Goal: Download file/media

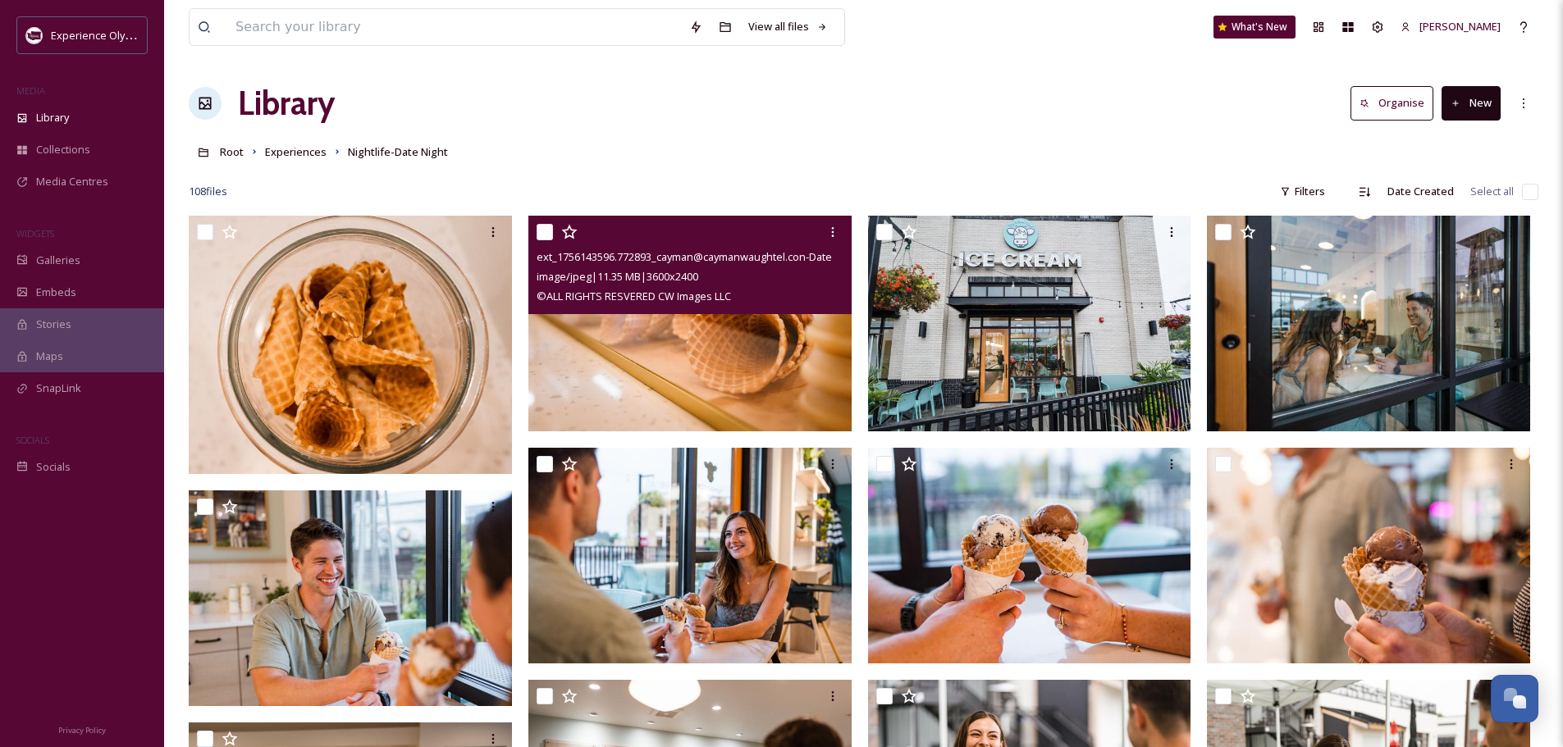
scroll to position [7347, 0]
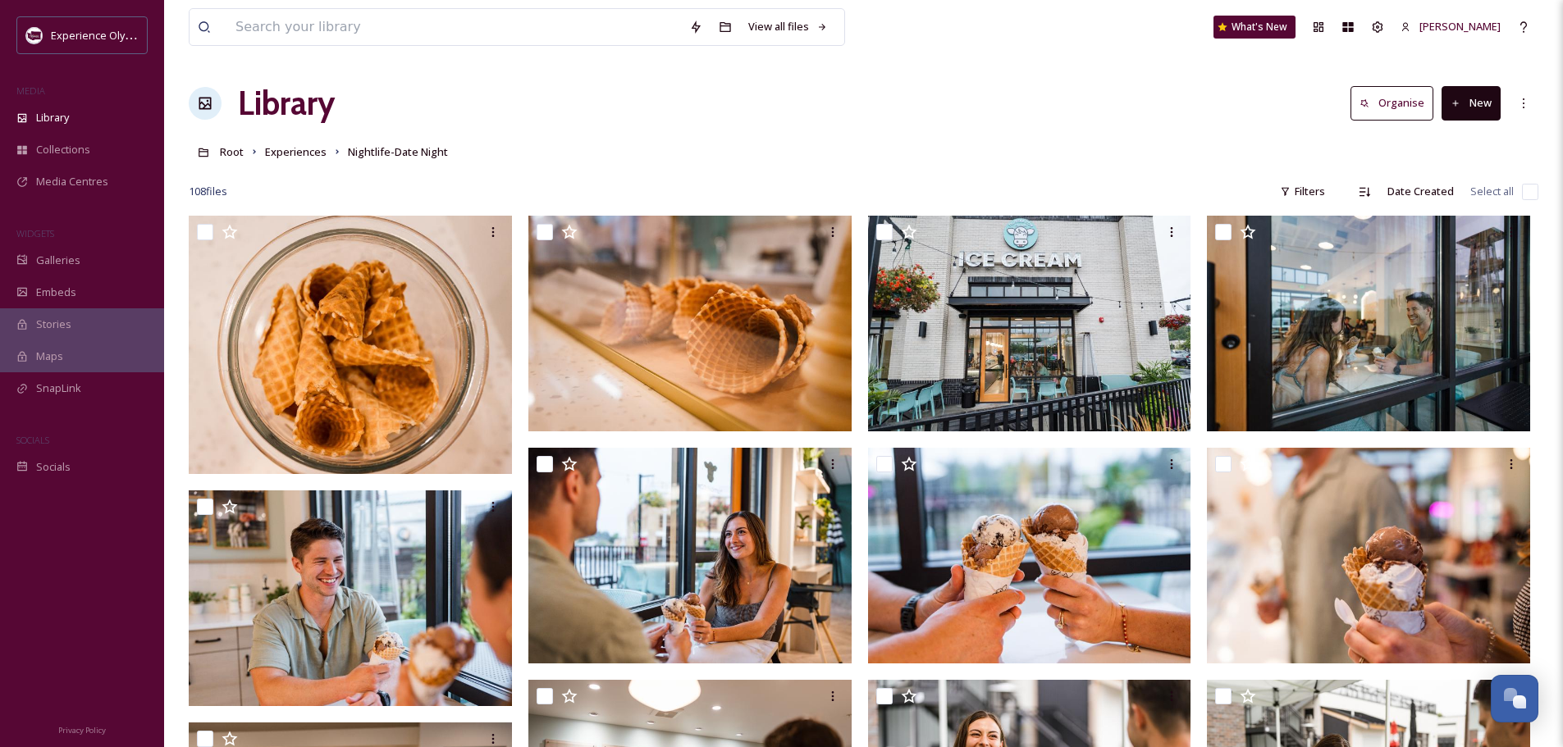
click at [1530, 192] on input "checkbox" at bounding box center [1530, 192] width 16 height 16
checkbox input "true"
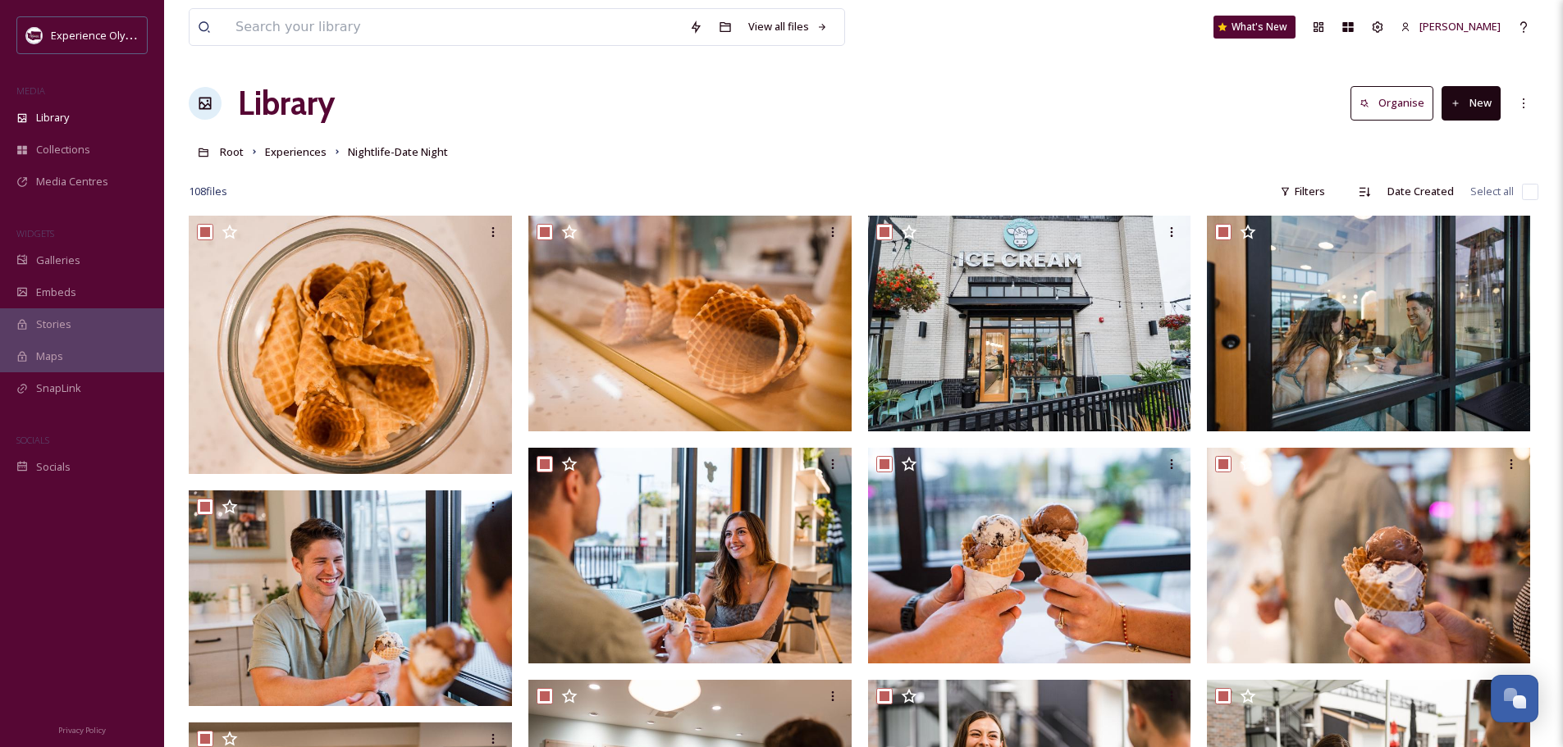
checkbox input "true"
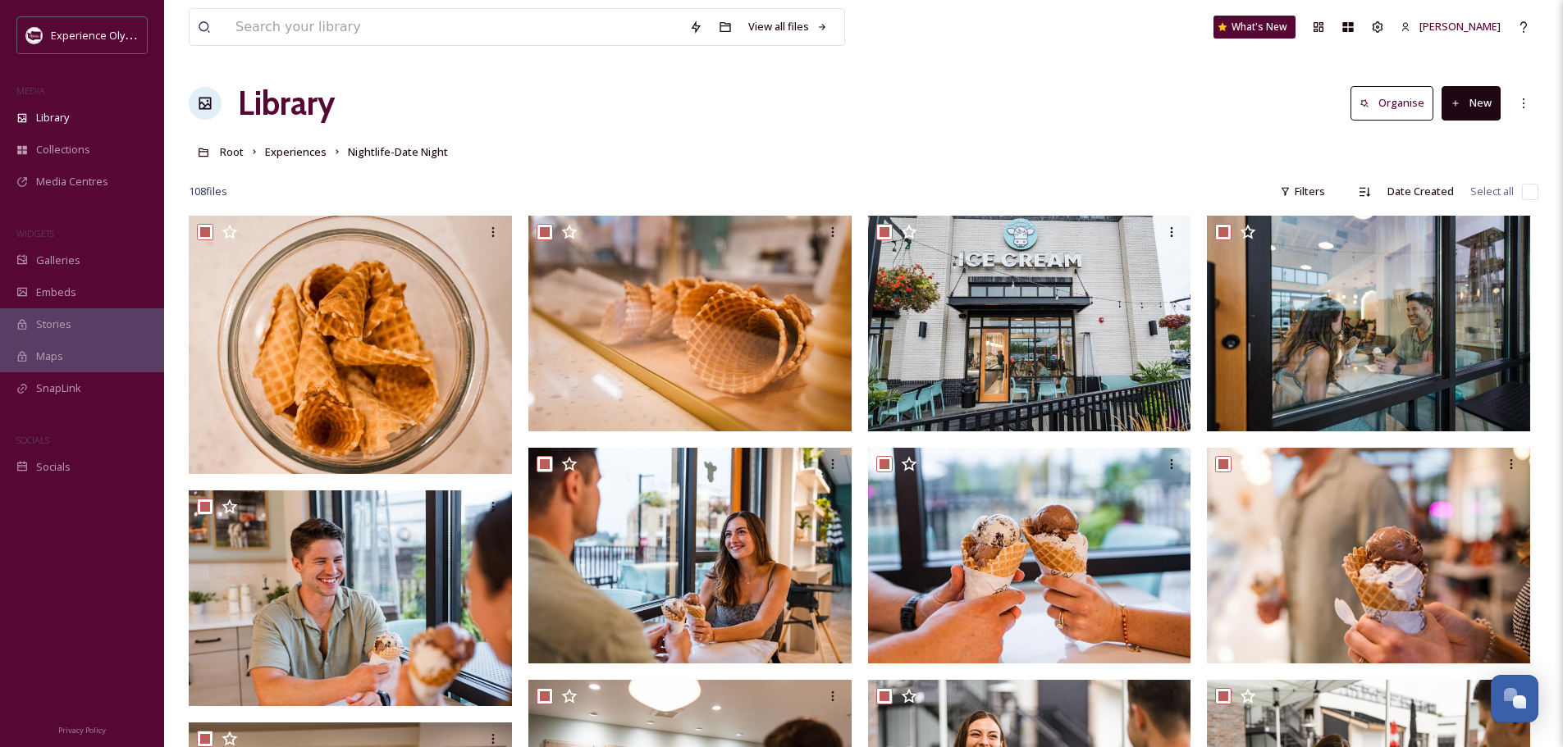
checkbox input "true"
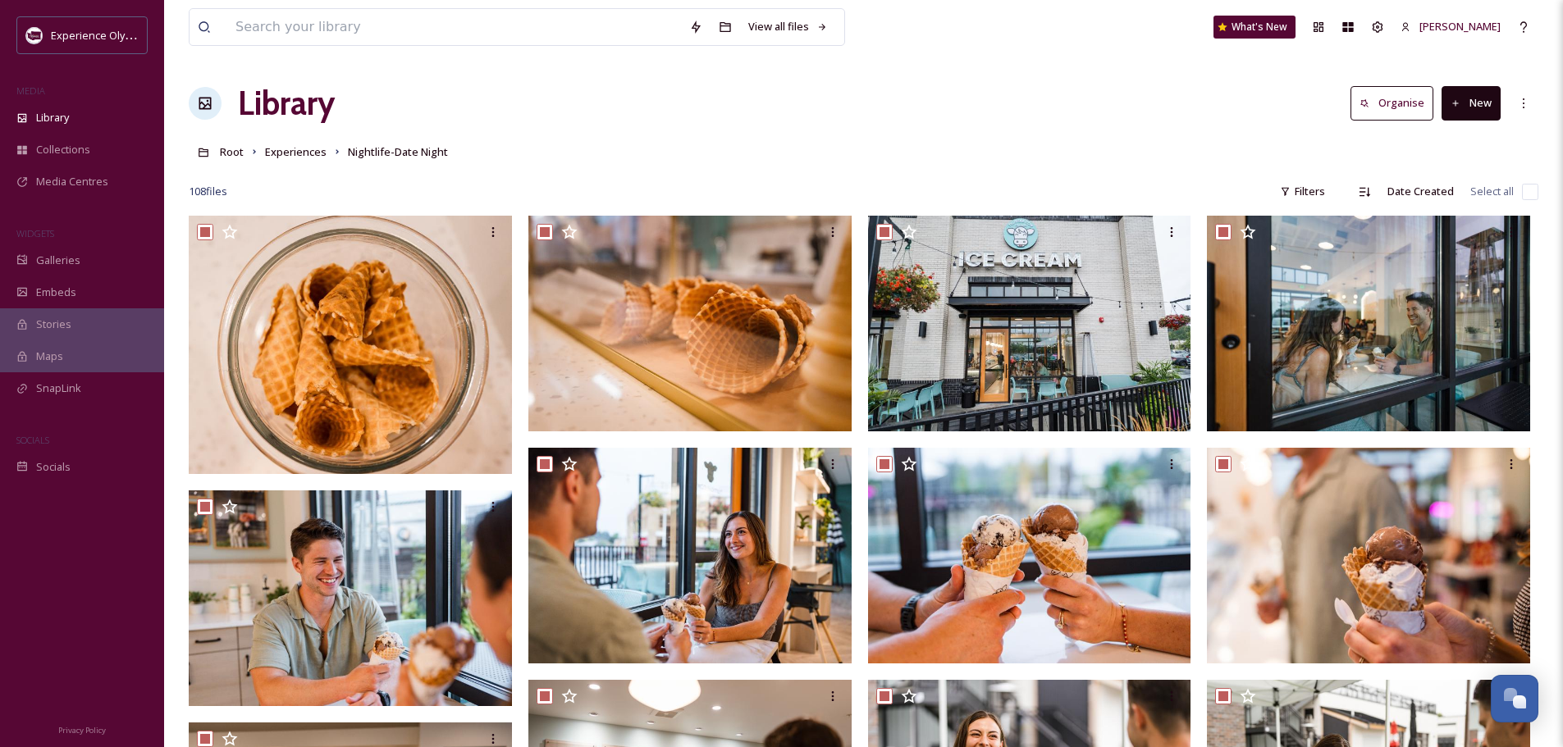
checkbox input "true"
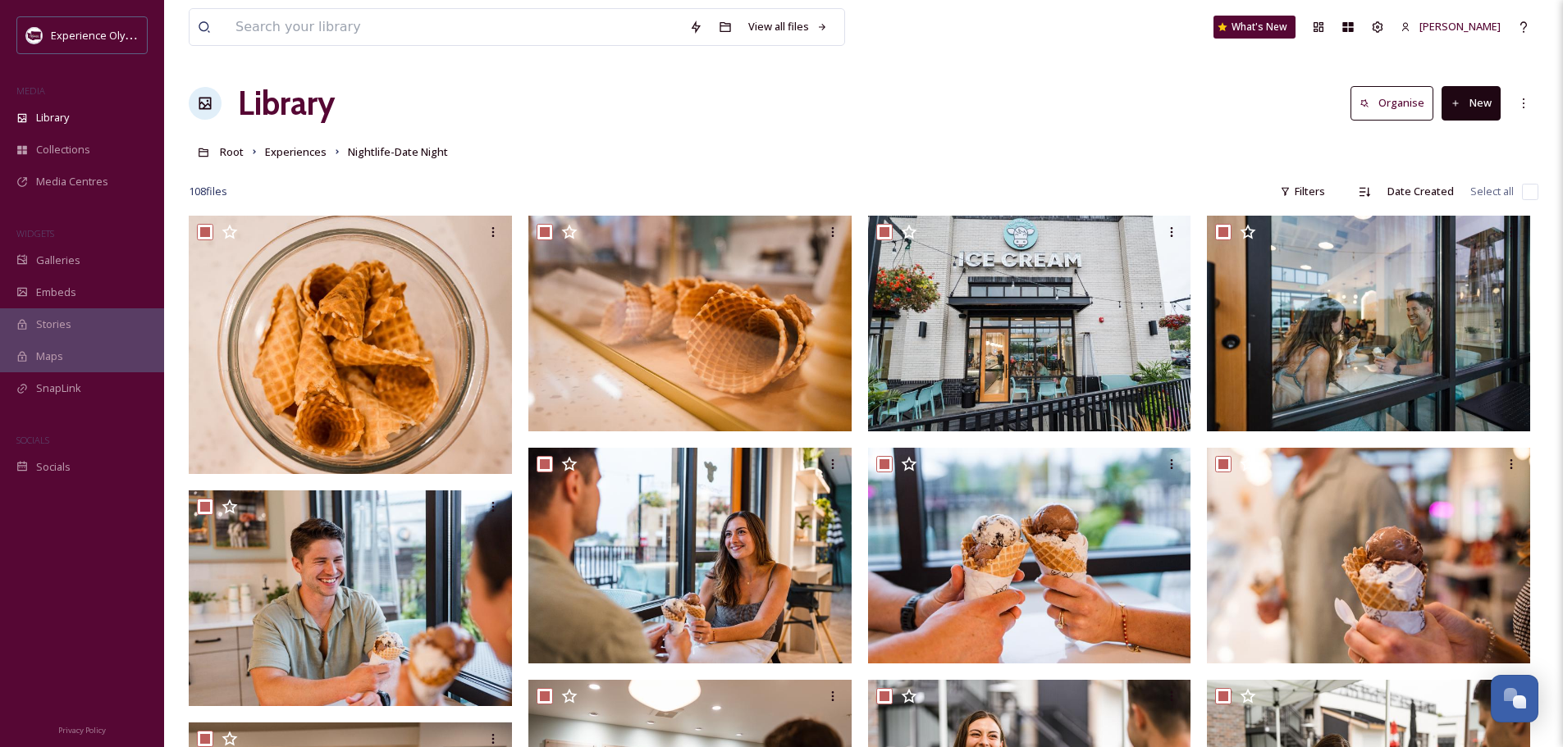
checkbox input "true"
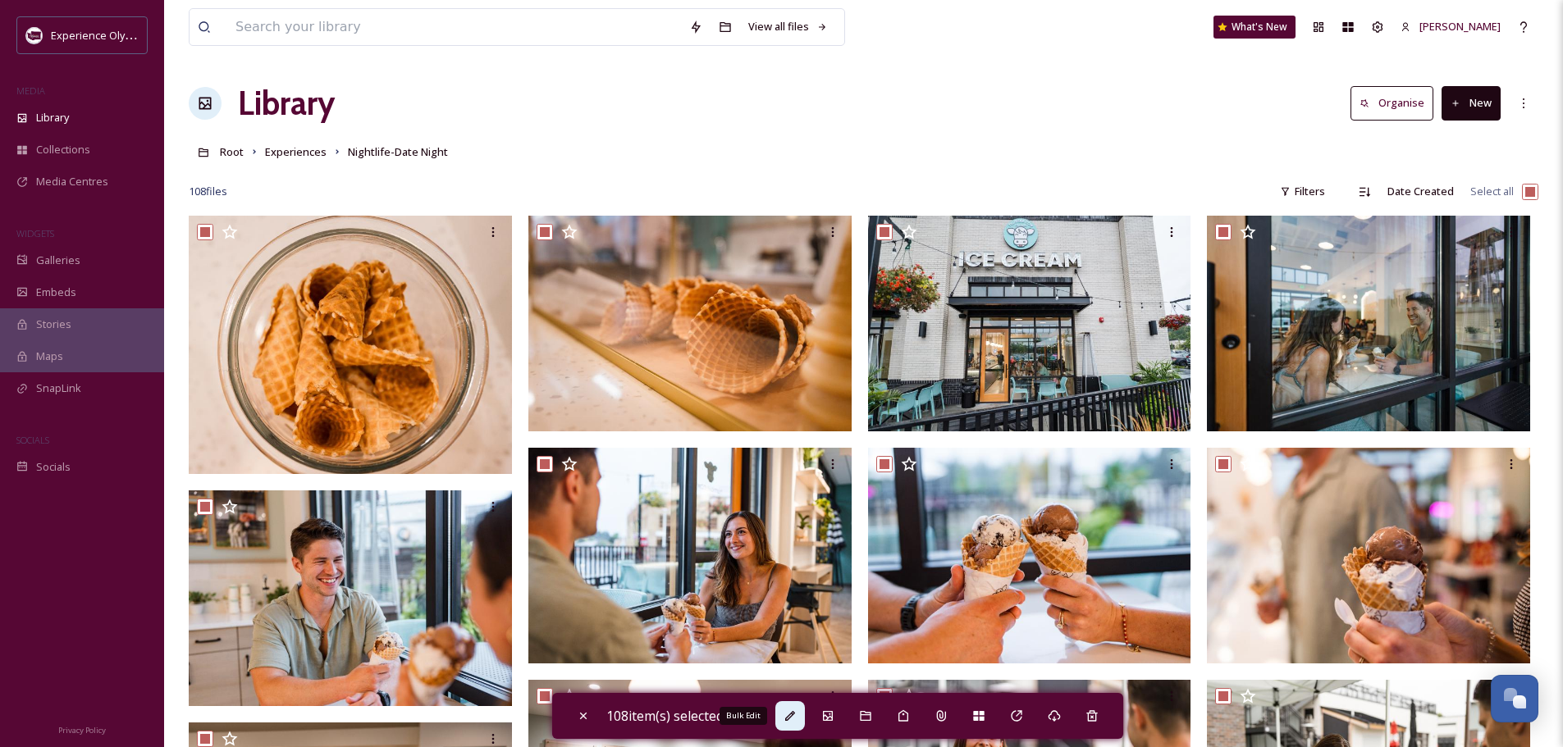
click at [795, 718] on icon at bounding box center [790, 716] width 10 height 10
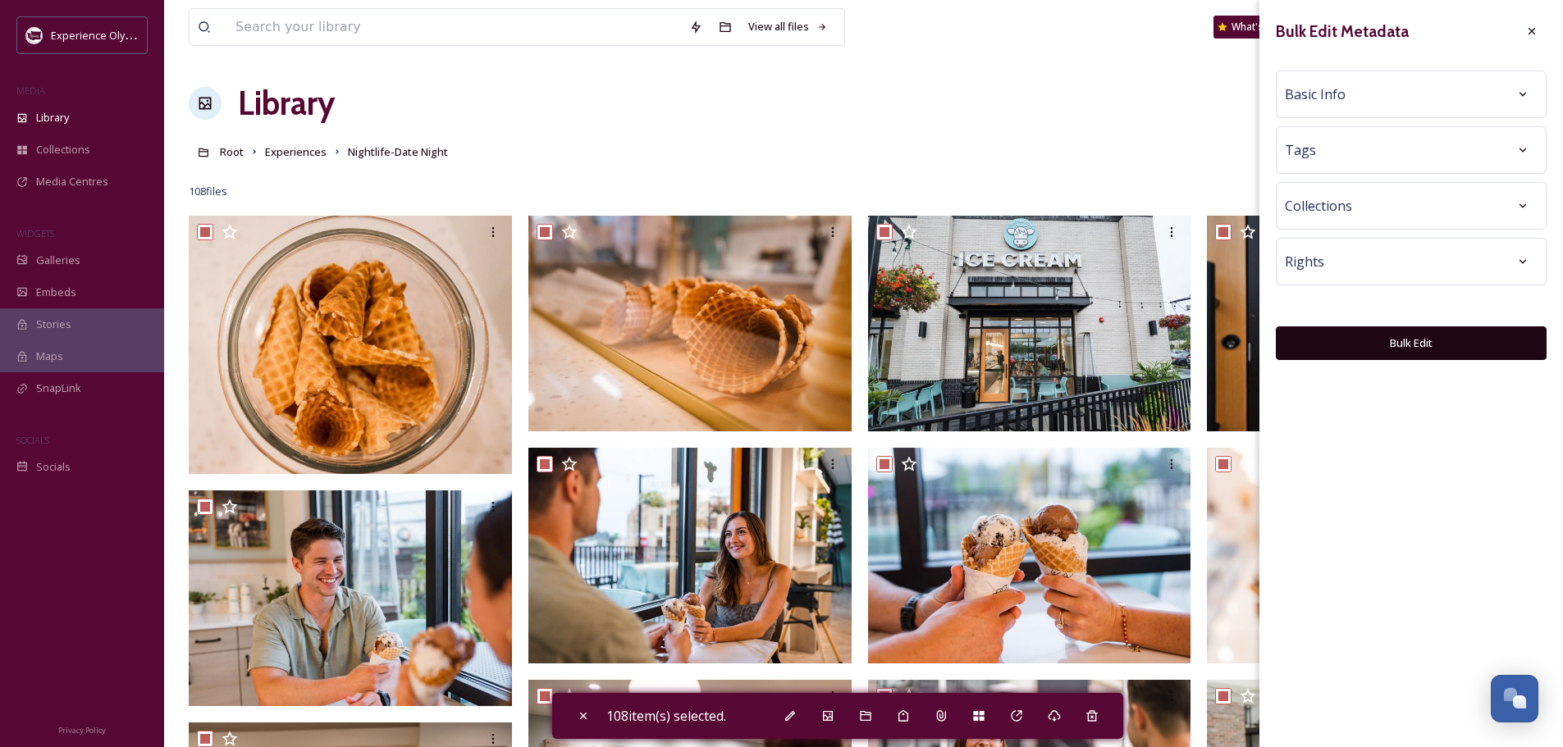
click at [1478, 94] on div "Basic Info" at bounding box center [1410, 95] width 253 height 30
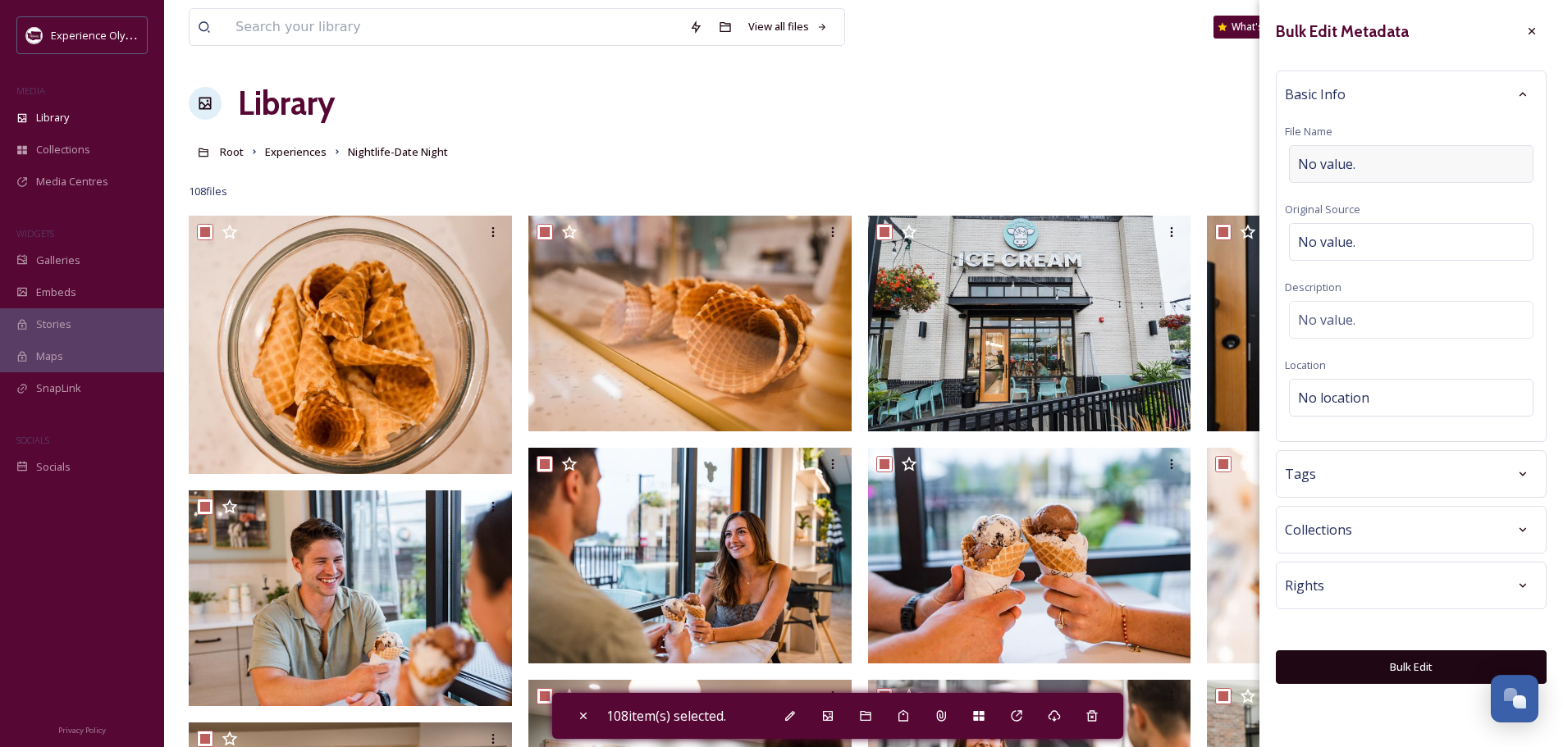
click at [1318, 162] on span "No value." at bounding box center [1326, 164] width 57 height 20
click at [1363, 308] on div "No value." at bounding box center [1411, 320] width 244 height 38
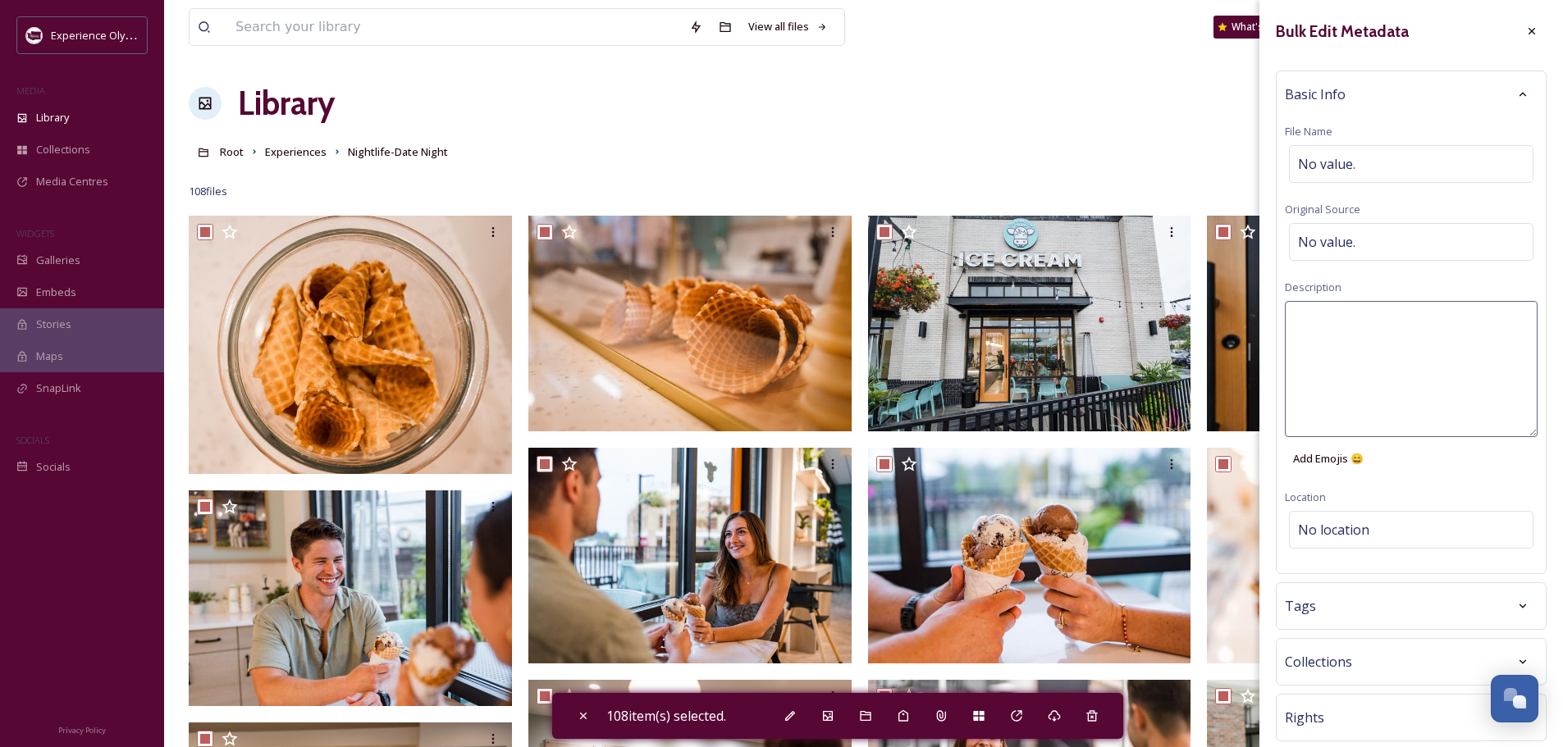
click at [1315, 325] on textarea at bounding box center [1410, 369] width 253 height 136
type textarea "Nightlife / Date Night experiences in [GEOGRAPHIC_DATA] and [PERSON_NAME]."
click at [1325, 534] on div "Bulk Edit Metadata Basic Info File Name No value. Original Source No value. Des…" at bounding box center [1410, 416] width 303 height 833
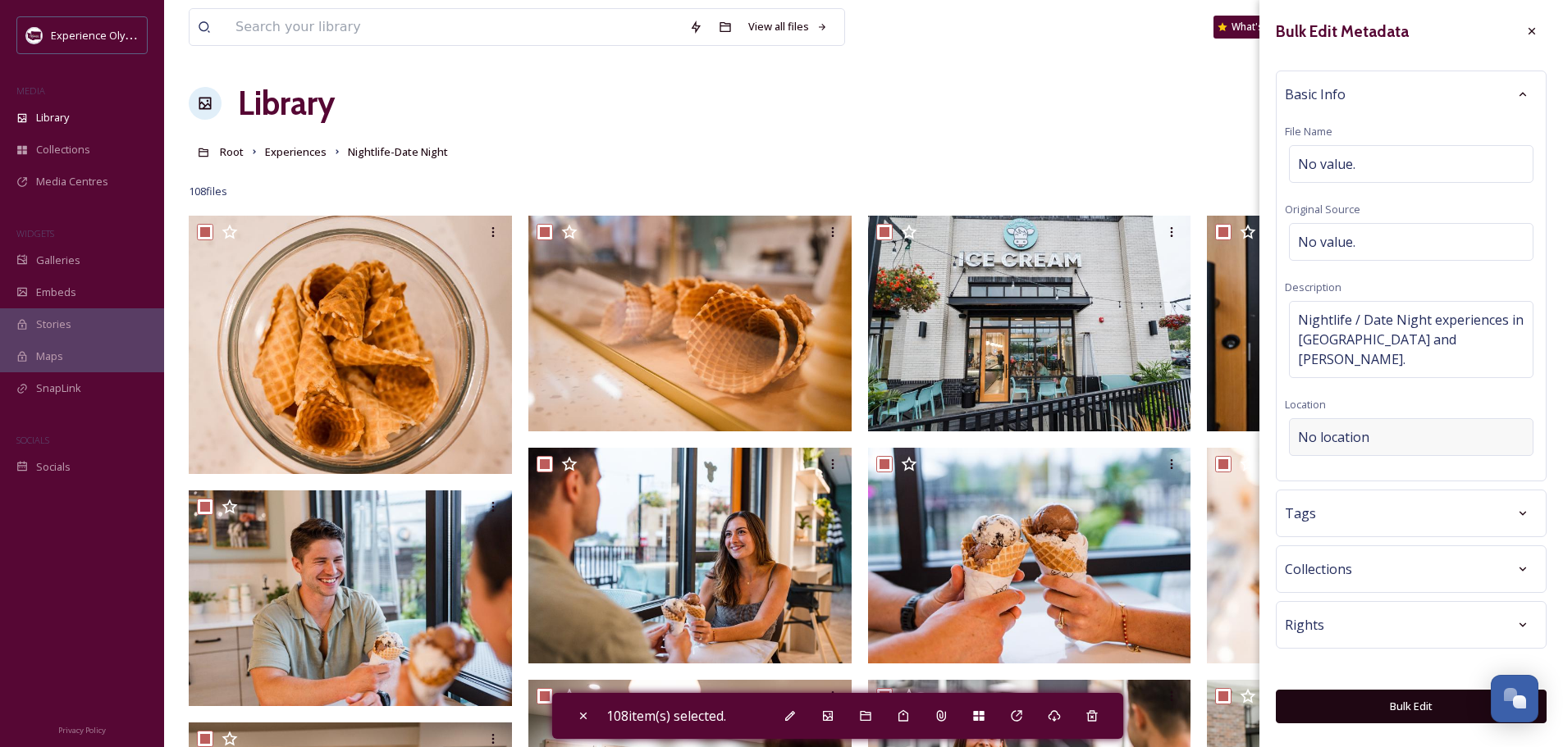
click at [1357, 427] on span "No location" at bounding box center [1333, 437] width 71 height 20
click at [1306, 420] on input at bounding box center [1410, 437] width 243 height 36
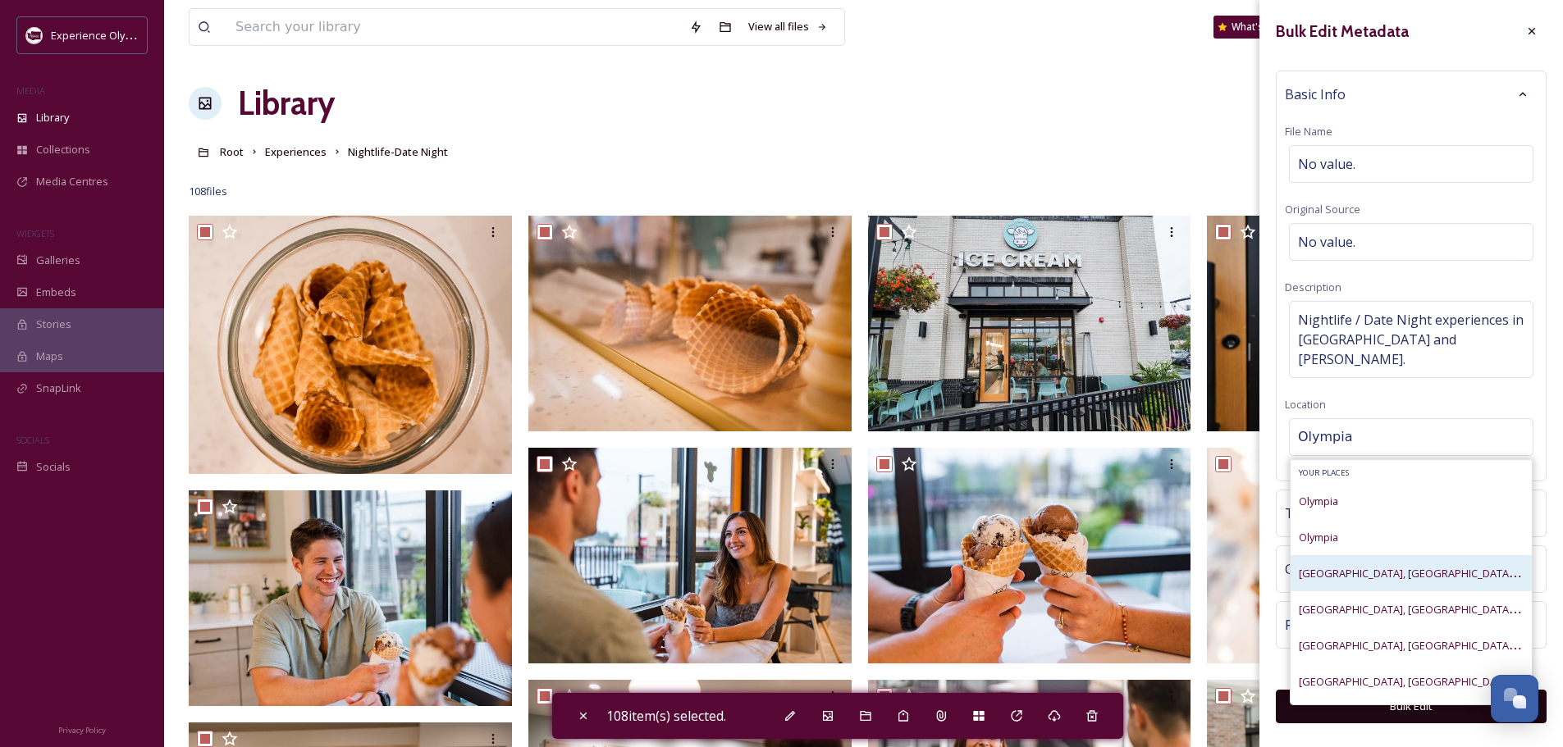
type input "Olympia"
click at [1342, 564] on div "Olympia Downtown, Olympia, Washington, United States" at bounding box center [1410, 574] width 225 height 20
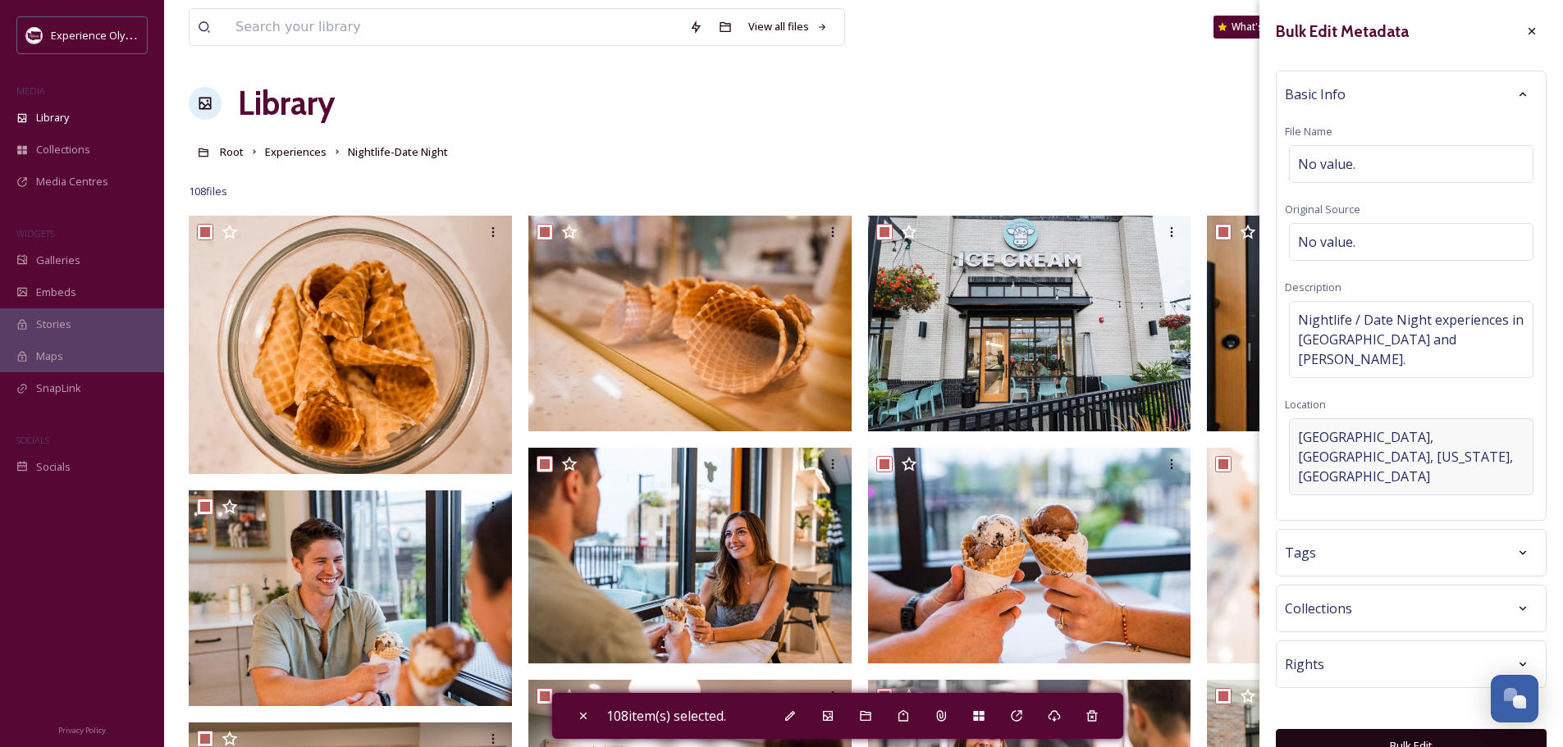
click at [1490, 441] on span "Olympia Downtown, Olympia, Washington, United States" at bounding box center [1411, 456] width 226 height 59
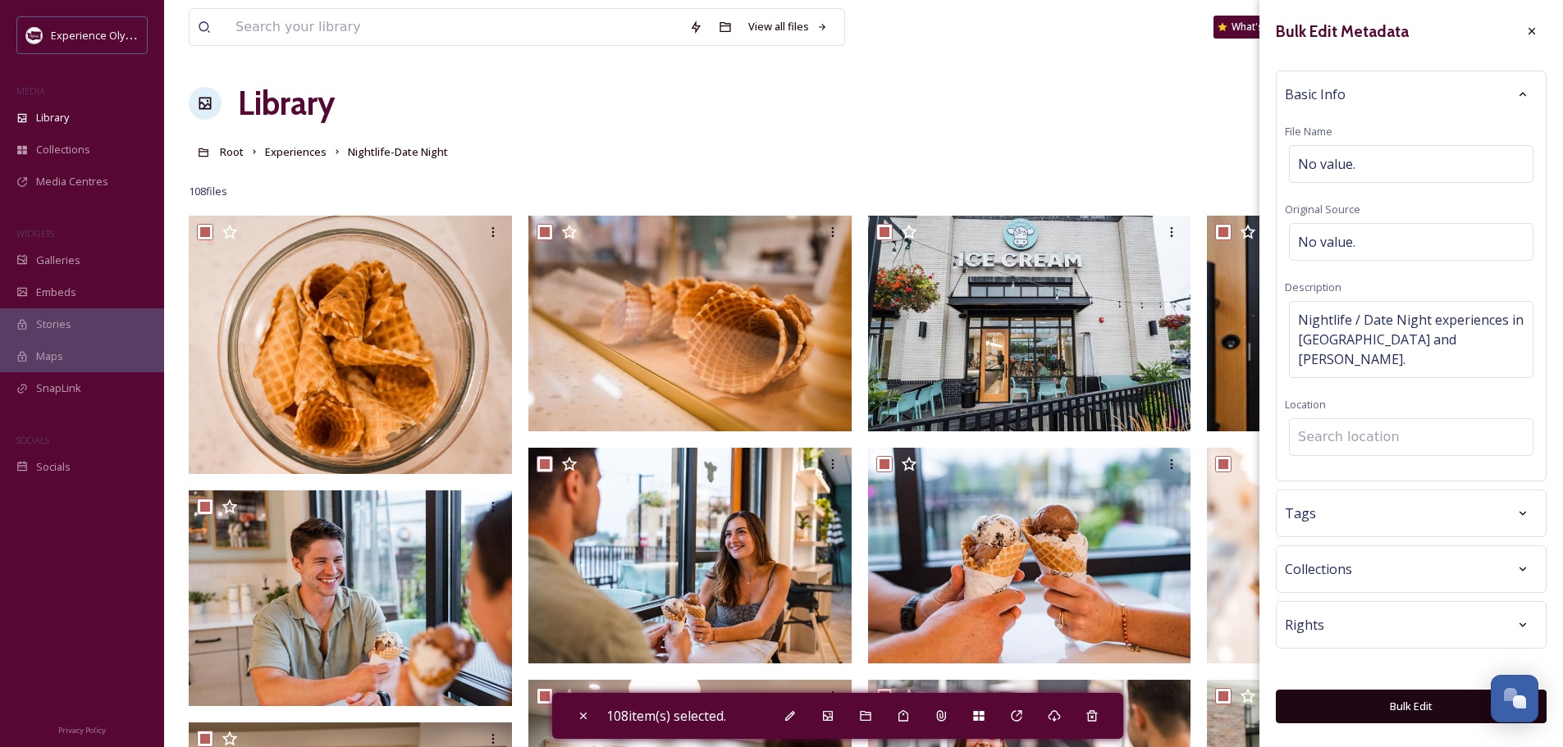
click at [1395, 421] on input at bounding box center [1410, 437] width 243 height 36
type input "O"
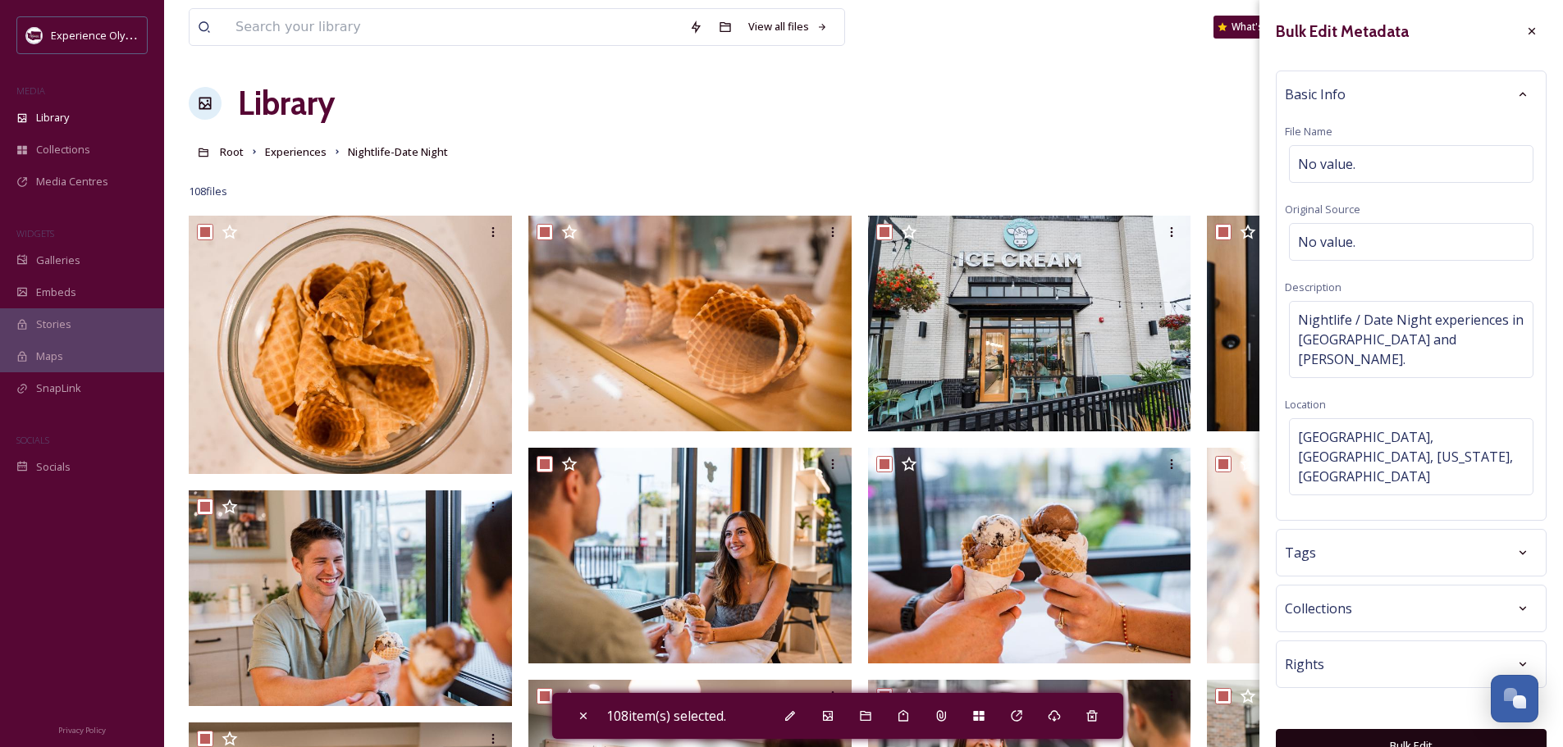
click at [1267, 463] on div "Bulk Edit Metadata Basic Info File Name No value. Original Source No value. Des…" at bounding box center [1410, 389] width 303 height 779
click at [1301, 543] on span "Tags" at bounding box center [1299, 553] width 31 height 20
click at [1307, 584] on div at bounding box center [1411, 603] width 244 height 38
click at [1311, 593] on input at bounding box center [1380, 603] width 164 height 20
type input "Nightlife"
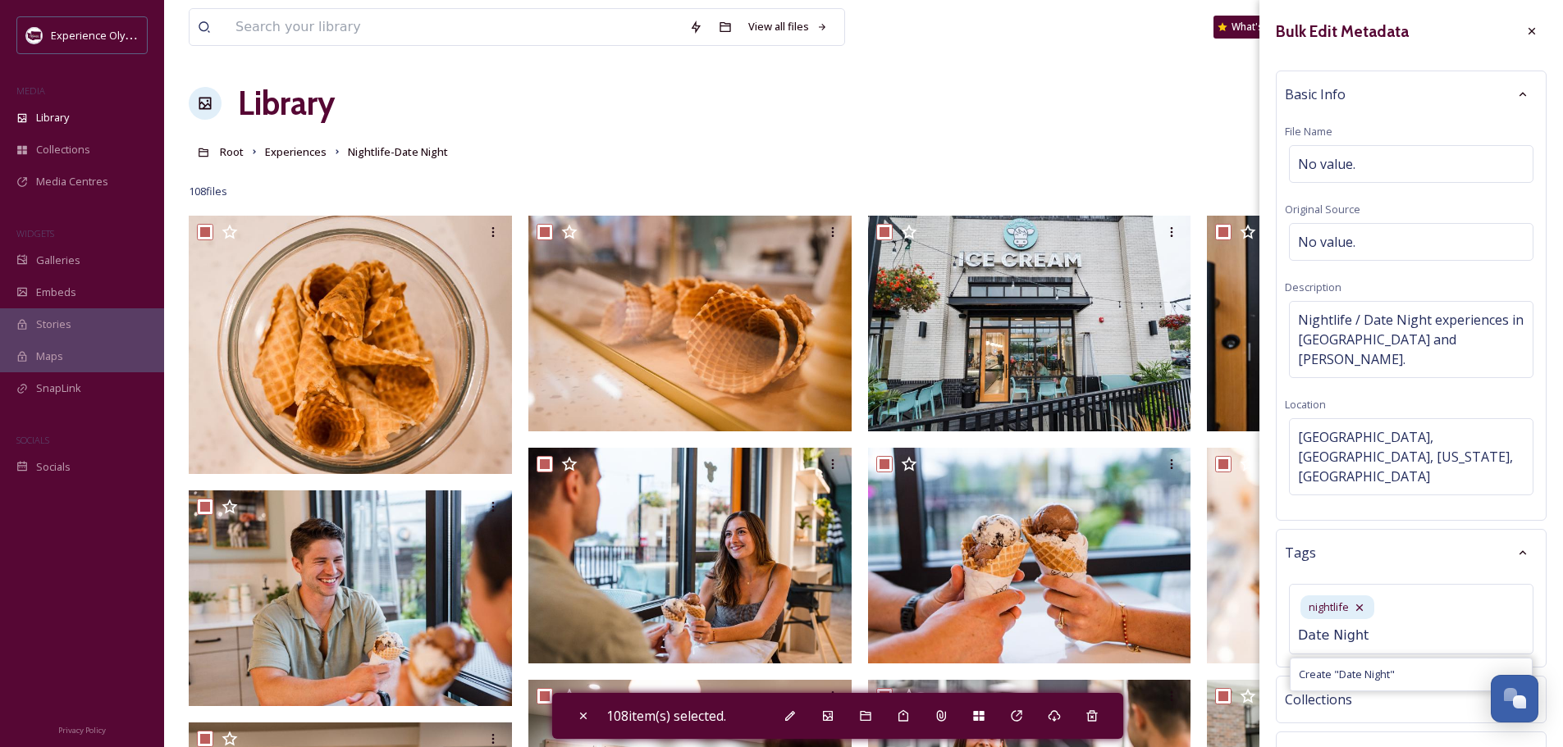
type input "Date Night"
type input "couples"
type input "restaurants"
type input "cocktails"
type input "cocktail bar"
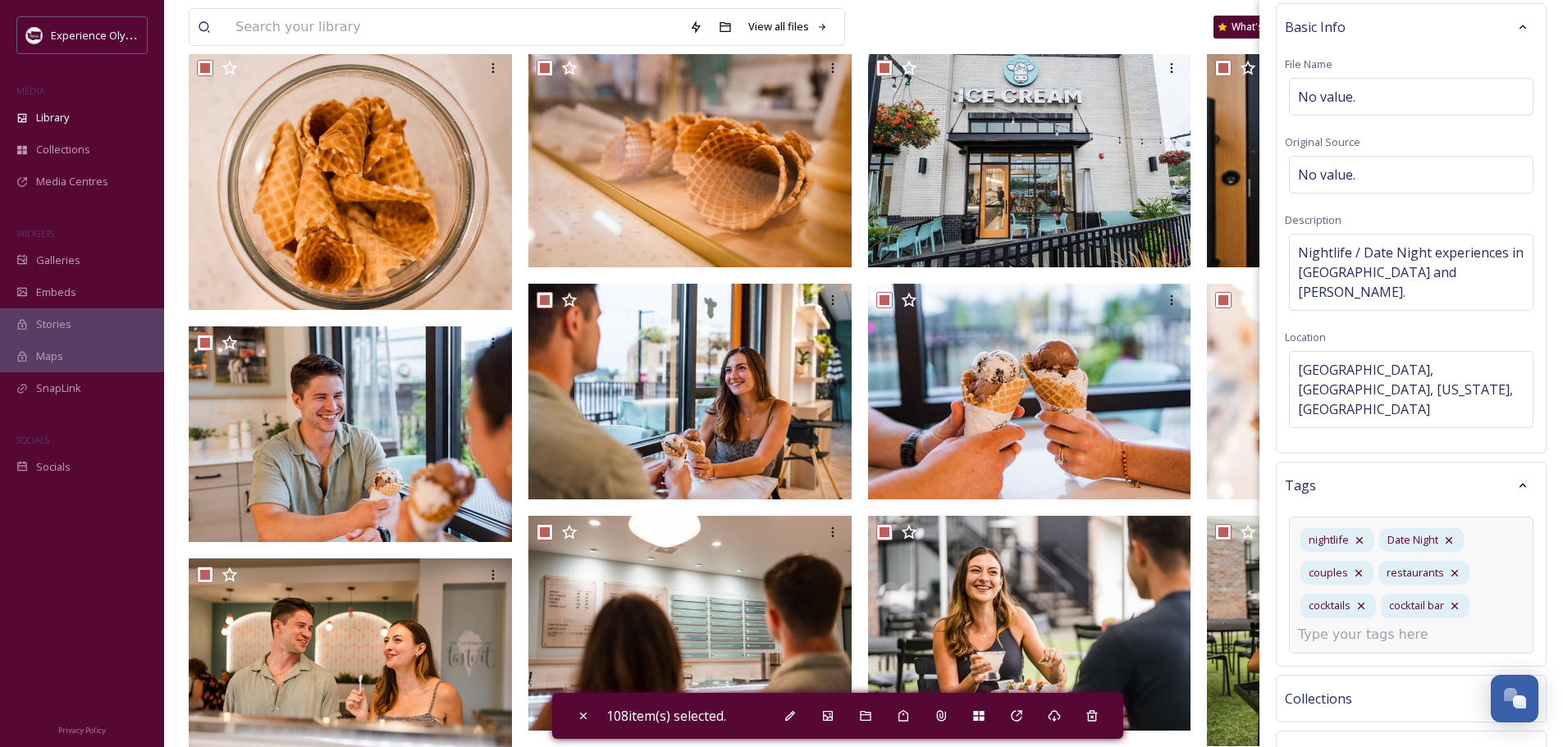
scroll to position [149, 0]
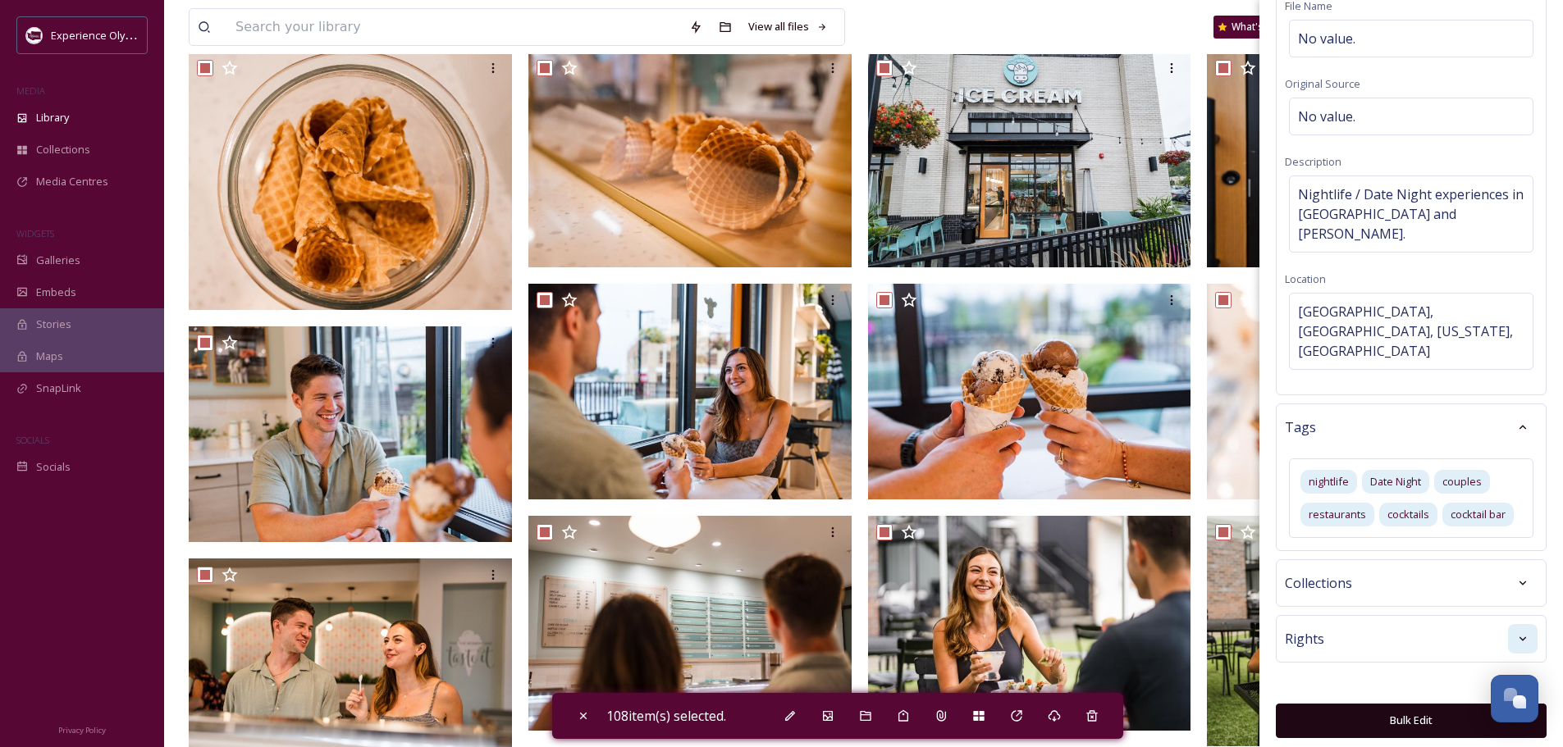
click at [1516, 632] on icon at bounding box center [1522, 638] width 13 height 13
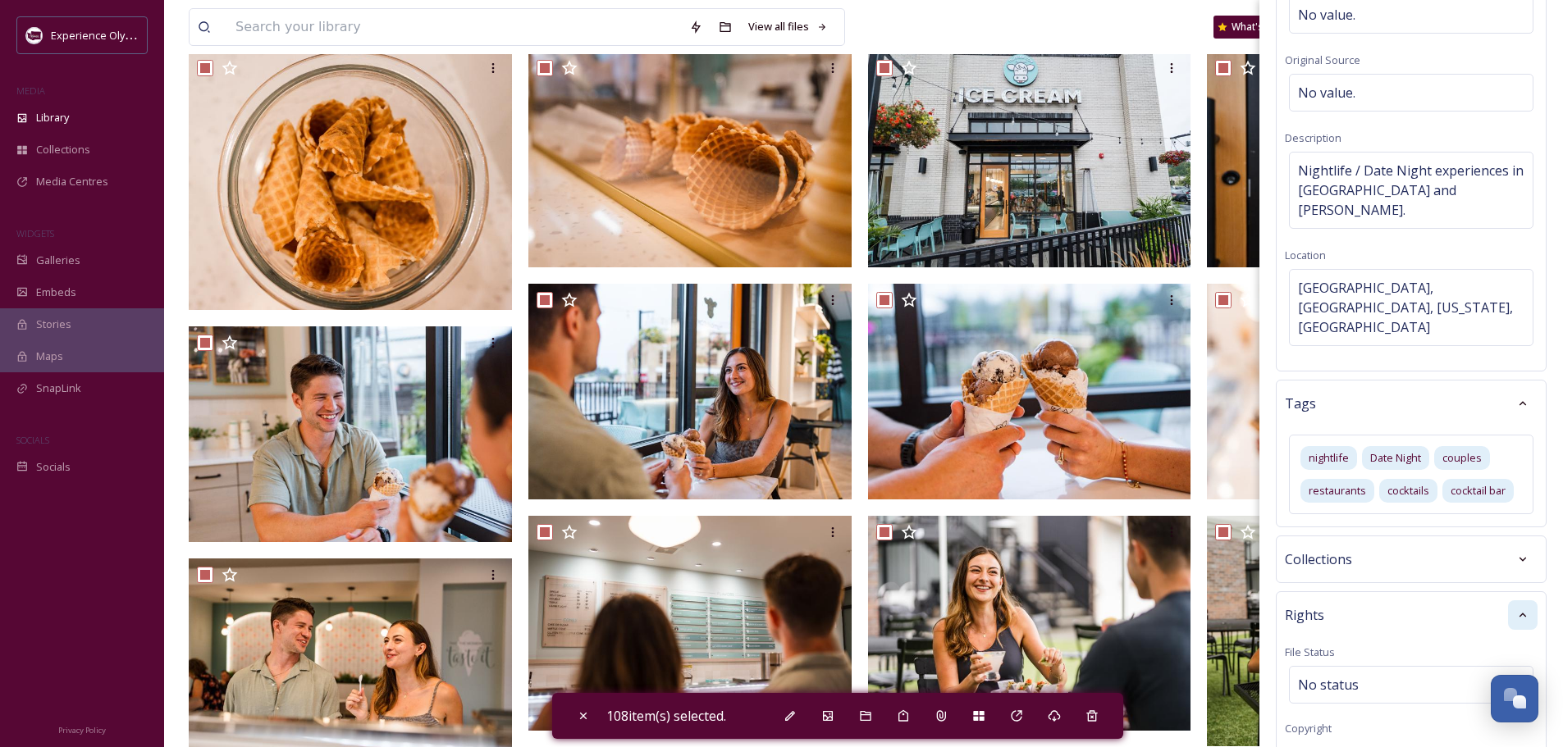
click at [1271, 546] on div "Bulk Edit Metadata Basic Info File Name No value. Original Source No value. Des…" at bounding box center [1410, 538] width 303 height 1374
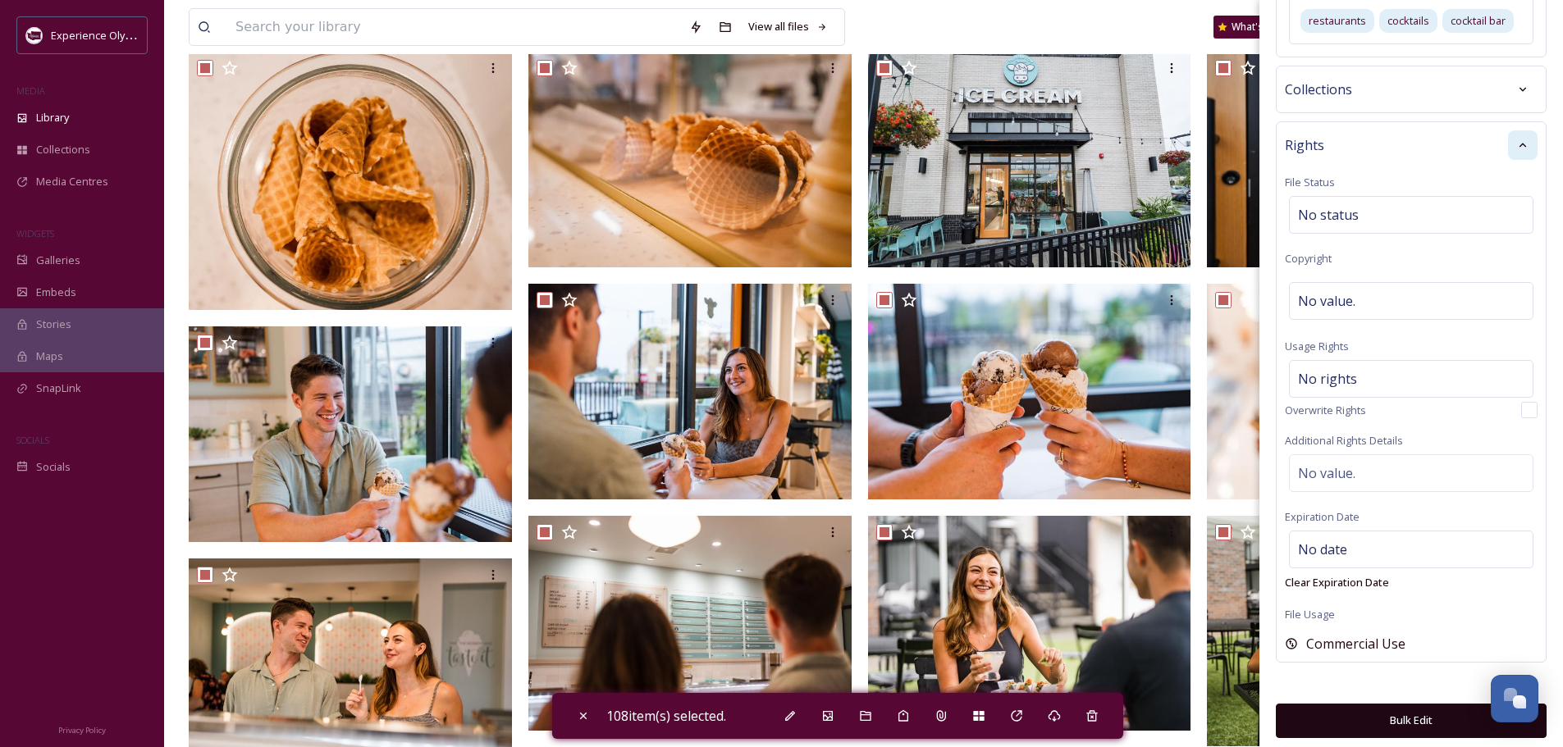
scroll to position [246, 0]
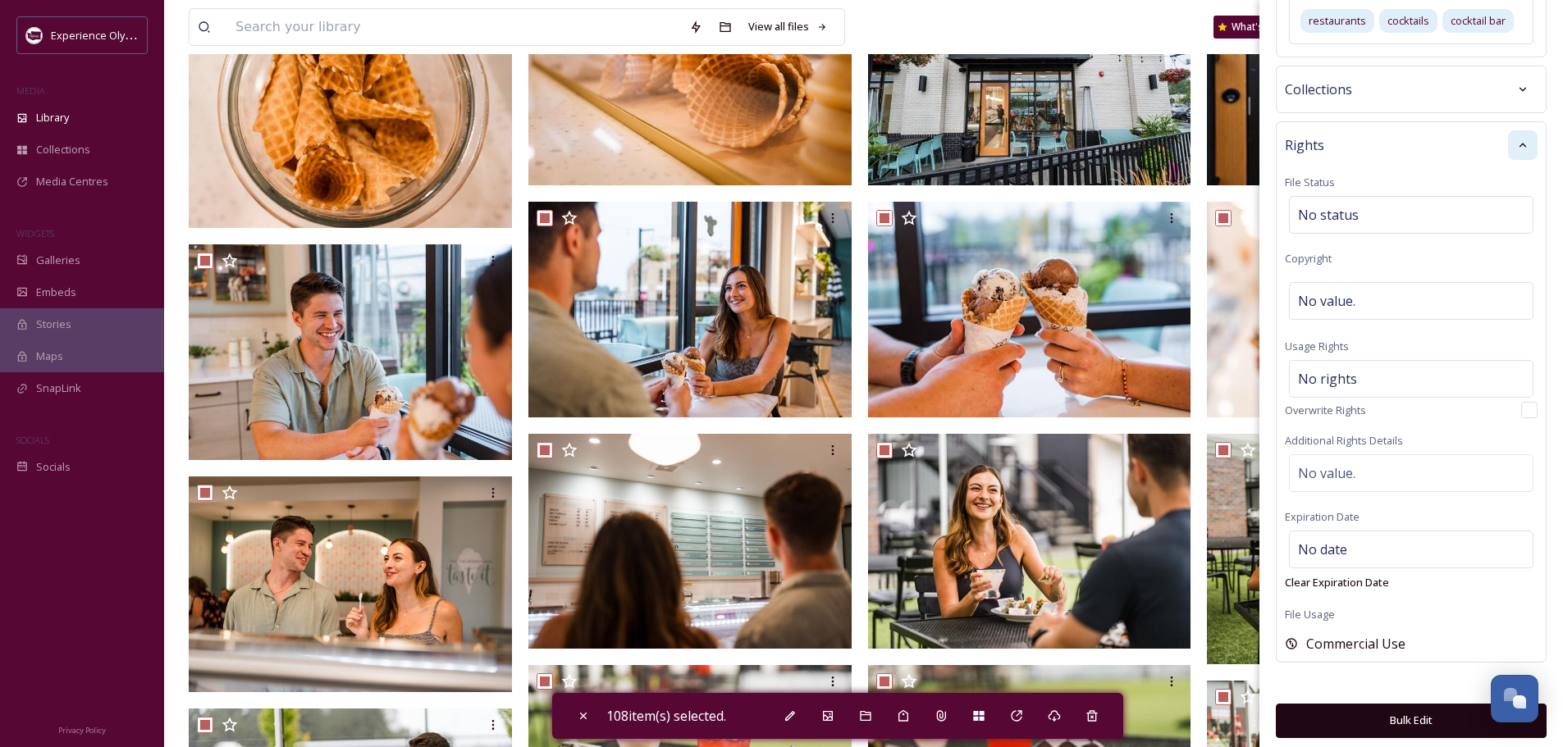
click at [1407, 714] on button "Bulk Edit" at bounding box center [1410, 721] width 271 height 34
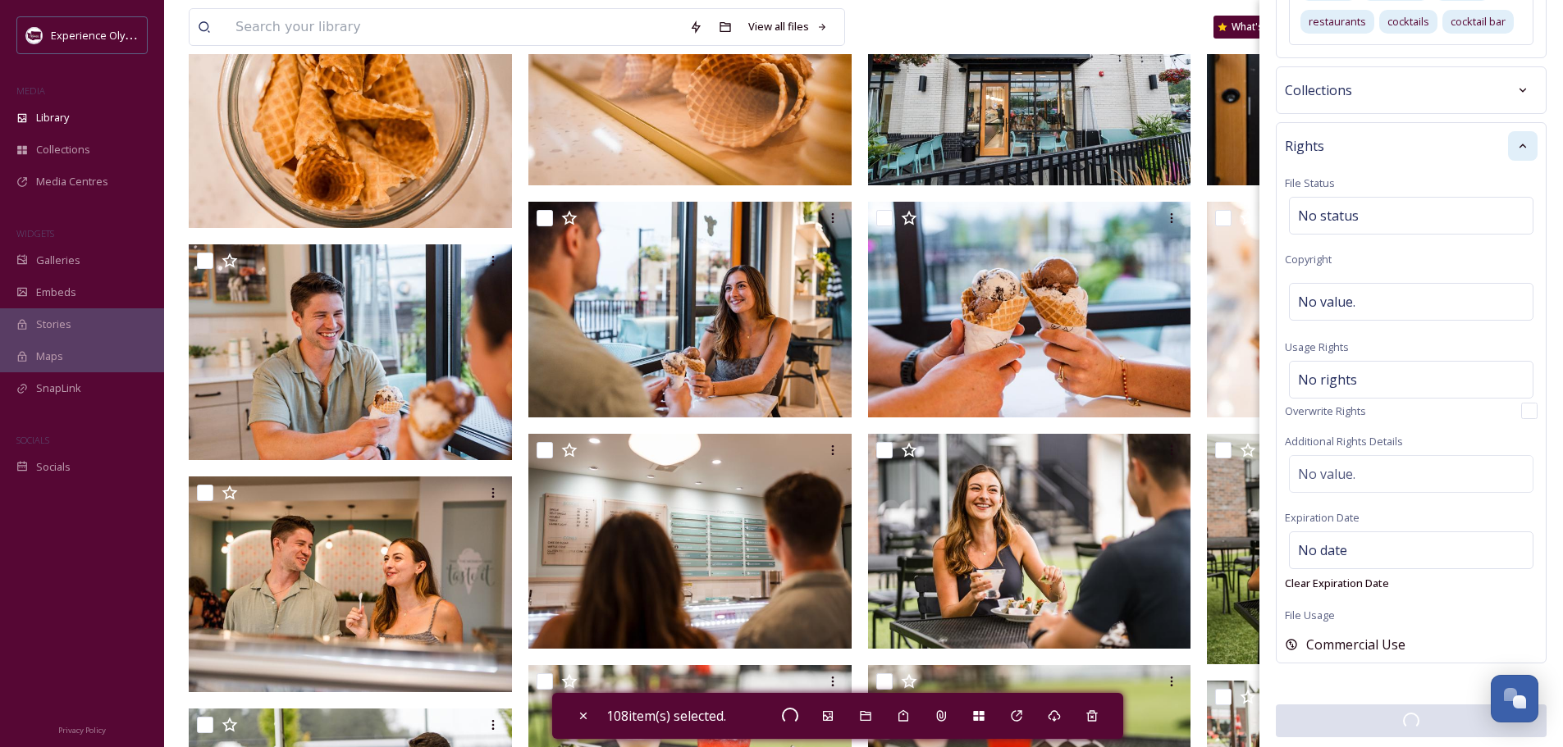
checkbox input "false"
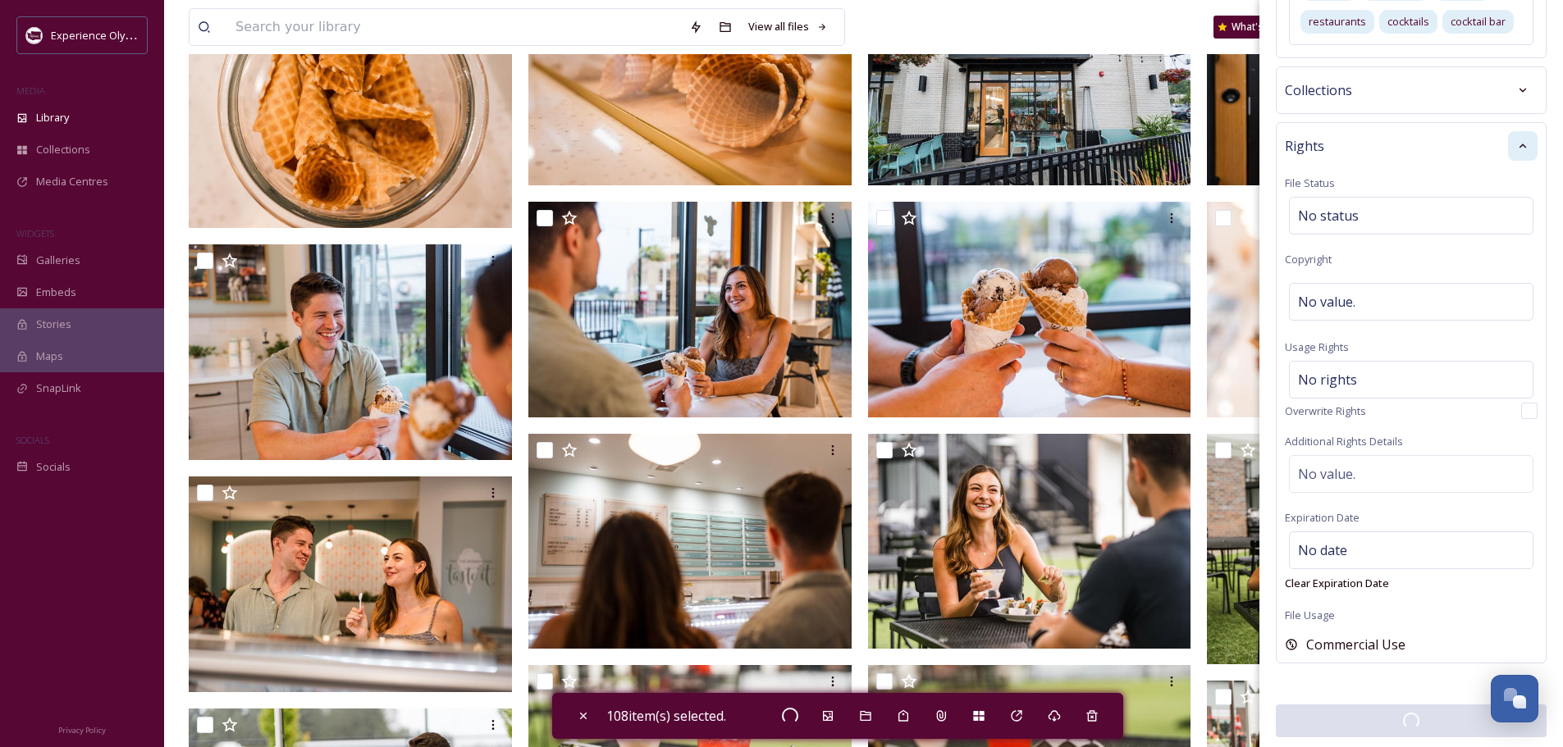
checkbox input "false"
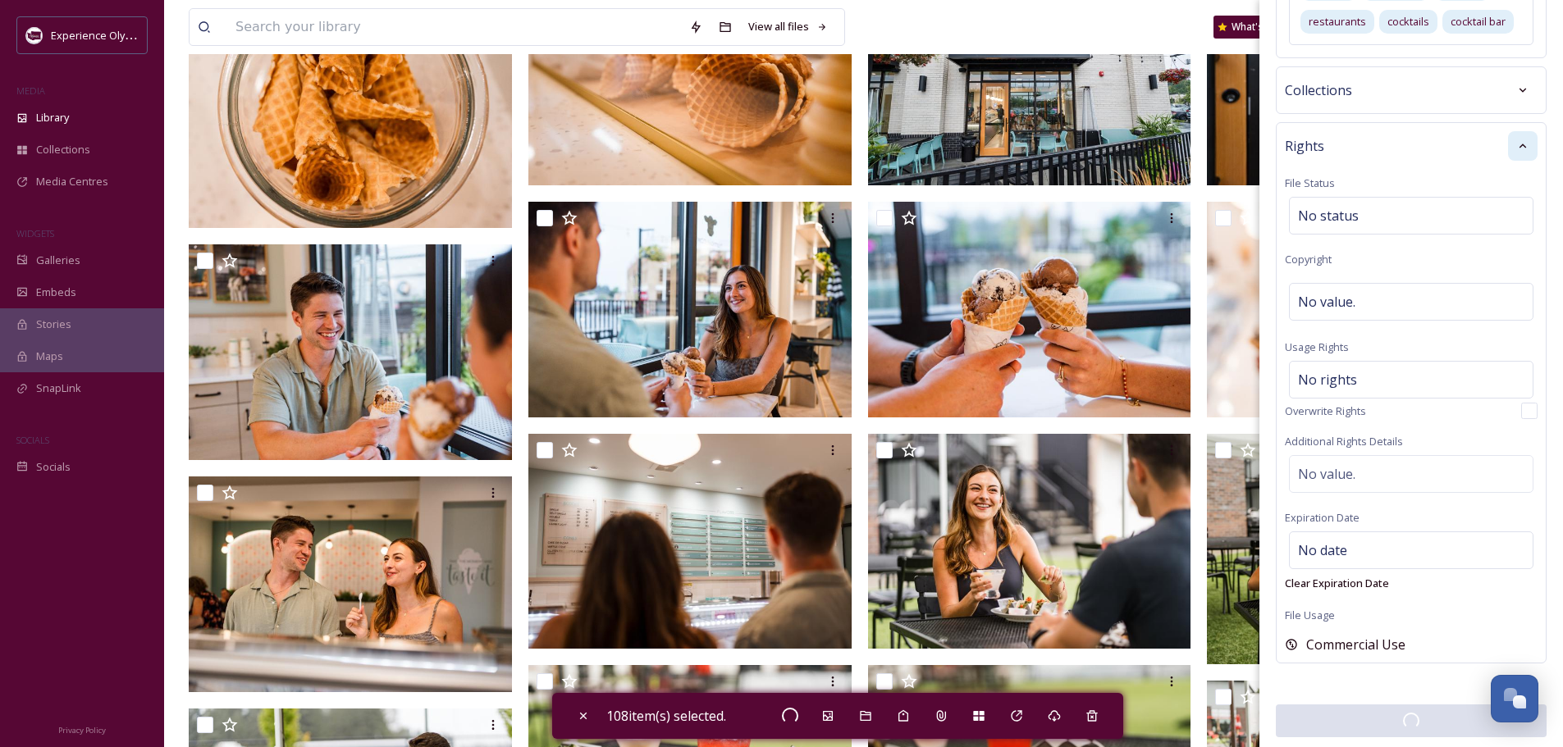
checkbox input "false"
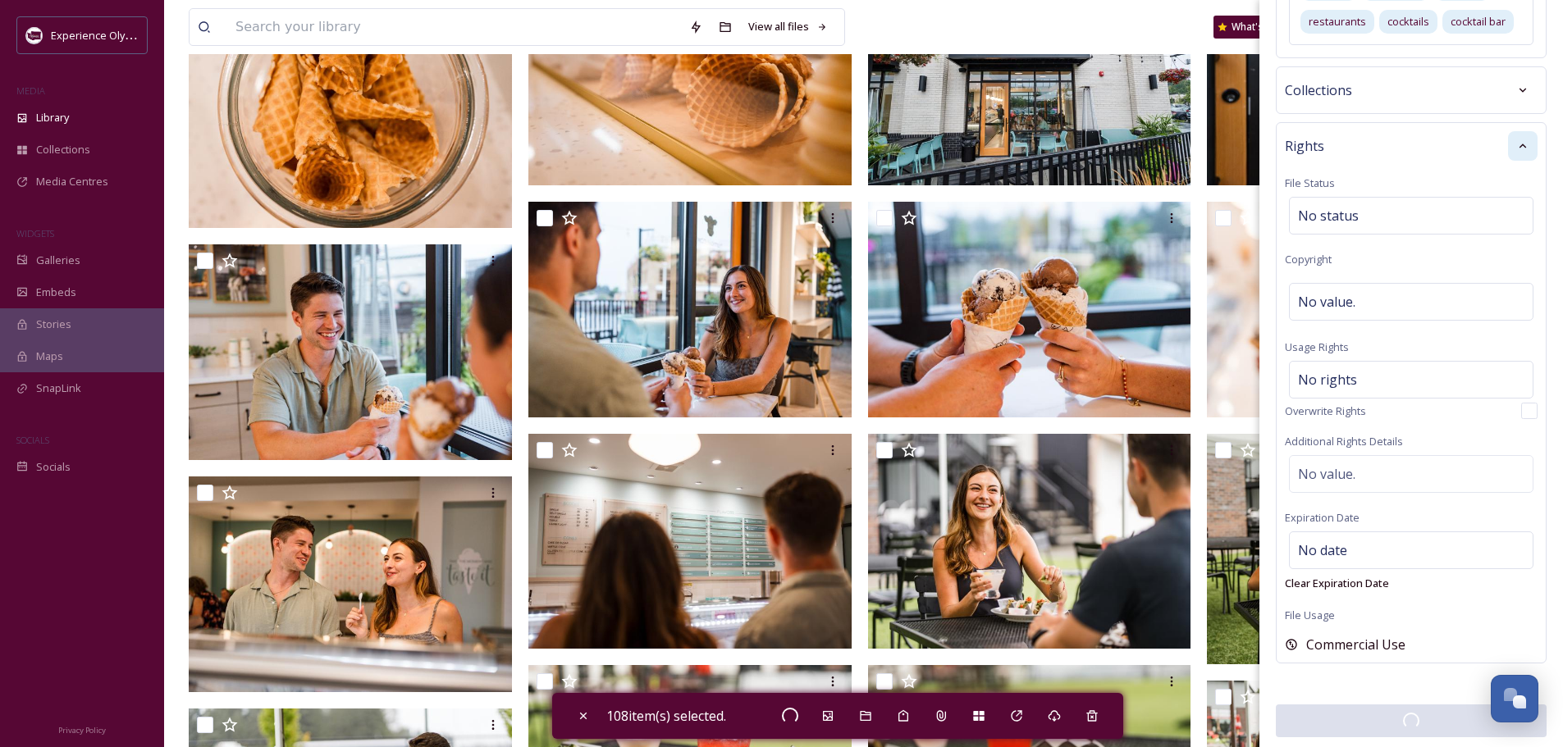
checkbox input "false"
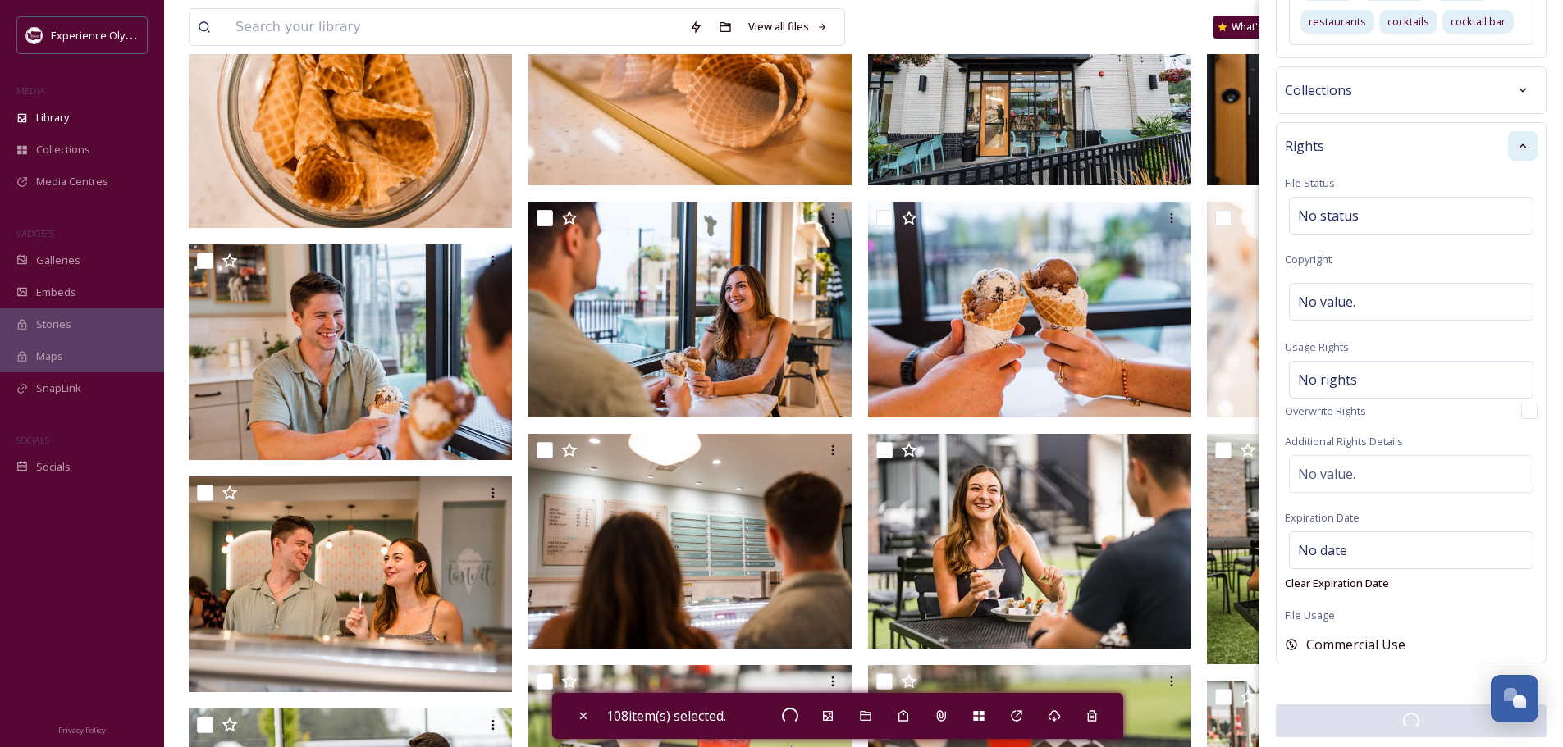
checkbox input "false"
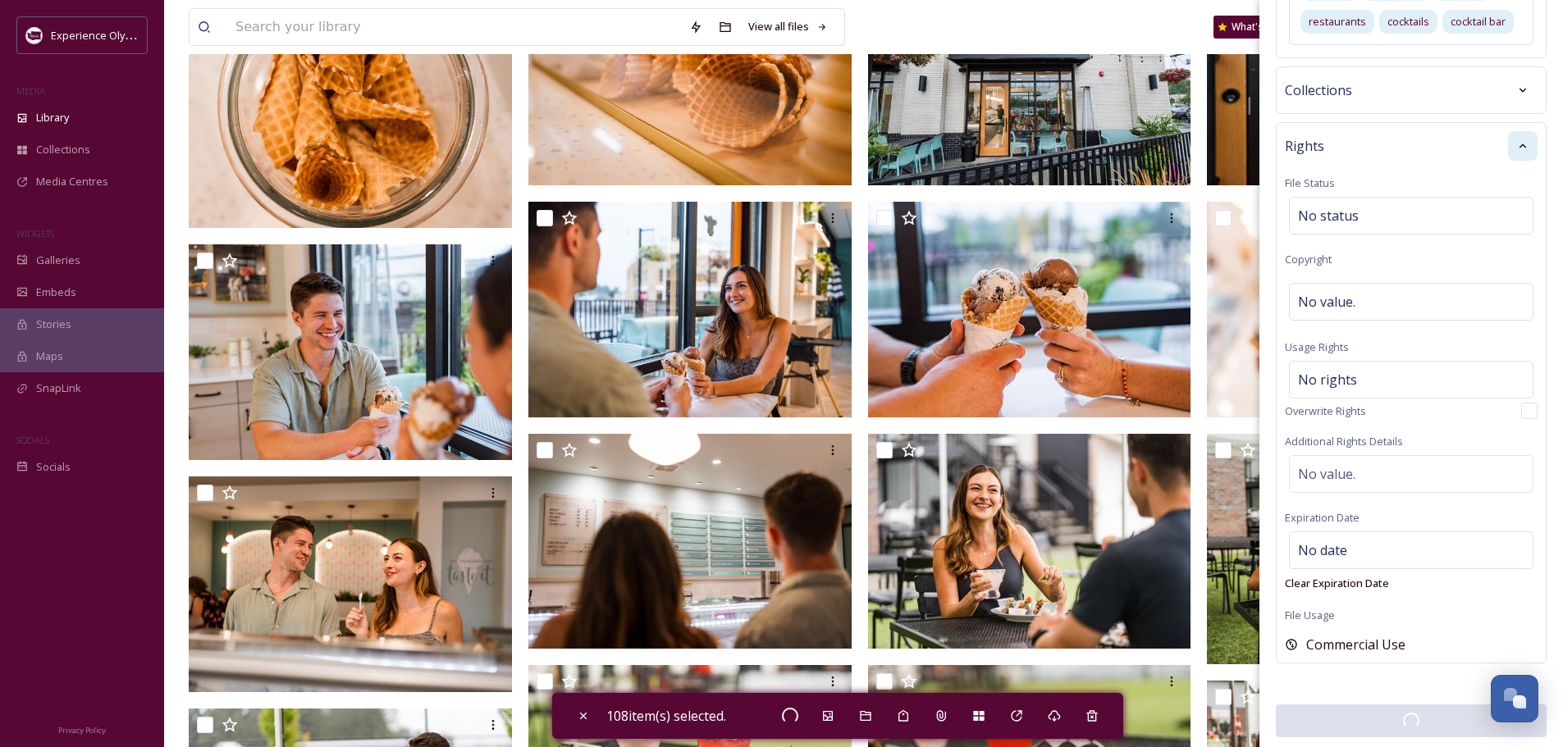
checkbox input "false"
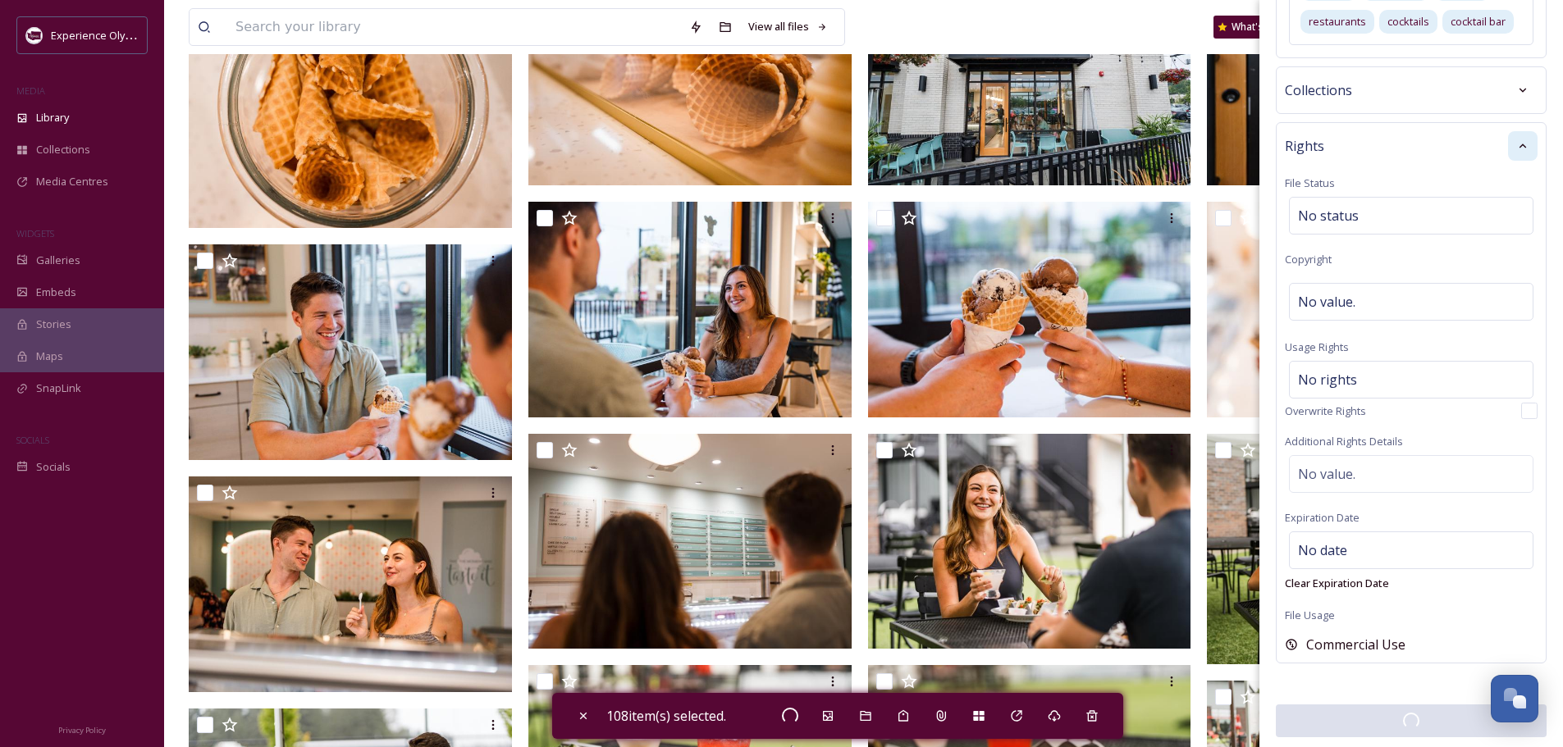
checkbox input "false"
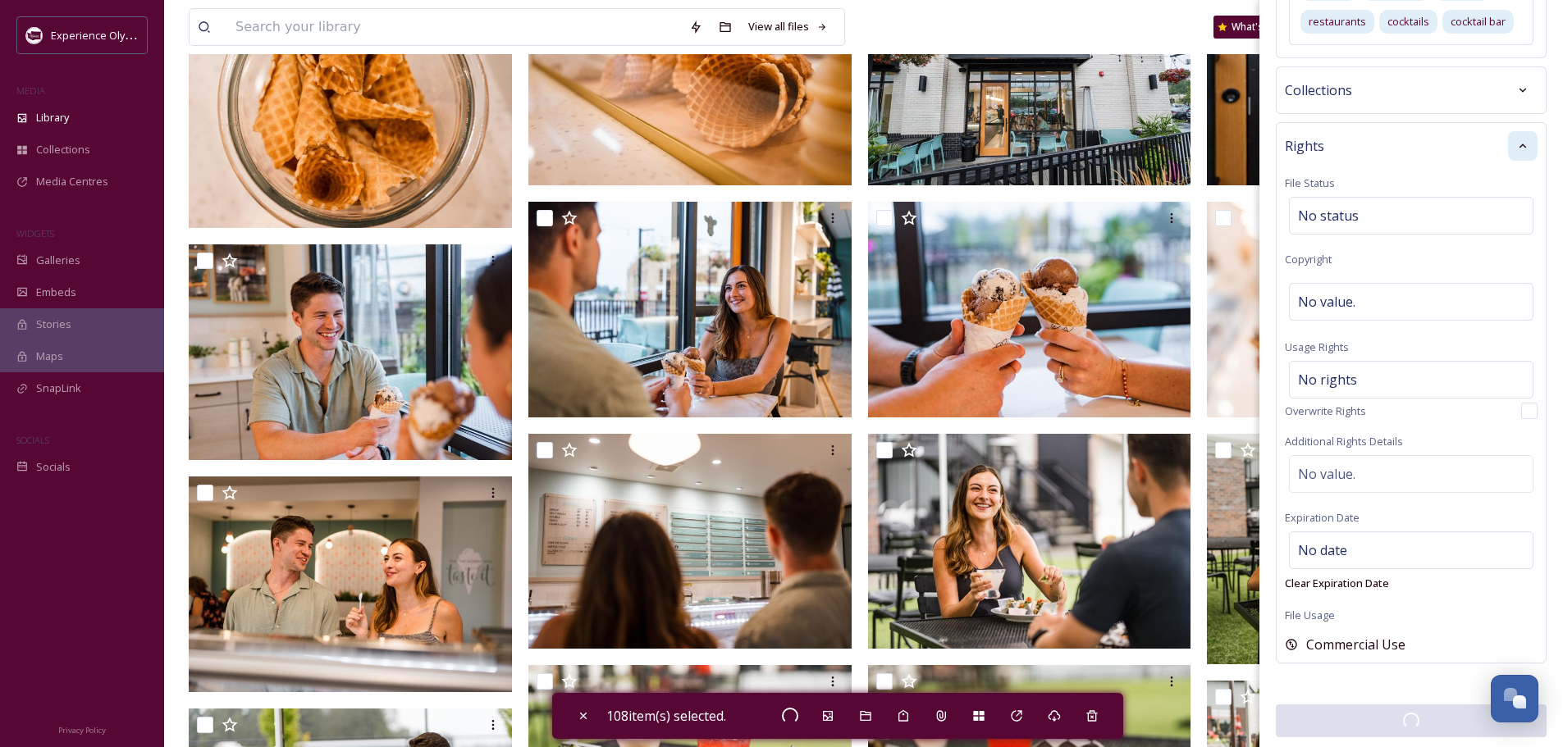
checkbox input "false"
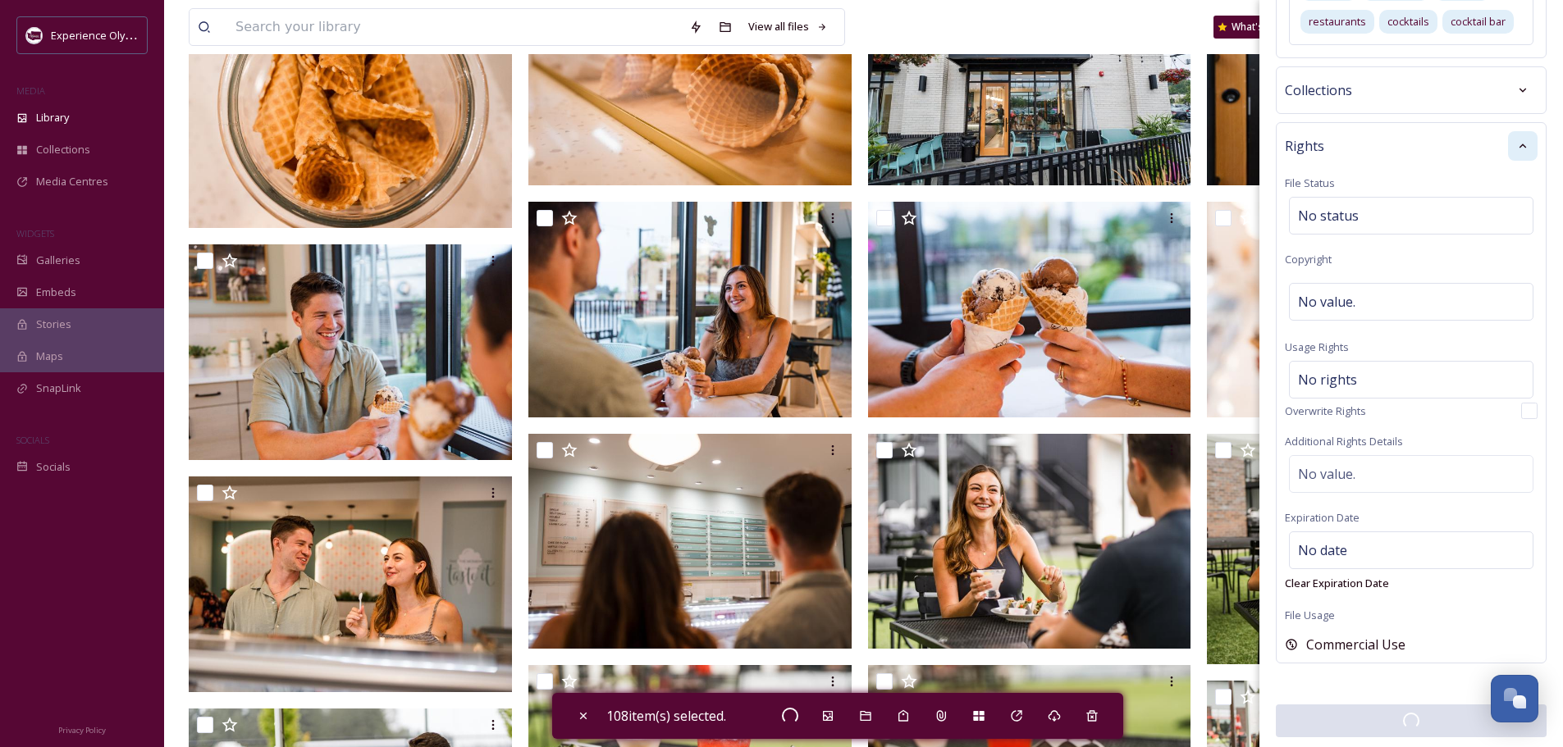
checkbox input "false"
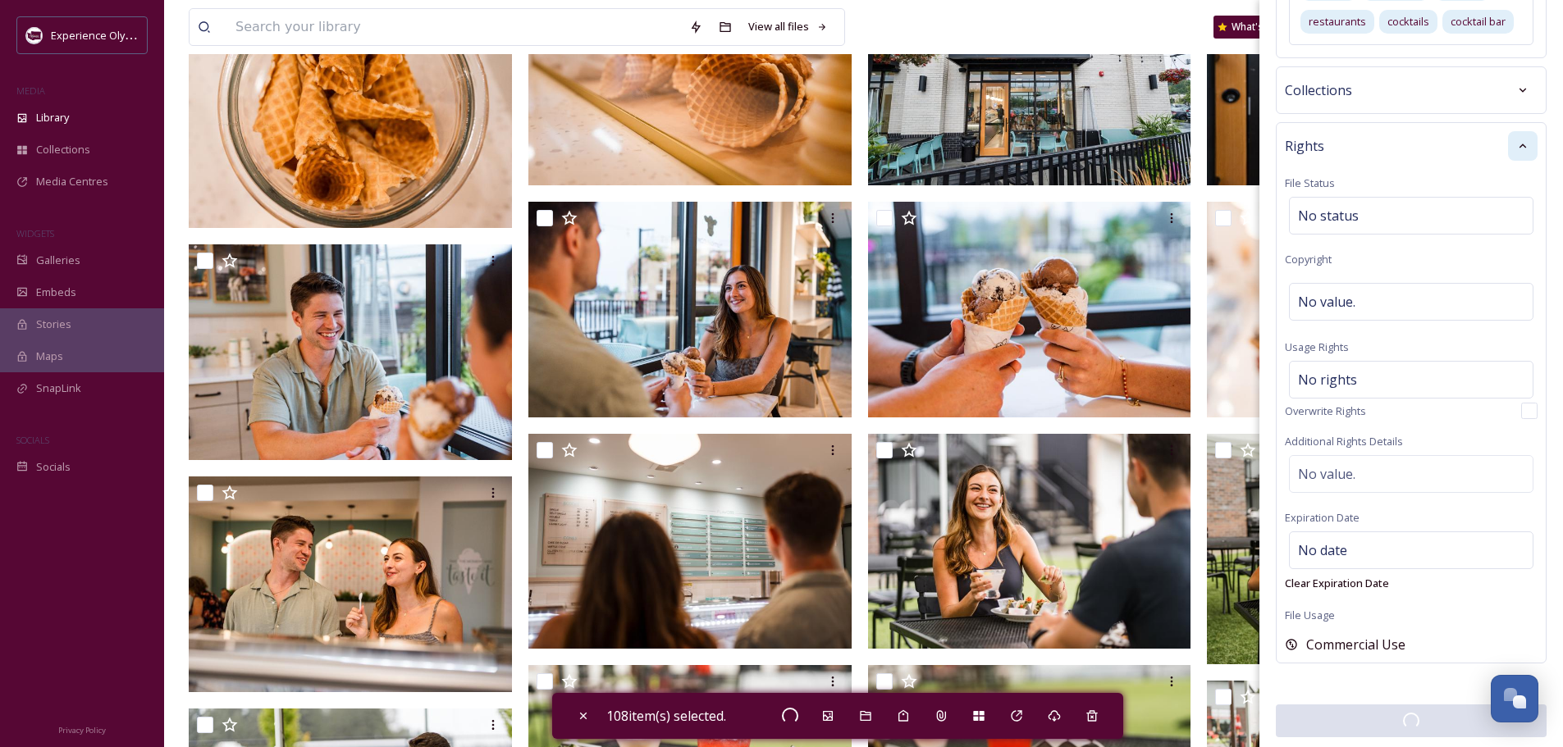
checkbox input "false"
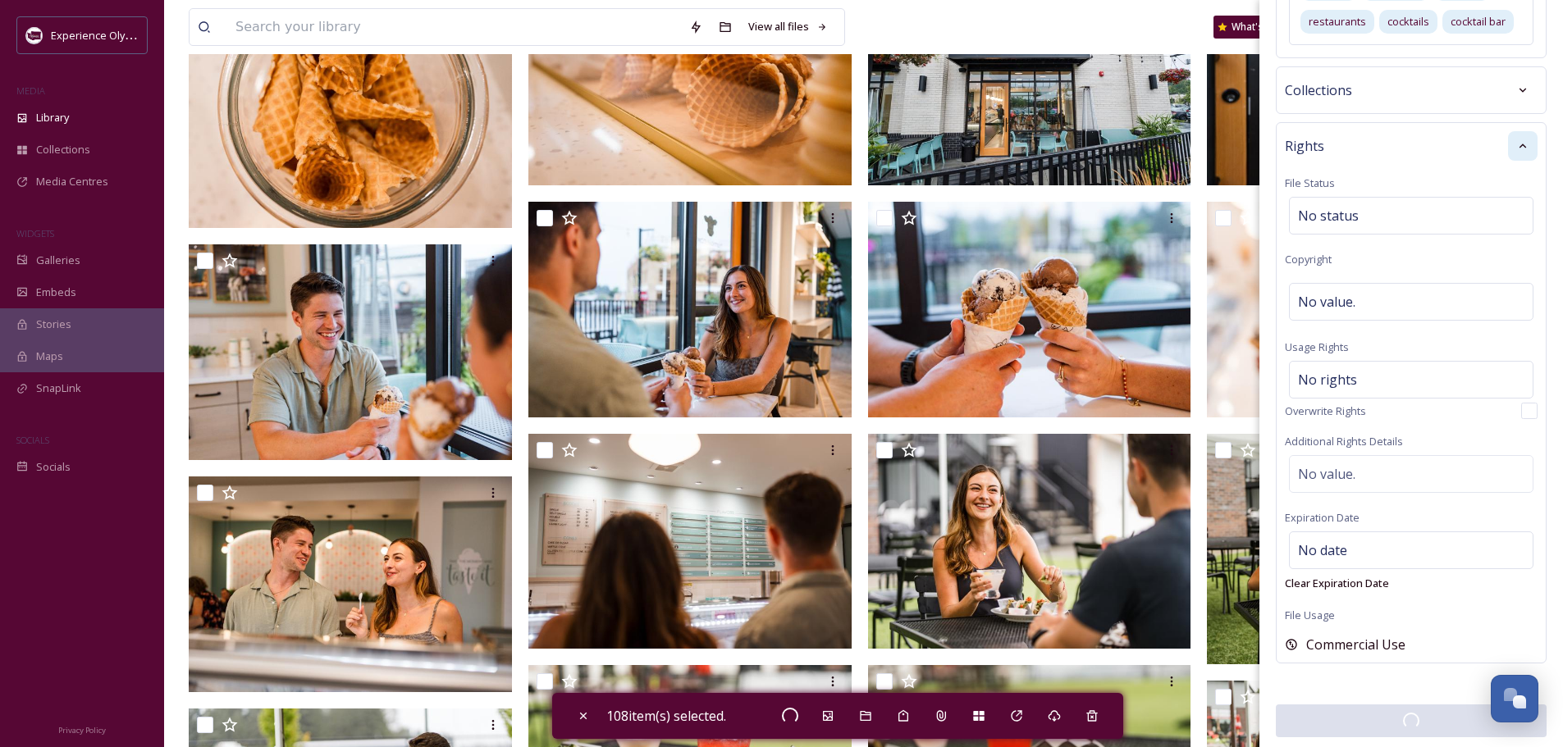
checkbox input "false"
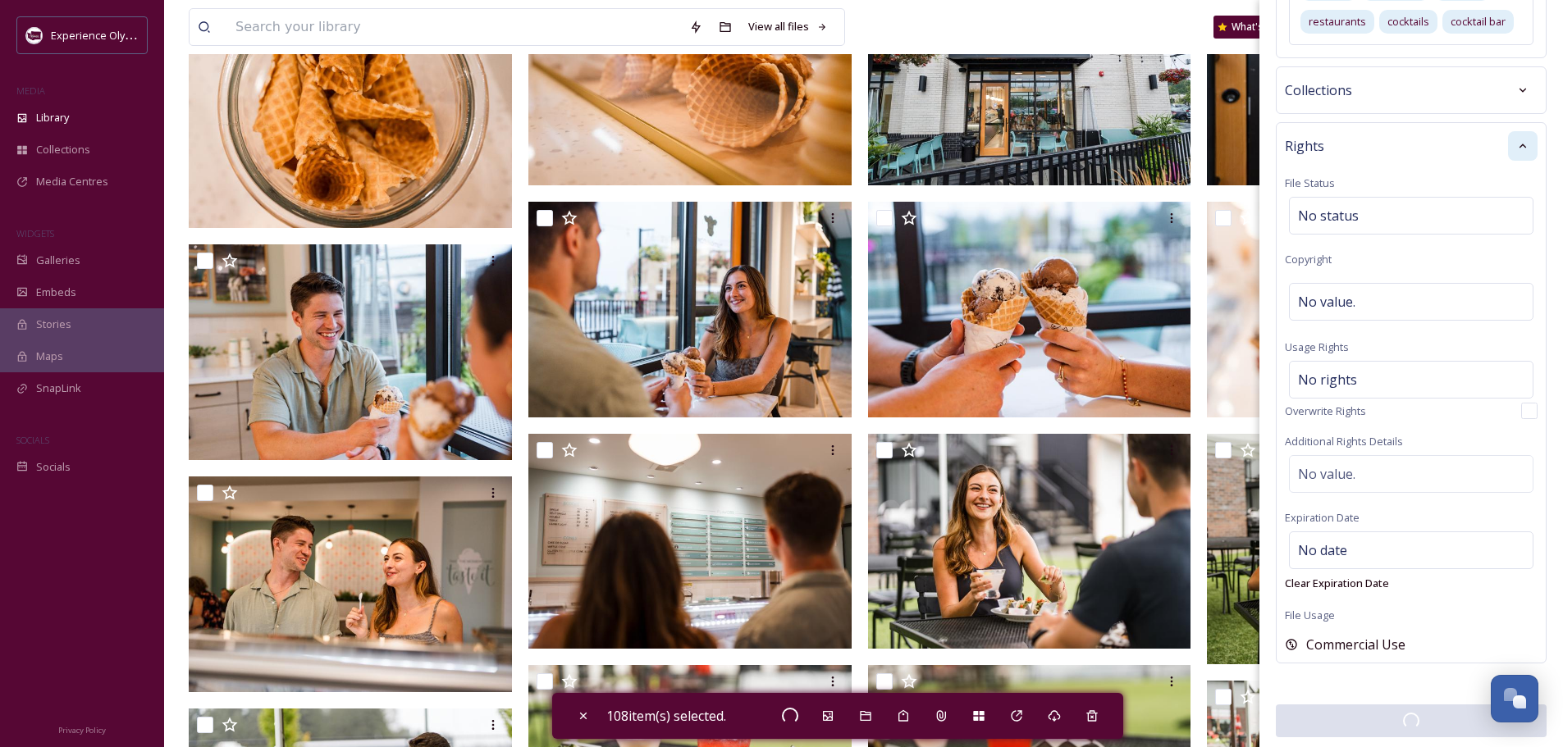
checkbox input "false"
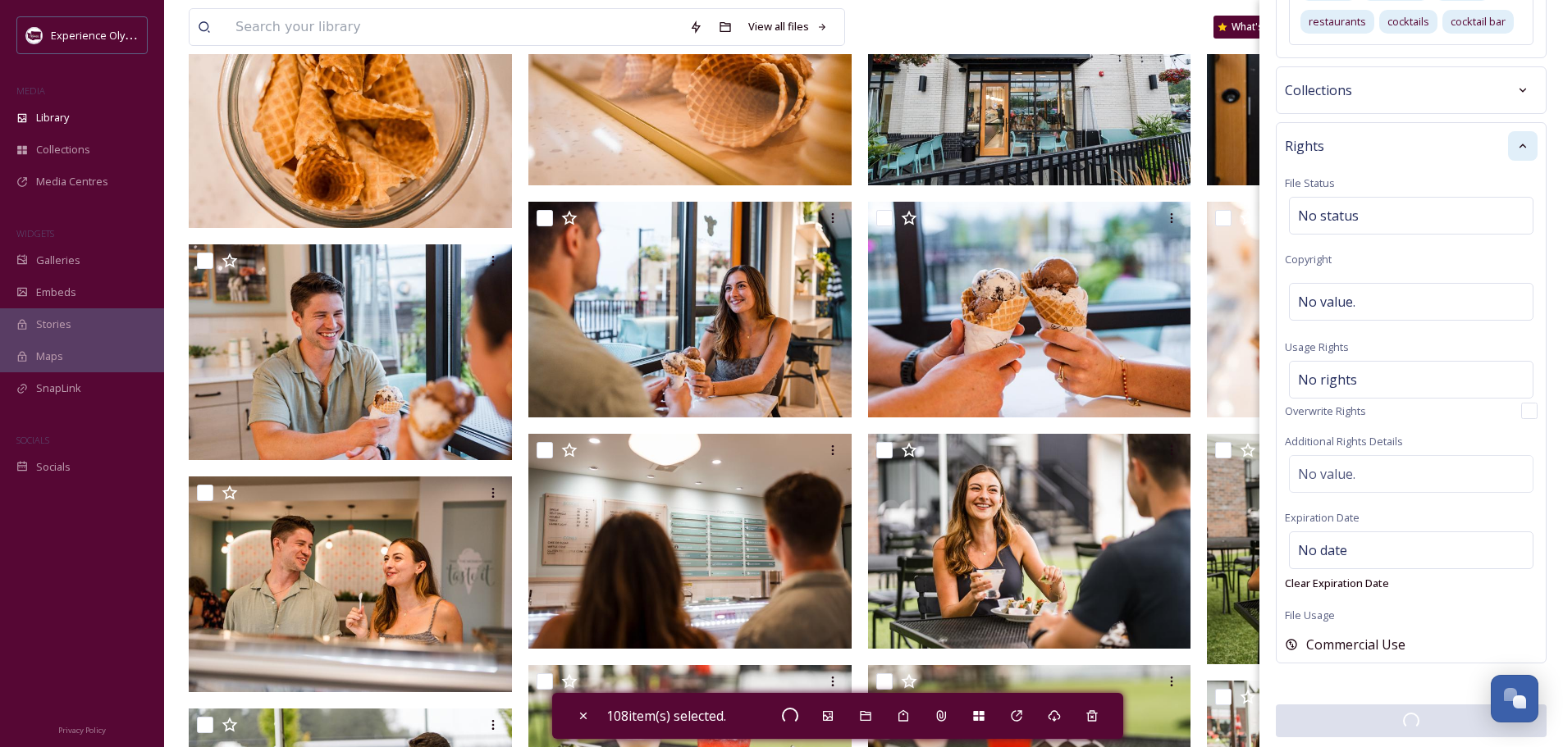
checkbox input "false"
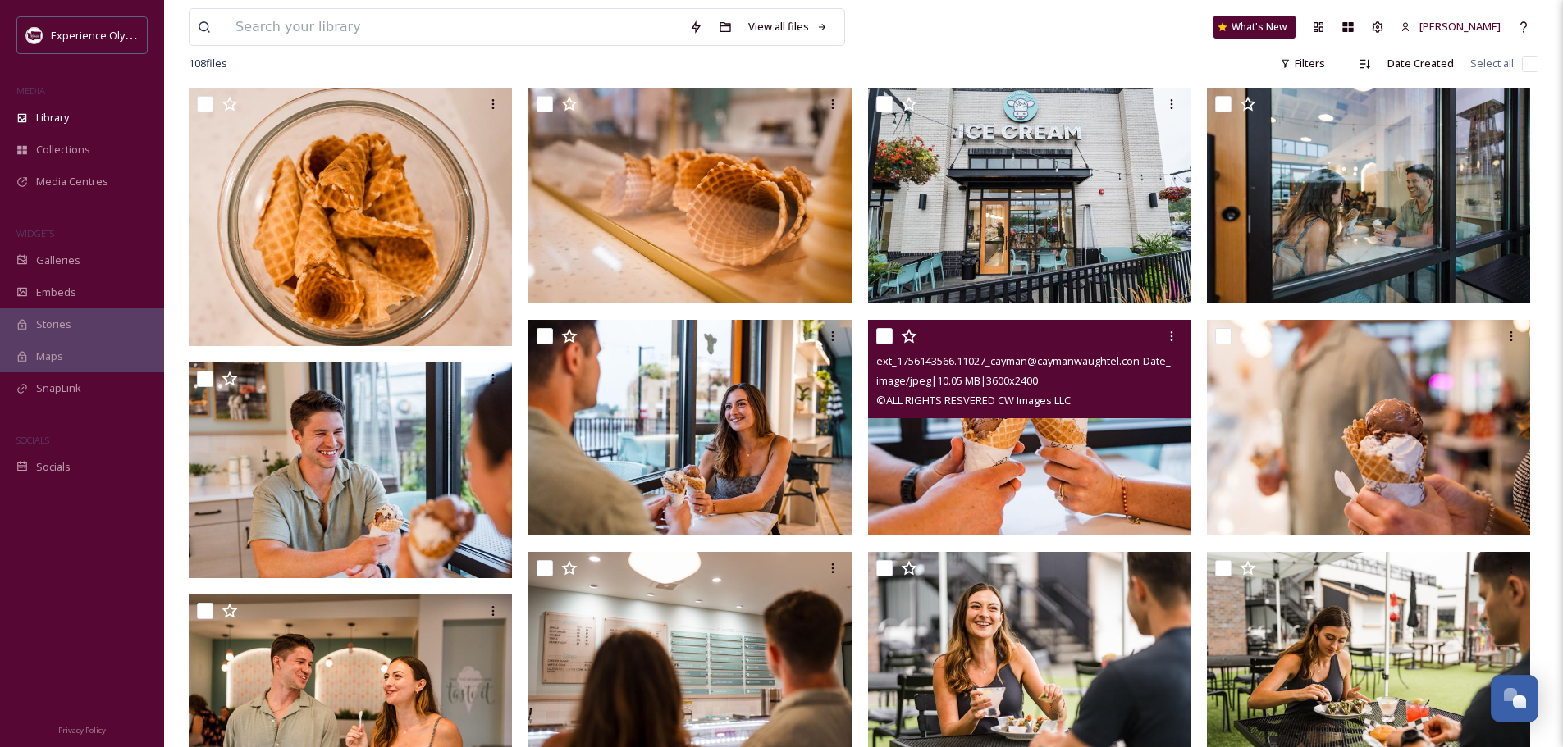
scroll to position [0, 0]
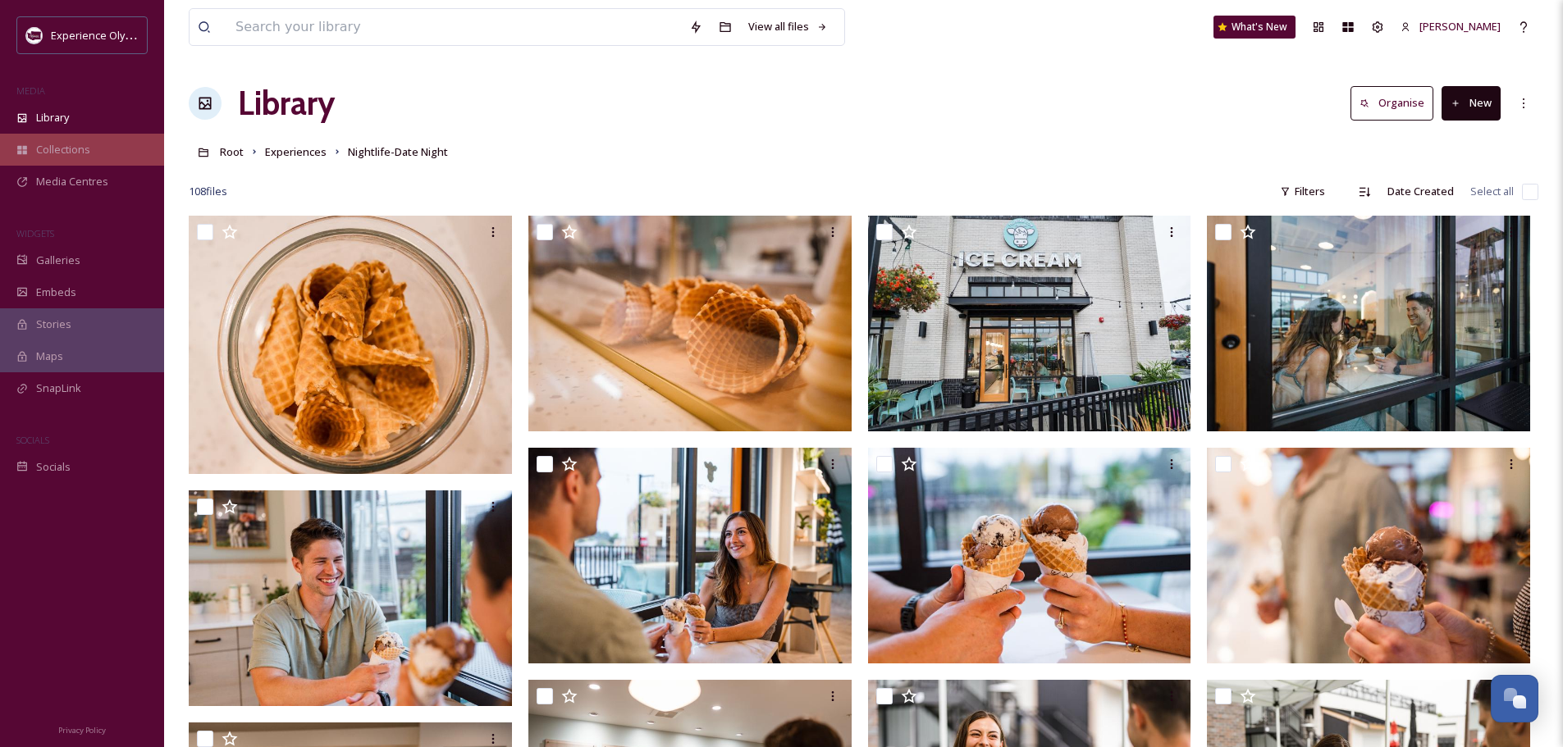
click at [49, 149] on span "Collections" at bounding box center [63, 150] width 54 height 16
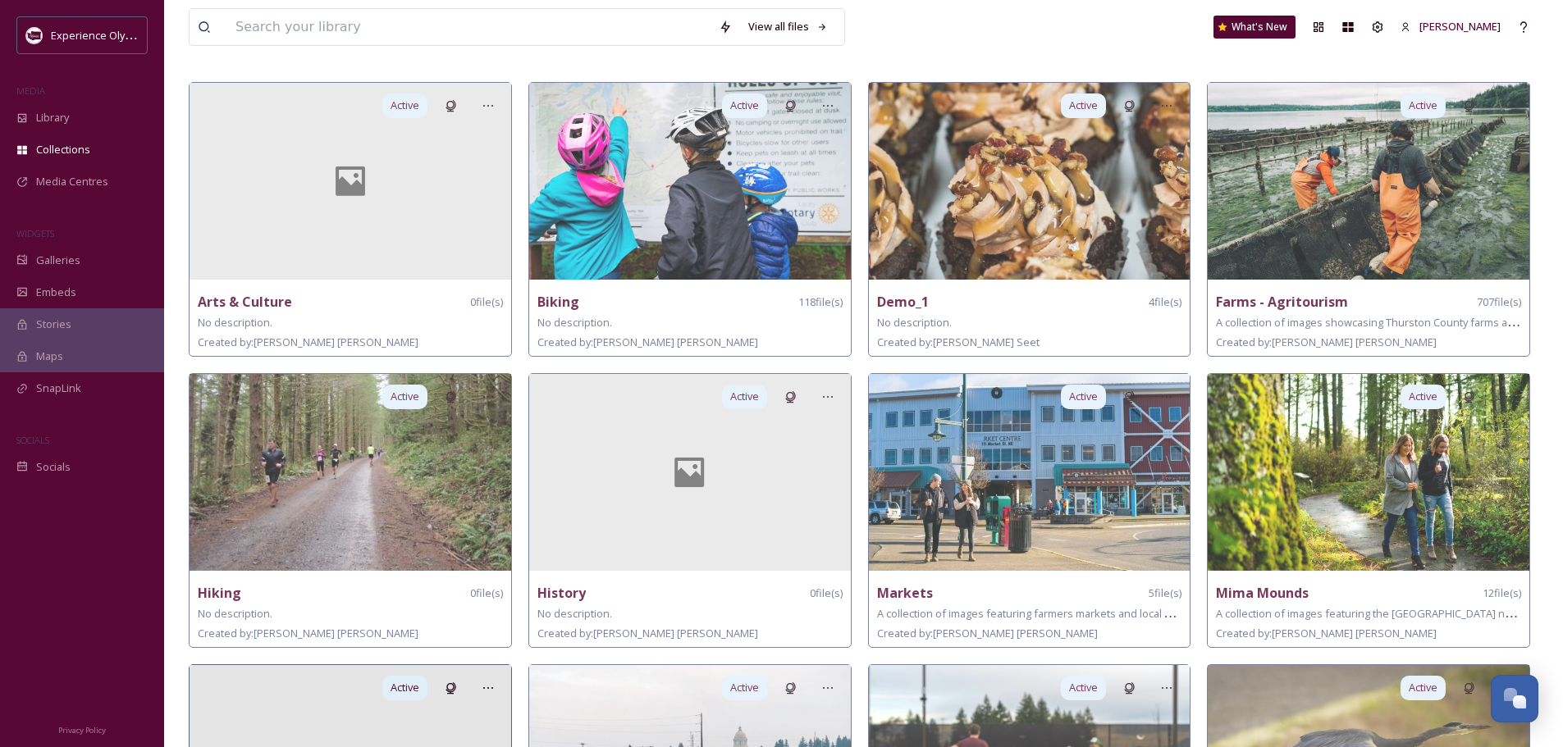
scroll to position [7, 0]
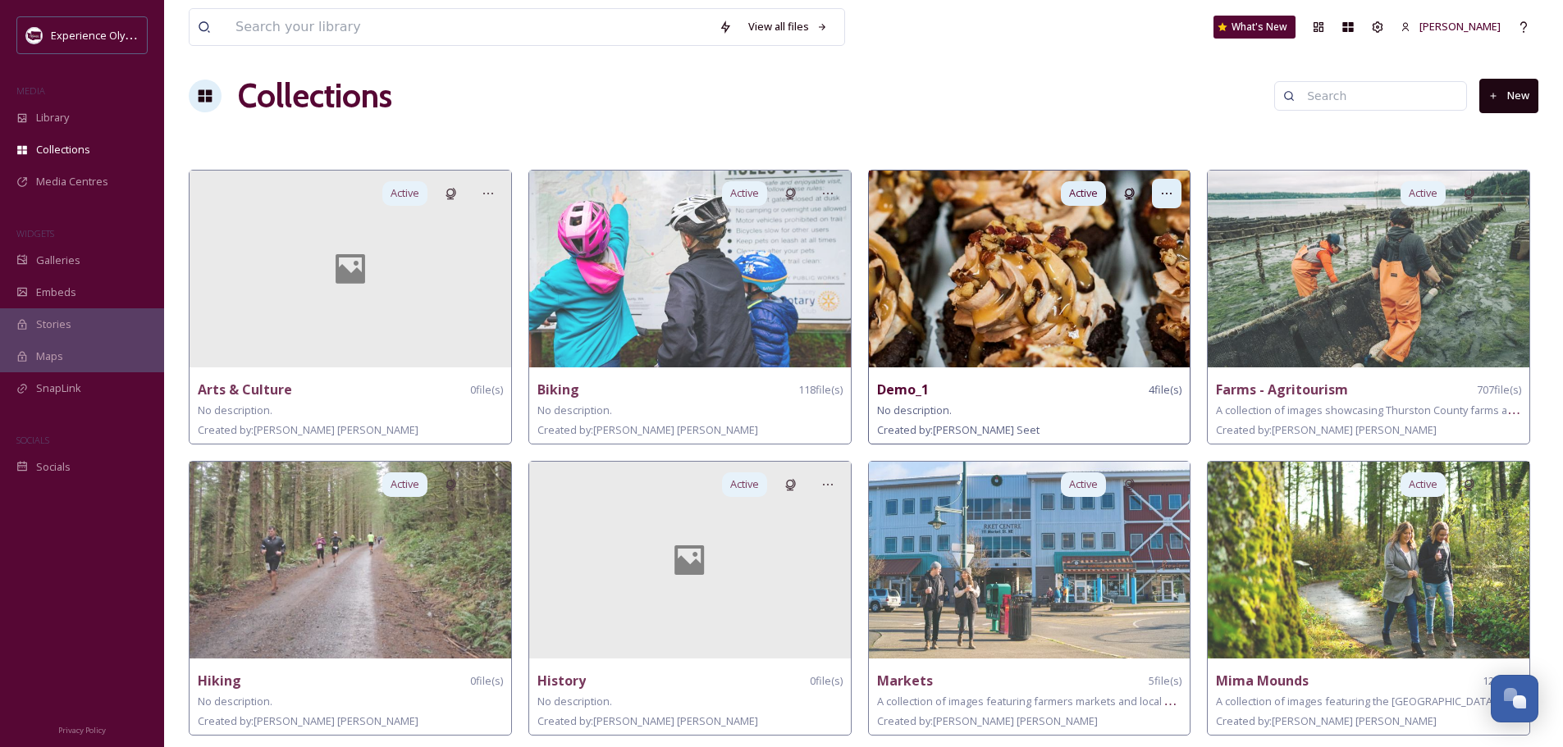
click at [1169, 192] on icon at bounding box center [1166, 193] width 13 height 13
click at [1126, 308] on span "Delete" at bounding box center [1119, 311] width 33 height 16
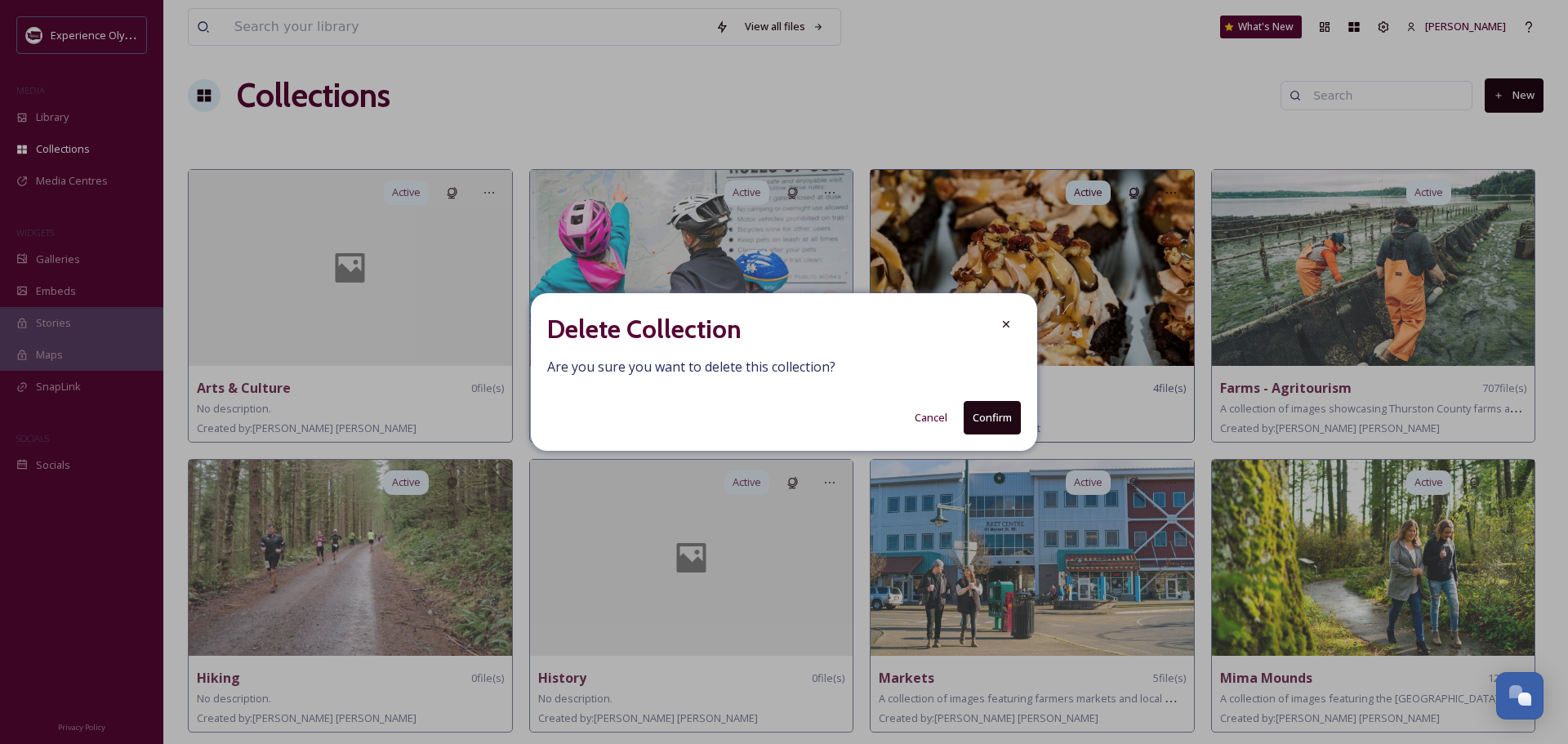
click at [992, 419] on button "Confirm" at bounding box center [992, 418] width 57 height 34
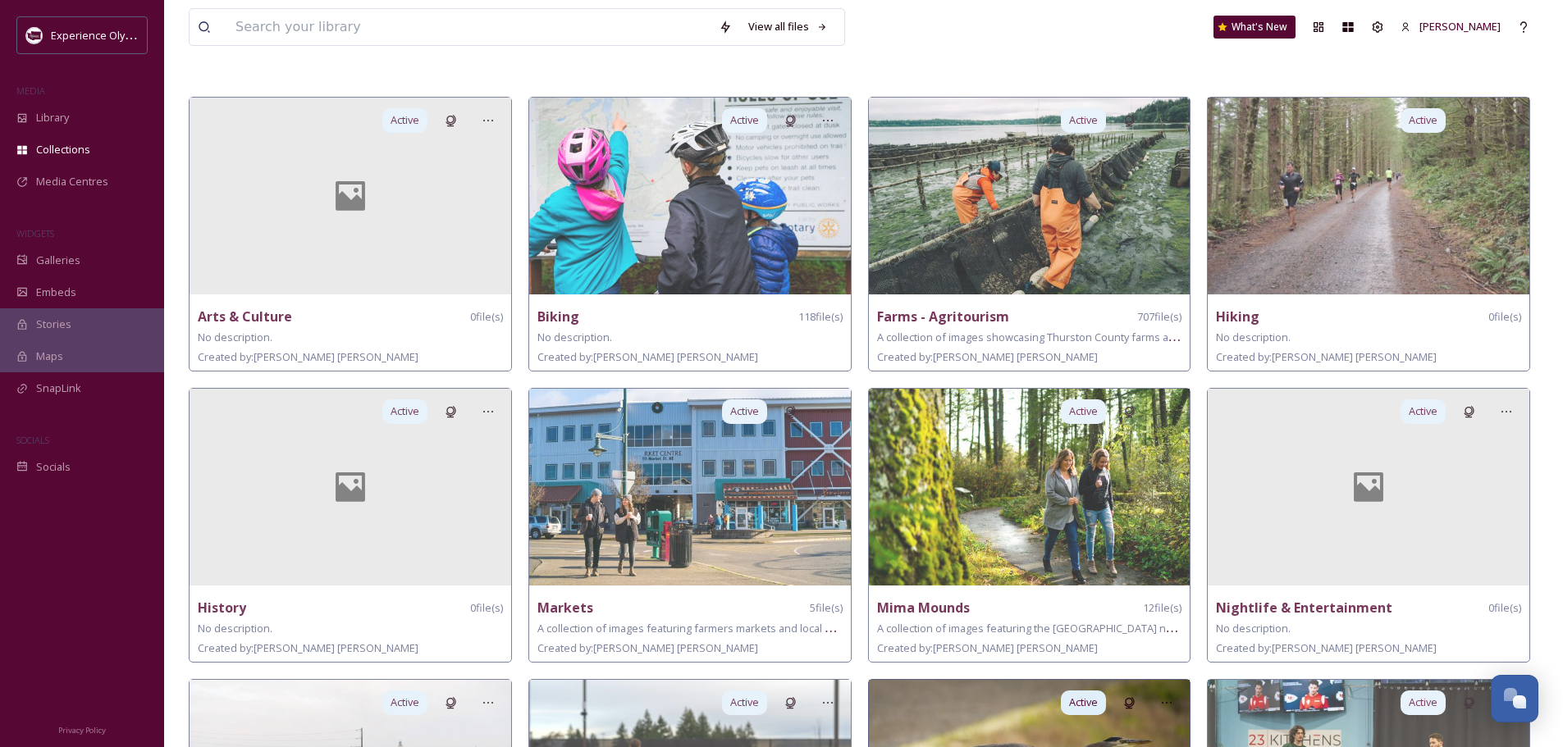
scroll to position [0, 0]
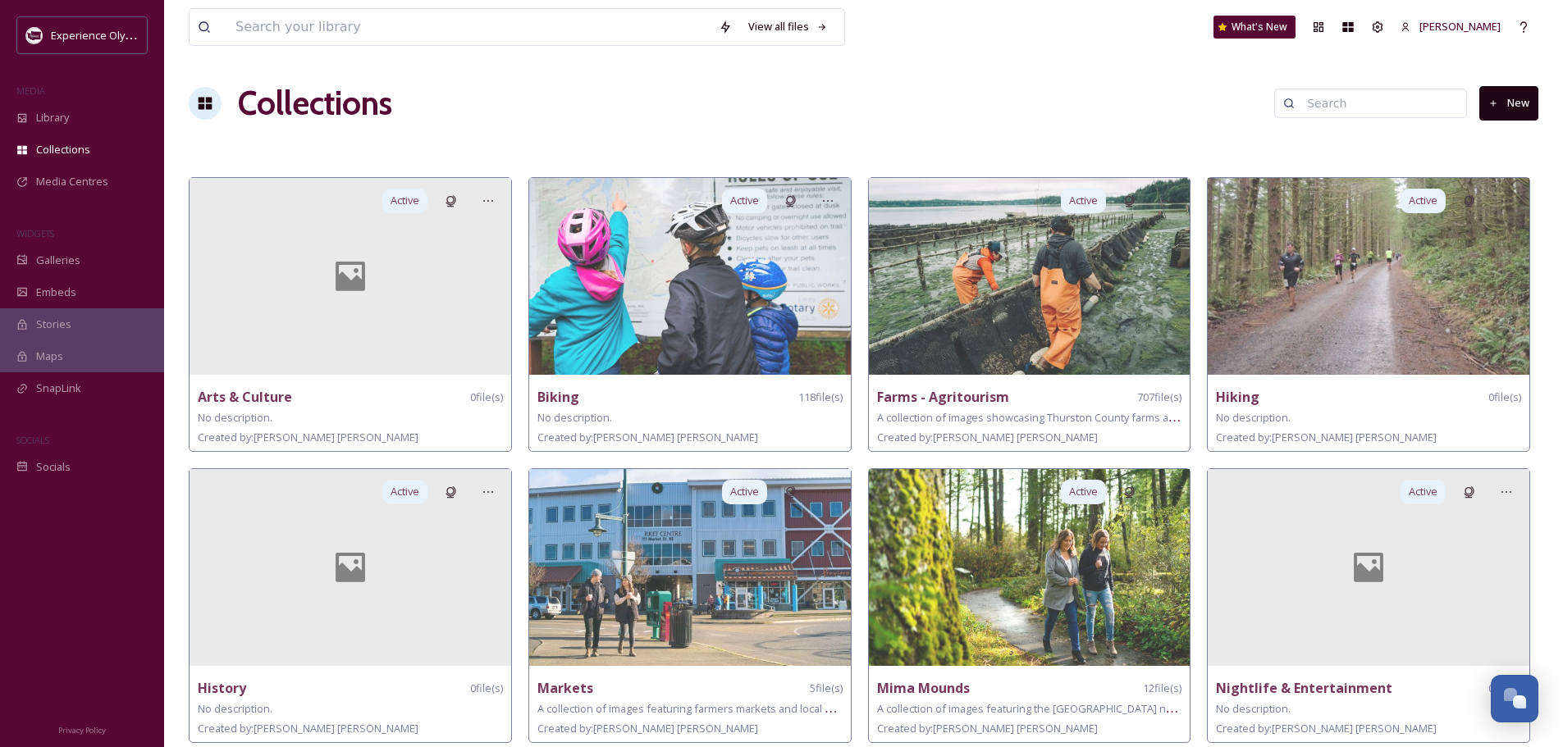
click at [1510, 107] on button "New" at bounding box center [1508, 103] width 59 height 34
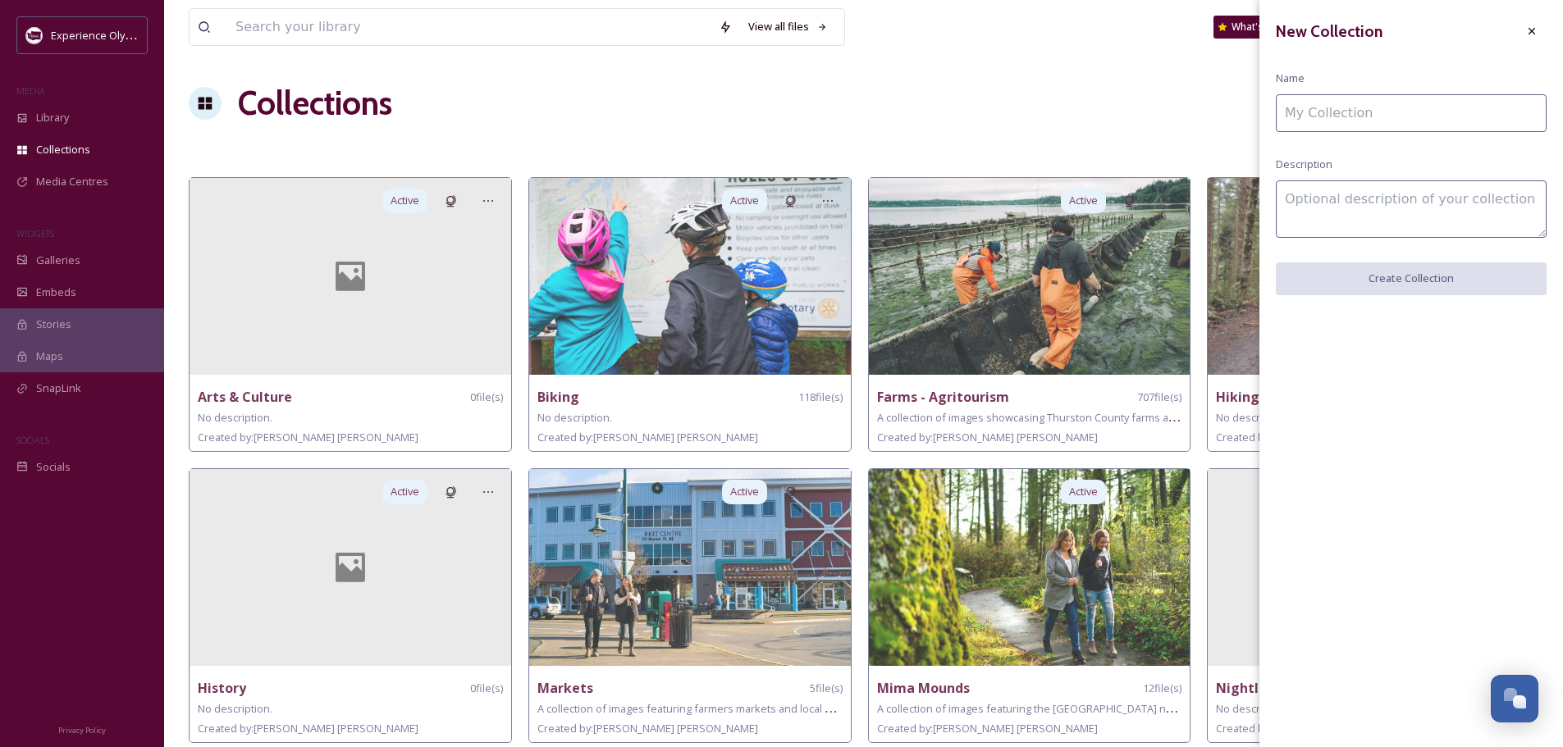
click at [1409, 120] on input at bounding box center [1410, 113] width 271 height 38
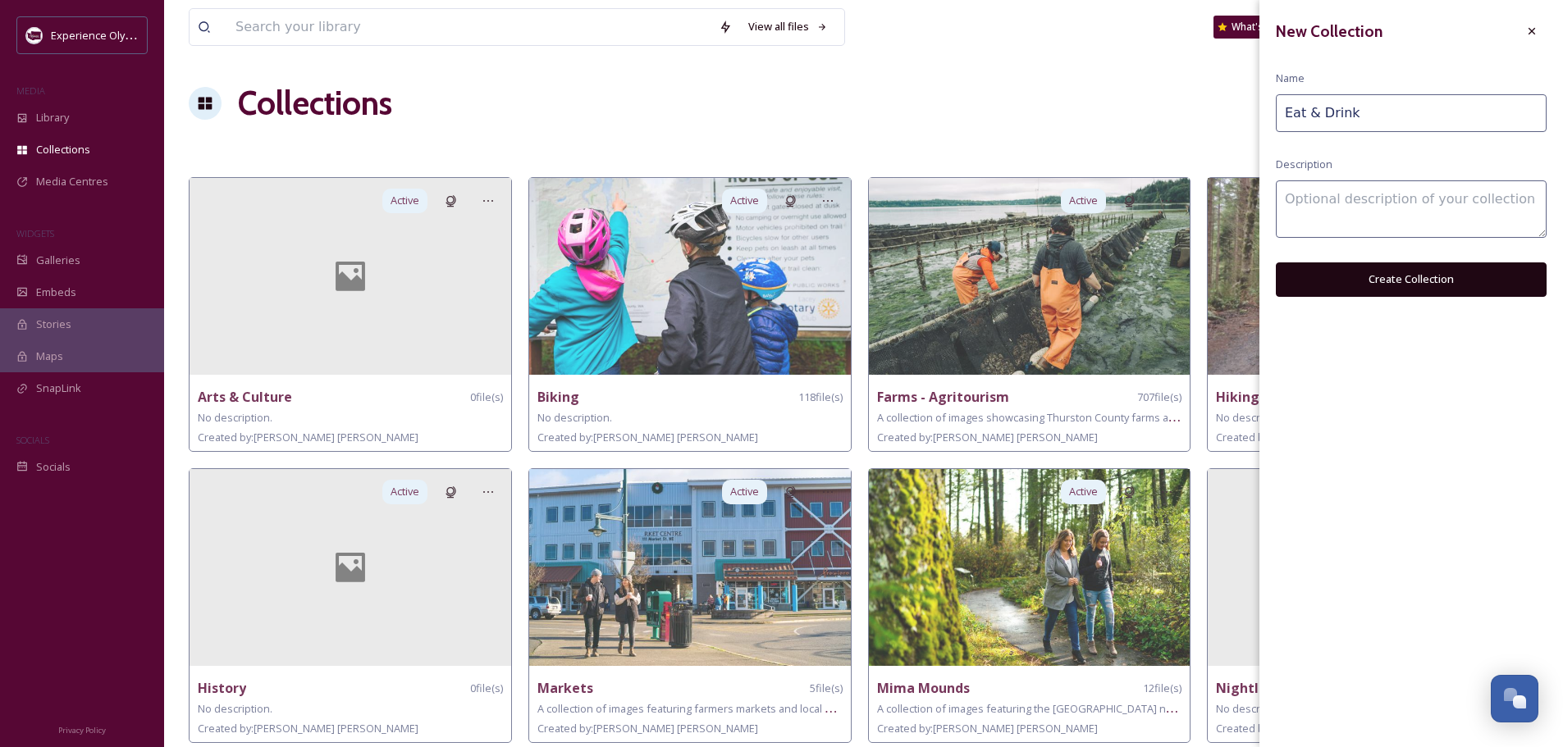
type input "Eat & Drink"
click at [1453, 212] on textarea at bounding box center [1410, 208] width 271 height 57
click at [1444, 278] on button "Create Collection" at bounding box center [1410, 279] width 271 height 34
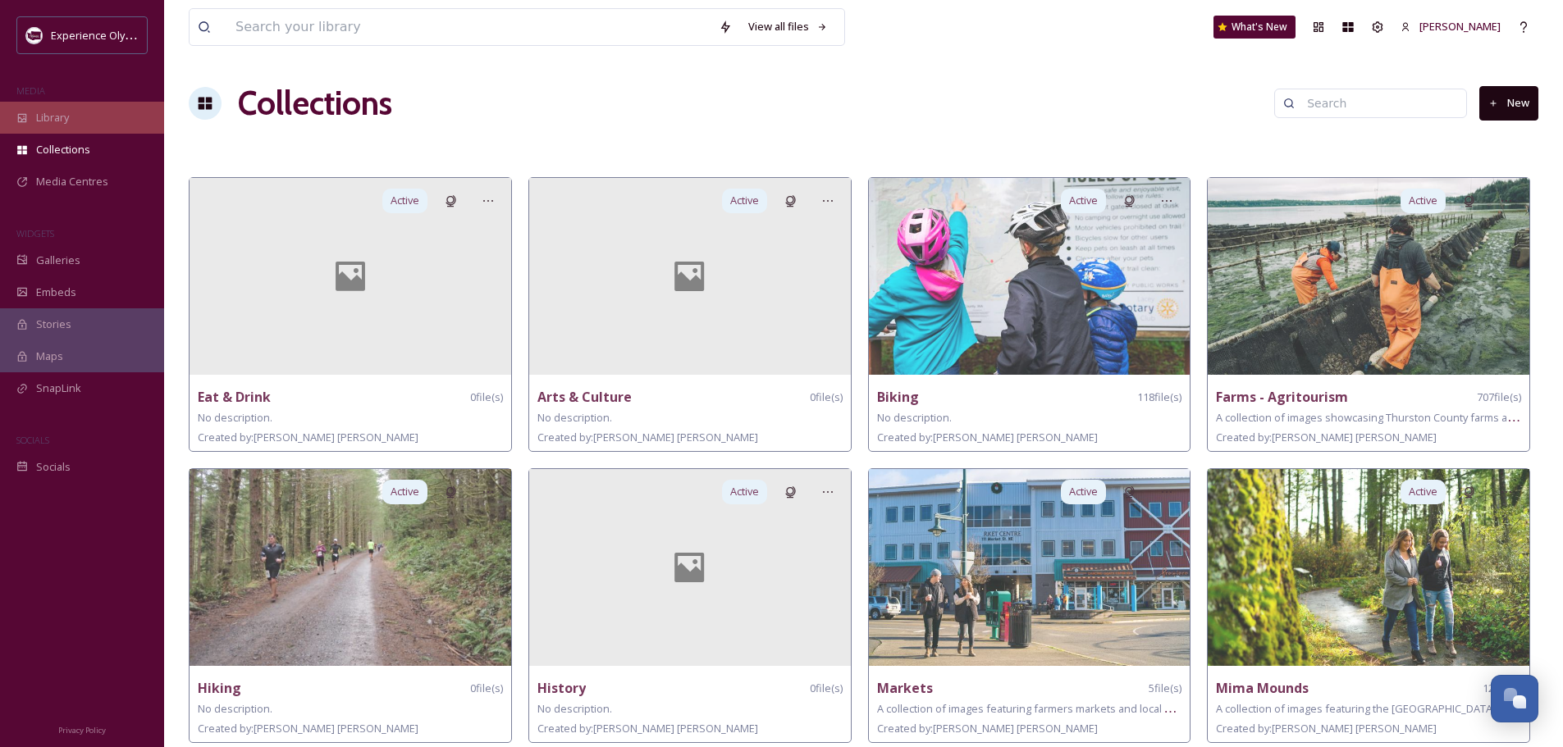
click at [53, 110] on span "Library" at bounding box center [52, 118] width 33 height 16
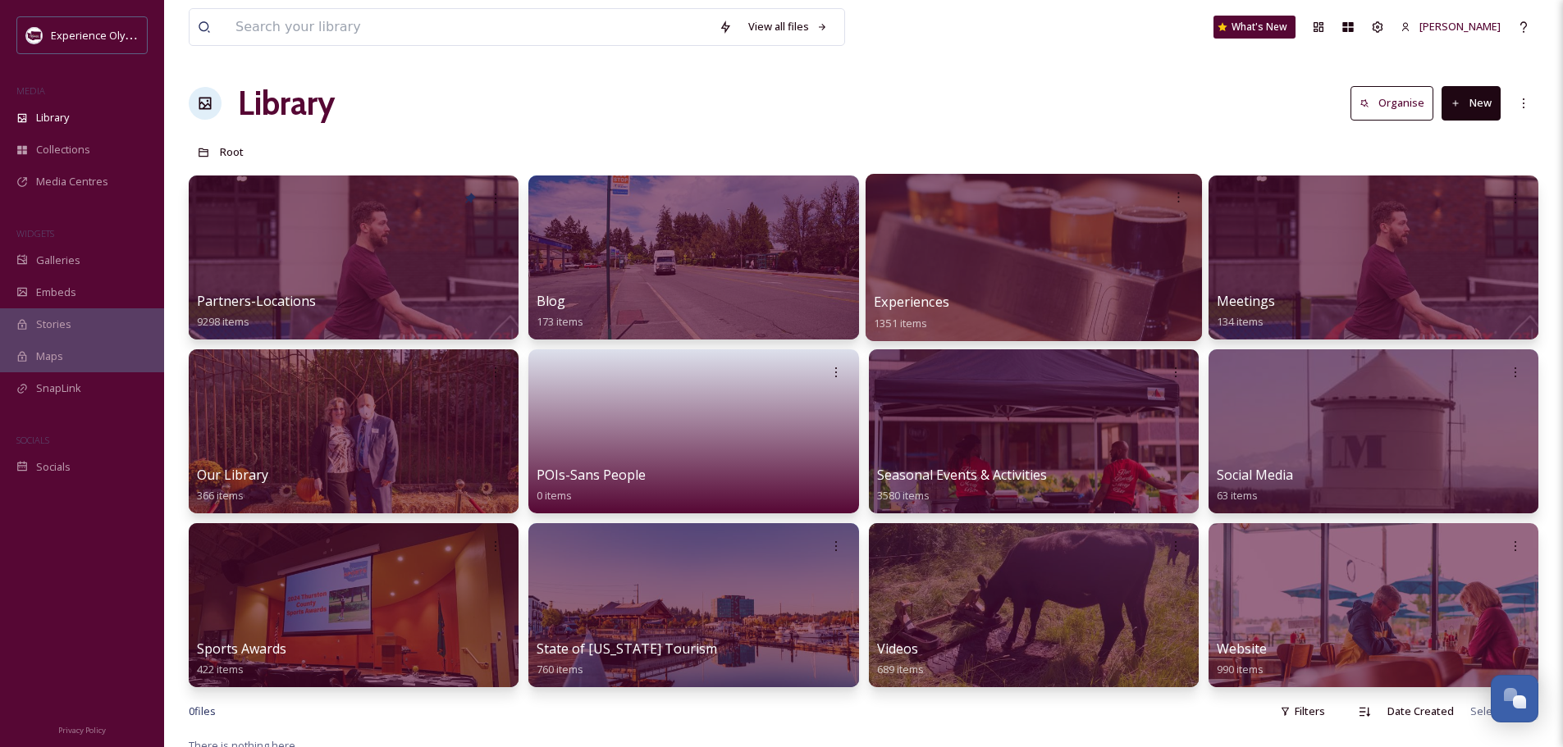
click at [931, 300] on span "Experiences" at bounding box center [911, 302] width 75 height 18
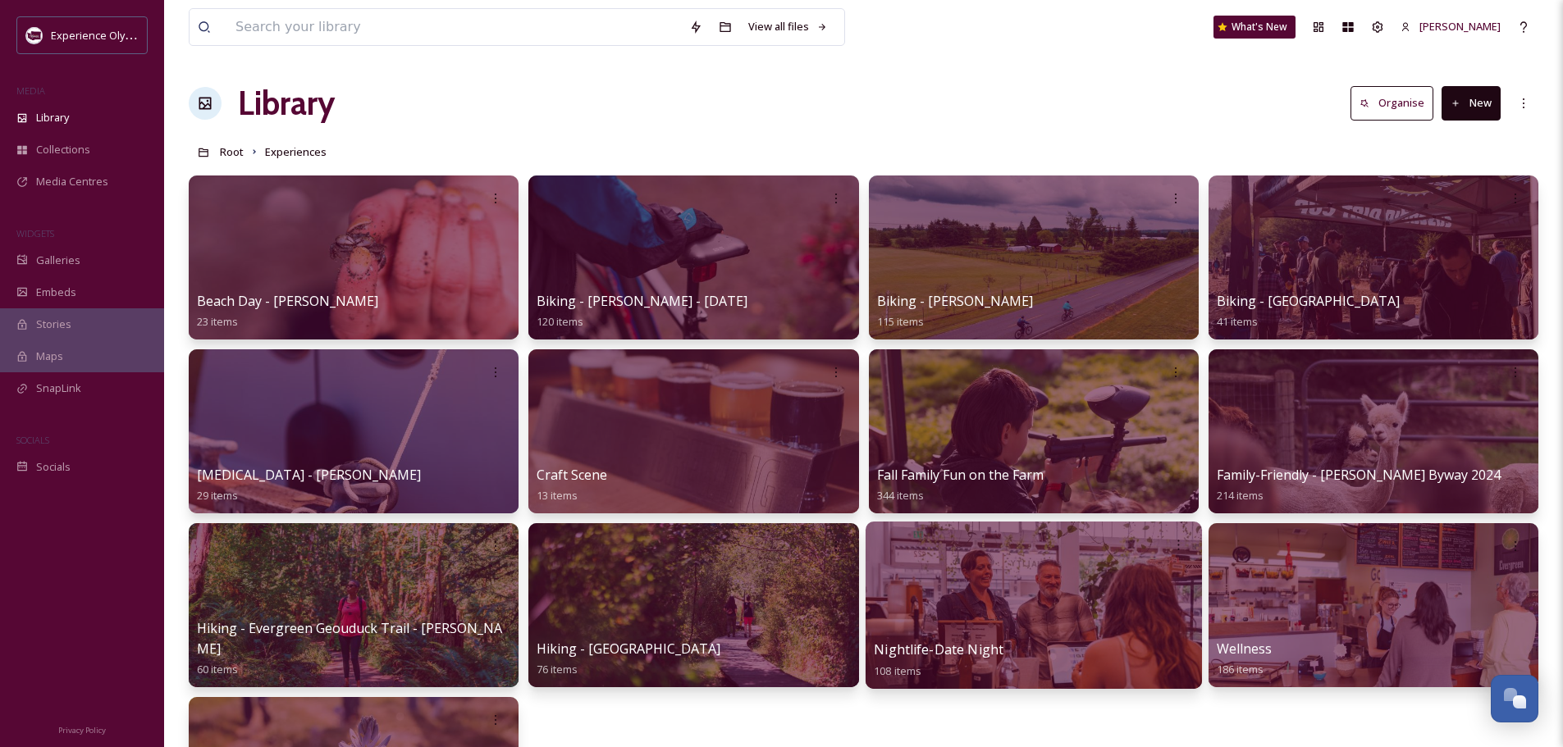
click at [956, 644] on span "Nightlife-Date Night" at bounding box center [939, 650] width 130 height 18
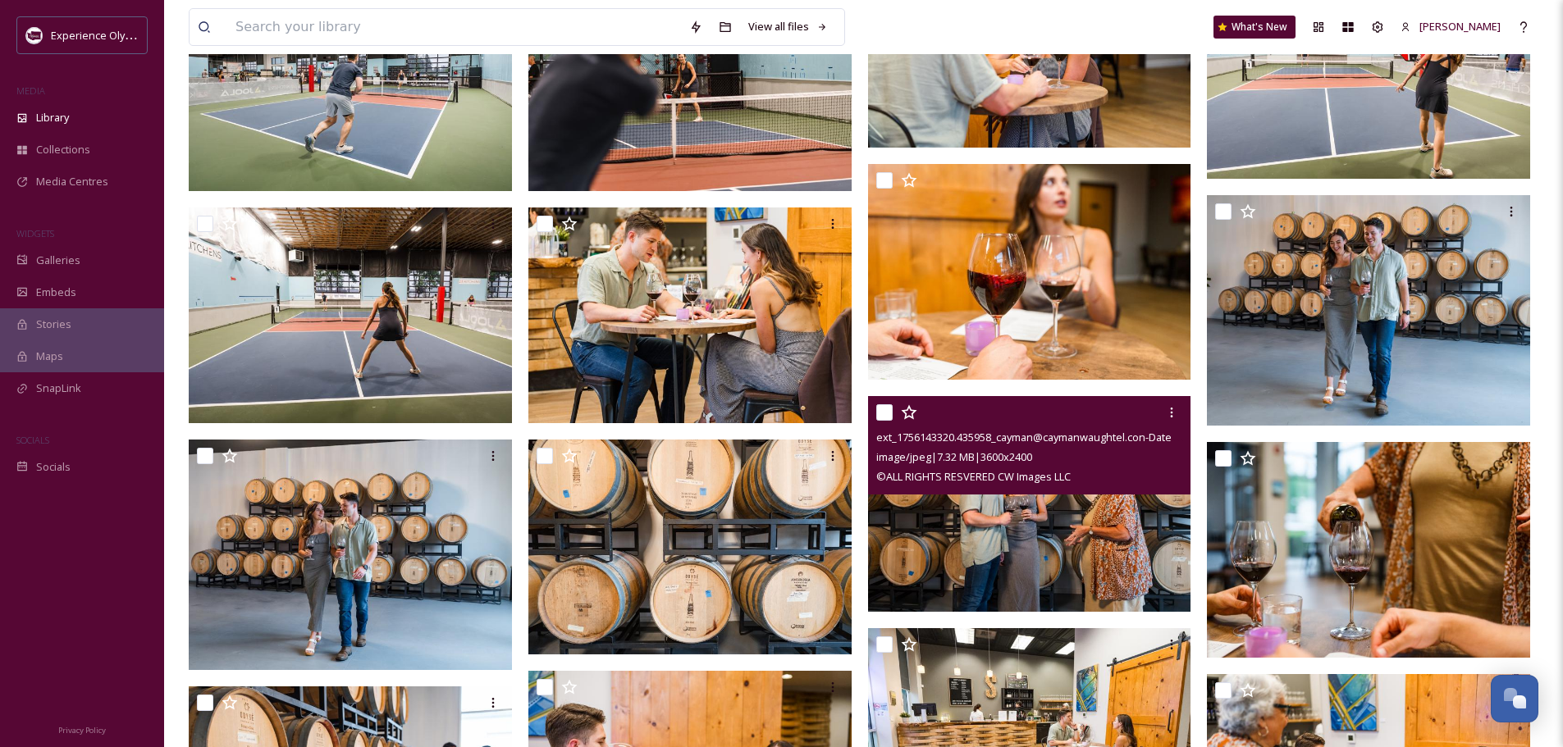
scroll to position [1887, 0]
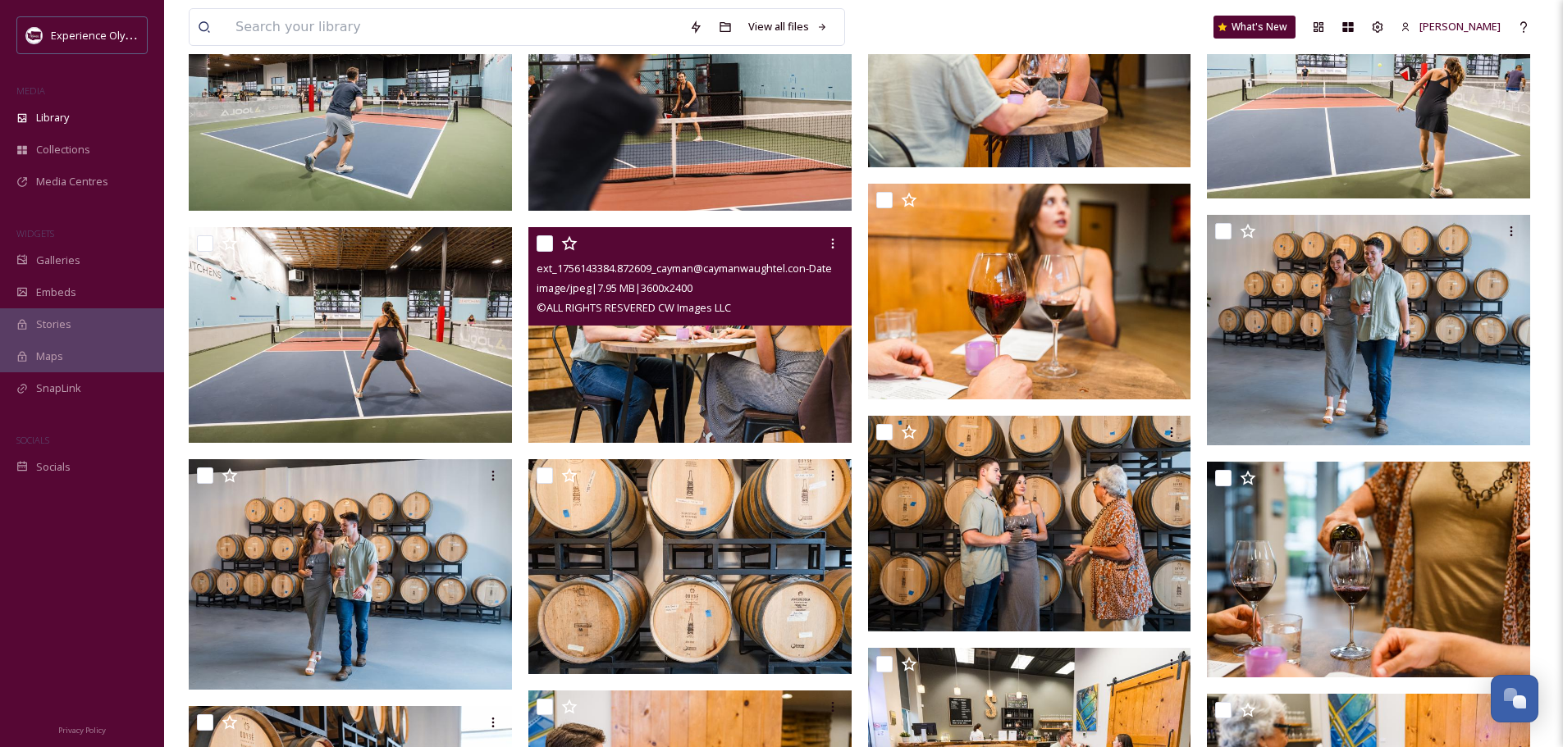
click at [548, 244] on input "checkbox" at bounding box center [544, 243] width 16 height 16
checkbox input "true"
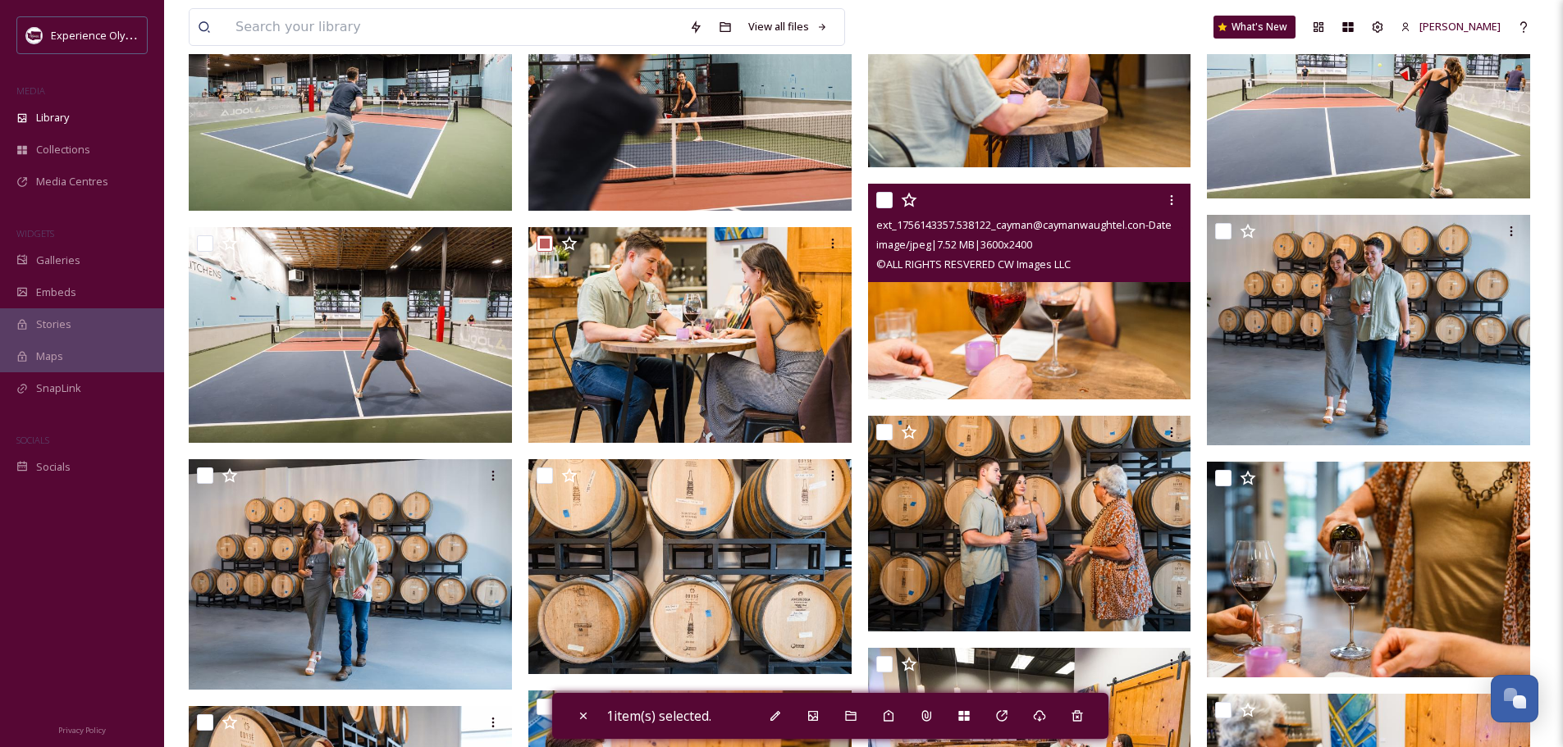
click at [879, 199] on input "checkbox" at bounding box center [884, 200] width 16 height 16
checkbox input "true"
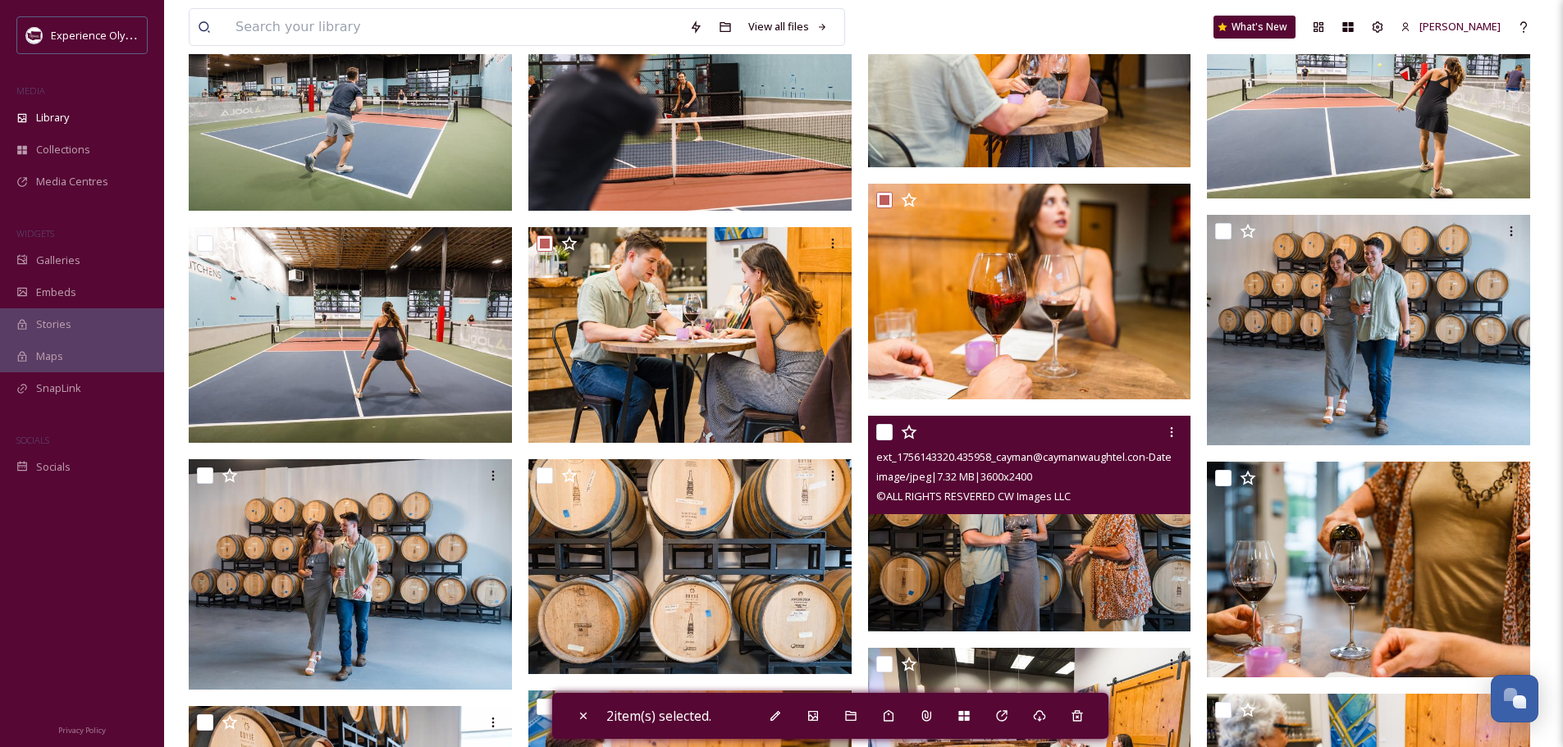
click at [883, 433] on input "checkbox" at bounding box center [884, 432] width 16 height 16
checkbox input "true"
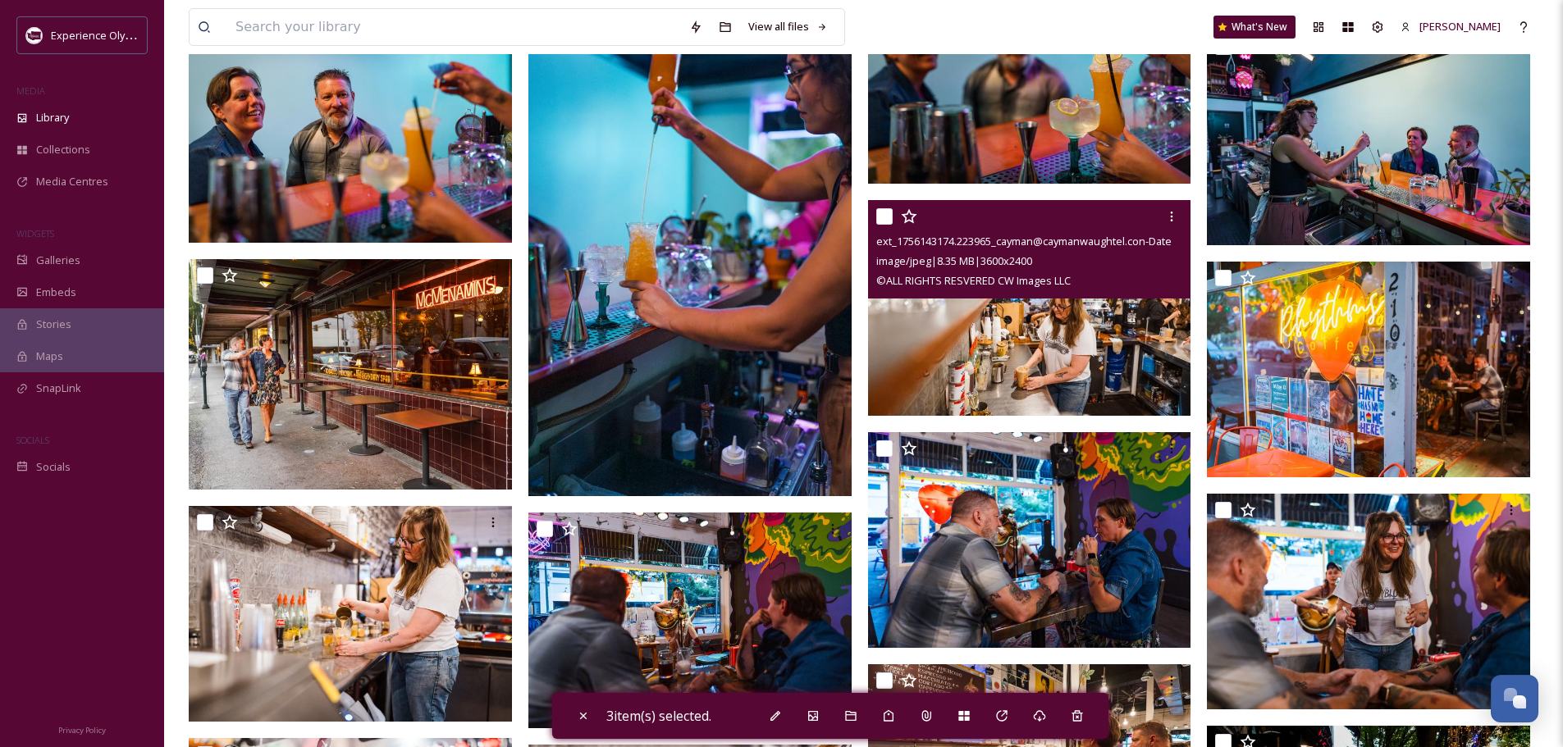
scroll to position [3281, 0]
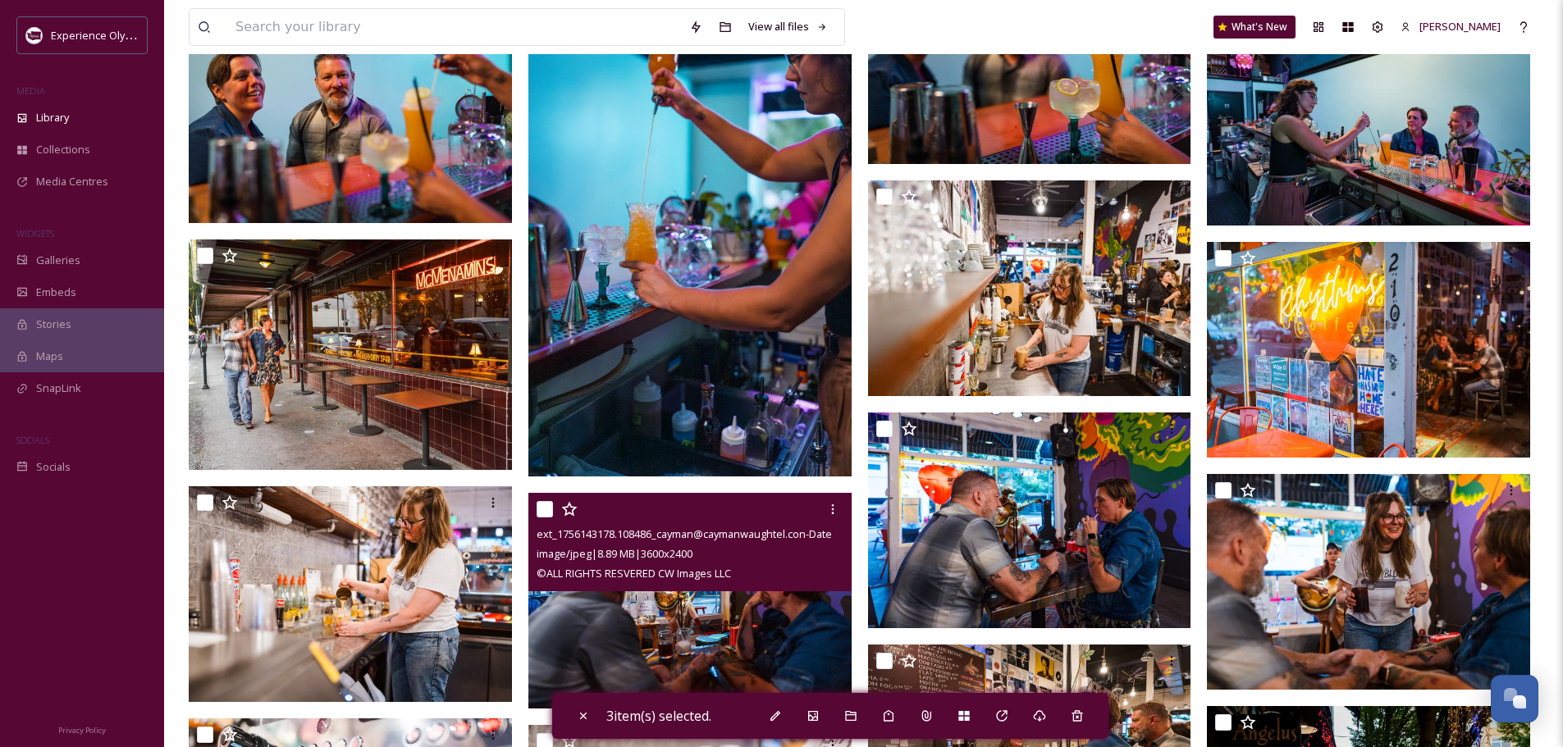
click at [546, 508] on input "checkbox" at bounding box center [544, 509] width 16 height 16
checkbox input "true"
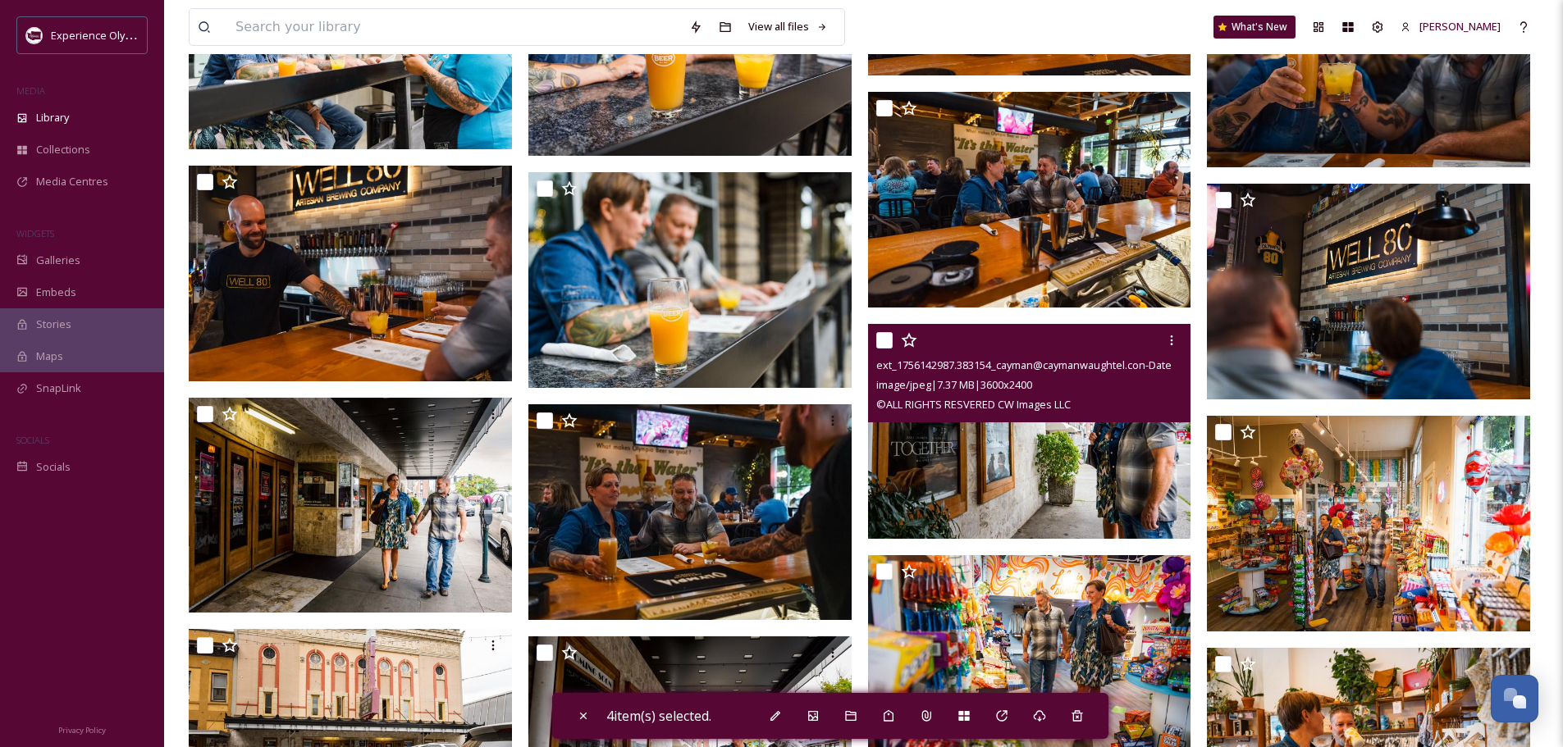
scroll to position [5003, 0]
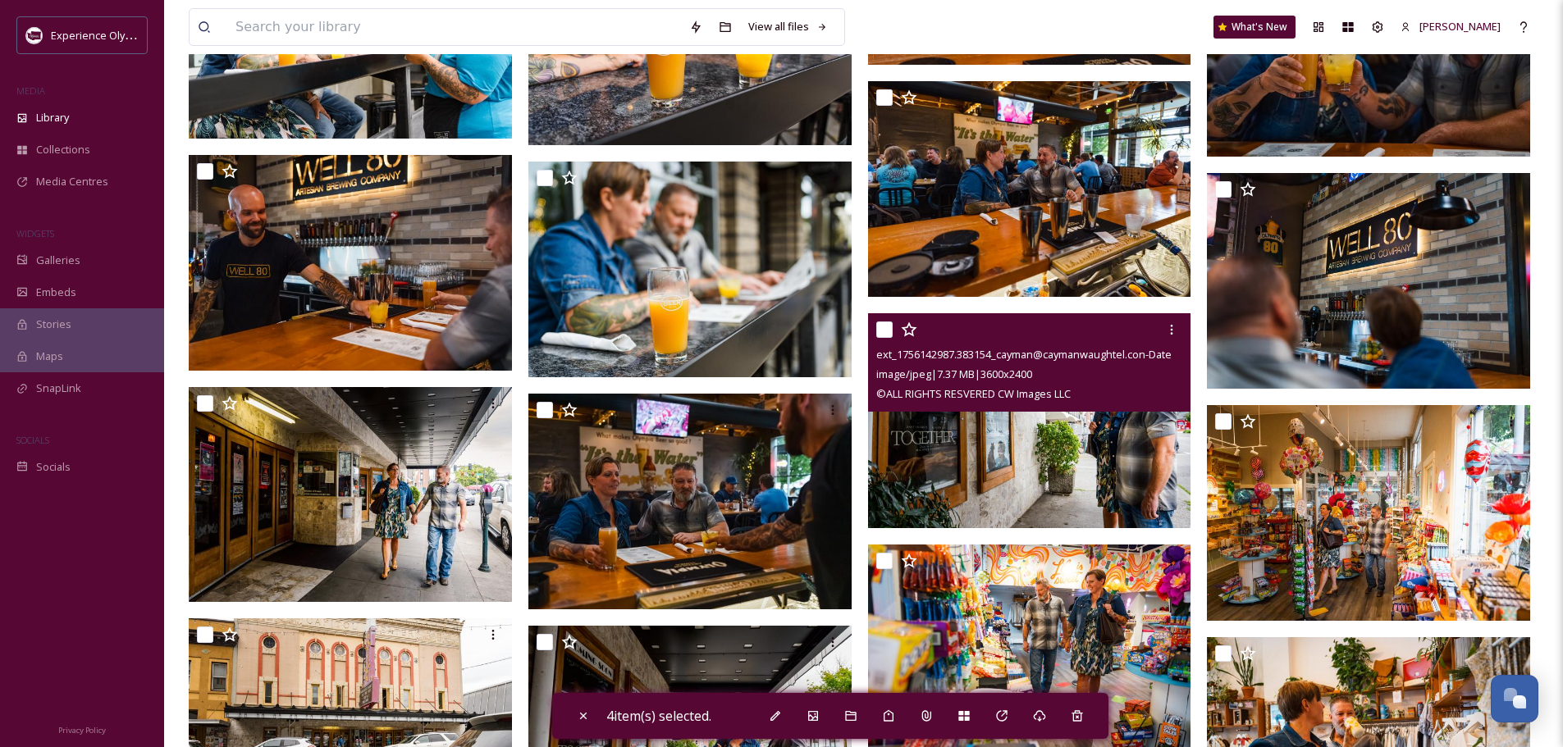
click at [885, 328] on input "checkbox" at bounding box center [884, 330] width 16 height 16
checkbox input "true"
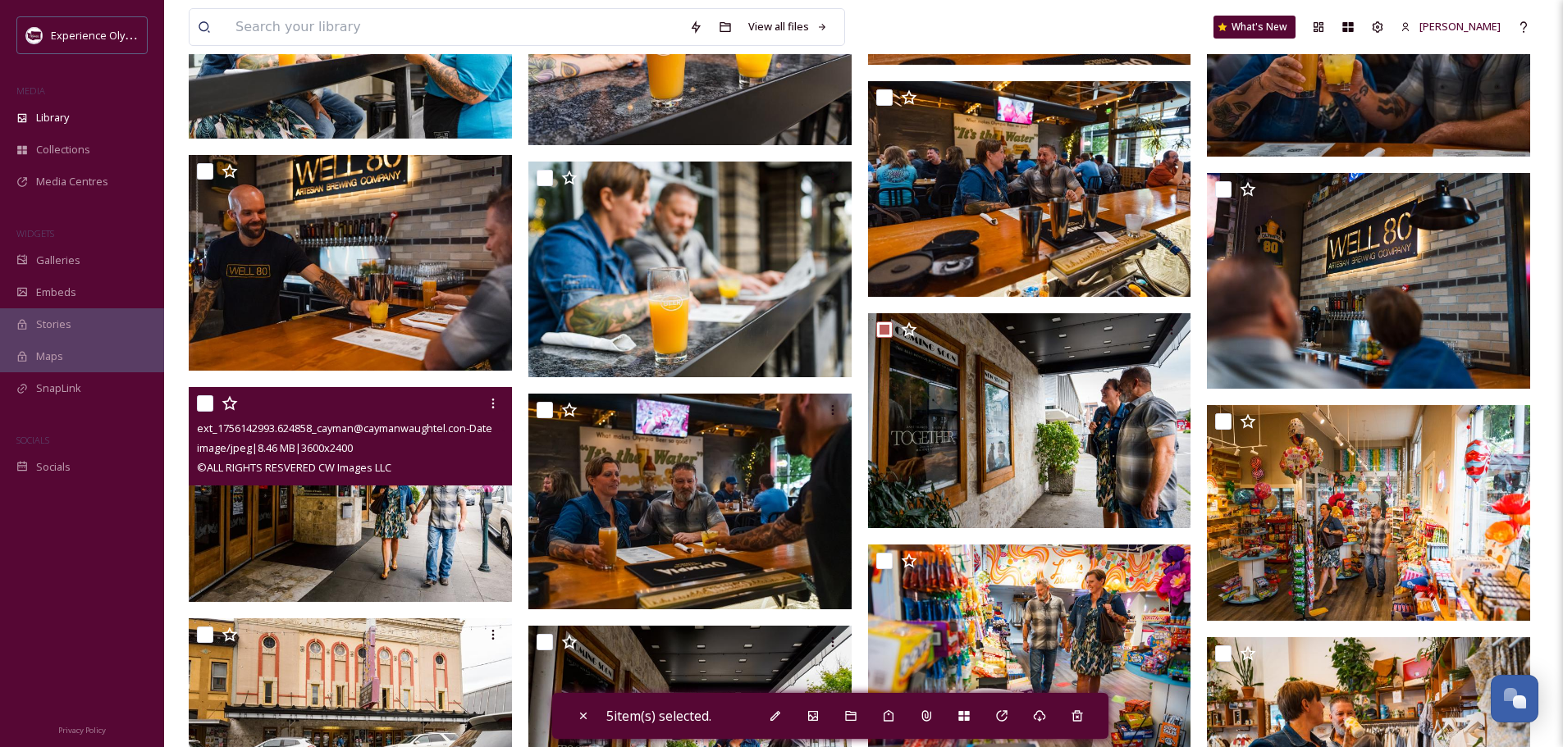
click at [208, 403] on input "checkbox" at bounding box center [205, 403] width 16 height 16
checkbox input "true"
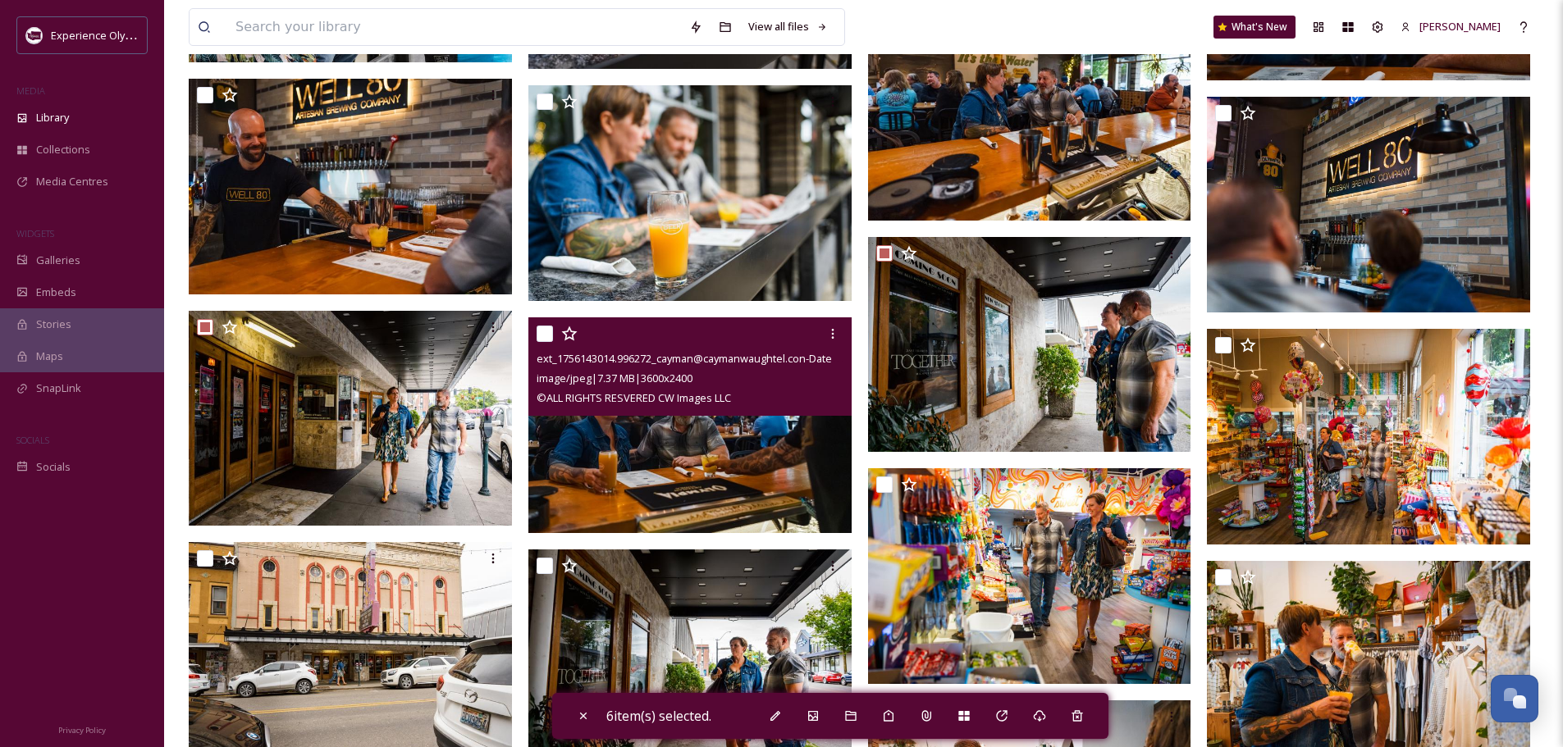
scroll to position [5167, 0]
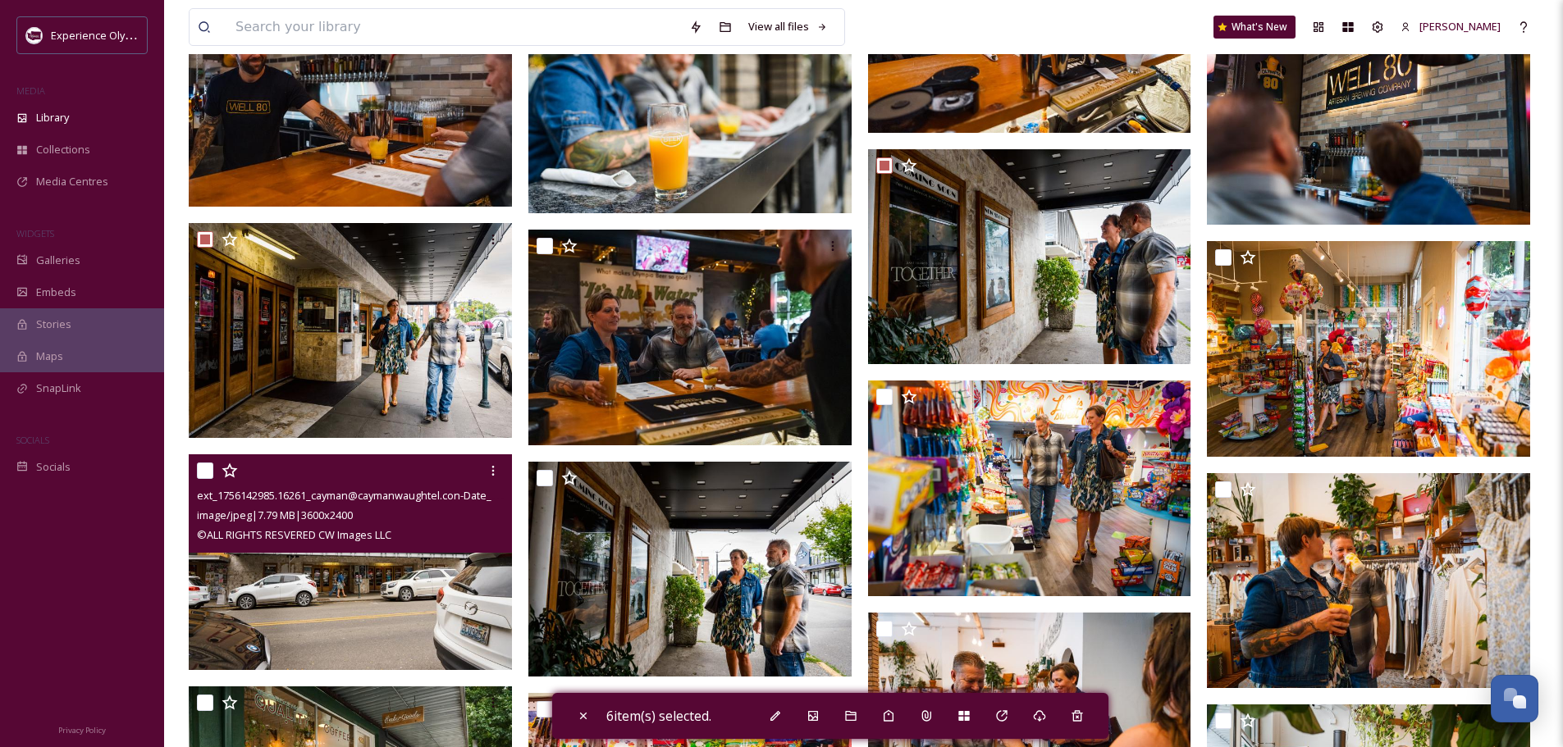
click at [203, 472] on input "checkbox" at bounding box center [205, 471] width 16 height 16
checkbox input "true"
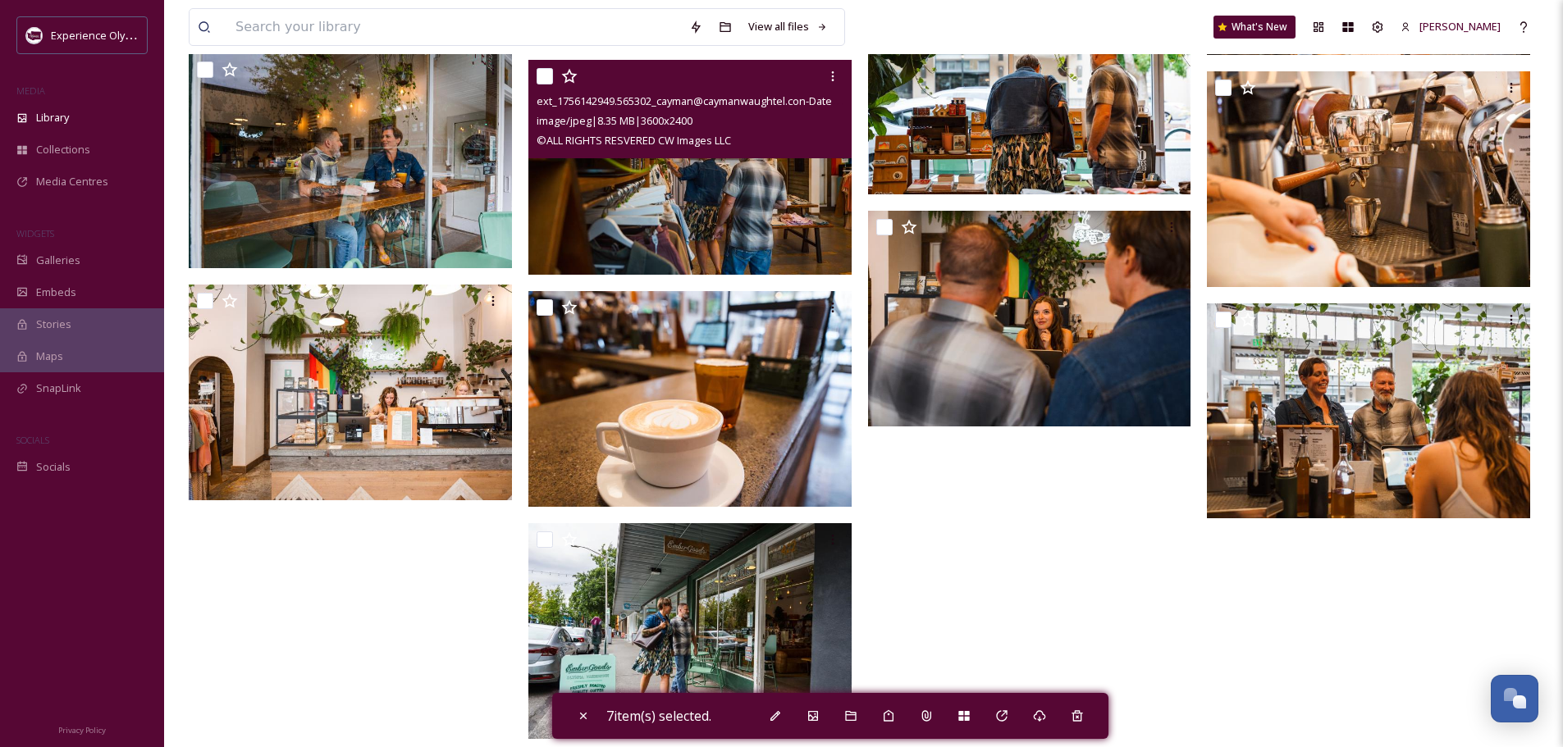
scroll to position [6053, 0]
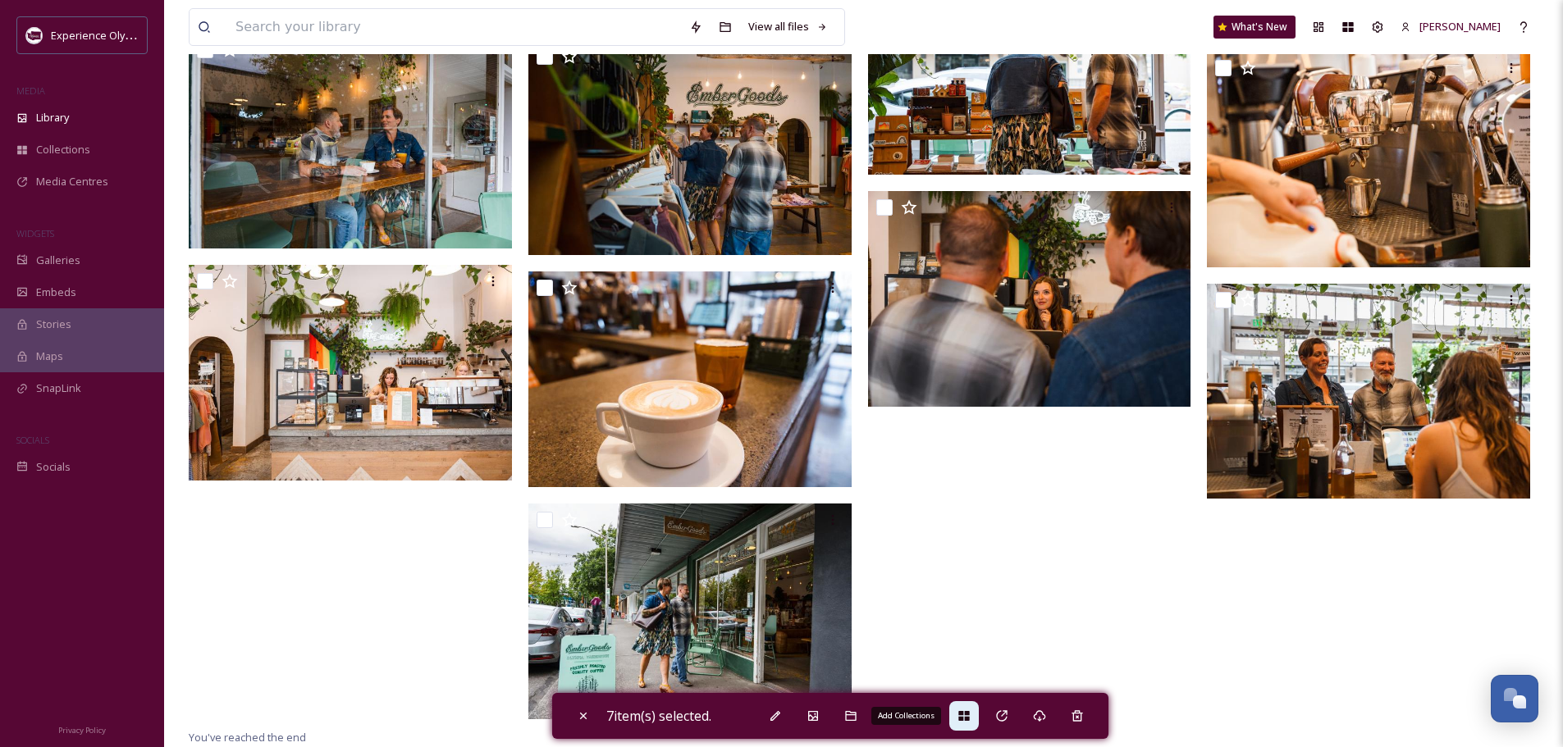
click at [966, 707] on div "Add Collections" at bounding box center [964, 716] width 30 height 30
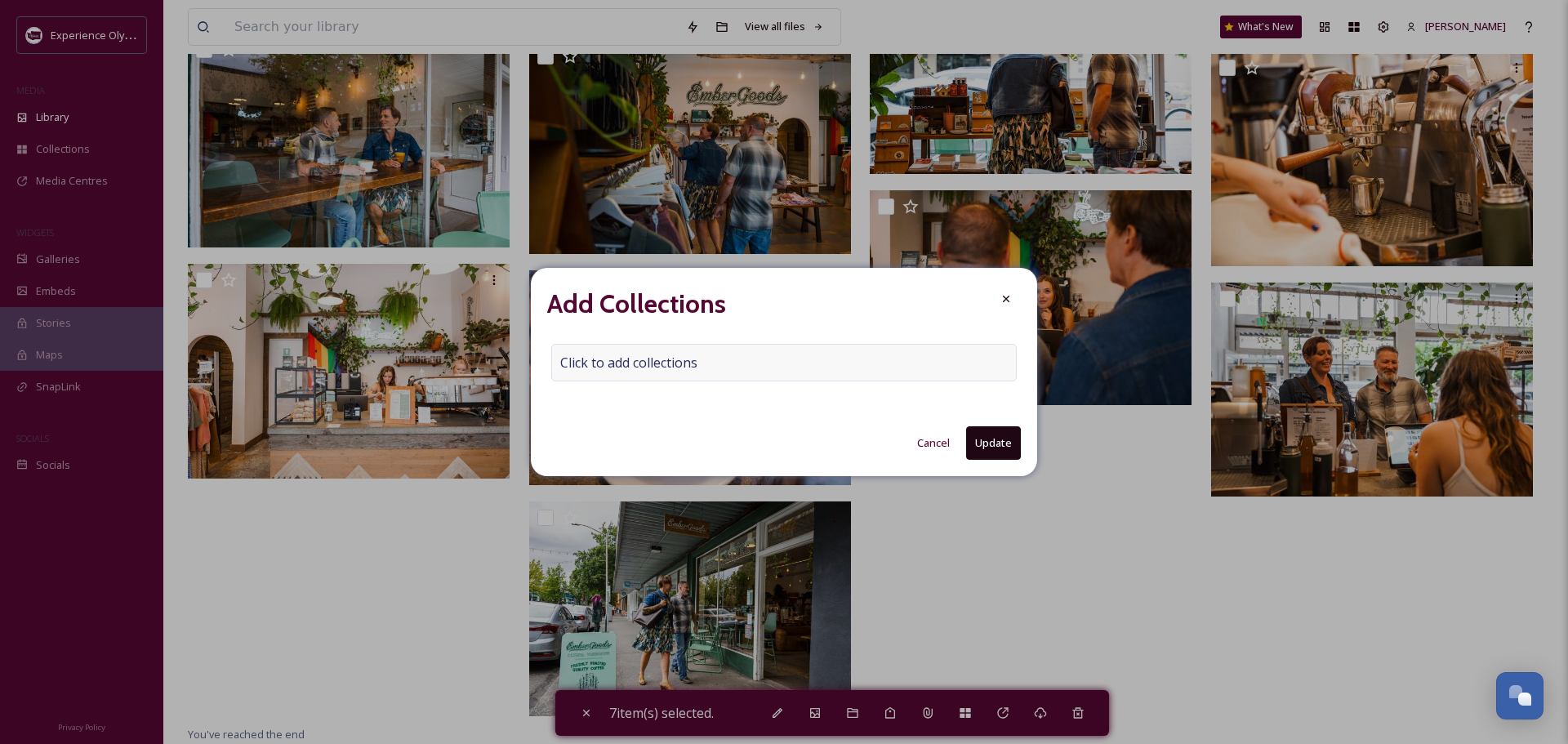
click at [820, 361] on div "Click to add collections" at bounding box center [784, 363] width 466 height 38
click at [628, 362] on input at bounding box center [641, 363] width 179 height 36
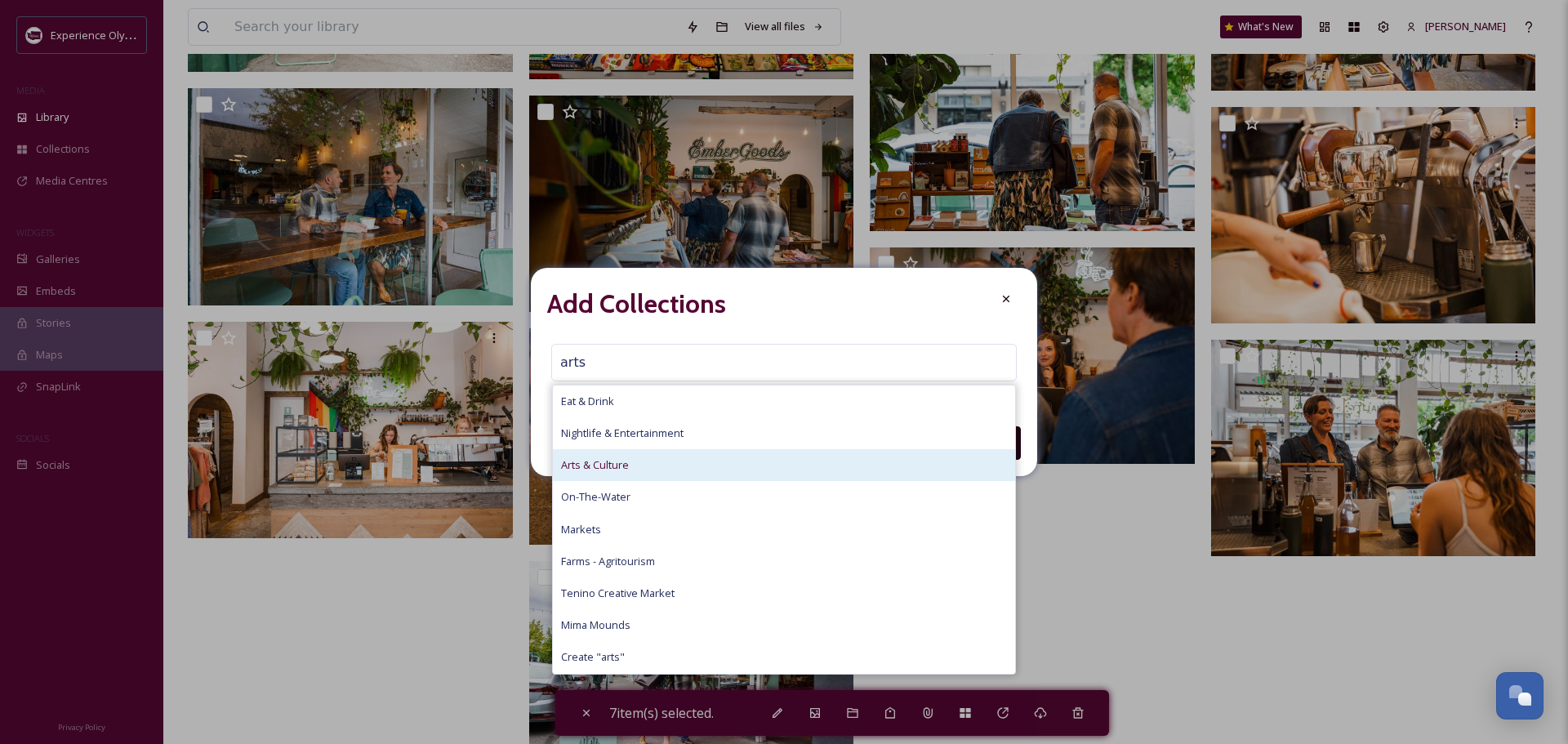
type input "arts"
click at [597, 463] on span "Arts & Culture" at bounding box center [595, 465] width 68 height 16
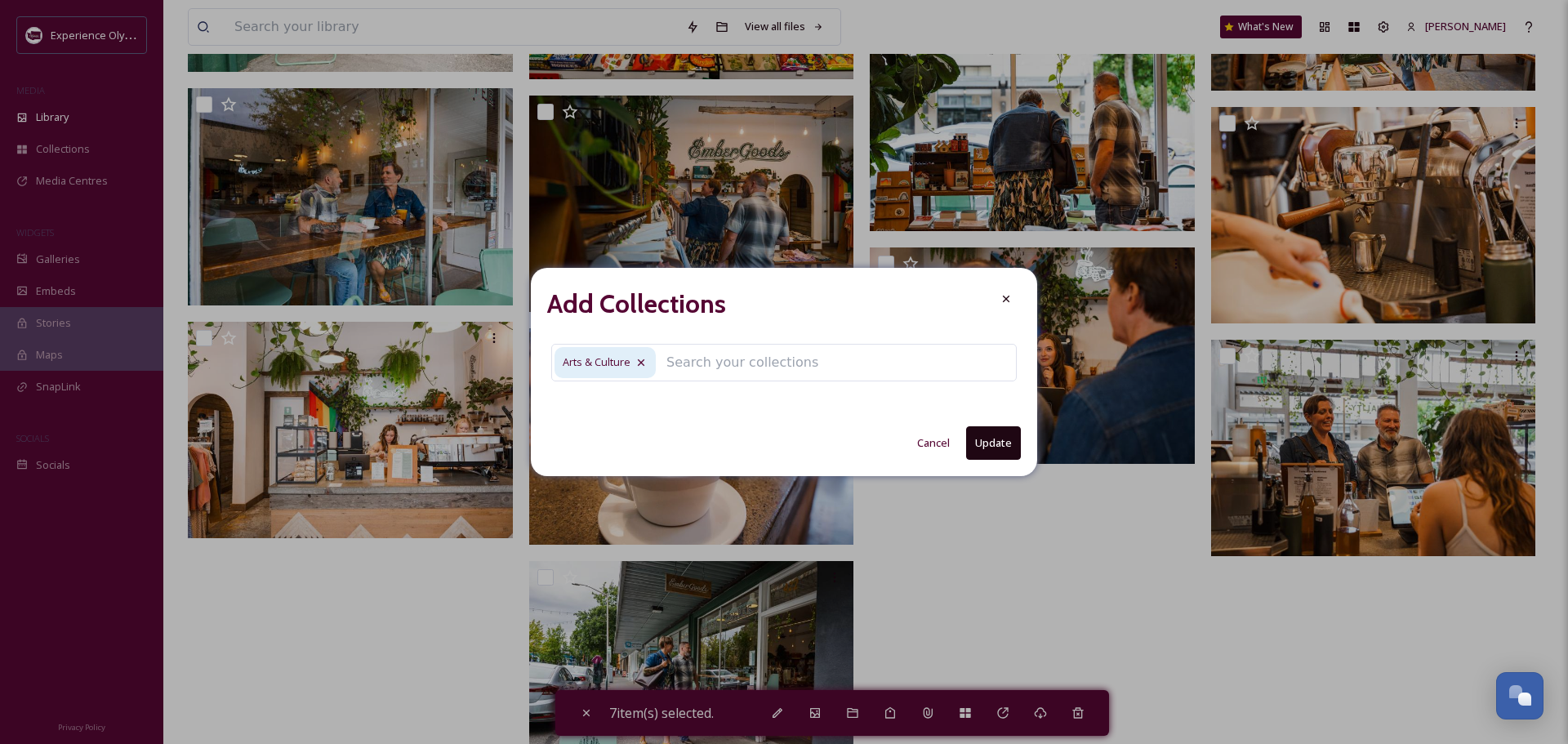
click at [1002, 446] on button "Update" at bounding box center [993, 443] width 55 height 34
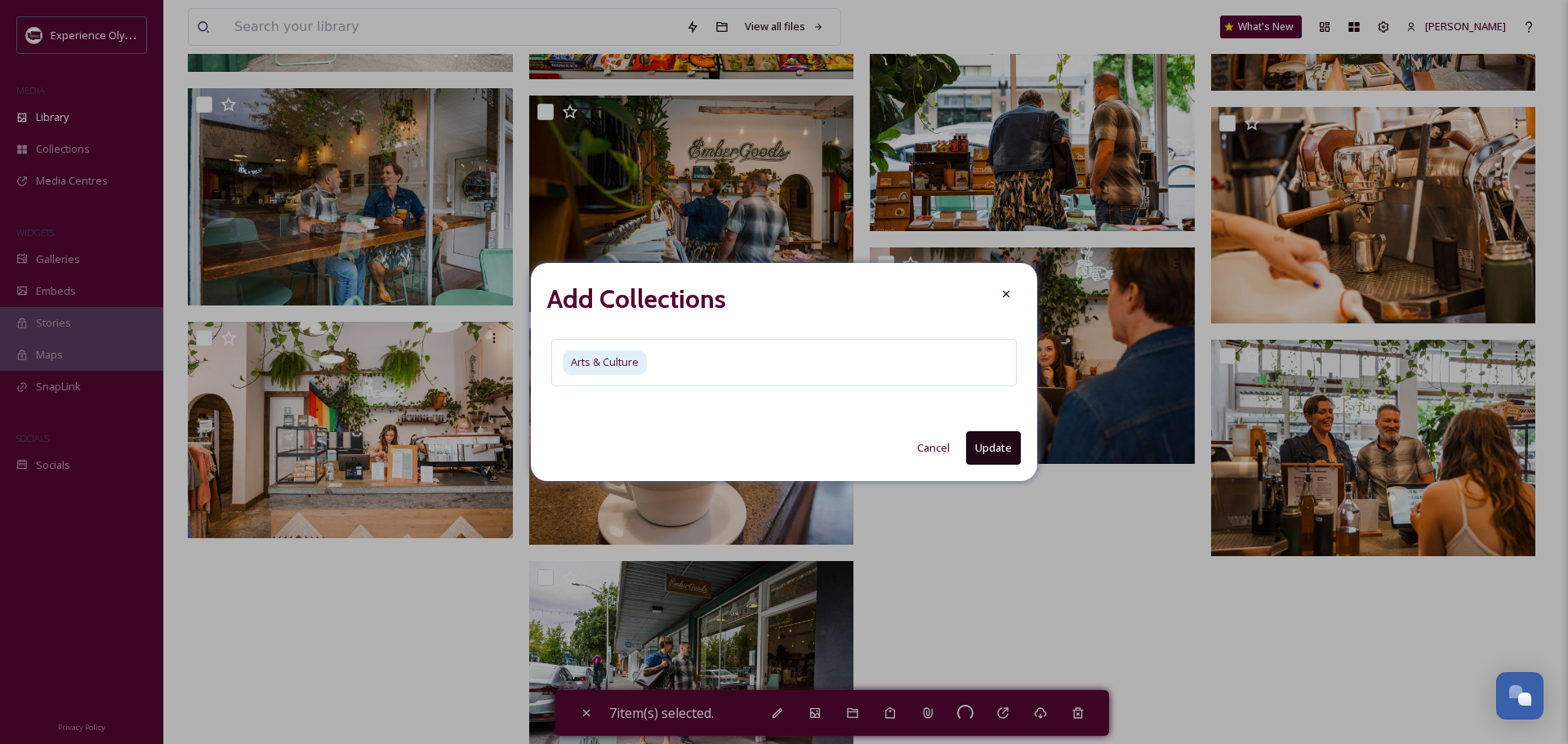
checkbox input "false"
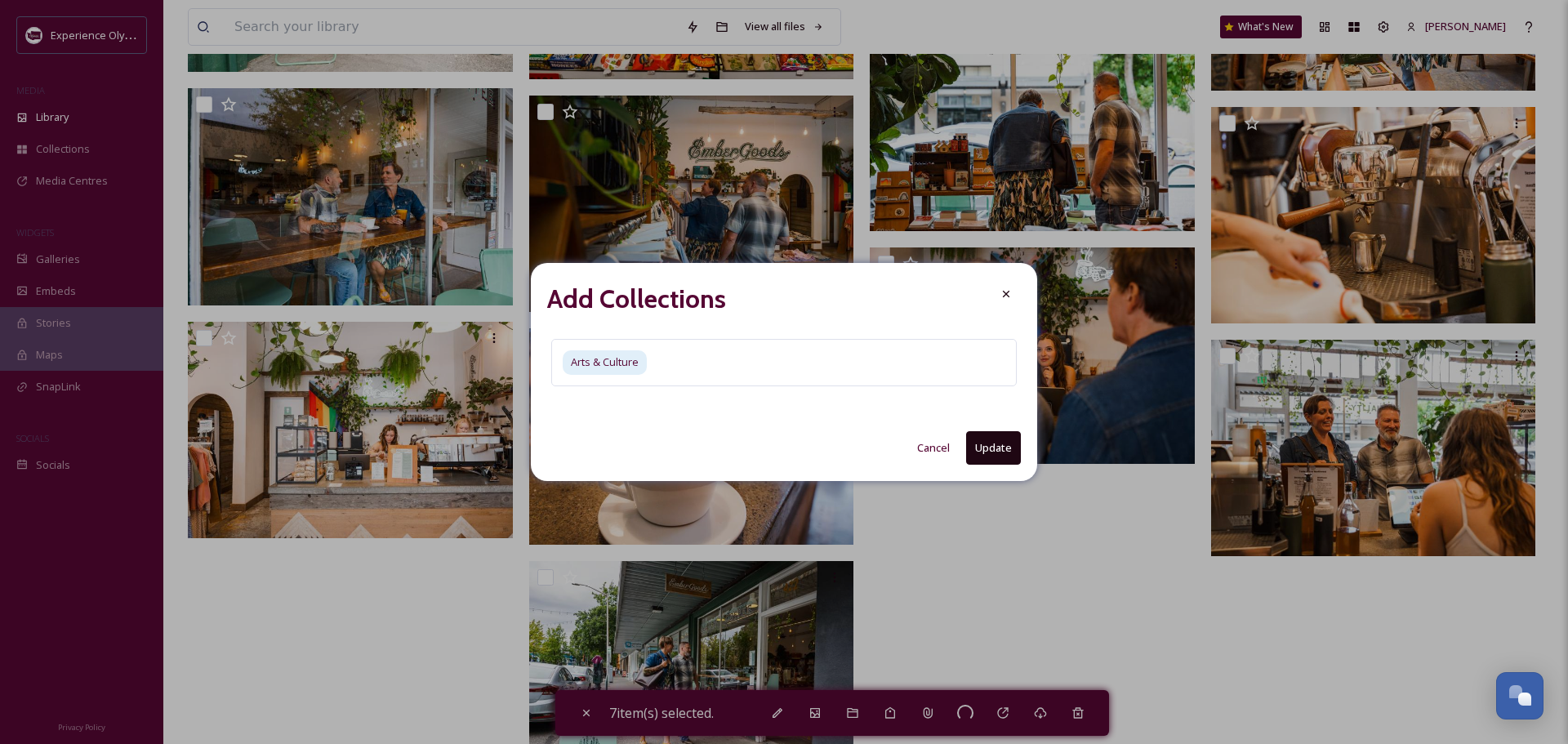
checkbox input "false"
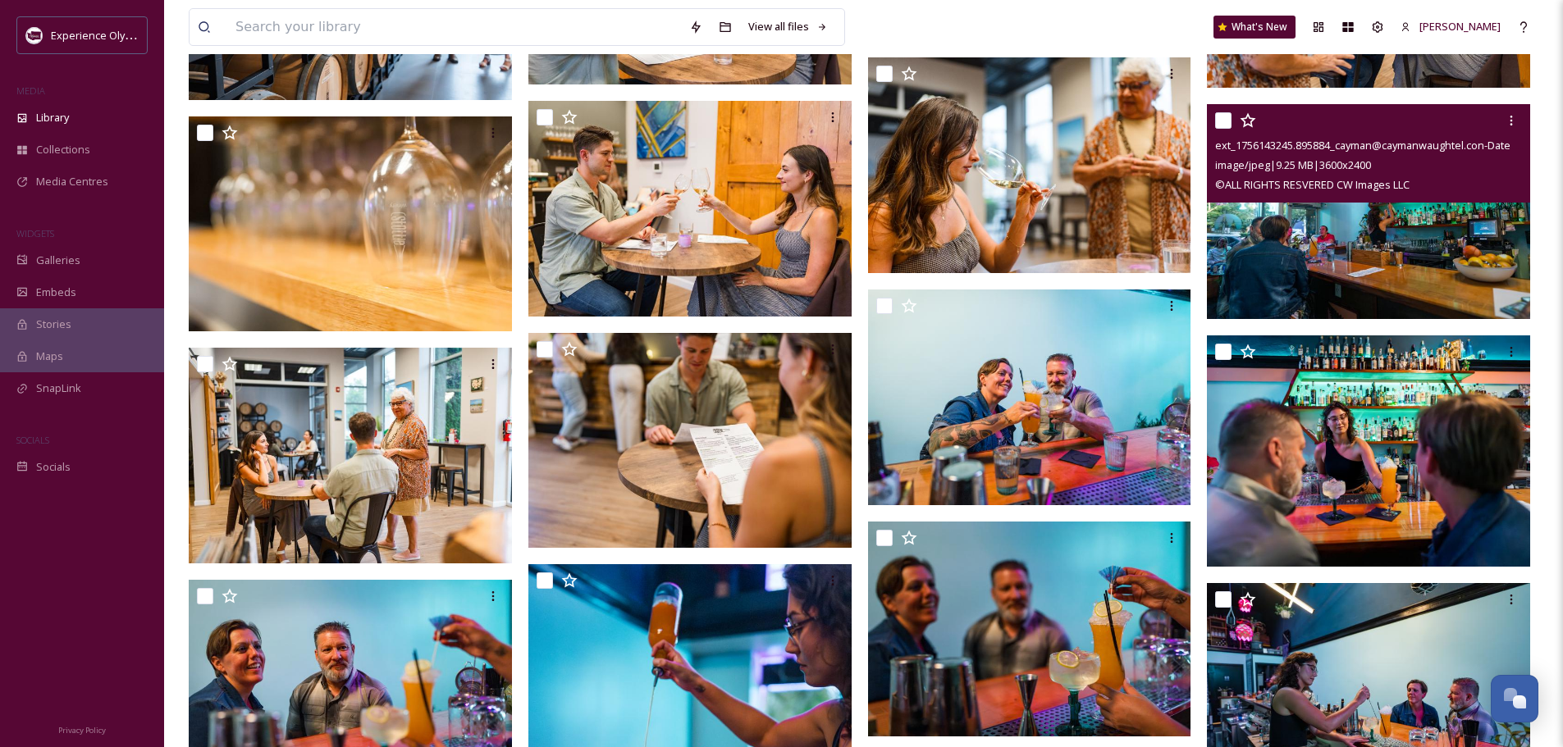
scroll to position [2789, 0]
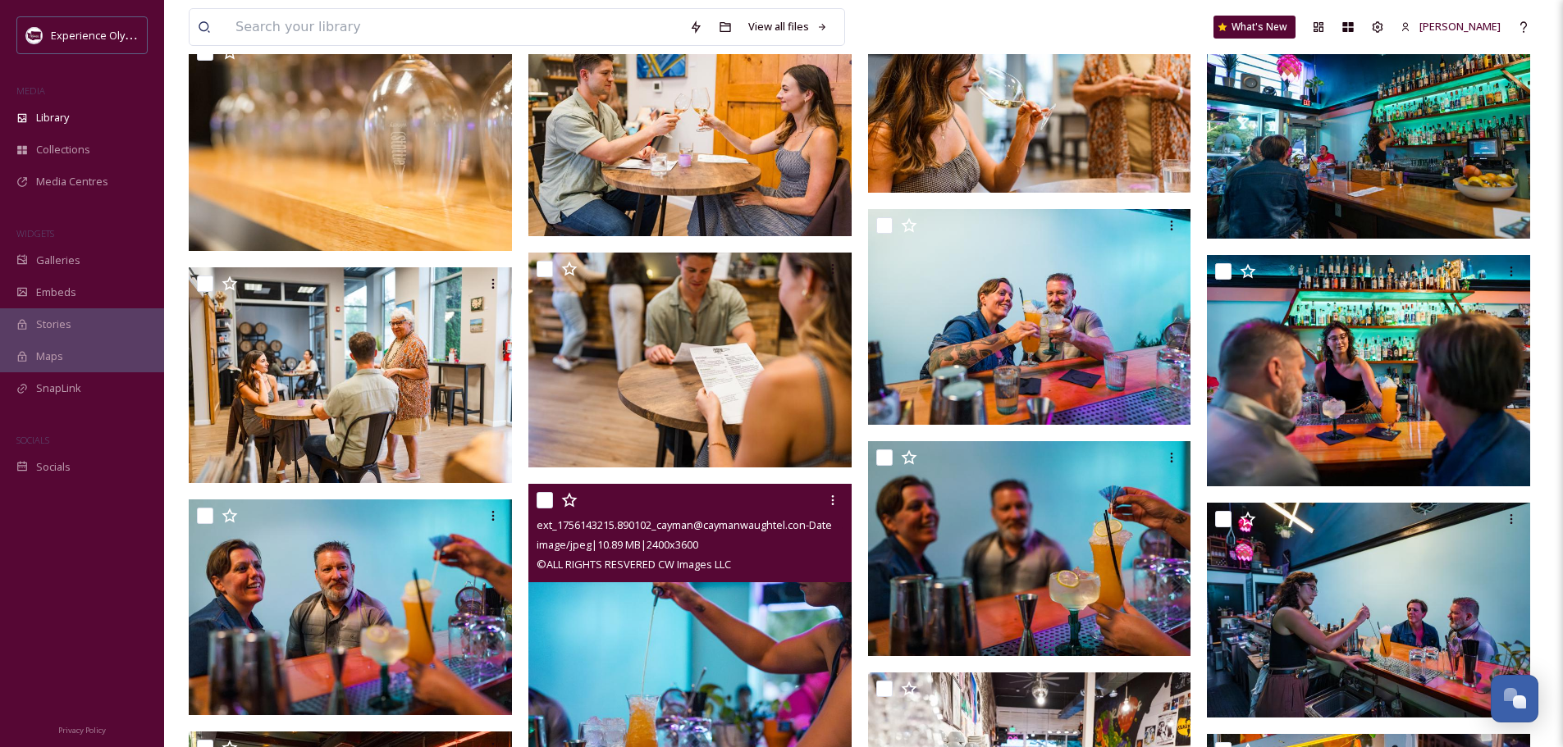
click at [547, 500] on input "checkbox" at bounding box center [544, 500] width 16 height 16
checkbox input "true"
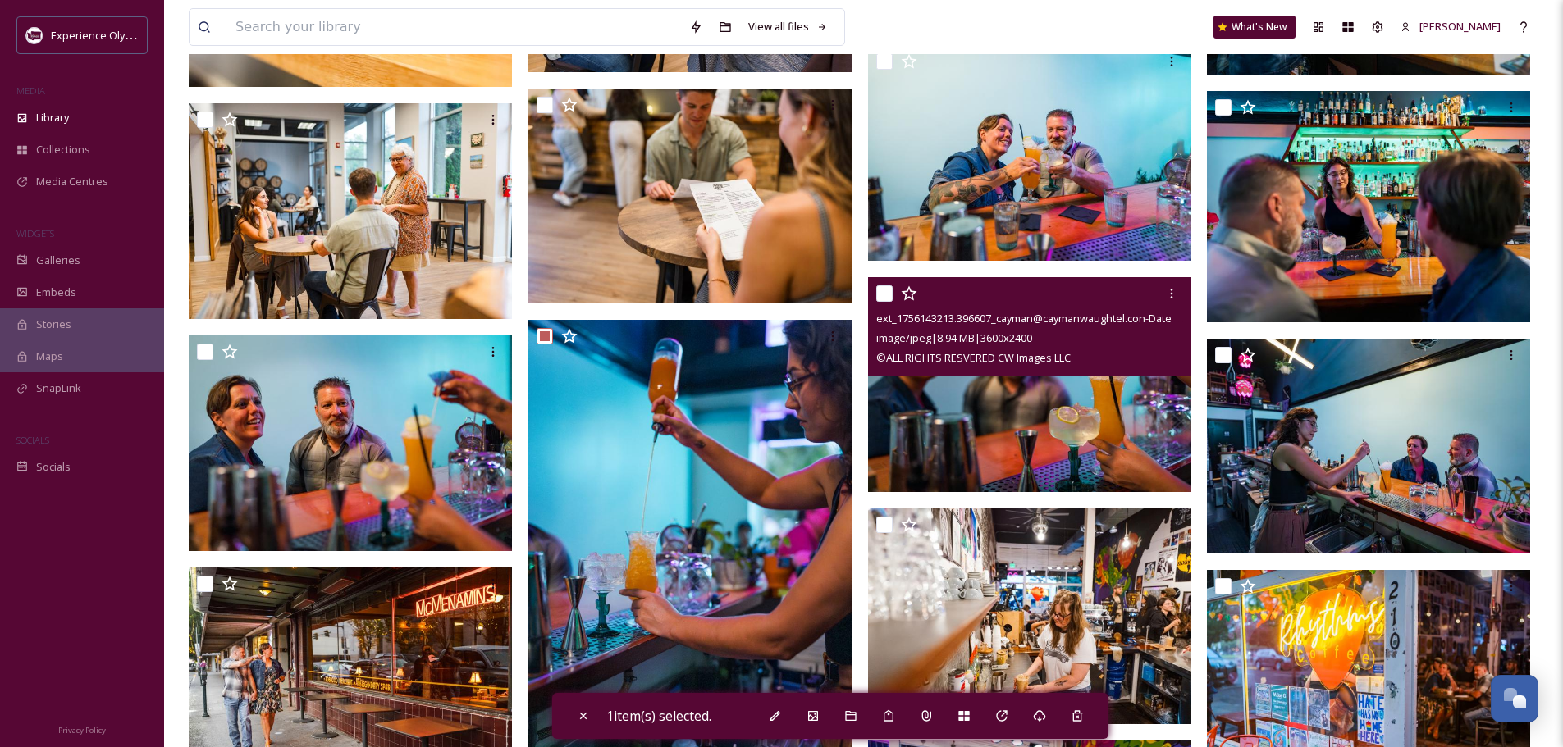
scroll to position [3035, 0]
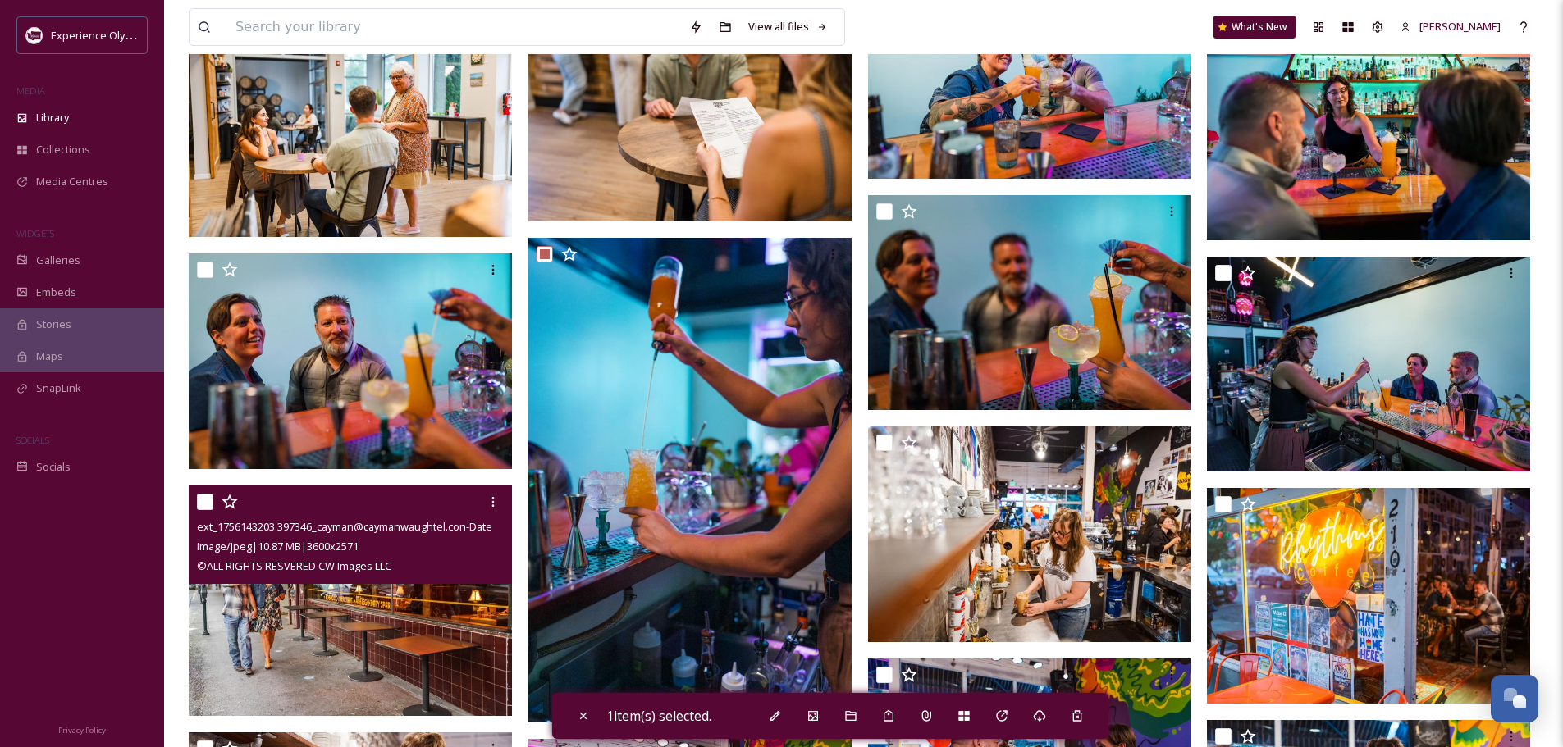
click at [208, 500] on input "checkbox" at bounding box center [205, 502] width 16 height 16
checkbox input "true"
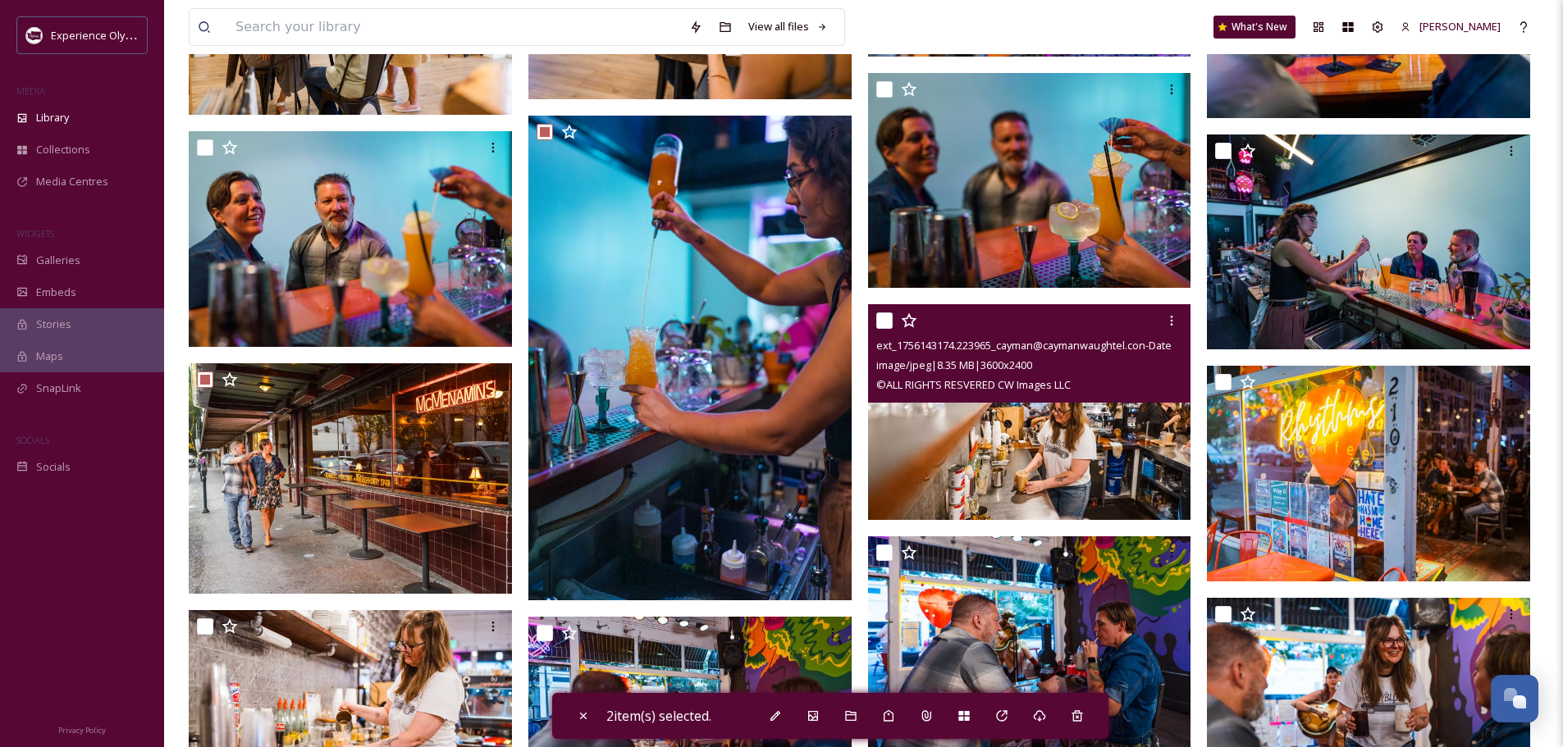
scroll to position [3199, 0]
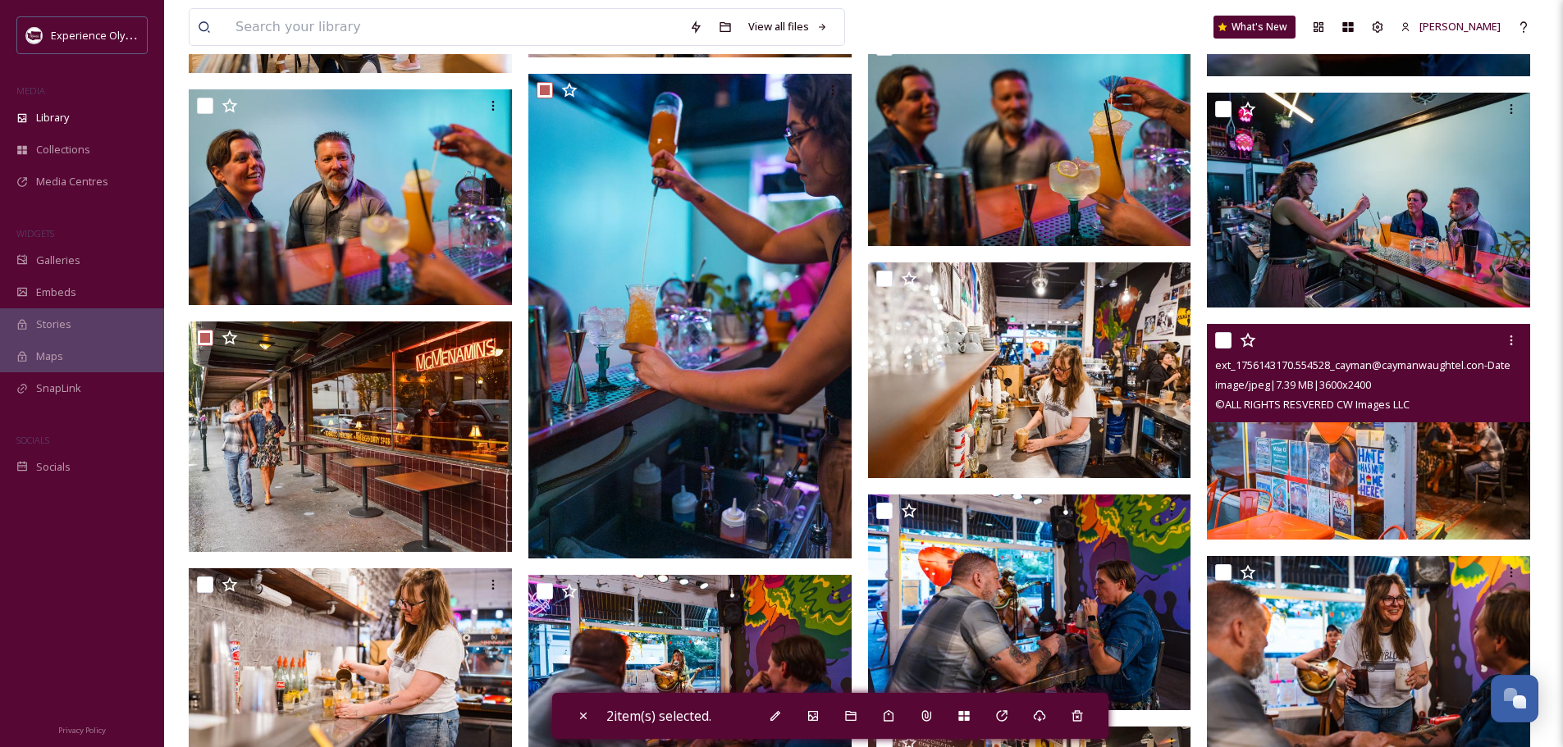
click at [1225, 335] on input "checkbox" at bounding box center [1223, 340] width 16 height 16
checkbox input "true"
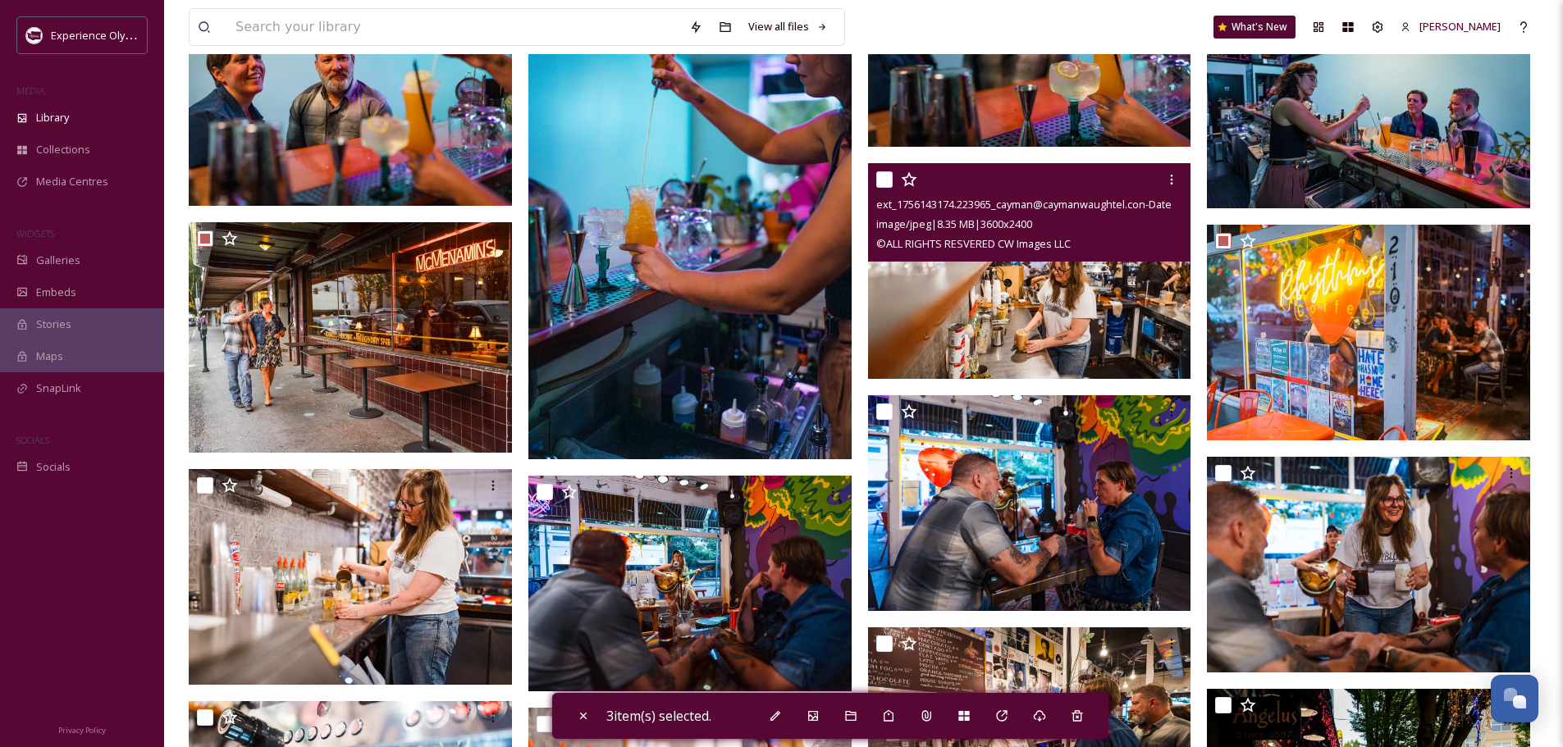
scroll to position [3363, 0]
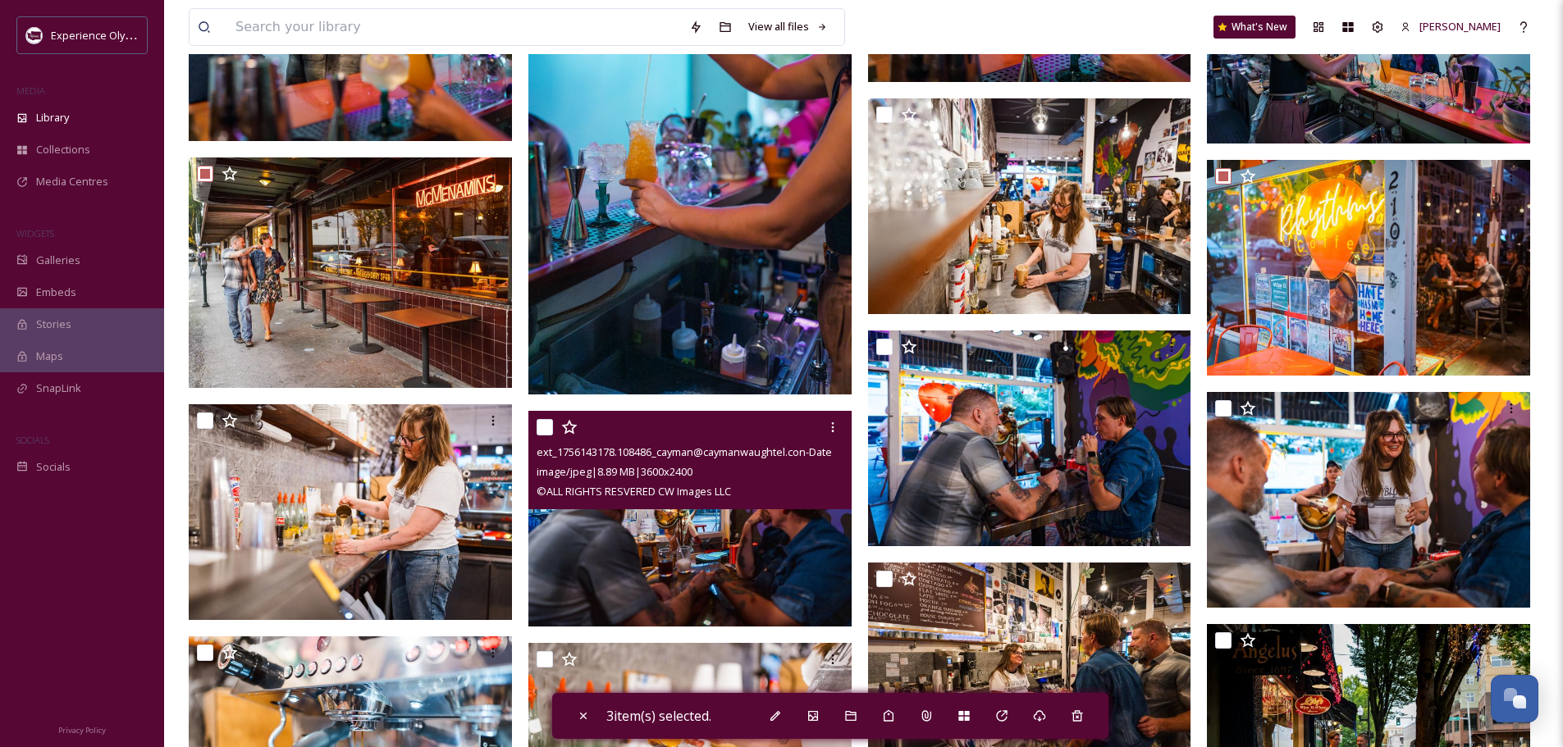
click at [539, 426] on input "checkbox" at bounding box center [544, 427] width 16 height 16
checkbox input "true"
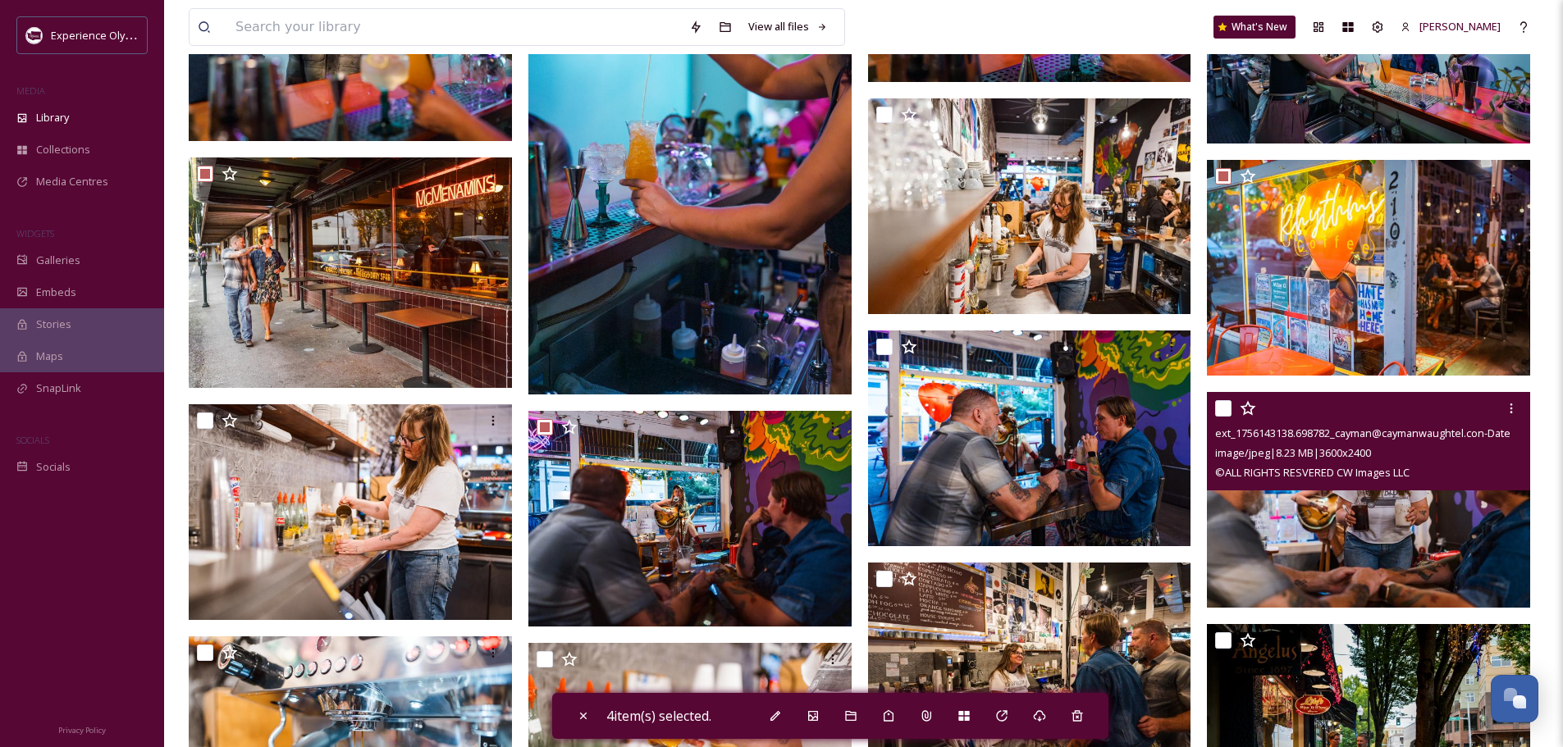
click at [1221, 408] on input "checkbox" at bounding box center [1223, 408] width 16 height 16
checkbox input "true"
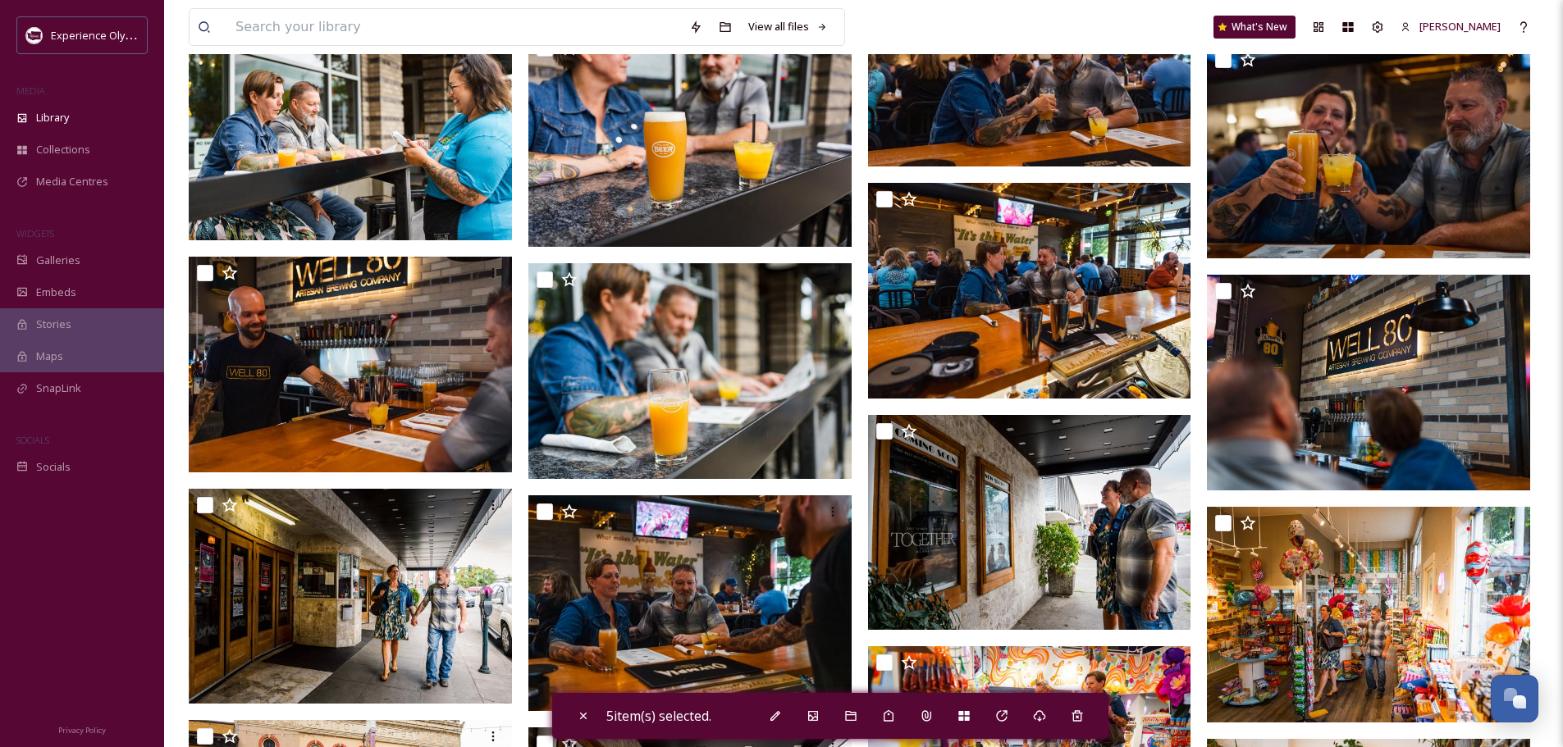
scroll to position [4921, 0]
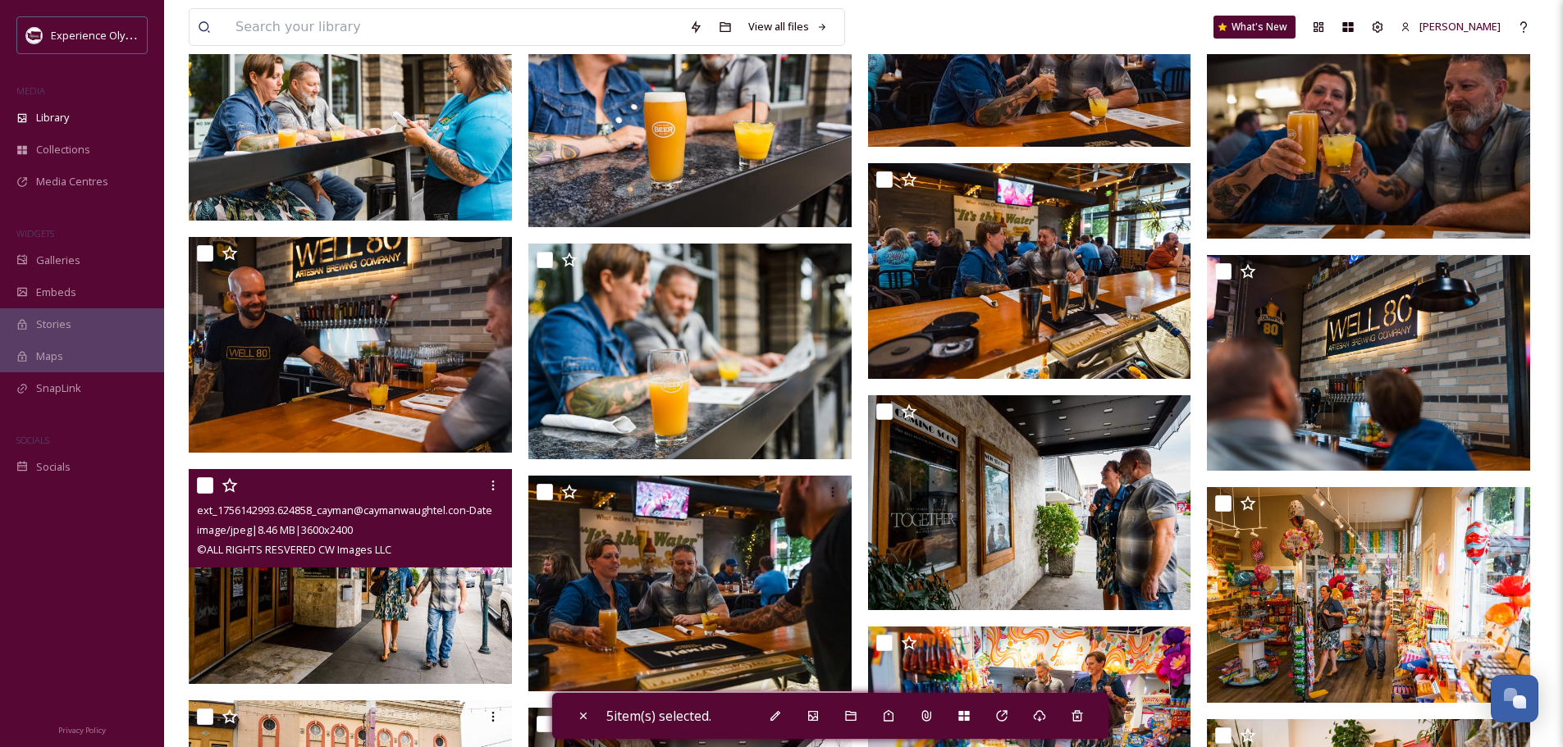
click at [204, 487] on input "checkbox" at bounding box center [205, 485] width 16 height 16
checkbox input "true"
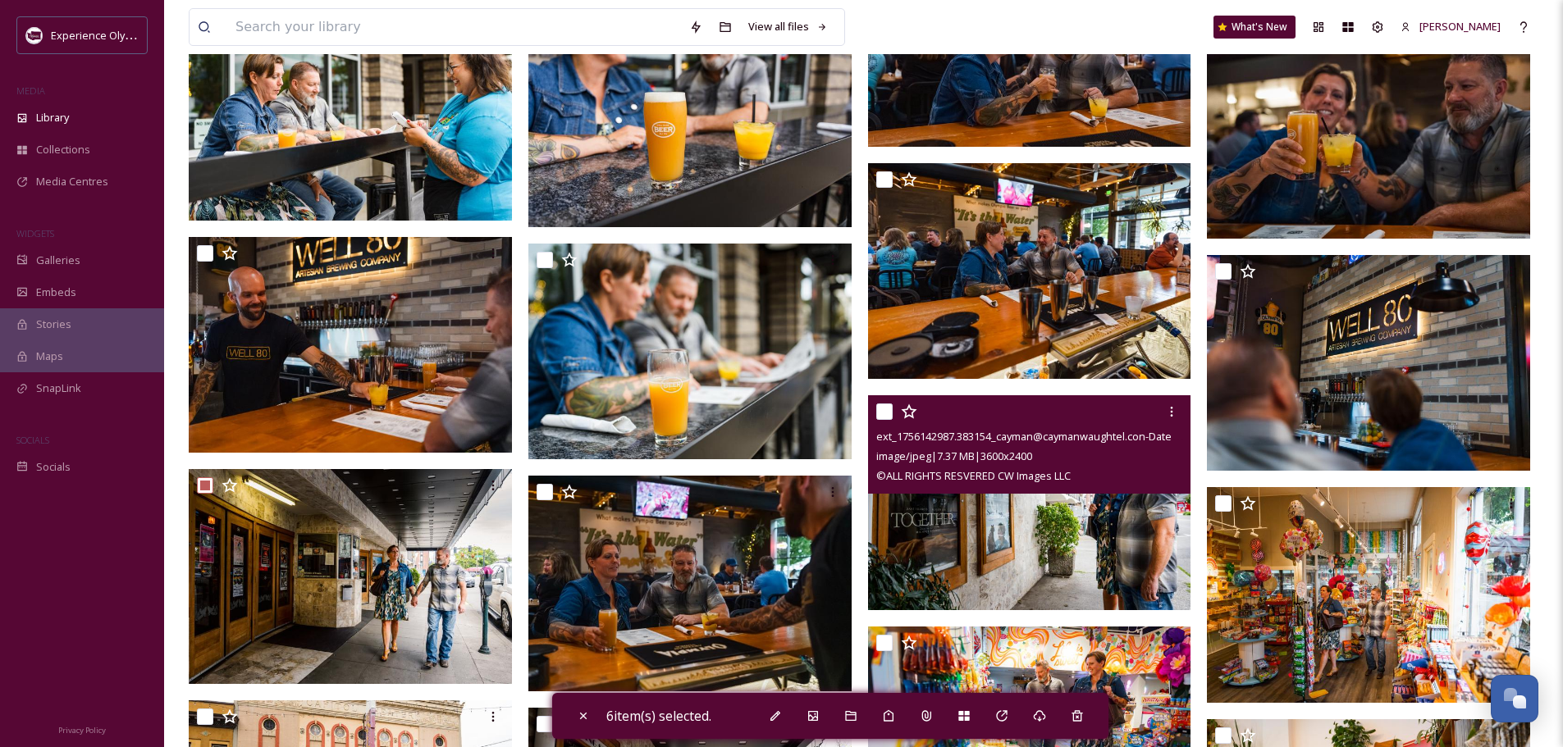
click at [886, 408] on input "checkbox" at bounding box center [884, 412] width 16 height 16
checkbox input "true"
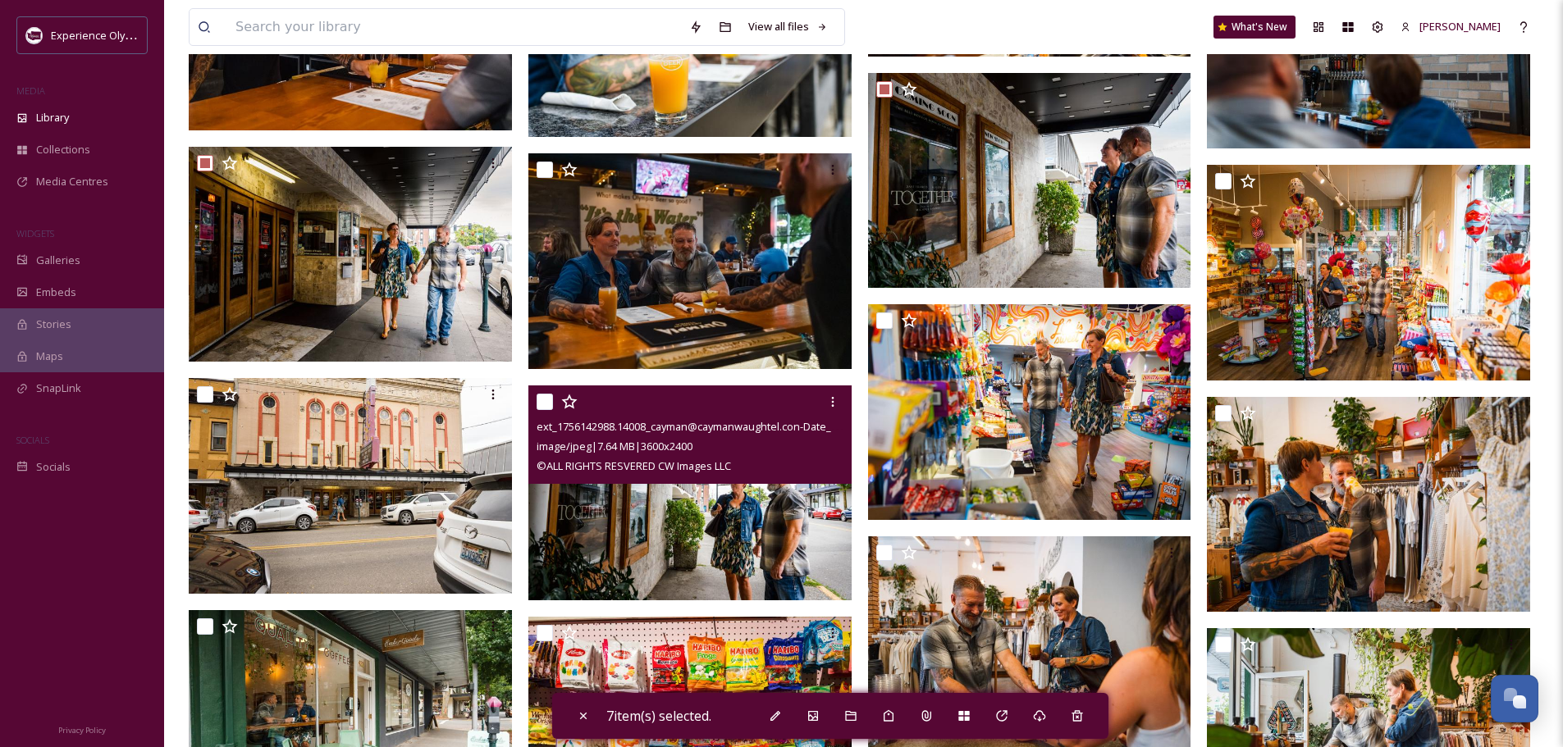
scroll to position [5250, 0]
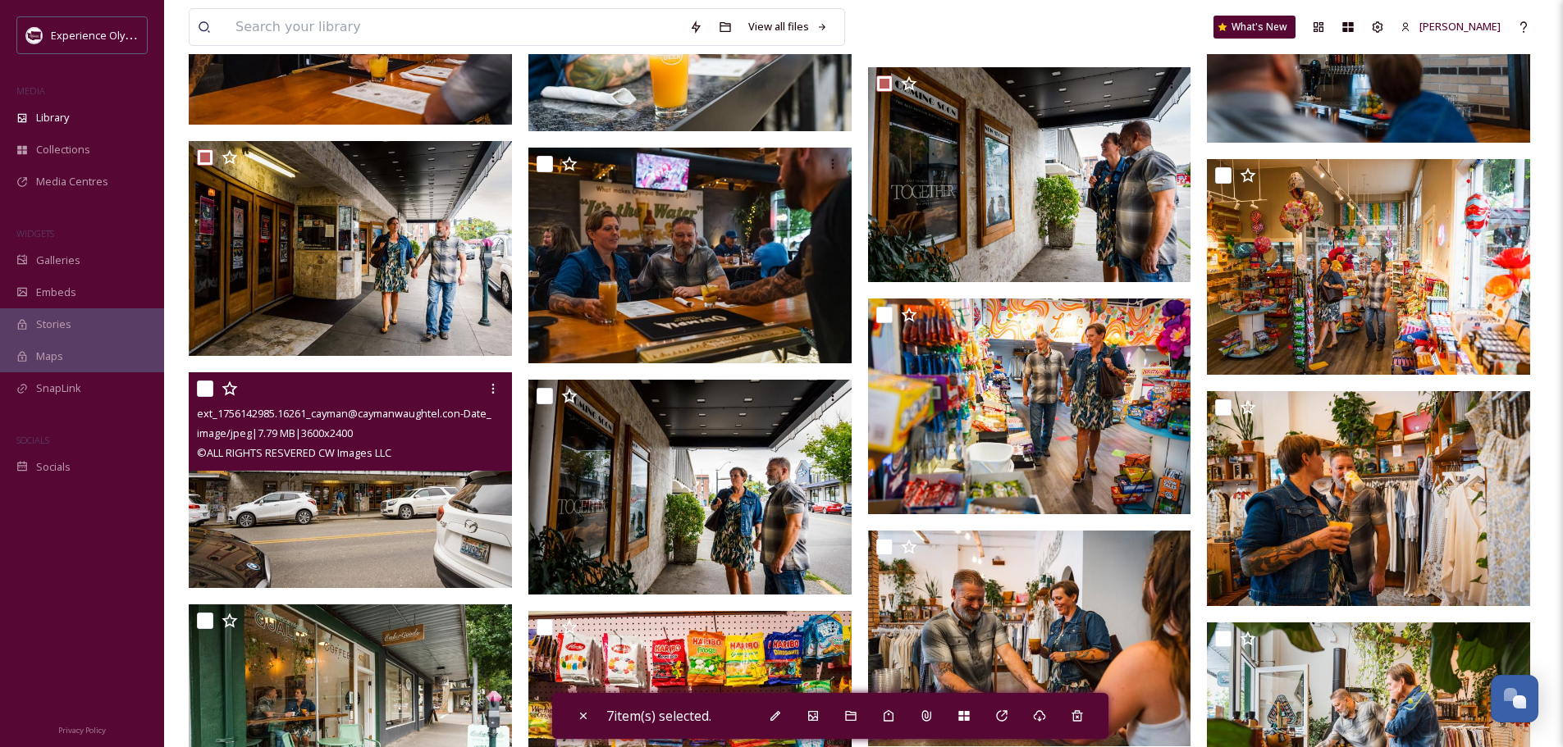
click at [203, 390] on input "checkbox" at bounding box center [205, 389] width 16 height 16
checkbox input "true"
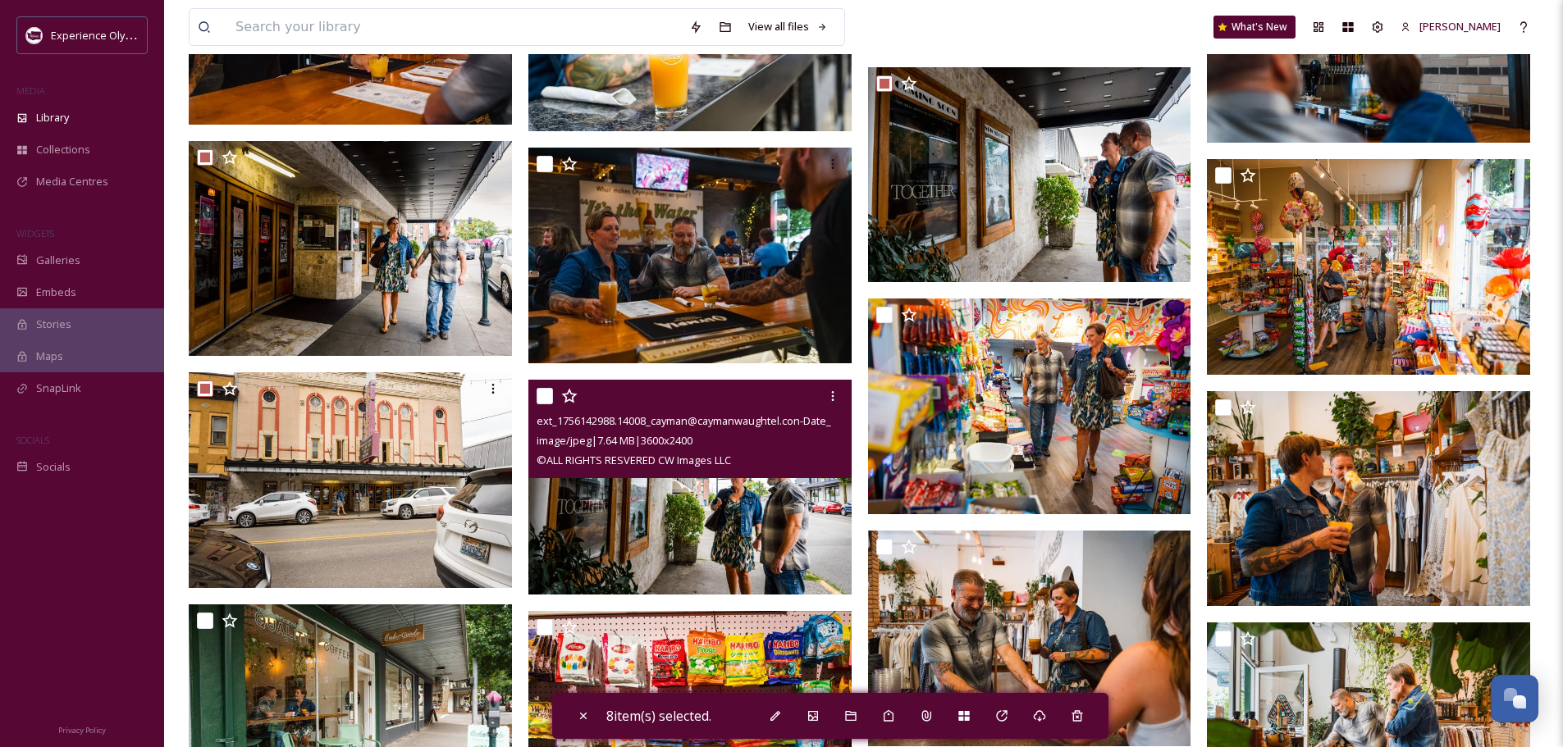
click at [541, 392] on input "checkbox" at bounding box center [544, 396] width 16 height 16
checkbox input "true"
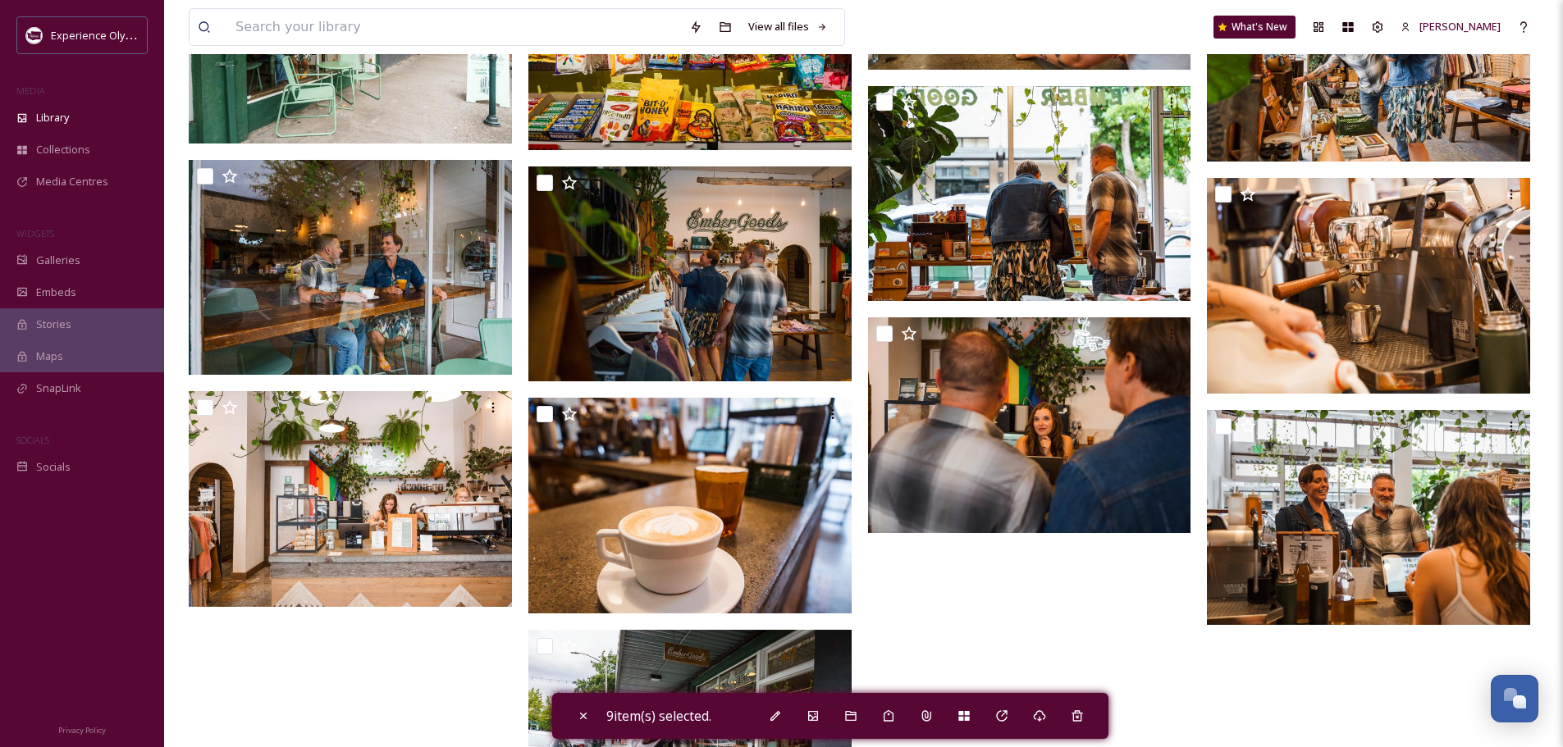
scroll to position [6053, 0]
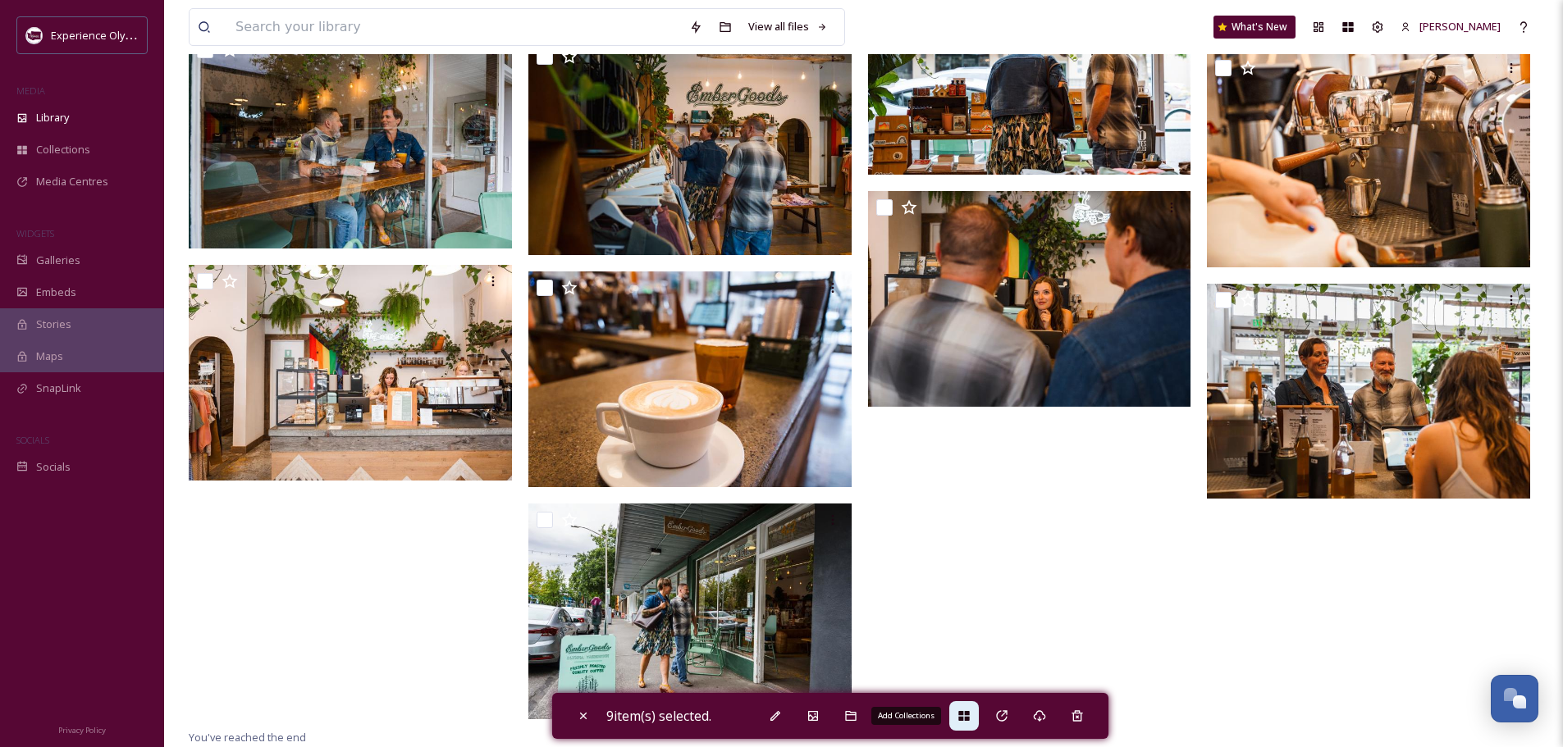
click at [969, 713] on icon at bounding box center [963, 716] width 11 height 10
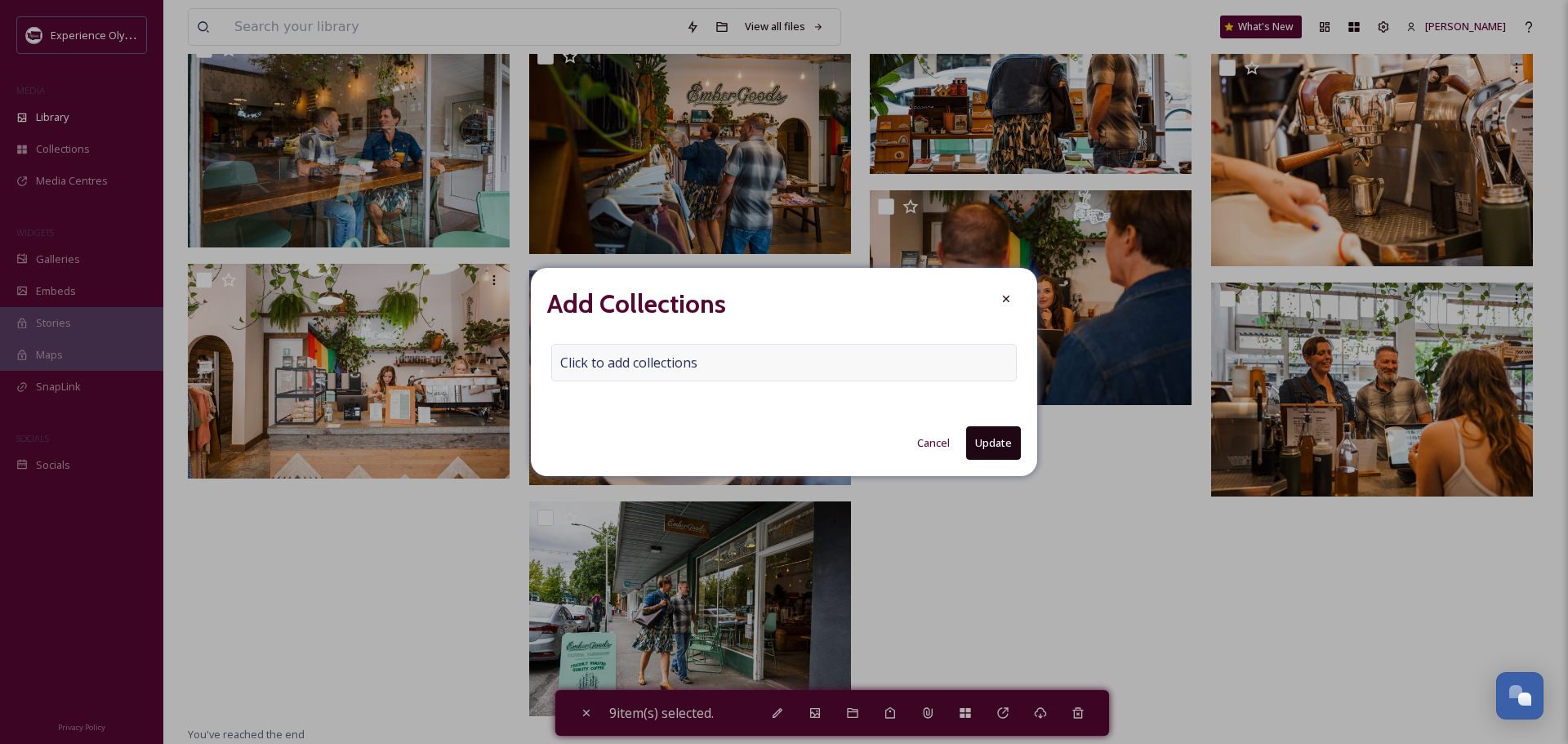
click at [591, 362] on span "Click to add collections" at bounding box center [629, 363] width 137 height 20
click at [569, 359] on input at bounding box center [641, 363] width 179 height 36
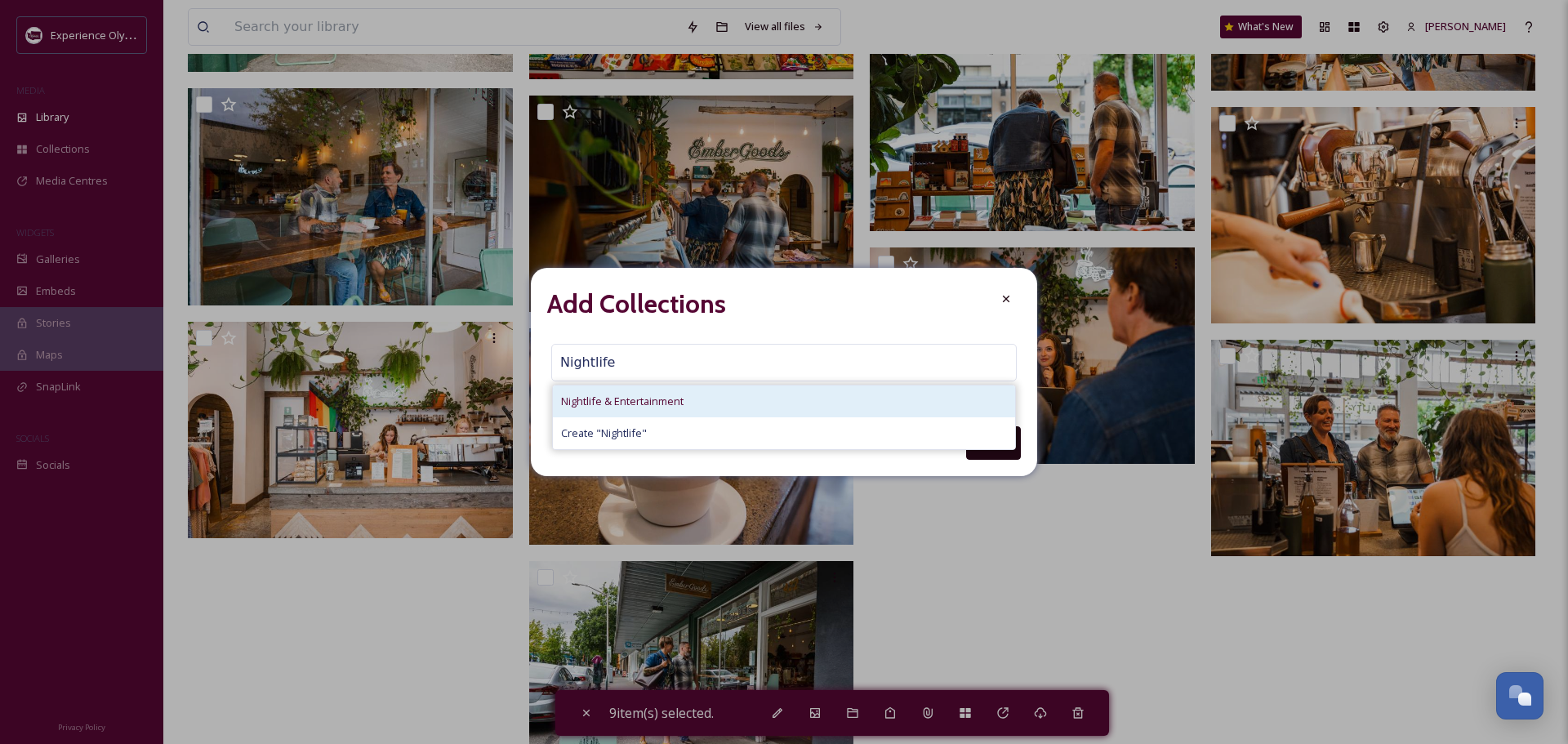
type input "Nightlife"
click at [581, 397] on span "Nightlife & Entertainment" at bounding box center [622, 401] width 122 height 16
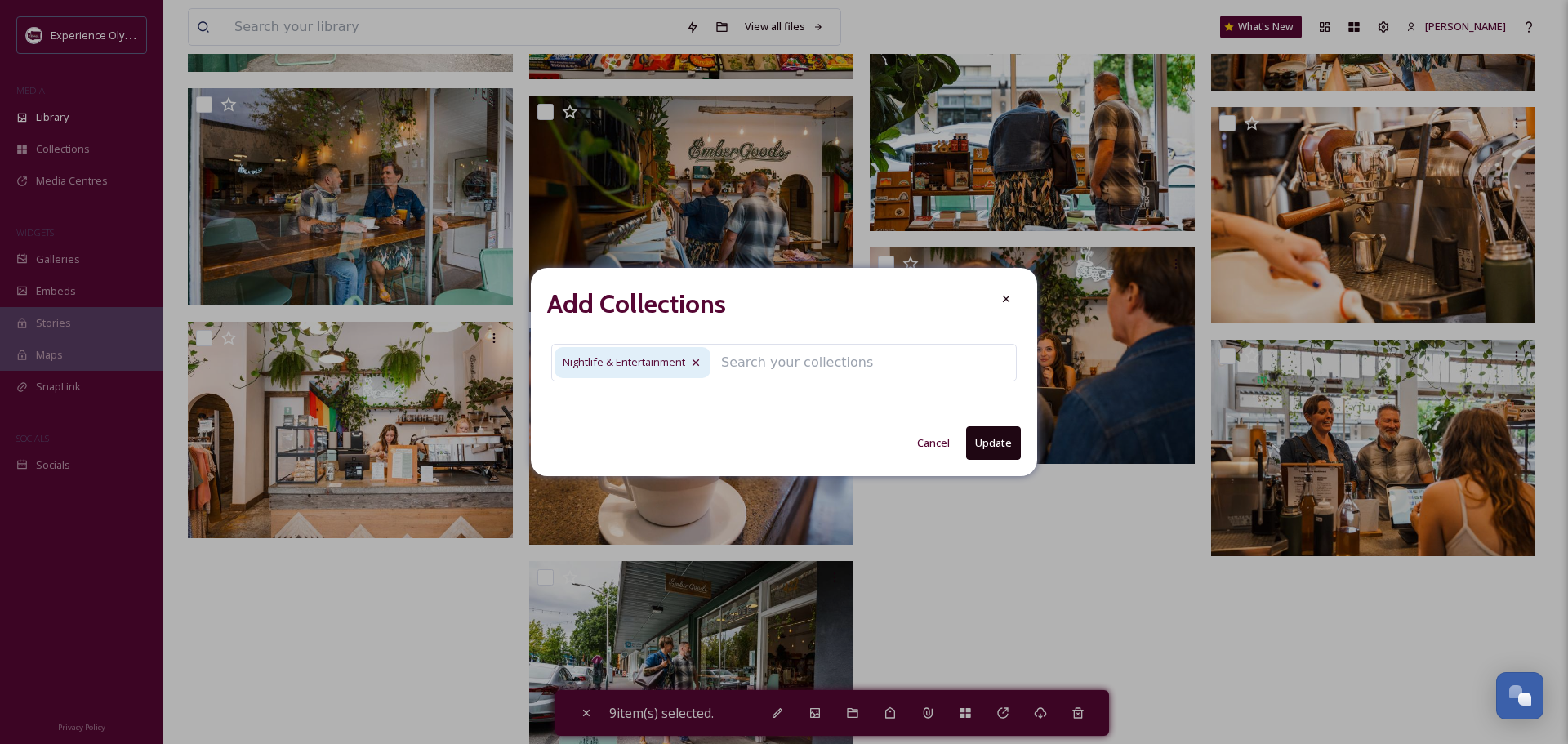
click at [984, 440] on button "Update" at bounding box center [993, 443] width 55 height 34
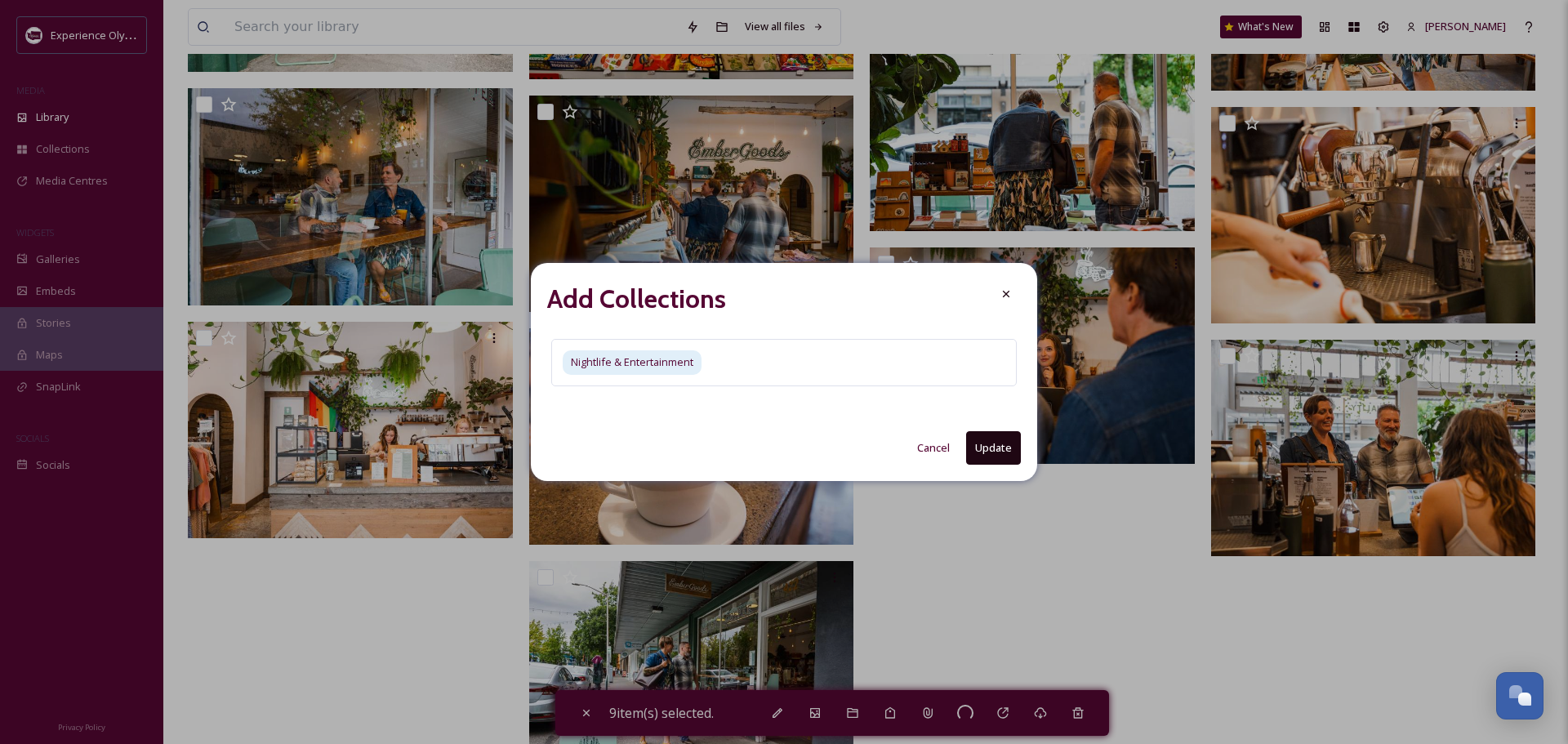
checkbox input "false"
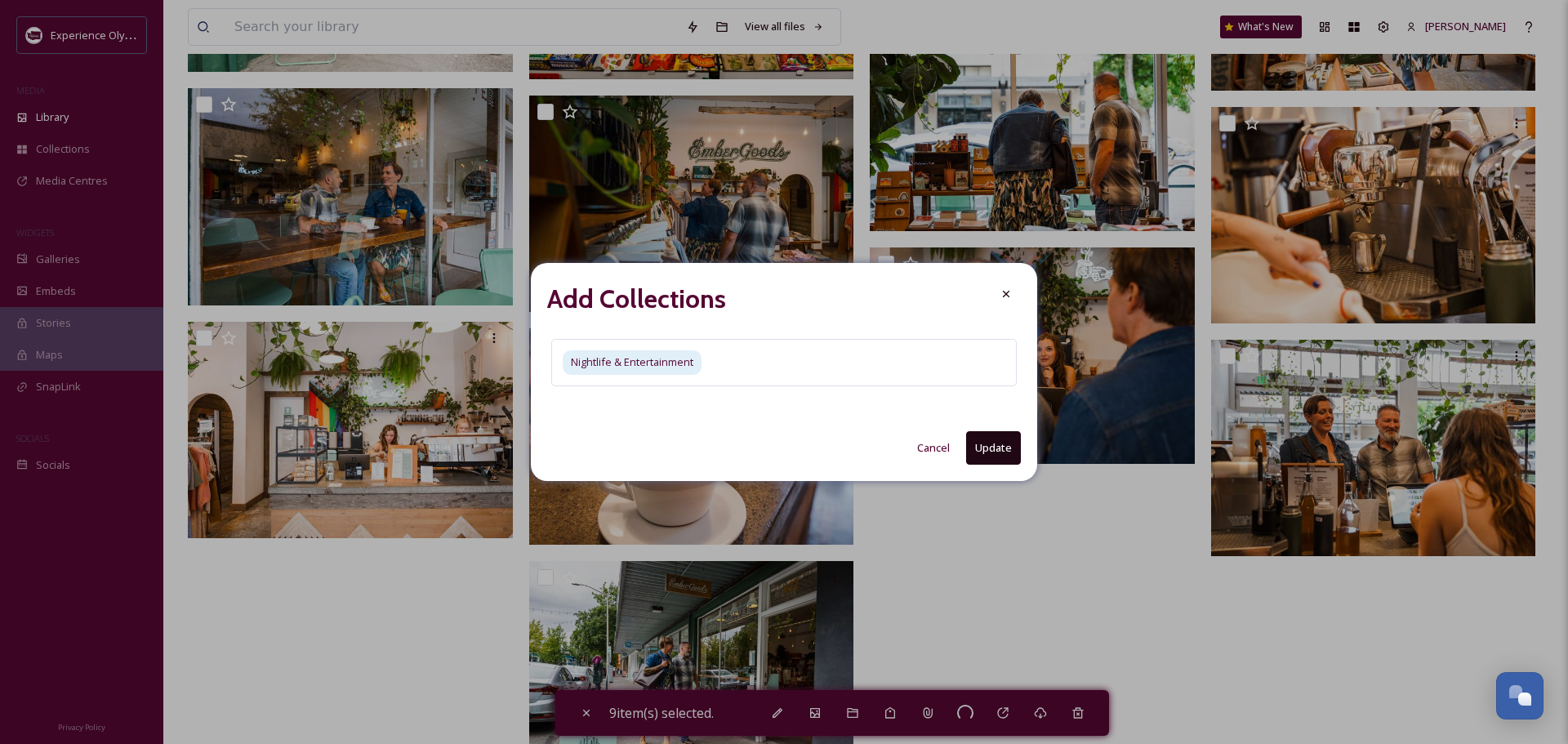
checkbox input "false"
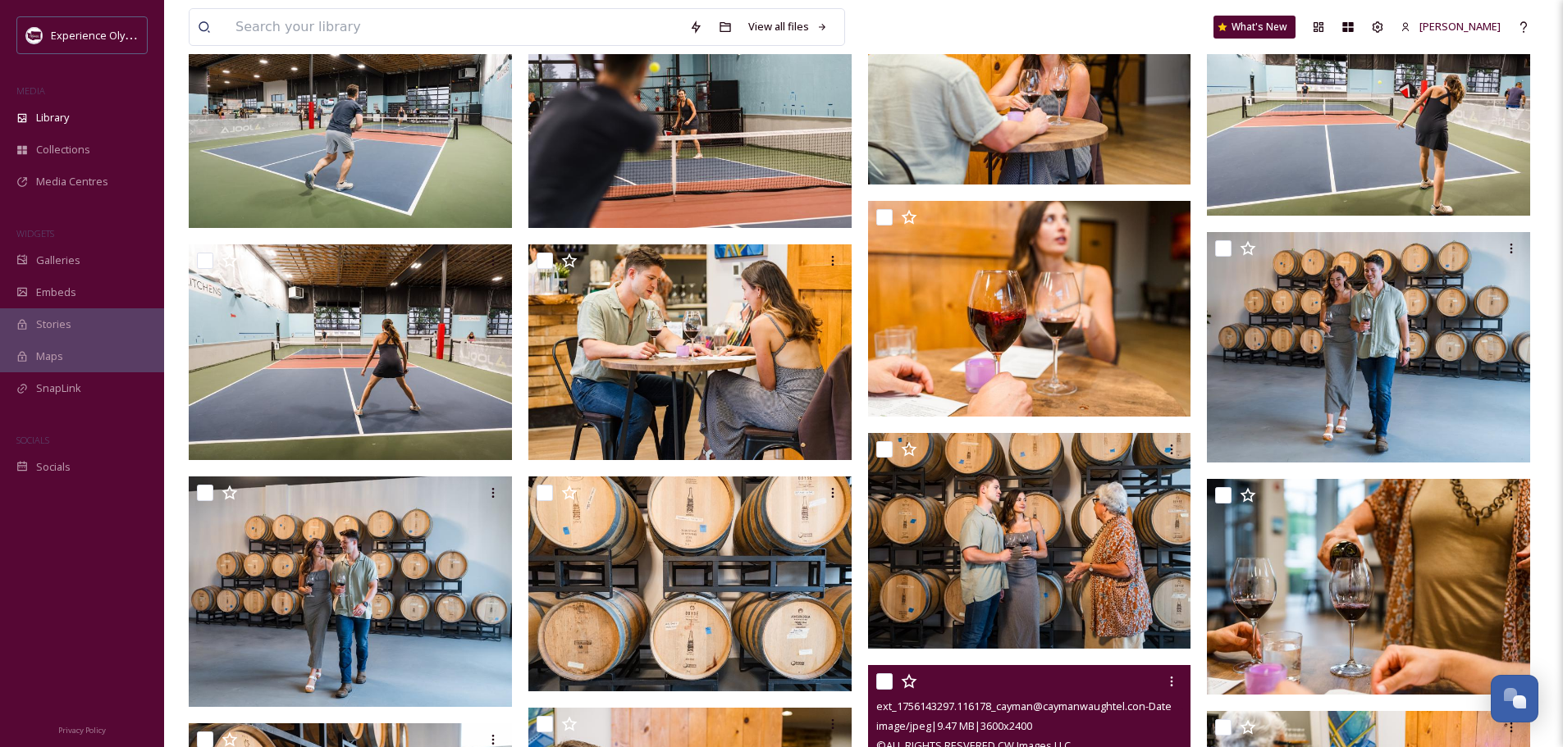
scroll to position [1869, 0]
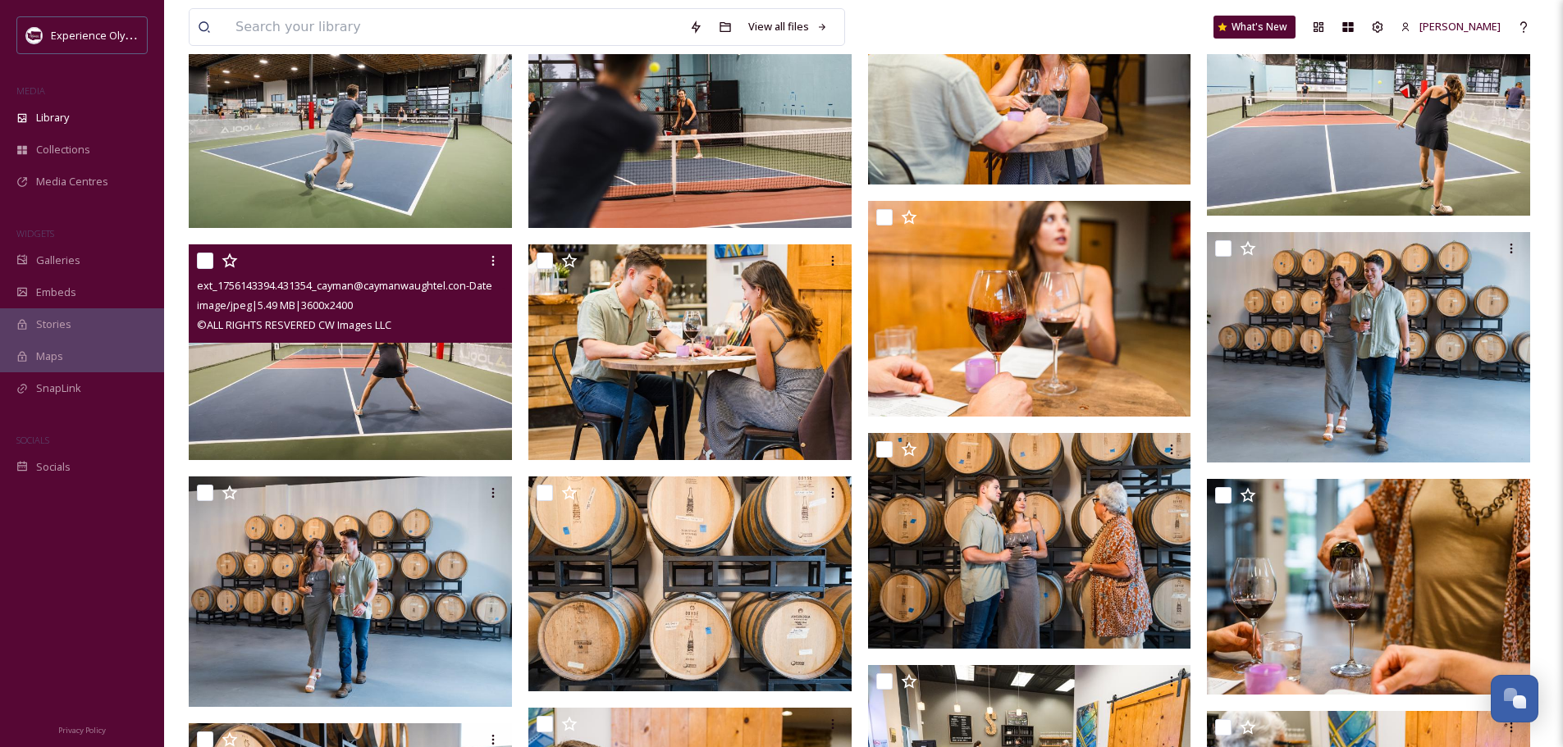
click at [204, 259] on input "checkbox" at bounding box center [205, 261] width 16 height 16
checkbox input "true"
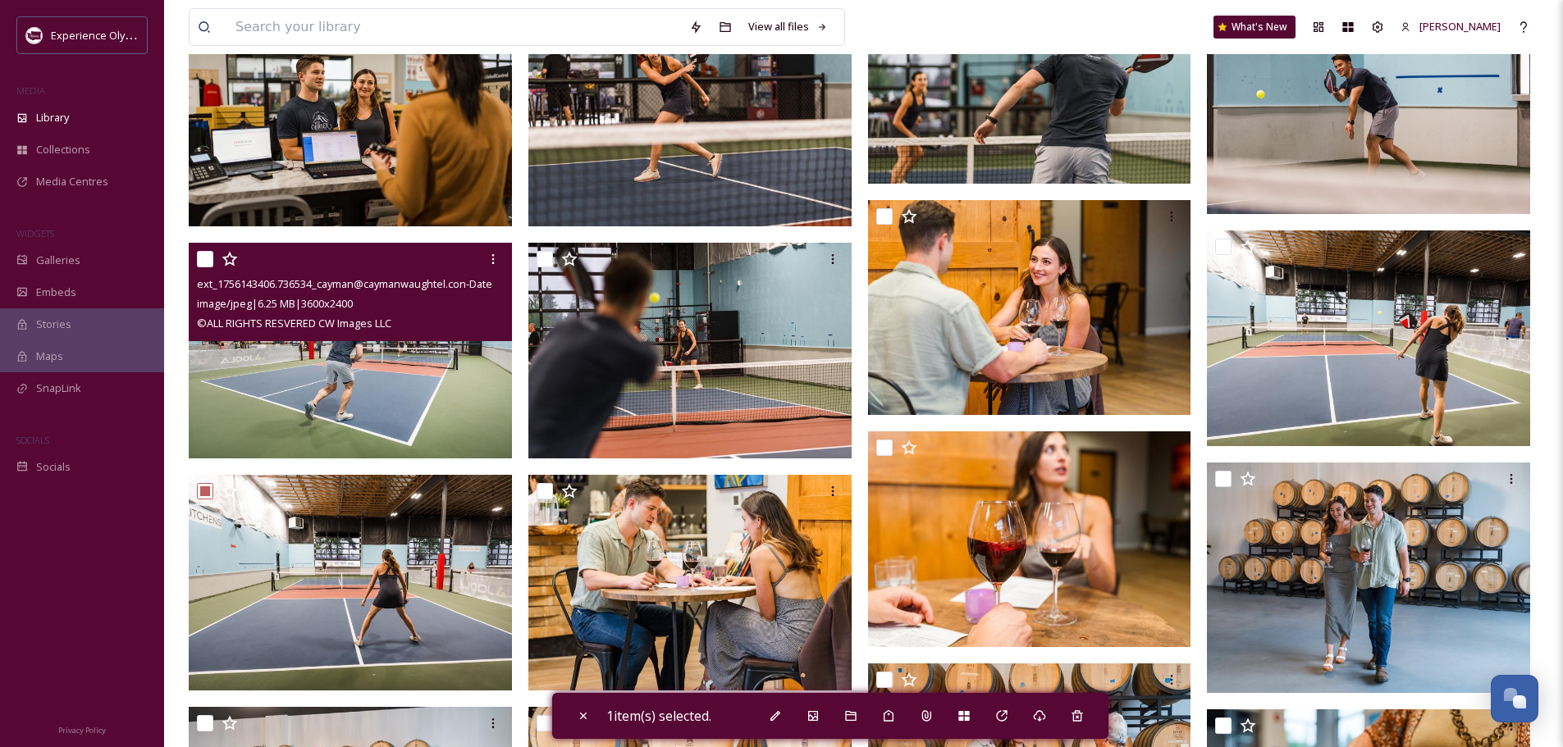
scroll to position [1623, 0]
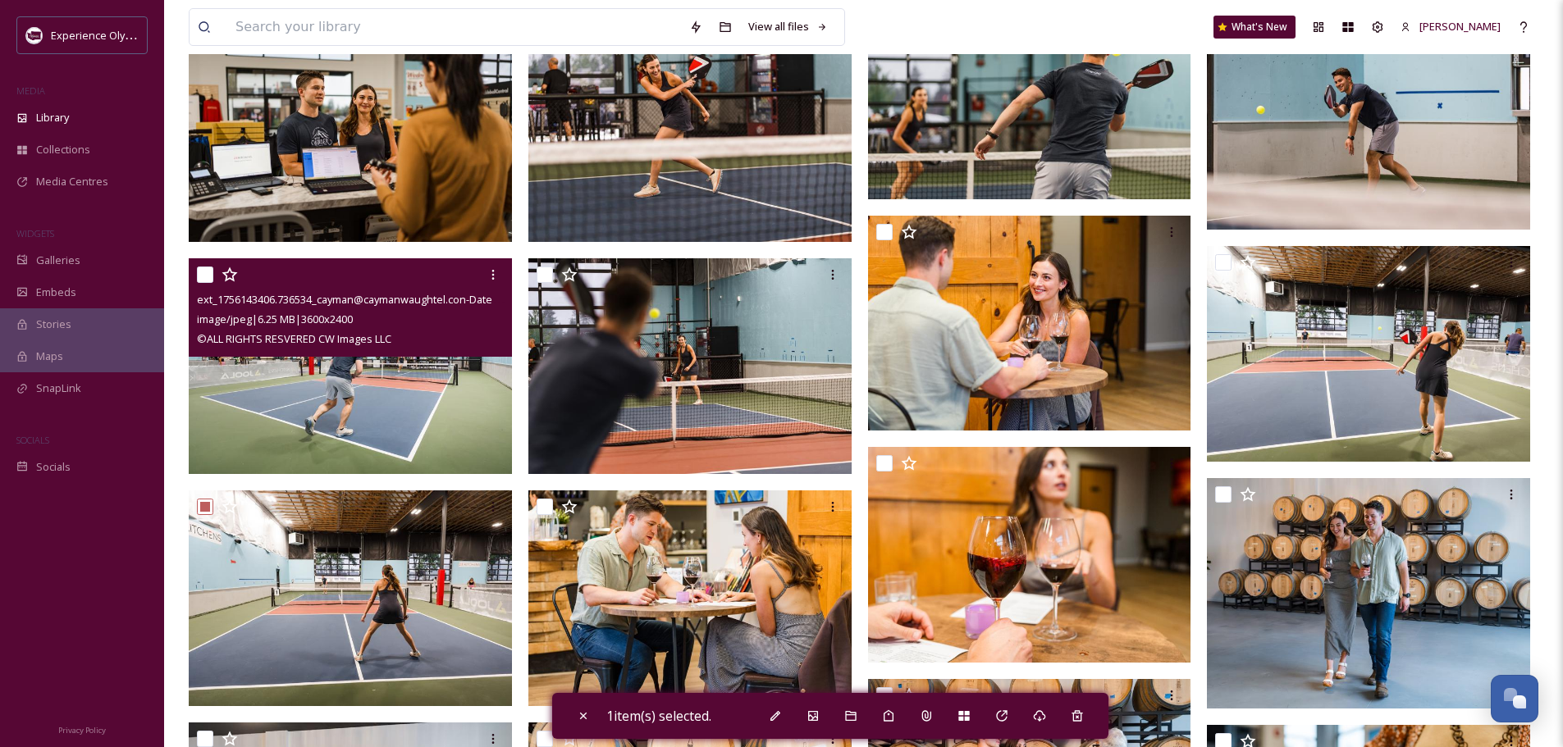
click at [200, 266] on div at bounding box center [352, 275] width 311 height 30
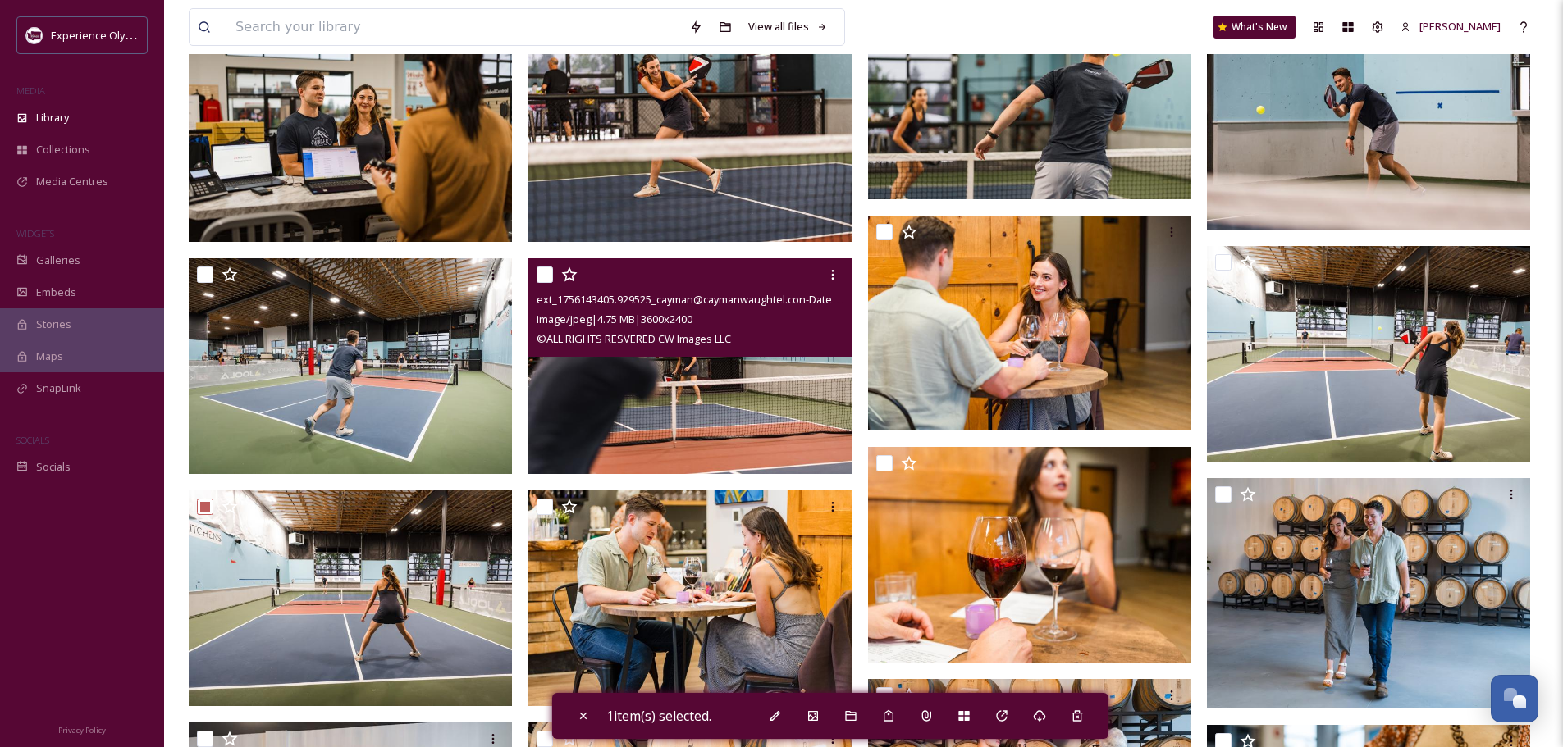
click at [545, 271] on input "checkbox" at bounding box center [544, 275] width 16 height 16
checkbox input "true"
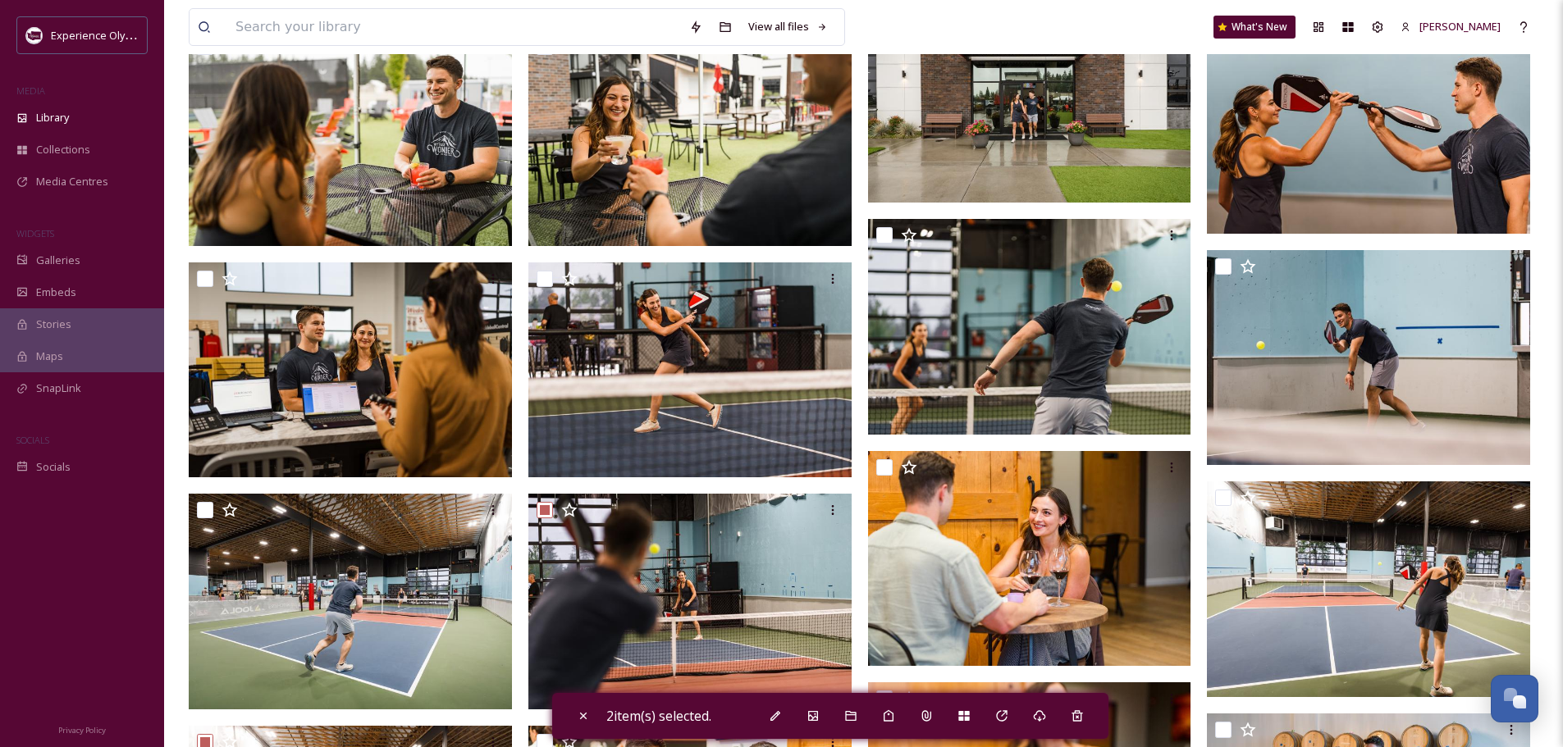
scroll to position [1377, 0]
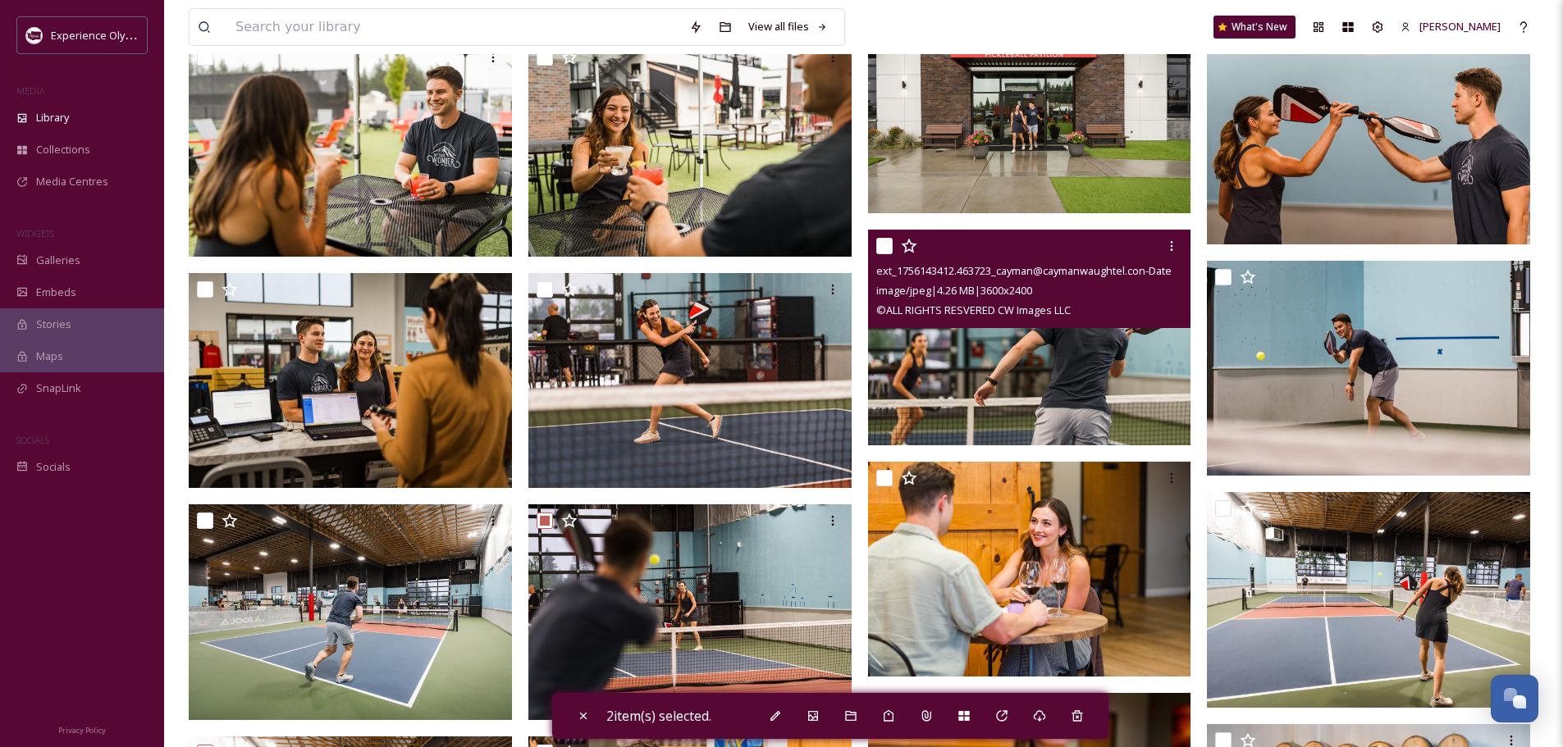
click at [882, 242] on input "checkbox" at bounding box center [884, 246] width 16 height 16
checkbox input "true"
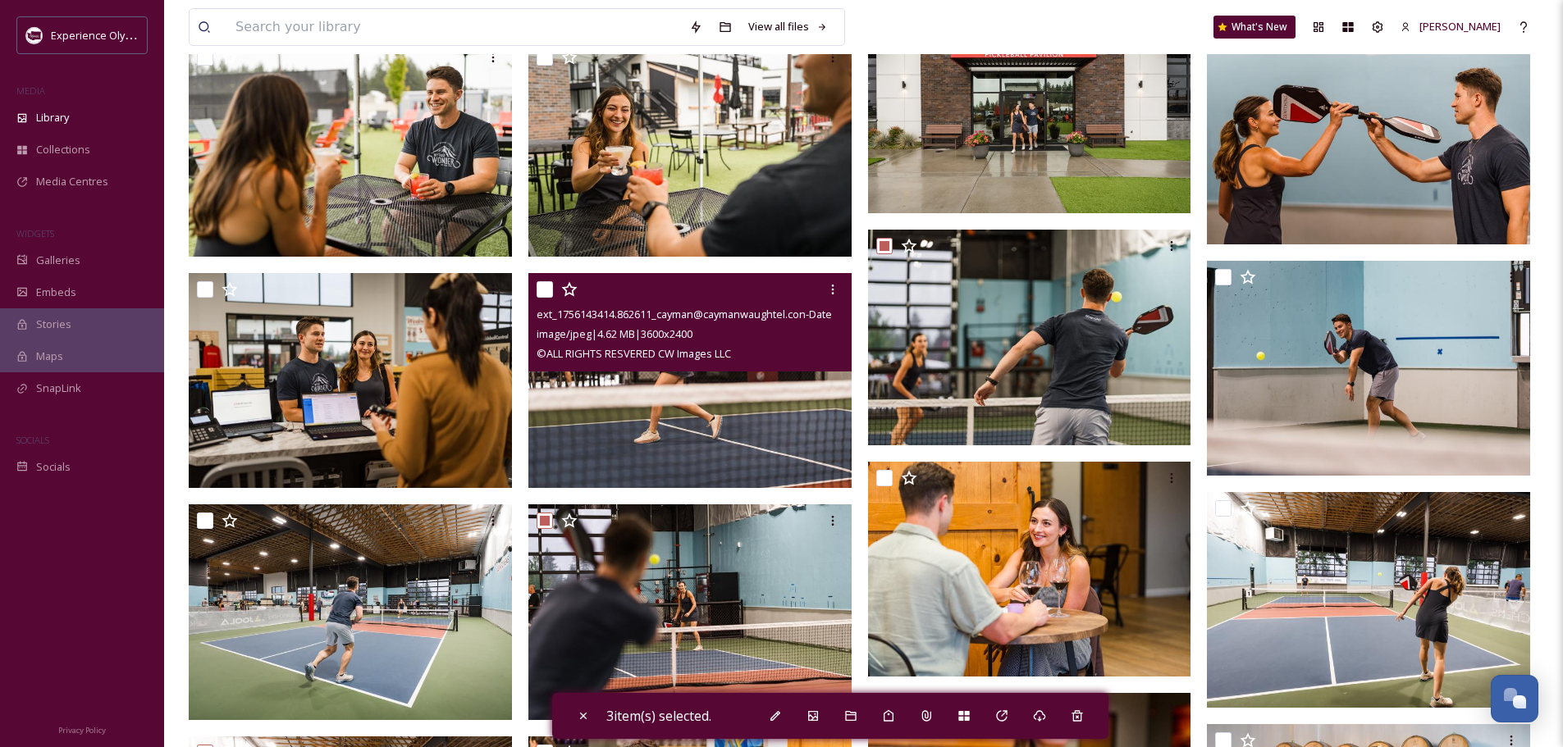
click at [536, 286] on input "checkbox" at bounding box center [544, 289] width 16 height 16
checkbox input "true"
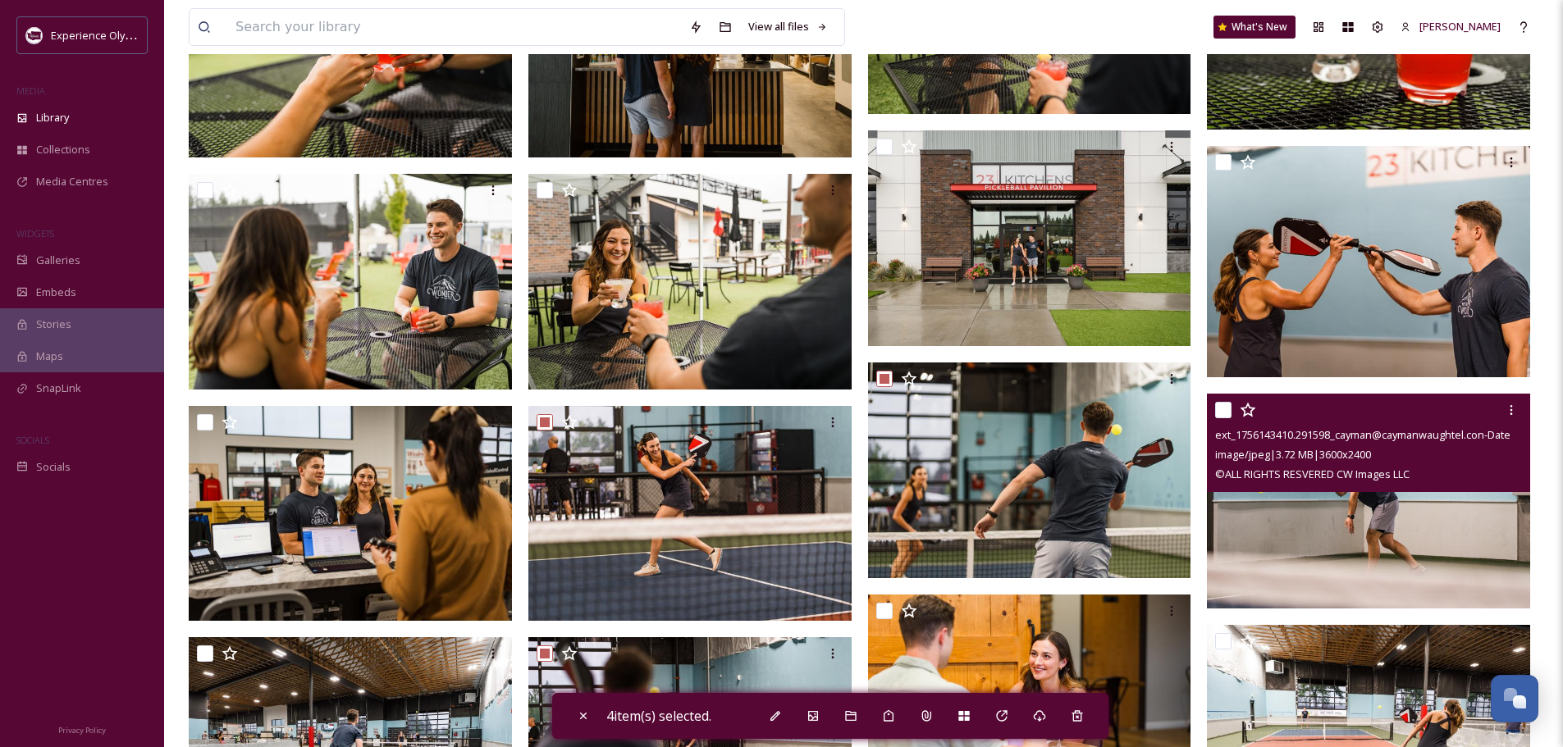
scroll to position [1213, 0]
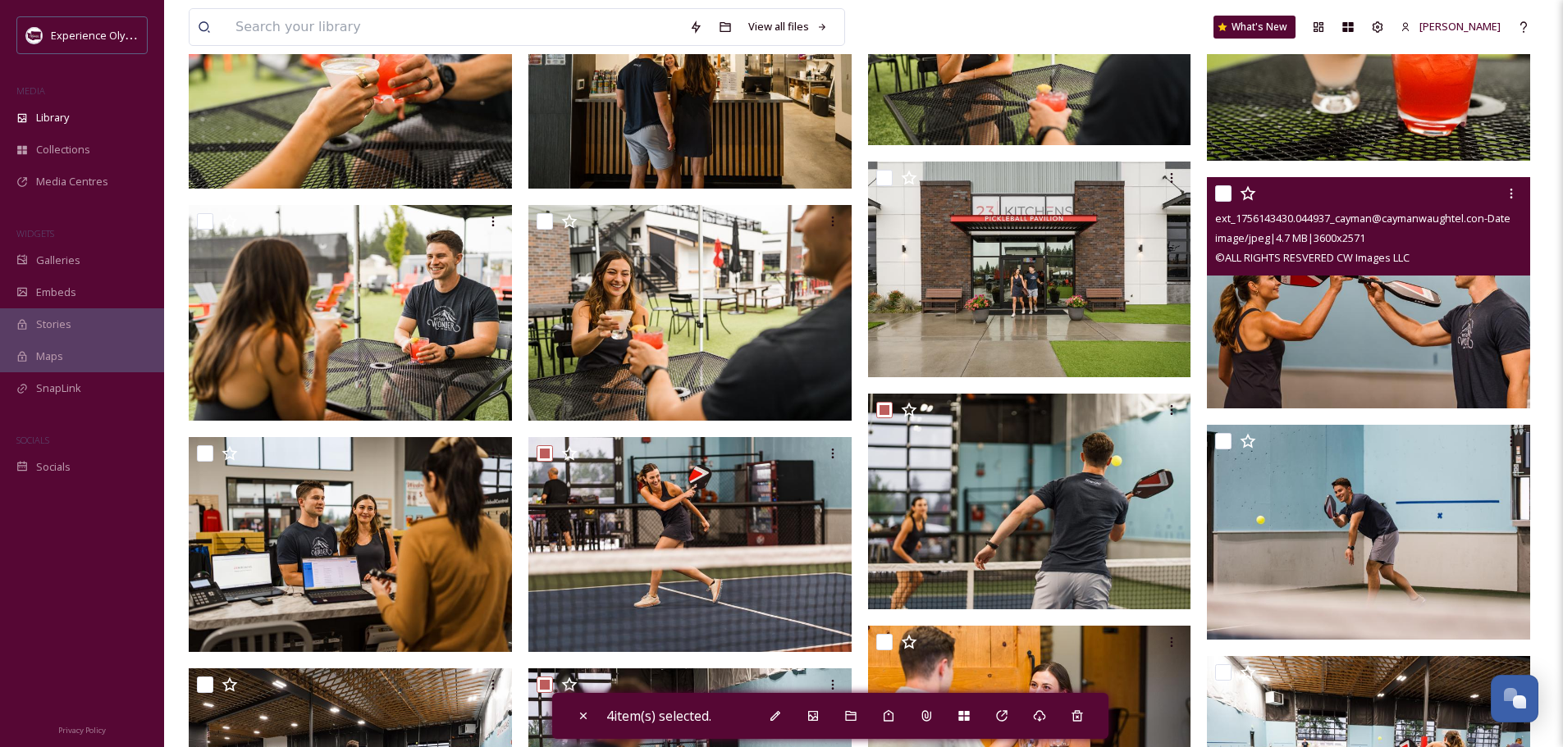
click at [1220, 189] on input "checkbox" at bounding box center [1223, 193] width 16 height 16
checkbox input "true"
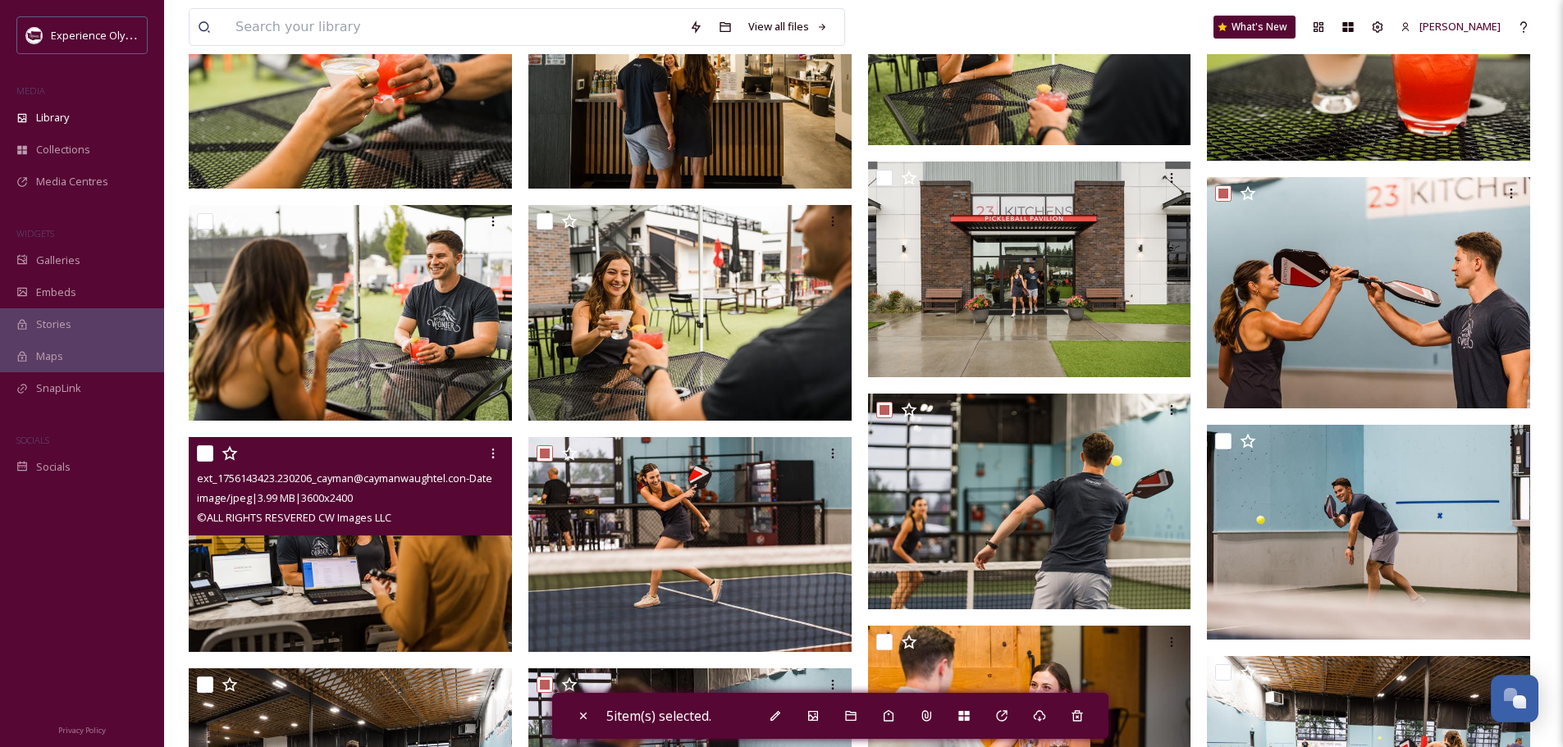
click at [201, 444] on div at bounding box center [352, 454] width 311 height 30
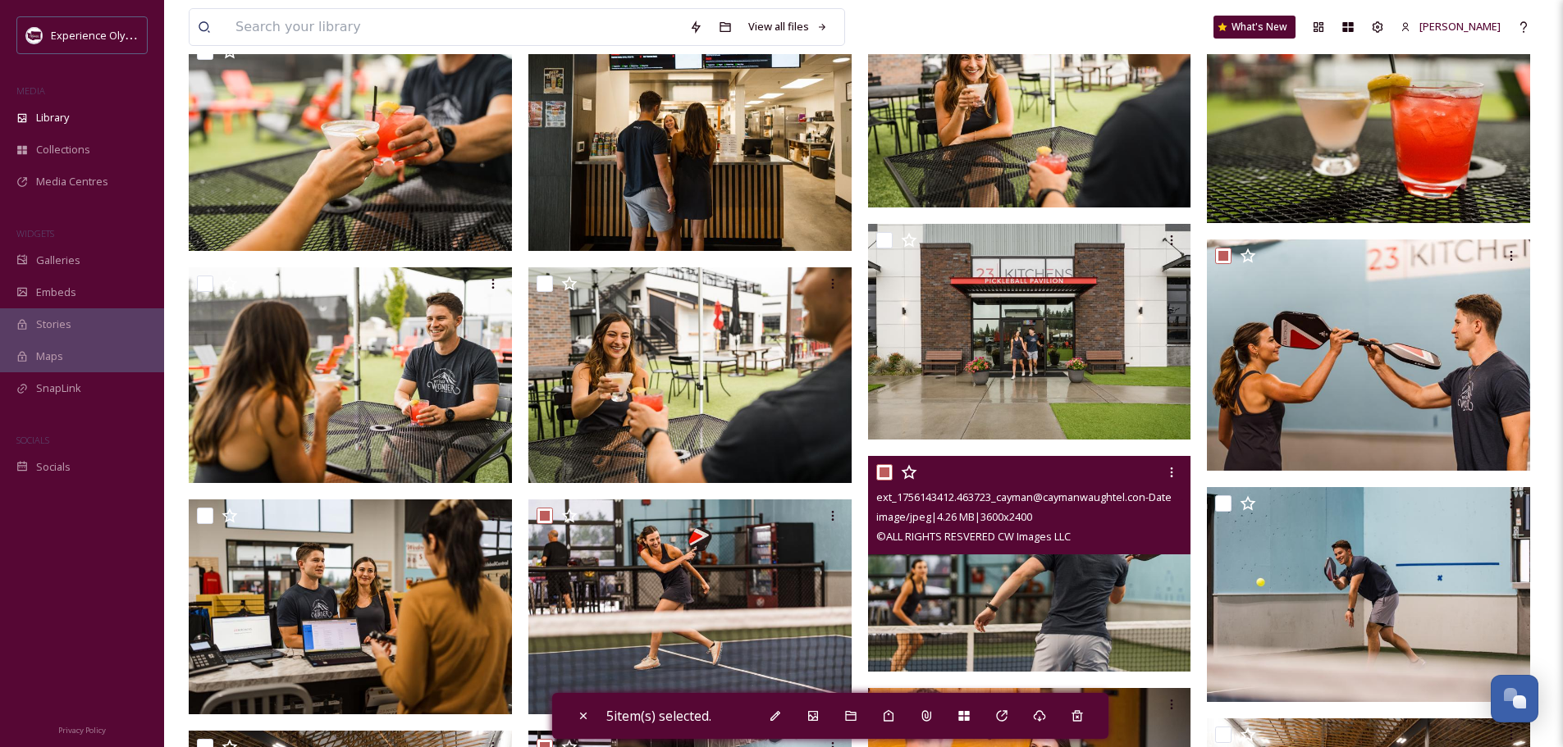
scroll to position [1049, 0]
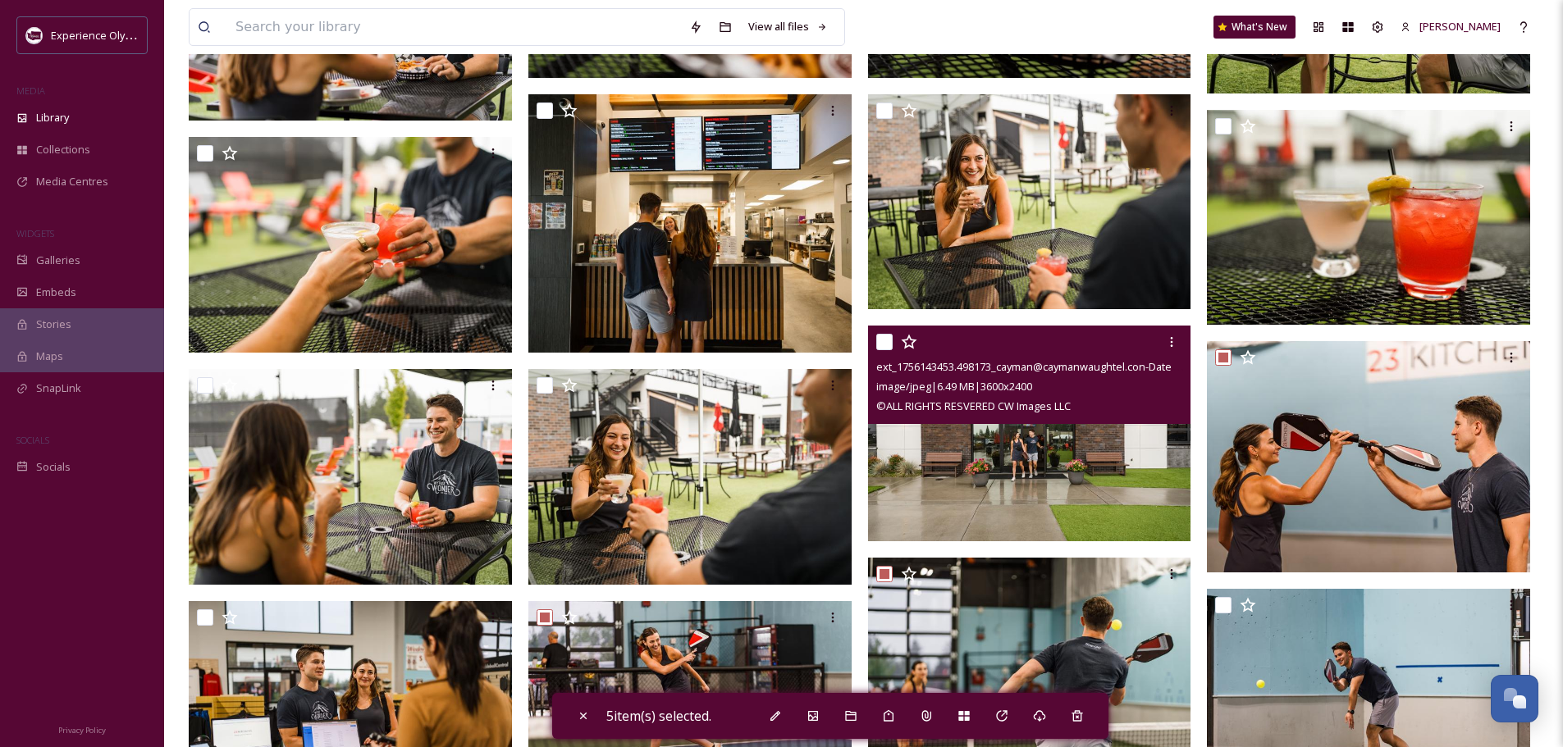
click at [886, 341] on input "checkbox" at bounding box center [884, 342] width 16 height 16
checkbox input "true"
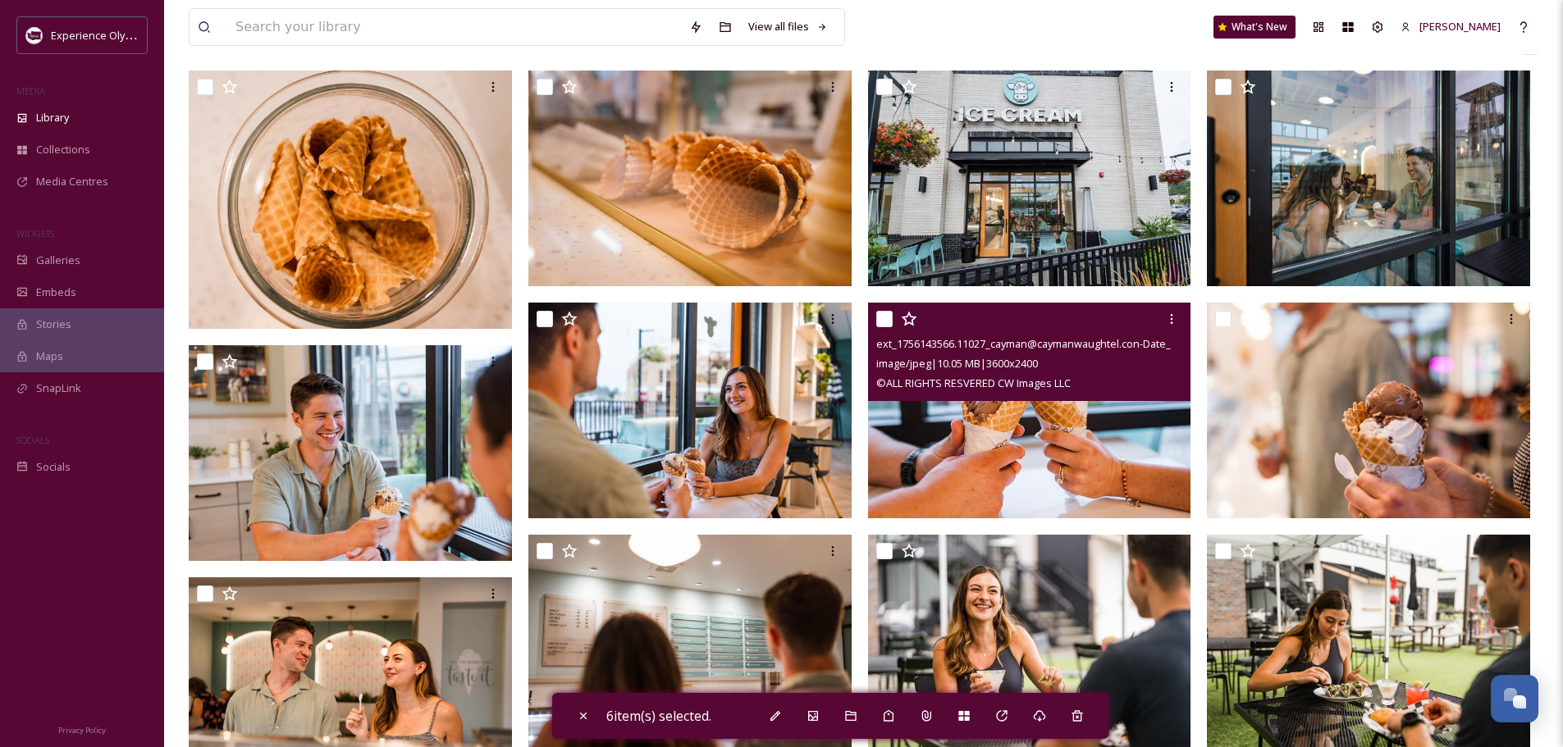
scroll to position [0, 0]
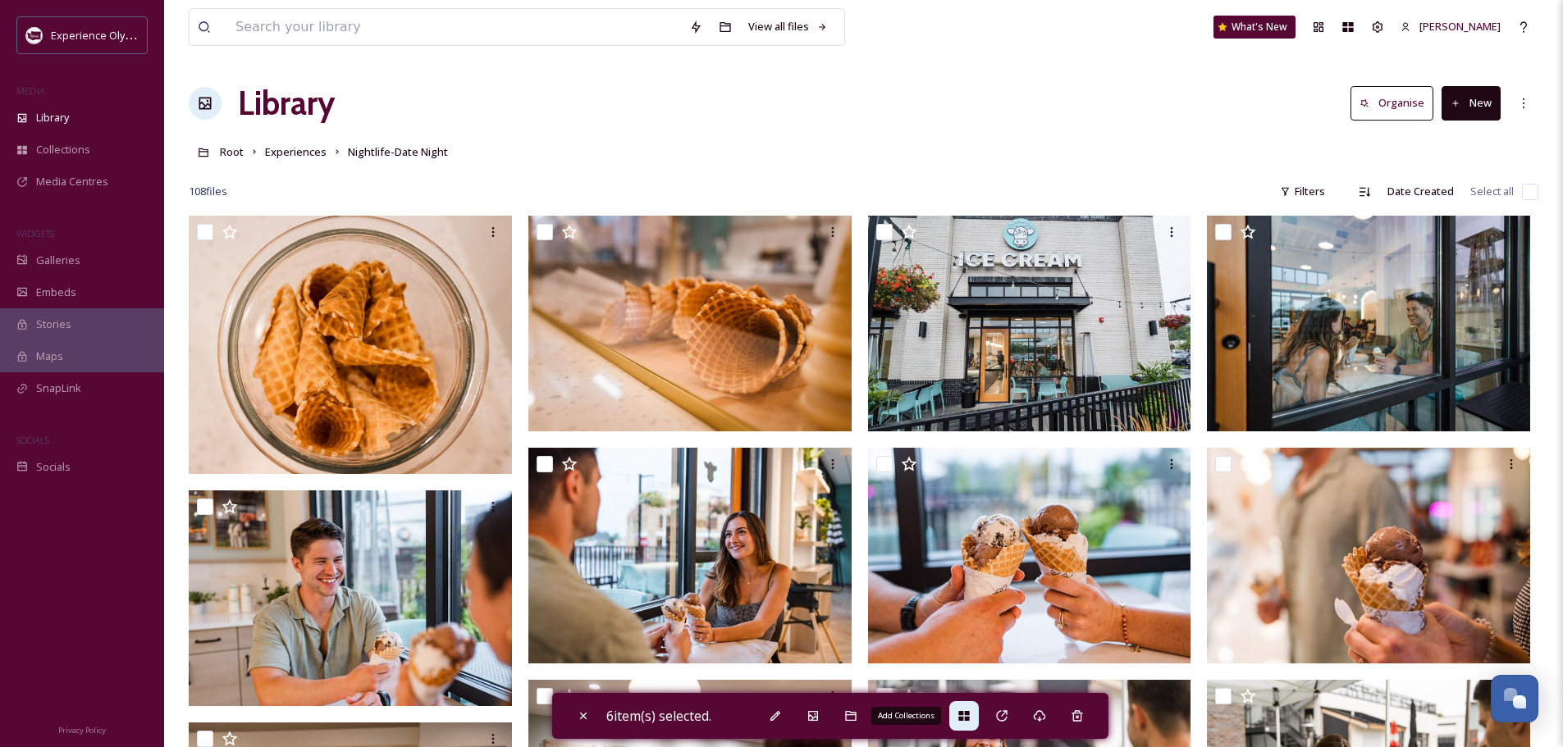
click at [970, 714] on icon at bounding box center [963, 716] width 13 height 13
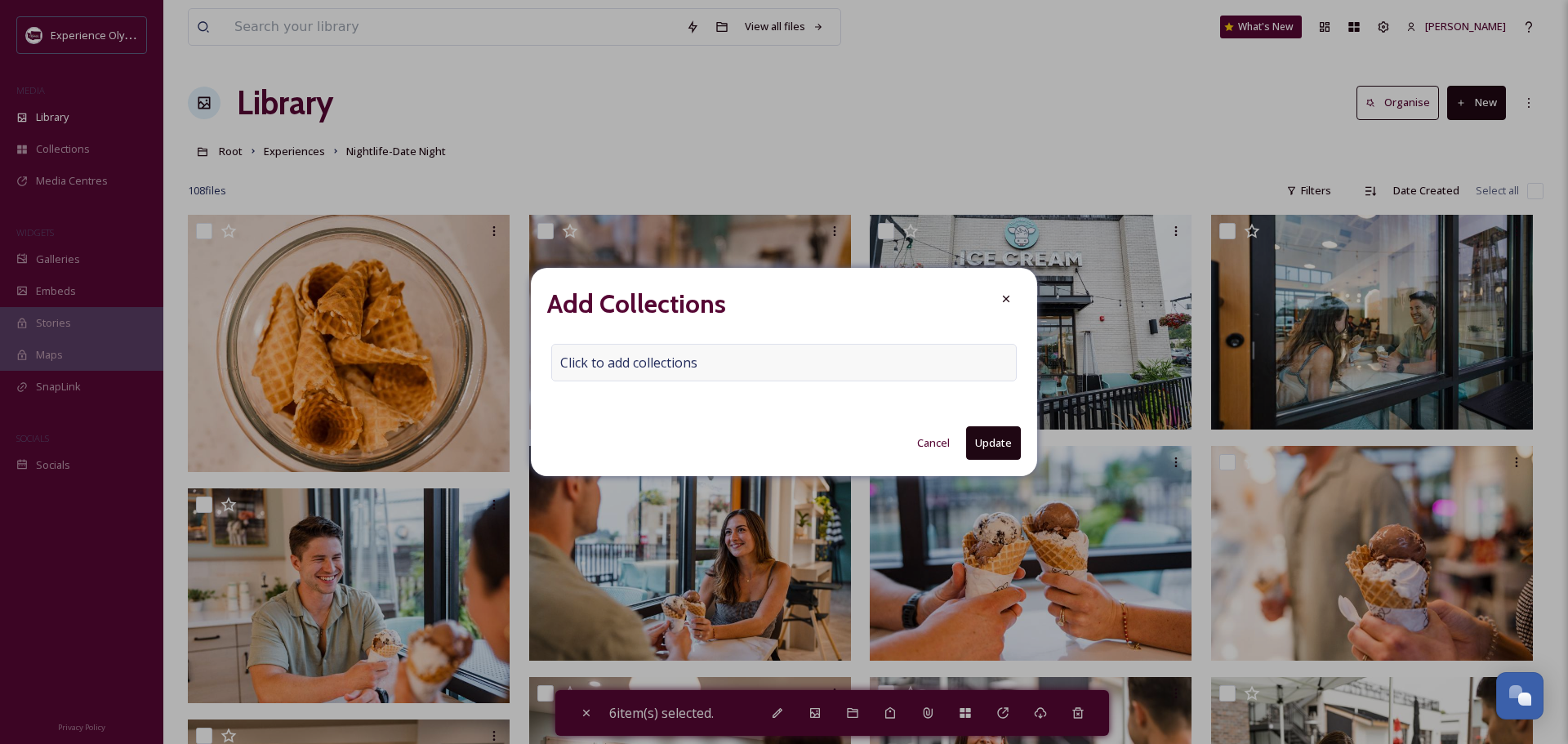
click at [561, 347] on div "Click to add collections" at bounding box center [784, 363] width 466 height 38
click at [567, 366] on input at bounding box center [641, 363] width 179 height 36
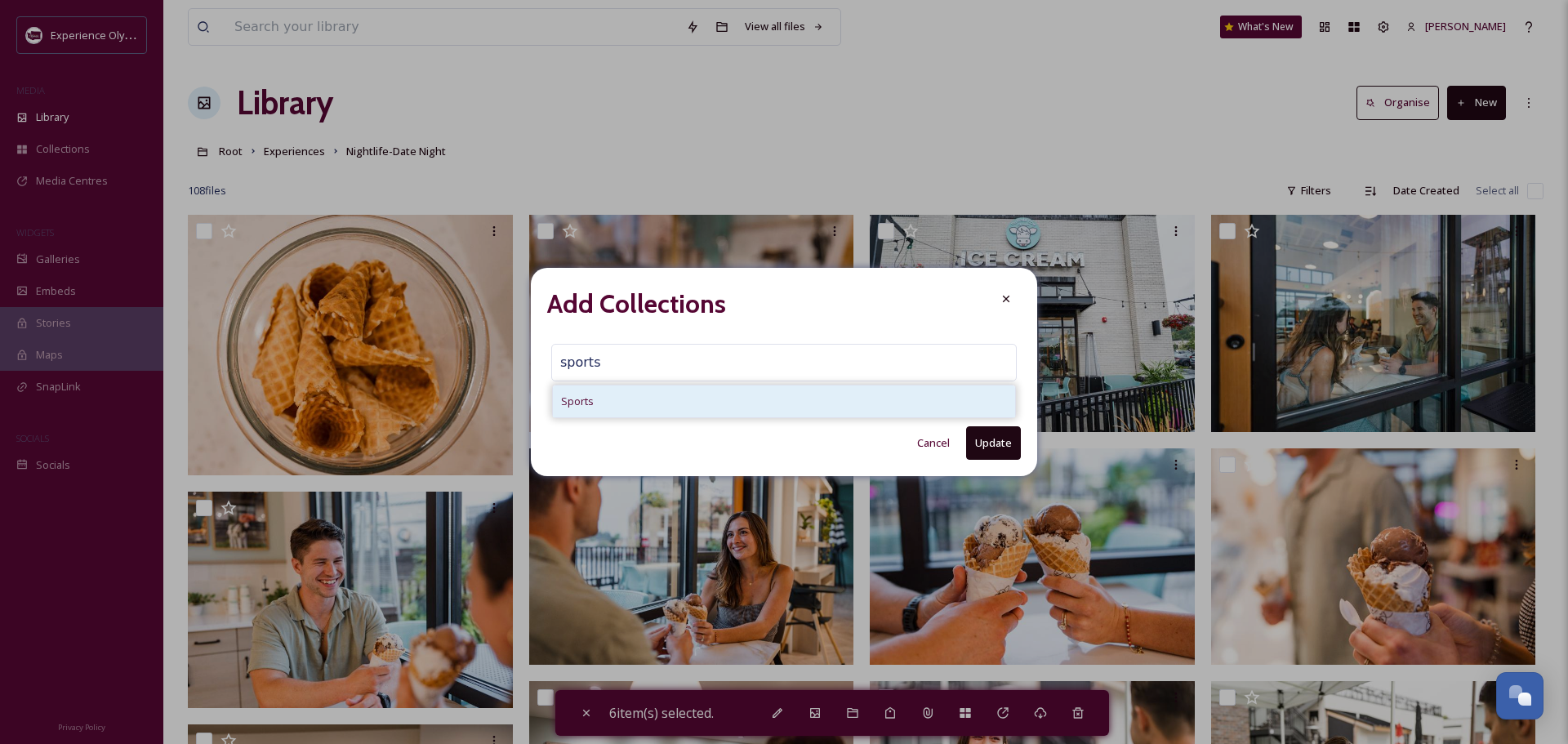
type input "sports"
click at [568, 404] on span "Sports" at bounding box center [577, 401] width 33 height 16
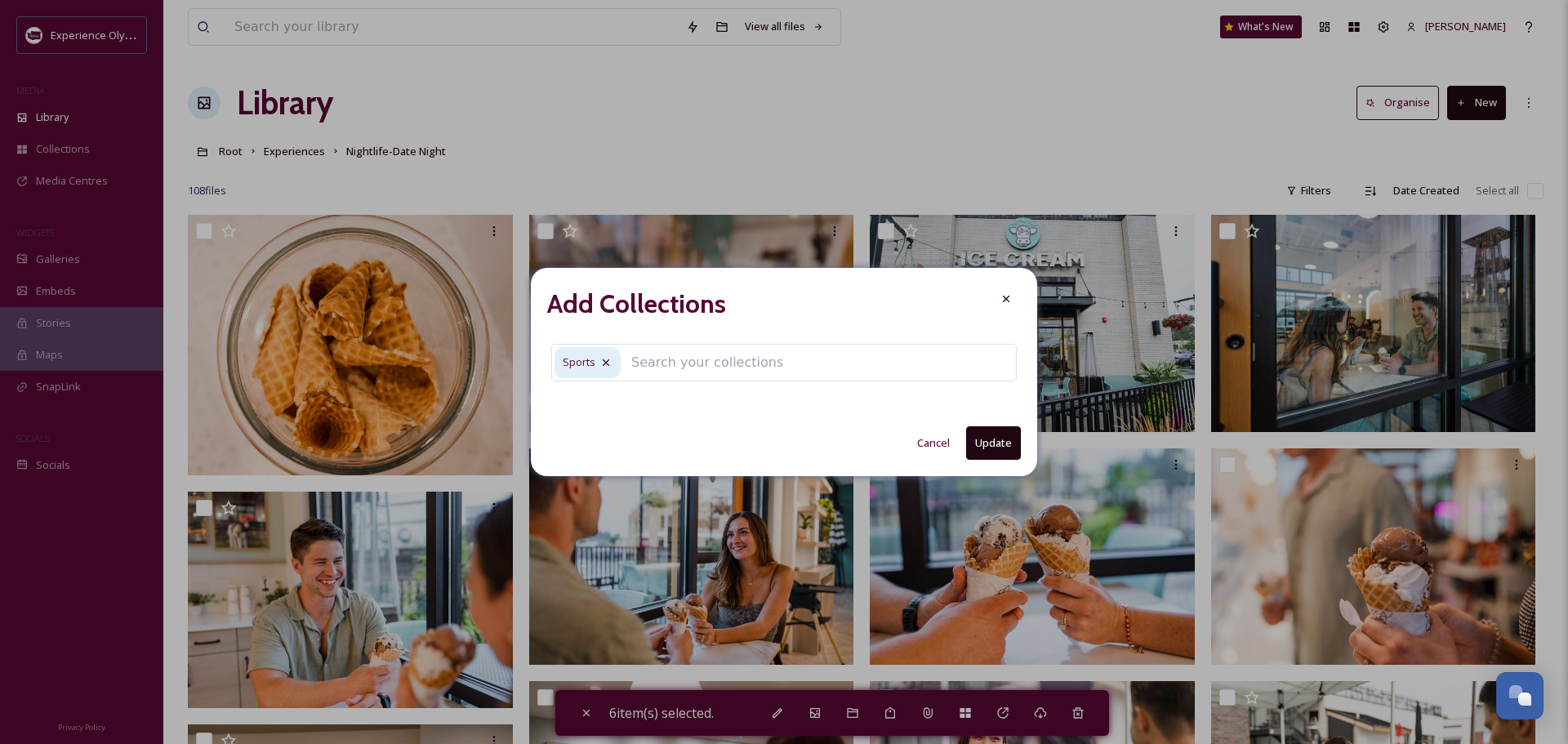
click at [990, 446] on button "Update" at bounding box center [993, 443] width 55 height 34
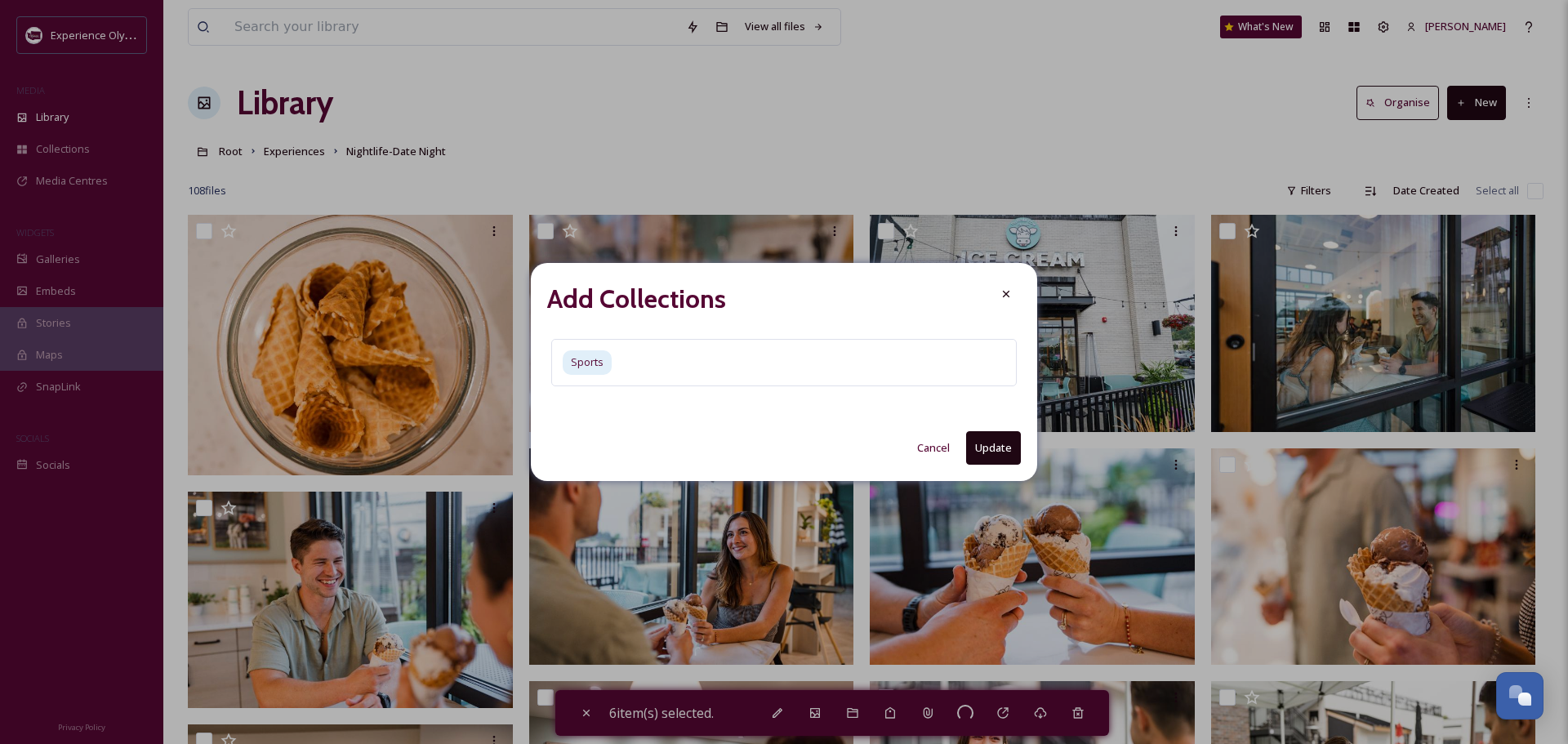
checkbox input "false"
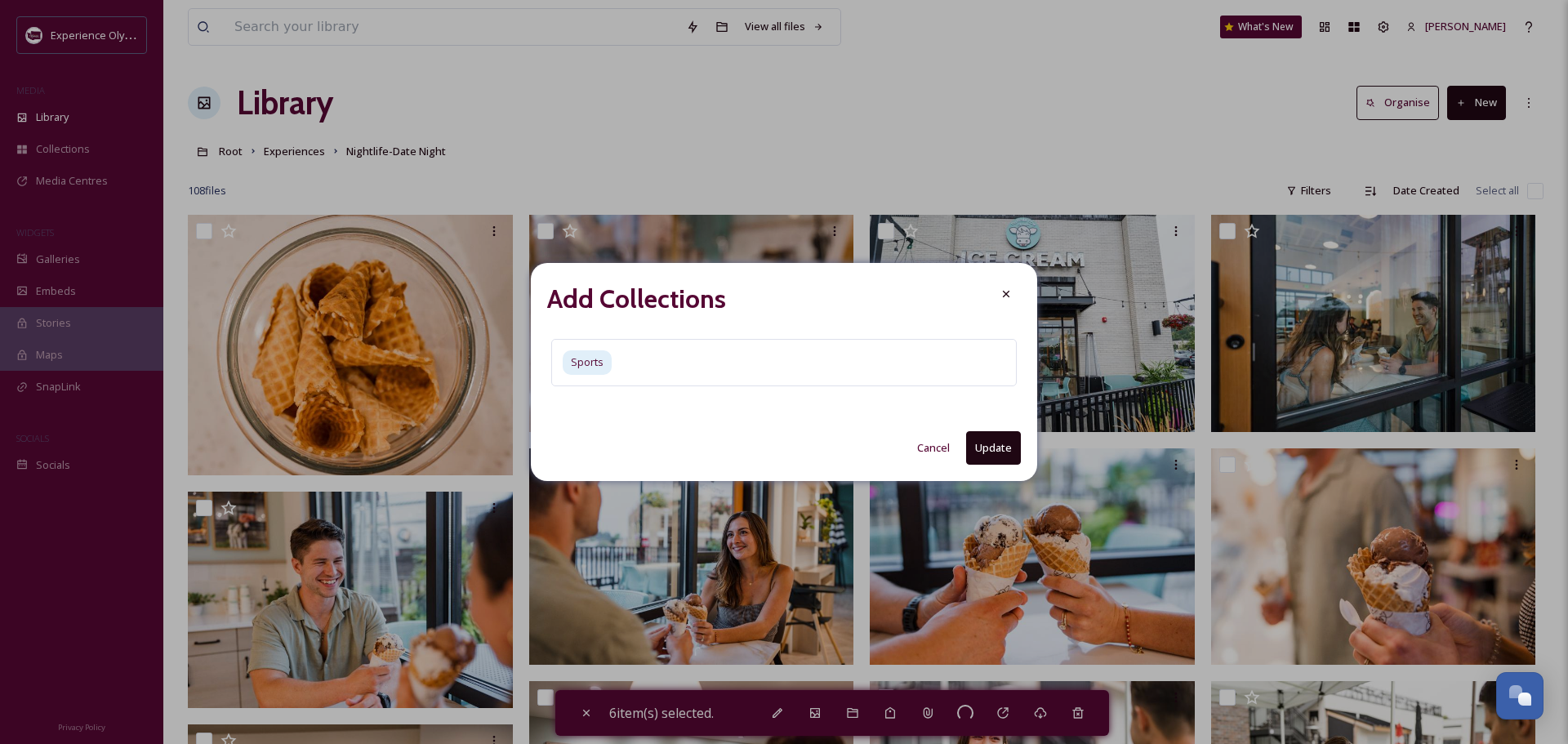
checkbox input "false"
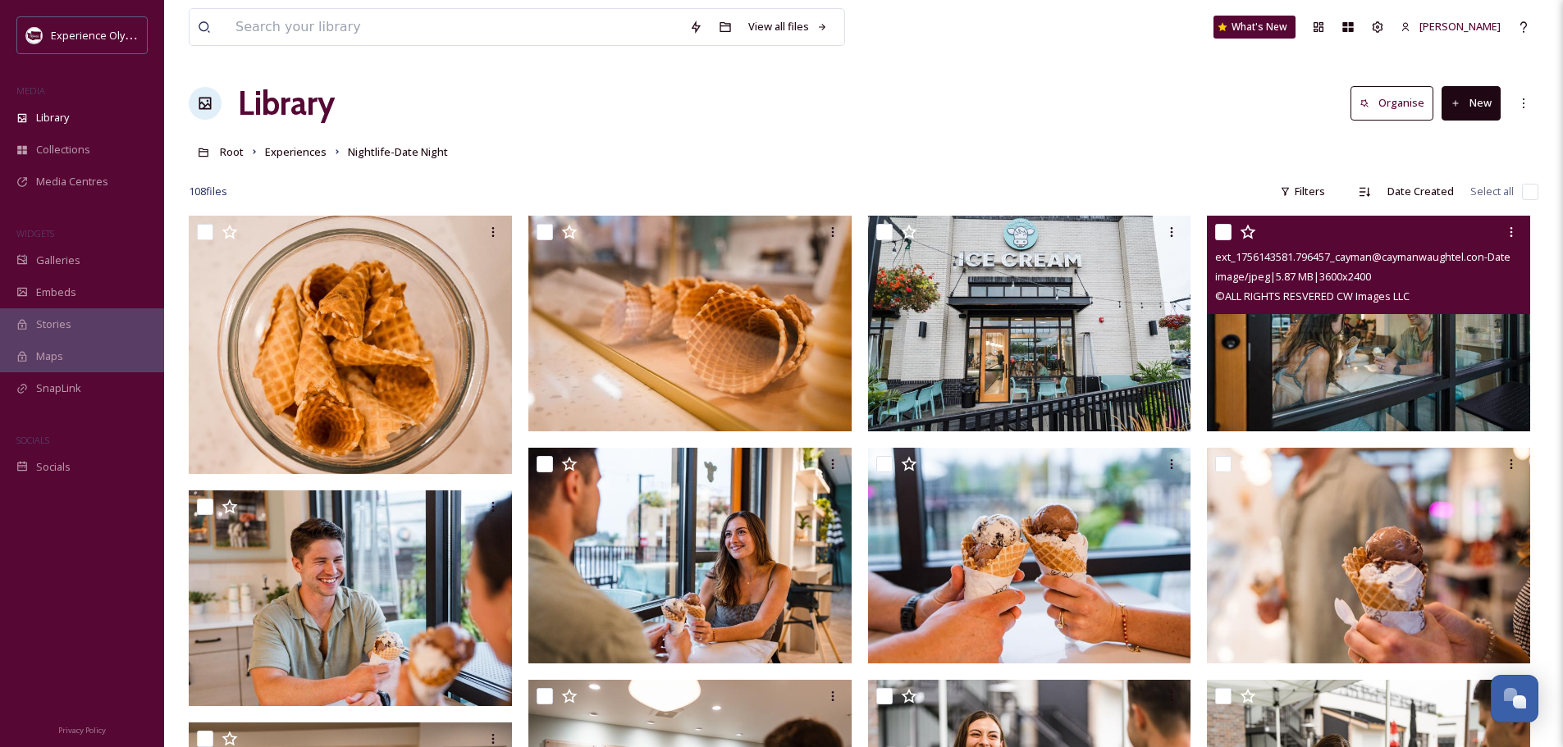
click at [1224, 226] on input "checkbox" at bounding box center [1223, 232] width 16 height 16
checkbox input "true"
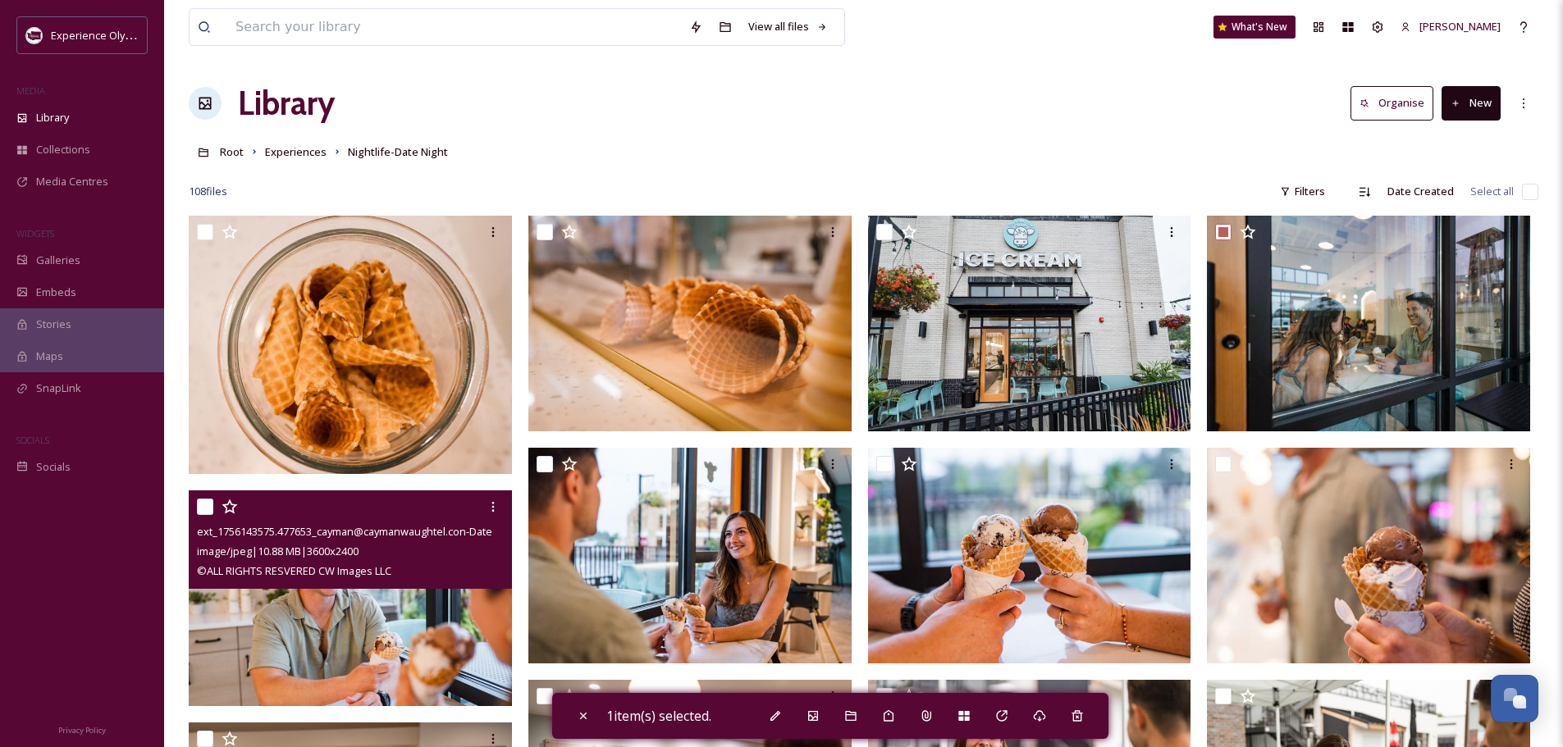
click at [207, 505] on input "checkbox" at bounding box center [205, 507] width 16 height 16
checkbox input "true"
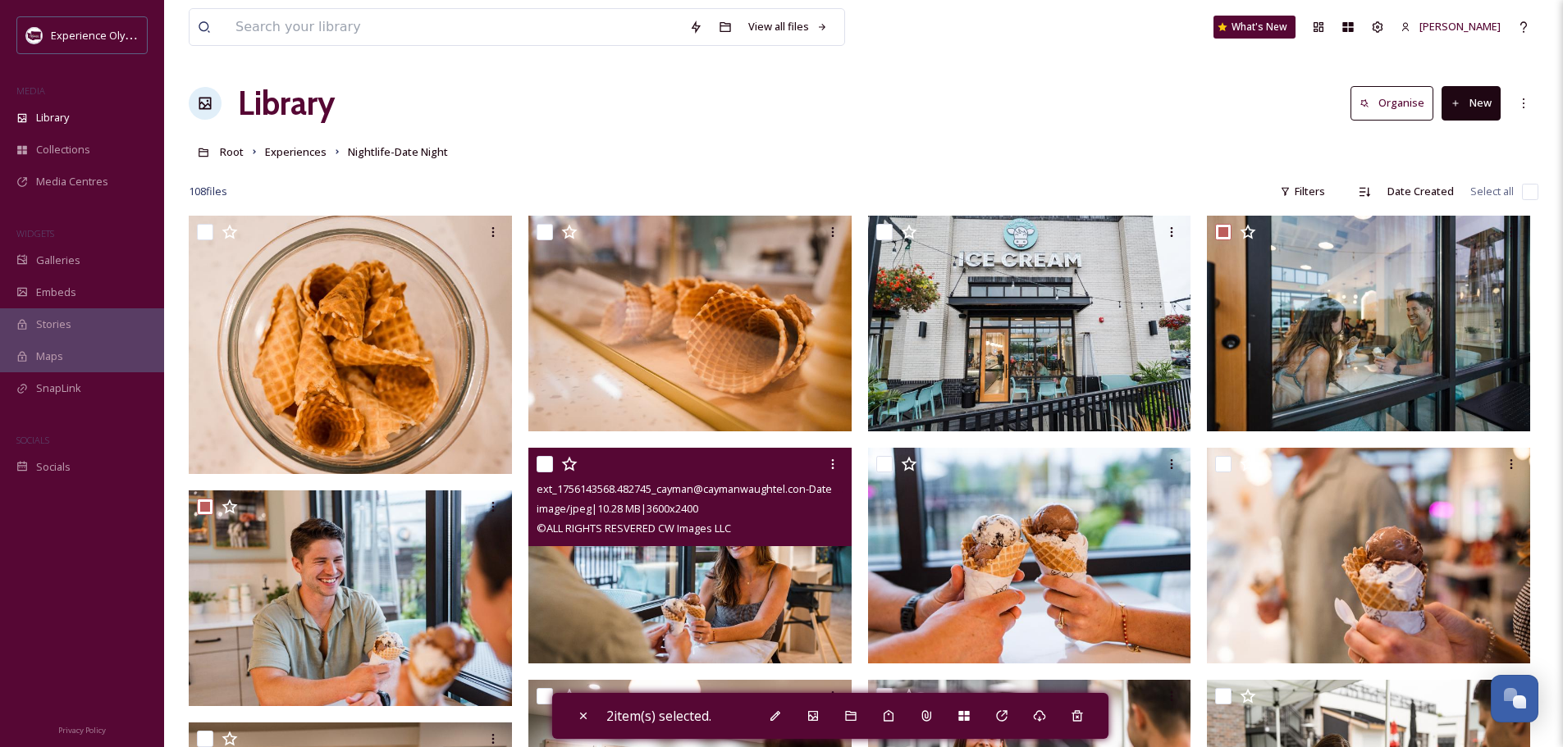
click at [545, 457] on input "checkbox" at bounding box center [544, 464] width 16 height 16
checkbox input "true"
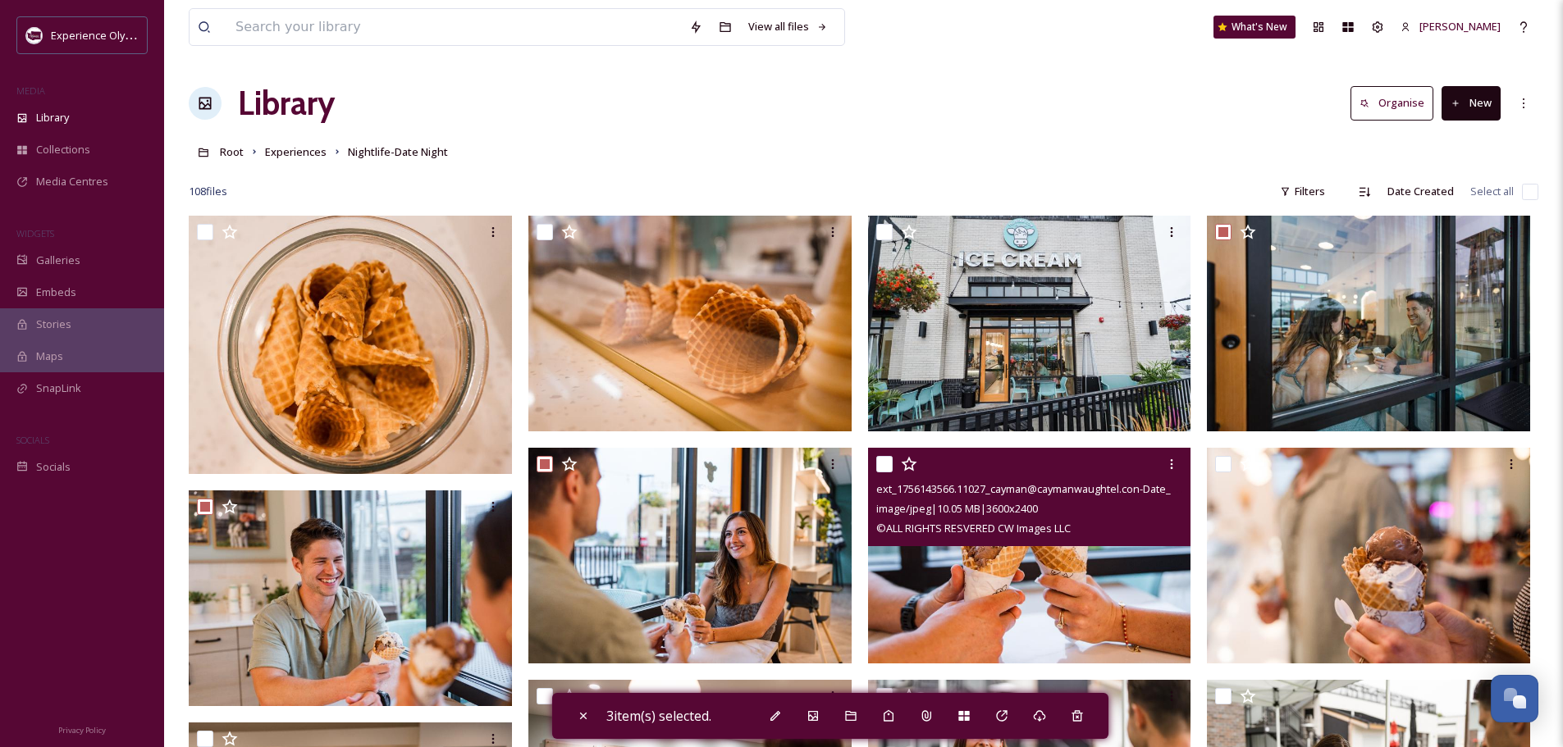
click at [879, 459] on input "checkbox" at bounding box center [884, 464] width 16 height 16
checkbox input "true"
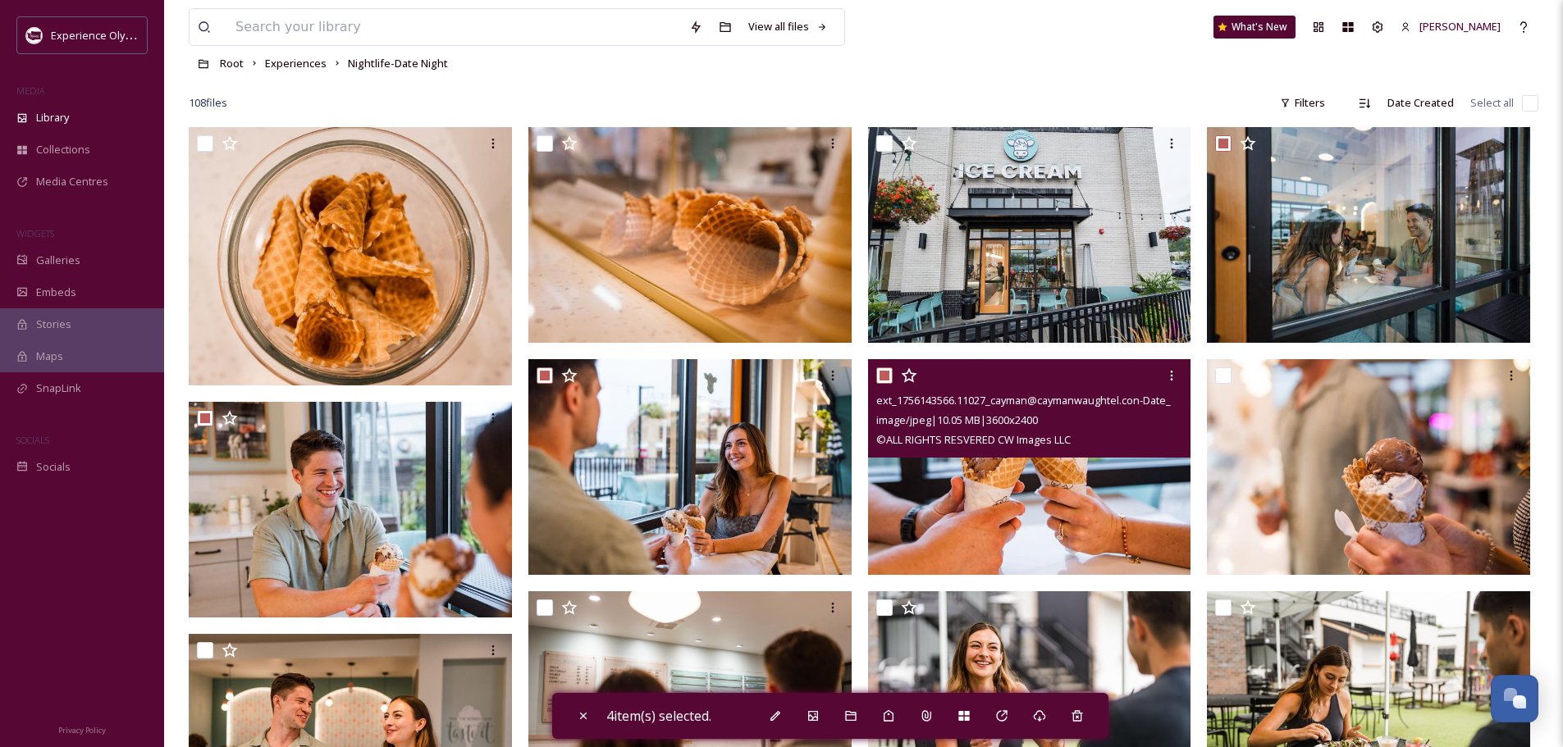
scroll to position [164, 0]
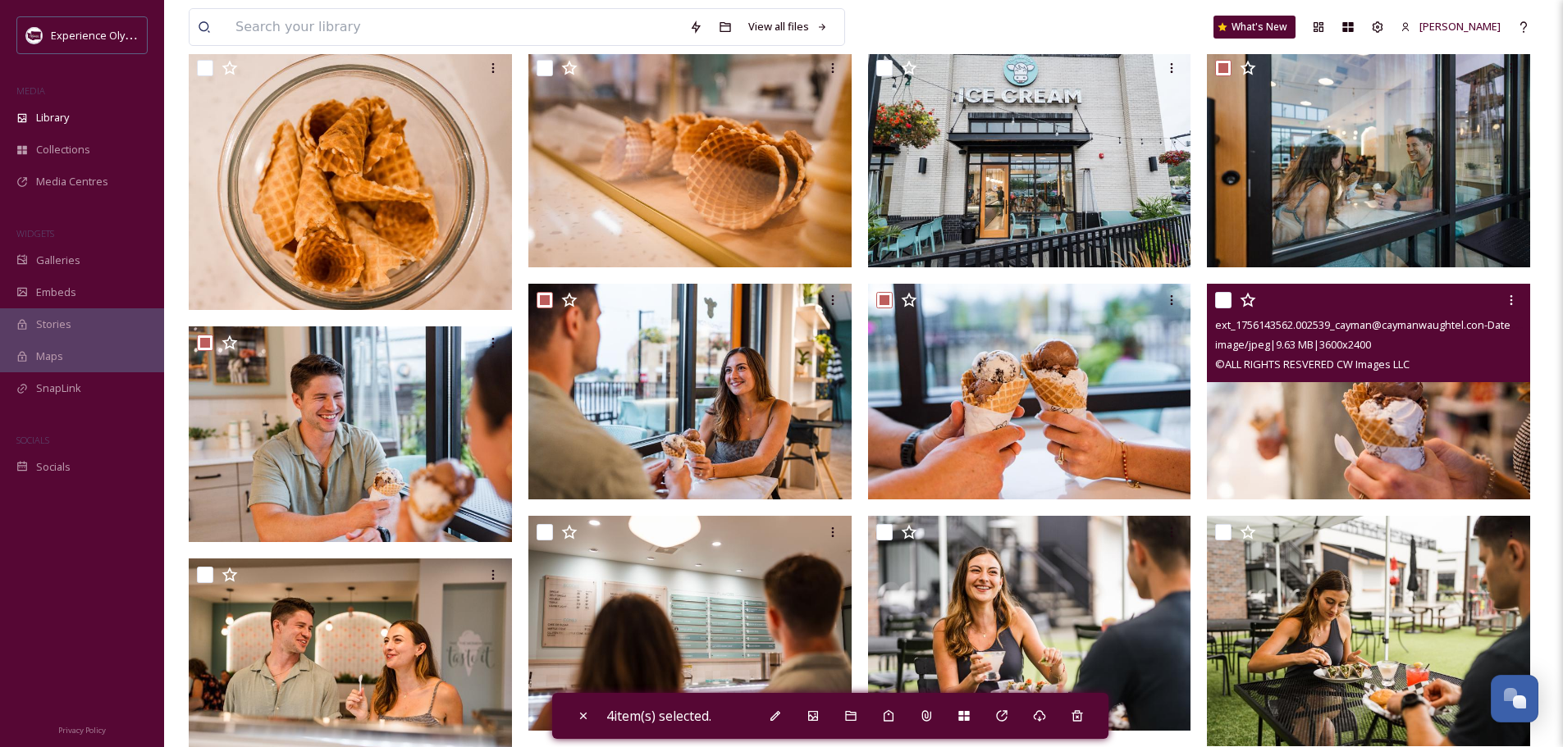
click at [1219, 297] on input "checkbox" at bounding box center [1223, 300] width 16 height 16
checkbox input "true"
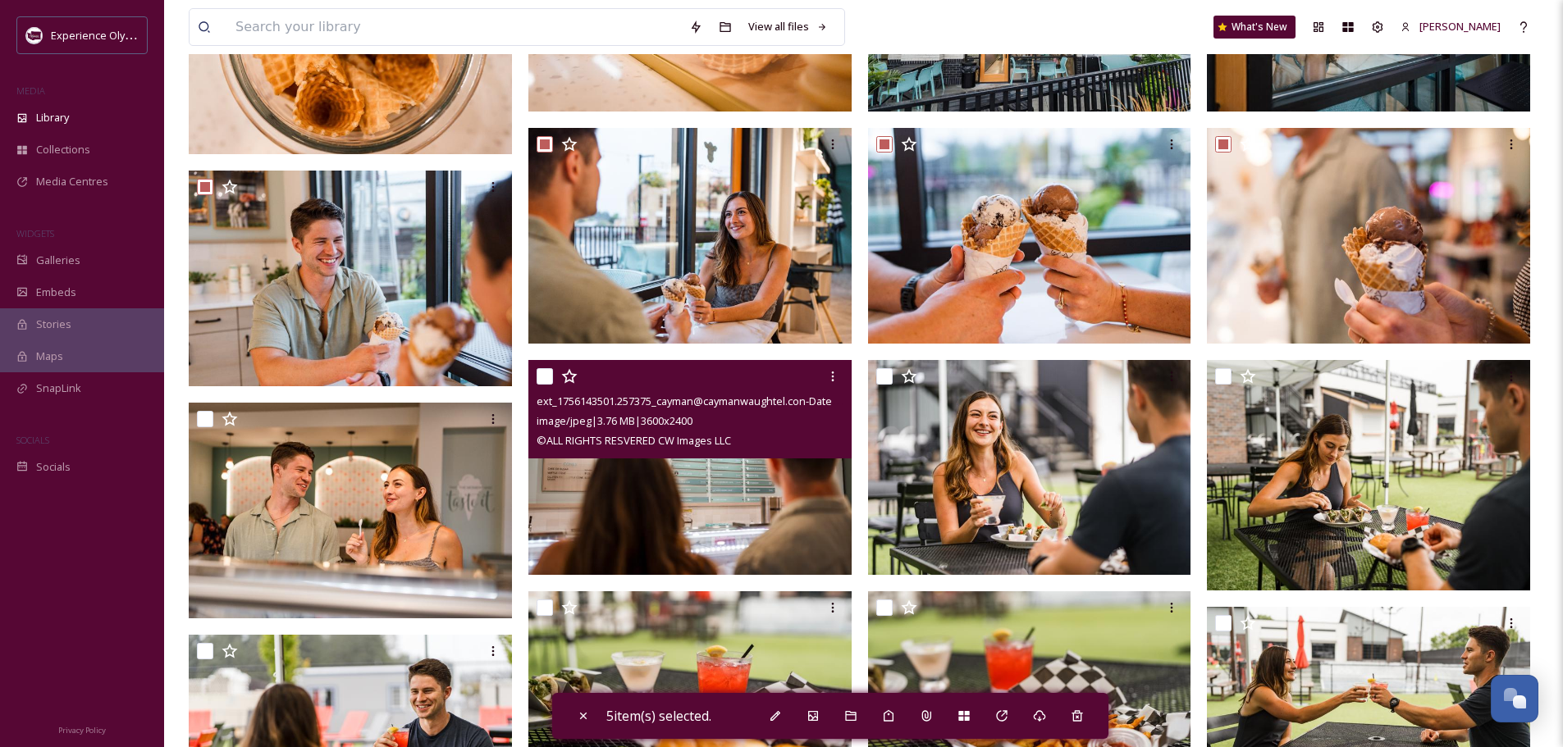
scroll to position [328, 0]
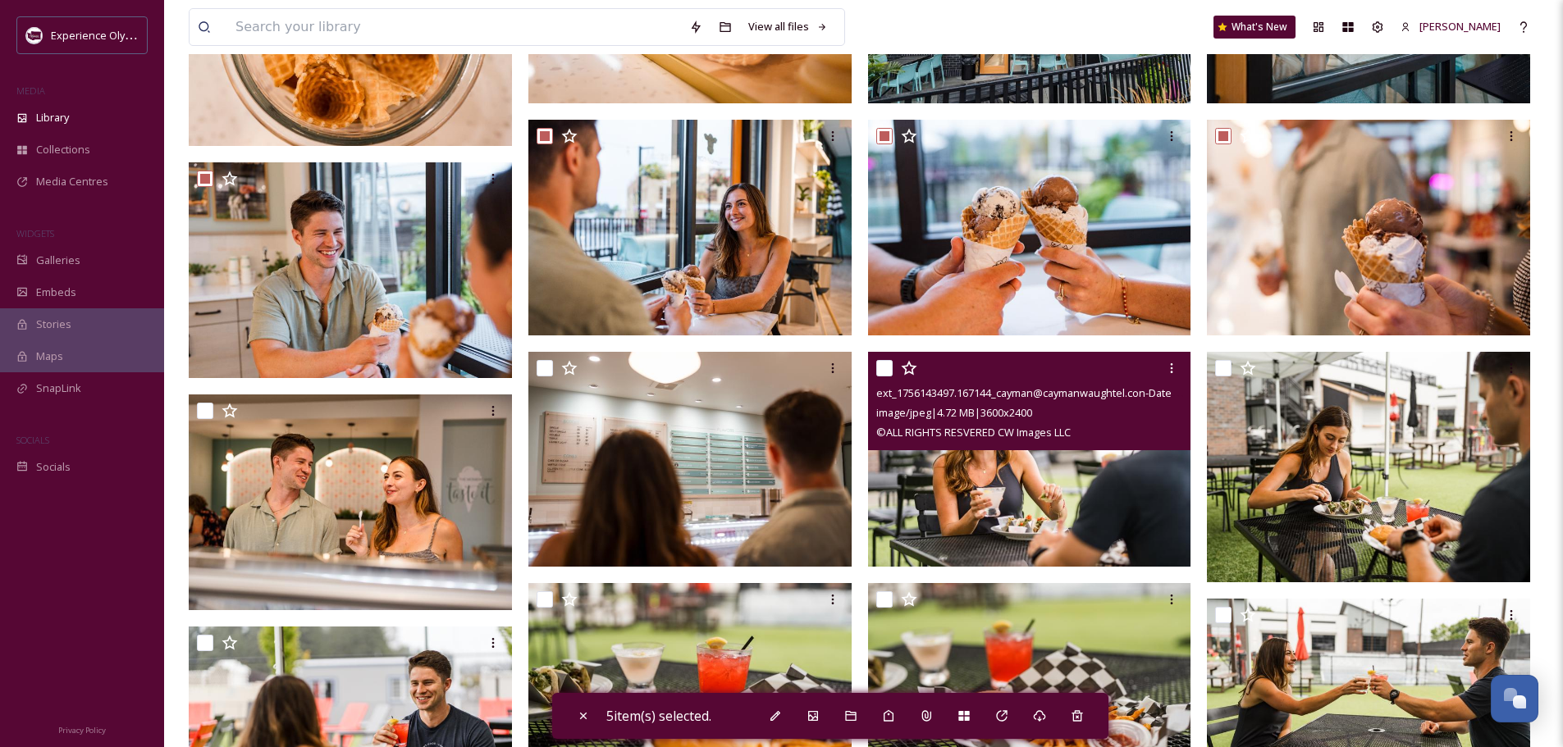
click at [885, 364] on input "checkbox" at bounding box center [884, 368] width 16 height 16
checkbox input "true"
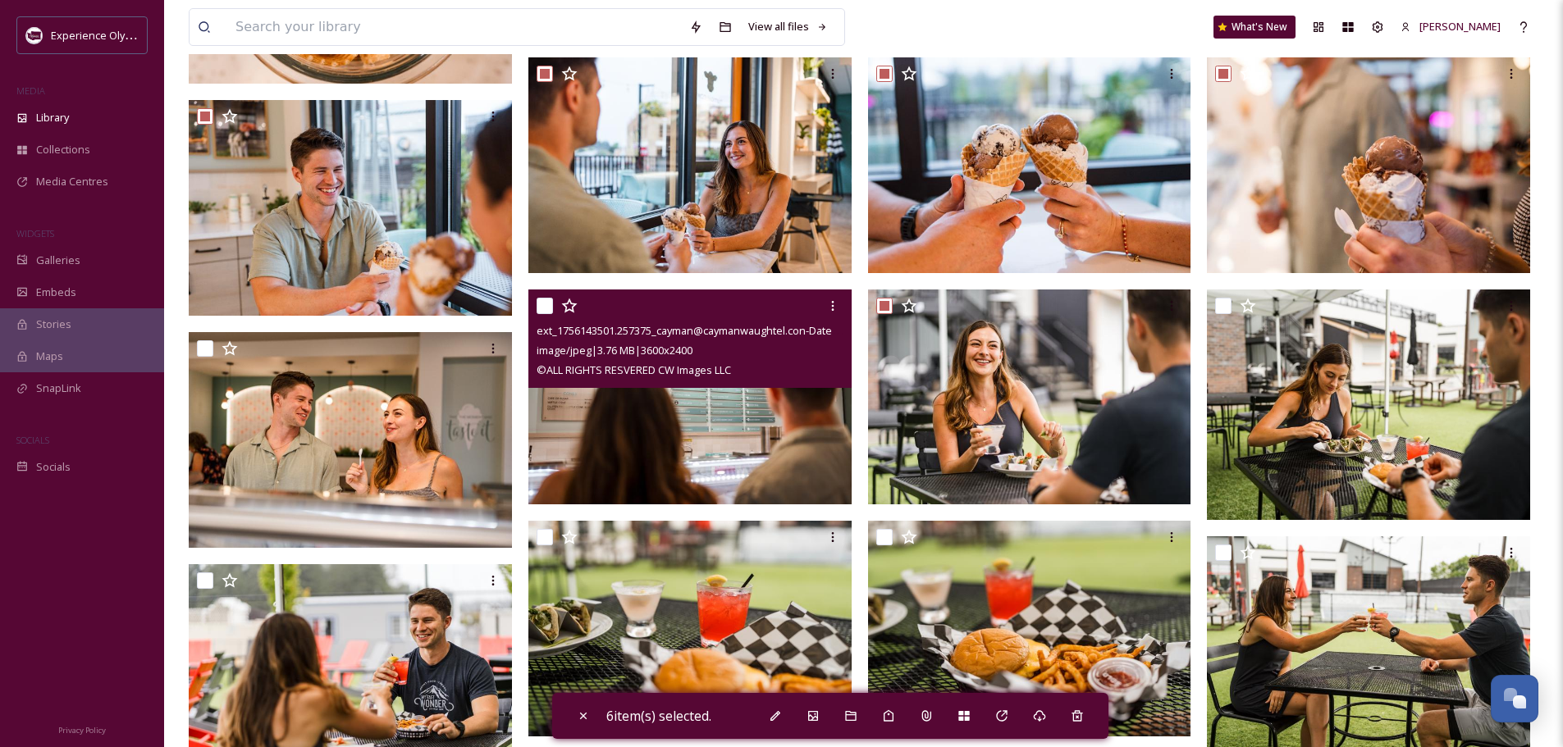
scroll to position [492, 0]
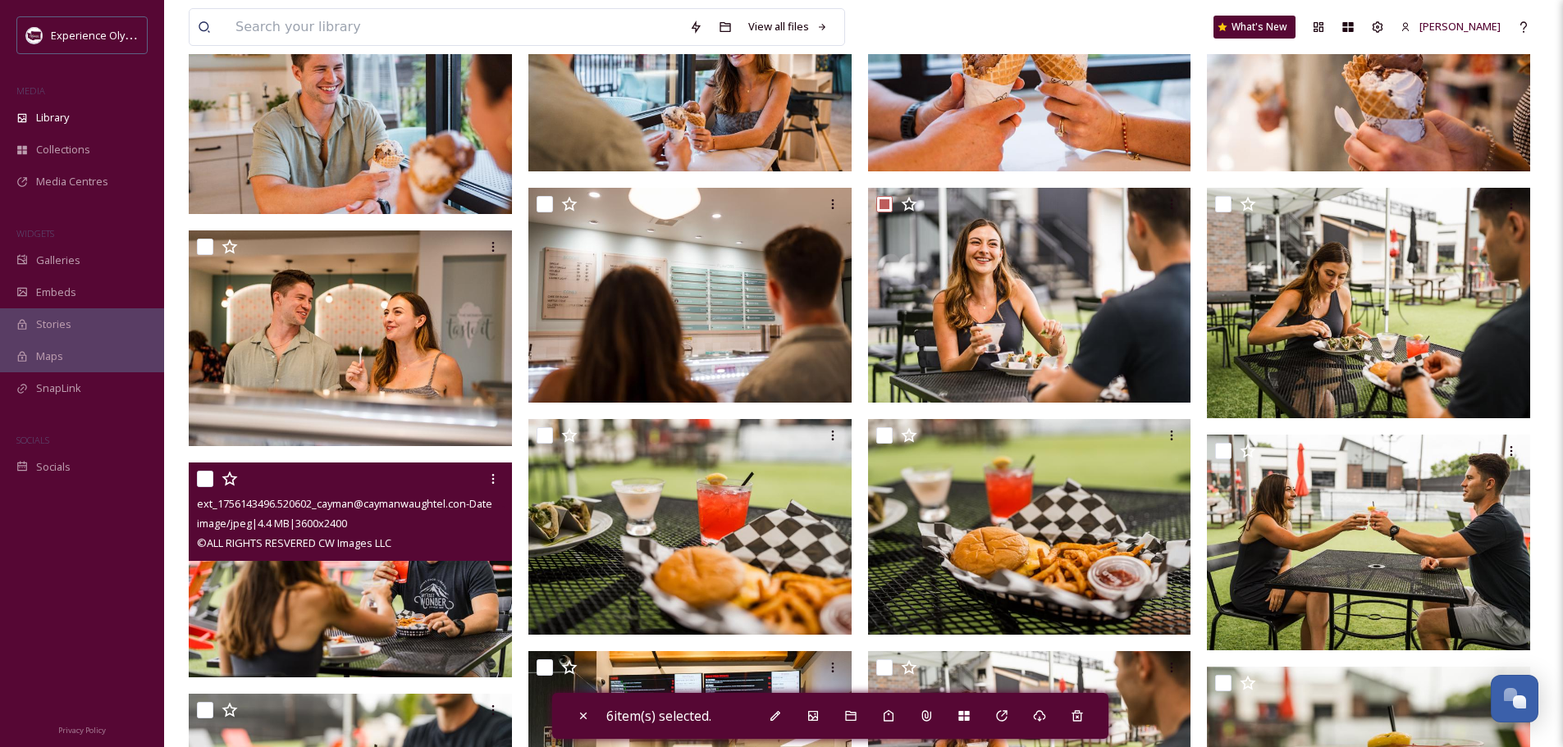
click at [205, 474] on input "checkbox" at bounding box center [205, 479] width 16 height 16
checkbox input "true"
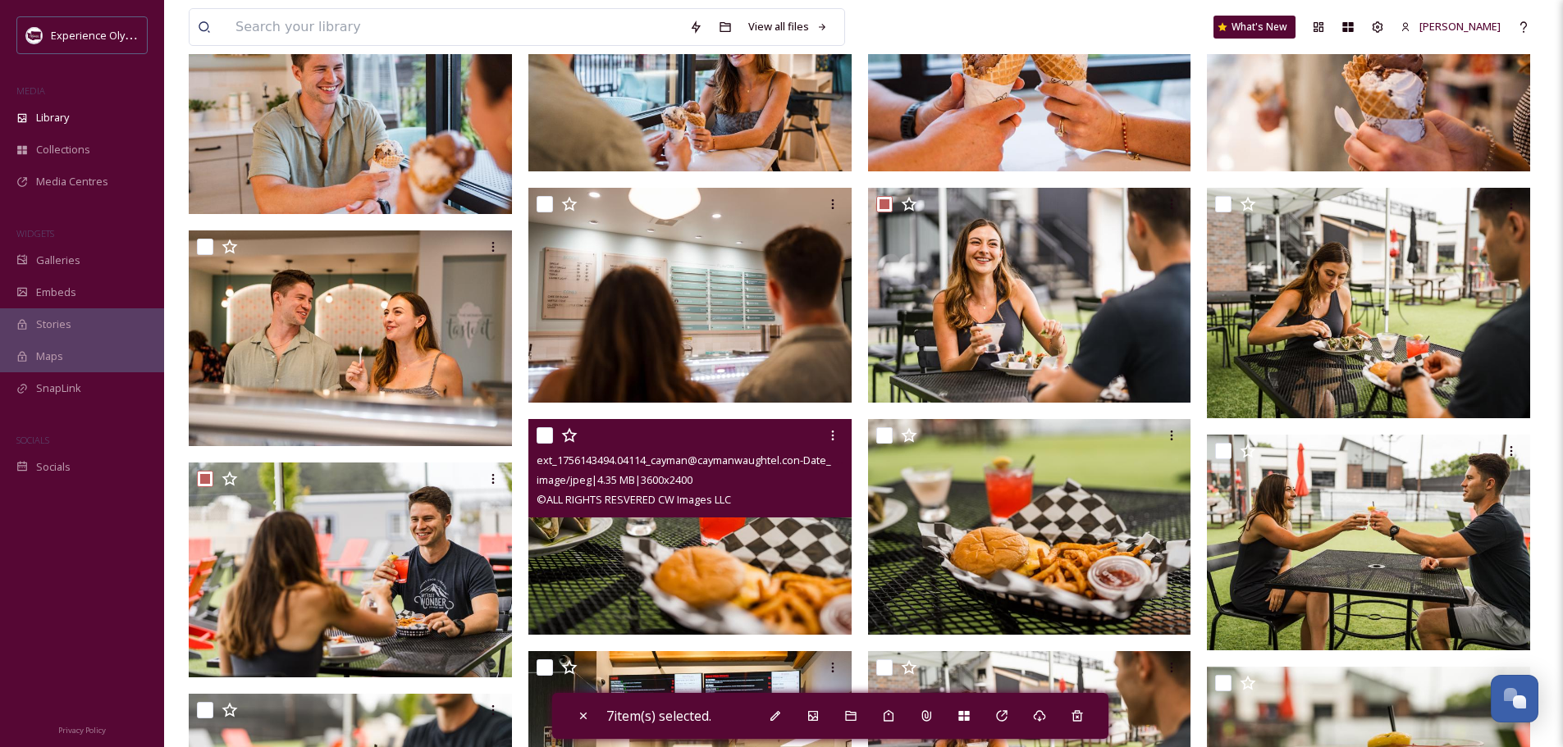
click at [545, 429] on input "checkbox" at bounding box center [544, 435] width 16 height 16
checkbox input "true"
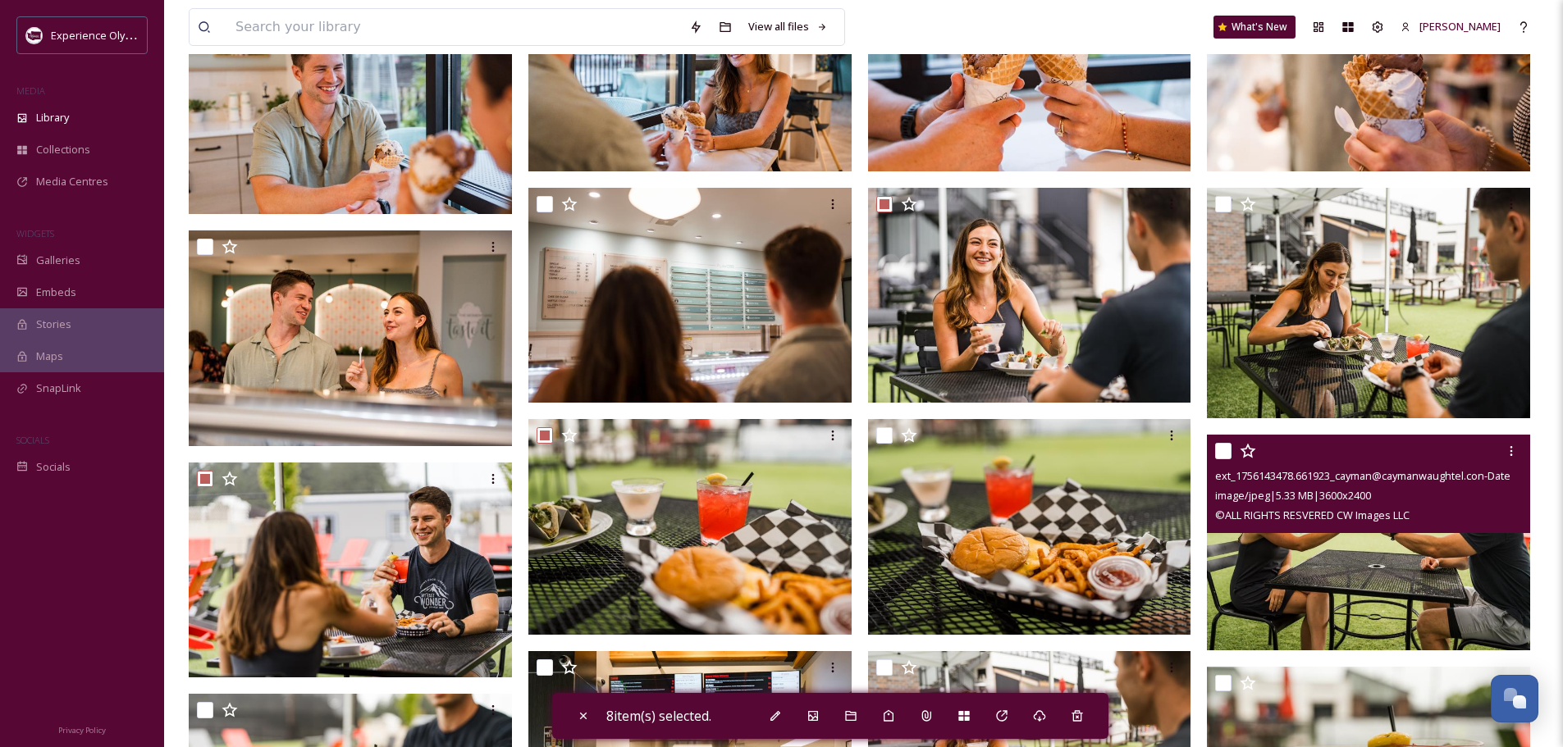
click at [1224, 451] on input "checkbox" at bounding box center [1223, 451] width 16 height 16
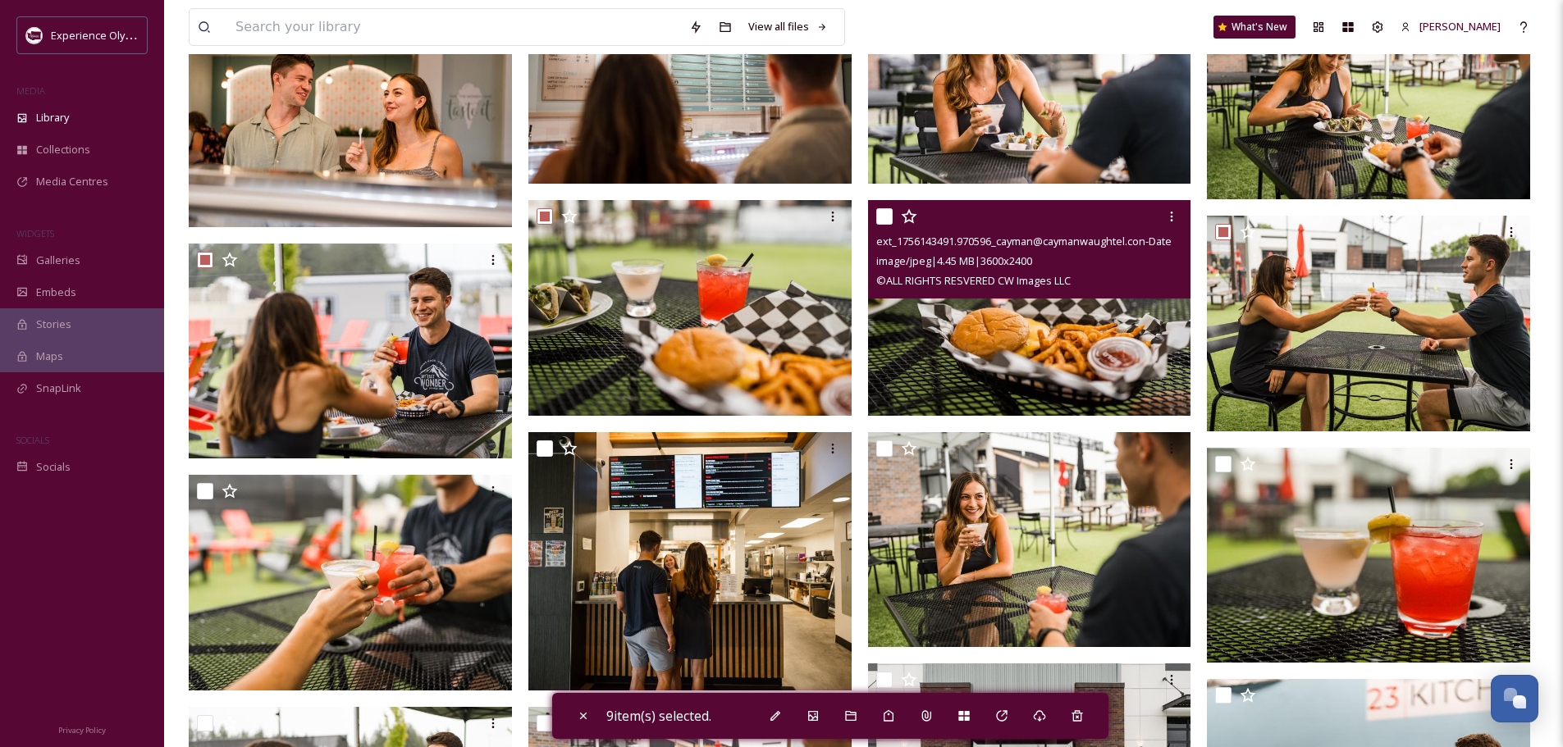
scroll to position [738, 0]
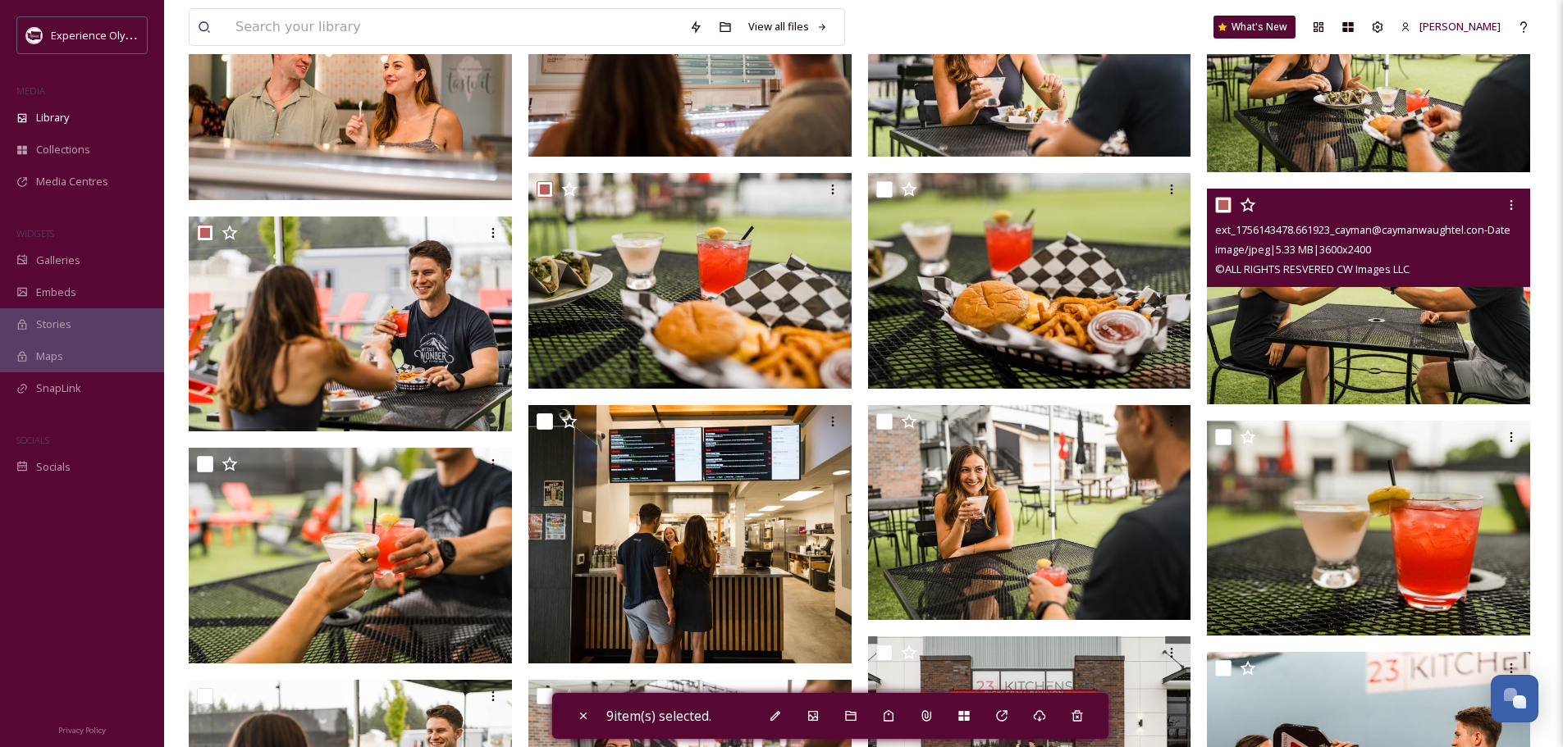
click at [1222, 198] on input "checkbox" at bounding box center [1223, 205] width 16 height 16
checkbox input "false"
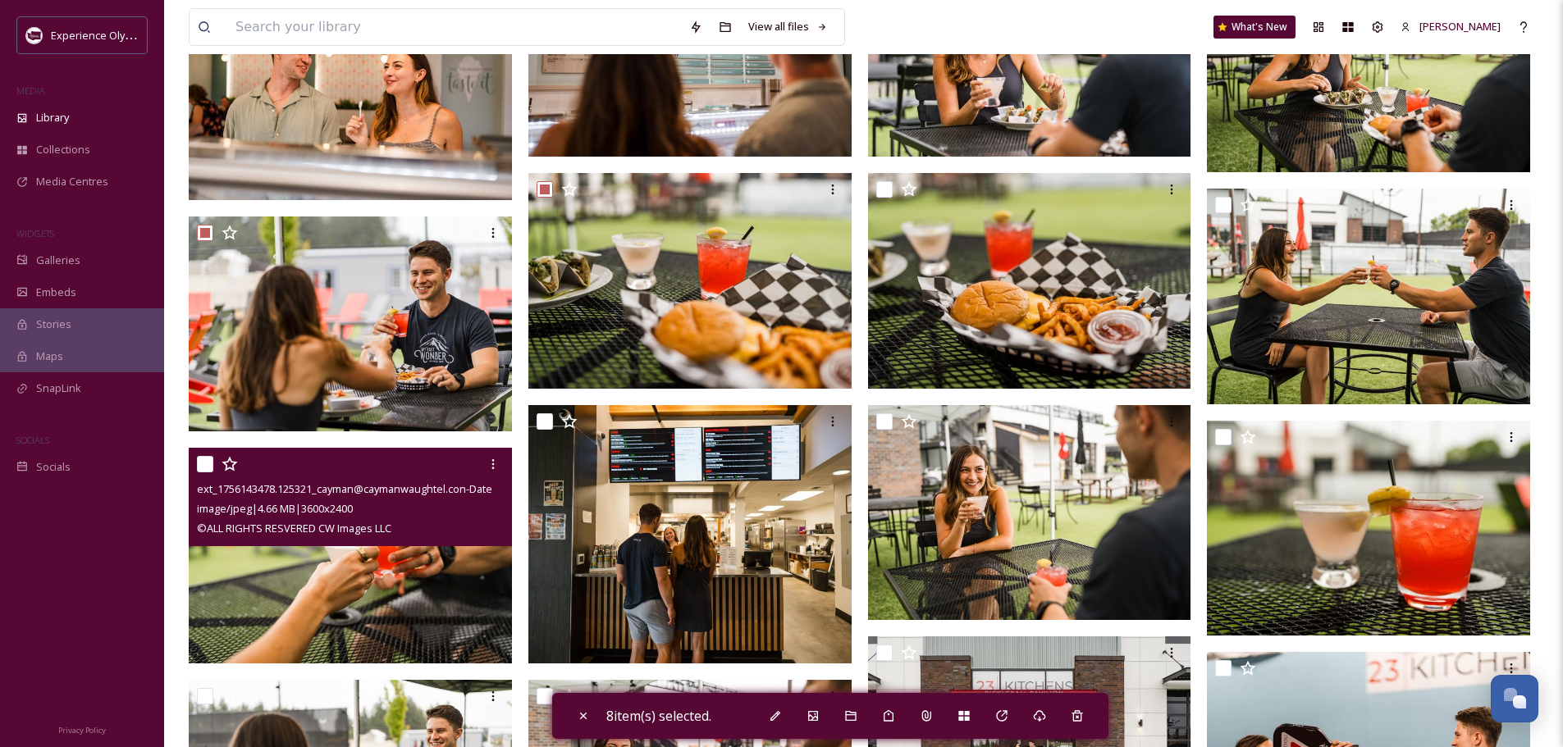
click at [201, 463] on input "checkbox" at bounding box center [205, 464] width 16 height 16
checkbox input "true"
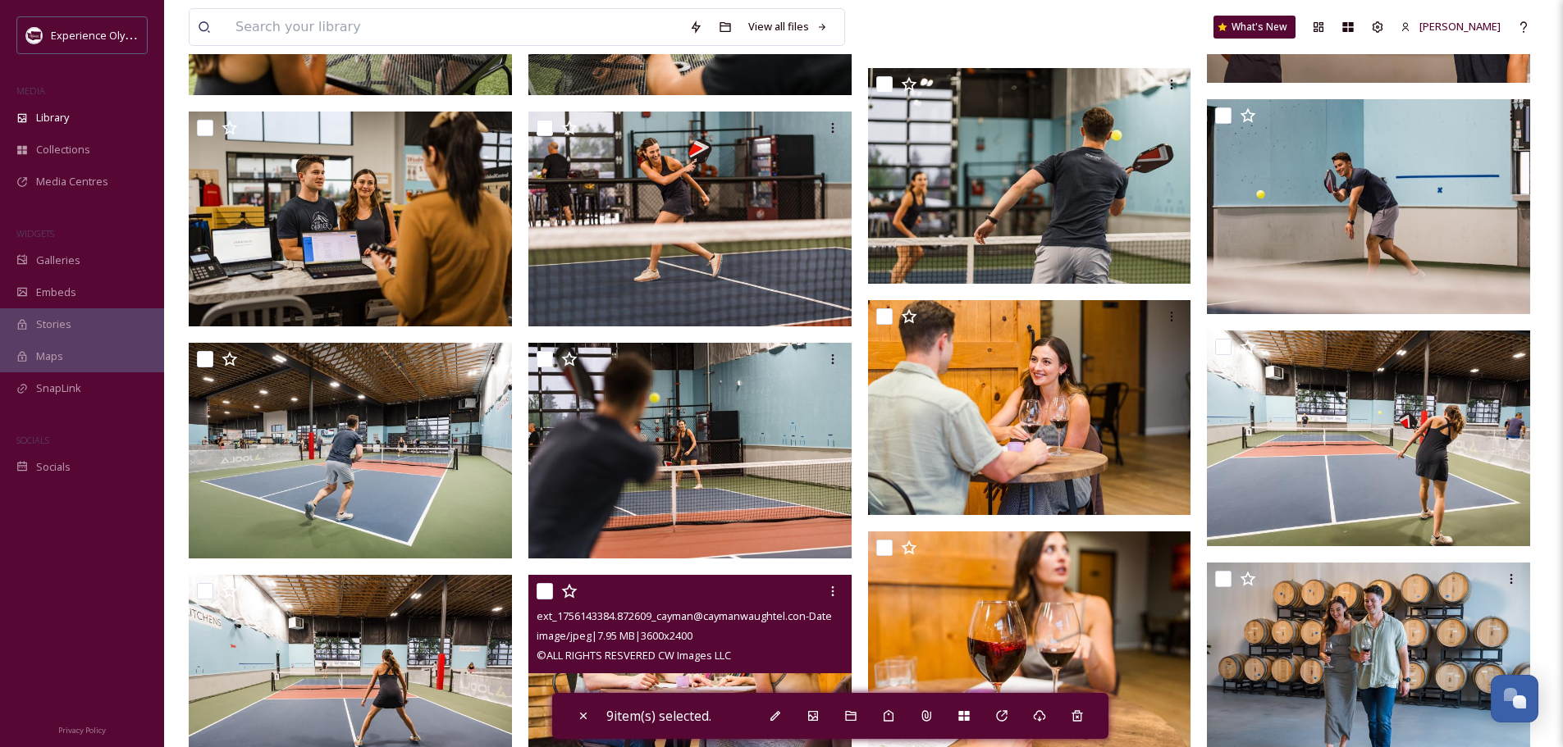
scroll to position [1558, 0]
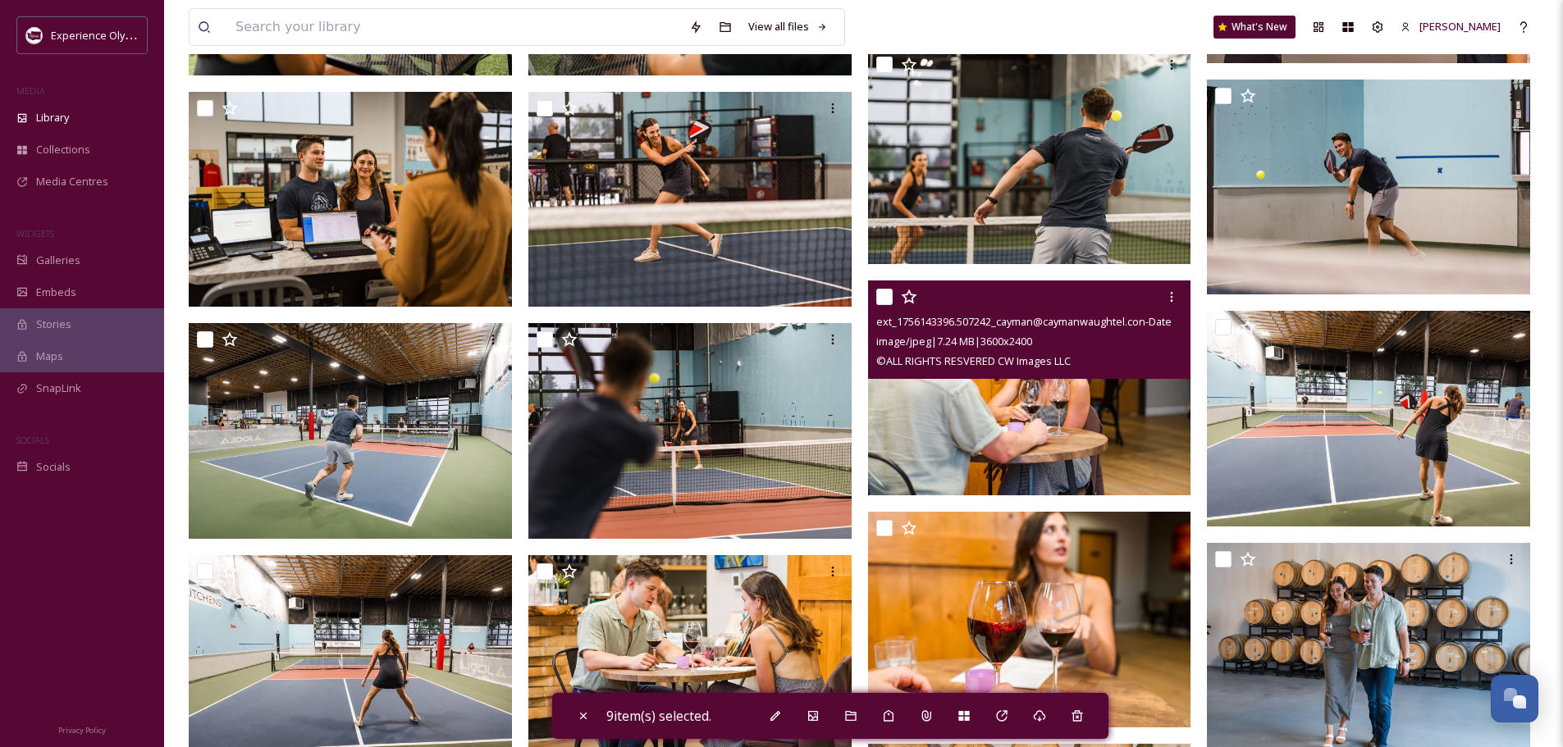
click at [886, 295] on input "checkbox" at bounding box center [884, 297] width 16 height 16
checkbox input "true"
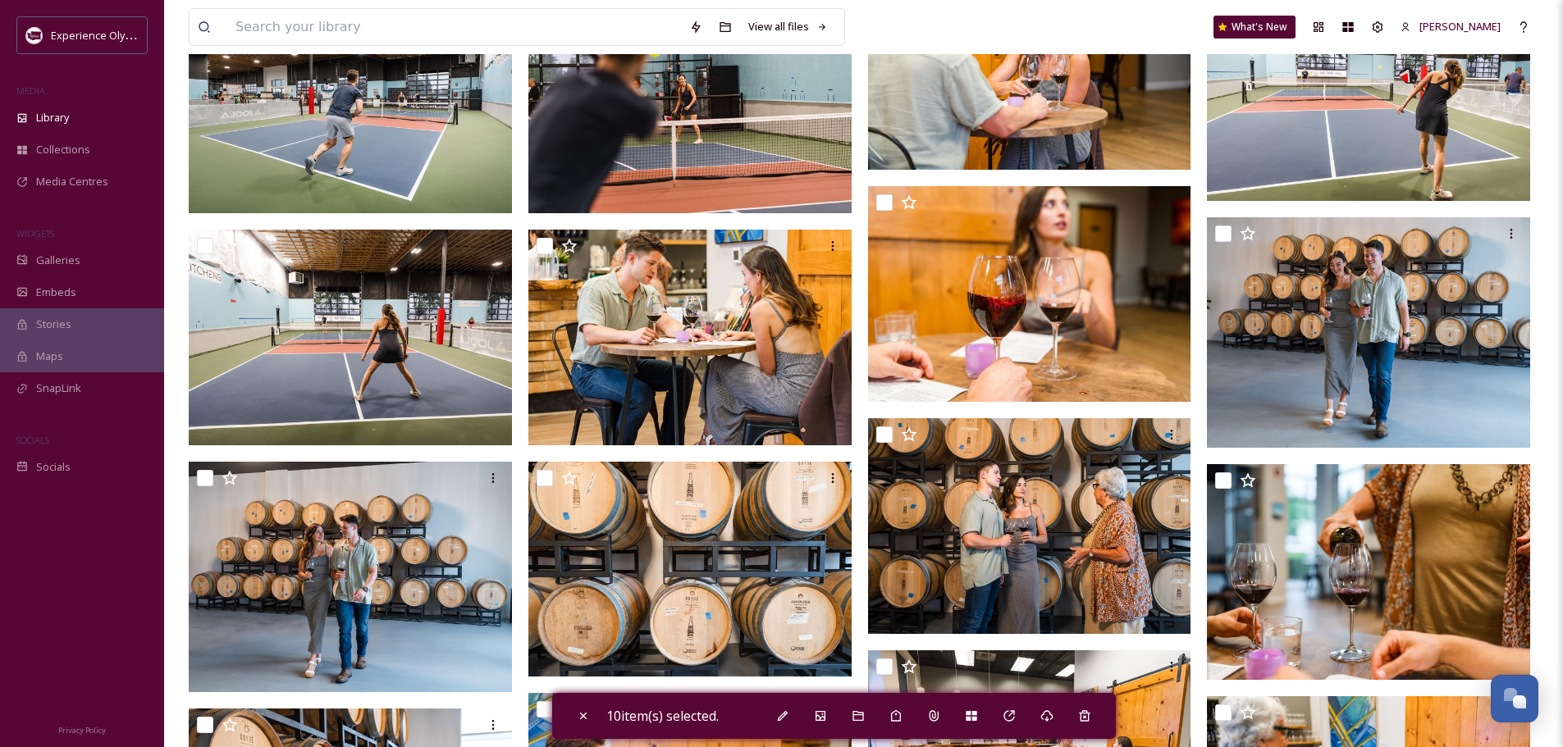
scroll to position [1887, 0]
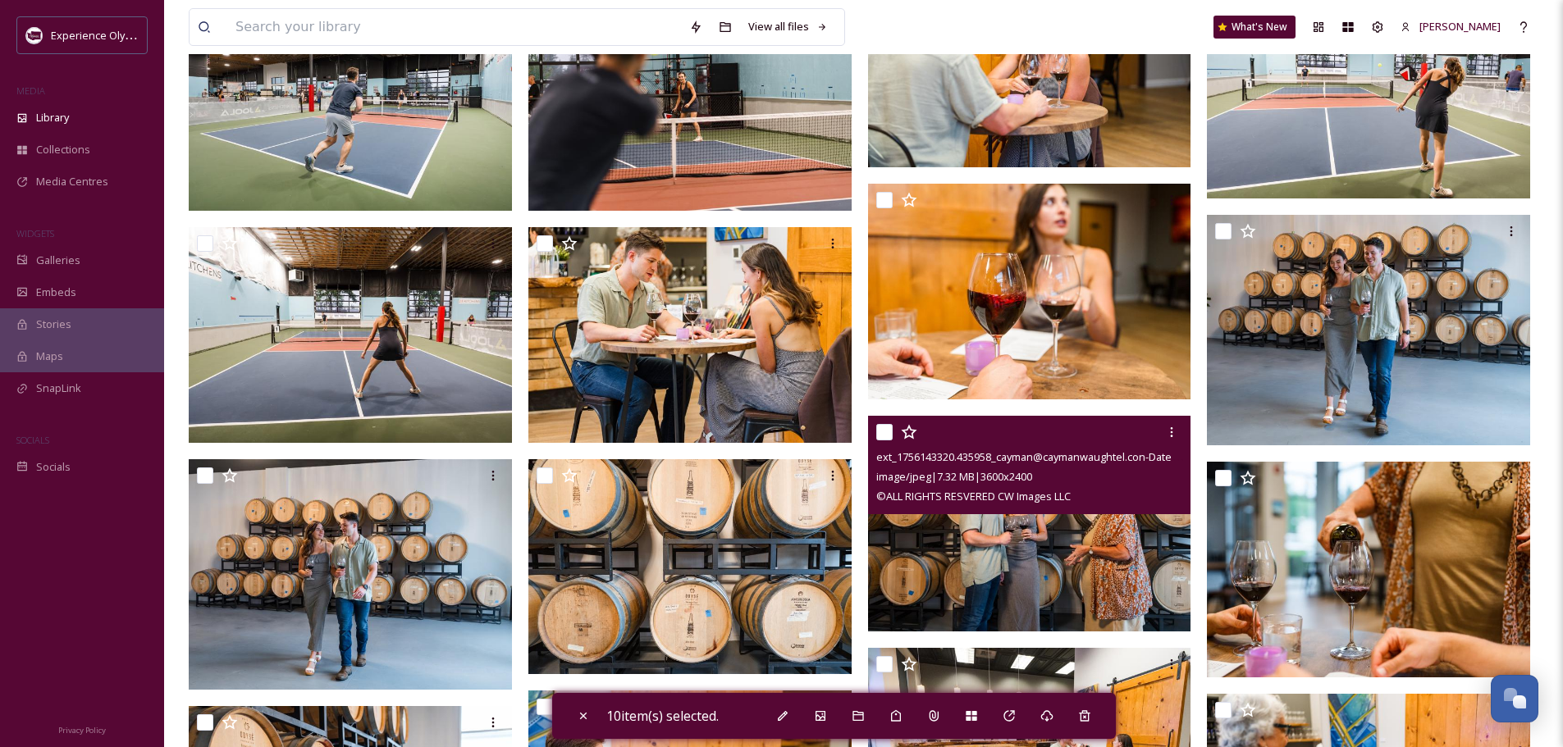
click at [883, 431] on input "checkbox" at bounding box center [884, 432] width 16 height 16
checkbox input "true"
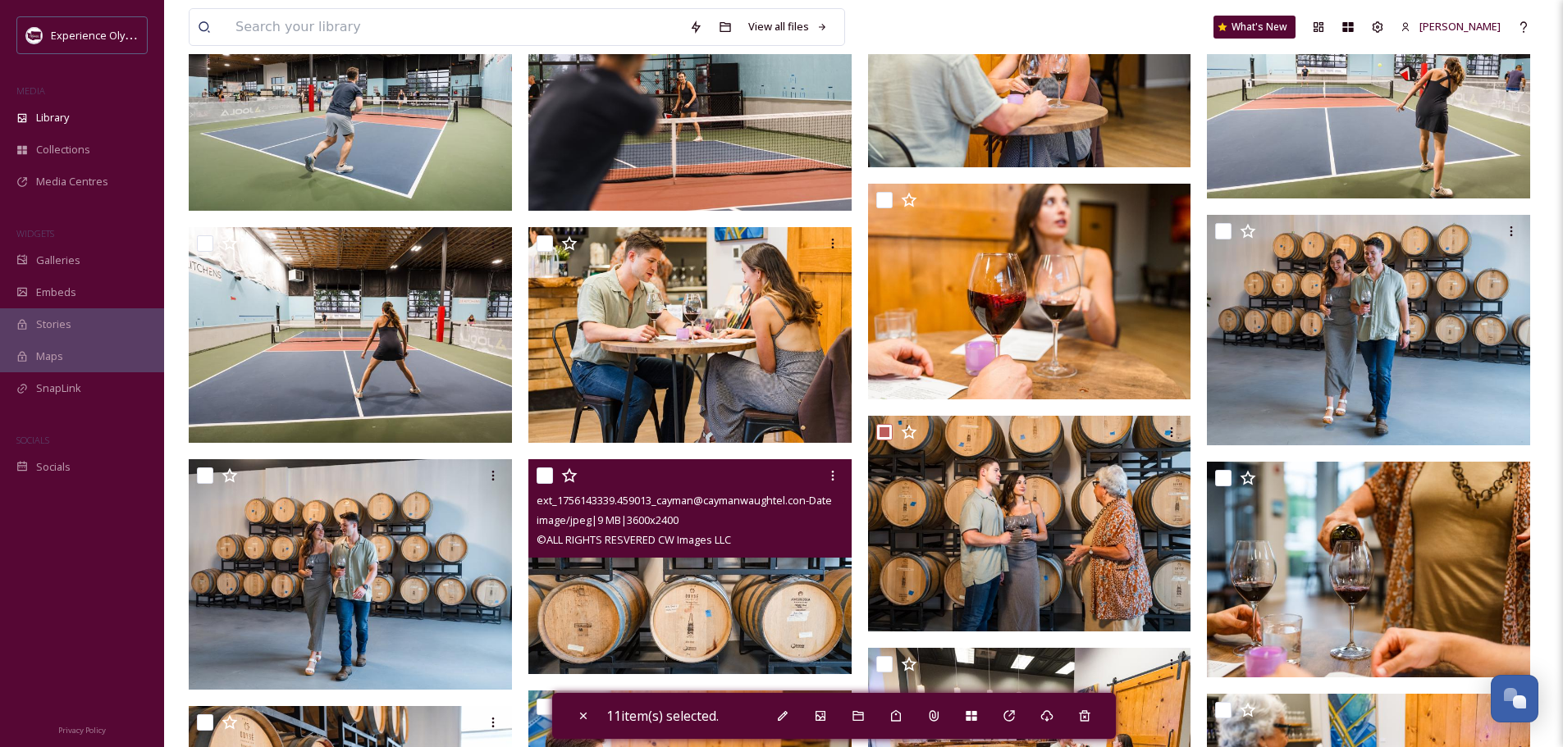
click at [545, 474] on input "checkbox" at bounding box center [544, 476] width 16 height 16
checkbox input "true"
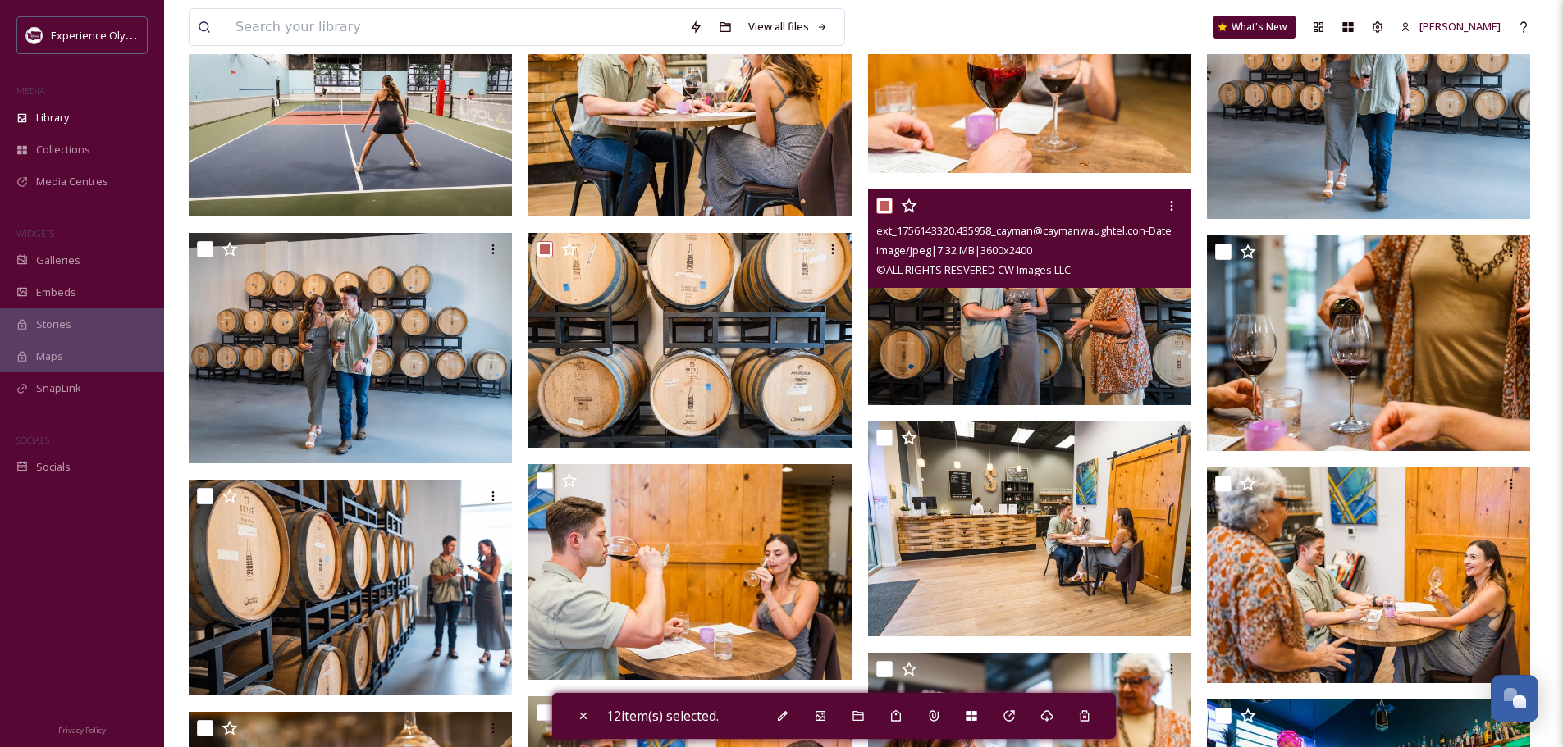
scroll to position [2133, 0]
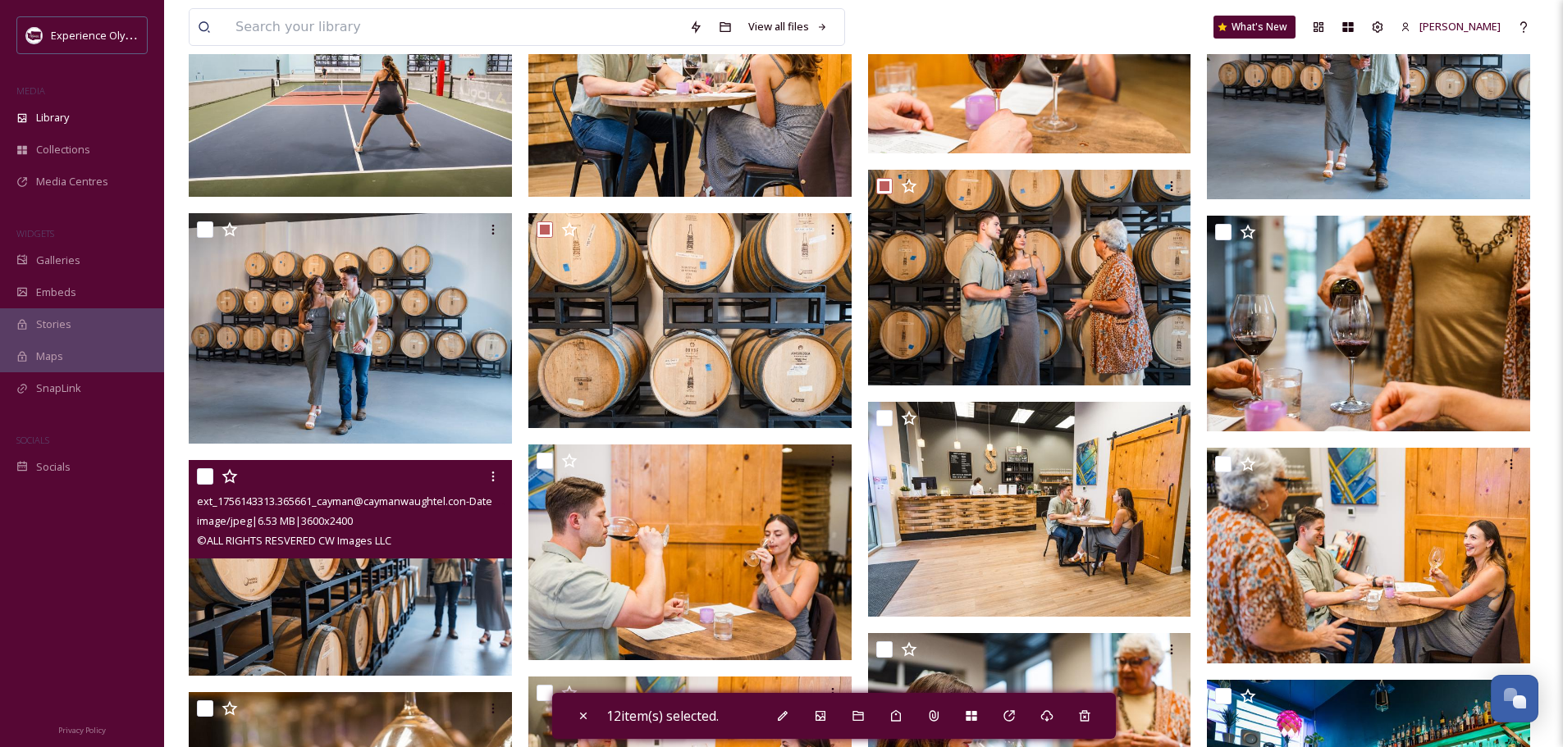
click at [201, 474] on input "checkbox" at bounding box center [205, 476] width 16 height 16
checkbox input "true"
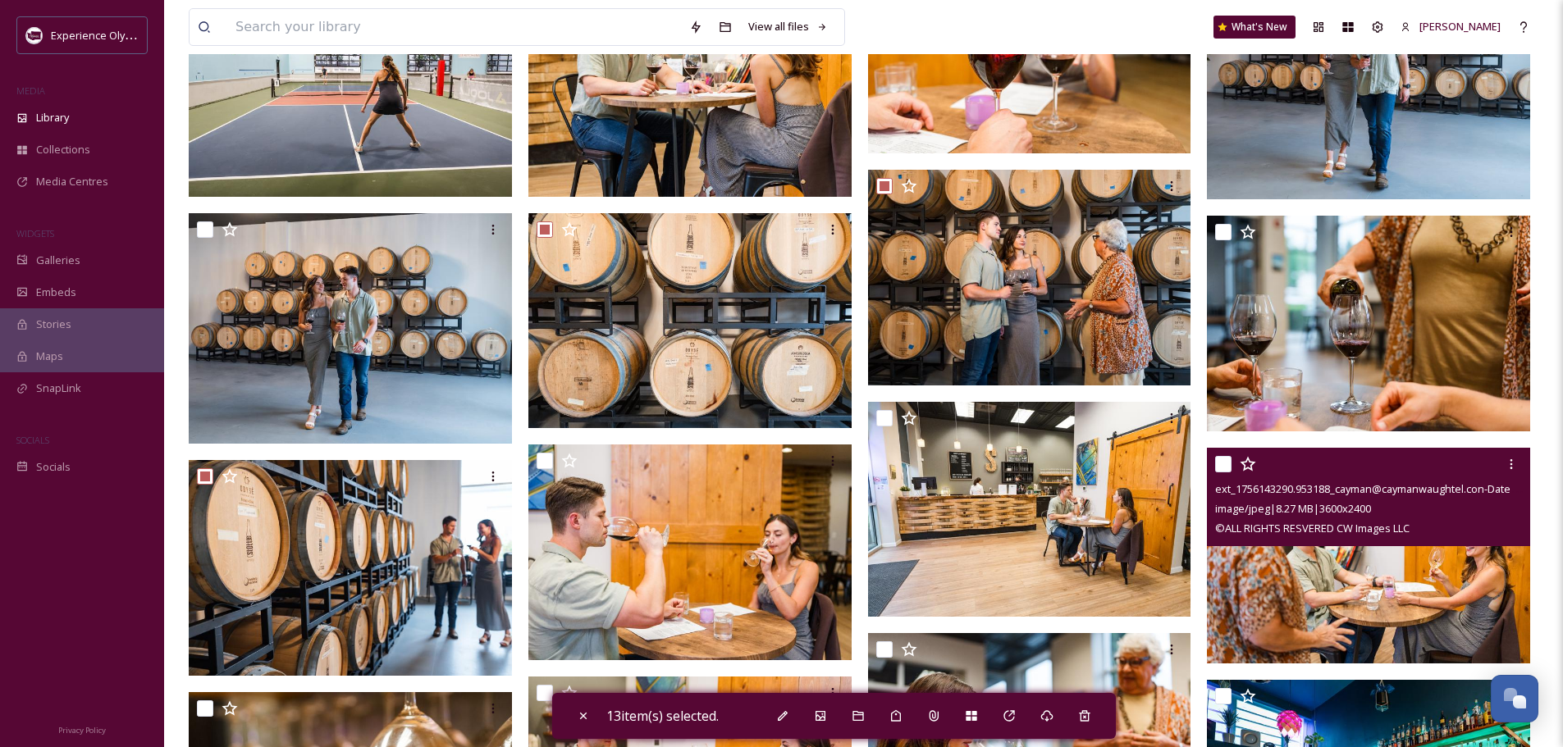
click at [1221, 458] on input "checkbox" at bounding box center [1223, 464] width 16 height 16
checkbox input "true"
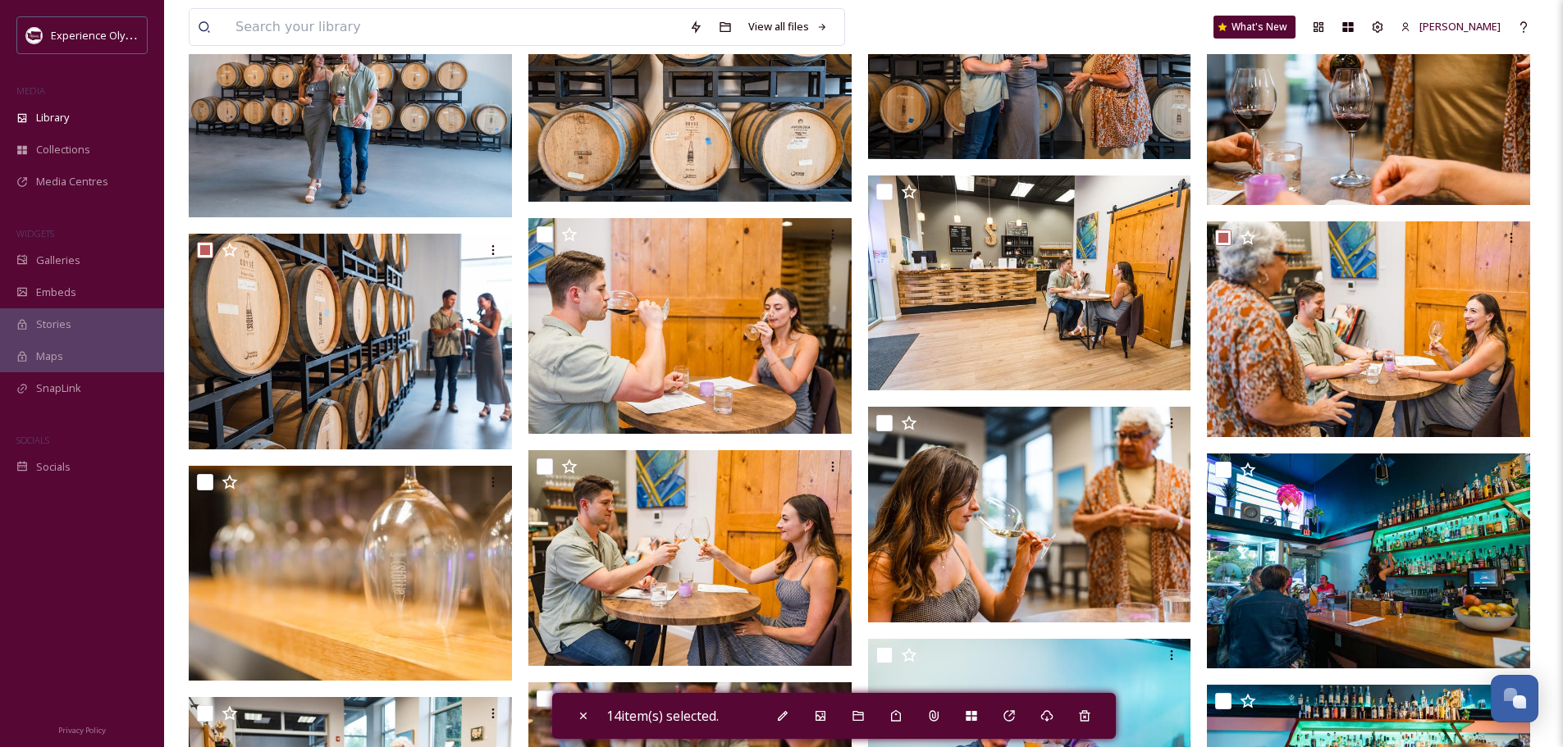
scroll to position [2379, 0]
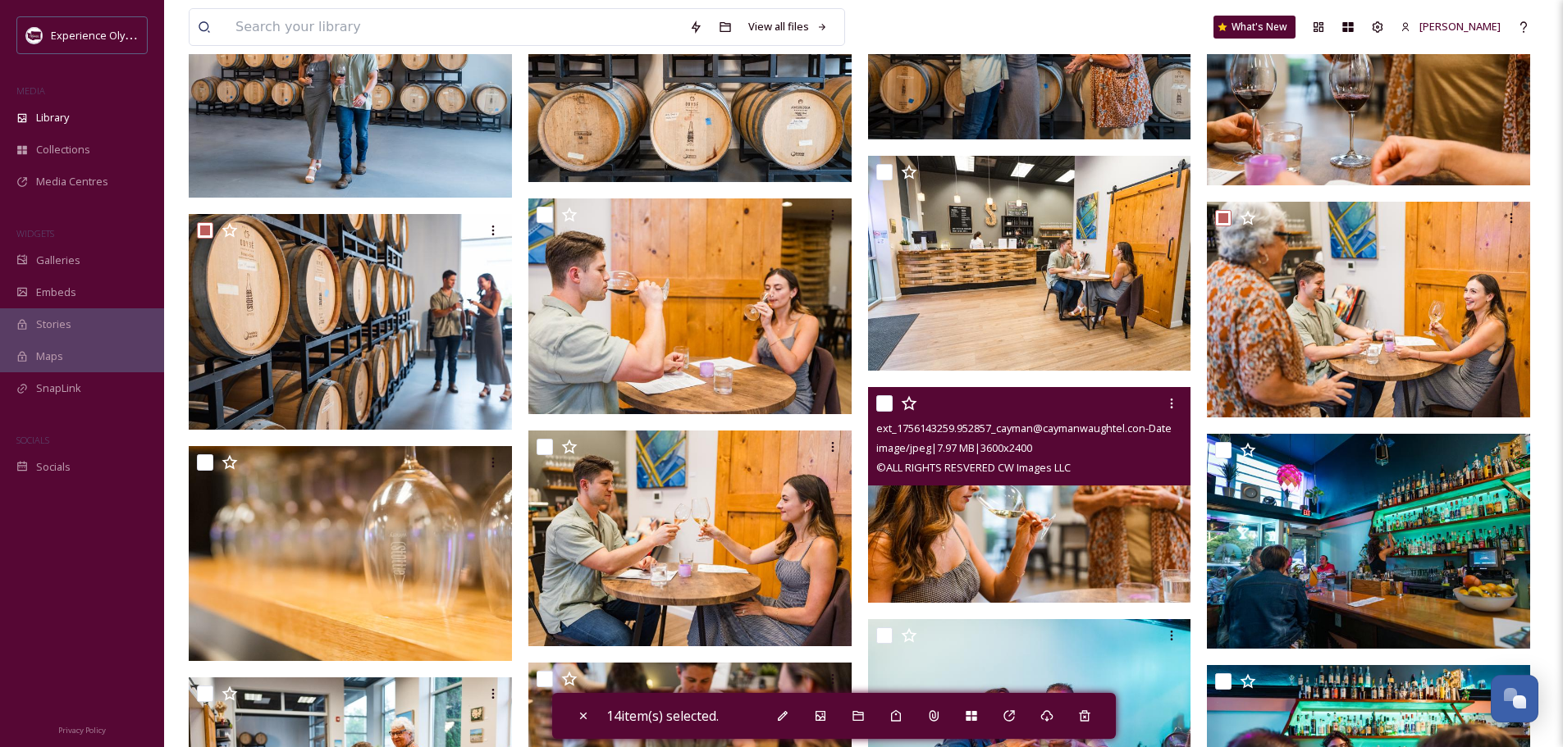
click at [887, 398] on input "checkbox" at bounding box center [884, 403] width 16 height 16
checkbox input "true"
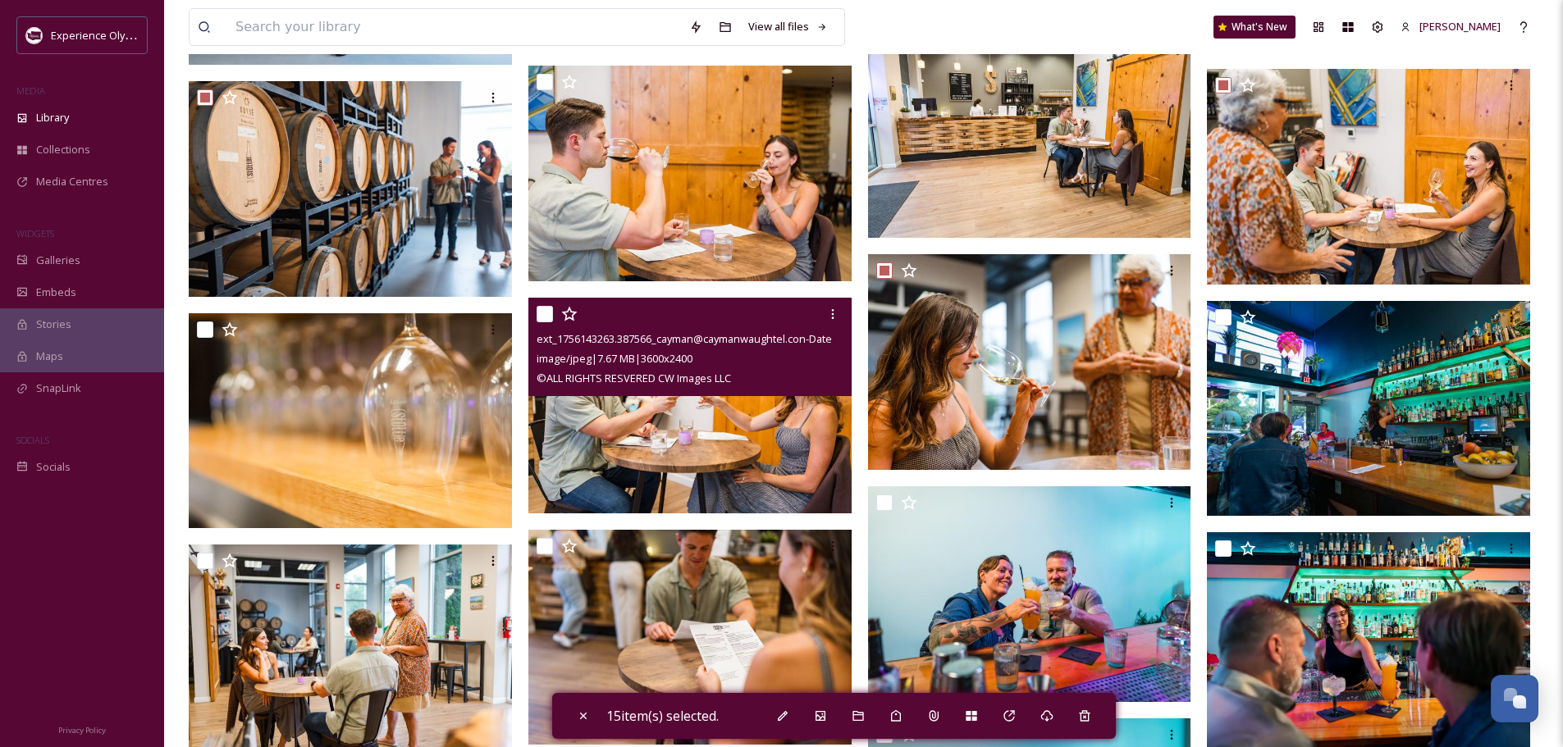
scroll to position [2543, 0]
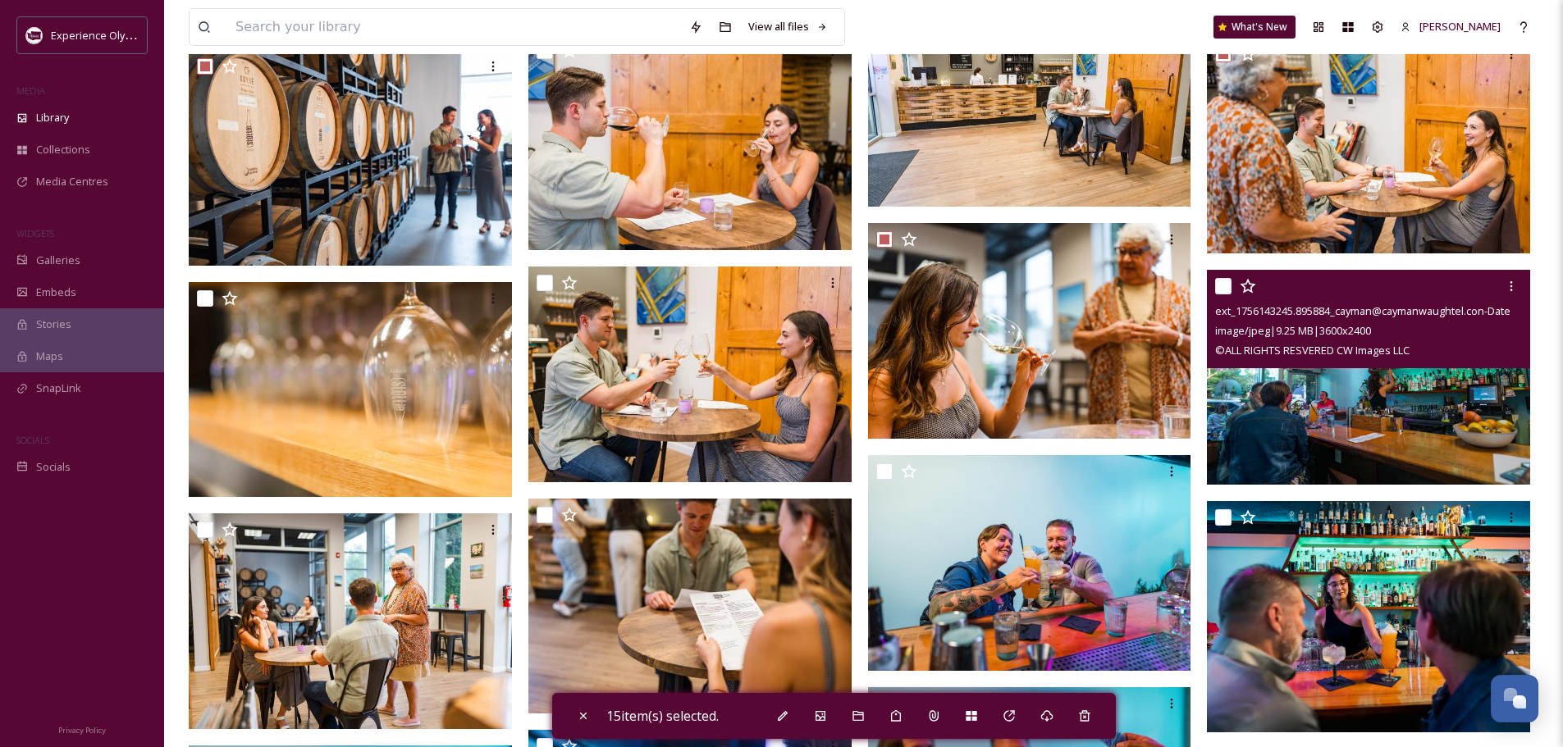
click at [1225, 281] on input "checkbox" at bounding box center [1223, 286] width 16 height 16
checkbox input "true"
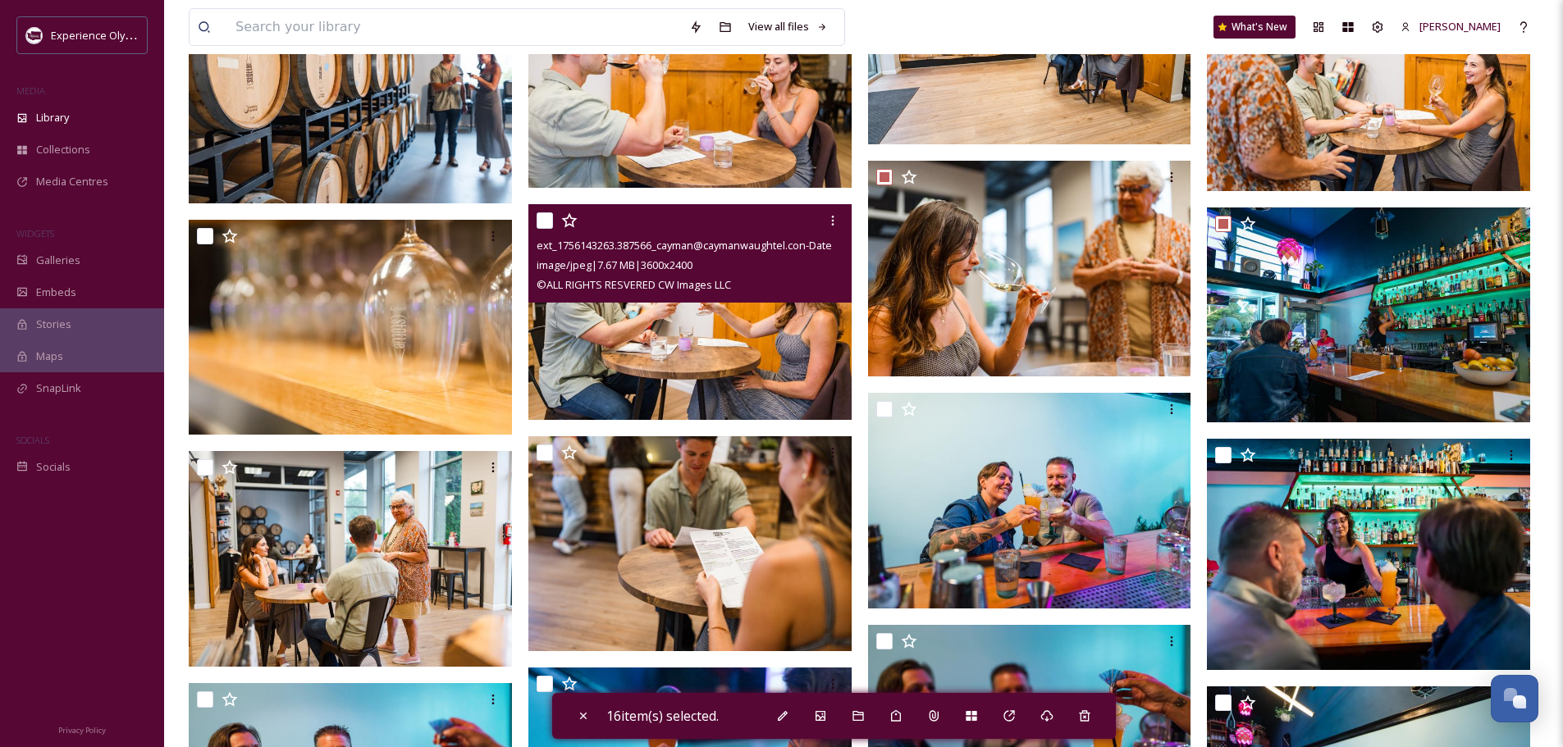
scroll to position [2625, 0]
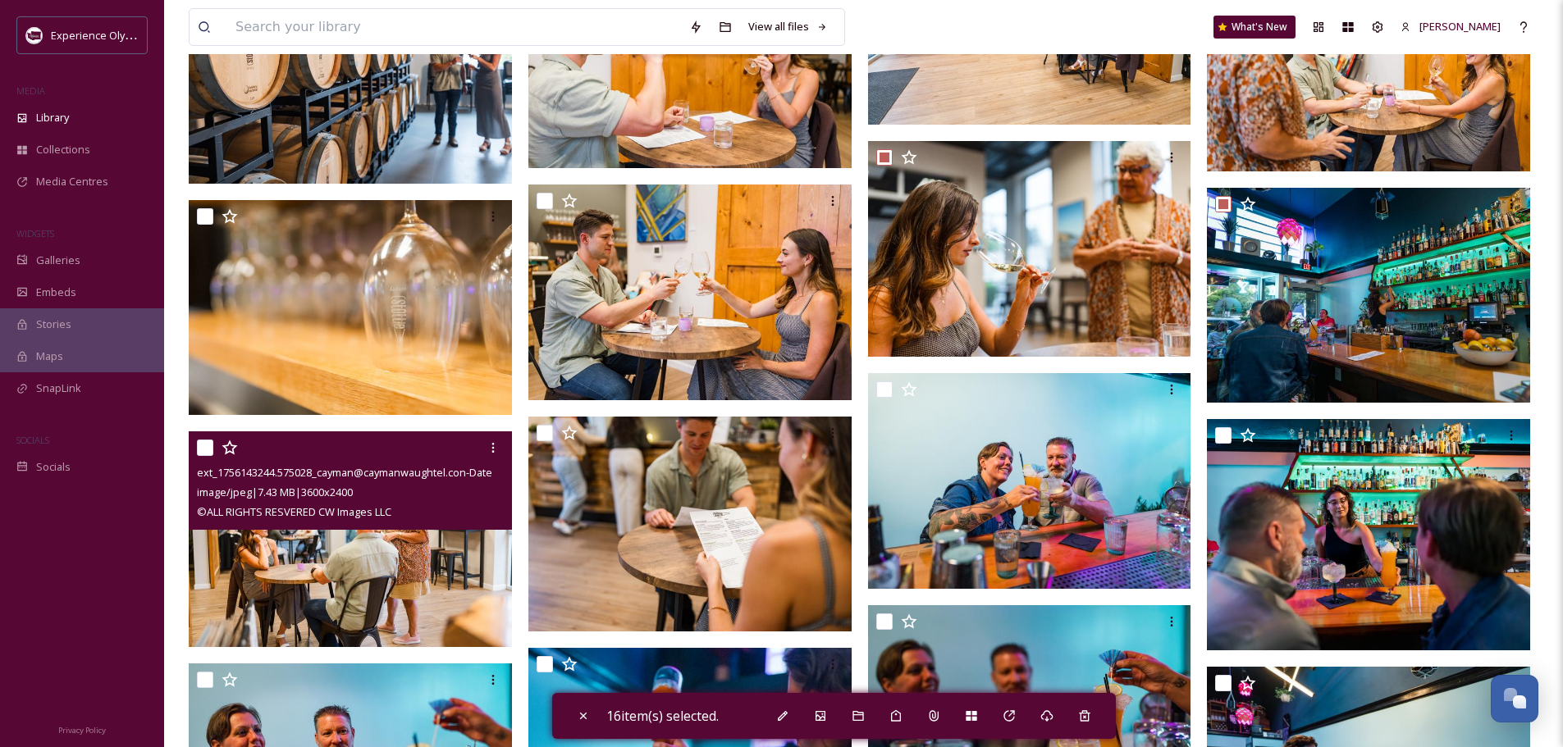
click at [204, 443] on input "checkbox" at bounding box center [205, 448] width 16 height 16
checkbox input "true"
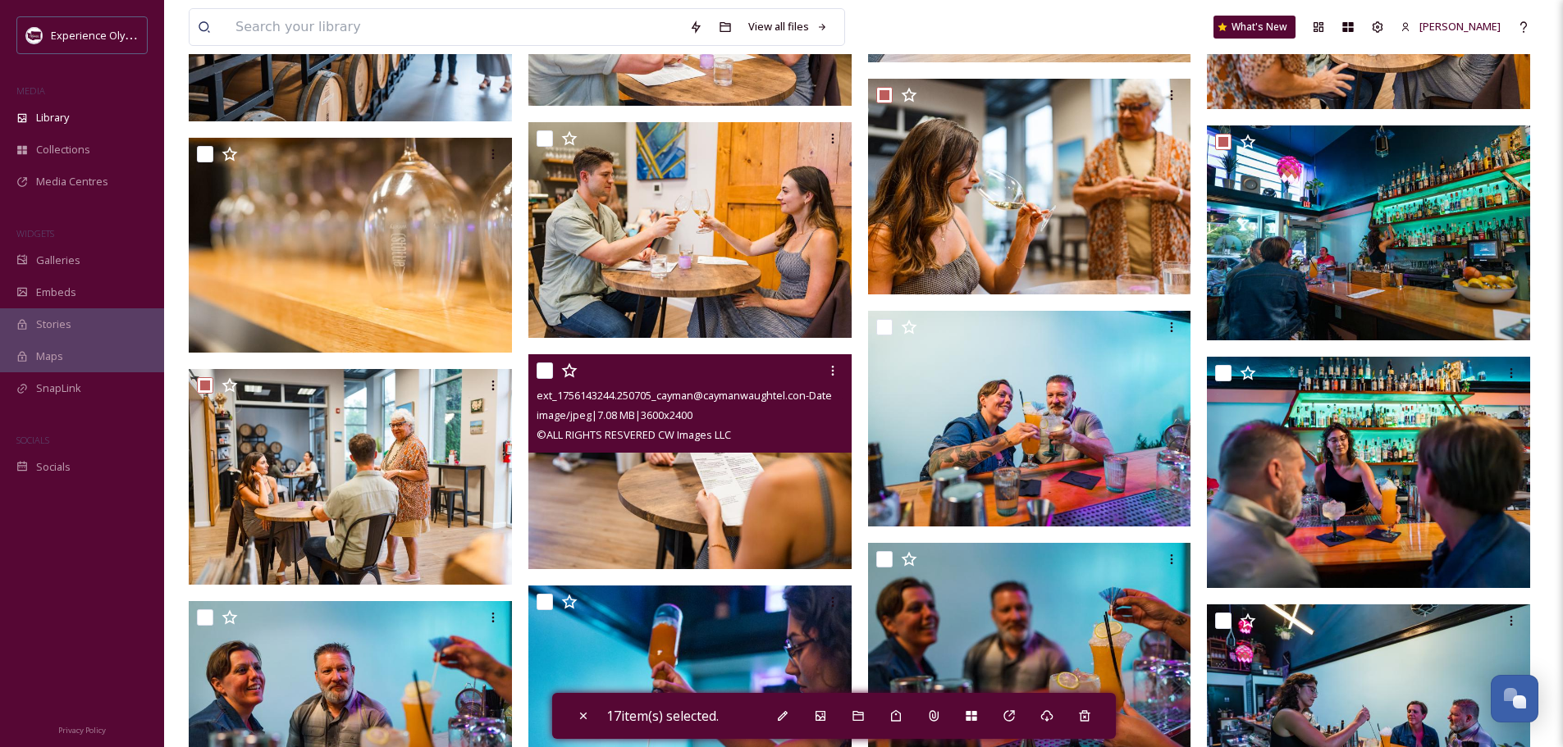
scroll to position [2707, 0]
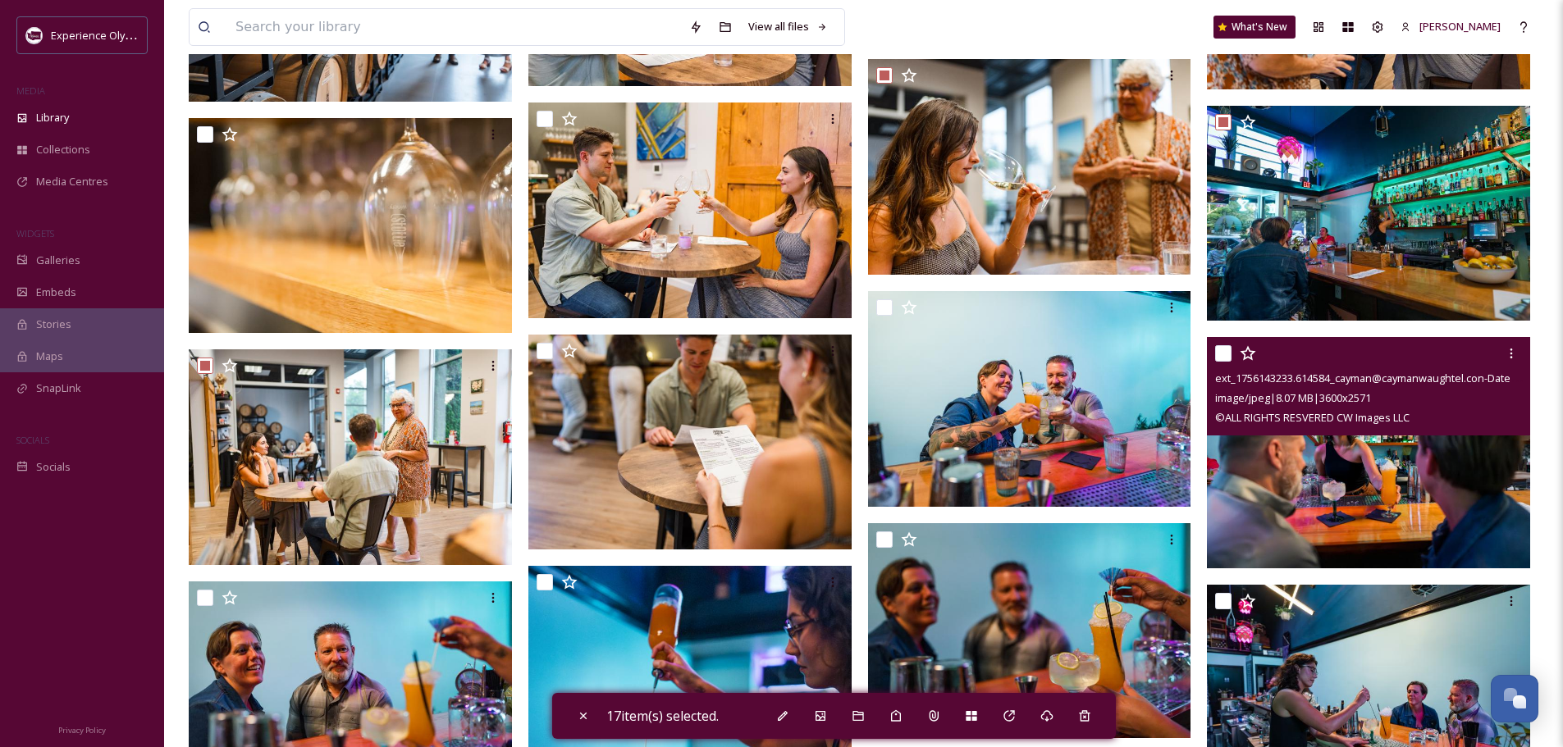
click at [1226, 353] on input "checkbox" at bounding box center [1223, 353] width 16 height 16
checkbox input "true"
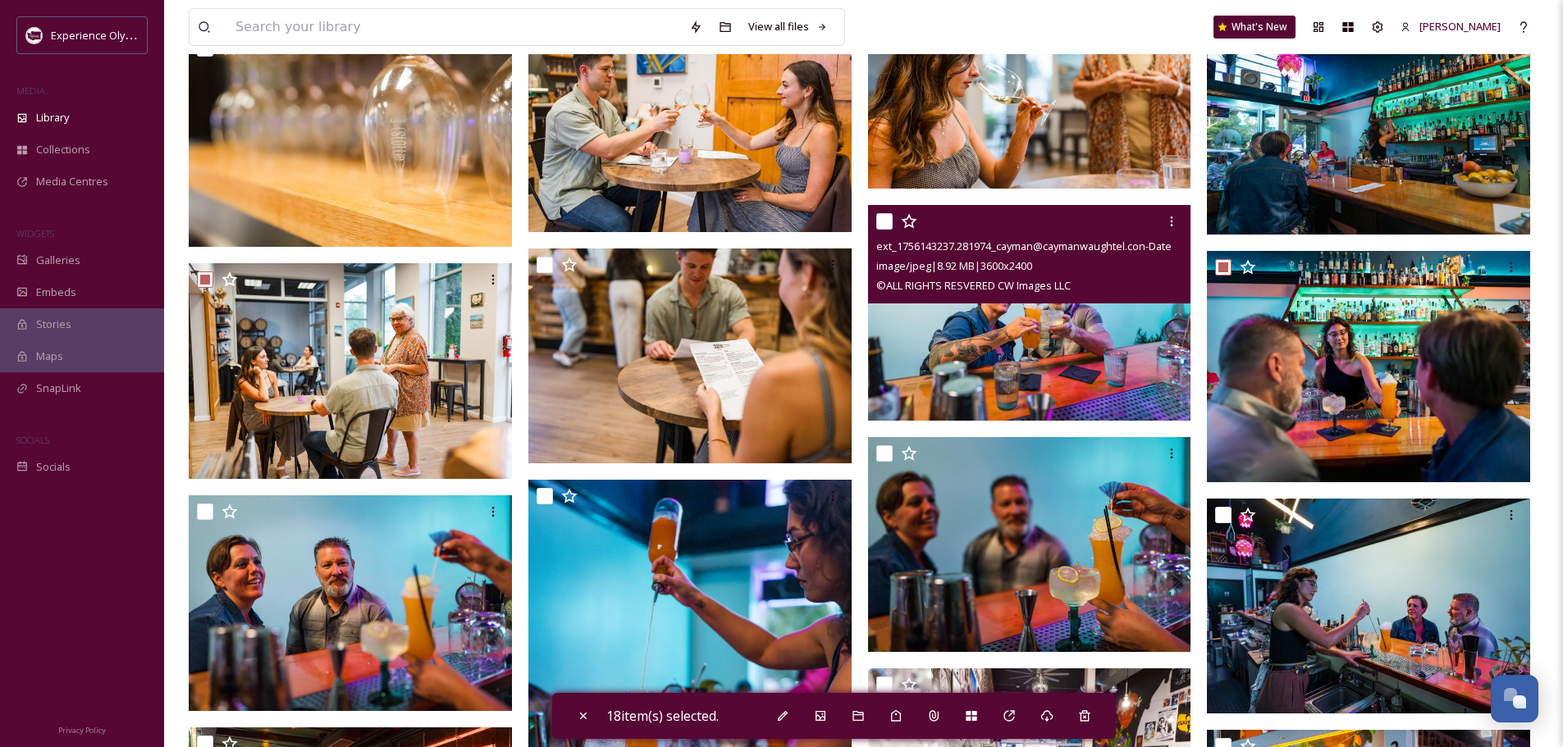
scroll to position [2871, 0]
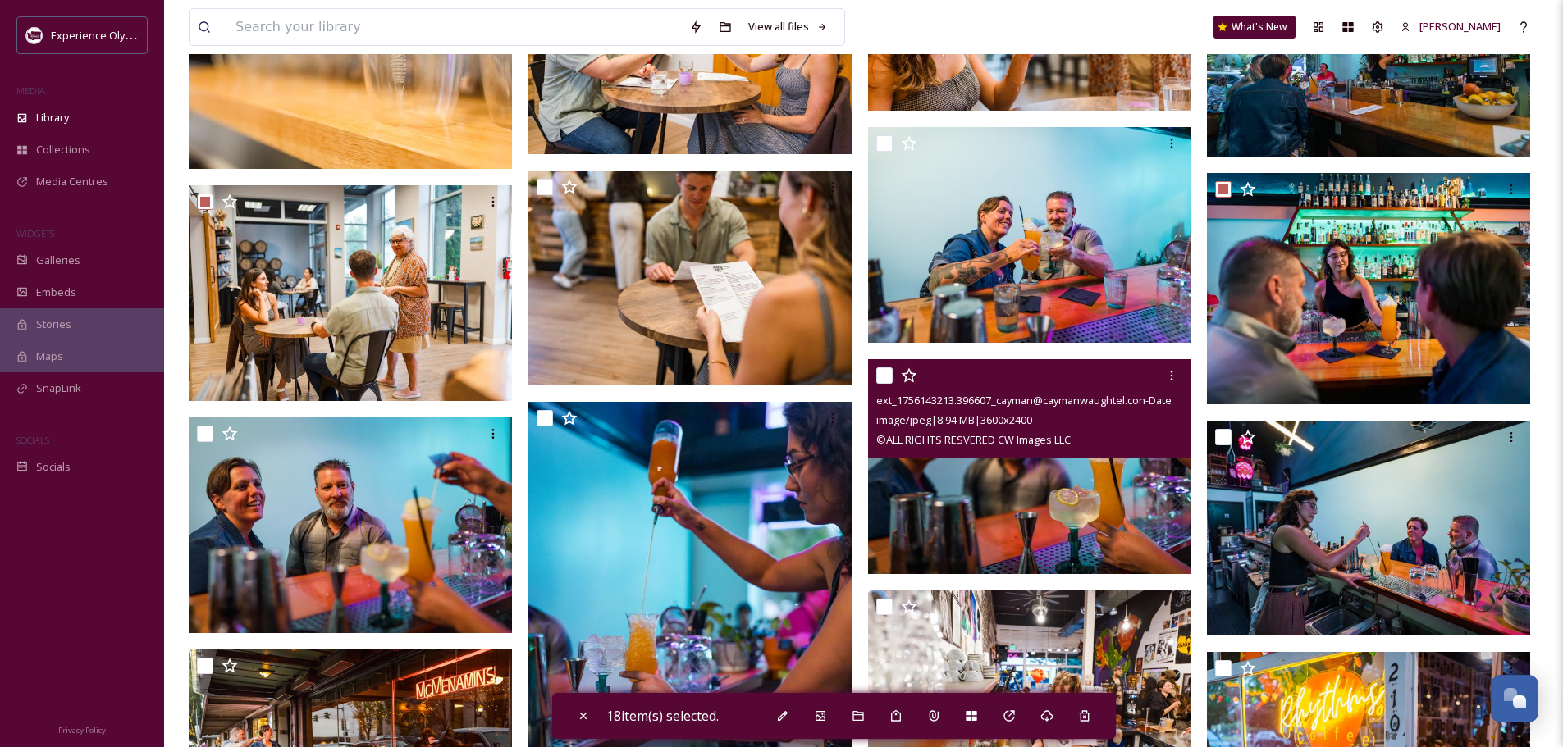
click at [879, 375] on input "checkbox" at bounding box center [884, 375] width 16 height 16
checkbox input "true"
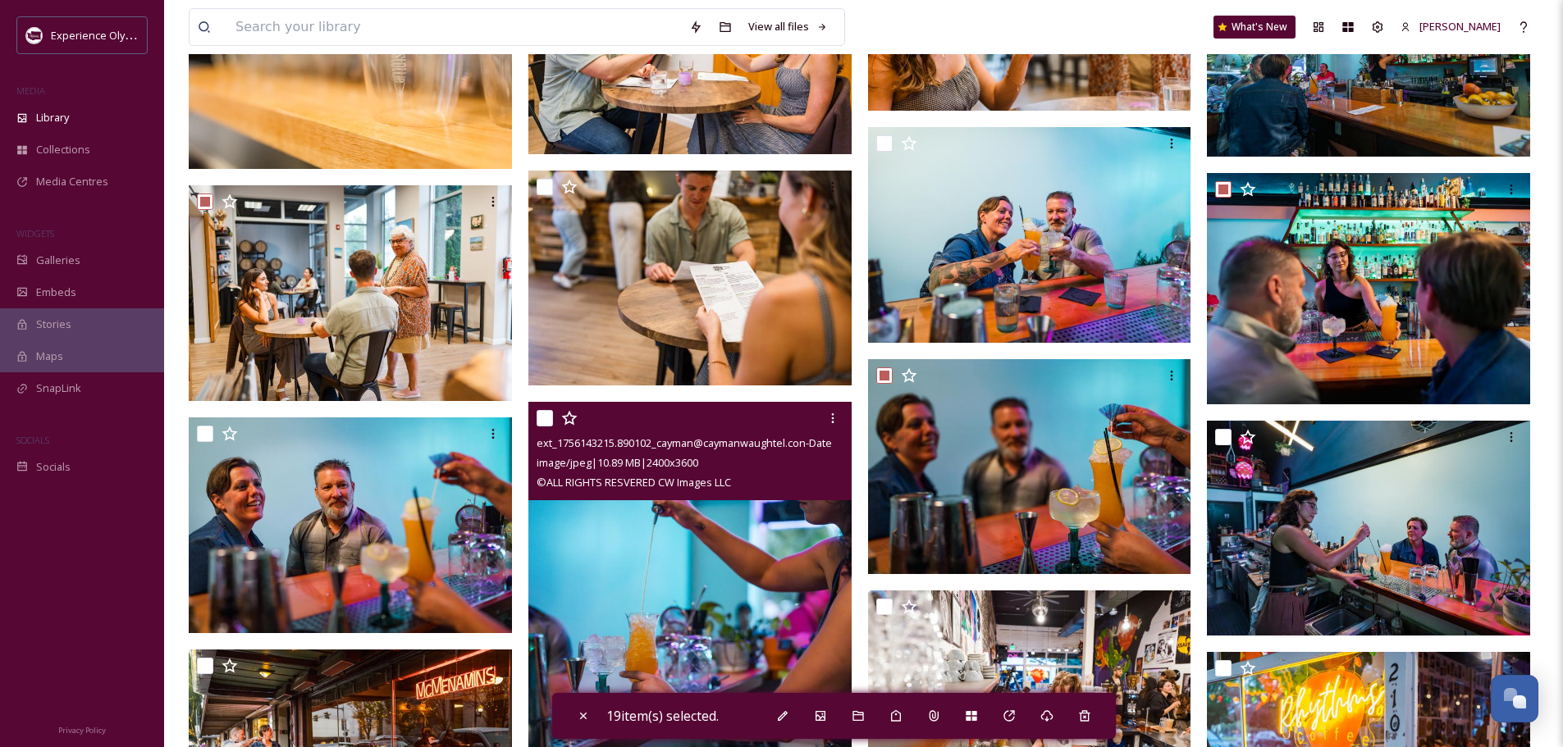
click at [541, 418] on input "checkbox" at bounding box center [544, 418] width 16 height 16
checkbox input "true"
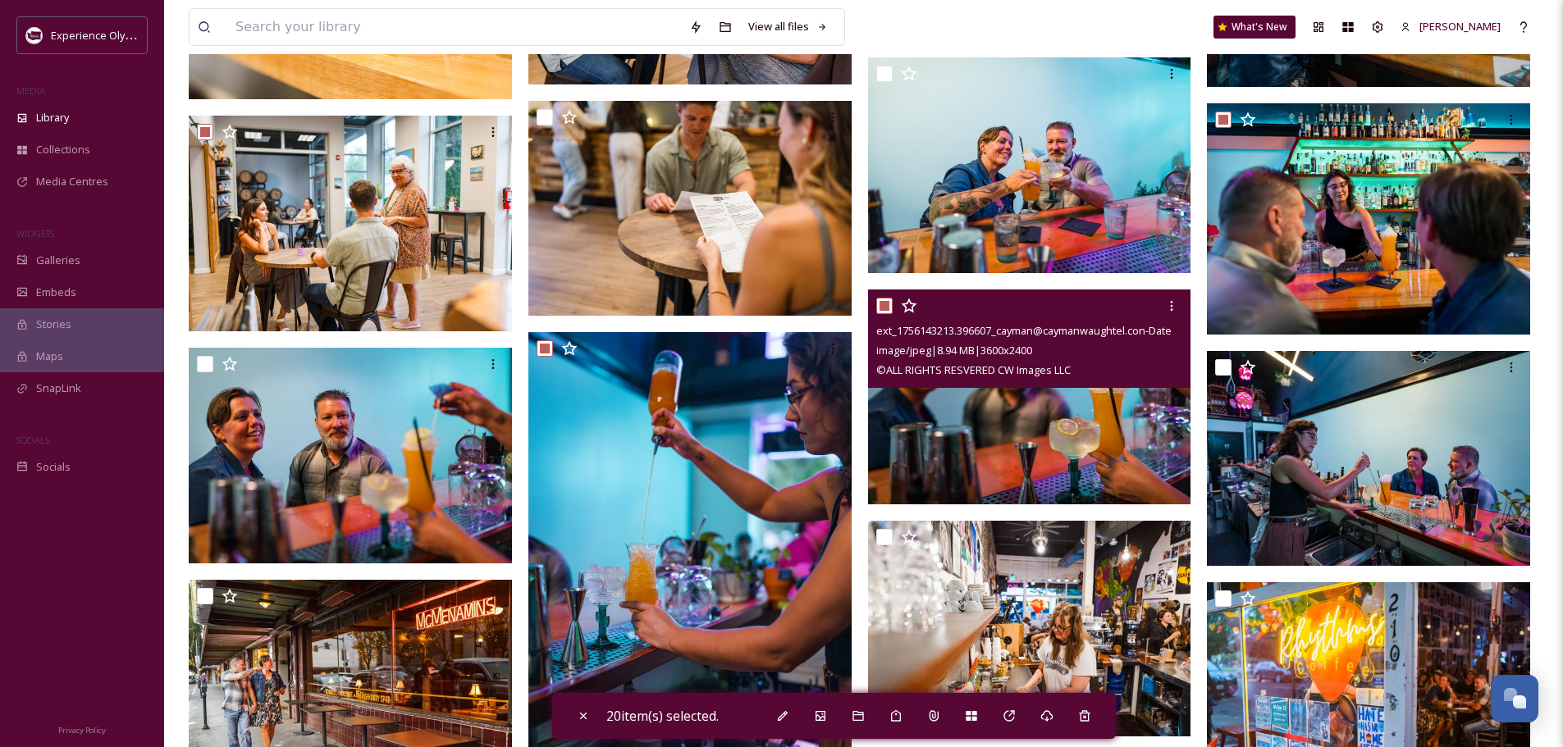
scroll to position [3035, 0]
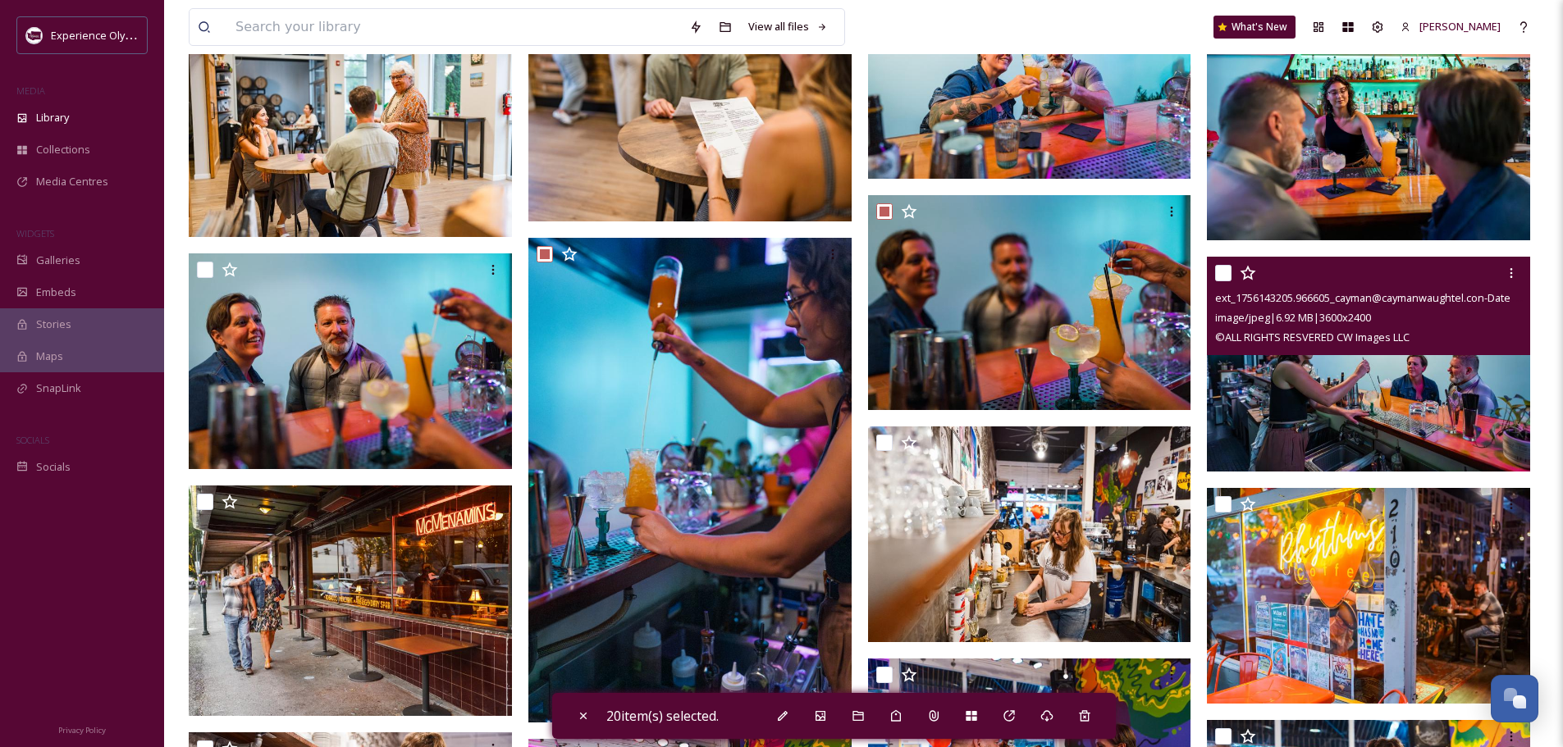
click at [1223, 271] on input "checkbox" at bounding box center [1223, 273] width 16 height 16
checkbox input "true"
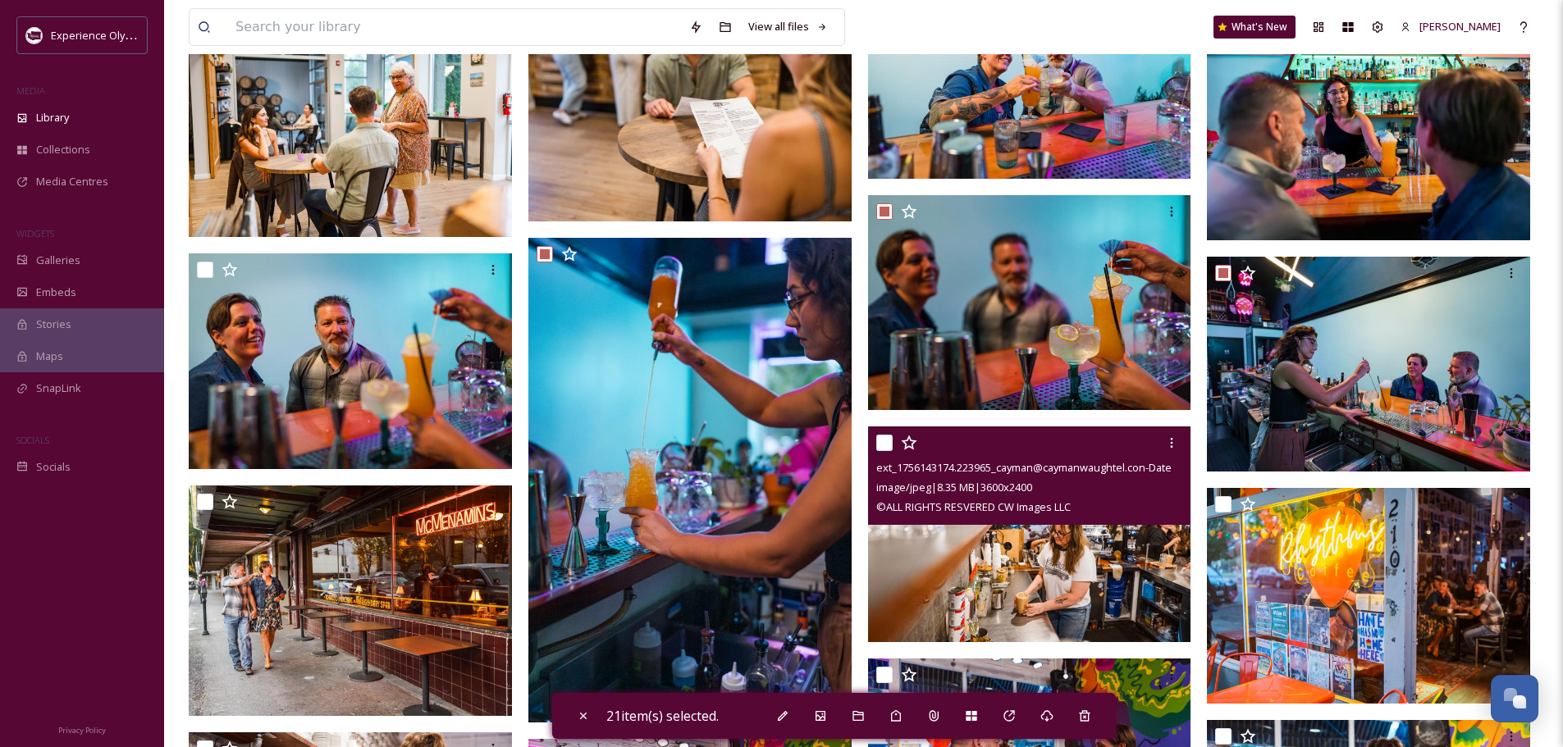
click at [885, 437] on input "checkbox" at bounding box center [884, 443] width 16 height 16
checkbox input "true"
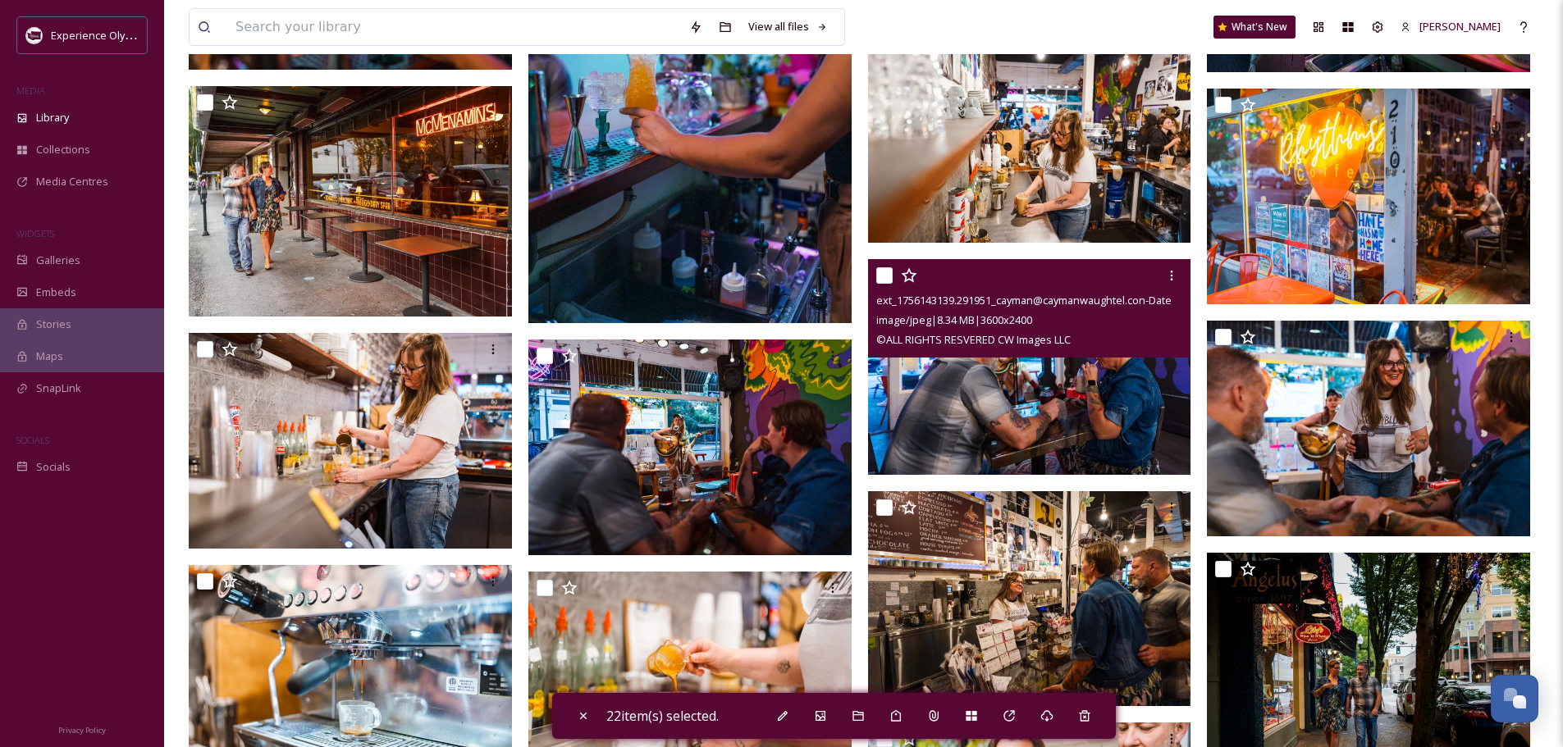
scroll to position [3445, 0]
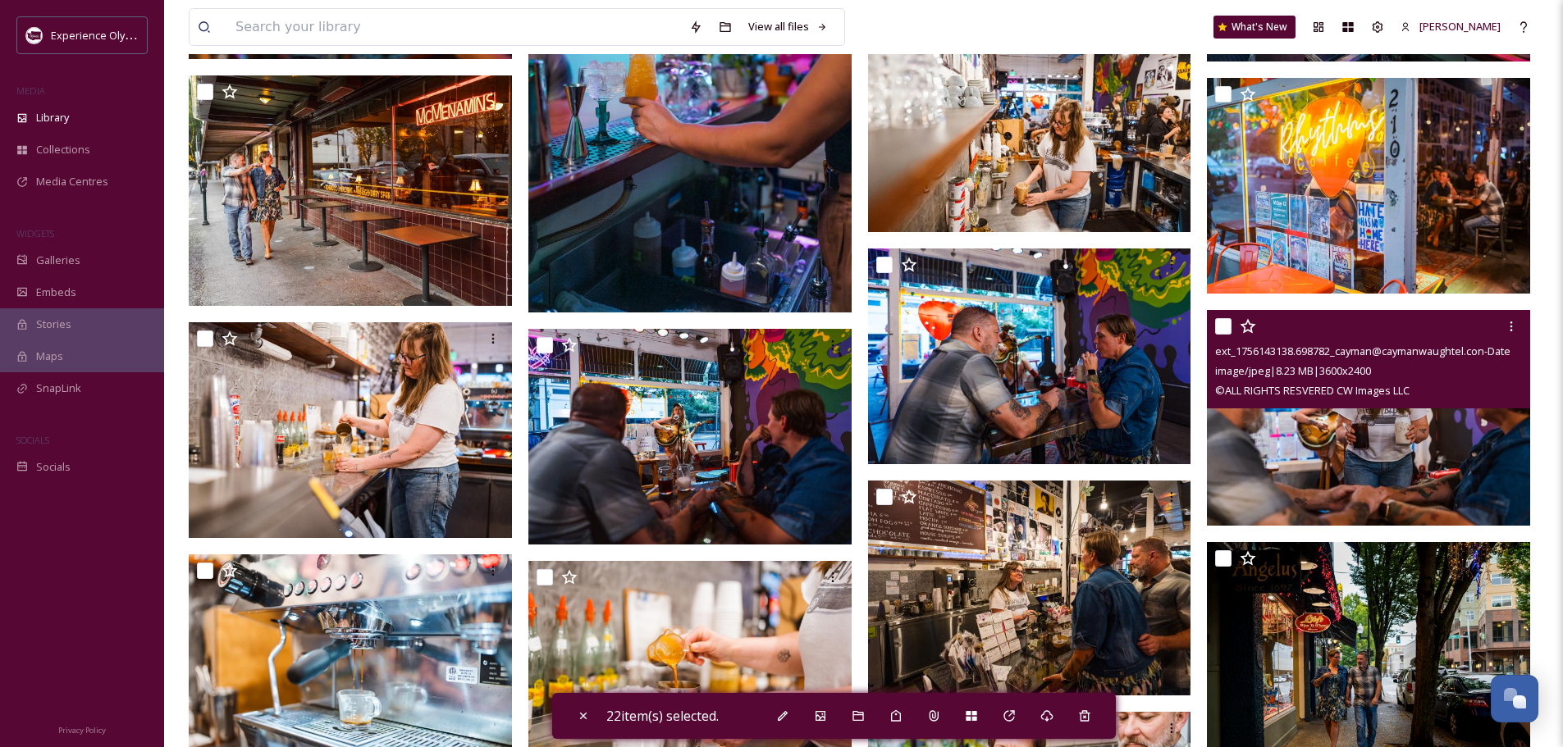
click at [1223, 321] on input "checkbox" at bounding box center [1223, 326] width 16 height 16
checkbox input "true"
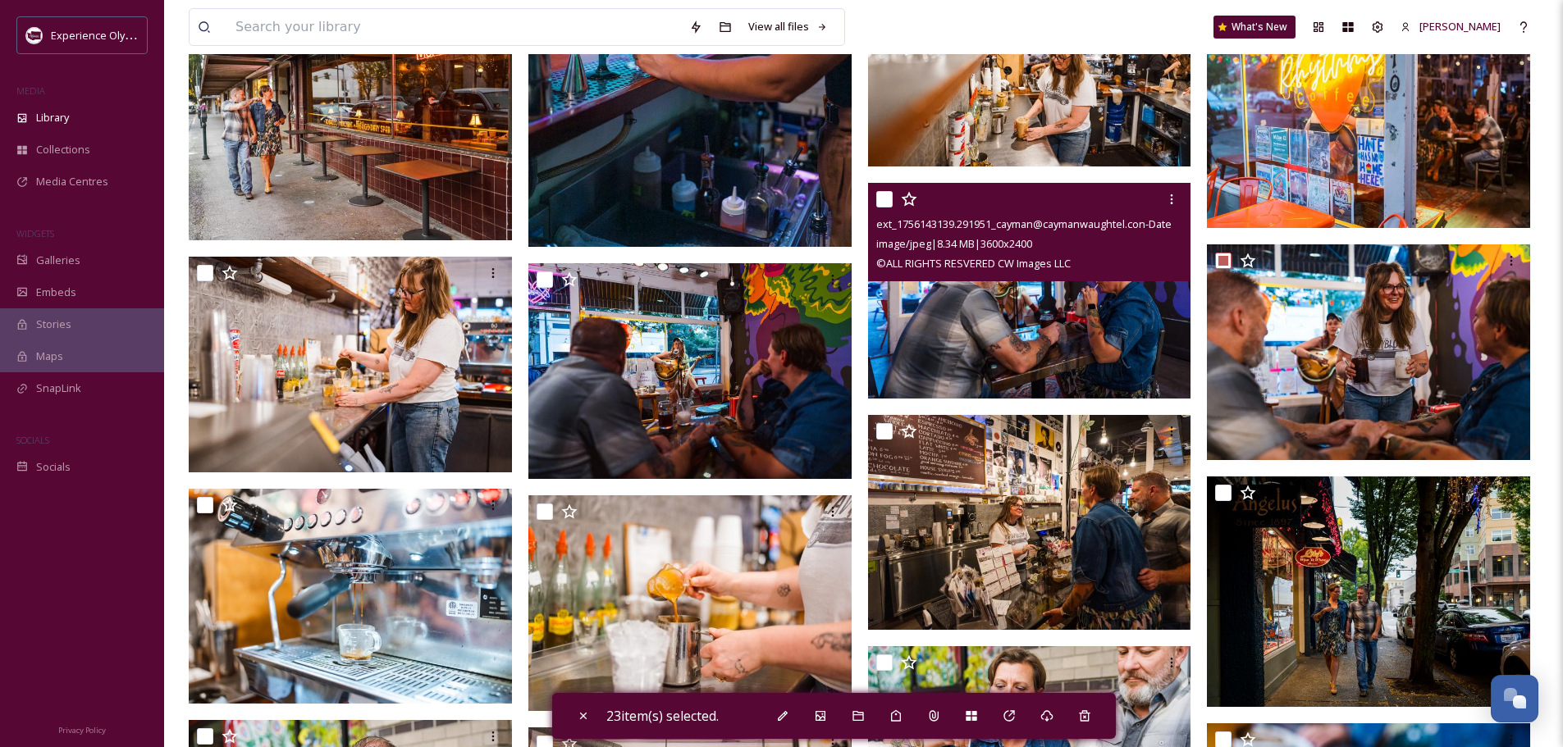
scroll to position [3609, 0]
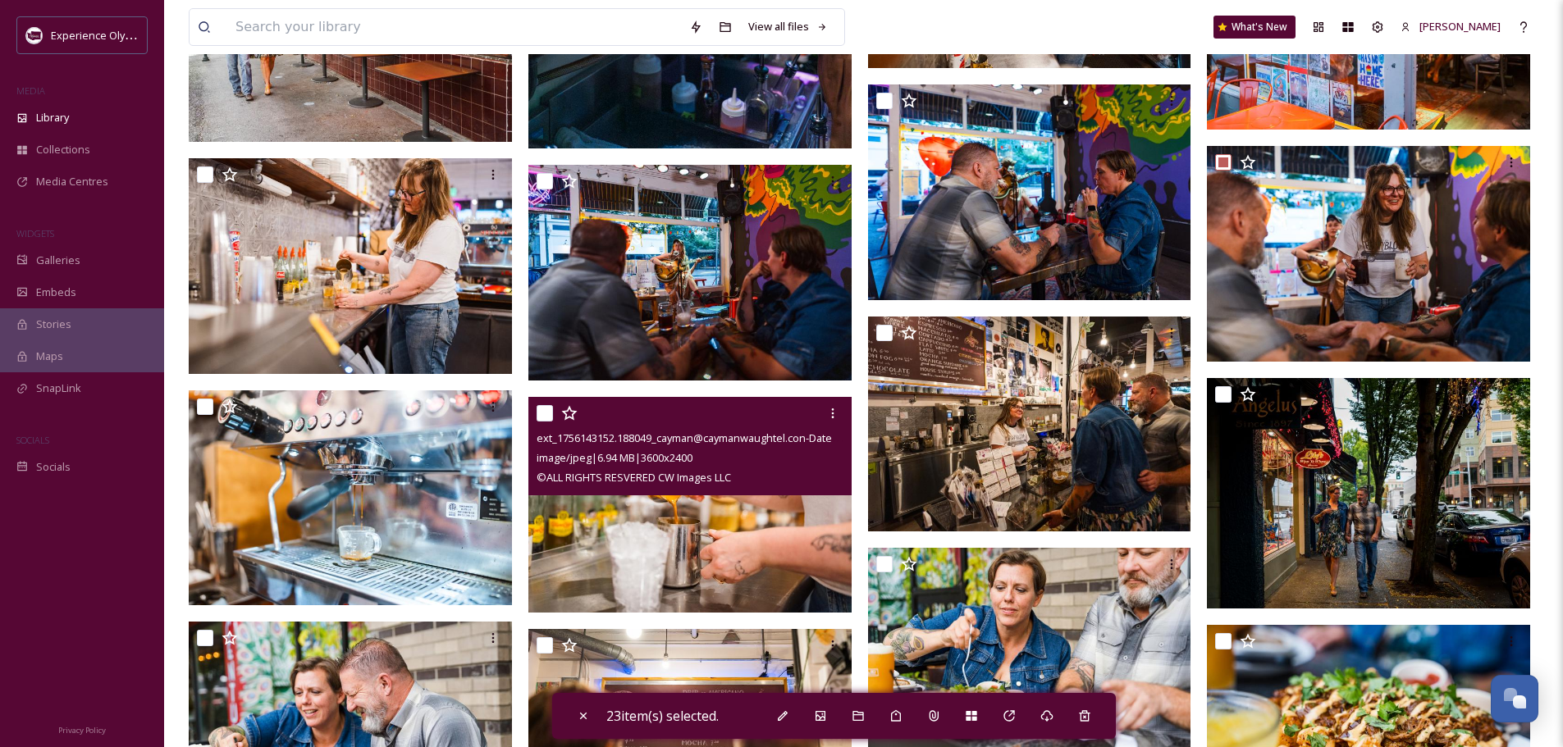
click at [541, 408] on input "checkbox" at bounding box center [544, 413] width 16 height 16
checkbox input "true"
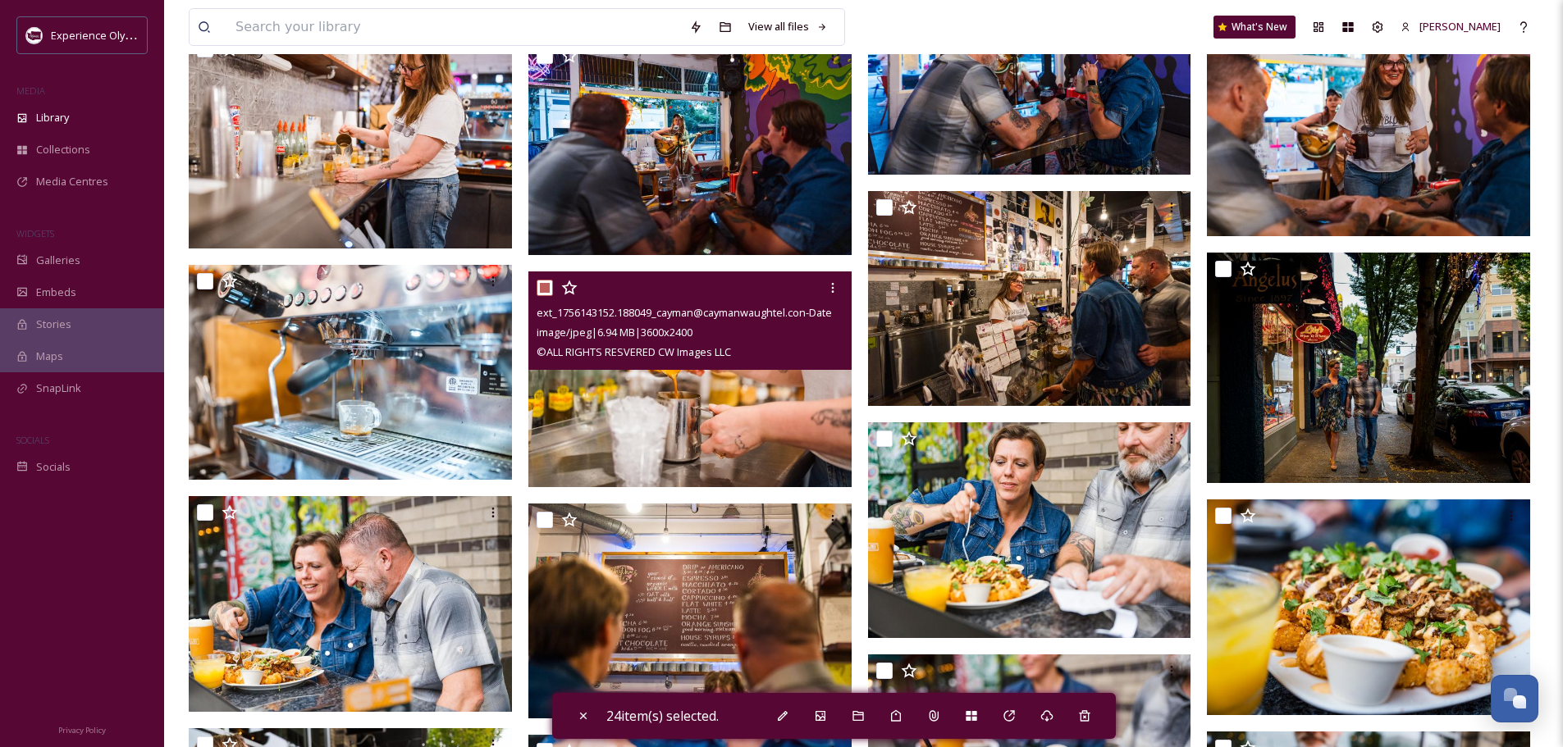
scroll to position [3773, 0]
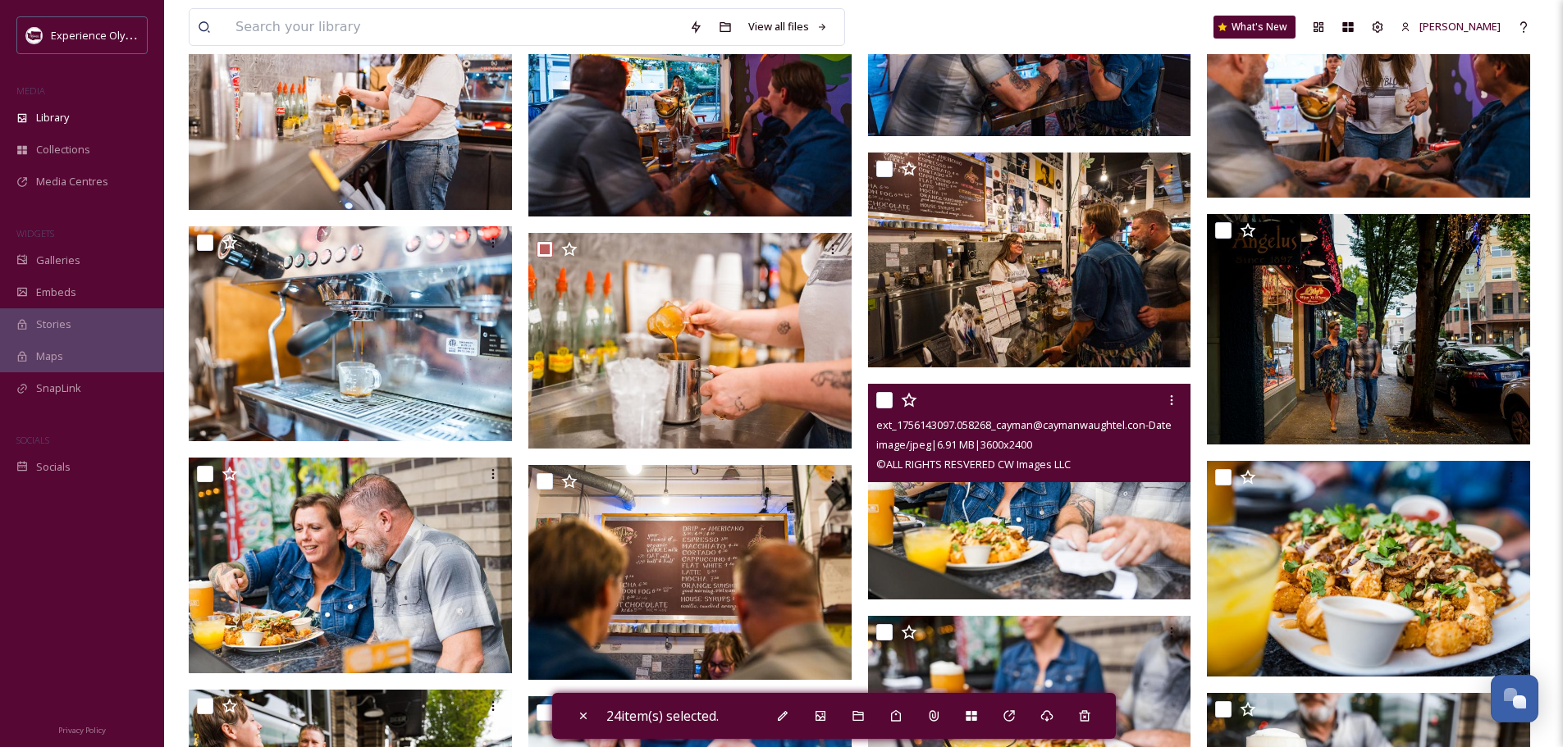
click at [887, 403] on input "checkbox" at bounding box center [884, 400] width 16 height 16
checkbox input "true"
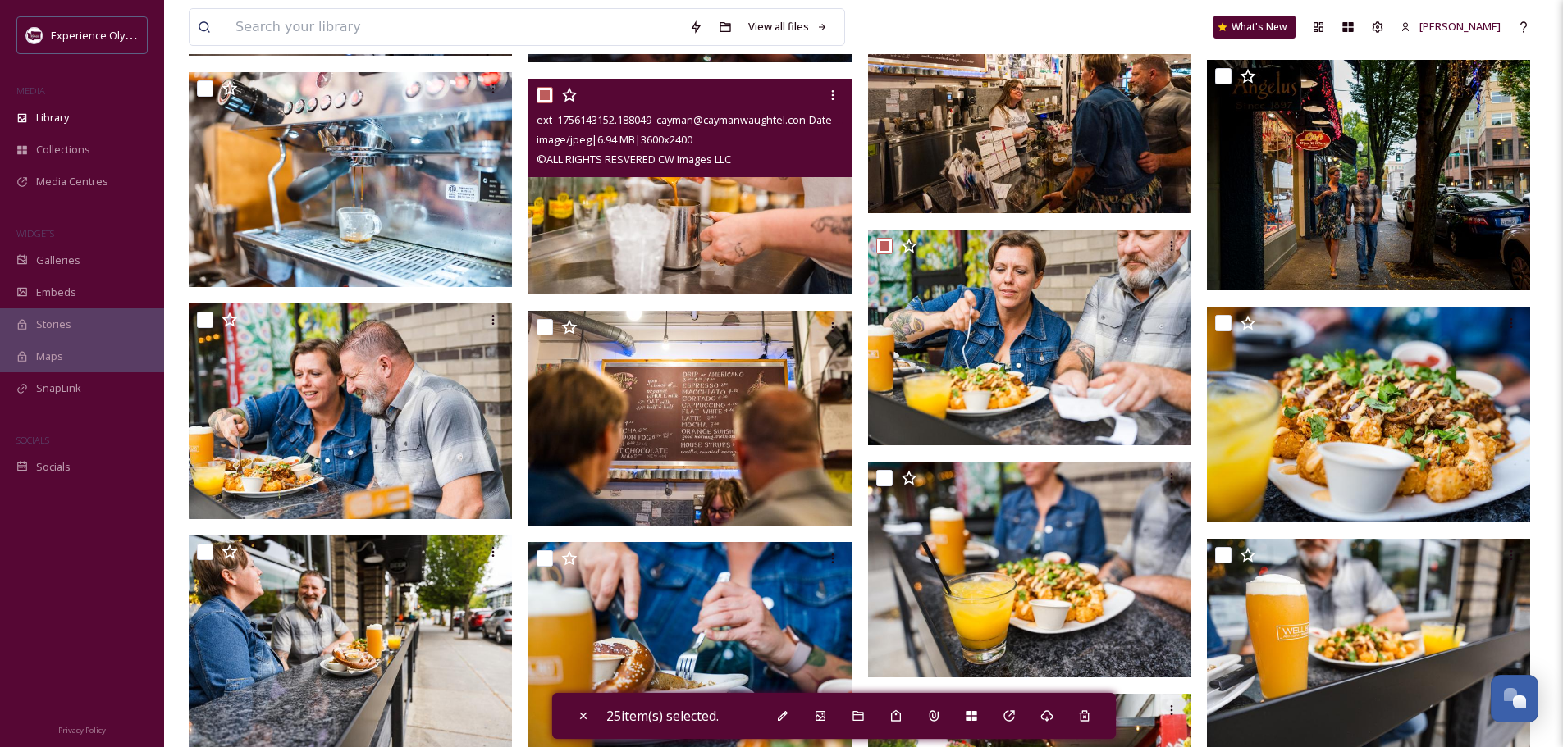
scroll to position [3937, 0]
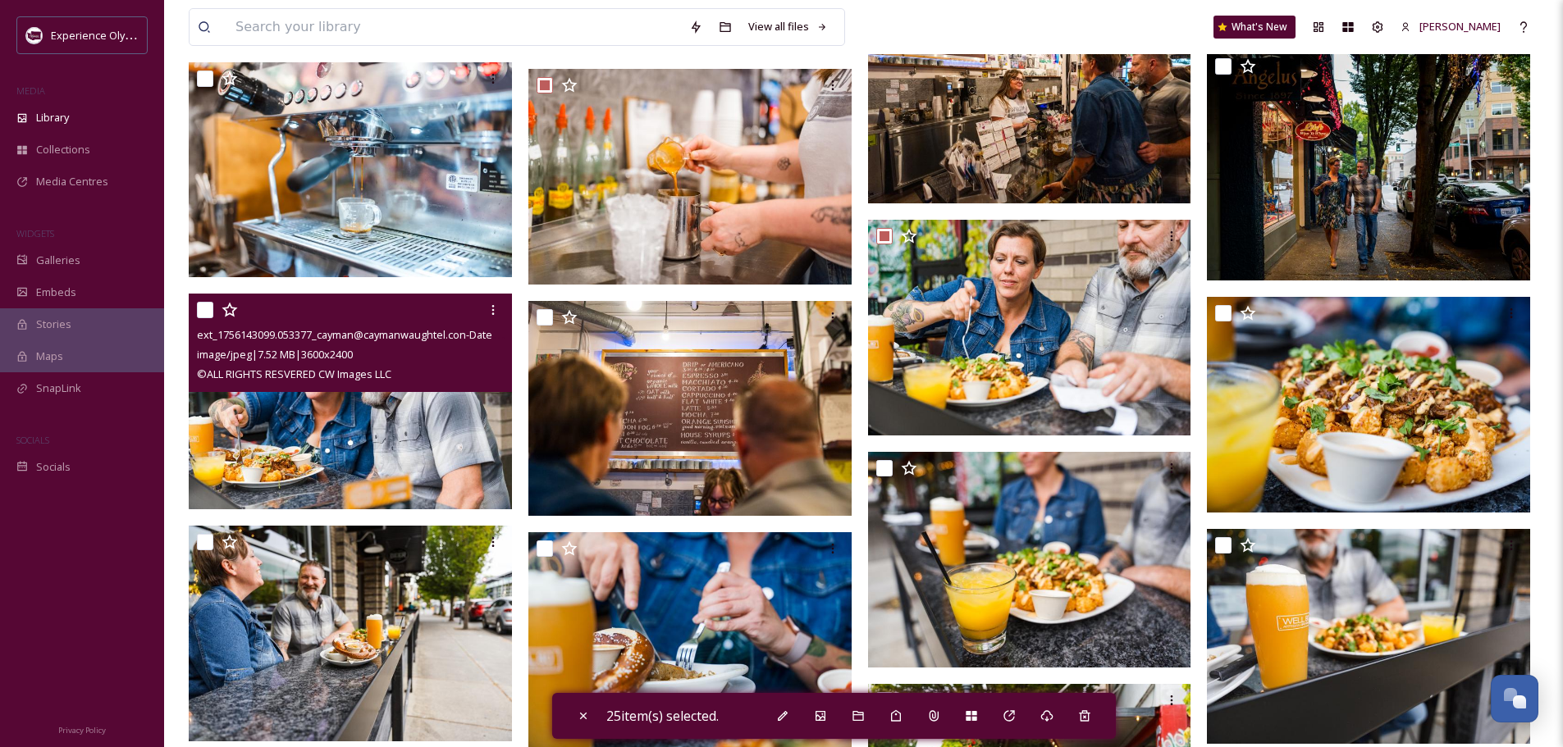
click at [206, 307] on input "checkbox" at bounding box center [205, 310] width 16 height 16
checkbox input "true"
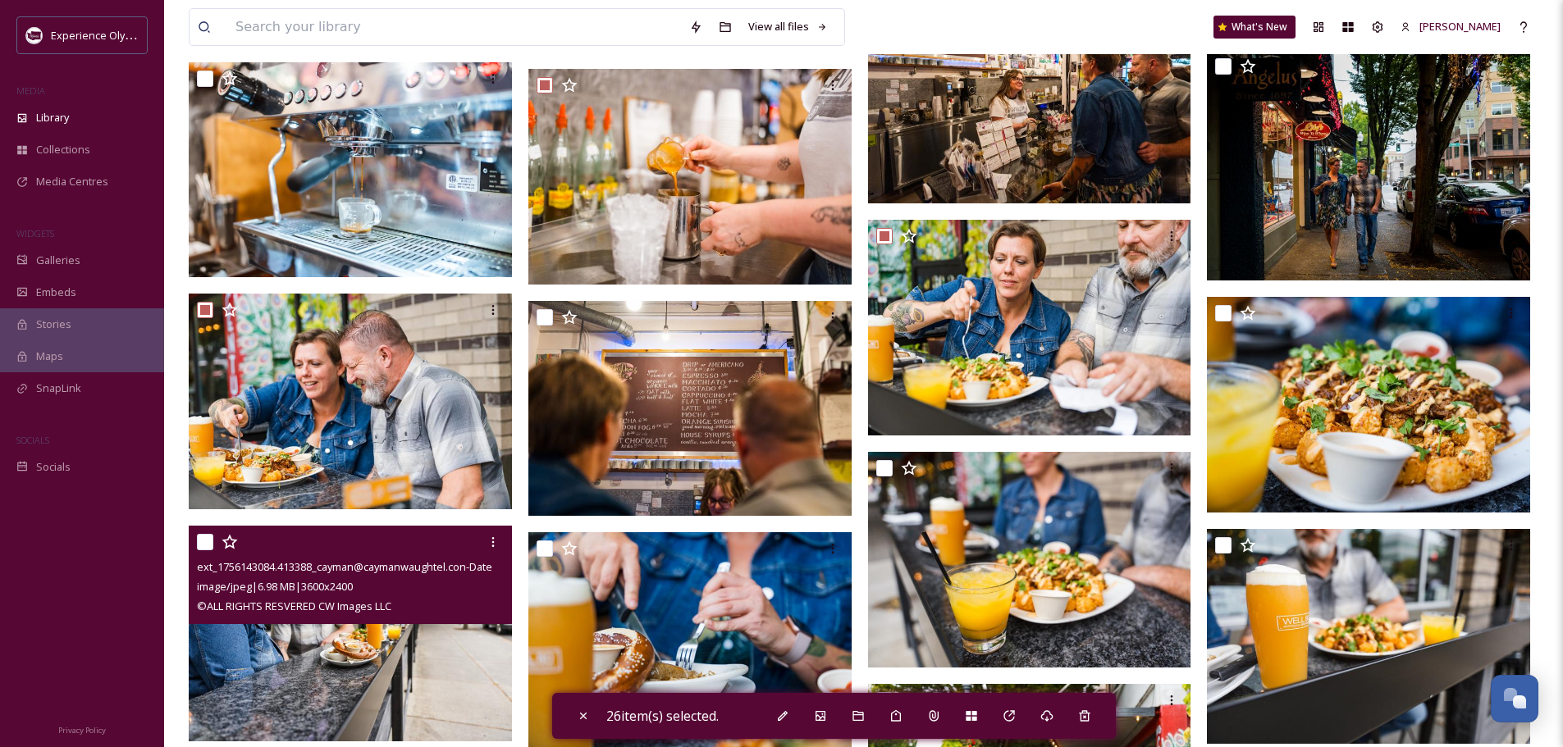
click at [206, 542] on input "checkbox" at bounding box center [205, 542] width 16 height 16
checkbox input "true"
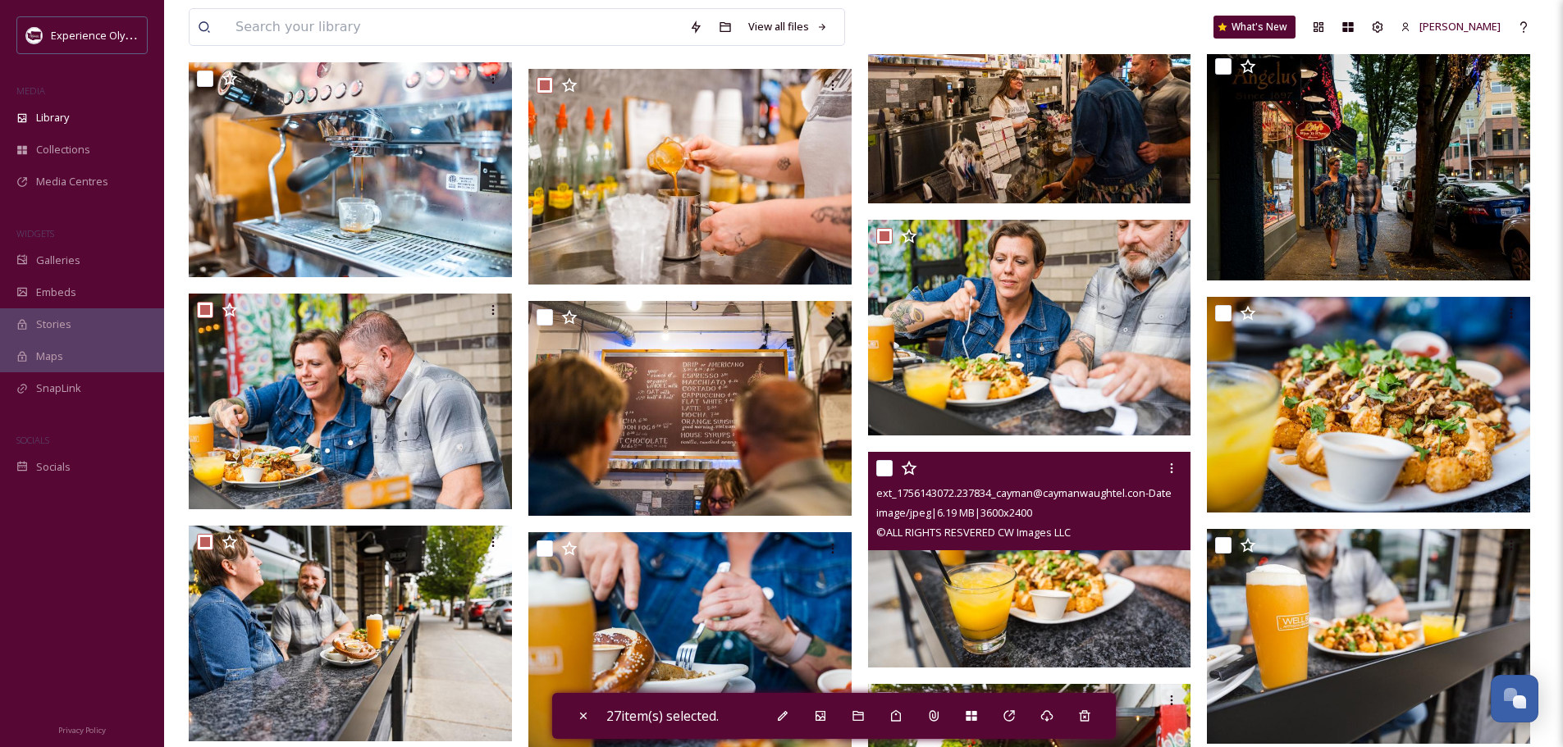
click at [887, 465] on input "checkbox" at bounding box center [884, 468] width 16 height 16
checkbox input "true"
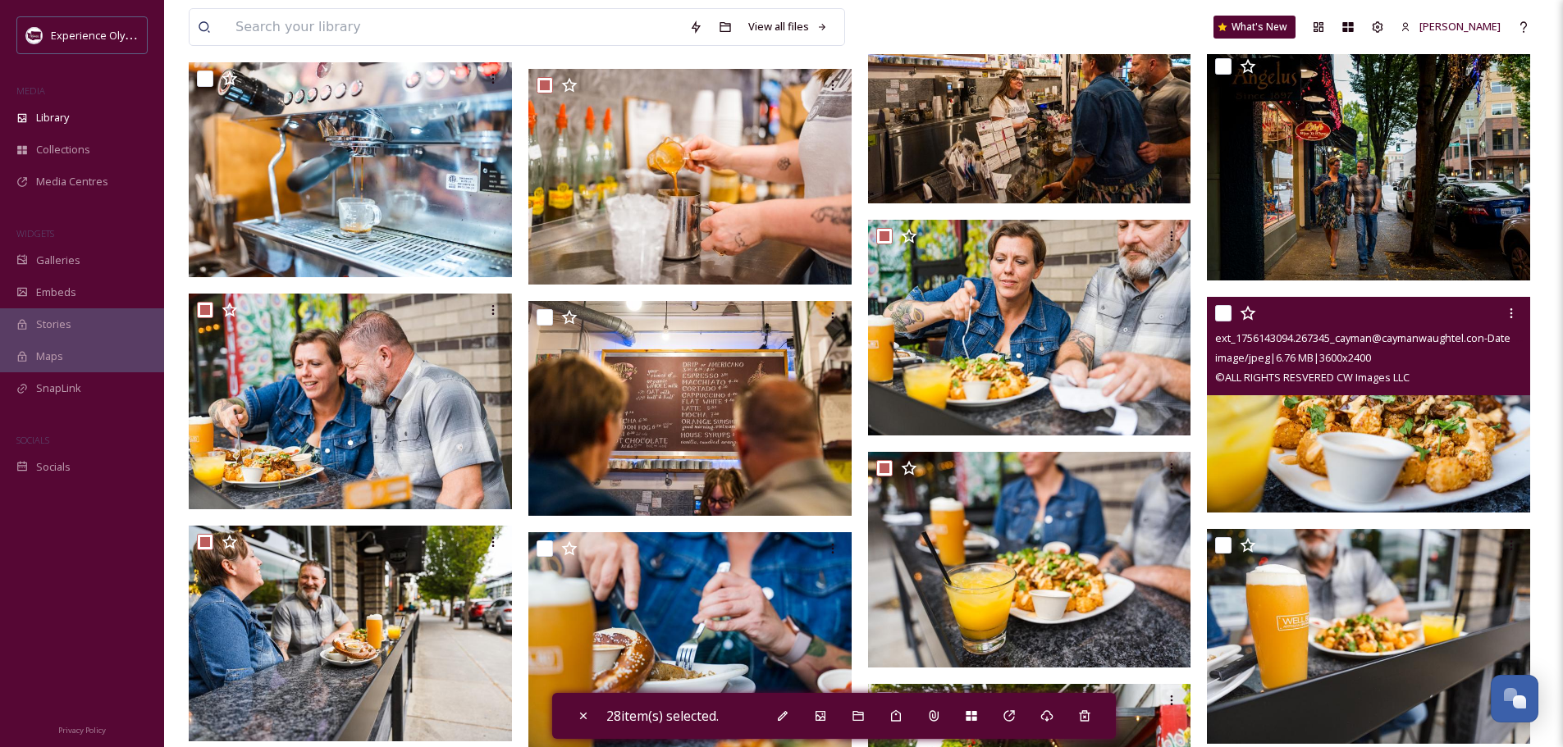
scroll to position [4101, 0]
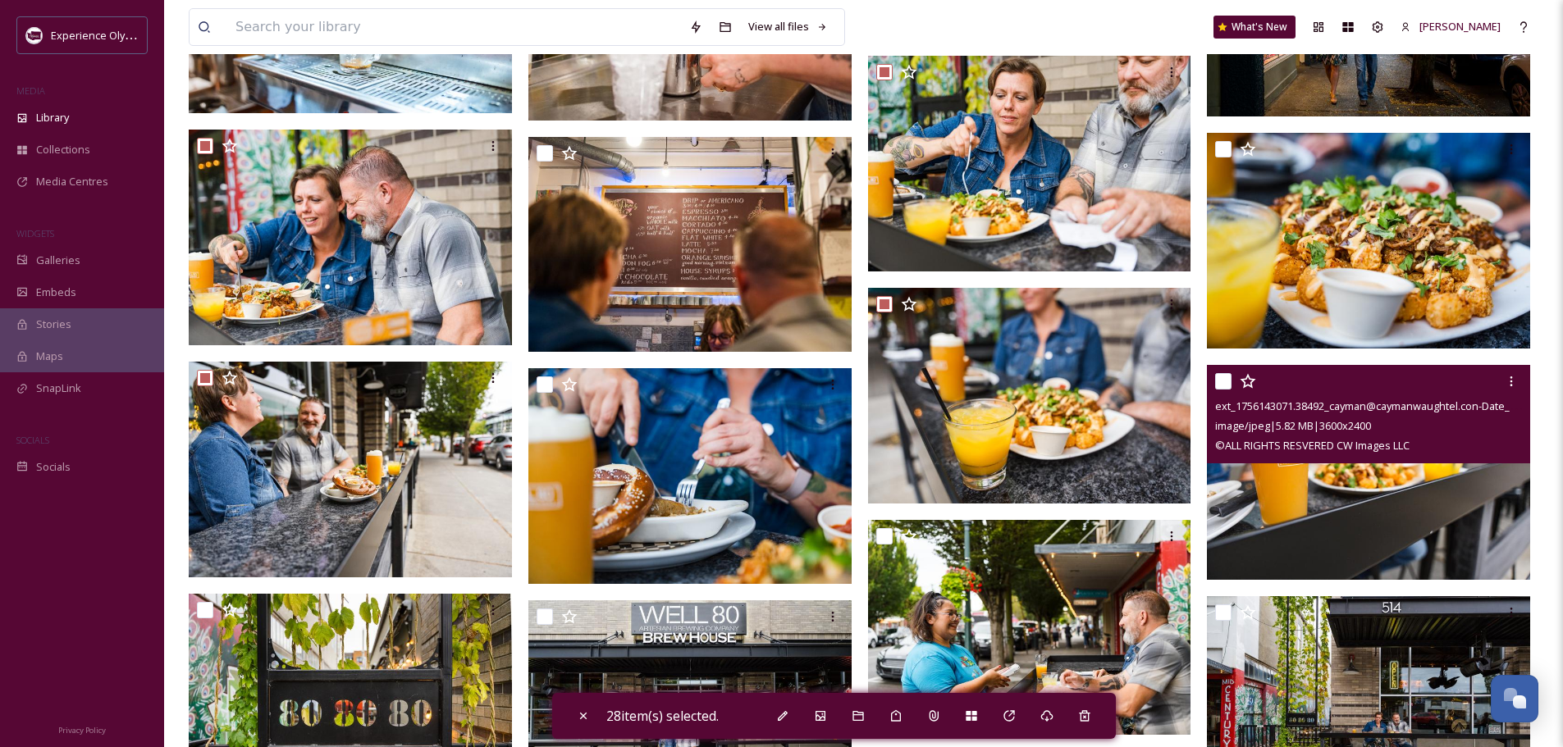
click at [1220, 380] on input "checkbox" at bounding box center [1223, 381] width 16 height 16
checkbox input "true"
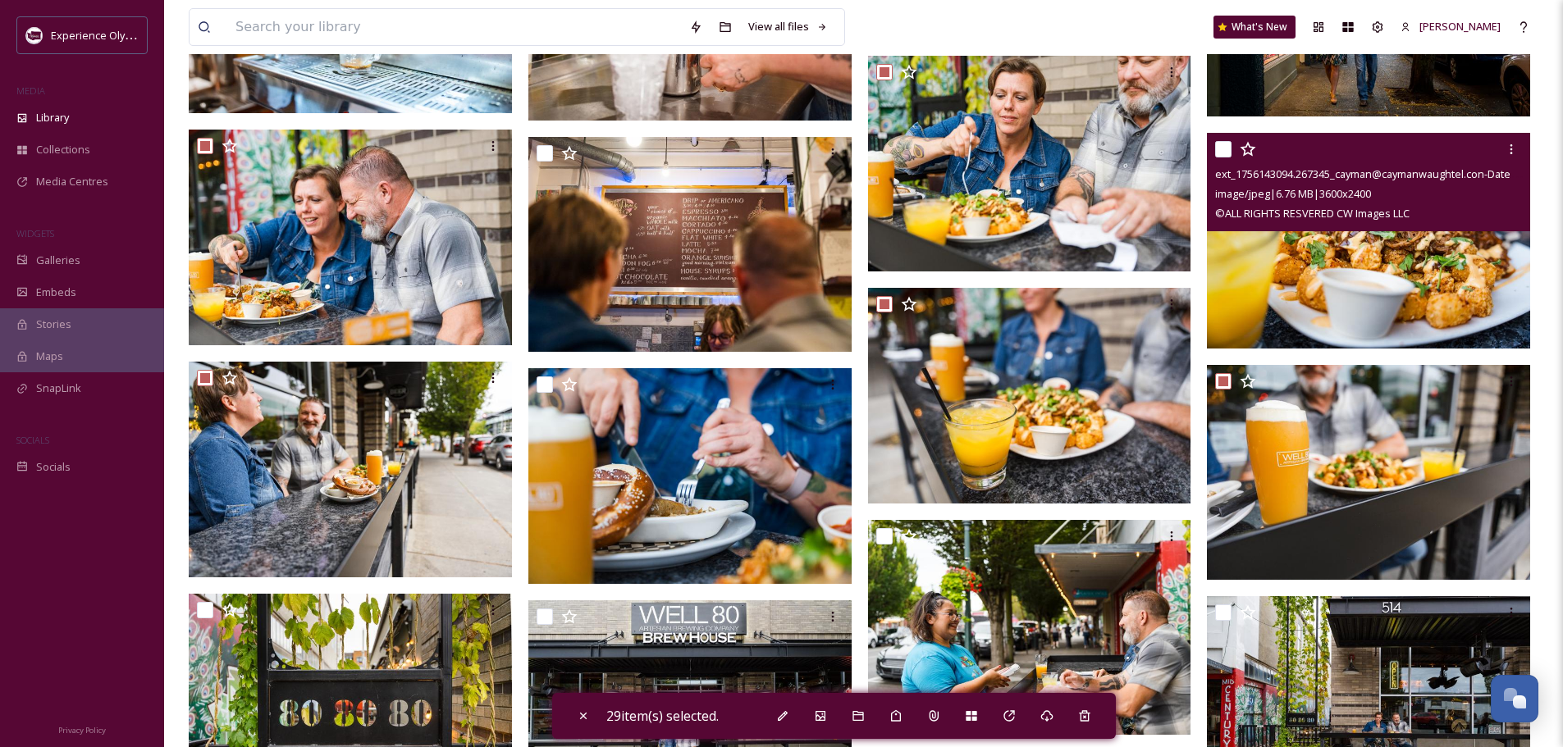
click at [1222, 144] on input "checkbox" at bounding box center [1223, 149] width 16 height 16
click at [1225, 144] on input "checkbox" at bounding box center [1223, 149] width 16 height 16
checkbox input "false"
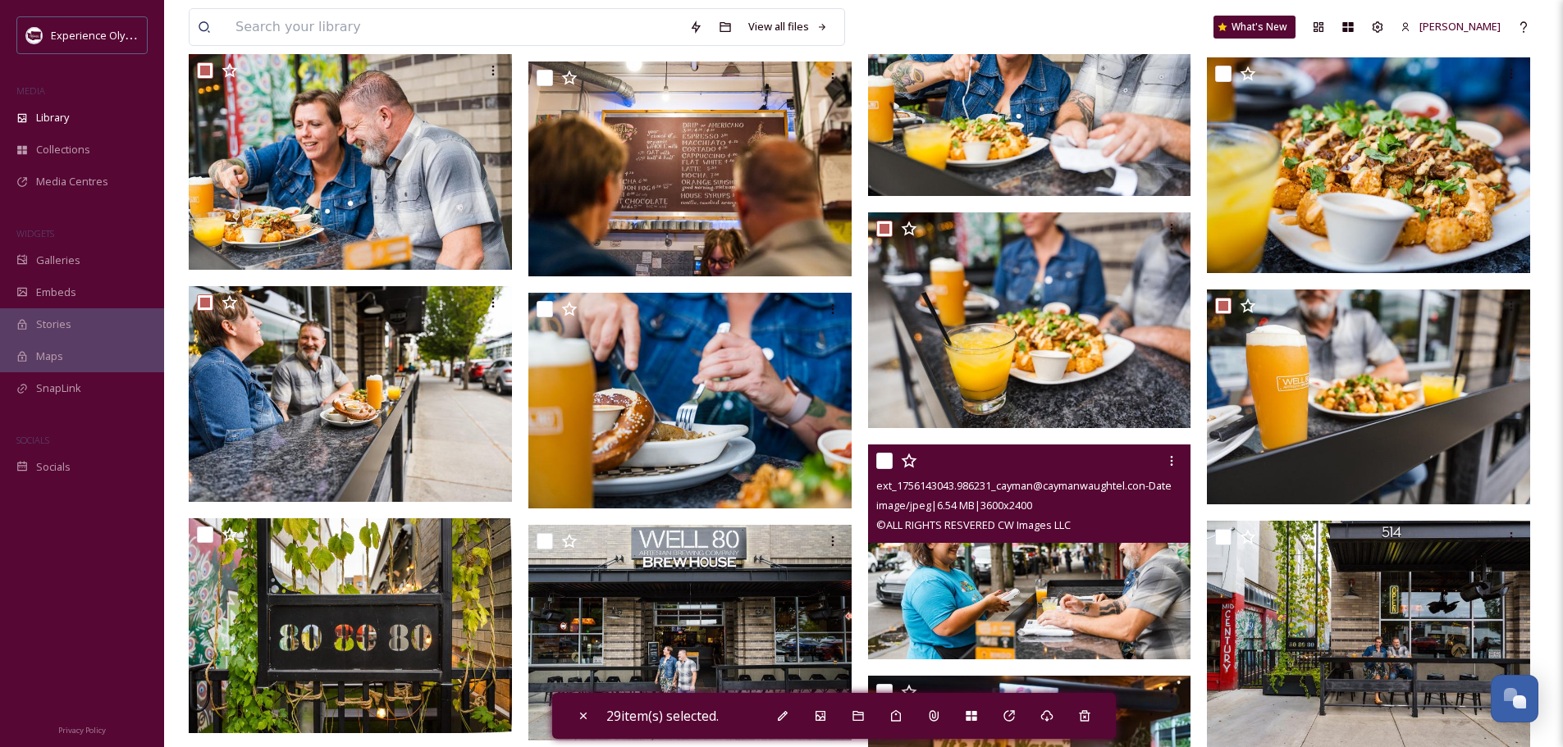
scroll to position [4265, 0]
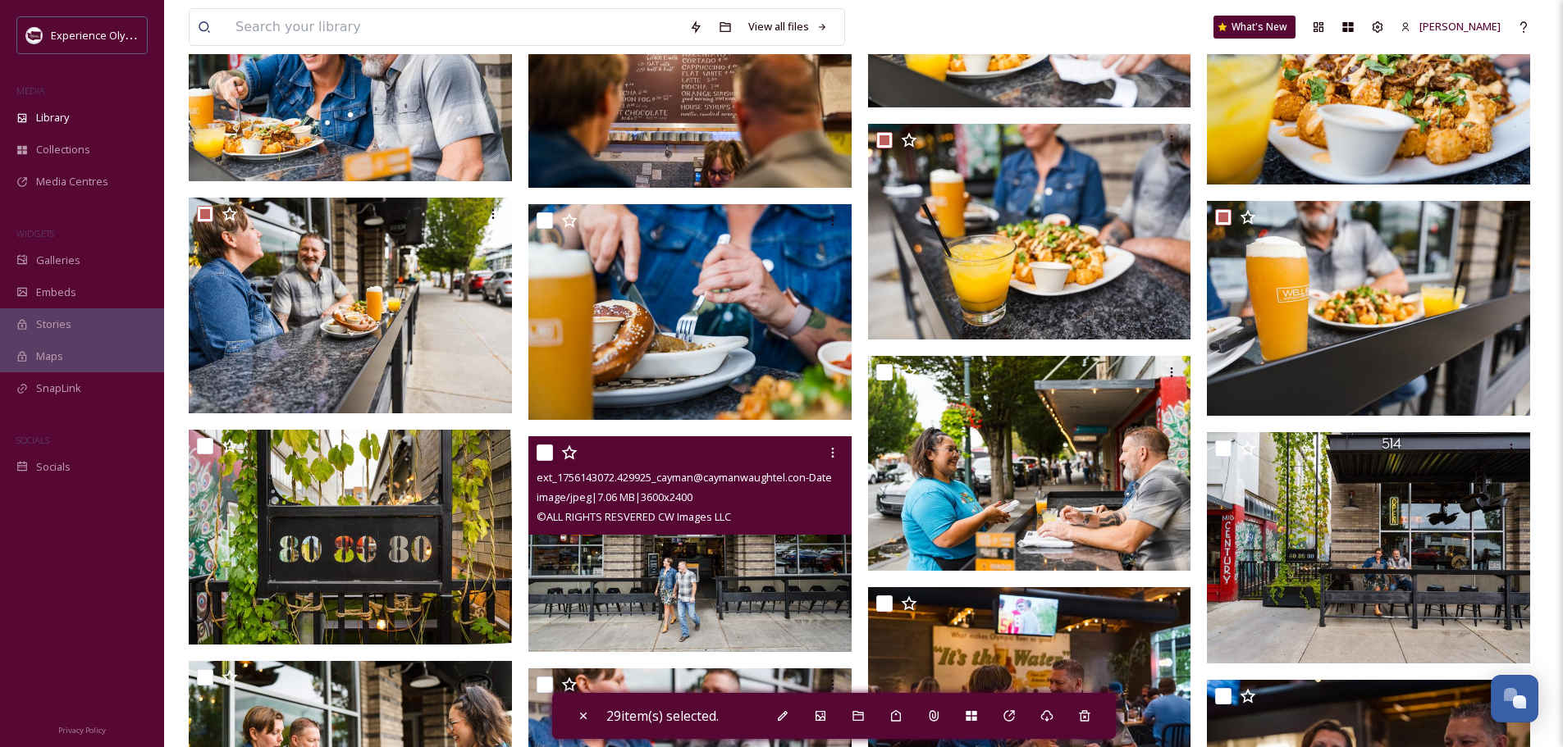
click at [544, 451] on input "checkbox" at bounding box center [544, 453] width 16 height 16
checkbox input "true"
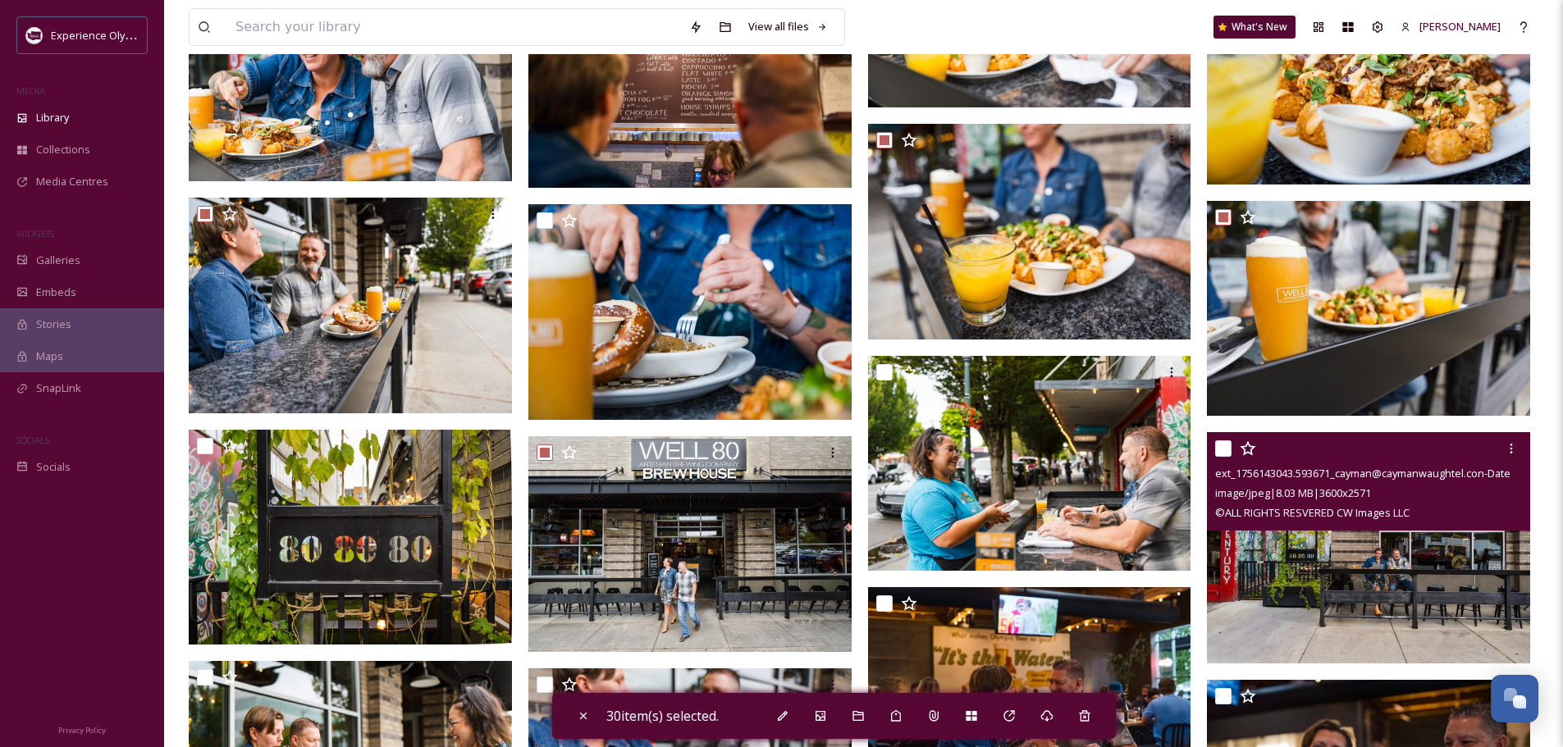
click at [1228, 448] on input "checkbox" at bounding box center [1223, 448] width 16 height 16
checkbox input "true"
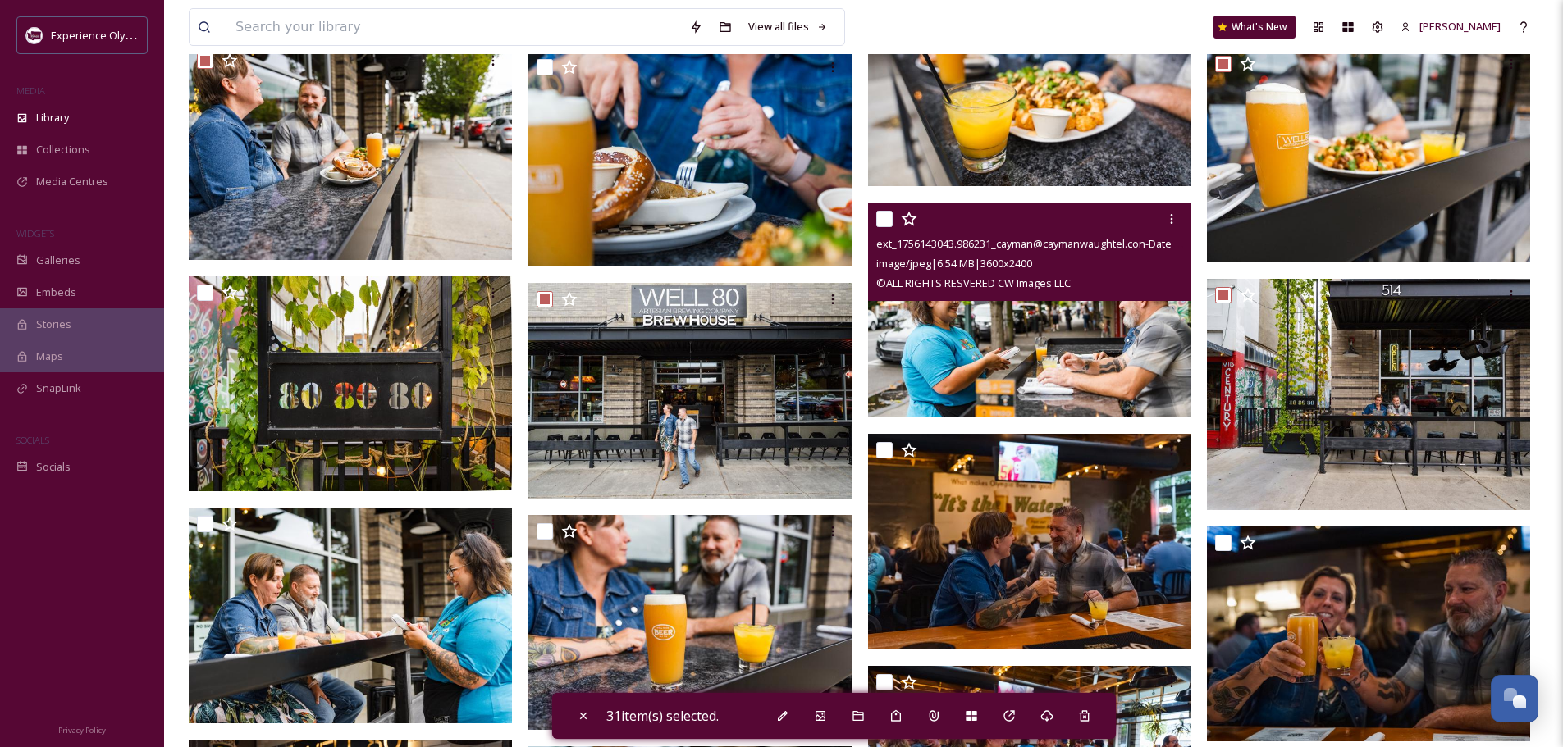
scroll to position [4429, 0]
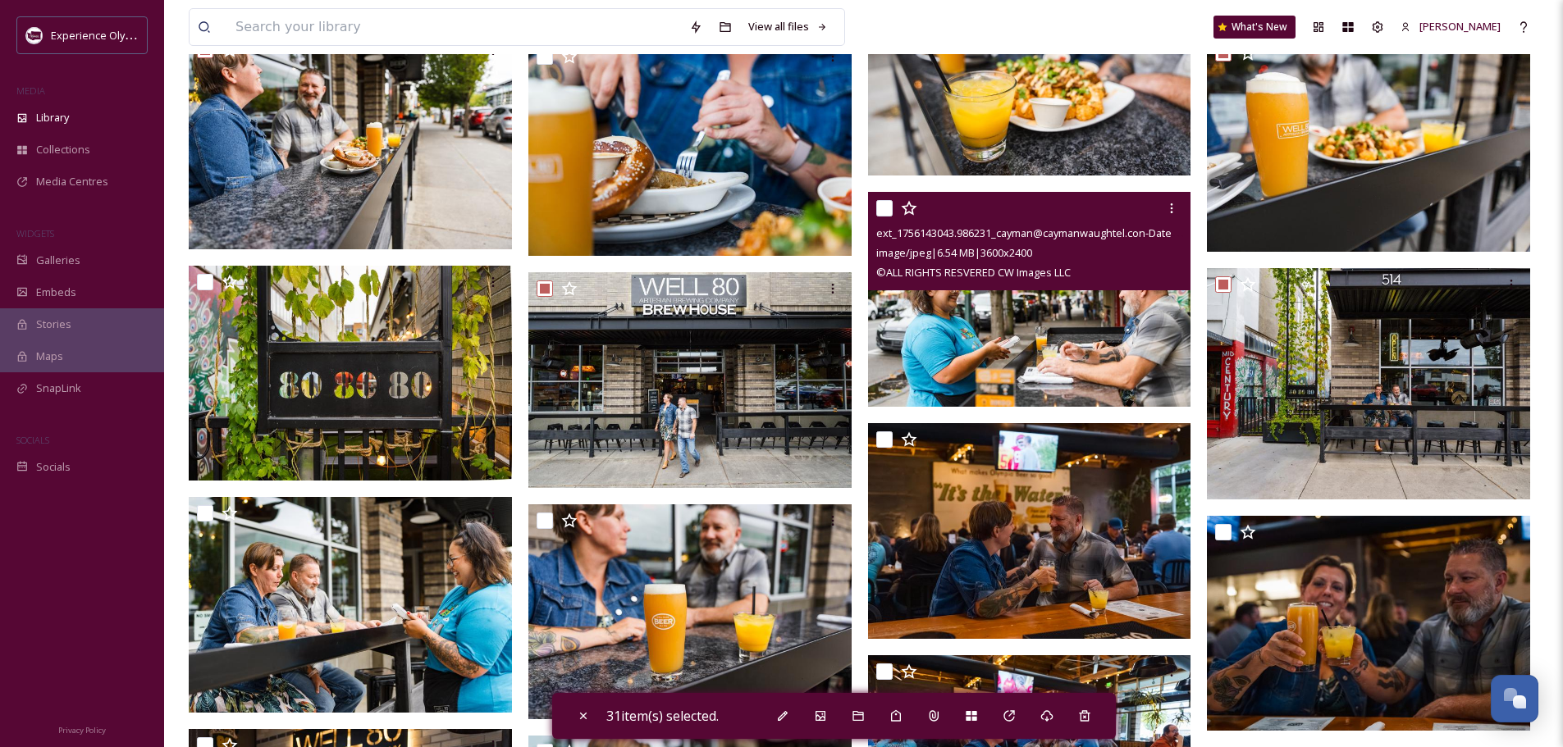
click at [881, 204] on input "checkbox" at bounding box center [884, 208] width 16 height 16
checkbox input "true"
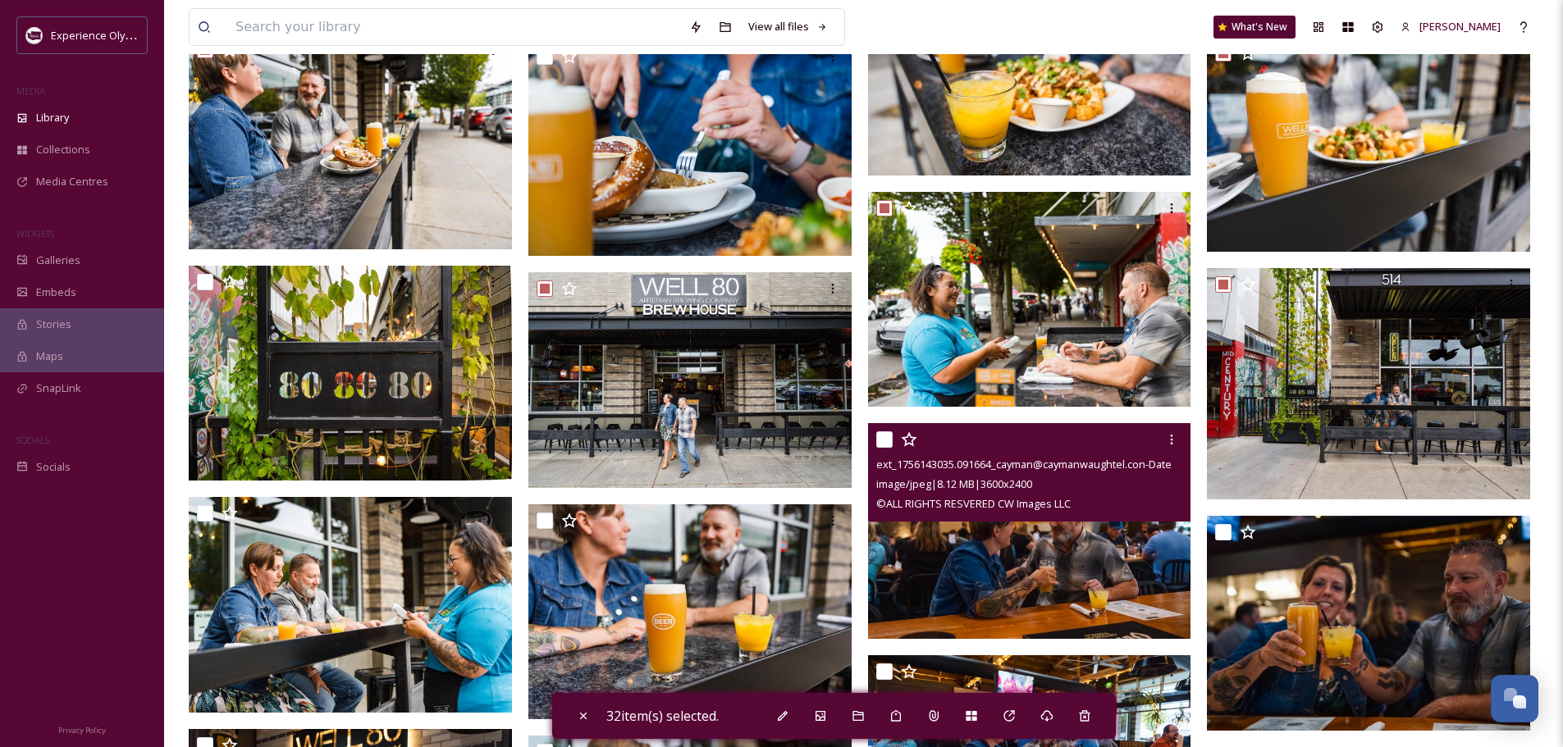
click at [875, 436] on div "ext_1756143035.091664_cayman@caymanwaughtel.con-Date_Night_2025_Cayman_Waughtel…" at bounding box center [1029, 472] width 323 height 98
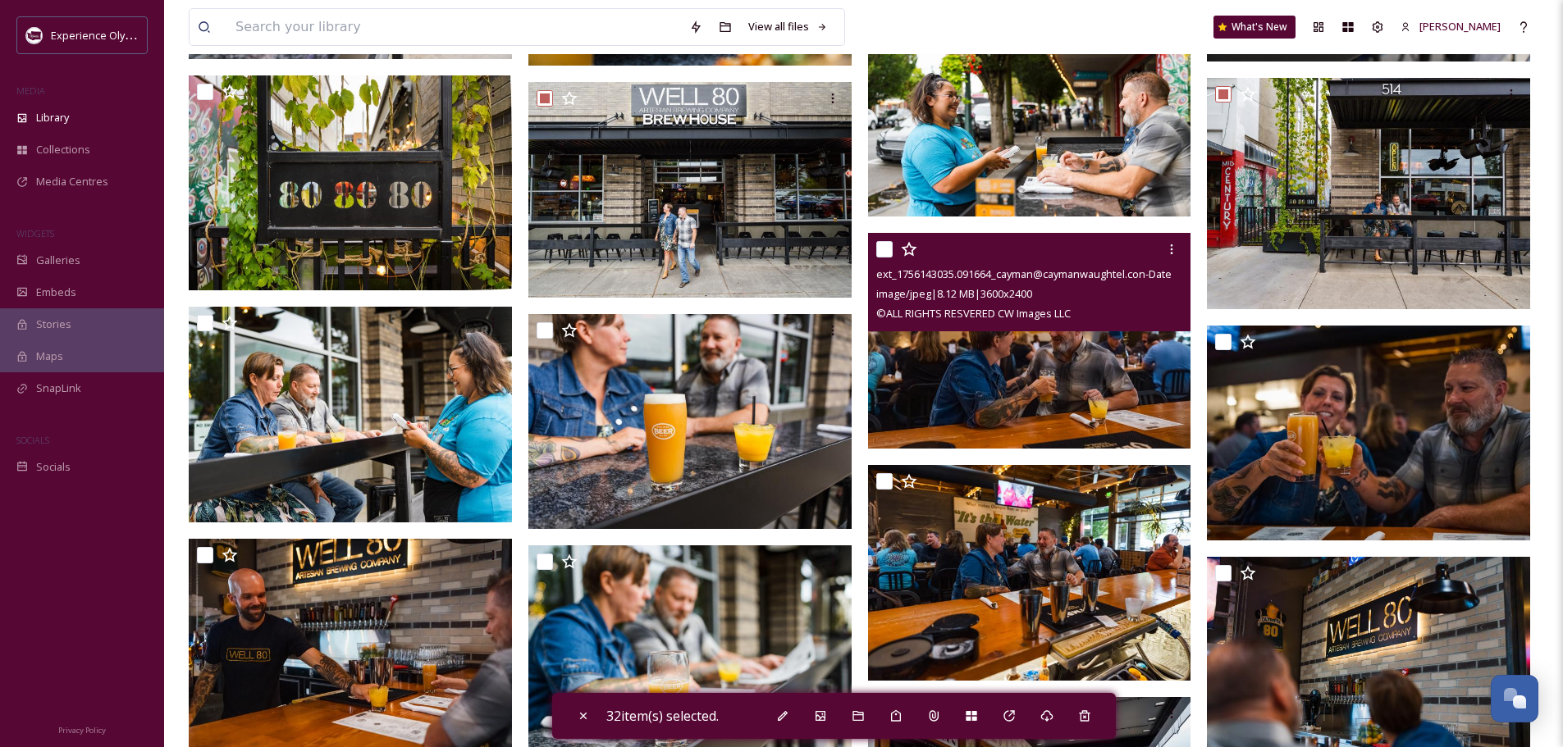
scroll to position [4675, 0]
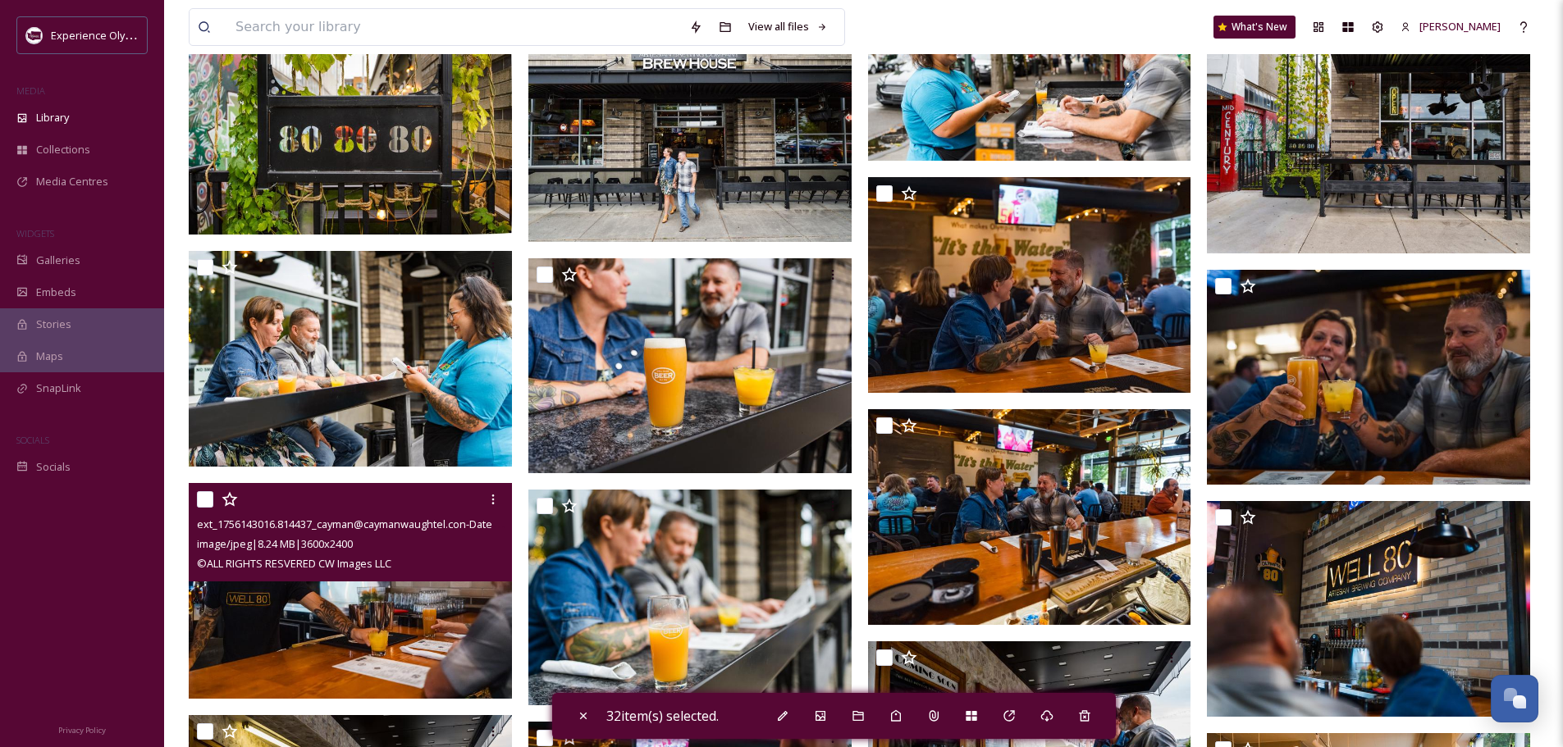
click at [201, 496] on input "checkbox" at bounding box center [205, 499] width 16 height 16
checkbox input "true"
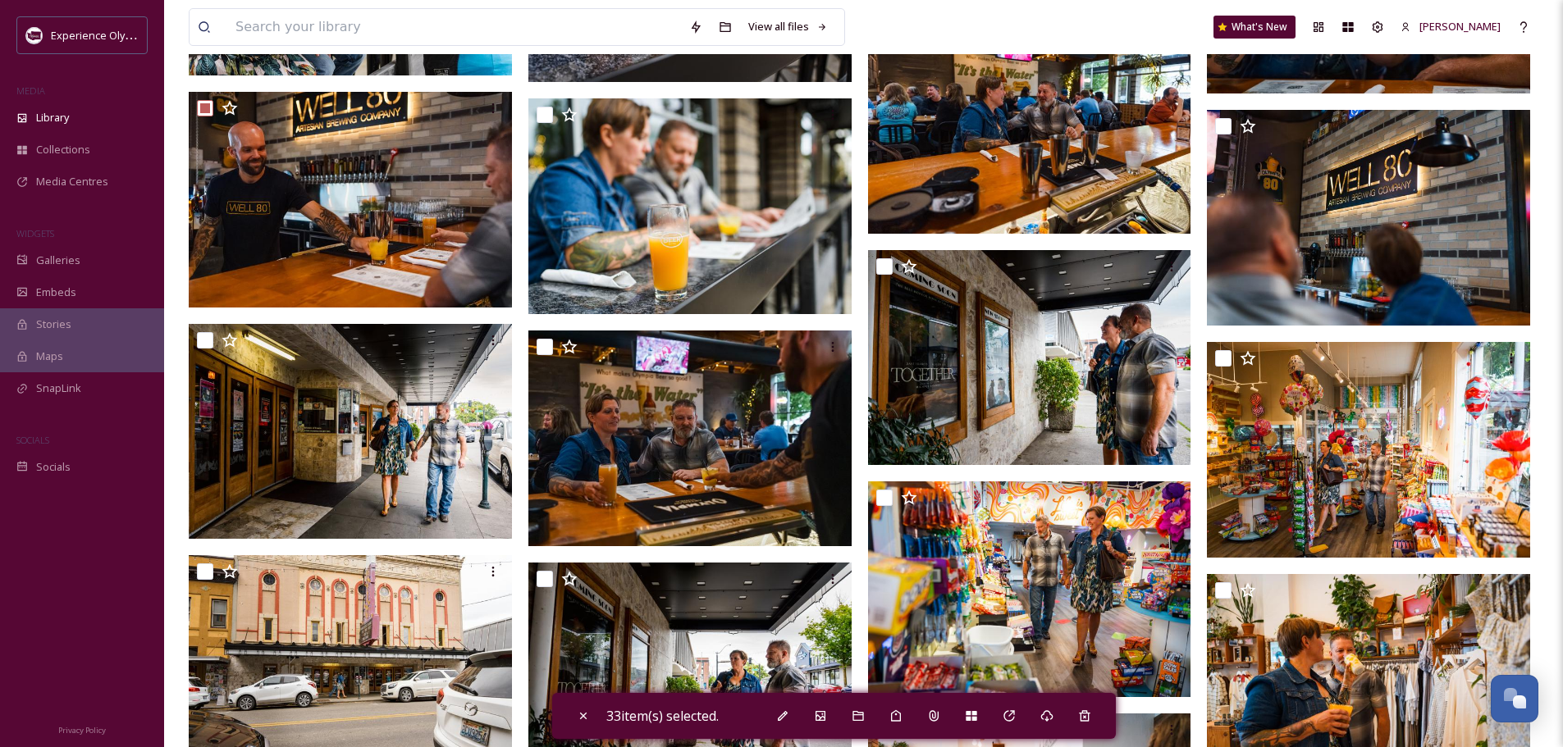
scroll to position [5085, 0]
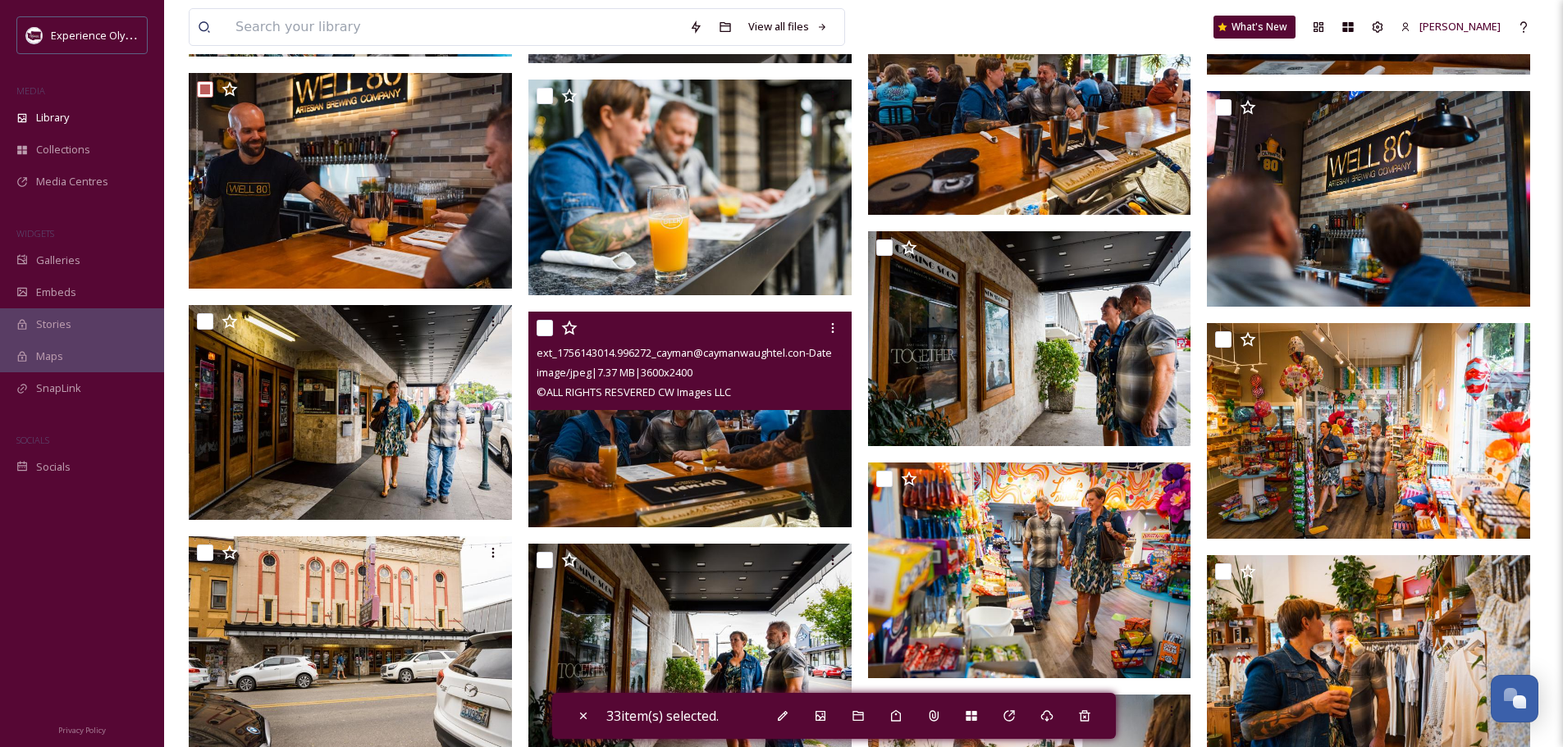
click at [541, 322] on input "checkbox" at bounding box center [544, 328] width 16 height 16
checkbox input "true"
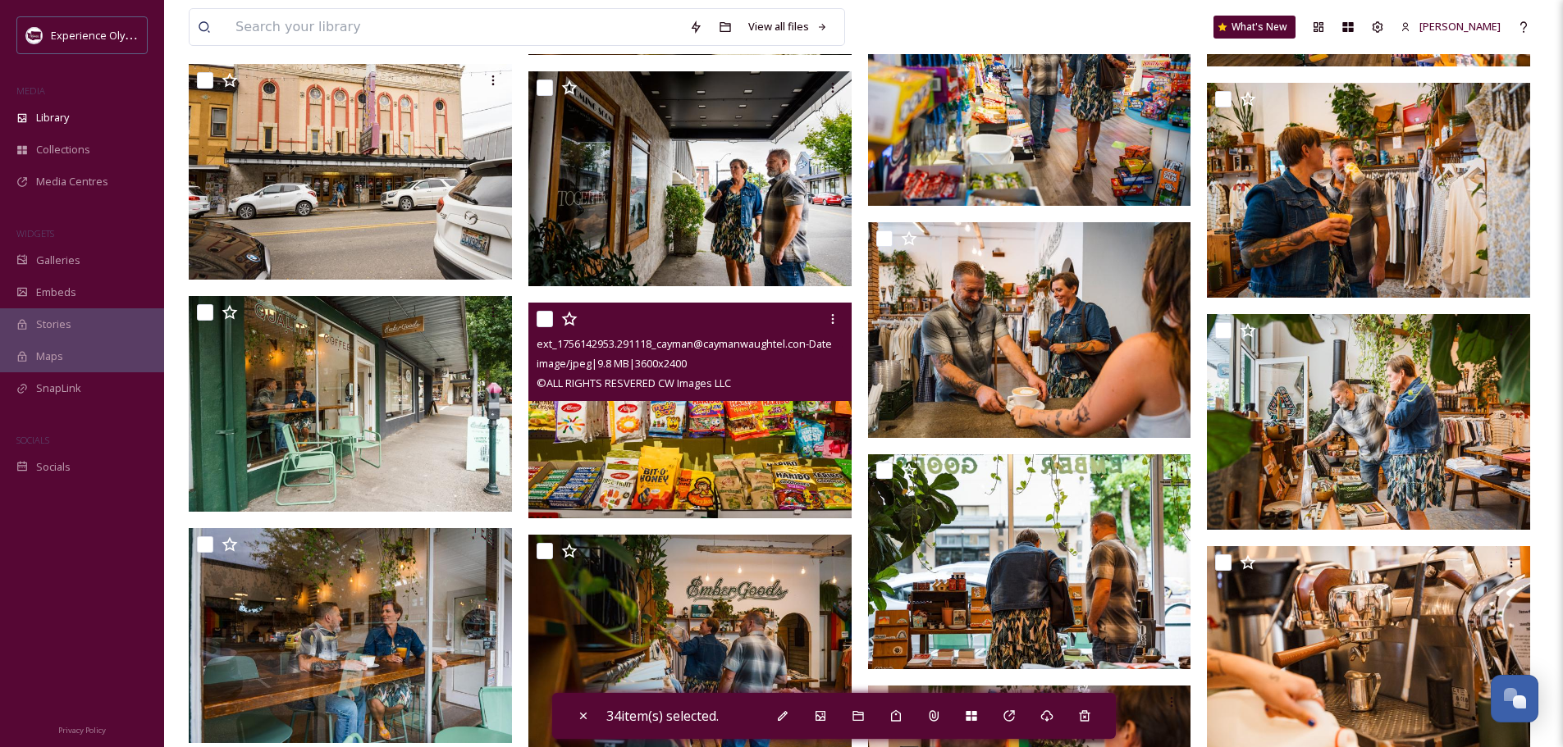
scroll to position [5578, 0]
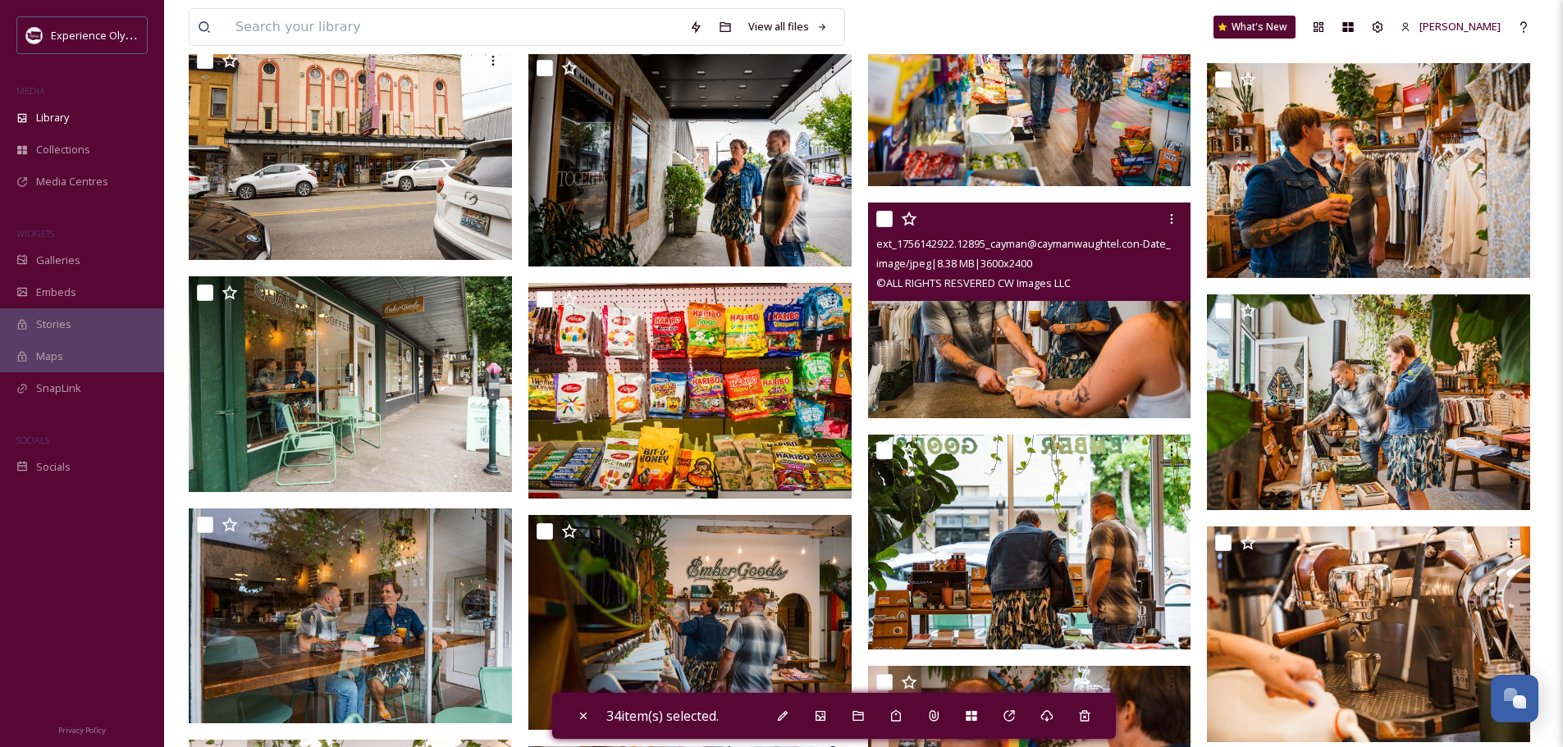
click at [879, 217] on input "checkbox" at bounding box center [884, 219] width 16 height 16
checkbox input "true"
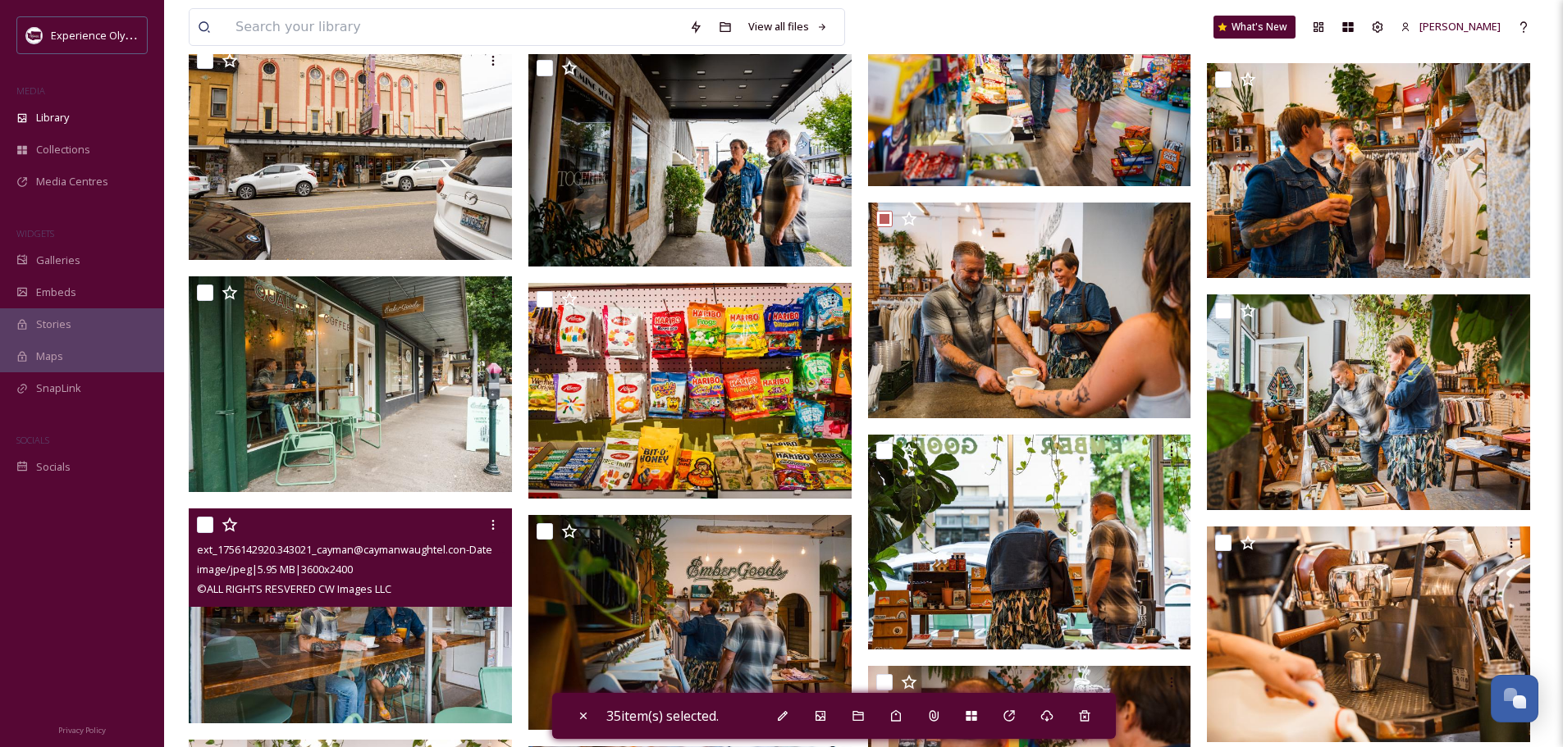
click at [203, 522] on input "checkbox" at bounding box center [205, 525] width 16 height 16
checkbox input "true"
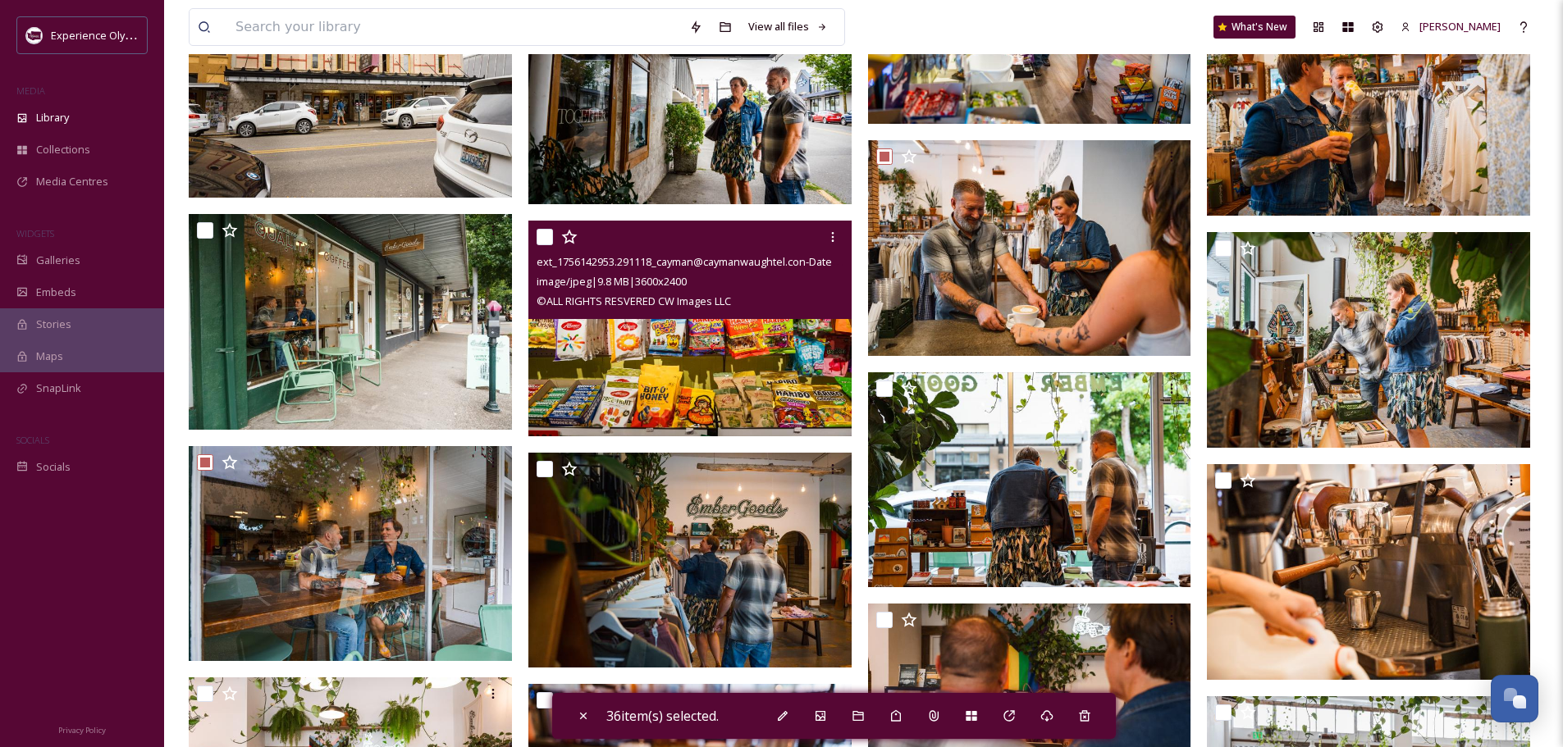
scroll to position [5660, 0]
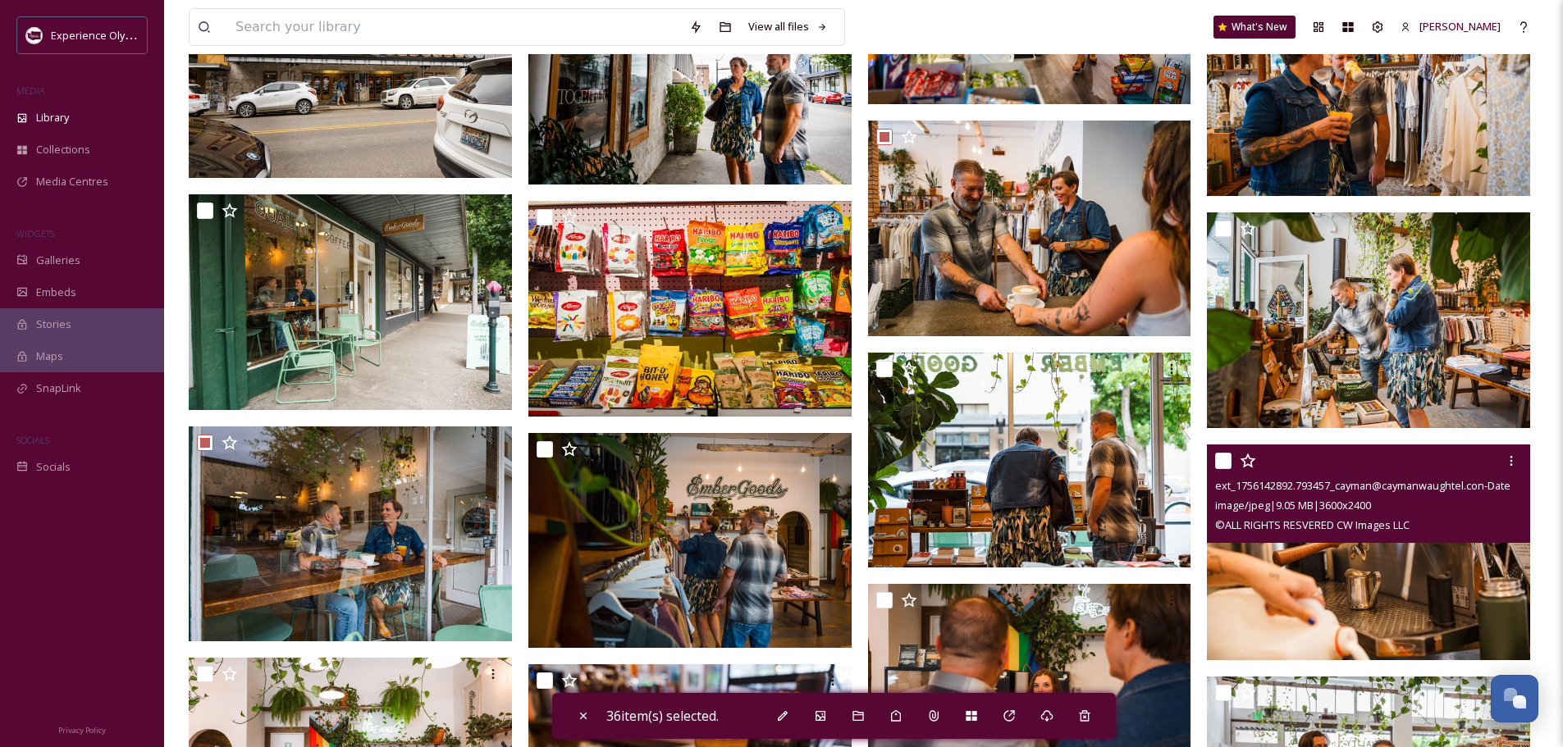
click at [1221, 459] on input "checkbox" at bounding box center [1223, 461] width 16 height 16
checkbox input "true"
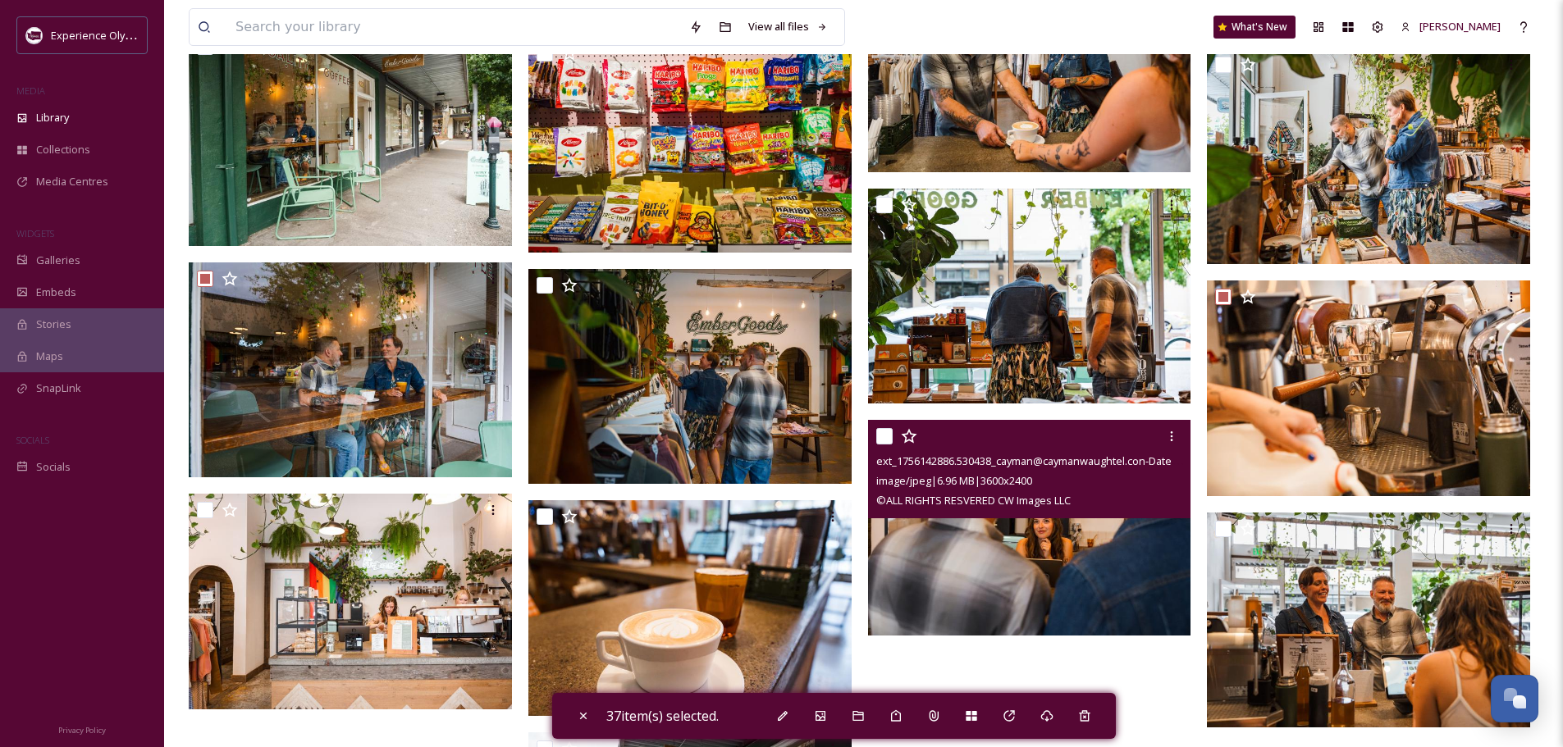
scroll to position [5906, 0]
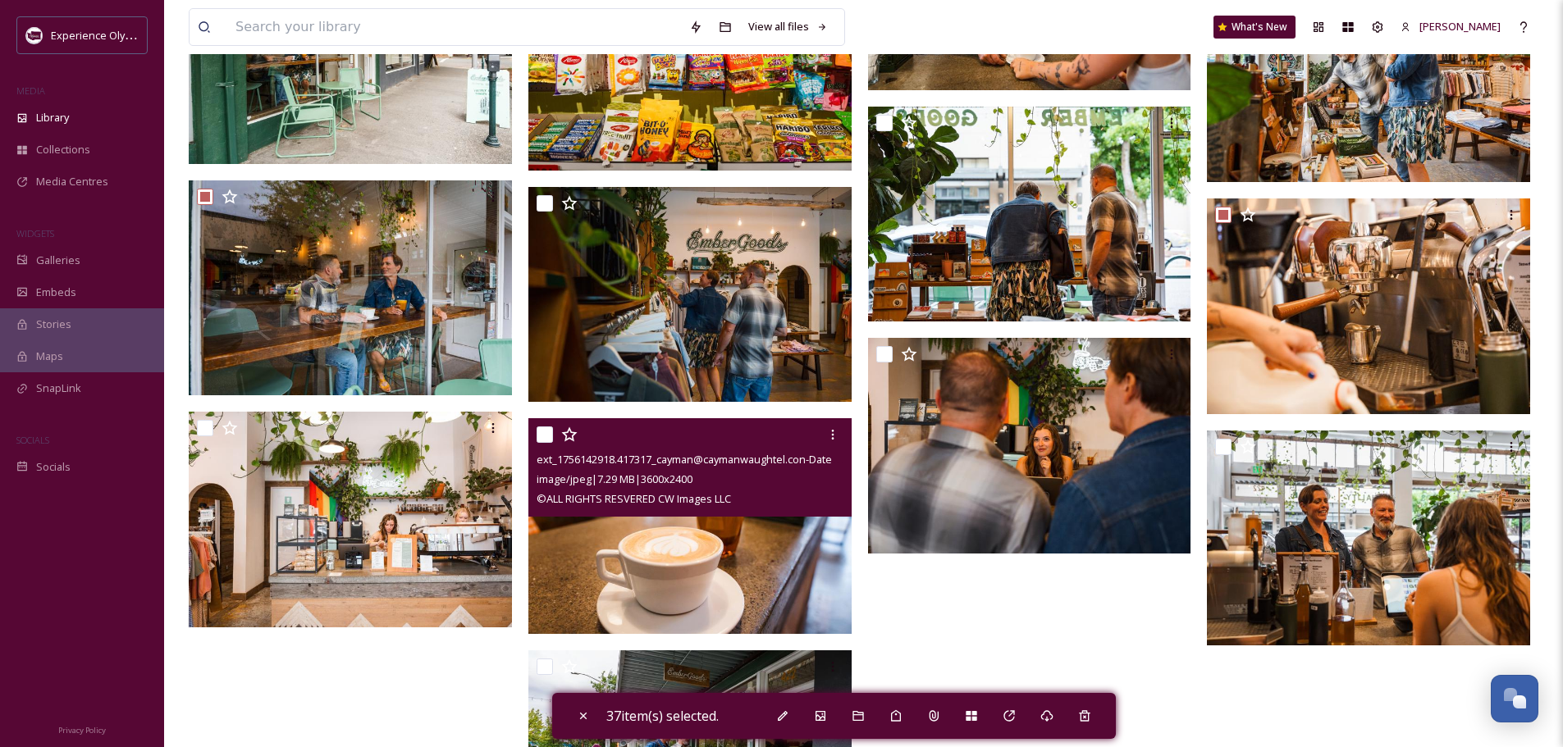
click at [543, 429] on input "checkbox" at bounding box center [544, 435] width 16 height 16
checkbox input "true"
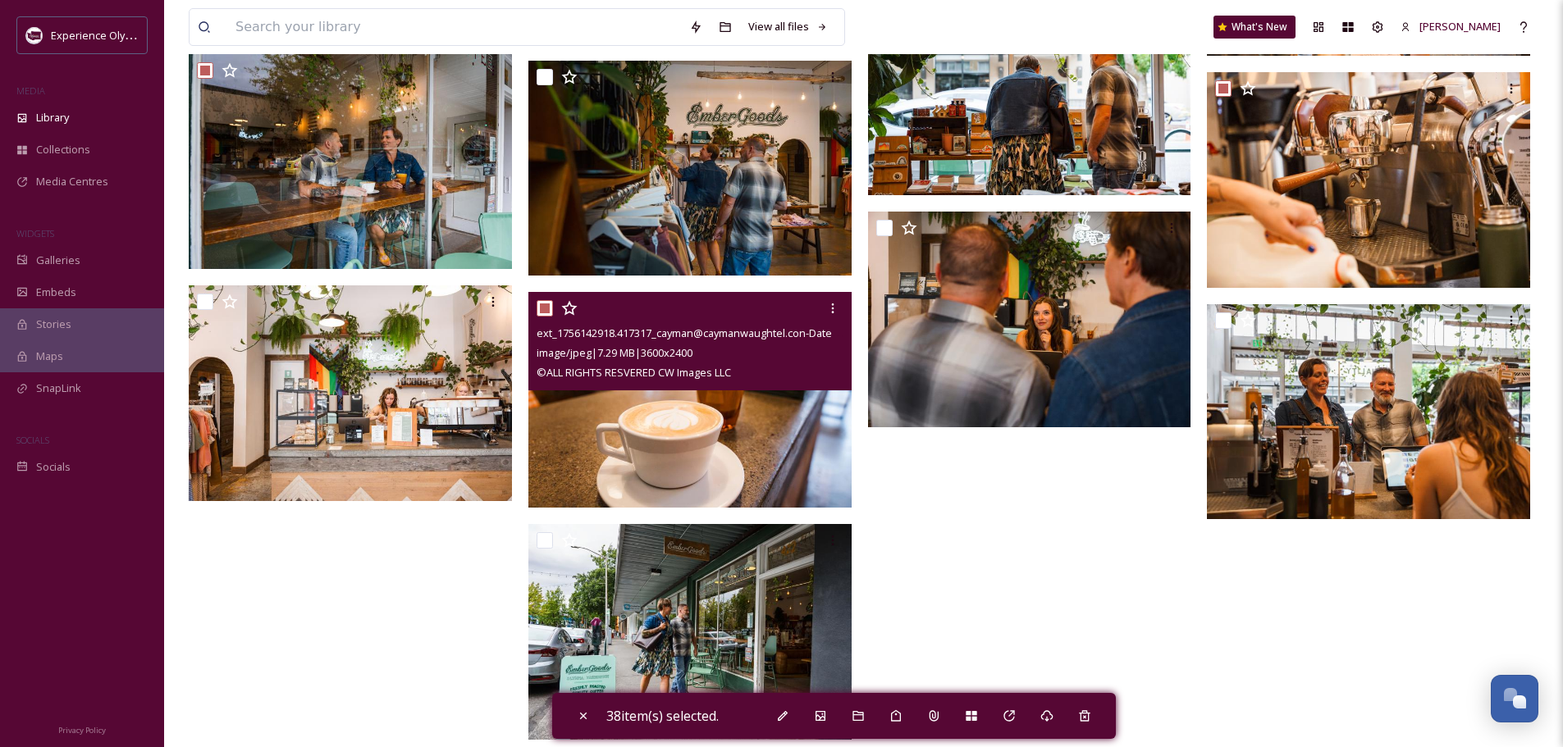
scroll to position [6053, 0]
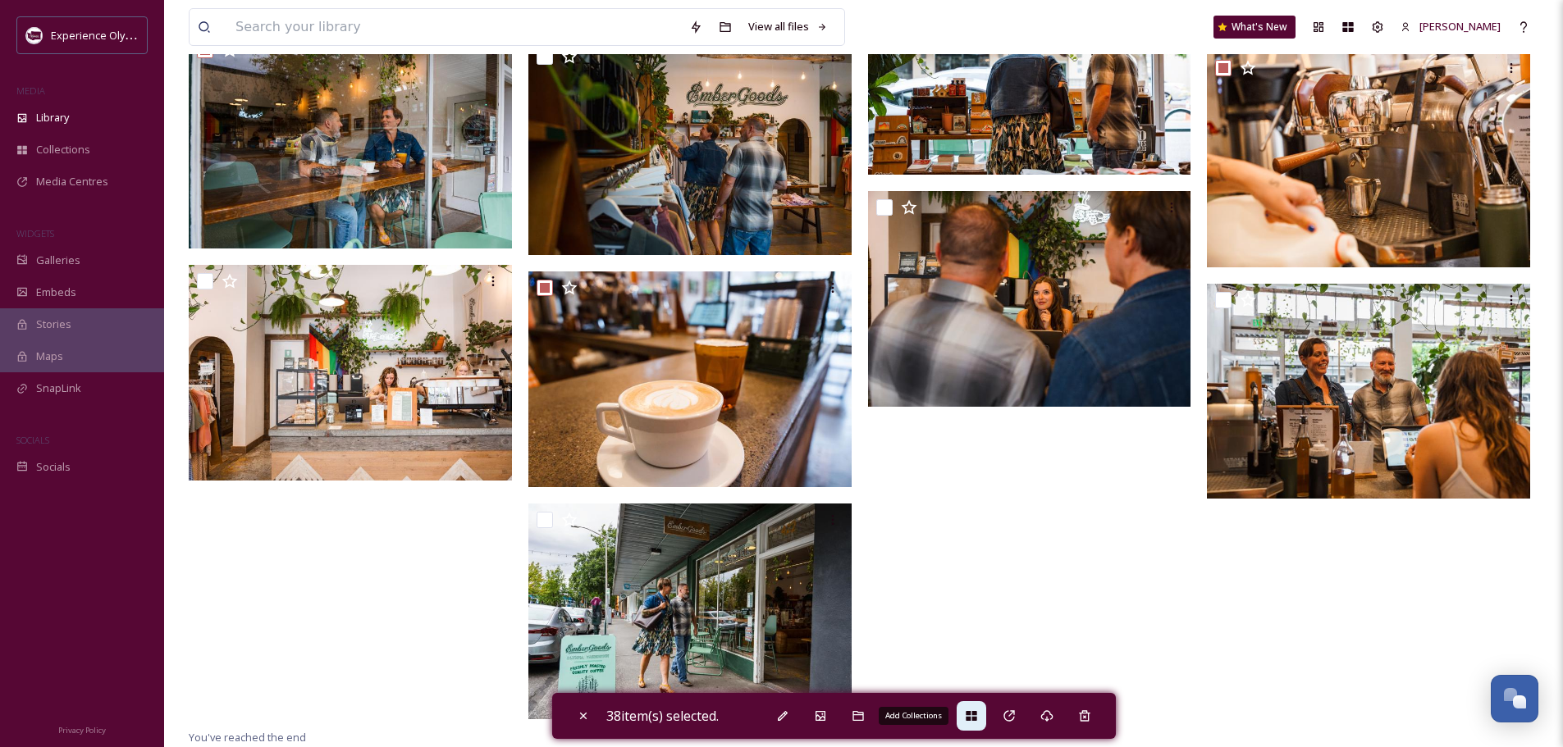
click at [978, 722] on icon at bounding box center [971, 716] width 13 height 13
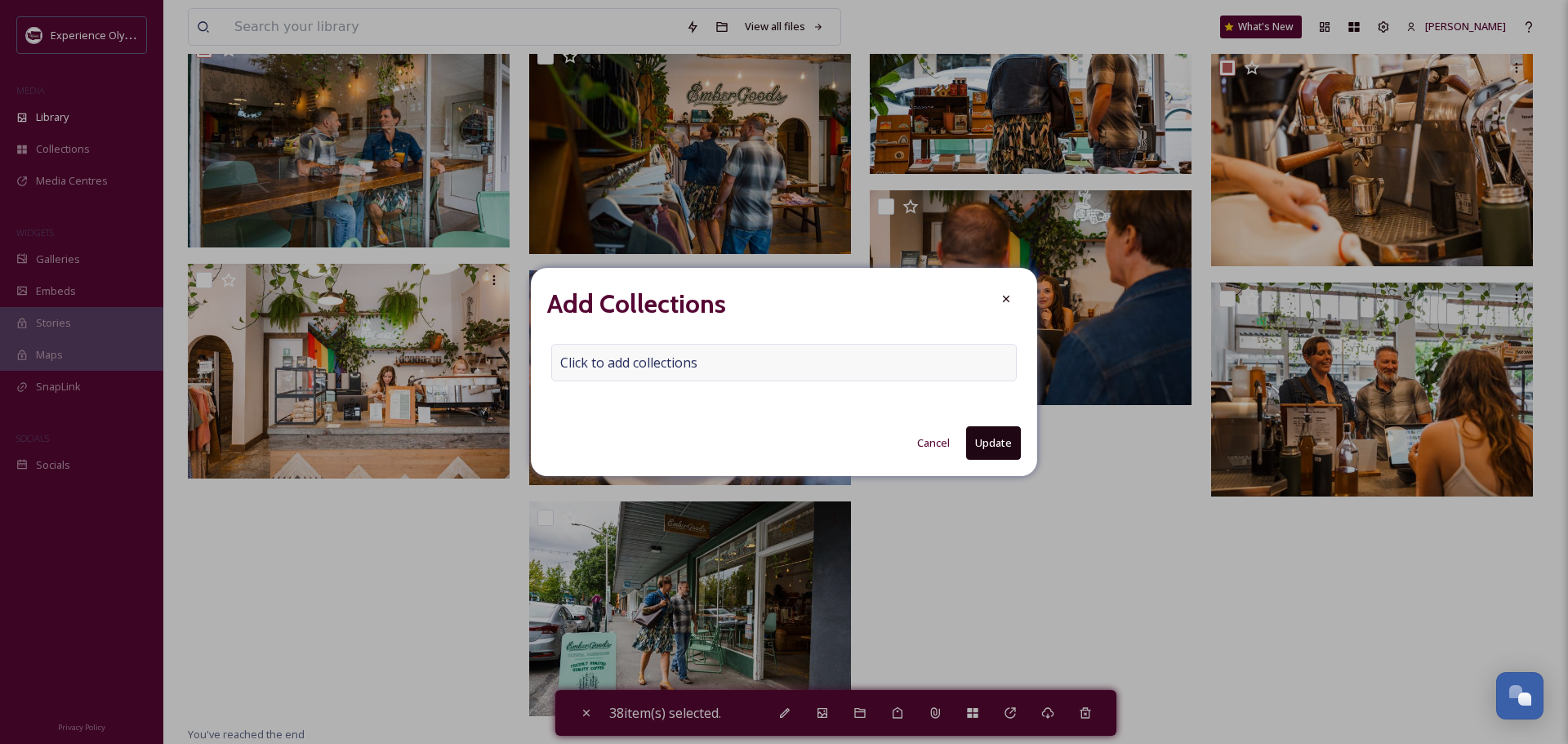
click at [587, 358] on span "Click to add collections" at bounding box center [629, 363] width 137 height 20
click at [574, 362] on input at bounding box center [641, 363] width 179 height 36
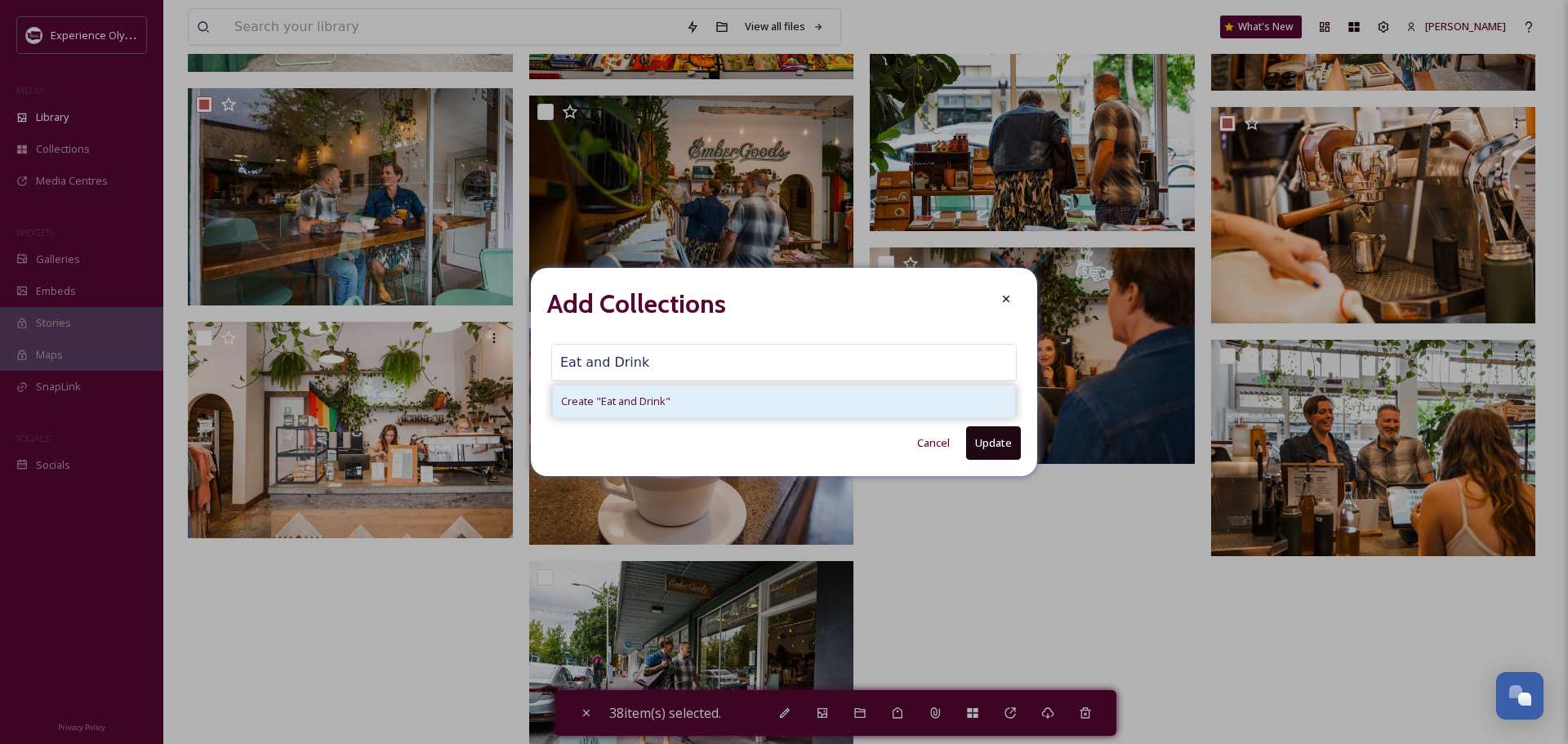
type input "Eat and Drink"
click at [586, 403] on span "Create " Eat and Drink "" at bounding box center [616, 401] width 110 height 16
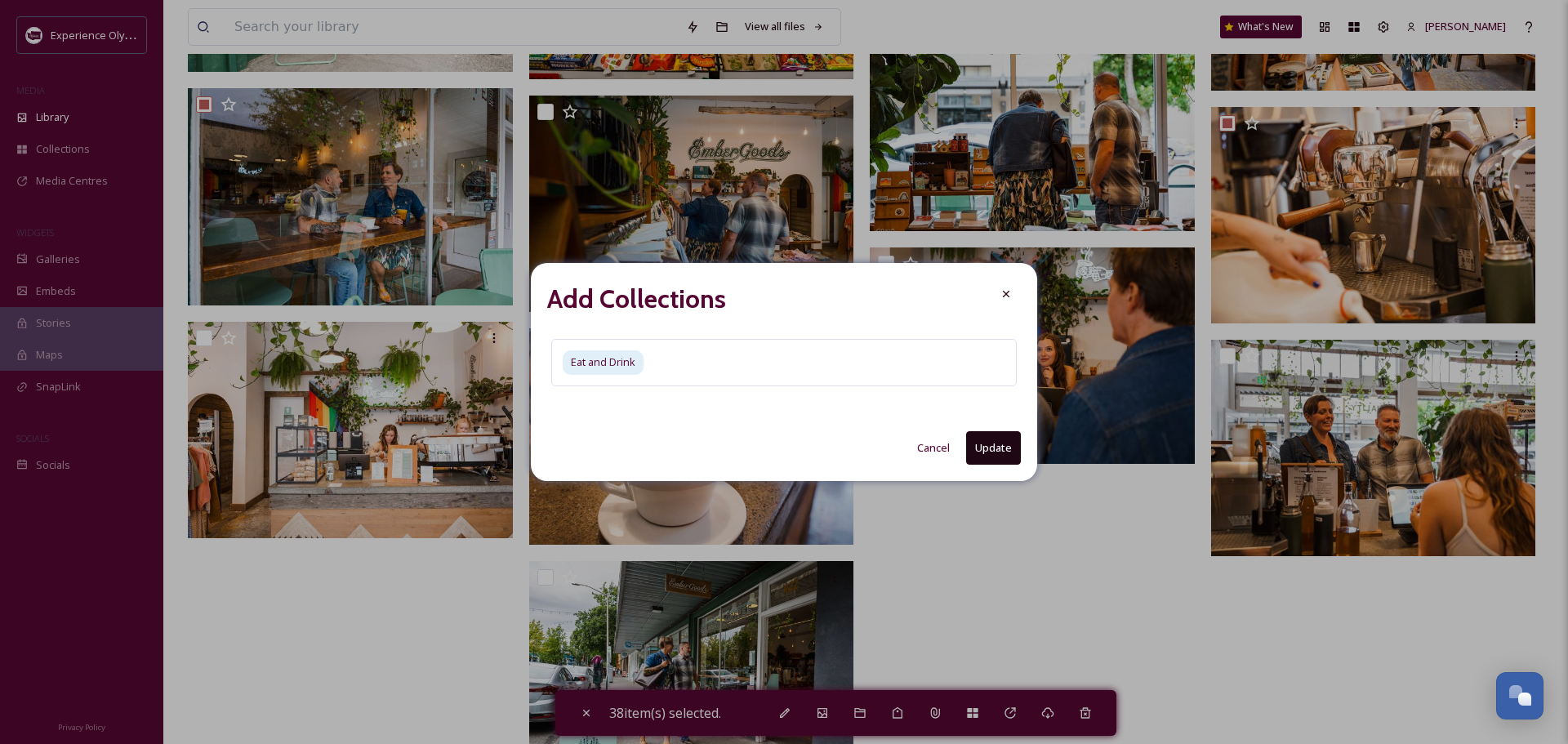
click at [1003, 440] on button "Update" at bounding box center [993, 448] width 55 height 34
checkbox input "false"
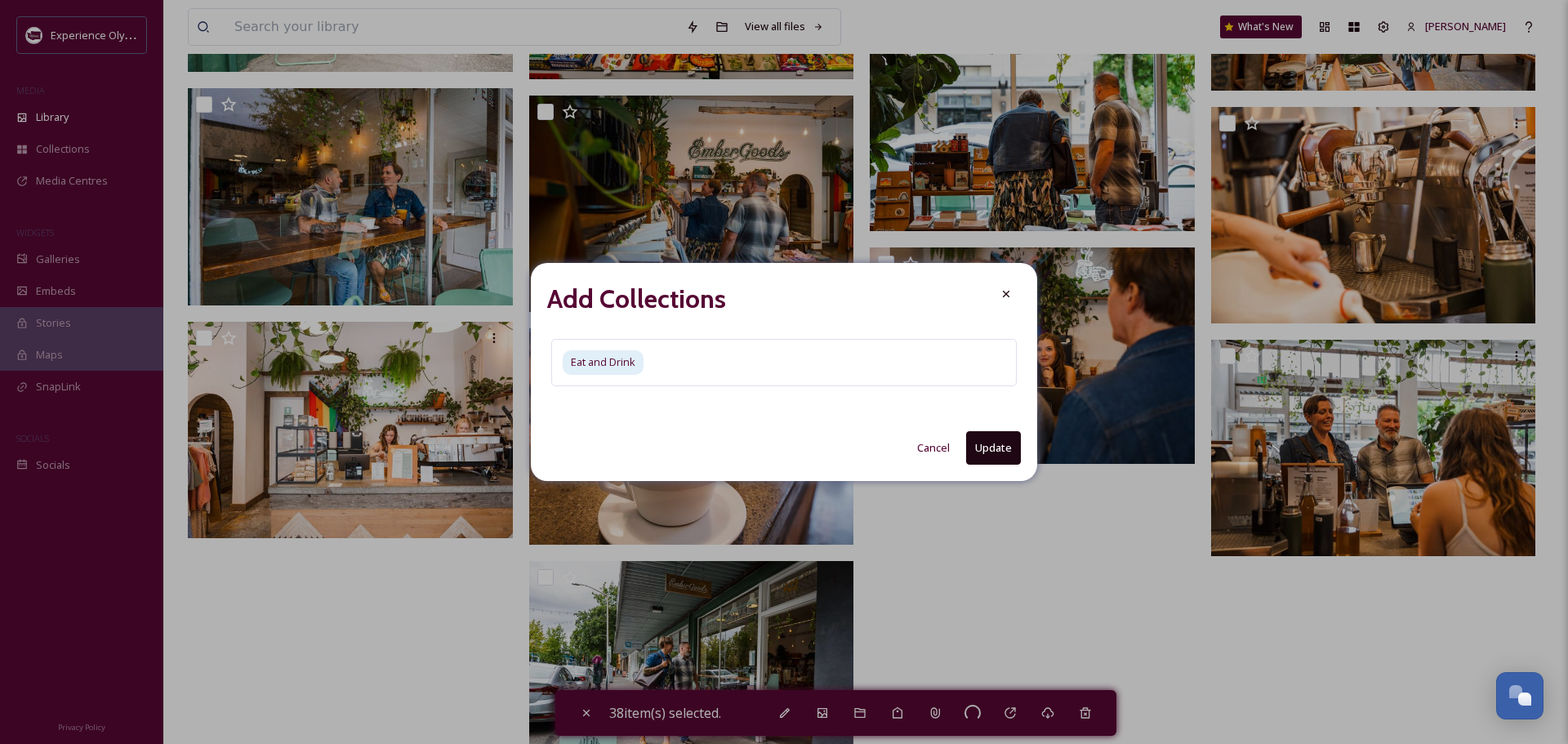
checkbox input "false"
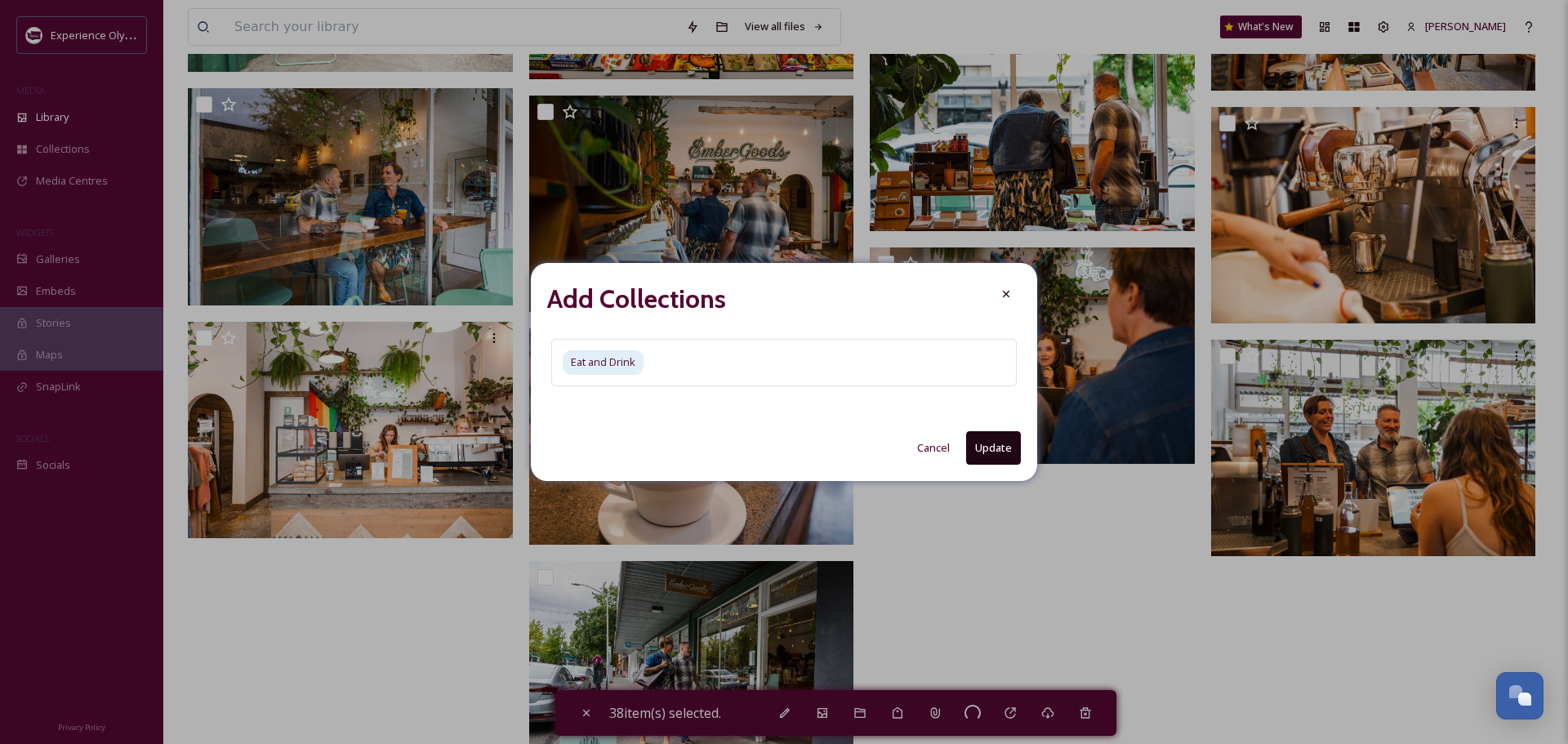
checkbox input "false"
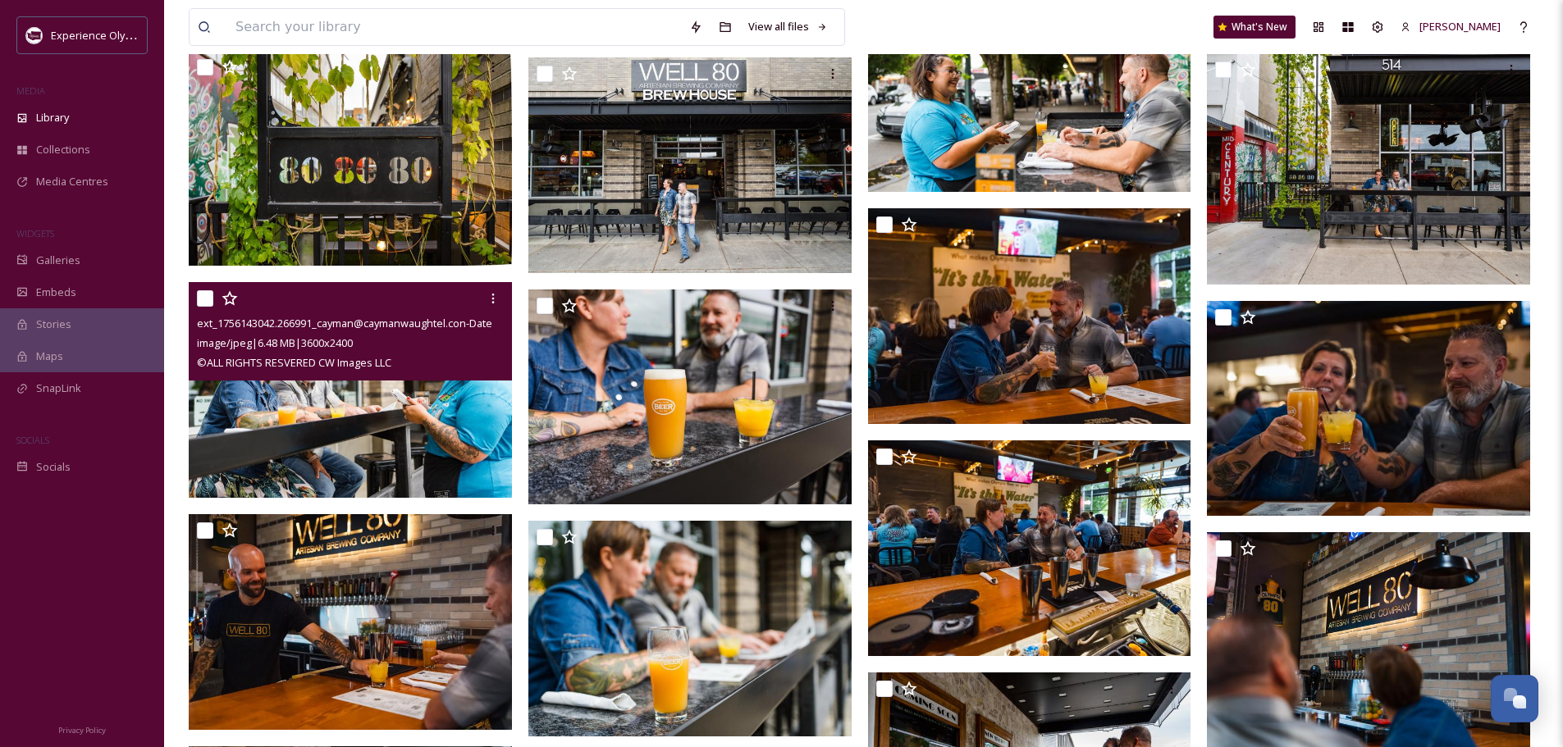
scroll to position [4576, 0]
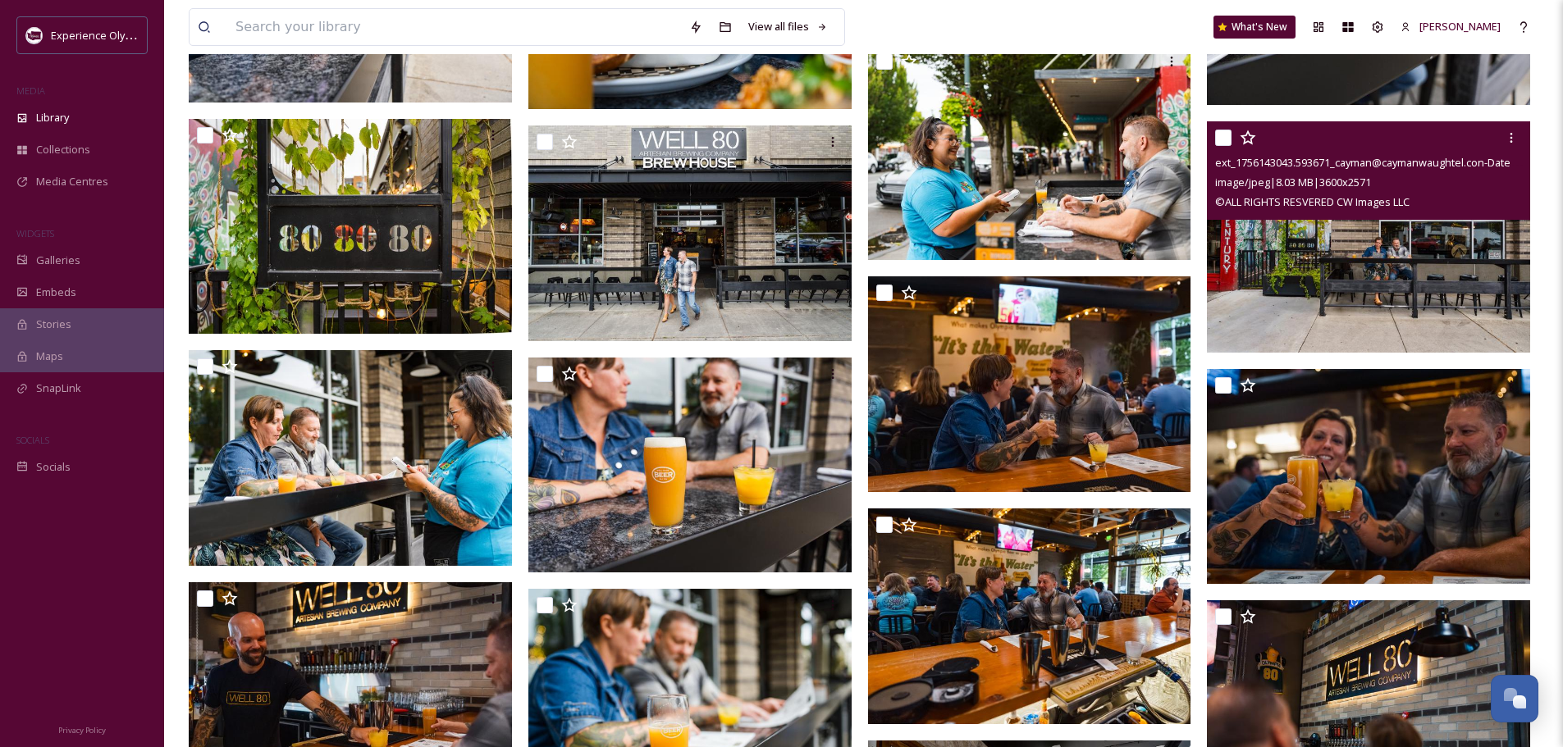
click at [1224, 131] on input "checkbox" at bounding box center [1223, 138] width 16 height 16
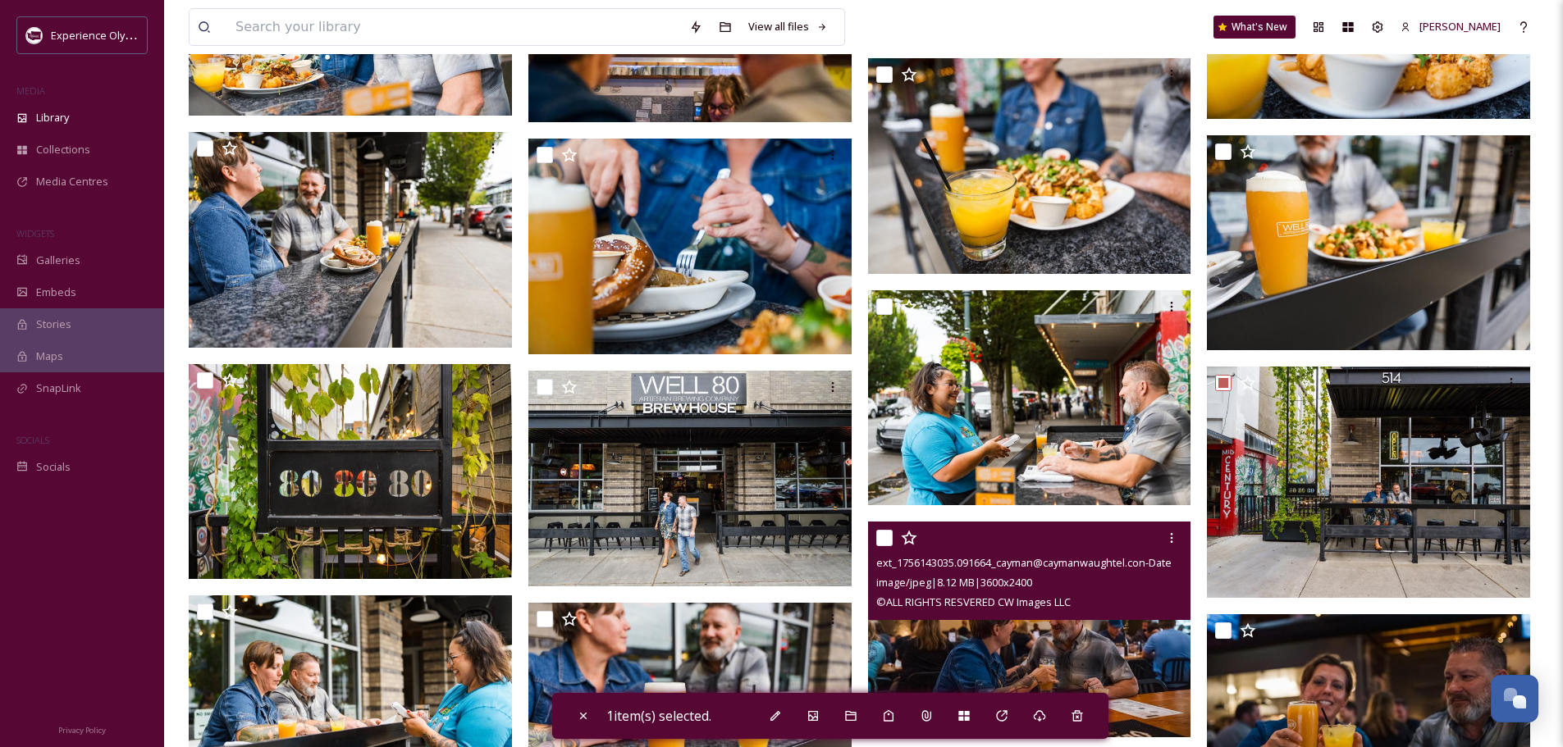
scroll to position [4330, 0]
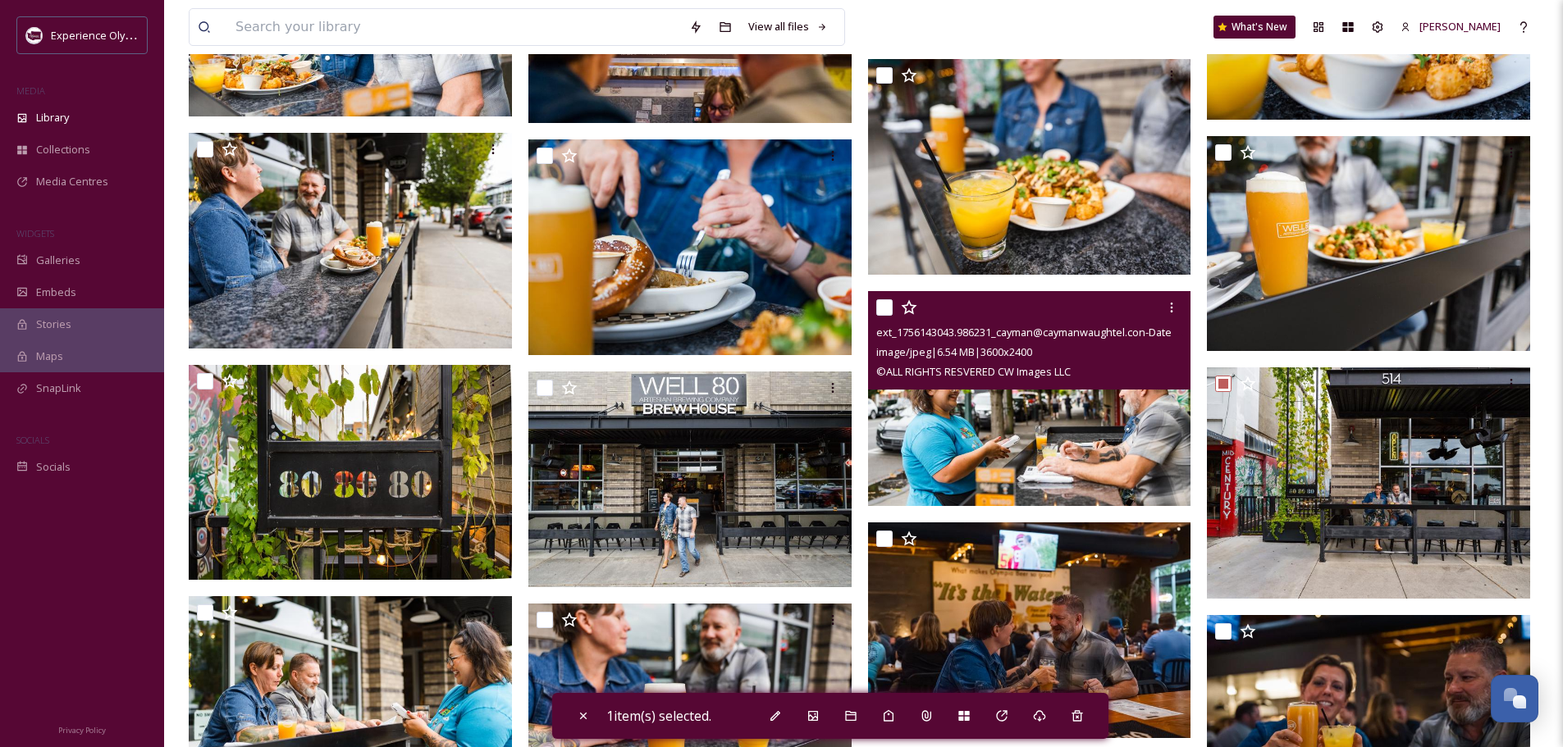
click at [882, 303] on input "checkbox" at bounding box center [884, 307] width 16 height 16
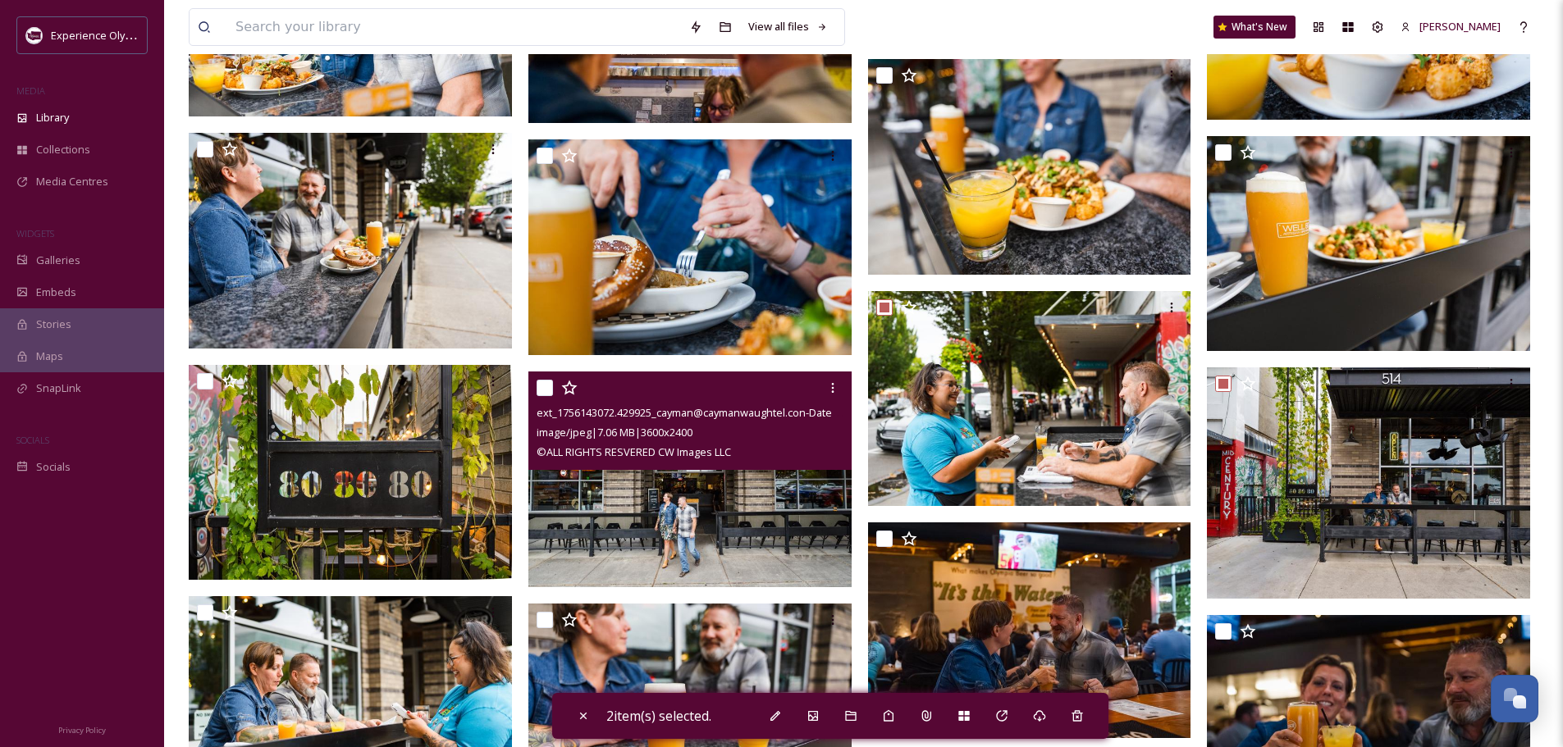
click at [545, 386] on input "checkbox" at bounding box center [544, 388] width 16 height 16
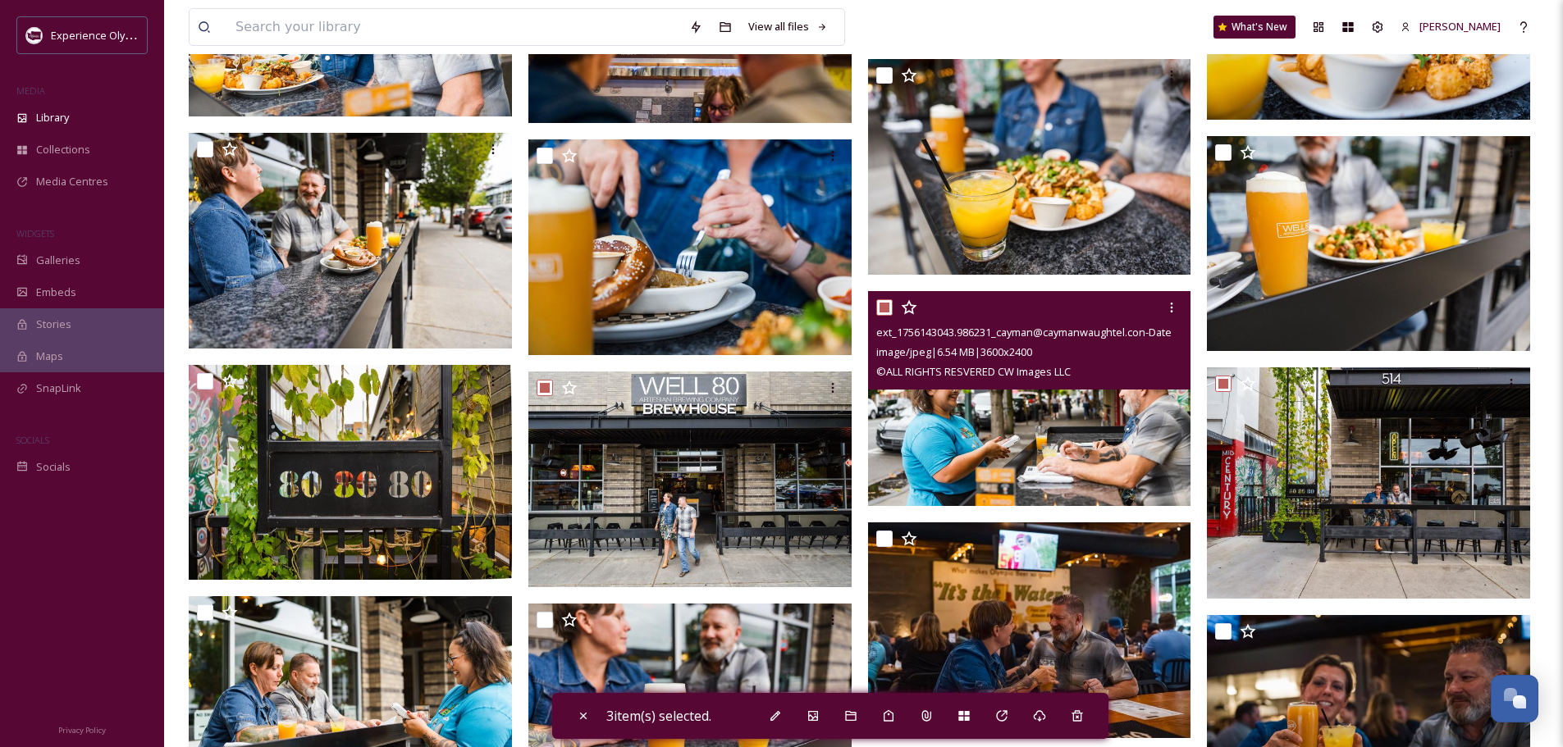
scroll to position [4248, 0]
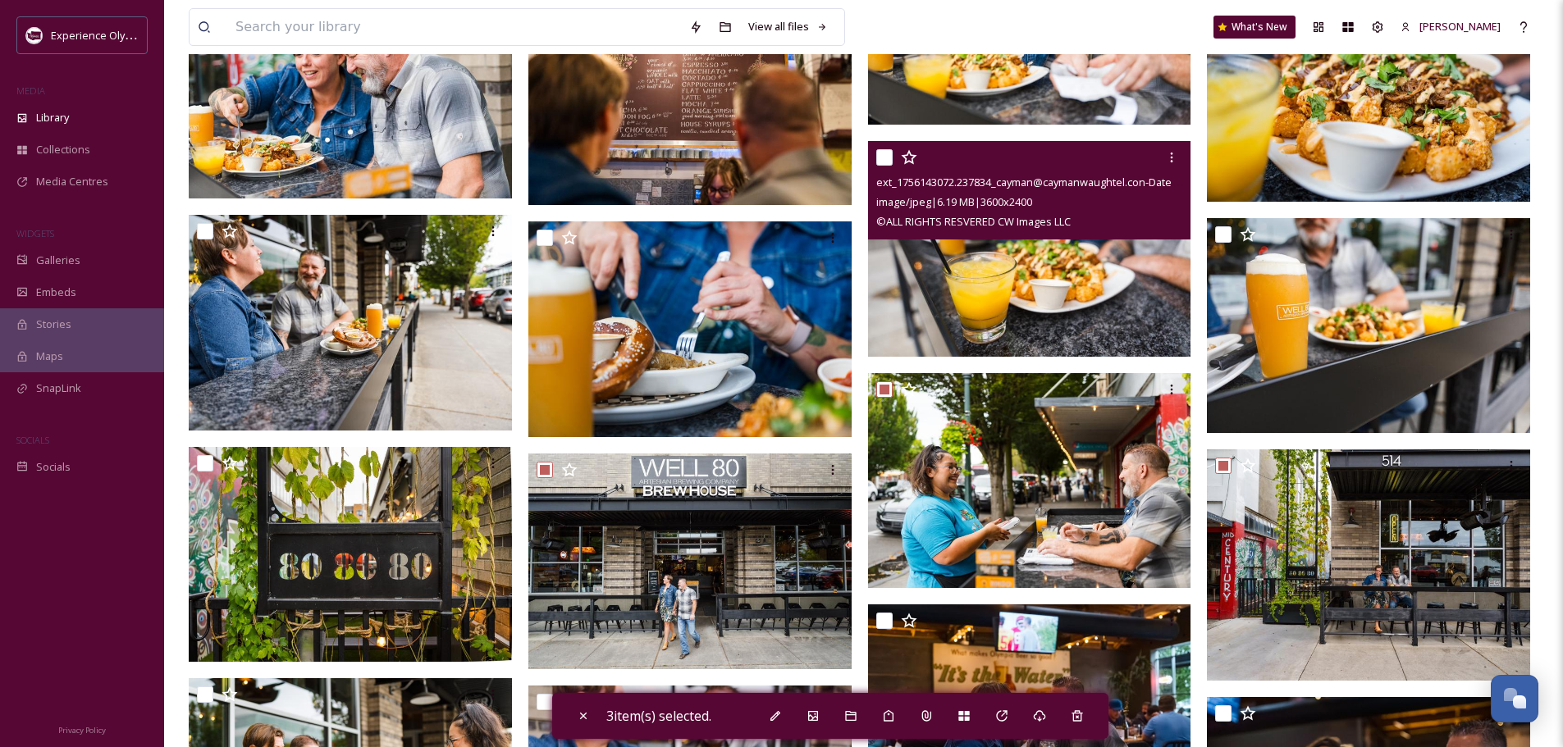
click at [878, 151] on input "checkbox" at bounding box center [884, 157] width 16 height 16
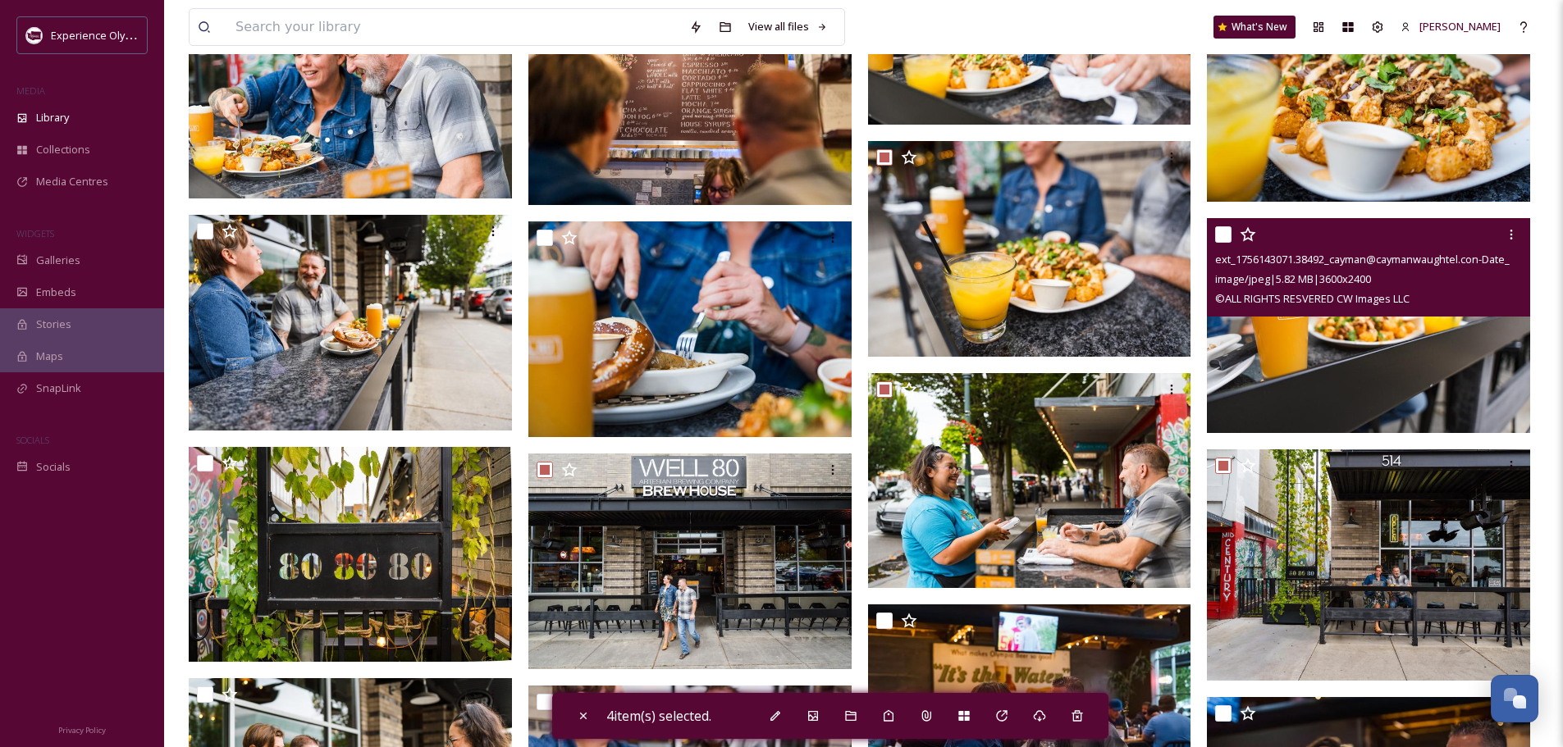
click at [1221, 230] on input "checkbox" at bounding box center [1223, 234] width 16 height 16
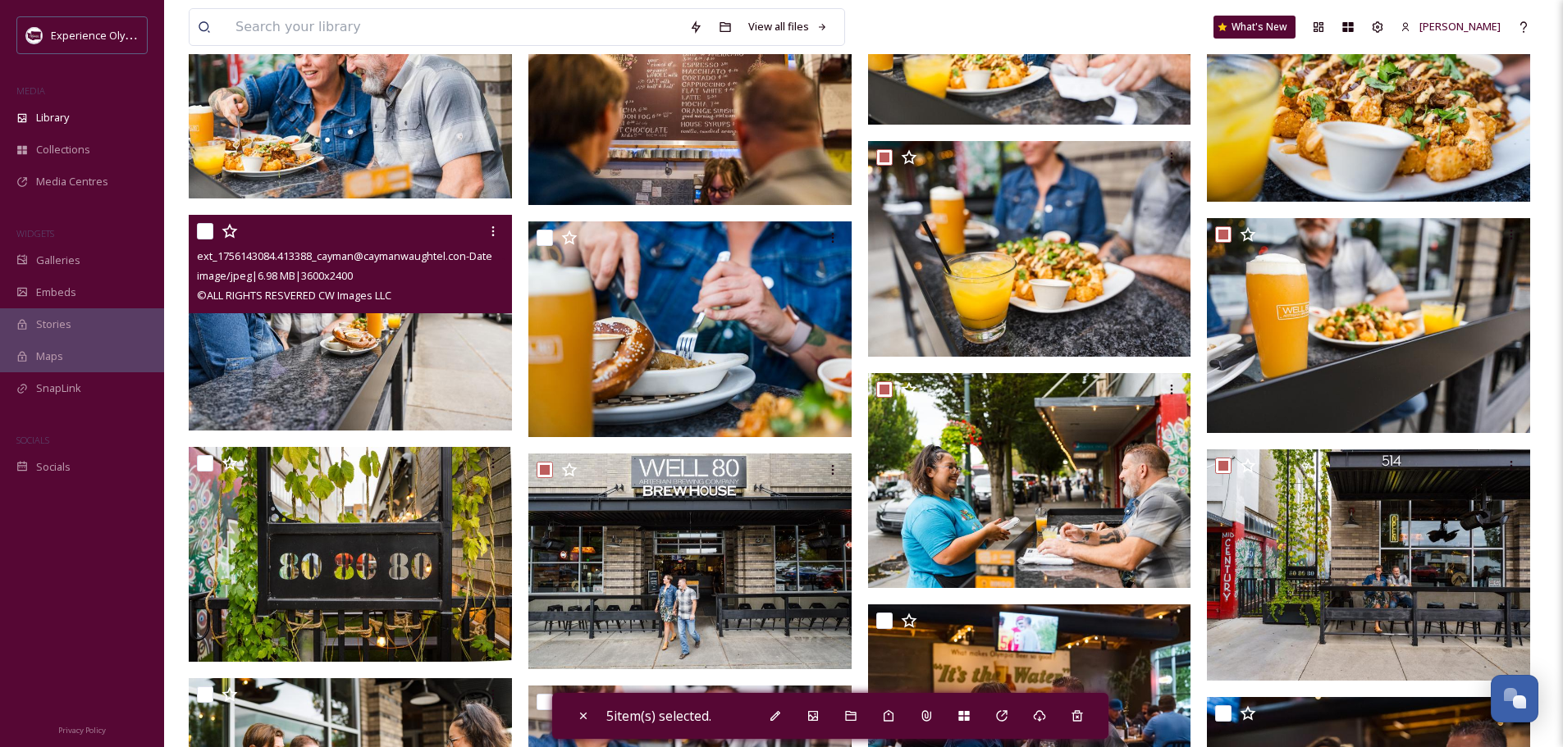
click at [203, 227] on input "checkbox" at bounding box center [205, 231] width 16 height 16
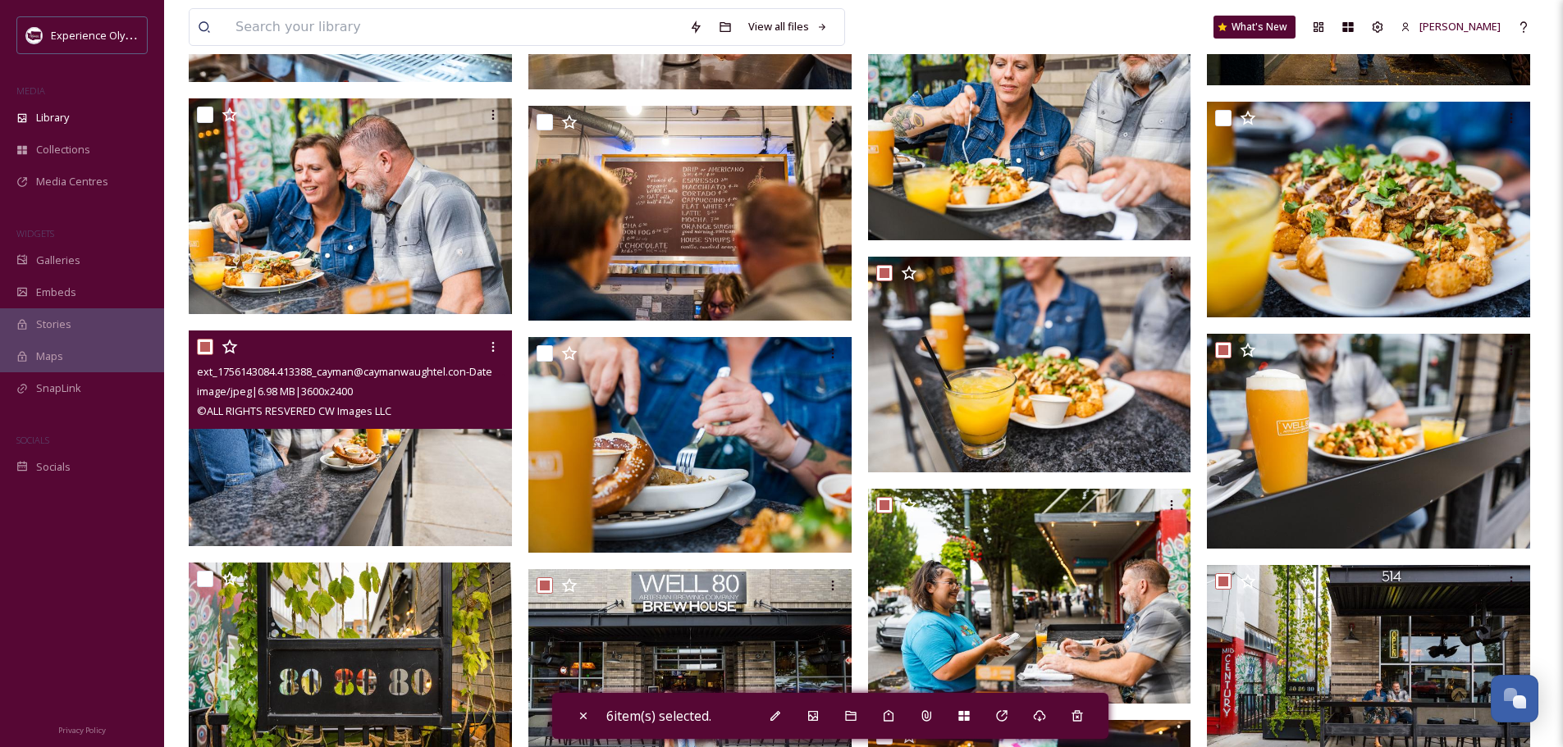
scroll to position [3920, 0]
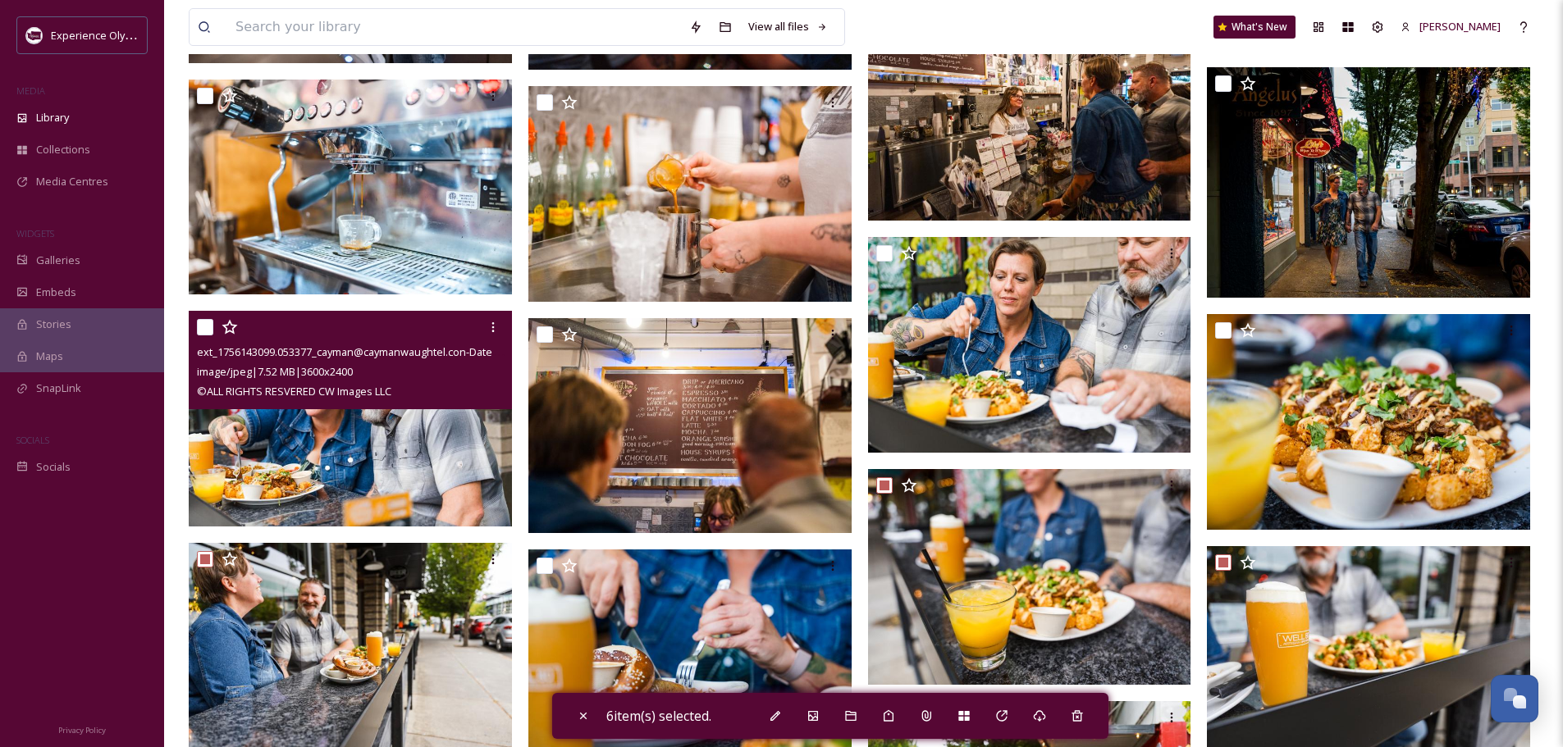
click at [197, 321] on input "checkbox" at bounding box center [205, 327] width 16 height 16
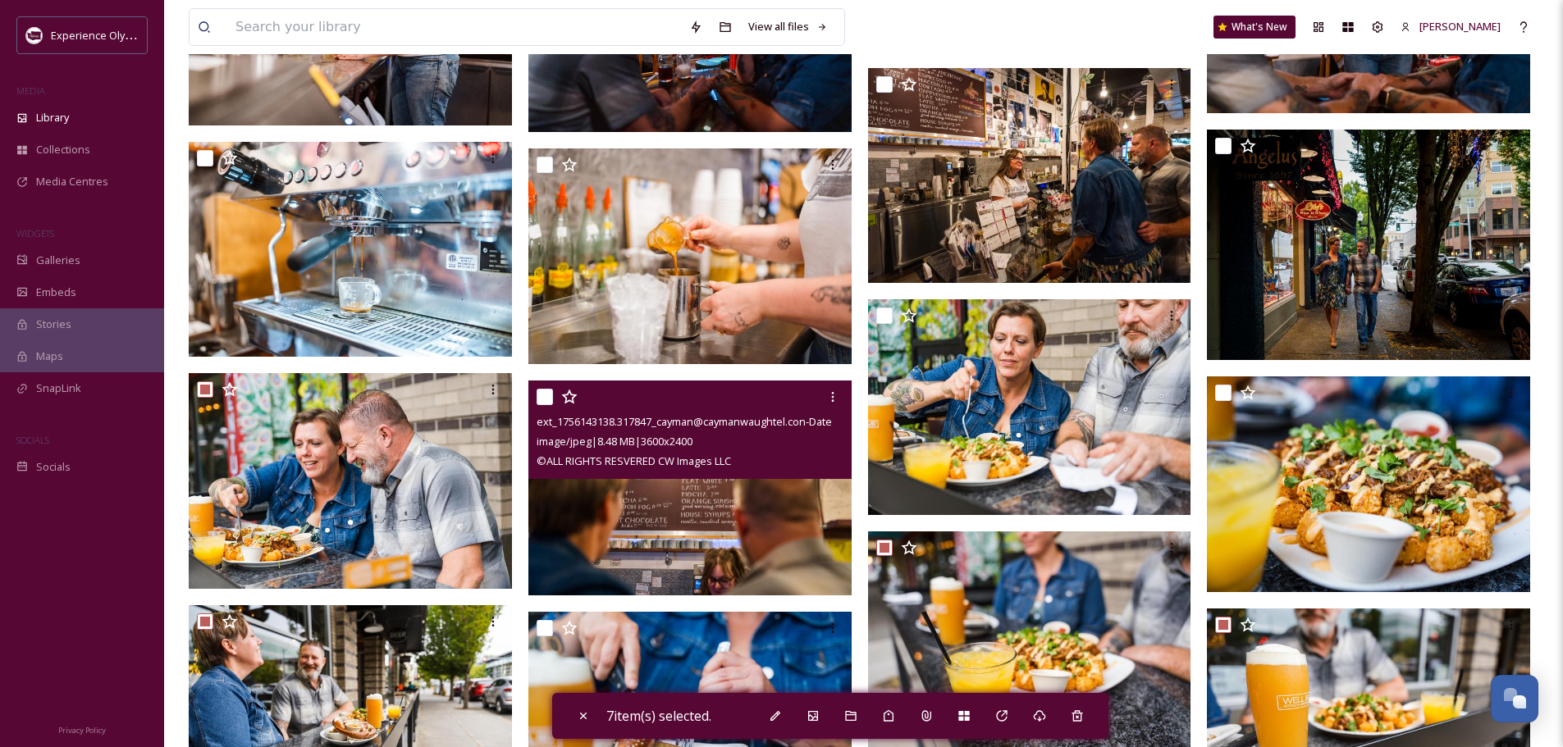
scroll to position [3838, 0]
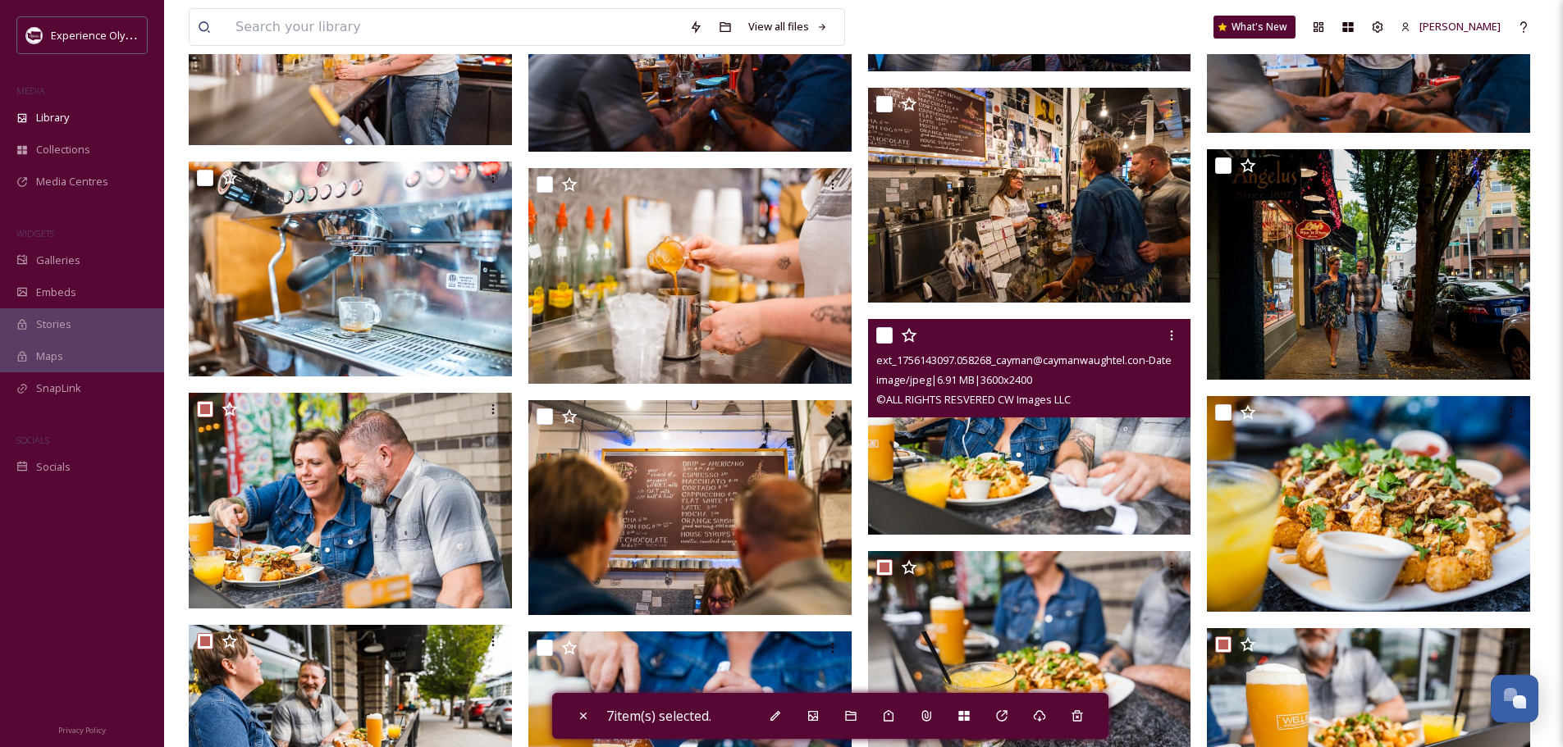
click at [891, 335] on input "checkbox" at bounding box center [884, 335] width 16 height 16
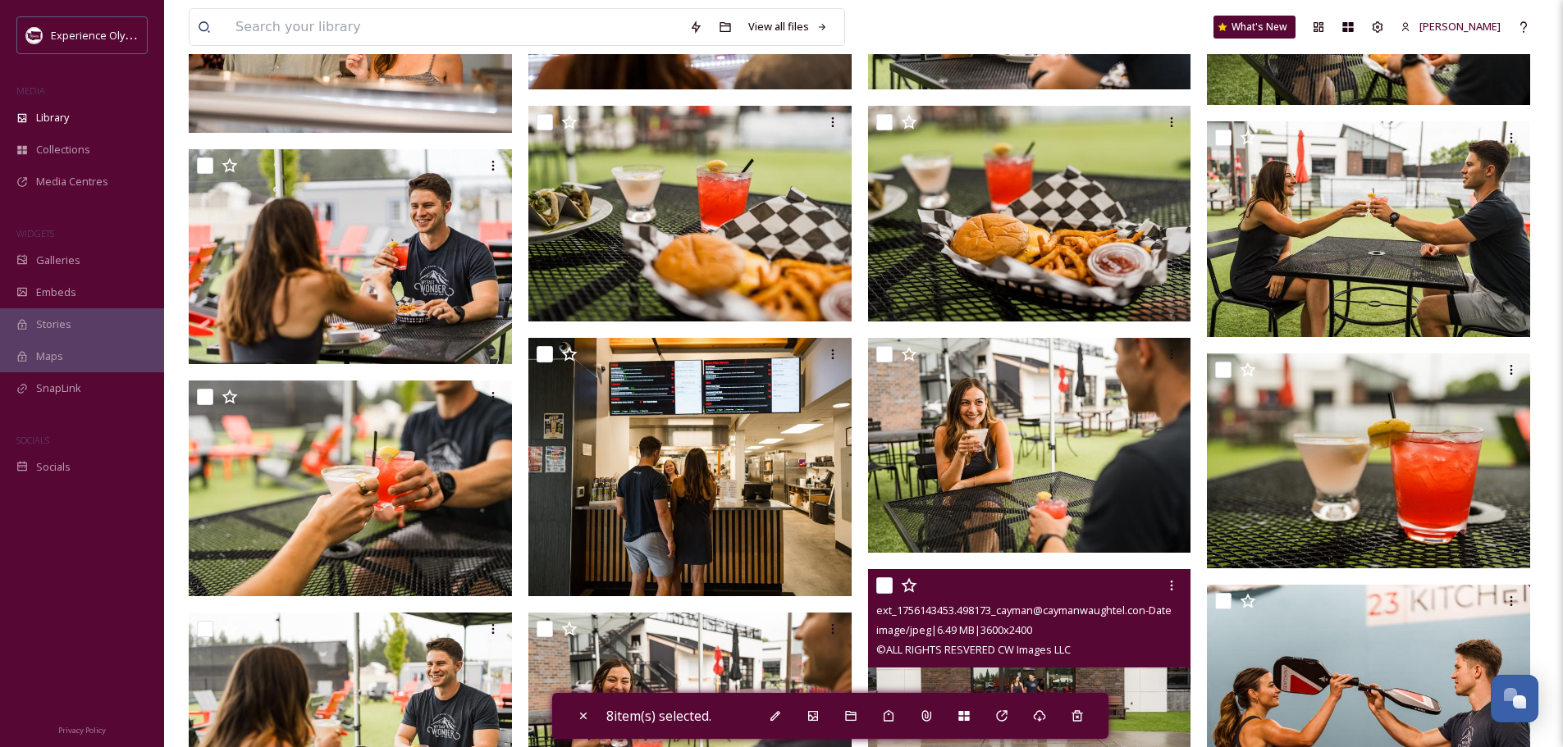
scroll to position [803, 0]
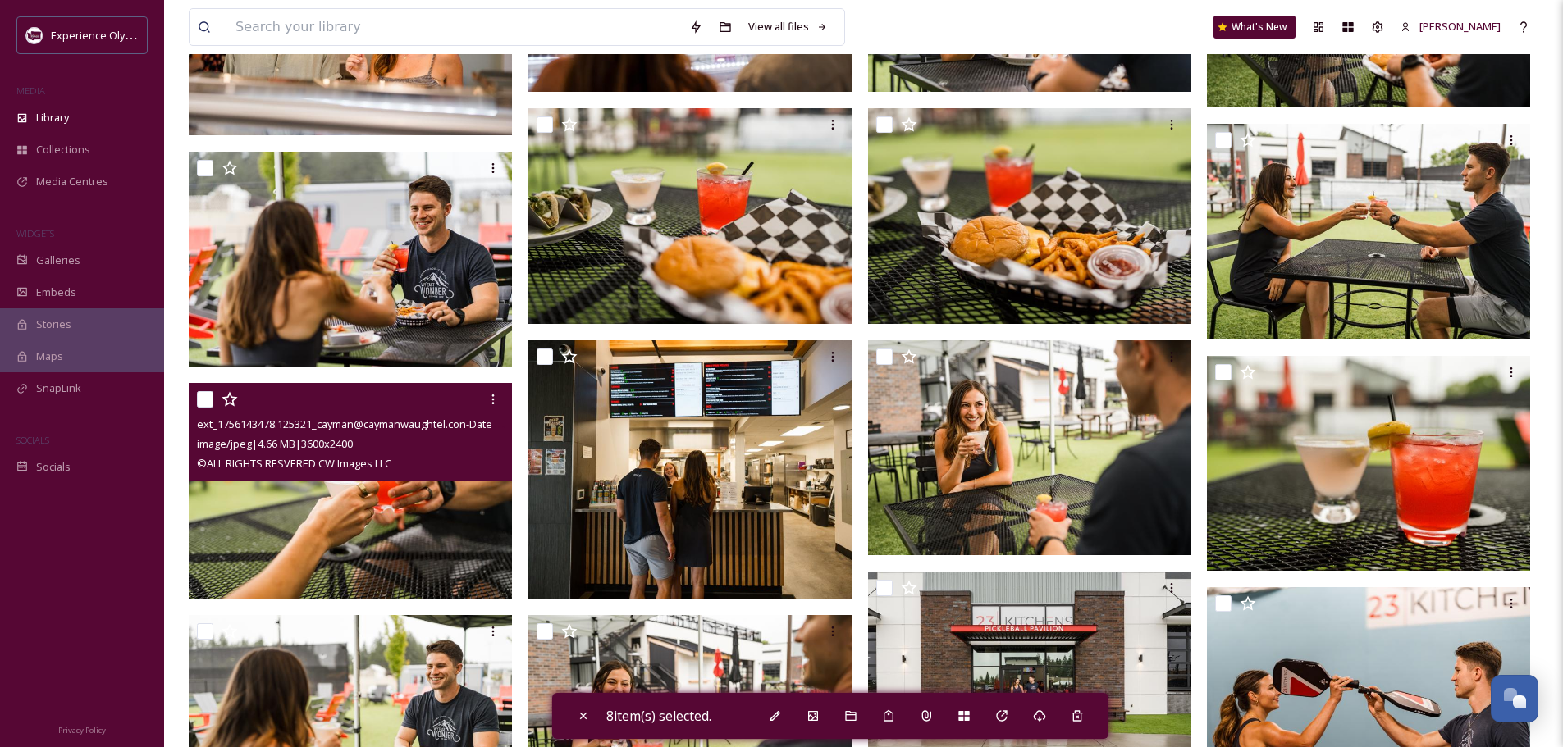
click at [201, 395] on input "checkbox" at bounding box center [205, 399] width 16 height 16
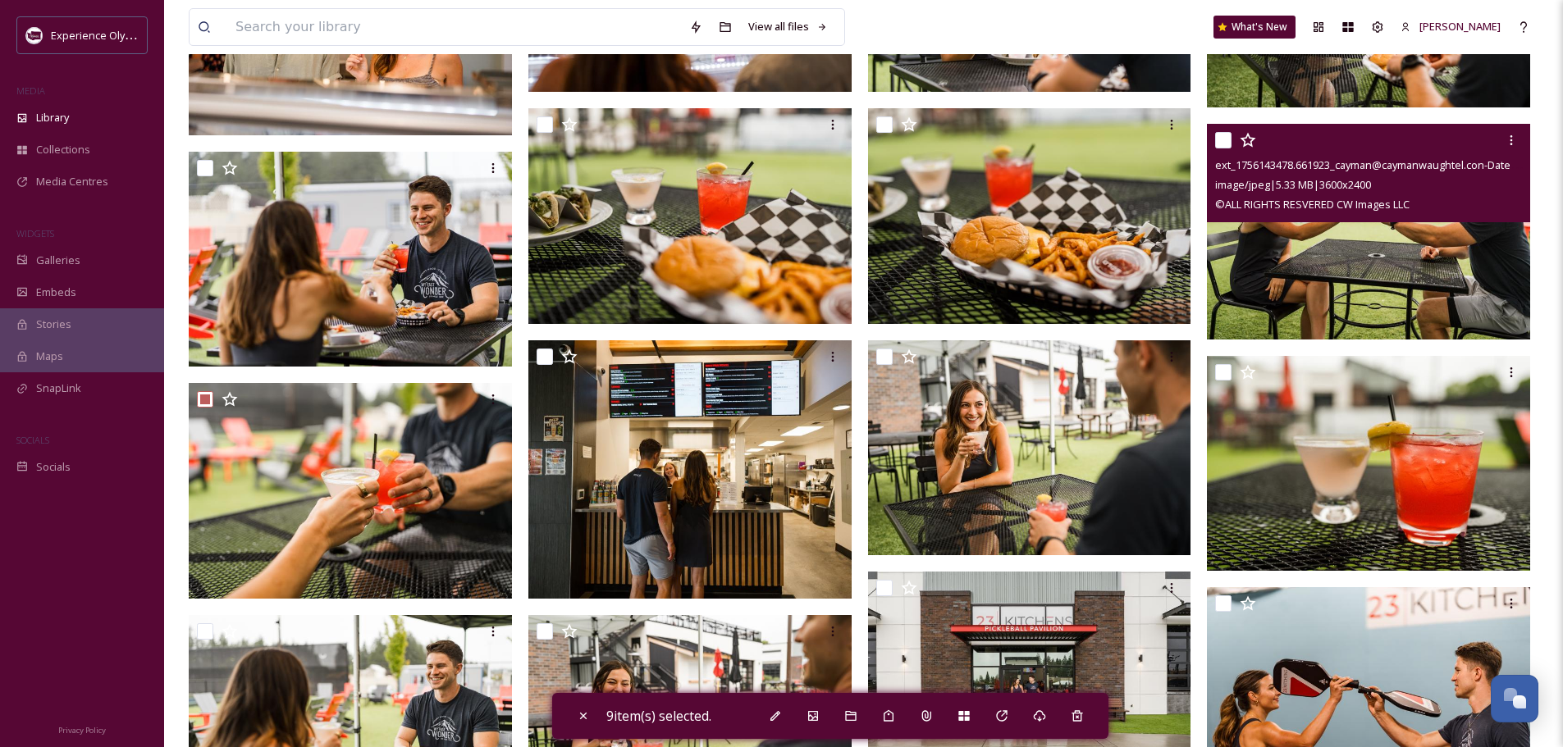
click at [1219, 136] on input "checkbox" at bounding box center [1223, 140] width 16 height 16
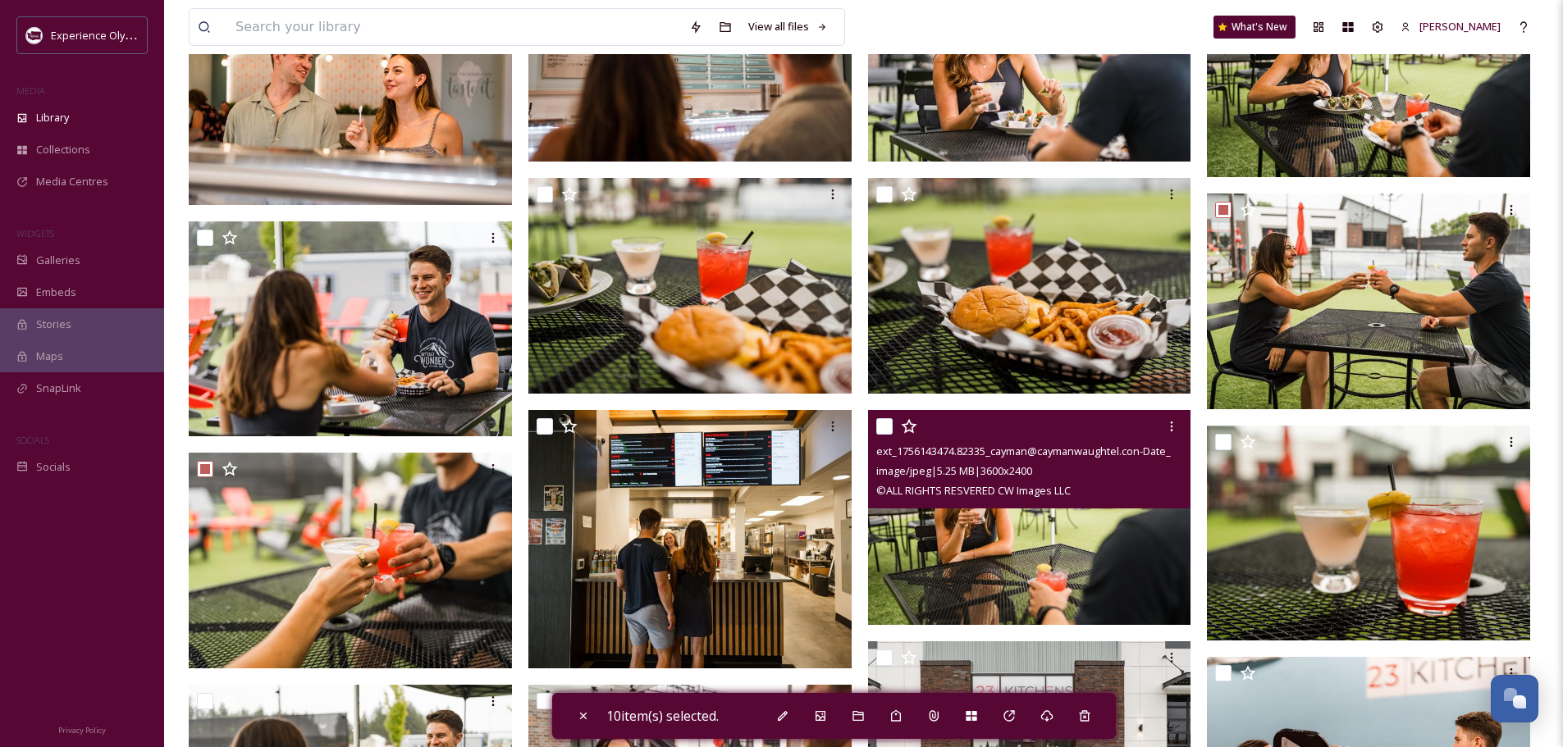
scroll to position [639, 0]
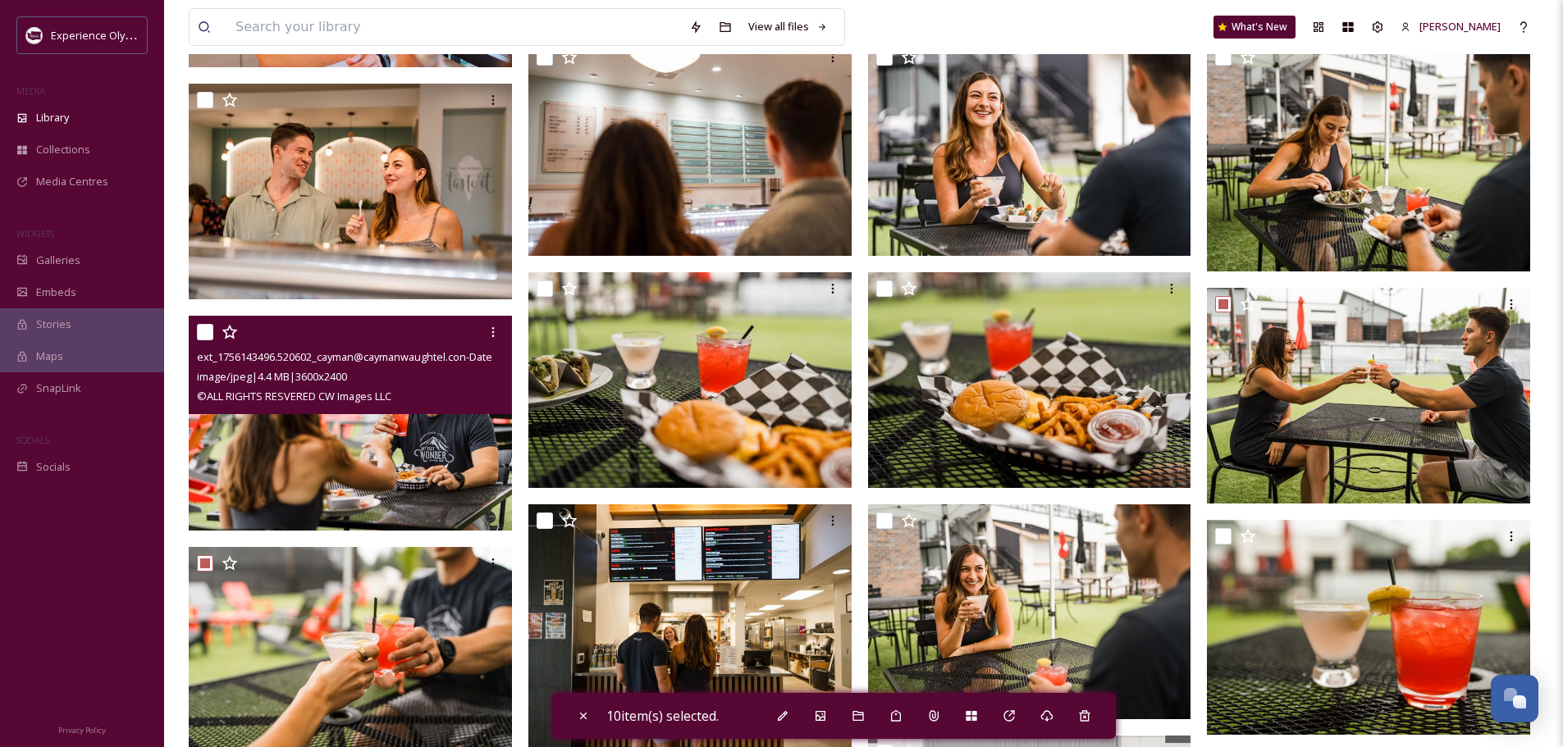
click at [200, 327] on input "checkbox" at bounding box center [205, 332] width 16 height 16
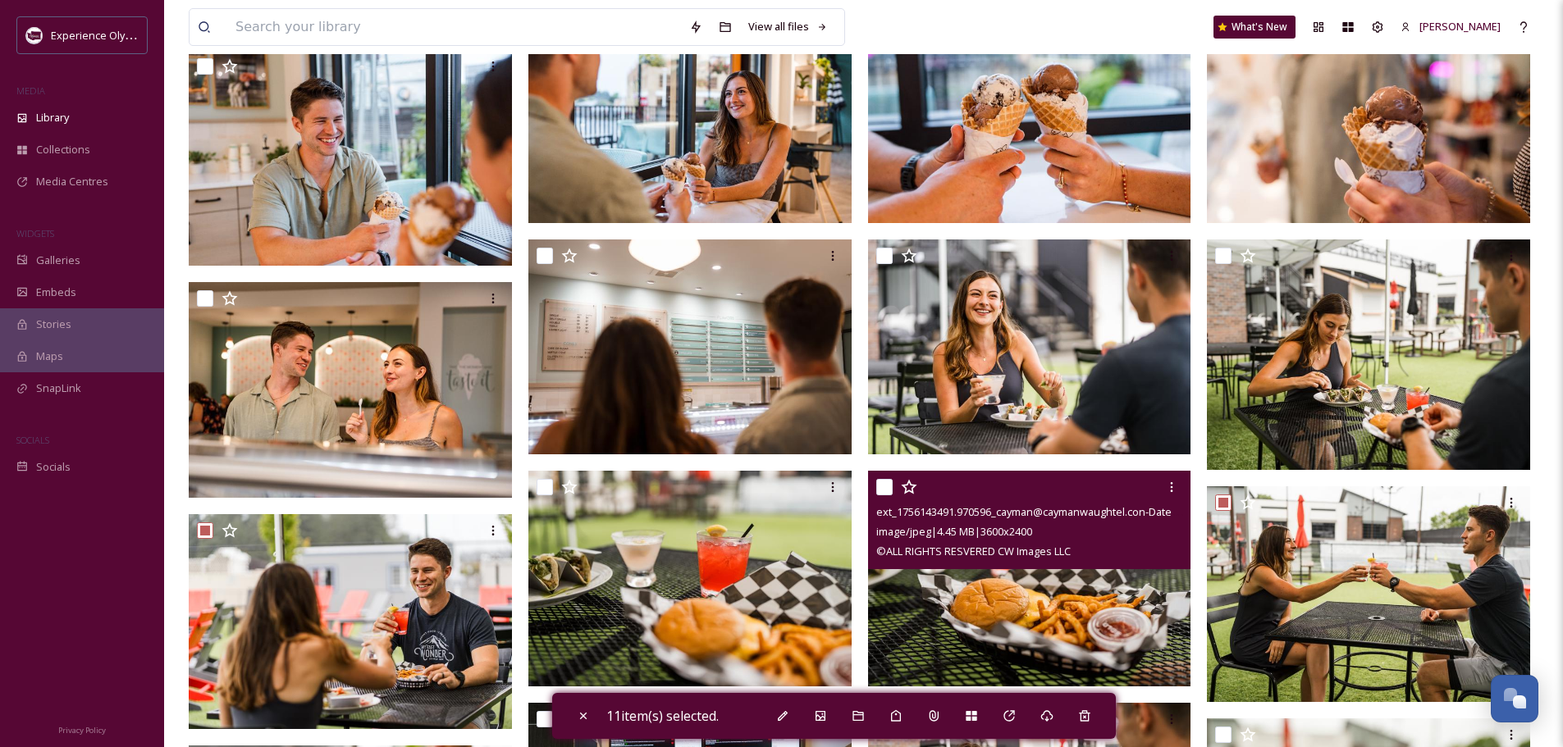
scroll to position [393, 0]
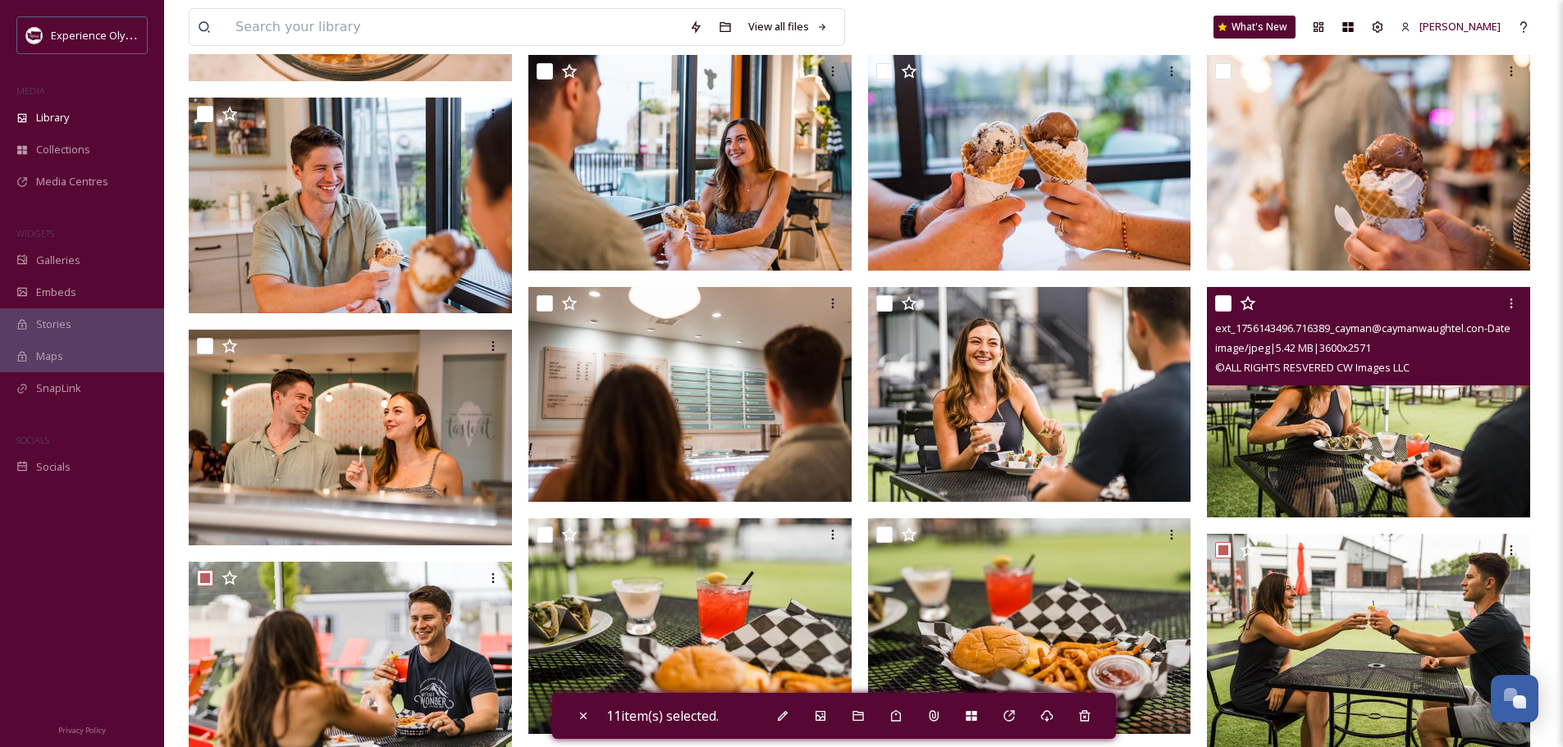
click at [1227, 299] on input "checkbox" at bounding box center [1223, 303] width 16 height 16
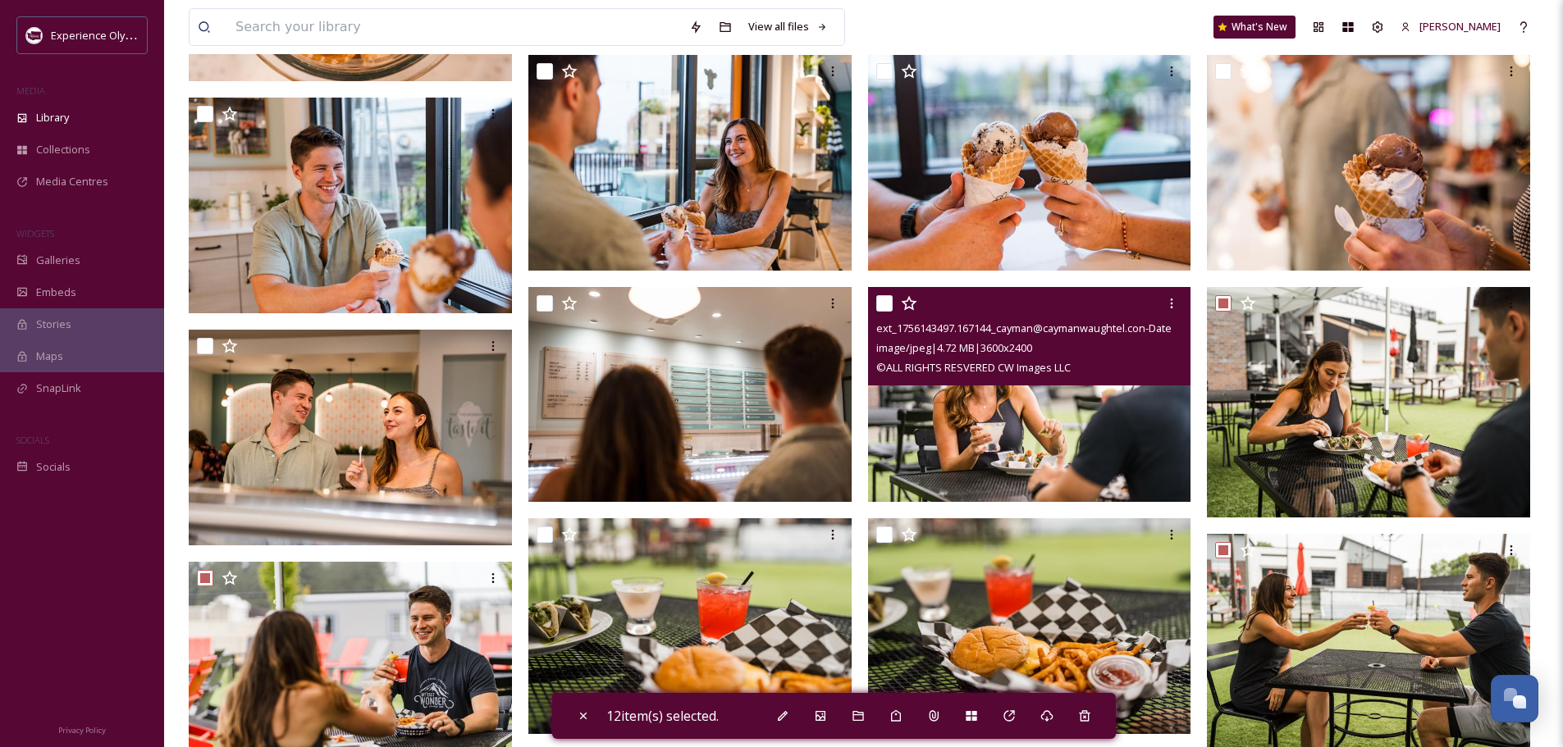
click at [884, 299] on input "checkbox" at bounding box center [884, 303] width 16 height 16
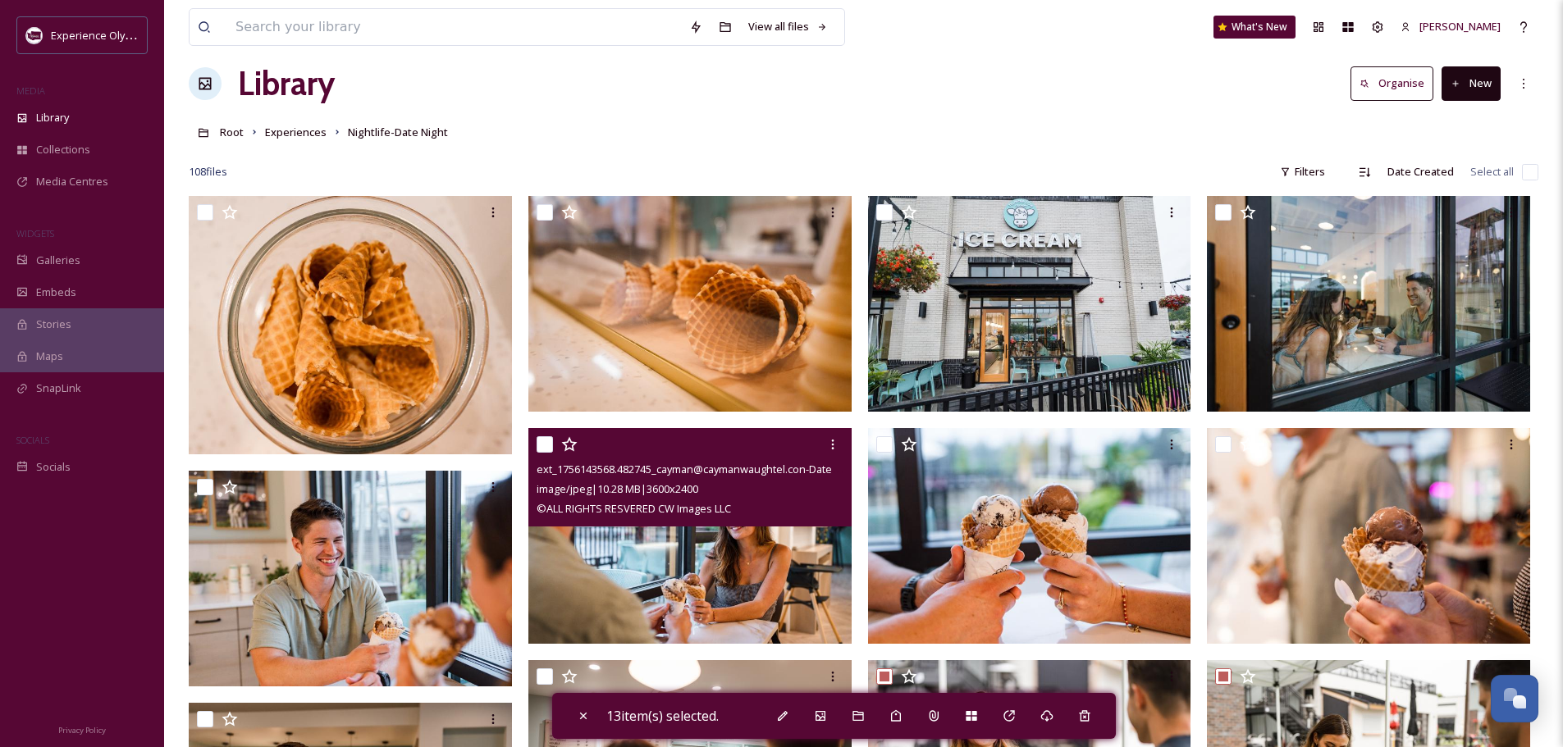
scroll to position [0, 0]
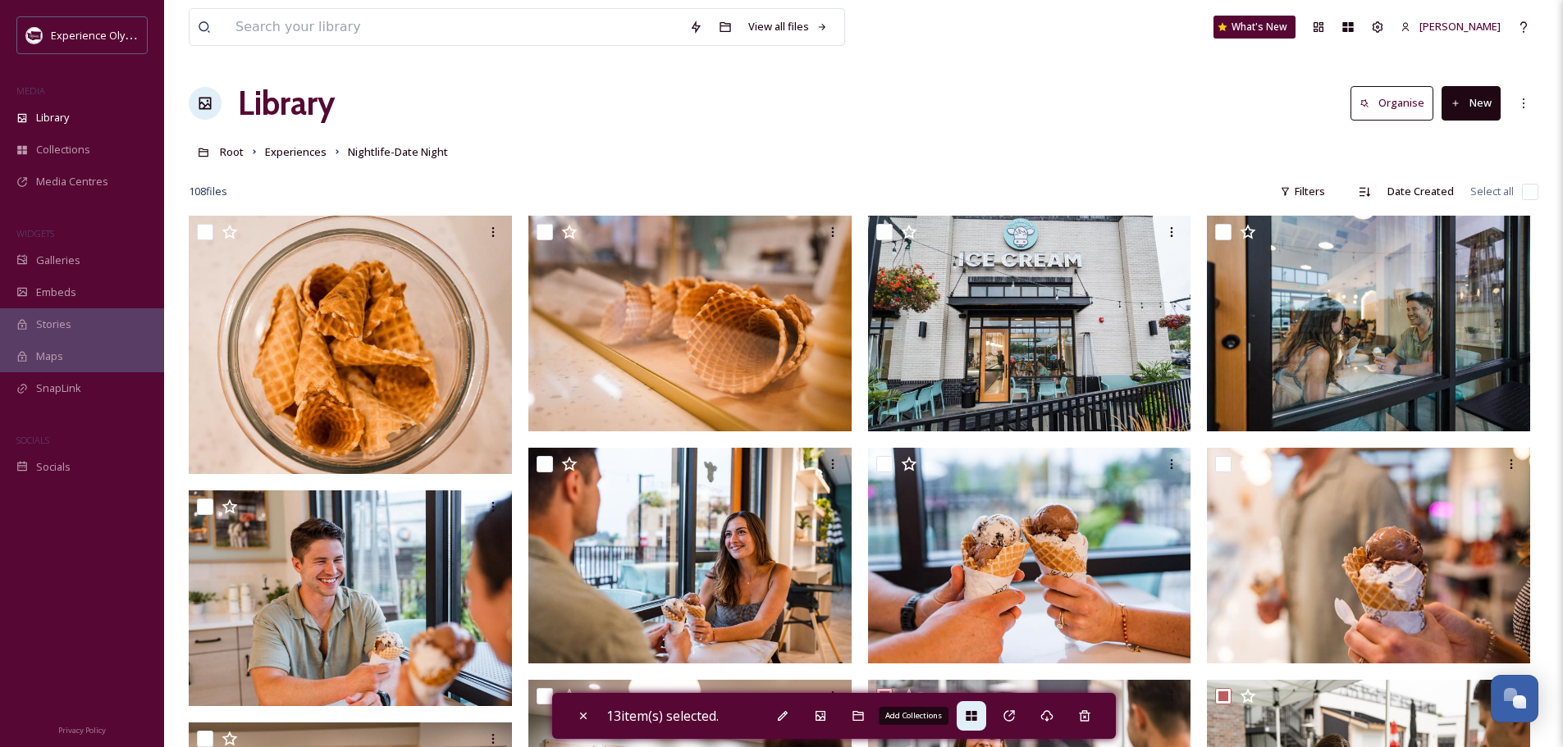
click at [972, 711] on icon at bounding box center [970, 716] width 11 height 10
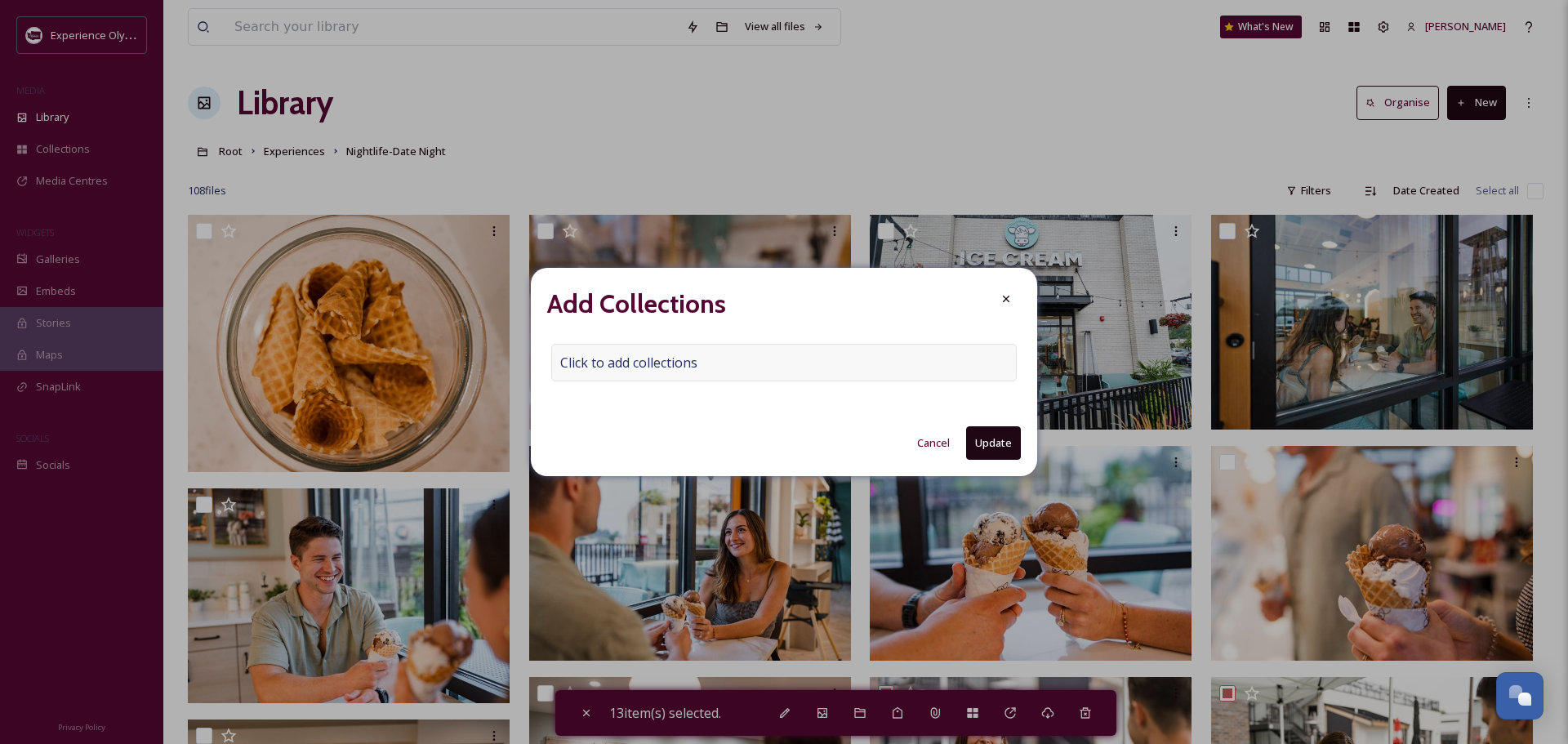
click at [603, 353] on div "Click to add collections" at bounding box center [784, 363] width 466 height 38
click at [582, 361] on input at bounding box center [641, 363] width 179 height 36
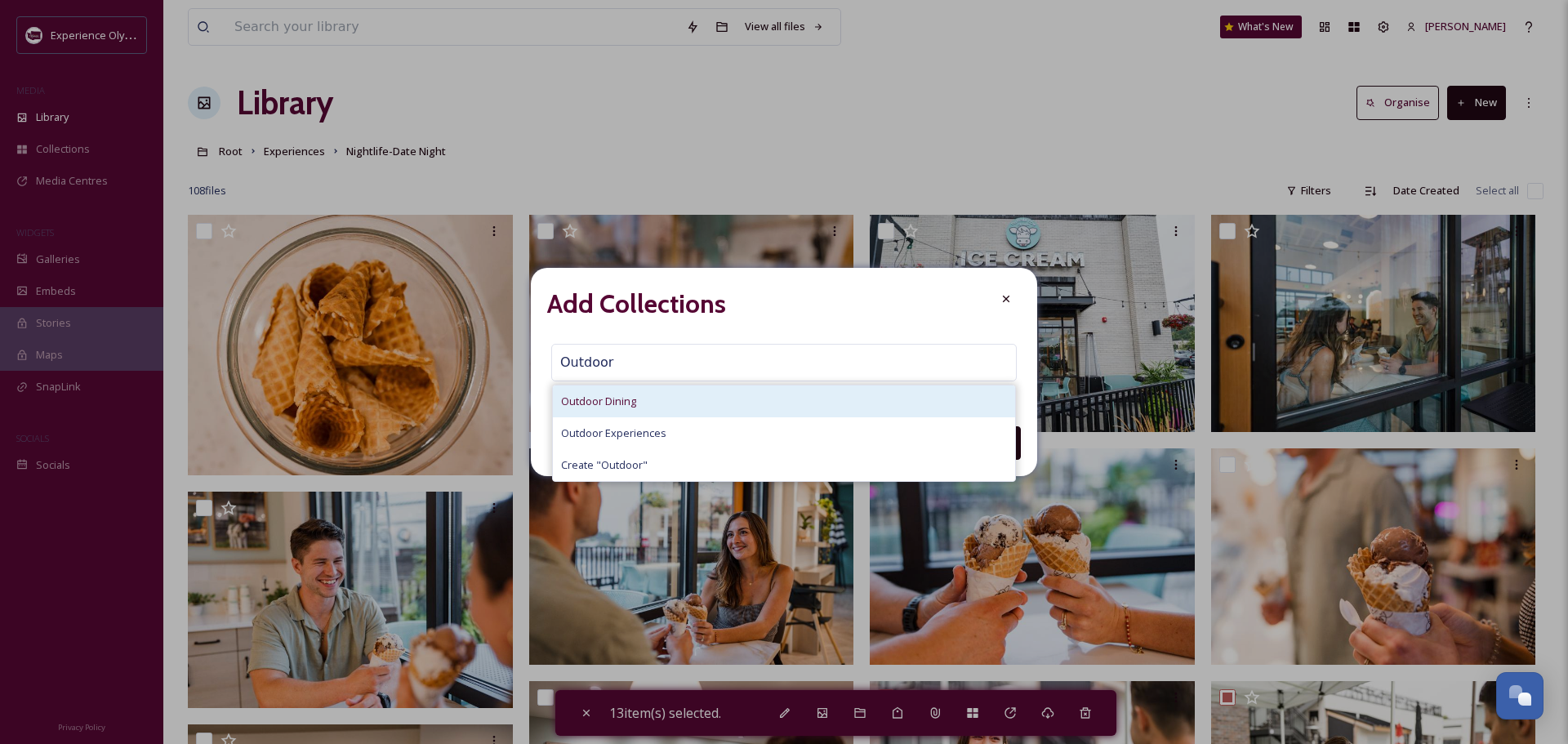
click at [614, 399] on span "Outdoor Dining" at bounding box center [598, 401] width 75 height 16
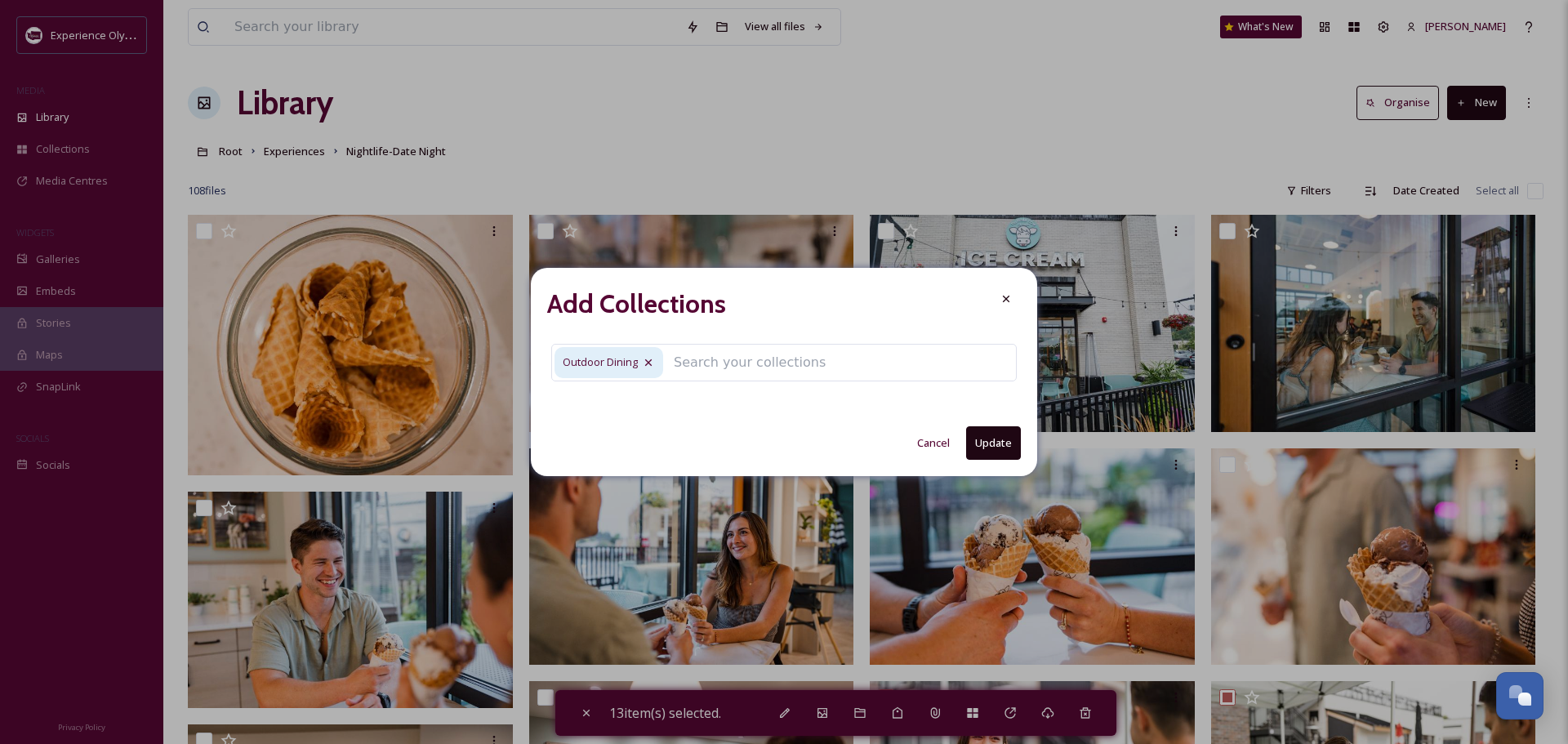
click at [983, 438] on button "Update" at bounding box center [993, 443] width 55 height 34
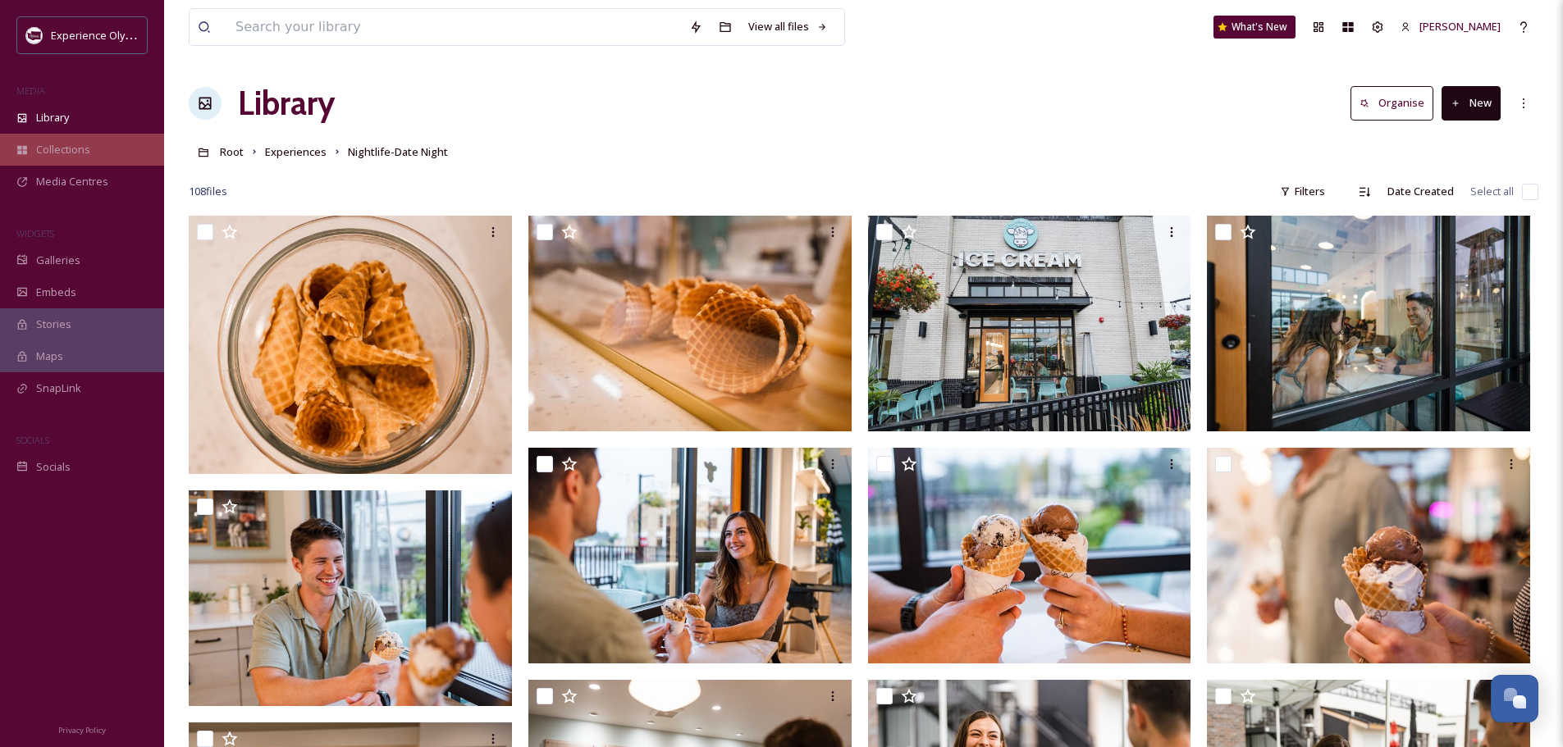
click at [49, 154] on span "Collections" at bounding box center [63, 150] width 54 height 16
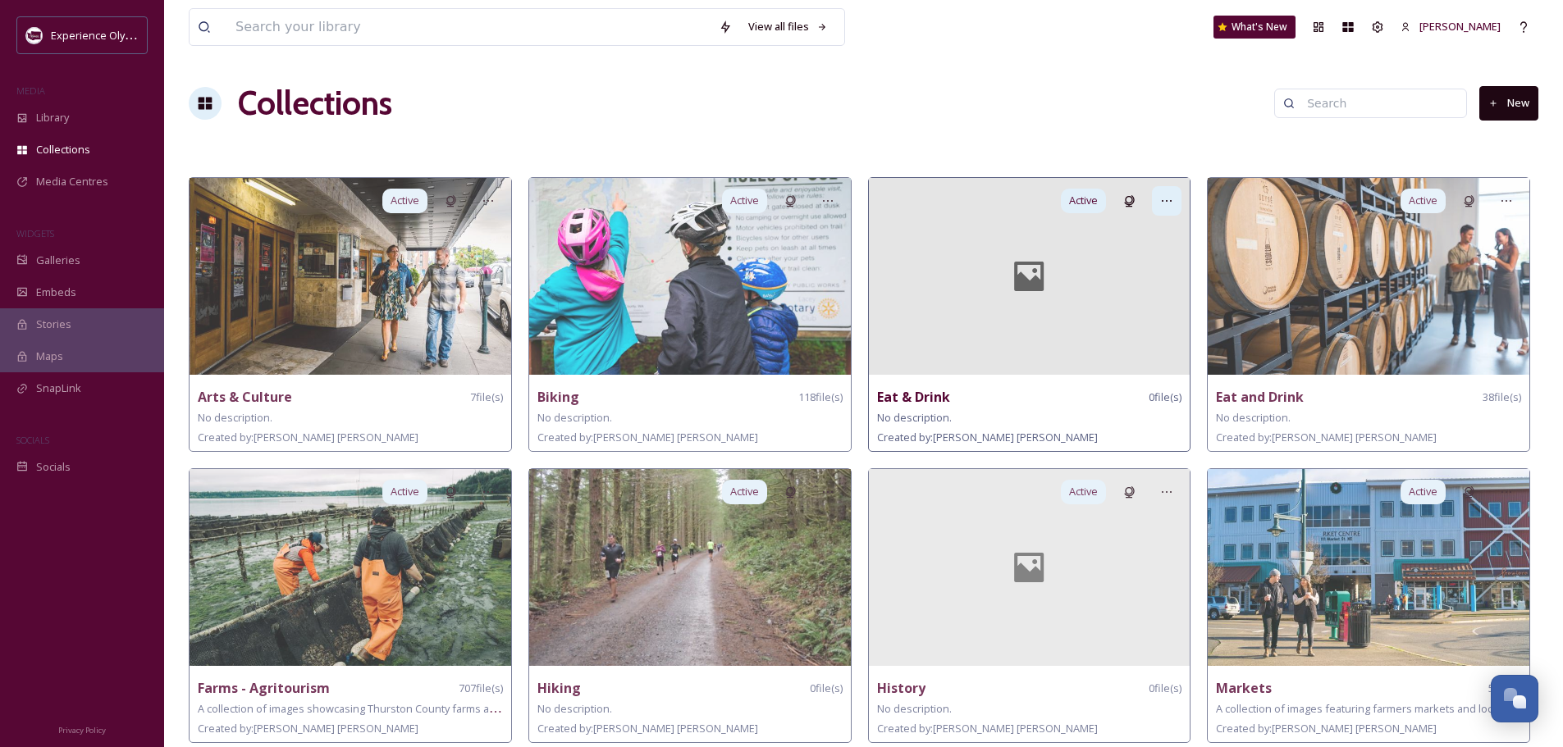
click at [1165, 198] on icon at bounding box center [1166, 200] width 13 height 13
click at [1136, 317] on div "Delete" at bounding box center [1137, 318] width 85 height 32
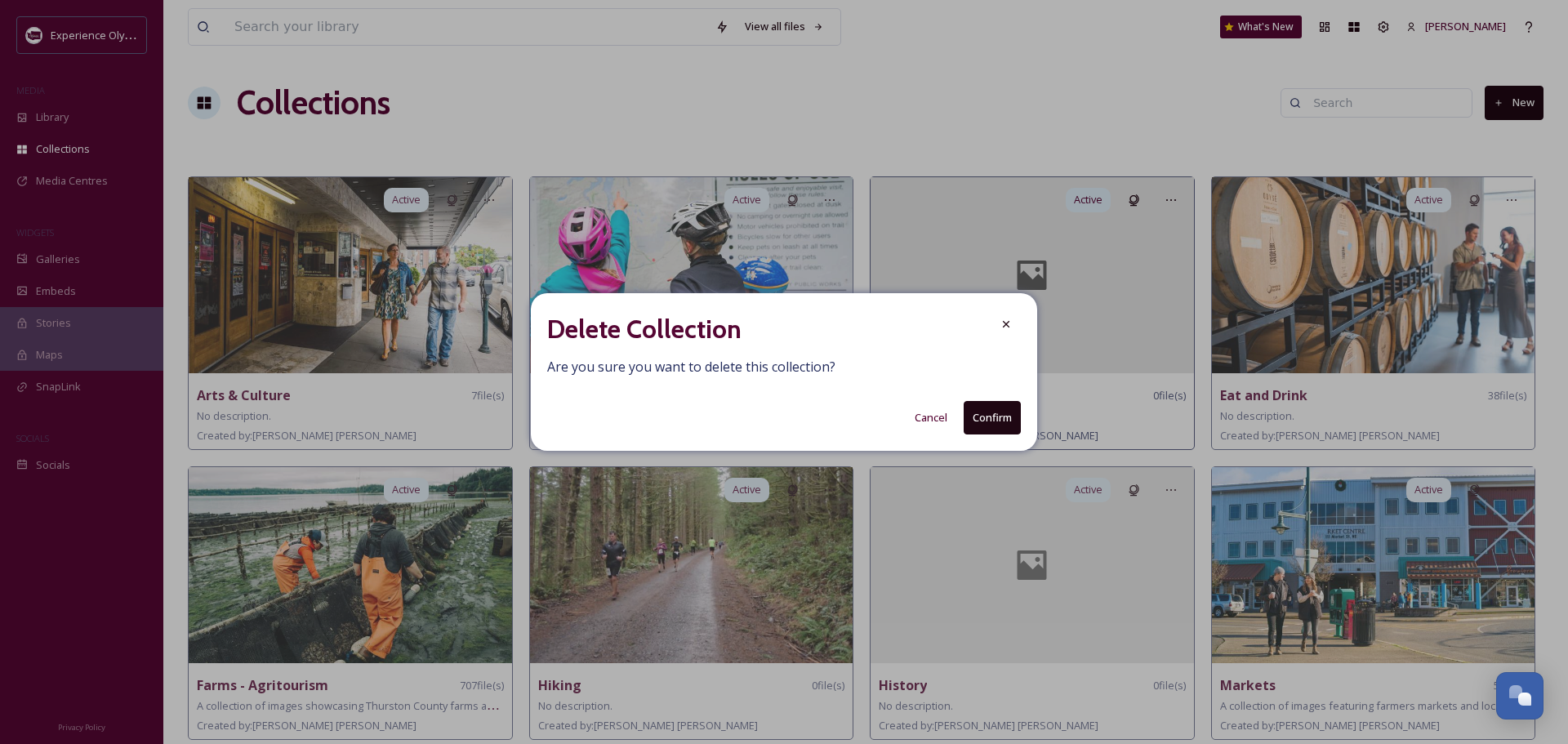
click at [1008, 416] on button "Confirm" at bounding box center [992, 418] width 57 height 34
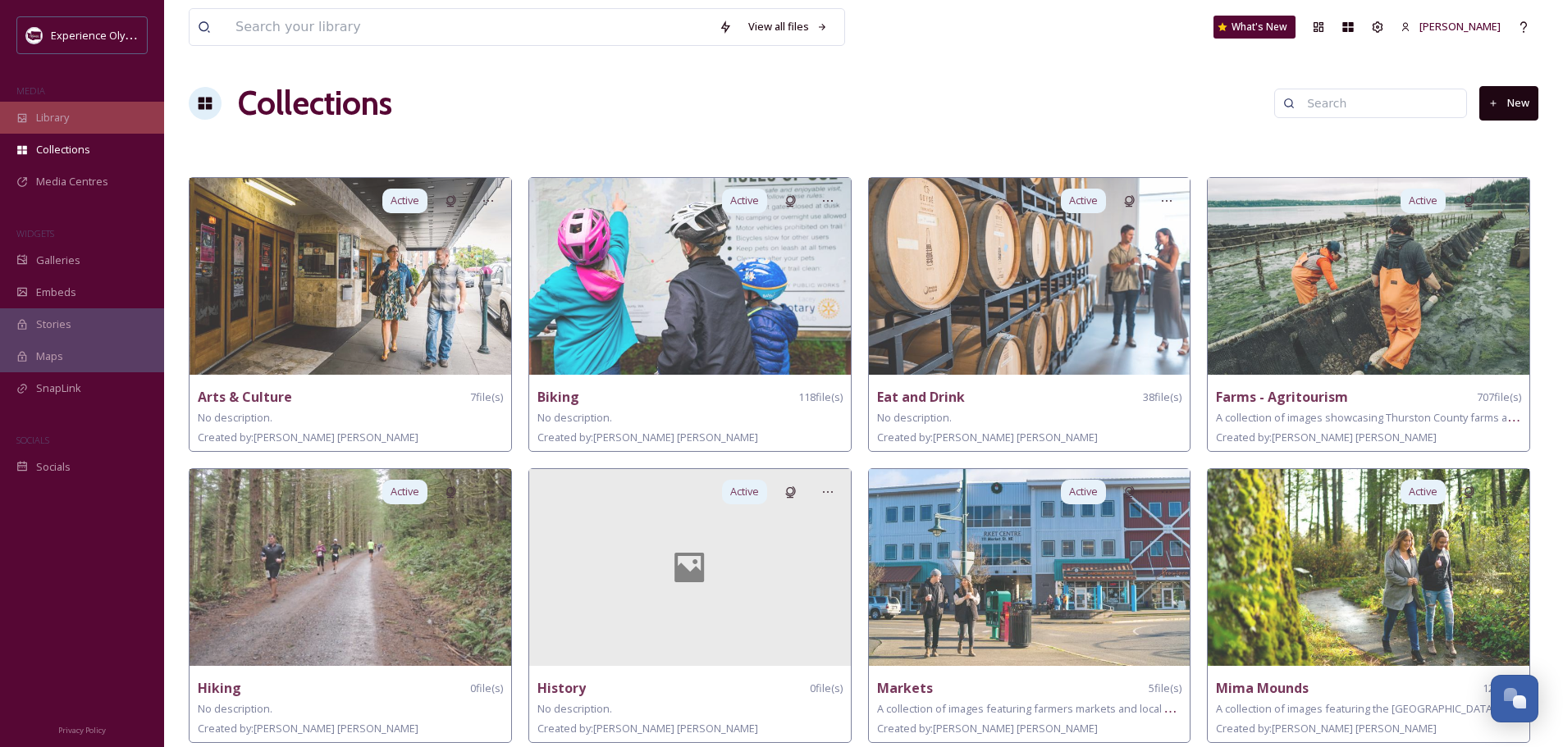
click at [45, 119] on span "Library" at bounding box center [52, 118] width 33 height 16
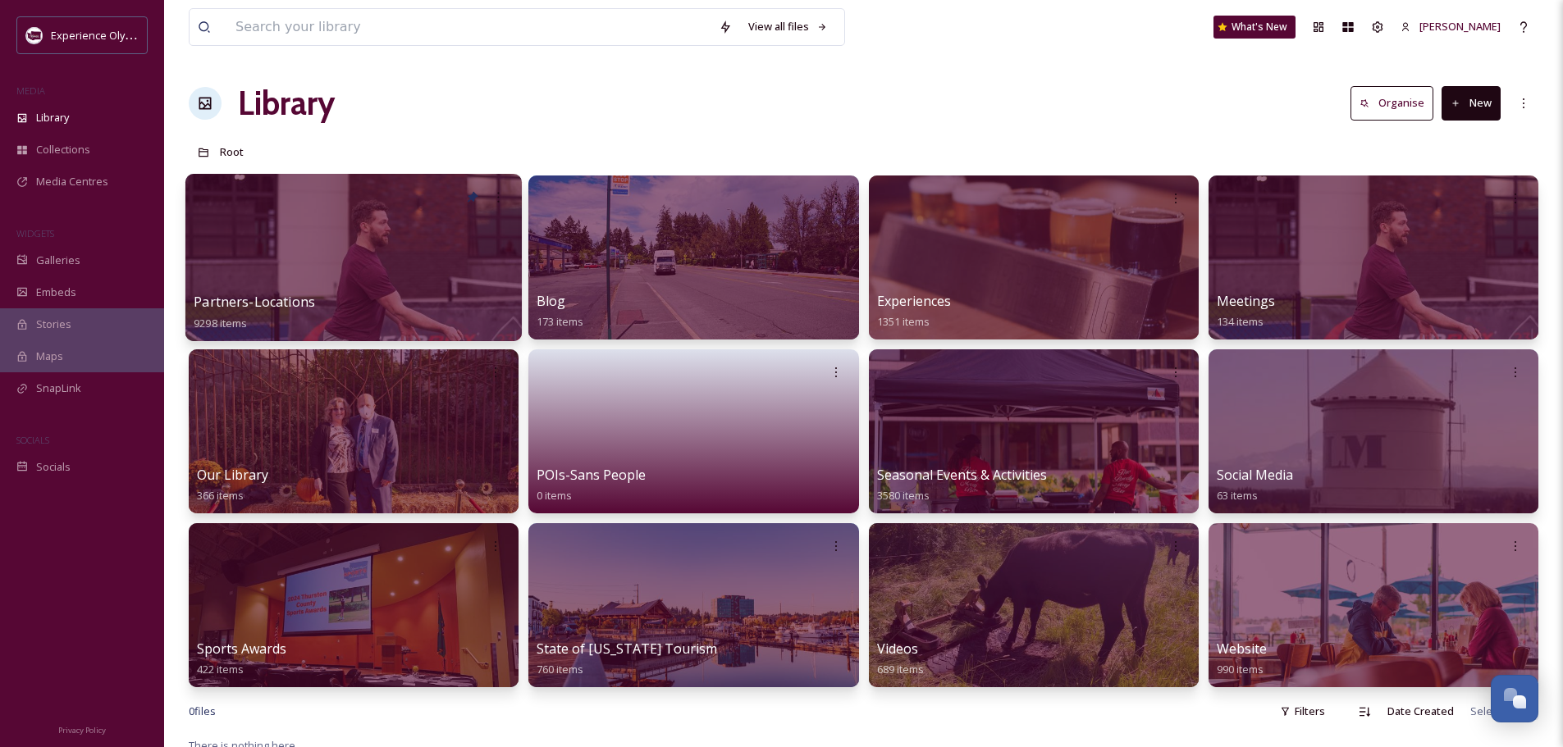
click at [242, 296] on span "Partners-Locations" at bounding box center [254, 302] width 121 height 18
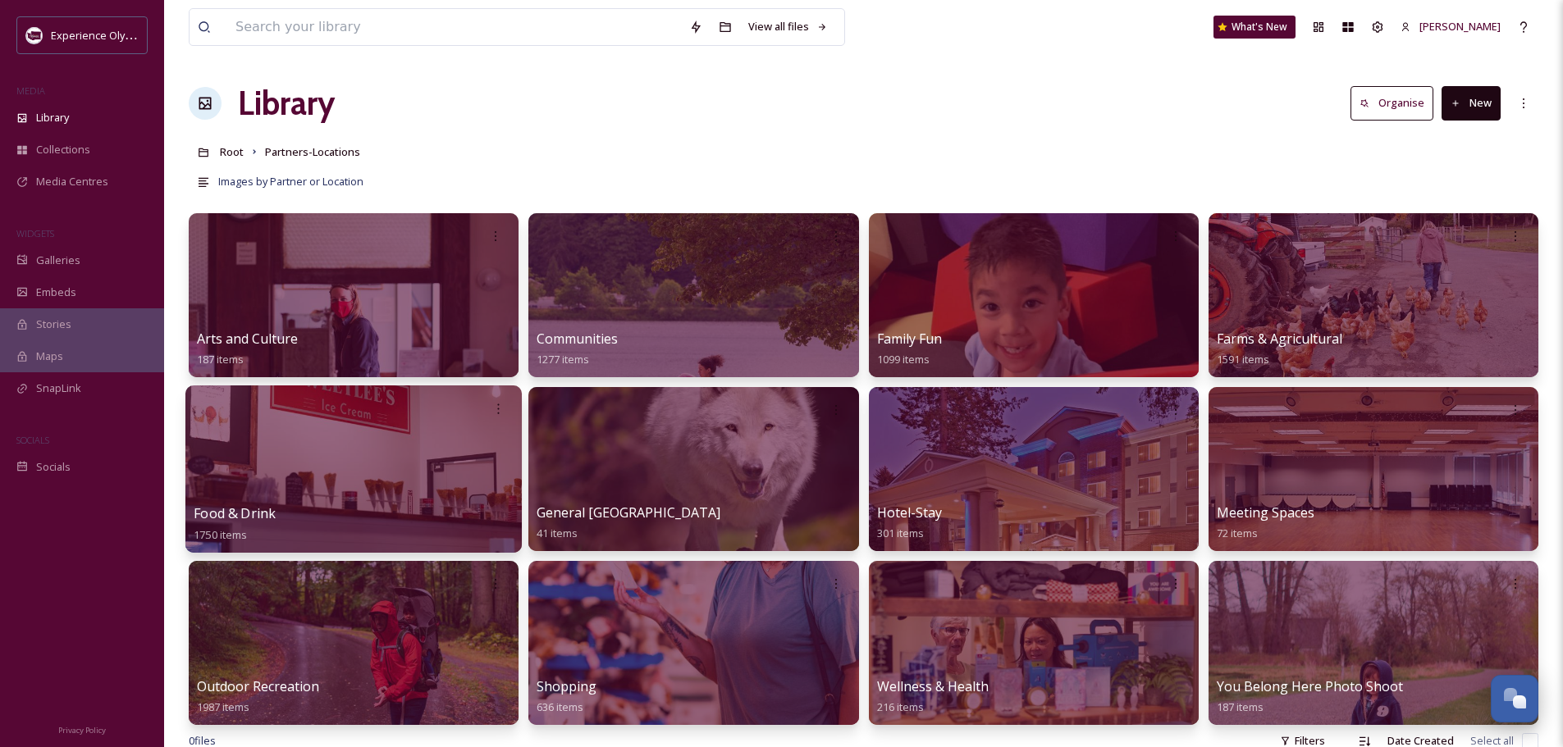
click at [260, 512] on span "Food & Drink" at bounding box center [235, 513] width 82 height 18
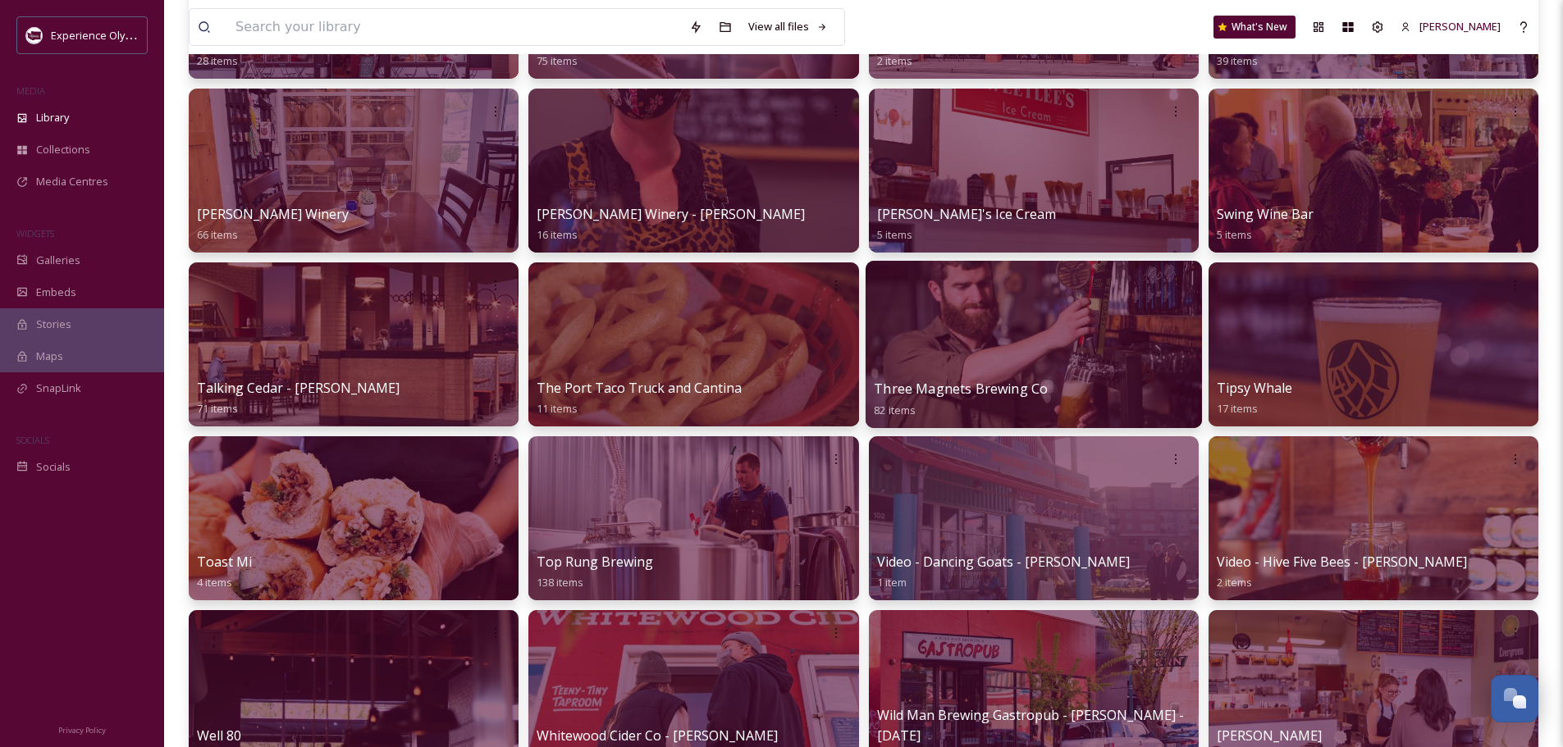
scroll to position [1969, 0]
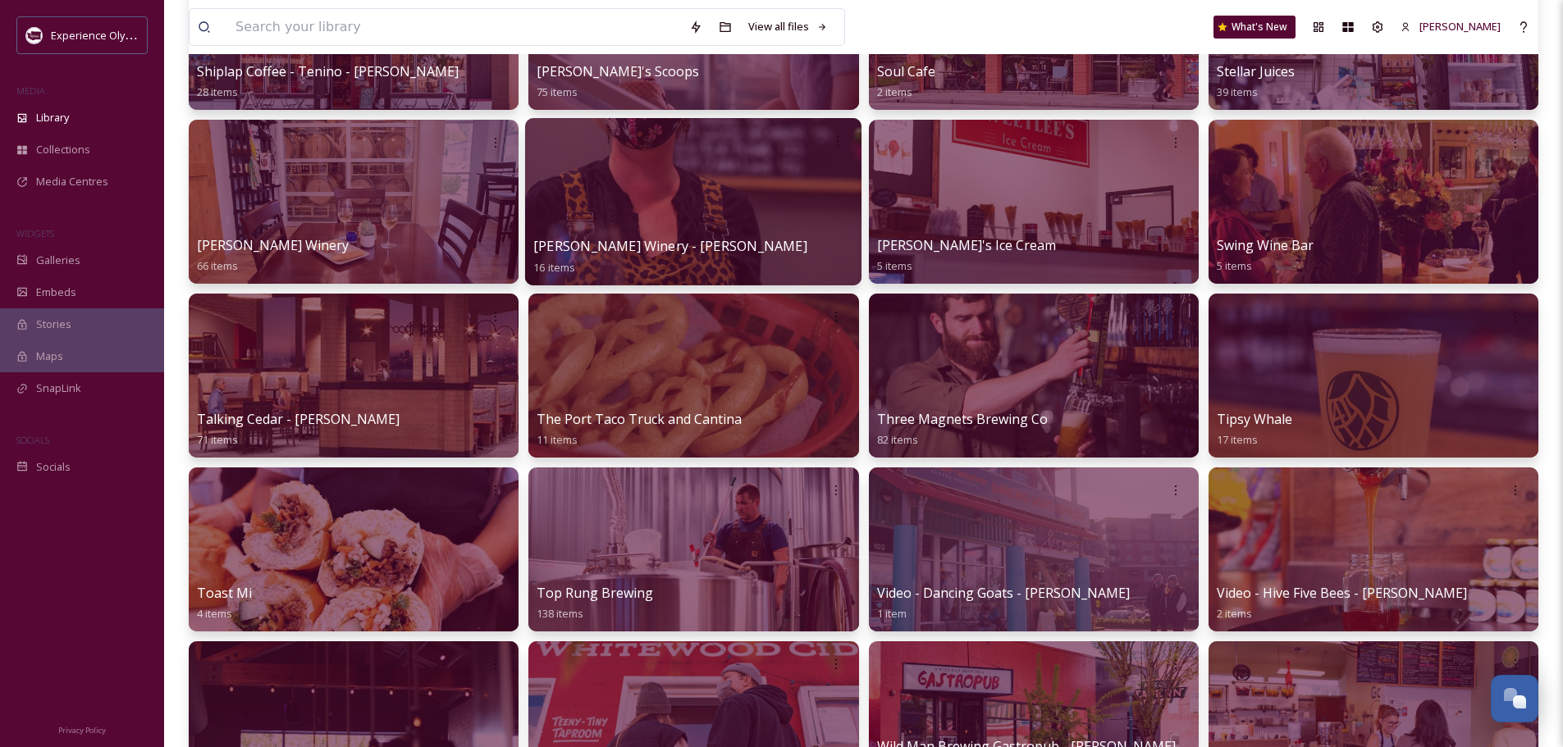
click at [746, 240] on div "Stottle Winery - N. Burgher 16 items" at bounding box center [693, 256] width 320 height 41
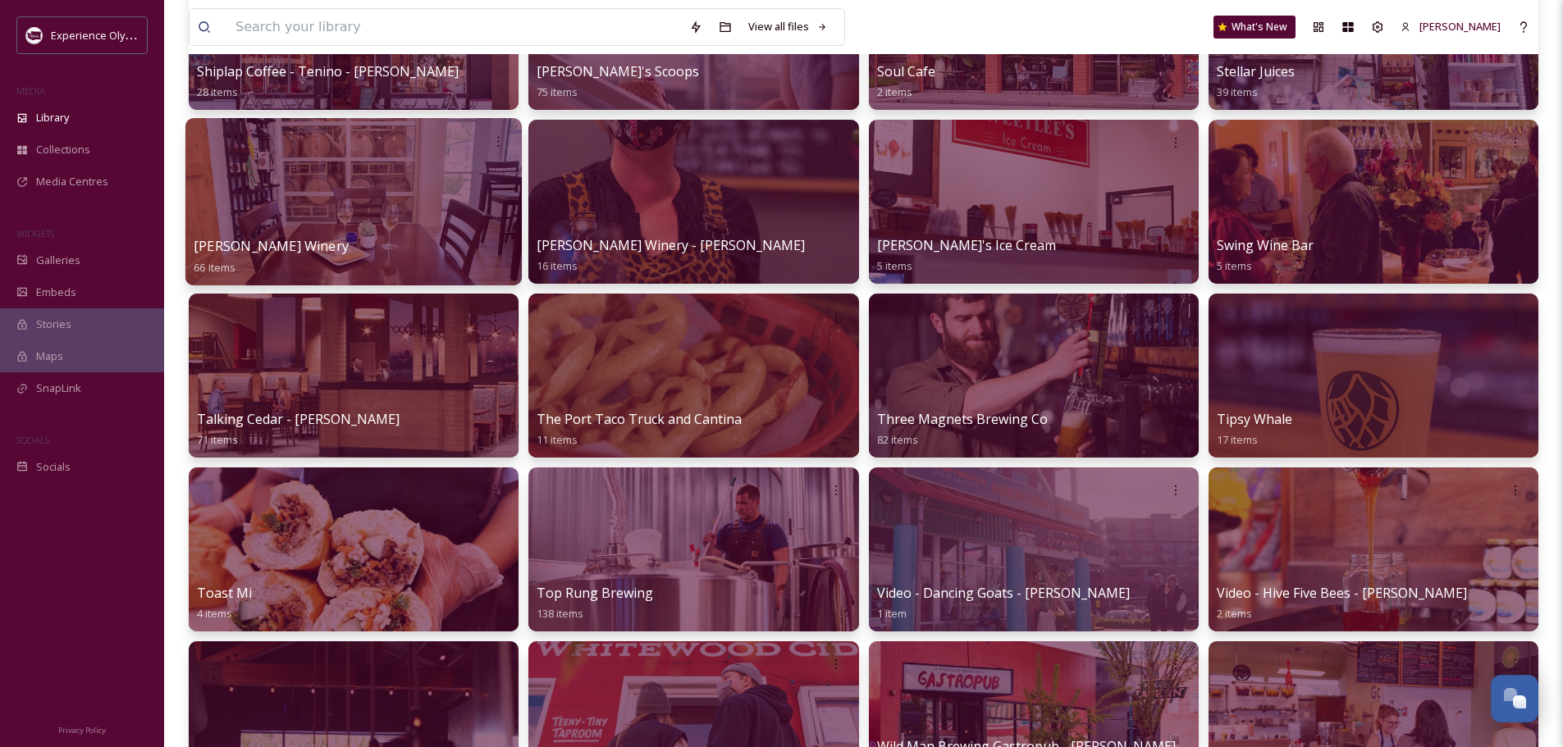
click at [258, 246] on span "[PERSON_NAME] Winery" at bounding box center [271, 246] width 155 height 18
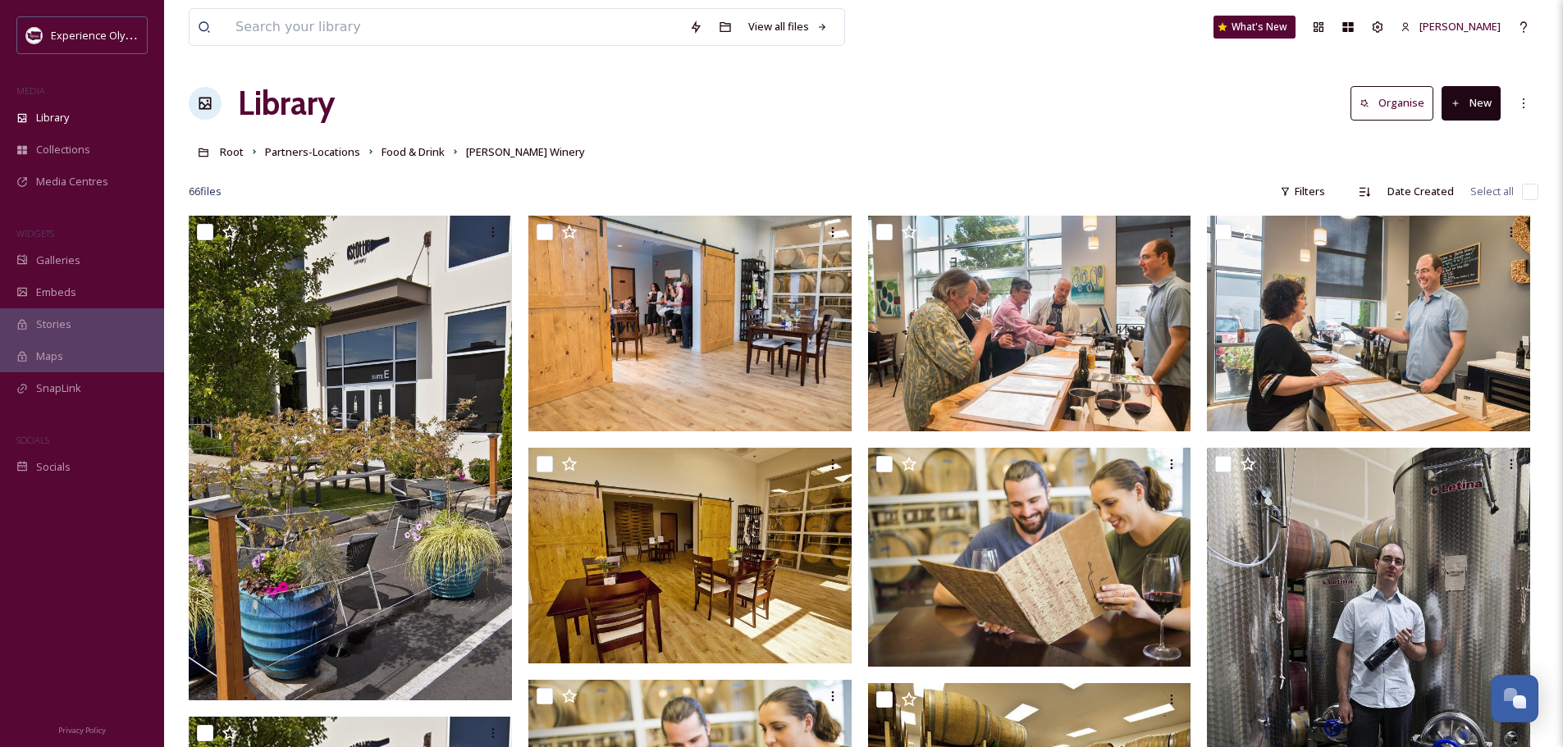
click at [1475, 98] on button "New" at bounding box center [1470, 103] width 59 height 34
click at [1447, 202] on span "Folder" at bounding box center [1451, 206] width 31 height 16
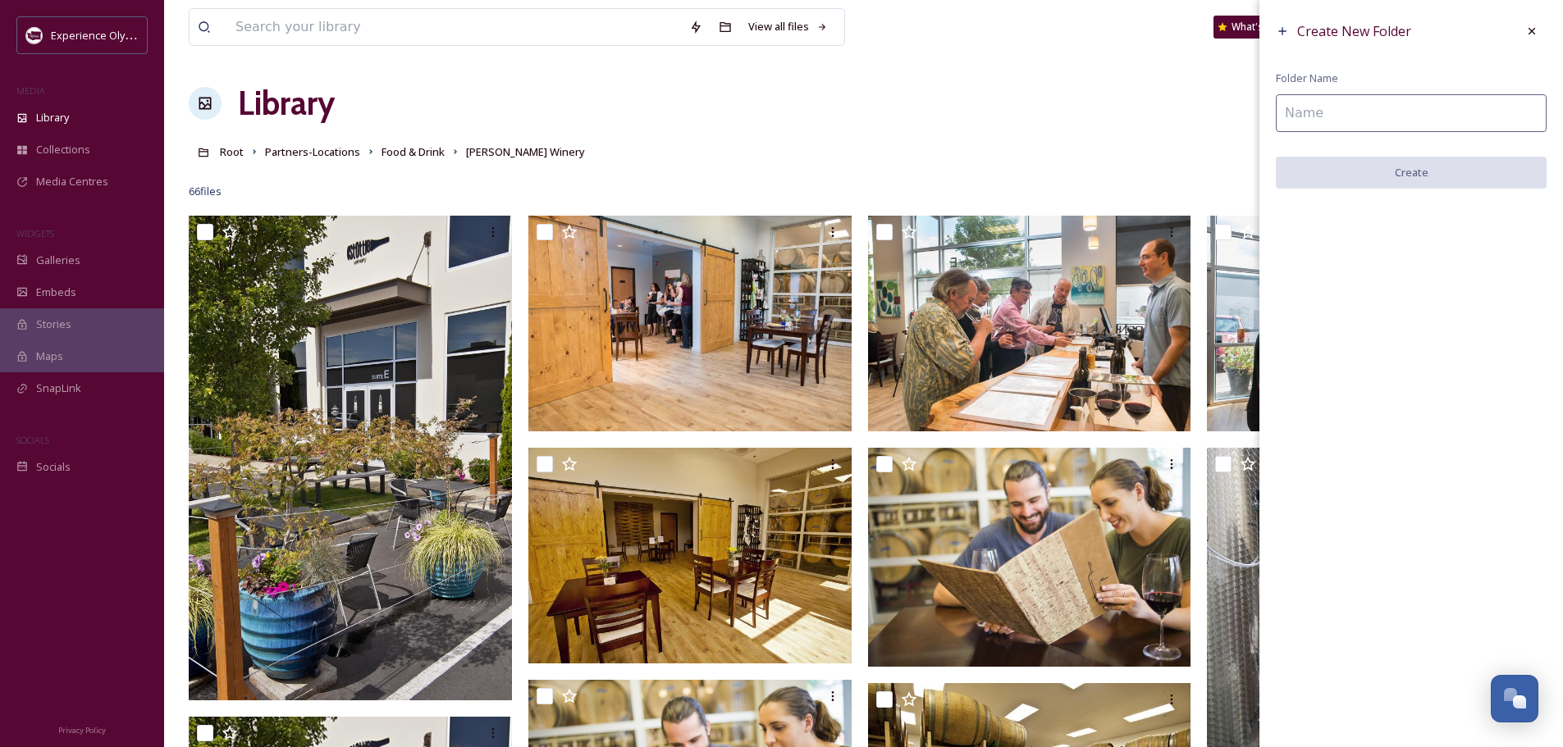
drag, startPoint x: 1389, startPoint y: 112, endPoint x: 1387, endPoint y: 98, distance: 13.4
click at [1389, 112] on input at bounding box center [1410, 113] width 271 height 38
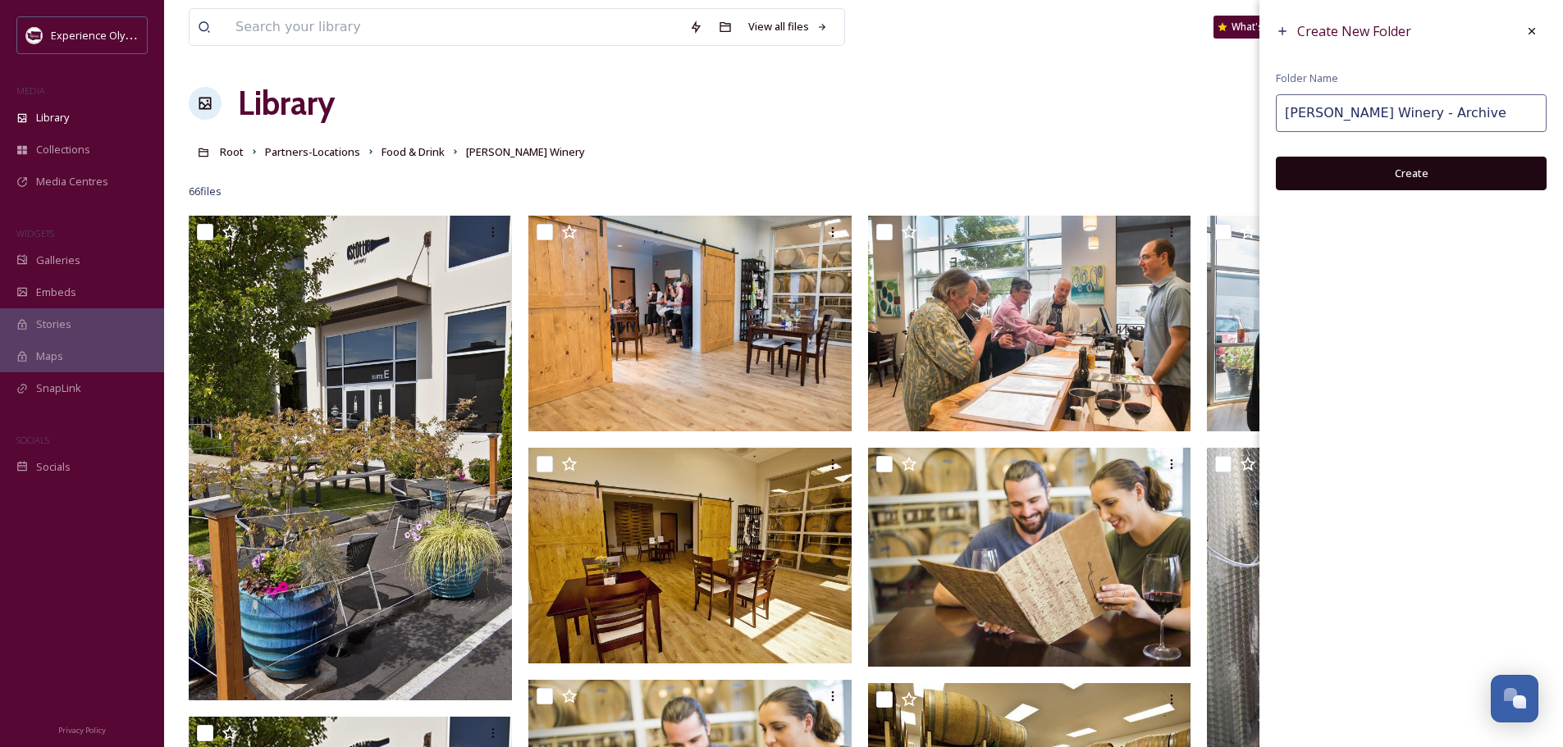
click at [1402, 168] on button "Create" at bounding box center [1410, 174] width 271 height 34
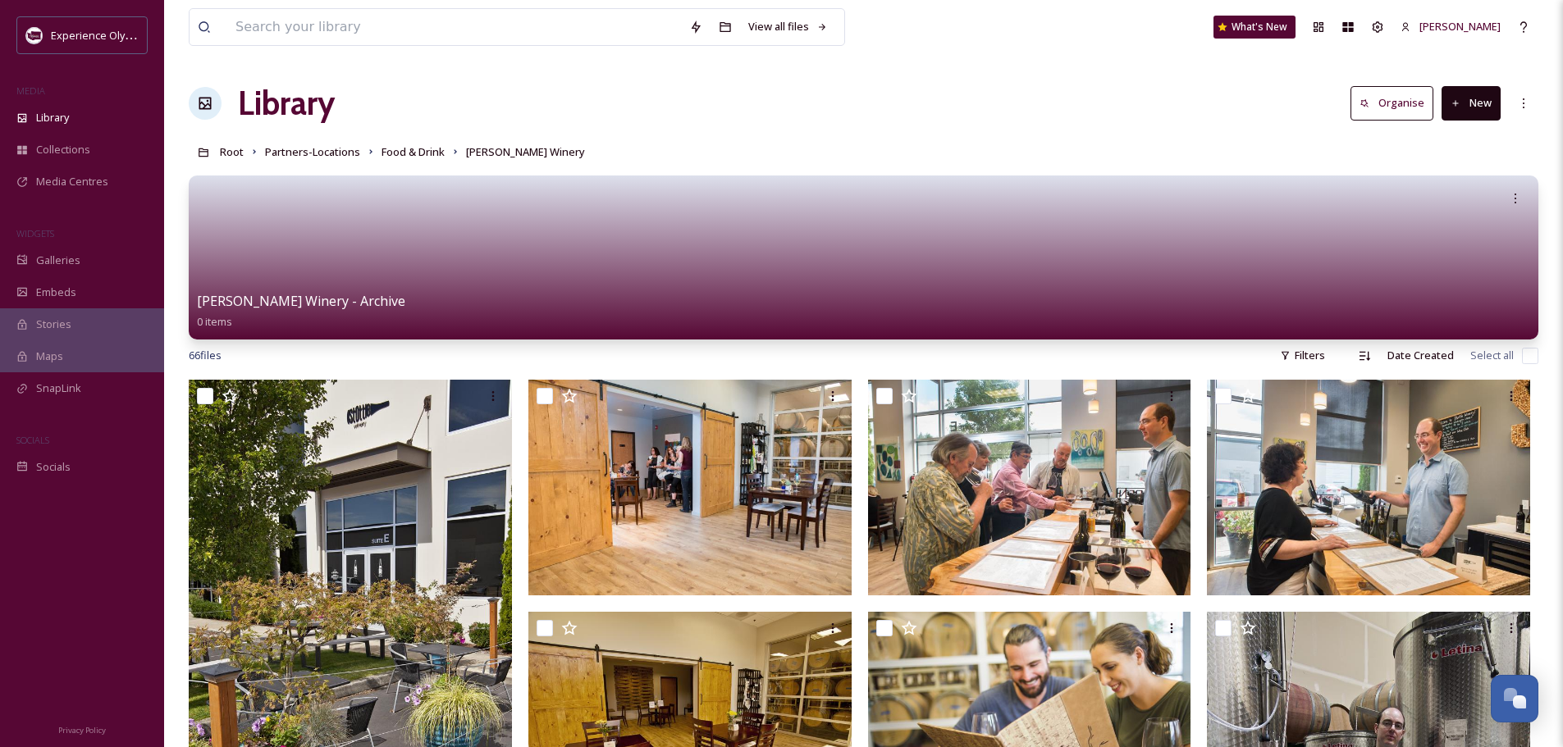
click at [1478, 104] on button "New" at bounding box center [1470, 103] width 59 height 34
click at [1454, 198] on span "Folder" at bounding box center [1451, 206] width 31 height 16
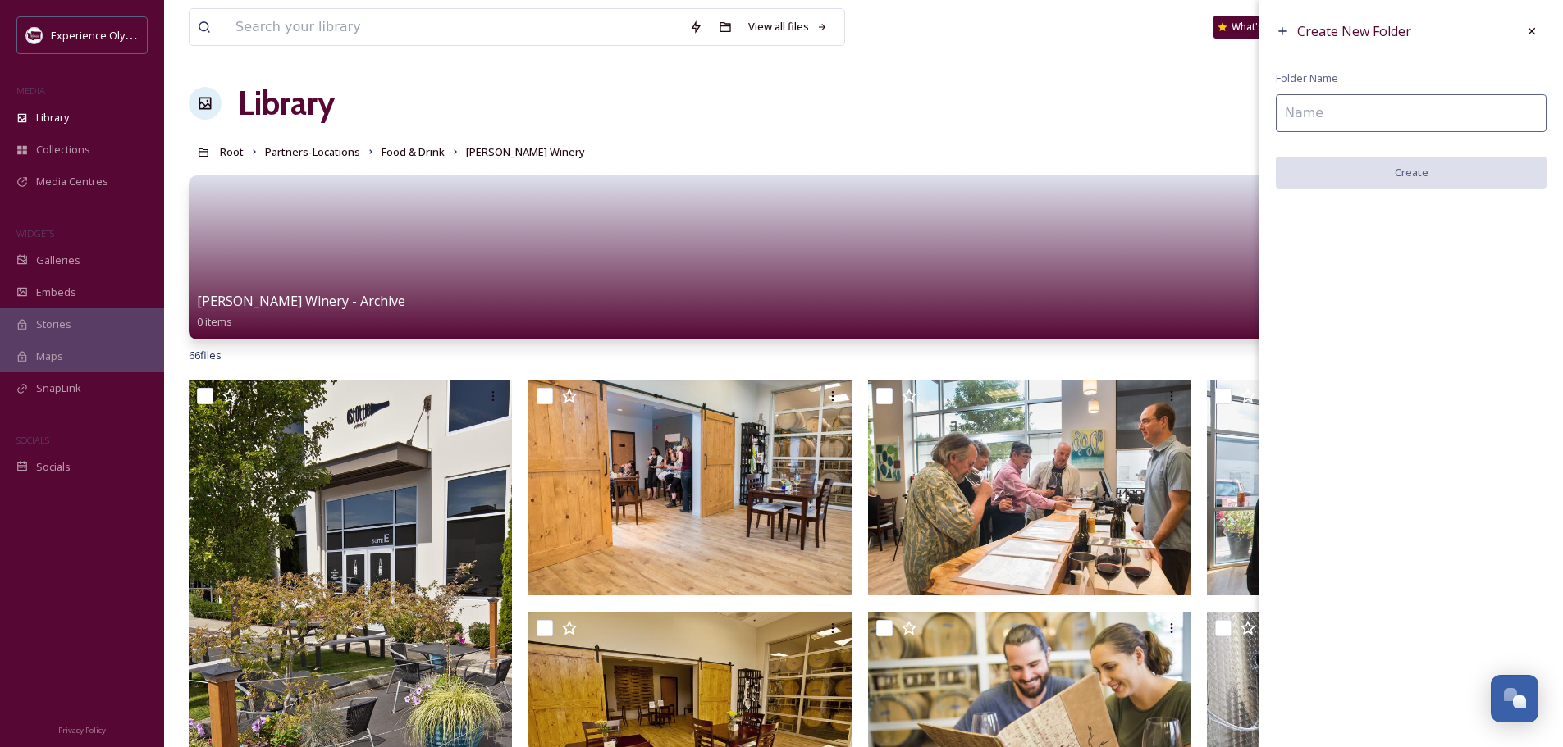
click at [1374, 103] on input at bounding box center [1410, 113] width 271 height 38
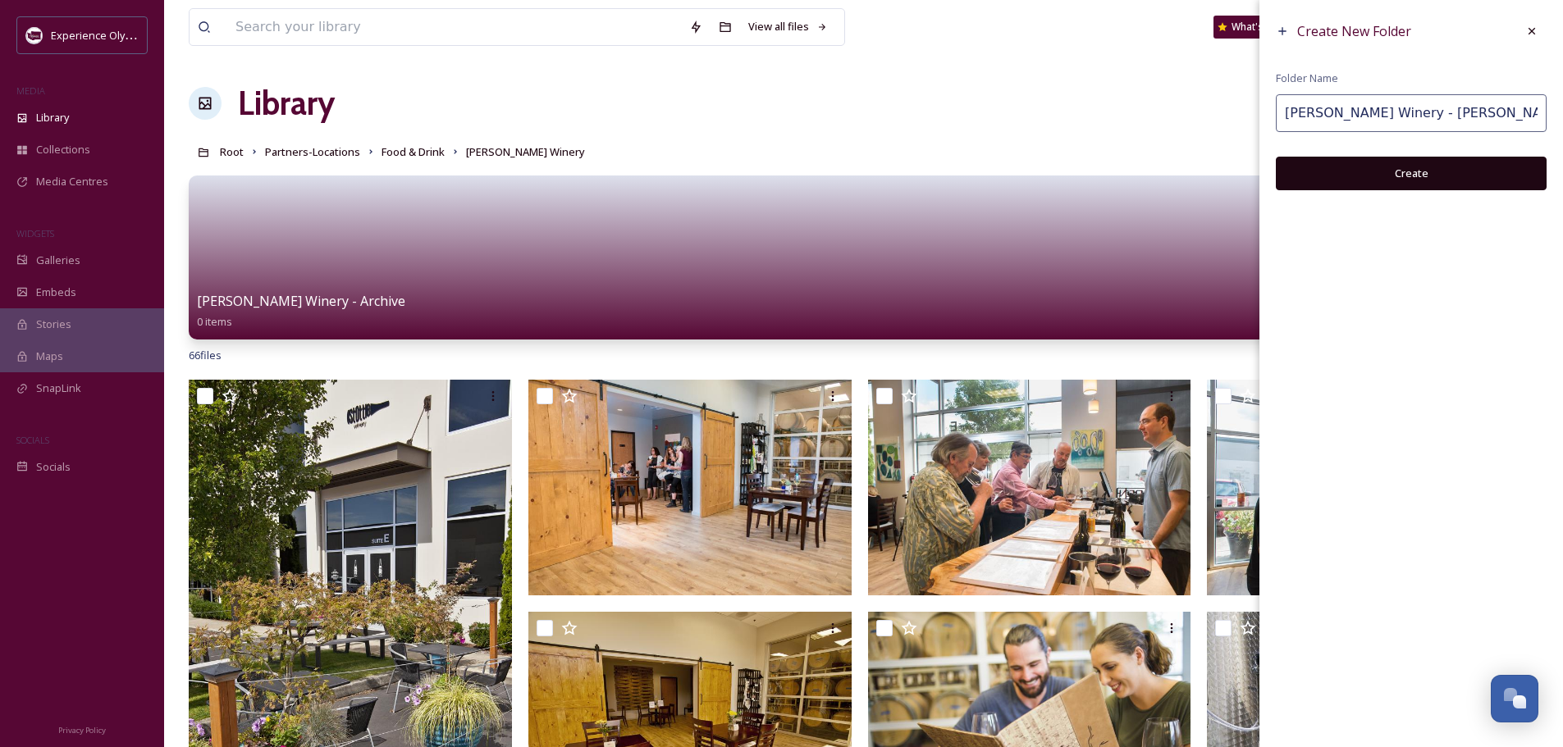
click at [1422, 178] on button "Create" at bounding box center [1410, 174] width 271 height 34
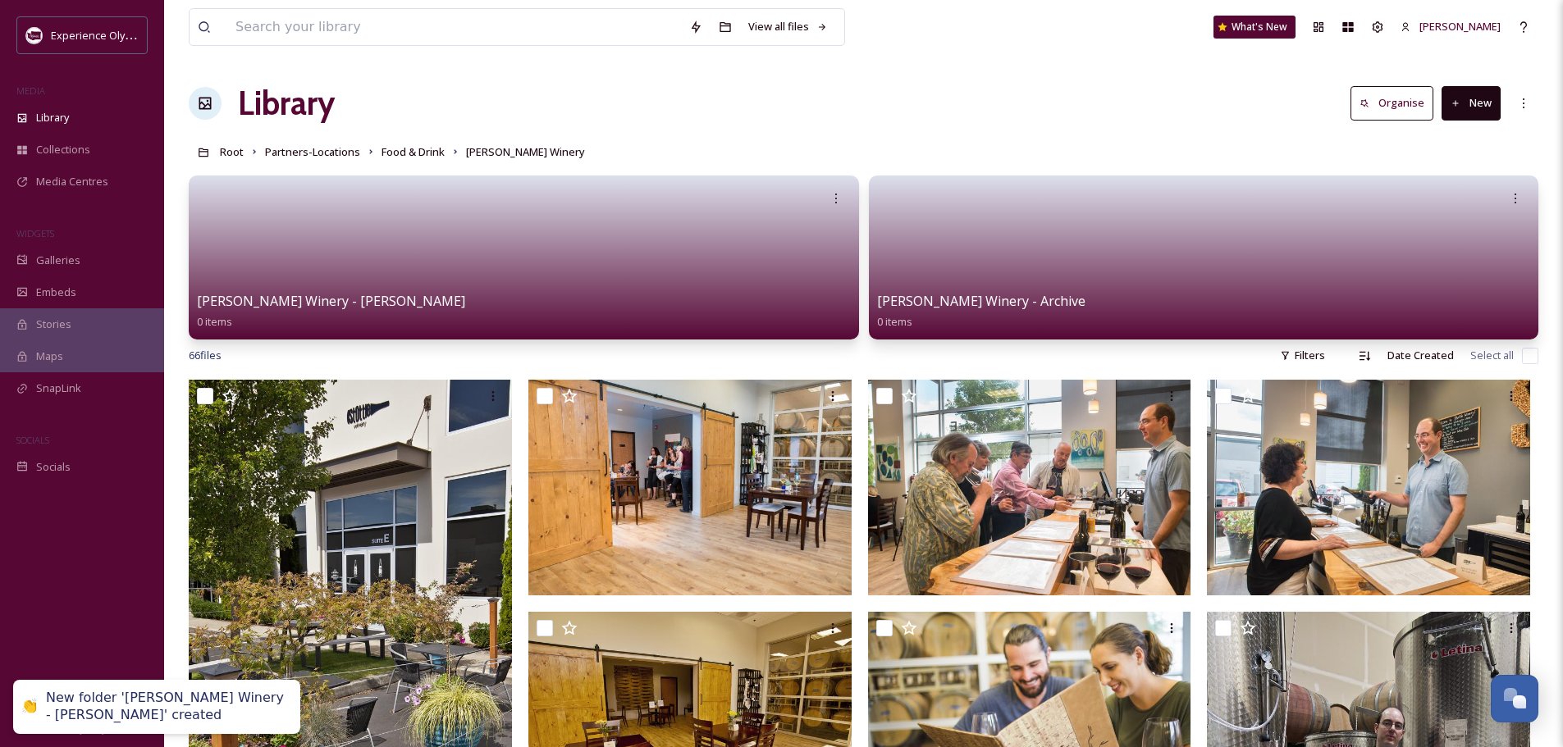
click at [1472, 105] on button "New" at bounding box center [1470, 103] width 59 height 34
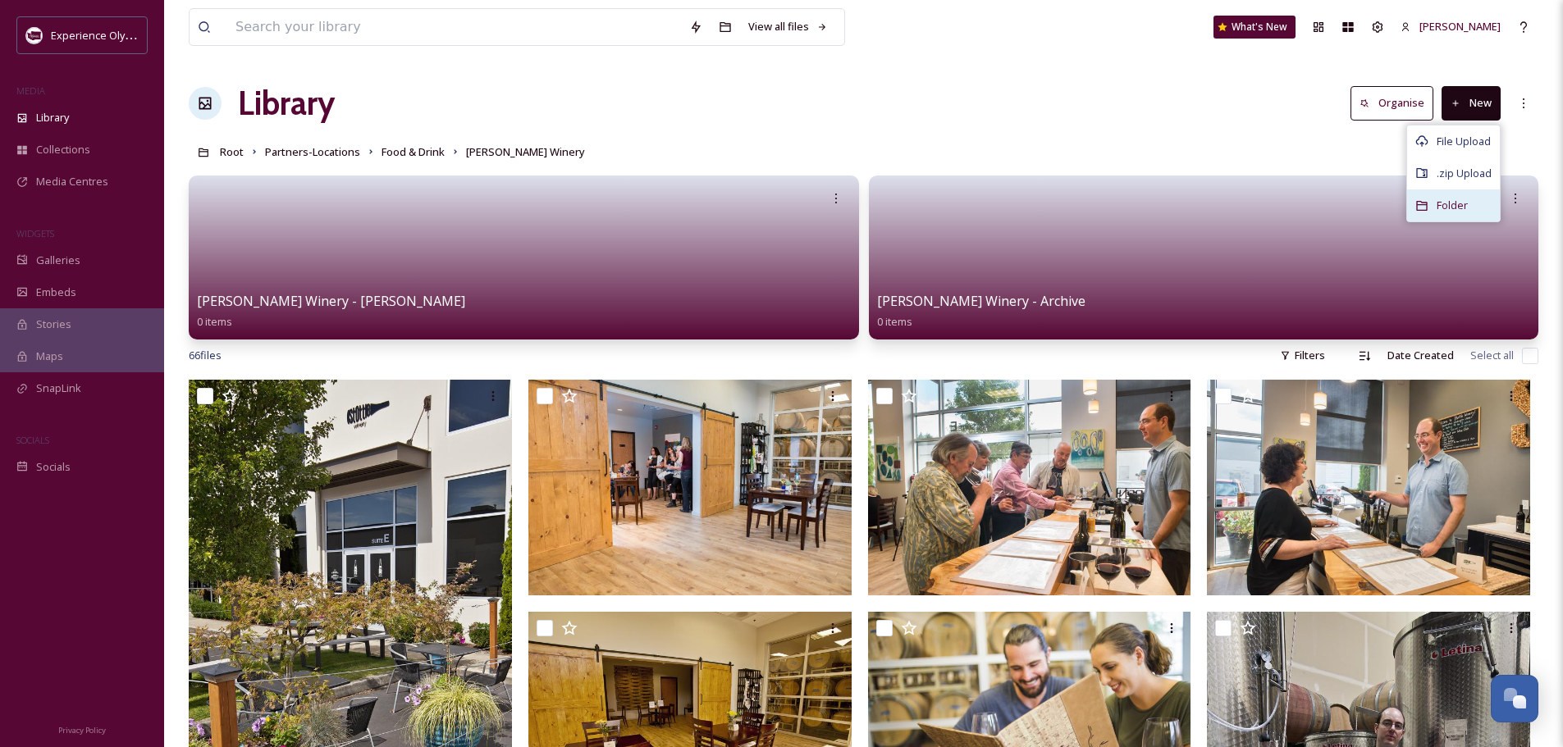
click at [1439, 206] on span "Folder" at bounding box center [1451, 206] width 31 height 16
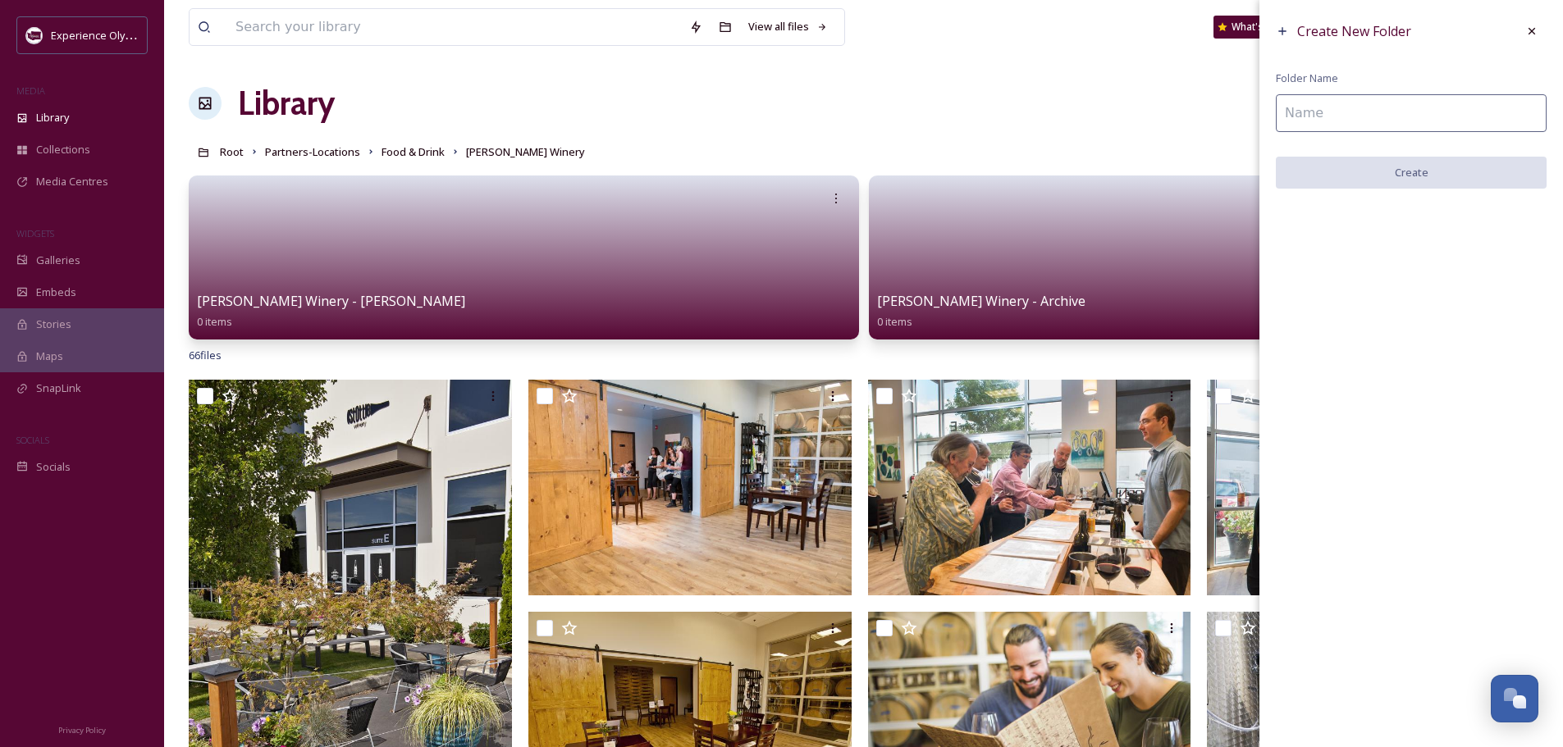
click at [1319, 113] on input at bounding box center [1410, 113] width 271 height 38
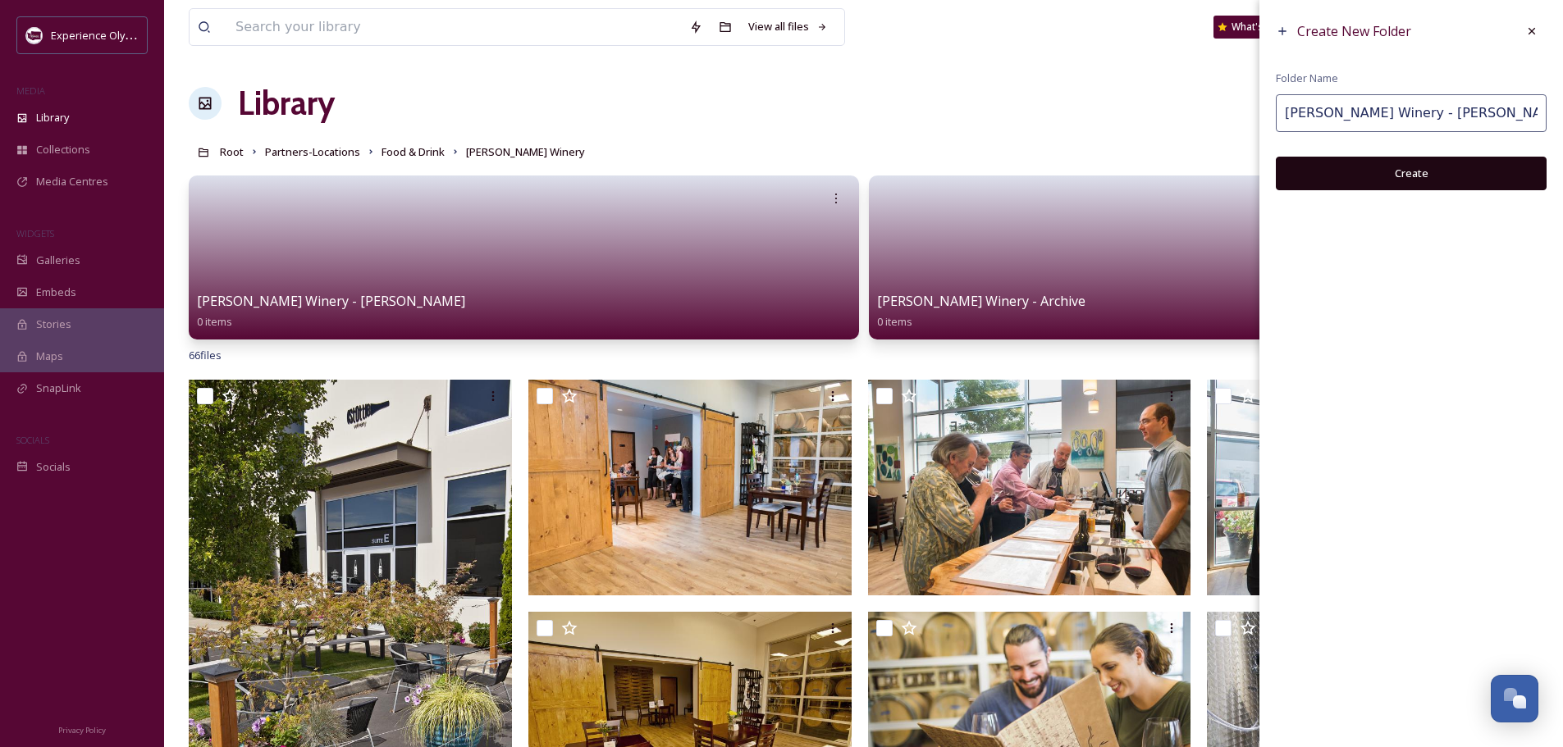
click at [1430, 173] on button "Create" at bounding box center [1410, 174] width 271 height 34
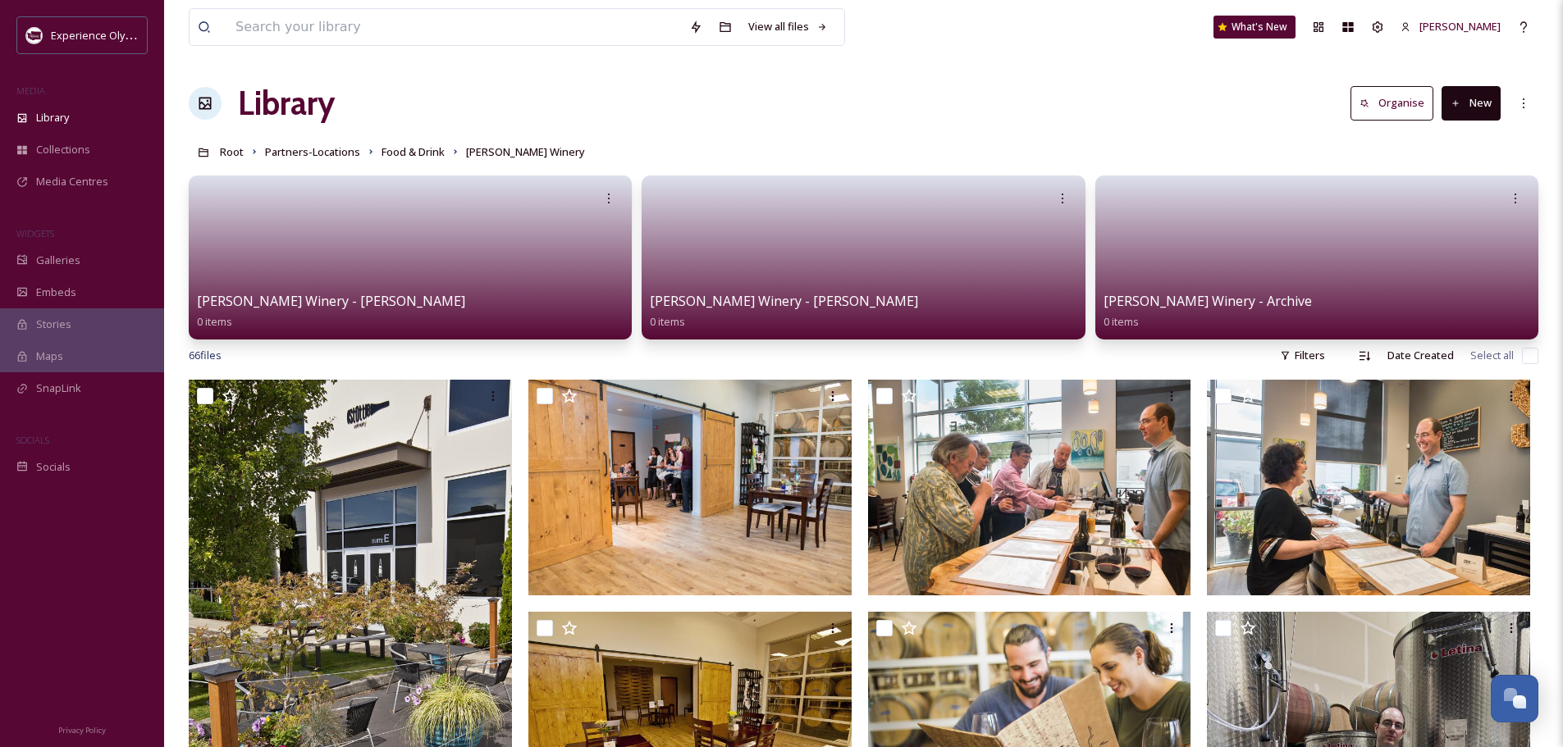
click at [1525, 350] on input "checkbox" at bounding box center [1530, 356] width 16 height 16
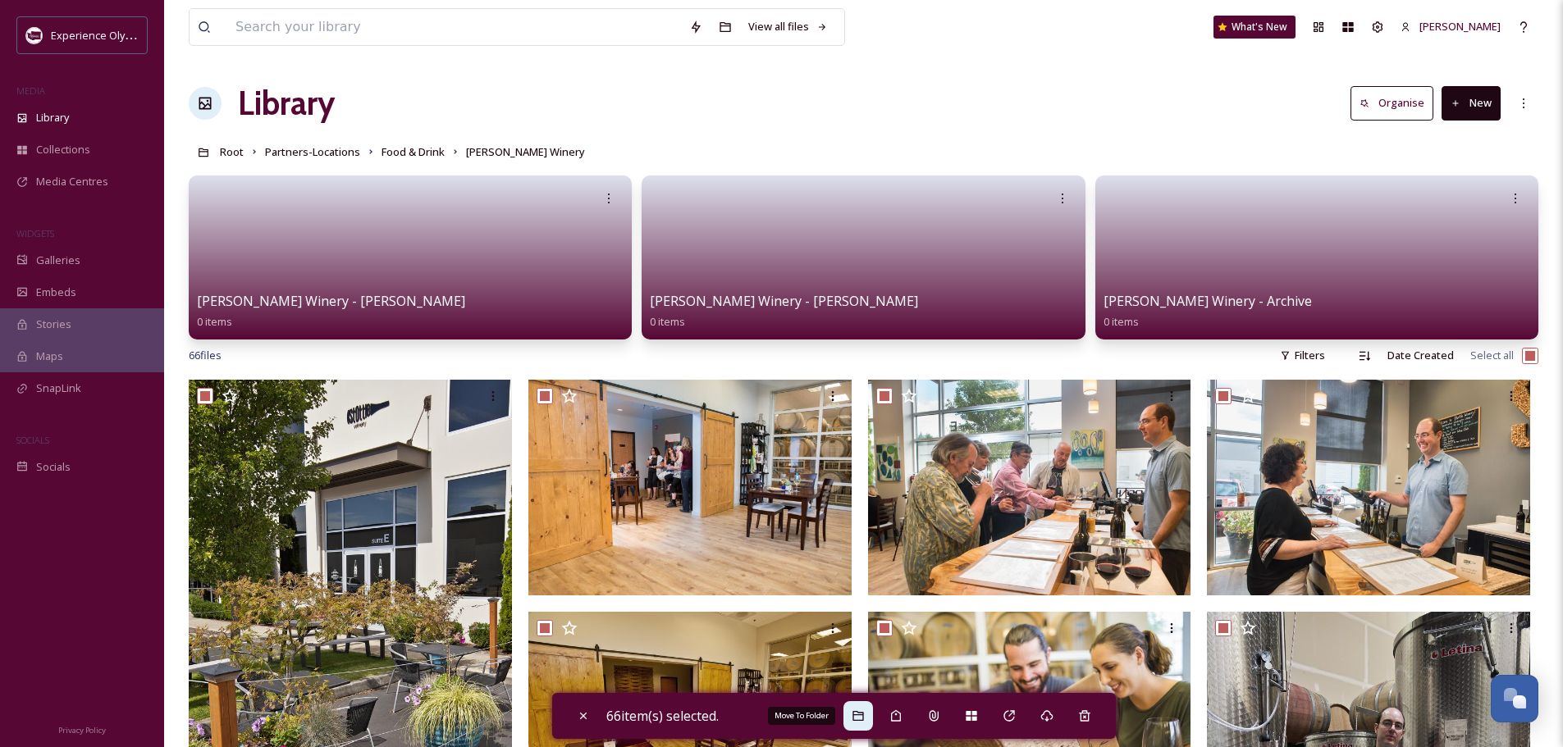
click at [856, 714] on icon at bounding box center [857, 716] width 13 height 13
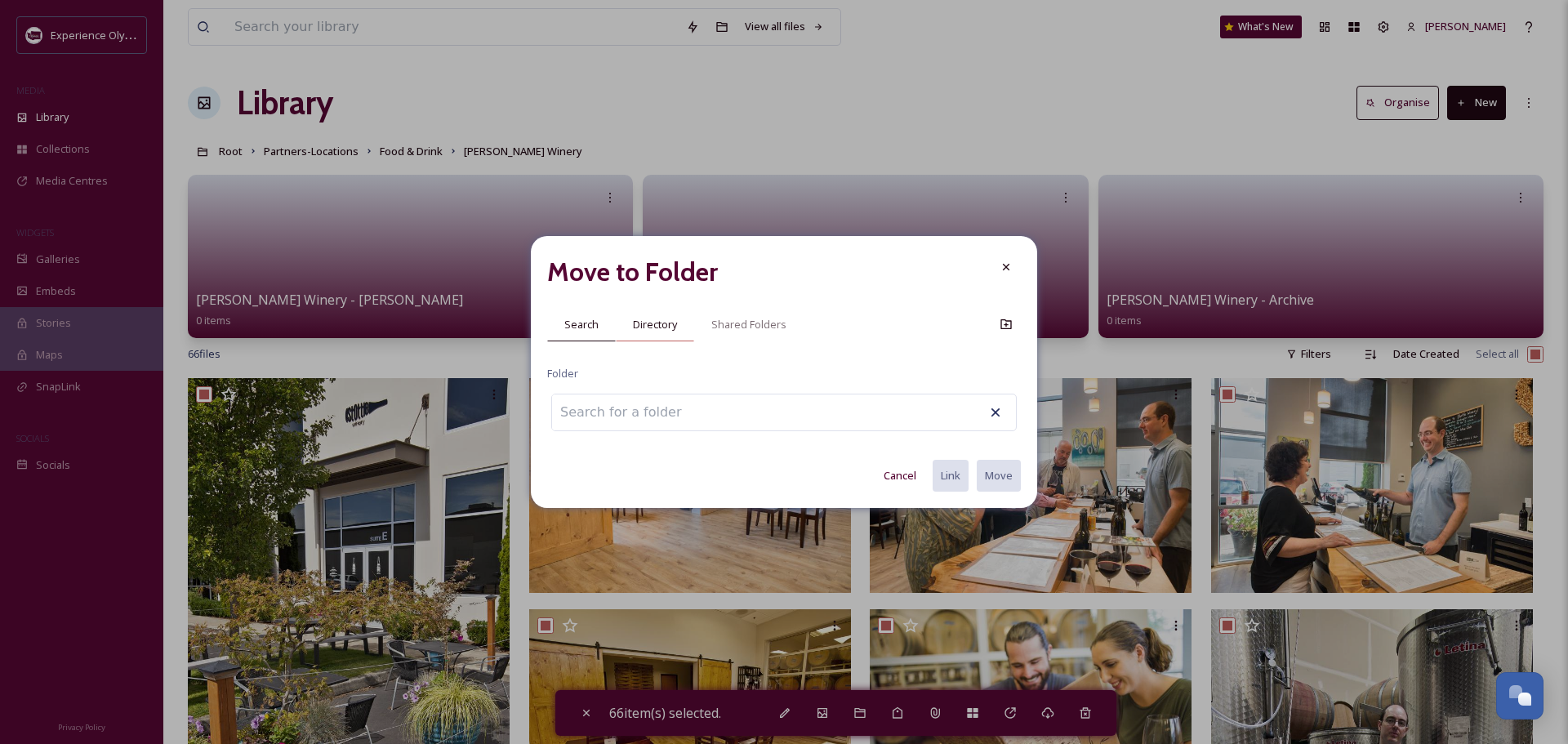
click at [652, 325] on span "Directory" at bounding box center [655, 325] width 44 height 16
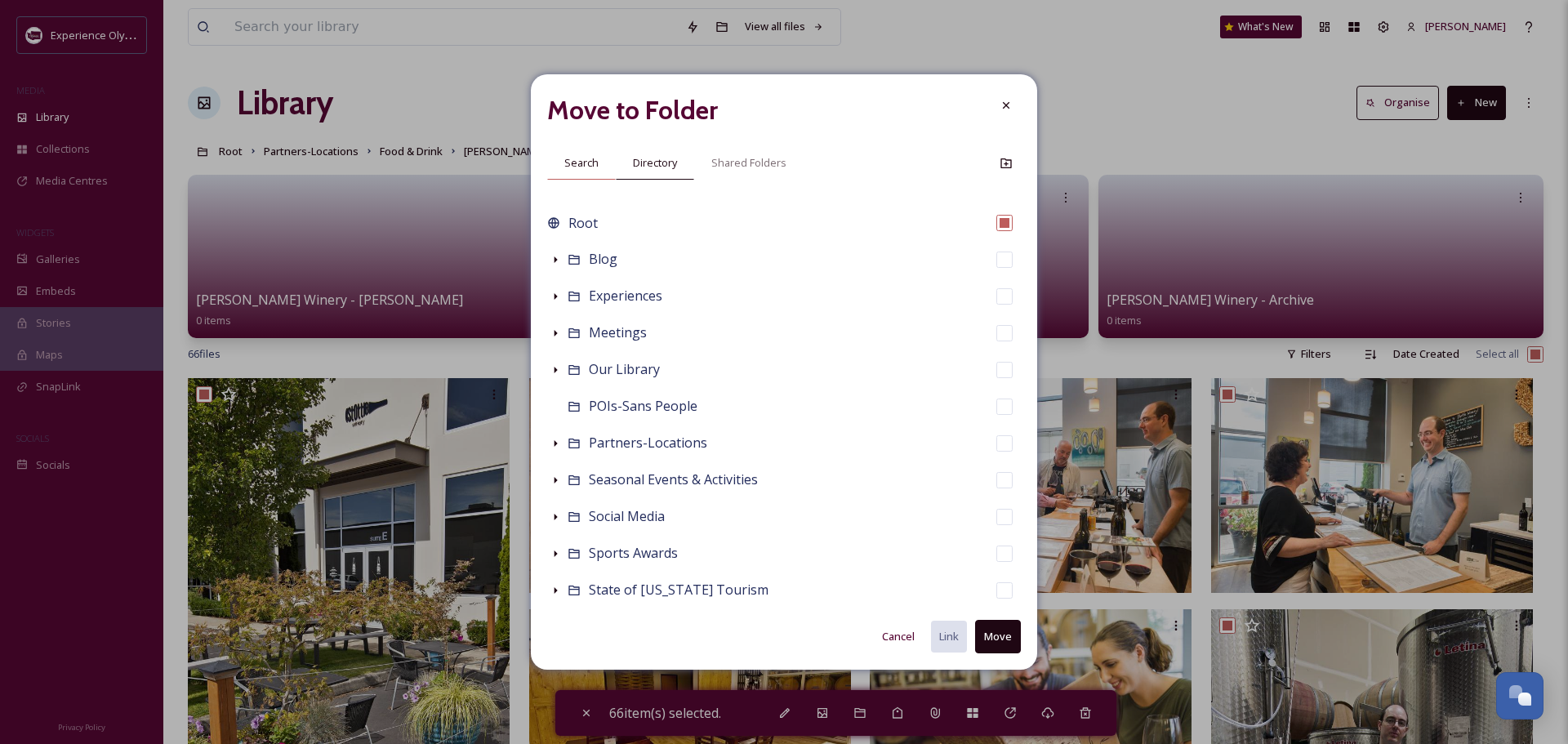
click at [583, 156] on span "Search" at bounding box center [581, 163] width 34 height 16
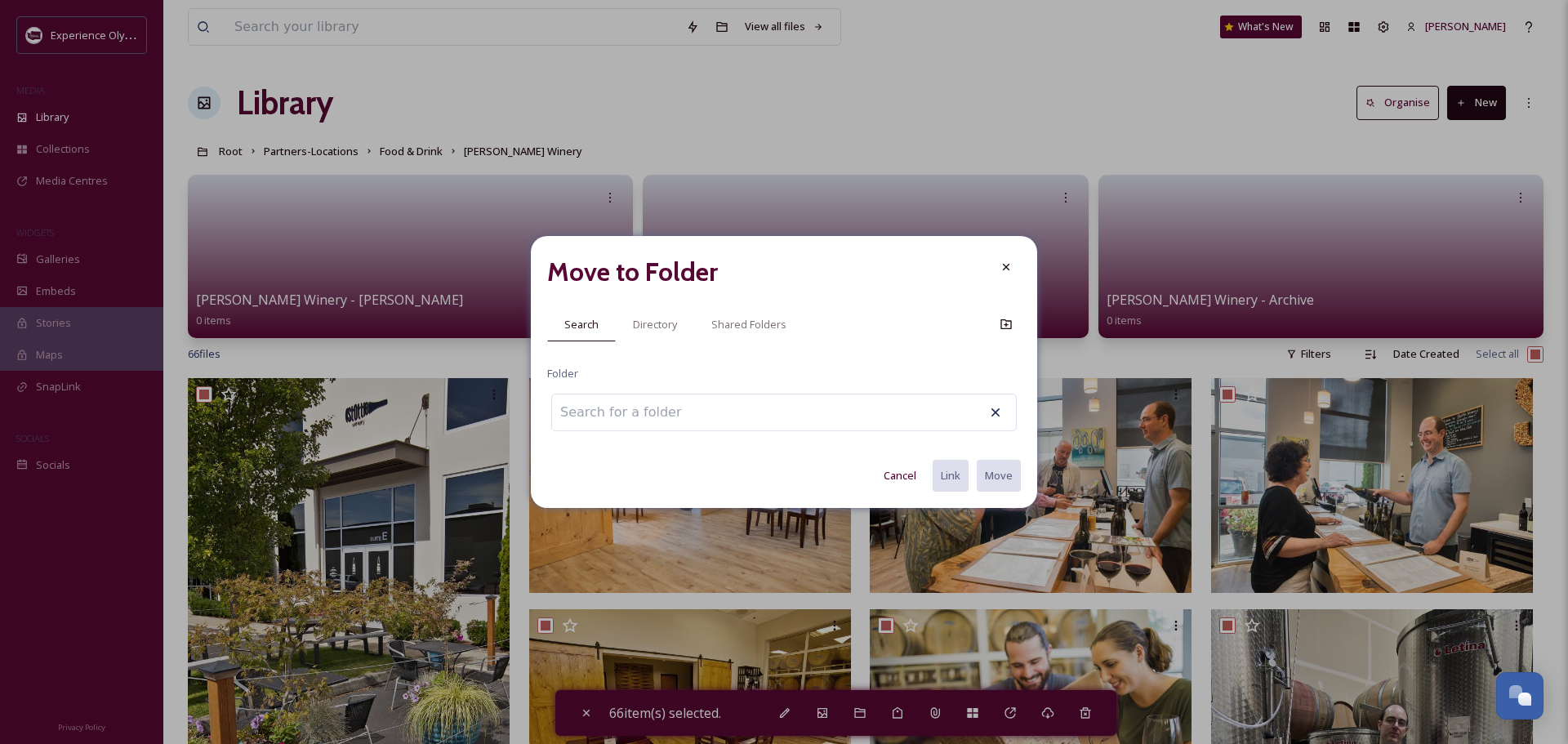
click at [611, 412] on input at bounding box center [641, 412] width 179 height 36
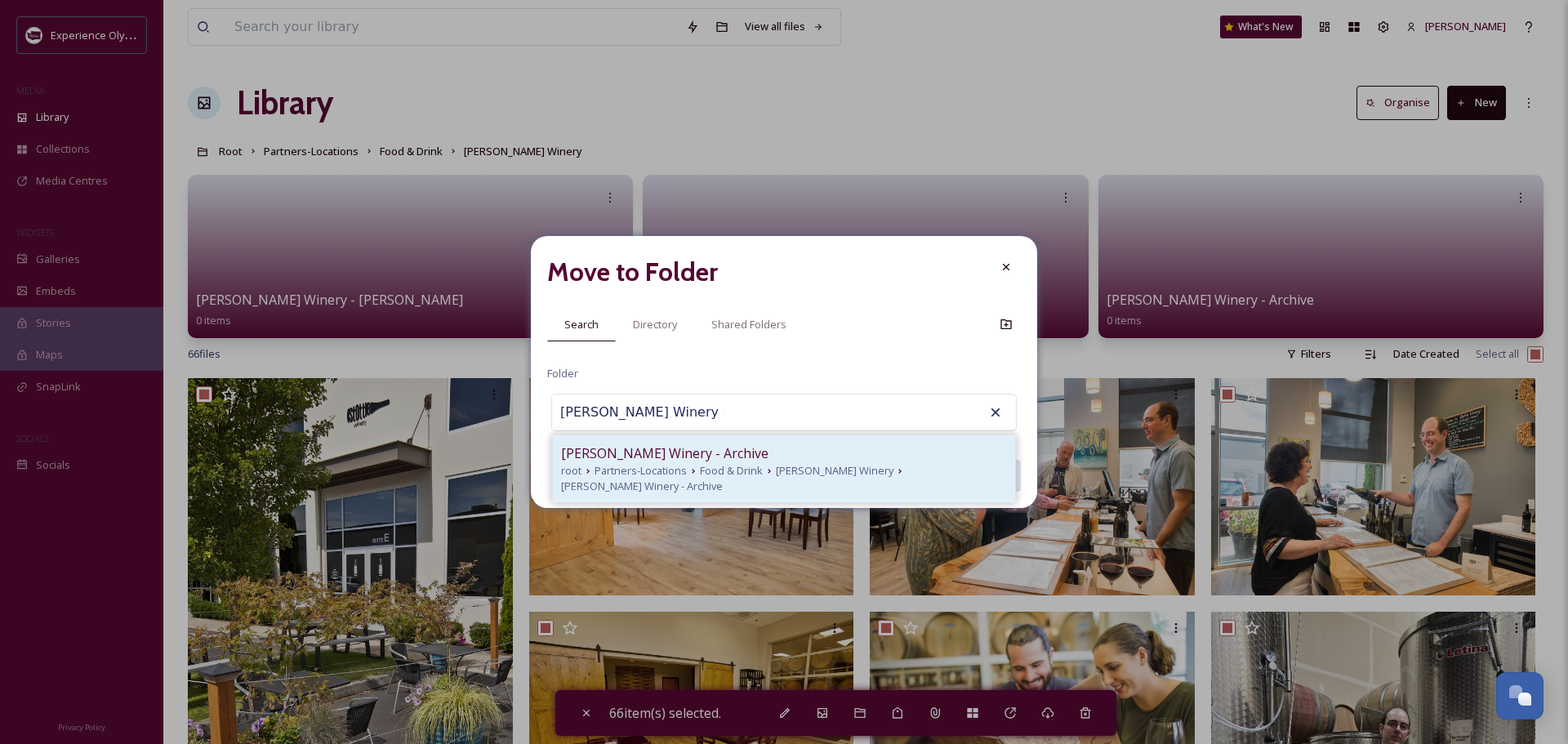
click at [581, 446] on span "[PERSON_NAME] Winery - Archive" at bounding box center [665, 453] width 207 height 20
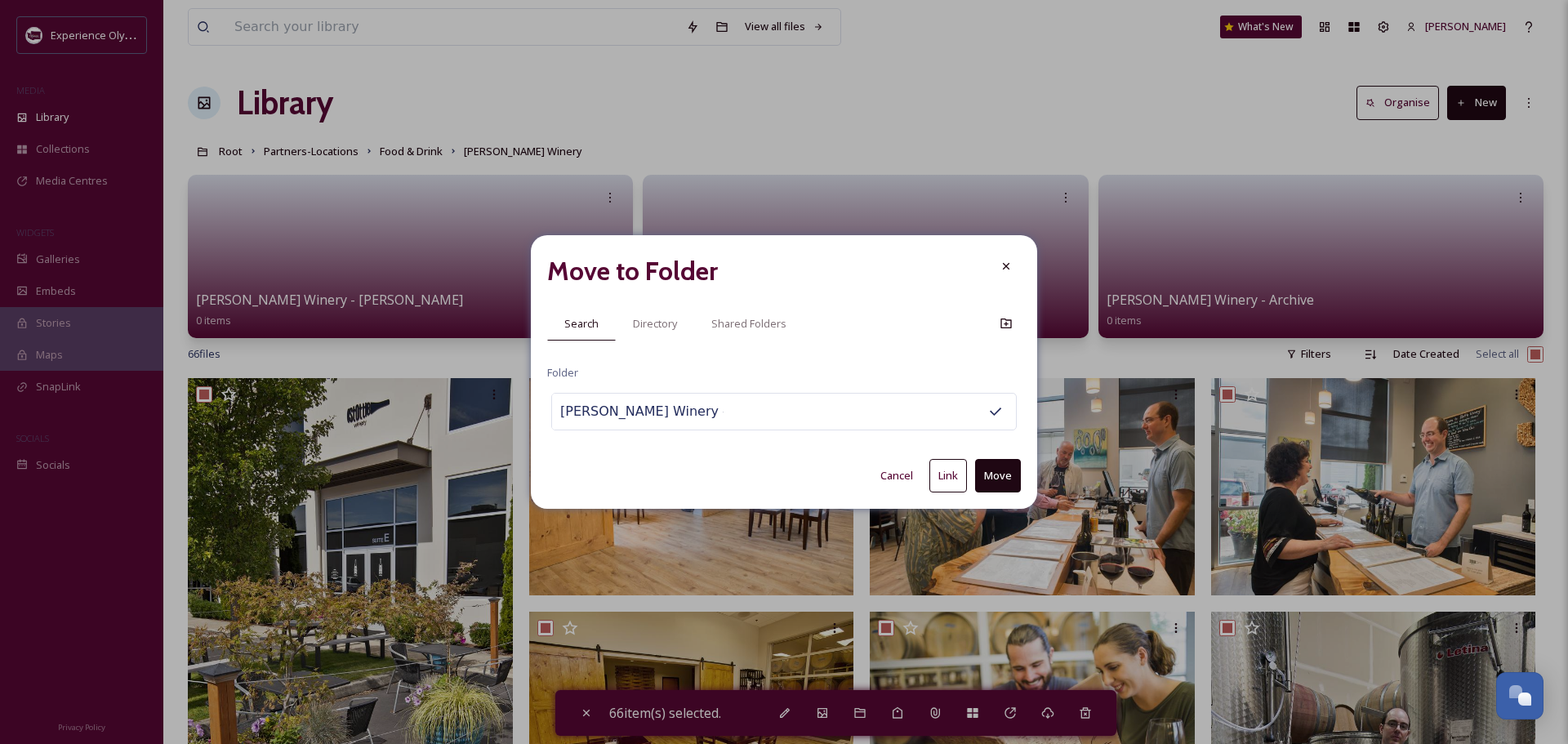
click at [997, 470] on button "Move" at bounding box center [998, 476] width 46 height 34
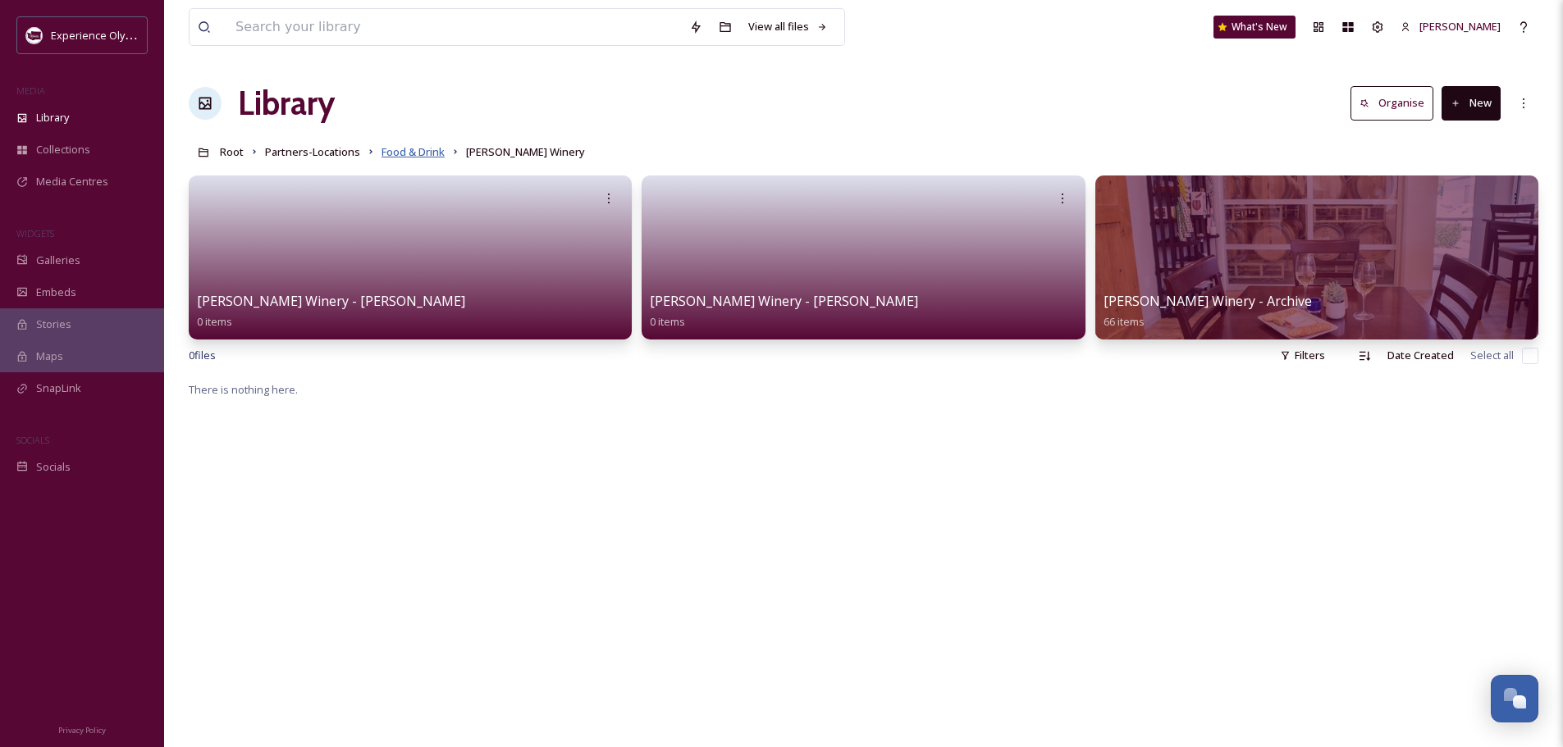
click at [433, 151] on span "Food & Drink" at bounding box center [412, 151] width 63 height 15
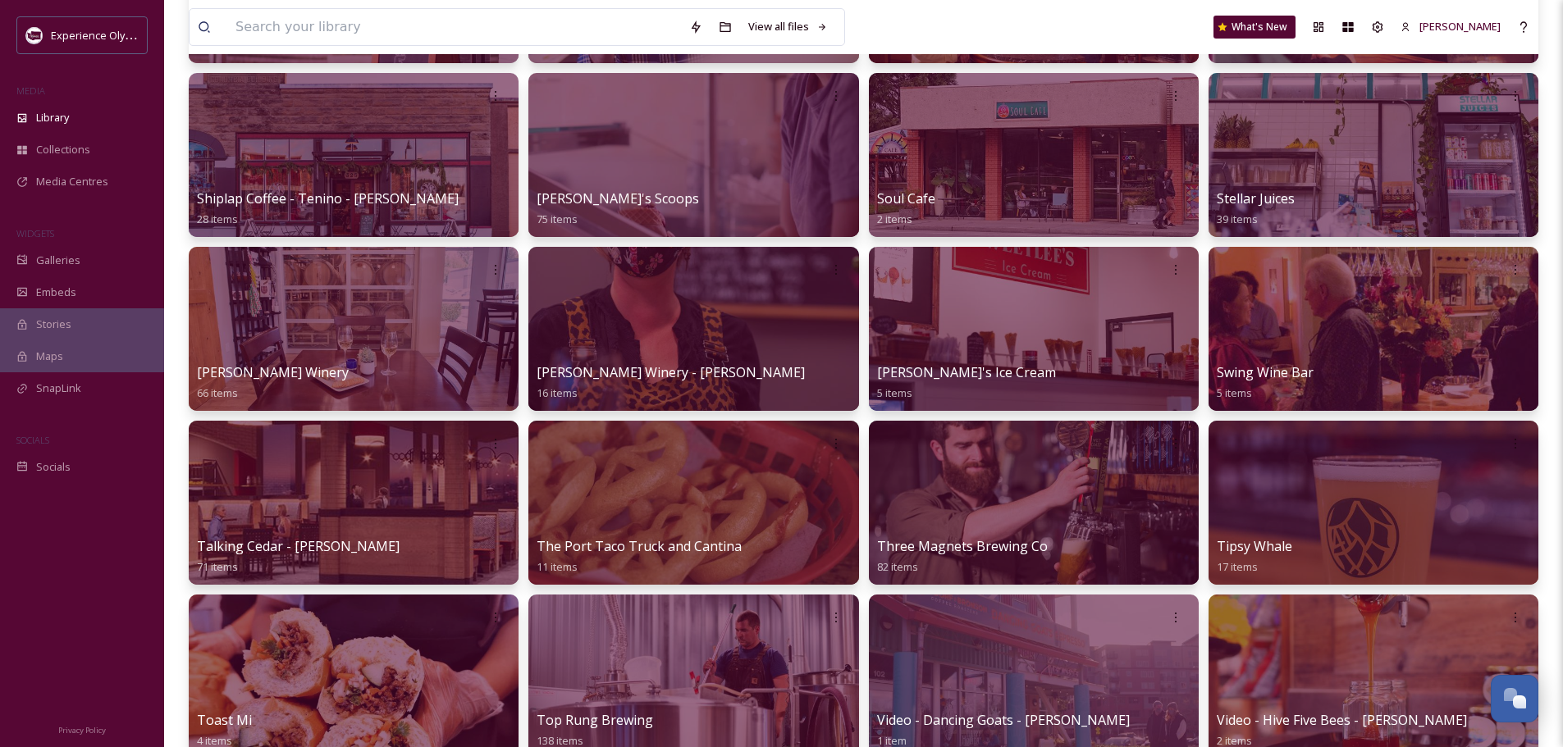
scroll to position [1887, 0]
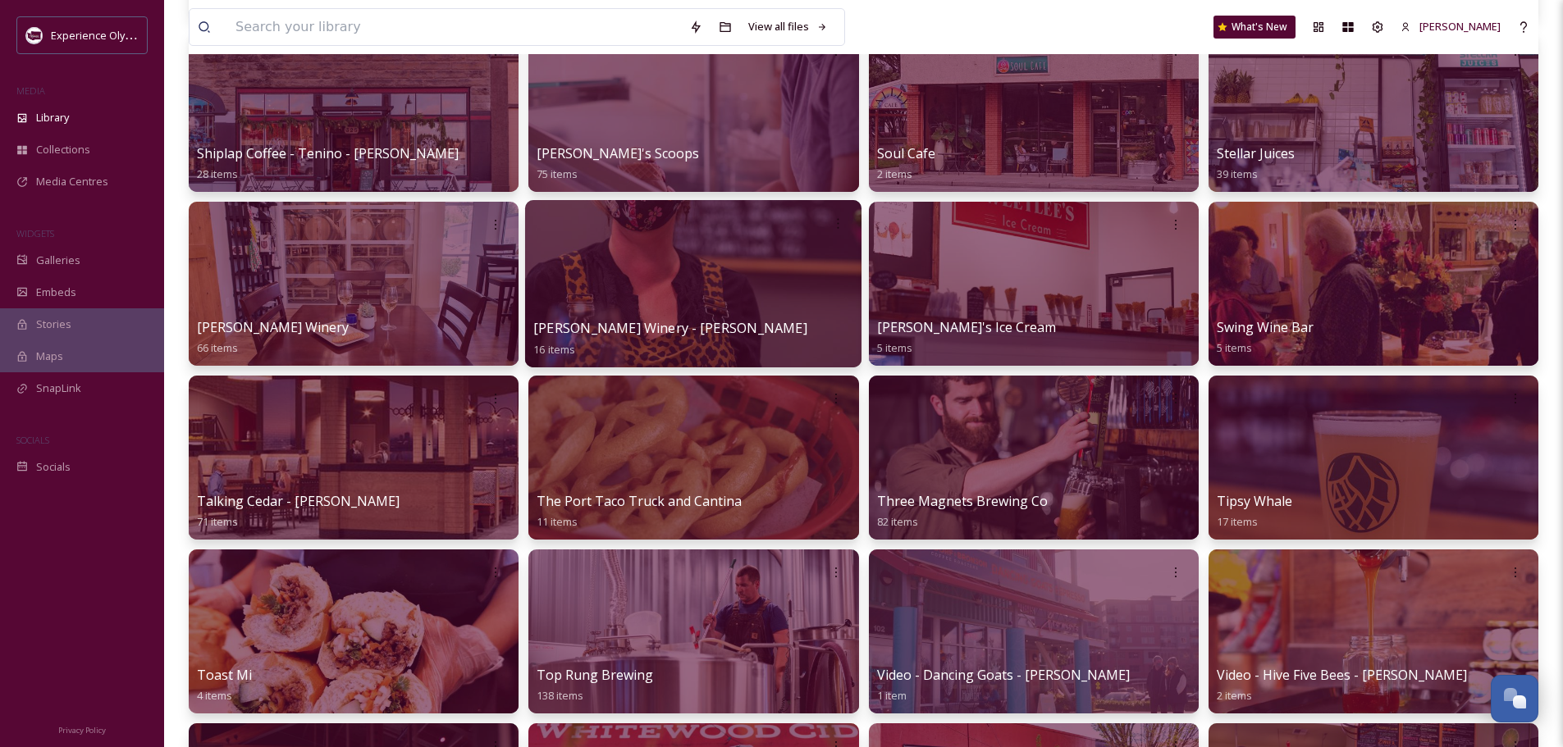
click at [646, 325] on span "[PERSON_NAME] Winery - [PERSON_NAME]" at bounding box center [670, 328] width 274 height 18
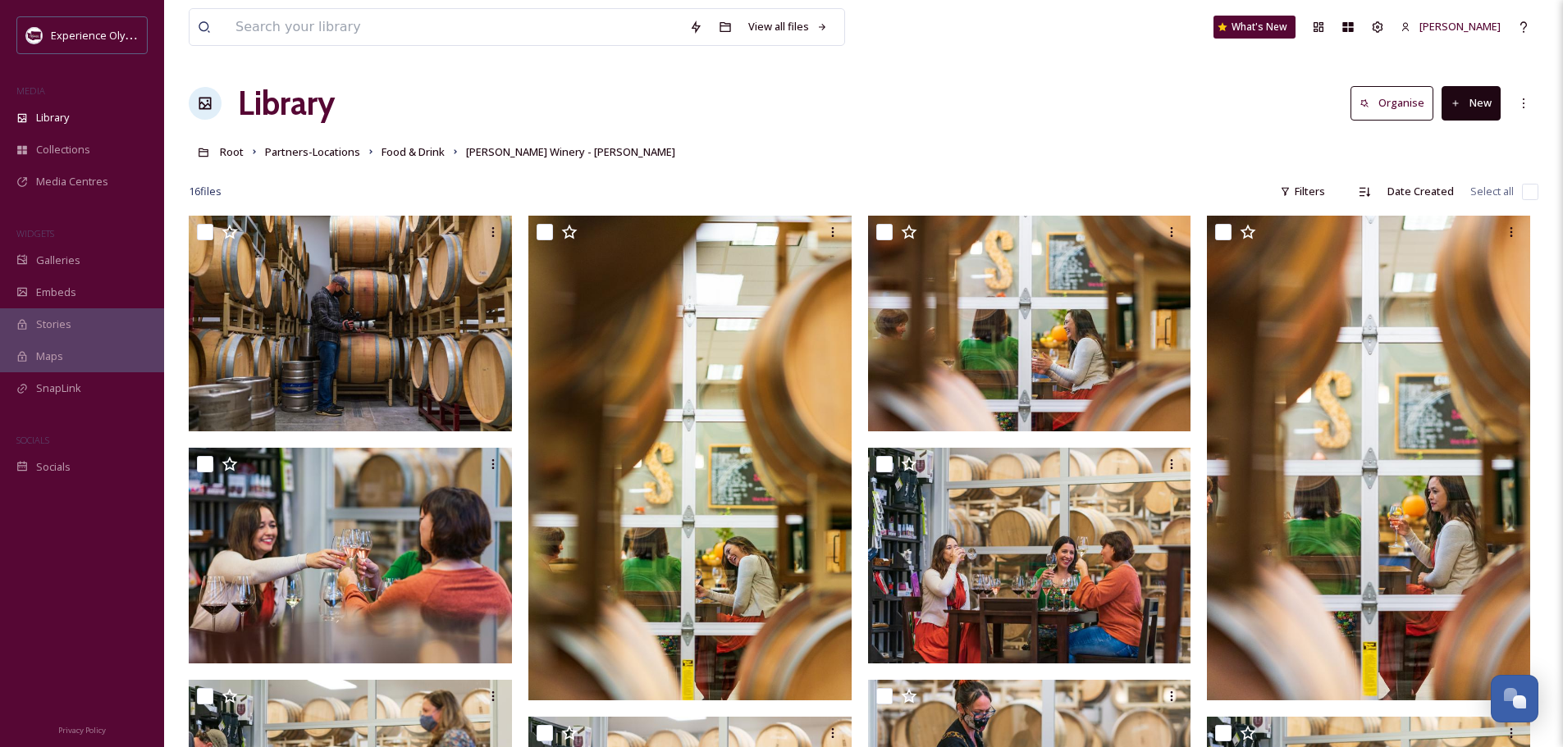
click at [1529, 190] on input "checkbox" at bounding box center [1530, 192] width 16 height 16
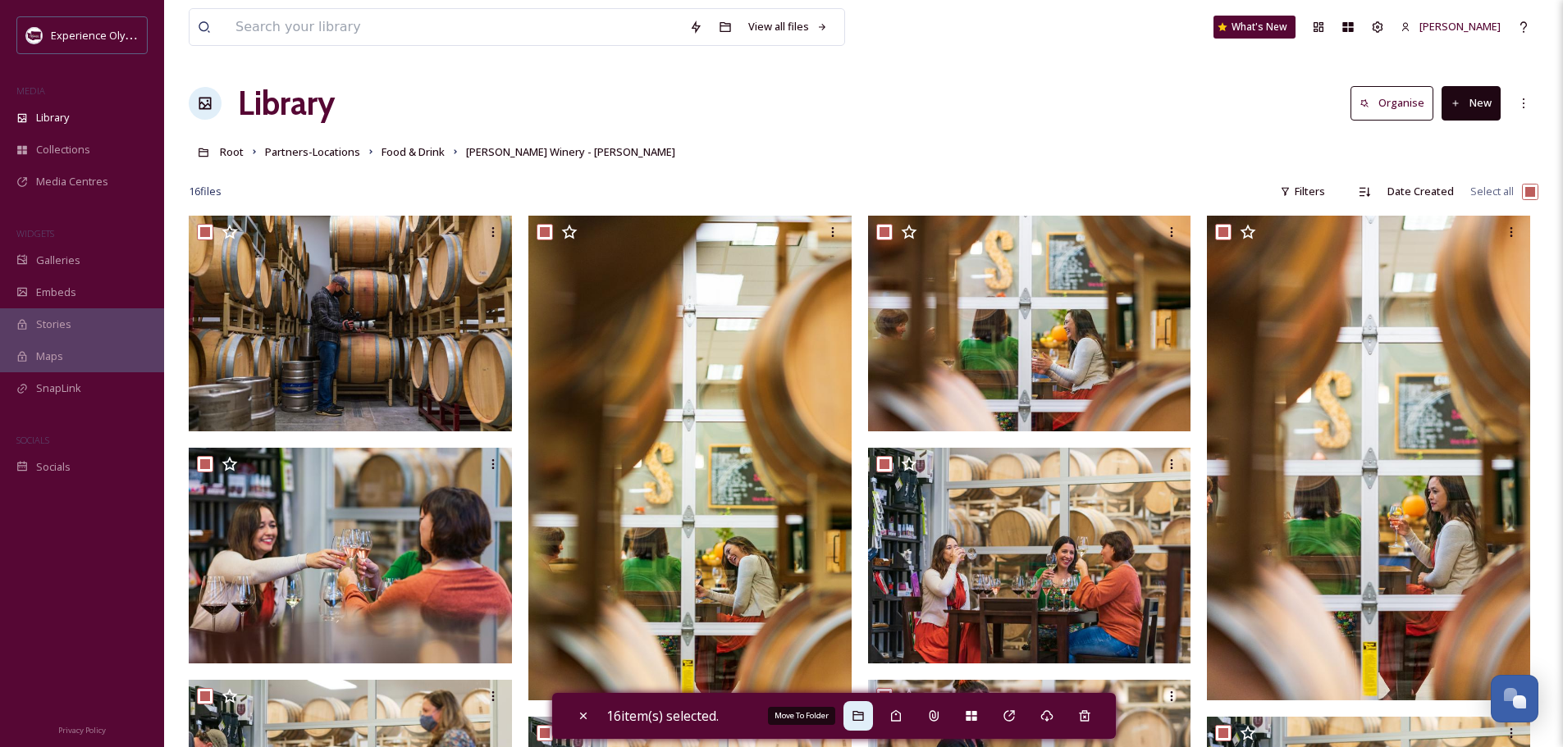
click at [860, 715] on icon at bounding box center [857, 716] width 11 height 10
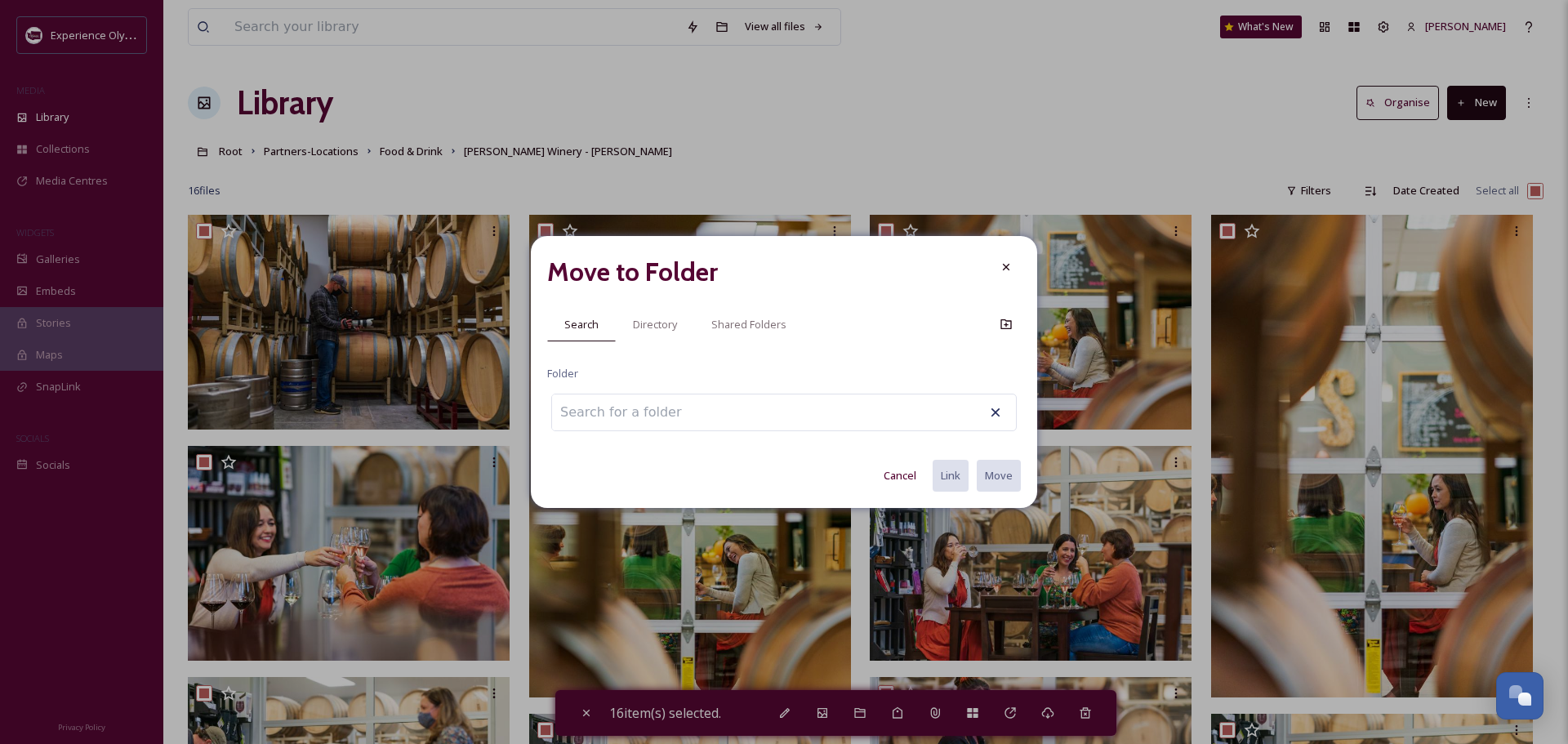
click at [626, 408] on input at bounding box center [641, 412] width 179 height 36
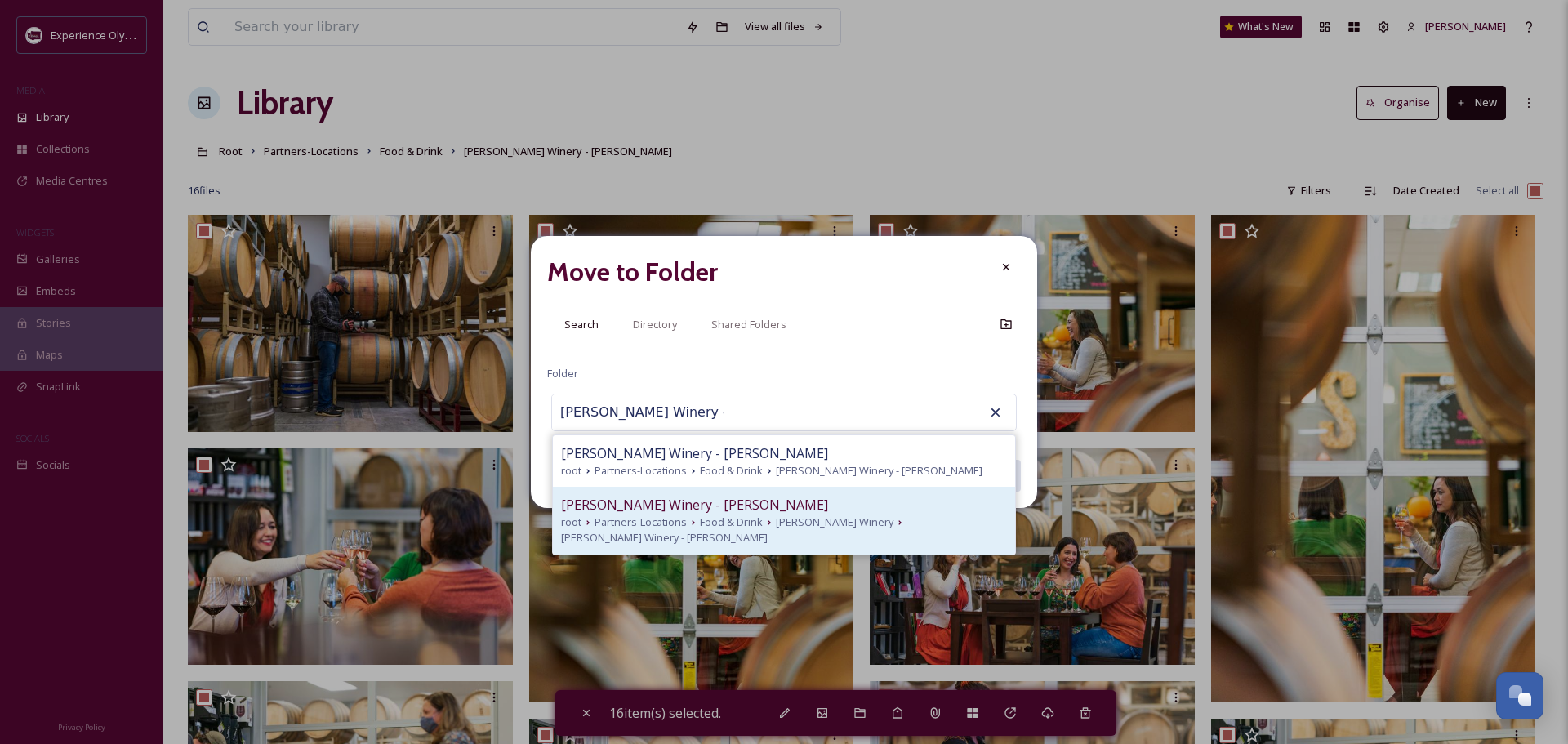
click at [668, 503] on span "[PERSON_NAME] Winery - [PERSON_NAME]" at bounding box center [695, 505] width 267 height 20
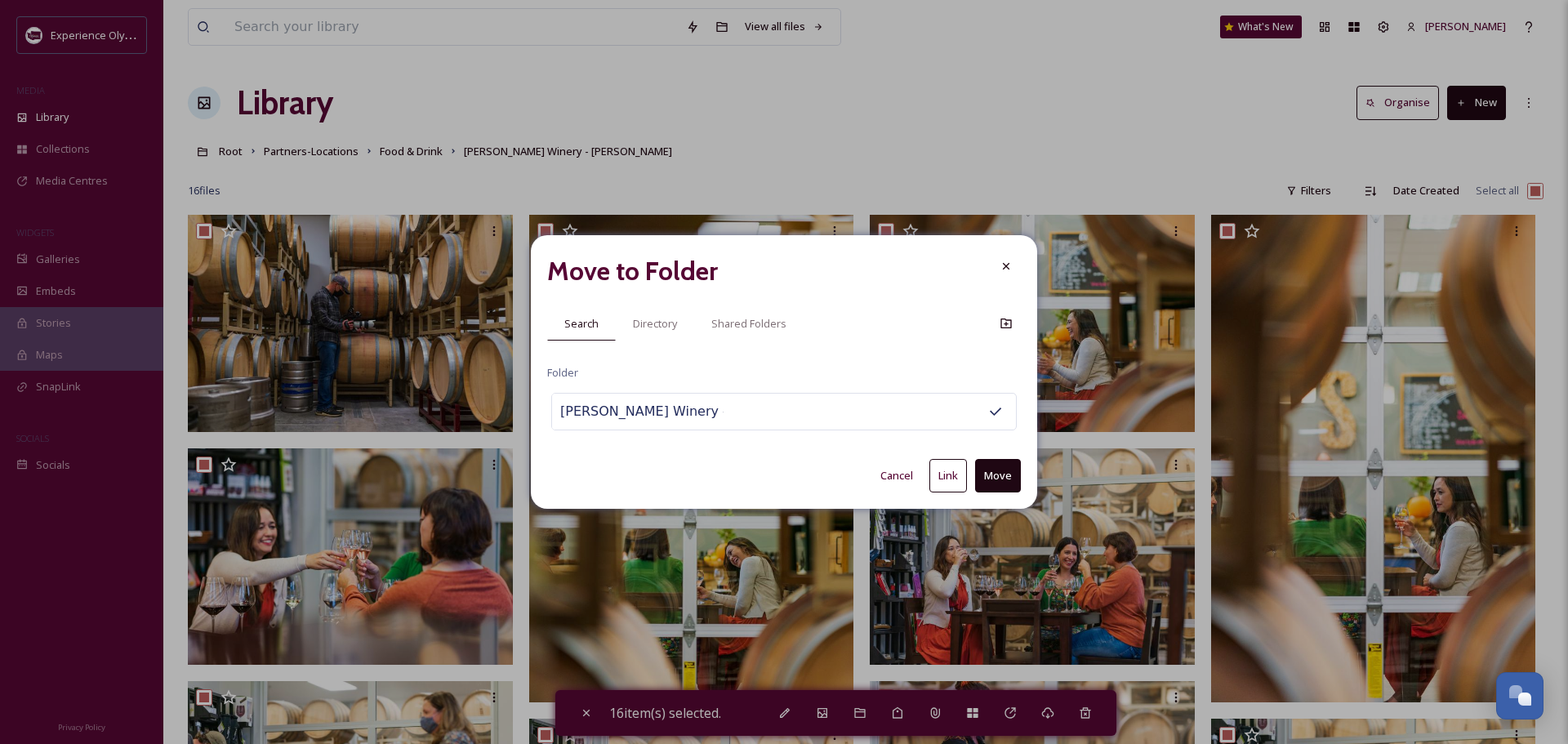
click at [1005, 476] on button "Move" at bounding box center [998, 476] width 46 height 34
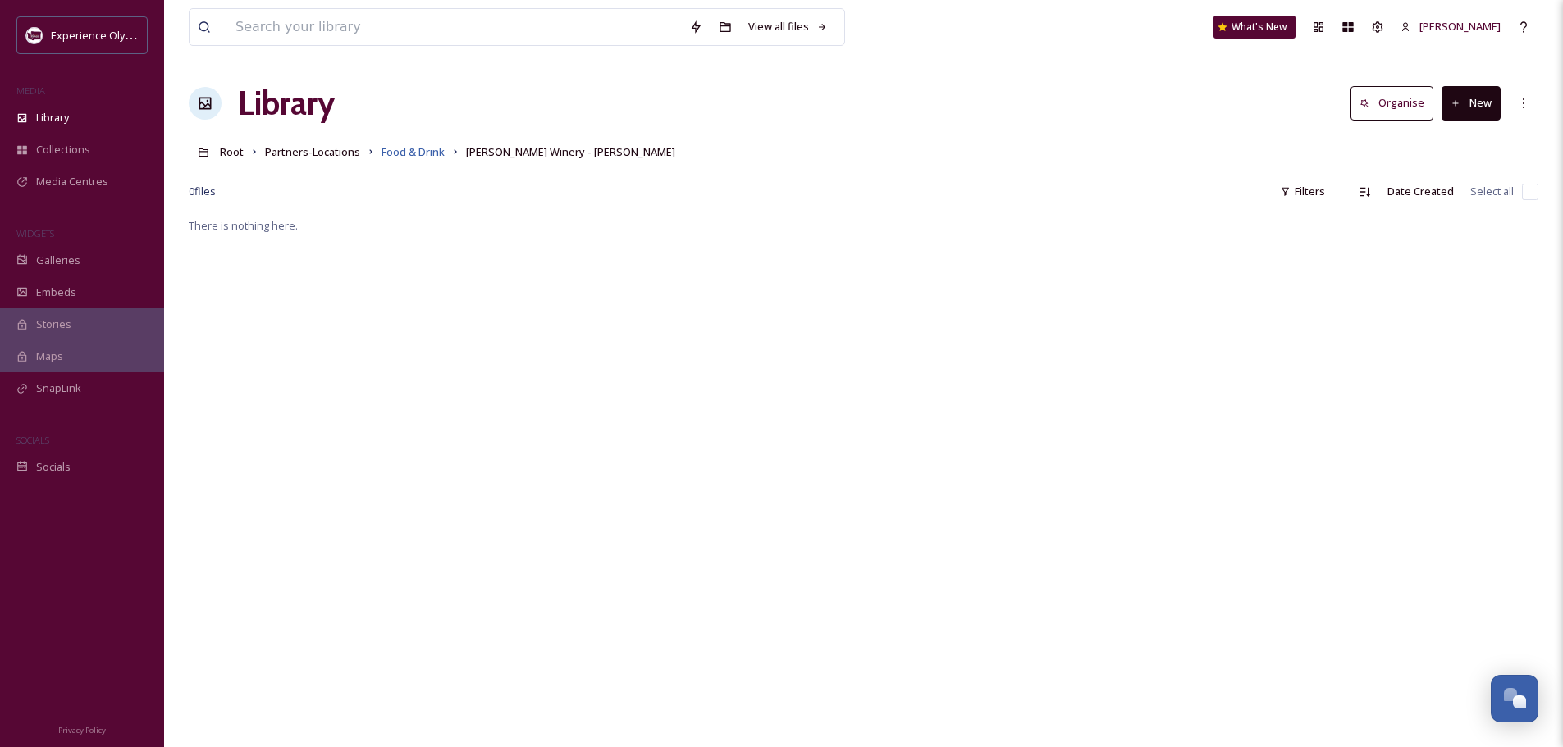
click at [401, 157] on span "Food & Drink" at bounding box center [412, 151] width 63 height 15
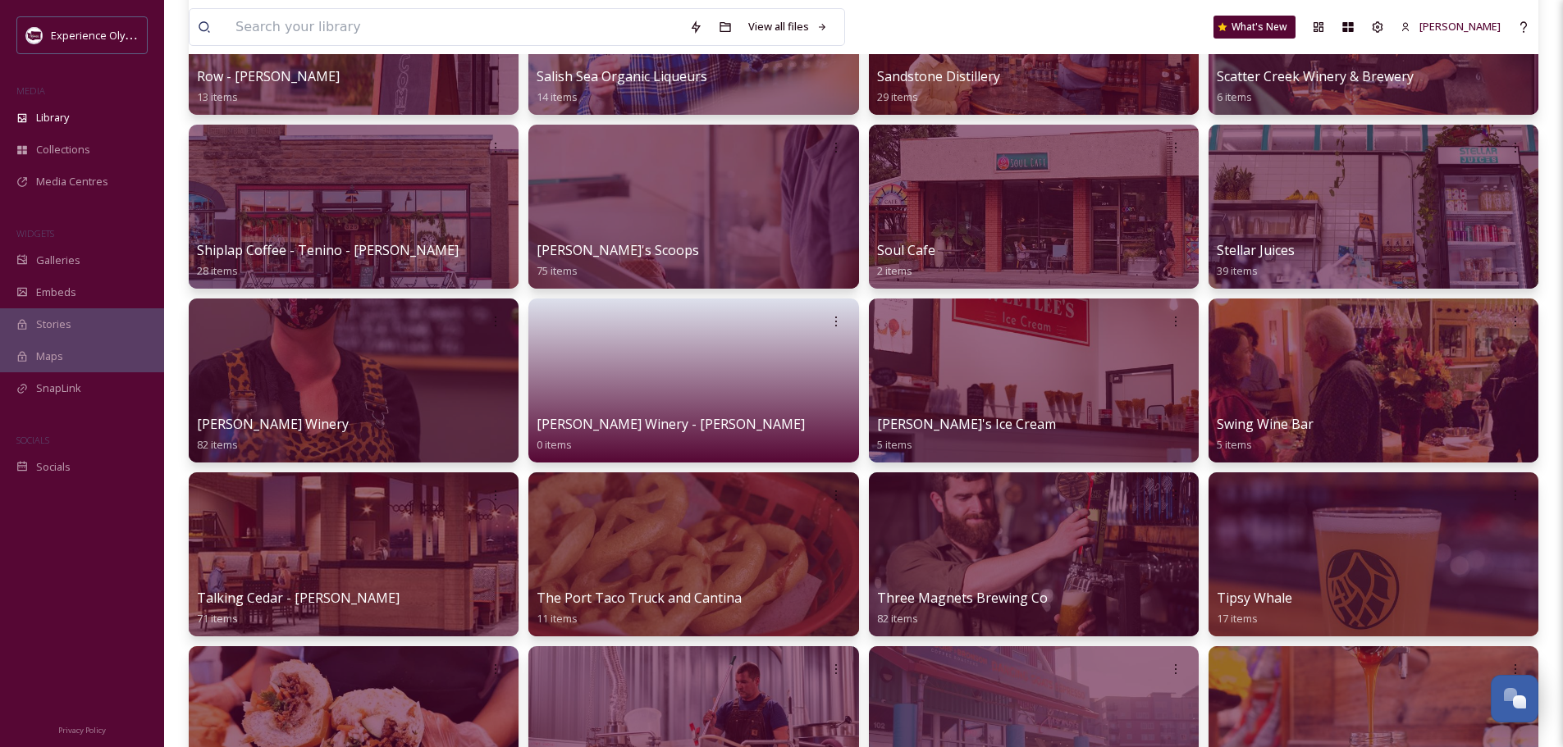
scroll to position [1805, 0]
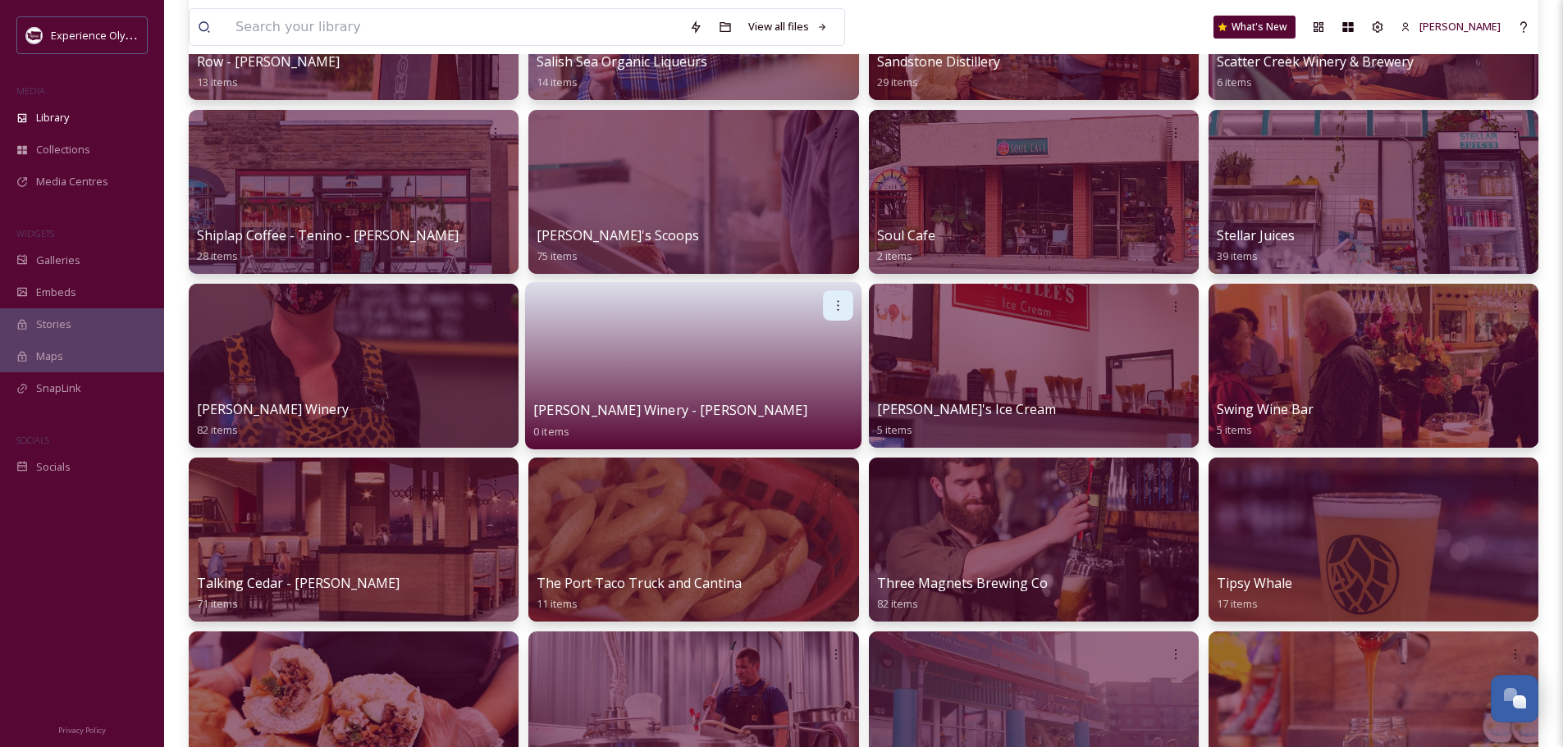
click at [832, 299] on icon at bounding box center [838, 305] width 13 height 13
click at [799, 427] on span "Delete" at bounding box center [786, 425] width 34 height 16
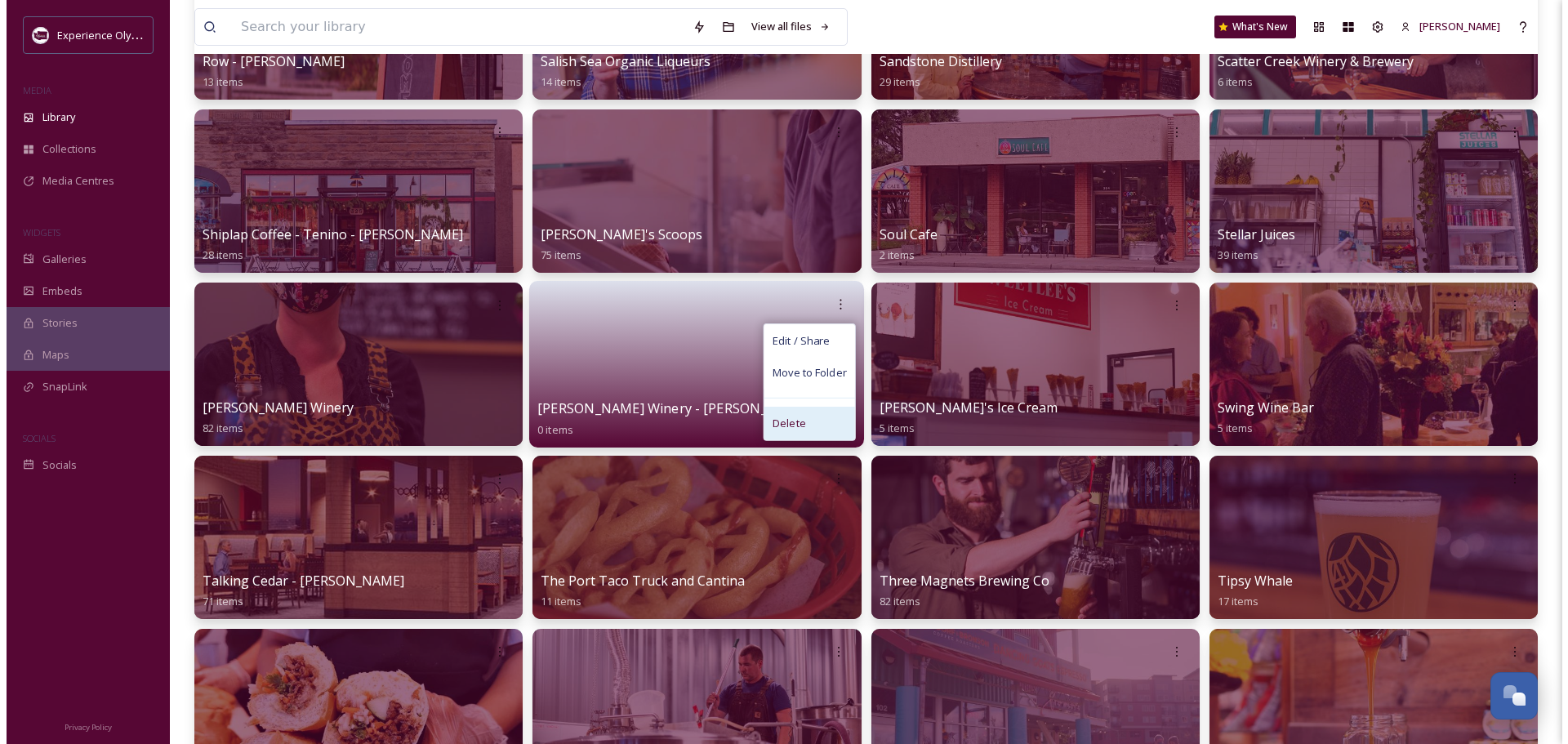
scroll to position [1451, 0]
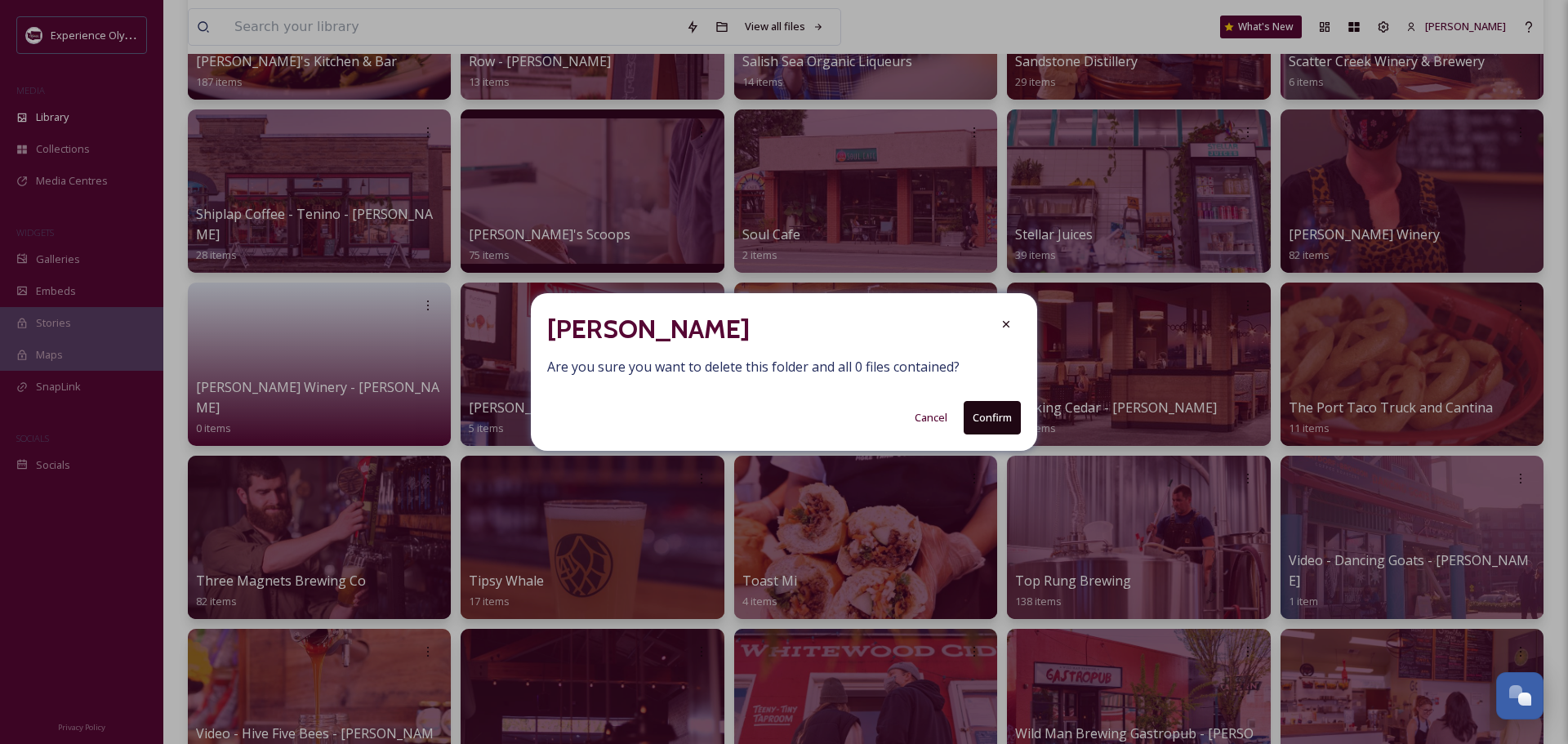
click at [1010, 424] on button "Confirm" at bounding box center [992, 418] width 57 height 34
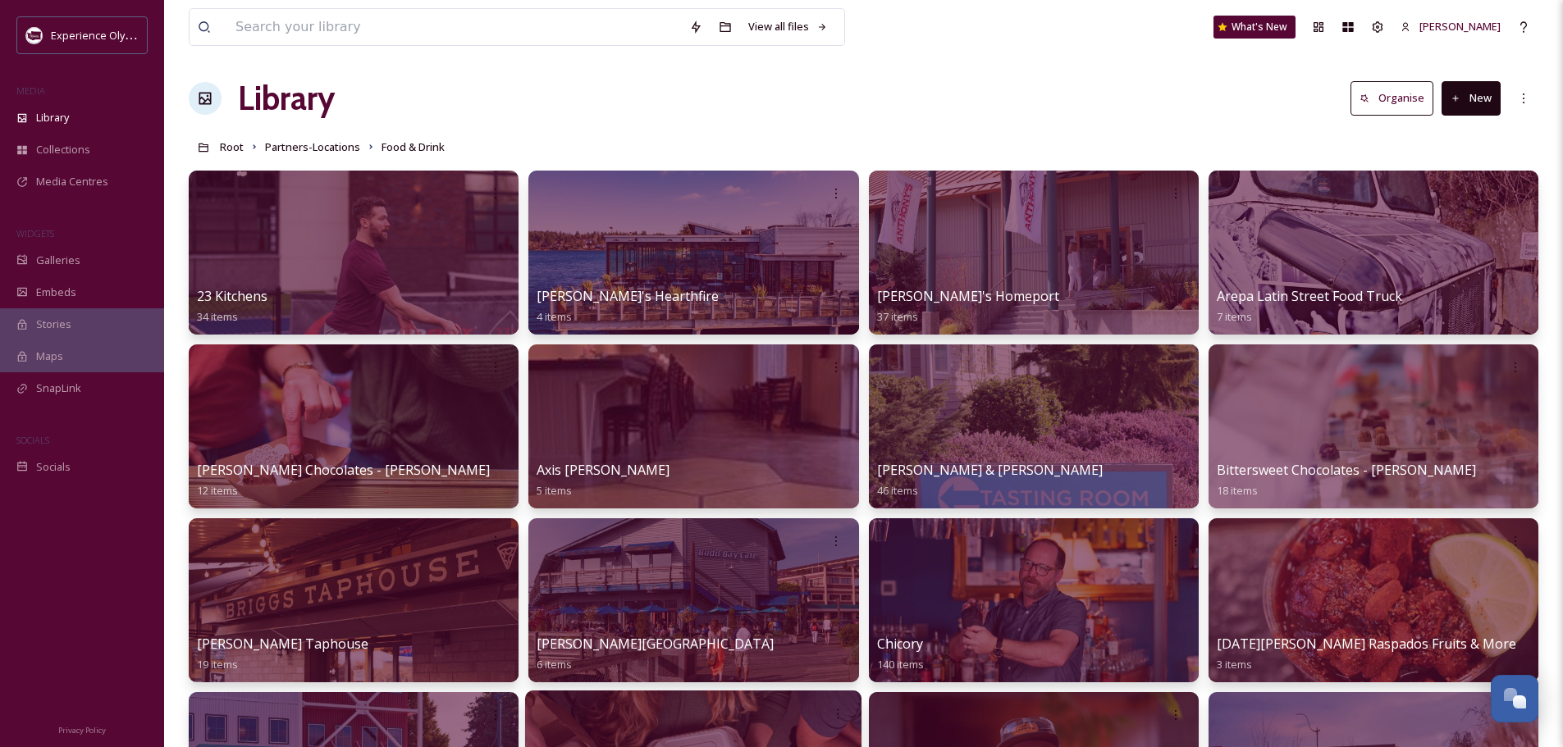
scroll to position [0, 0]
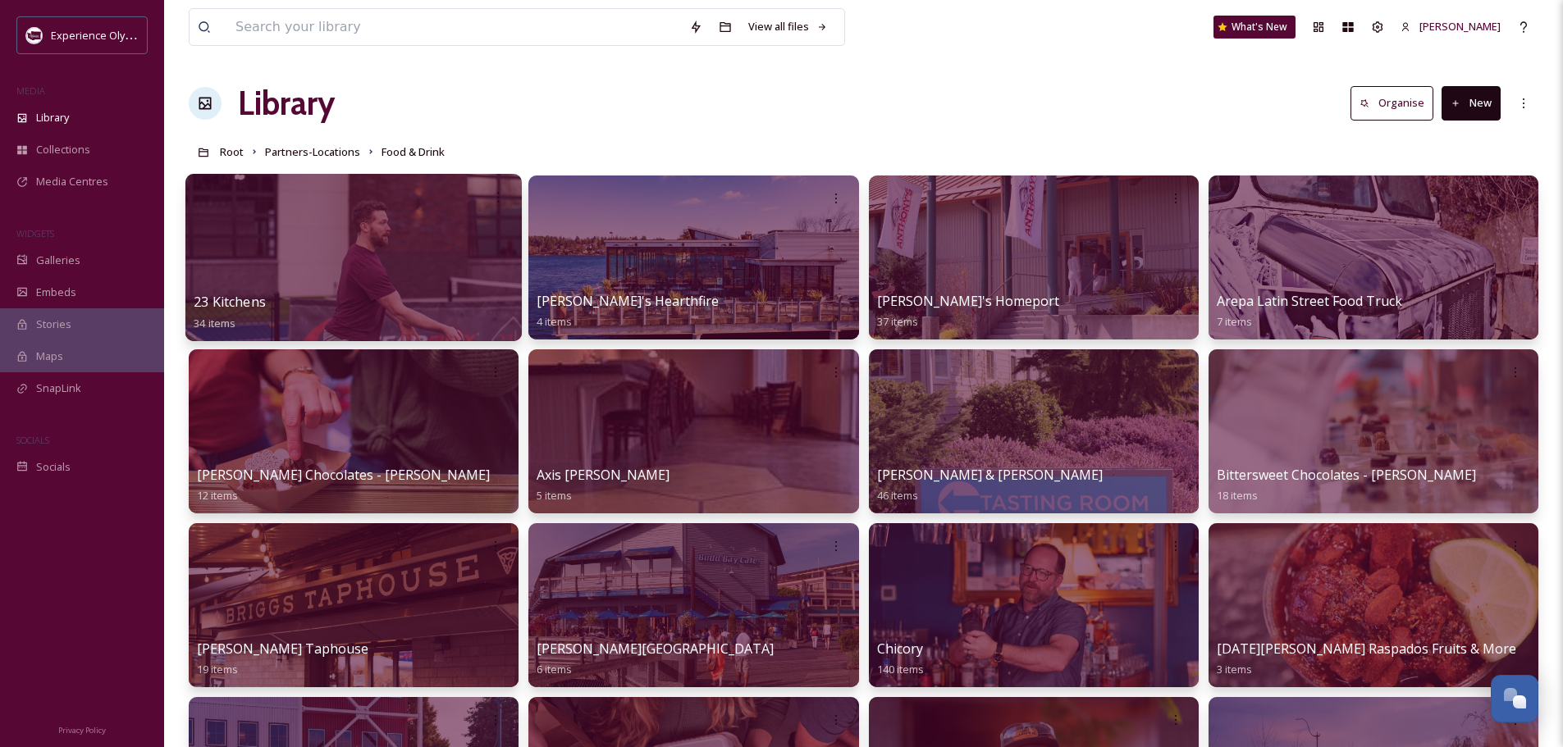
click at [384, 262] on div at bounding box center [353, 257] width 336 height 167
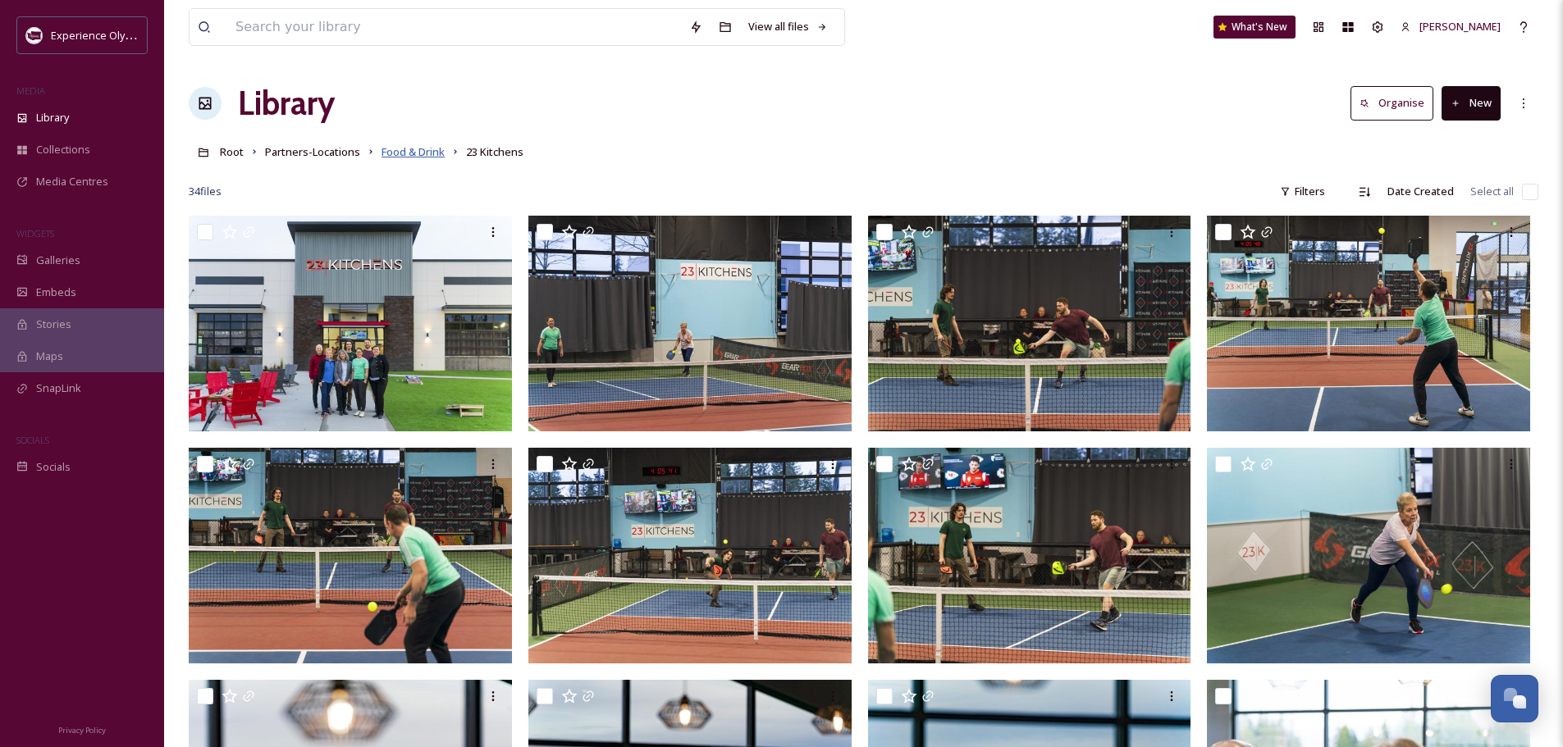
click at [412, 151] on span "Food & Drink" at bounding box center [412, 151] width 63 height 15
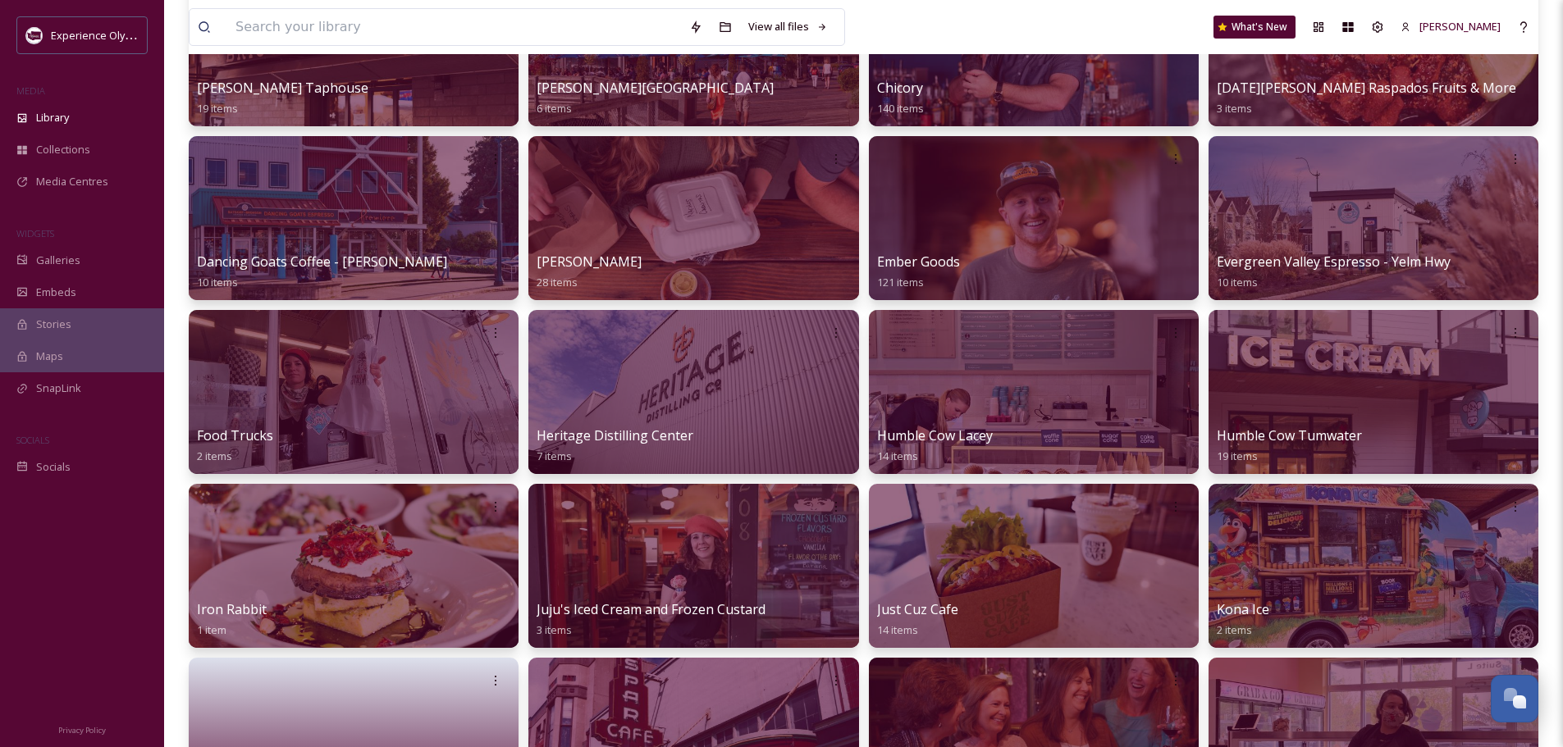
scroll to position [574, 0]
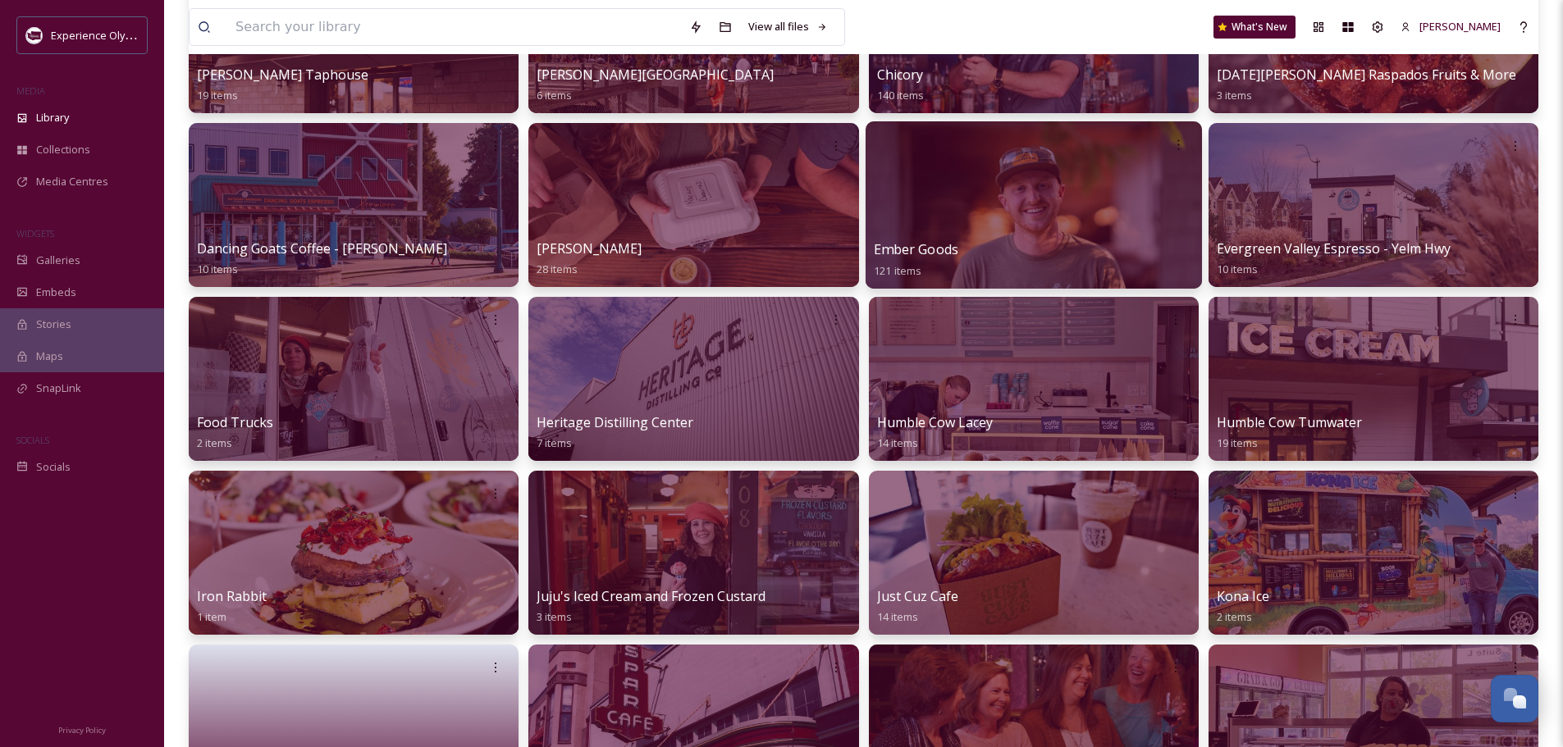
click at [942, 250] on span "Ember Goods" at bounding box center [916, 249] width 84 height 18
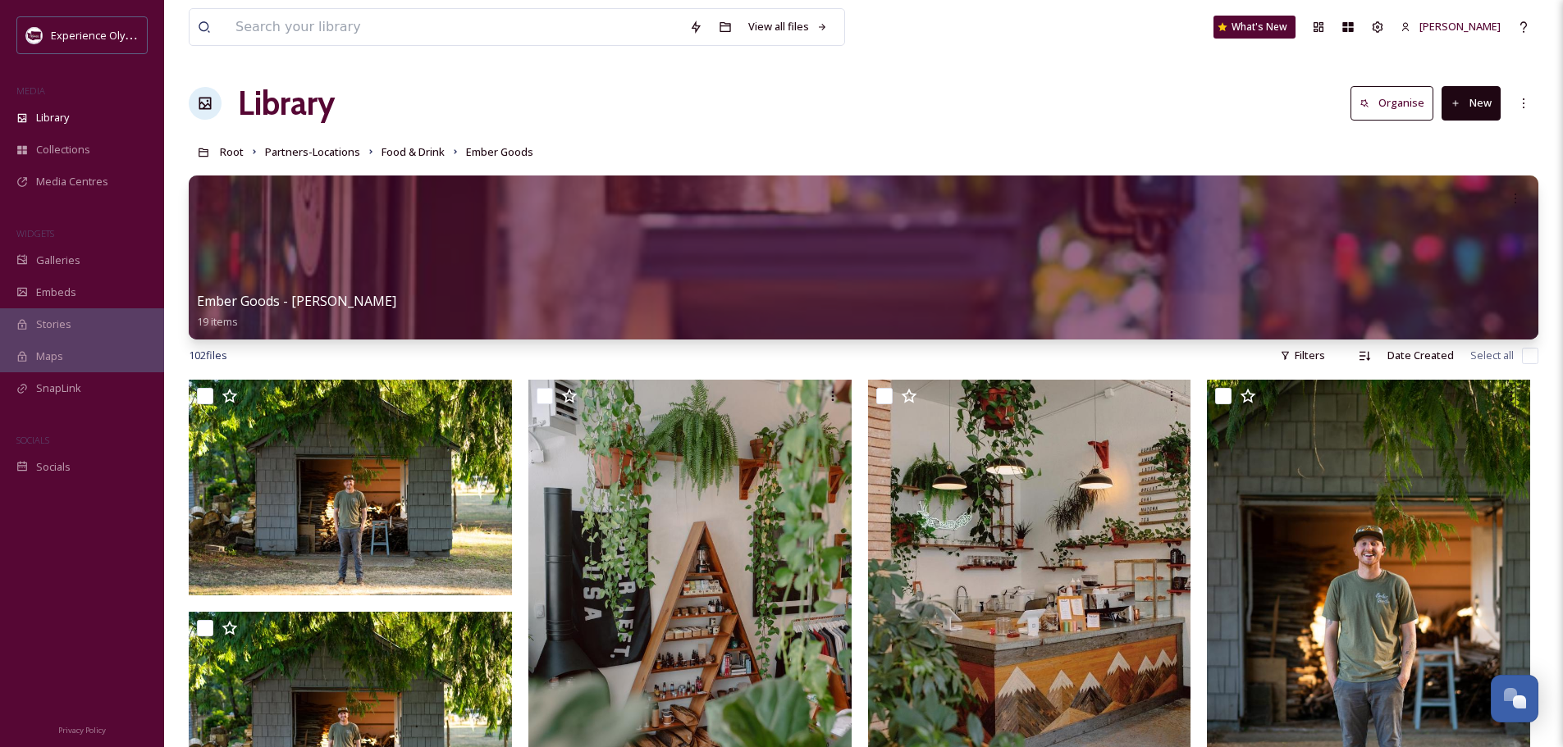
click at [1473, 103] on button "New" at bounding box center [1470, 103] width 59 height 34
click at [1435, 199] on div "Folder" at bounding box center [1453, 205] width 93 height 32
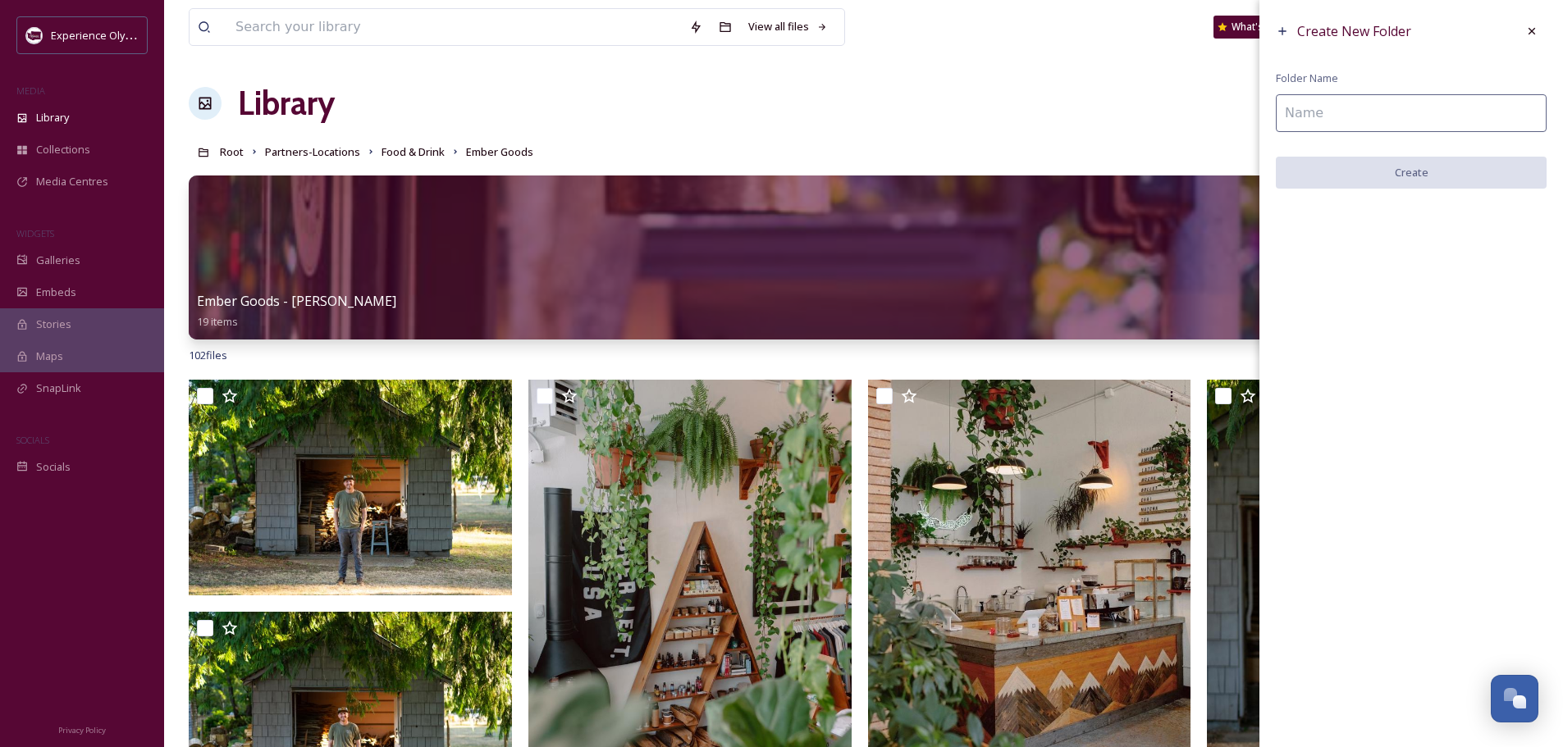
click at [1443, 107] on input at bounding box center [1410, 113] width 271 height 38
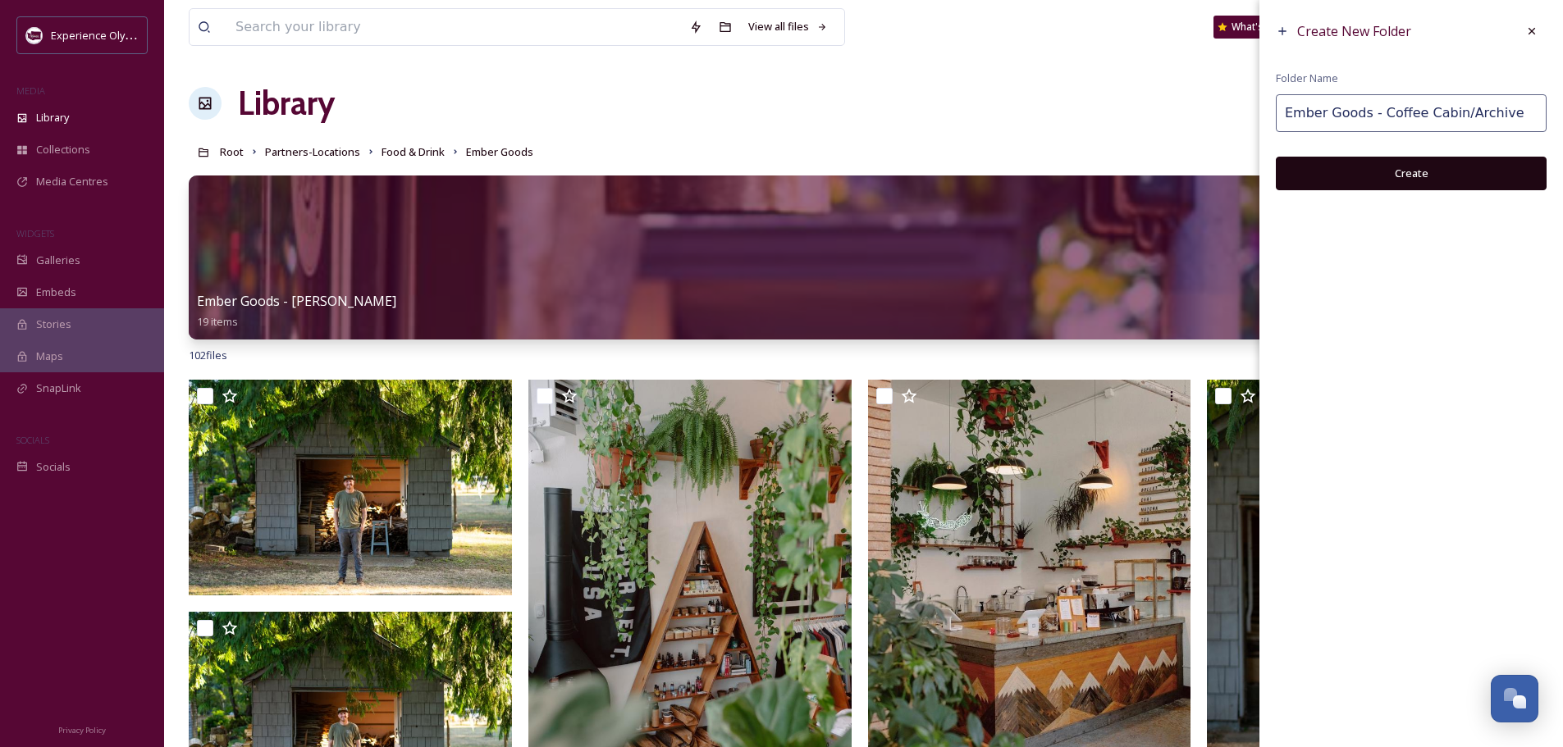
click at [1396, 172] on button "Create" at bounding box center [1410, 174] width 271 height 34
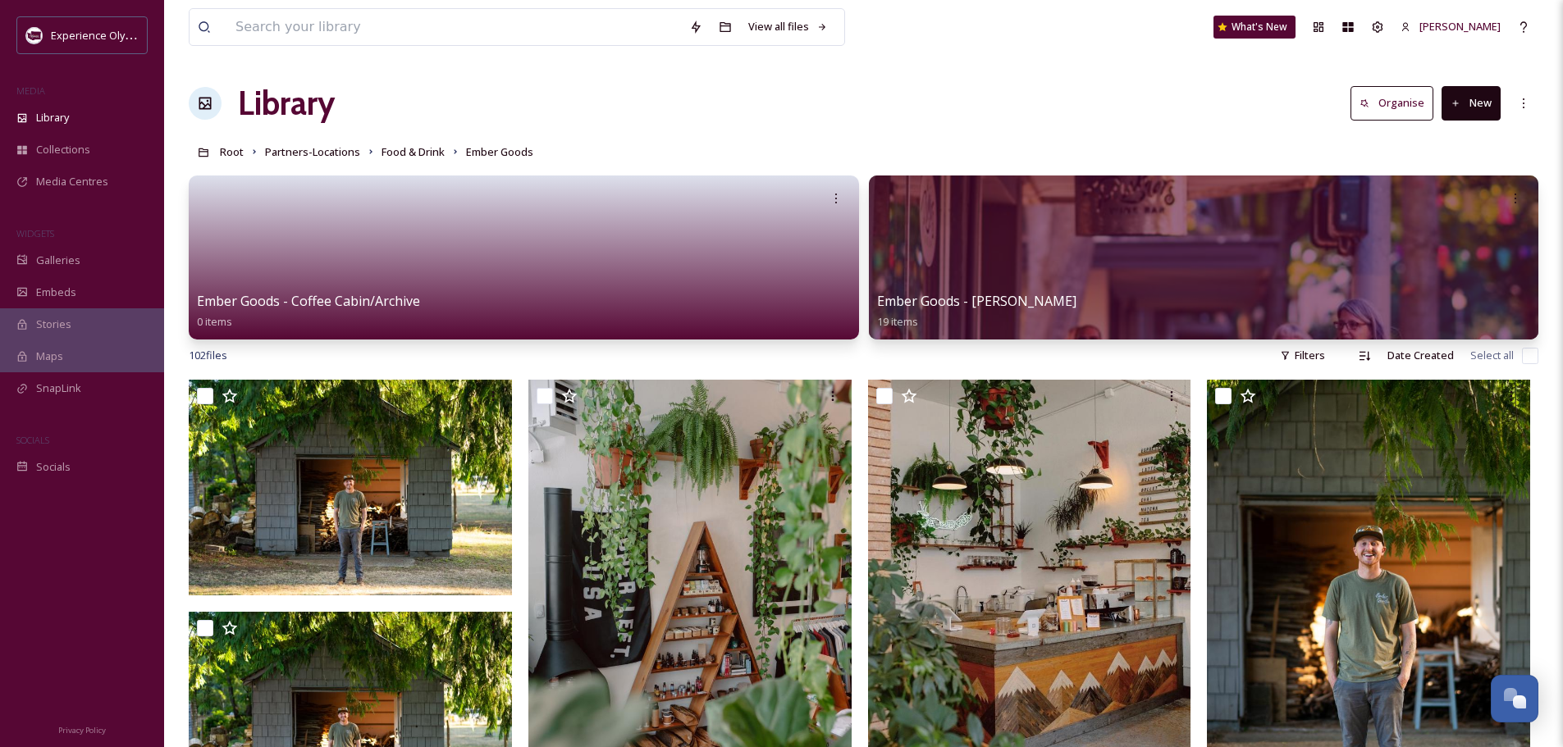
click at [1529, 356] on input "checkbox" at bounding box center [1530, 356] width 16 height 16
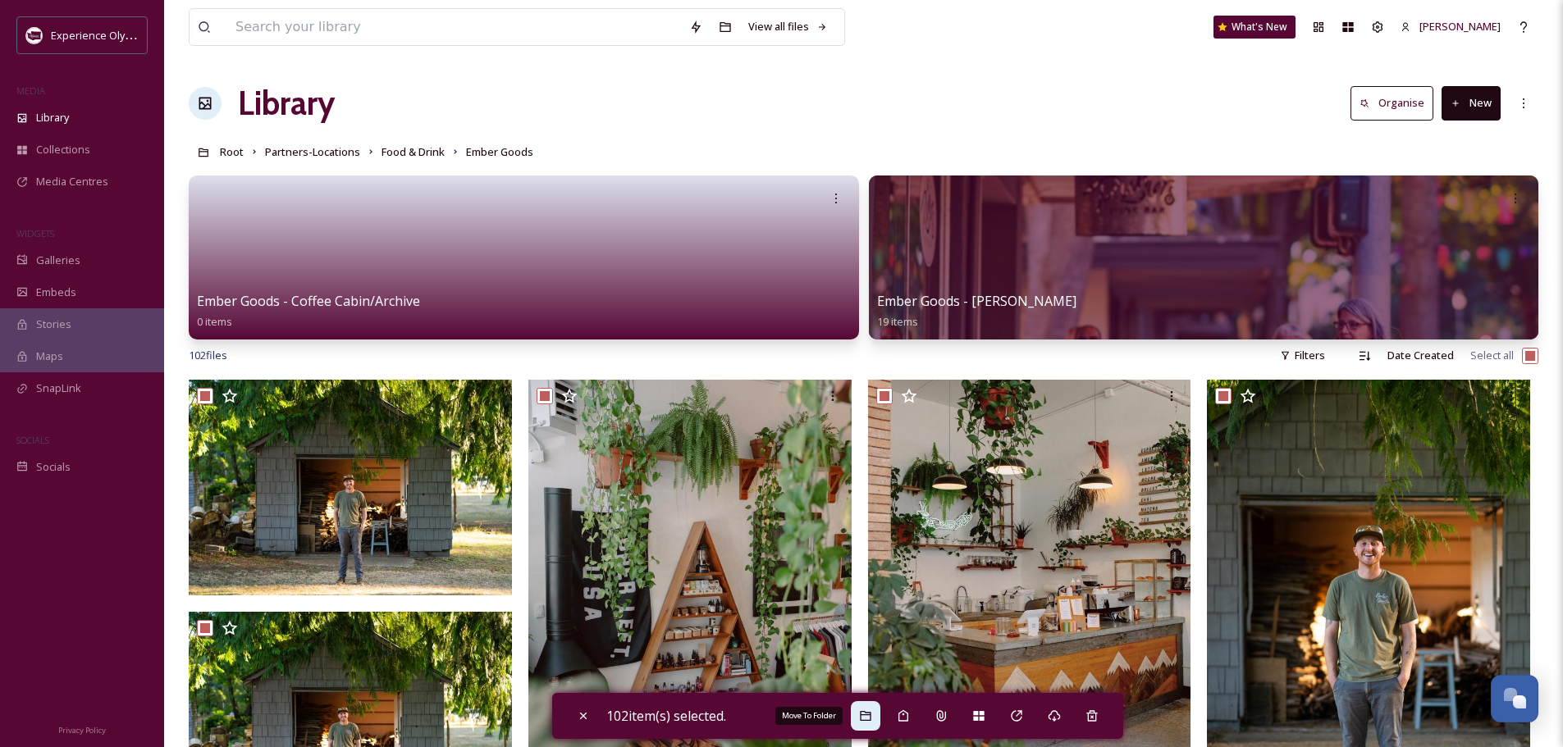
click at [865, 714] on icon at bounding box center [865, 716] width 13 height 13
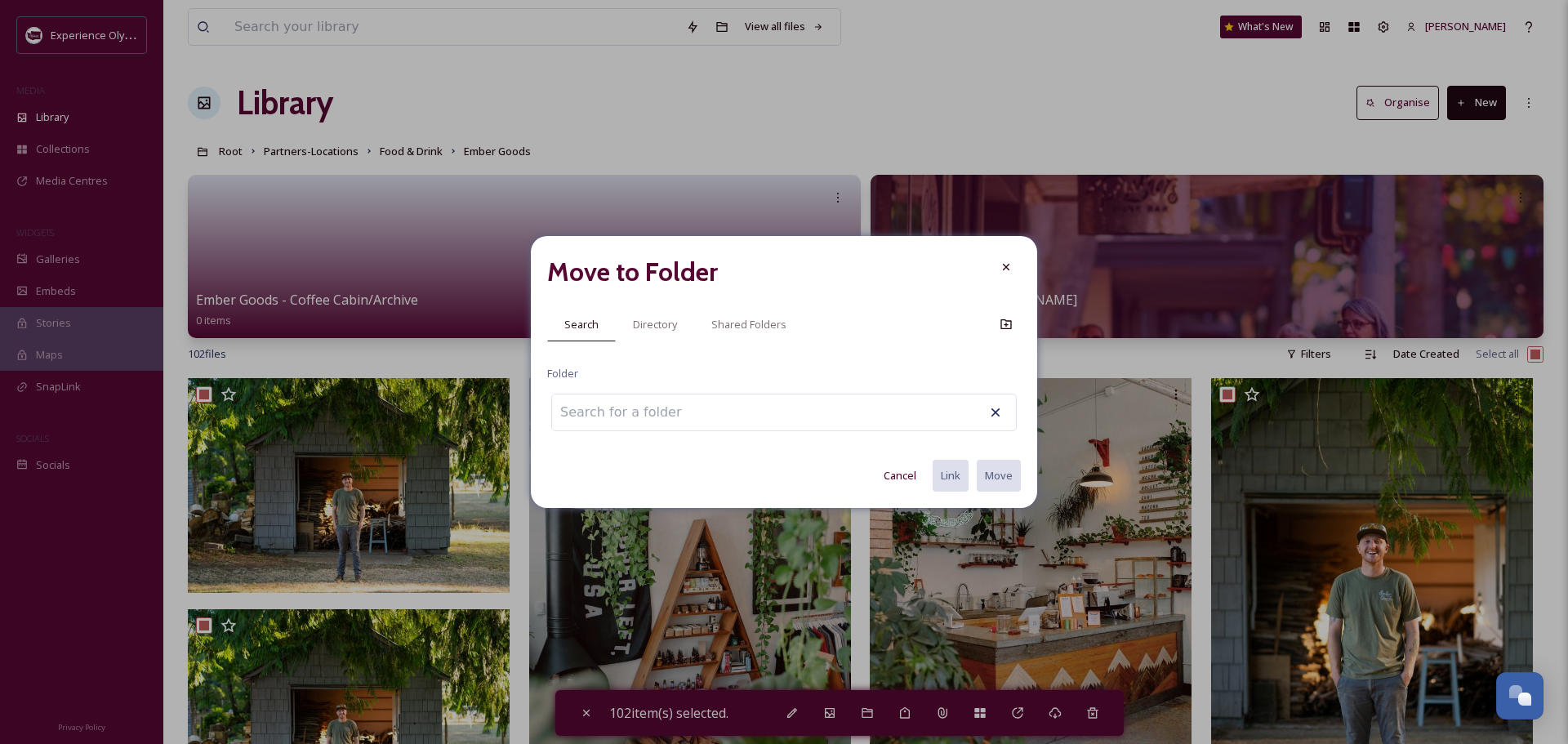
click at [687, 416] on input at bounding box center [641, 412] width 179 height 36
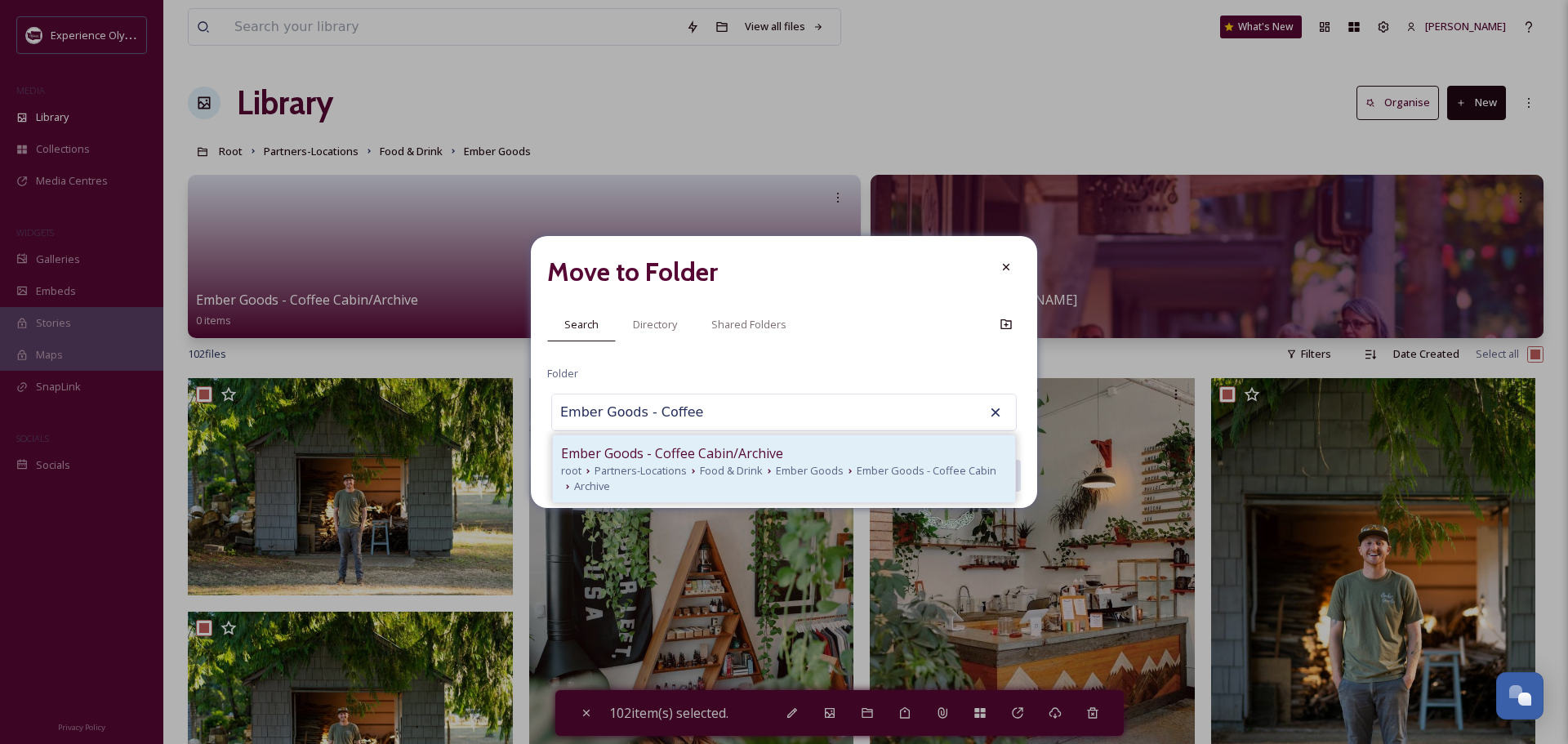
click at [632, 440] on div "Ember Goods - Coffee Cabin/Archive root Partners-Locations Food & Drink Ember G…" at bounding box center [784, 468] width 462 height 67
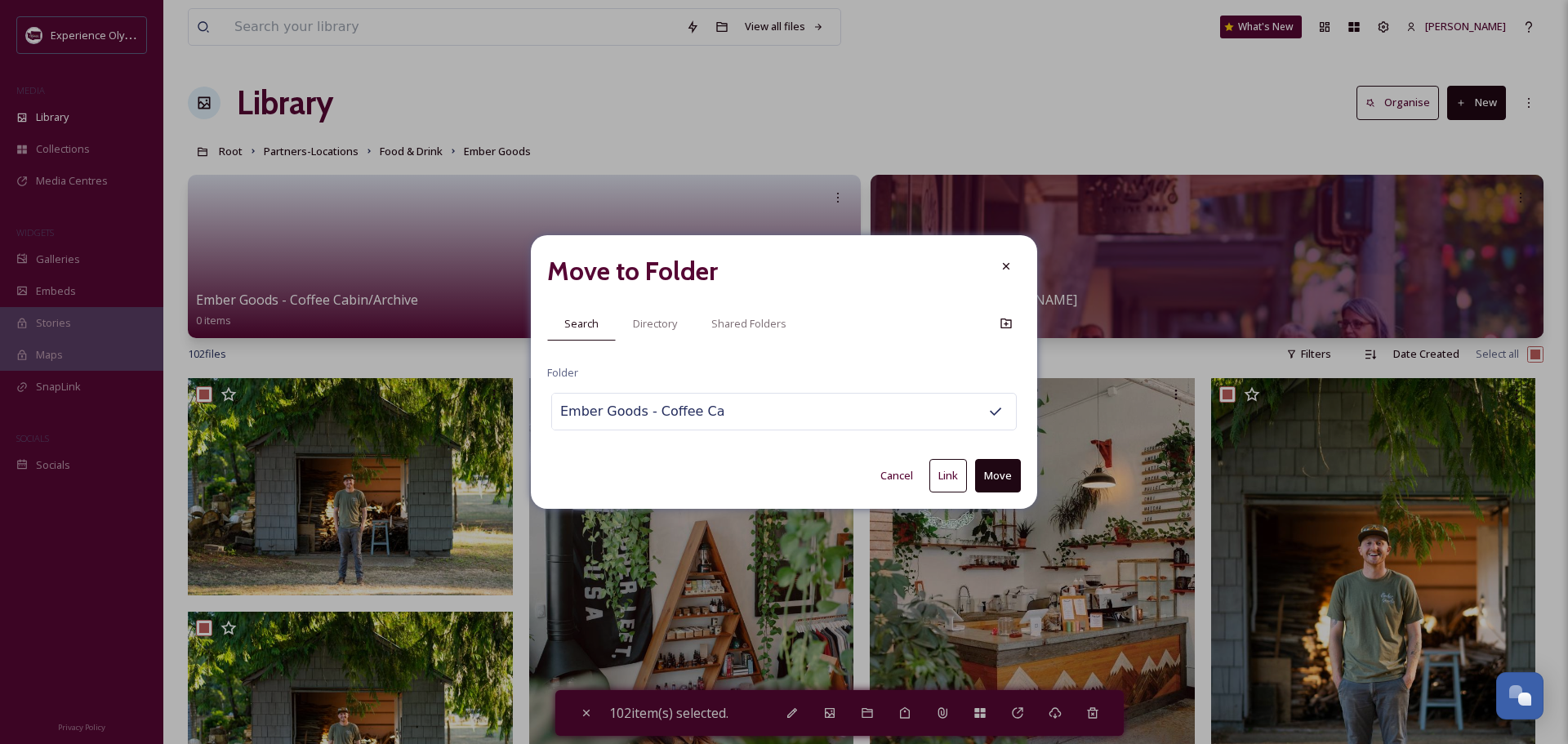
click at [999, 470] on button "Move" at bounding box center [998, 476] width 46 height 34
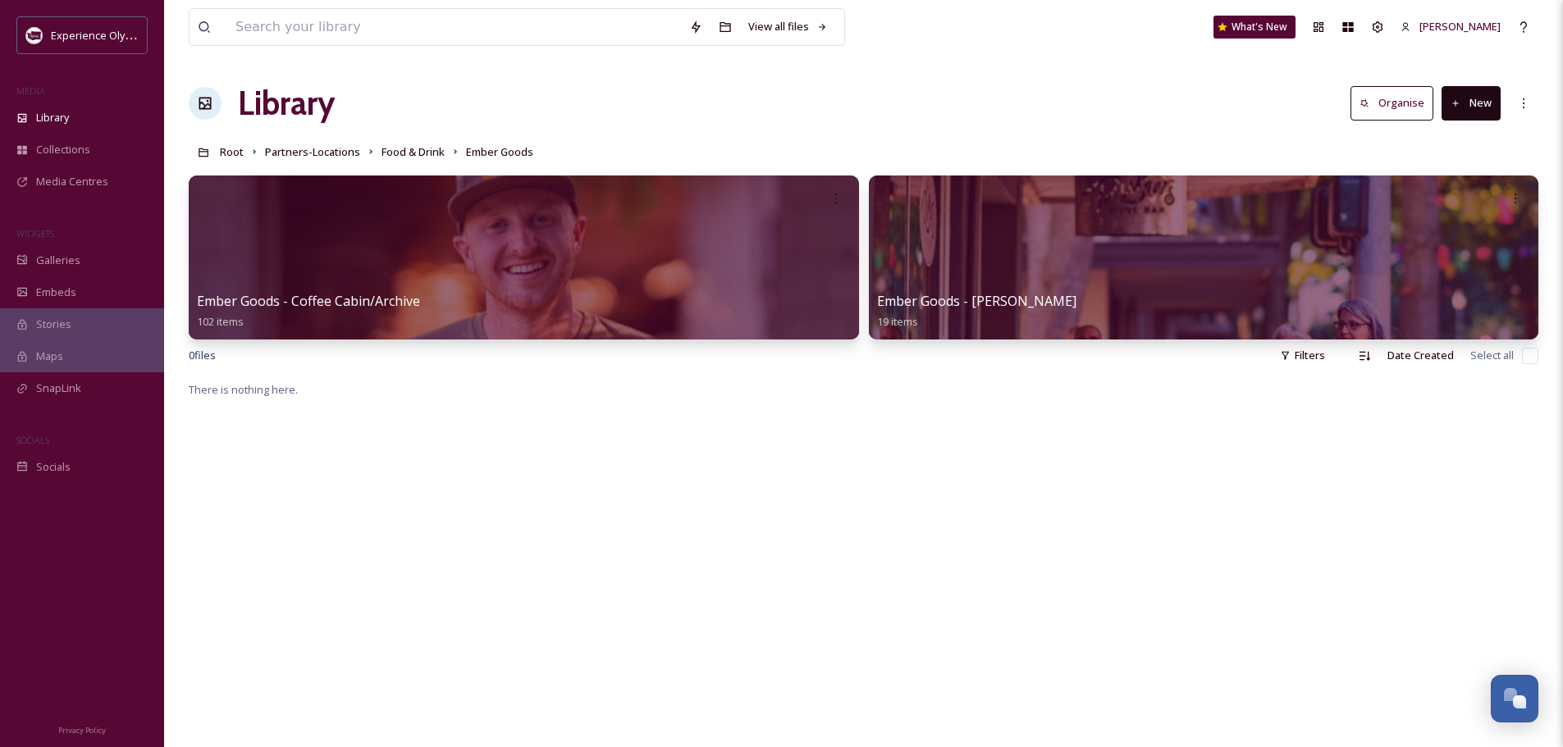
click at [1477, 105] on button "New" at bounding box center [1470, 103] width 59 height 34
click at [1450, 203] on span "Folder" at bounding box center [1451, 206] width 31 height 16
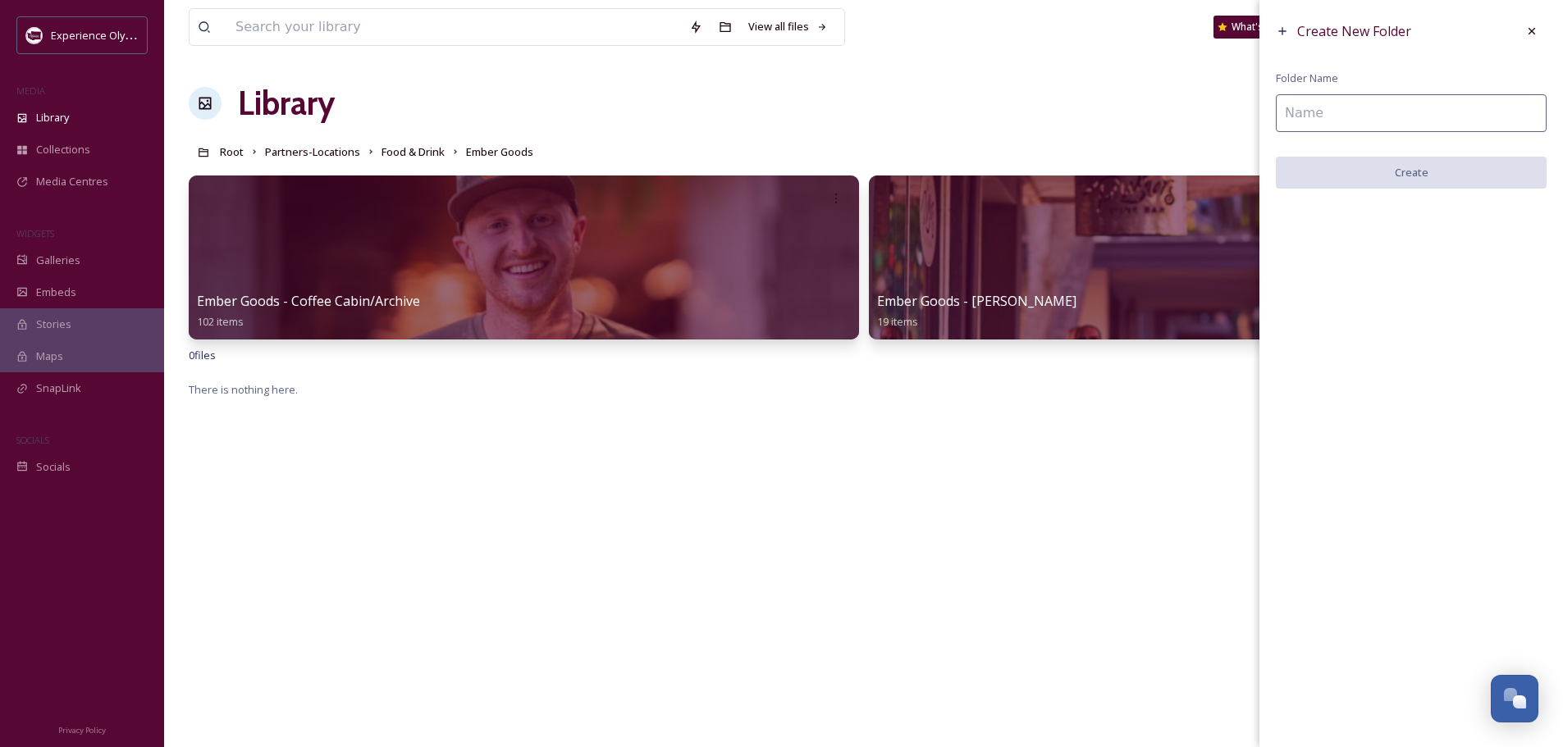
click at [1357, 105] on input at bounding box center [1410, 113] width 271 height 38
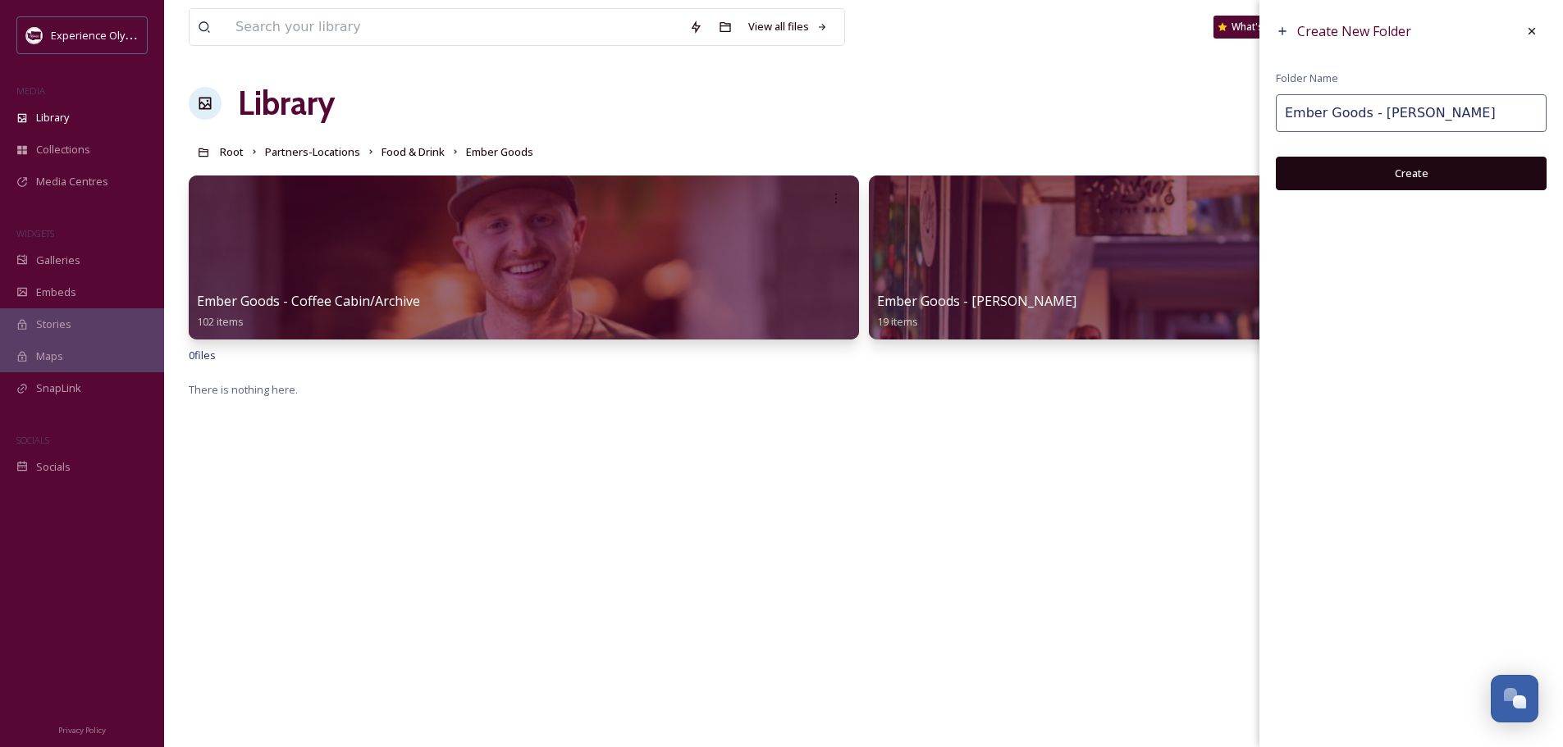
click at [1378, 171] on button "Create" at bounding box center [1410, 174] width 271 height 34
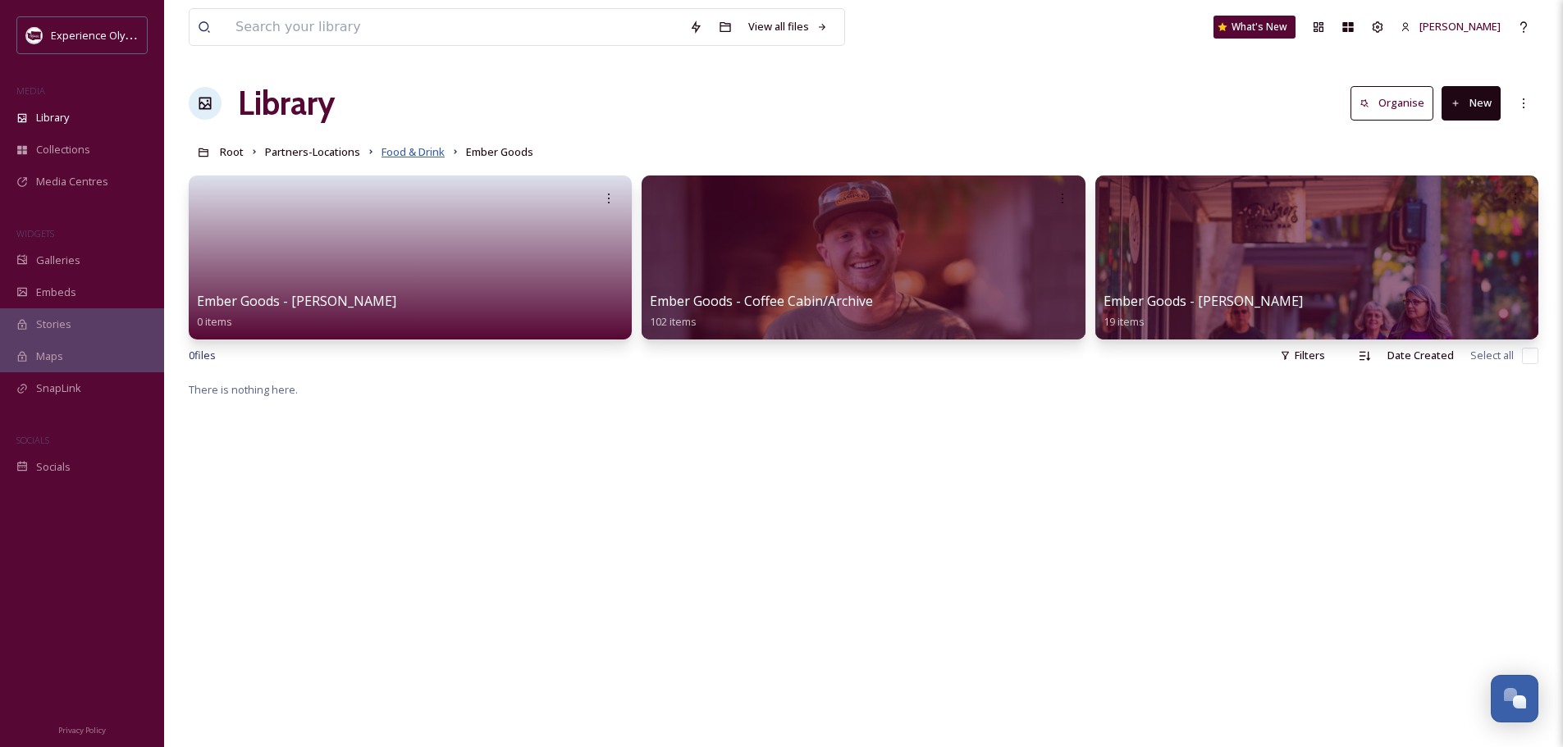
click at [393, 154] on span "Food & Drink" at bounding box center [412, 151] width 63 height 15
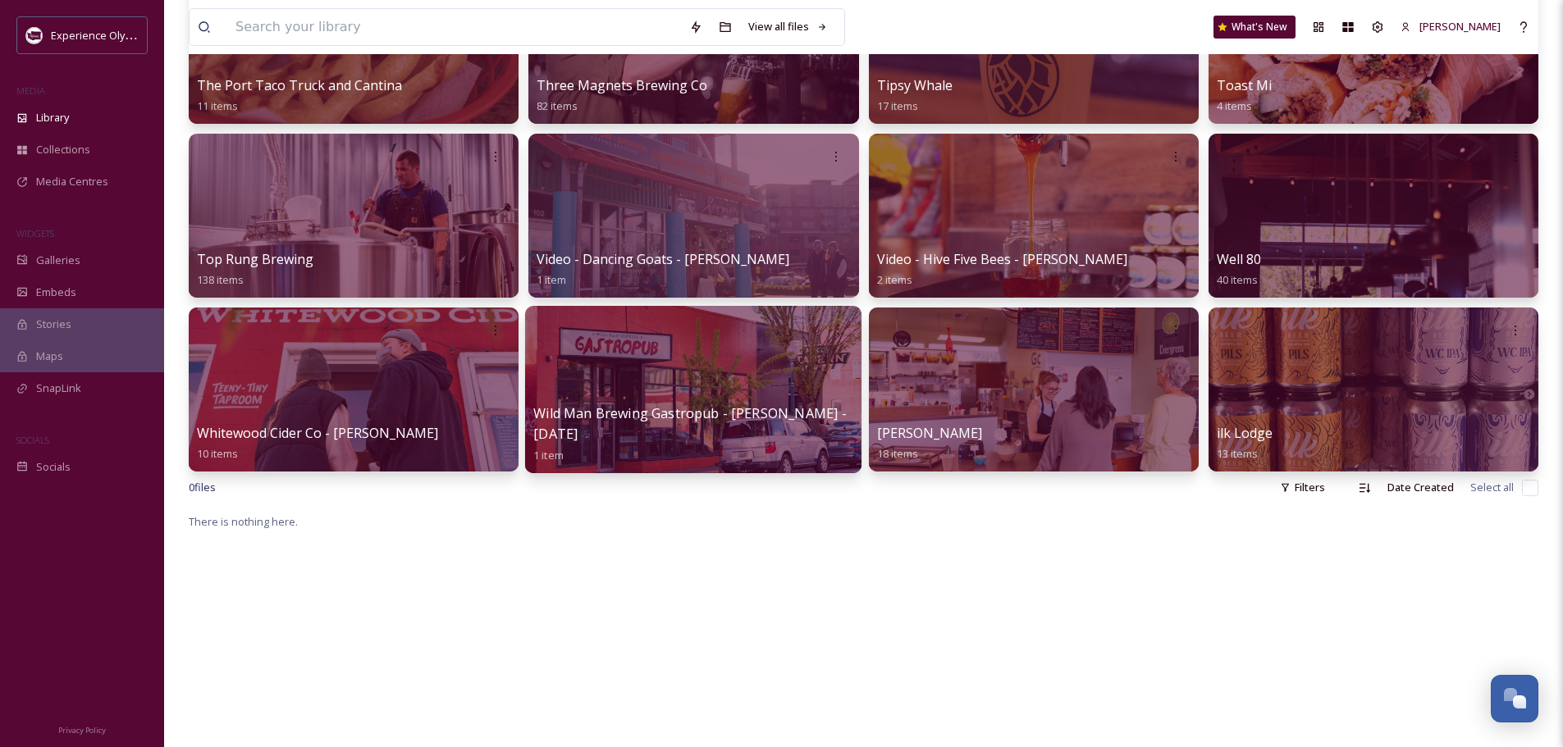
scroll to position [2133, 0]
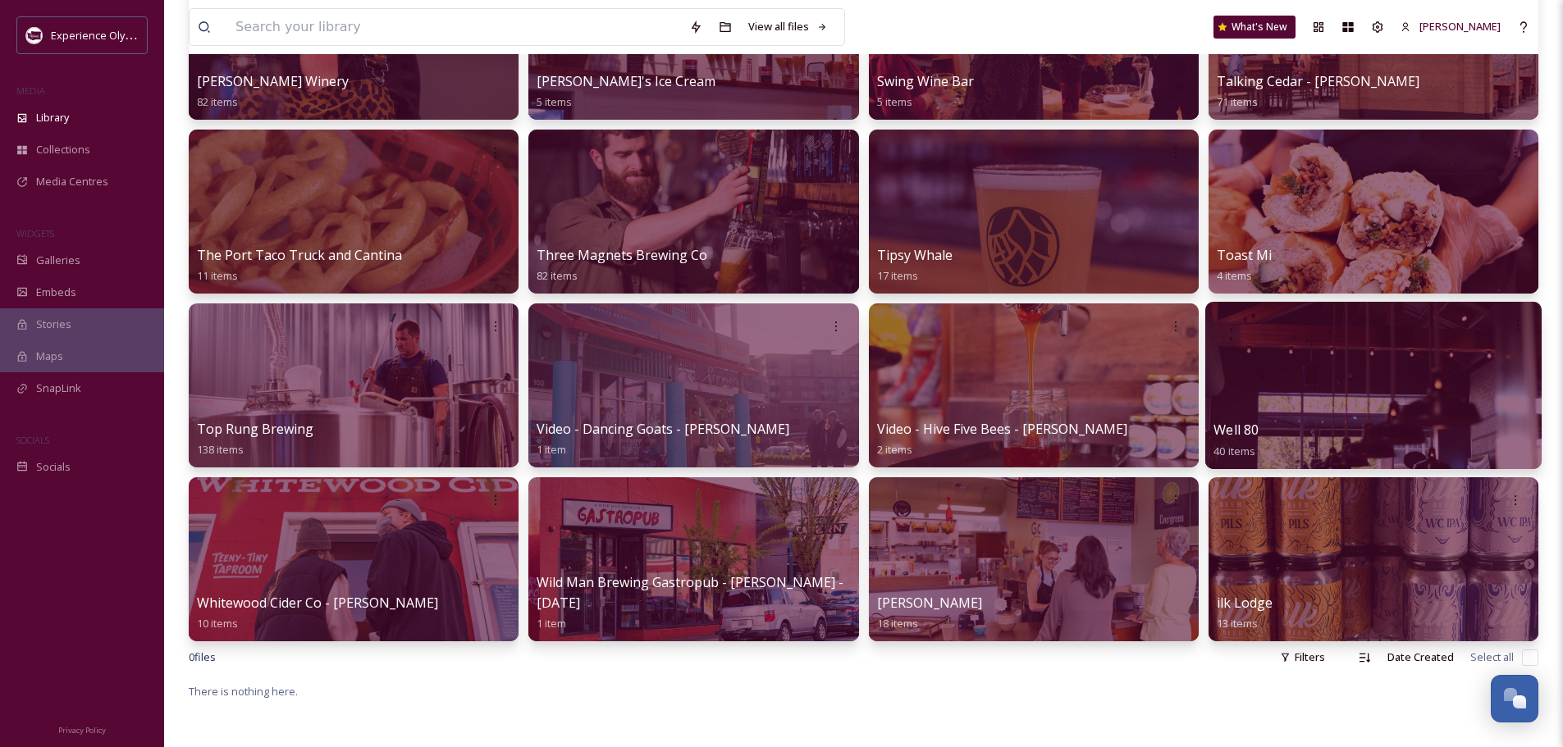
click at [1461, 395] on div at bounding box center [1373, 385] width 336 height 167
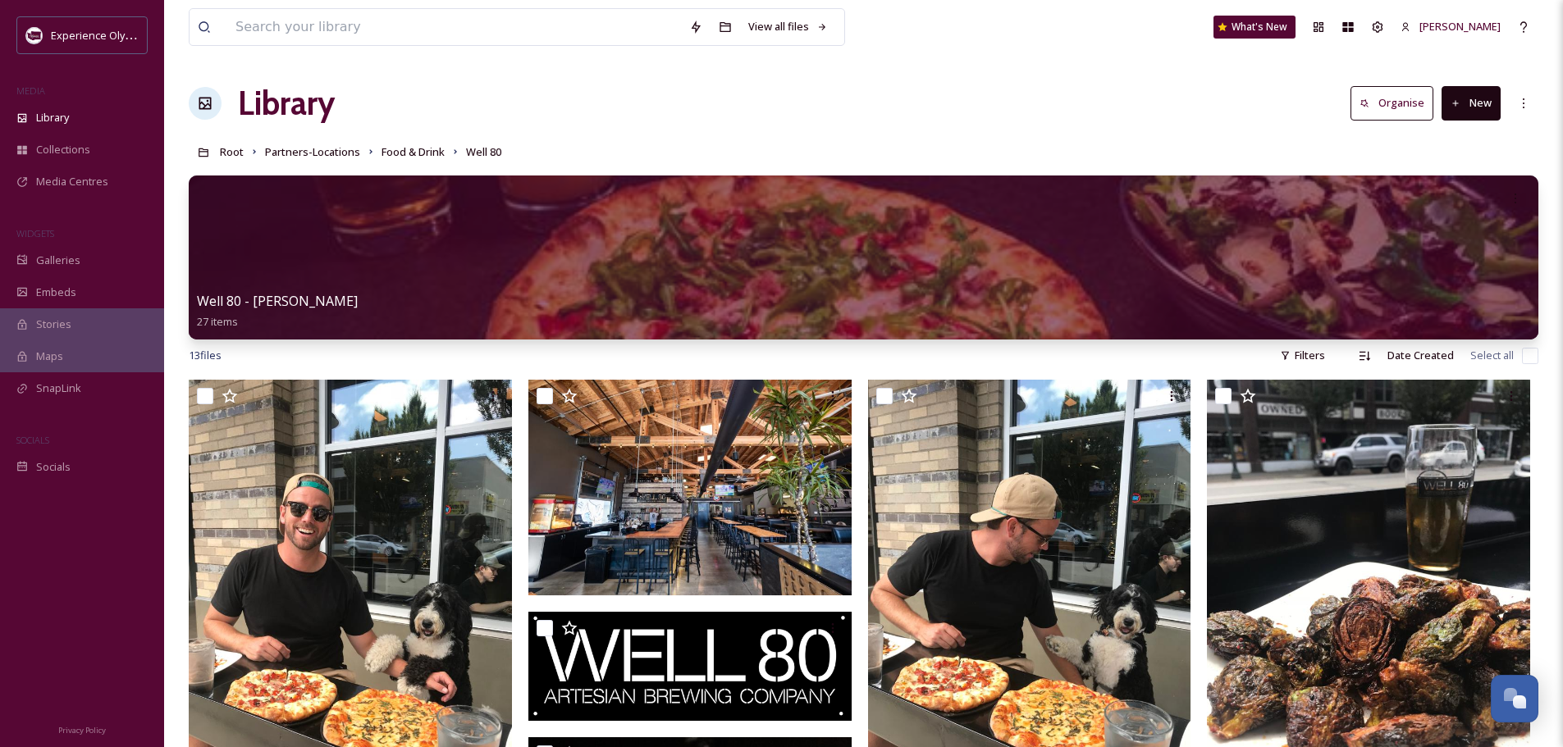
click at [1485, 108] on button "New" at bounding box center [1470, 103] width 59 height 34
click at [1443, 202] on span "Folder" at bounding box center [1451, 206] width 31 height 16
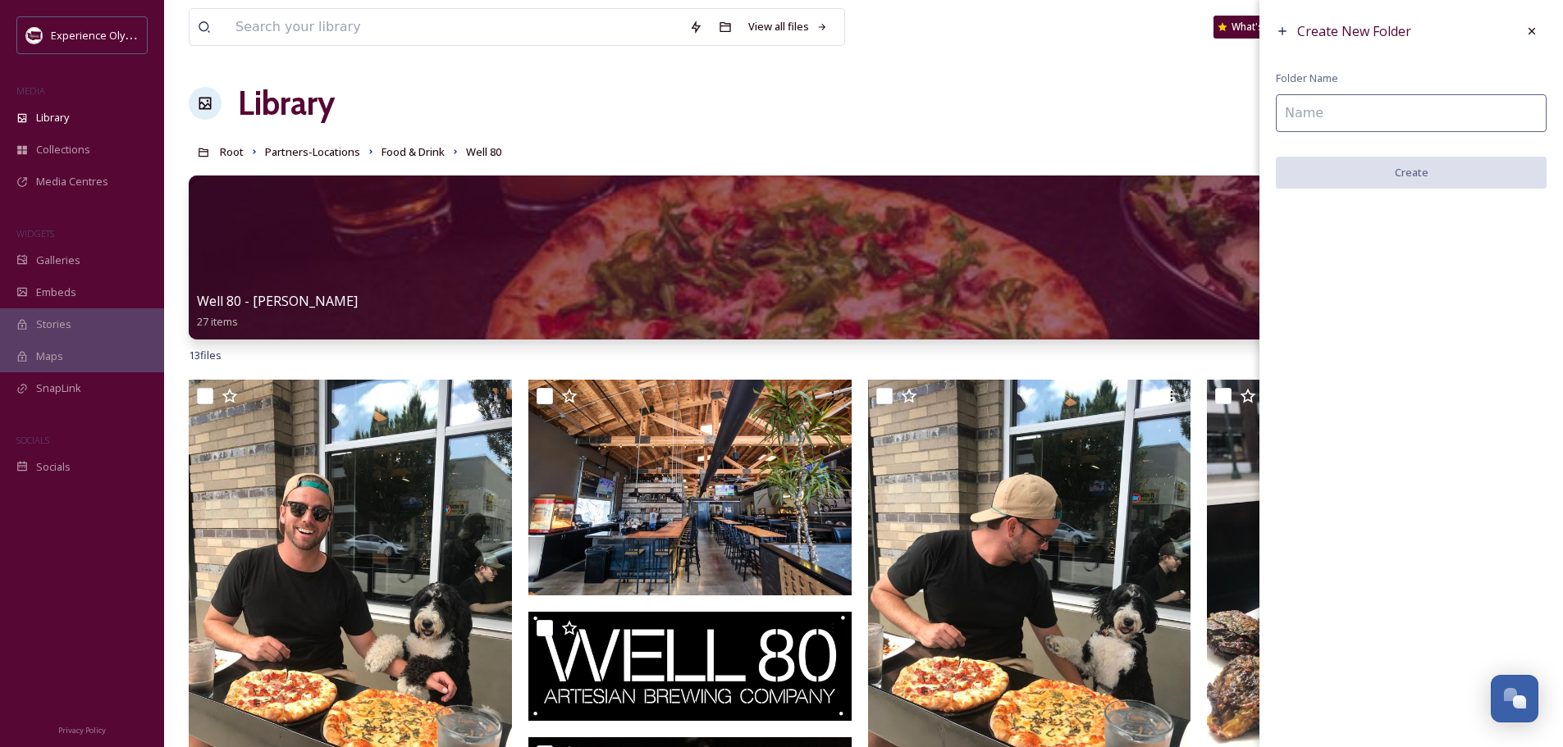
click at [1325, 117] on input at bounding box center [1410, 113] width 271 height 38
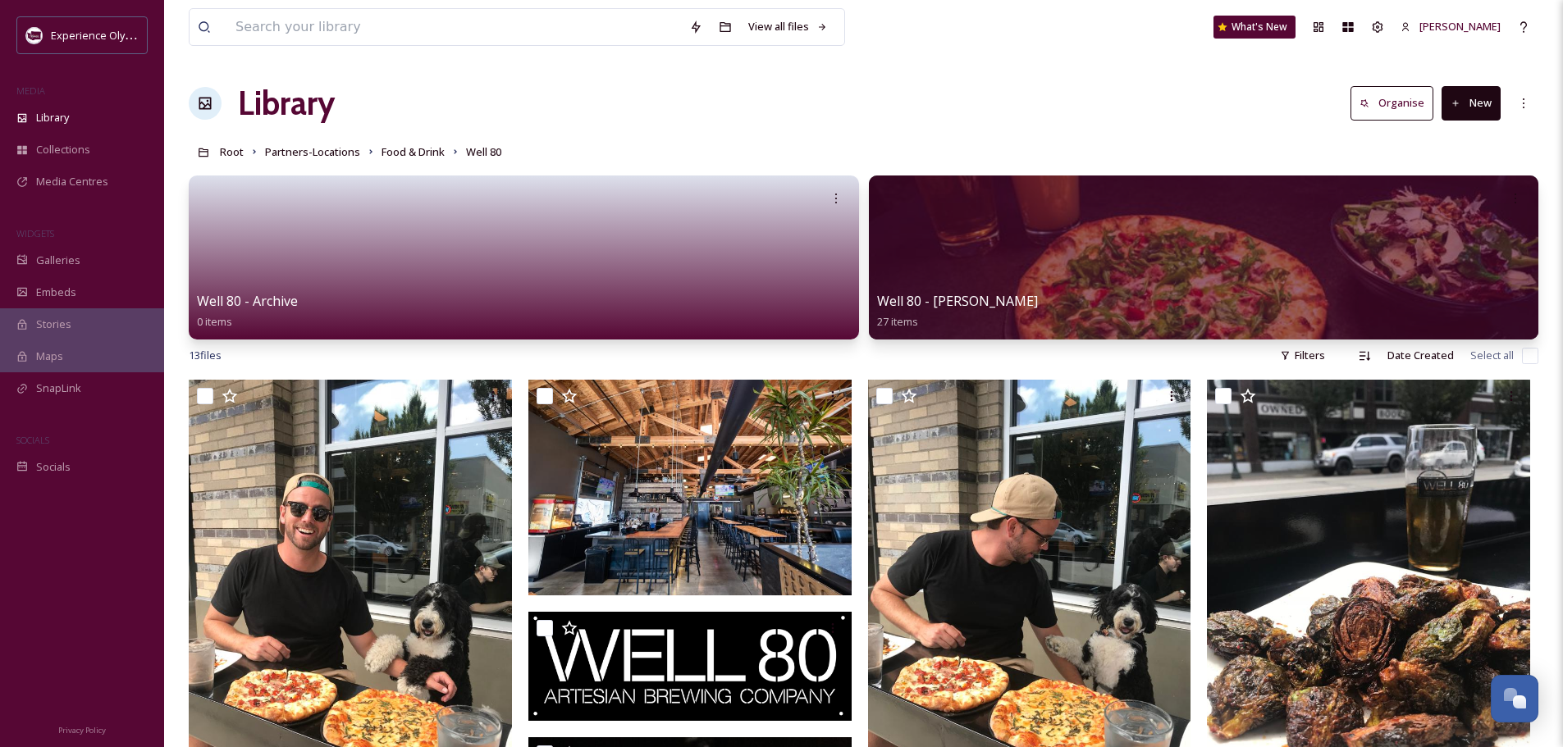
click at [1531, 354] on input "checkbox" at bounding box center [1530, 356] width 16 height 16
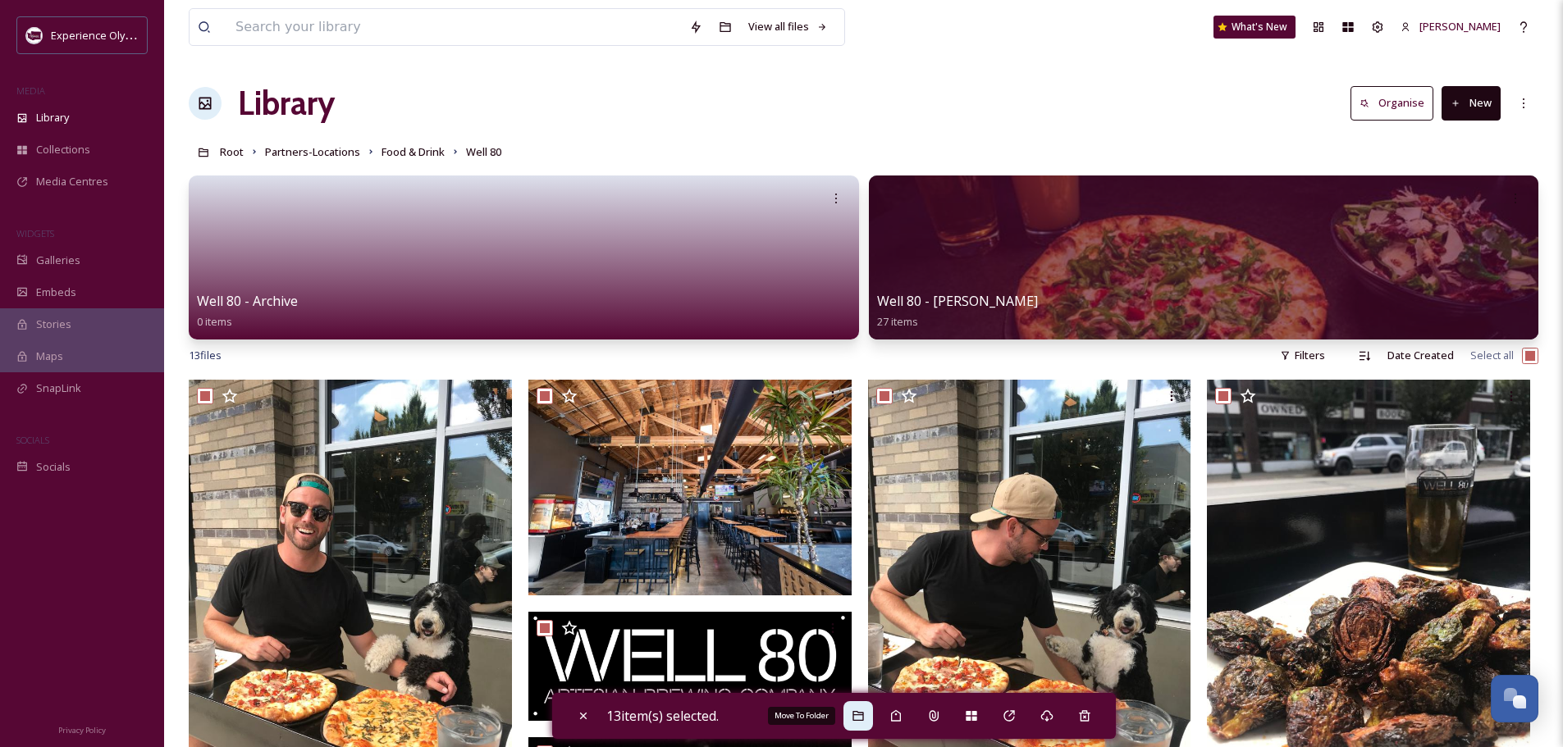
click at [857, 715] on icon at bounding box center [857, 716] width 11 height 10
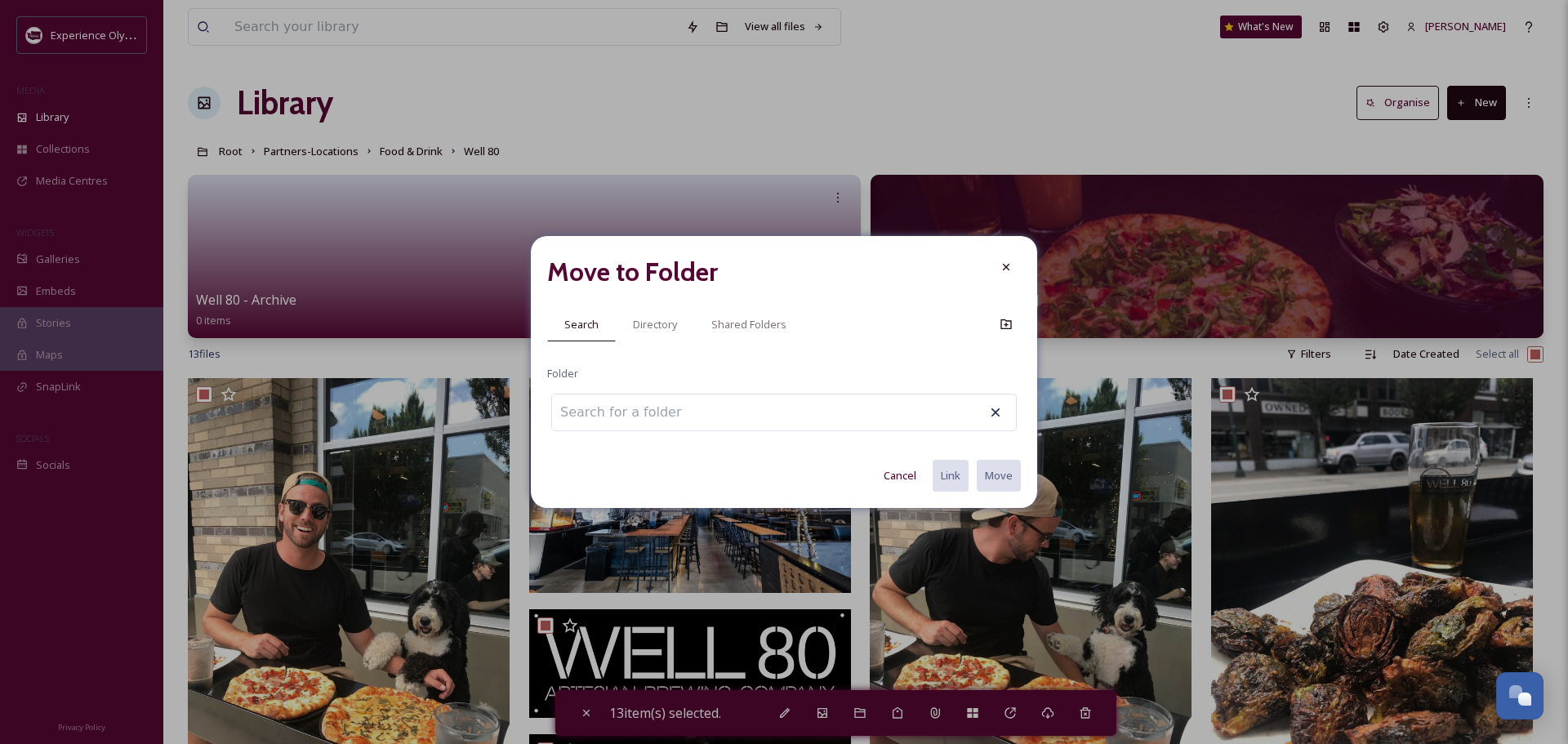
click at [606, 419] on input at bounding box center [641, 412] width 179 height 36
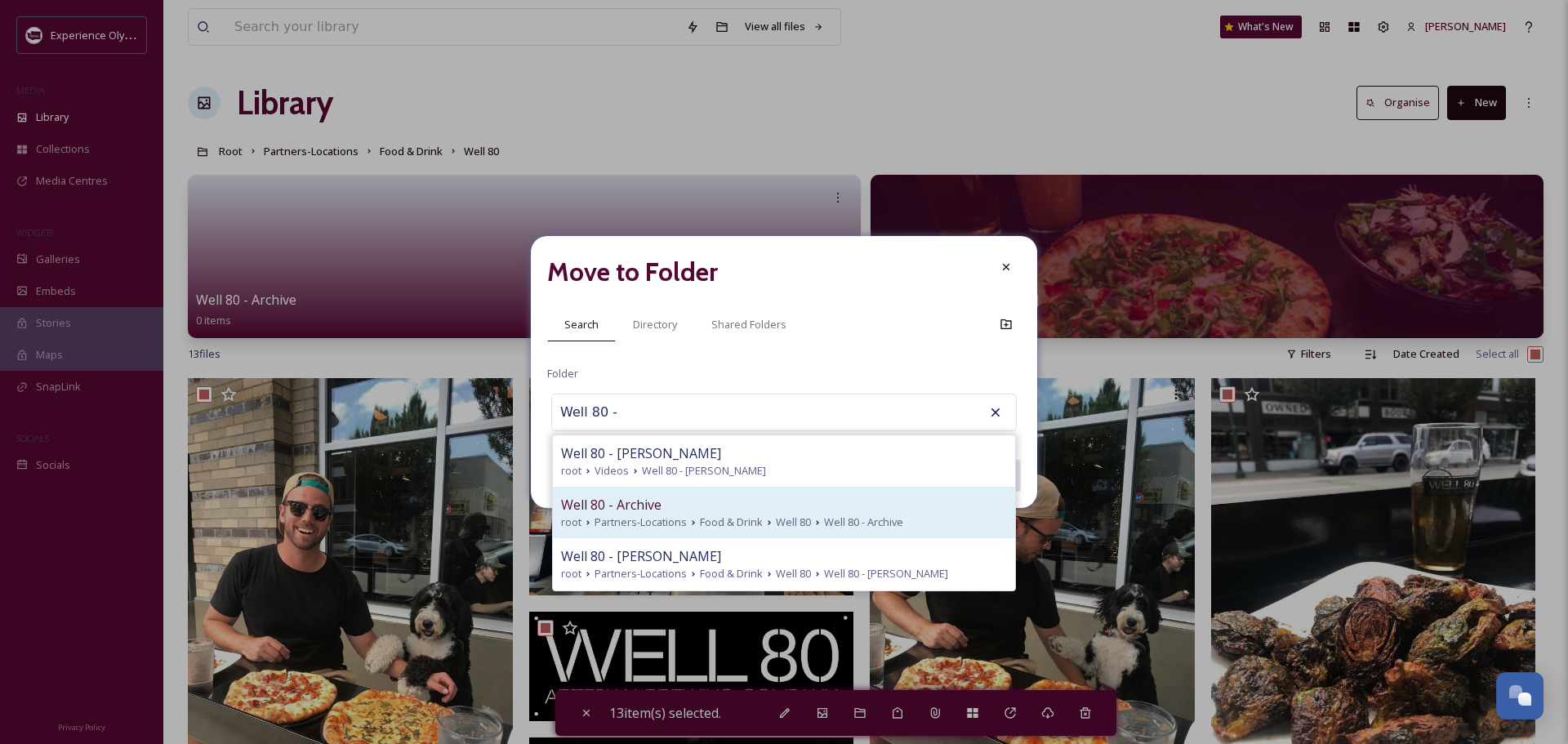
click at [603, 510] on span "Well 80 - Archive" at bounding box center [611, 505] width 101 height 20
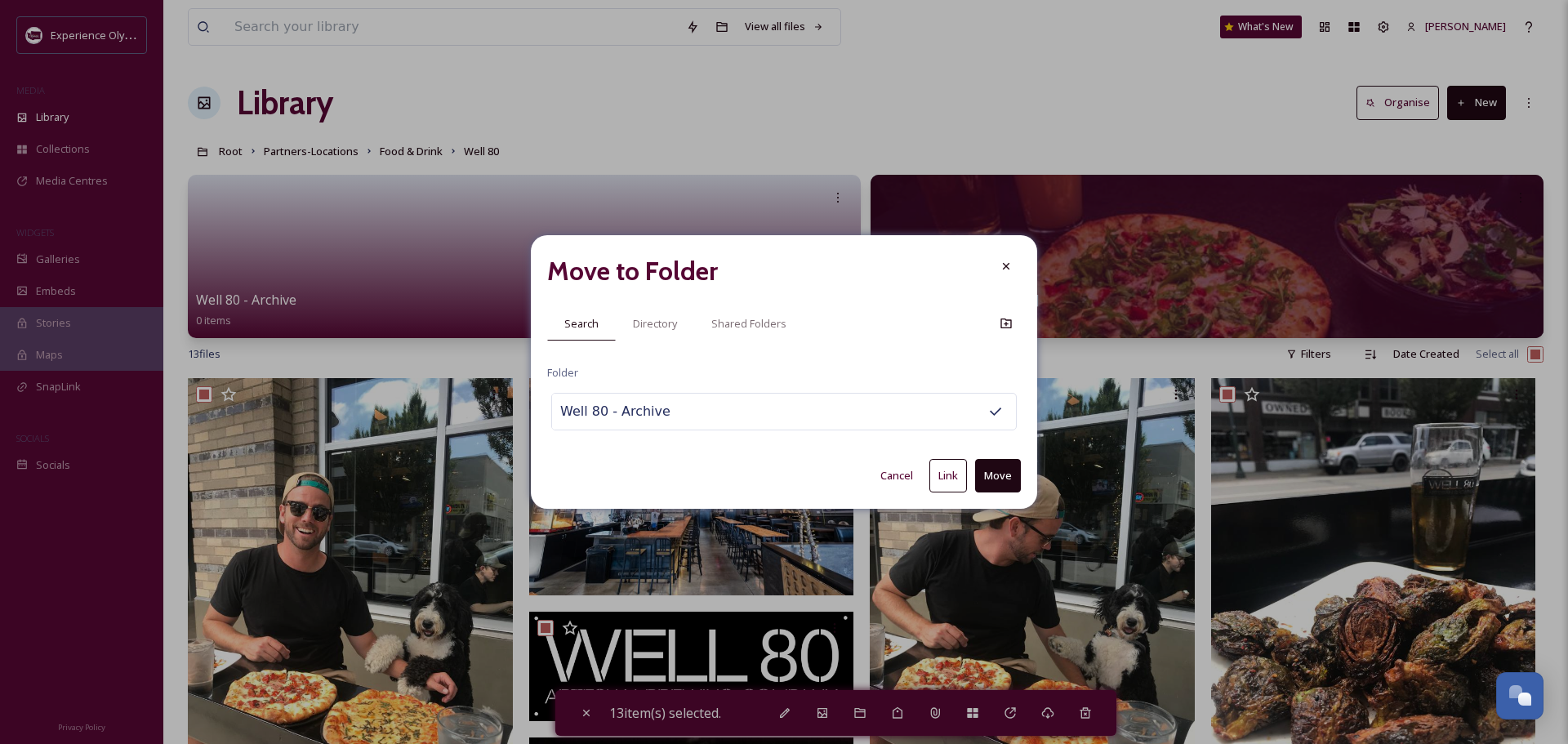
click at [1006, 472] on button "Move" at bounding box center [998, 476] width 46 height 34
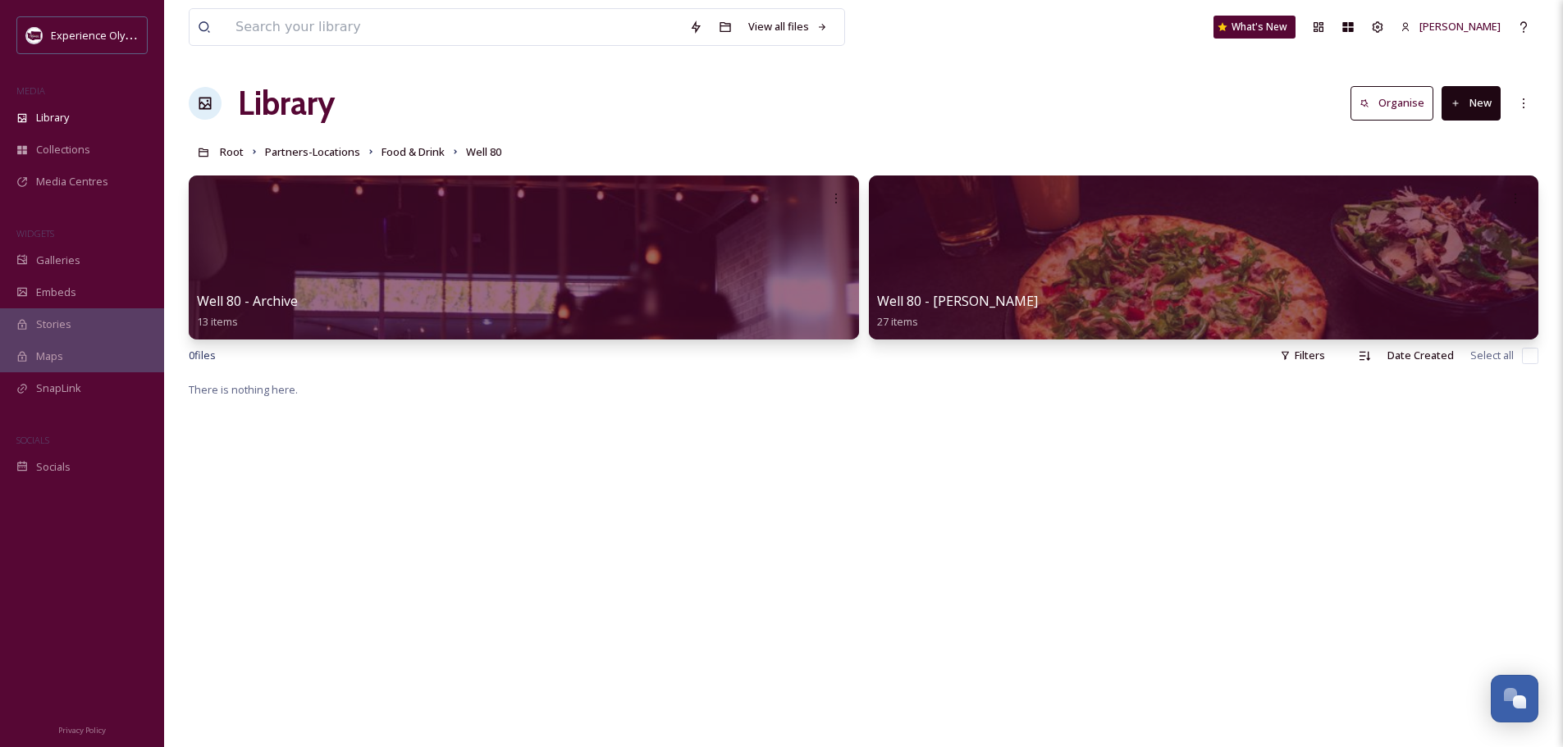
click at [1476, 102] on button "New" at bounding box center [1470, 103] width 59 height 34
click at [1429, 199] on div "Folder" at bounding box center [1453, 205] width 93 height 32
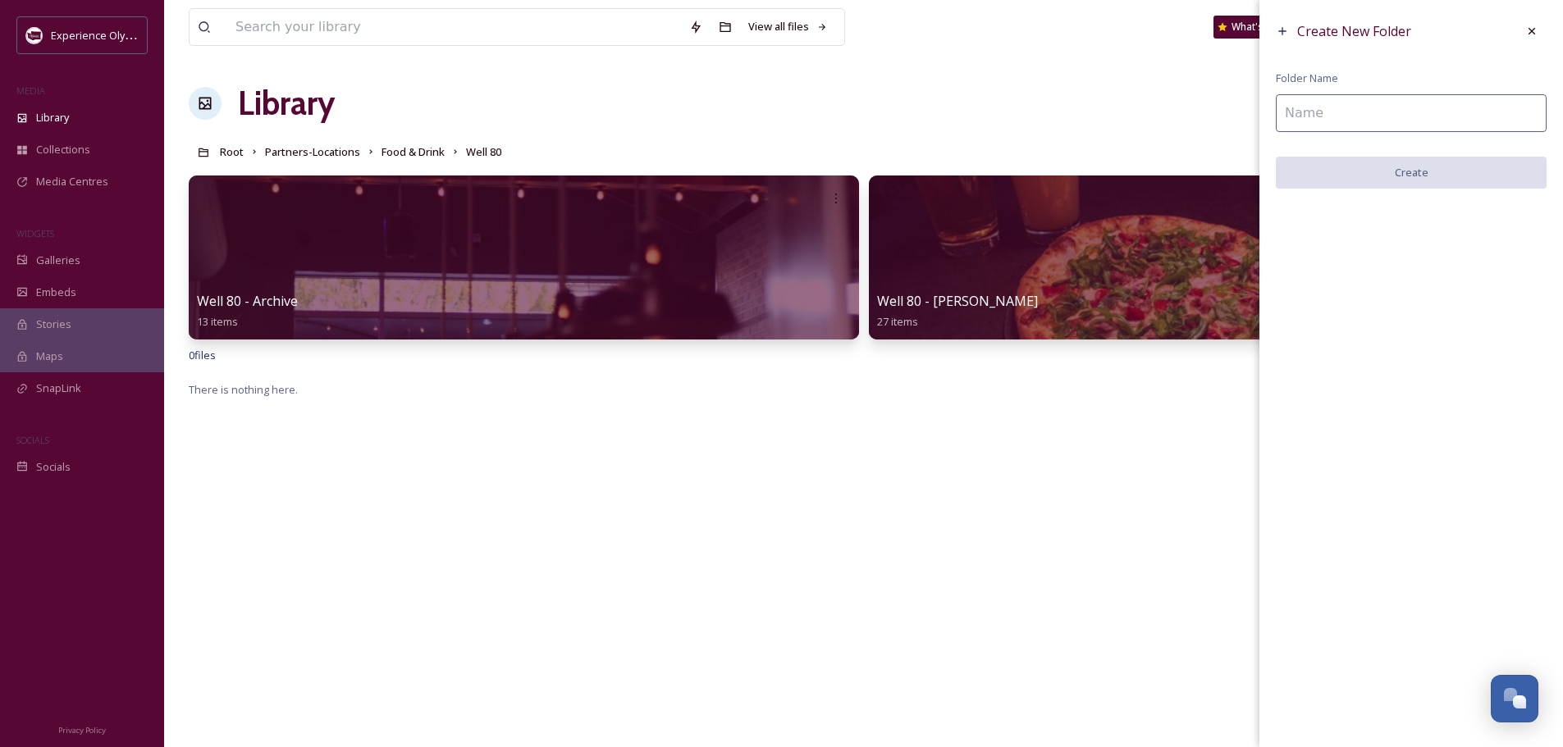
click at [1313, 112] on input at bounding box center [1410, 113] width 271 height 38
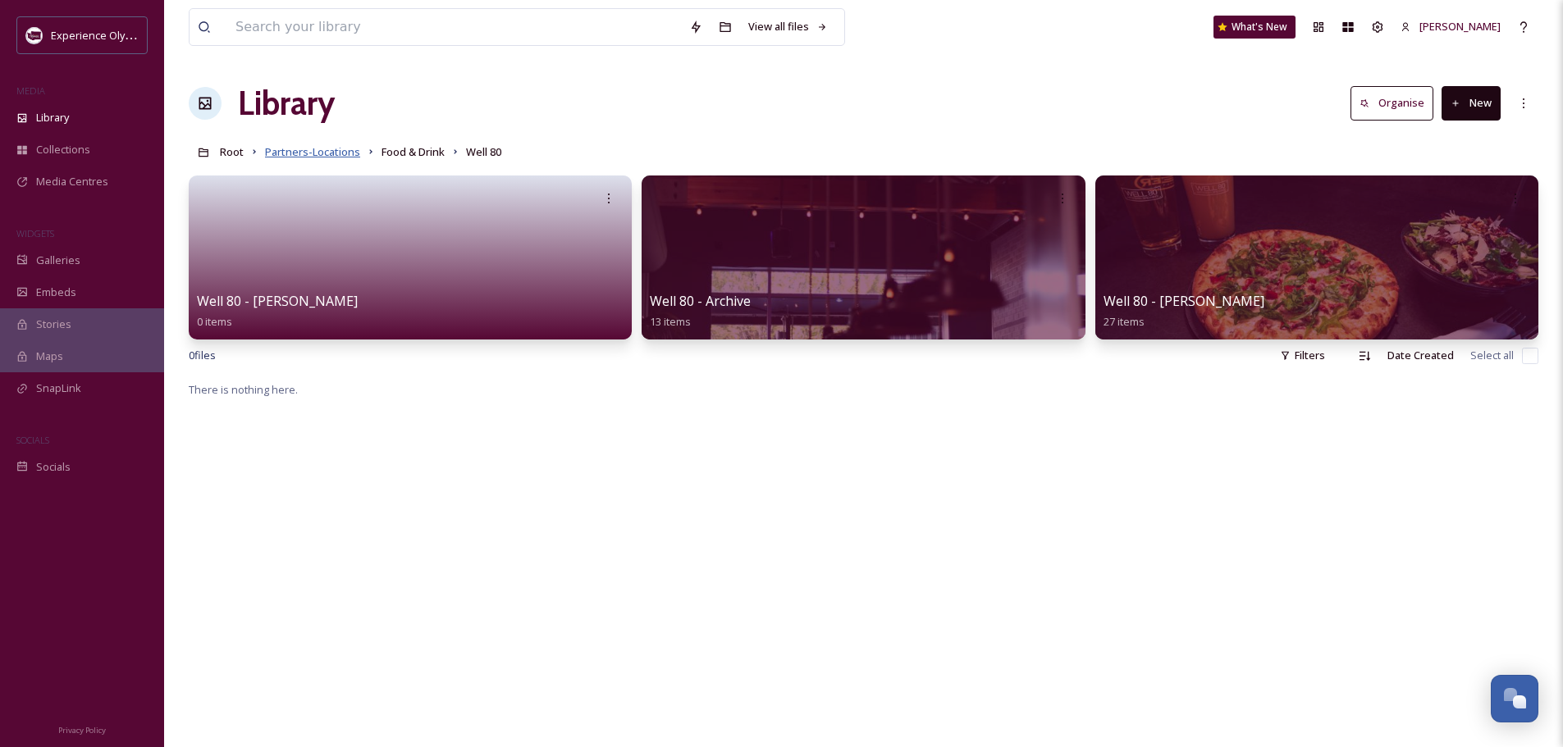
click at [319, 153] on span "Partners-Locations" at bounding box center [312, 151] width 95 height 15
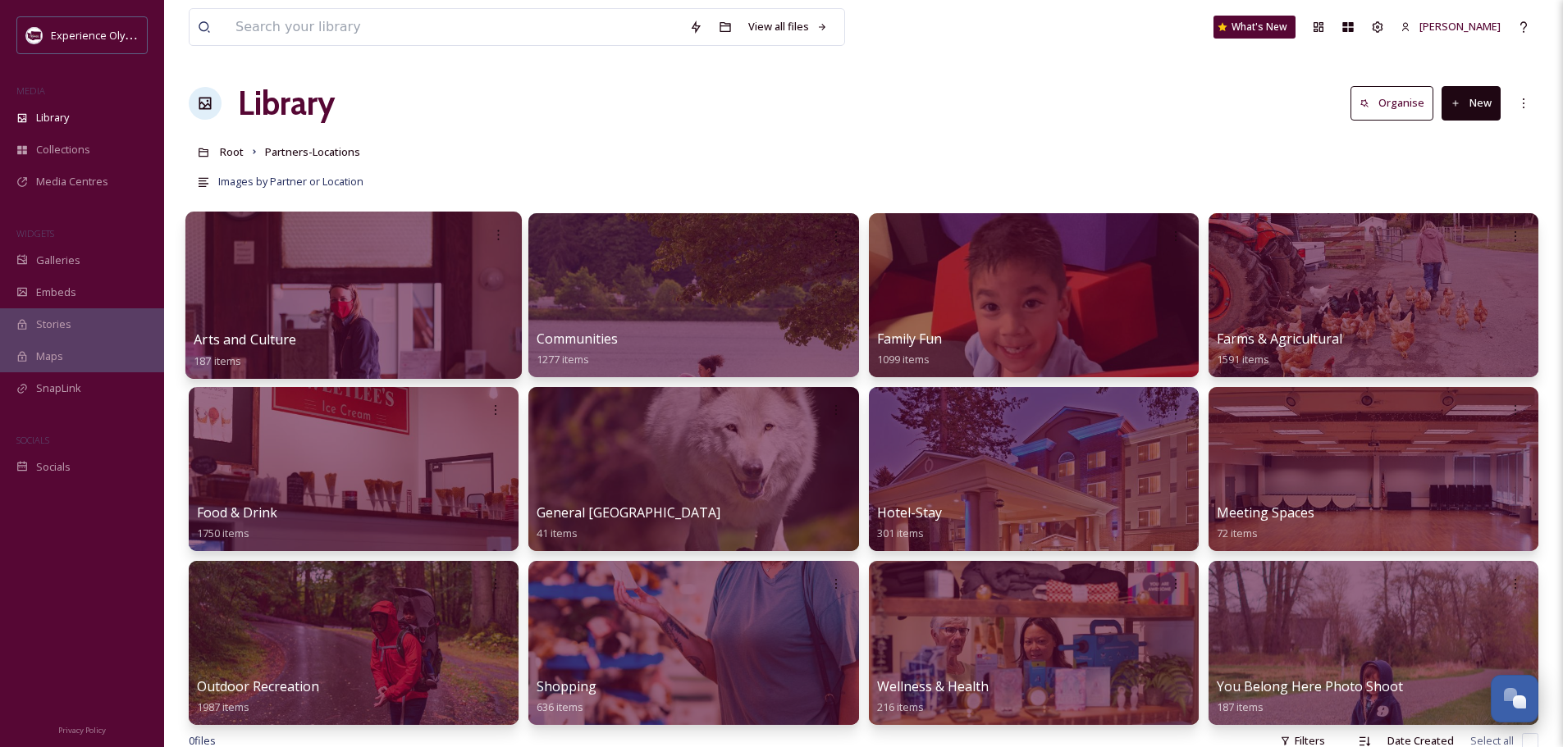
click at [247, 341] on span "Arts and Culture" at bounding box center [245, 340] width 103 height 18
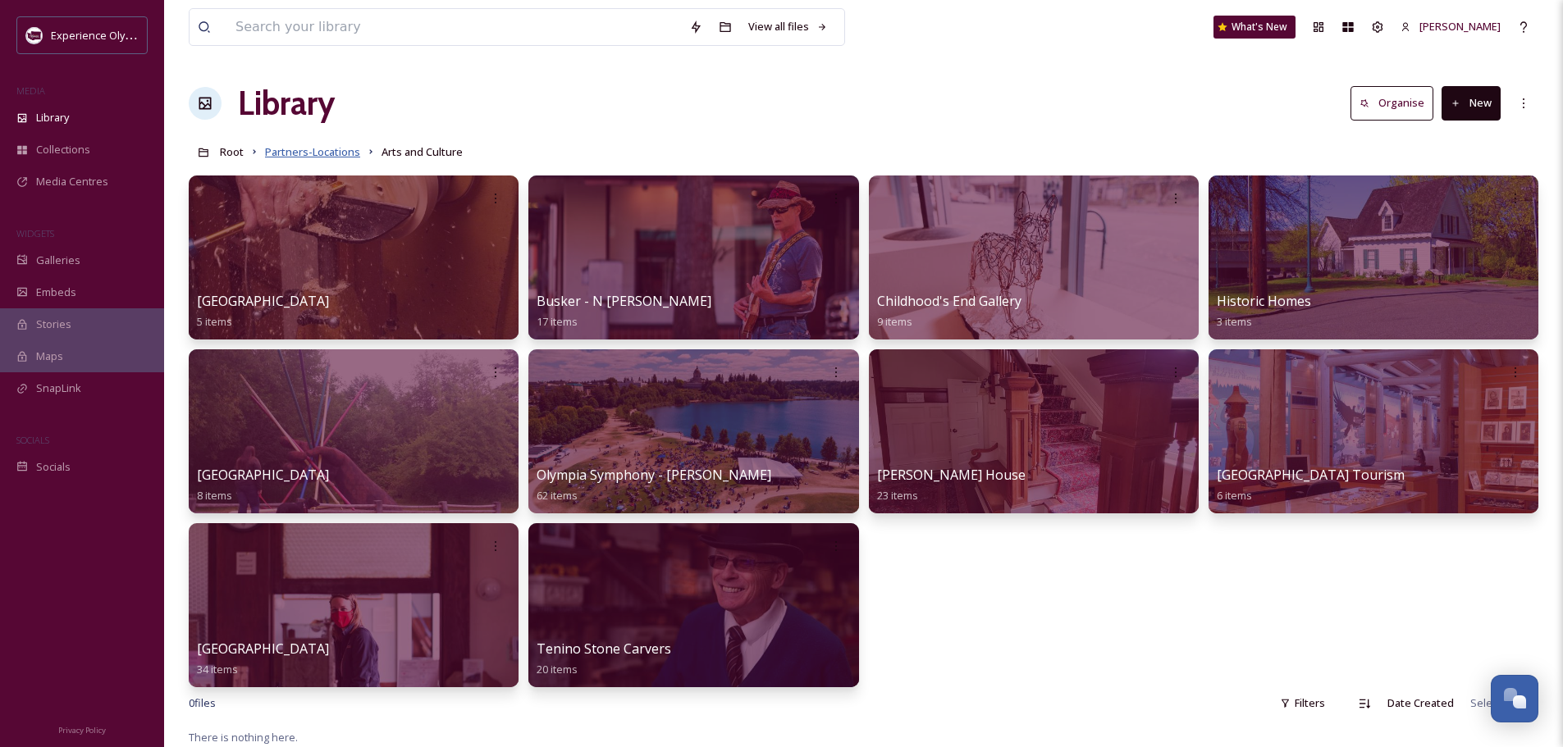
click at [305, 148] on span "Partners-Locations" at bounding box center [312, 151] width 95 height 15
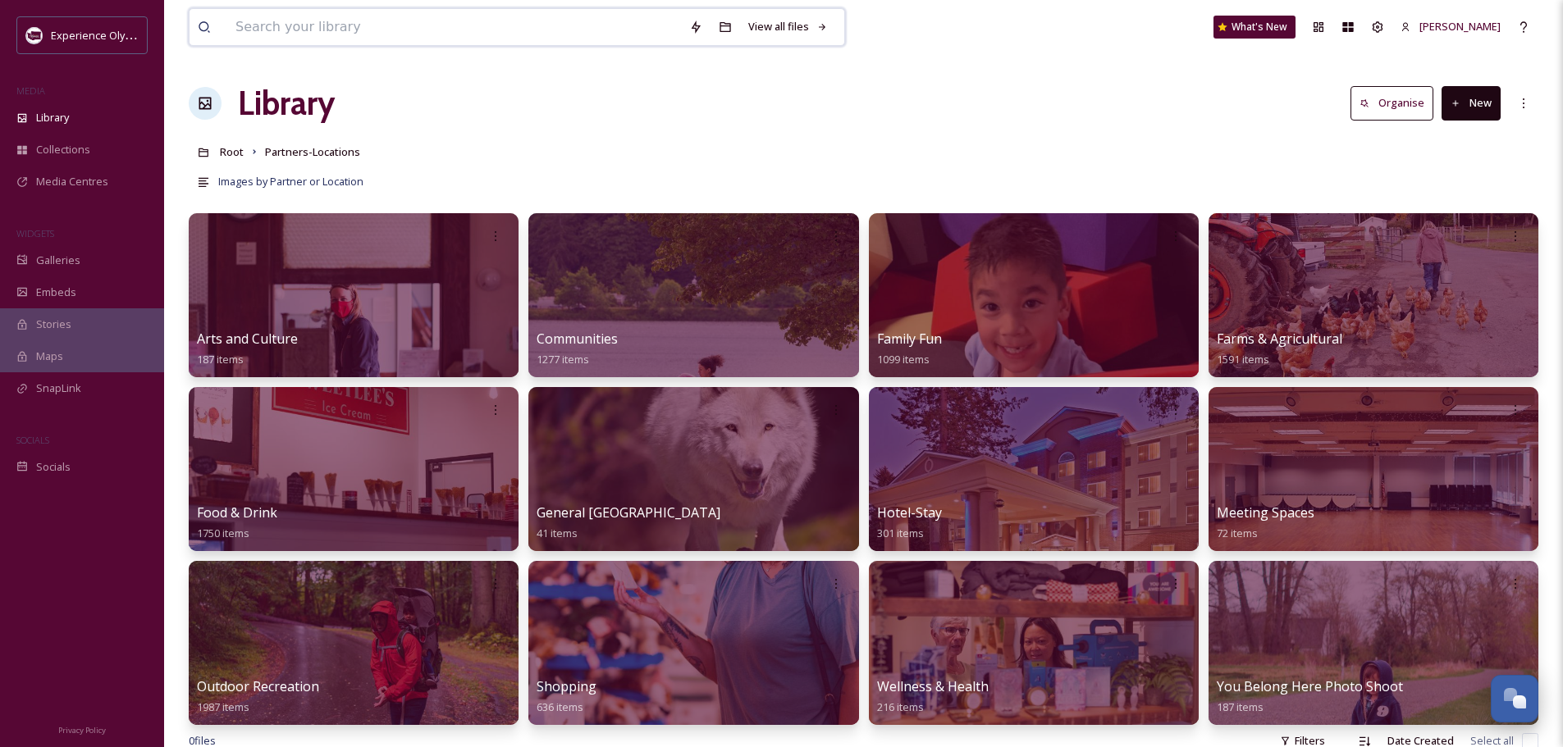
click at [391, 32] on input at bounding box center [454, 27] width 454 height 36
click at [965, 43] on div "Capital Theater Search What's New Heidi Roth" at bounding box center [863, 27] width 1349 height 54
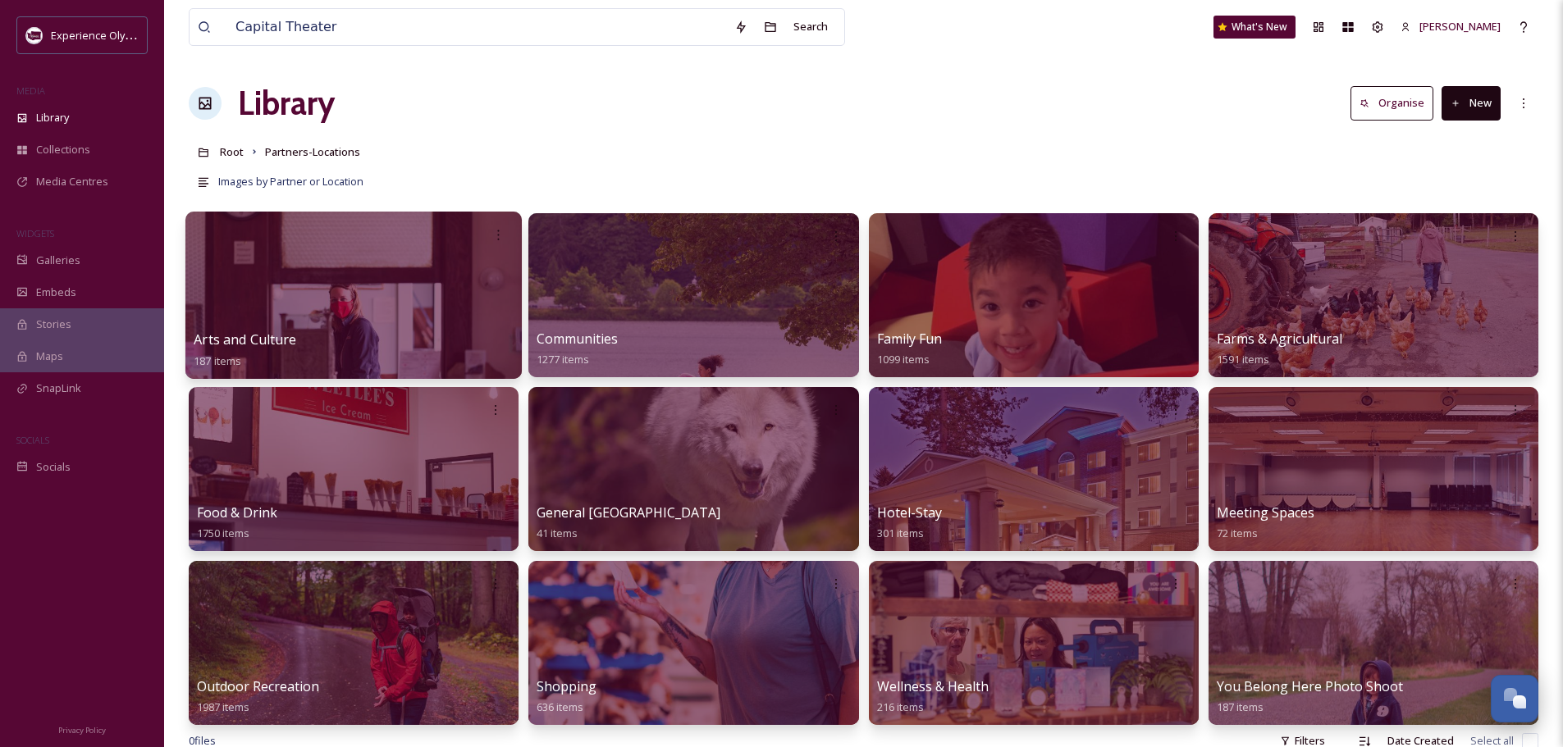
click at [238, 338] on span "Arts and Culture" at bounding box center [245, 340] width 103 height 18
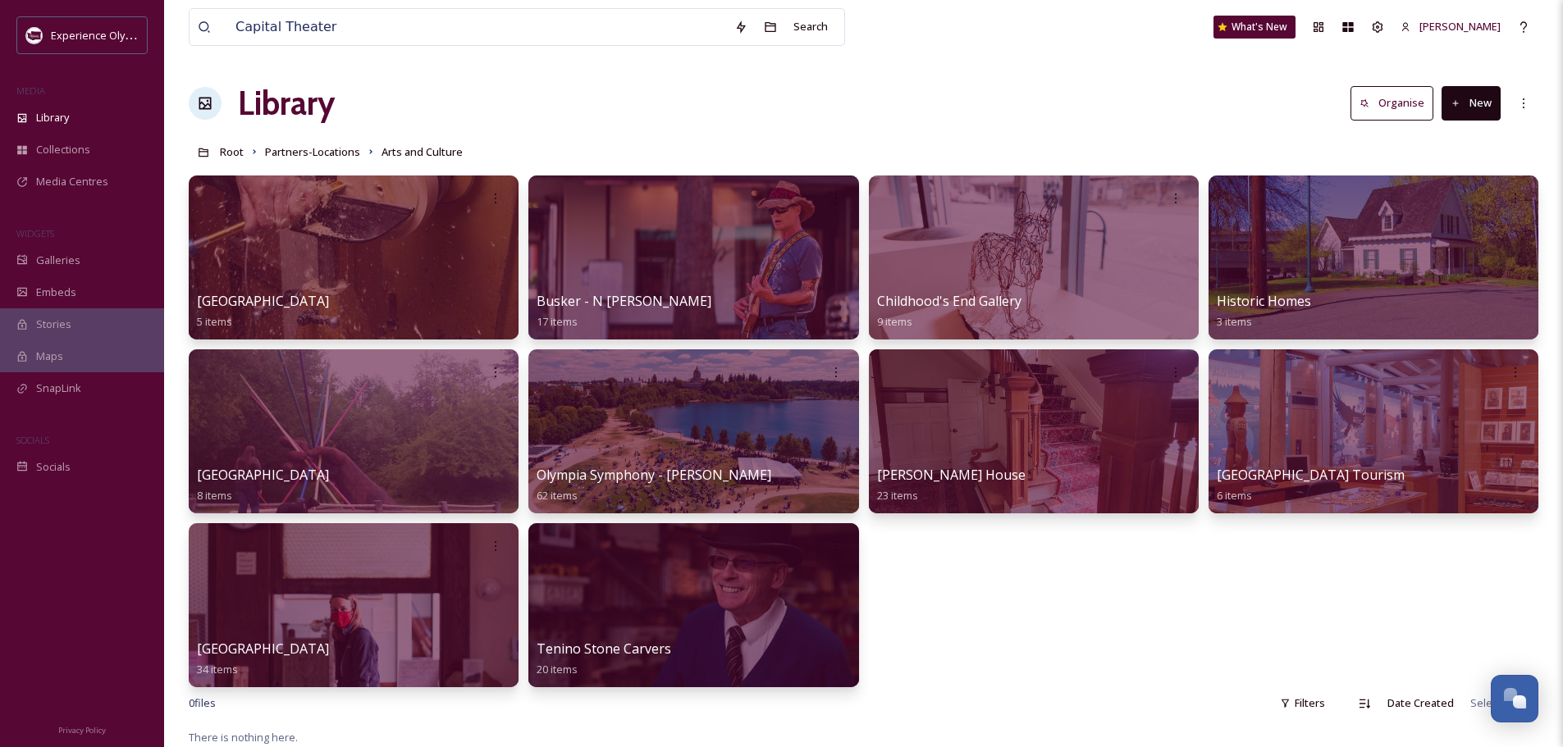
click at [1474, 98] on button "New" at bounding box center [1470, 103] width 59 height 34
click at [1452, 201] on span "Folder" at bounding box center [1451, 206] width 31 height 16
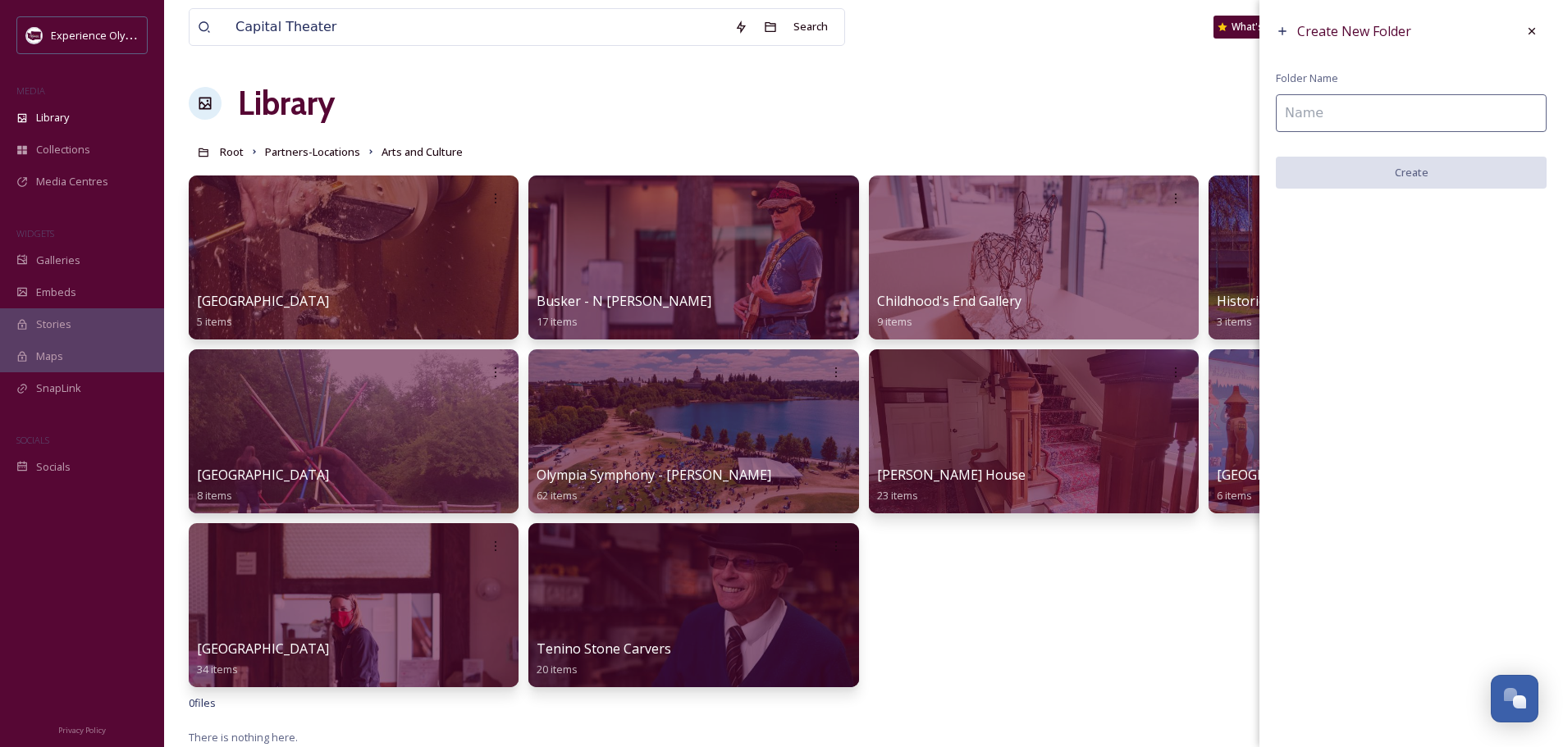
click at [1317, 106] on input at bounding box center [1410, 113] width 271 height 38
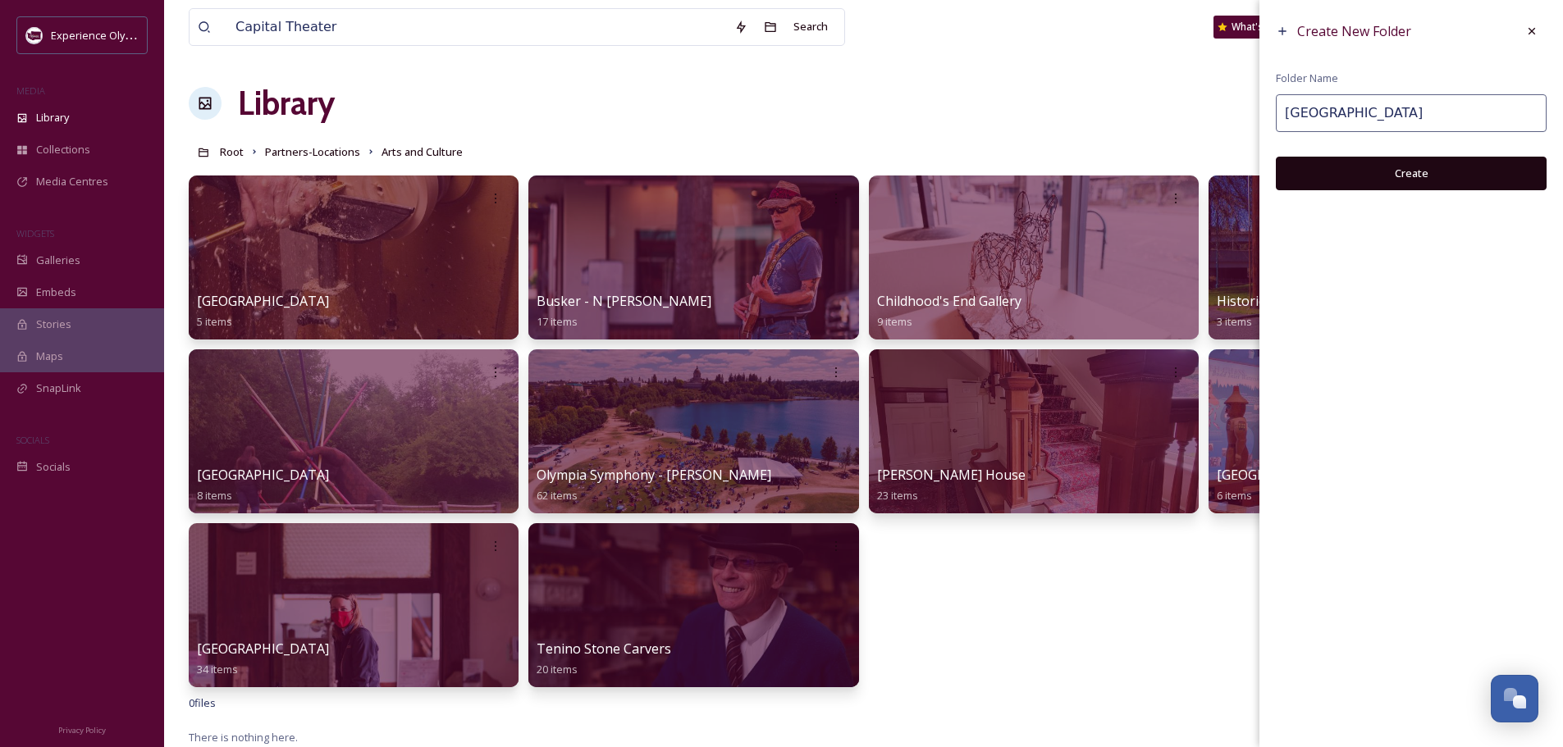
click at [1407, 171] on button "Create" at bounding box center [1410, 174] width 271 height 34
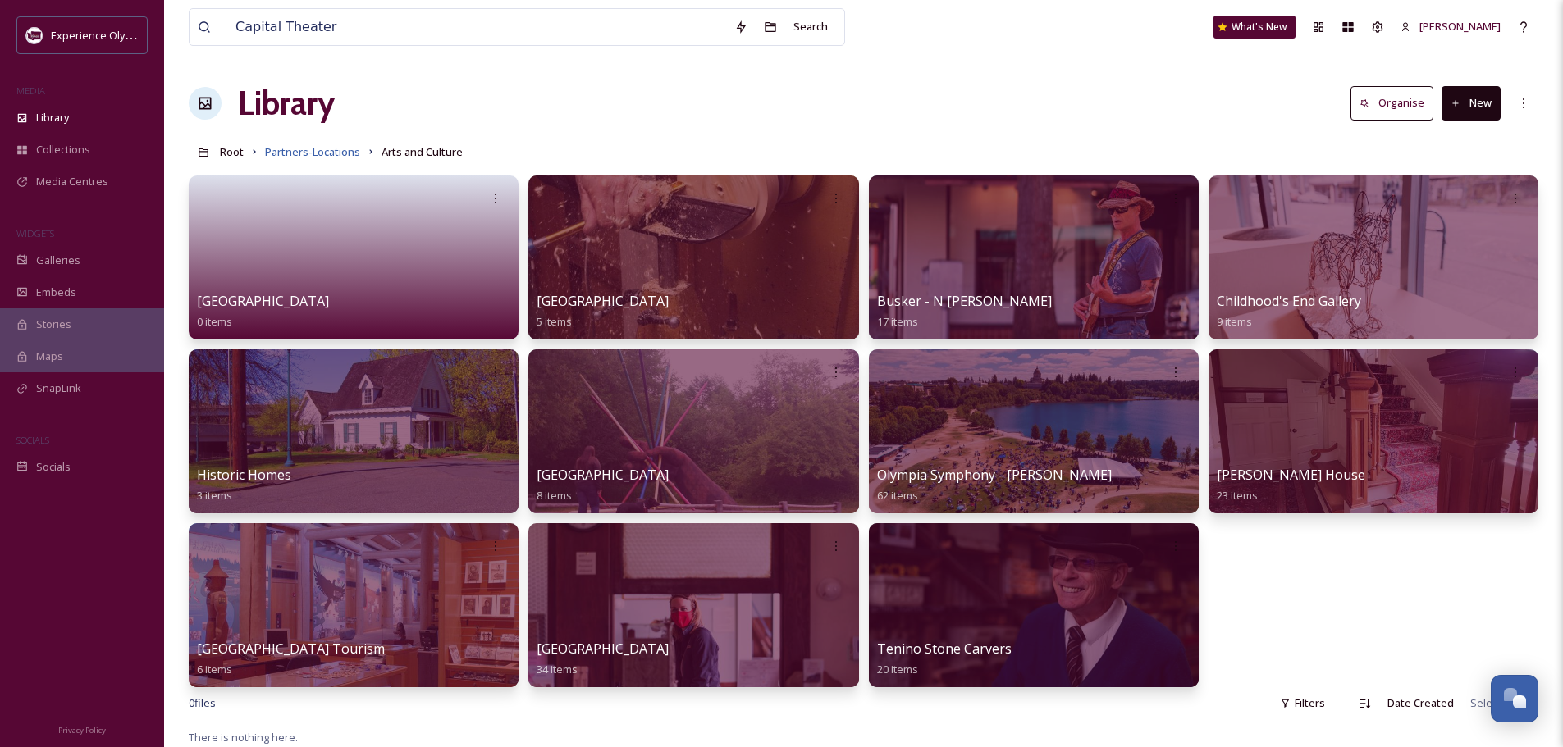
click at [326, 150] on span "Partners-Locations" at bounding box center [312, 151] width 95 height 15
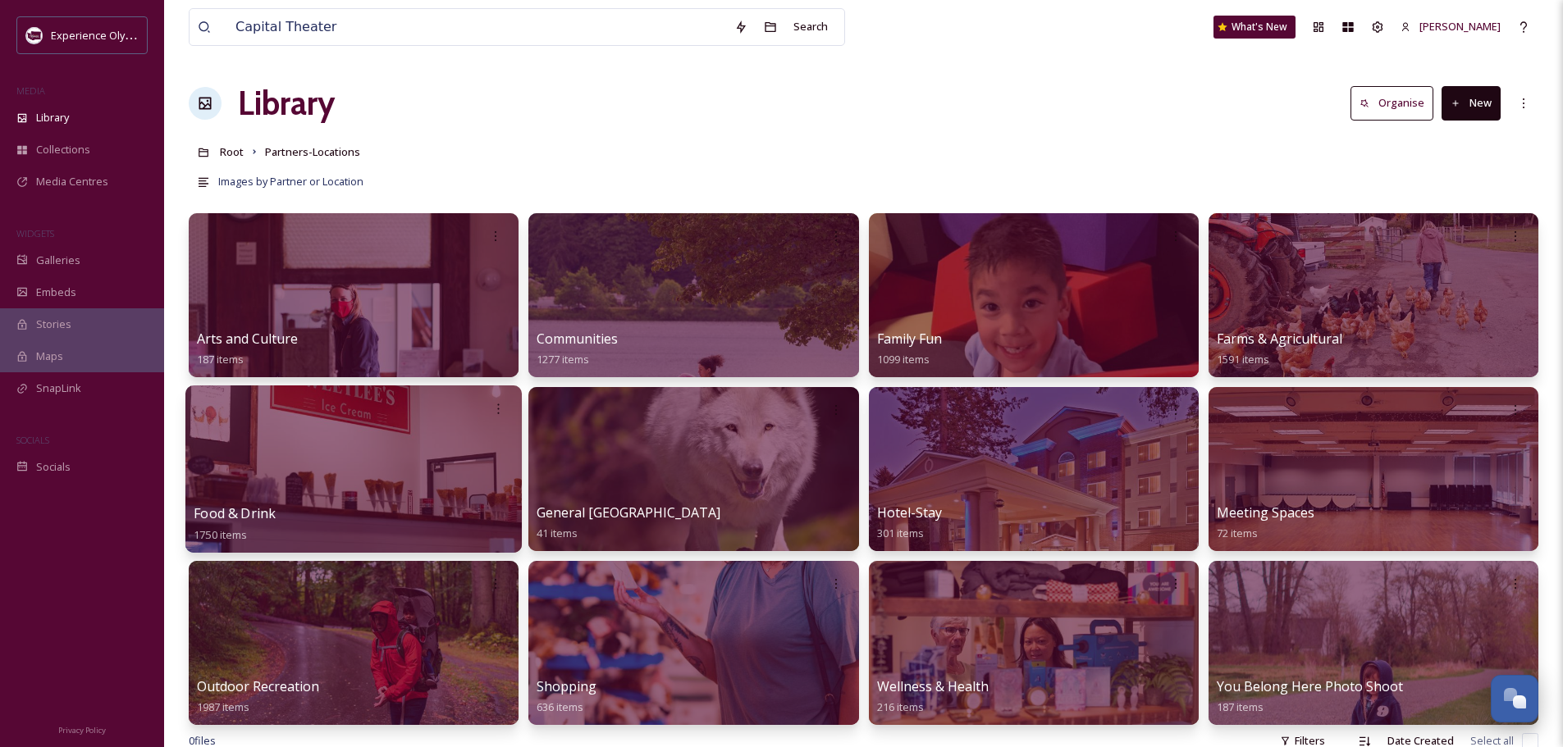
click at [235, 506] on span "Food & Drink" at bounding box center [235, 513] width 82 height 18
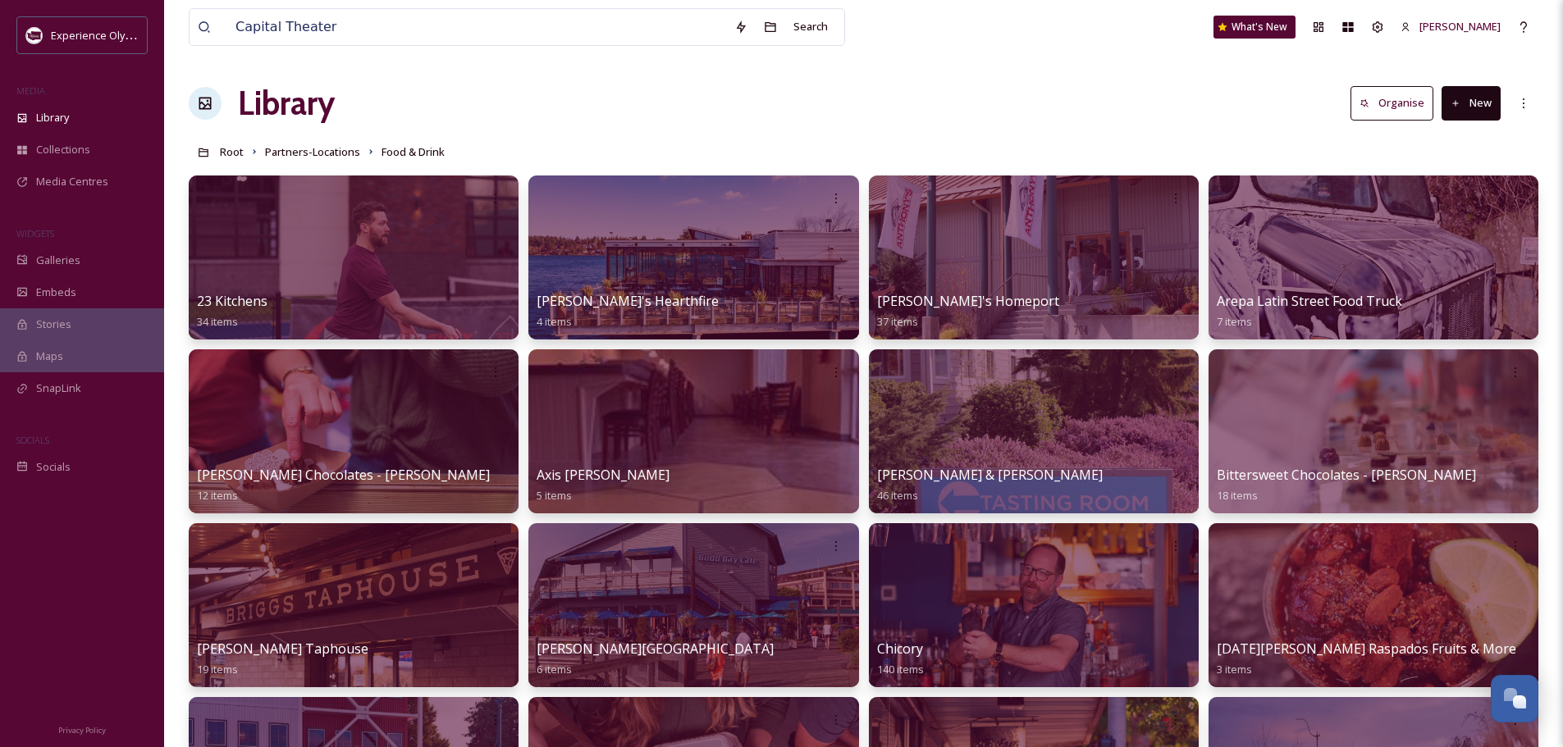
click at [1457, 110] on button "New" at bounding box center [1470, 103] width 59 height 34
click at [1434, 198] on div "Folder" at bounding box center [1453, 205] width 93 height 32
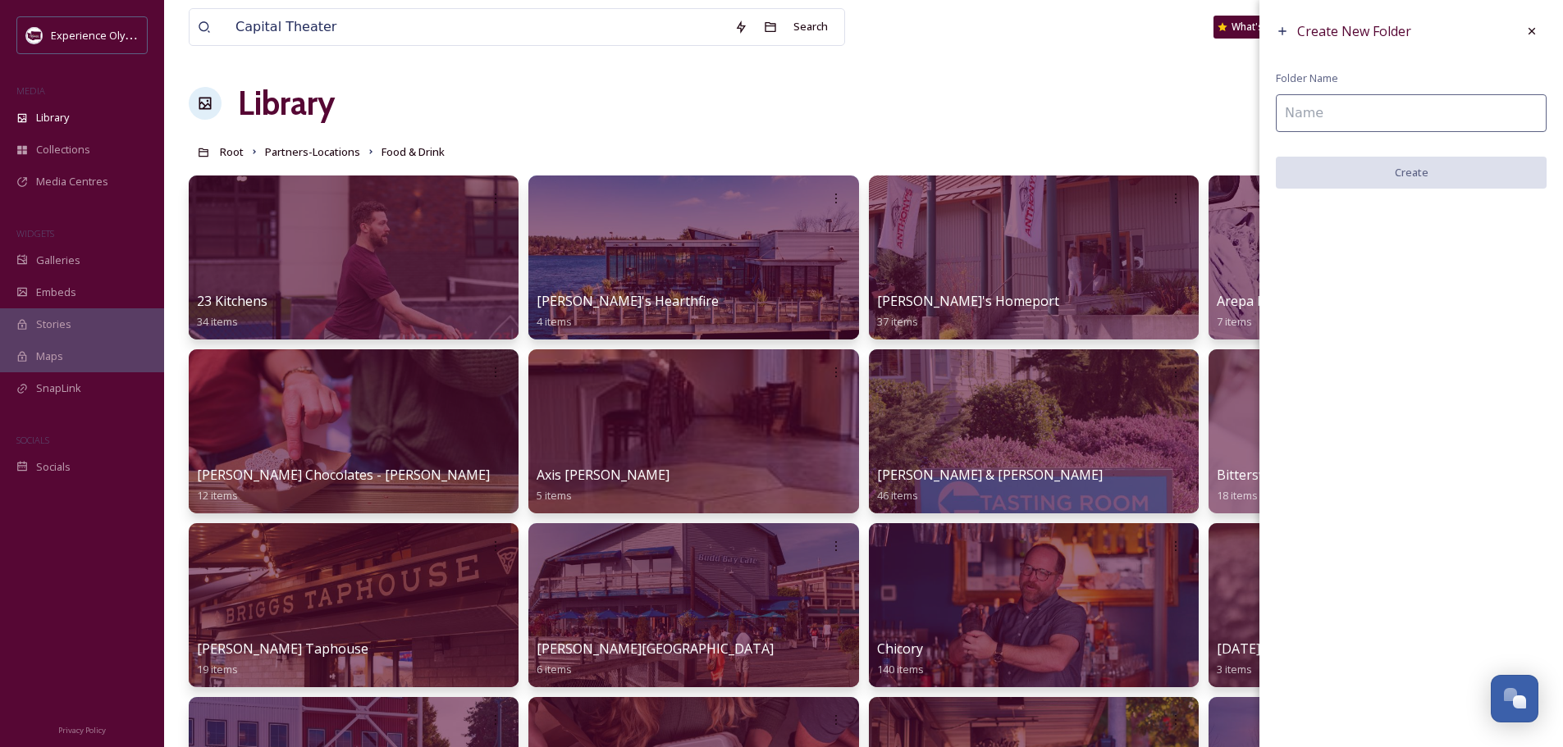
click at [1316, 107] on input at bounding box center [1410, 113] width 271 height 38
click at [1408, 171] on button "Create" at bounding box center [1410, 174] width 271 height 34
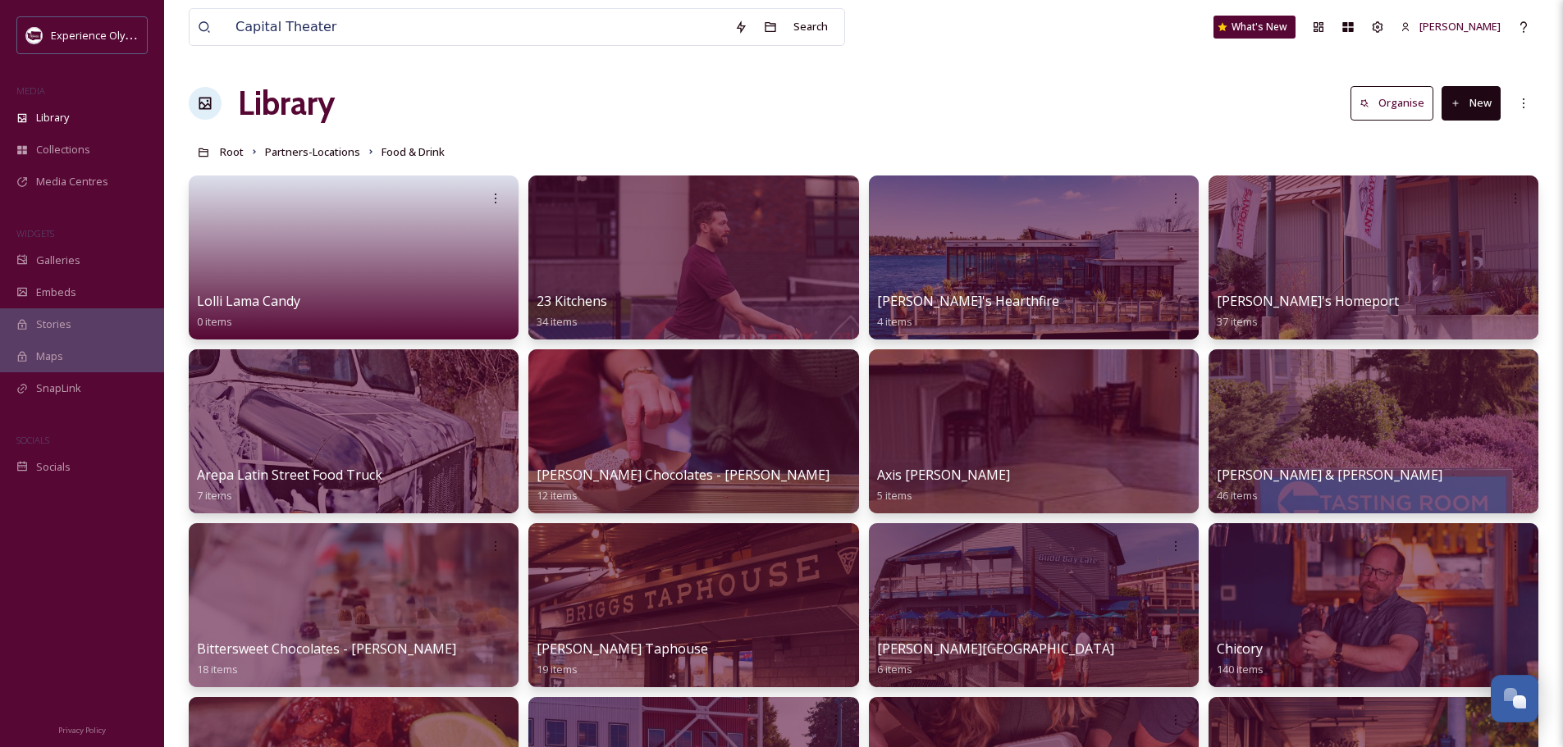
click at [1481, 98] on button "New" at bounding box center [1470, 103] width 59 height 34
click at [1436, 200] on span "Folder" at bounding box center [1451, 206] width 31 height 16
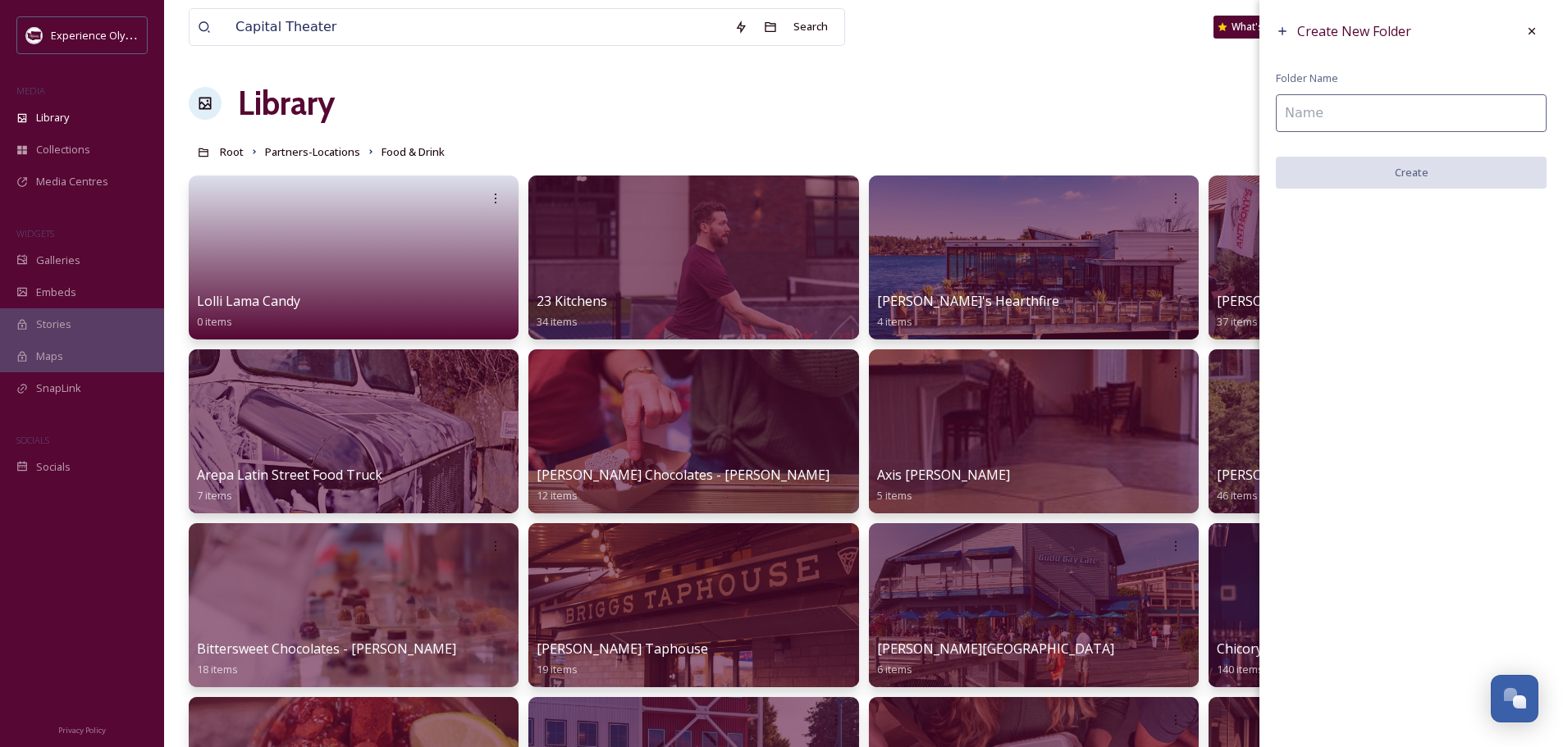
click at [1358, 111] on input at bounding box center [1410, 113] width 271 height 38
click at [1291, 113] on input "Rythms Coffee" at bounding box center [1410, 113] width 271 height 38
click at [1417, 114] on input "Rhythms Coffee" at bounding box center [1410, 113] width 271 height 38
click at [1394, 170] on button "Create" at bounding box center [1410, 174] width 271 height 34
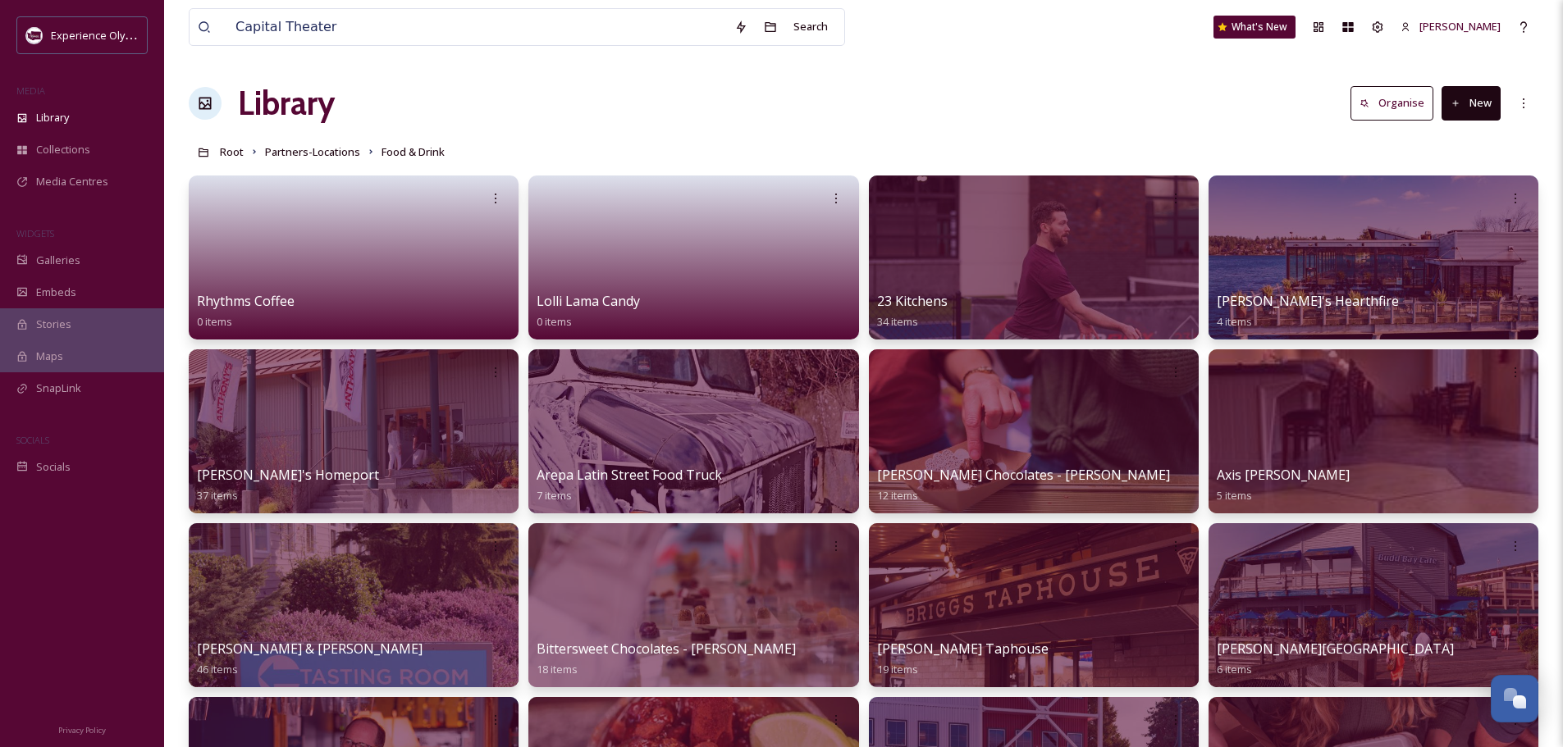
click at [1479, 102] on button "New" at bounding box center [1470, 103] width 59 height 34
click at [1462, 202] on span "Folder" at bounding box center [1451, 206] width 31 height 16
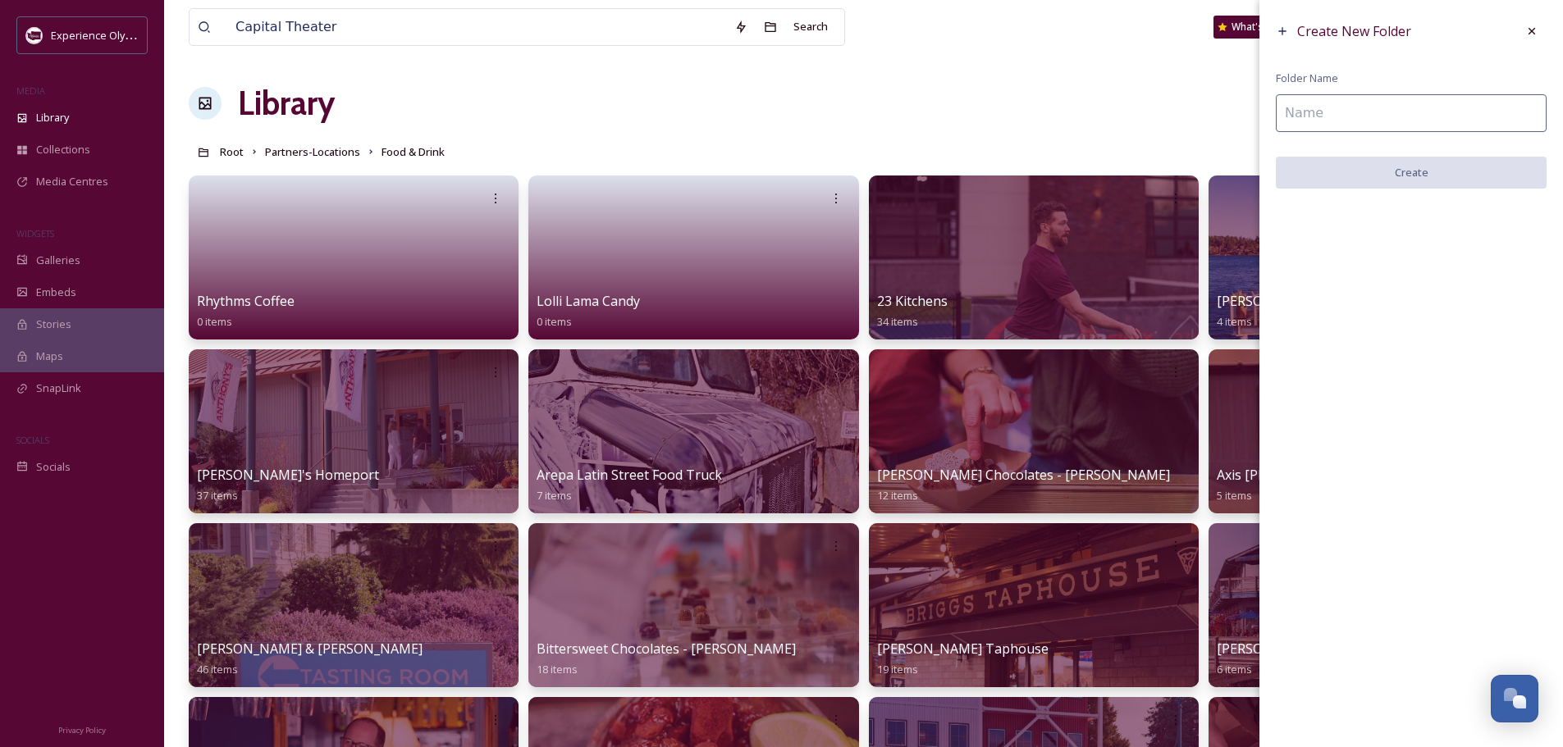
click at [1331, 116] on input at bounding box center [1410, 113] width 271 height 38
click at [1425, 177] on button "Create" at bounding box center [1410, 174] width 271 height 34
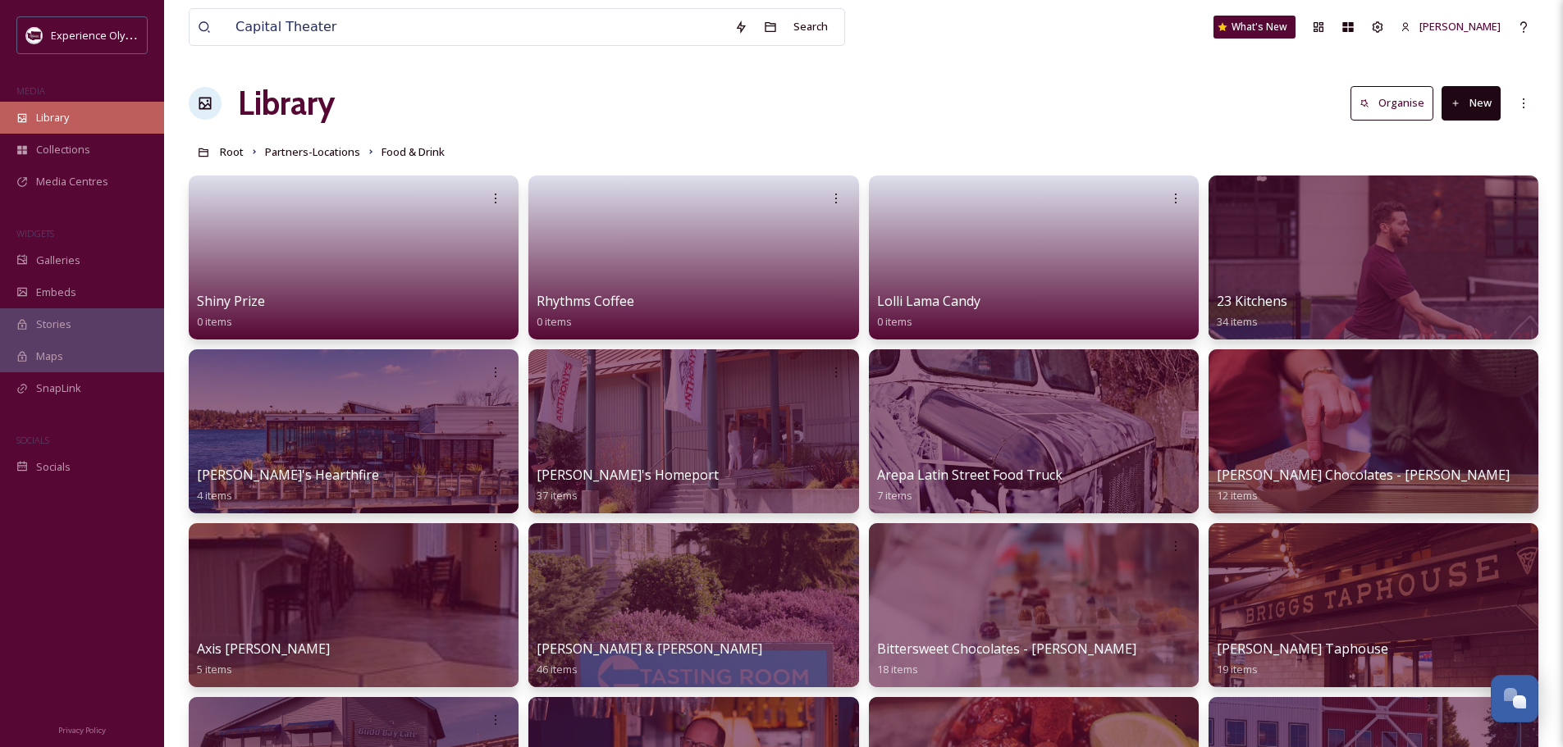
click at [57, 113] on span "Library" at bounding box center [52, 118] width 33 height 16
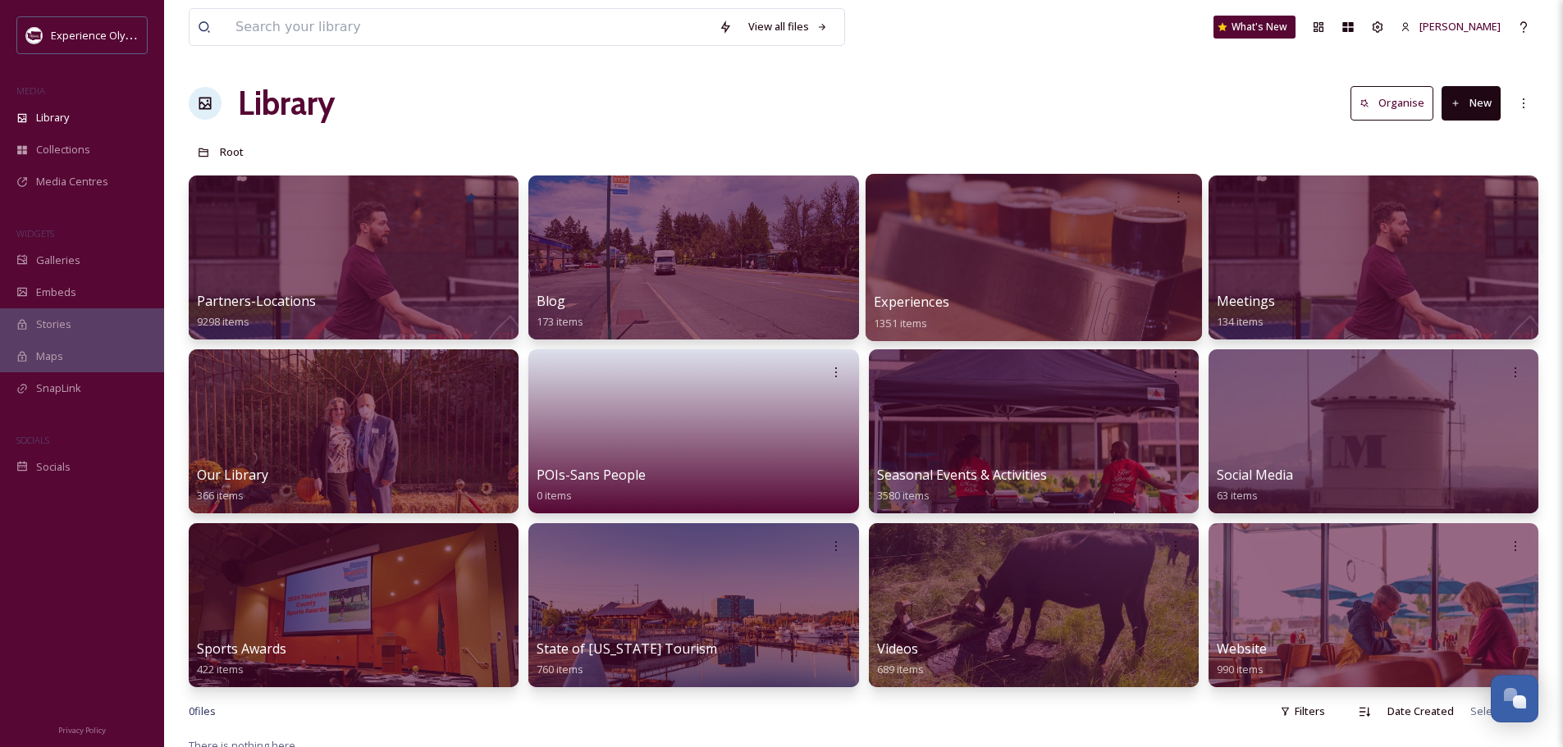
click at [900, 299] on span "Experiences" at bounding box center [911, 302] width 75 height 18
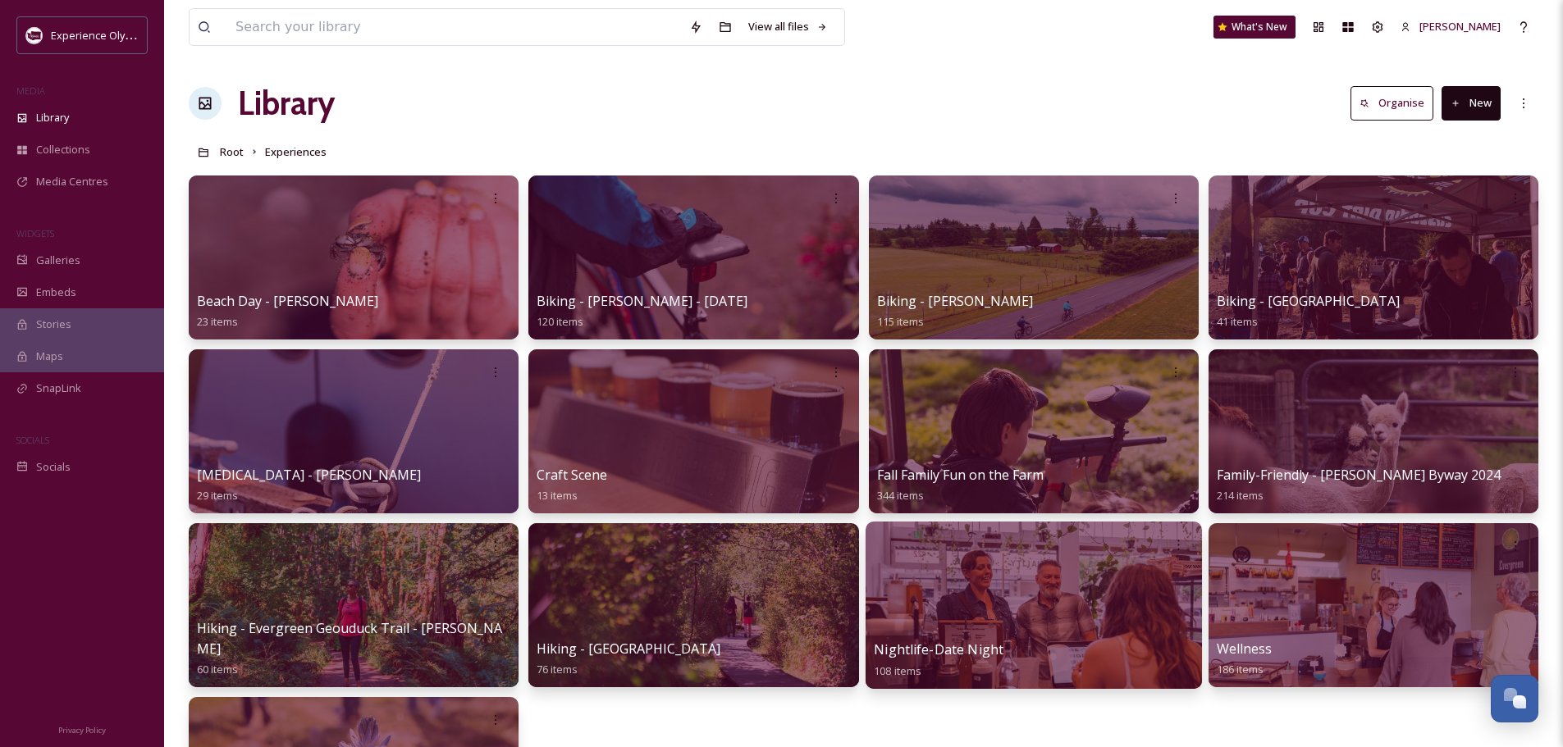
click at [965, 646] on span "Nightlife-Date Night" at bounding box center [939, 650] width 130 height 18
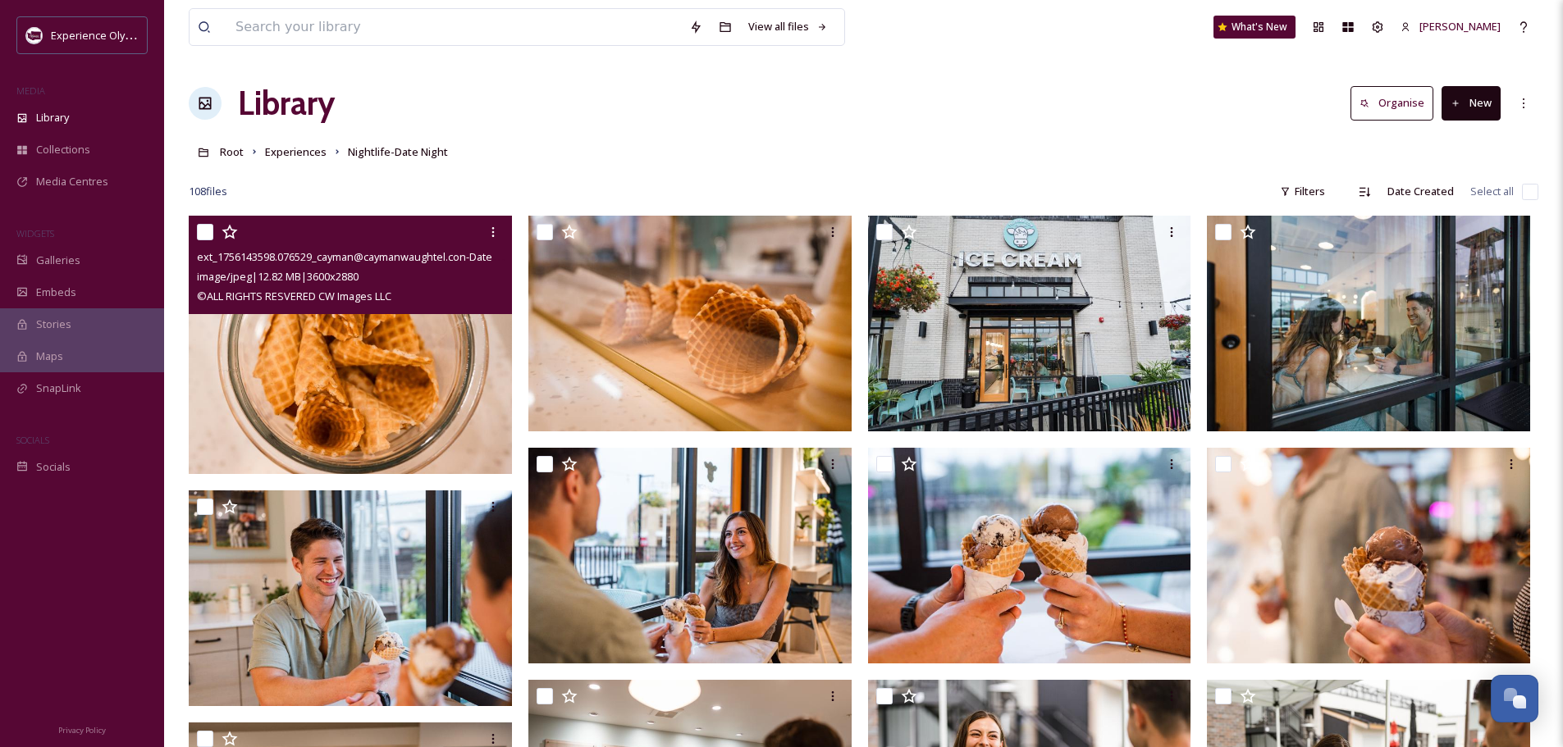
click at [207, 230] on input "checkbox" at bounding box center [205, 232] width 16 height 16
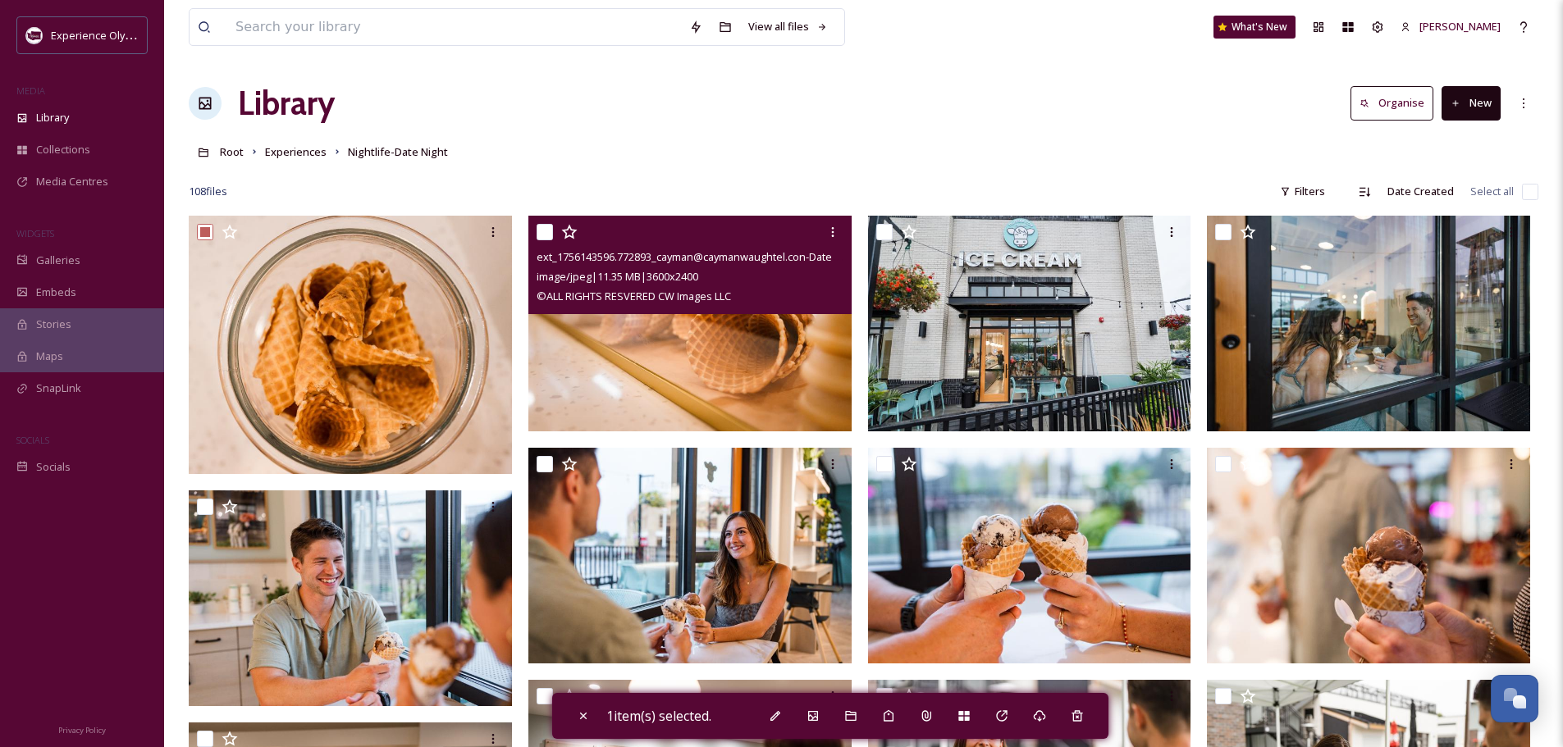
click at [539, 227] on input "checkbox" at bounding box center [544, 232] width 16 height 16
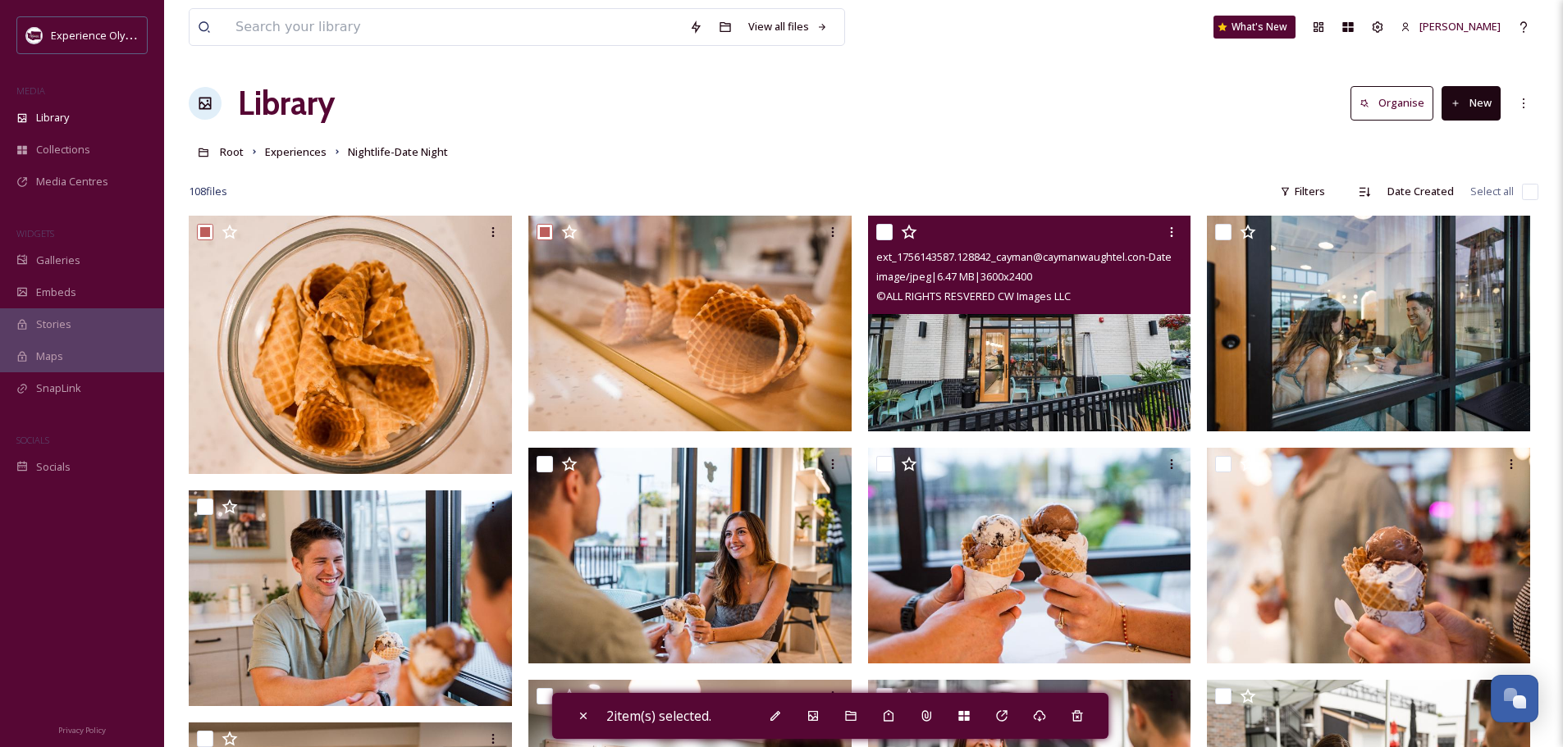
click at [886, 230] on input "checkbox" at bounding box center [884, 232] width 16 height 16
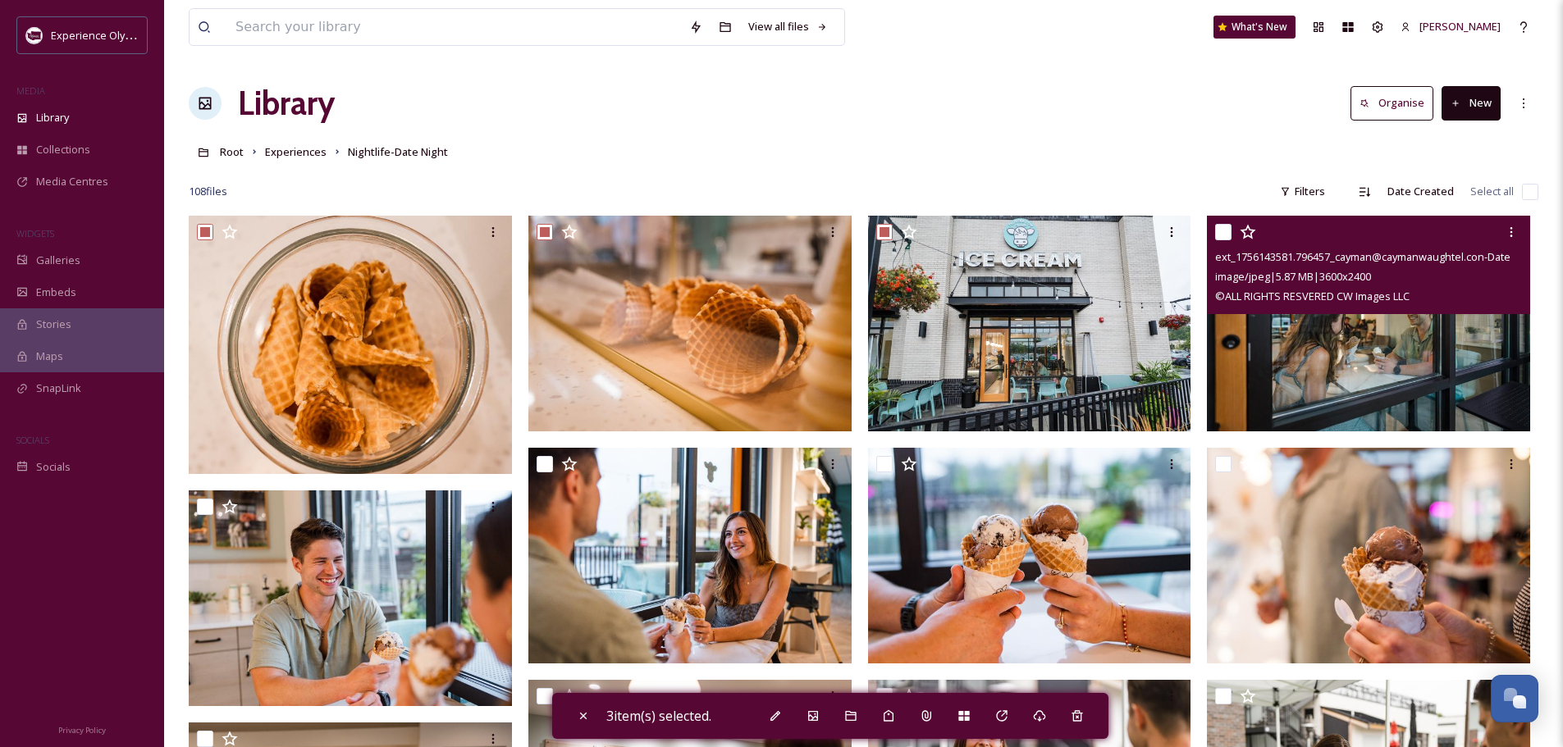
click at [1226, 234] on input "checkbox" at bounding box center [1223, 232] width 16 height 16
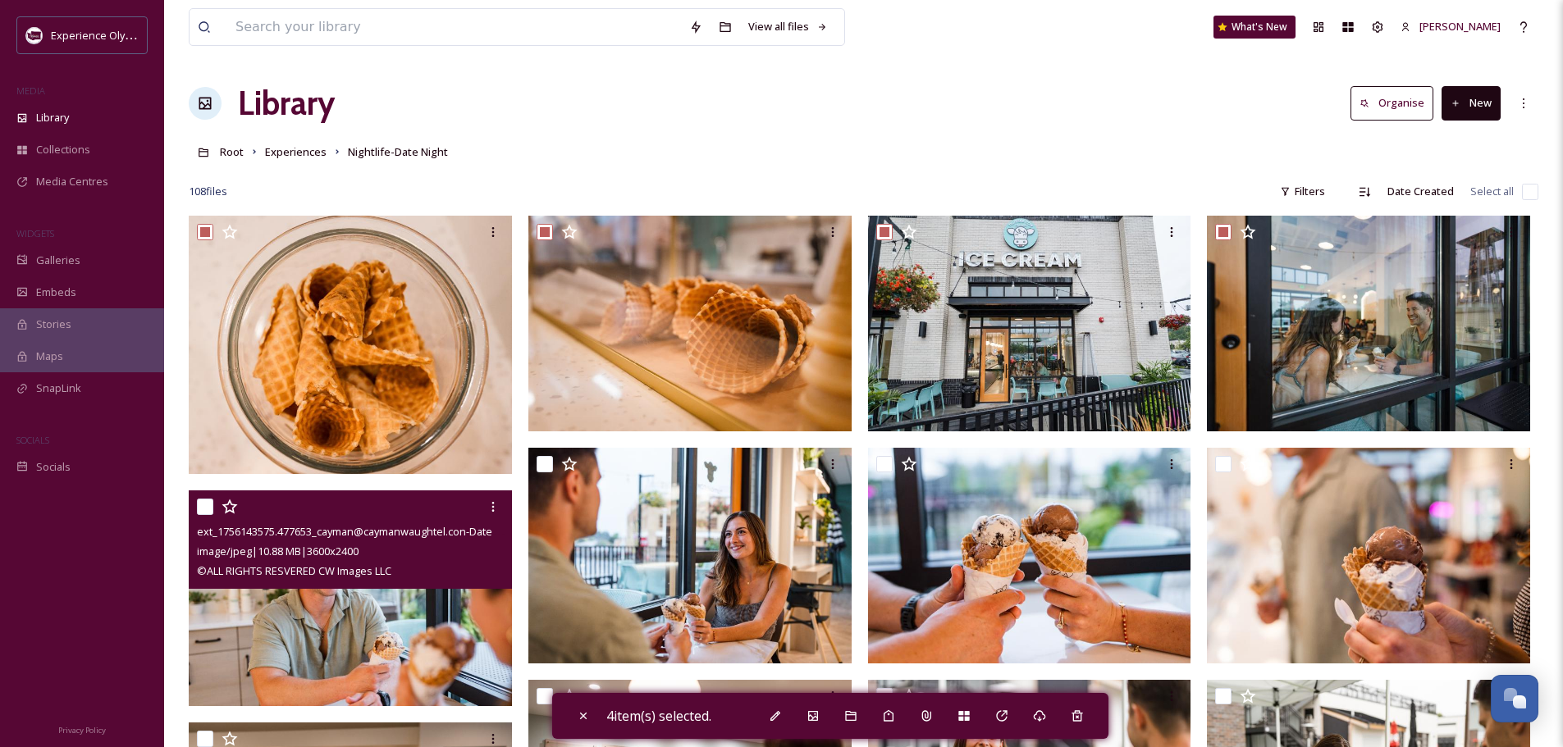
click at [197, 507] on input "checkbox" at bounding box center [205, 507] width 16 height 16
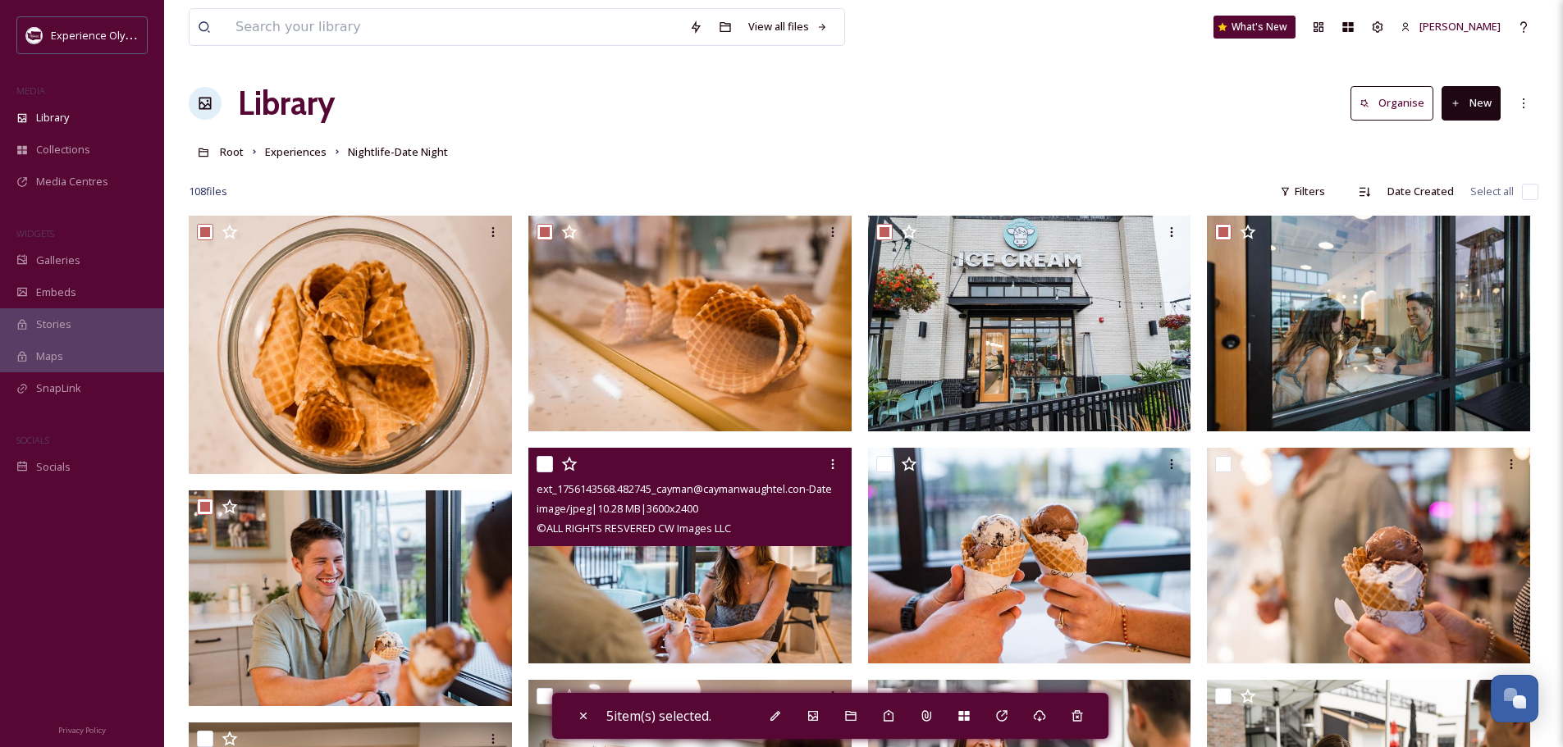
click at [547, 461] on input "checkbox" at bounding box center [544, 464] width 16 height 16
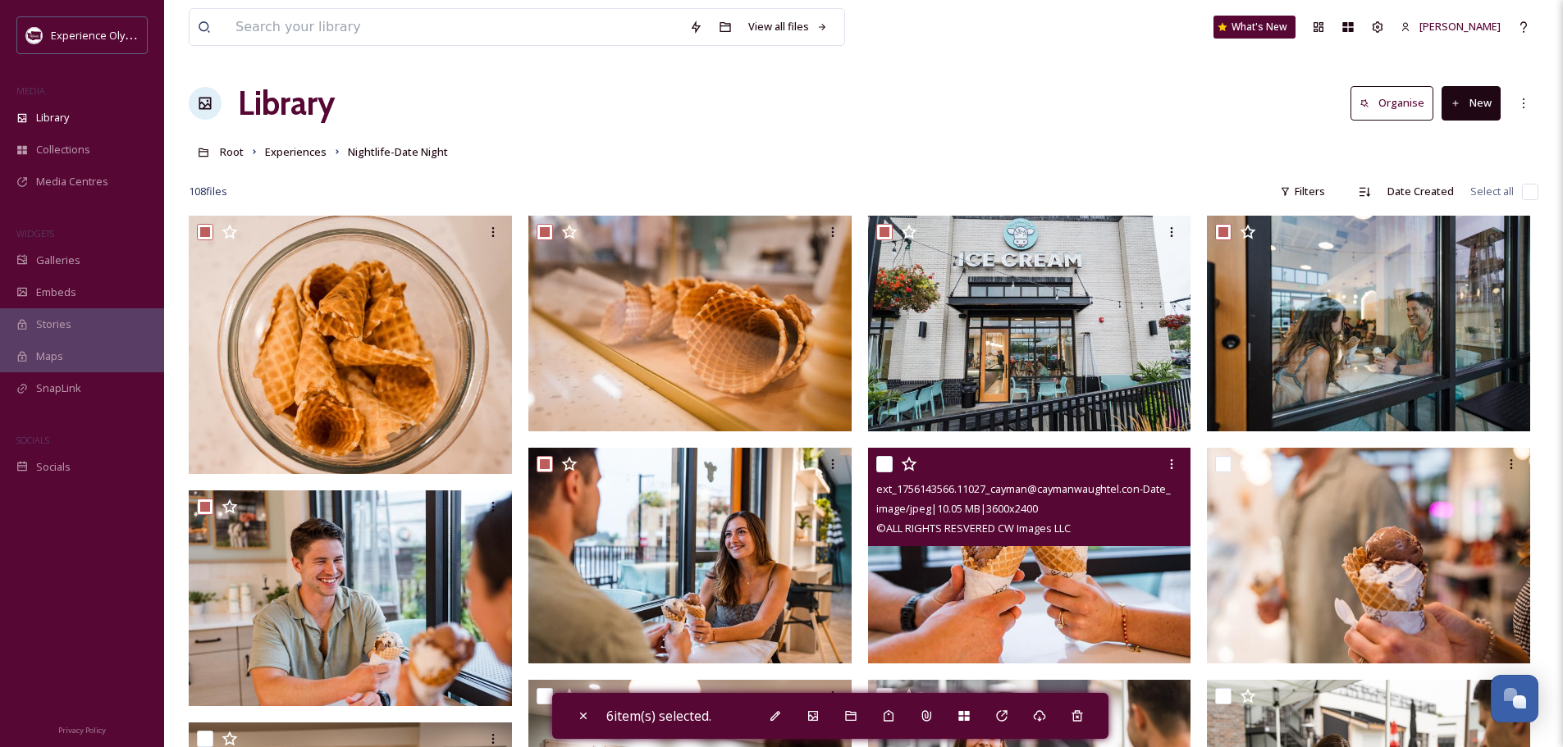
click at [879, 466] on input "checkbox" at bounding box center [884, 464] width 16 height 16
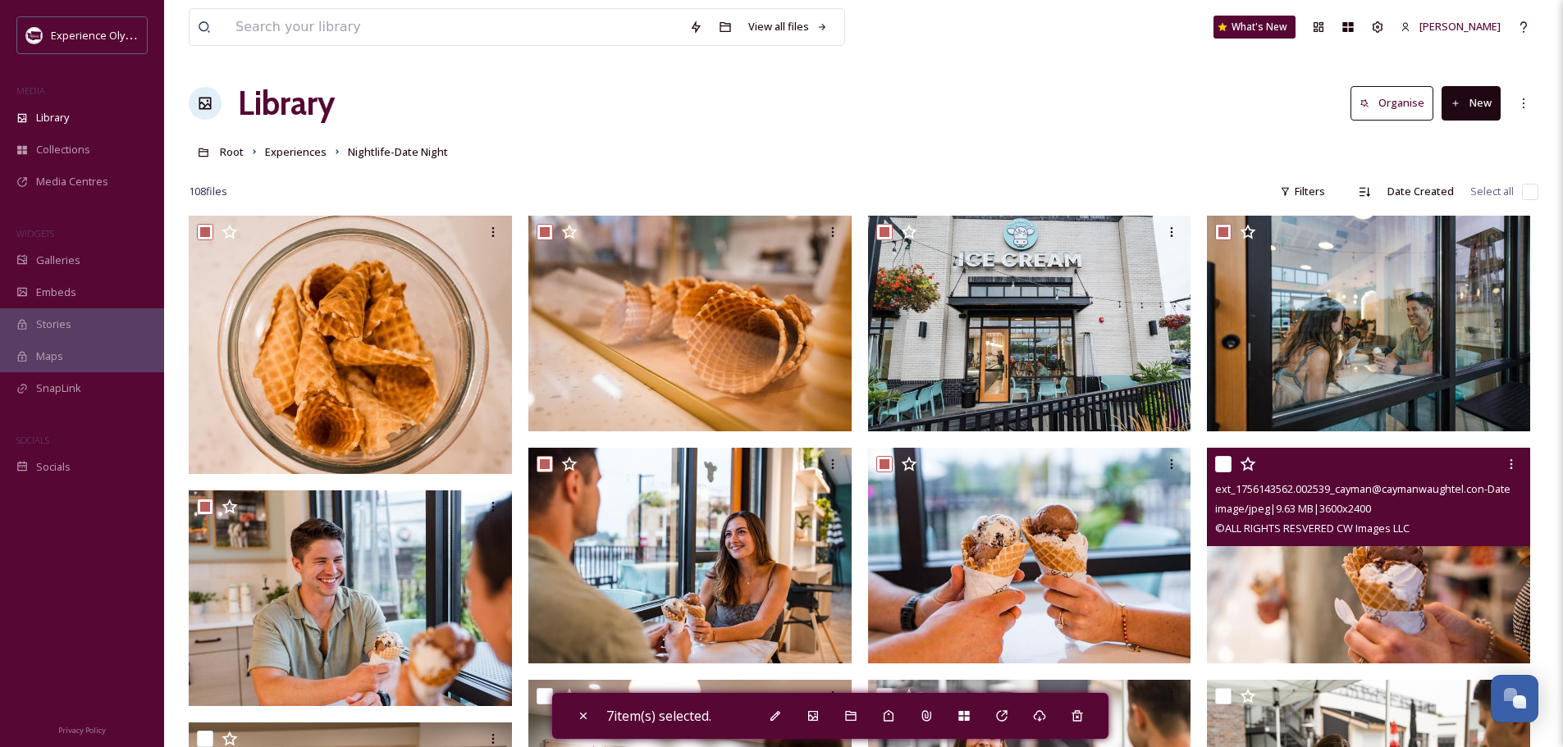
click at [1225, 464] on input "checkbox" at bounding box center [1223, 464] width 16 height 16
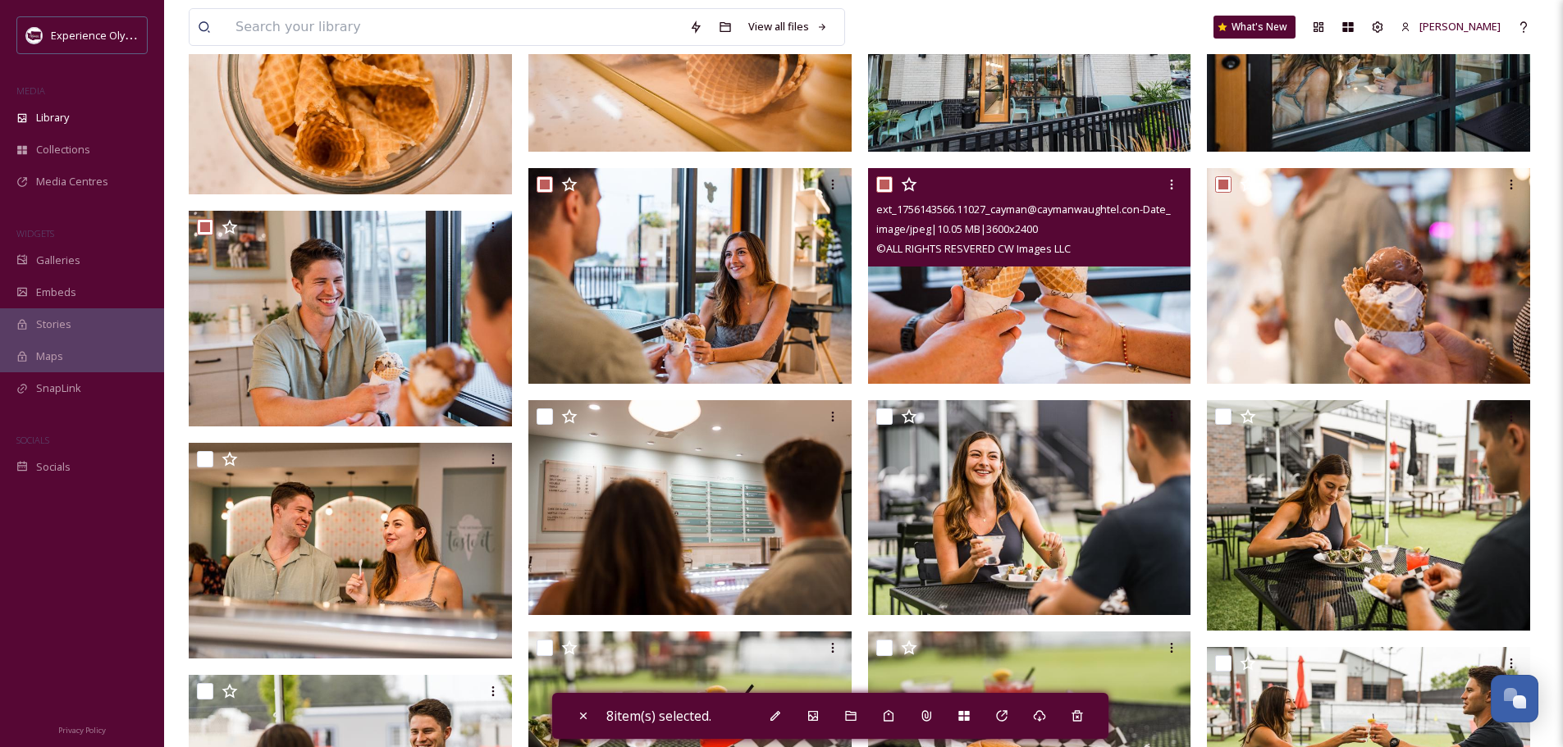
scroll to position [328, 0]
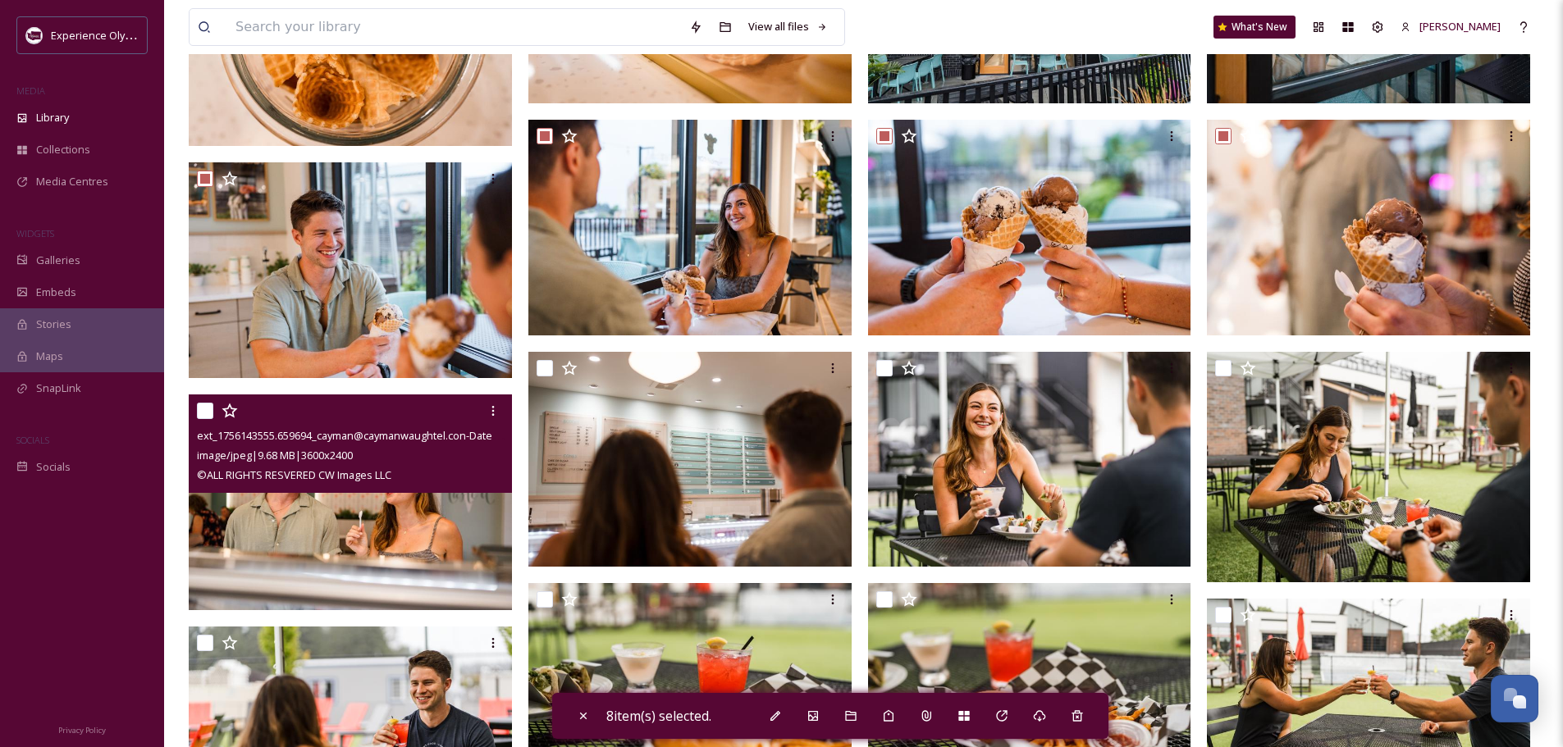
click at [201, 408] on input "checkbox" at bounding box center [205, 411] width 16 height 16
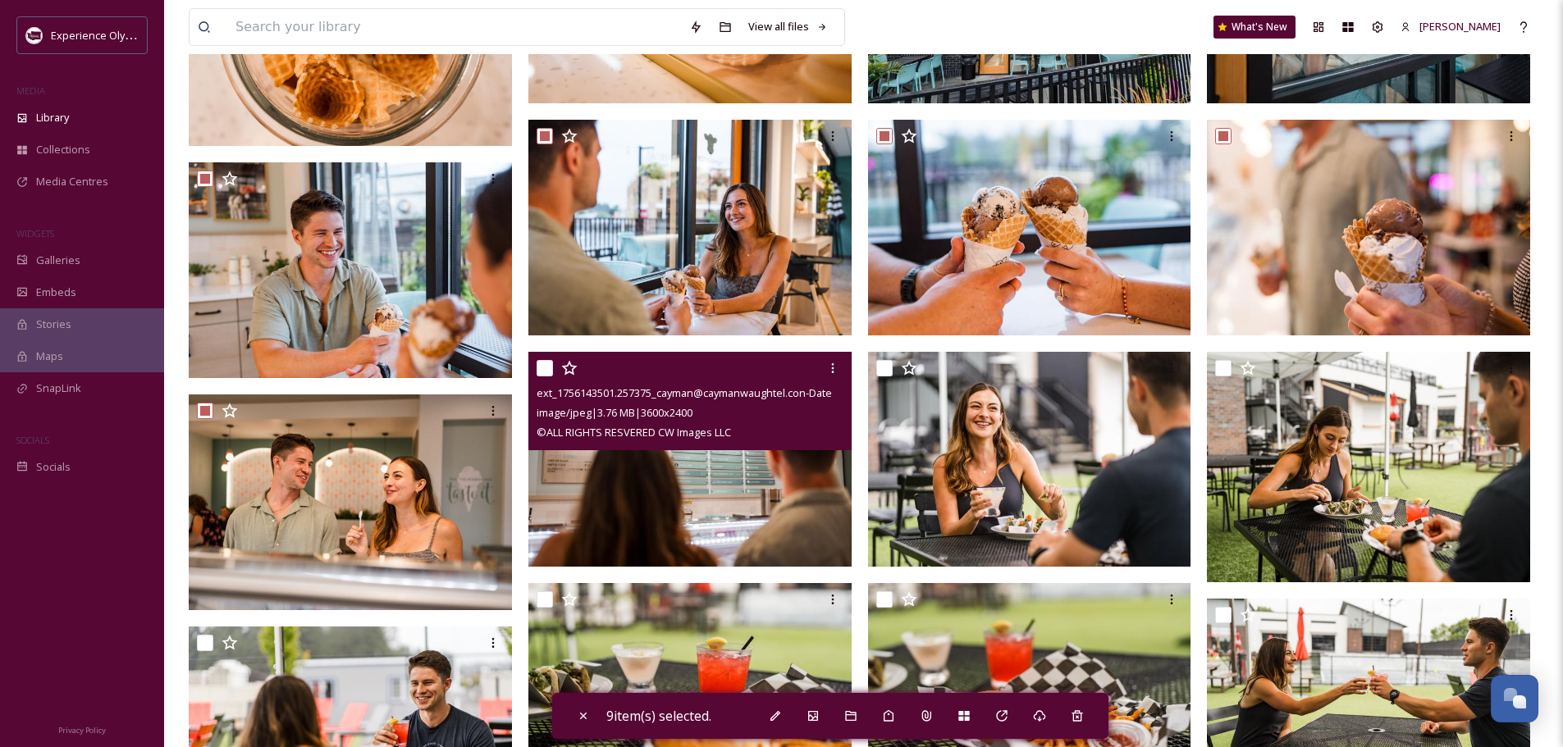
click at [542, 363] on input "checkbox" at bounding box center [544, 368] width 16 height 16
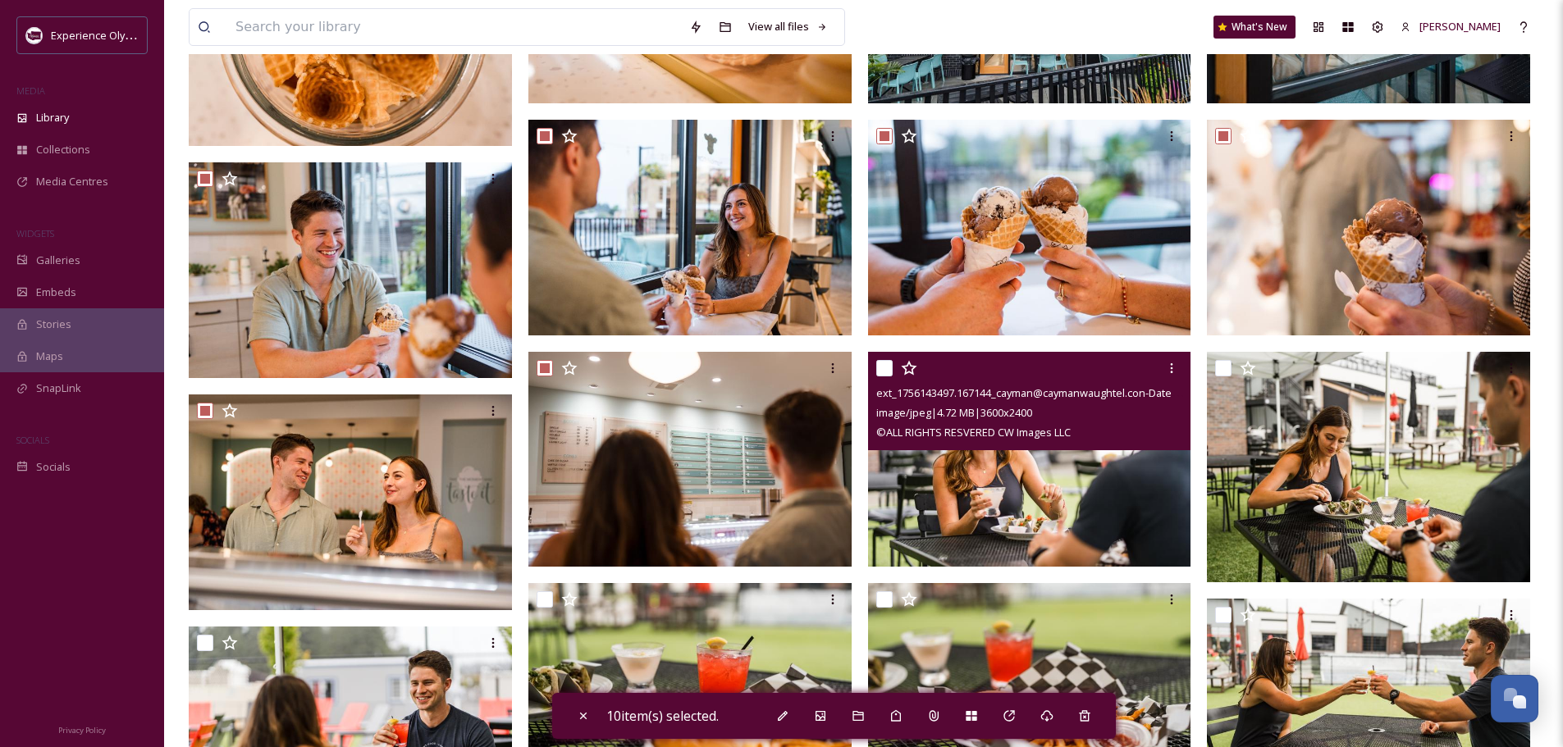
click at [887, 365] on input "checkbox" at bounding box center [884, 368] width 16 height 16
click at [880, 366] on input "checkbox" at bounding box center [884, 368] width 16 height 16
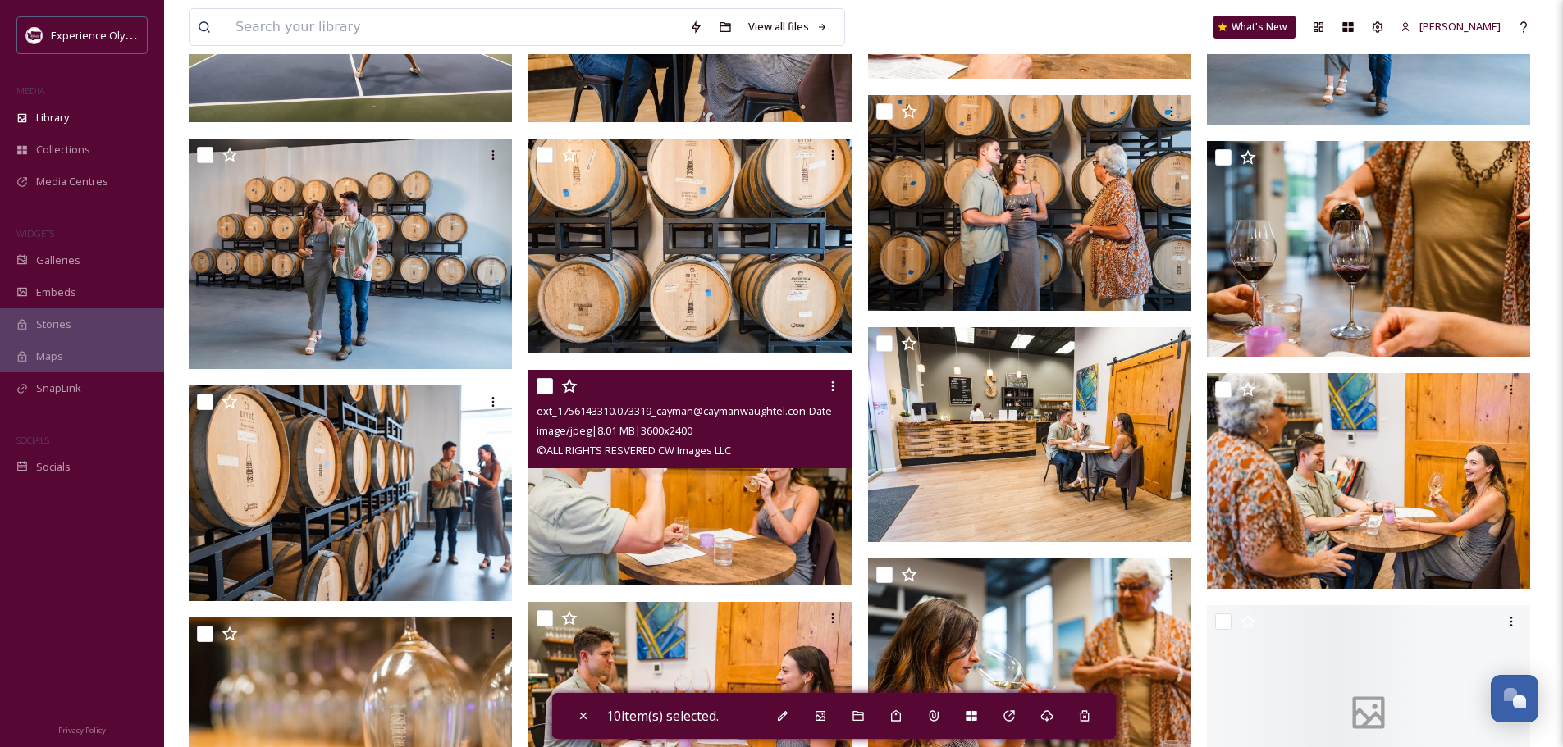
scroll to position [2215, 0]
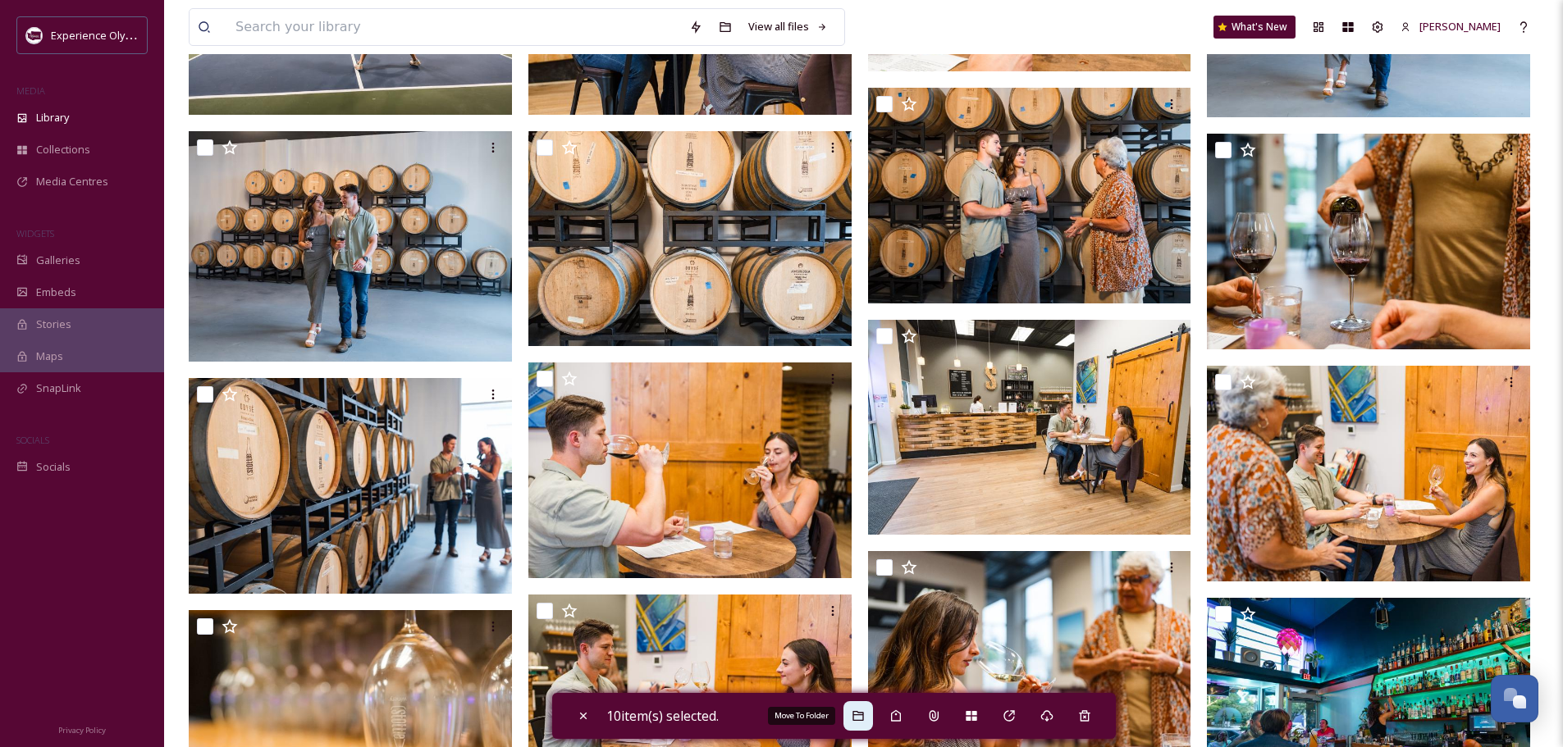
click at [857, 713] on icon at bounding box center [857, 716] width 13 height 13
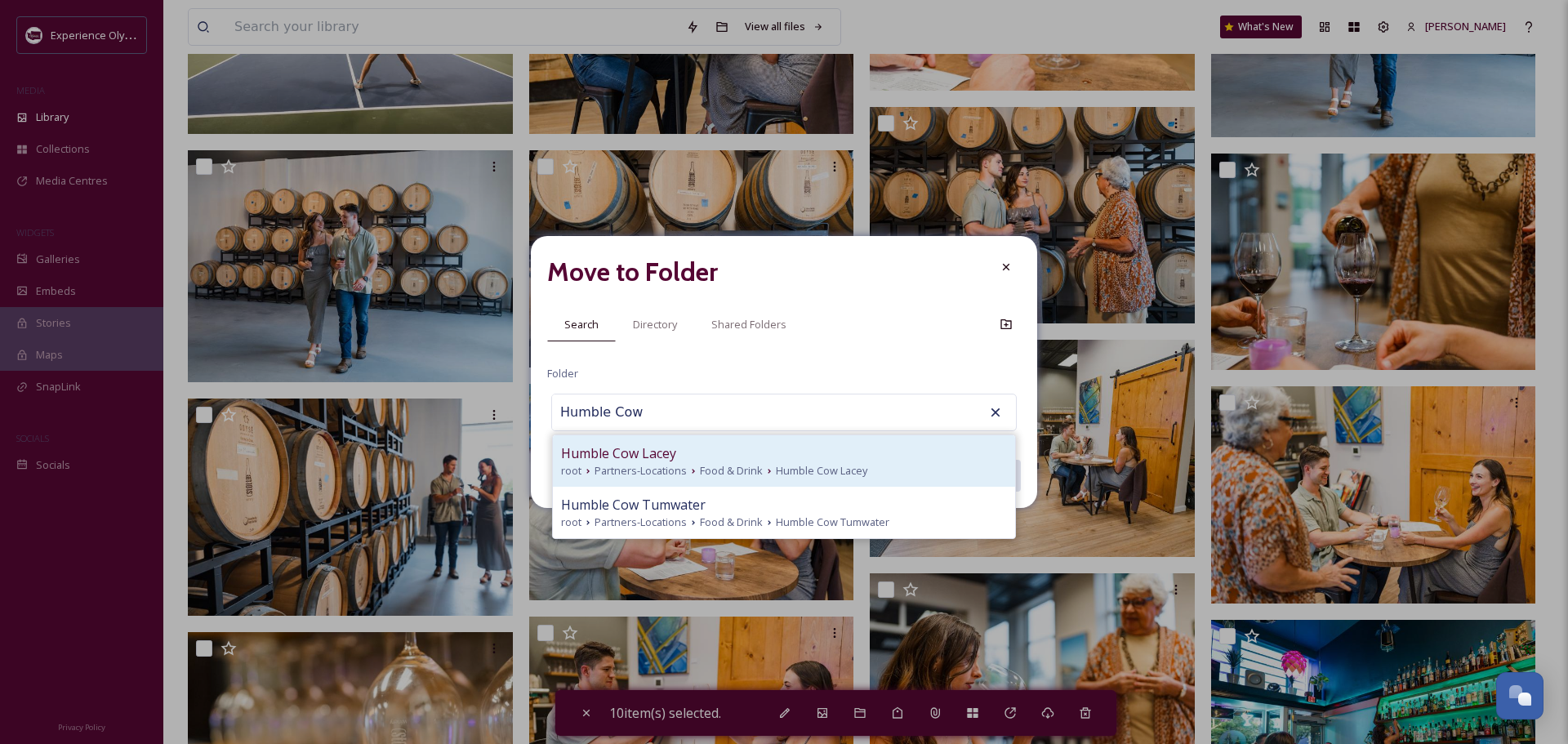
click at [593, 462] on span "Humble Cow Lacey" at bounding box center [619, 453] width 115 height 20
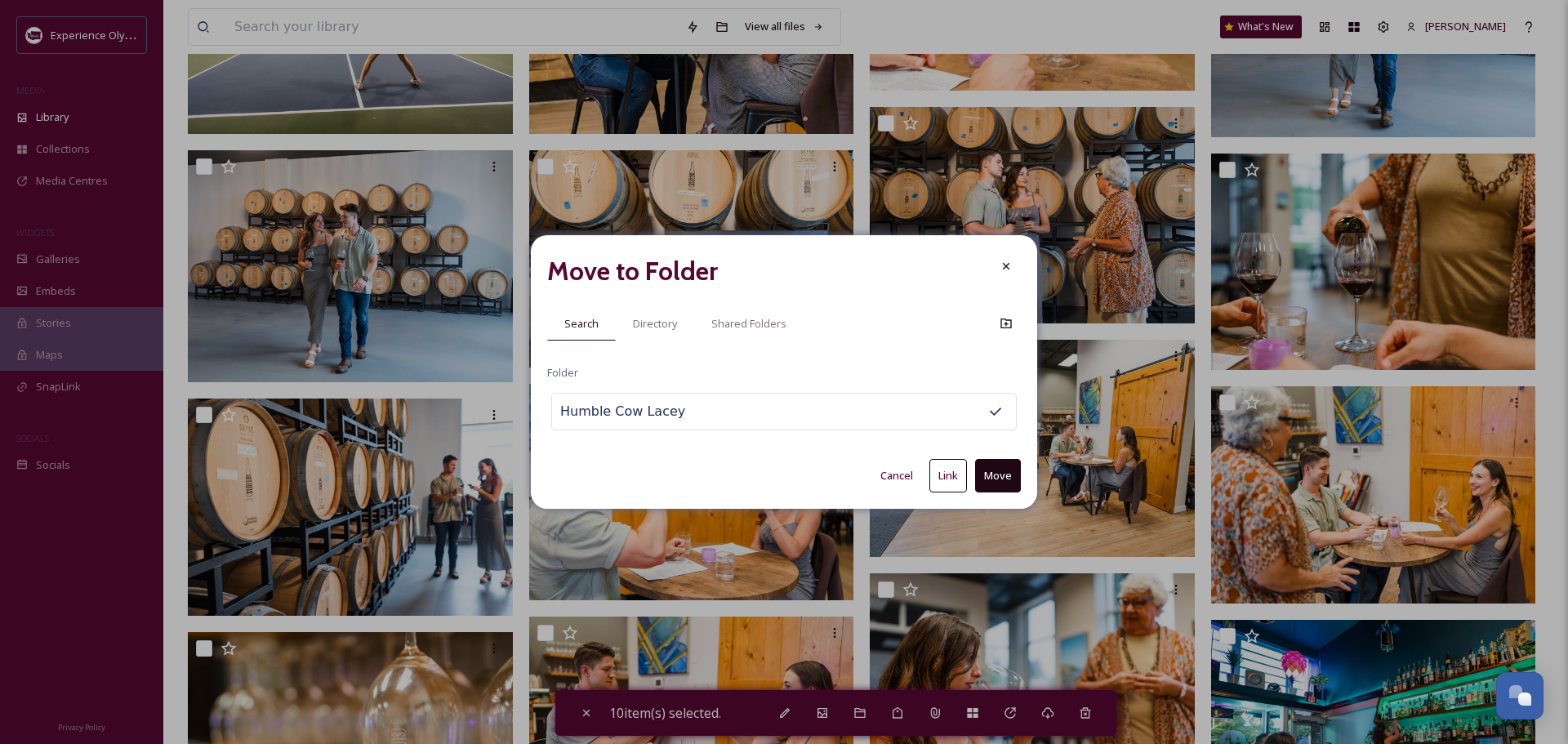
click at [943, 474] on button "Link" at bounding box center [948, 476] width 38 height 34
click at [1015, 266] on div at bounding box center [1007, 267] width 30 height 30
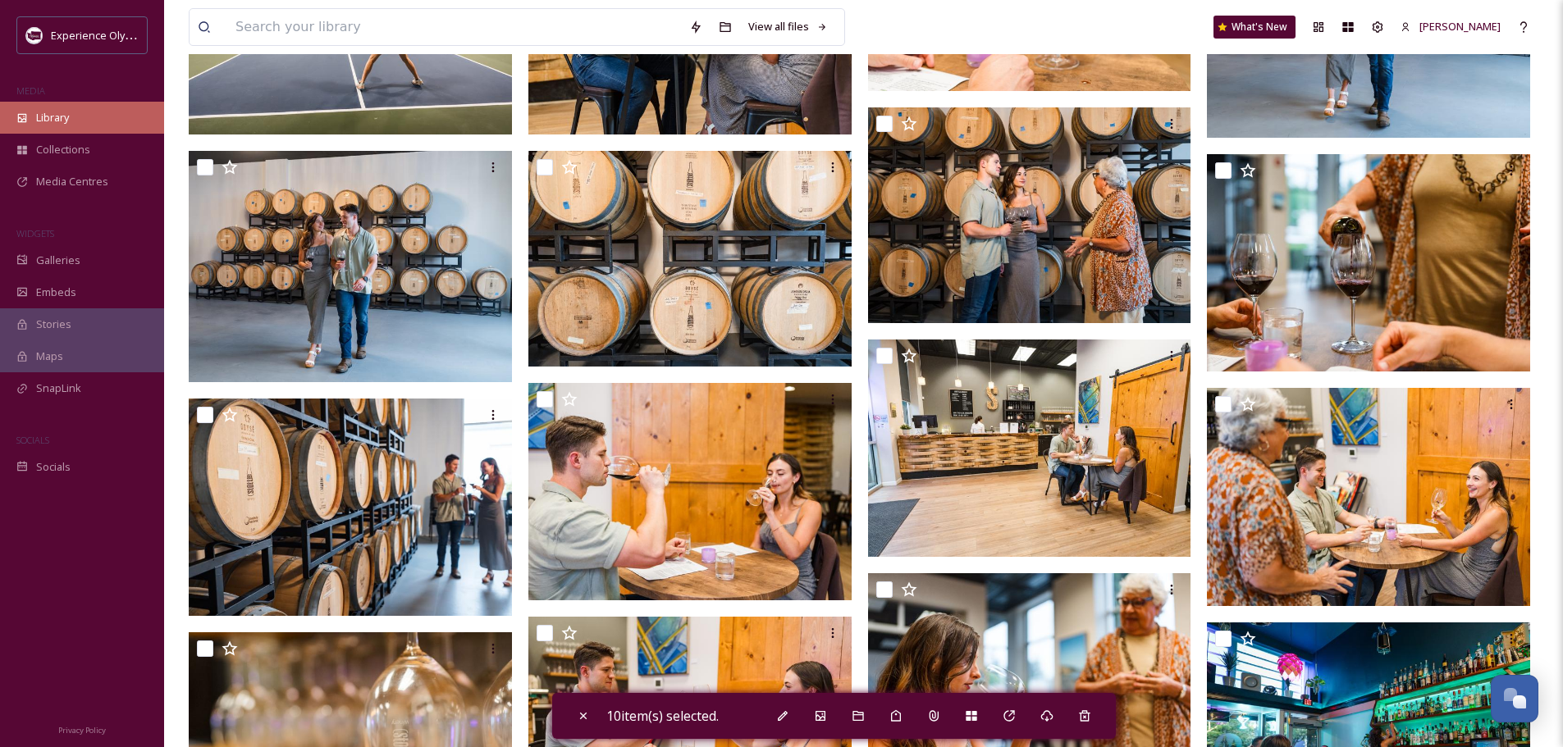
click at [62, 116] on span "Library" at bounding box center [52, 118] width 33 height 16
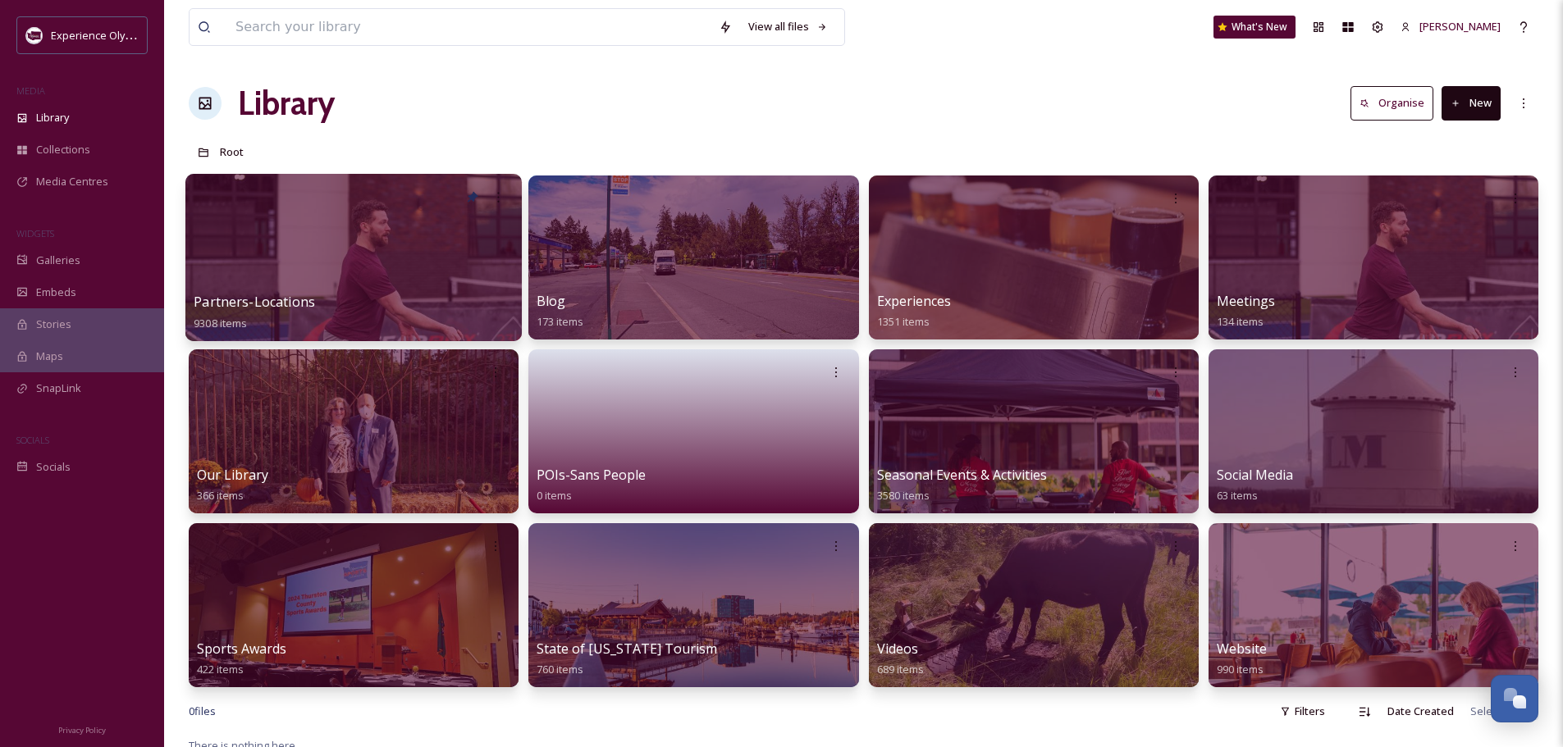
click at [238, 299] on span "Partners-Locations" at bounding box center [254, 302] width 121 height 18
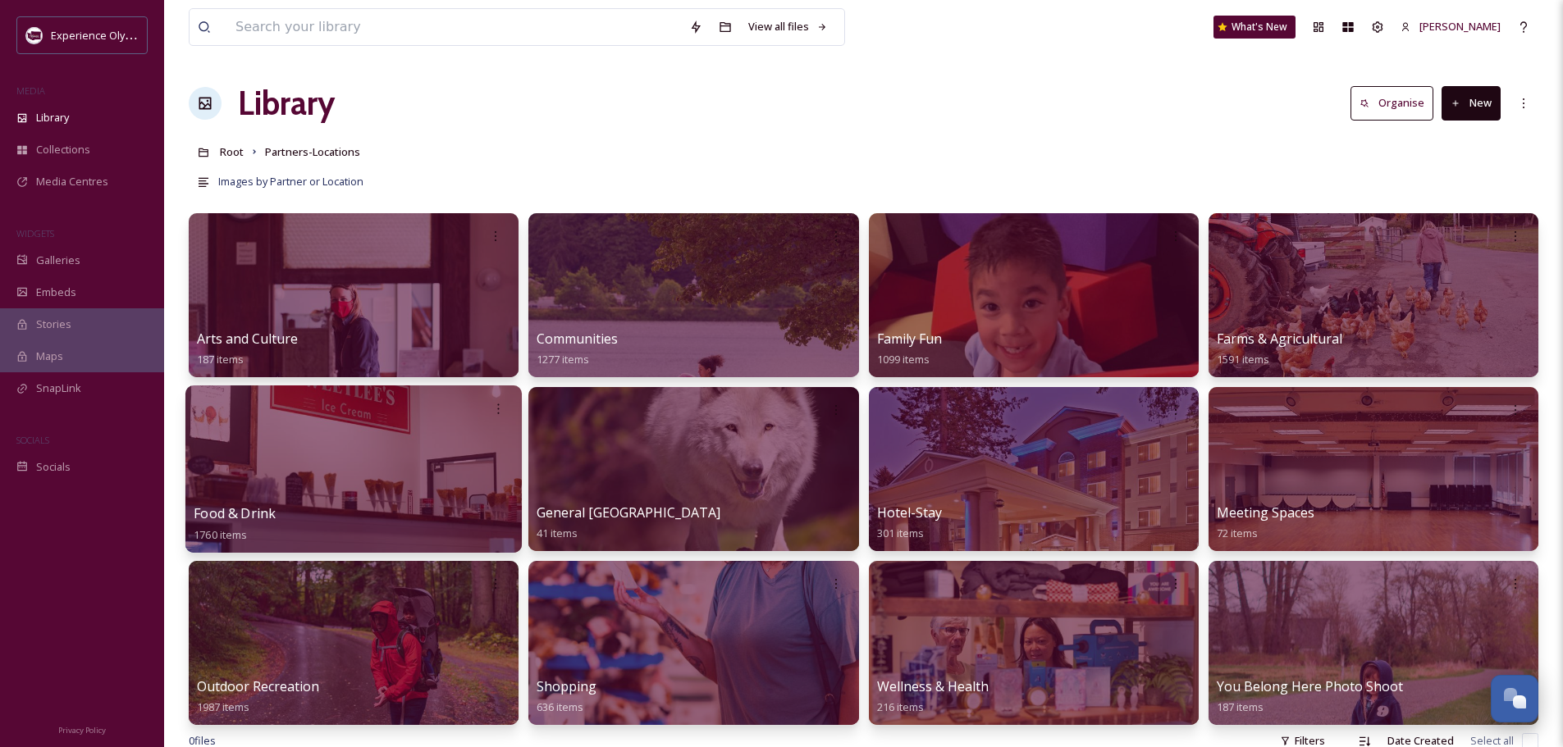
click at [215, 514] on span "Food & Drink" at bounding box center [235, 513] width 82 height 18
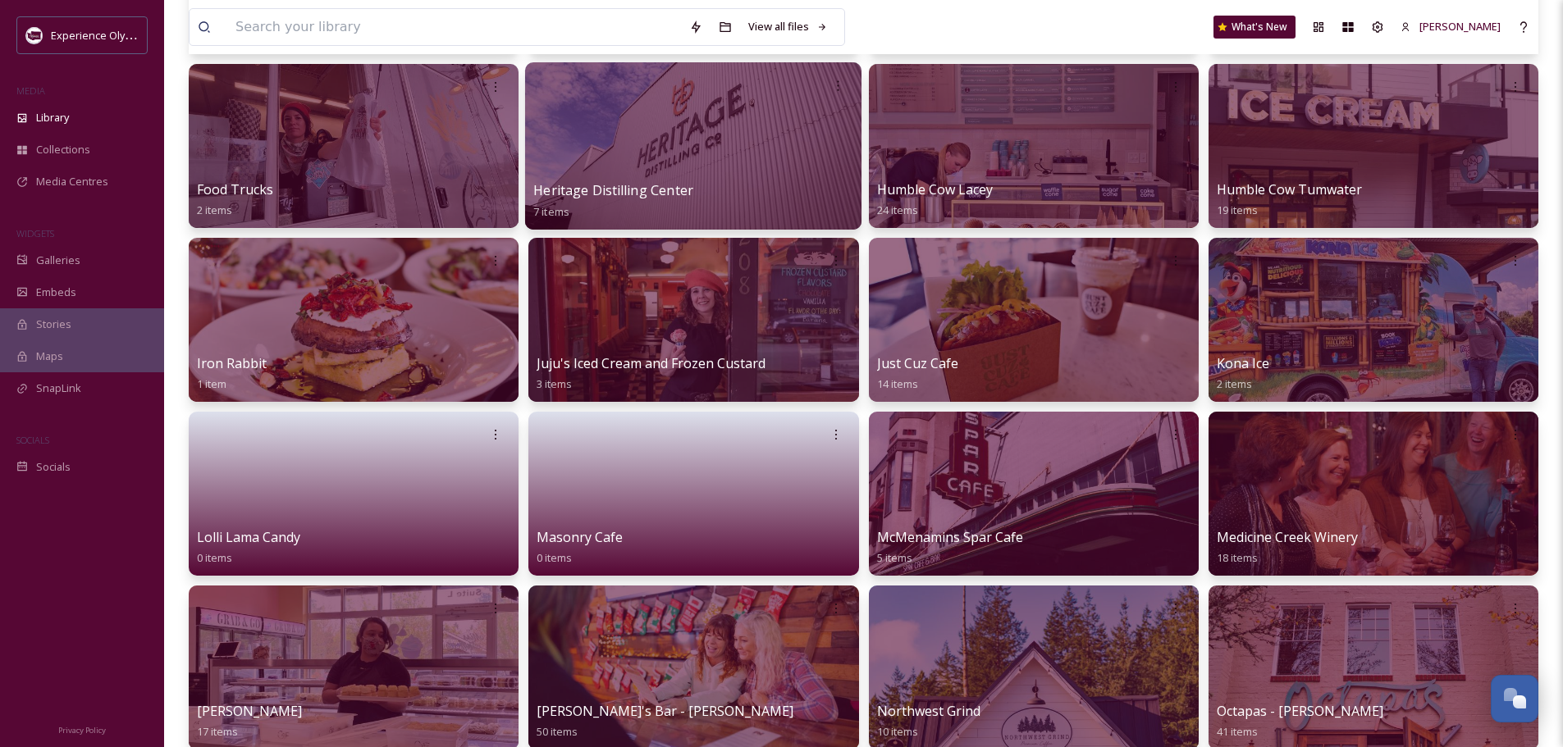
scroll to position [820, 0]
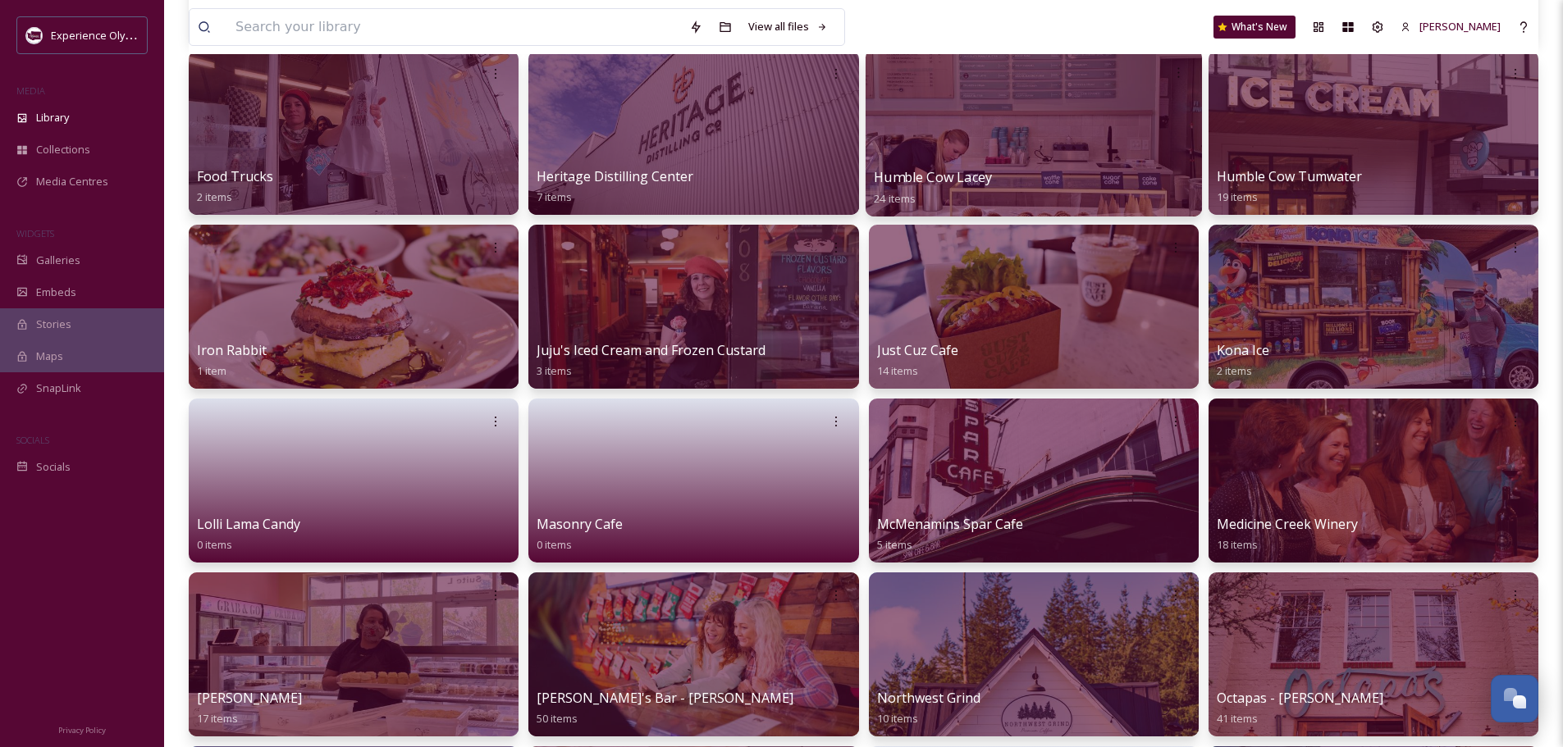
click at [960, 177] on span "Humble Cow Lacey" at bounding box center [933, 177] width 118 height 18
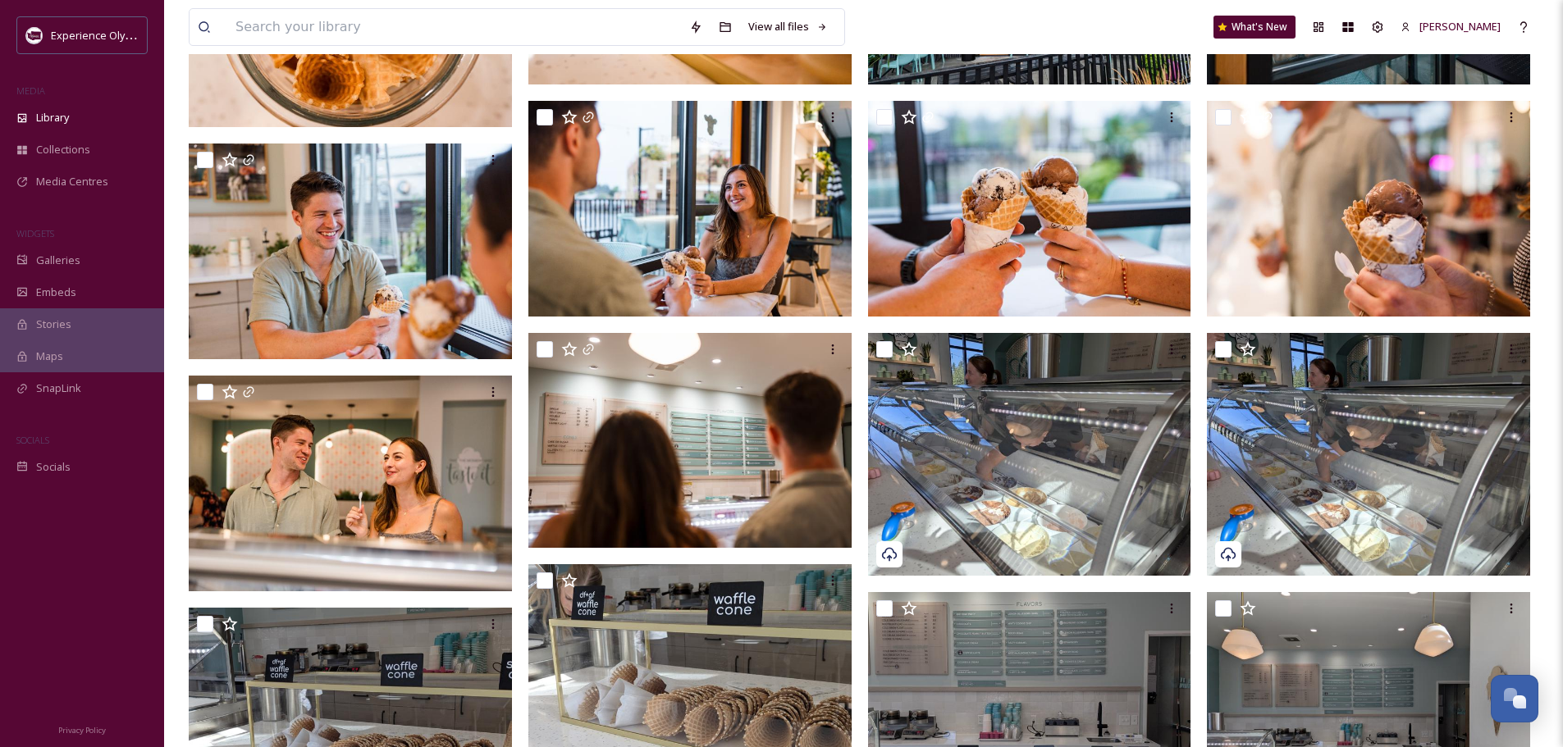
scroll to position [328, 0]
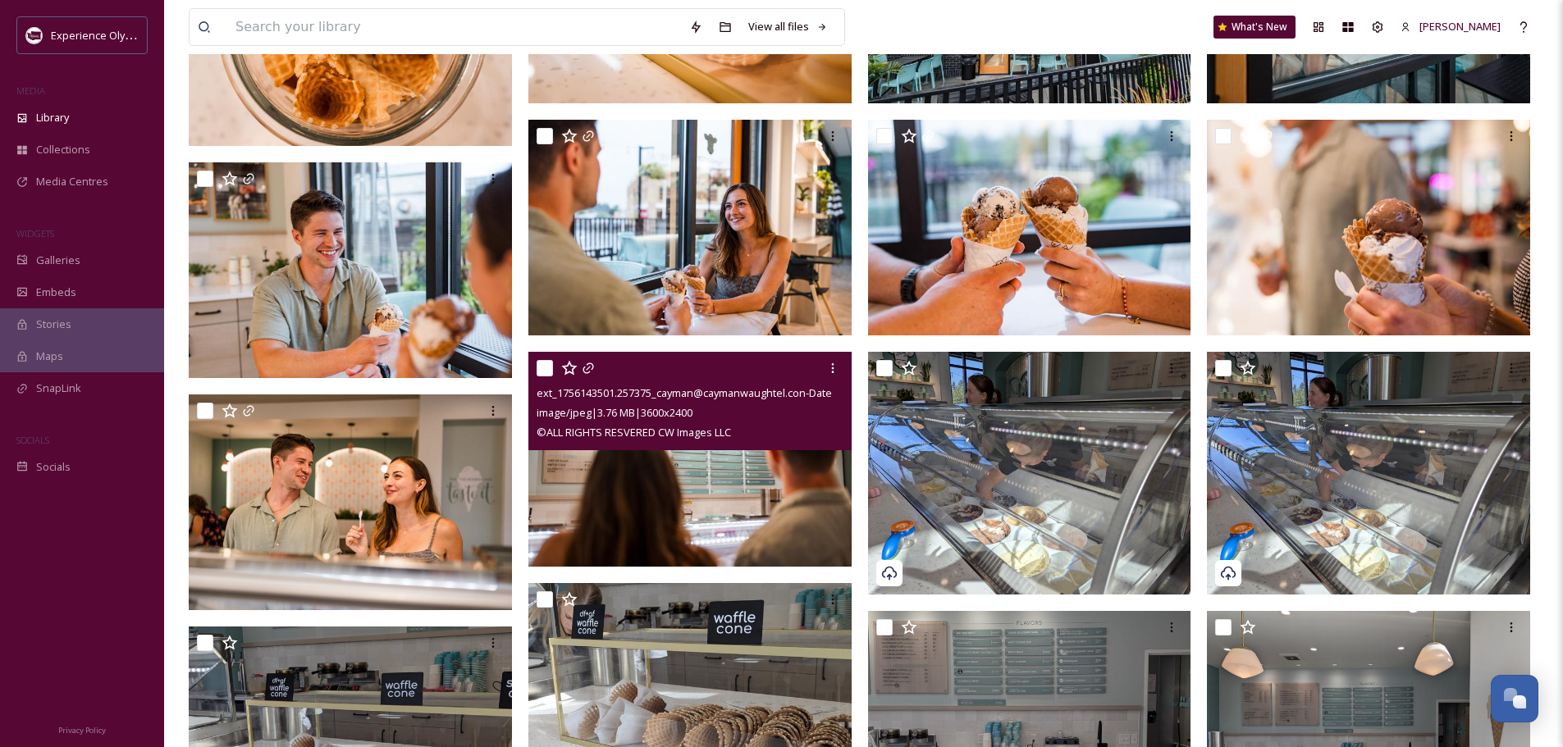
click at [546, 361] on input "checkbox" at bounding box center [544, 368] width 16 height 16
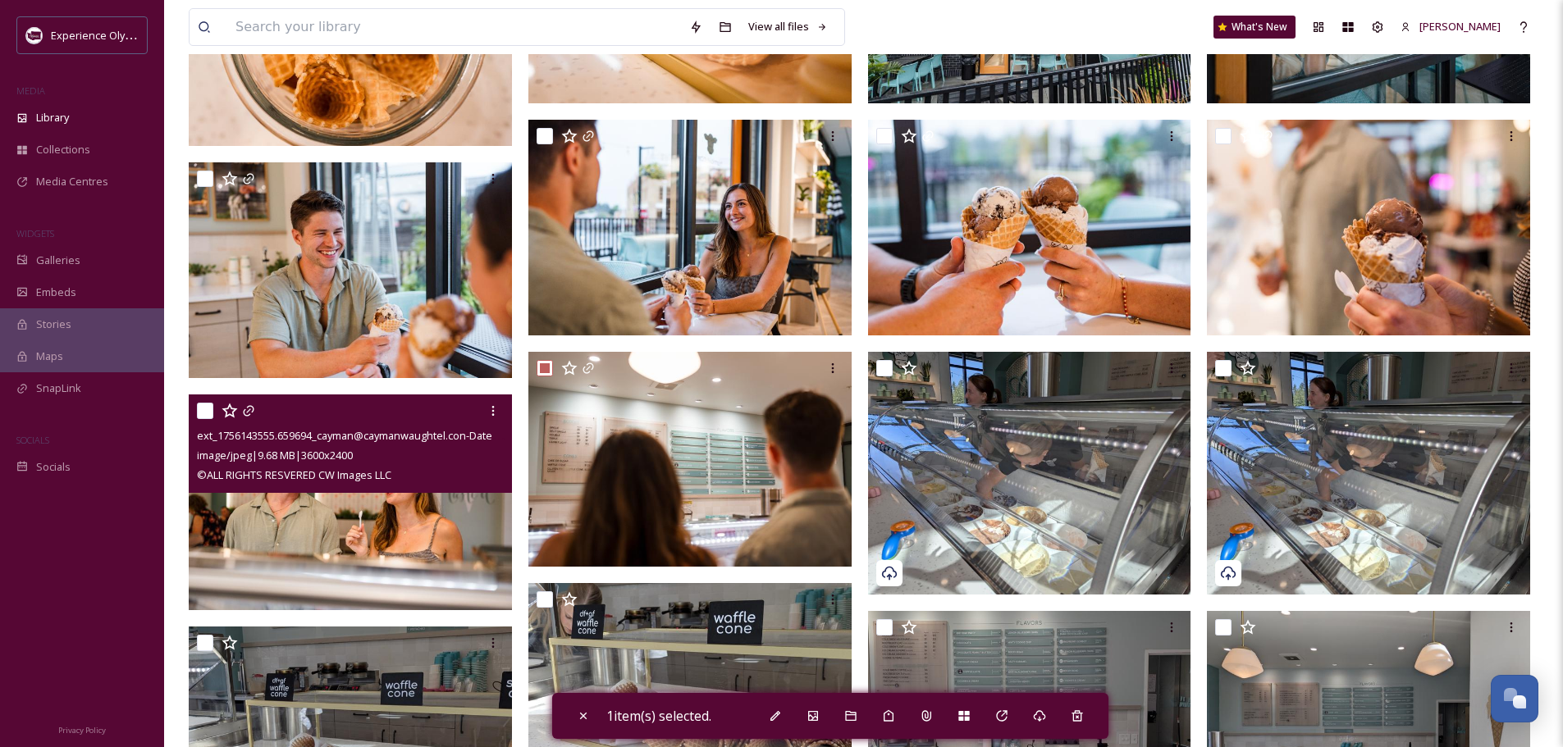
click at [198, 405] on input "checkbox" at bounding box center [205, 411] width 16 height 16
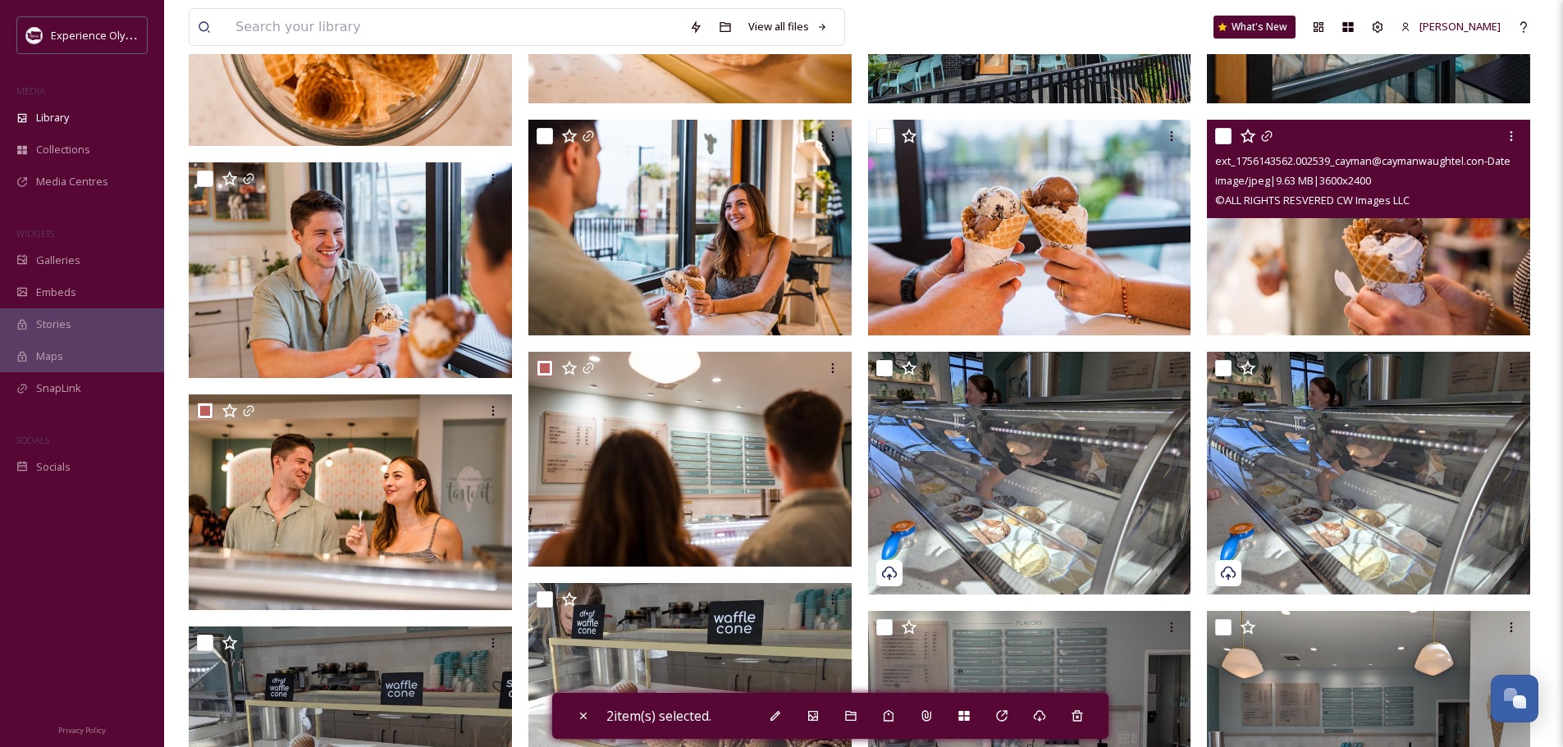
click at [1218, 134] on input "checkbox" at bounding box center [1223, 136] width 16 height 16
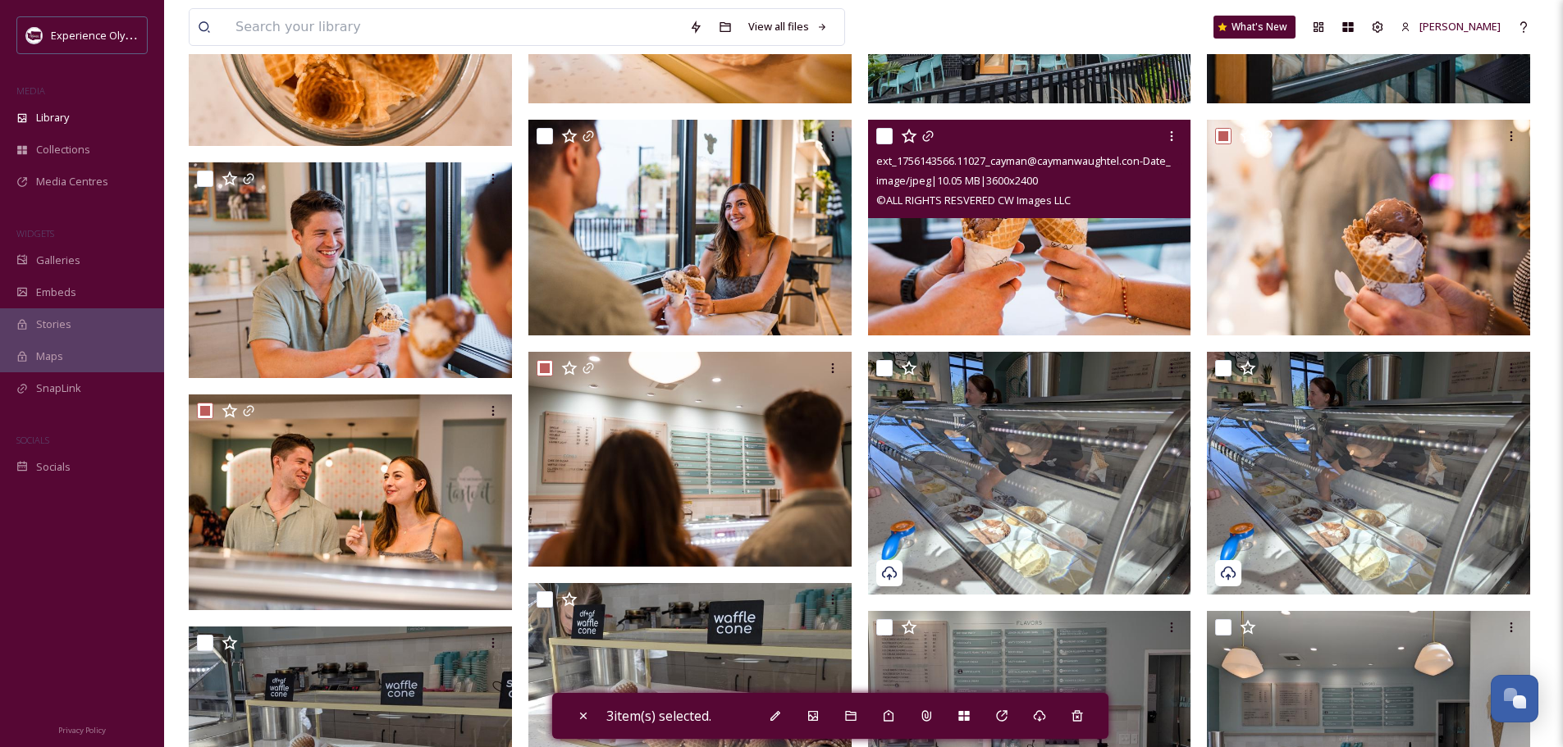
click at [888, 126] on div at bounding box center [1031, 136] width 311 height 30
click at [874, 135] on div "ext_1756143566.11027_cayman@caymanwaughtel.con-Date_Night_2025_Cayman_Waughtel-…" at bounding box center [1029, 169] width 323 height 98
click at [880, 134] on input "checkbox" at bounding box center [884, 136] width 16 height 16
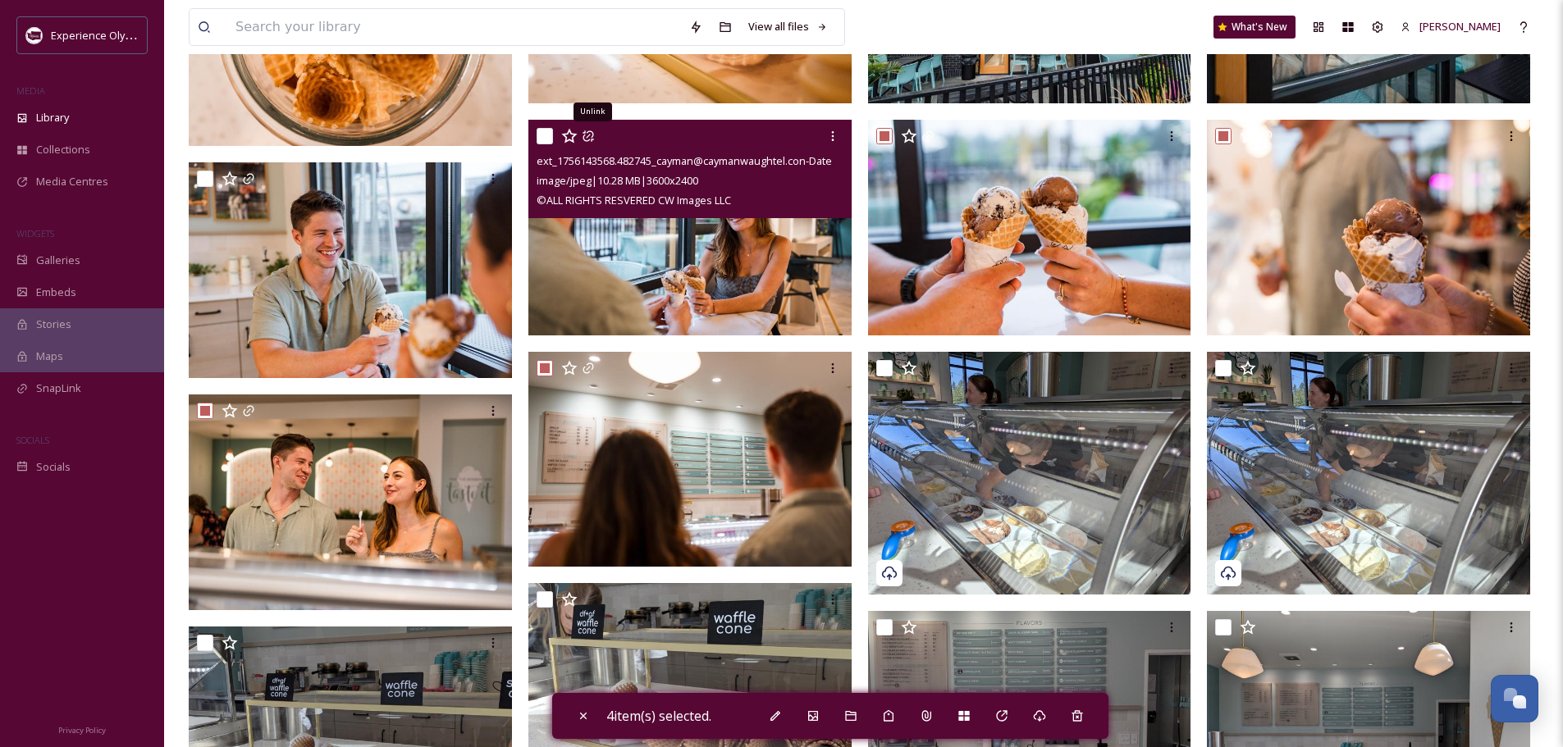
click at [544, 138] on input "checkbox" at bounding box center [544, 136] width 16 height 16
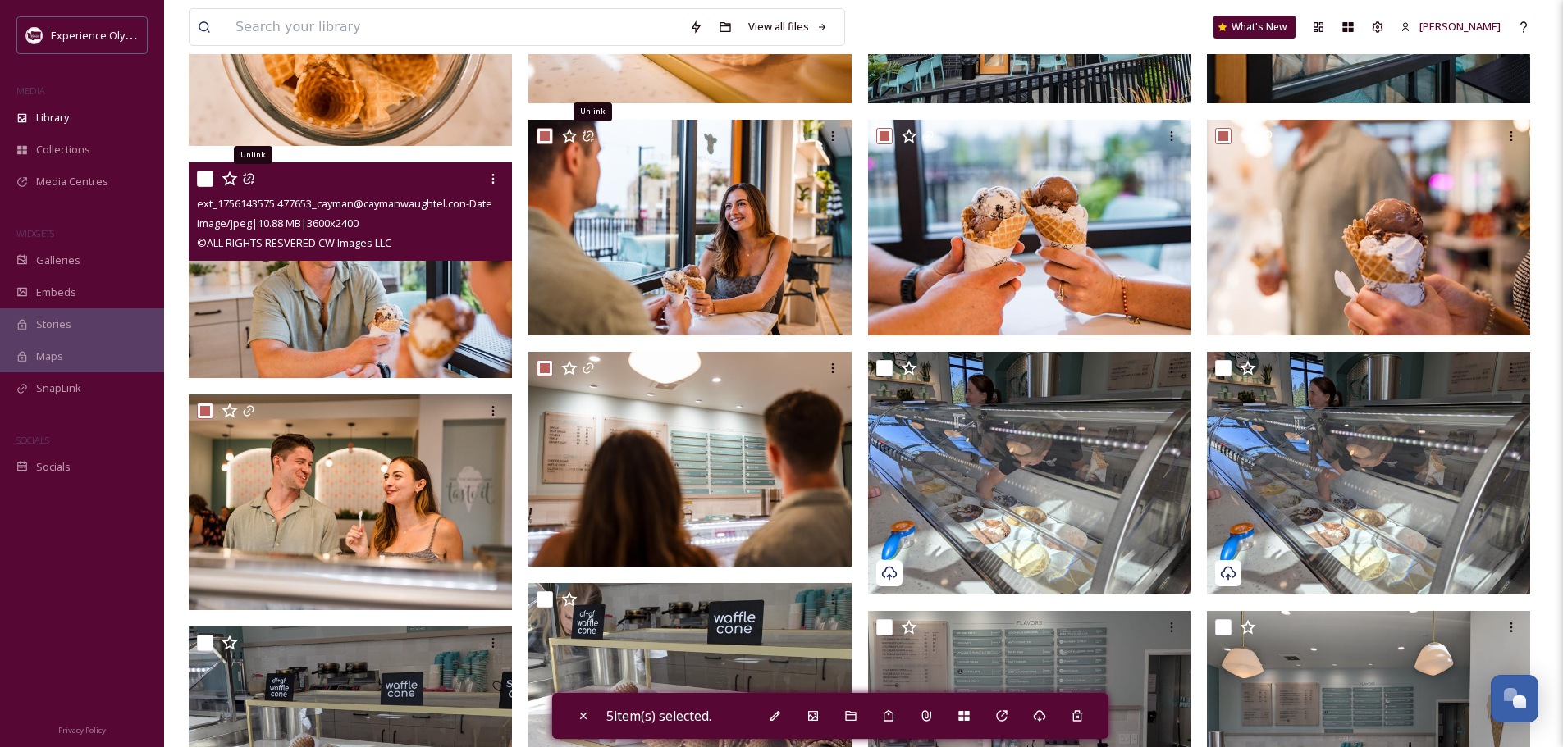
click at [201, 176] on input "checkbox" at bounding box center [205, 179] width 16 height 16
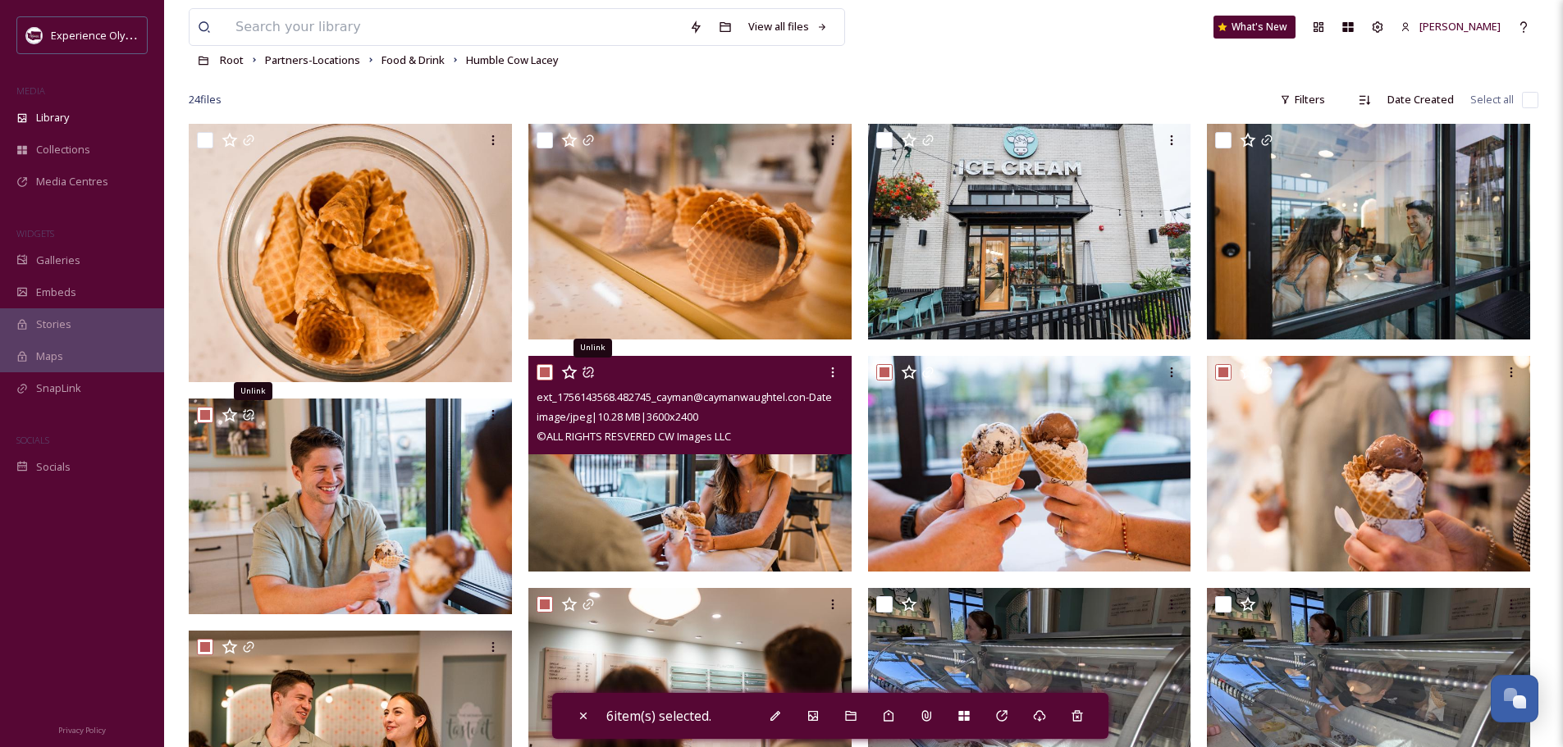
scroll to position [82, 0]
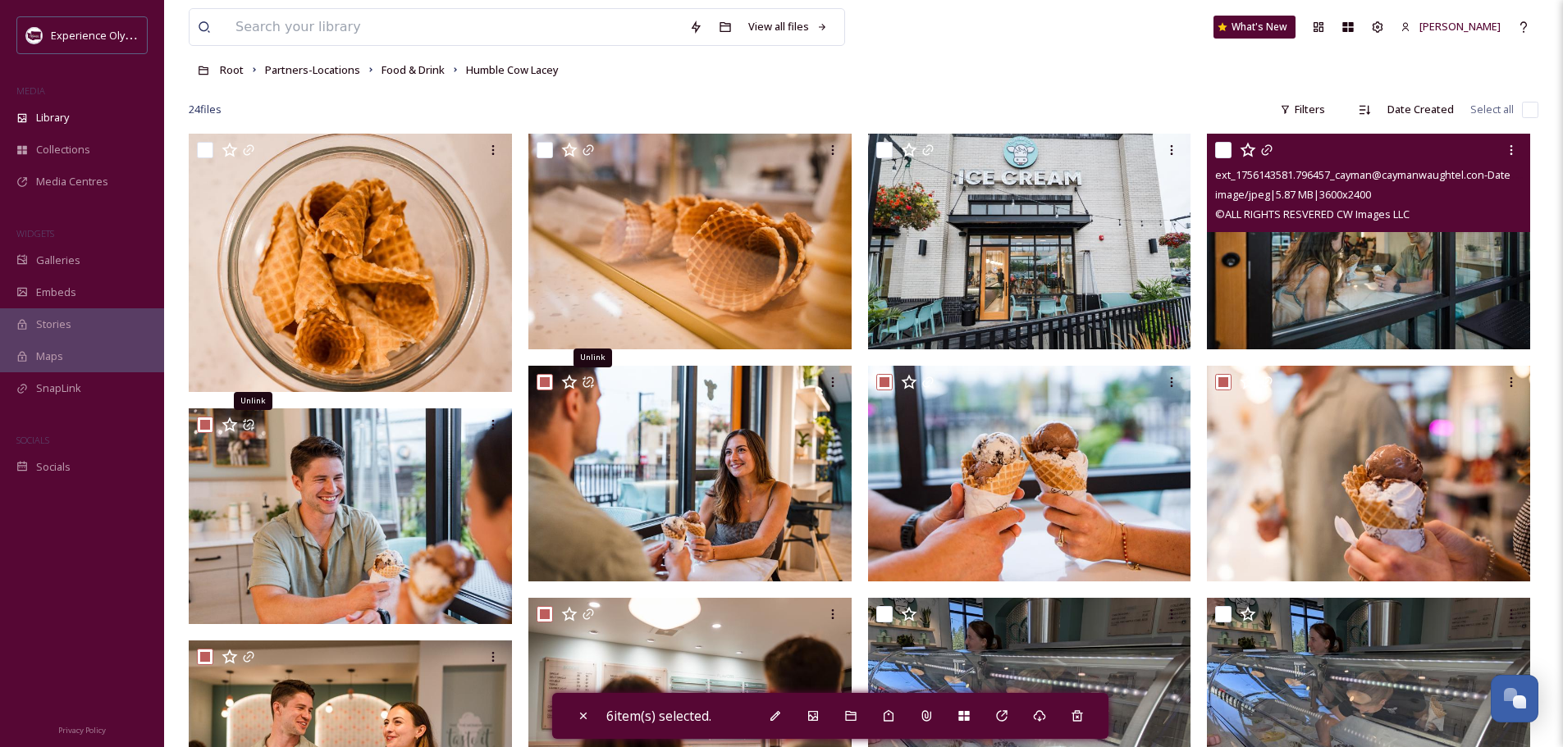
click at [1222, 144] on input "checkbox" at bounding box center [1223, 150] width 16 height 16
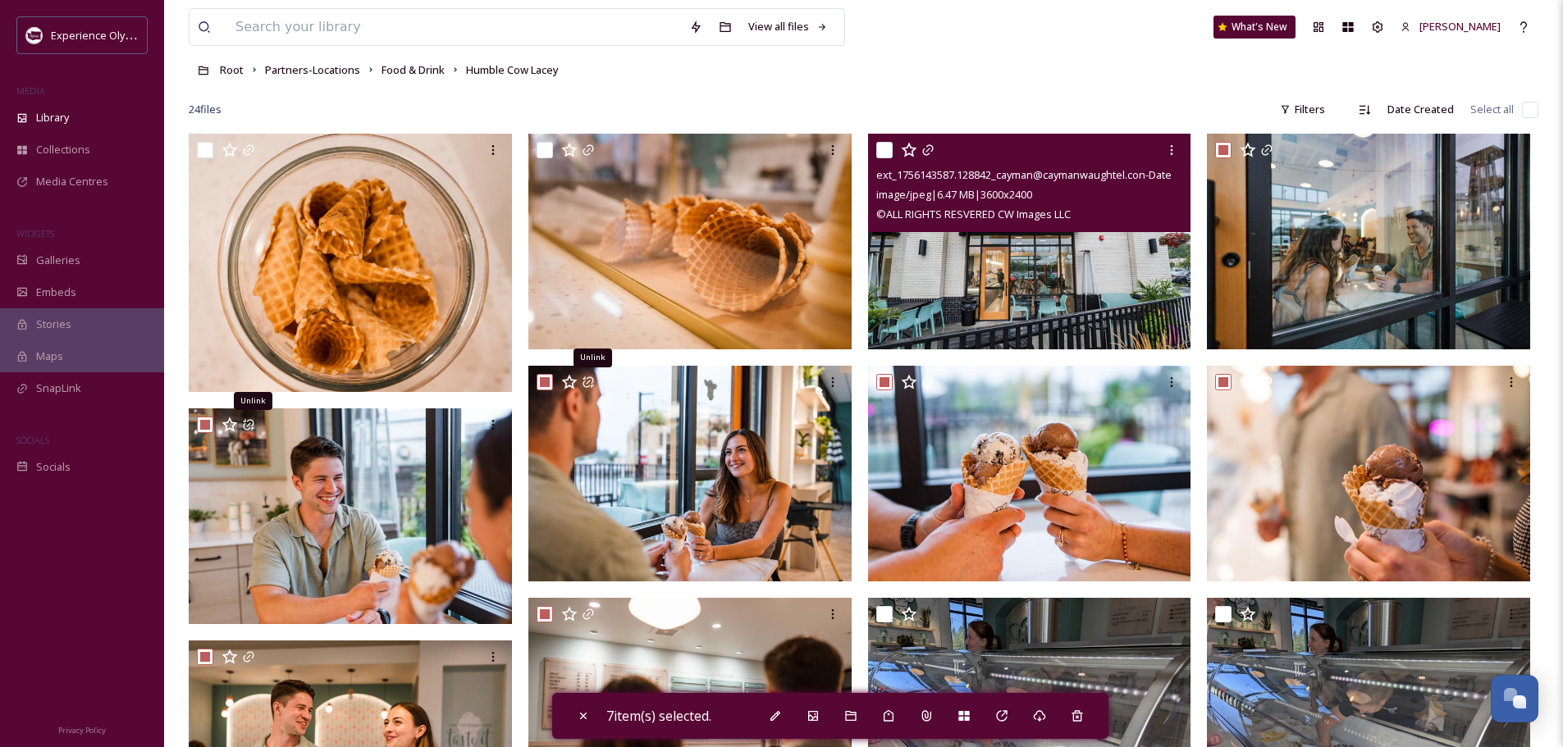
click at [880, 144] on input "checkbox" at bounding box center [884, 150] width 16 height 16
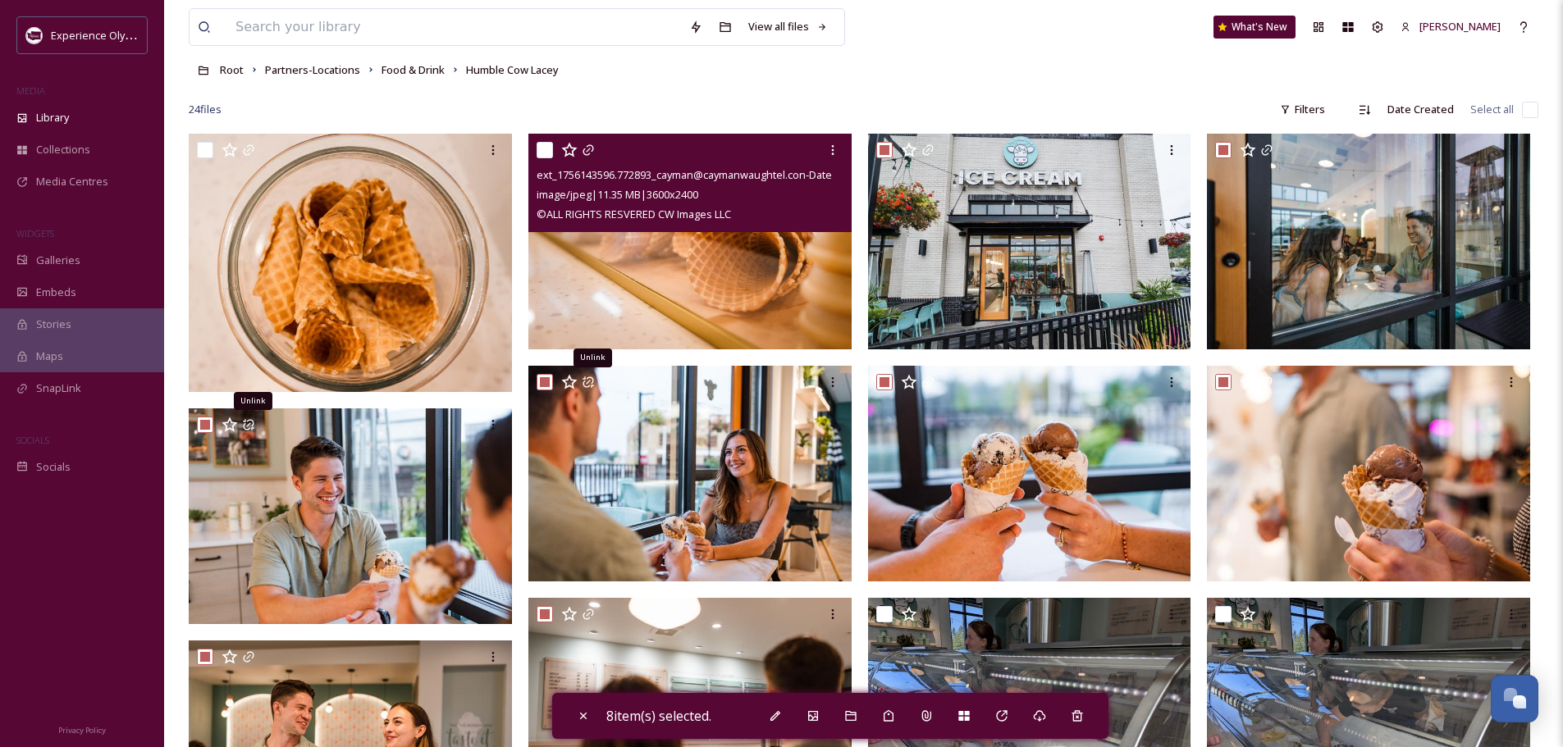
click at [542, 148] on input "checkbox" at bounding box center [544, 150] width 16 height 16
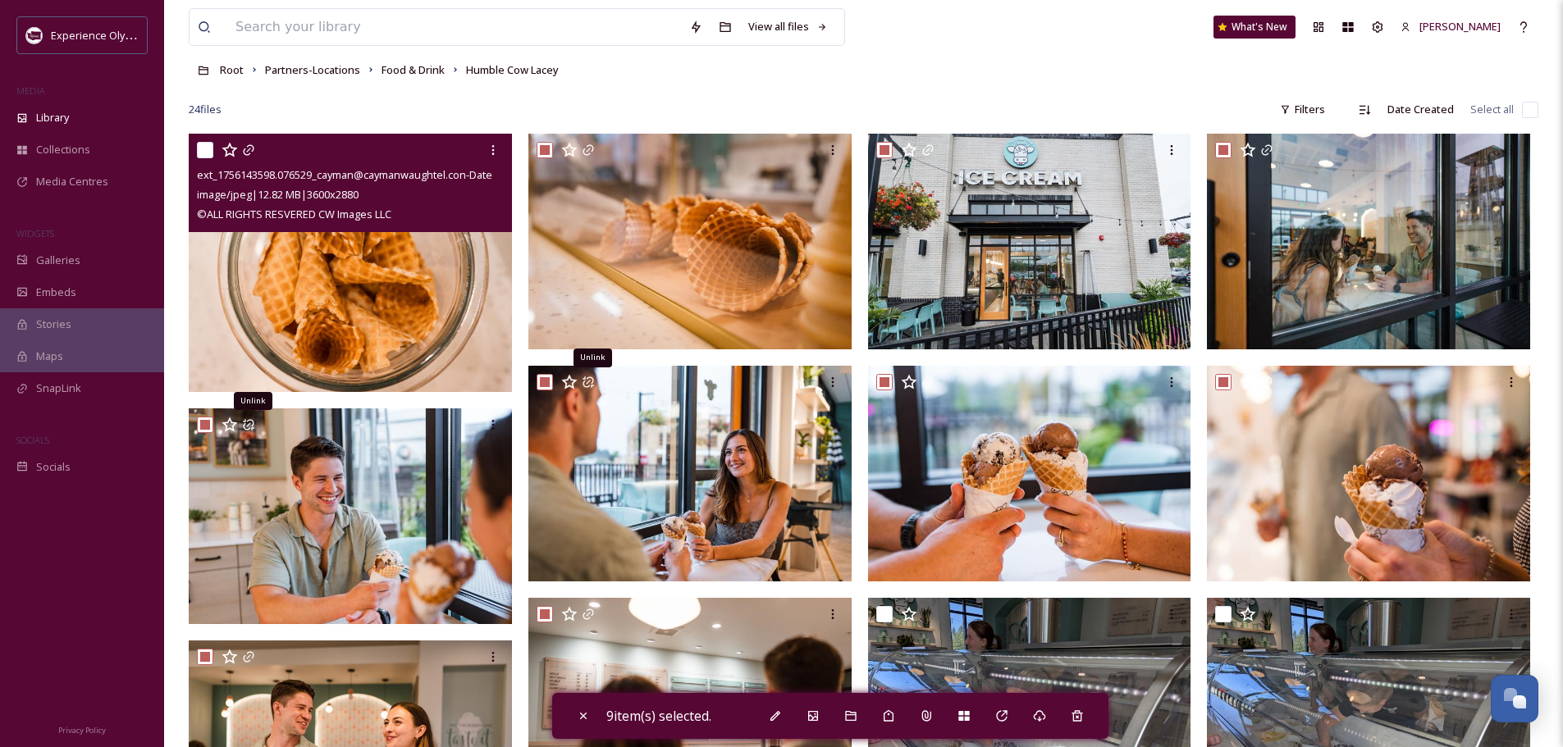
click at [206, 148] on input "checkbox" at bounding box center [205, 150] width 16 height 16
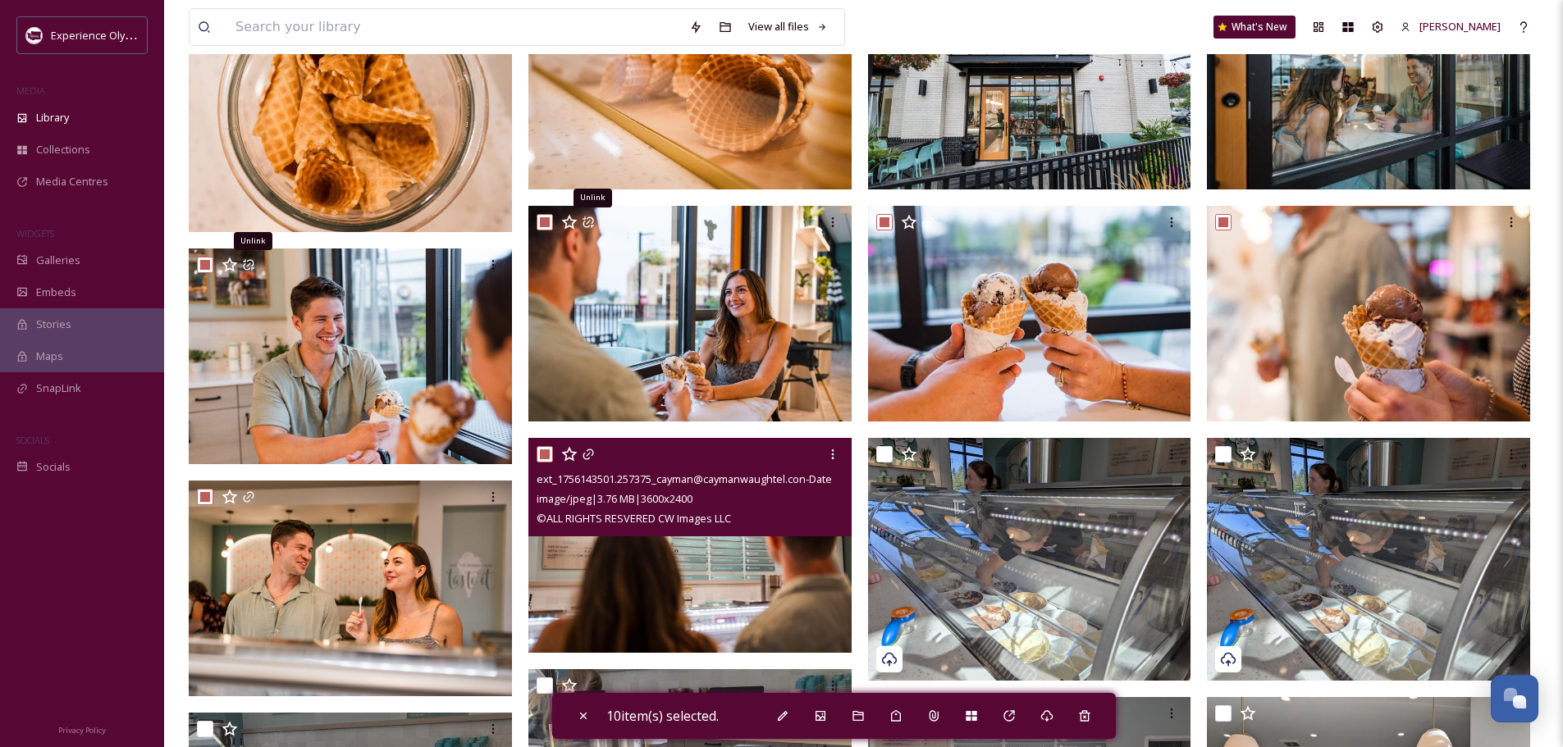
scroll to position [103, 0]
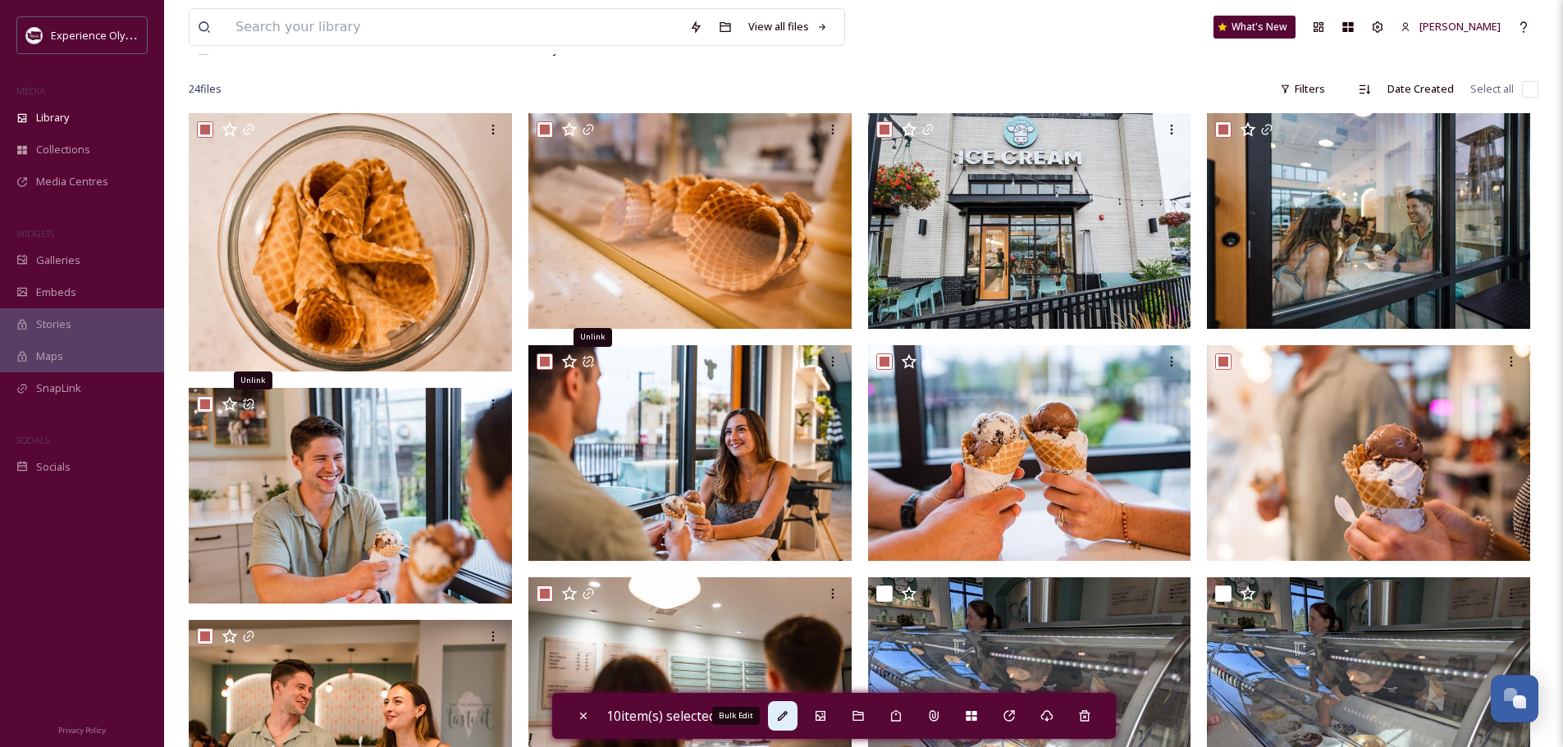
click at [789, 716] on icon at bounding box center [782, 716] width 13 height 13
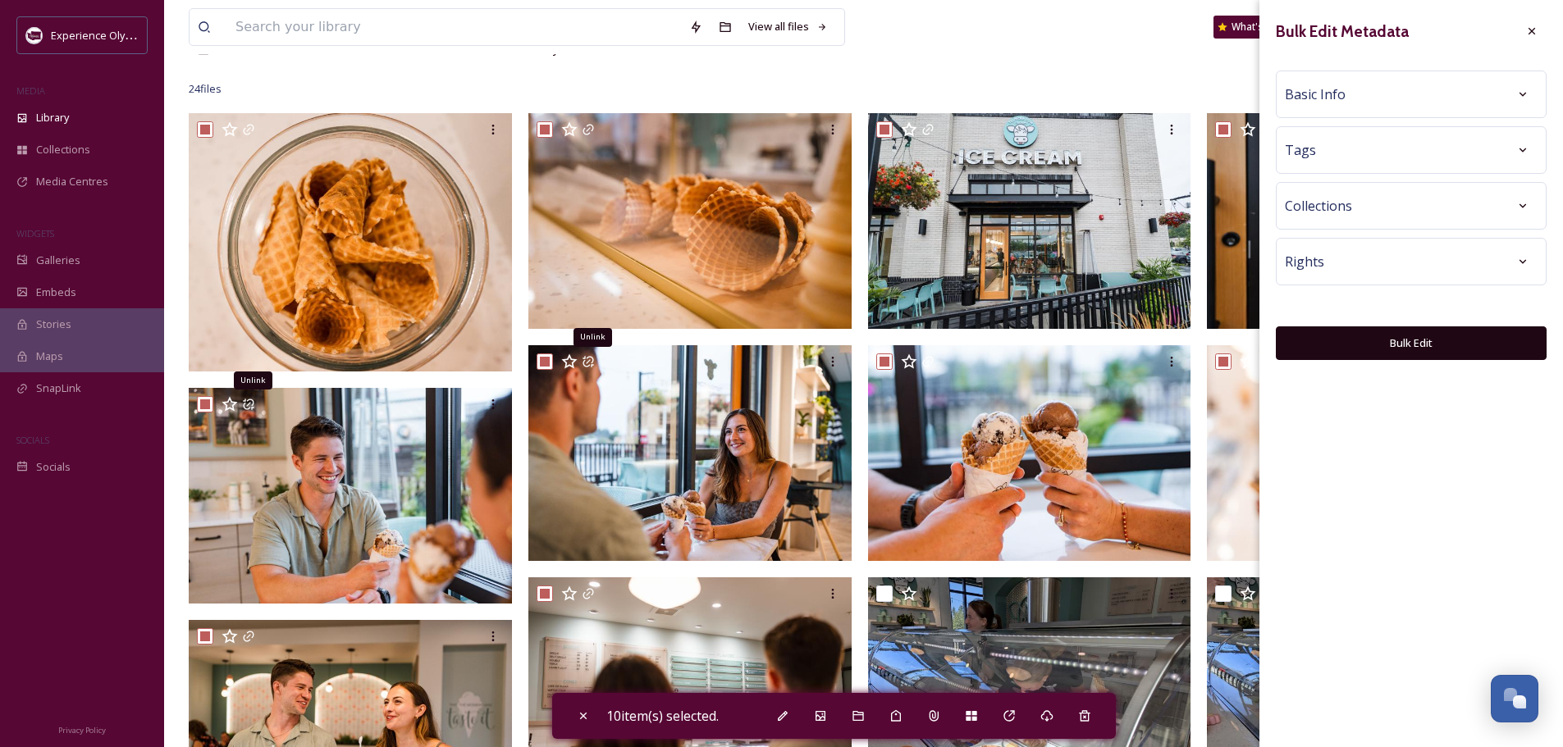
click at [1467, 88] on div "Basic Info" at bounding box center [1410, 95] width 253 height 30
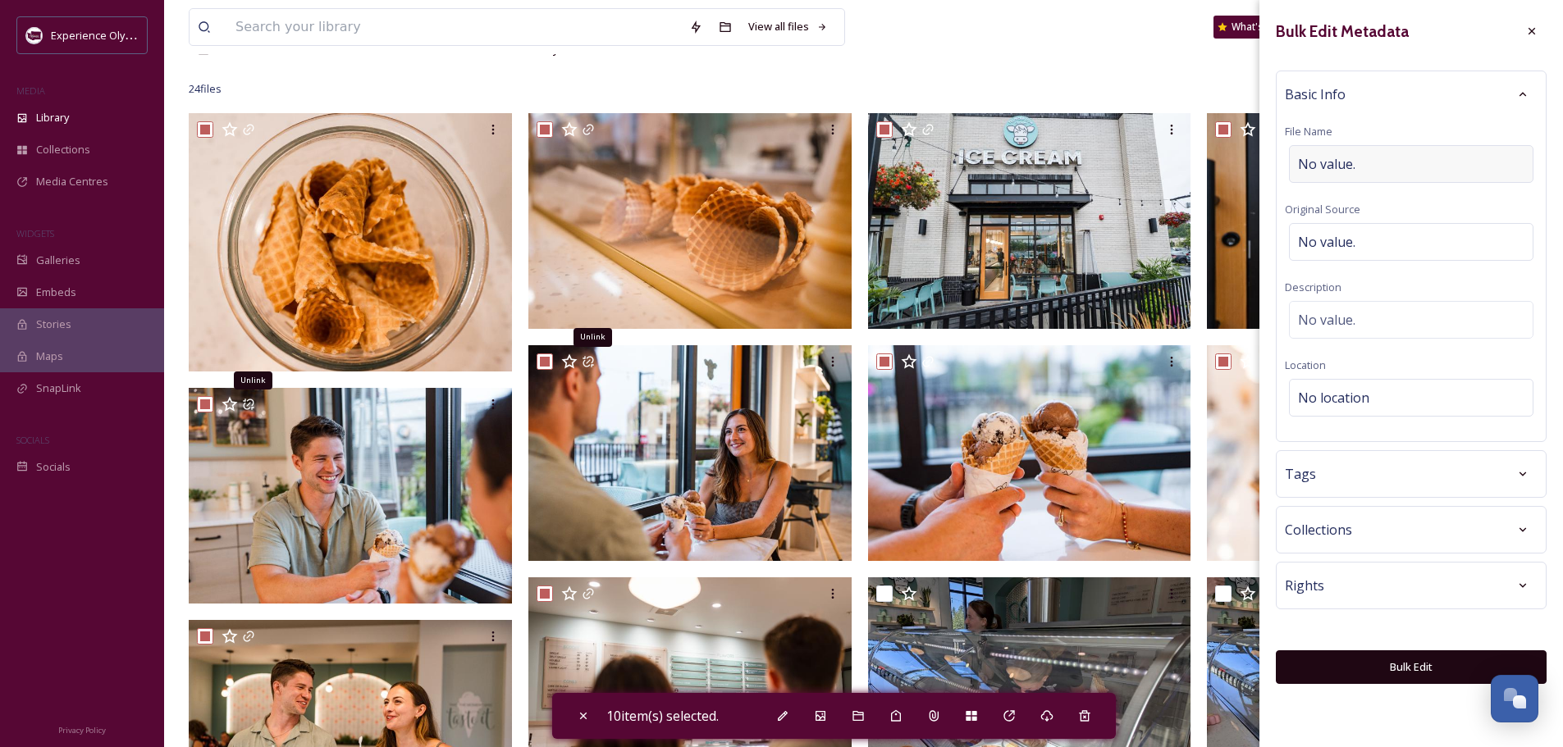
click at [1382, 170] on div "No value." at bounding box center [1411, 164] width 244 height 38
click at [1394, 313] on div "No value." at bounding box center [1411, 320] width 244 height 38
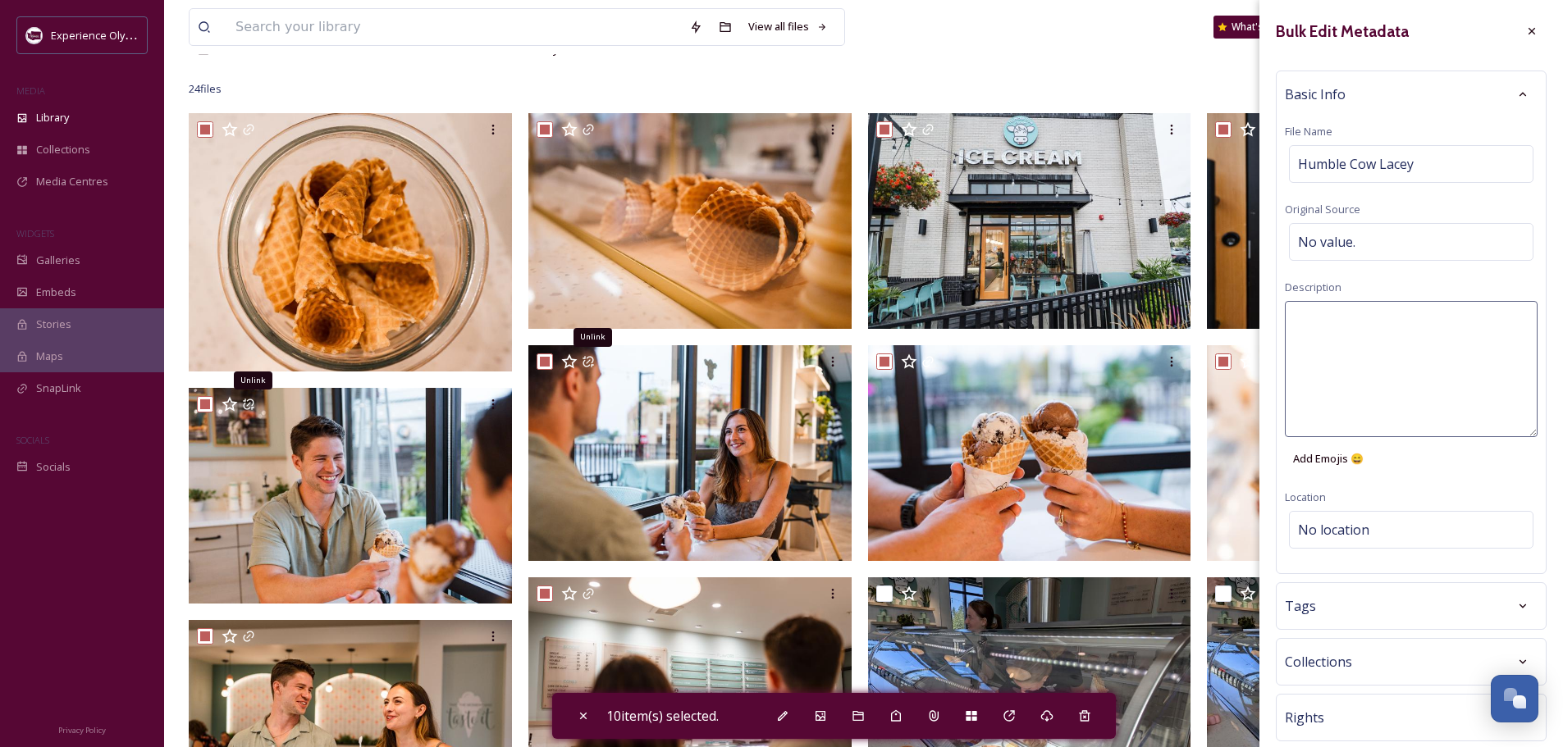
click at [1352, 333] on textarea at bounding box center [1410, 369] width 253 height 136
click at [1358, 521] on div "Bulk Edit Metadata Basic Info File Name Humble Cow Lacey Original Source No val…" at bounding box center [1410, 416] width 303 height 833
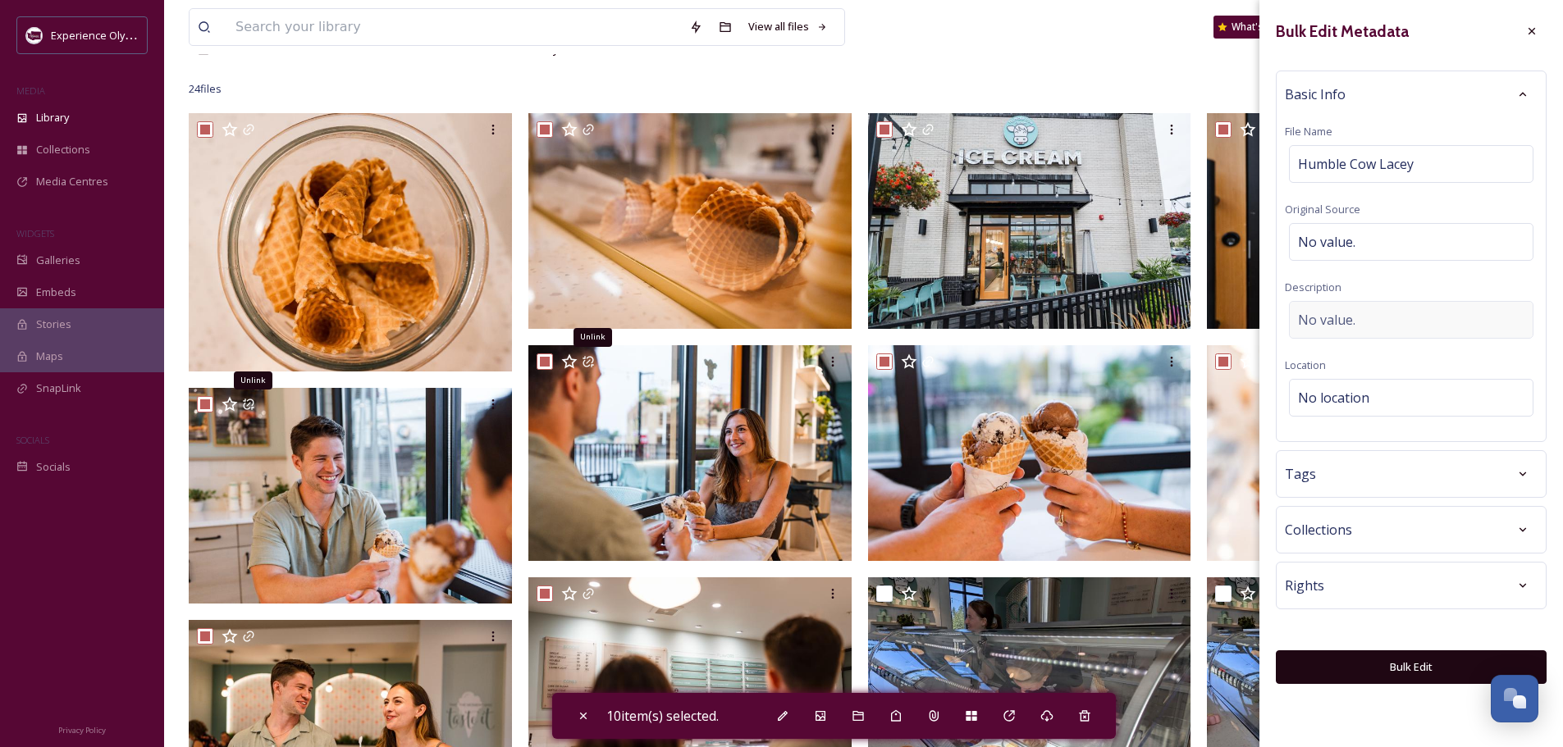
click at [1299, 315] on span "No value." at bounding box center [1326, 320] width 57 height 20
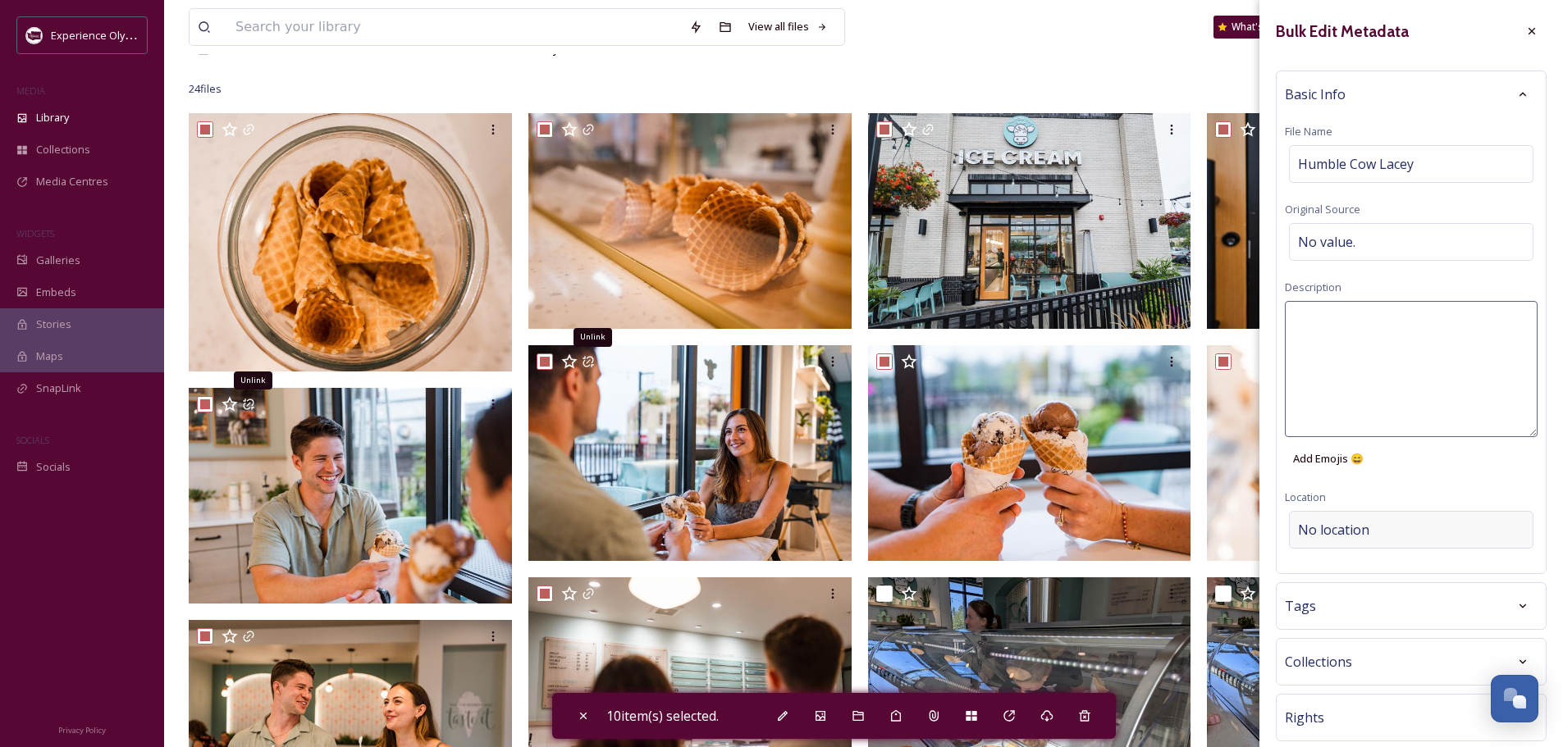
click at [1297, 532] on div "Bulk Edit Metadata Basic Info File Name Humble Cow Lacey Original Source No val…" at bounding box center [1410, 416] width 303 height 833
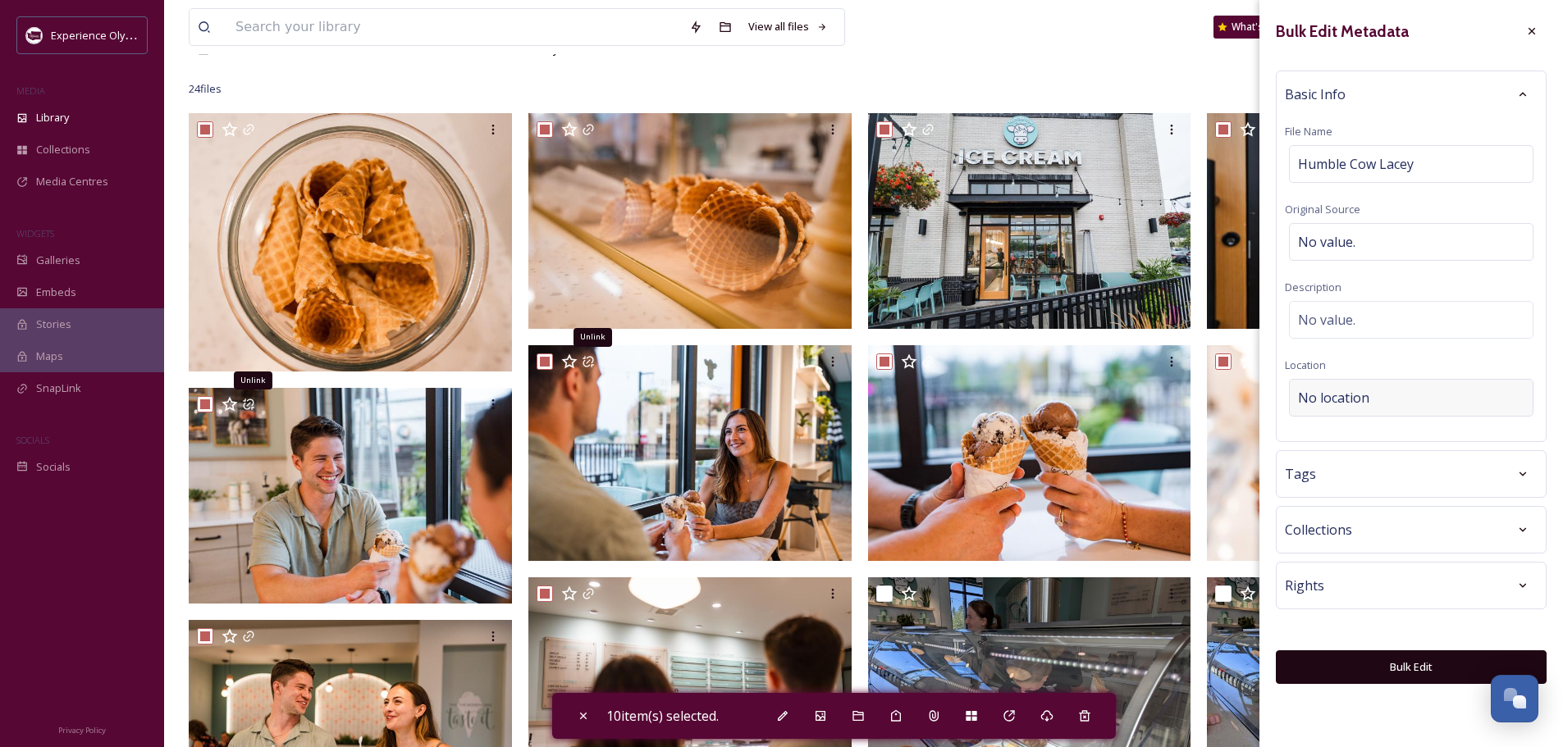
click at [1304, 398] on span "No location" at bounding box center [1333, 398] width 71 height 20
click at [1304, 398] on input at bounding box center [1410, 398] width 243 height 36
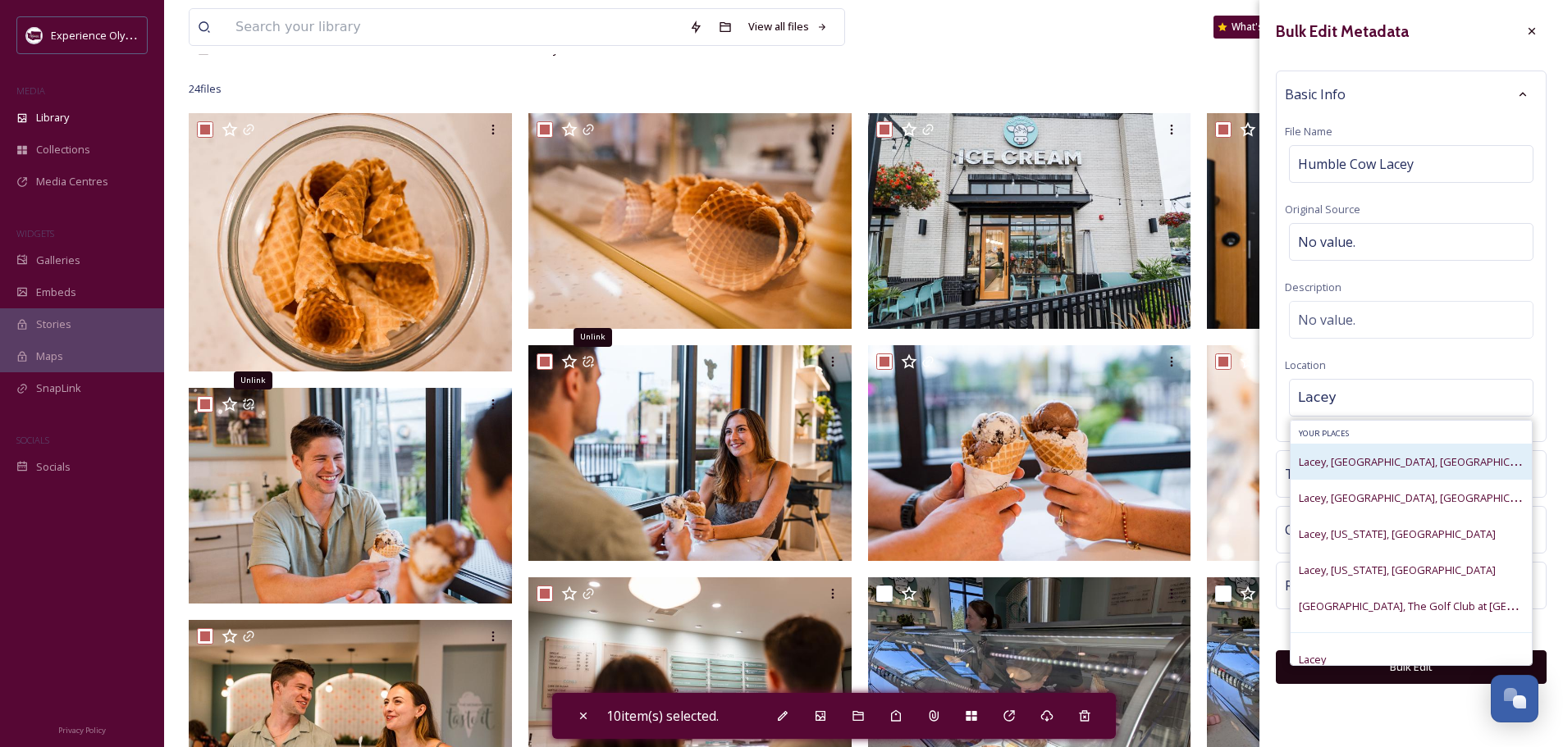
click at [1348, 462] on span "Lacey, WA, USA" at bounding box center [1420, 462] width 245 height 16
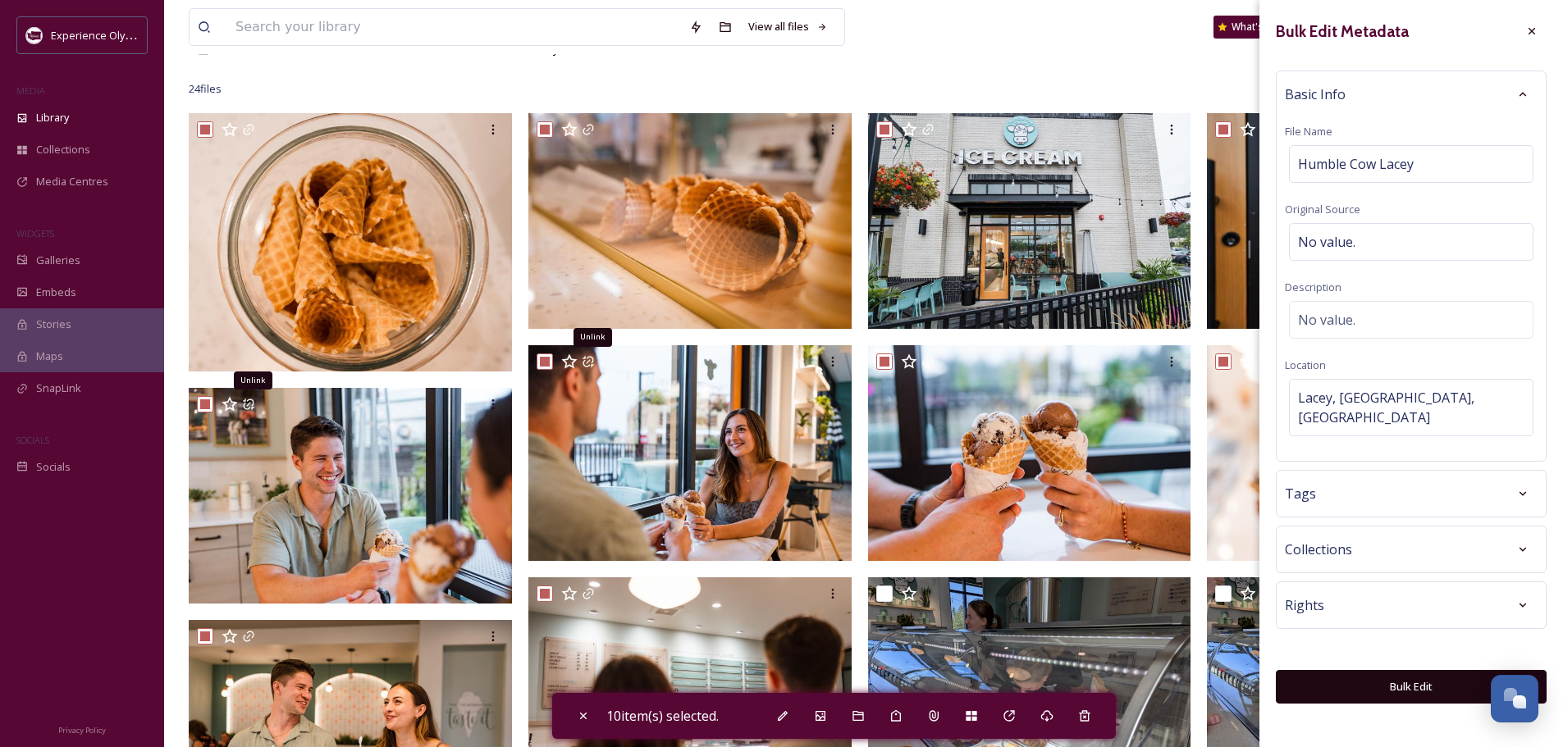
click at [1314, 479] on div "Tags" at bounding box center [1410, 494] width 253 height 30
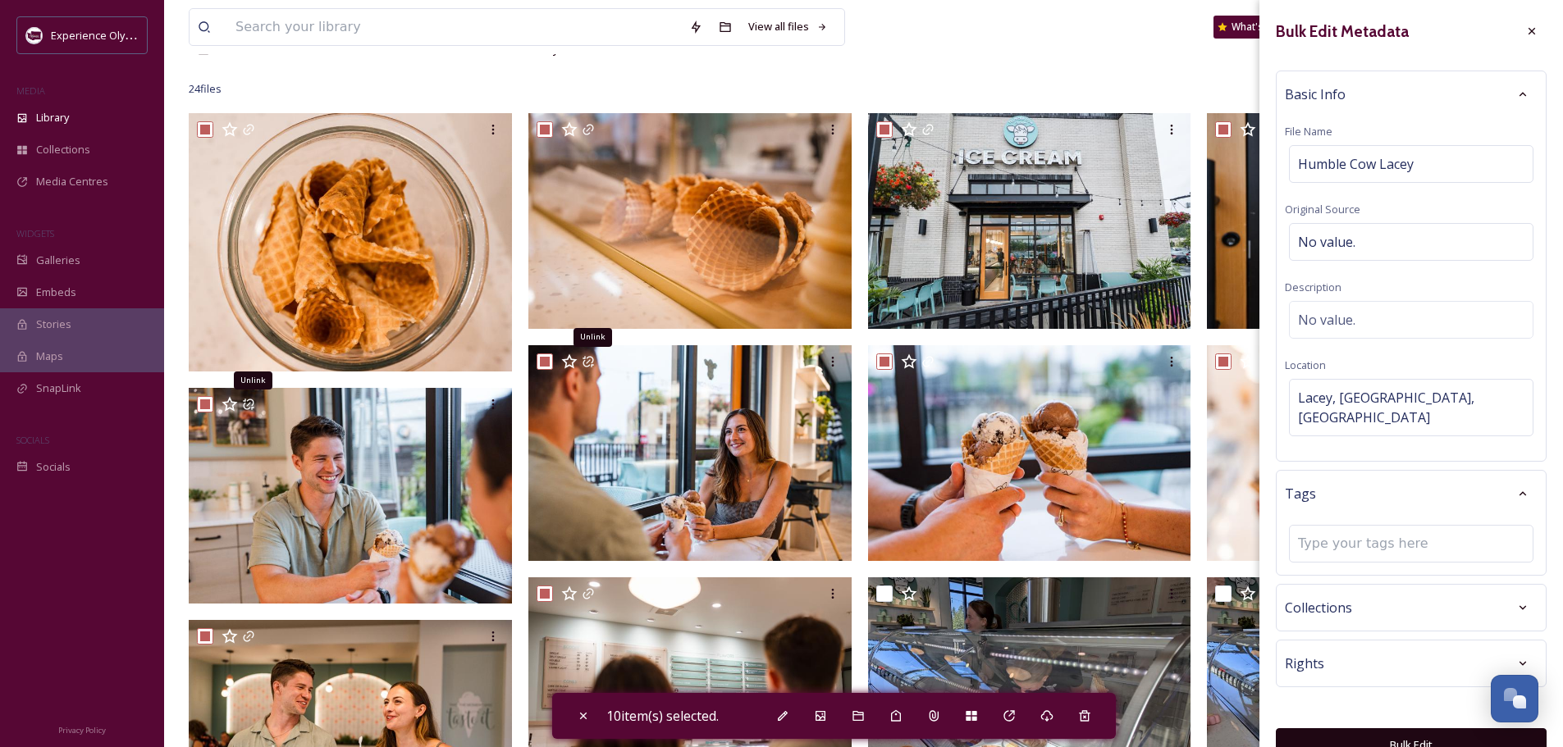
drag, startPoint x: 1305, startPoint y: 516, endPoint x: 1316, endPoint y: 498, distance: 21.0
click at [1307, 525] on div at bounding box center [1411, 544] width 244 height 38
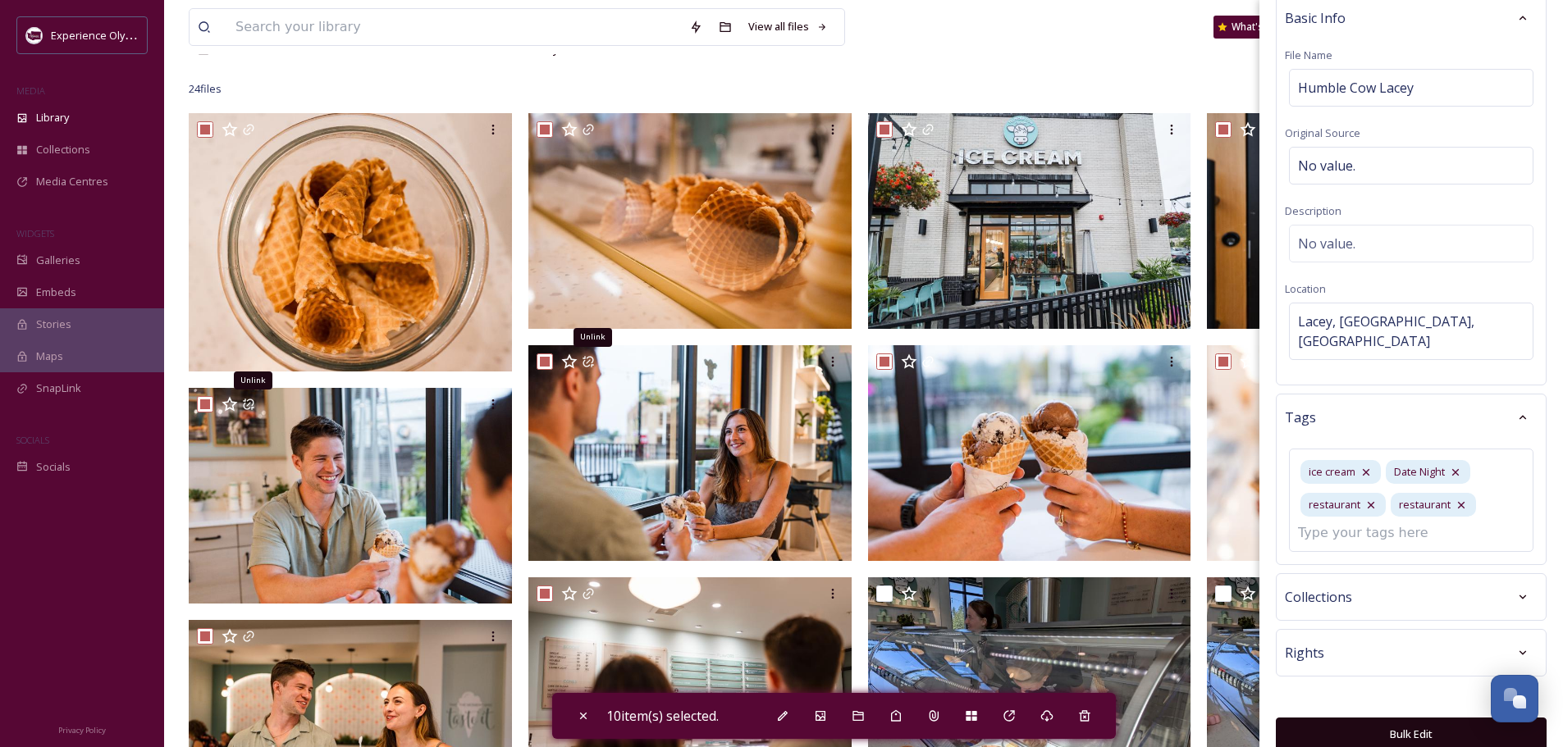
scroll to position [52, 0]
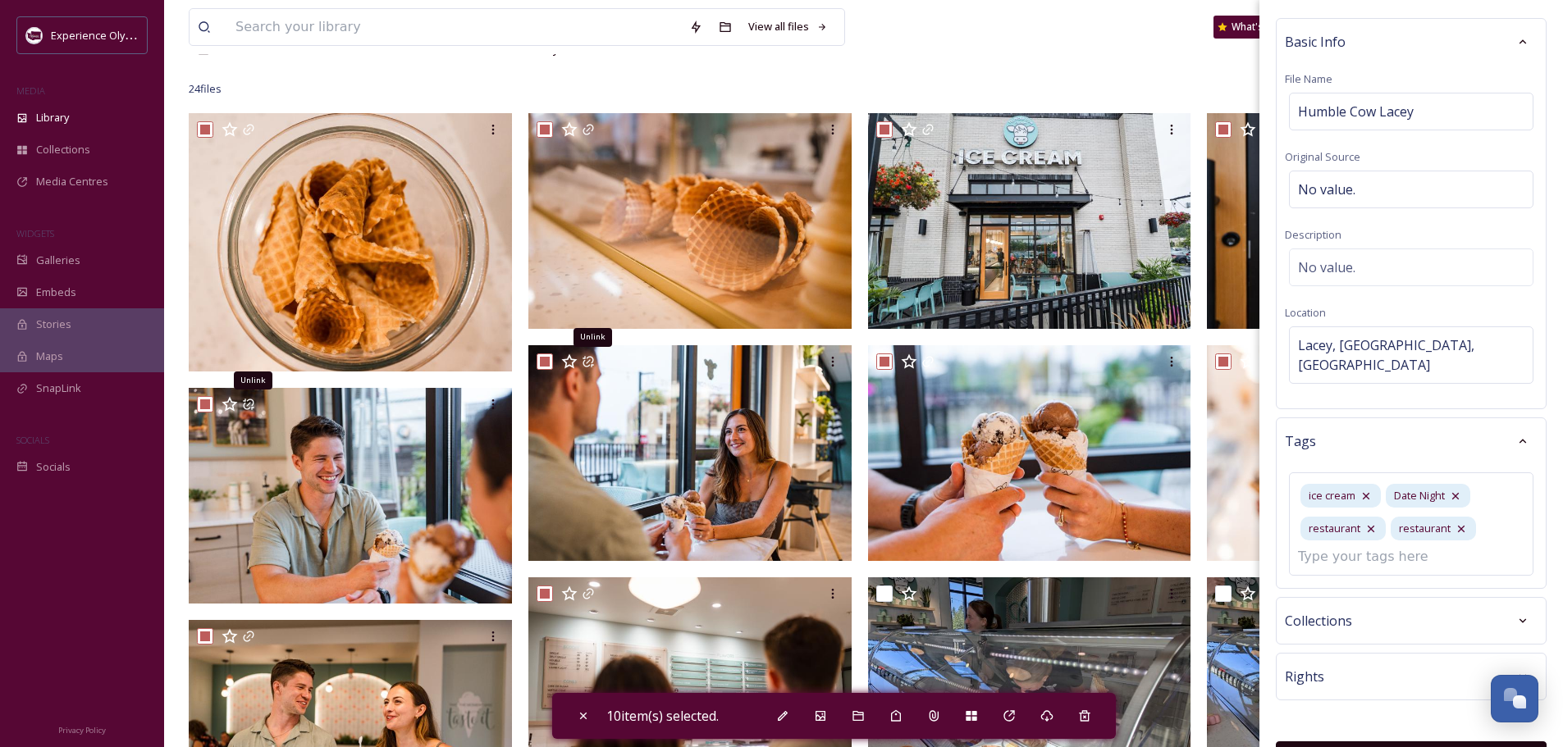
click at [1384, 741] on button "Bulk Edit" at bounding box center [1410, 758] width 271 height 34
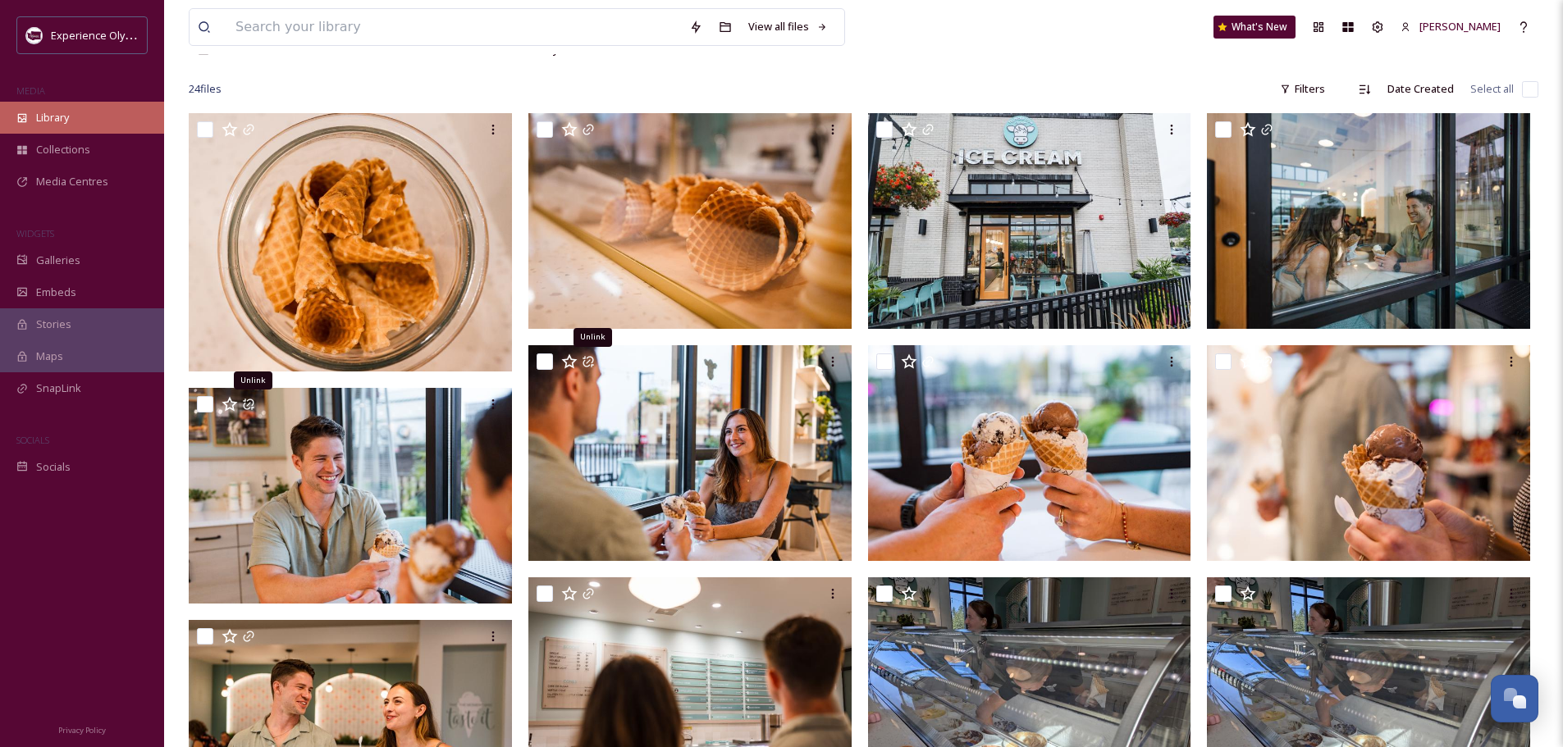
click at [51, 119] on span "Library" at bounding box center [52, 118] width 33 height 16
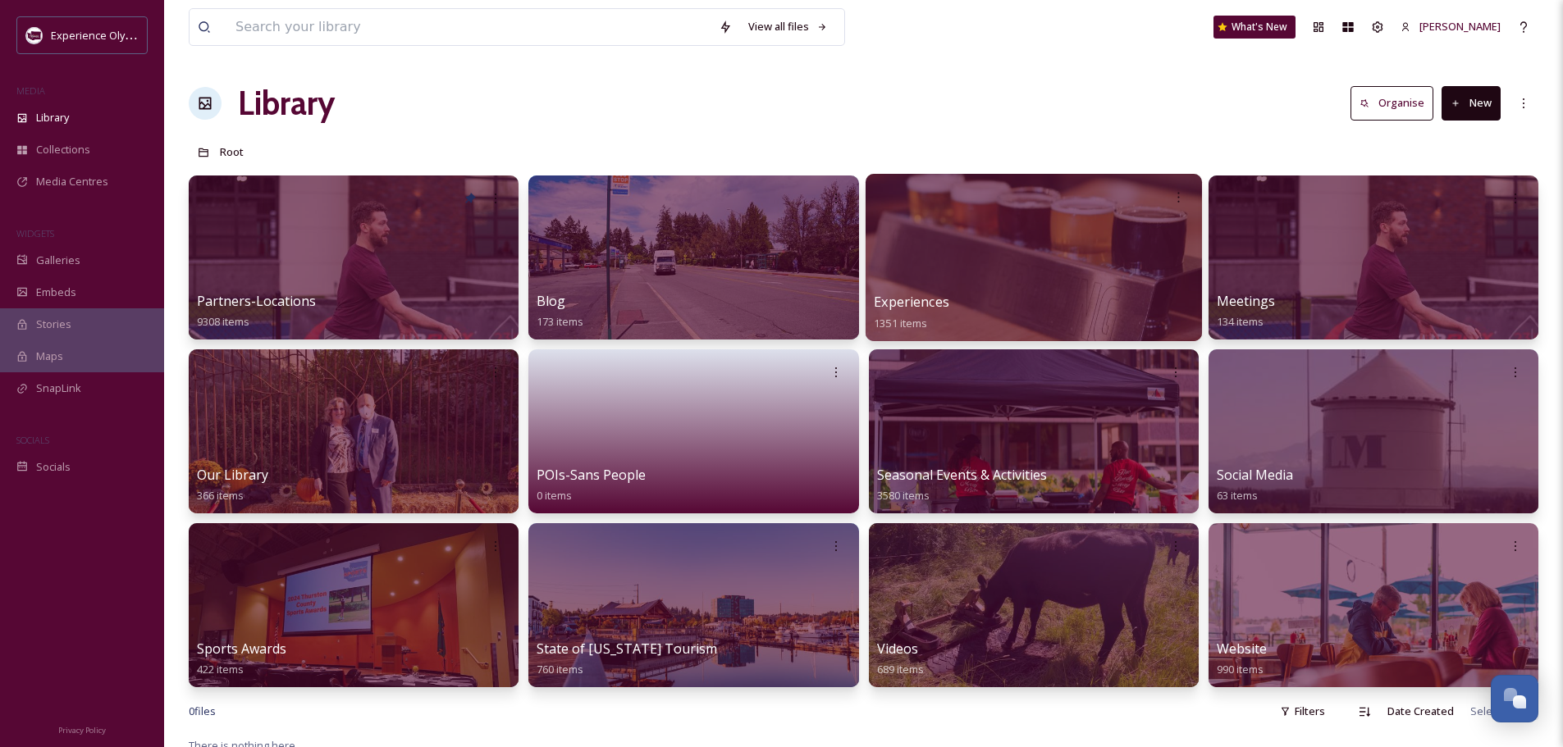
click at [906, 303] on span "Experiences" at bounding box center [911, 302] width 75 height 18
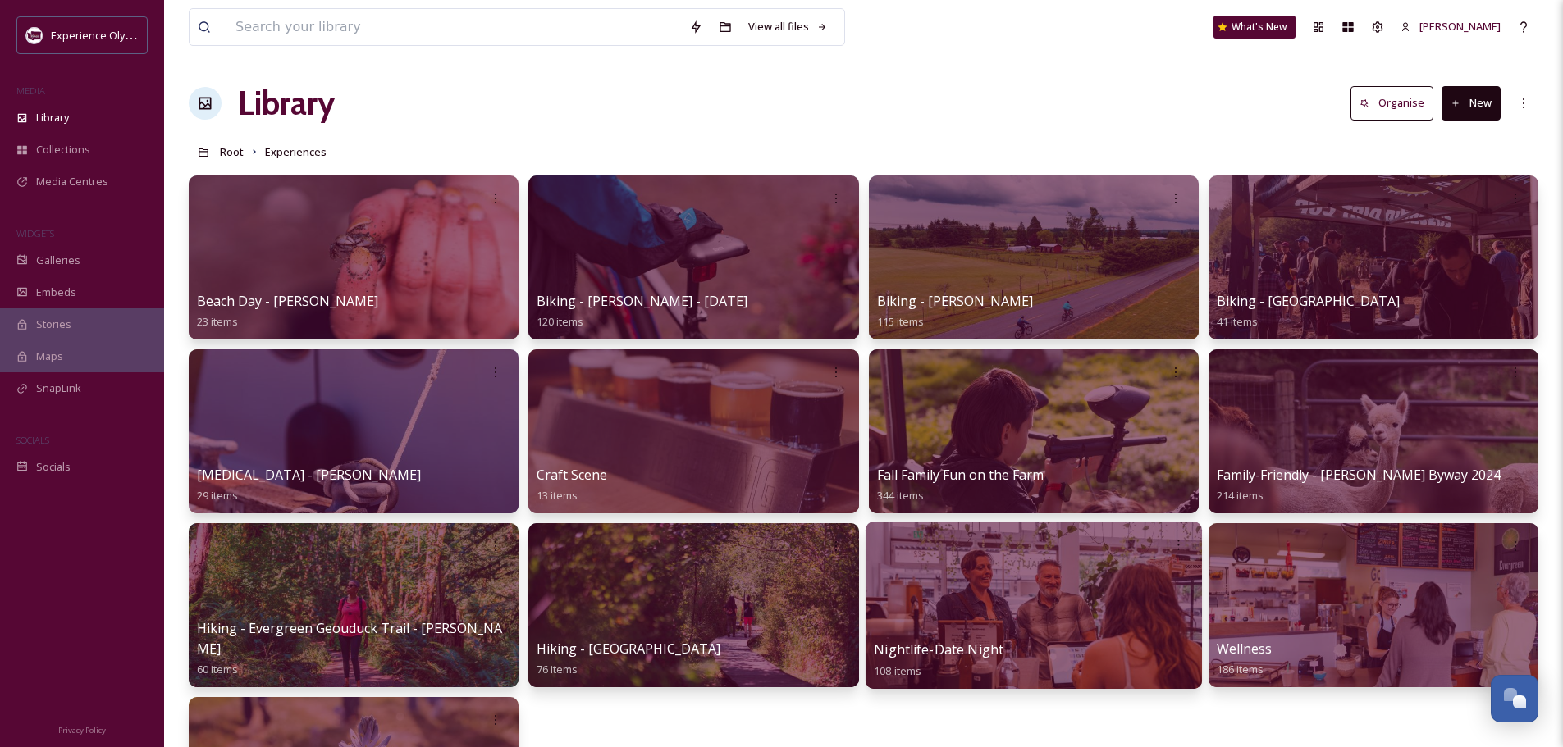
click at [935, 641] on span "Nightlife-Date Night" at bounding box center [939, 650] width 130 height 18
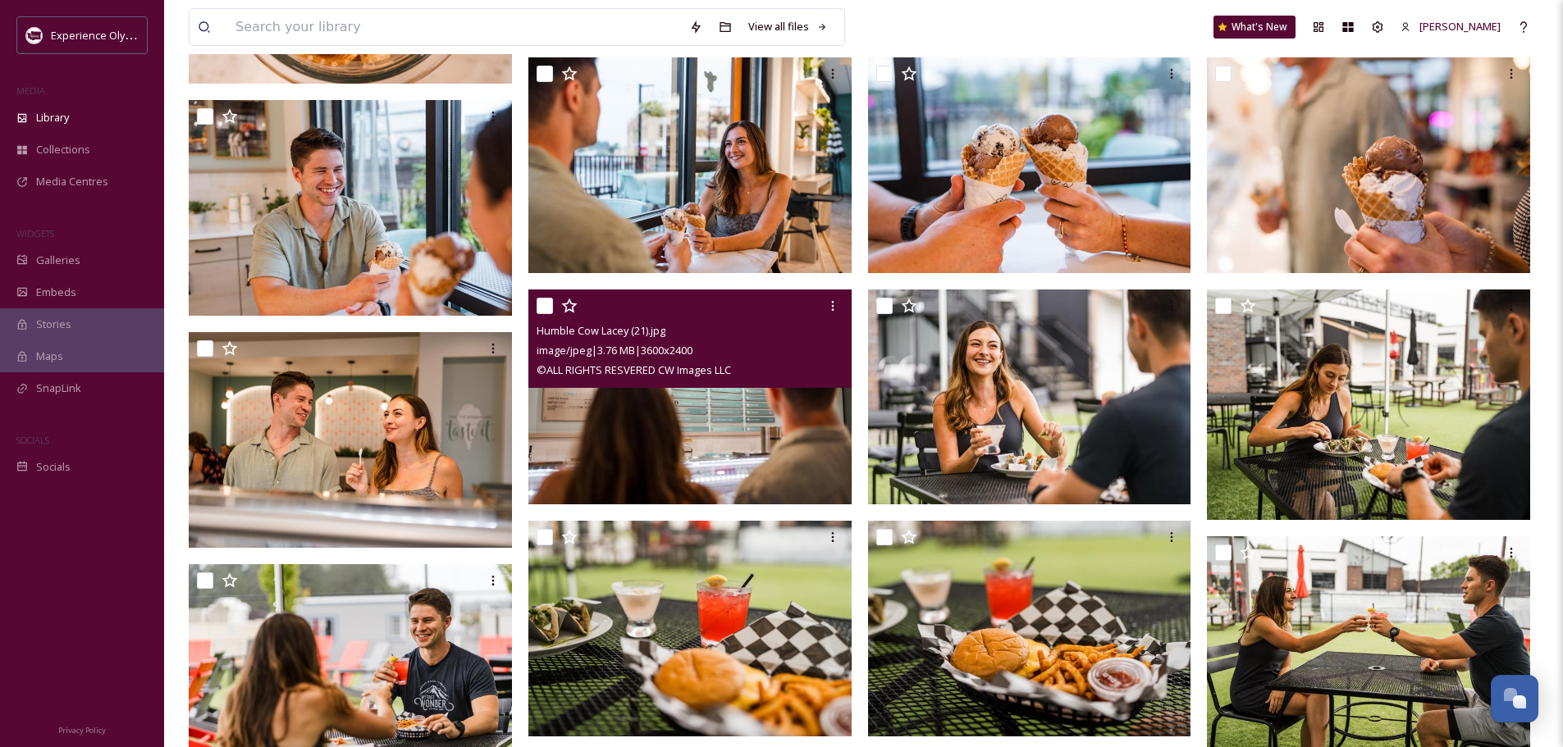
scroll to position [410, 0]
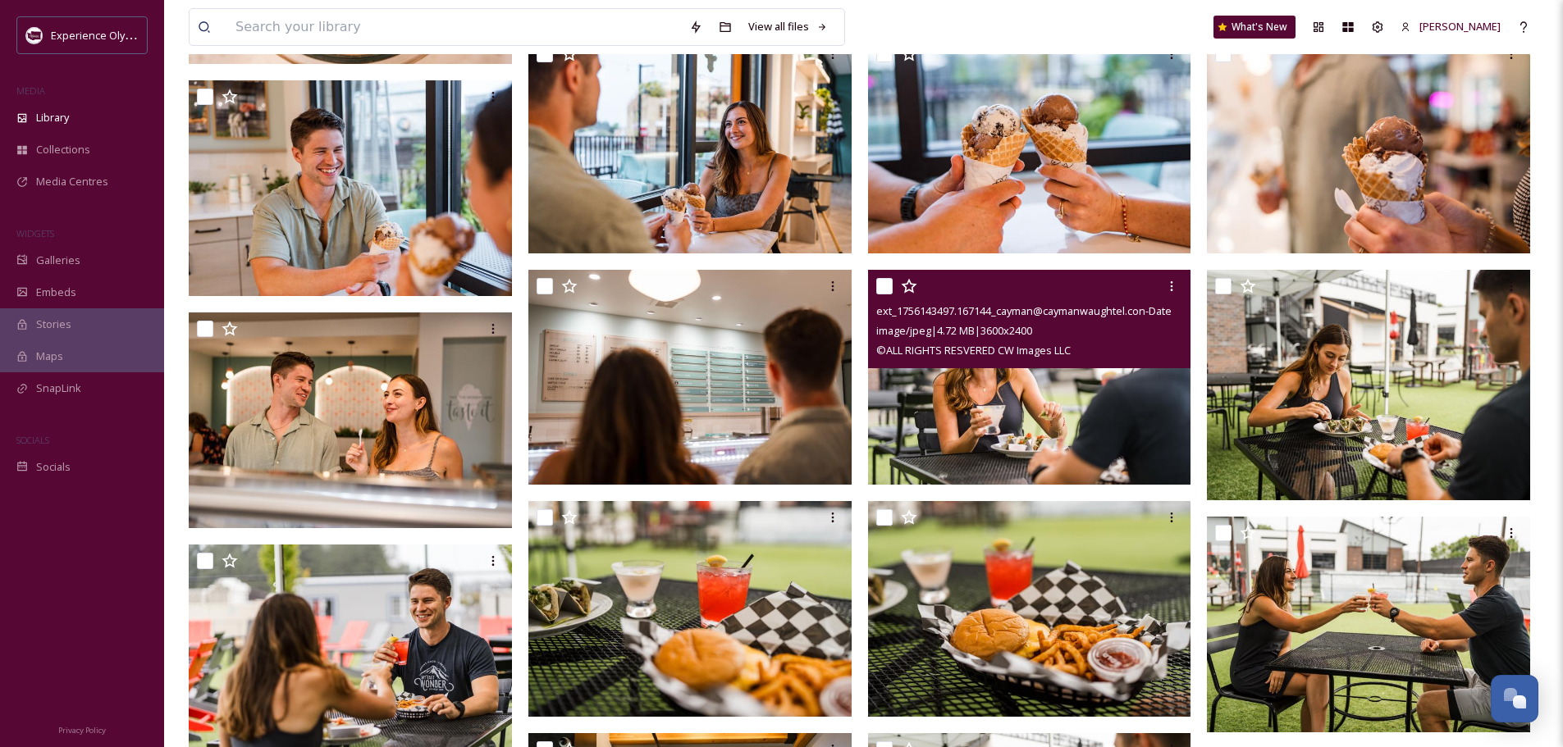
click at [882, 281] on input "checkbox" at bounding box center [884, 286] width 16 height 16
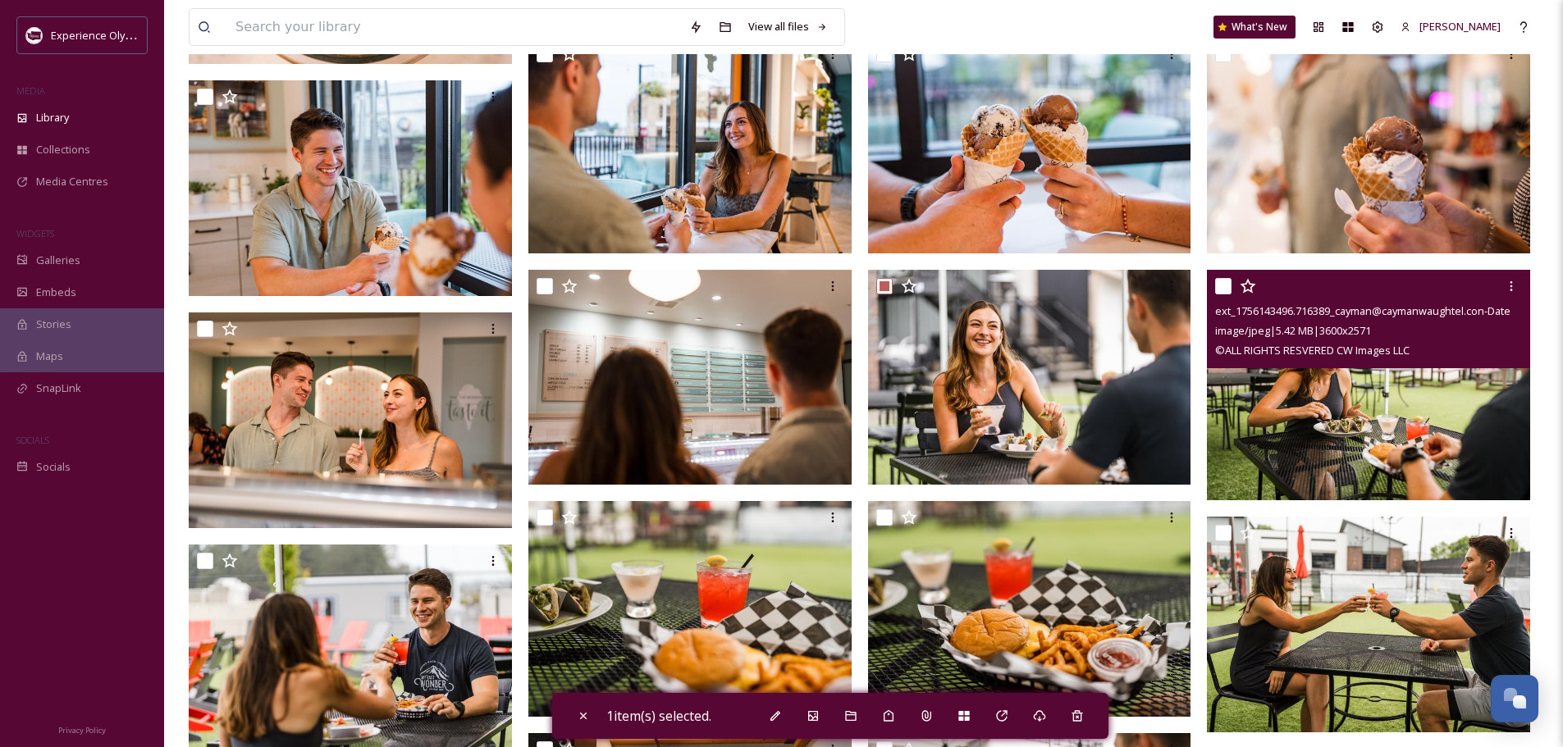
click at [1223, 280] on input "checkbox" at bounding box center [1223, 286] width 16 height 16
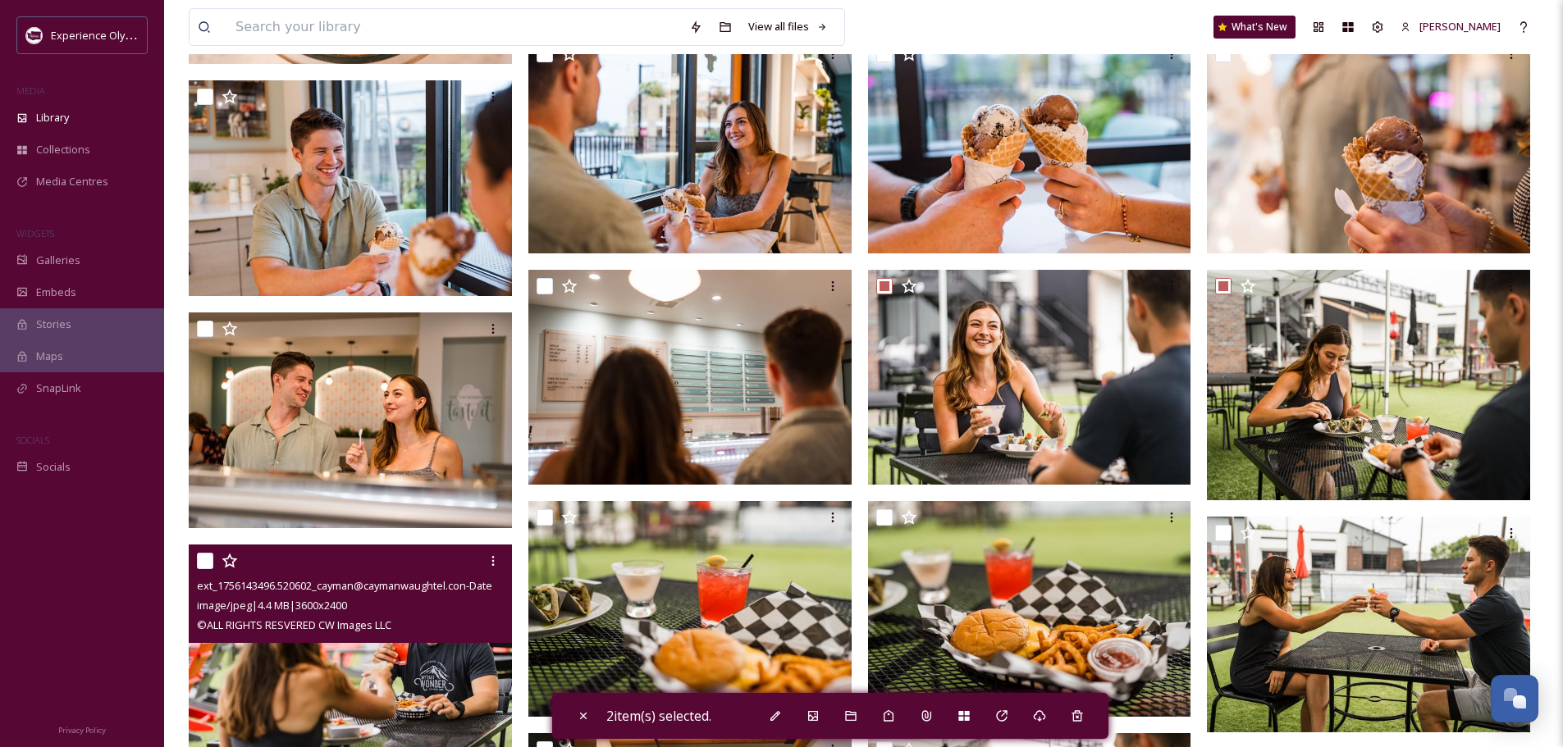
click at [205, 559] on input "checkbox" at bounding box center [205, 561] width 16 height 16
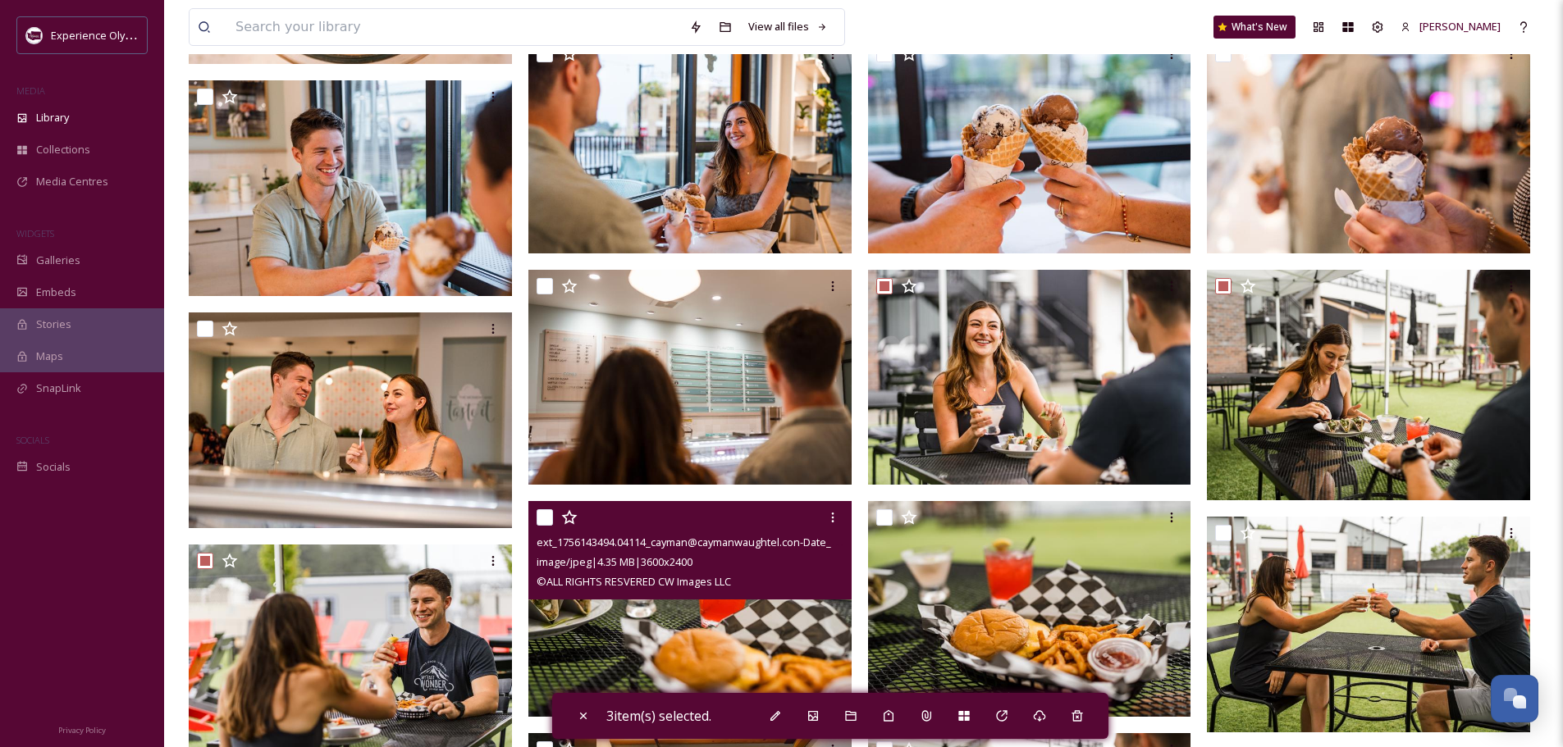
click at [549, 514] on input "checkbox" at bounding box center [544, 517] width 16 height 16
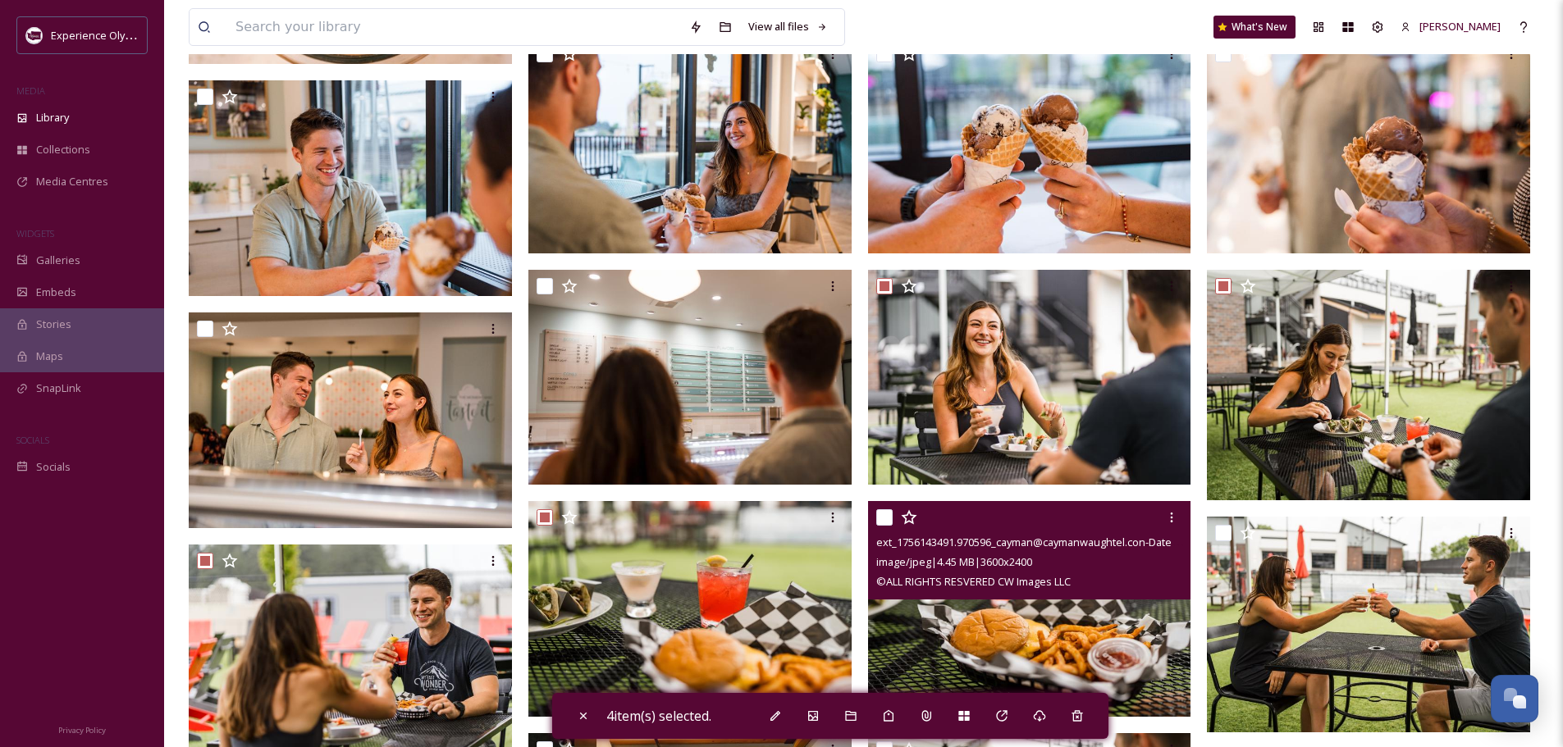
click at [882, 518] on input "checkbox" at bounding box center [884, 517] width 16 height 16
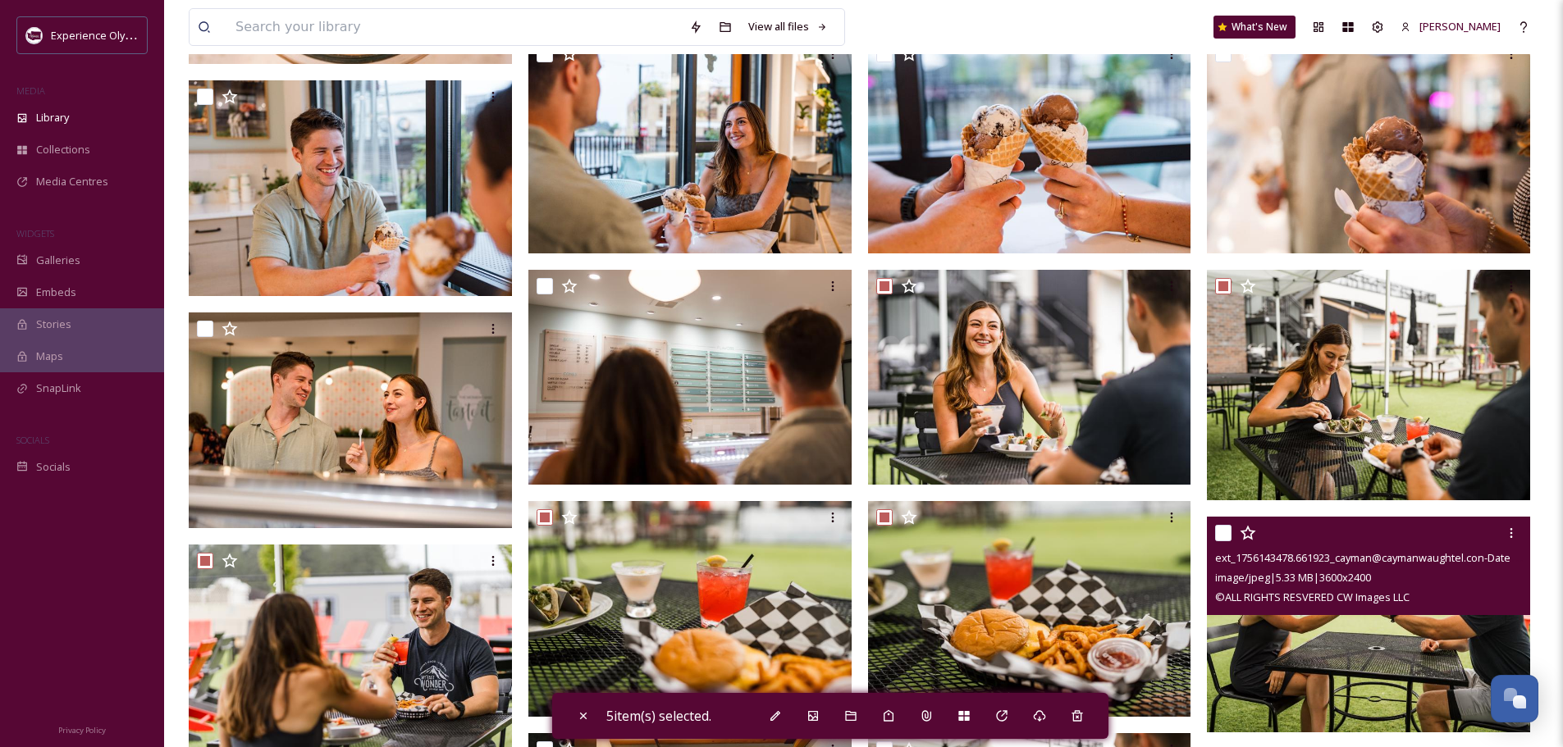
drag, startPoint x: 1218, startPoint y: 526, endPoint x: 1157, endPoint y: 532, distance: 61.8
click at [1217, 527] on input "checkbox" at bounding box center [1223, 533] width 16 height 16
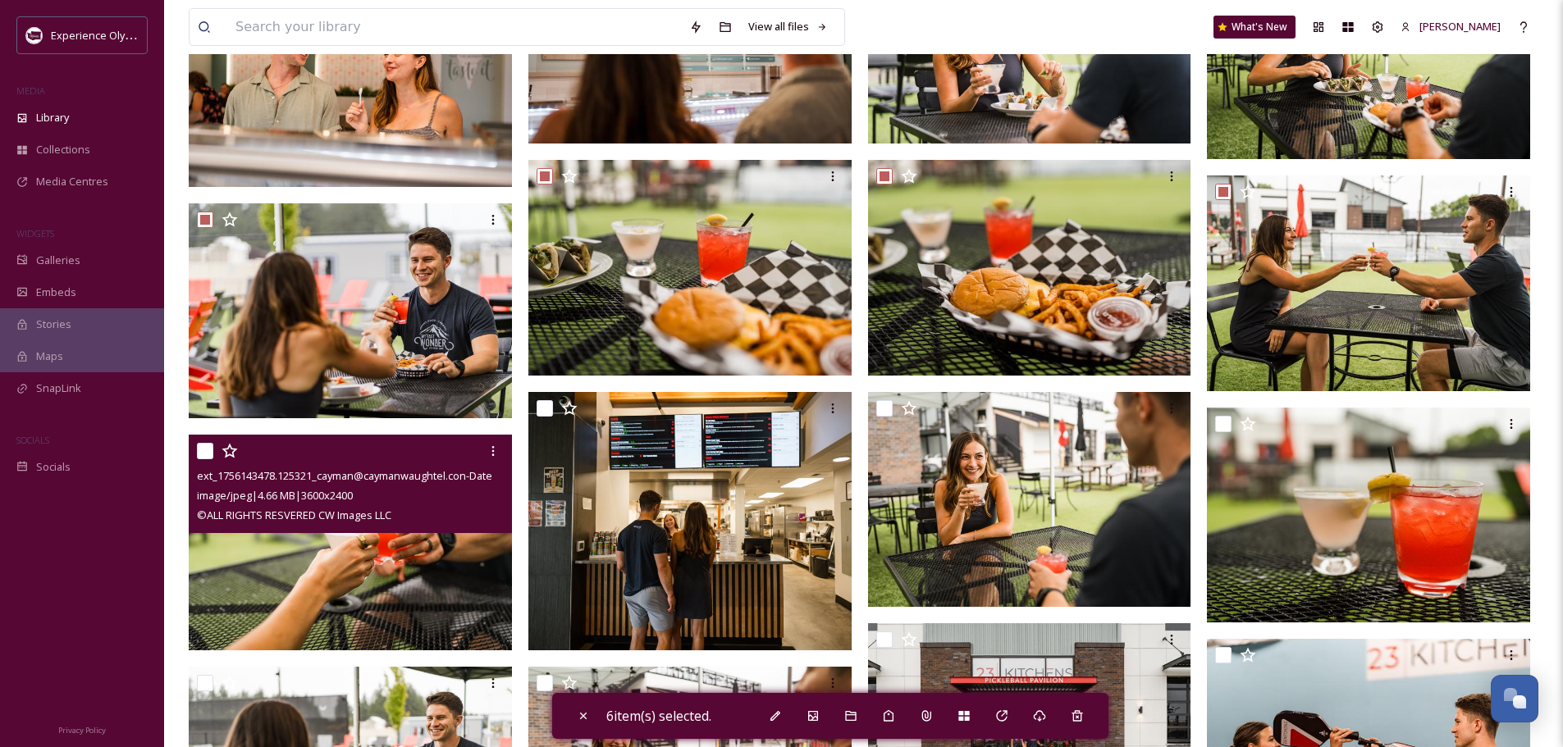
scroll to position [820, 0]
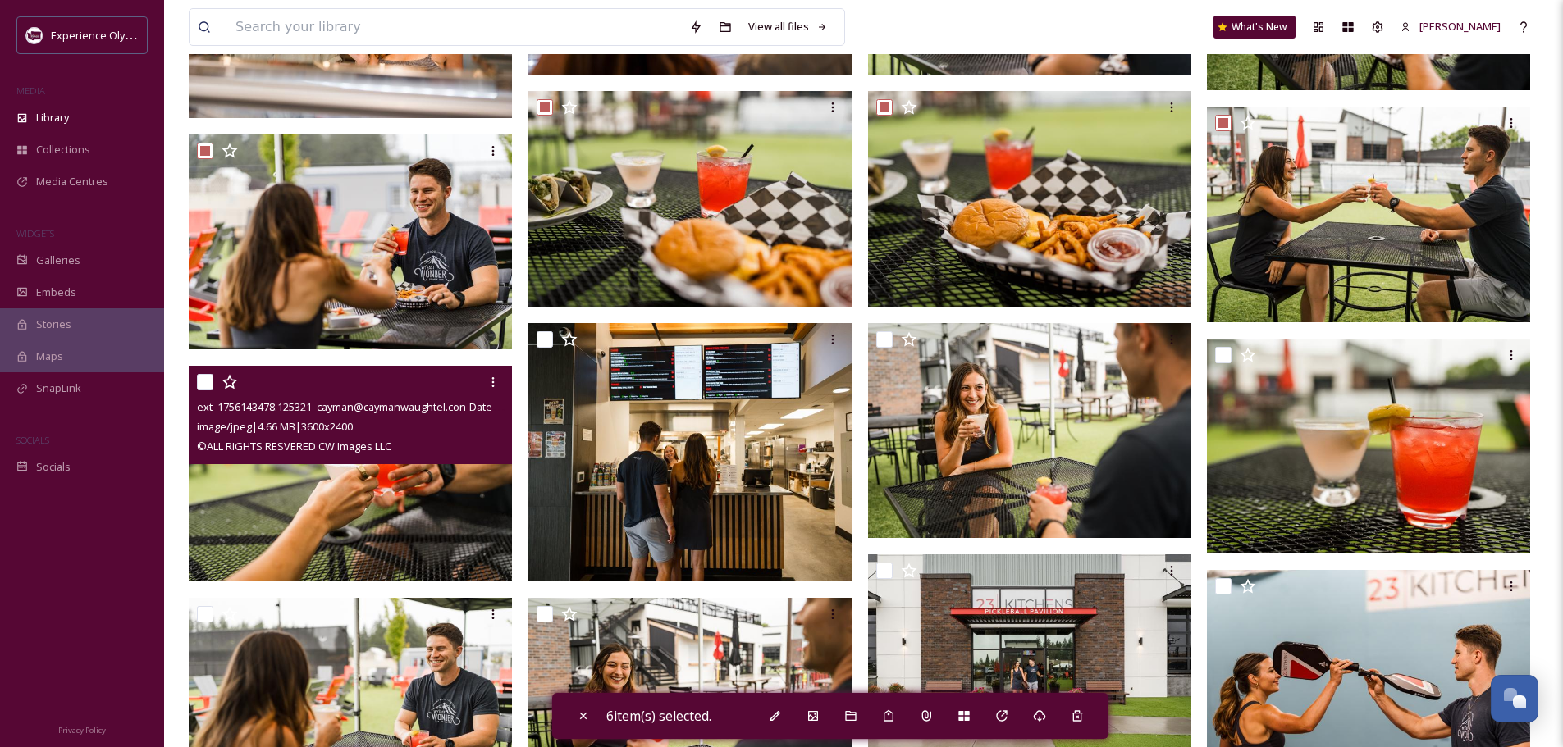
click at [197, 381] on input "checkbox" at bounding box center [205, 382] width 16 height 16
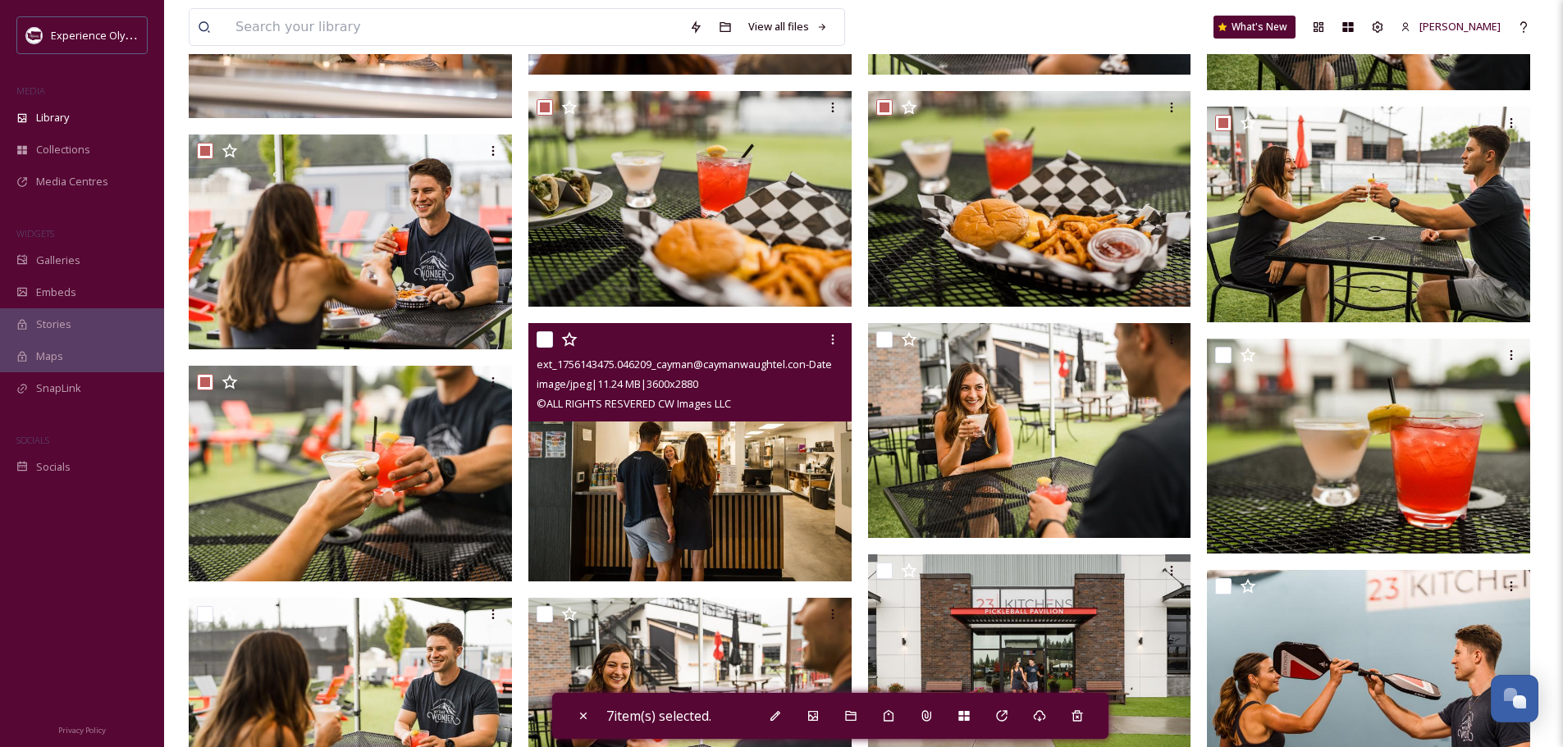
drag, startPoint x: 536, startPoint y: 337, endPoint x: 641, endPoint y: 363, distance: 108.0
click at [536, 337] on div "ext_1756143475.046209_cayman@caymanwaughtel.con-Date_Night_2025_Cayman_Waughtel…" at bounding box center [689, 372] width 323 height 98
click at [542, 335] on input "checkbox" at bounding box center [544, 339] width 16 height 16
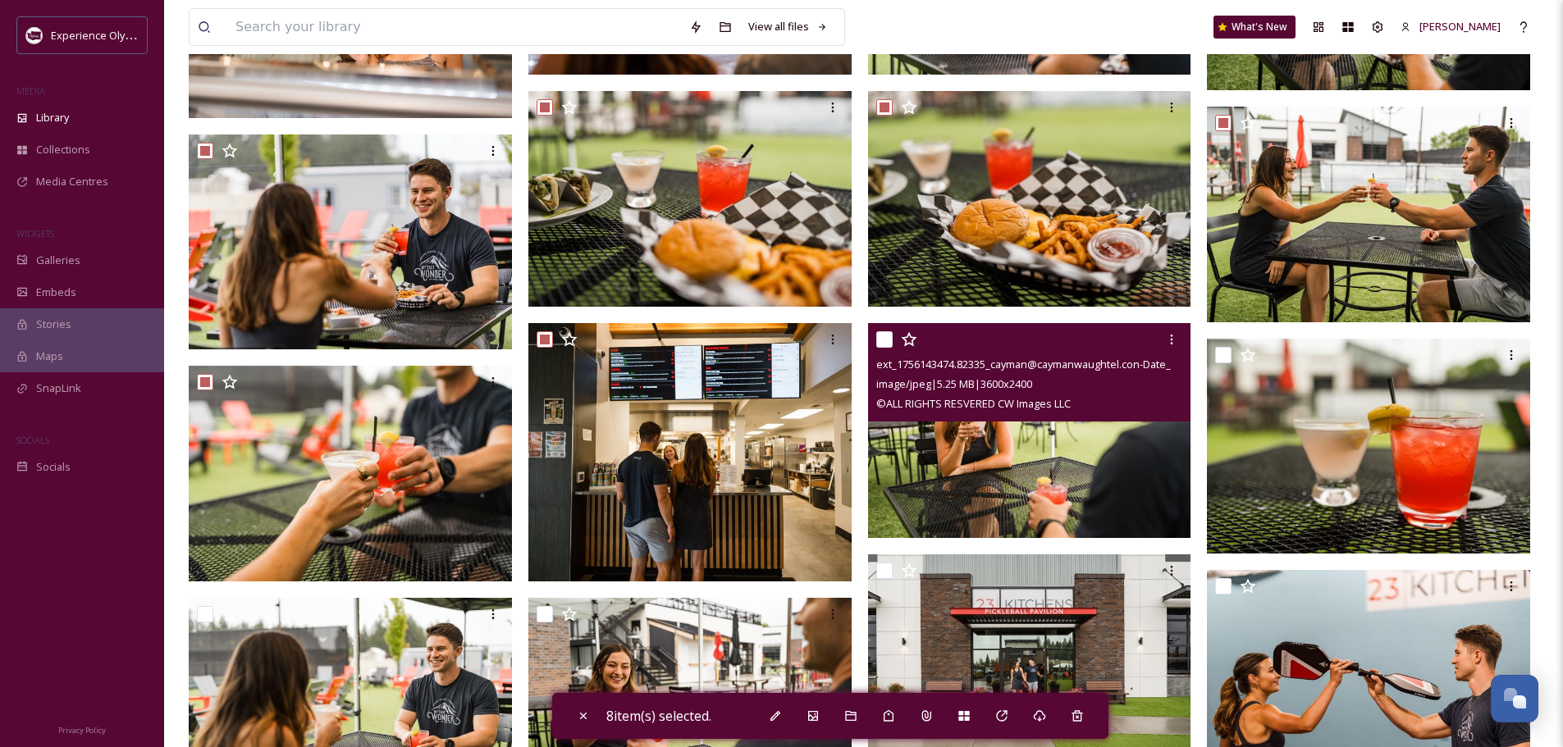
click at [884, 340] on input "checkbox" at bounding box center [884, 339] width 16 height 16
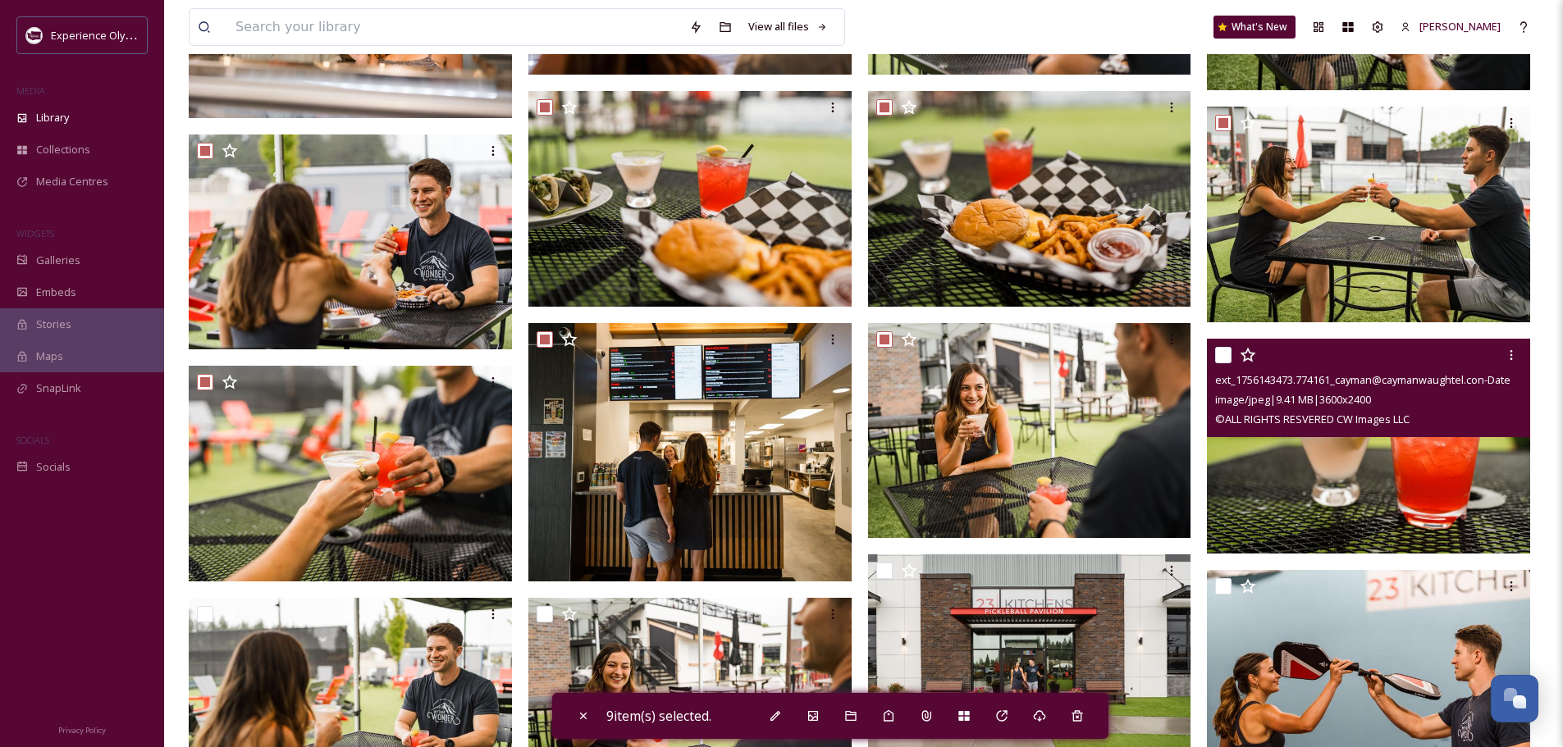
click at [1225, 351] on input "checkbox" at bounding box center [1223, 355] width 16 height 16
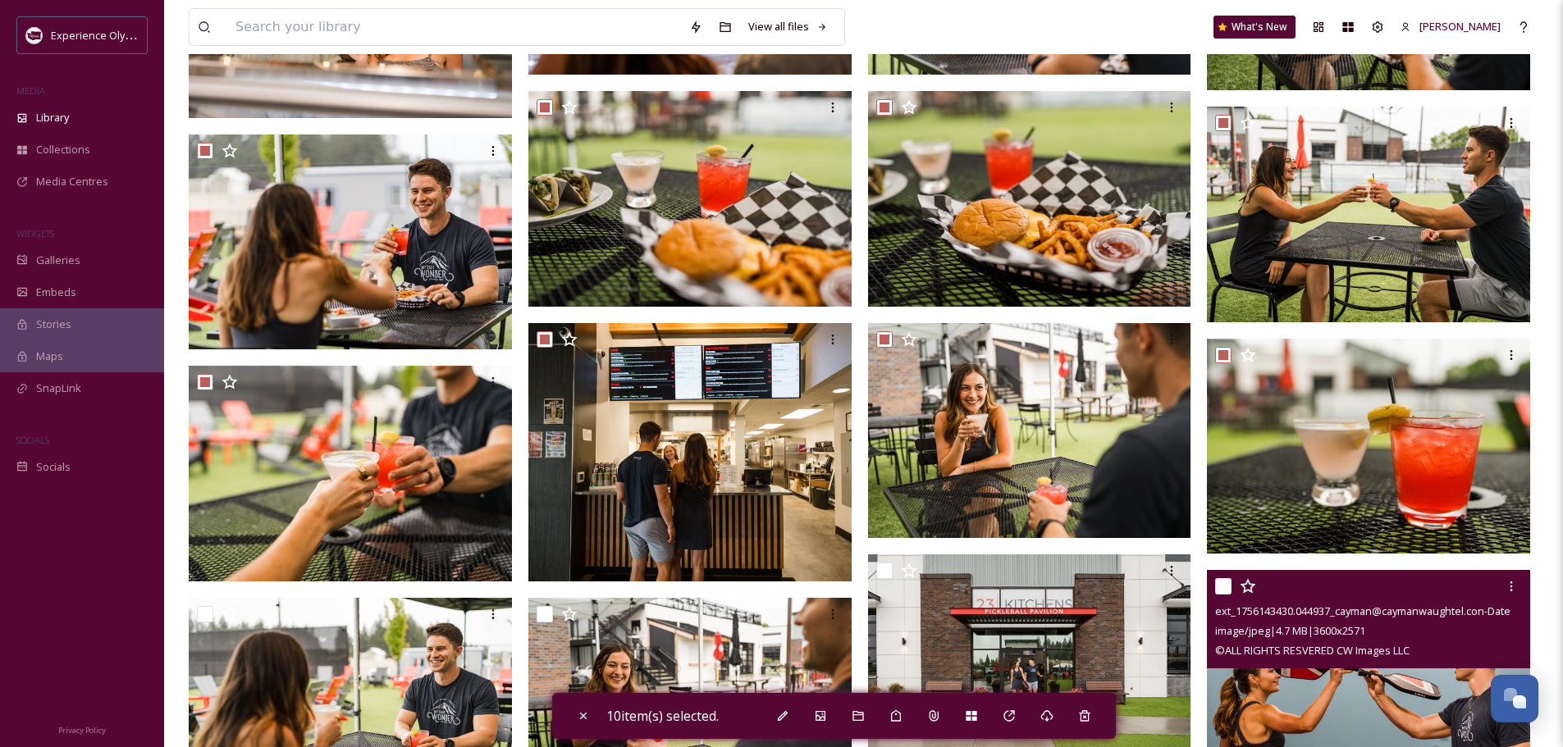
click at [1220, 584] on input "checkbox" at bounding box center [1223, 586] width 16 height 16
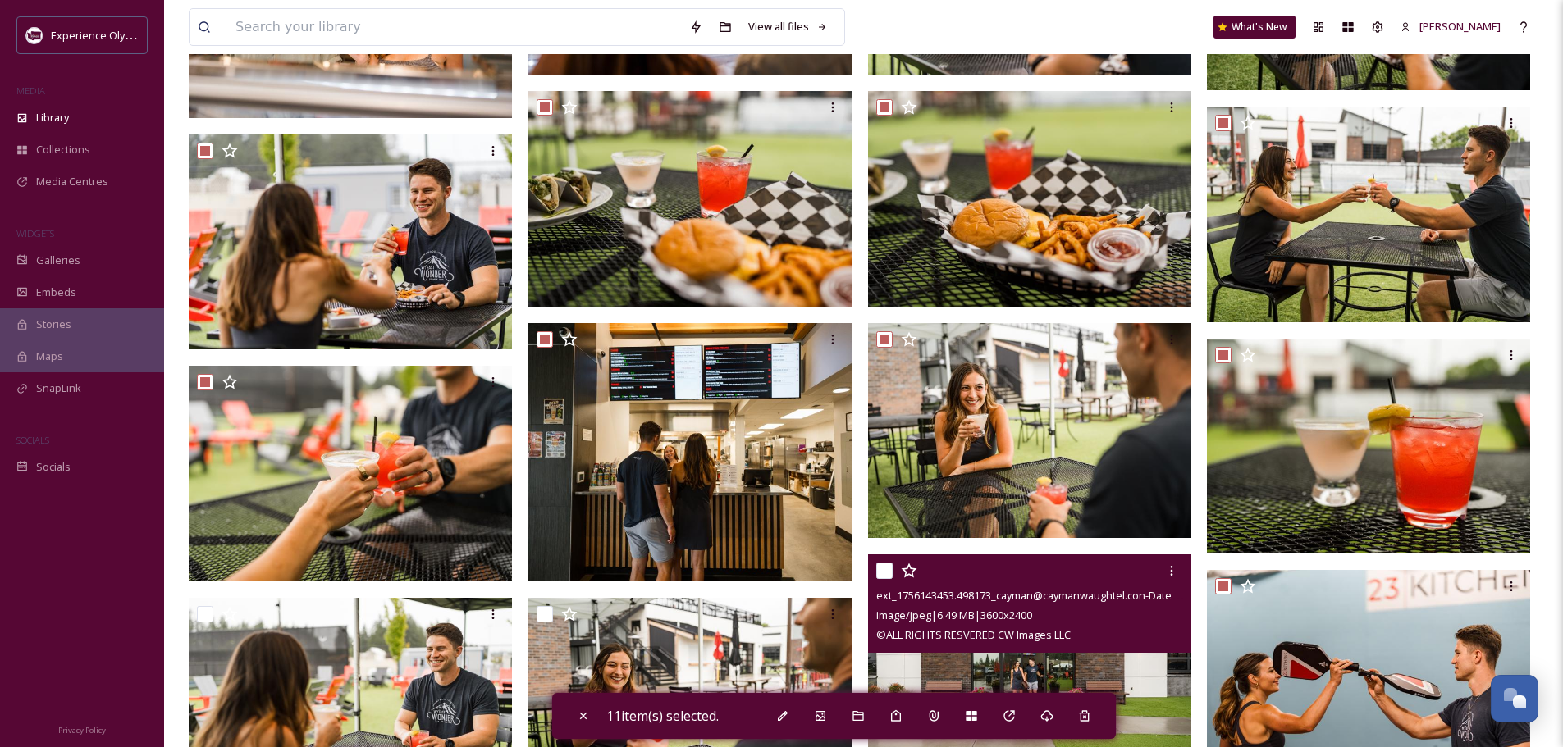
click at [884, 566] on input "checkbox" at bounding box center [884, 571] width 16 height 16
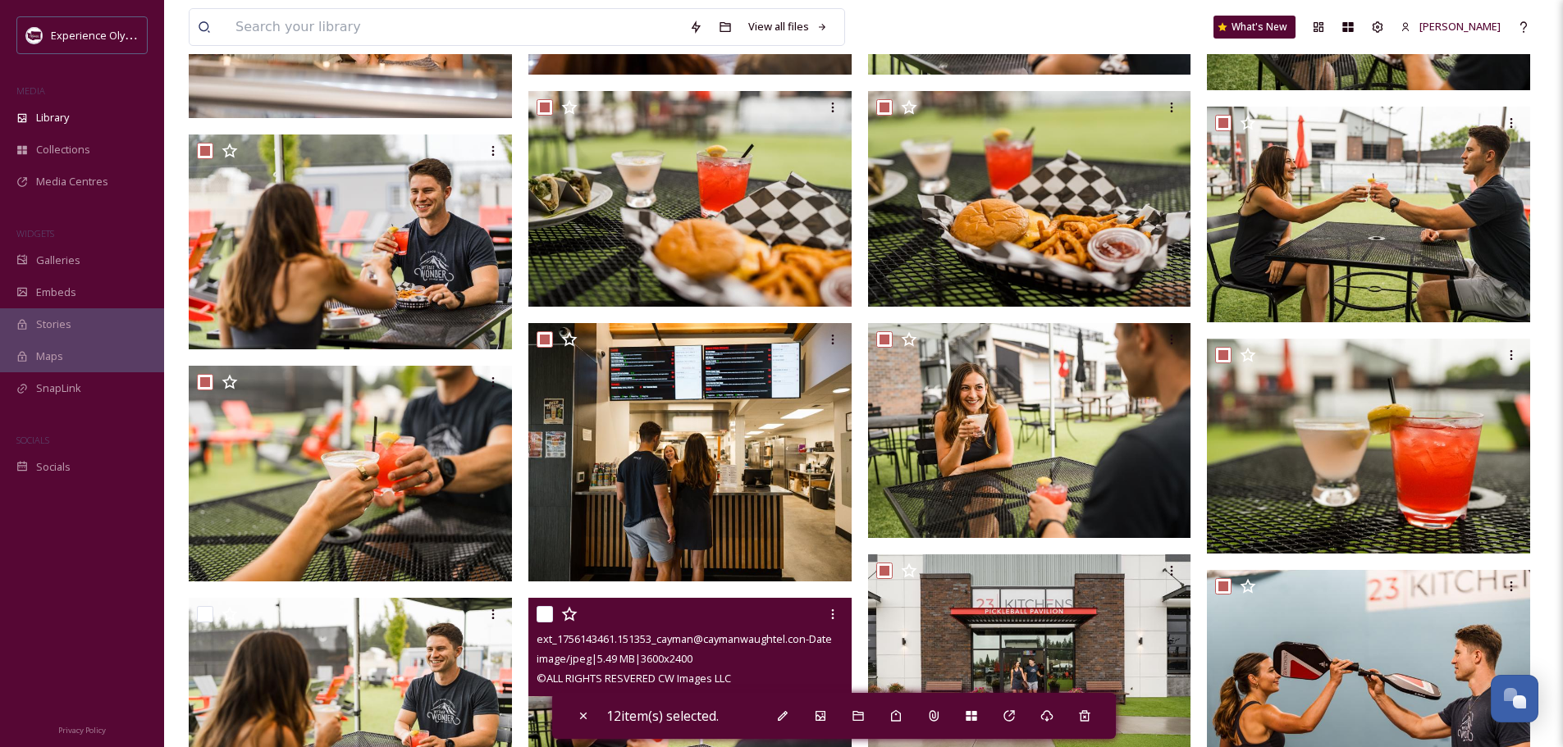
click at [550, 611] on input "checkbox" at bounding box center [544, 614] width 16 height 16
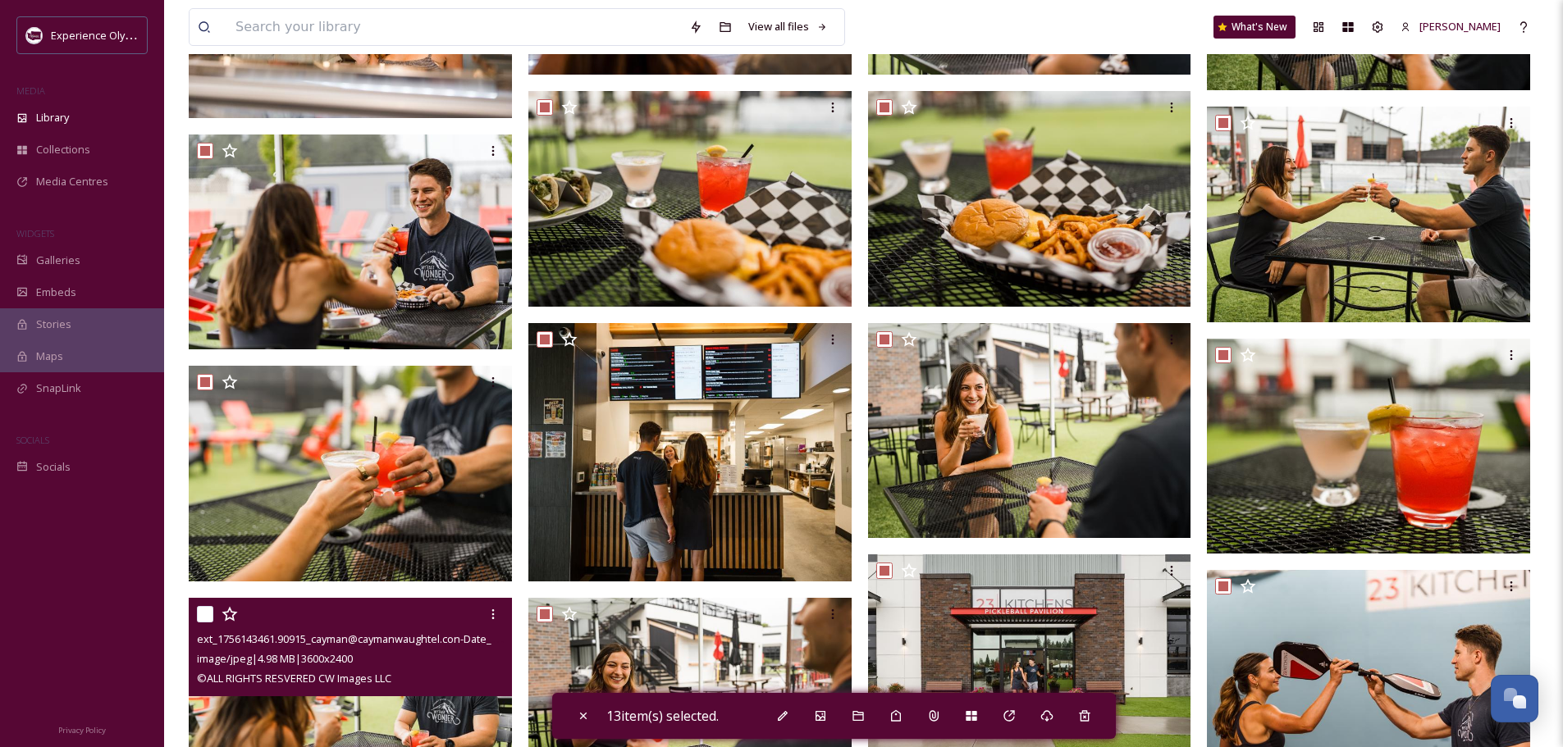
click at [203, 611] on input "checkbox" at bounding box center [205, 614] width 16 height 16
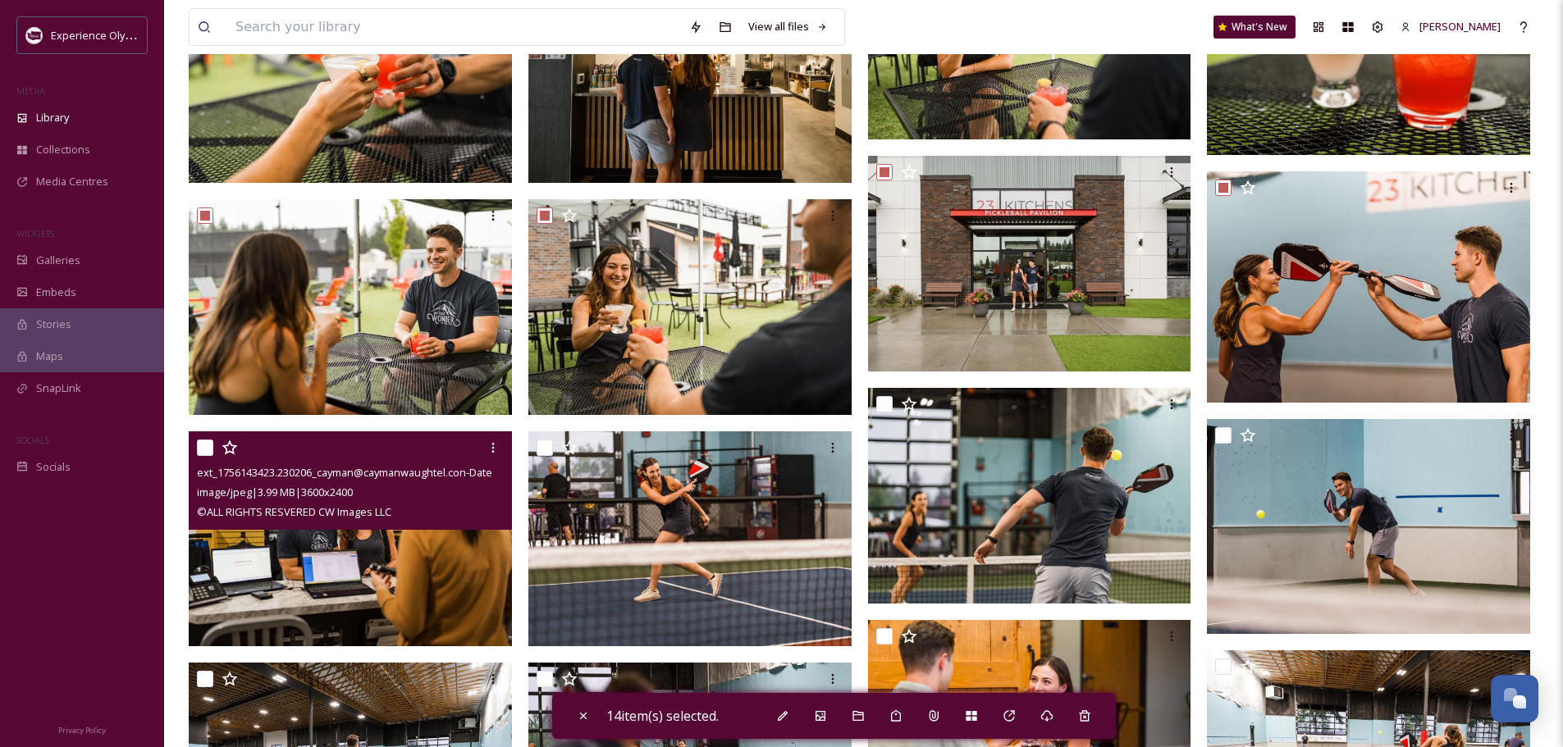
scroll to position [1230, 0]
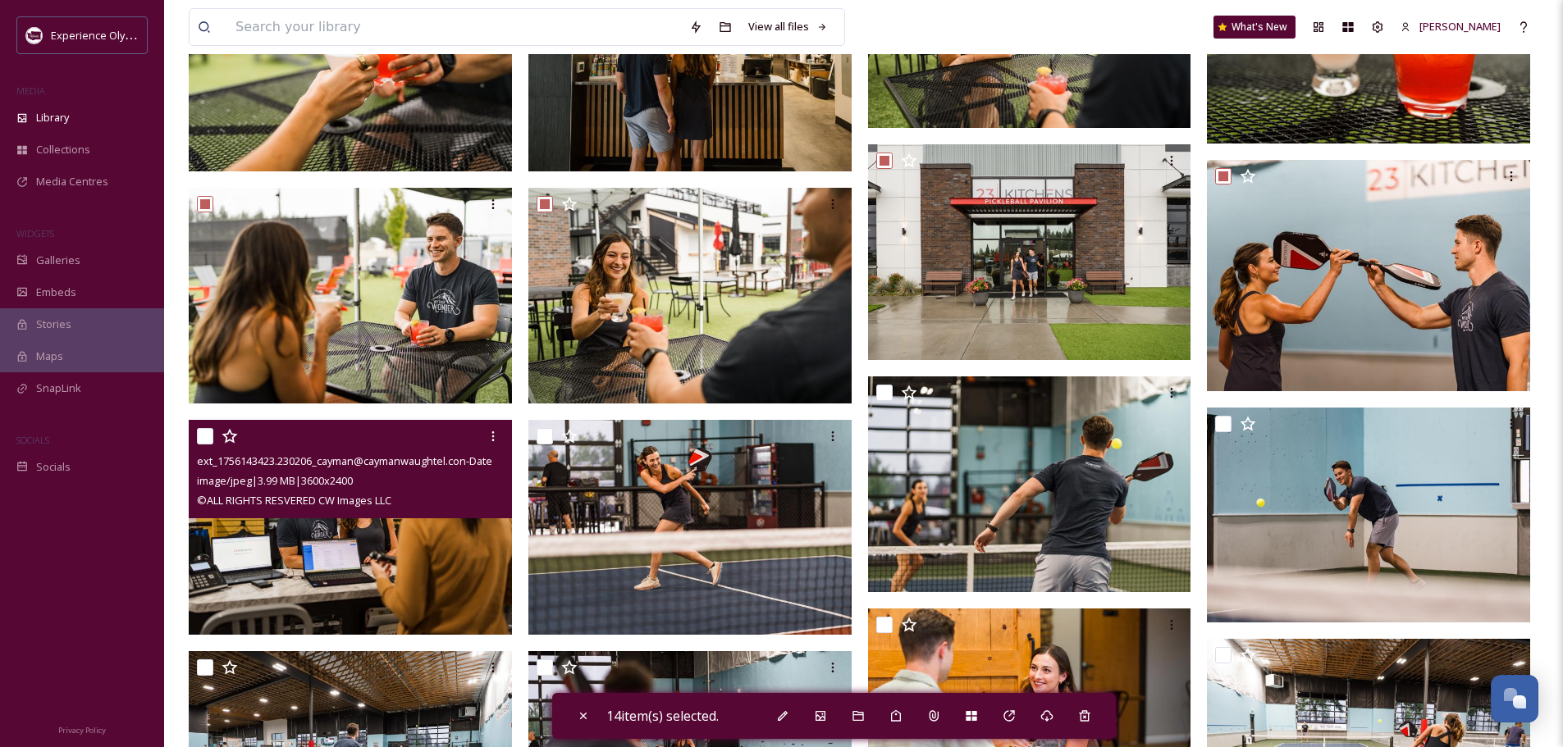
click at [202, 433] on input "checkbox" at bounding box center [205, 436] width 16 height 16
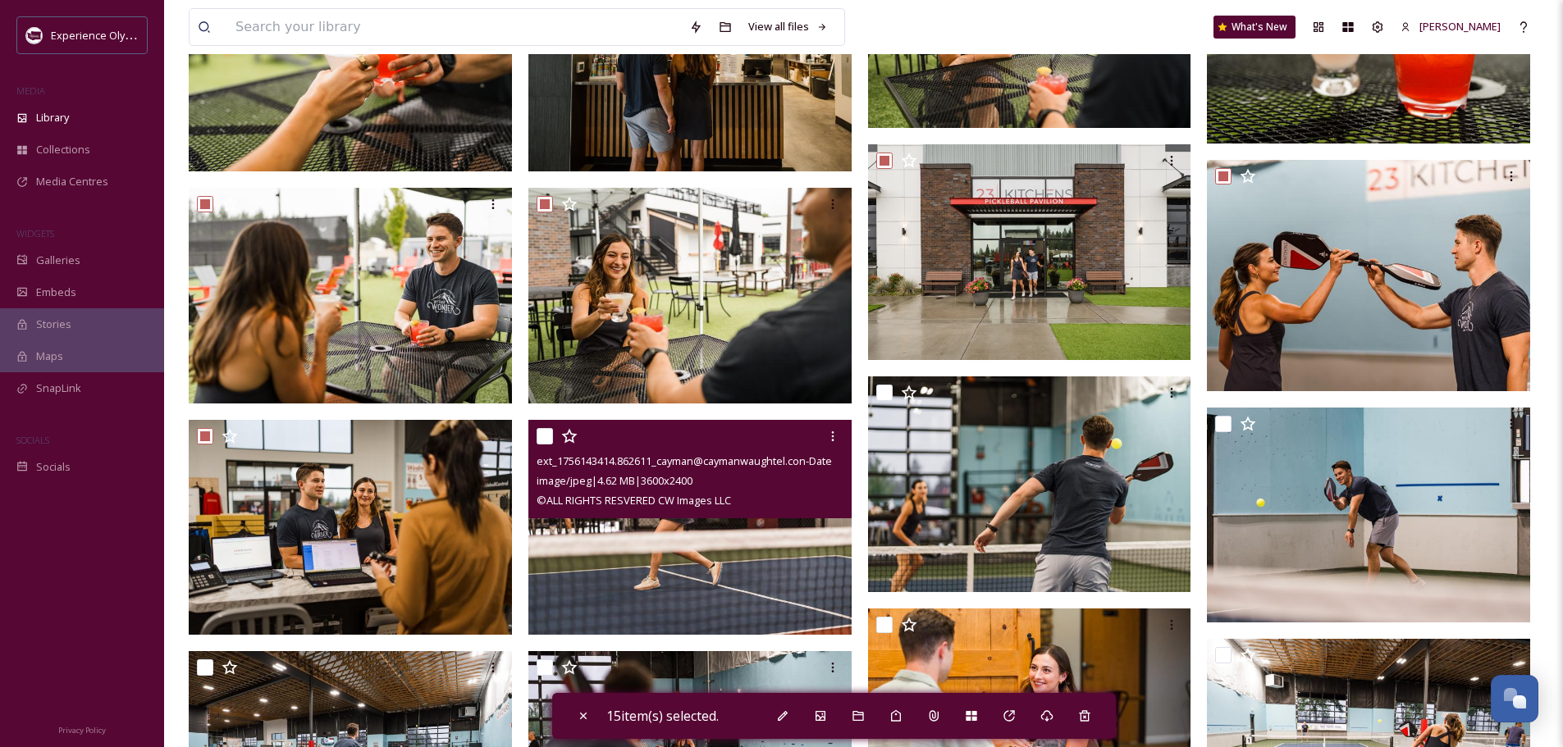
click at [545, 431] on input "checkbox" at bounding box center [544, 436] width 16 height 16
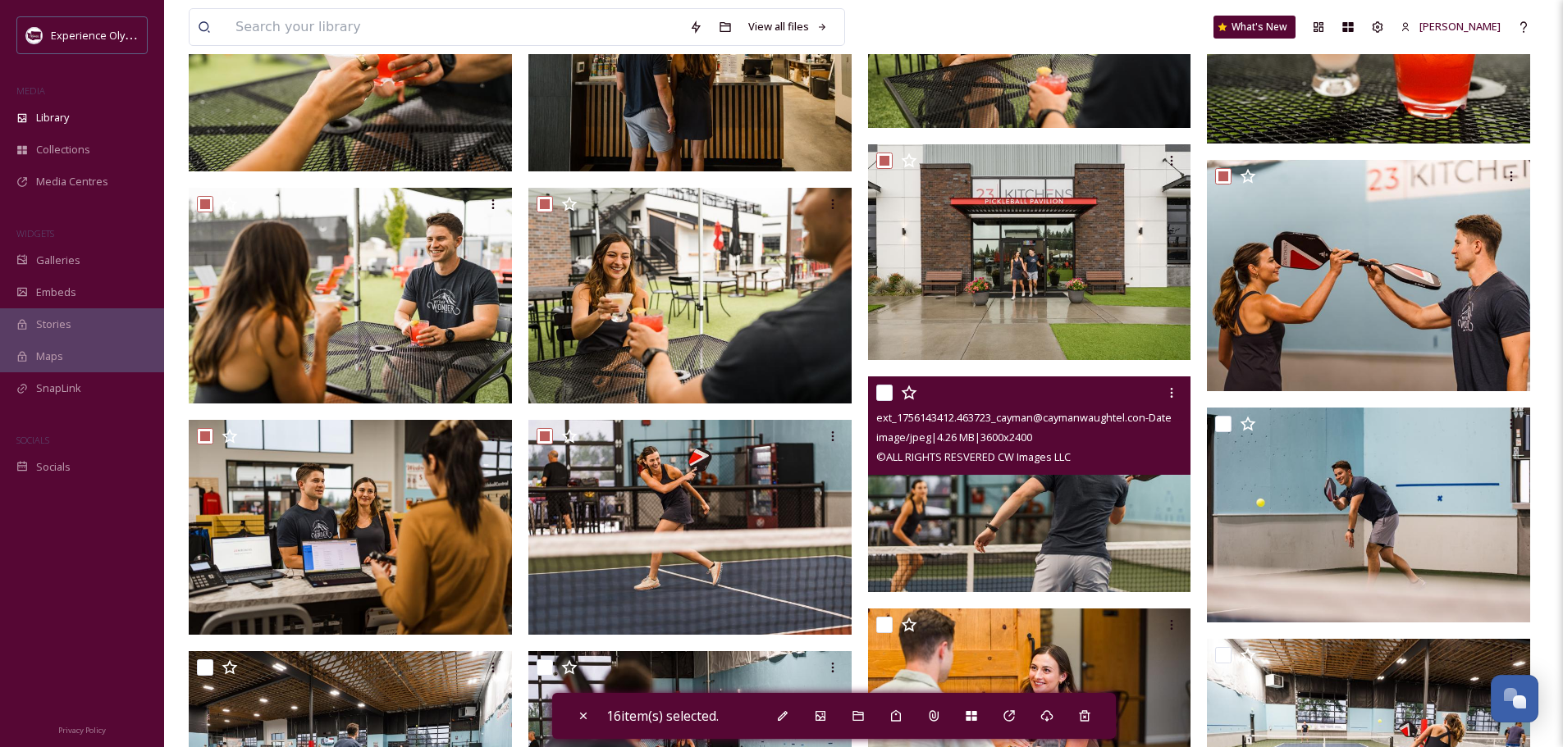
click at [883, 393] on input "checkbox" at bounding box center [884, 393] width 16 height 16
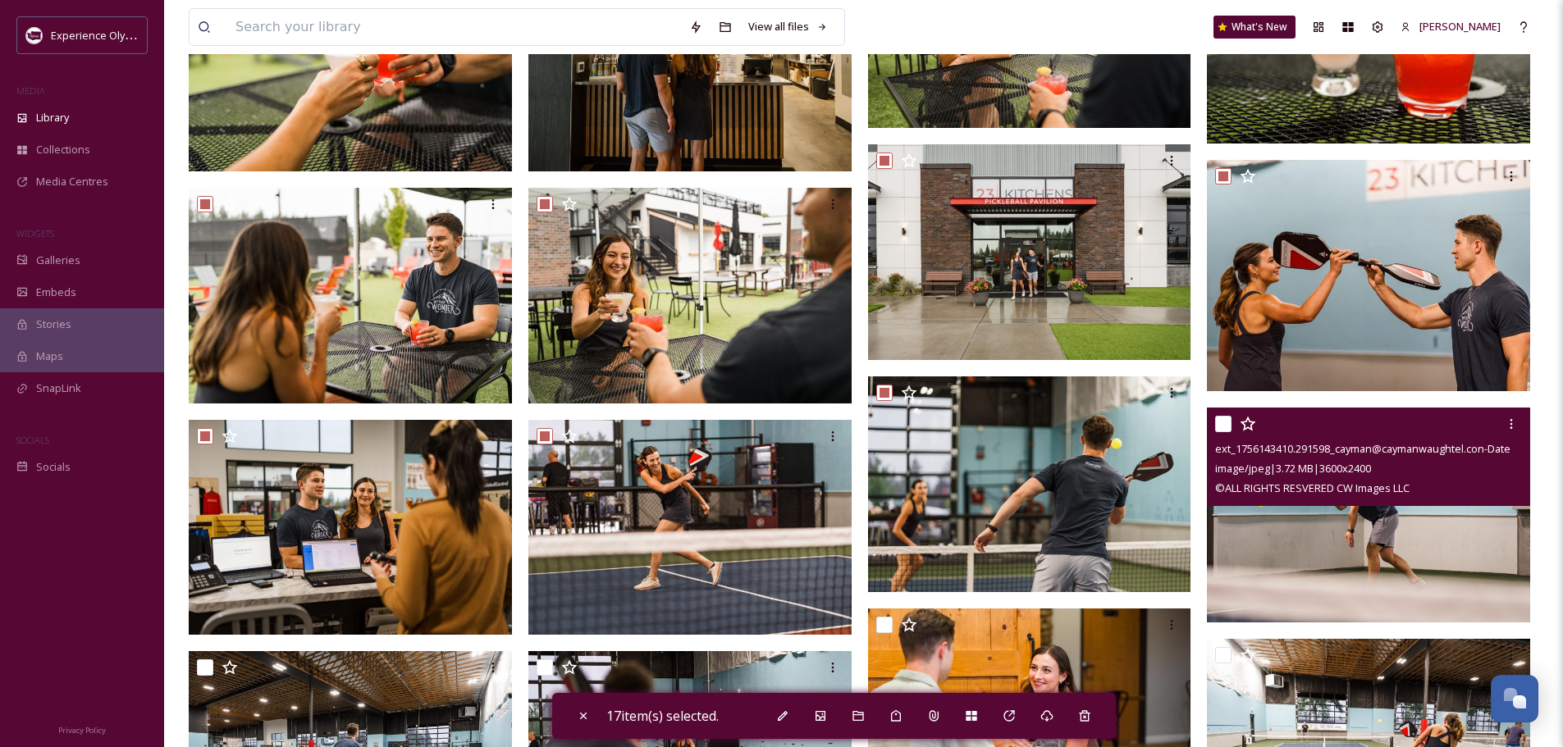
click at [1221, 420] on input "checkbox" at bounding box center [1223, 424] width 16 height 16
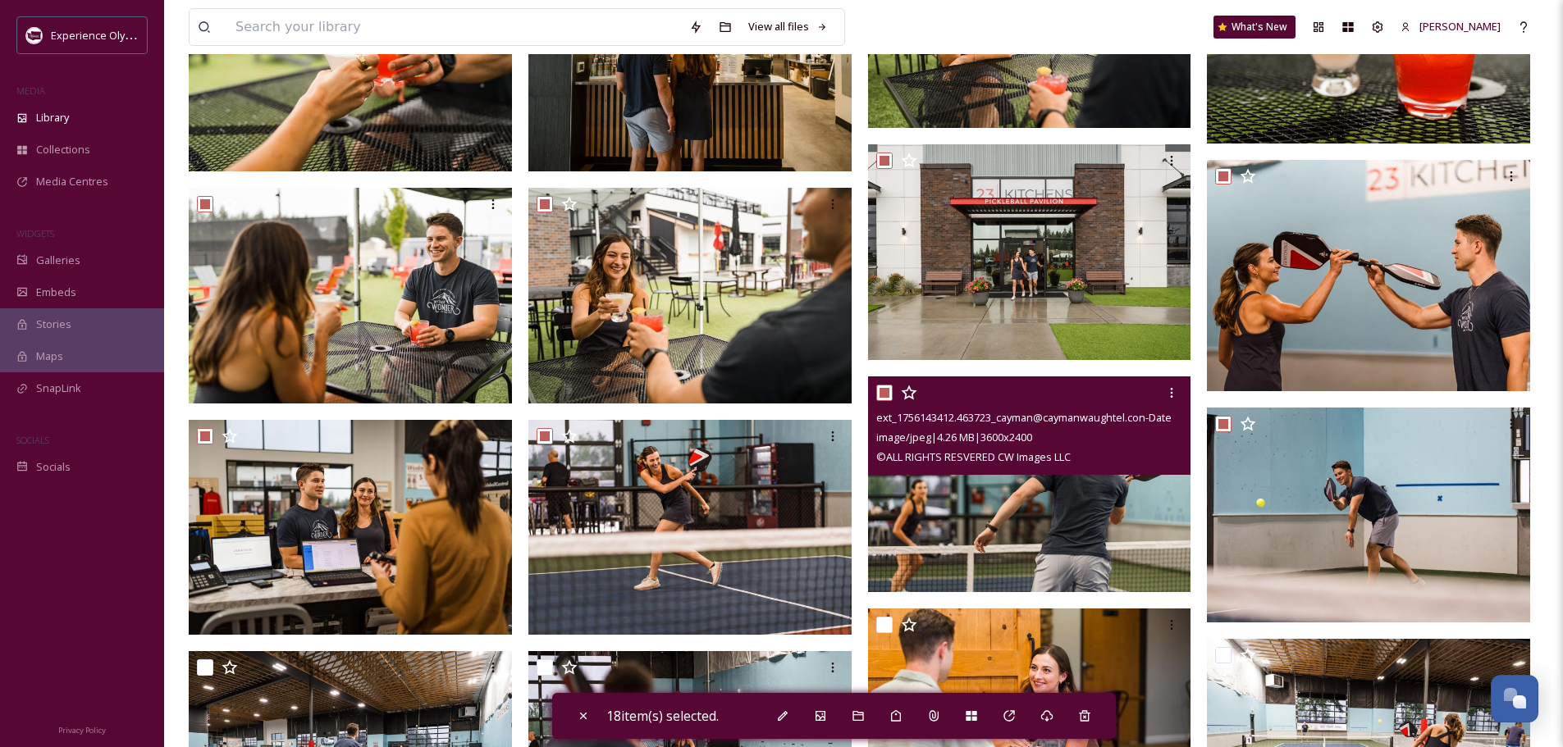
scroll to position [1476, 0]
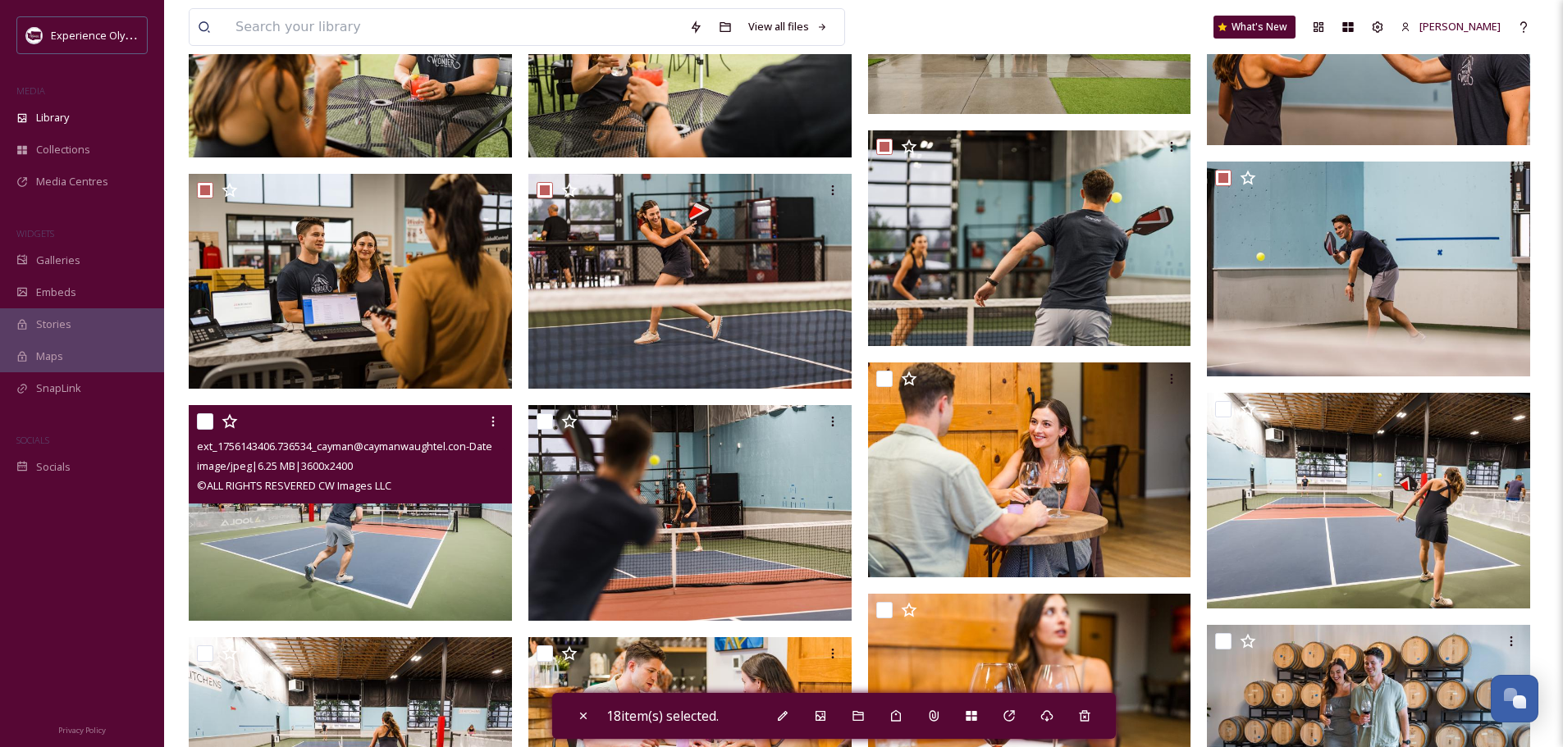
click at [203, 419] on input "checkbox" at bounding box center [205, 421] width 16 height 16
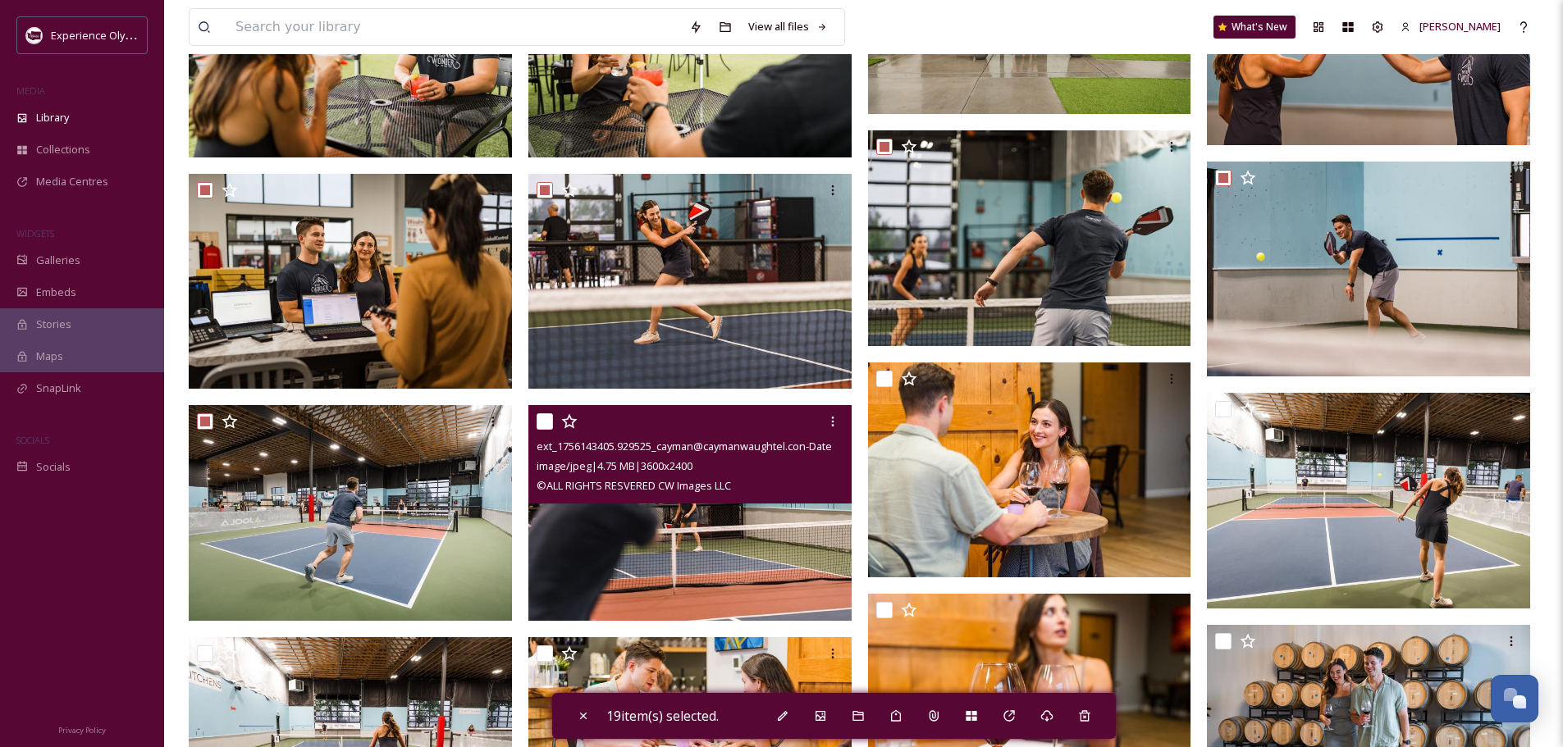
click at [538, 422] on input "checkbox" at bounding box center [544, 421] width 16 height 16
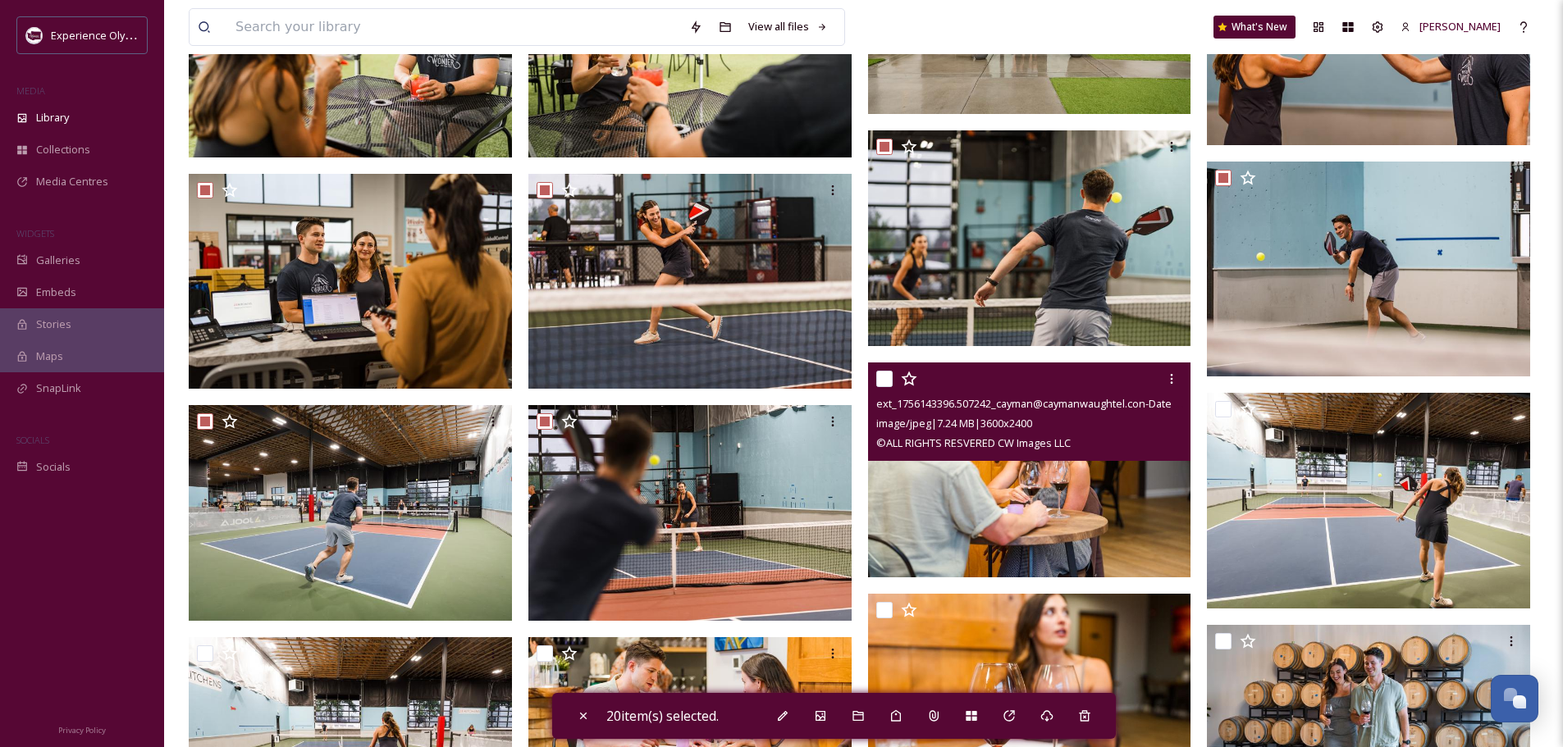
drag, startPoint x: 878, startPoint y: 380, endPoint x: 897, endPoint y: 381, distance: 18.9
click at [878, 380] on input "checkbox" at bounding box center [884, 379] width 16 height 16
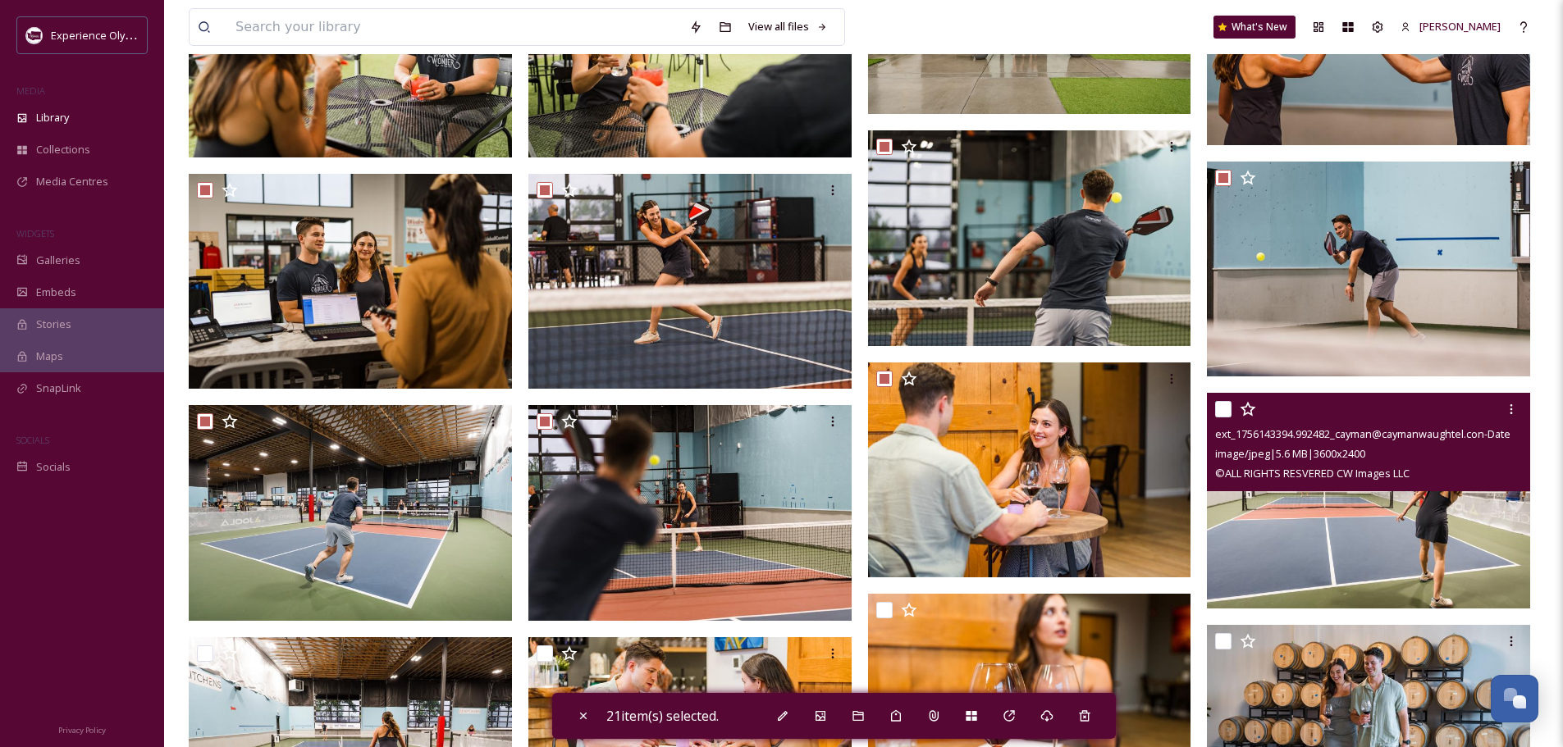
click at [1225, 404] on input "checkbox" at bounding box center [1223, 409] width 16 height 16
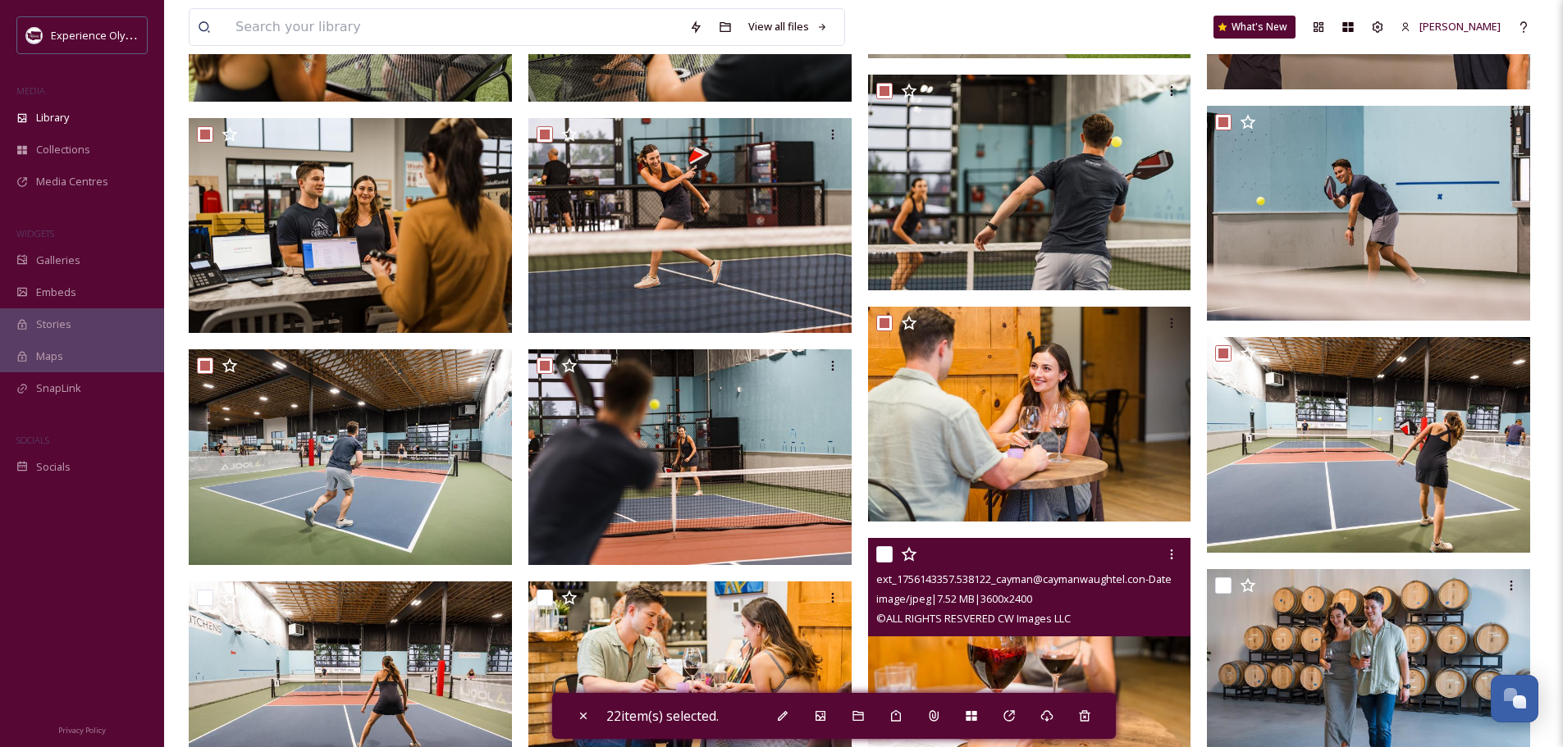
scroll to position [1722, 0]
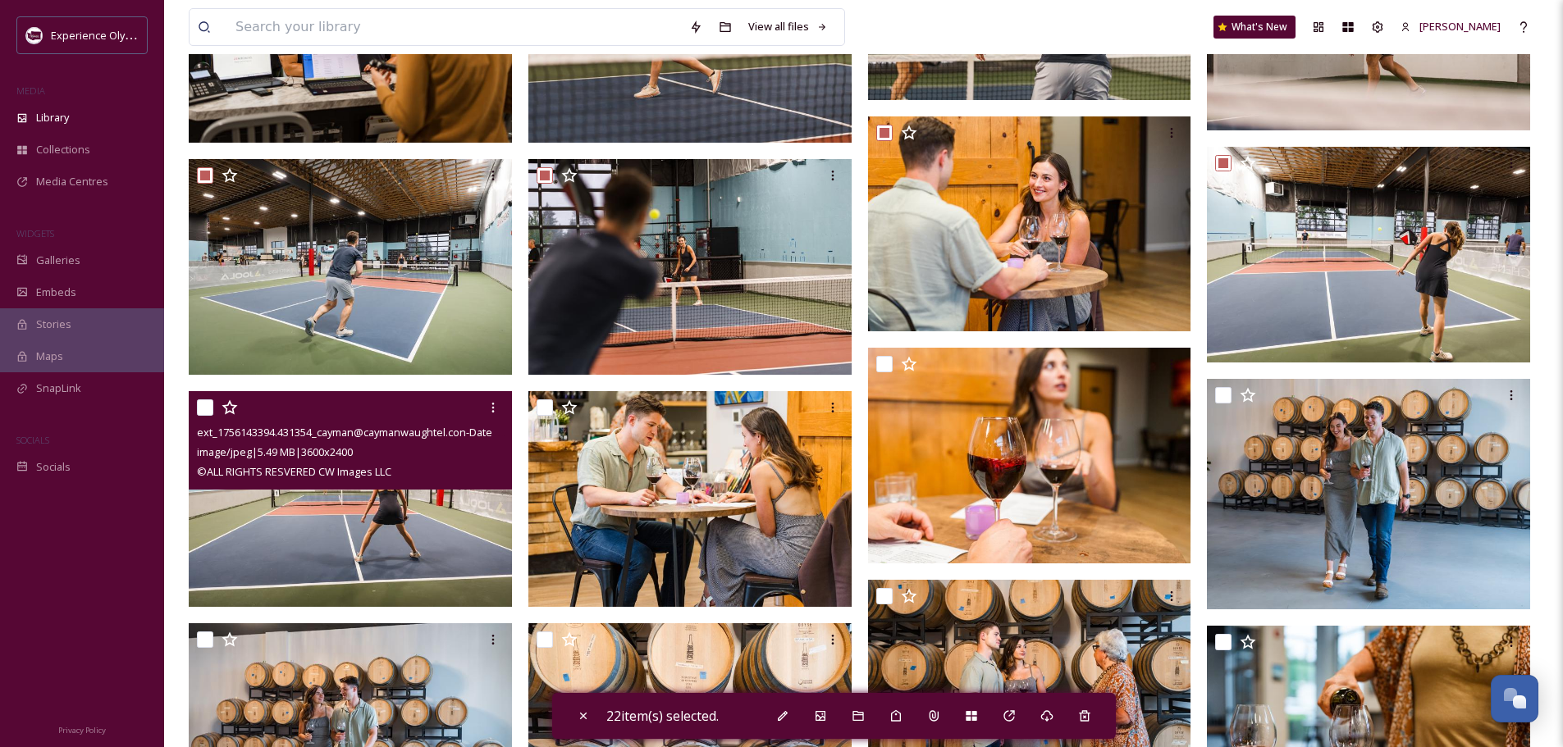
click at [206, 407] on input "checkbox" at bounding box center [205, 407] width 16 height 16
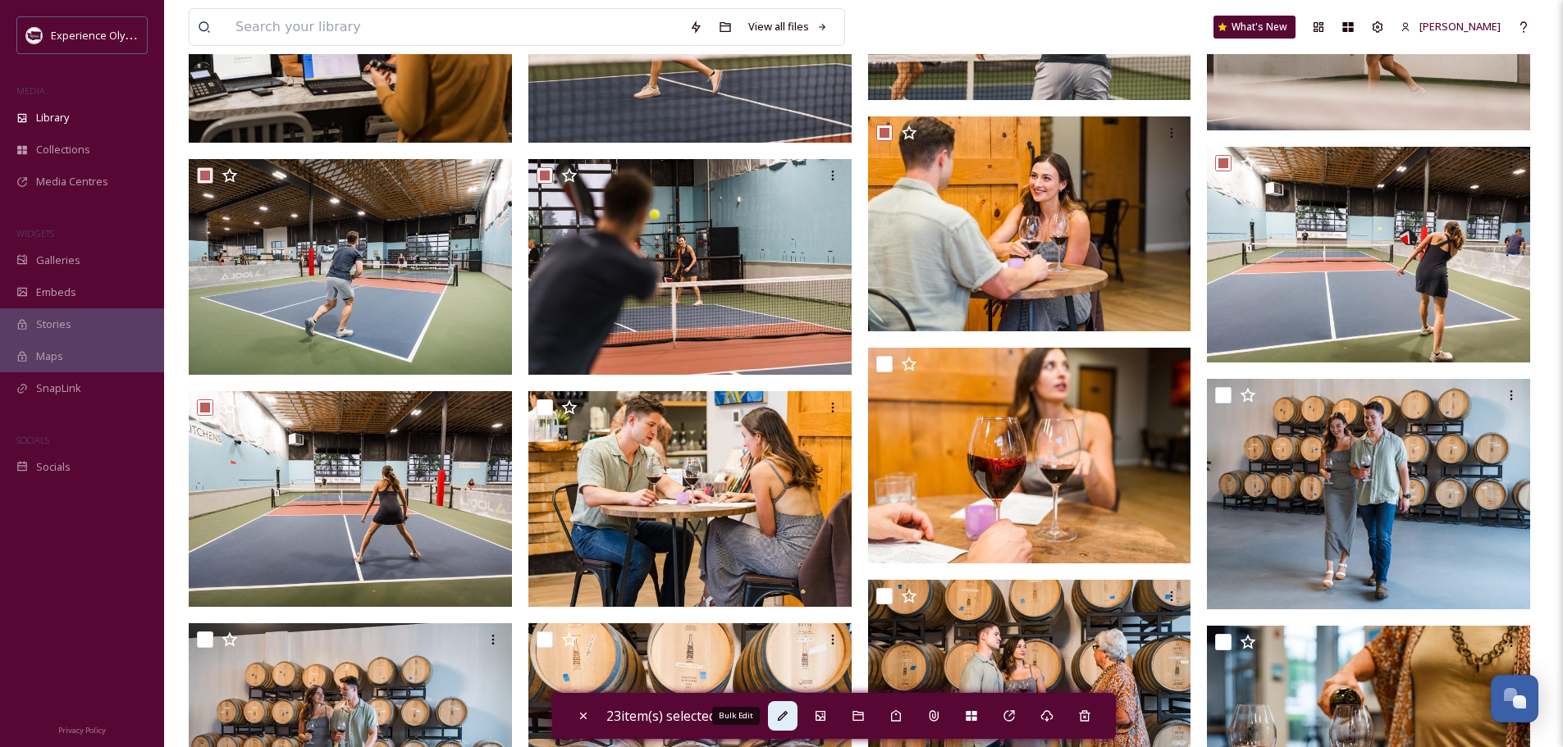
click at [786, 714] on icon at bounding box center [782, 716] width 13 height 13
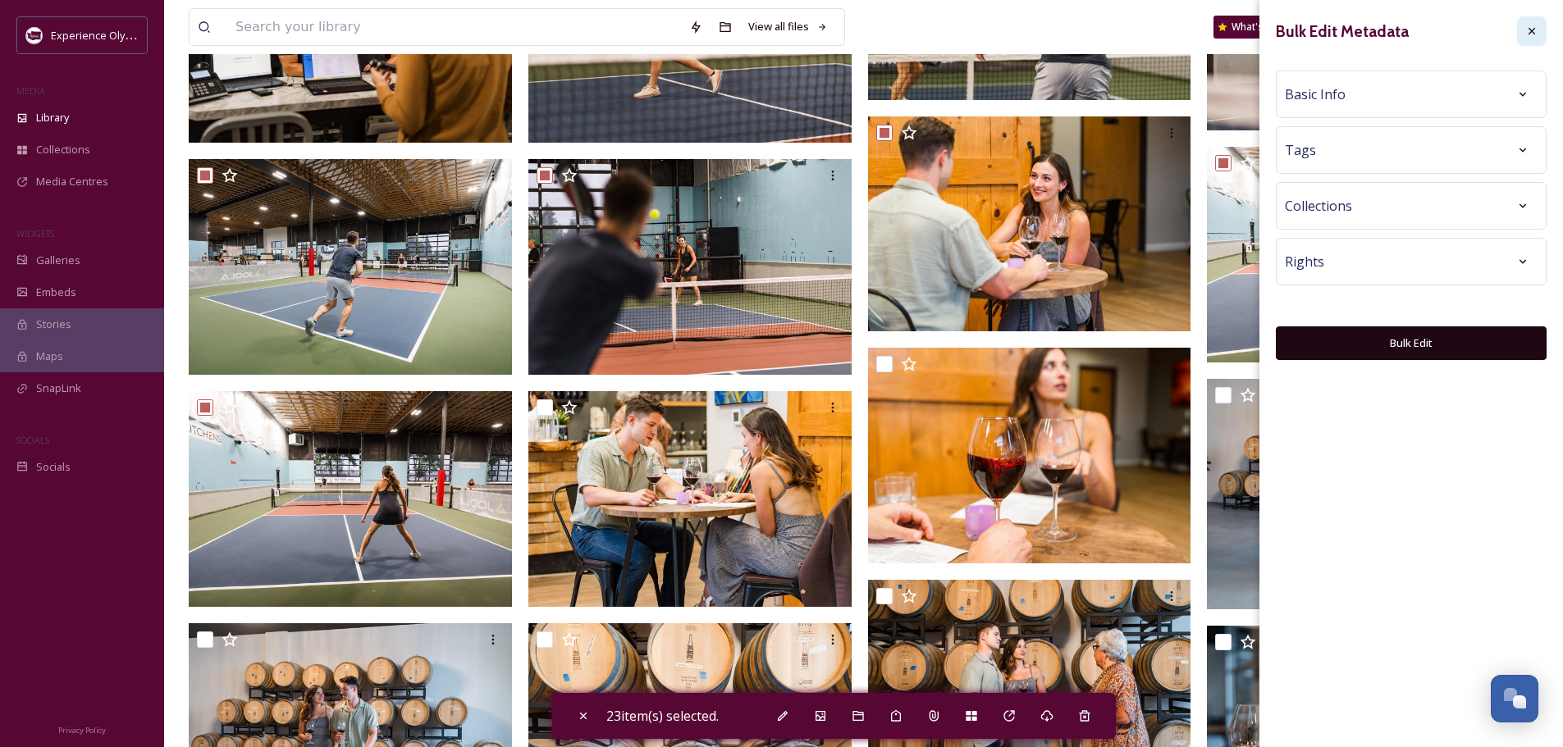
click at [1537, 30] on icon at bounding box center [1531, 31] width 13 height 13
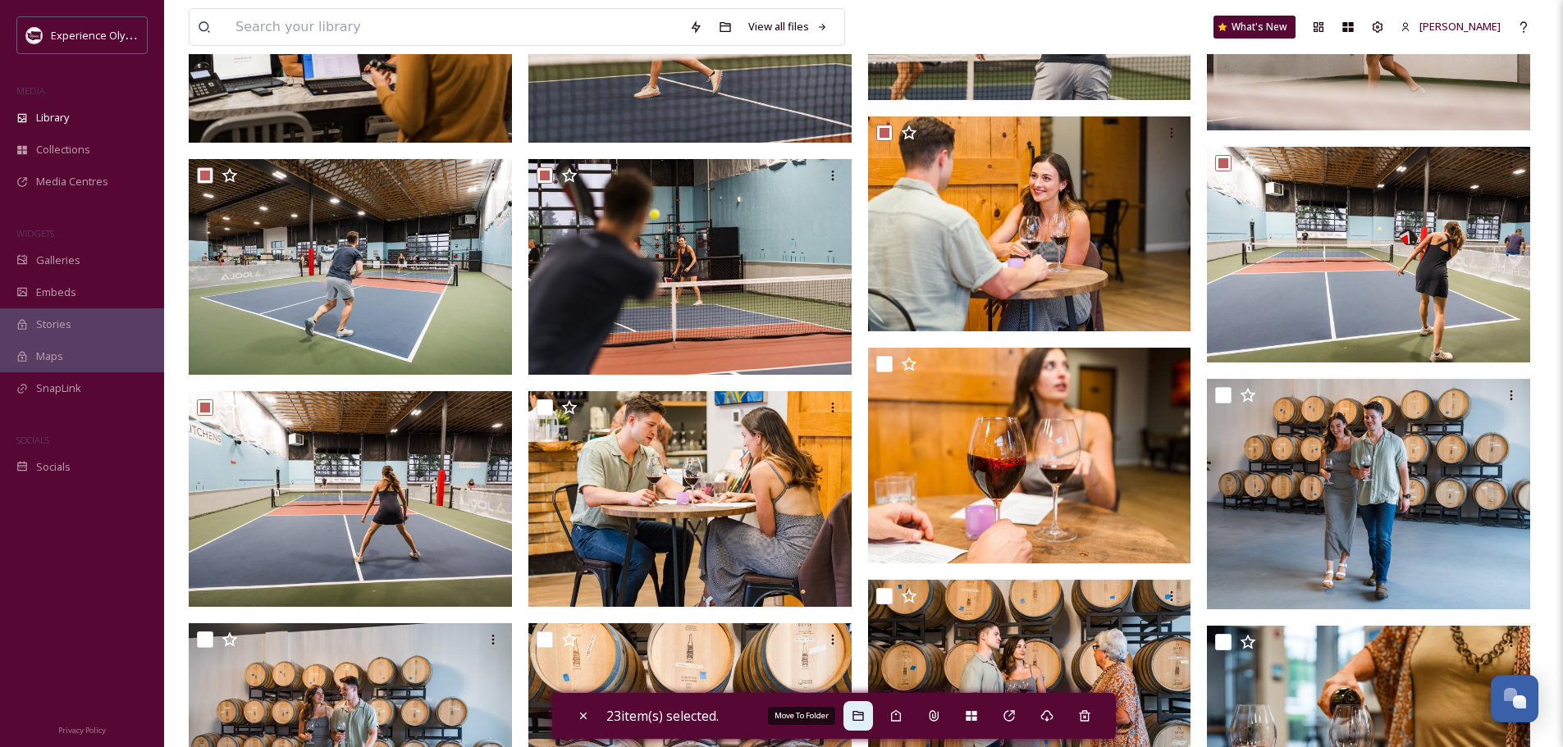
click at [860, 719] on icon at bounding box center [857, 716] width 13 height 13
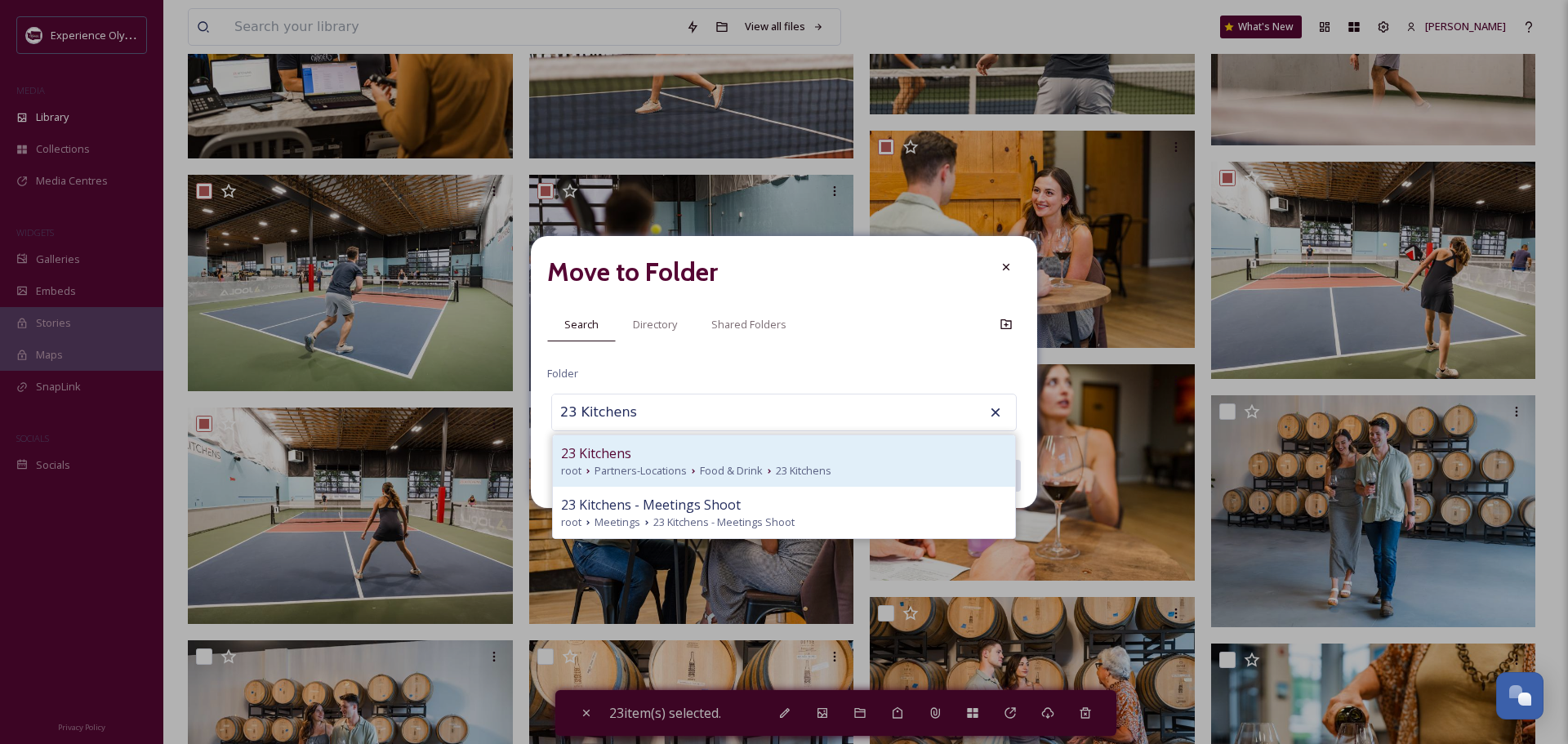
click at [700, 463] on span "Food & Drink" at bounding box center [731, 471] width 63 height 16
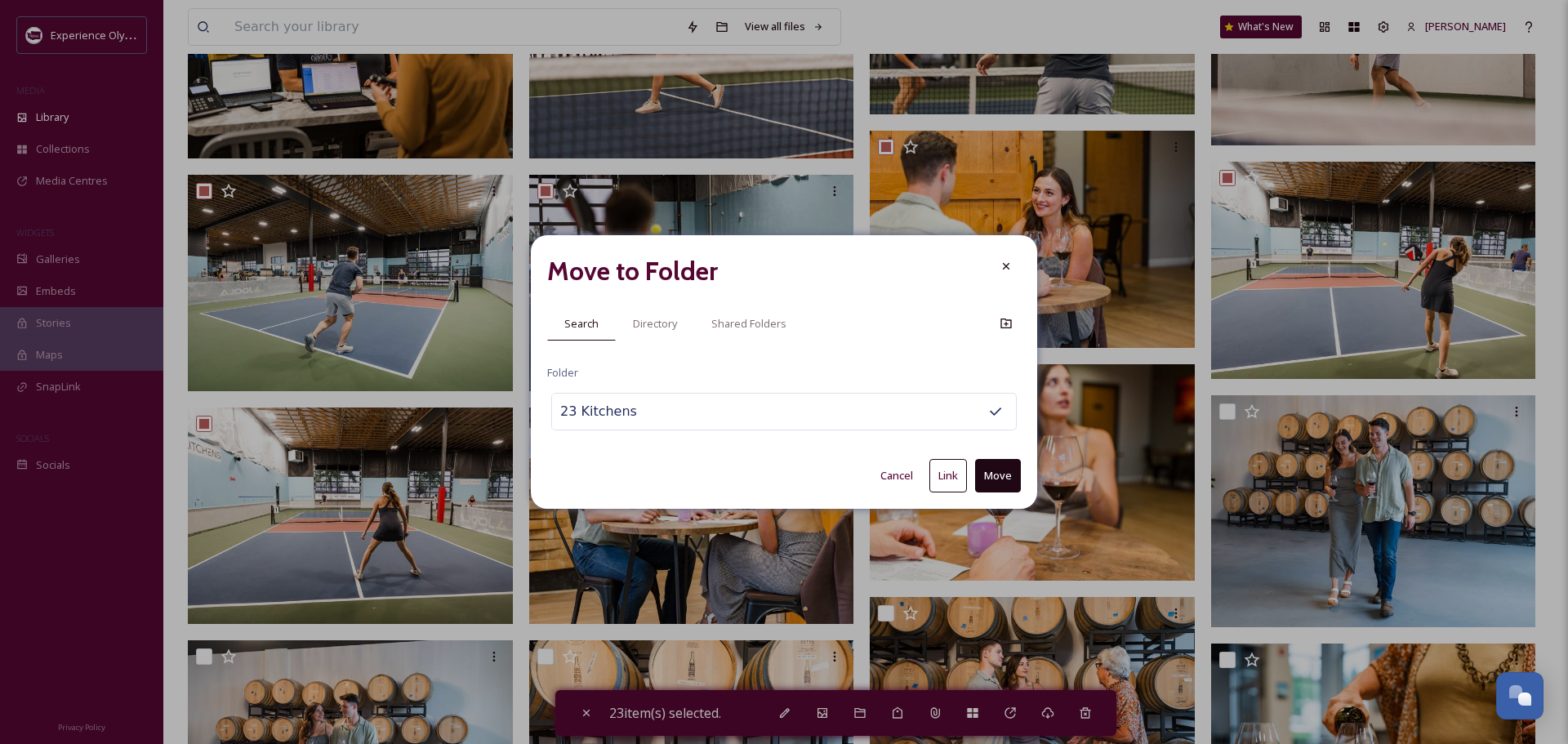
click at [943, 475] on button "Link" at bounding box center [948, 476] width 38 height 34
click at [998, 264] on div at bounding box center [1007, 267] width 30 height 30
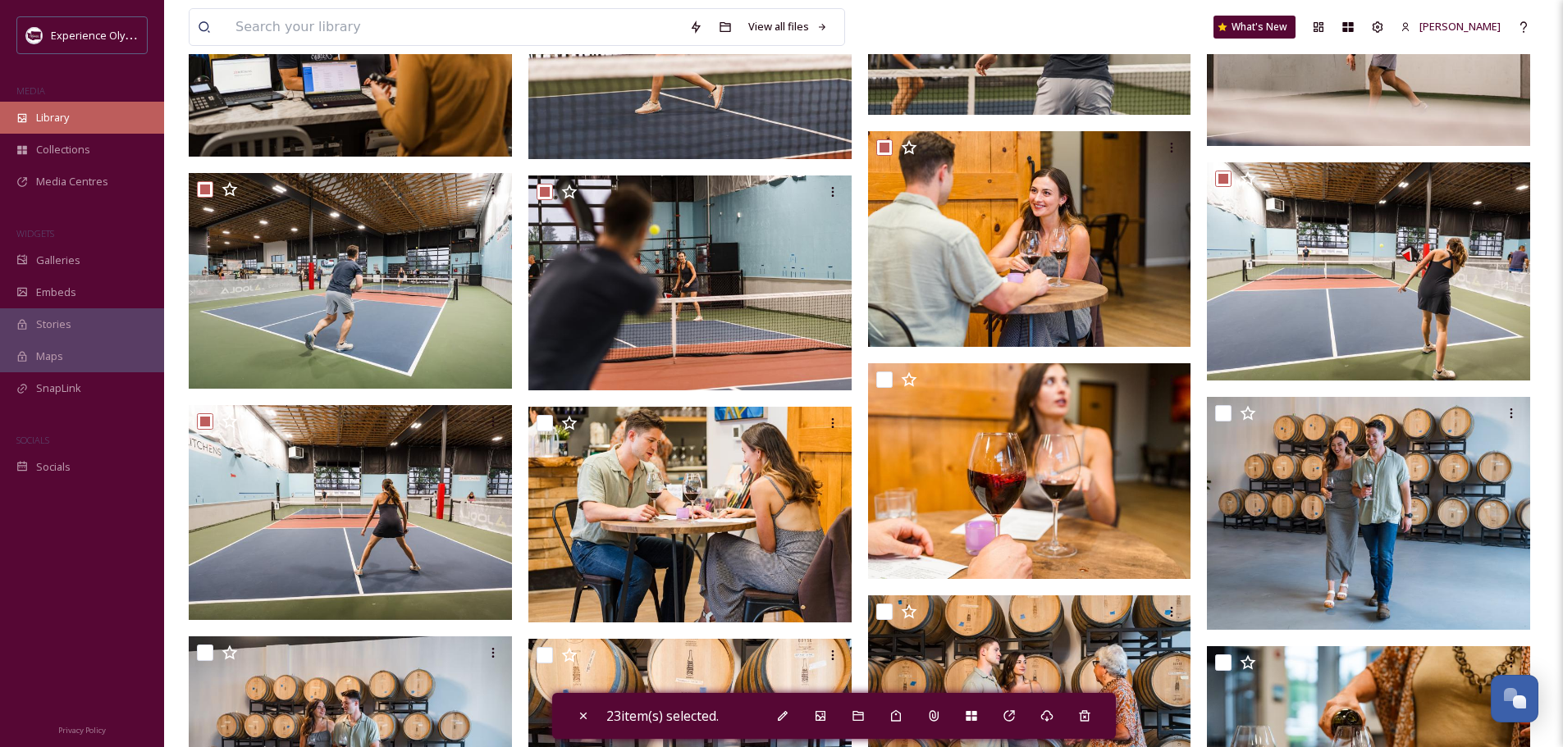
click at [66, 115] on span "Library" at bounding box center [52, 118] width 33 height 16
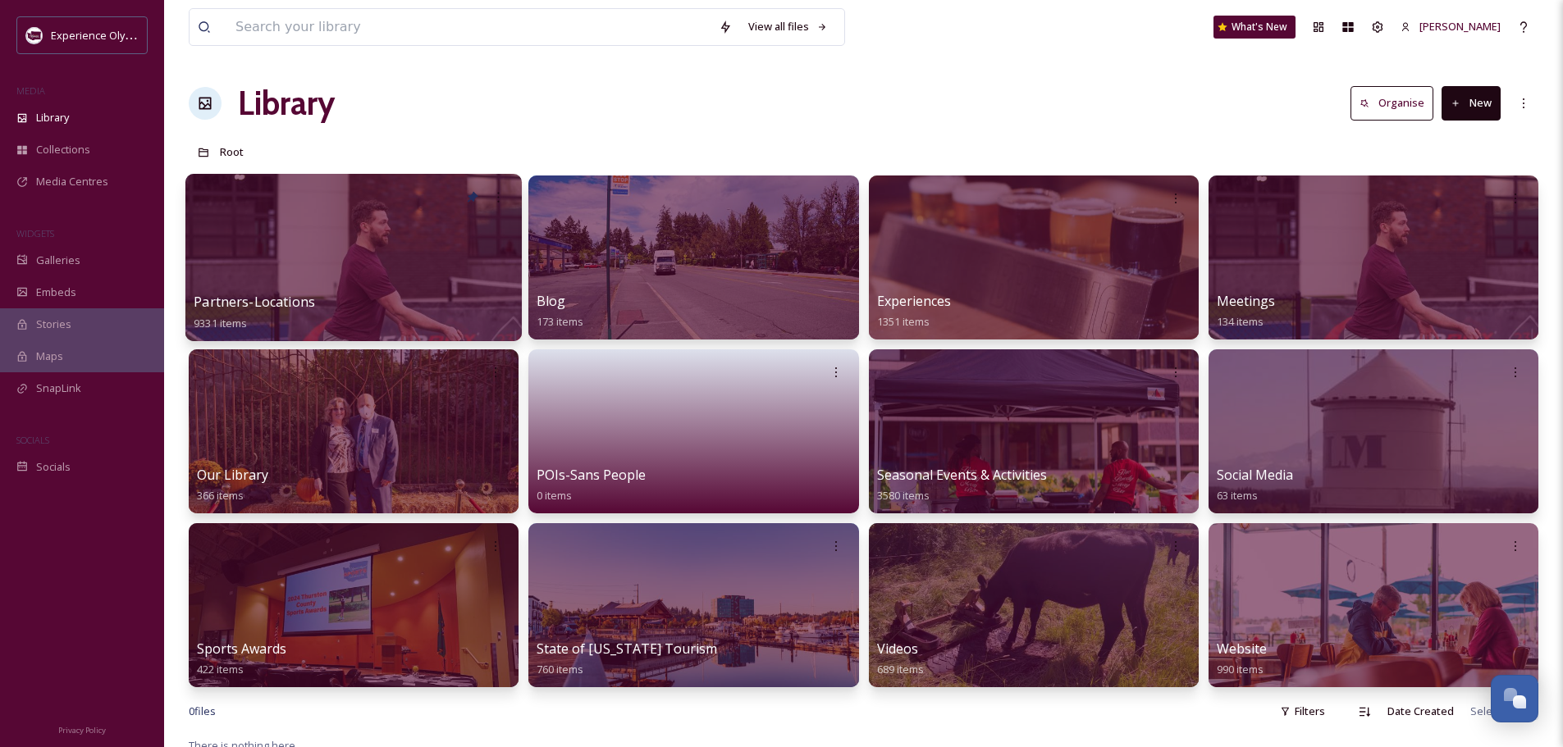
click at [289, 299] on span "Partners-Locations" at bounding box center [254, 302] width 121 height 18
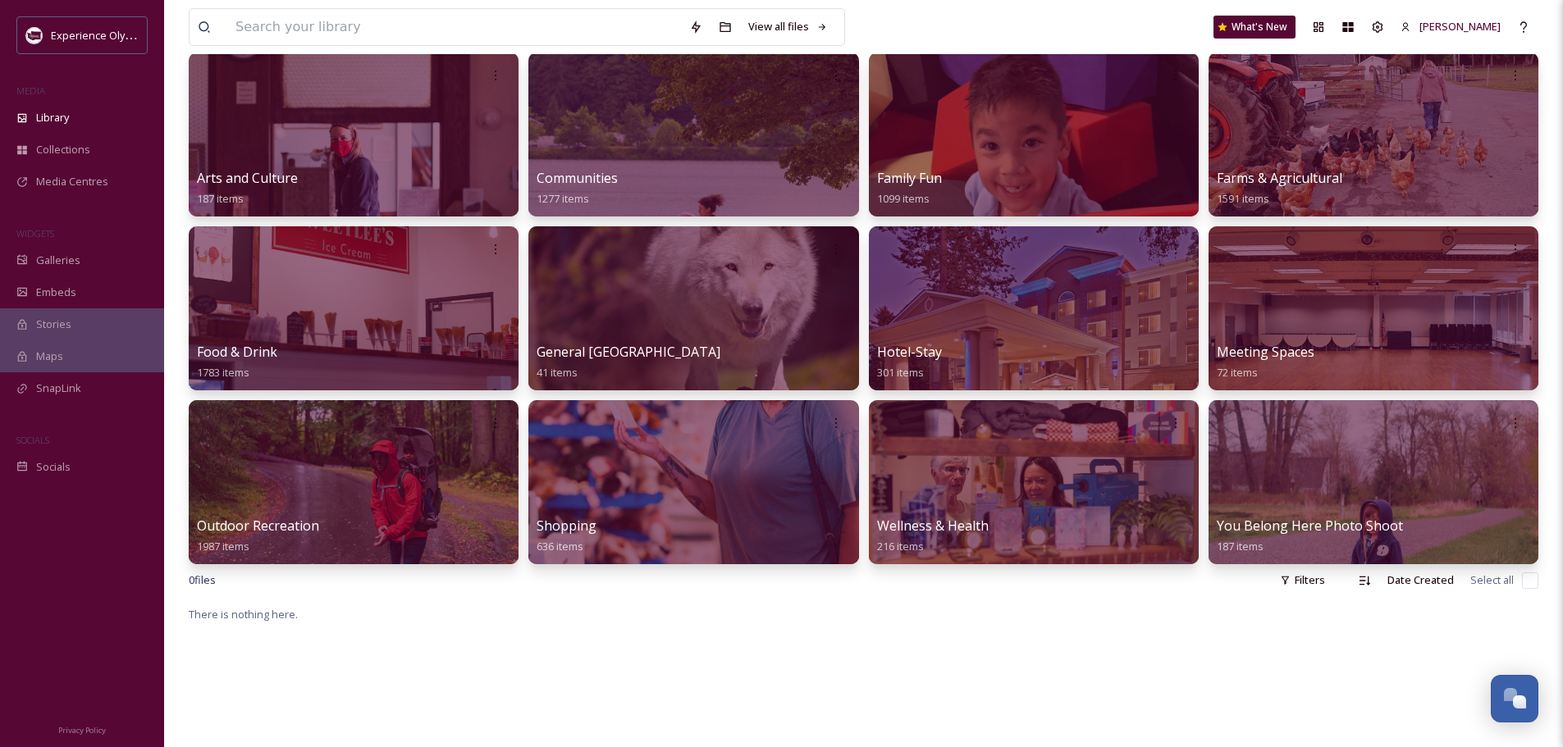
scroll to position [164, 0]
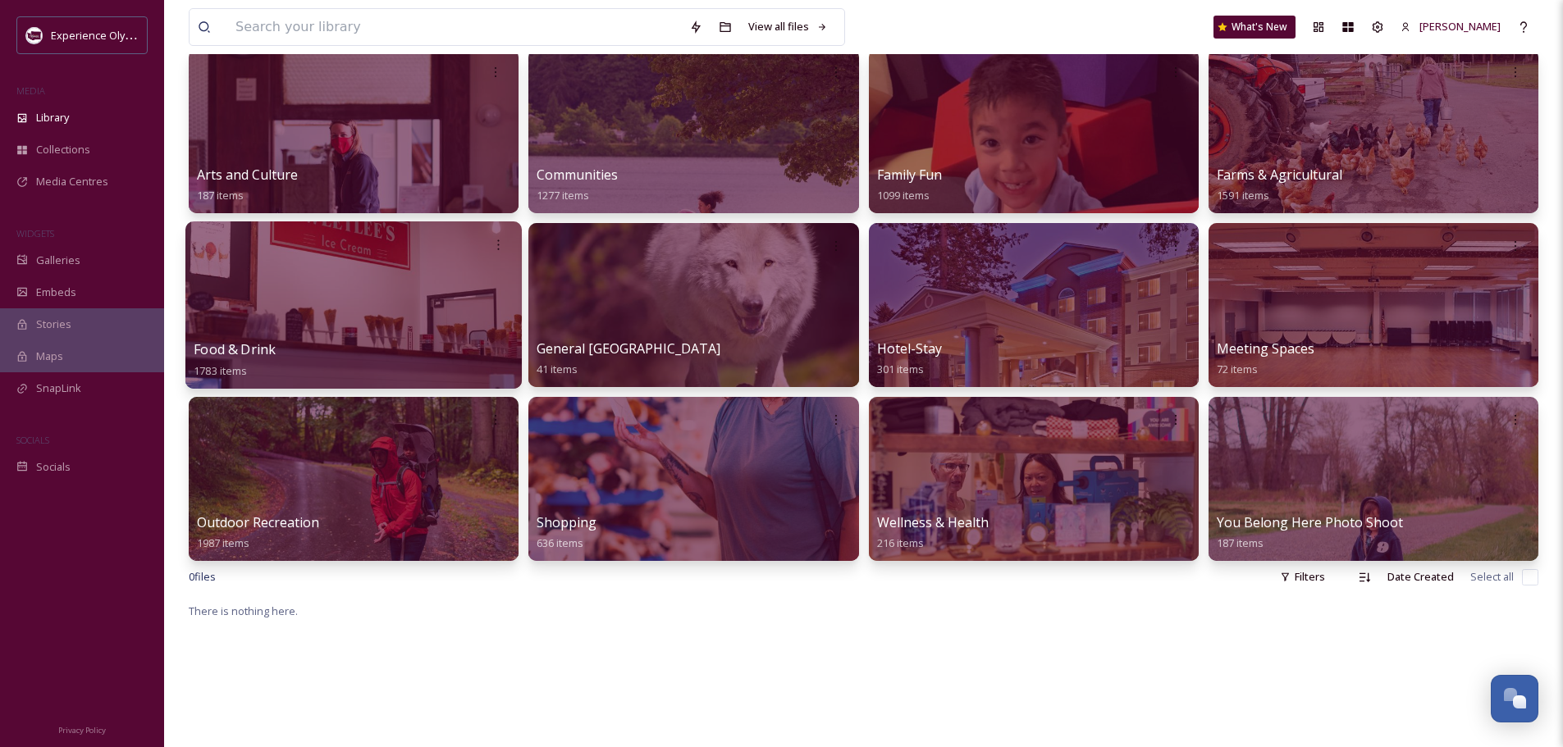
click at [251, 352] on span "Food & Drink" at bounding box center [235, 349] width 82 height 18
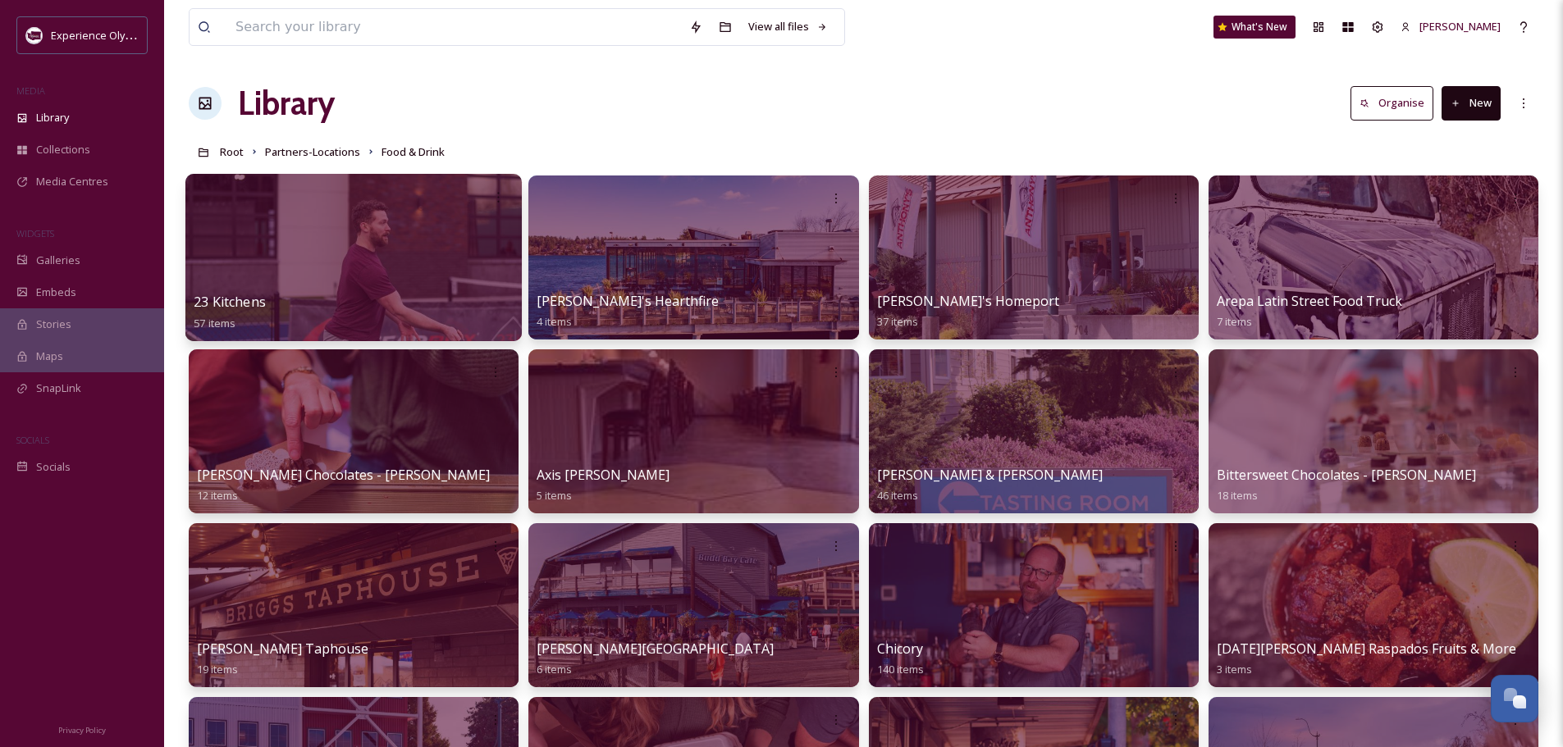
click at [262, 304] on span "23 Kitchens" at bounding box center [230, 302] width 72 height 18
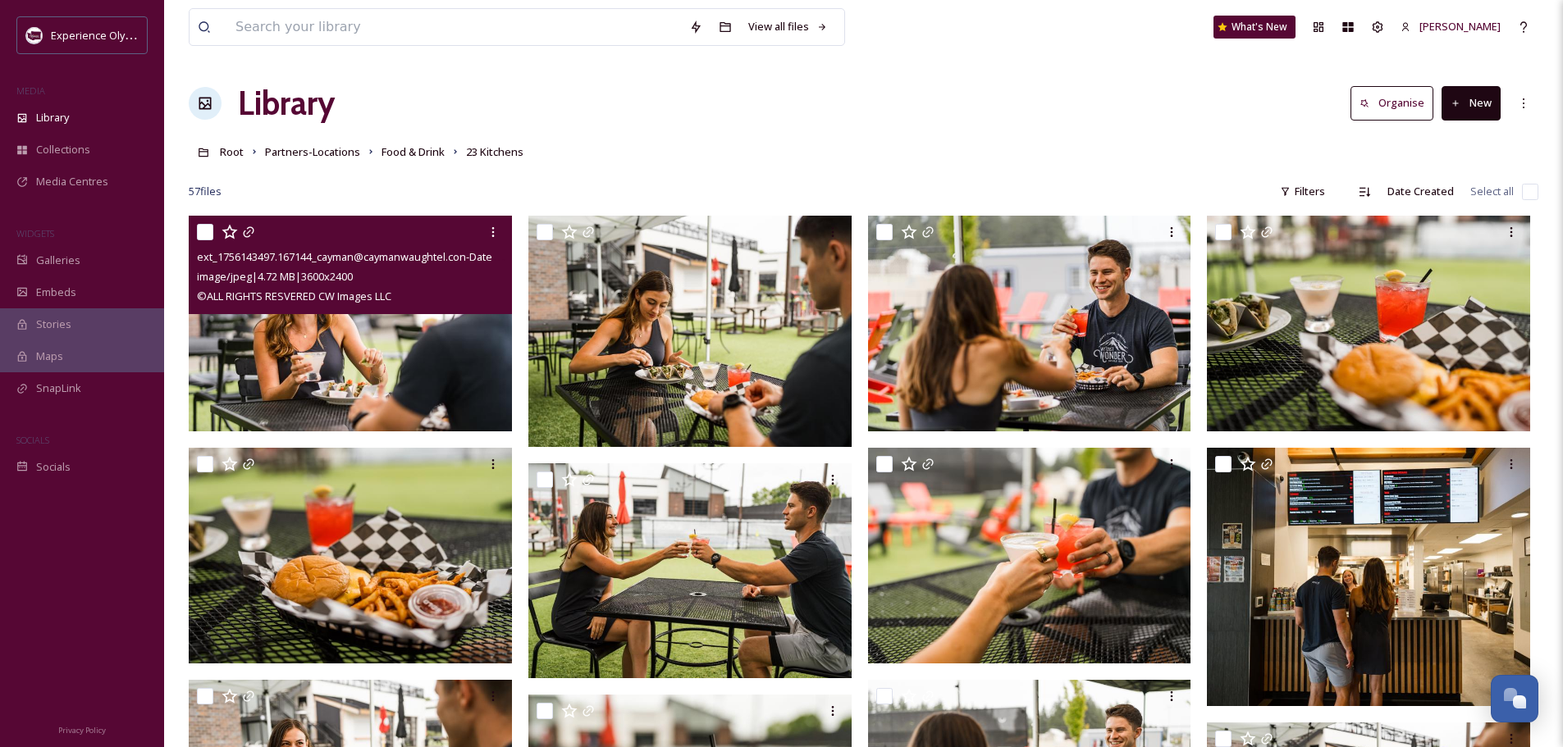
click at [203, 234] on input "checkbox" at bounding box center [205, 232] width 16 height 16
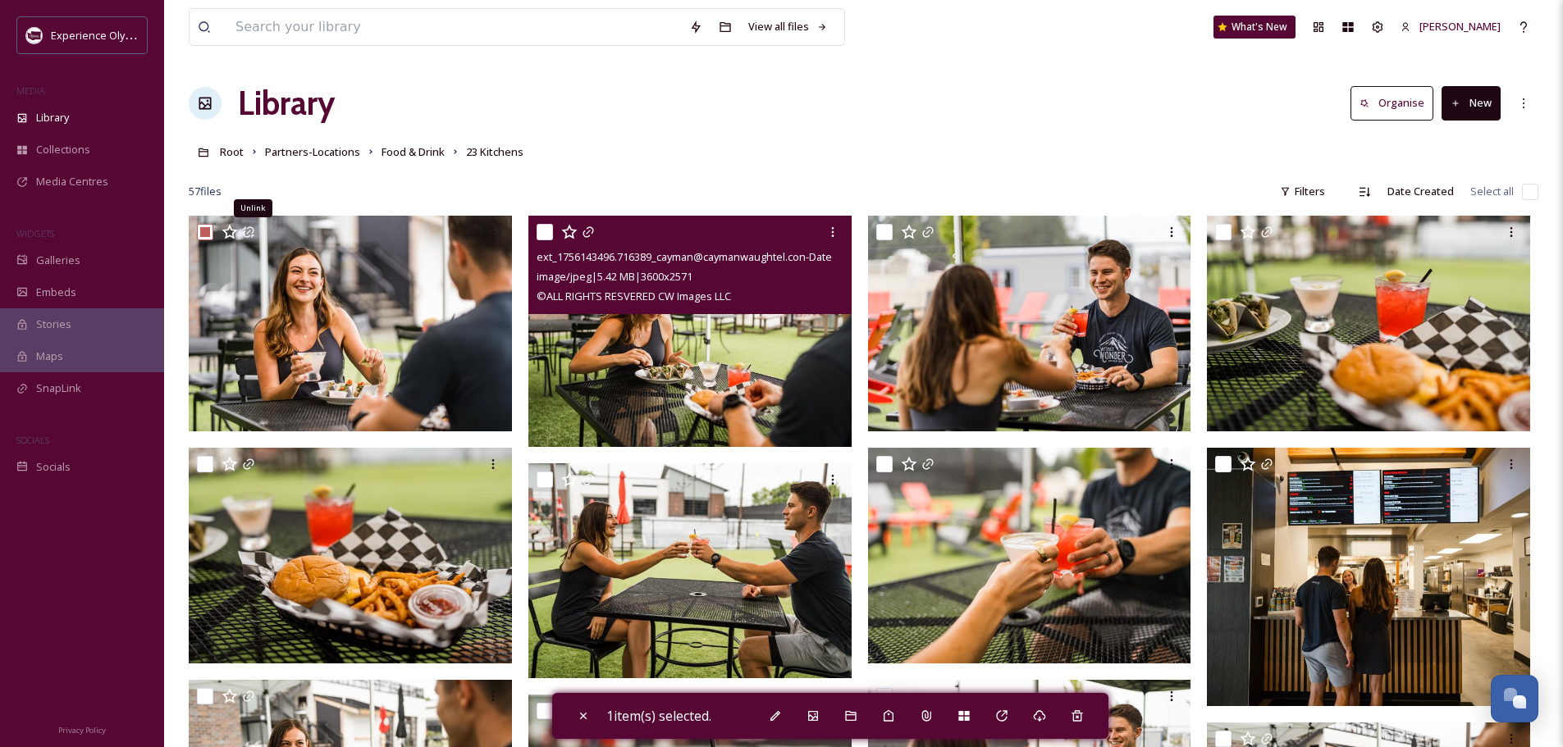
click at [549, 227] on input "checkbox" at bounding box center [544, 232] width 16 height 16
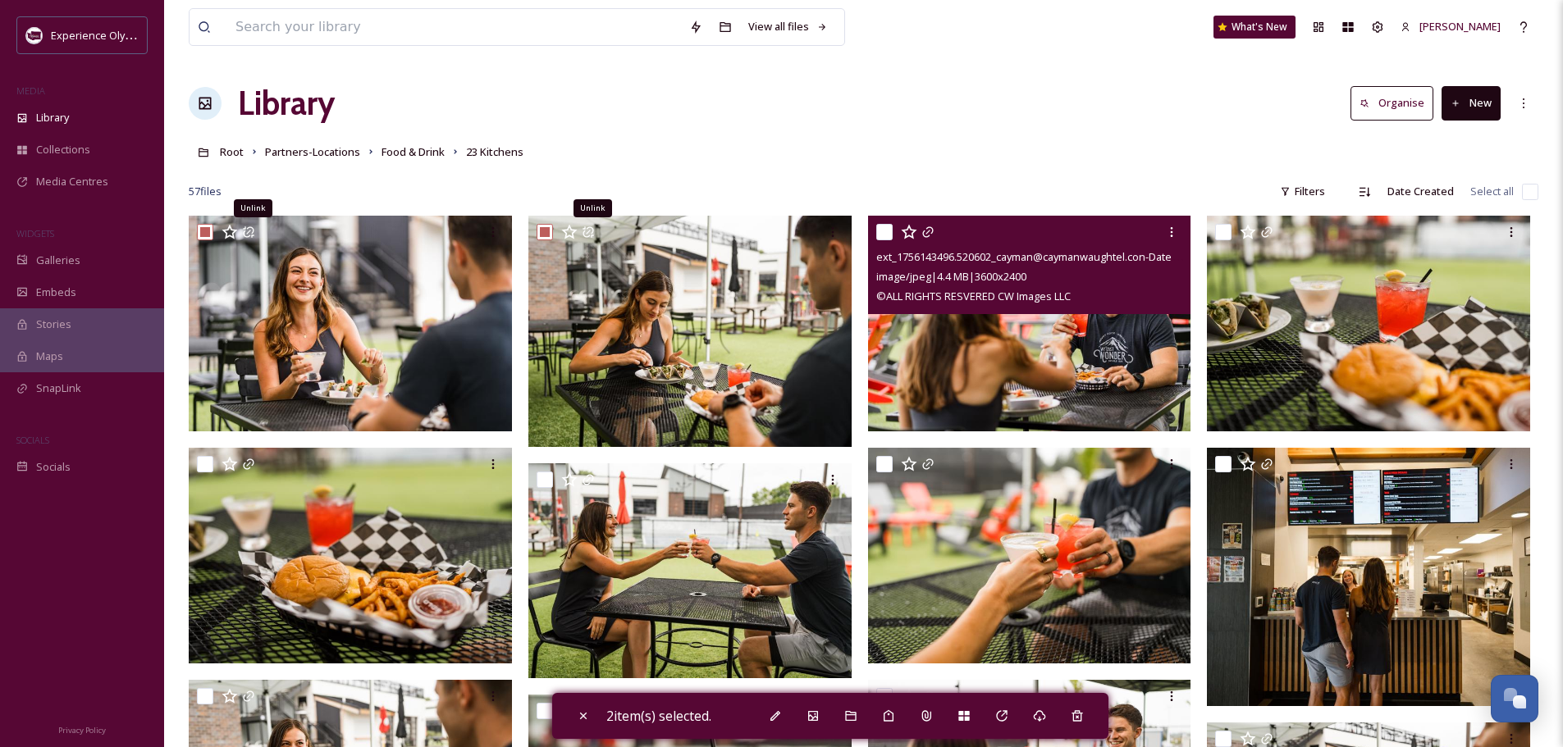
click at [879, 229] on input "checkbox" at bounding box center [884, 232] width 16 height 16
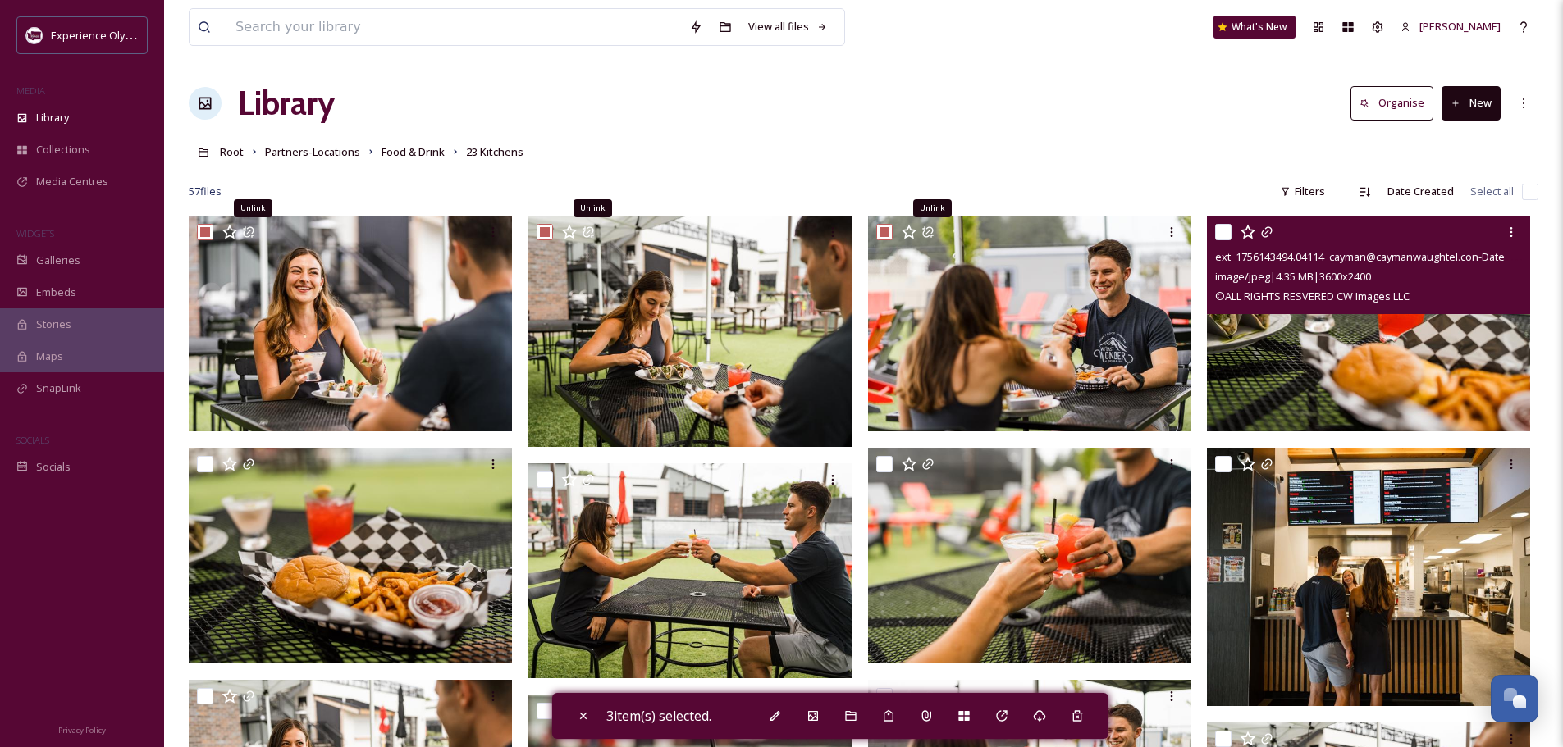
click at [1226, 228] on input "checkbox" at bounding box center [1223, 232] width 16 height 16
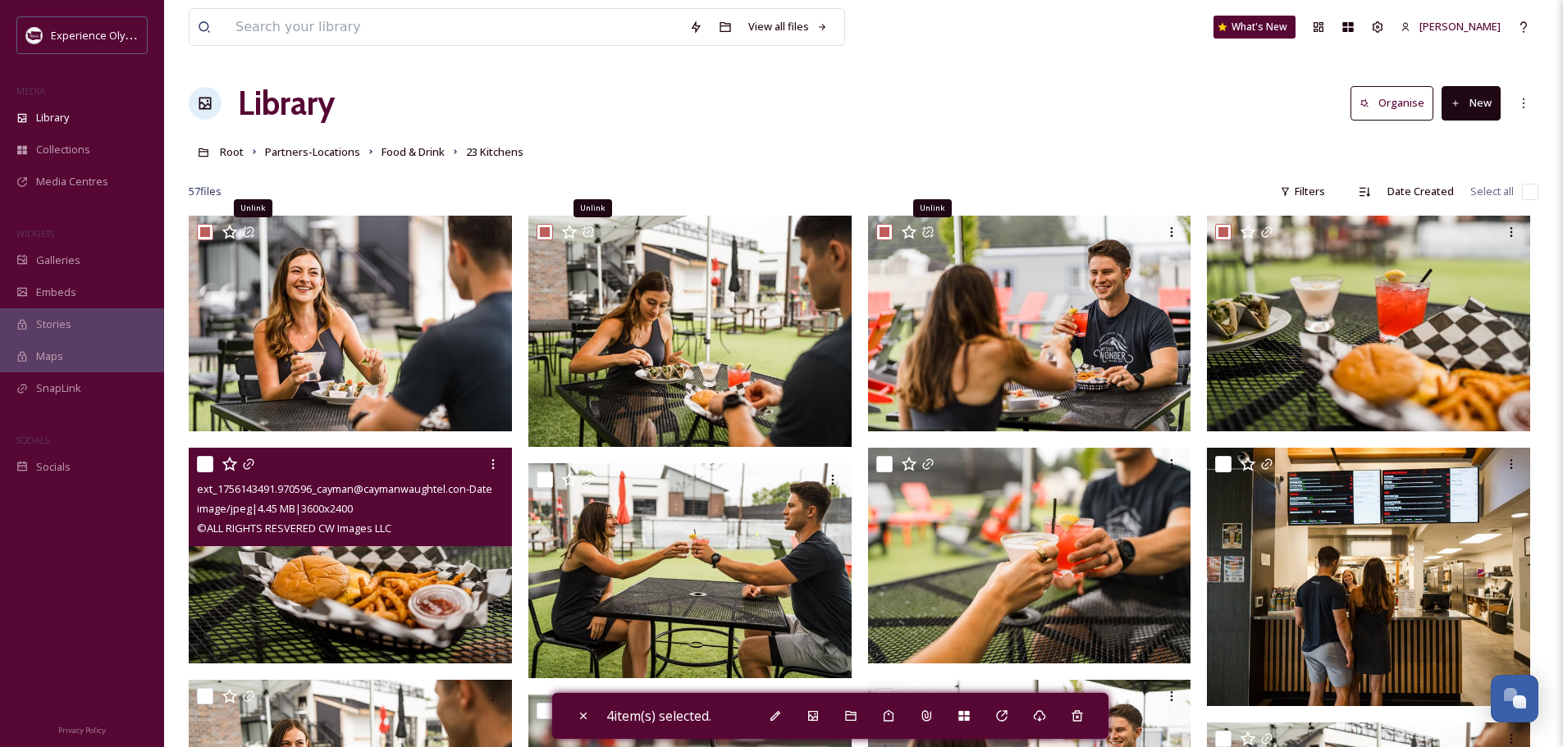
click at [210, 459] on input "checkbox" at bounding box center [205, 464] width 16 height 16
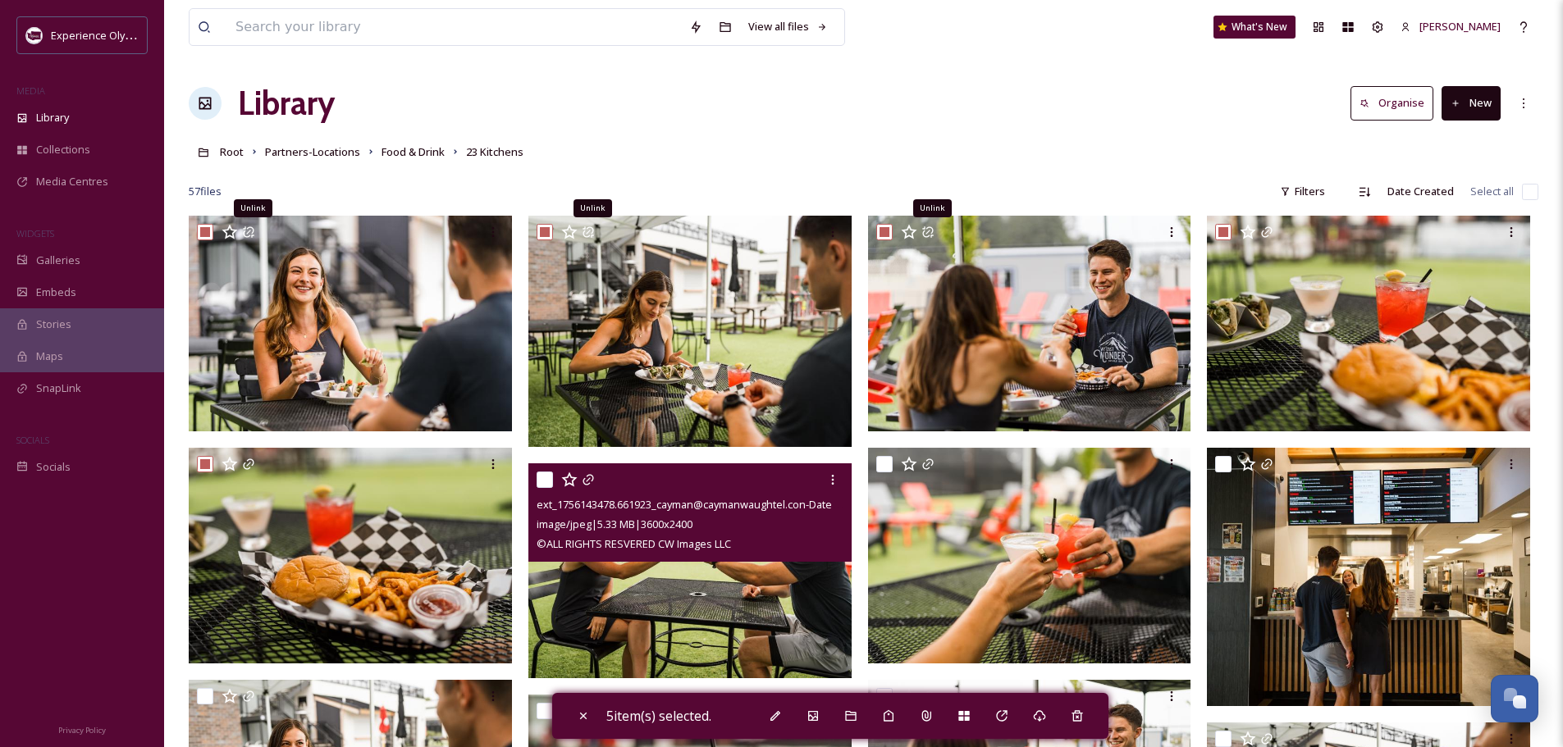
click at [541, 475] on input "checkbox" at bounding box center [544, 480] width 16 height 16
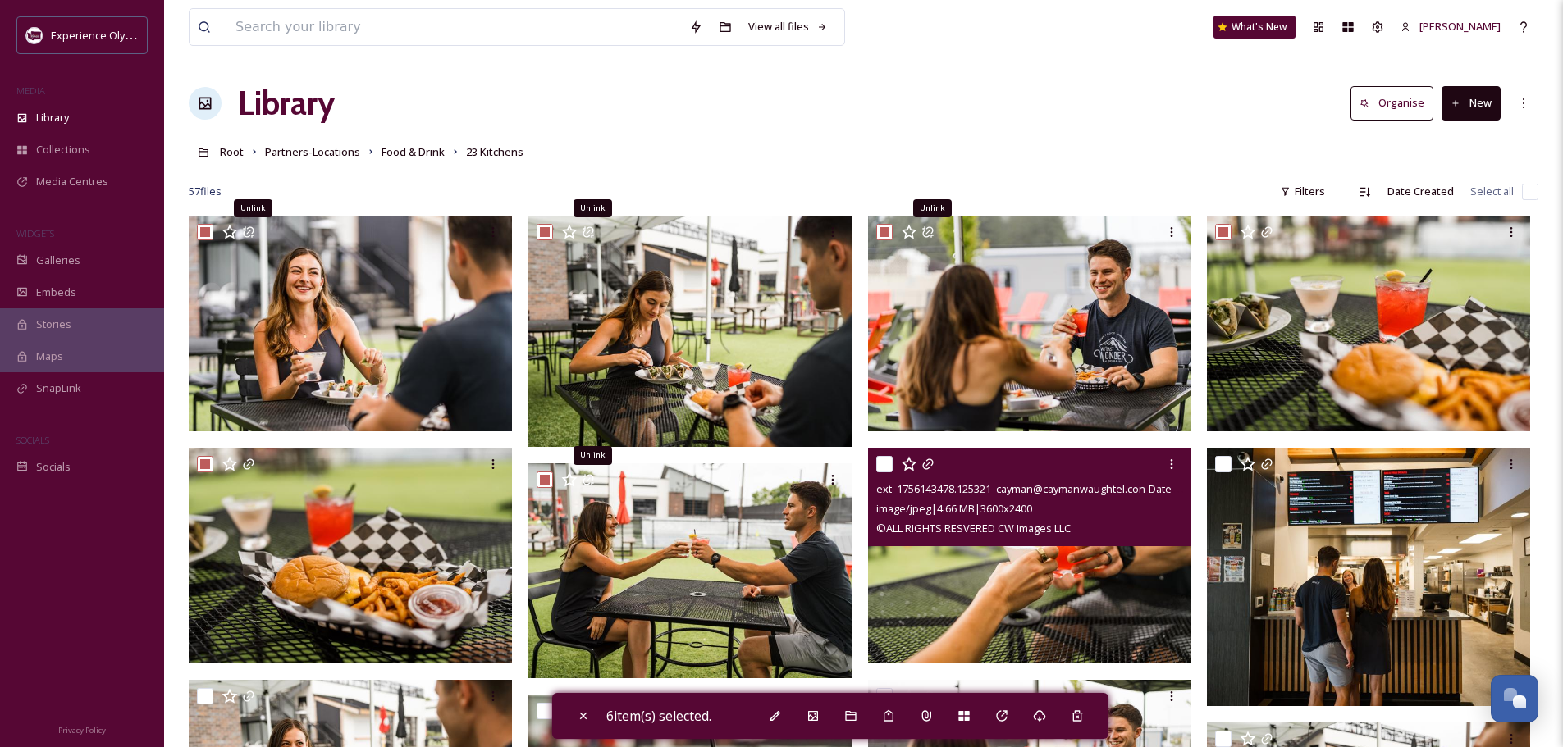
drag, startPoint x: 882, startPoint y: 459, endPoint x: 1033, endPoint y: 467, distance: 151.9
click at [883, 459] on input "checkbox" at bounding box center [884, 464] width 16 height 16
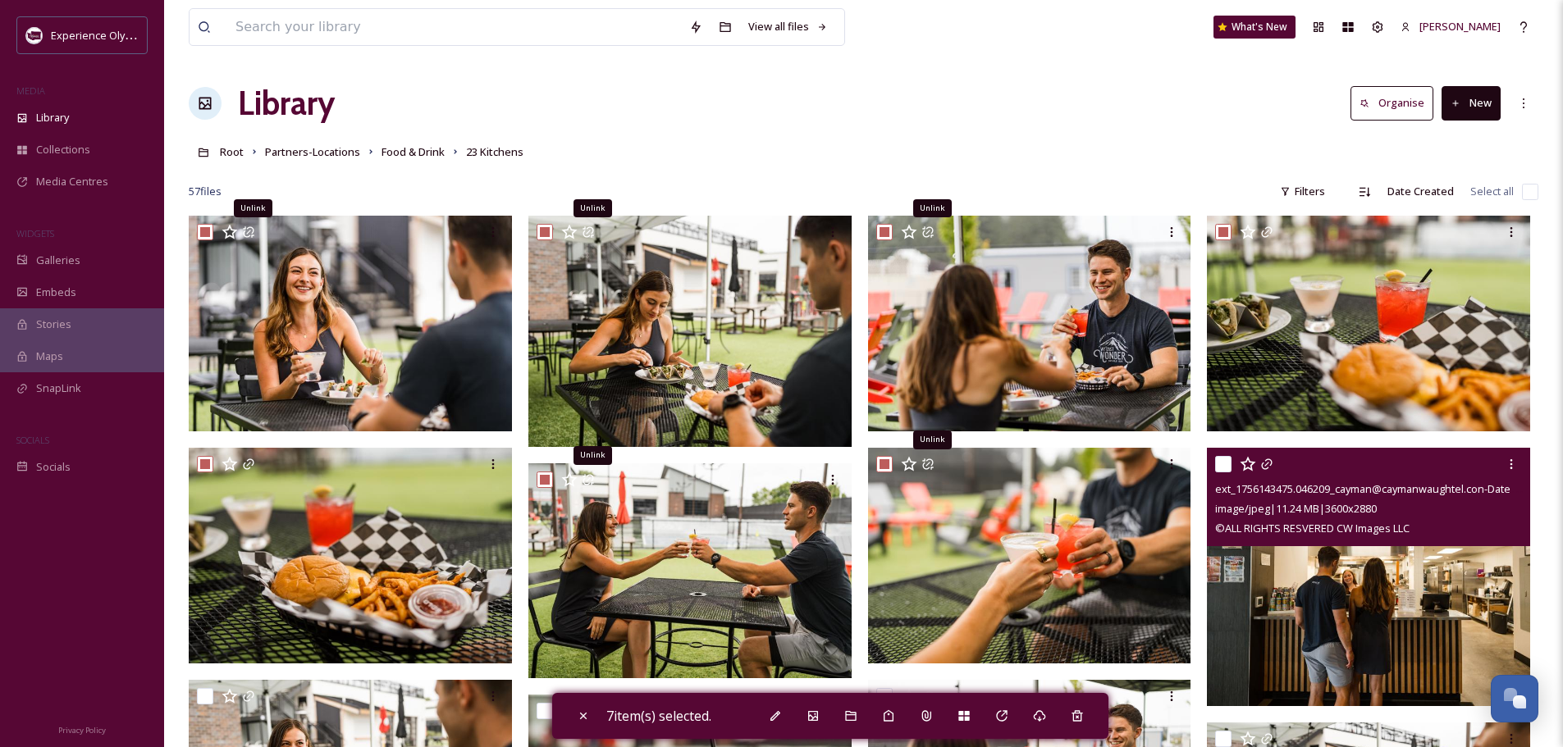
drag, startPoint x: 1221, startPoint y: 458, endPoint x: 1213, endPoint y: 455, distance: 8.6
click at [1221, 458] on input "checkbox" at bounding box center [1223, 464] width 16 height 16
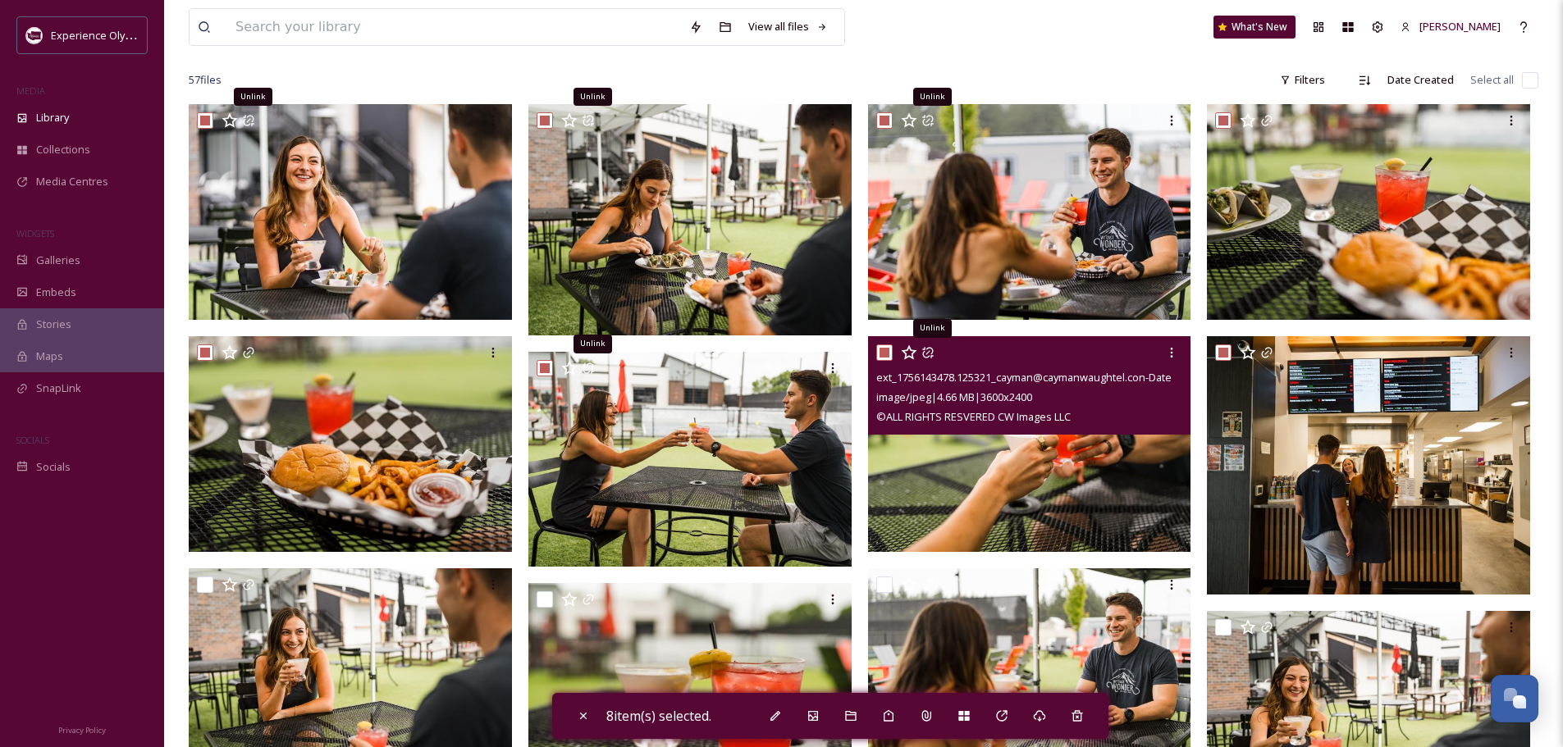
scroll to position [328, 0]
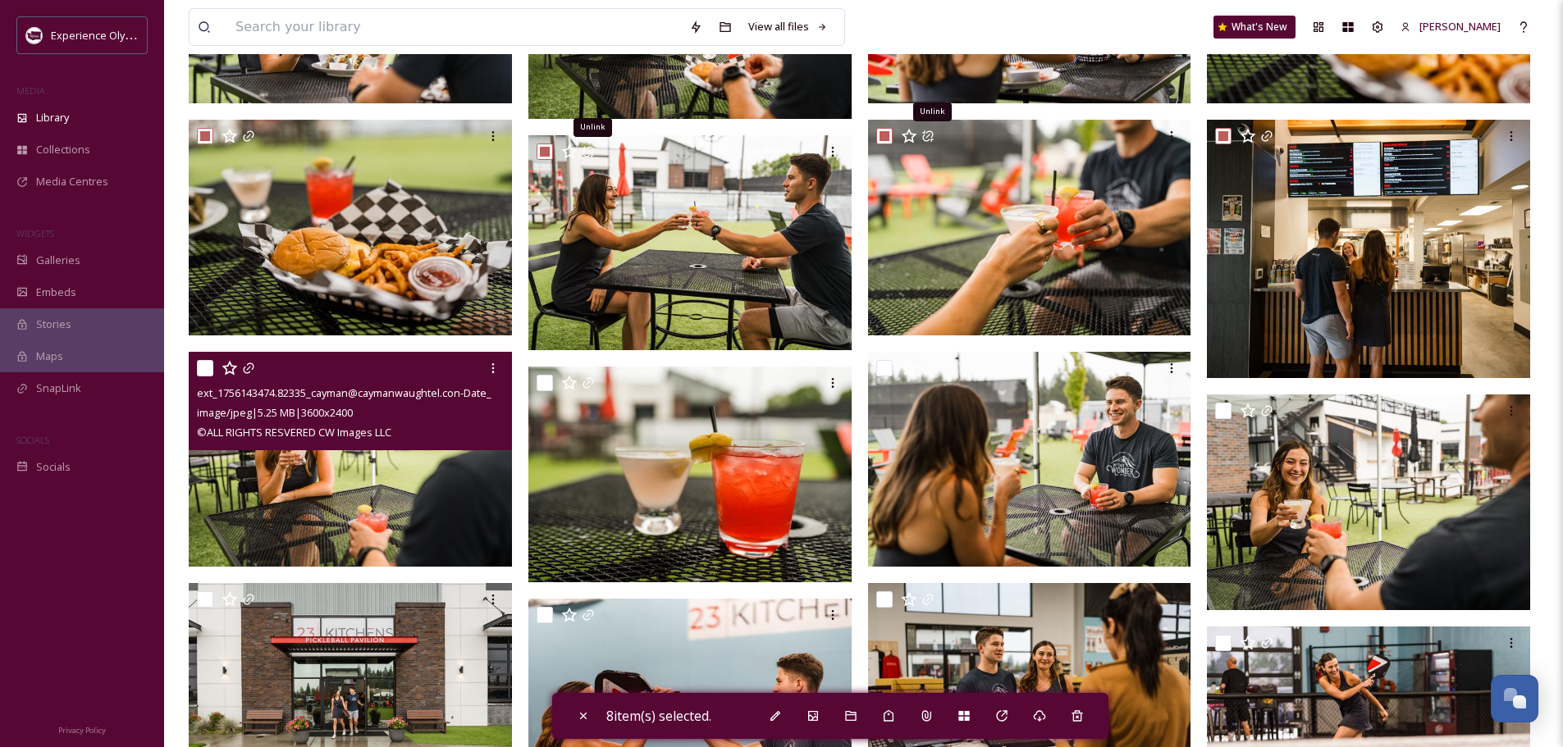
click at [206, 367] on input "checkbox" at bounding box center [205, 368] width 16 height 16
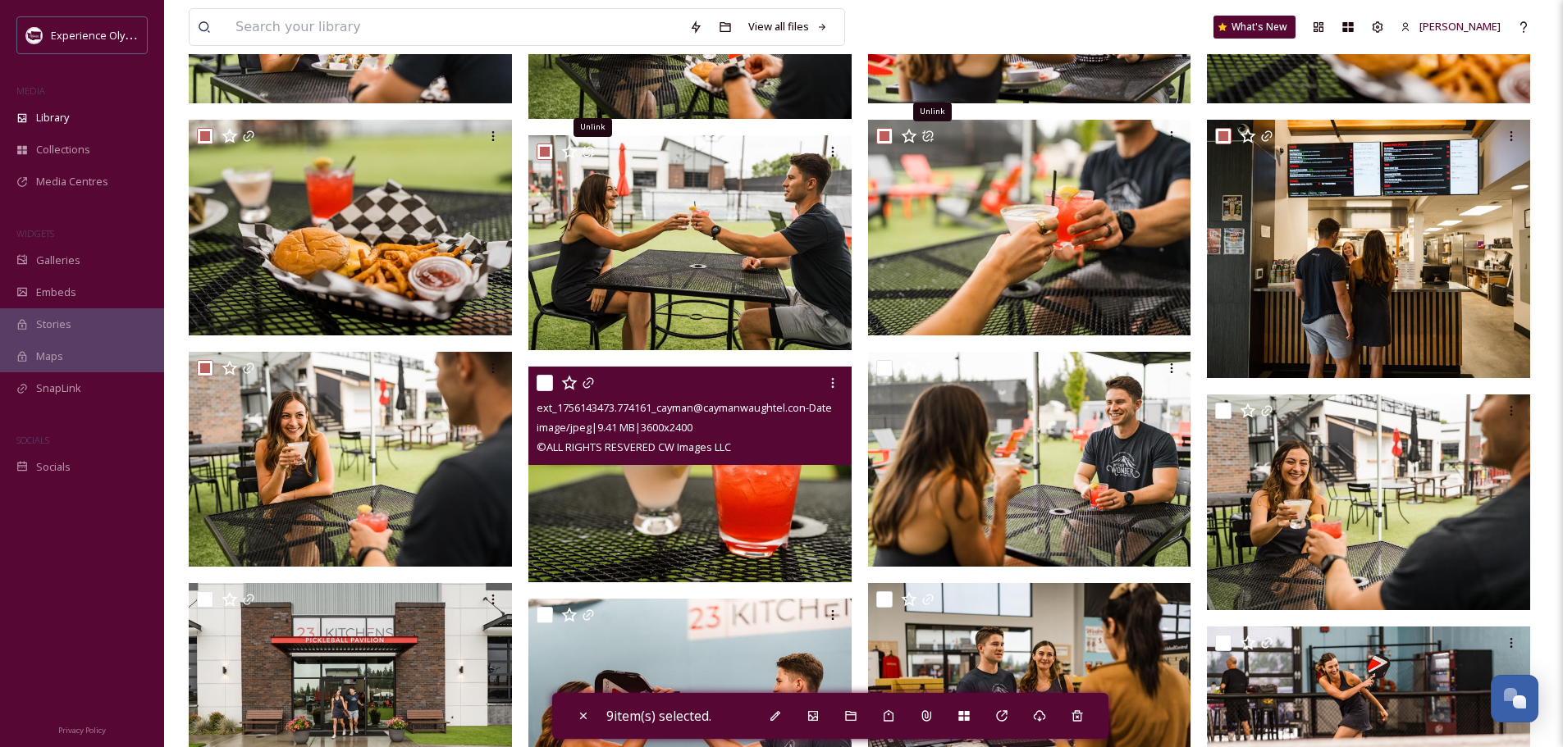
click at [547, 379] on input "checkbox" at bounding box center [544, 383] width 16 height 16
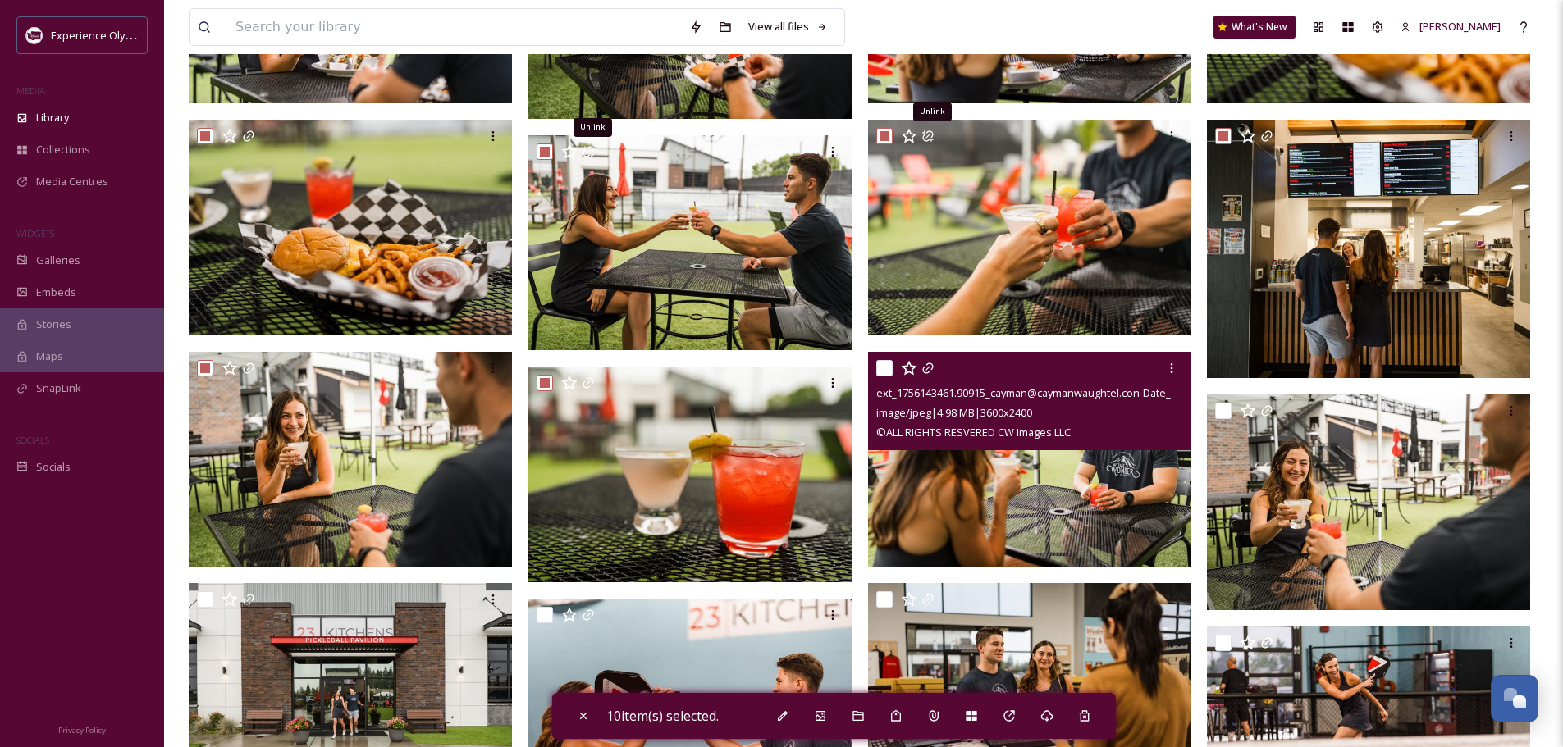
click at [883, 366] on input "checkbox" at bounding box center [884, 368] width 16 height 16
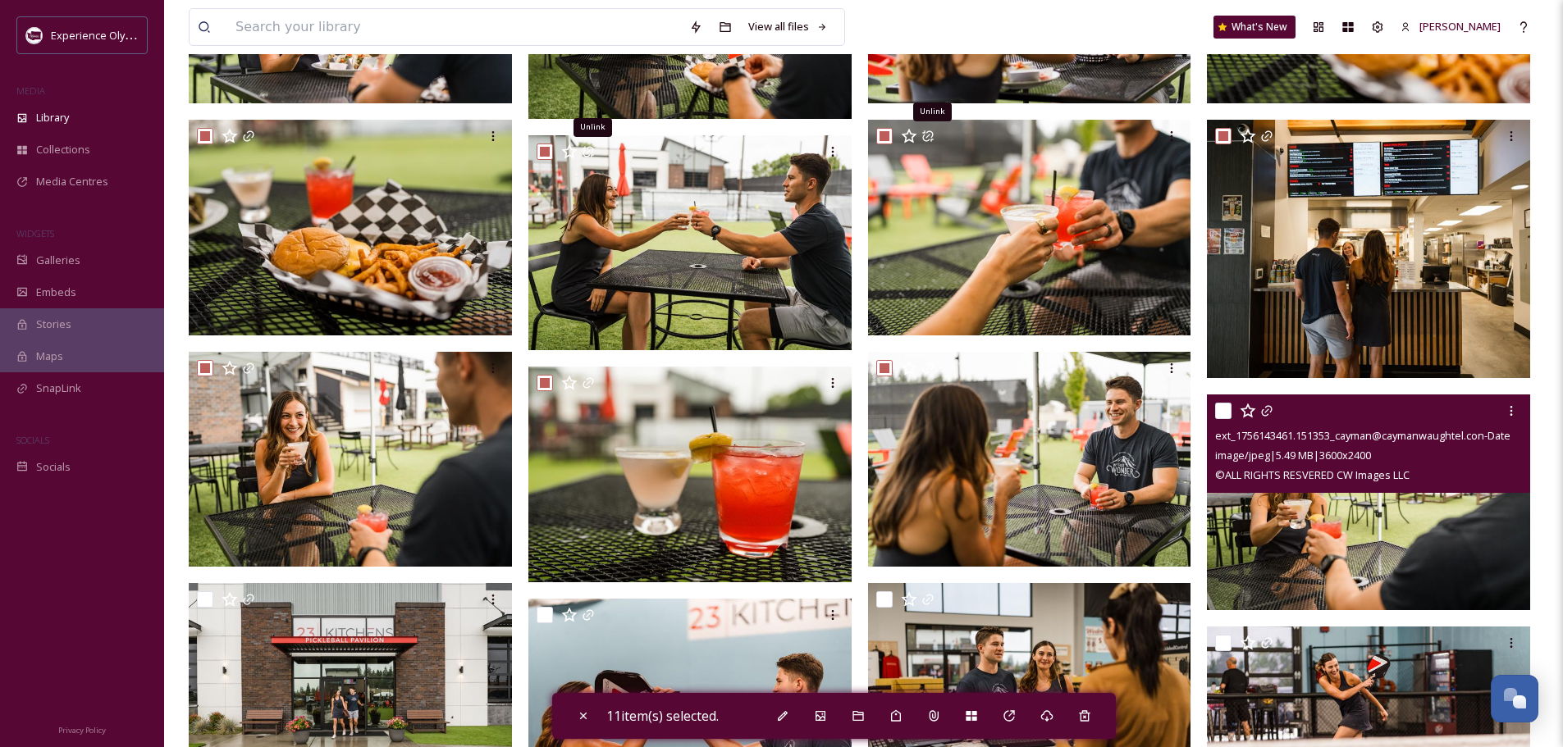
click at [1221, 406] on input "checkbox" at bounding box center [1223, 411] width 16 height 16
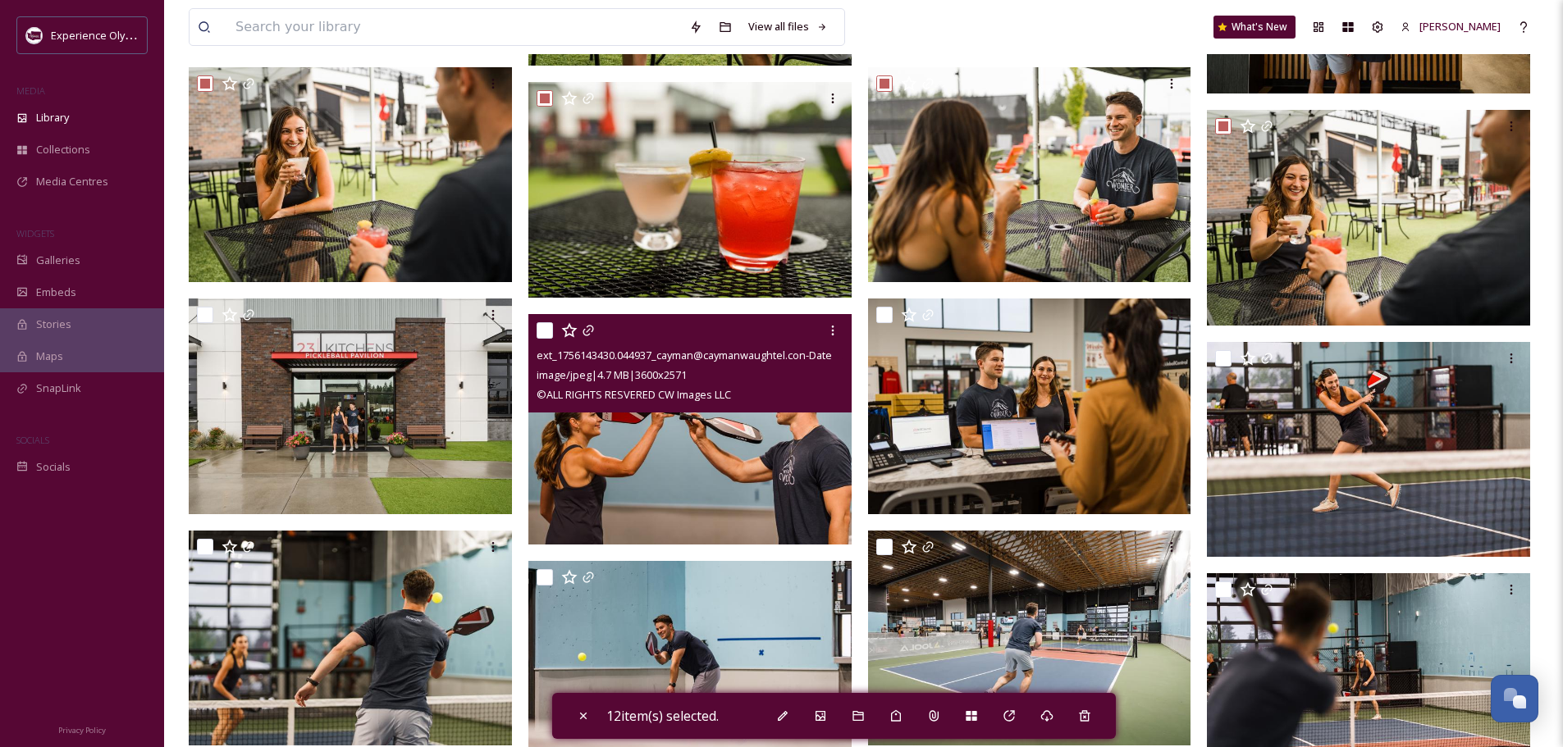
scroll to position [656, 0]
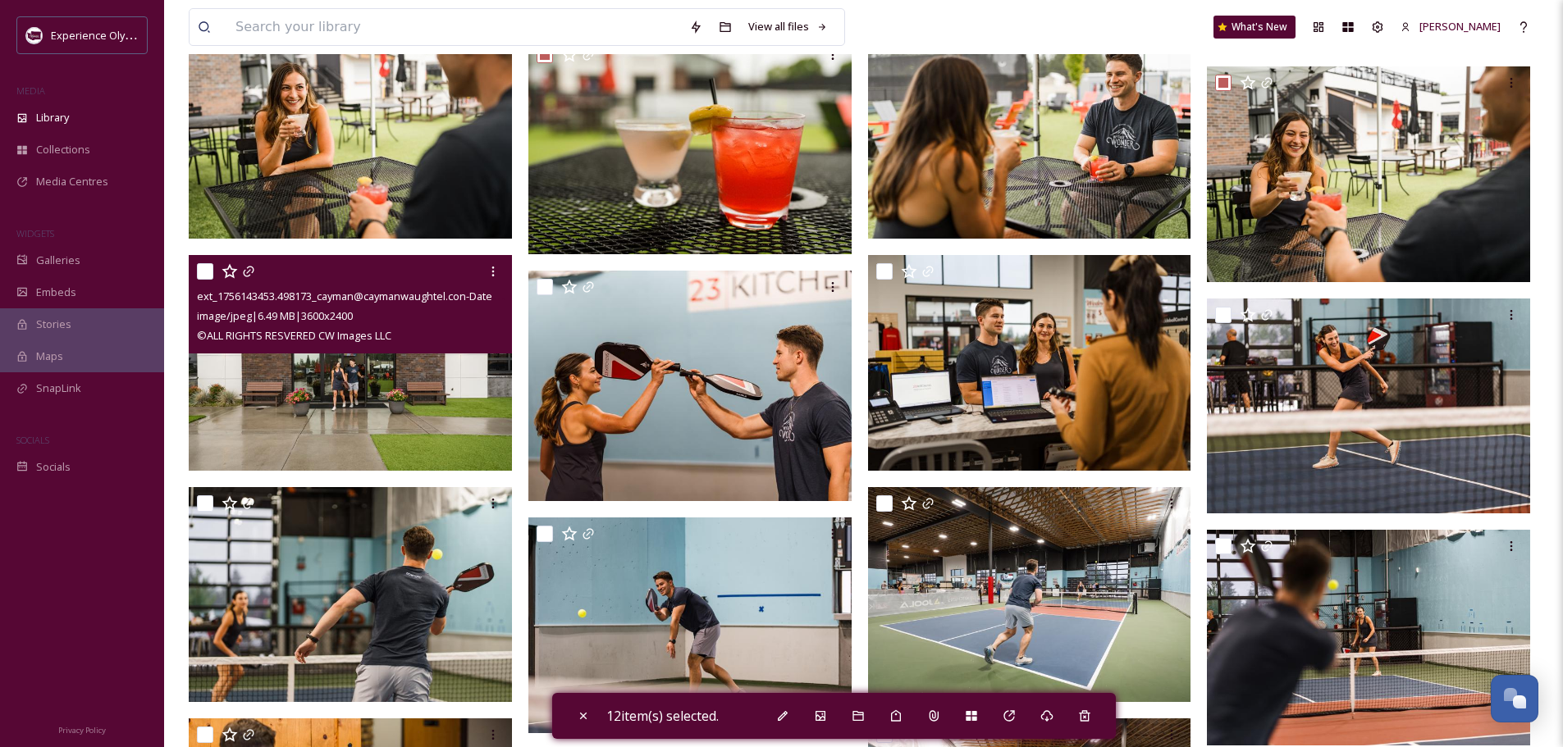
click at [208, 271] on input "checkbox" at bounding box center [205, 271] width 16 height 16
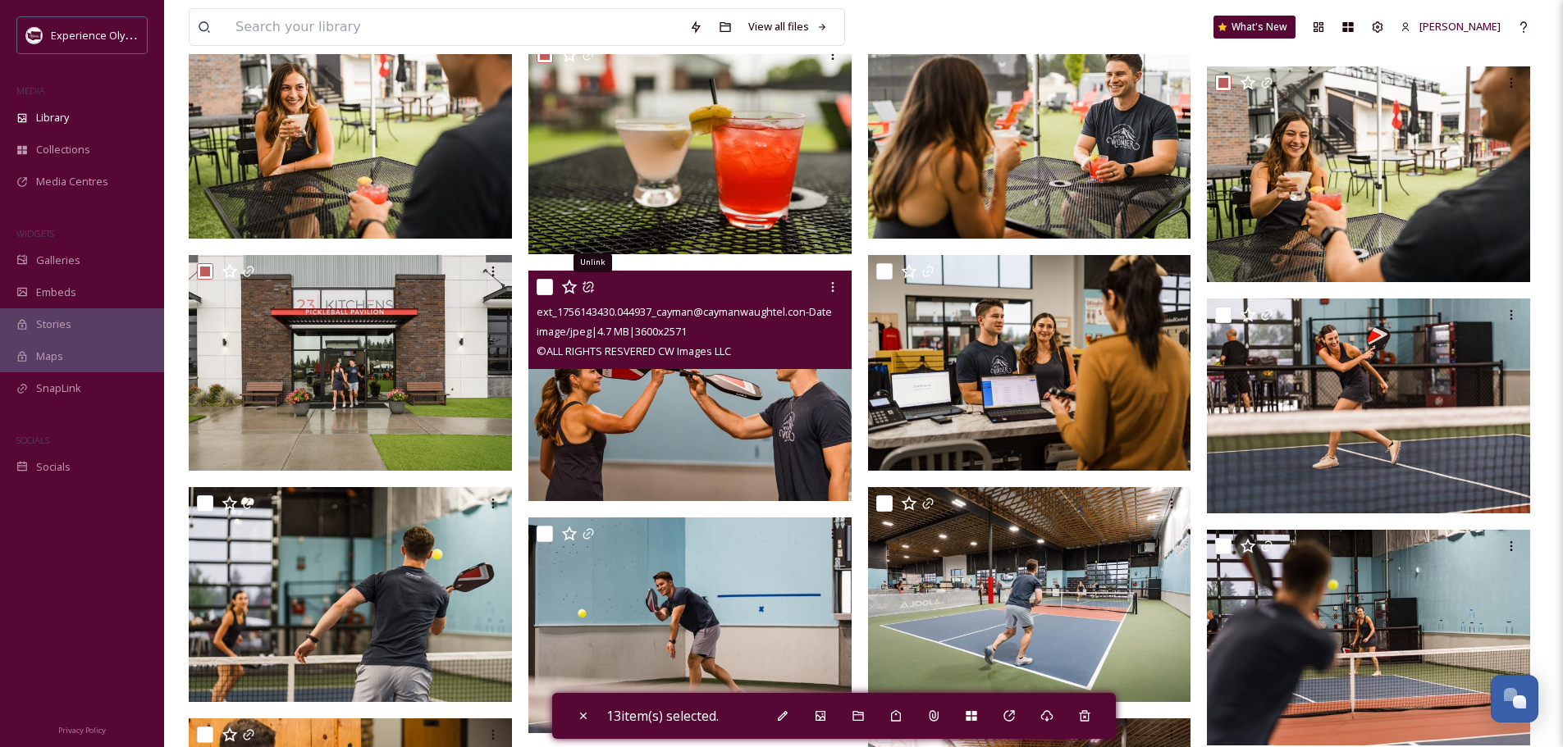
click at [546, 283] on input "checkbox" at bounding box center [544, 287] width 16 height 16
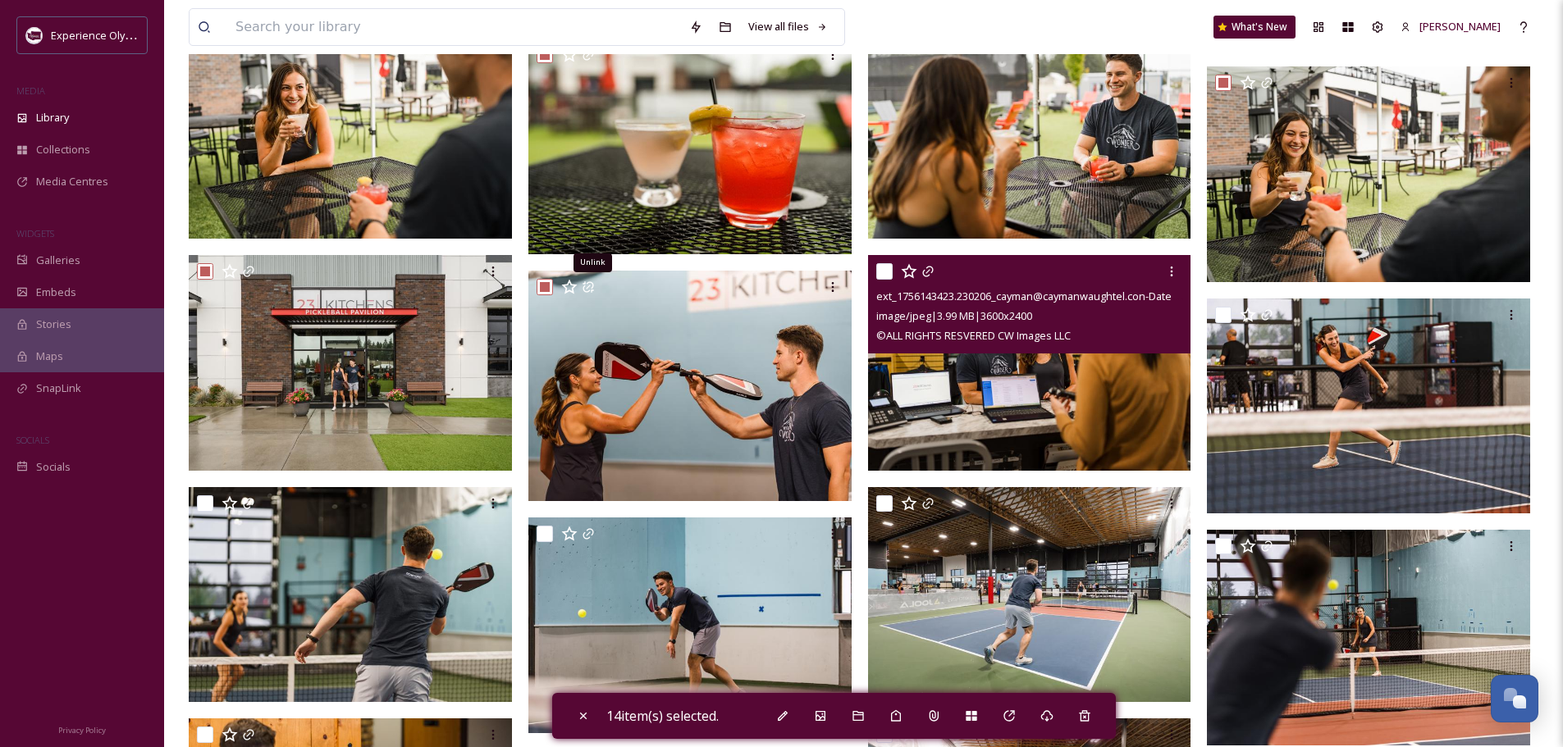
click at [878, 268] on input "checkbox" at bounding box center [884, 271] width 16 height 16
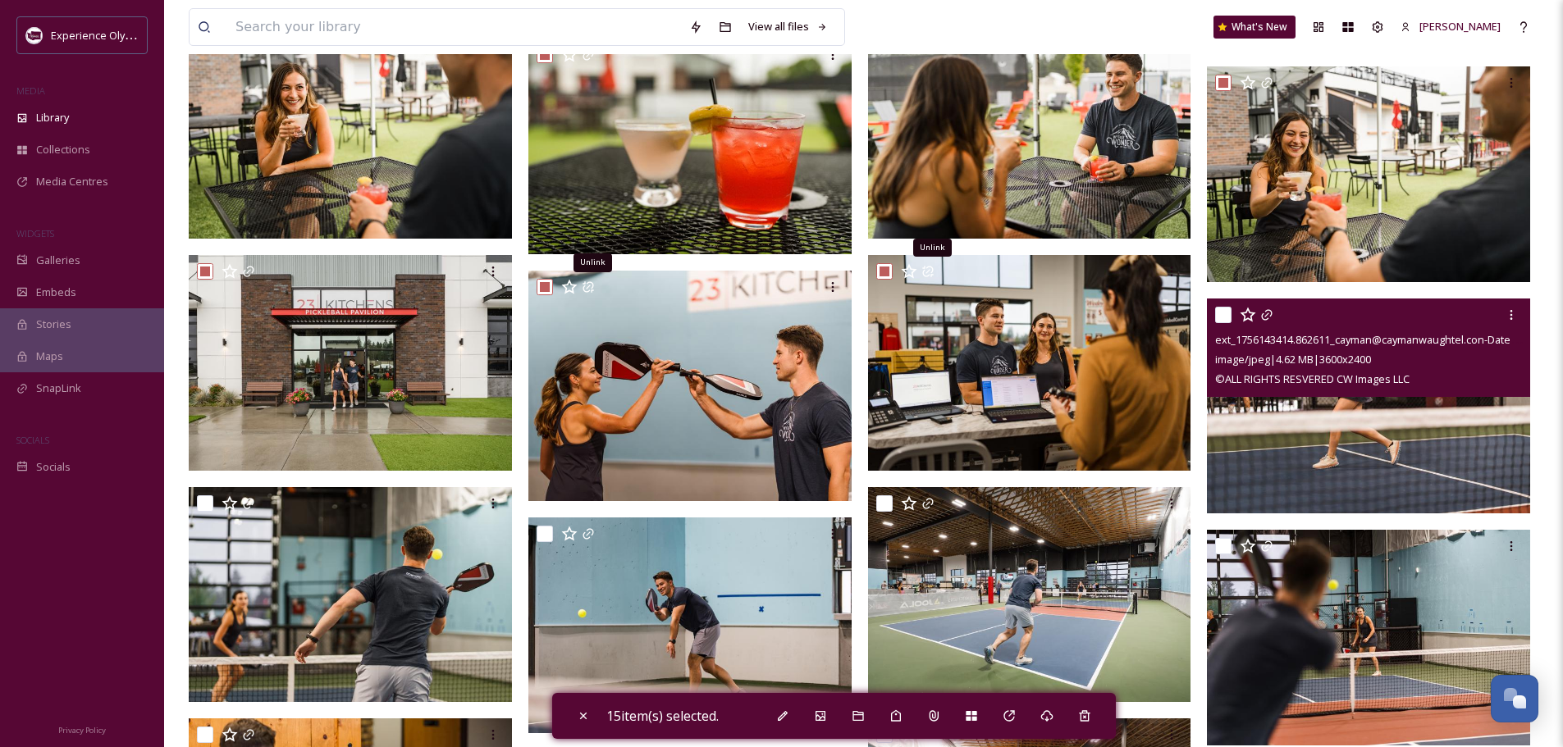
click at [1220, 309] on input "checkbox" at bounding box center [1223, 315] width 16 height 16
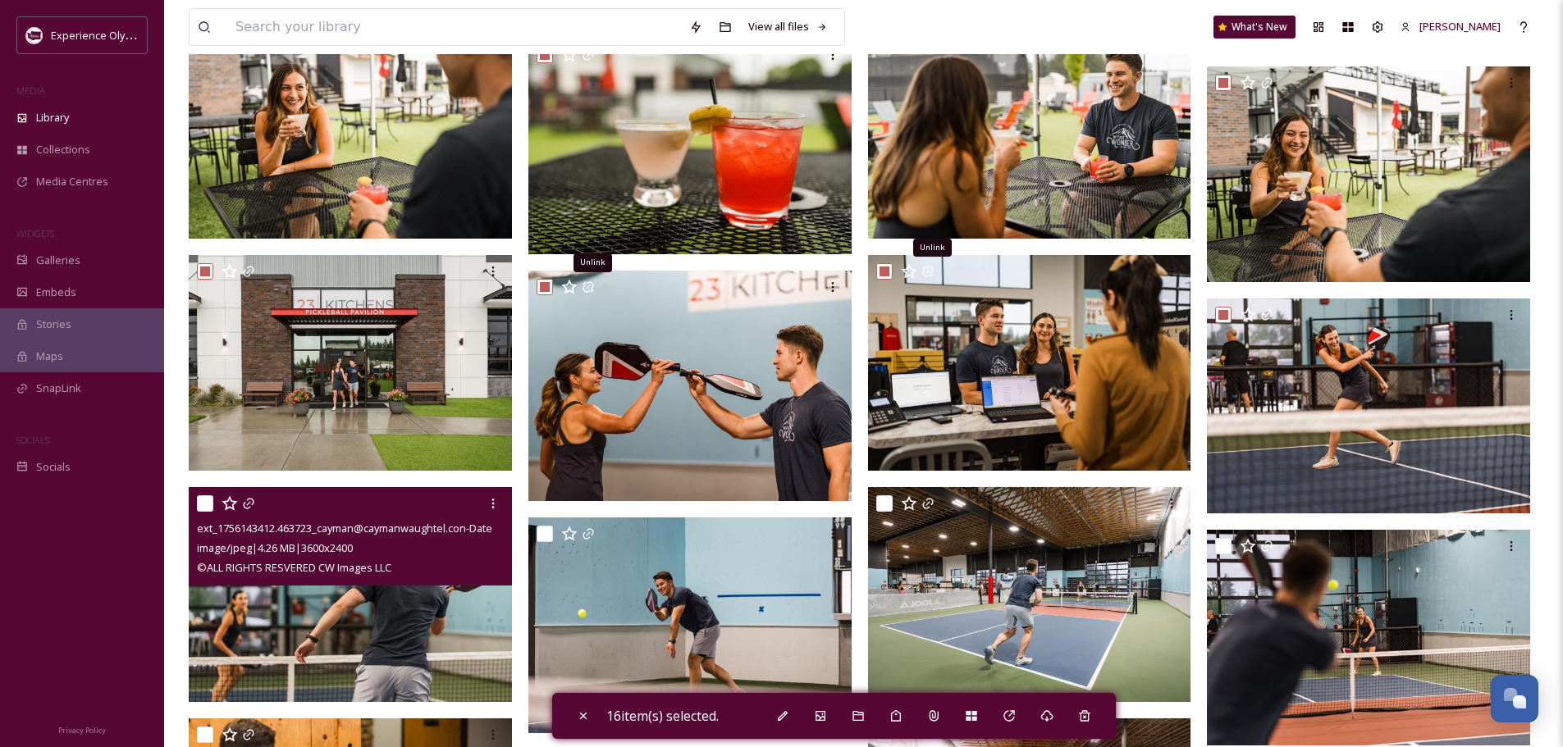
click at [207, 499] on input "checkbox" at bounding box center [205, 503] width 16 height 16
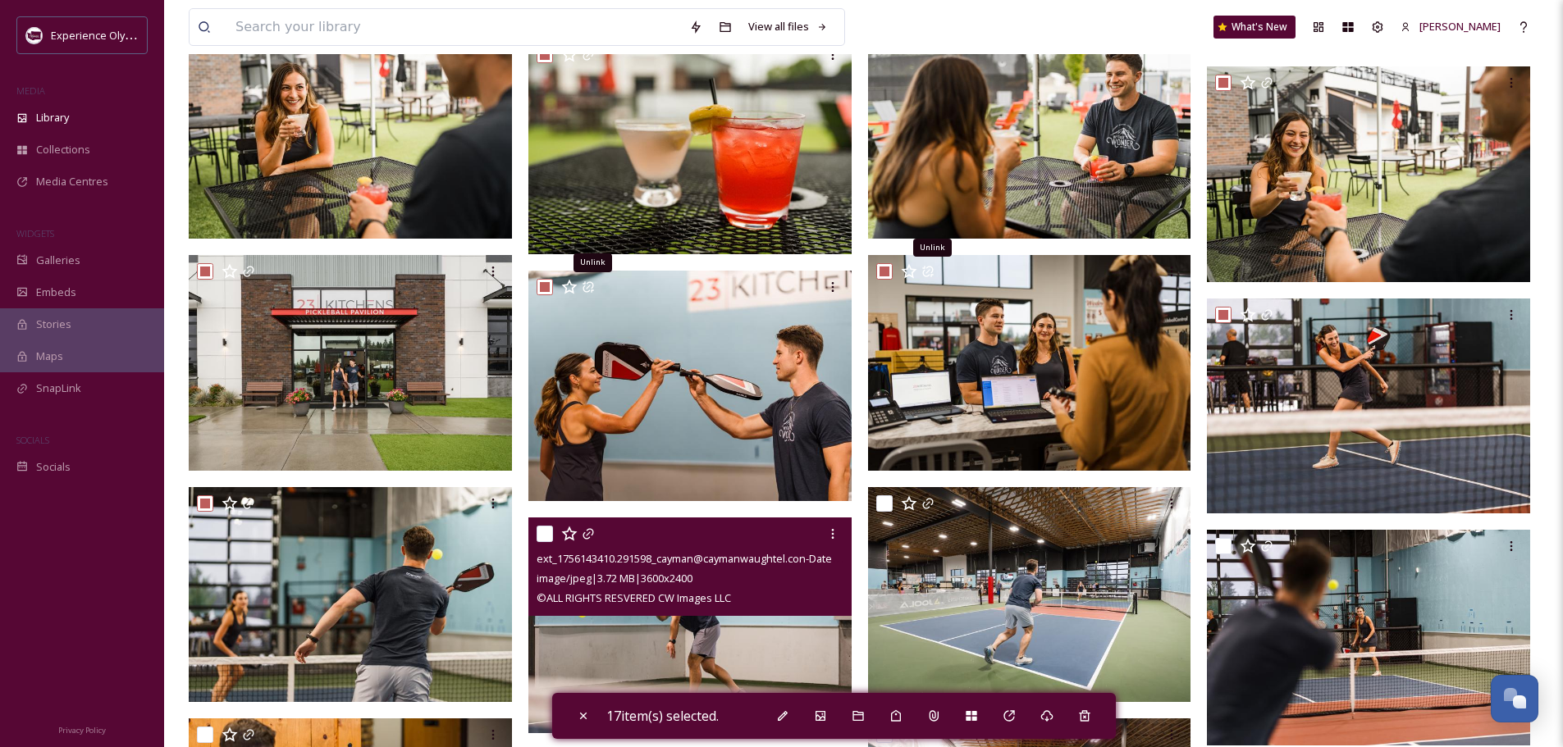
click at [542, 527] on input "checkbox" at bounding box center [544, 534] width 16 height 16
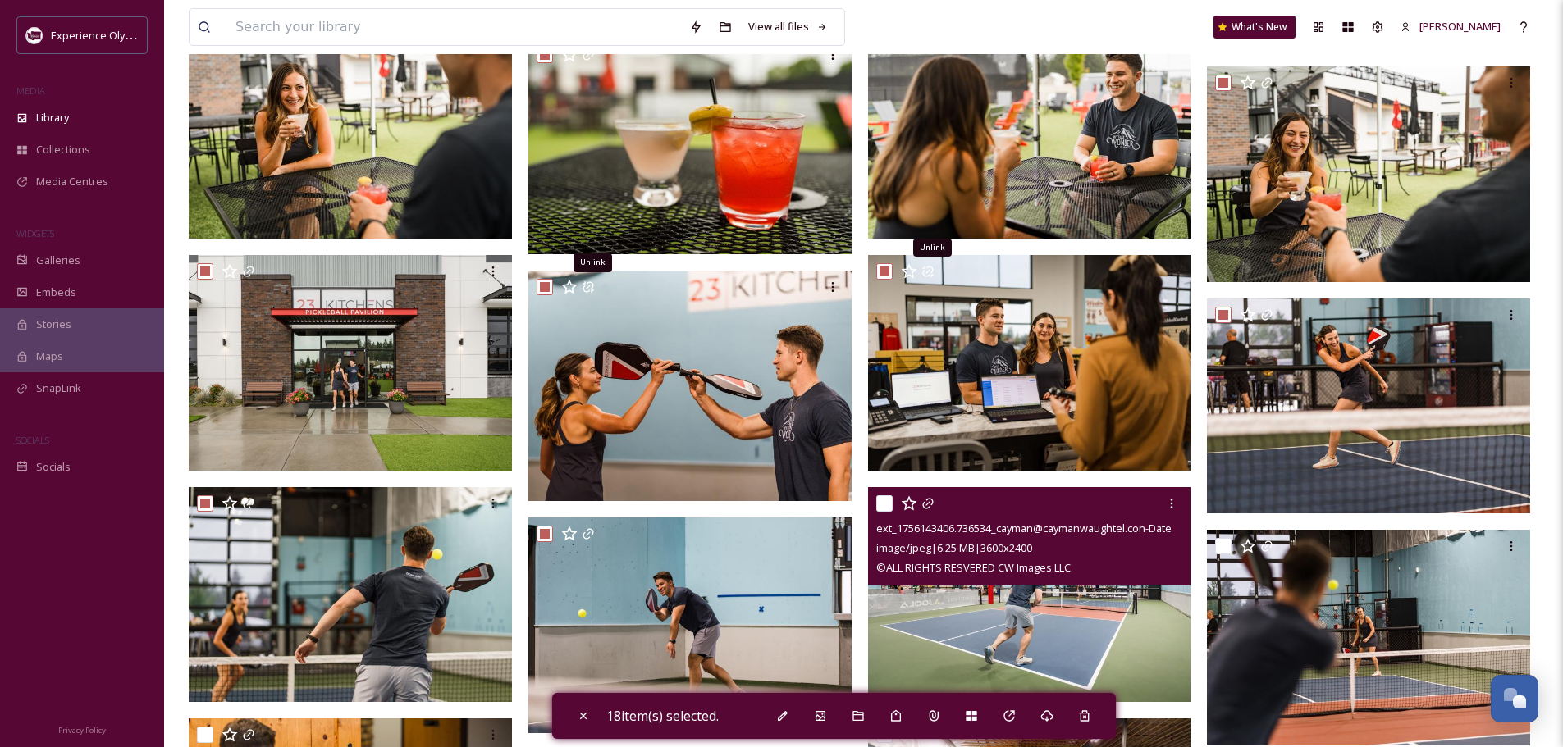
click at [883, 504] on input "checkbox" at bounding box center [884, 503] width 16 height 16
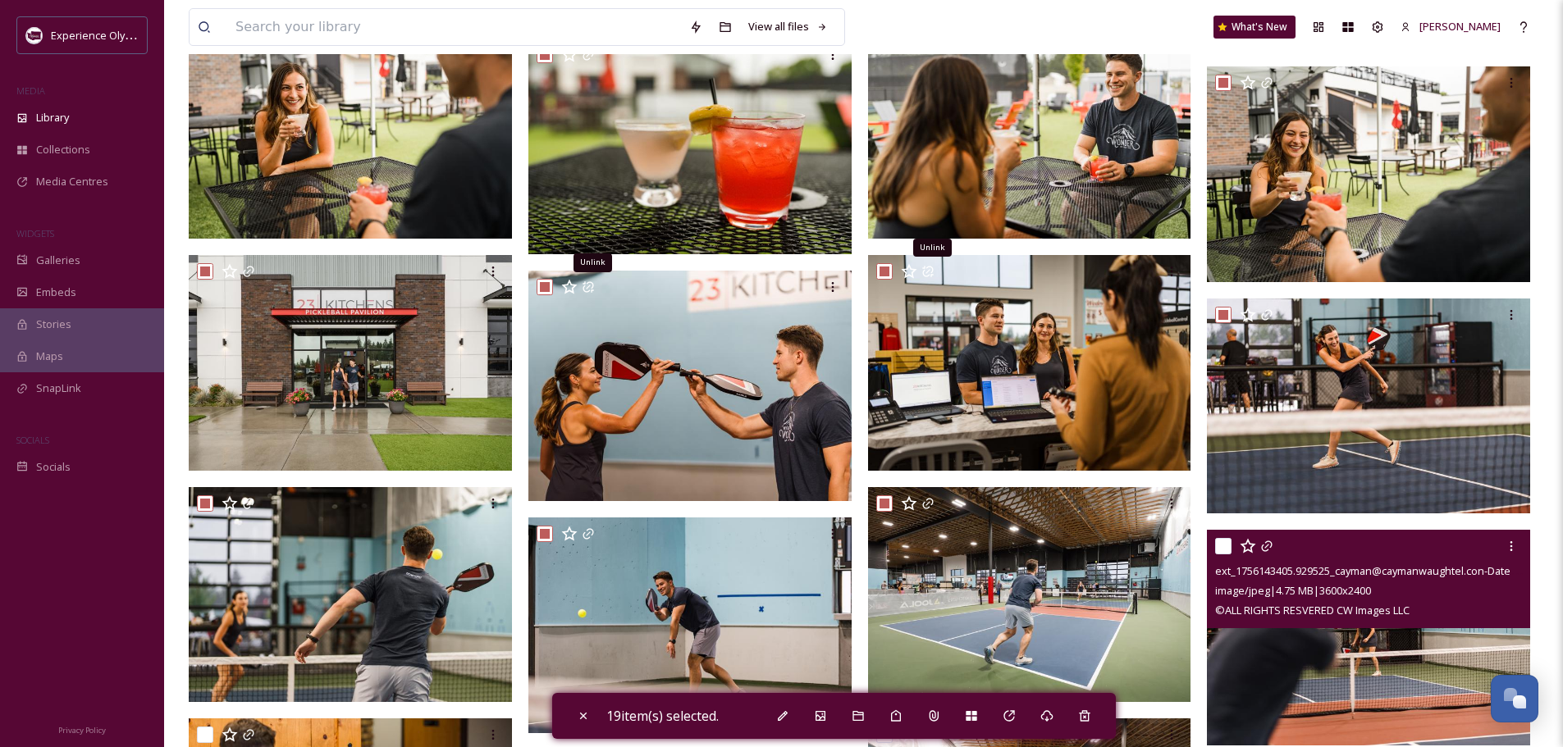
click at [1222, 541] on input "checkbox" at bounding box center [1223, 546] width 16 height 16
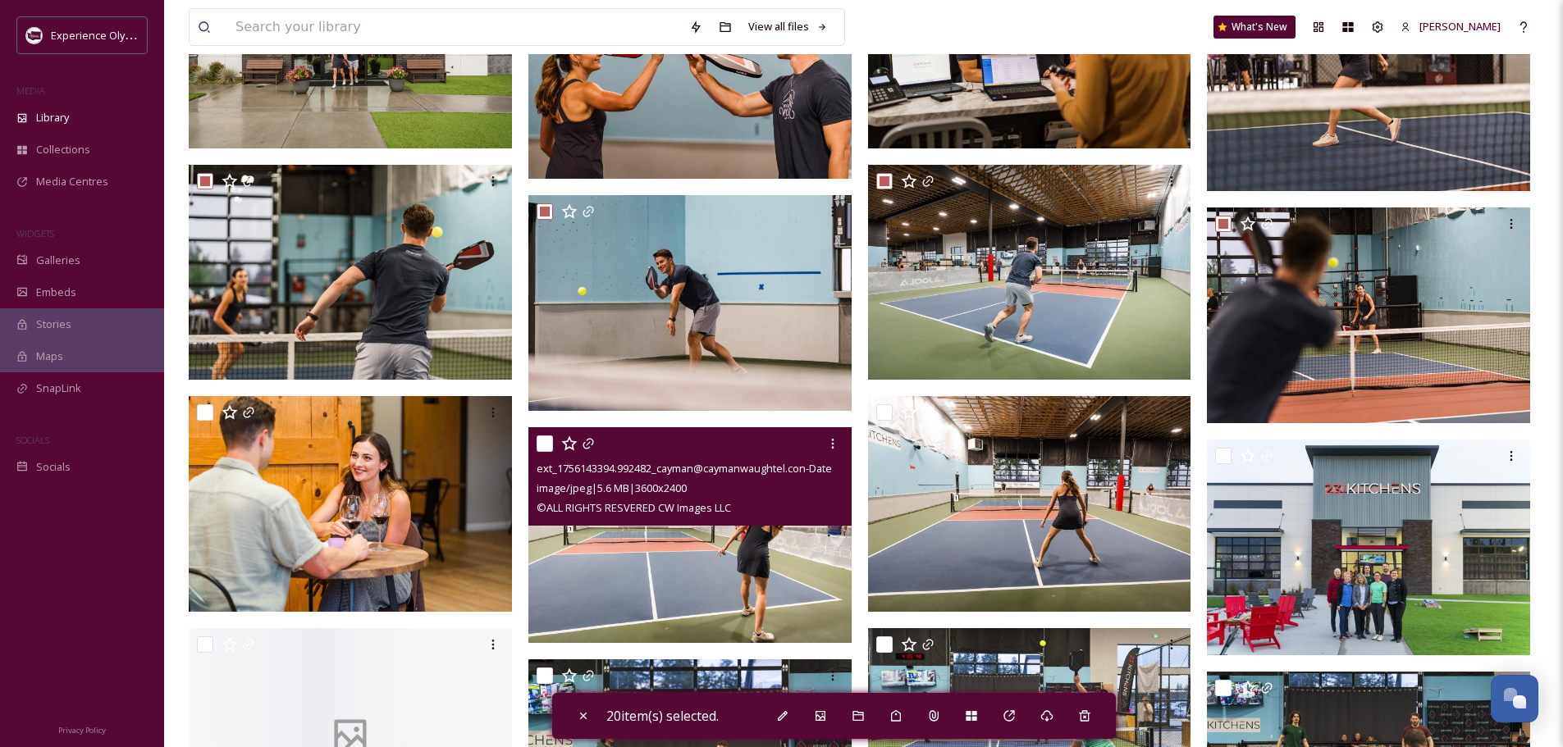
scroll to position [984, 0]
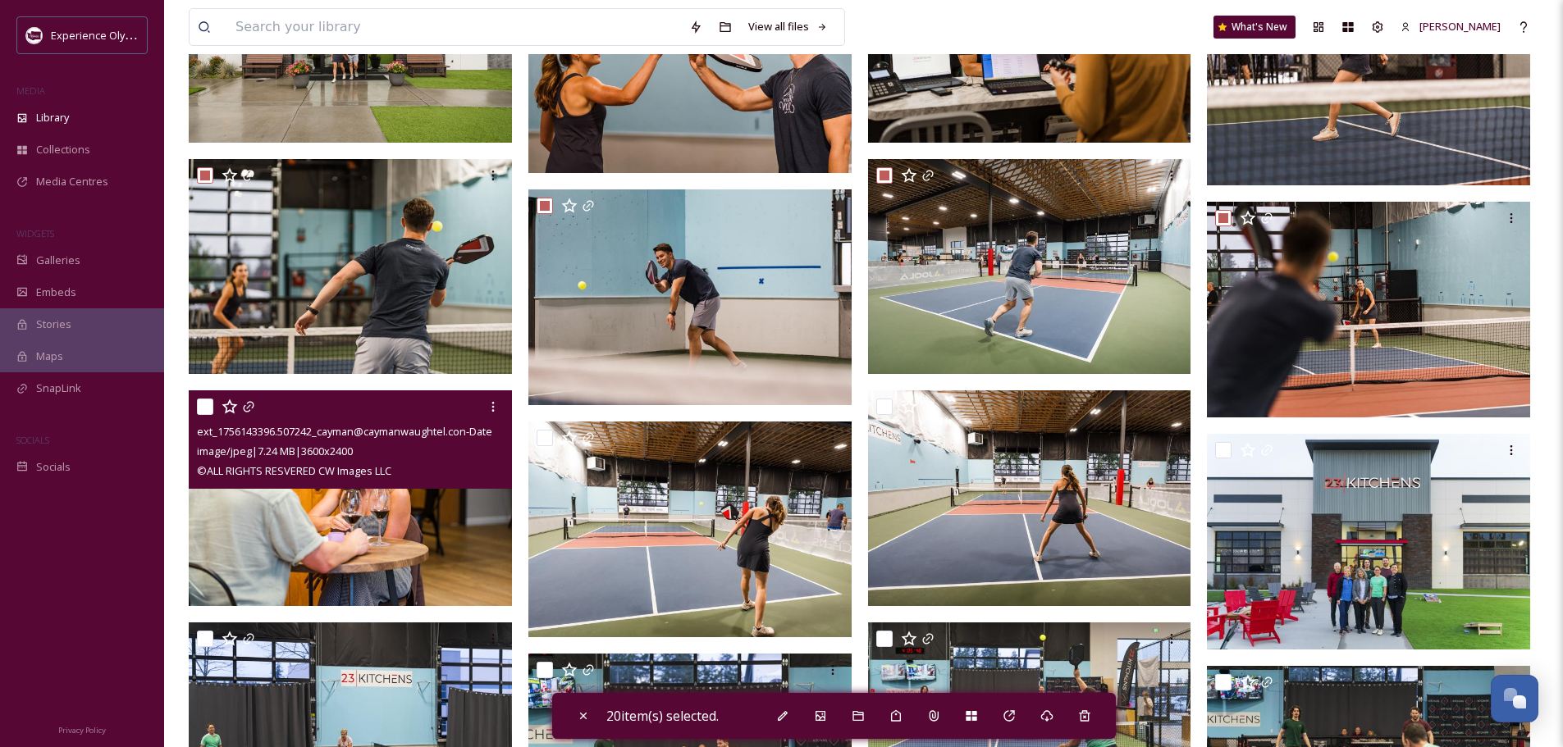
click at [197, 405] on input "checkbox" at bounding box center [205, 407] width 16 height 16
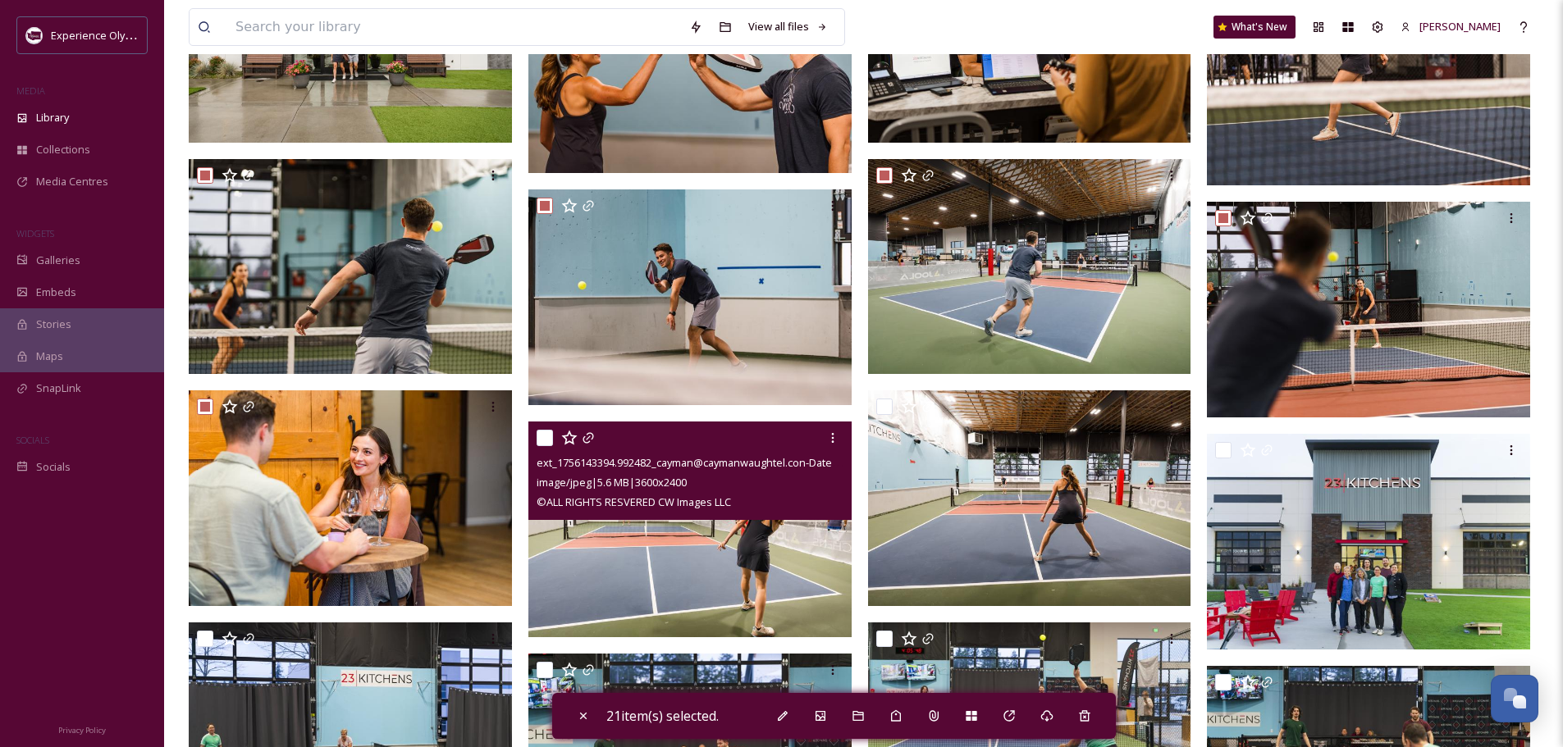
click at [540, 439] on input "checkbox" at bounding box center [544, 438] width 16 height 16
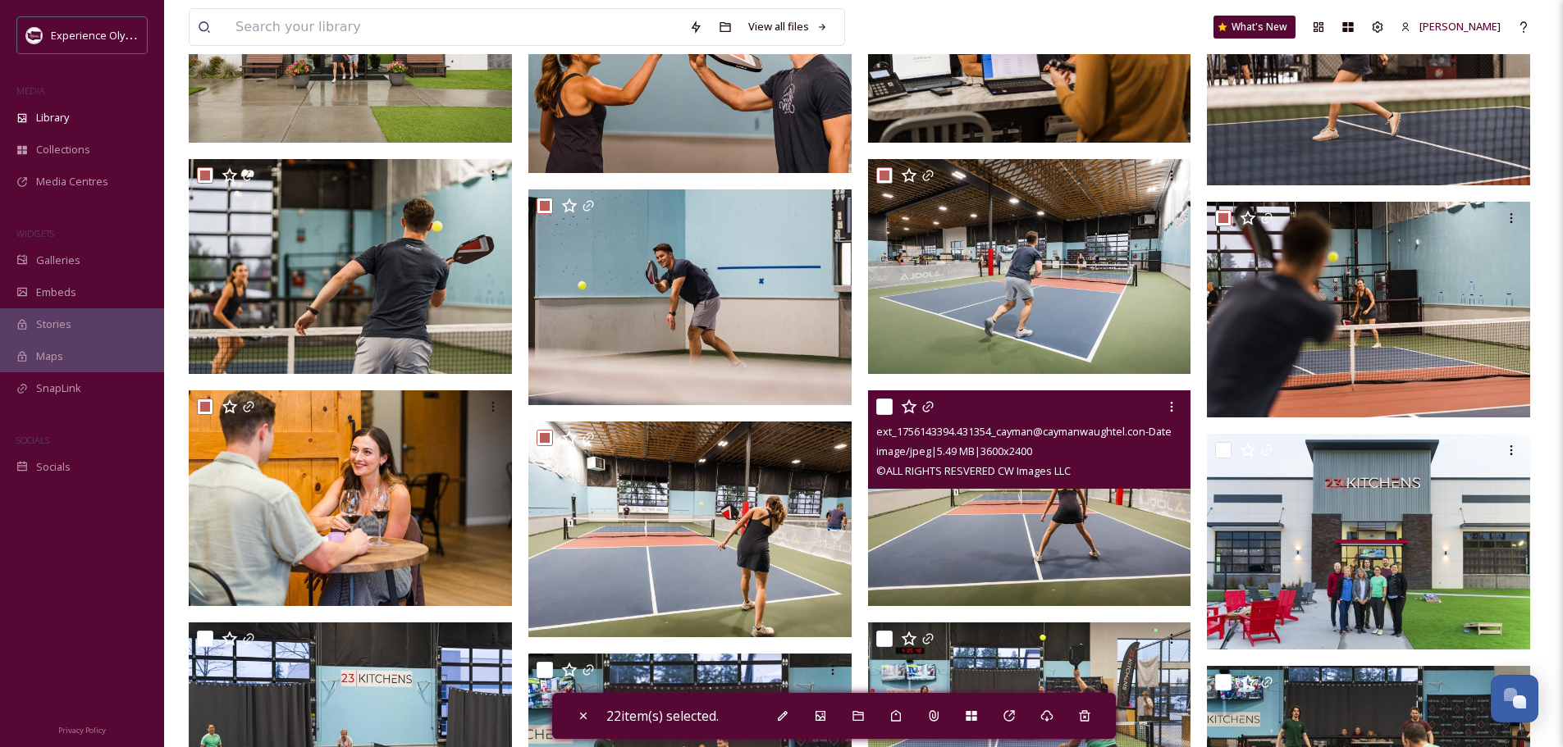
click at [885, 408] on input "checkbox" at bounding box center [884, 407] width 16 height 16
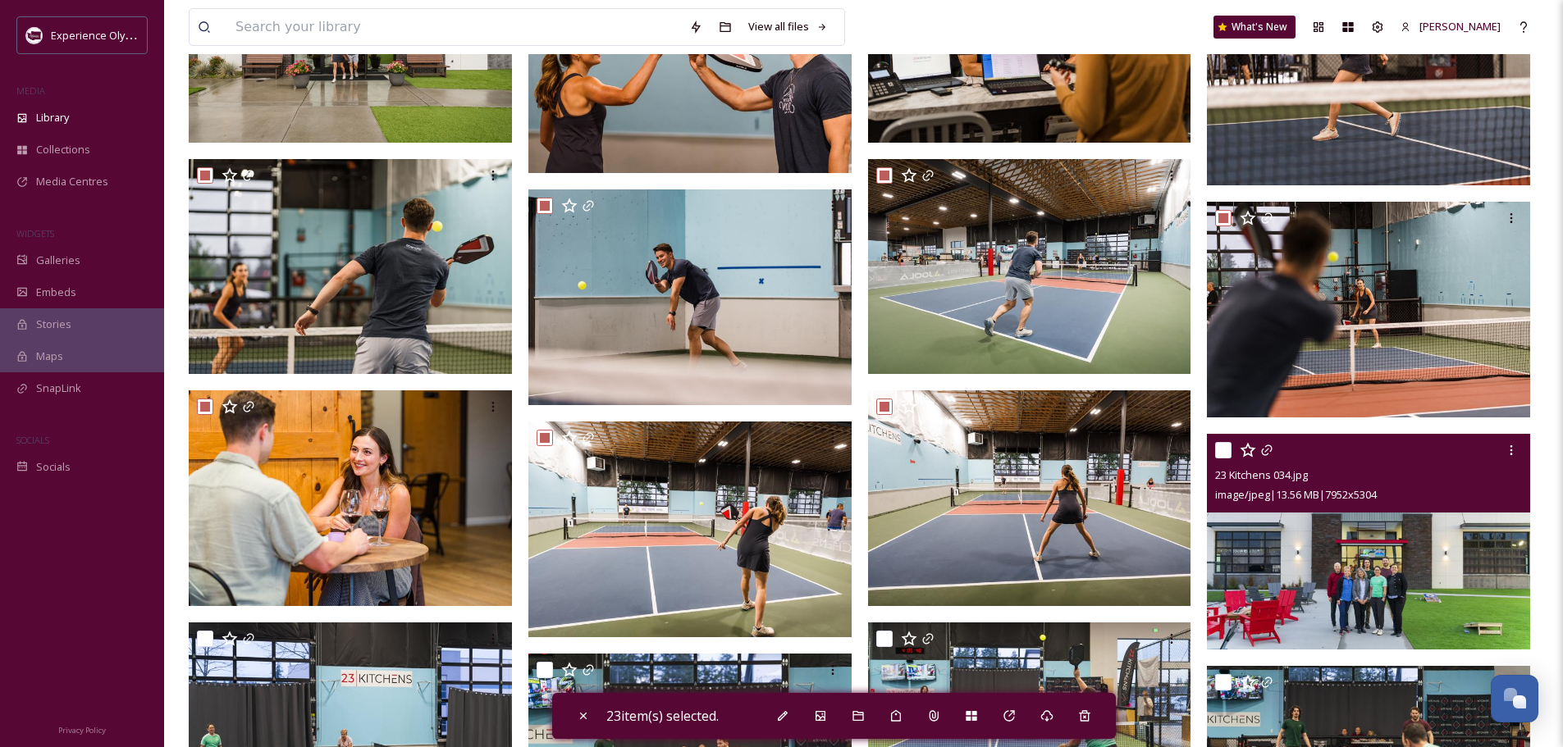
click at [1224, 447] on input "checkbox" at bounding box center [1223, 450] width 16 height 16
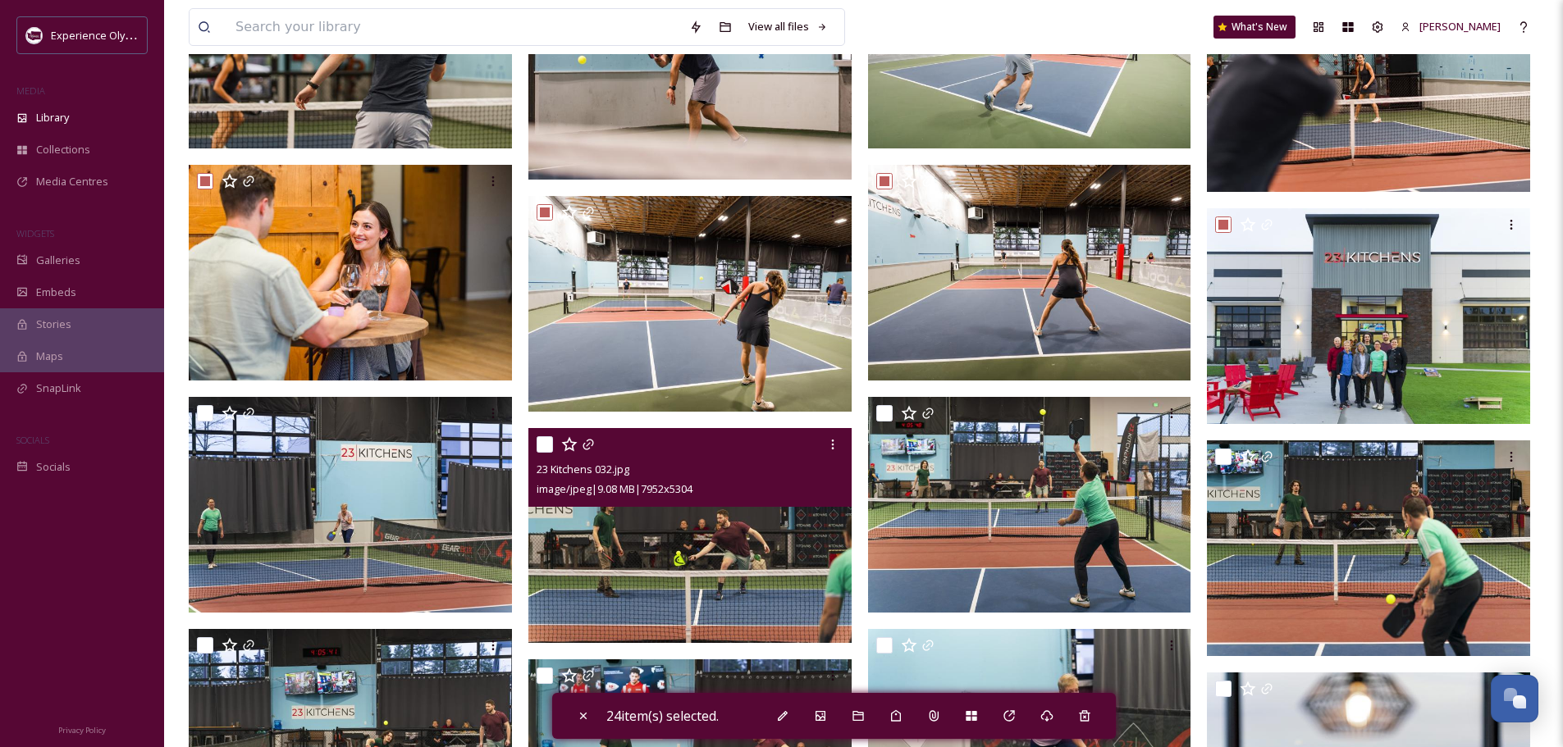
scroll to position [1312, 0]
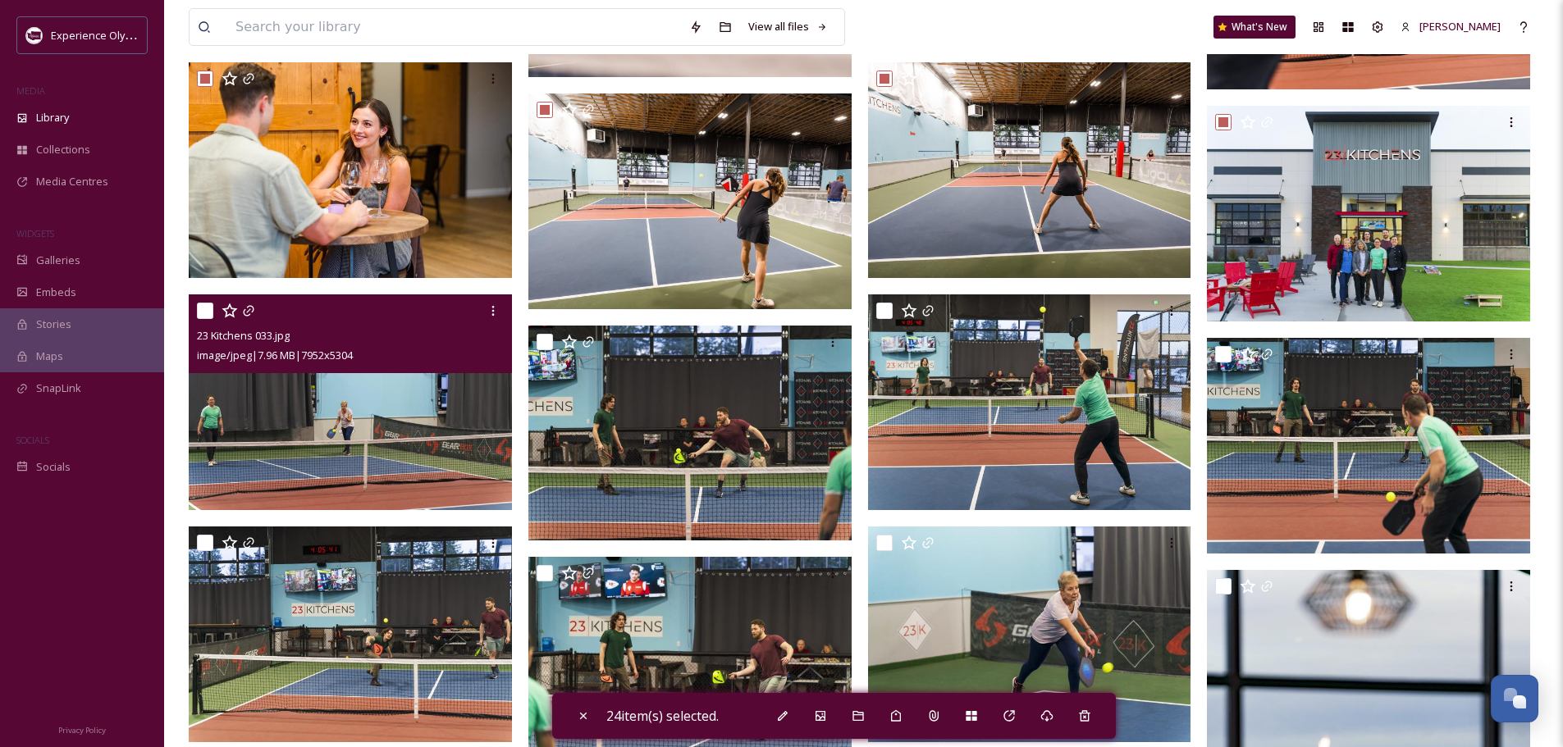
drag, startPoint x: 206, startPoint y: 305, endPoint x: 236, endPoint y: 308, distance: 30.5
click at [208, 305] on input "checkbox" at bounding box center [205, 311] width 16 height 16
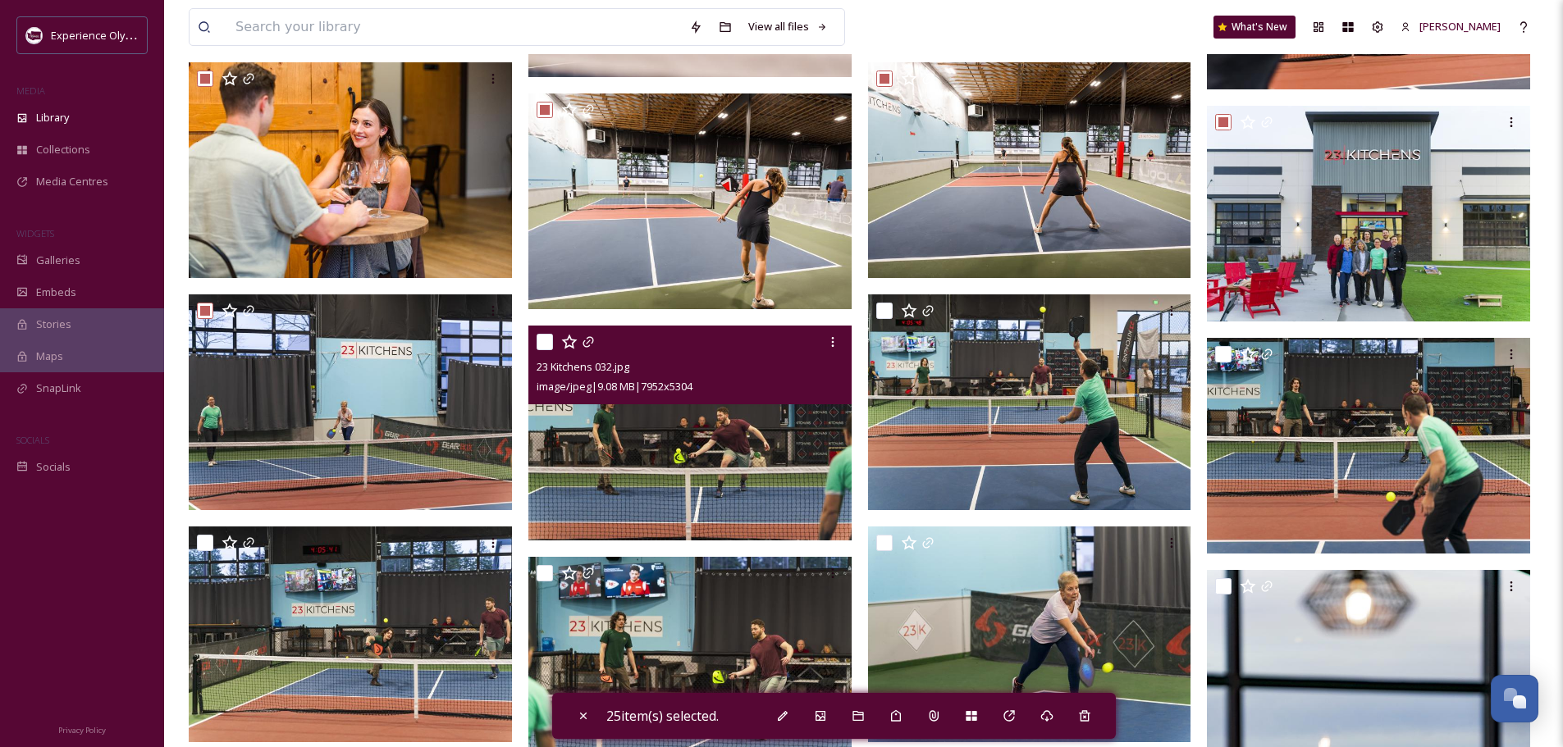
click at [550, 342] on input "checkbox" at bounding box center [544, 342] width 16 height 16
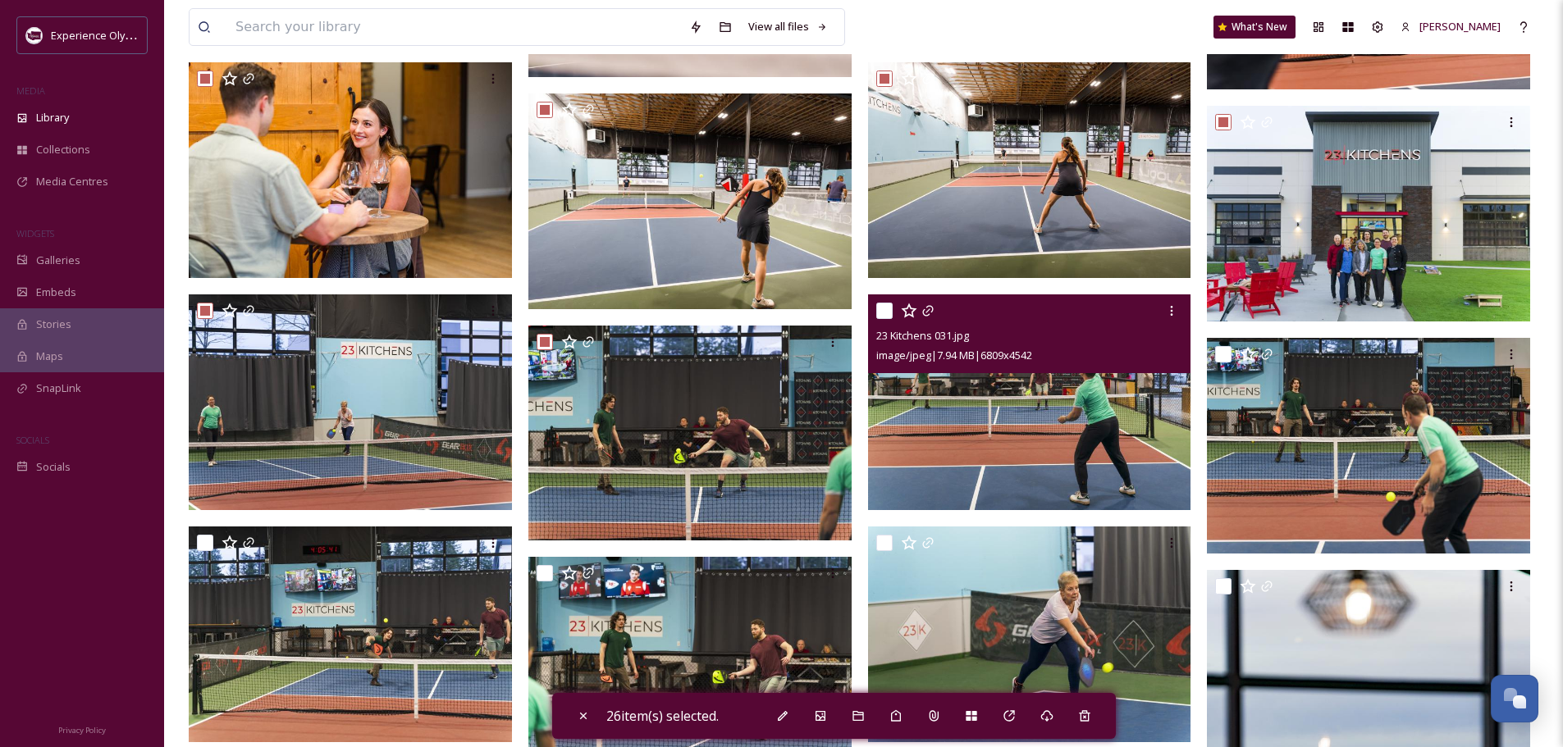
drag, startPoint x: 882, startPoint y: 311, endPoint x: 963, endPoint y: 321, distance: 81.8
click at [883, 311] on input "checkbox" at bounding box center [884, 311] width 16 height 16
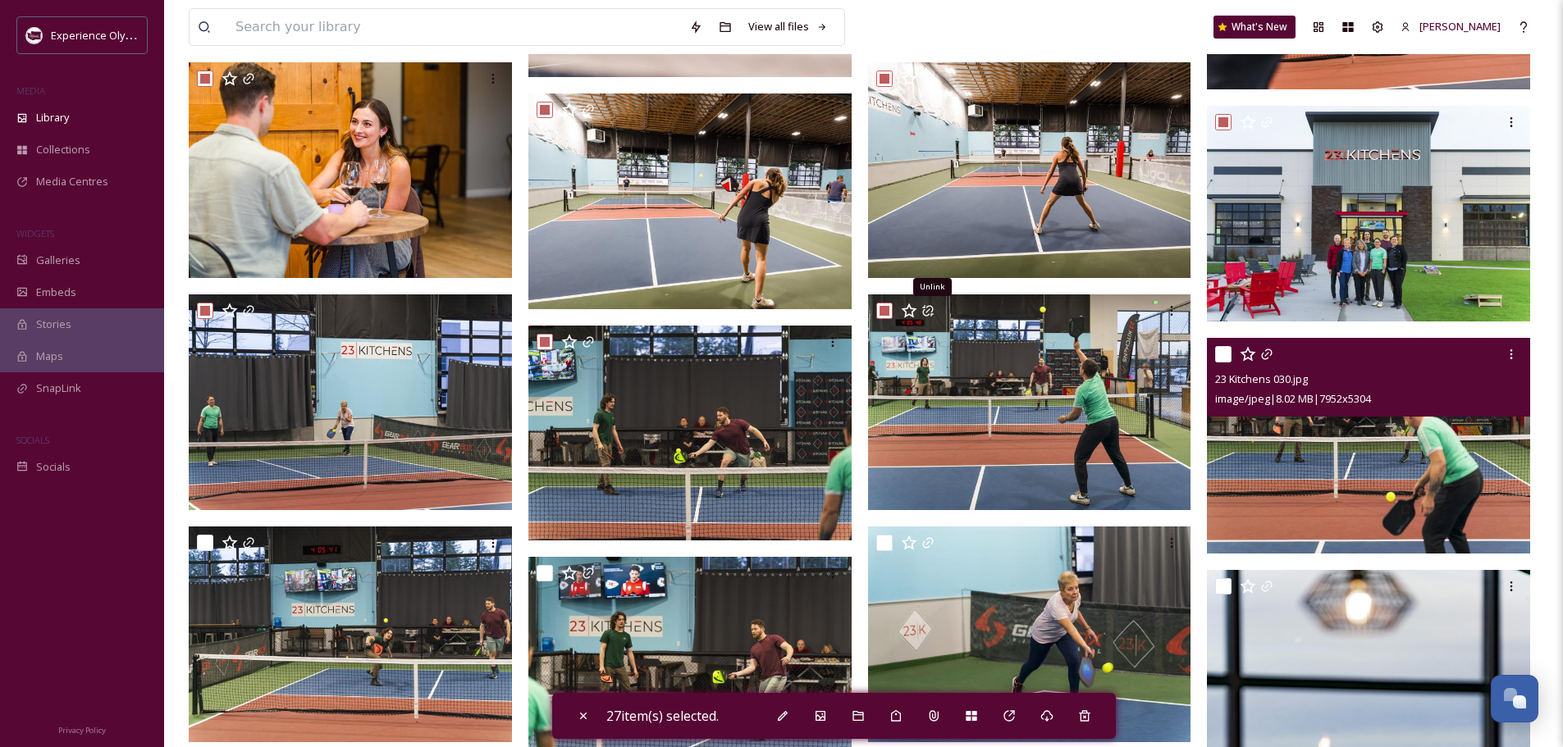
click at [1226, 351] on input "checkbox" at bounding box center [1223, 354] width 16 height 16
click at [1222, 346] on input "checkbox" at bounding box center [1223, 354] width 16 height 16
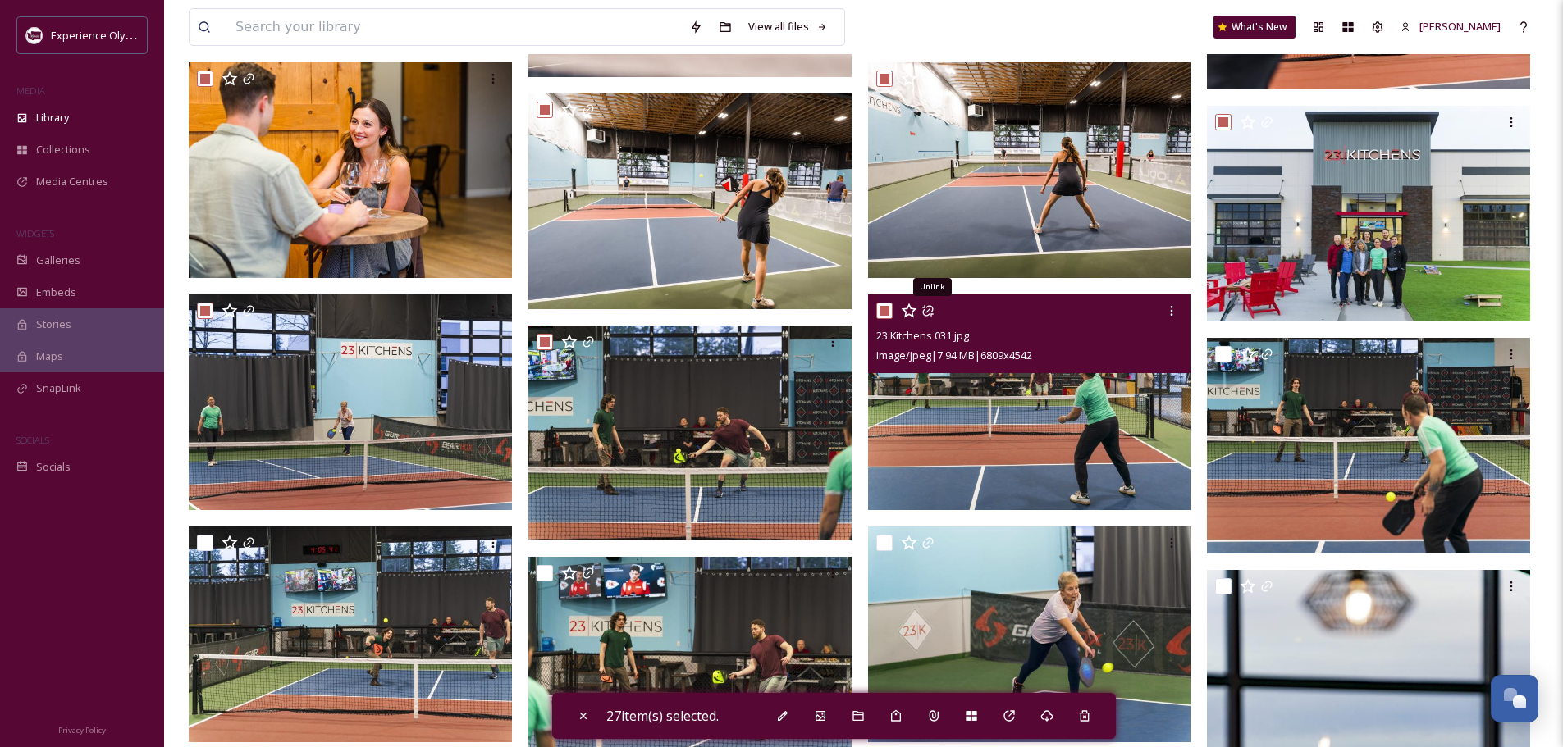
click at [883, 305] on input "checkbox" at bounding box center [884, 311] width 16 height 16
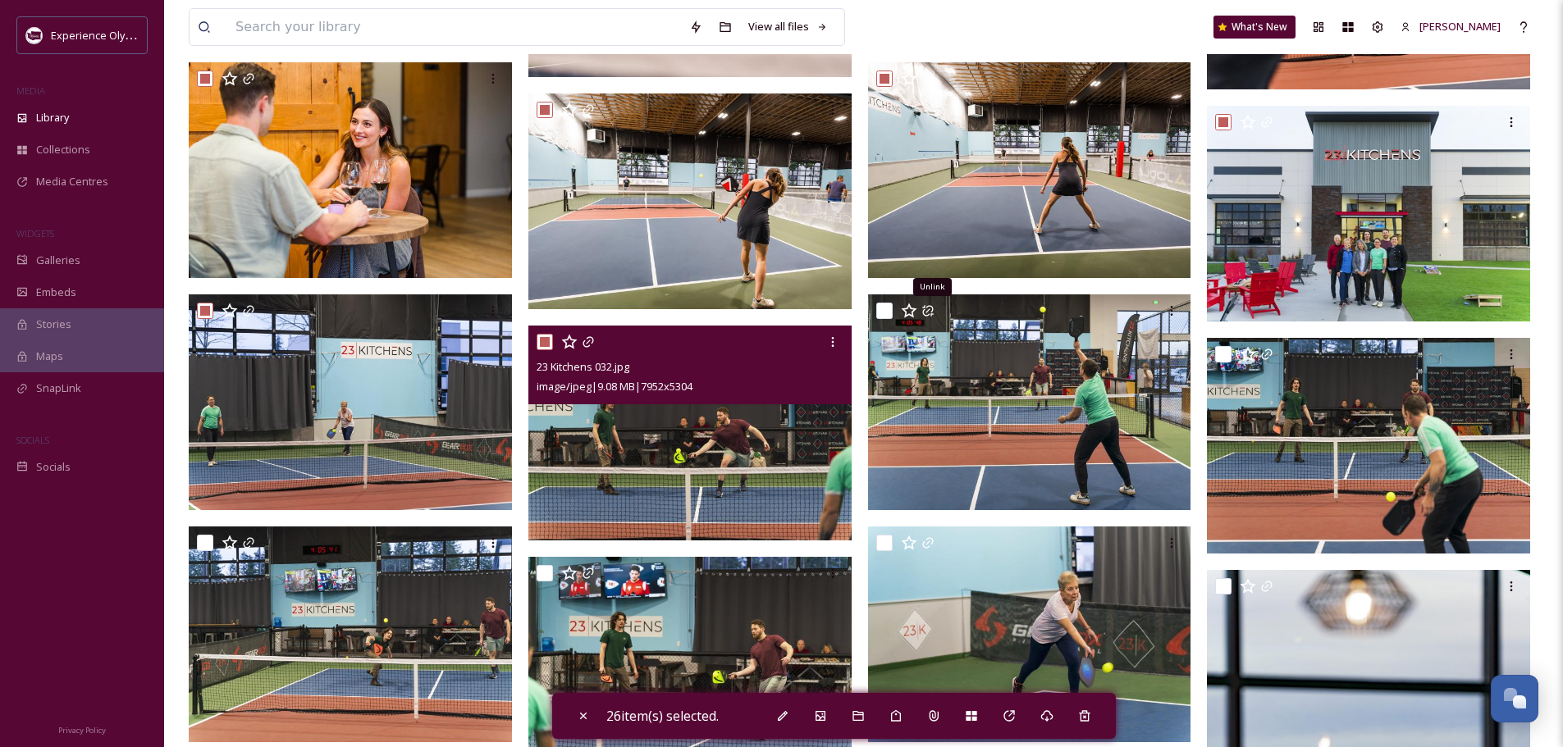
click at [549, 341] on input "checkbox" at bounding box center [544, 342] width 16 height 16
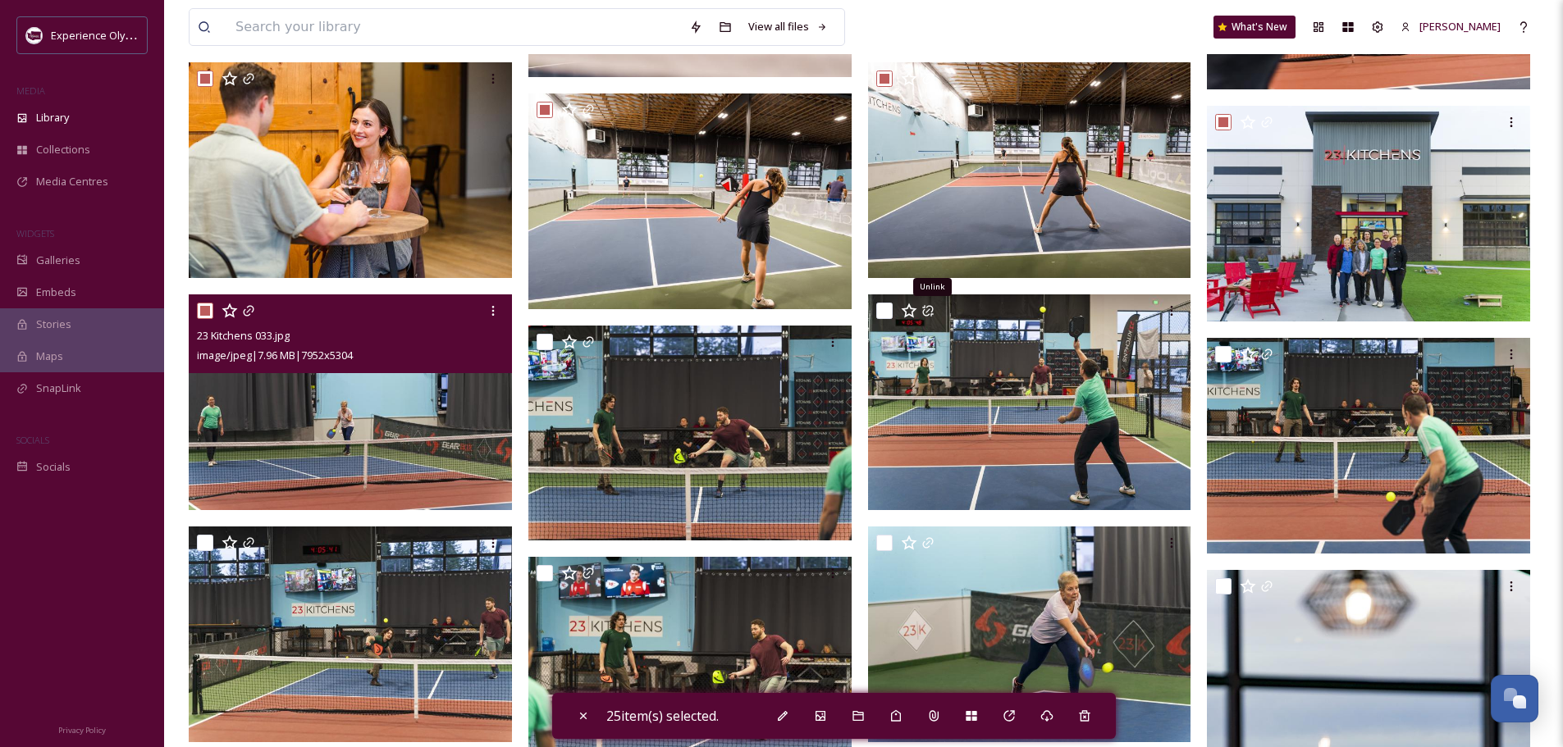
drag, startPoint x: 202, startPoint y: 303, endPoint x: 217, endPoint y: 303, distance: 14.8
click at [202, 303] on input "checkbox" at bounding box center [205, 311] width 16 height 16
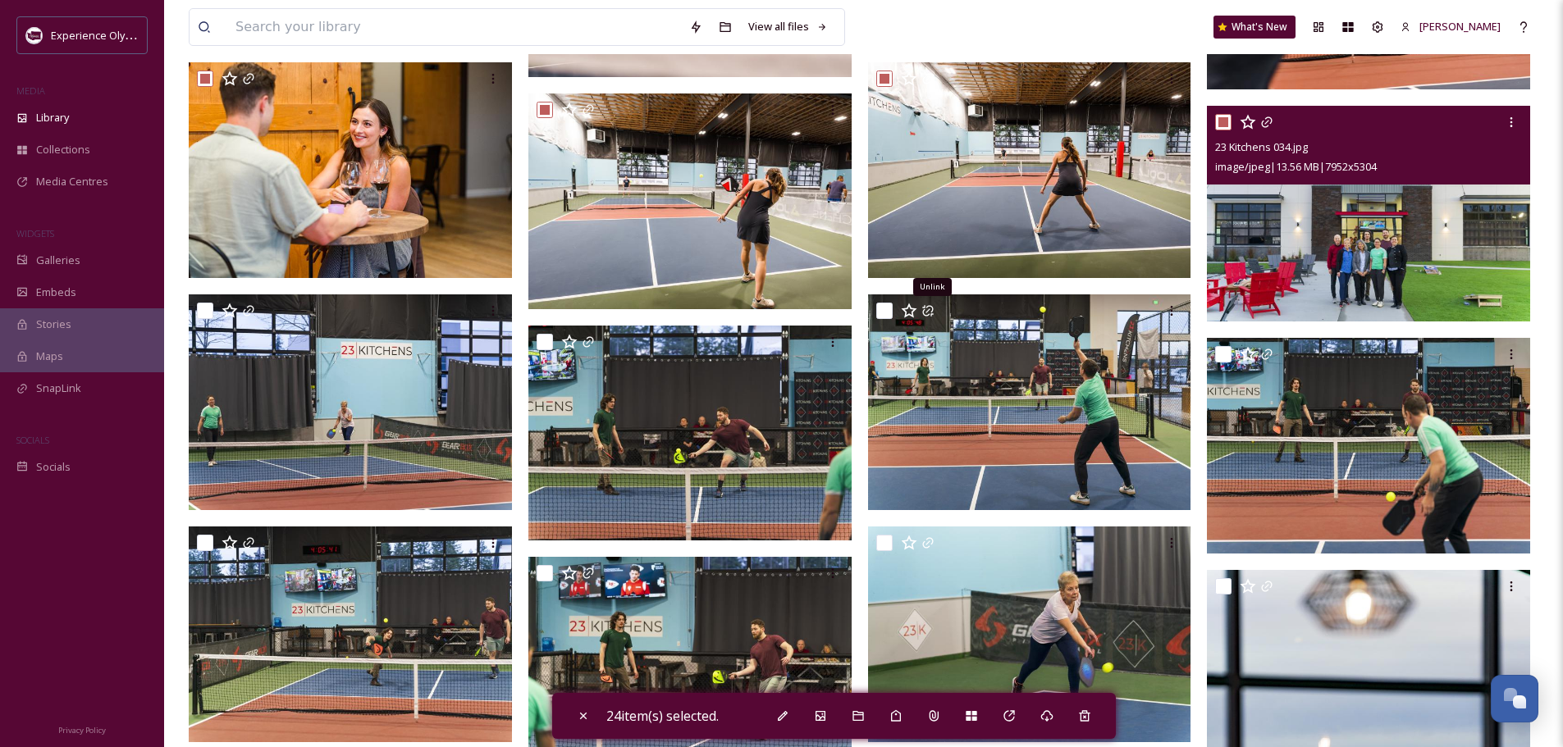
click at [1223, 122] on input "checkbox" at bounding box center [1223, 122] width 16 height 16
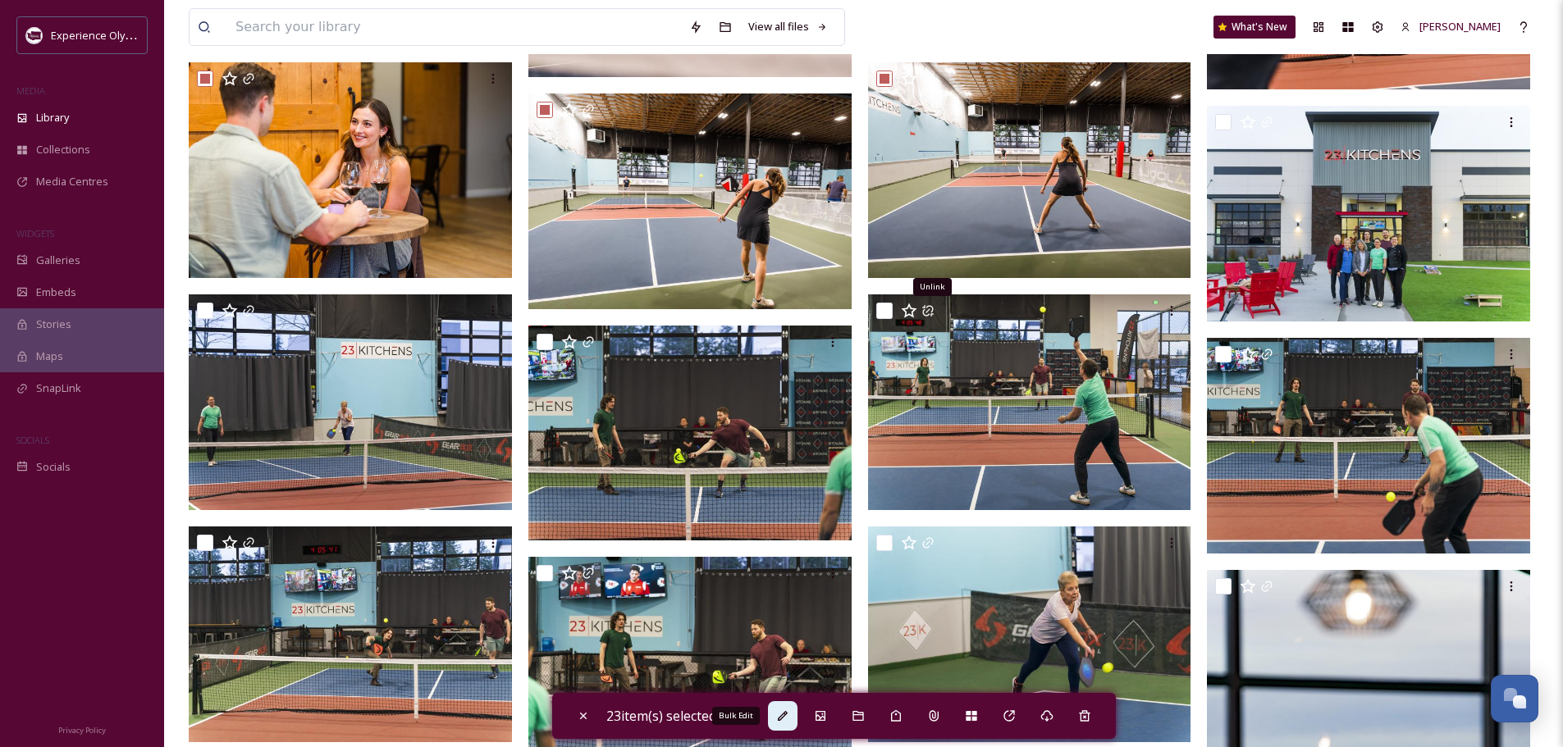
click at [783, 714] on icon at bounding box center [782, 716] width 13 height 13
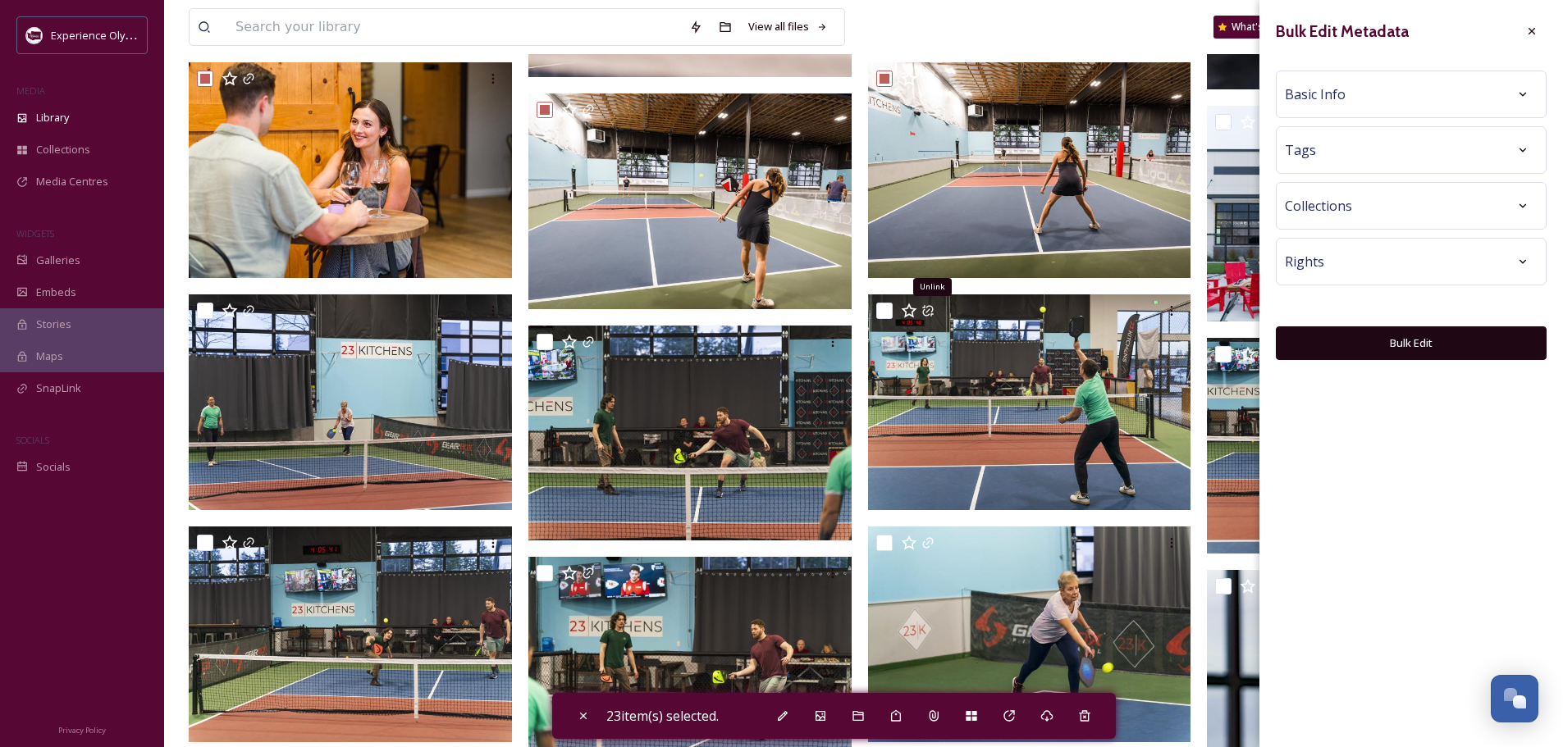
click at [1419, 90] on div "Basic Info" at bounding box center [1410, 95] width 253 height 30
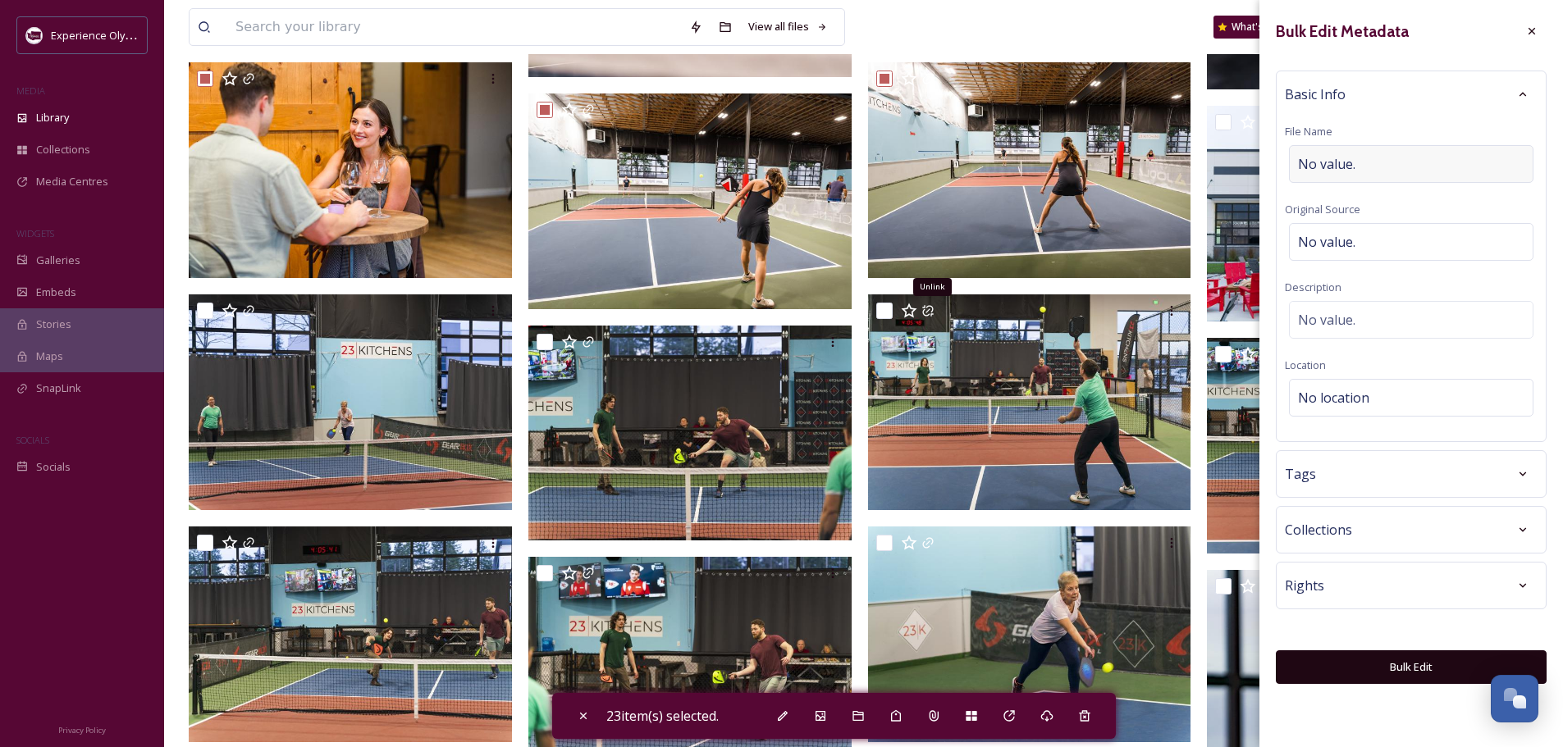
click at [1373, 157] on div "No value." at bounding box center [1411, 164] width 244 height 38
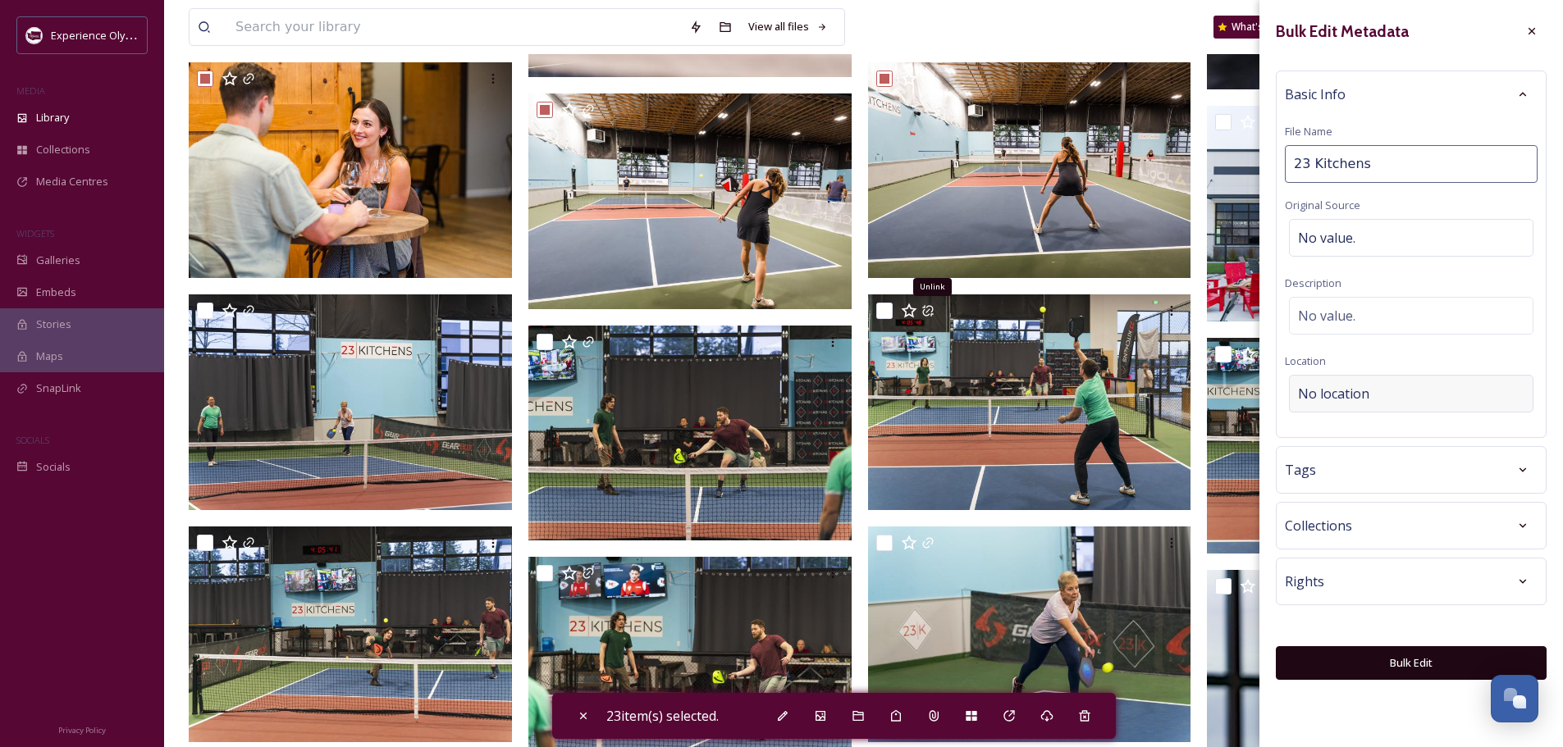
click at [1303, 390] on span "No location" at bounding box center [1333, 394] width 71 height 20
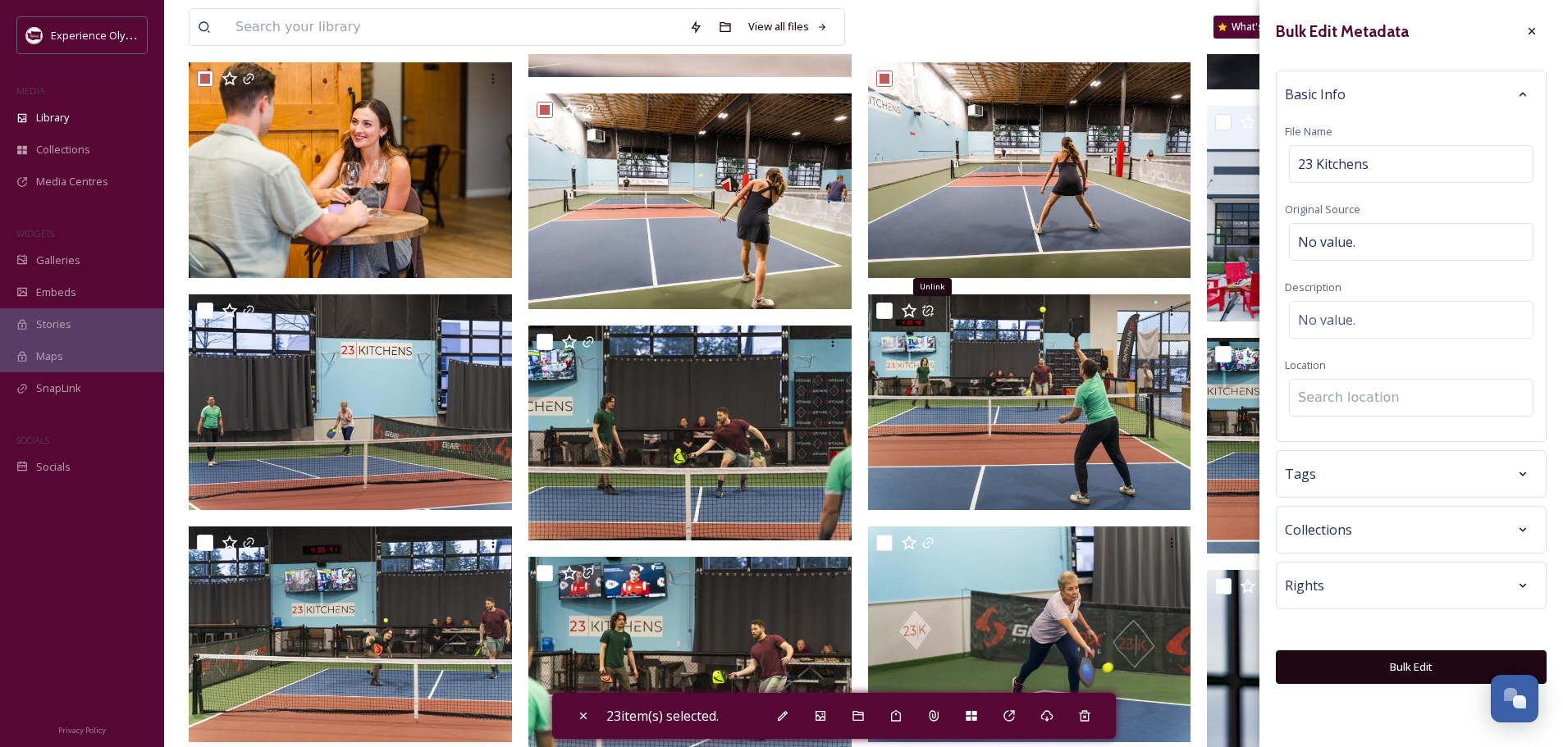
click at [1316, 394] on input at bounding box center [1410, 398] width 243 height 36
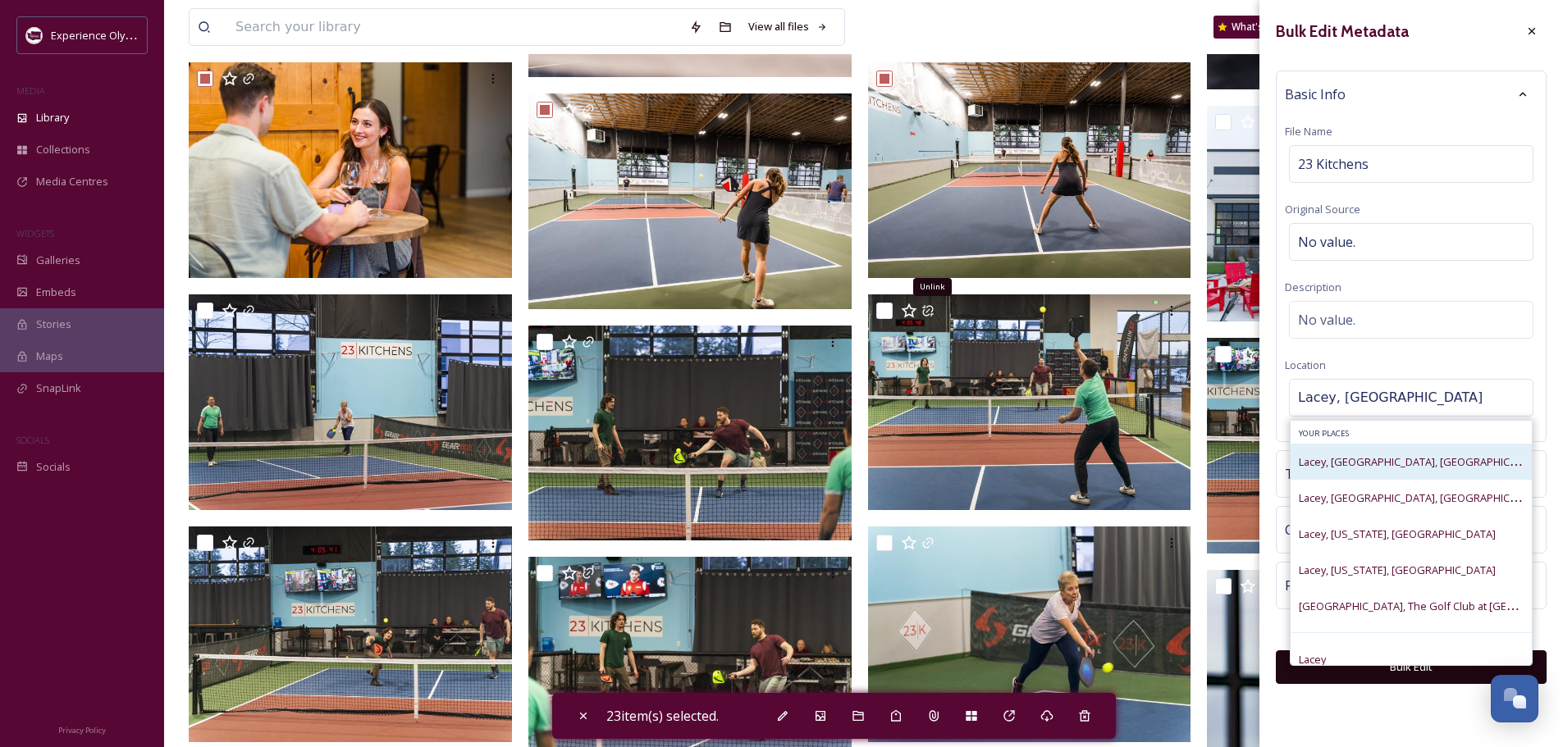
click at [1311, 460] on span "Lacey, WA, USA" at bounding box center [1420, 462] width 245 height 16
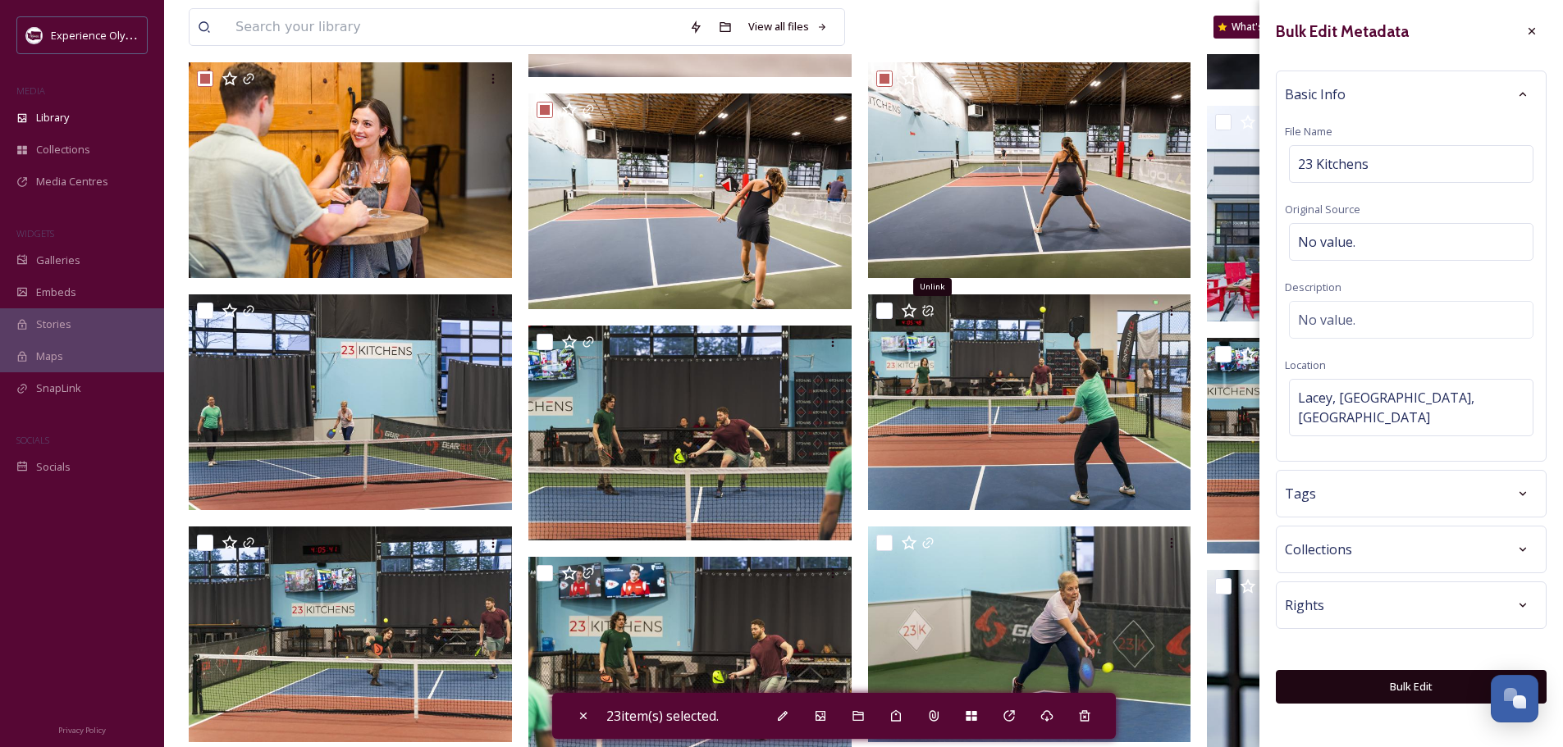
click at [1321, 479] on div "Tags" at bounding box center [1410, 494] width 253 height 30
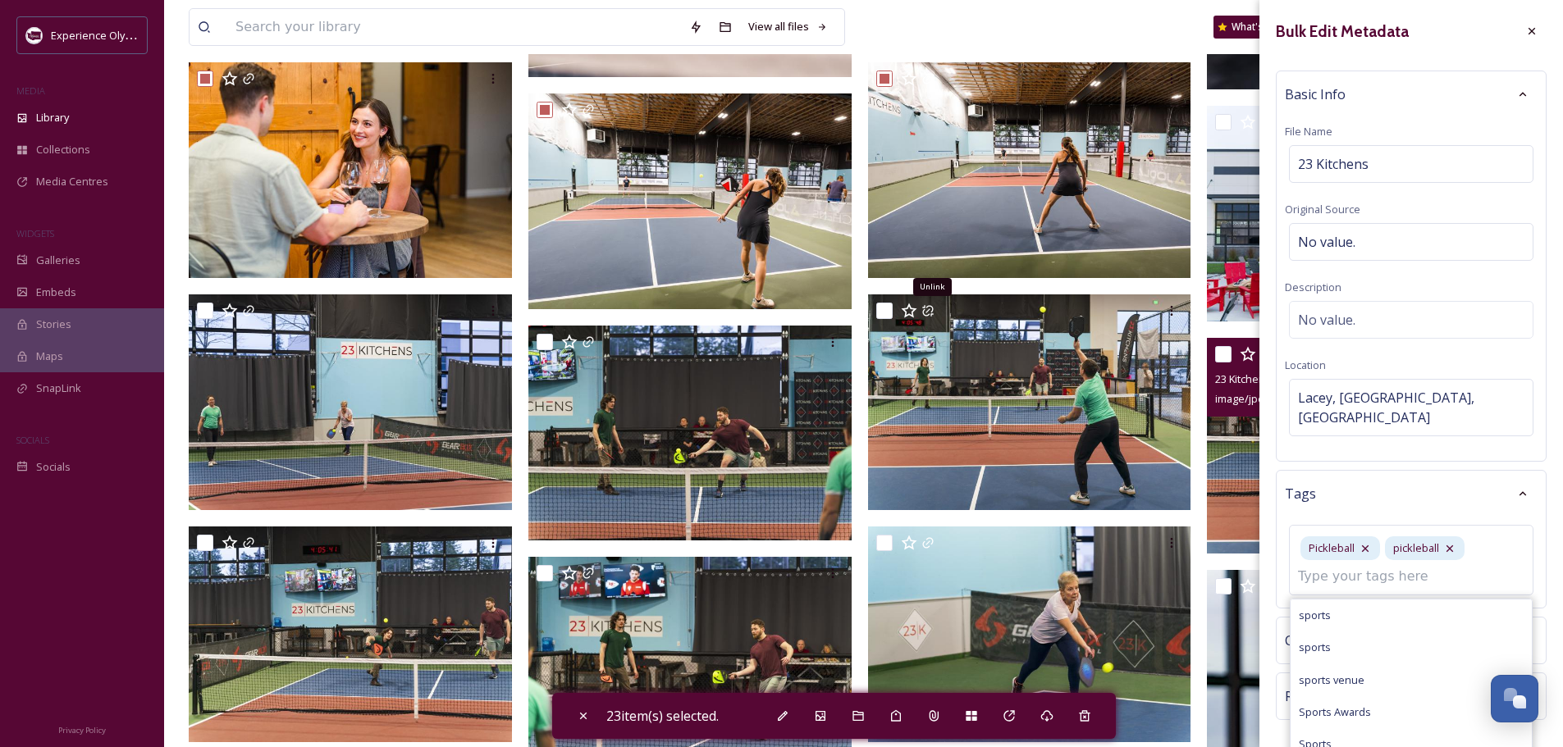
scroll to position [1476, 0]
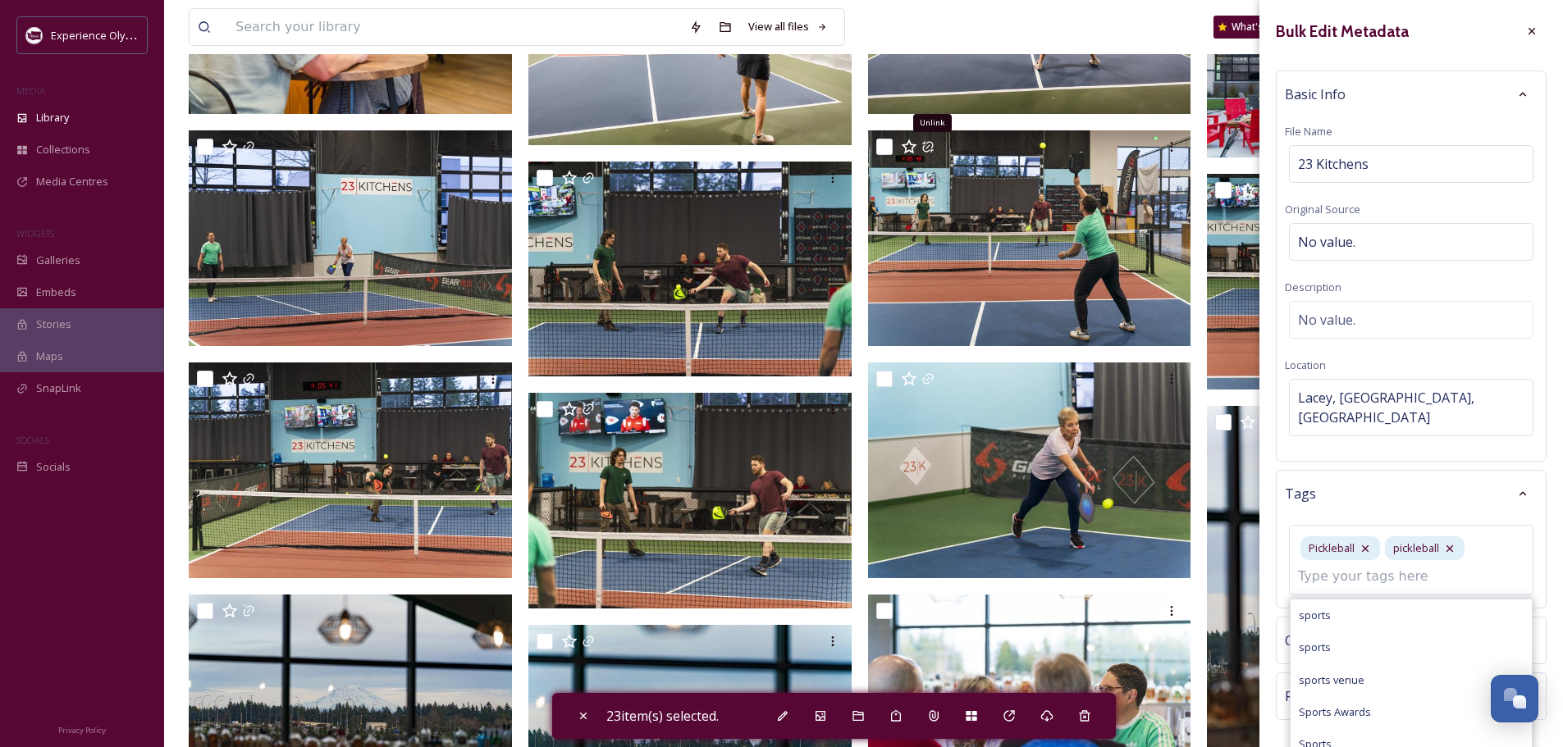
click at [1385, 479] on div "Tags" at bounding box center [1410, 494] width 253 height 30
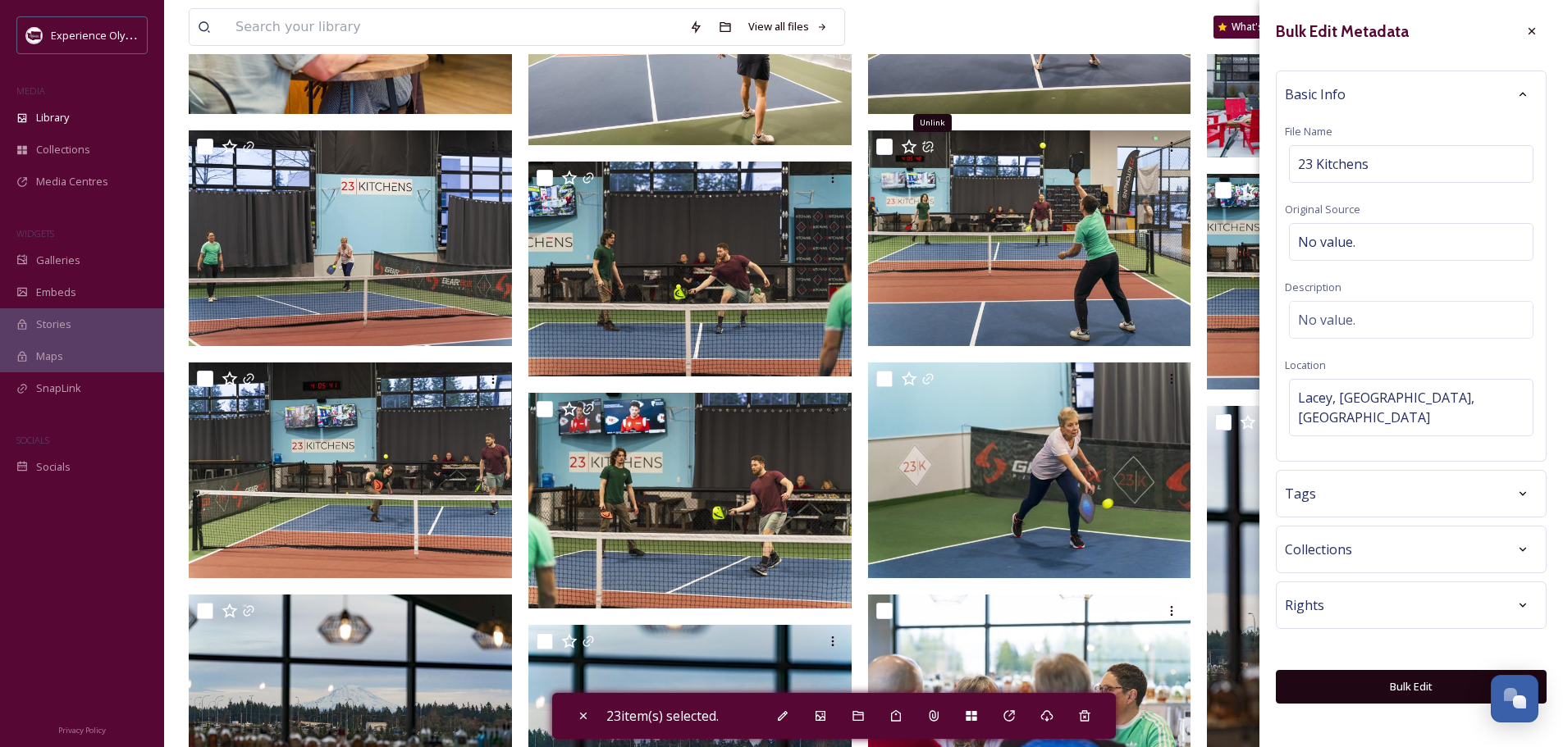
click at [1390, 479] on div "Tags" at bounding box center [1410, 494] width 253 height 30
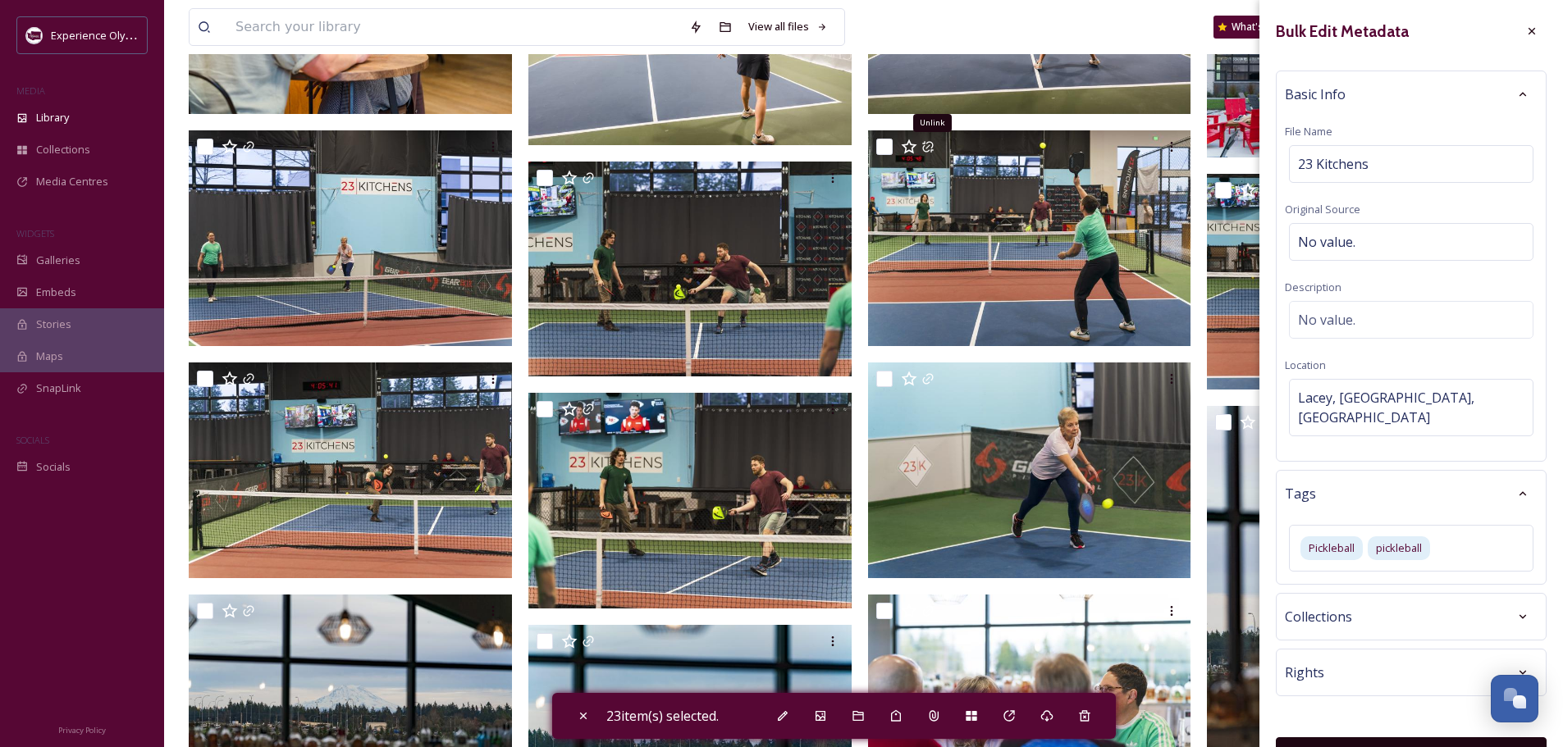
click at [1419, 737] on button "Bulk Edit" at bounding box center [1410, 754] width 271 height 34
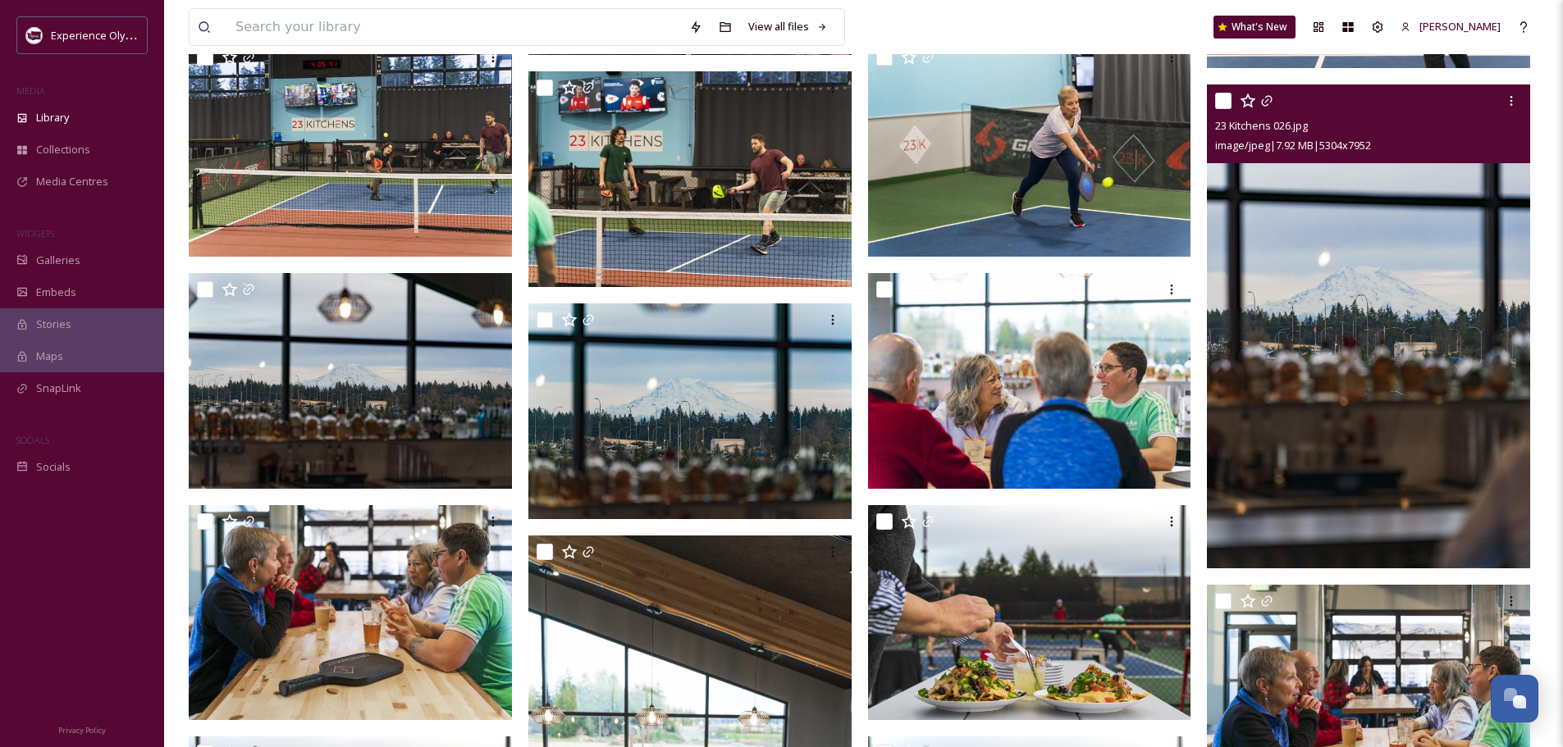
scroll to position [1805, 0]
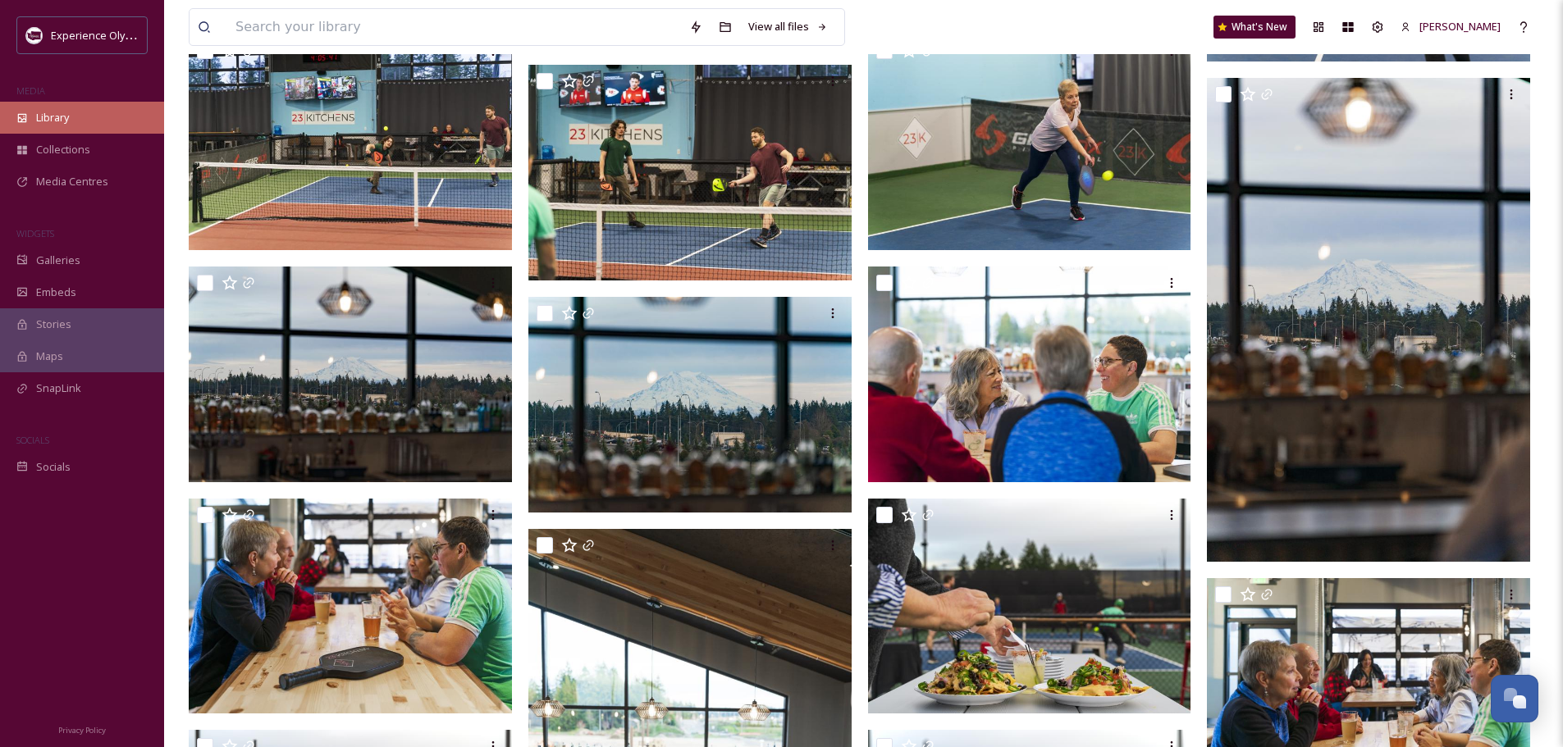
click at [37, 113] on span "Library" at bounding box center [52, 118] width 33 height 16
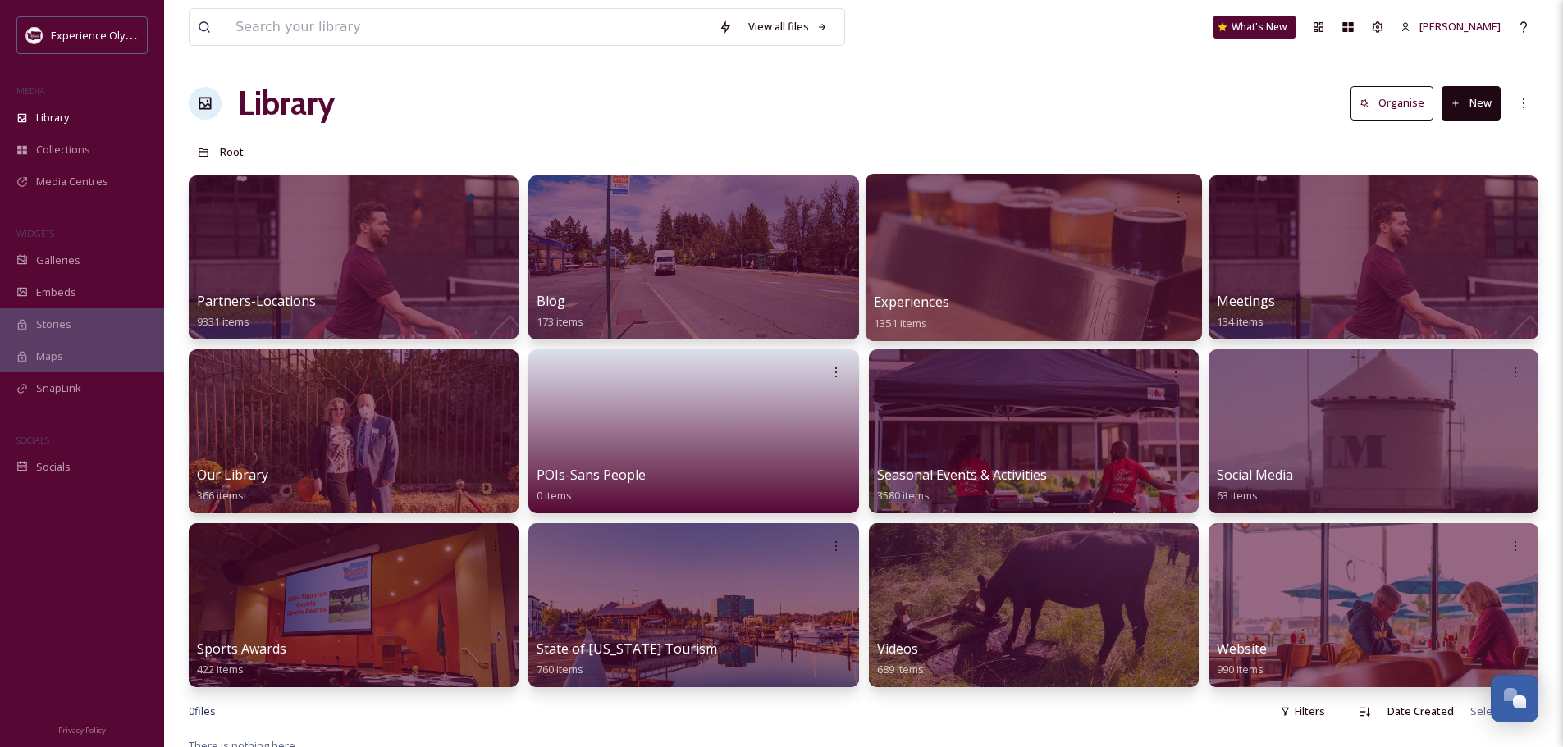
click at [900, 305] on span "Experiences" at bounding box center [911, 302] width 75 height 18
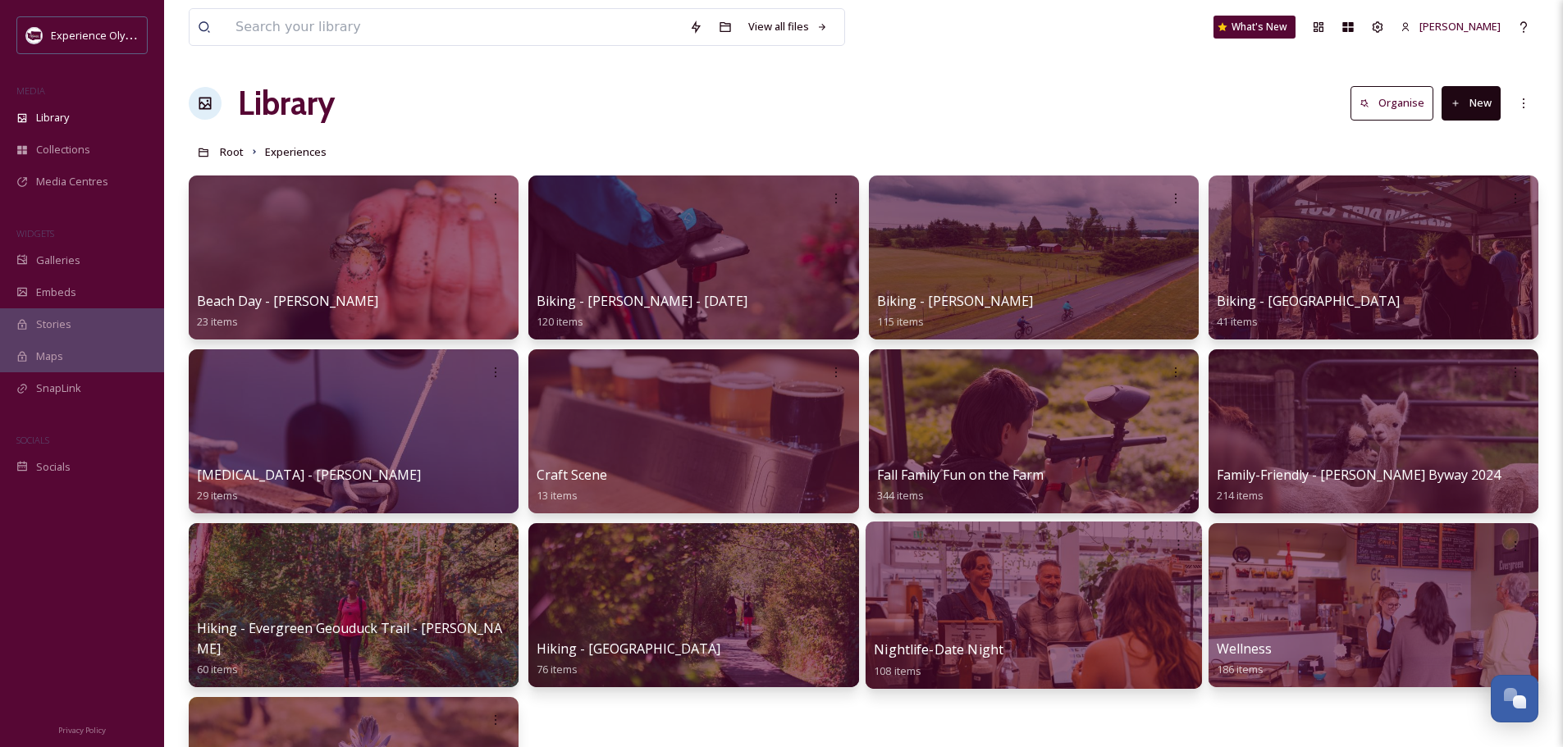
click at [929, 614] on div at bounding box center [1033, 605] width 336 height 167
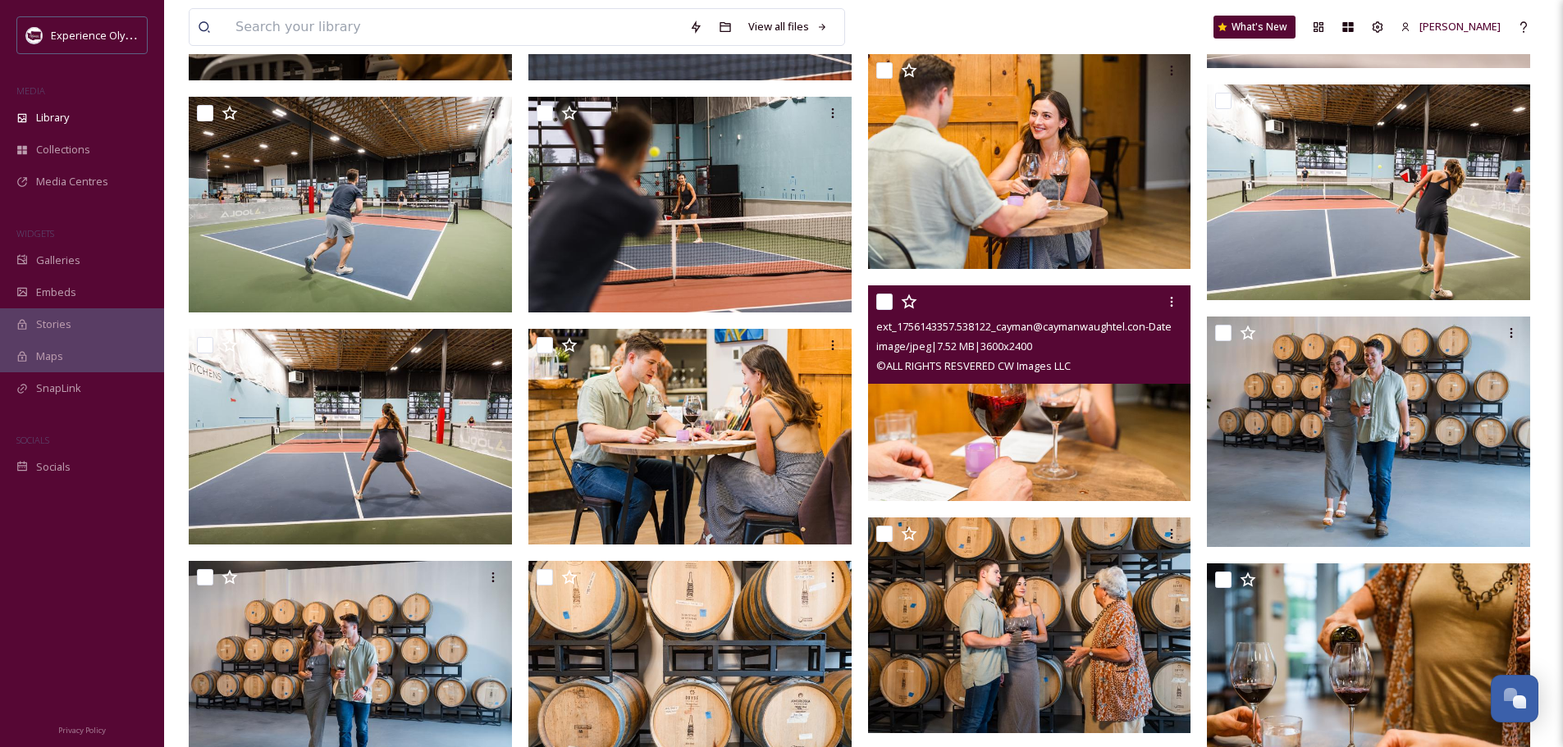
scroll to position [1805, 0]
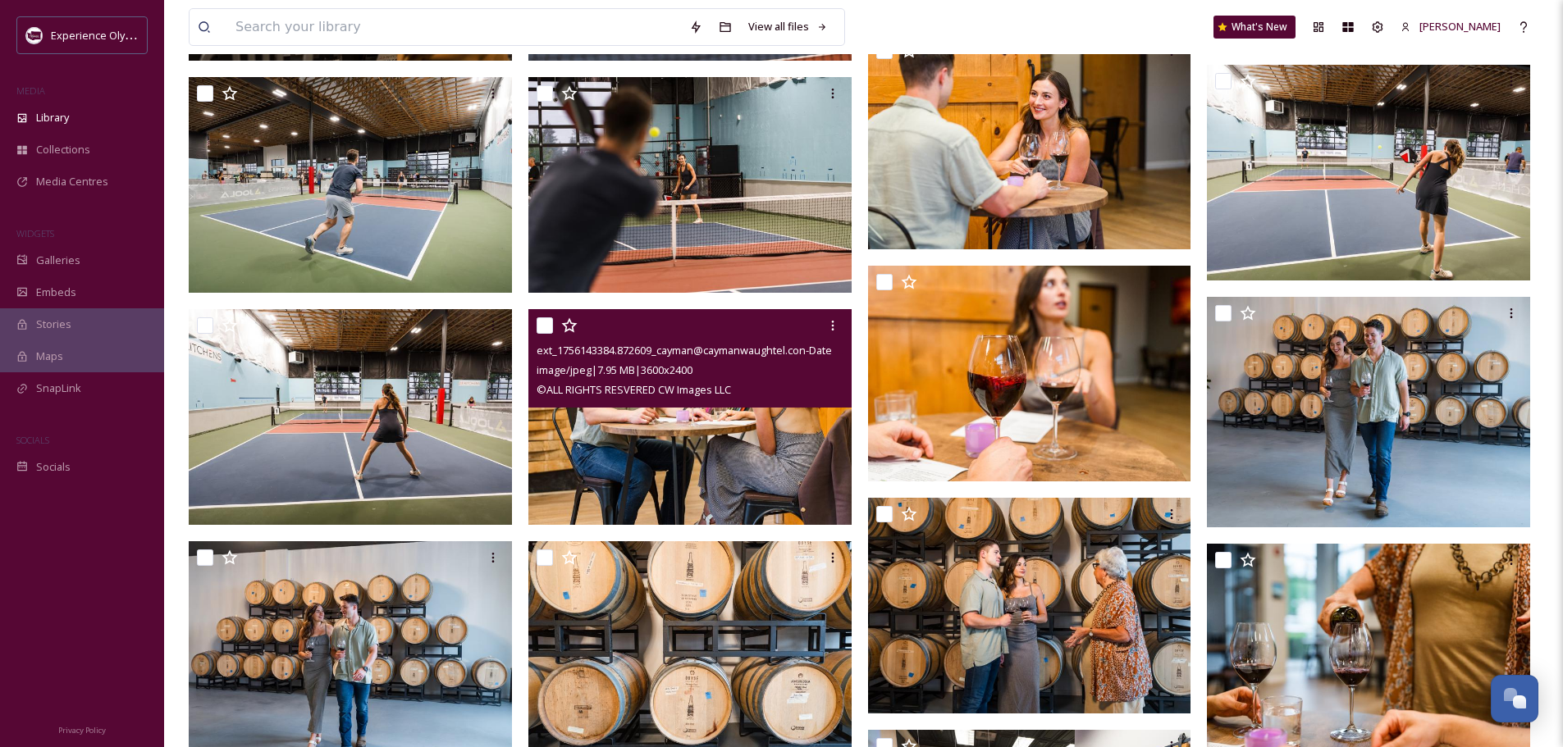
click at [547, 325] on input "checkbox" at bounding box center [544, 325] width 16 height 16
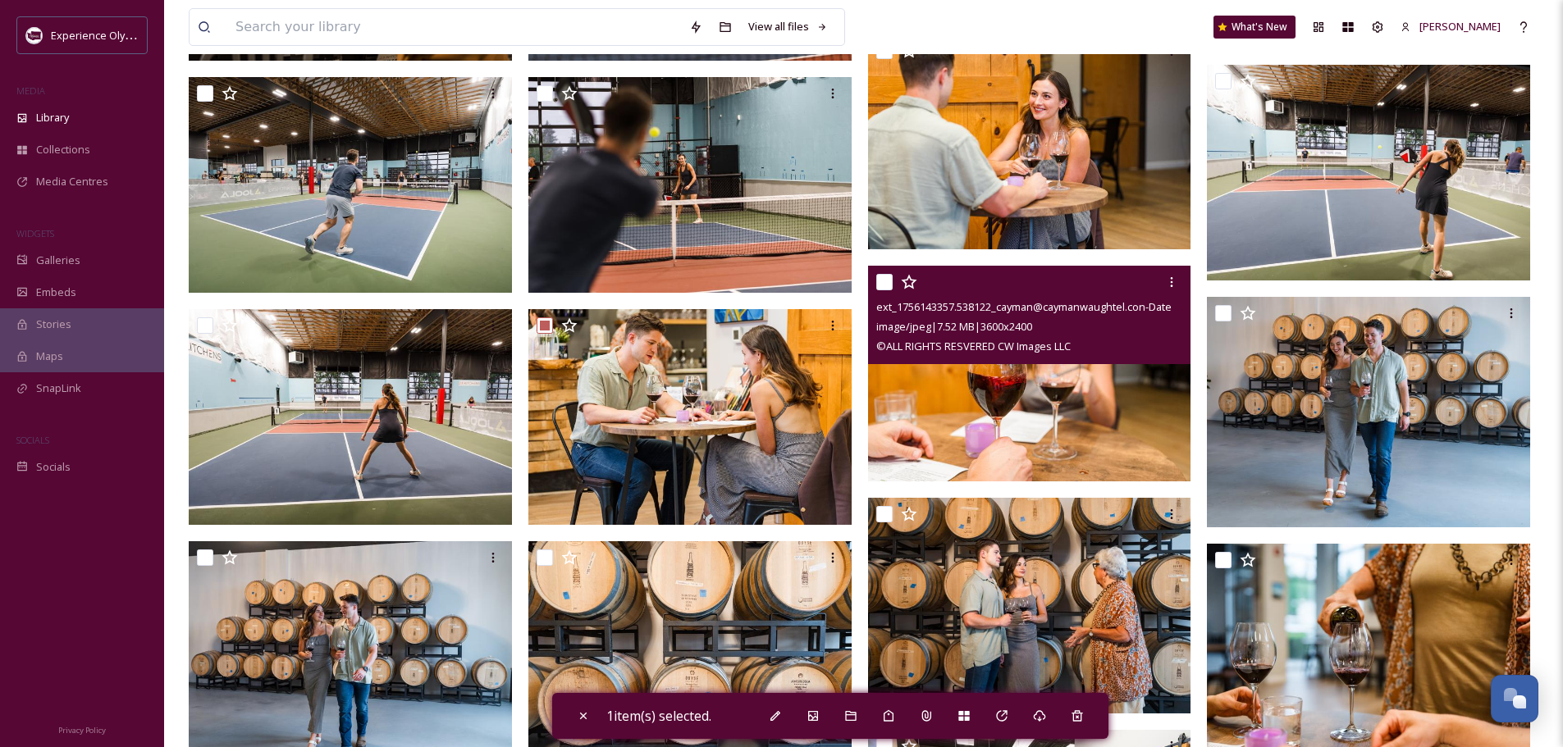
click at [881, 285] on input "checkbox" at bounding box center [884, 282] width 16 height 16
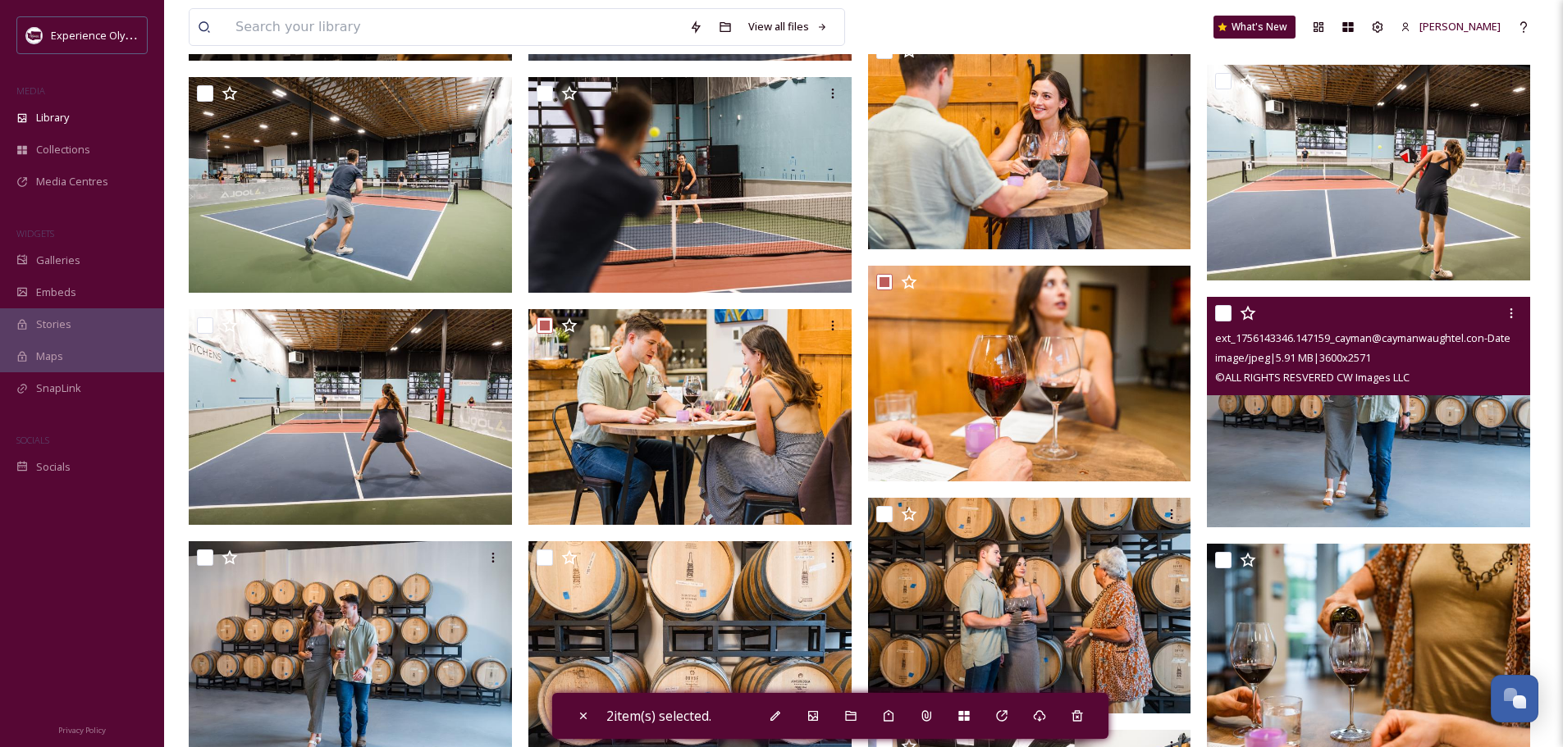
click at [1229, 310] on input "checkbox" at bounding box center [1223, 313] width 16 height 16
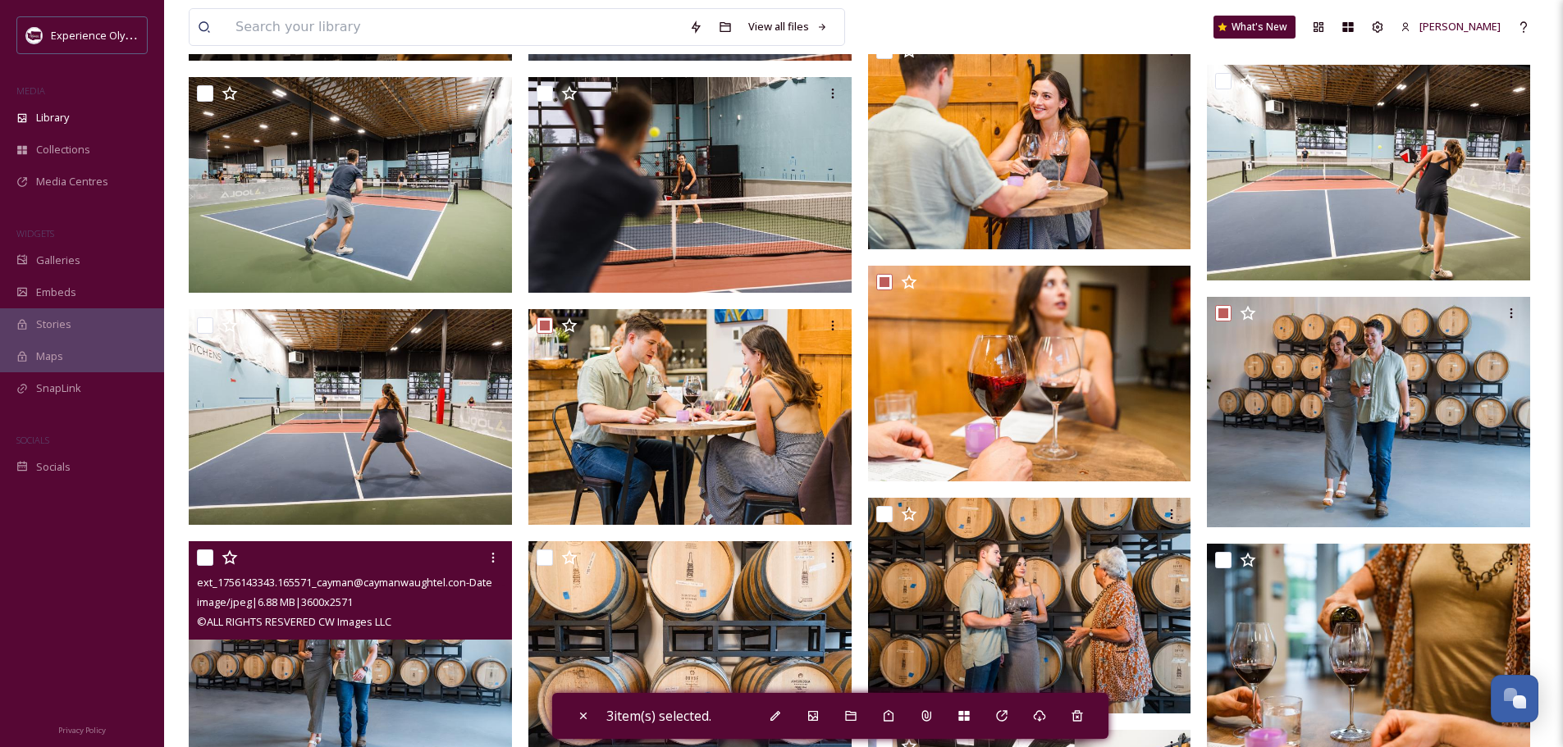
click at [201, 553] on input "checkbox" at bounding box center [205, 558] width 16 height 16
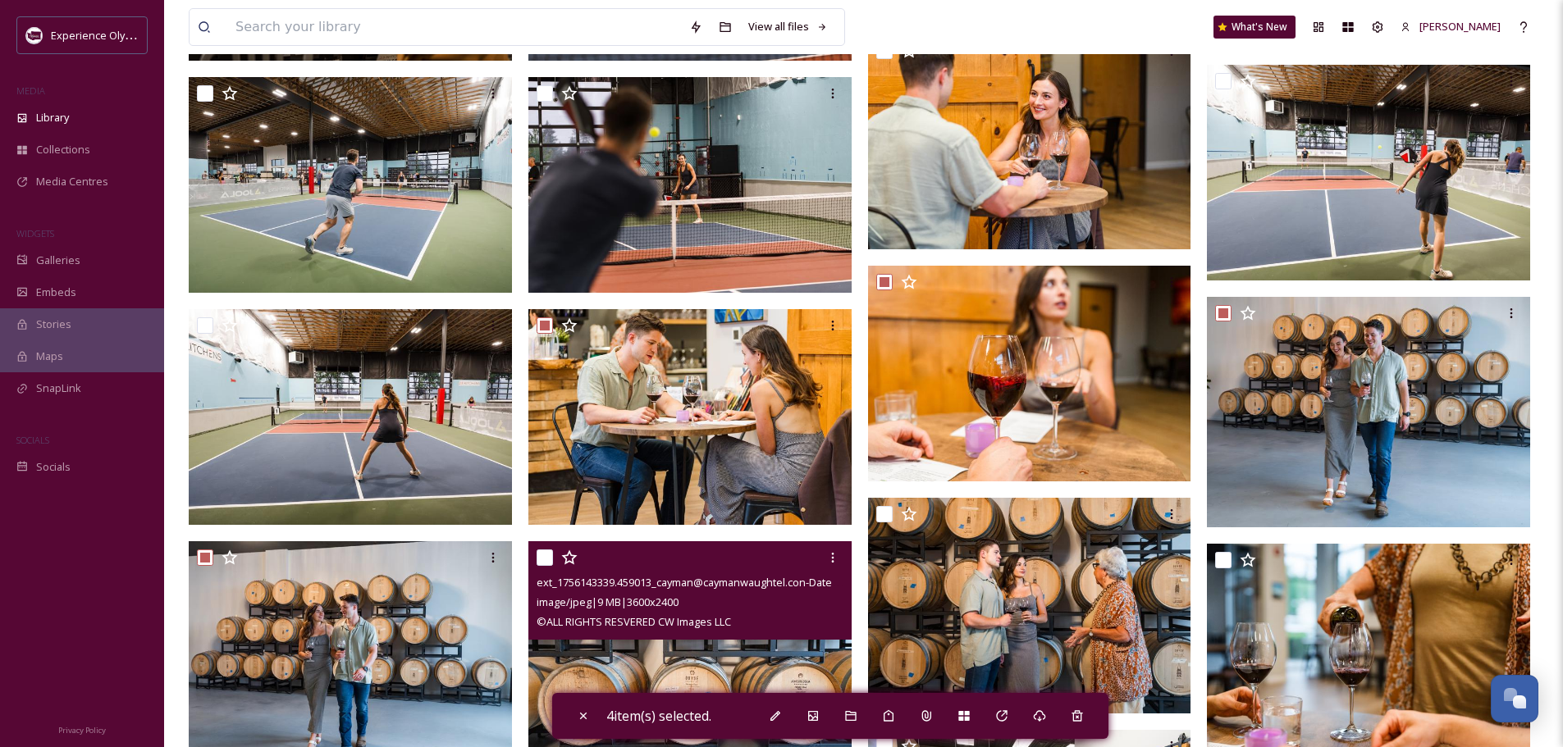
click at [546, 554] on input "checkbox" at bounding box center [544, 558] width 16 height 16
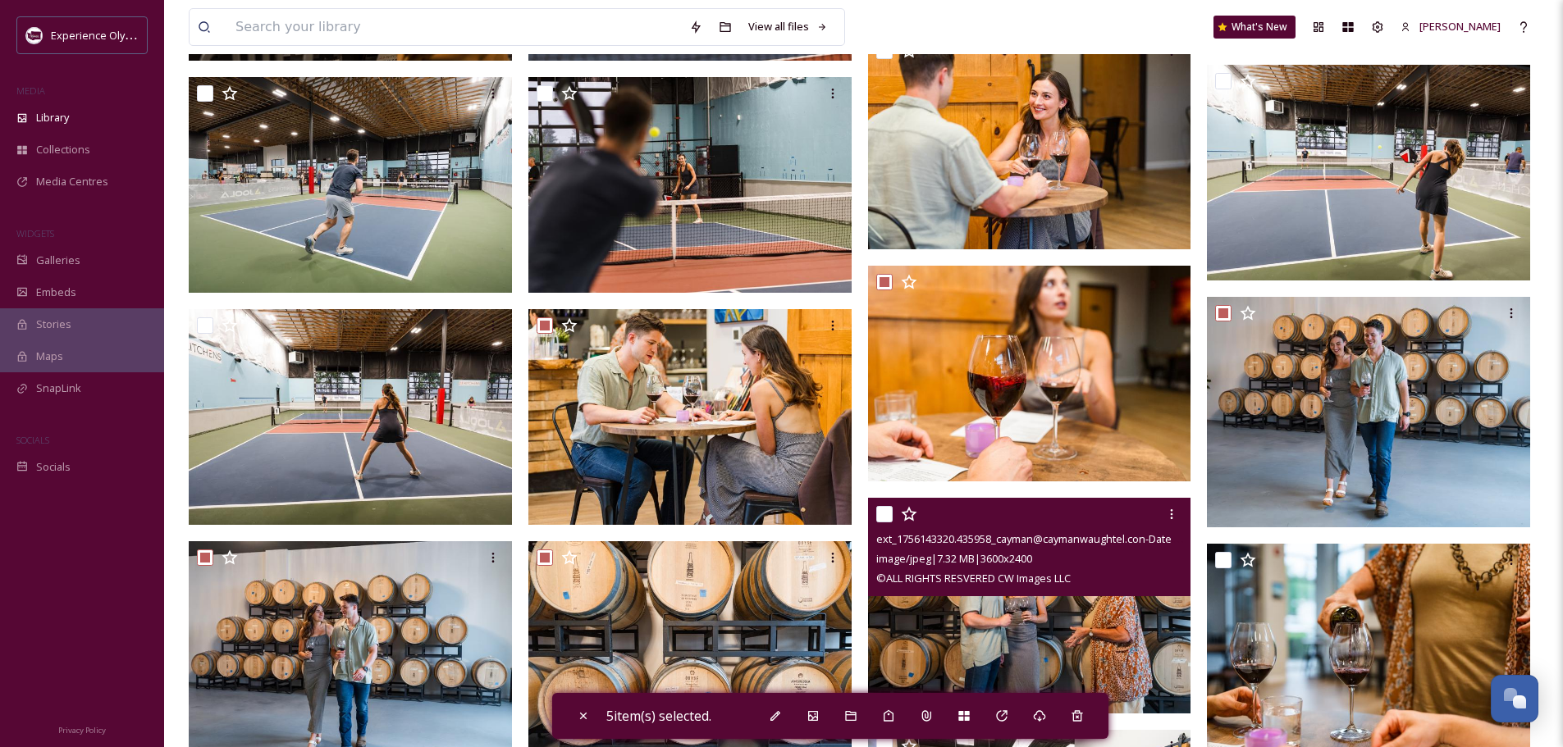
click at [879, 509] on input "checkbox" at bounding box center [884, 514] width 16 height 16
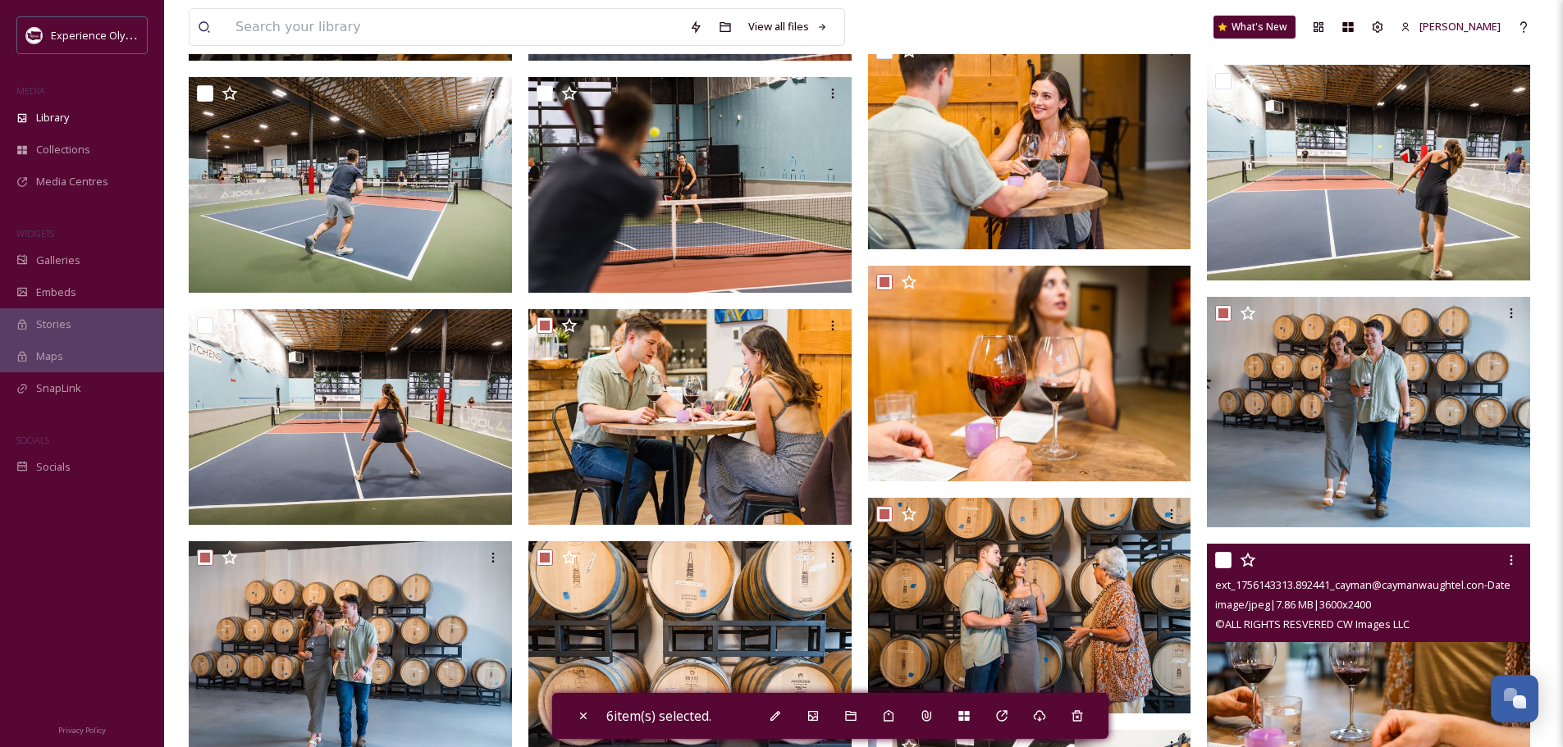
click at [1226, 555] on input "checkbox" at bounding box center [1223, 560] width 16 height 16
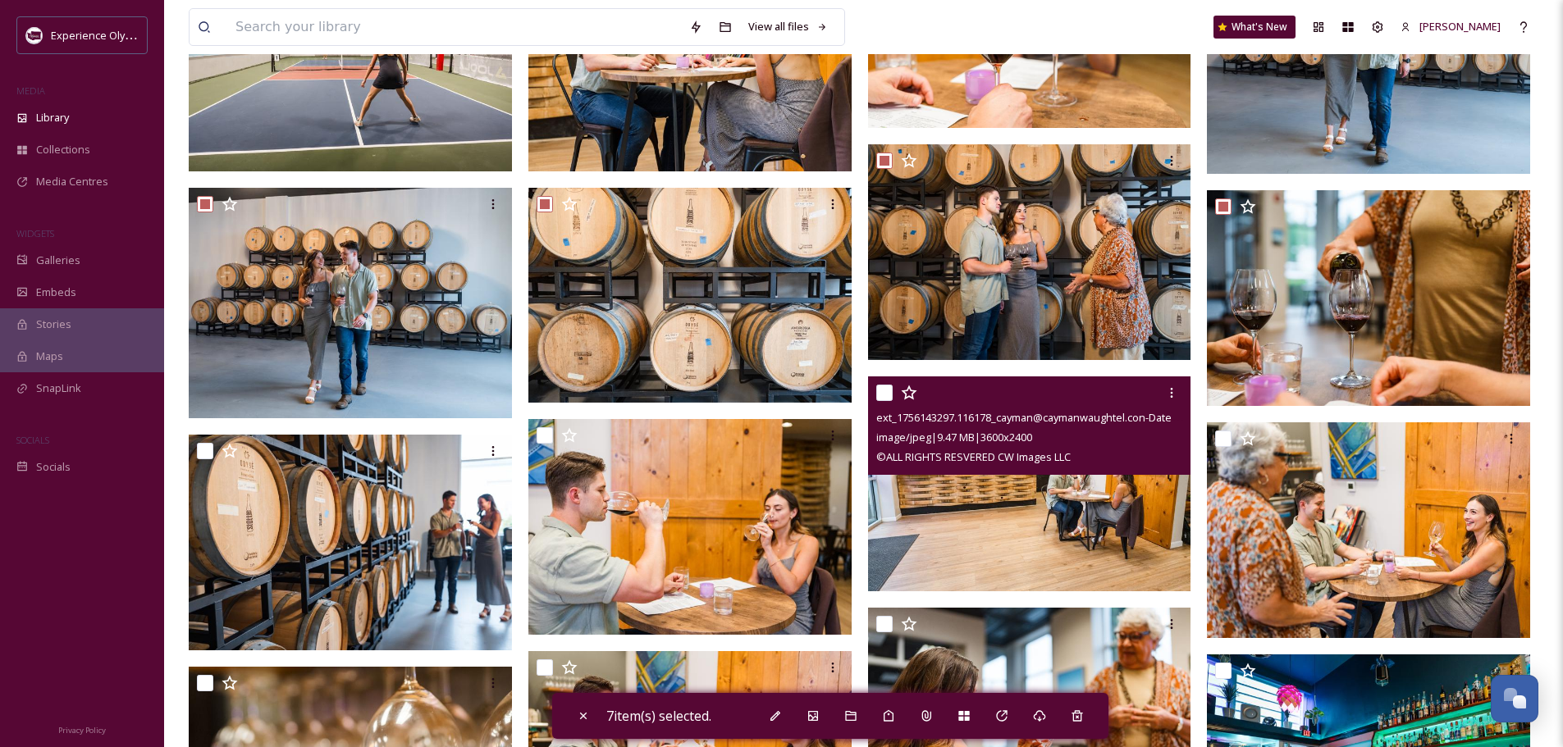
scroll to position [2215, 0]
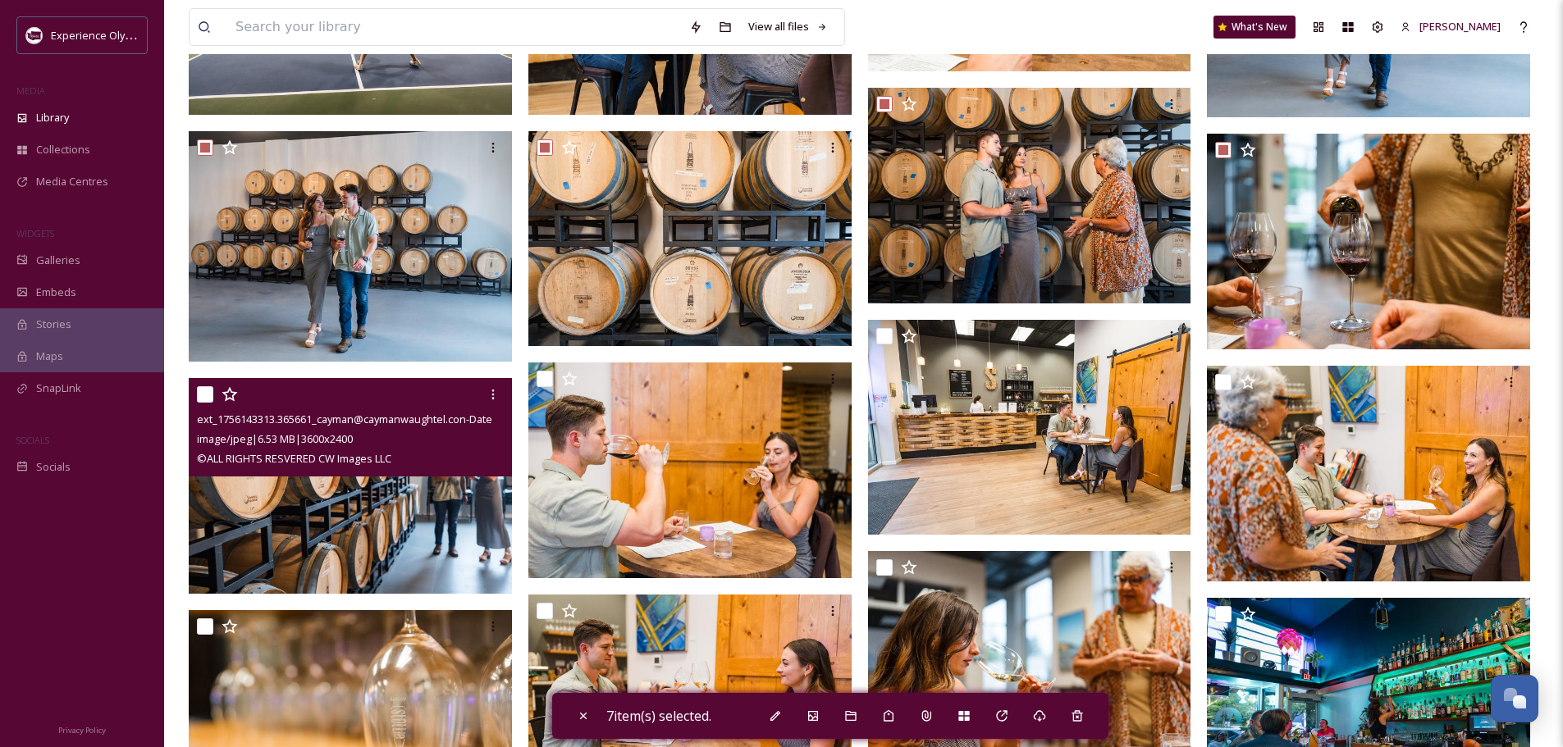
click at [198, 393] on input "checkbox" at bounding box center [205, 394] width 16 height 16
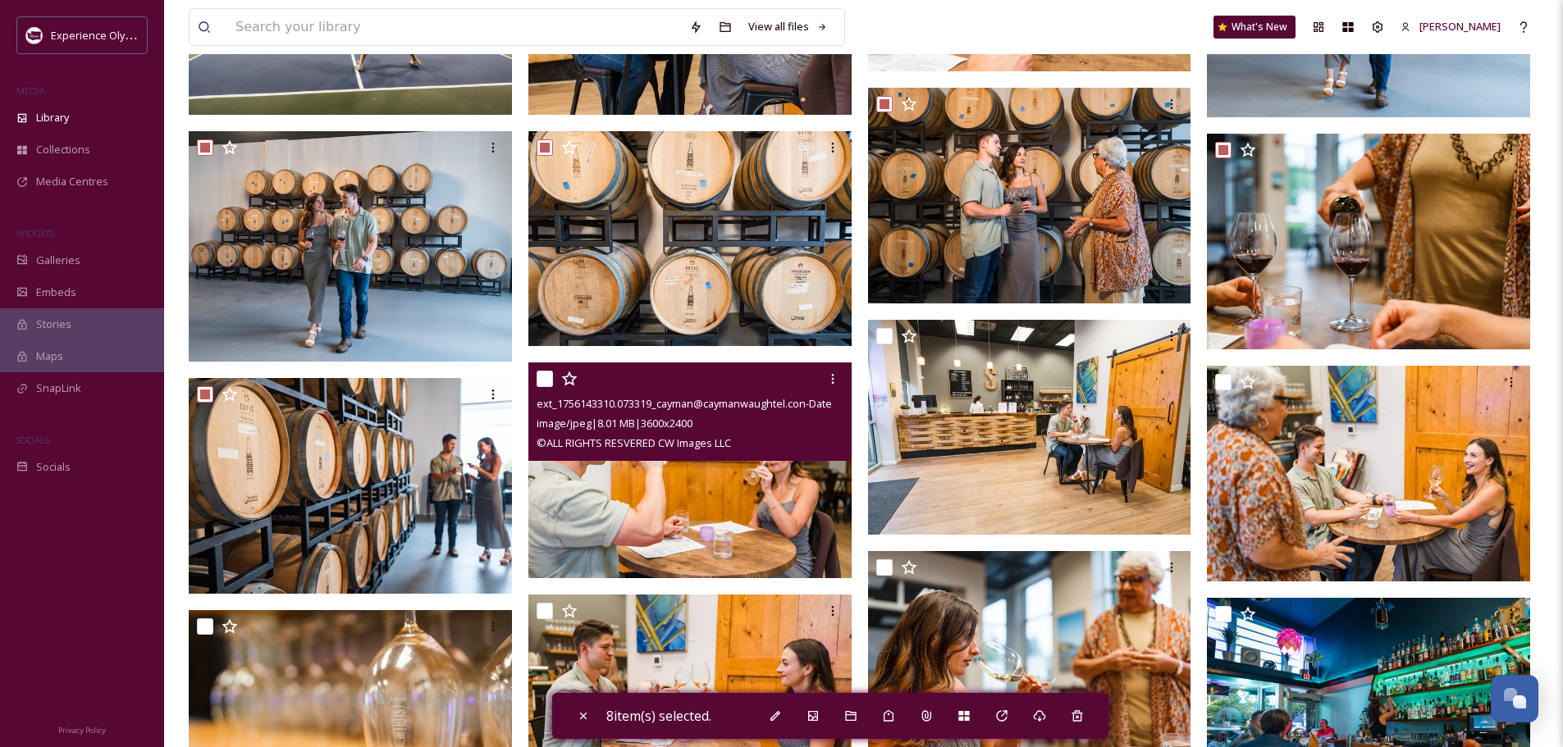
click at [540, 380] on input "checkbox" at bounding box center [544, 379] width 16 height 16
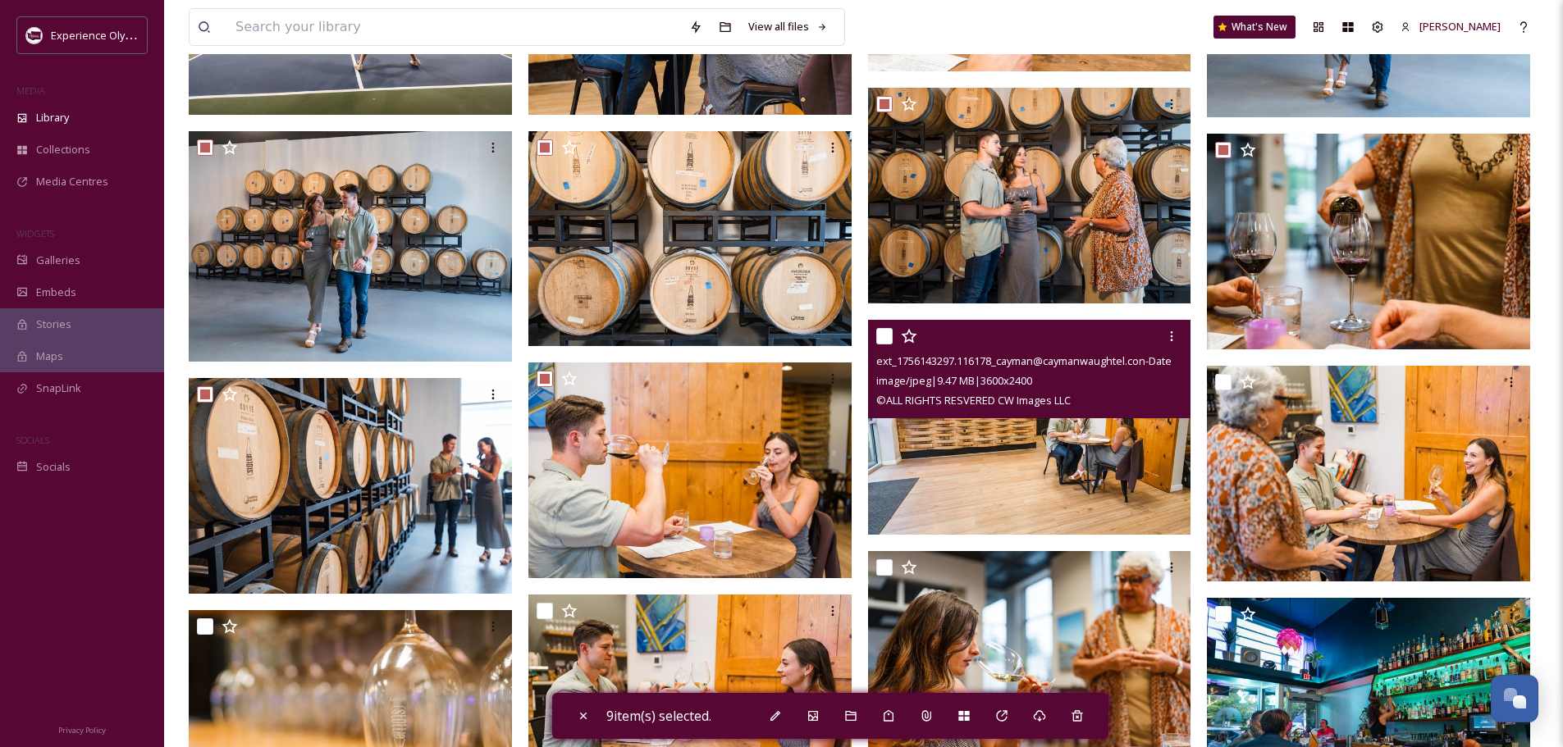
click at [883, 328] on input "checkbox" at bounding box center [884, 336] width 16 height 16
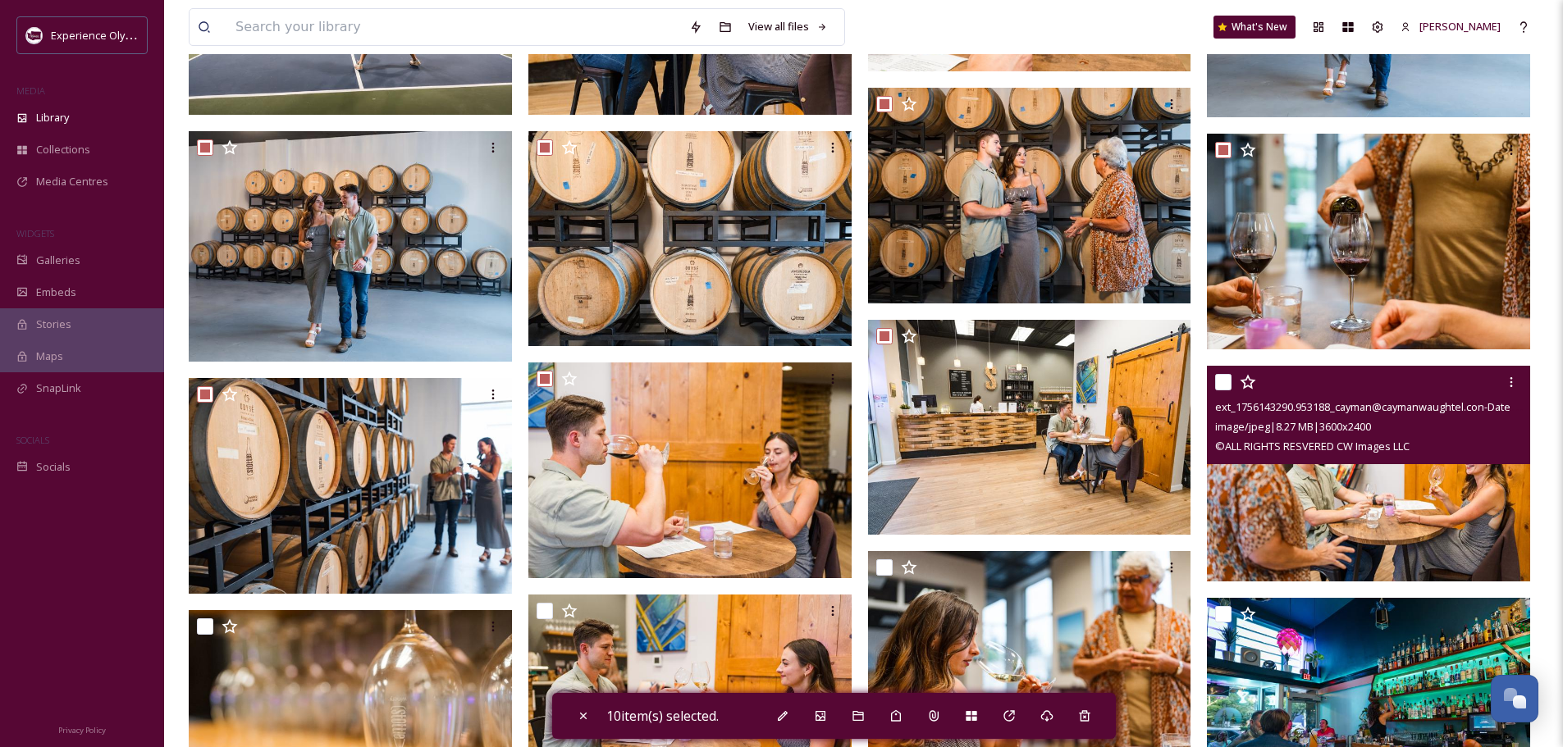
click at [1223, 380] on input "checkbox" at bounding box center [1223, 382] width 16 height 16
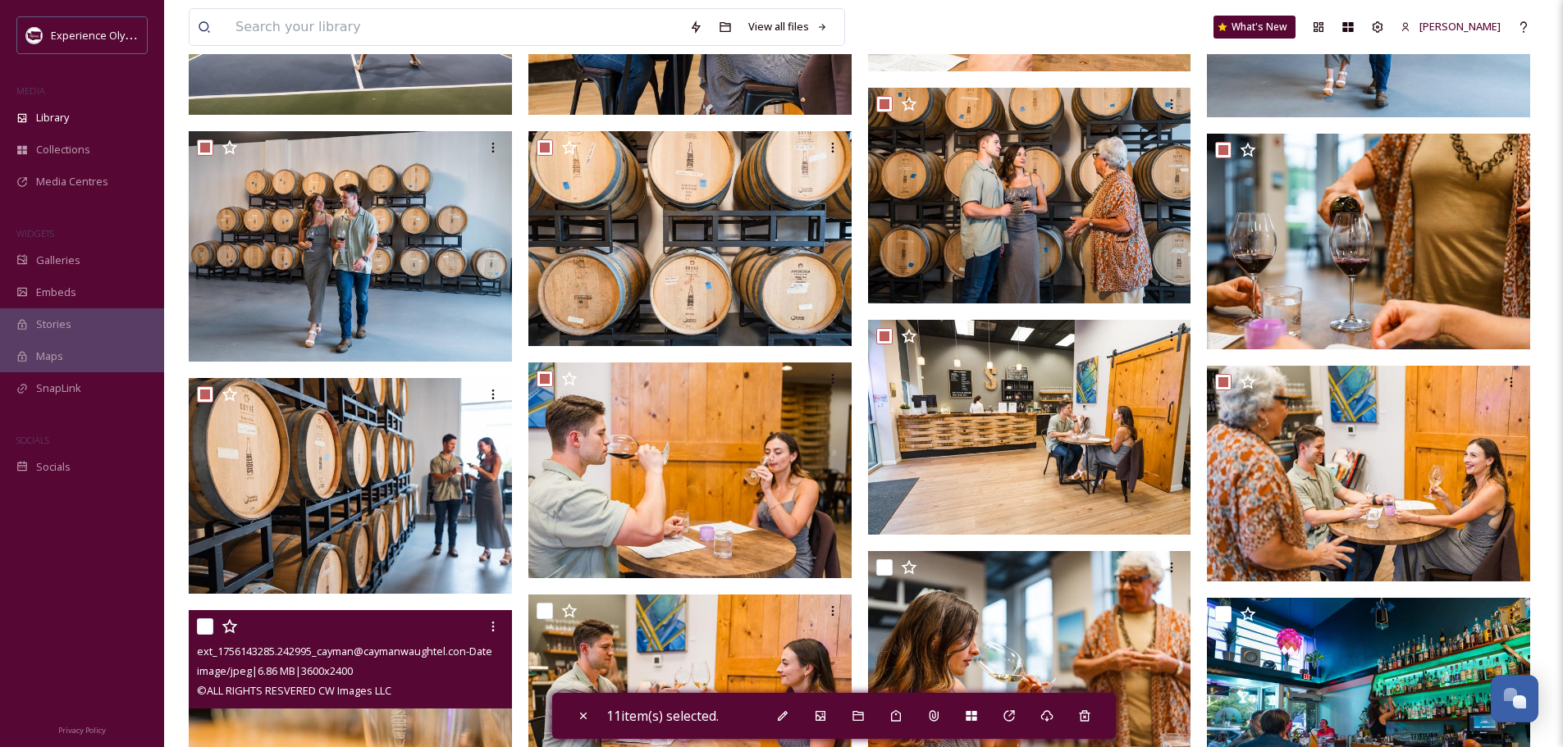
click at [208, 624] on input "checkbox" at bounding box center [205, 626] width 16 height 16
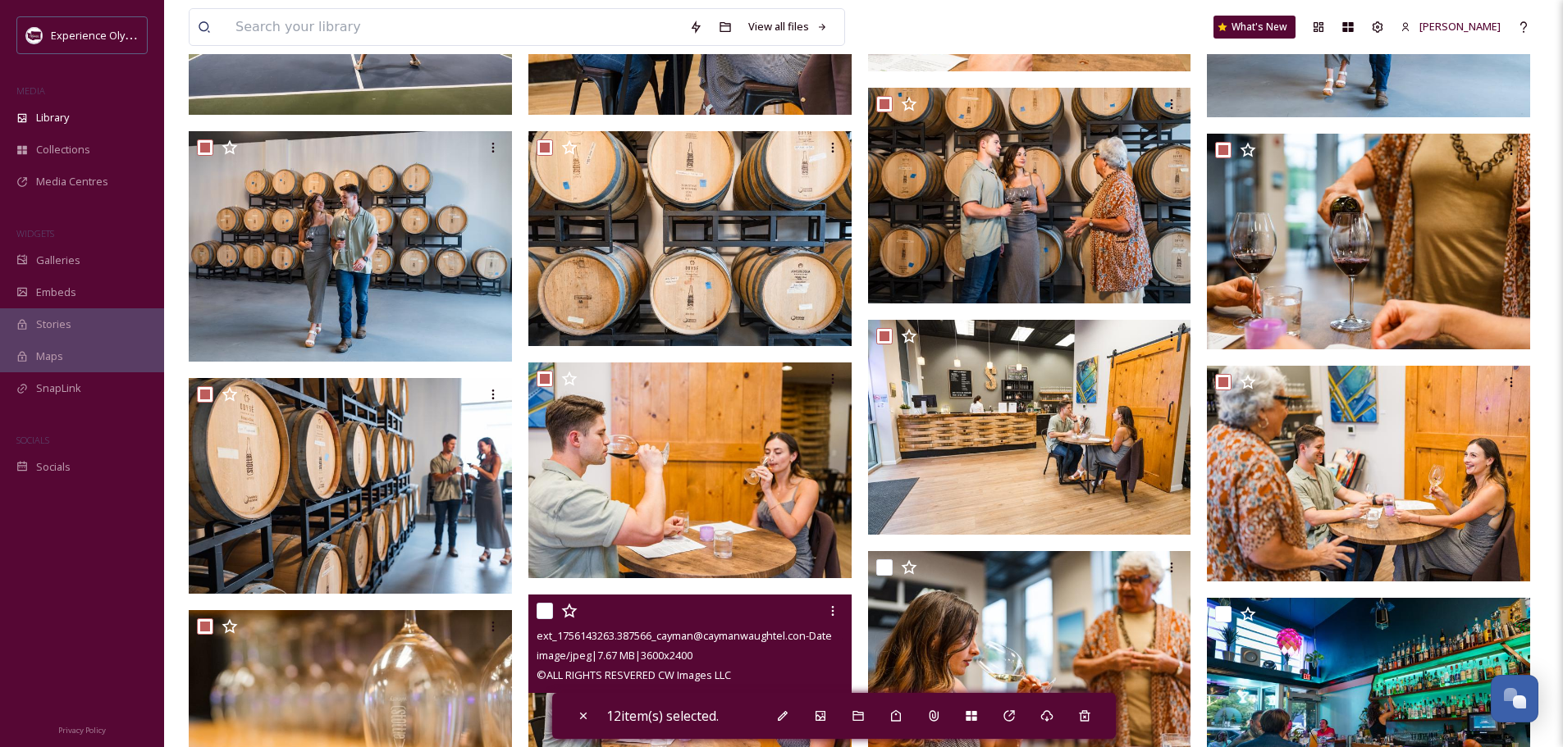
click at [541, 611] on input "checkbox" at bounding box center [544, 611] width 16 height 16
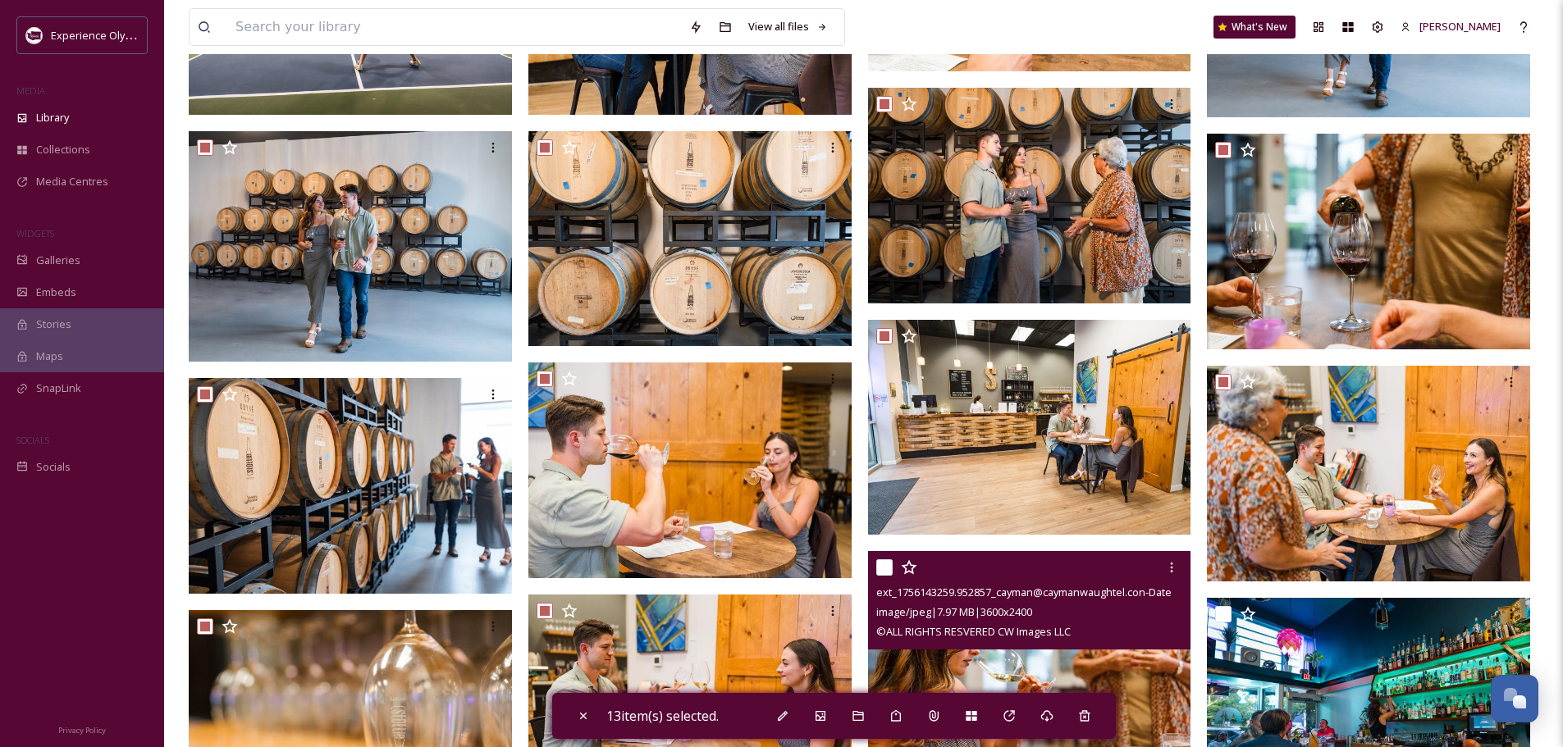
click at [878, 561] on input "checkbox" at bounding box center [884, 567] width 16 height 16
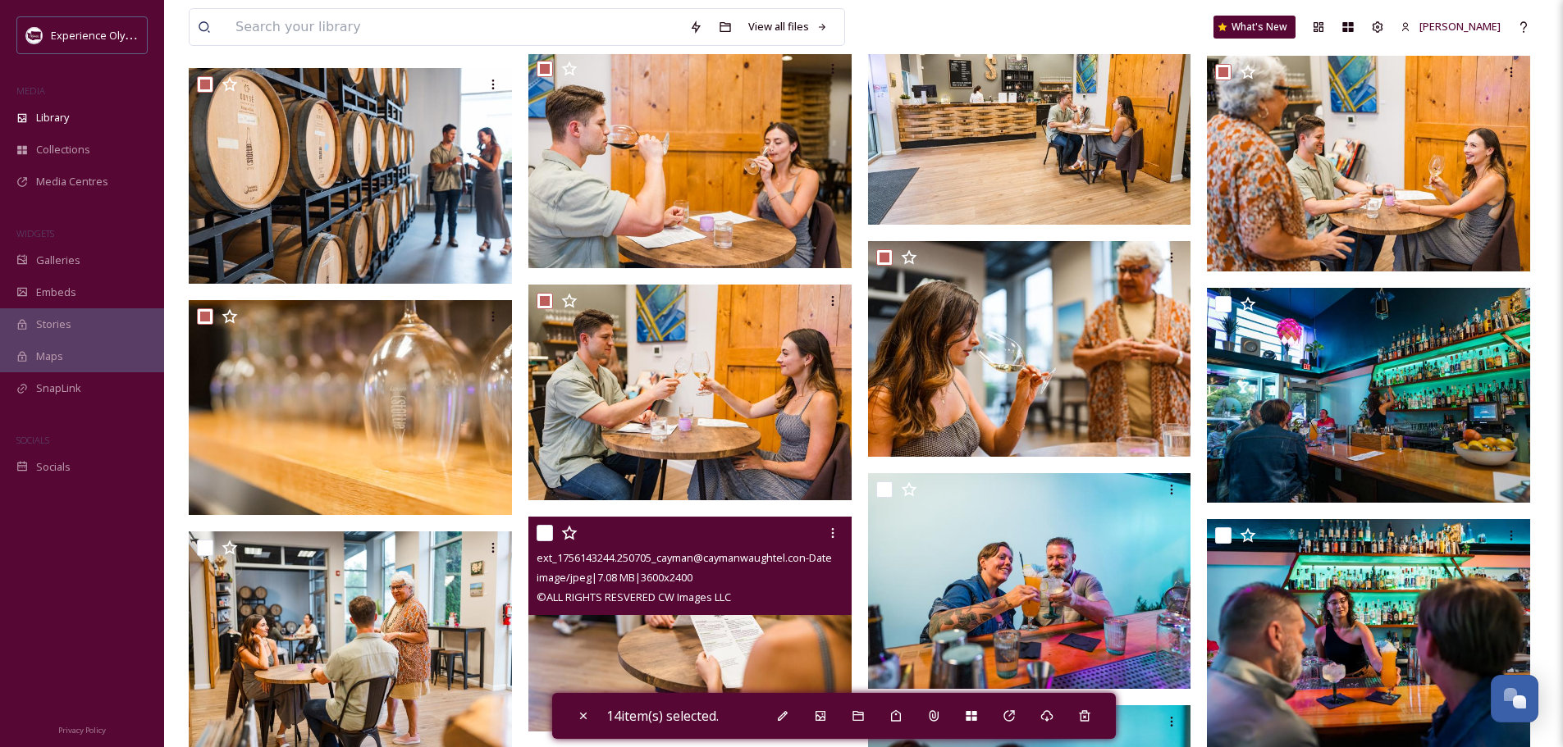
scroll to position [2625, 0]
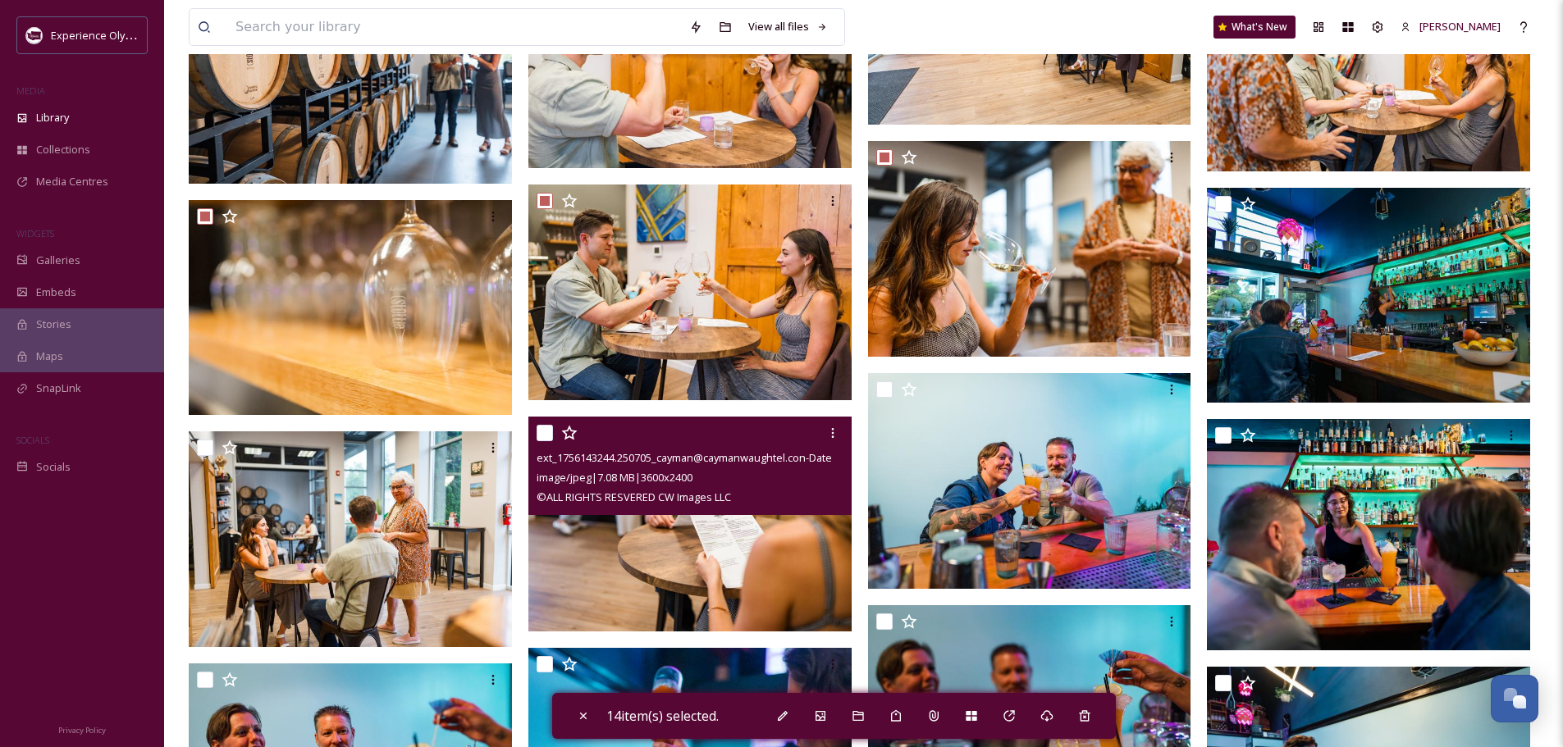
click at [542, 430] on input "checkbox" at bounding box center [544, 433] width 16 height 16
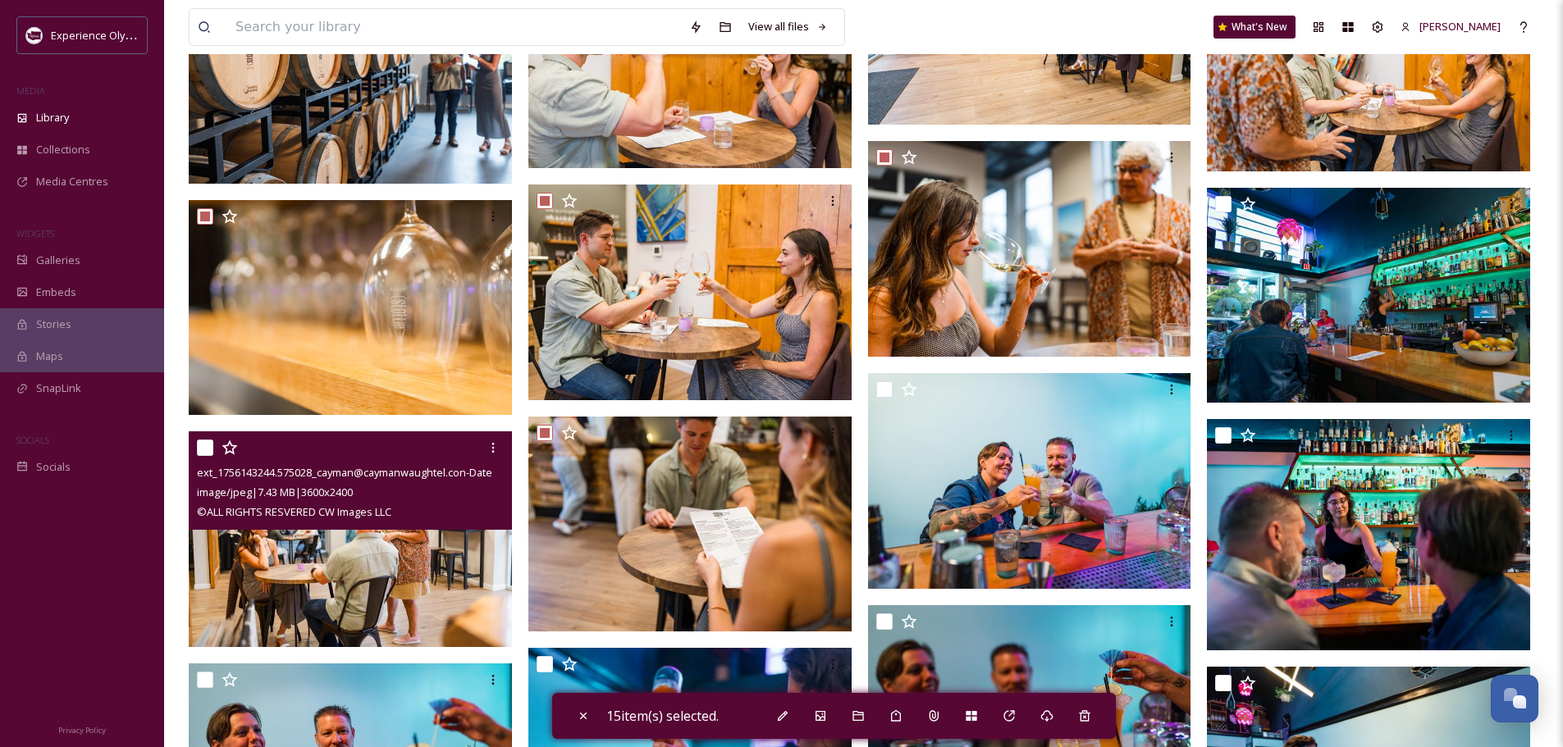
click at [199, 447] on input "checkbox" at bounding box center [205, 448] width 16 height 16
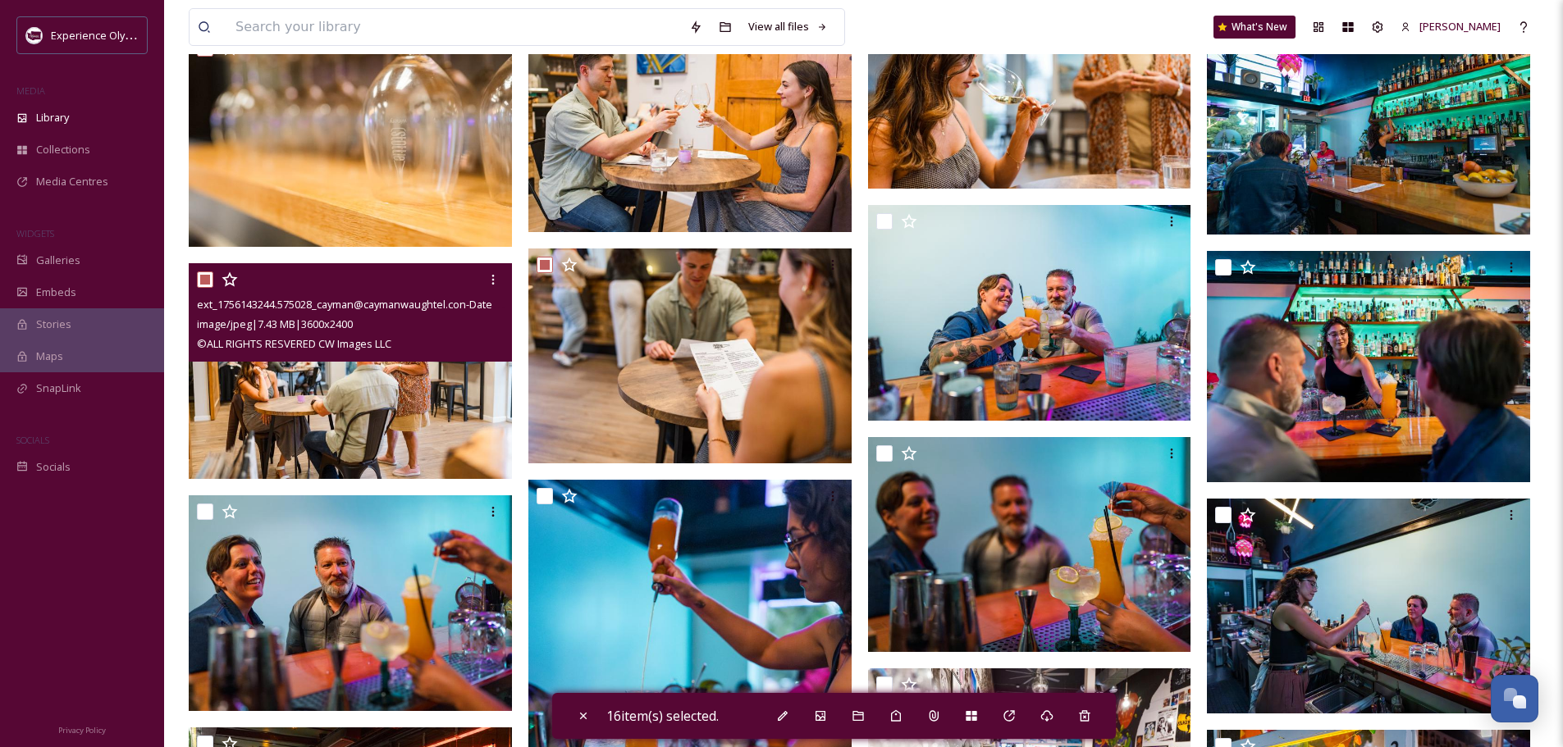
scroll to position [2789, 0]
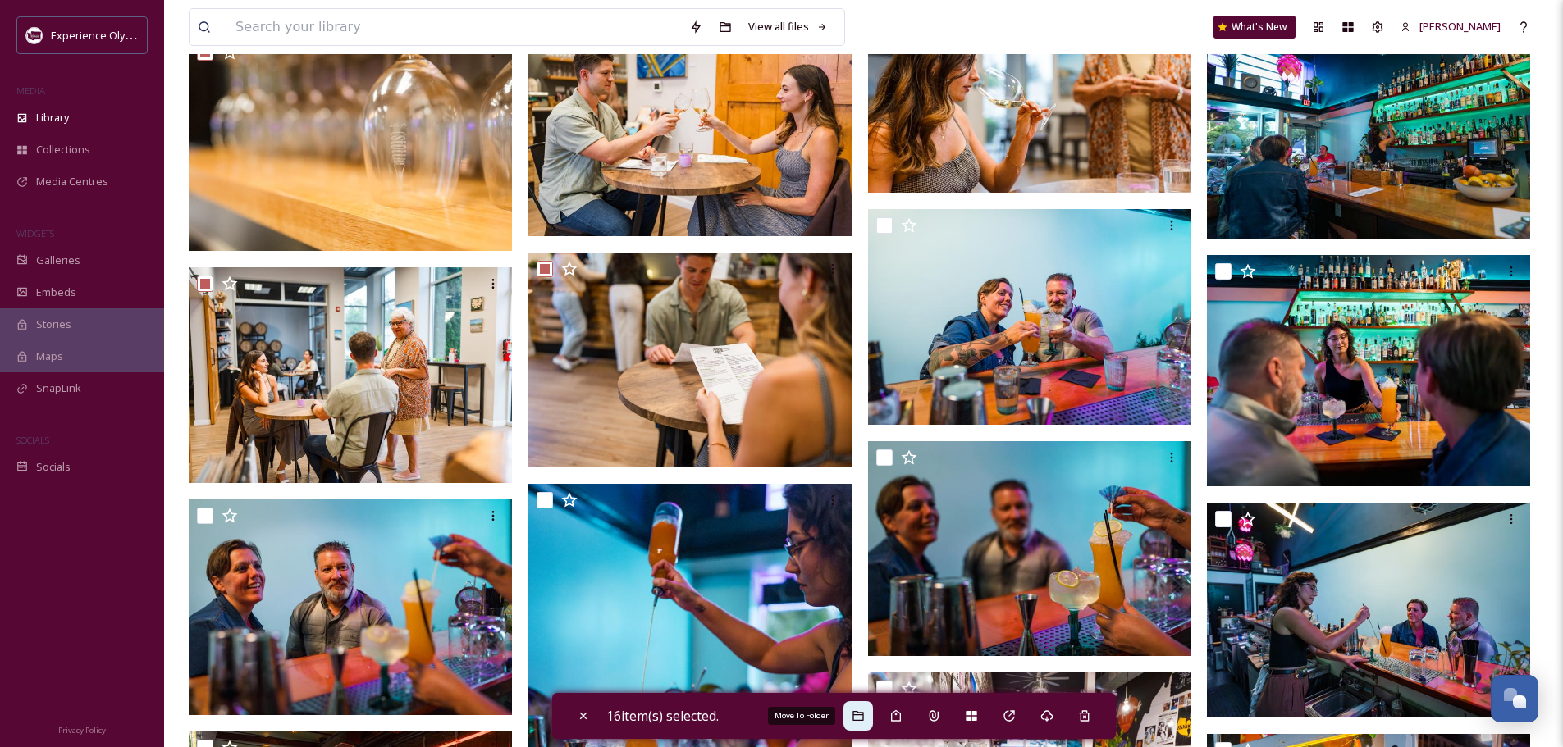
click at [856, 717] on icon at bounding box center [857, 716] width 13 height 13
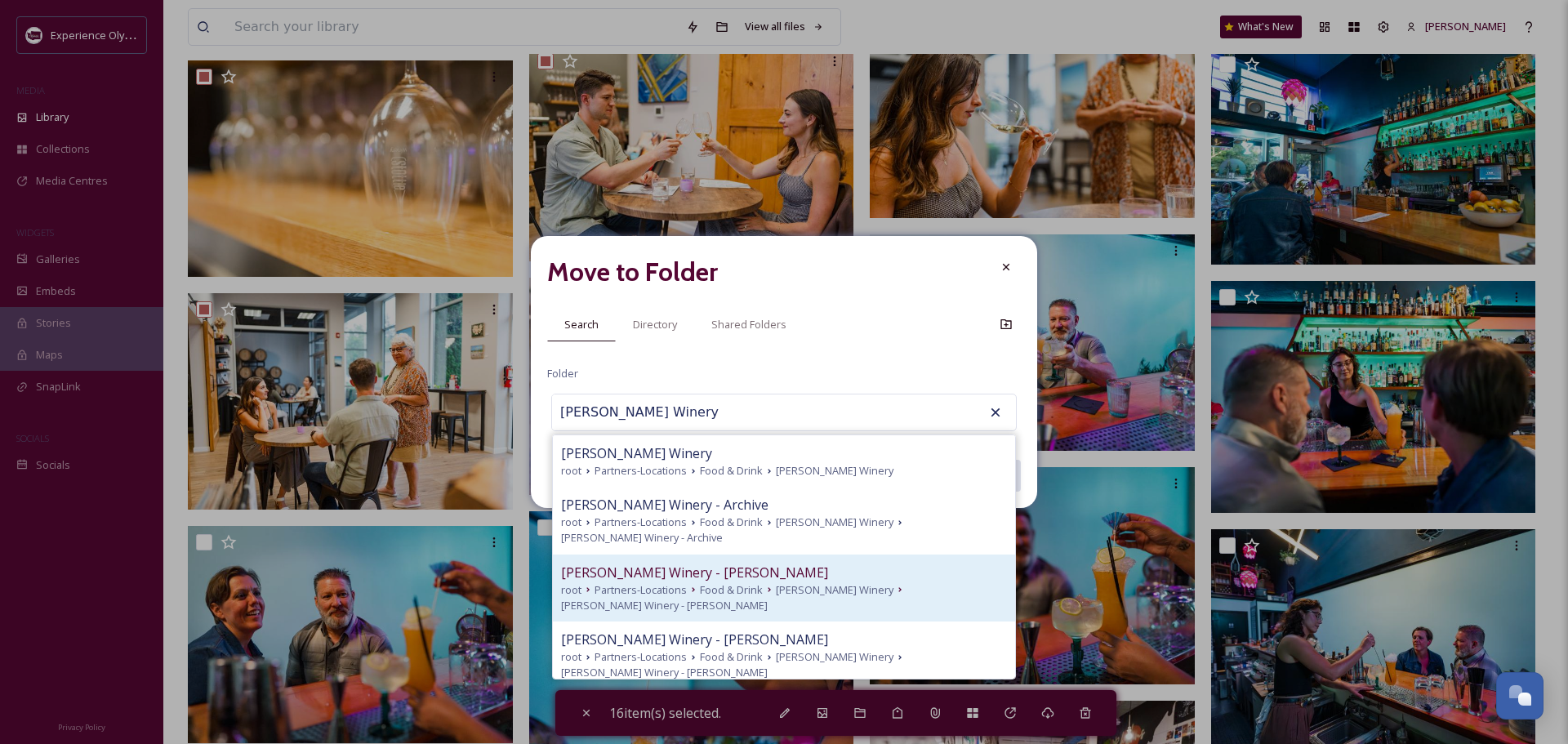
click at [620, 563] on span "[PERSON_NAME] Winery - [PERSON_NAME]" at bounding box center [695, 573] width 267 height 20
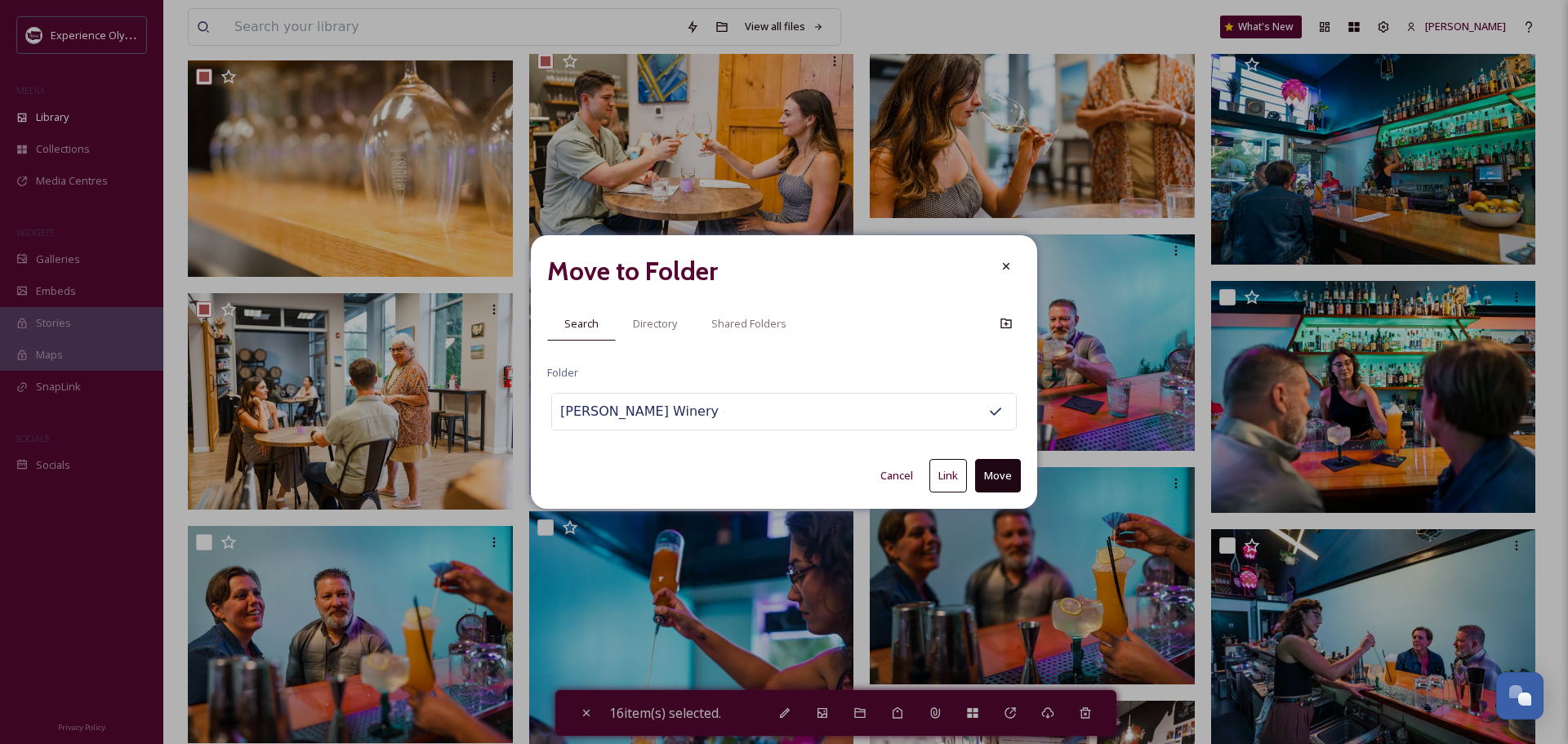
click at [942, 474] on button "Link" at bounding box center [948, 476] width 38 height 34
click at [1007, 269] on icon at bounding box center [1006, 267] width 13 height 13
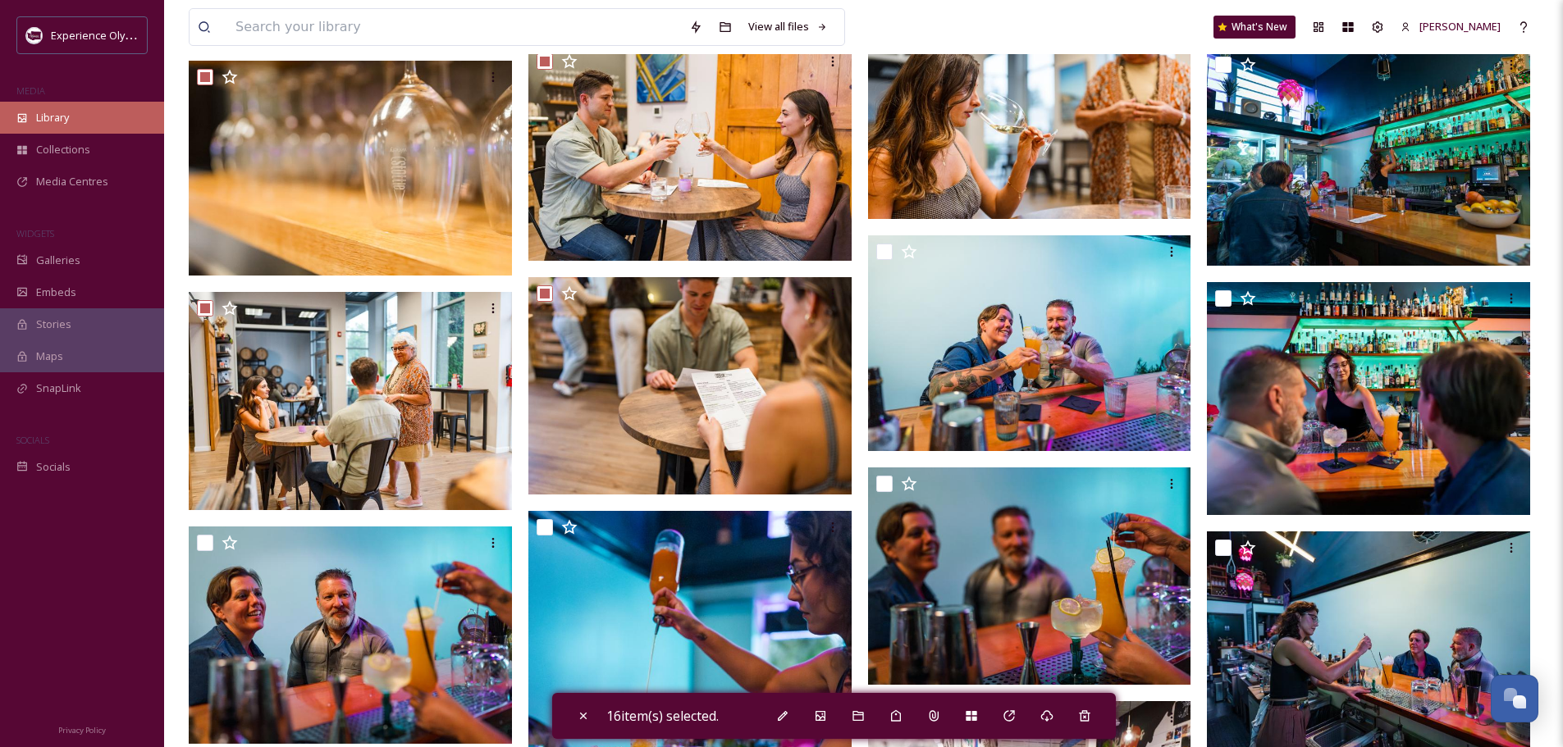
click at [61, 116] on span "Library" at bounding box center [52, 118] width 33 height 16
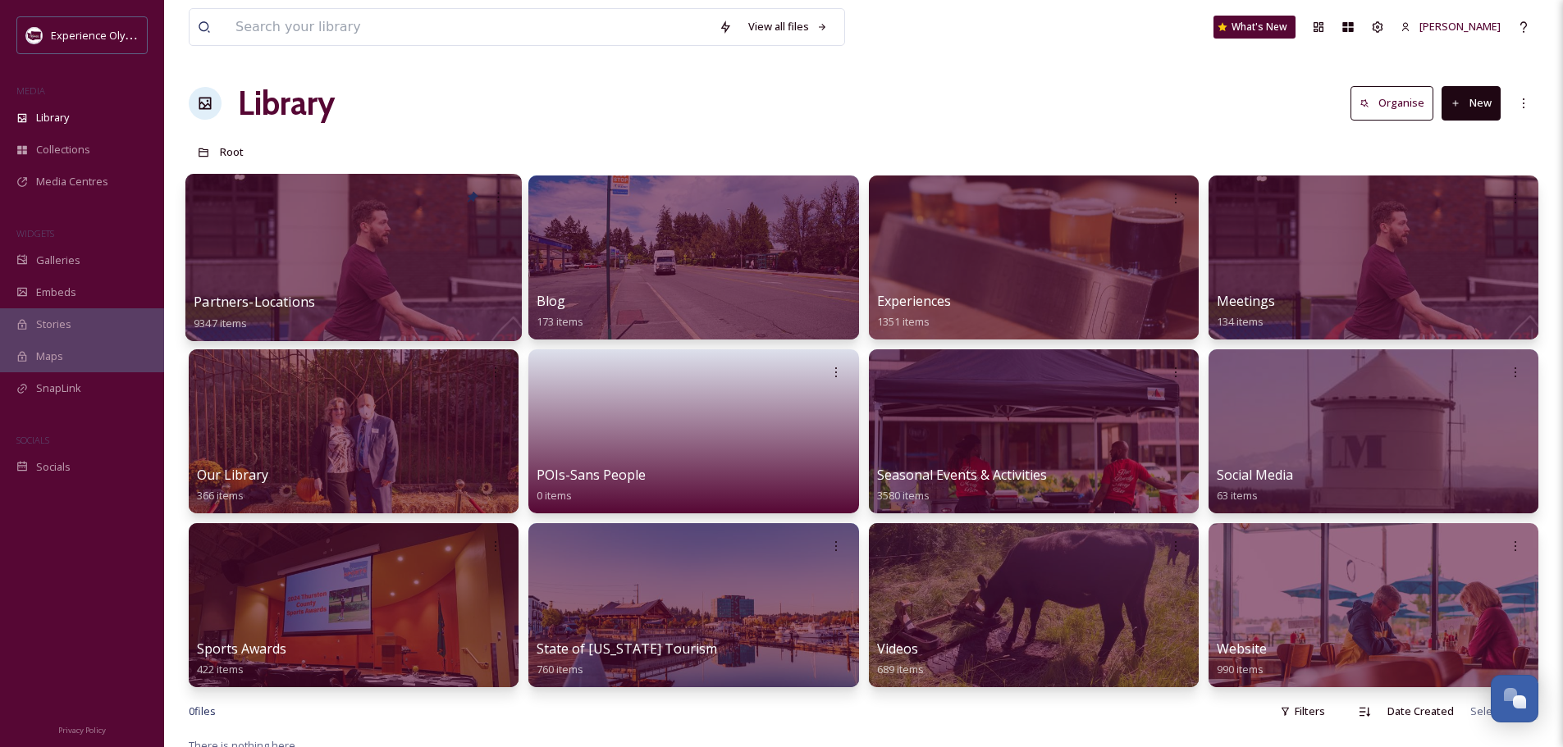
click at [294, 302] on span "Partners-Locations" at bounding box center [254, 302] width 121 height 18
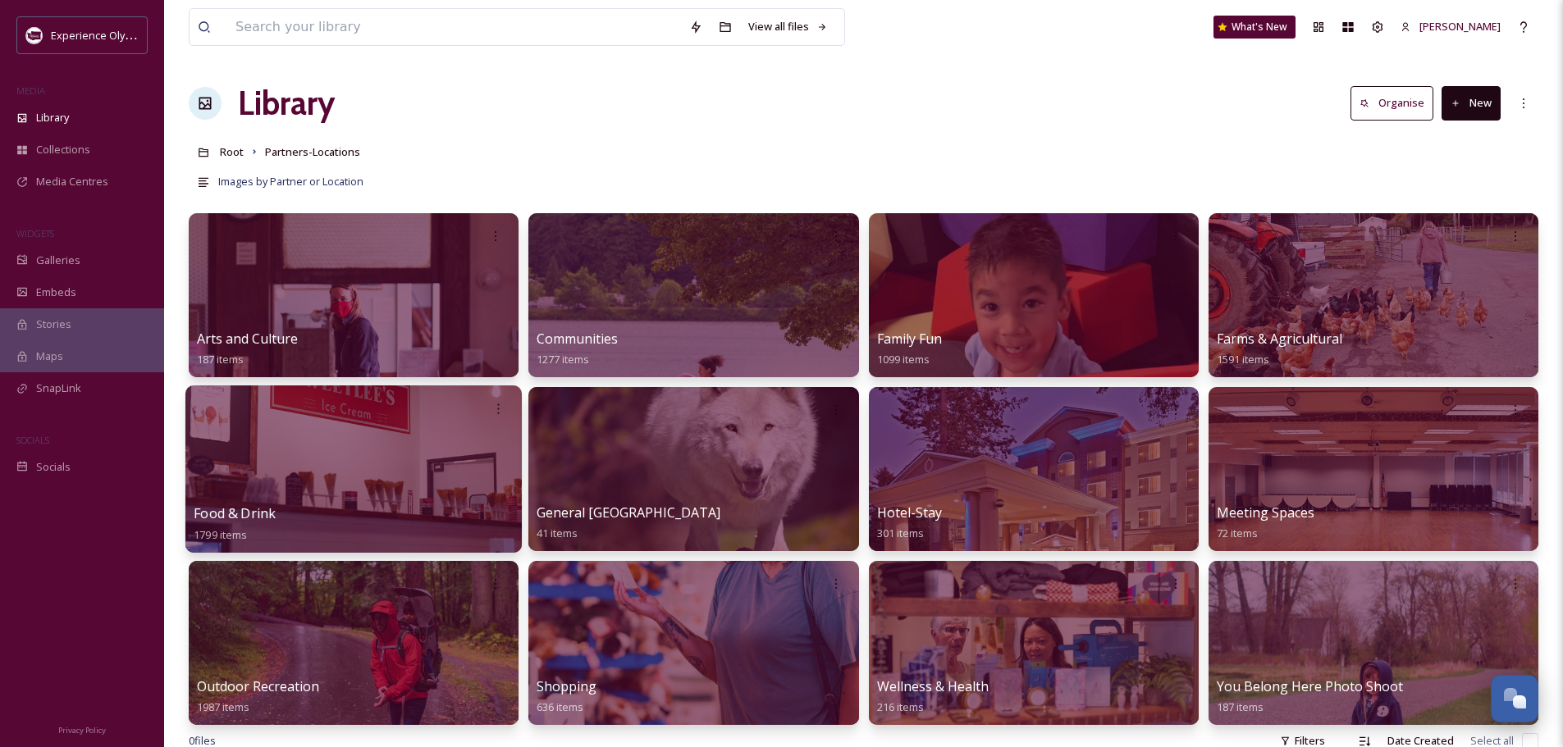
click at [266, 513] on span "Food & Drink" at bounding box center [235, 513] width 82 height 18
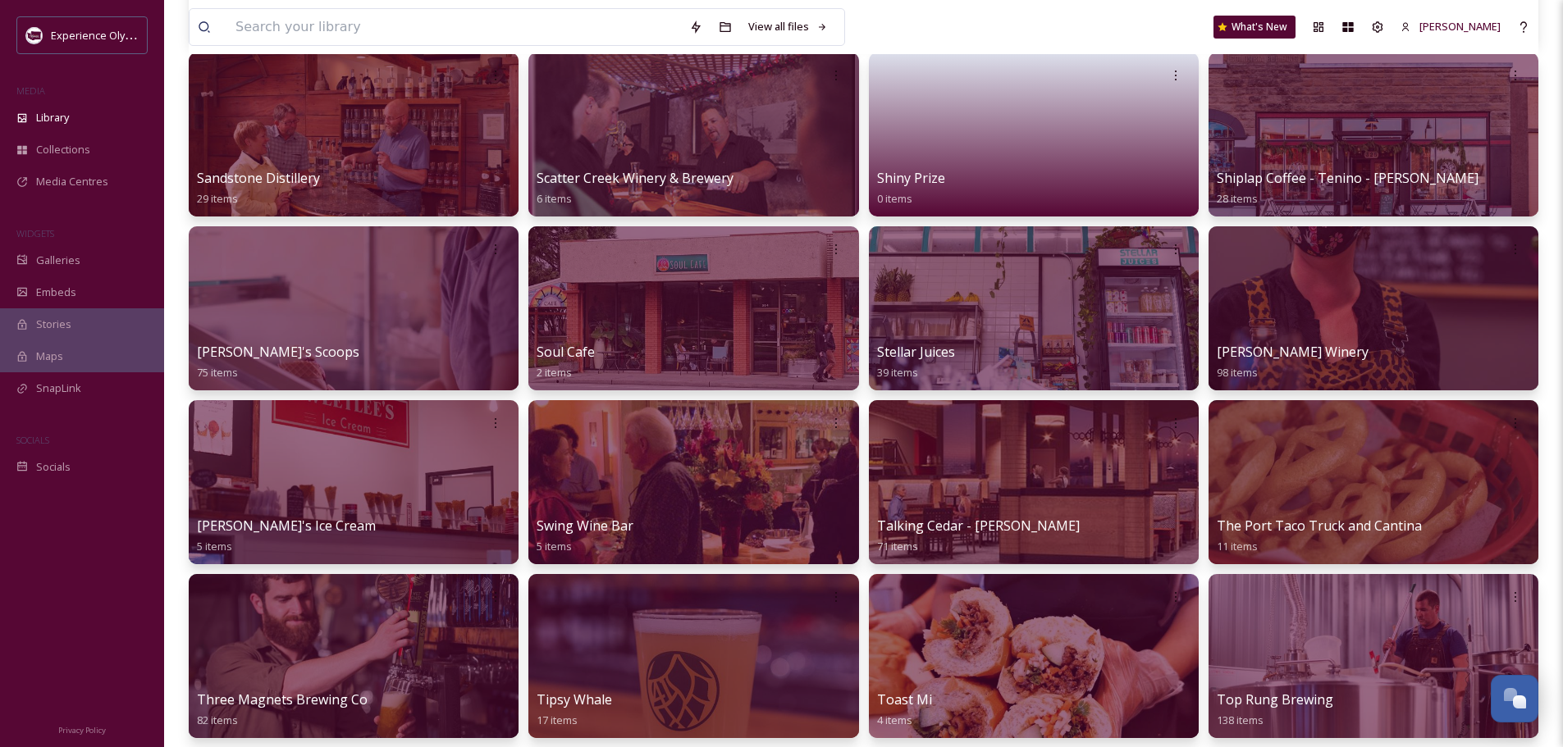
scroll to position [1887, 0]
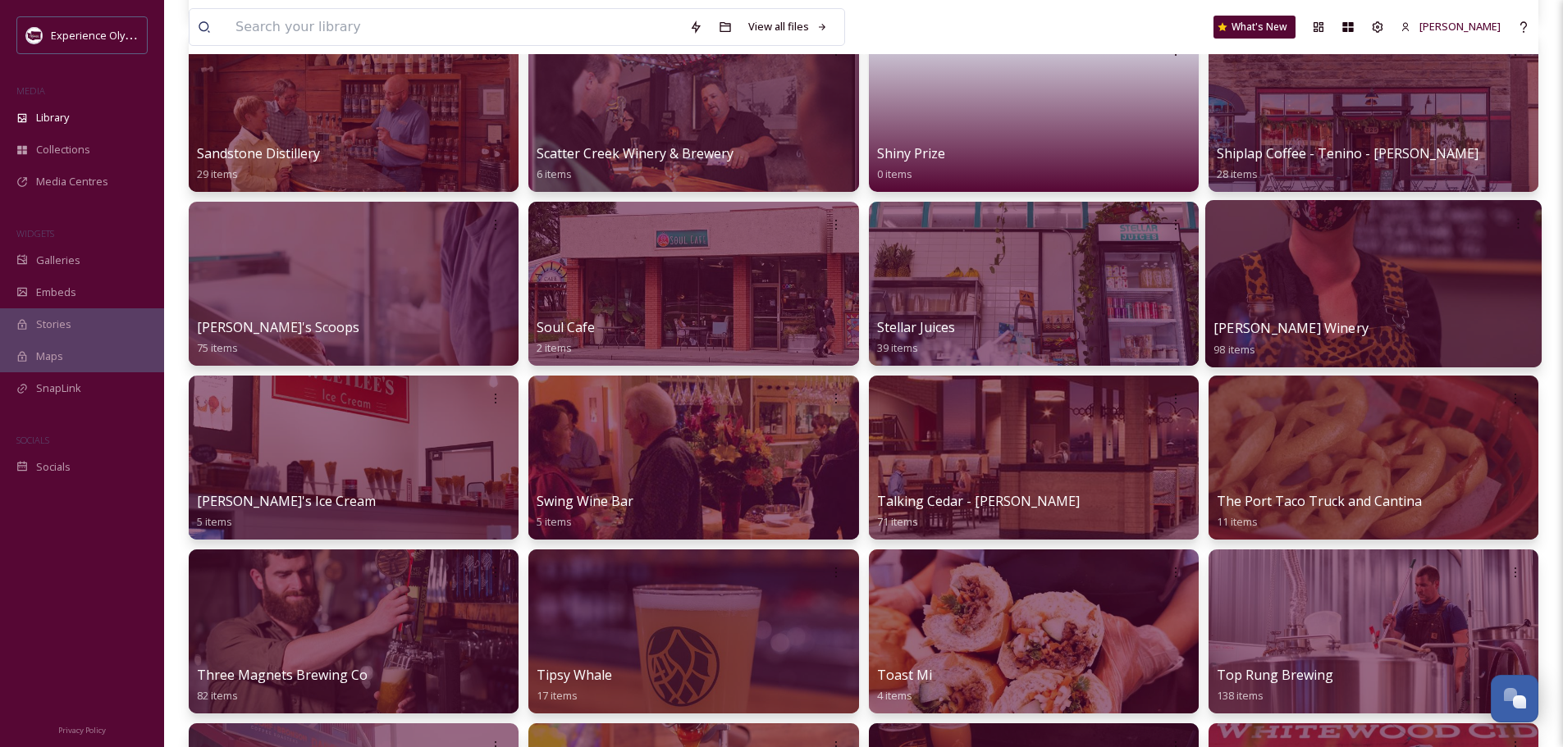
click at [1340, 313] on div at bounding box center [1373, 283] width 336 height 167
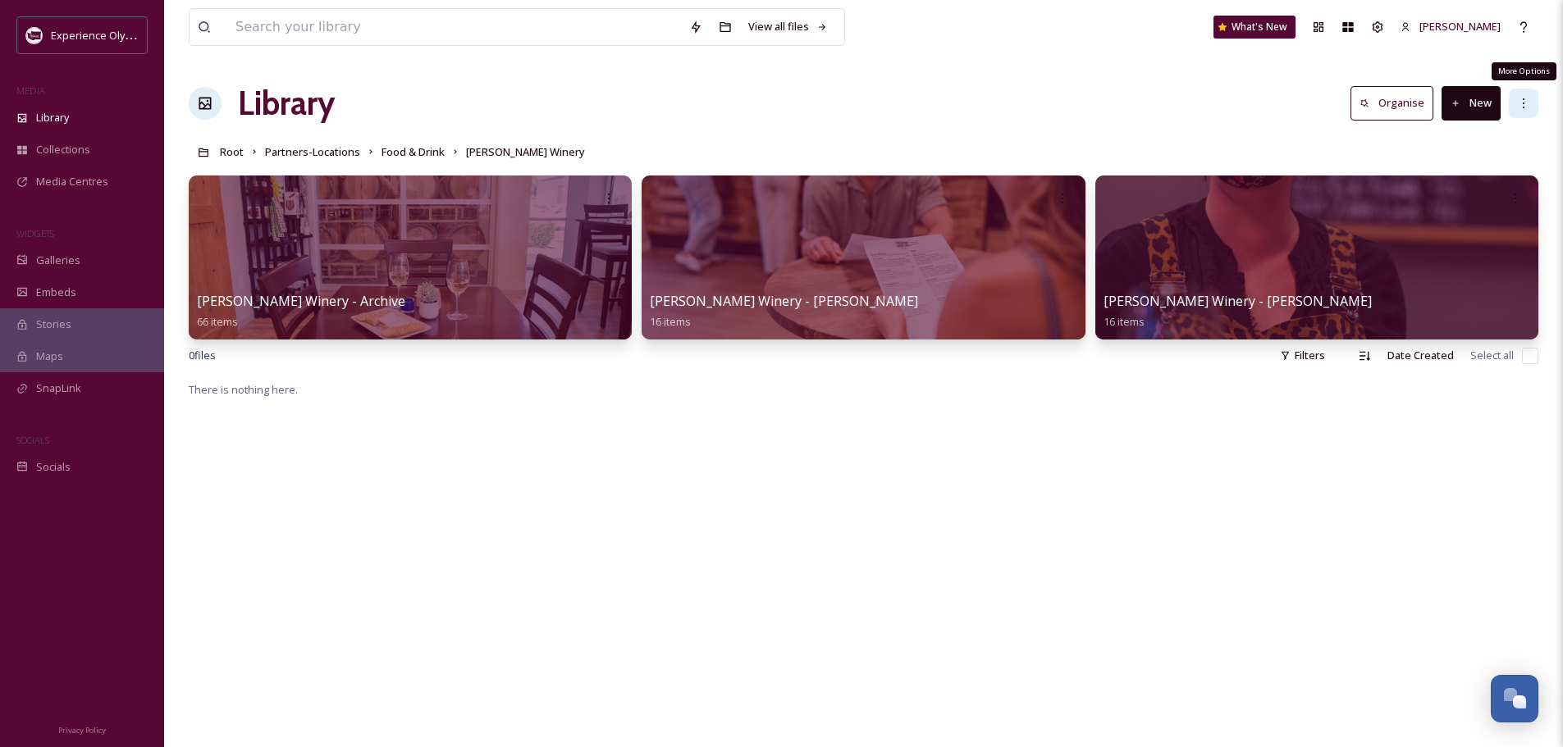
click at [1528, 98] on icon at bounding box center [1523, 103] width 13 height 13
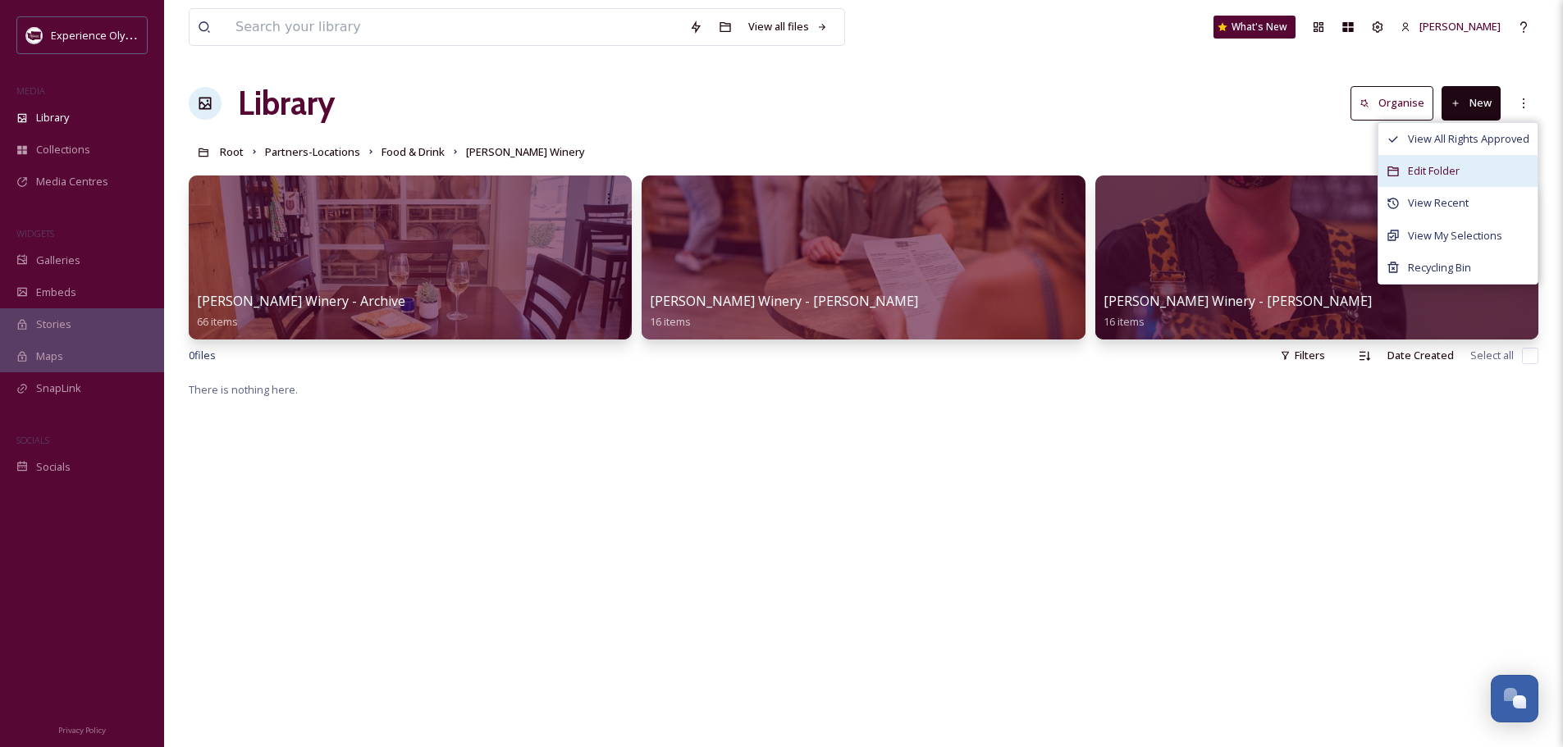
click at [1444, 166] on span "Edit Folder" at bounding box center [1434, 171] width 52 height 16
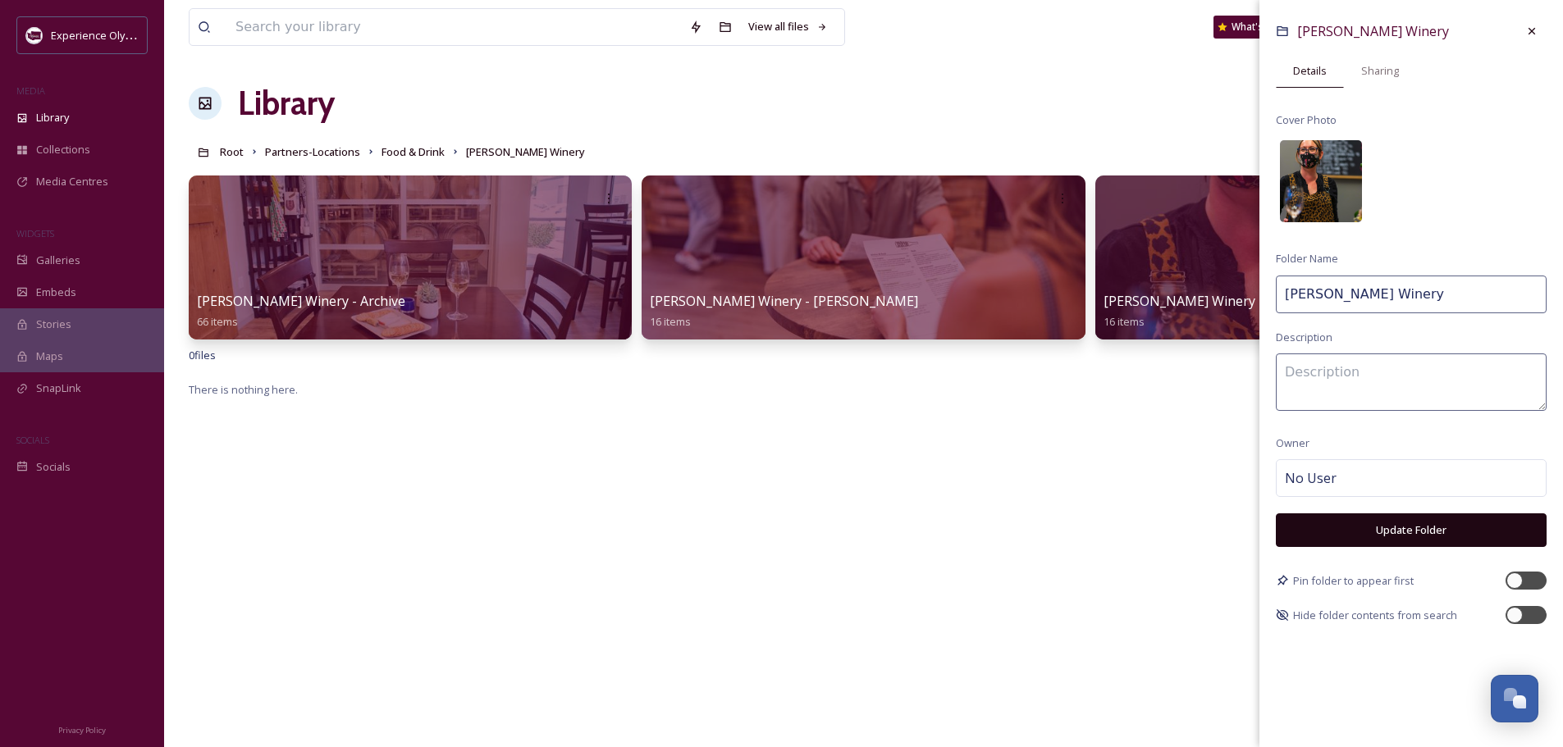
click at [1335, 189] on img at bounding box center [1321, 181] width 82 height 82
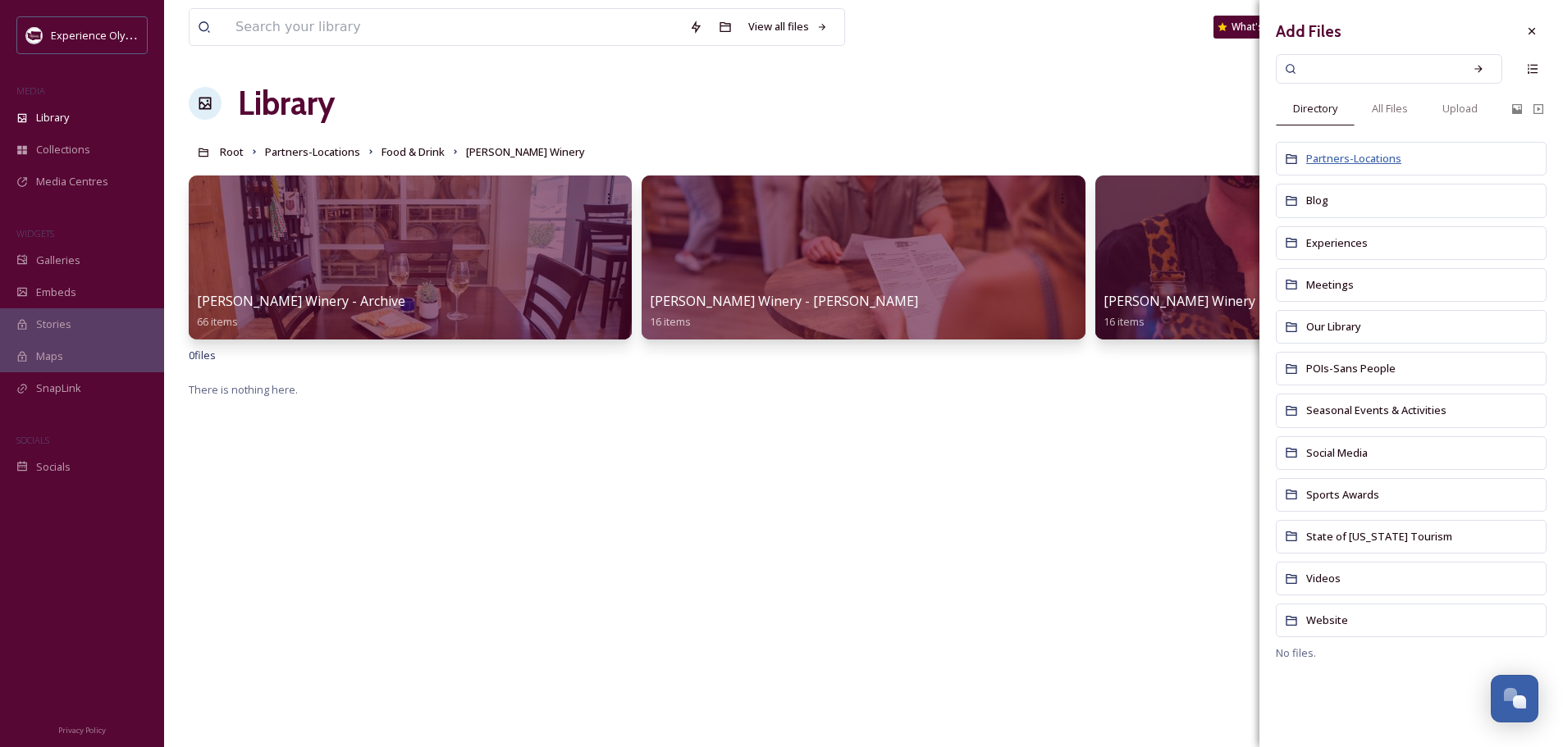
click at [1353, 151] on span "Partners-Locations" at bounding box center [1353, 159] width 95 height 16
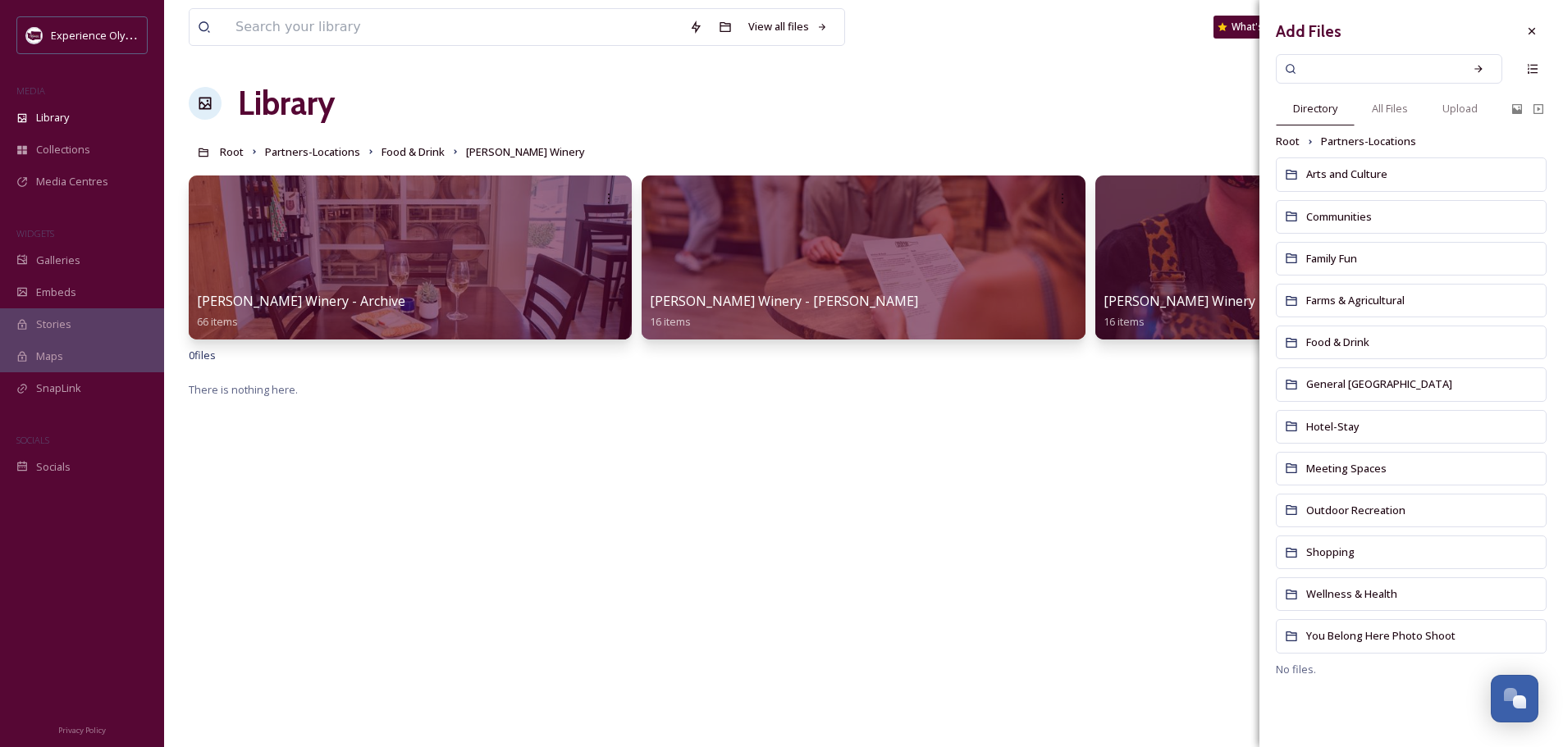
click at [1342, 342] on span "Food & Drink" at bounding box center [1337, 342] width 63 height 15
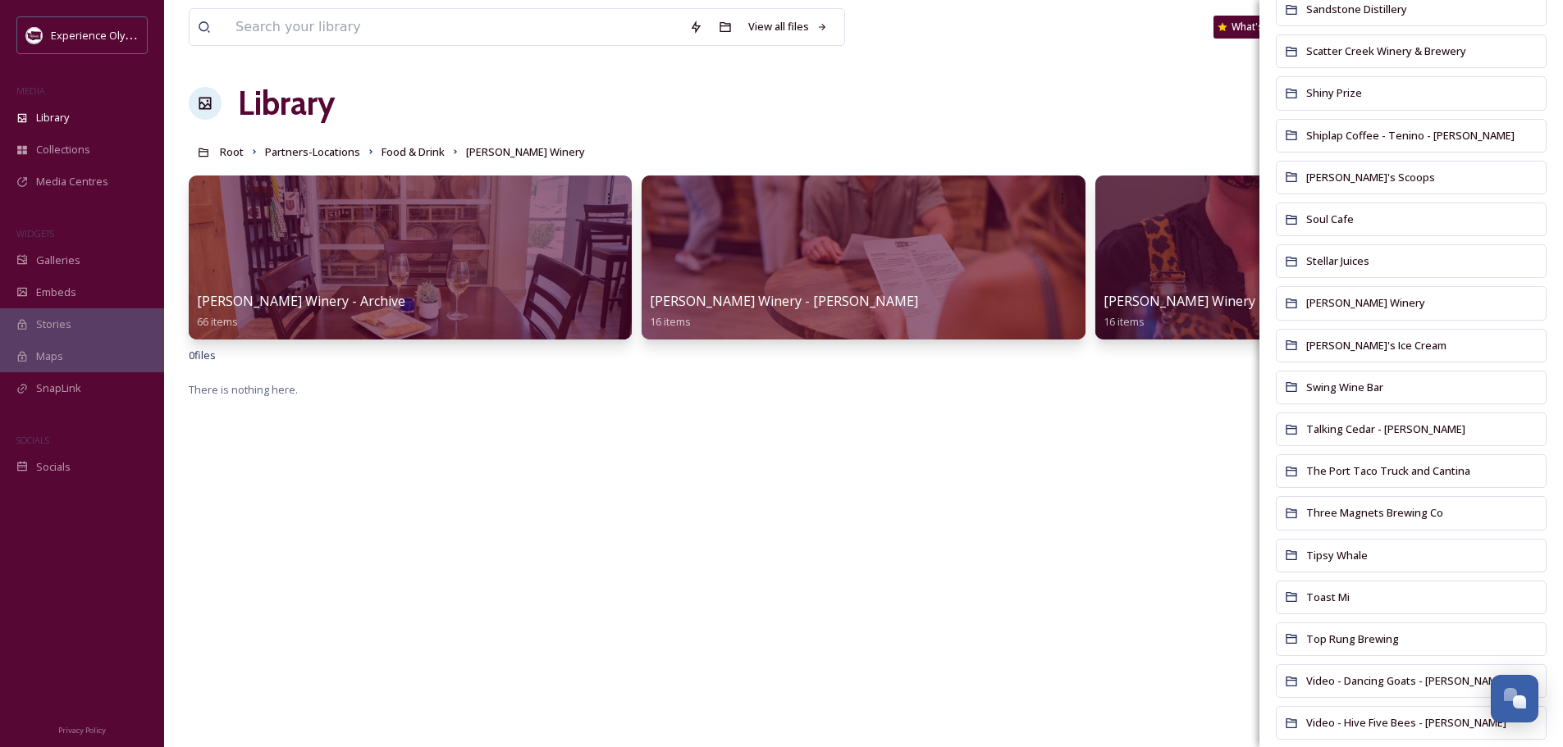
scroll to position [1887, 0]
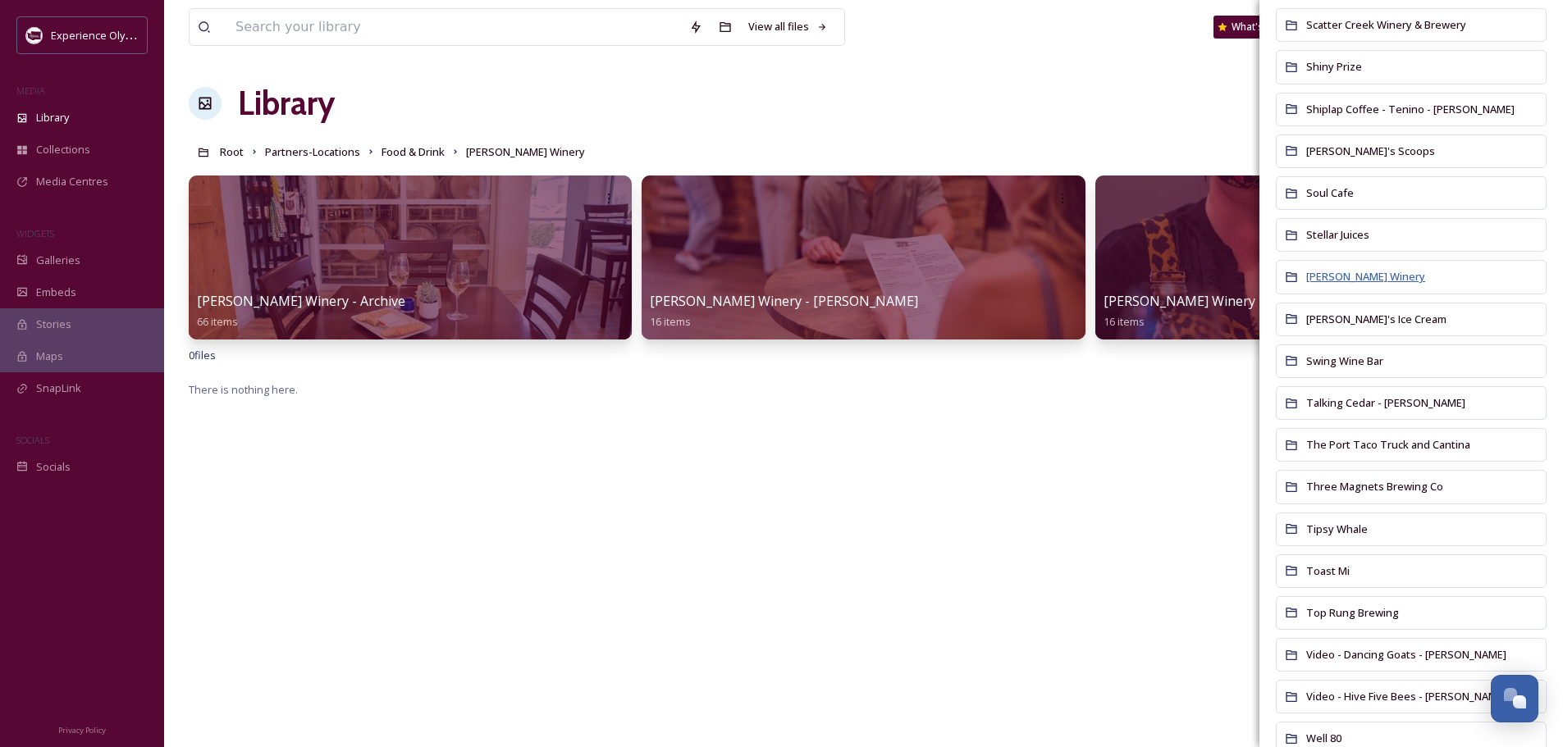
click at [1331, 269] on span "[PERSON_NAME] Winery" at bounding box center [1365, 276] width 119 height 15
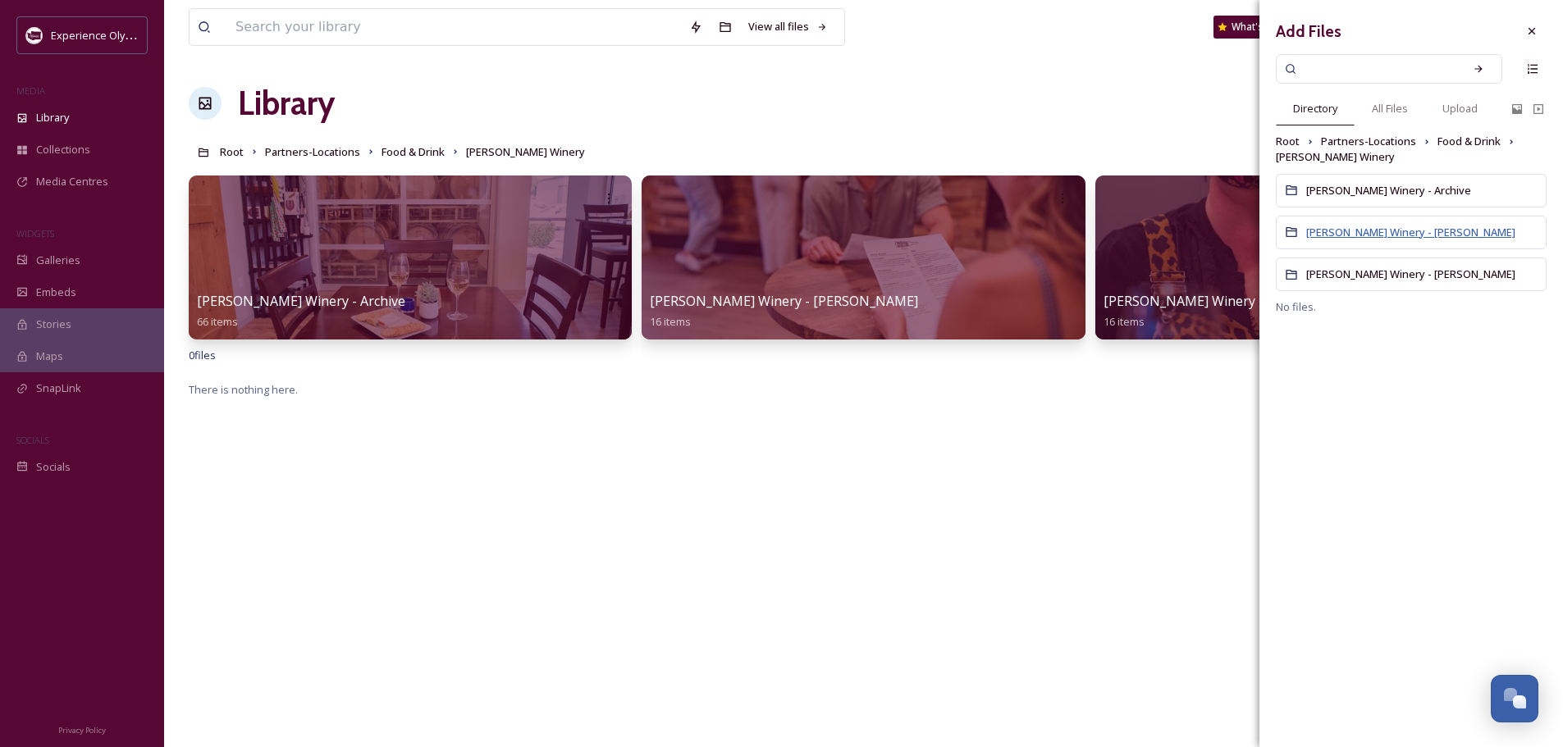
click at [1350, 231] on span "[PERSON_NAME] Winery - [PERSON_NAME]" at bounding box center [1410, 232] width 209 height 15
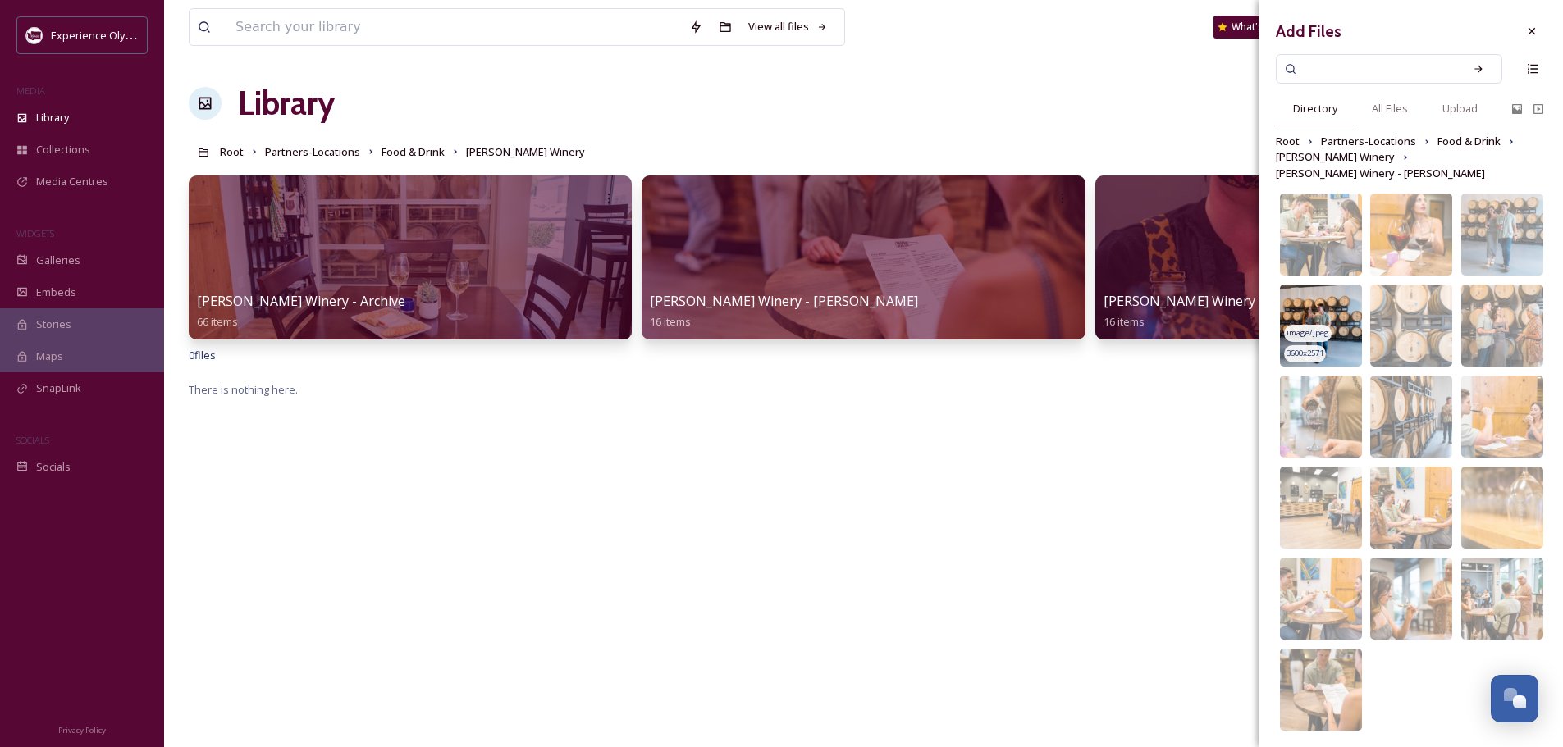
click at [1331, 306] on img at bounding box center [1321, 326] width 82 height 82
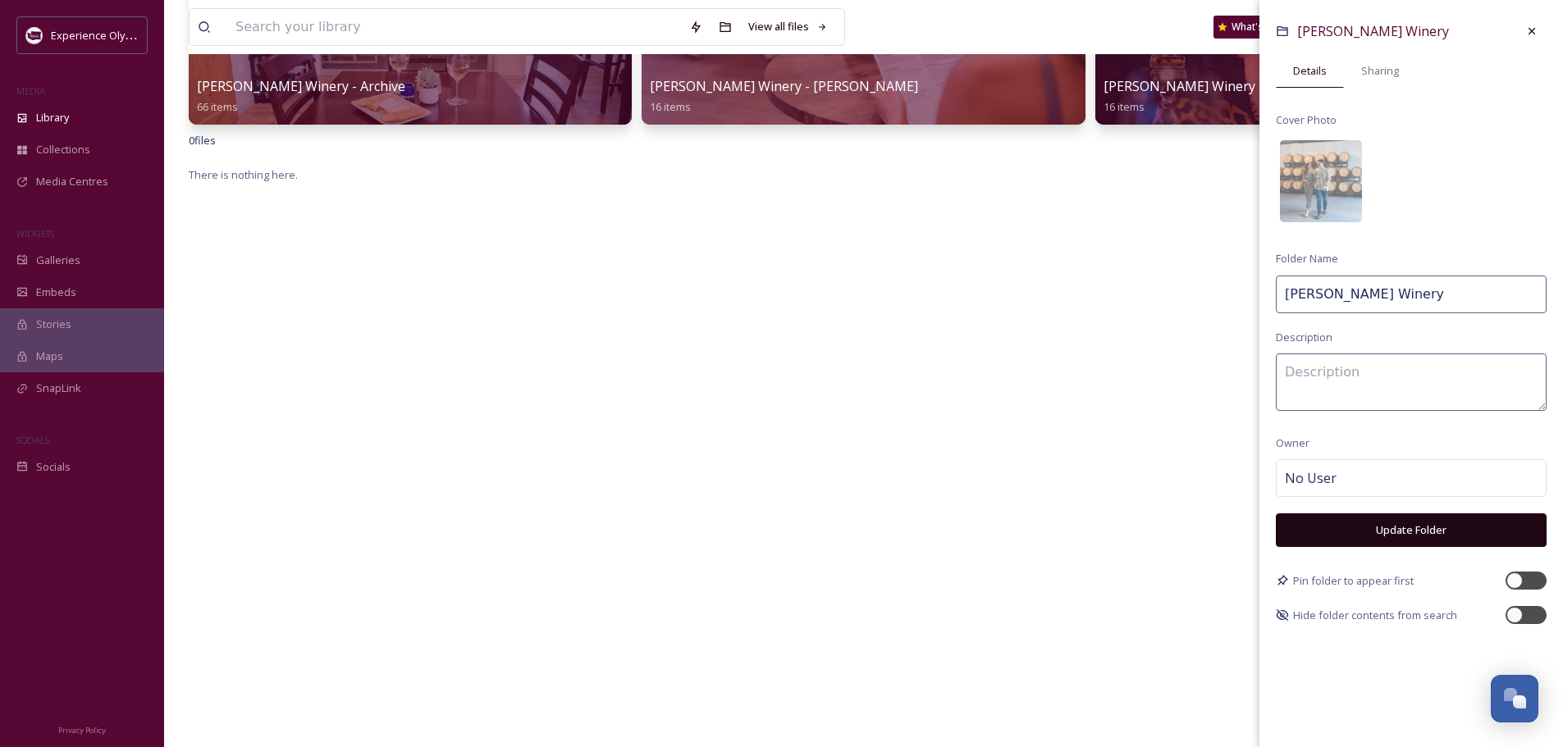
scroll to position [246, 0]
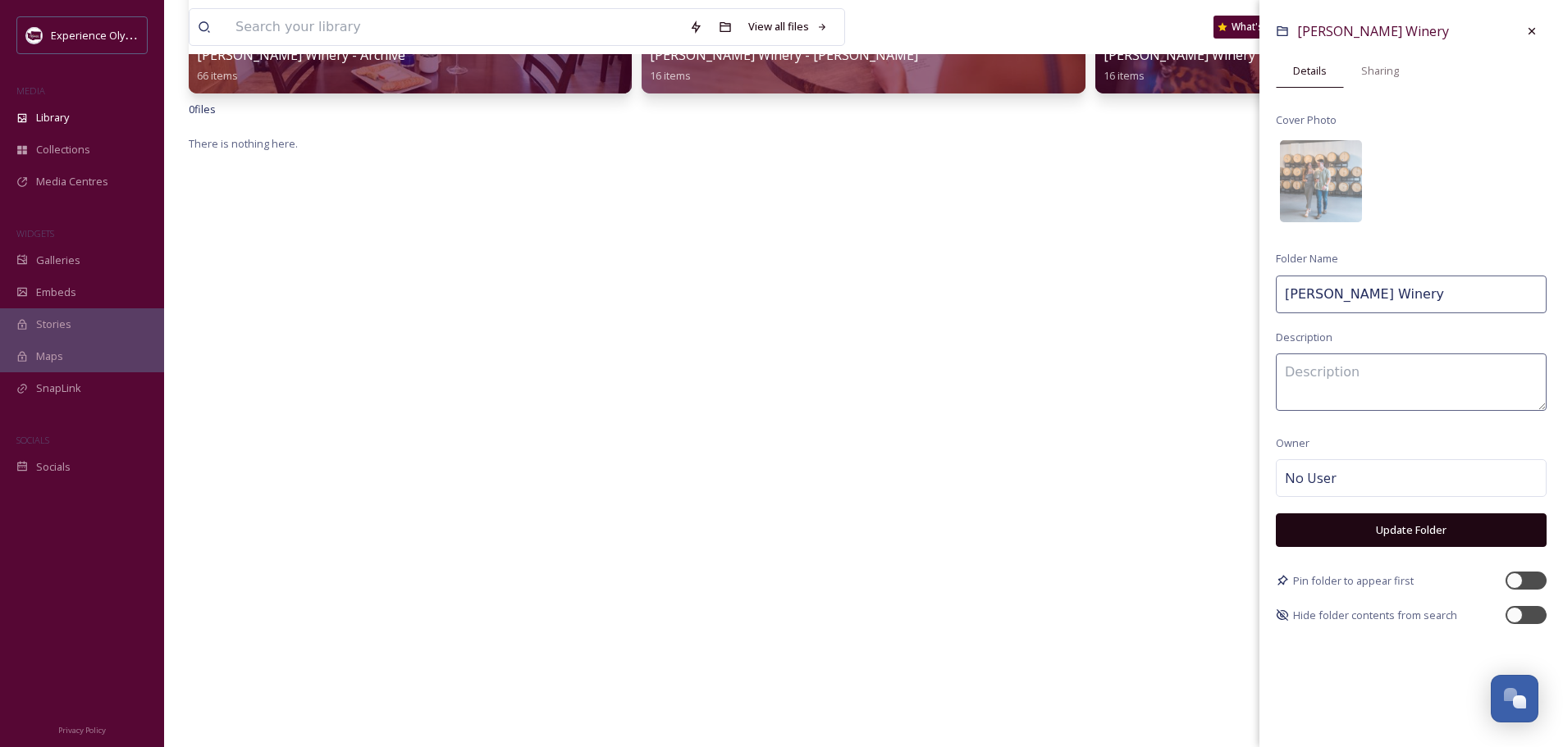
click at [1392, 528] on button "Update Folder" at bounding box center [1410, 530] width 271 height 34
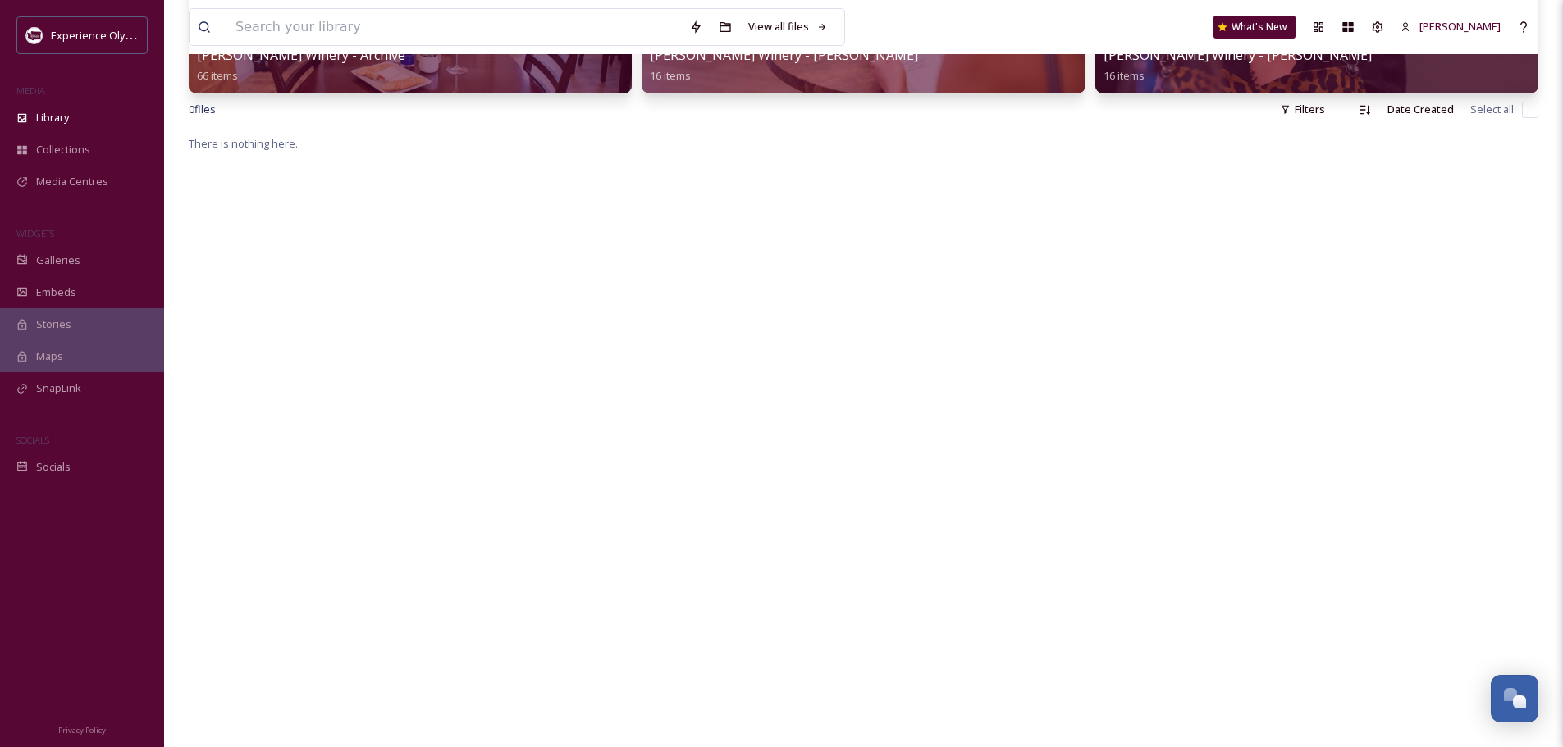
scroll to position [0, 0]
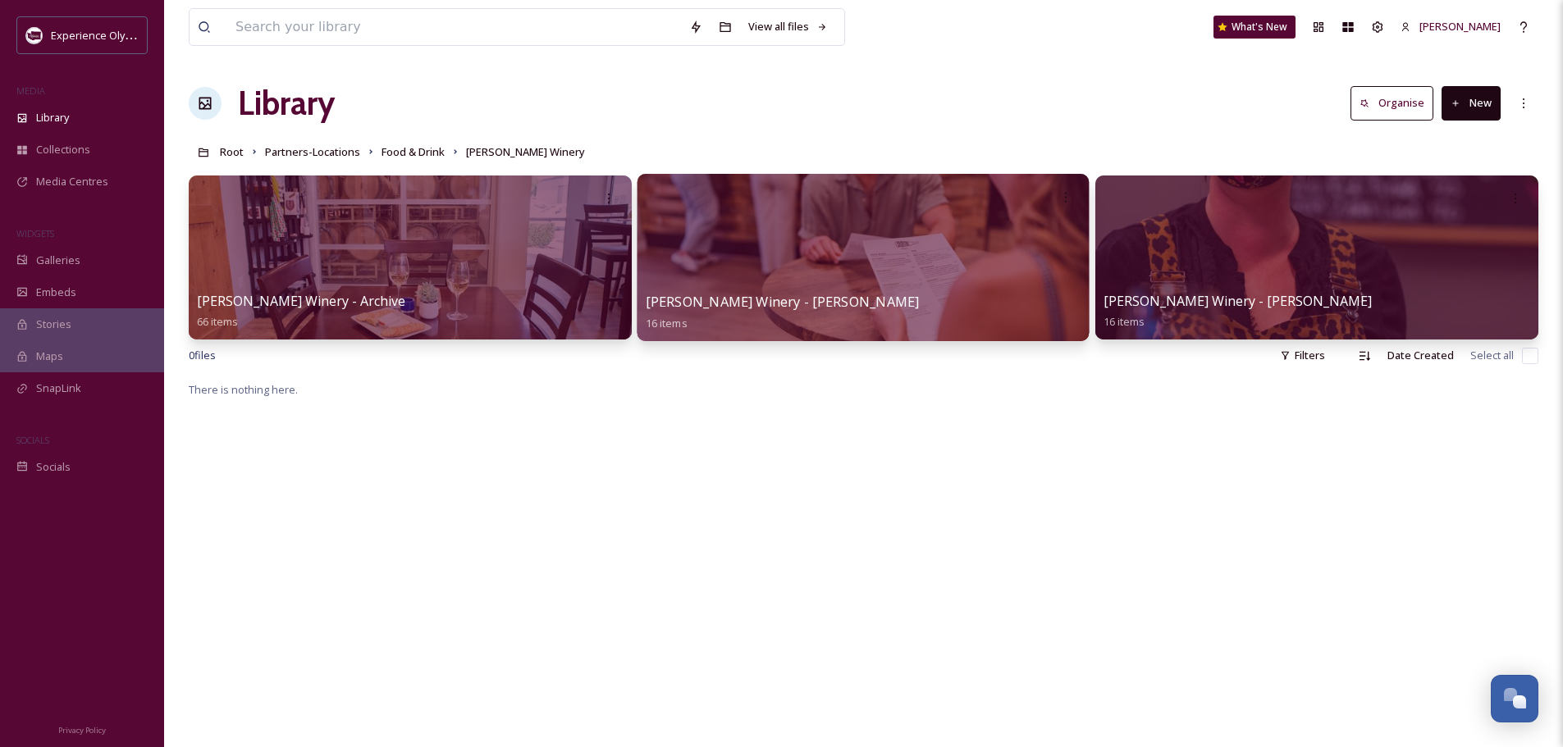
click at [787, 306] on span "[PERSON_NAME] Winery - [PERSON_NAME]" at bounding box center [783, 302] width 274 height 18
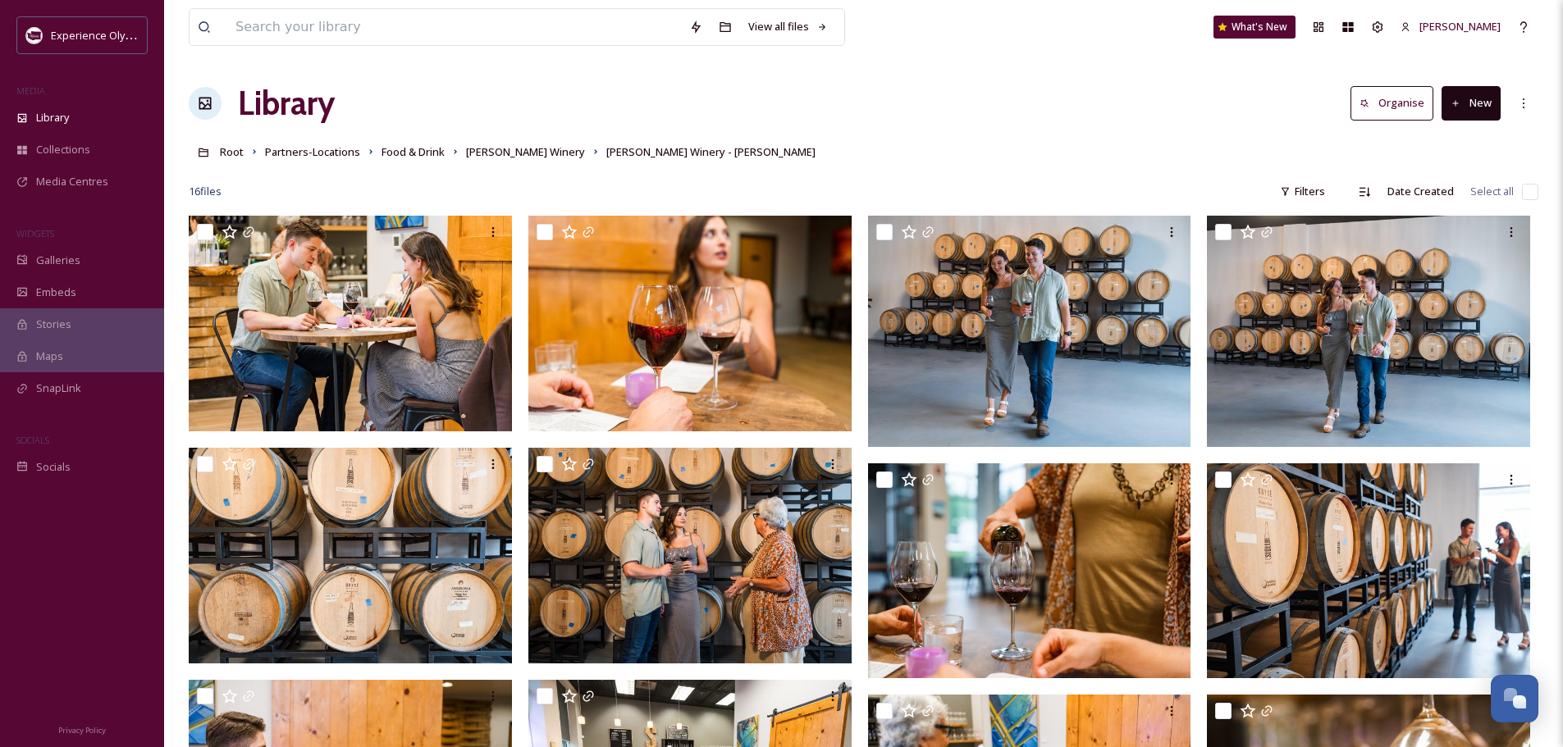
click at [1528, 189] on input "checkbox" at bounding box center [1530, 192] width 16 height 16
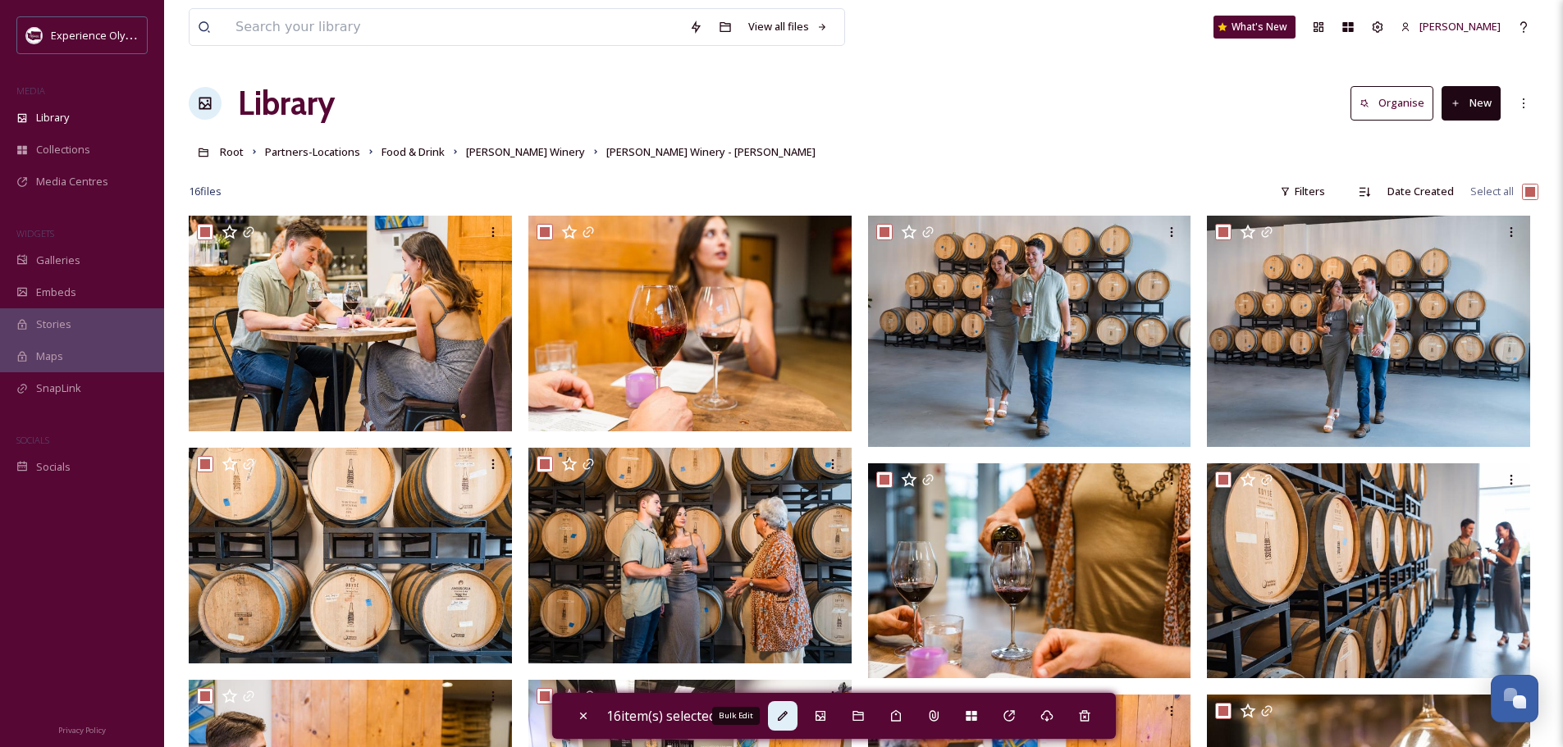
click at [789, 716] on icon at bounding box center [782, 716] width 13 height 13
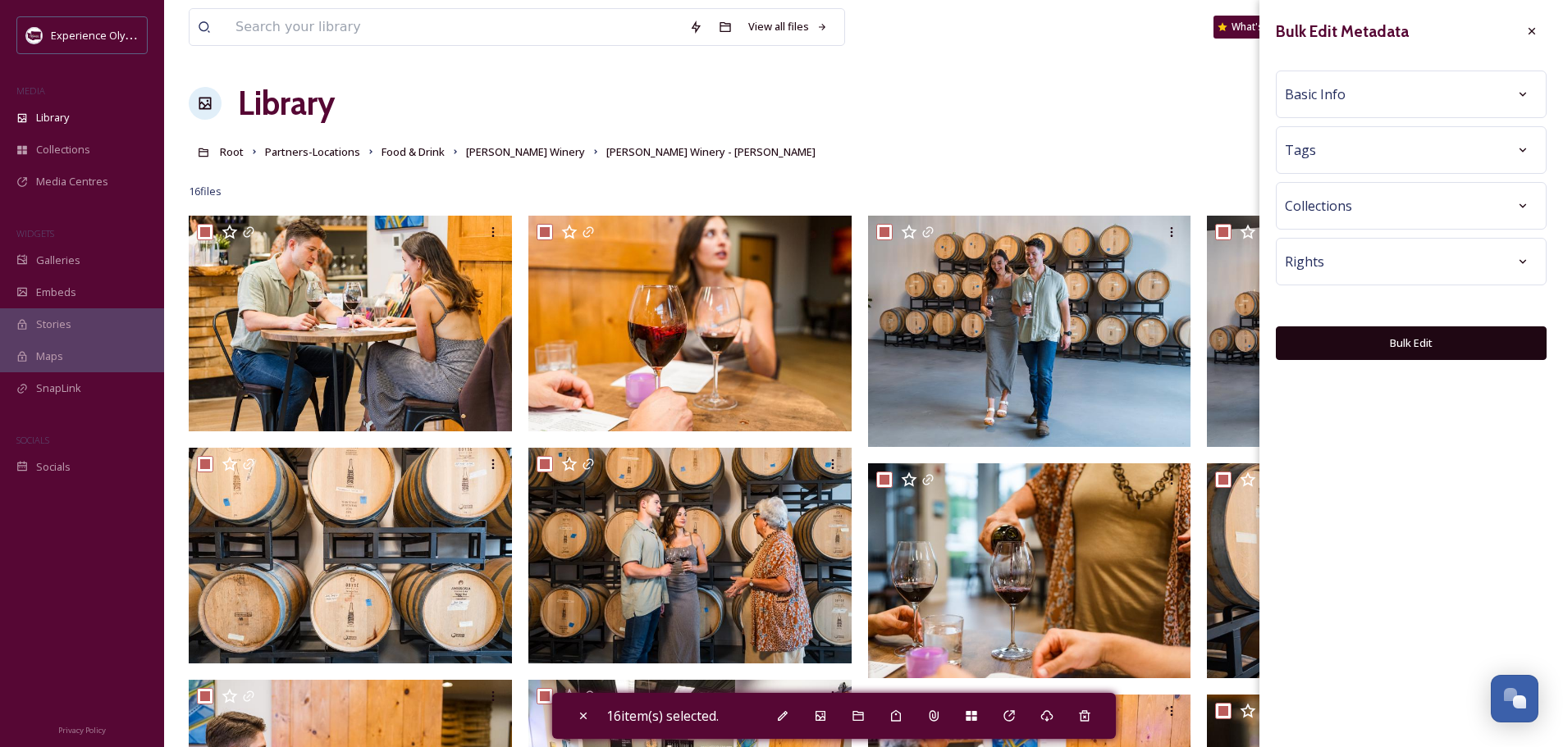
click at [1367, 96] on div "Basic Info" at bounding box center [1410, 95] width 253 height 30
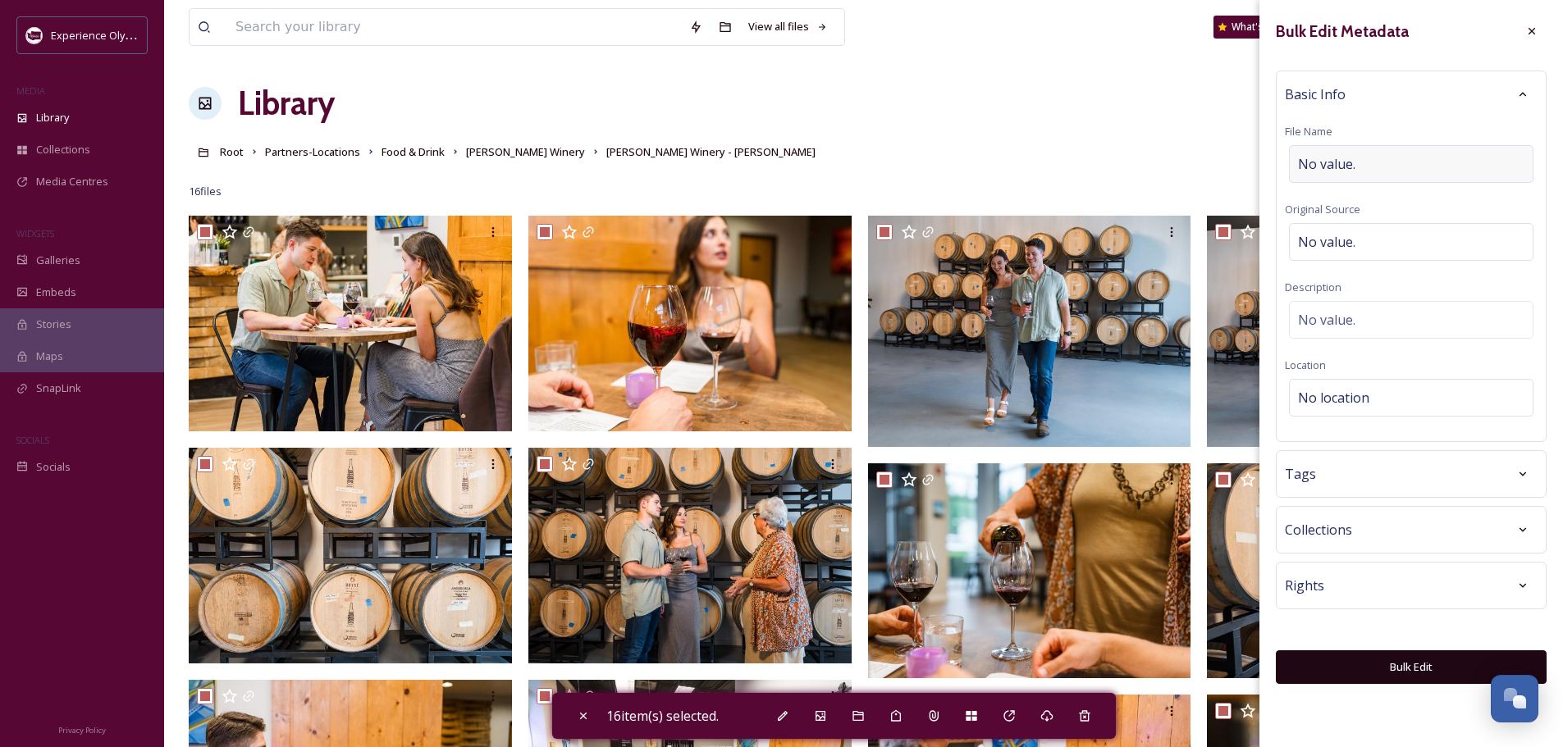
click at [1326, 160] on span "No value." at bounding box center [1326, 164] width 57 height 20
click at [1314, 391] on span "No location" at bounding box center [1333, 398] width 71 height 20
click at [1312, 398] on input at bounding box center [1410, 398] width 243 height 36
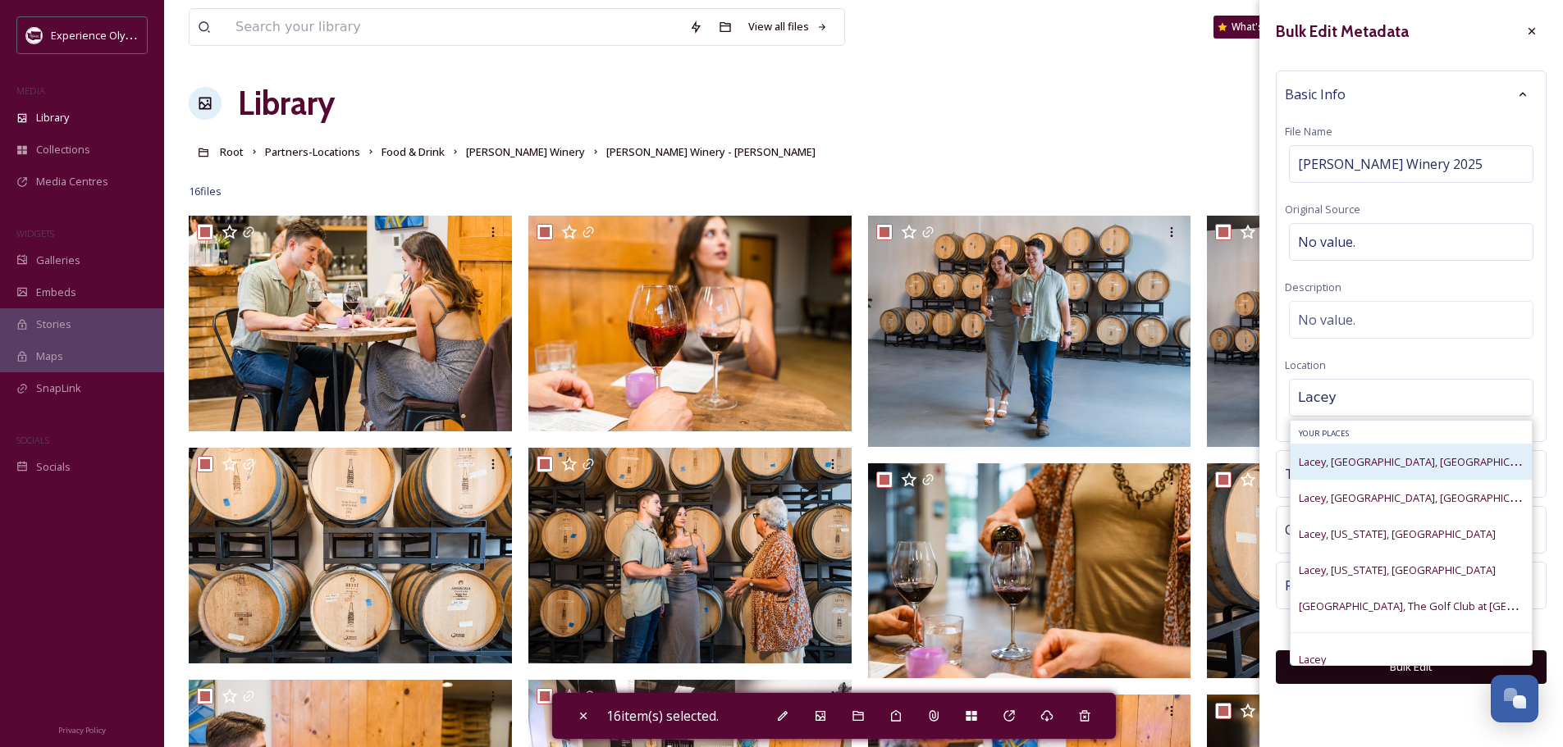
click at [1341, 468] on span "Lacey, WA, USA" at bounding box center [1420, 462] width 245 height 16
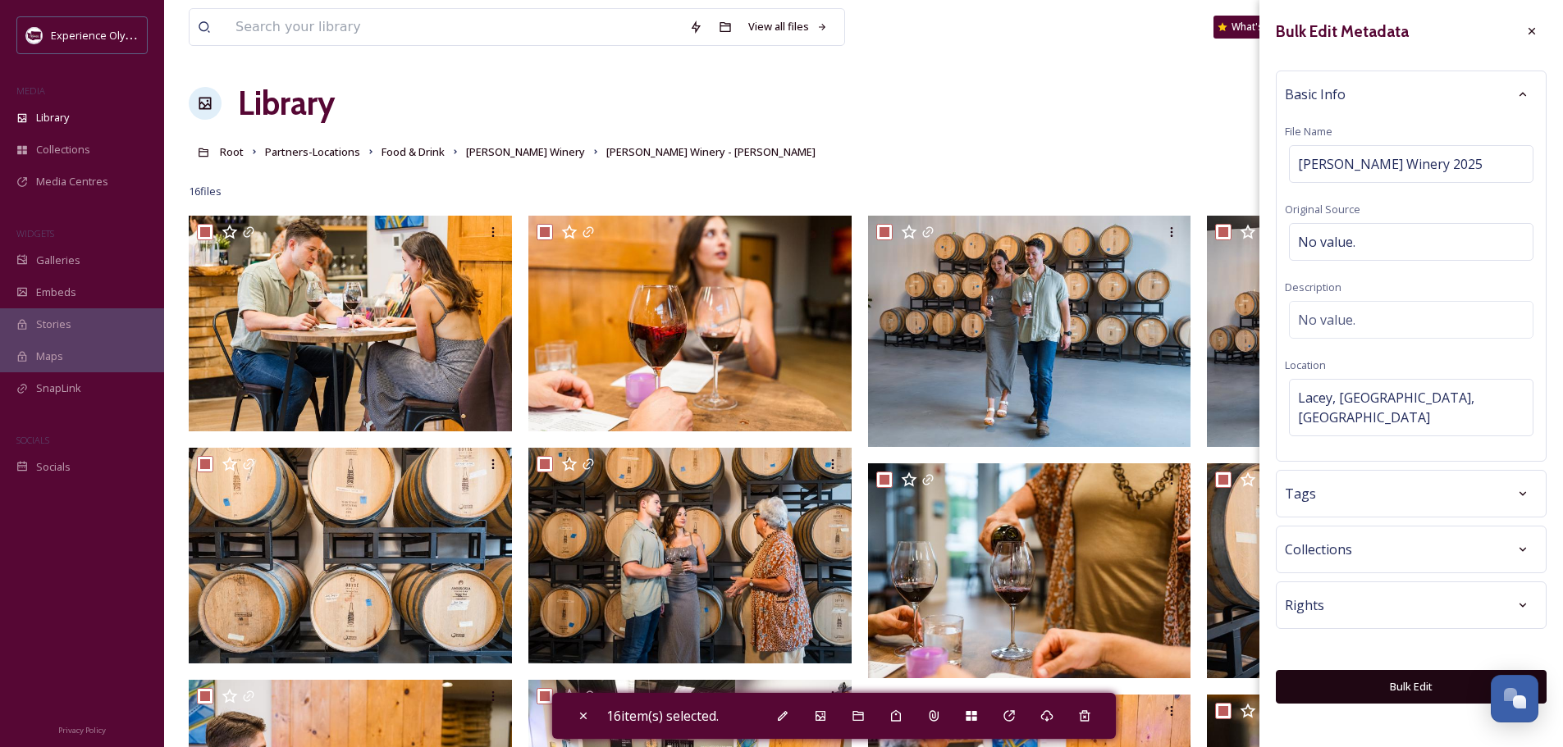
click at [1339, 479] on div "Tags" at bounding box center [1410, 494] width 253 height 30
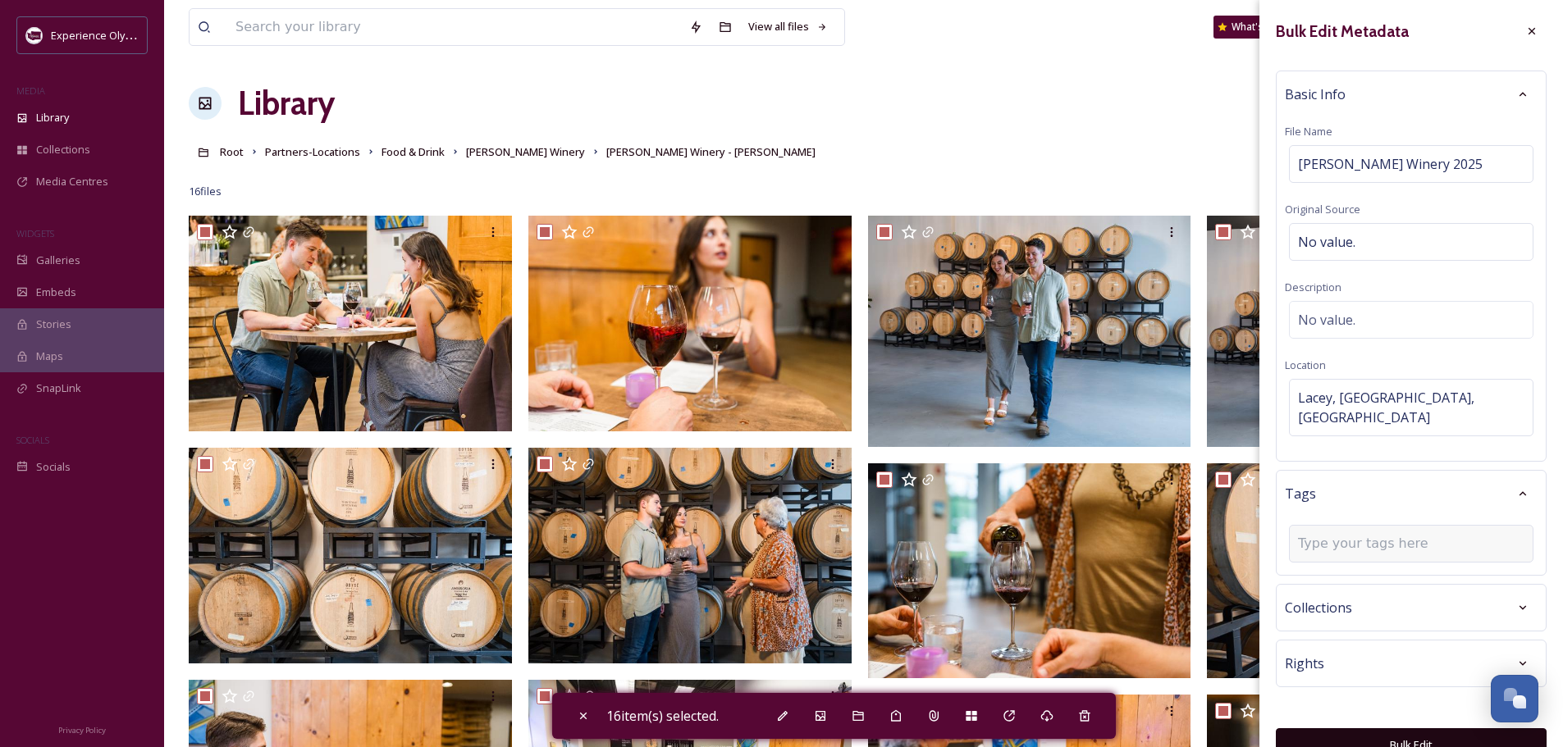
click at [1321, 534] on input at bounding box center [1380, 544] width 164 height 20
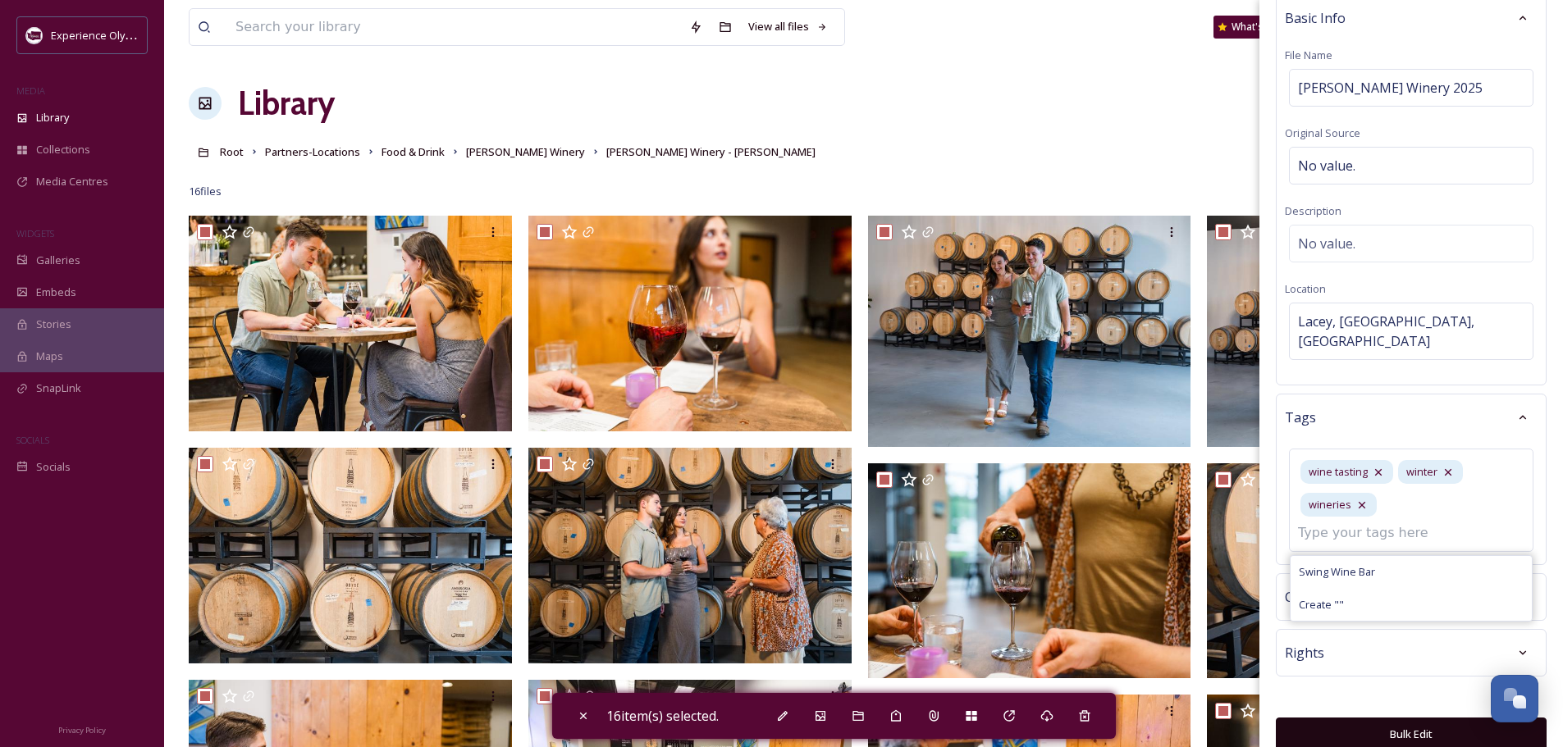
click at [1417, 718] on button "Bulk Edit" at bounding box center [1410, 735] width 271 height 34
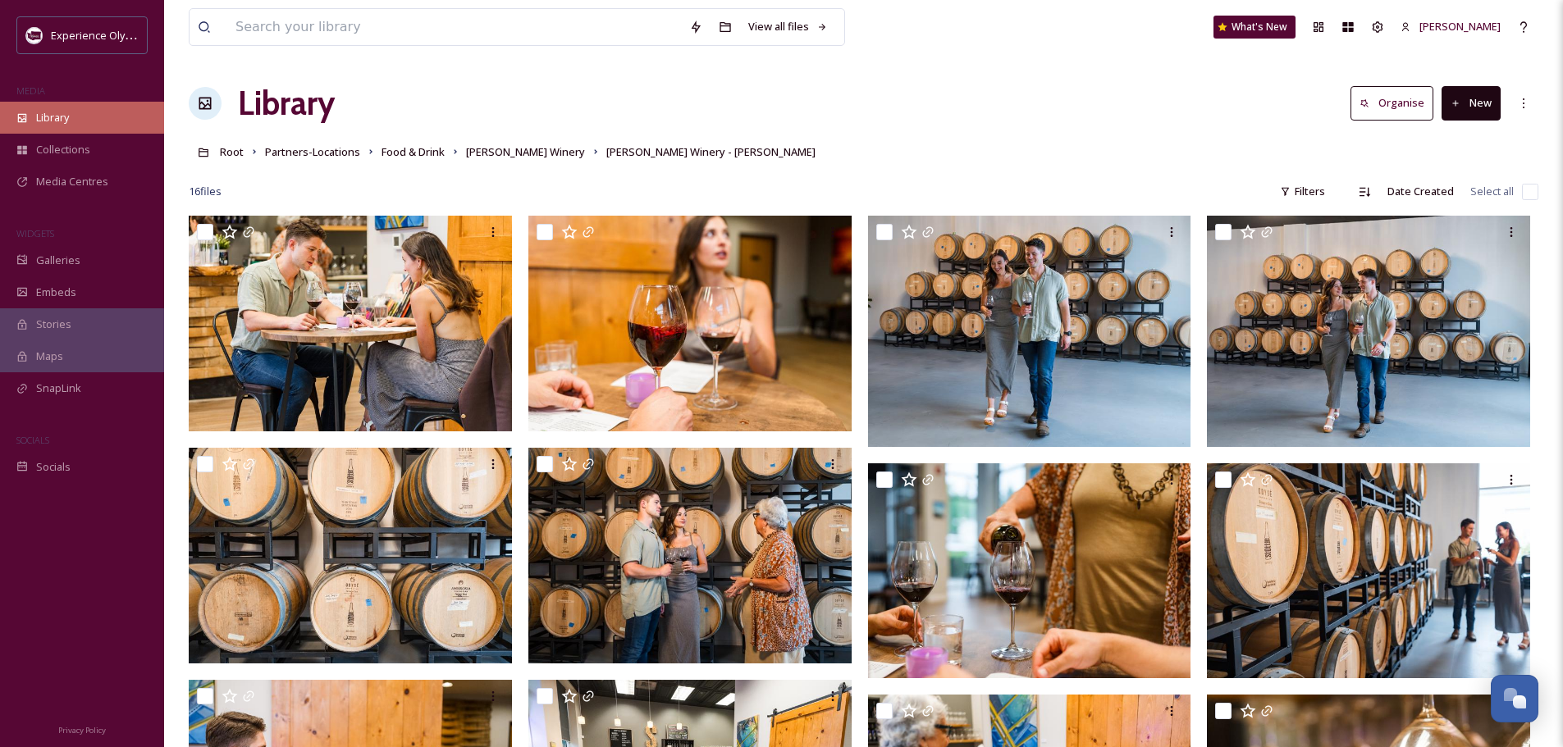
click at [62, 118] on span "Library" at bounding box center [52, 118] width 33 height 16
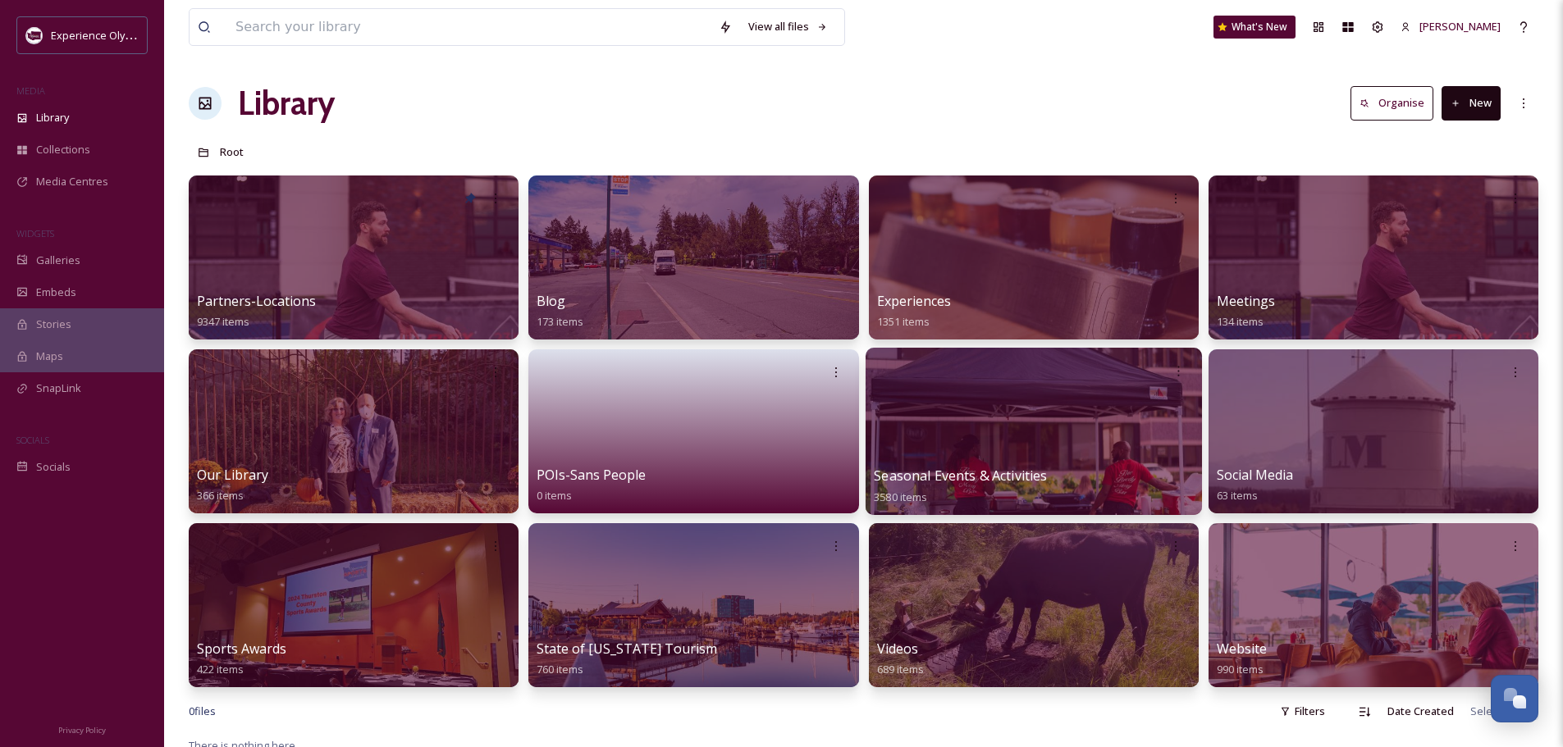
click at [915, 468] on span "Seasonal Events & Activities" at bounding box center [960, 476] width 173 height 18
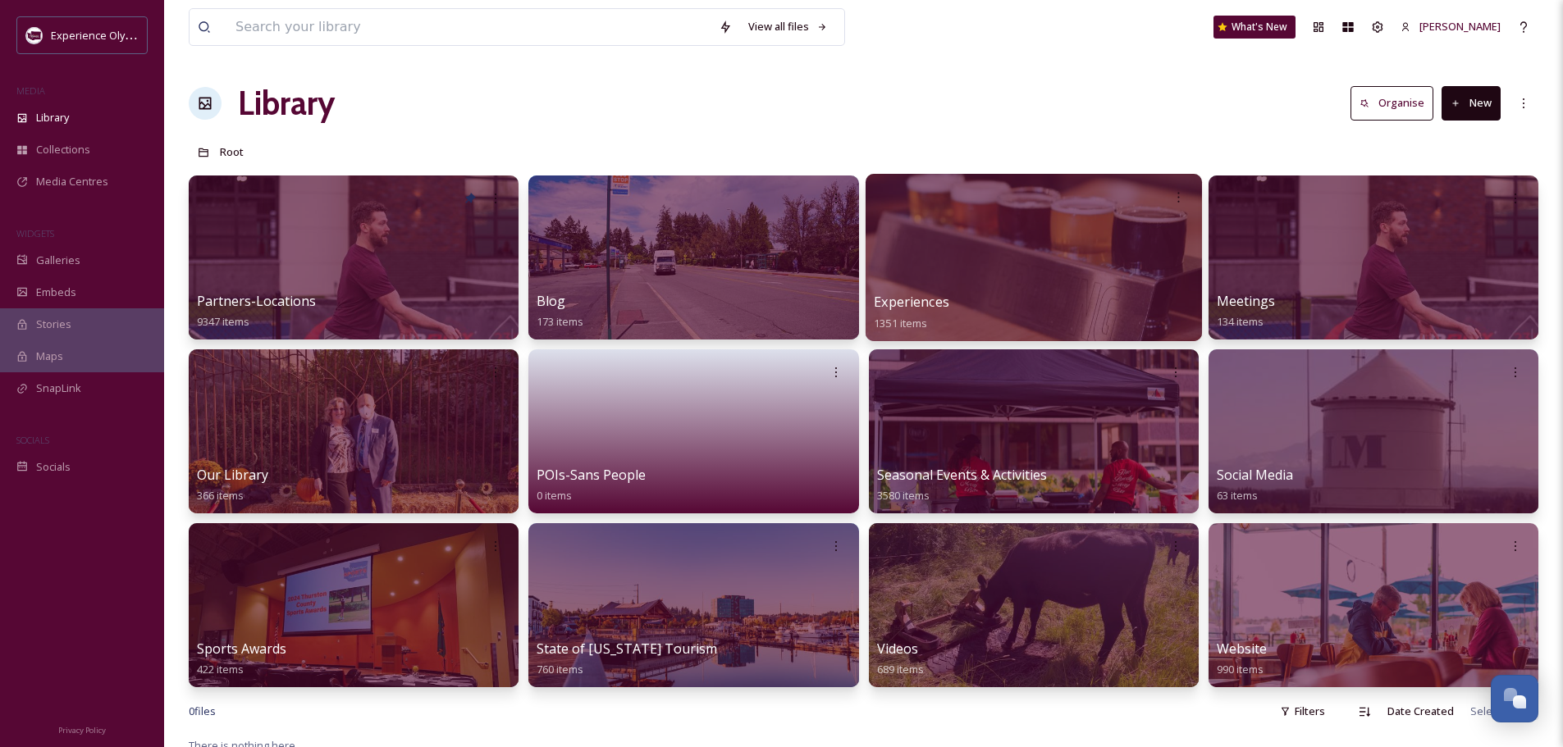
click at [916, 297] on span "Experiences" at bounding box center [911, 302] width 75 height 18
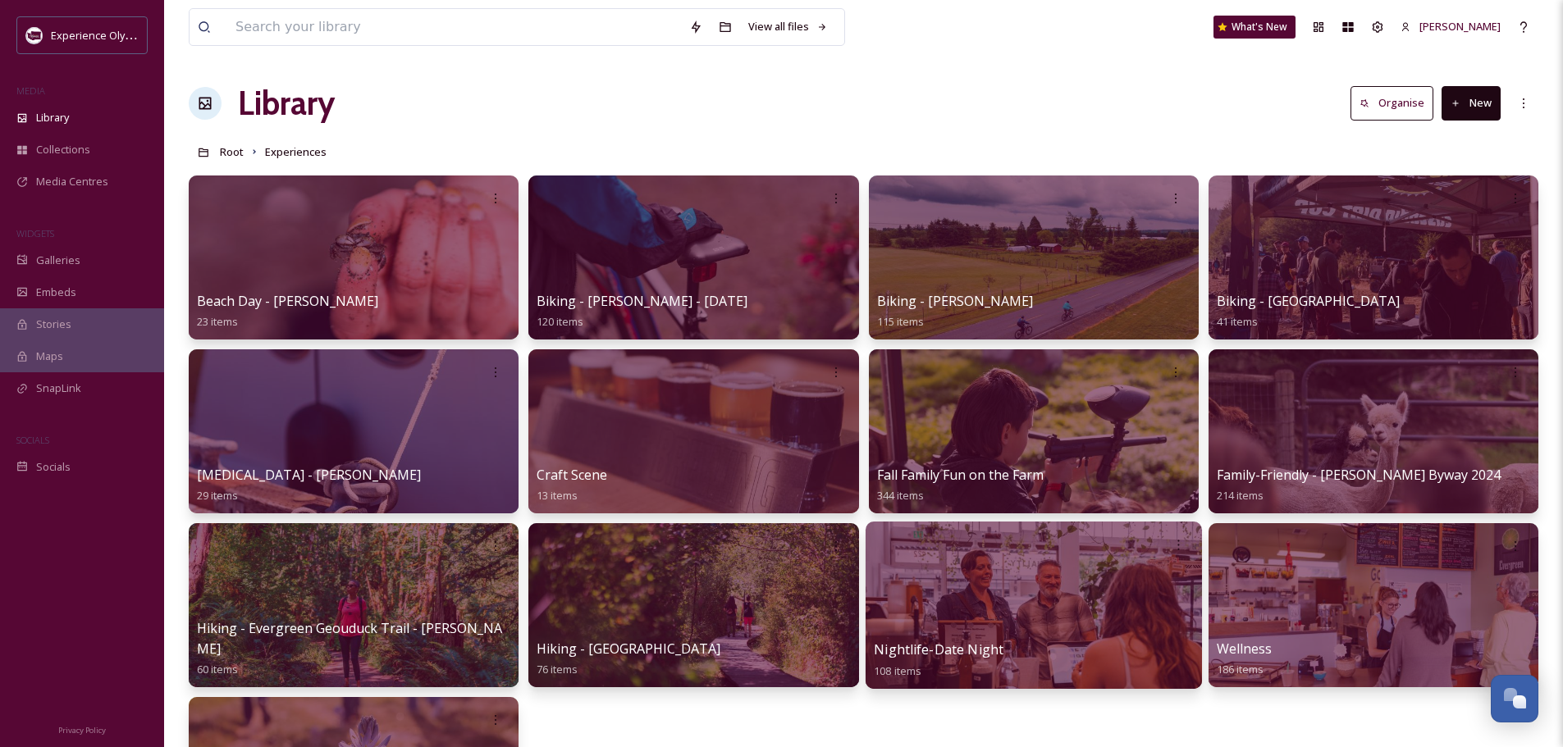
click at [948, 641] on span "Nightlife-Date Night" at bounding box center [939, 650] width 130 height 18
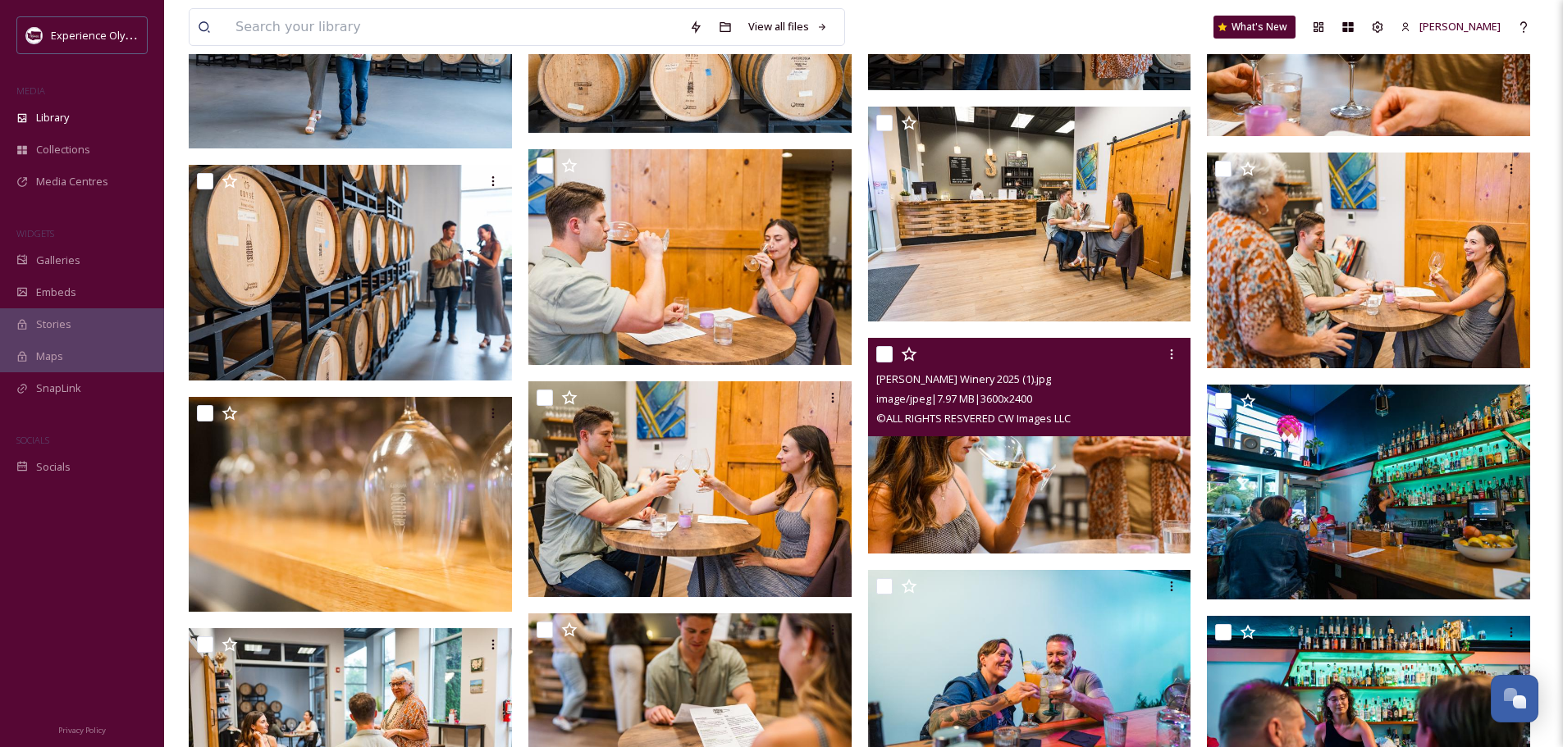
scroll to position [2593, 0]
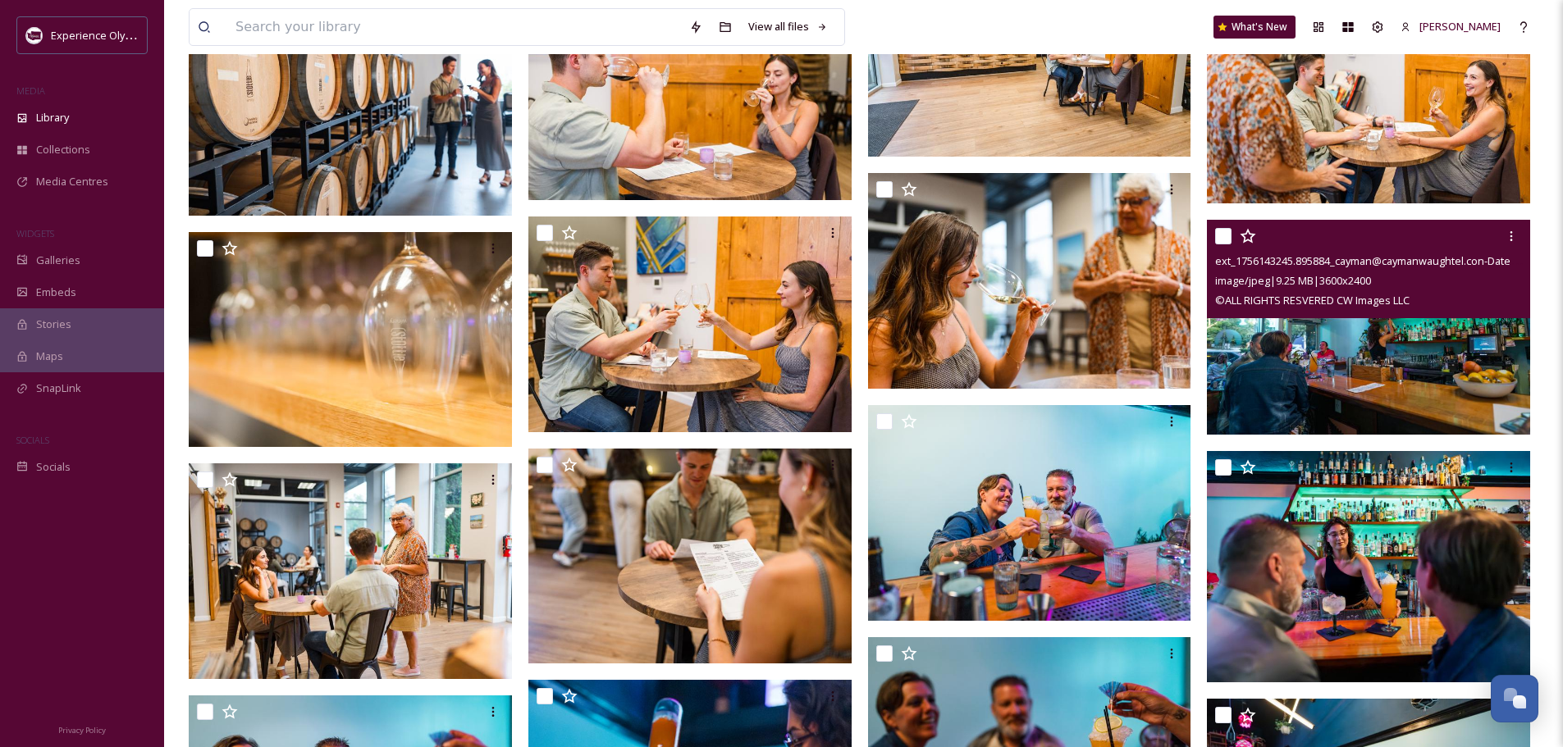
click at [1230, 230] on input "checkbox" at bounding box center [1223, 236] width 16 height 16
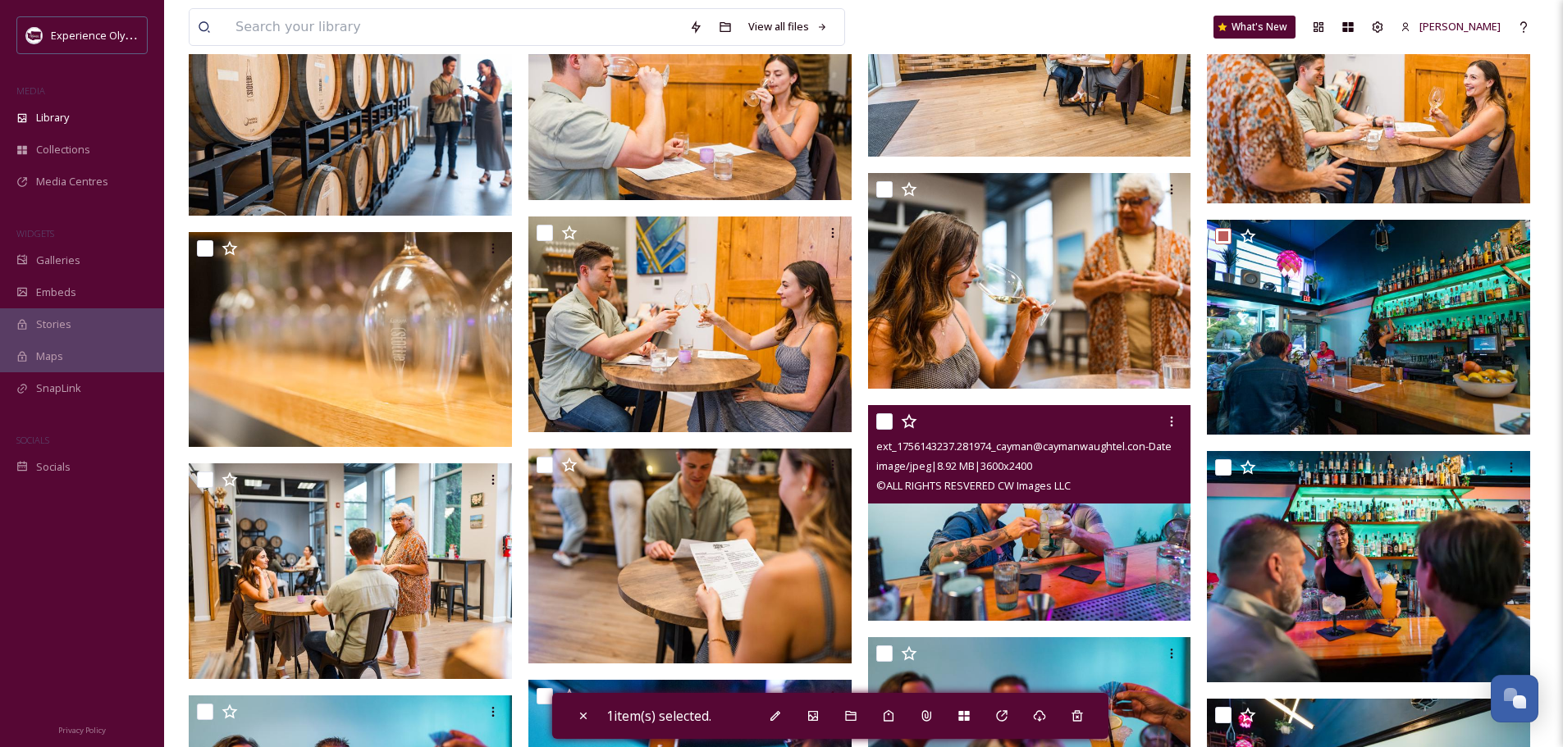
click at [884, 417] on input "checkbox" at bounding box center [884, 421] width 16 height 16
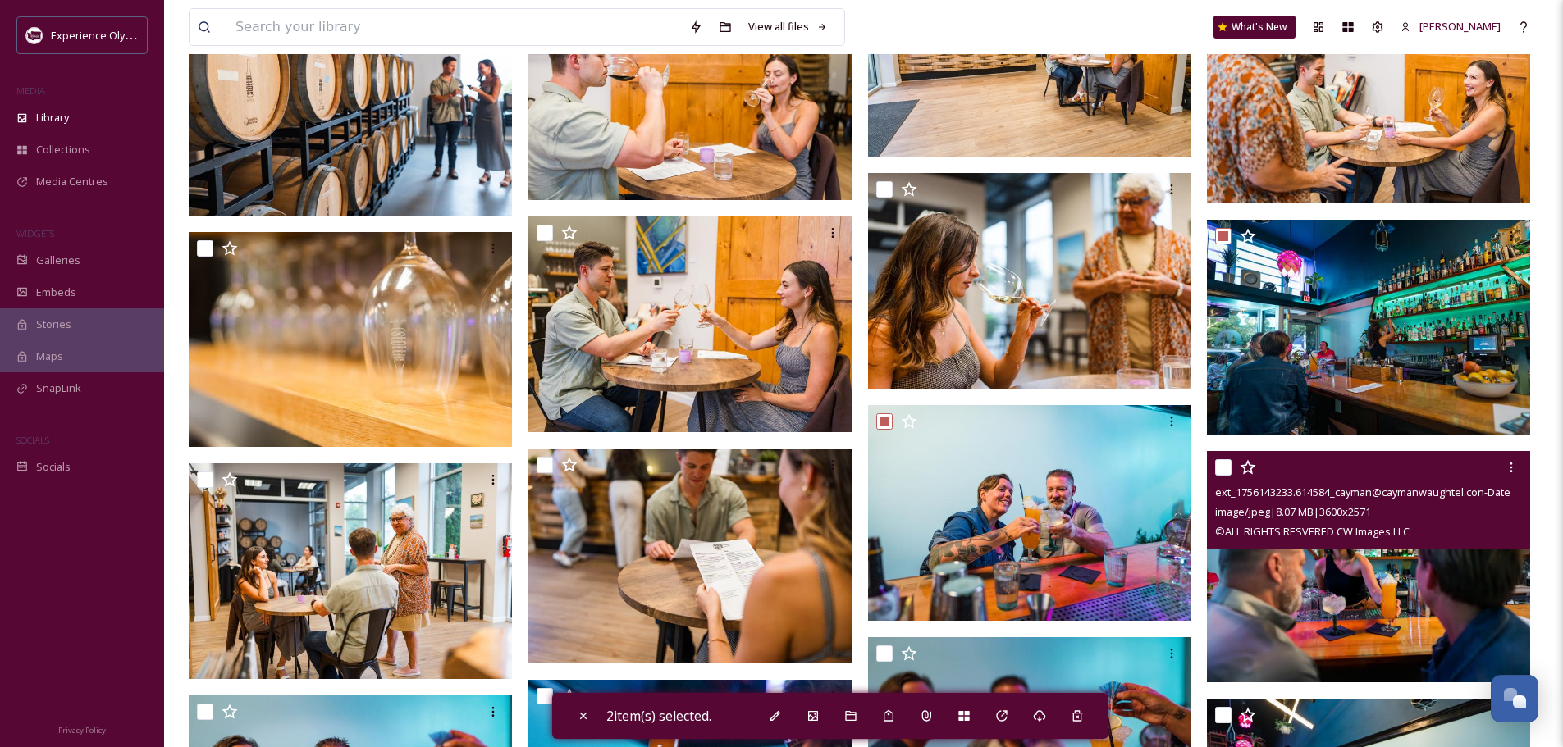
click at [1225, 463] on input "checkbox" at bounding box center [1223, 467] width 16 height 16
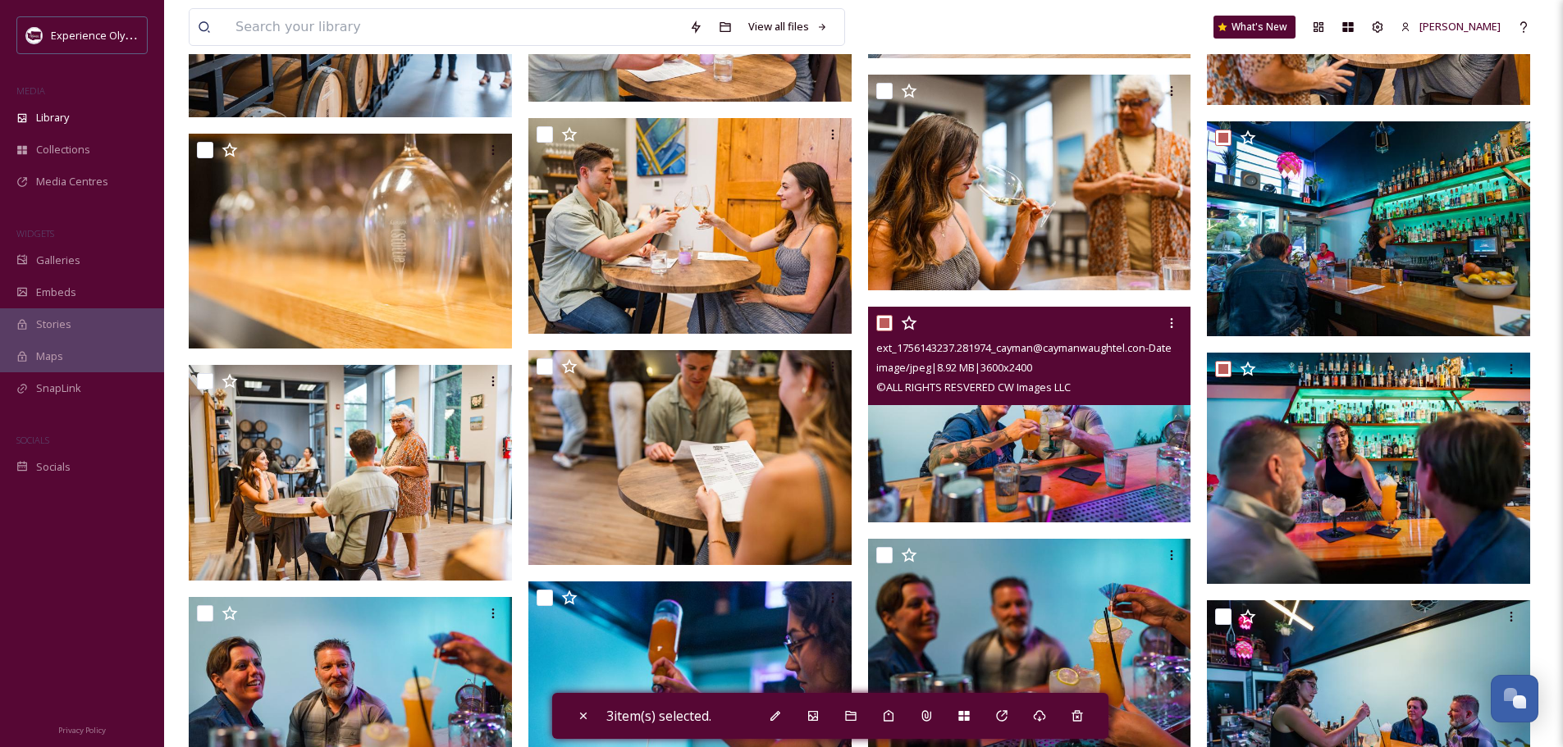
scroll to position [2757, 0]
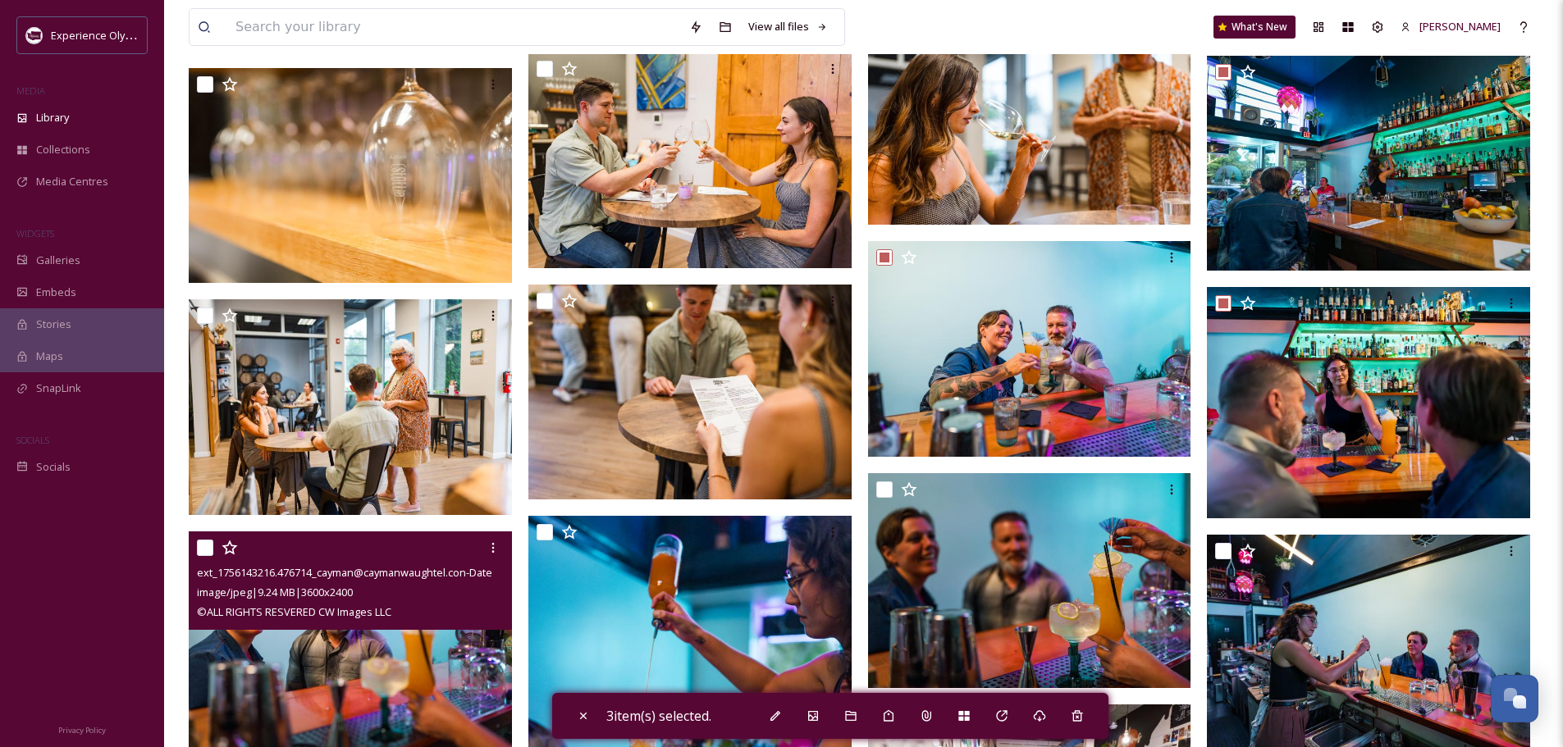
click at [208, 543] on input "checkbox" at bounding box center [205, 548] width 16 height 16
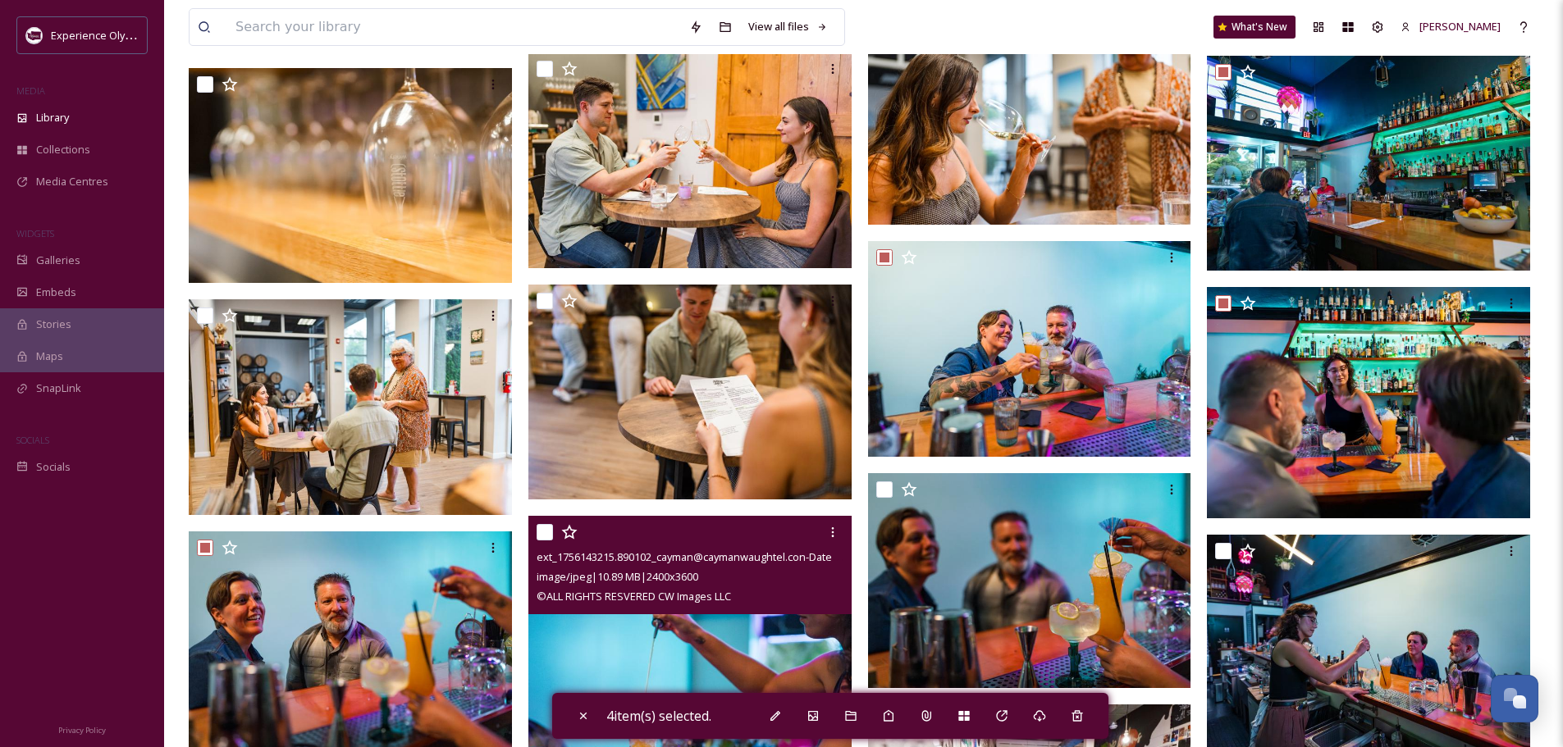
click at [547, 532] on input "checkbox" at bounding box center [544, 532] width 16 height 16
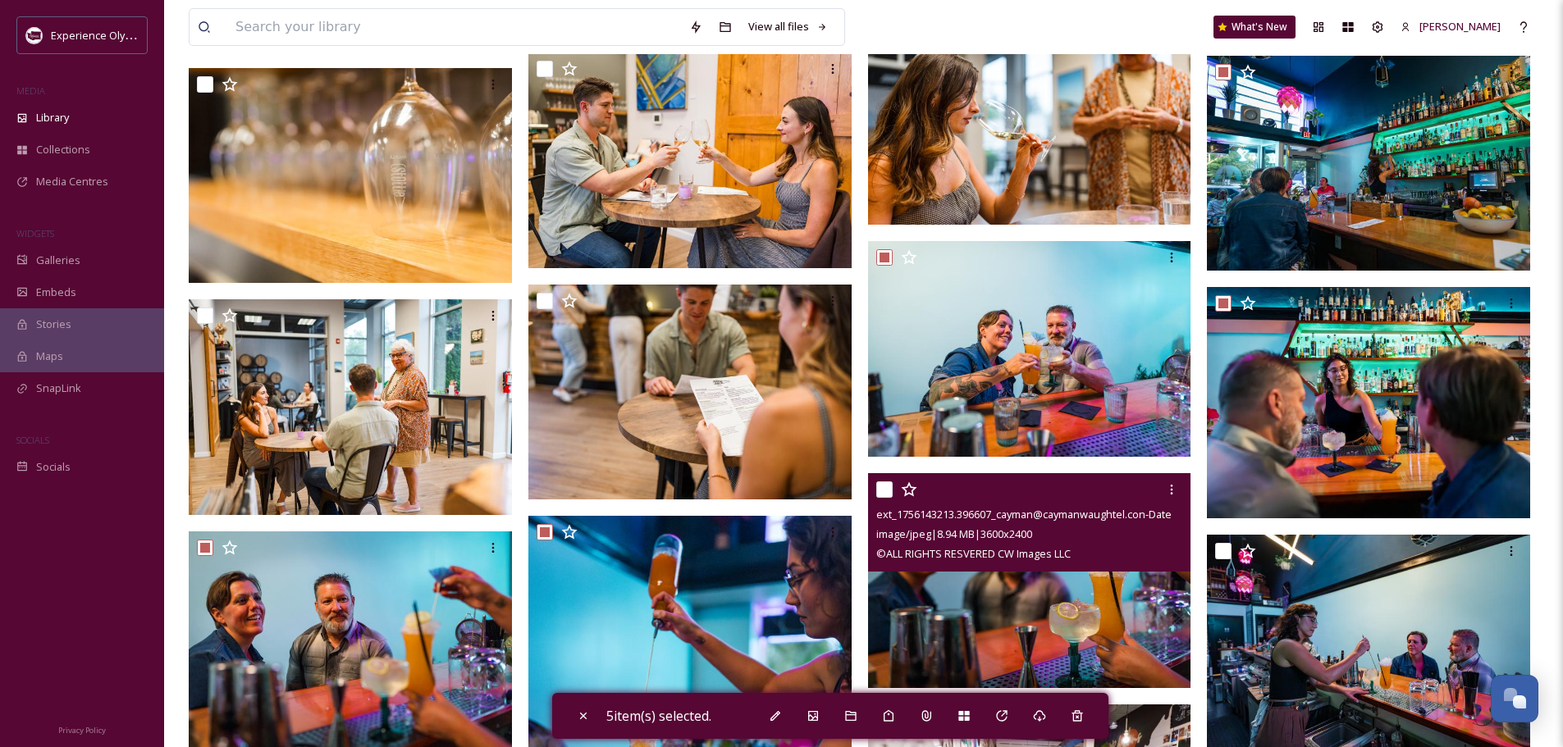
click at [880, 488] on input "checkbox" at bounding box center [884, 489] width 16 height 16
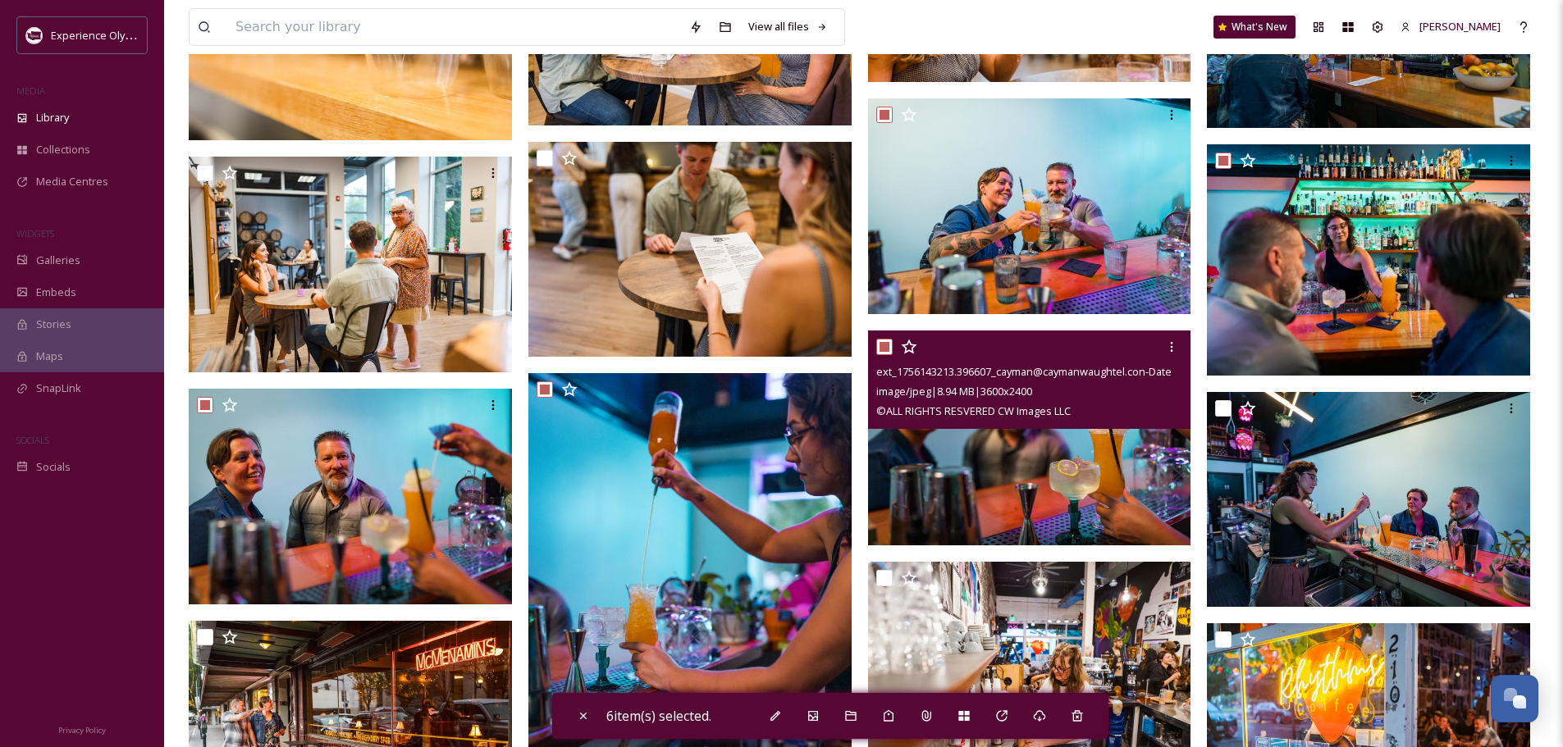
scroll to position [3085, 0]
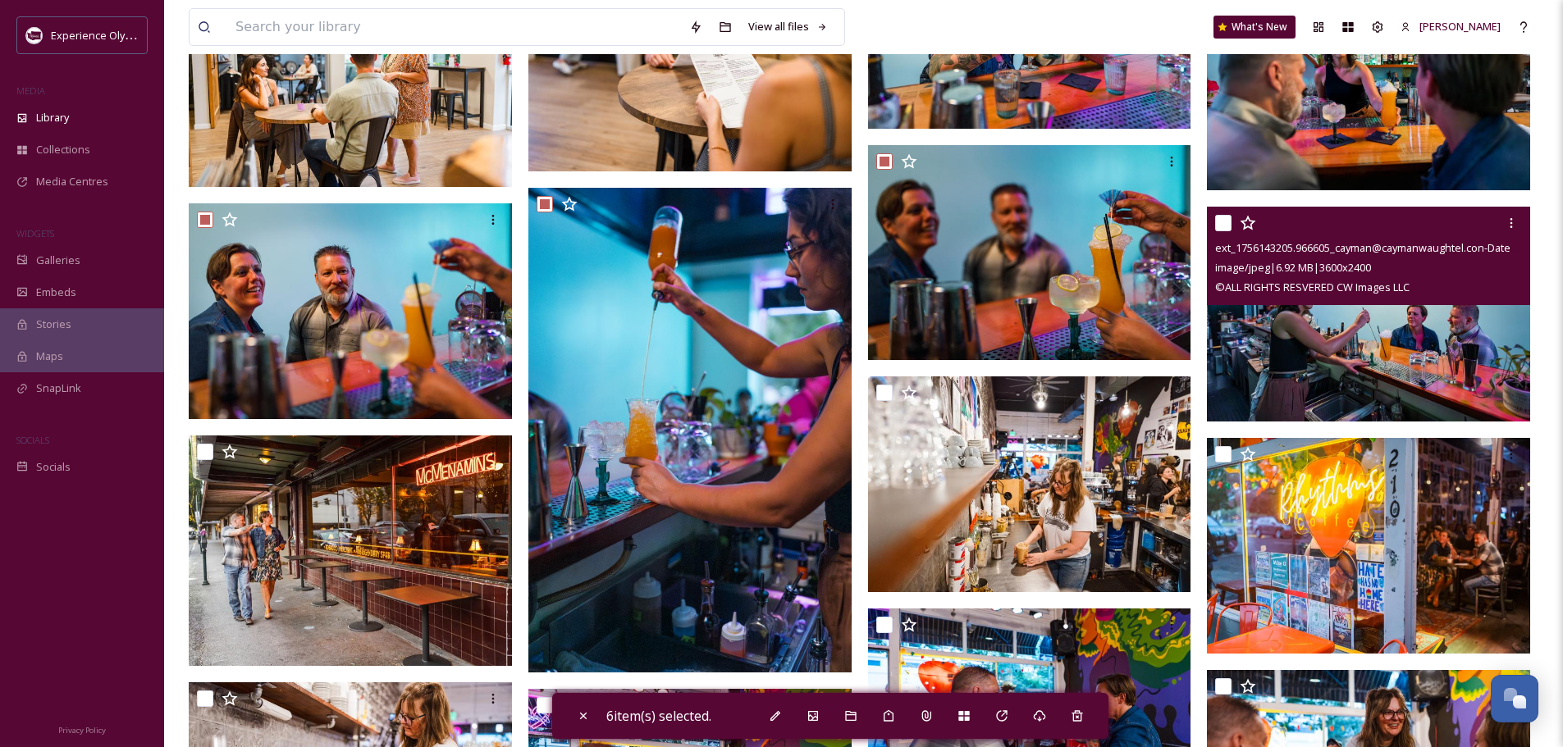
click at [1222, 220] on input "checkbox" at bounding box center [1223, 223] width 16 height 16
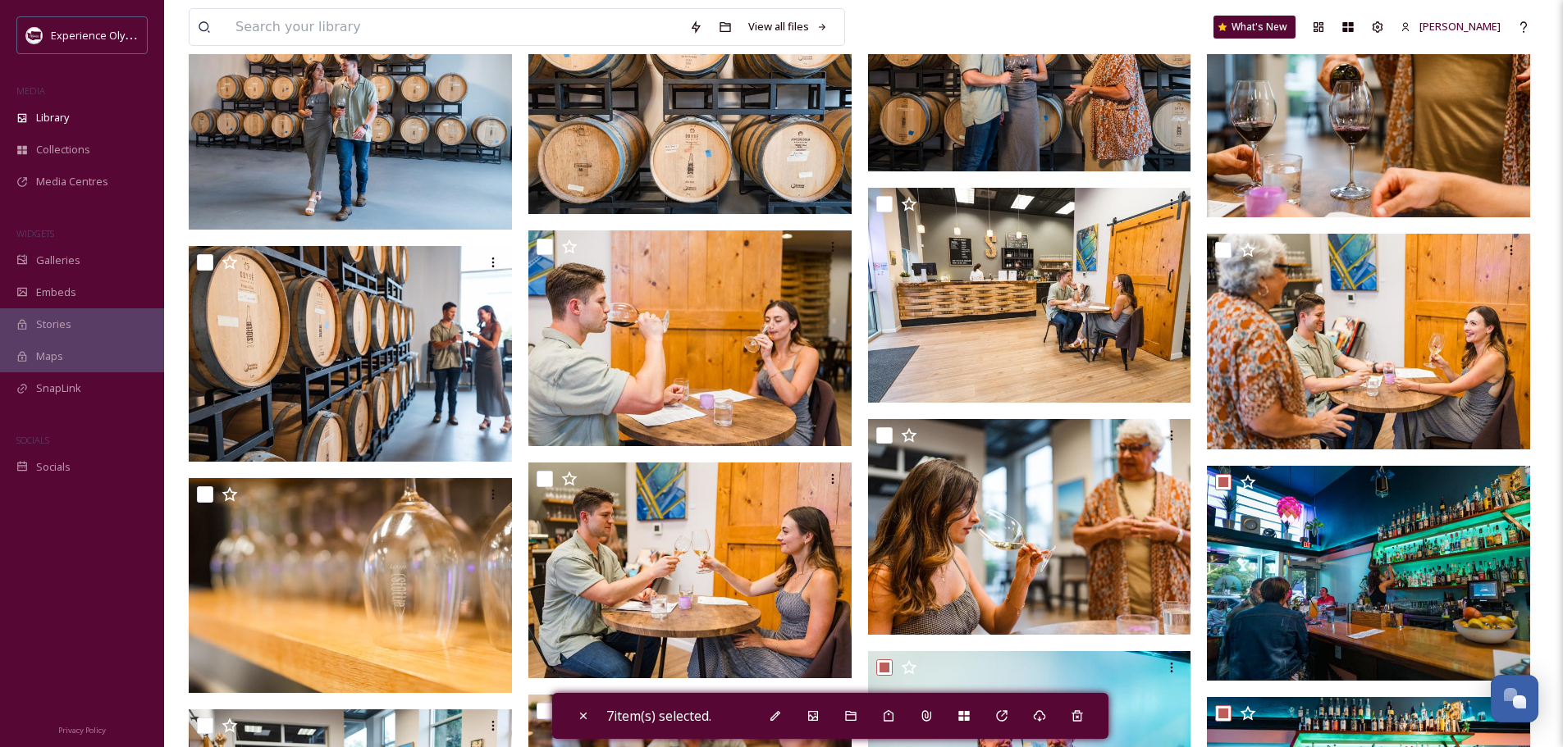
scroll to position [2019, 0]
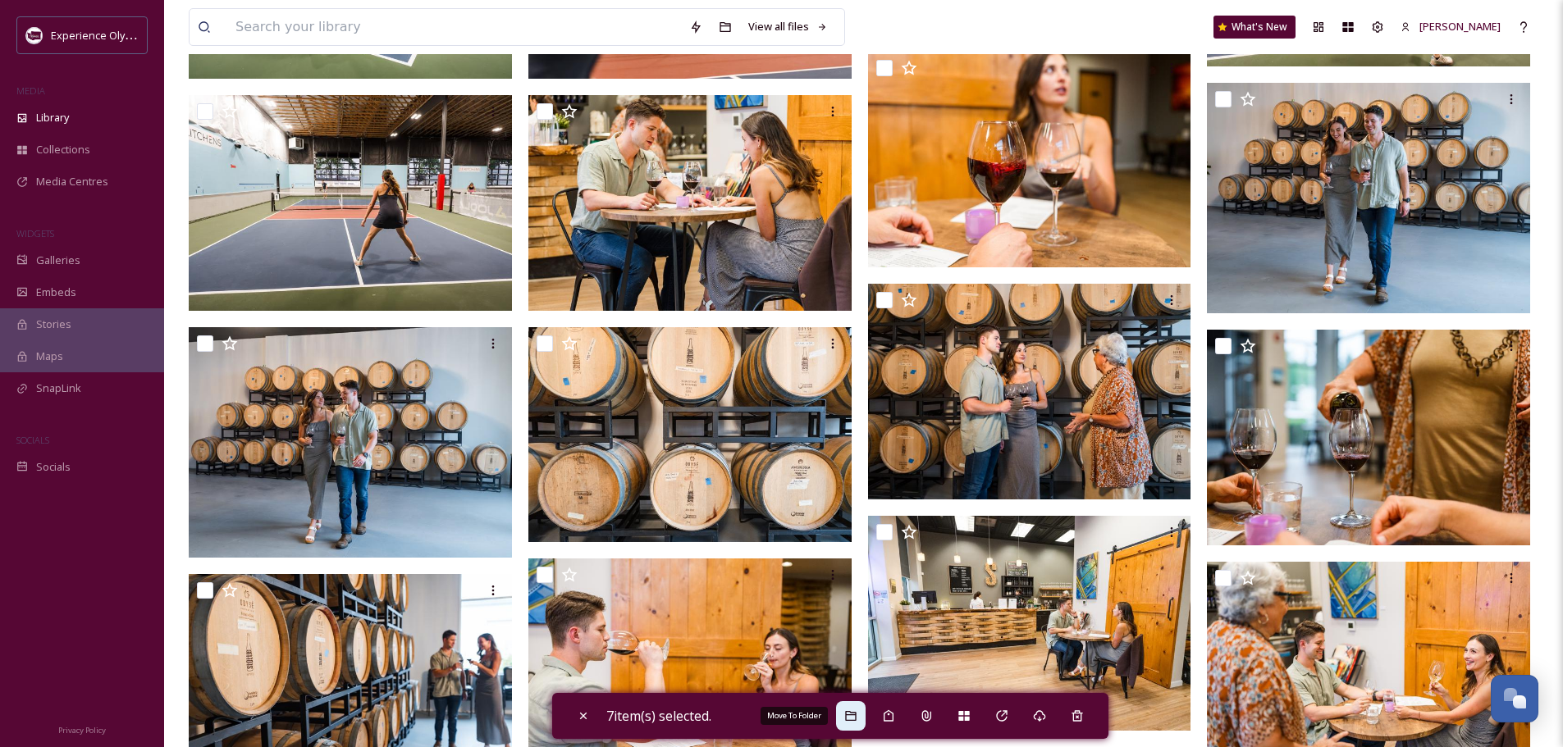
click at [865, 716] on div "Move To Folder" at bounding box center [851, 716] width 30 height 30
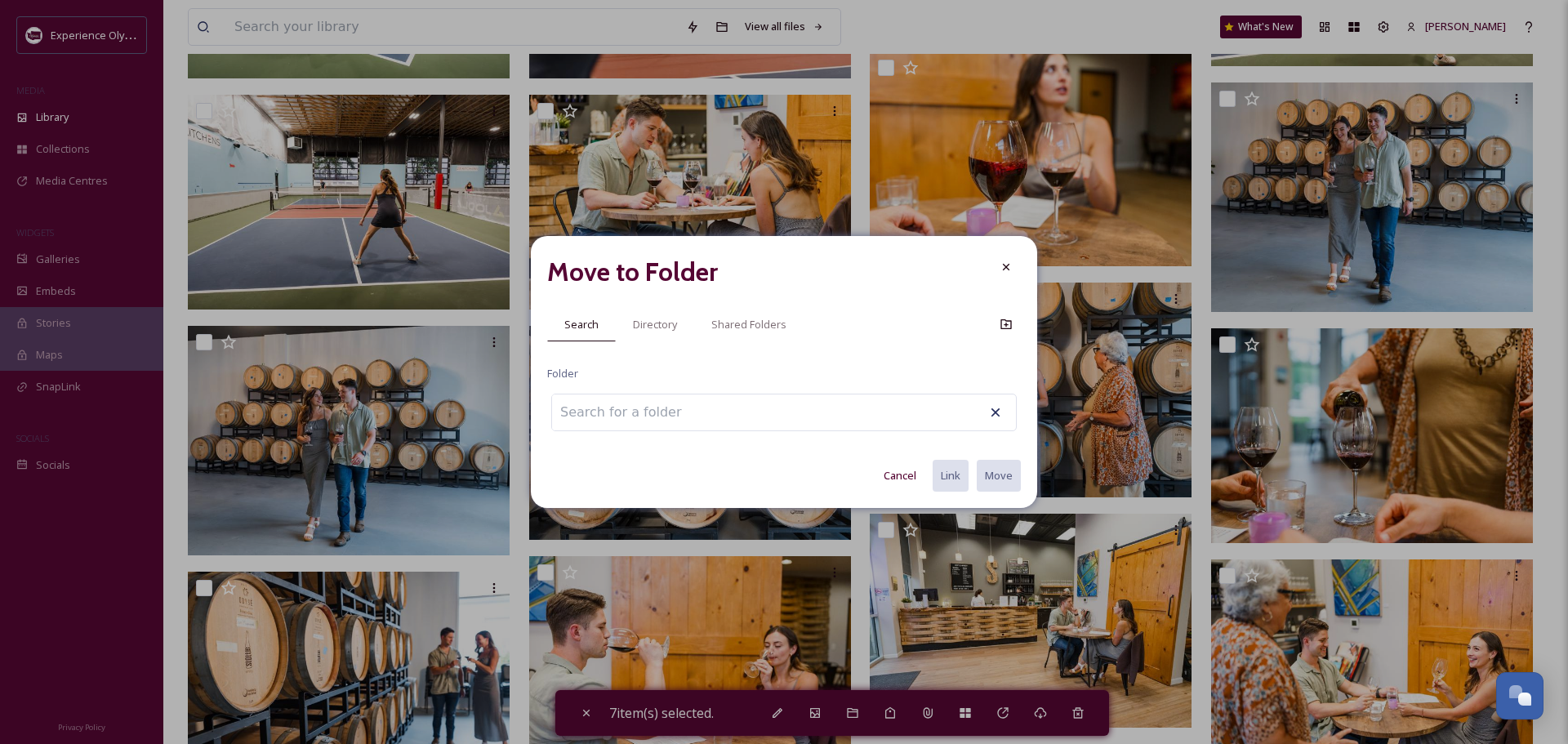
click at [737, 417] on div at bounding box center [784, 412] width 466 height 38
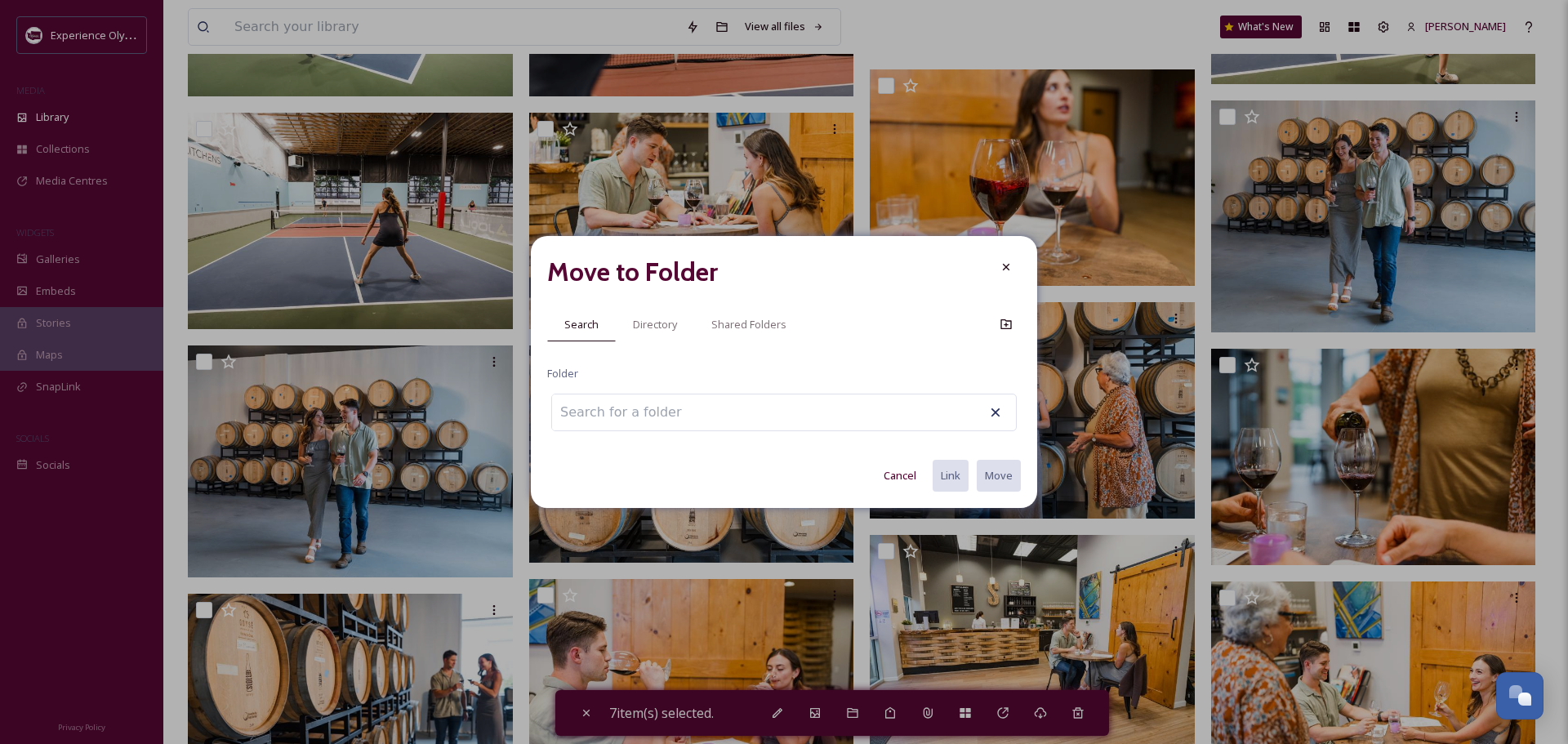
click at [583, 412] on input at bounding box center [641, 412] width 179 height 36
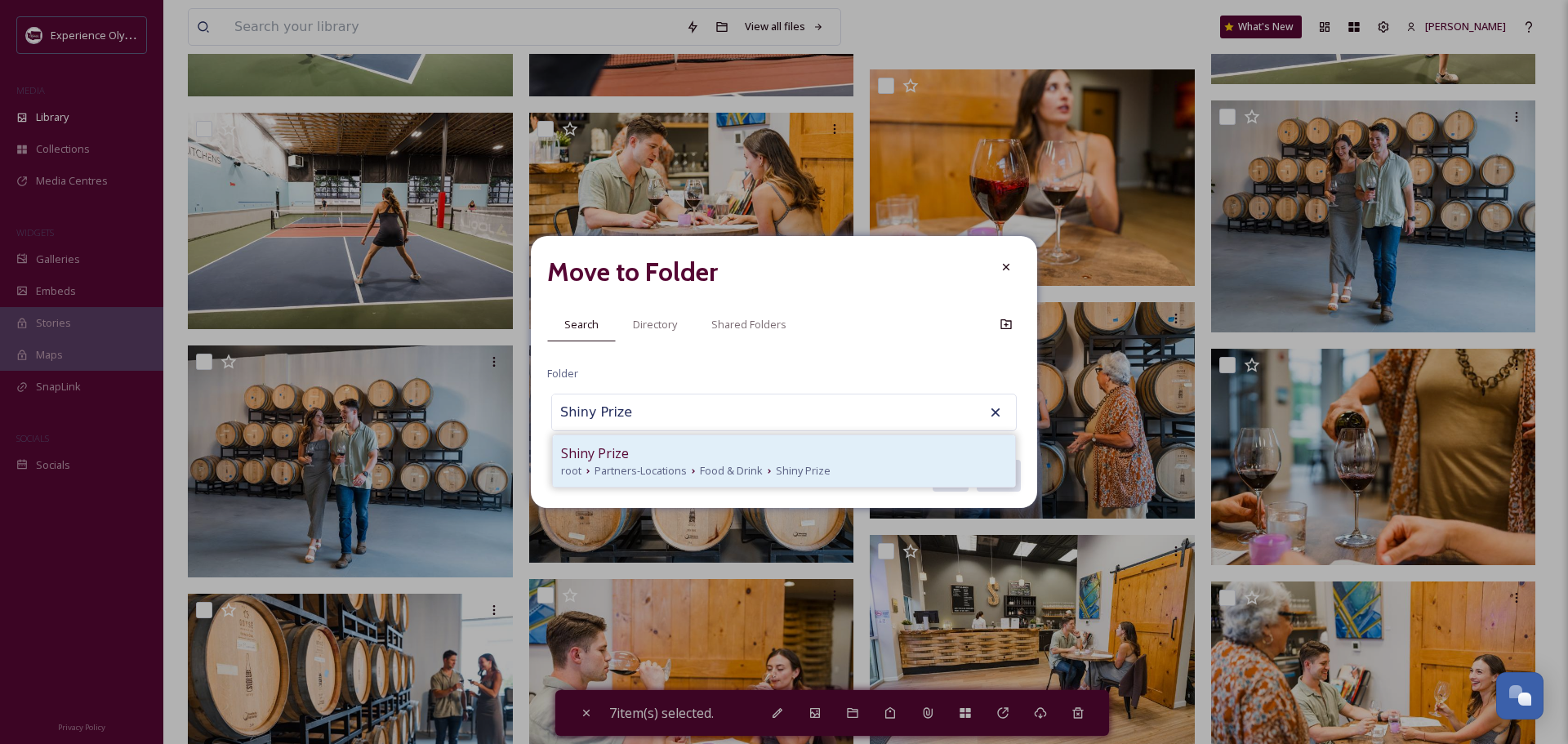
click at [608, 460] on span "Shiny Prize" at bounding box center [595, 453] width 68 height 20
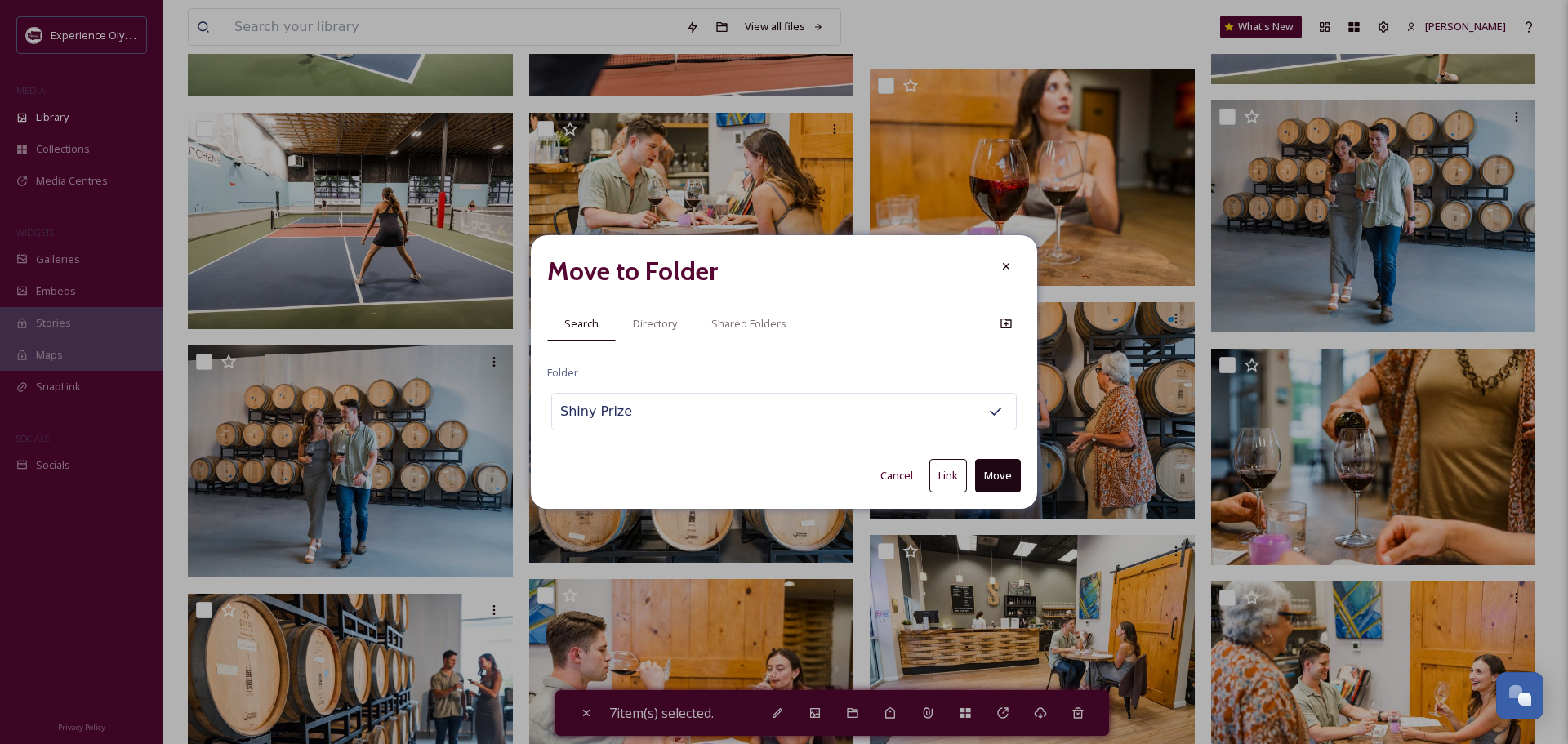
click at [952, 475] on button "Link" at bounding box center [948, 476] width 38 height 34
click at [1009, 268] on icon at bounding box center [1006, 267] width 13 height 13
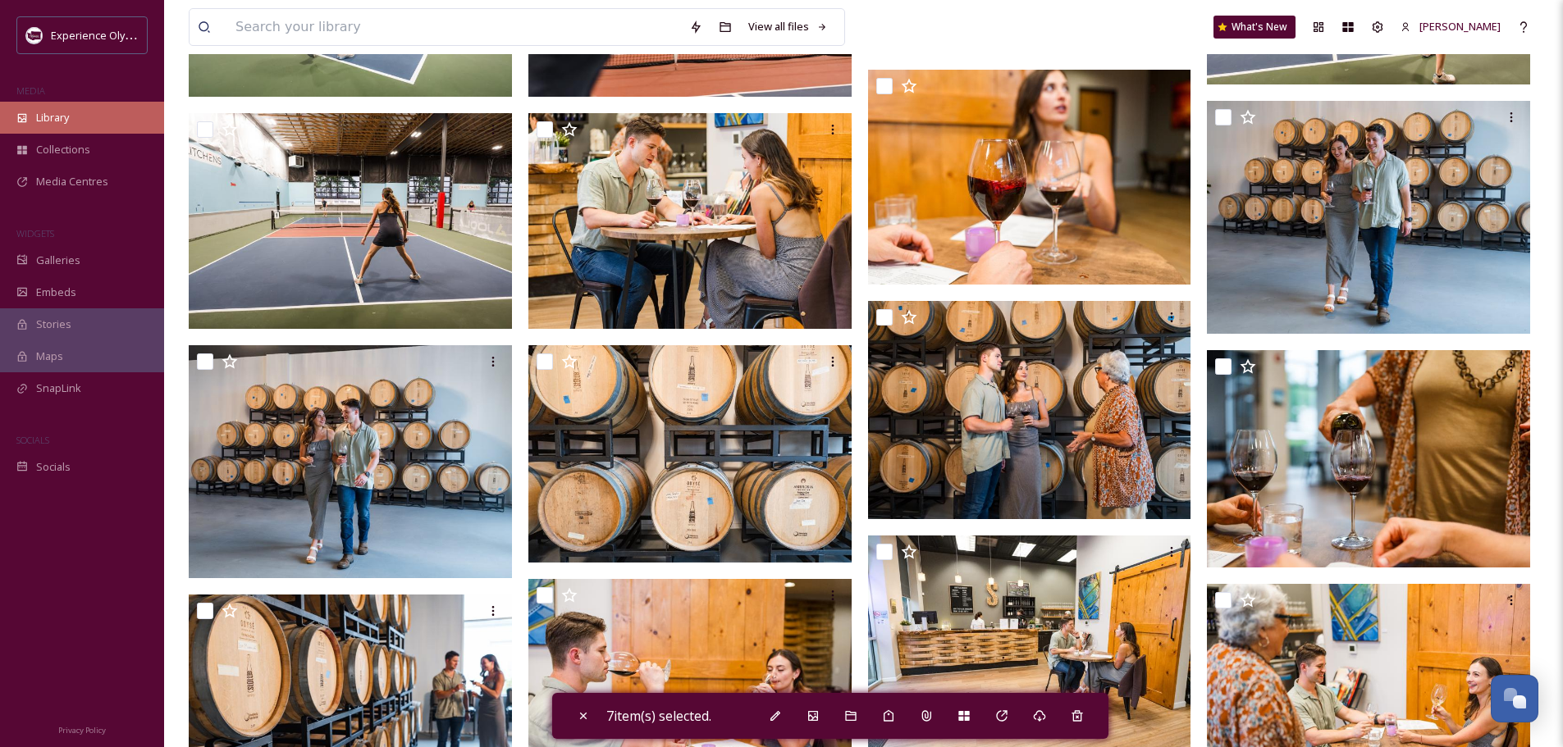
click at [53, 121] on span "Library" at bounding box center [52, 118] width 33 height 16
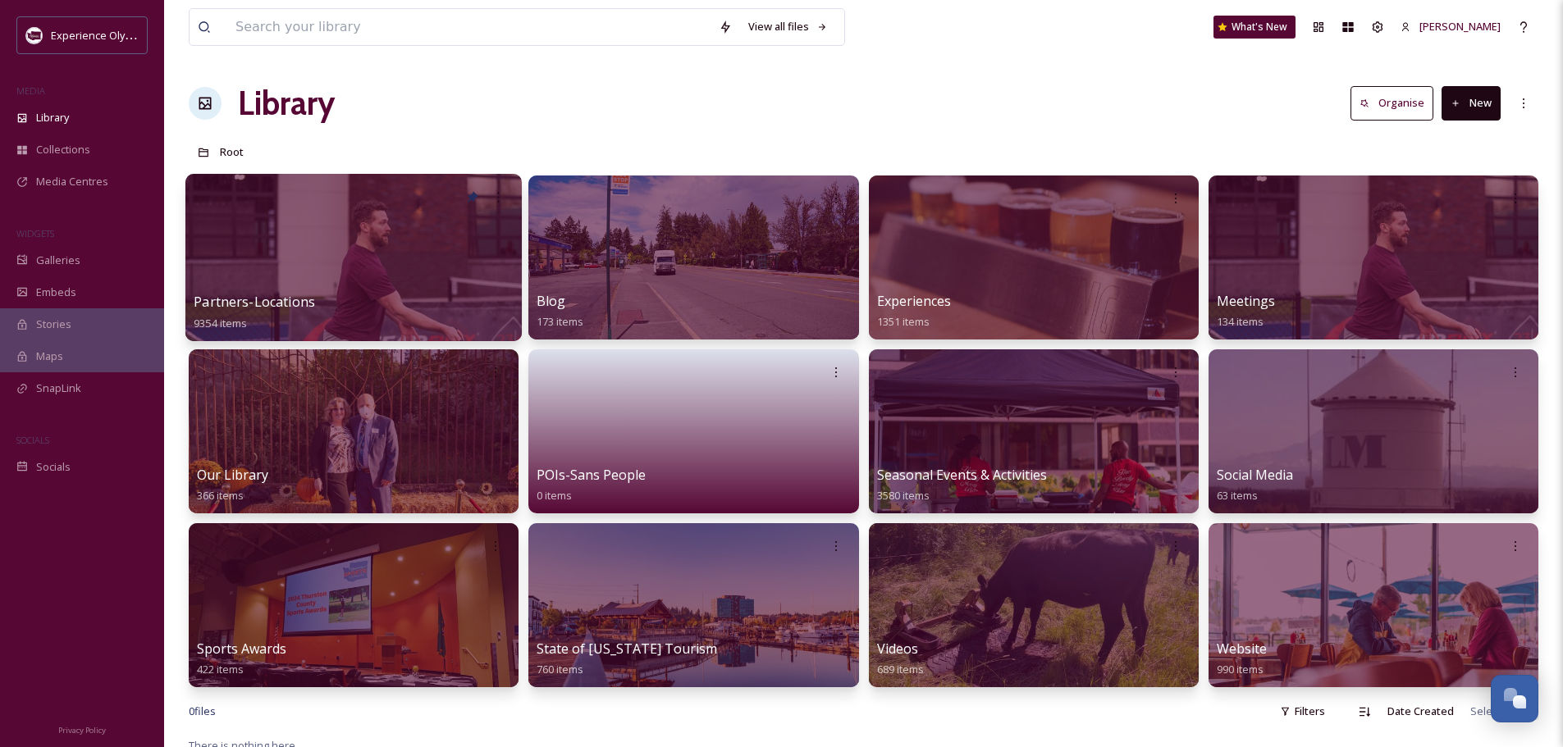
click at [289, 299] on span "Partners-Locations" at bounding box center [254, 302] width 121 height 18
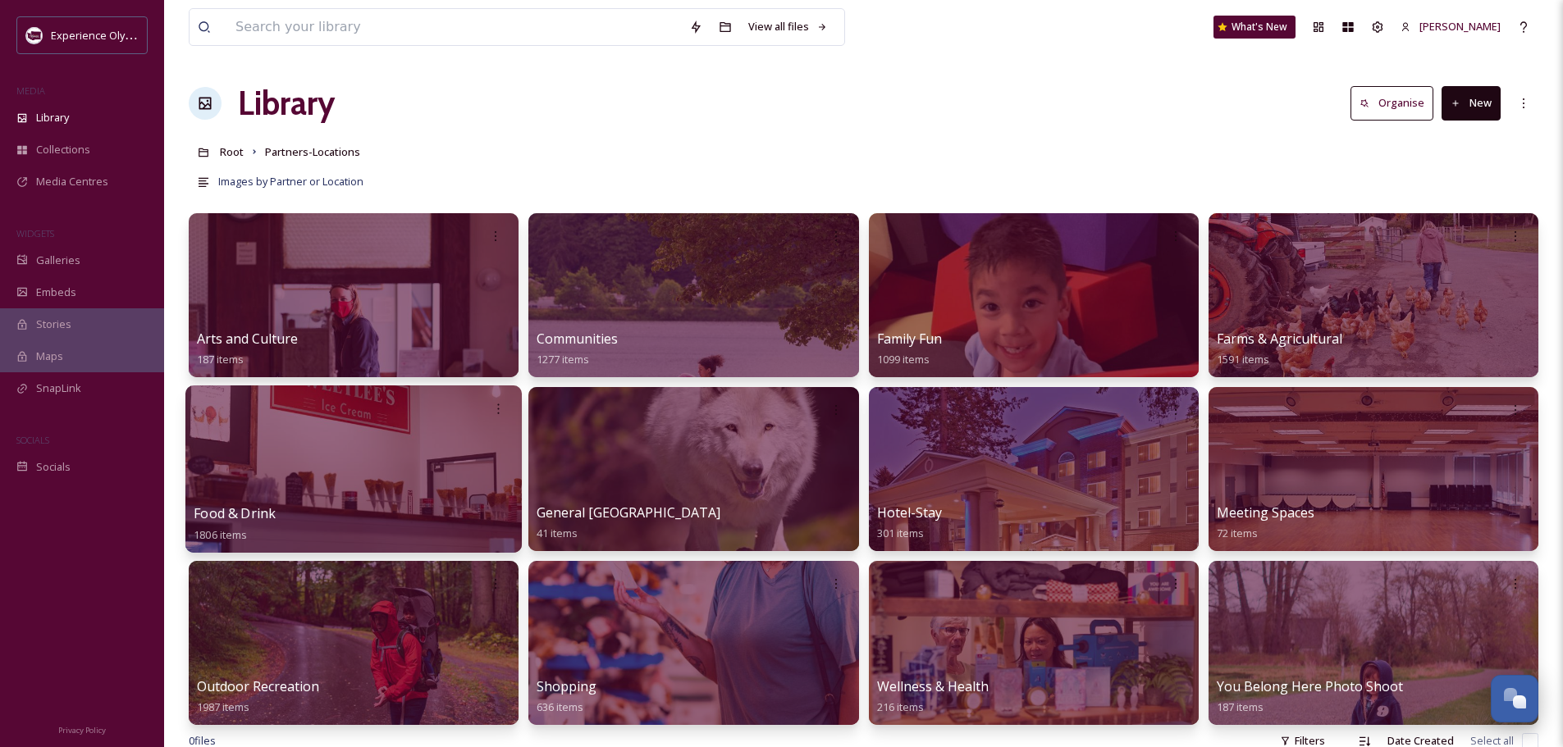
click at [249, 516] on span "Food & Drink" at bounding box center [235, 513] width 82 height 18
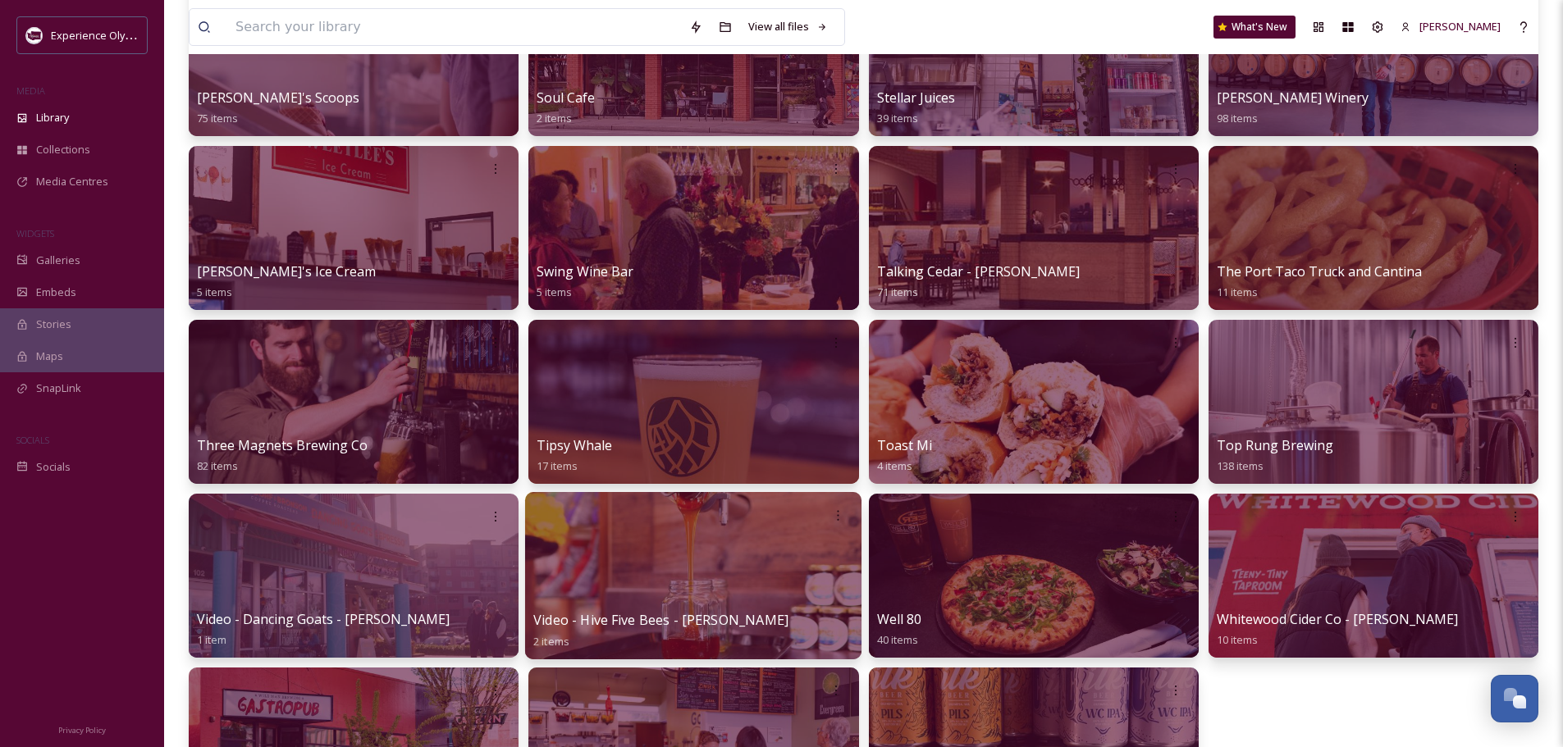
scroll to position [1887, 0]
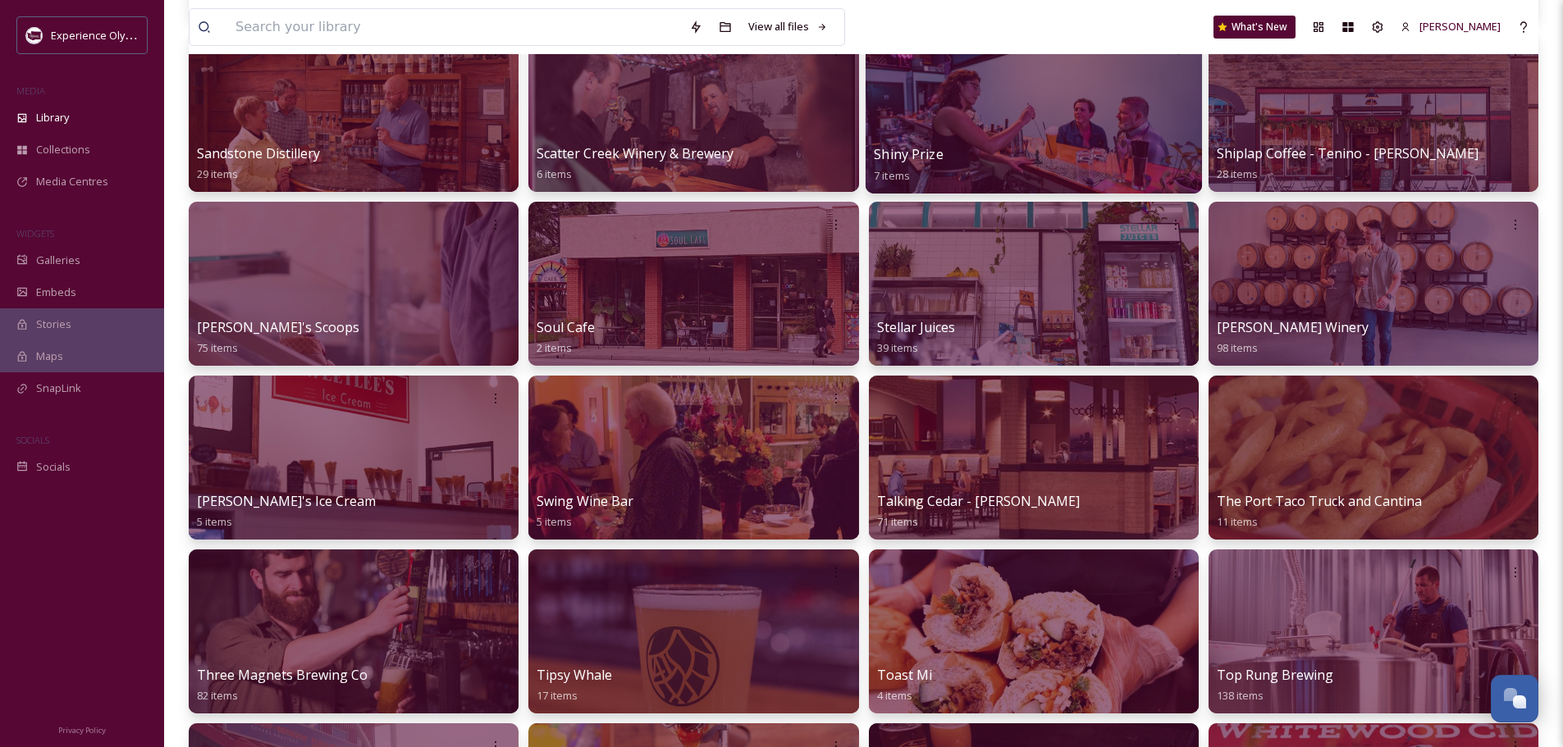
click at [946, 156] on div "Shiny Prize 7 items" at bounding box center [1034, 164] width 320 height 41
click at [1052, 133] on div at bounding box center [1033, 109] width 336 height 167
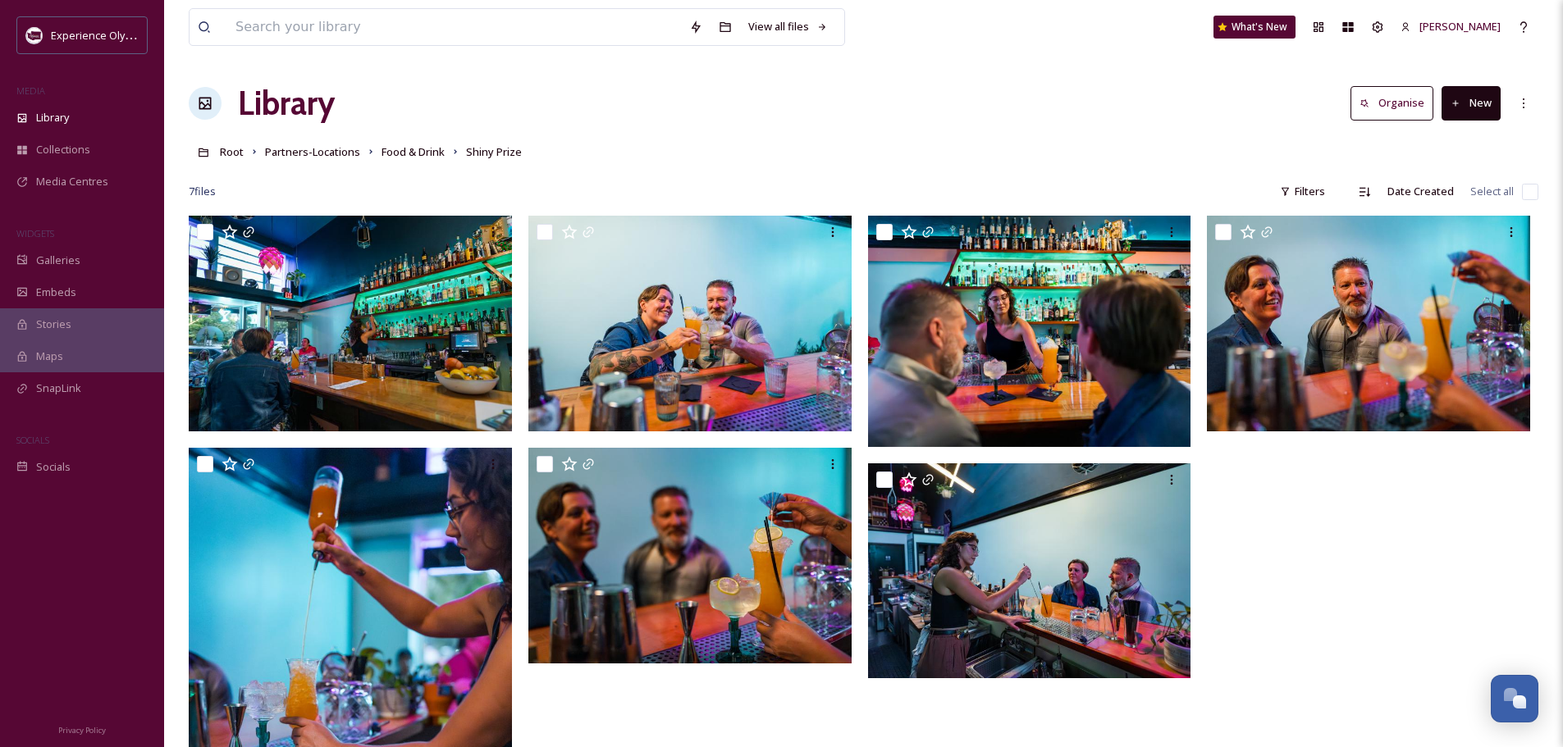
click at [1528, 189] on input "checkbox" at bounding box center [1530, 192] width 16 height 16
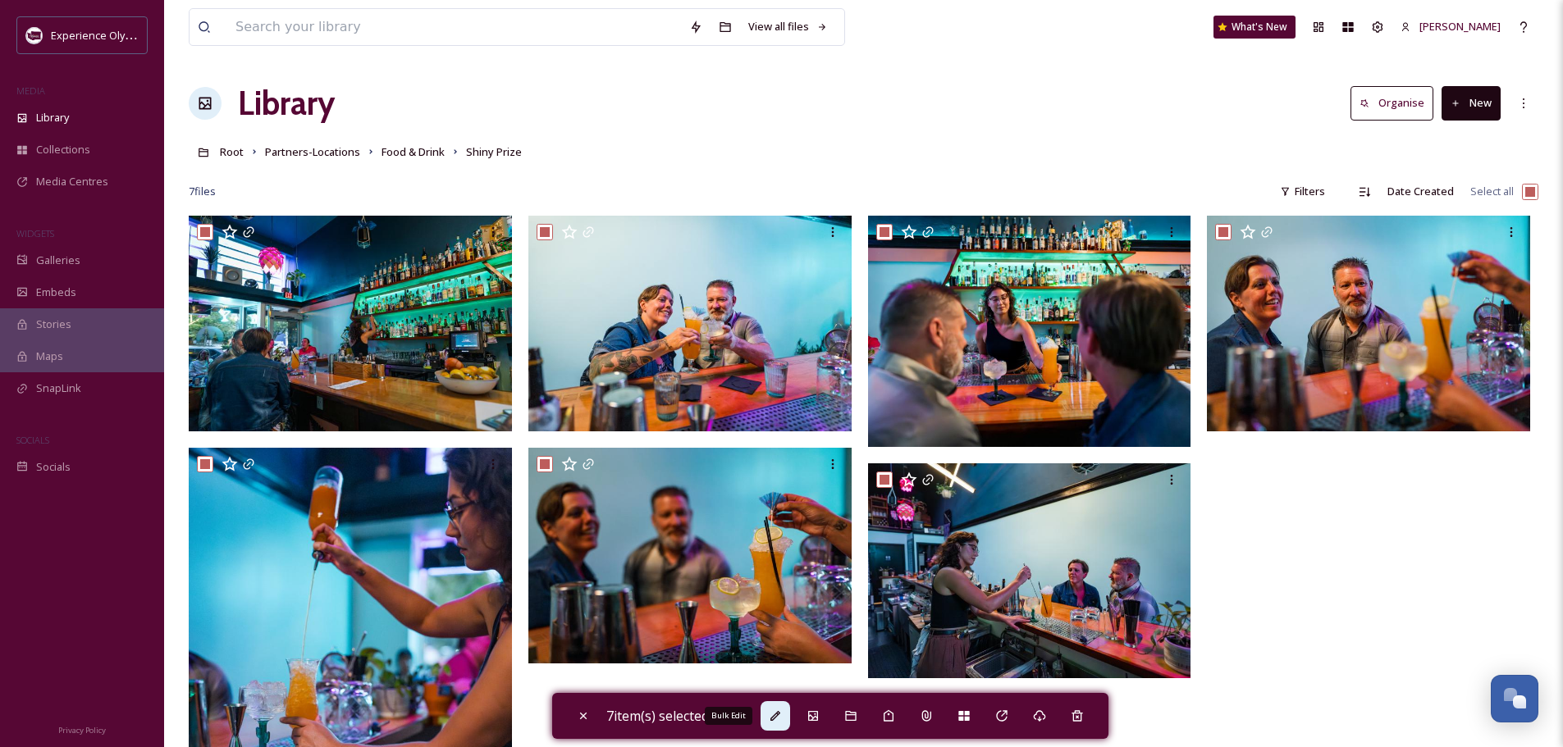
click at [780, 714] on icon at bounding box center [775, 716] width 10 height 10
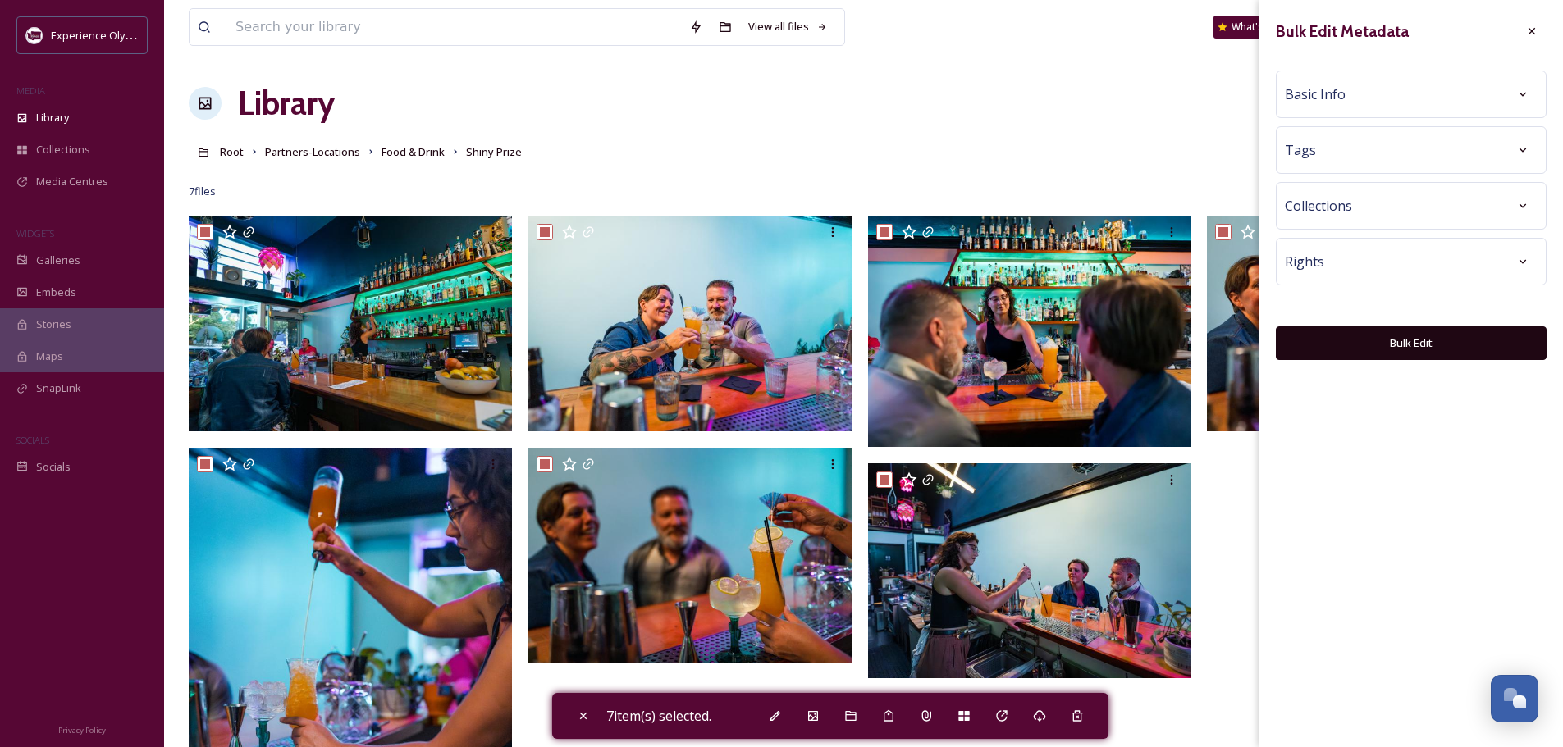
click at [1394, 86] on div "Basic Info" at bounding box center [1410, 95] width 253 height 30
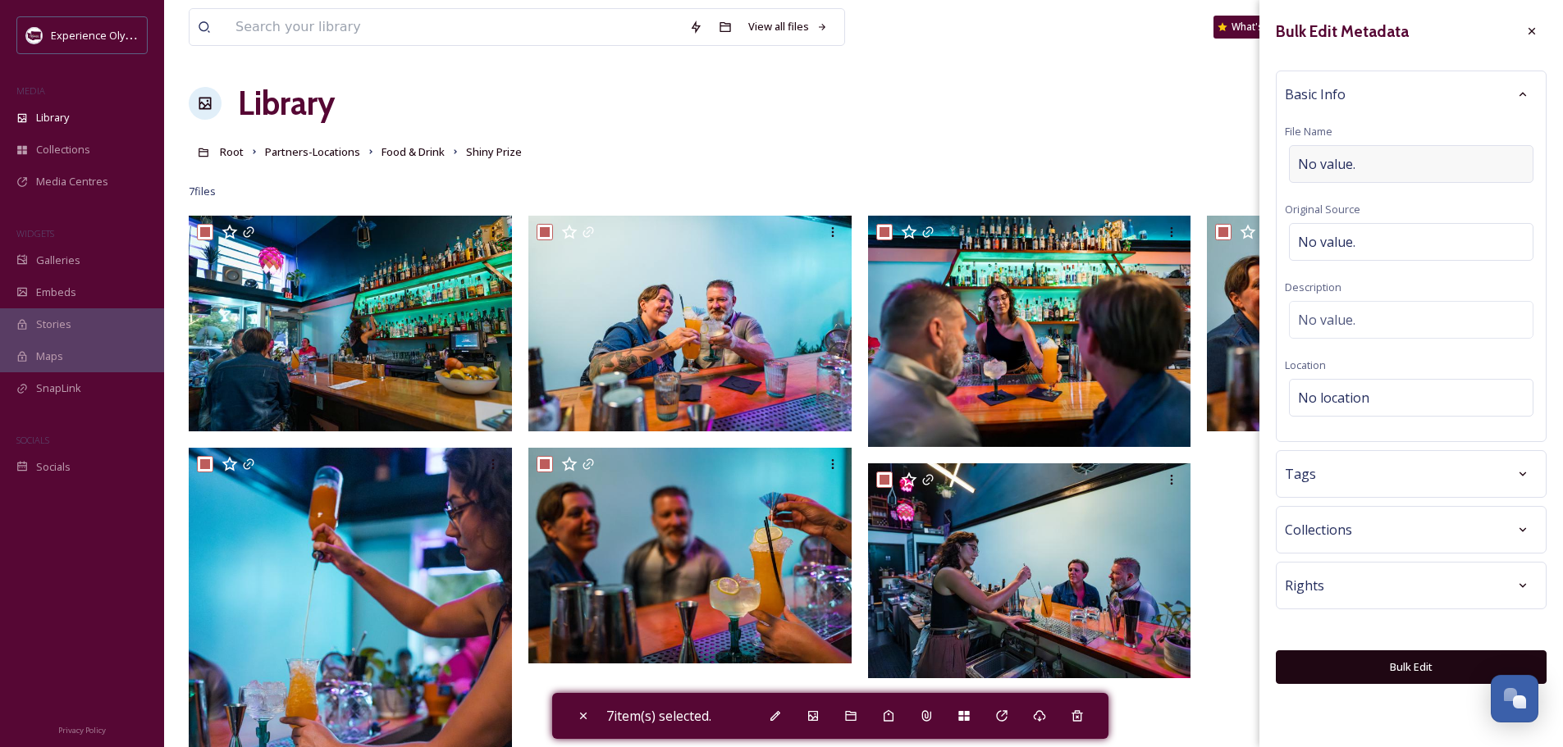
click at [1339, 158] on span "No value." at bounding box center [1326, 164] width 57 height 20
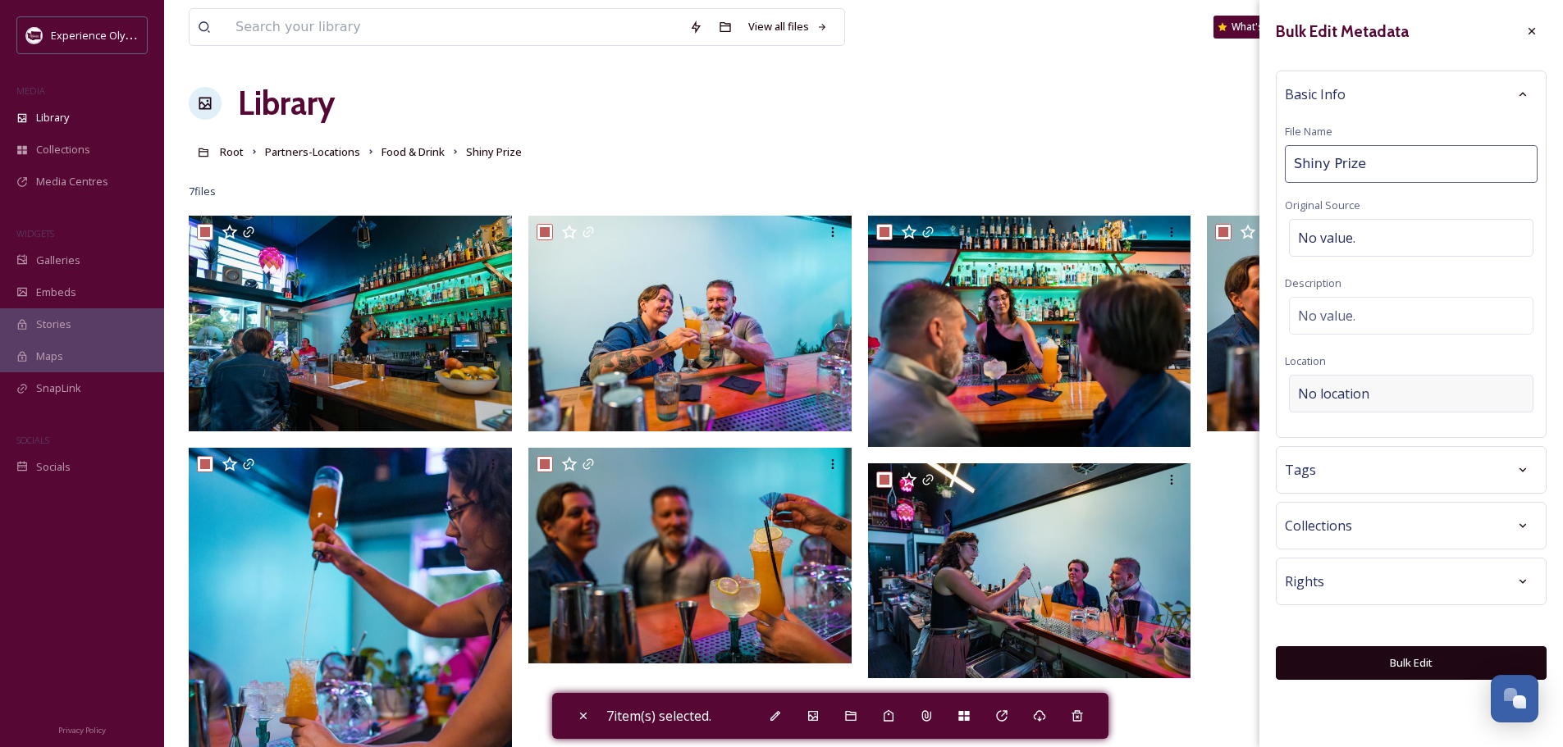
click at [1316, 390] on span "No location" at bounding box center [1333, 394] width 71 height 20
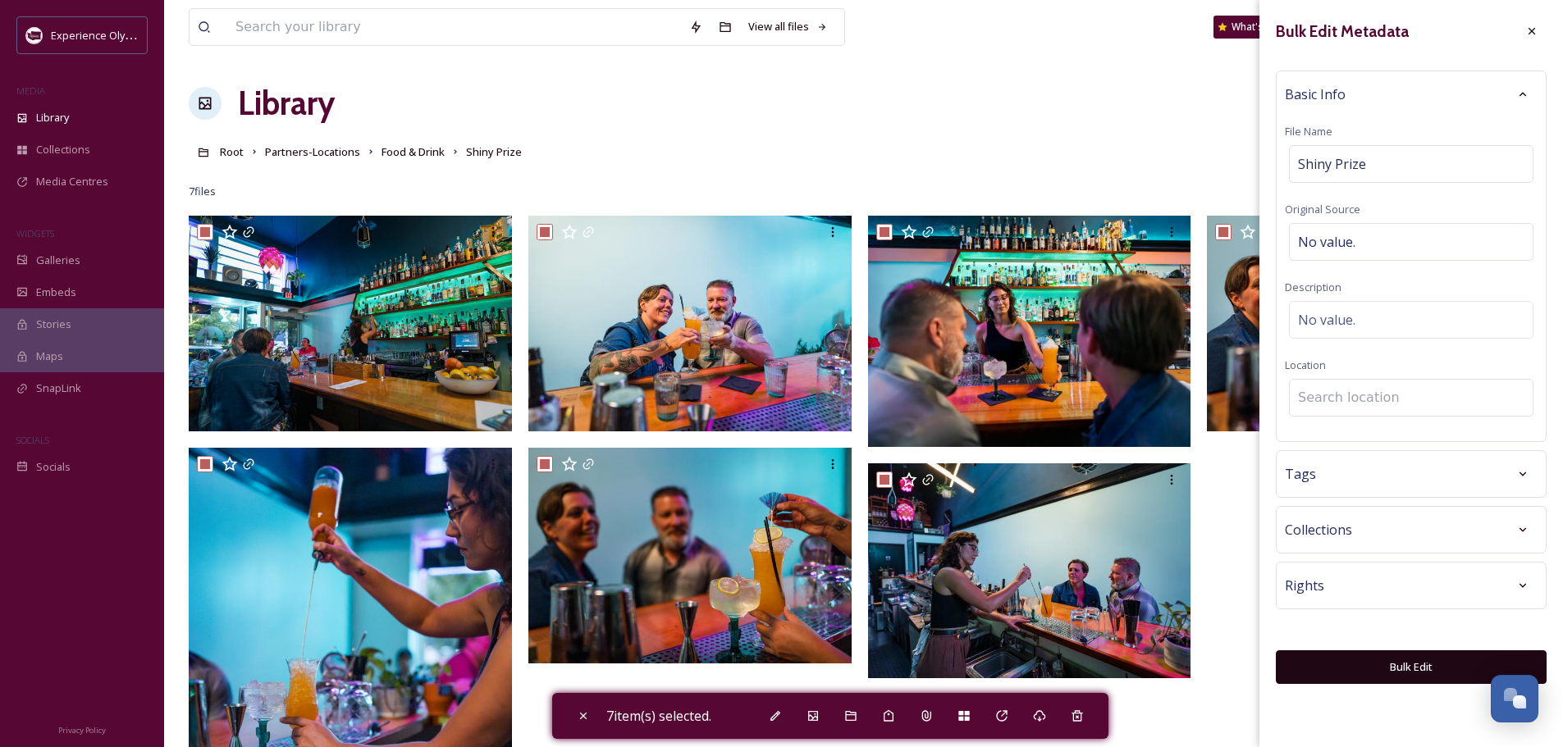
click at [1312, 400] on input at bounding box center [1410, 398] width 243 height 36
drag, startPoint x: 1443, startPoint y: 398, endPoint x: 1282, endPoint y: 404, distance: 160.9
click at [1282, 404] on div "Basic Info File Name Shiny Prize Original Source No value. Description No value…" at bounding box center [1410, 257] width 271 height 372
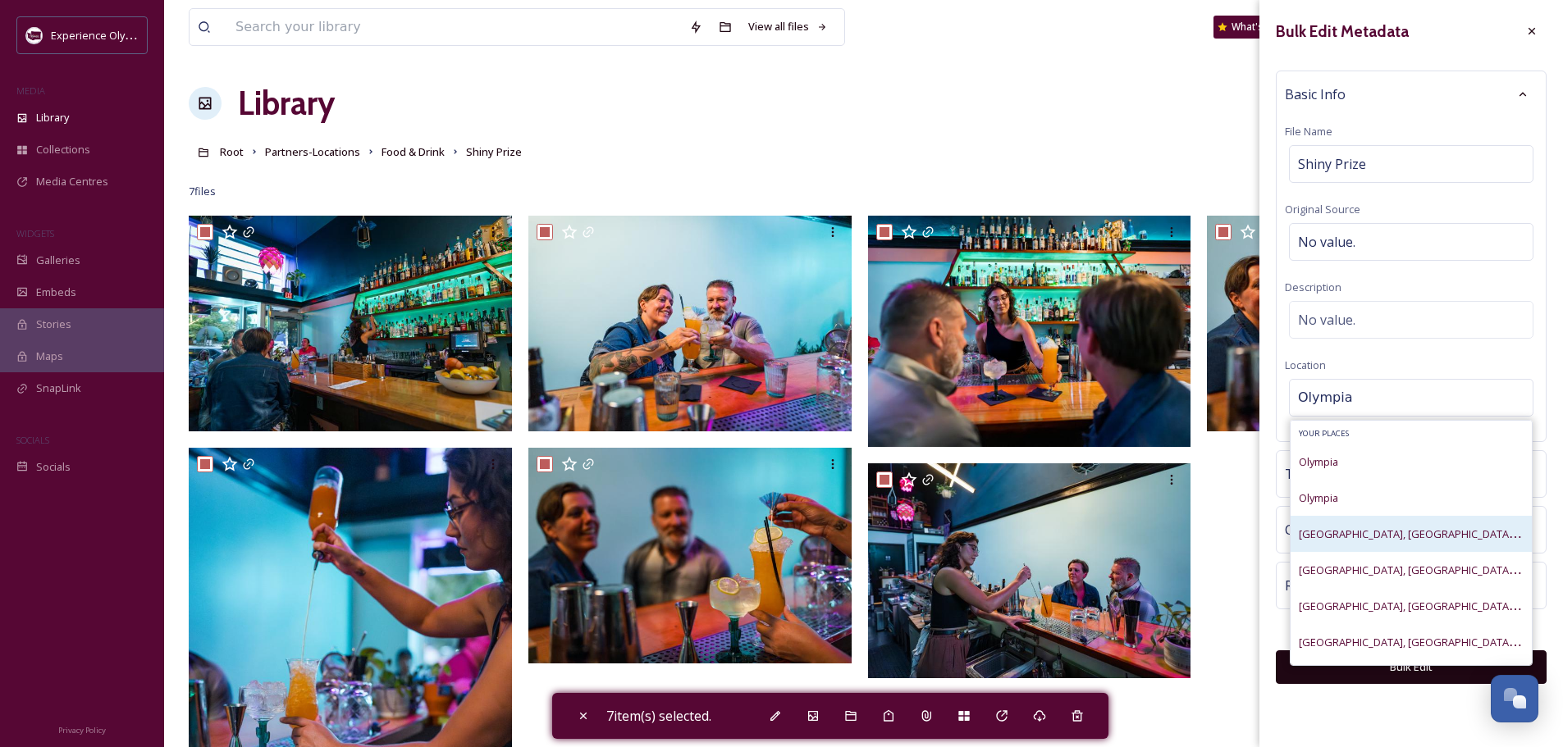
click at [1338, 535] on span "Olympia Downtown, Olympia, Washington, United States" at bounding box center [1489, 534] width 383 height 16
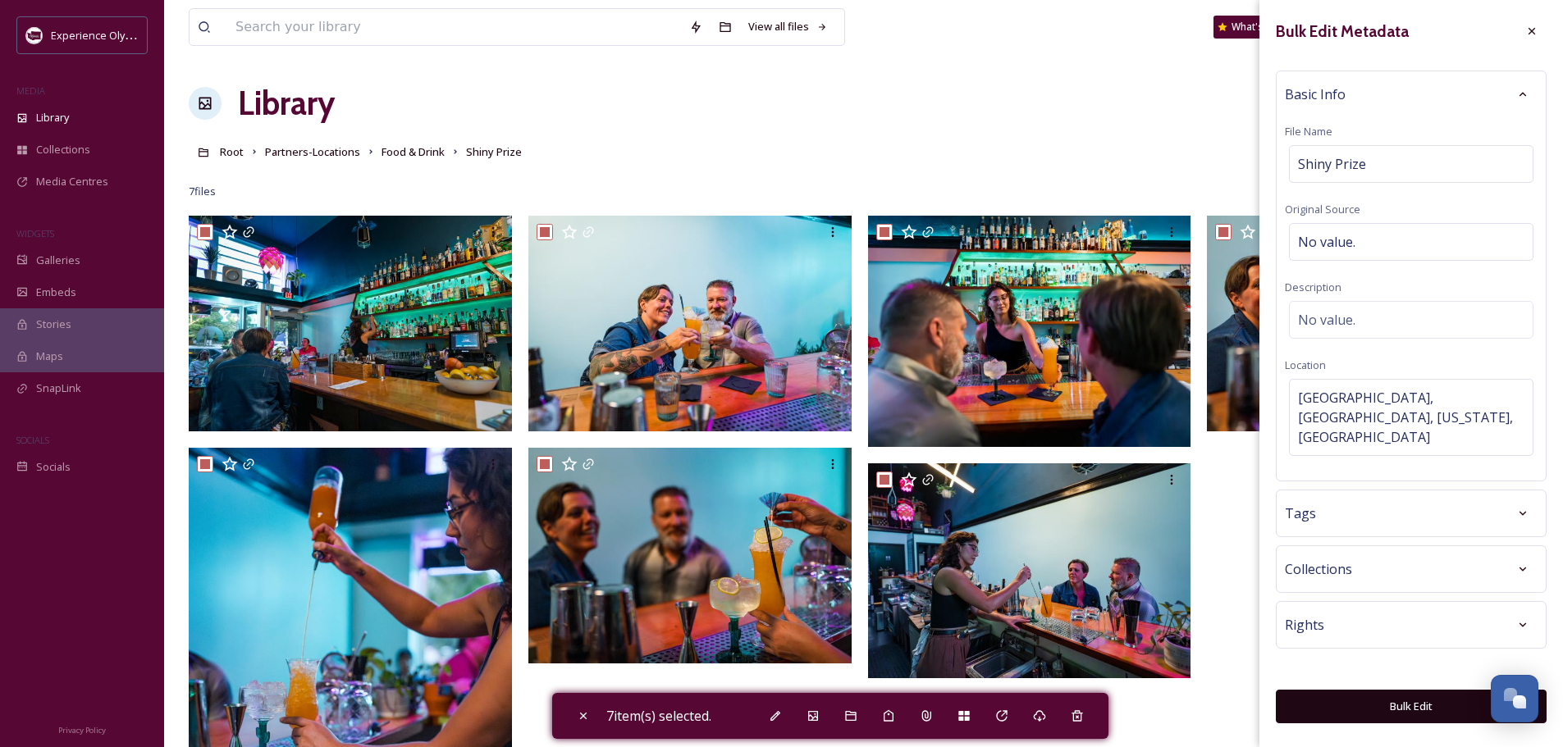
click at [1467, 499] on div "Tags" at bounding box center [1410, 514] width 253 height 30
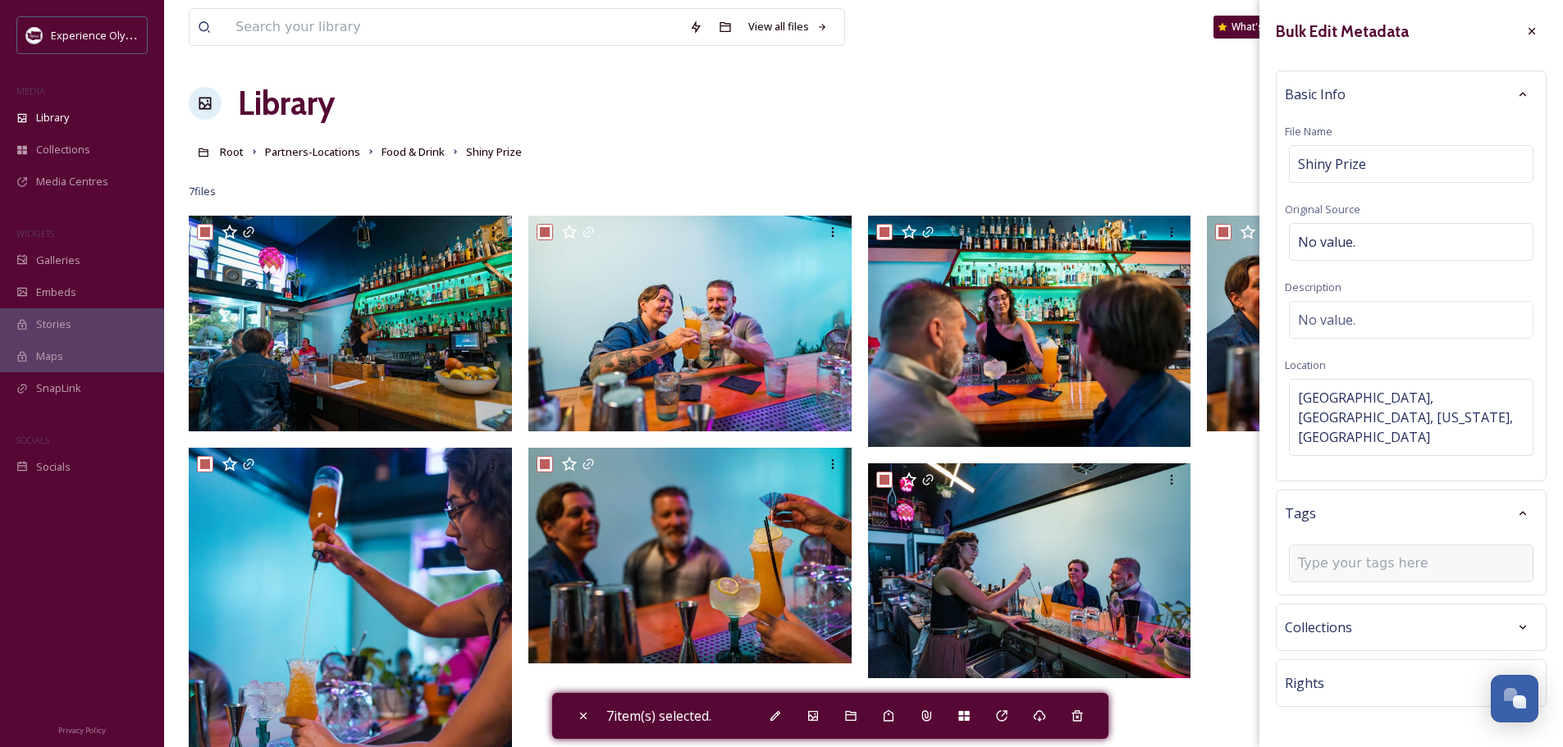
click at [1350, 554] on input at bounding box center [1380, 564] width 164 height 20
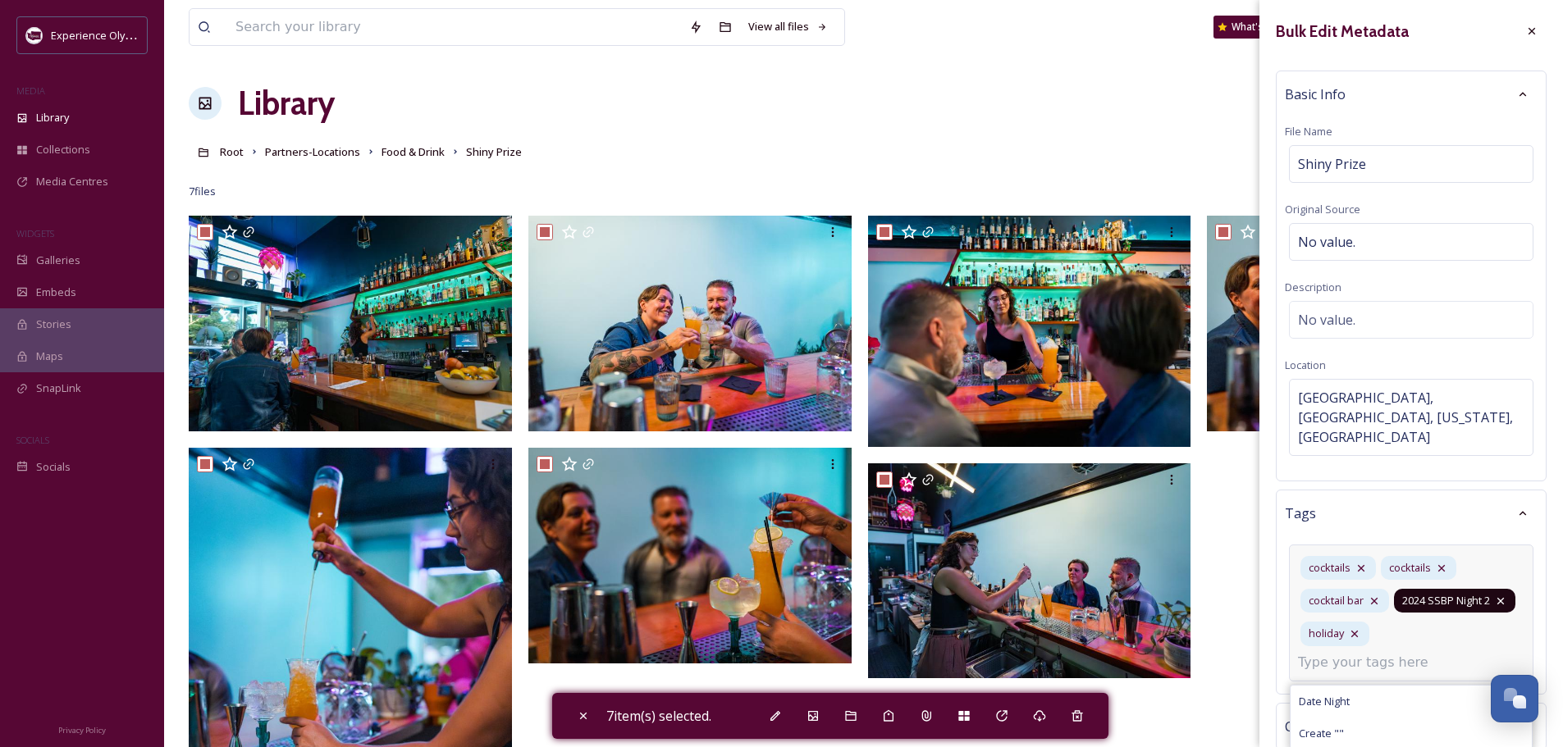
click at [1494, 608] on icon at bounding box center [1500, 601] width 13 height 13
click at [1340, 619] on input at bounding box center [1380, 629] width 164 height 20
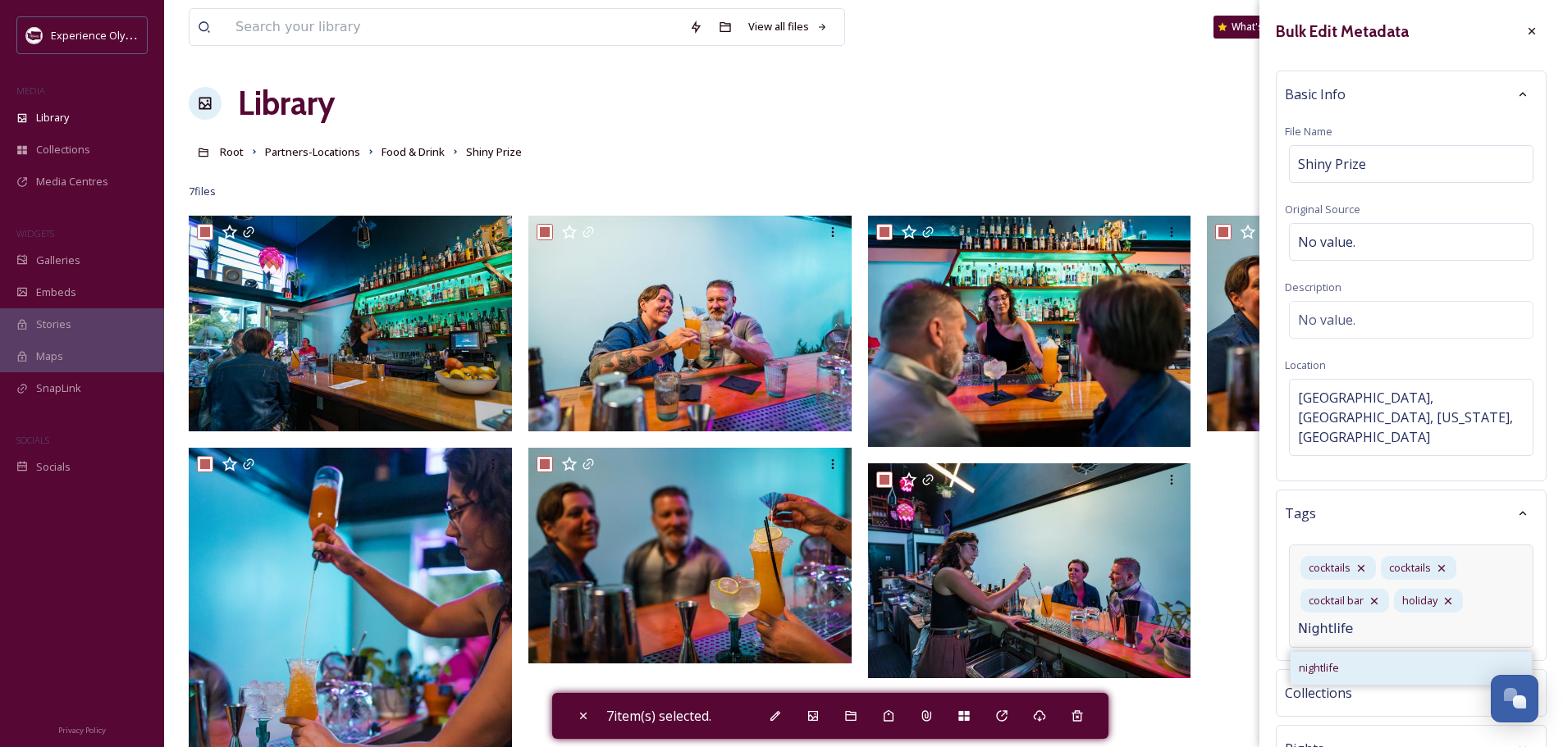
click at [1330, 660] on span "nightlife" at bounding box center [1318, 668] width 40 height 16
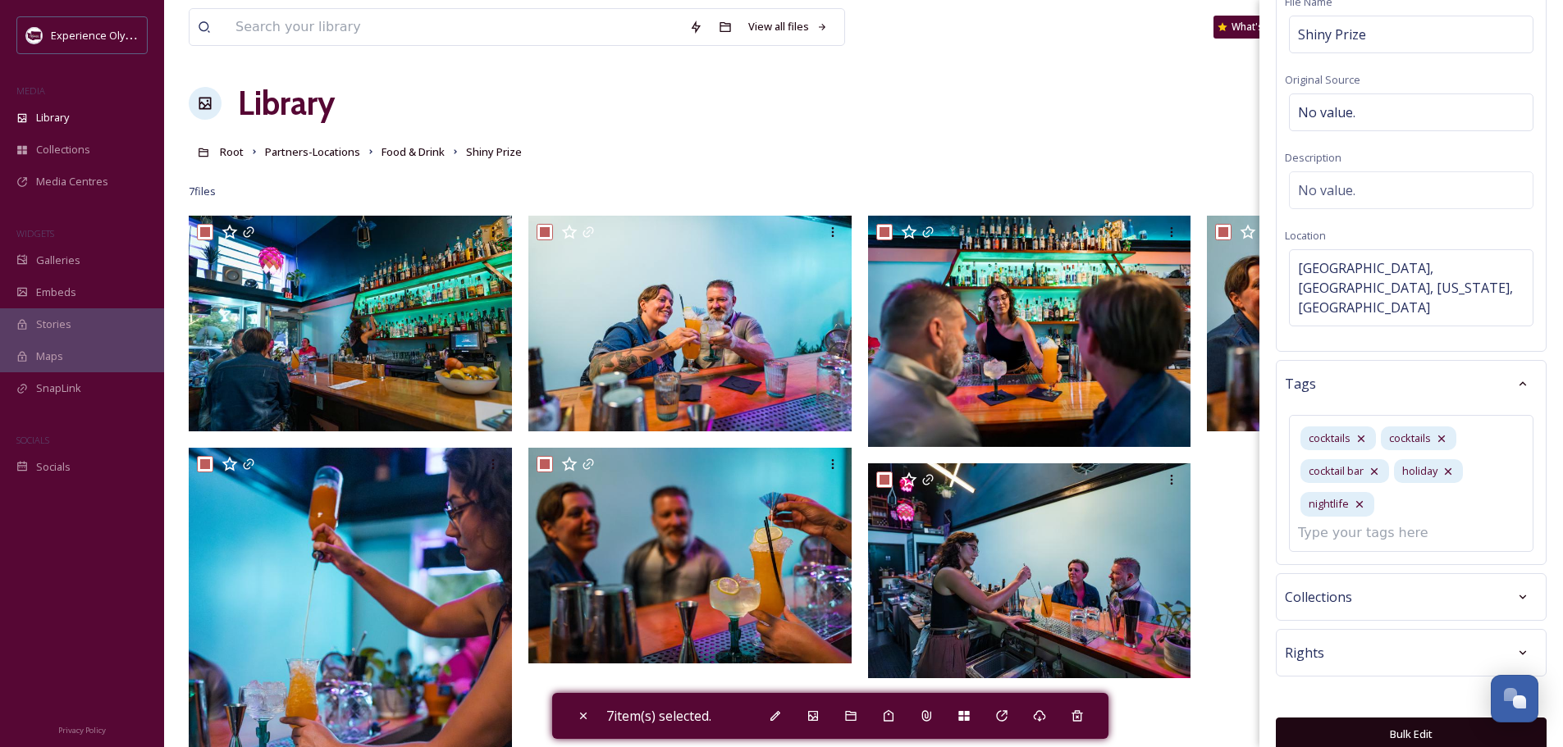
scroll to position [72, 0]
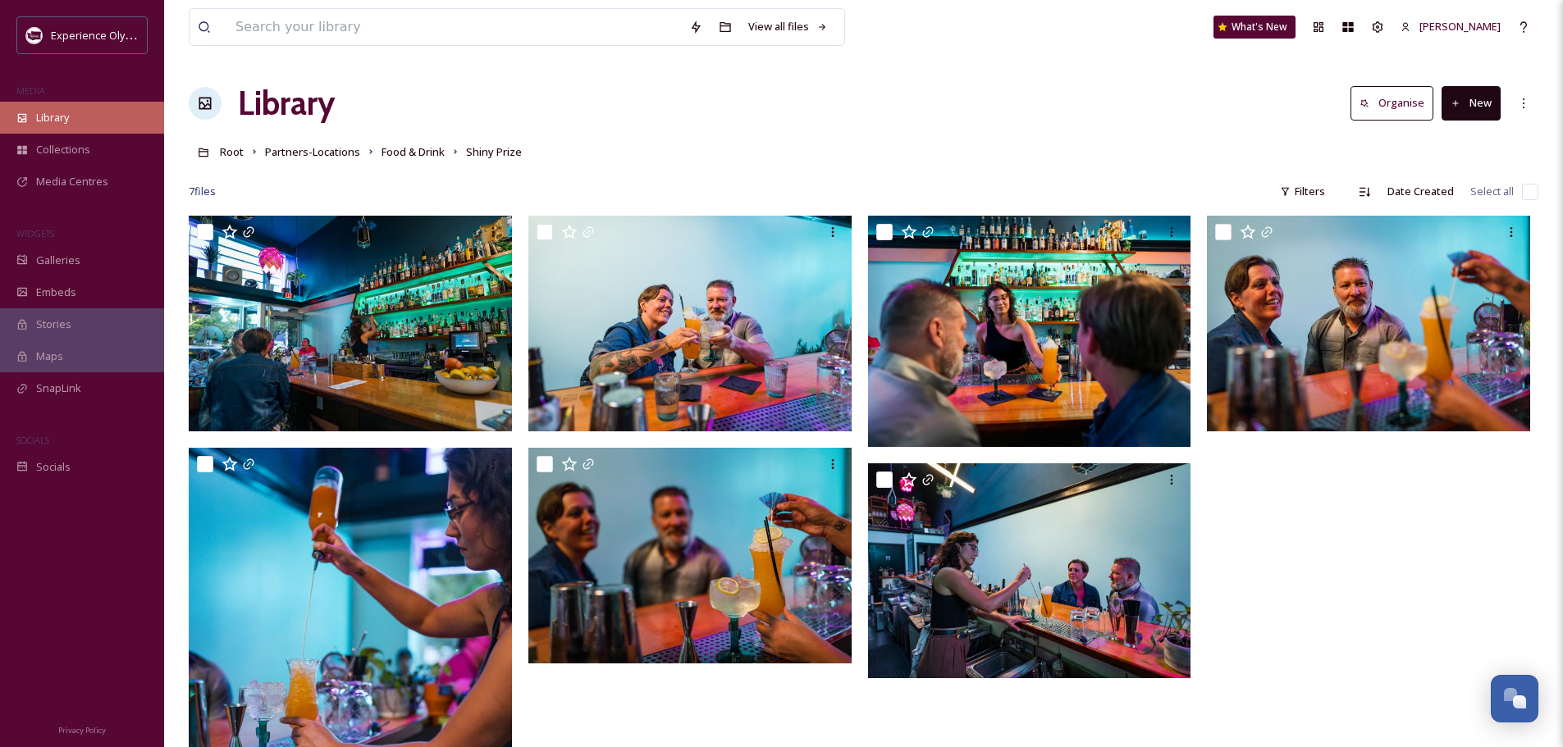
click at [36, 114] on span "Library" at bounding box center [52, 118] width 33 height 16
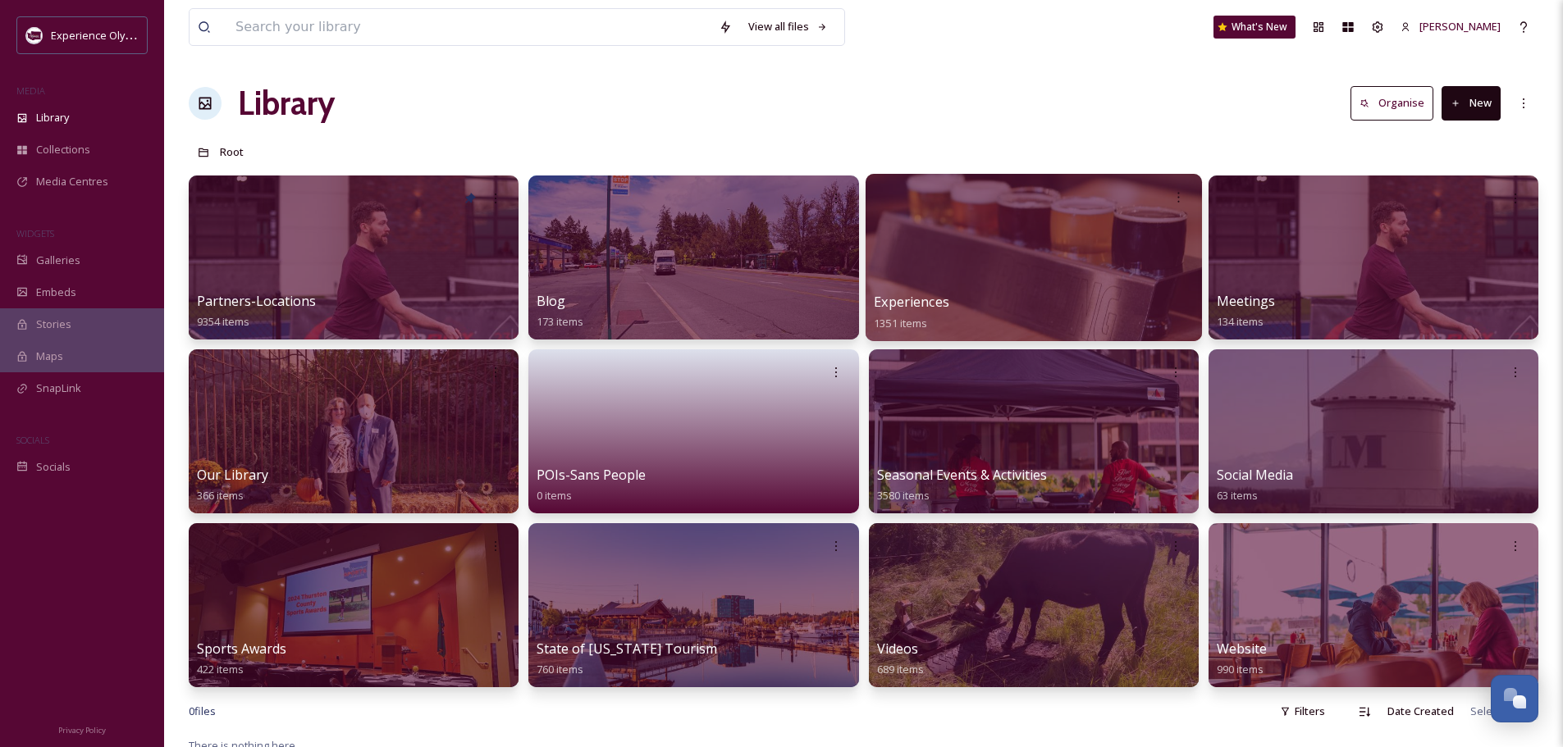
click at [917, 300] on span "Experiences" at bounding box center [911, 302] width 75 height 18
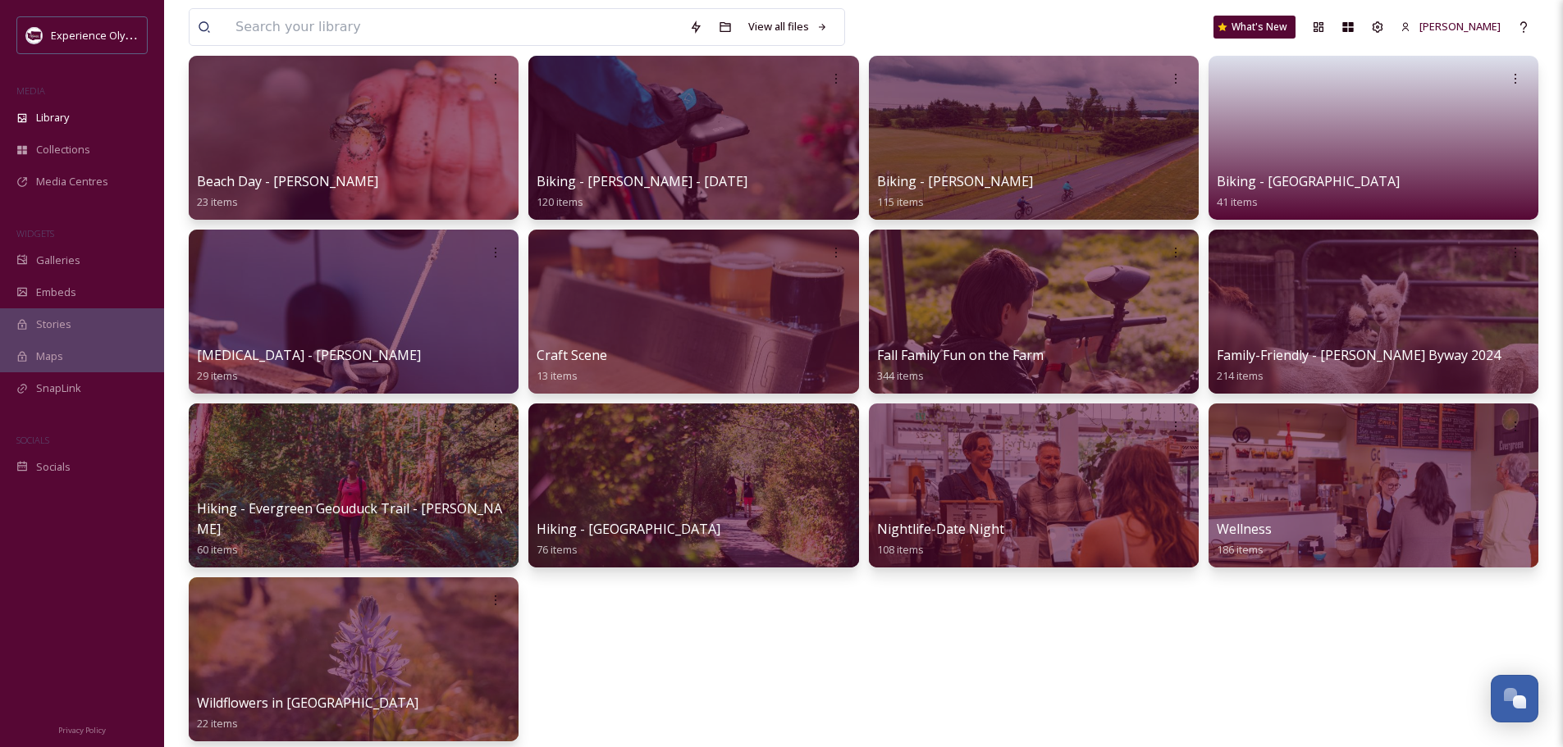
scroll to position [164, 0]
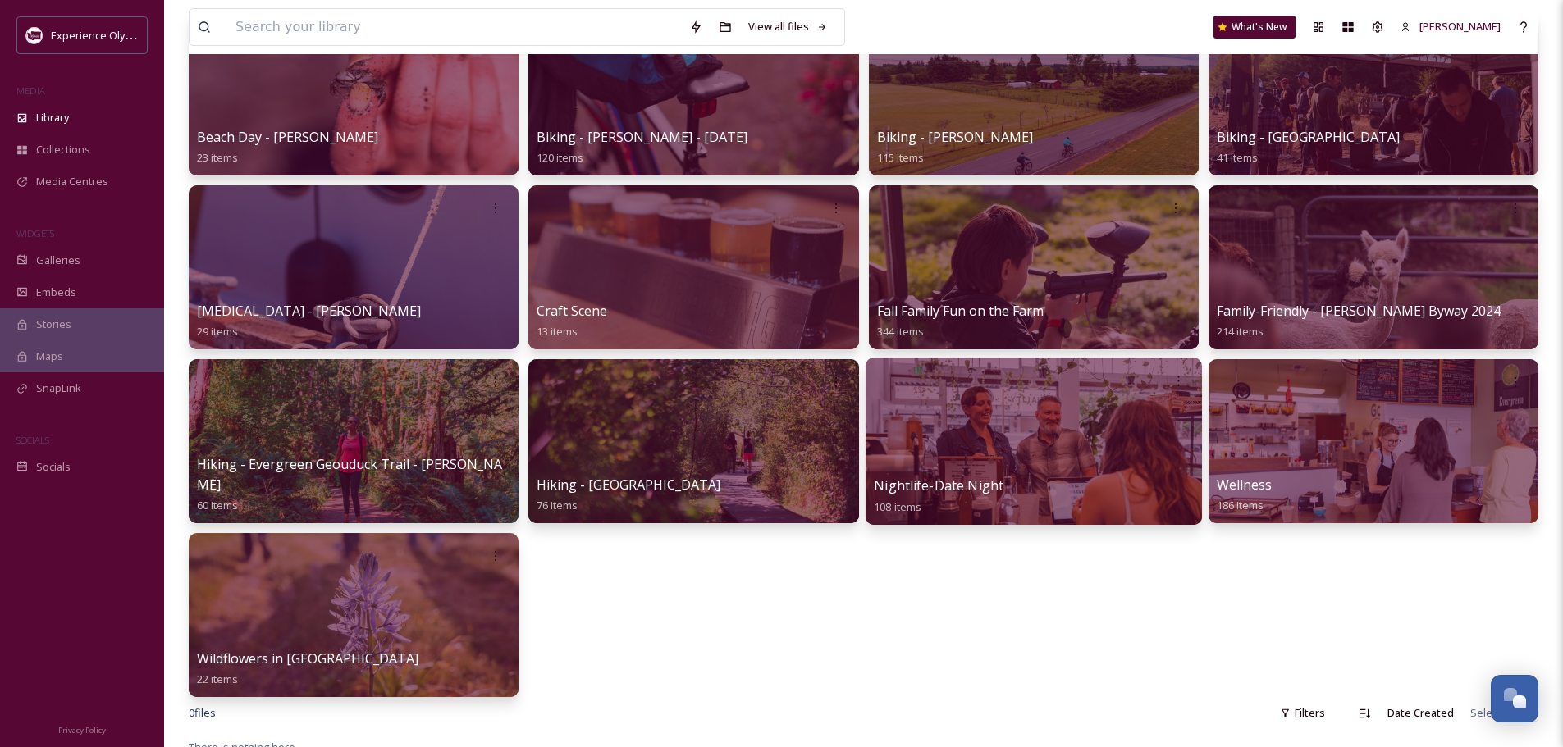
click at [947, 476] on div "Nightlife-Date Night 108 items" at bounding box center [1034, 496] width 320 height 41
click at [966, 456] on div at bounding box center [1033, 441] width 336 height 167
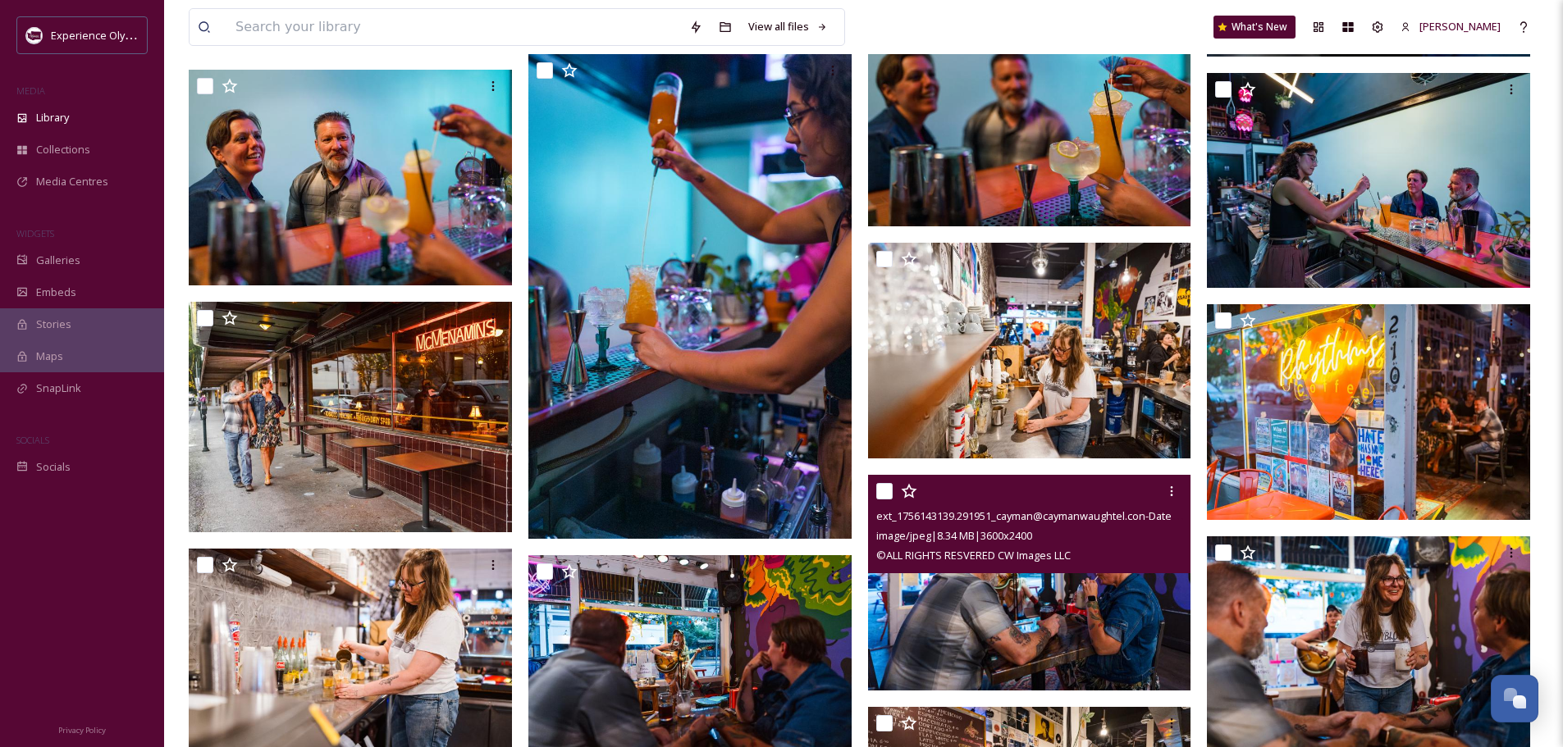
scroll to position [3199, 0]
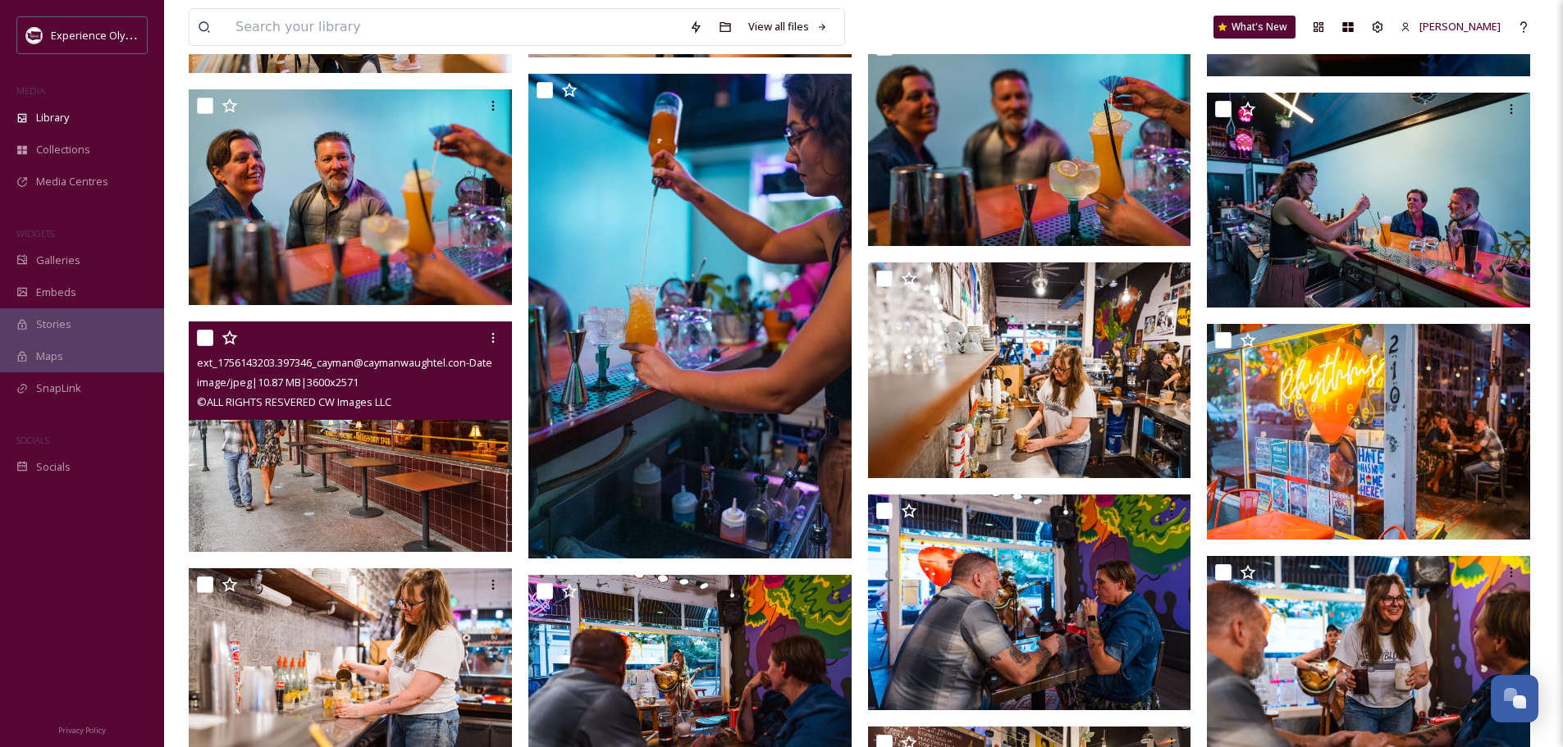
click at [205, 335] on input "checkbox" at bounding box center [205, 338] width 16 height 16
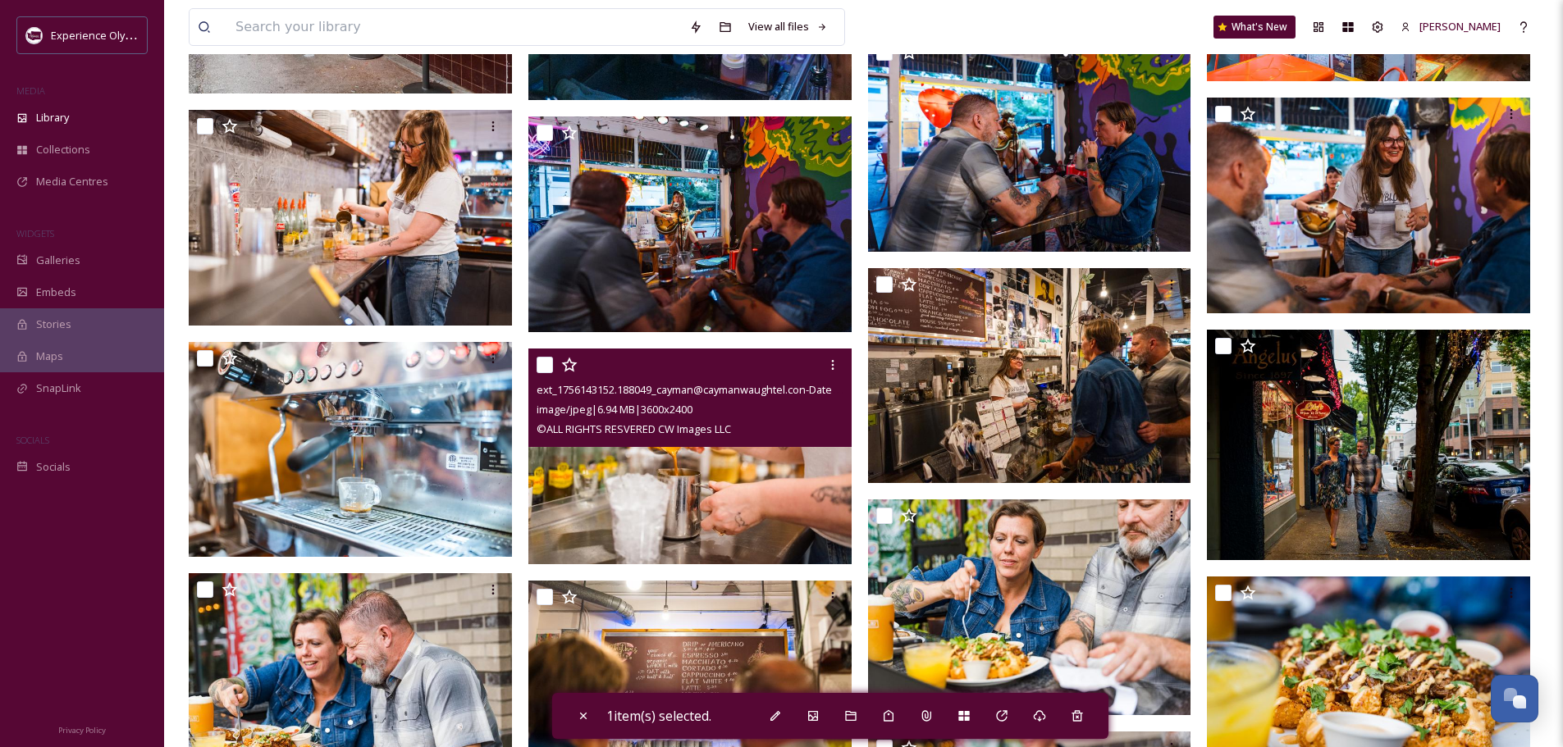
scroll to position [3691, 0]
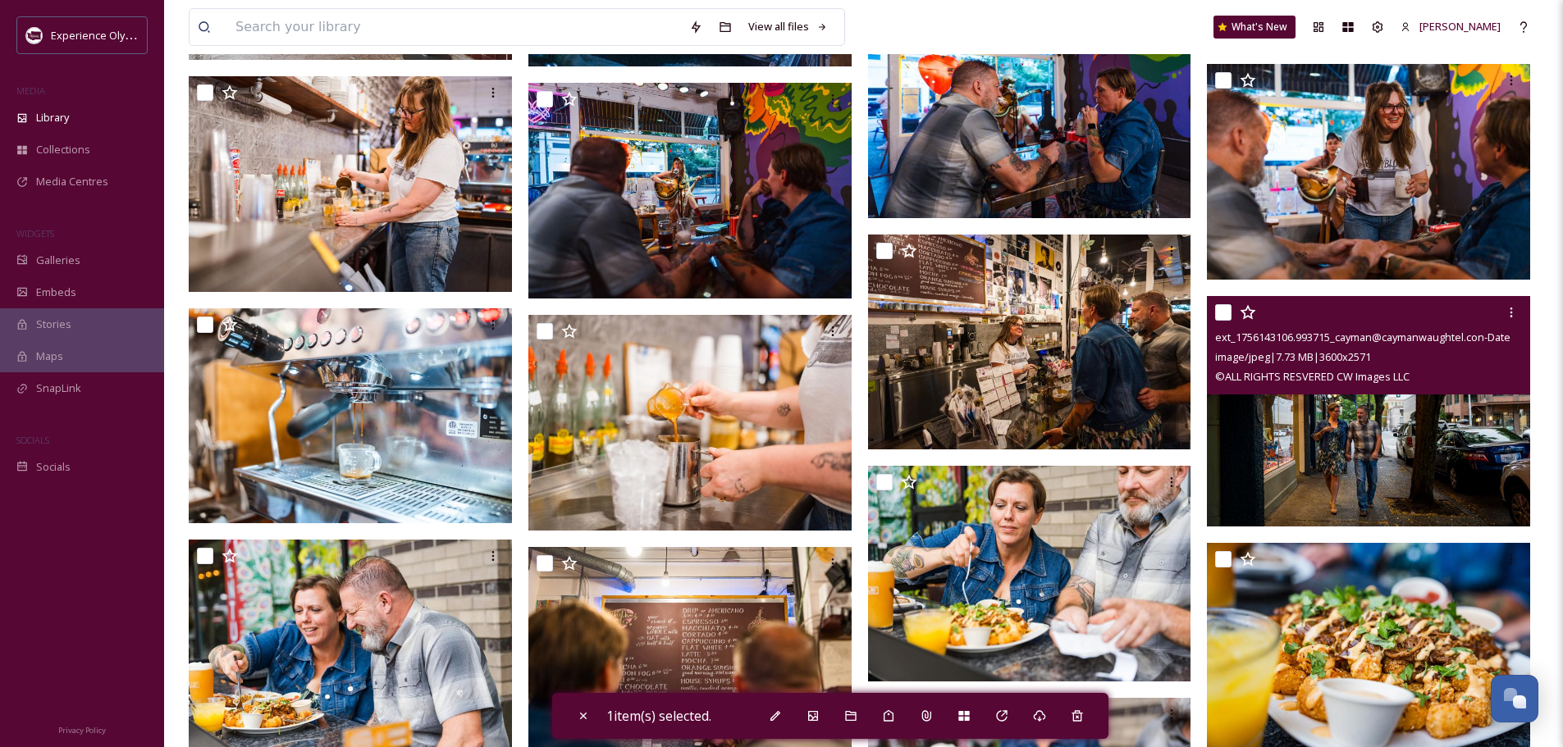
click at [1225, 308] on input "checkbox" at bounding box center [1223, 312] width 16 height 16
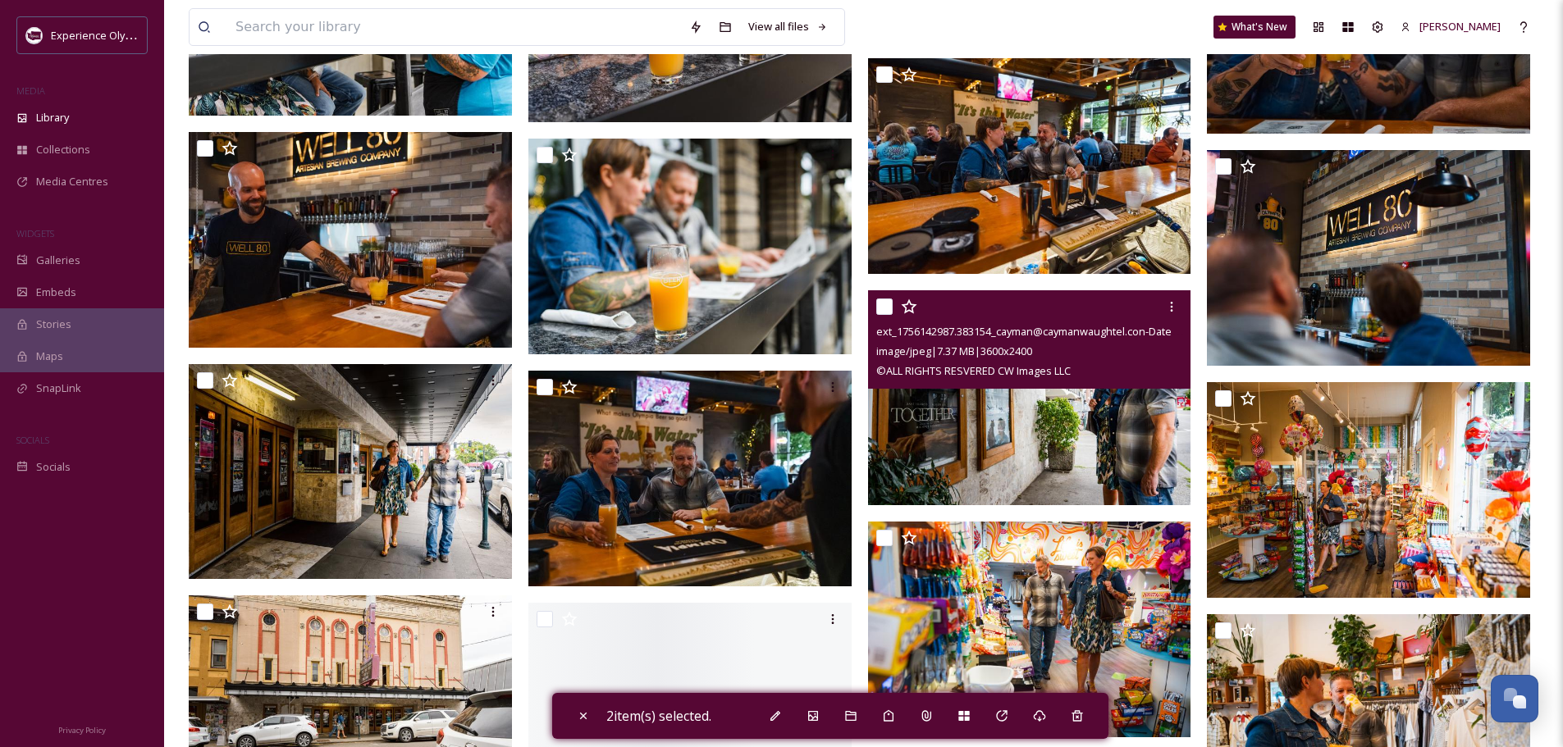
scroll to position [5085, 0]
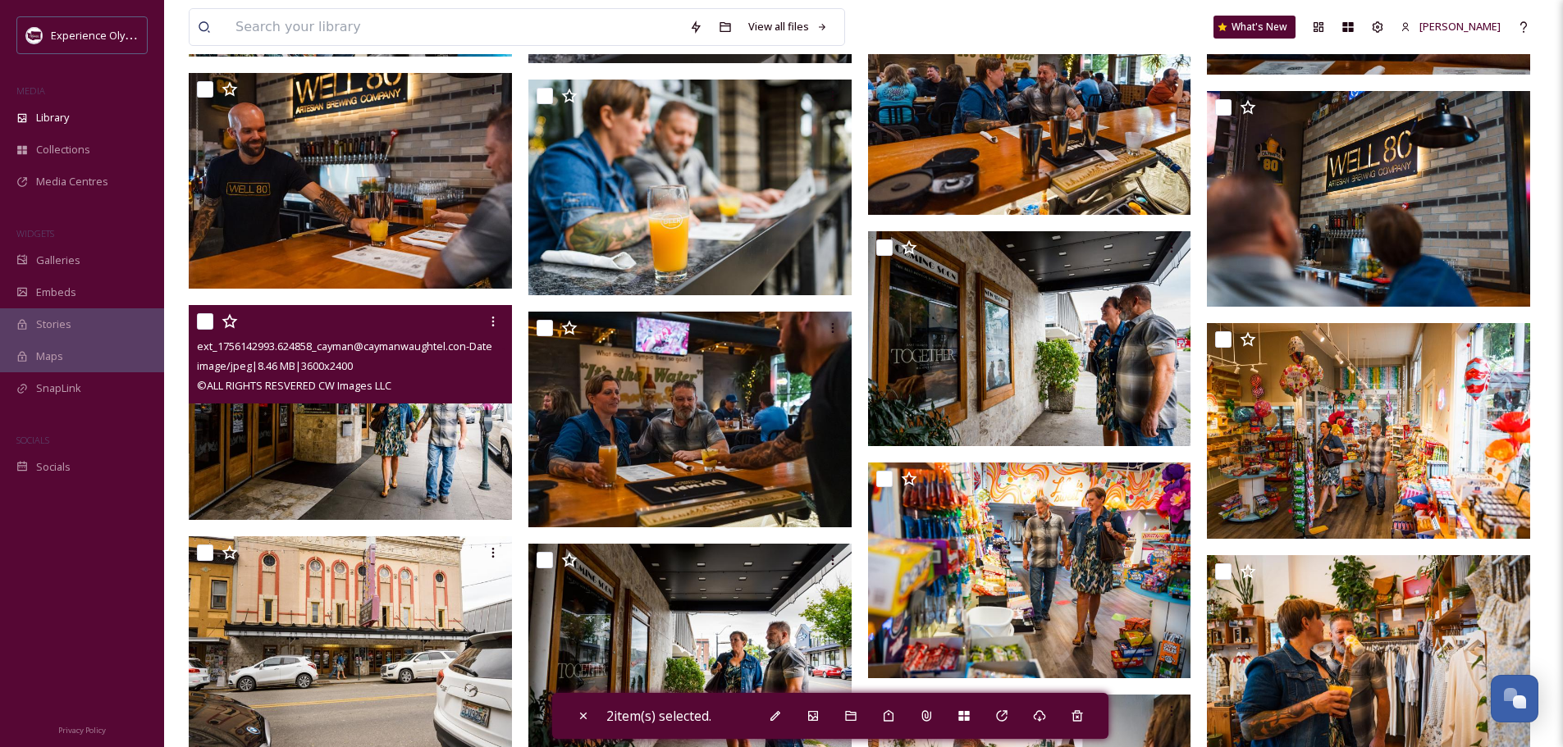
click at [204, 320] on input "checkbox" at bounding box center [205, 321] width 16 height 16
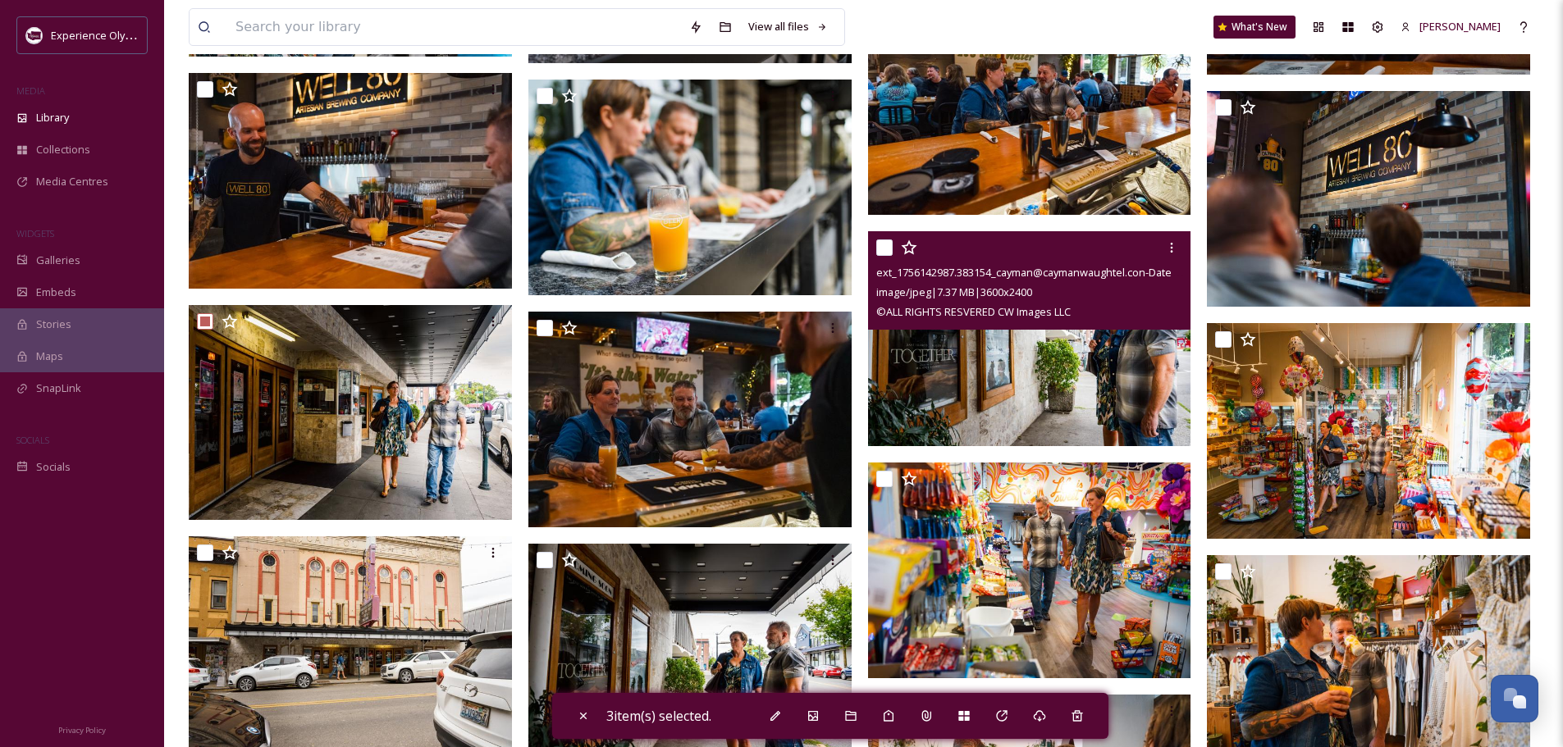
click at [879, 244] on input "checkbox" at bounding box center [884, 248] width 16 height 16
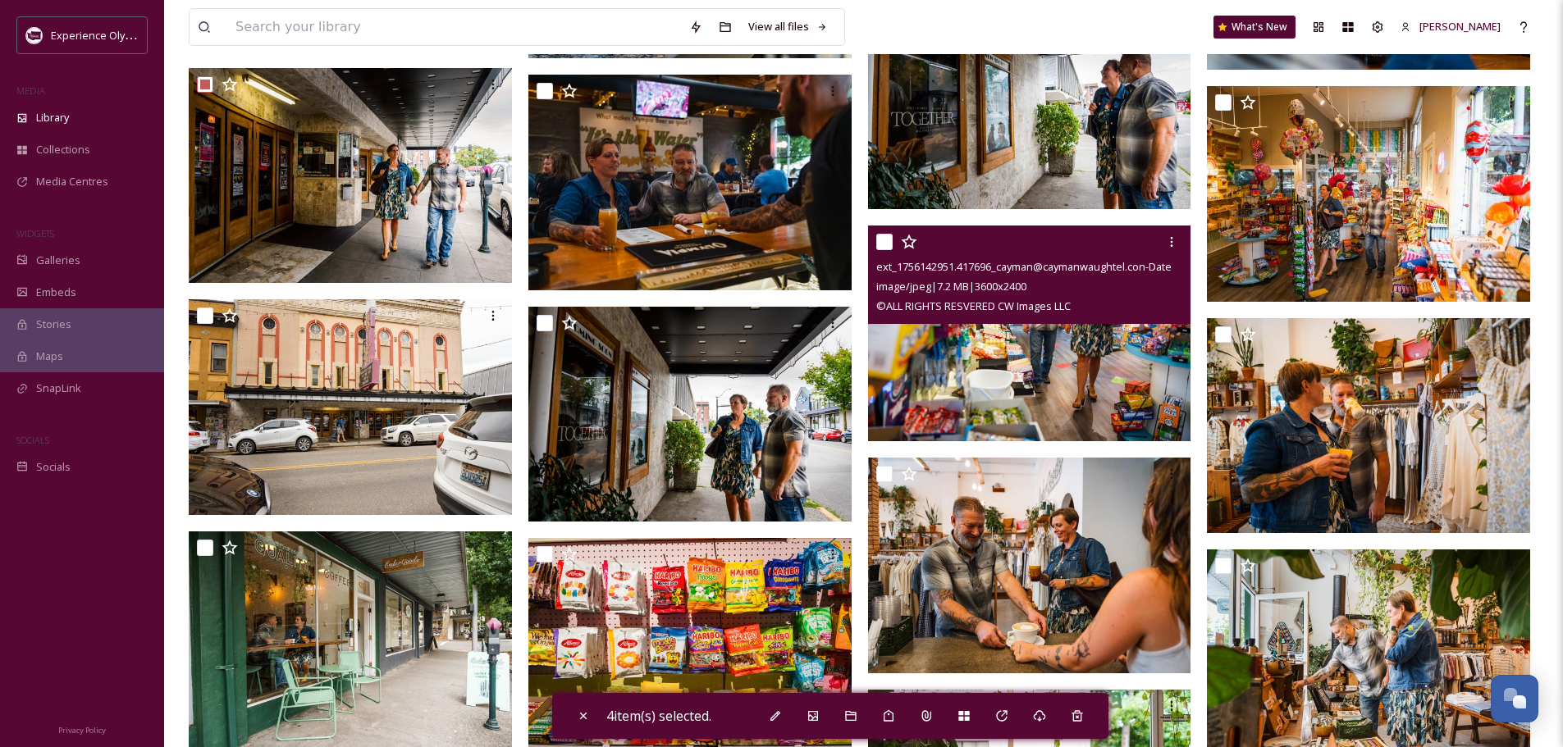
scroll to position [5332, 0]
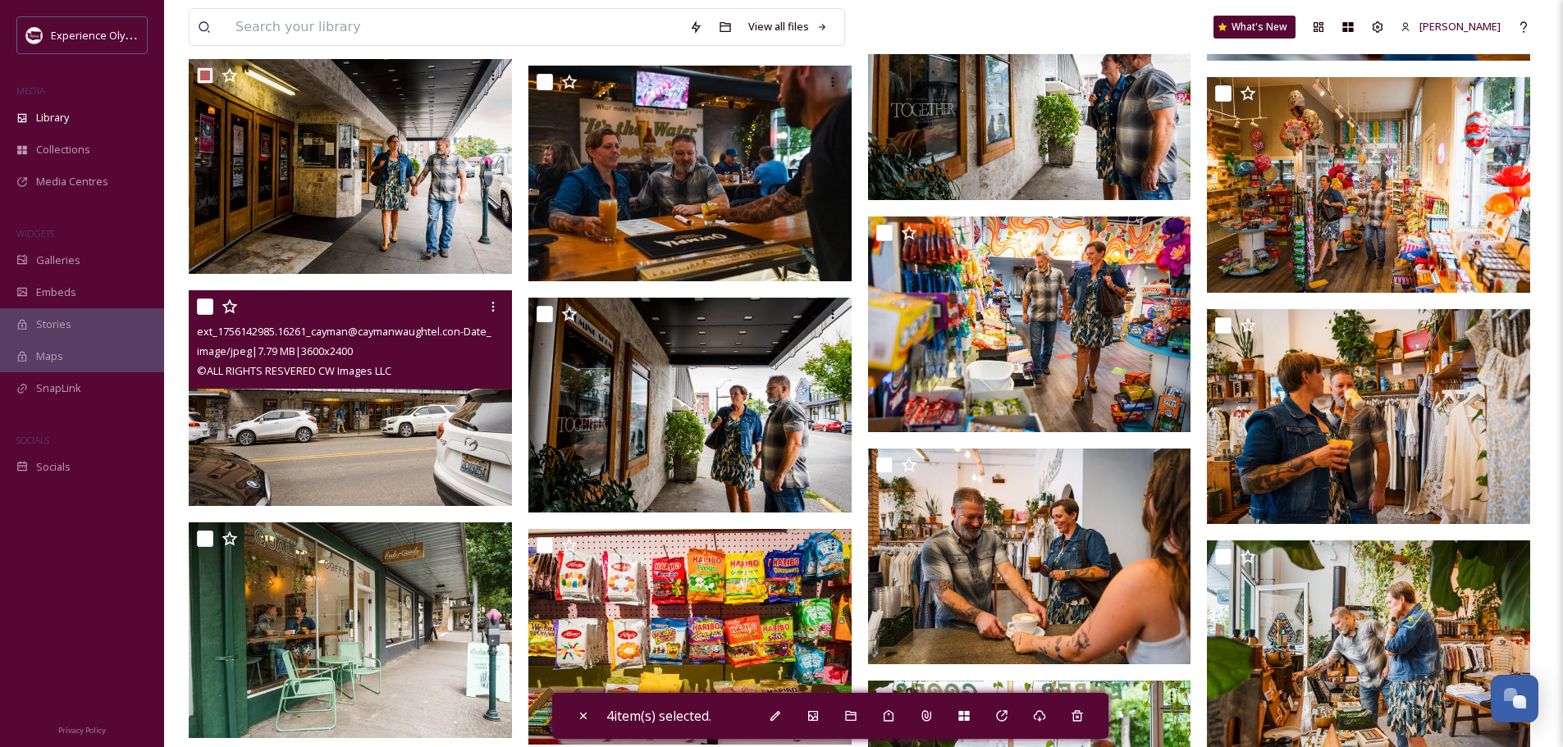
click at [203, 304] on input "checkbox" at bounding box center [205, 307] width 16 height 16
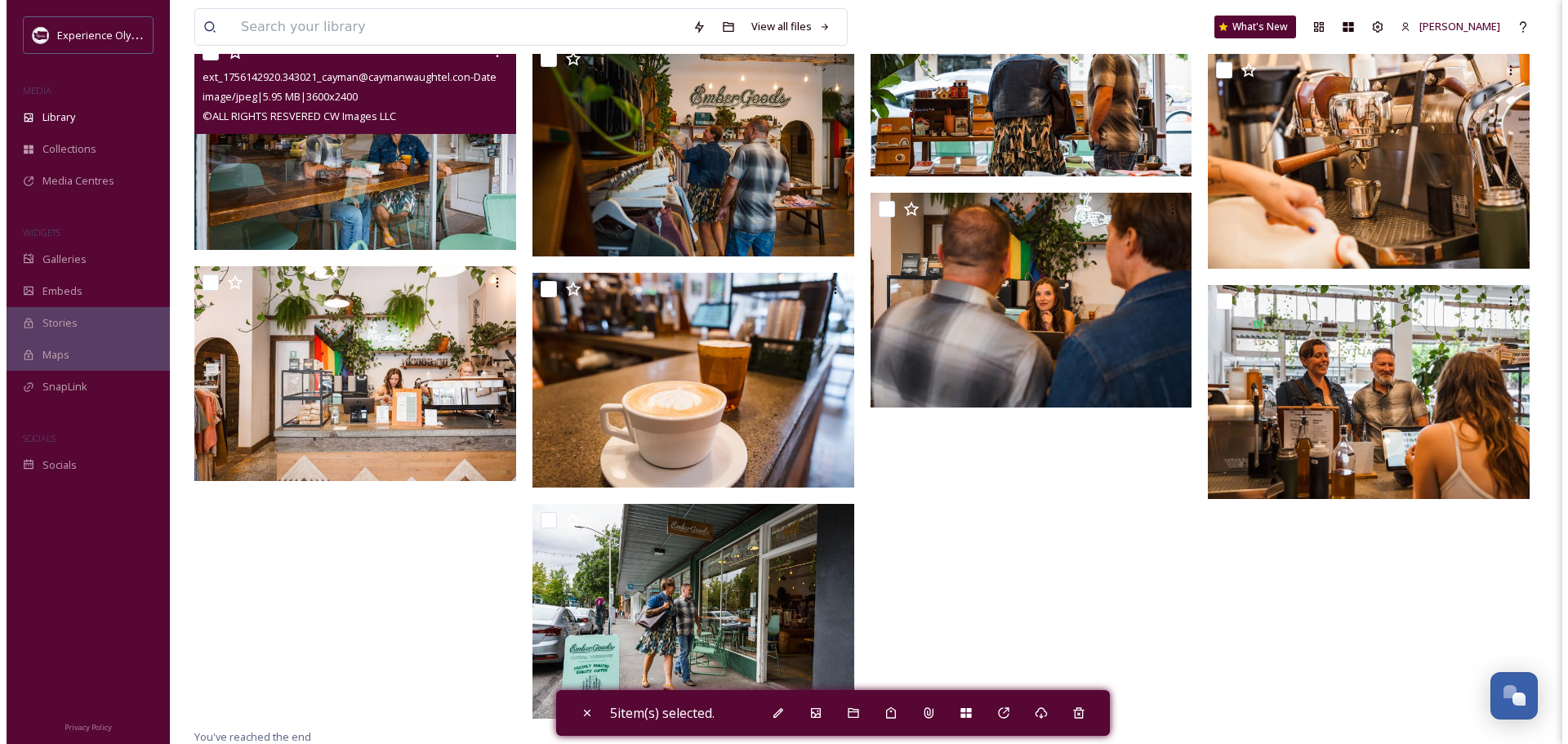
scroll to position [6029, 0]
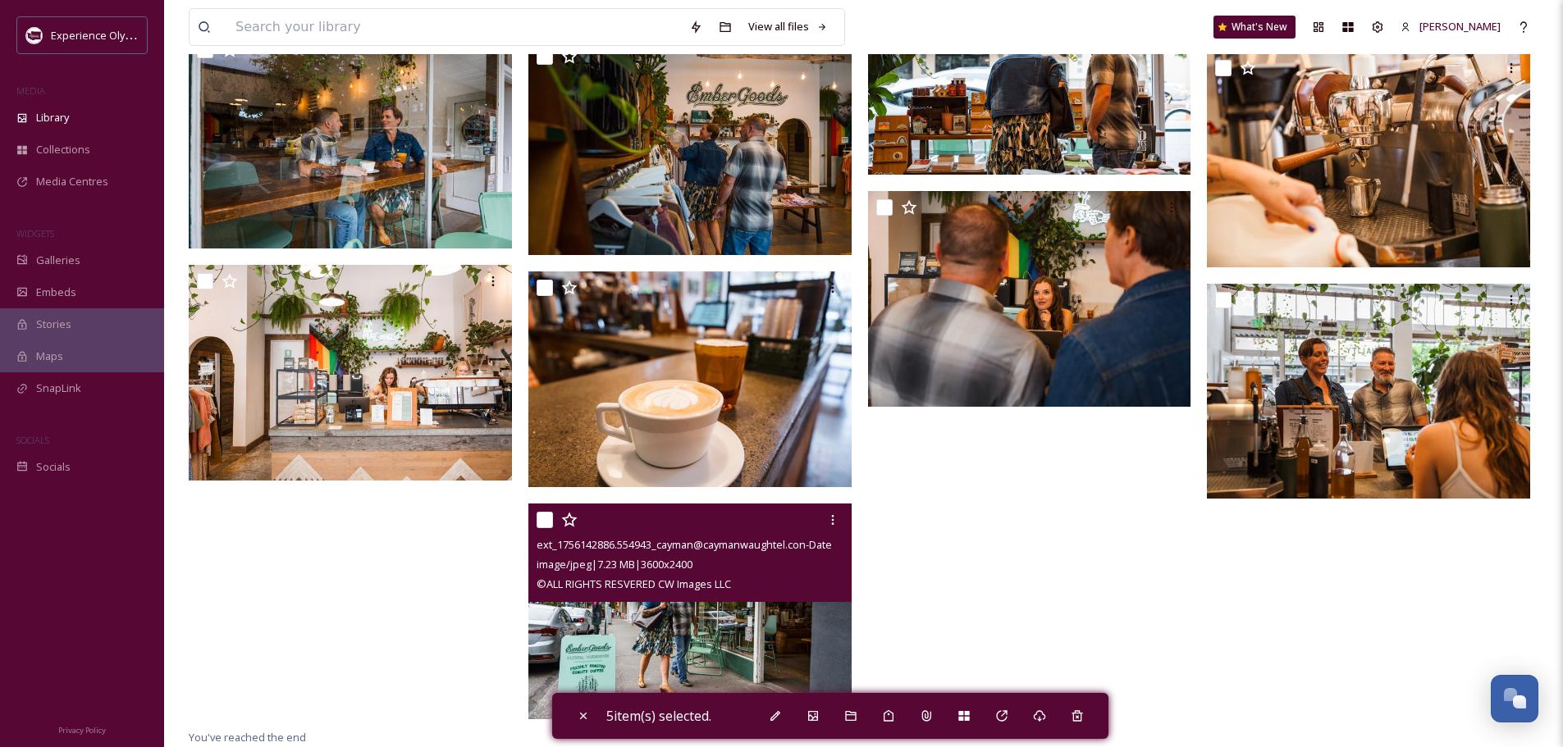
click at [536, 513] on div at bounding box center [544, 520] width 16 height 16
click at [545, 518] on input "checkbox" at bounding box center [544, 520] width 16 height 16
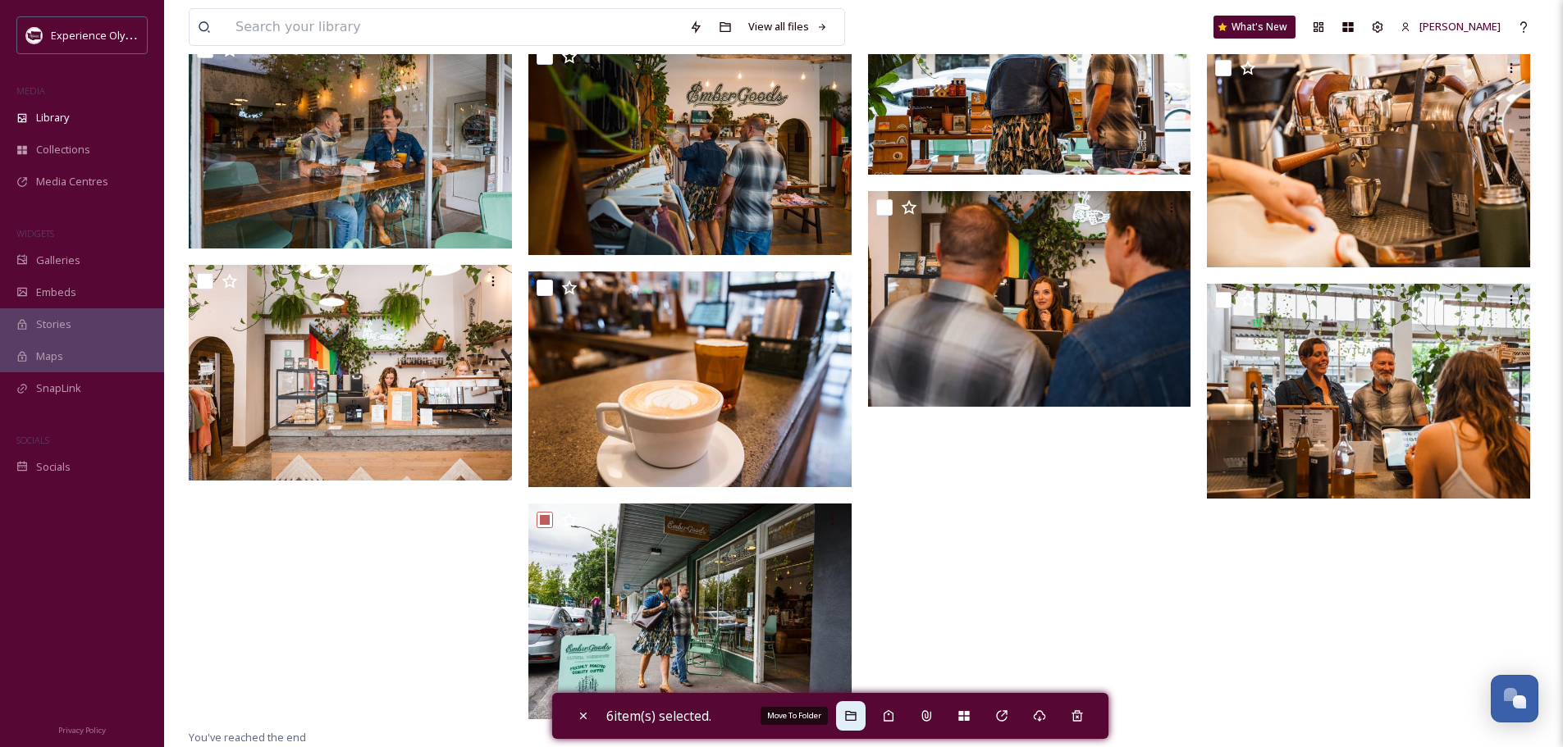
click at [852, 707] on div "Move To Folder" at bounding box center [851, 716] width 30 height 30
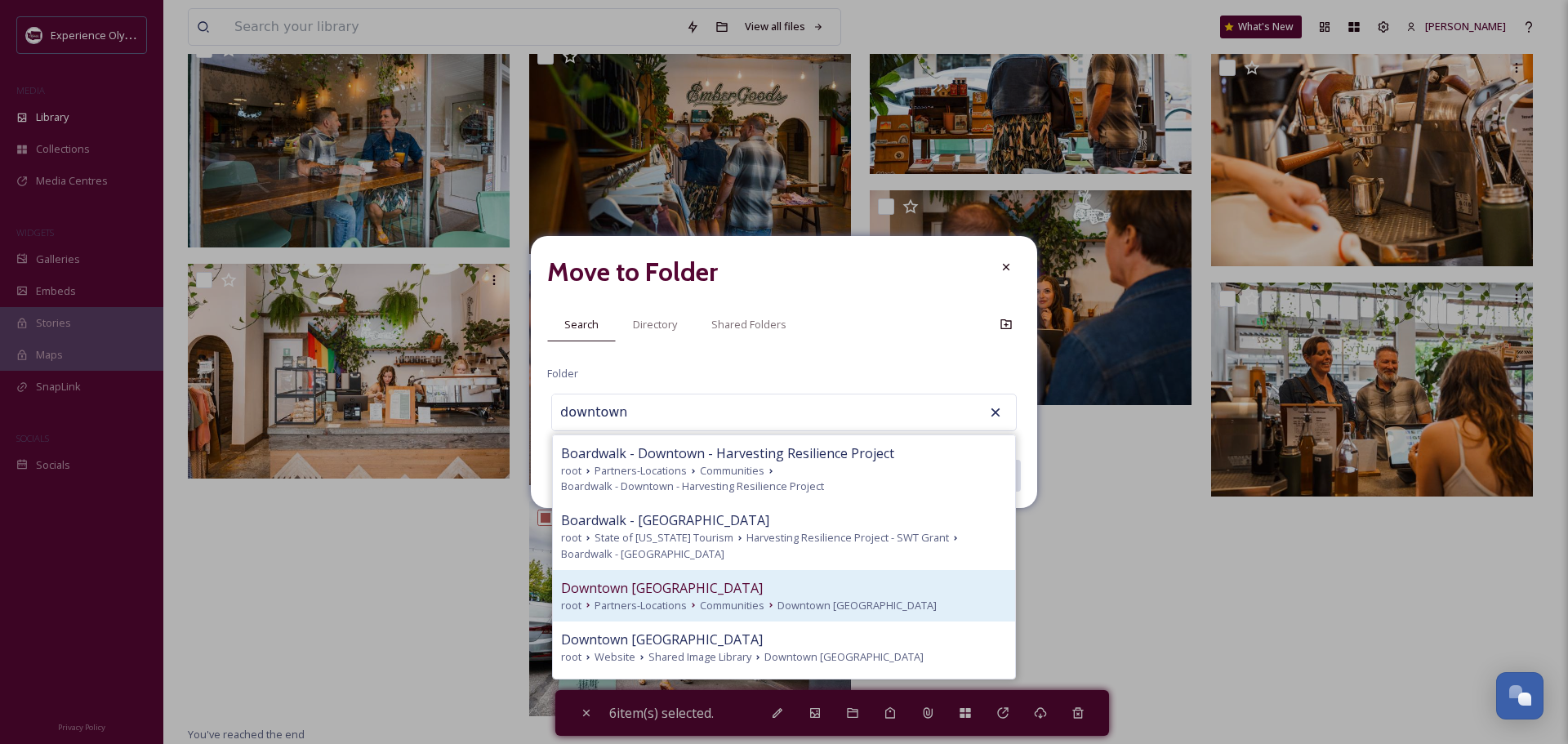
click at [659, 589] on span "Downtown Olympia" at bounding box center [662, 589] width 202 height 20
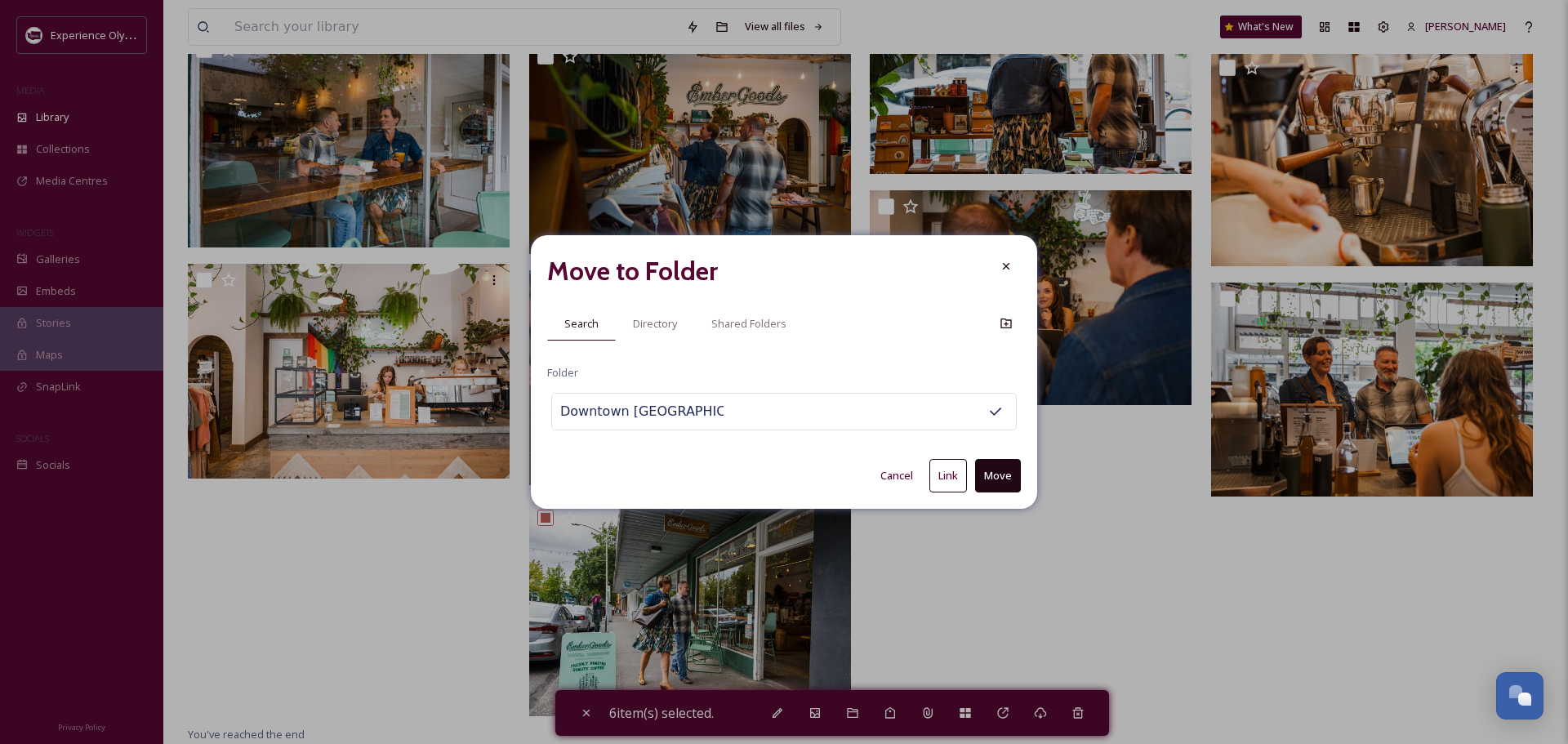
click at [947, 478] on button "Link" at bounding box center [948, 476] width 38 height 34
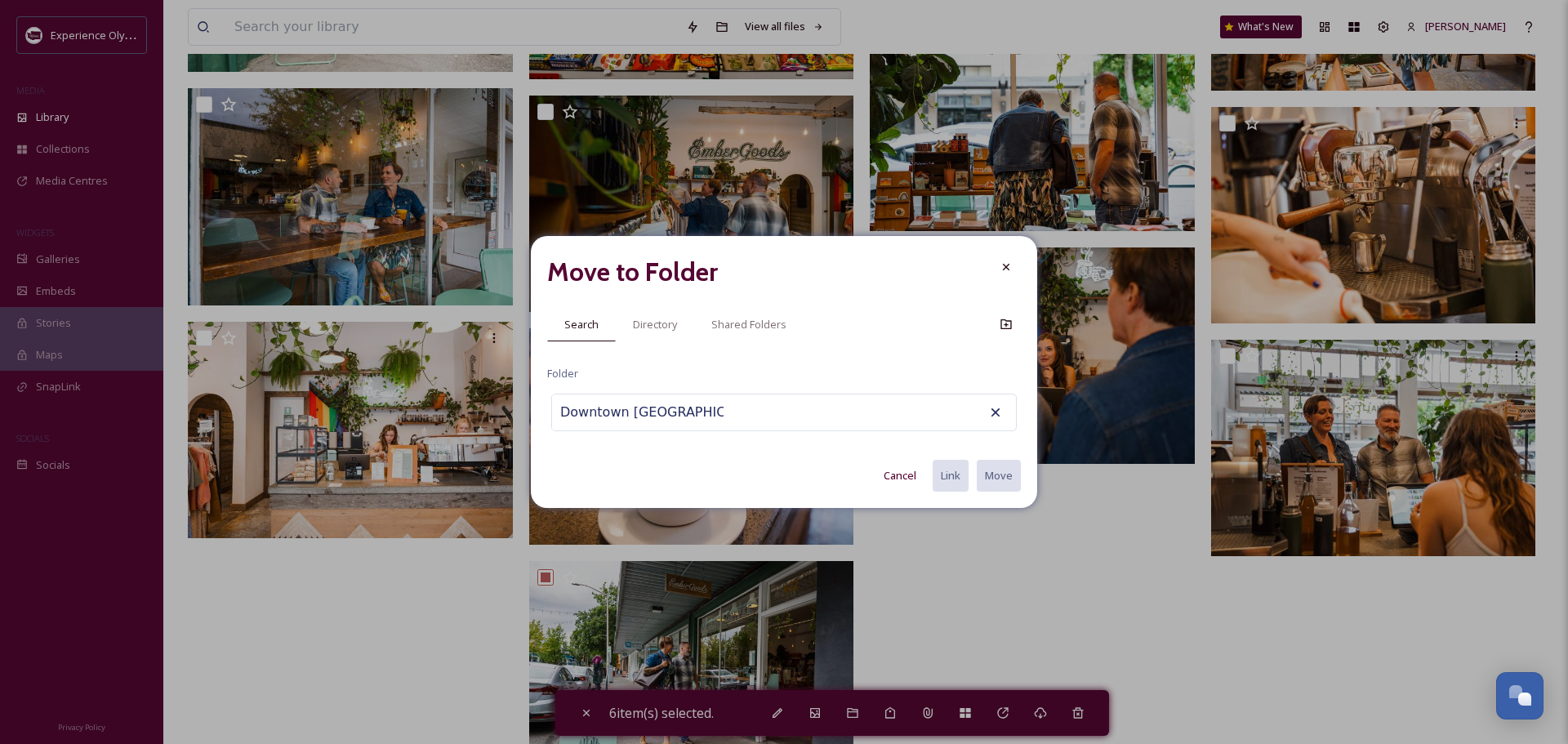
click at [688, 403] on input "Downtown Olympia" at bounding box center [641, 412] width 179 height 36
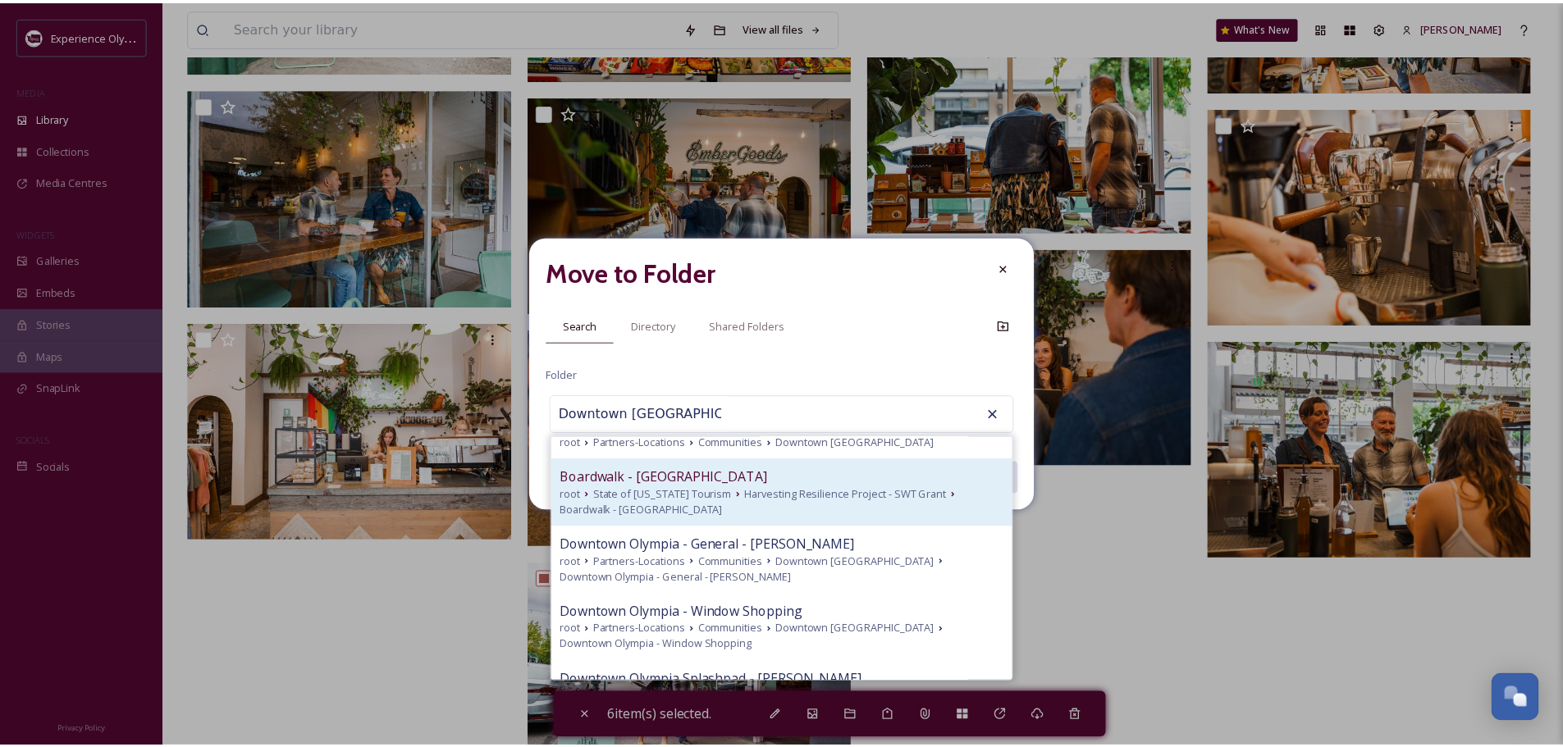
scroll to position [0, 0]
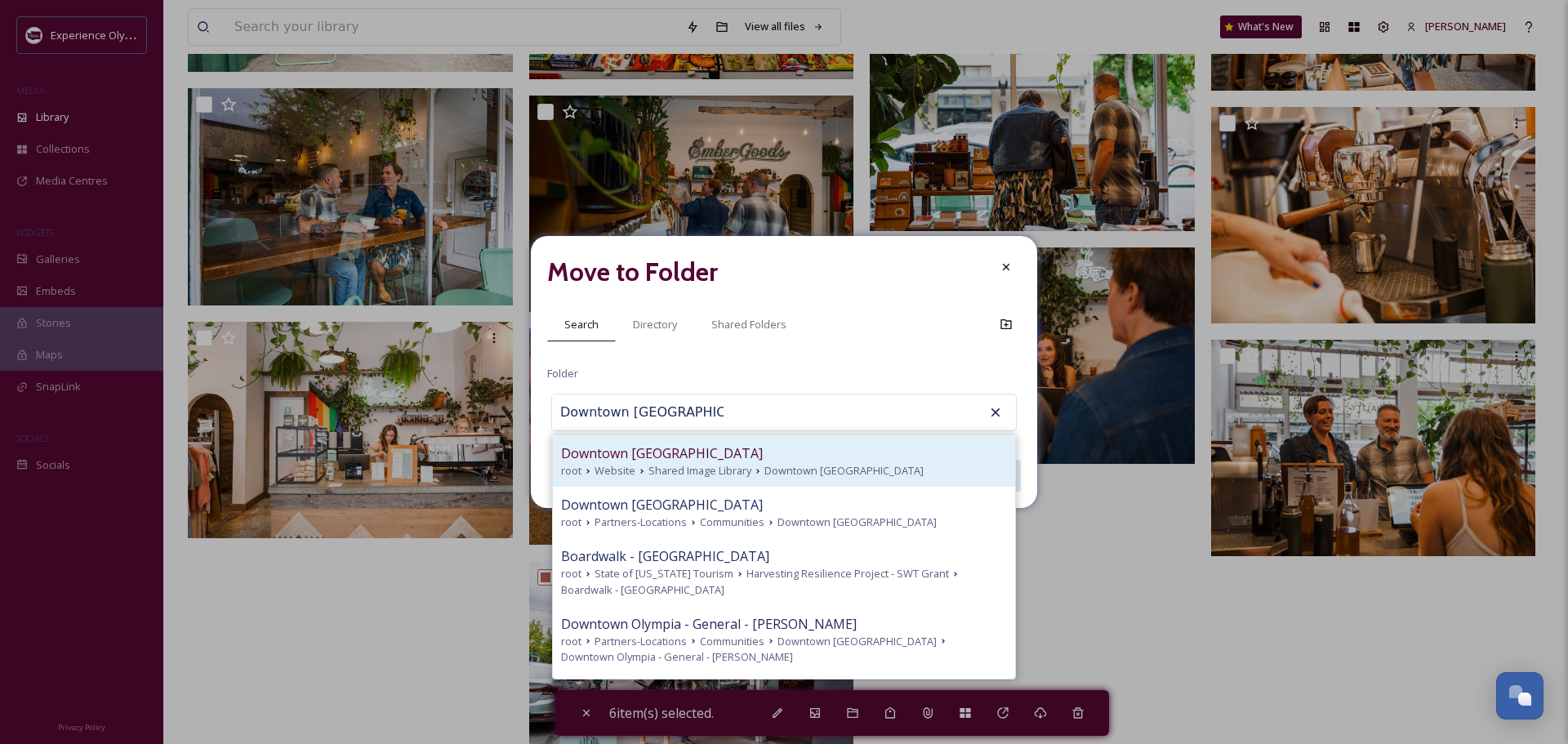
click at [733, 468] on span "Shared Image Library" at bounding box center [699, 471] width 103 height 16
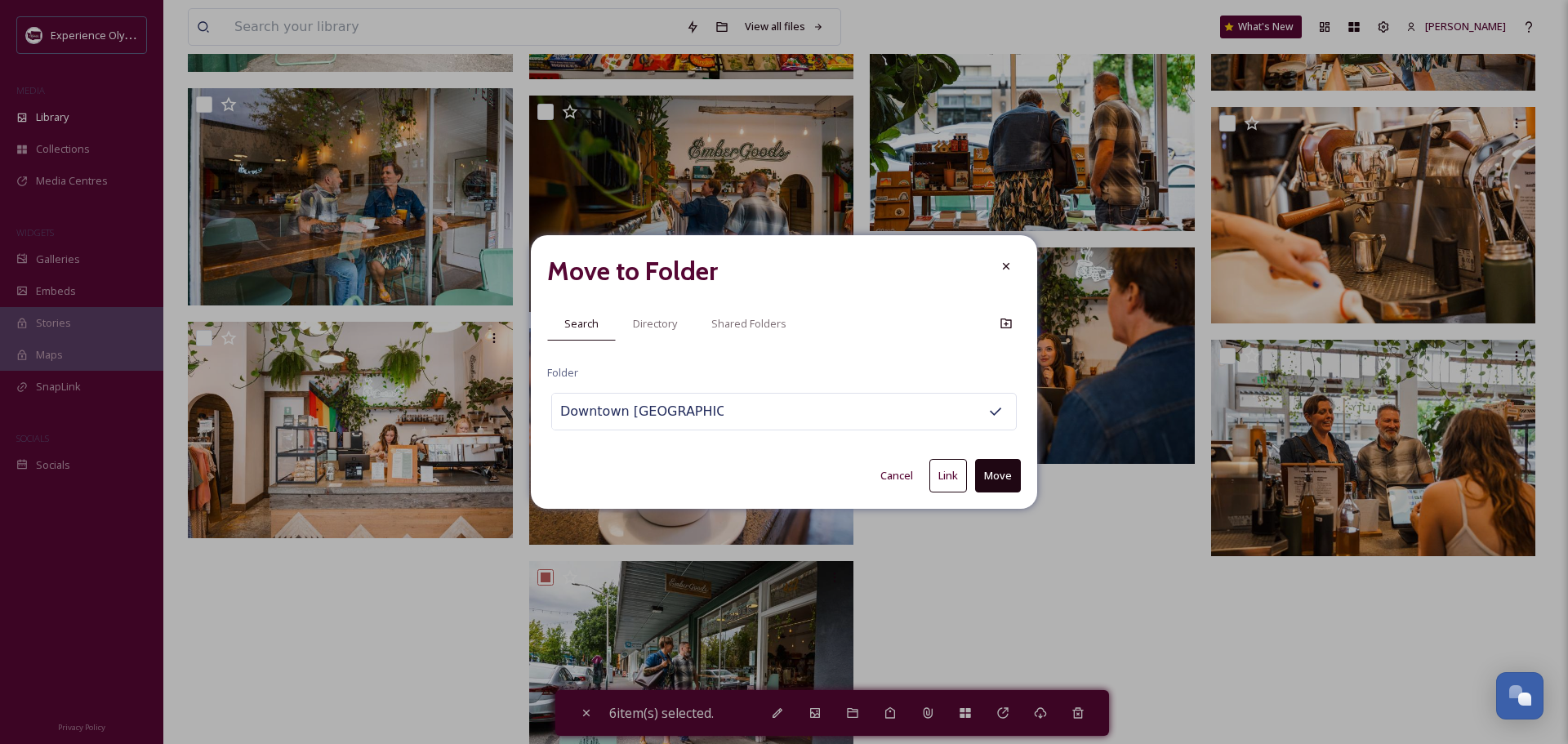
click at [938, 480] on button "Link" at bounding box center [948, 476] width 38 height 34
click at [1005, 265] on icon at bounding box center [1006, 267] width 13 height 13
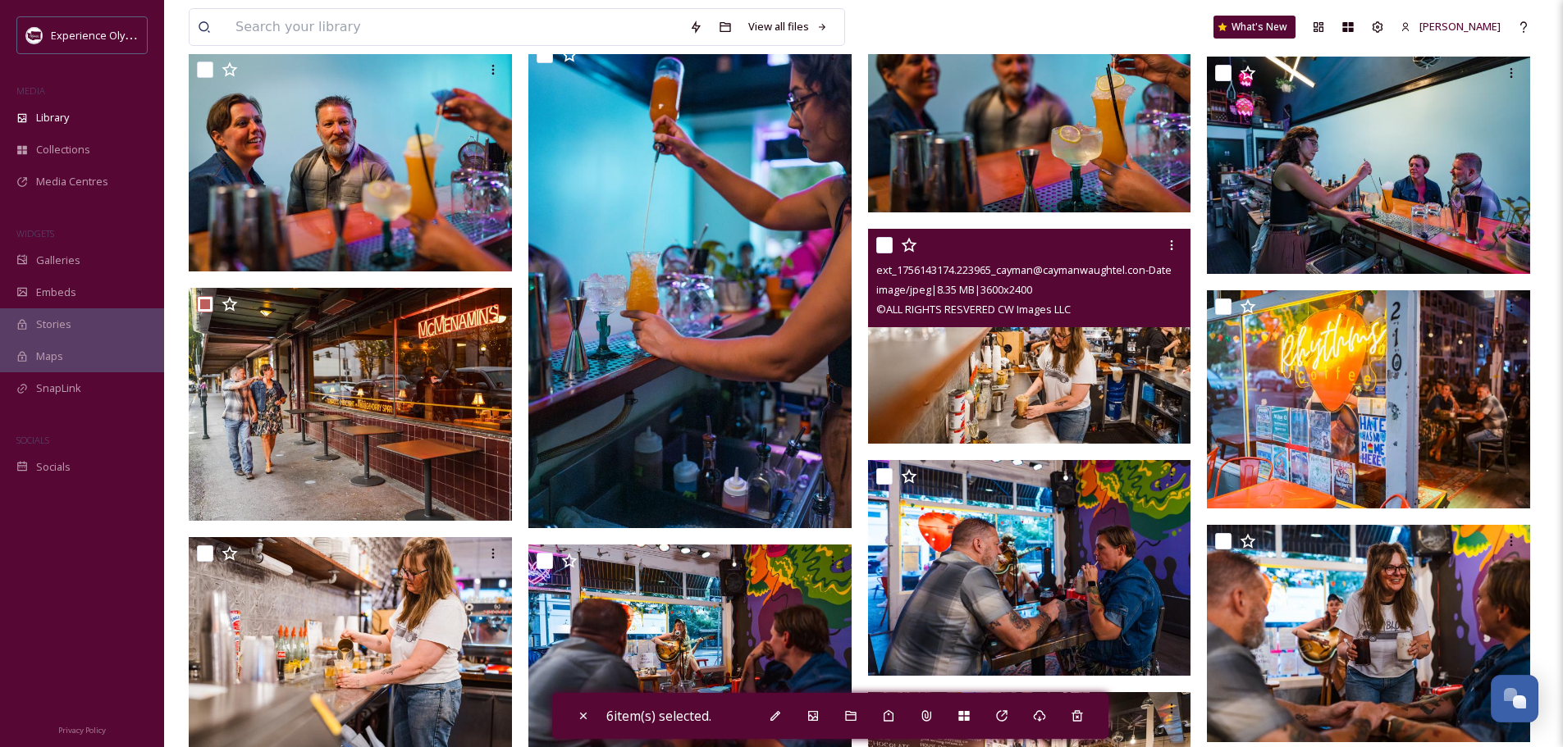
scroll to position [3264, 0]
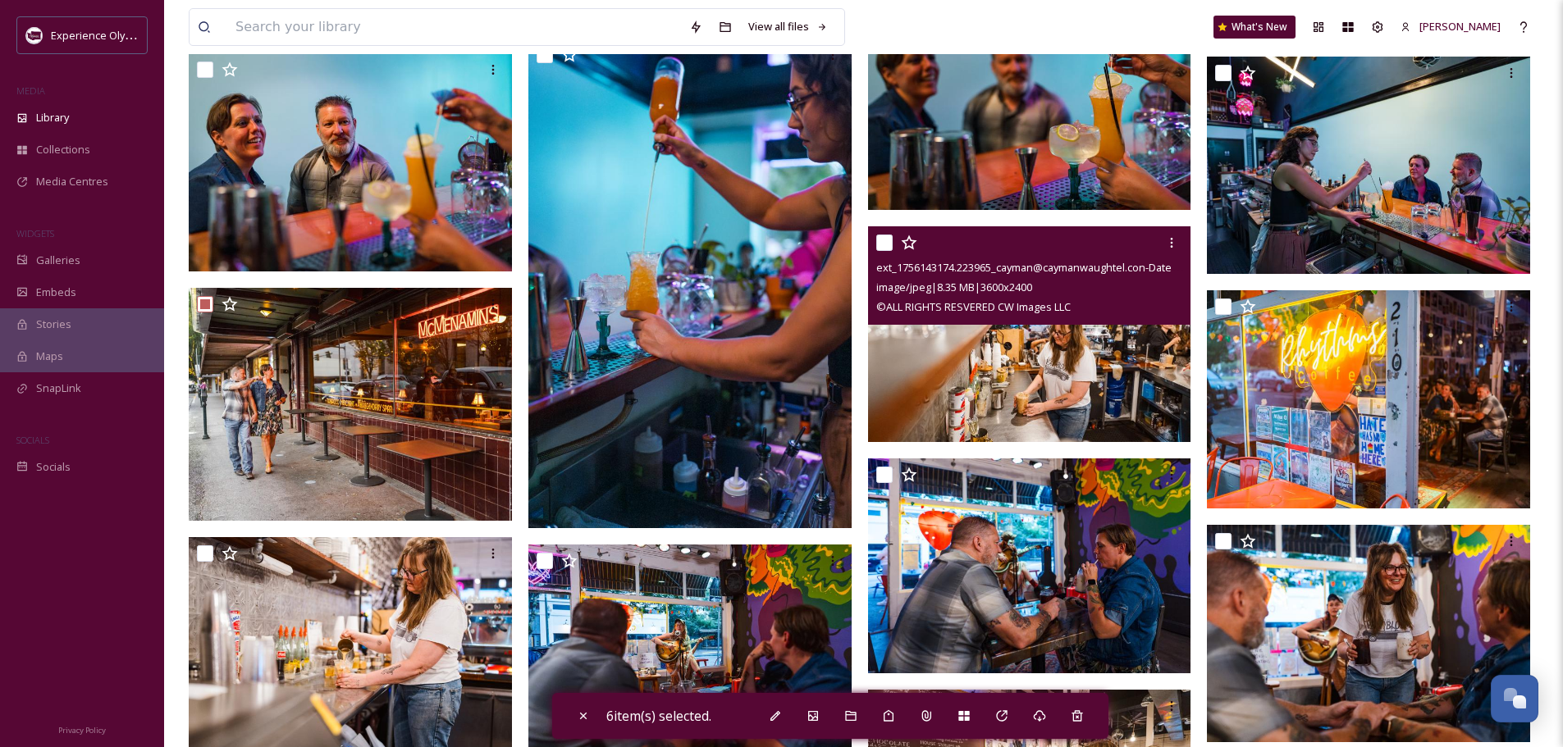
click at [878, 240] on input "checkbox" at bounding box center [884, 243] width 16 height 16
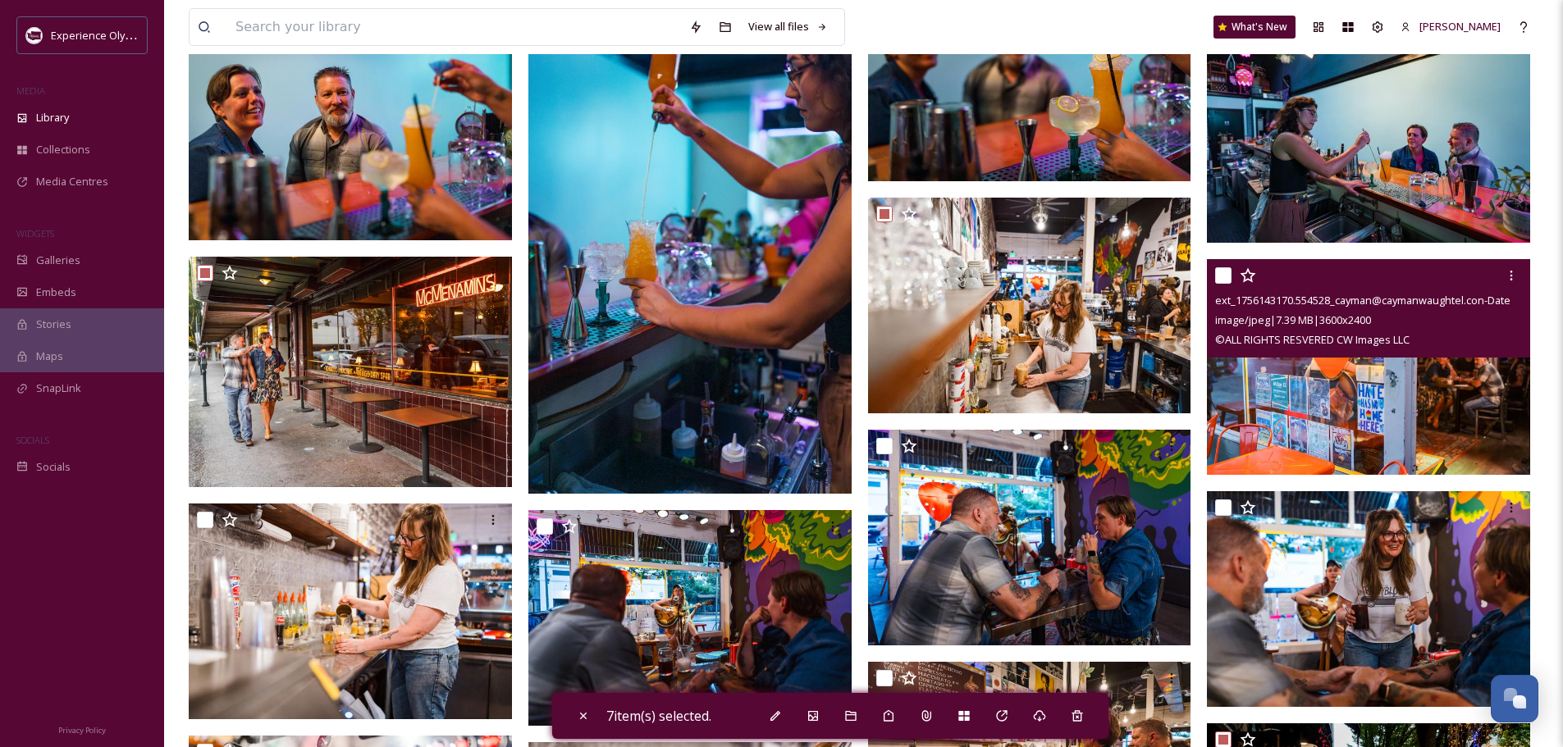
click at [1223, 276] on input "checkbox" at bounding box center [1223, 275] width 16 height 16
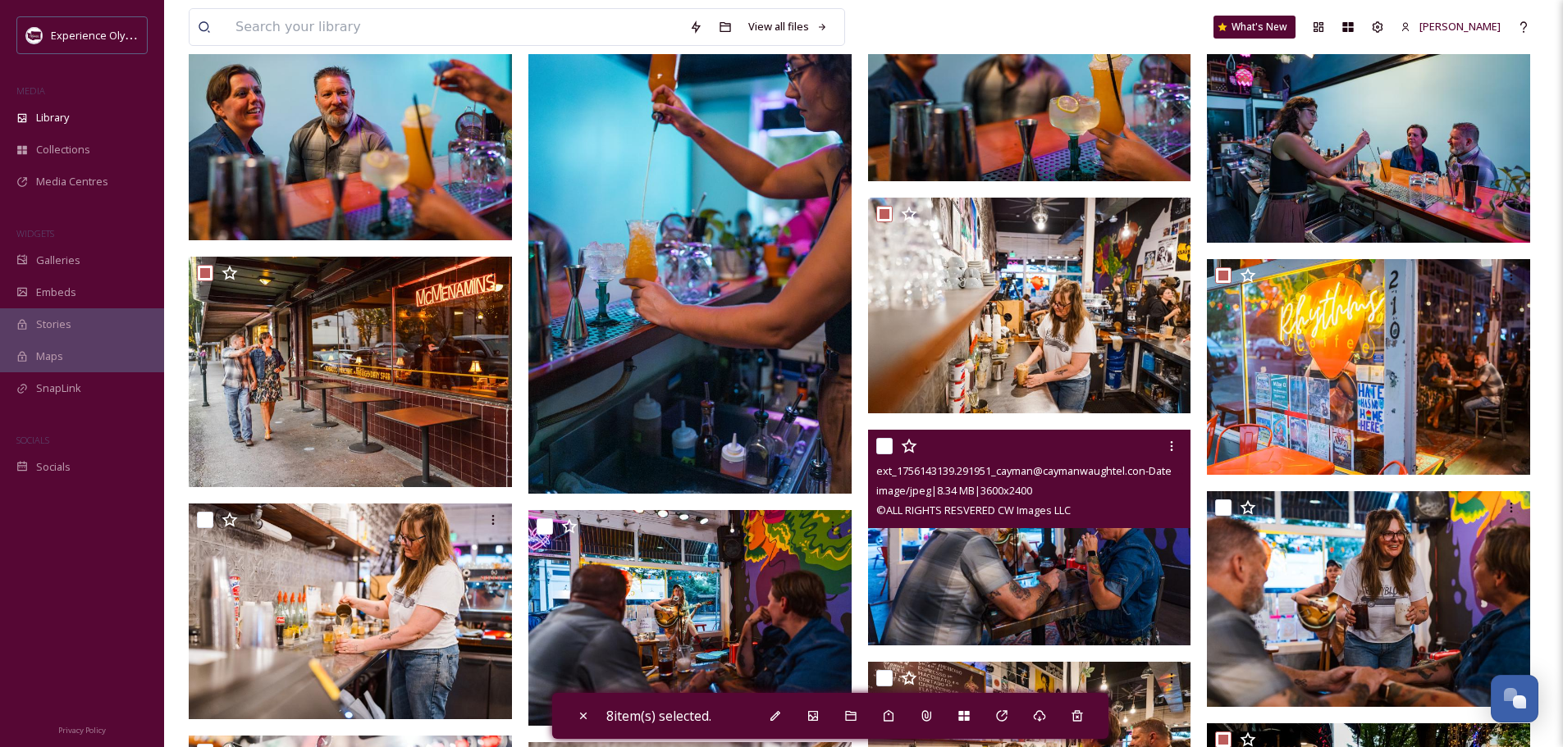
click at [878, 444] on input "checkbox" at bounding box center [884, 446] width 16 height 16
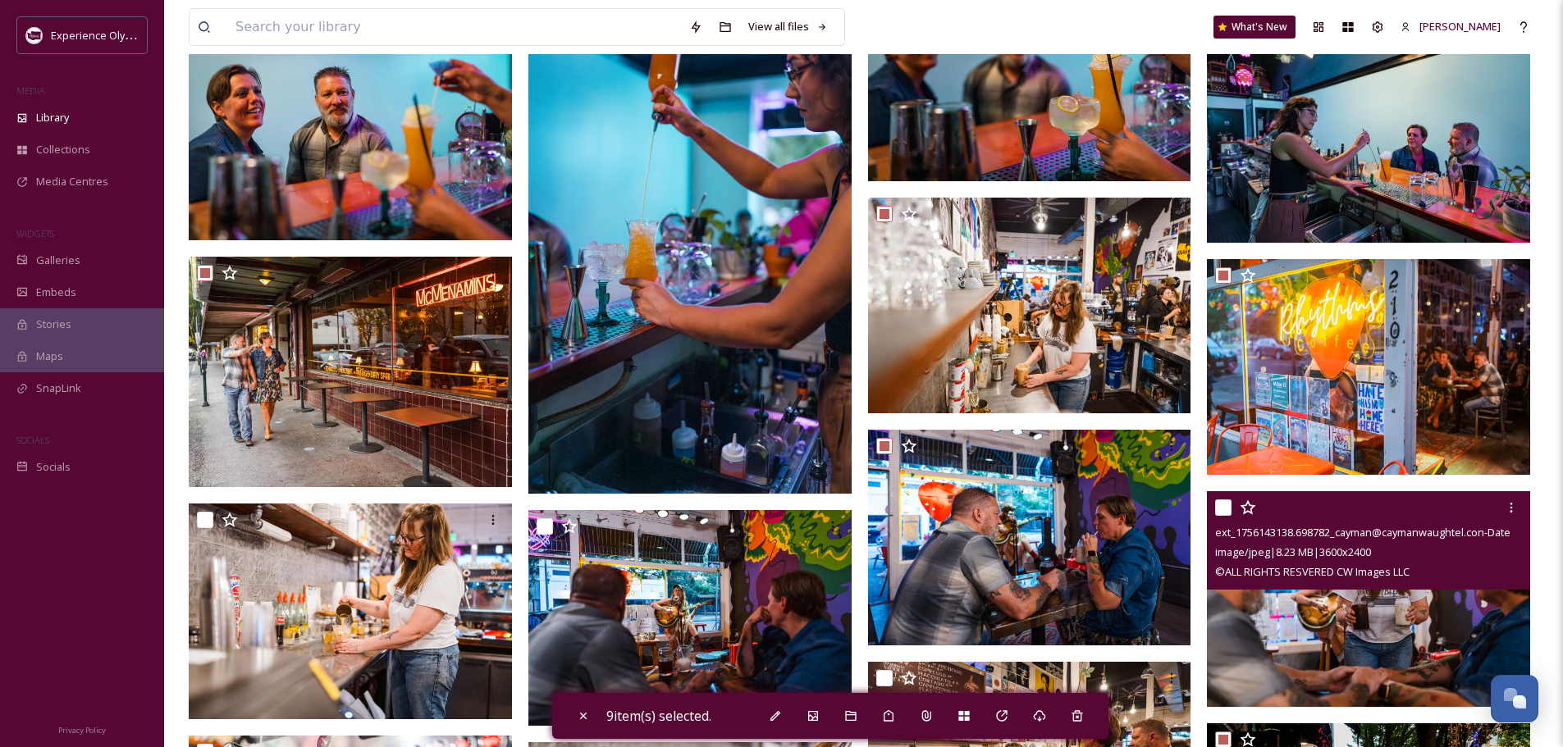
click at [1221, 502] on input "checkbox" at bounding box center [1223, 508] width 16 height 16
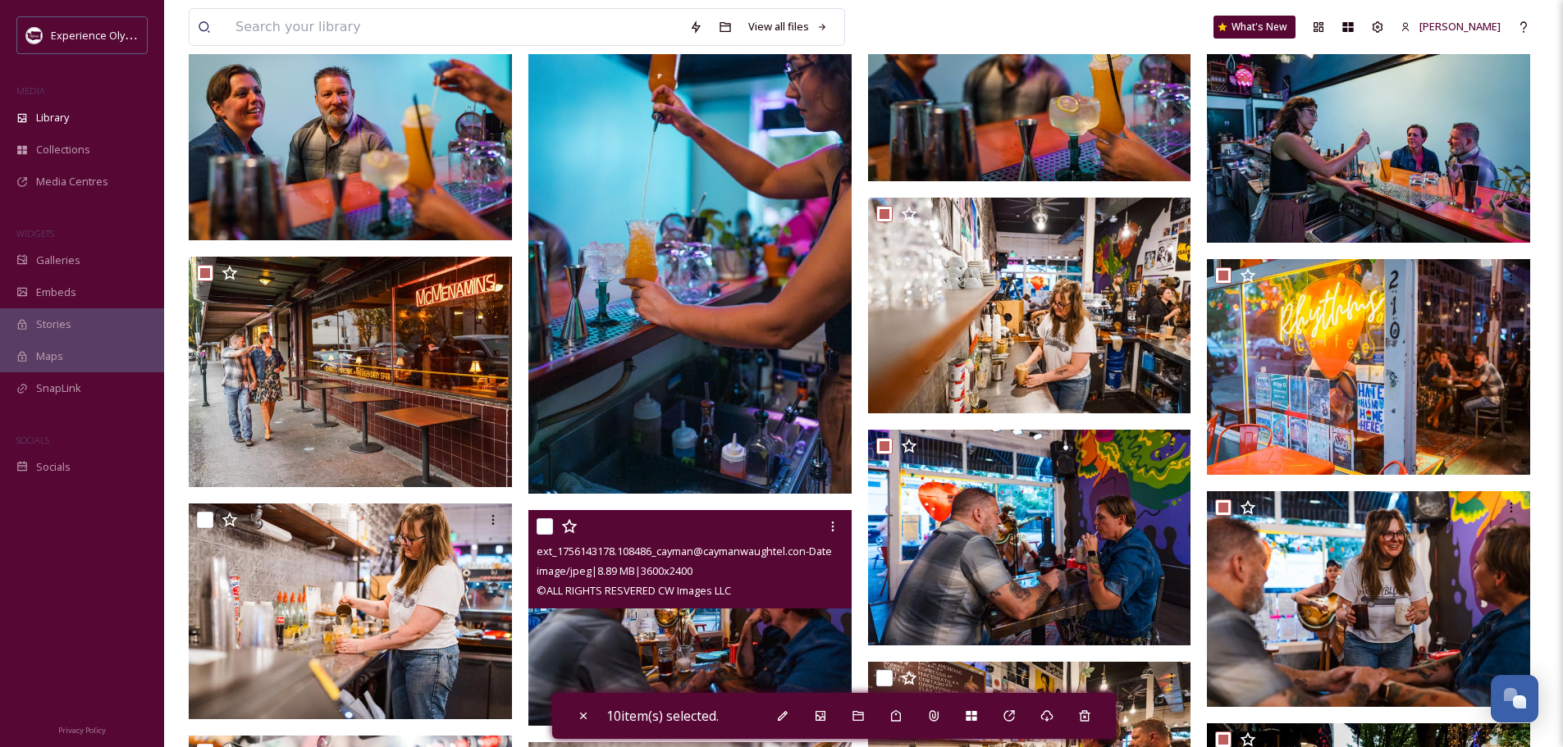
click at [541, 522] on input "checkbox" at bounding box center [544, 526] width 16 height 16
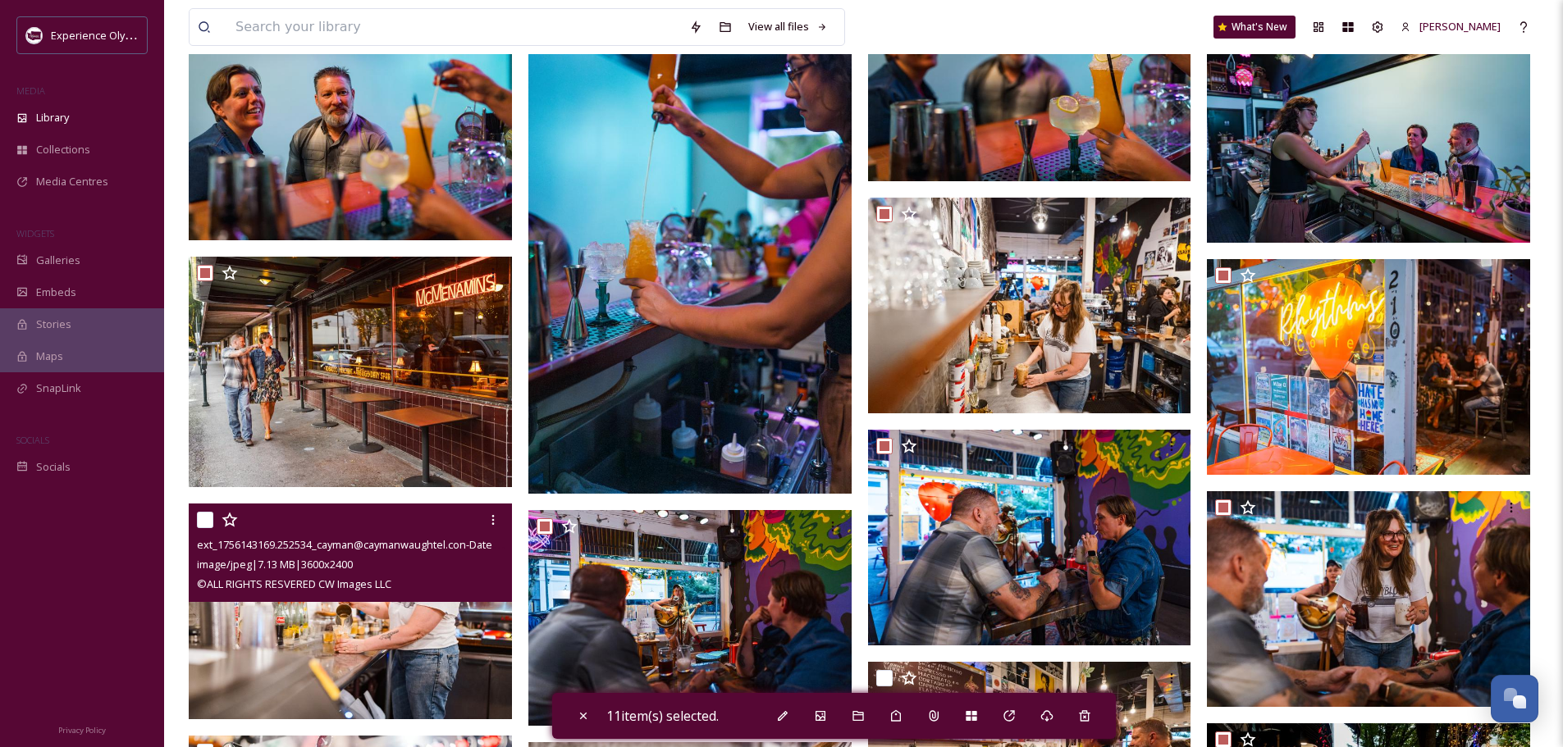
click at [205, 518] on input "checkbox" at bounding box center [205, 520] width 16 height 16
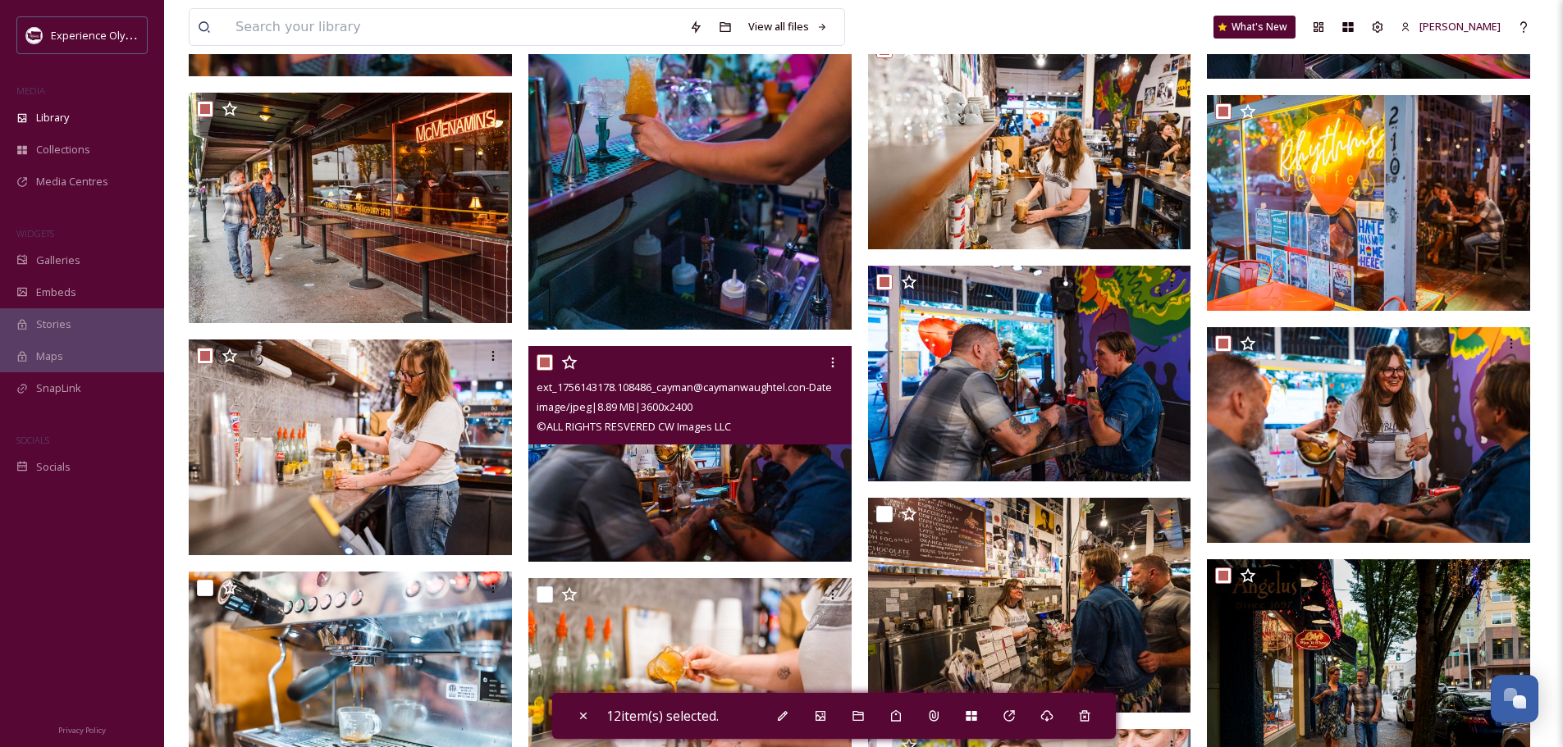
scroll to position [3510, 0]
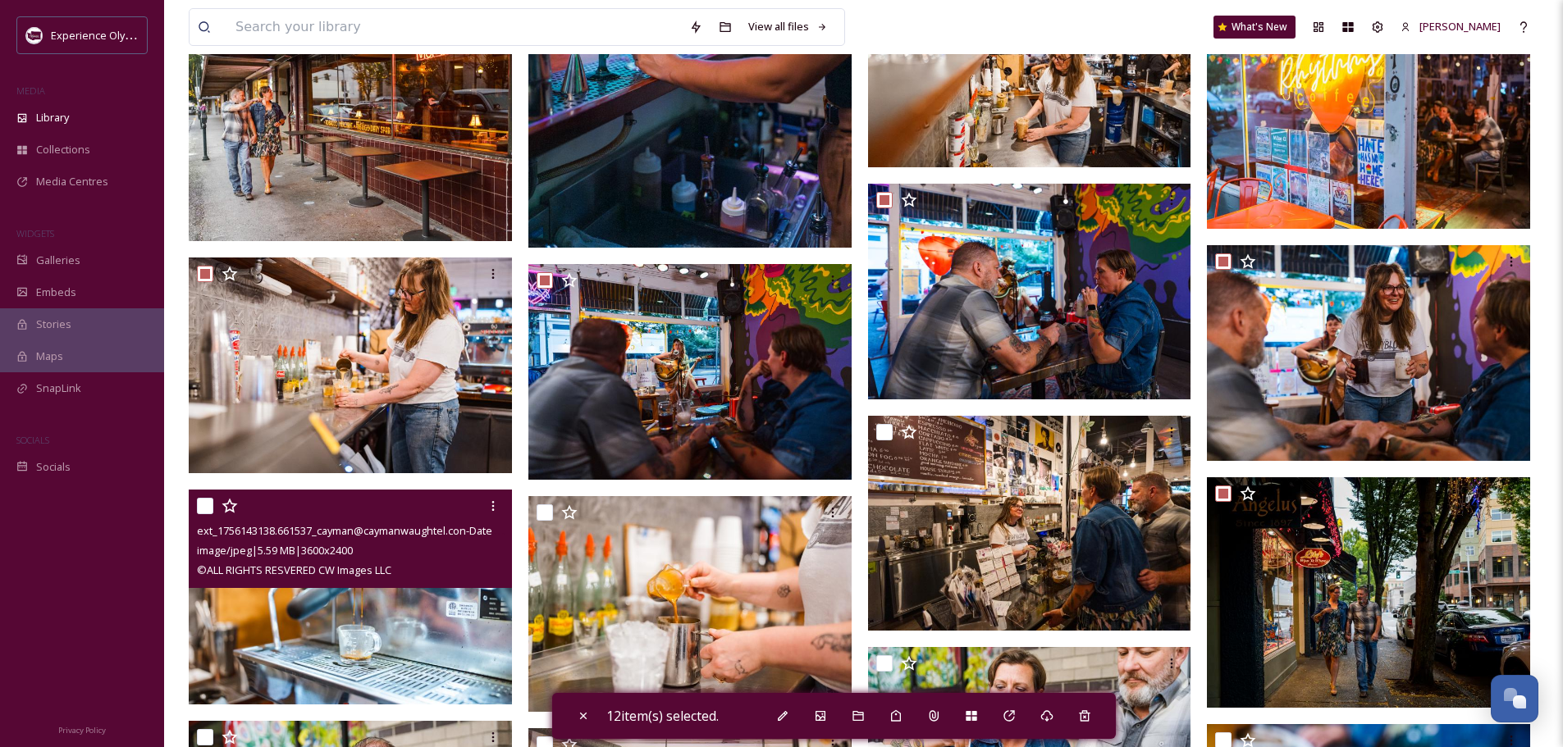
click at [203, 504] on input "checkbox" at bounding box center [205, 506] width 16 height 16
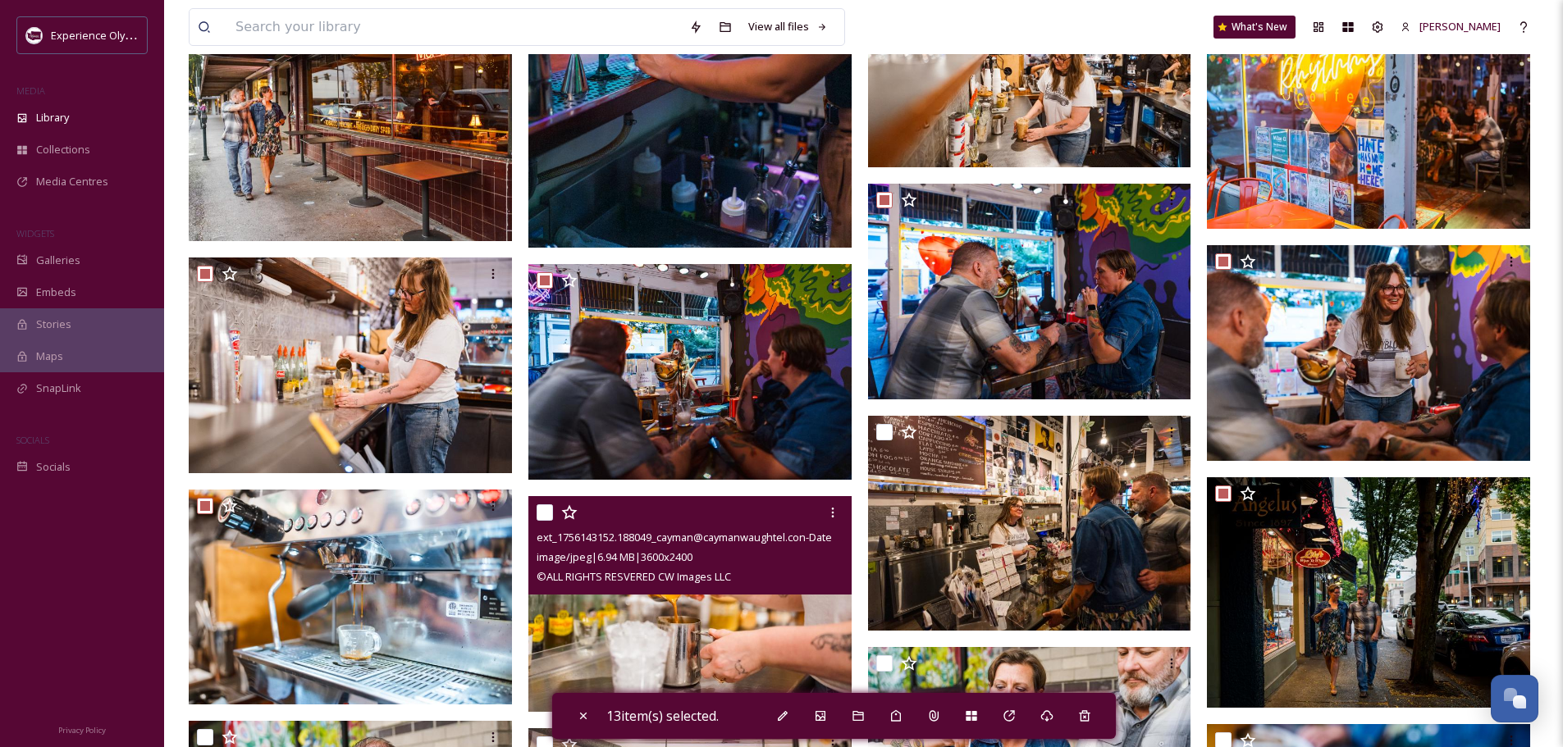
click at [541, 510] on input "checkbox" at bounding box center [544, 512] width 16 height 16
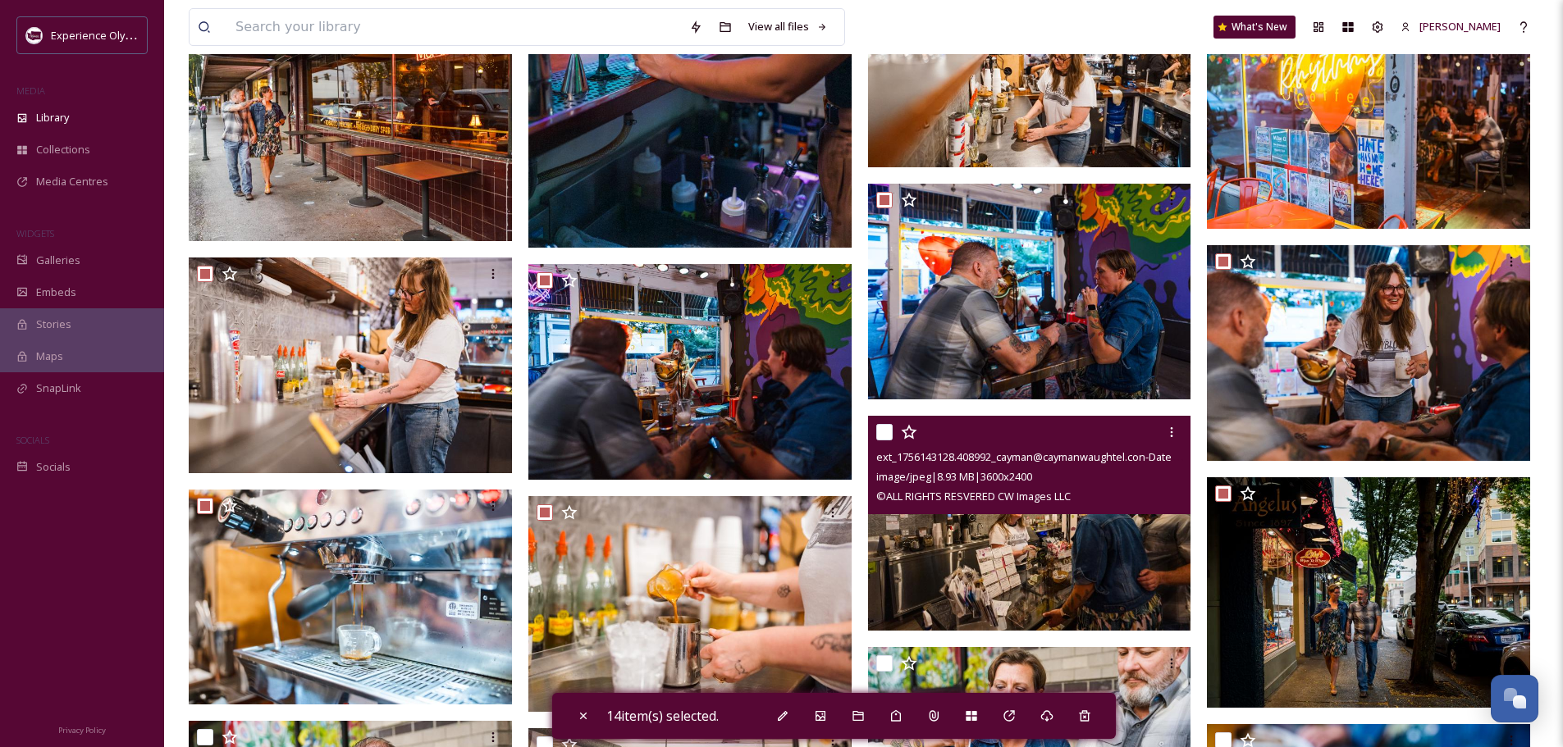
click at [883, 427] on input "checkbox" at bounding box center [884, 432] width 16 height 16
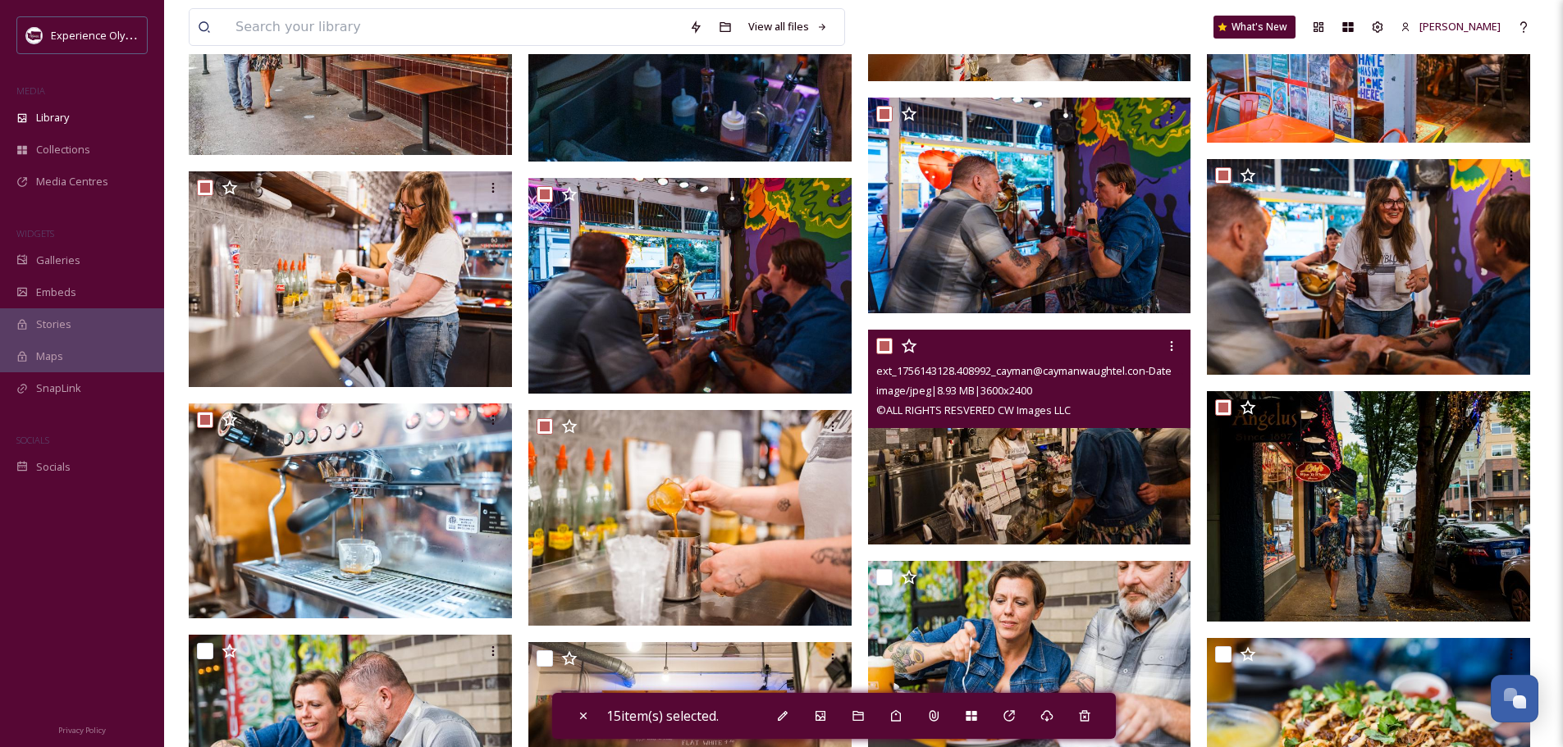
scroll to position [3756, 0]
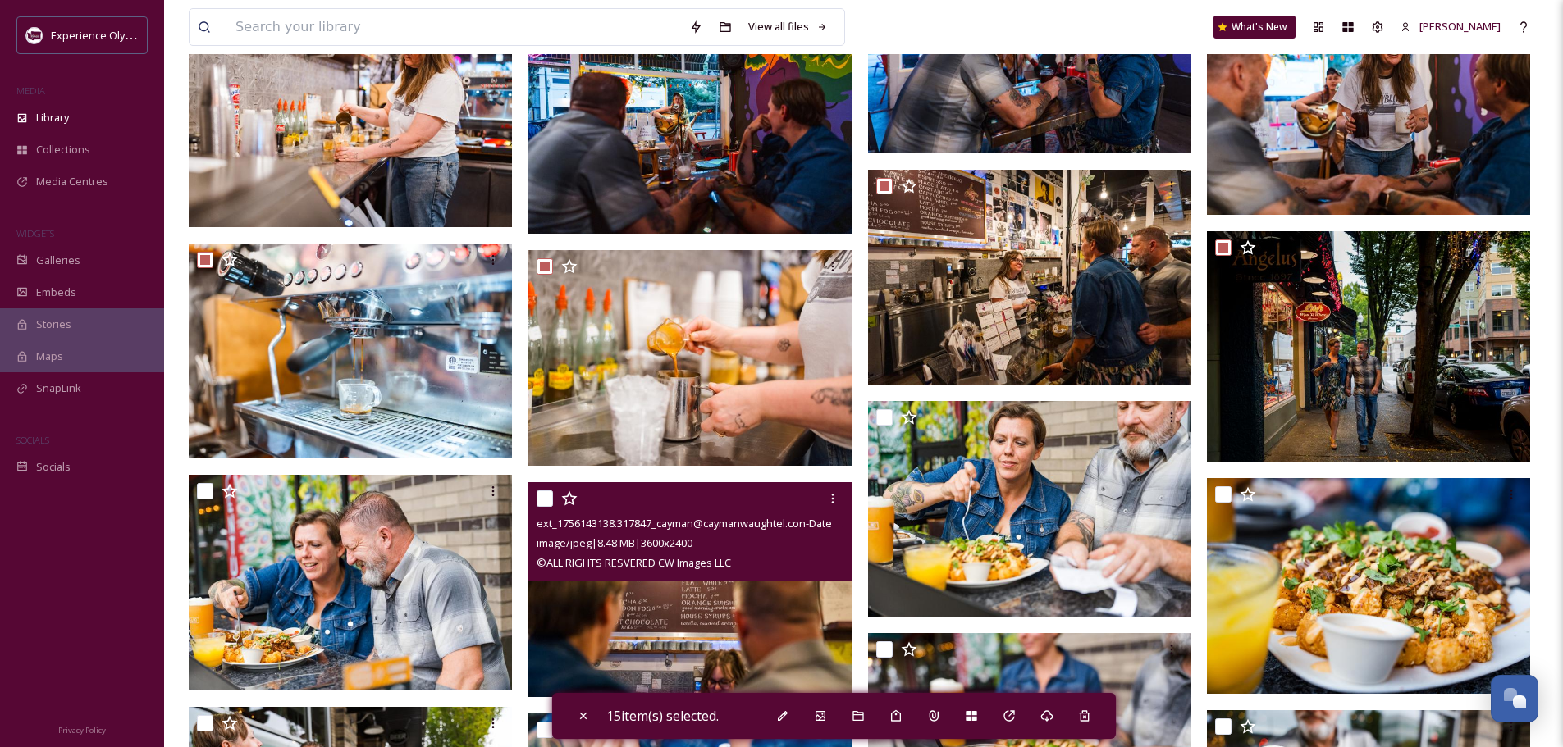
click at [539, 494] on input "checkbox" at bounding box center [544, 499] width 16 height 16
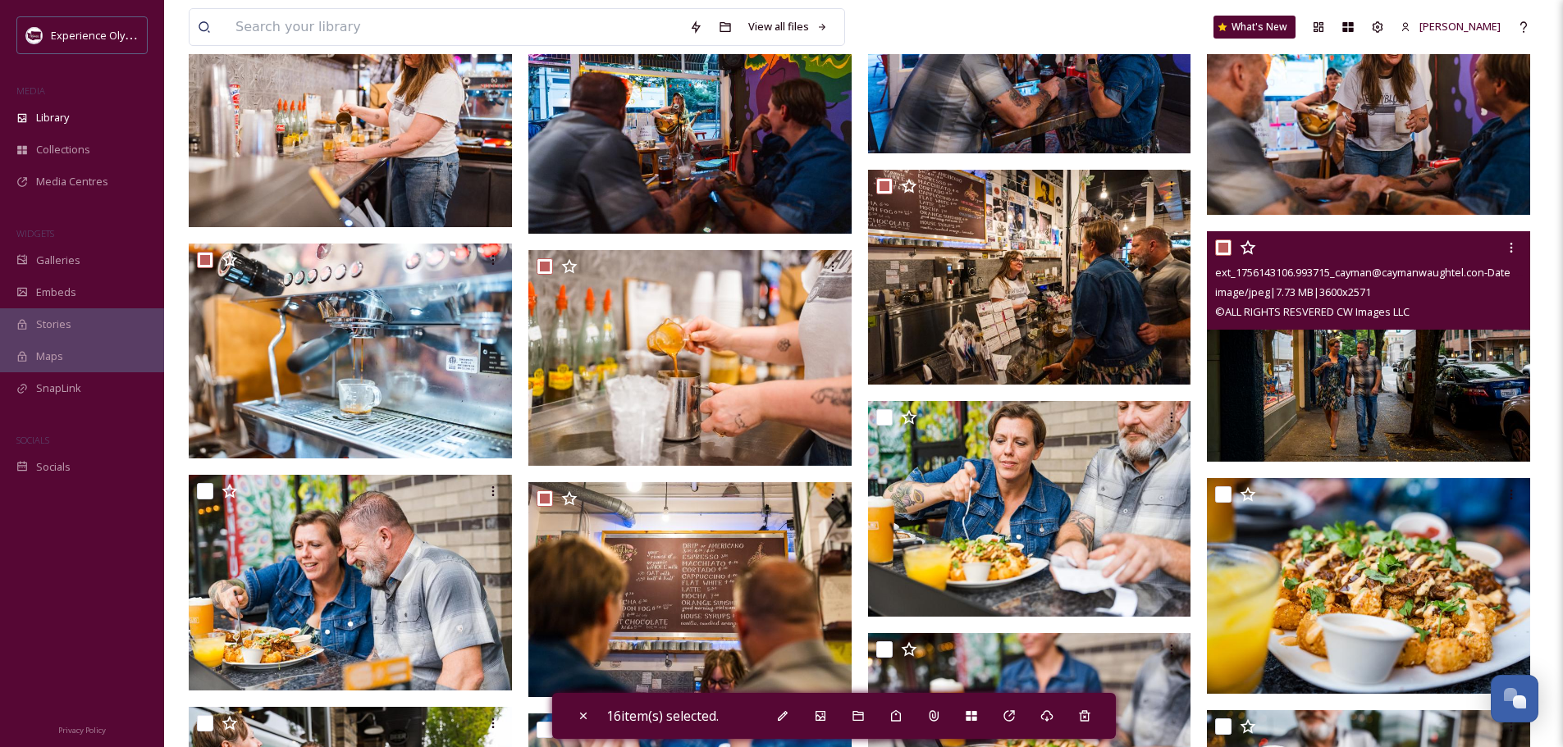
click at [1228, 243] on input "checkbox" at bounding box center [1223, 248] width 16 height 16
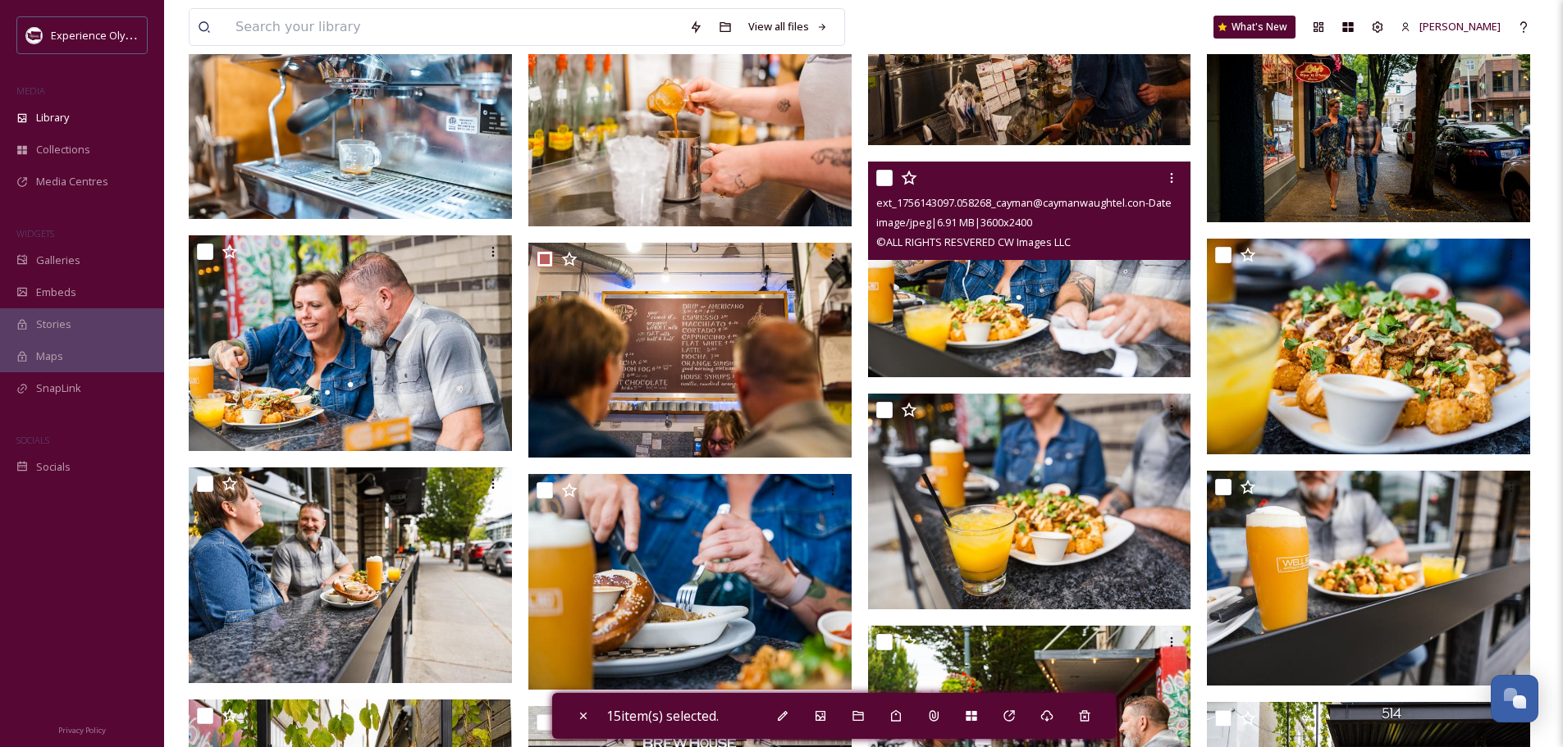
scroll to position [4084, 0]
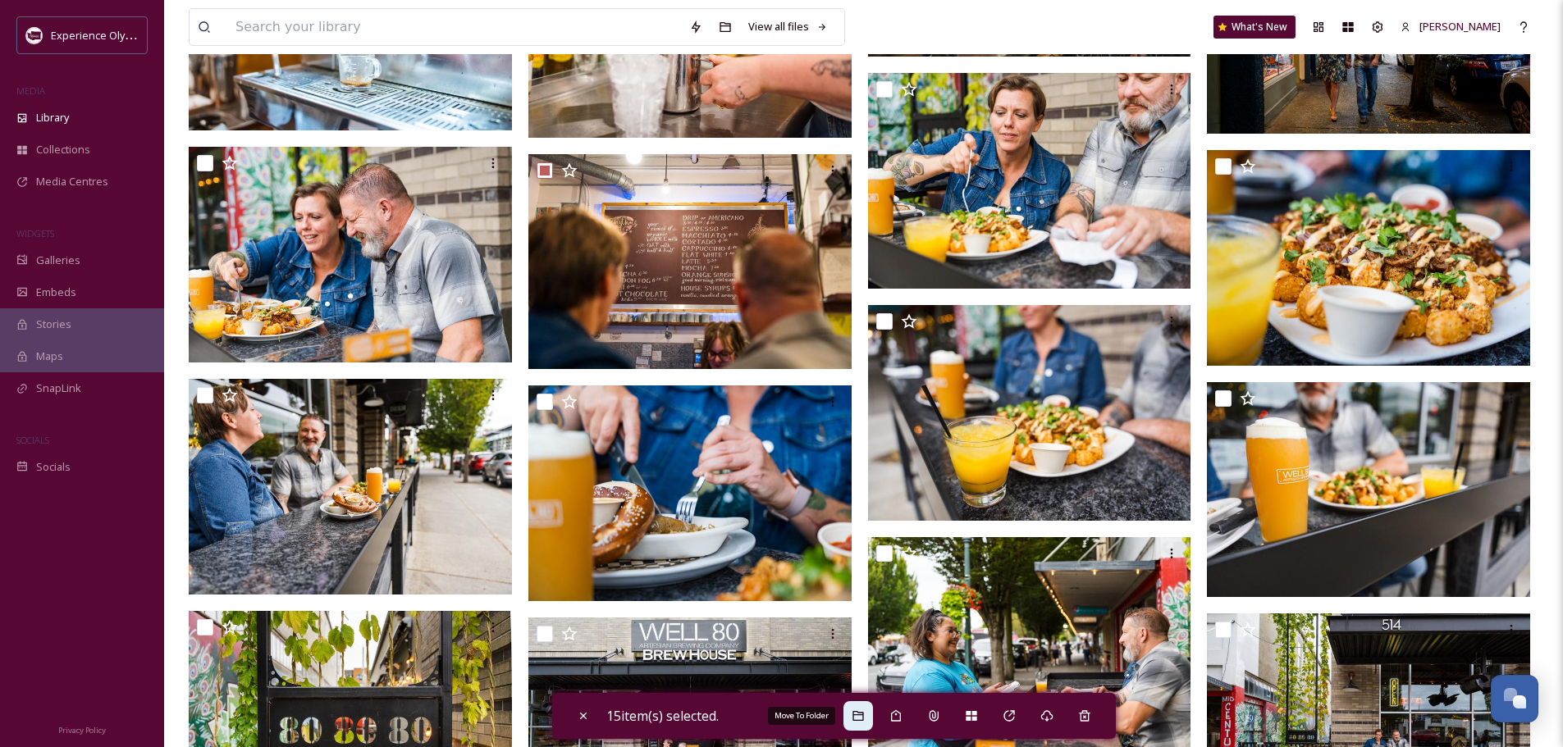
click at [857, 708] on div "Move To Folder" at bounding box center [858, 716] width 30 height 30
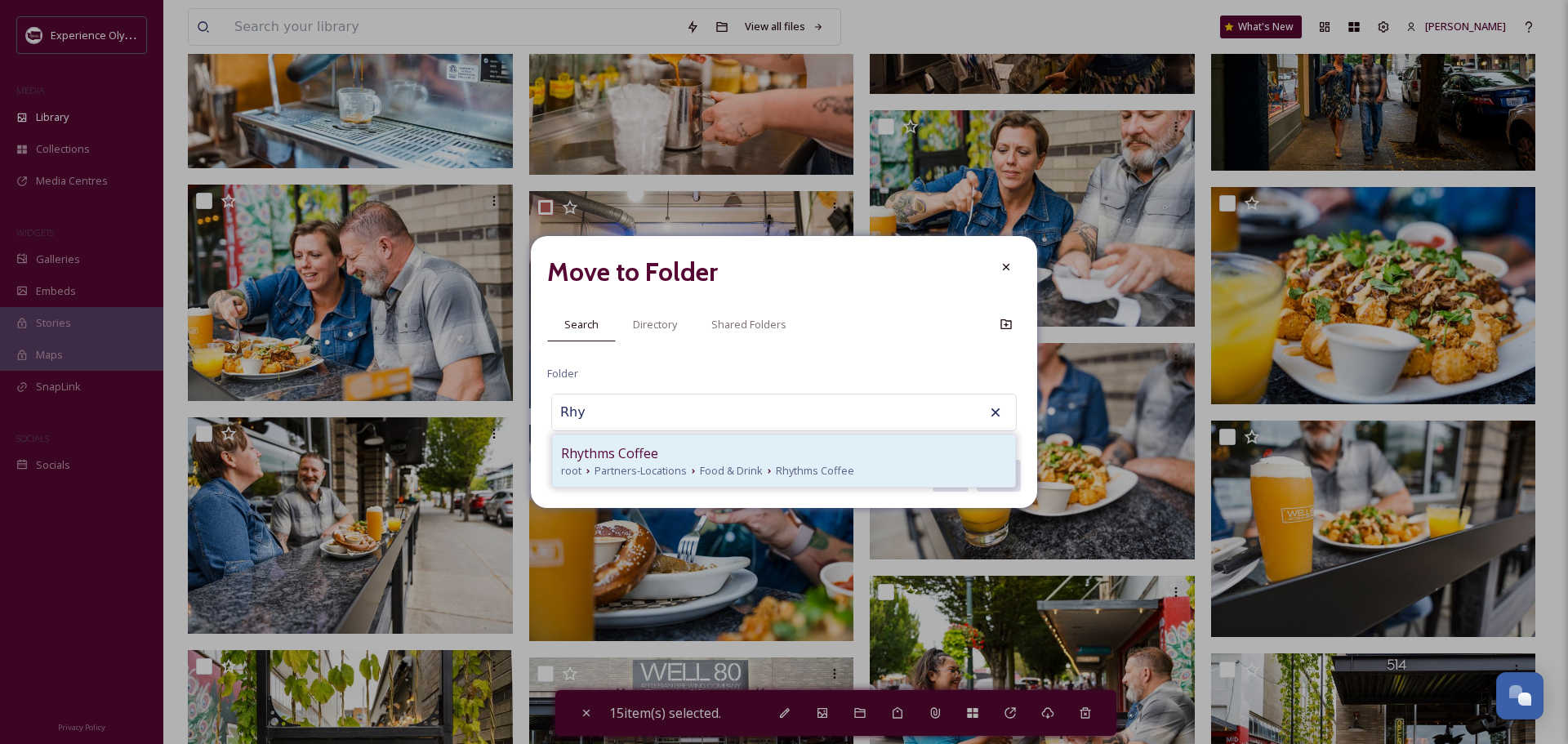
click at [693, 454] on div "Rhythms Coffee" at bounding box center [784, 453] width 446 height 20
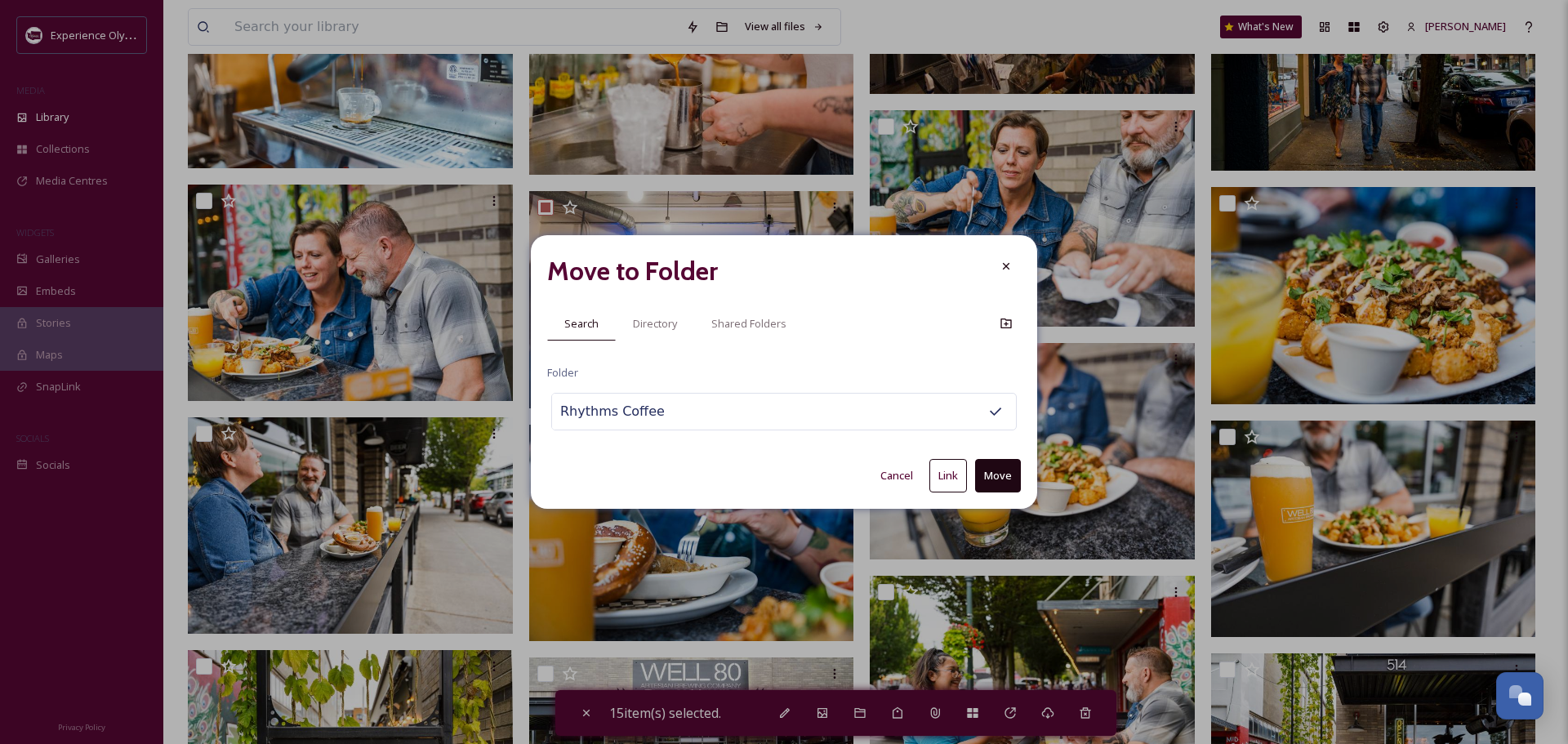
click at [955, 482] on button "Link" at bounding box center [948, 476] width 38 height 34
click at [1000, 266] on icon at bounding box center [1006, 267] width 13 height 13
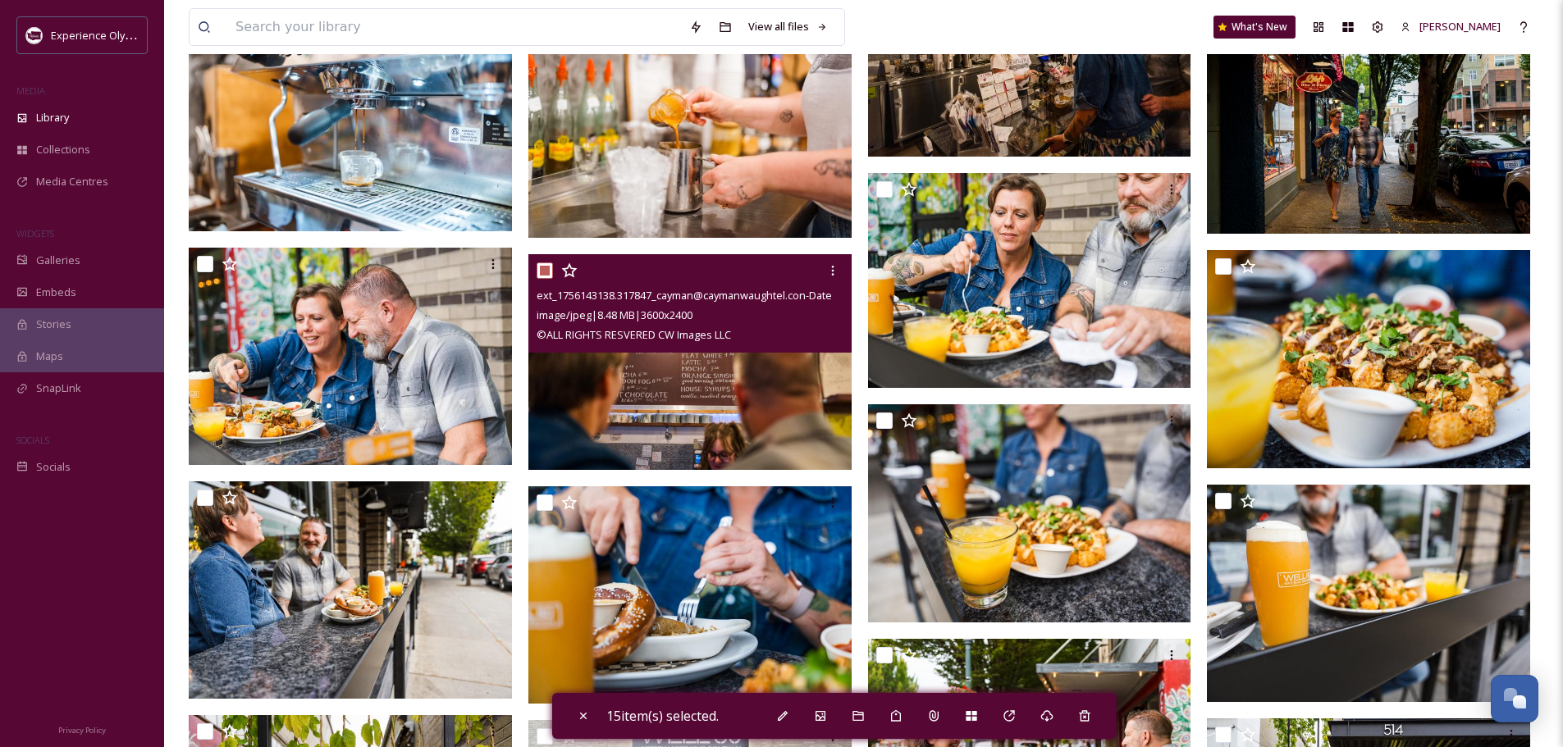
scroll to position [4002, 0]
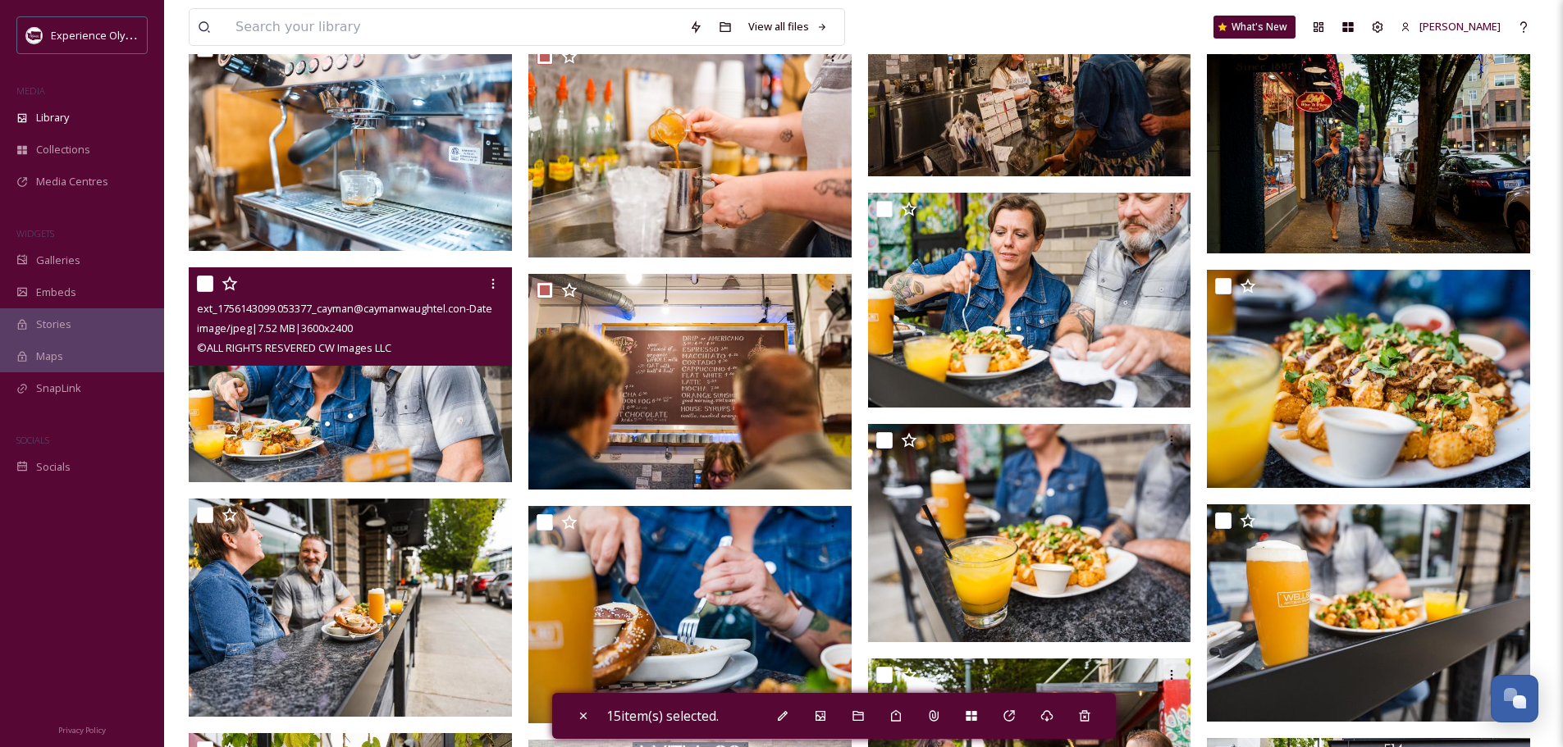
click at [207, 284] on input "checkbox" at bounding box center [205, 284] width 16 height 16
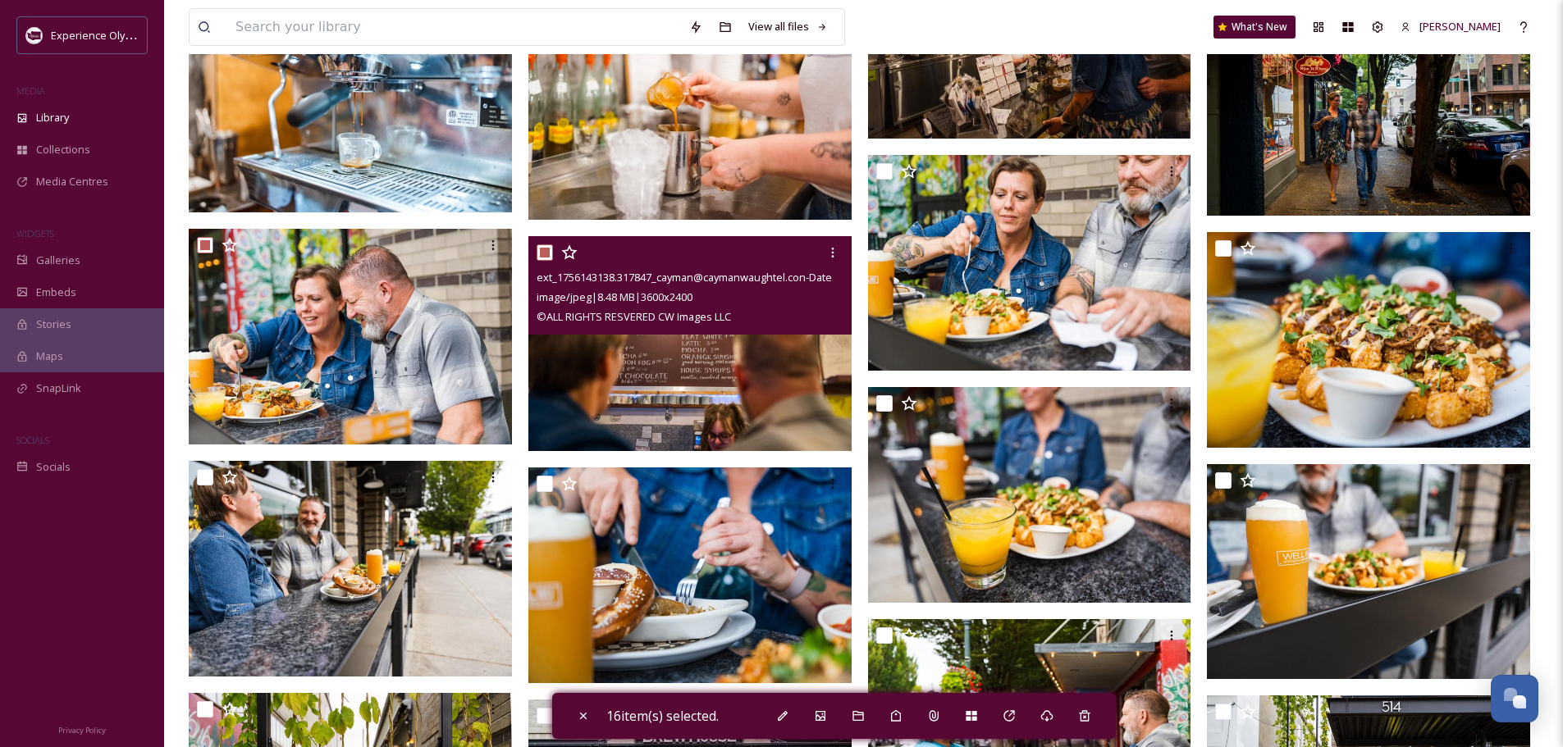
click at [552, 252] on input "checkbox" at bounding box center [544, 252] width 16 height 16
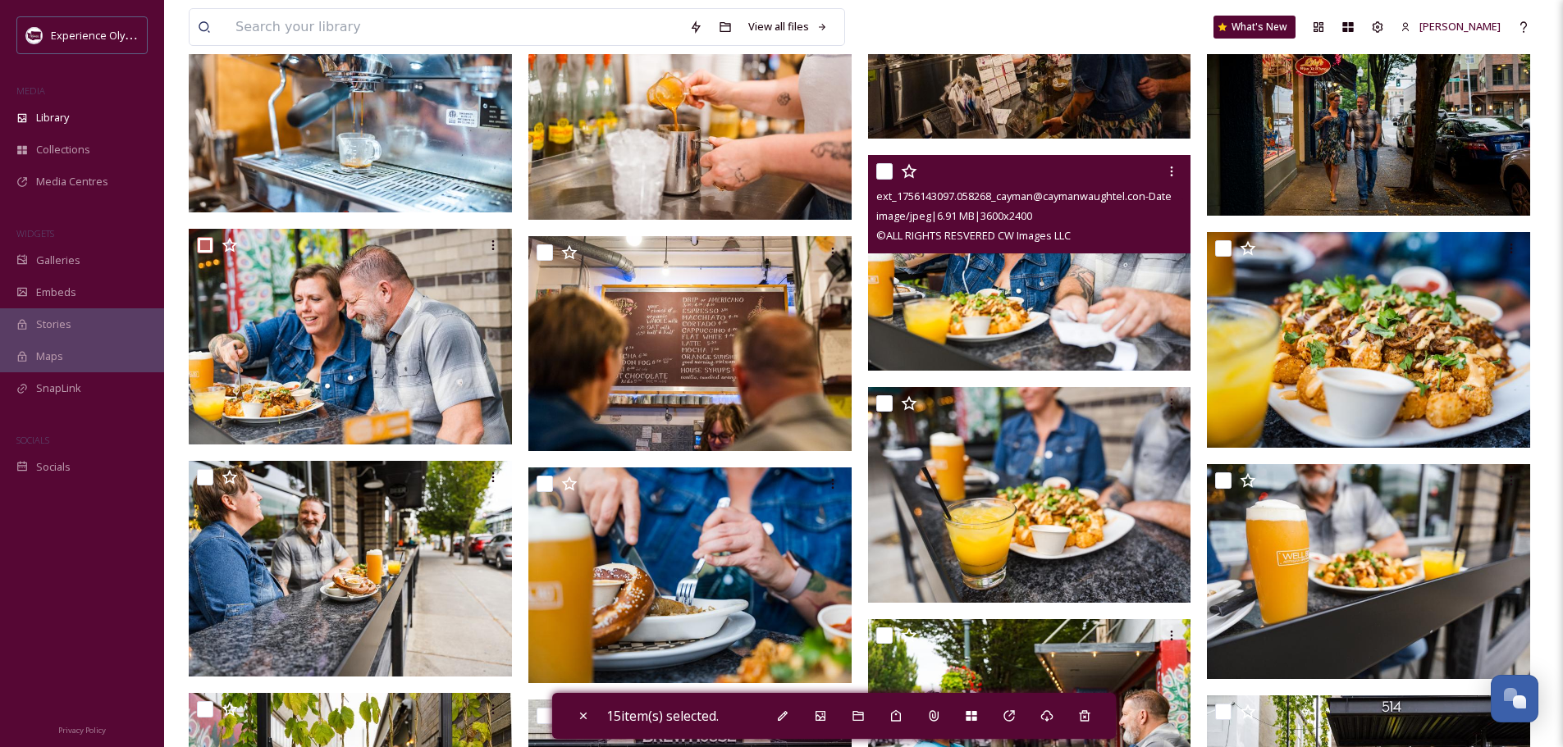
click at [887, 168] on input "checkbox" at bounding box center [884, 171] width 16 height 16
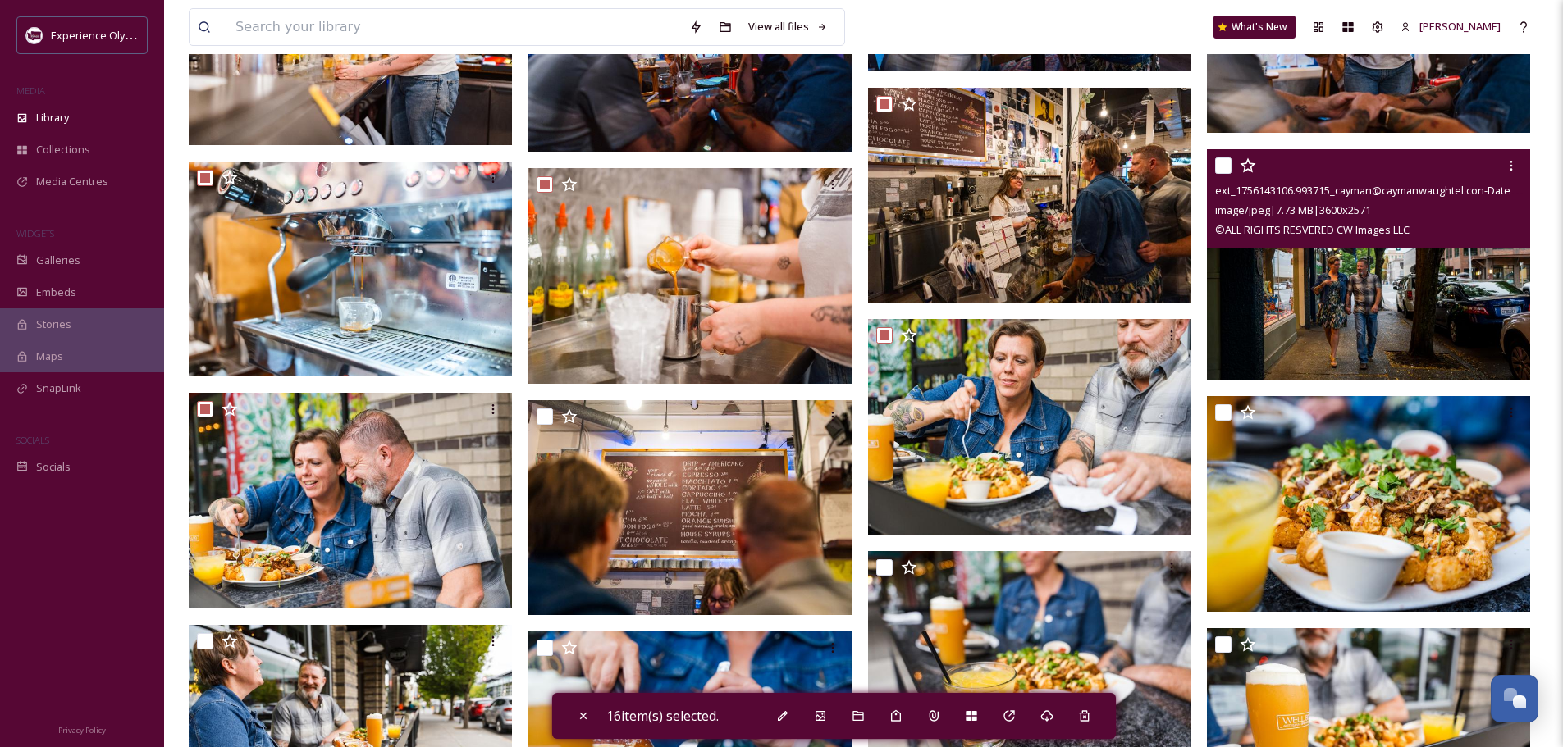
scroll to position [3920, 0]
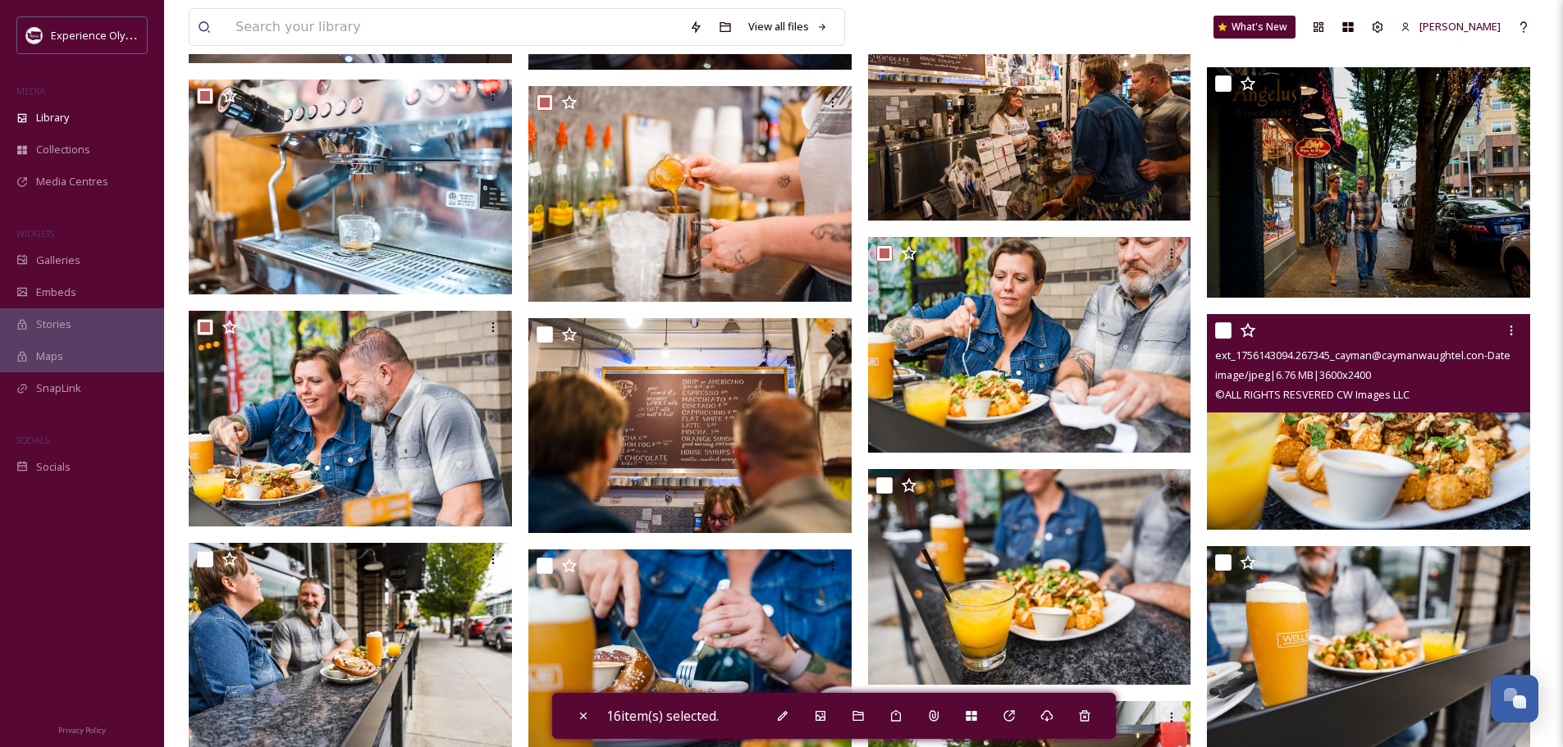
click at [1229, 330] on input "checkbox" at bounding box center [1223, 330] width 16 height 16
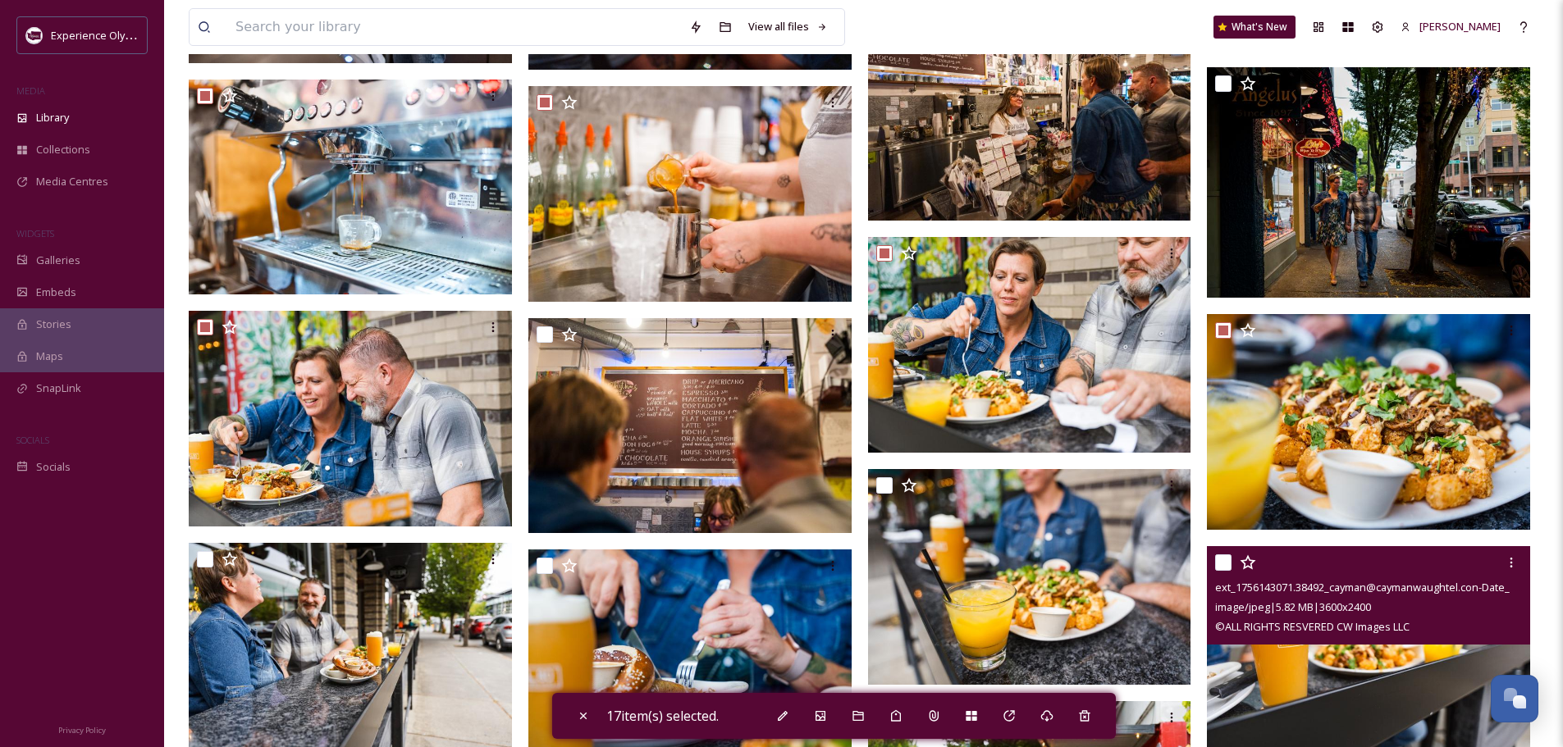
click at [1219, 561] on input "checkbox" at bounding box center [1223, 562] width 16 height 16
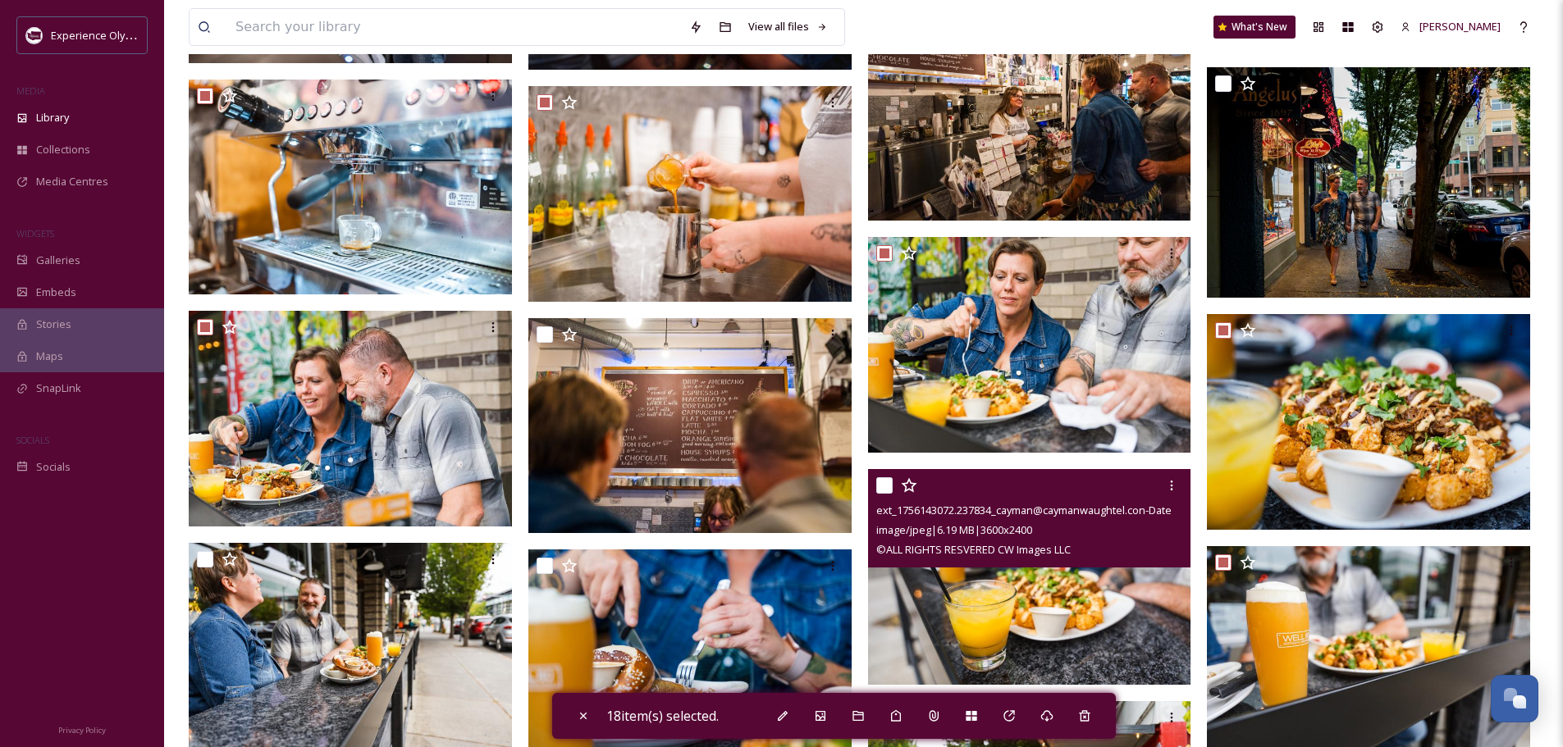
click at [882, 481] on input "checkbox" at bounding box center [884, 485] width 16 height 16
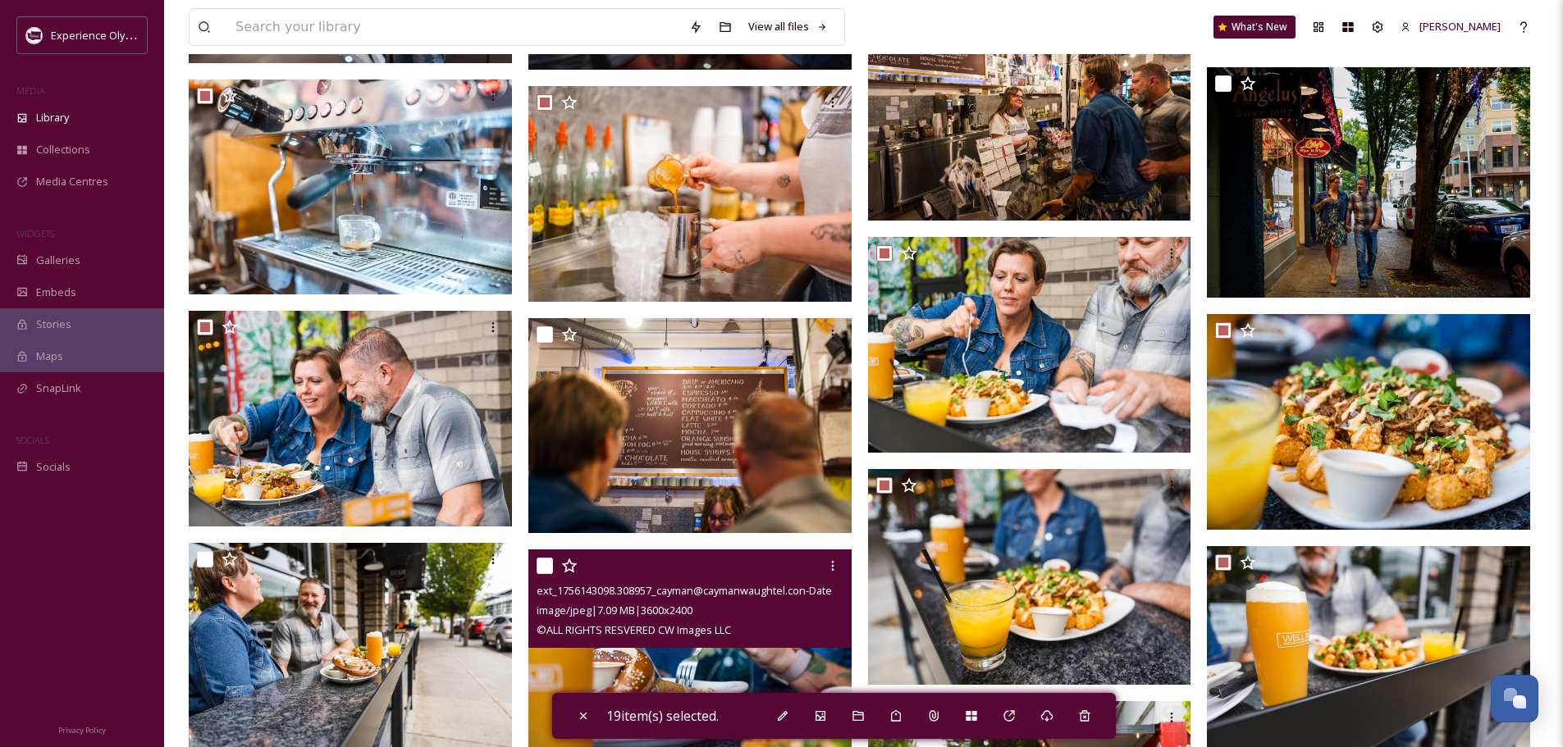
click at [548, 564] on input "checkbox" at bounding box center [544, 566] width 16 height 16
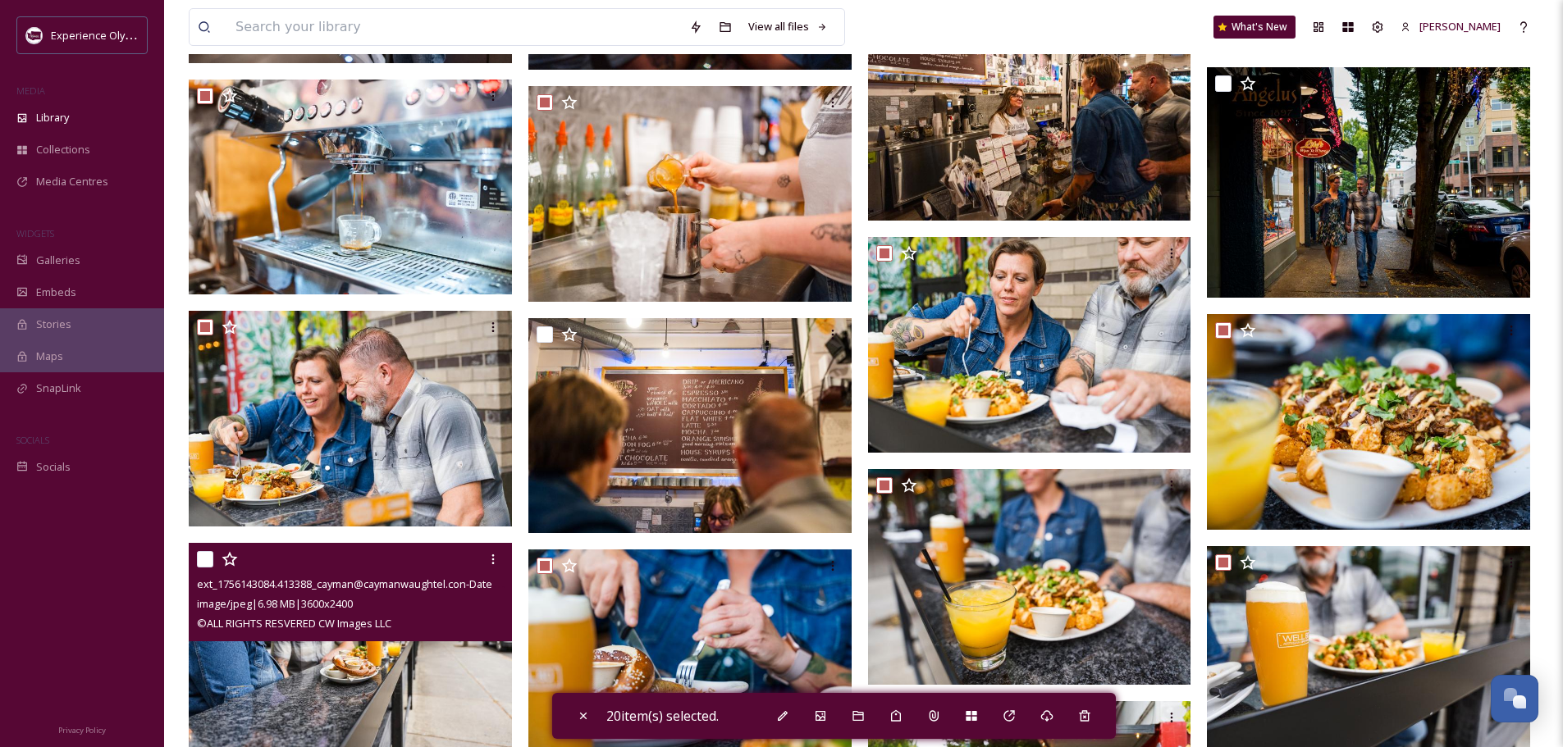
click at [205, 560] on input "checkbox" at bounding box center [205, 559] width 16 height 16
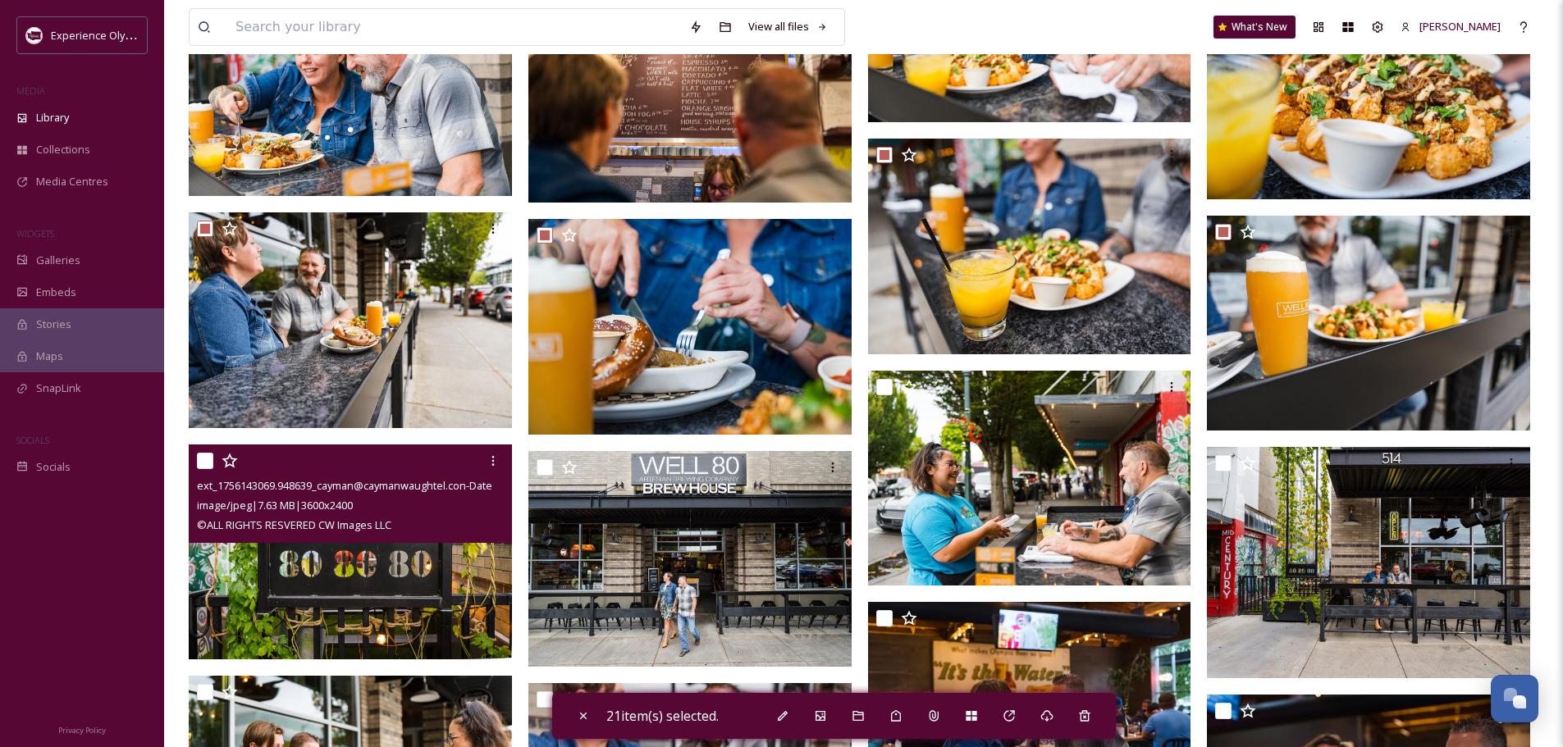
scroll to position [4330, 0]
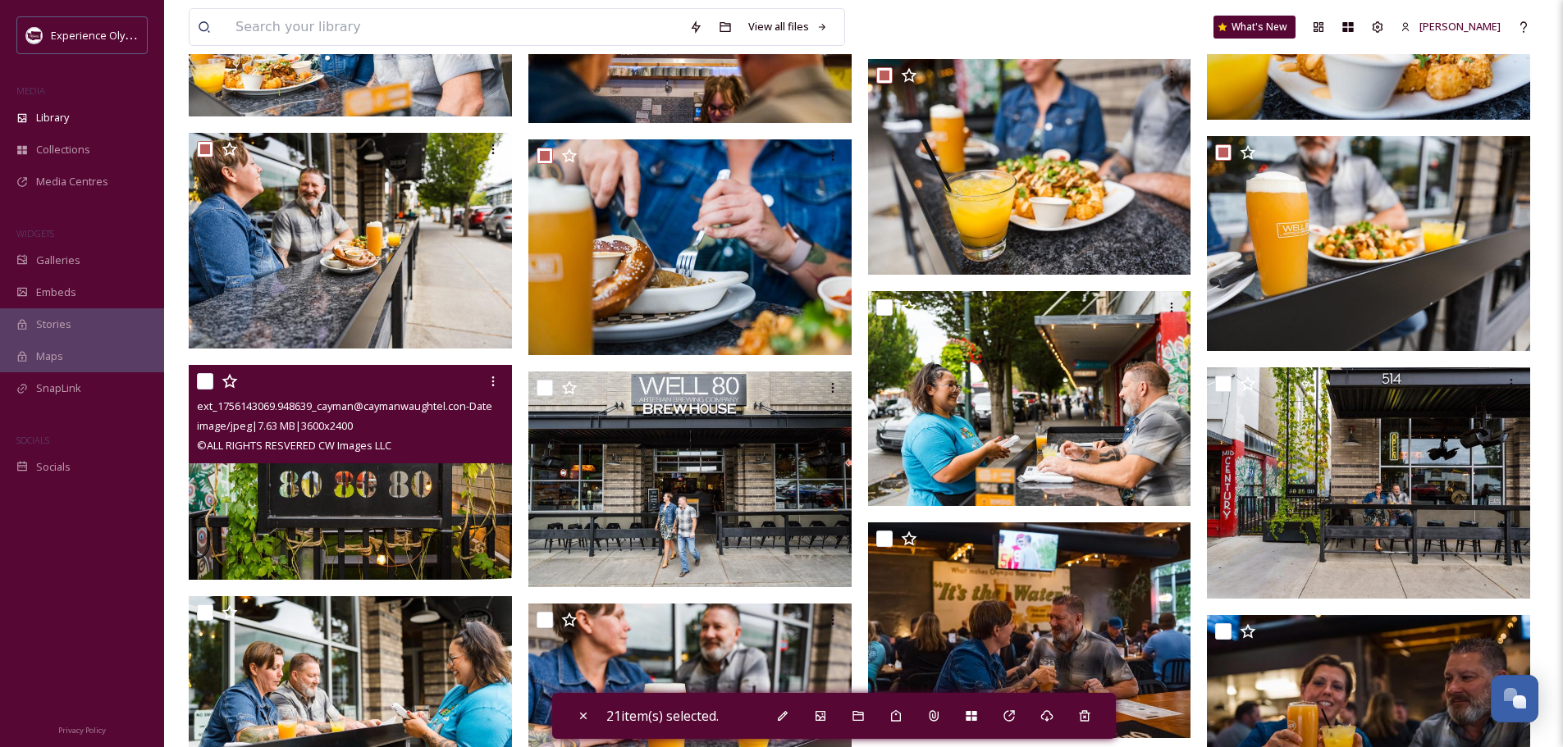
click at [202, 376] on input "checkbox" at bounding box center [205, 381] width 16 height 16
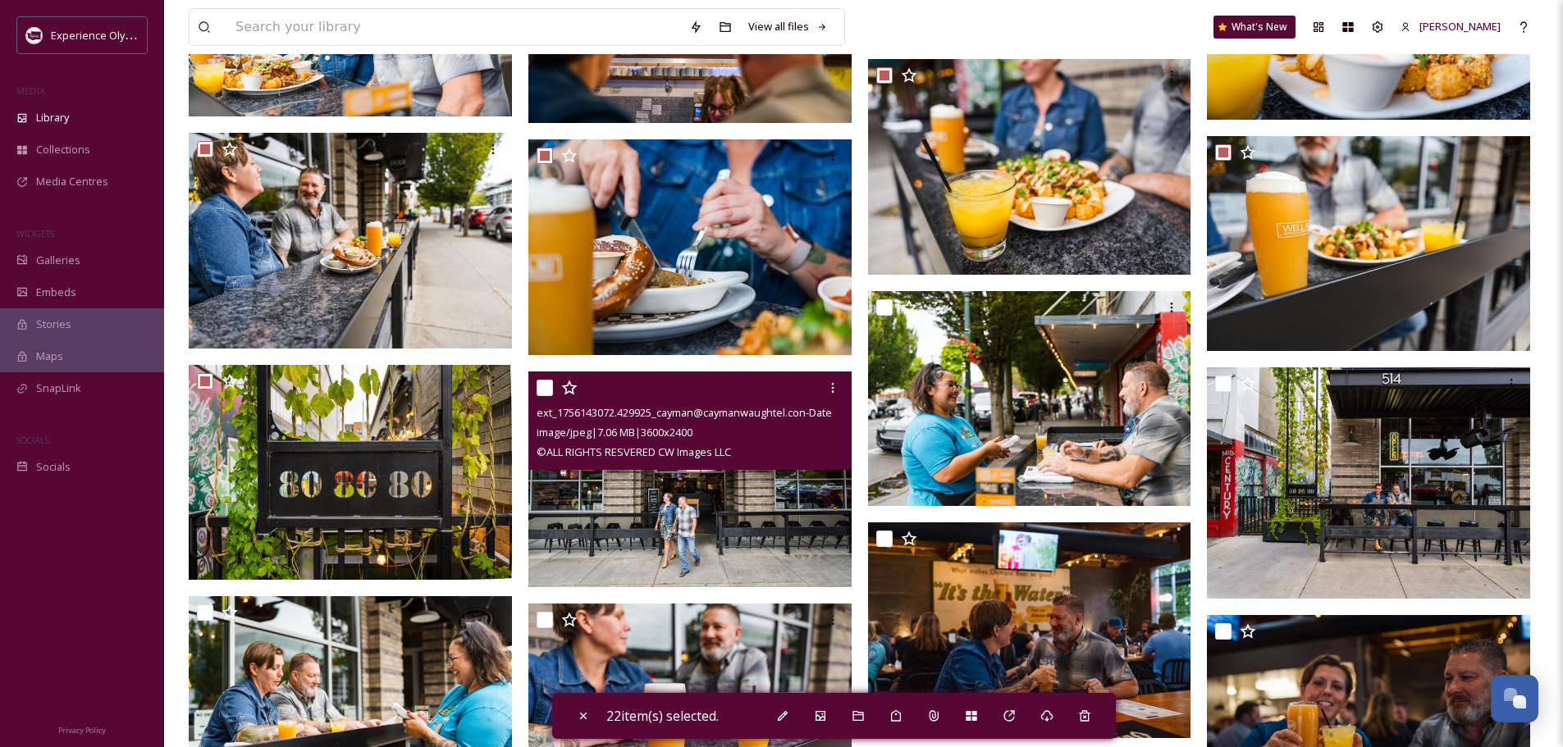
click at [550, 385] on input "checkbox" at bounding box center [544, 388] width 16 height 16
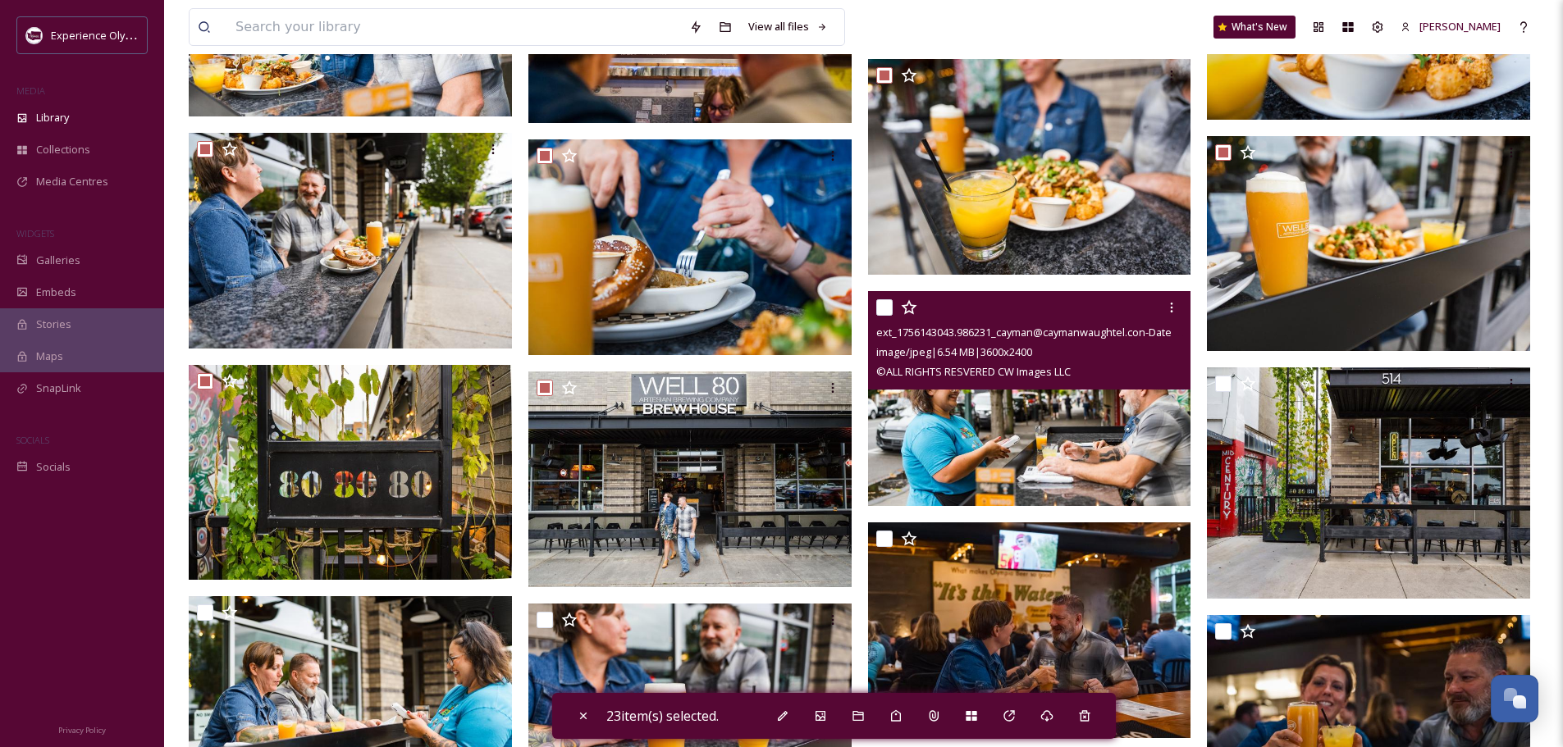
click at [880, 308] on input "checkbox" at bounding box center [884, 307] width 16 height 16
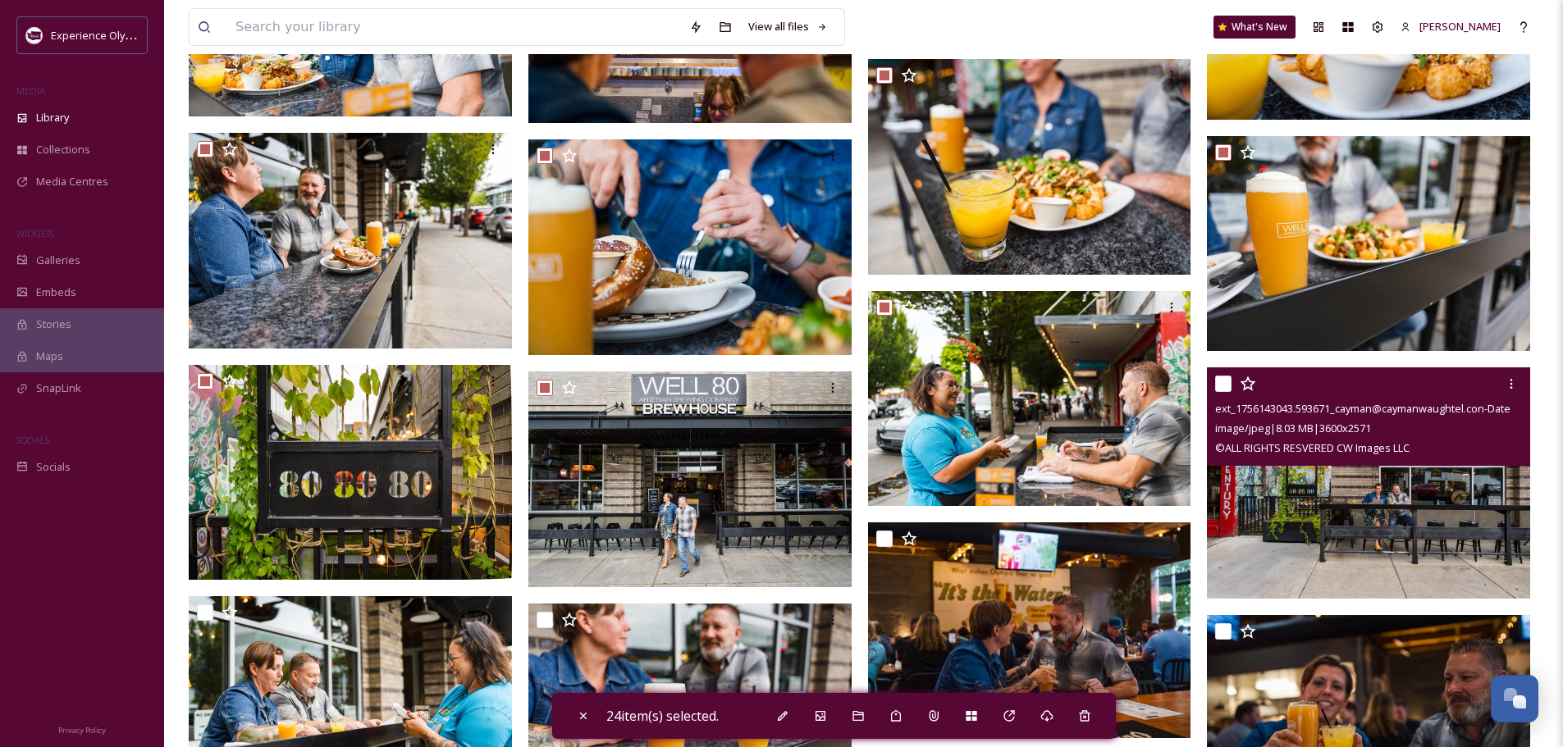
click at [1226, 380] on input "checkbox" at bounding box center [1223, 384] width 16 height 16
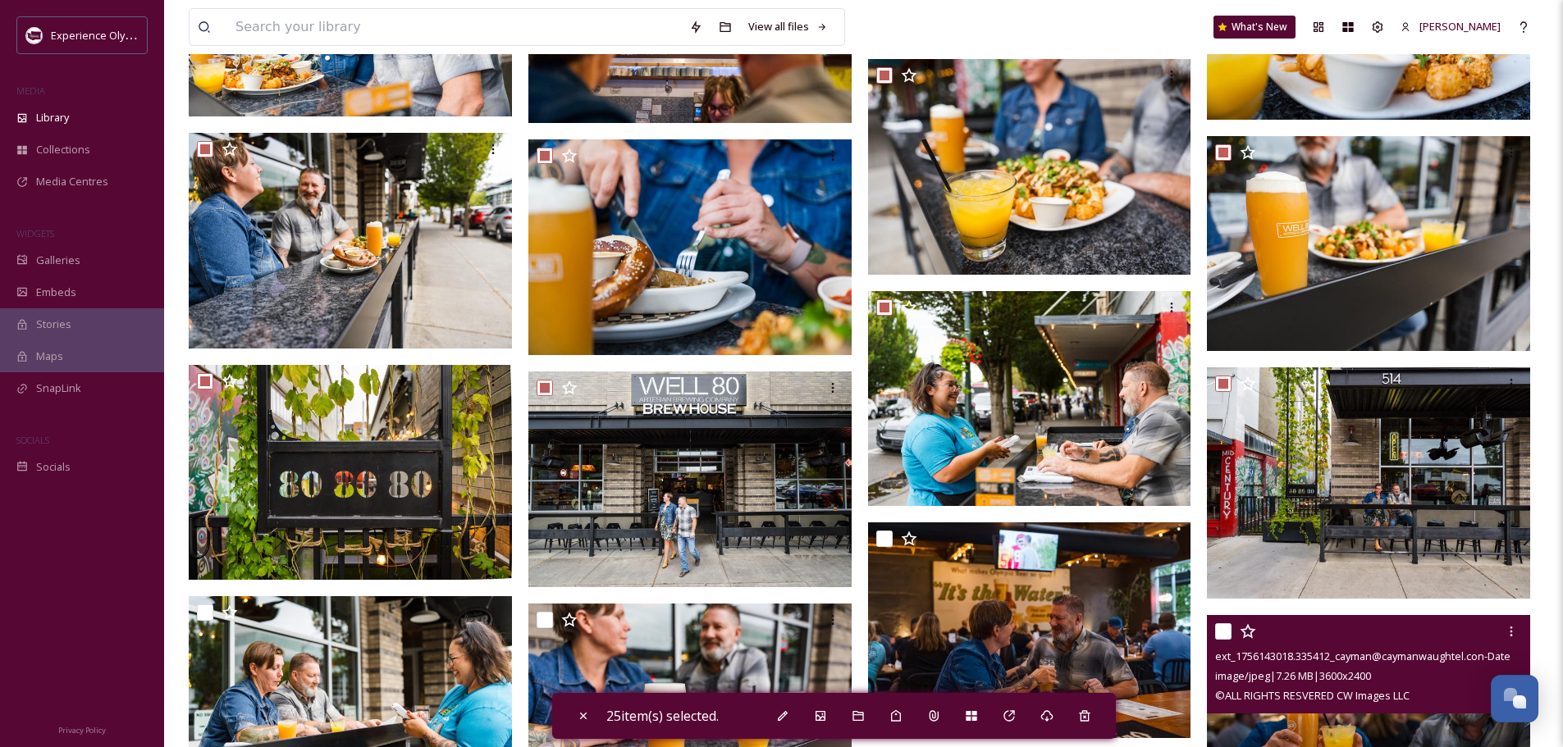
click at [1225, 627] on input "checkbox" at bounding box center [1223, 631] width 16 height 16
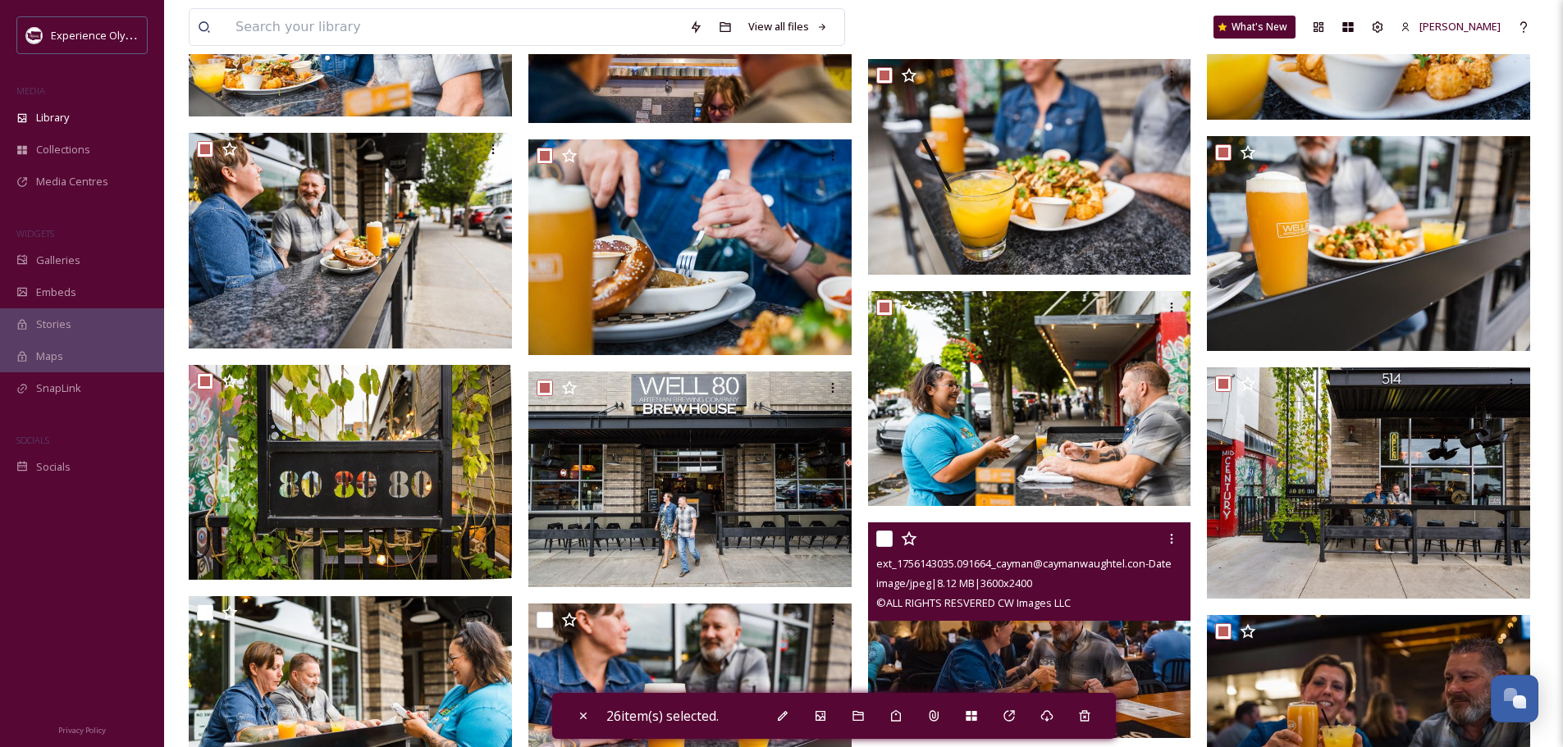
click at [884, 536] on input "checkbox" at bounding box center [884, 539] width 16 height 16
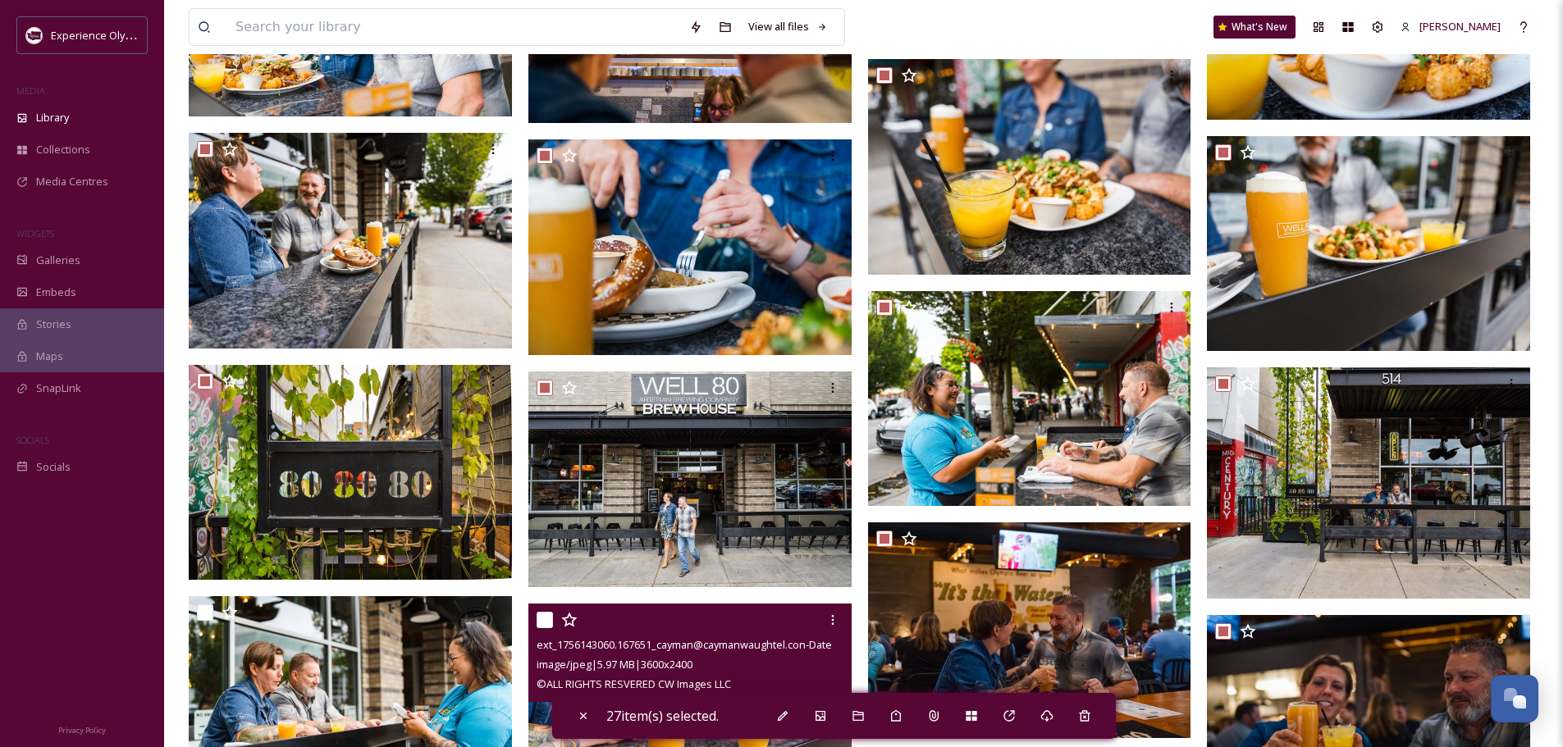
click at [550, 616] on input "checkbox" at bounding box center [544, 620] width 16 height 16
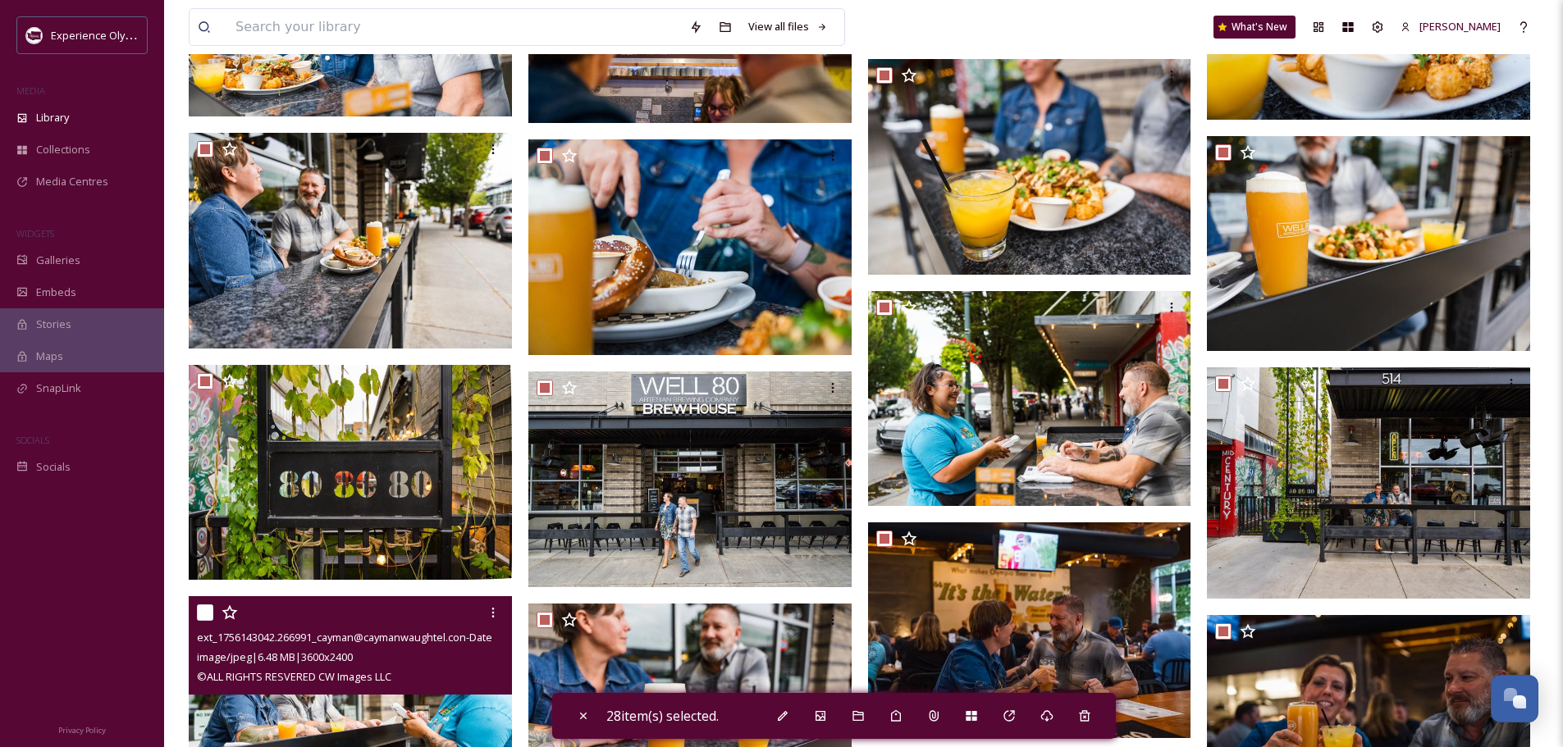
click at [203, 610] on input "checkbox" at bounding box center [205, 613] width 16 height 16
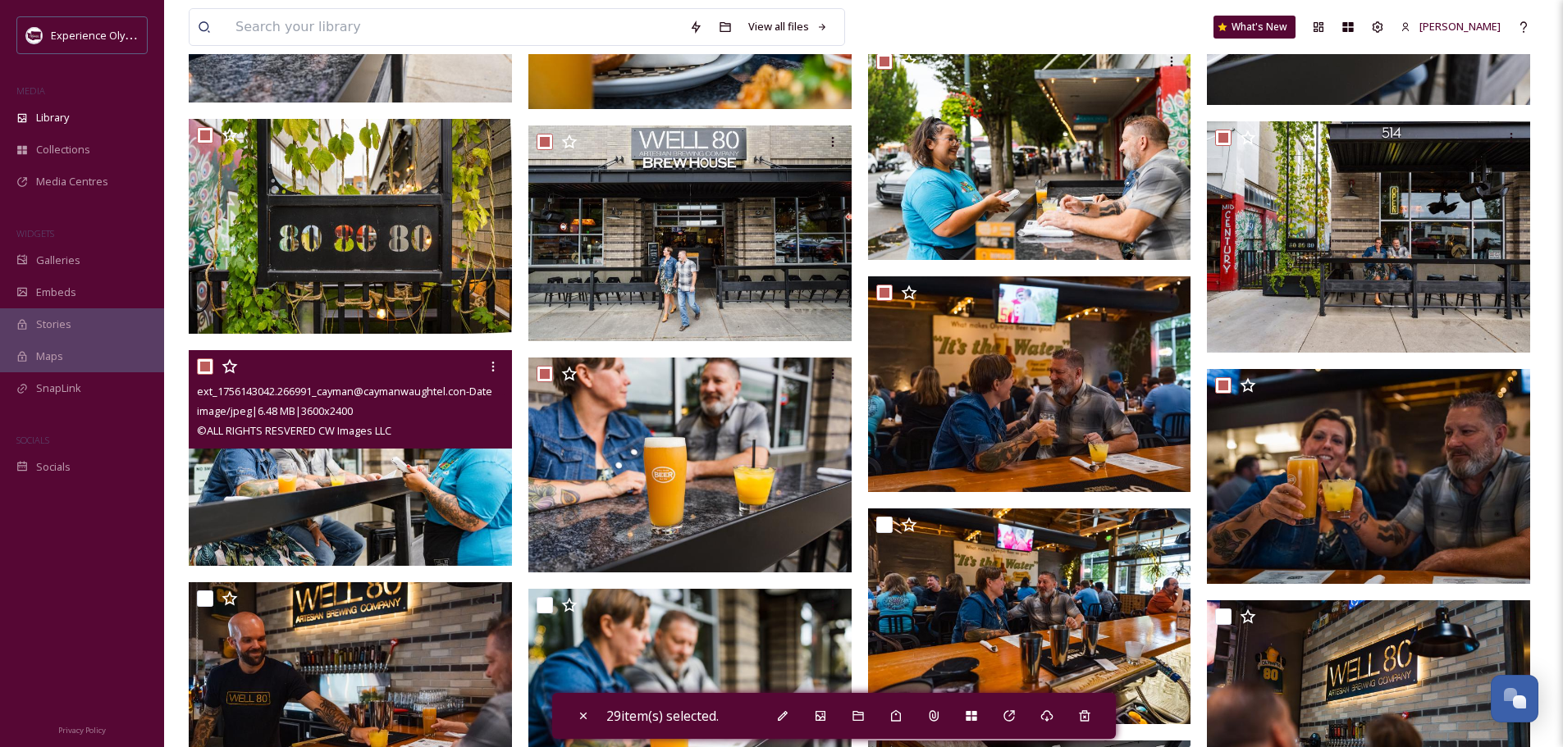
scroll to position [4658, 0]
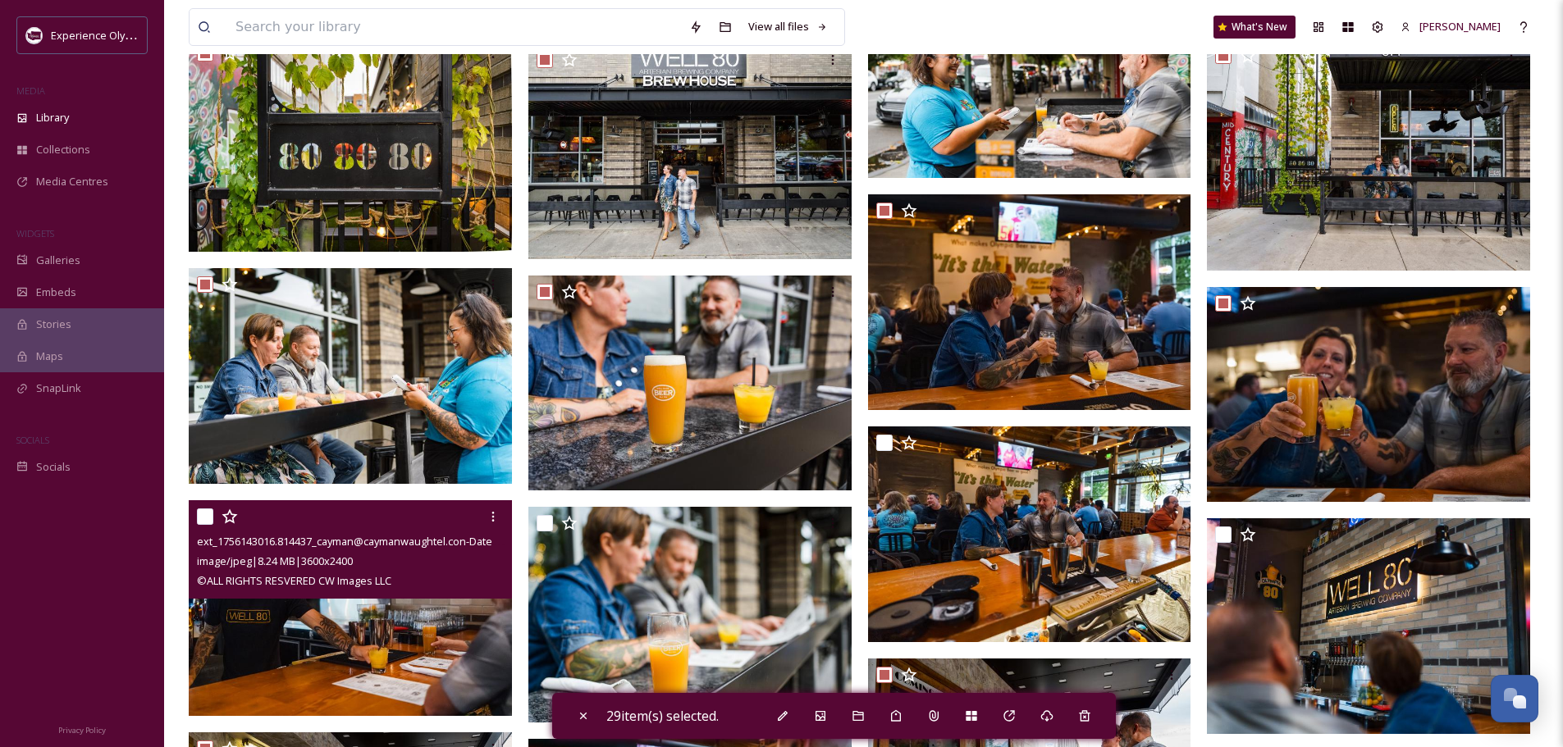
click at [199, 512] on input "checkbox" at bounding box center [205, 517] width 16 height 16
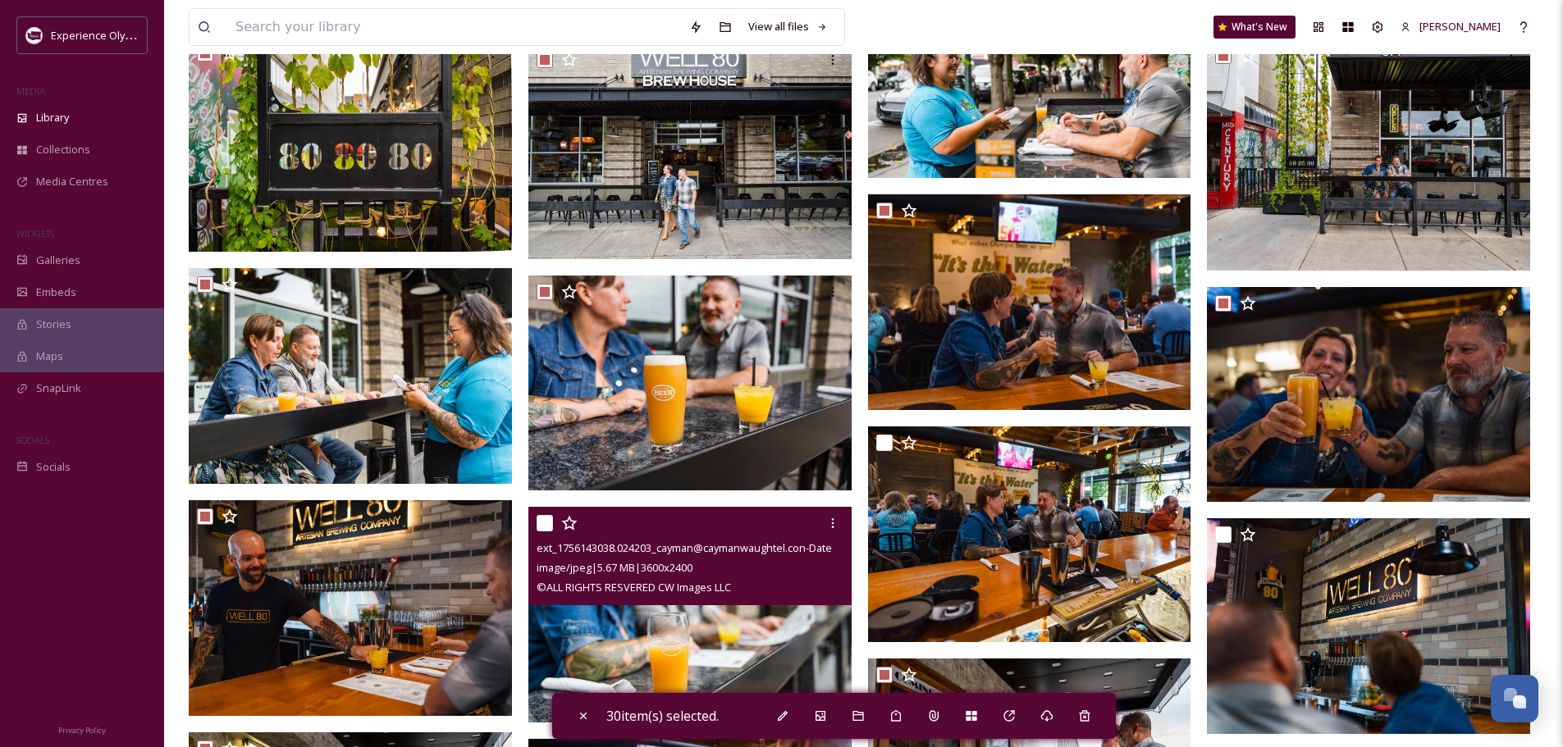
click at [552, 520] on input "checkbox" at bounding box center [544, 523] width 16 height 16
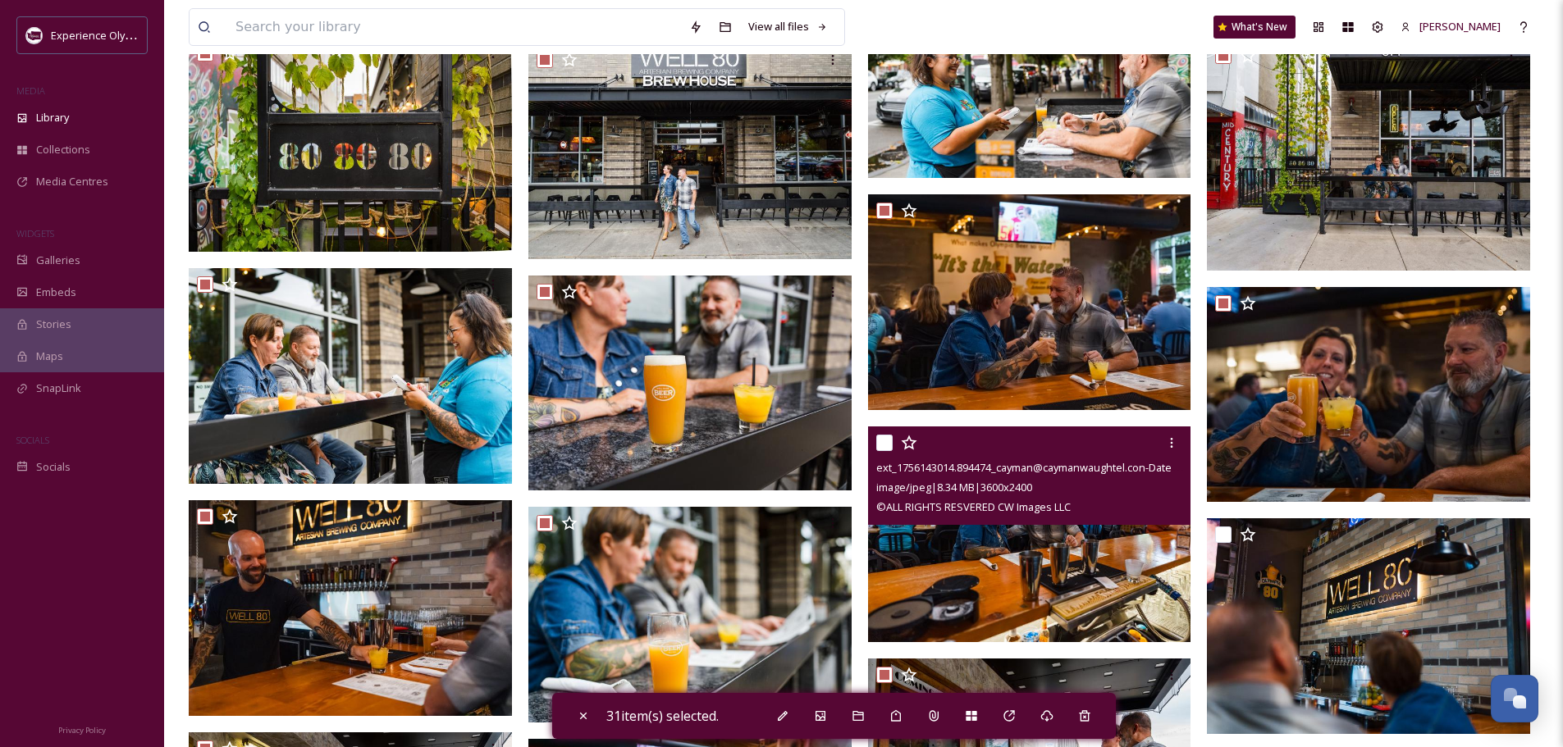
click at [883, 440] on input "checkbox" at bounding box center [884, 443] width 16 height 16
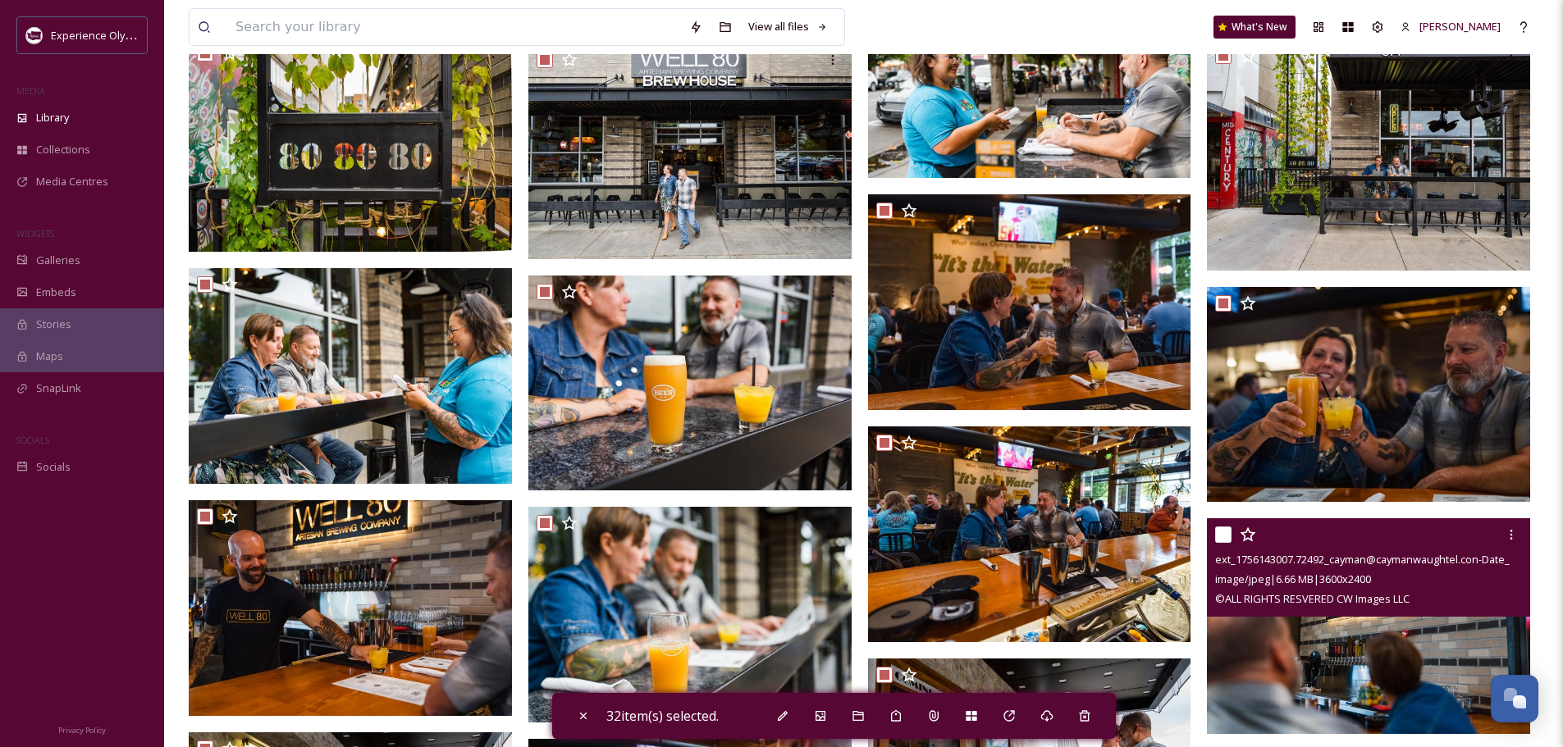
click at [1216, 534] on input "checkbox" at bounding box center [1223, 535] width 16 height 16
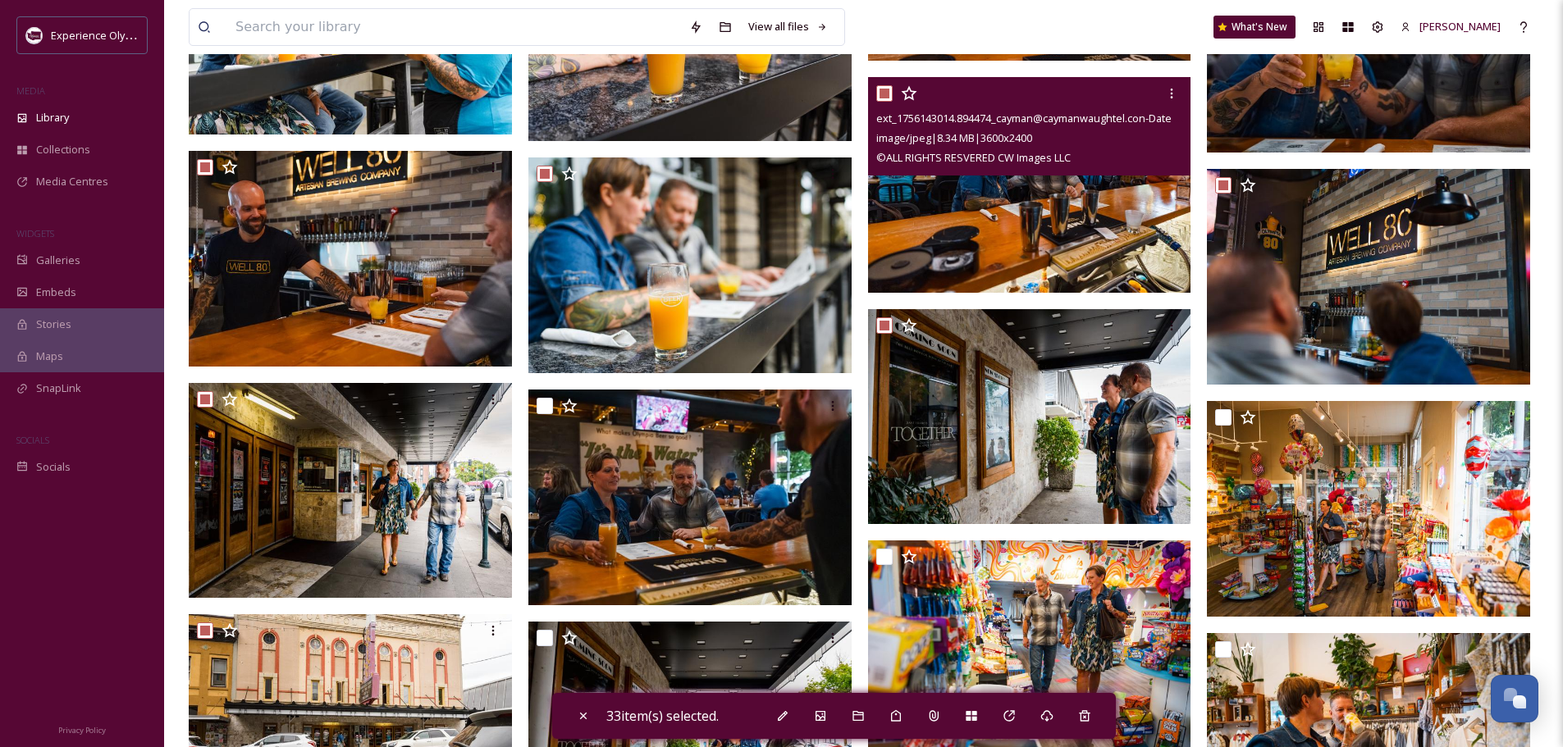
scroll to position [5068, 0]
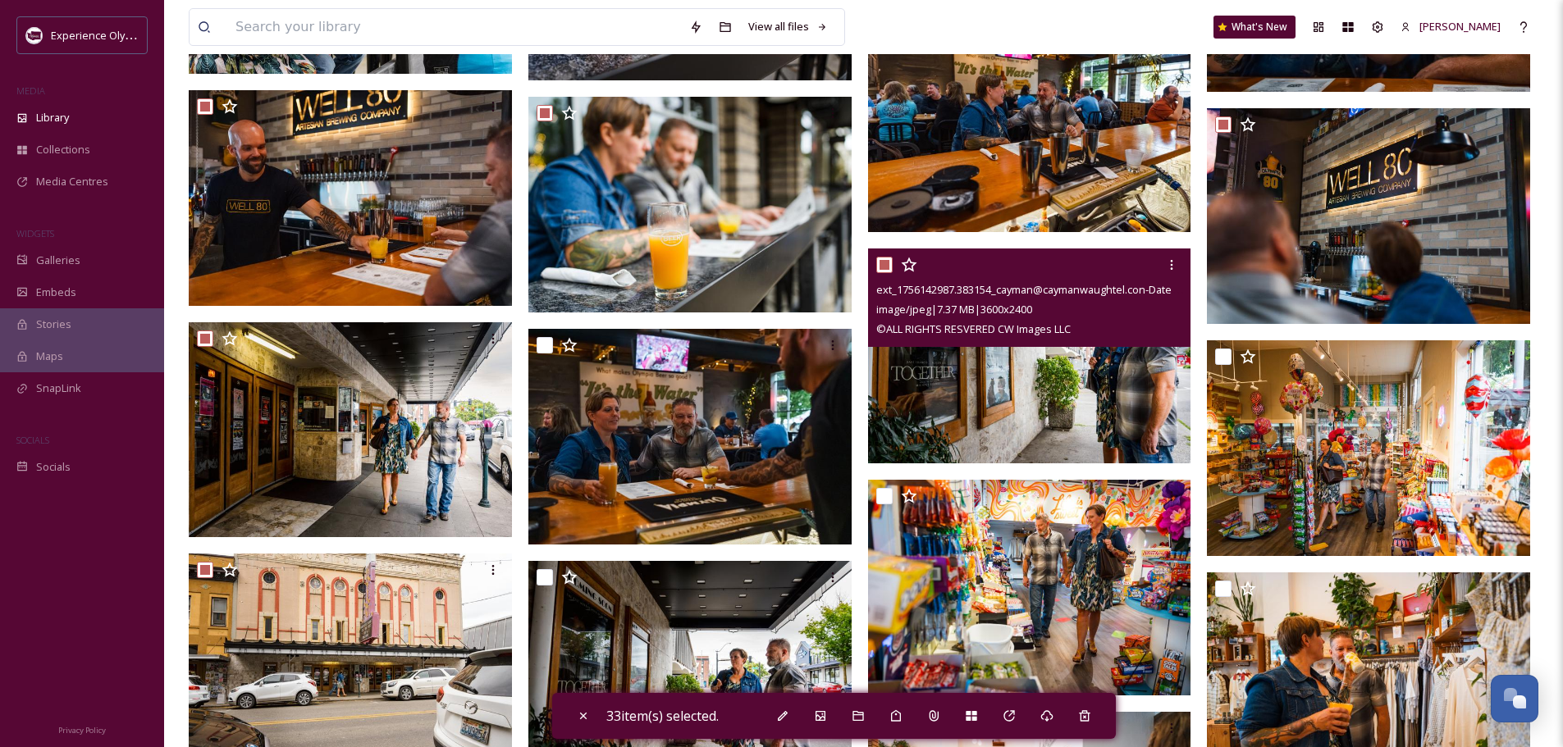
click at [878, 260] on input "checkbox" at bounding box center [884, 265] width 16 height 16
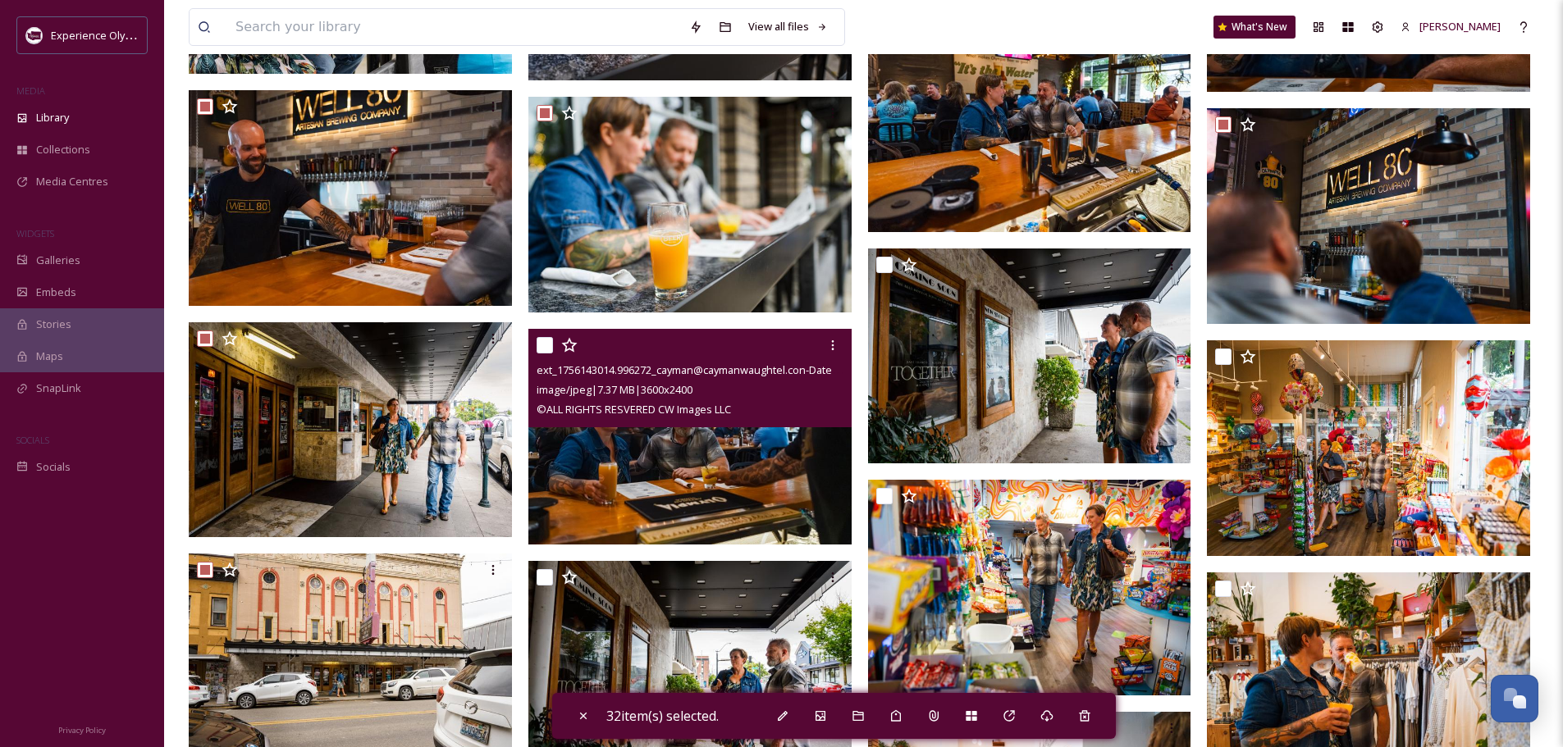
click at [547, 344] on input "checkbox" at bounding box center [544, 345] width 16 height 16
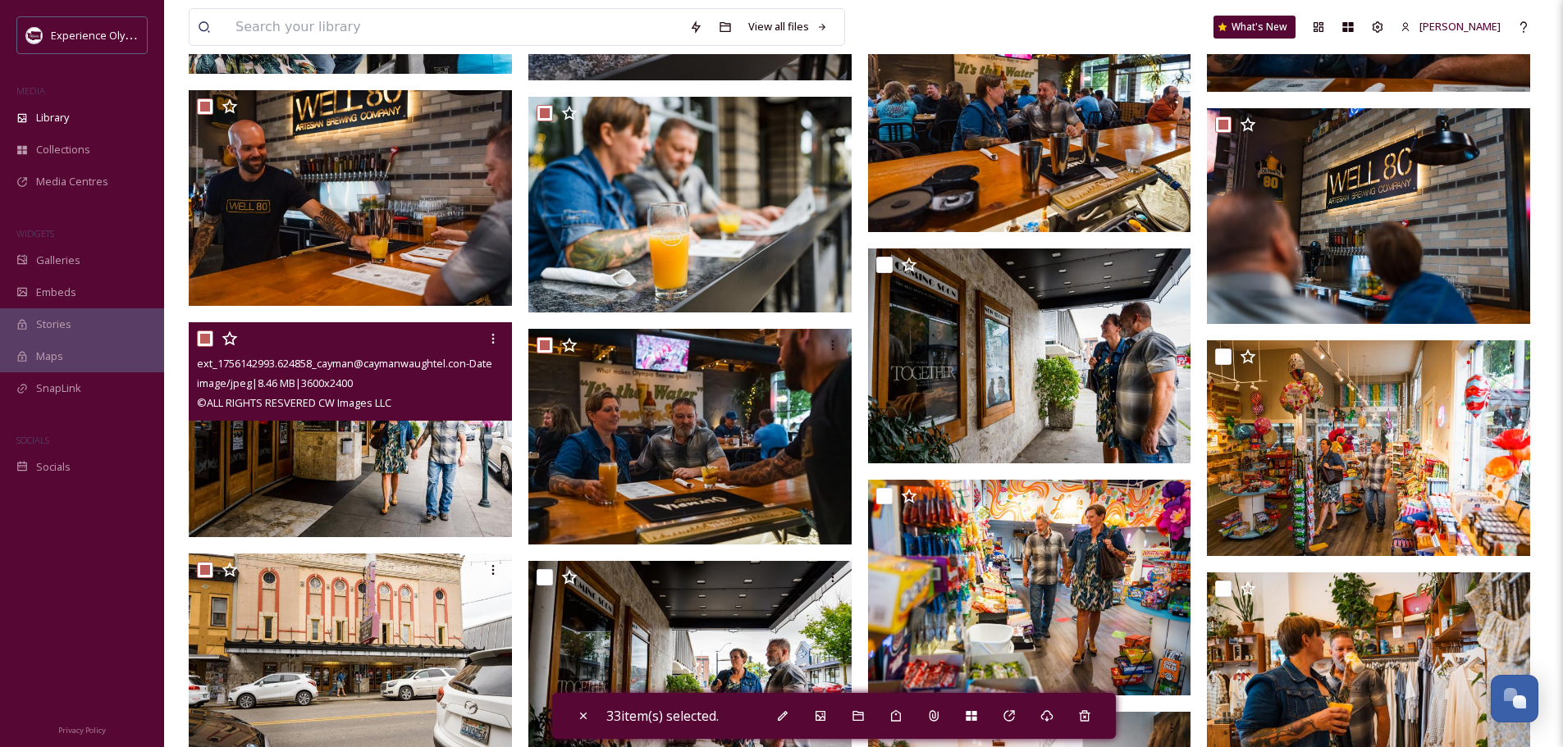
click at [201, 337] on input "checkbox" at bounding box center [205, 339] width 16 height 16
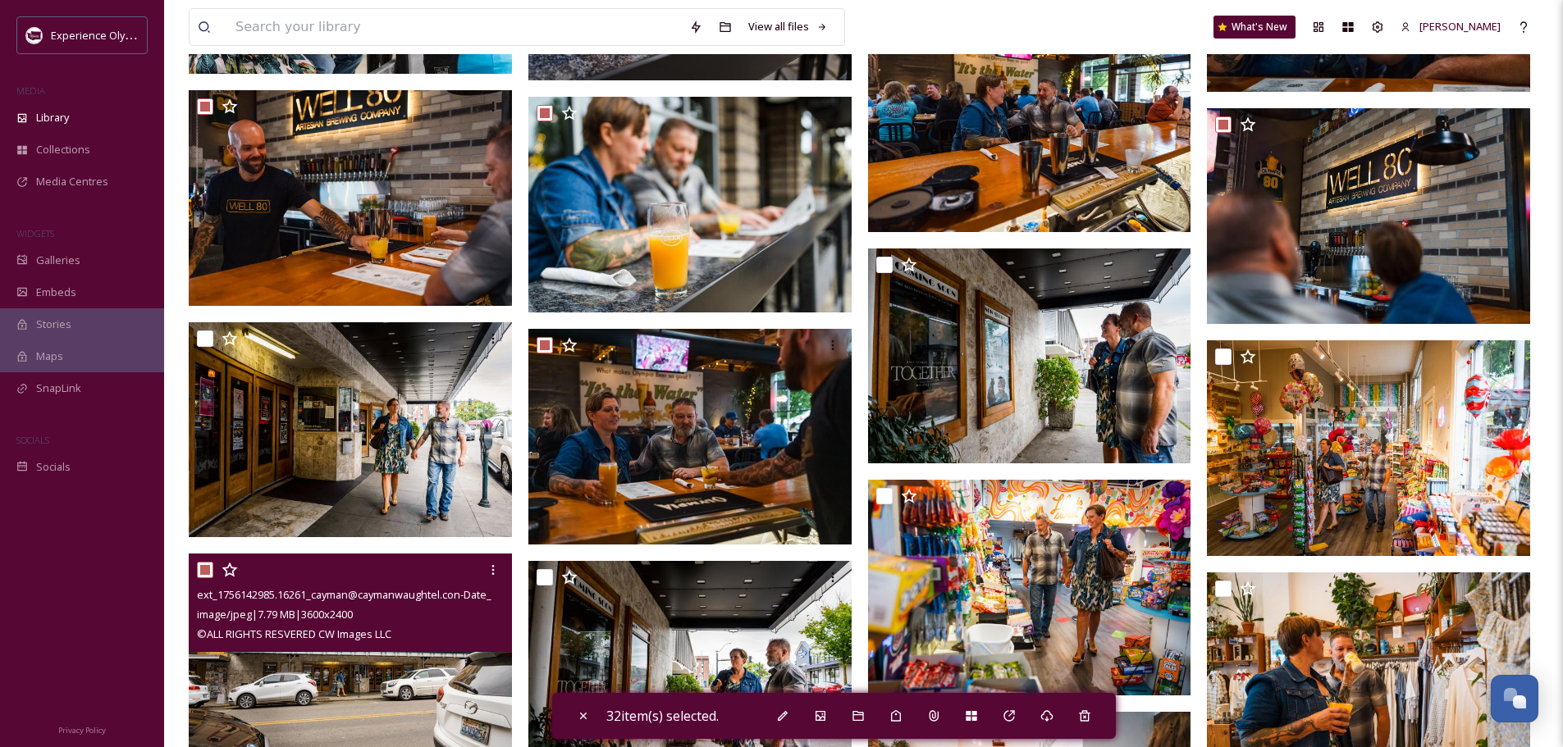
click at [203, 571] on input "checkbox" at bounding box center [205, 570] width 16 height 16
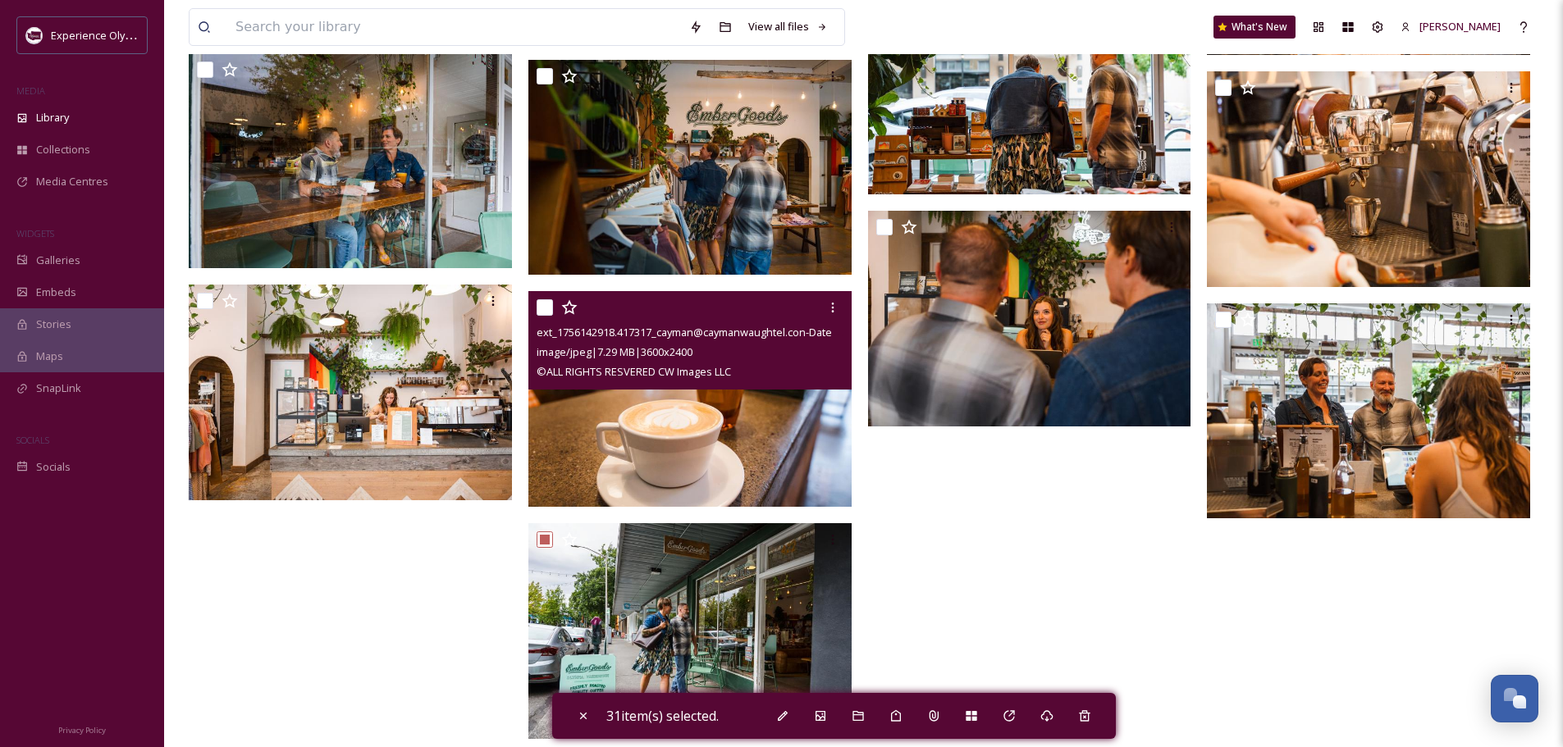
scroll to position [6053, 0]
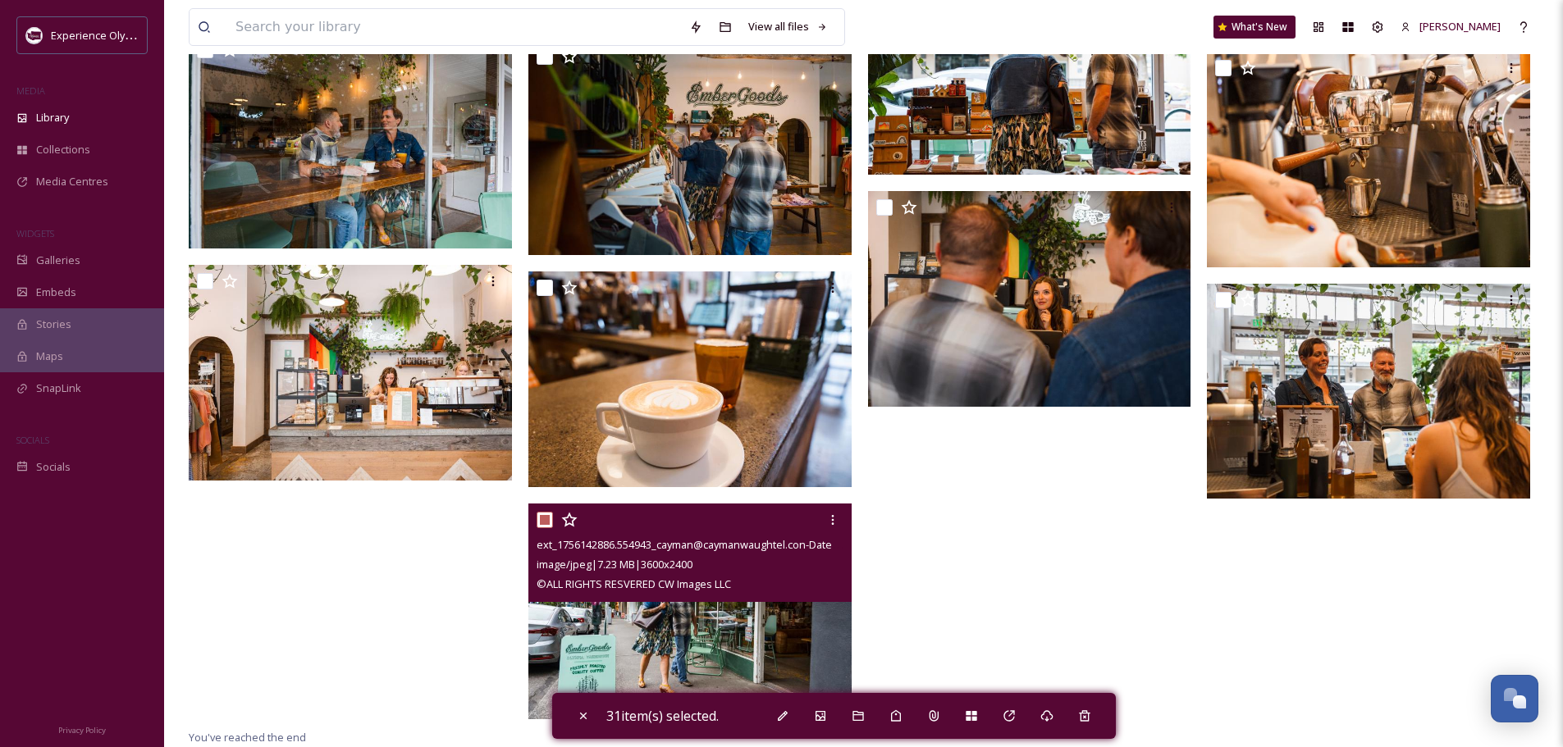
click at [541, 516] on input "checkbox" at bounding box center [544, 520] width 16 height 16
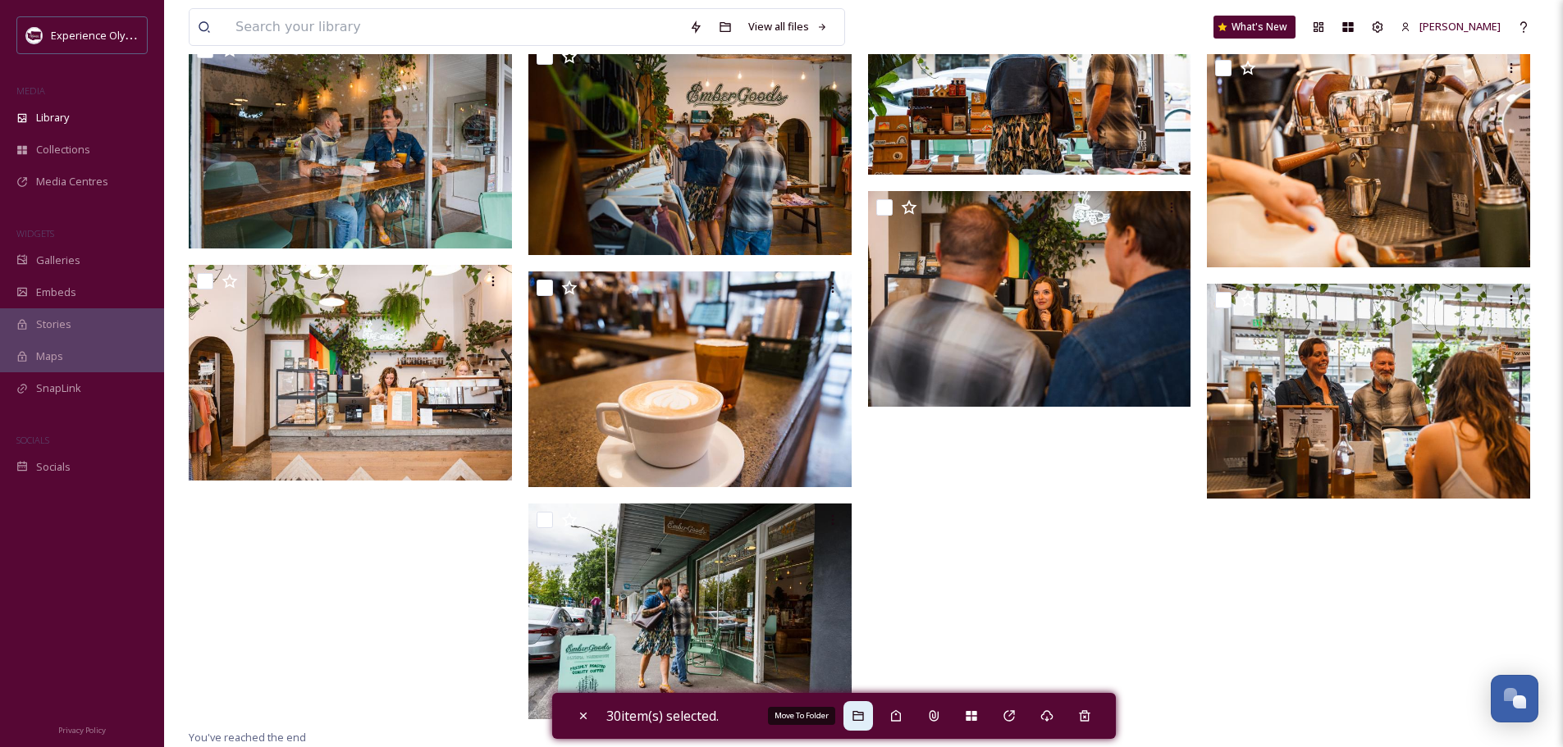
click at [854, 714] on div "Move To Folder" at bounding box center [858, 716] width 30 height 30
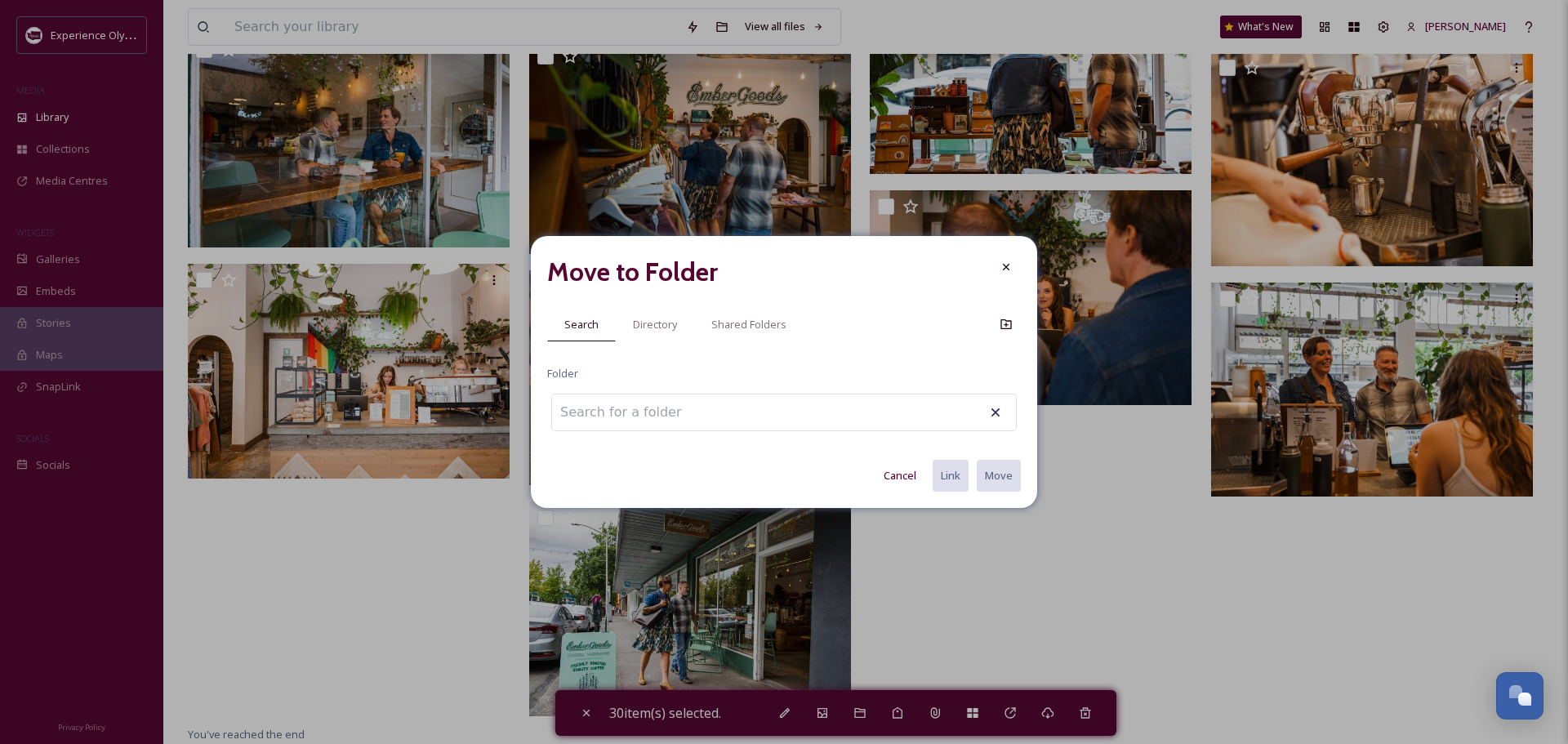
click at [684, 408] on input at bounding box center [641, 412] width 179 height 36
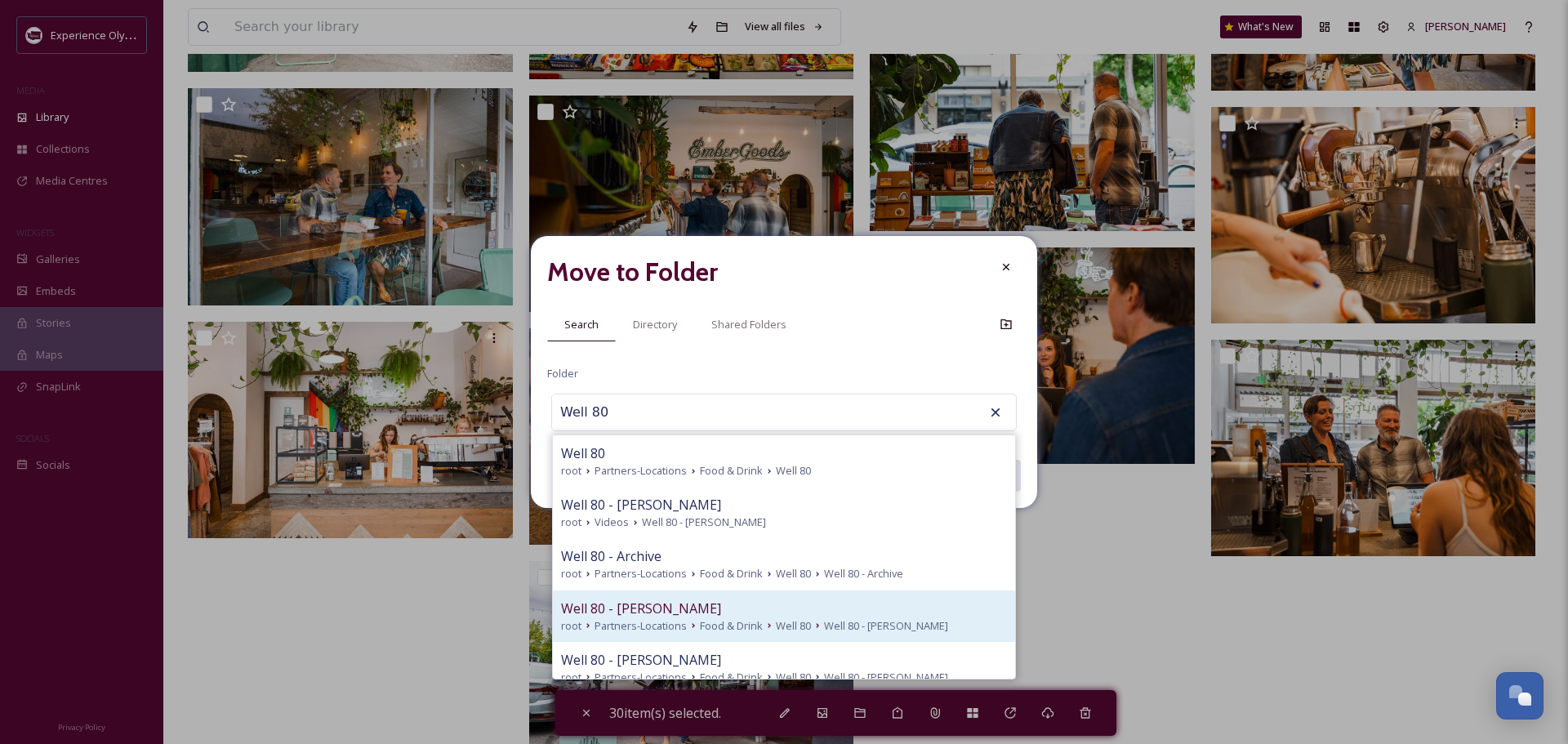
click at [620, 616] on span "Well 80 - [PERSON_NAME]" at bounding box center [641, 609] width 160 height 20
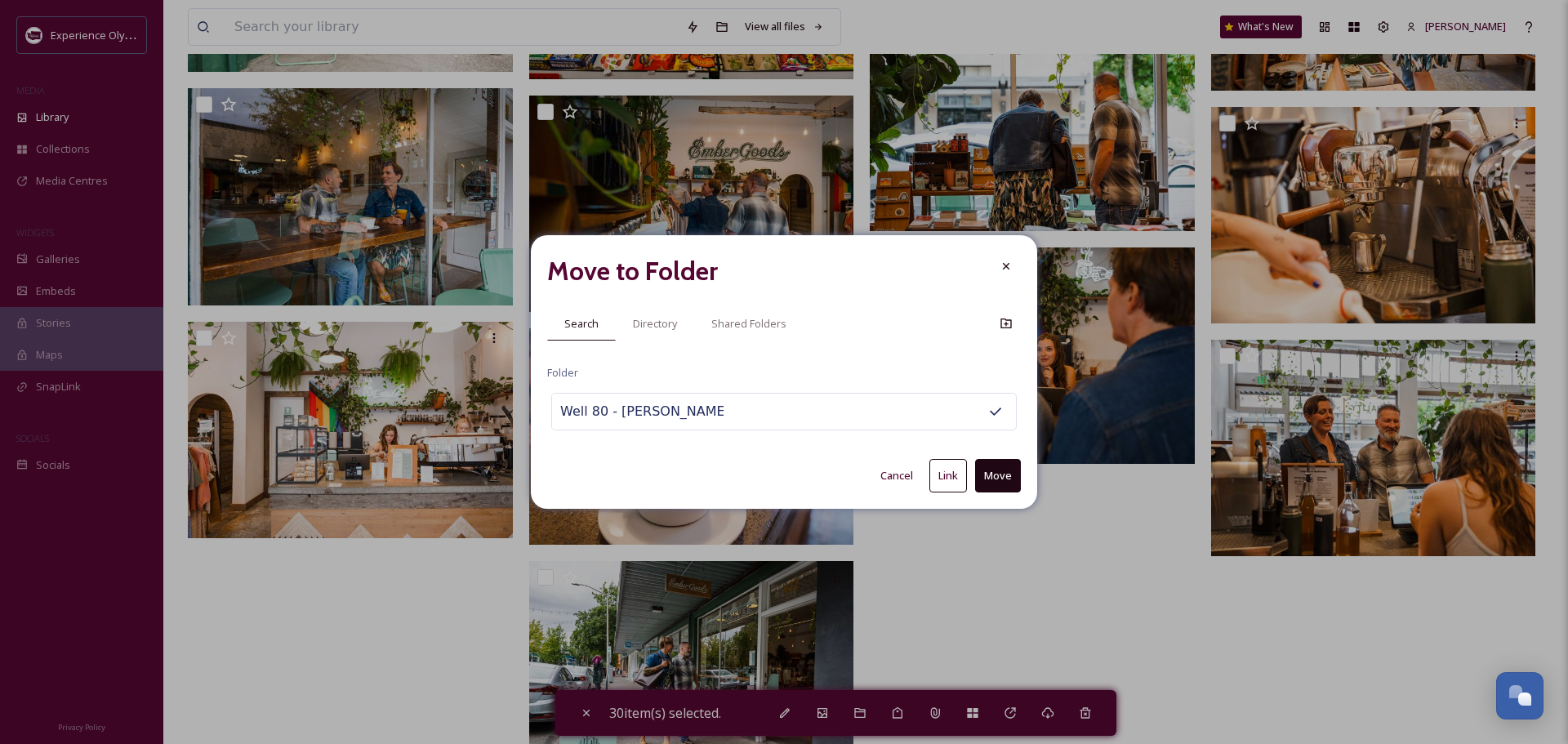
click at [945, 472] on button "Link" at bounding box center [948, 476] width 38 height 34
click at [1010, 263] on icon at bounding box center [1006, 267] width 13 height 13
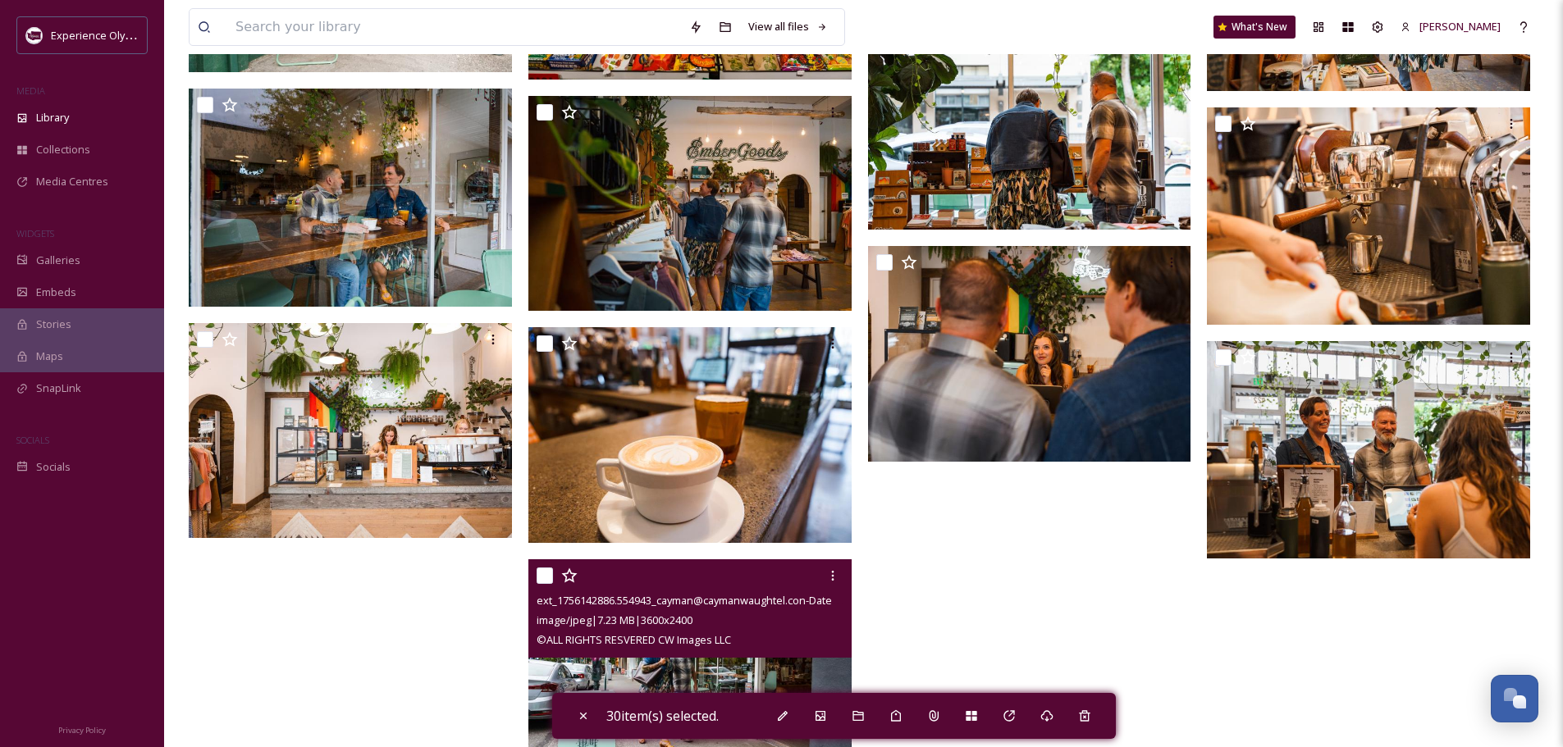
click at [539, 574] on input "checkbox" at bounding box center [544, 576] width 16 height 16
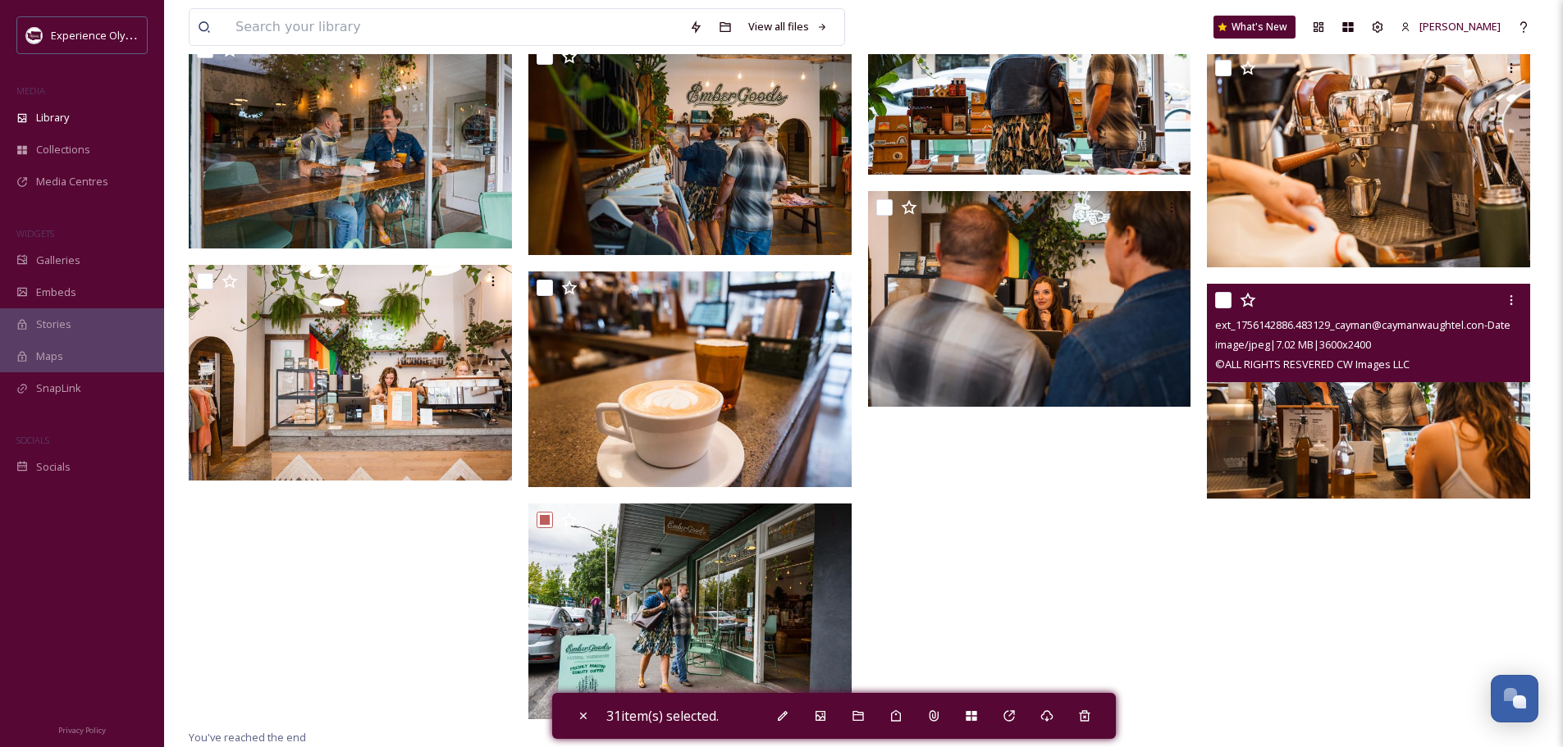
click at [1220, 296] on input "checkbox" at bounding box center [1223, 300] width 16 height 16
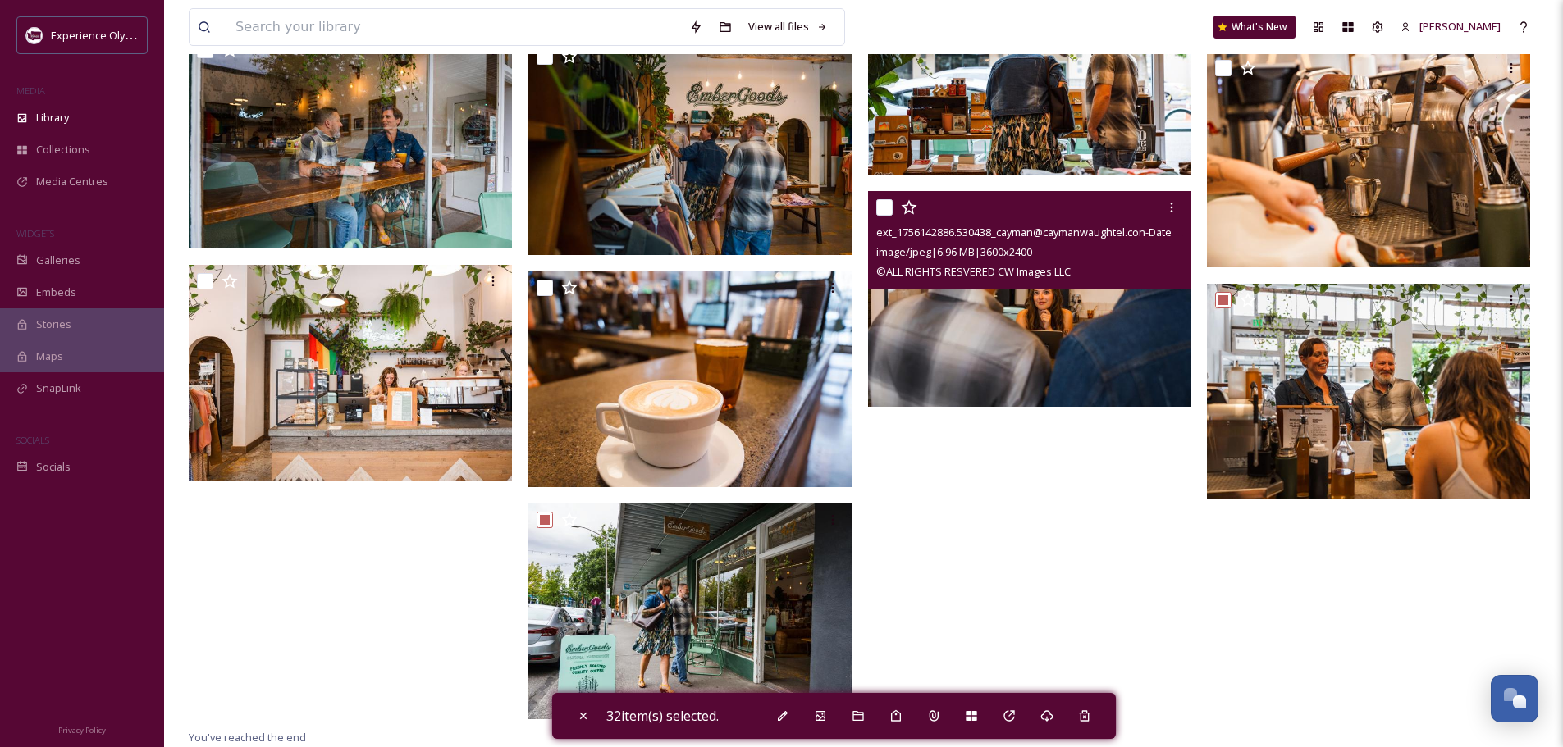
click at [883, 205] on input "checkbox" at bounding box center [884, 207] width 16 height 16
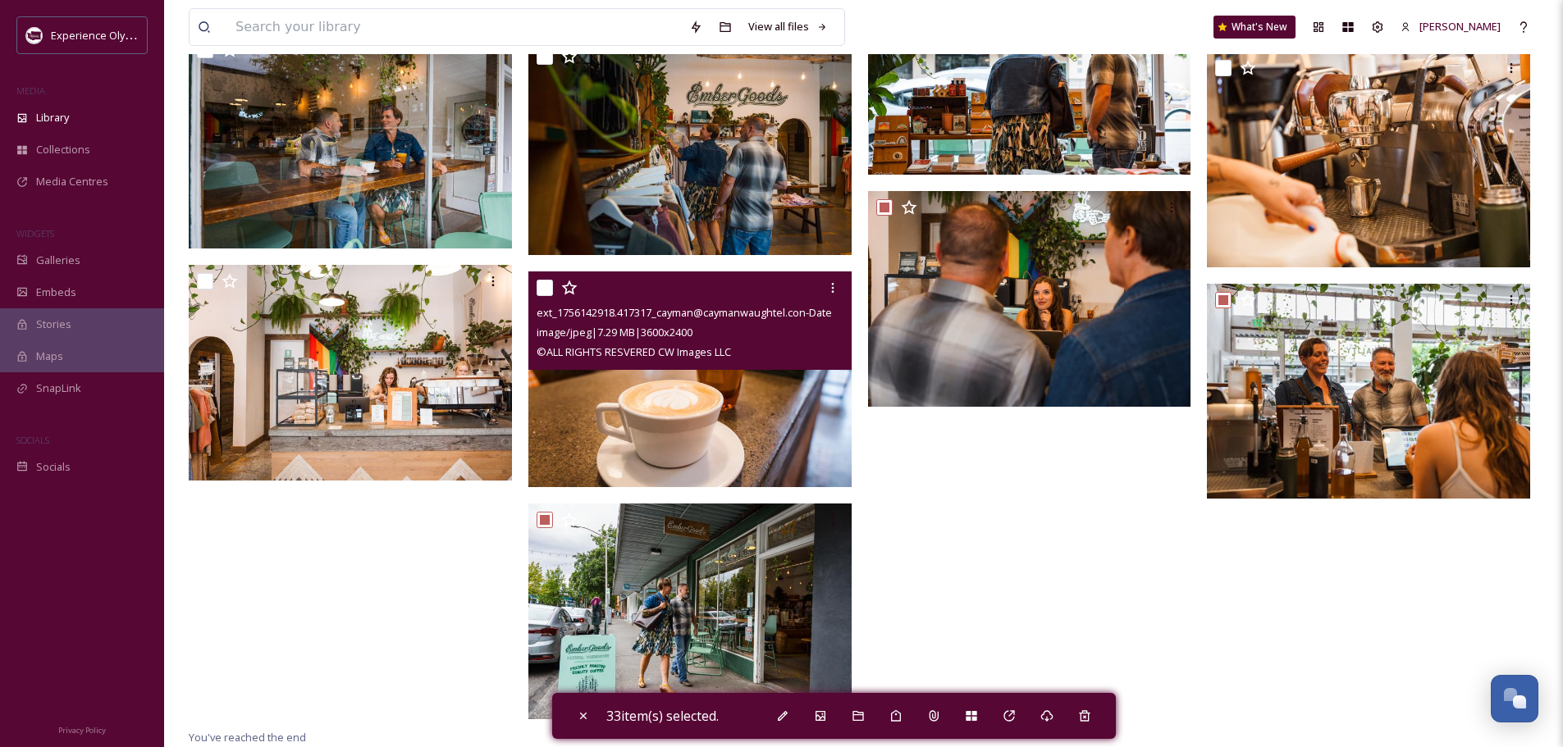
click at [549, 286] on input "checkbox" at bounding box center [544, 288] width 16 height 16
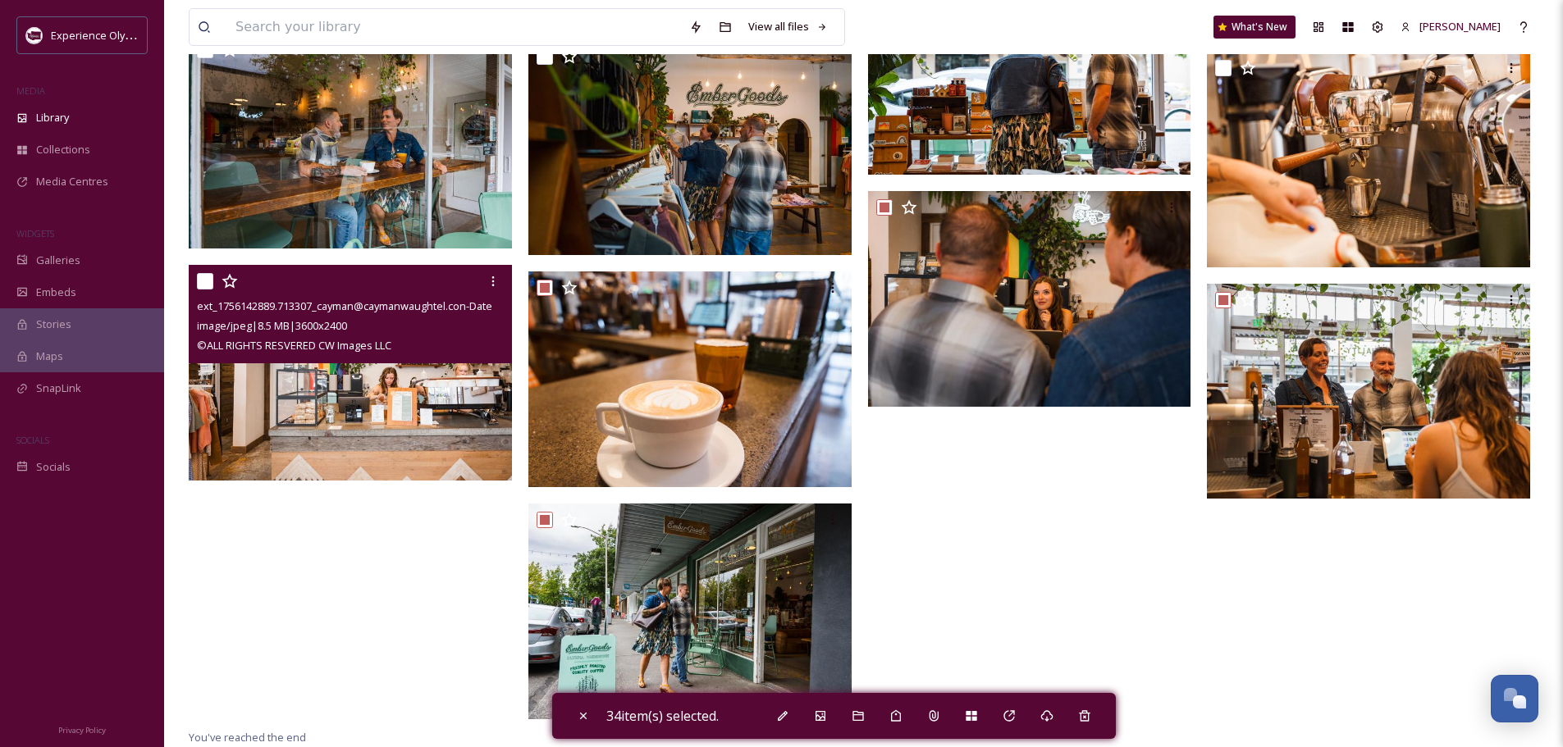
click at [209, 282] on input "checkbox" at bounding box center [205, 281] width 16 height 16
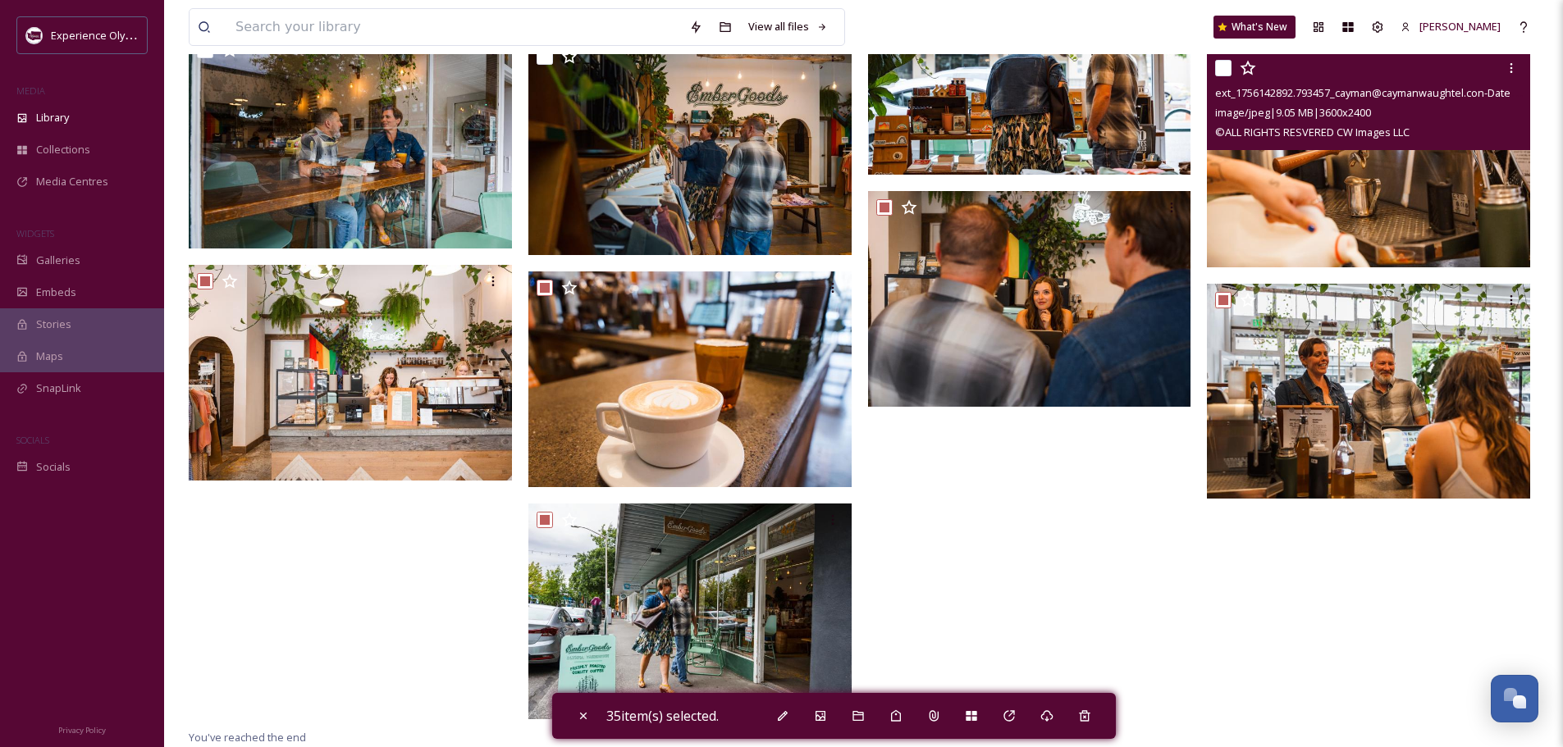
click at [1224, 70] on input "checkbox" at bounding box center [1223, 68] width 16 height 16
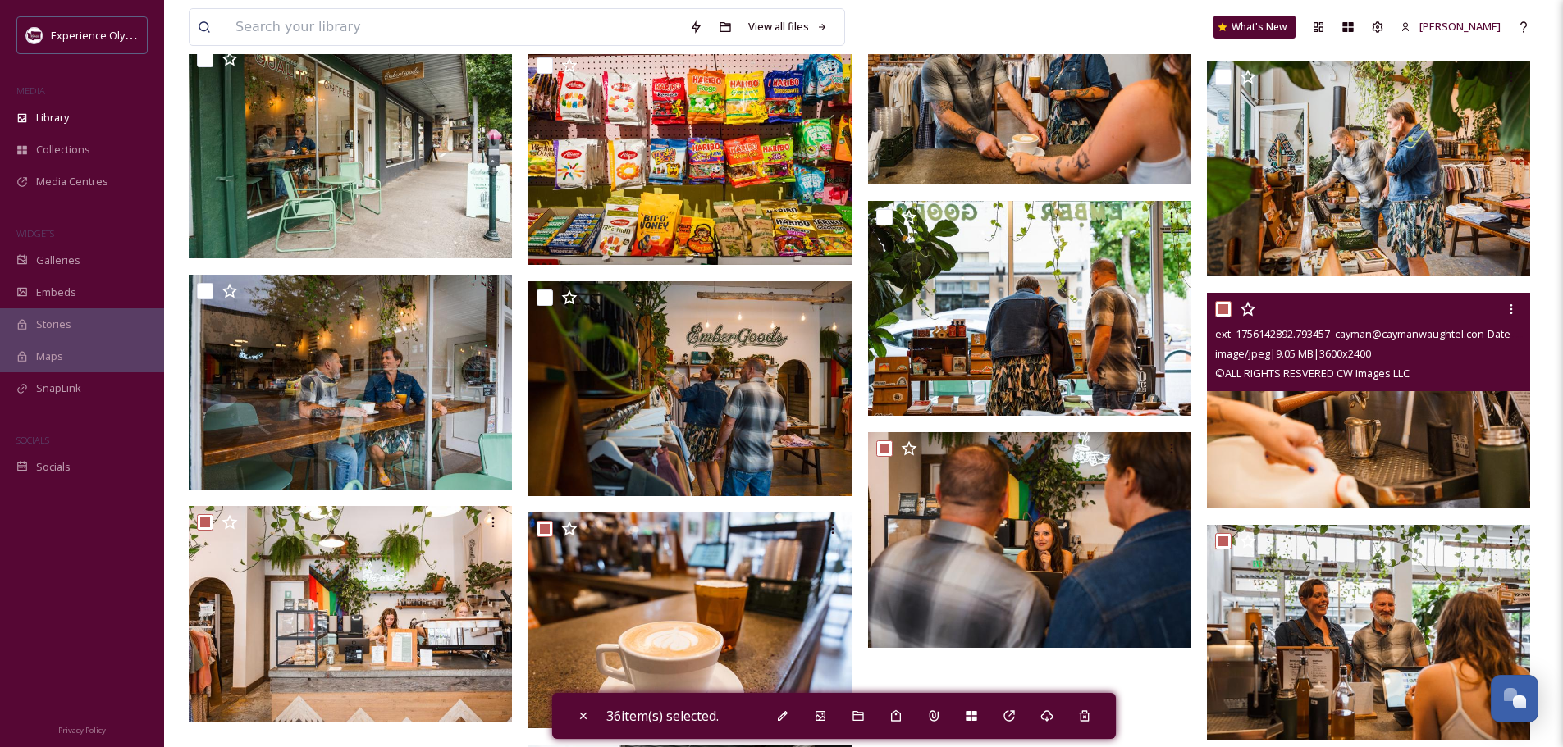
scroll to position [5806, 0]
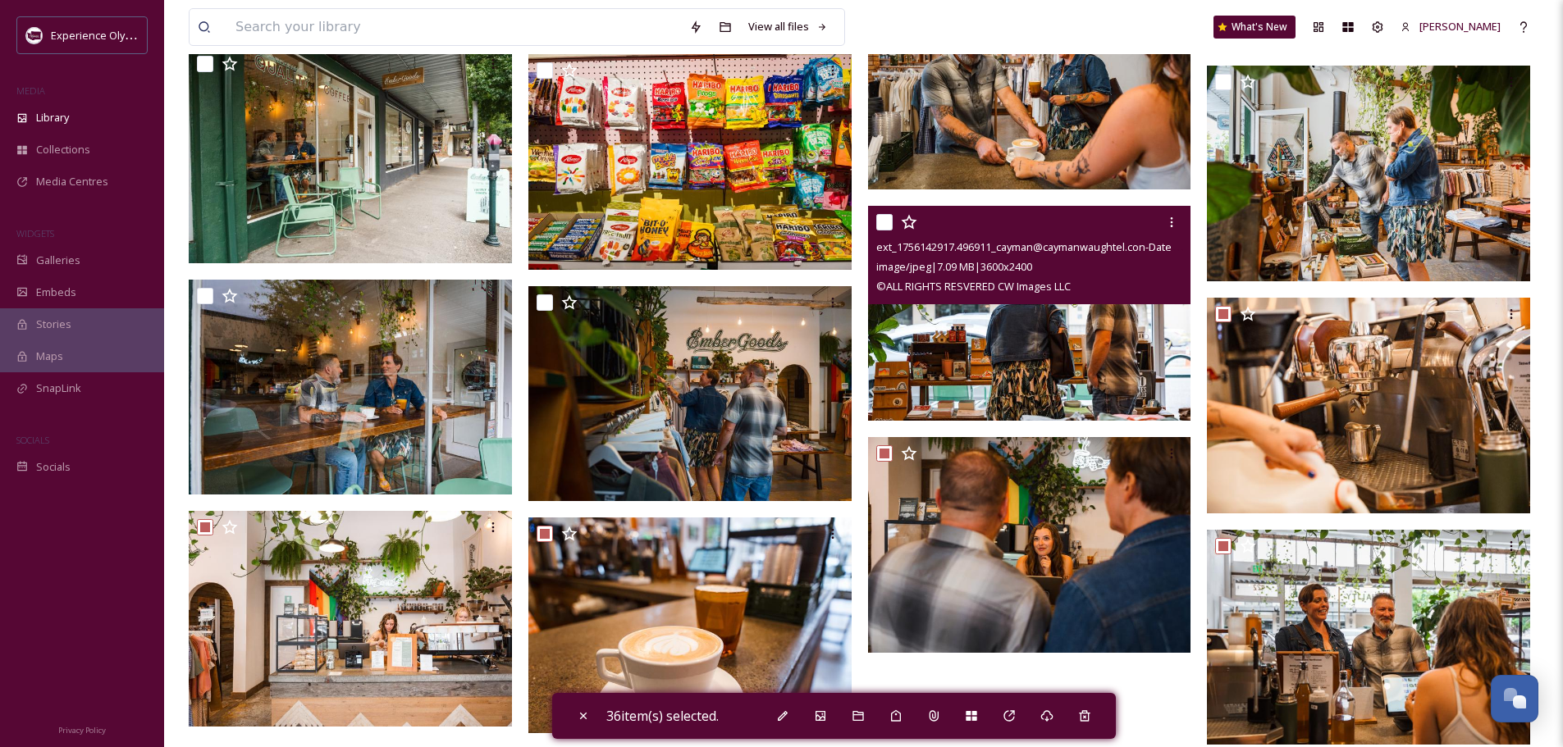
click at [882, 217] on input "checkbox" at bounding box center [884, 222] width 16 height 16
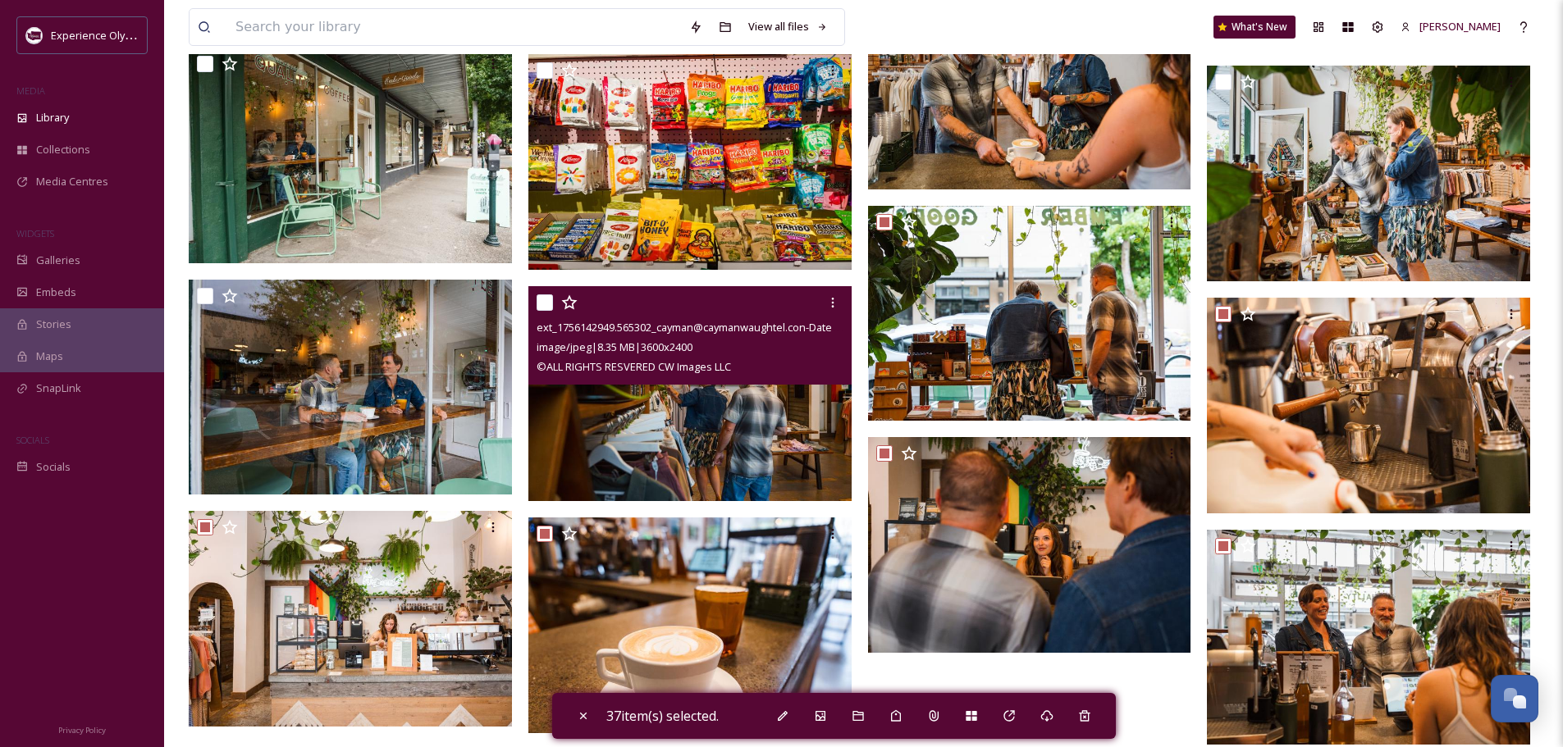
click at [545, 300] on input "checkbox" at bounding box center [544, 302] width 16 height 16
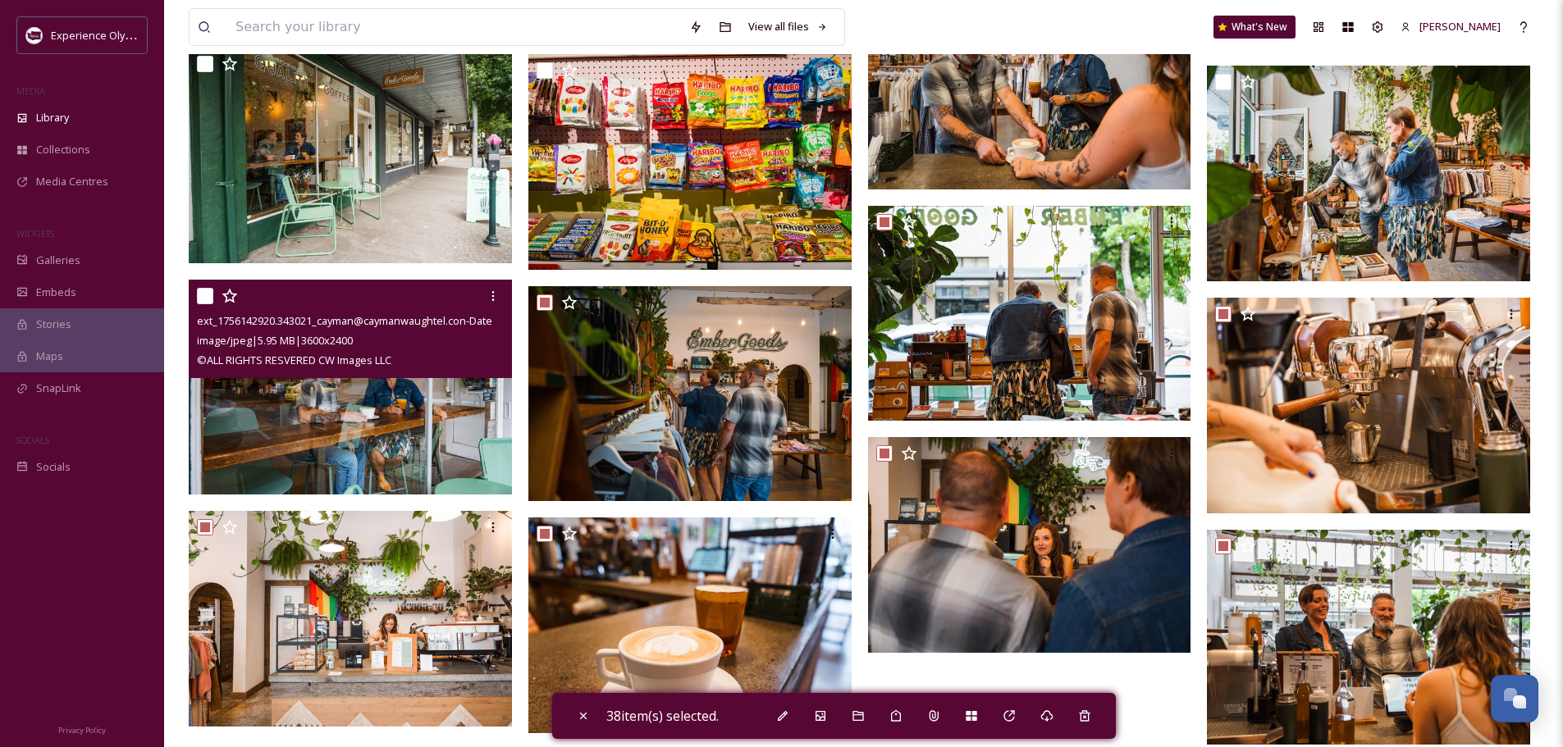
drag, startPoint x: 201, startPoint y: 296, endPoint x: 221, endPoint y: 269, distance: 33.5
click at [200, 296] on input "checkbox" at bounding box center [205, 296] width 16 height 16
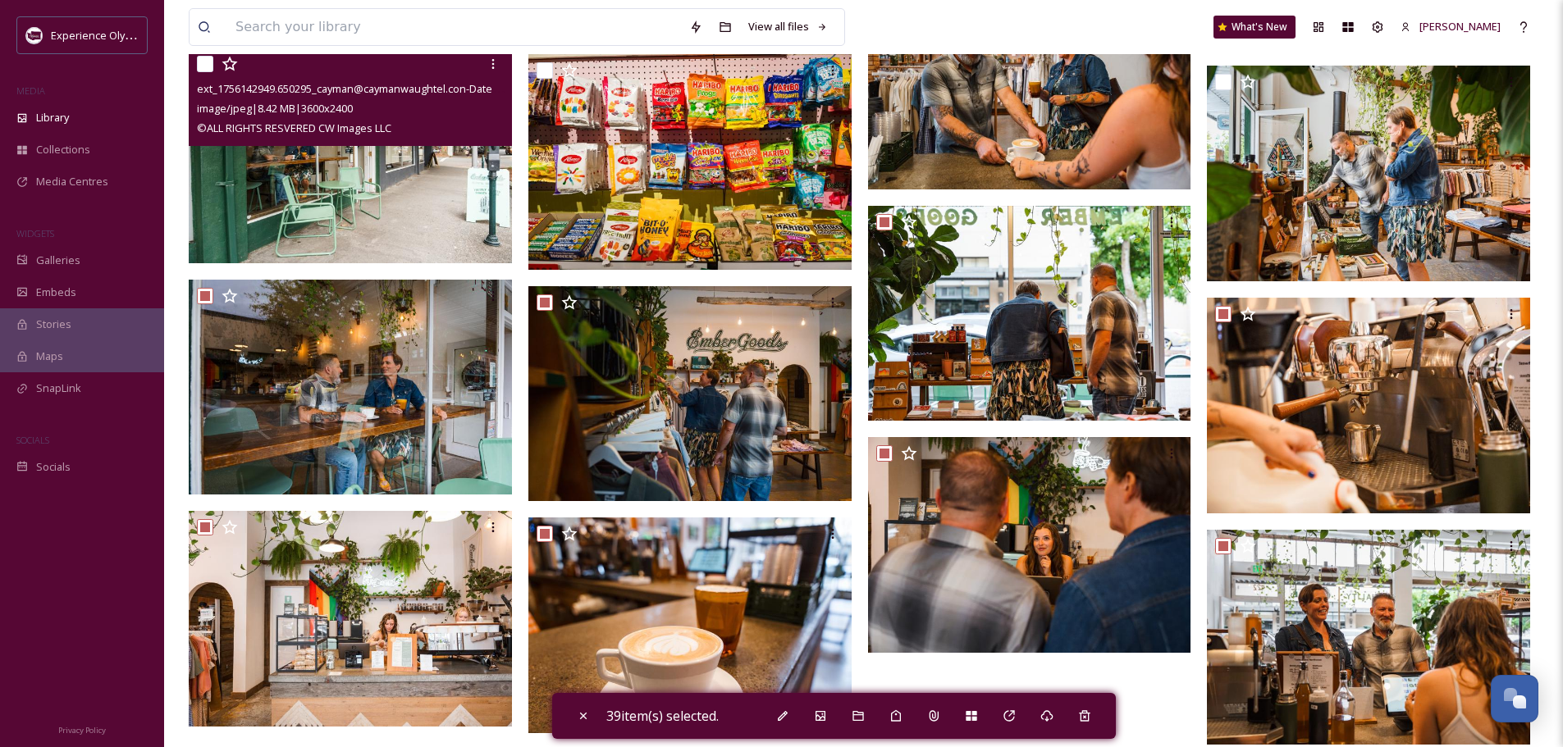
click at [200, 57] on input "checkbox" at bounding box center [205, 64] width 16 height 16
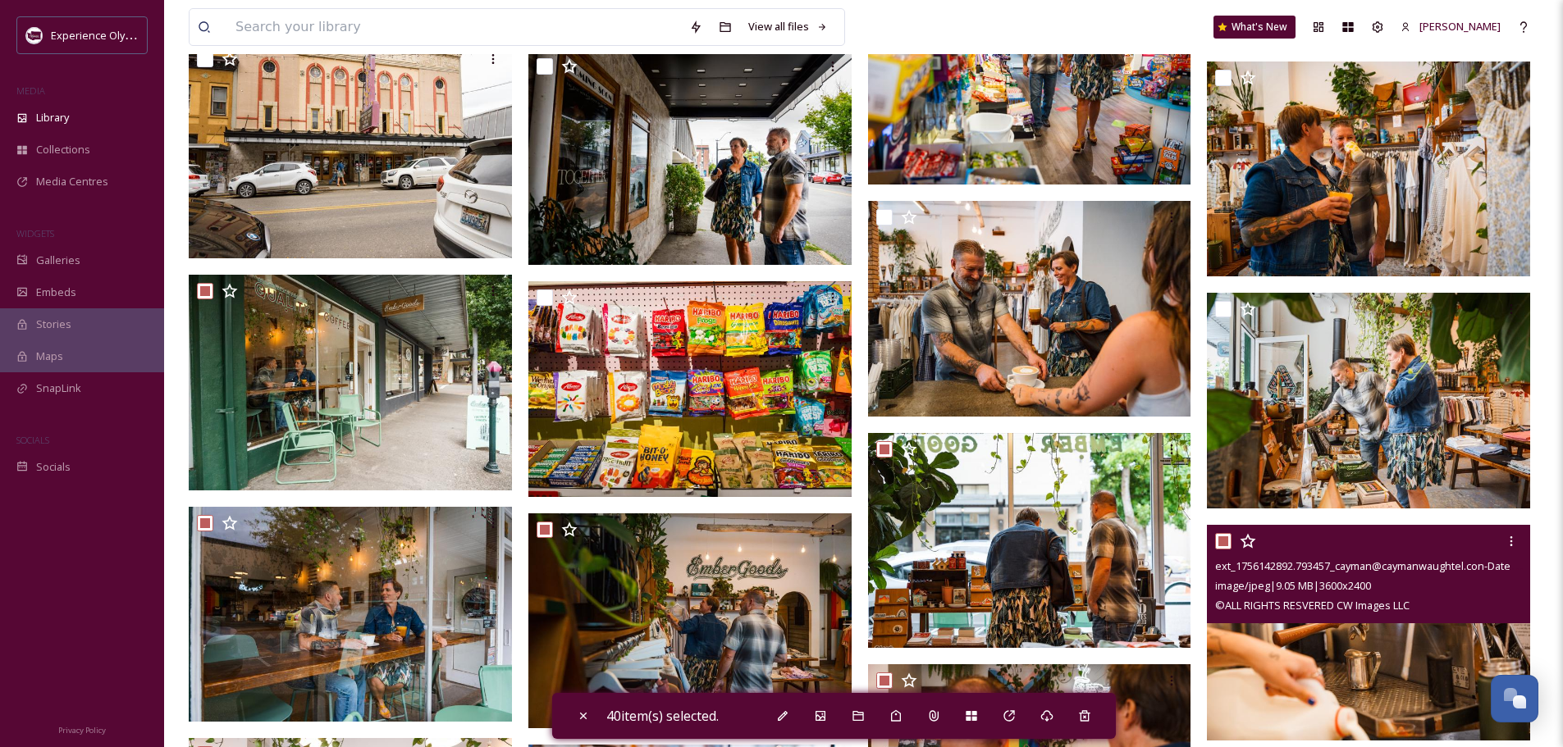
scroll to position [5560, 0]
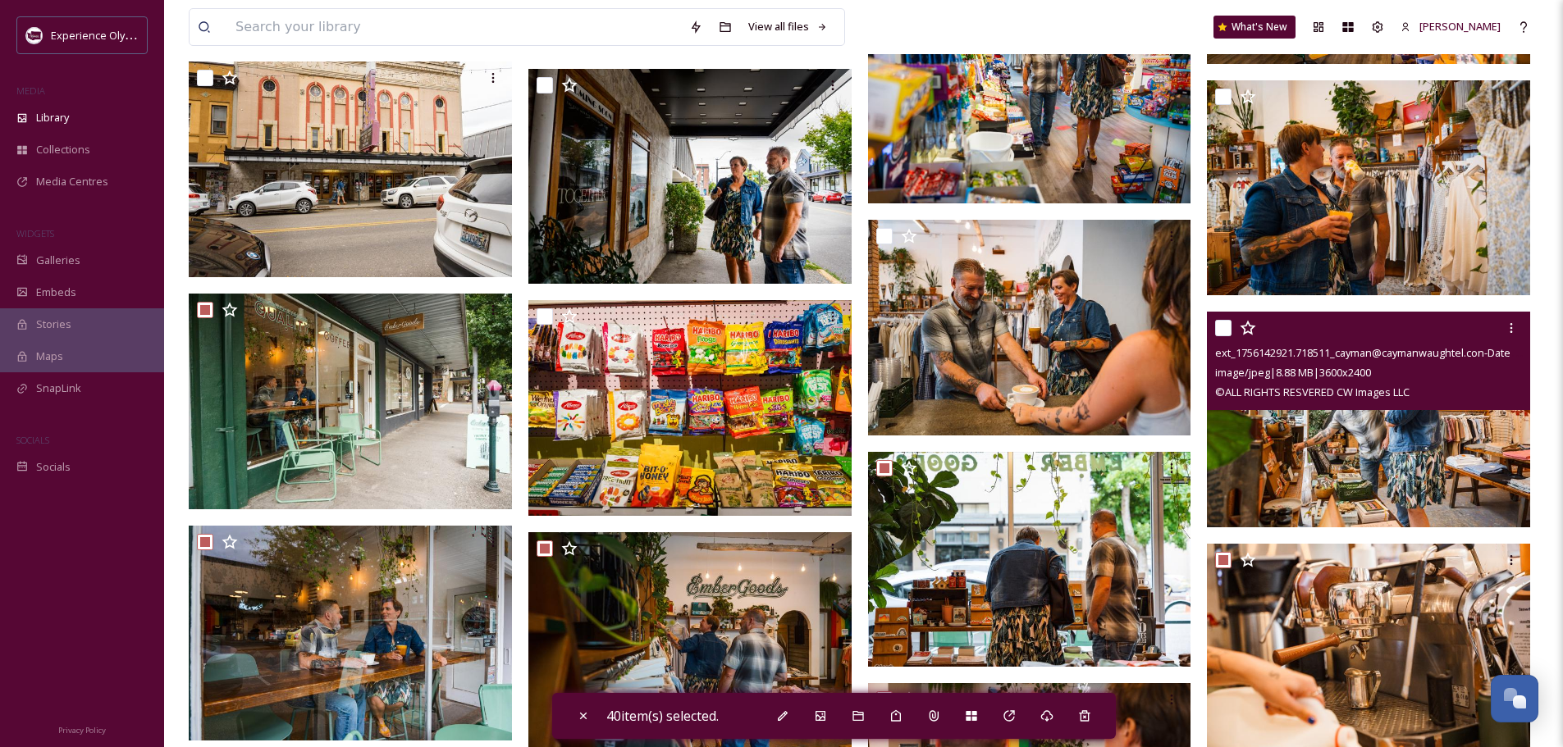
click at [1221, 329] on input "checkbox" at bounding box center [1223, 328] width 16 height 16
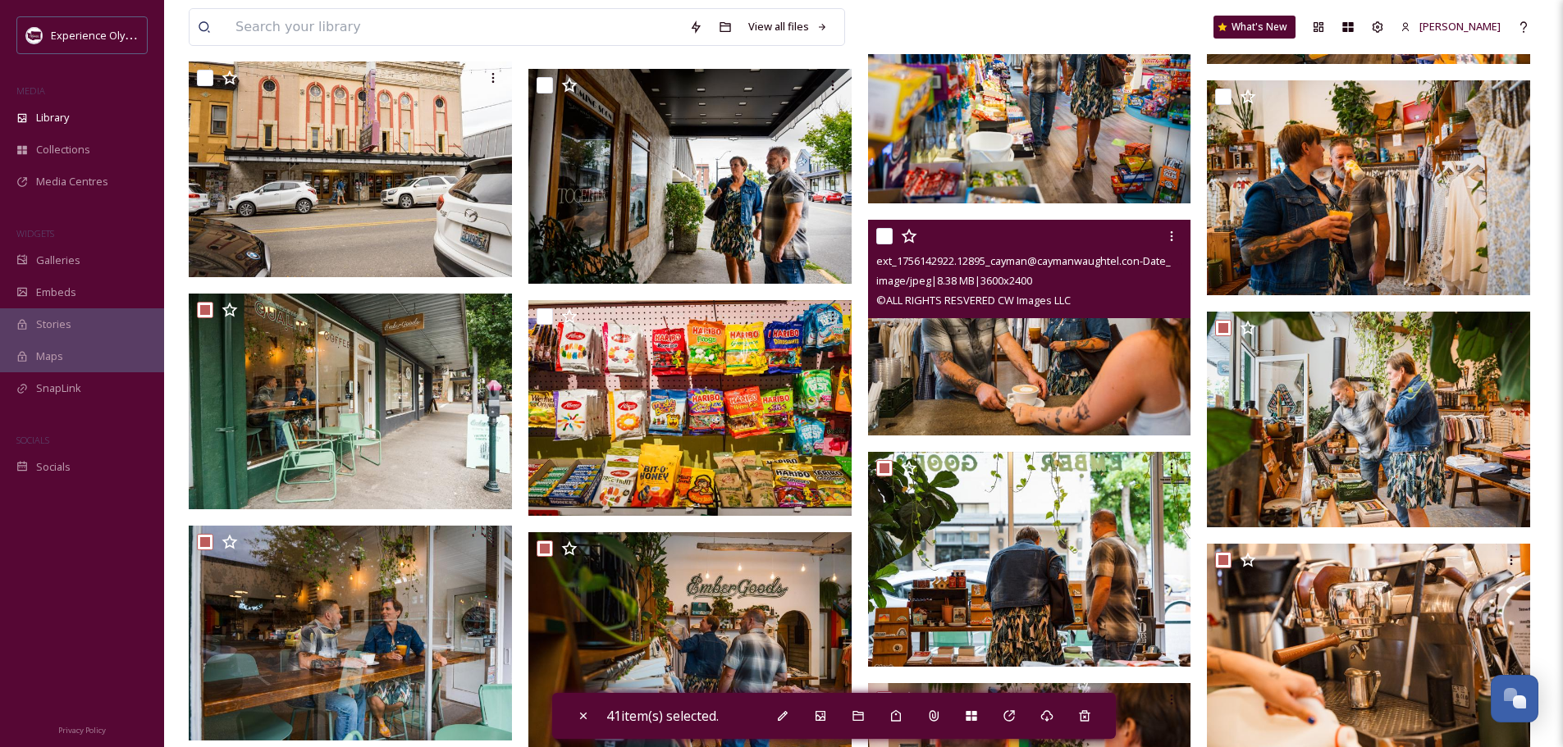
click at [883, 232] on input "checkbox" at bounding box center [884, 236] width 16 height 16
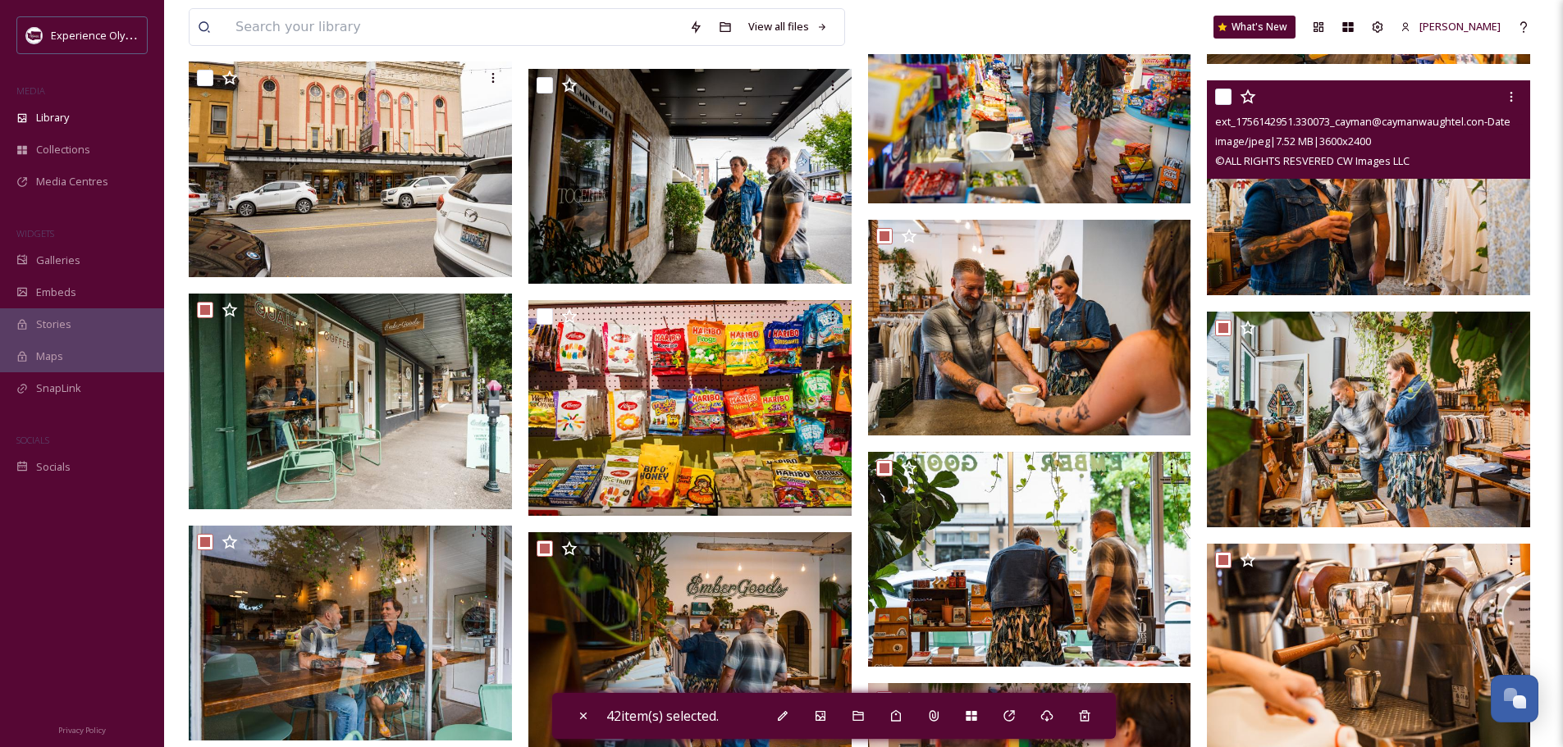
click at [1227, 90] on input "checkbox" at bounding box center [1223, 97] width 16 height 16
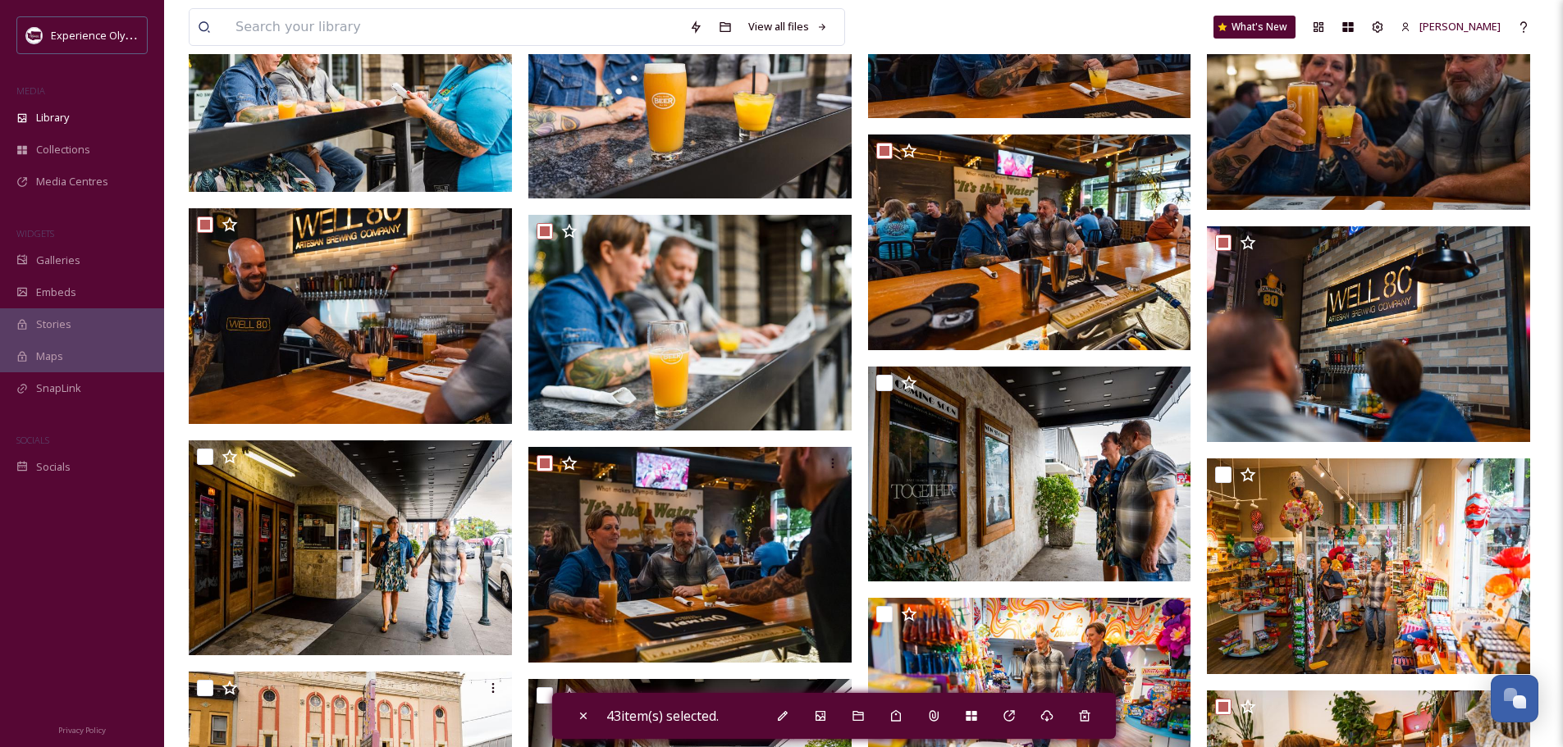
scroll to position [4904, 0]
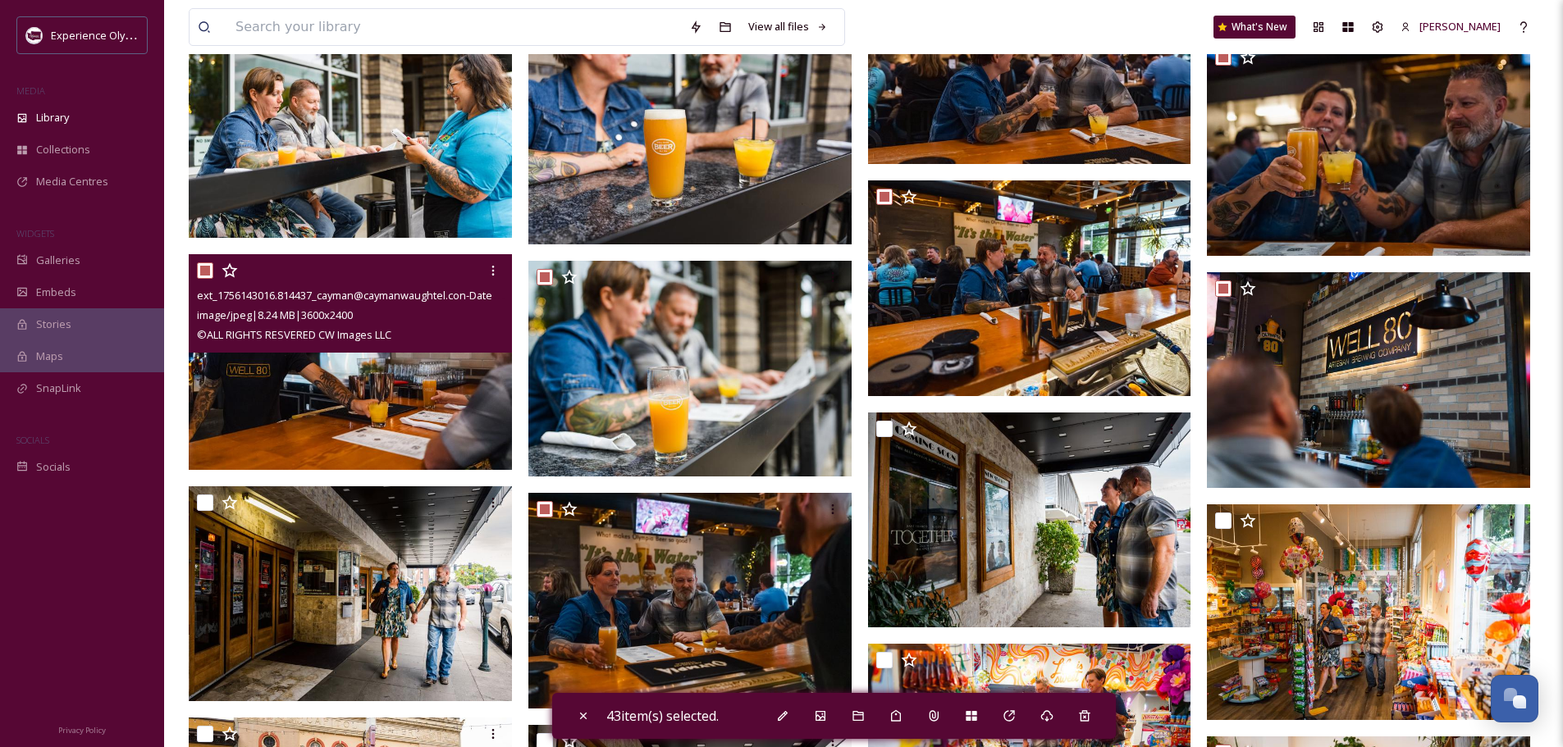
click at [203, 271] on input "checkbox" at bounding box center [205, 270] width 16 height 16
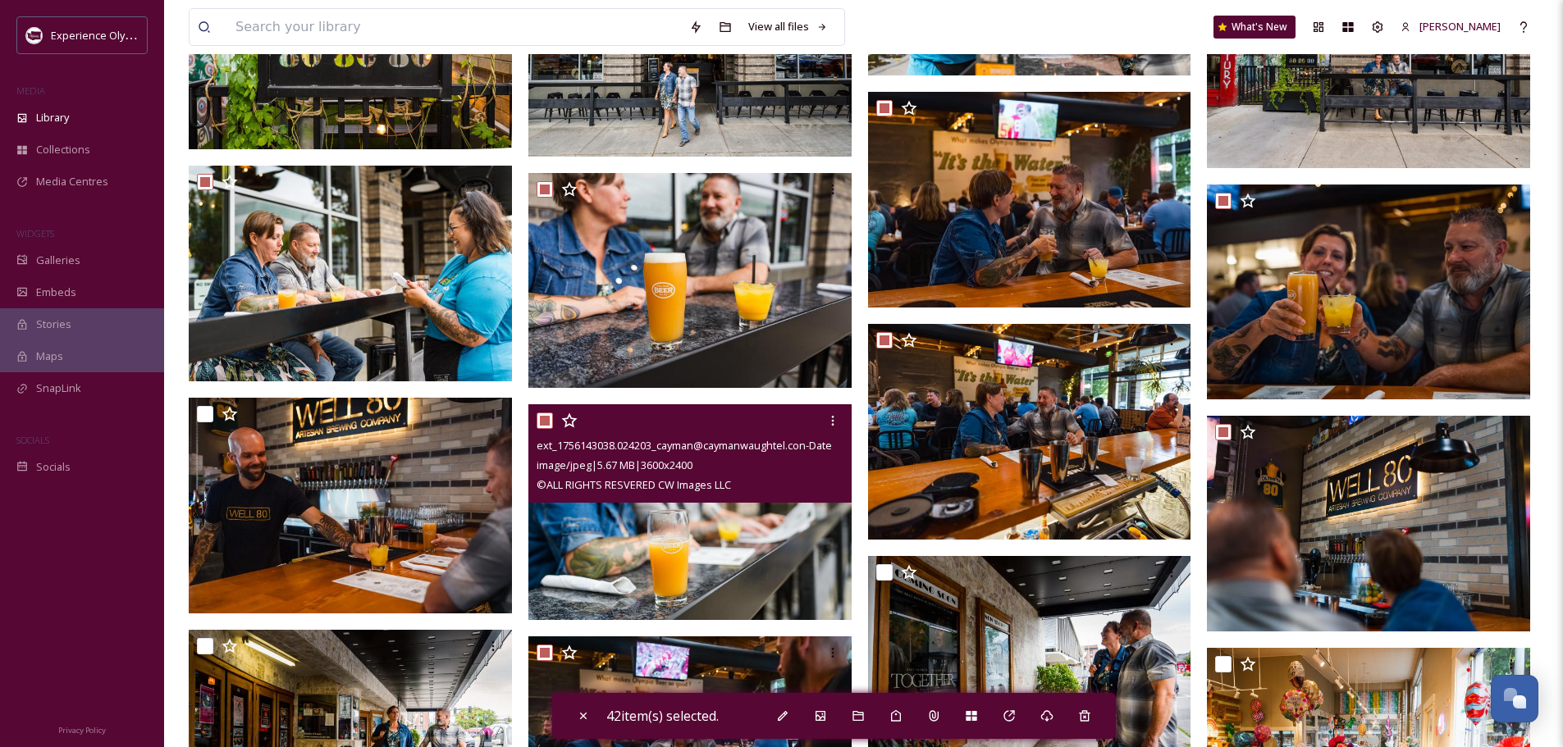
scroll to position [4576, 0]
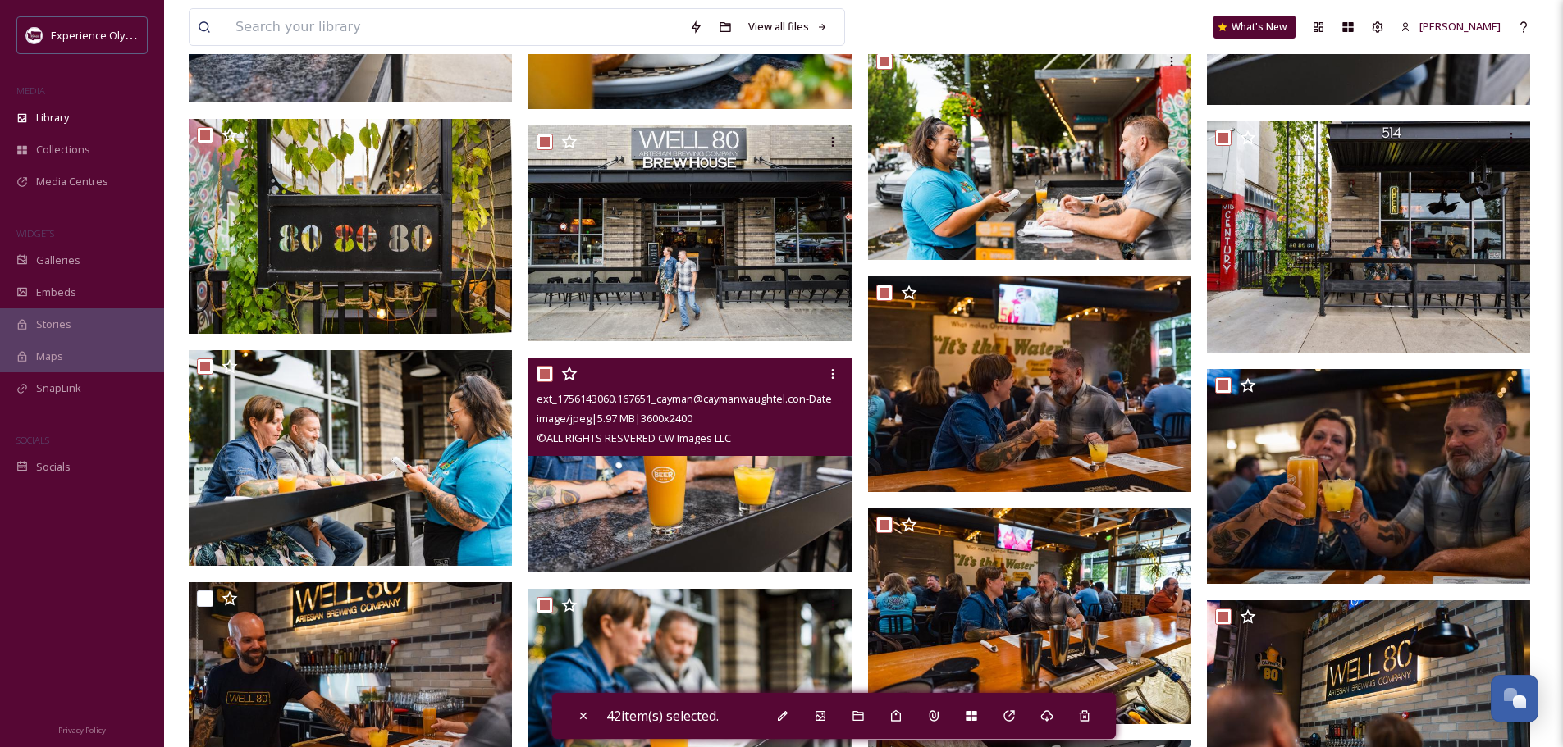
click at [541, 370] on input "checkbox" at bounding box center [544, 374] width 16 height 16
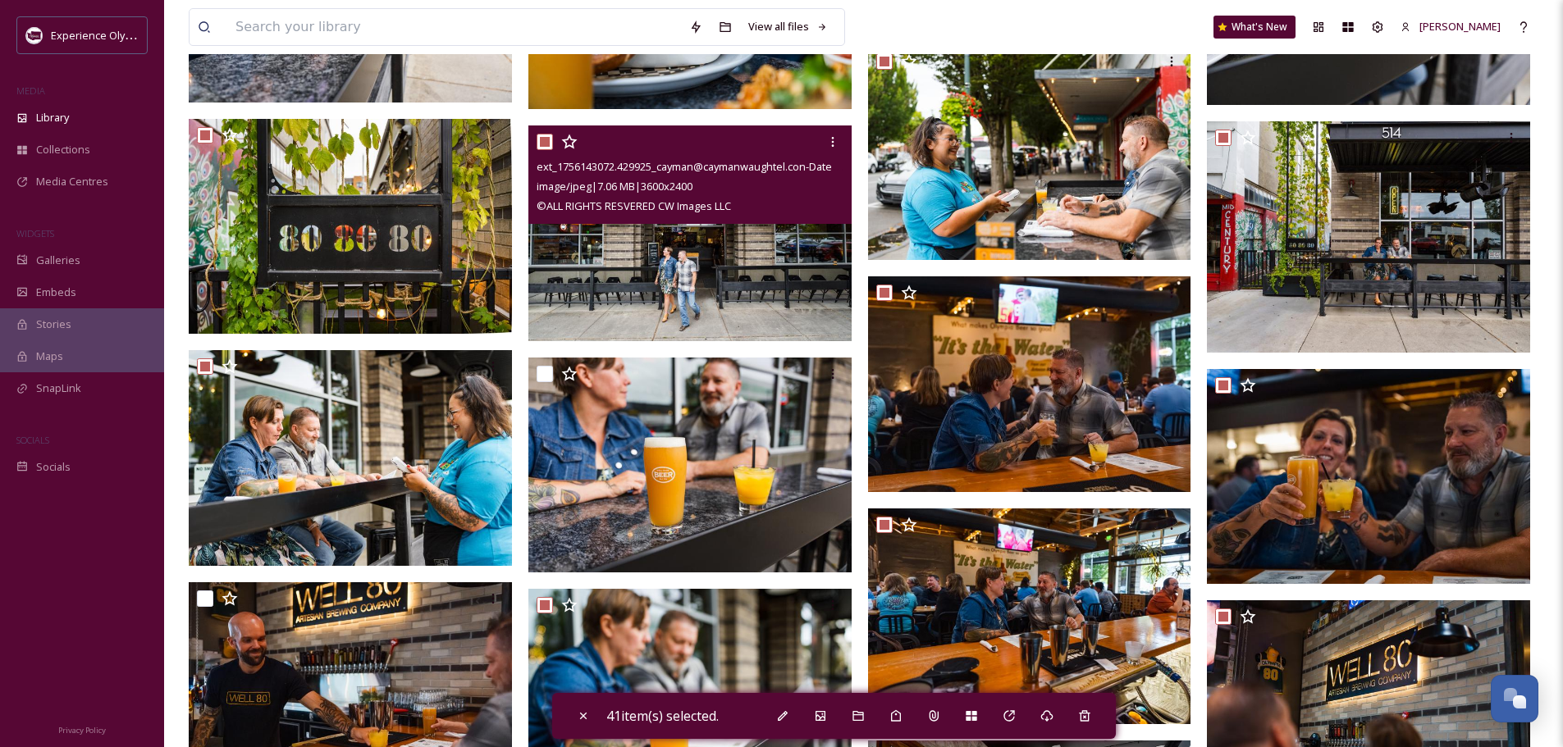
click at [545, 138] on input "checkbox" at bounding box center [544, 142] width 16 height 16
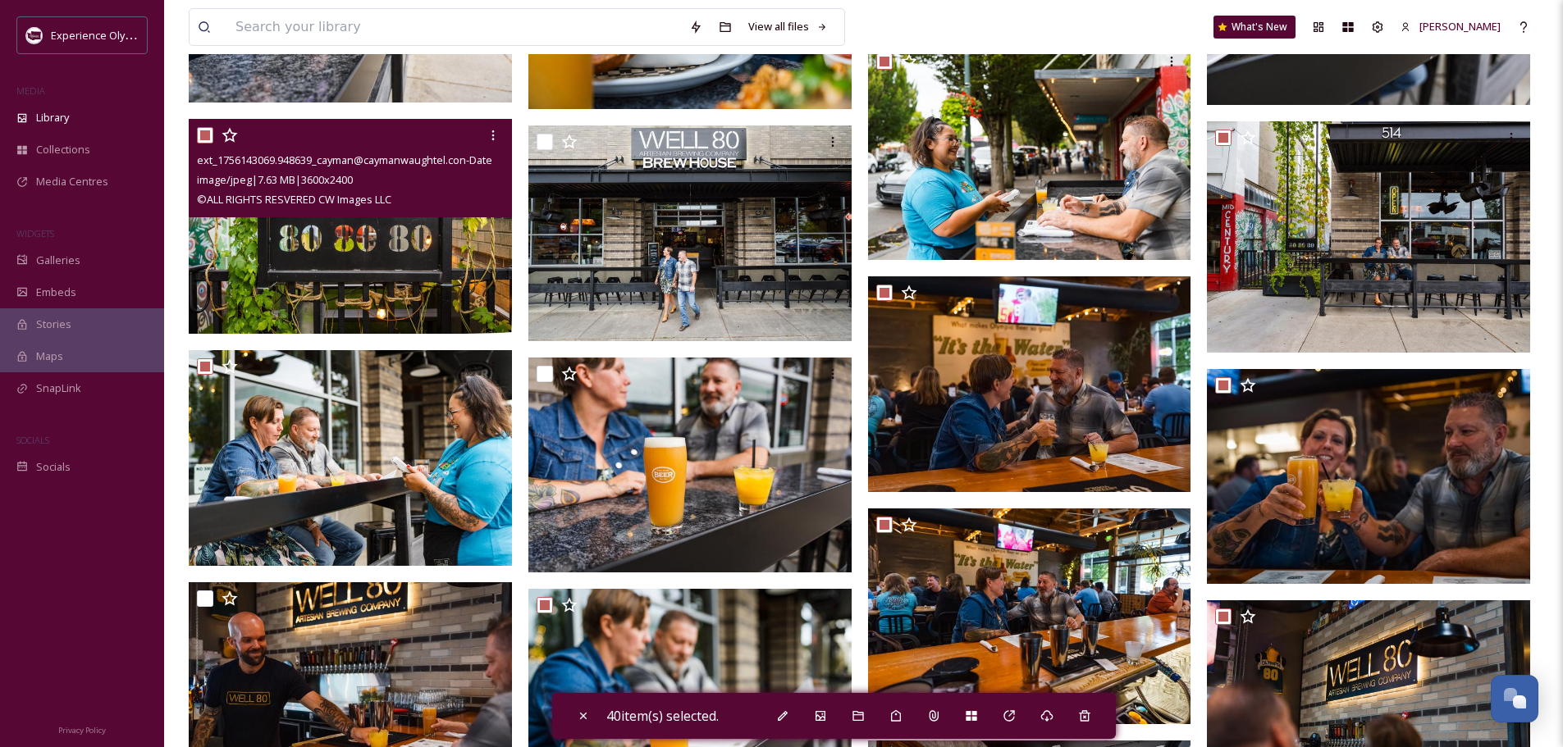
click at [205, 135] on input "checkbox" at bounding box center [205, 135] width 16 height 16
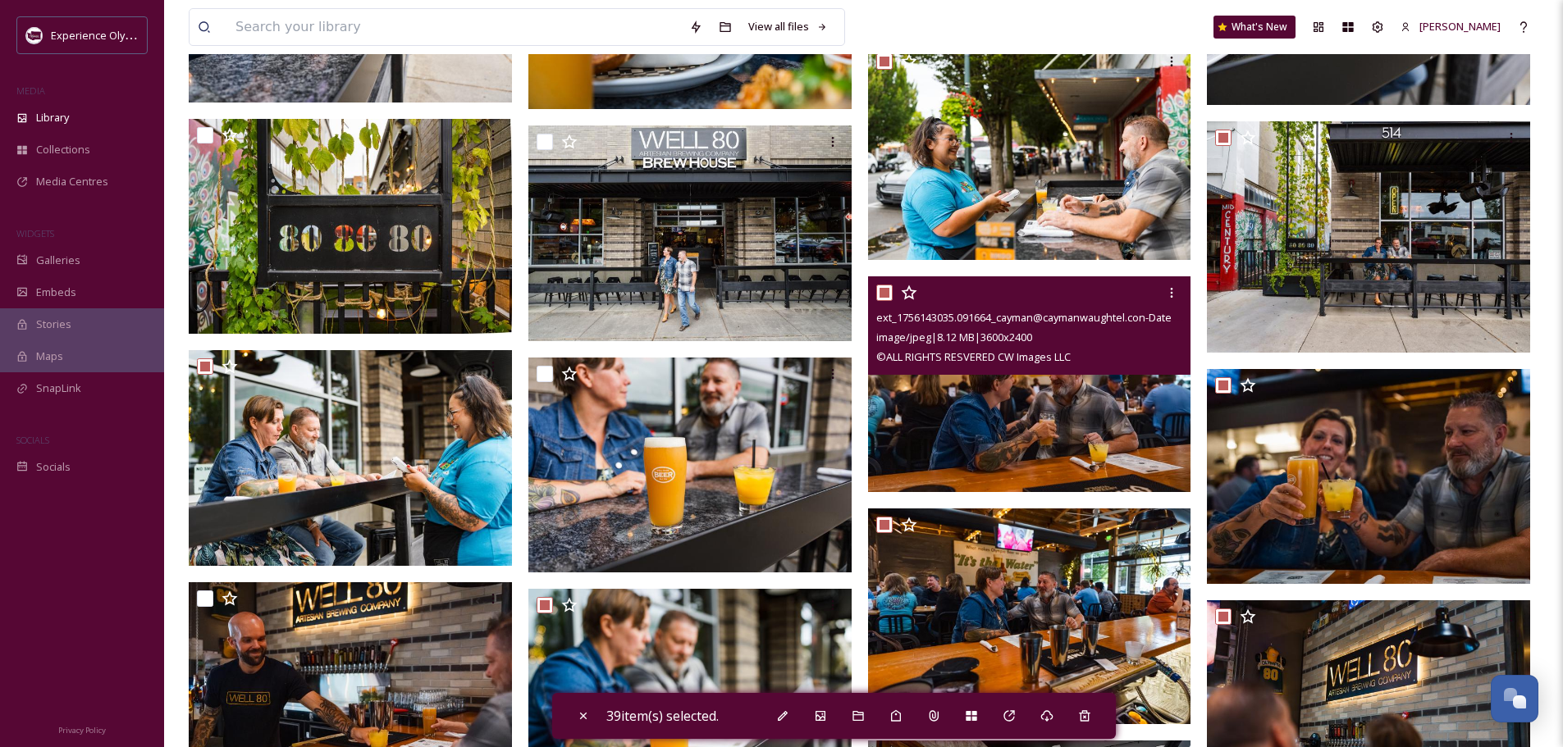
drag, startPoint x: 877, startPoint y: 290, endPoint x: 945, endPoint y: 275, distance: 69.8
click at [878, 290] on input "checkbox" at bounding box center [884, 293] width 16 height 16
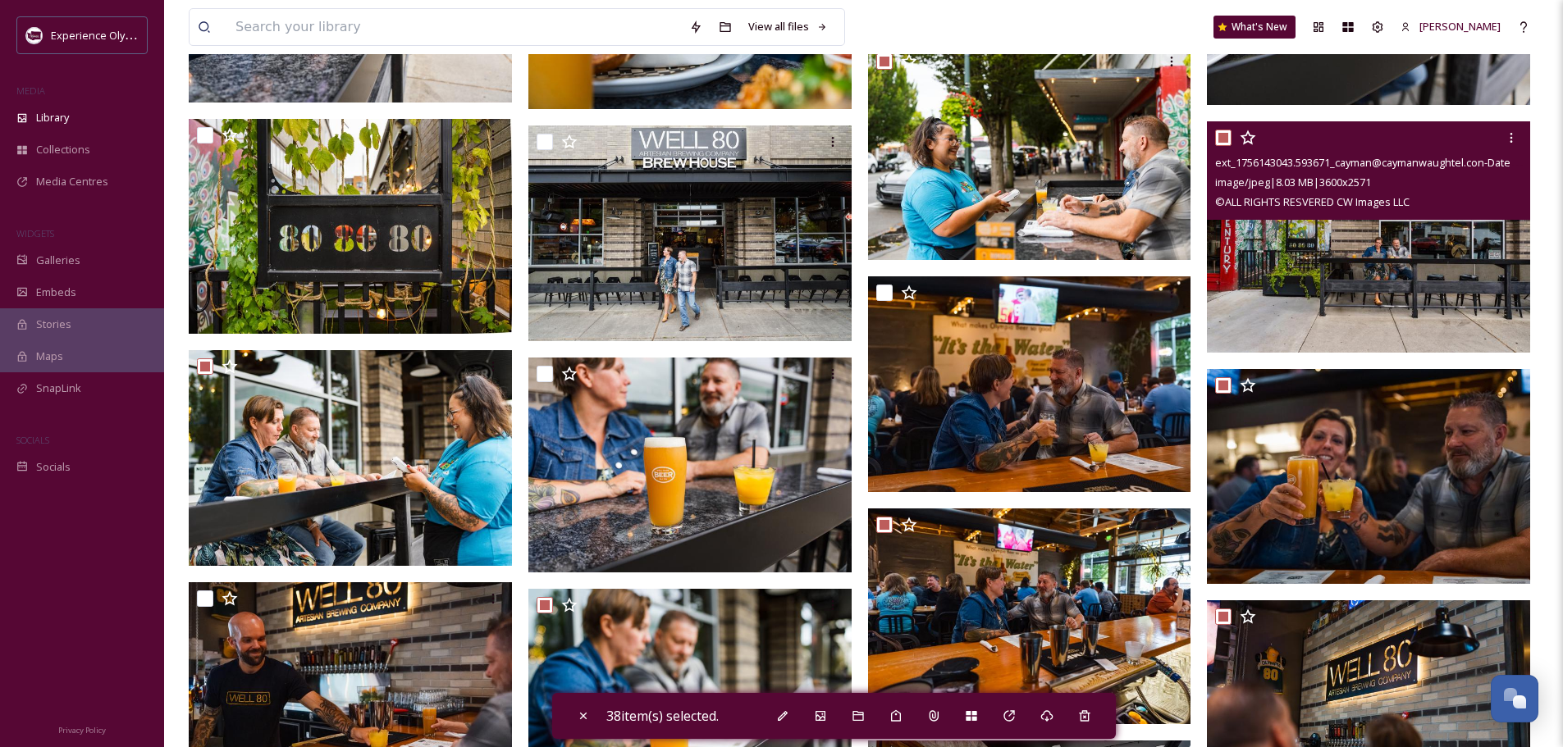
click at [1221, 131] on input "checkbox" at bounding box center [1223, 138] width 16 height 16
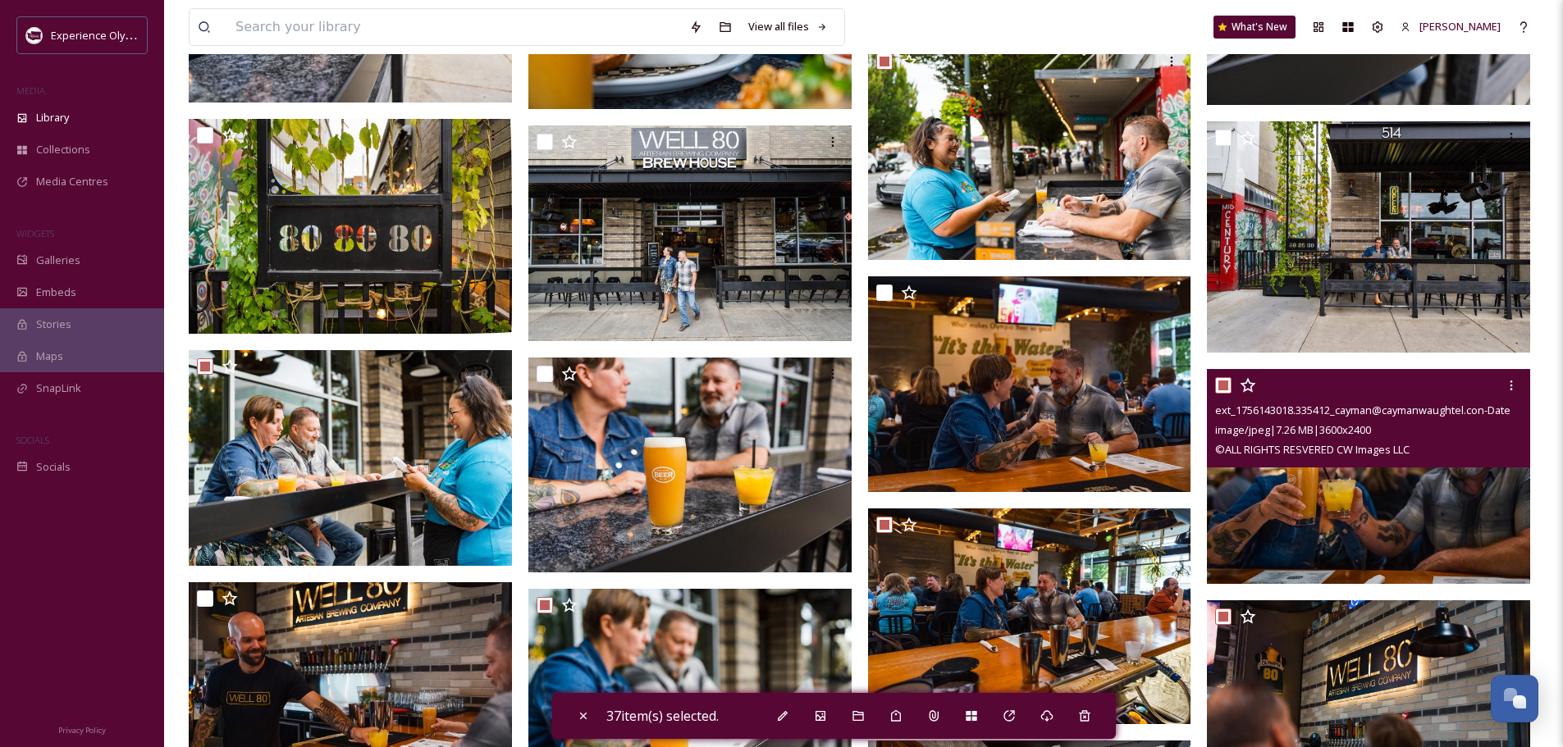
click at [1225, 384] on input "checkbox" at bounding box center [1223, 385] width 16 height 16
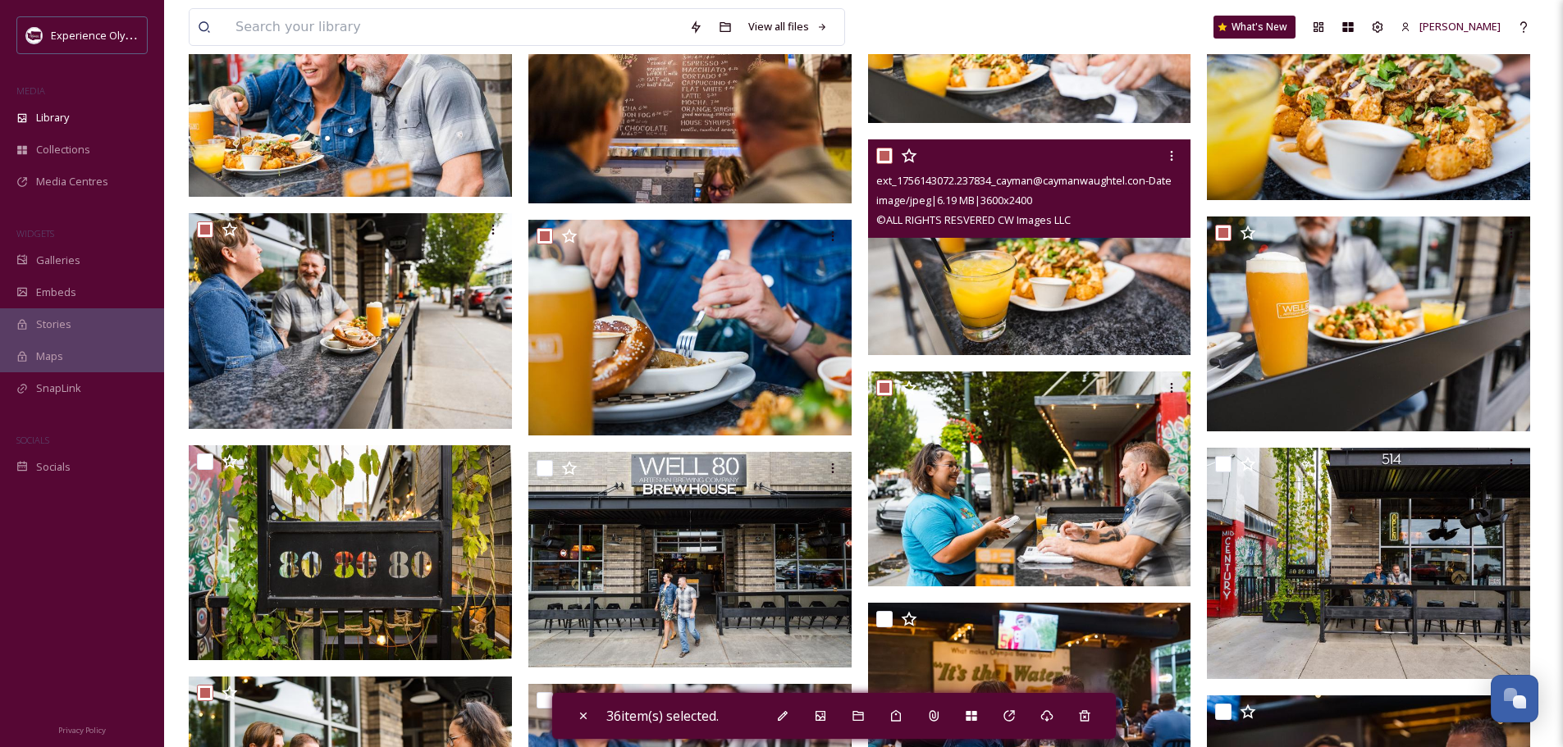
scroll to position [4248, 0]
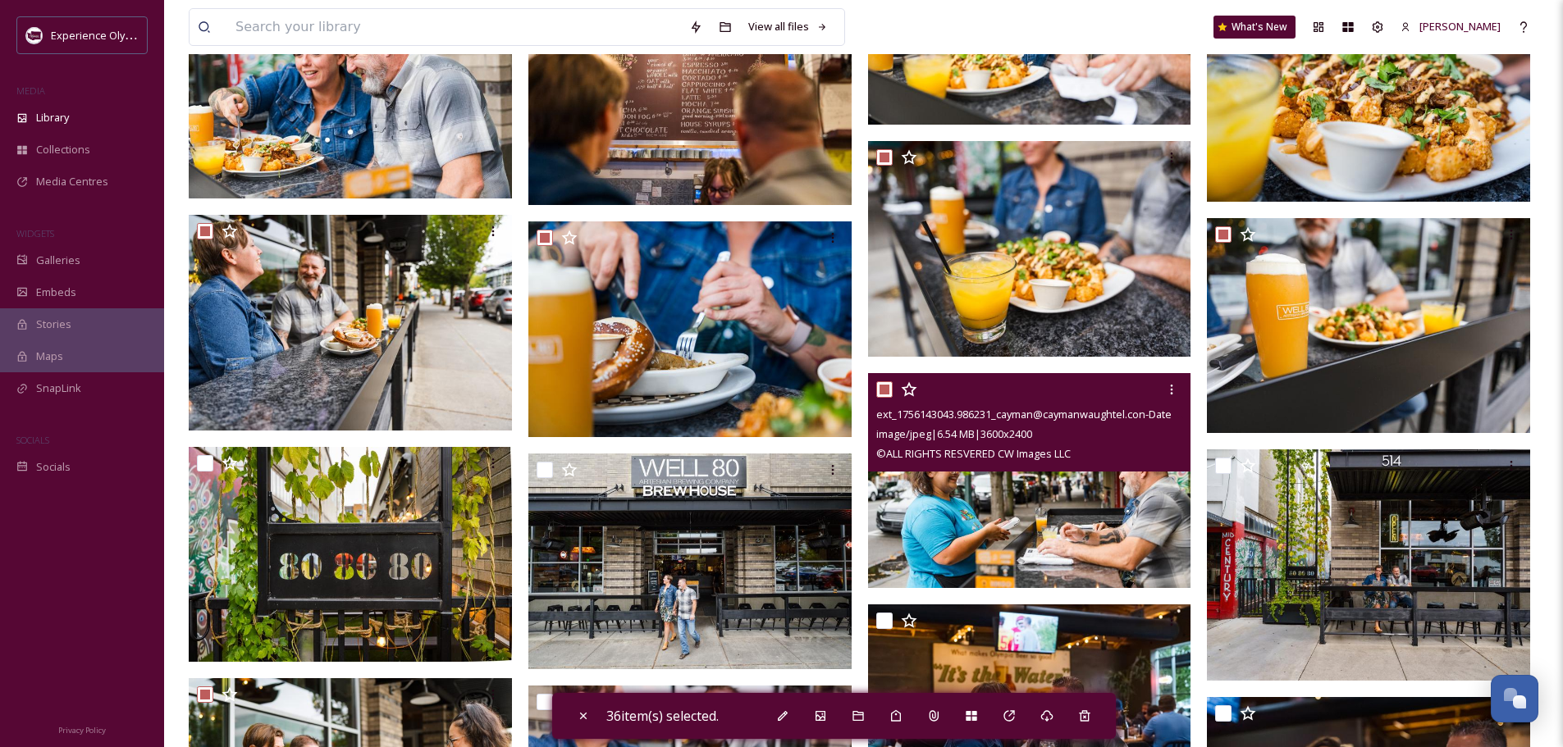
click at [880, 386] on input "checkbox" at bounding box center [884, 389] width 16 height 16
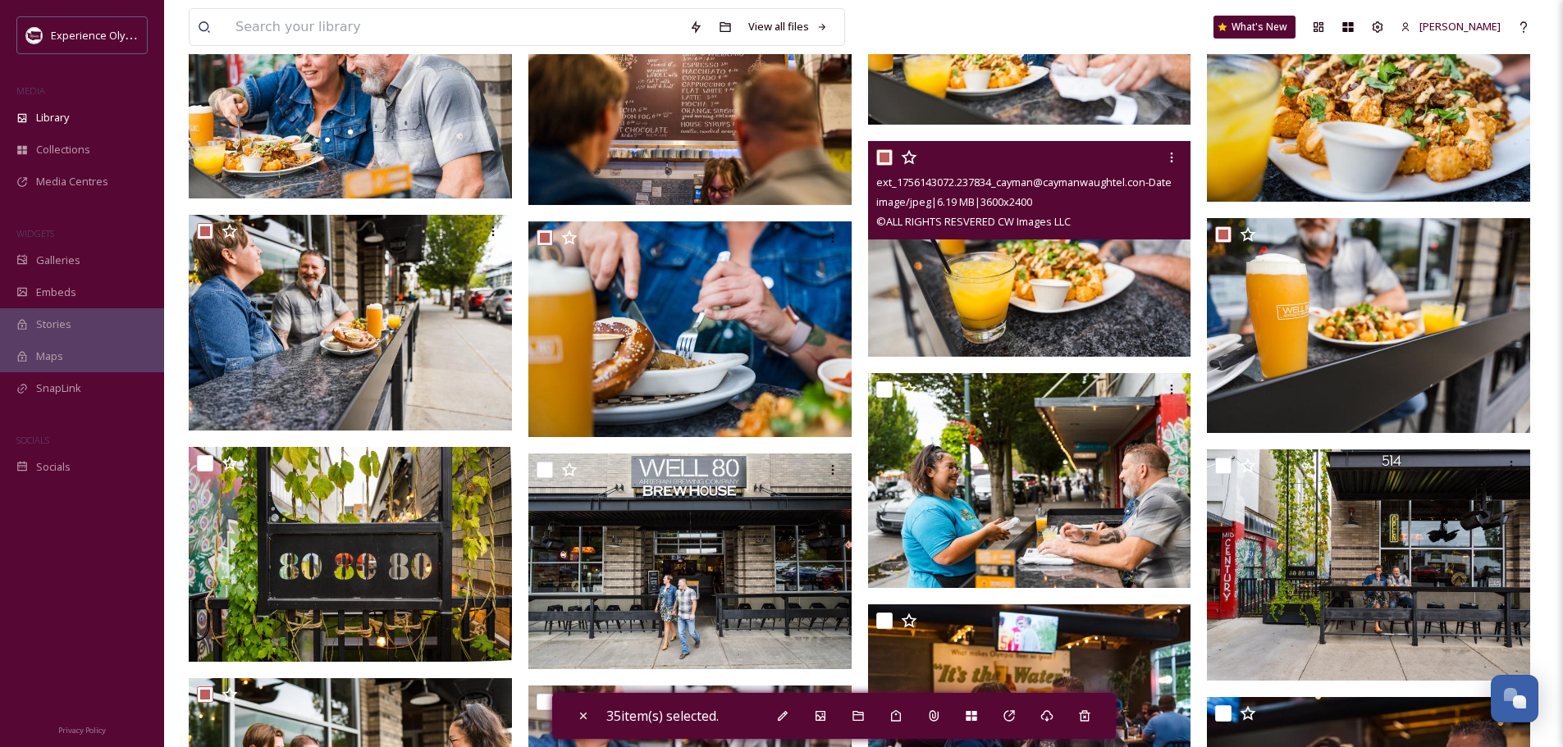
click at [883, 155] on input "checkbox" at bounding box center [884, 157] width 16 height 16
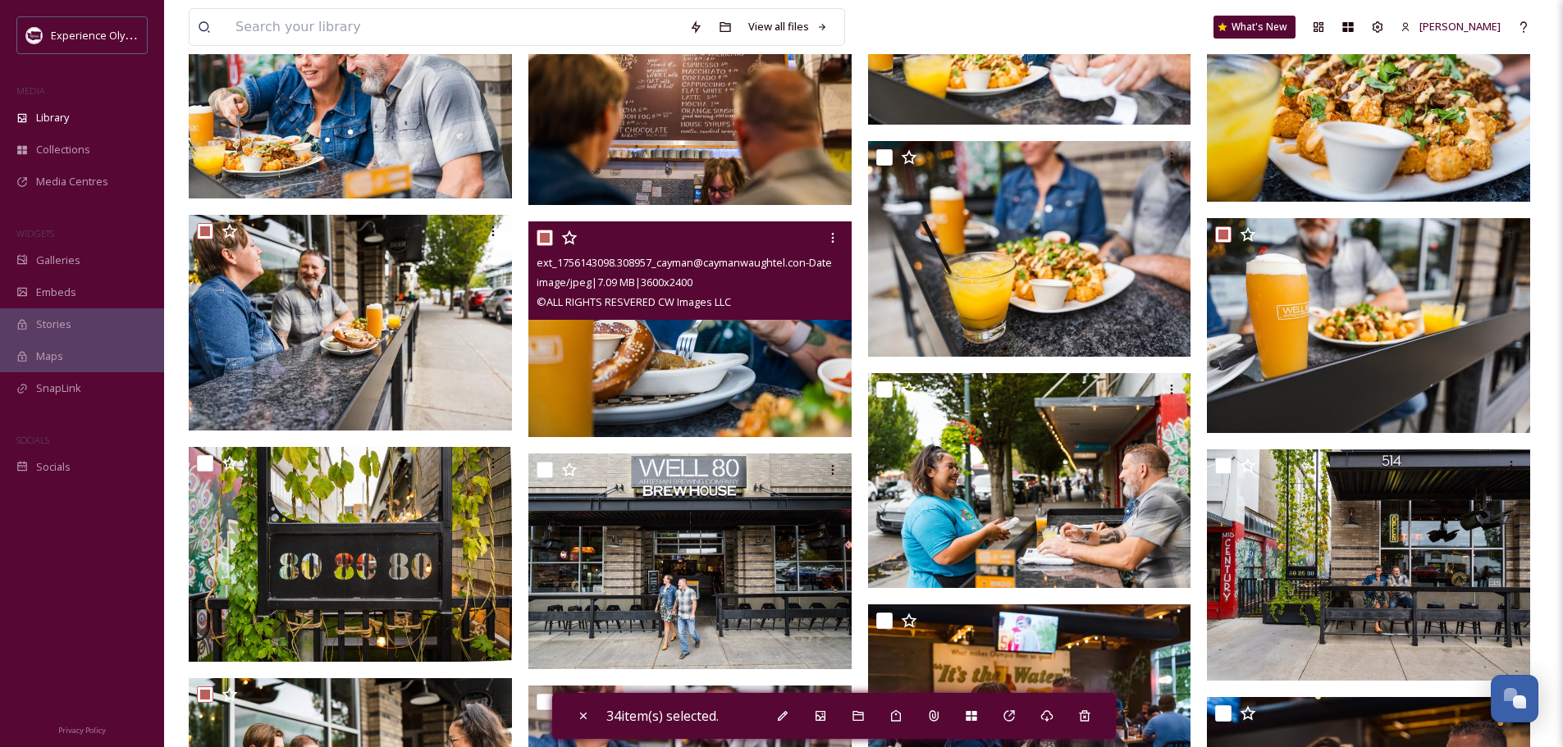
click at [545, 238] on input "checkbox" at bounding box center [544, 238] width 16 height 16
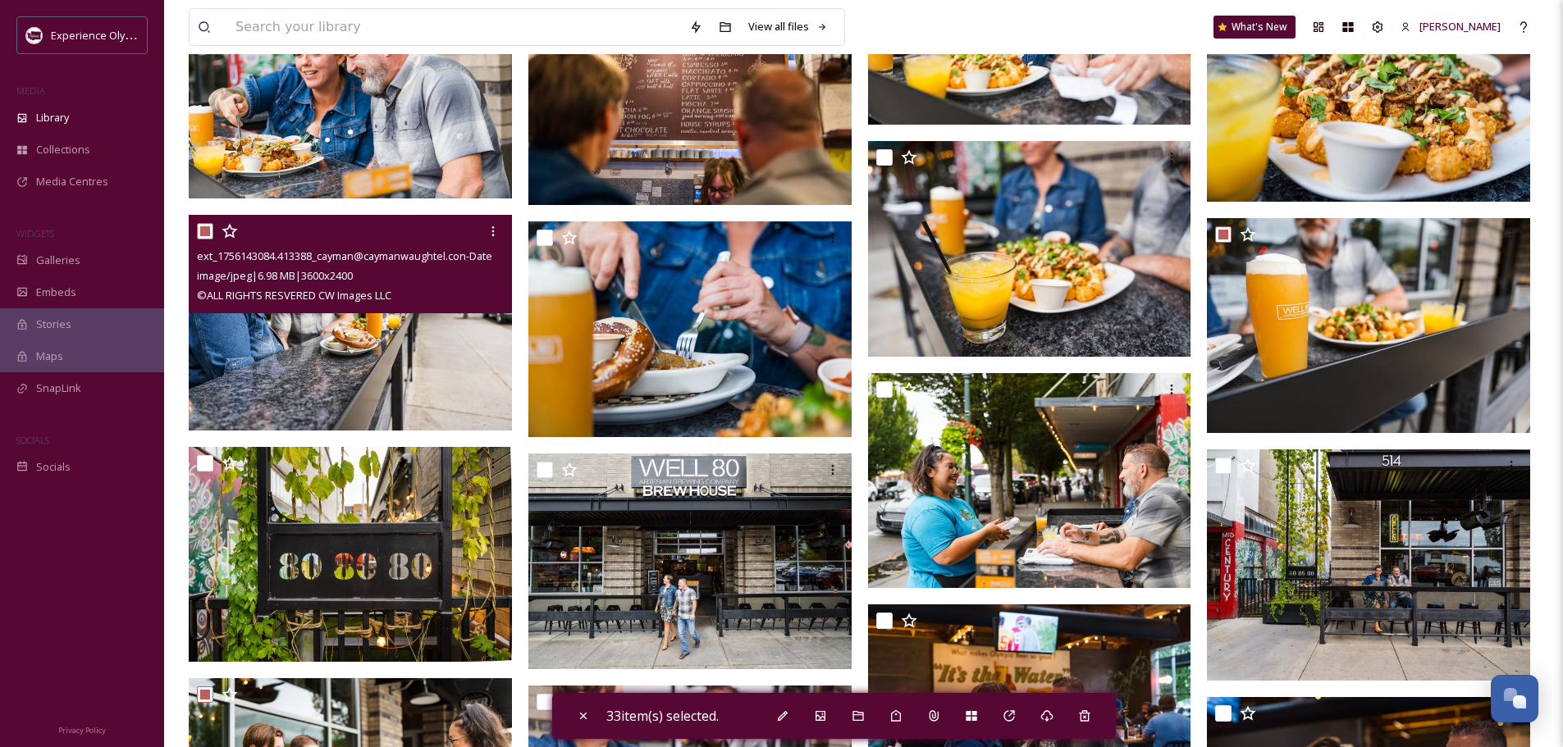
click at [208, 230] on input "checkbox" at bounding box center [205, 231] width 16 height 16
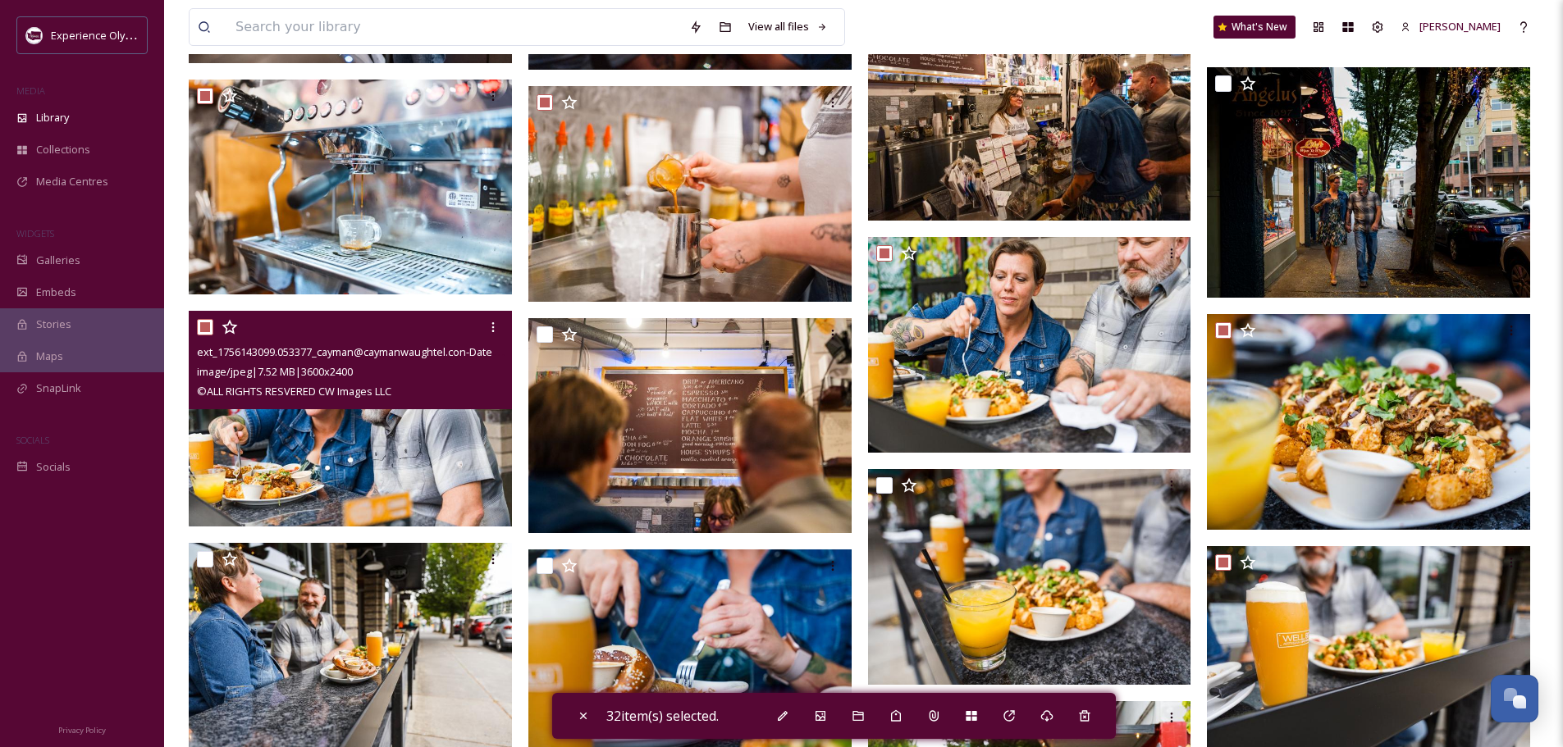
click at [204, 331] on input "checkbox" at bounding box center [205, 327] width 16 height 16
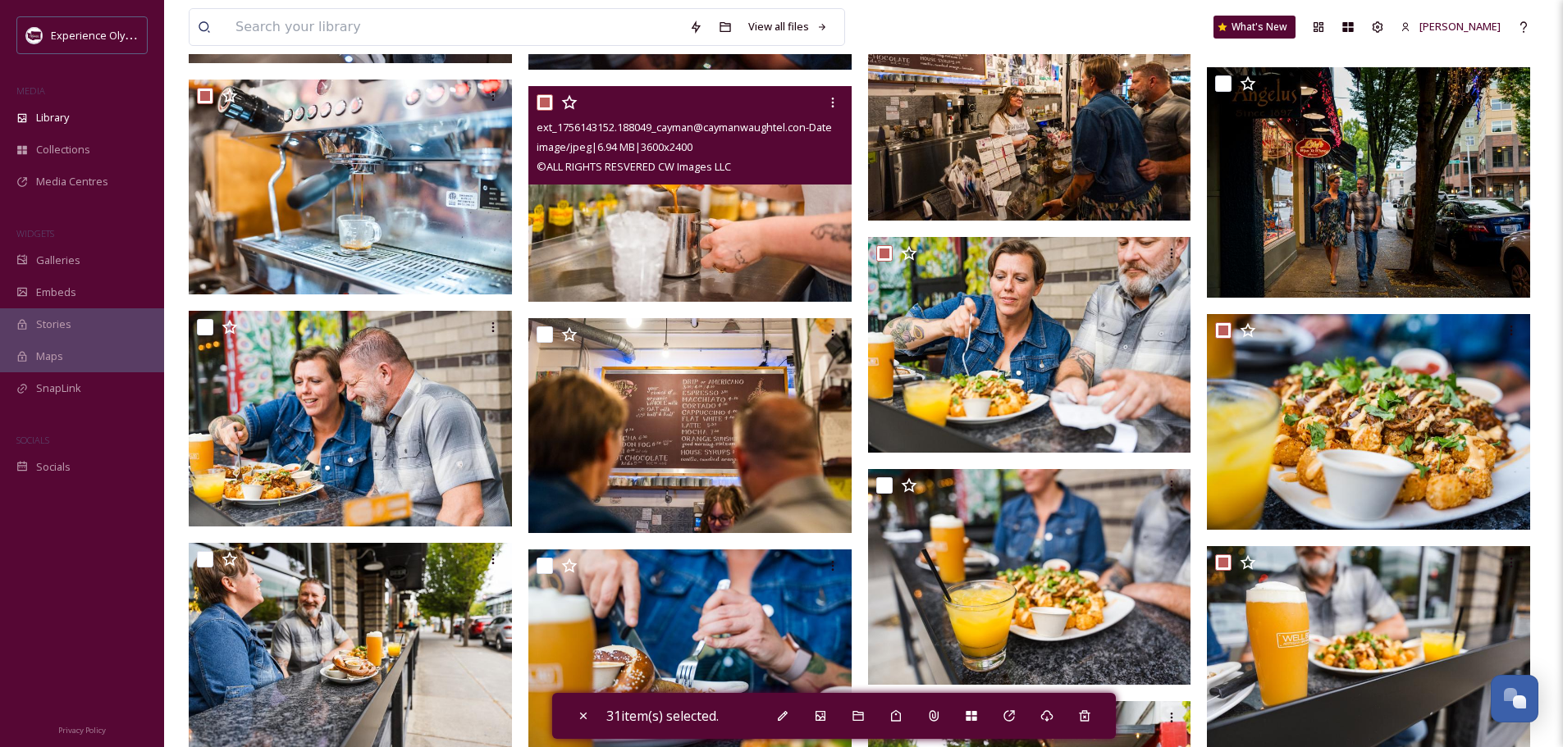
click at [543, 98] on input "checkbox" at bounding box center [544, 102] width 16 height 16
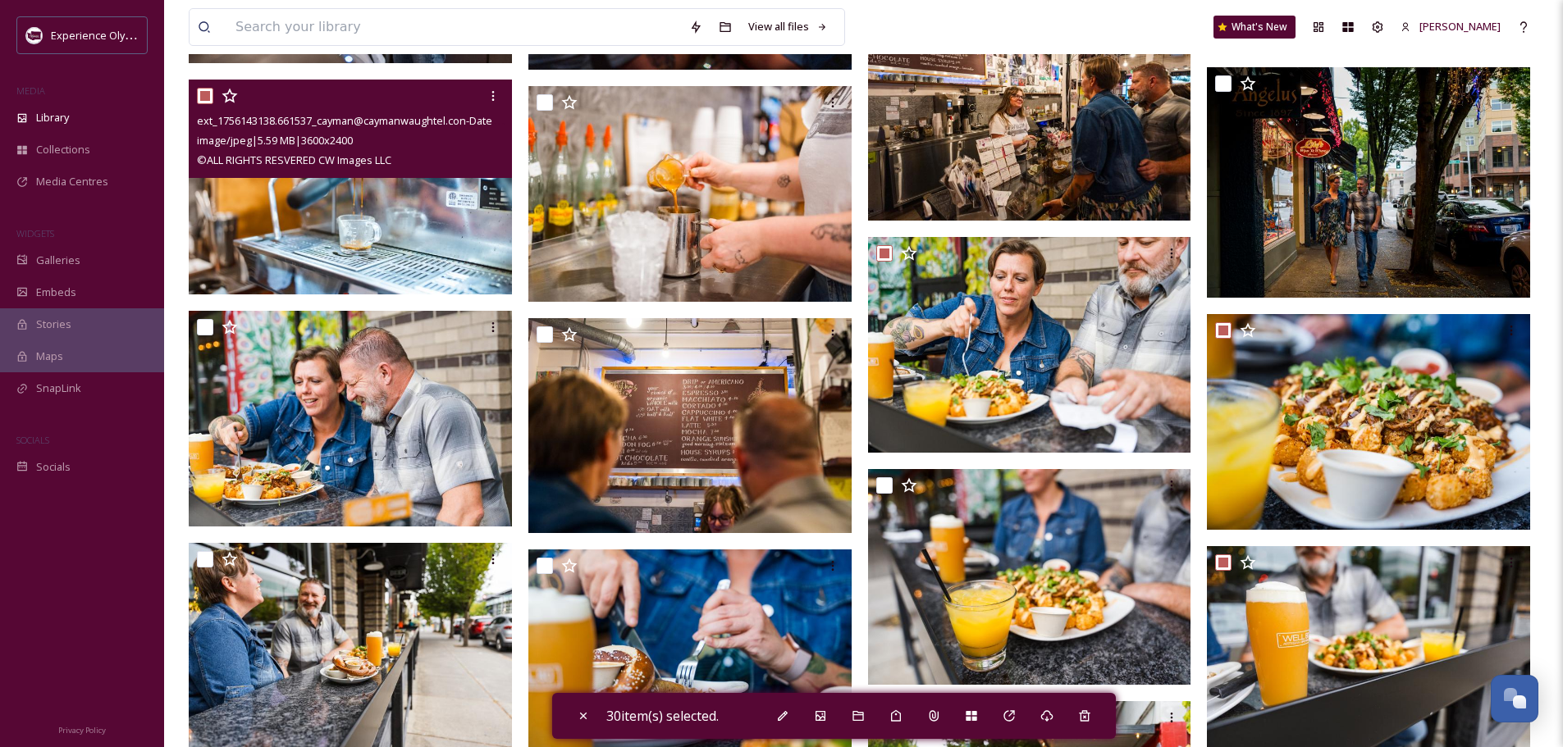
click at [203, 93] on input "checkbox" at bounding box center [205, 96] width 16 height 16
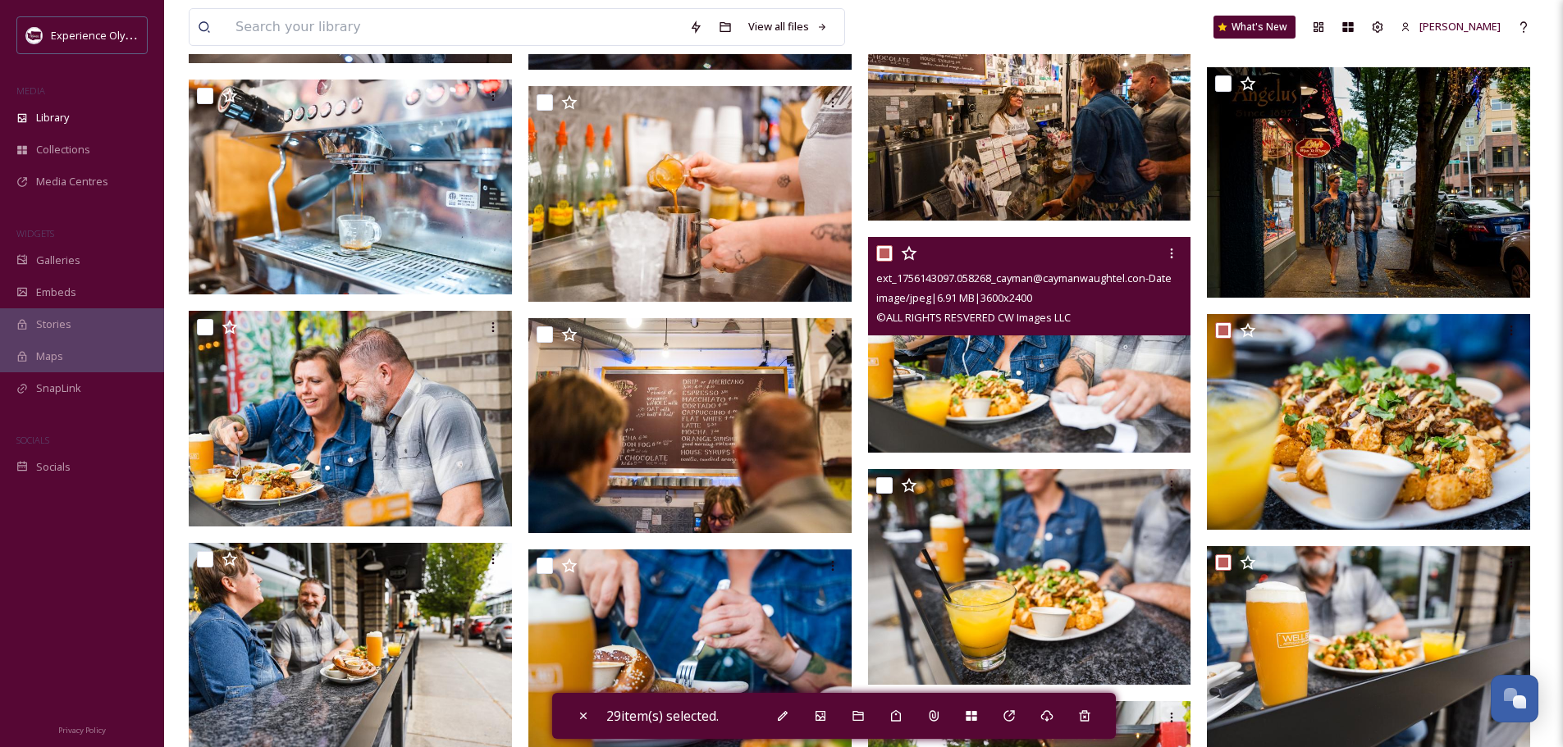
click at [885, 254] on input "checkbox" at bounding box center [884, 253] width 16 height 16
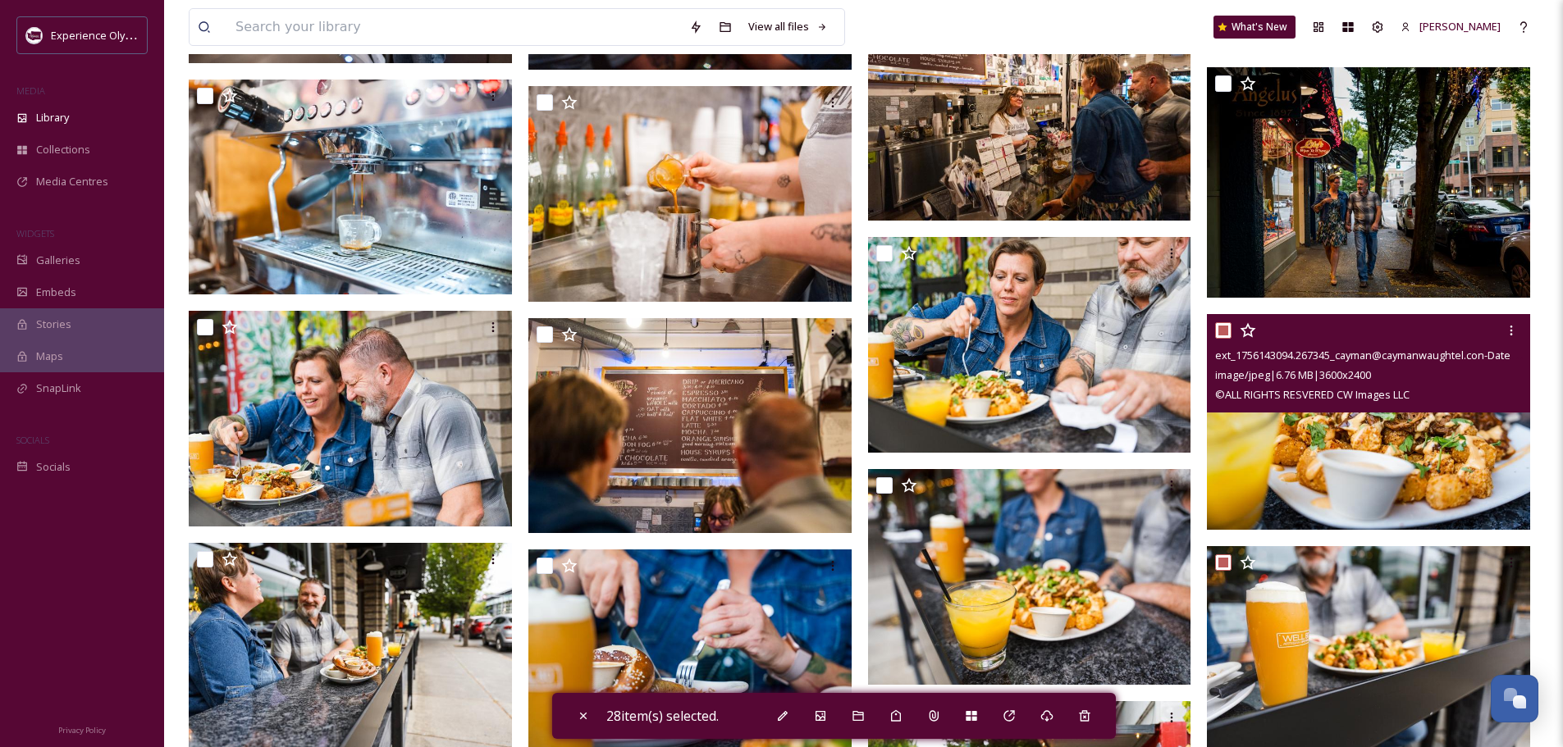
click at [1229, 330] on input "checkbox" at bounding box center [1223, 330] width 16 height 16
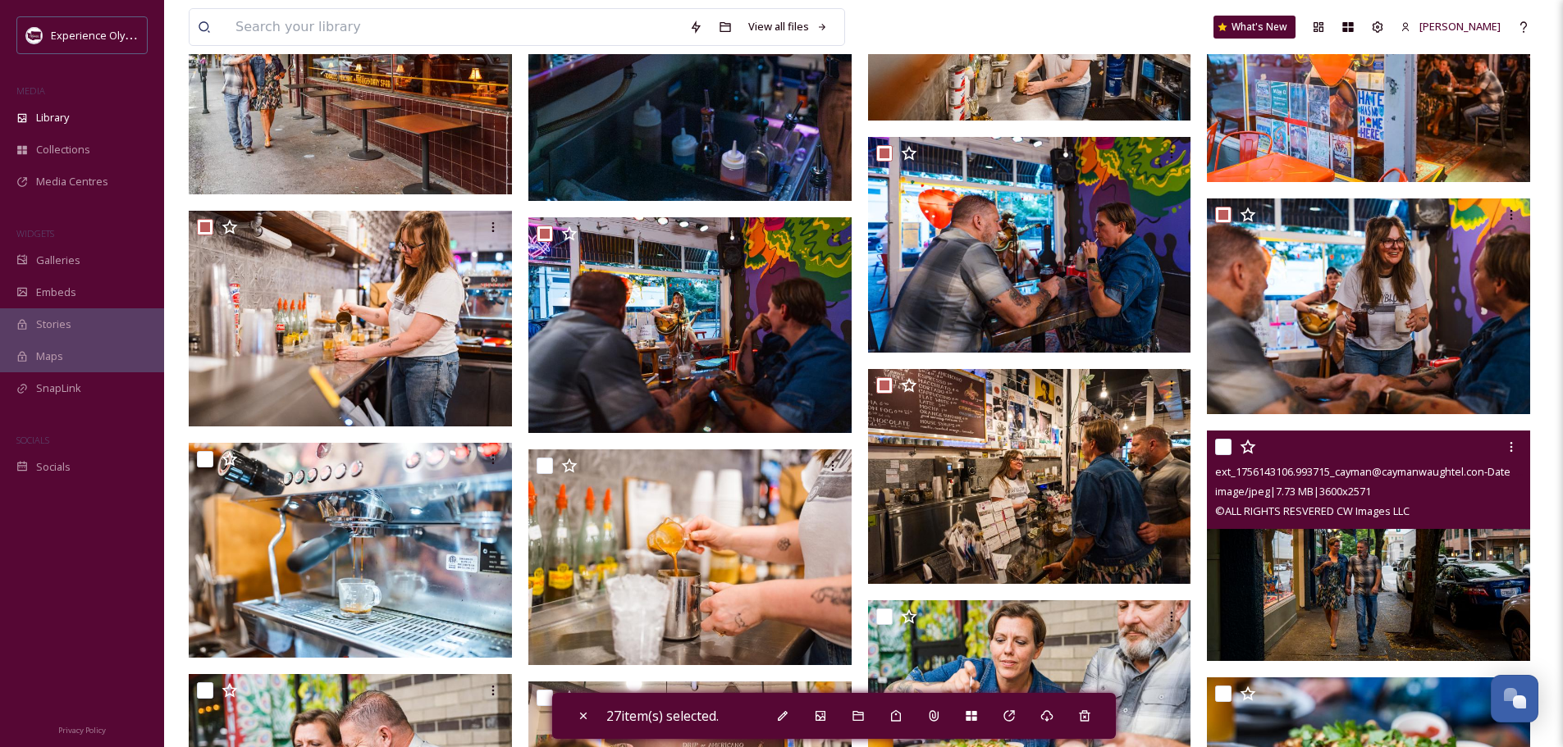
scroll to position [3510, 0]
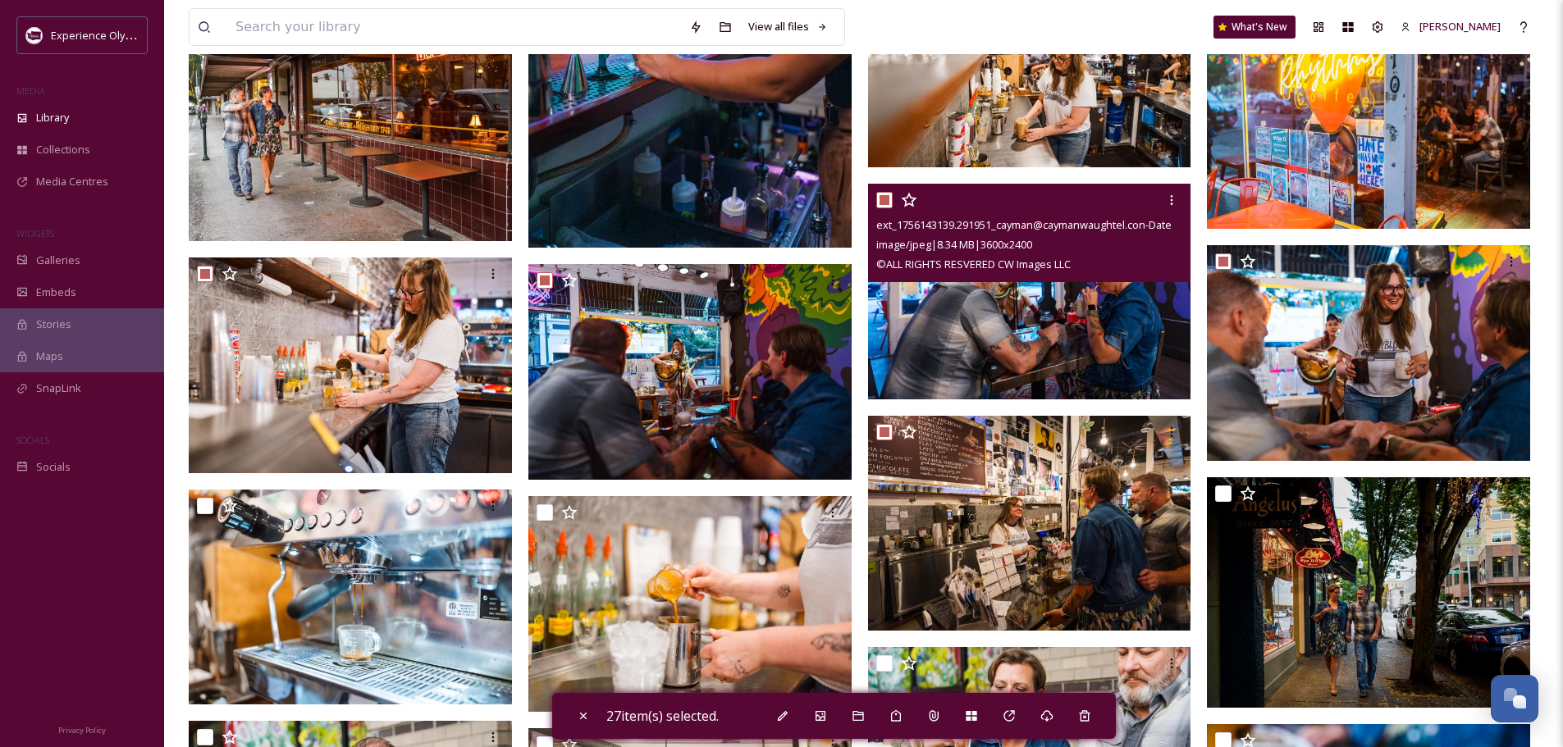
click at [883, 194] on input "checkbox" at bounding box center [884, 200] width 16 height 16
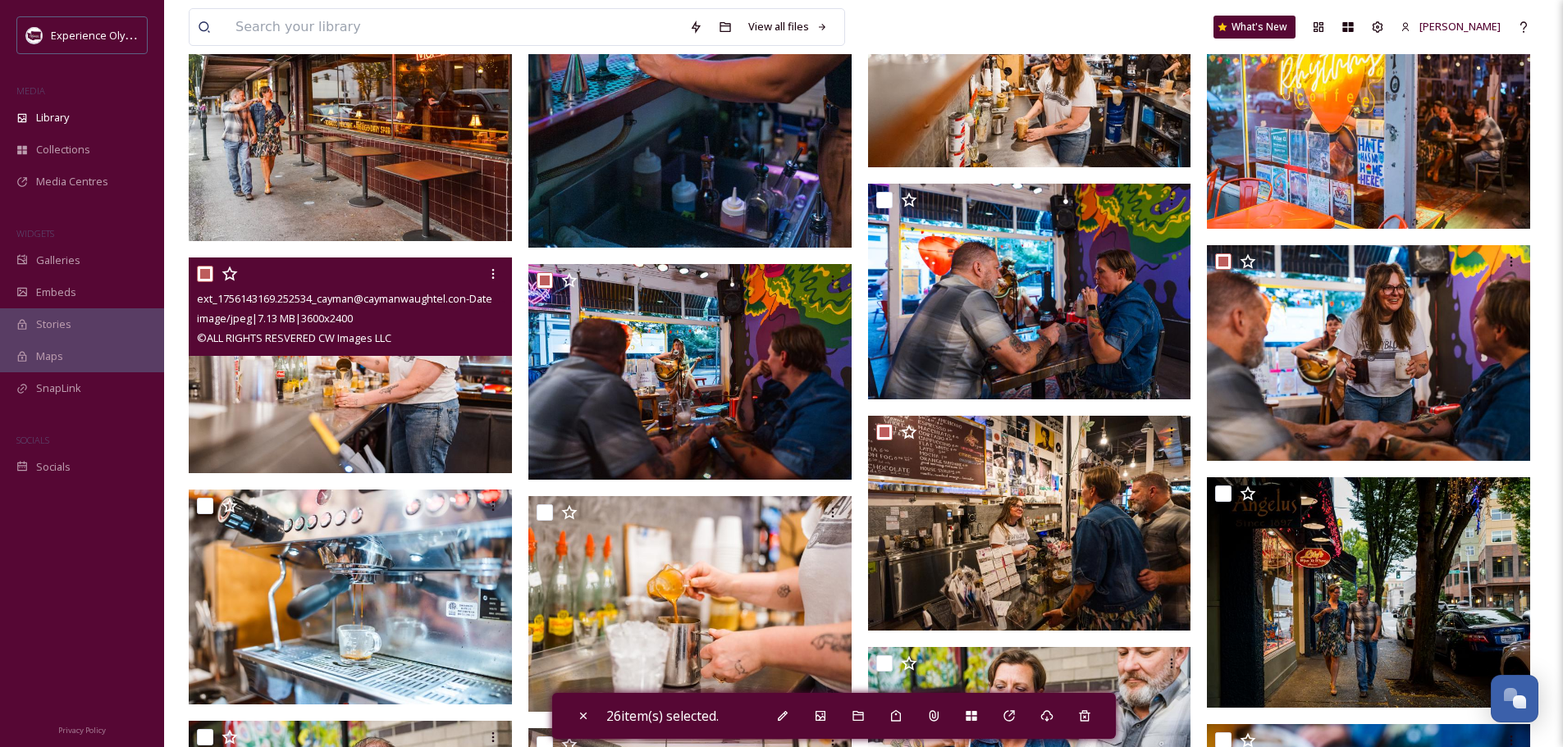
click at [201, 270] on input "checkbox" at bounding box center [205, 274] width 16 height 16
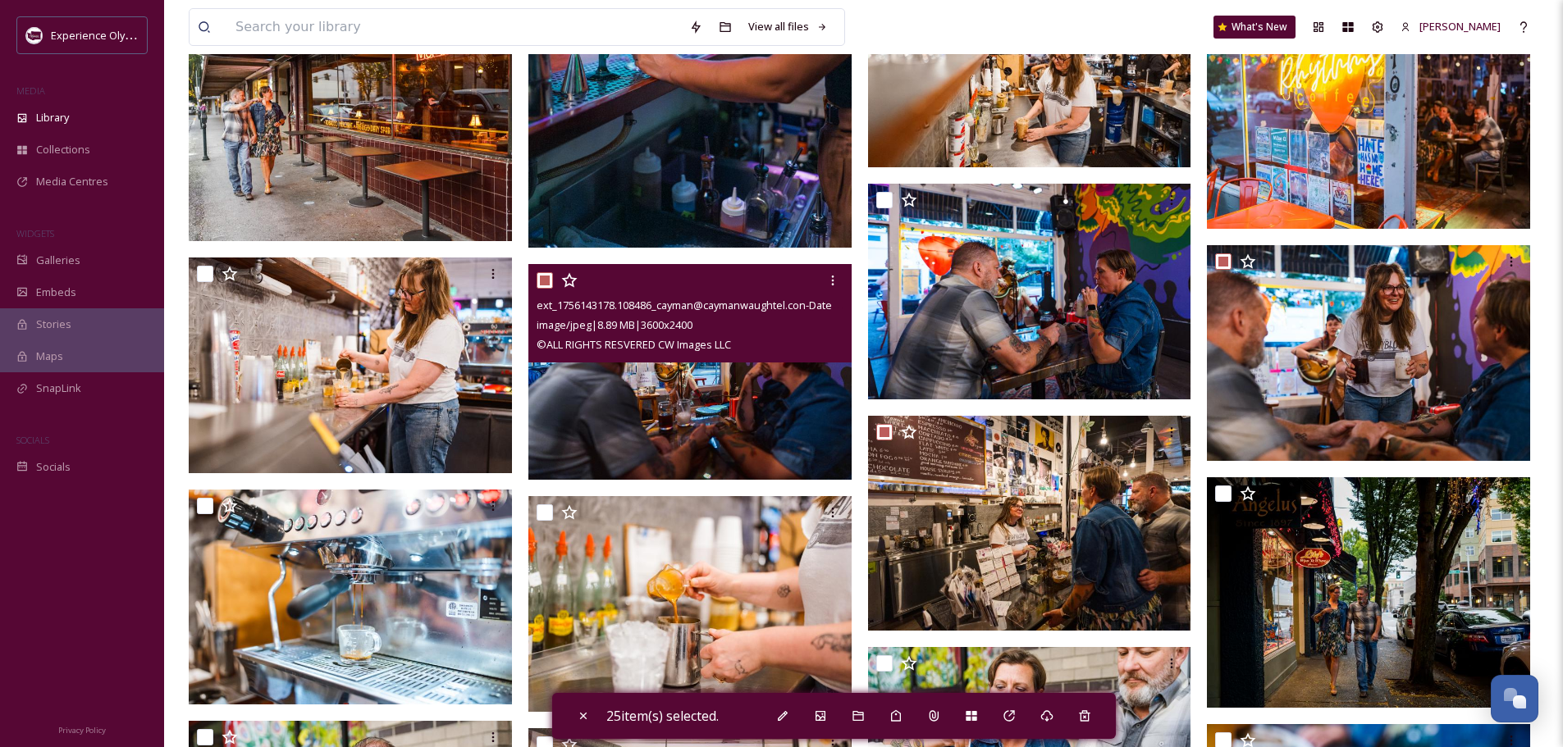
click at [544, 280] on input "checkbox" at bounding box center [544, 280] width 16 height 16
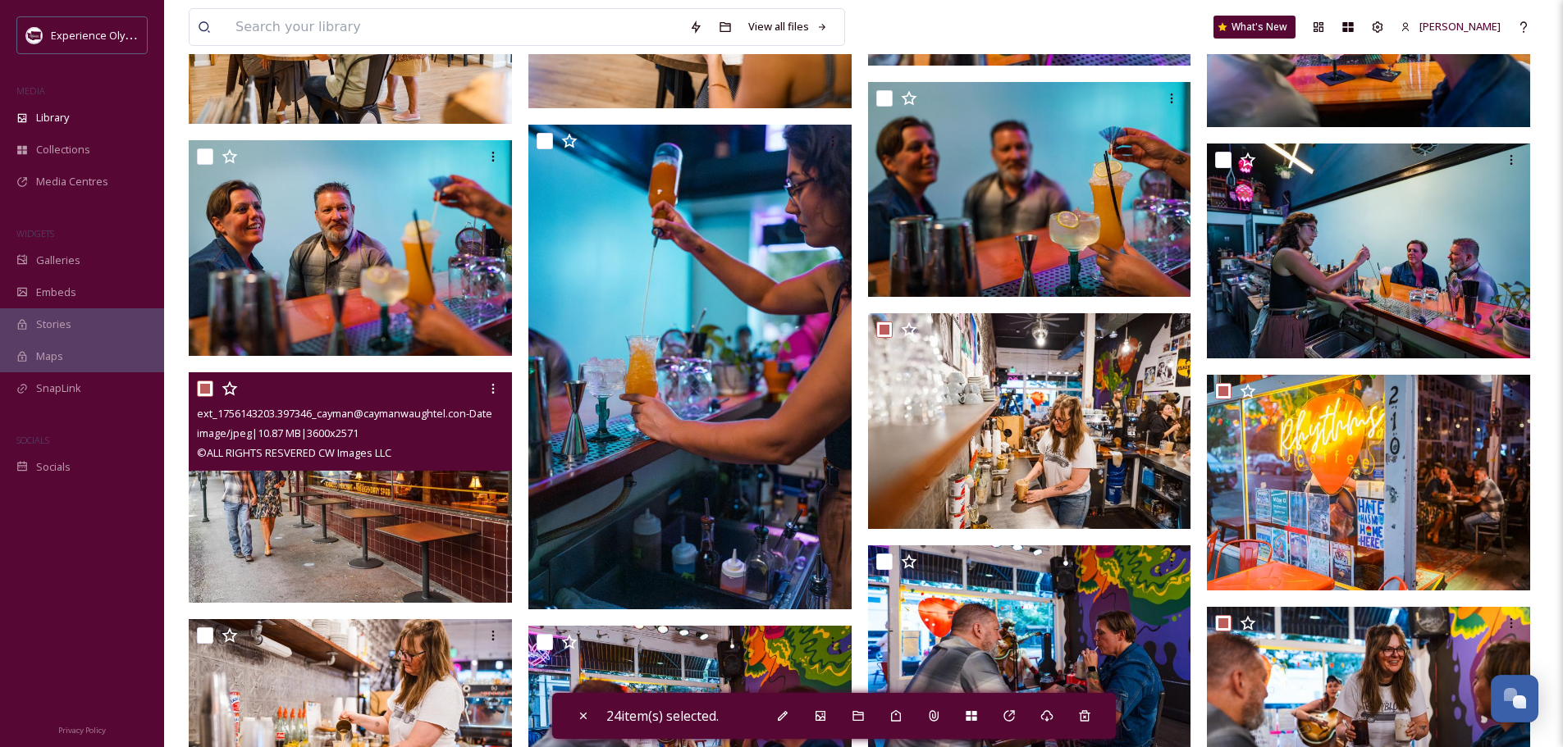
scroll to position [3100, 0]
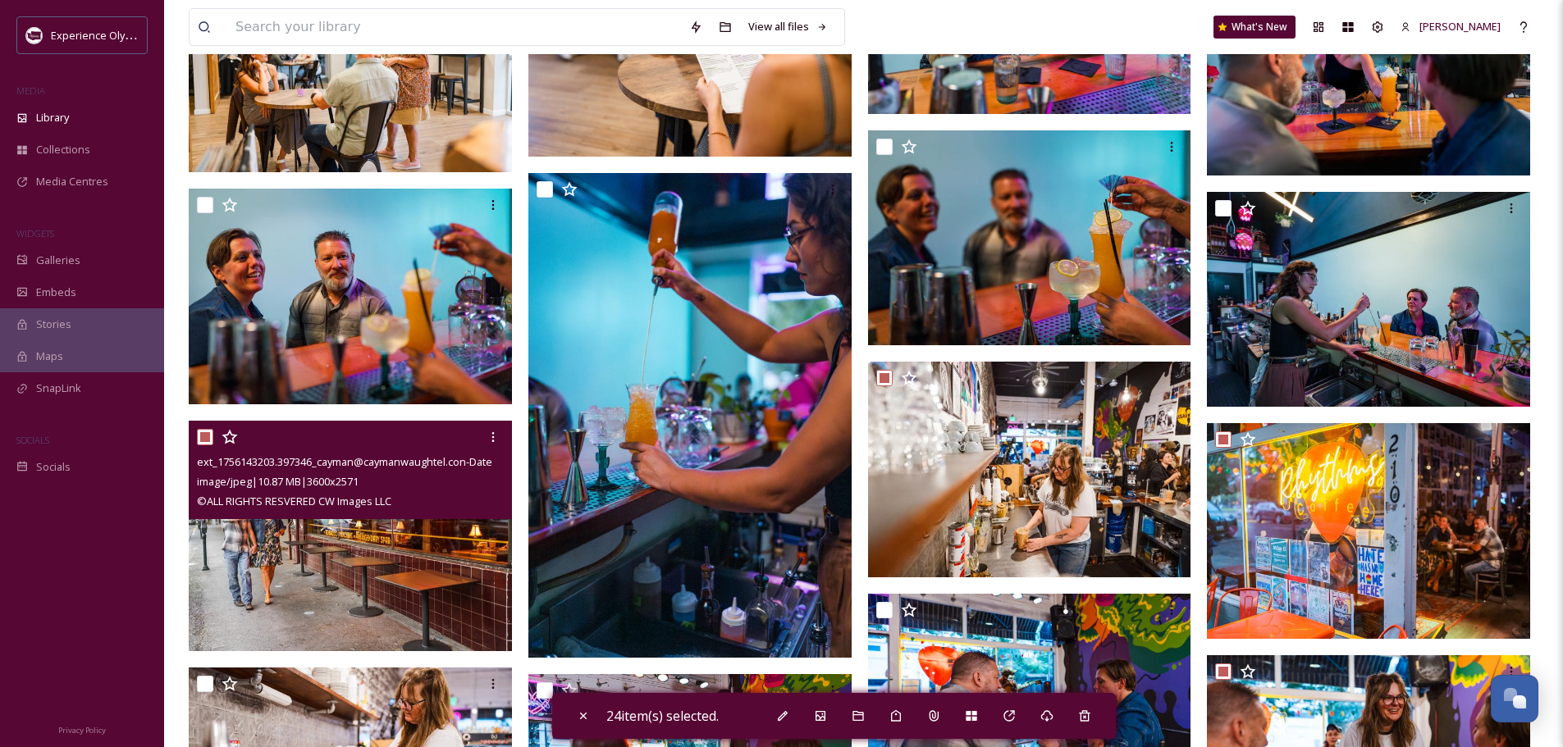
click at [200, 436] on input "checkbox" at bounding box center [205, 437] width 16 height 16
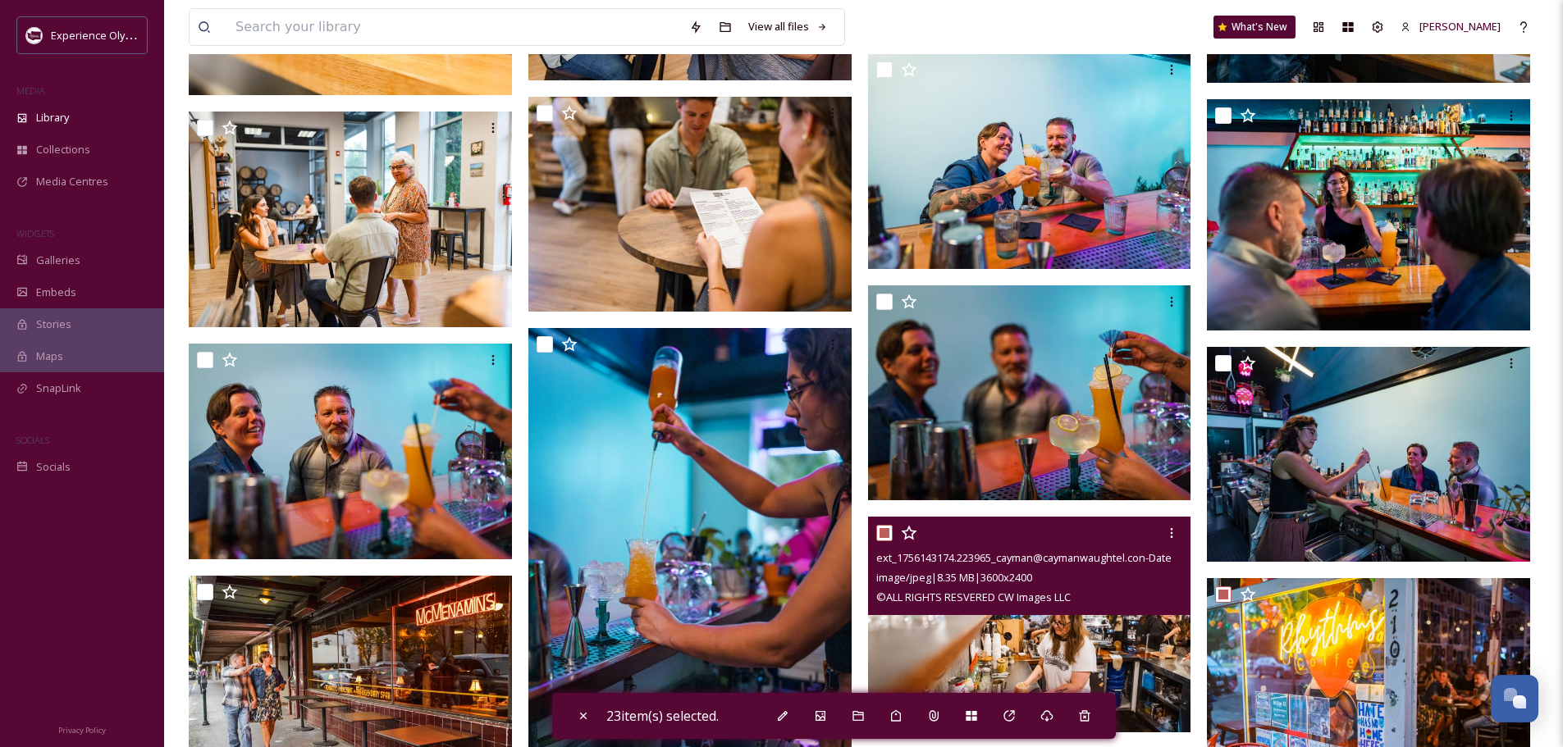
scroll to position [3018, 0]
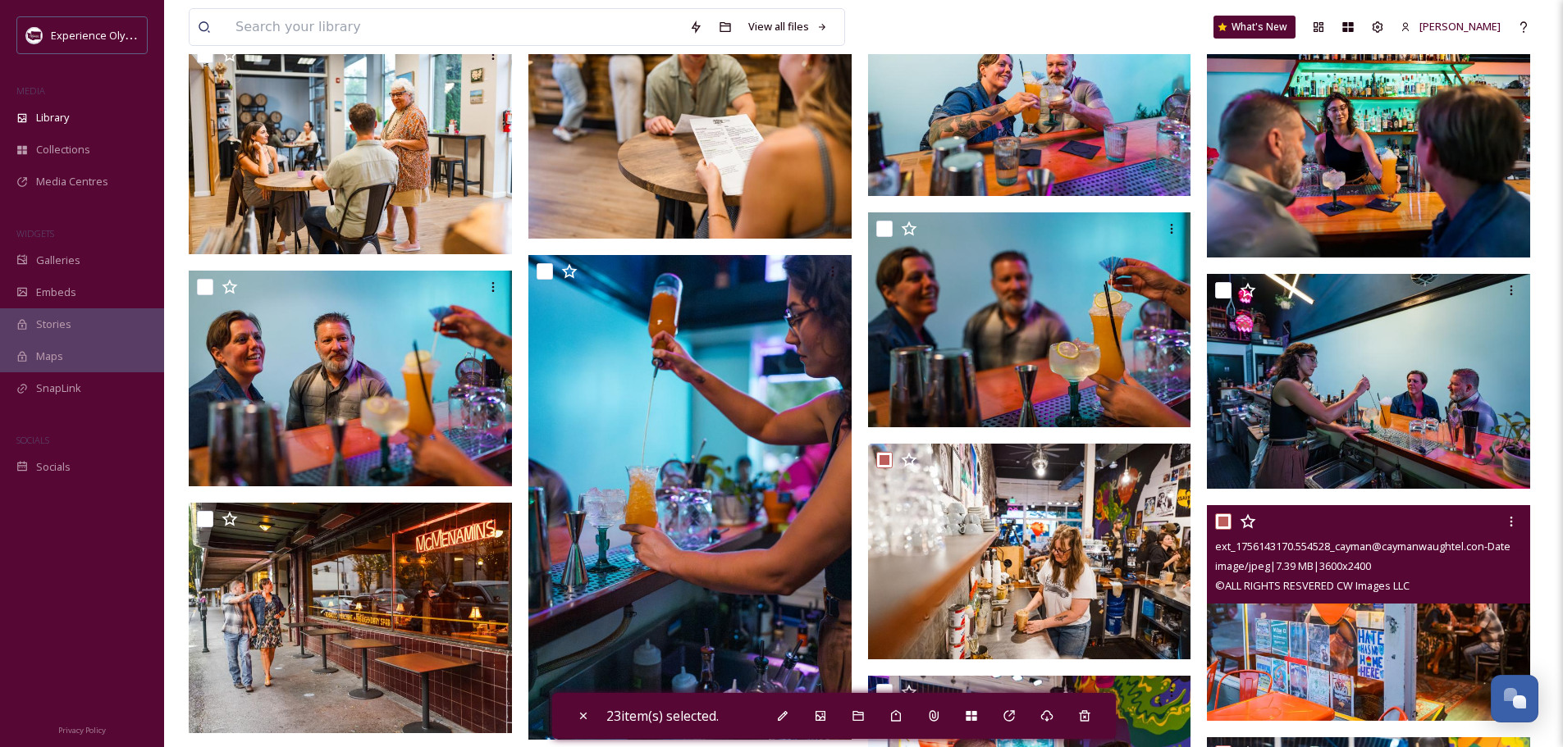
click at [1221, 519] on input "checkbox" at bounding box center [1223, 521] width 16 height 16
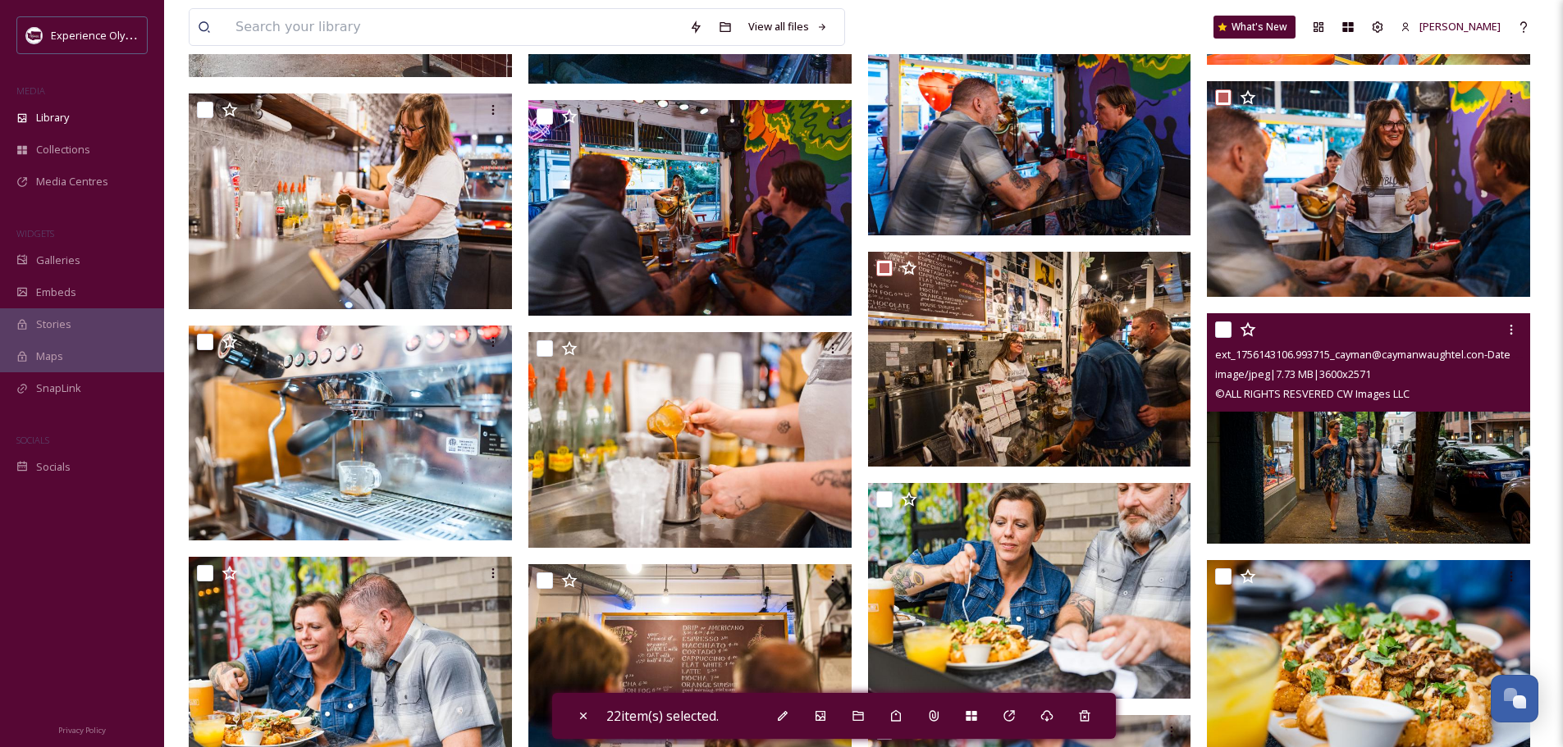
scroll to position [3510, 0]
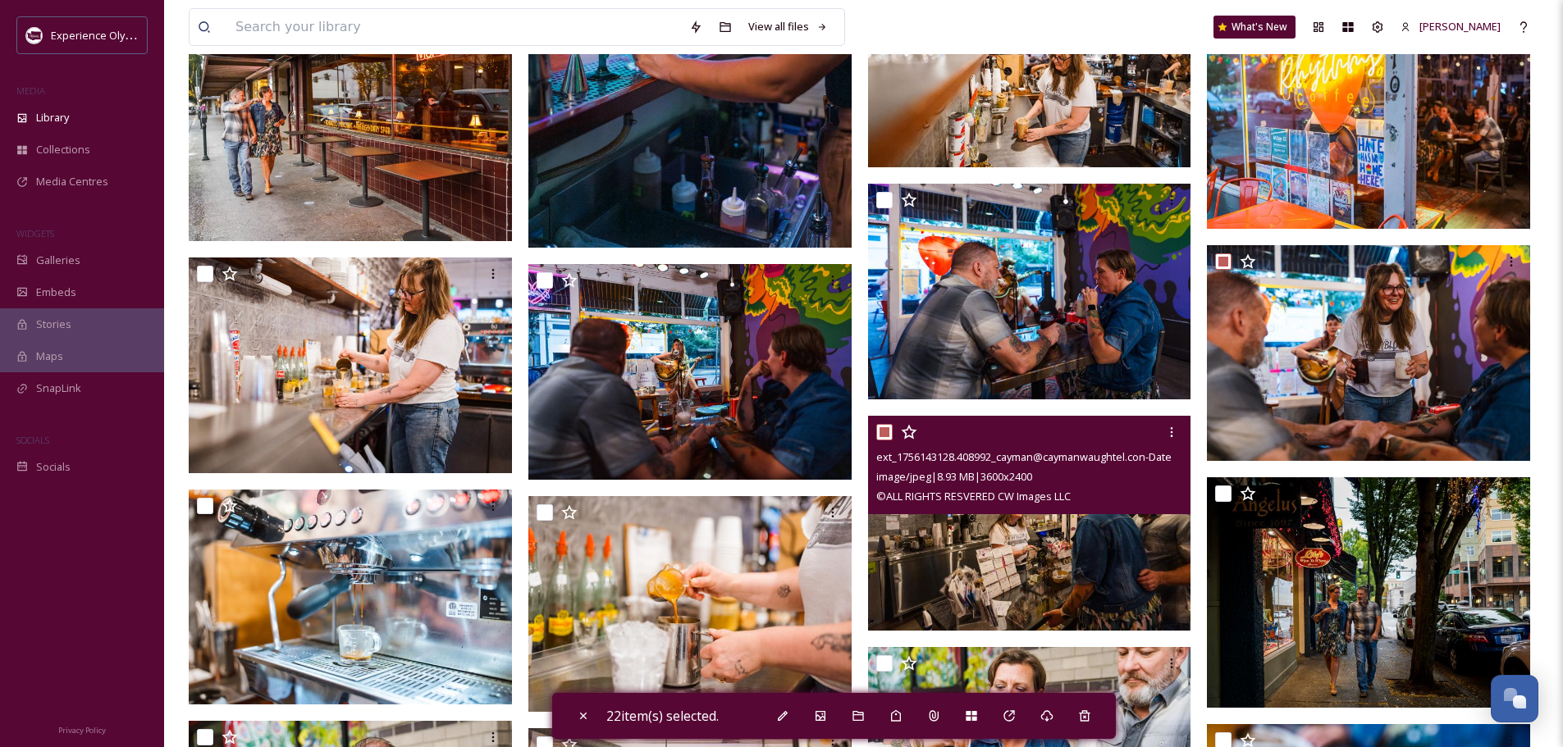
click at [883, 429] on input "checkbox" at bounding box center [884, 432] width 16 height 16
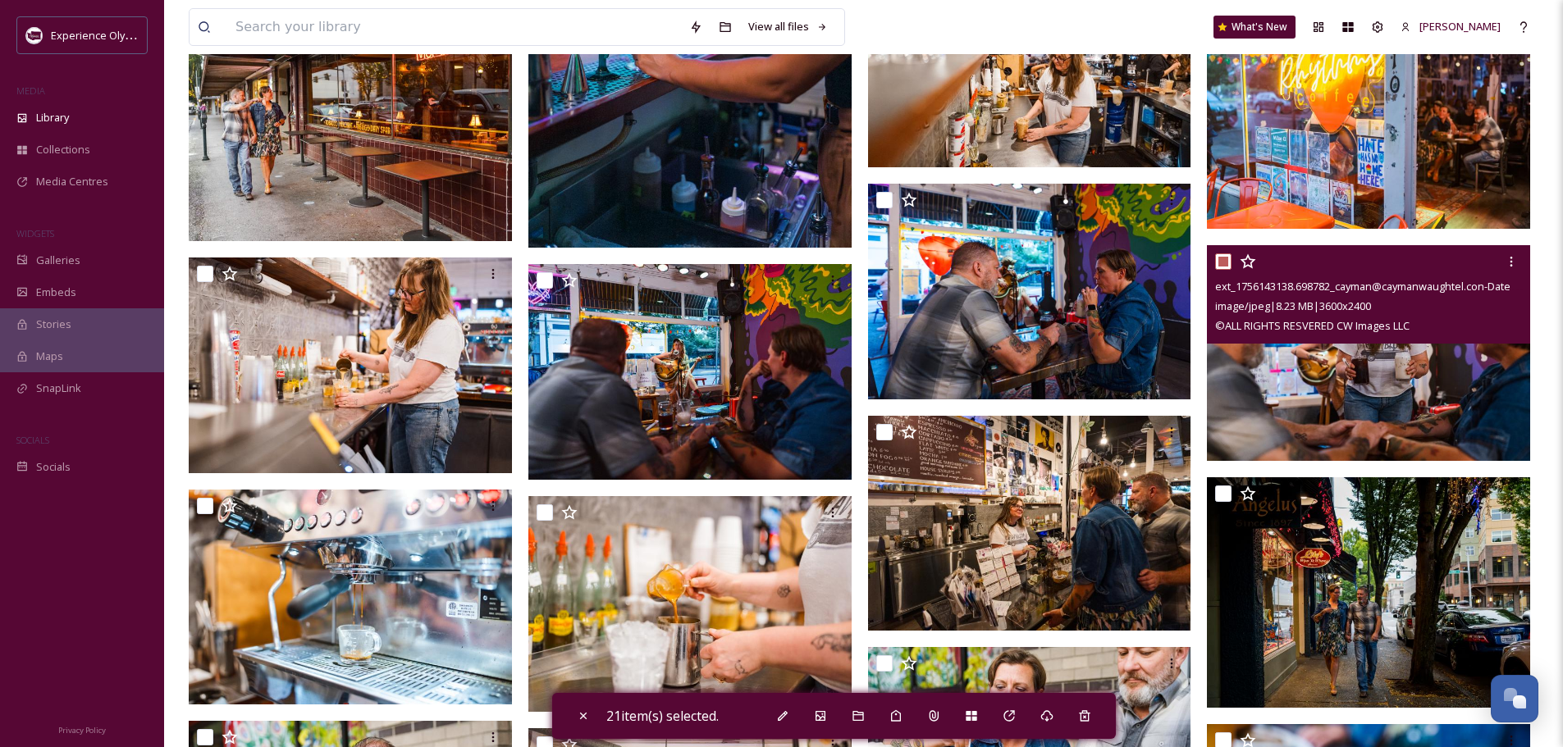
click at [1220, 259] on input "checkbox" at bounding box center [1223, 261] width 16 height 16
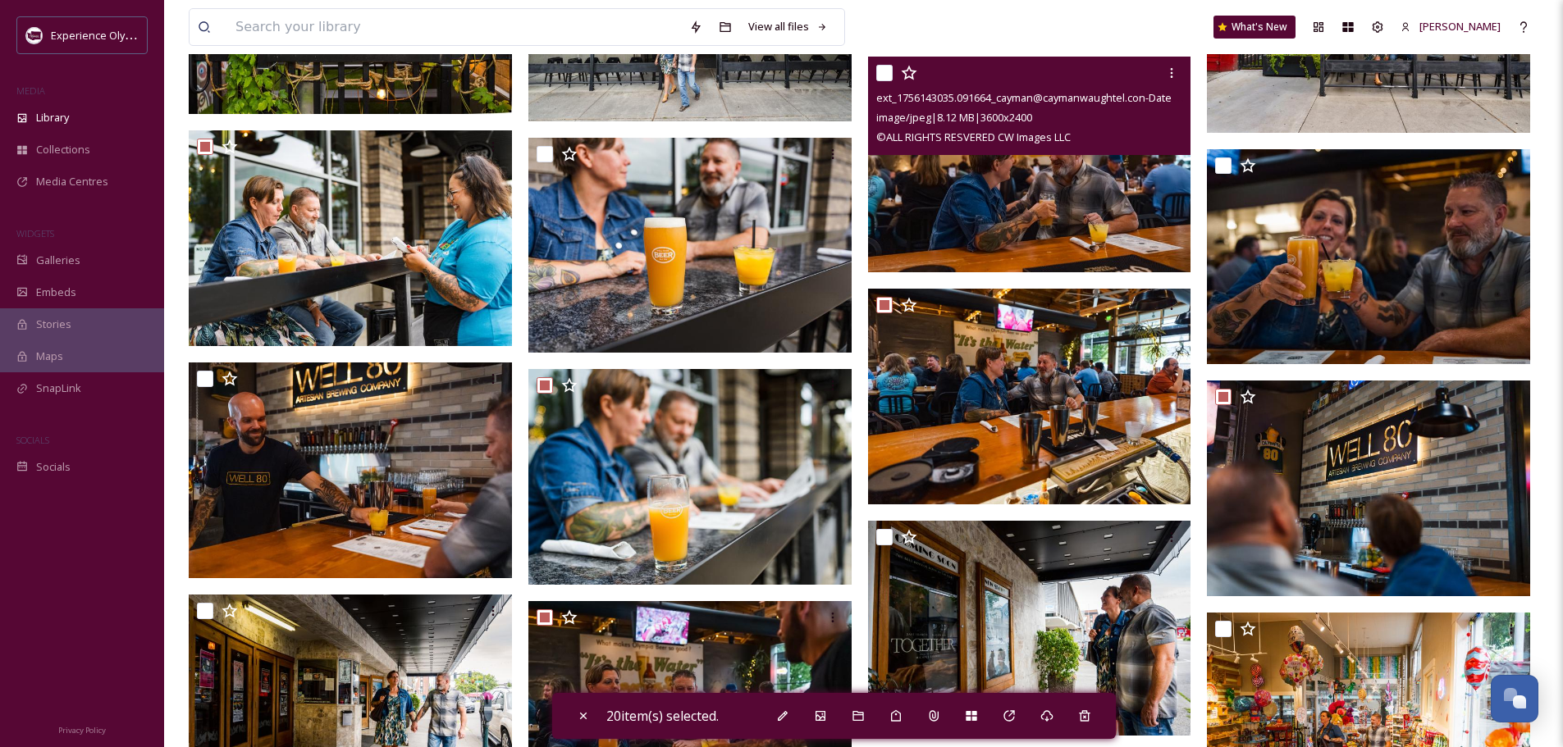
scroll to position [4822, 0]
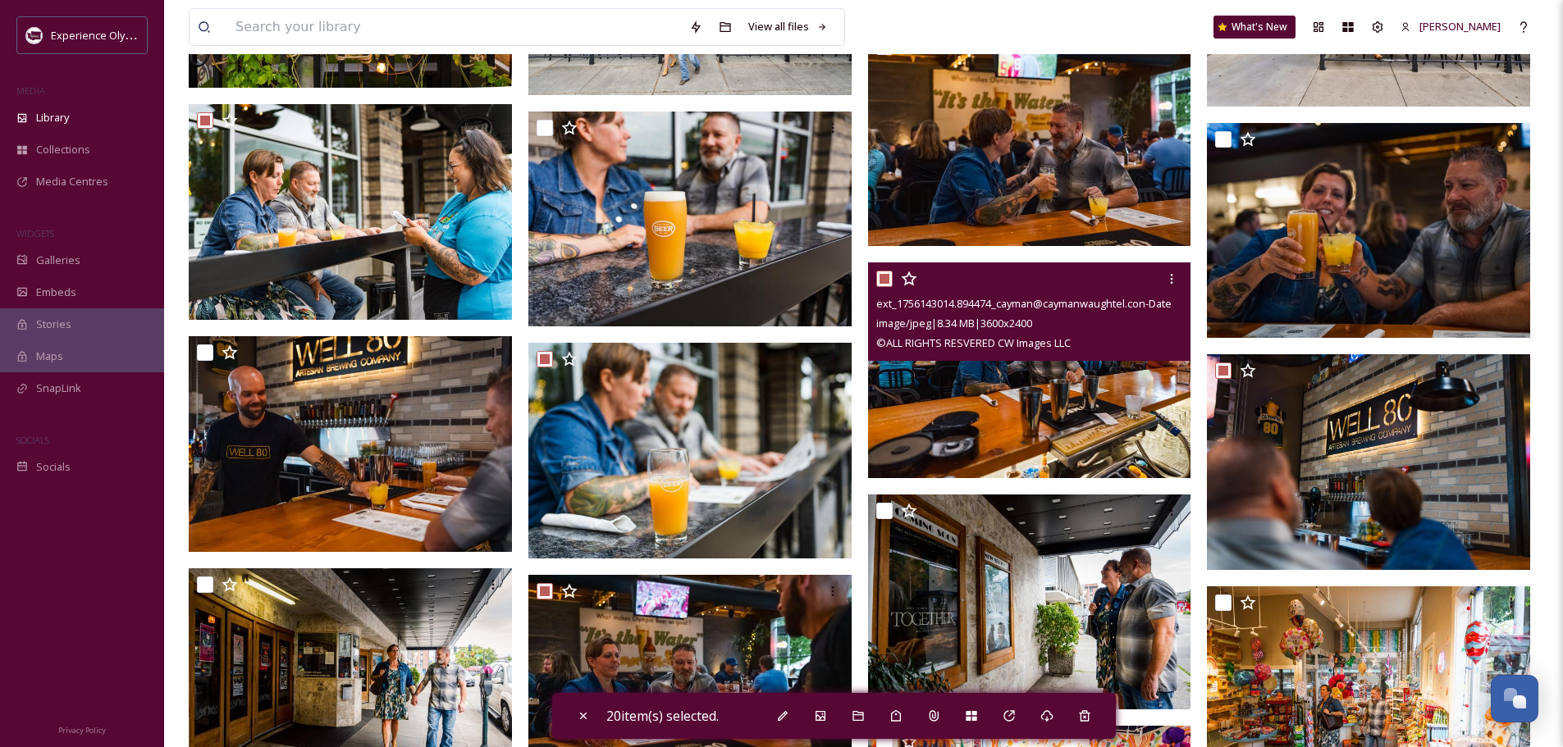
click at [887, 276] on input "checkbox" at bounding box center [884, 279] width 16 height 16
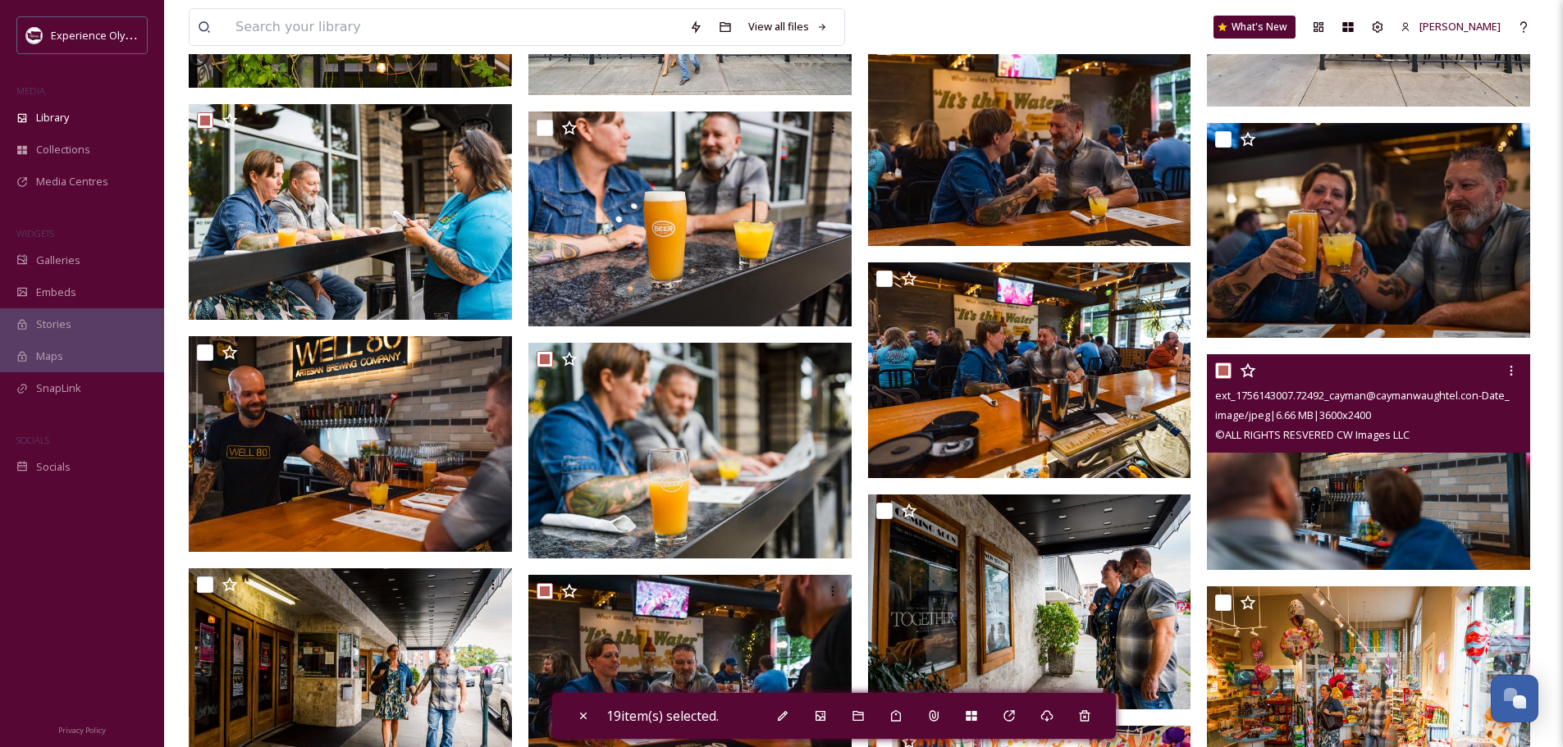
click at [1220, 365] on input "checkbox" at bounding box center [1223, 371] width 16 height 16
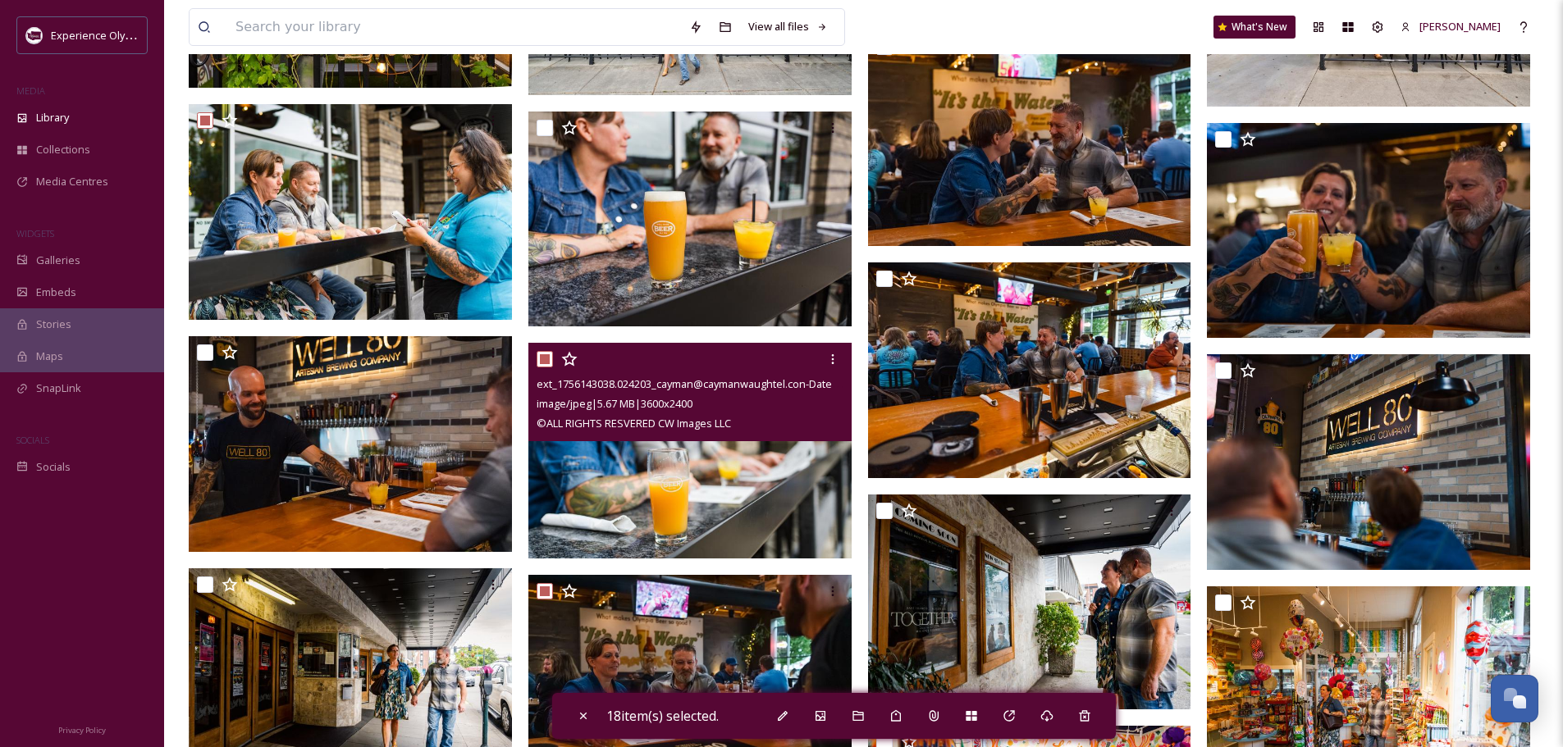
click at [543, 355] on input "checkbox" at bounding box center [544, 359] width 16 height 16
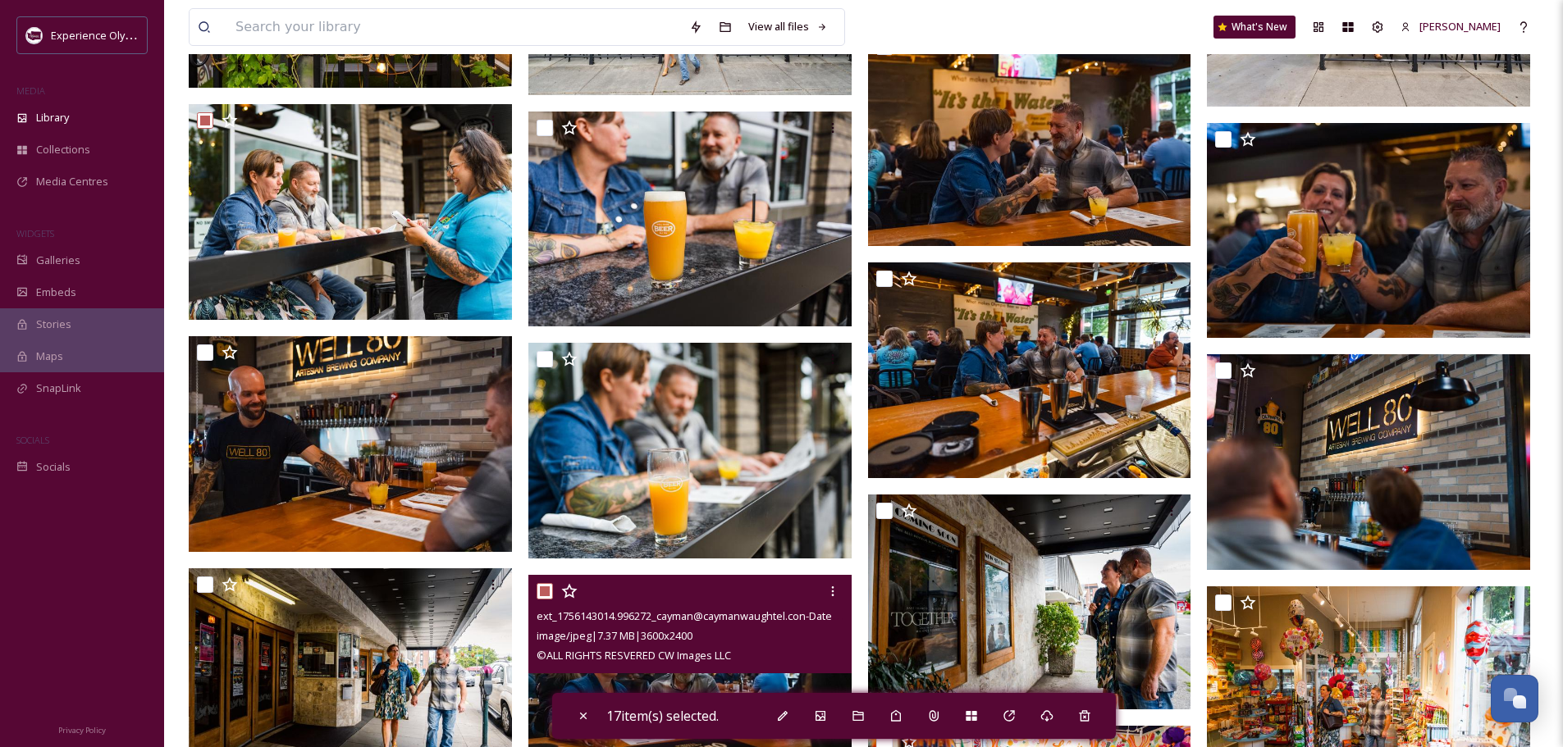
click at [545, 586] on input "checkbox" at bounding box center [544, 591] width 16 height 16
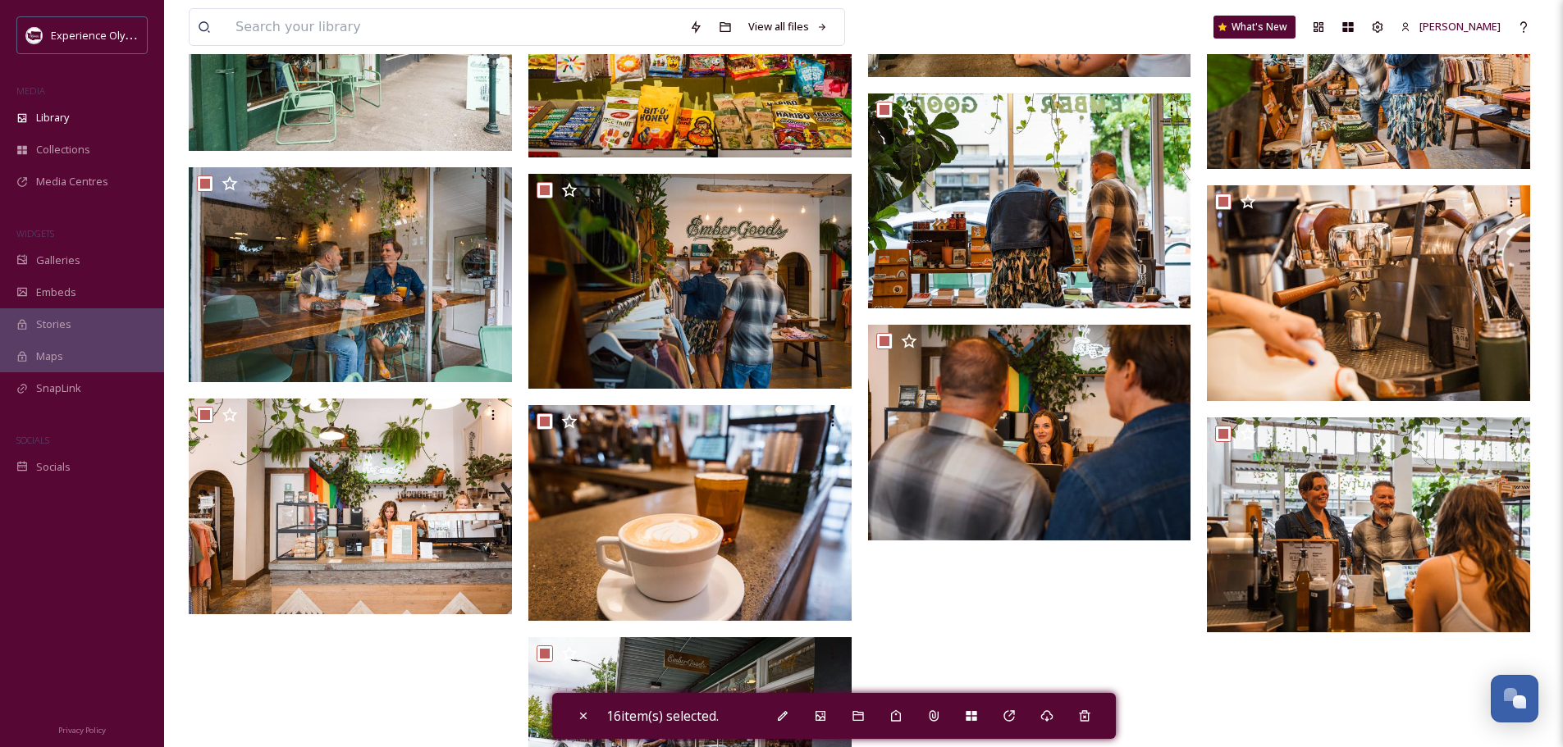
scroll to position [5970, 0]
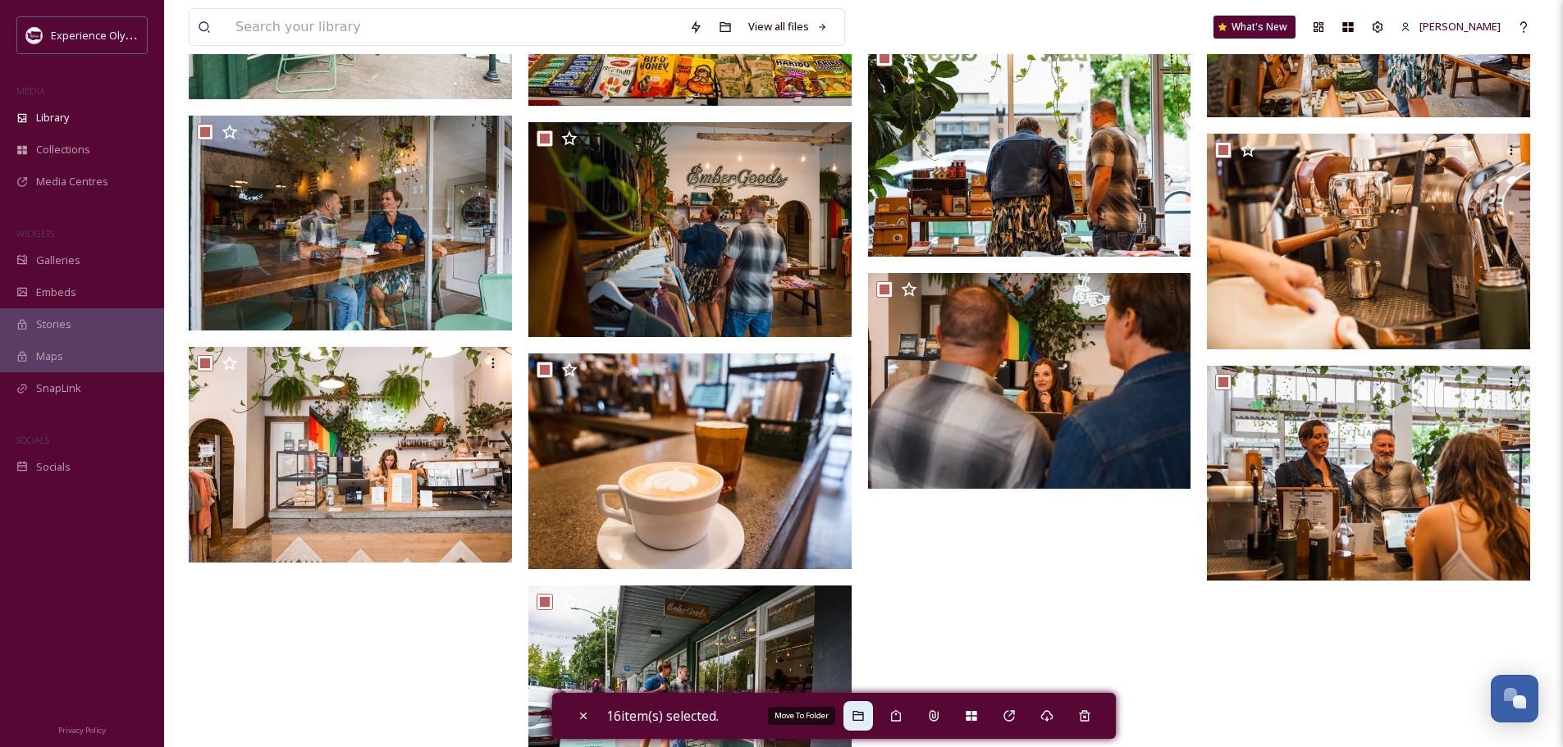
click at [863, 714] on icon at bounding box center [857, 716] width 11 height 10
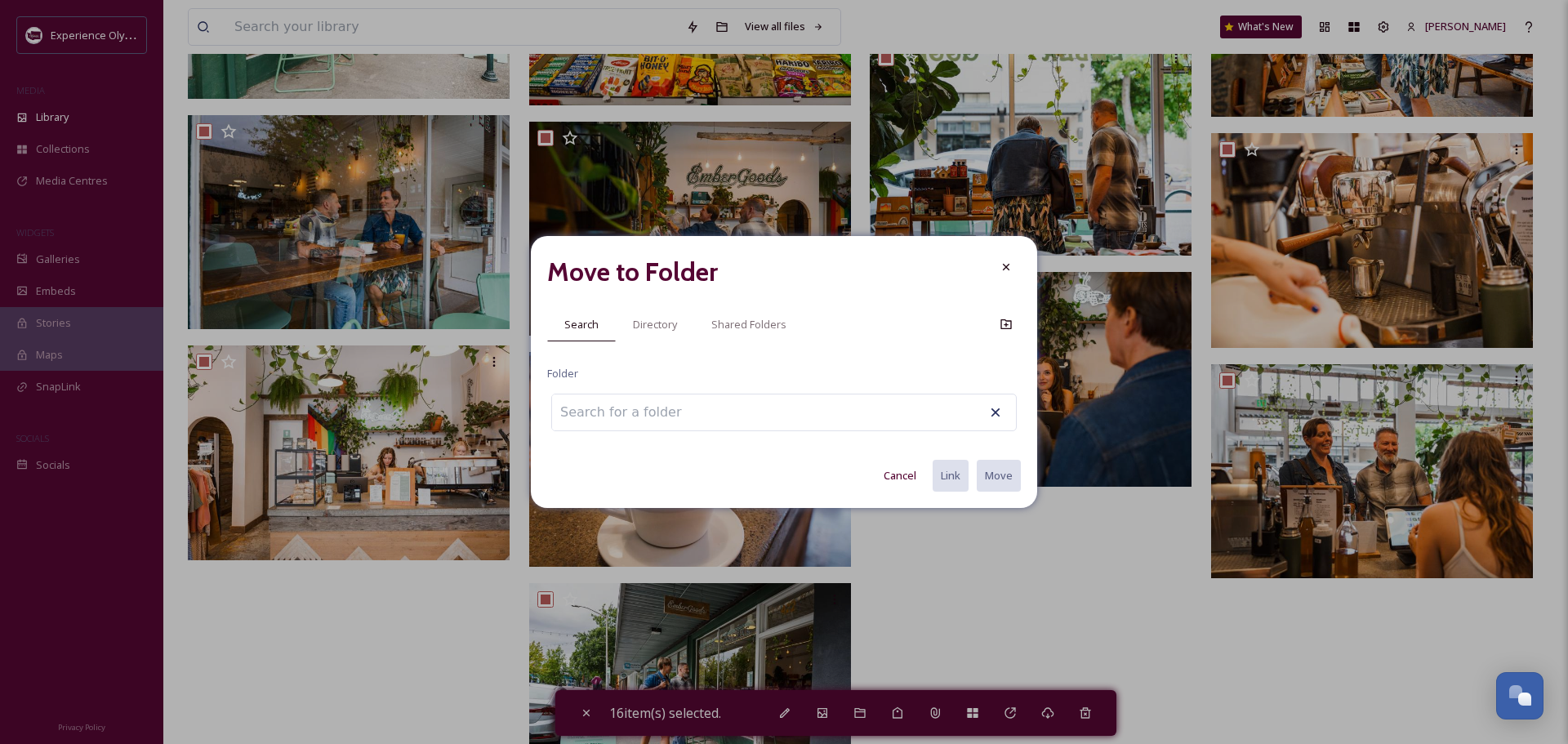
click at [665, 405] on input at bounding box center [641, 412] width 179 height 36
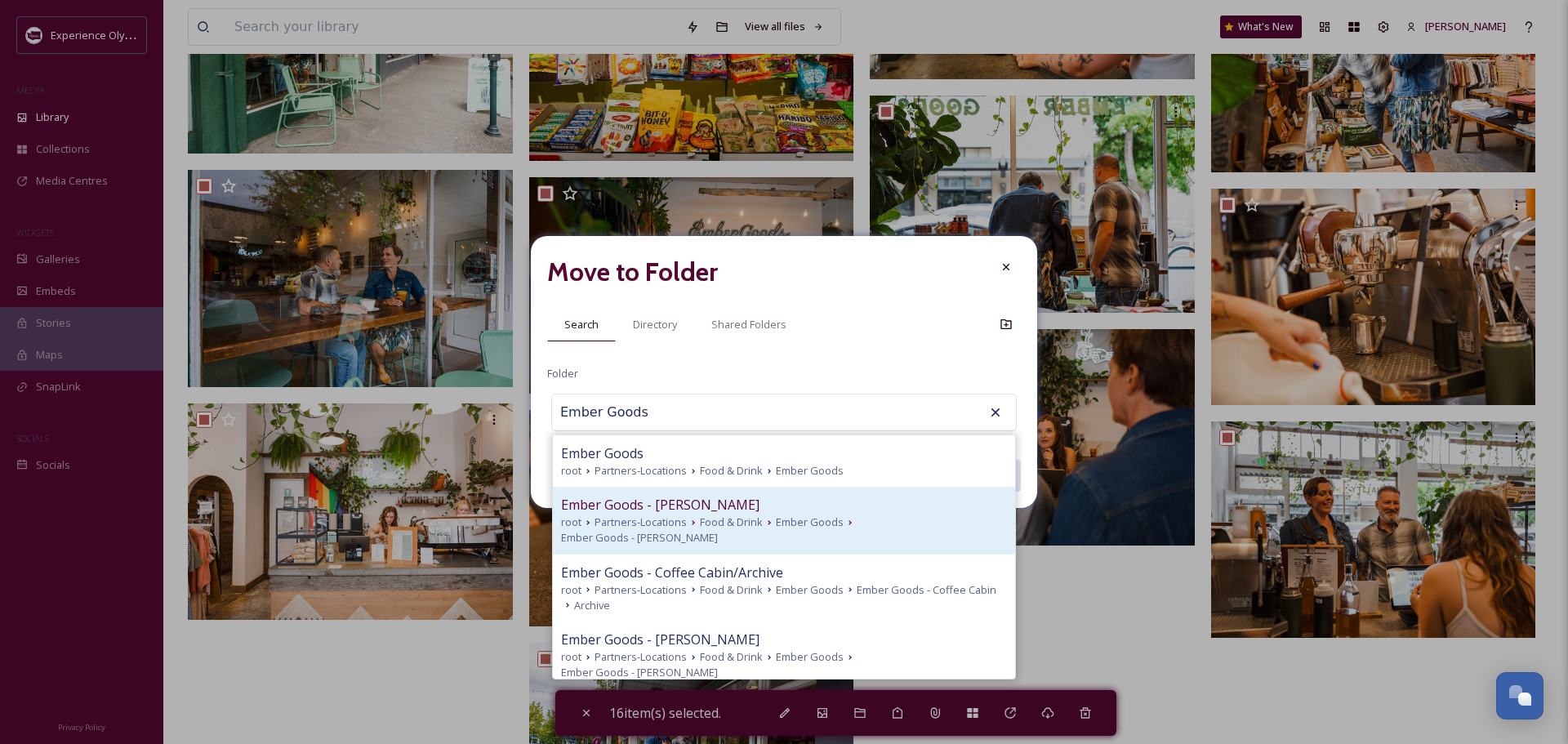
click at [688, 512] on span "Ember Goods - C. Waughtel" at bounding box center [660, 505] width 198 height 20
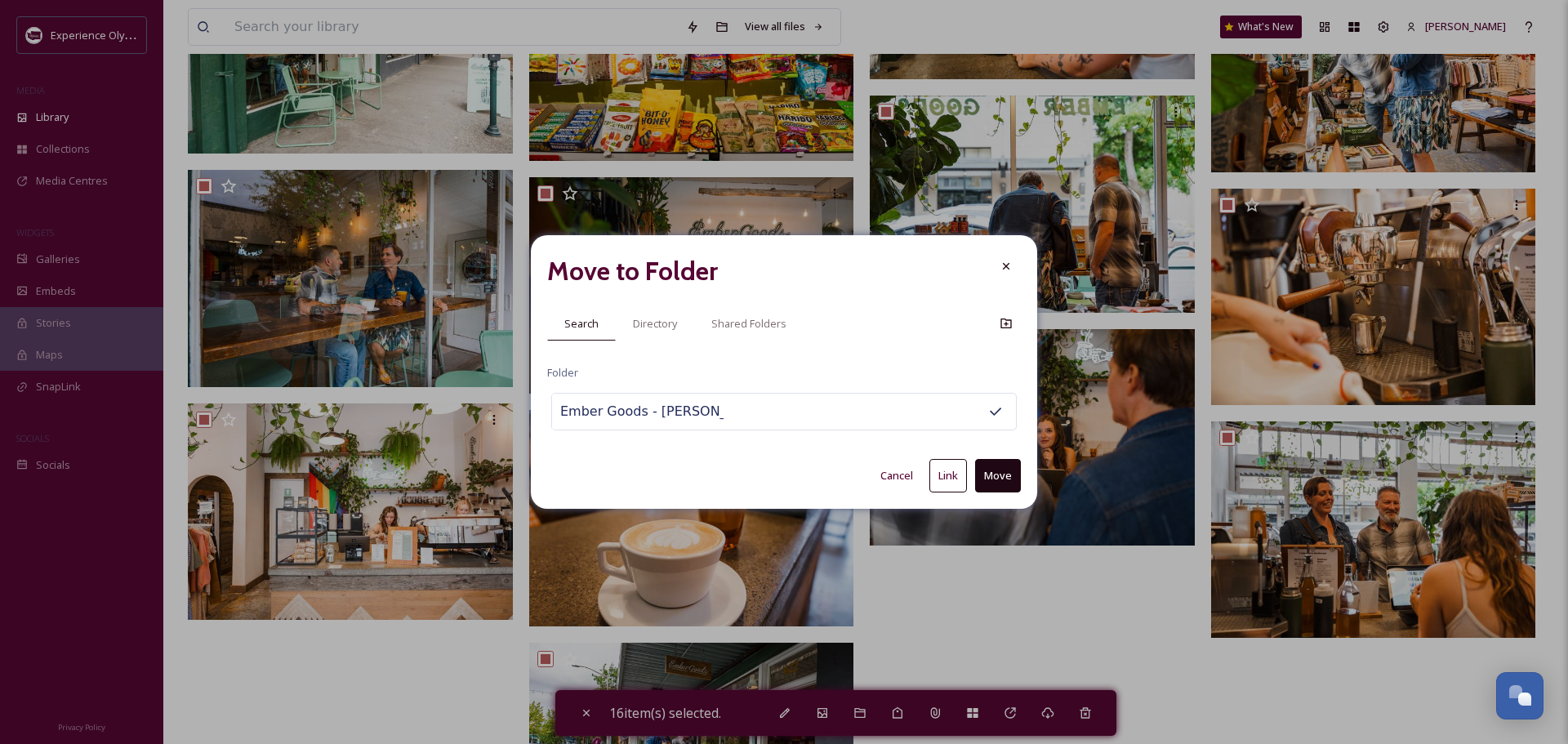
click at [951, 467] on button "Link" at bounding box center [948, 476] width 38 height 34
click at [1012, 268] on div at bounding box center [1007, 267] width 30 height 30
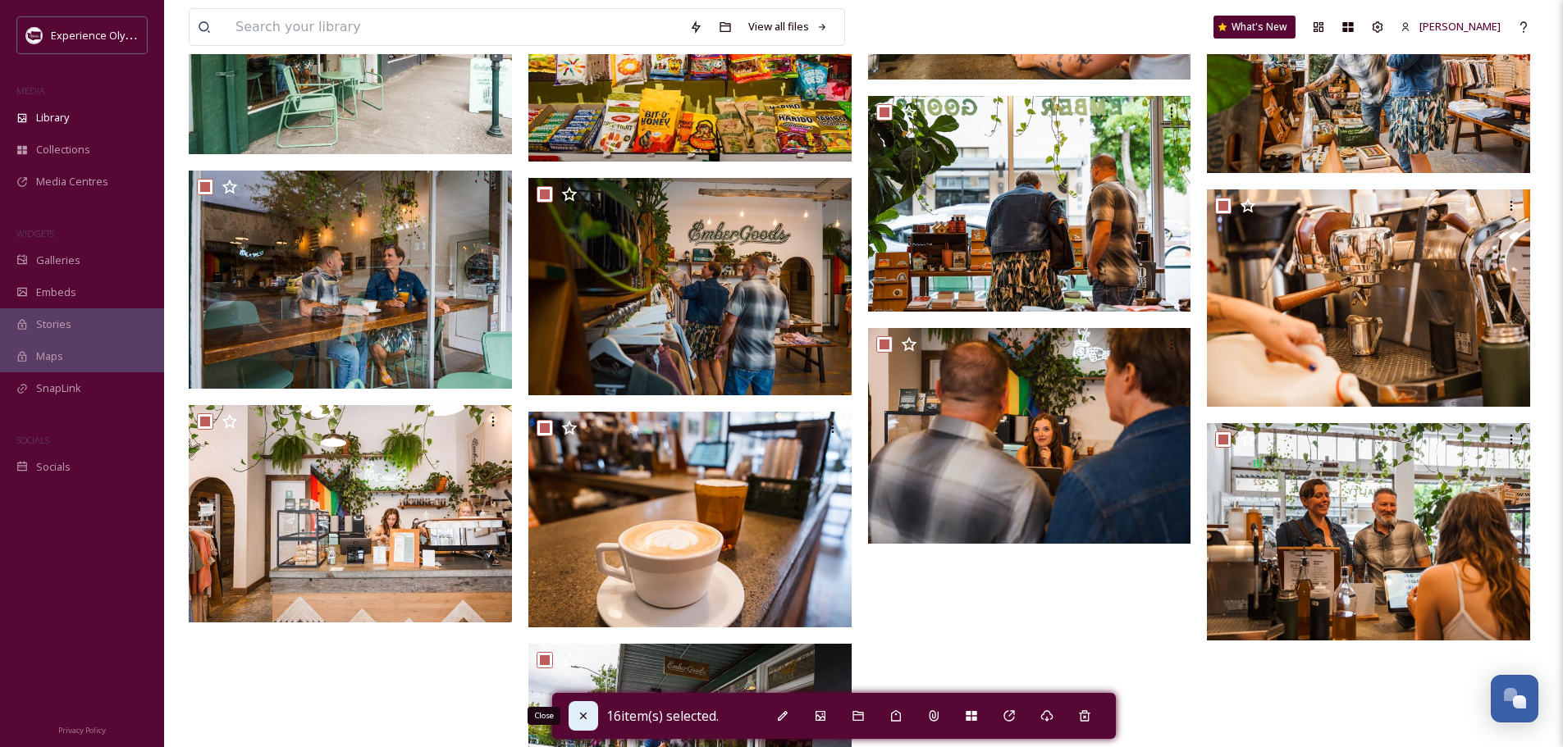
click at [579, 711] on icon at bounding box center [583, 716] width 13 height 13
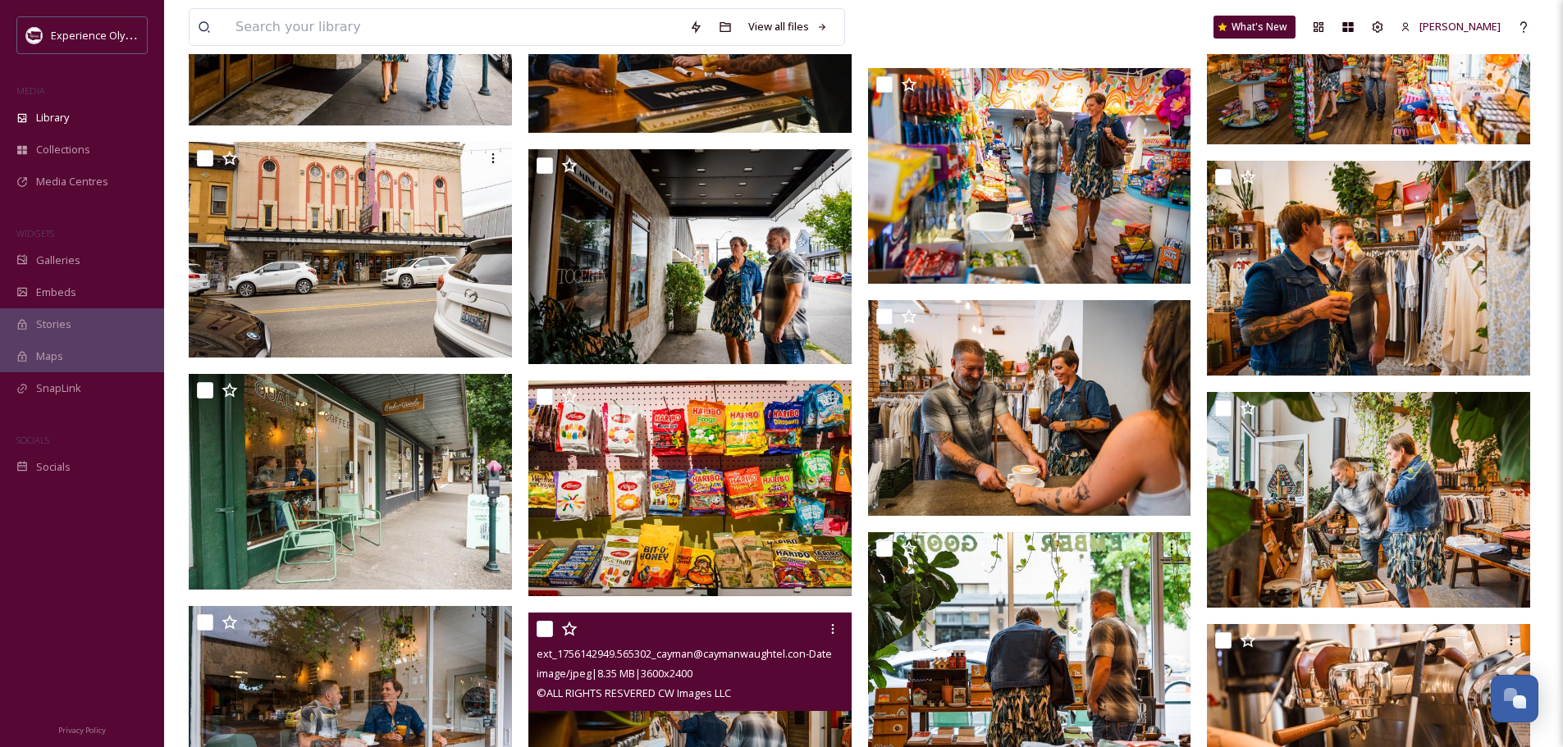
scroll to position [5478, 0]
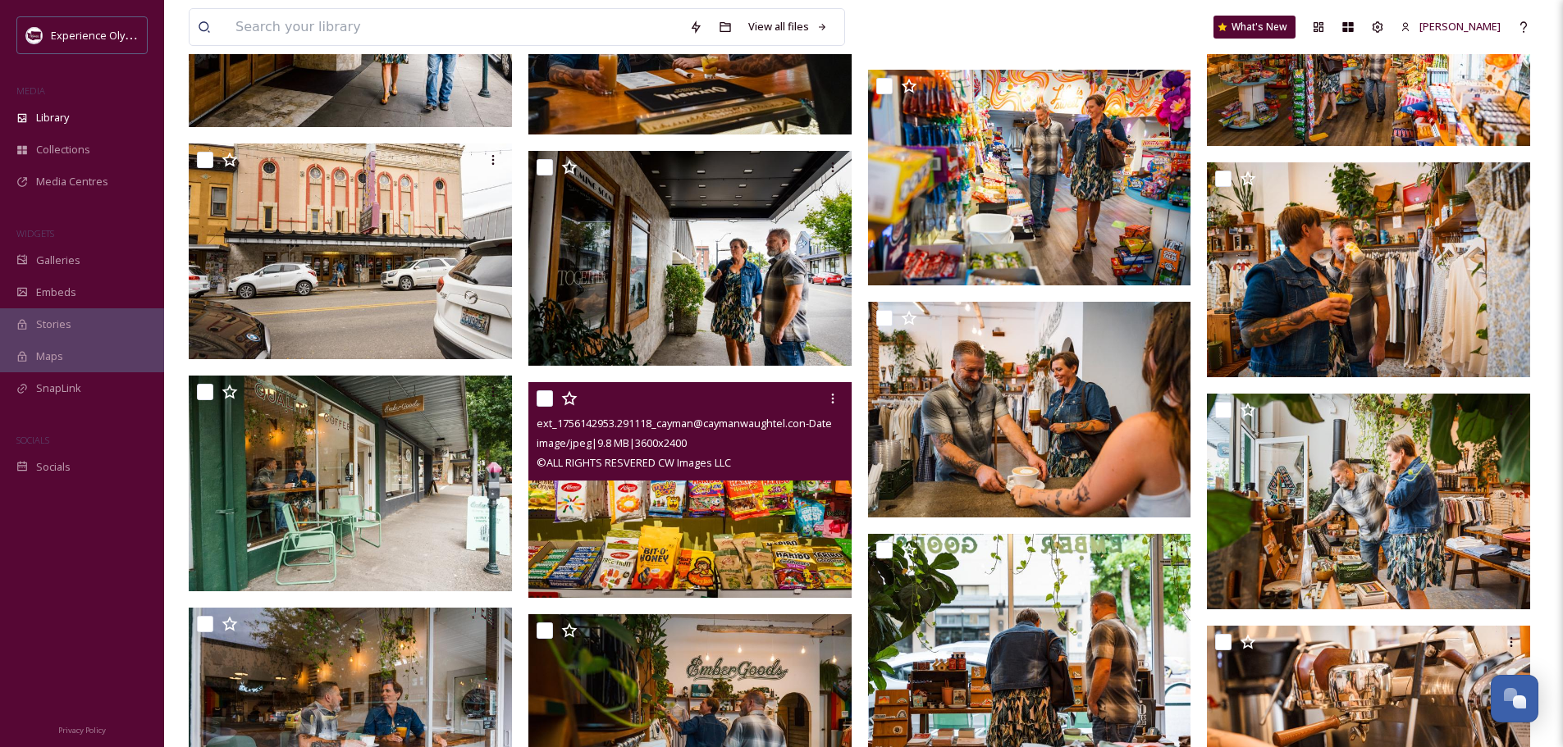
click at [540, 392] on input "checkbox" at bounding box center [544, 398] width 16 height 16
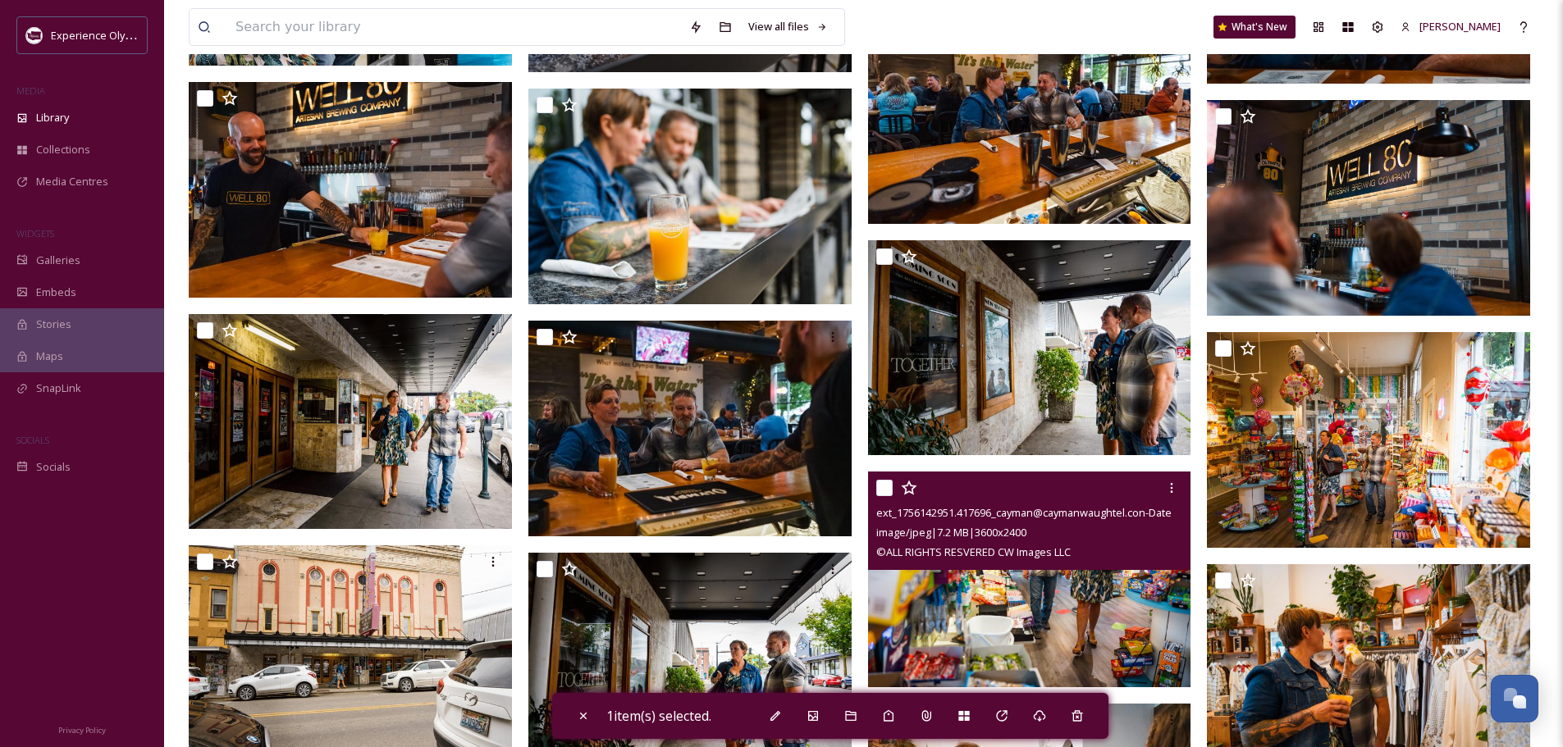
scroll to position [5068, 0]
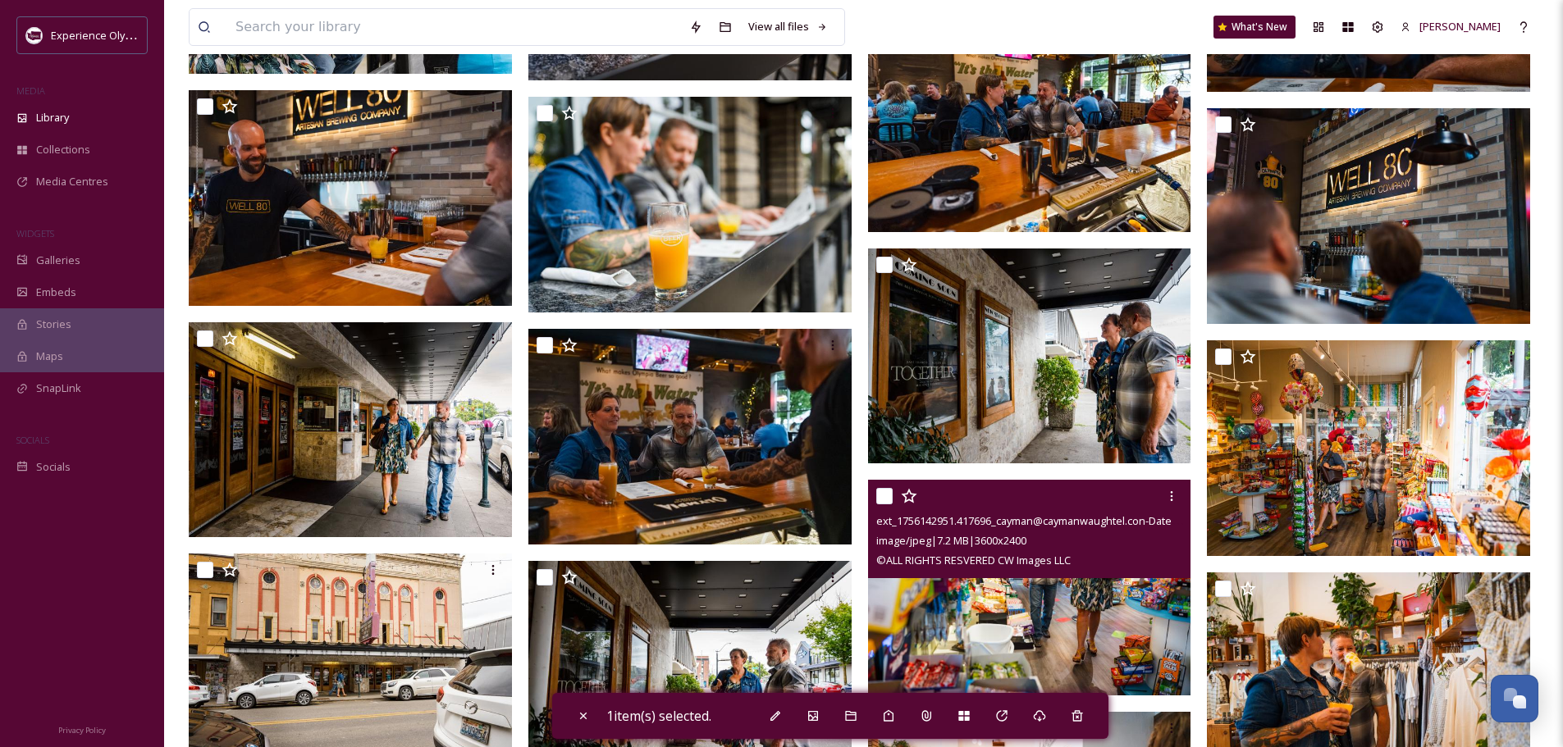
click at [883, 487] on div at bounding box center [1031, 496] width 311 height 30
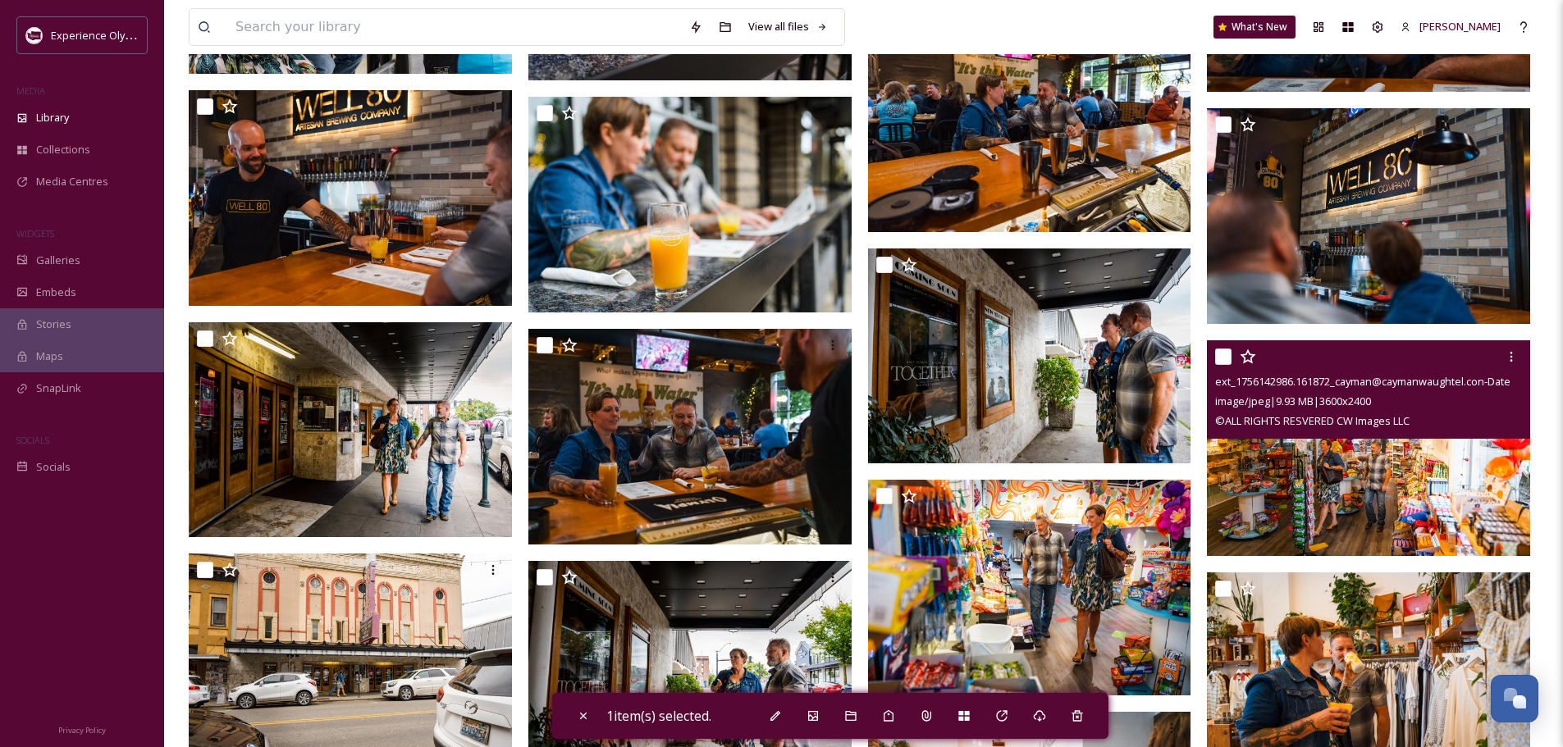
click at [1227, 352] on input "checkbox" at bounding box center [1223, 357] width 16 height 16
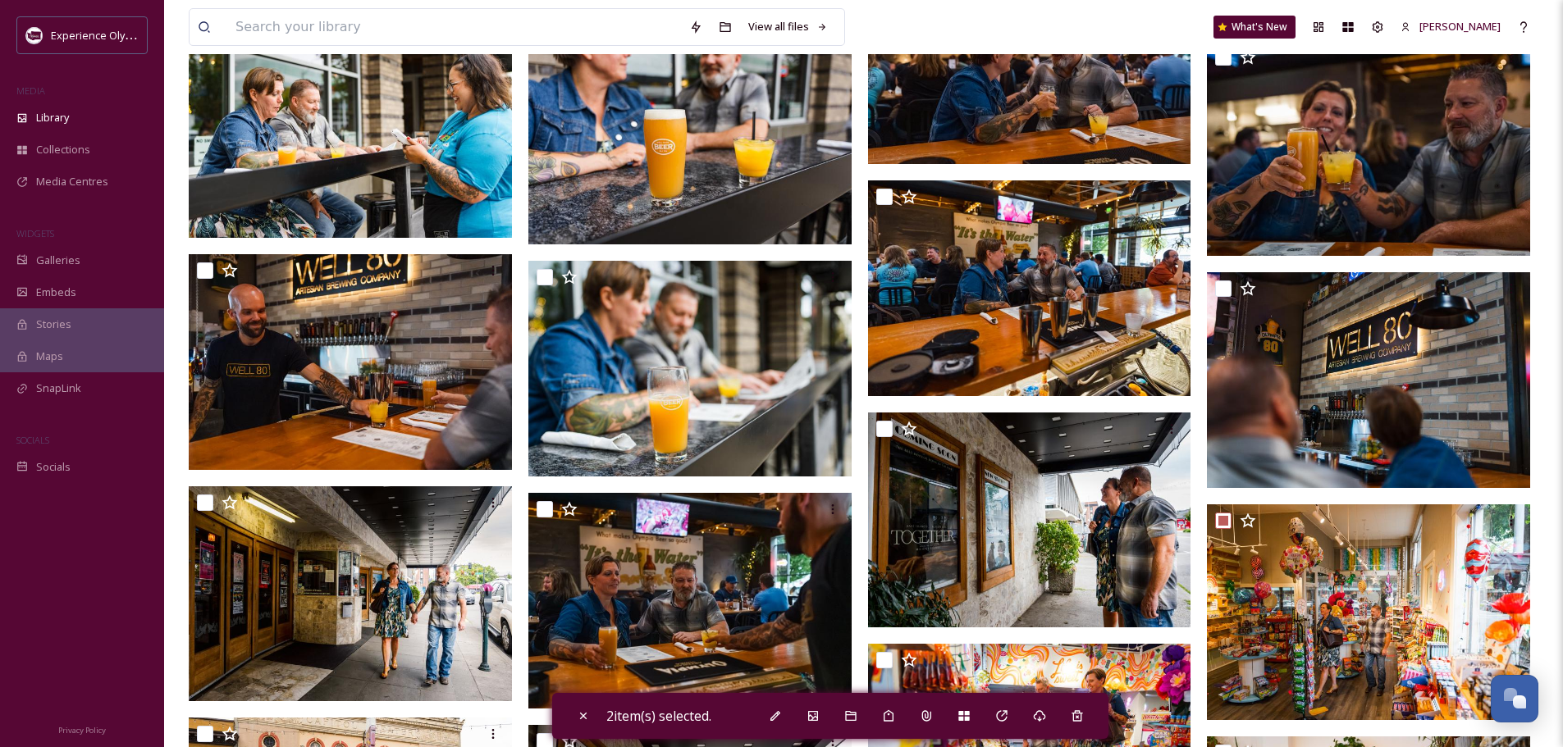
scroll to position [5232, 0]
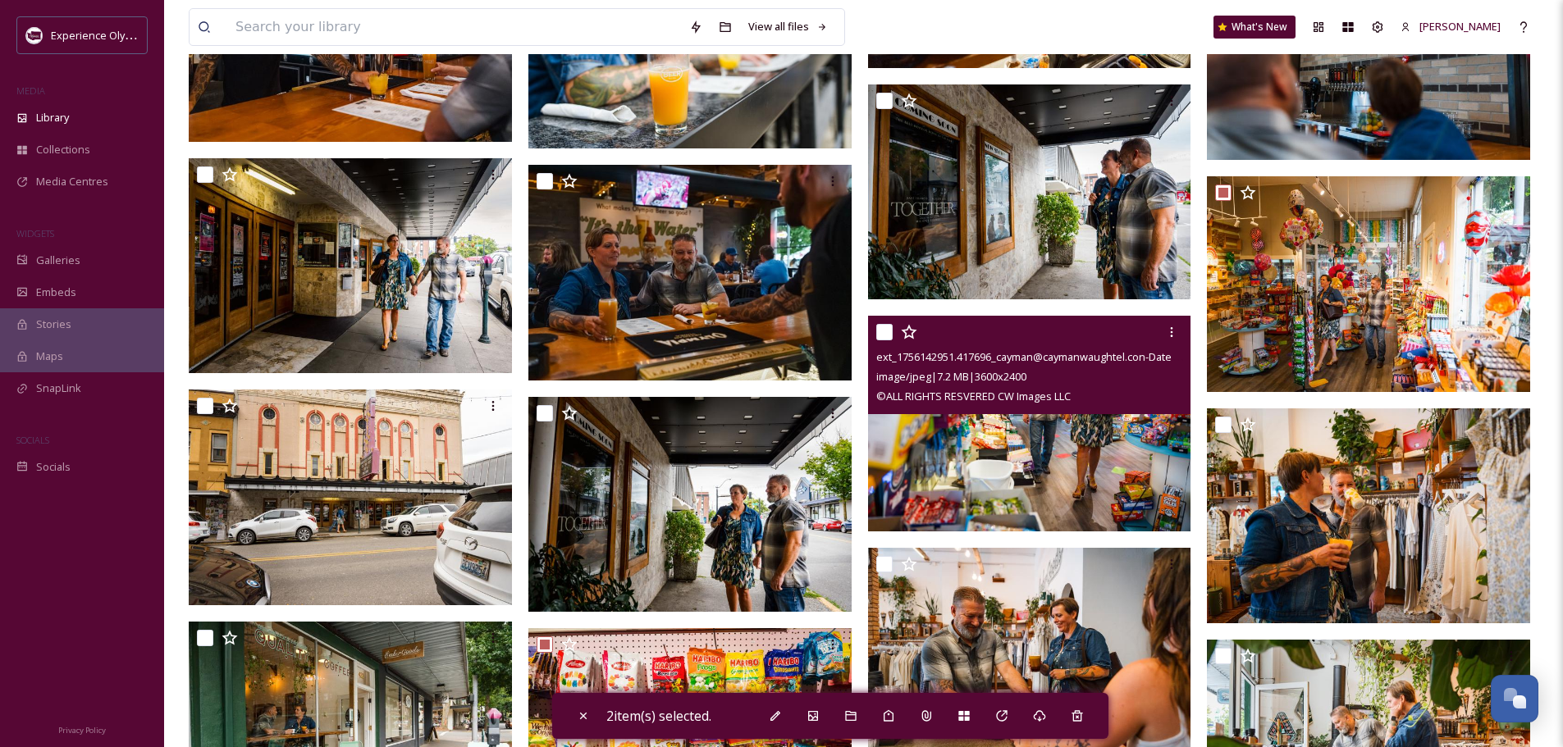
click at [882, 326] on input "checkbox" at bounding box center [884, 332] width 16 height 16
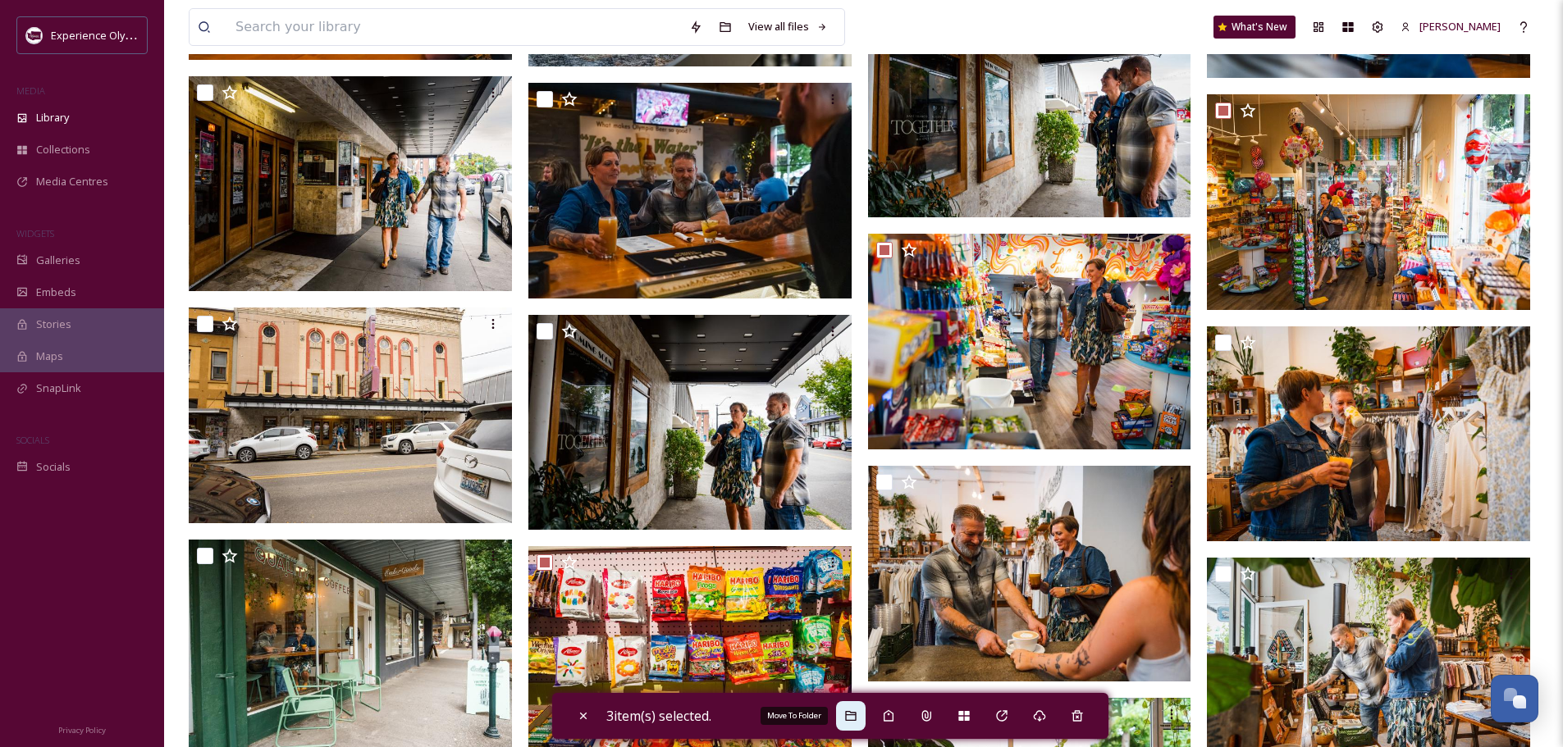
click at [857, 717] on icon at bounding box center [850, 716] width 13 height 13
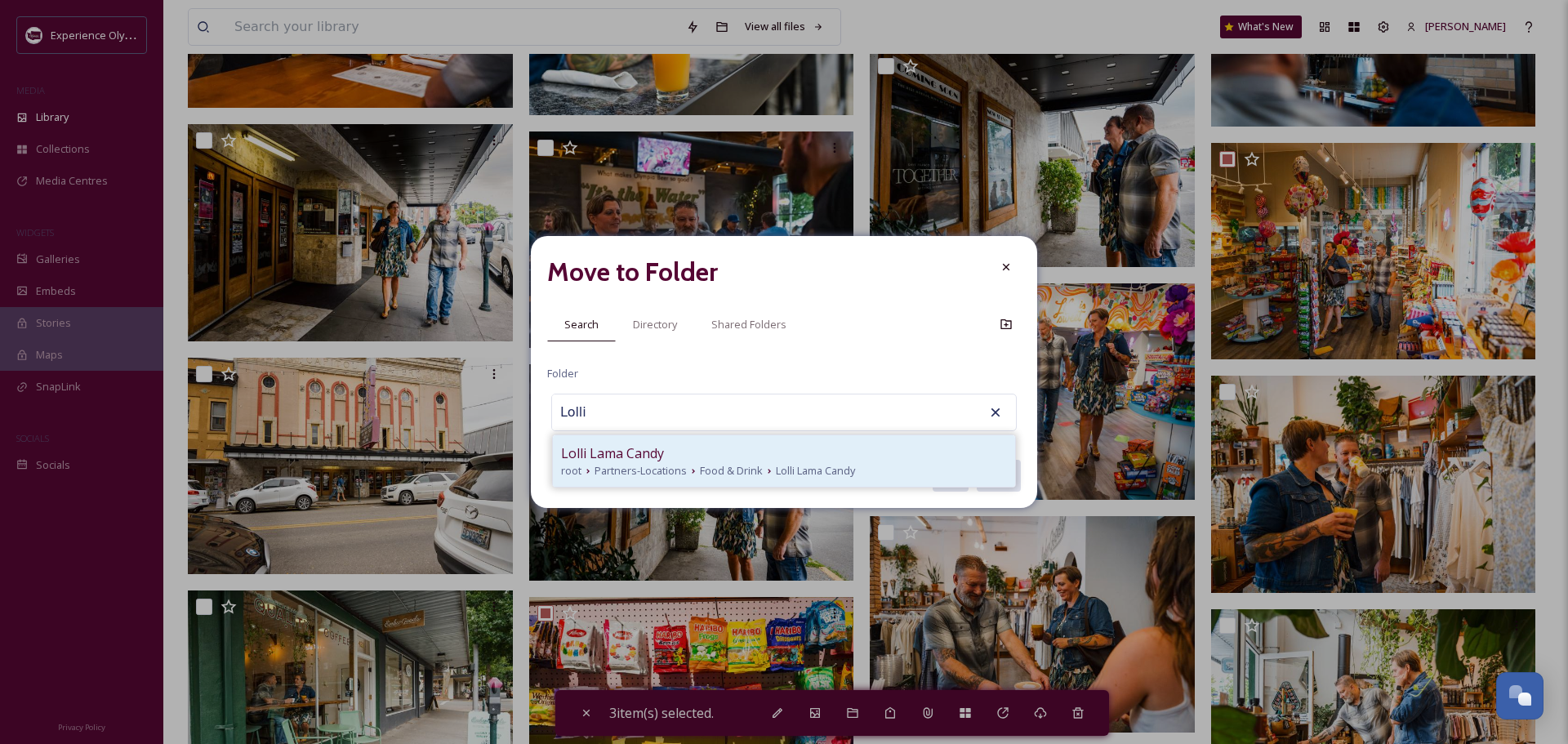
click at [613, 452] on span "Lolli Lama Candy" at bounding box center [612, 453] width 103 height 20
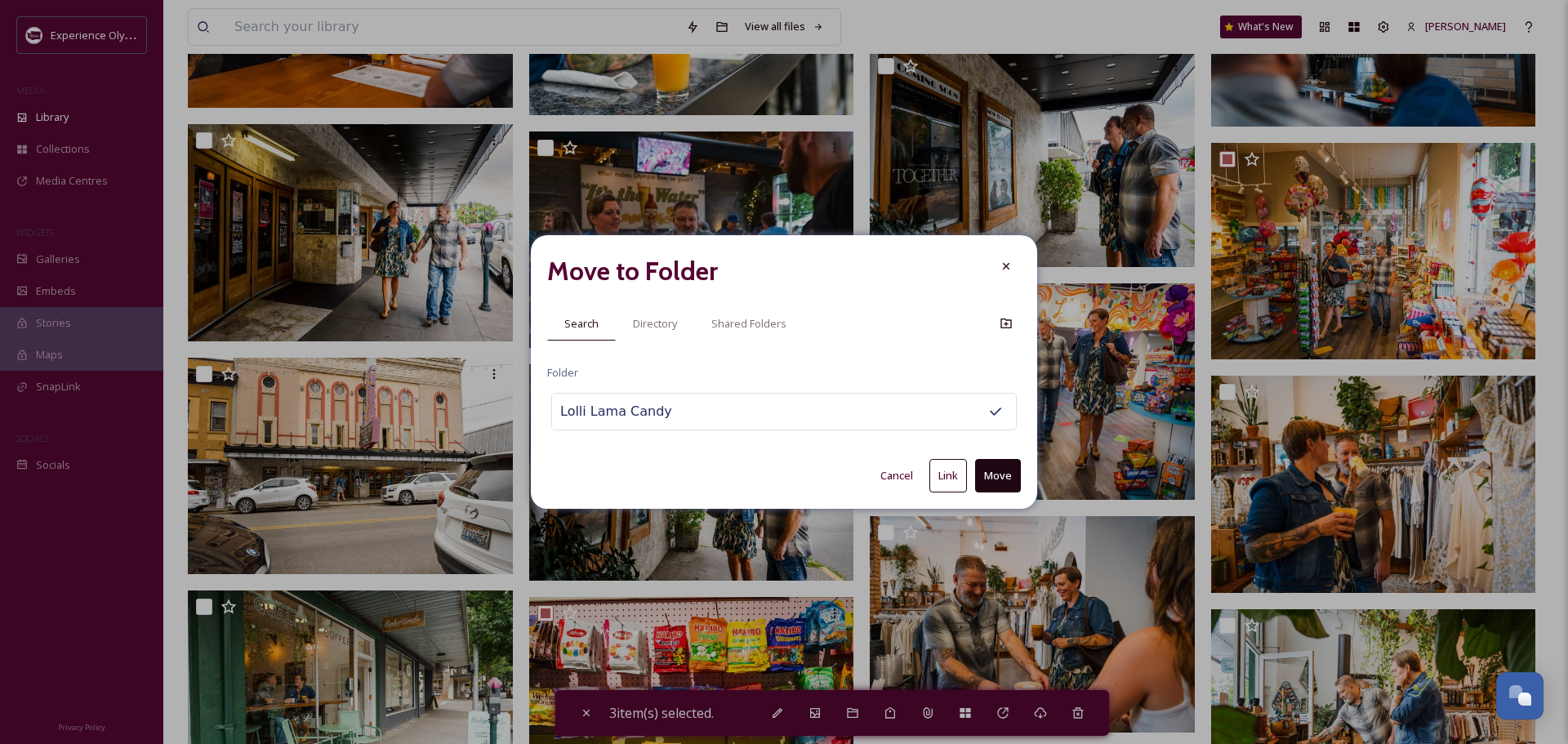
click at [952, 472] on button "Link" at bounding box center [948, 476] width 38 height 34
drag, startPoint x: 1008, startPoint y: 266, endPoint x: 988, endPoint y: 287, distance: 29.0
click at [1008, 266] on icon at bounding box center [1006, 267] width 13 height 13
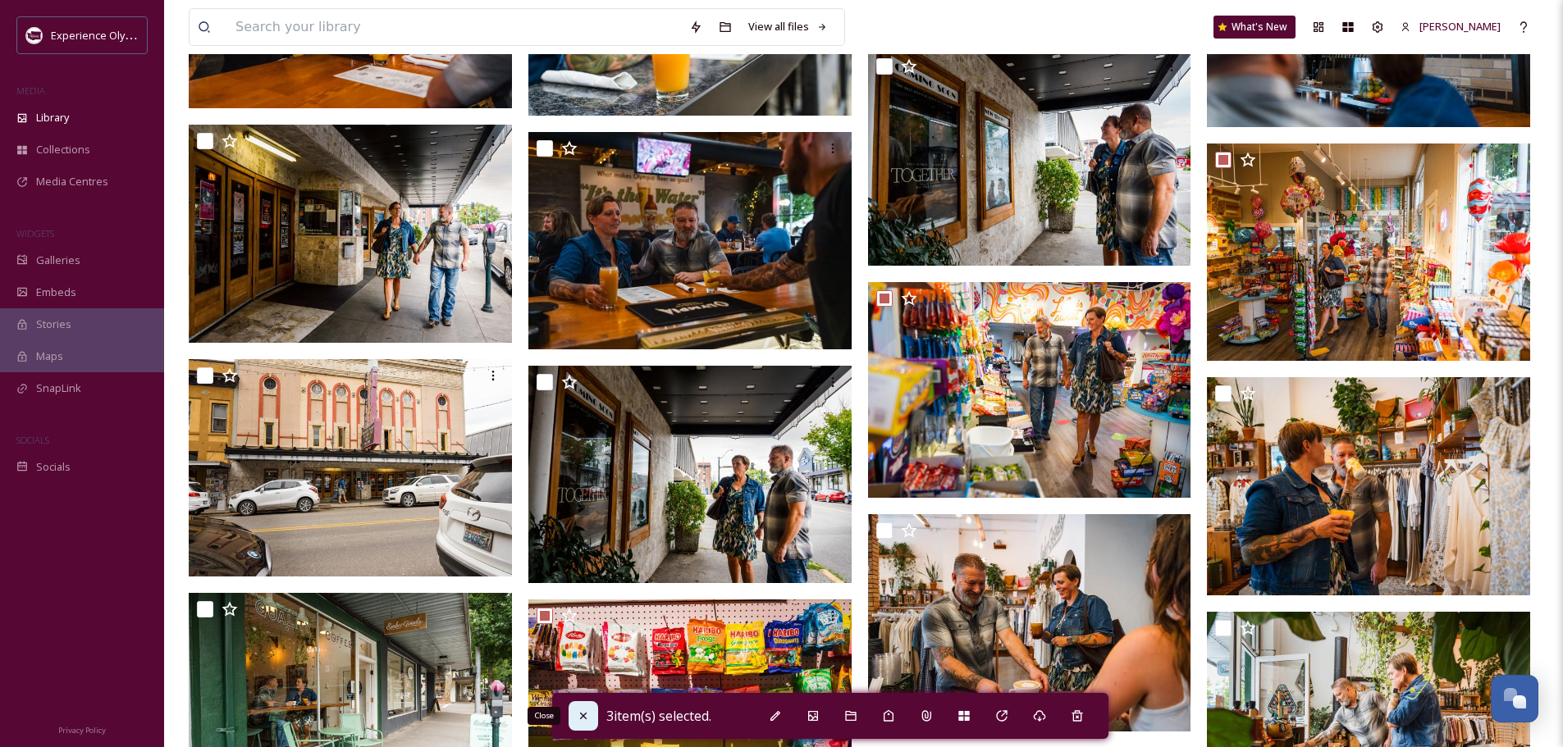
click at [579, 715] on icon at bounding box center [583, 716] width 13 height 13
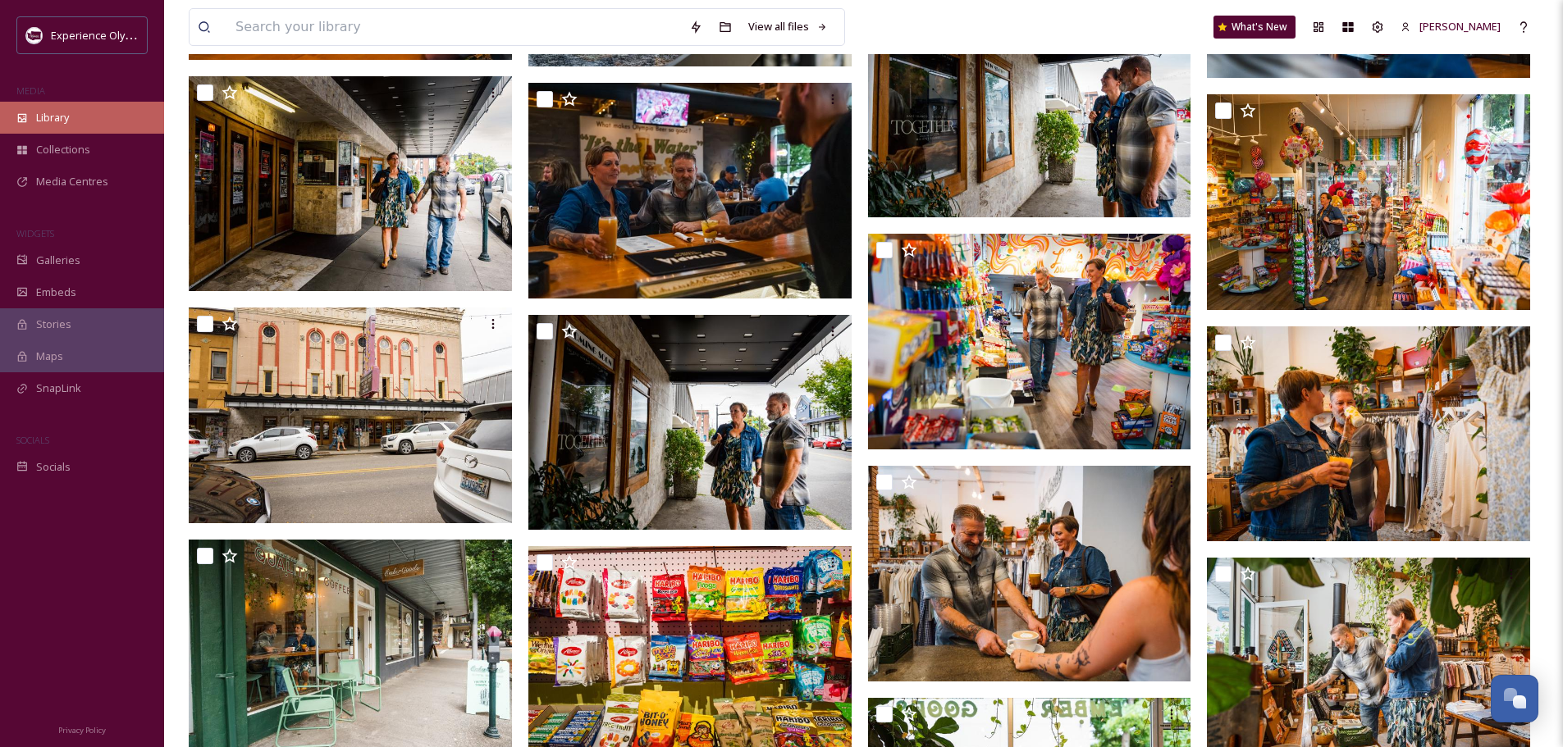
click at [57, 108] on div "Library" at bounding box center [82, 118] width 164 height 32
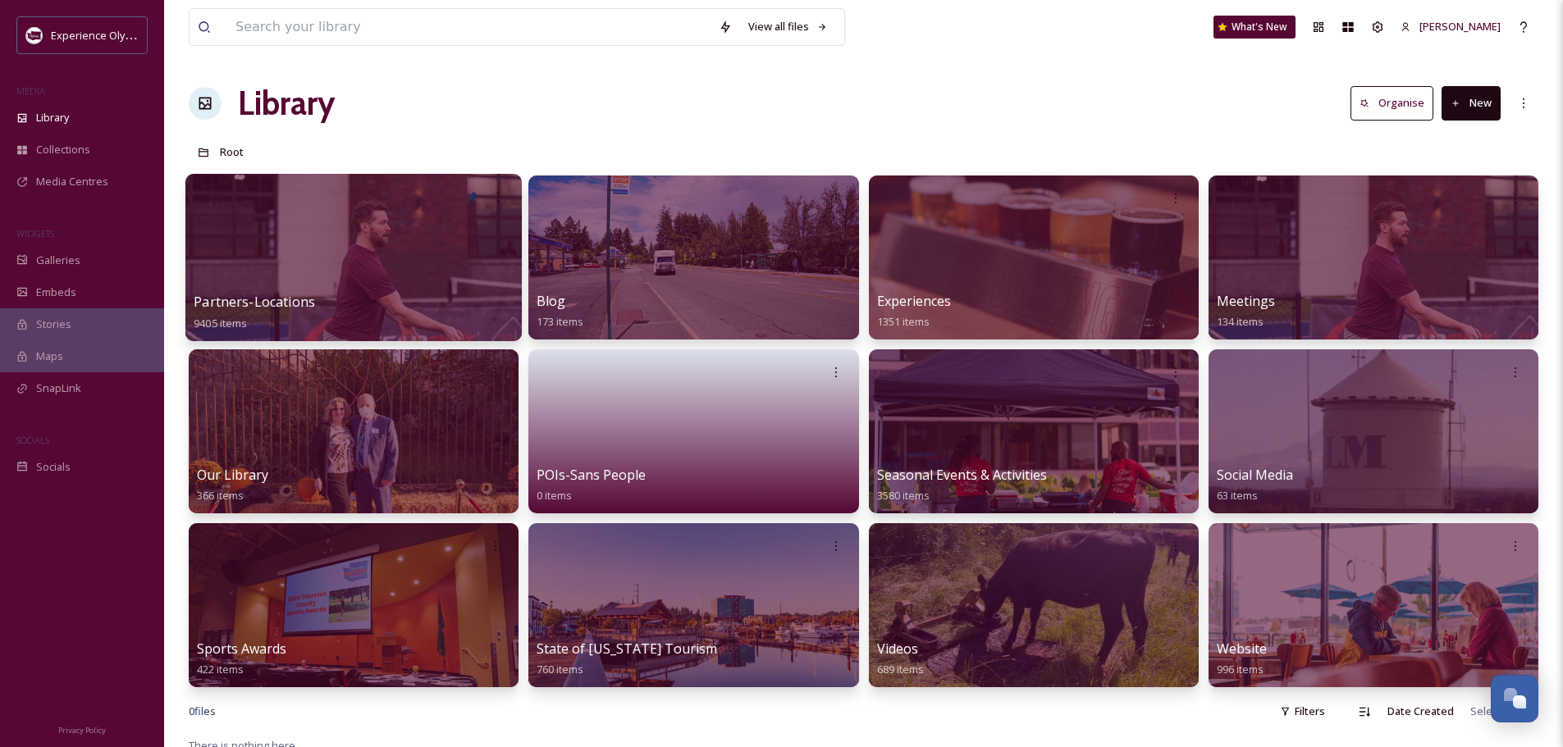
click at [281, 296] on span "Partners-Locations" at bounding box center [254, 302] width 121 height 18
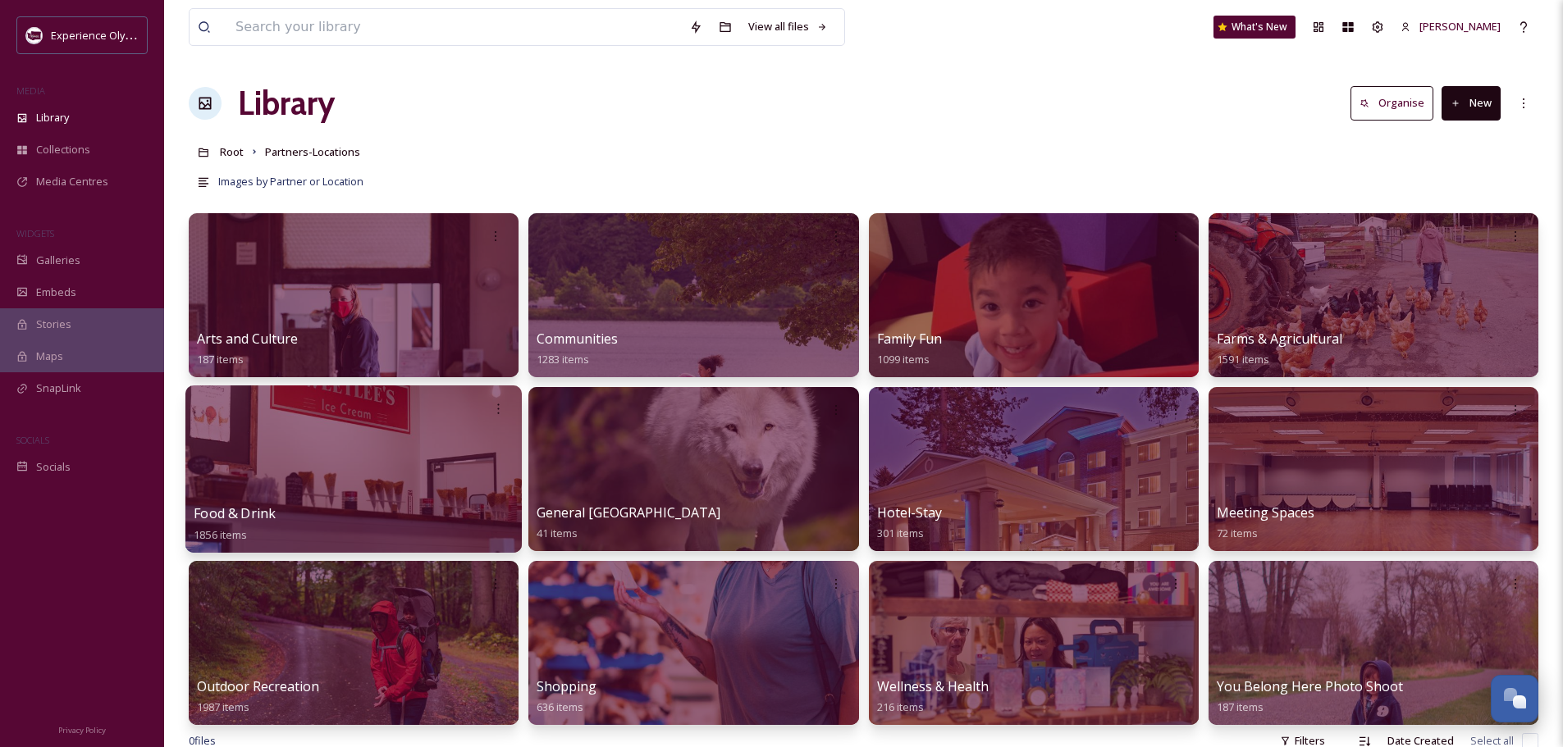
click at [265, 510] on span "Food & Drink" at bounding box center [235, 513] width 82 height 18
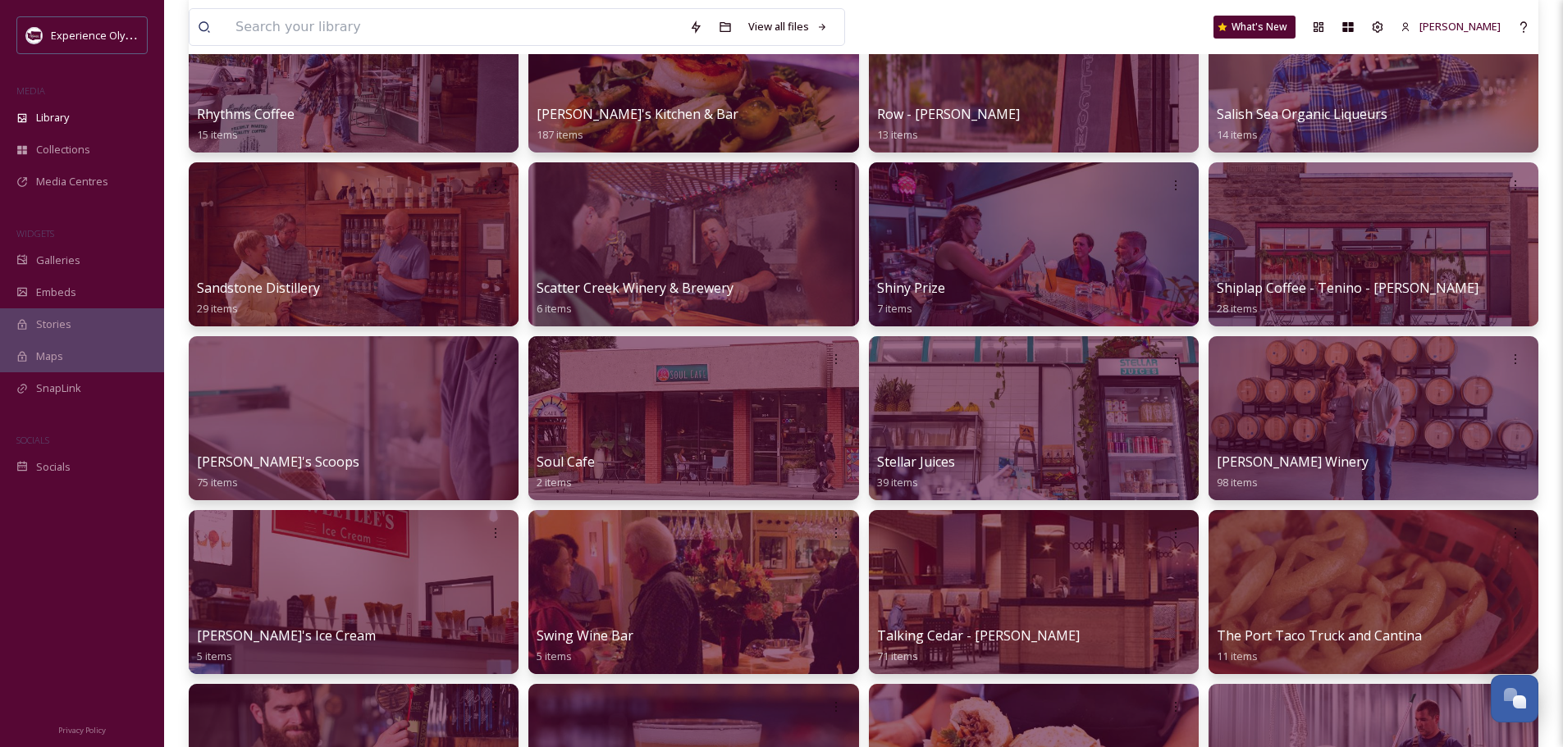
scroll to position [1805, 0]
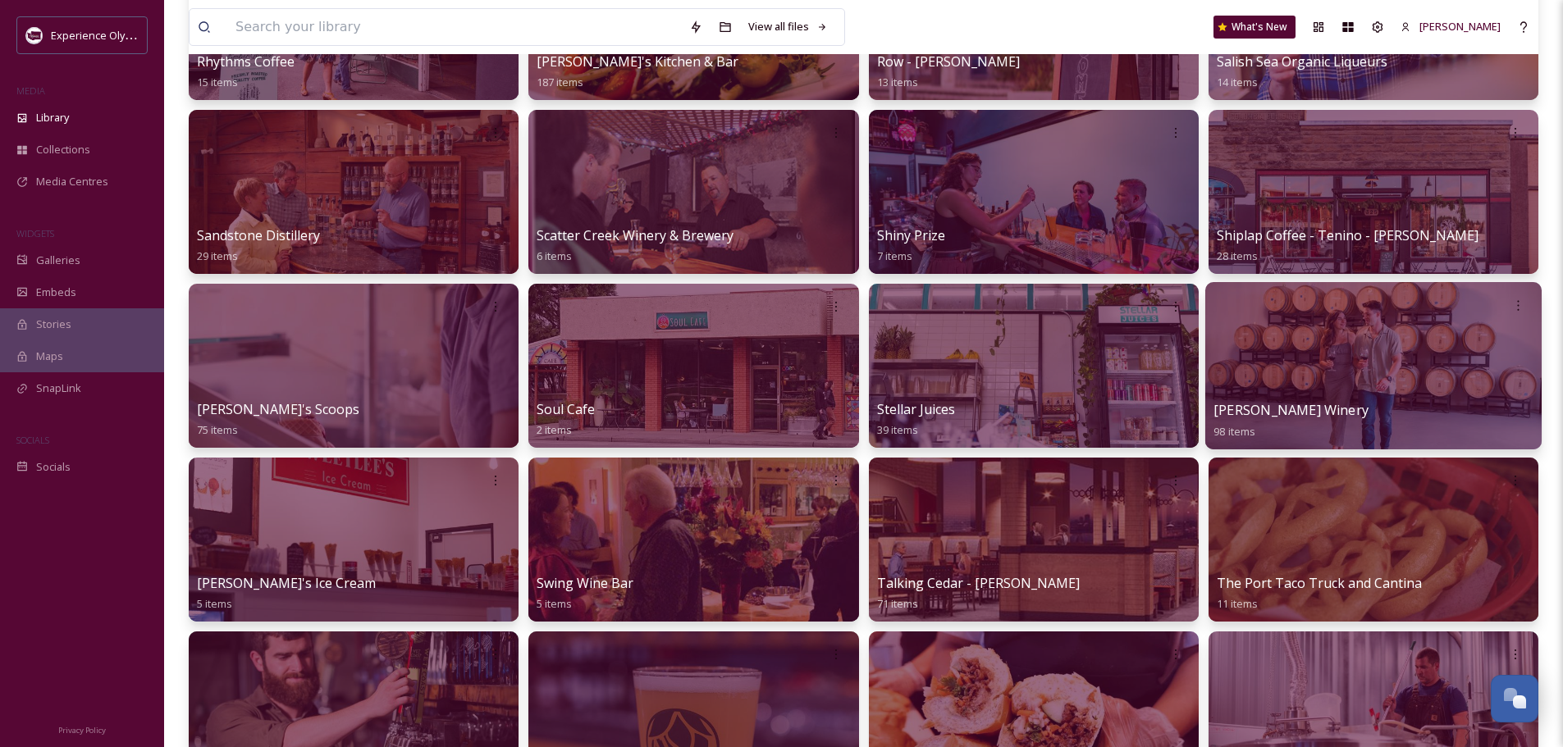
click at [1239, 408] on span "[PERSON_NAME] Winery" at bounding box center [1290, 410] width 155 height 18
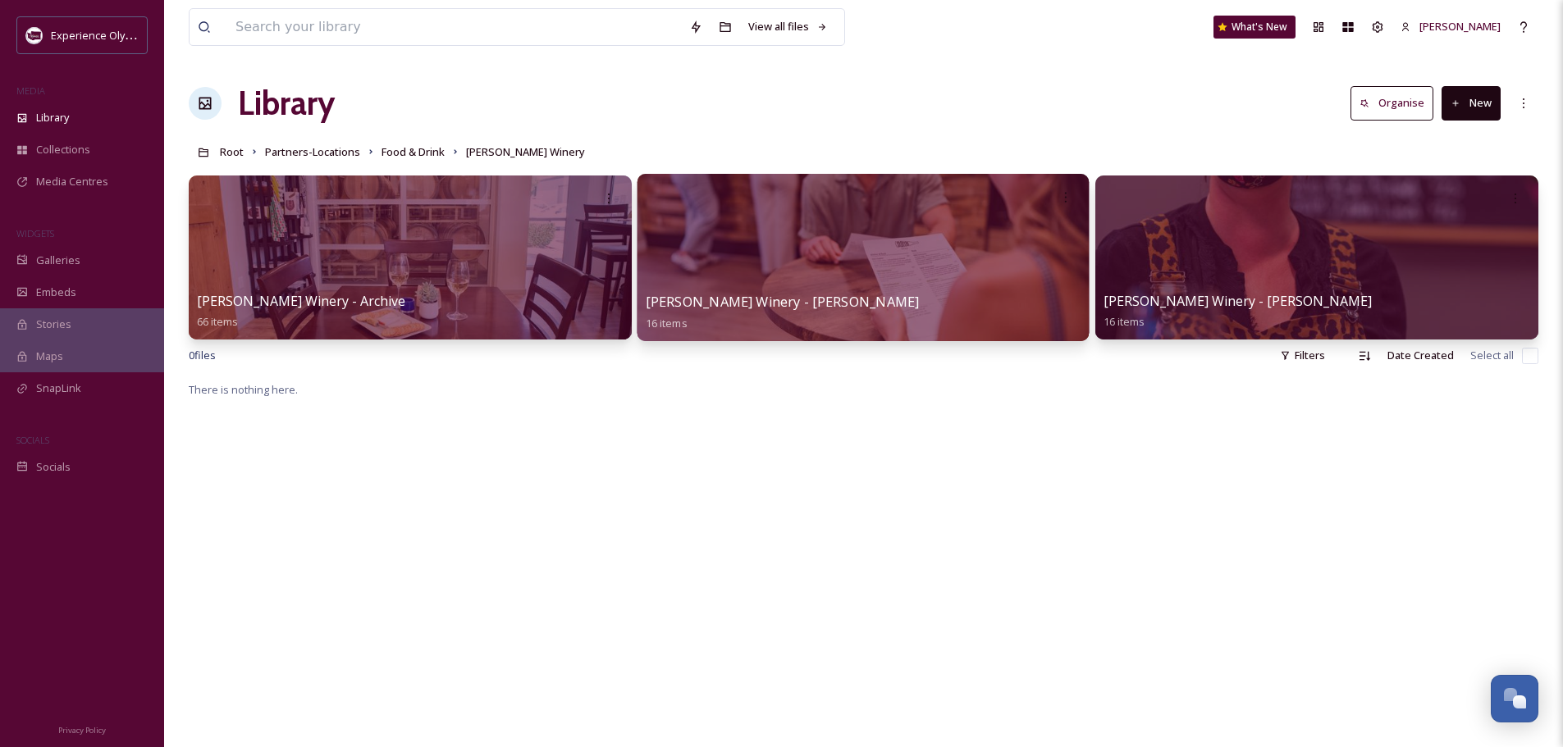
click at [875, 303] on div "Stottle Winery - C. Waughtel 16 items" at bounding box center [864, 312] width 436 height 41
click at [772, 298] on span "[PERSON_NAME] Winery - [PERSON_NAME]" at bounding box center [783, 302] width 274 height 18
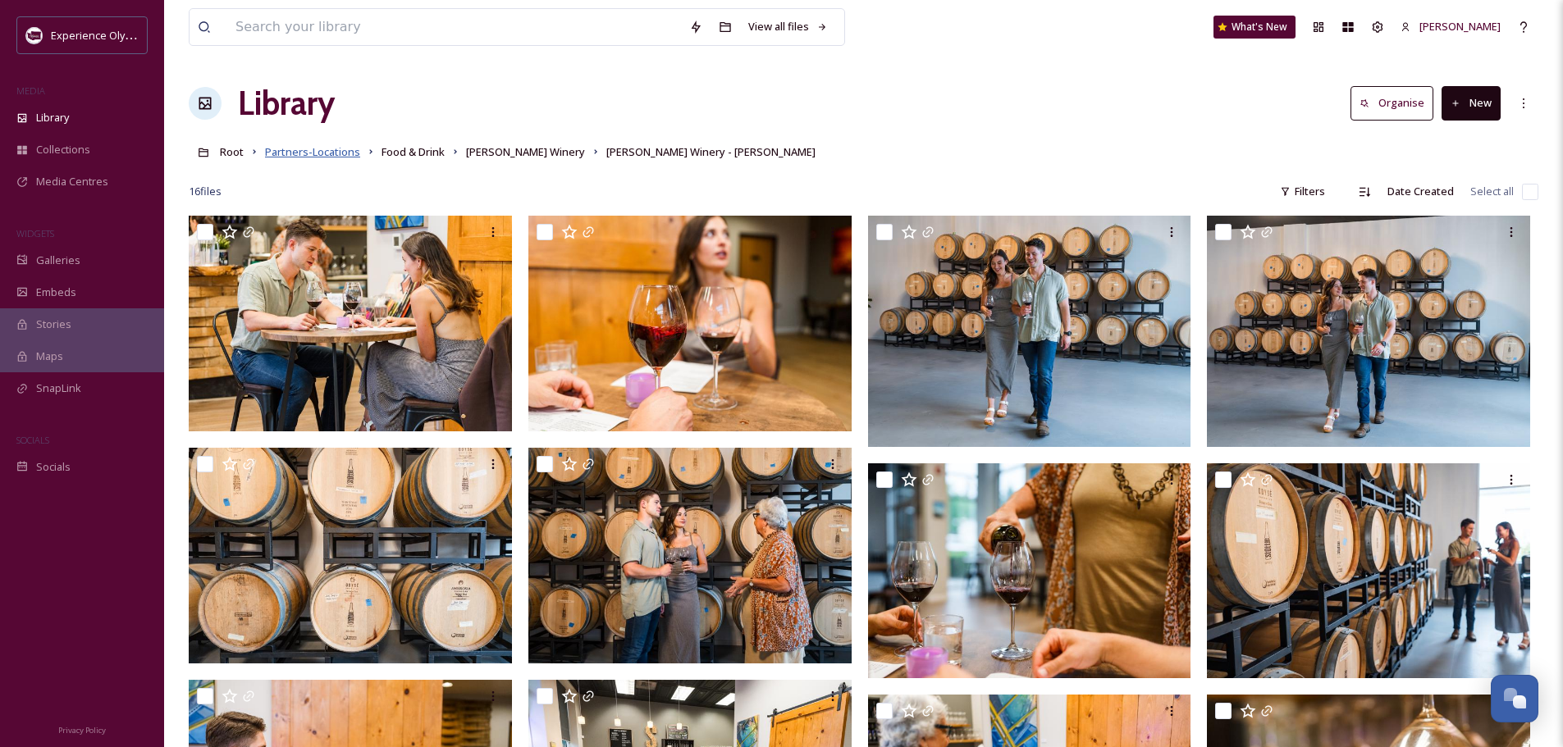
click at [324, 152] on span "Partners-Locations" at bounding box center [312, 151] width 95 height 15
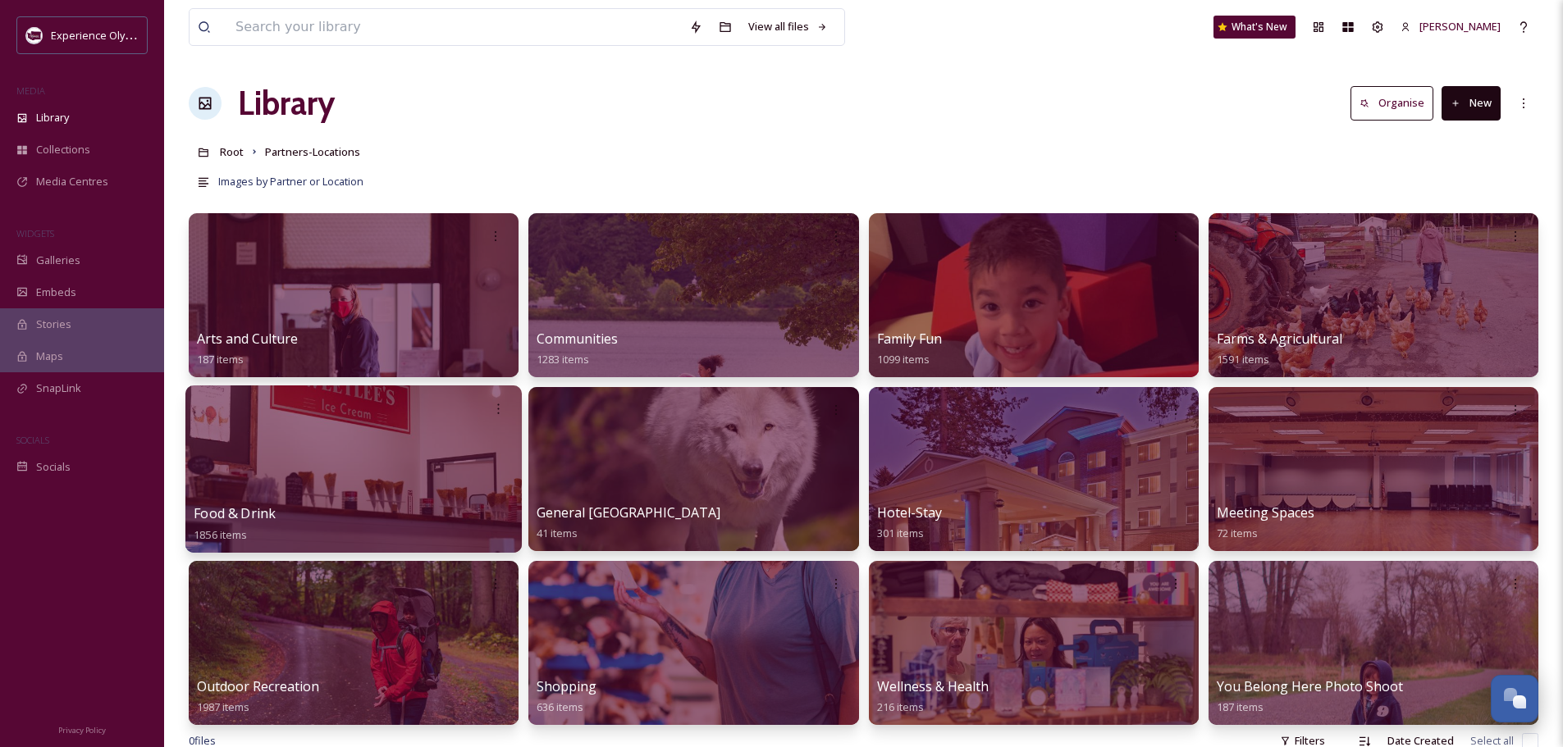
click at [258, 510] on span "Food & Drink" at bounding box center [235, 513] width 82 height 18
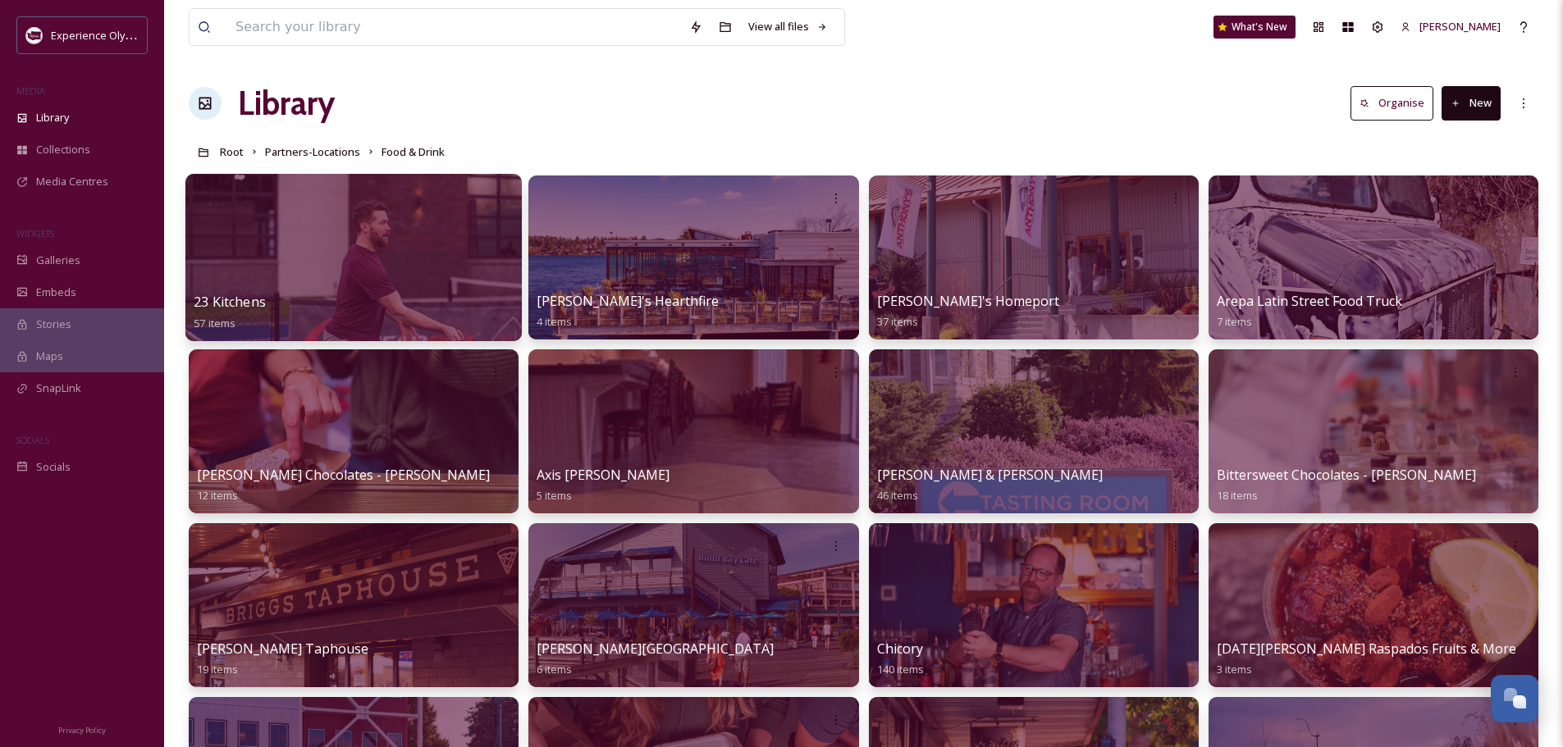
click at [222, 296] on span "23 Kitchens" at bounding box center [230, 302] width 72 height 18
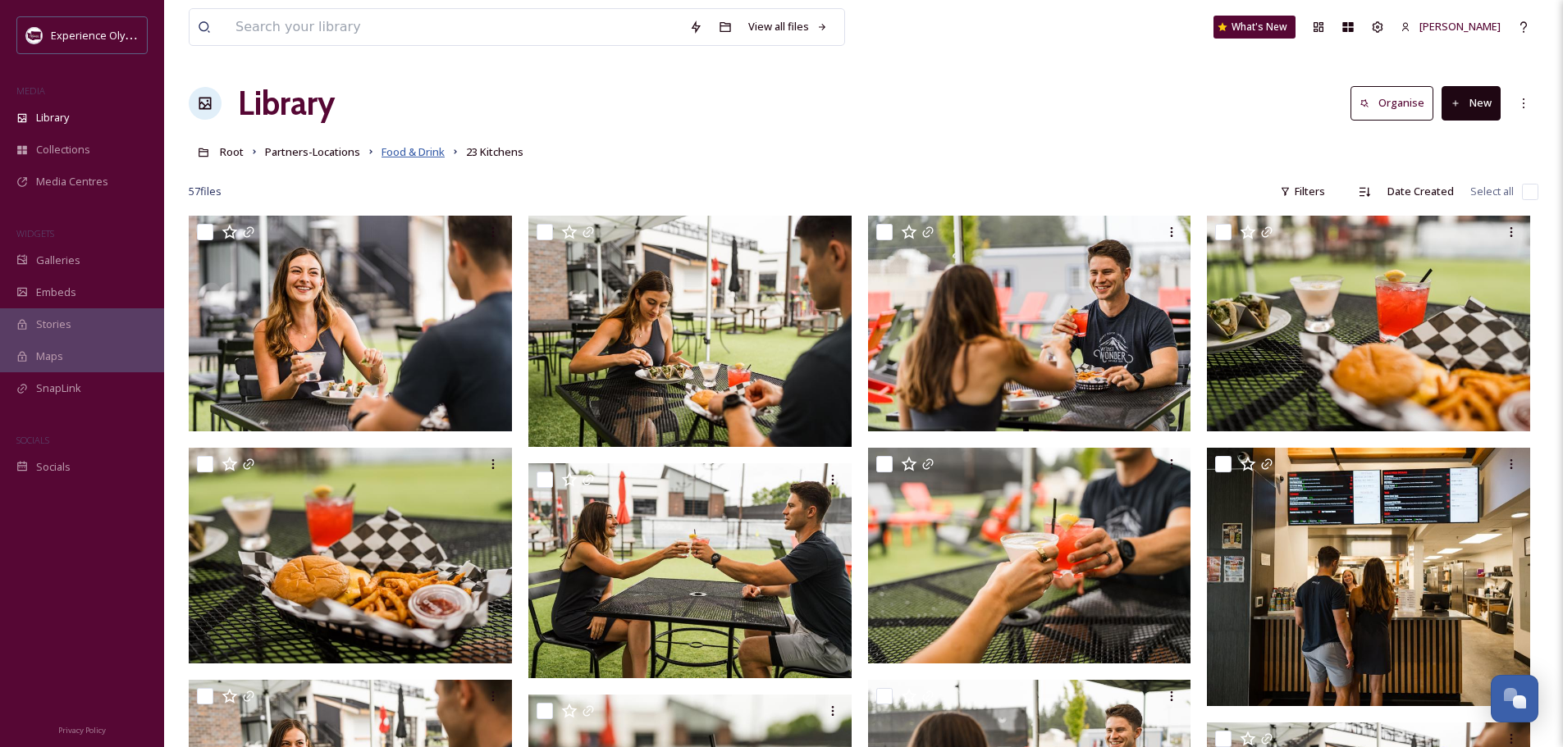
click at [422, 149] on span "Food & Drink" at bounding box center [412, 151] width 63 height 15
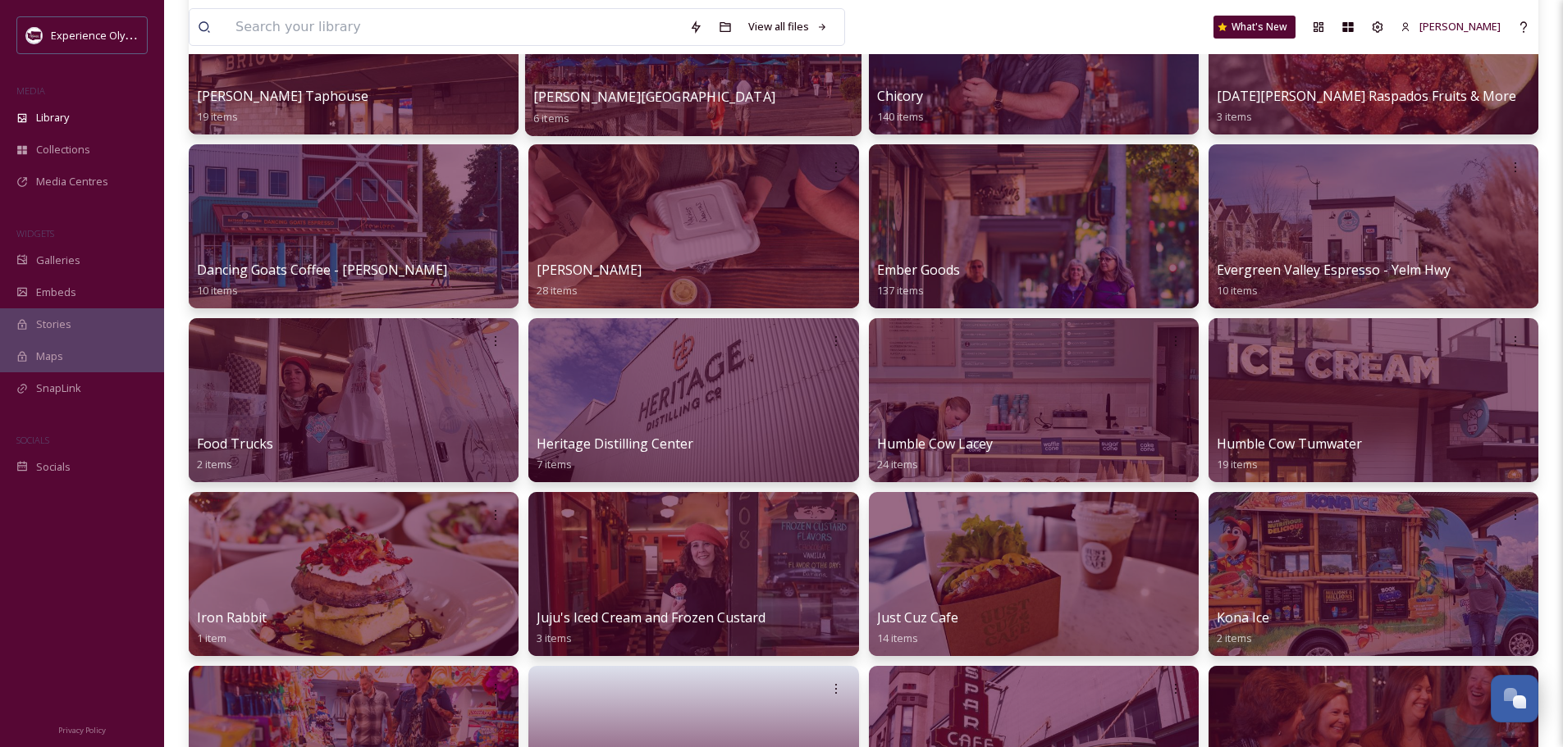
scroll to position [574, 0]
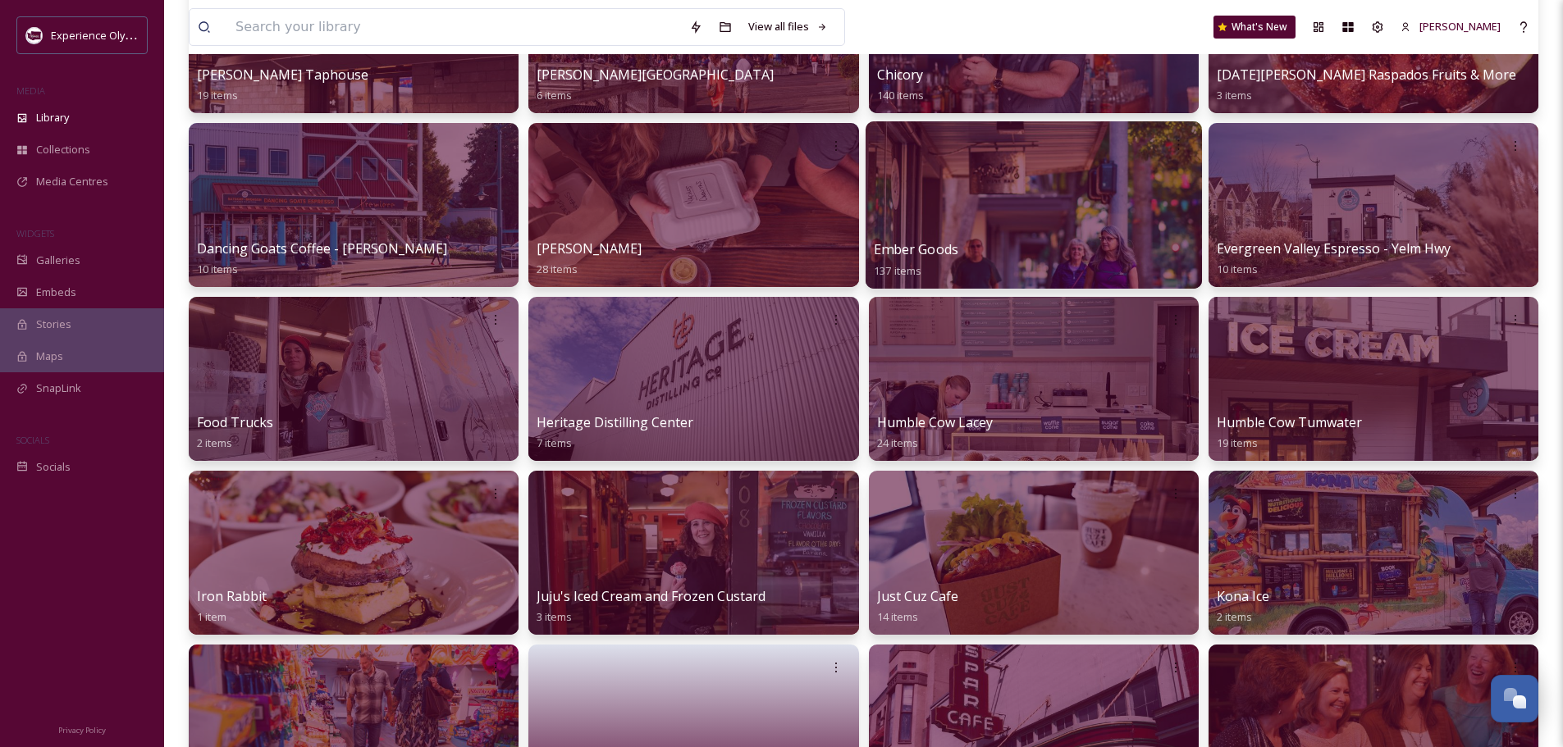
click at [1001, 243] on div "Ember Goods 137 items" at bounding box center [1034, 260] width 320 height 41
click at [918, 244] on span "Ember Goods" at bounding box center [916, 249] width 84 height 18
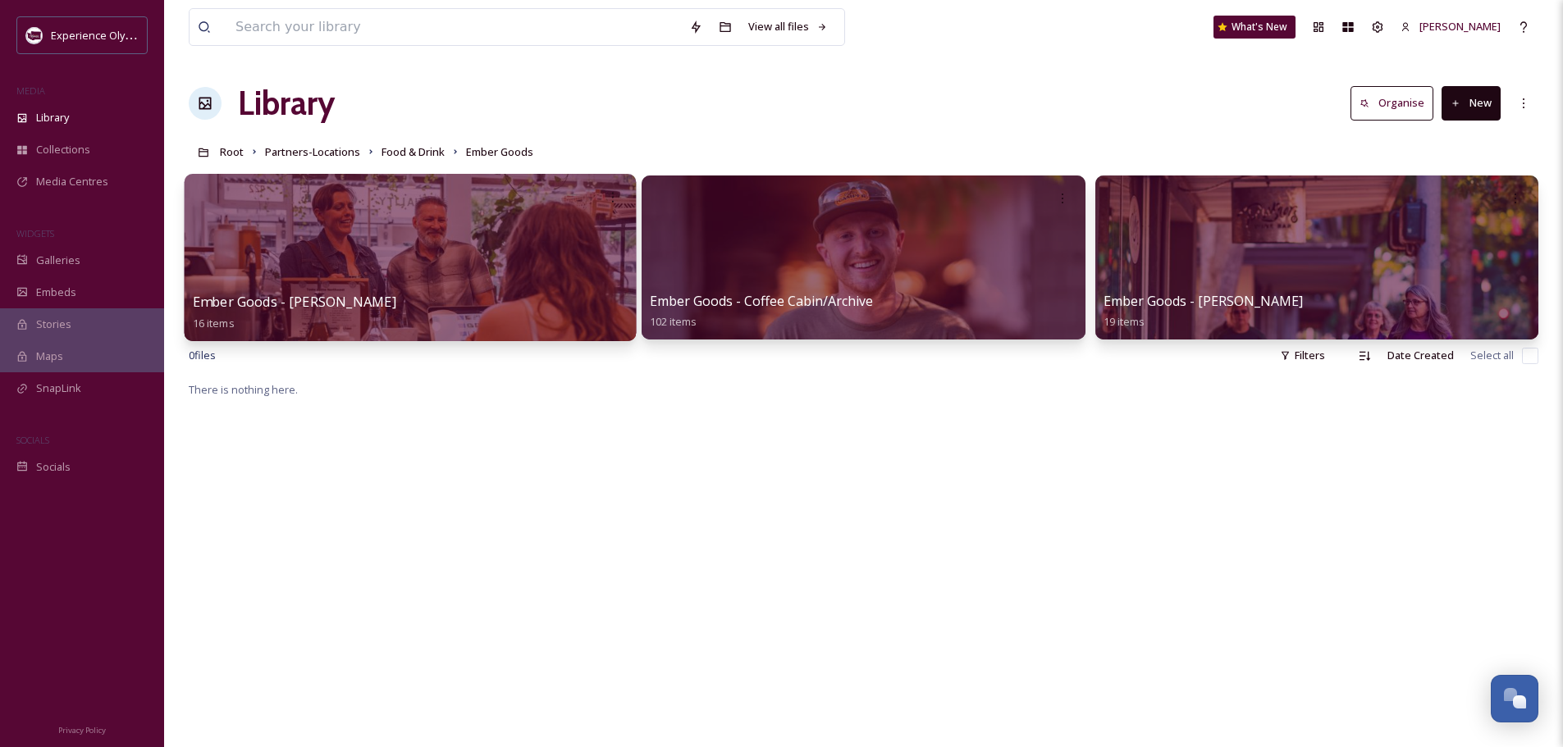
click at [317, 297] on span "Ember Goods - C. Waughtel" at bounding box center [294, 302] width 203 height 18
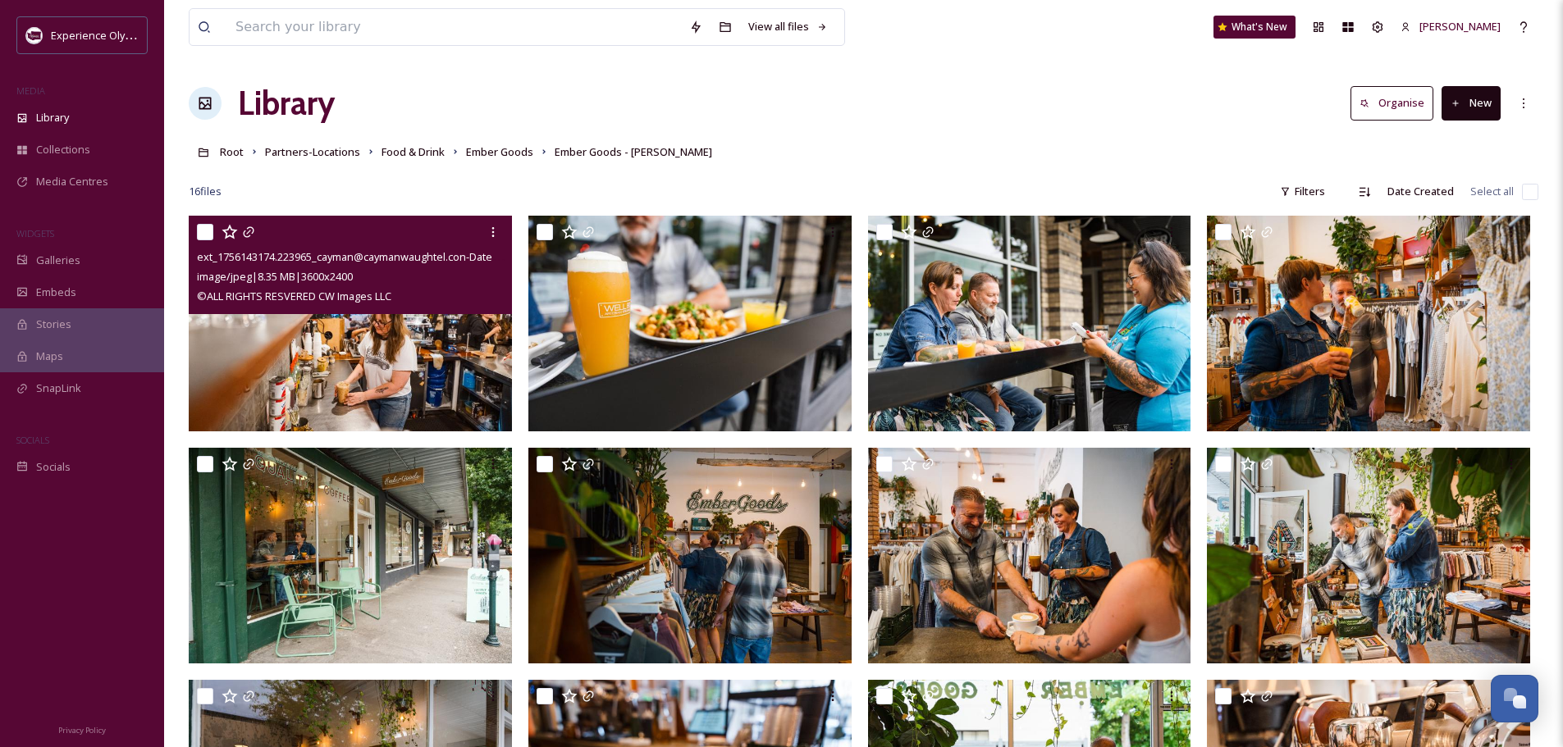
click at [199, 224] on input "checkbox" at bounding box center [205, 232] width 16 height 16
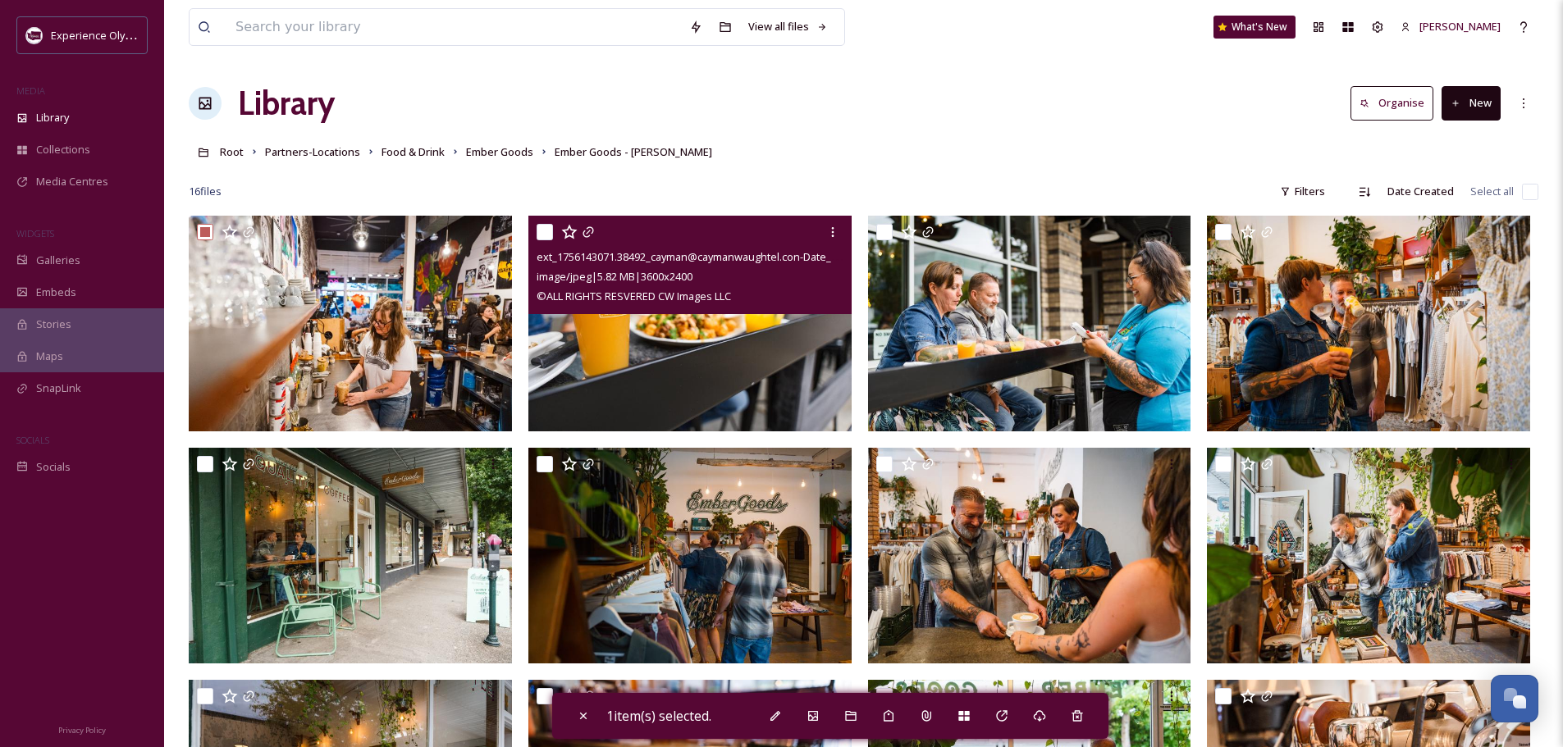
click at [546, 230] on input "checkbox" at bounding box center [544, 232] width 16 height 16
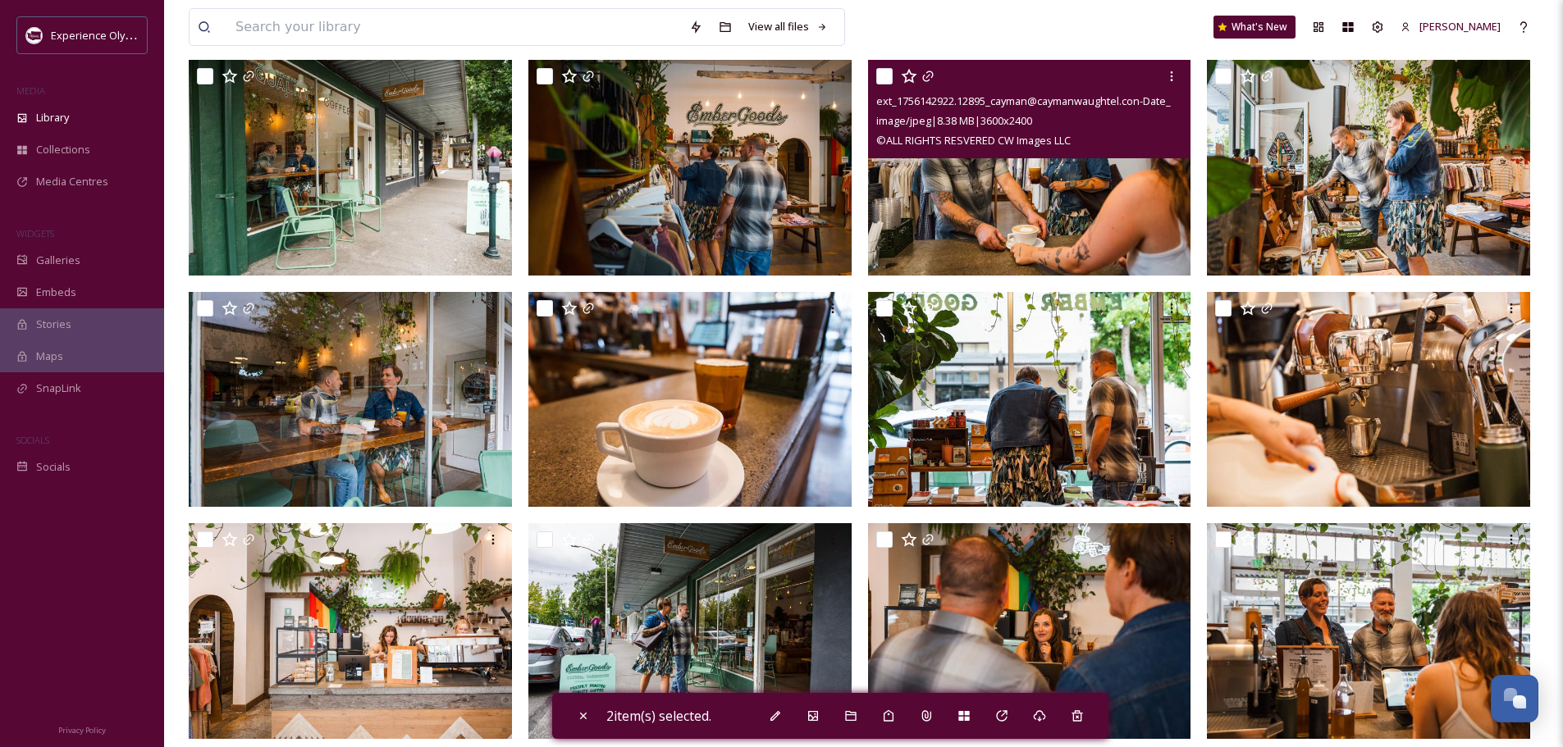
scroll to position [408, 0]
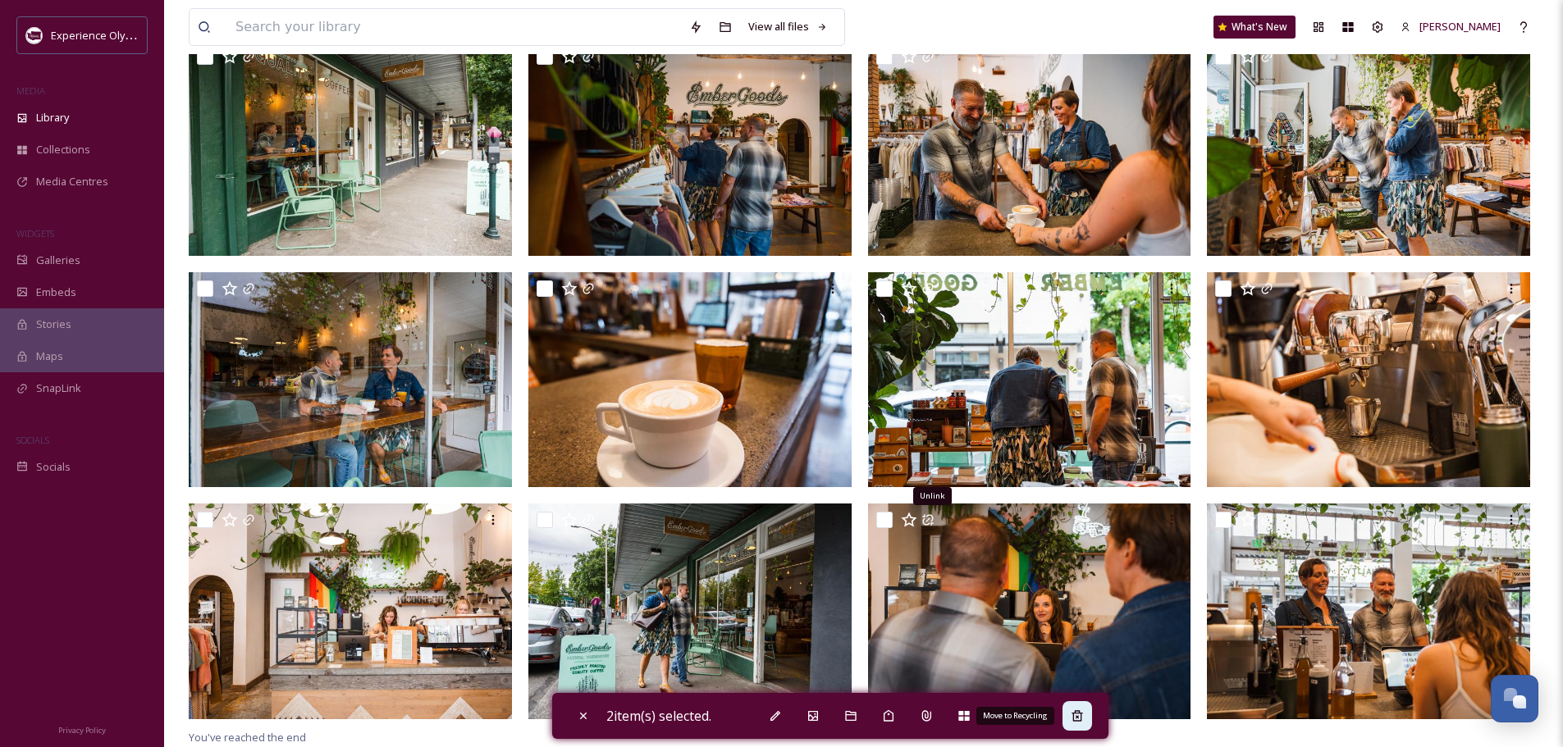
click at [1076, 714] on icon at bounding box center [1076, 716] width 13 height 13
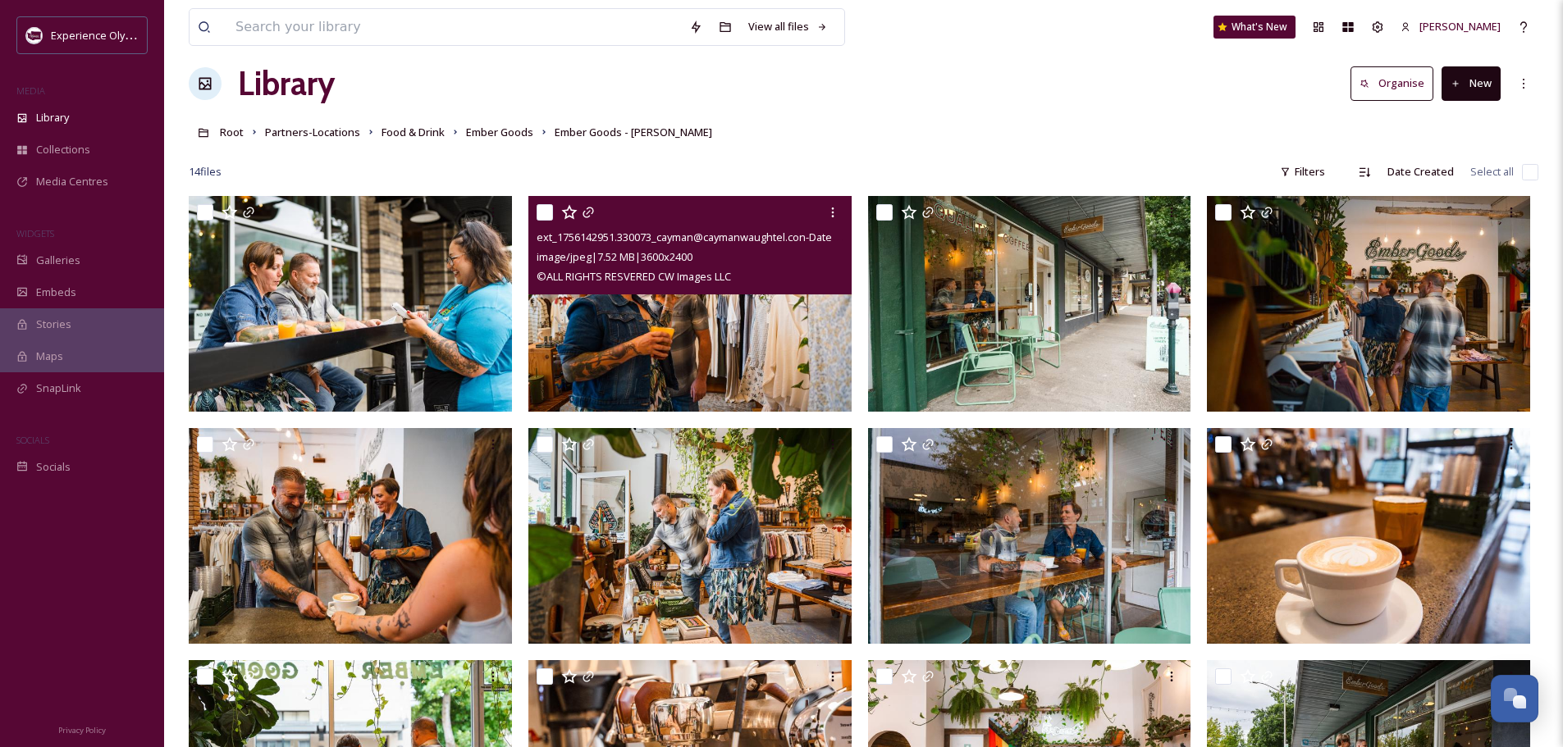
scroll to position [0, 0]
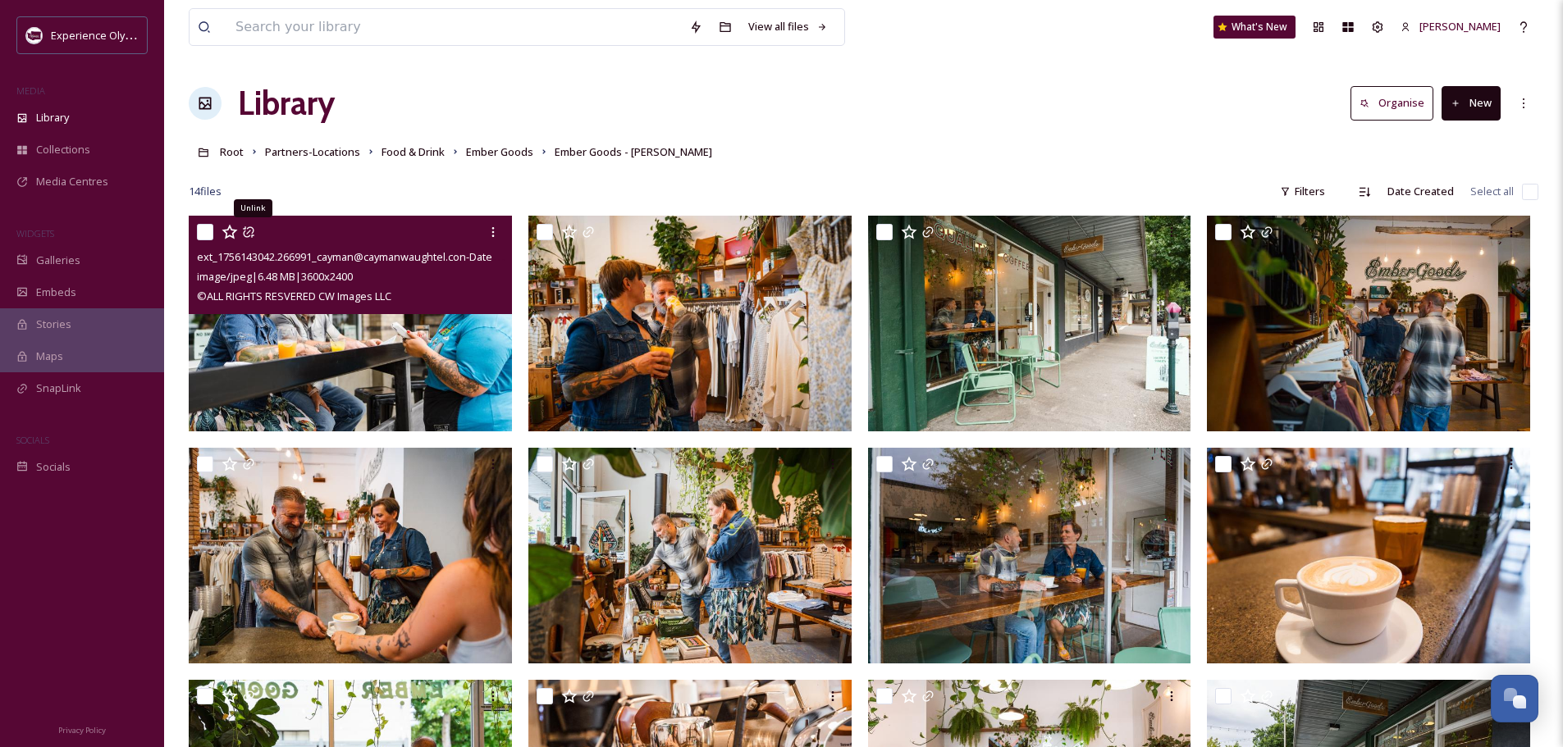
click at [249, 228] on icon at bounding box center [248, 232] width 13 height 13
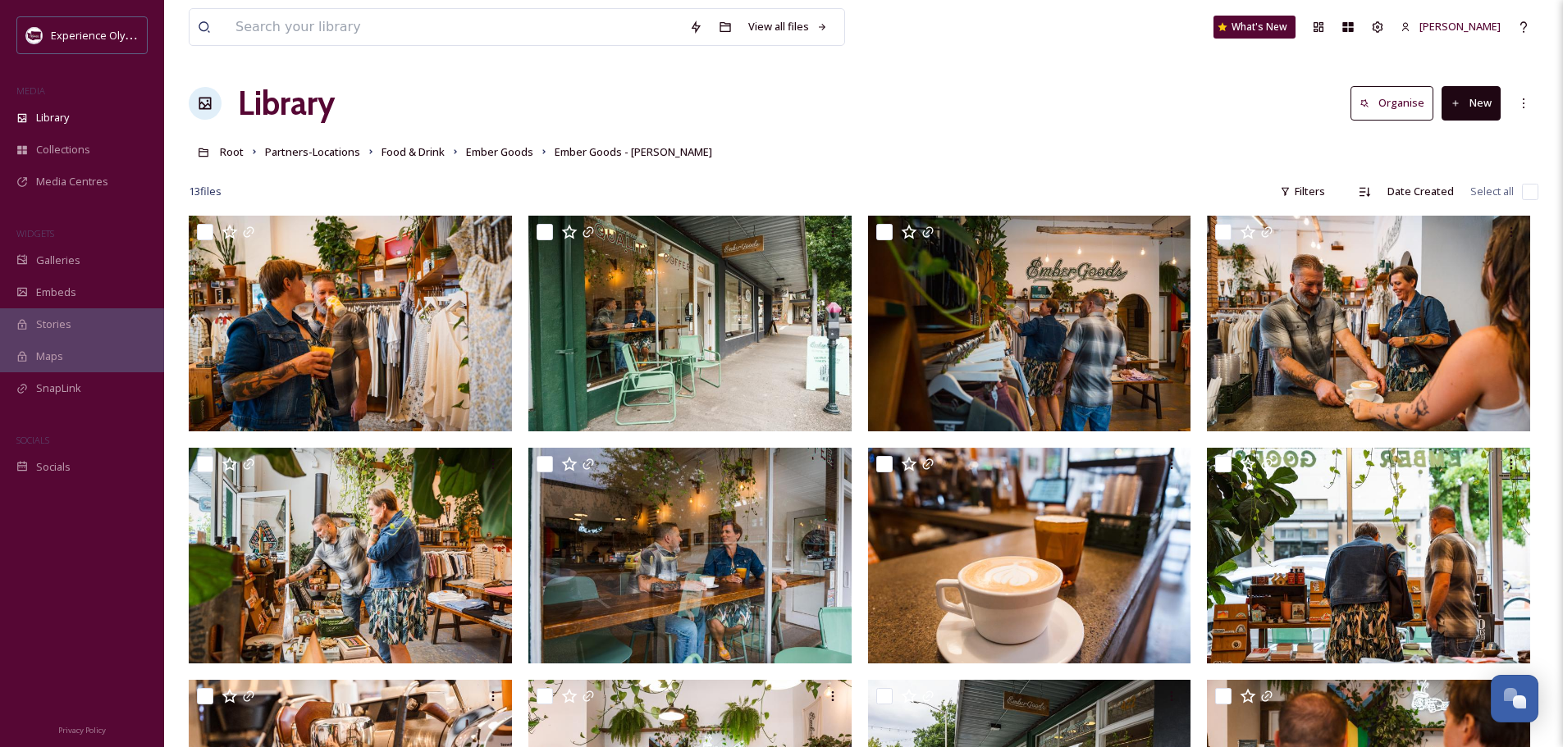
click at [1529, 187] on input "checkbox" at bounding box center [1530, 192] width 16 height 16
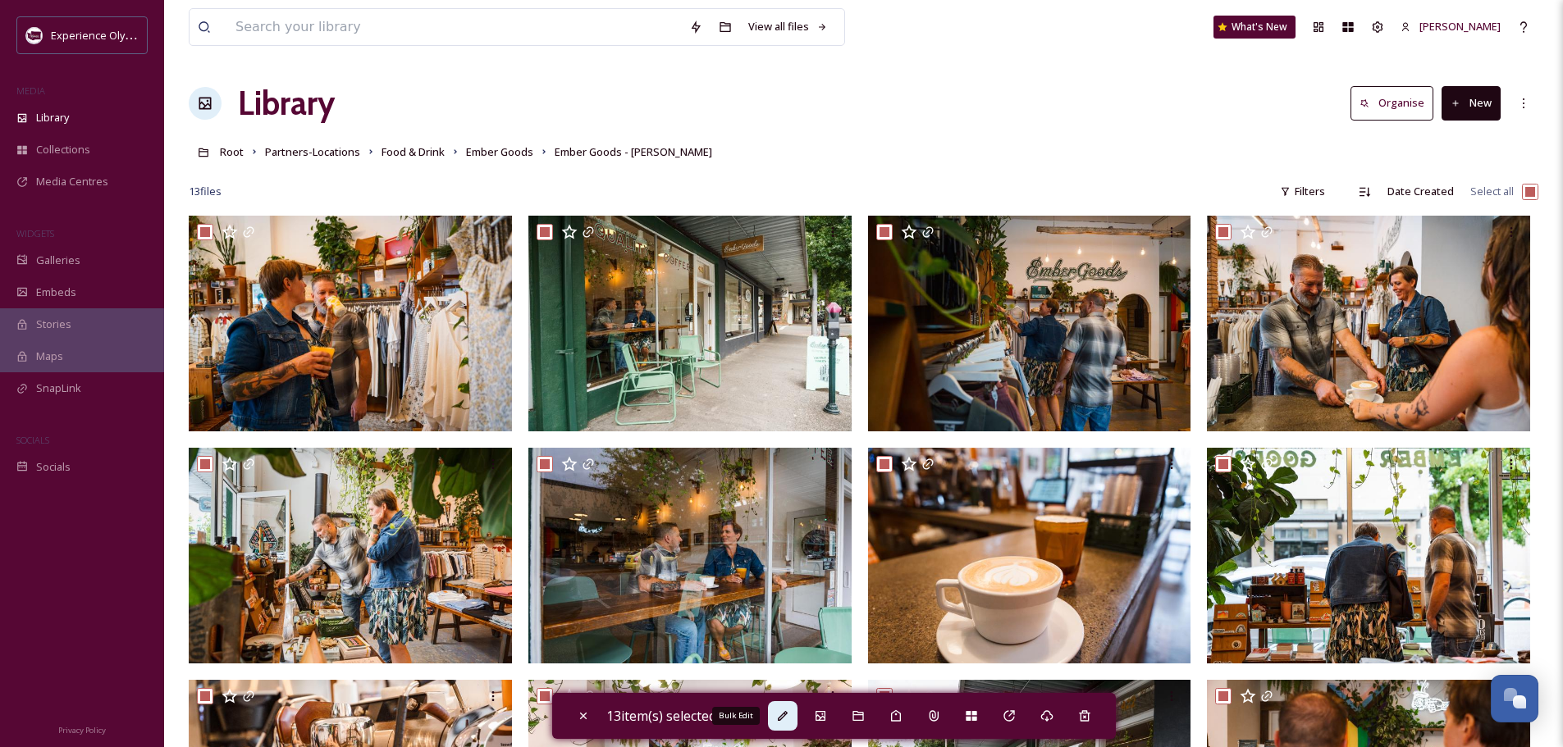
click at [789, 717] on icon at bounding box center [782, 716] width 13 height 13
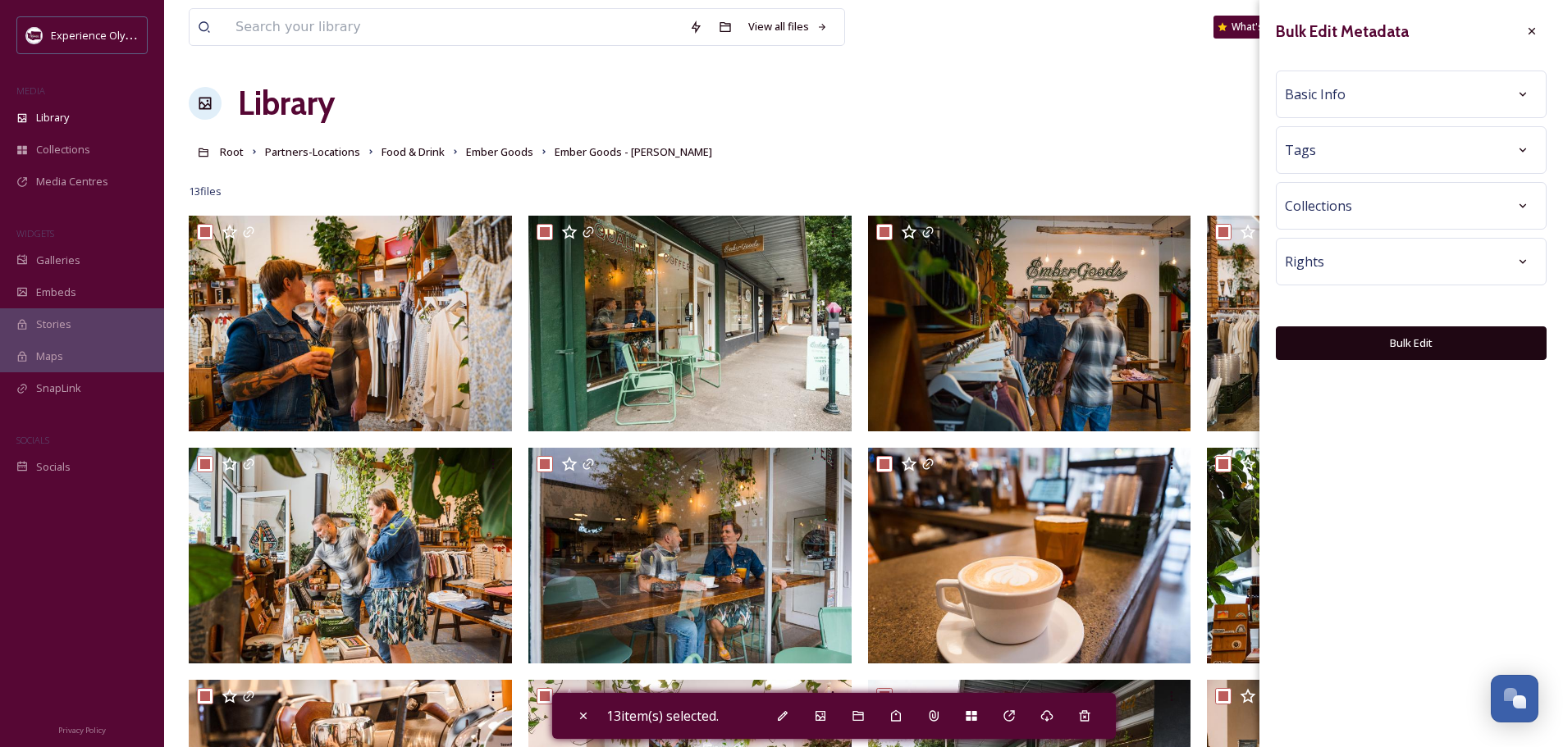
click at [1372, 102] on div "Basic Info" at bounding box center [1410, 95] width 253 height 30
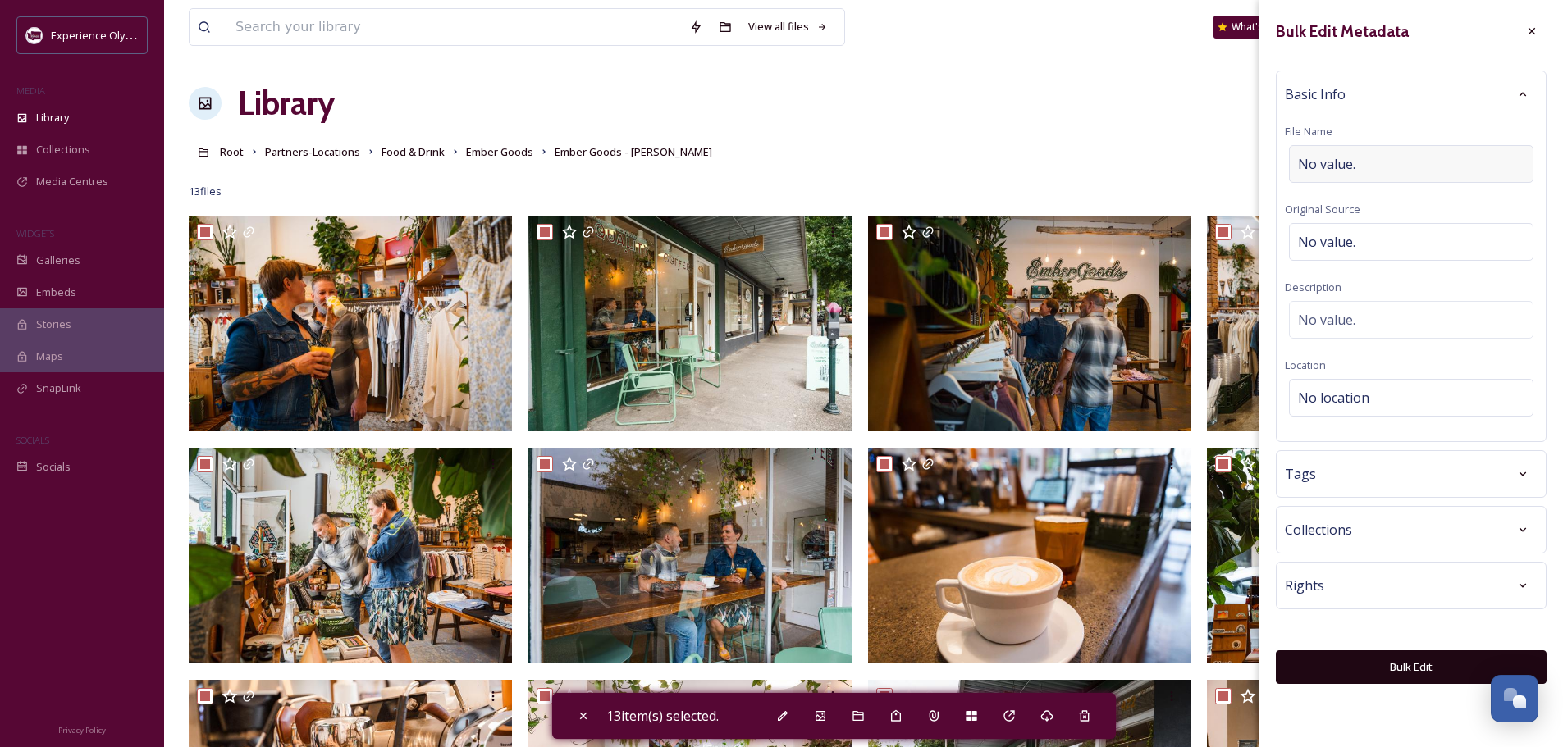
click at [1316, 164] on span "No value." at bounding box center [1326, 164] width 57 height 20
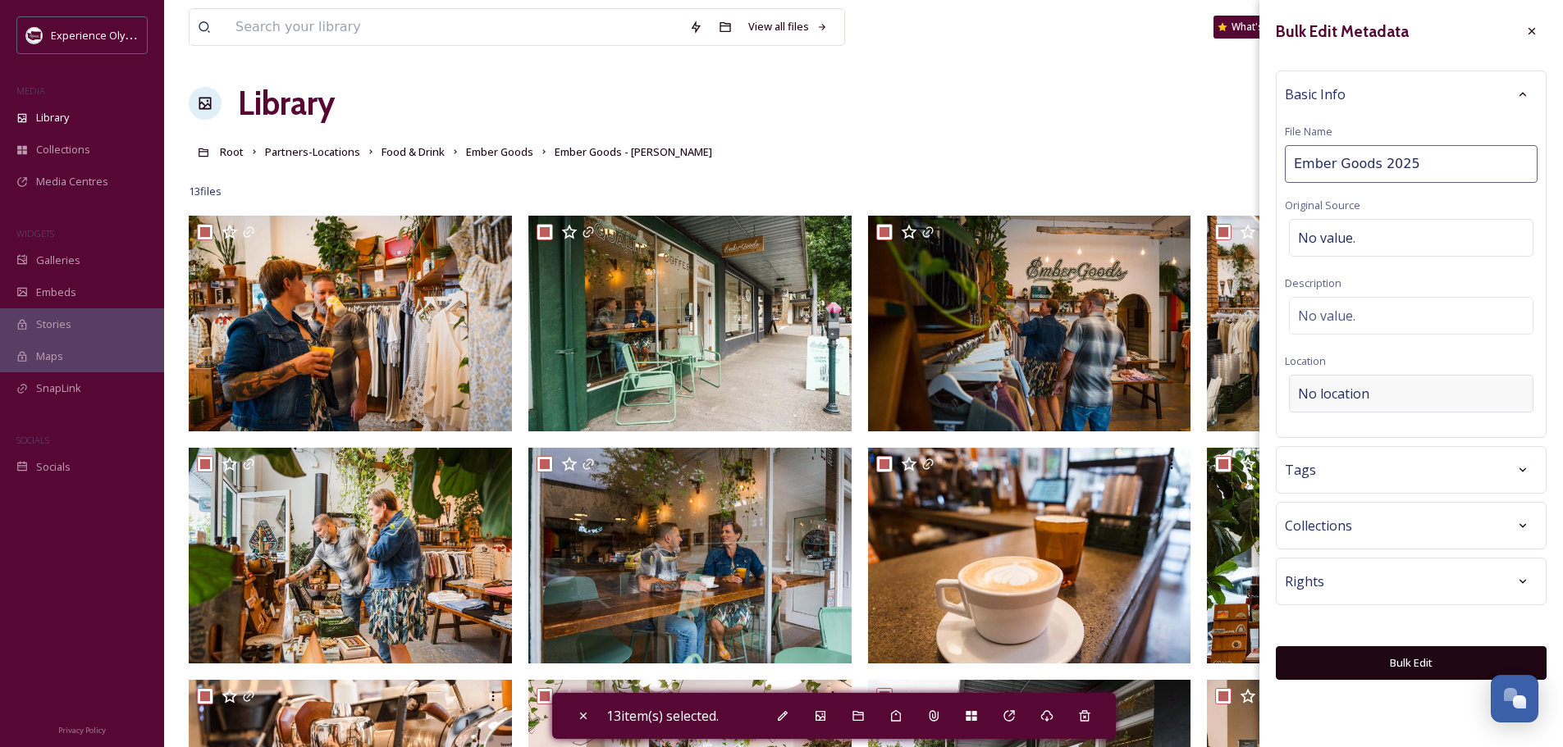
click at [1294, 391] on div "No location" at bounding box center [1411, 394] width 244 height 38
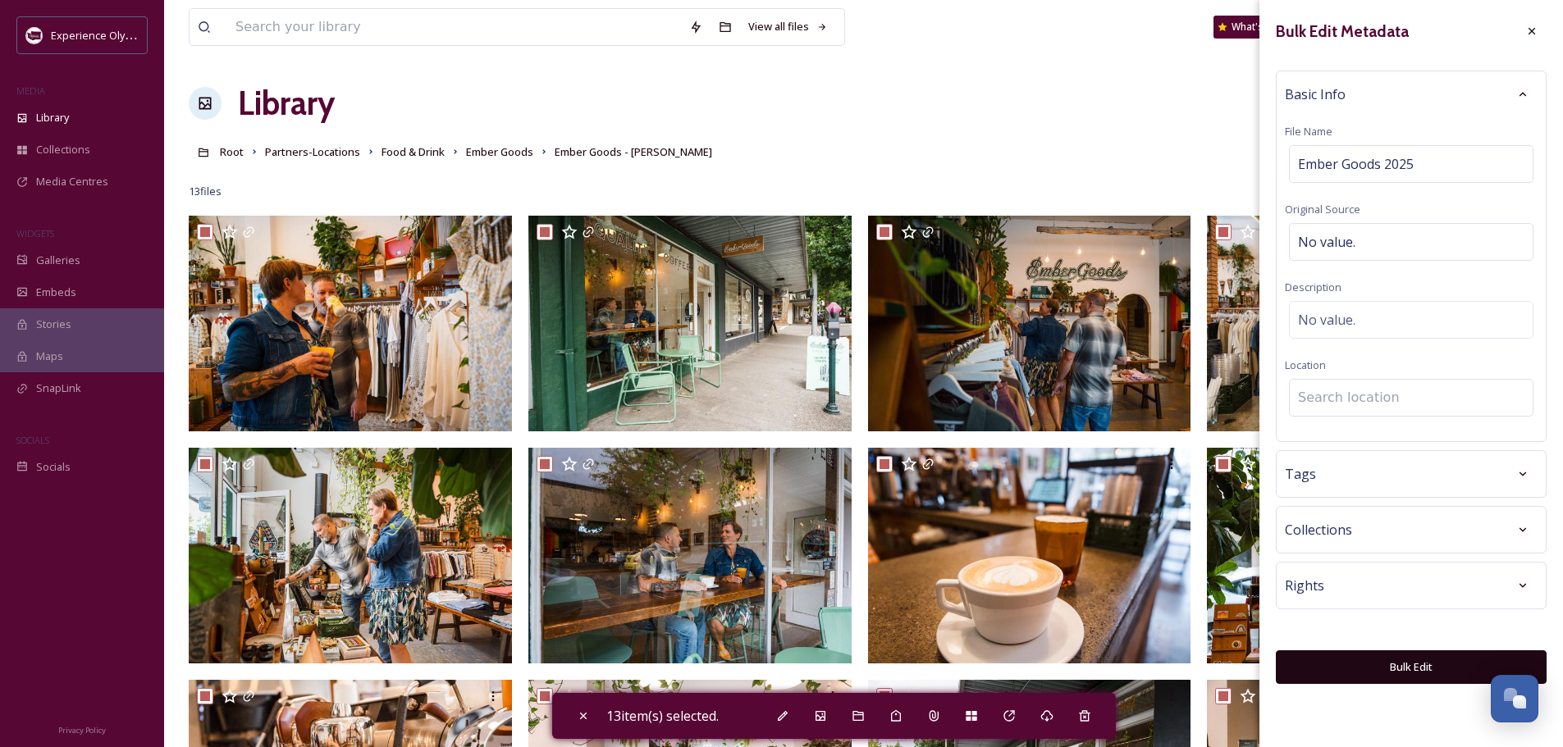
click at [1304, 402] on input at bounding box center [1410, 398] width 243 height 36
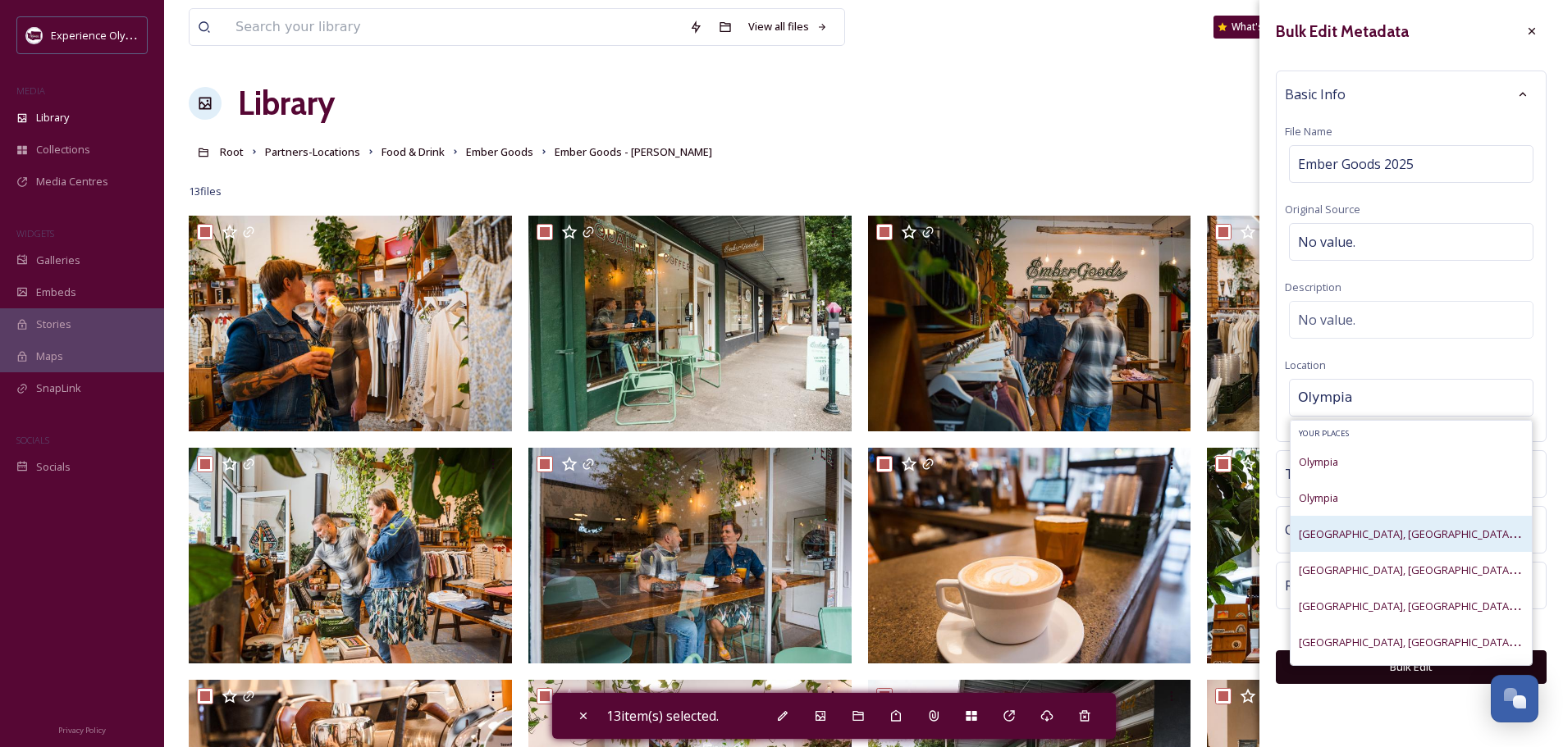
click at [1372, 532] on span "Olympia Downtown, Olympia, Washington, United States" at bounding box center [1489, 534] width 383 height 16
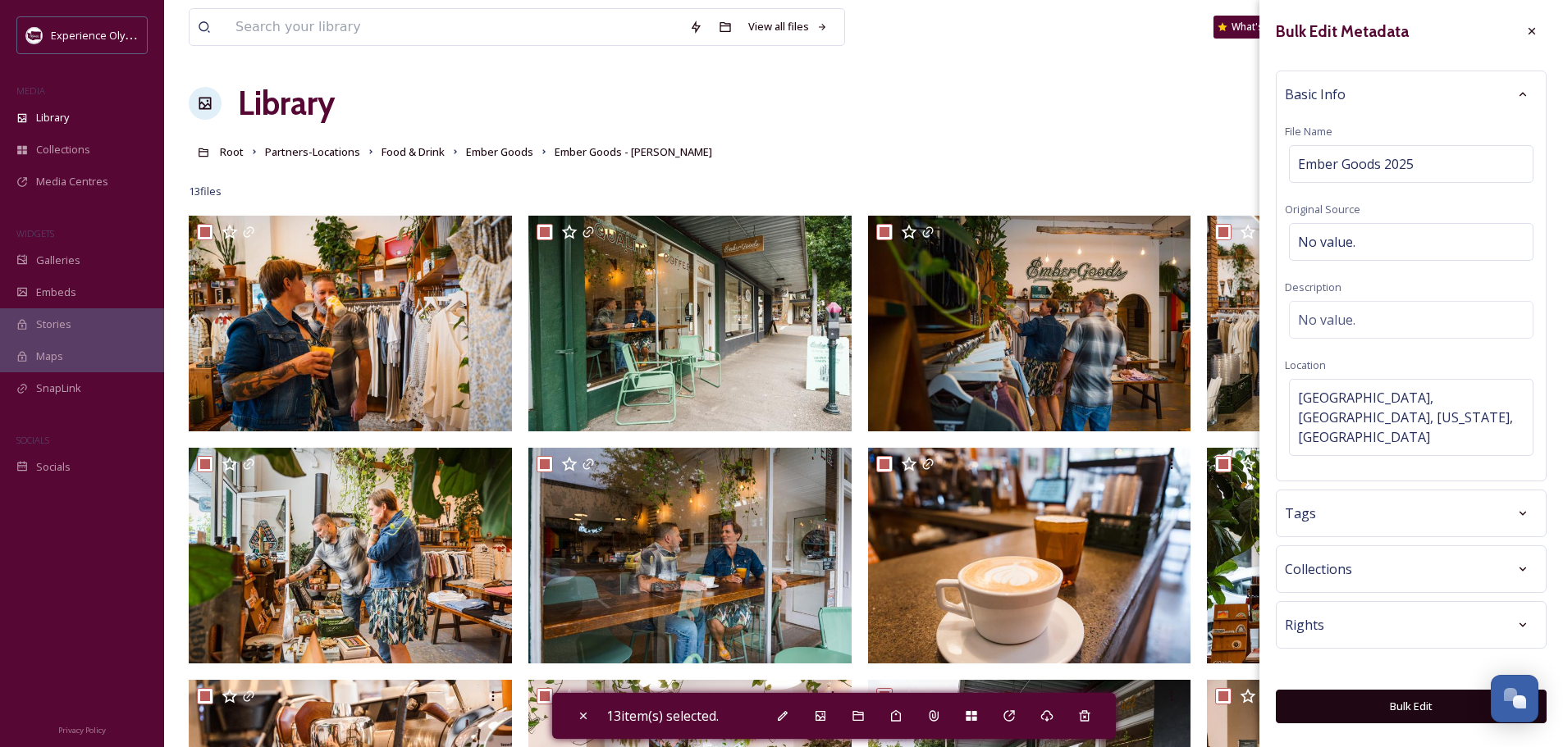
click at [1424, 499] on div "Tags" at bounding box center [1410, 514] width 253 height 30
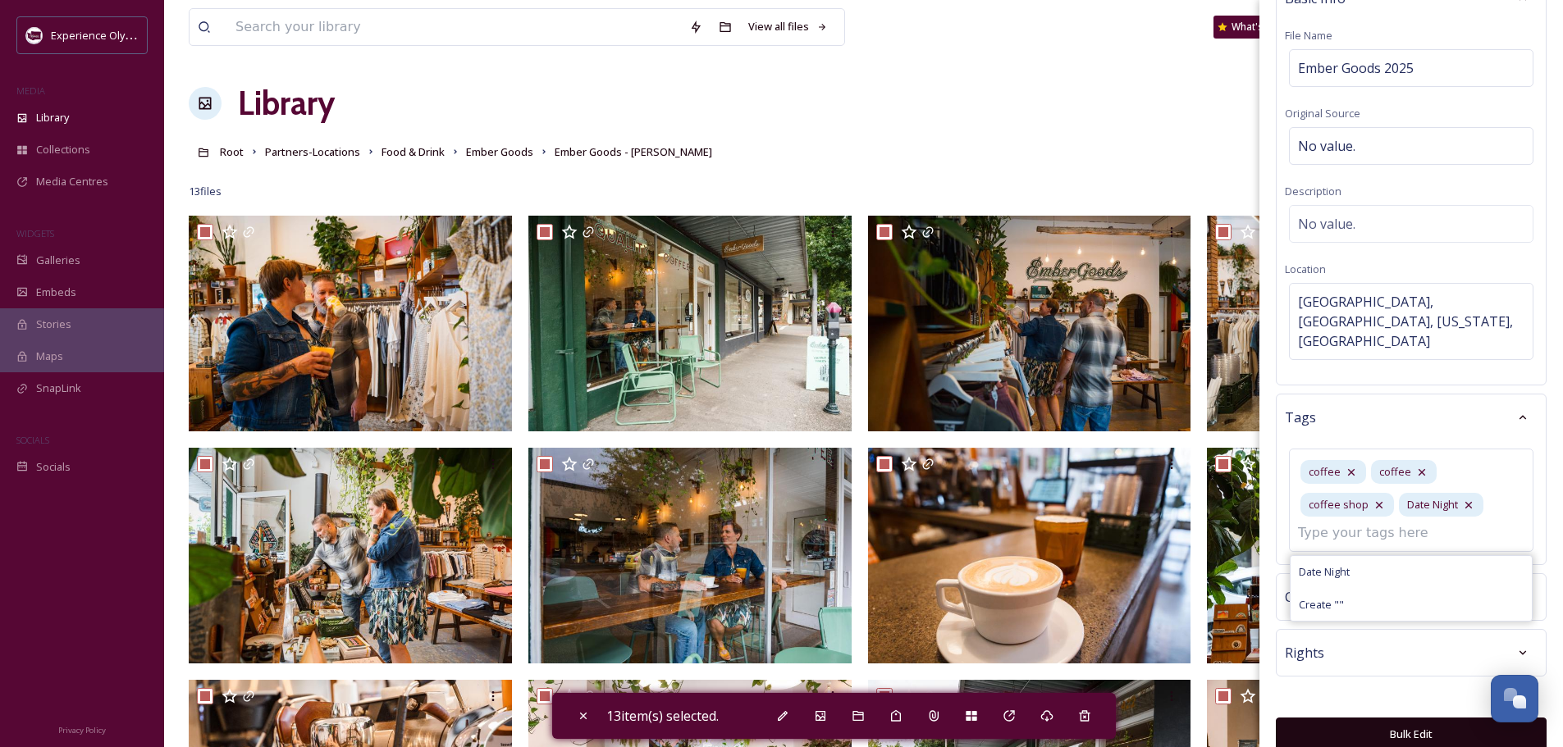
scroll to position [72, 0]
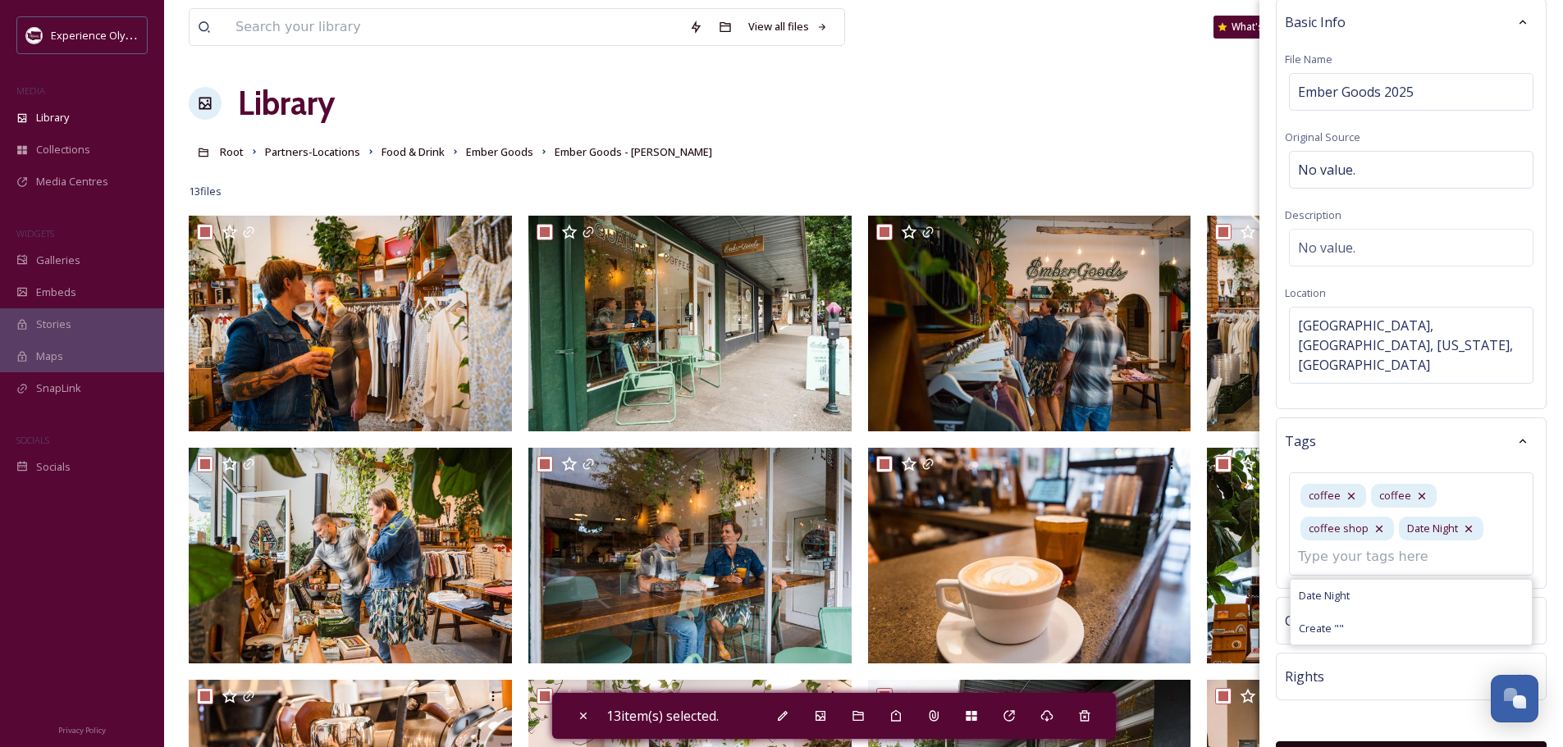
click at [1421, 741] on button "Bulk Edit" at bounding box center [1410, 758] width 271 height 34
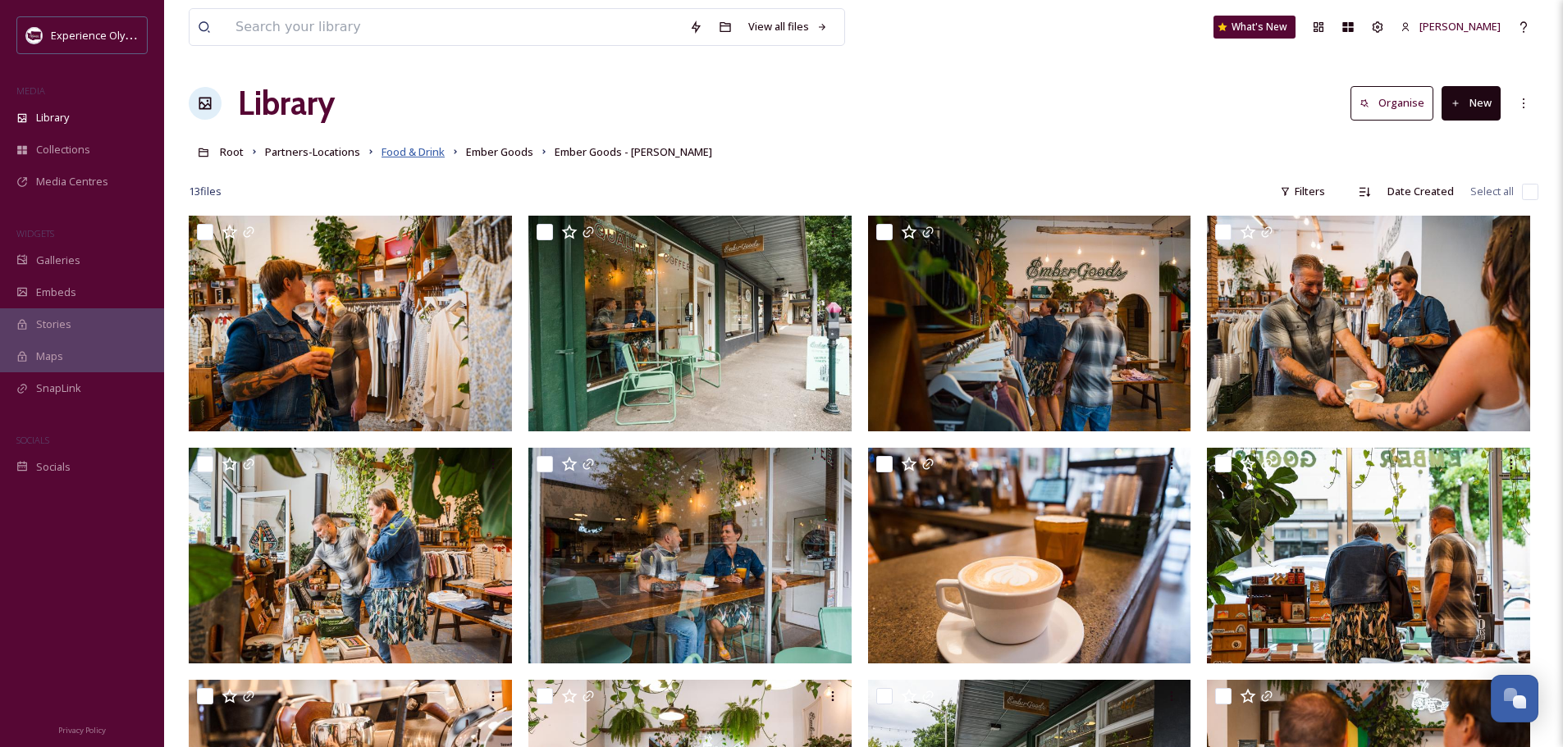
click at [403, 151] on span "Food & Drink" at bounding box center [412, 151] width 63 height 15
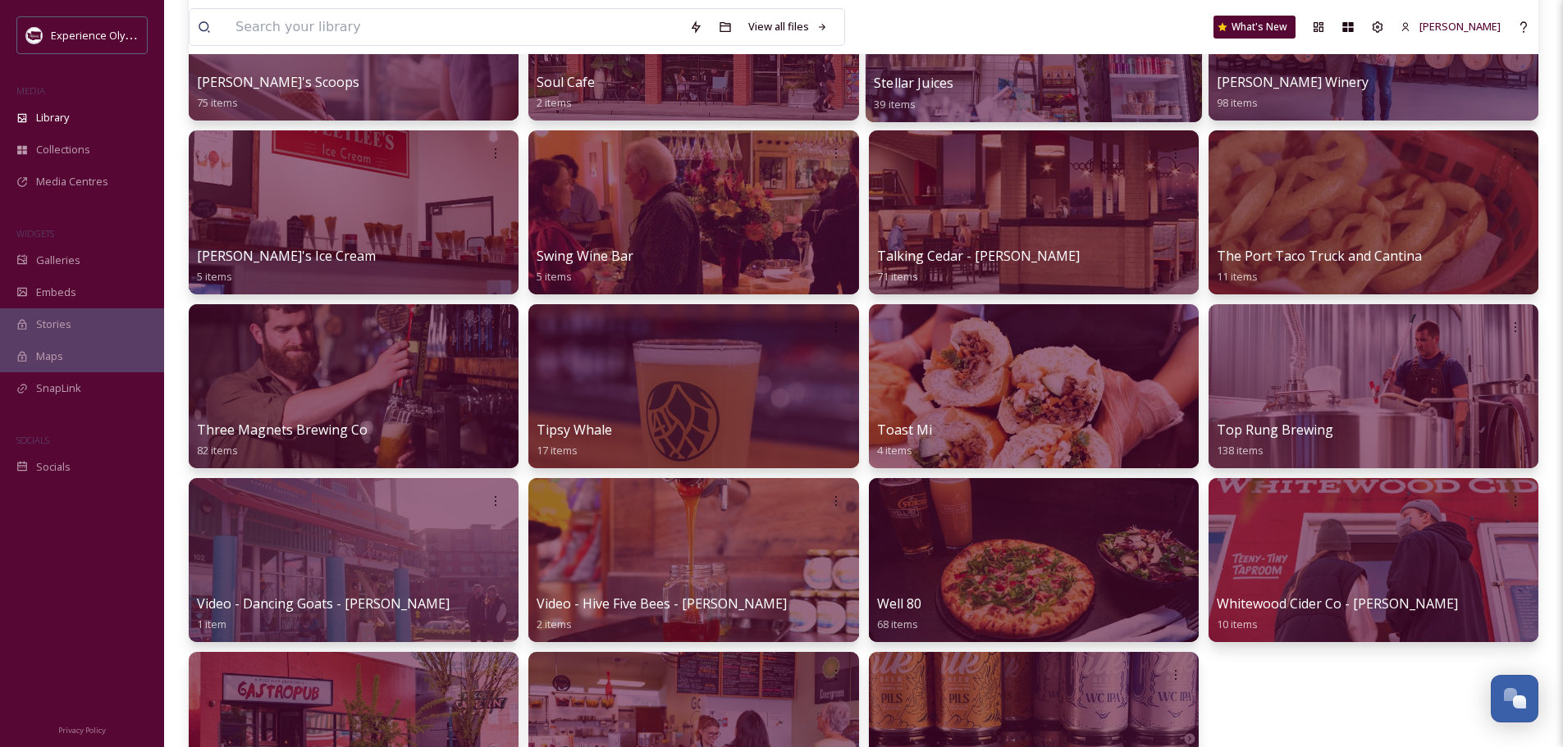
scroll to position [2133, 0]
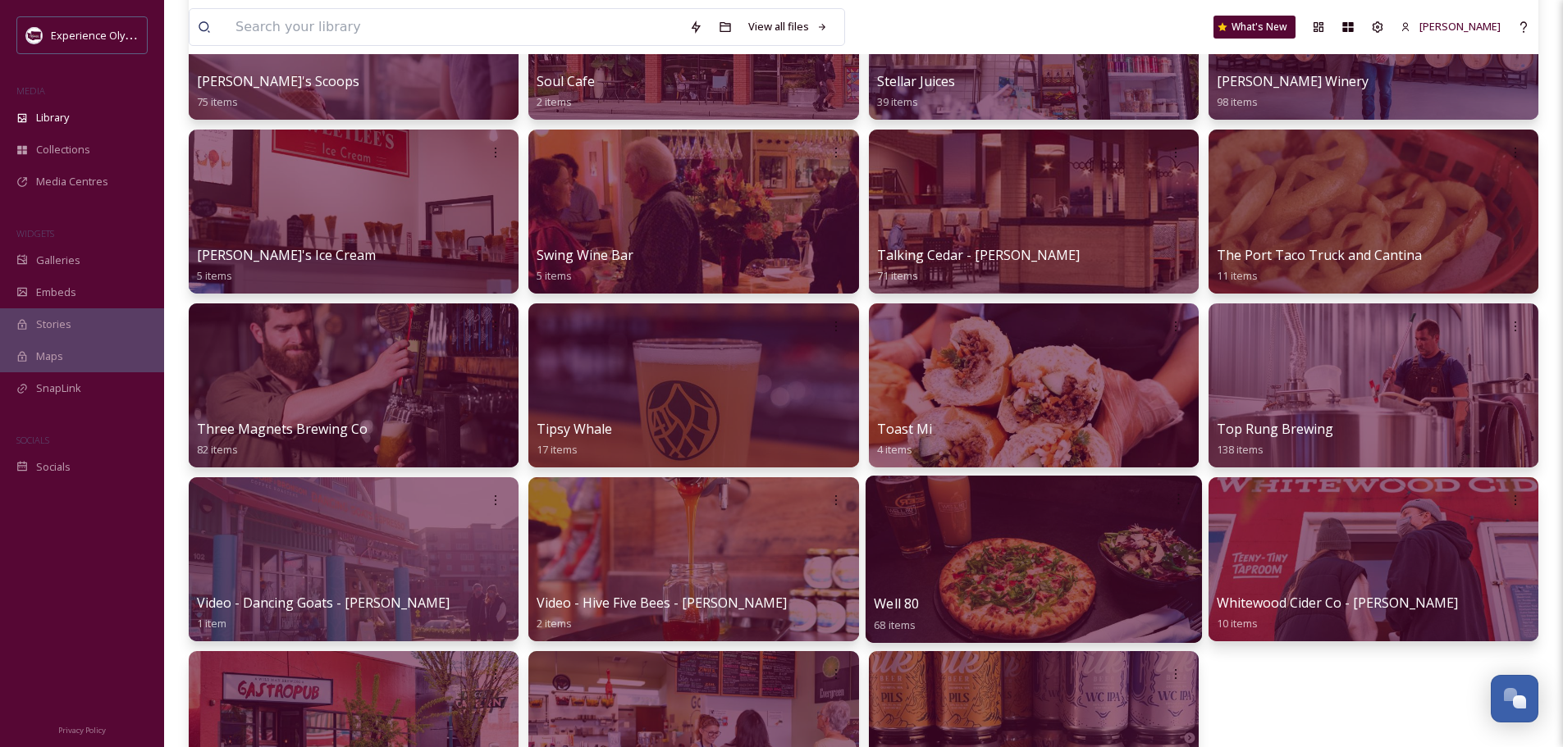
click at [1050, 547] on div at bounding box center [1033, 559] width 336 height 167
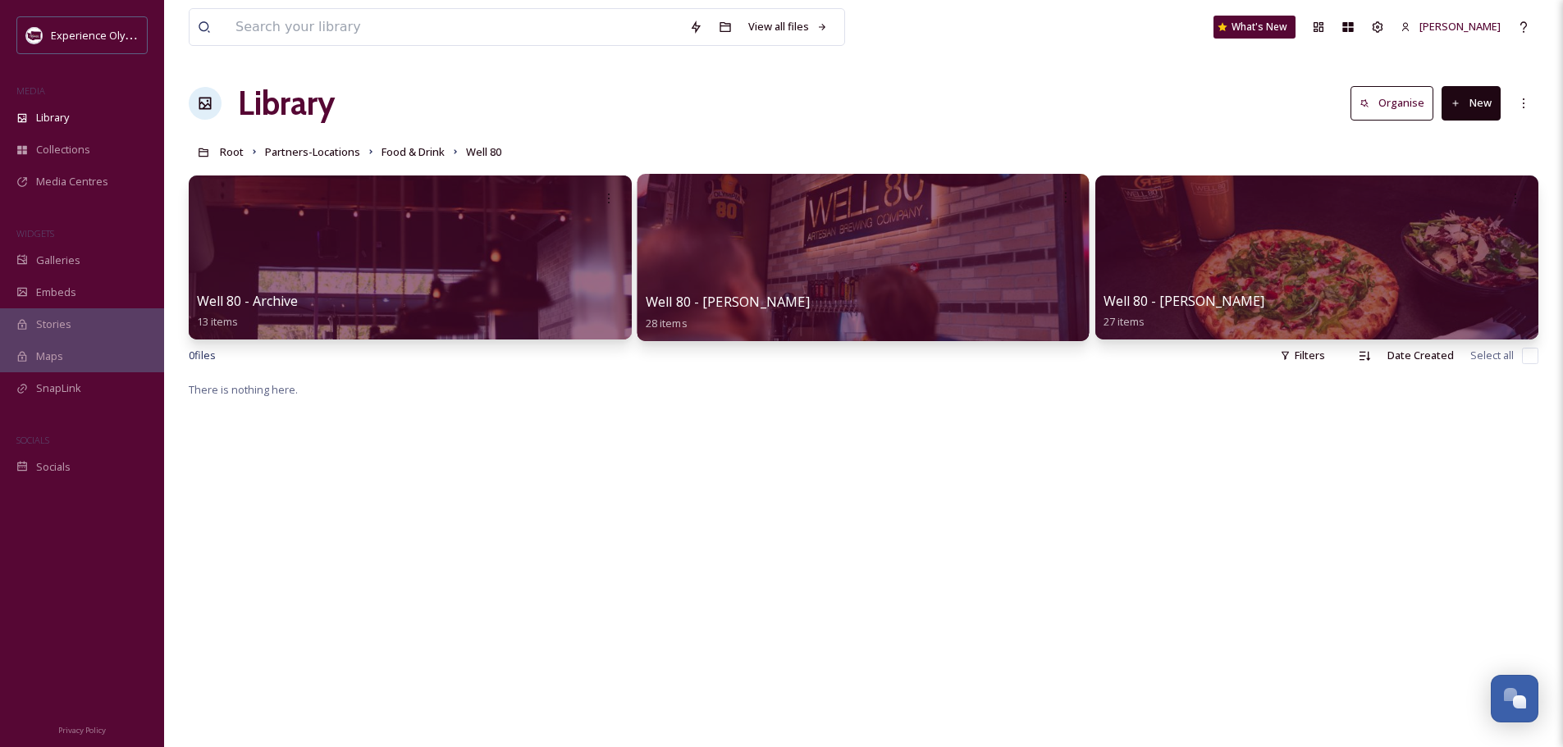
click at [879, 260] on div at bounding box center [863, 257] width 452 height 167
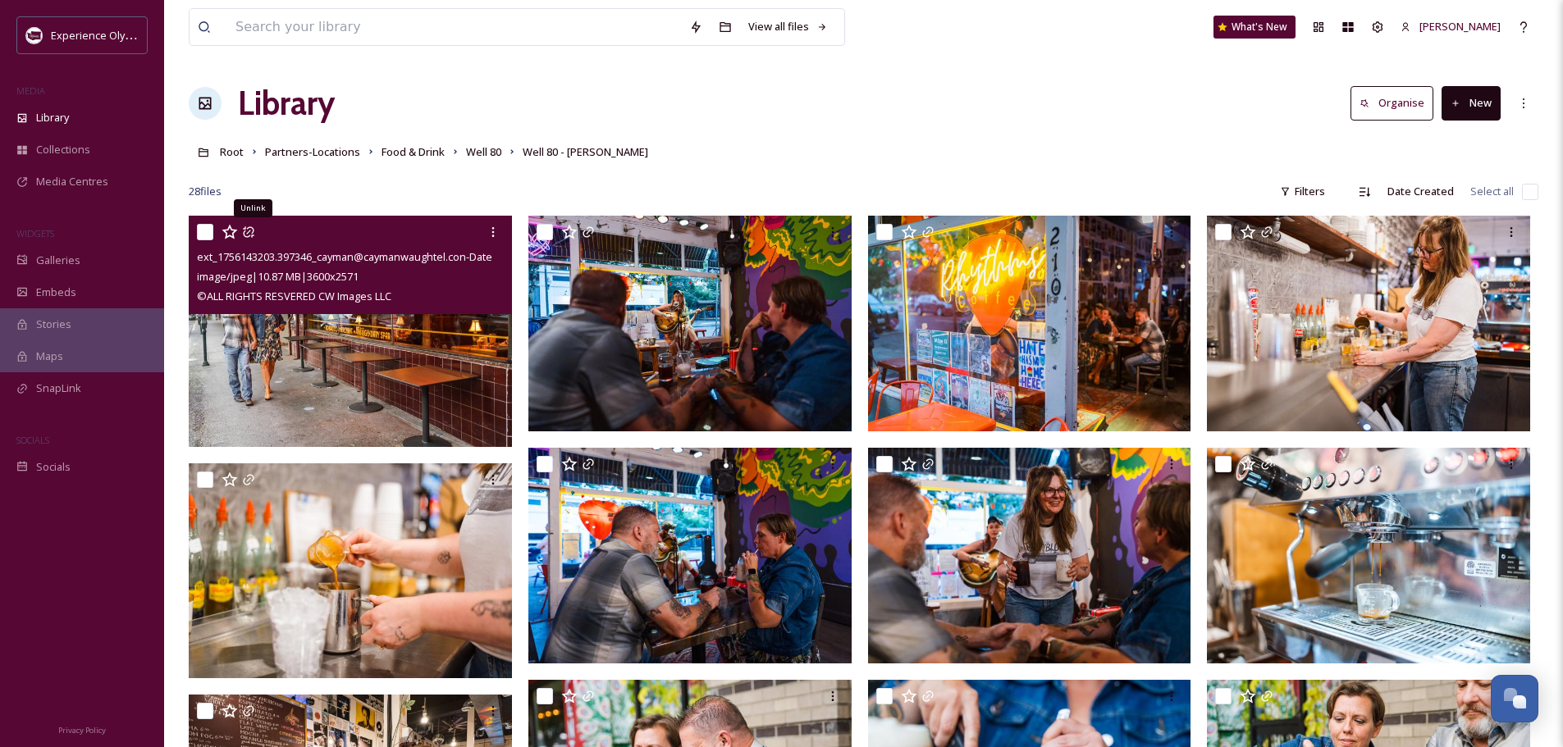
click at [249, 228] on icon at bounding box center [248, 232] width 13 height 13
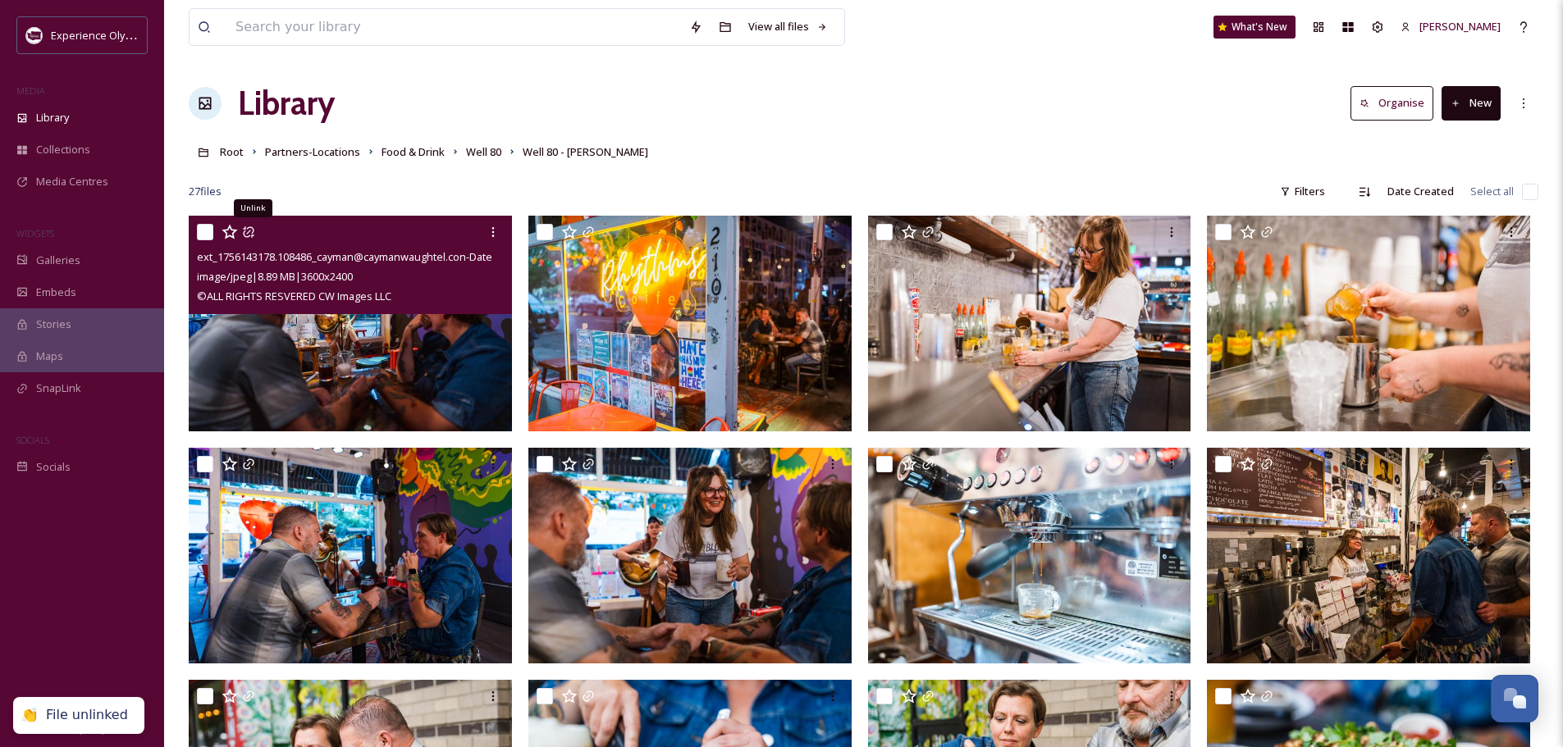
click at [252, 226] on icon at bounding box center [248, 232] width 13 height 13
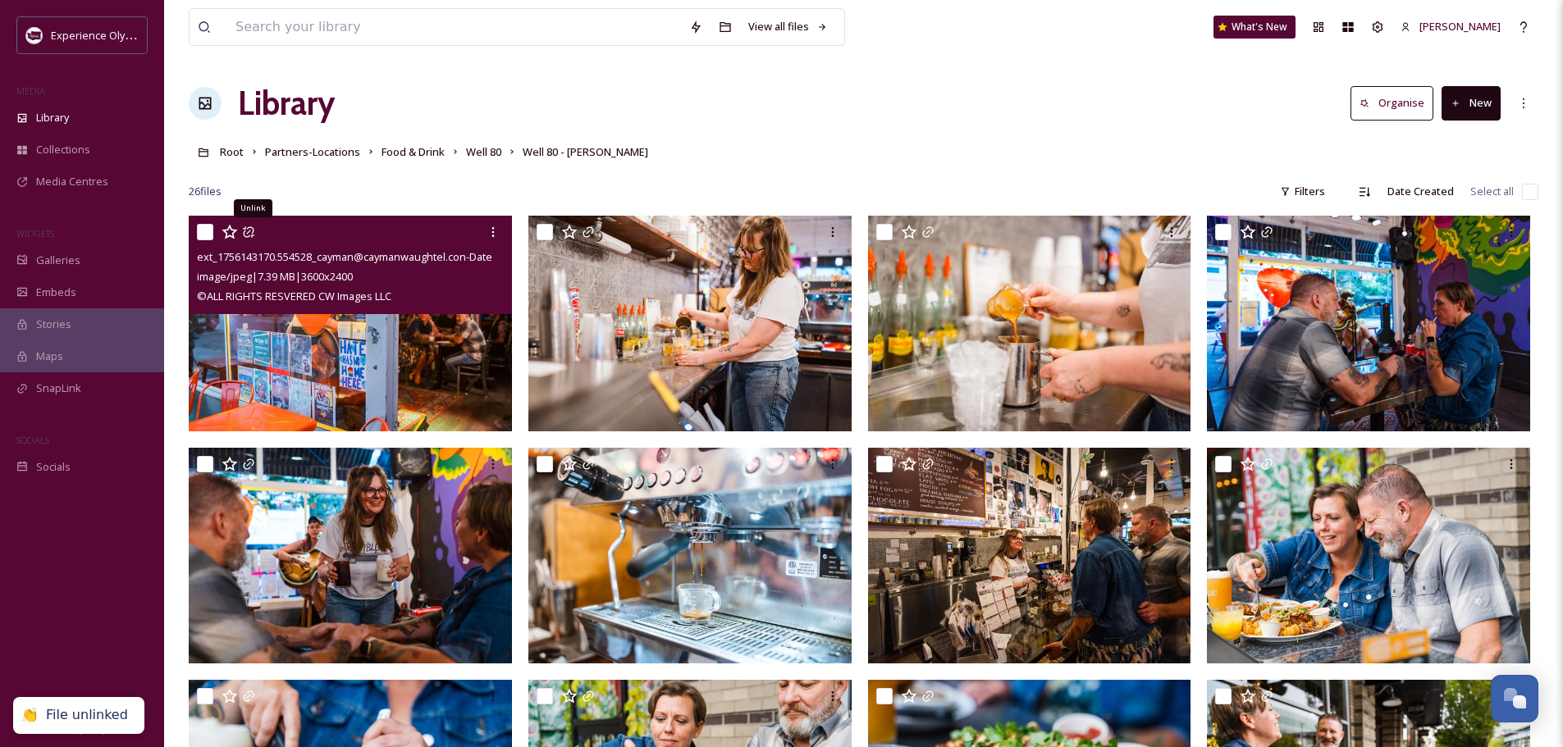
click at [247, 230] on icon at bounding box center [248, 232] width 13 height 13
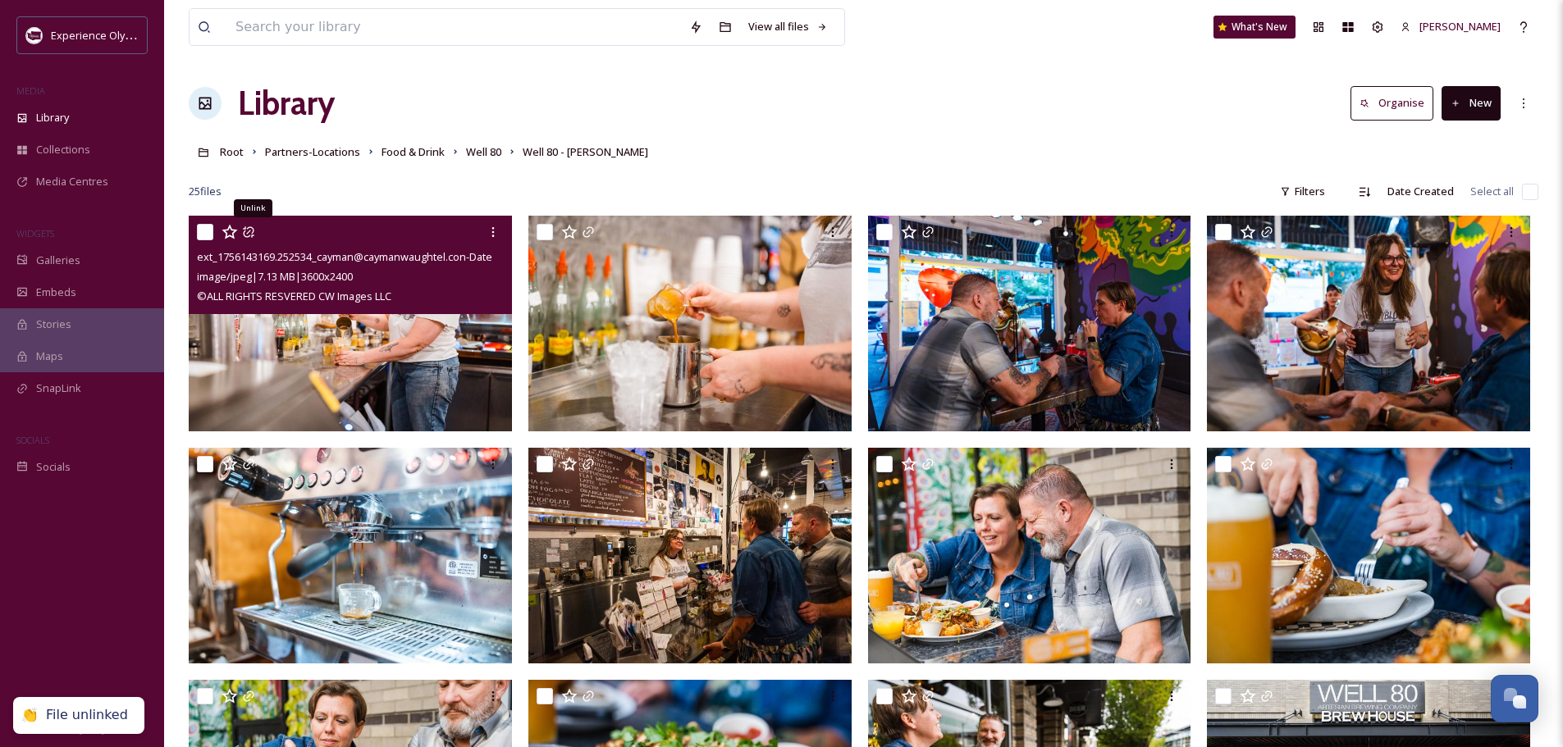
click at [247, 230] on icon at bounding box center [248, 232] width 13 height 13
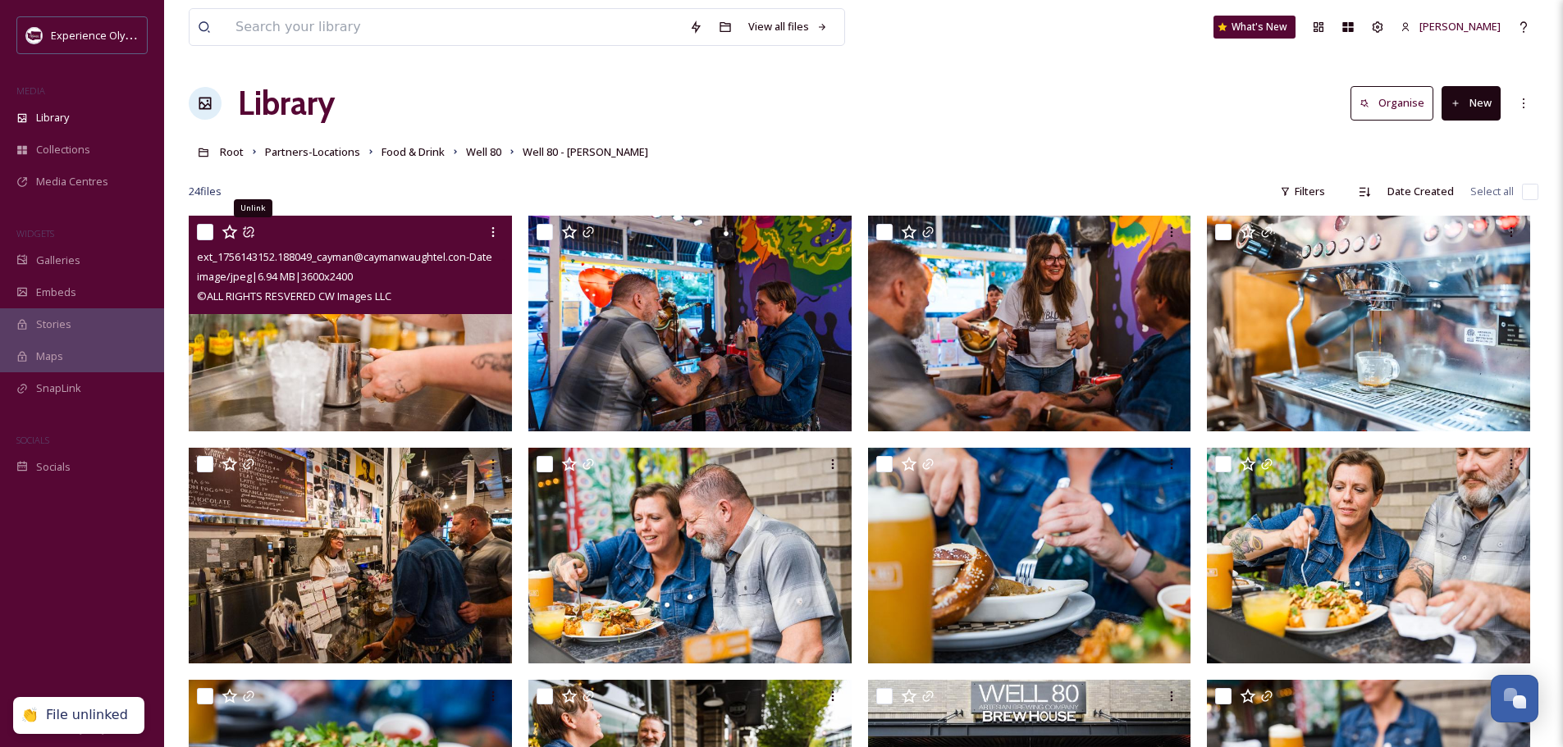
click at [247, 230] on icon at bounding box center [248, 232] width 13 height 13
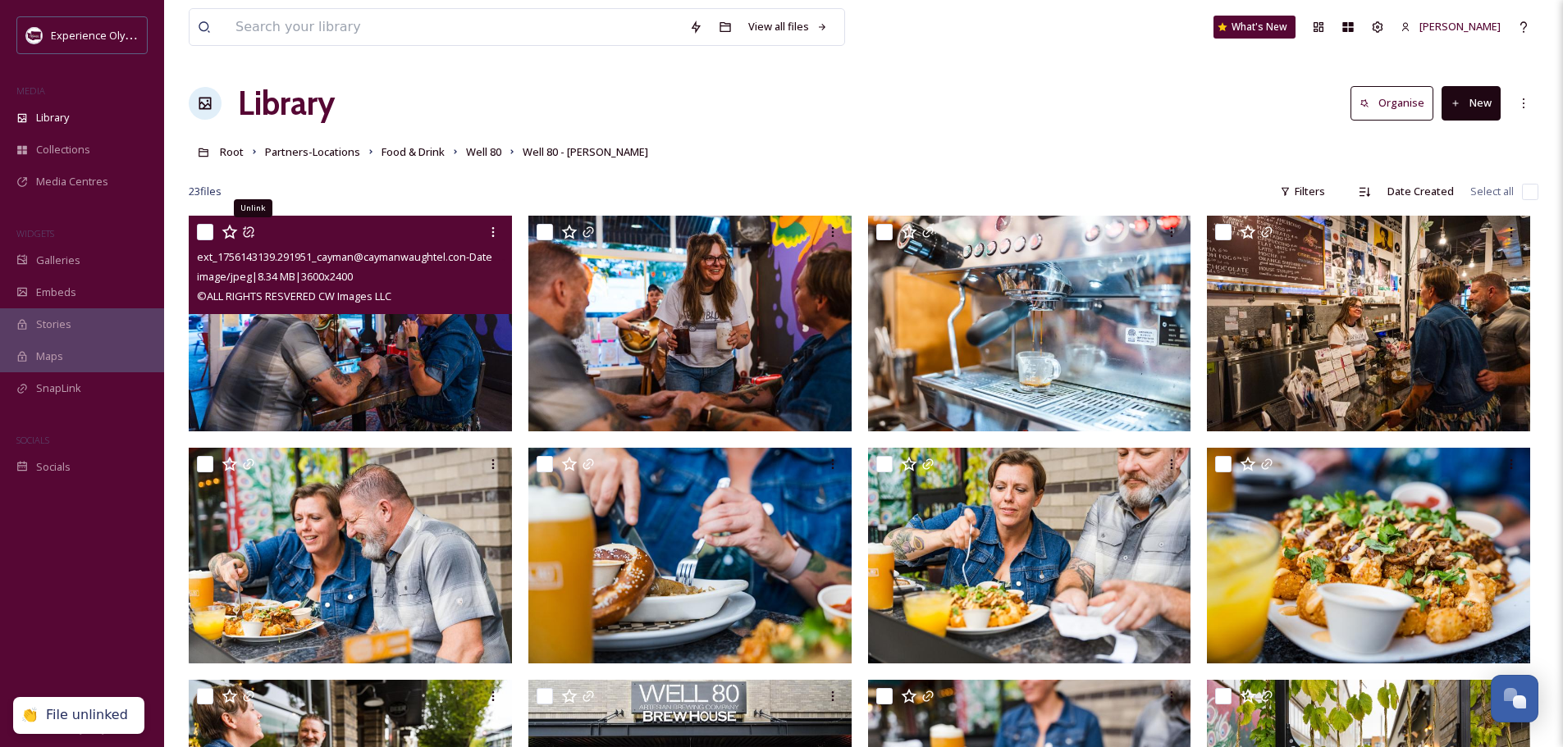
click at [253, 226] on icon at bounding box center [248, 232] width 13 height 13
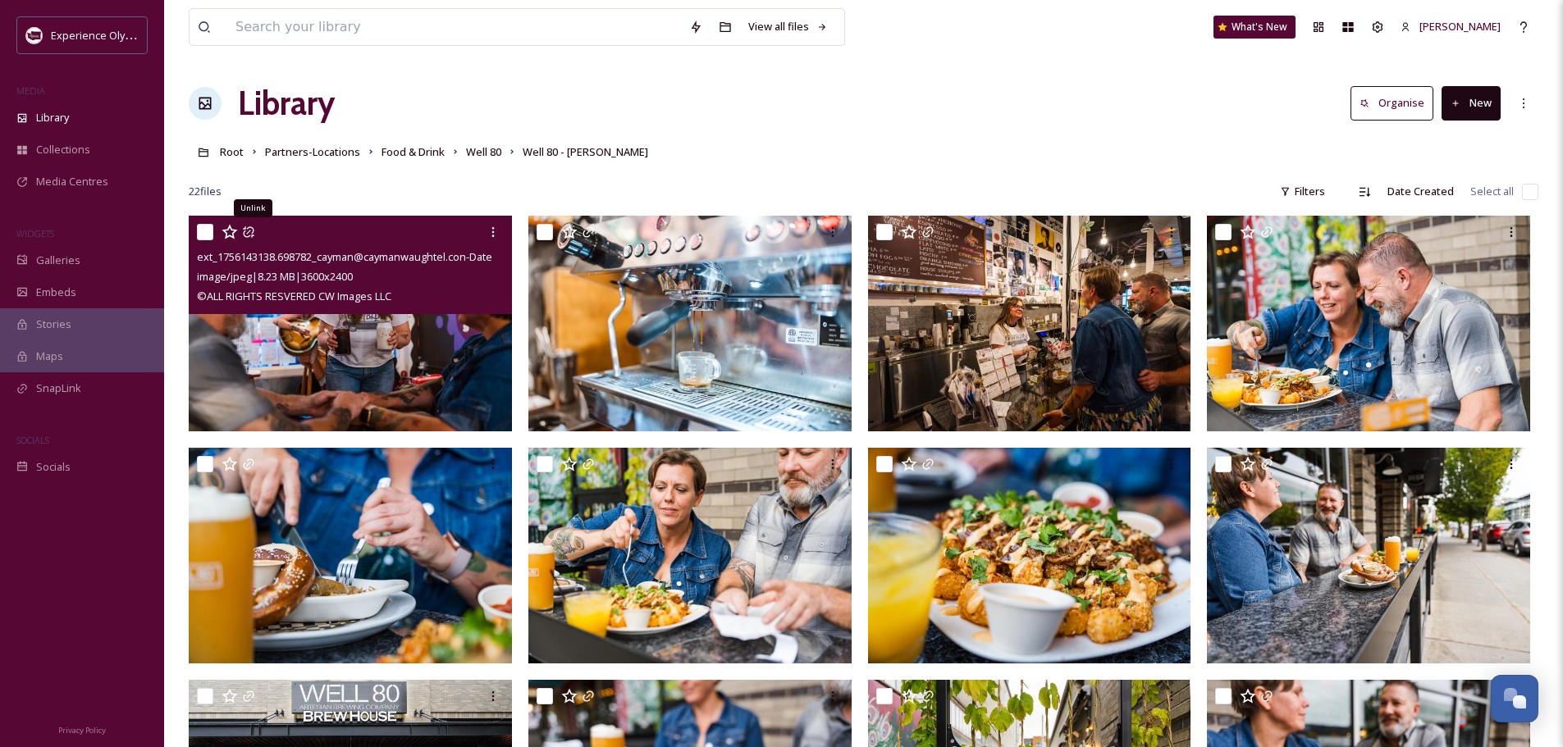
click at [251, 230] on icon at bounding box center [248, 232] width 13 height 13
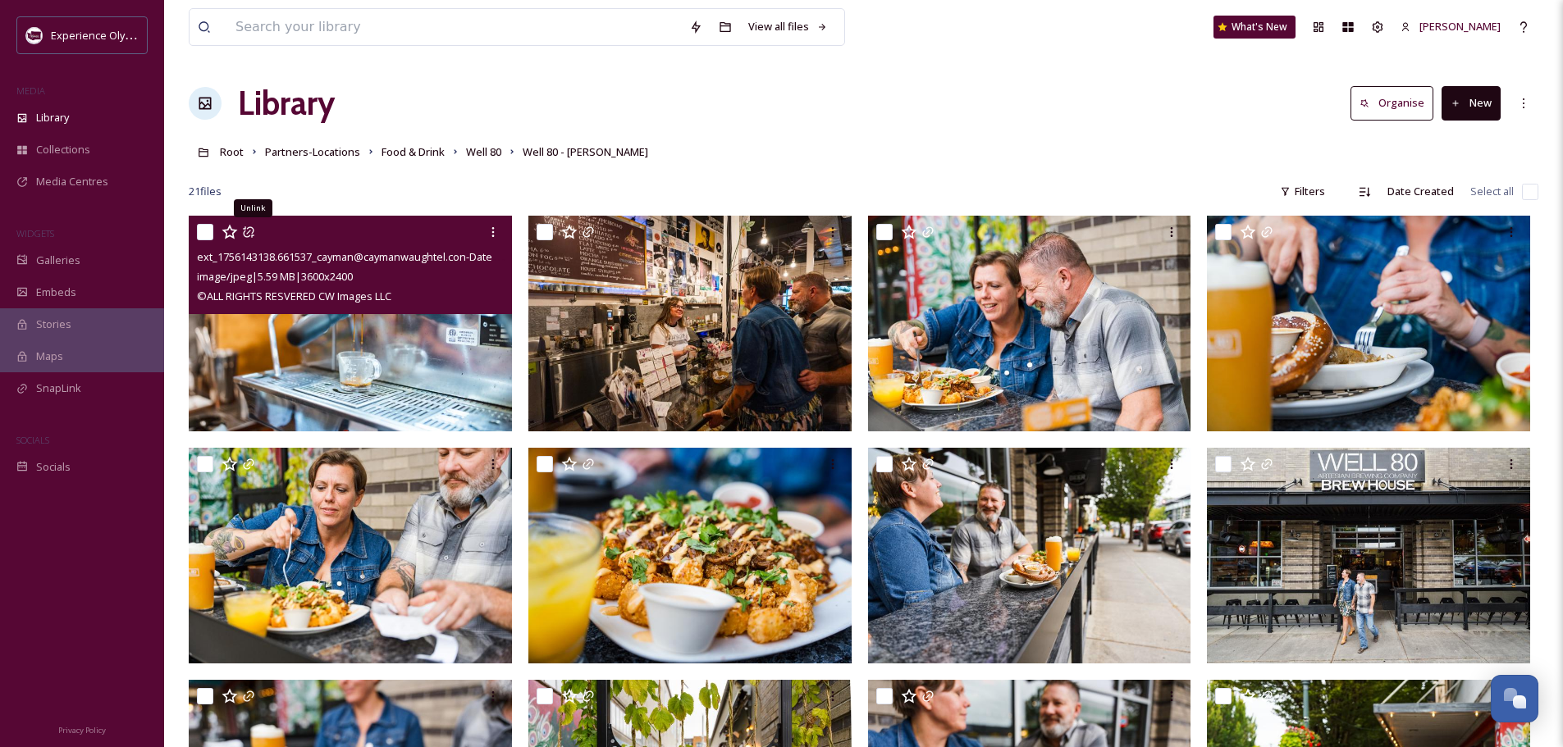
click at [246, 227] on icon at bounding box center [248, 232] width 13 height 13
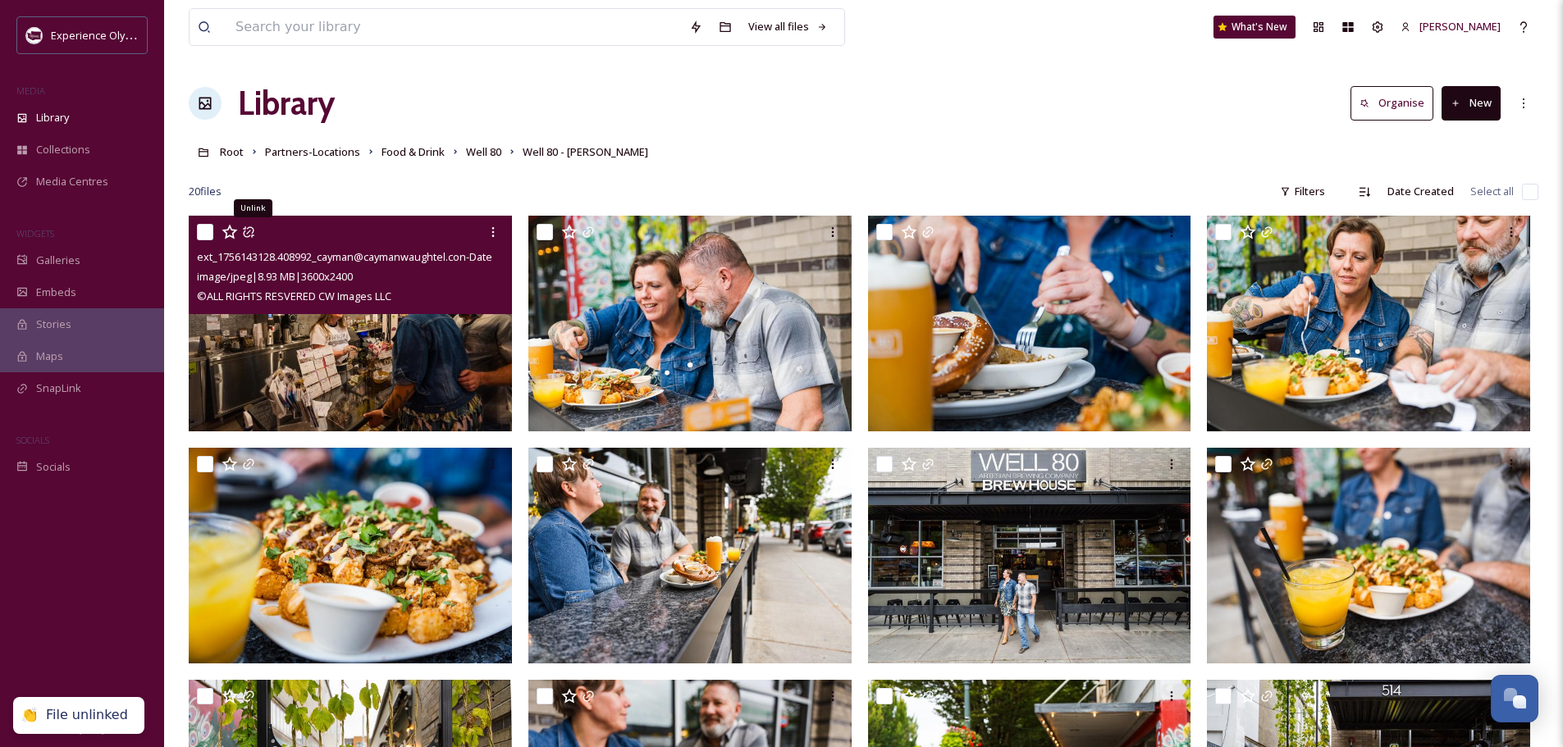
click at [249, 228] on icon at bounding box center [248, 232] width 13 height 13
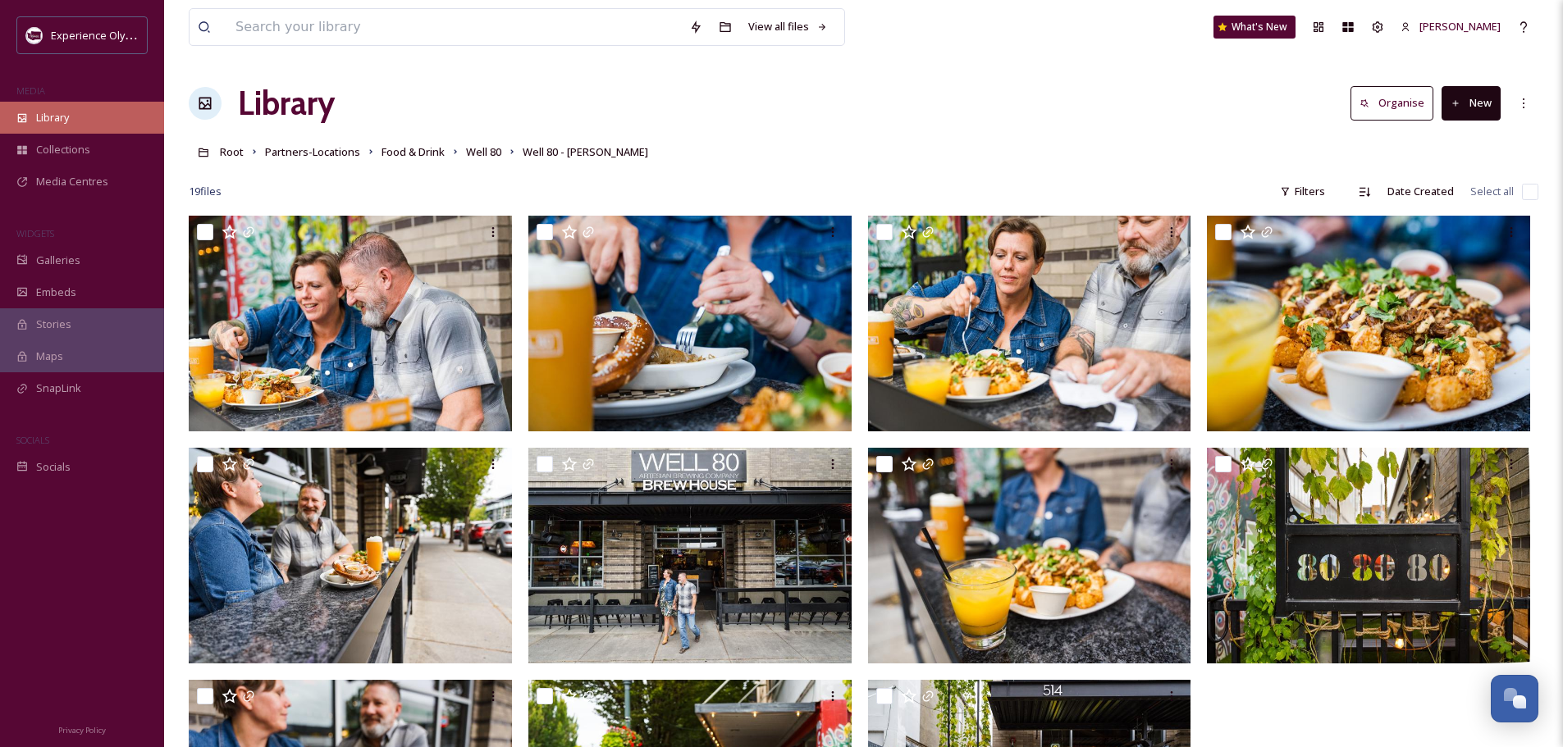
click at [52, 122] on span "Library" at bounding box center [52, 118] width 33 height 16
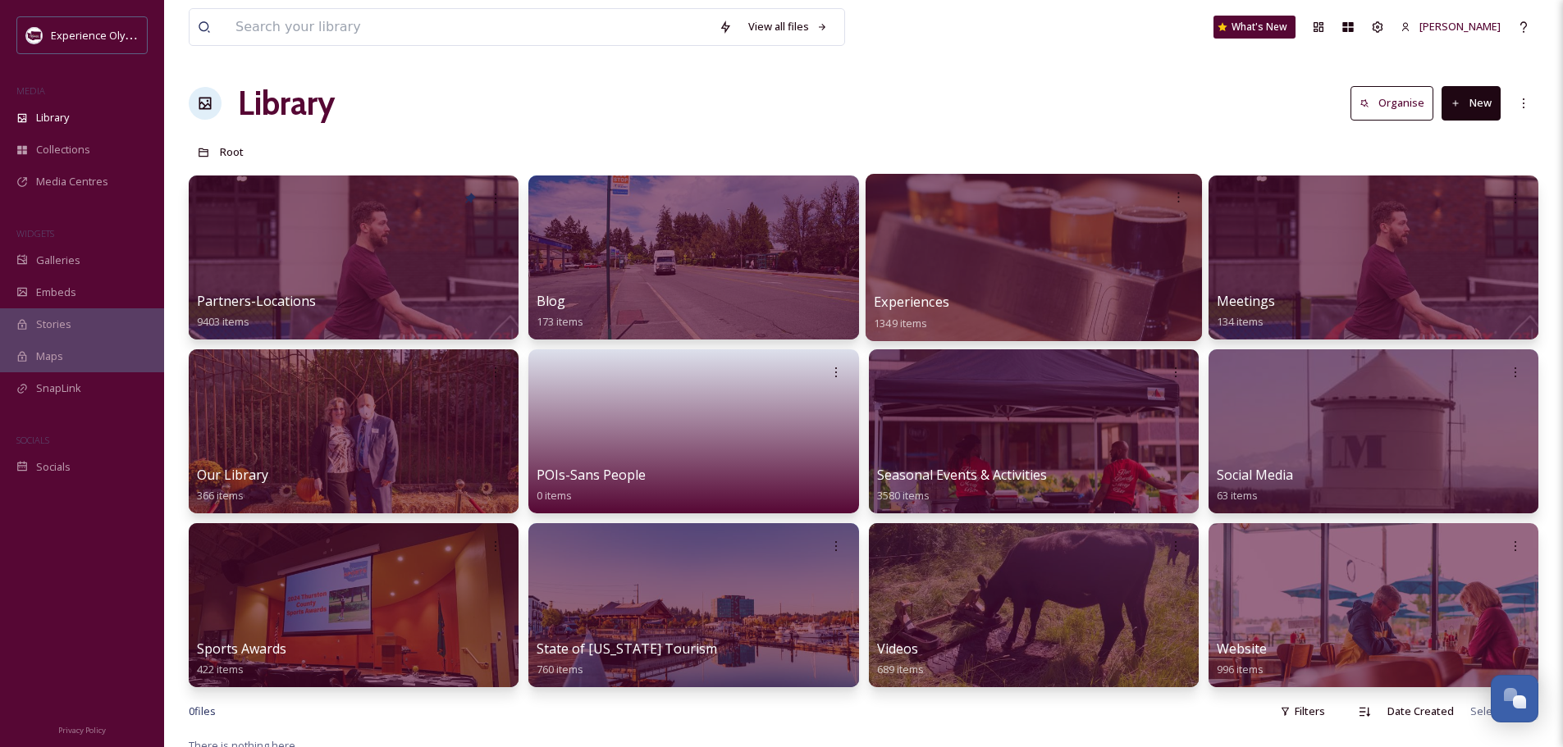
click at [915, 294] on link "Experiences 1349 items" at bounding box center [911, 312] width 75 height 36
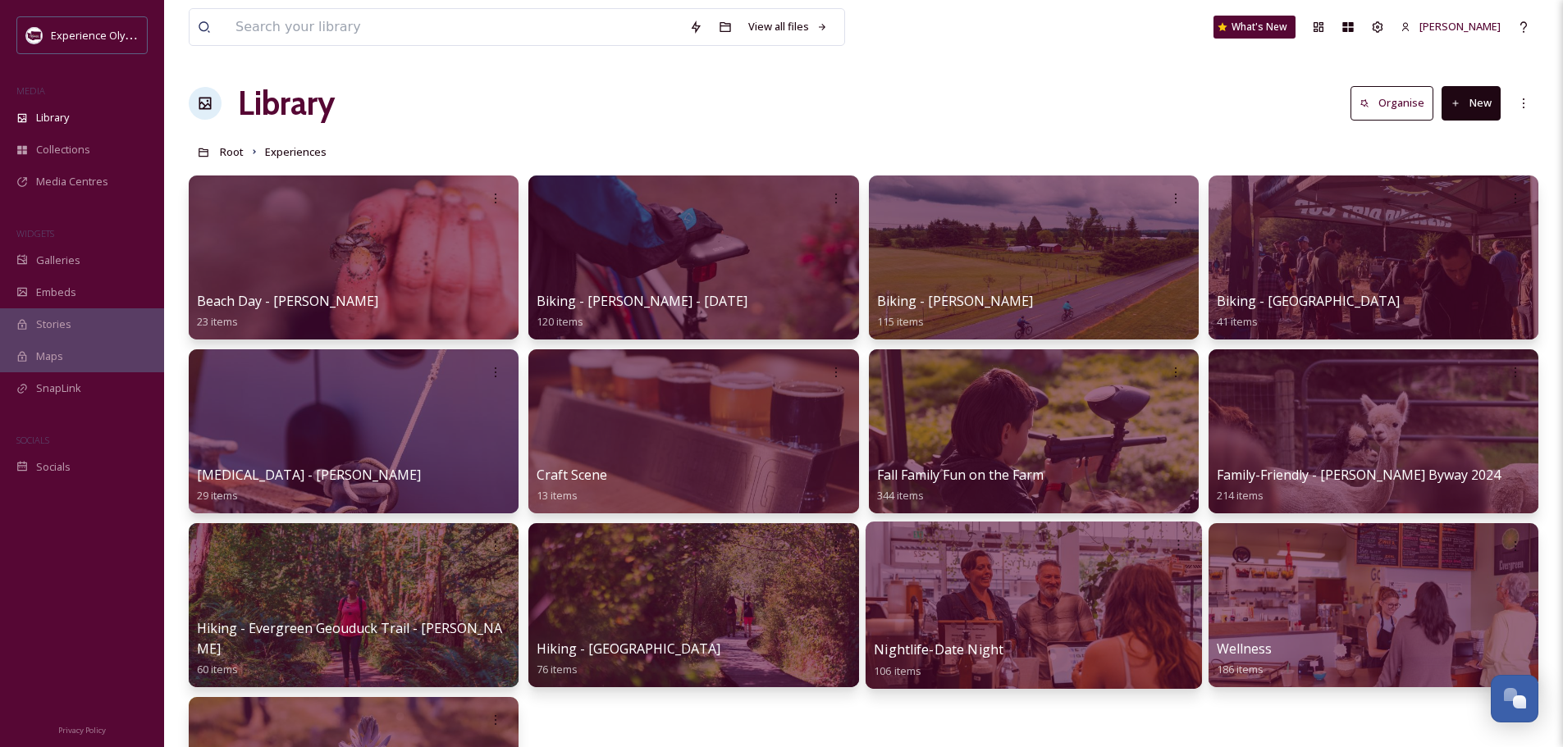
click at [926, 643] on span "Nightlife-Date Night" at bounding box center [939, 650] width 130 height 18
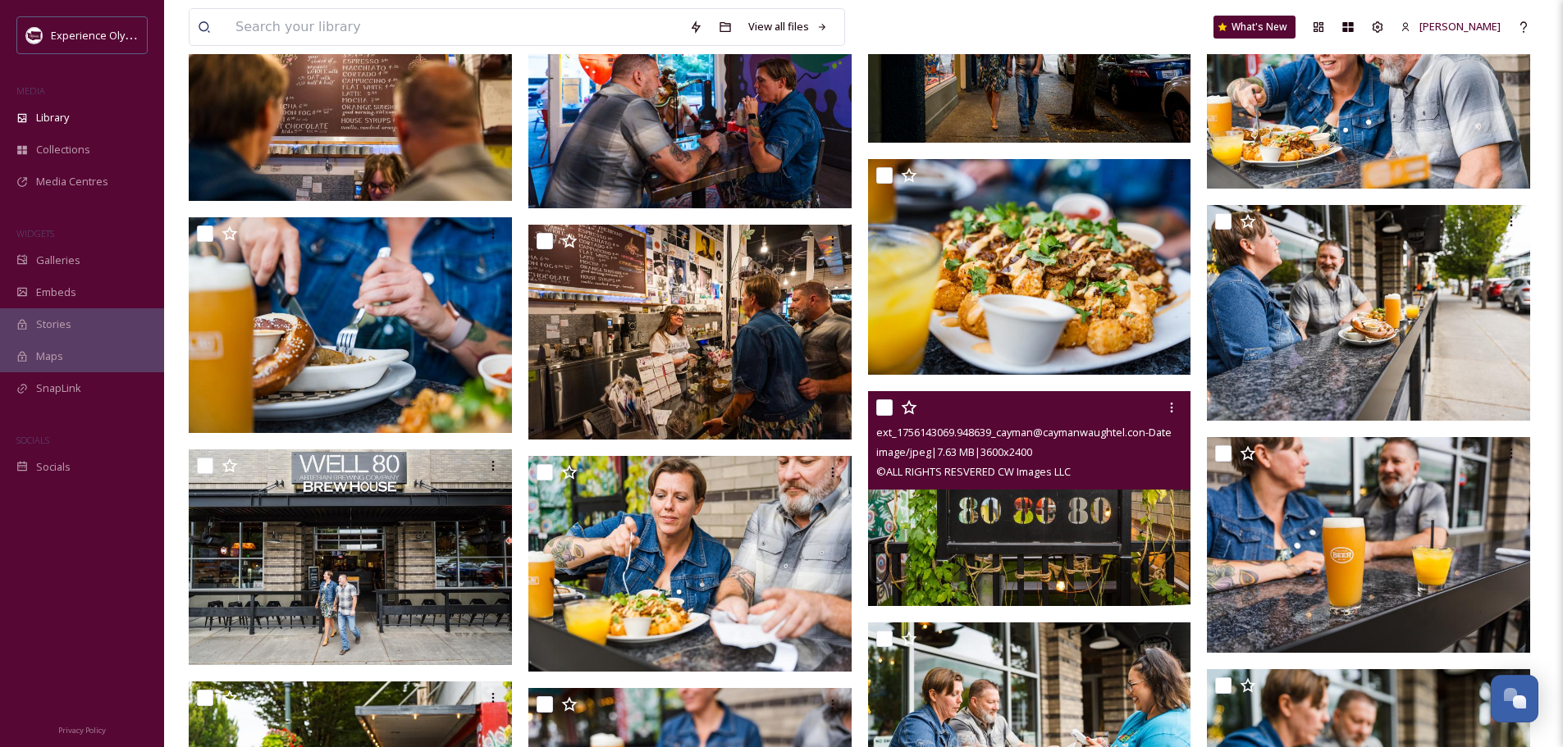
scroll to position [4019, 0]
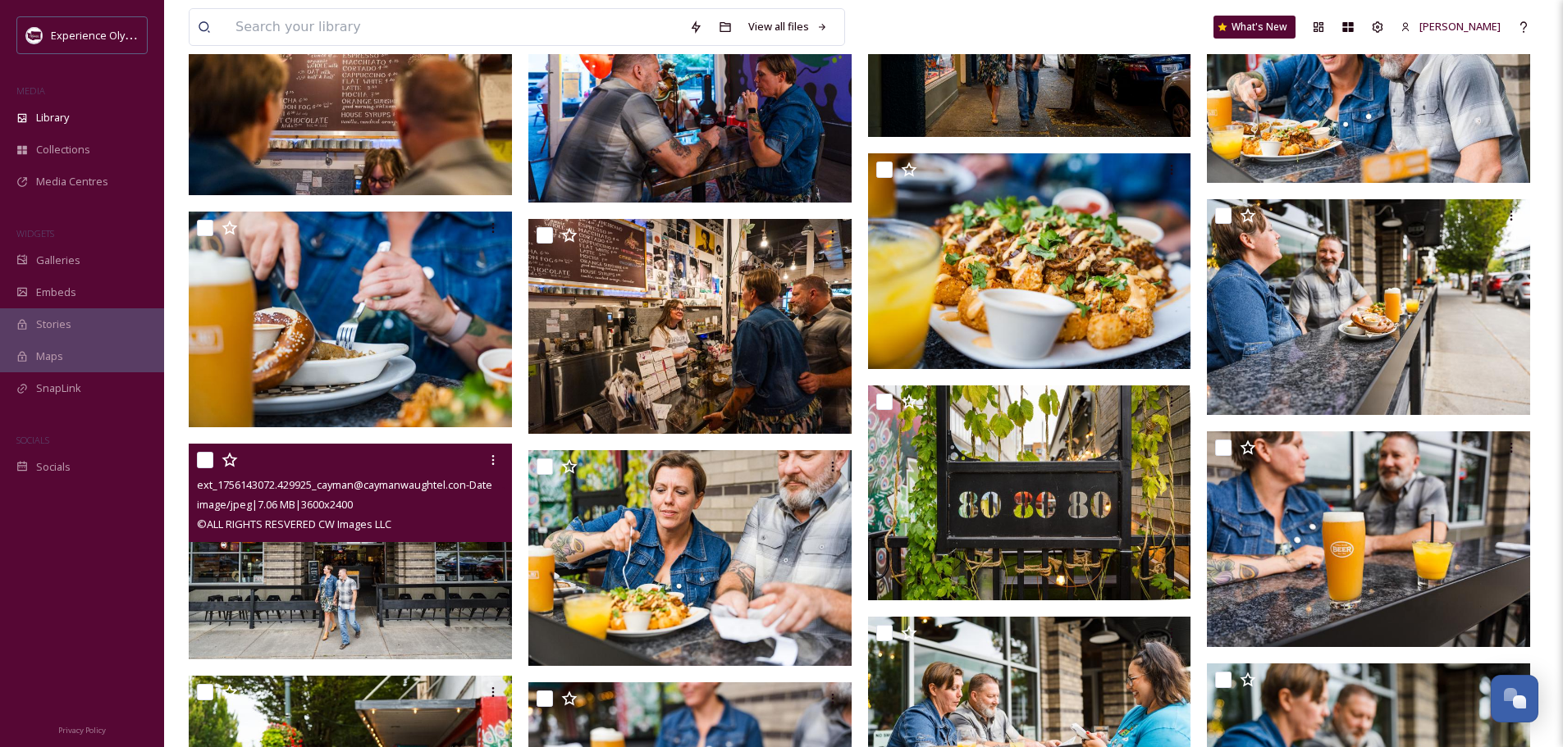
click at [202, 459] on input "checkbox" at bounding box center [205, 460] width 16 height 16
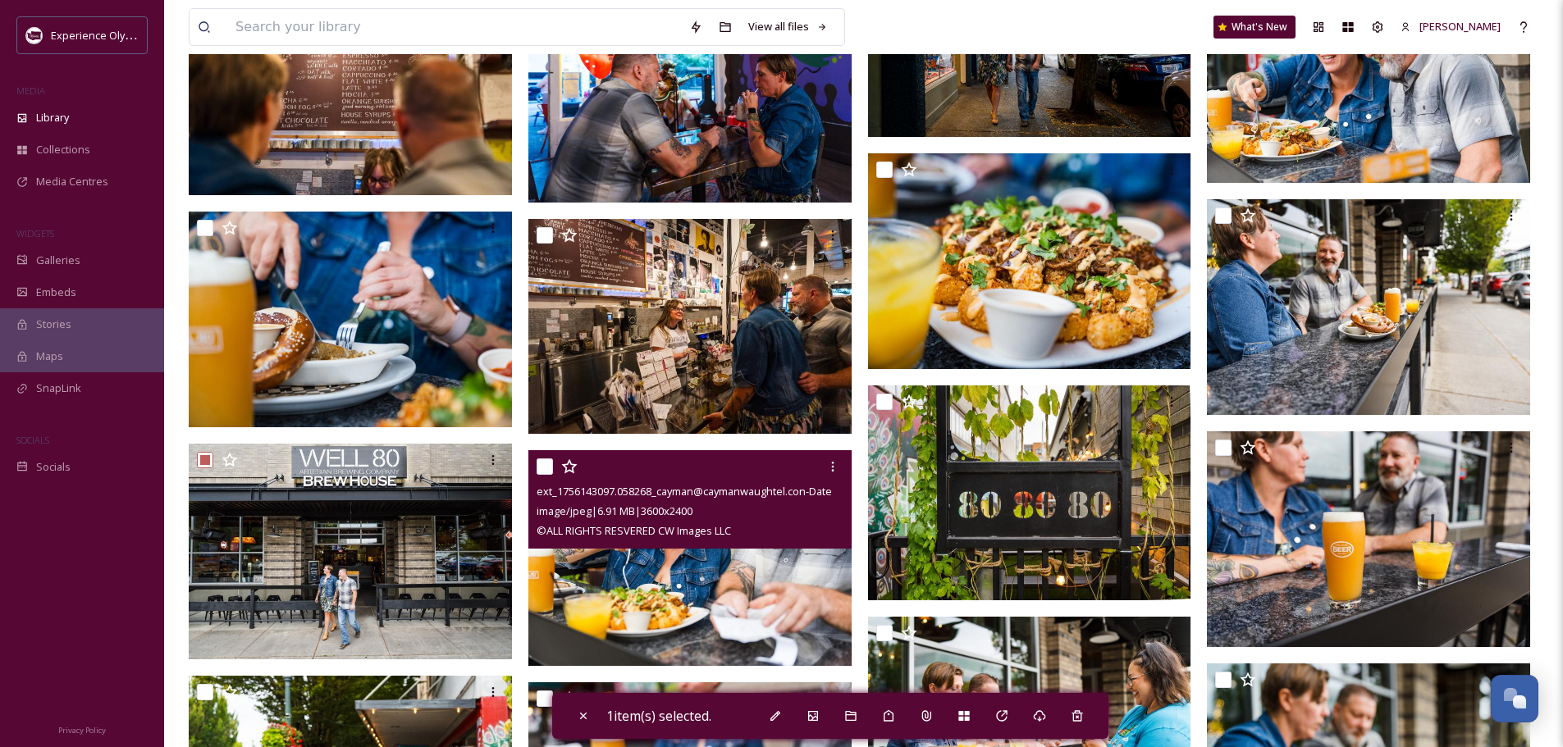
click at [544, 463] on input "checkbox" at bounding box center [544, 467] width 16 height 16
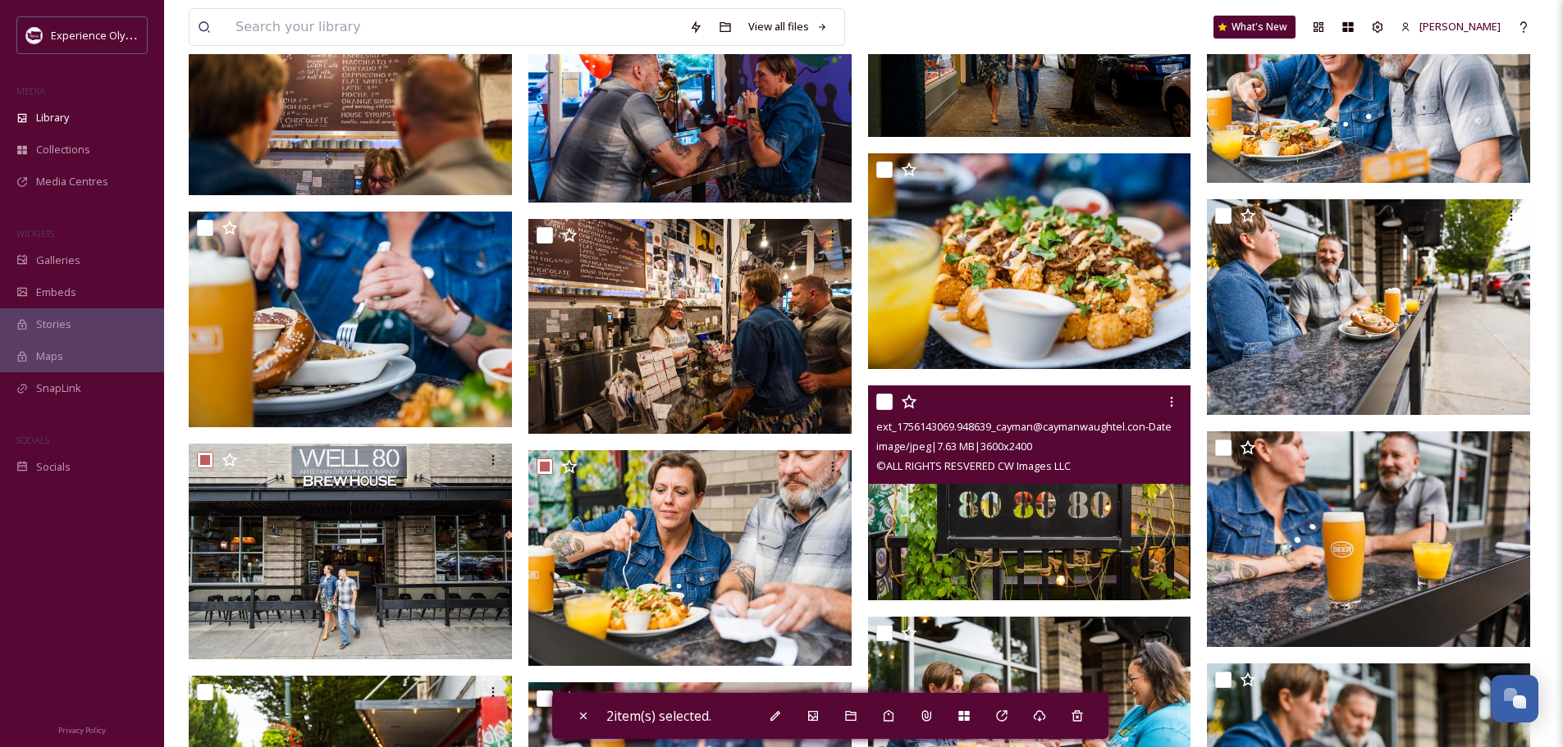
click at [875, 398] on div "ext_1756143069.948639_cayman@caymanwaughtel.con-Date_Night_2025_Cayman_Waughtel…" at bounding box center [1029, 435] width 323 height 98
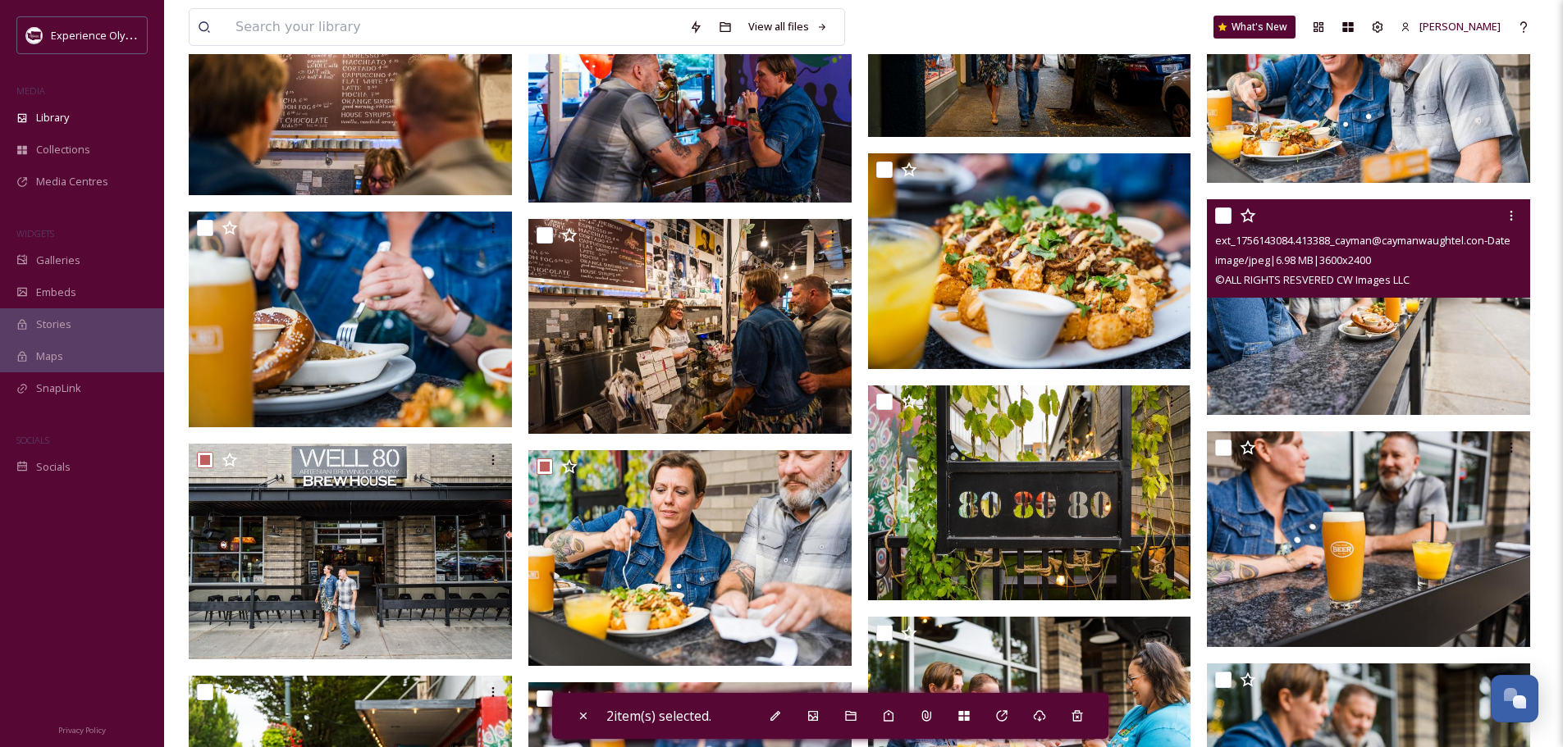
click at [1221, 208] on input "checkbox" at bounding box center [1223, 216] width 16 height 16
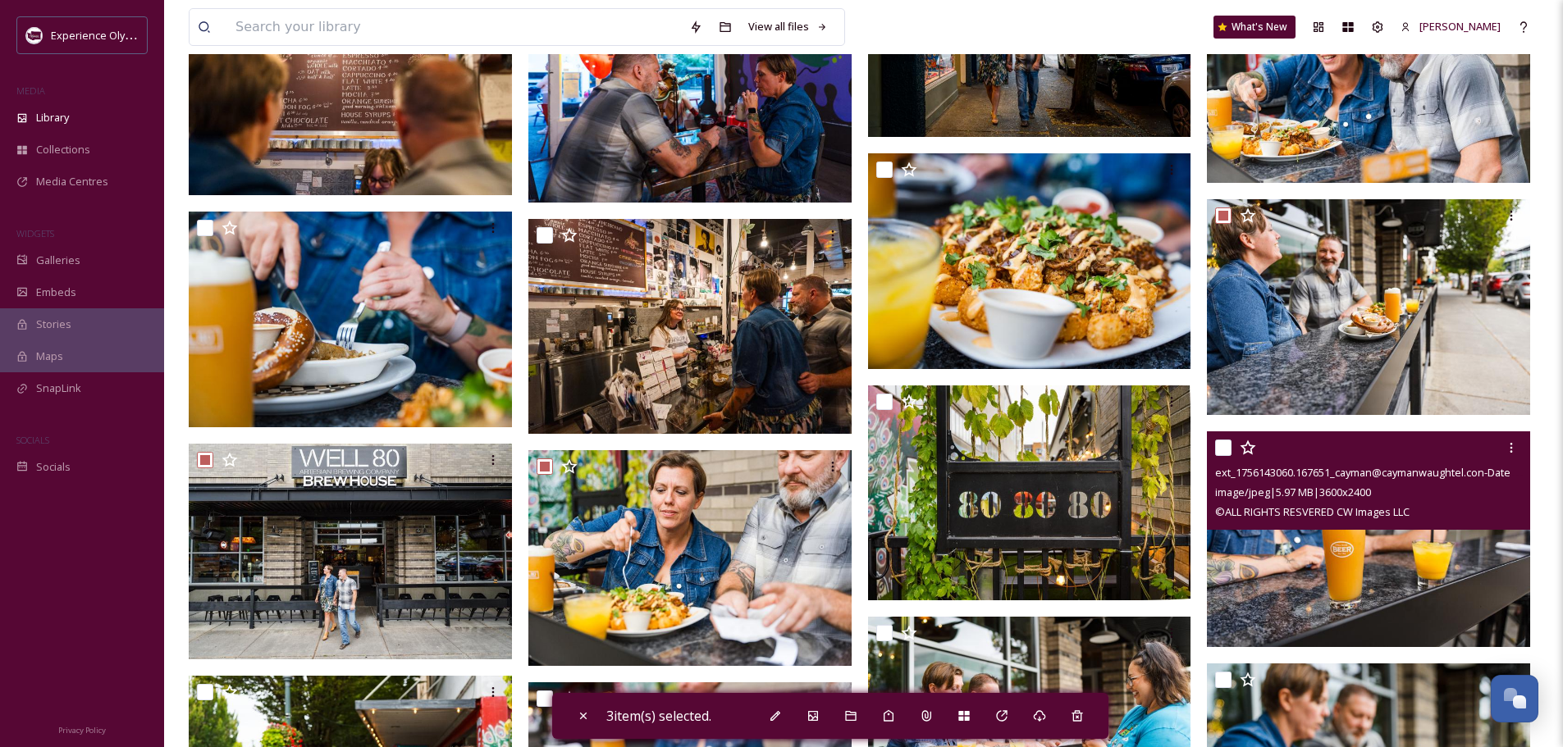
click at [1221, 443] on input "checkbox" at bounding box center [1223, 448] width 16 height 16
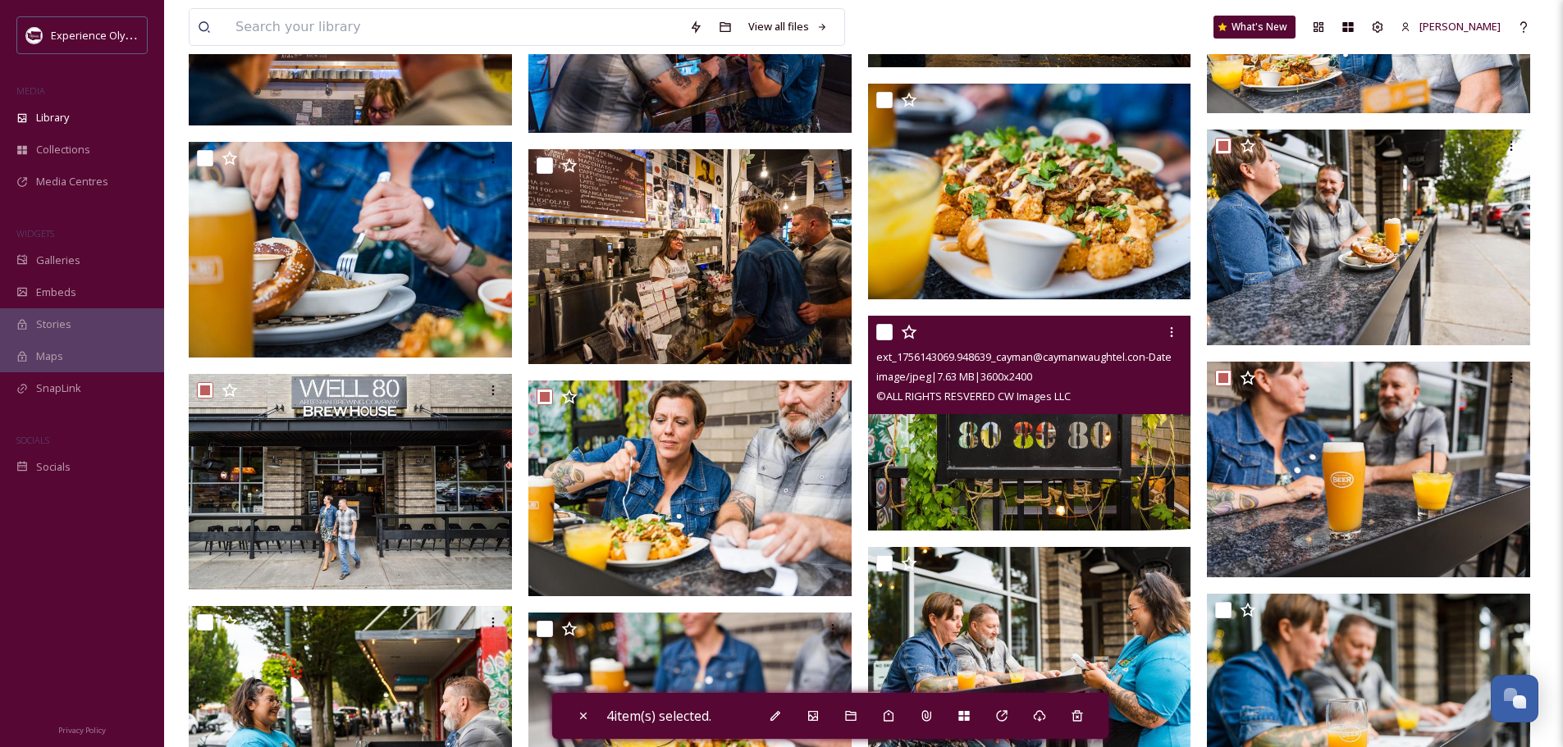
scroll to position [4265, 0]
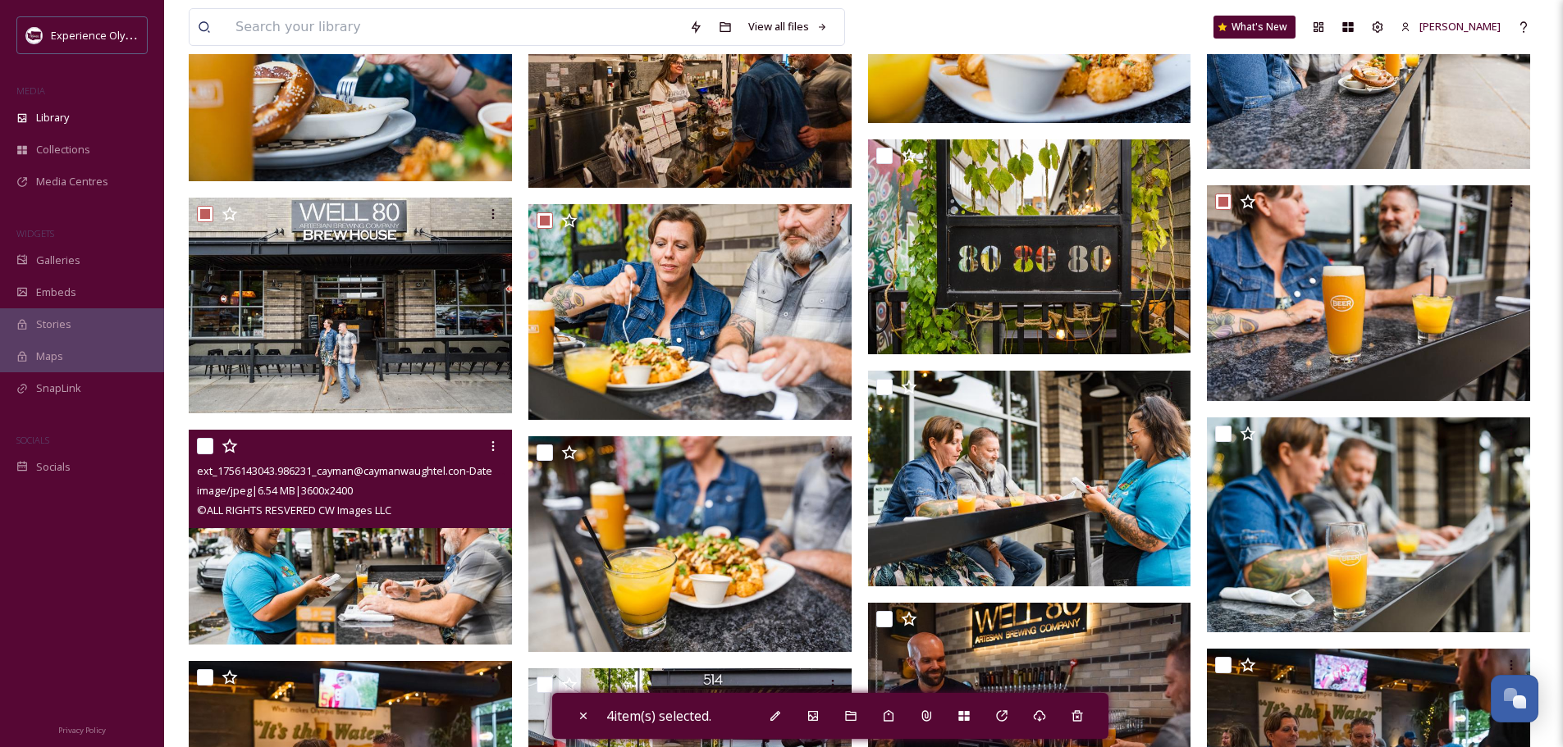
click at [202, 444] on input "checkbox" at bounding box center [205, 446] width 16 height 16
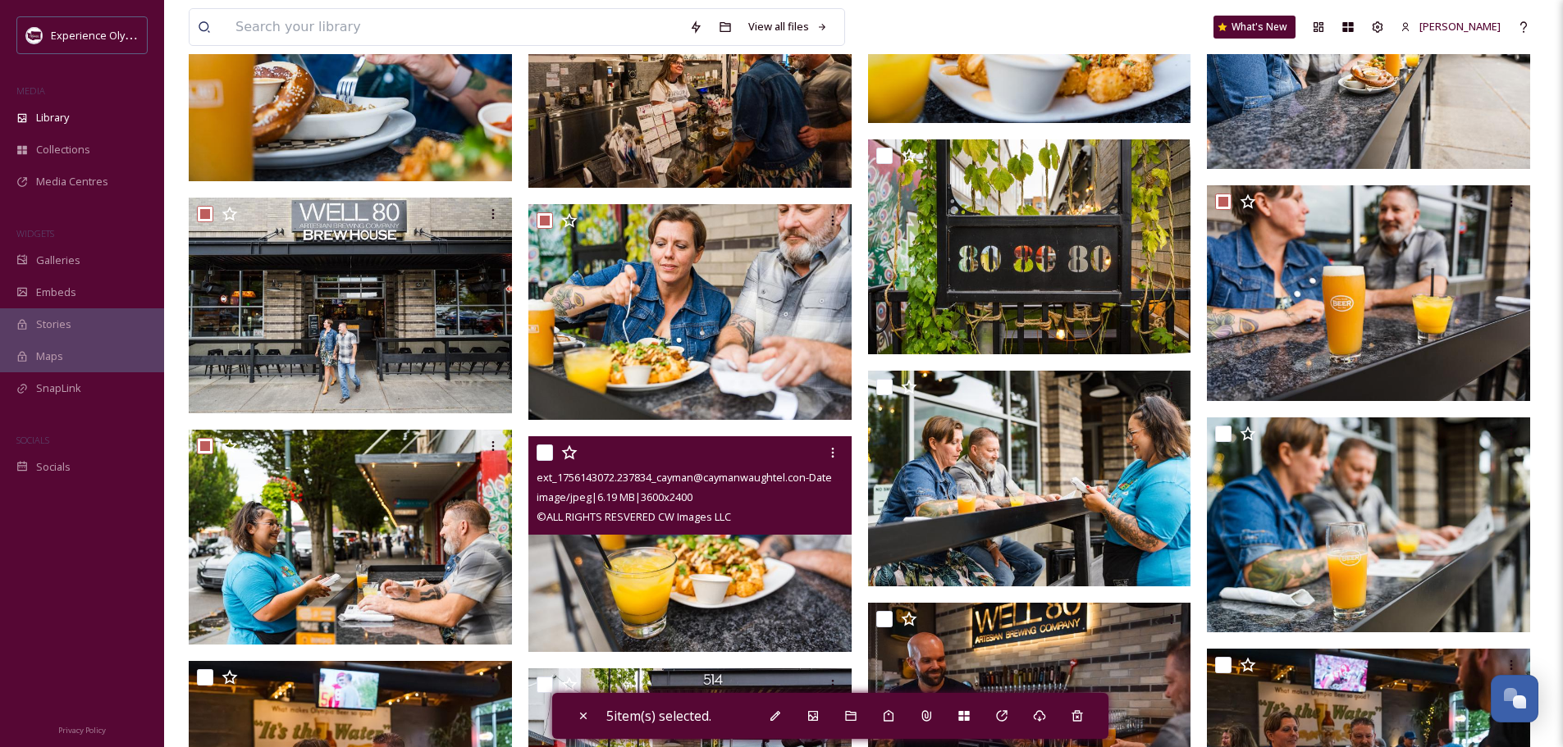
click at [536, 449] on div "ext_1756143072.237834_cayman@caymanwaughtel.con-Date_Night_2025_Cayman_Waughtel…" at bounding box center [689, 485] width 323 height 98
click at [545, 449] on input "checkbox" at bounding box center [544, 453] width 16 height 16
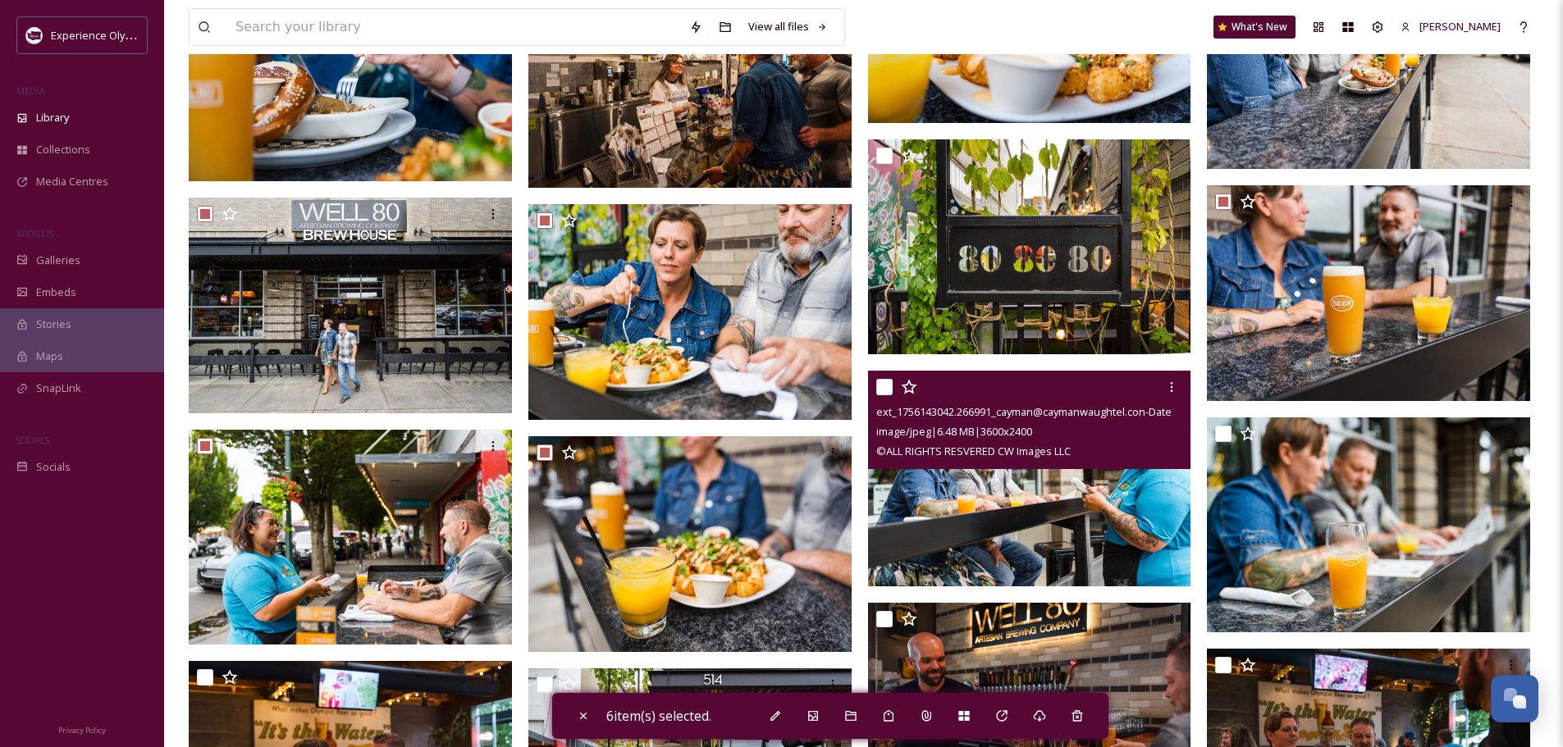
click at [887, 380] on input "checkbox" at bounding box center [884, 387] width 16 height 16
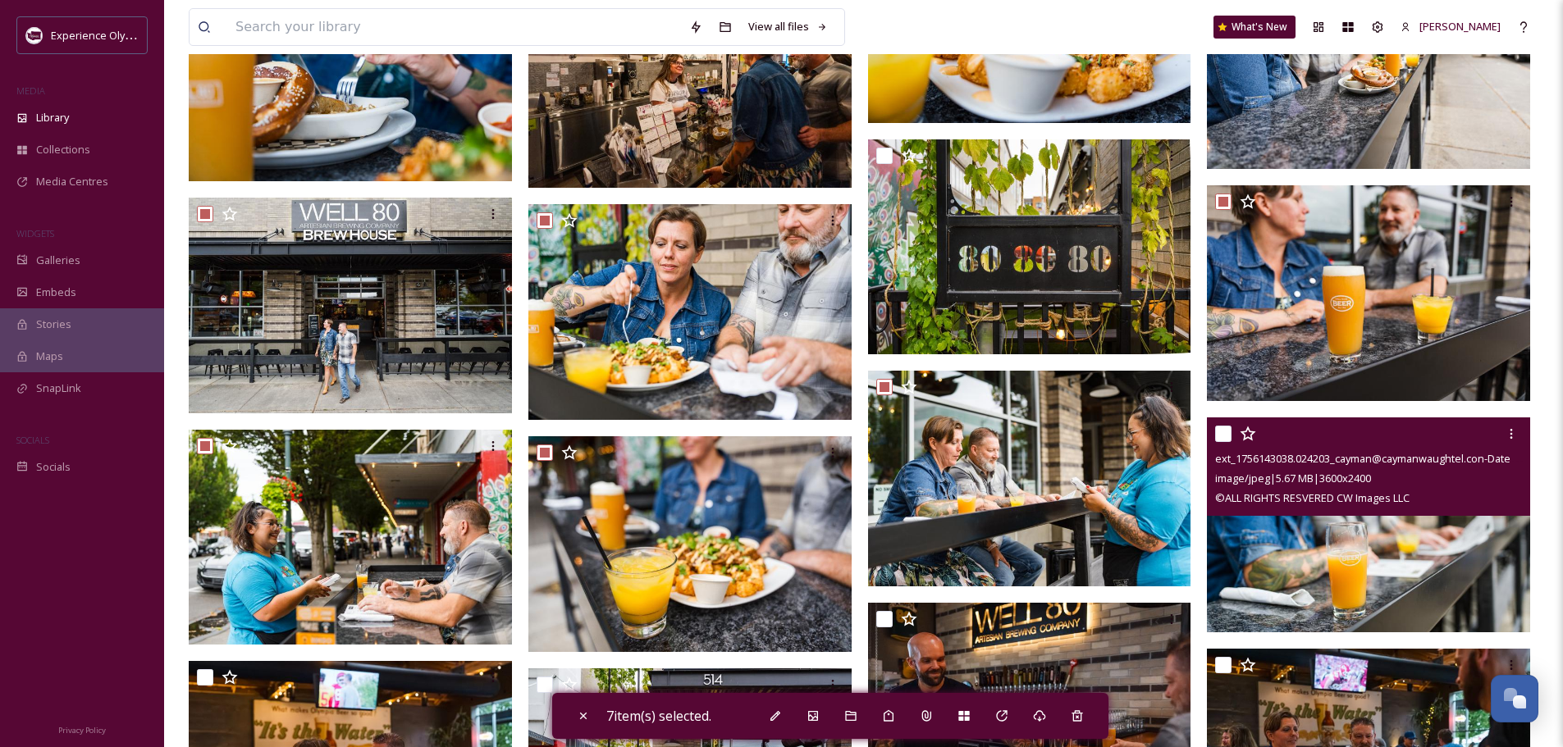
click at [1223, 427] on input "checkbox" at bounding box center [1223, 434] width 16 height 16
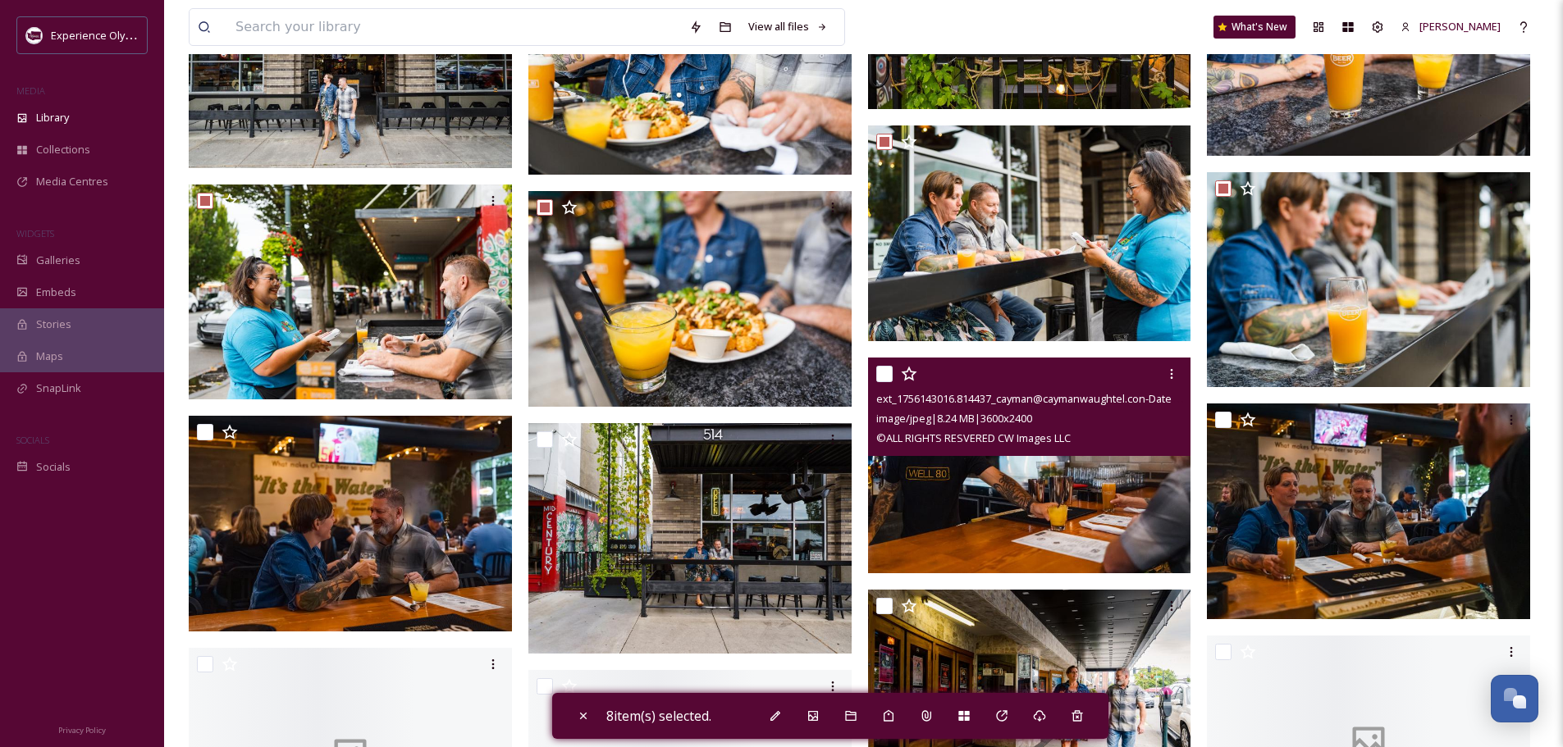
scroll to position [4511, 0]
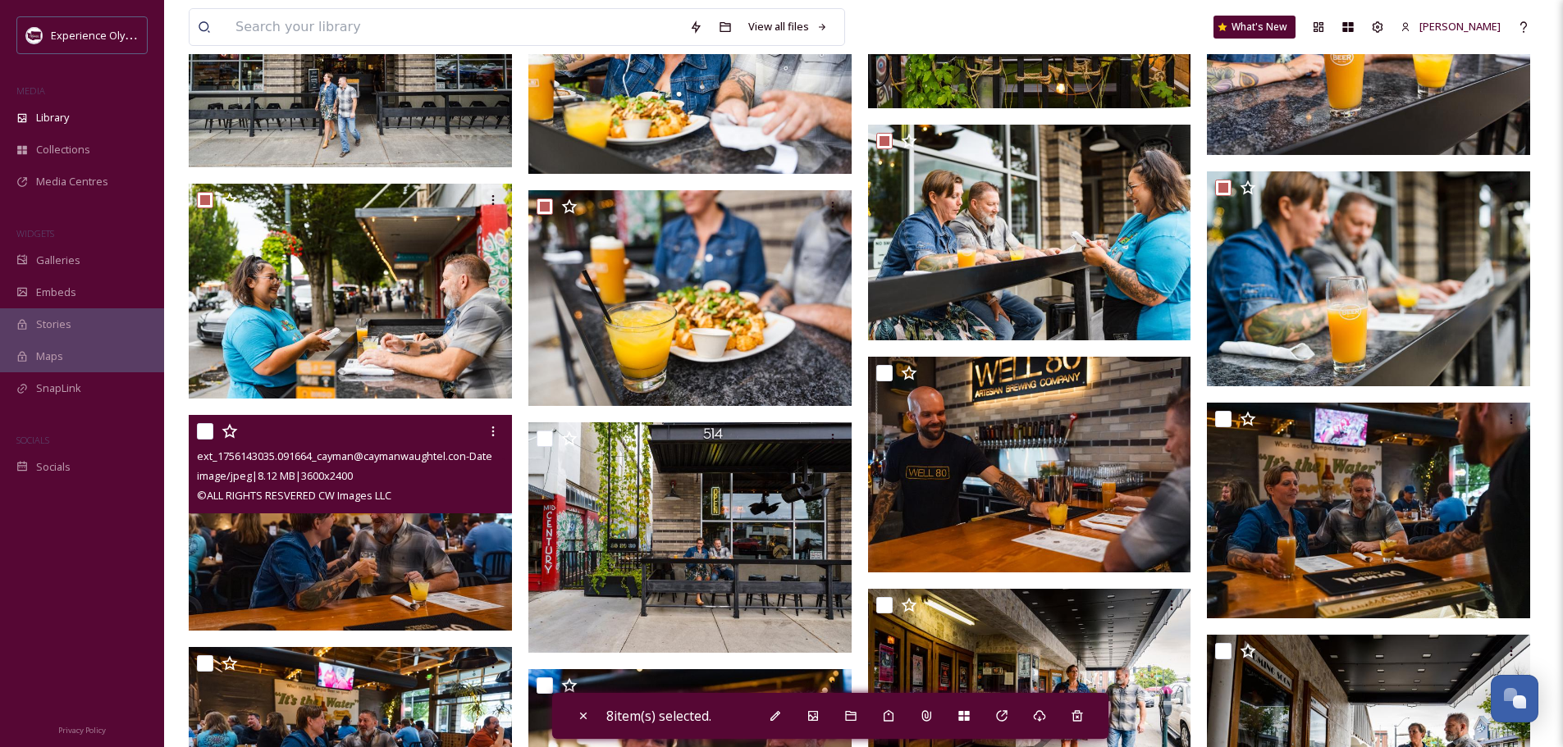
drag, startPoint x: 203, startPoint y: 430, endPoint x: 399, endPoint y: 445, distance: 196.6
click at [203, 430] on input "checkbox" at bounding box center [205, 431] width 16 height 16
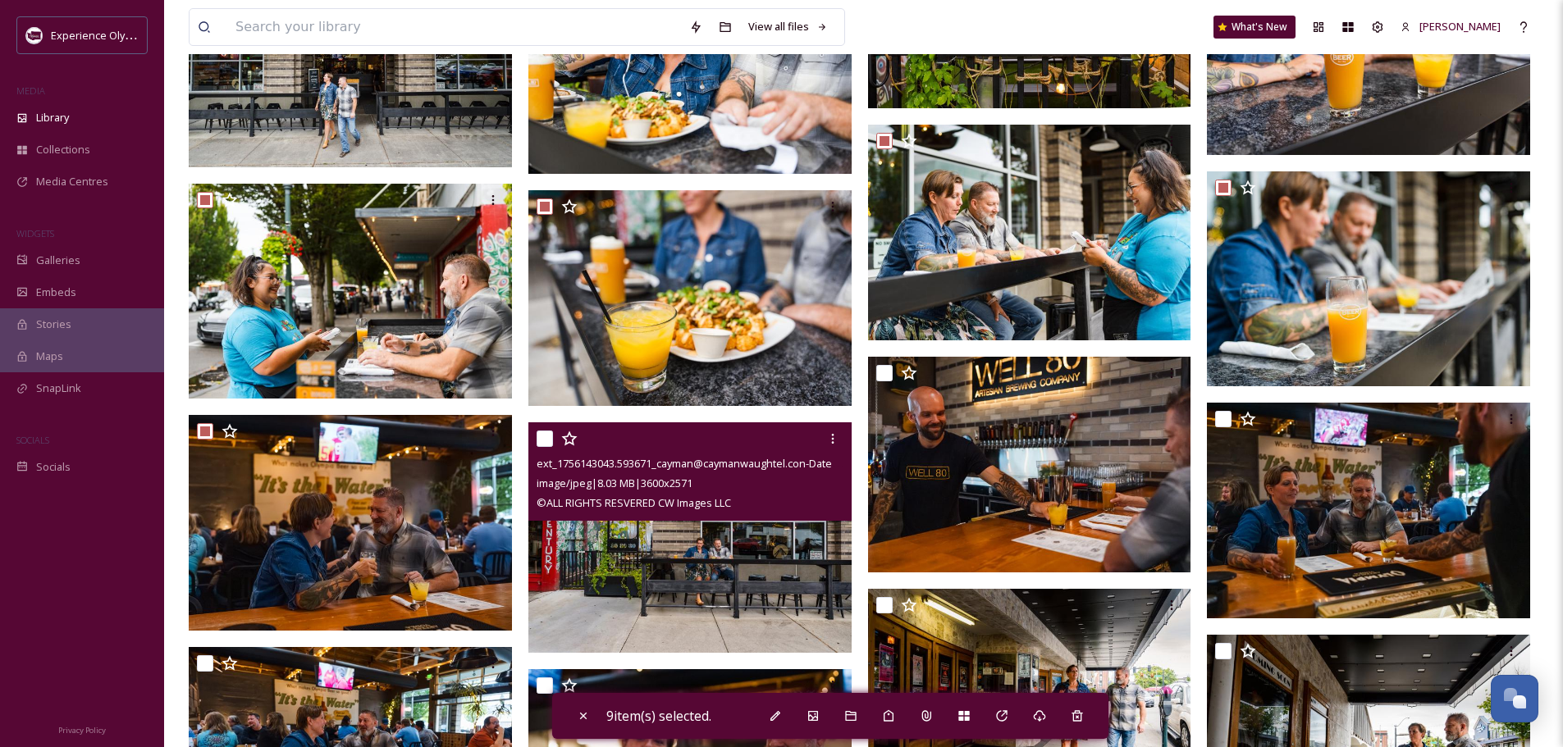
click at [545, 436] on input "checkbox" at bounding box center [544, 439] width 16 height 16
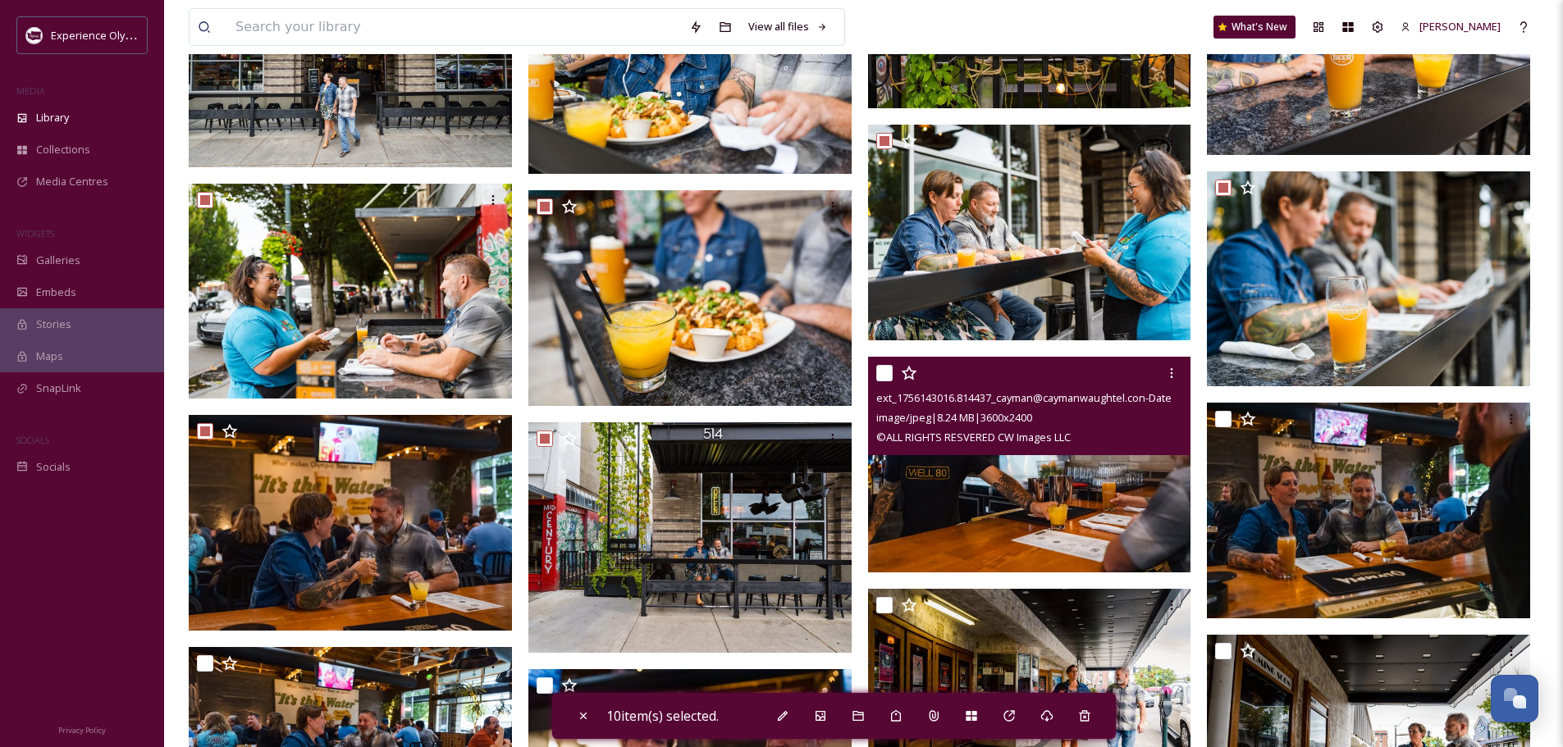
click at [880, 372] on input "checkbox" at bounding box center [884, 373] width 16 height 16
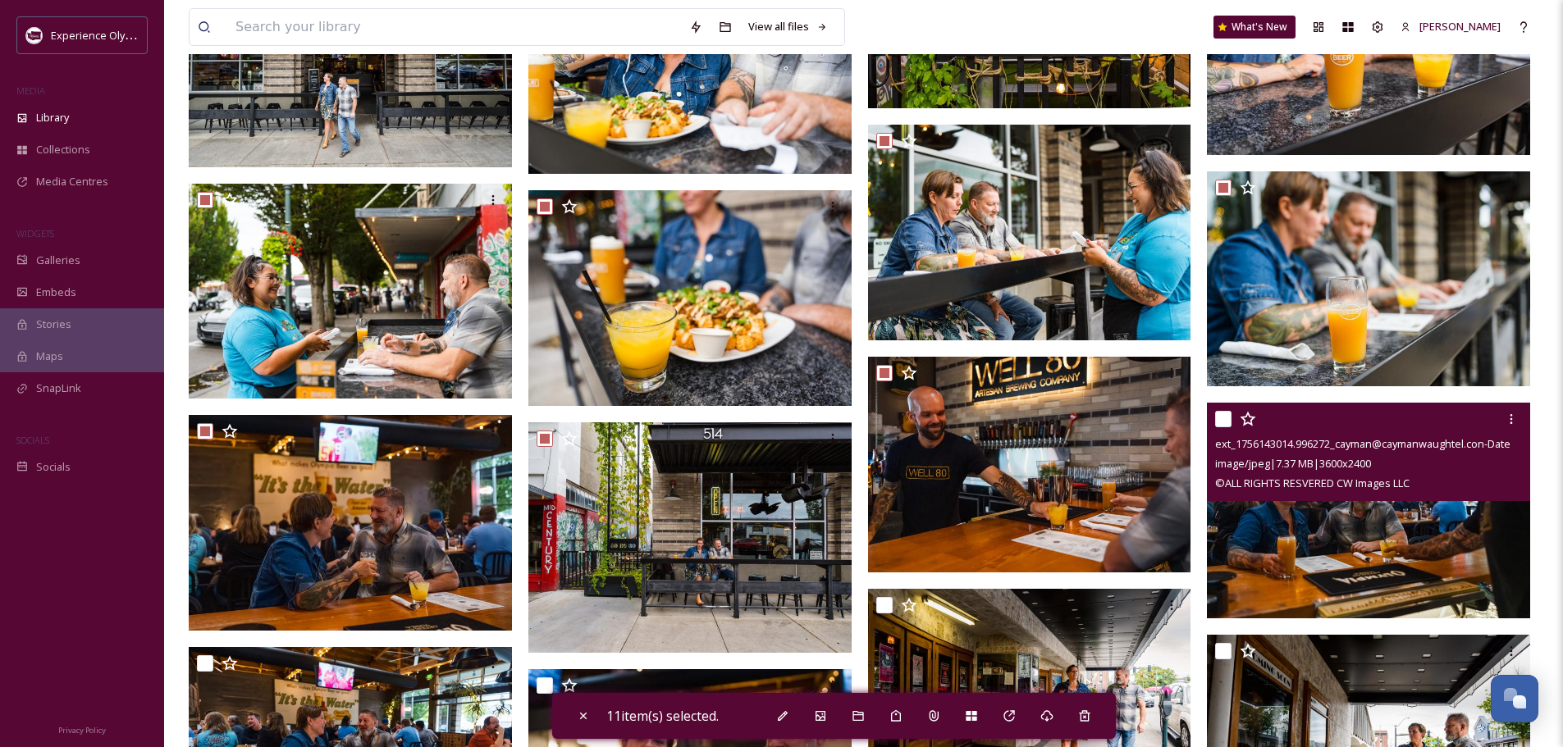
click at [1221, 417] on input "checkbox" at bounding box center [1223, 419] width 16 height 16
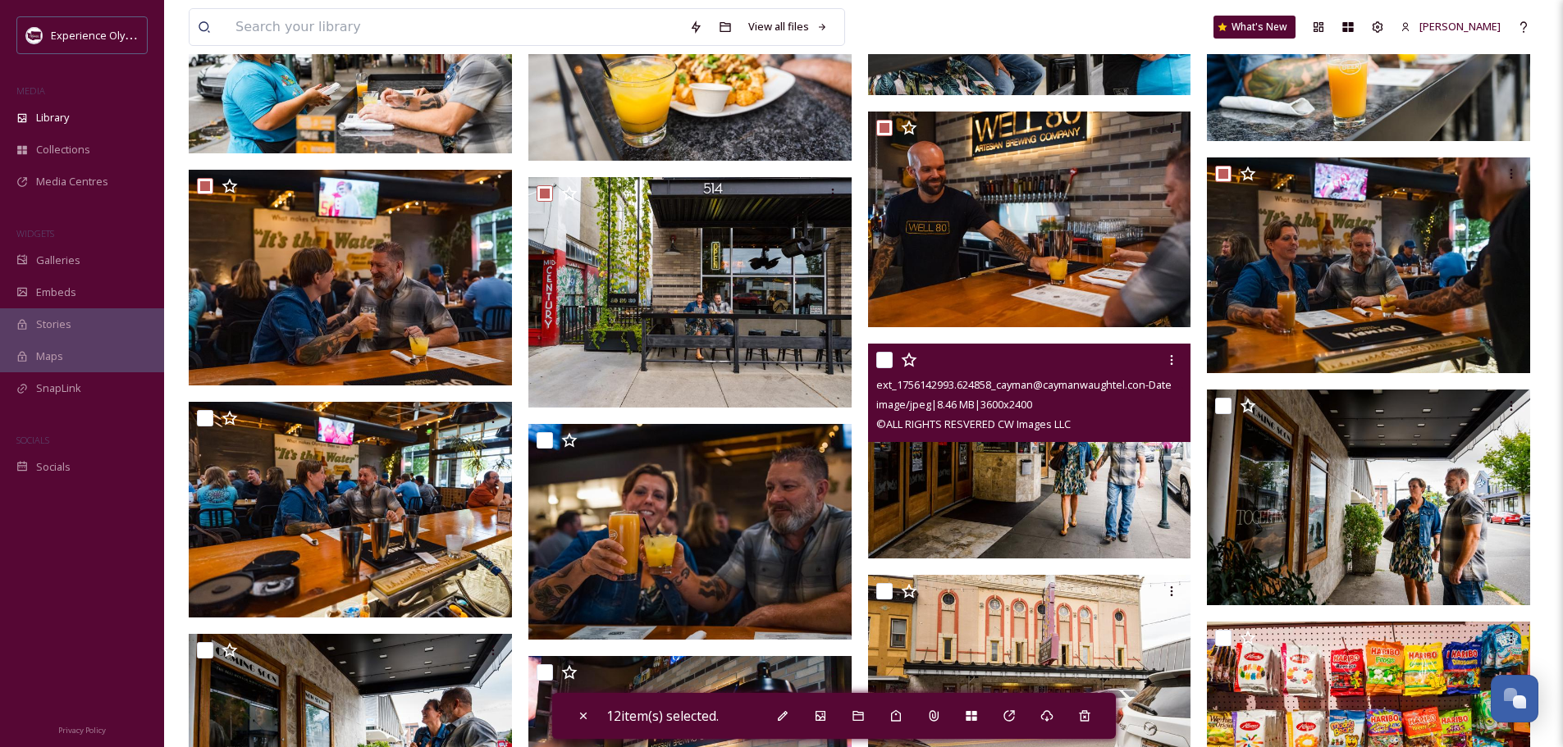
scroll to position [4757, 0]
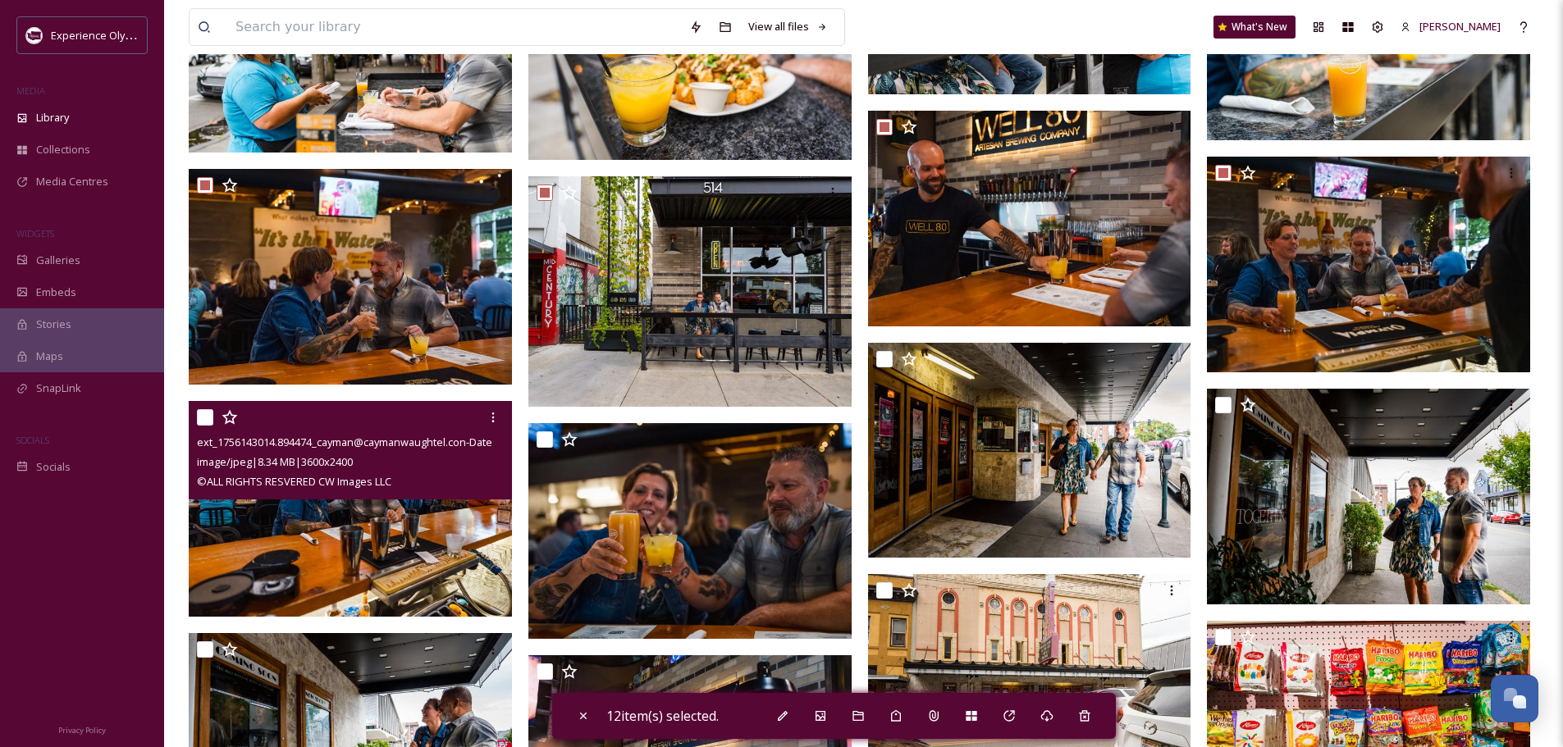
click at [196, 415] on div "ext_1756143014.894474_cayman@caymanwaughtel.con-Date_Night_2025_Cayman_Waughtel…" at bounding box center [350, 450] width 323 height 98
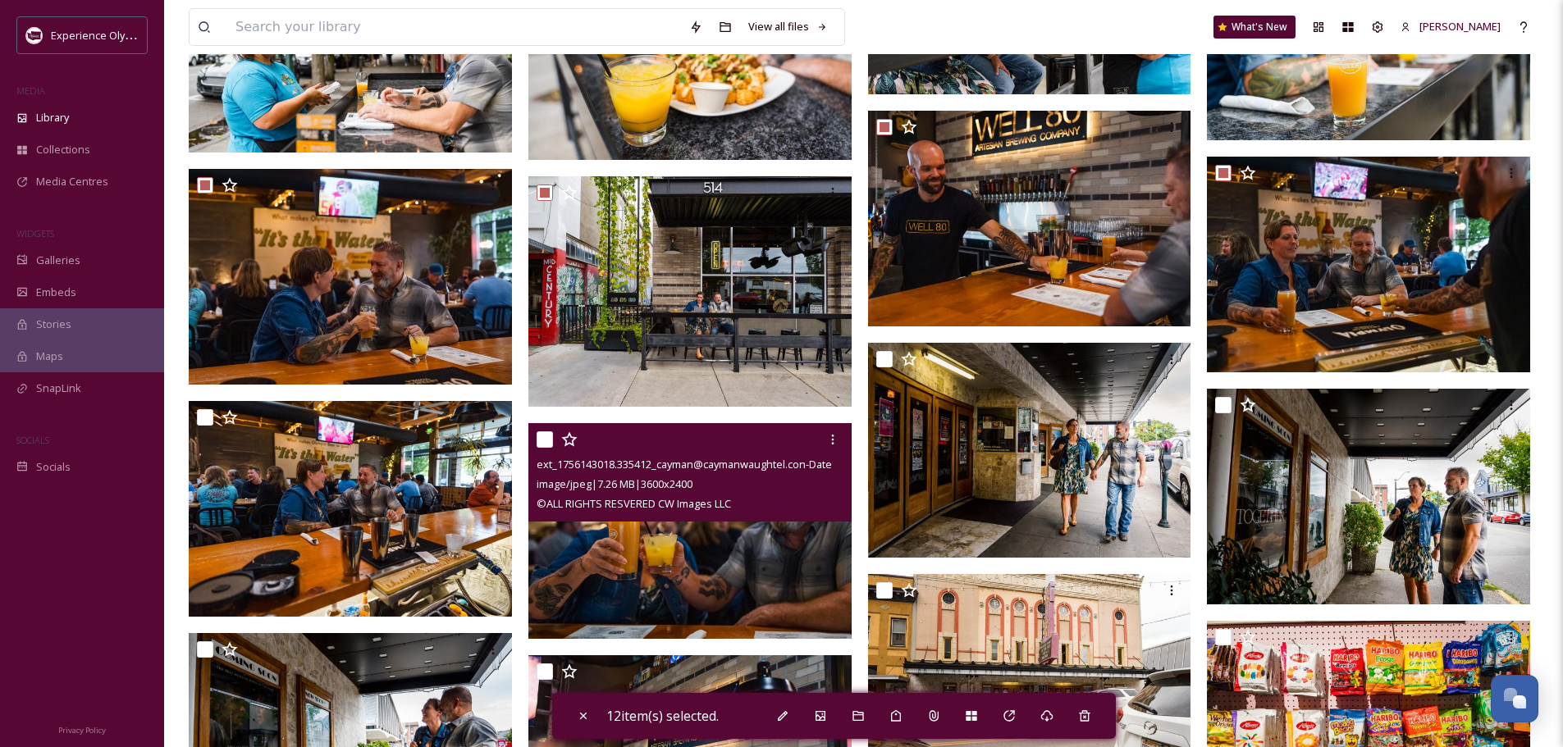
click at [544, 438] on input "checkbox" at bounding box center [544, 439] width 16 height 16
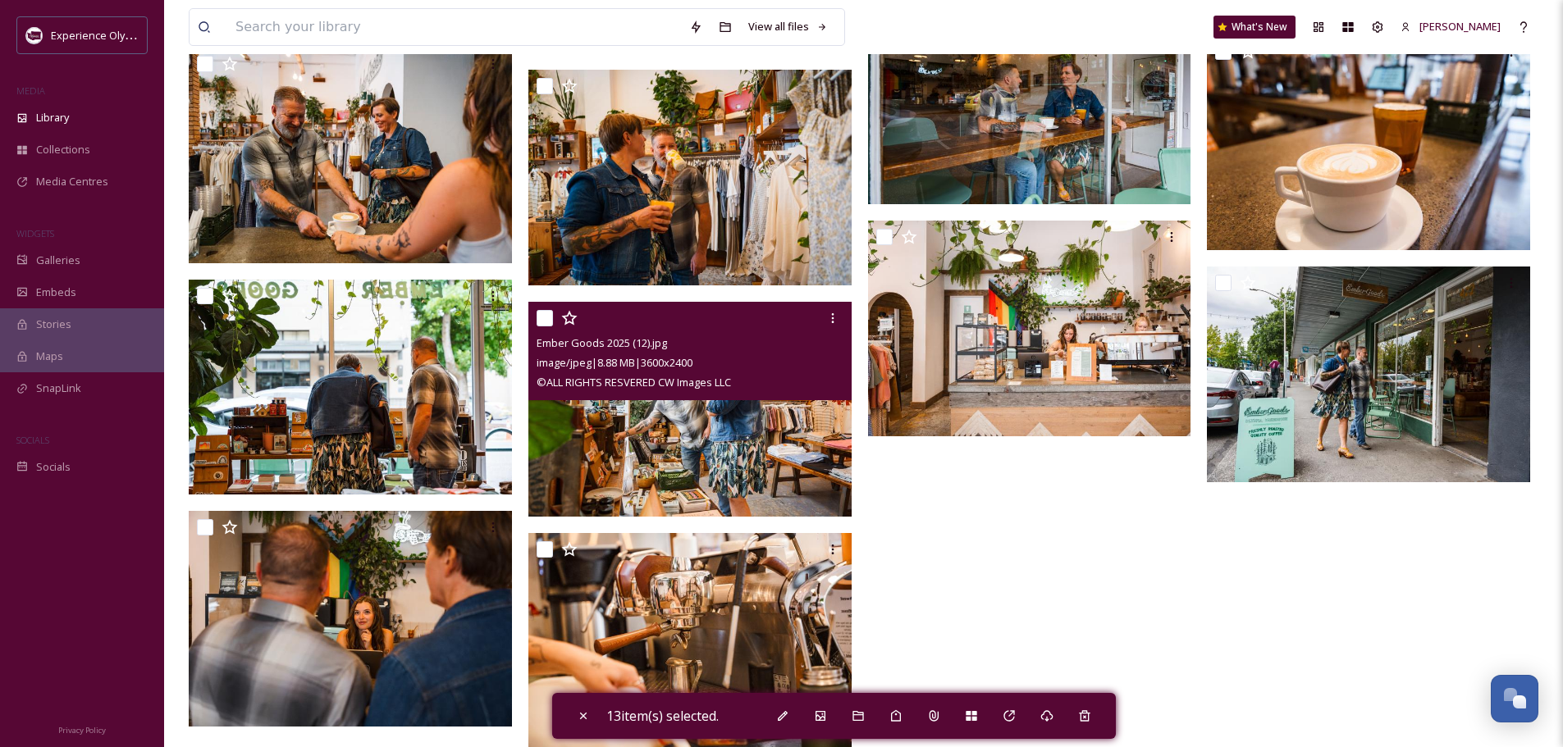
scroll to position [5824, 0]
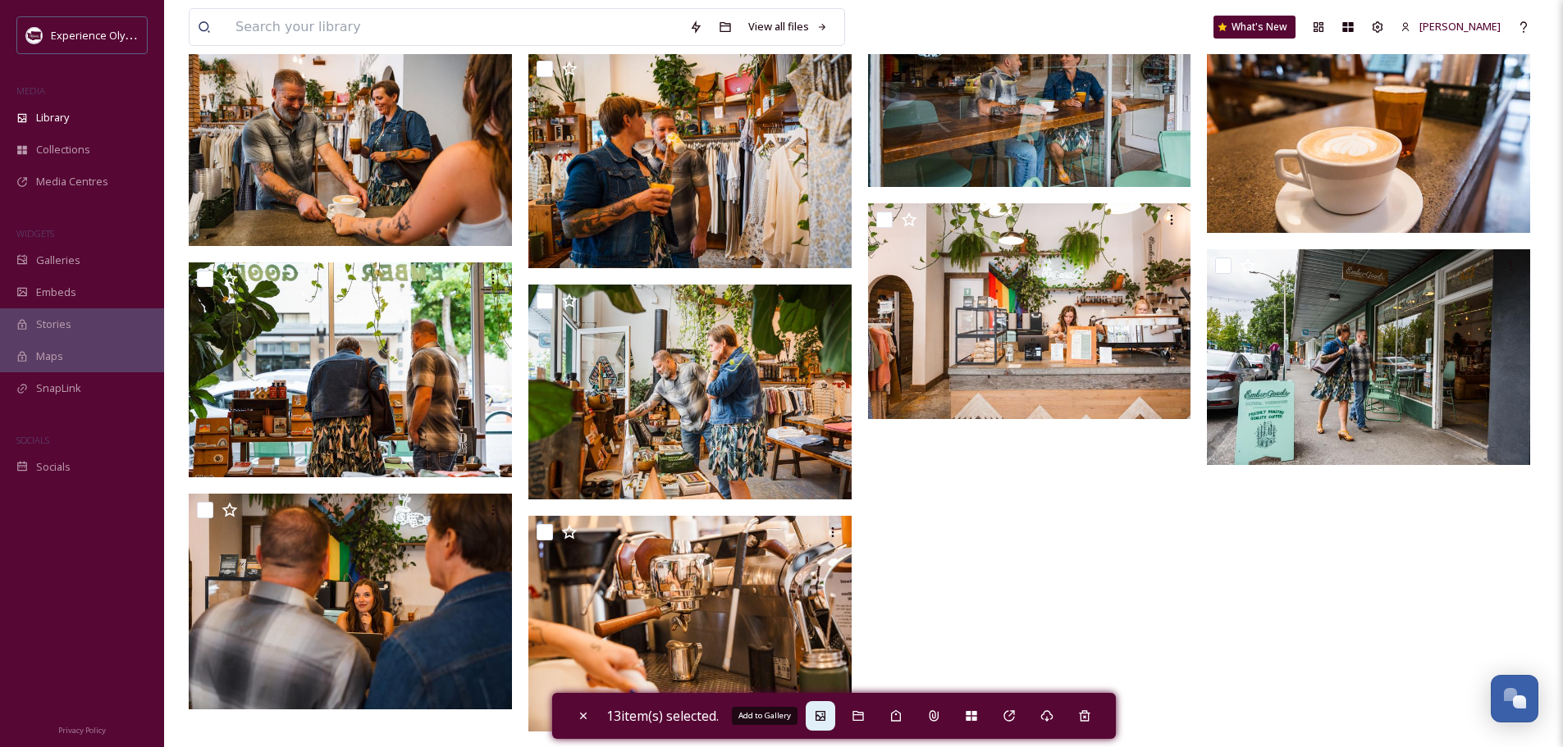
click at [825, 717] on icon at bounding box center [820, 716] width 10 height 10
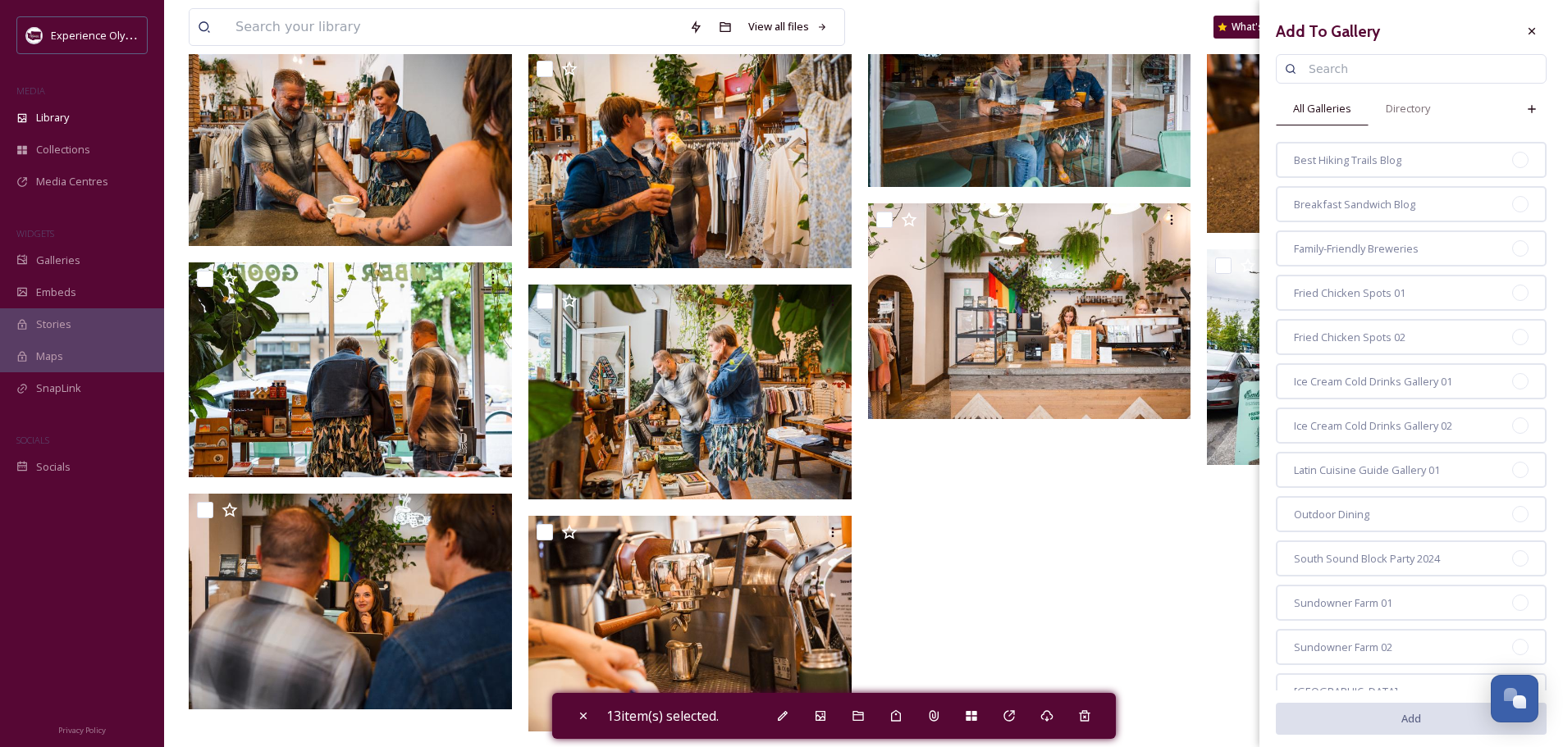
scroll to position [5496, 0]
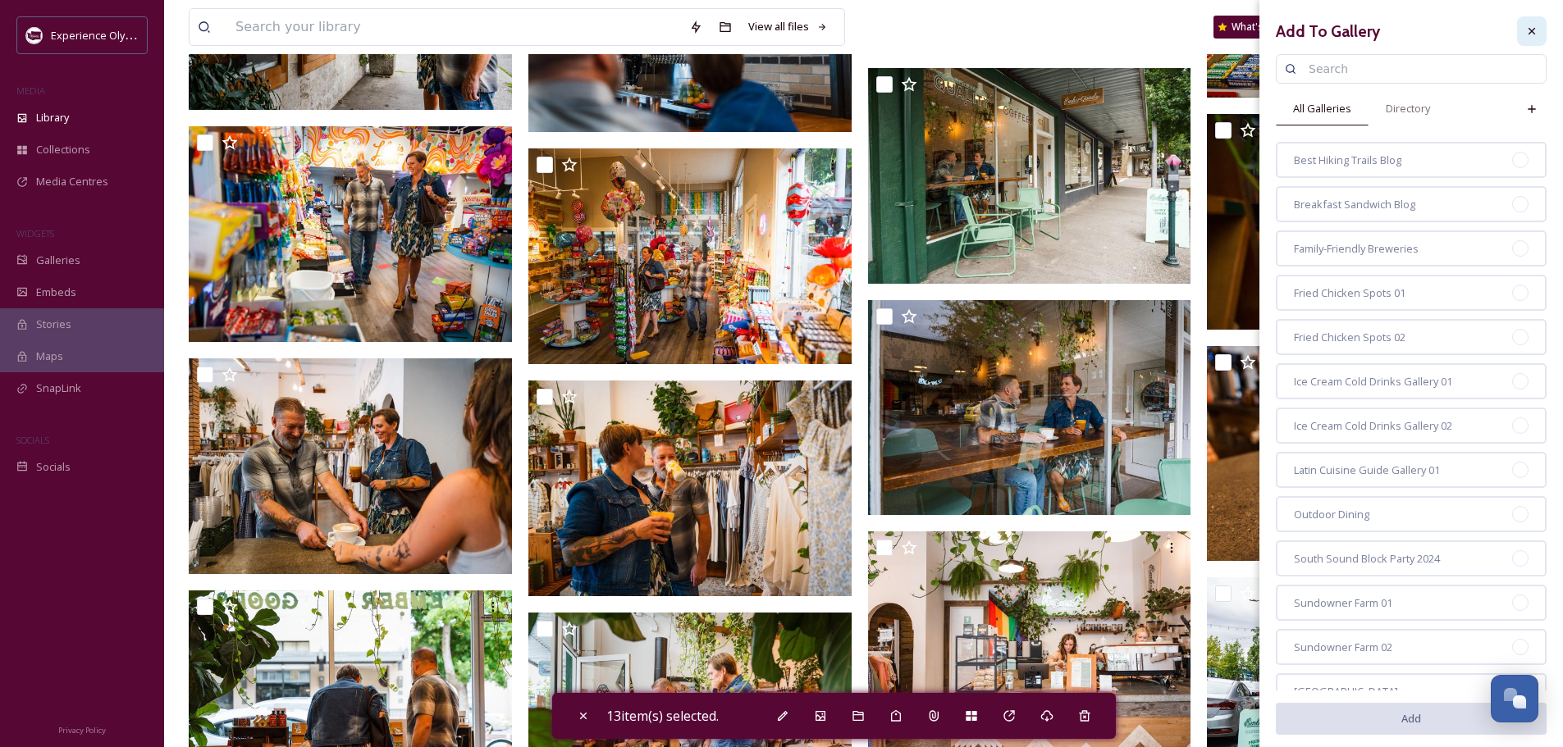
click at [1525, 30] on icon at bounding box center [1531, 31] width 13 height 13
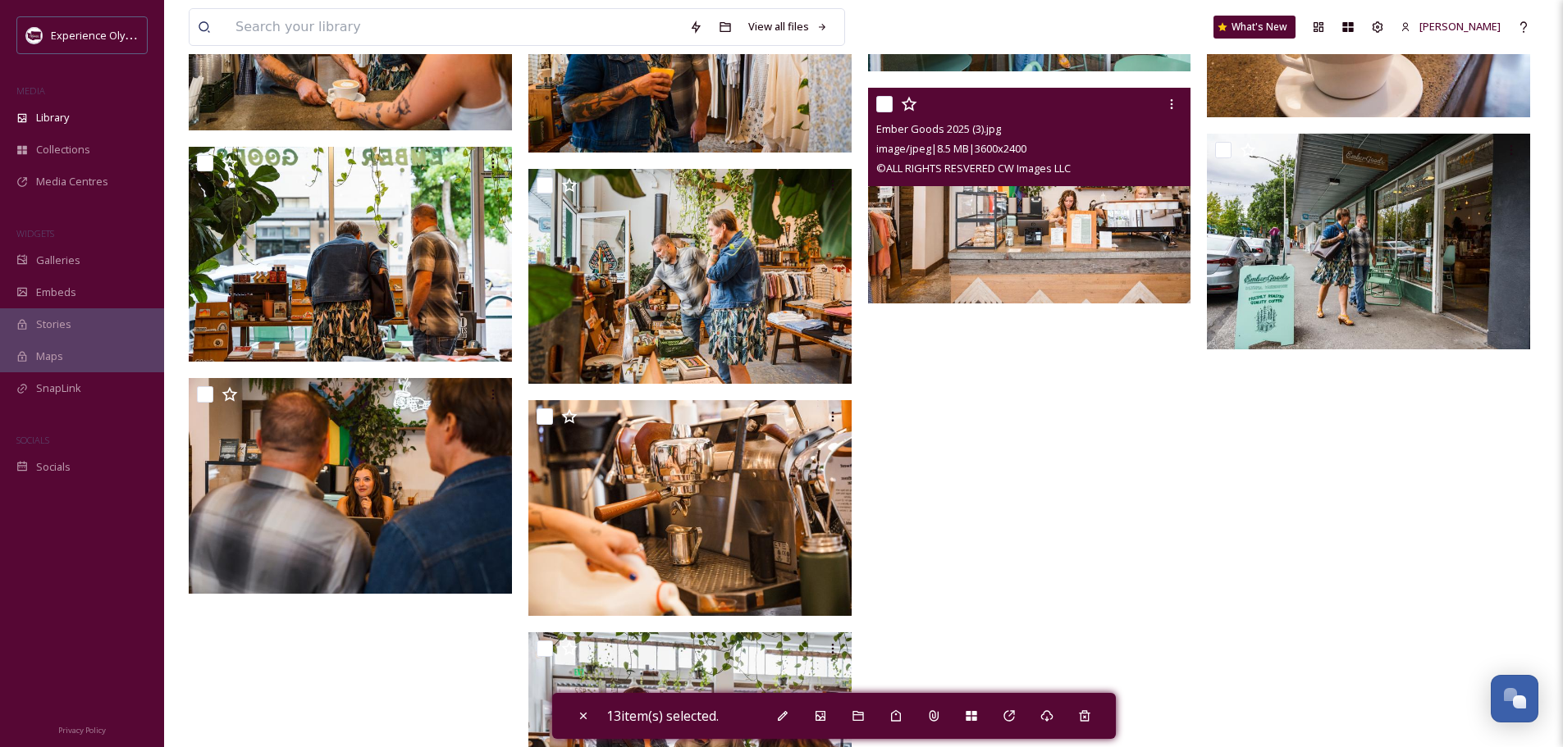
scroll to position [6067, 0]
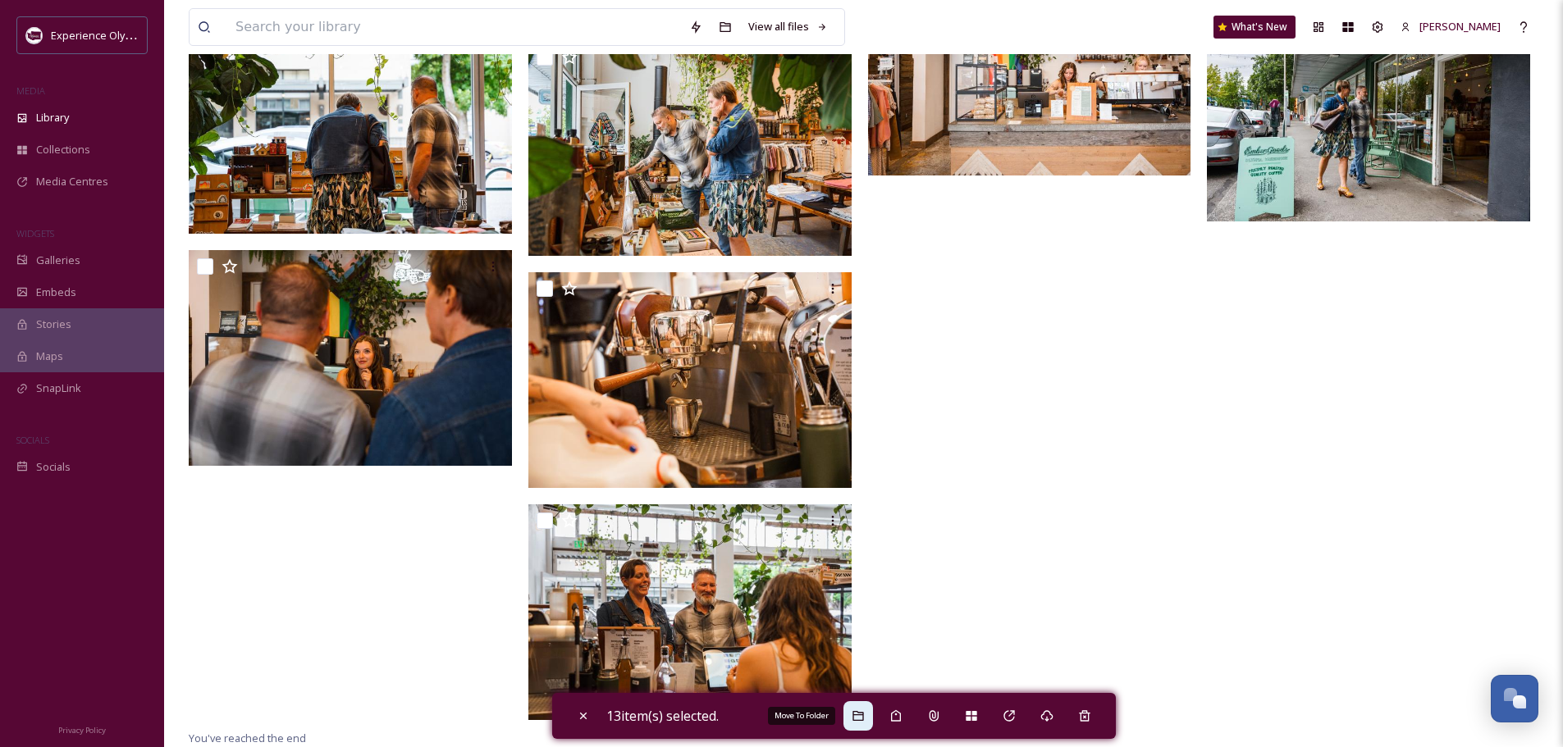
click at [856, 712] on icon at bounding box center [857, 716] width 13 height 13
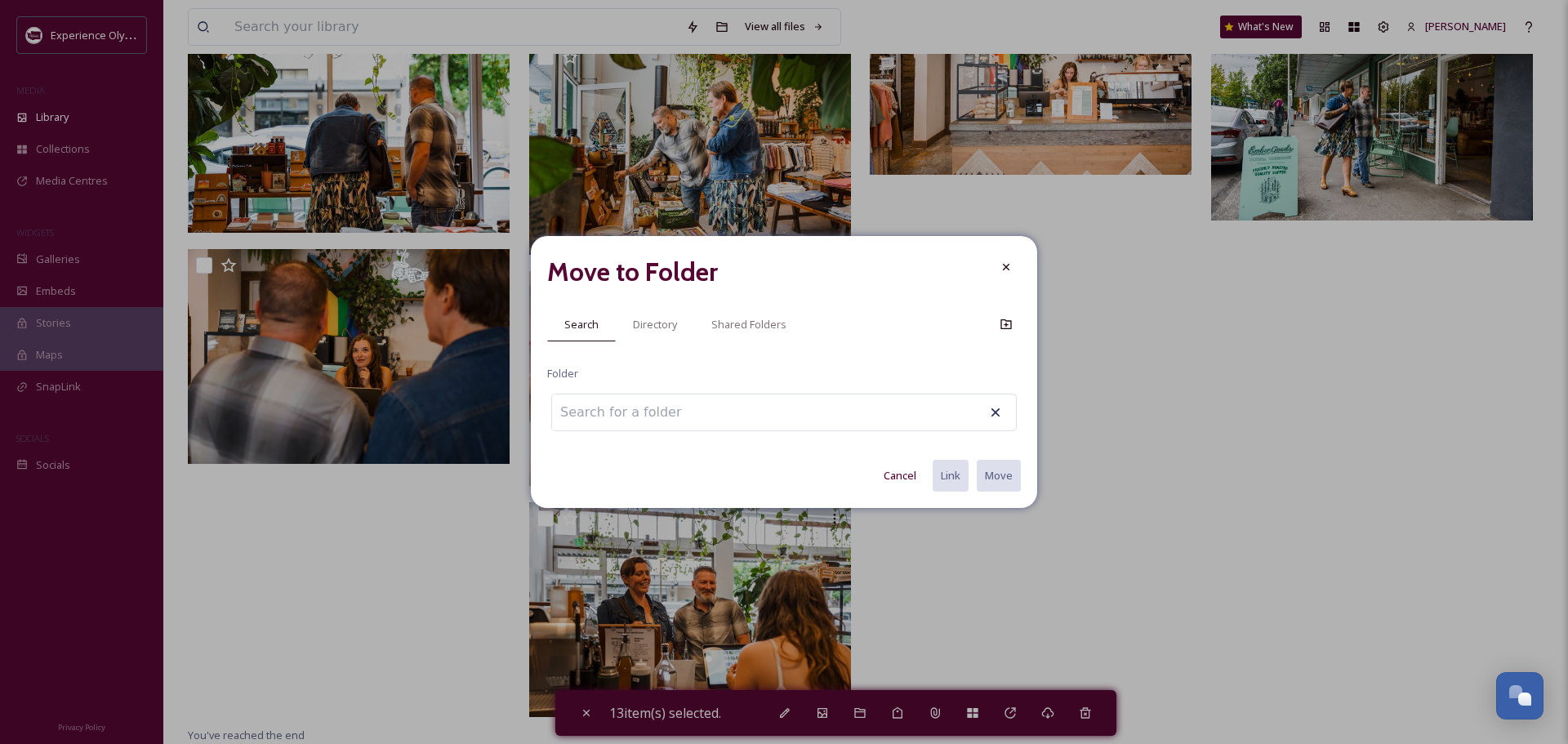
click at [606, 418] on input at bounding box center [641, 412] width 179 height 36
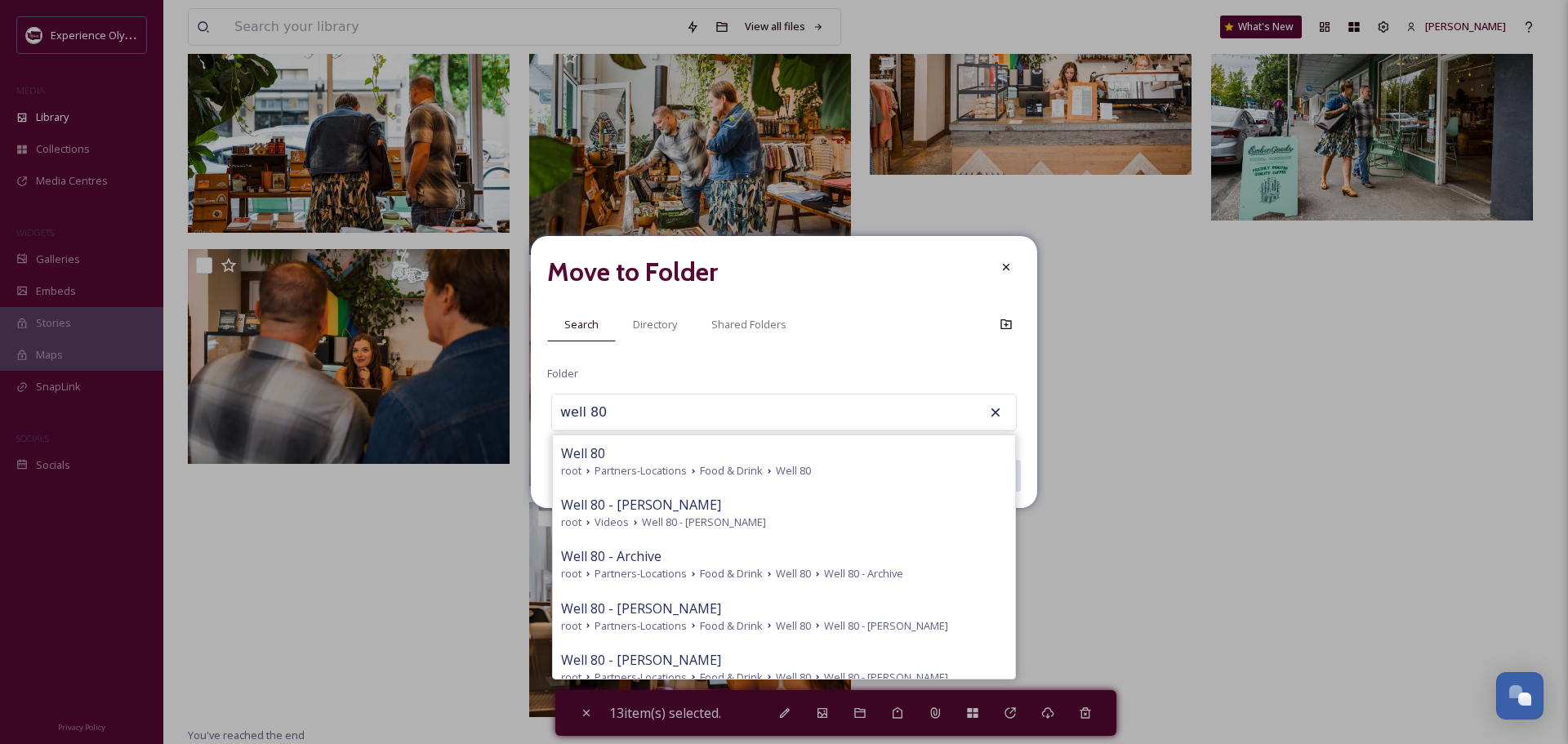
click at [656, 604] on span "Well 80 - [PERSON_NAME]" at bounding box center [641, 609] width 160 height 20
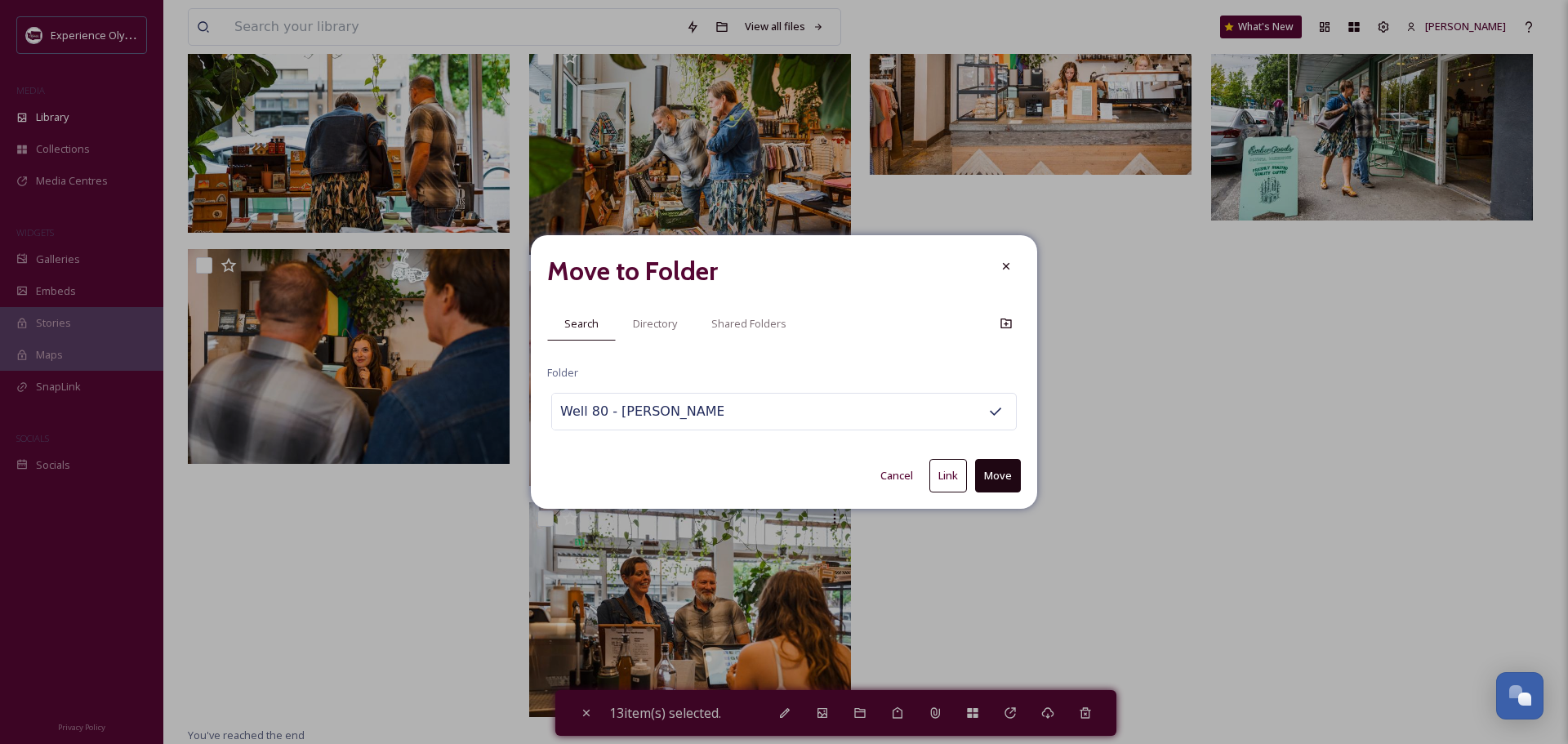
click at [947, 478] on button "Link" at bounding box center [948, 476] width 38 height 34
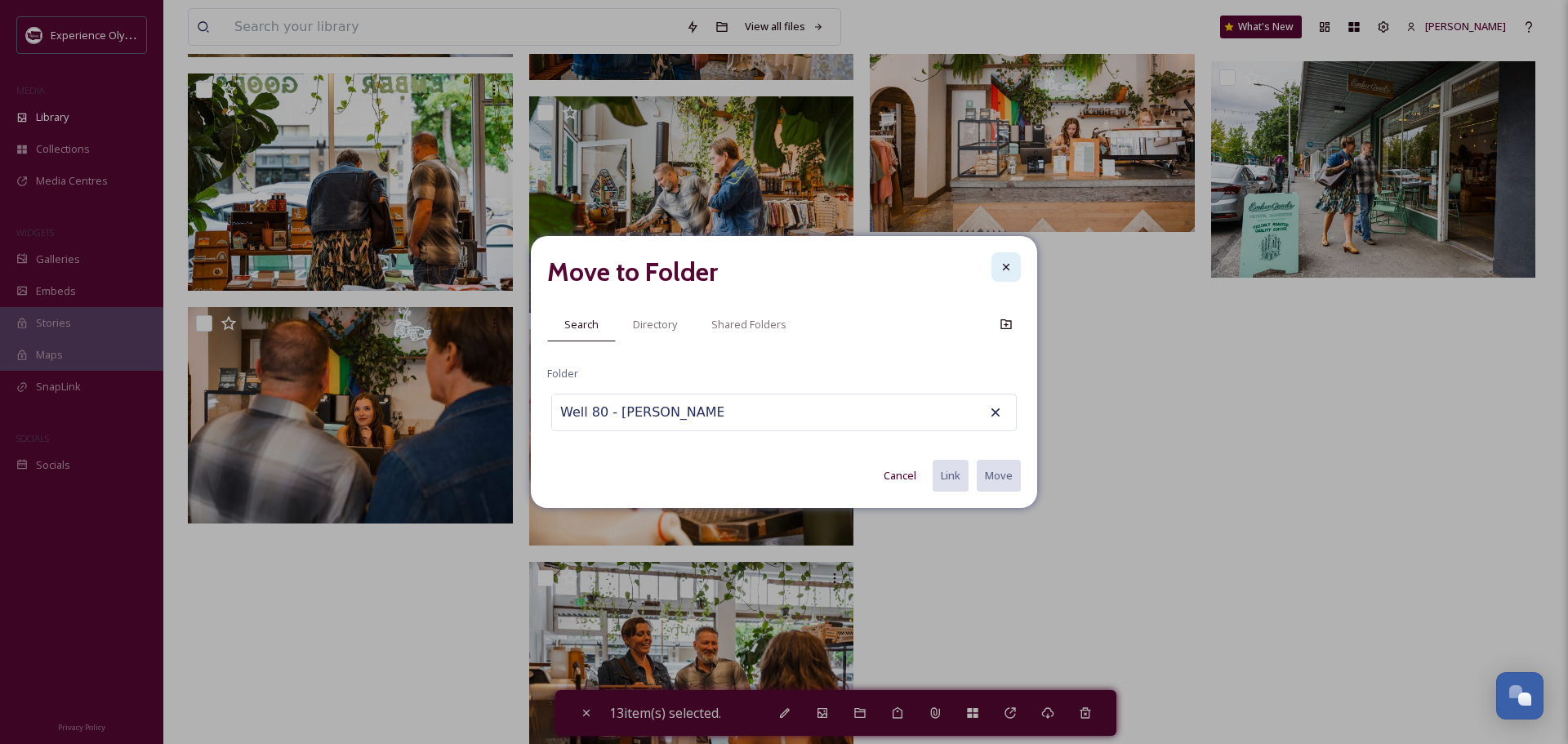
click at [1006, 265] on icon at bounding box center [1006, 267] width 13 height 13
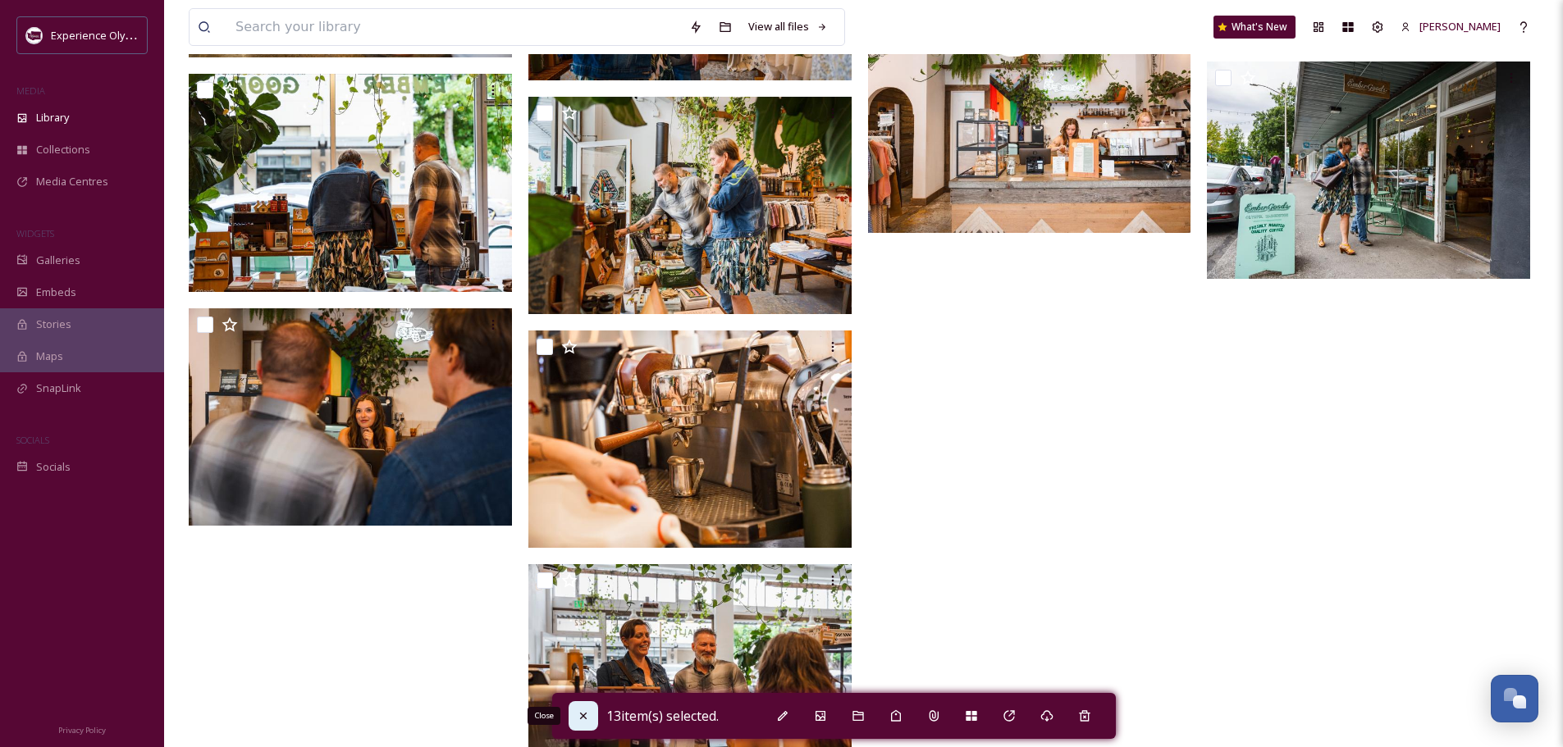
click at [586, 718] on icon at bounding box center [583, 716] width 13 height 13
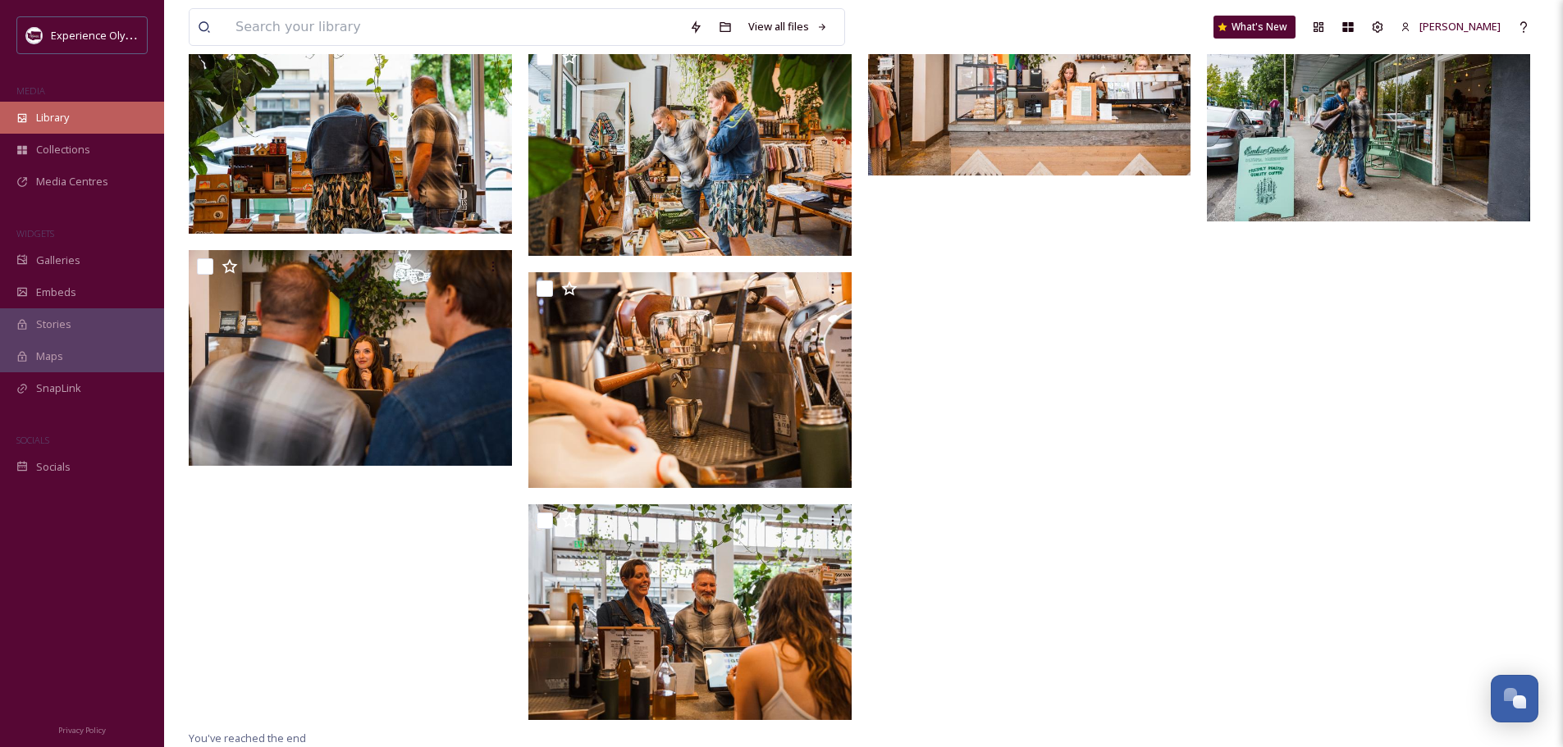
click at [42, 114] on span "Library" at bounding box center [52, 118] width 33 height 16
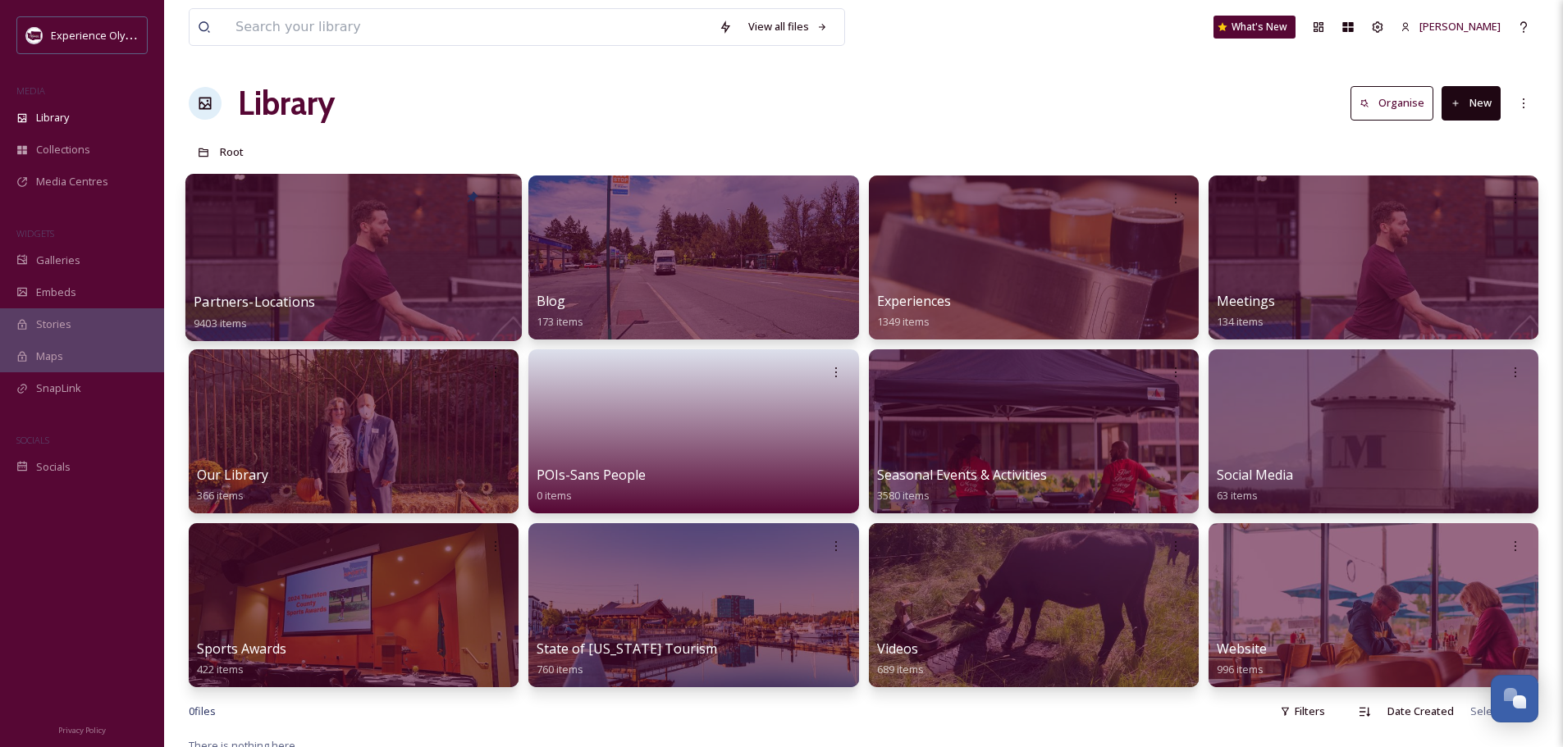
click at [281, 298] on span "Partners-Locations" at bounding box center [254, 302] width 121 height 18
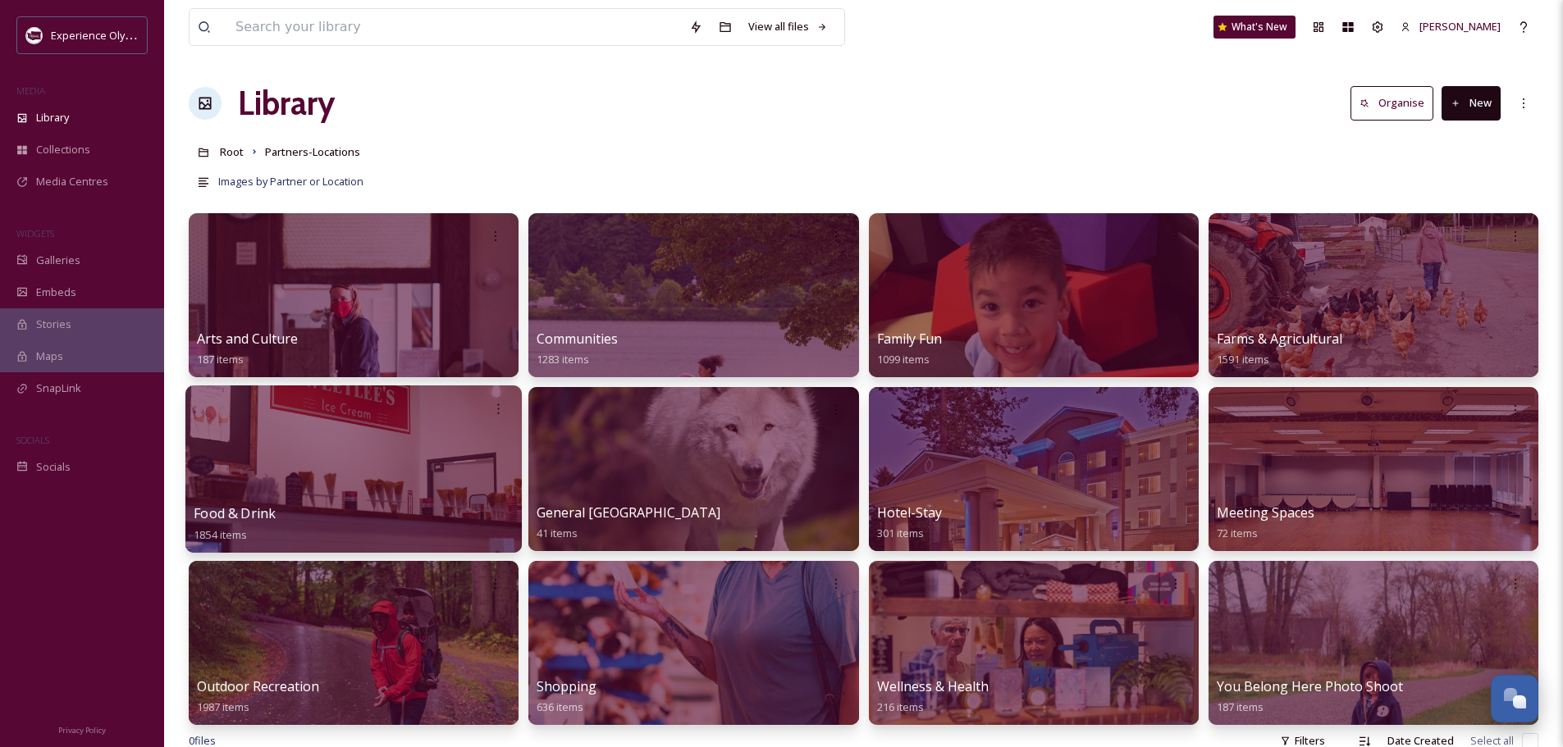
click at [259, 509] on span "Food & Drink" at bounding box center [235, 513] width 82 height 18
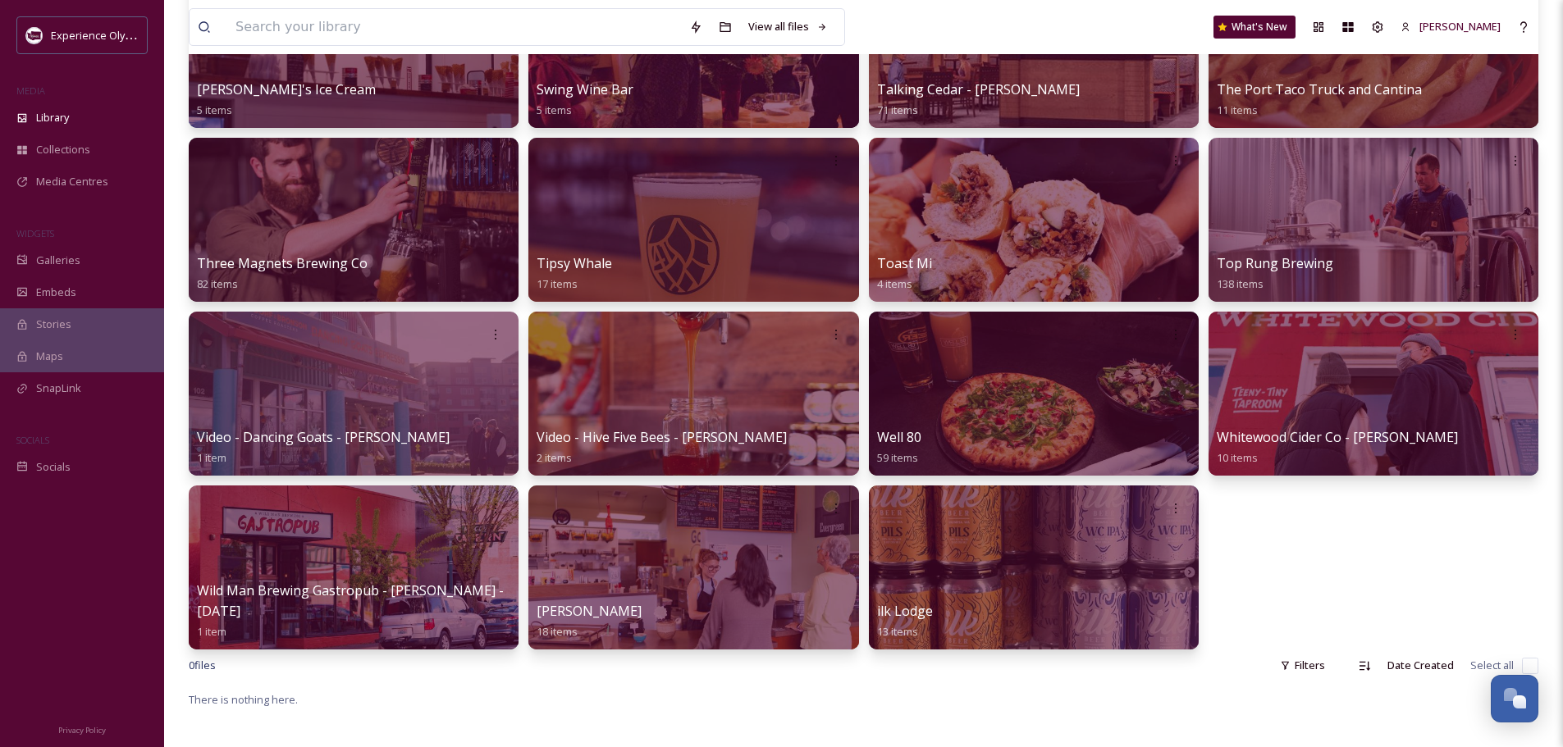
scroll to position [2297, 0]
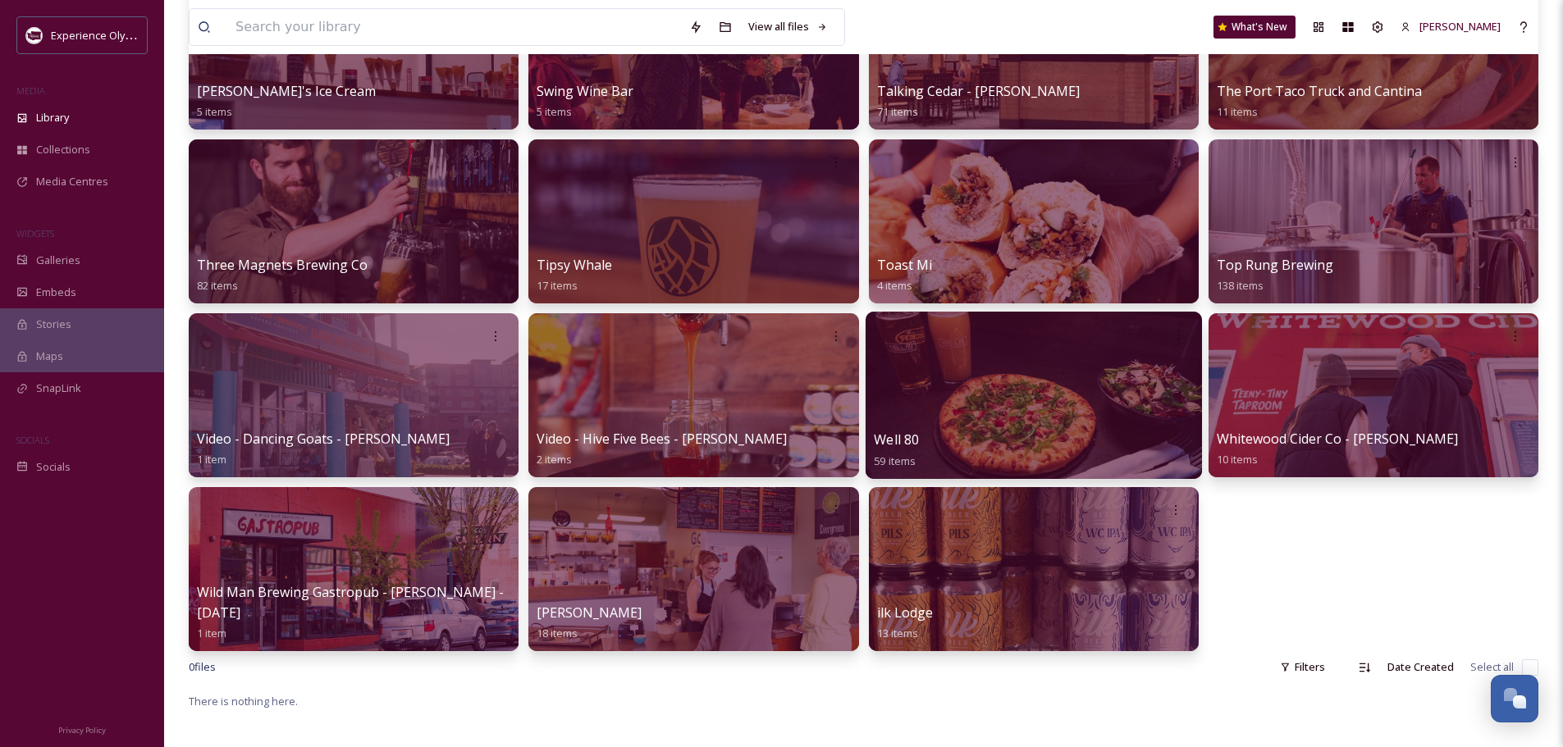
click at [910, 440] on span "Well 80" at bounding box center [896, 440] width 45 height 18
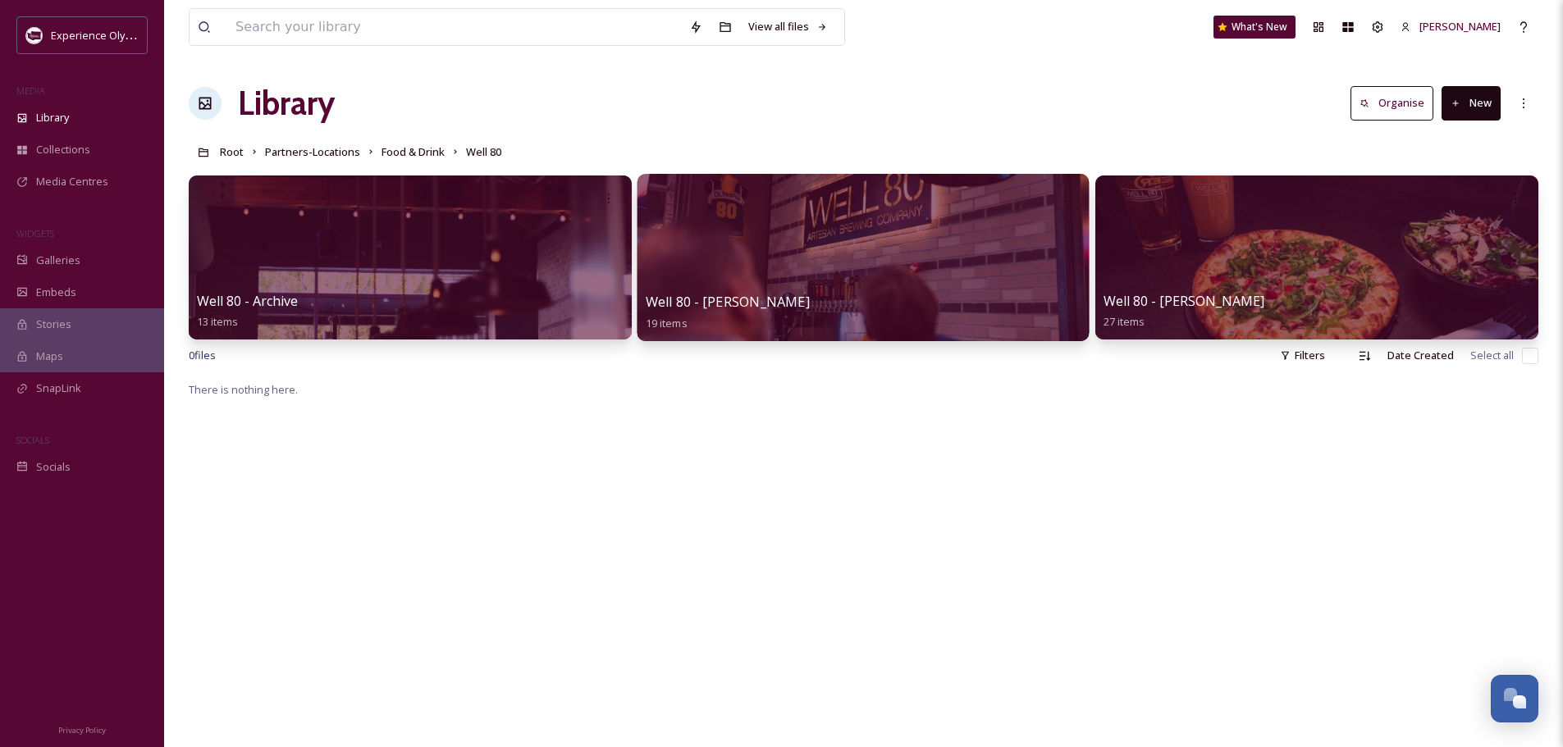
click at [882, 308] on div "Well 80 - C. Waughtel 19 items" at bounding box center [864, 312] width 436 height 41
click at [765, 304] on span "Well 80 - [PERSON_NAME]" at bounding box center [728, 302] width 164 height 18
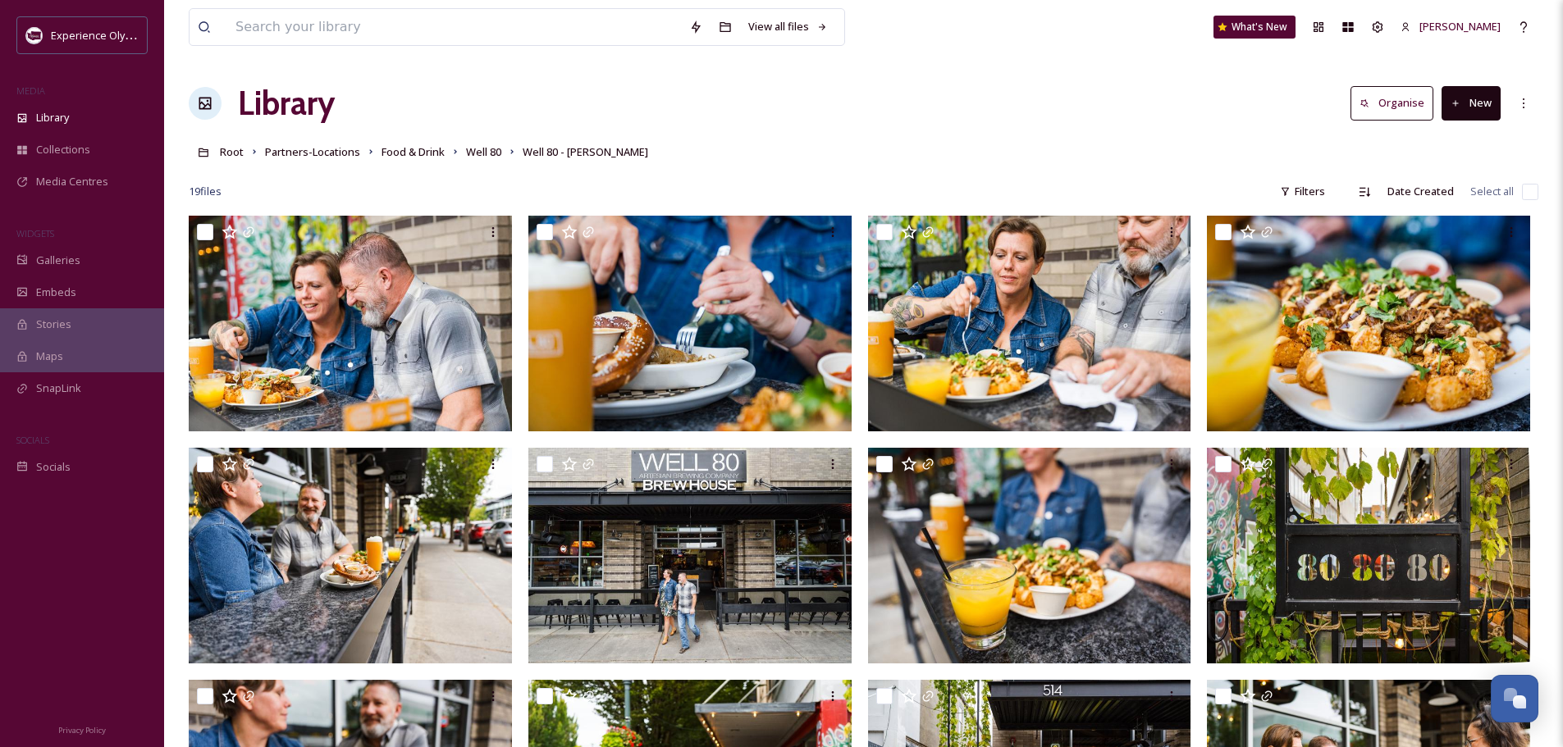
click at [1526, 192] on input "checkbox" at bounding box center [1530, 192] width 16 height 16
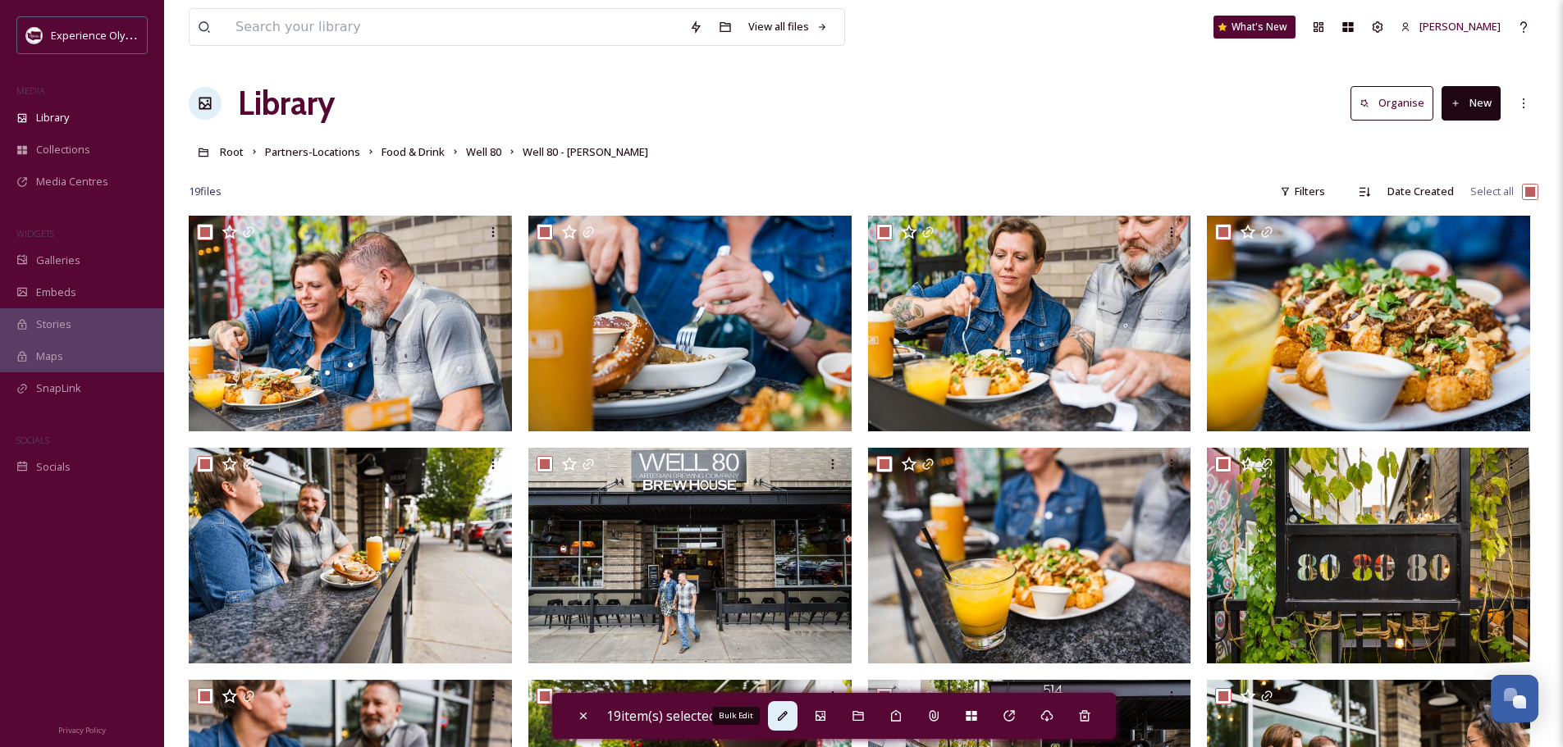
click at [781, 716] on icon at bounding box center [782, 716] width 13 height 13
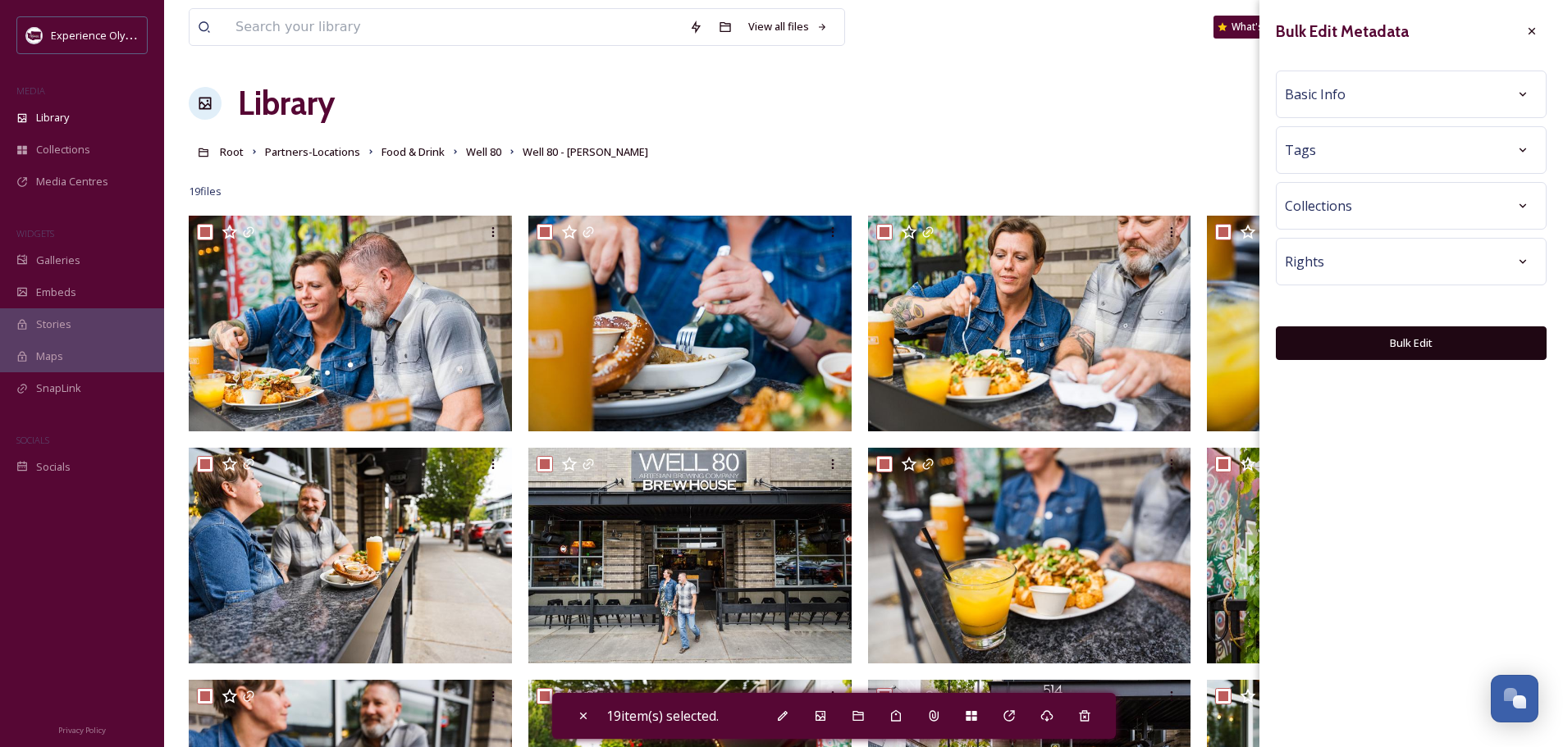
click at [1372, 112] on div "Basic Info" at bounding box center [1410, 95] width 271 height 48
click at [1370, 97] on div "Basic Info" at bounding box center [1410, 95] width 253 height 30
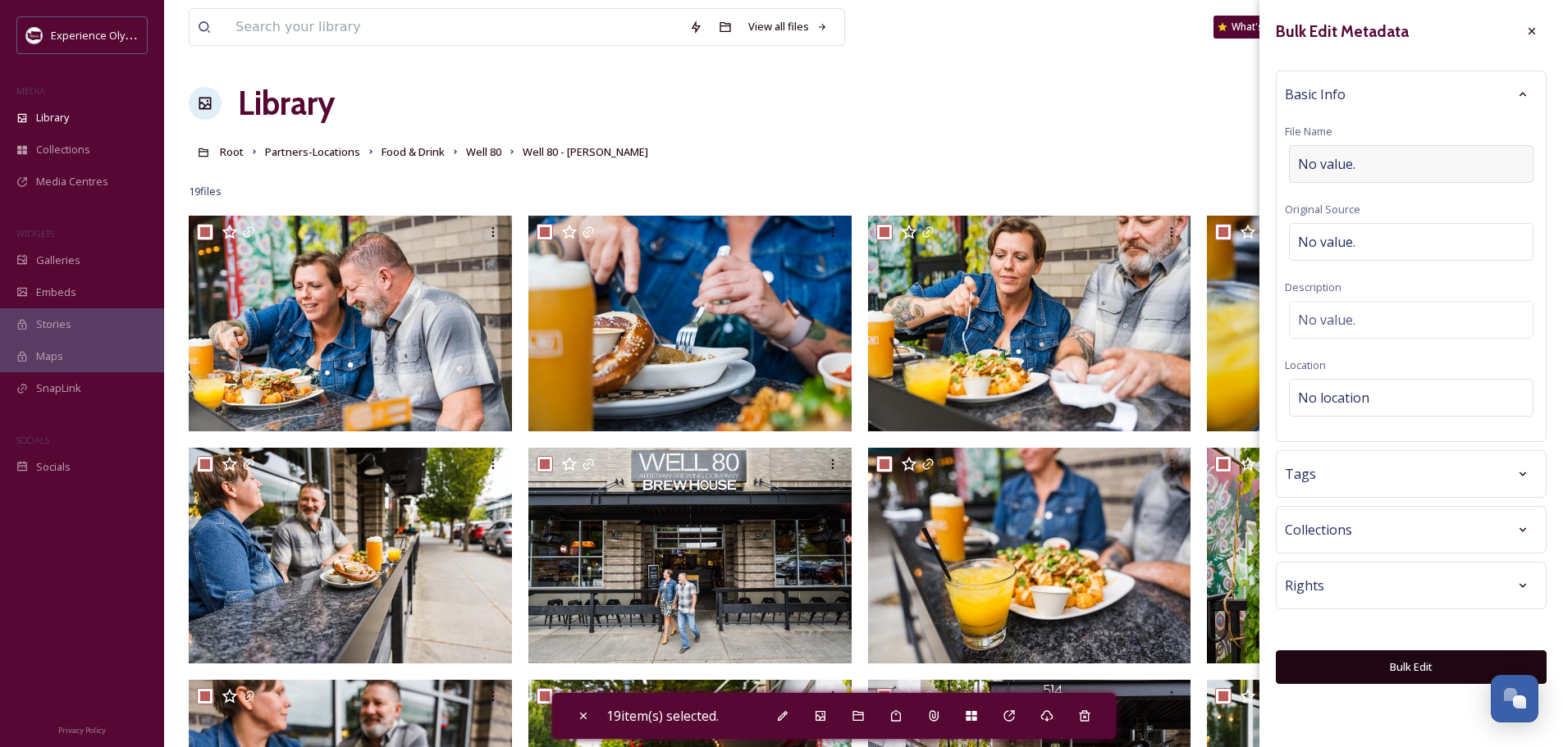
click at [1310, 158] on span "No value." at bounding box center [1326, 164] width 57 height 20
click at [1330, 392] on span "No location" at bounding box center [1333, 398] width 71 height 20
click at [1323, 403] on input at bounding box center [1410, 398] width 243 height 36
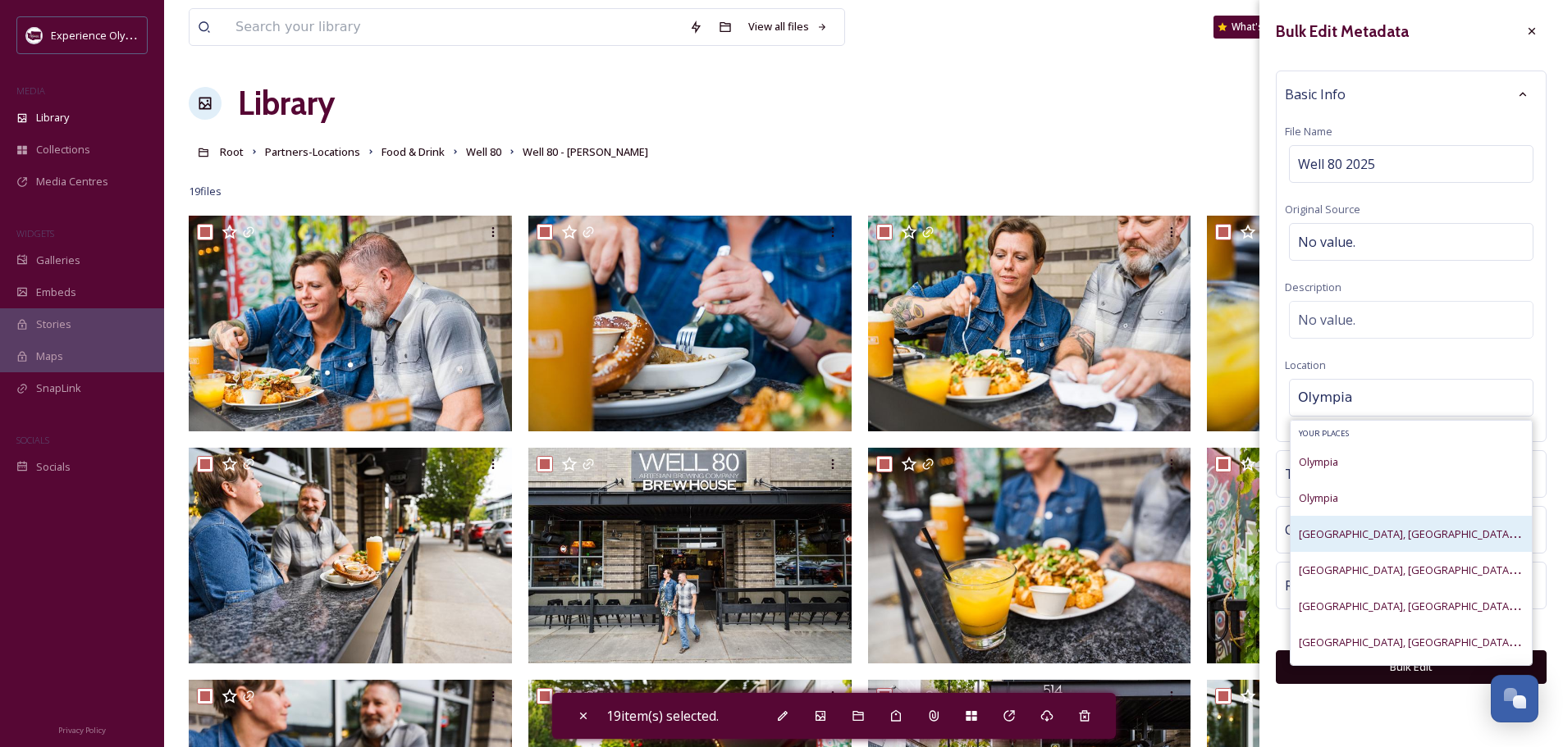
click at [1325, 541] on span "Olympia Downtown, Olympia, Washington, United States" at bounding box center [1489, 534] width 383 height 16
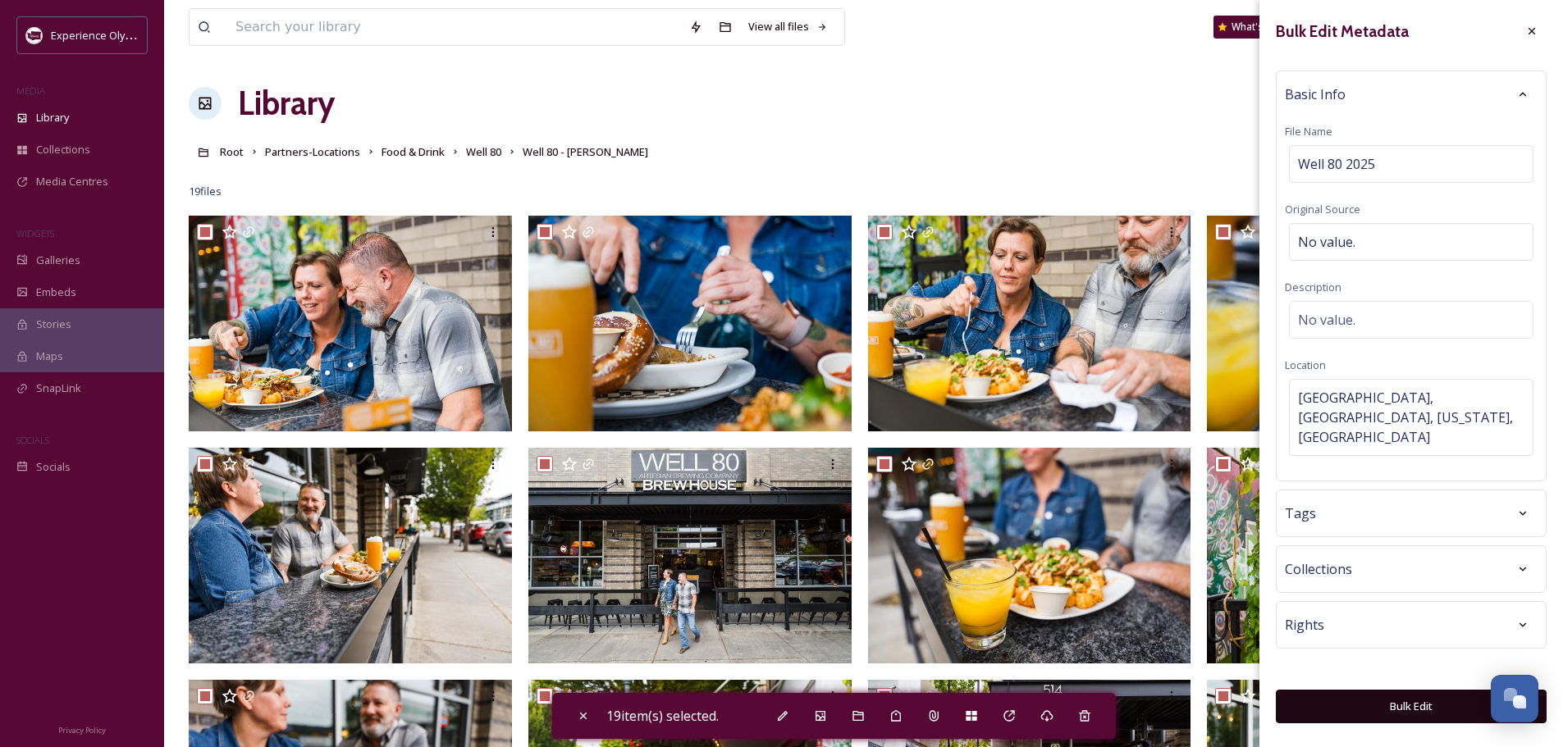
click at [1310, 504] on span "Tags" at bounding box center [1299, 514] width 31 height 20
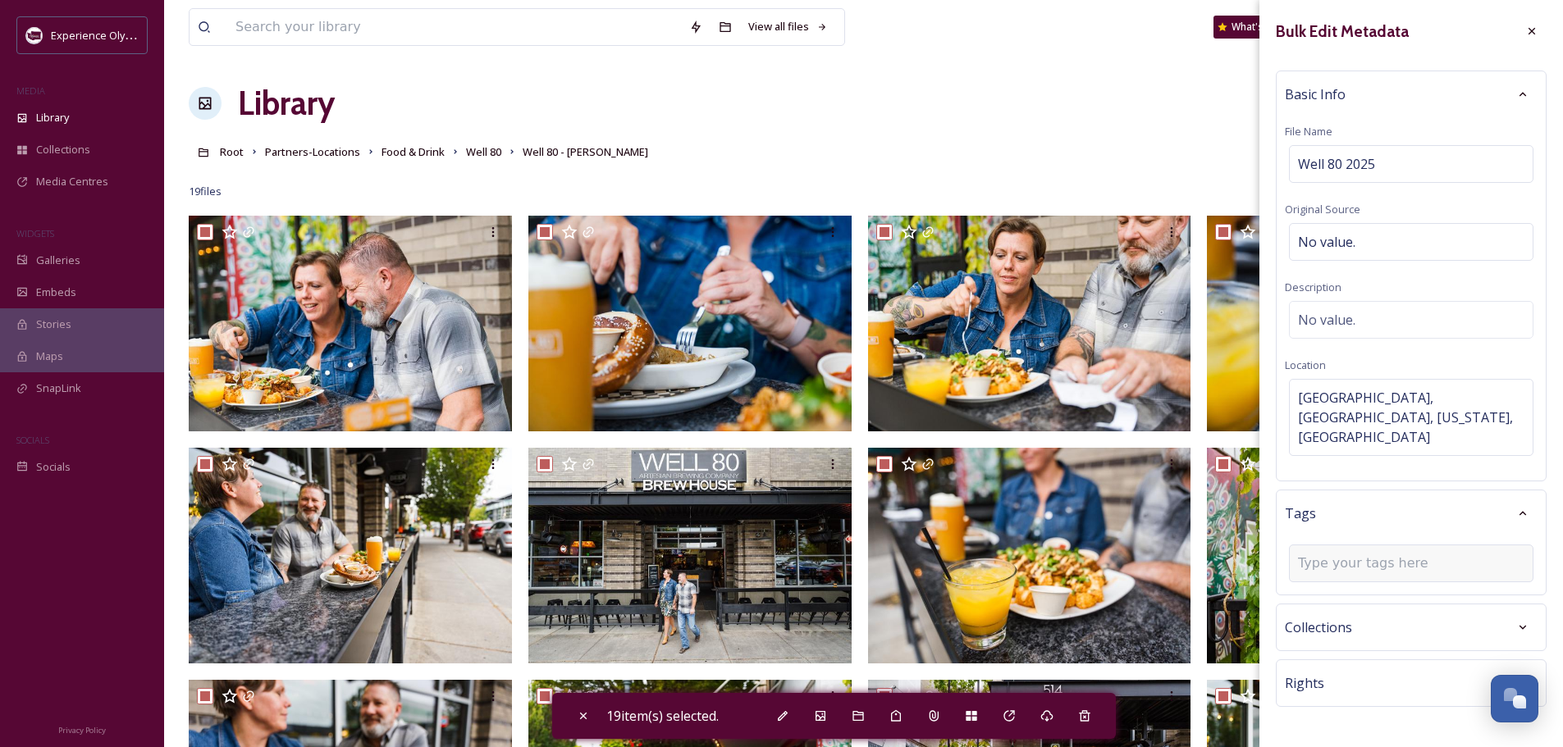
click at [1299, 554] on input at bounding box center [1380, 564] width 164 height 20
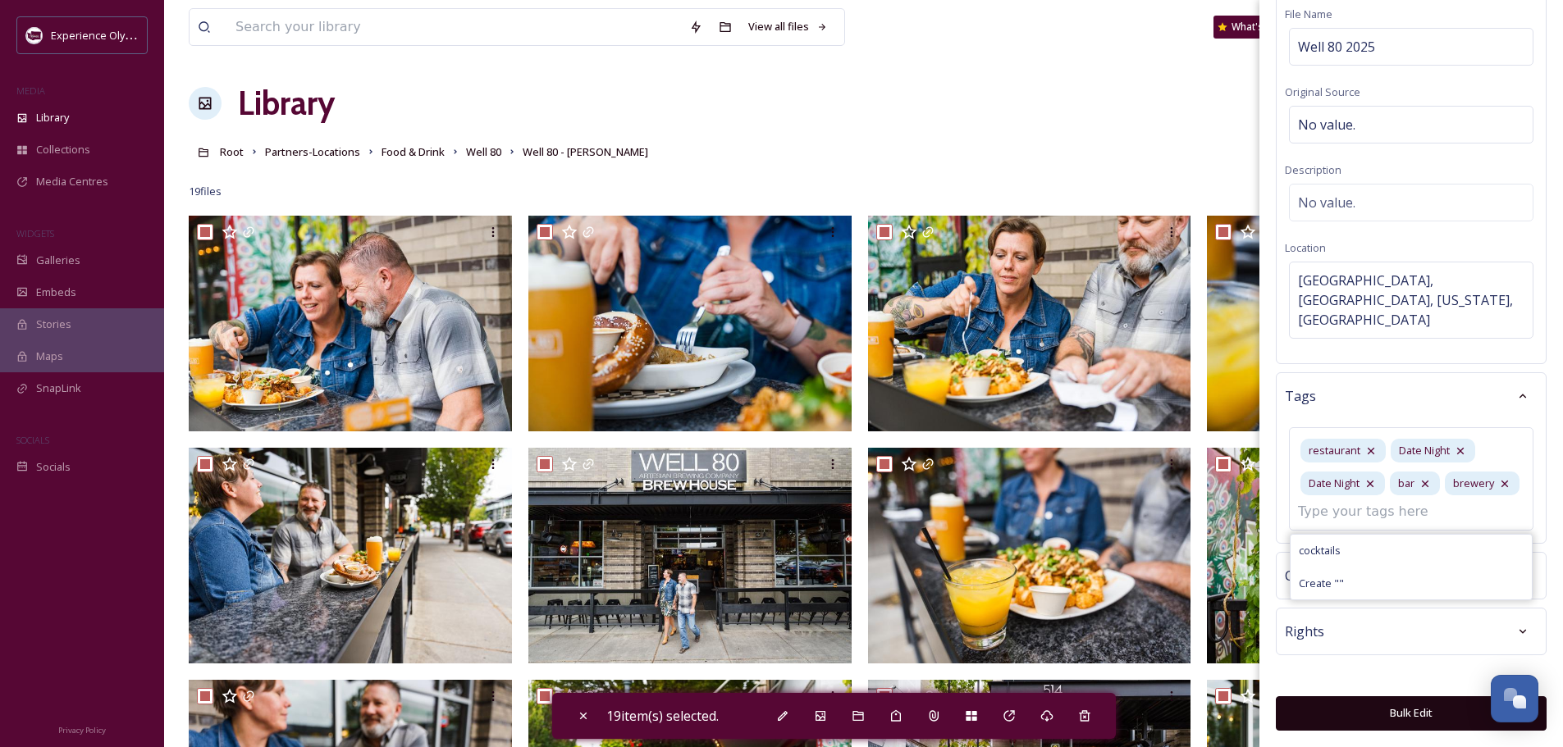
scroll to position [72, 0]
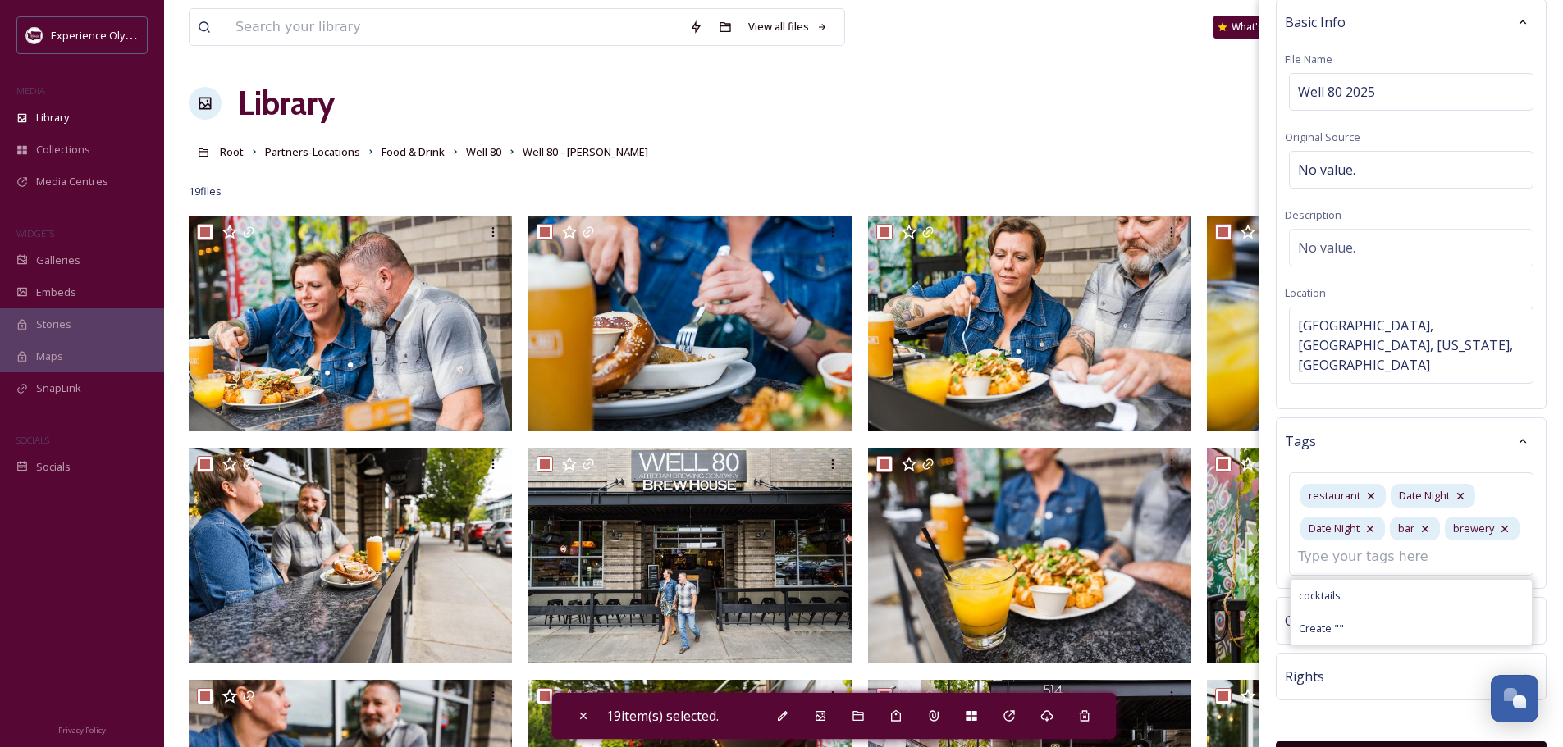
click at [1388, 741] on button "Bulk Edit" at bounding box center [1410, 758] width 271 height 34
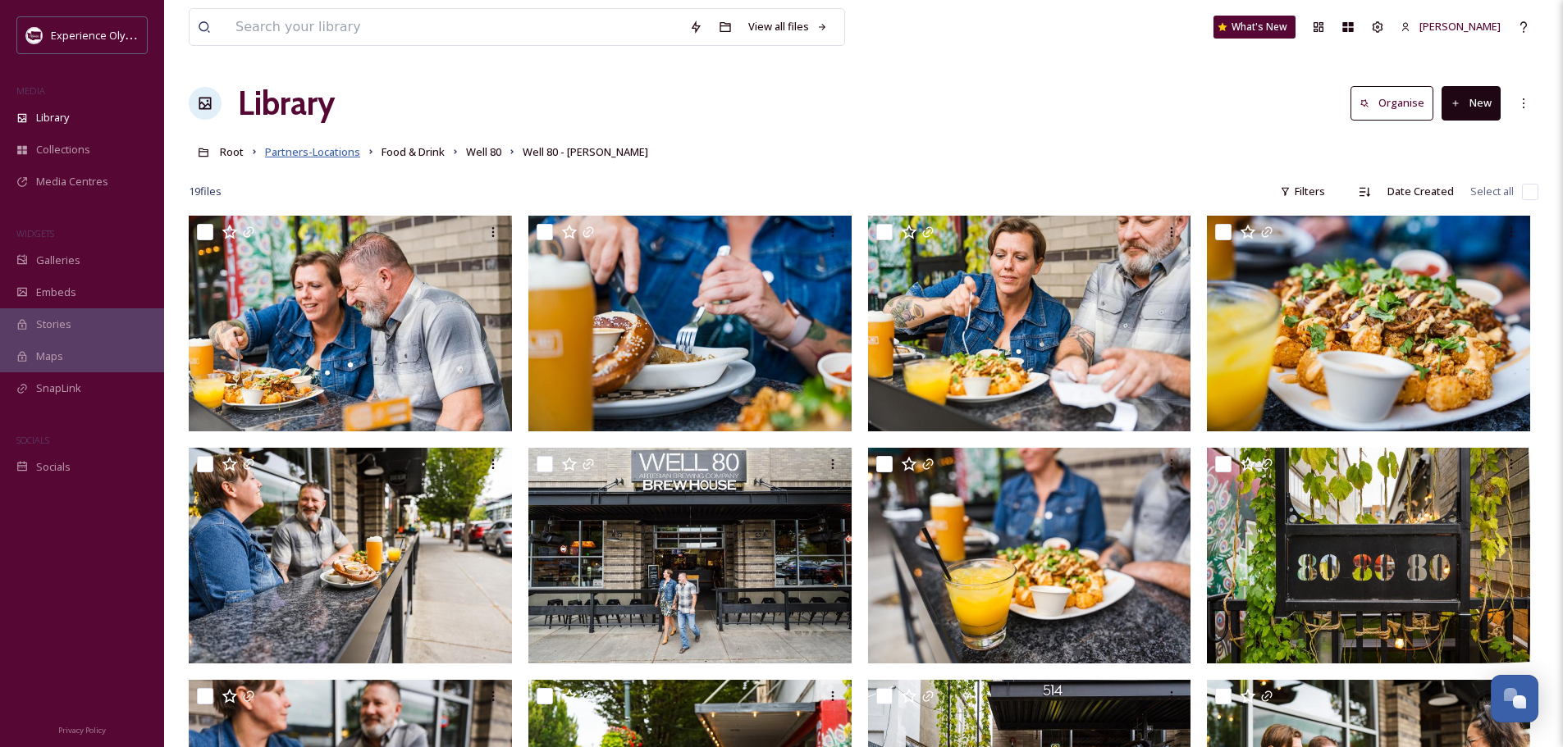
click at [318, 152] on span "Partners-Locations" at bounding box center [312, 151] width 95 height 15
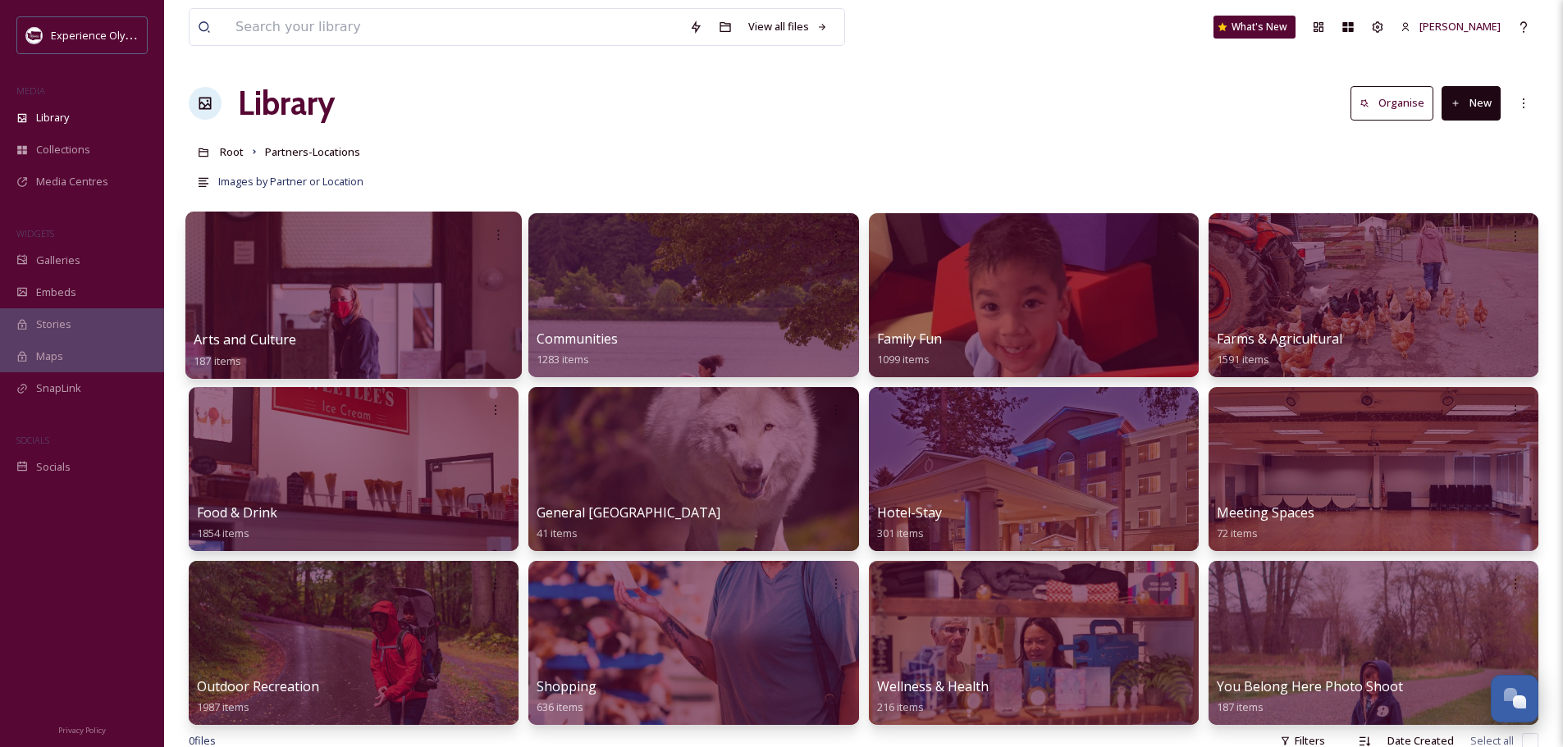
click at [258, 334] on span "Arts and Culture" at bounding box center [245, 340] width 103 height 18
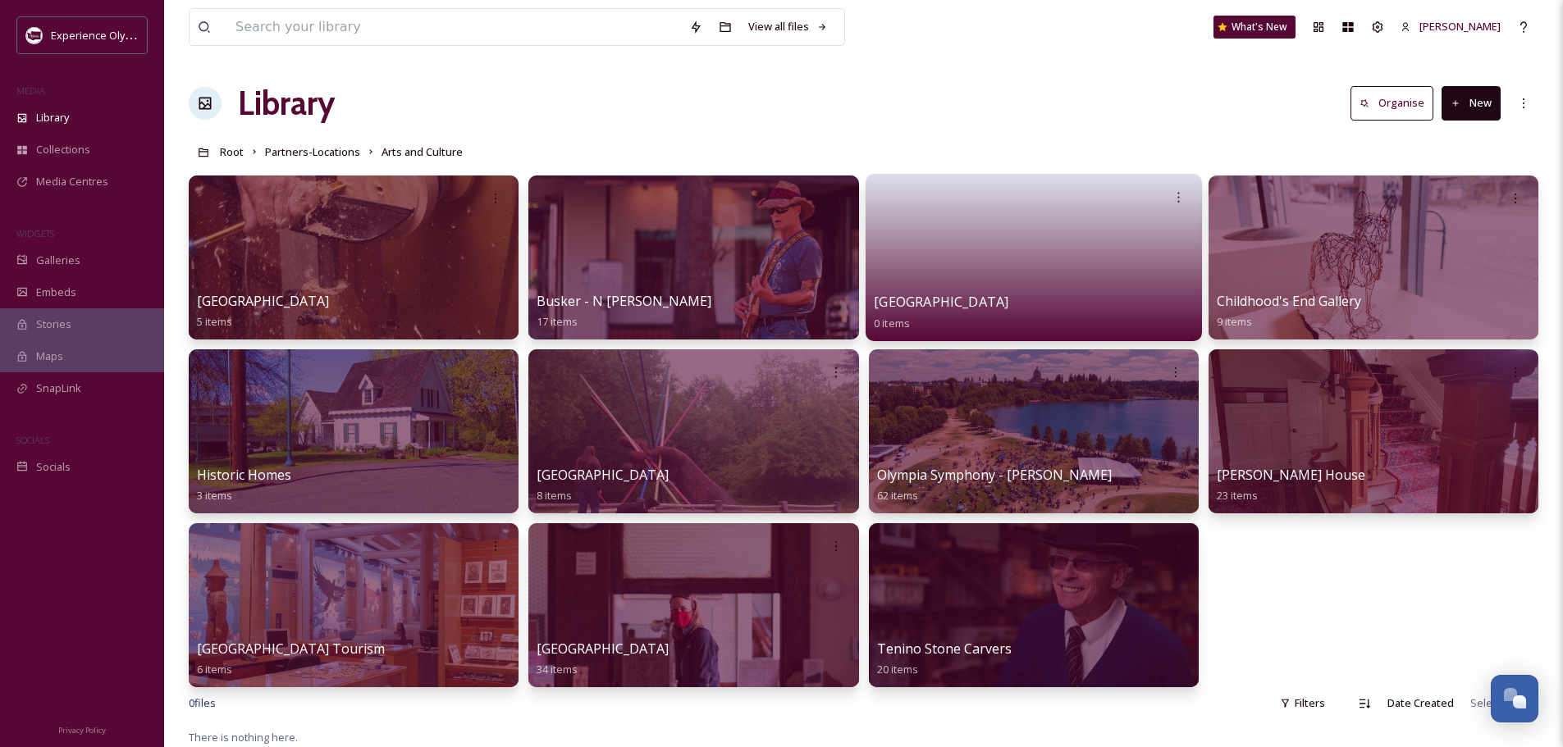
click at [1067, 295] on div "Capitol Theater 0 items" at bounding box center [1034, 312] width 320 height 41
click at [1043, 279] on link at bounding box center [1034, 252] width 320 height 80
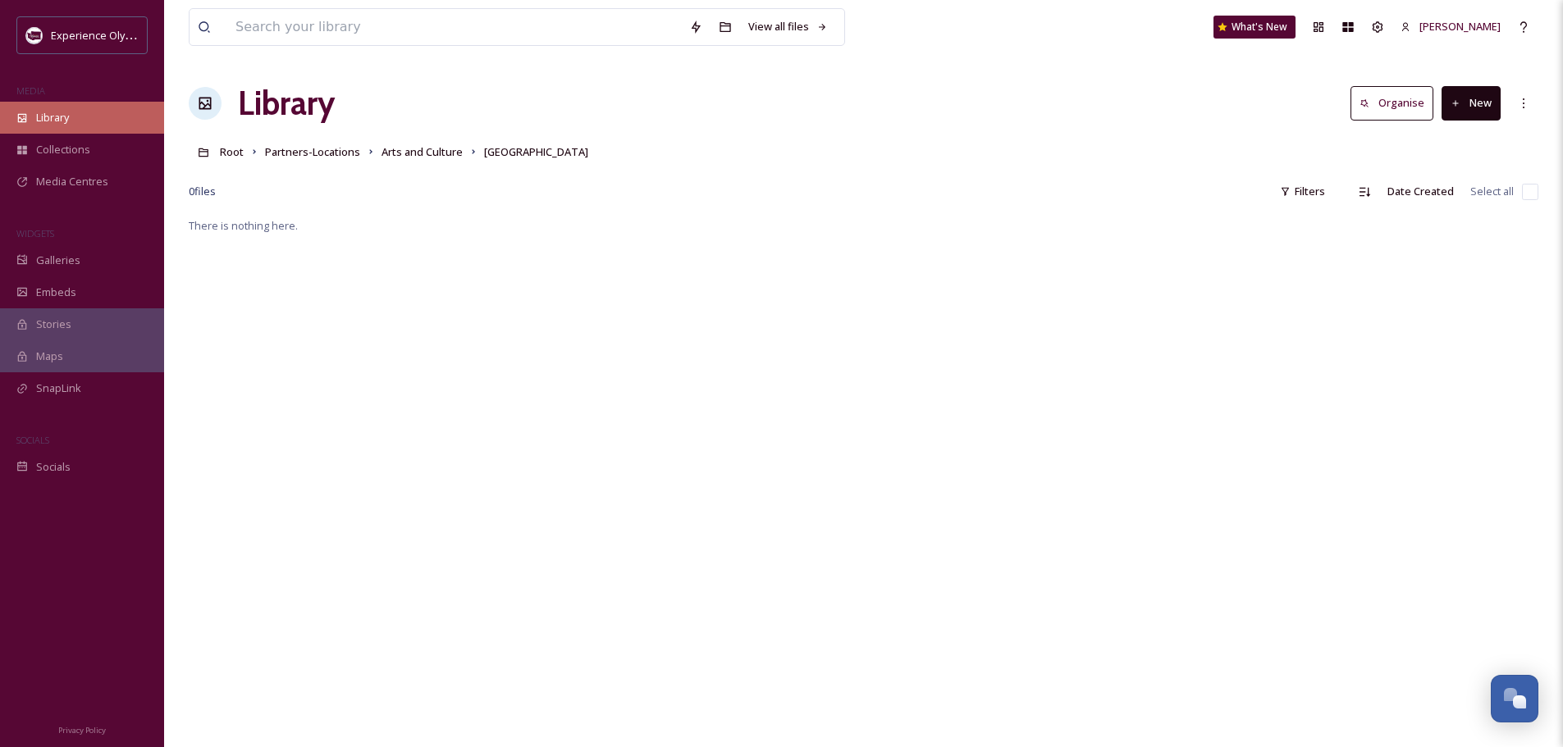
click at [42, 114] on span "Library" at bounding box center [52, 118] width 33 height 16
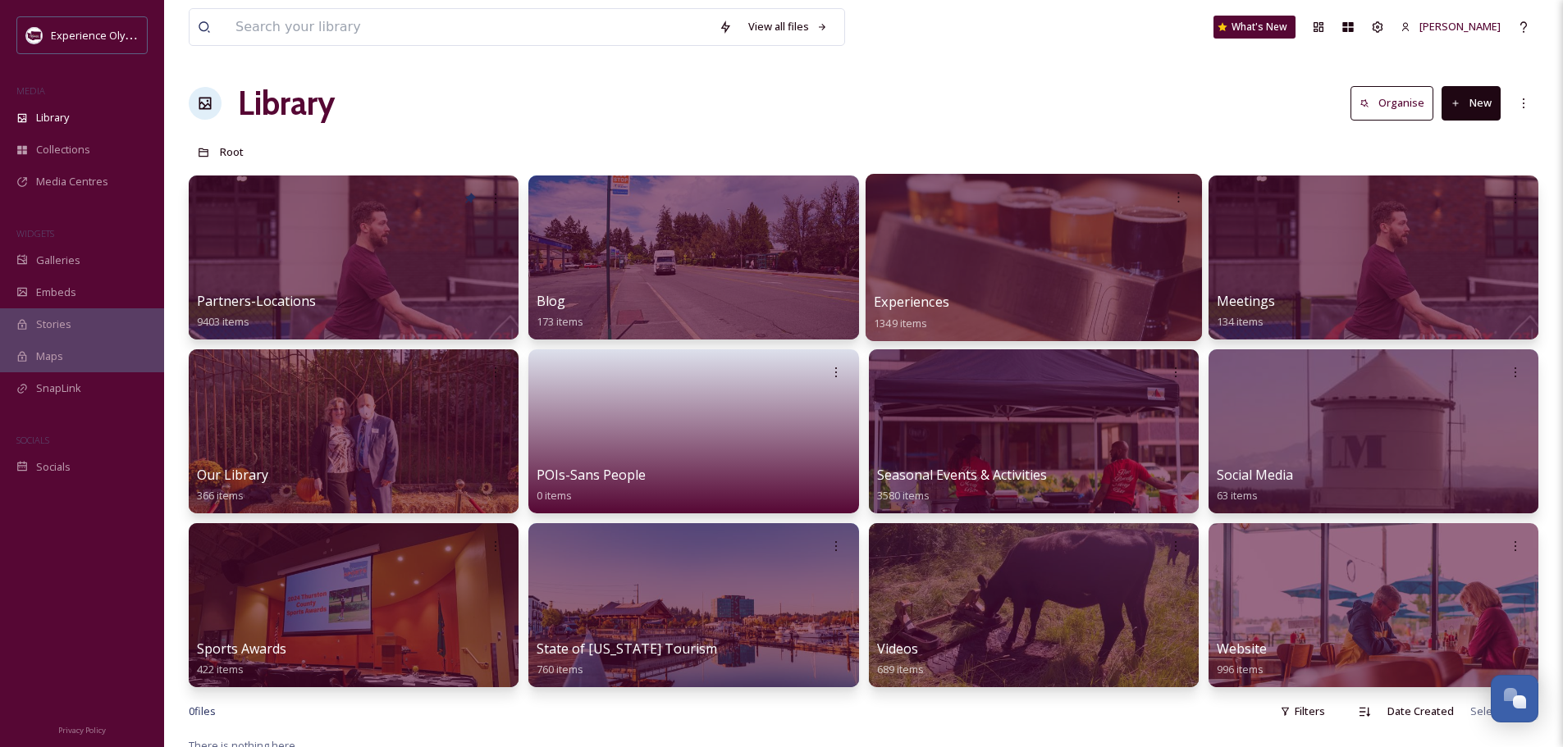
click at [924, 297] on span "Experiences" at bounding box center [911, 302] width 75 height 18
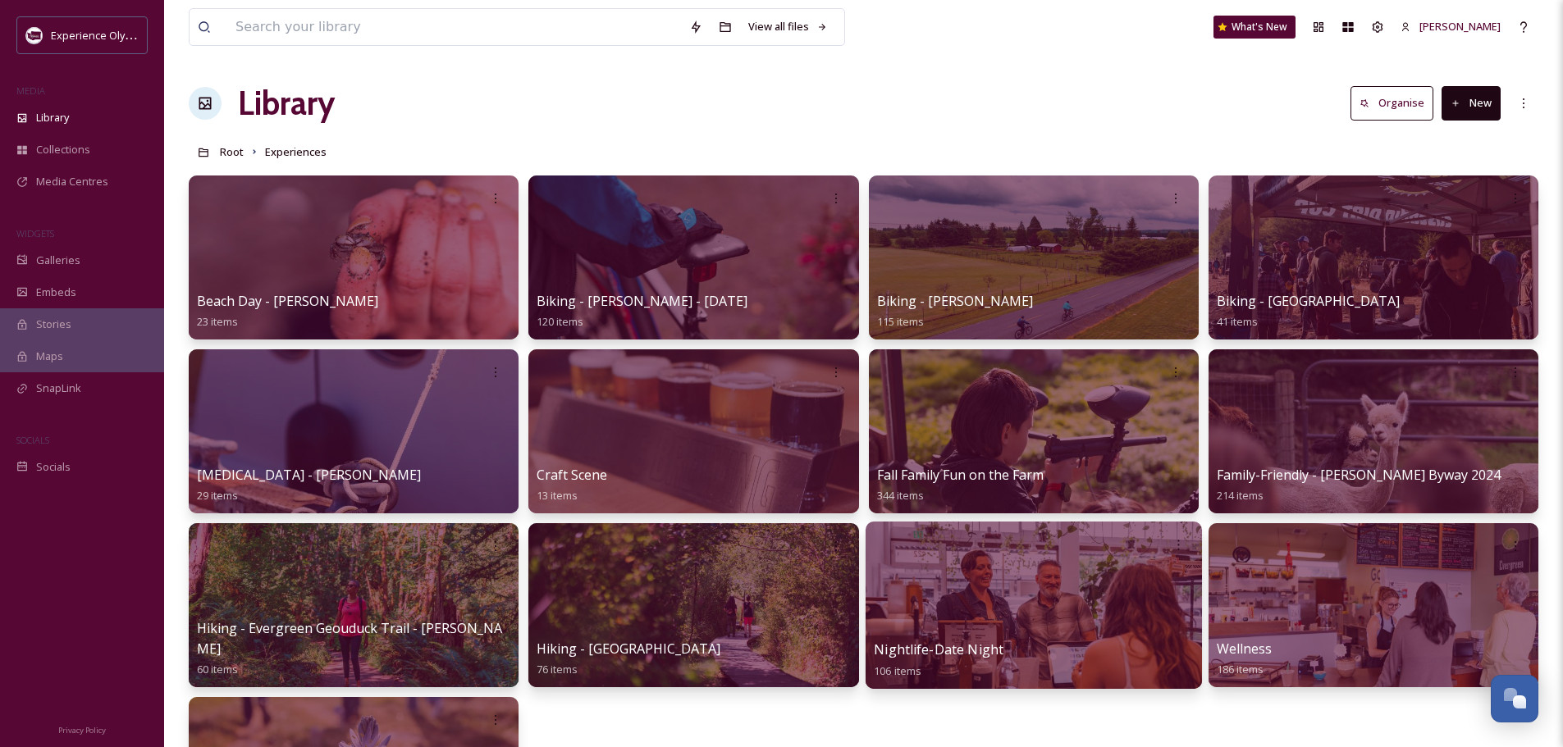
click at [922, 650] on span "Nightlife-Date Night" at bounding box center [939, 650] width 130 height 18
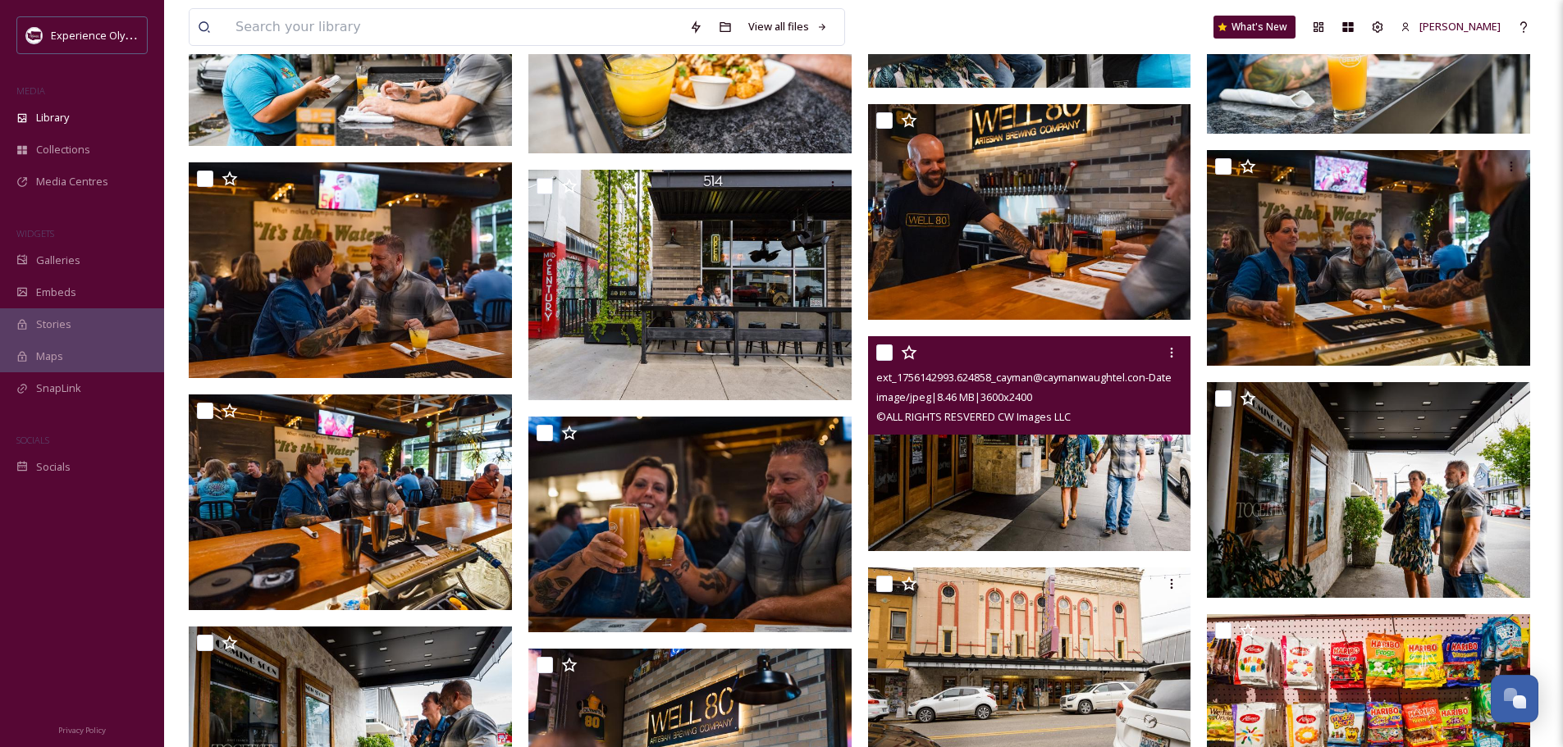
scroll to position [4839, 0]
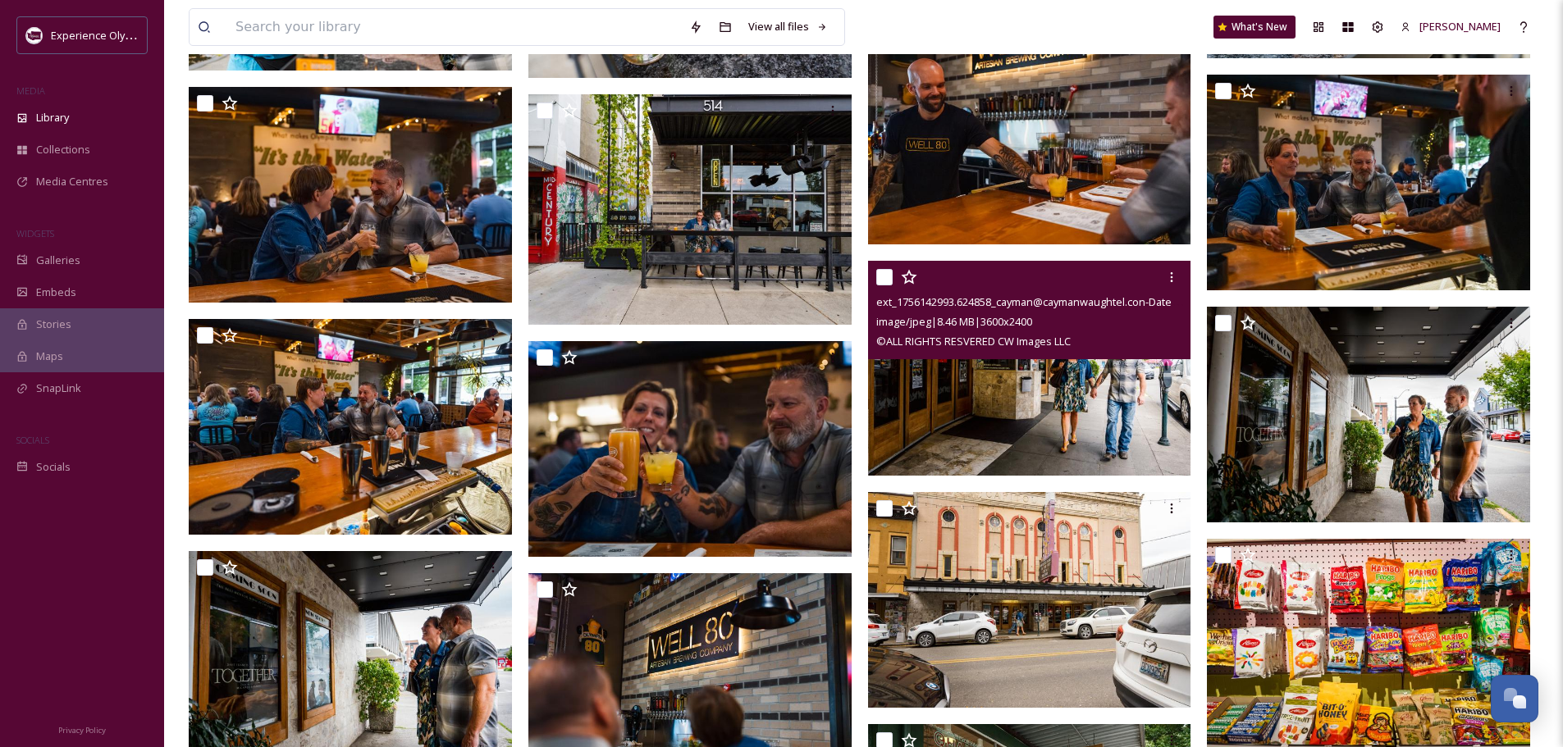
click at [886, 276] on input "checkbox" at bounding box center [884, 277] width 16 height 16
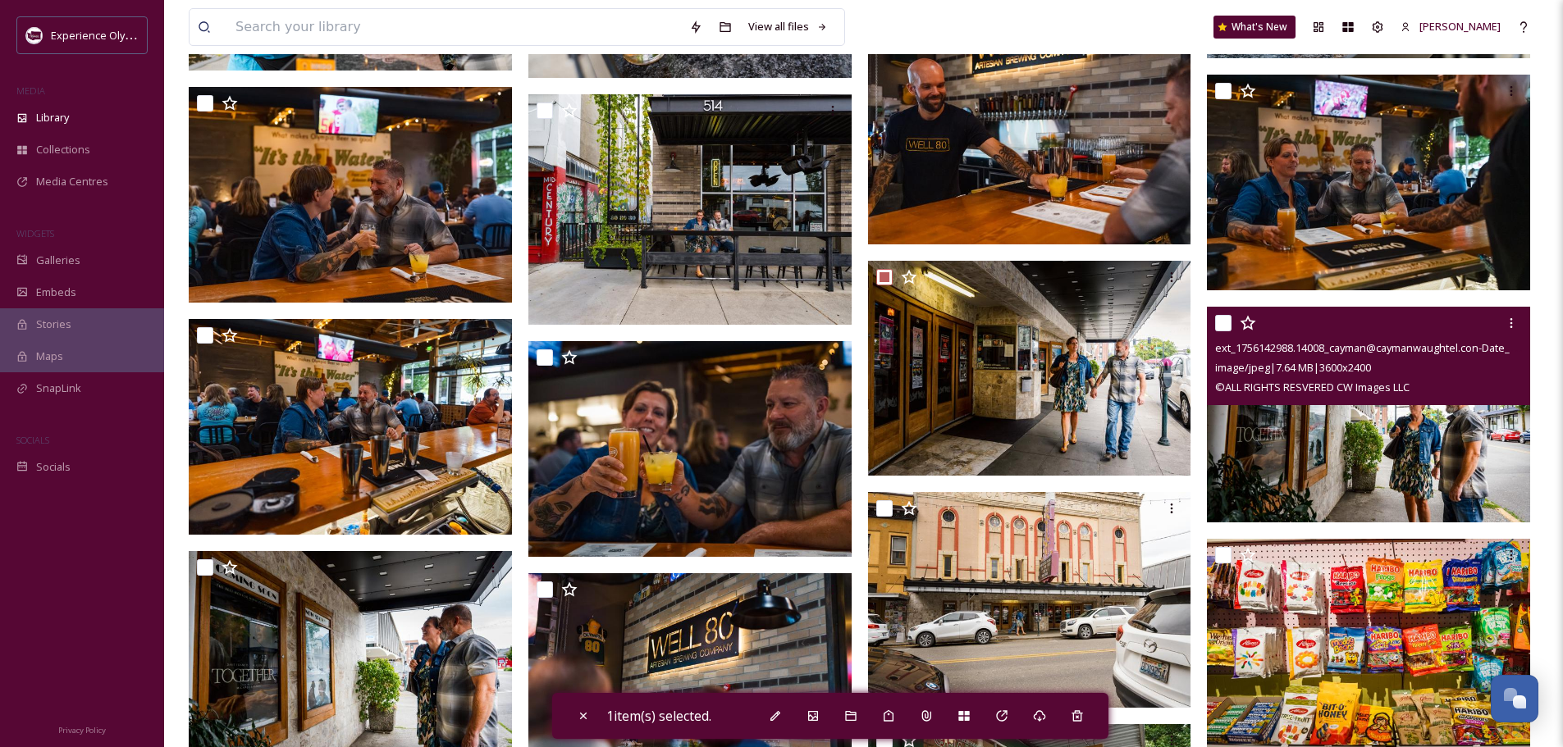
click at [1222, 317] on input "checkbox" at bounding box center [1223, 323] width 16 height 16
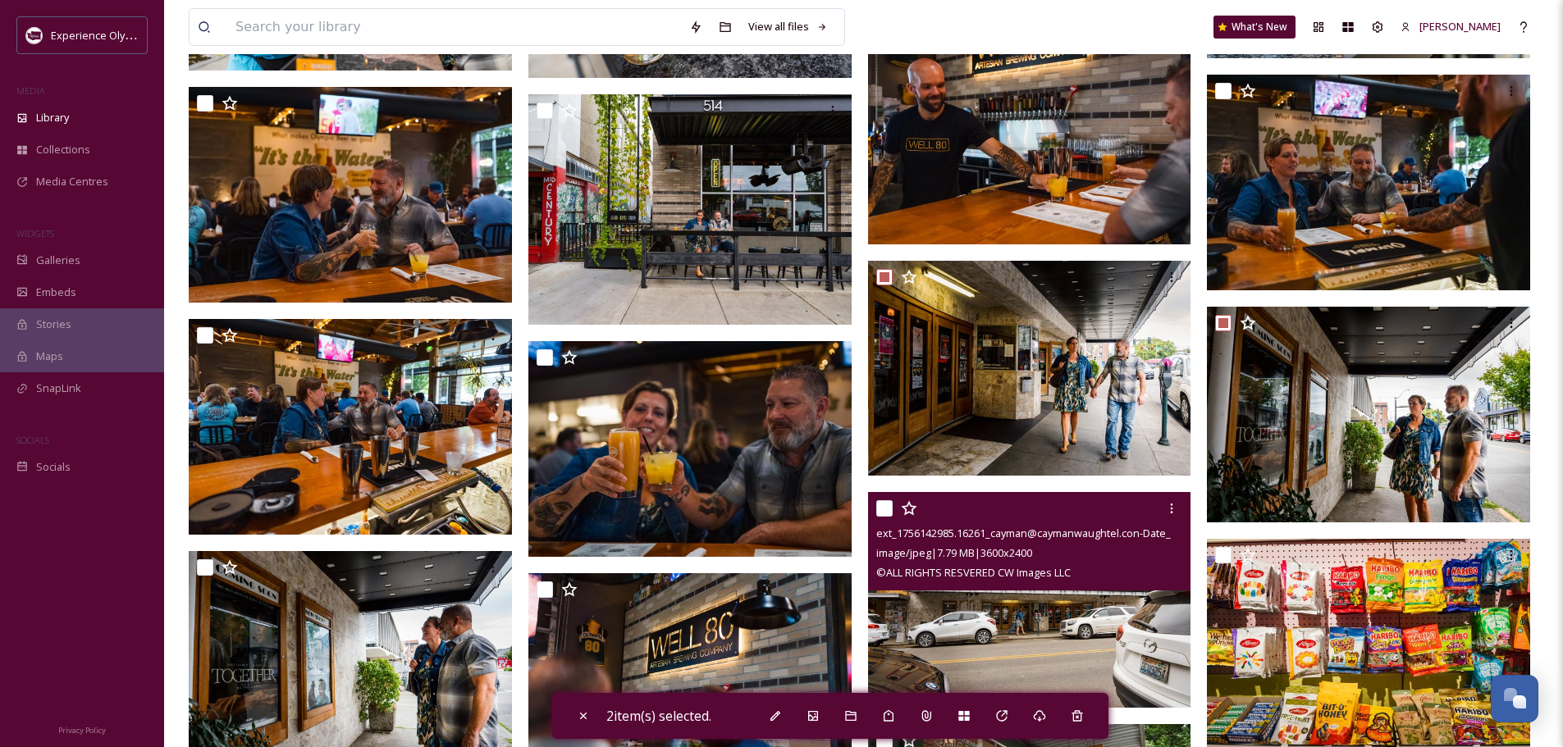
click at [882, 502] on input "checkbox" at bounding box center [884, 508] width 16 height 16
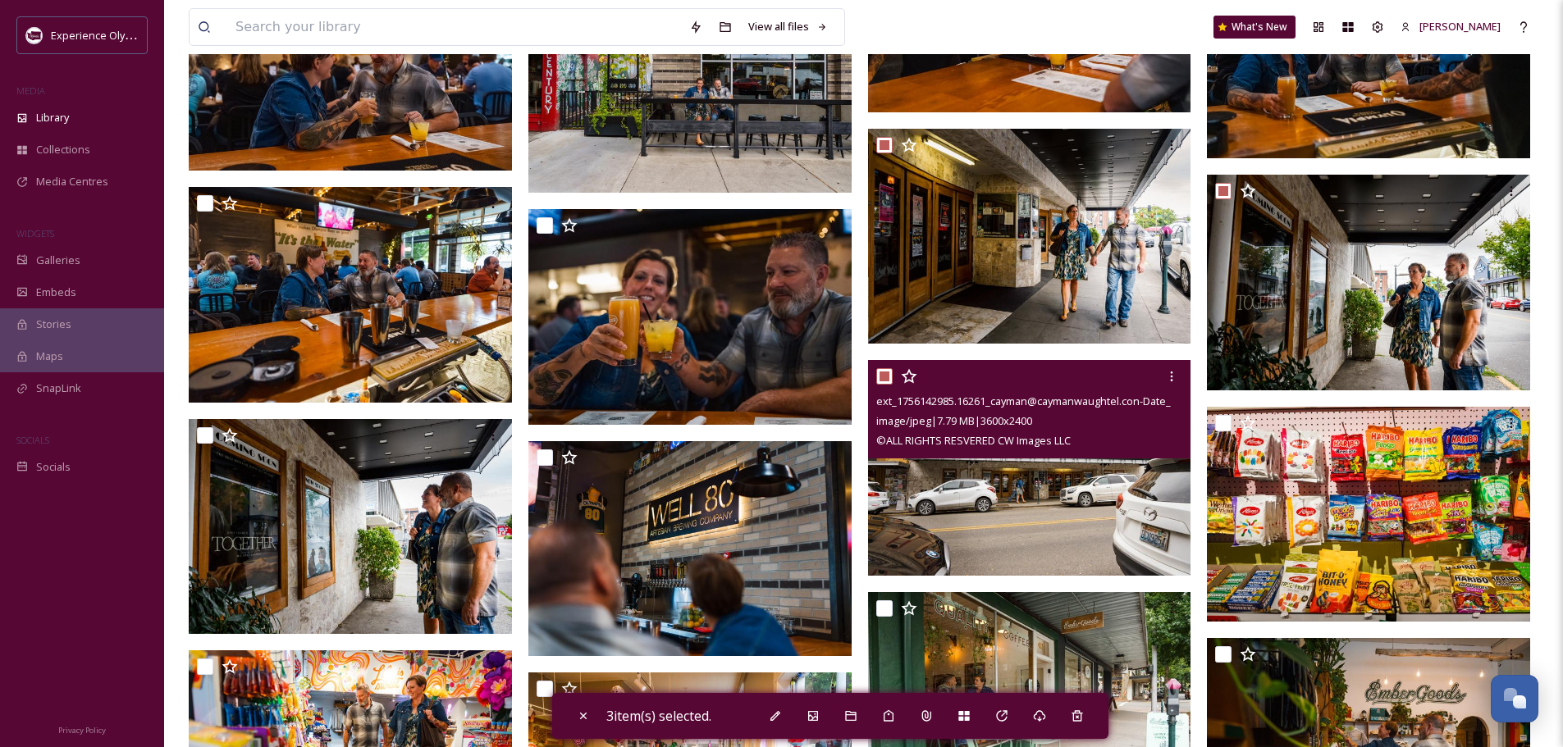
scroll to position [5003, 0]
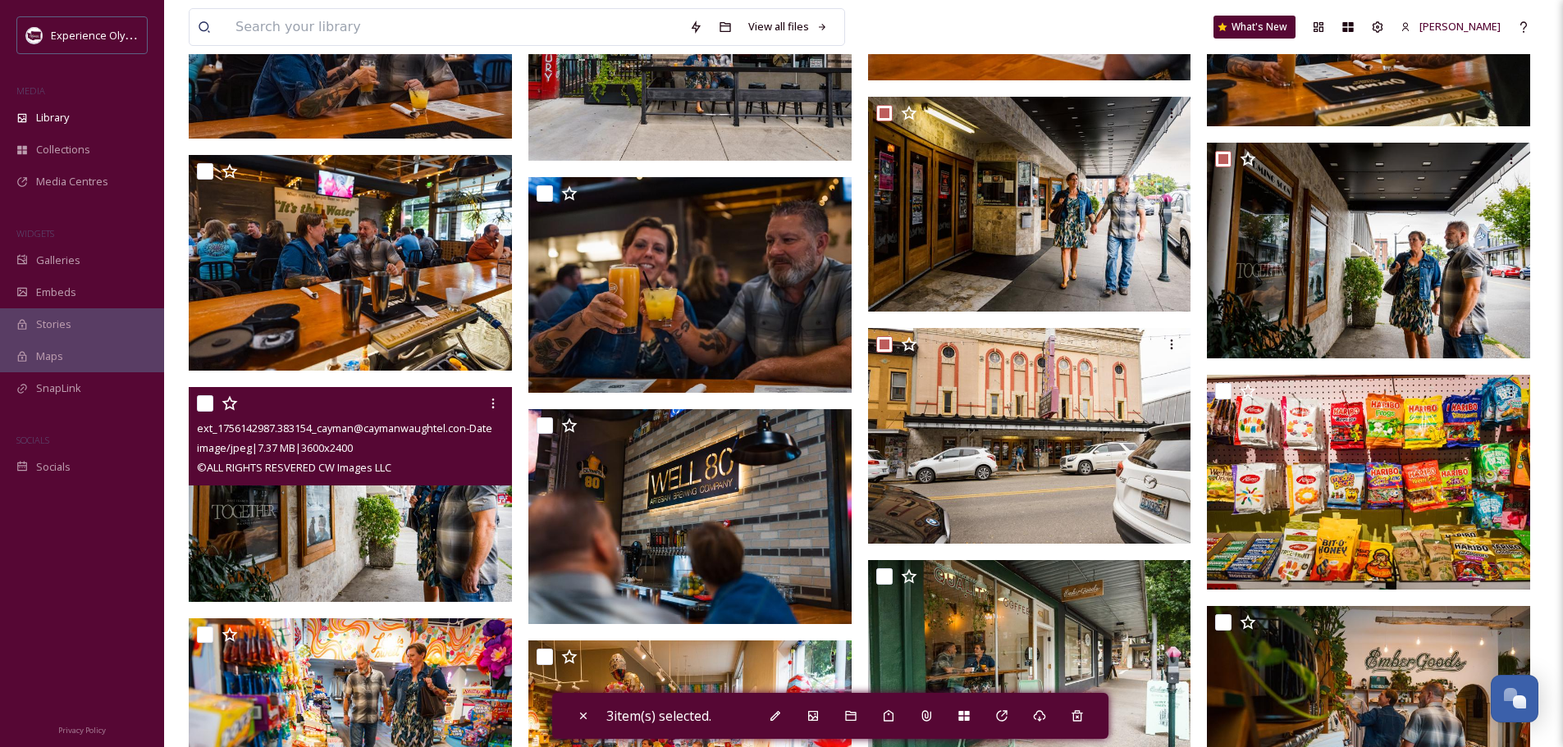
click at [203, 404] on input "checkbox" at bounding box center [205, 403] width 16 height 16
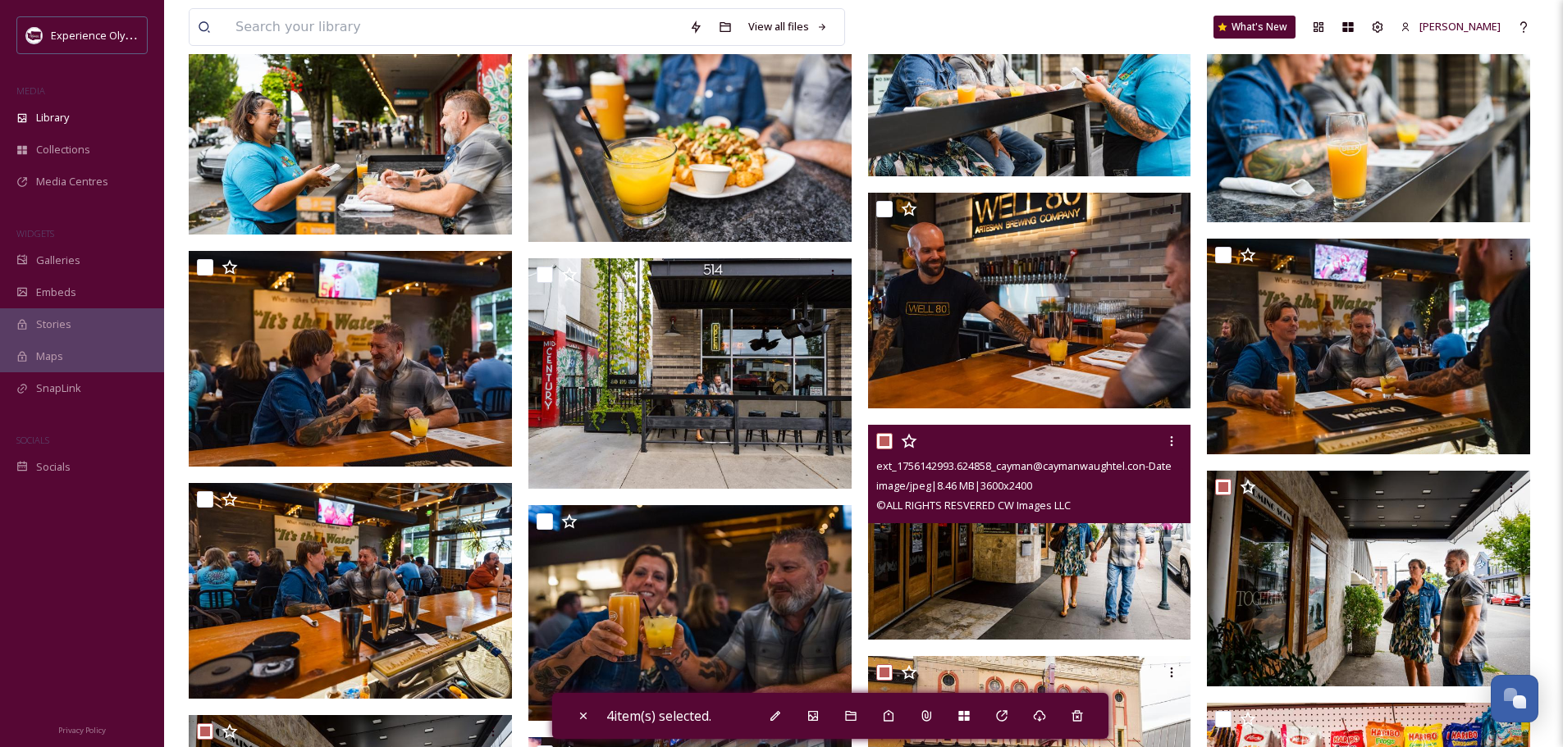
scroll to position [4673, 0]
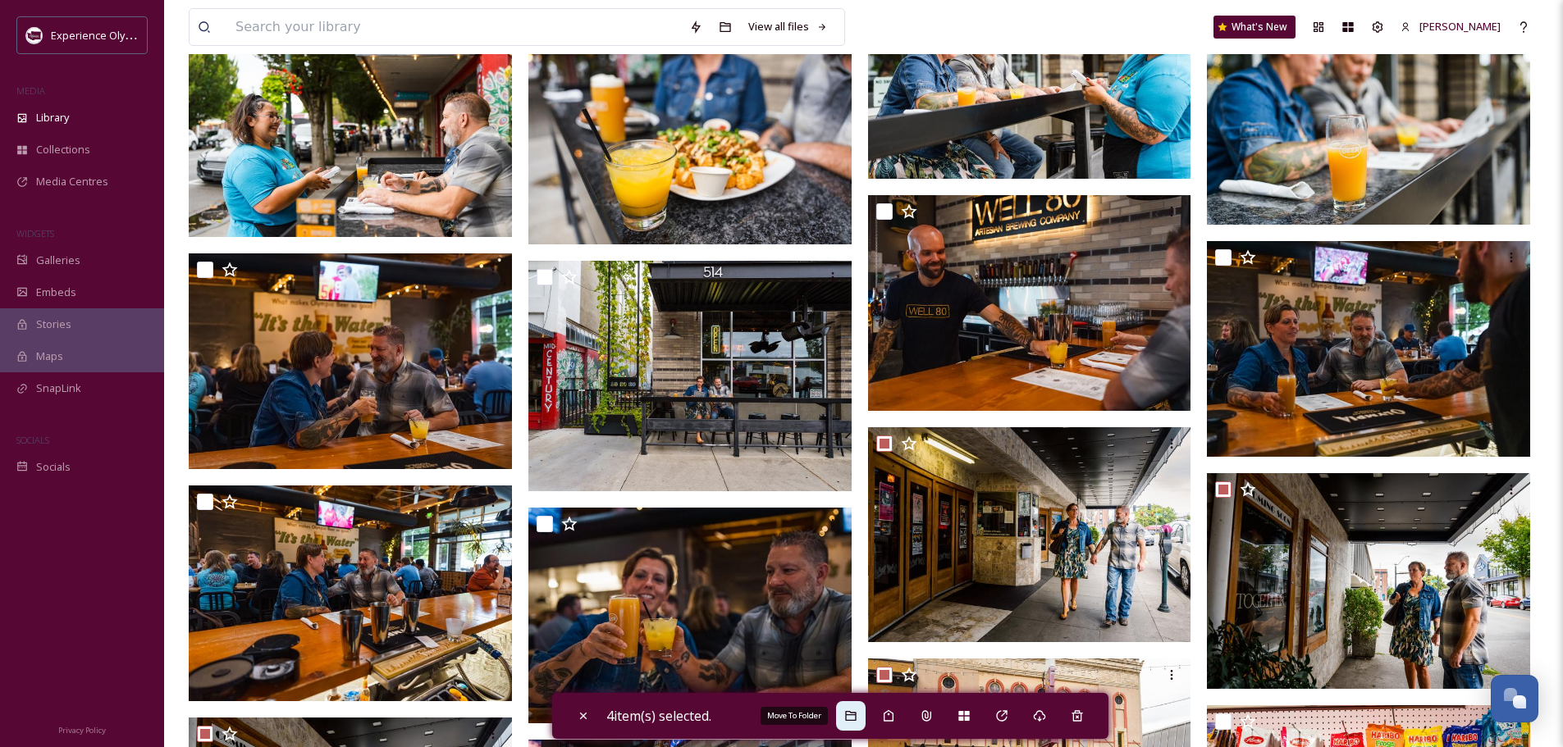
click at [863, 712] on div "Move To Folder" at bounding box center [851, 716] width 30 height 30
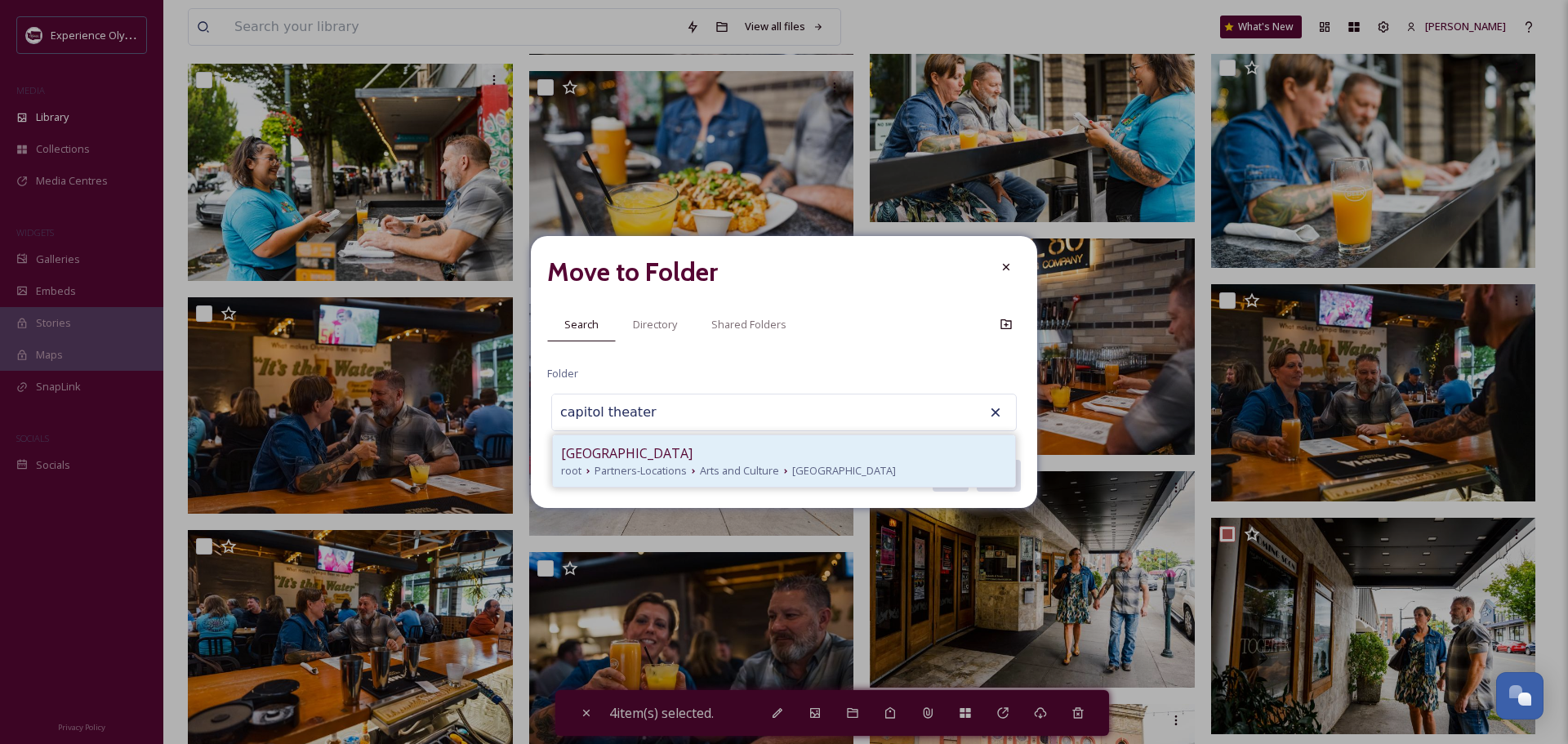
click at [672, 448] on div "Capitol Theater" at bounding box center [784, 453] width 446 height 20
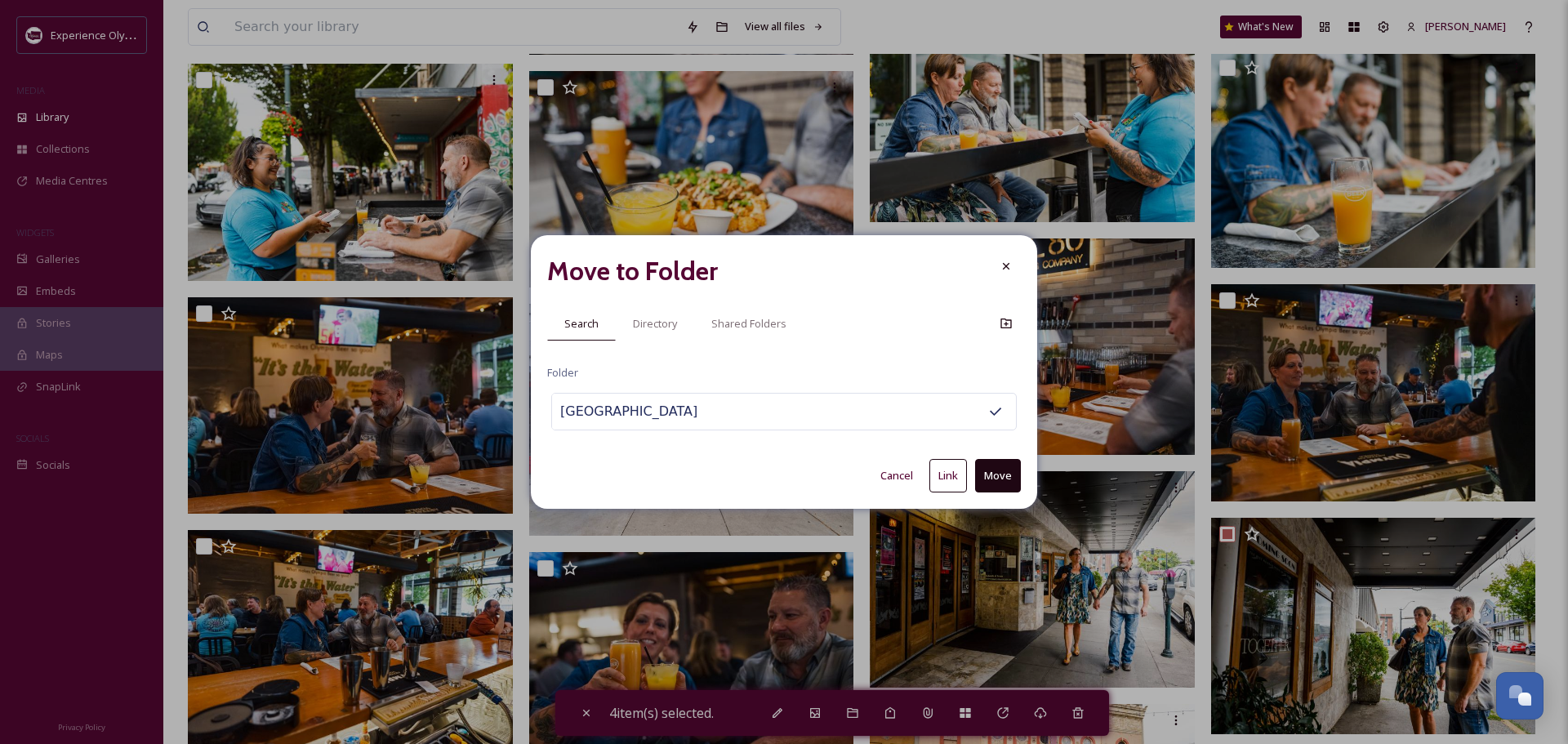
click at [941, 473] on button "Link" at bounding box center [948, 476] width 38 height 34
click at [1013, 265] on div at bounding box center [1007, 267] width 30 height 30
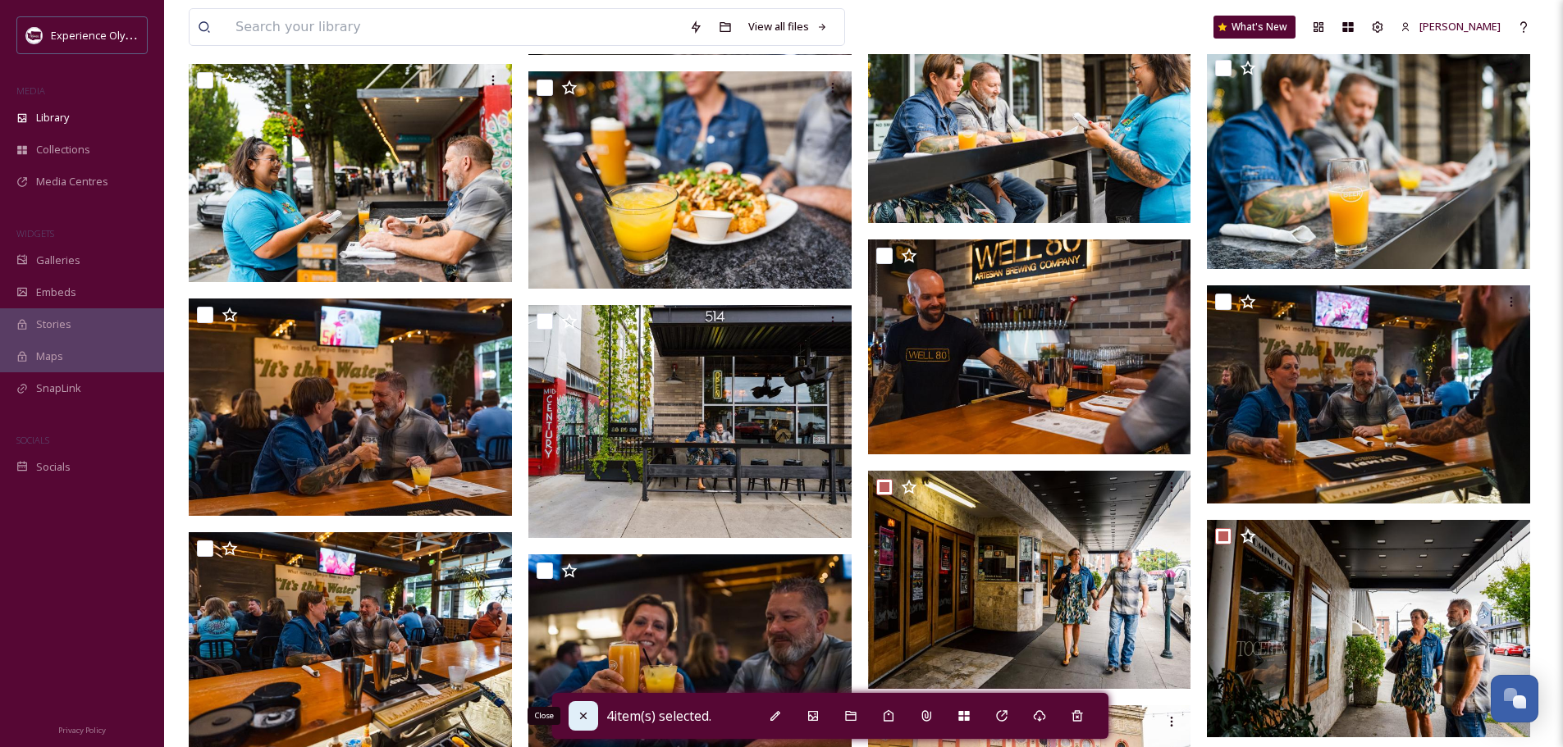
click at [577, 719] on icon at bounding box center [583, 716] width 13 height 13
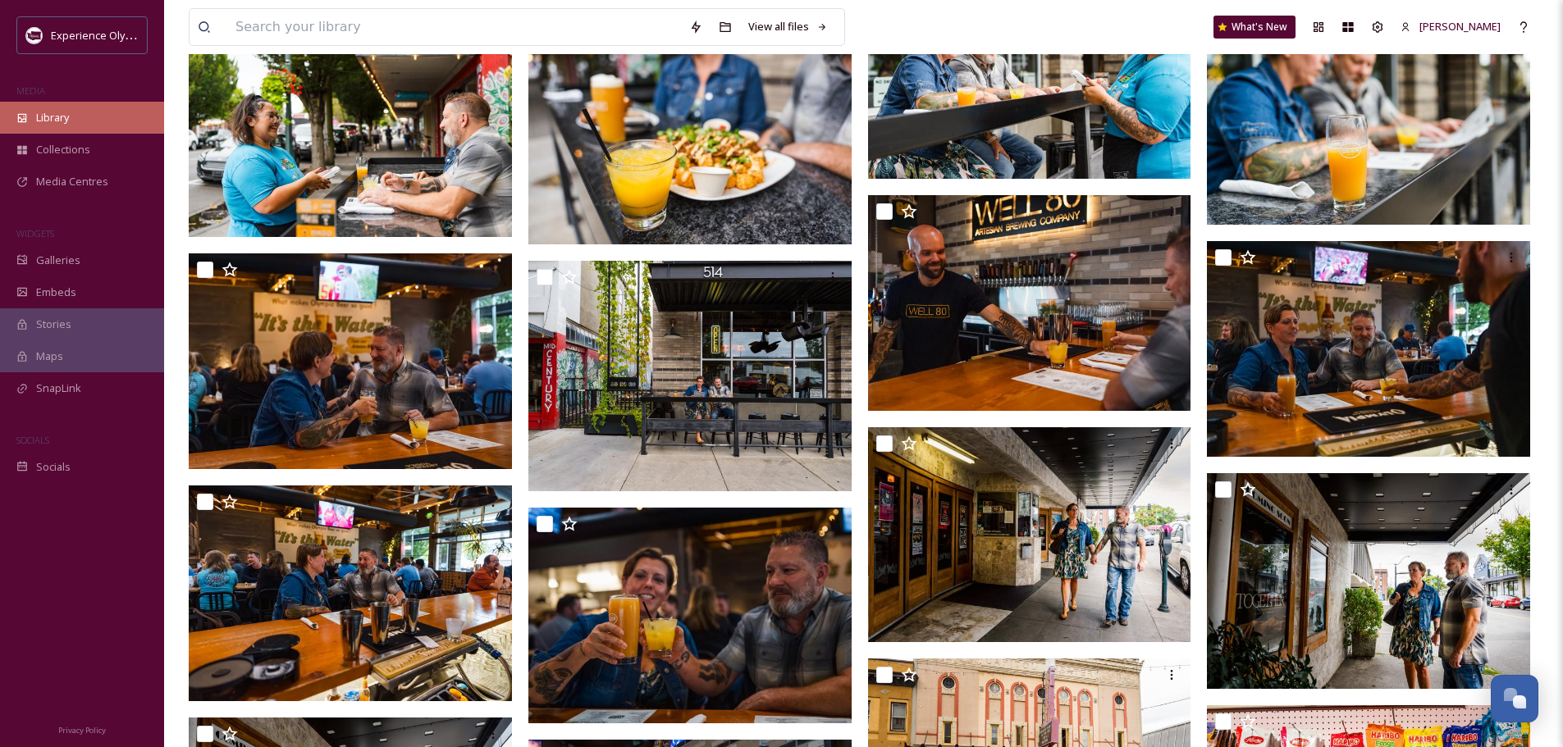
click at [48, 106] on div "Library" at bounding box center [82, 118] width 164 height 32
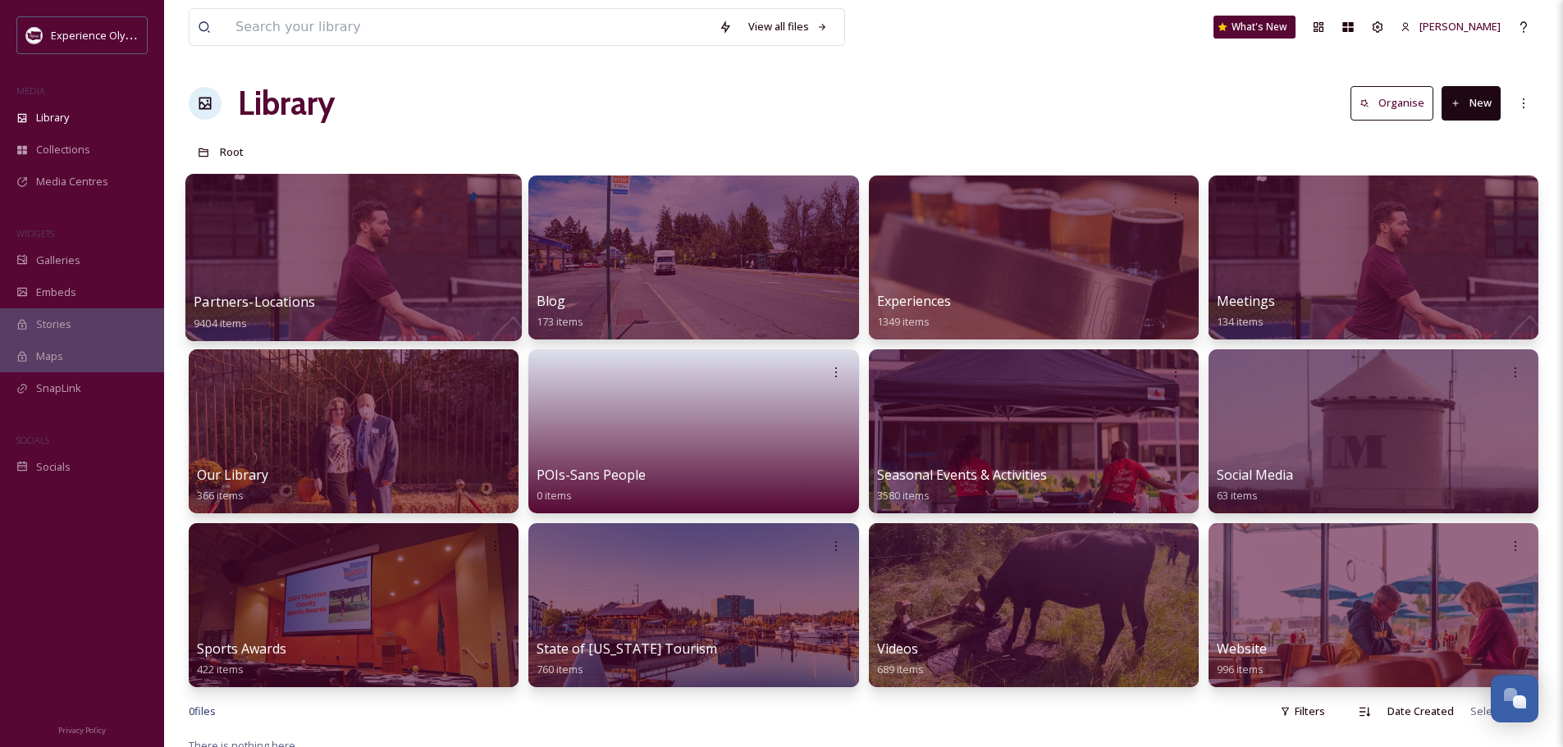
click at [245, 295] on span "Partners-Locations" at bounding box center [254, 302] width 121 height 18
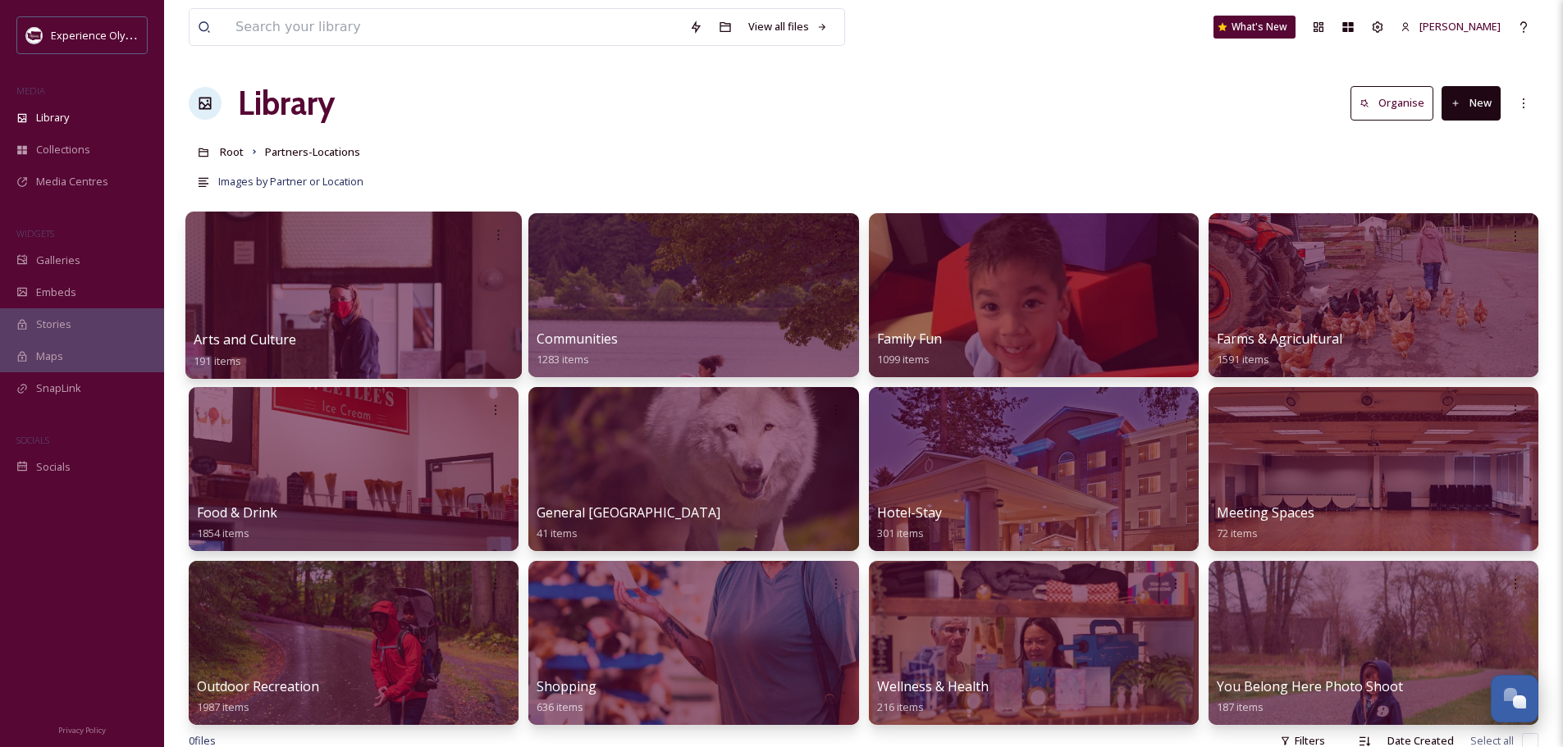
click at [259, 331] on span "Arts and Culture" at bounding box center [245, 340] width 103 height 18
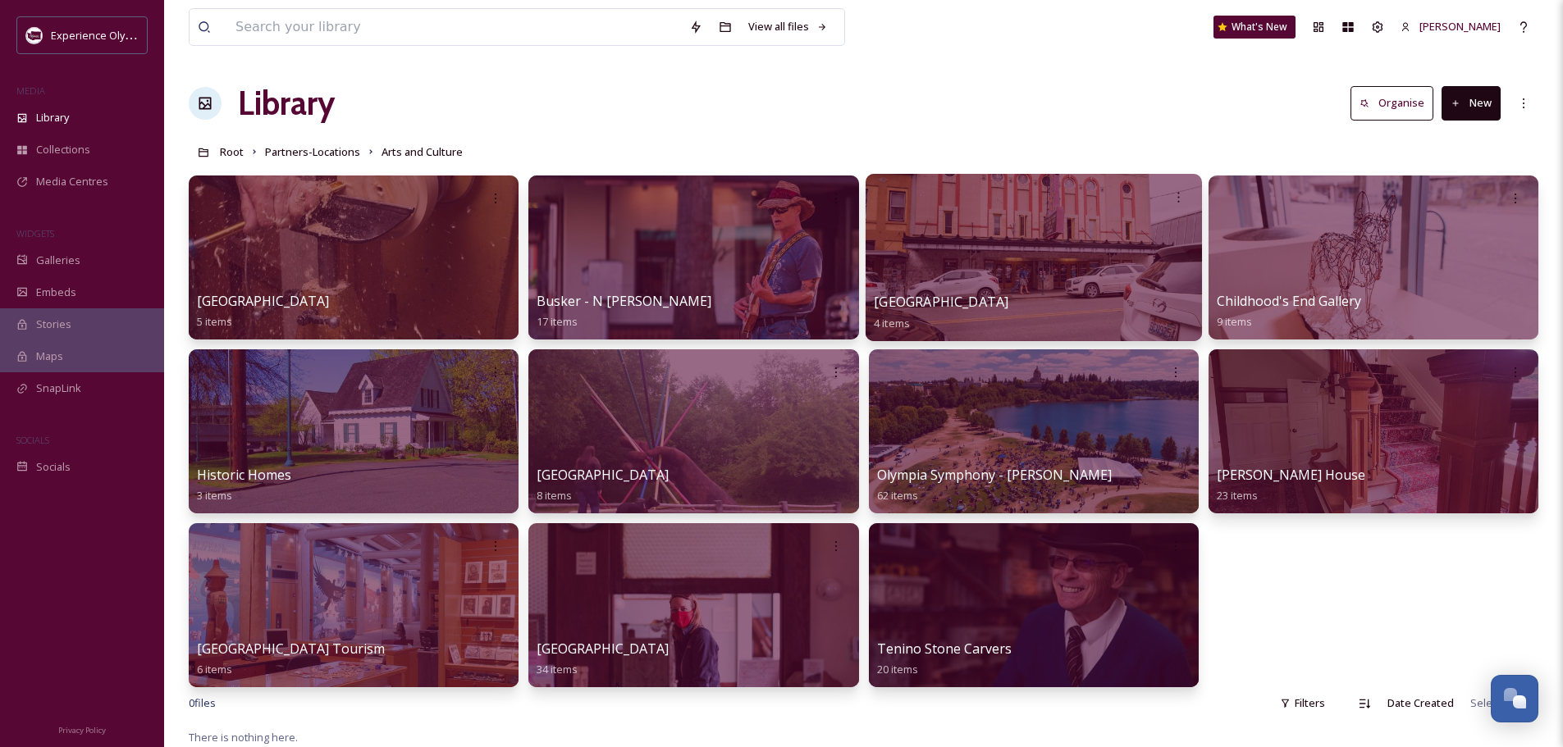
click at [958, 295] on span "Capitol Theater" at bounding box center [941, 302] width 135 height 18
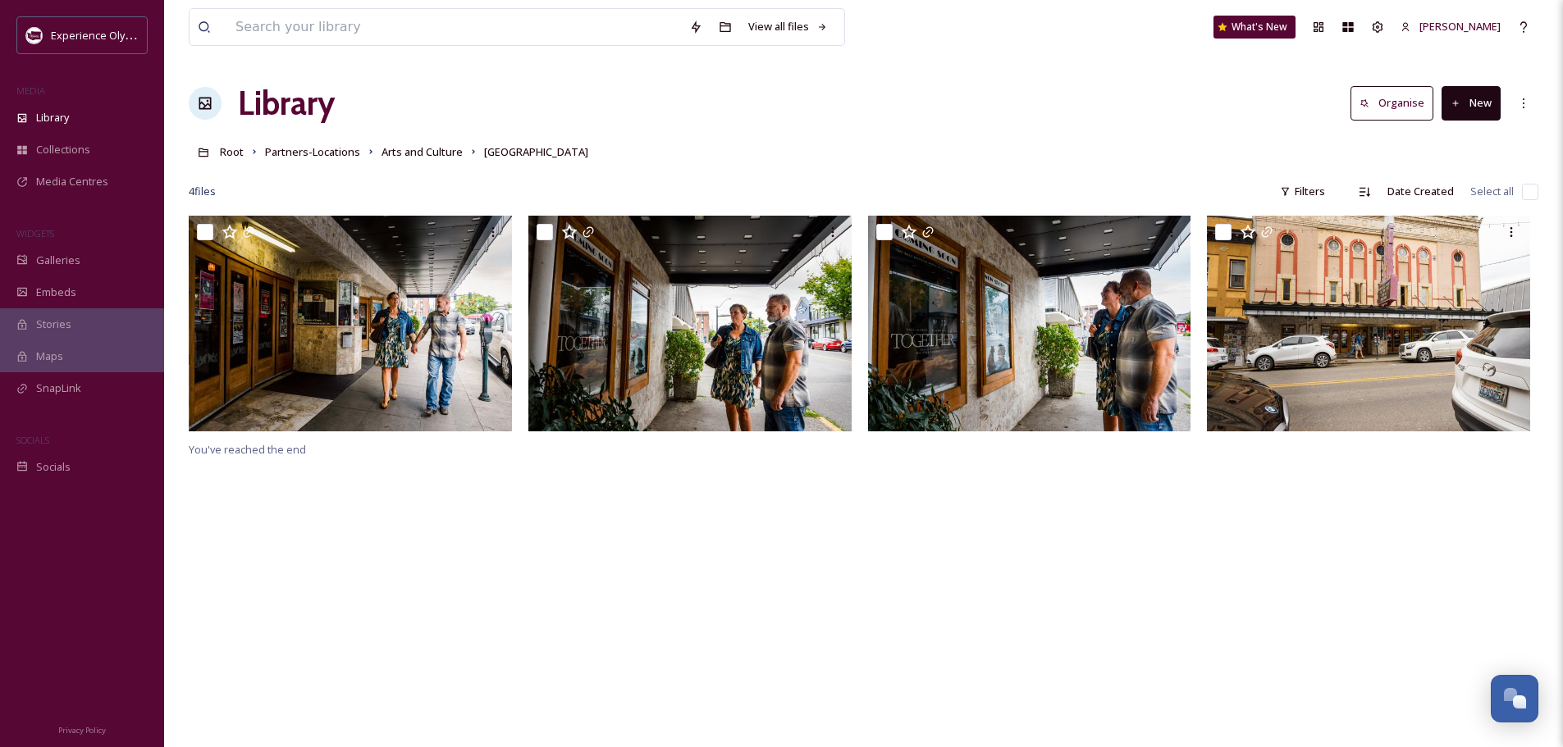
click at [1533, 193] on input "checkbox" at bounding box center [1530, 192] width 16 height 16
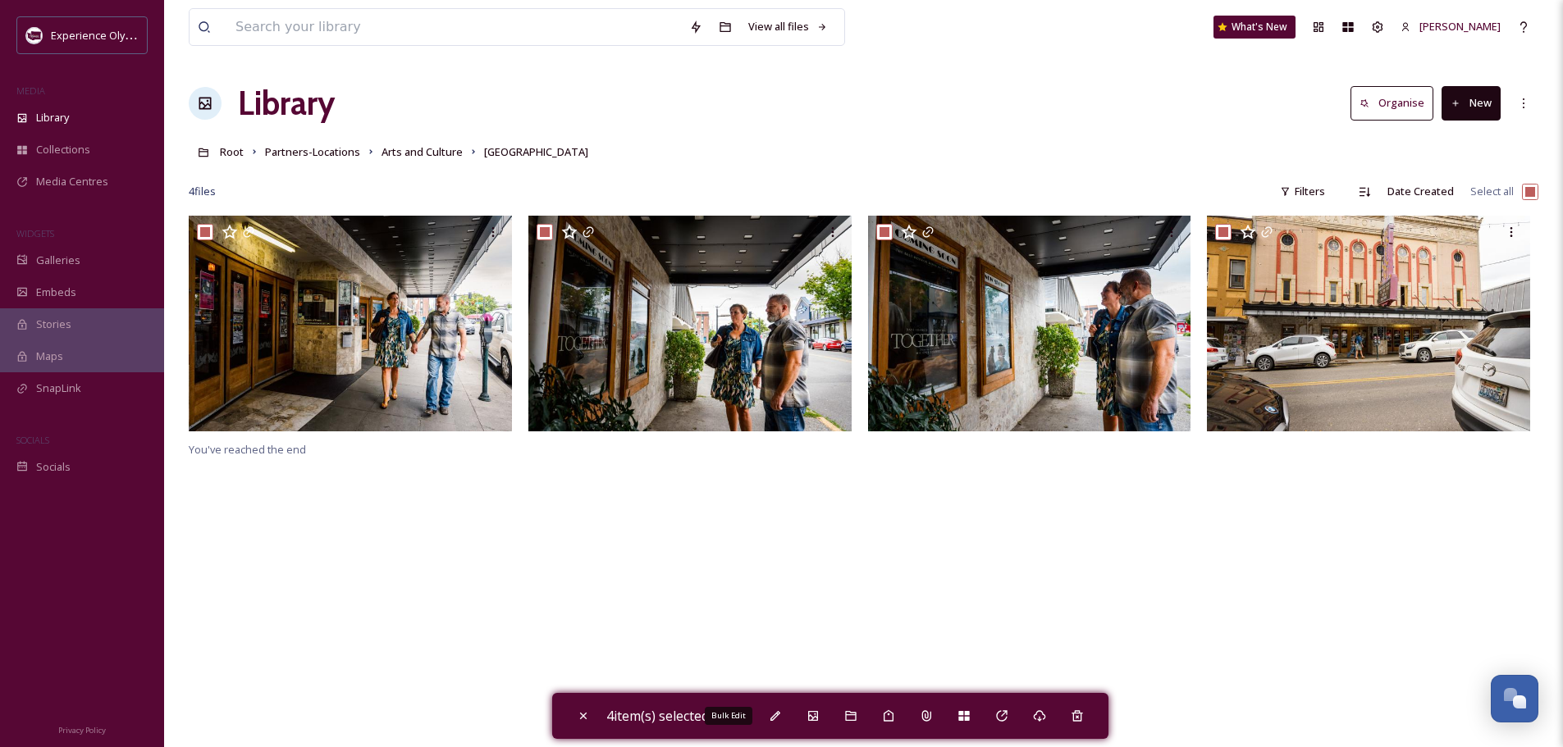
drag, startPoint x: 772, startPoint y: 711, endPoint x: 850, endPoint y: 669, distance: 88.4
click at [772, 710] on div "Bulk Edit" at bounding box center [775, 716] width 30 height 30
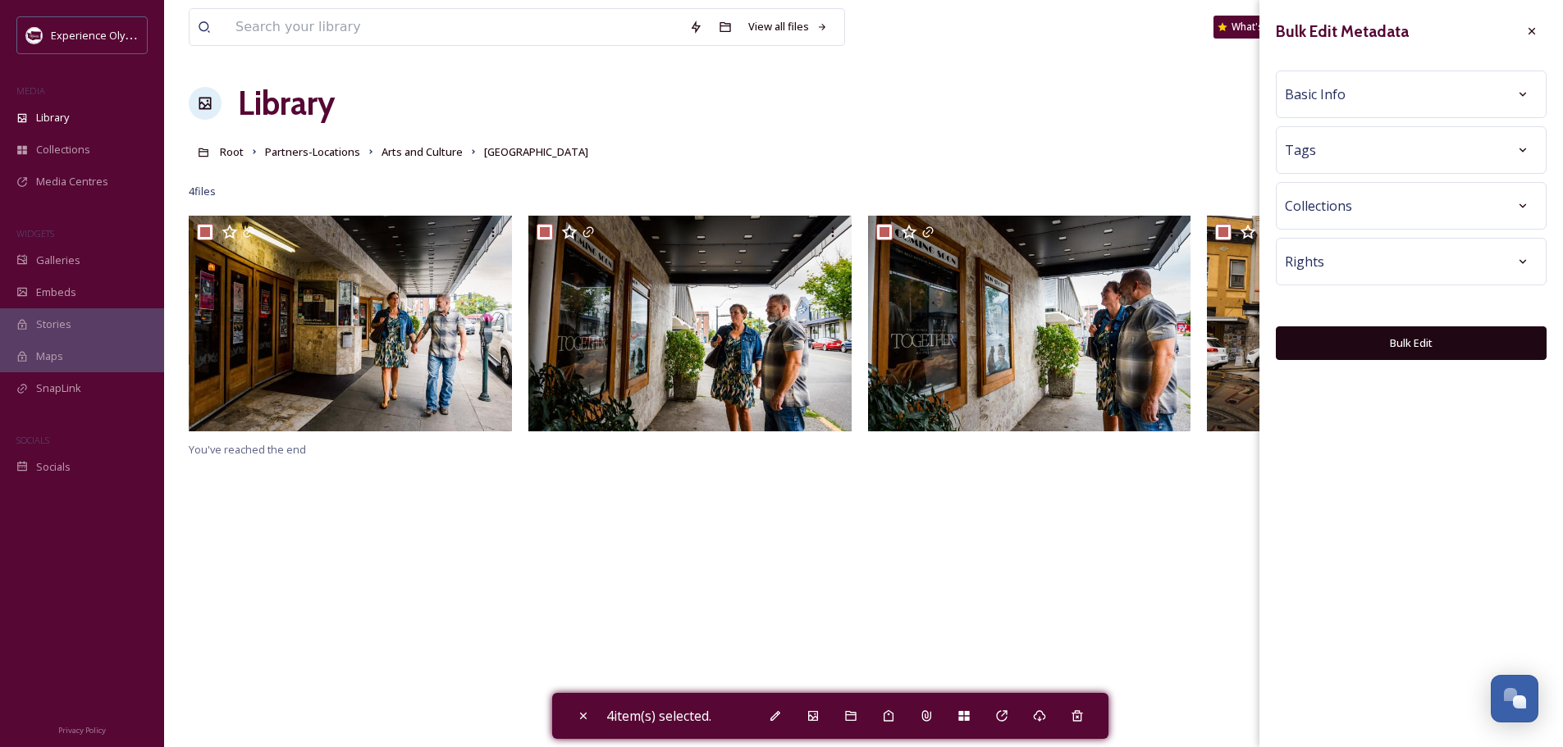
click at [1345, 94] on div "Basic Info" at bounding box center [1410, 95] width 253 height 30
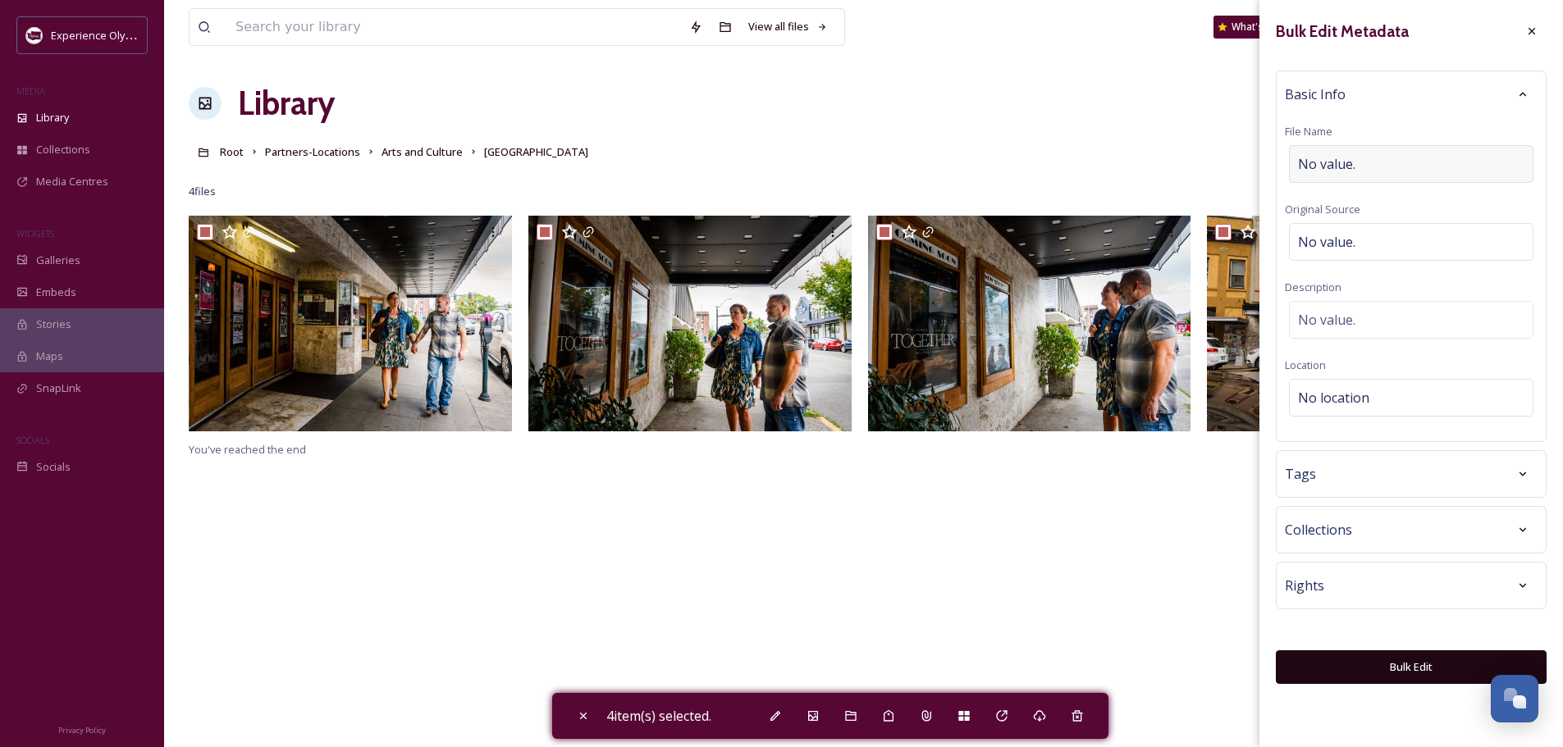
click at [1316, 157] on span "No value." at bounding box center [1326, 164] width 57 height 20
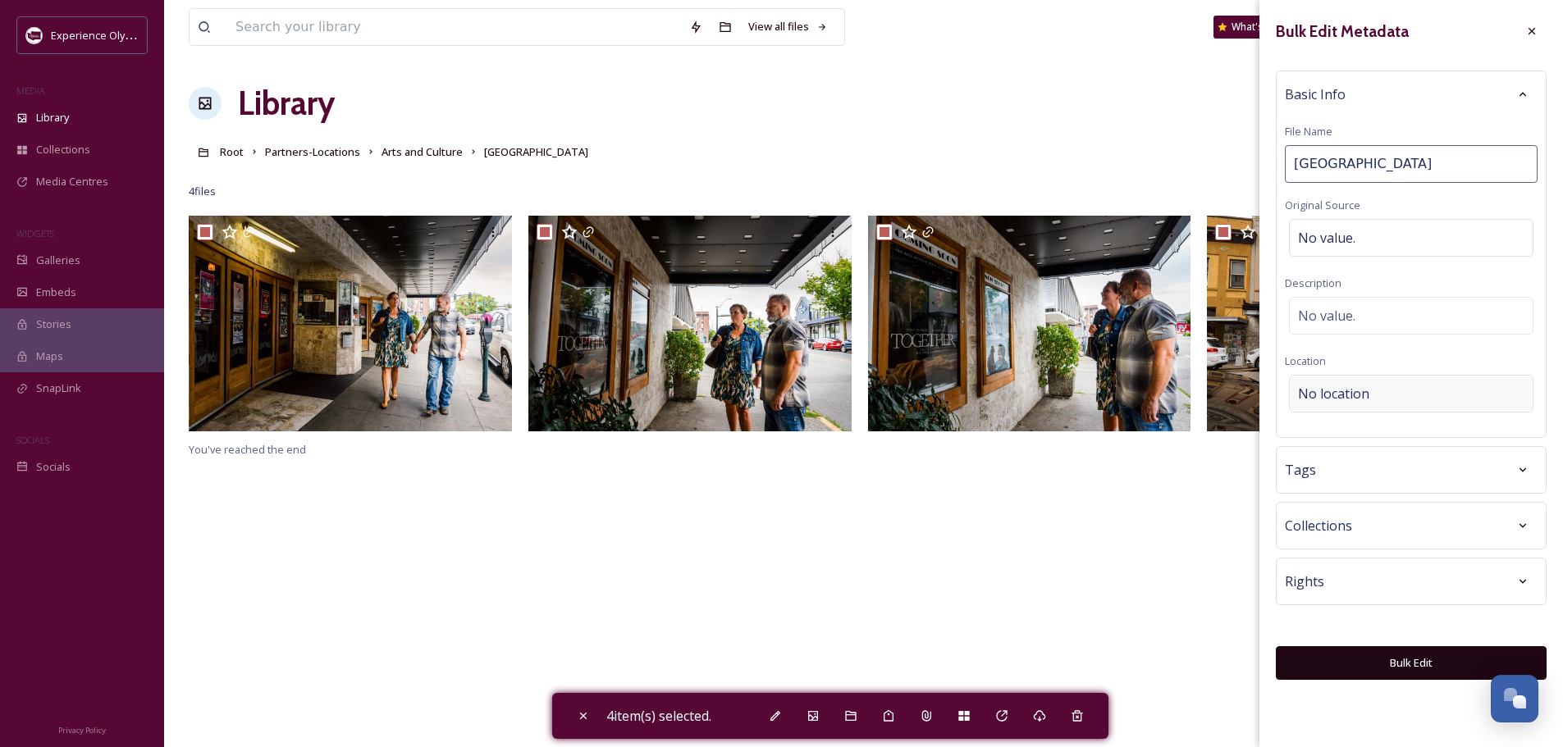
click at [1321, 393] on span "No location" at bounding box center [1333, 394] width 71 height 20
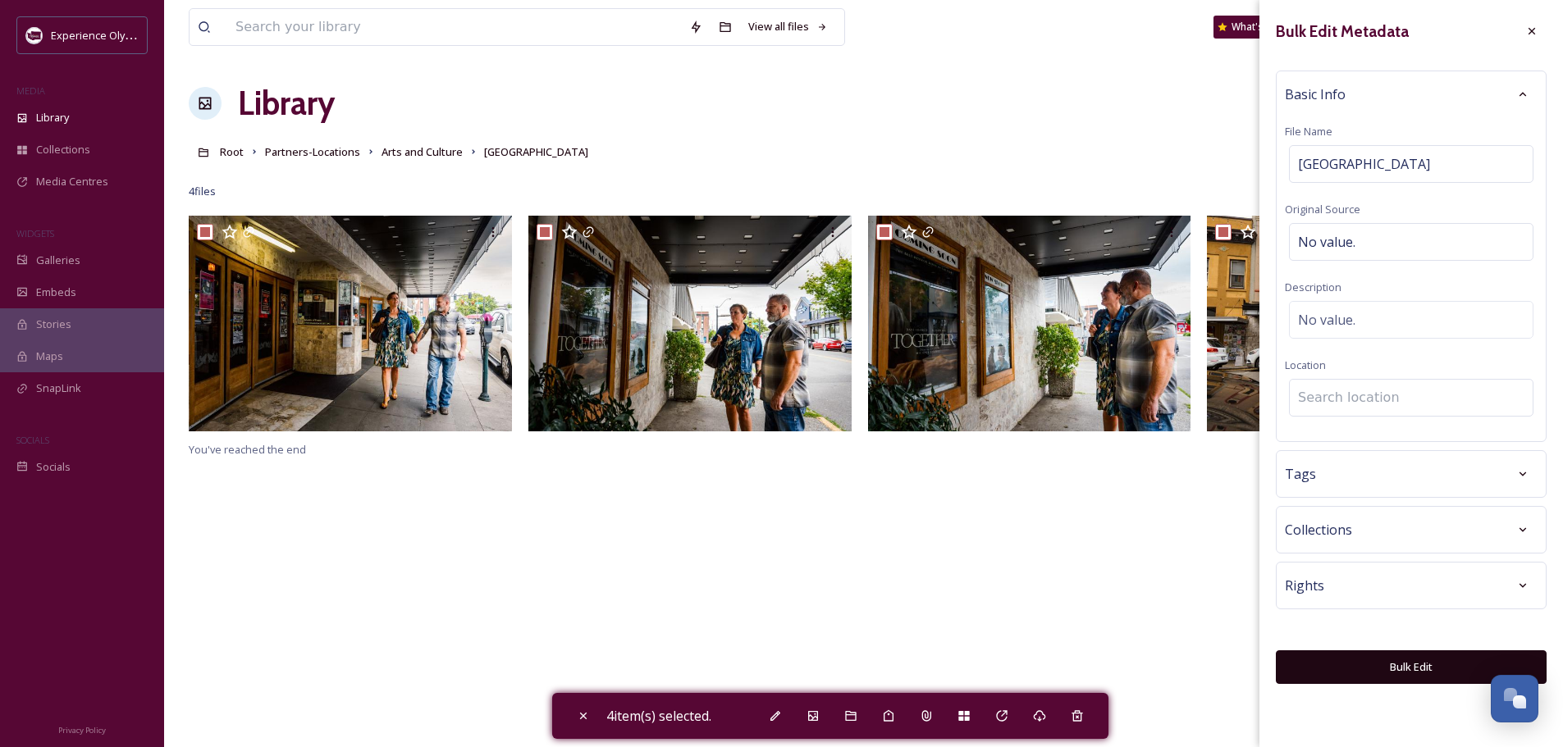
click at [1316, 396] on input at bounding box center [1410, 398] width 243 height 36
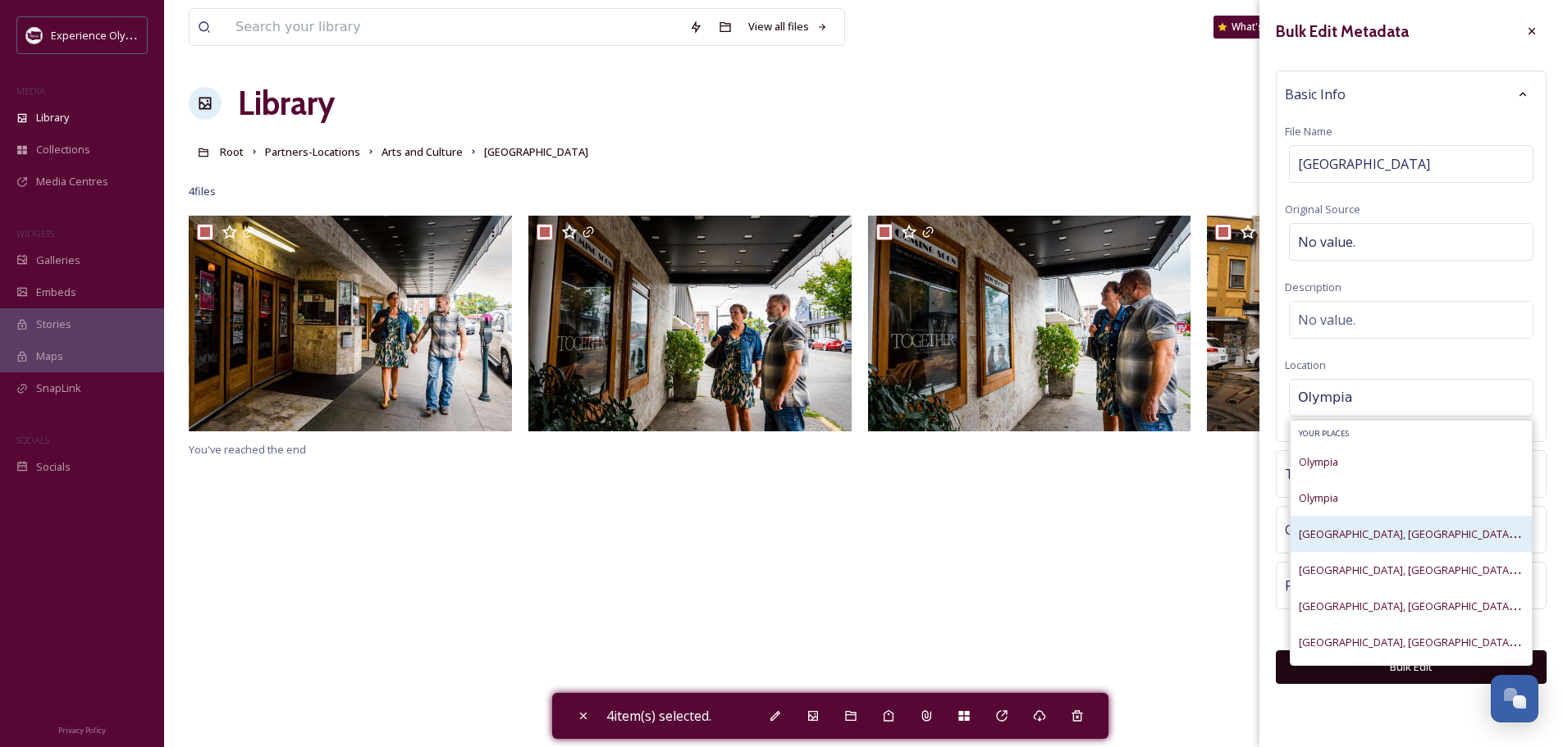
click at [1358, 535] on span "Olympia Downtown, Olympia, Washington, United States" at bounding box center [1489, 534] width 383 height 16
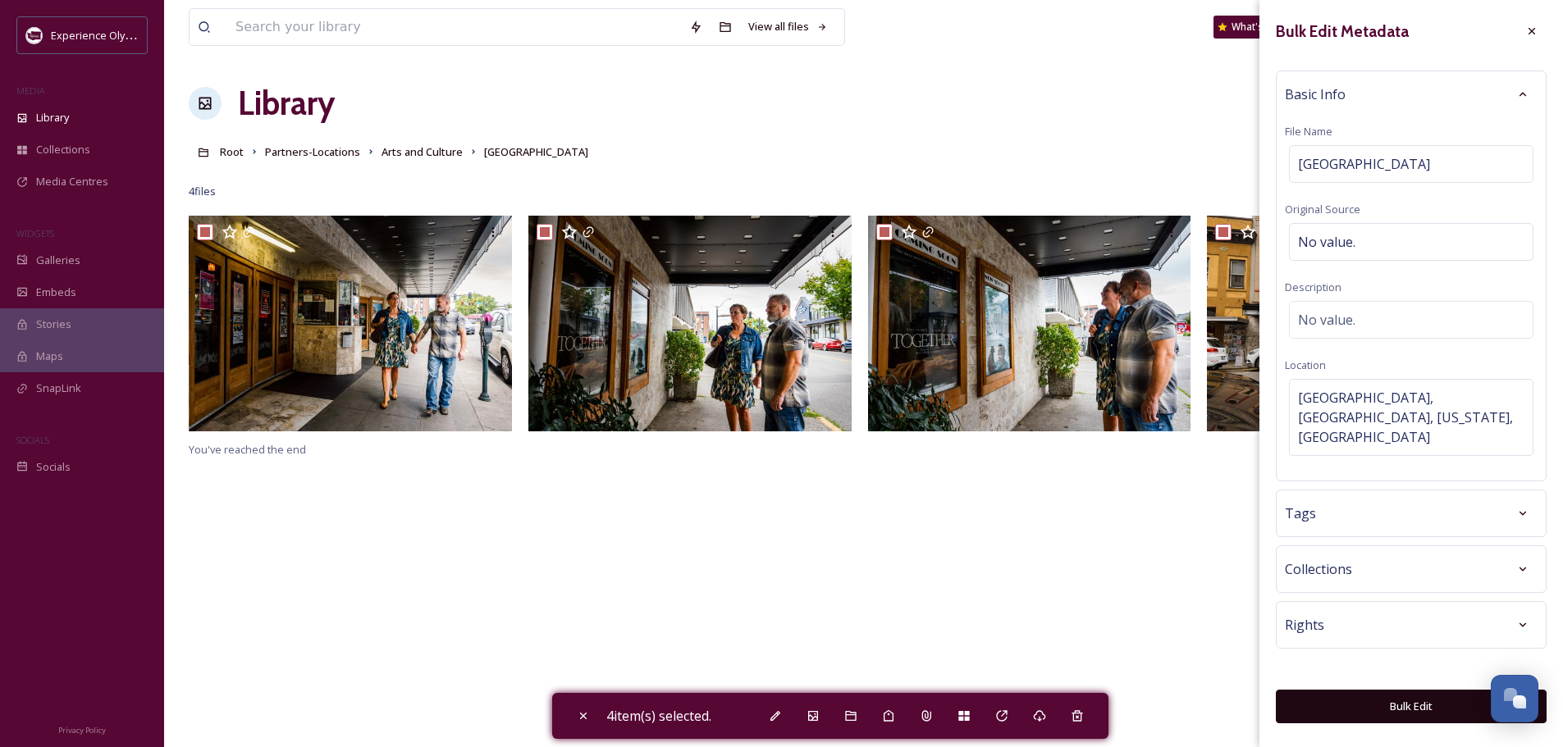
click at [1351, 499] on div "Tags" at bounding box center [1410, 514] width 253 height 30
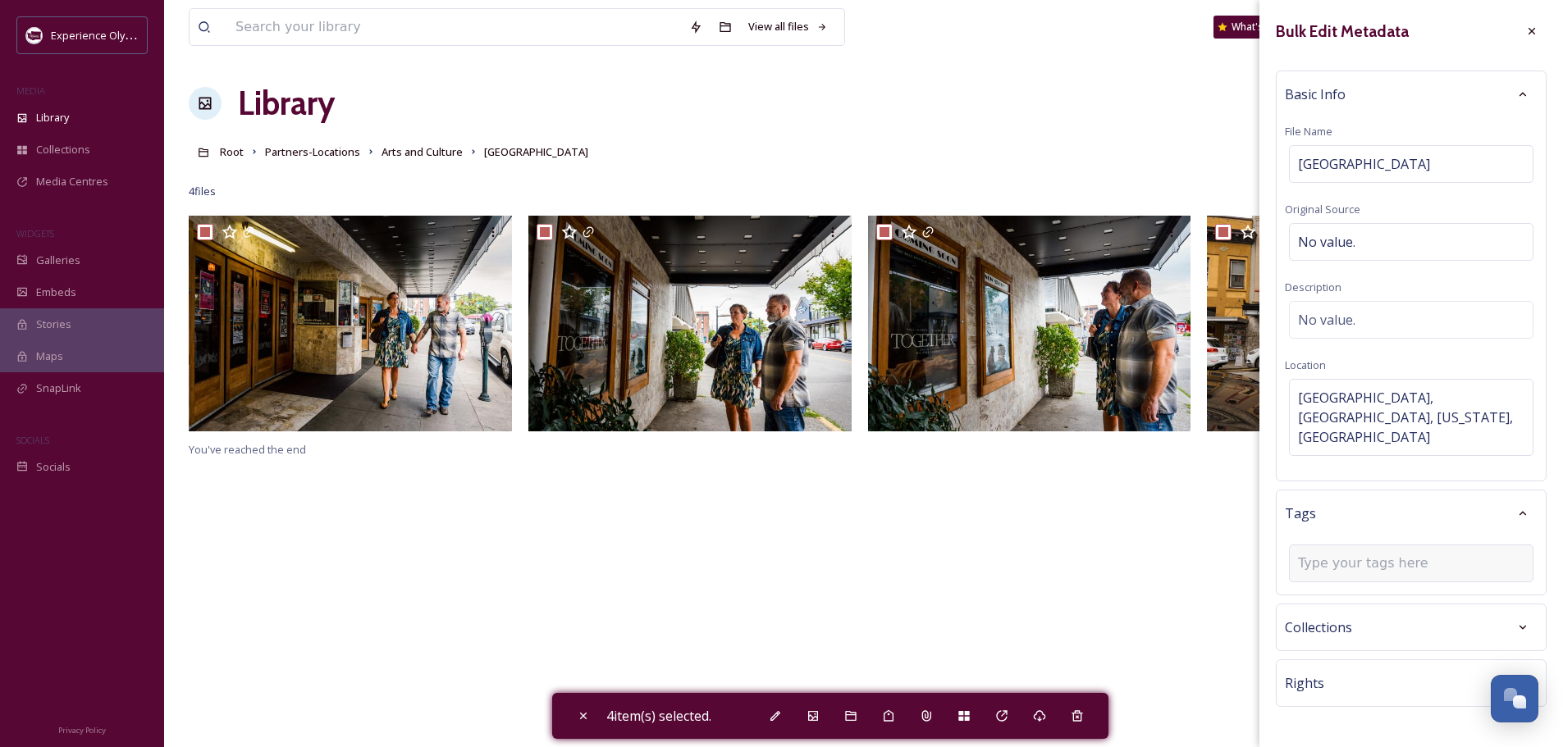
click at [1321, 554] on input at bounding box center [1380, 564] width 164 height 20
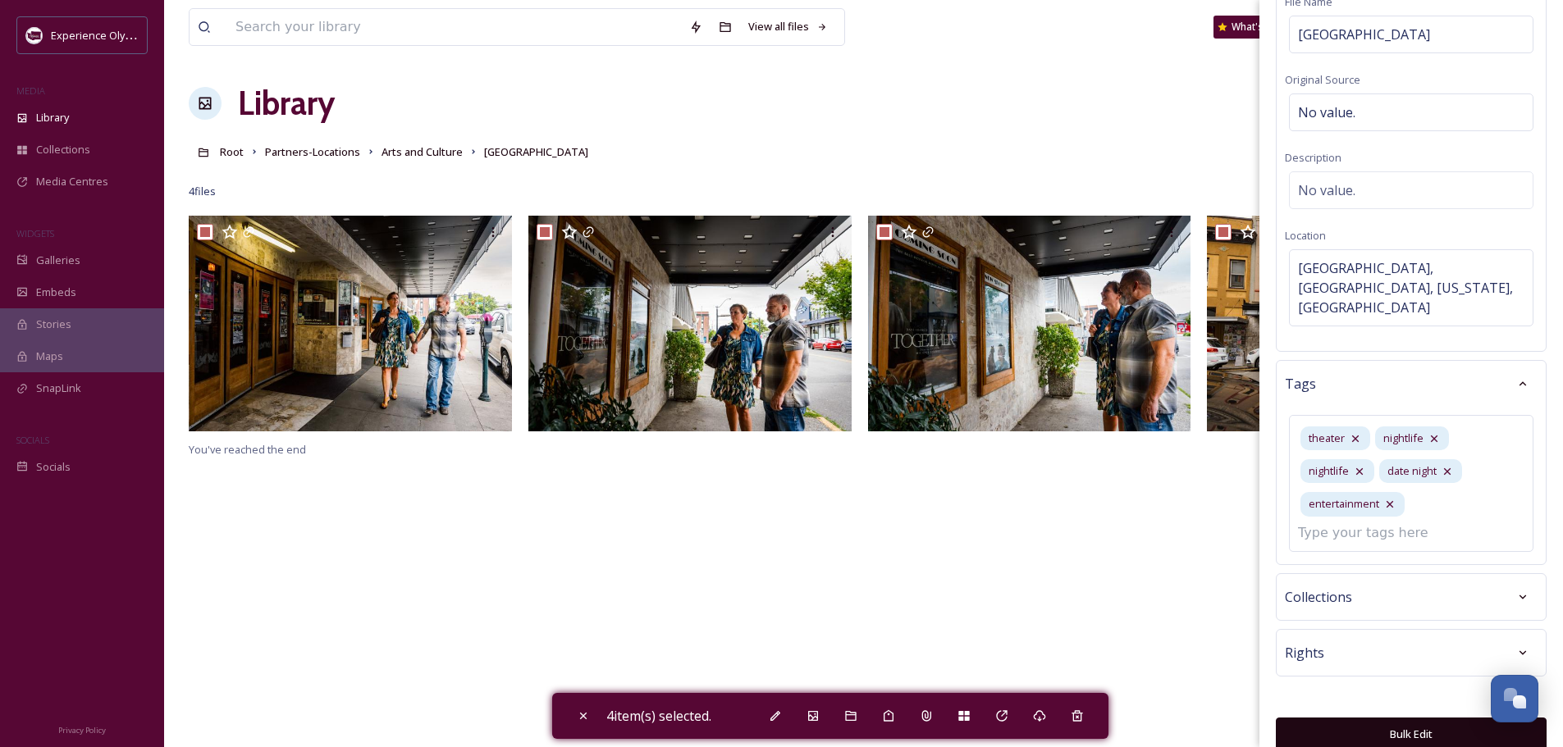
scroll to position [72, 0]
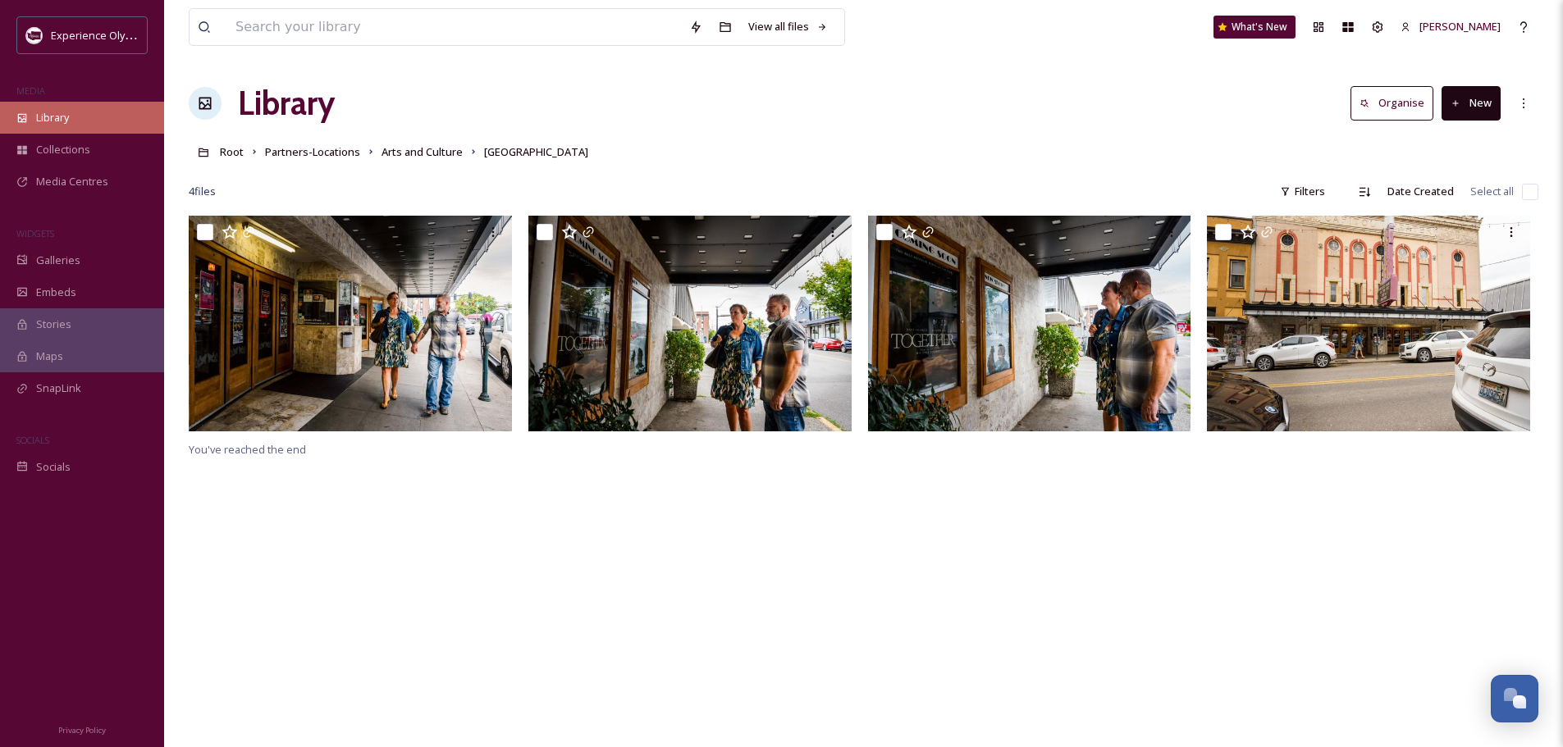
click at [35, 116] on div "Library" at bounding box center [82, 118] width 164 height 32
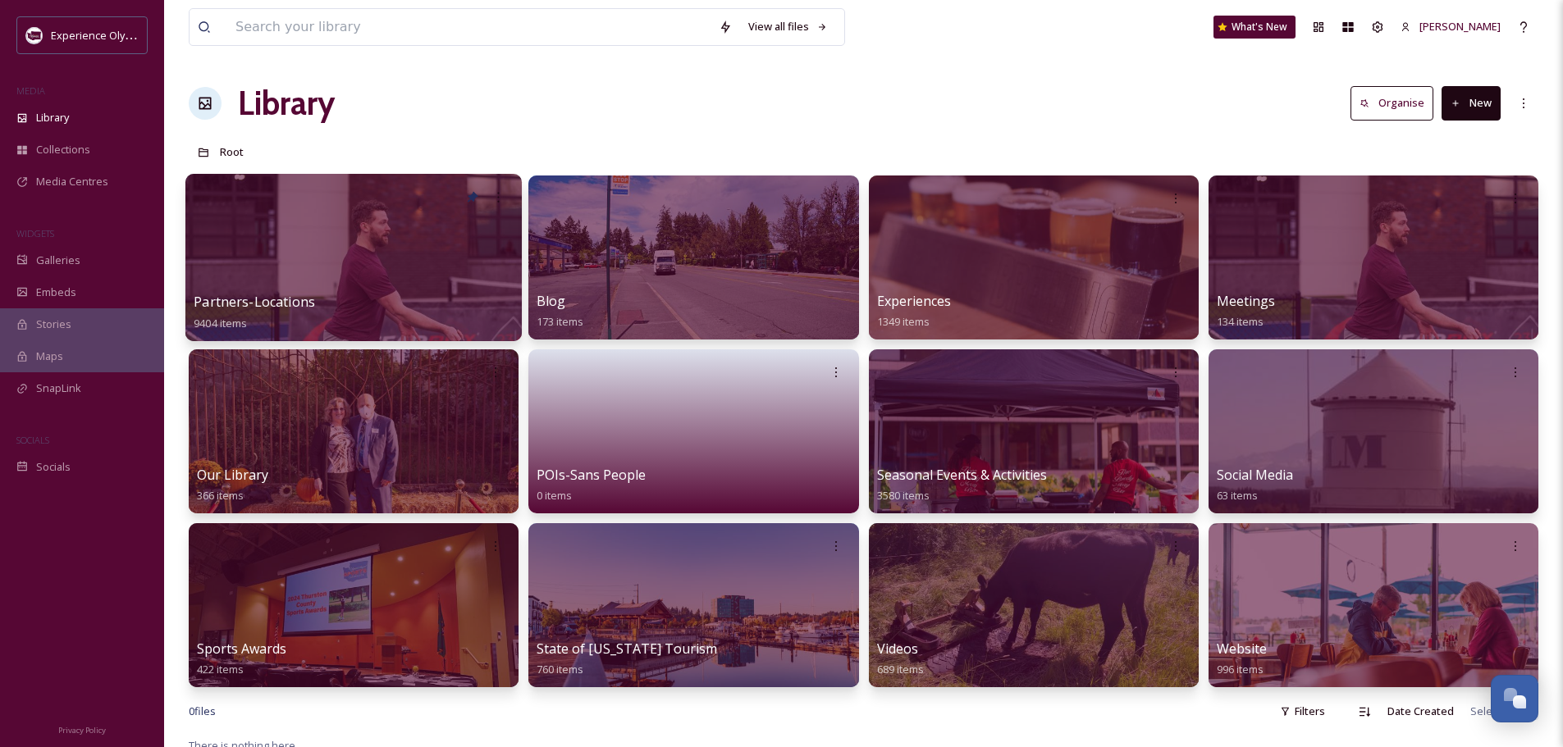
click at [245, 295] on span "Partners-Locations" at bounding box center [254, 302] width 121 height 18
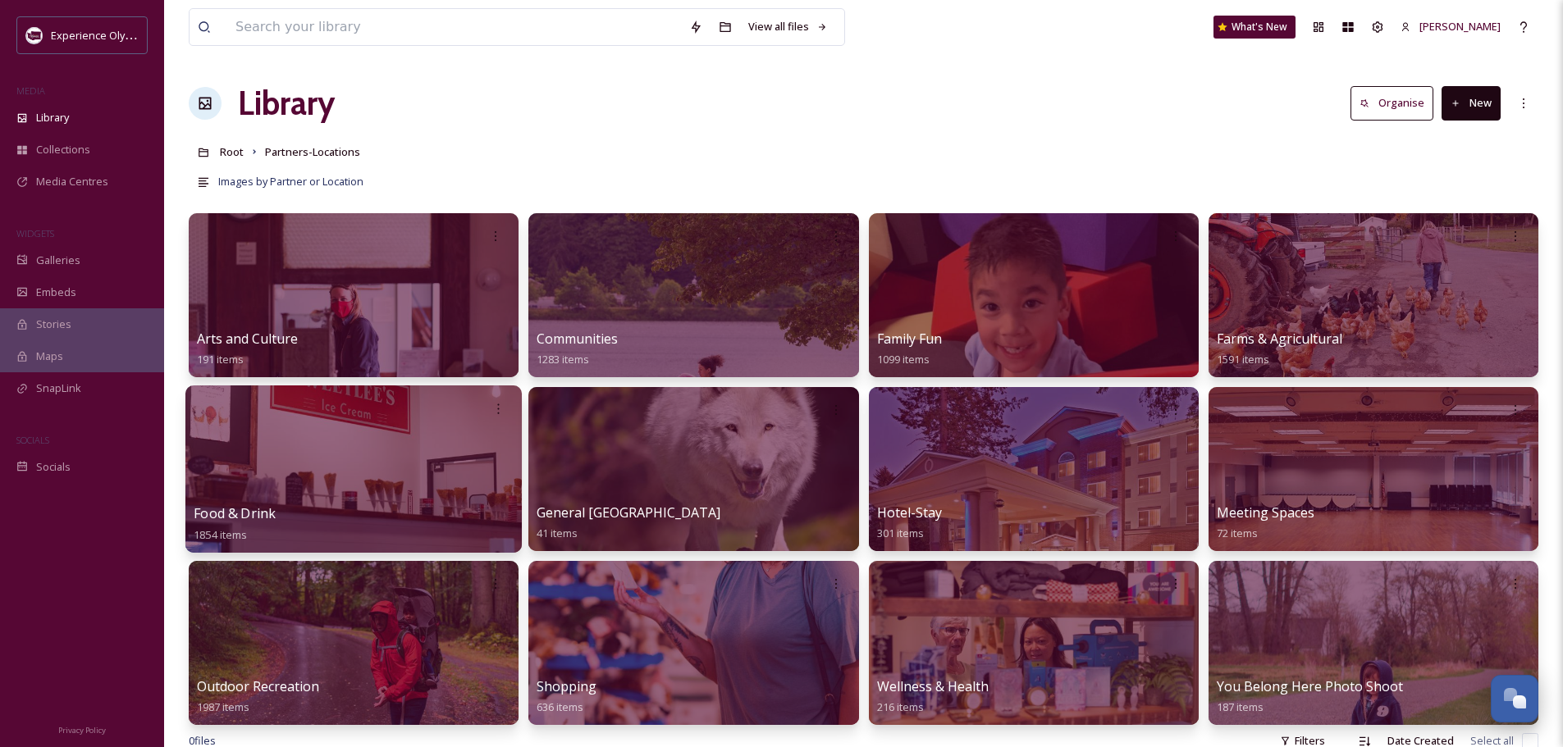
click at [270, 507] on span "Food & Drink" at bounding box center [235, 513] width 82 height 18
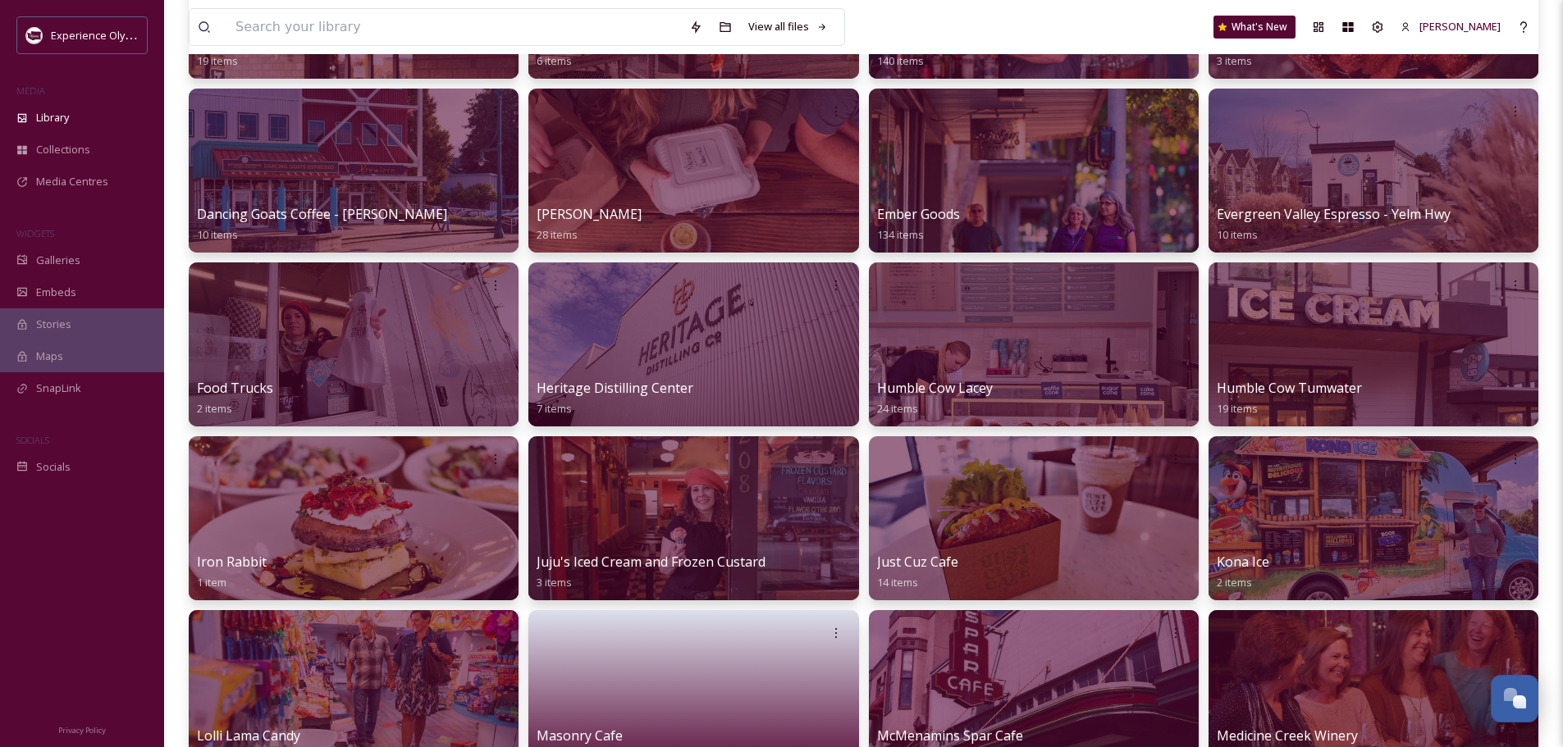
scroll to position [656, 0]
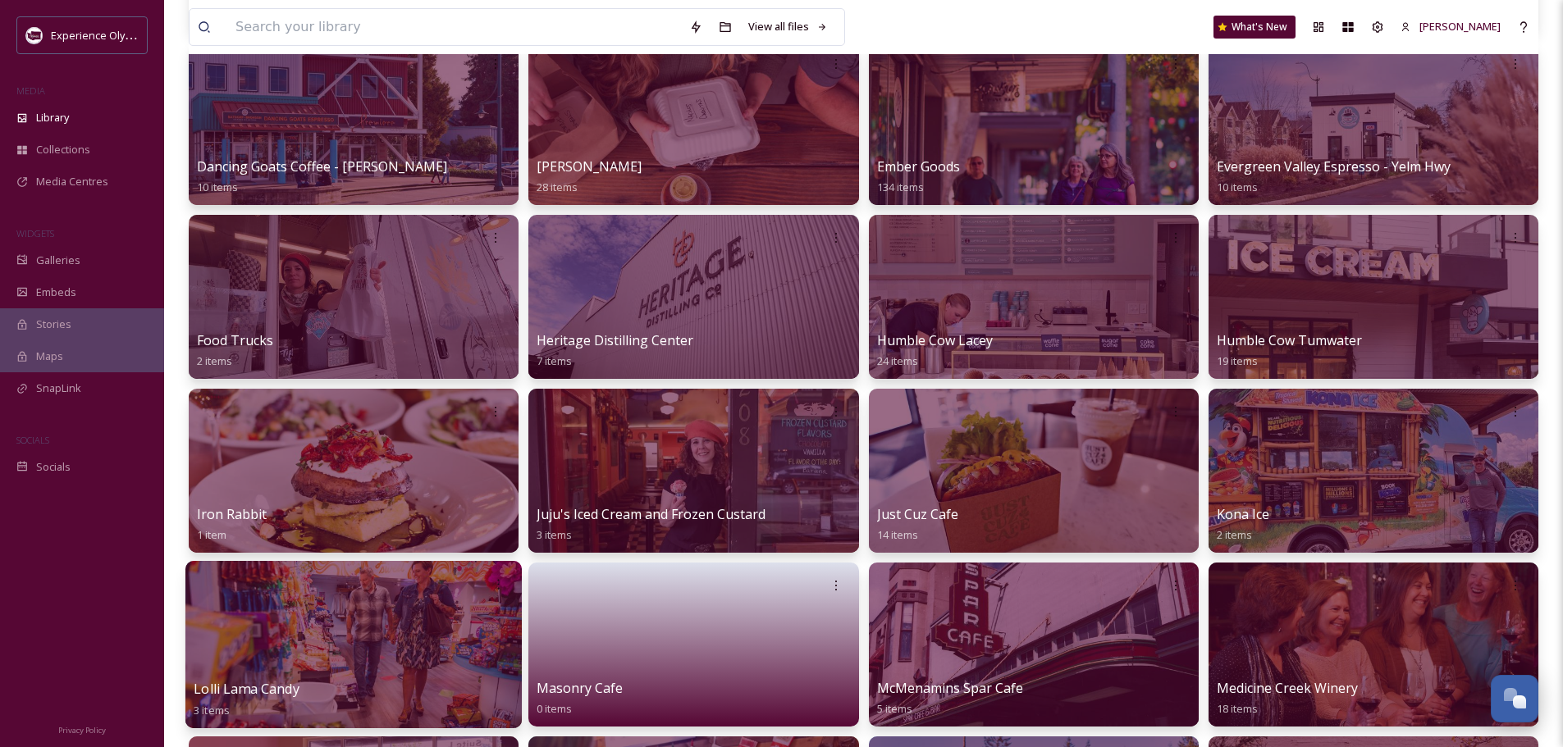
click at [411, 622] on div at bounding box center [353, 644] width 336 height 167
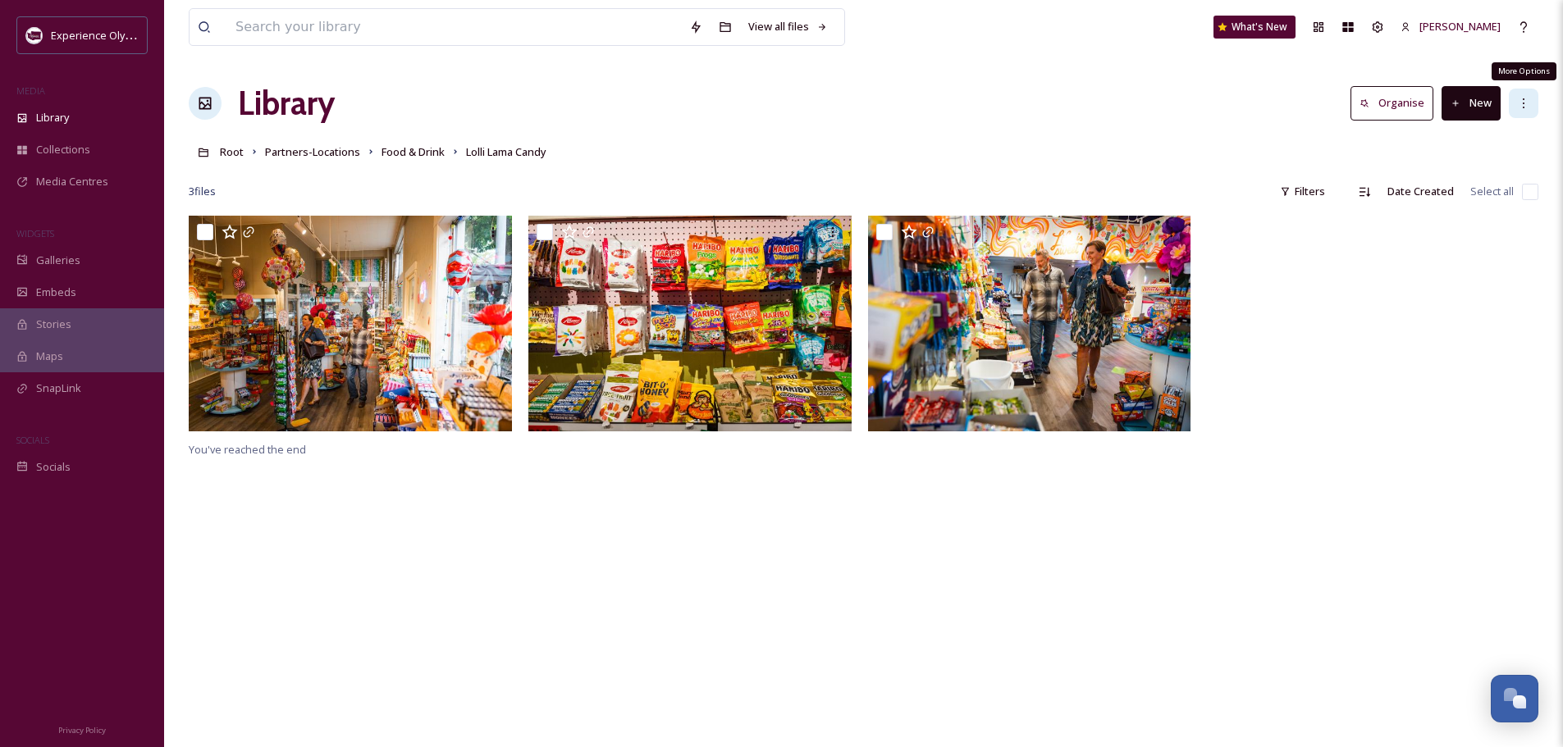
click at [1533, 94] on div "More Options" at bounding box center [1523, 104] width 30 height 30
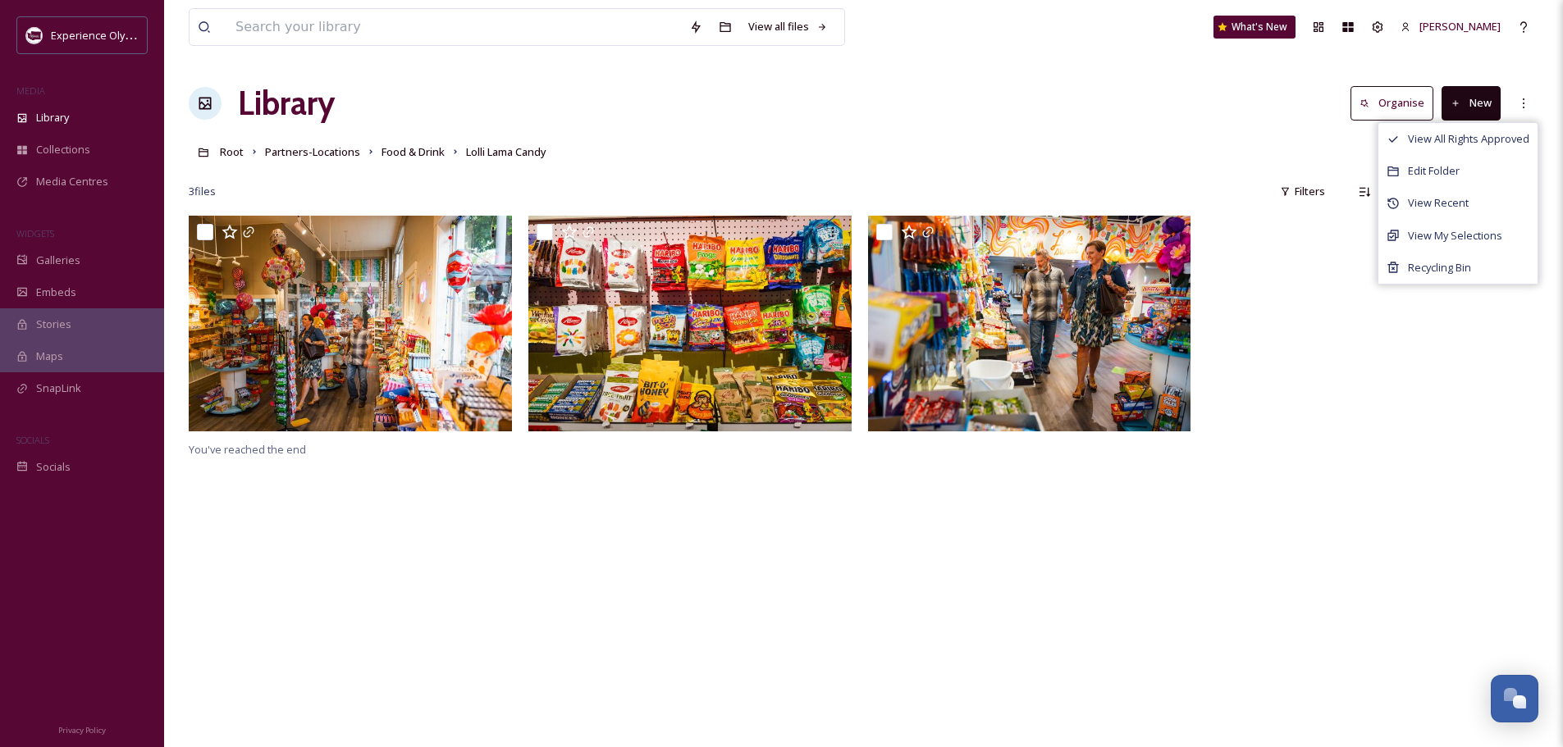
click at [1337, 250] on div at bounding box center [1372, 328] width 331 height 224
click at [1526, 190] on input "checkbox" at bounding box center [1530, 192] width 16 height 16
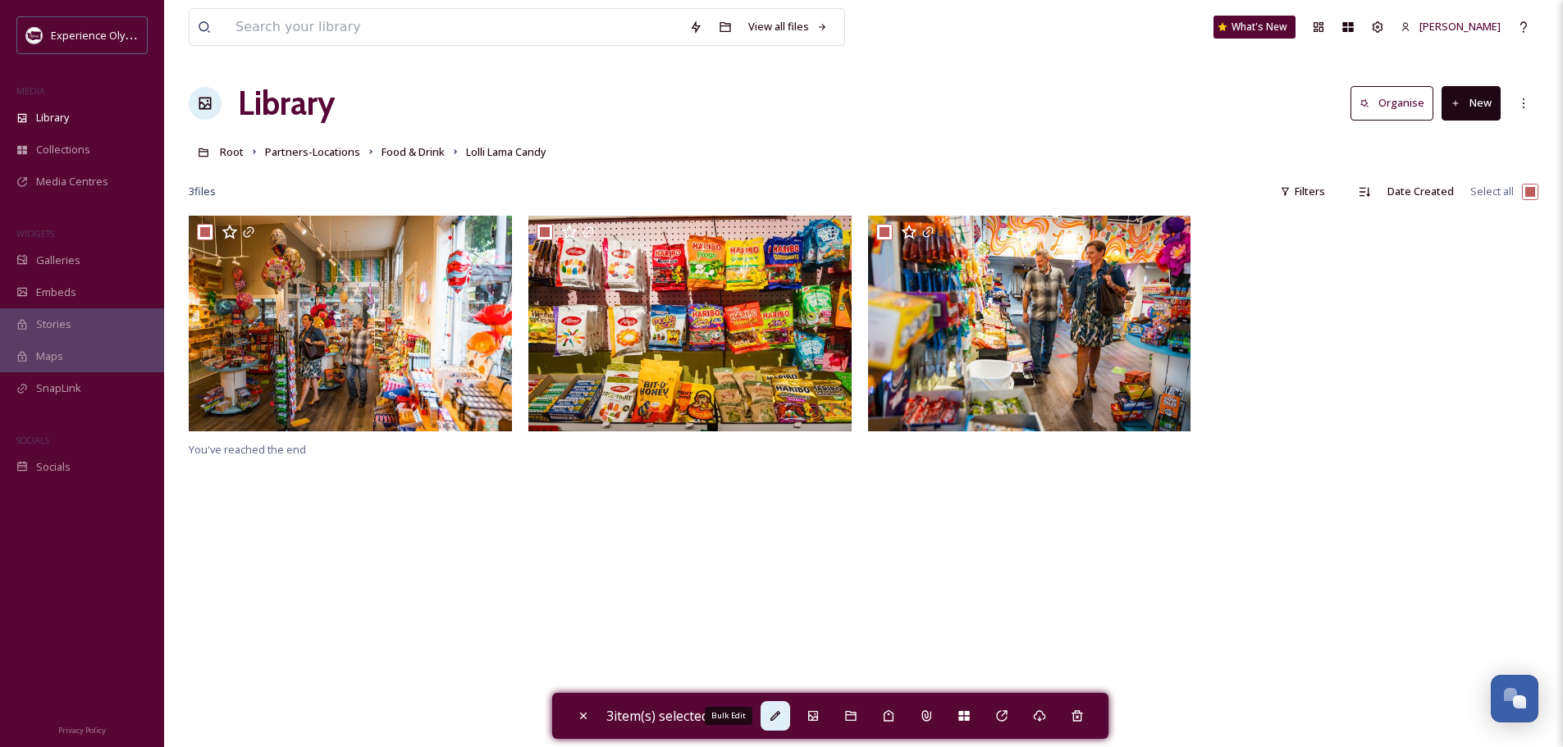
click at [780, 715] on icon at bounding box center [775, 716] width 13 height 13
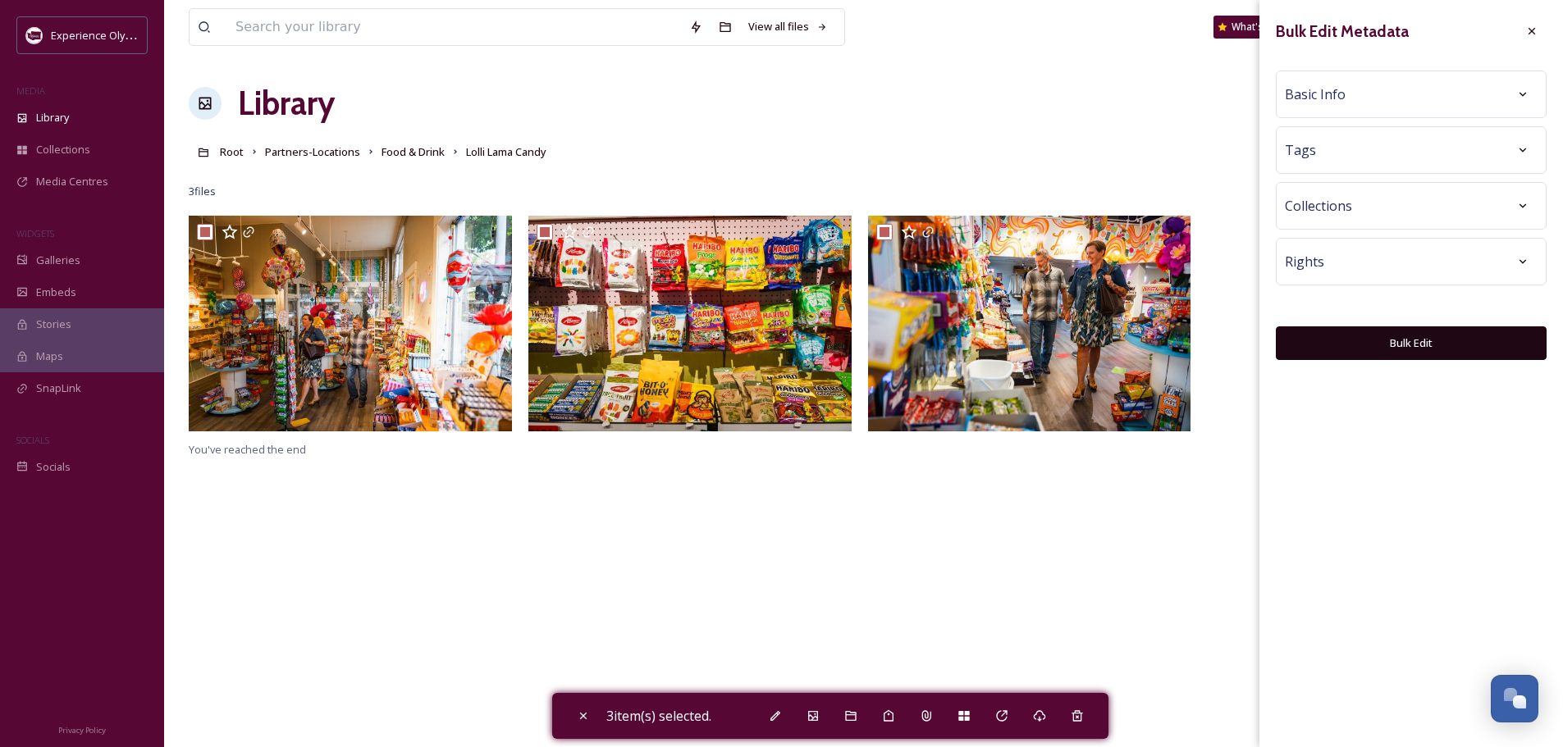
click at [1338, 79] on div "Basic Info" at bounding box center [1410, 95] width 271 height 48
click at [1323, 97] on span "Basic Info" at bounding box center [1314, 94] width 61 height 20
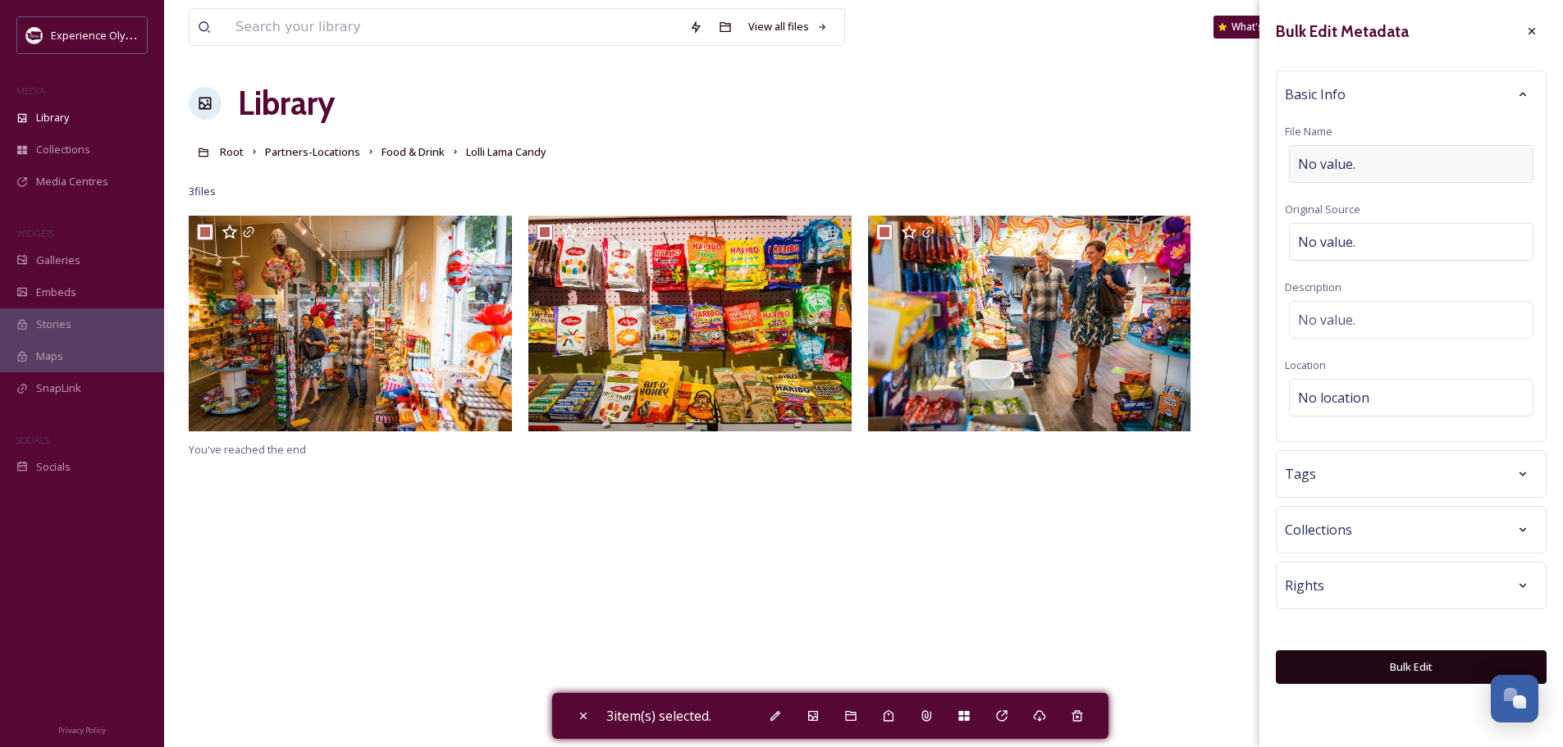
click at [1305, 164] on span "No value." at bounding box center [1326, 164] width 57 height 20
click at [1322, 389] on span "No location" at bounding box center [1333, 398] width 71 height 20
click at [1321, 392] on input at bounding box center [1410, 398] width 243 height 36
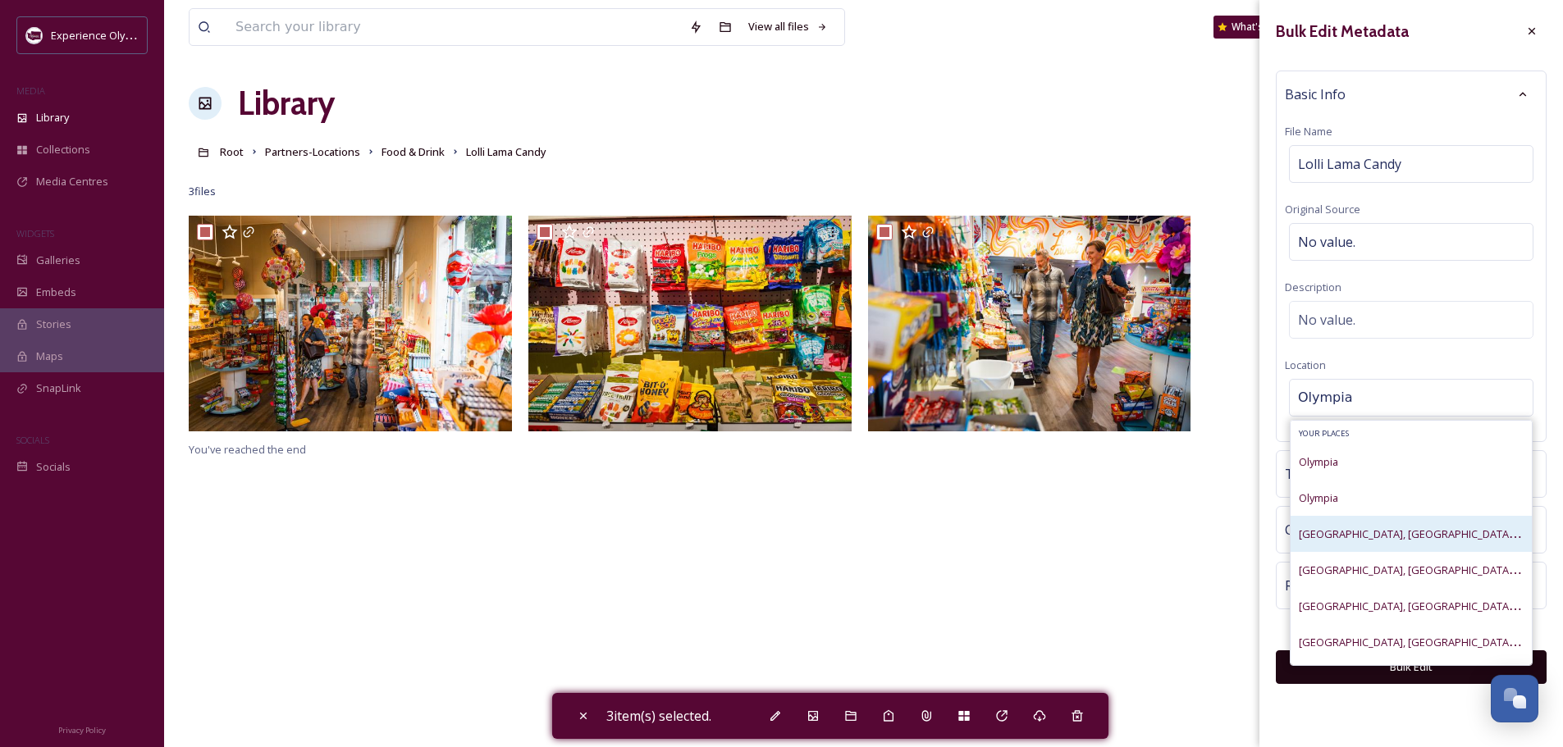
click at [1307, 532] on span "Olympia Downtown, Olympia, Washington, United States" at bounding box center [1489, 534] width 383 height 16
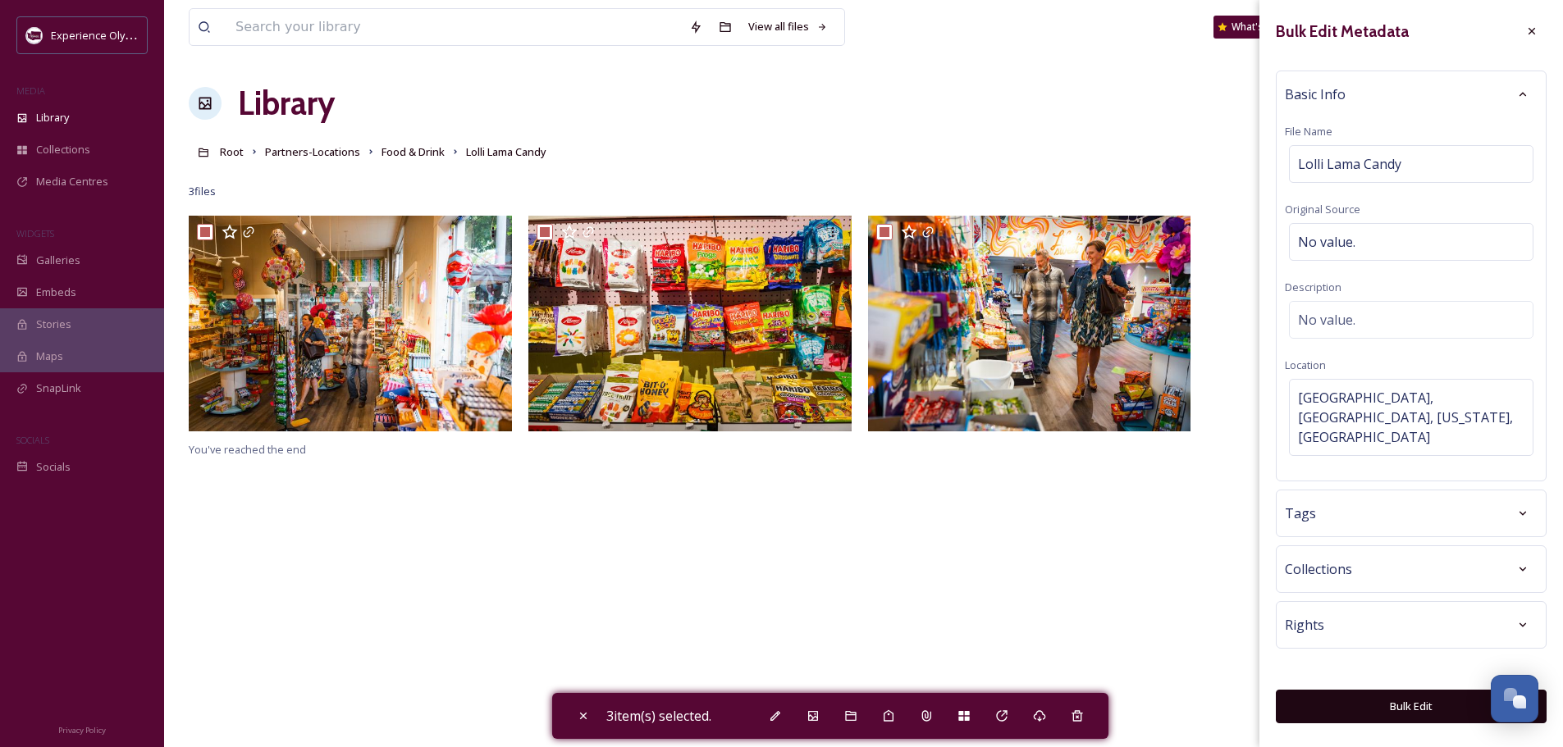
click at [1314, 499] on div "Tags" at bounding box center [1410, 514] width 253 height 30
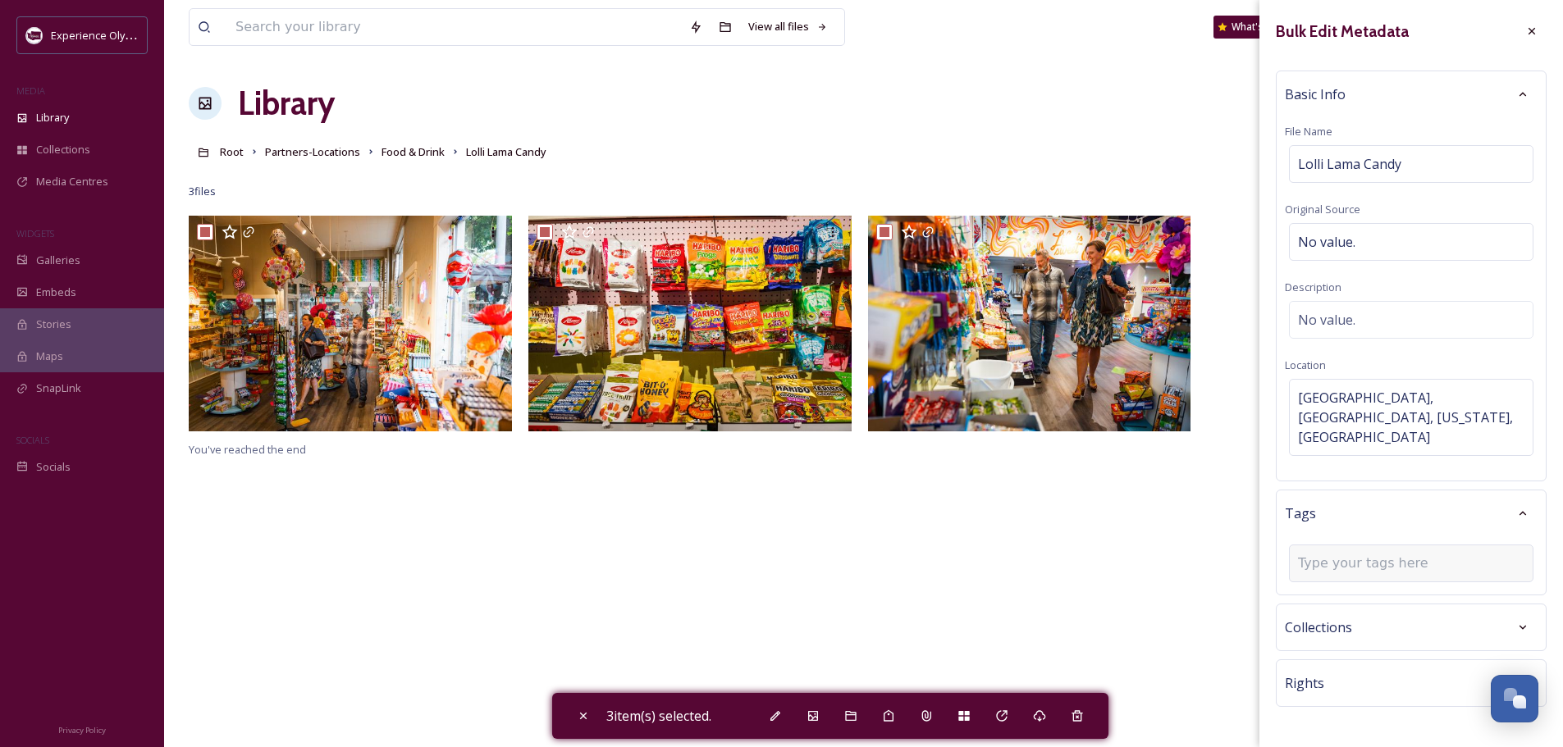
click at [1306, 554] on input at bounding box center [1380, 564] width 164 height 20
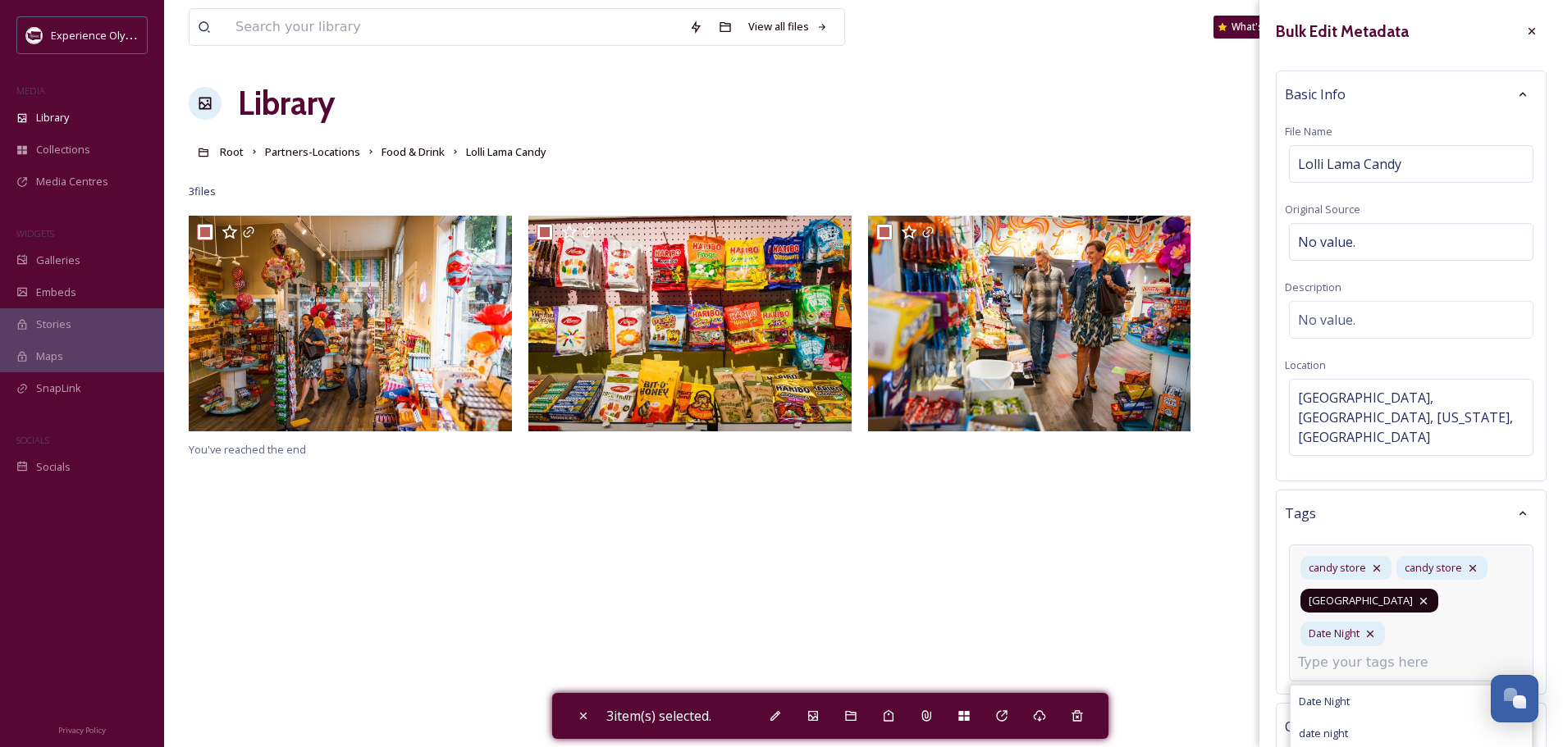
click at [1420, 598] on icon at bounding box center [1423, 601] width 7 height 7
click at [1348, 619] on input at bounding box center [1380, 629] width 164 height 20
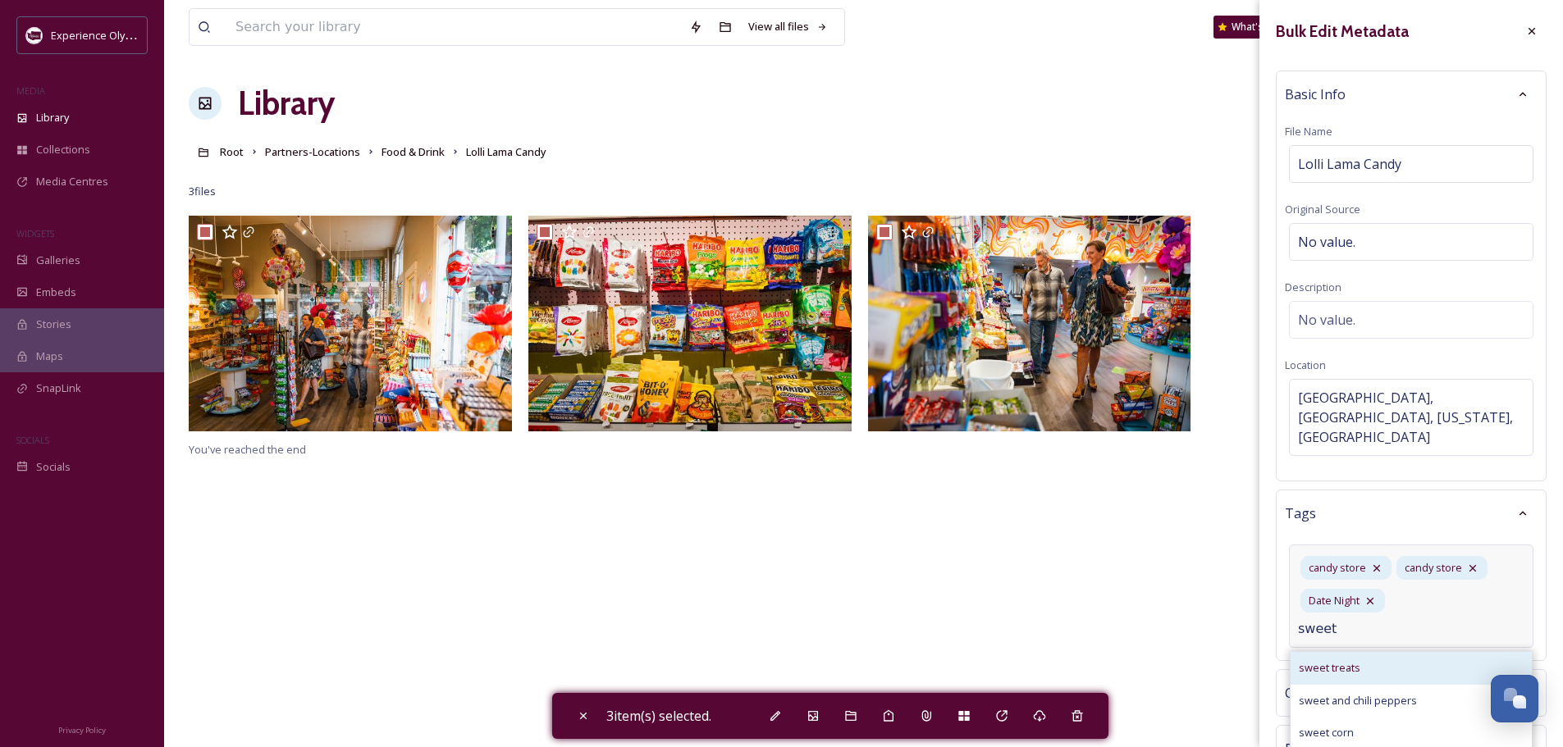
click at [1339, 657] on div "sweet treats" at bounding box center [1410, 668] width 241 height 32
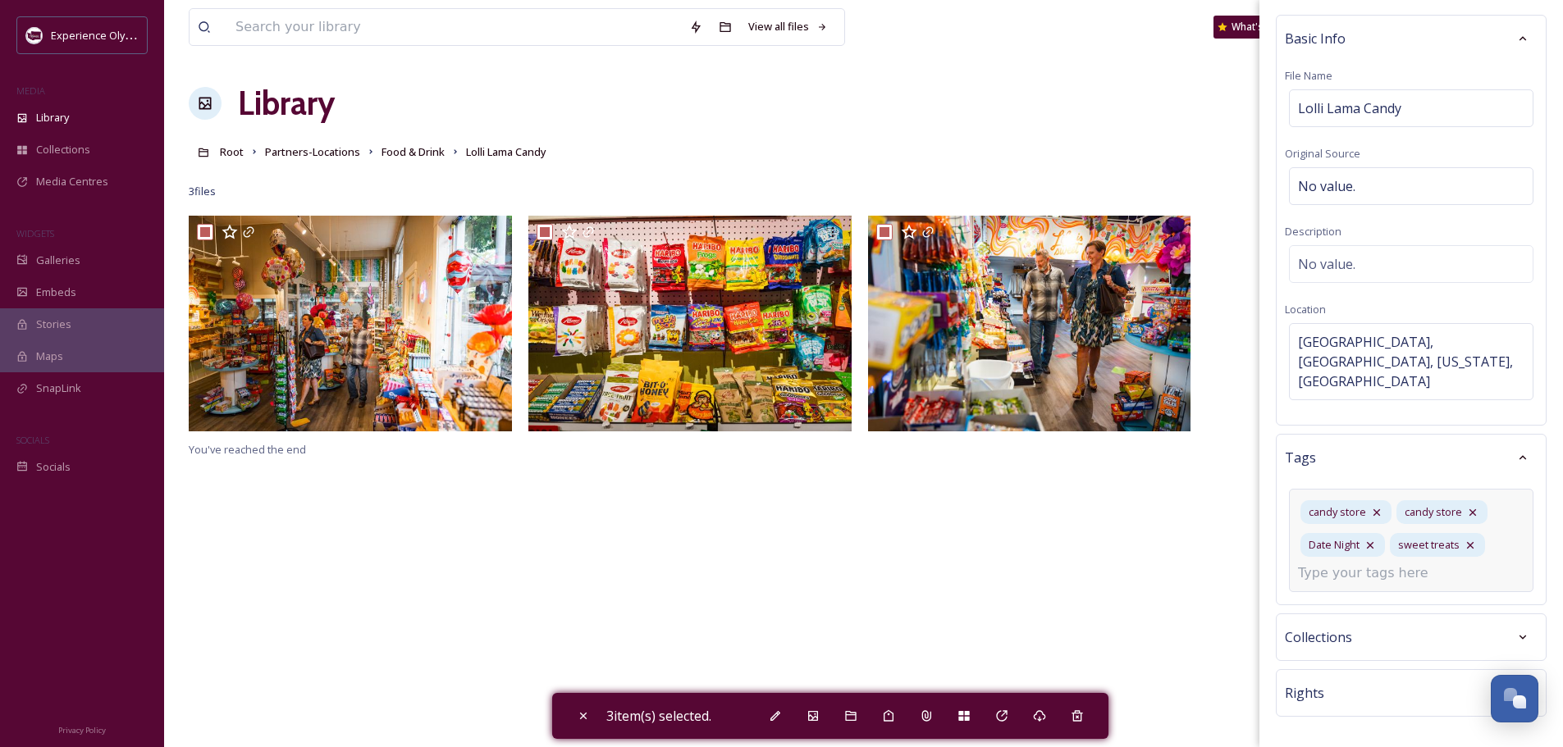
scroll to position [96, 0]
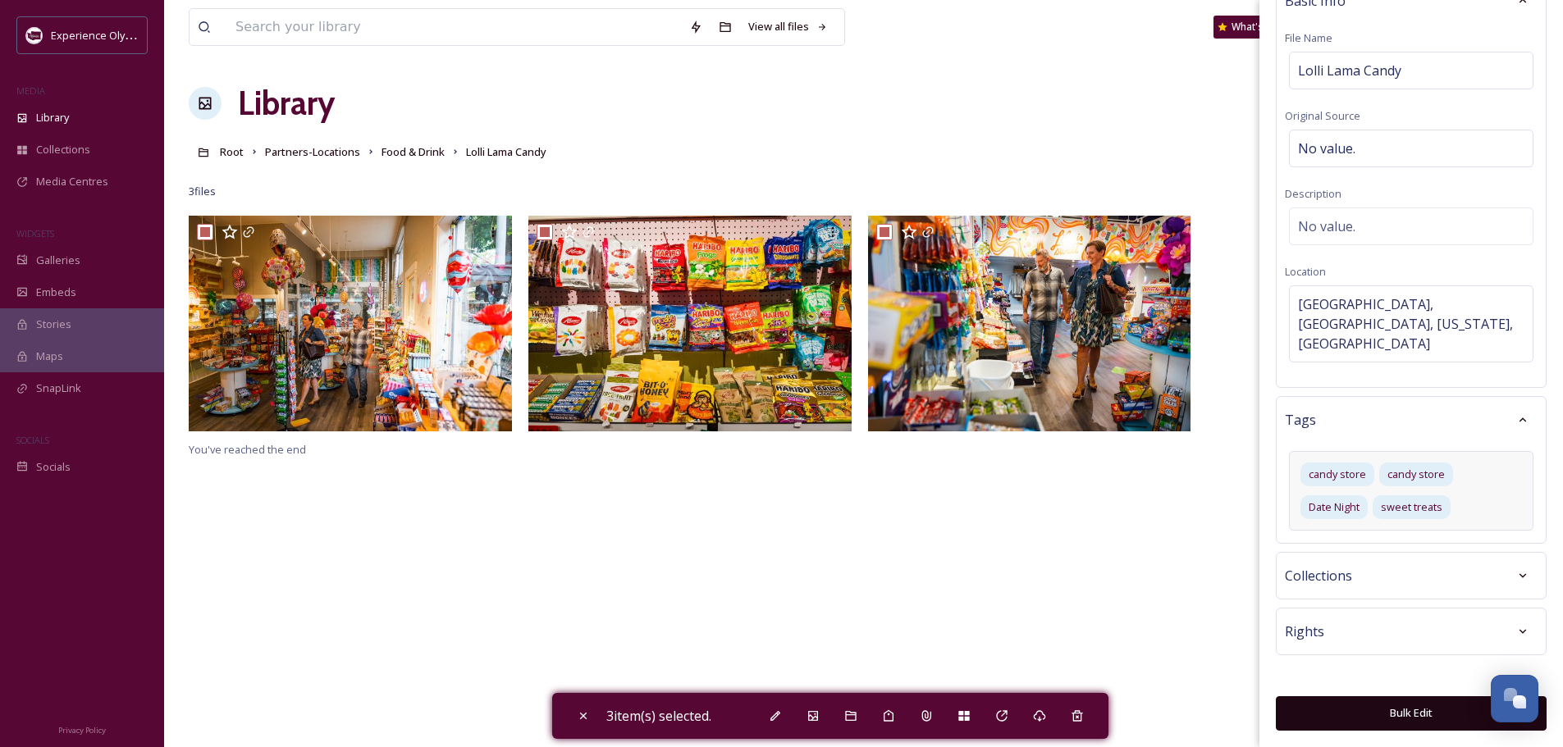
click at [1421, 709] on button "Bulk Edit" at bounding box center [1410, 713] width 271 height 34
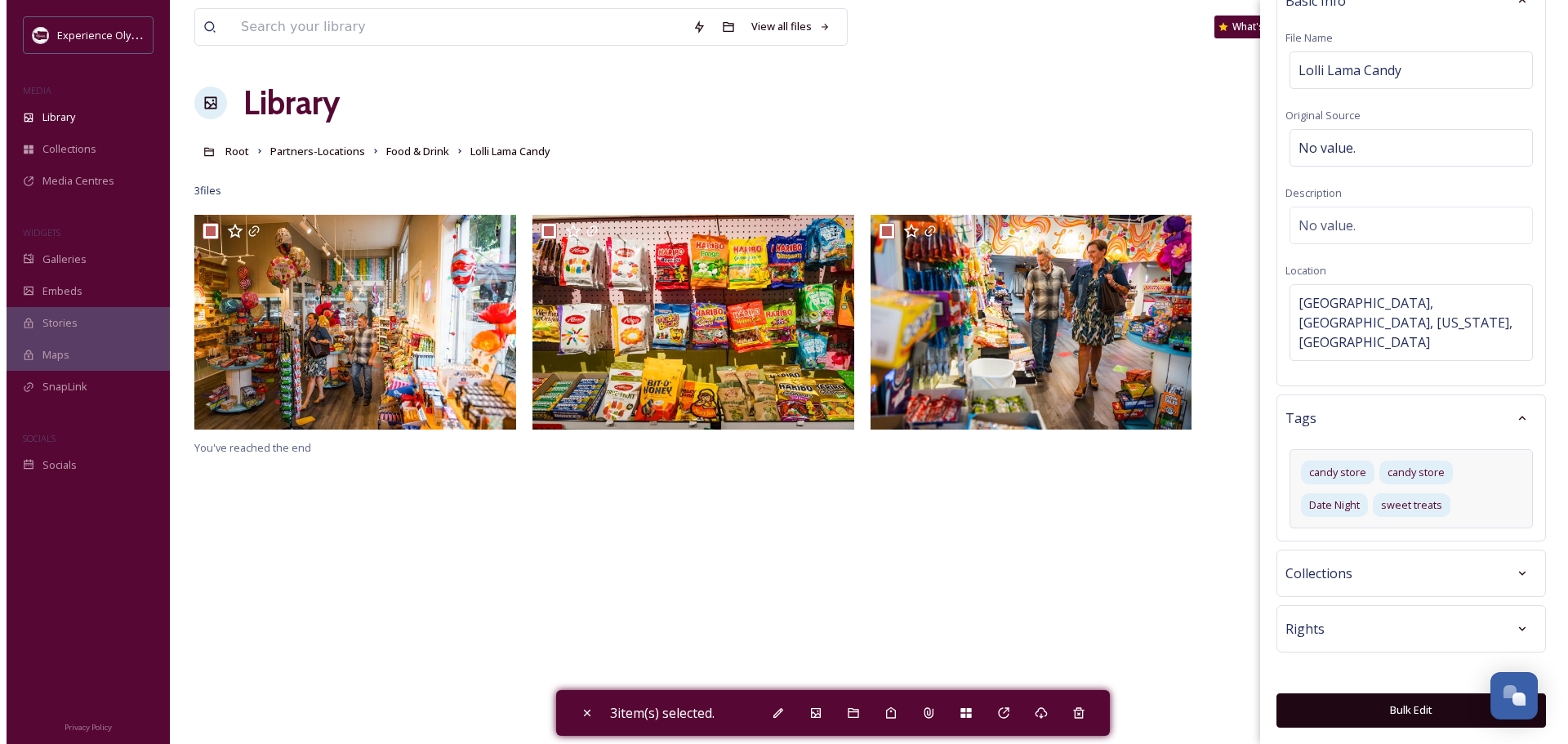
scroll to position [72, 0]
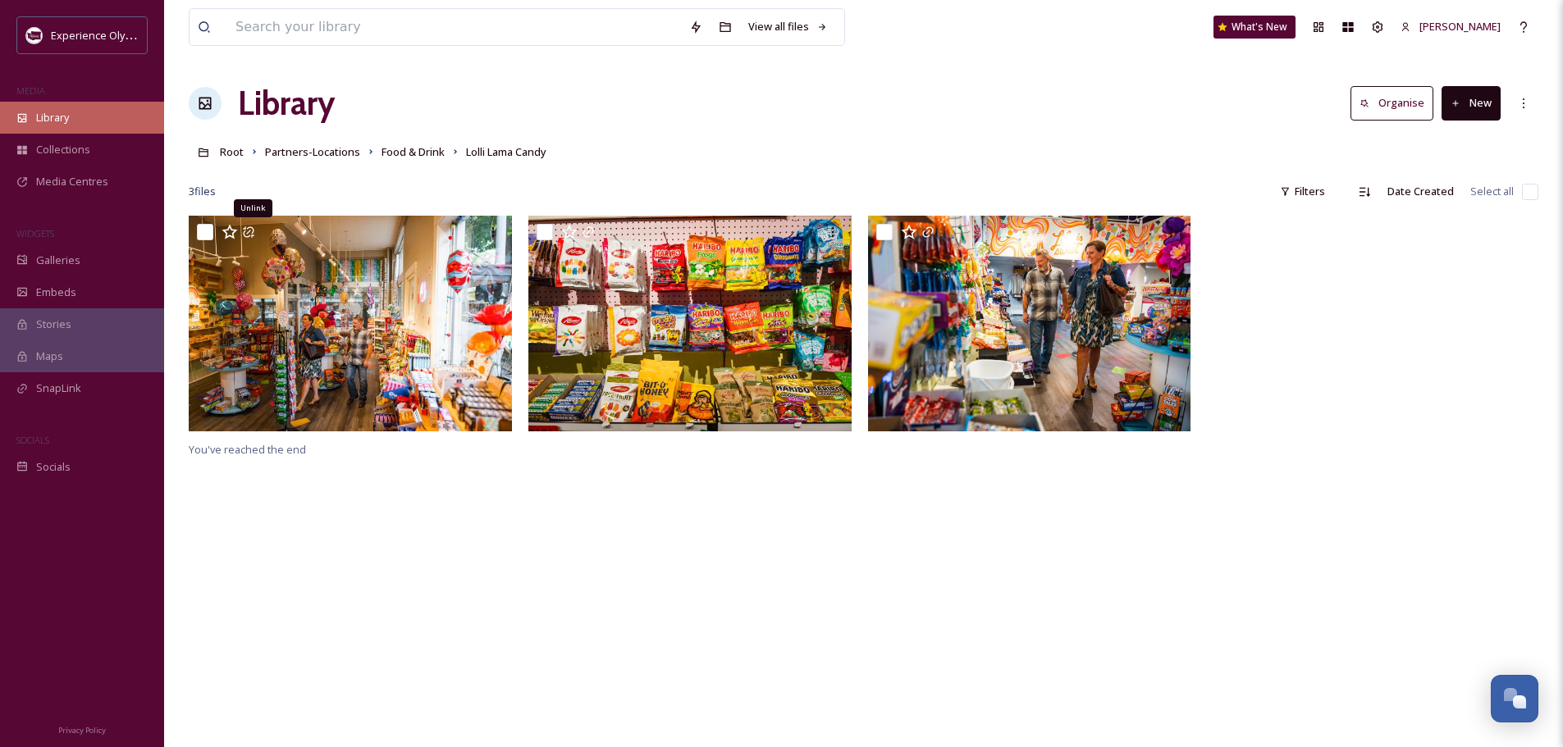
click at [54, 123] on span "Library" at bounding box center [52, 118] width 33 height 16
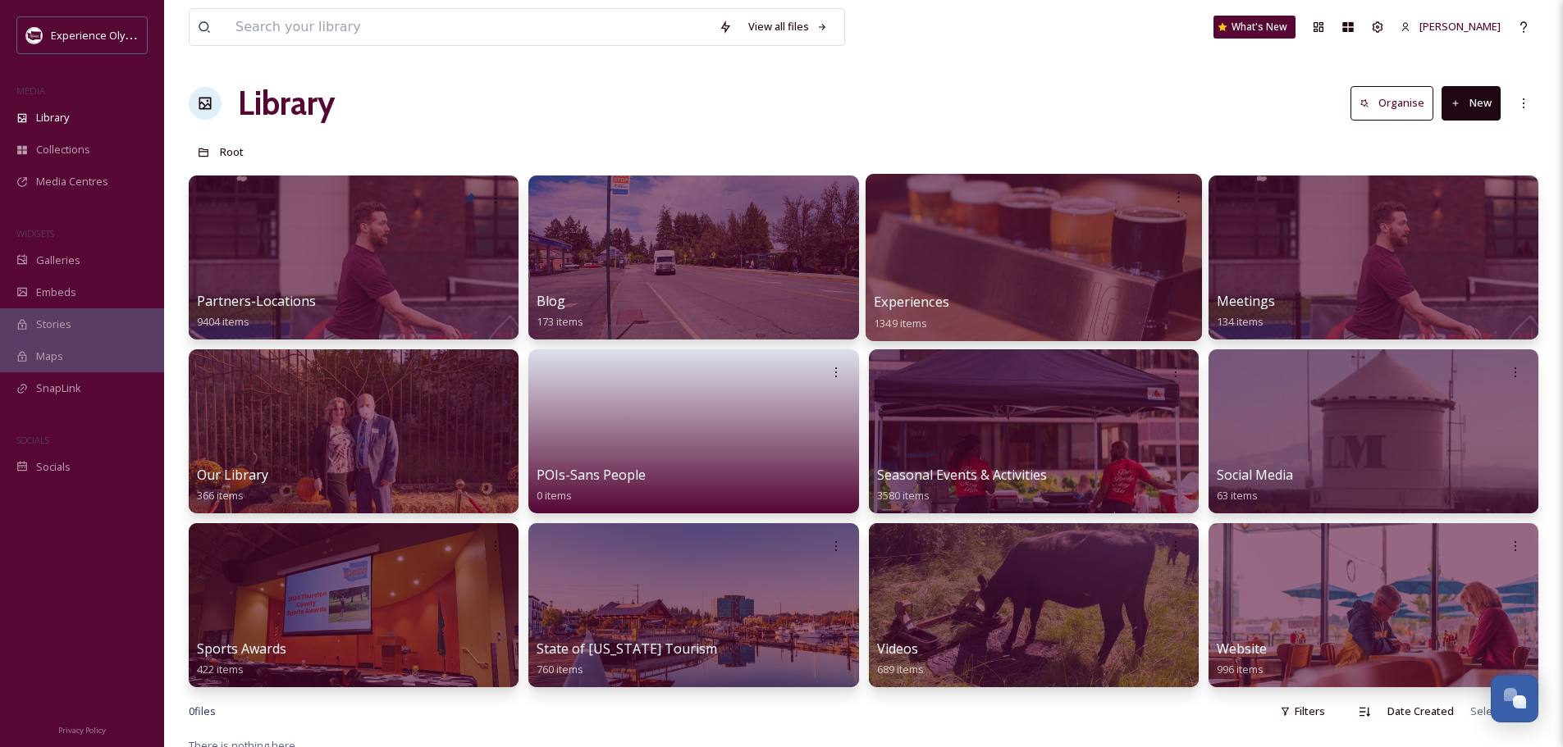
click at [913, 293] on span "Experiences" at bounding box center [911, 302] width 75 height 18
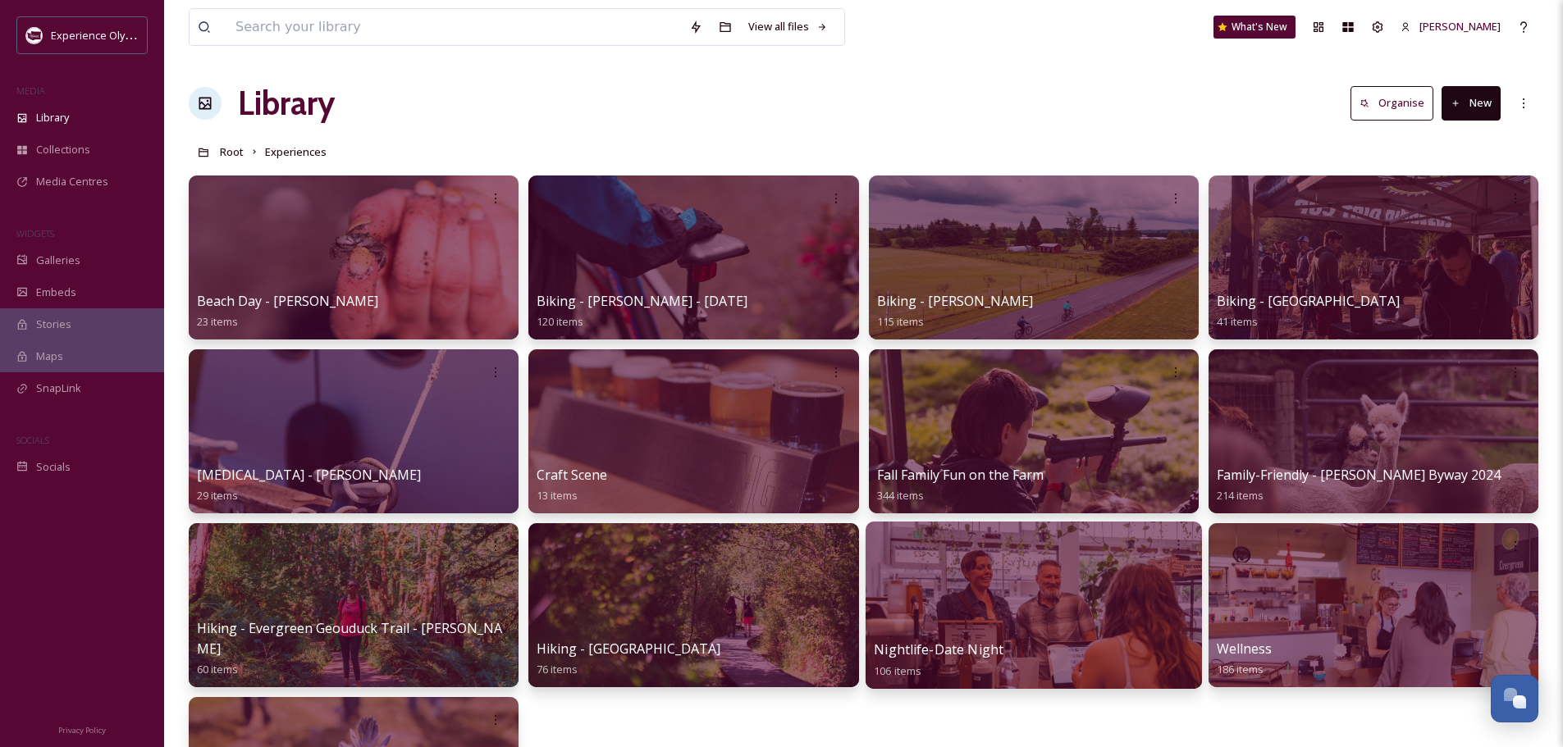
click at [965, 646] on span "Nightlife-Date Night" at bounding box center [939, 650] width 130 height 18
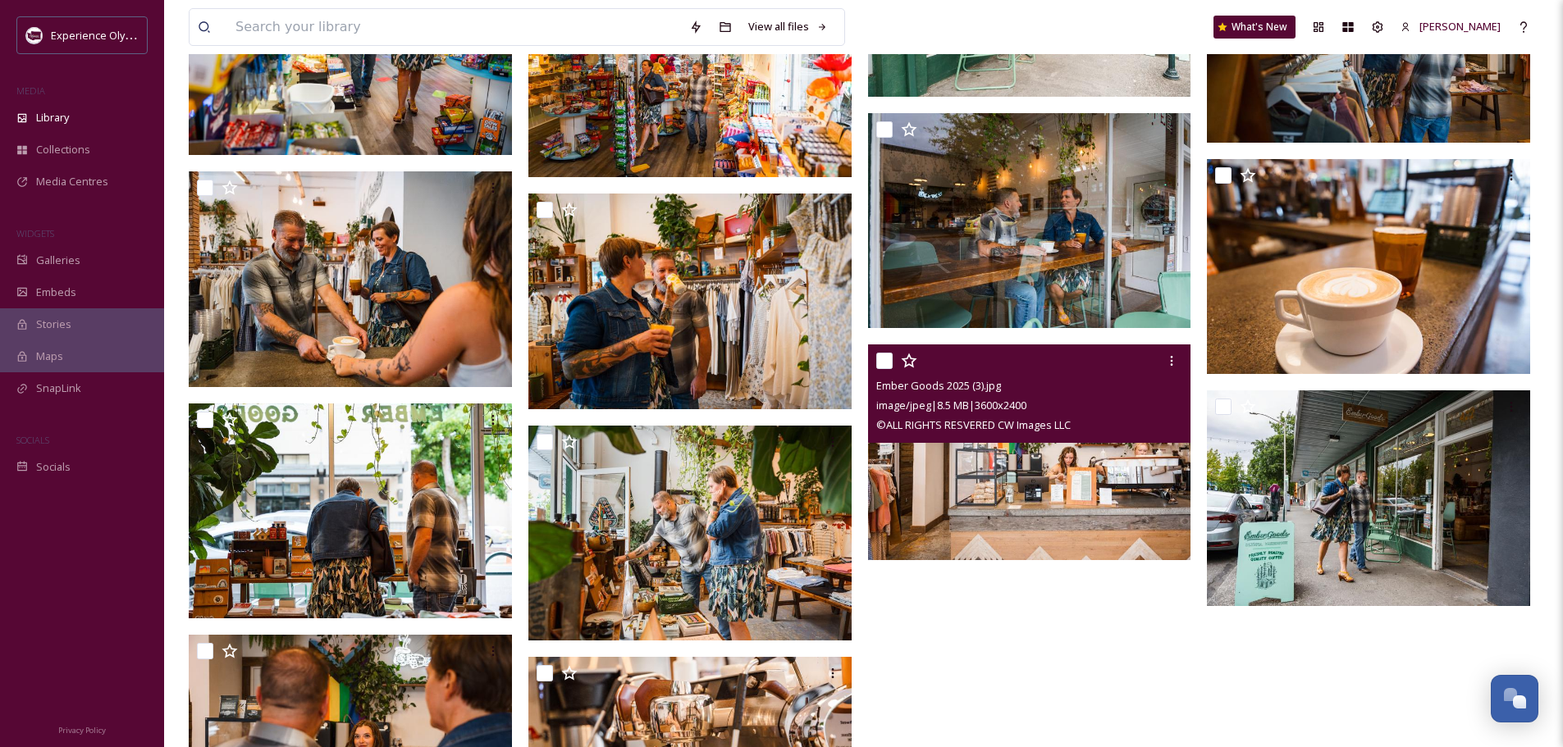
scroll to position [5789, 0]
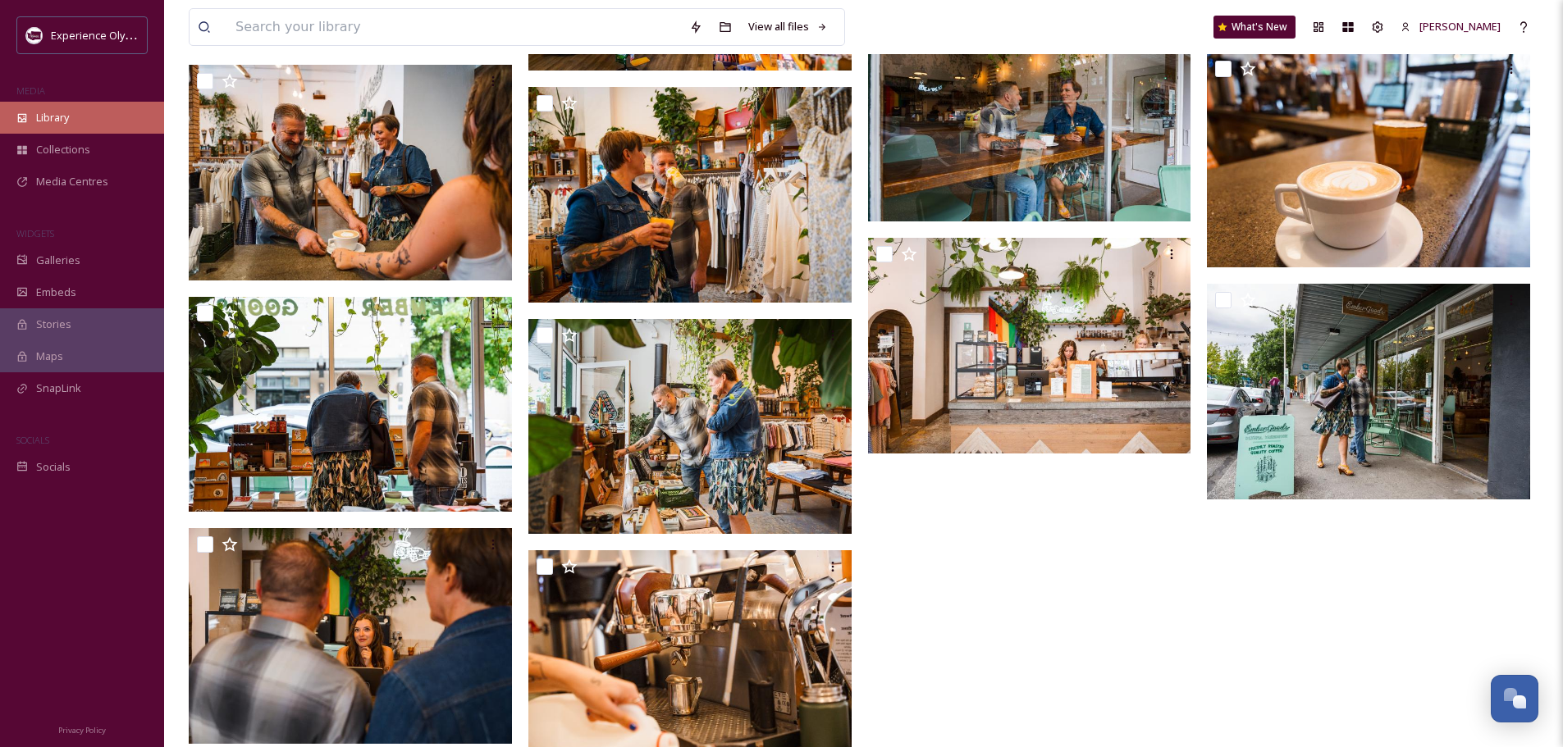
click at [39, 108] on div "Library" at bounding box center [82, 118] width 164 height 32
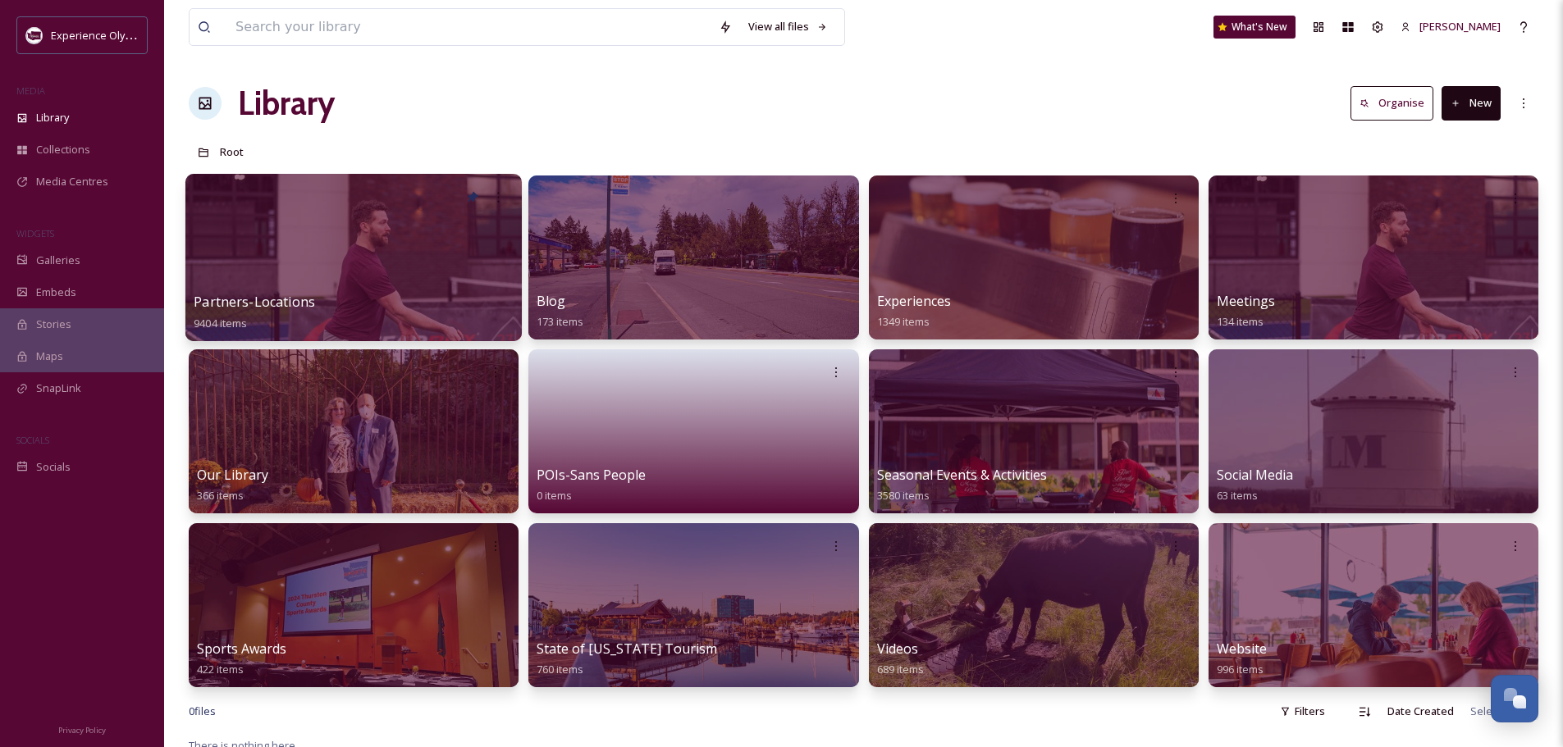
click at [274, 301] on span "Partners-Locations" at bounding box center [254, 302] width 121 height 18
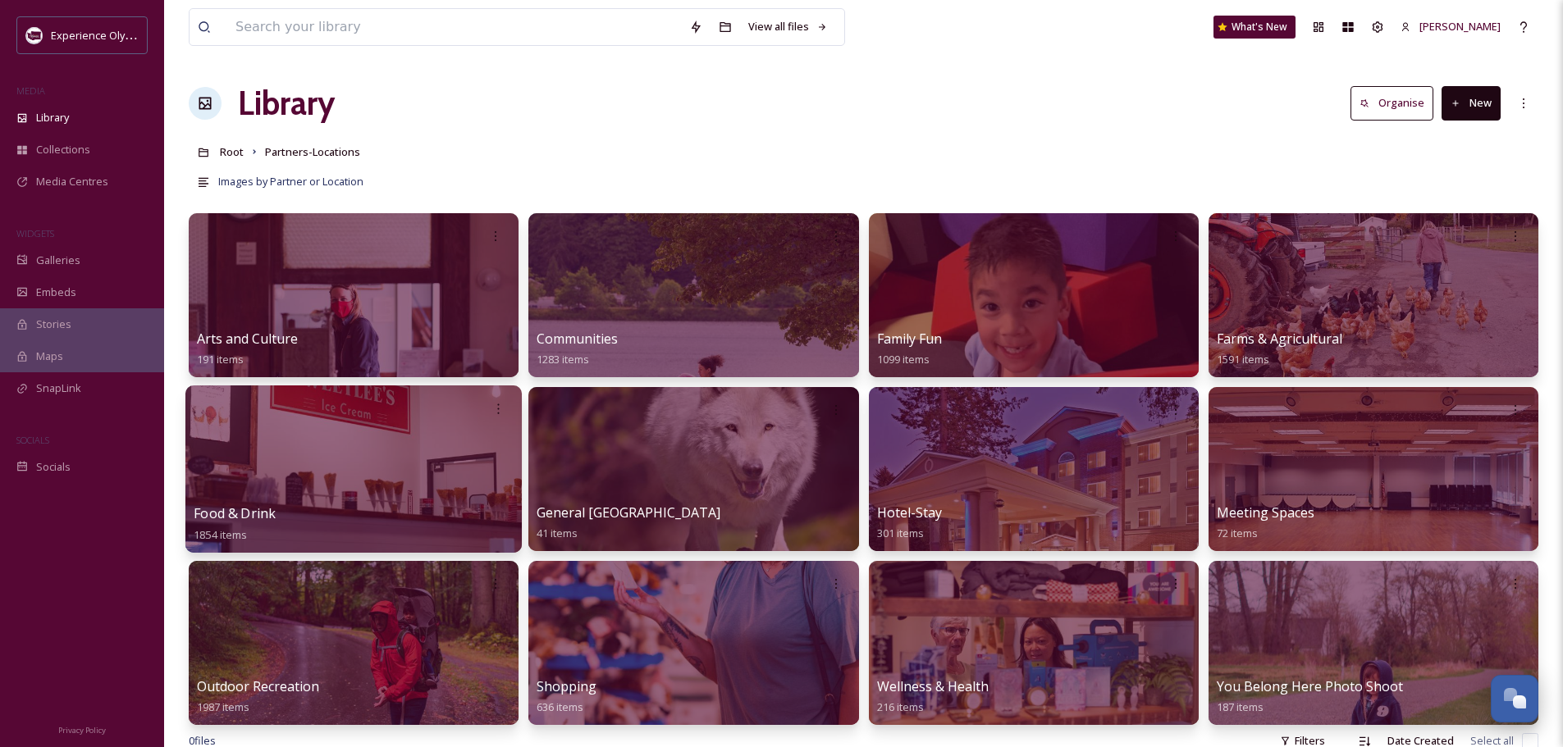
click at [249, 512] on span "Food & Drink" at bounding box center [235, 513] width 82 height 18
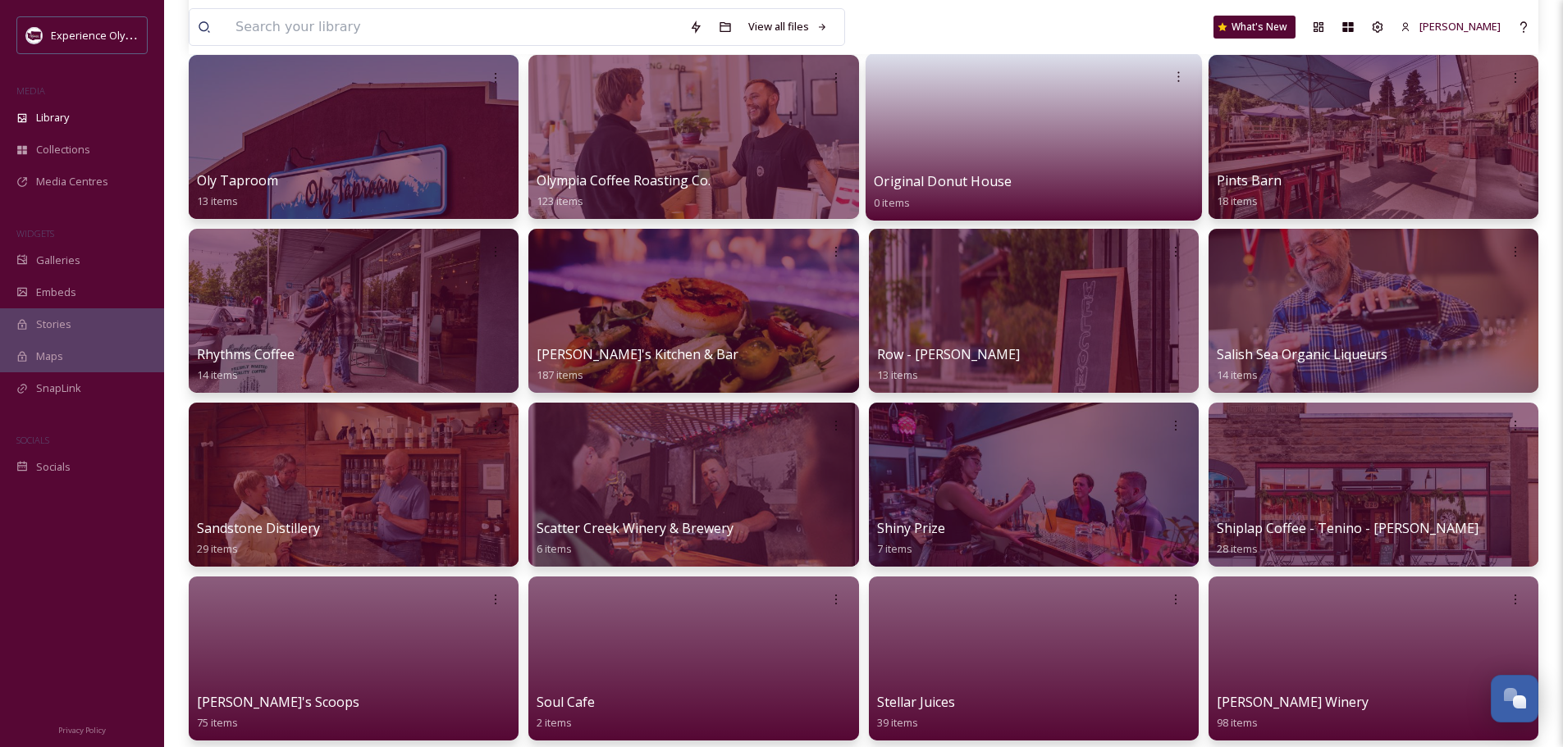
scroll to position [1558, 0]
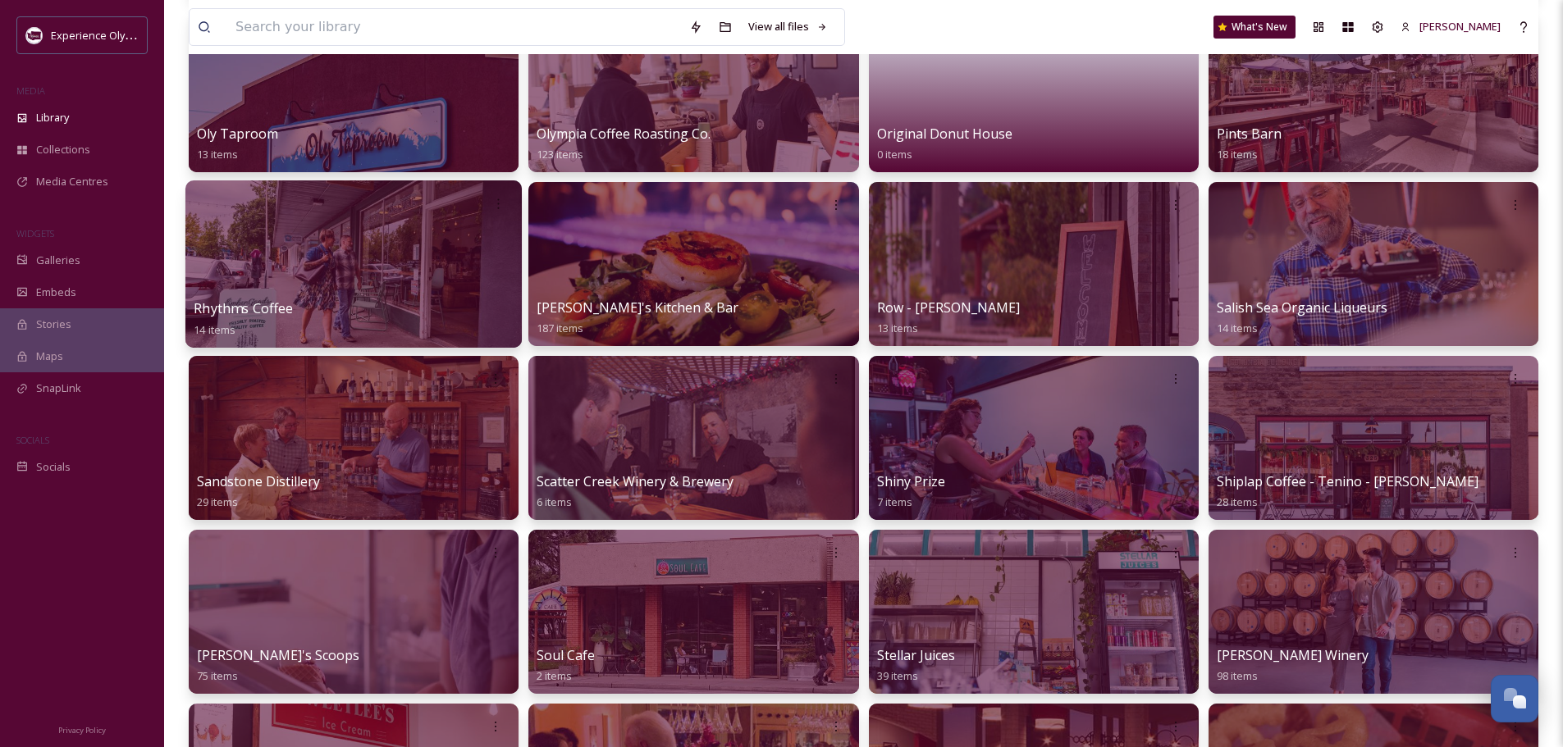
click at [325, 294] on div at bounding box center [353, 263] width 336 height 167
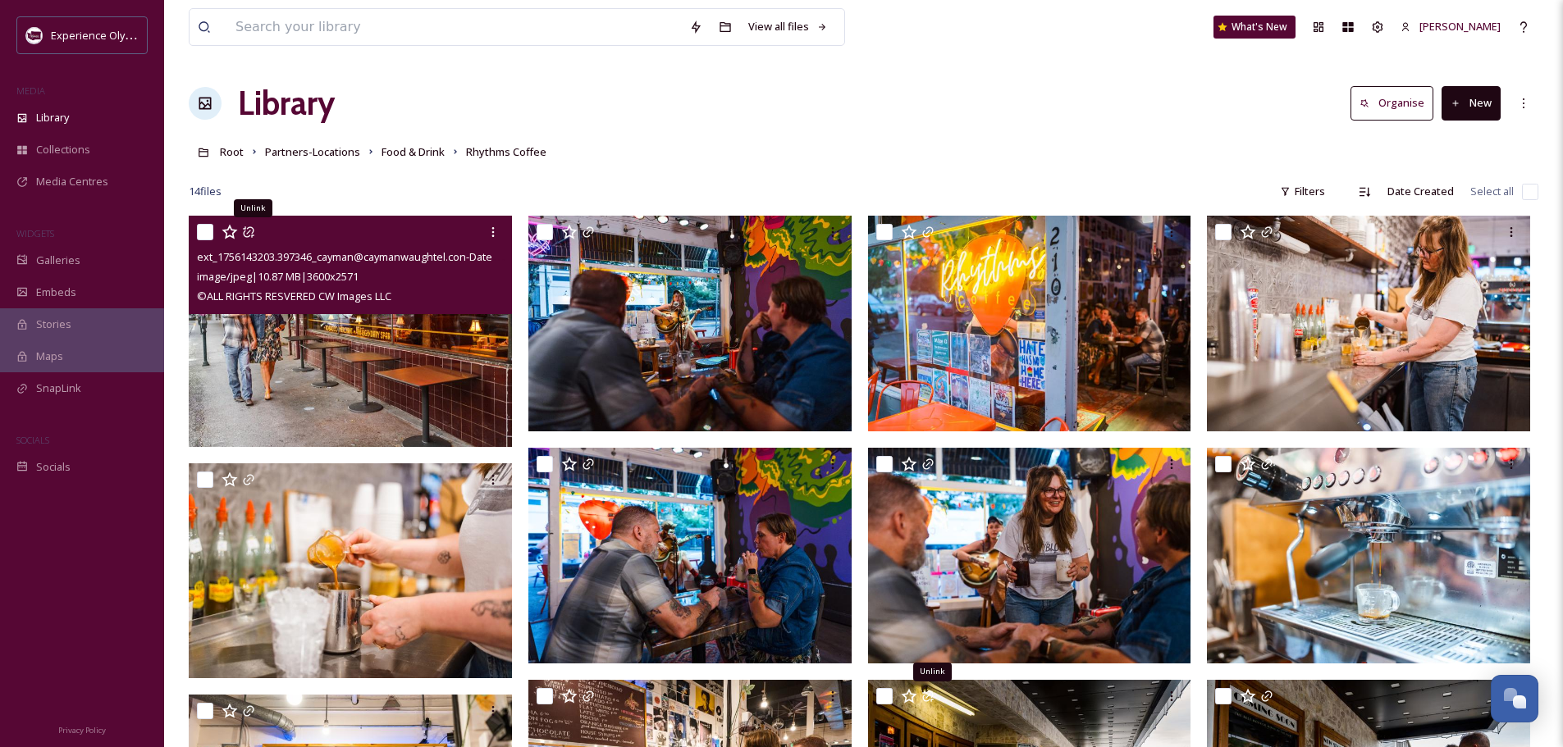
click at [244, 227] on icon at bounding box center [248, 232] width 13 height 13
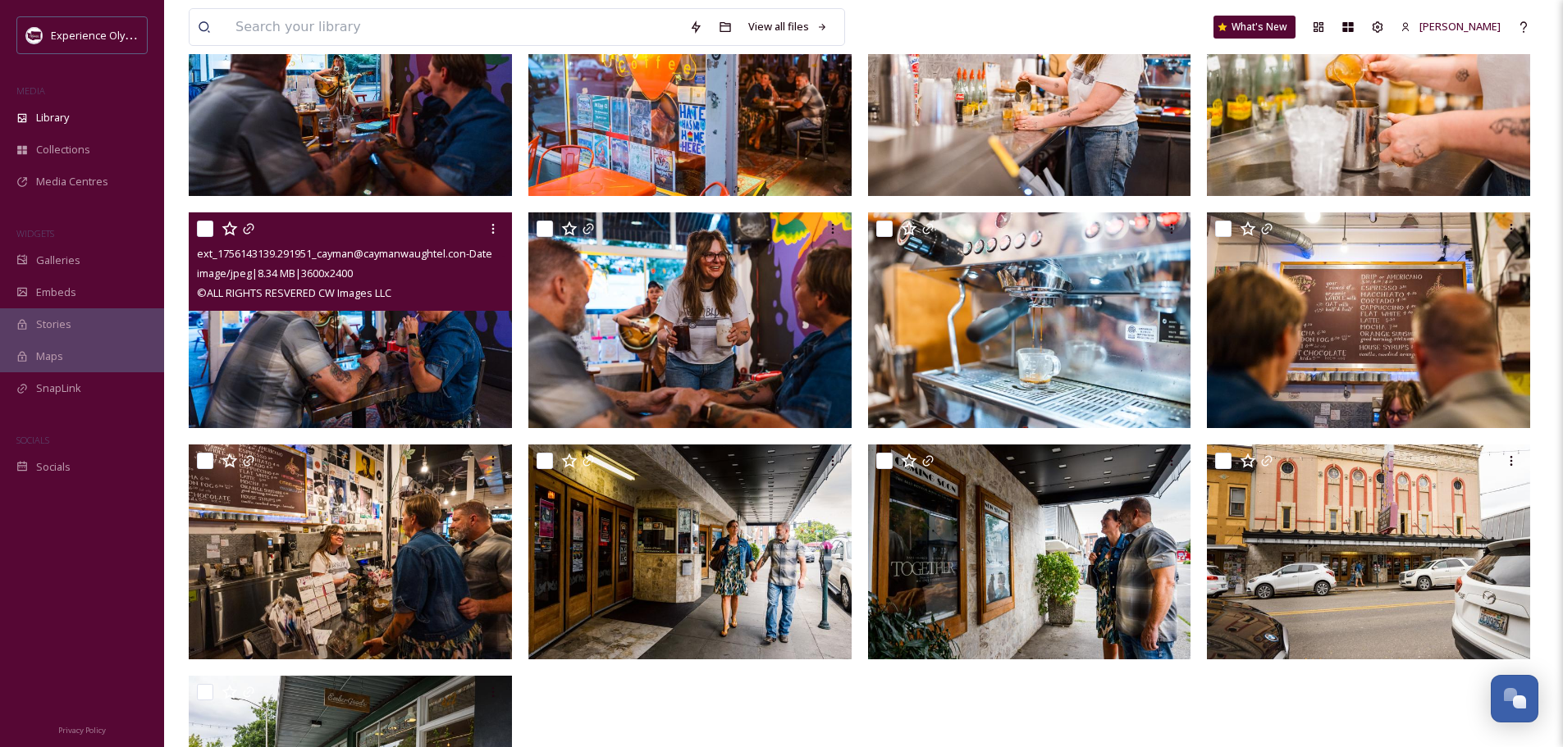
scroll to position [246, 0]
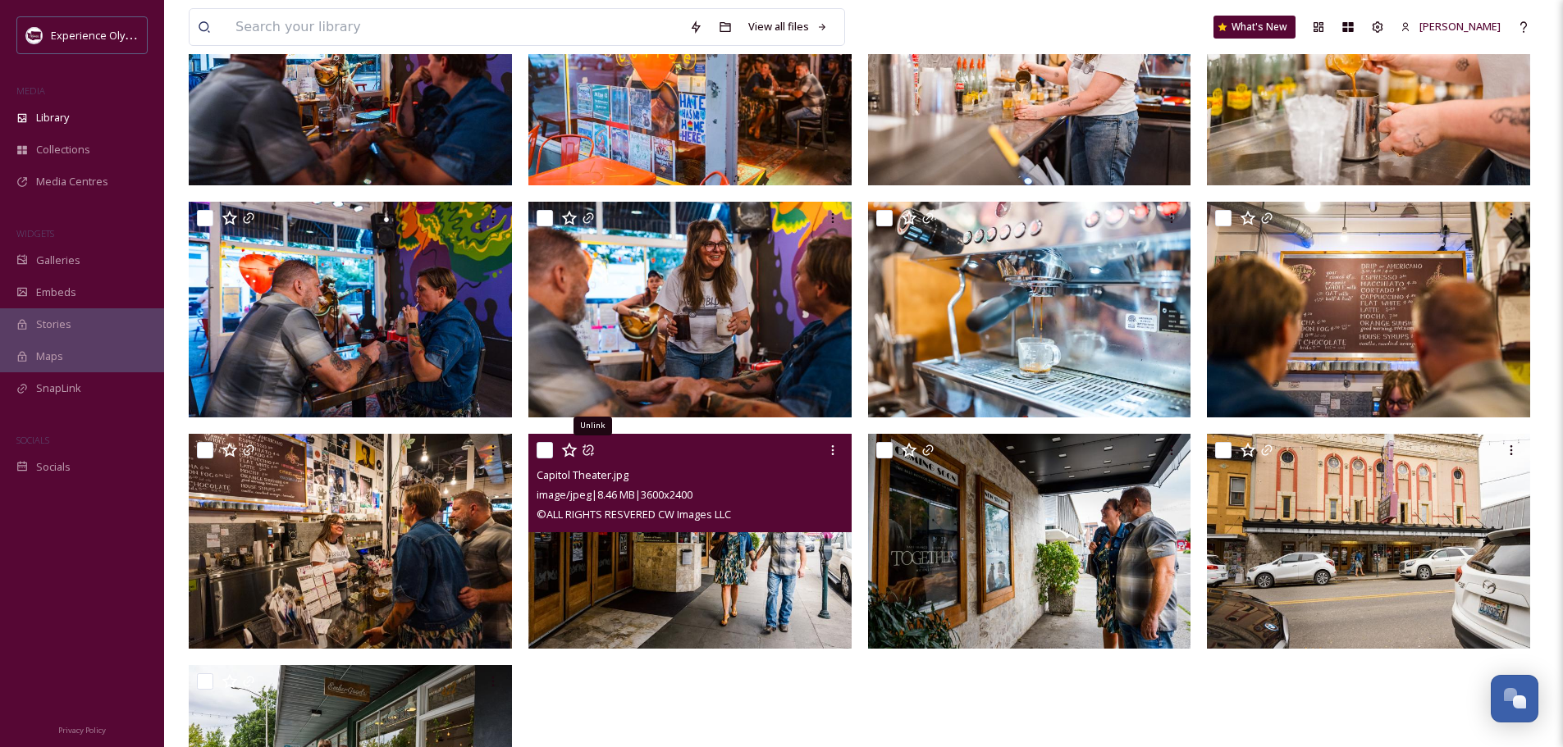
click at [591, 448] on icon at bounding box center [588, 450] width 13 height 13
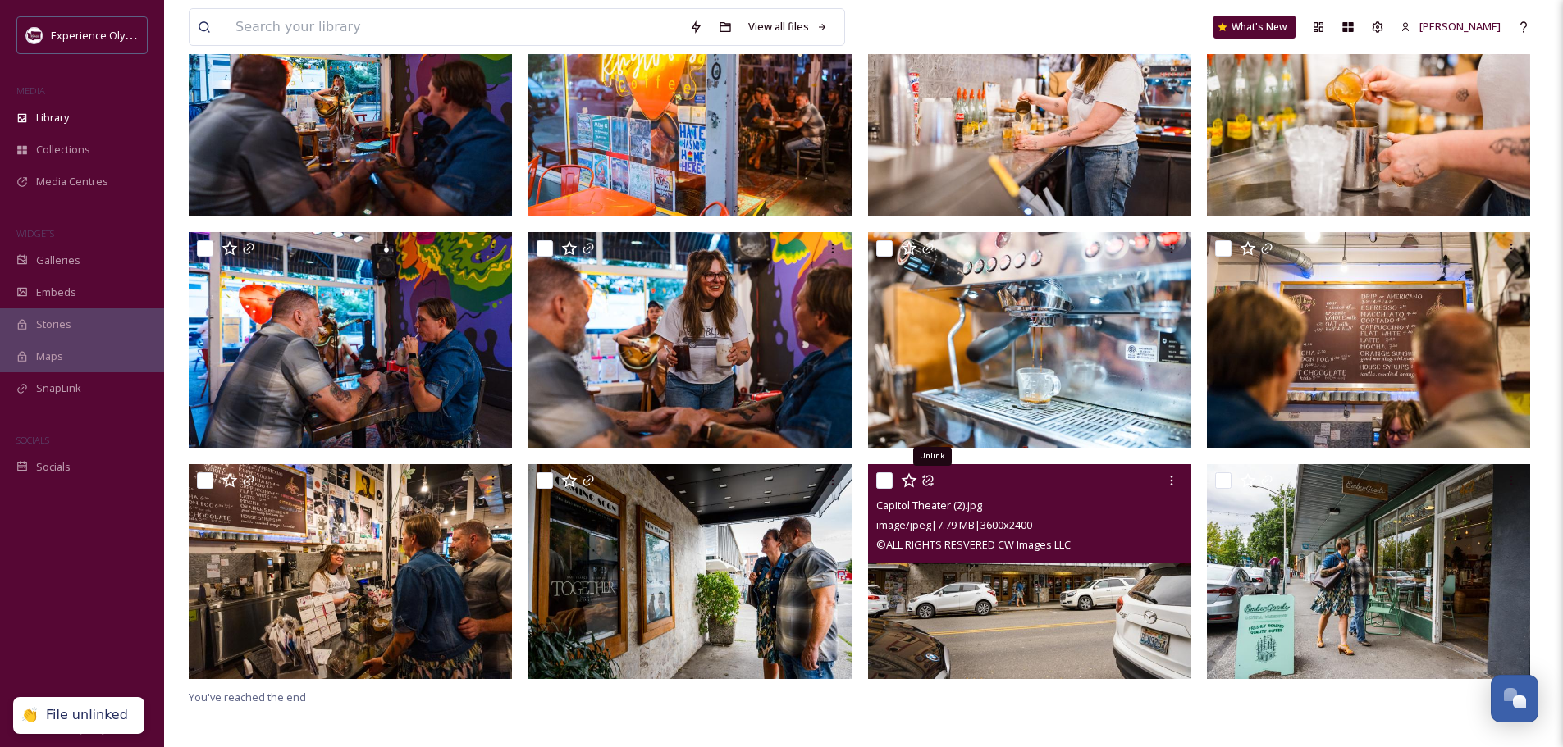
click at [927, 474] on icon at bounding box center [927, 480] width 13 height 13
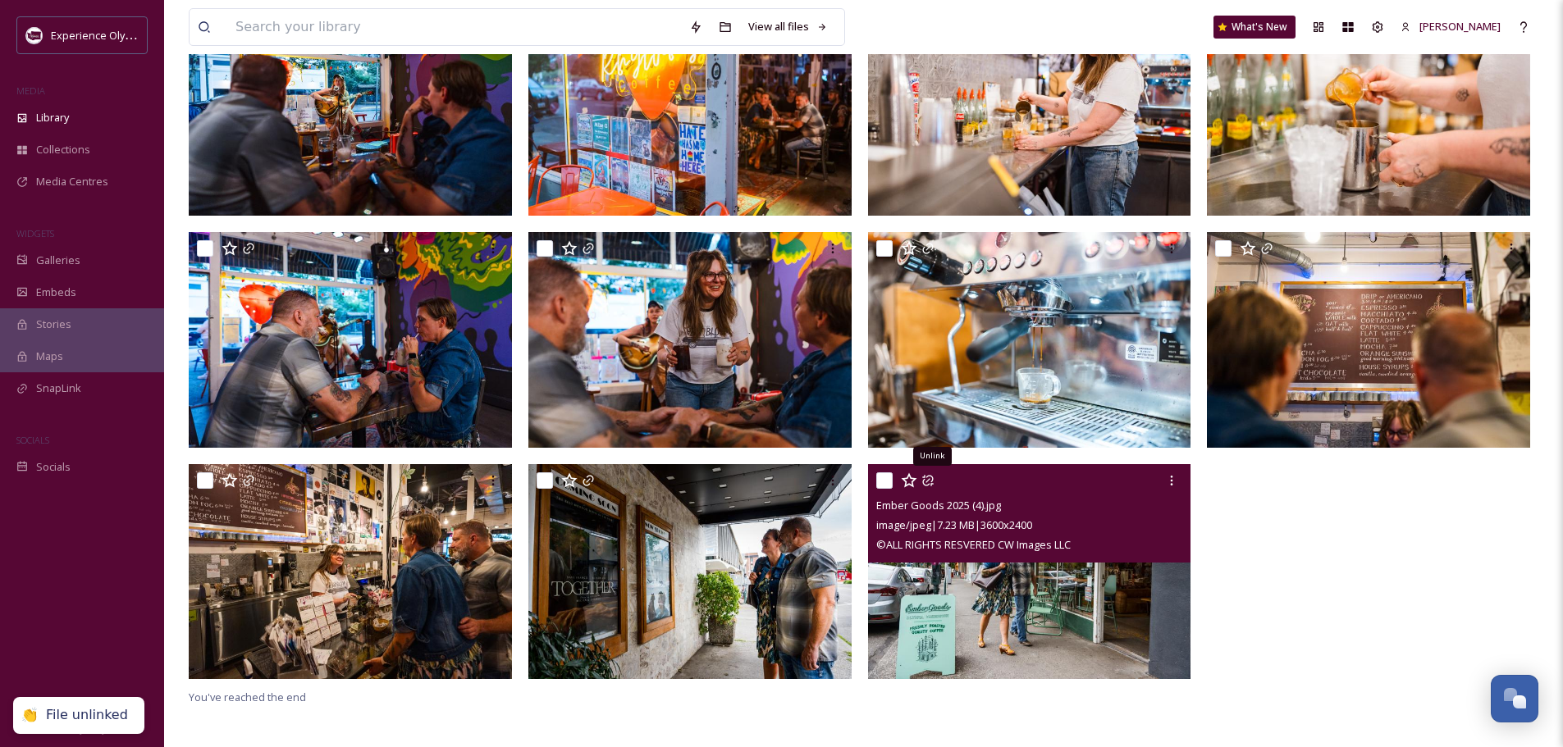
click at [924, 478] on icon at bounding box center [927, 480] width 13 height 13
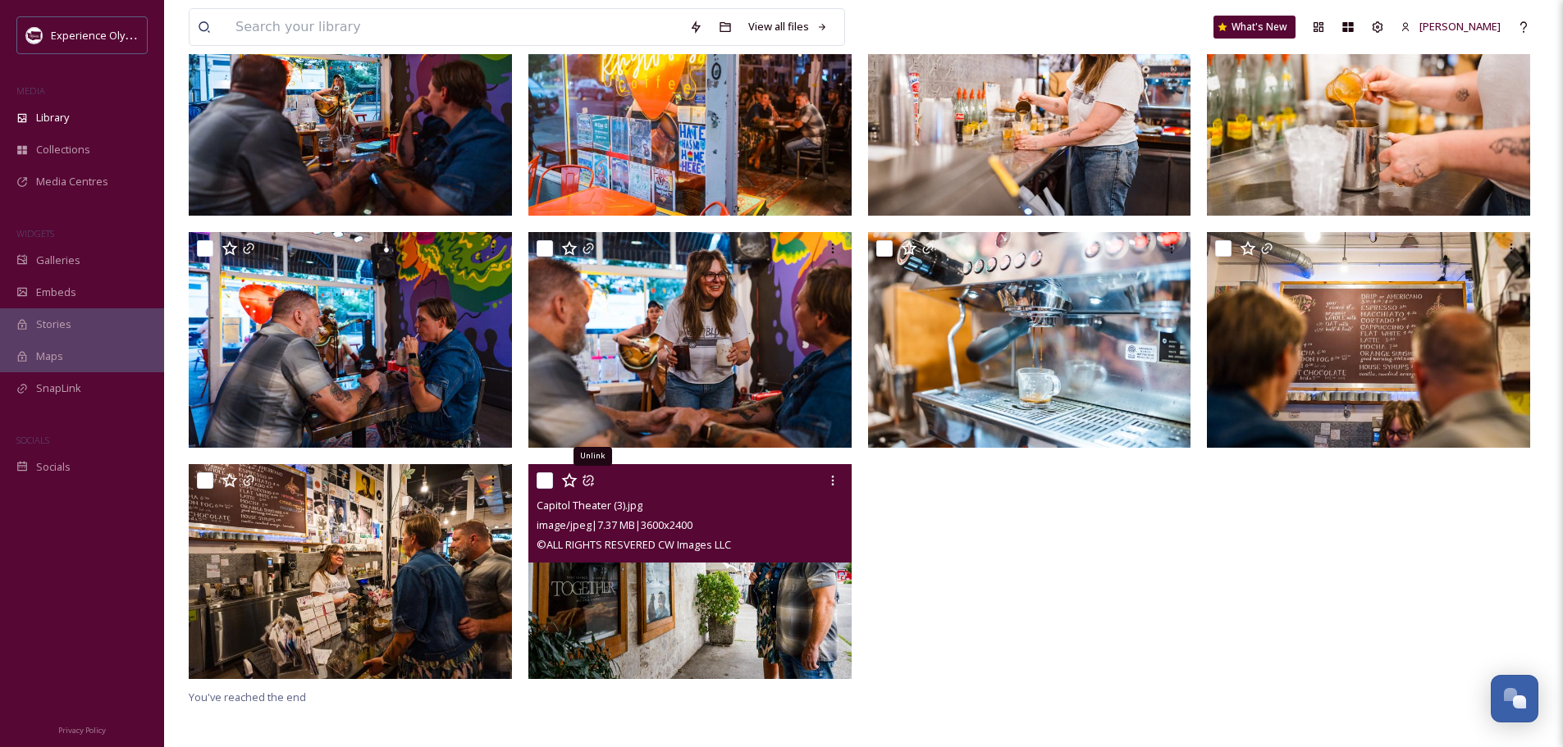
click at [588, 477] on icon at bounding box center [588, 480] width 13 height 13
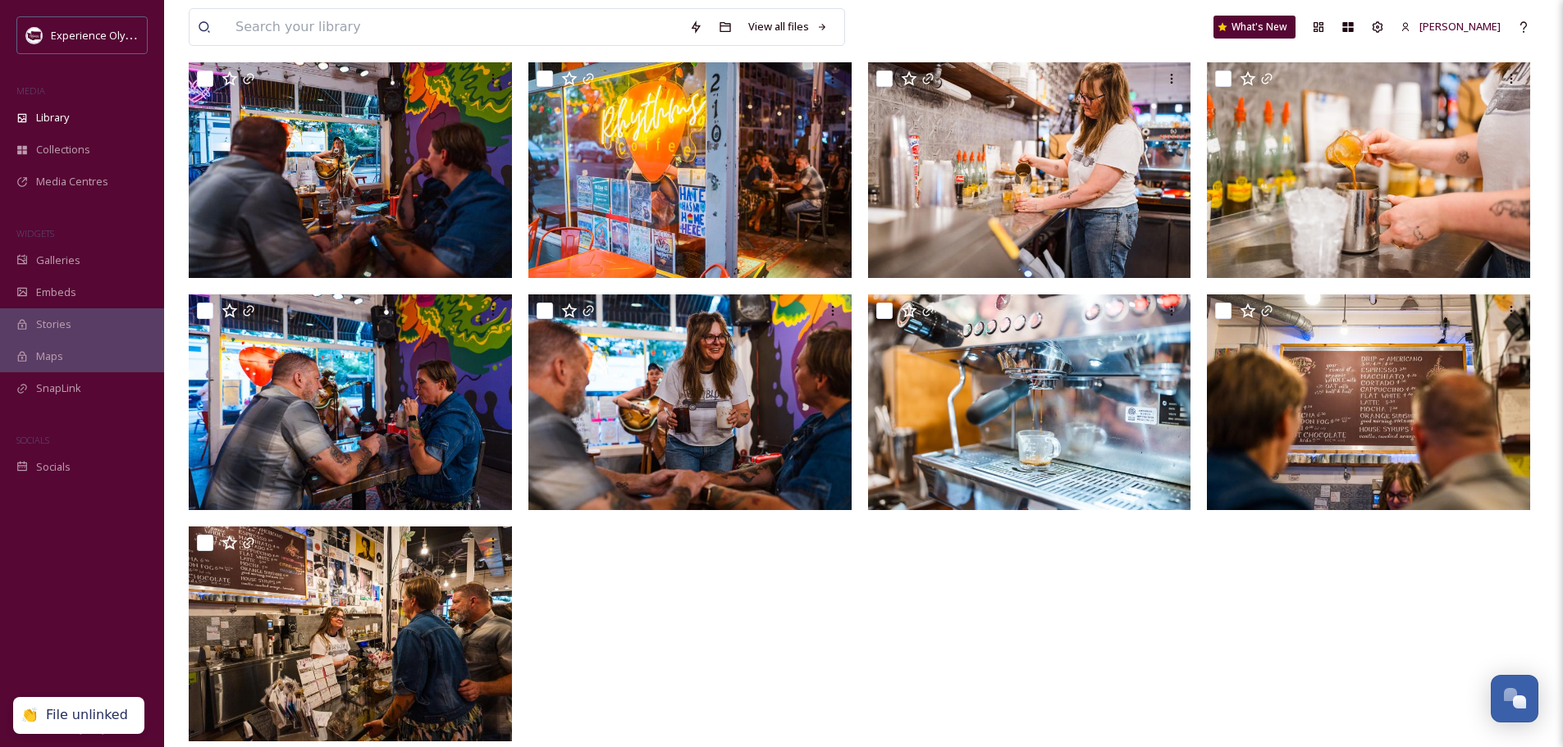
scroll to position [134, 0]
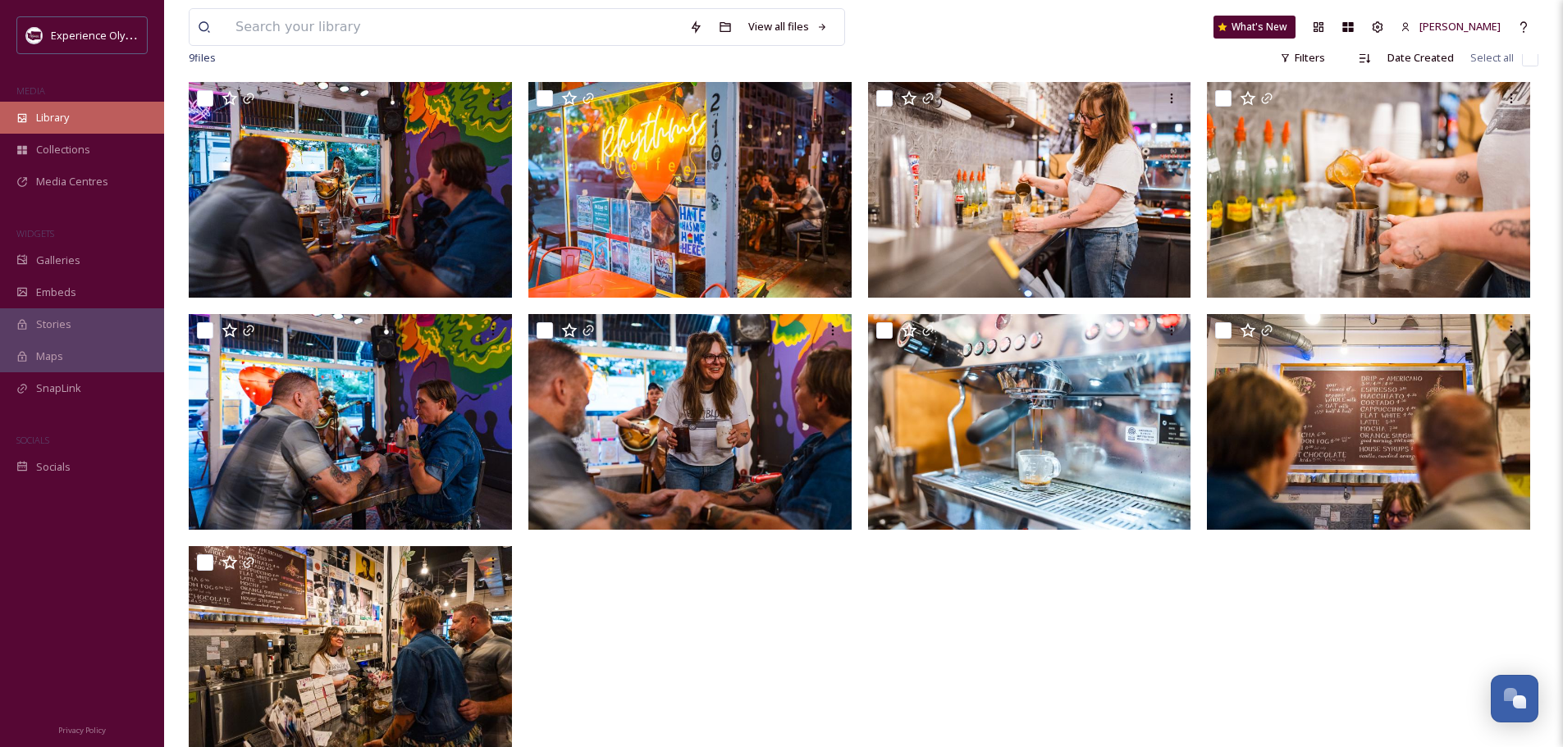
click at [57, 120] on span "Library" at bounding box center [52, 118] width 33 height 16
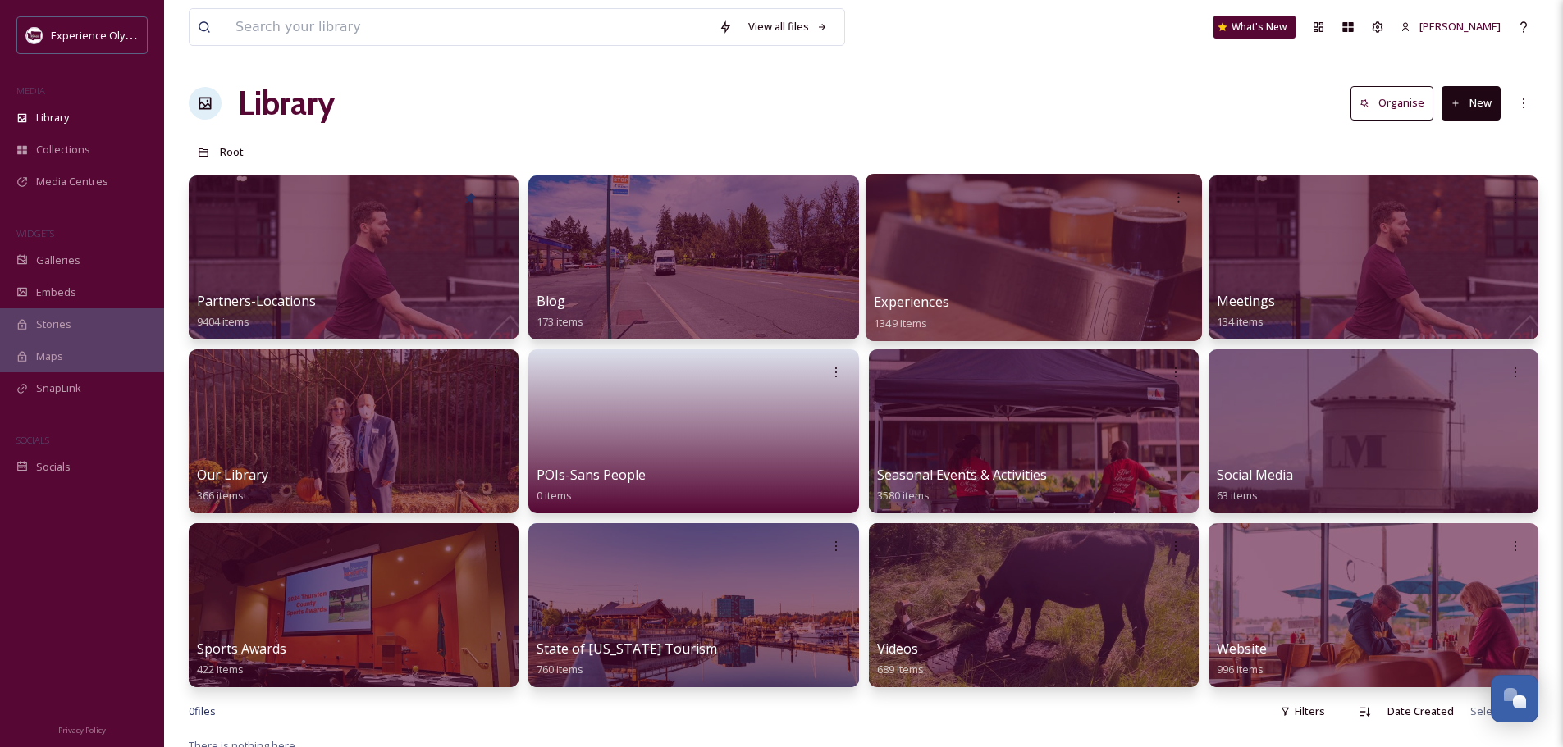
click at [941, 291] on div at bounding box center [1033, 257] width 336 height 167
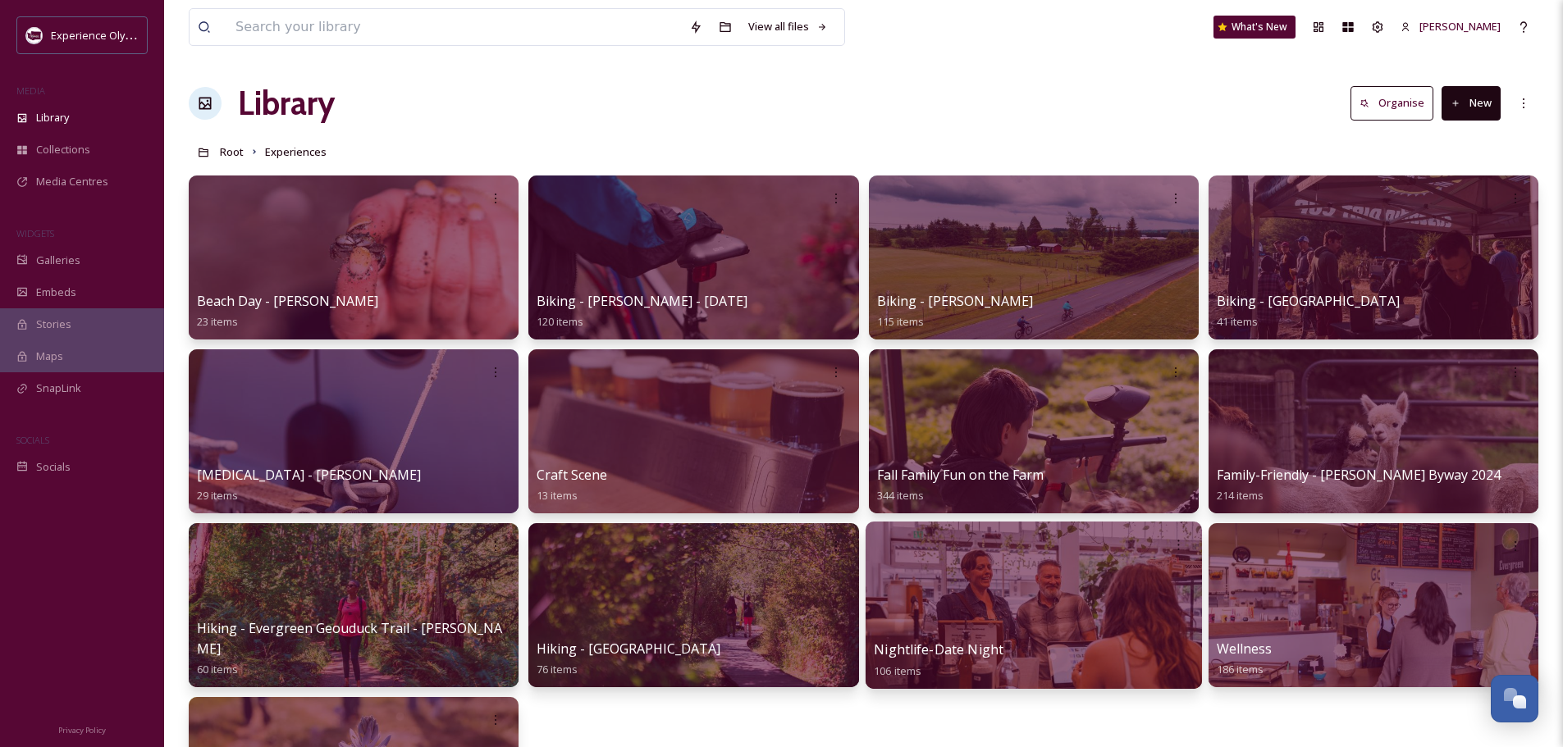
click at [961, 638] on div at bounding box center [1033, 605] width 336 height 167
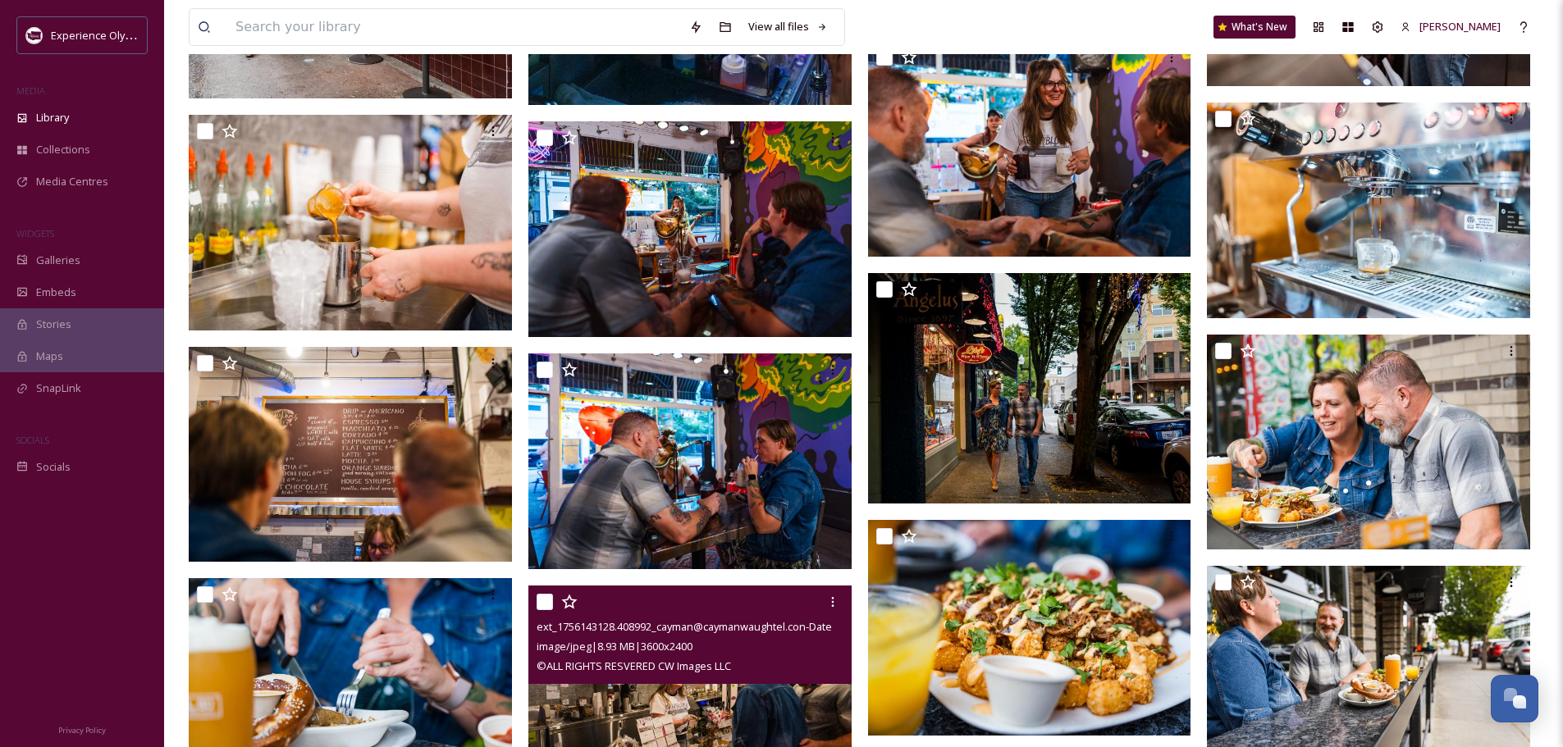
scroll to position [3691, 0]
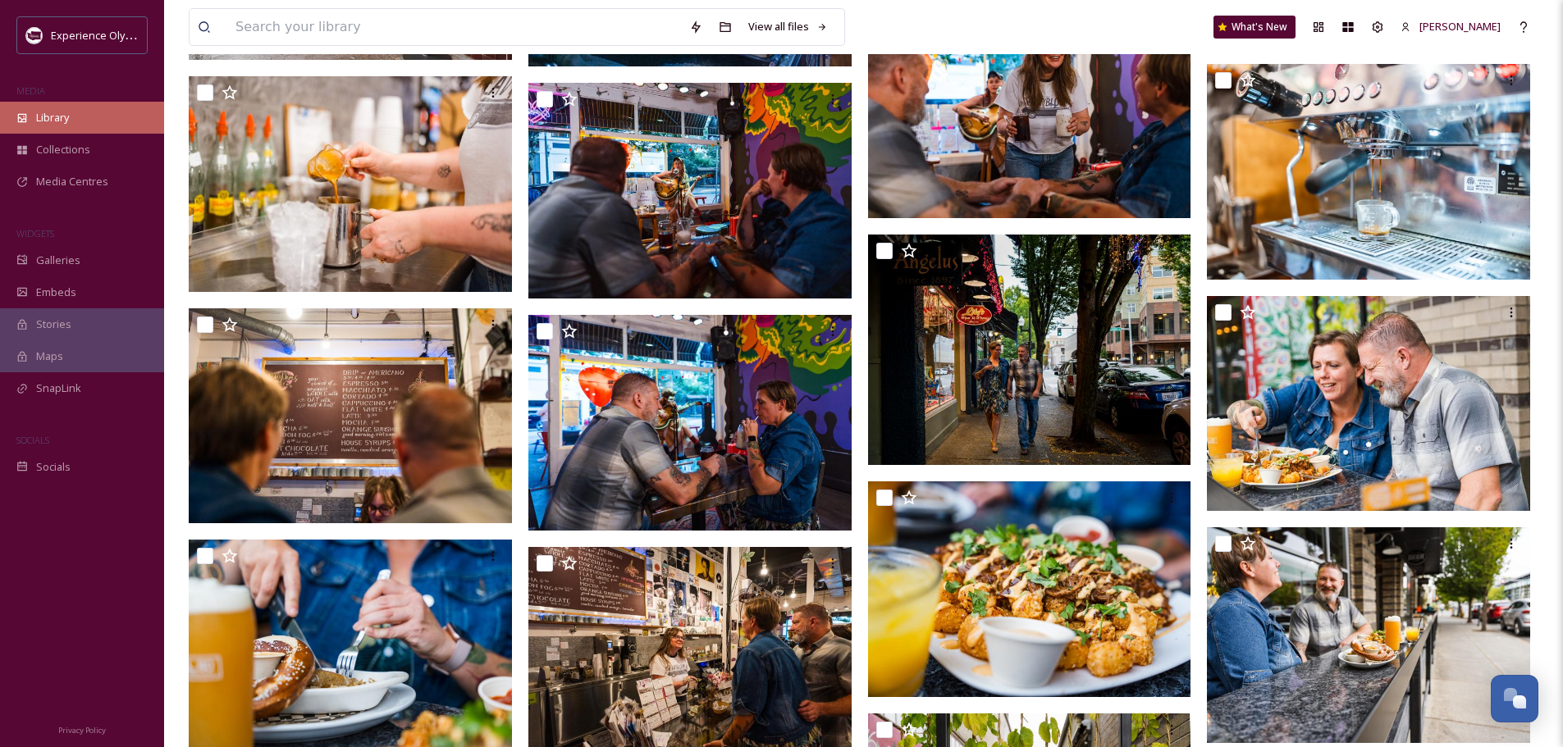
click at [25, 115] on icon at bounding box center [21, 117] width 11 height 11
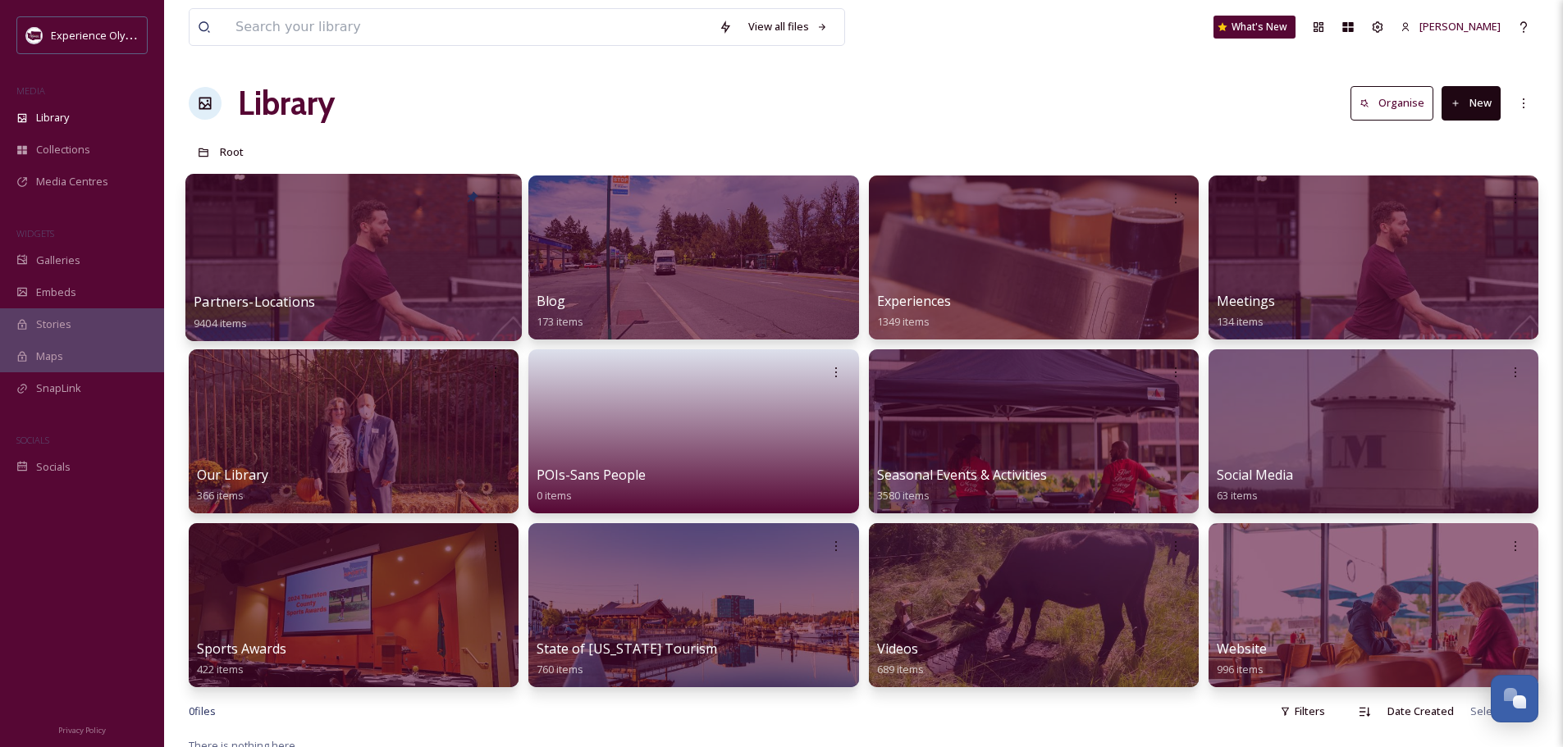
click at [227, 300] on span "Partners-Locations" at bounding box center [254, 302] width 121 height 18
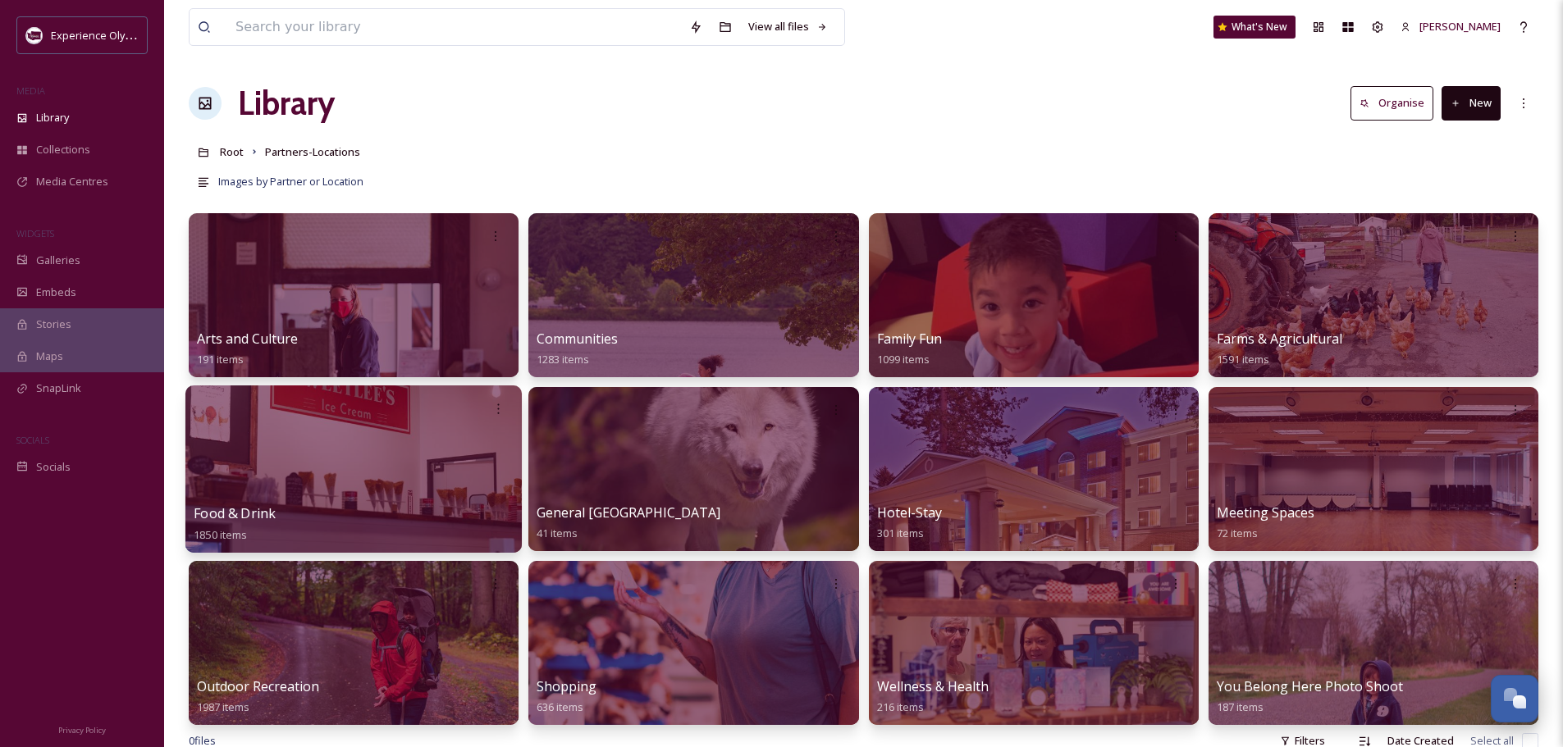
click at [244, 509] on span "Food & Drink" at bounding box center [235, 513] width 82 height 18
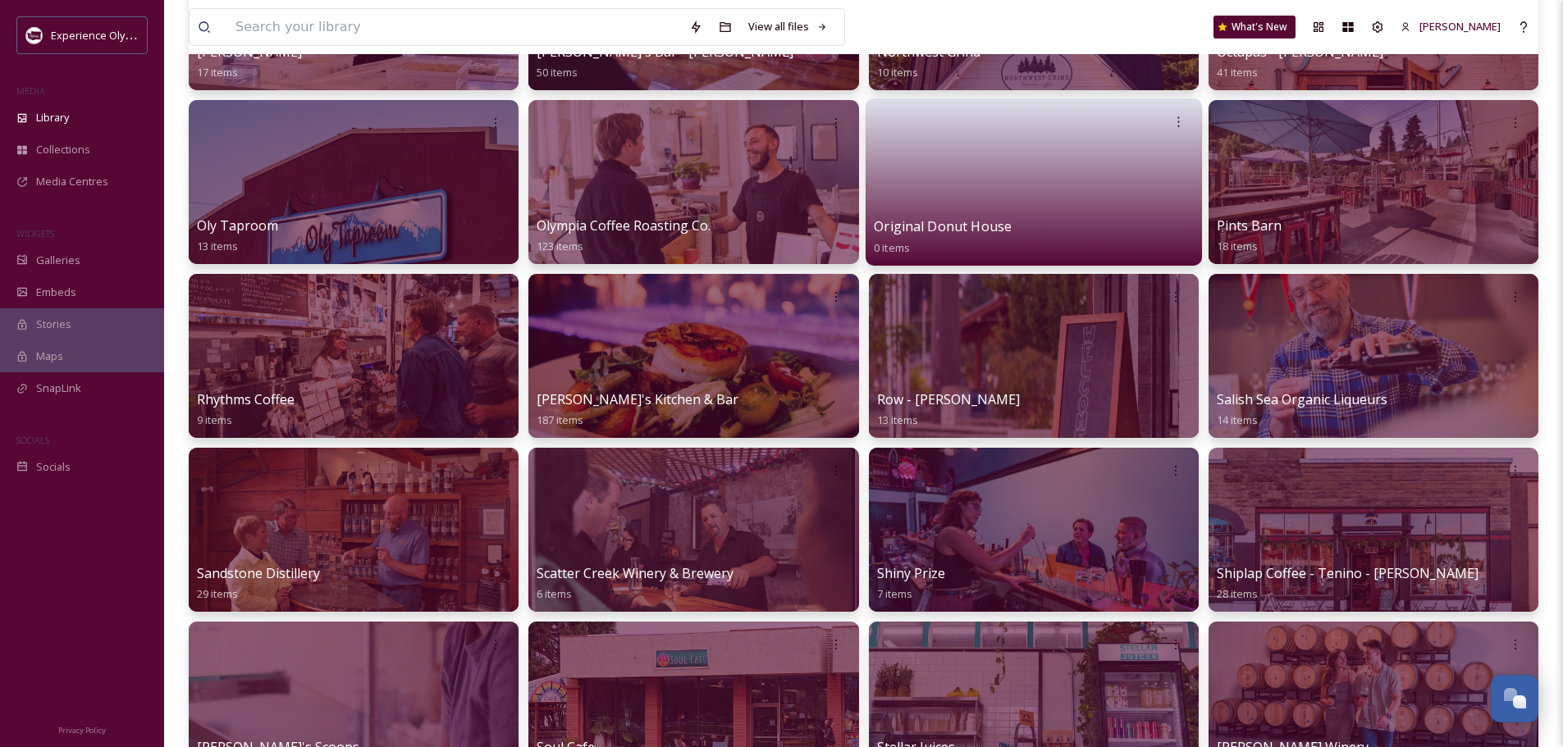
scroll to position [1558, 0]
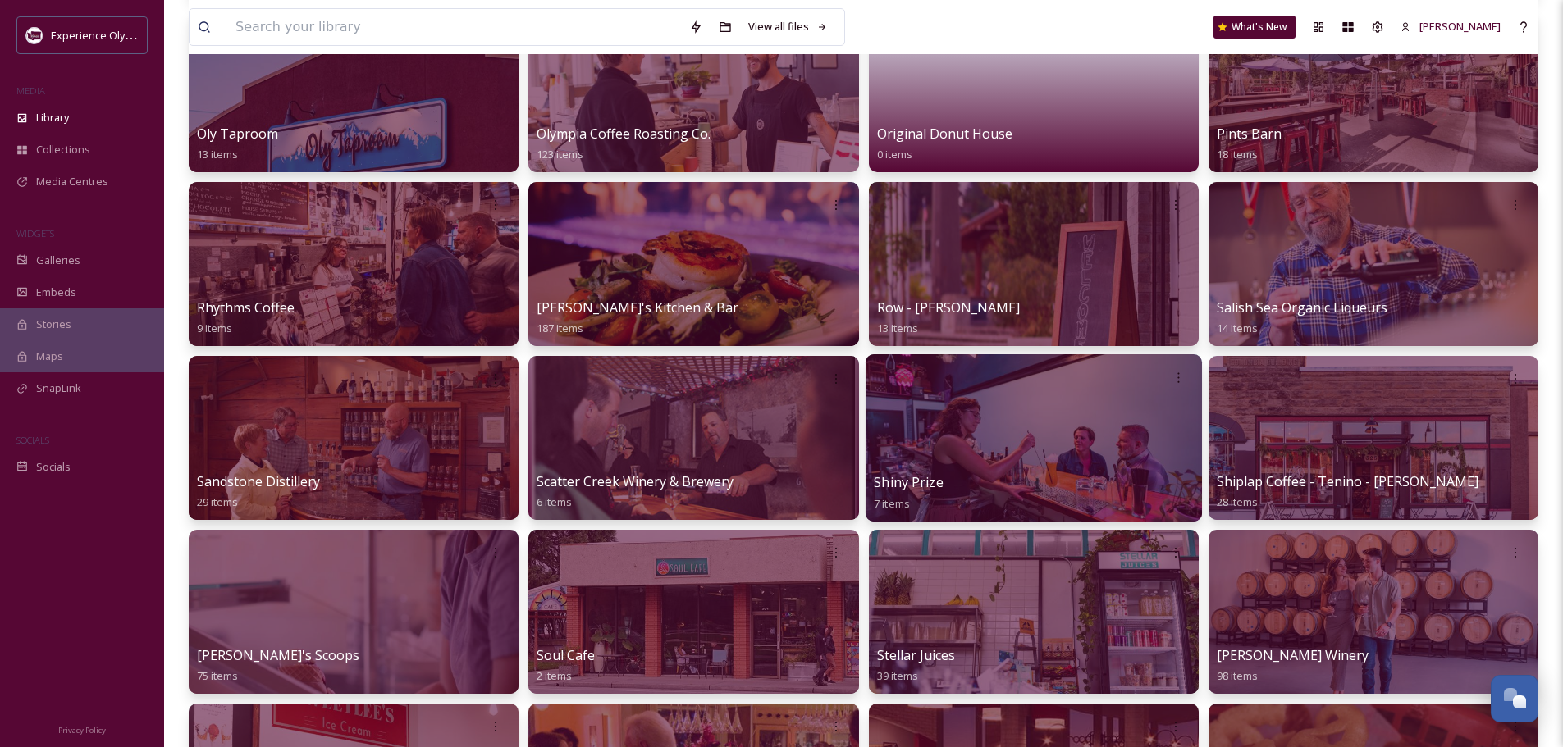
click at [911, 477] on span "Shiny Prize" at bounding box center [909, 482] width 70 height 18
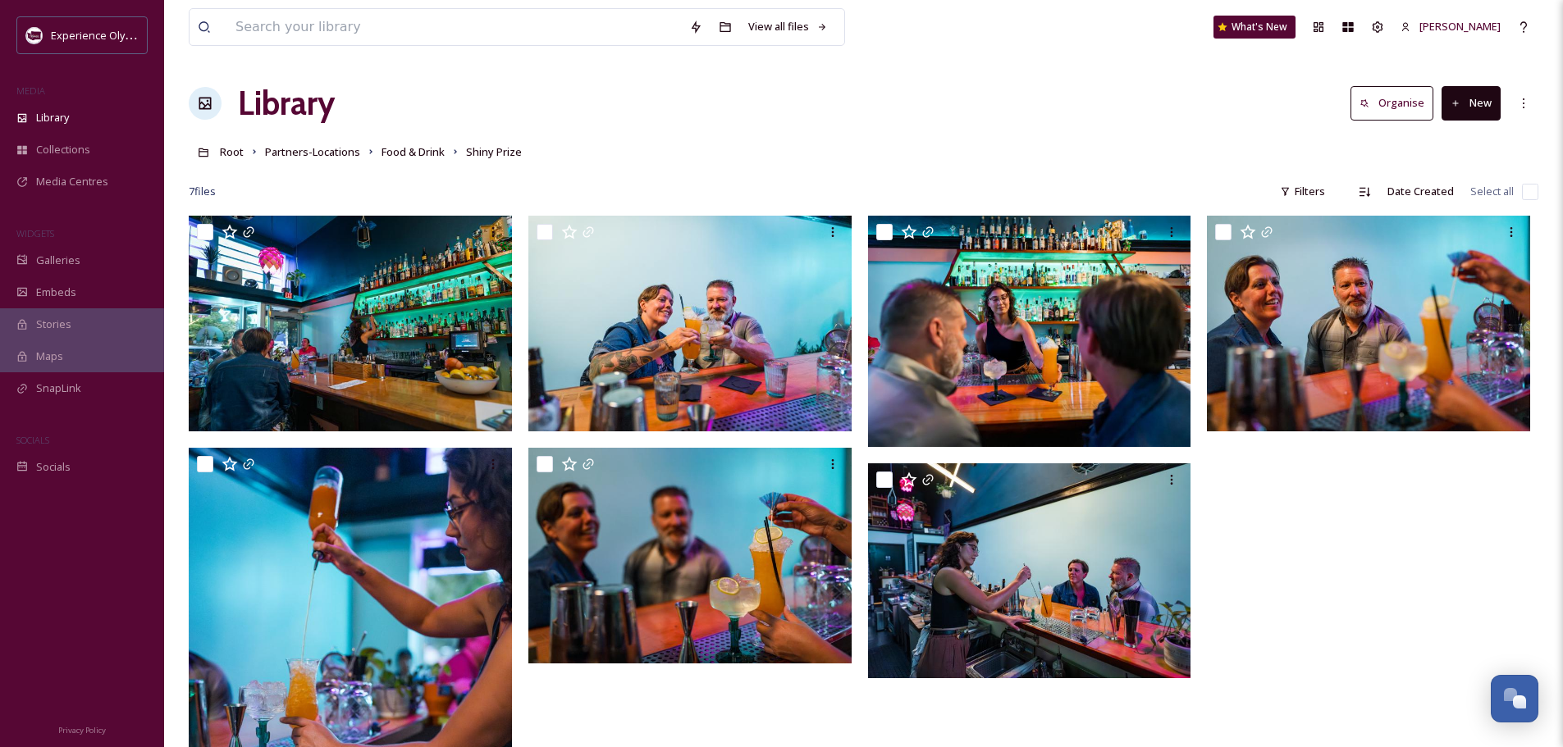
click at [1531, 192] on input "checkbox" at bounding box center [1530, 192] width 16 height 16
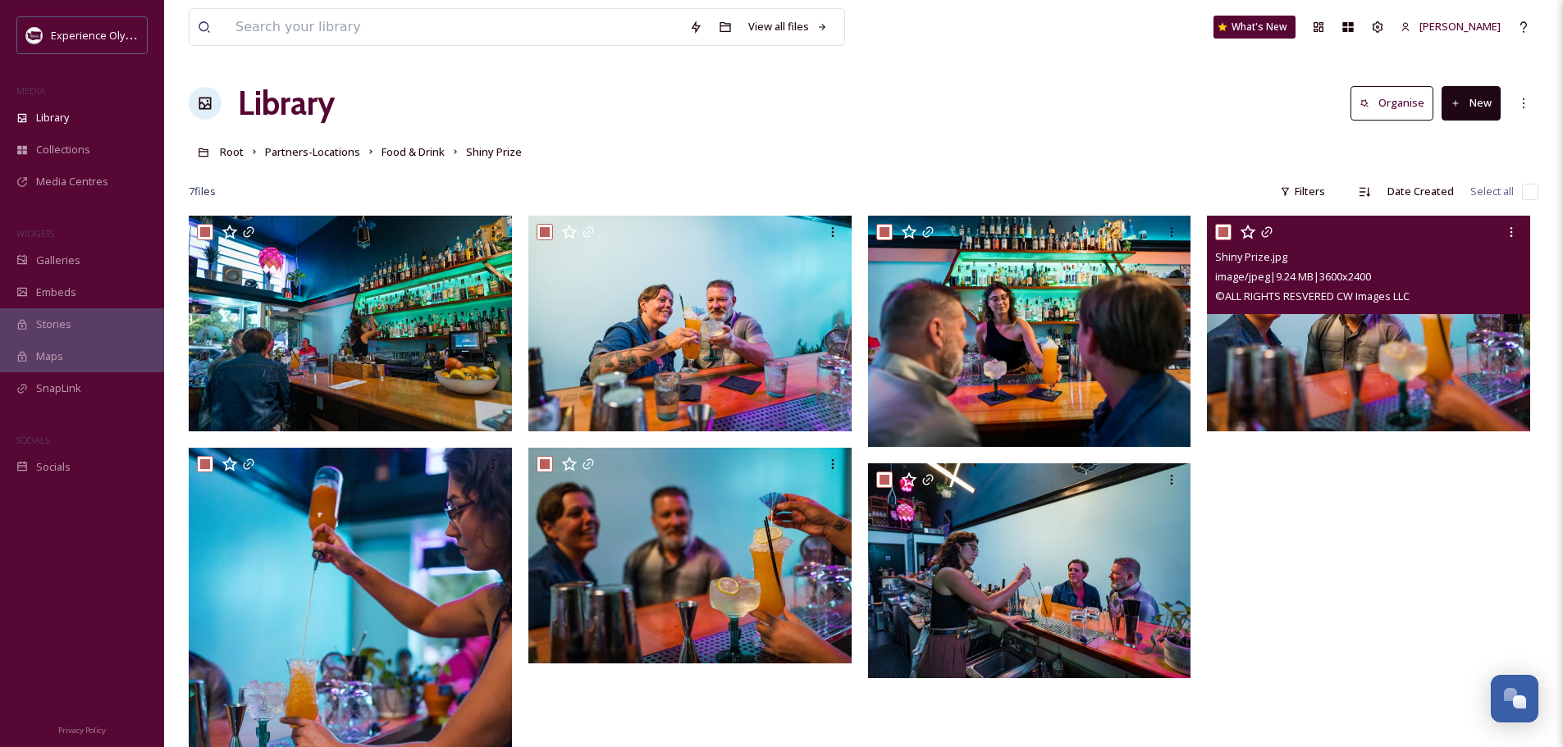
checkbox input "true"
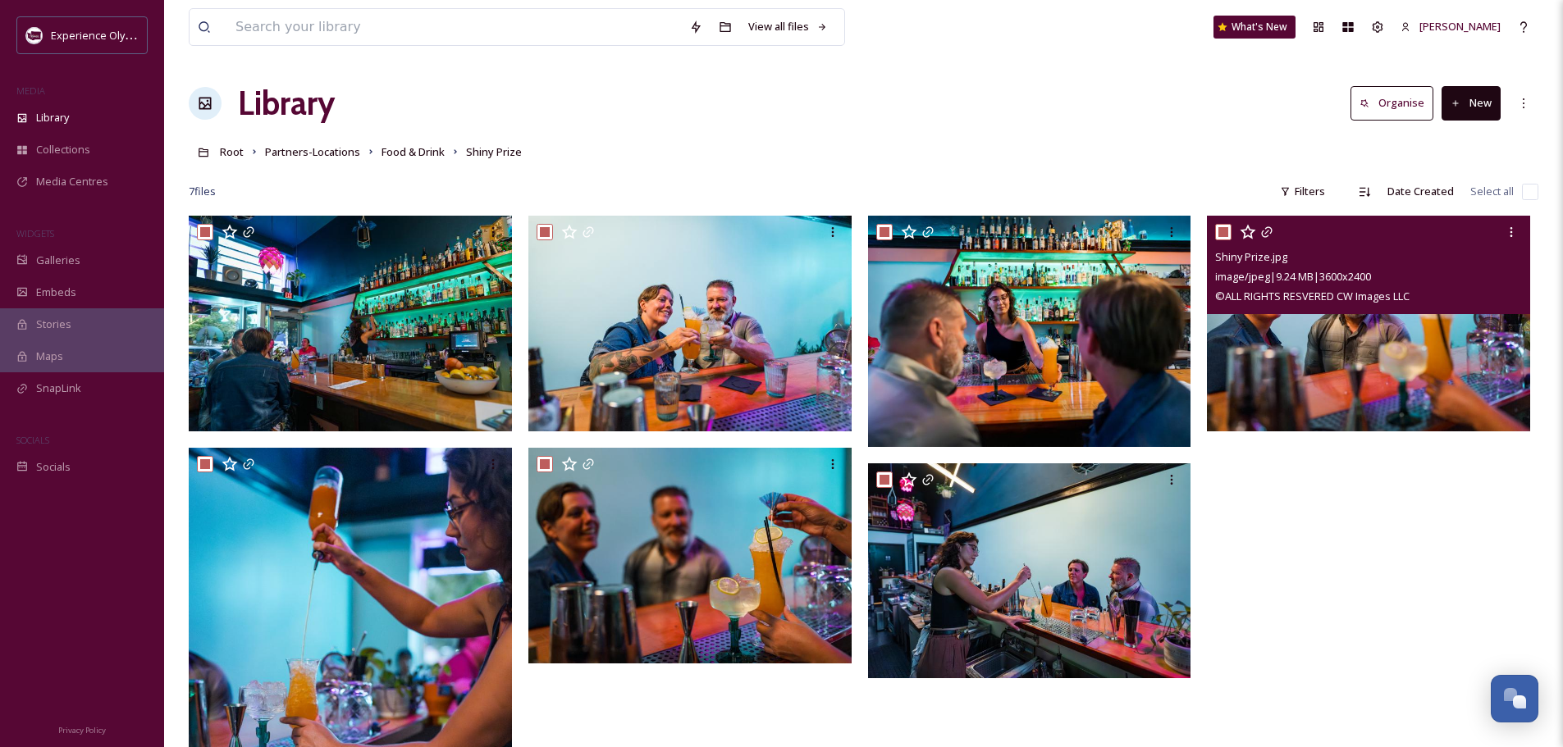
checkbox input "true"
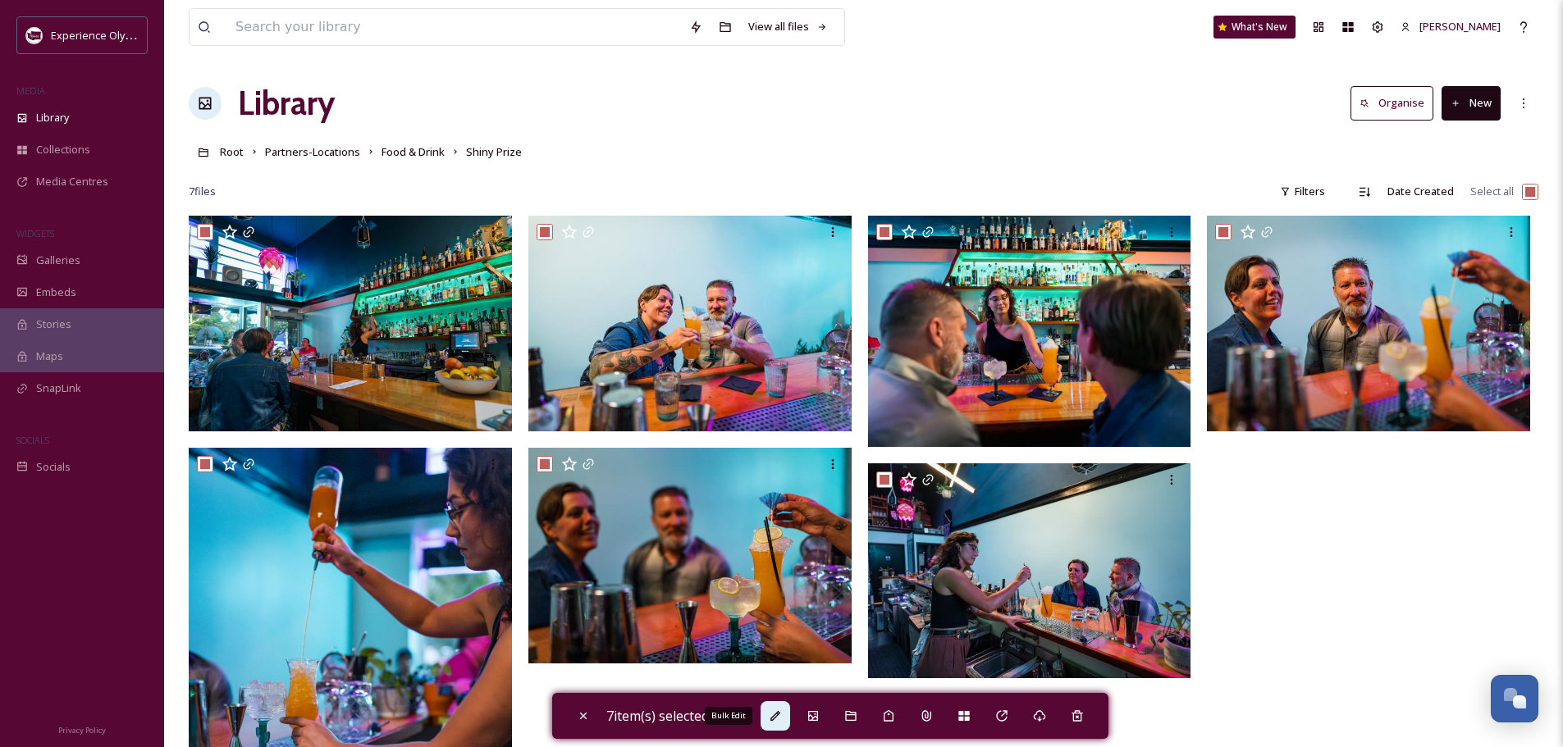
click at [779, 714] on icon at bounding box center [775, 716] width 10 height 10
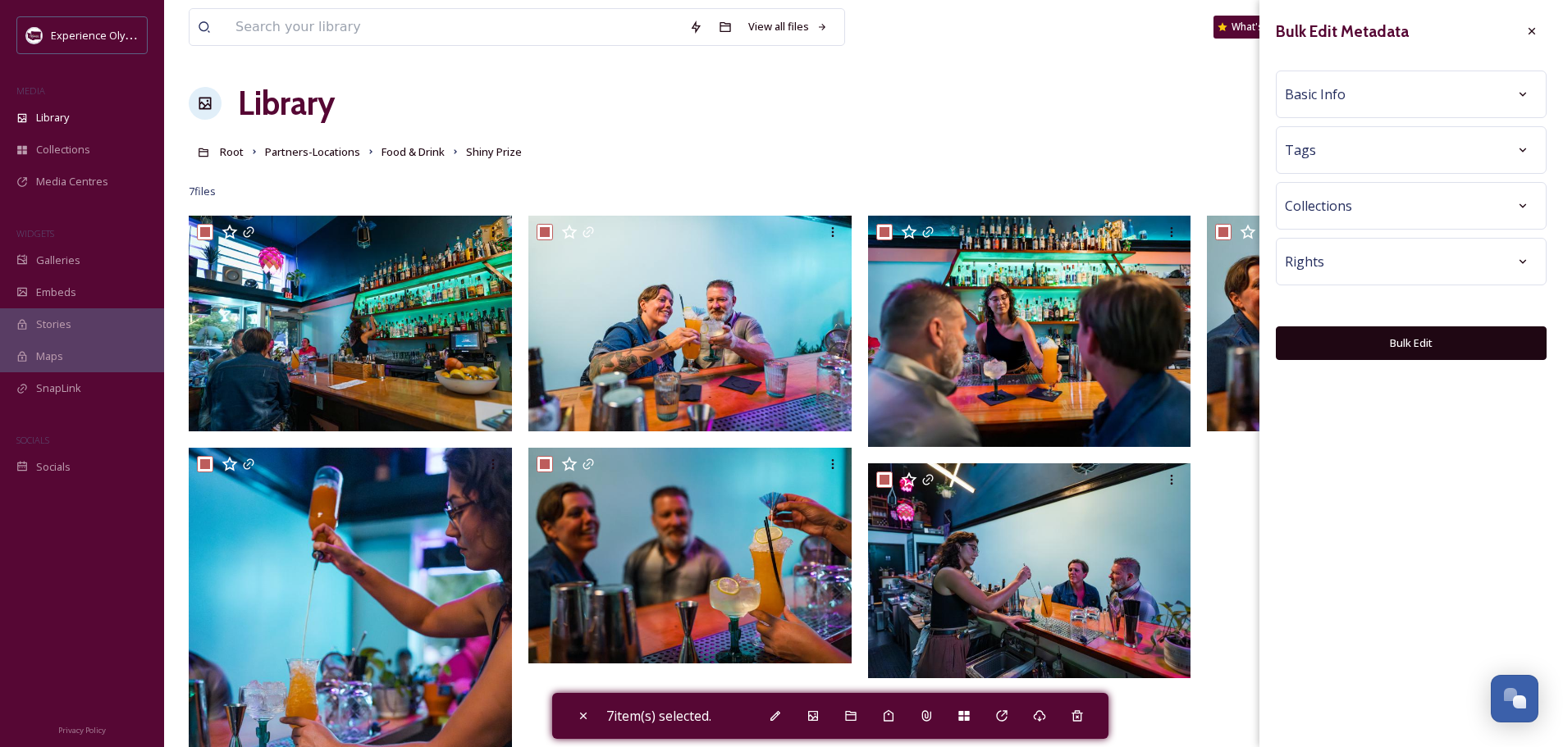
click at [1309, 98] on span "Basic Info" at bounding box center [1314, 94] width 61 height 20
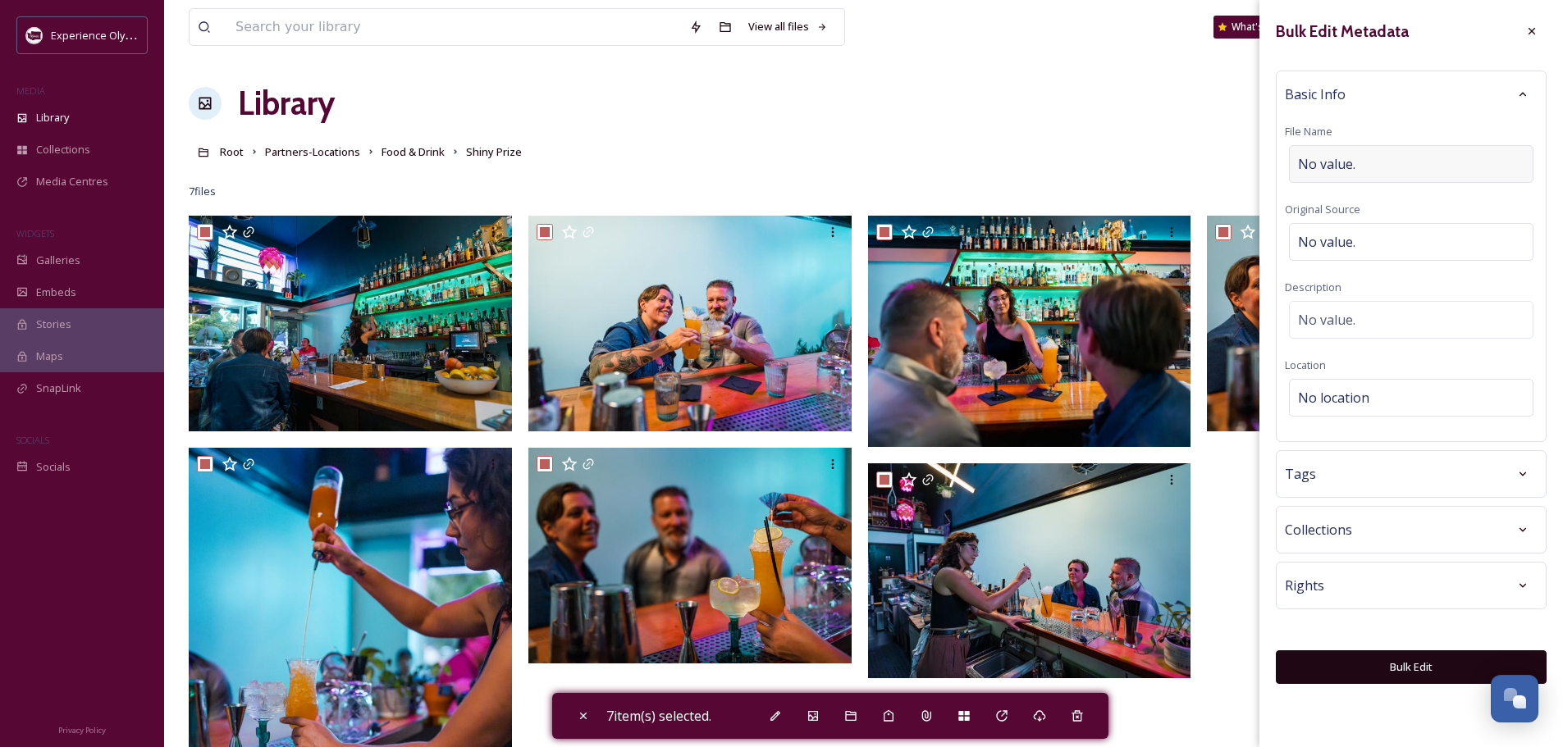
click at [1303, 161] on span "No value." at bounding box center [1326, 164] width 57 height 20
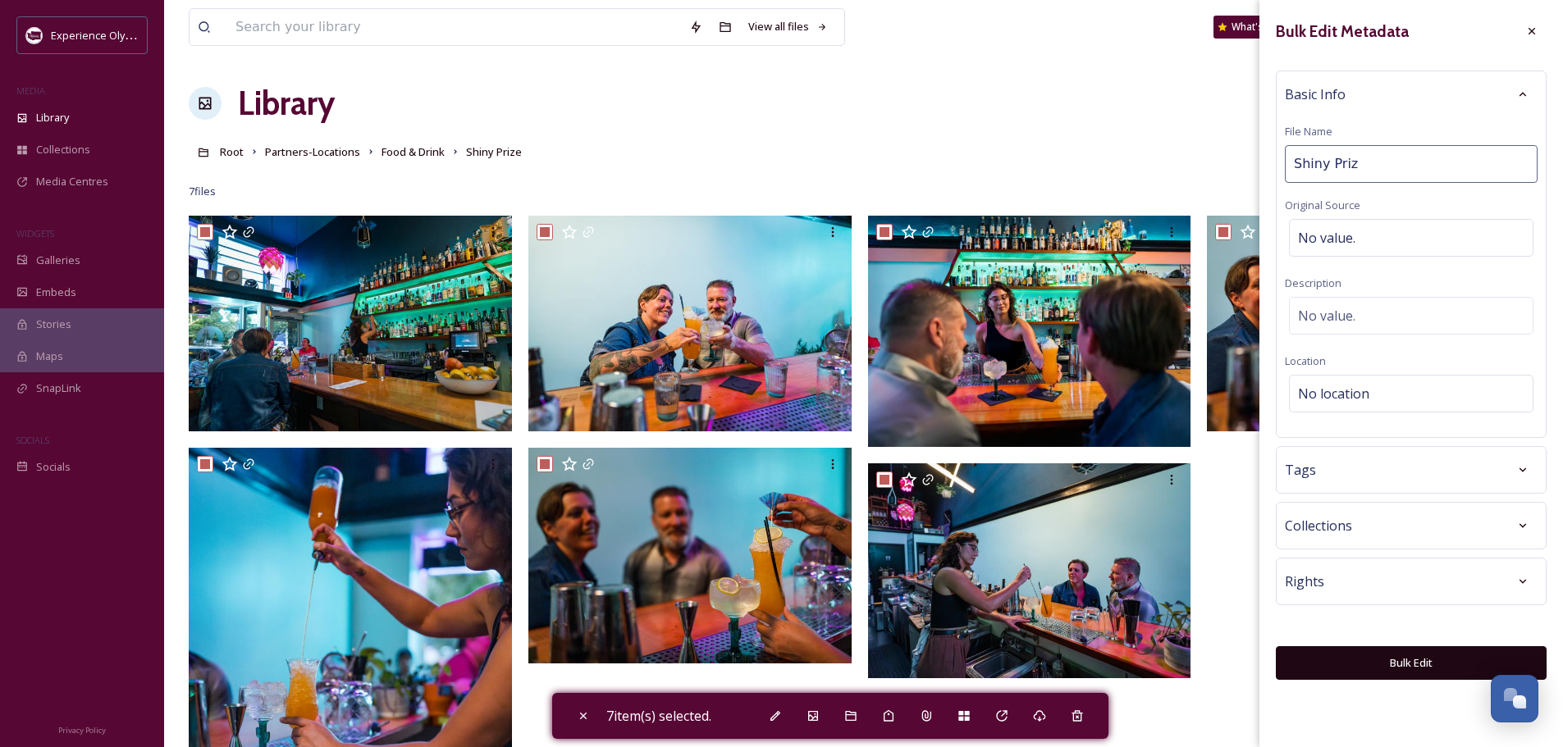
type input "Shiny Prize"
click at [1307, 394] on span "No location" at bounding box center [1333, 394] width 71 height 20
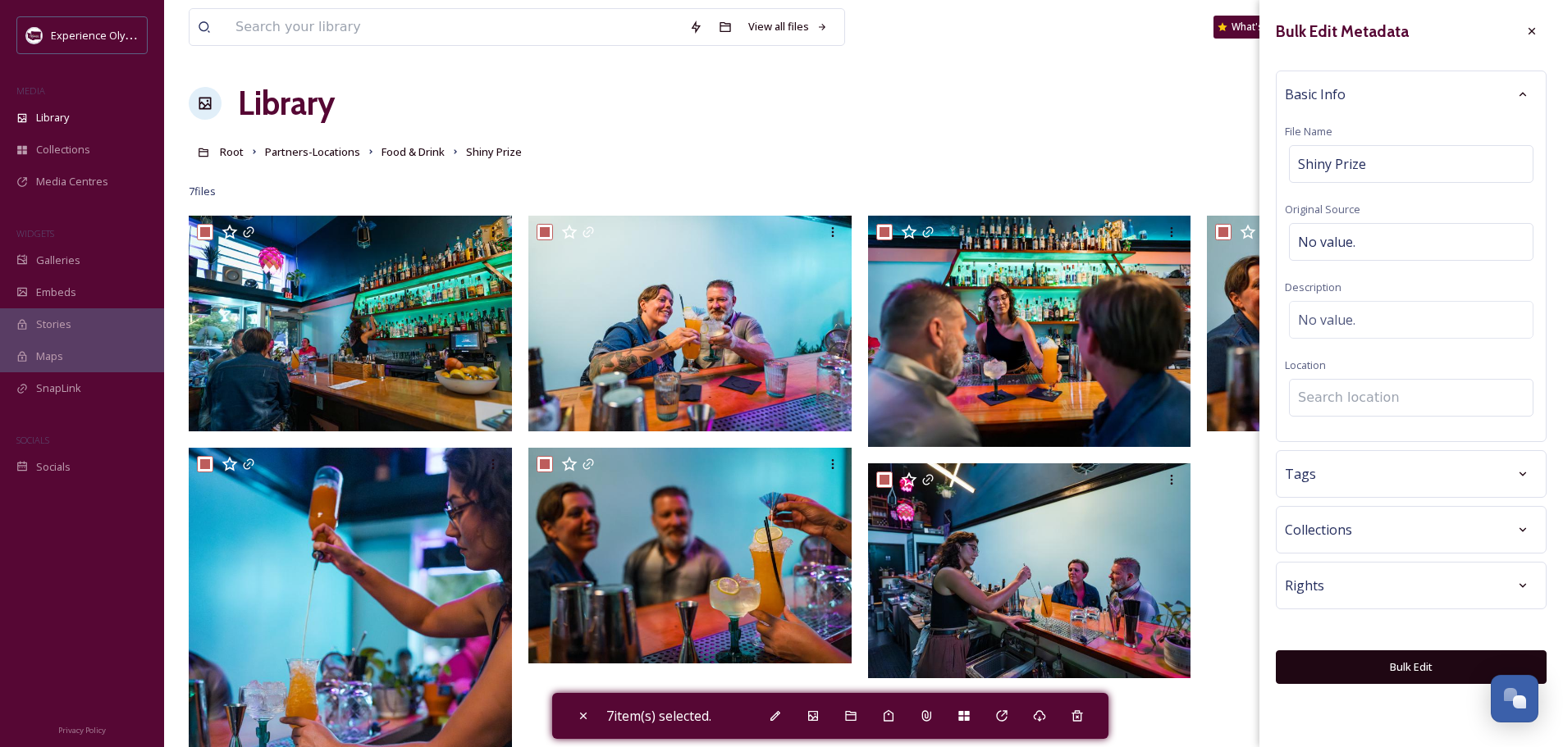
click at [1338, 407] on input at bounding box center [1410, 398] width 243 height 36
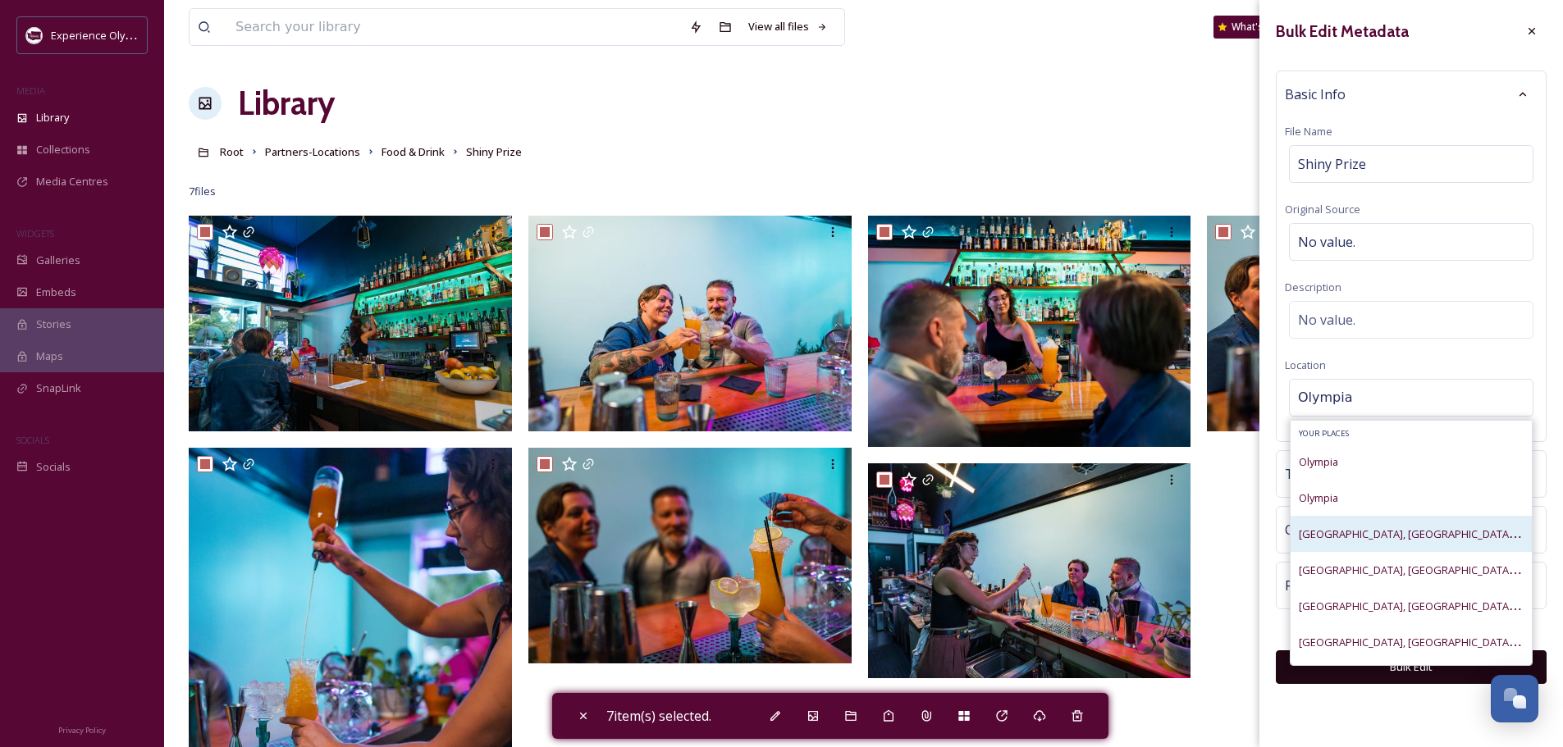
type input "Olympia"
click at [1361, 540] on span "Olympia Downtown, Olympia, Washington, United States" at bounding box center [1489, 534] width 383 height 16
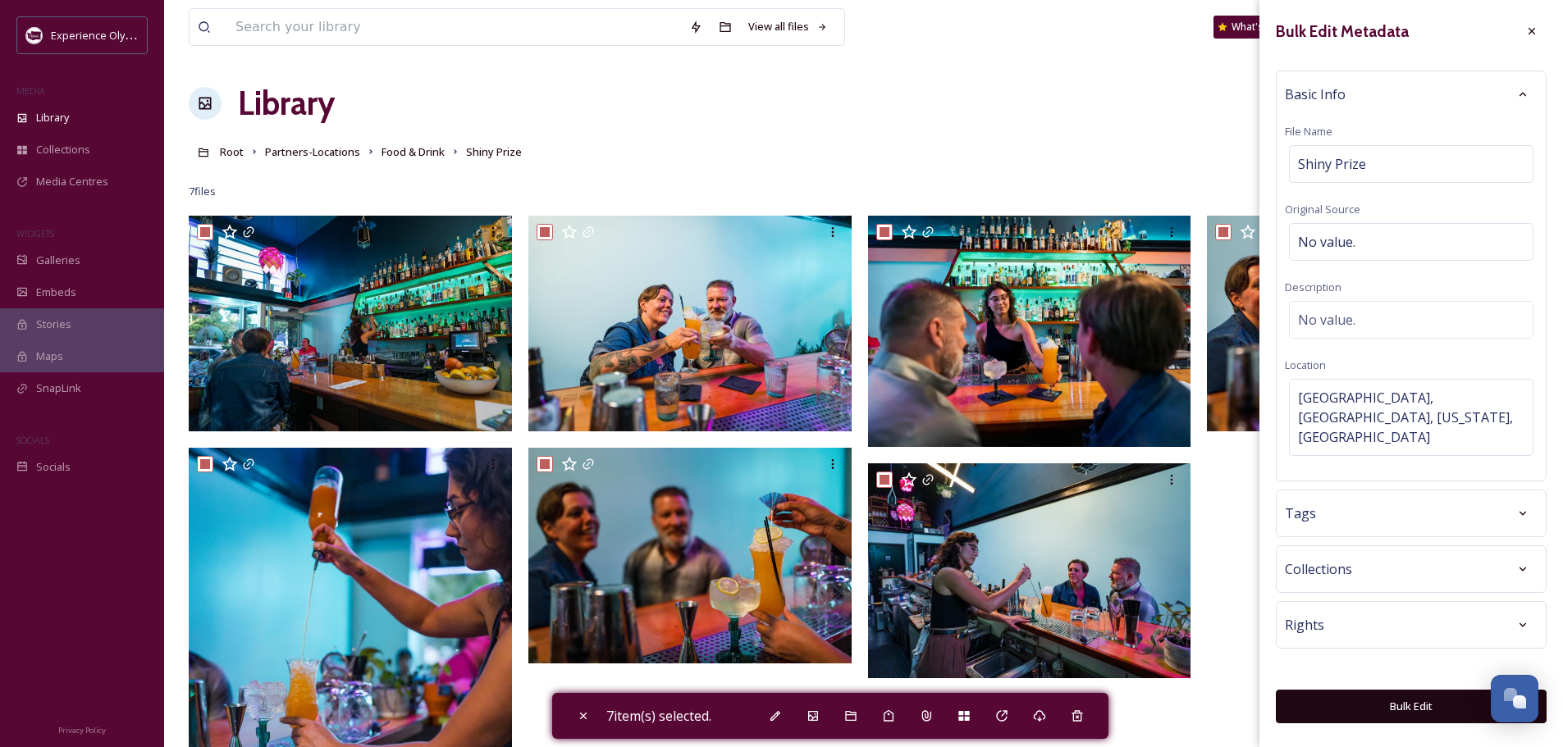
click at [1352, 499] on div "Tags" at bounding box center [1410, 514] width 253 height 30
type input "cocktails"
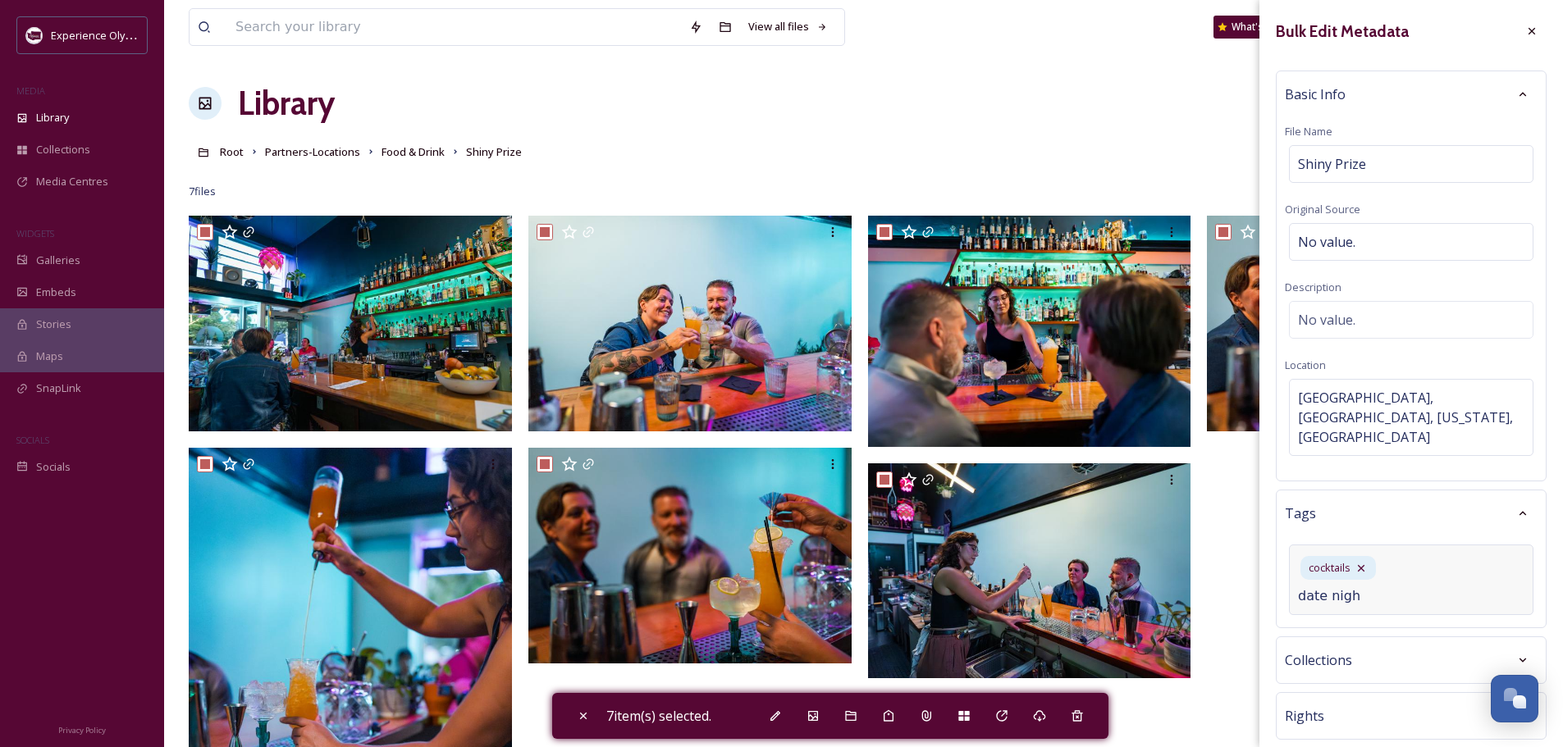
type input "date night"
type input "nightlife"
type input "night life"
type input "cocktail bar"
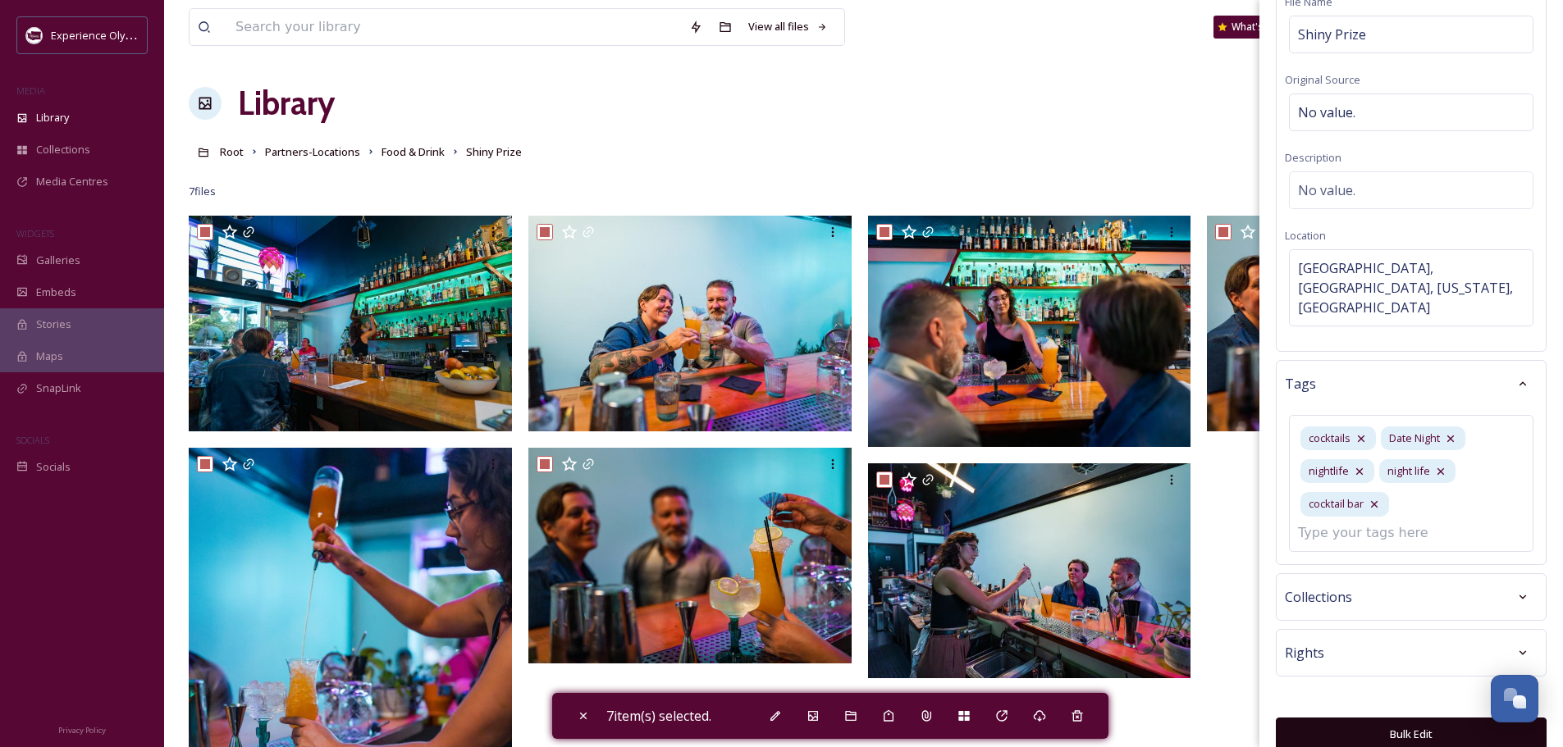
click at [1385, 718] on button "Bulk Edit" at bounding box center [1410, 735] width 271 height 34
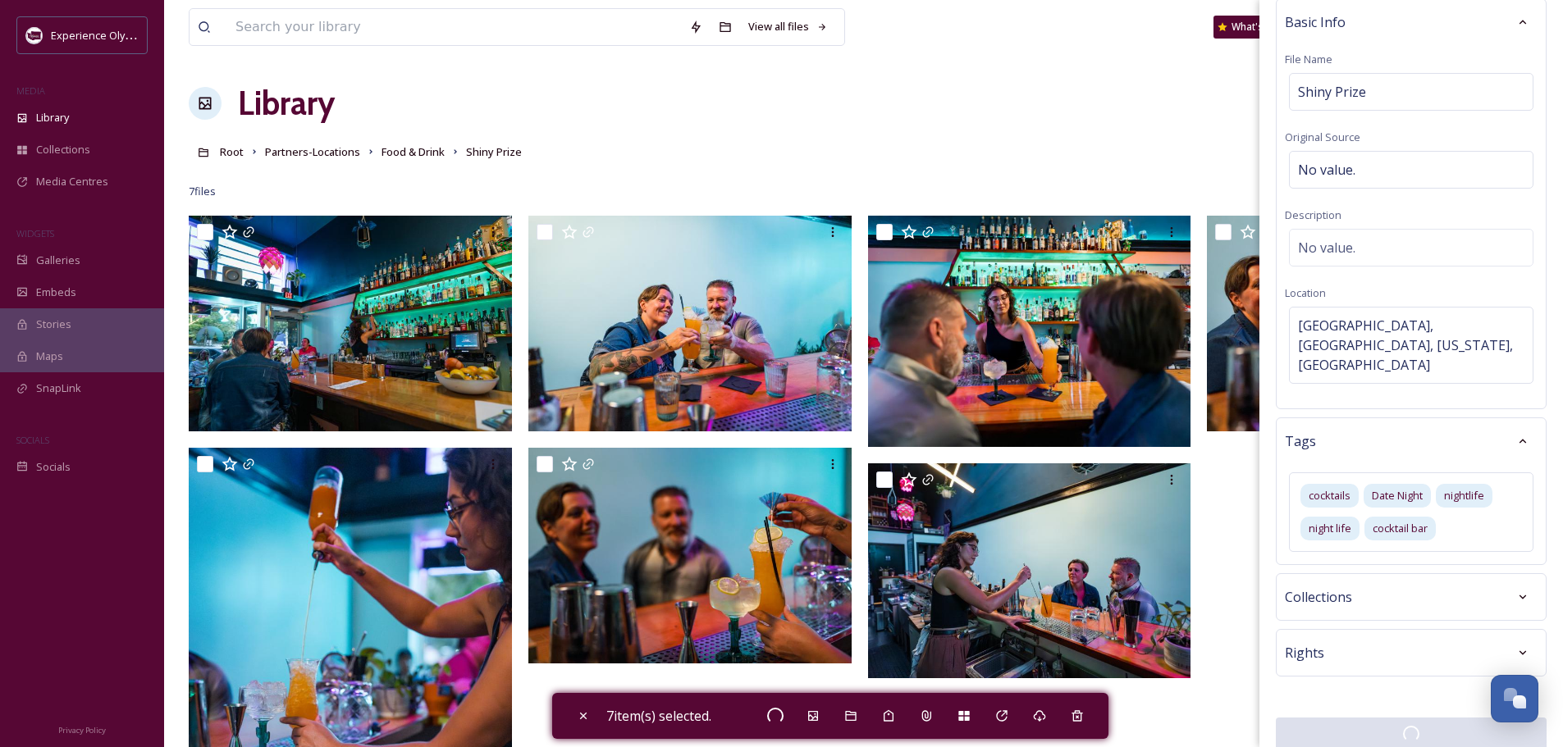
checkbox input "false"
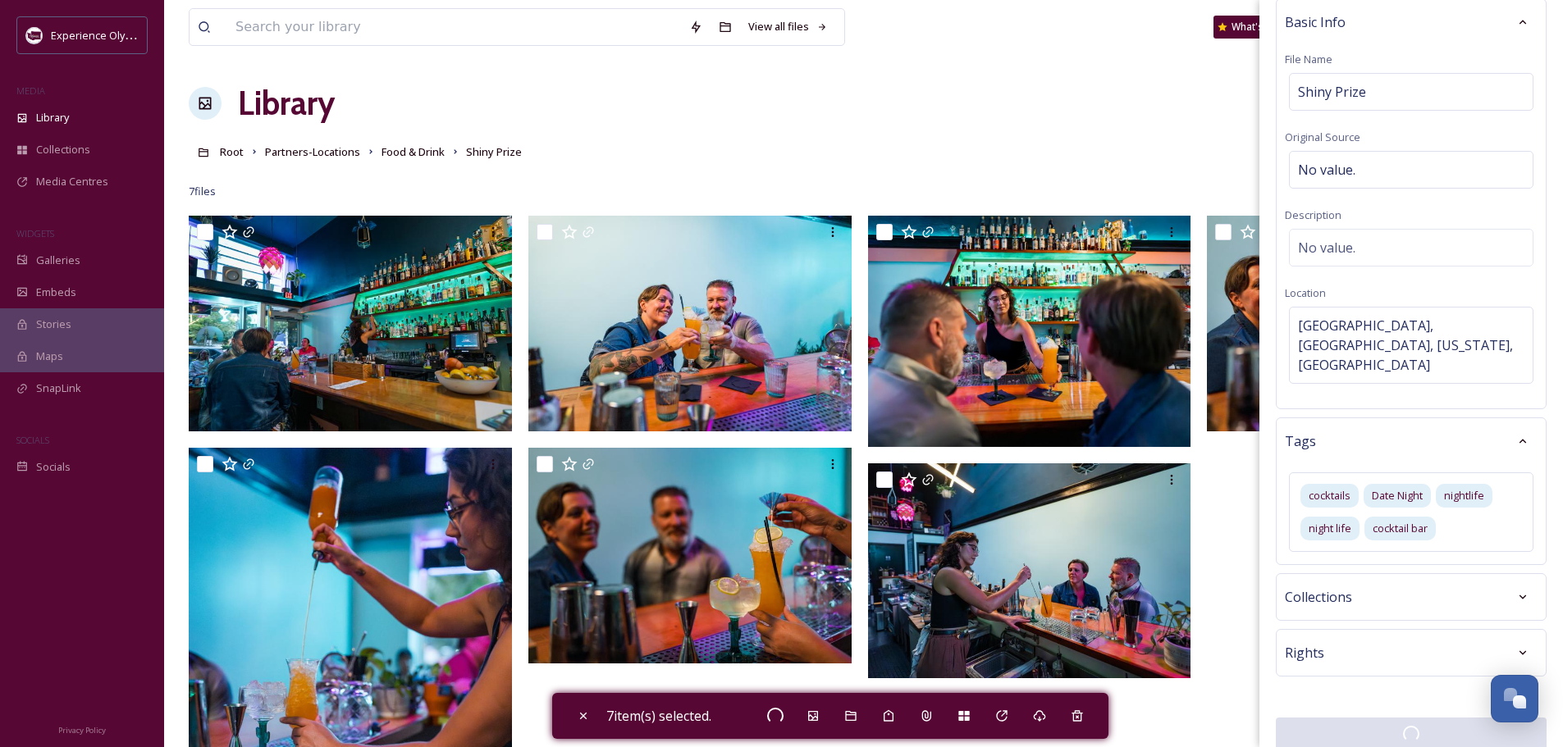
checkbox input "false"
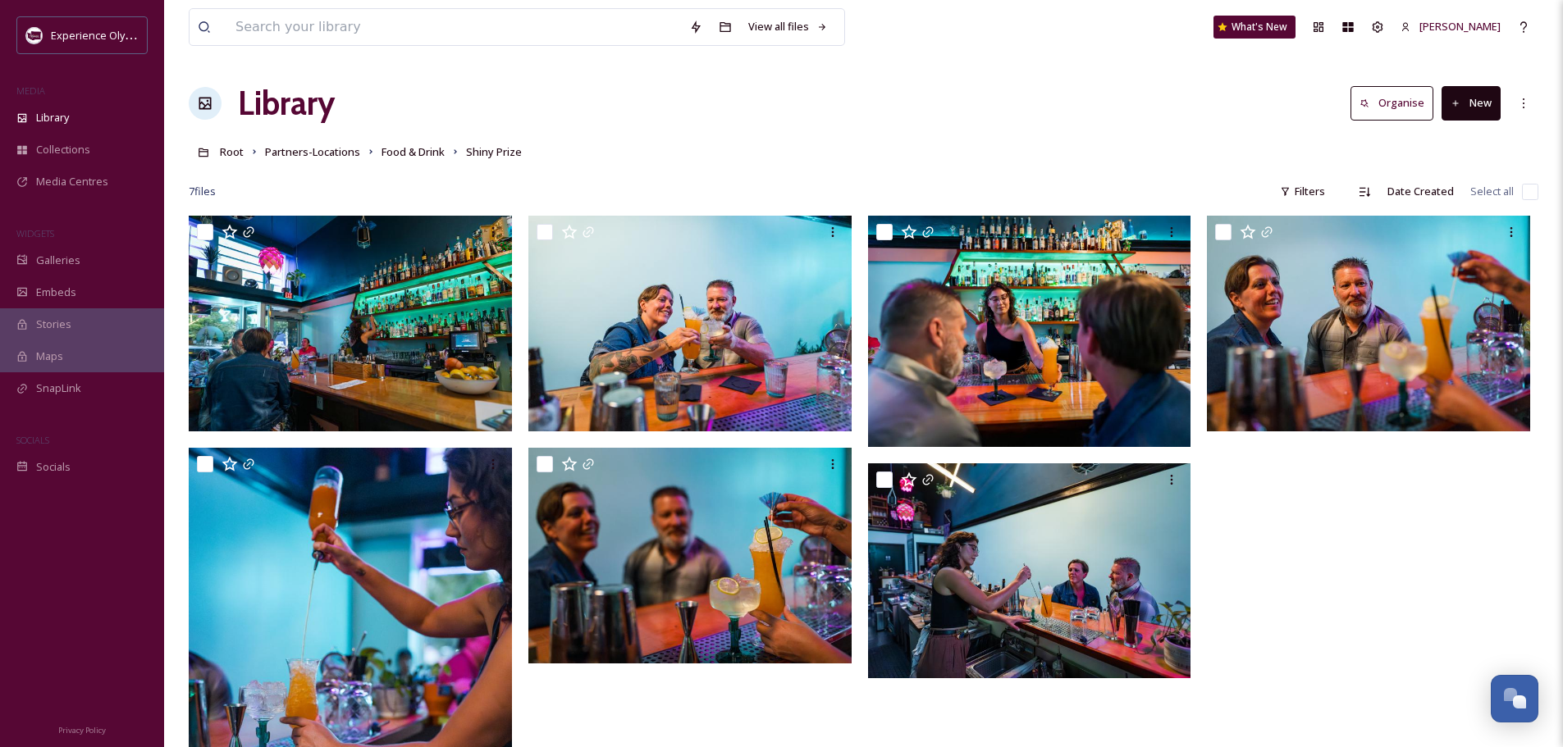
click at [1525, 194] on input "checkbox" at bounding box center [1530, 192] width 16 height 16
checkbox input "true"
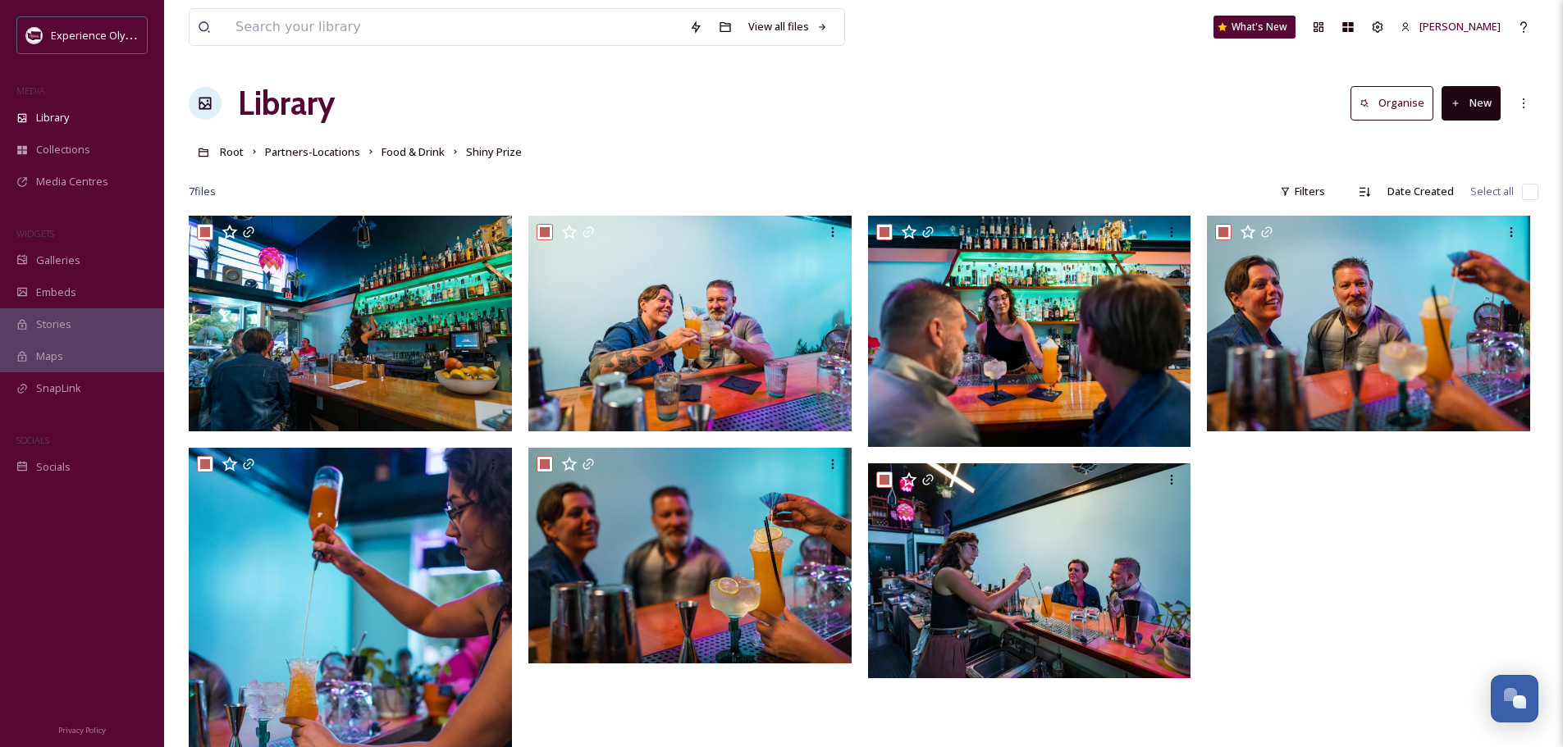
checkbox input "true"
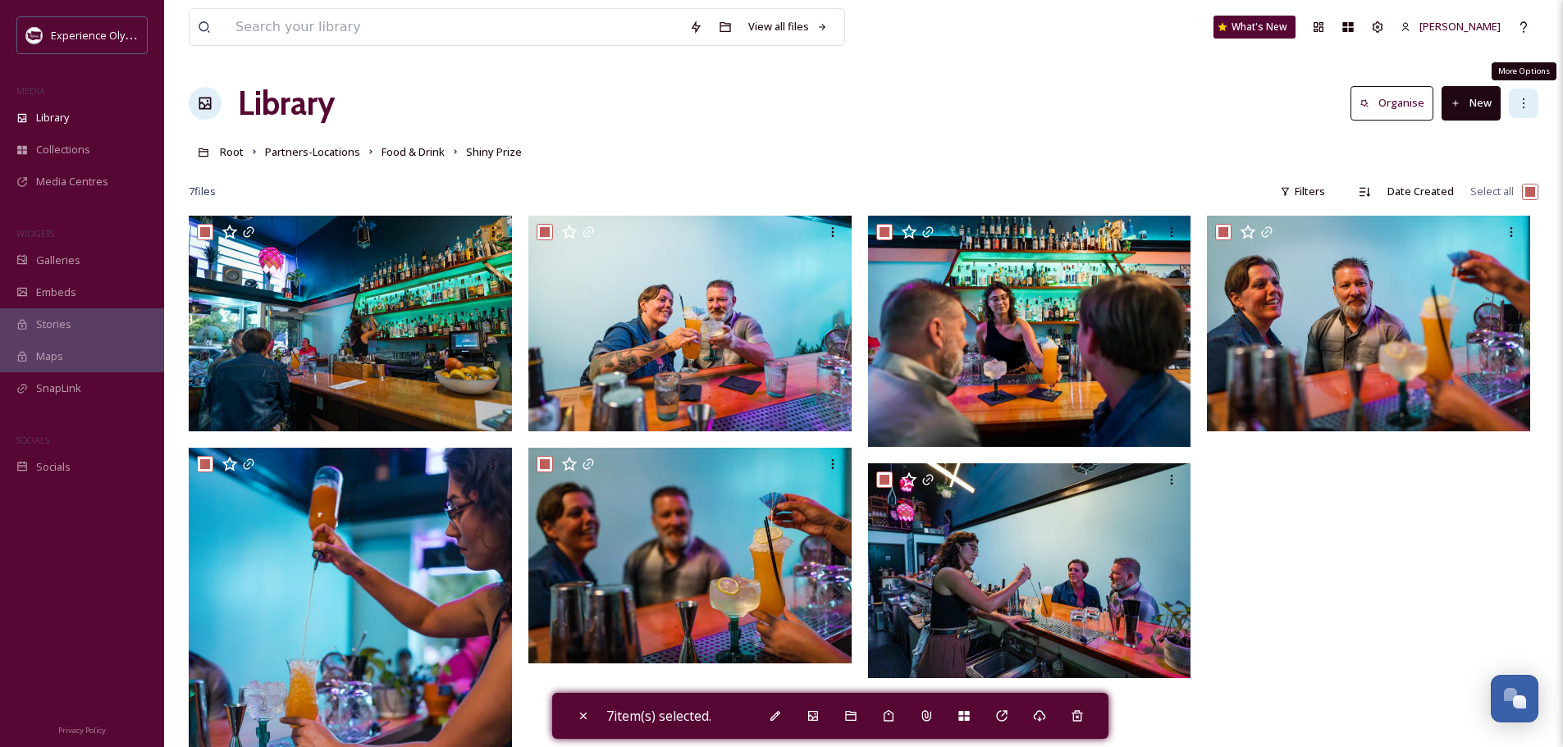
click at [1521, 105] on icon at bounding box center [1523, 103] width 13 height 13
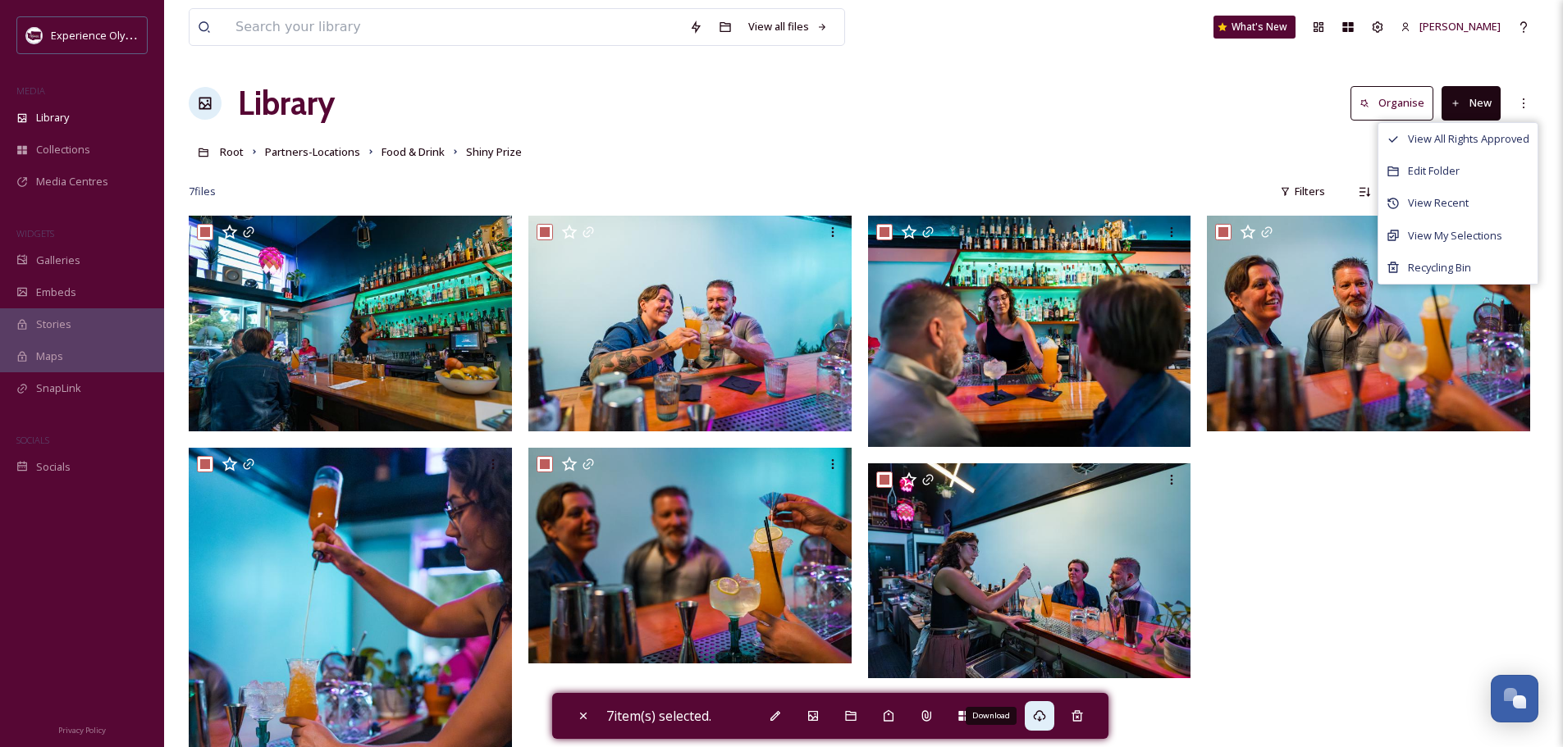
click at [1040, 718] on icon at bounding box center [1039, 716] width 13 height 13
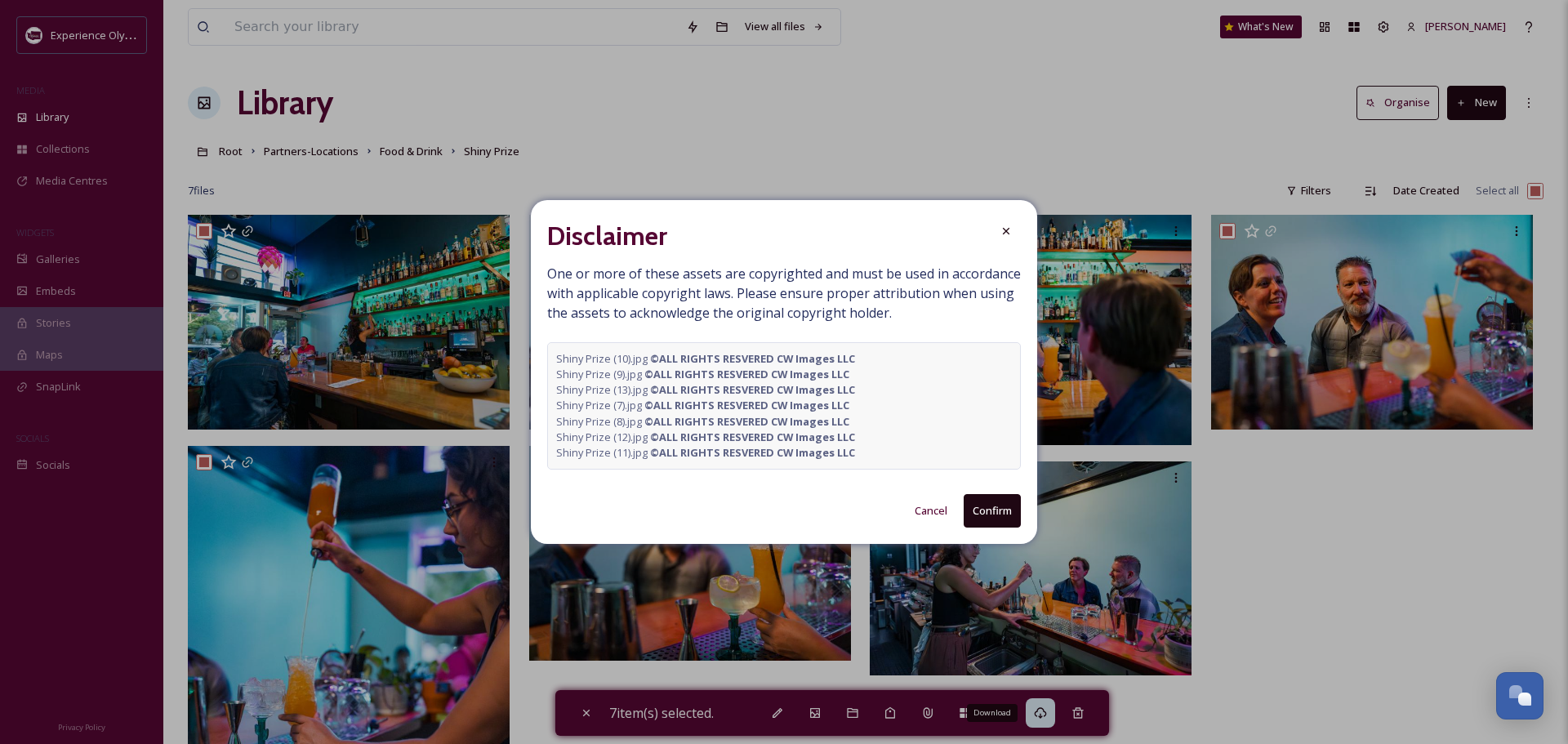
click at [994, 507] on button "Confirm" at bounding box center [992, 511] width 57 height 34
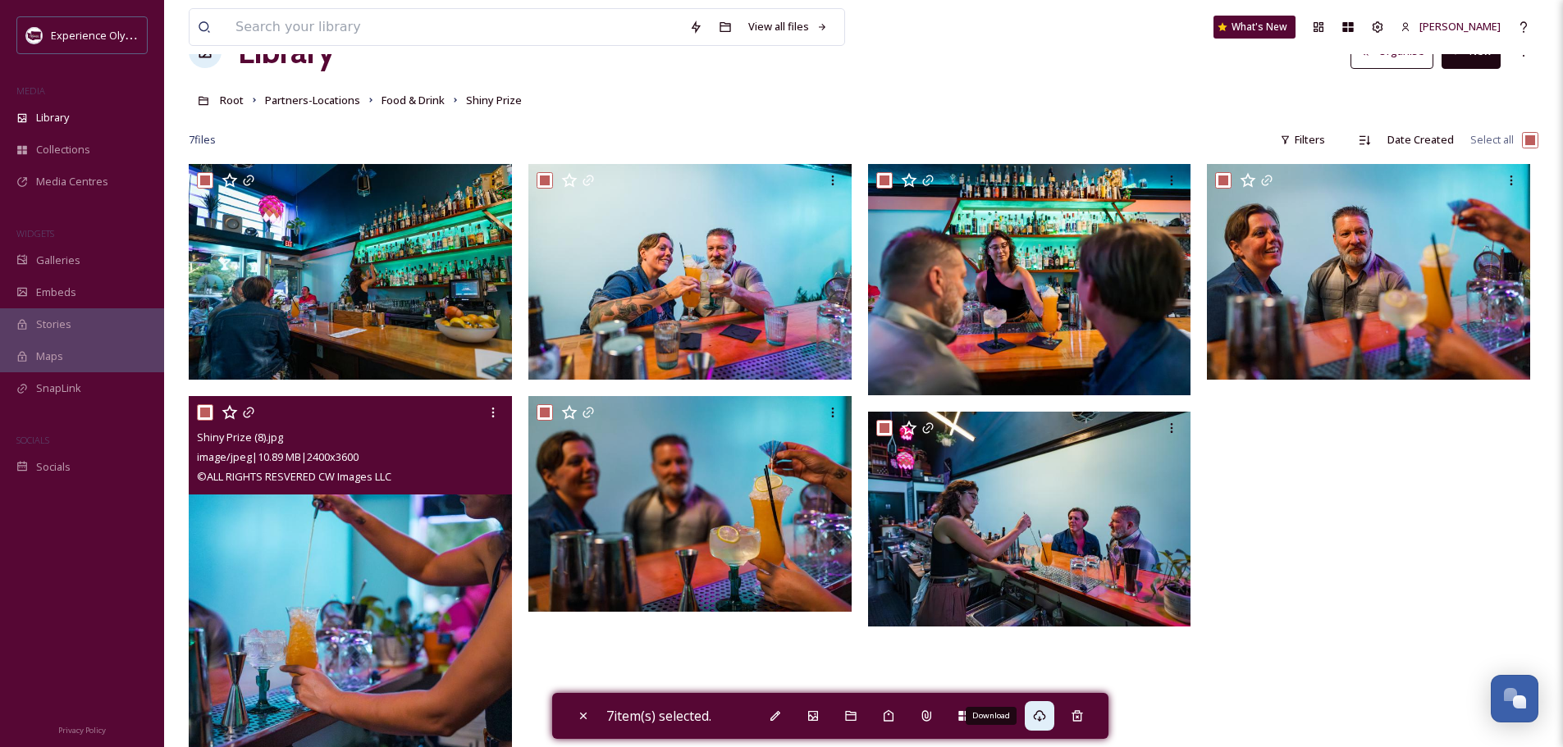
scroll to position [216, 0]
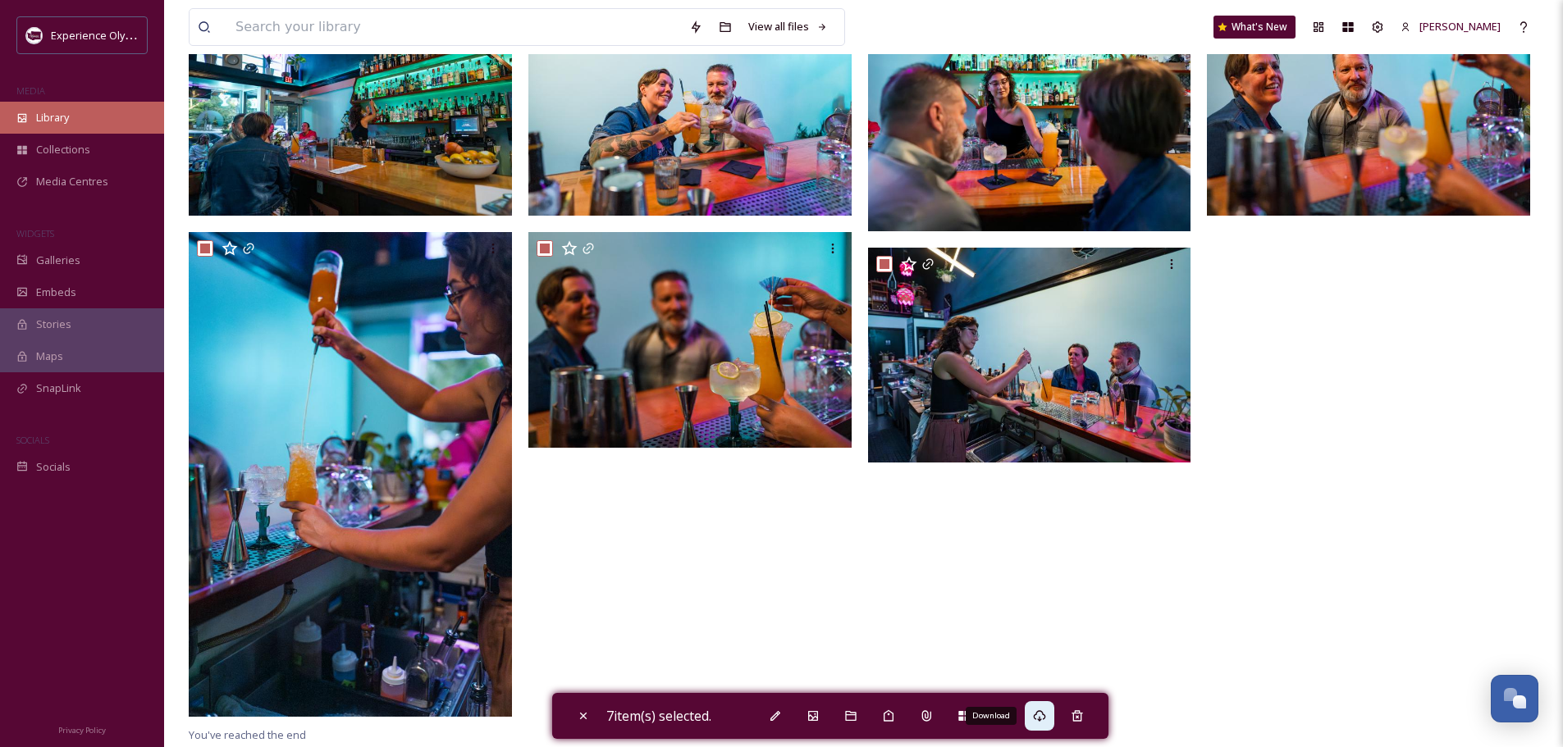
click at [65, 110] on span "Library" at bounding box center [52, 118] width 33 height 16
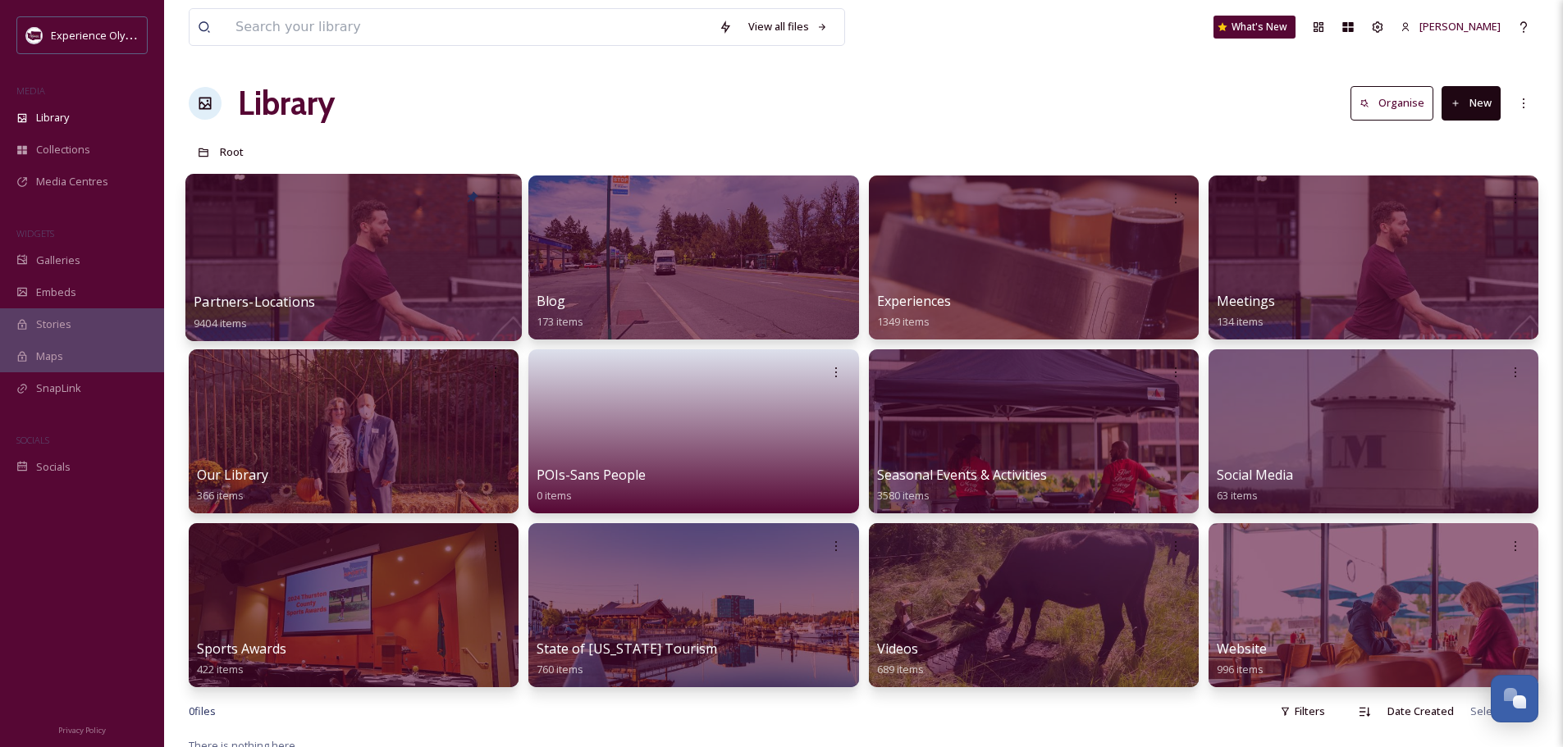
click at [274, 300] on span "Partners-Locations" at bounding box center [254, 302] width 121 height 18
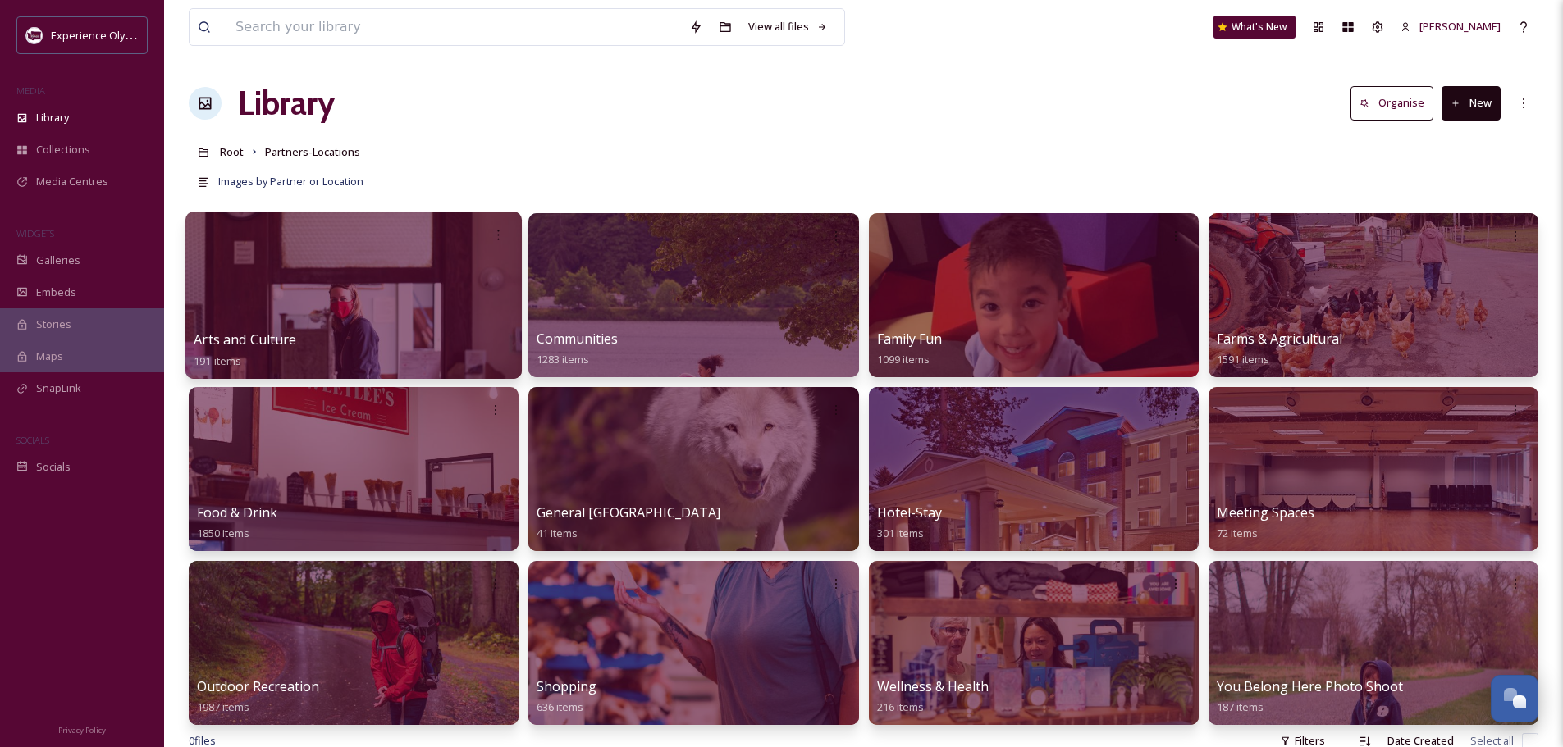
click at [245, 336] on span "Arts and Culture" at bounding box center [245, 340] width 103 height 18
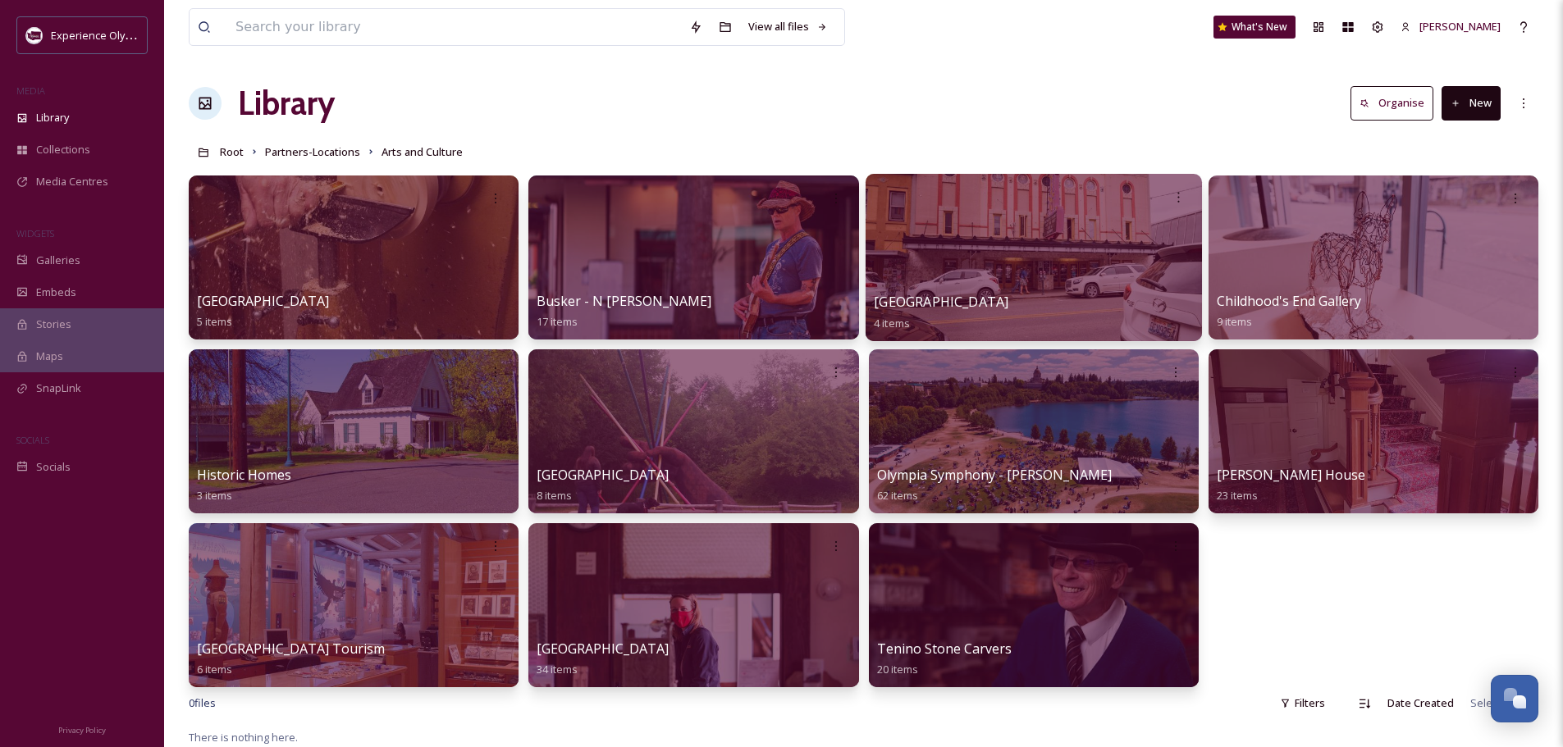
click at [924, 301] on span "Capitol Theater" at bounding box center [941, 302] width 135 height 18
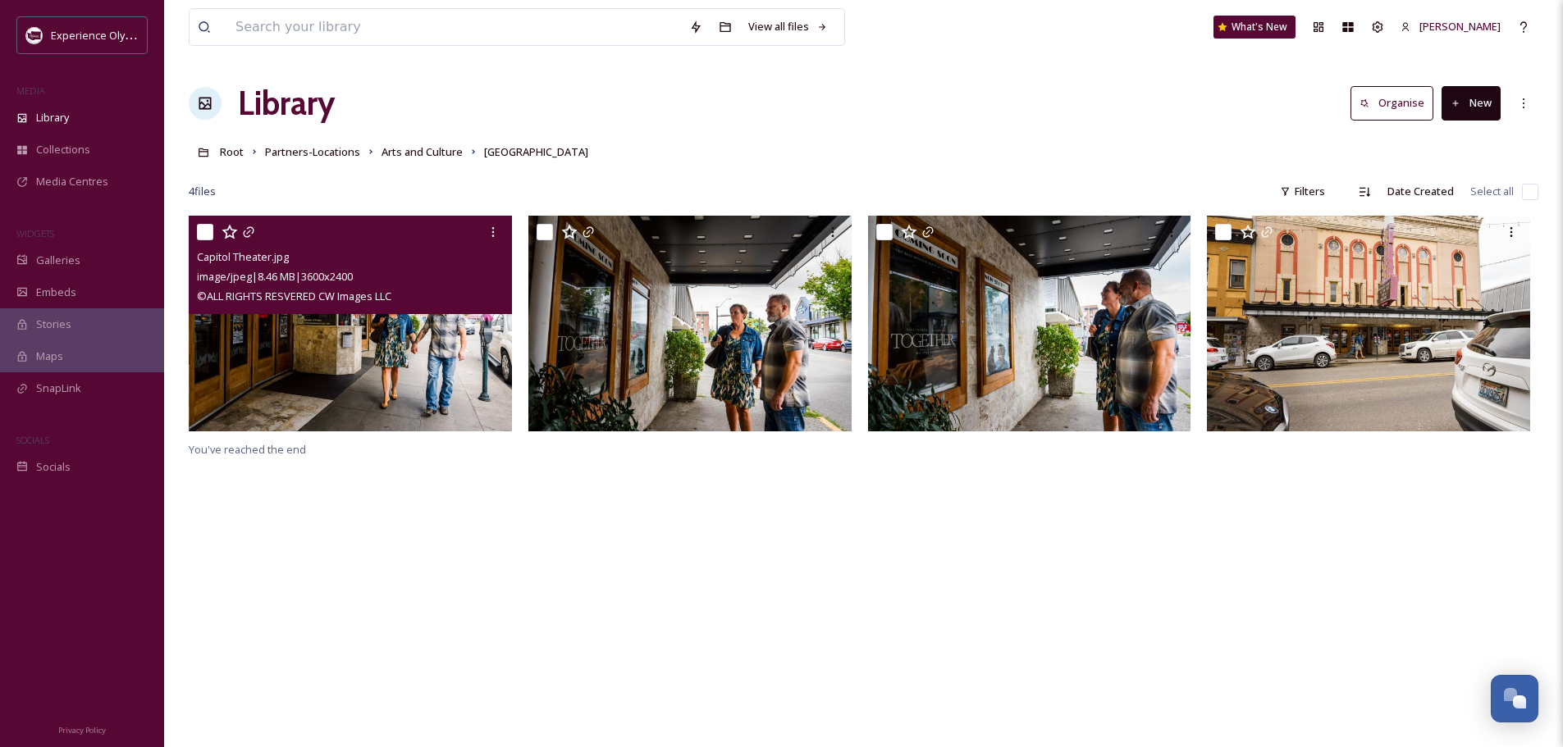
click at [206, 230] on input "checkbox" at bounding box center [205, 232] width 16 height 16
checkbox input "true"
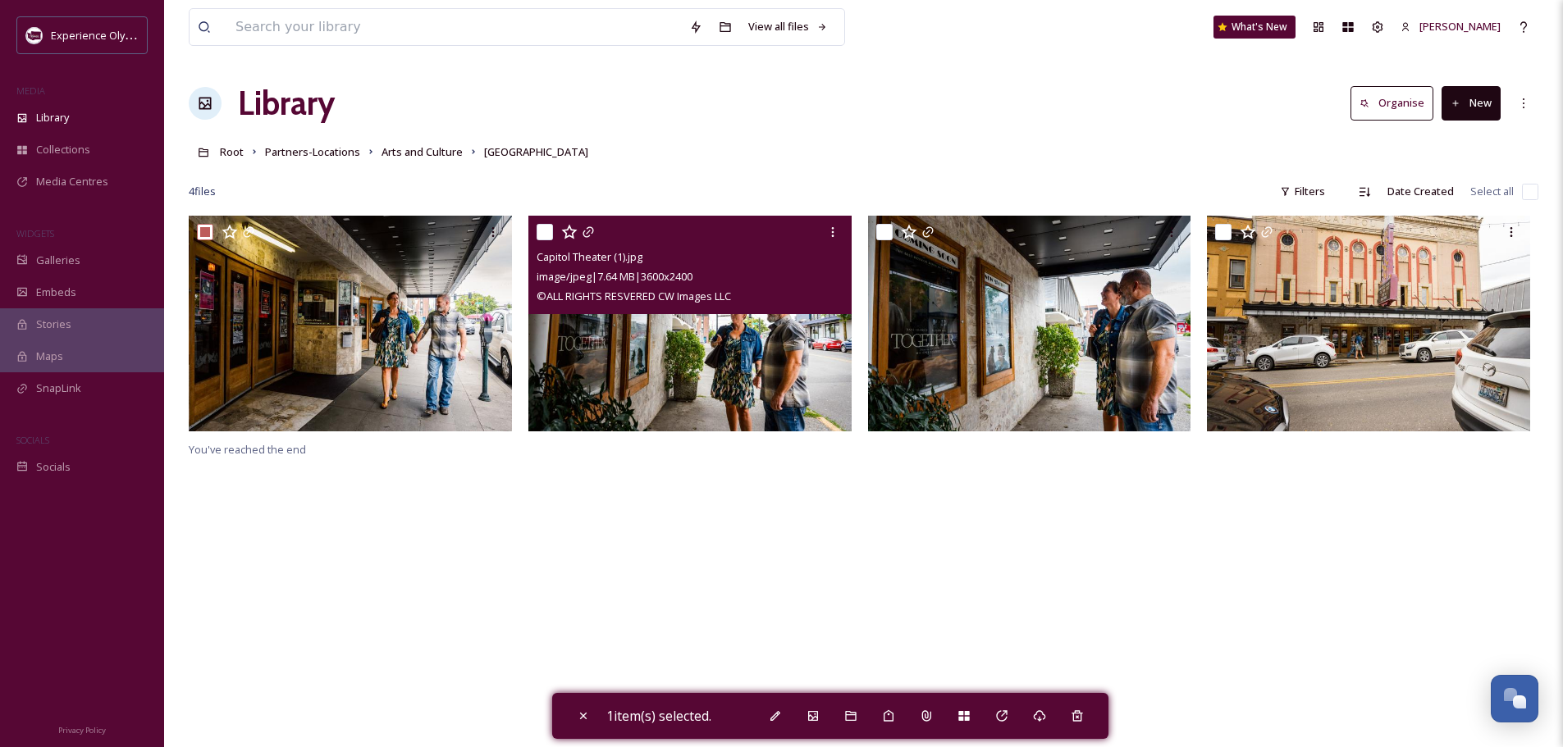
click at [538, 226] on input "checkbox" at bounding box center [544, 232] width 16 height 16
checkbox input "true"
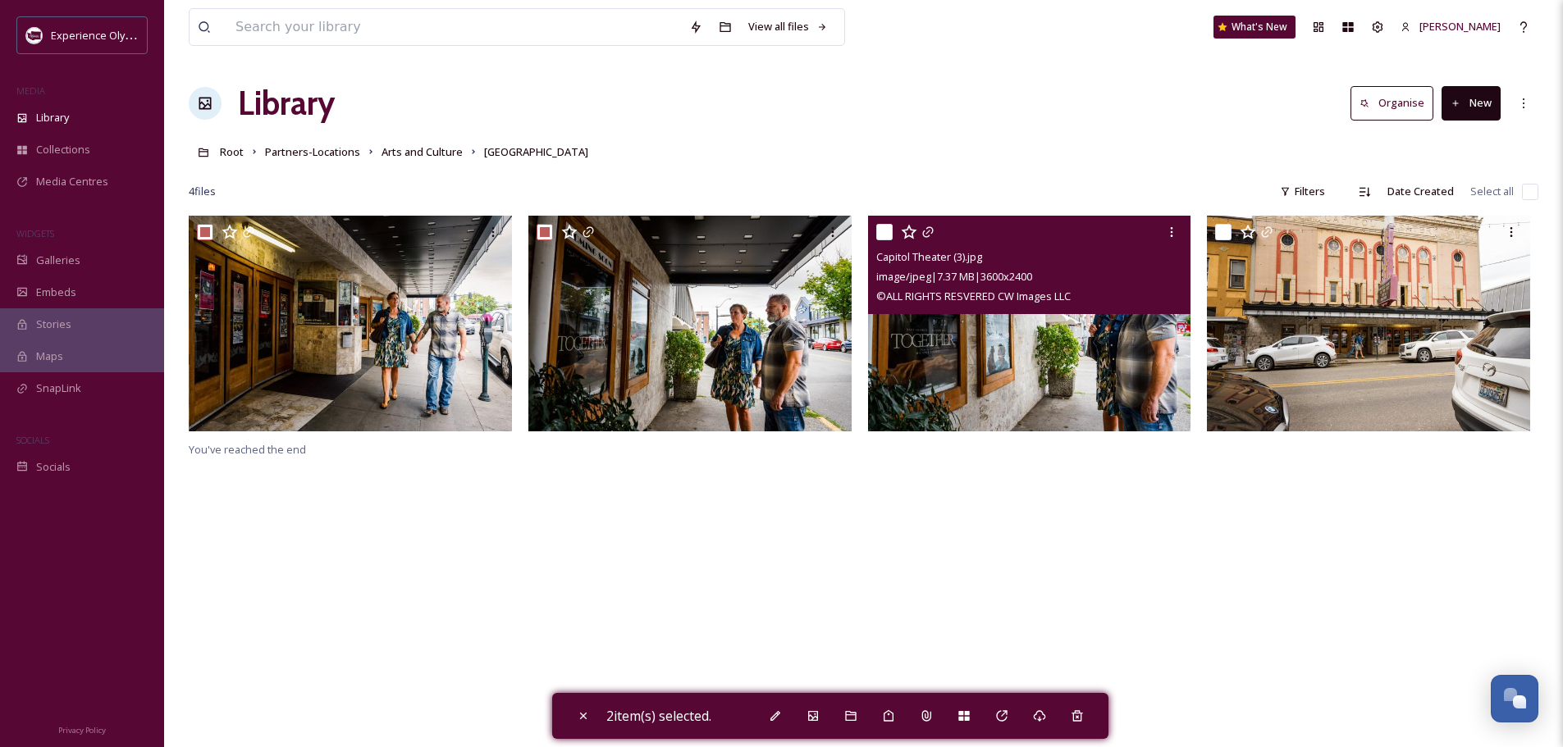
click at [882, 230] on input "checkbox" at bounding box center [884, 232] width 16 height 16
checkbox input "true"
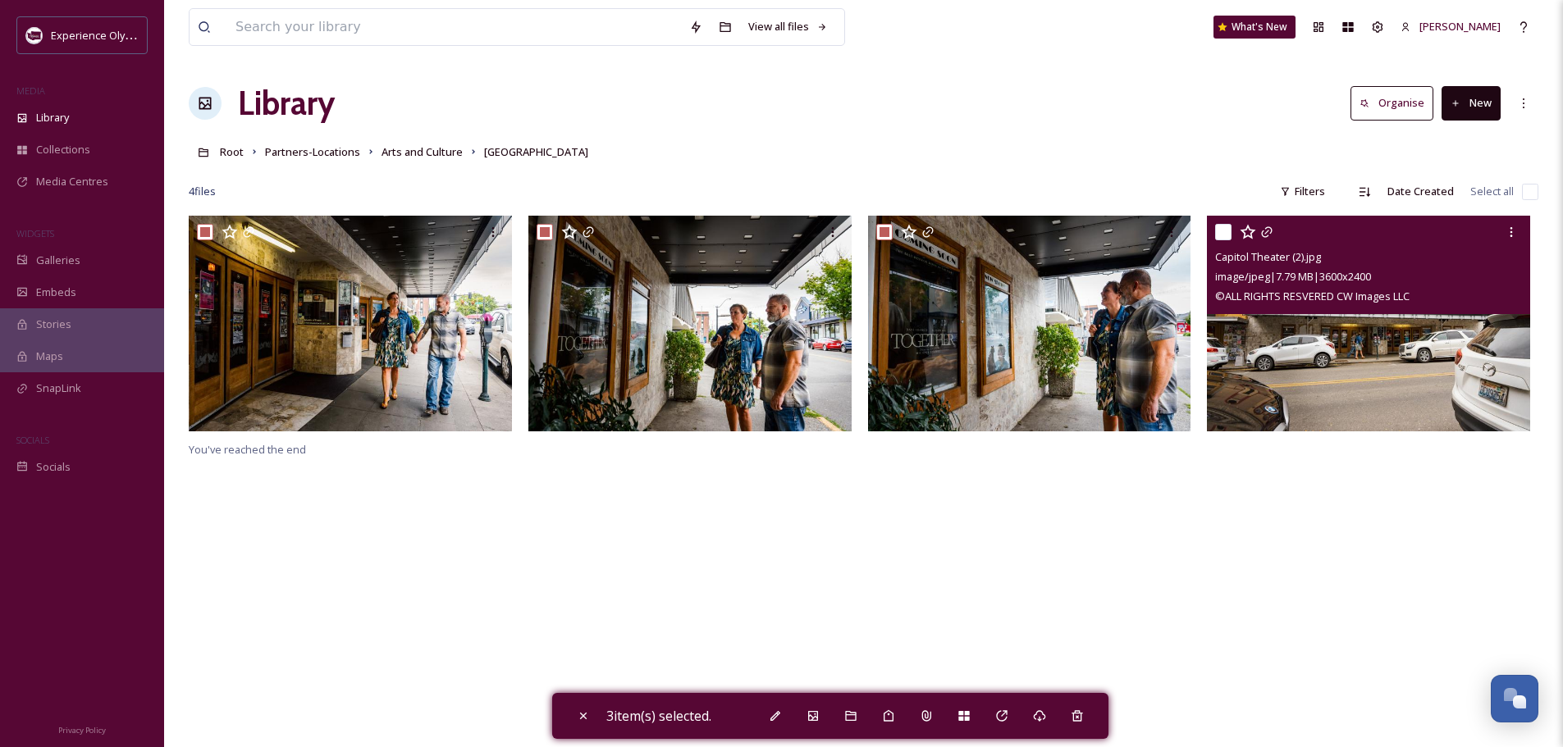
click at [1221, 229] on input "checkbox" at bounding box center [1223, 232] width 16 height 16
checkbox input "true"
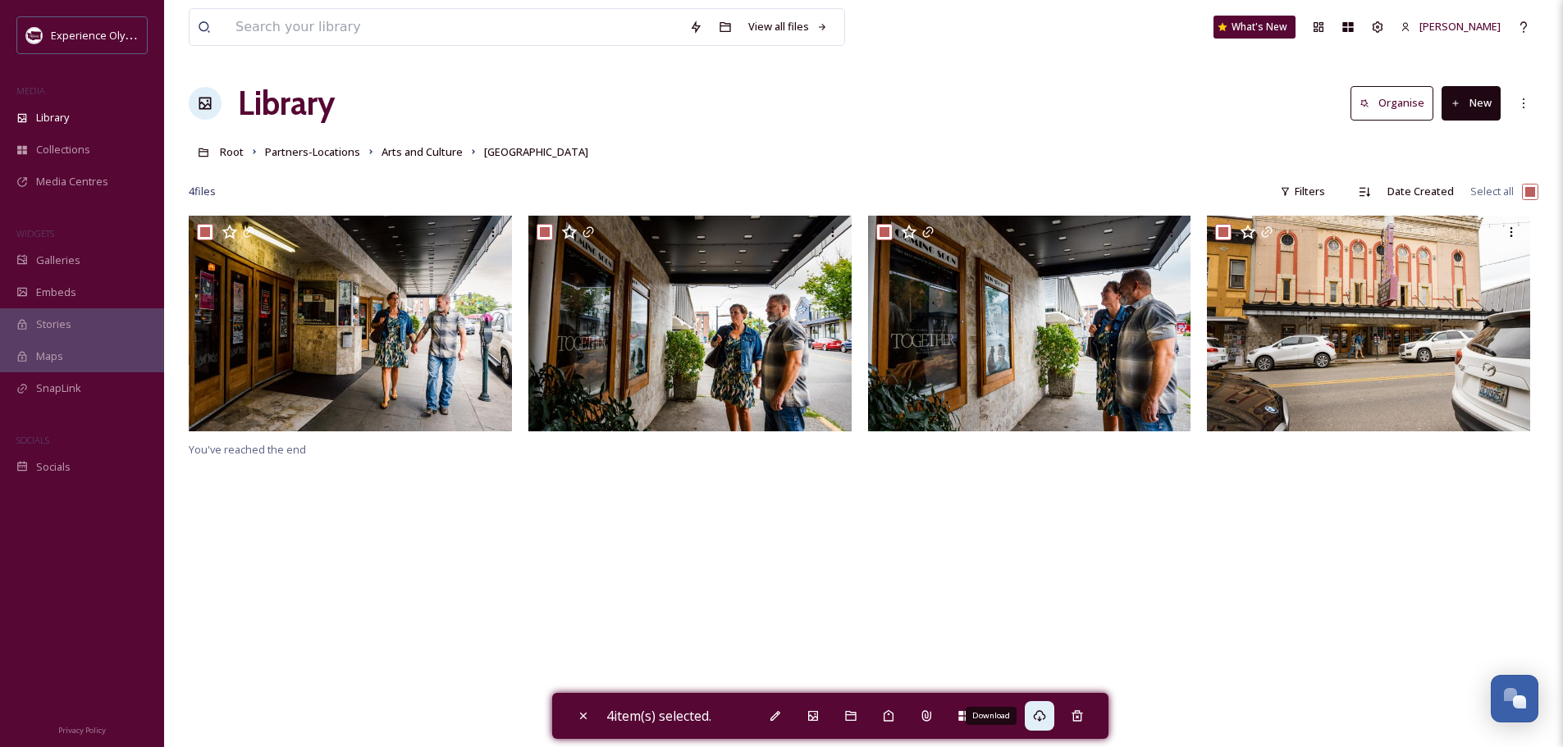
click at [1045, 714] on icon at bounding box center [1039, 715] width 12 height 11
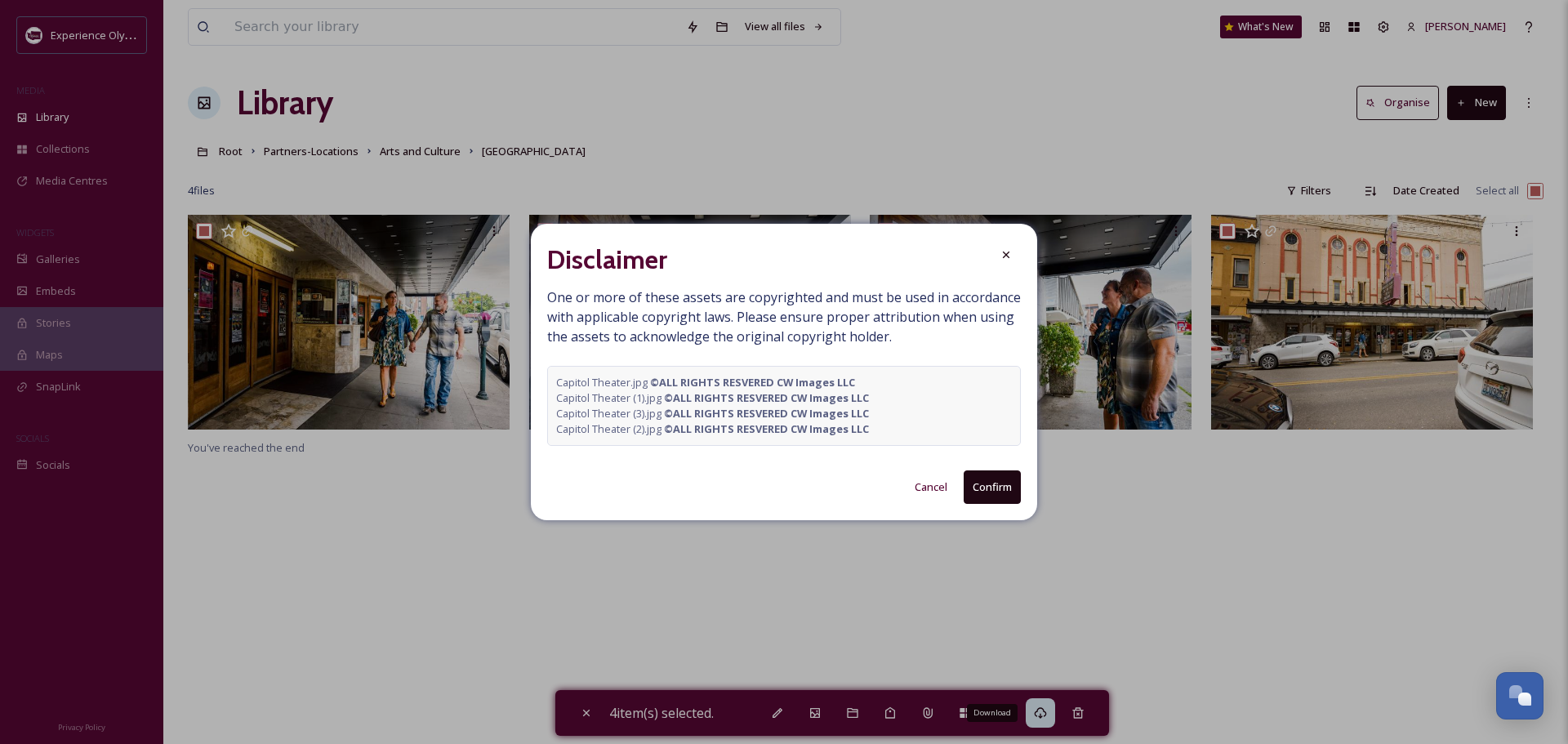
click at [983, 489] on button "Confirm" at bounding box center [992, 487] width 57 height 34
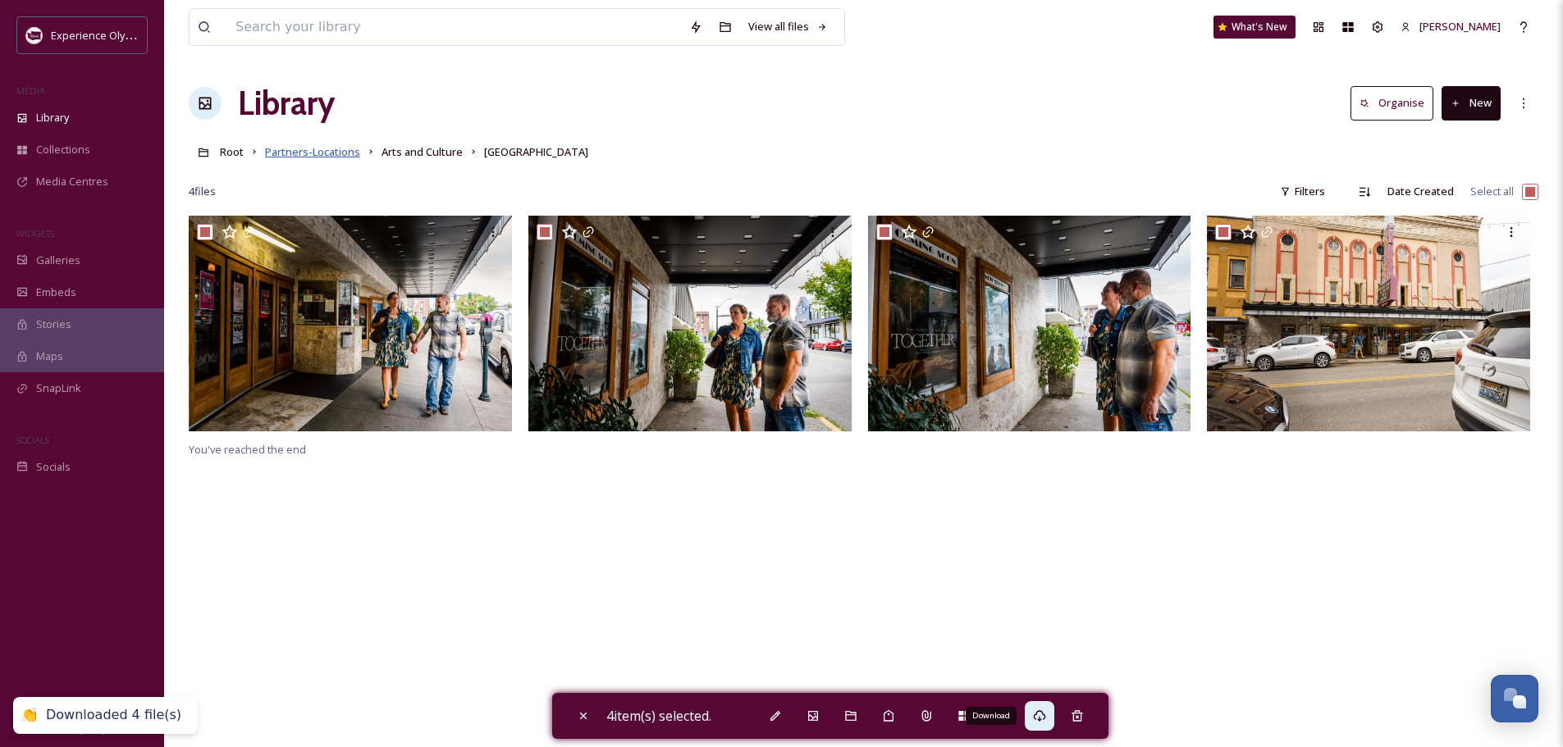
click at [307, 148] on span "Partners-Locations" at bounding box center [312, 151] width 95 height 15
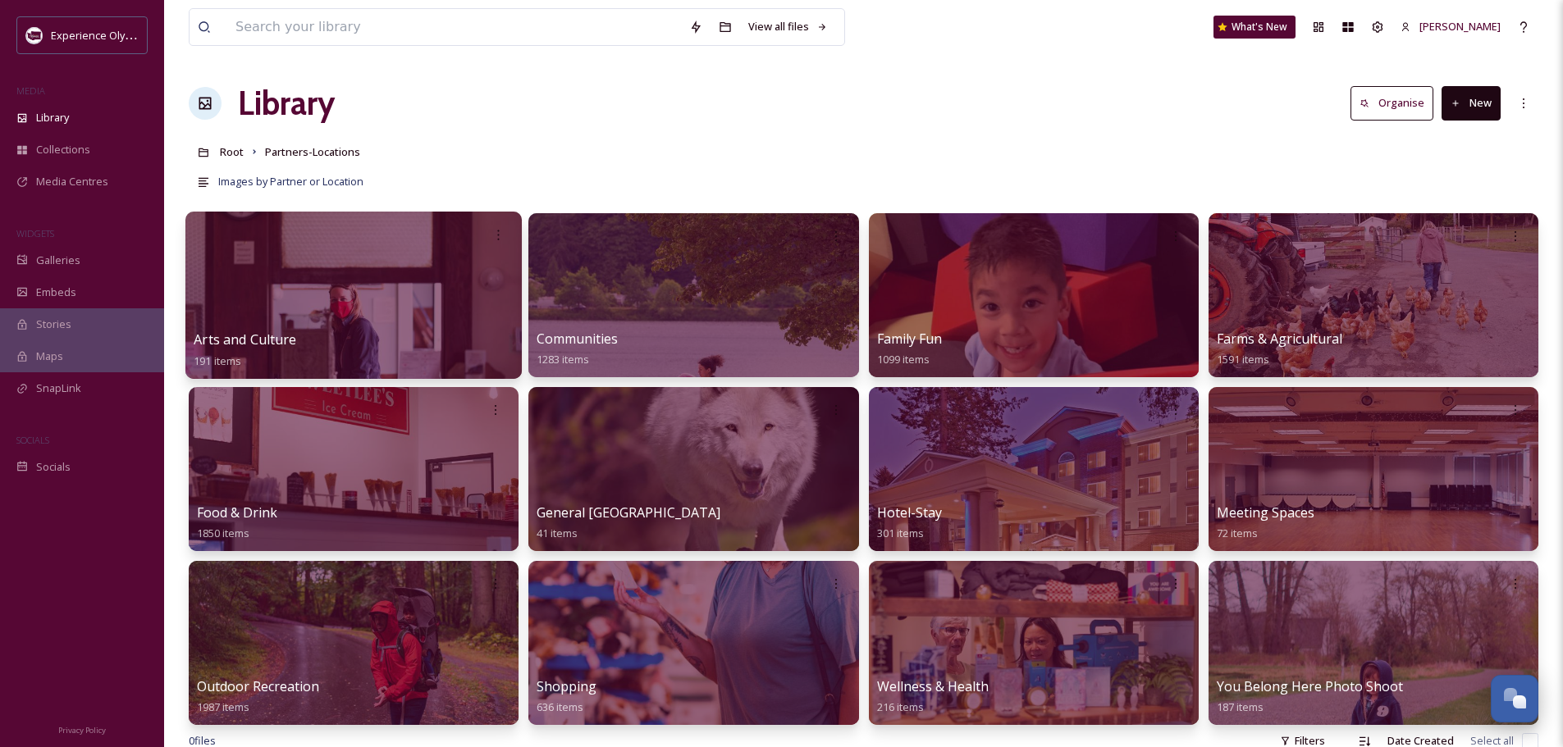
click at [265, 335] on span "Arts and Culture" at bounding box center [245, 340] width 103 height 18
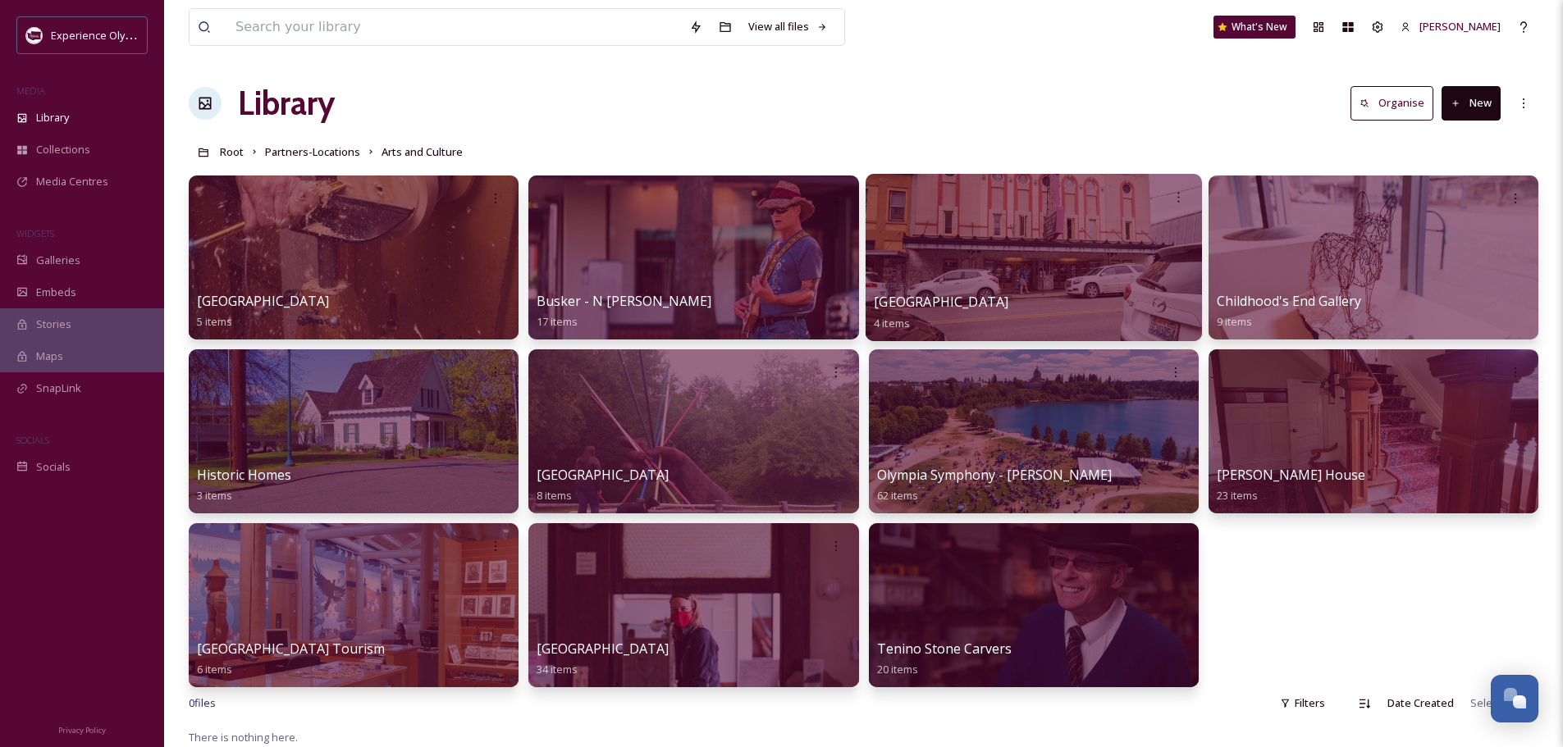
click at [949, 292] on div "Capitol Theater 4 items" at bounding box center [1034, 312] width 320 height 41
click at [959, 303] on span "Capitol Theater" at bounding box center [941, 302] width 135 height 18
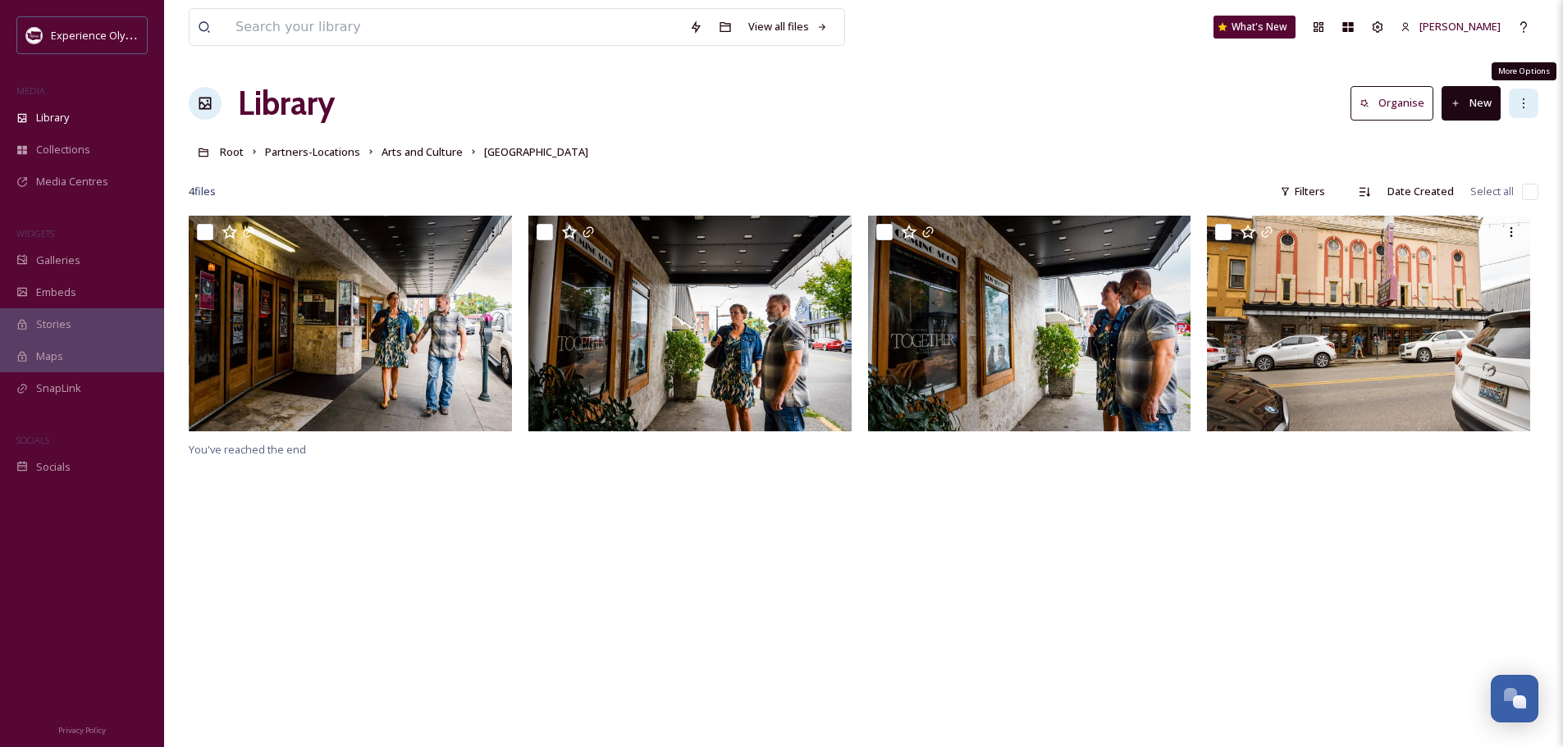
click at [1517, 98] on icon at bounding box center [1523, 103] width 13 height 13
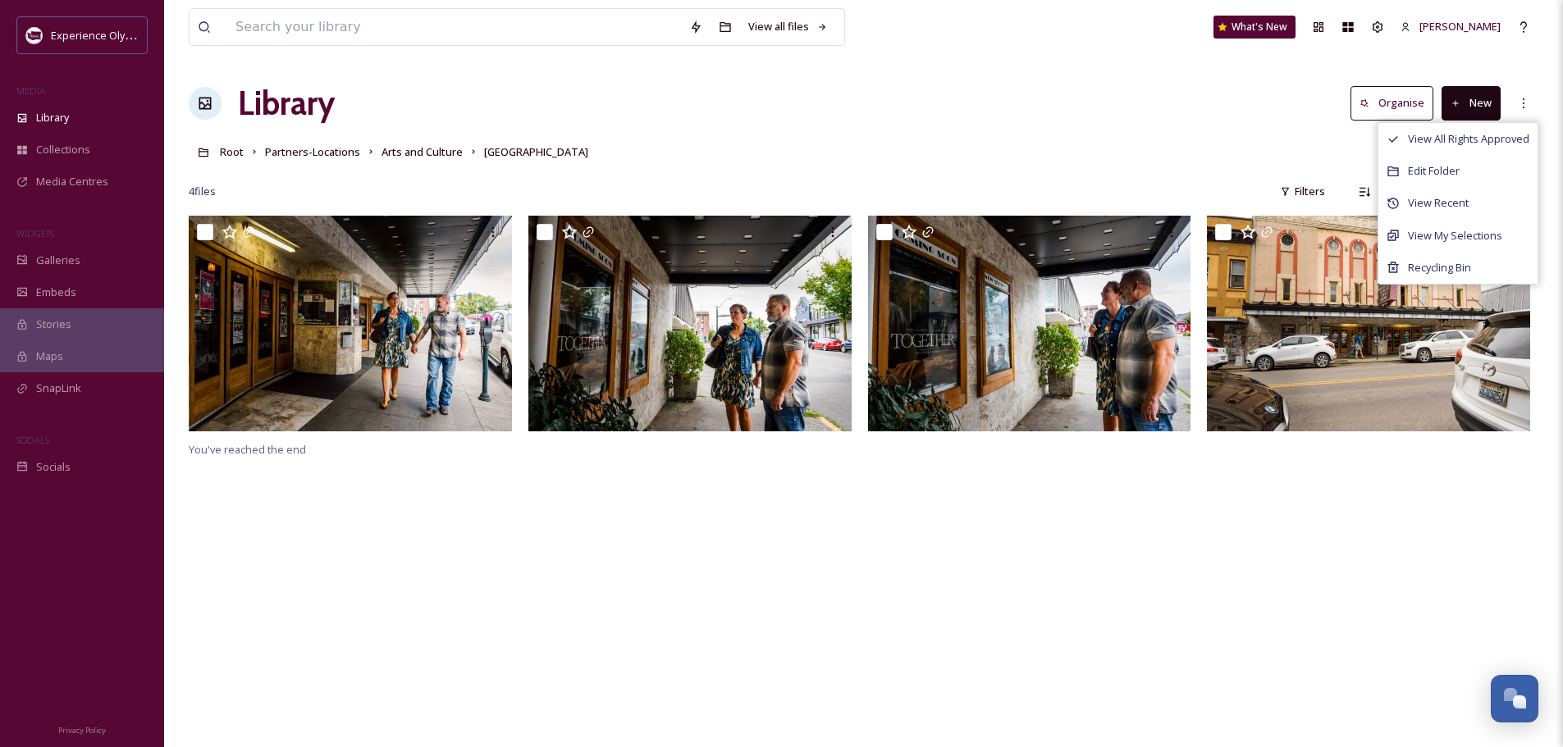
click at [1490, 100] on button "New" at bounding box center [1470, 103] width 59 height 34
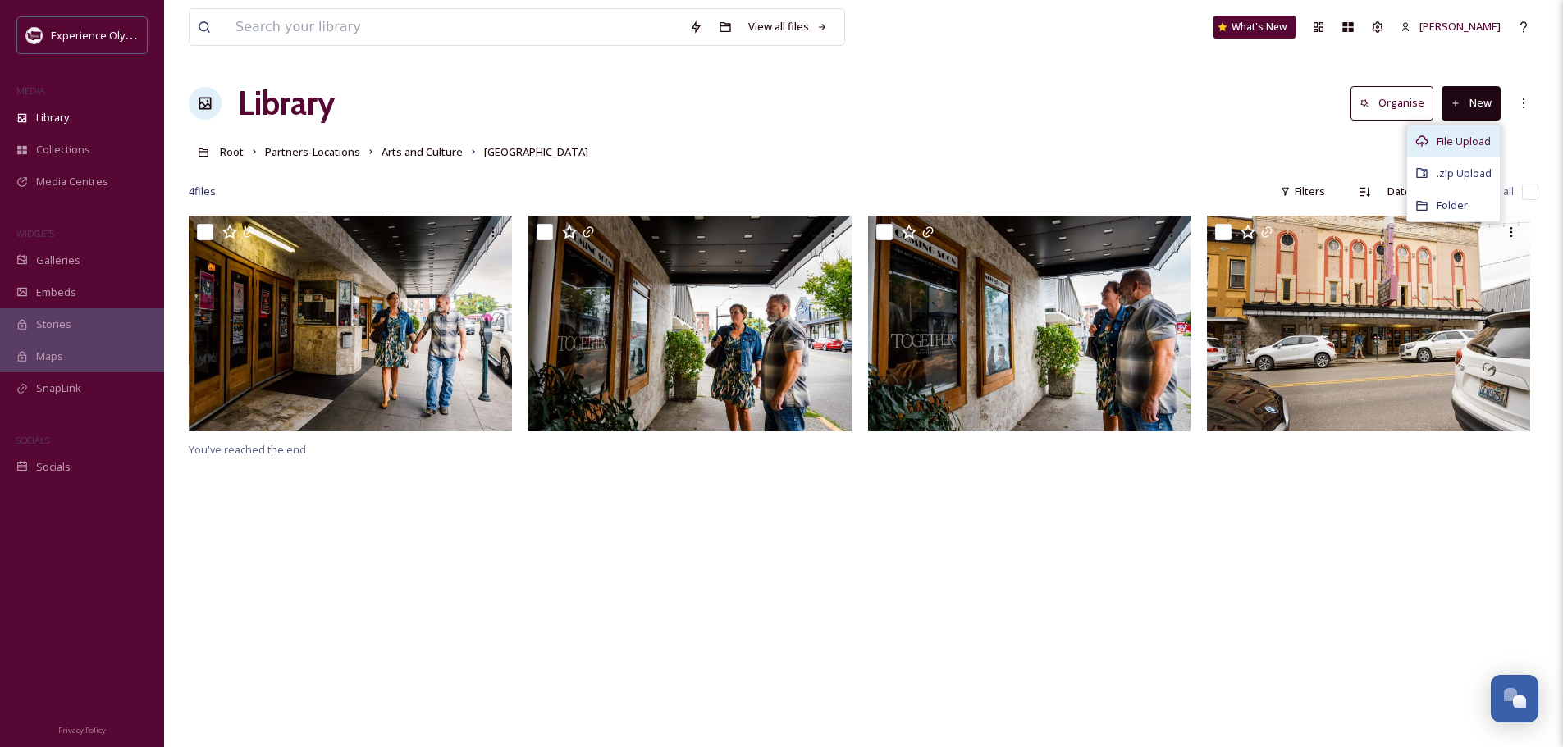
click at [1457, 130] on div "File Upload" at bounding box center [1453, 141] width 93 height 32
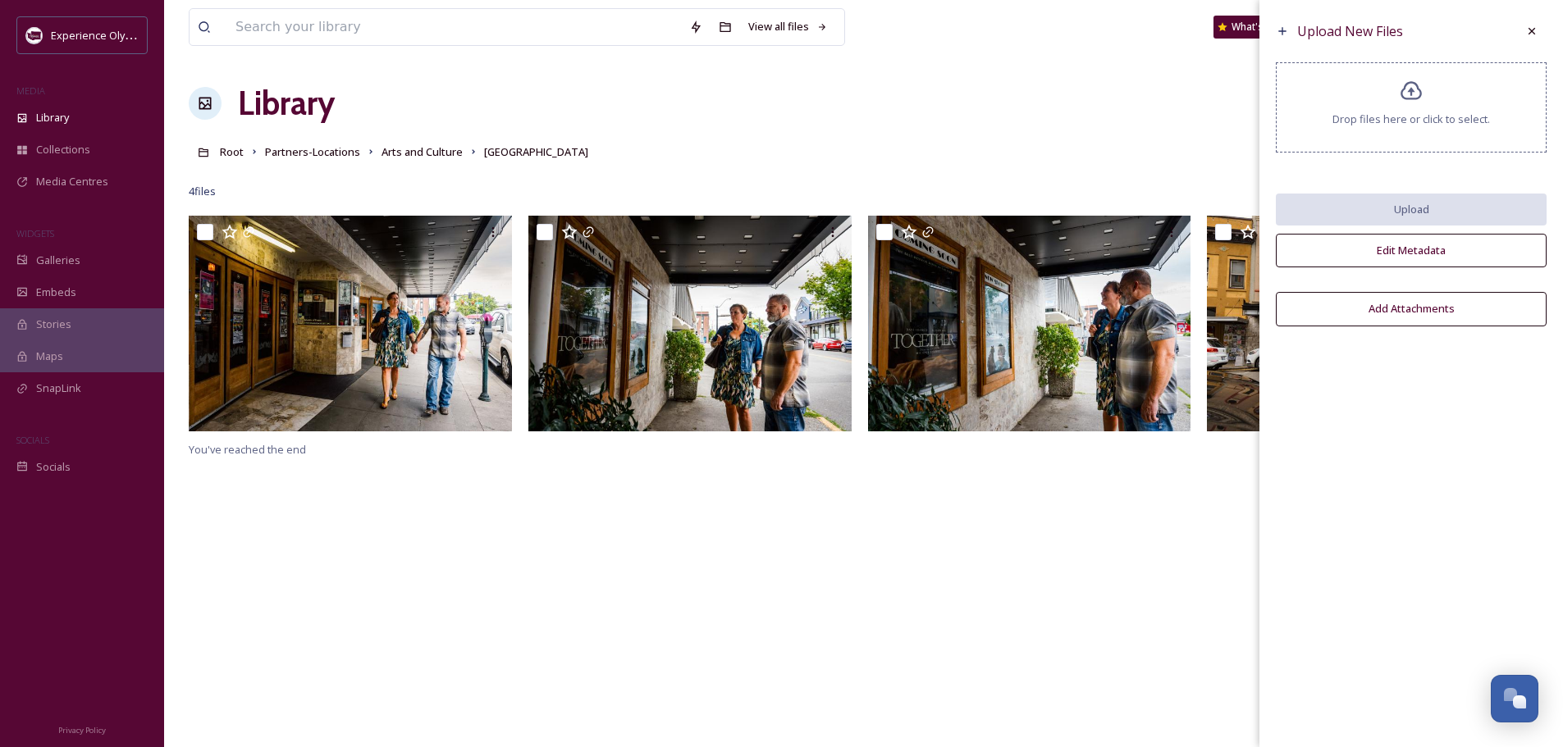
click at [1408, 98] on icon at bounding box center [1411, 92] width 24 height 24
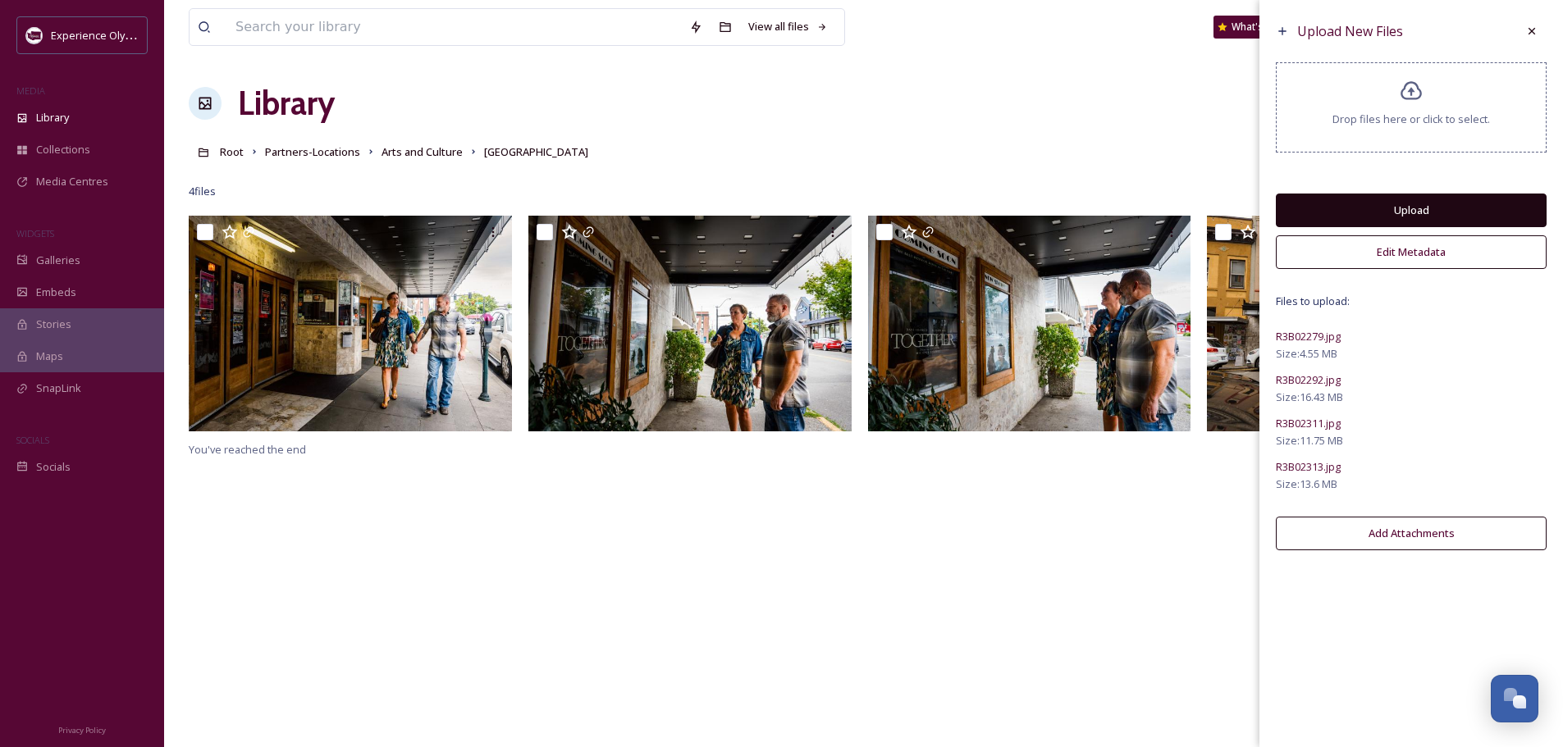
click at [1392, 250] on button "Edit Metadata" at bounding box center [1410, 252] width 271 height 34
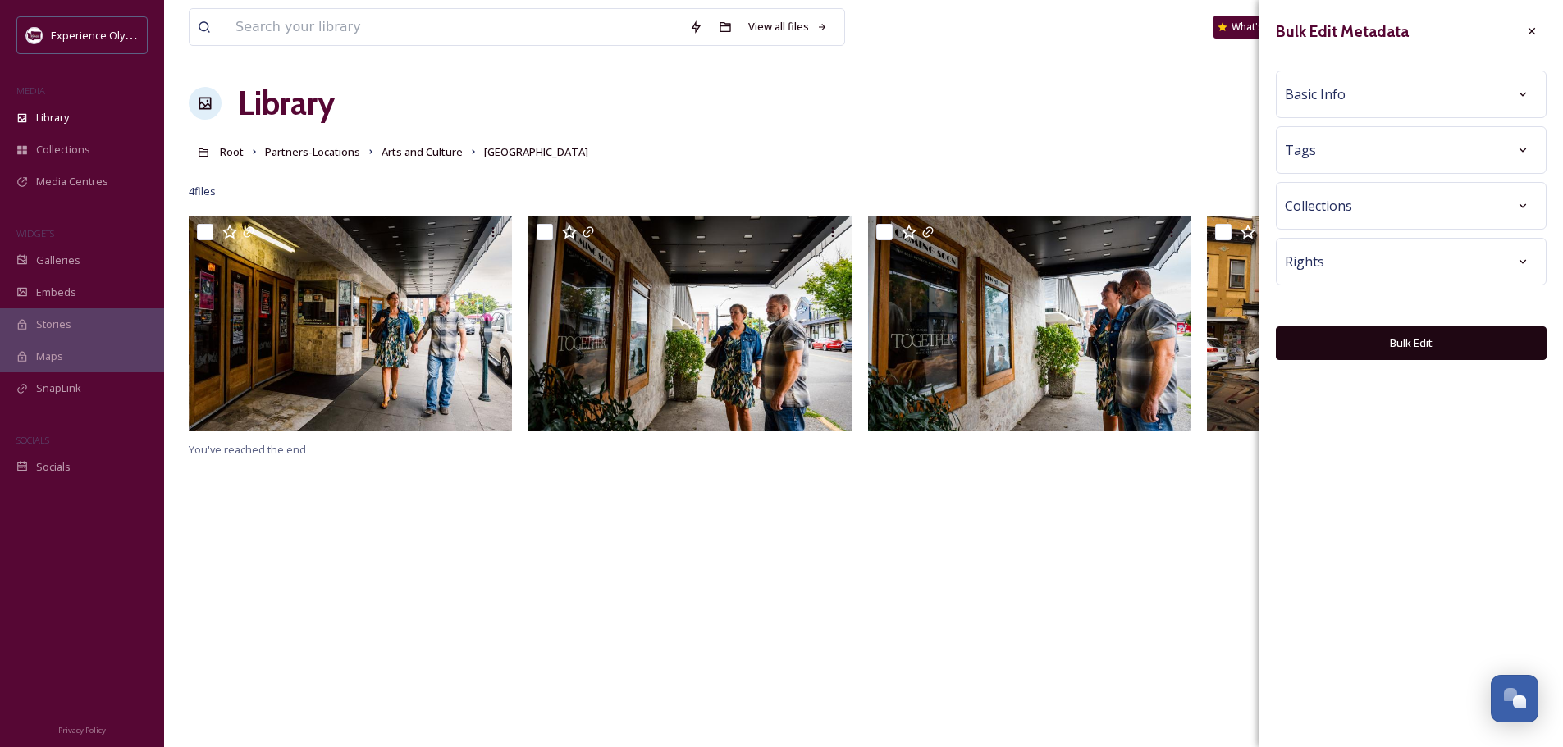
click at [1344, 92] on div "Basic Info" at bounding box center [1410, 95] width 253 height 30
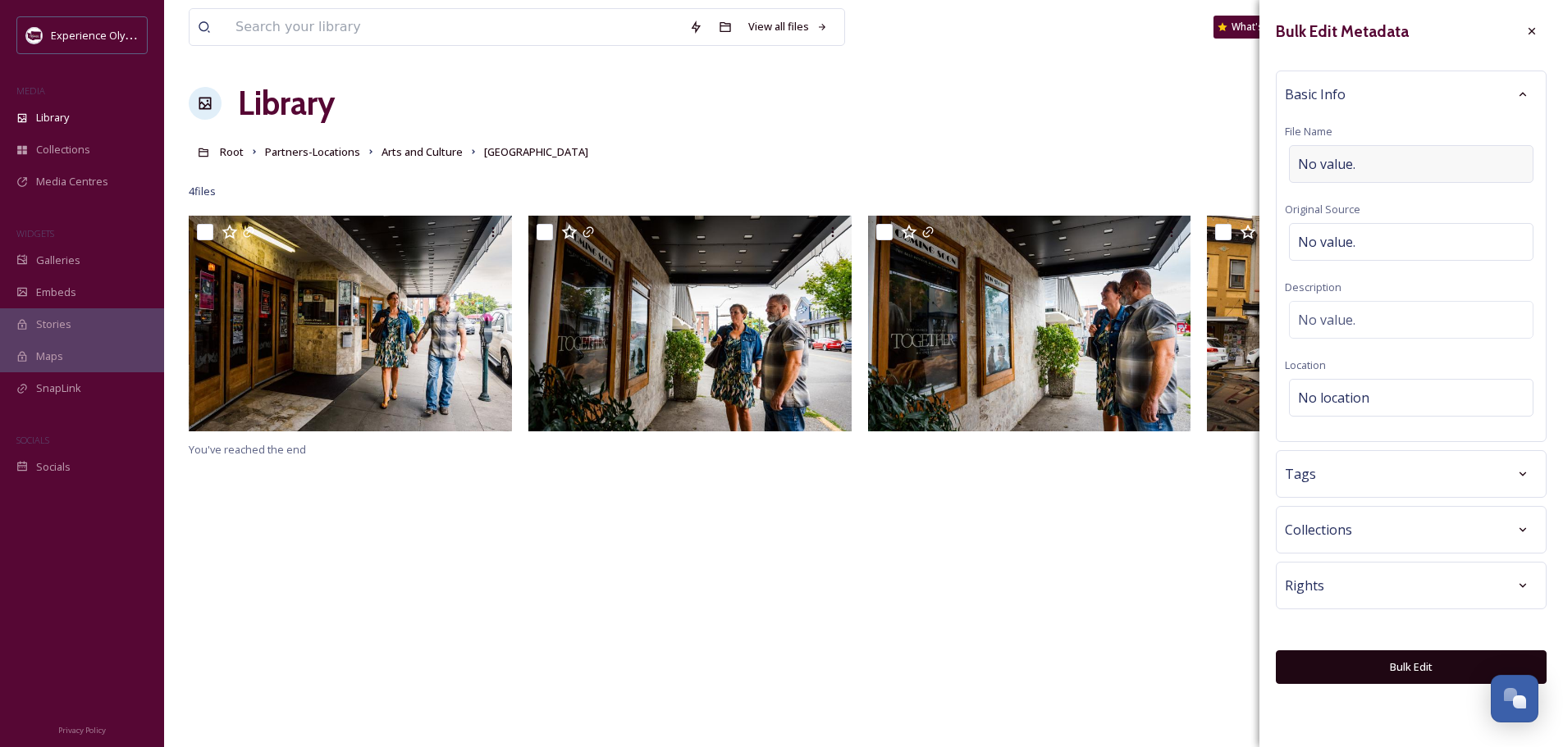
click at [1315, 162] on span "No value." at bounding box center [1326, 164] width 57 height 20
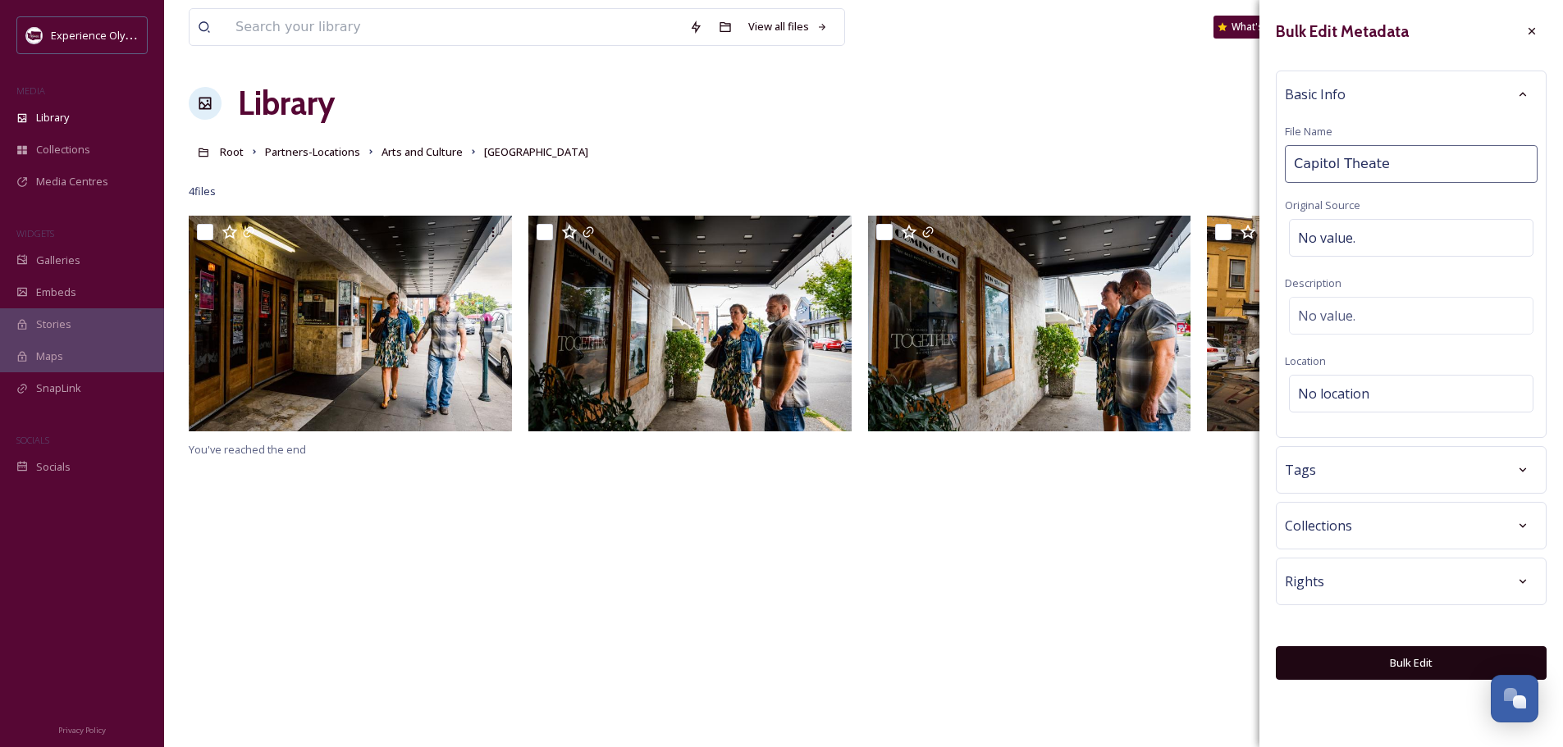
type input "Capitol Theater"
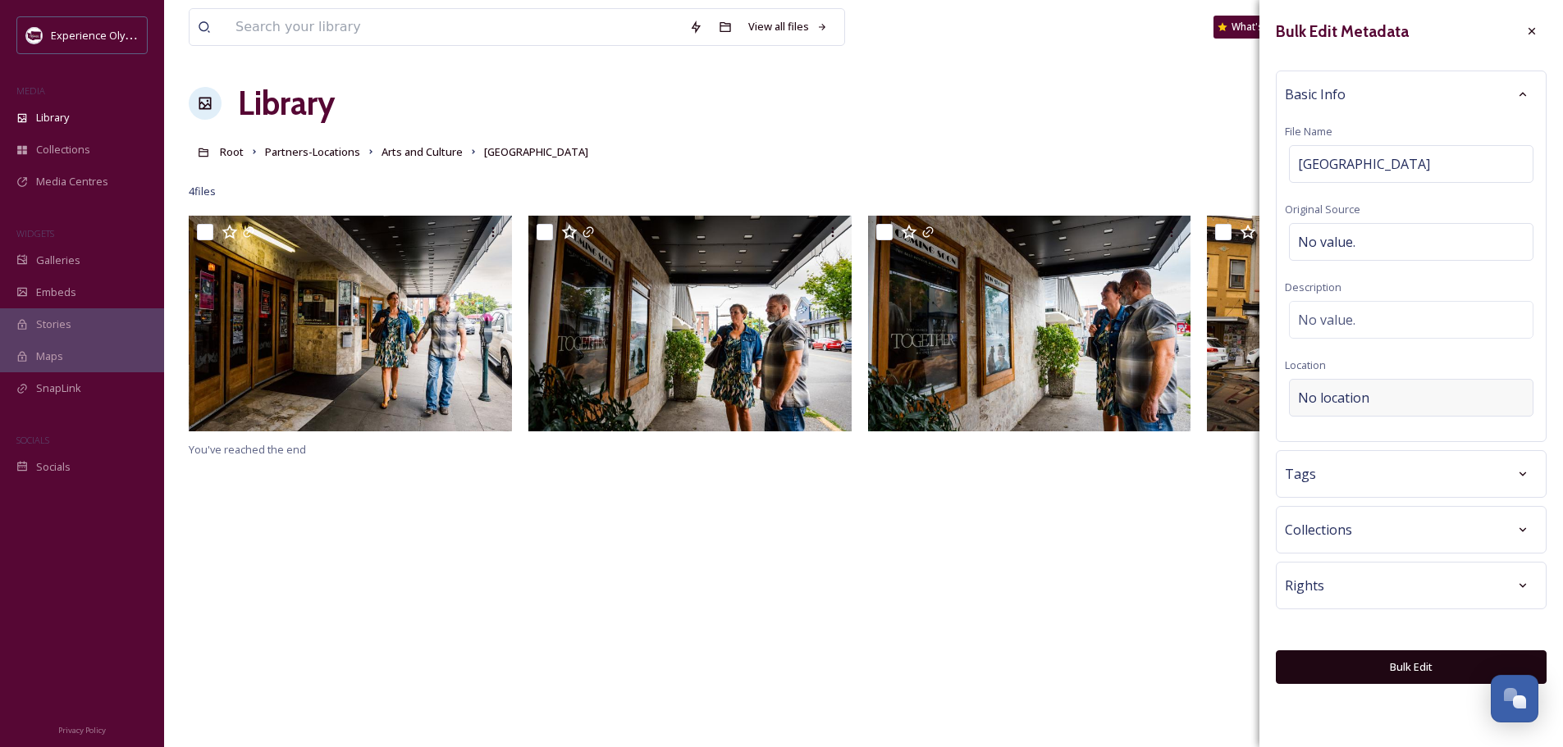
click at [1325, 395] on span "No location" at bounding box center [1333, 398] width 71 height 20
click at [1319, 402] on input at bounding box center [1410, 398] width 243 height 36
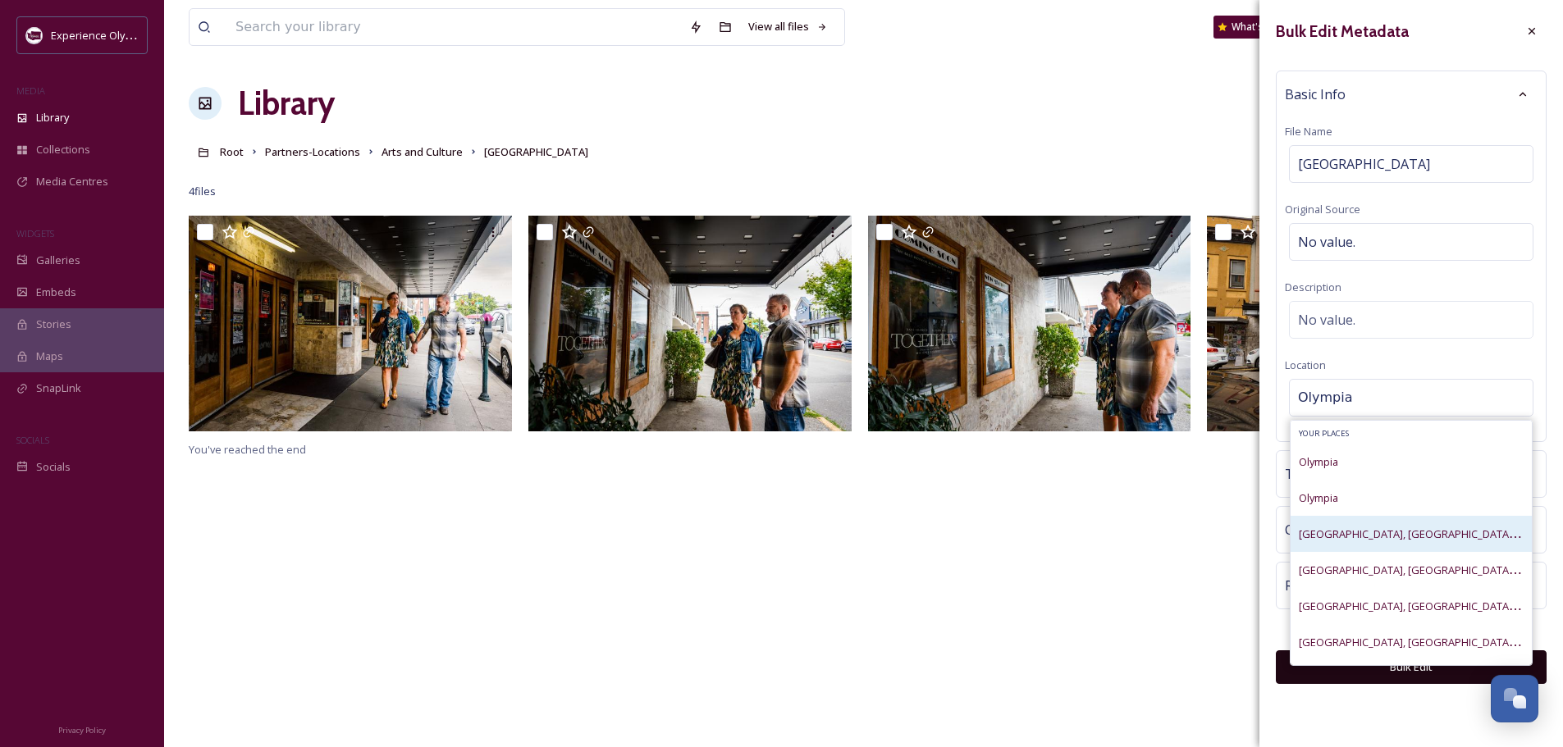
type input "Olympia"
click at [1334, 533] on span "Olympia Downtown, Olympia, Washington, United States" at bounding box center [1489, 534] width 383 height 16
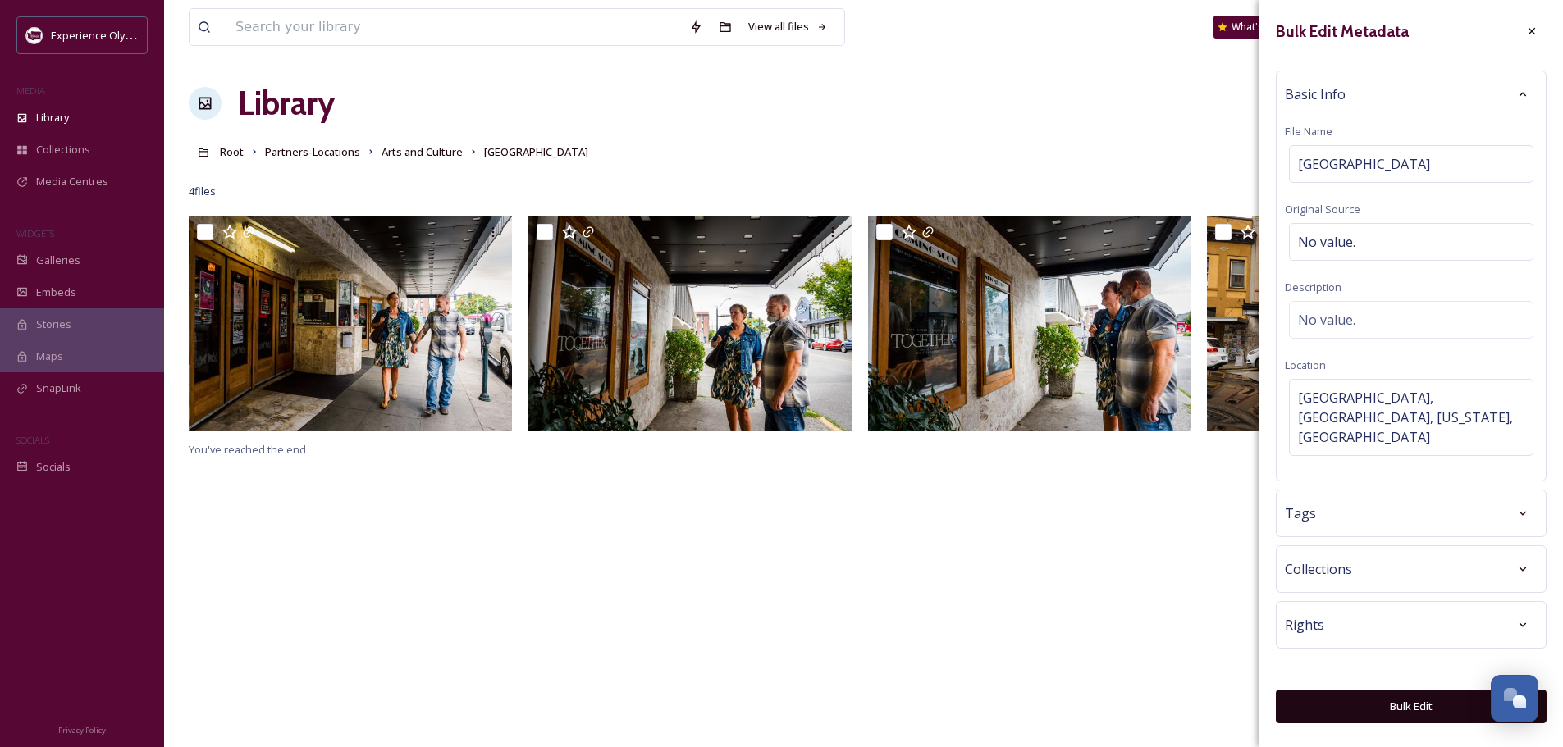
click at [1317, 499] on div "Tags" at bounding box center [1410, 514] width 253 height 30
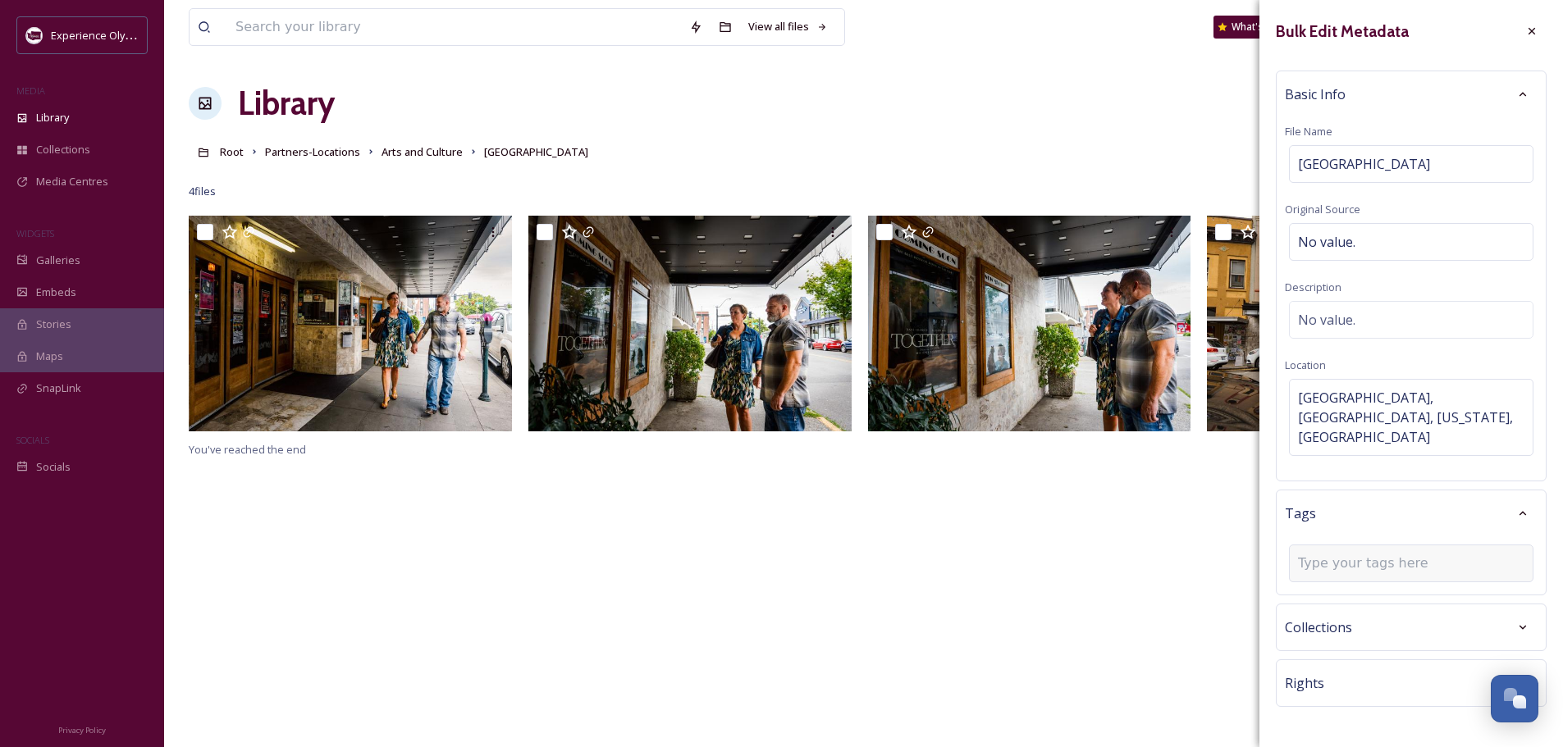
click at [1325, 554] on input at bounding box center [1380, 564] width 164 height 20
type input "theater"
type input "entertainment"
type input "l"
type input "nightlife"
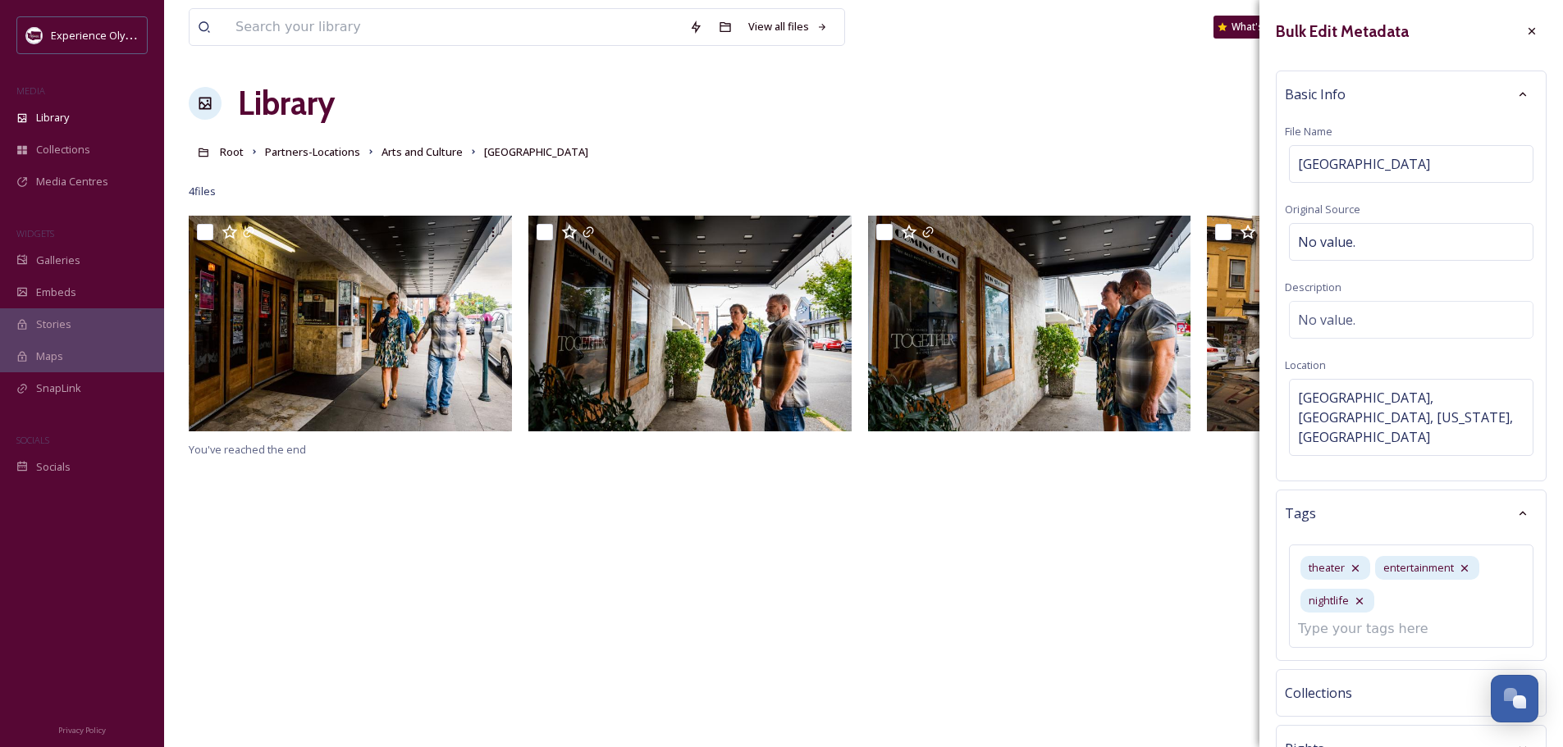
scroll to position [96, 0]
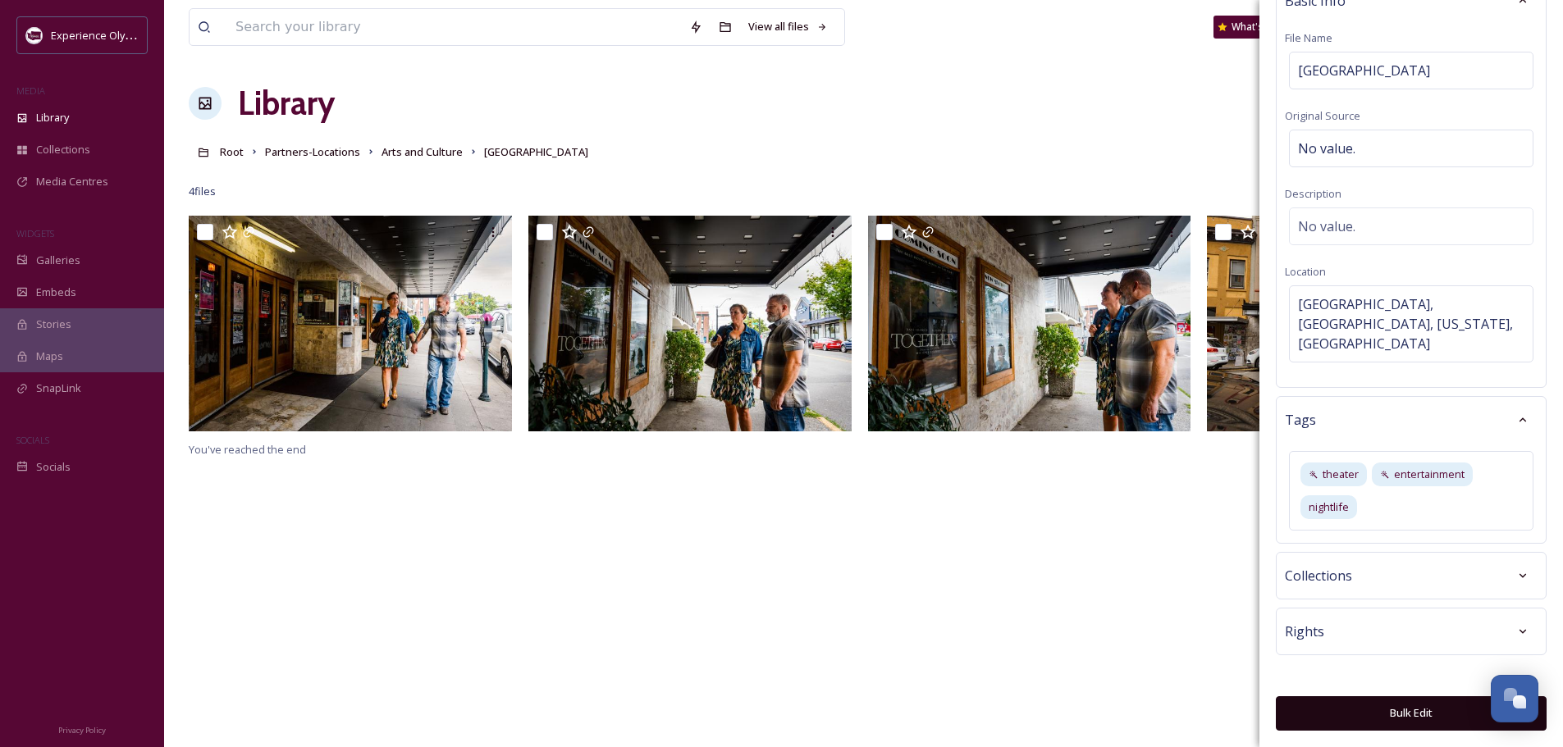
click at [1385, 710] on button "Bulk Edit" at bounding box center [1410, 713] width 271 height 34
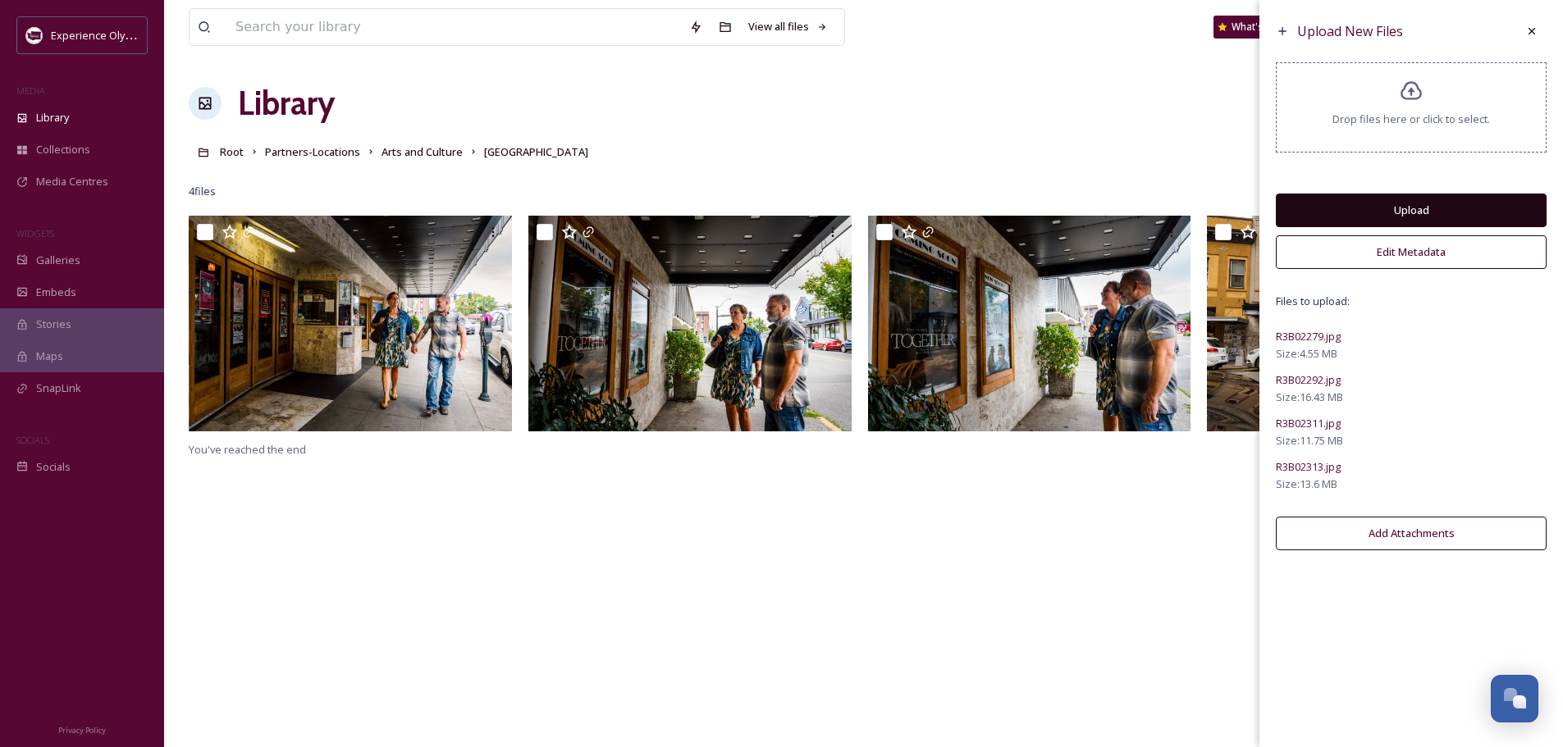
click at [1426, 205] on button "Upload" at bounding box center [1410, 211] width 271 height 34
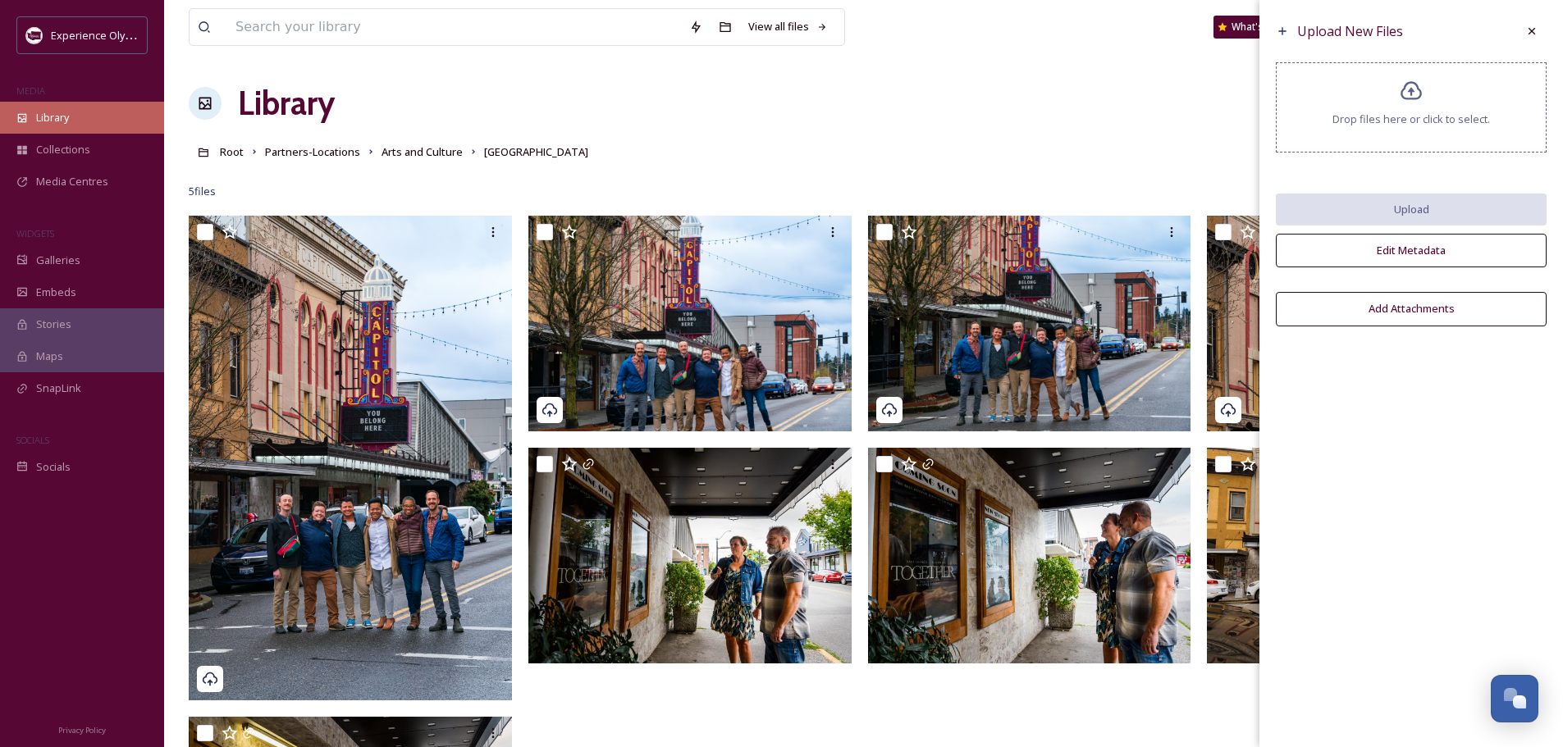
click at [62, 112] on span "Library" at bounding box center [52, 118] width 33 height 16
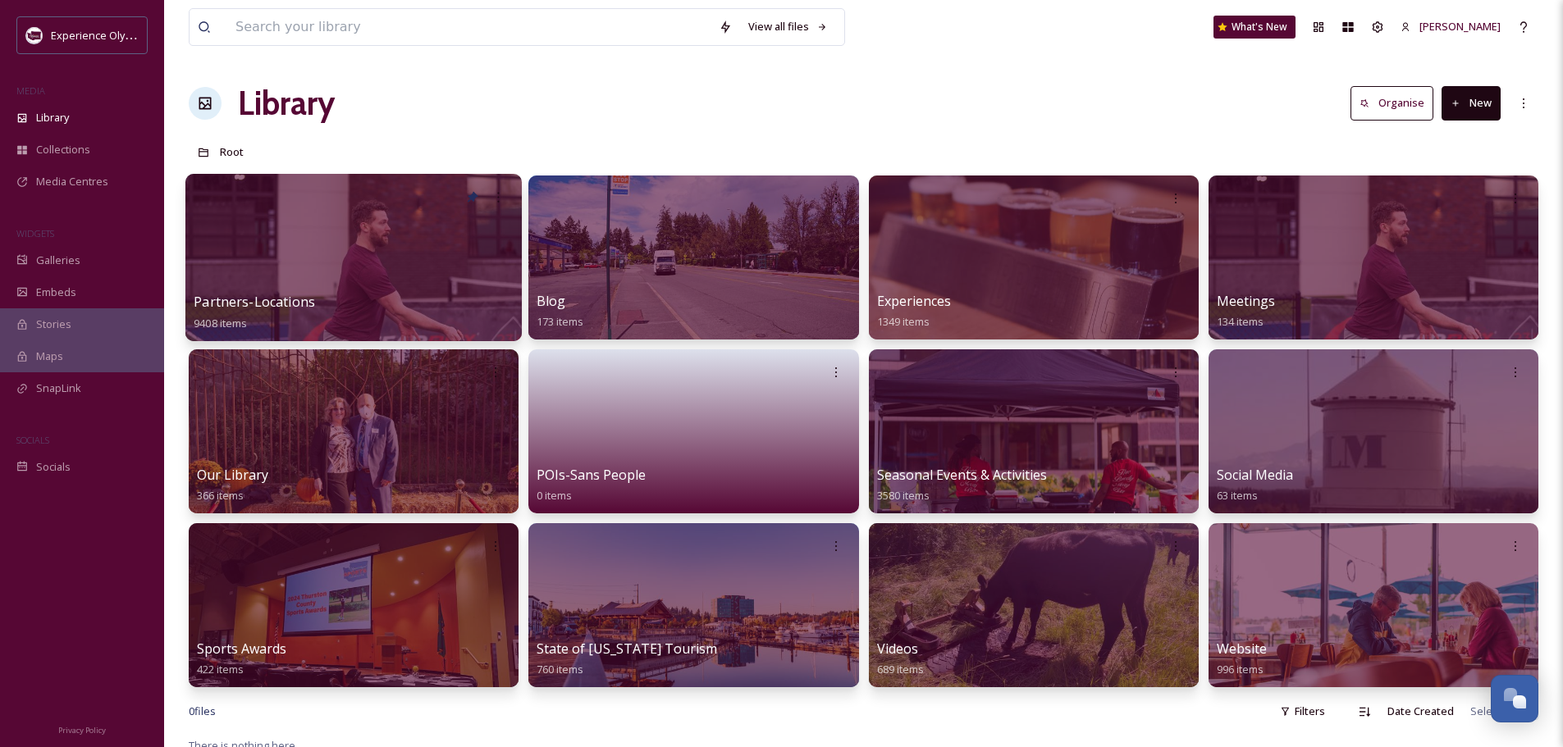
click at [301, 300] on span "Partners-Locations" at bounding box center [254, 302] width 121 height 18
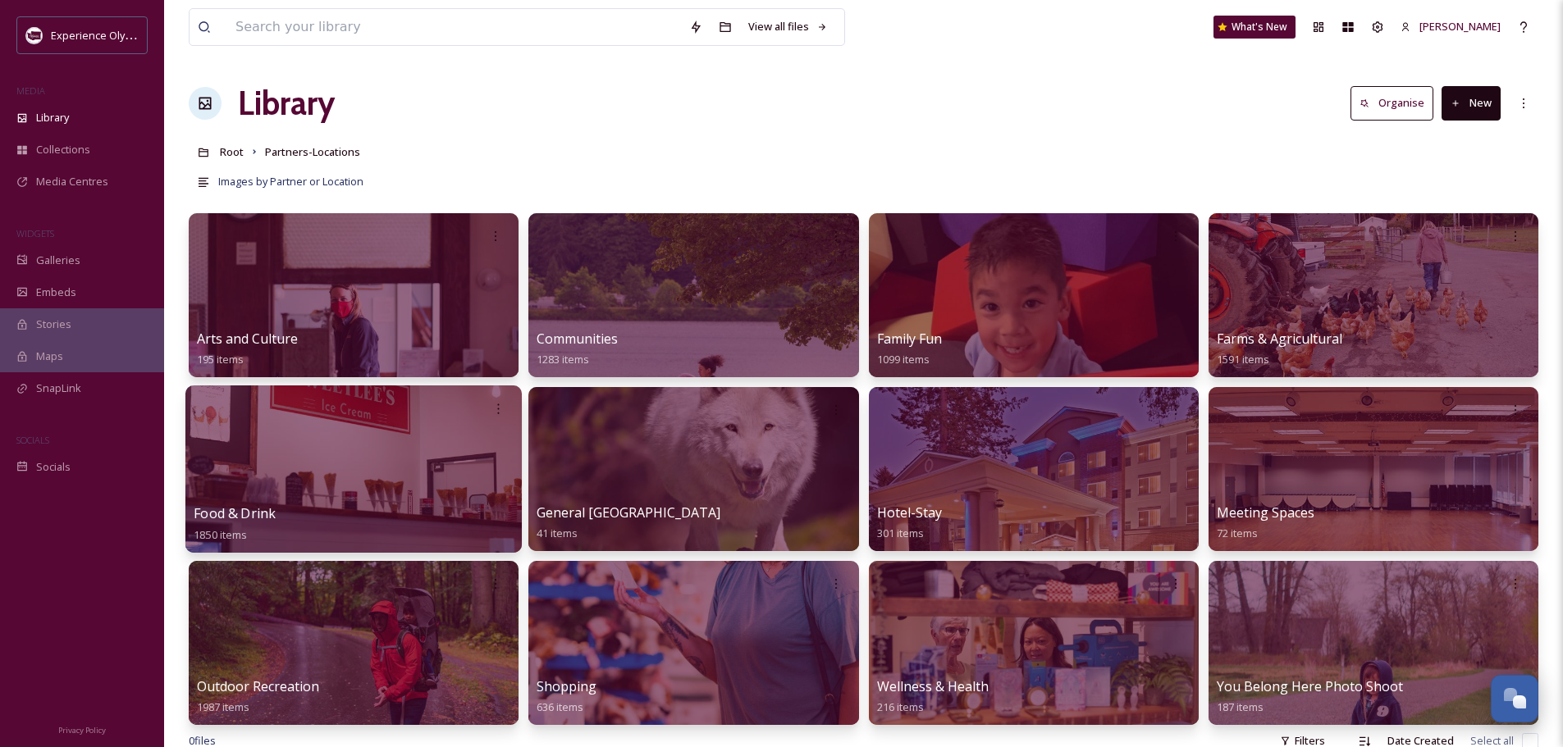
click at [228, 510] on span "Food & Drink" at bounding box center [235, 513] width 82 height 18
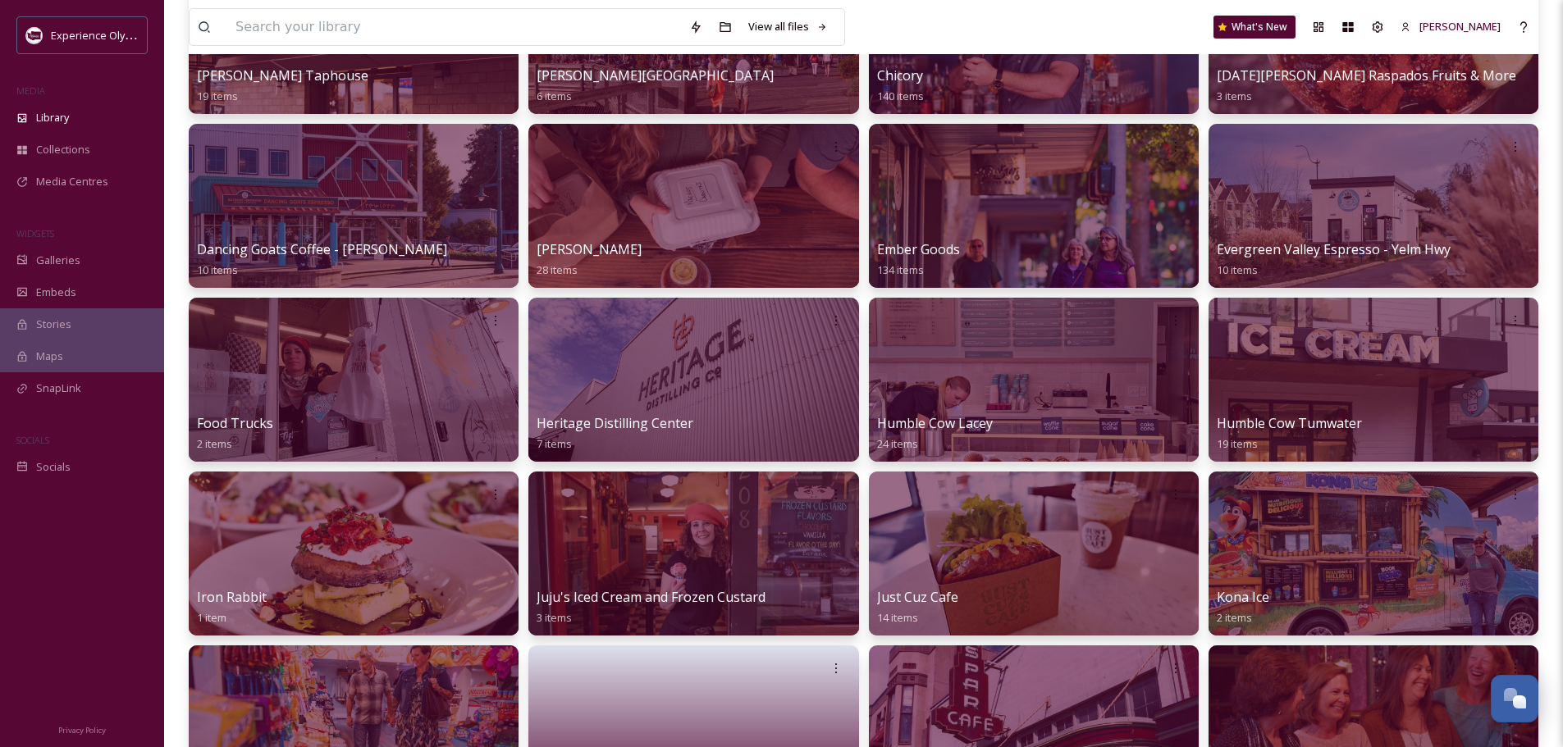
scroll to position [574, 0]
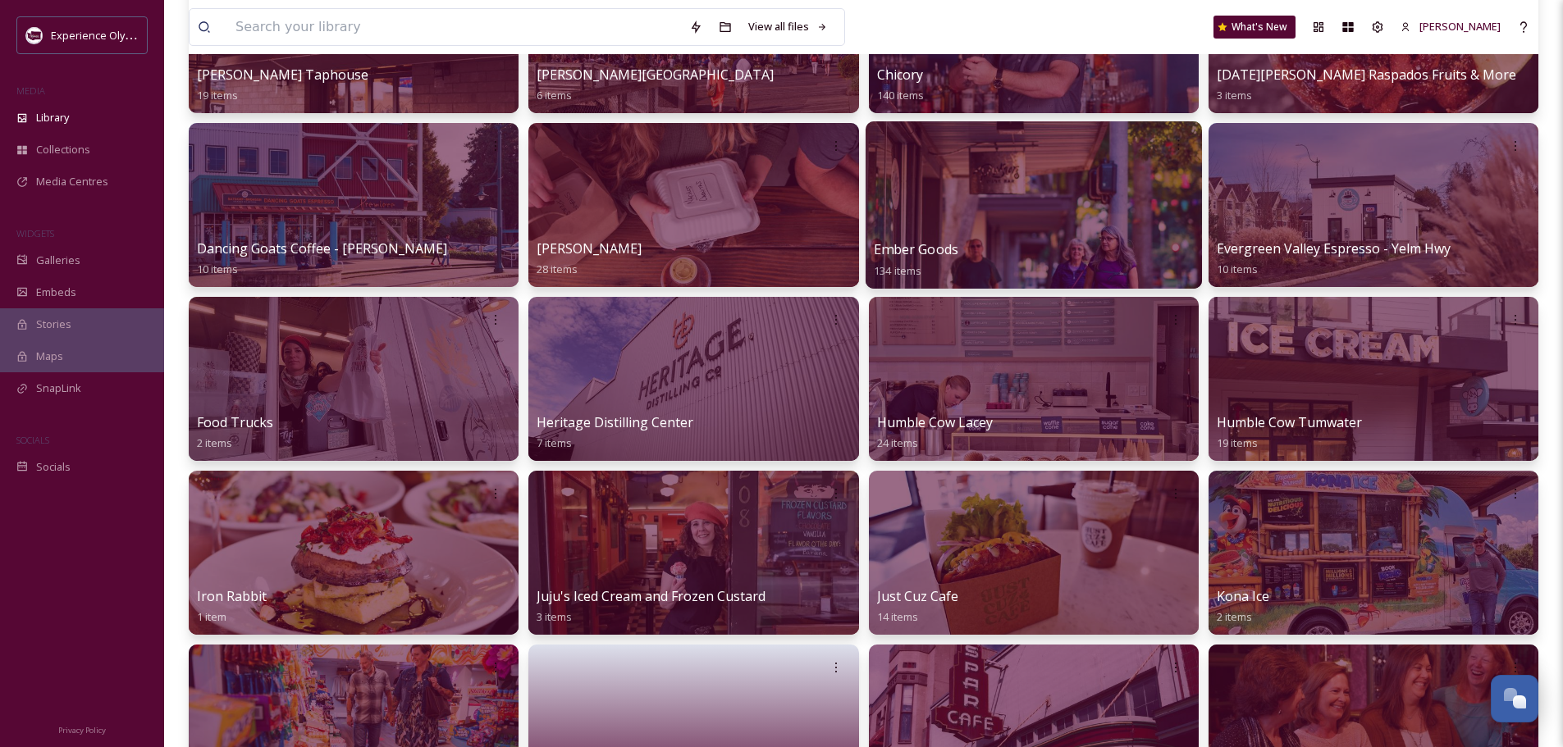
click at [923, 251] on span "Ember Goods" at bounding box center [916, 249] width 84 height 18
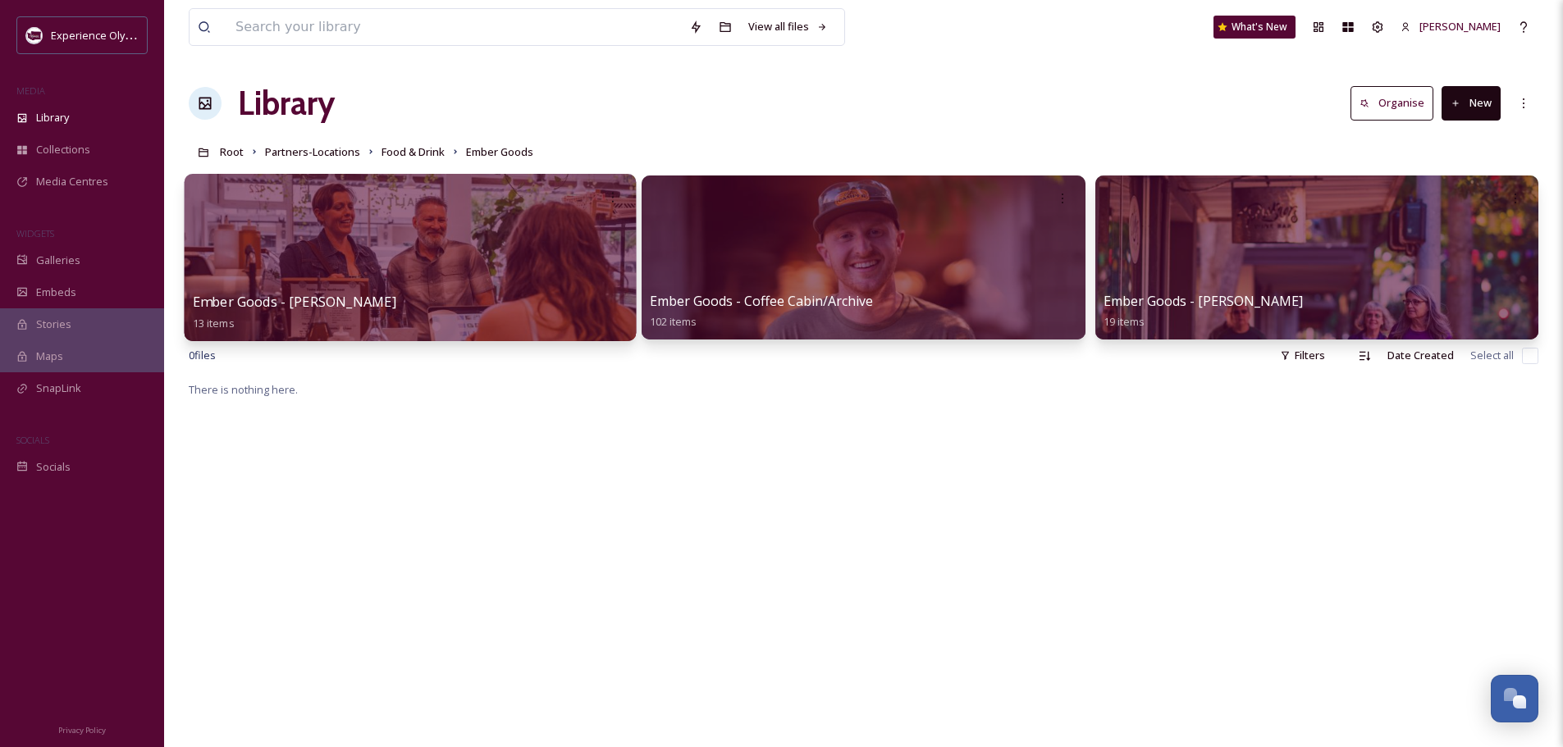
click at [291, 299] on span "Ember Goods - C. Waughtel" at bounding box center [294, 302] width 203 height 18
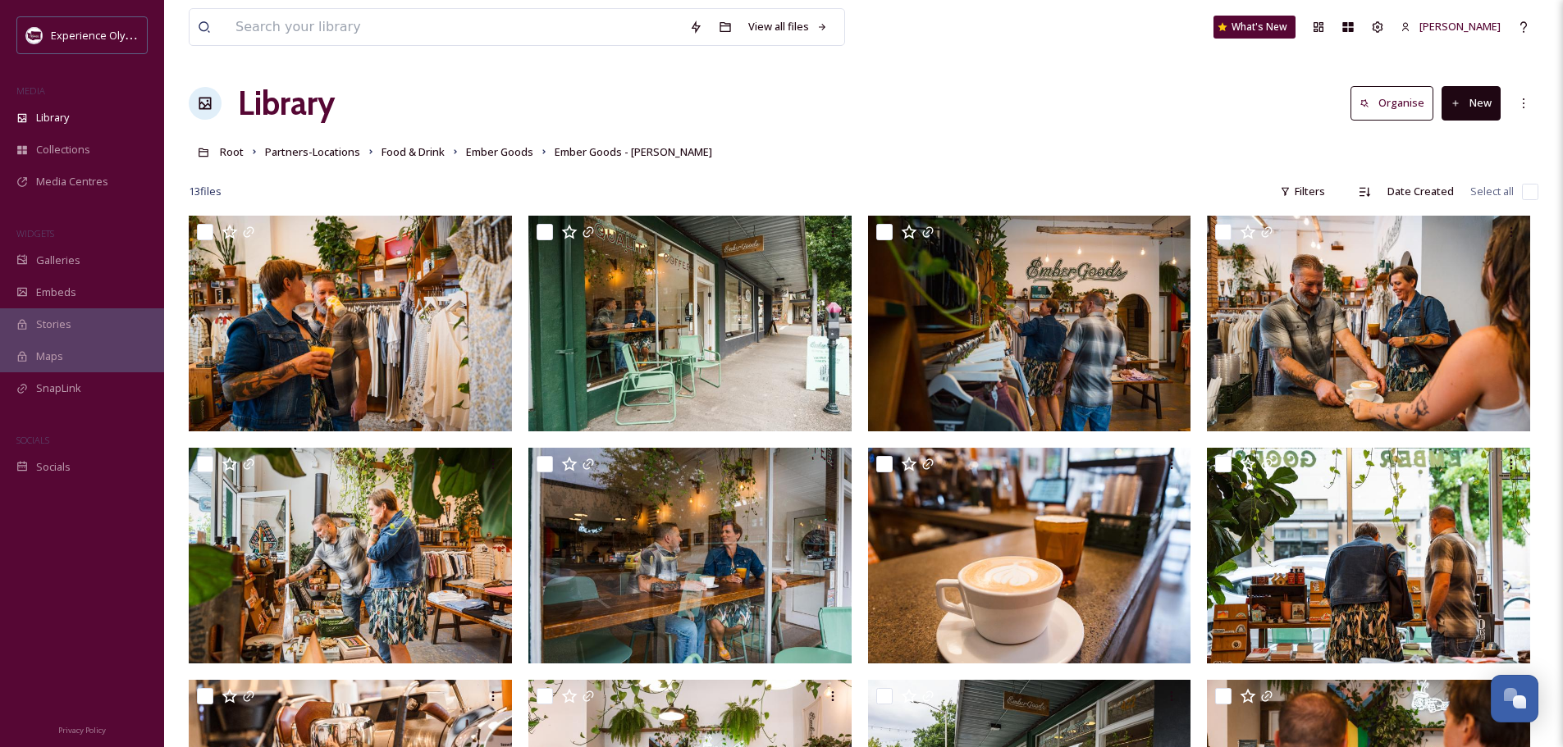
click at [1525, 190] on input "checkbox" at bounding box center [1530, 192] width 16 height 16
checkbox input "true"
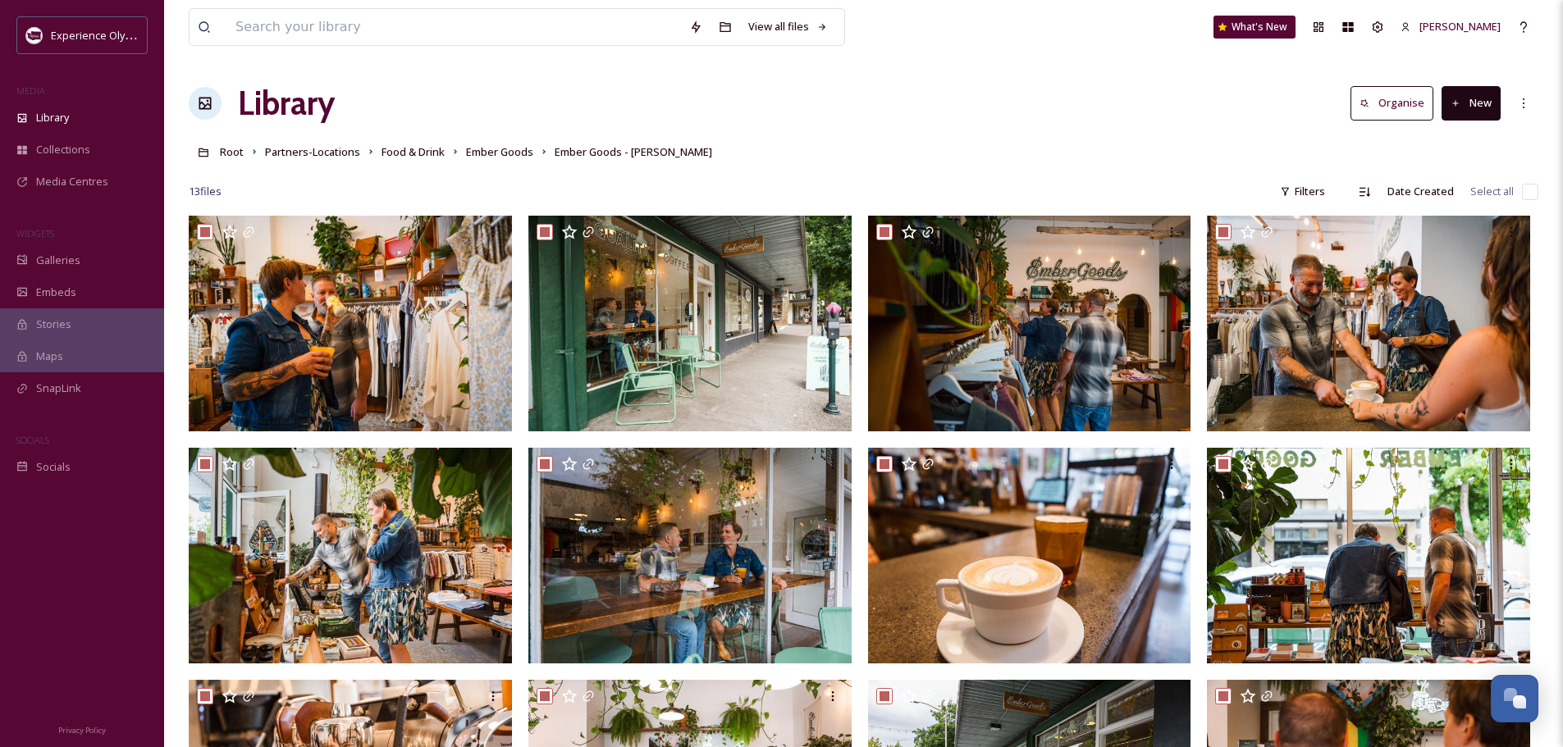
checkbox input "true"
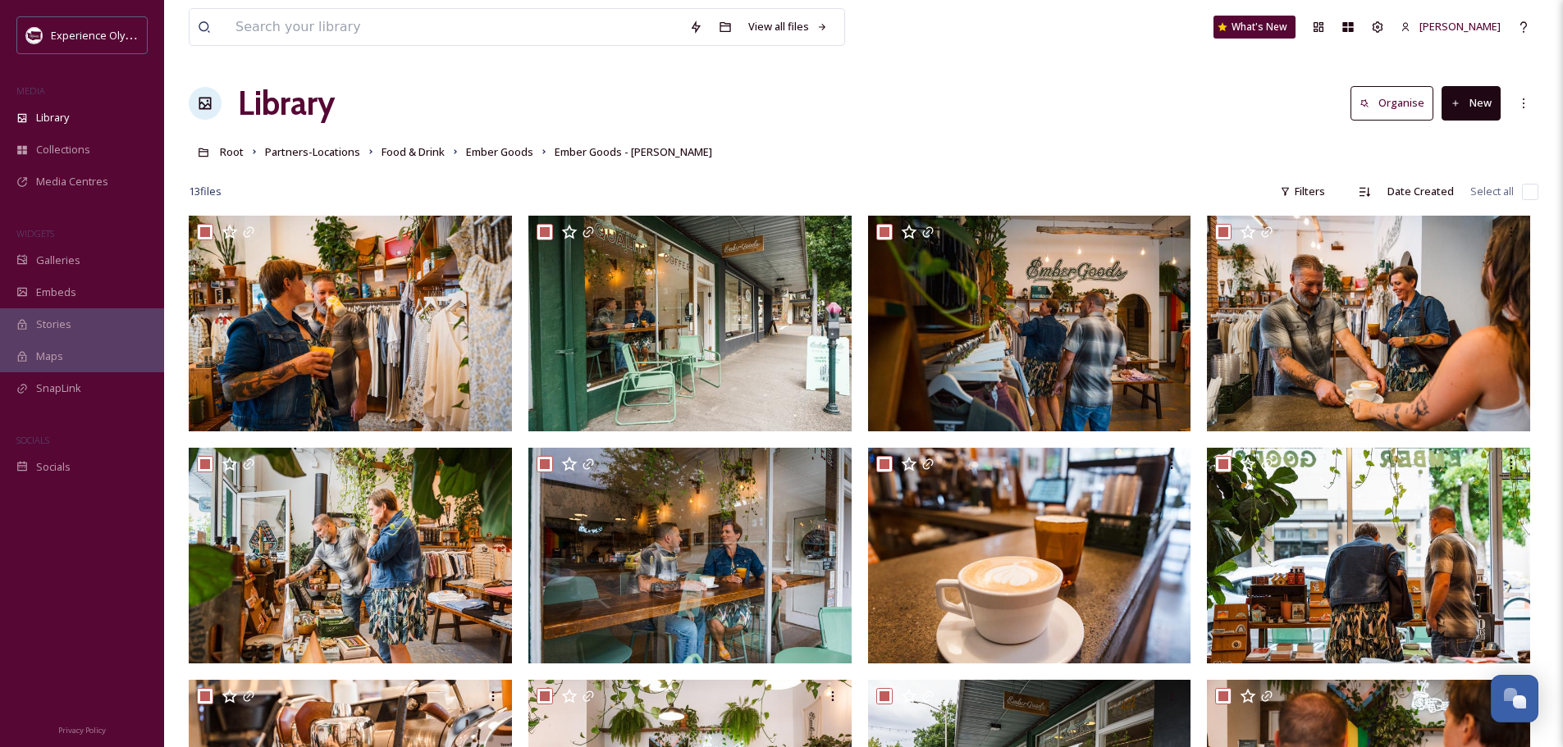
checkbox input "true"
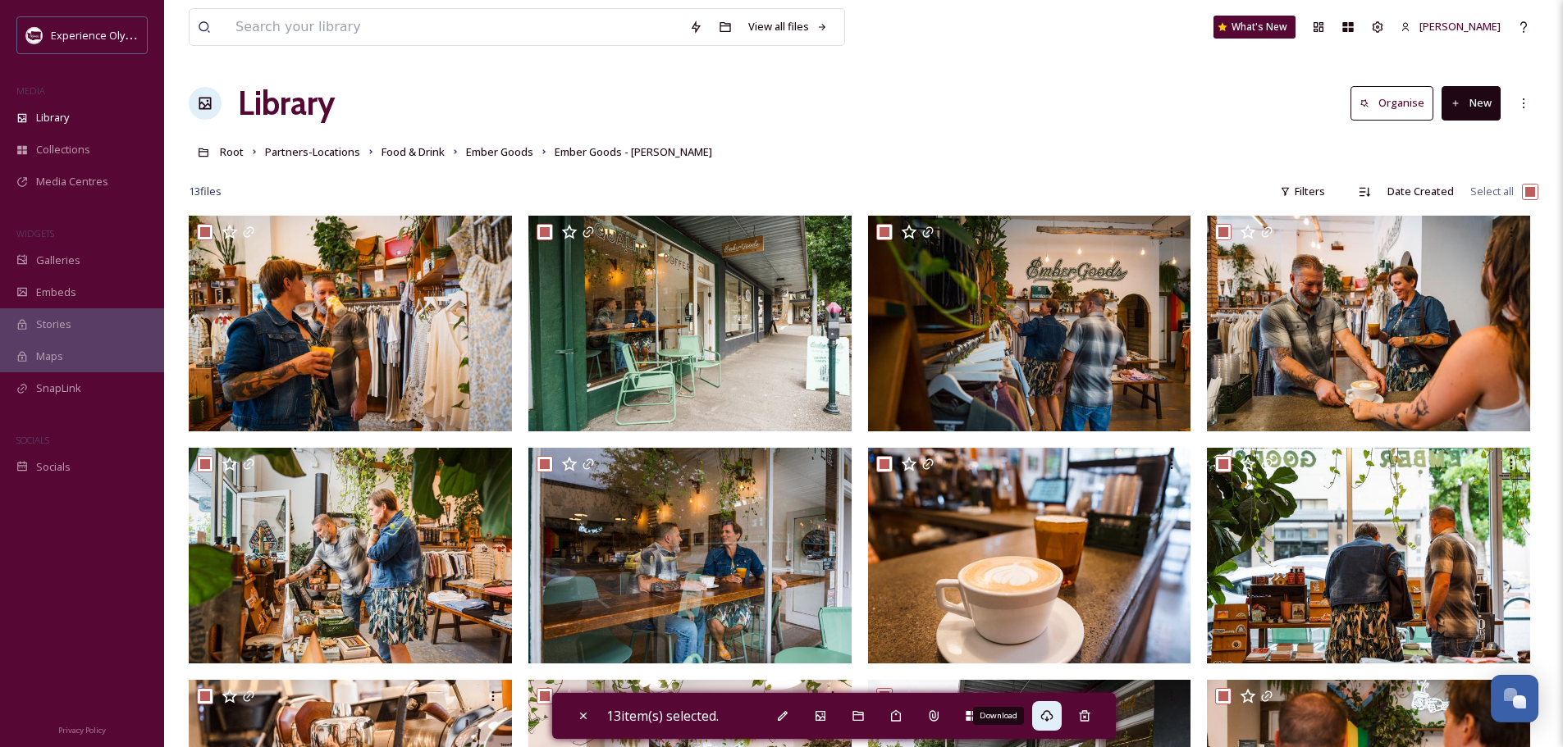
click at [1044, 717] on icon at bounding box center [1046, 716] width 13 height 13
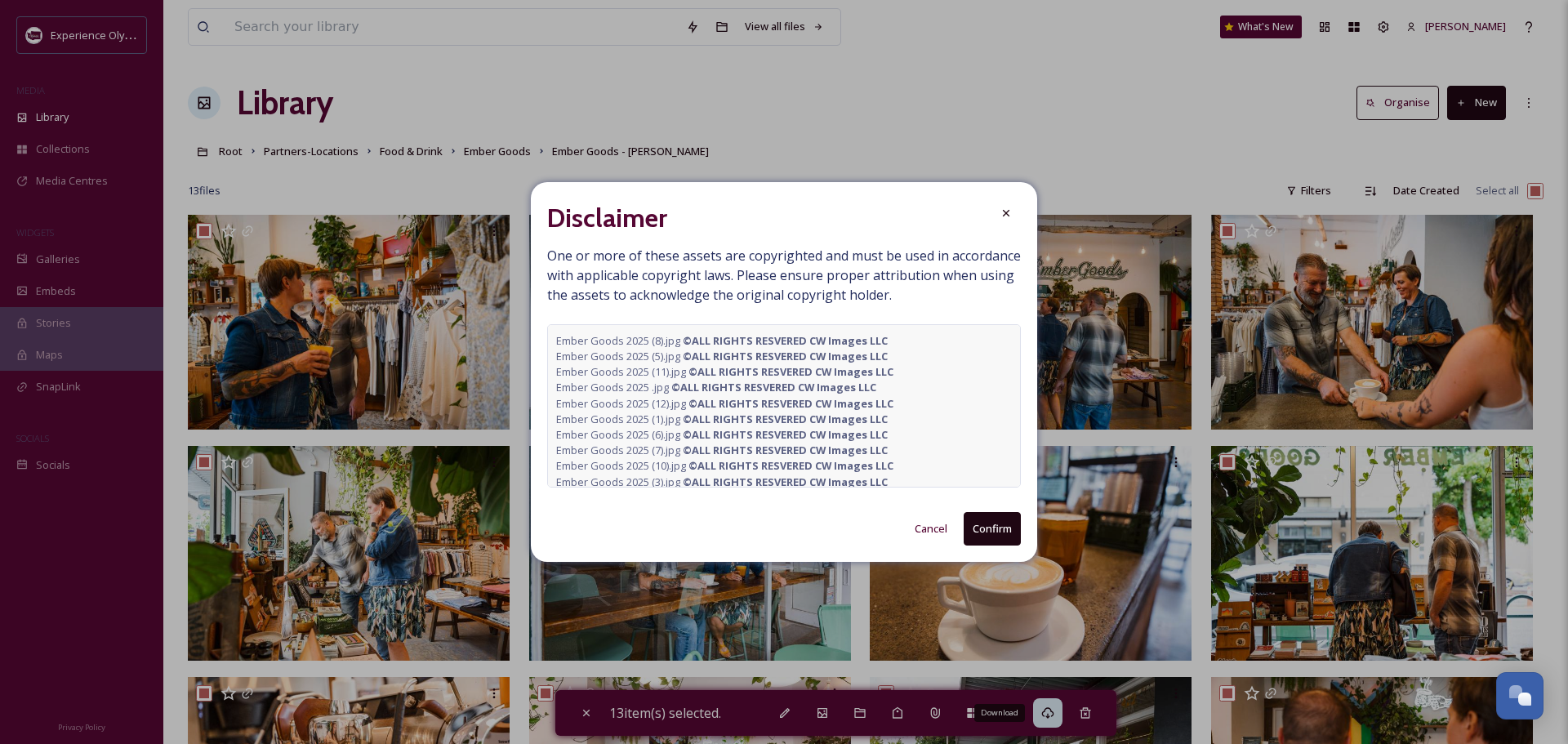
click at [990, 523] on button "Confirm" at bounding box center [992, 529] width 57 height 34
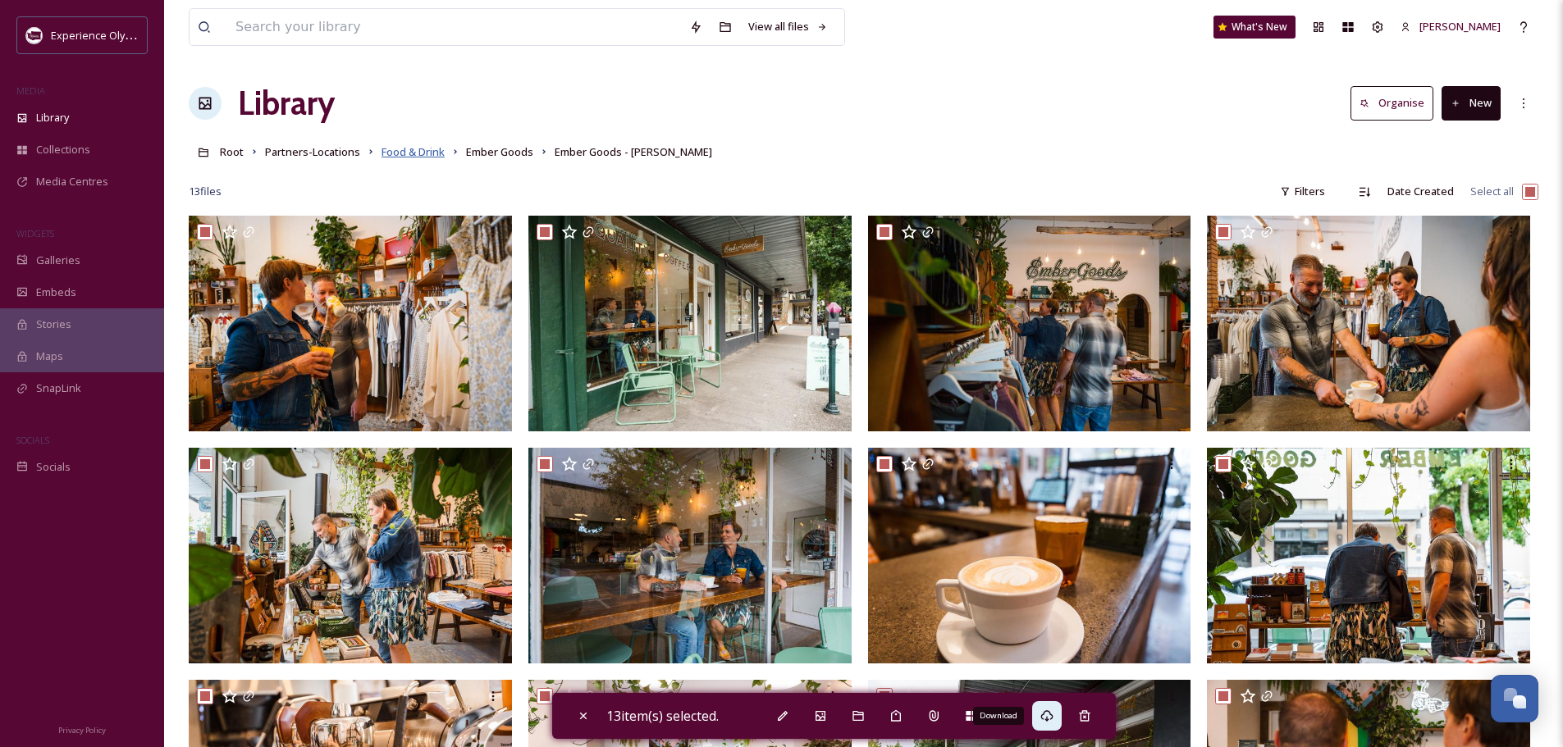
click at [425, 150] on span "Food & Drink" at bounding box center [412, 151] width 63 height 15
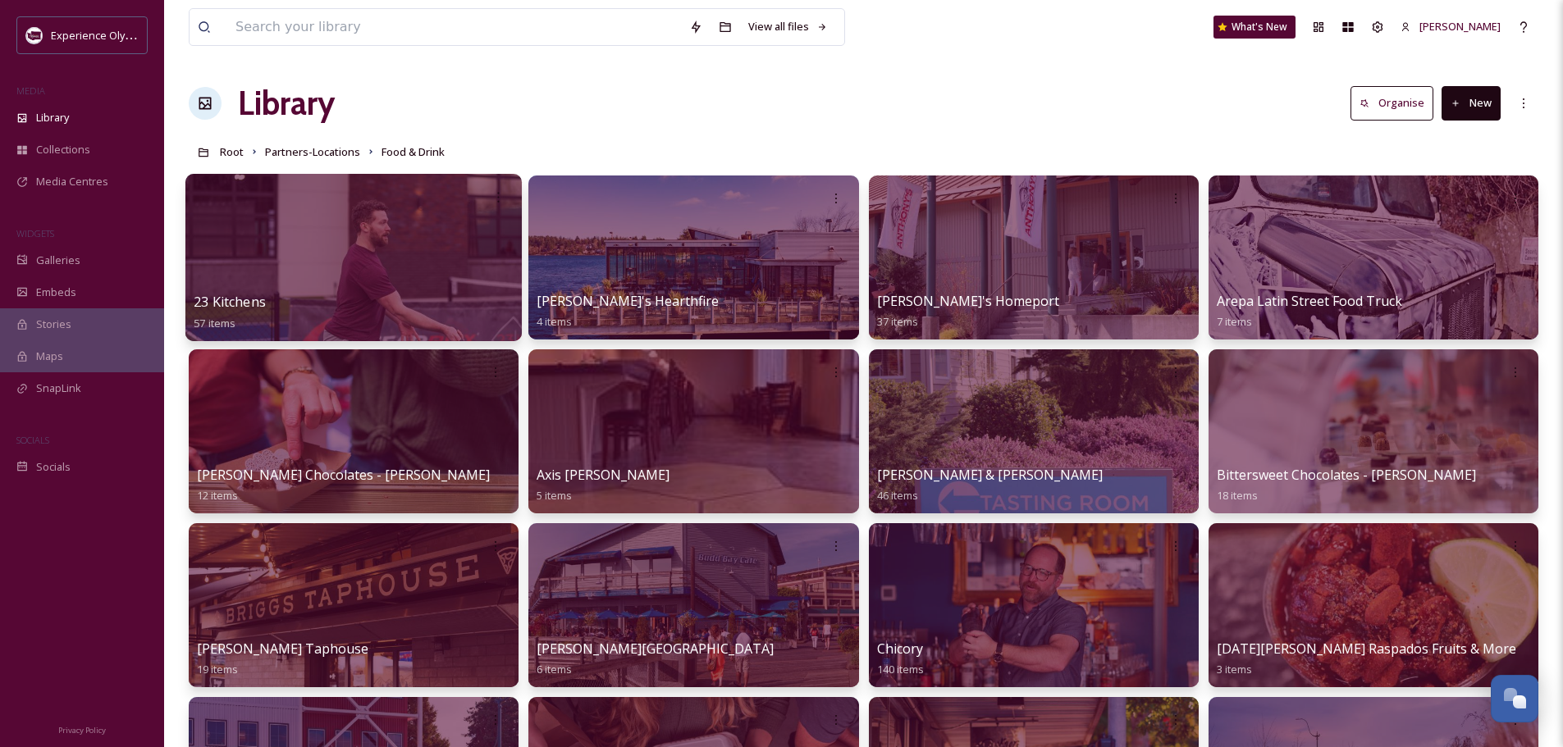
click at [257, 297] on span "23 Kitchens" at bounding box center [230, 302] width 72 height 18
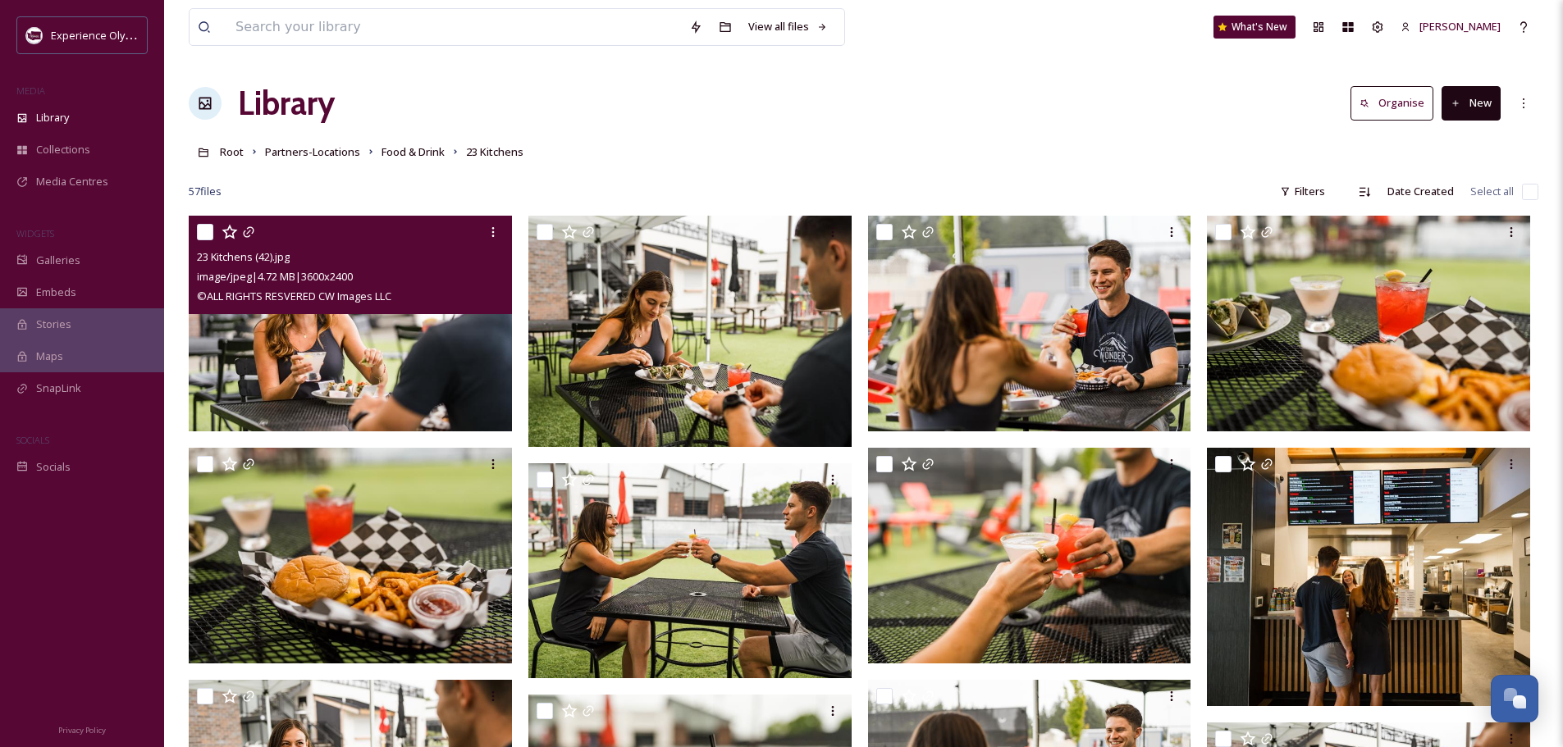
click at [211, 232] on input "checkbox" at bounding box center [205, 232] width 16 height 16
checkbox input "true"
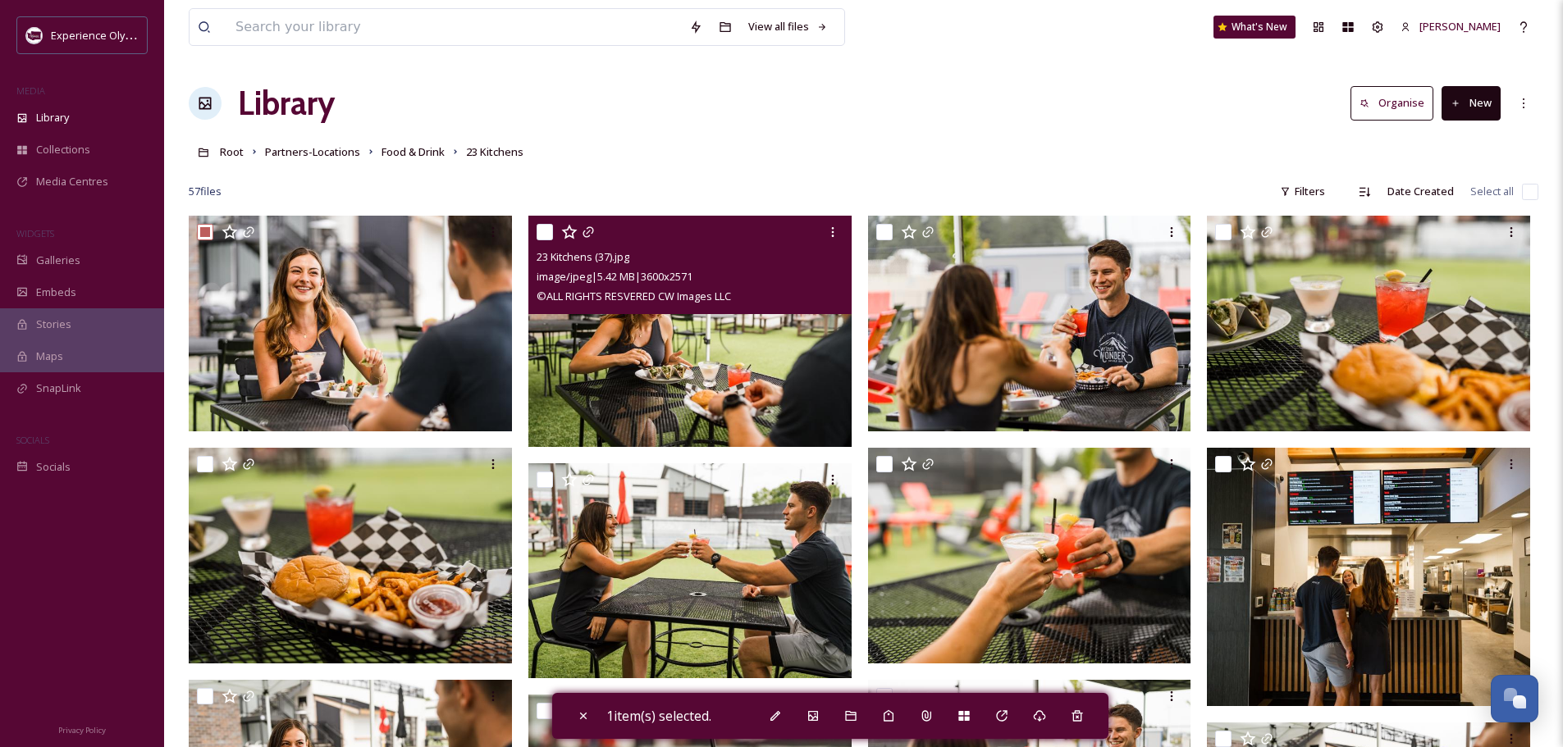
click at [537, 226] on input "checkbox" at bounding box center [544, 232] width 16 height 16
checkbox input "true"
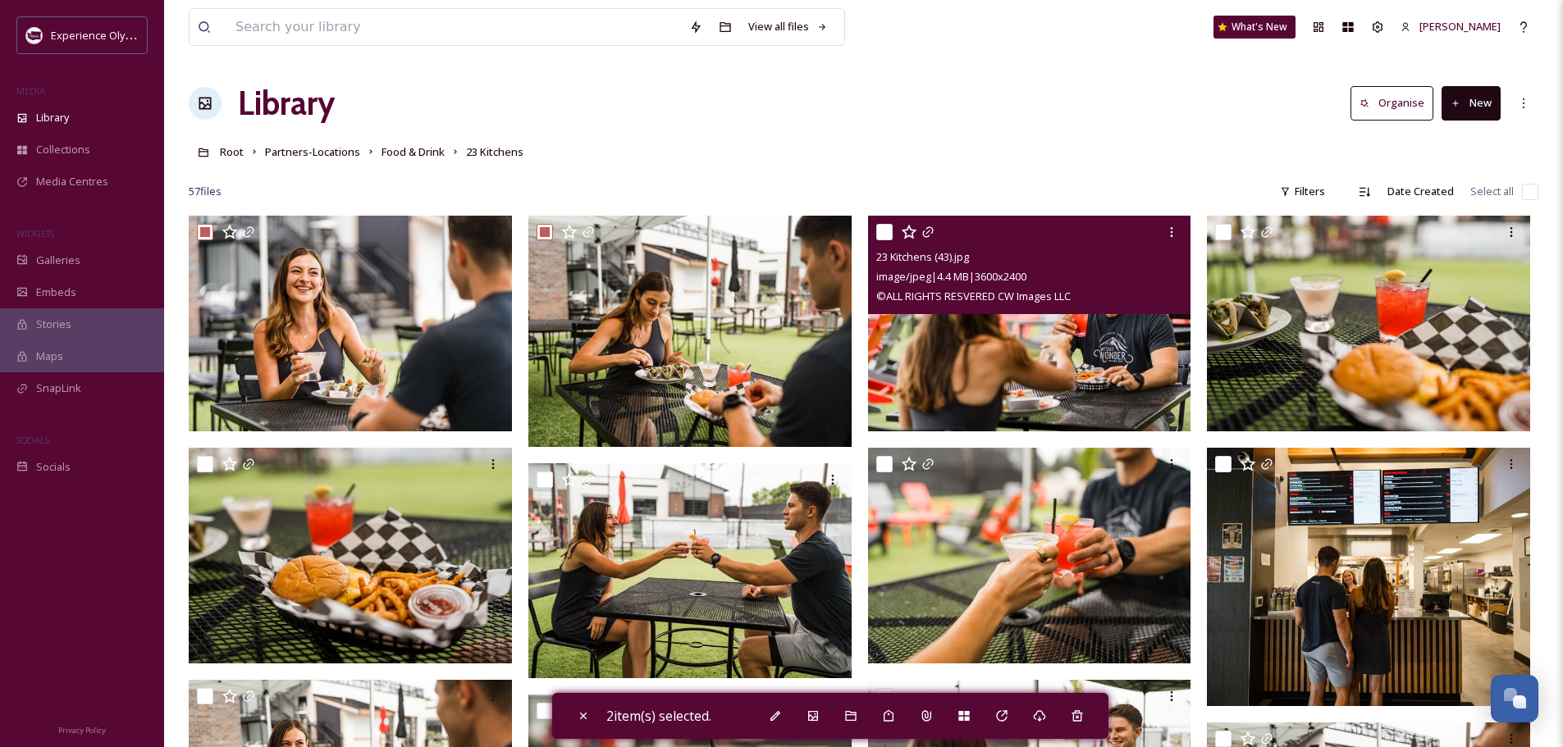
click at [885, 228] on input "checkbox" at bounding box center [884, 232] width 16 height 16
checkbox input "true"
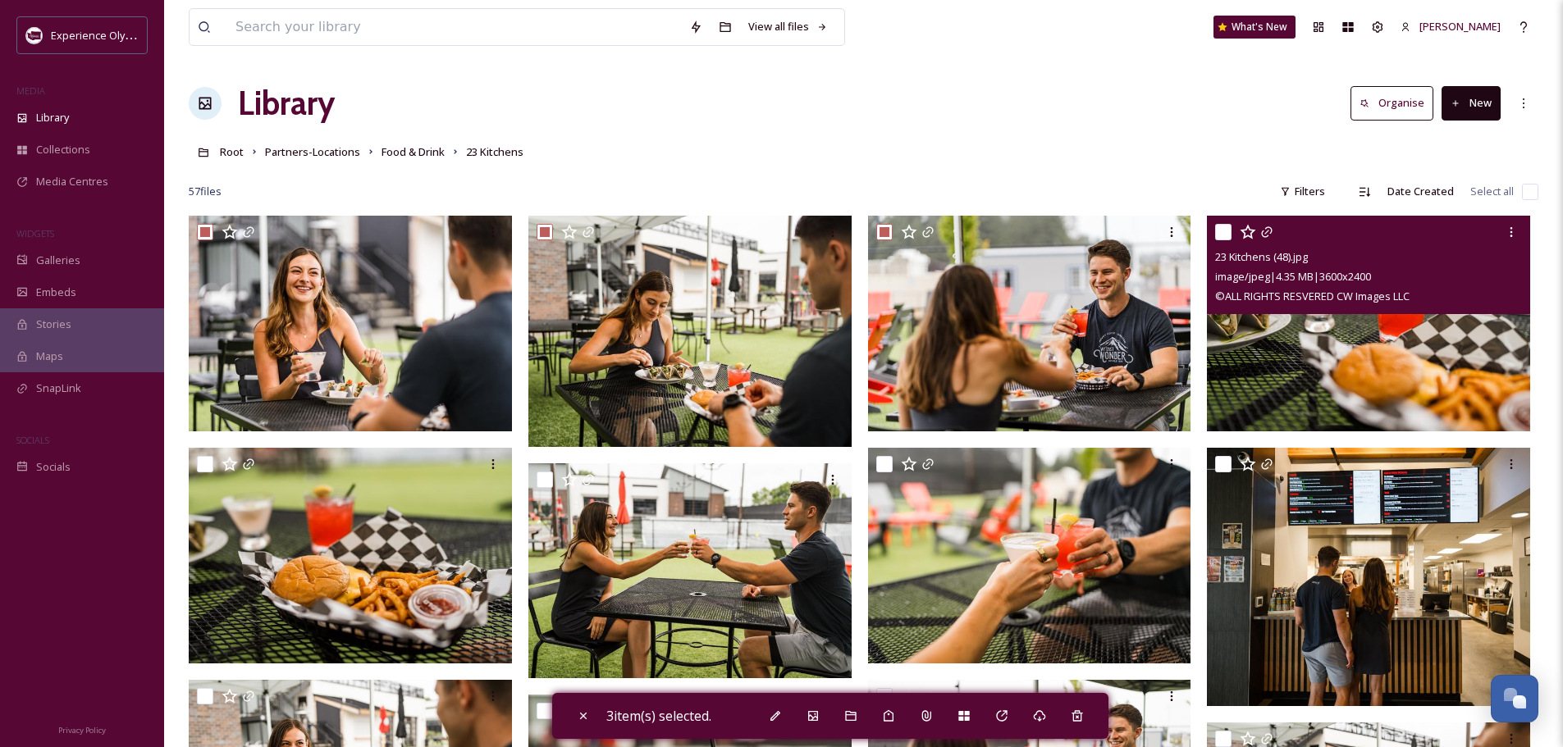
click at [1221, 231] on input "checkbox" at bounding box center [1223, 232] width 16 height 16
checkbox input "true"
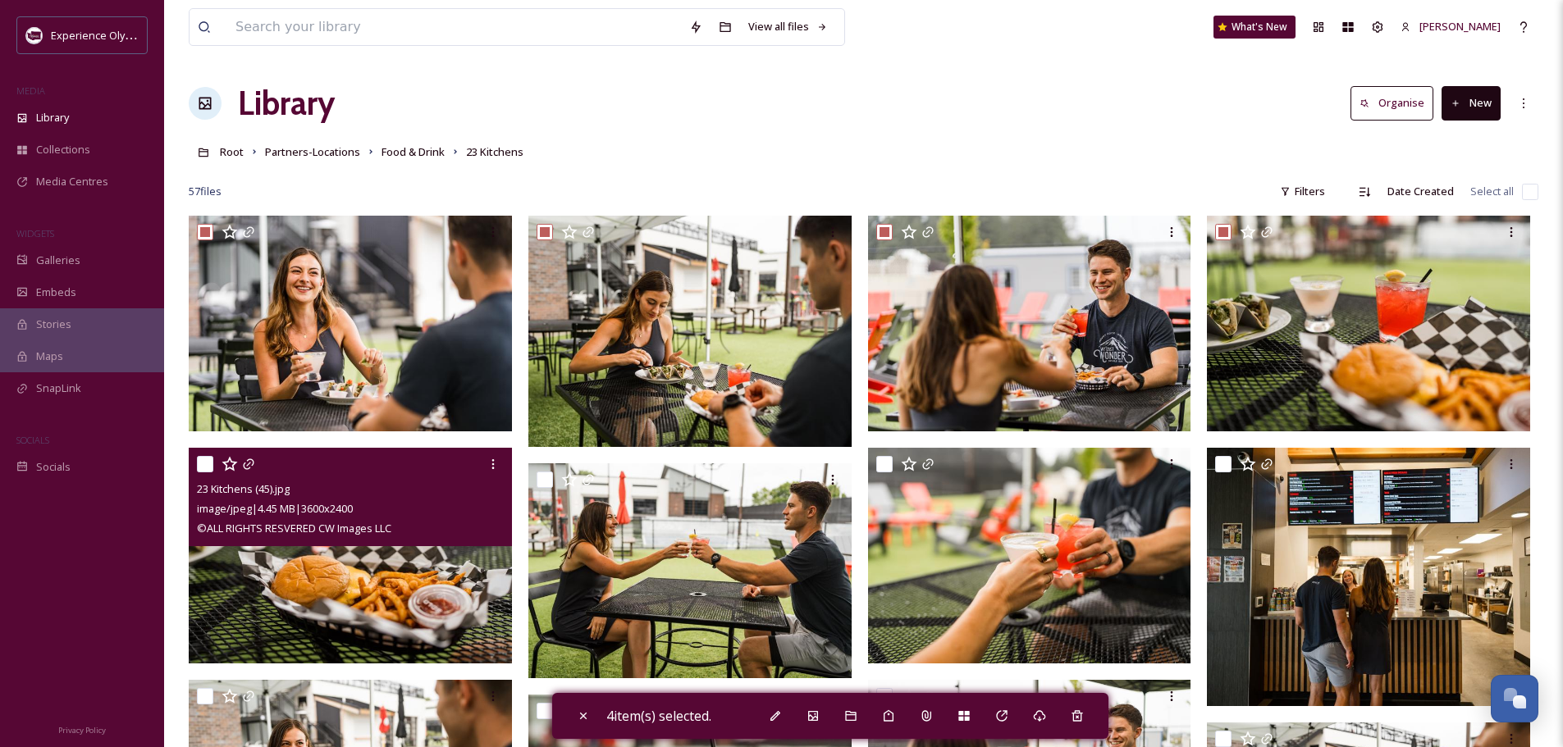
click at [197, 464] on input "checkbox" at bounding box center [205, 464] width 16 height 16
checkbox input "true"
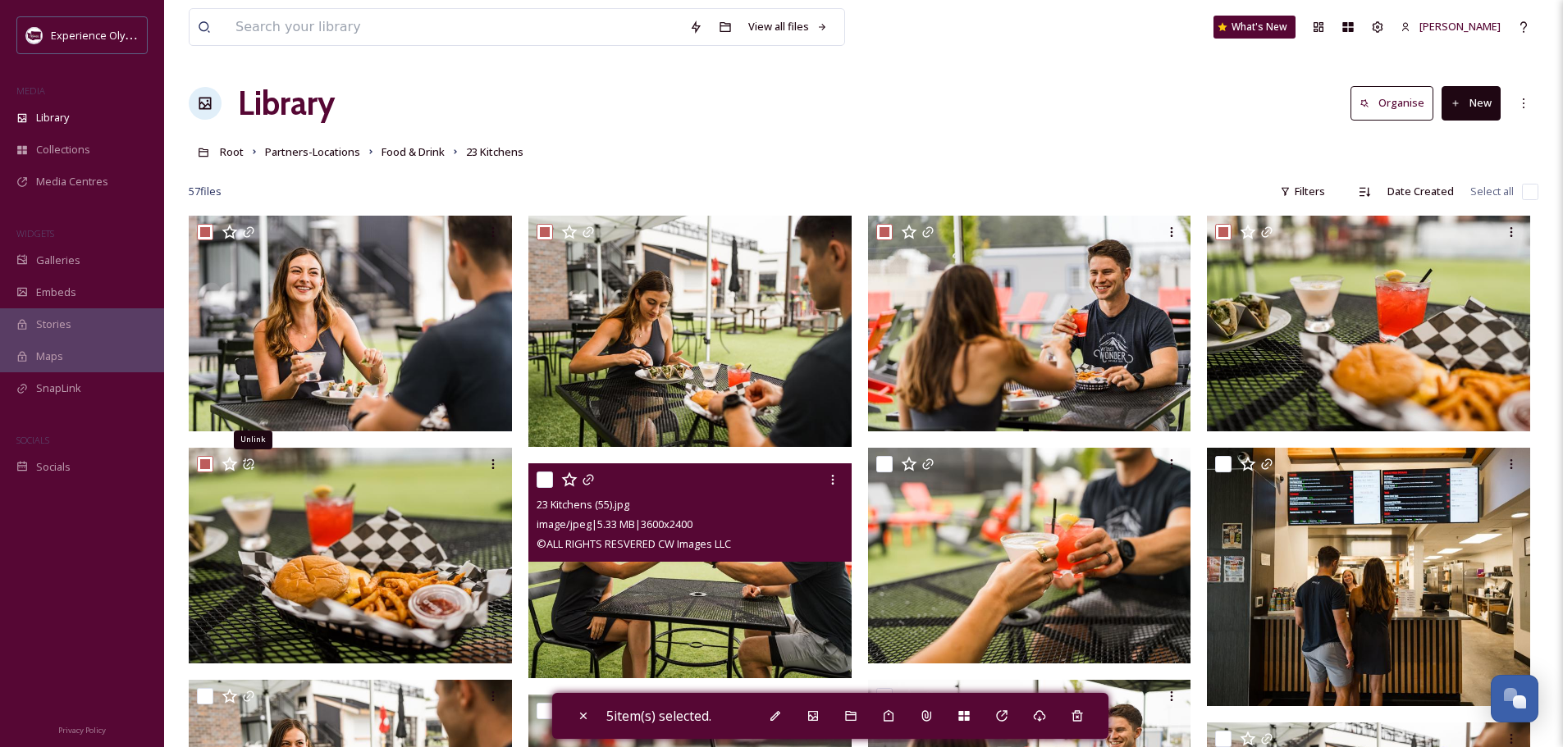
drag, startPoint x: 548, startPoint y: 471, endPoint x: 557, endPoint y: 475, distance: 9.9
click at [548, 472] on input "checkbox" at bounding box center [544, 480] width 16 height 16
checkbox input "true"
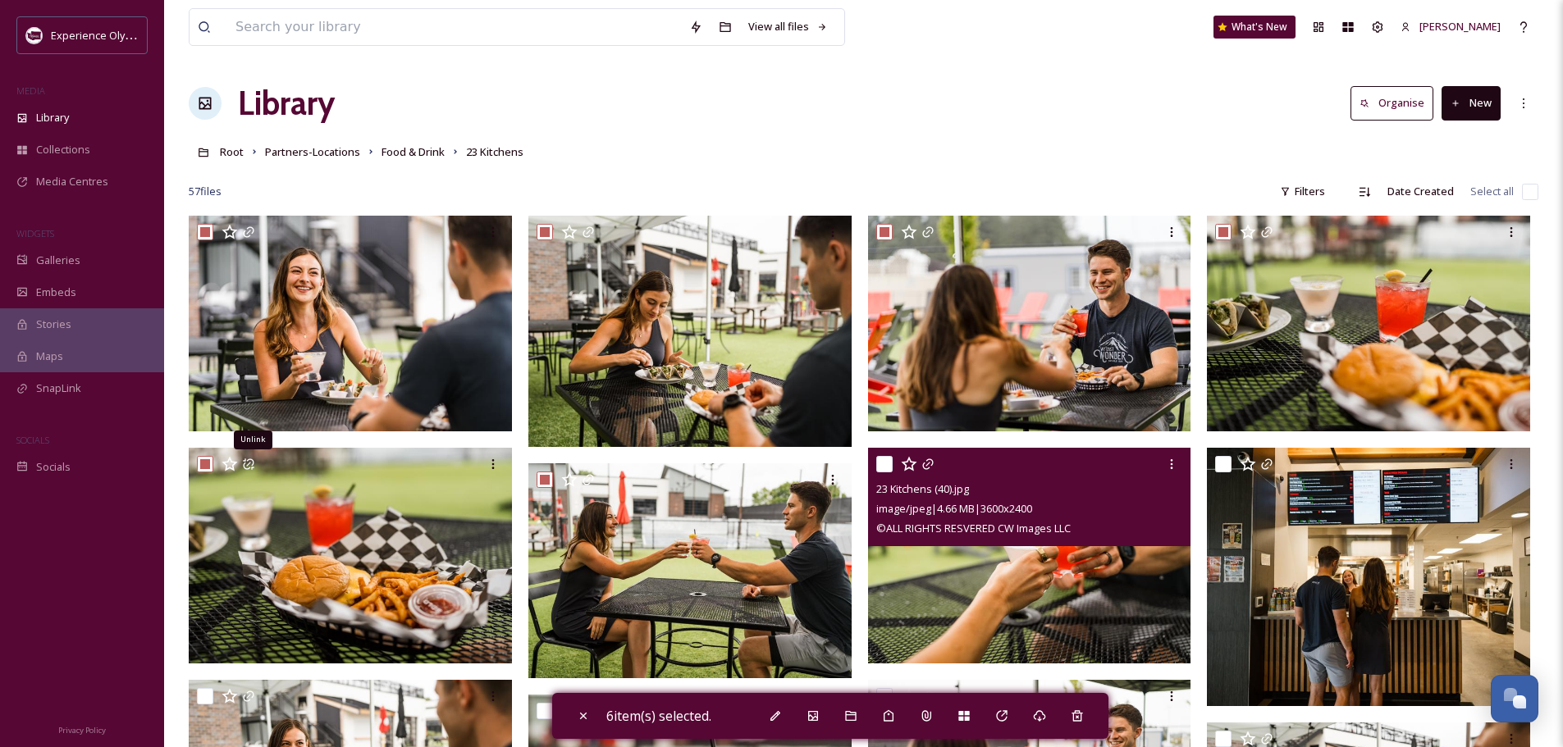
click at [885, 462] on input "checkbox" at bounding box center [884, 464] width 16 height 16
checkbox input "true"
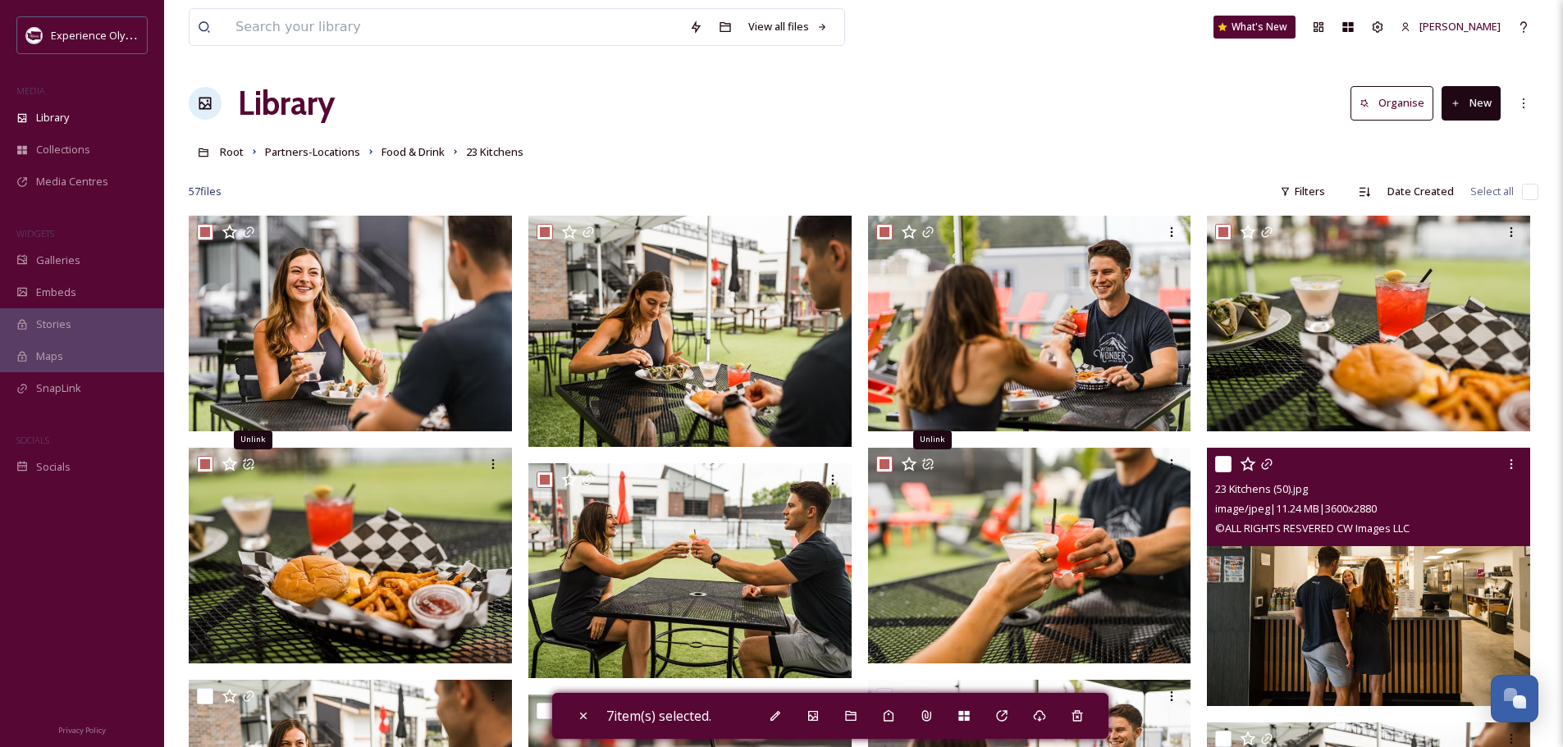
click at [1222, 464] on input "checkbox" at bounding box center [1223, 464] width 16 height 16
checkbox input "true"
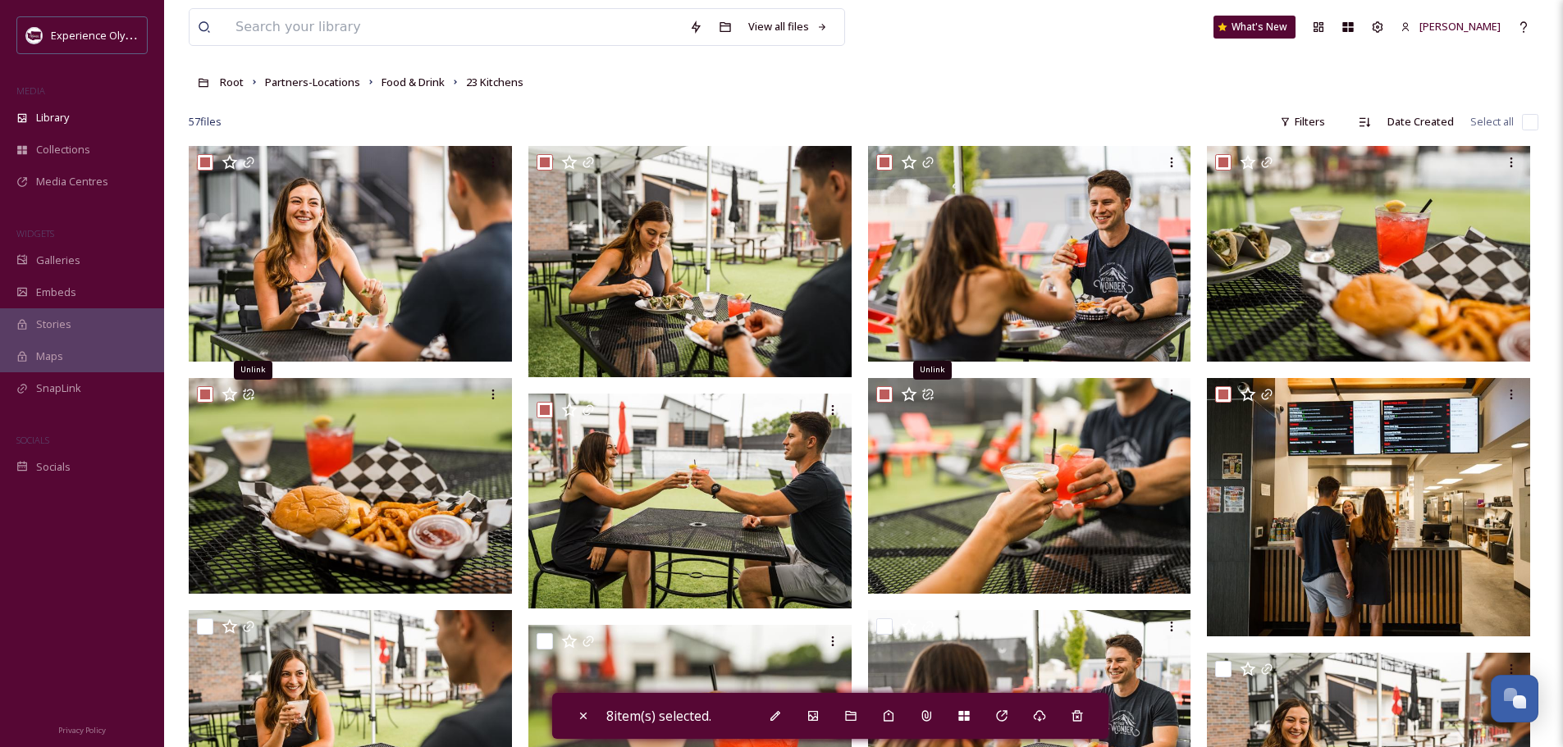
scroll to position [246, 0]
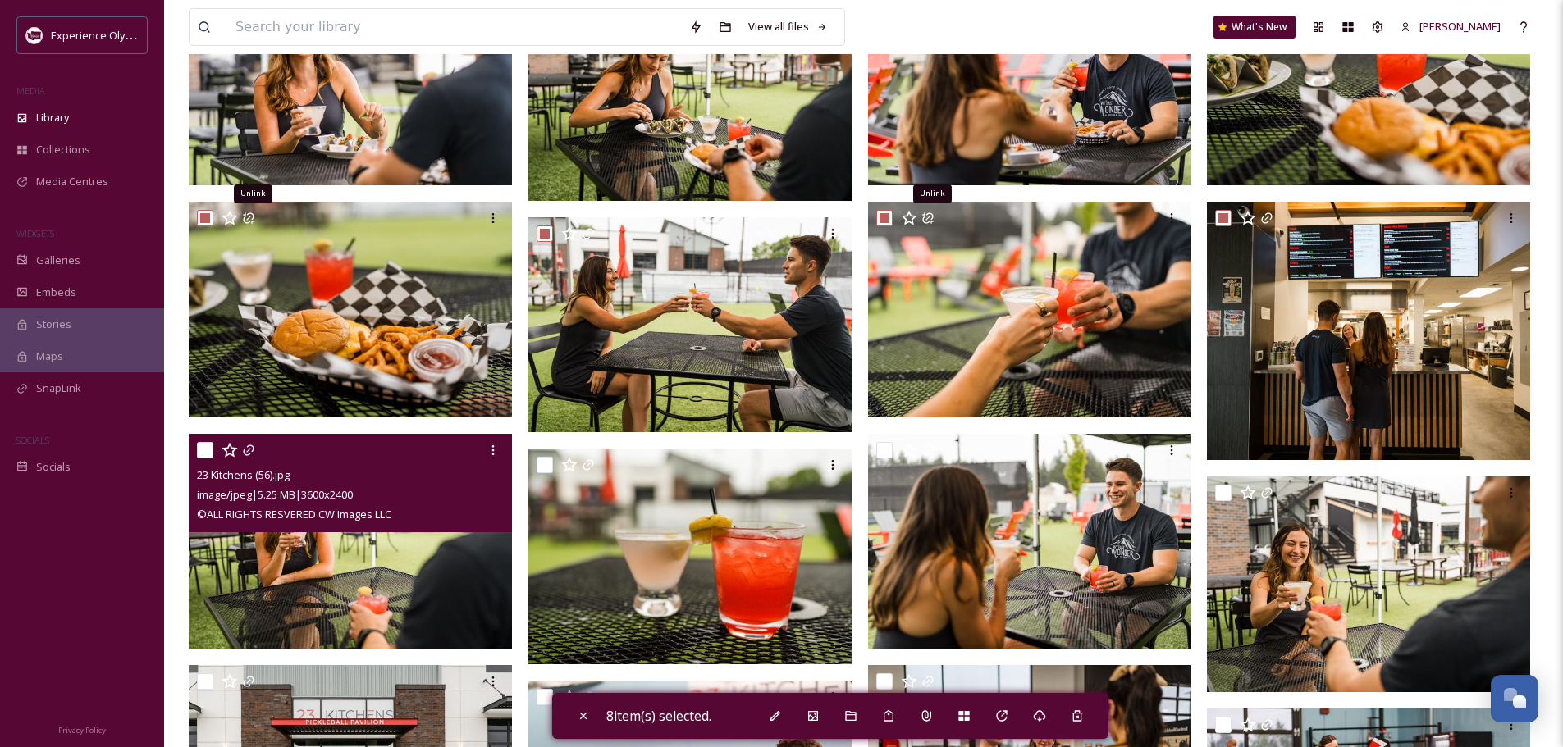
click at [205, 442] on input "checkbox" at bounding box center [205, 450] width 16 height 16
checkbox input "true"
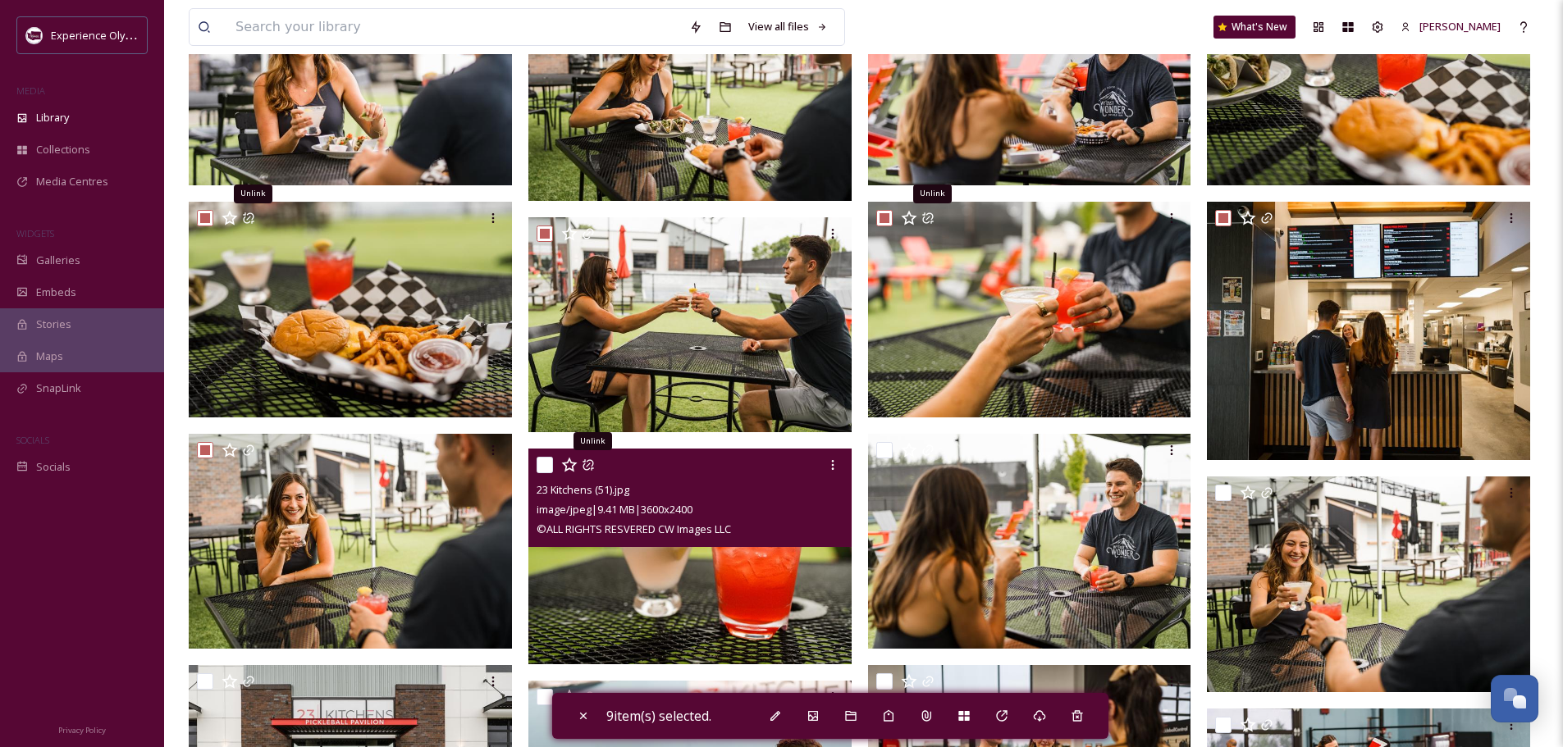
click at [547, 463] on input "checkbox" at bounding box center [544, 465] width 16 height 16
checkbox input "true"
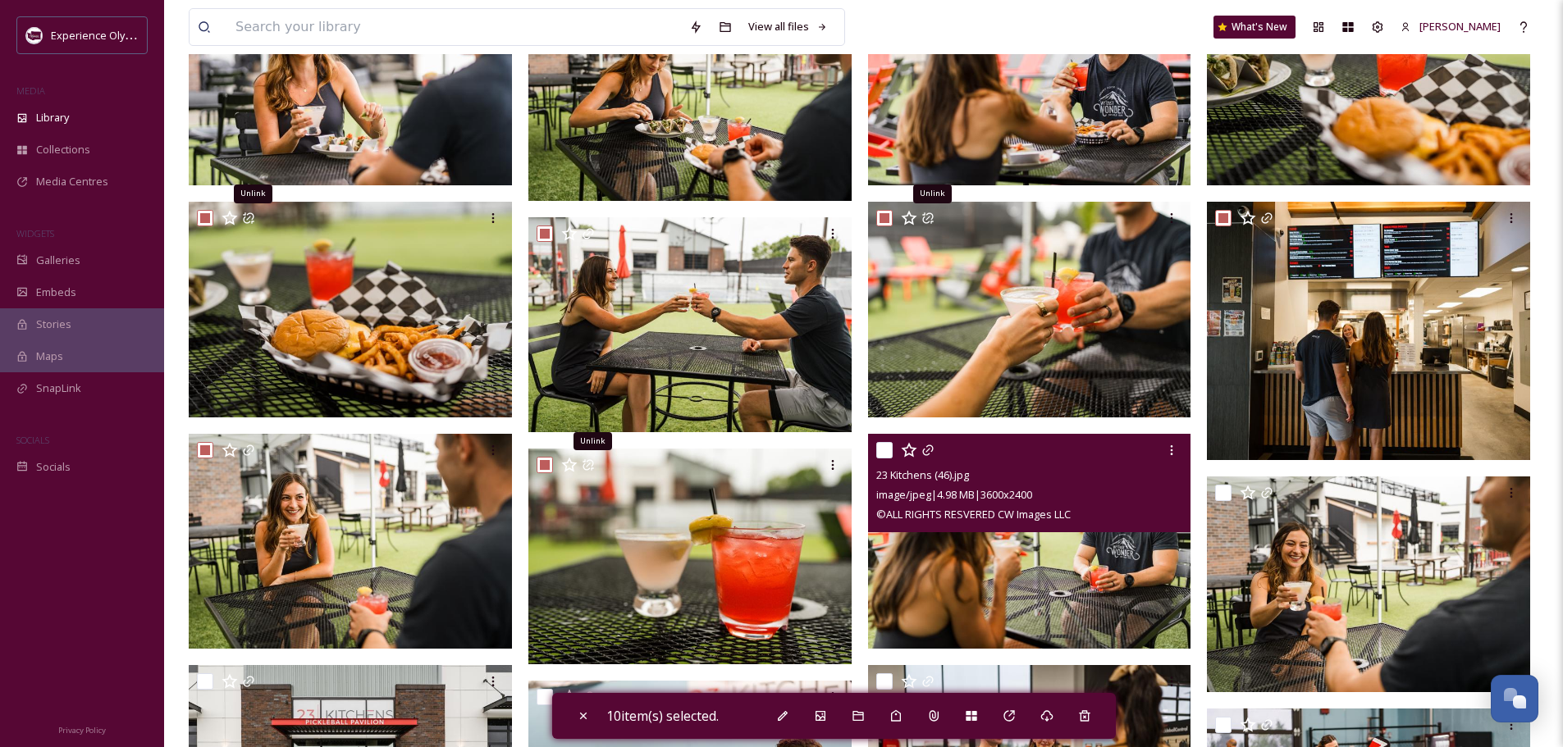
click at [885, 449] on input "checkbox" at bounding box center [884, 450] width 16 height 16
checkbox input "true"
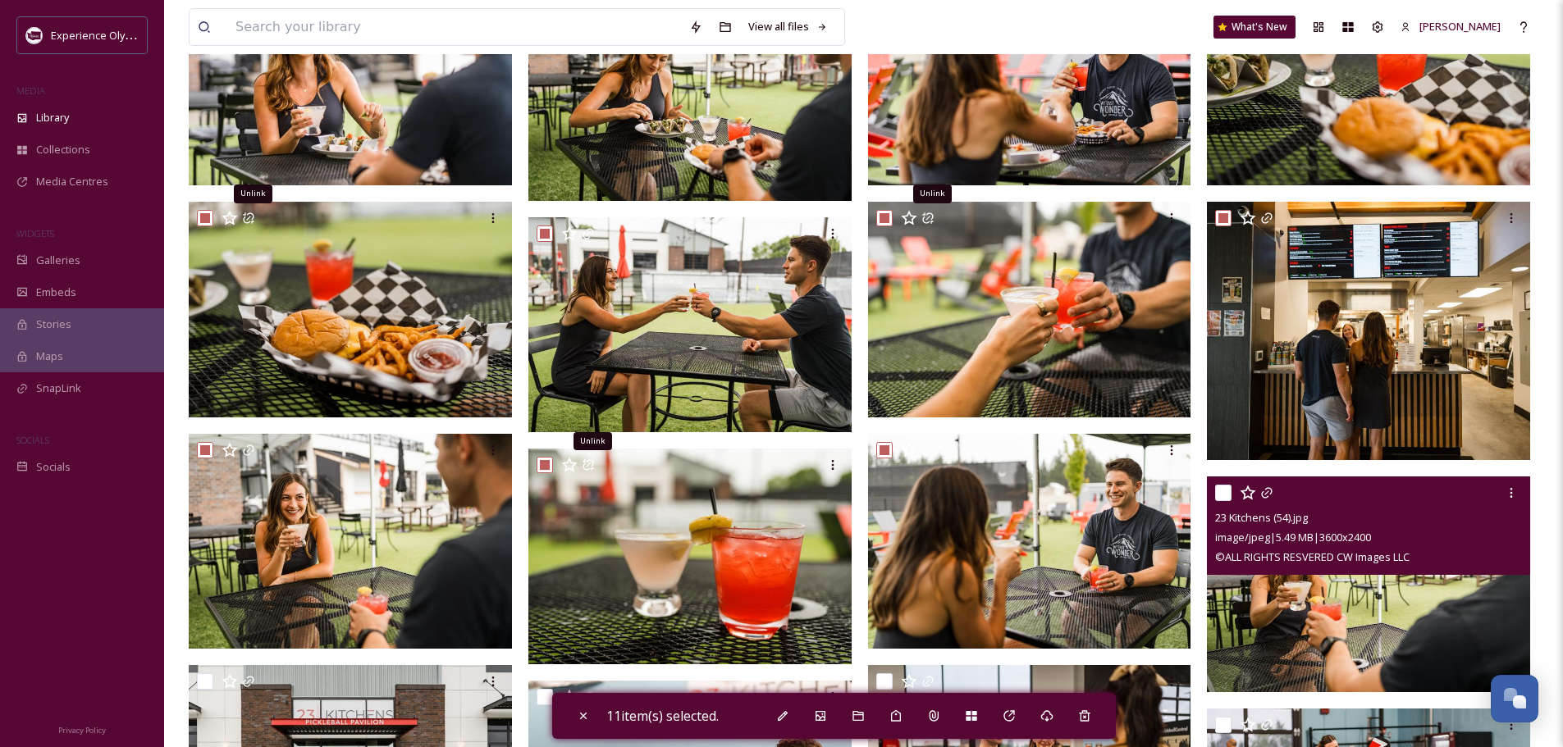
click at [1219, 487] on input "checkbox" at bounding box center [1223, 493] width 16 height 16
checkbox input "true"
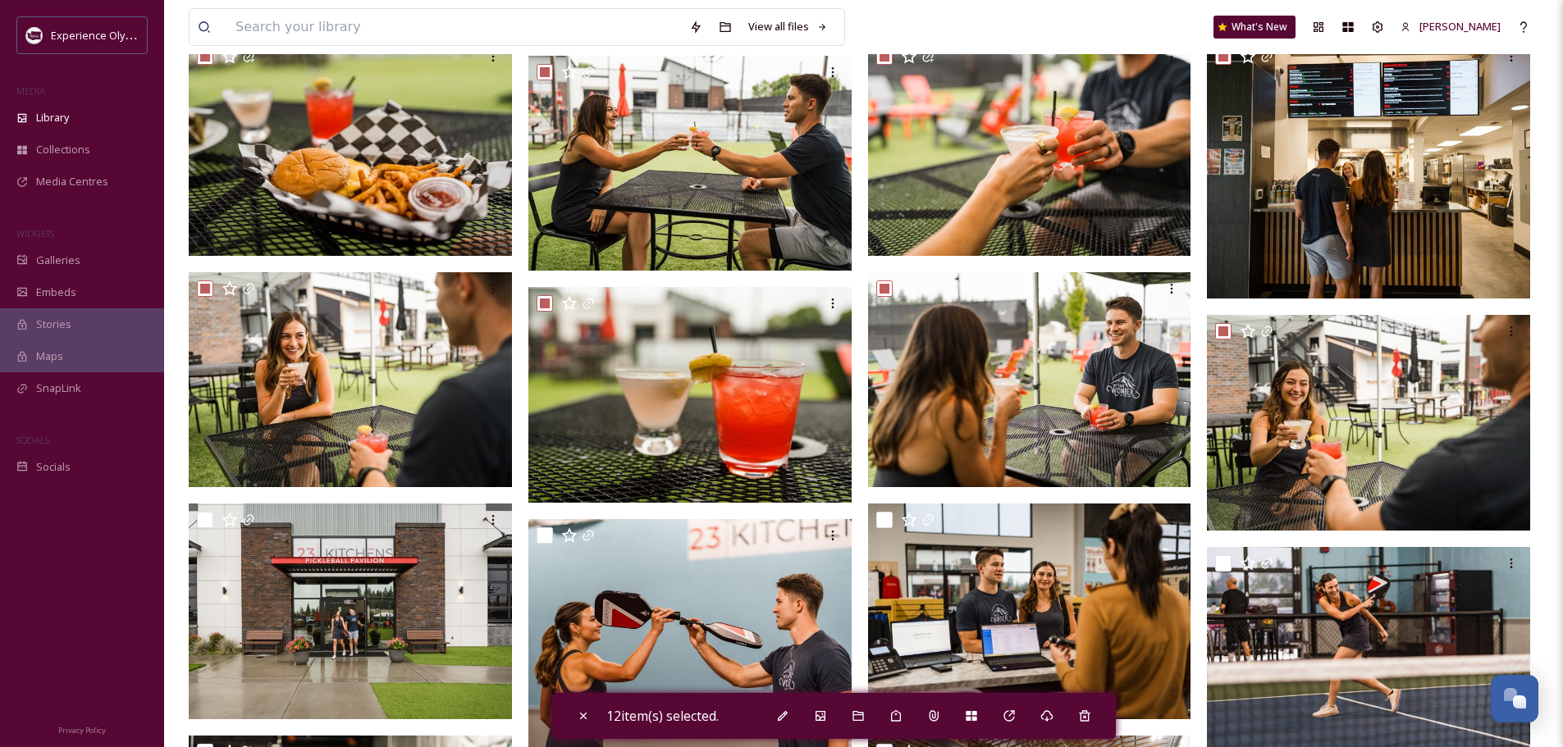
scroll to position [492, 0]
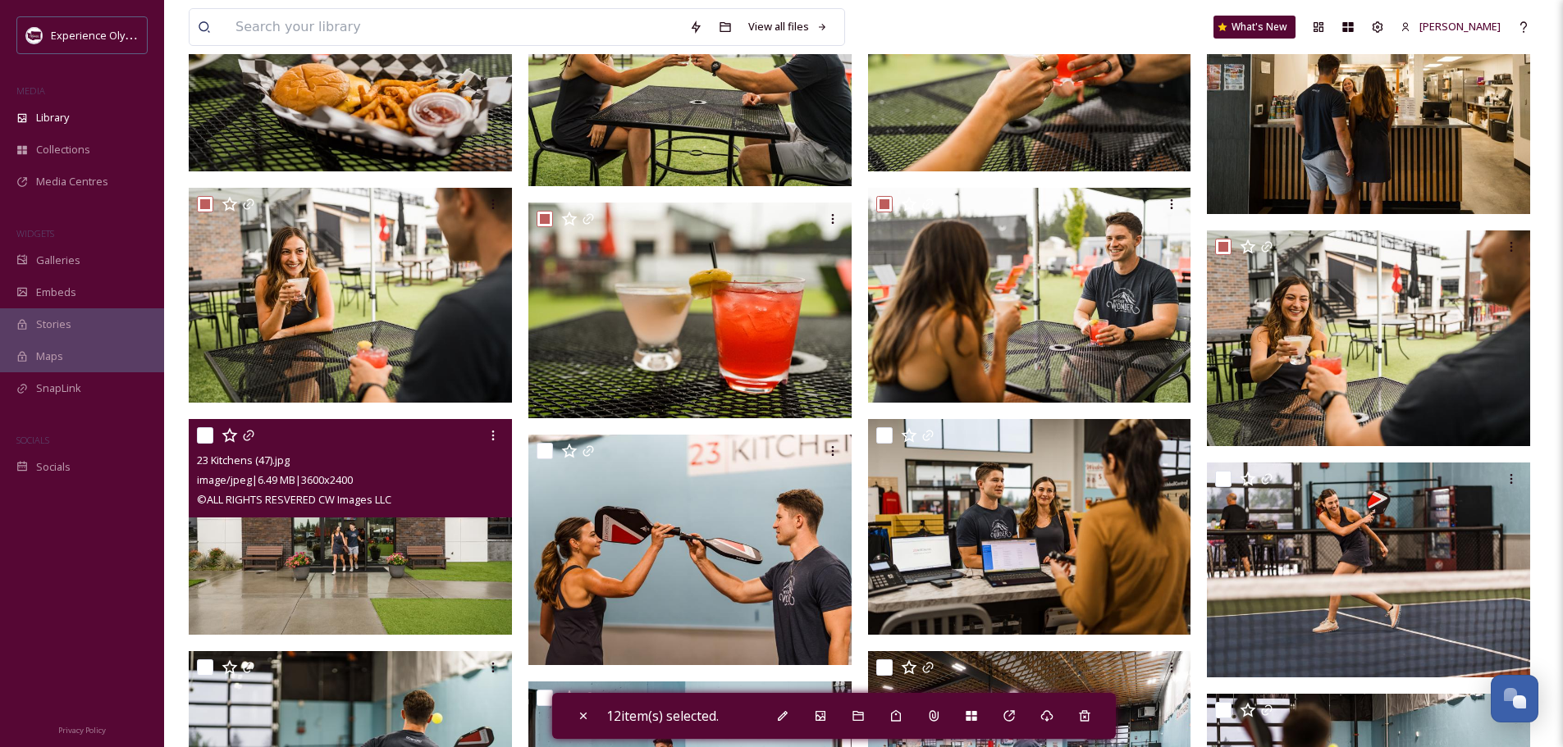
click at [194, 435] on div "23 Kitchens (47).jpg image/jpeg | 6.49 MB | 3600 x 2400 © ALL RIGHTS RESVERED C…" at bounding box center [350, 468] width 323 height 98
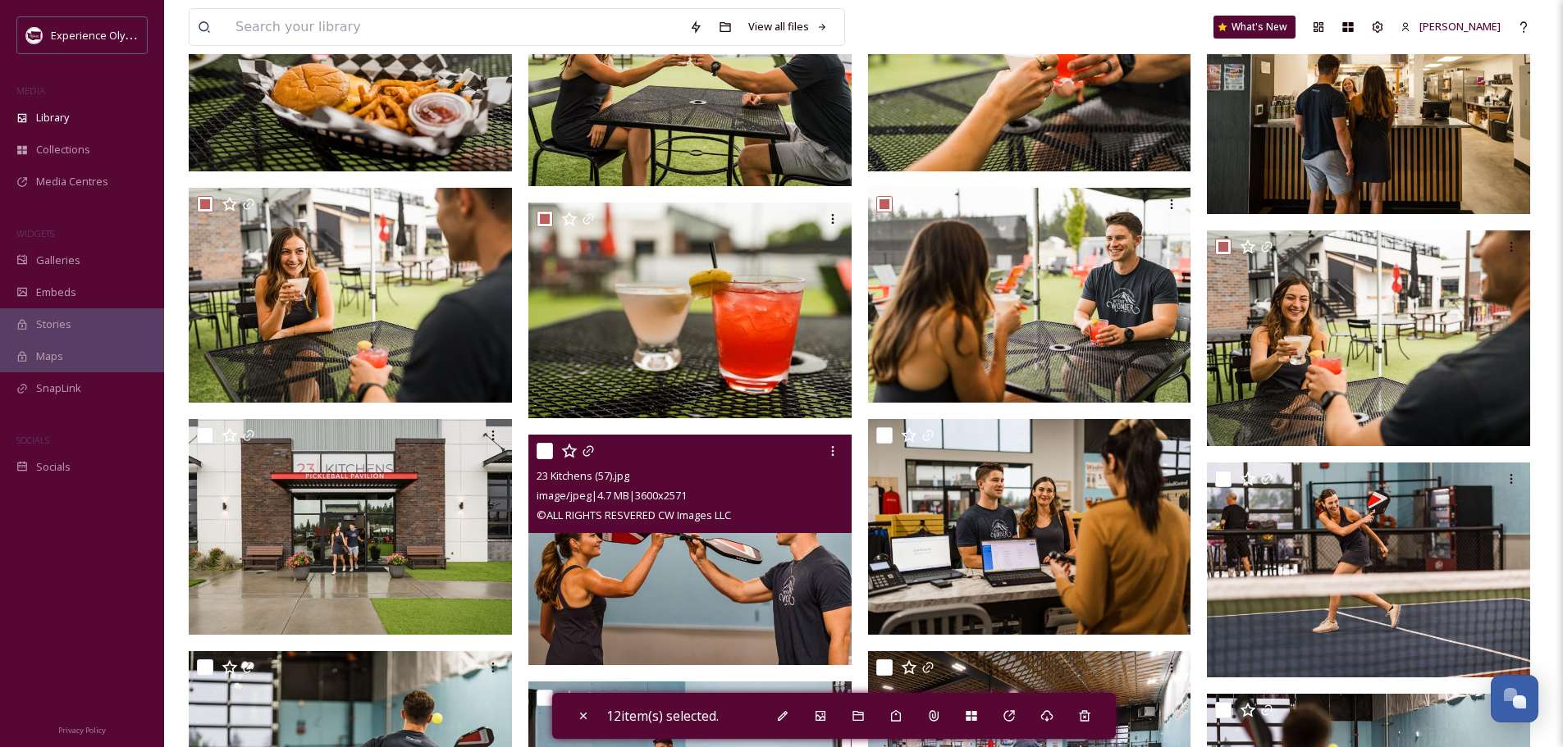
click at [546, 449] on input "checkbox" at bounding box center [544, 451] width 16 height 16
checkbox input "true"
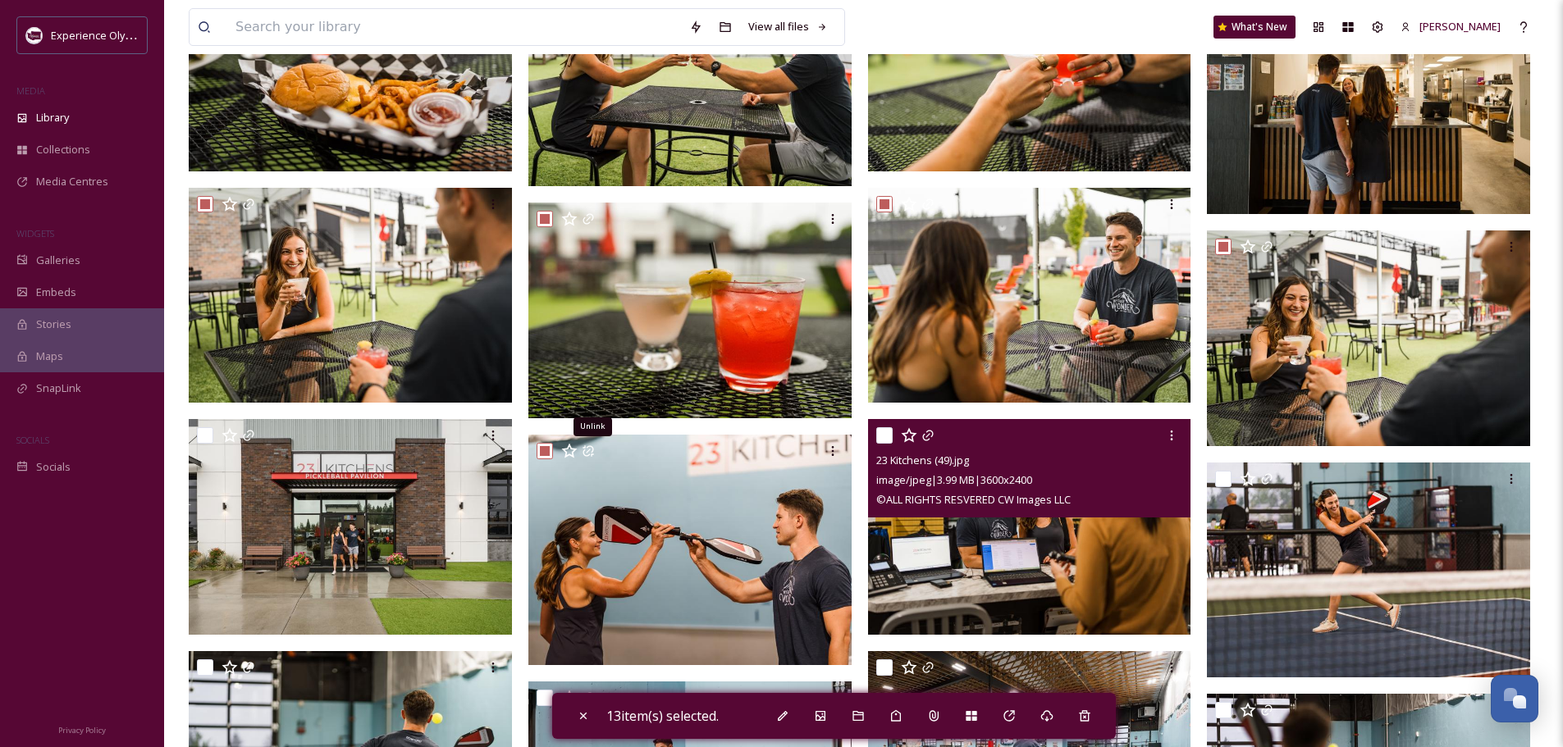
click at [886, 431] on input "checkbox" at bounding box center [884, 435] width 16 height 16
checkbox input "true"
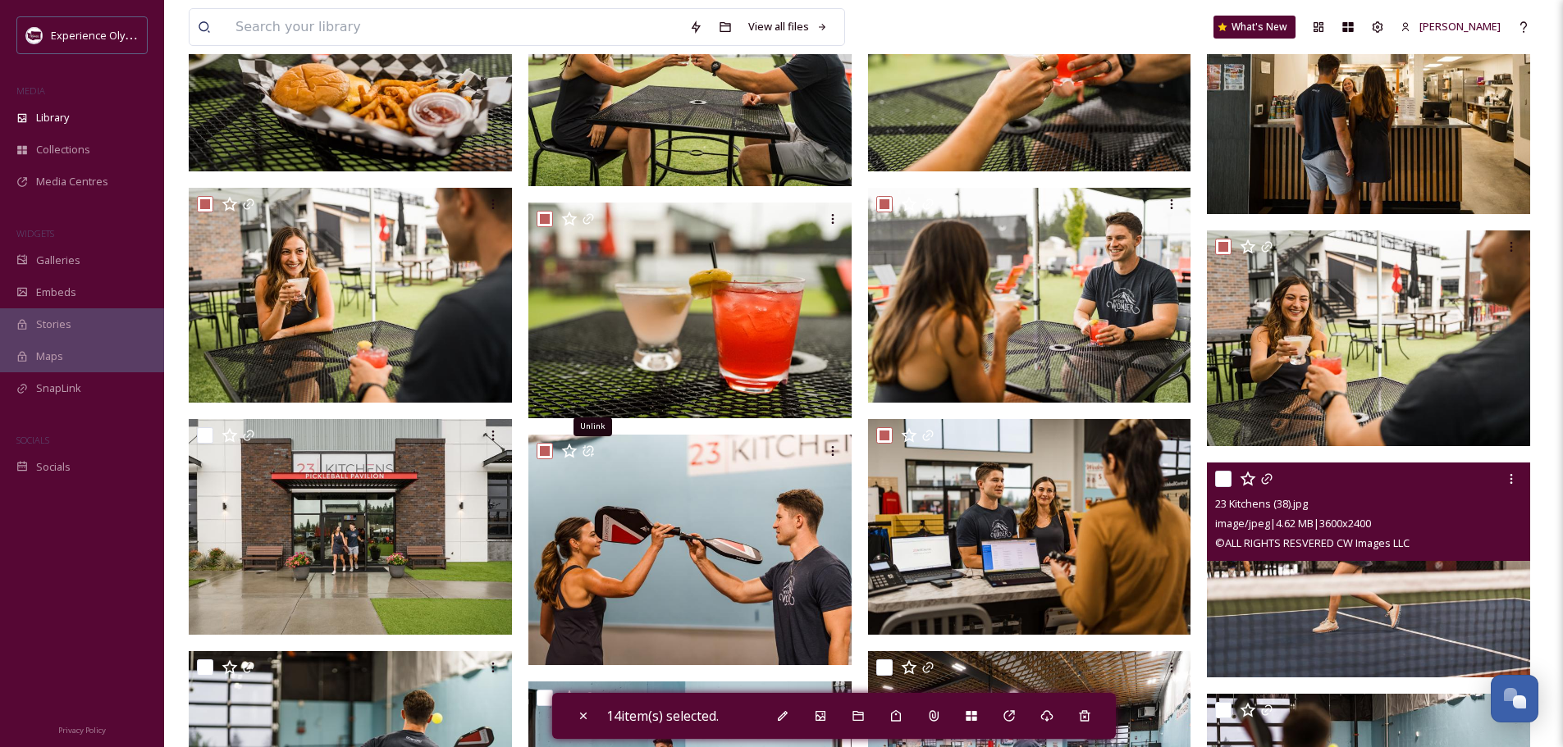
drag, startPoint x: 1222, startPoint y: 477, endPoint x: 1175, endPoint y: 477, distance: 46.8
click at [1220, 477] on input "checkbox" at bounding box center [1223, 479] width 16 height 16
checkbox input "true"
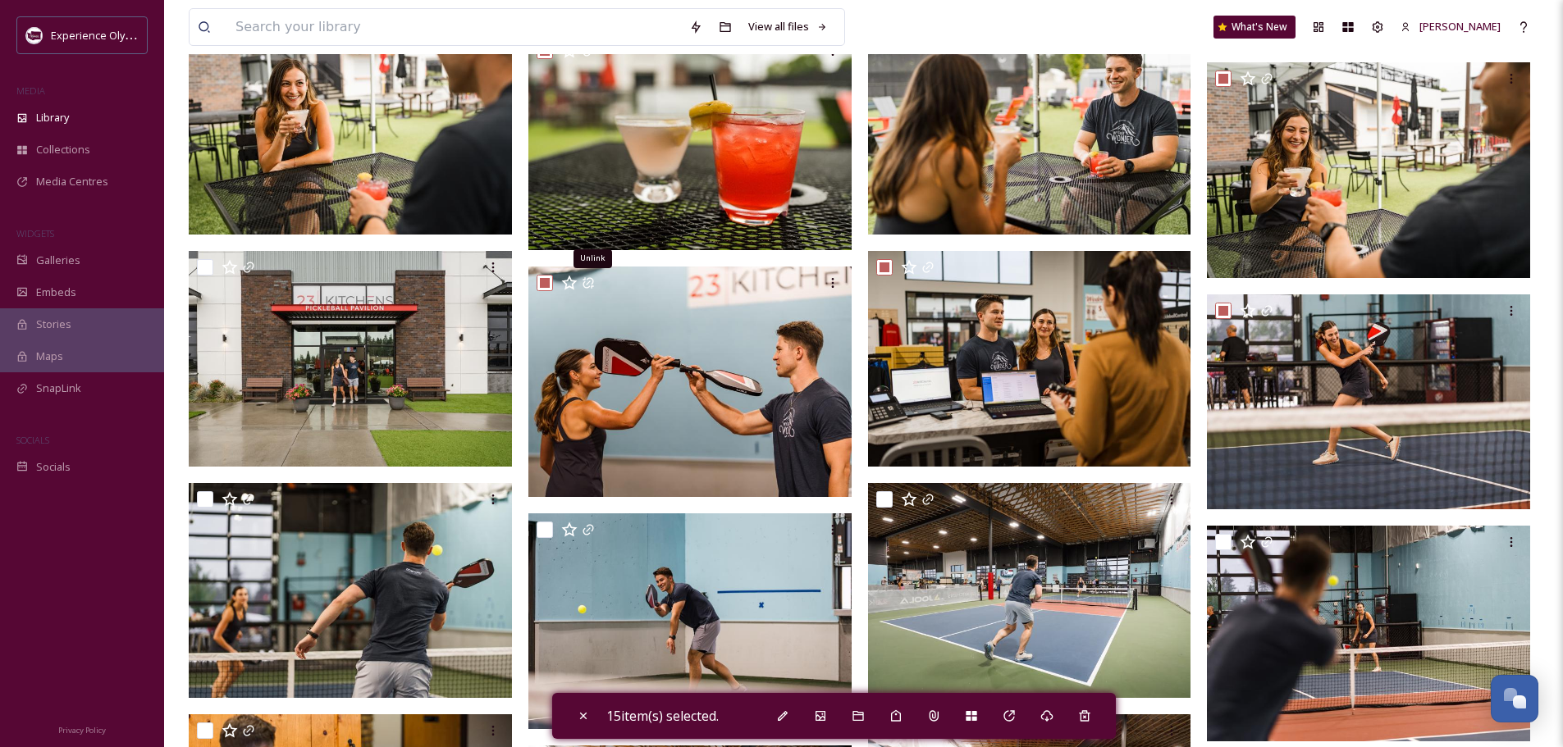
scroll to position [738, 0]
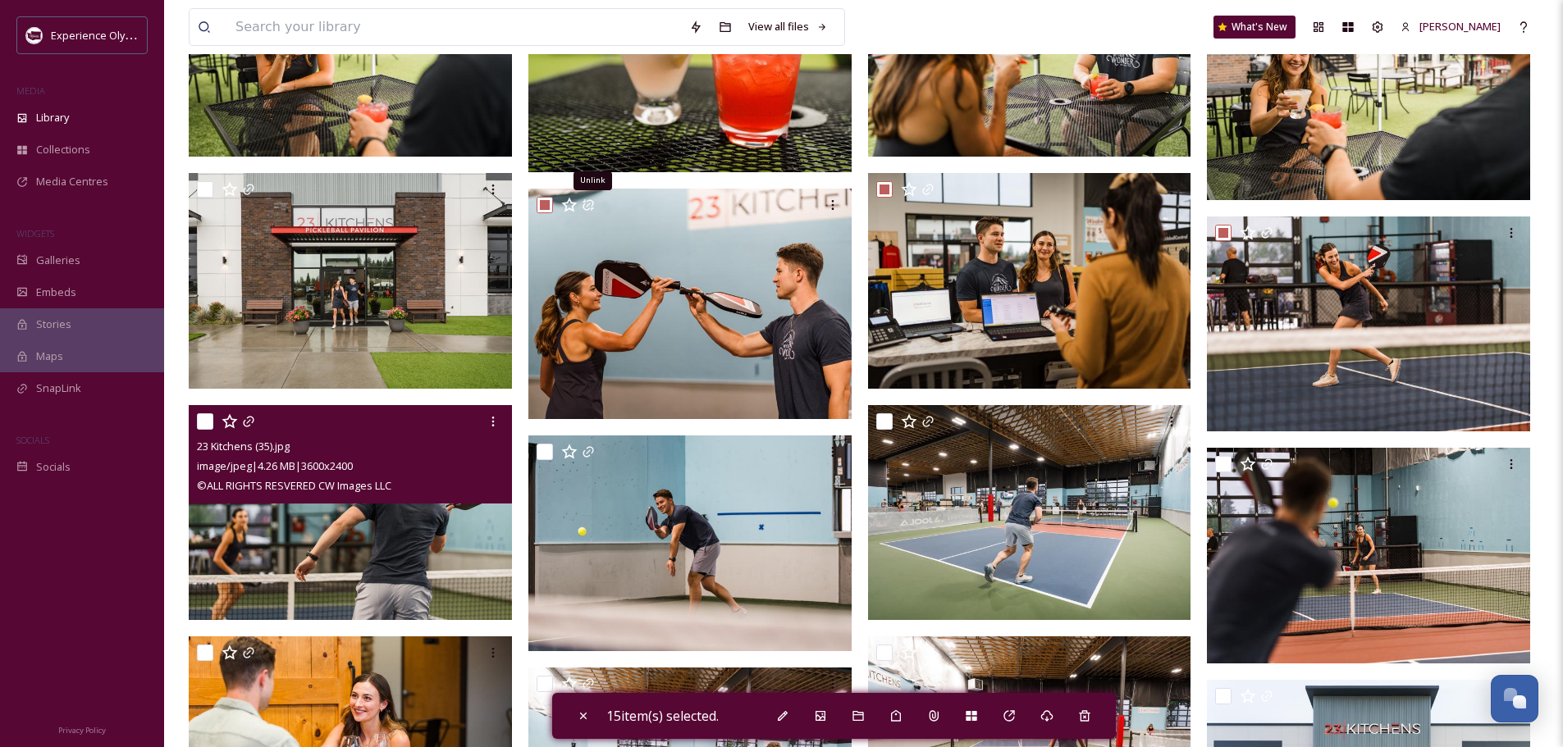
click at [207, 423] on input "checkbox" at bounding box center [205, 421] width 16 height 16
checkbox input "true"
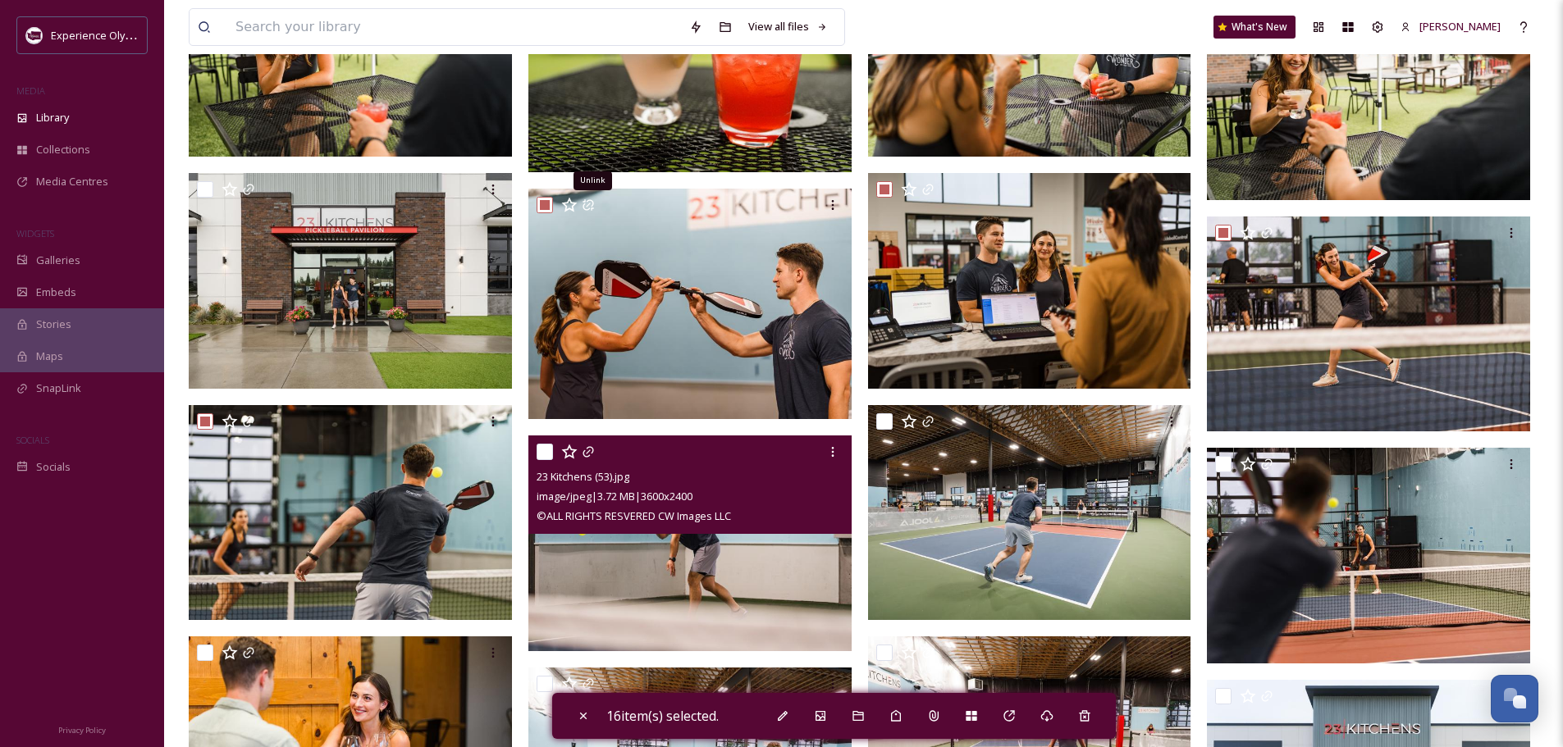
click at [543, 451] on input "checkbox" at bounding box center [544, 452] width 16 height 16
checkbox input "true"
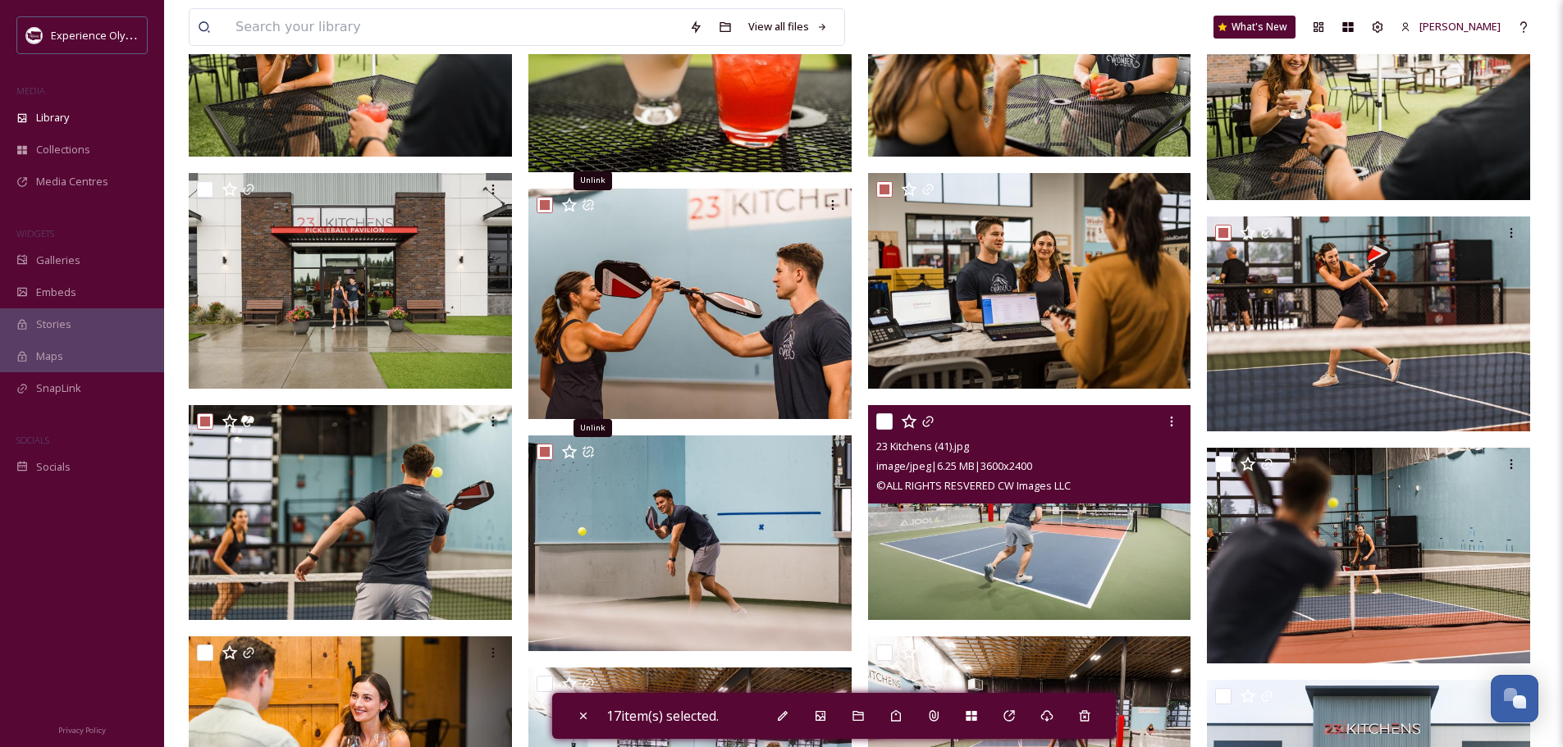
click at [882, 418] on input "checkbox" at bounding box center [884, 421] width 16 height 16
checkbox input "true"
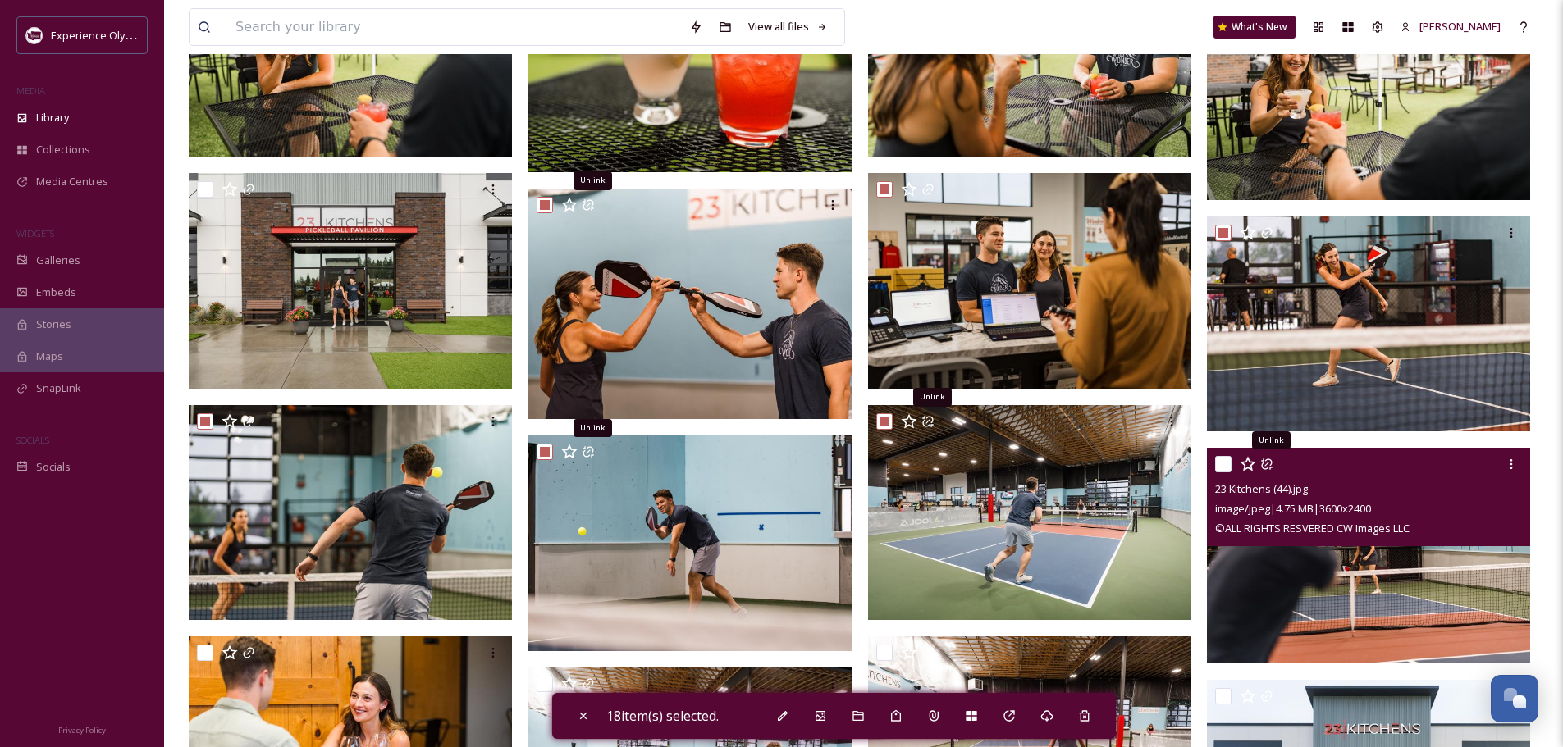
click at [1216, 459] on input "checkbox" at bounding box center [1223, 464] width 16 height 16
checkbox input "true"
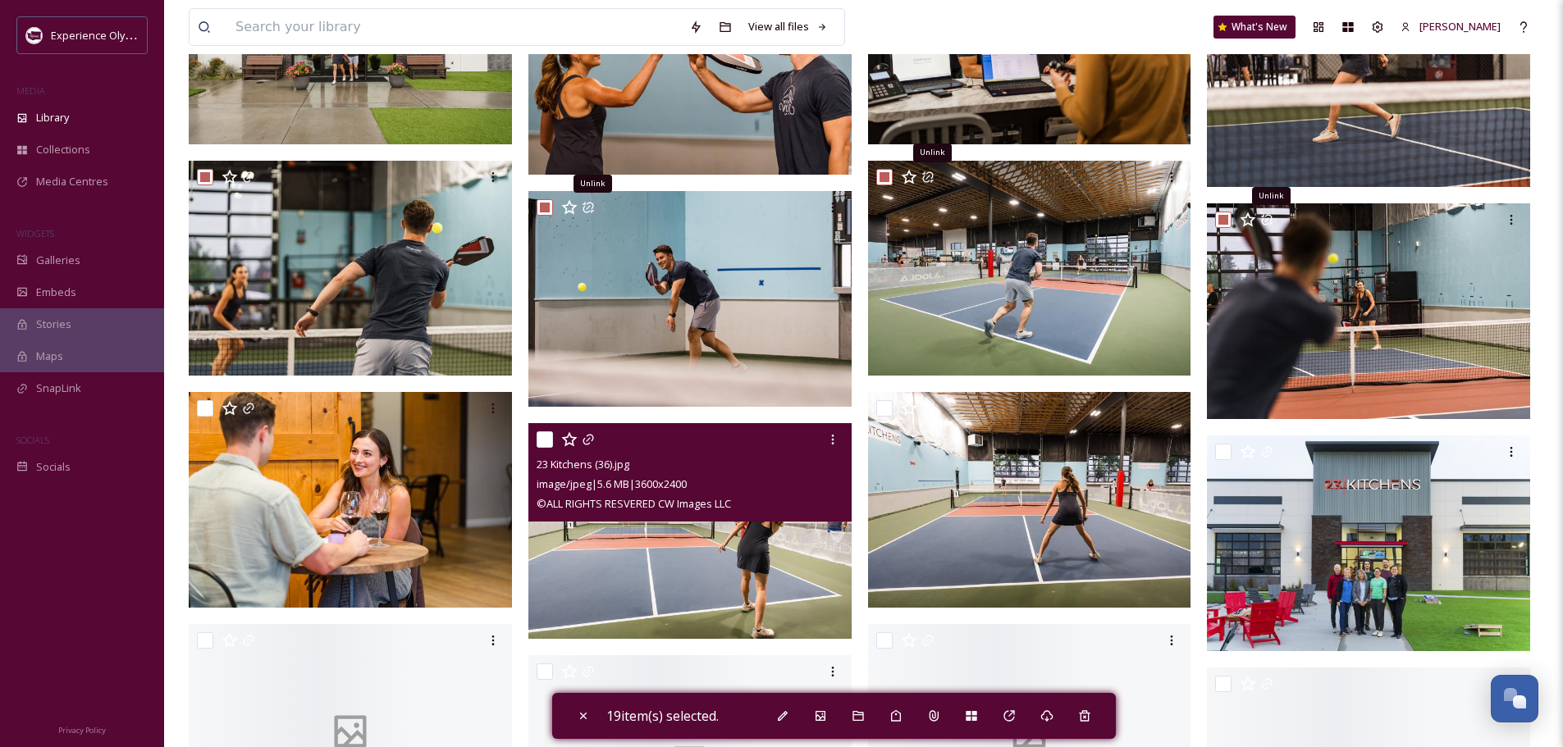
scroll to position [984, 0]
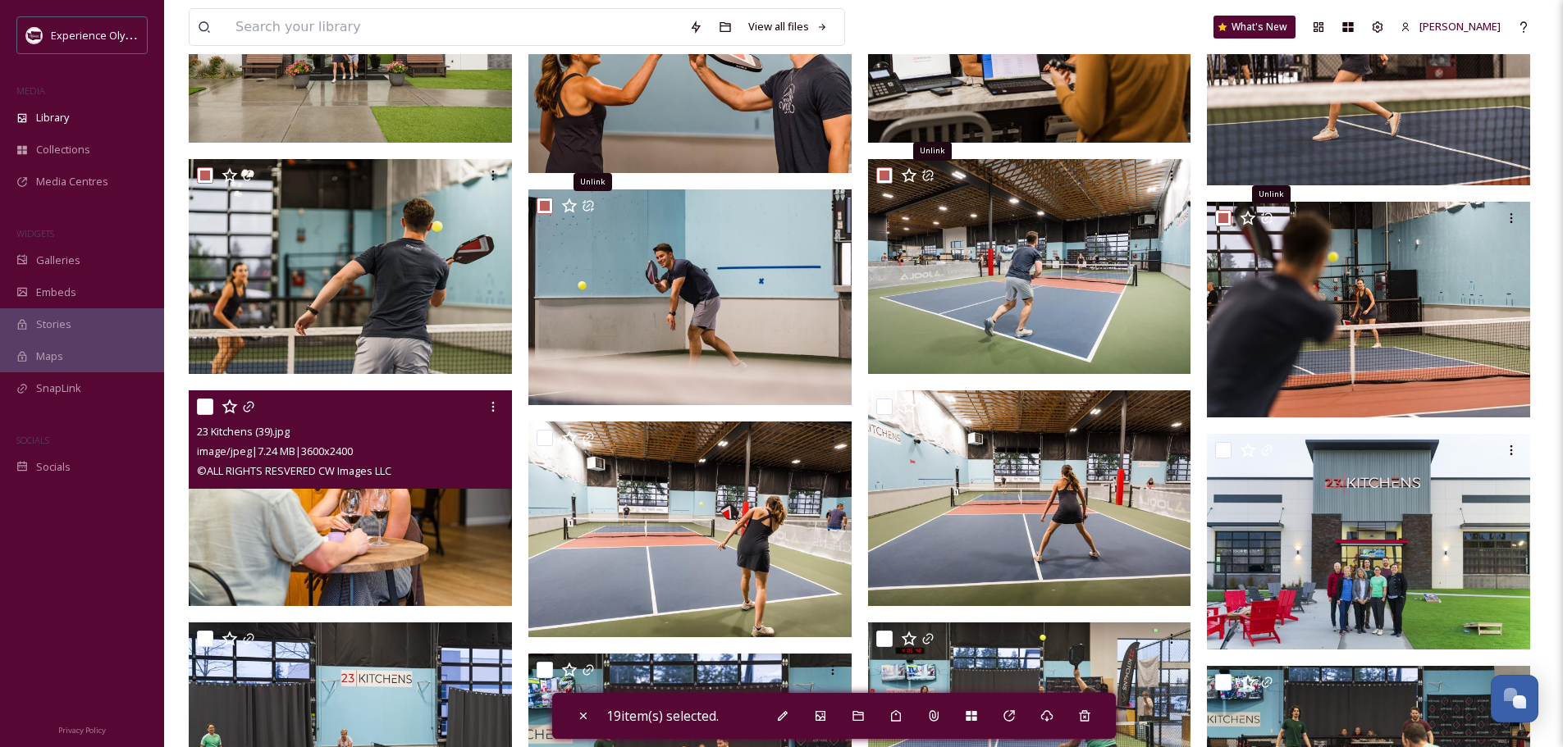
click at [200, 406] on input "checkbox" at bounding box center [205, 407] width 16 height 16
checkbox input "true"
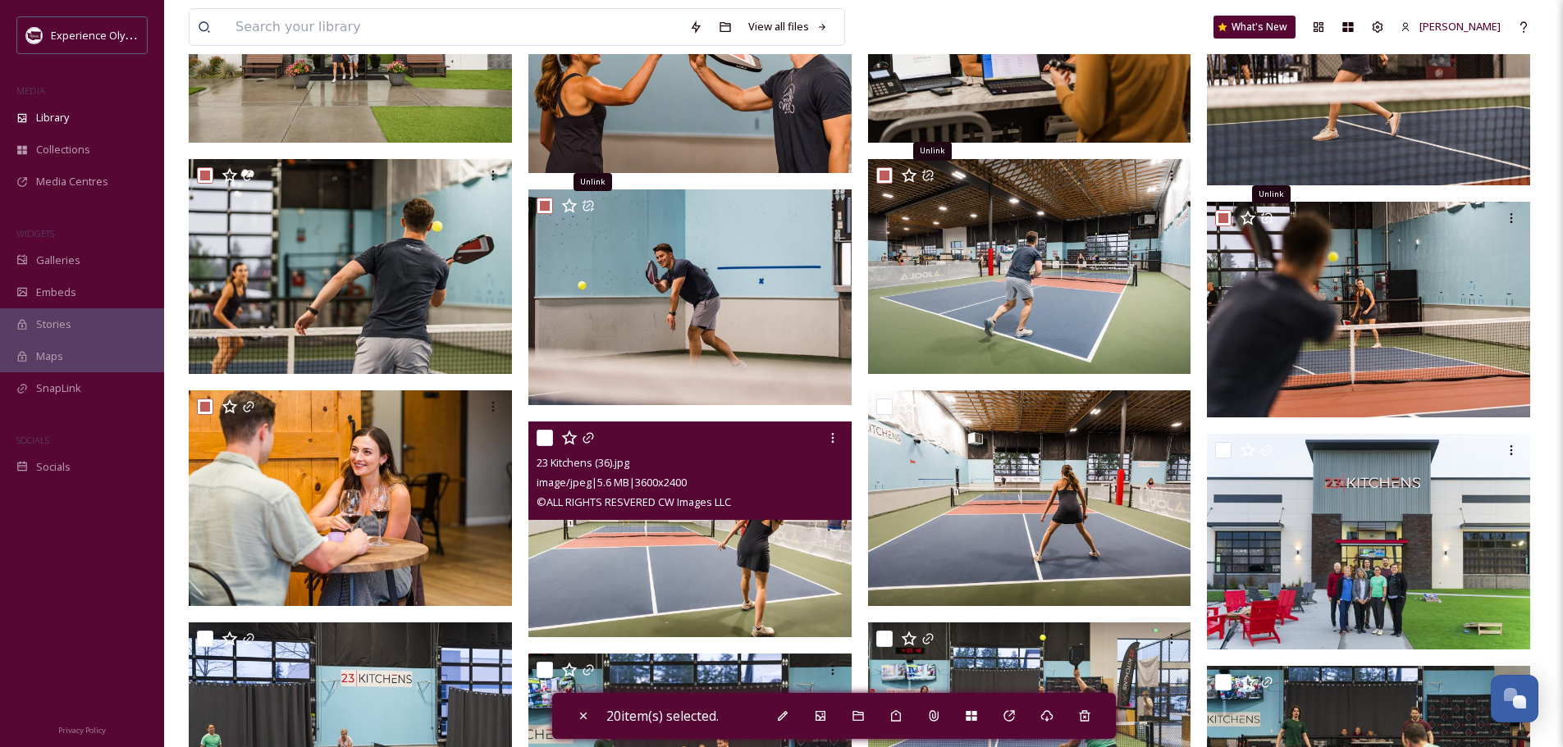
click at [550, 436] on input "checkbox" at bounding box center [544, 438] width 16 height 16
checkbox input "true"
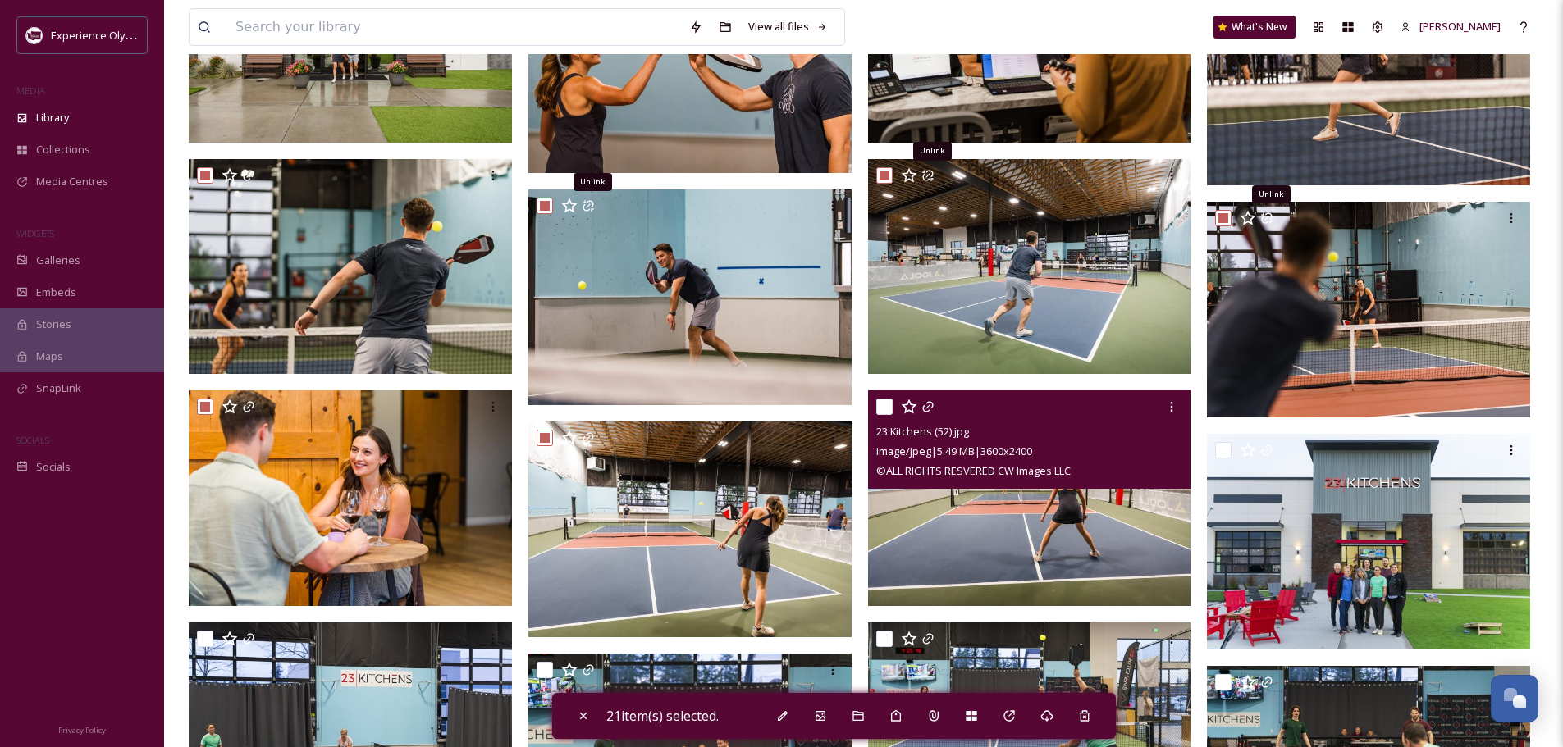
click at [882, 406] on input "checkbox" at bounding box center [884, 407] width 16 height 16
checkbox input "true"
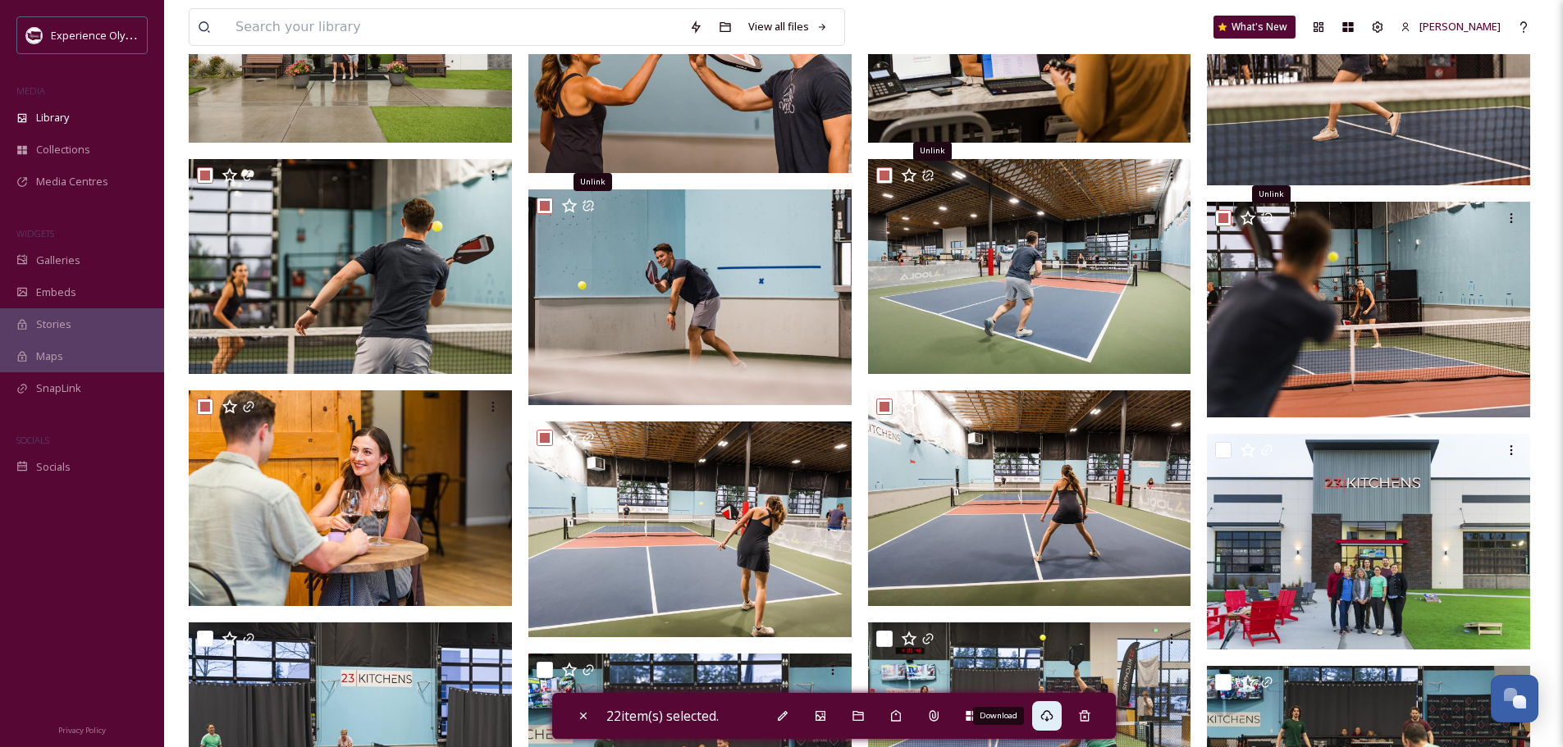
click at [1052, 717] on icon at bounding box center [1046, 715] width 12 height 11
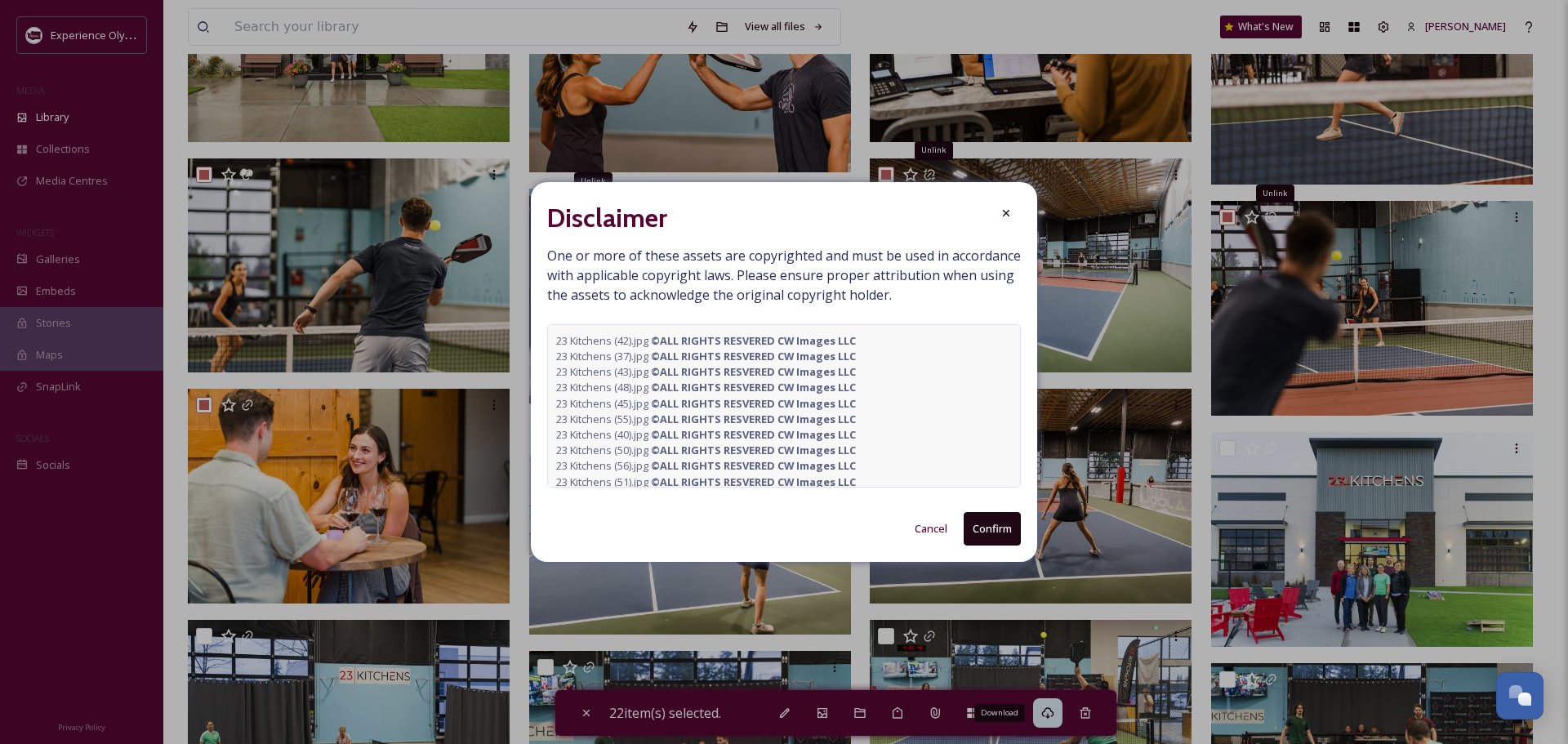
click at [989, 540] on button "Confirm" at bounding box center [992, 529] width 57 height 34
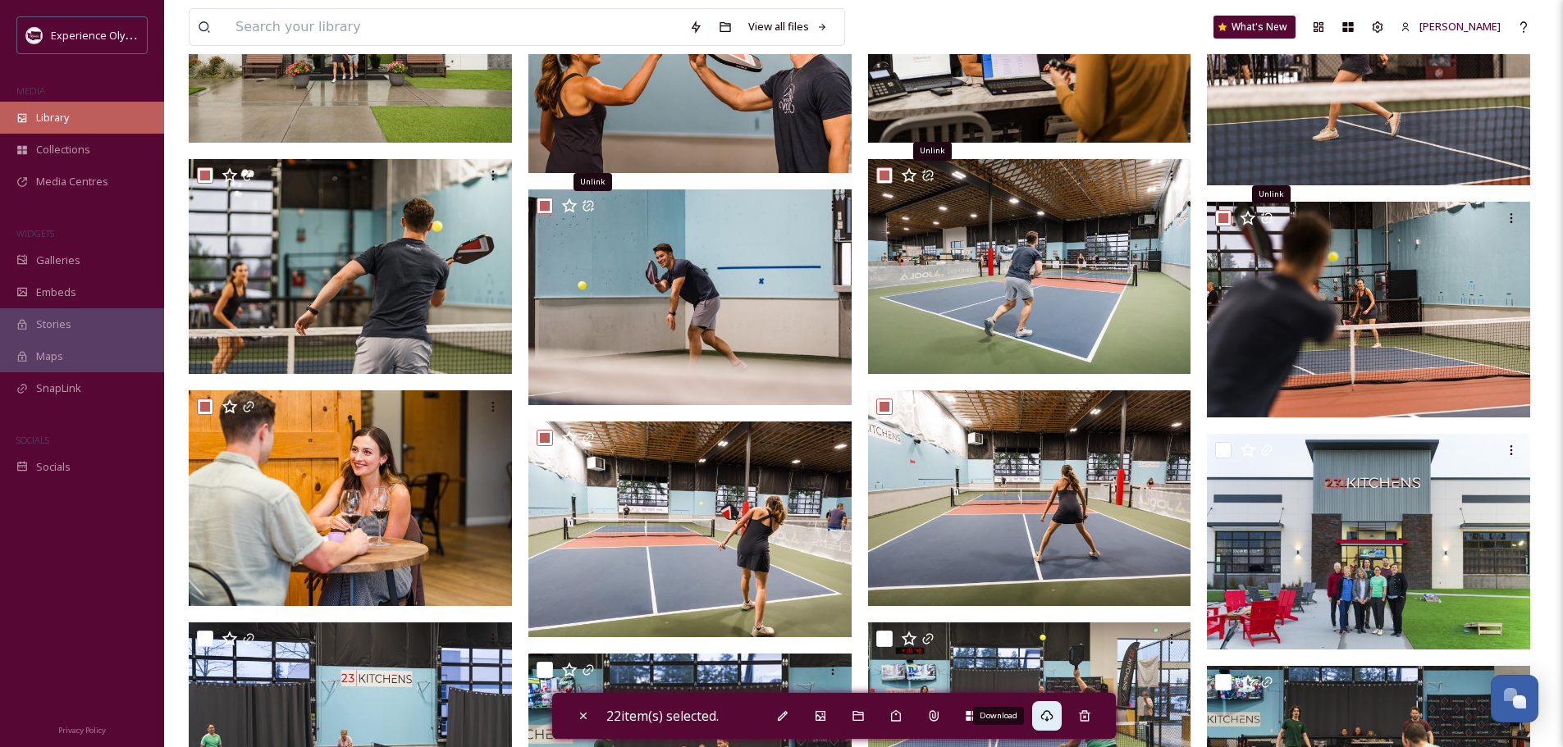
click at [55, 114] on span "Library" at bounding box center [52, 118] width 33 height 16
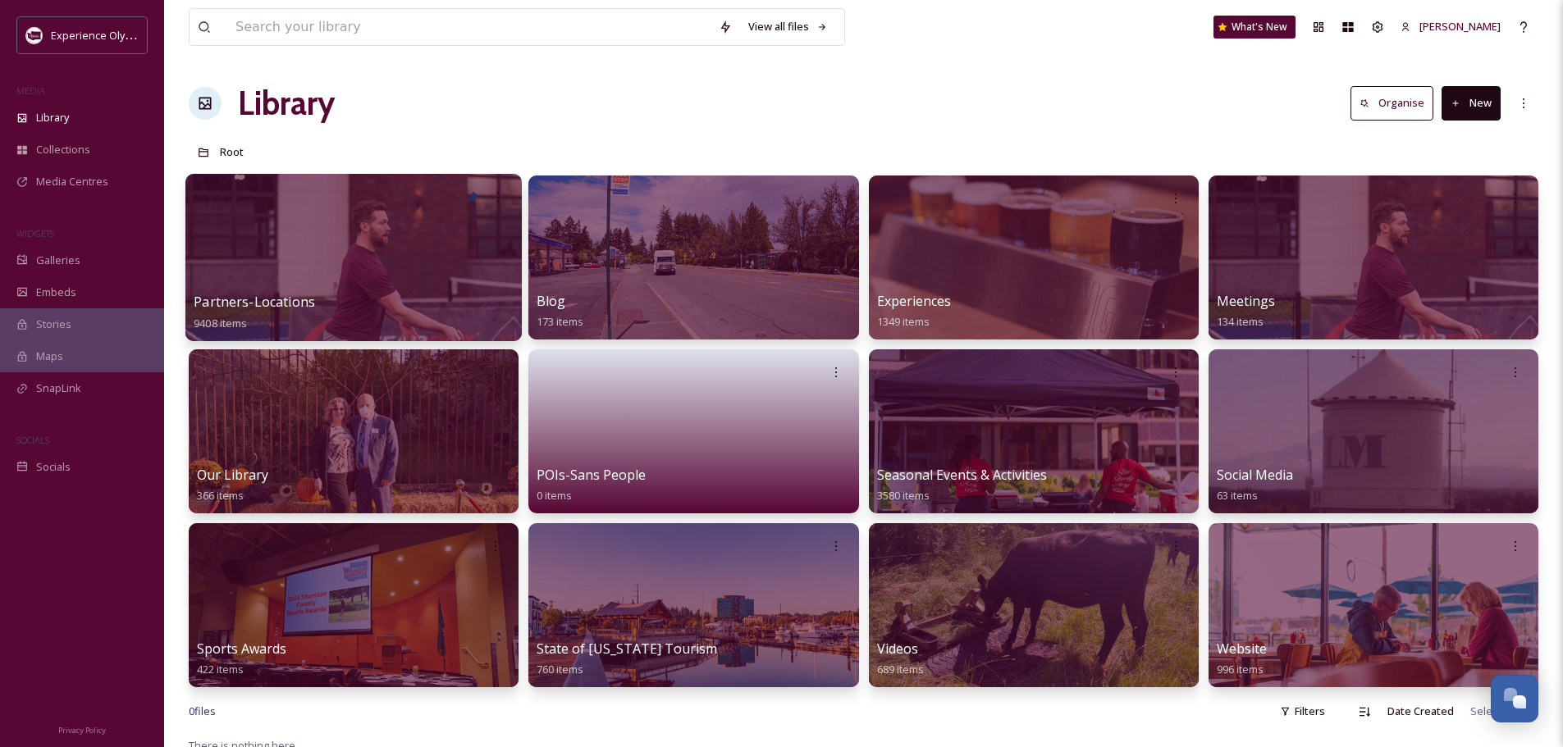
click at [257, 299] on span "Partners-Locations" at bounding box center [254, 302] width 121 height 18
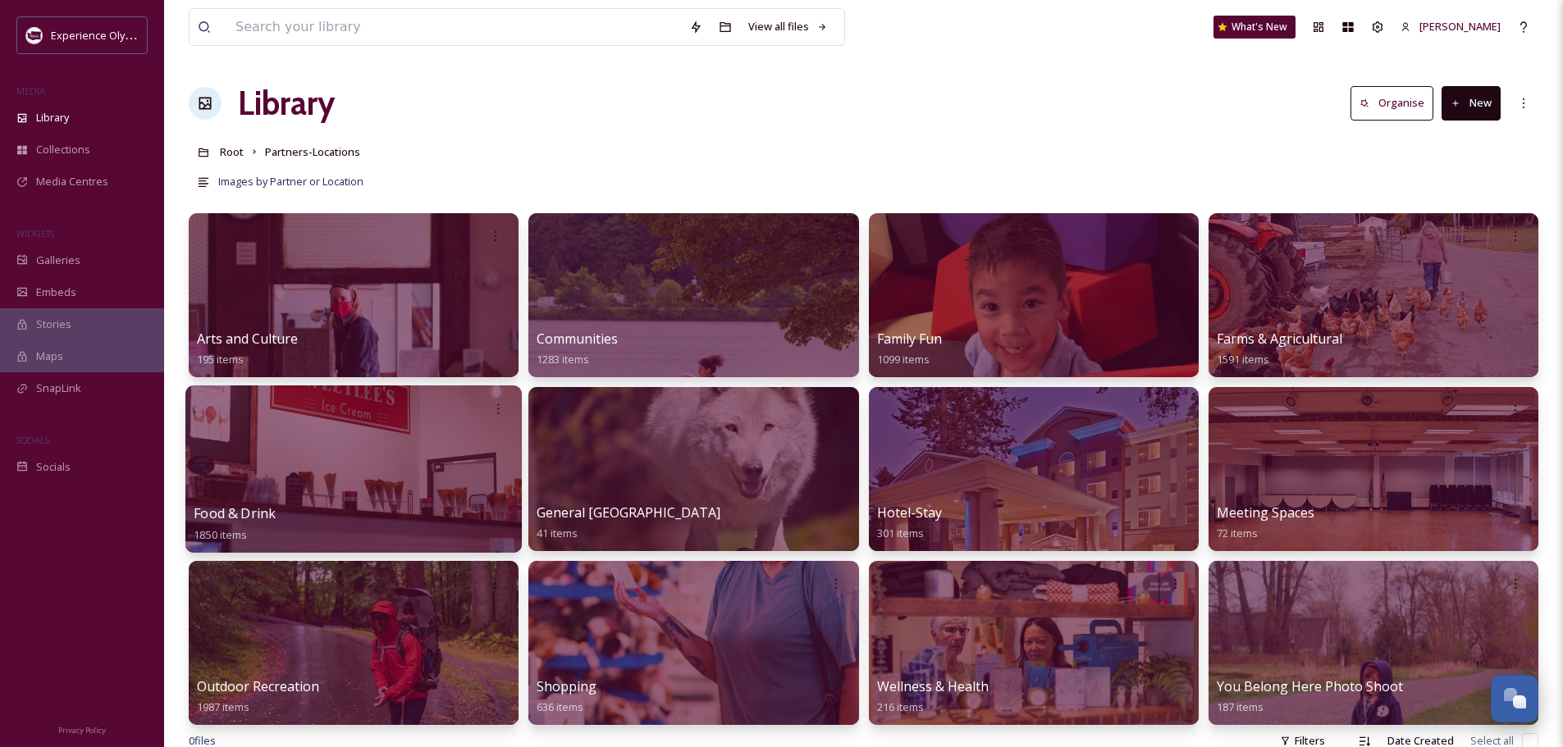
click at [223, 513] on span "Food & Drink" at bounding box center [235, 513] width 82 height 18
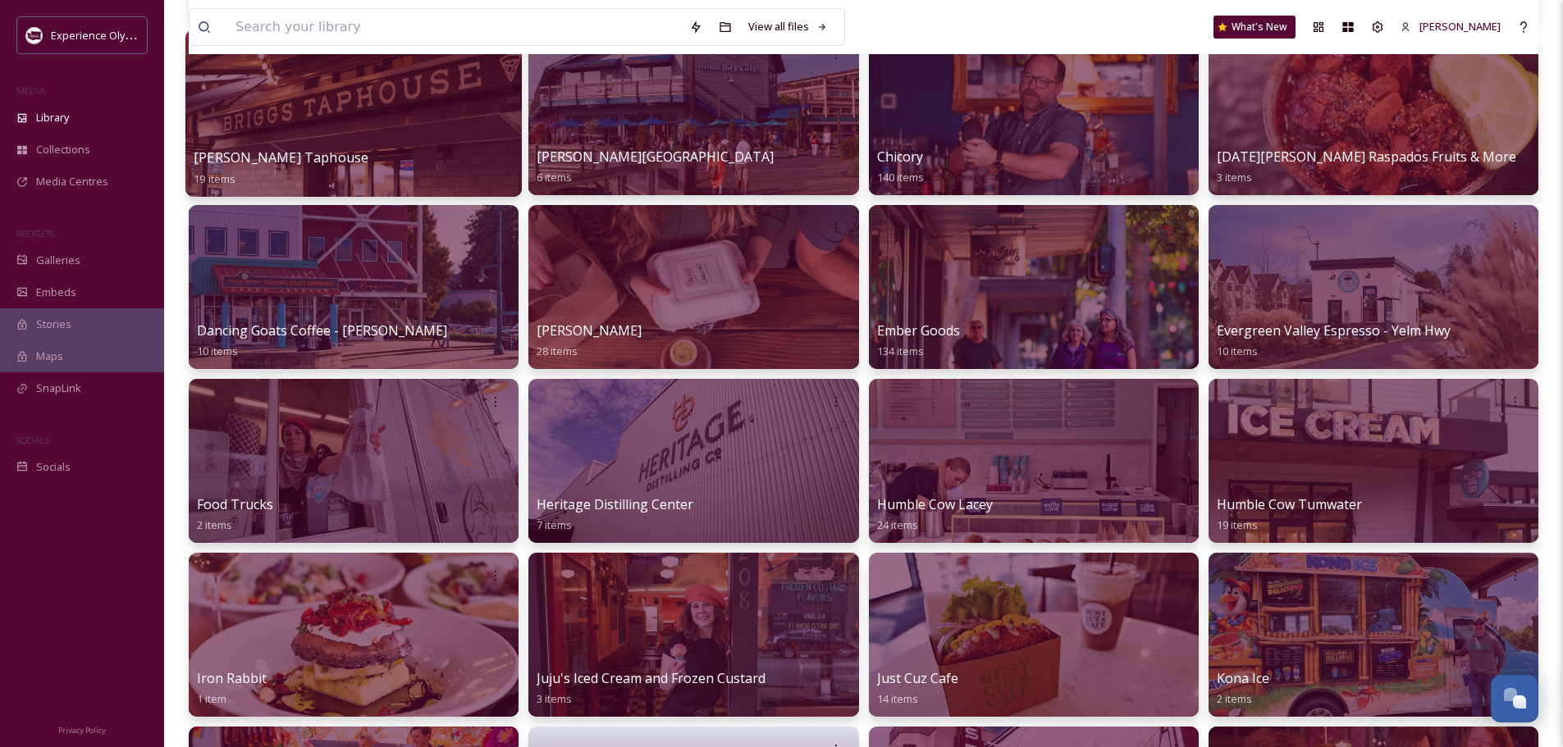
scroll to position [574, 0]
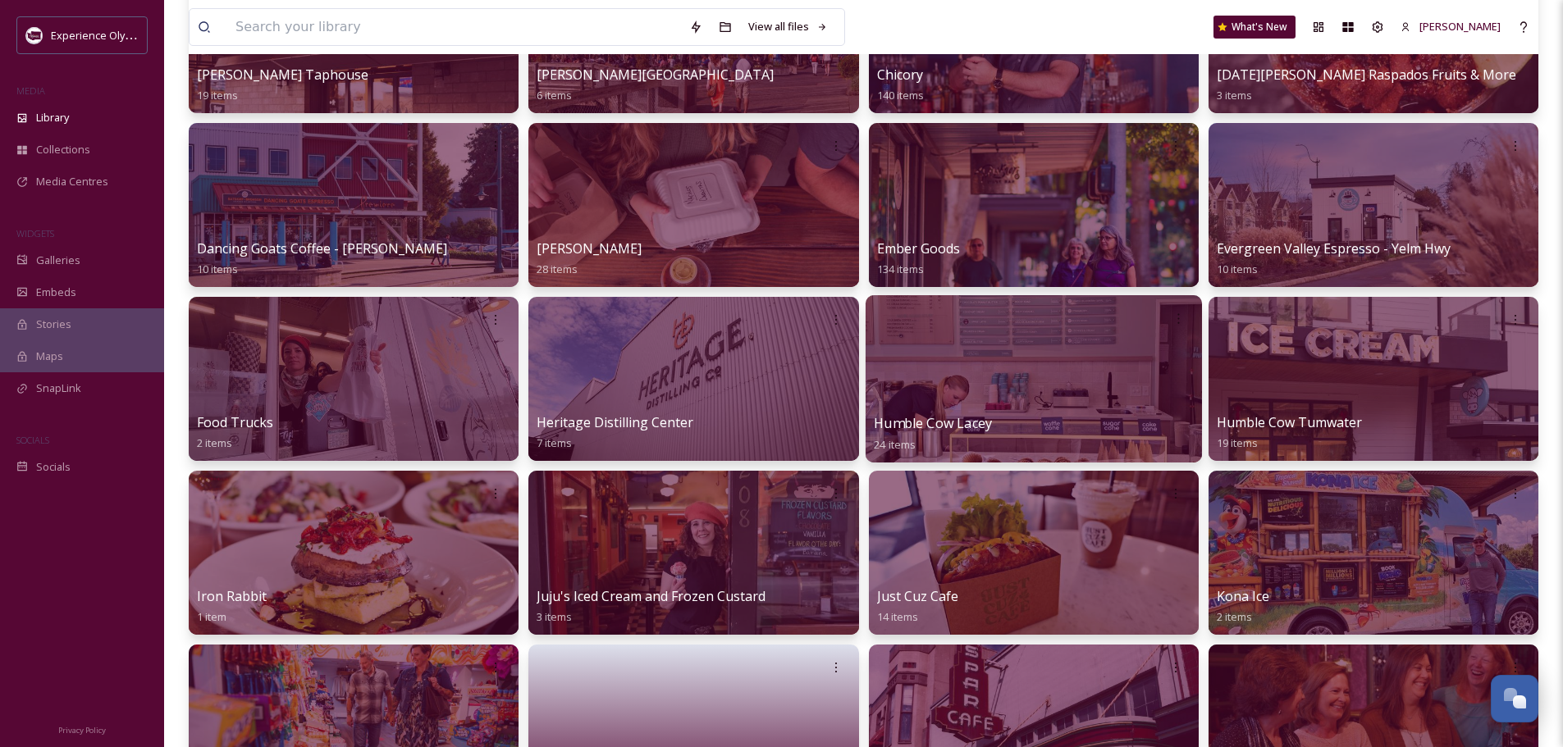
click at [991, 419] on span "Humble Cow Lacey" at bounding box center [933, 423] width 118 height 18
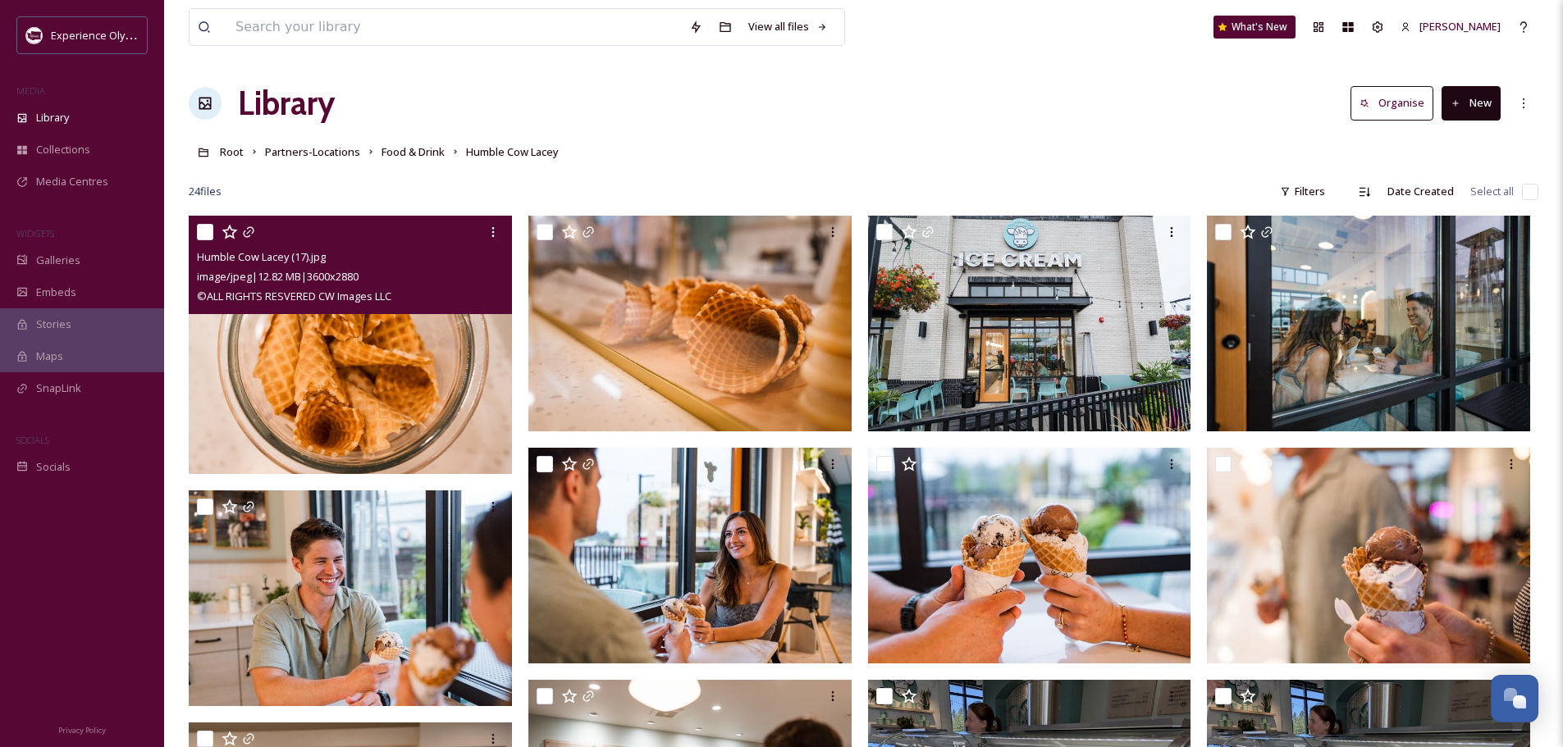
click at [207, 227] on input "checkbox" at bounding box center [205, 232] width 16 height 16
checkbox input "true"
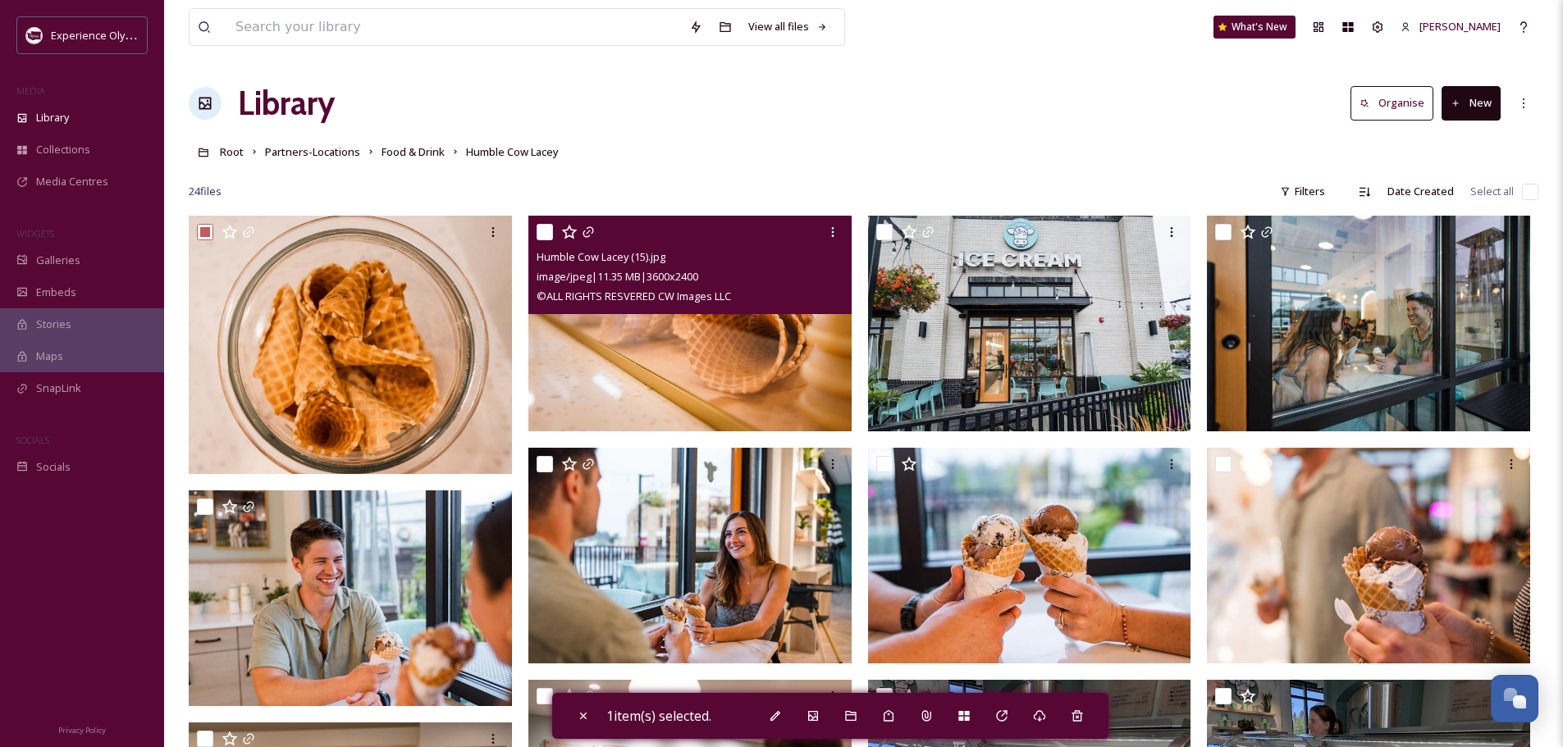
click at [541, 235] on input "checkbox" at bounding box center [544, 232] width 16 height 16
checkbox input "true"
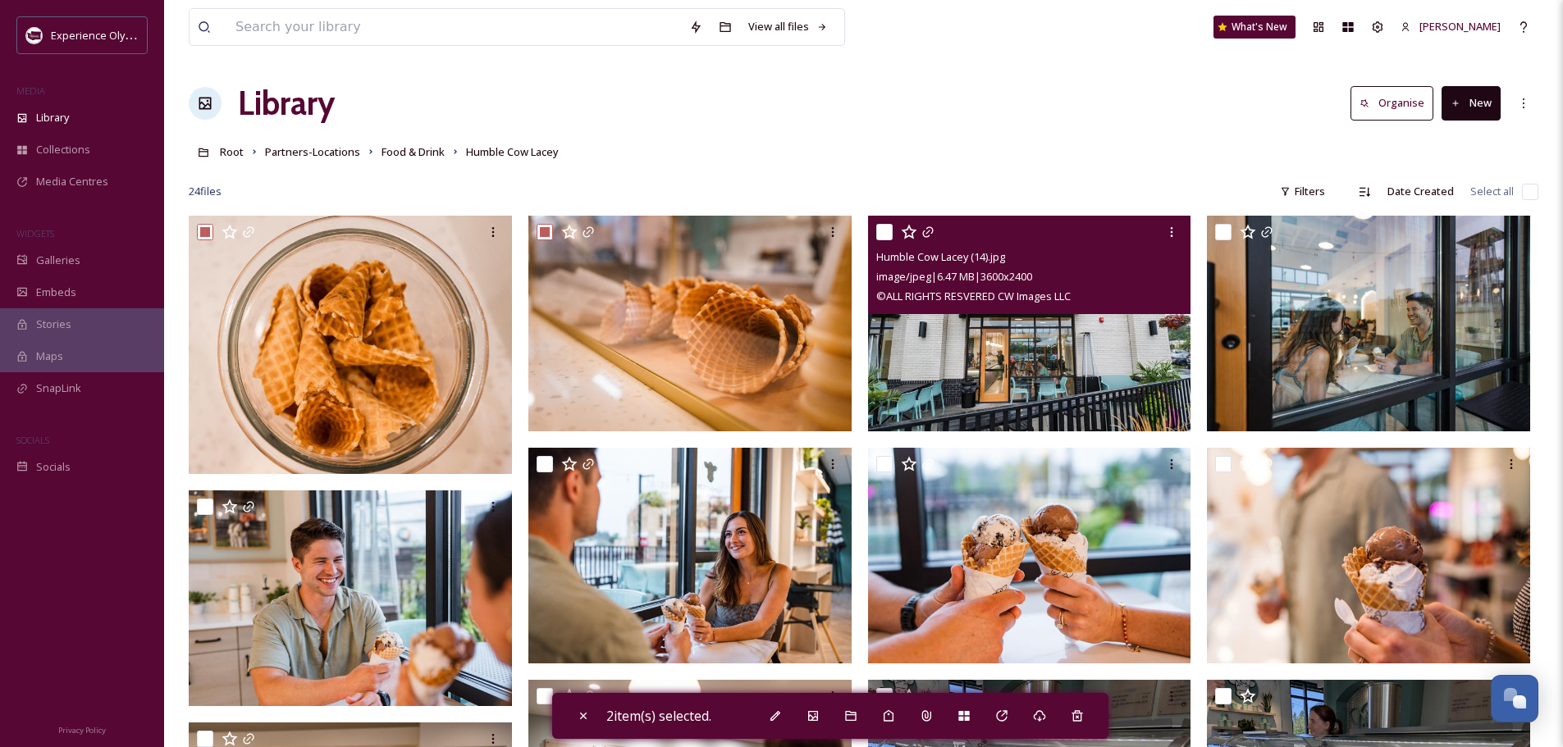
click at [887, 230] on input "checkbox" at bounding box center [884, 232] width 16 height 16
checkbox input "true"
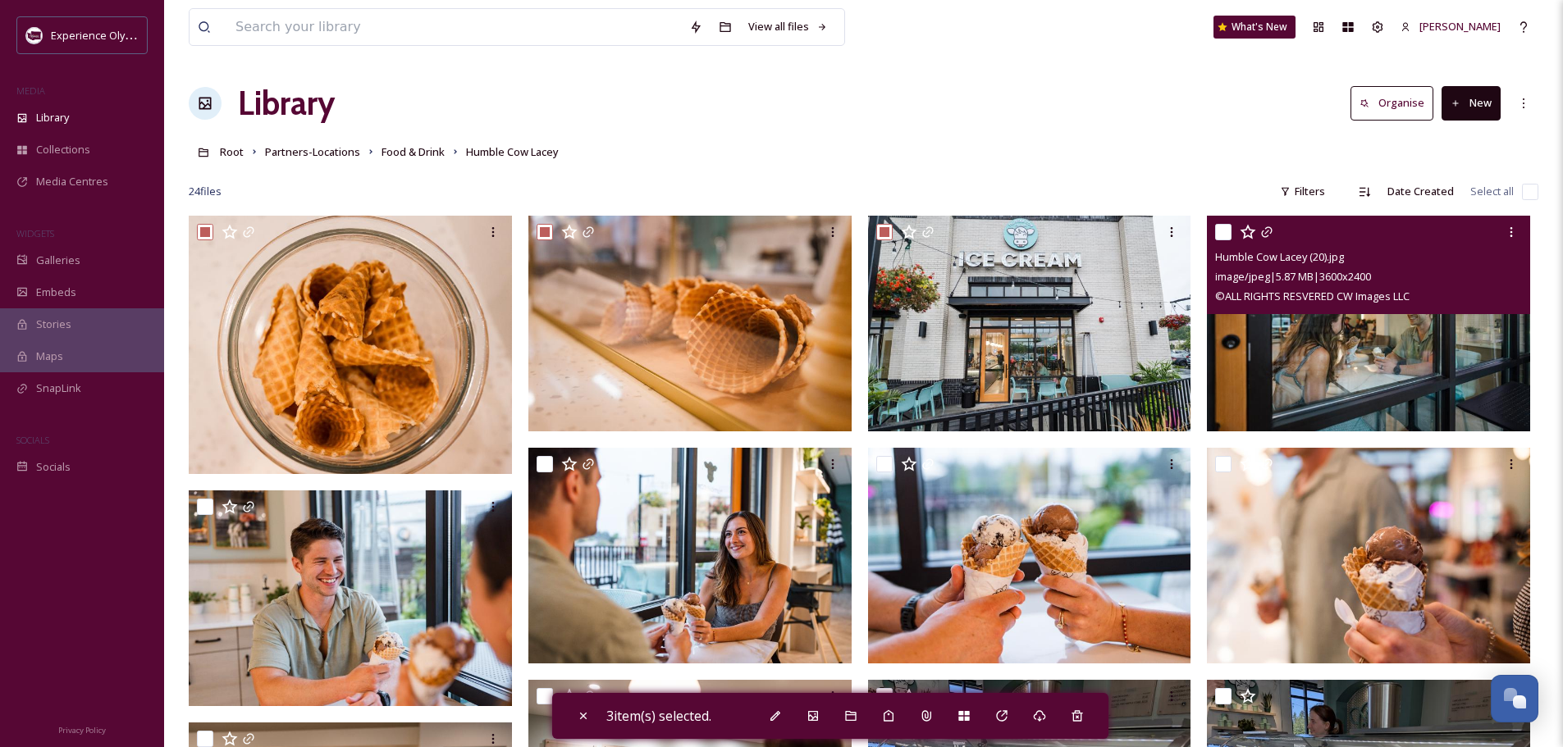
click at [1223, 226] on input "checkbox" at bounding box center [1223, 232] width 16 height 16
checkbox input "true"
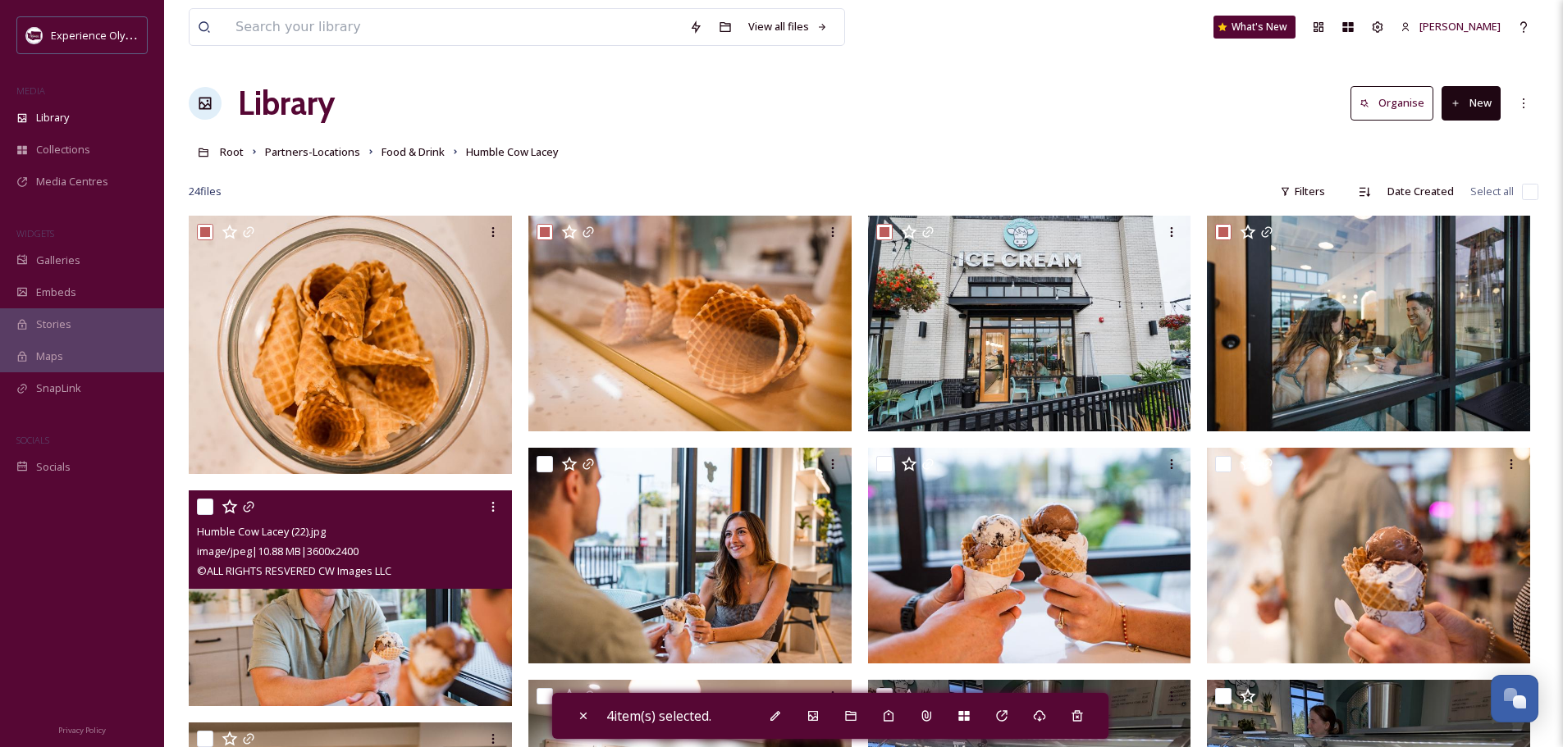
click at [201, 505] on input "checkbox" at bounding box center [205, 507] width 16 height 16
checkbox input "true"
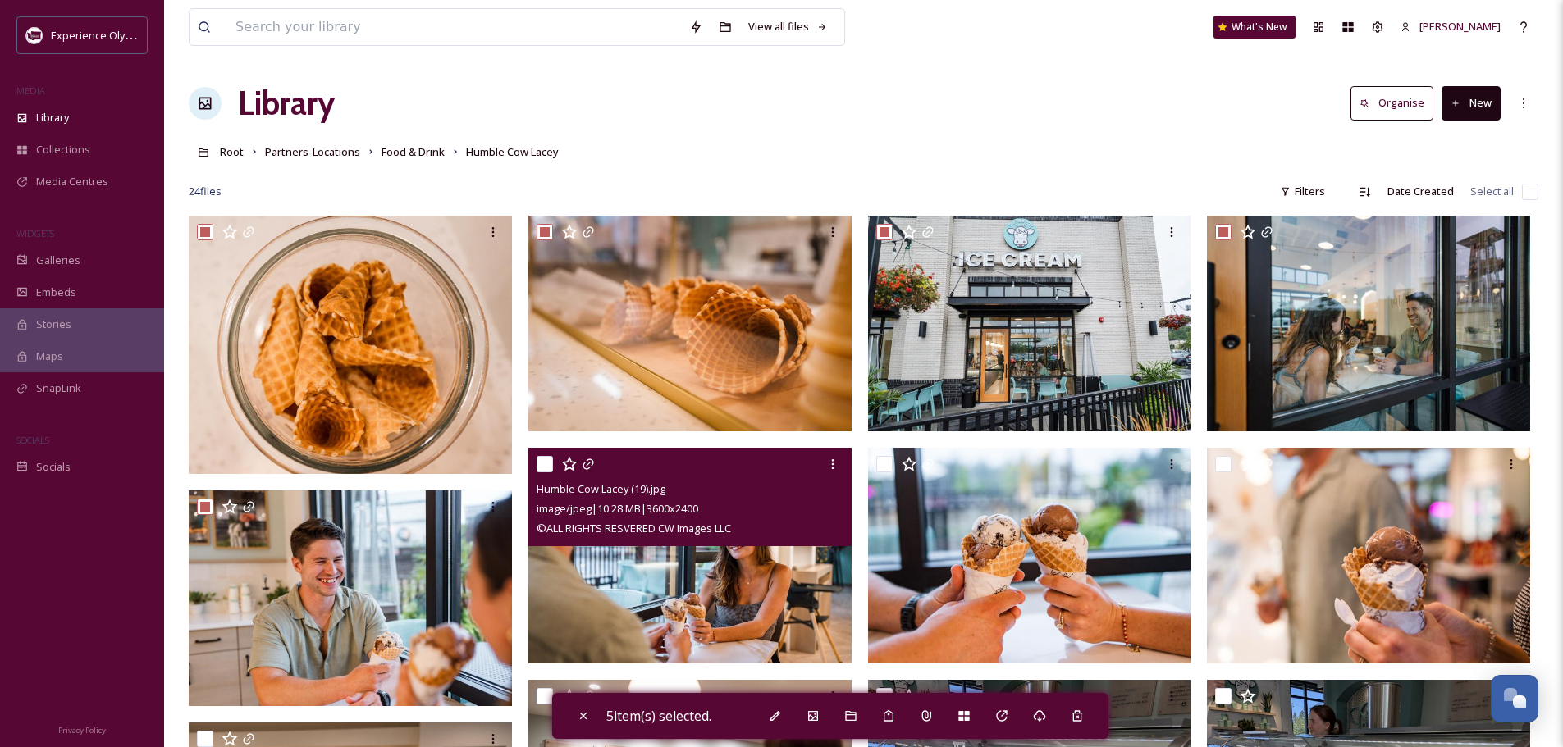
click at [538, 459] on input "checkbox" at bounding box center [544, 464] width 16 height 16
checkbox input "true"
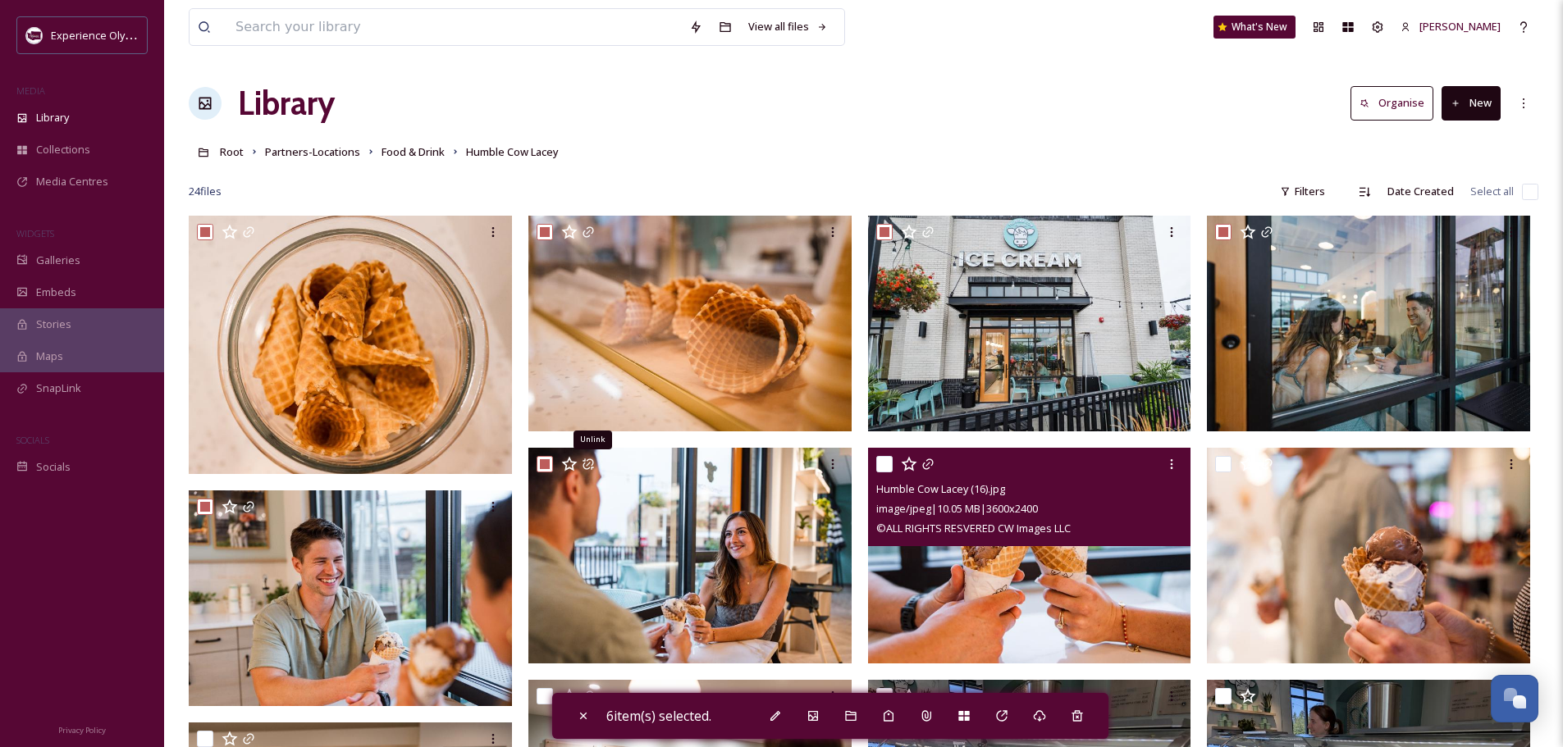
click at [885, 460] on input "checkbox" at bounding box center [884, 464] width 16 height 16
checkbox input "true"
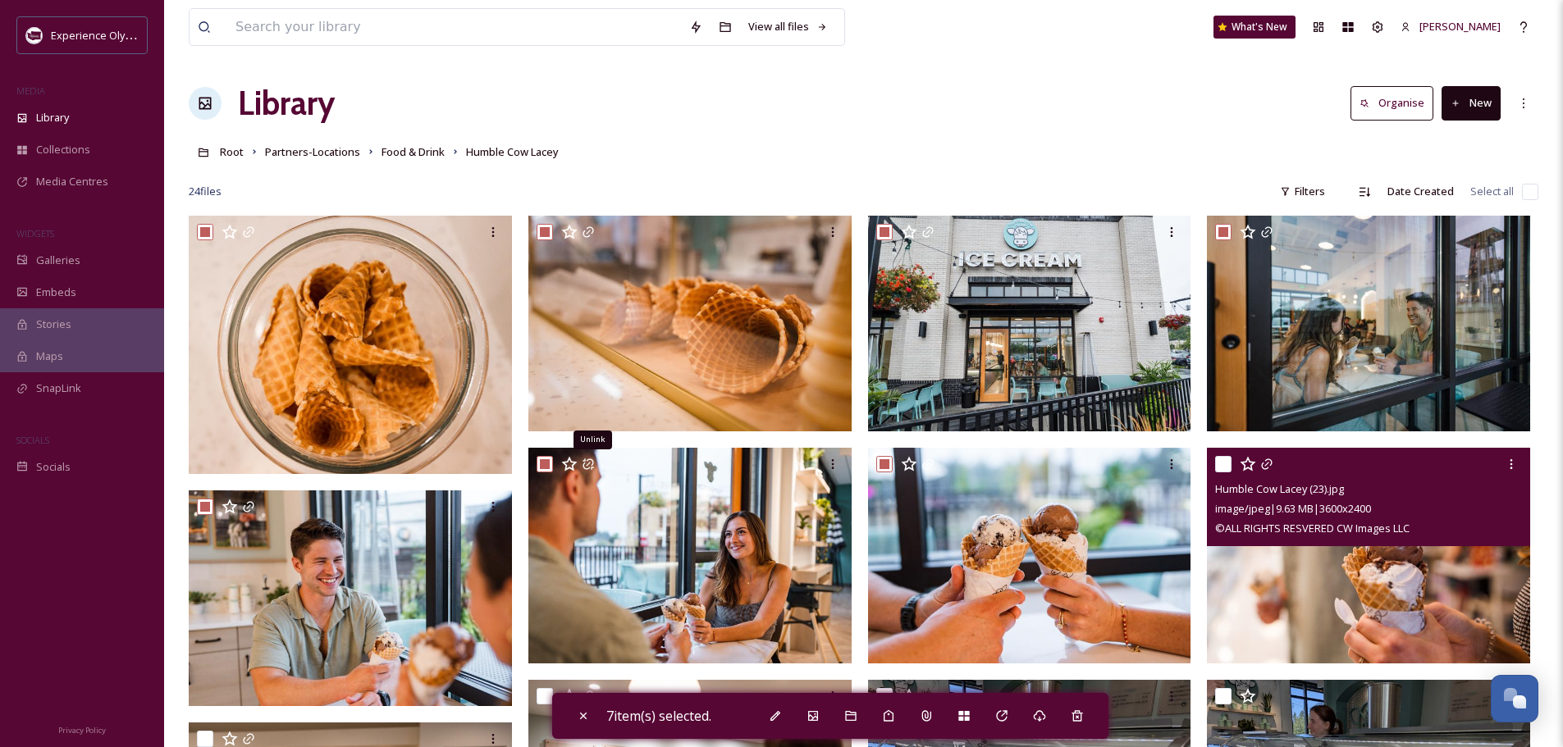
click at [1227, 463] on input "checkbox" at bounding box center [1223, 464] width 16 height 16
checkbox input "true"
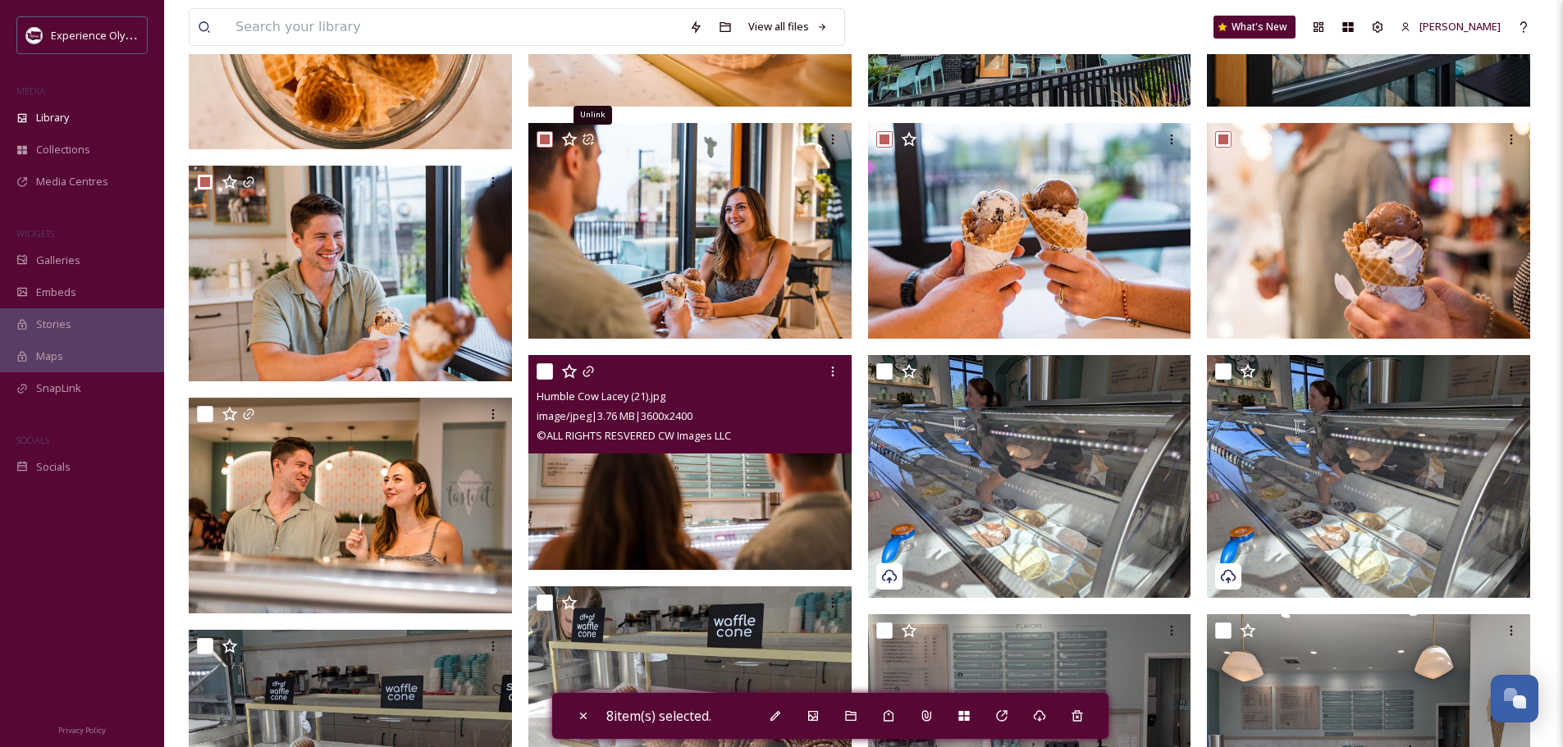
scroll to position [328, 0]
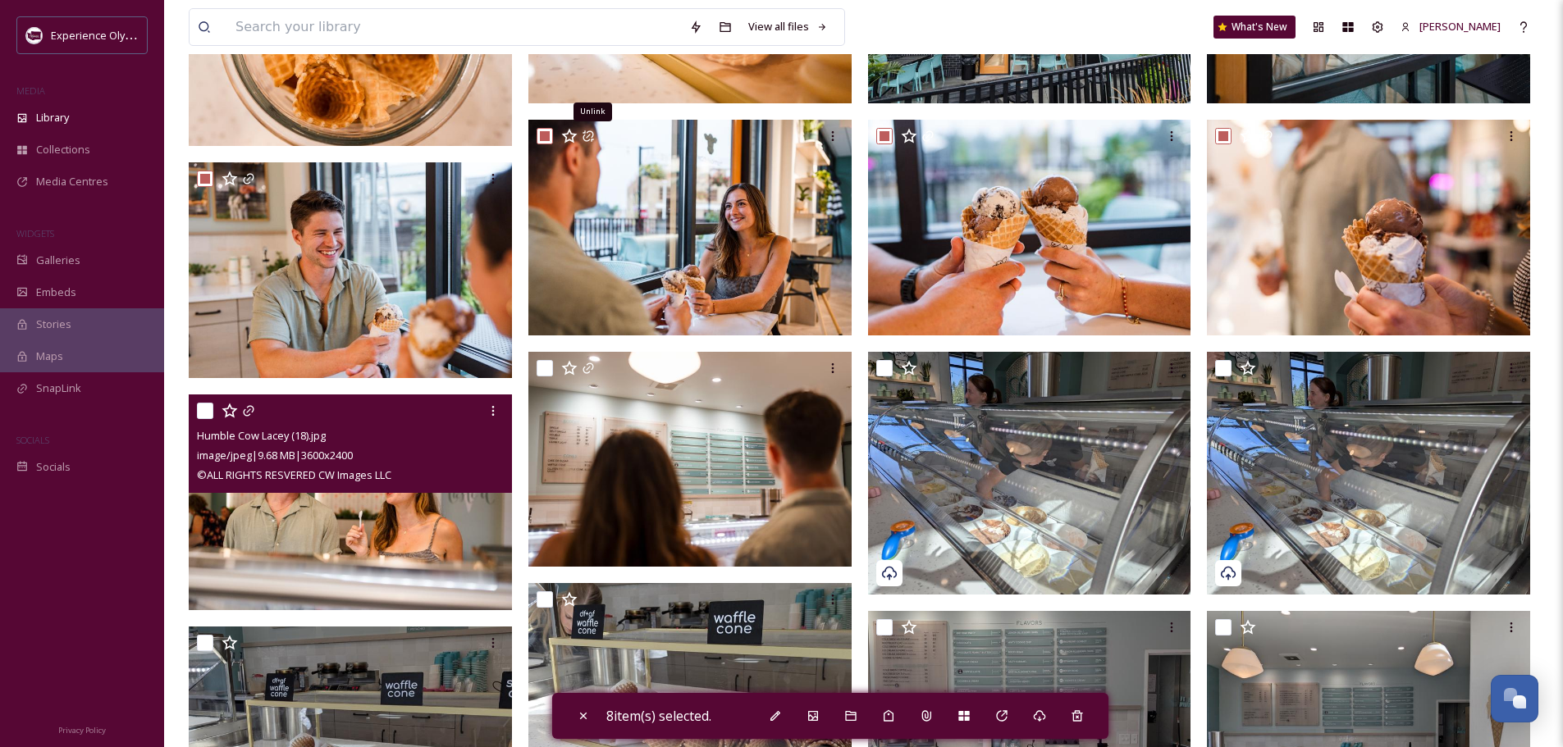
drag, startPoint x: 203, startPoint y: 401, endPoint x: 224, endPoint y: 404, distance: 20.7
click at [203, 401] on div at bounding box center [352, 411] width 311 height 30
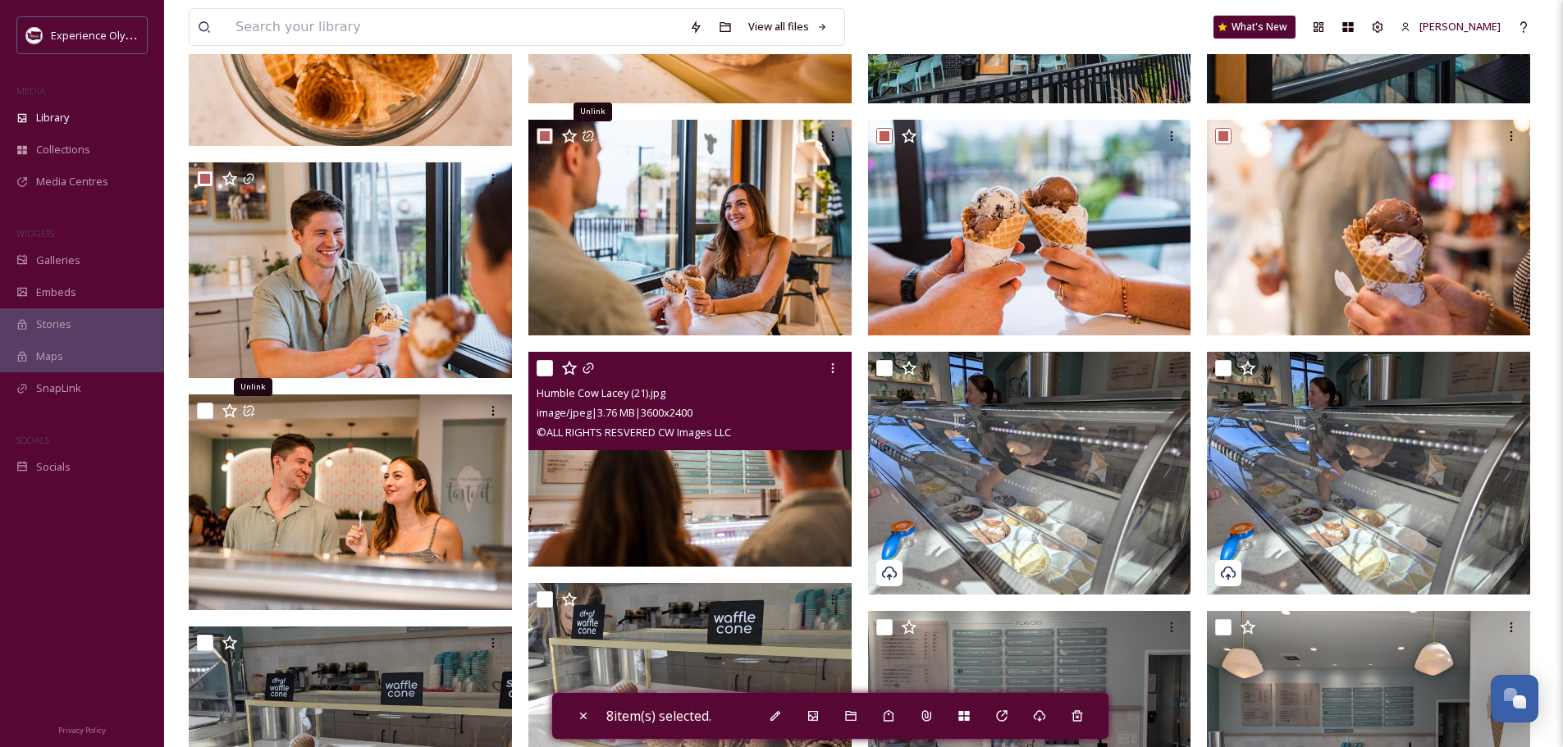
click at [544, 360] on input "checkbox" at bounding box center [544, 368] width 16 height 16
checkbox input "true"
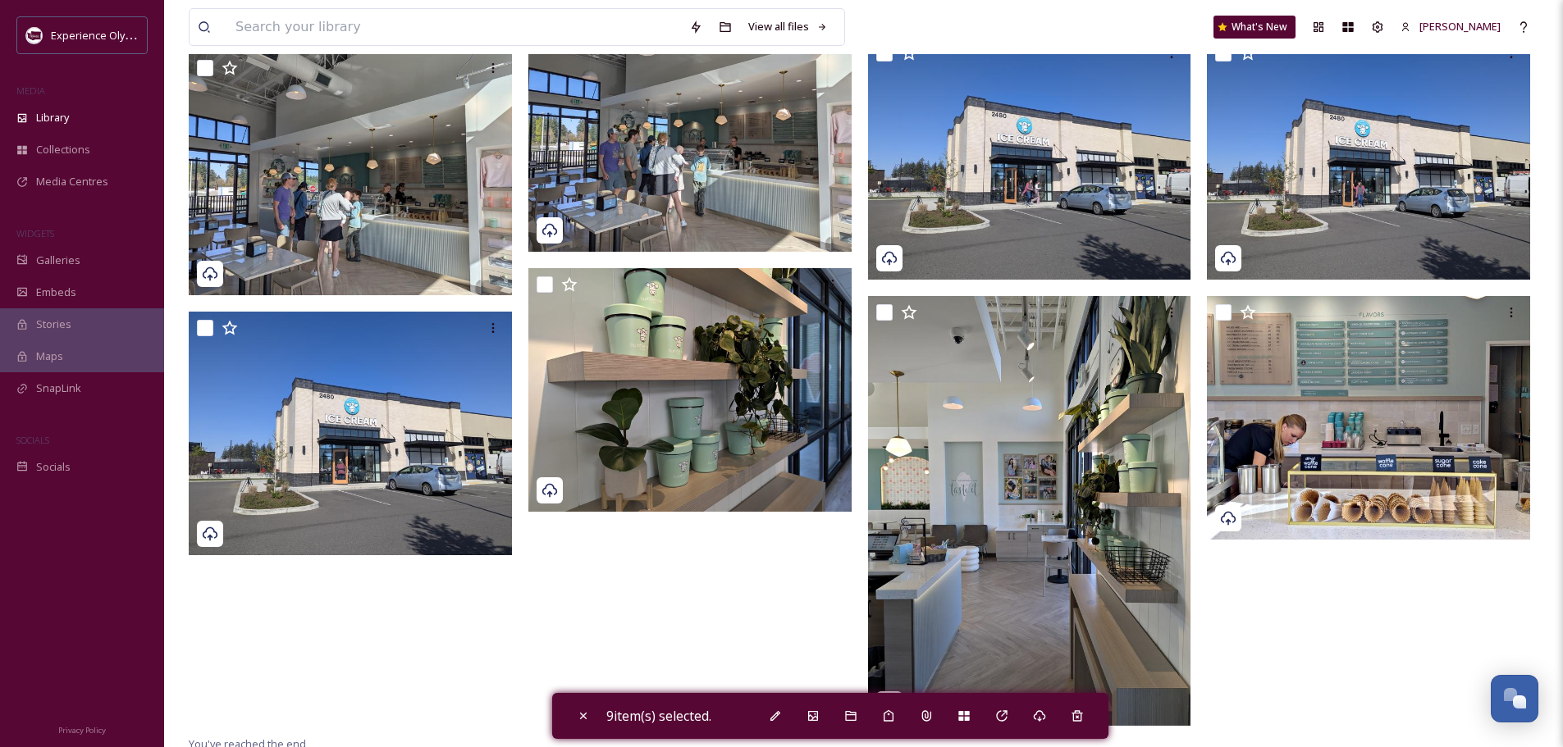
scroll to position [1169, 0]
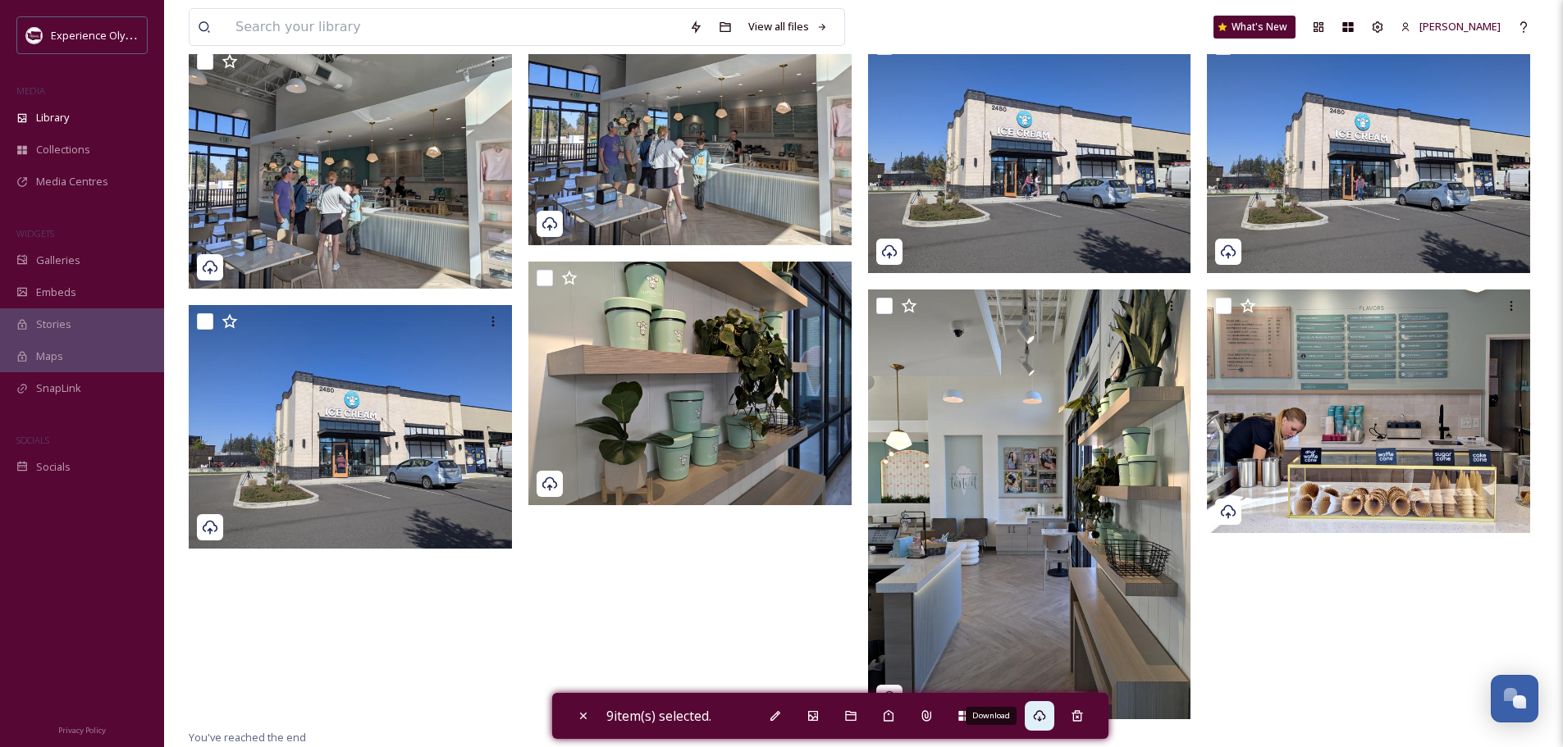
click at [1043, 714] on icon at bounding box center [1039, 716] width 13 height 13
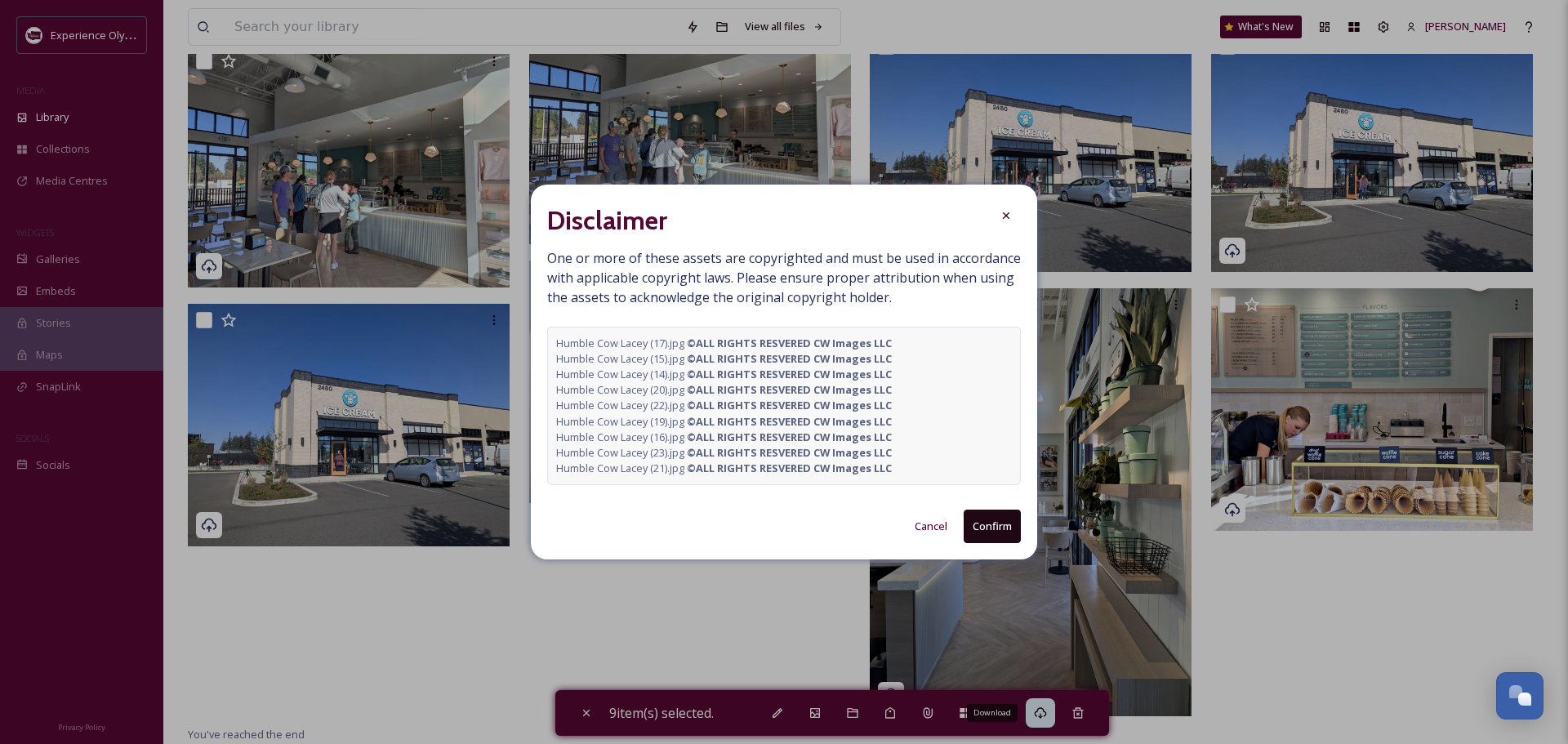
click at [998, 521] on button "Confirm" at bounding box center [992, 527] width 57 height 34
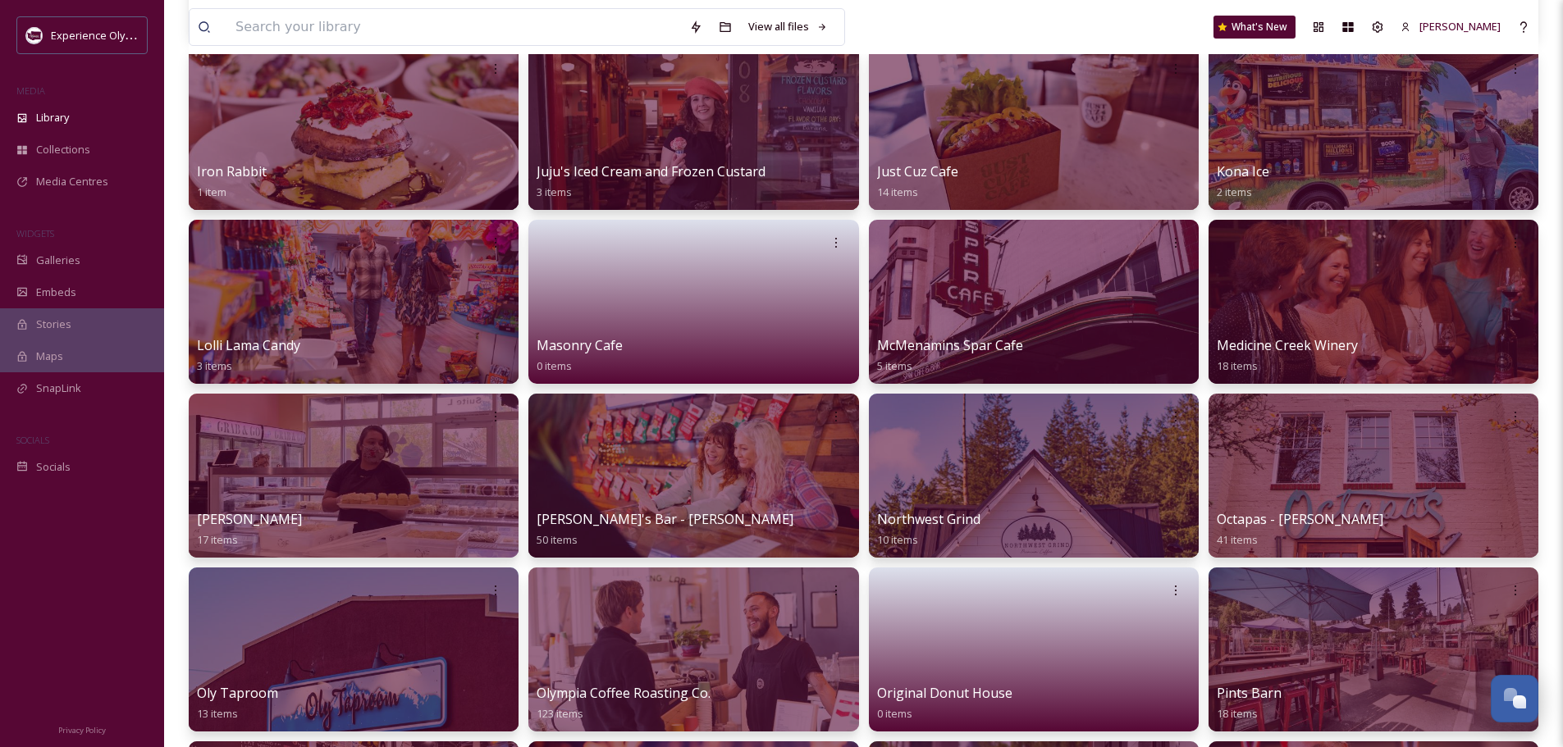
scroll to position [902, 0]
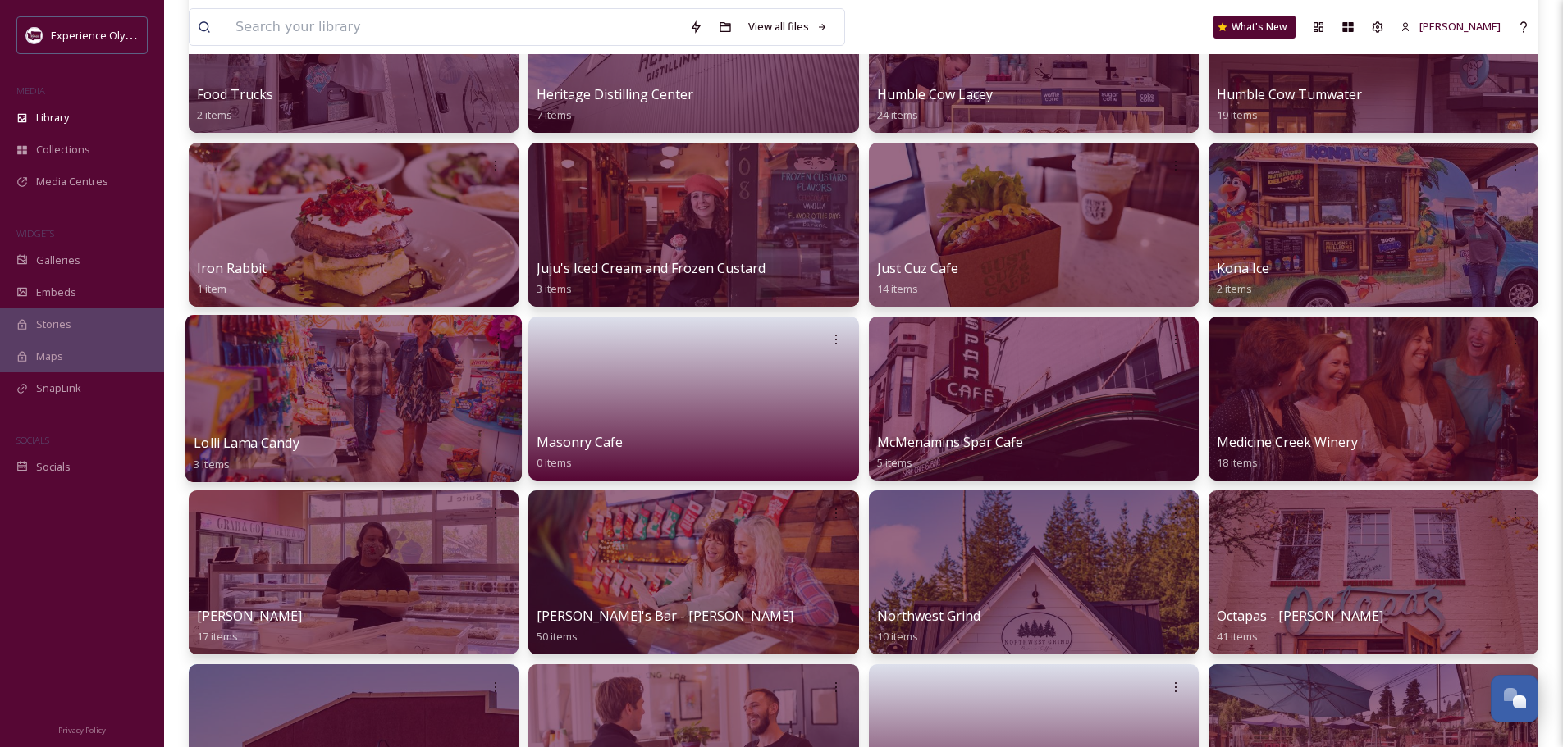
click at [440, 408] on div at bounding box center [353, 398] width 336 height 167
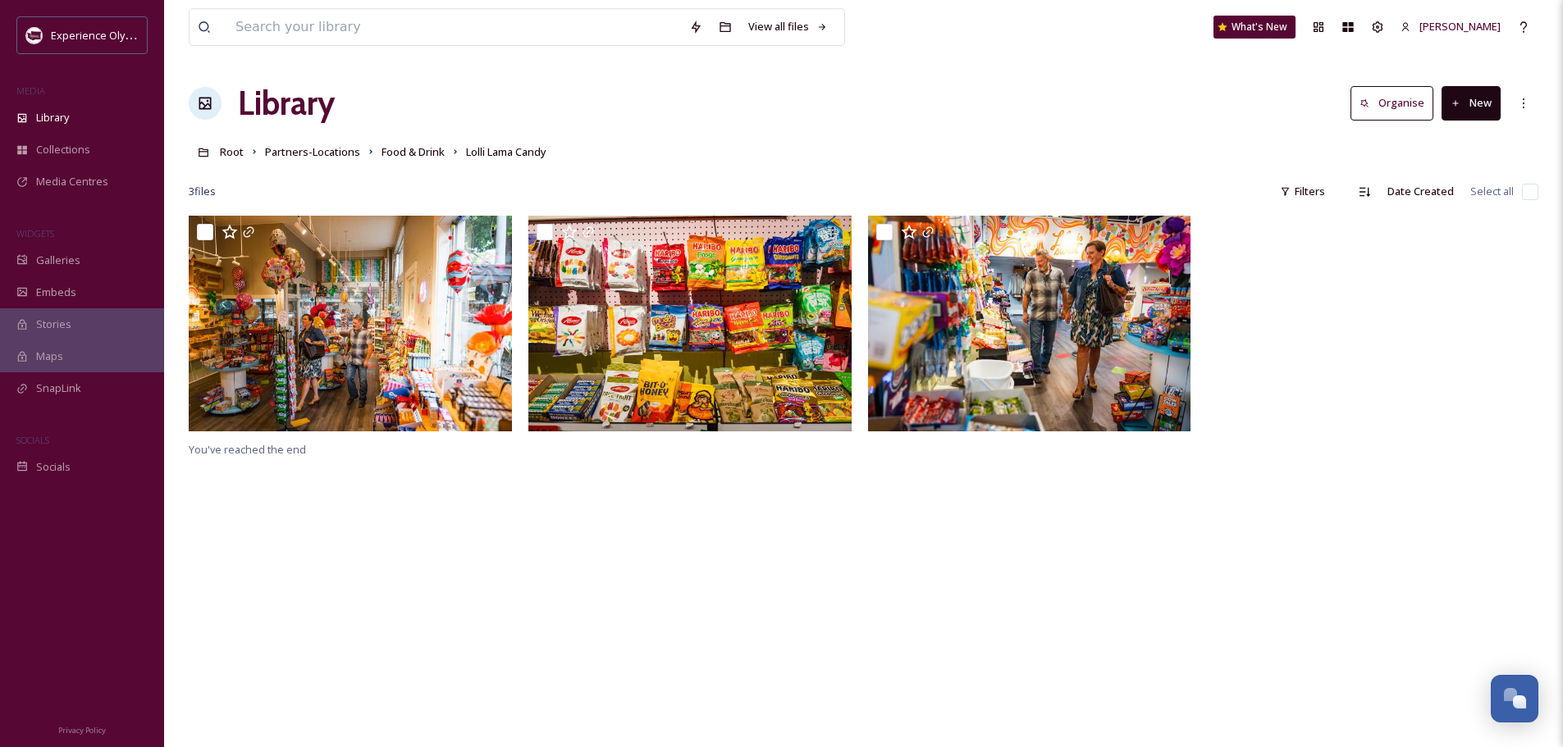
click at [1528, 191] on input "checkbox" at bounding box center [1530, 192] width 16 height 16
checkbox input "true"
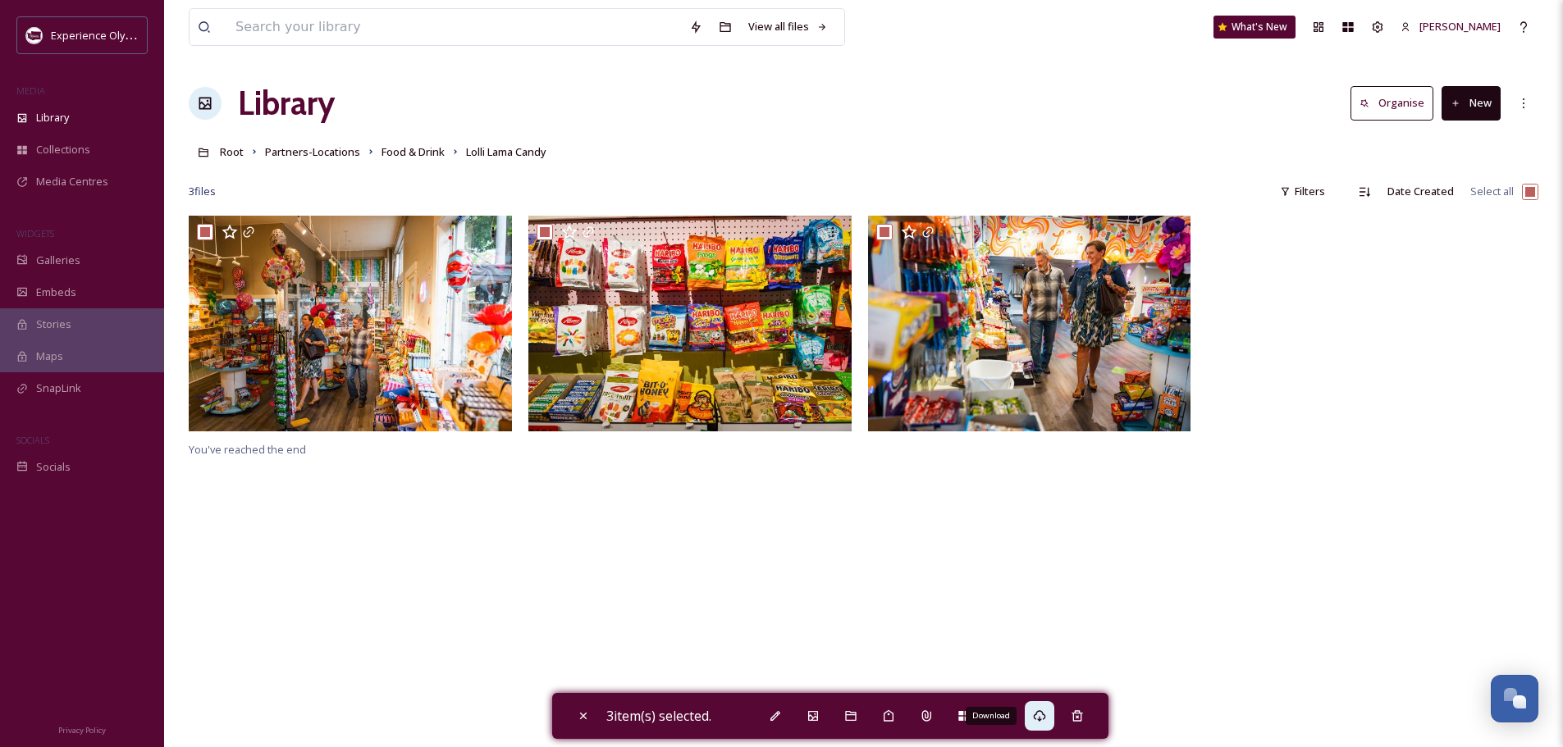
click at [1046, 717] on icon at bounding box center [1039, 716] width 13 height 13
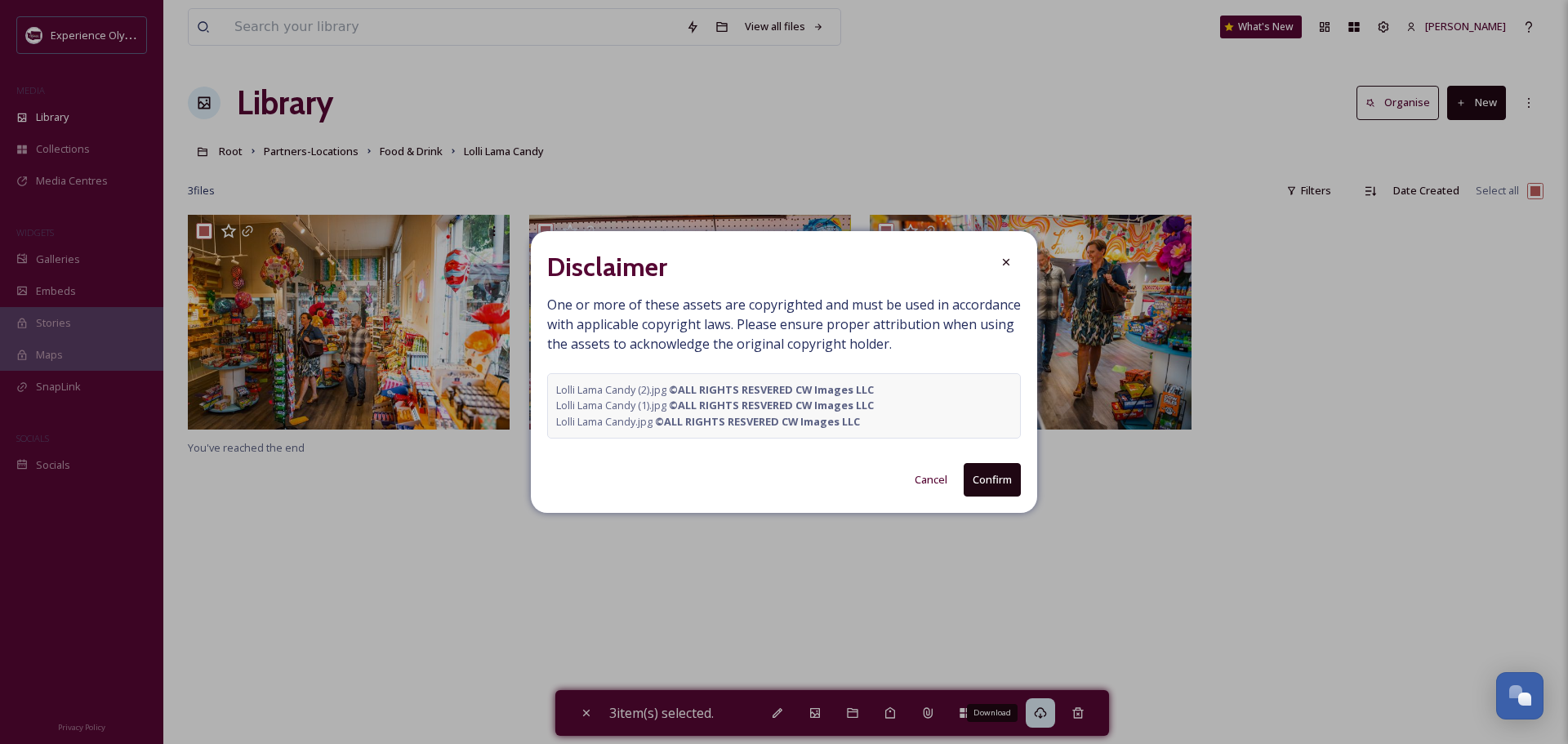
click at [986, 478] on button "Confirm" at bounding box center [992, 480] width 57 height 34
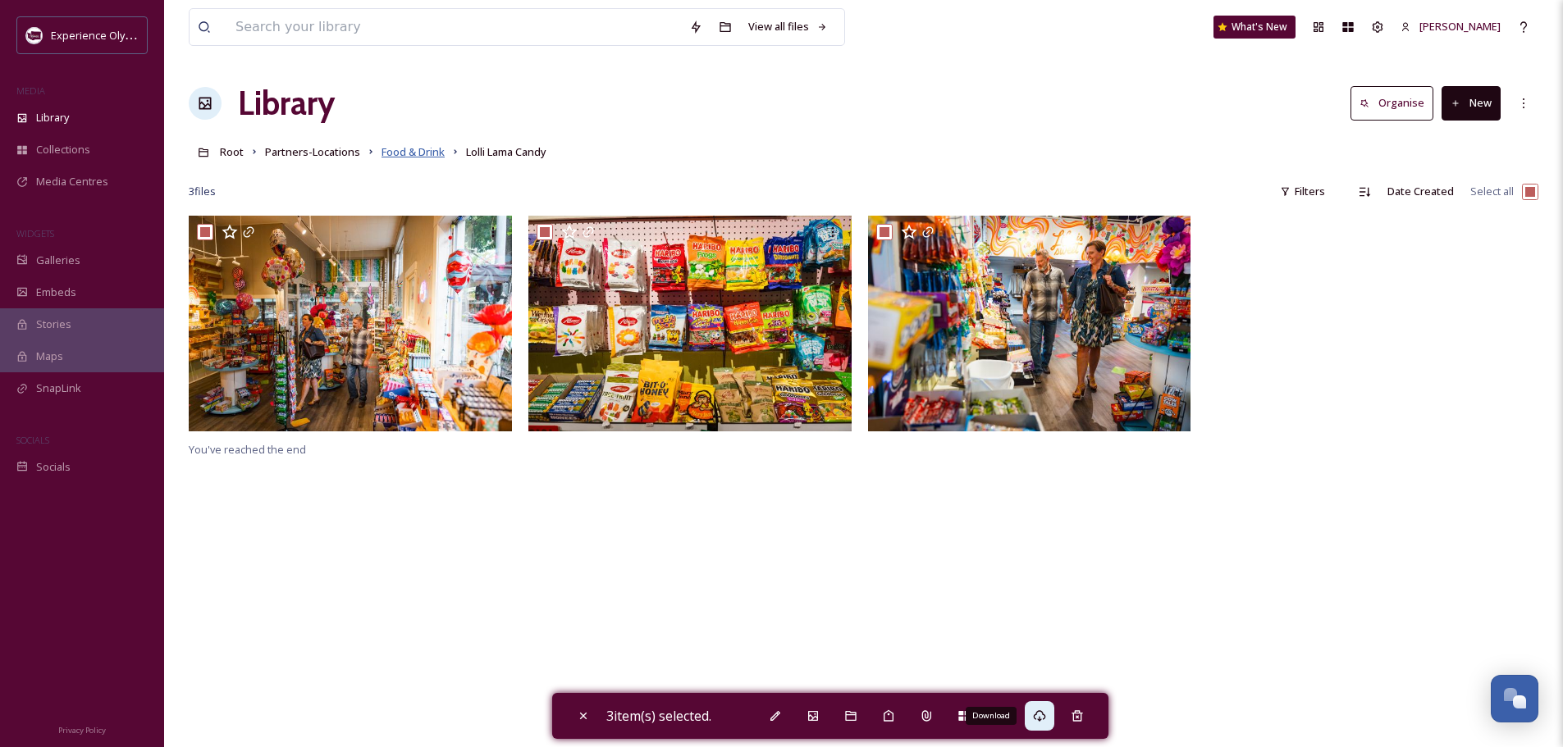
click at [408, 153] on span "Food & Drink" at bounding box center [412, 151] width 63 height 15
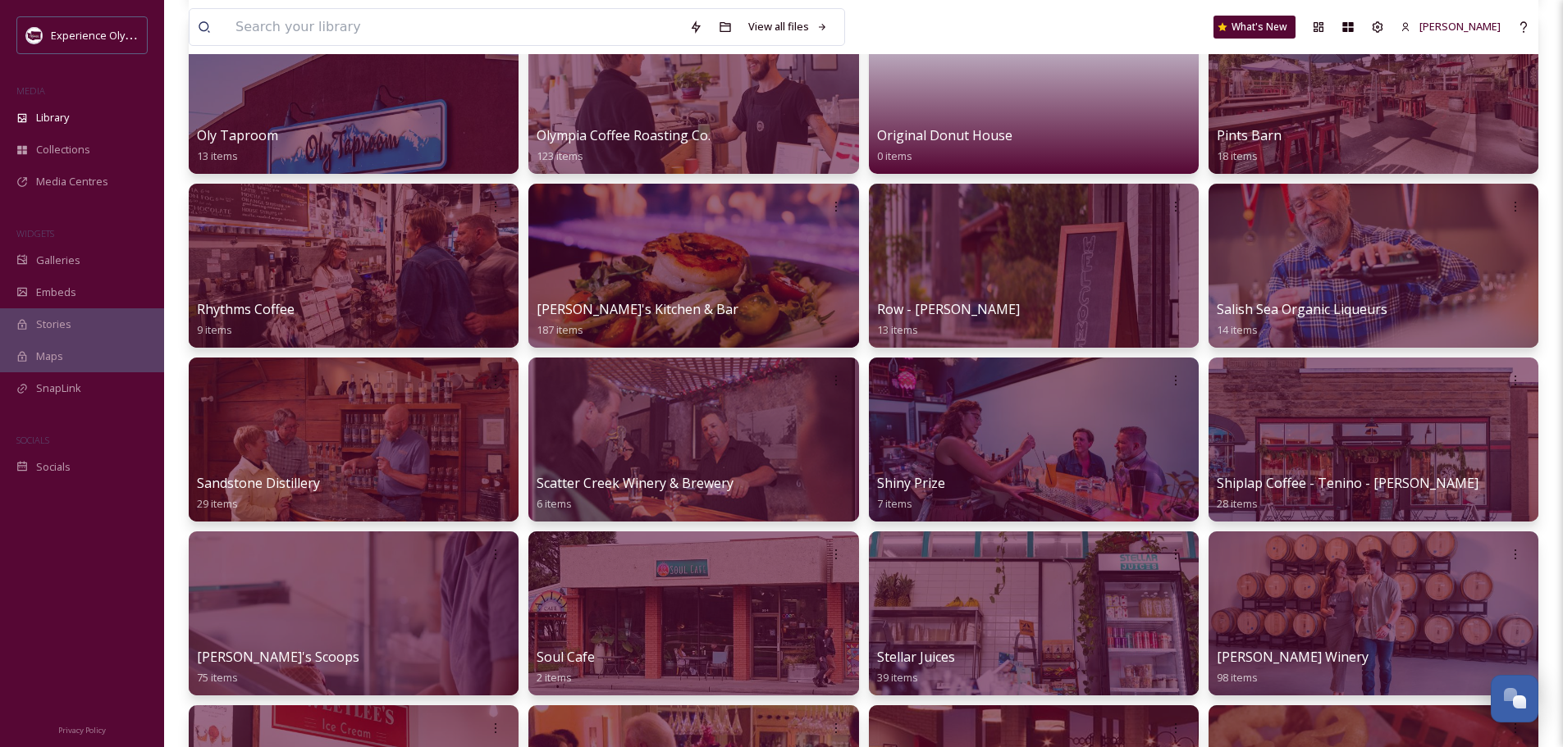
scroll to position [1558, 0]
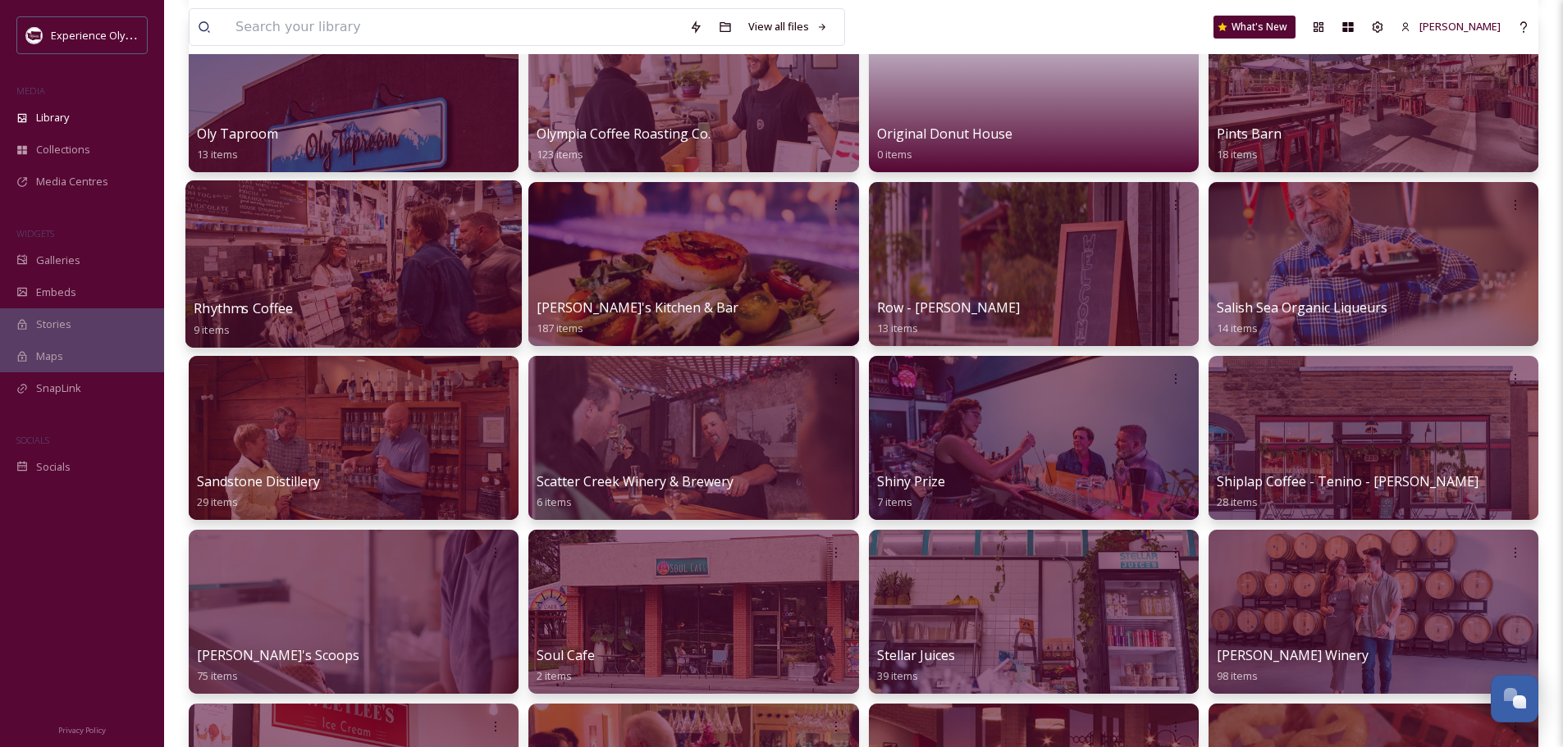
click at [290, 303] on span "Rhythms Coffee" at bounding box center [243, 308] width 99 height 18
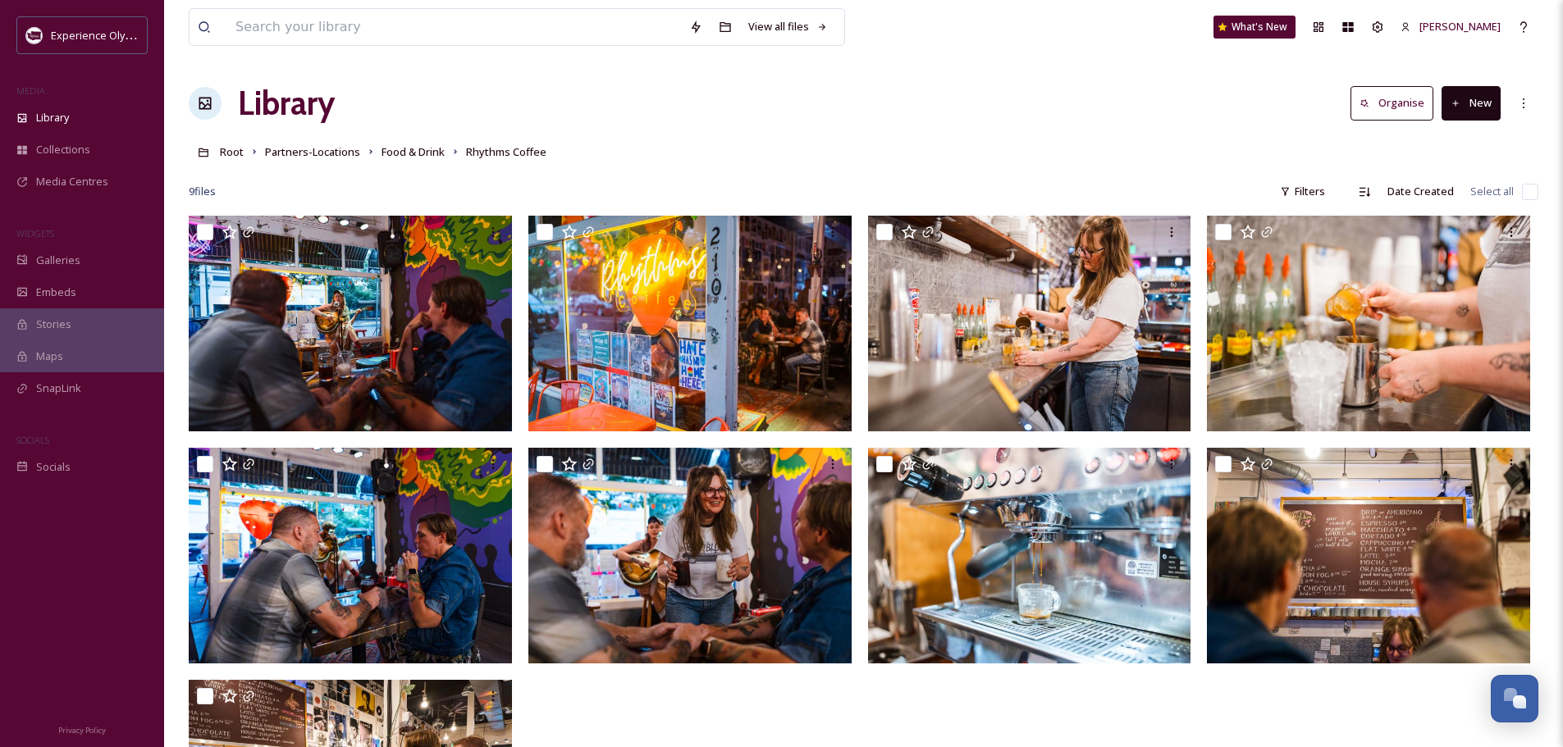
click at [1532, 192] on input "checkbox" at bounding box center [1530, 192] width 16 height 16
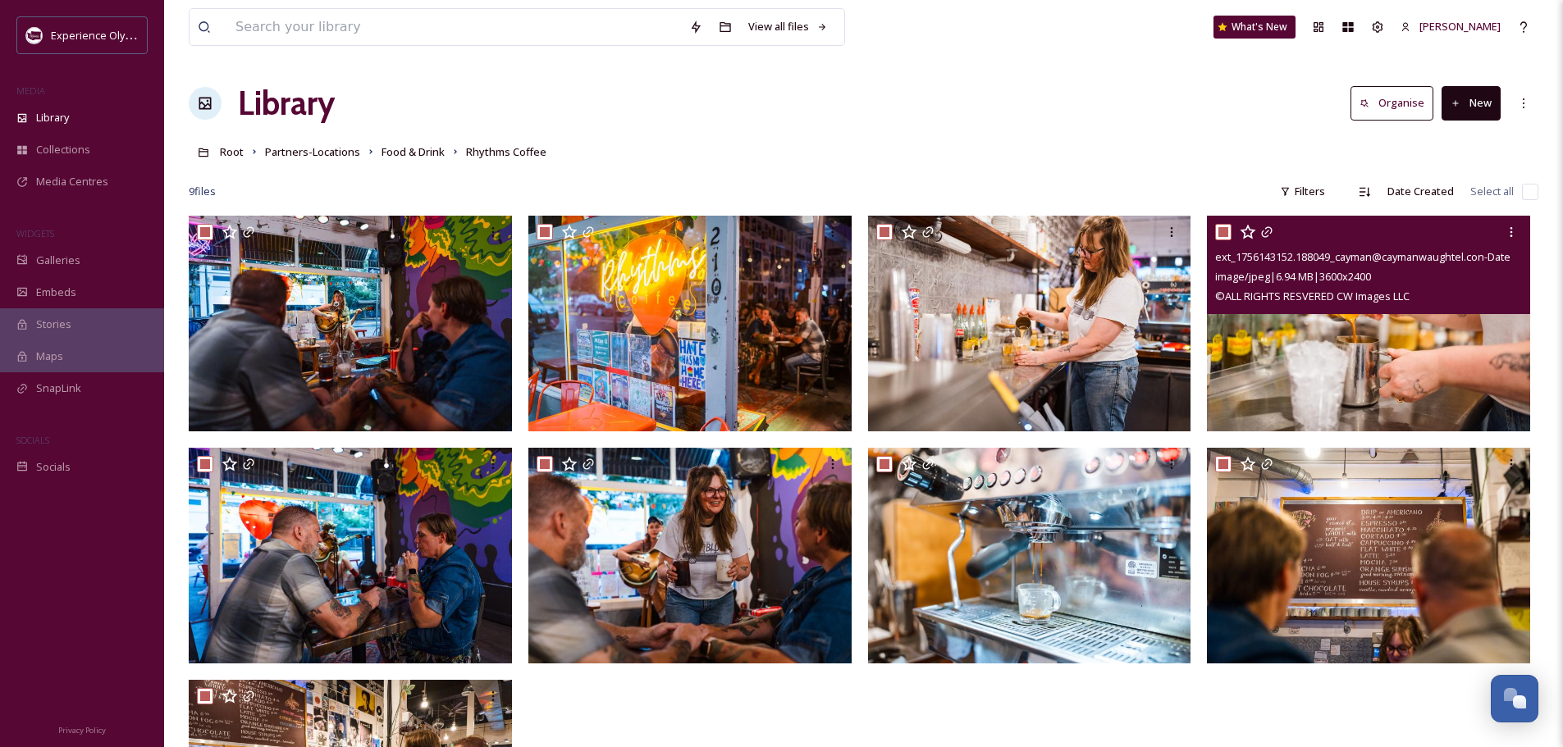
checkbox input "true"
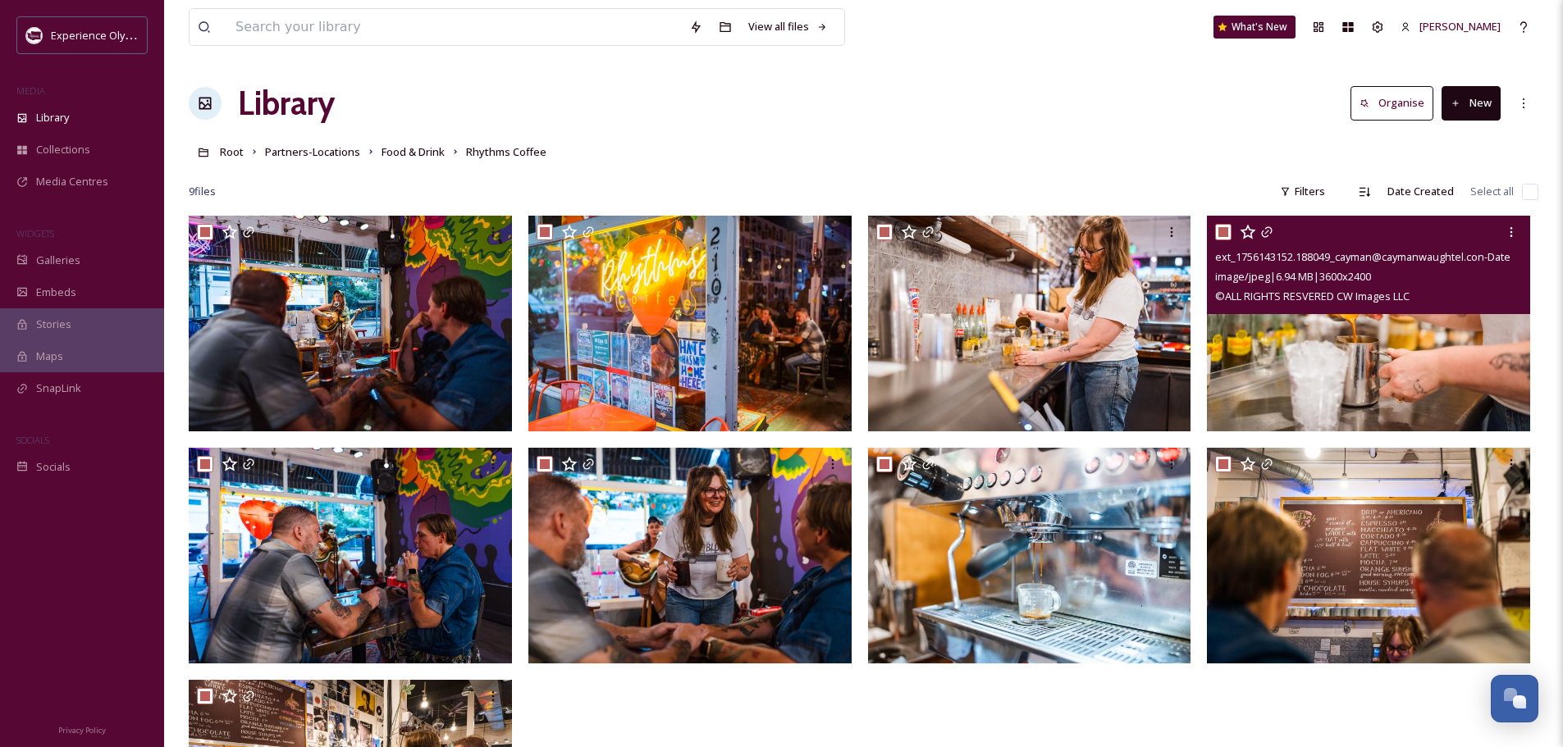
checkbox input "true"
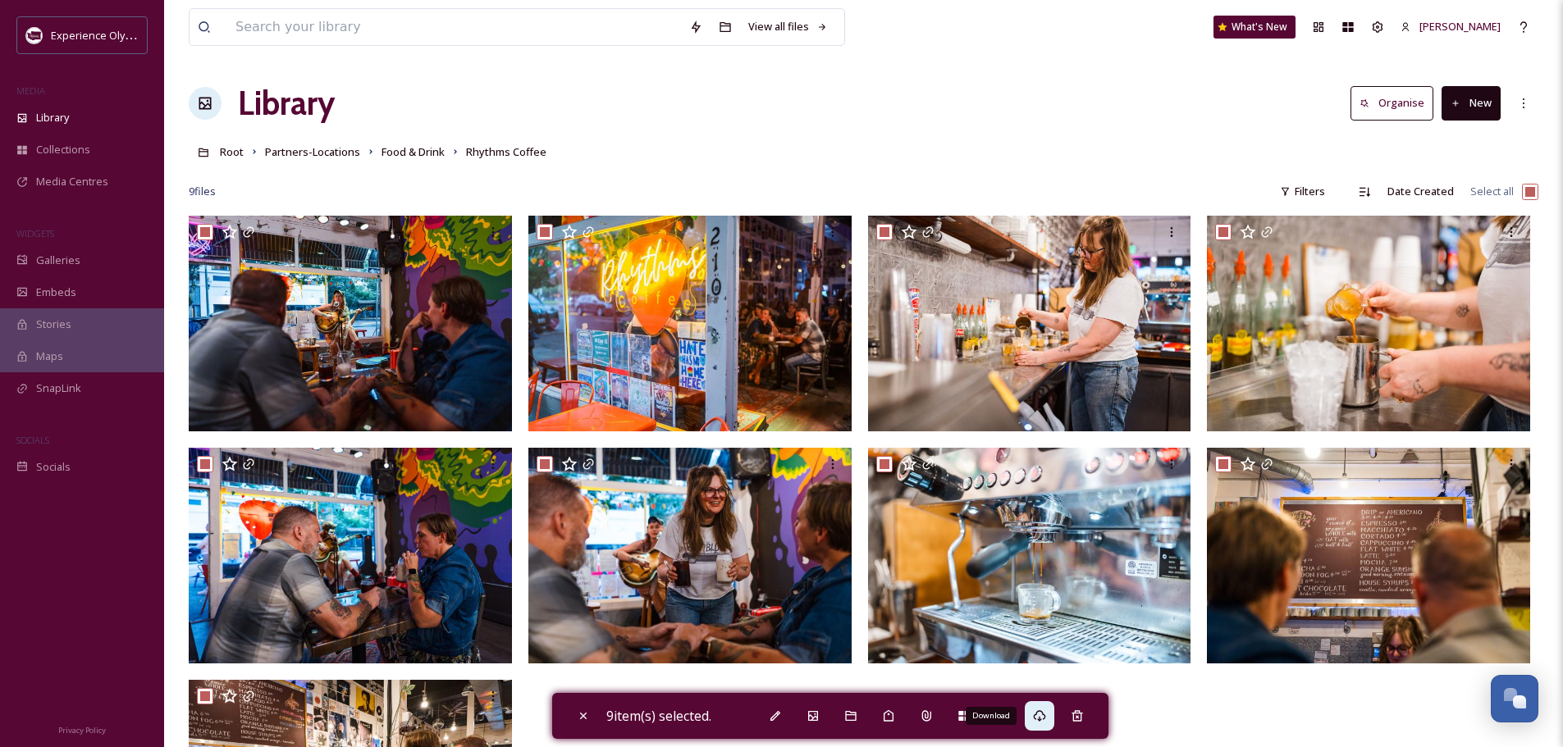
click at [1040, 719] on icon at bounding box center [1039, 715] width 12 height 11
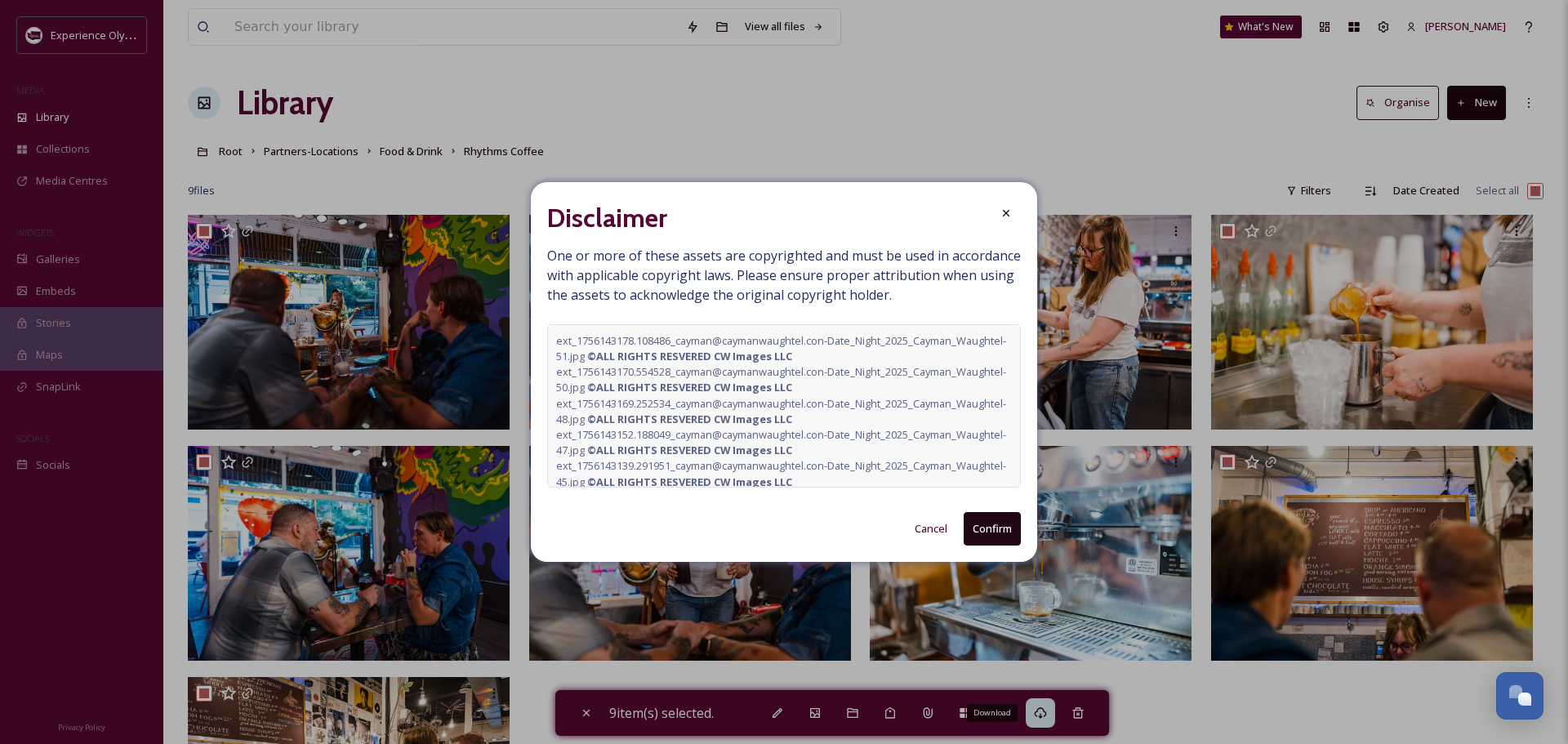
click at [973, 530] on button "Confirm" at bounding box center [992, 529] width 57 height 34
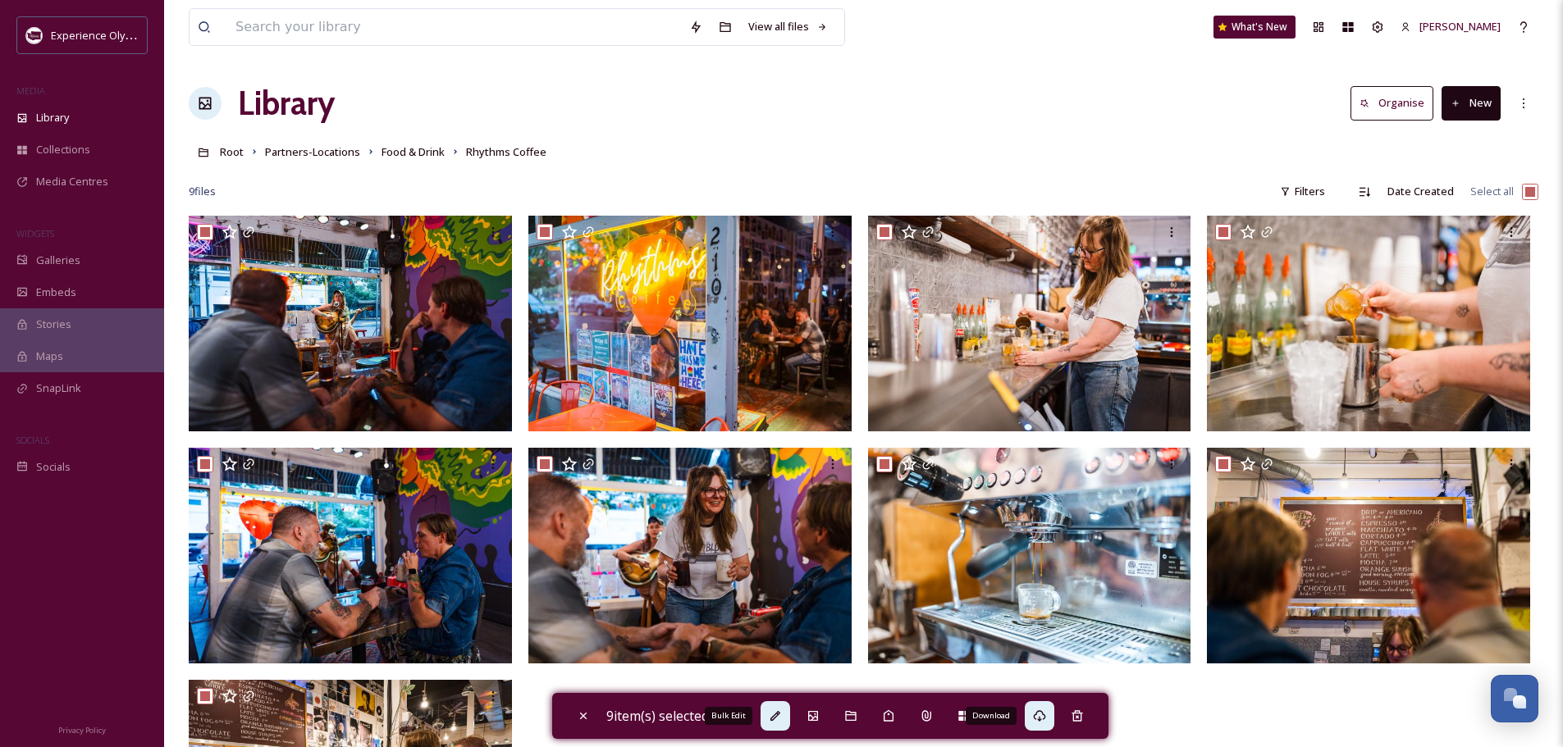
click at [776, 713] on icon at bounding box center [775, 716] width 13 height 13
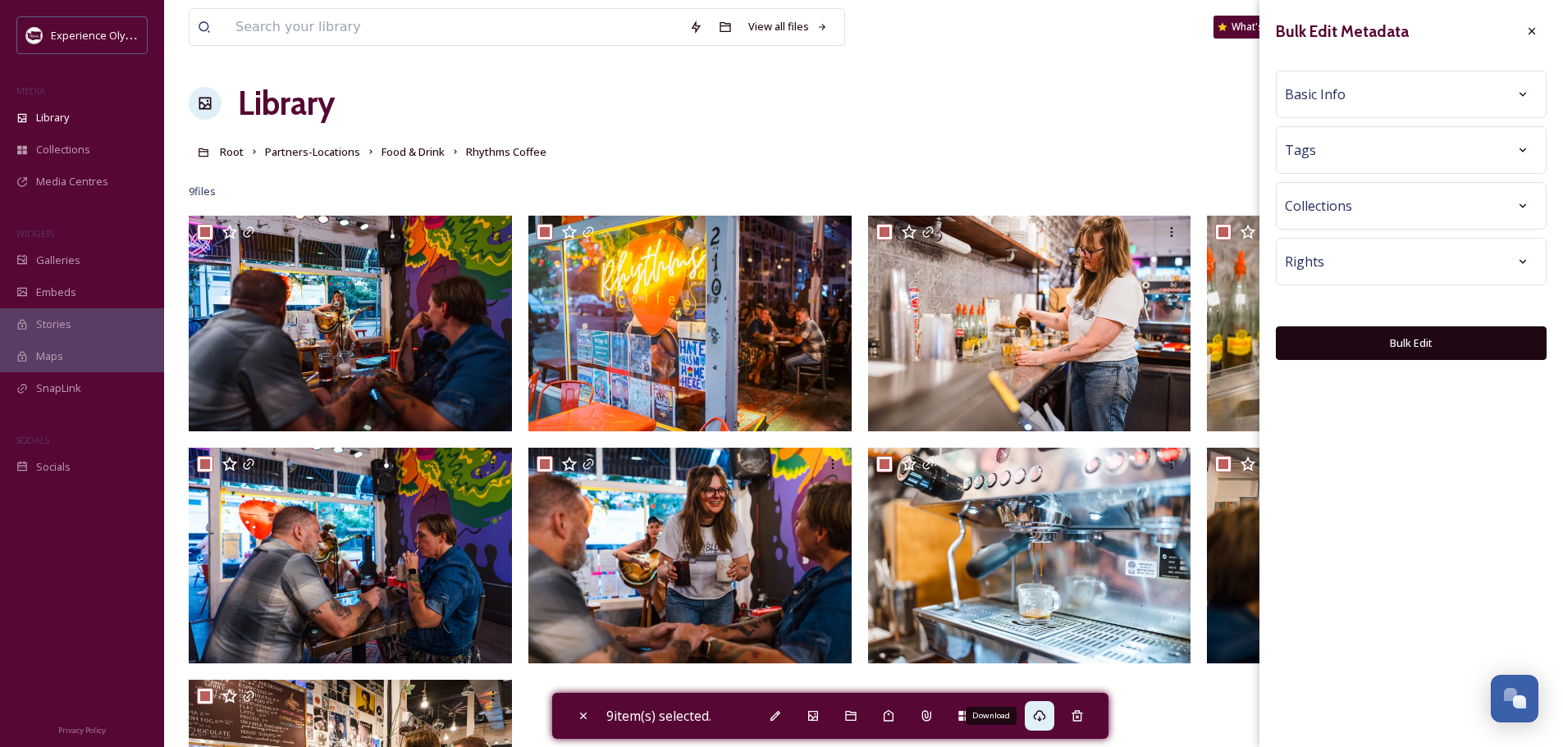
click at [1347, 94] on div "Basic Info" at bounding box center [1410, 95] width 253 height 30
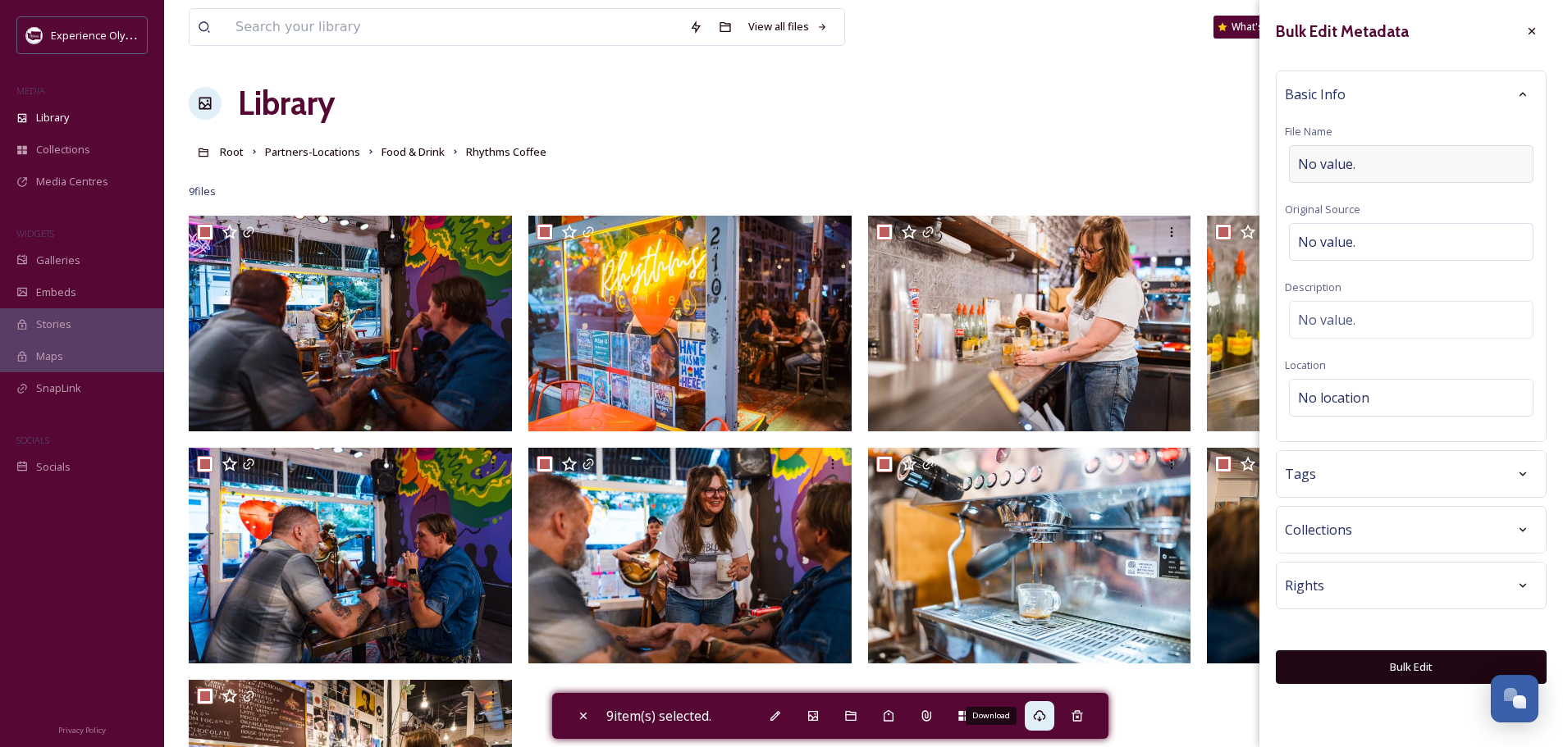
click at [1325, 166] on span "No value." at bounding box center [1326, 164] width 57 height 20
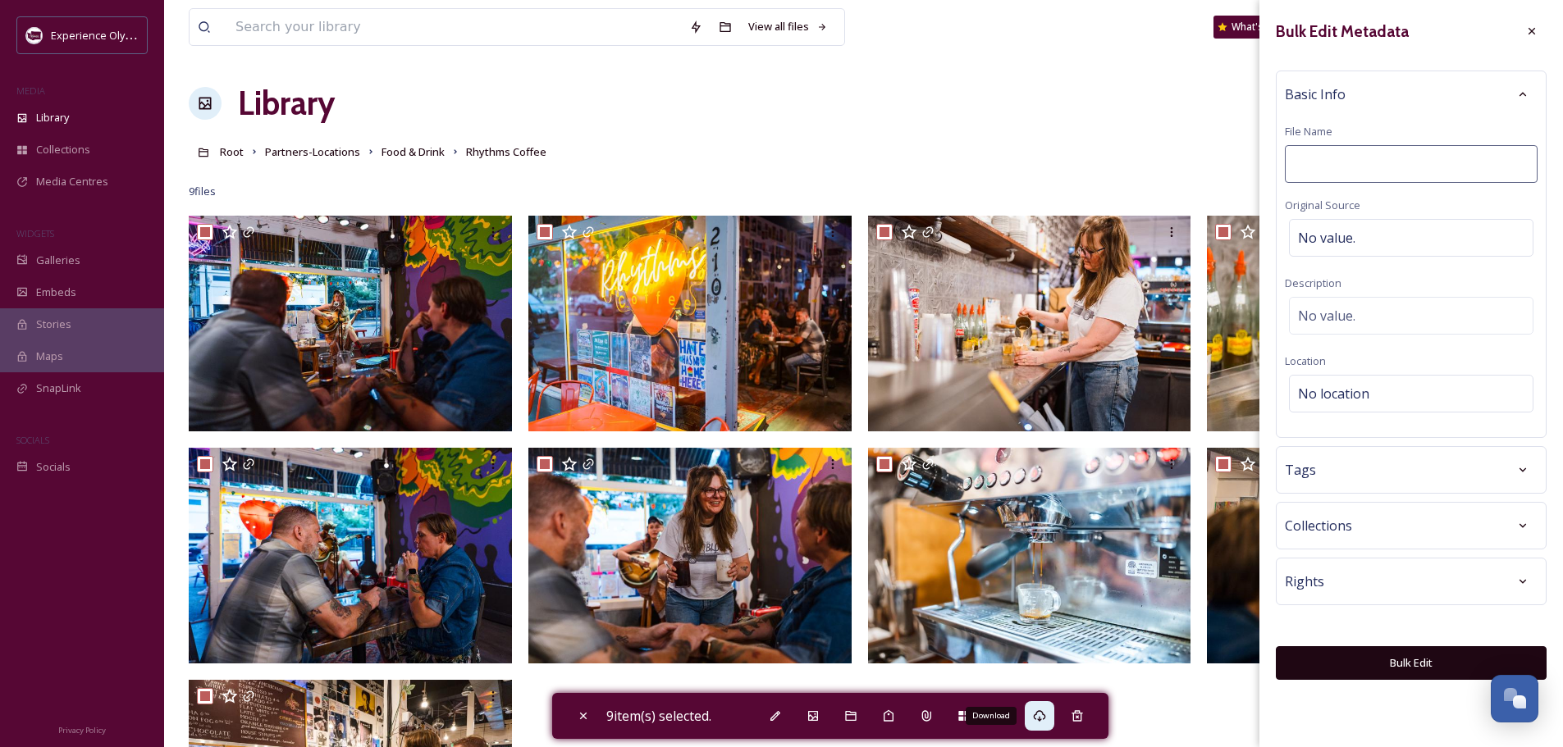
click at [1322, 155] on input at bounding box center [1410, 164] width 253 height 38
type input "Rhythms Coffee"
click at [1339, 394] on span "No location" at bounding box center [1333, 394] width 71 height 20
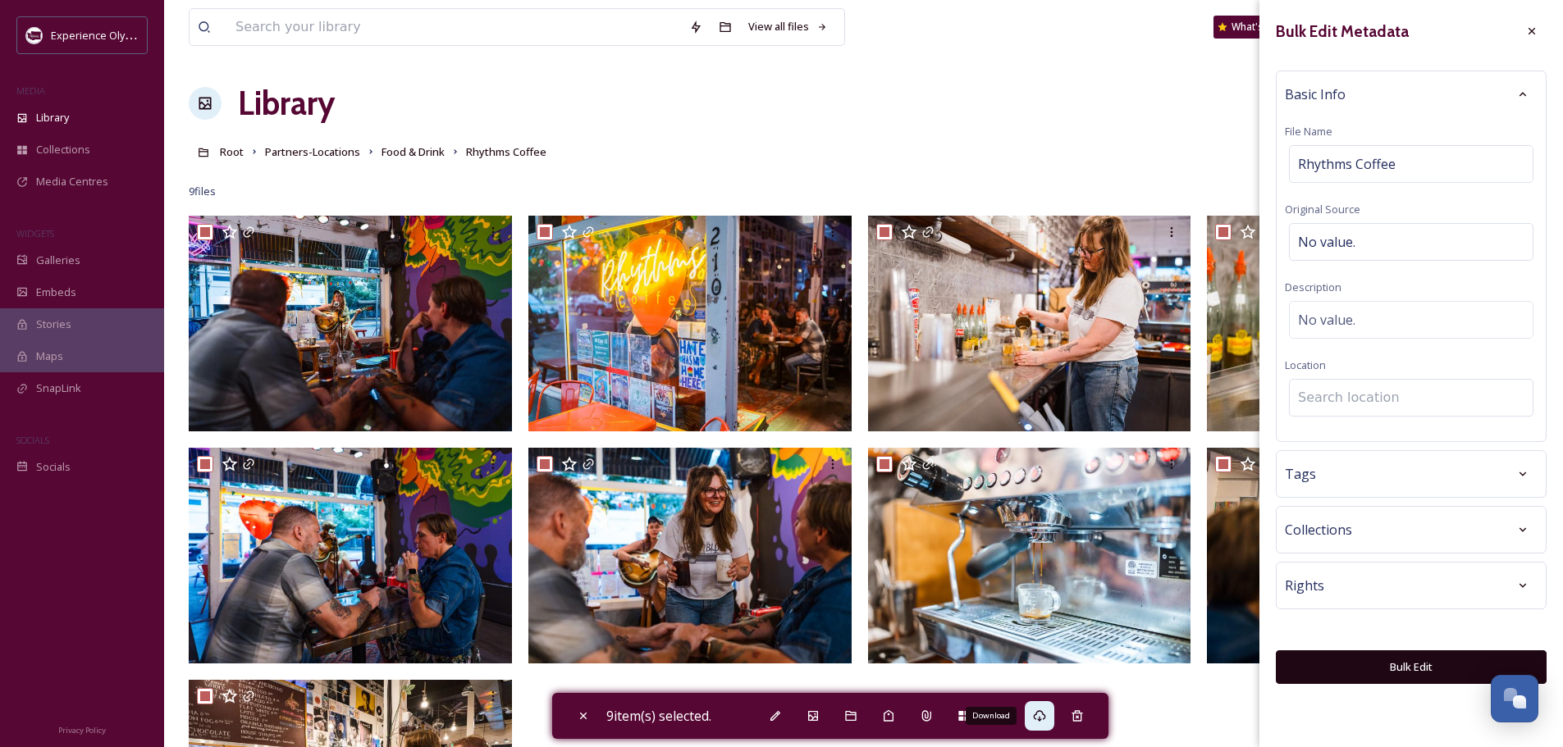
click at [1336, 403] on input at bounding box center [1410, 398] width 243 height 36
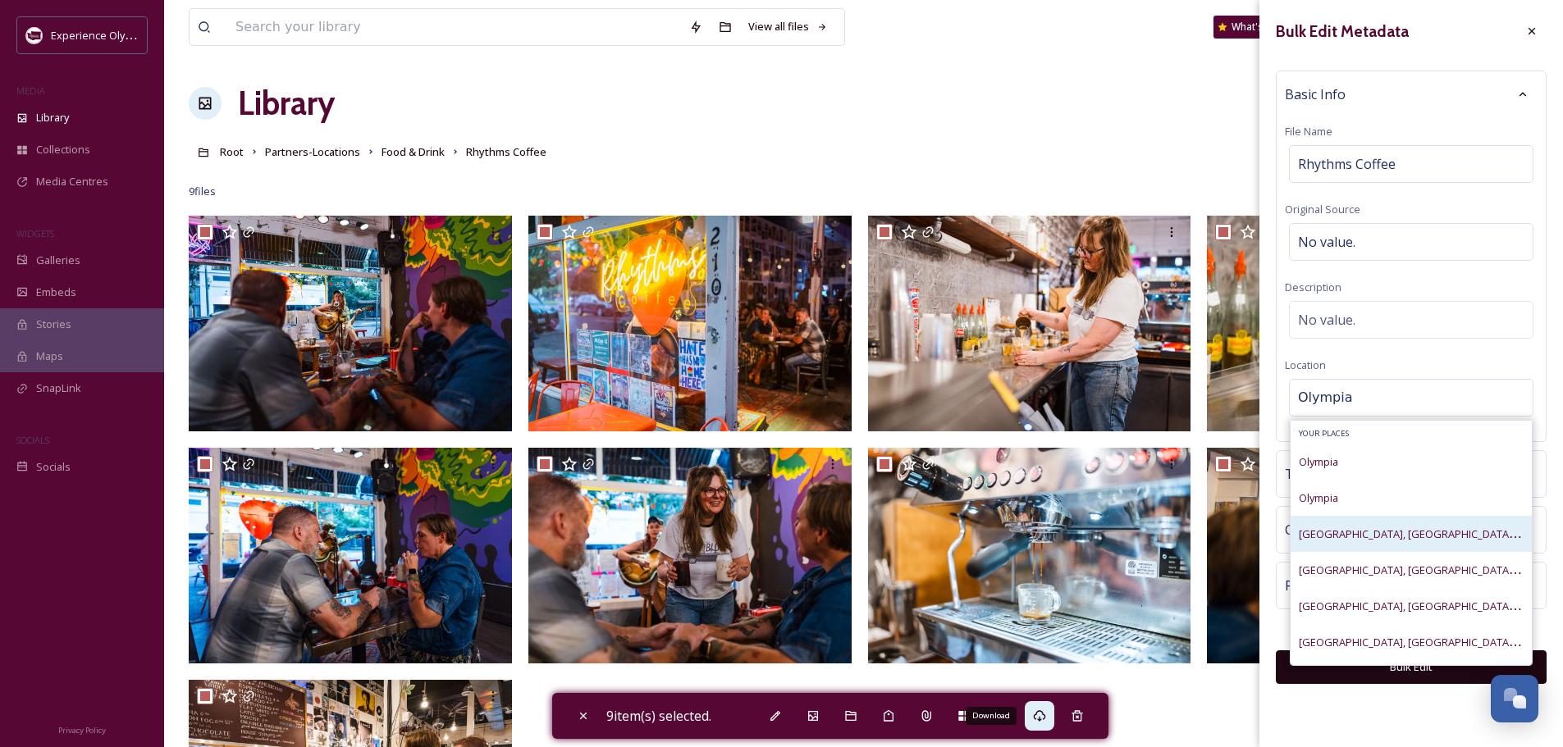
type input "Olympia"
click at [1325, 528] on span "Olympia Downtown, Olympia, Washington, United States" at bounding box center [1489, 534] width 383 height 16
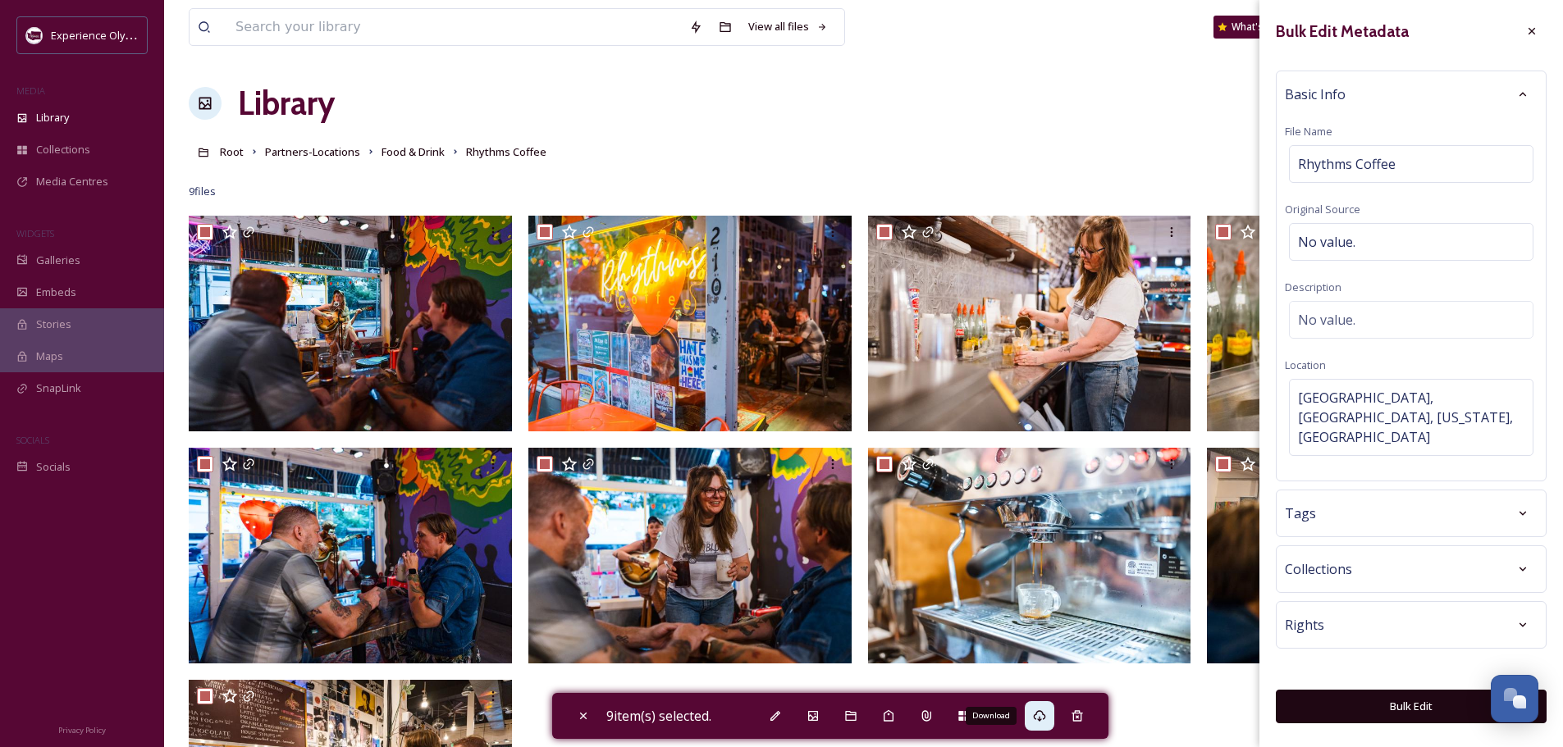
click at [1330, 499] on div "Tags" at bounding box center [1410, 514] width 253 height 30
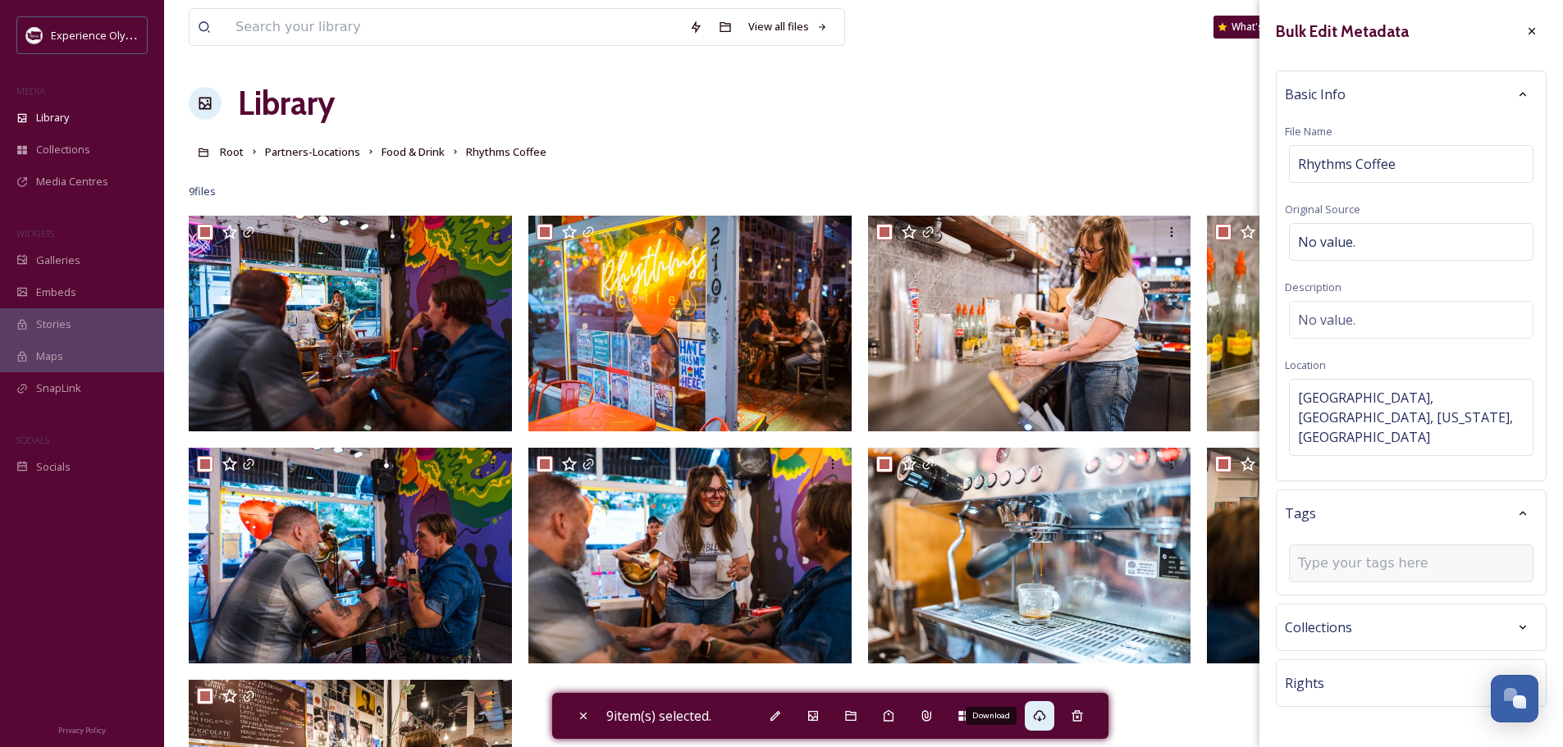
click at [1322, 554] on input at bounding box center [1380, 564] width 164 height 20
type input "coffee"
type input "coffee shop"
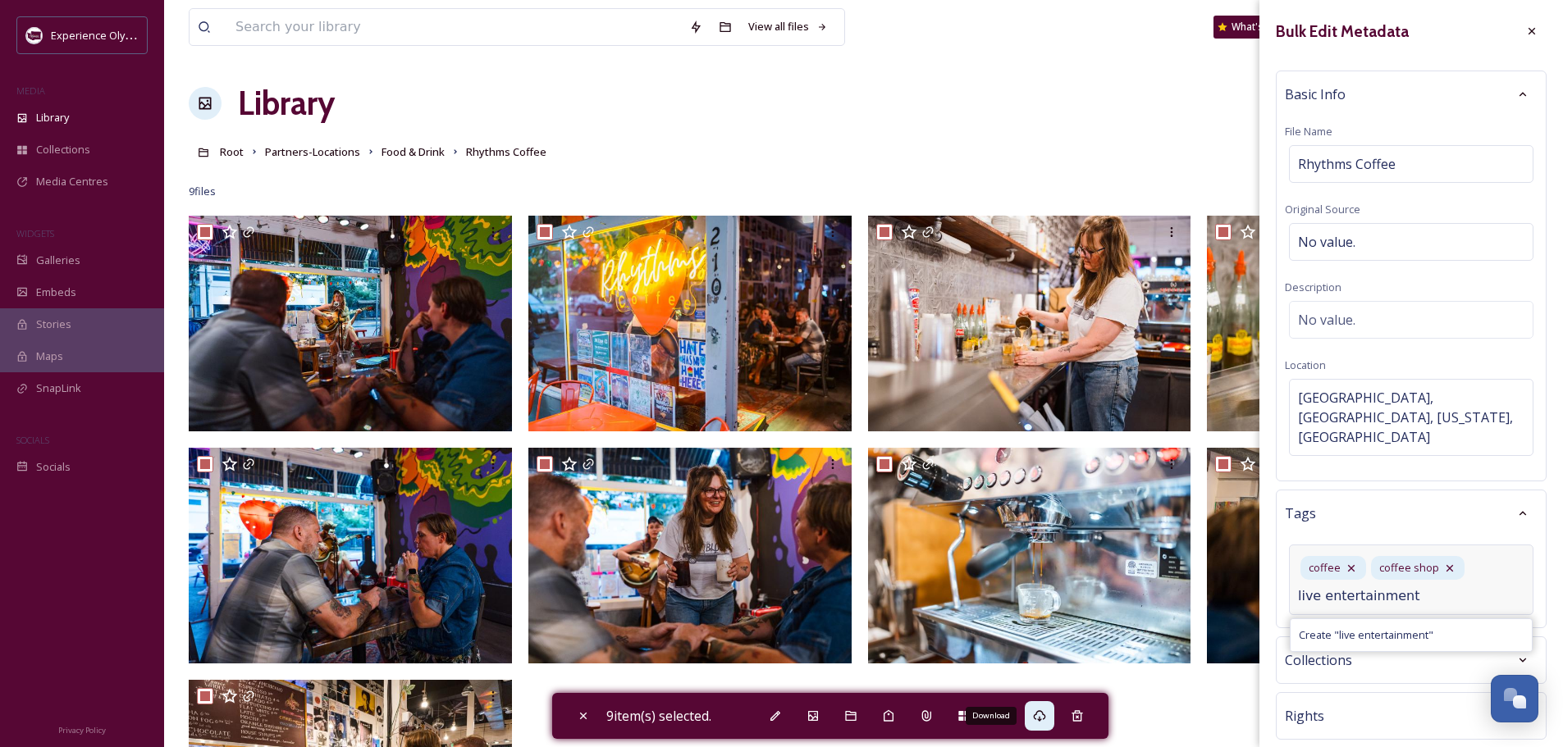
type input "live entertainment"
type input "nightlife"
type input "date night"
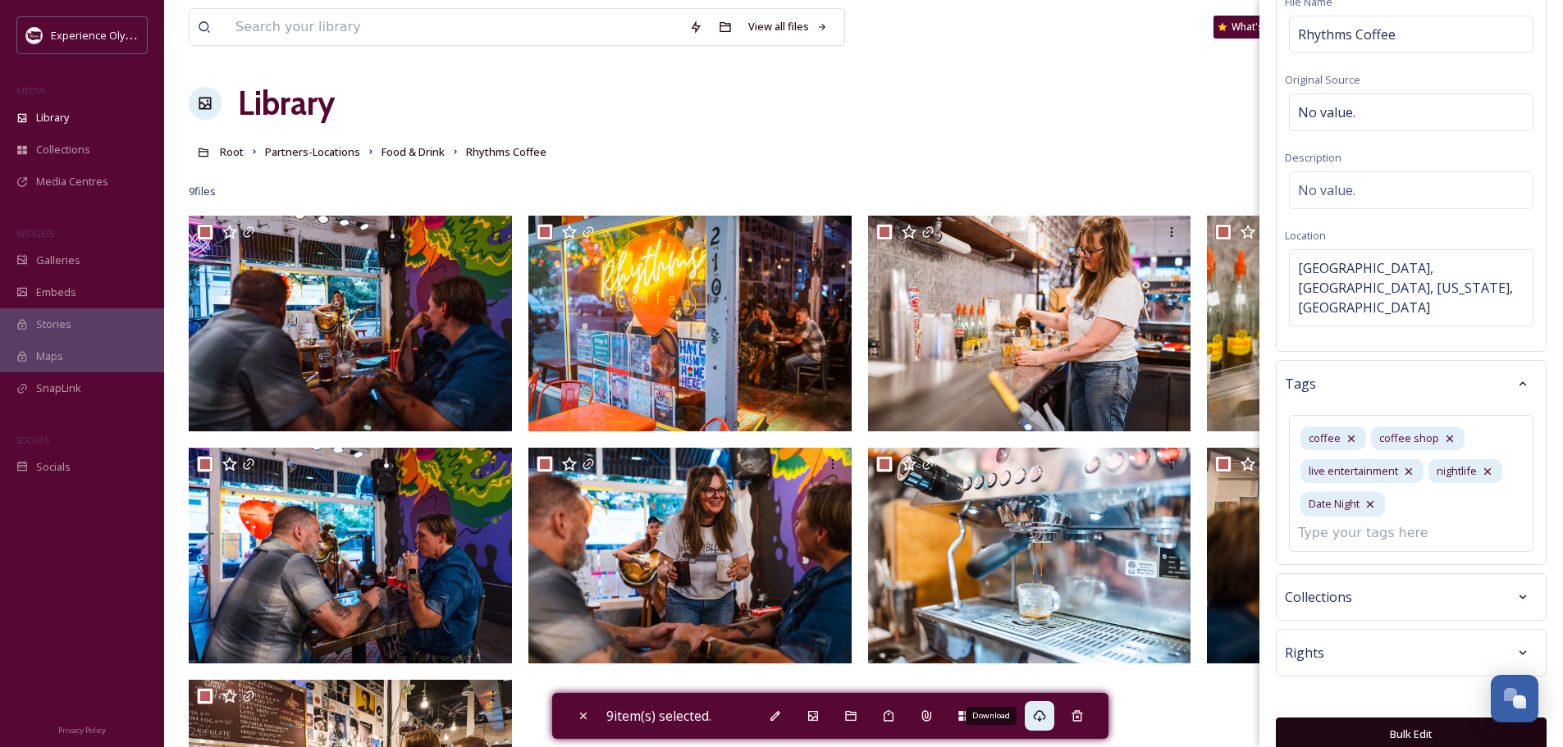
click at [1414, 718] on button "Bulk Edit" at bounding box center [1410, 735] width 271 height 34
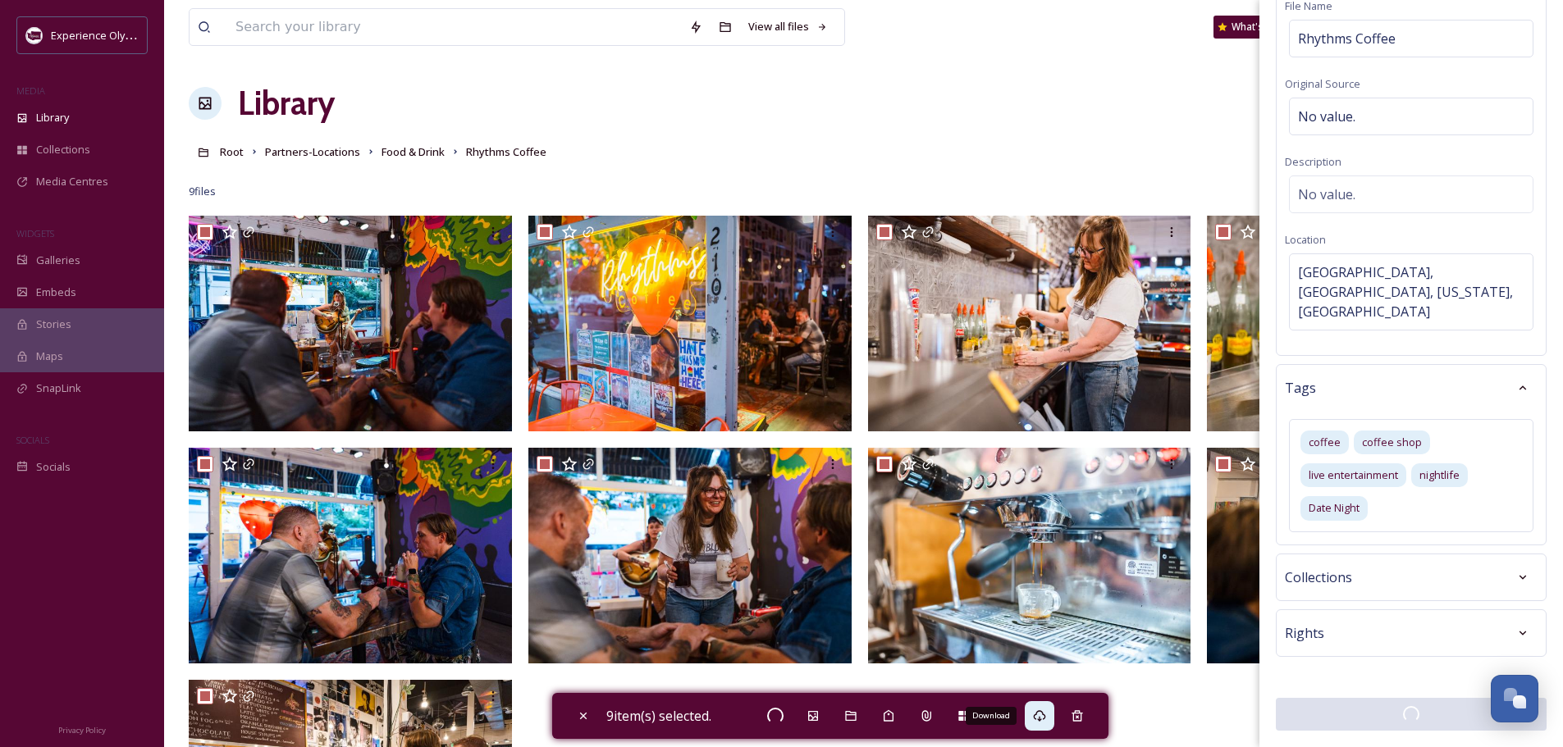
scroll to position [105, 0]
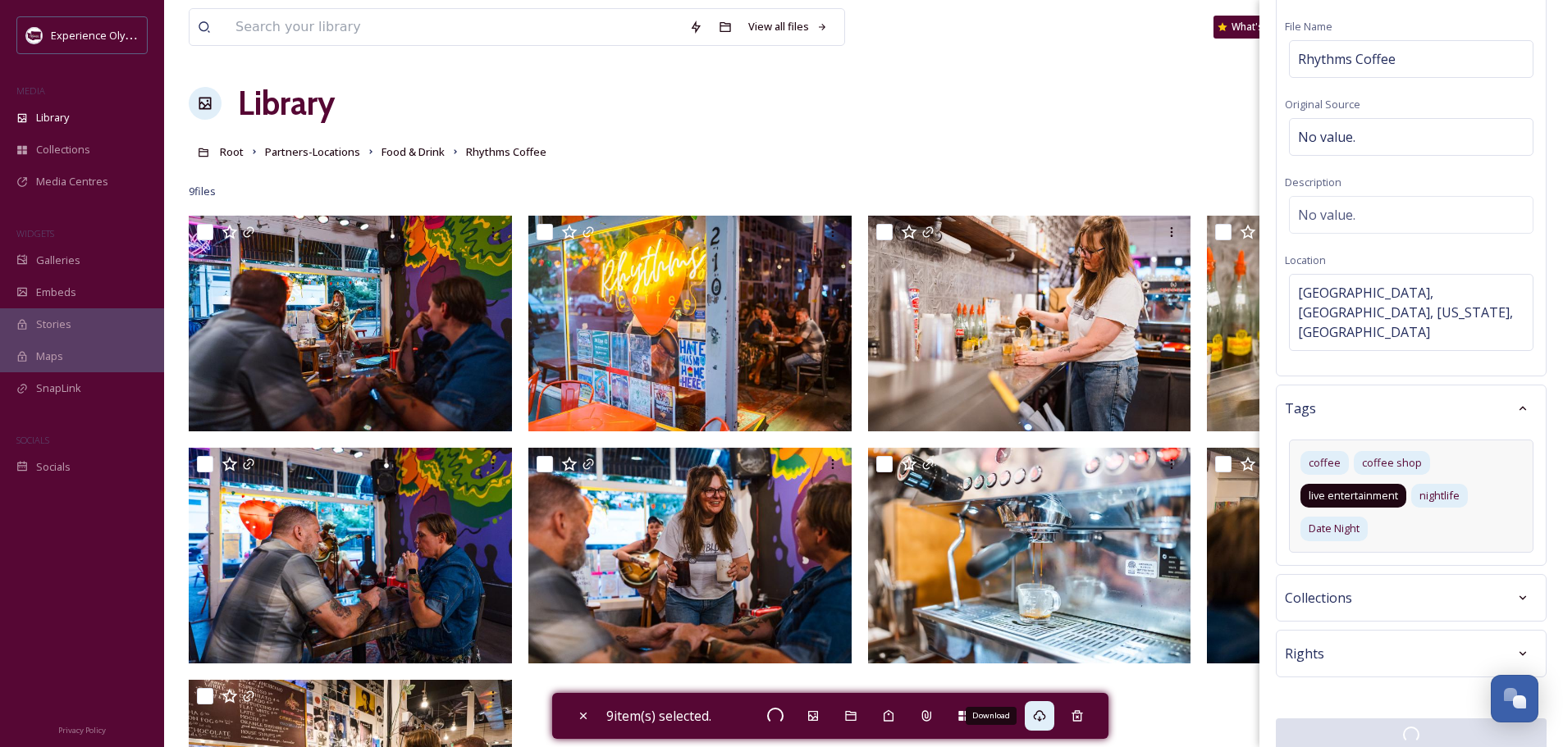
checkbox input "false"
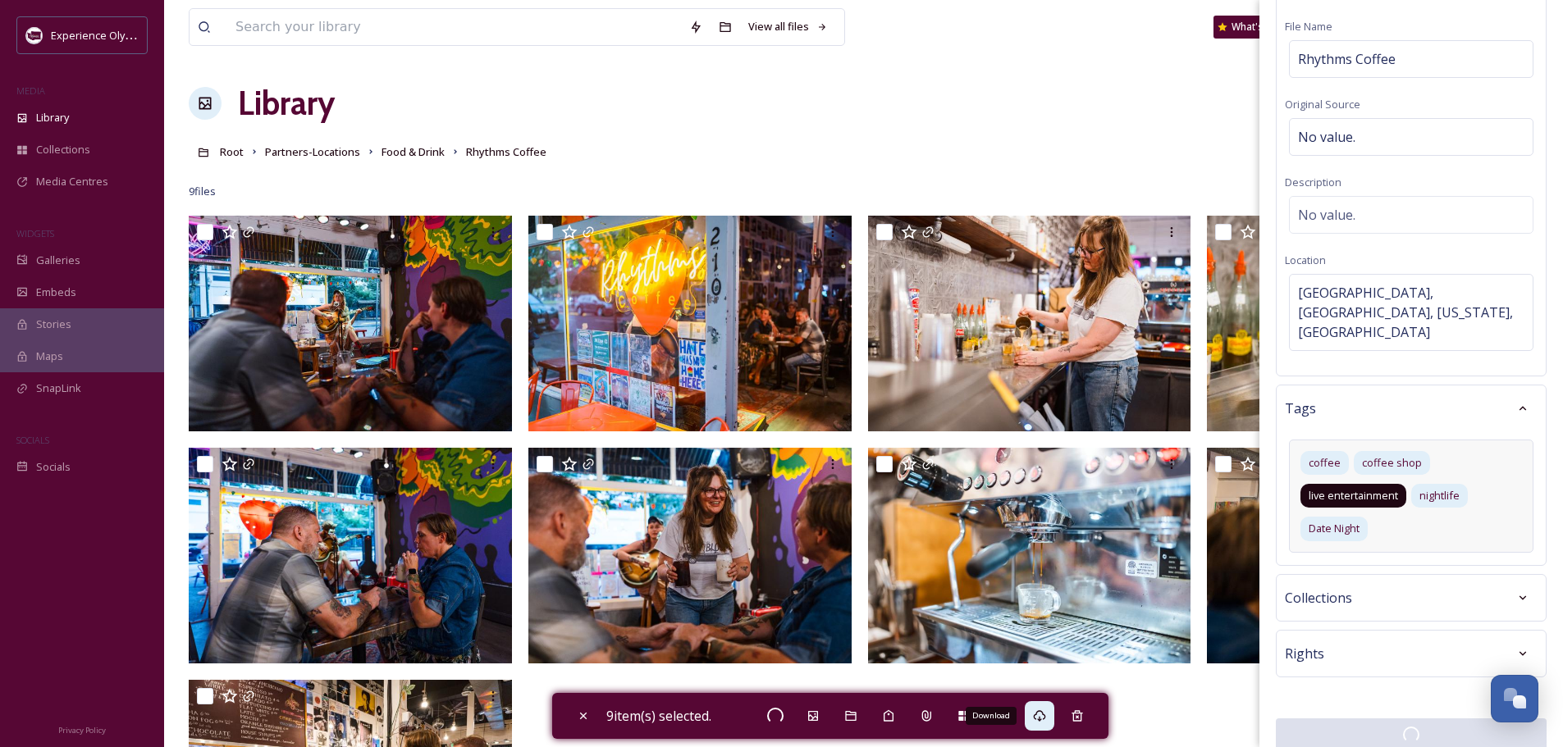
checkbox input "false"
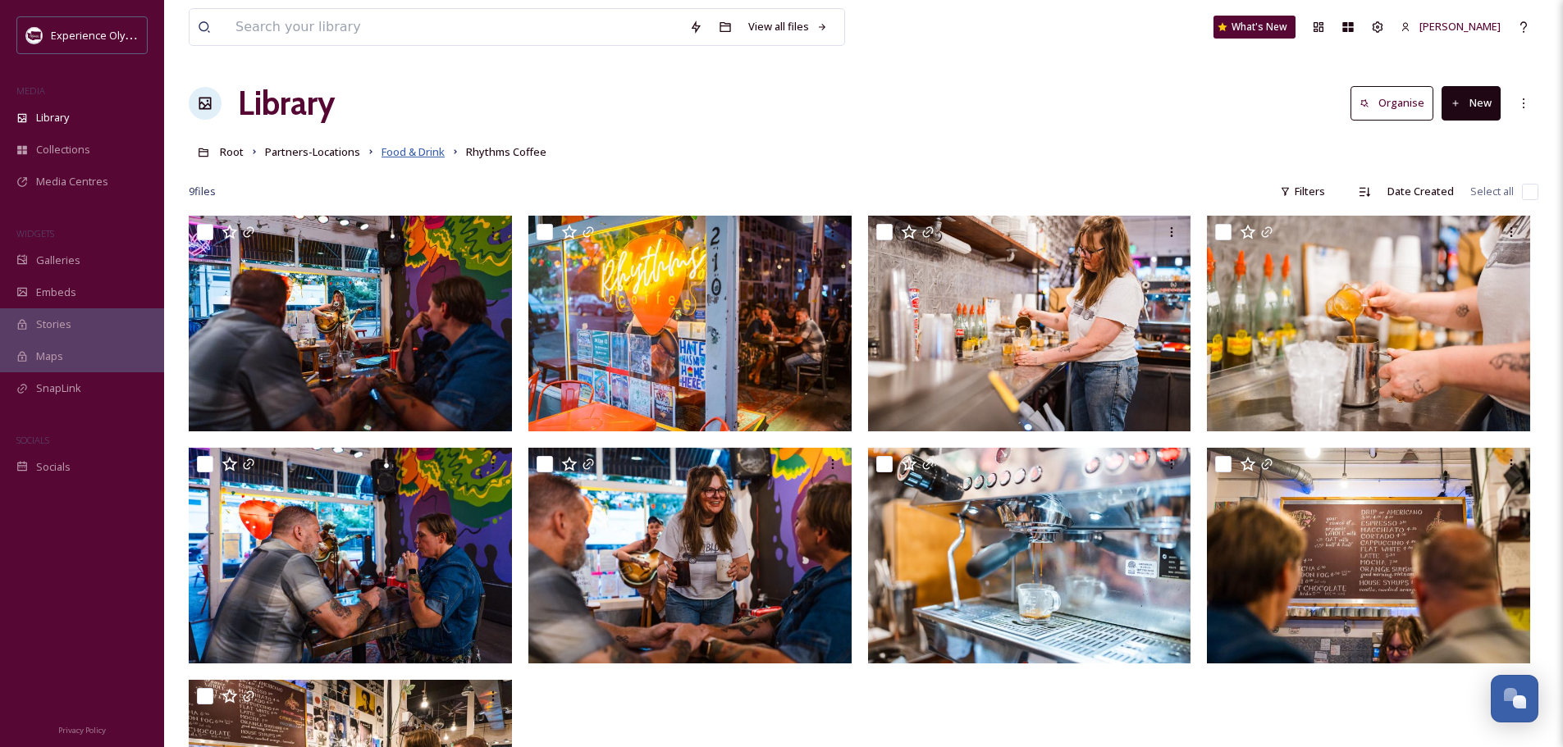
click at [398, 153] on span "Food & Drink" at bounding box center [412, 151] width 63 height 15
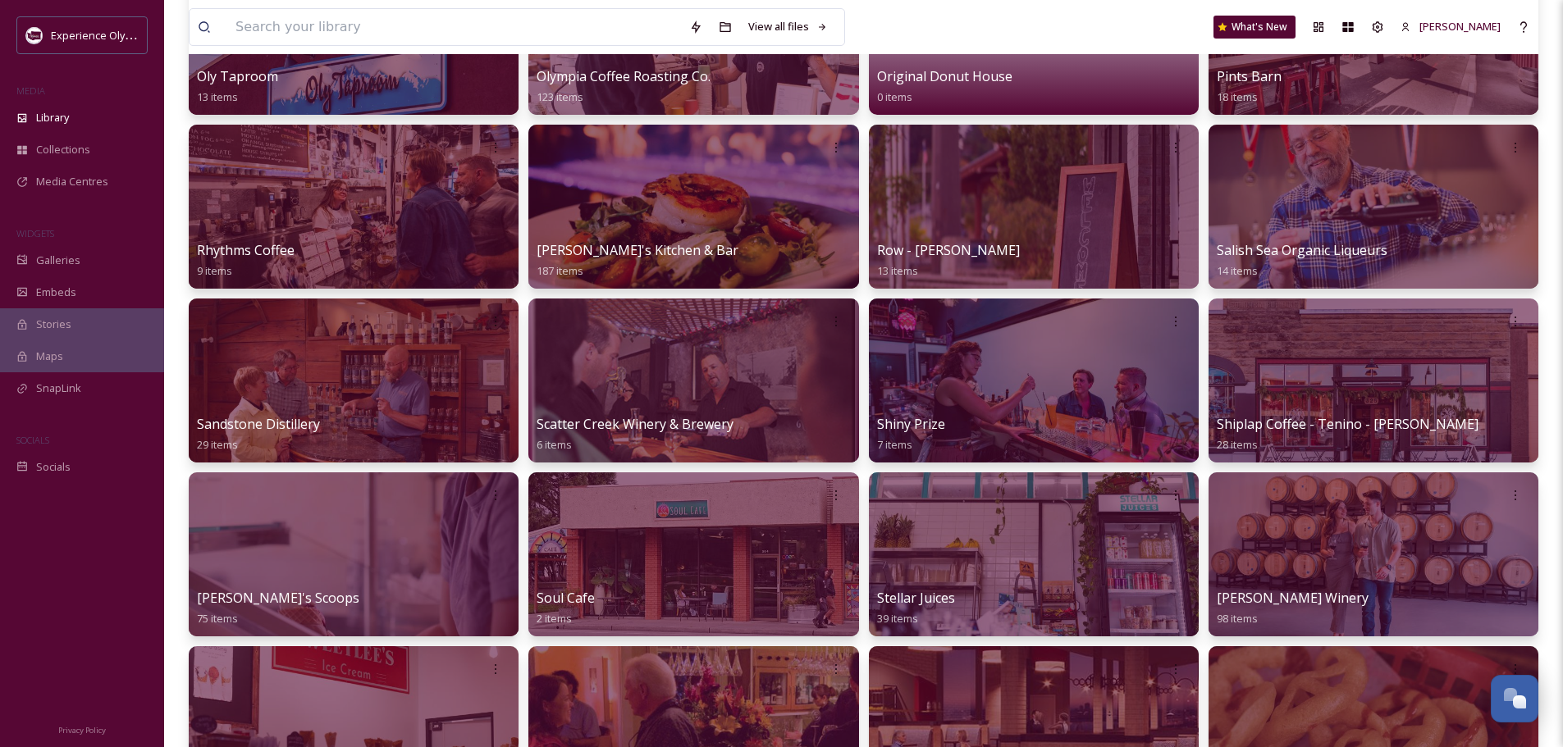
scroll to position [1640, 0]
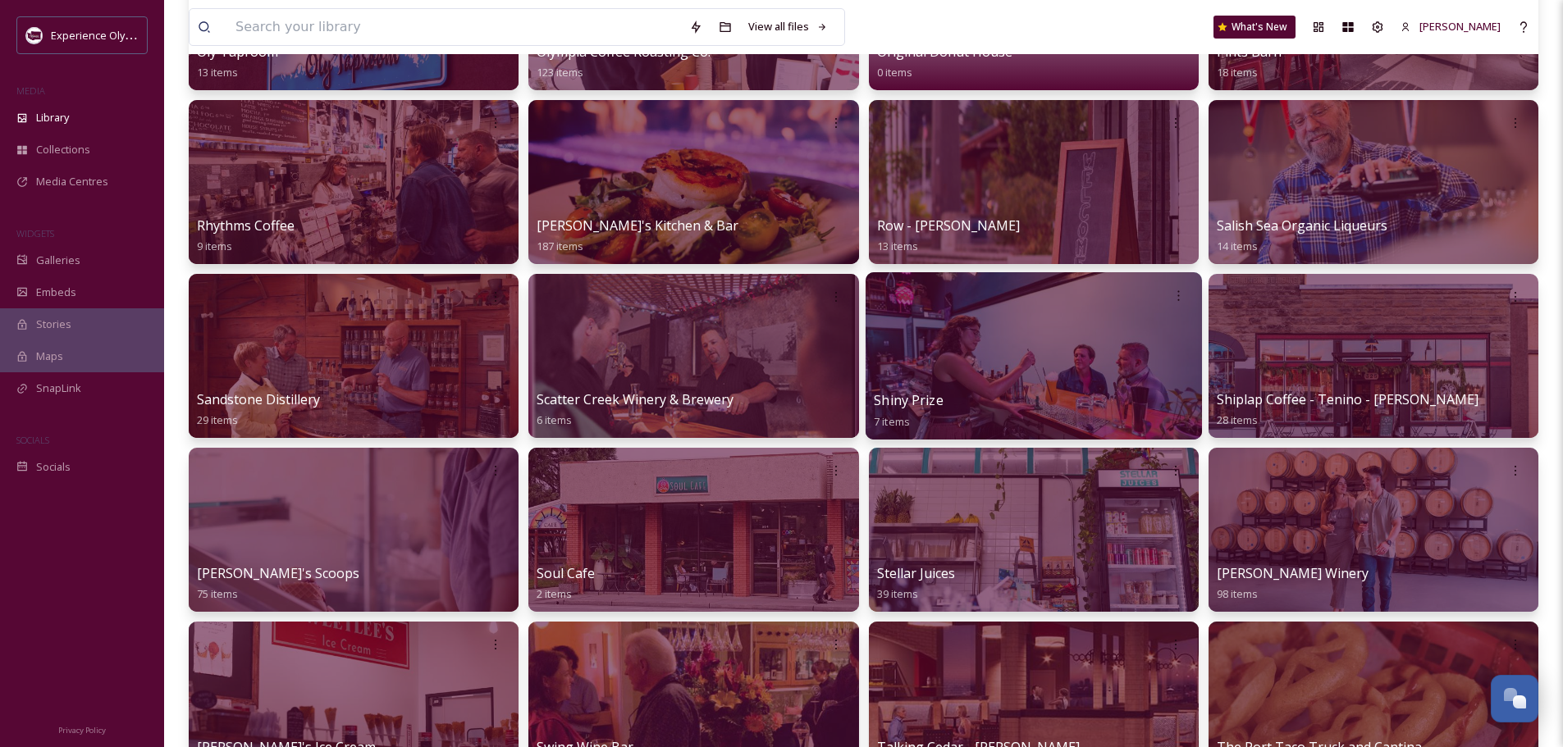
click at [932, 395] on span "Shiny Prize" at bounding box center [909, 400] width 70 height 18
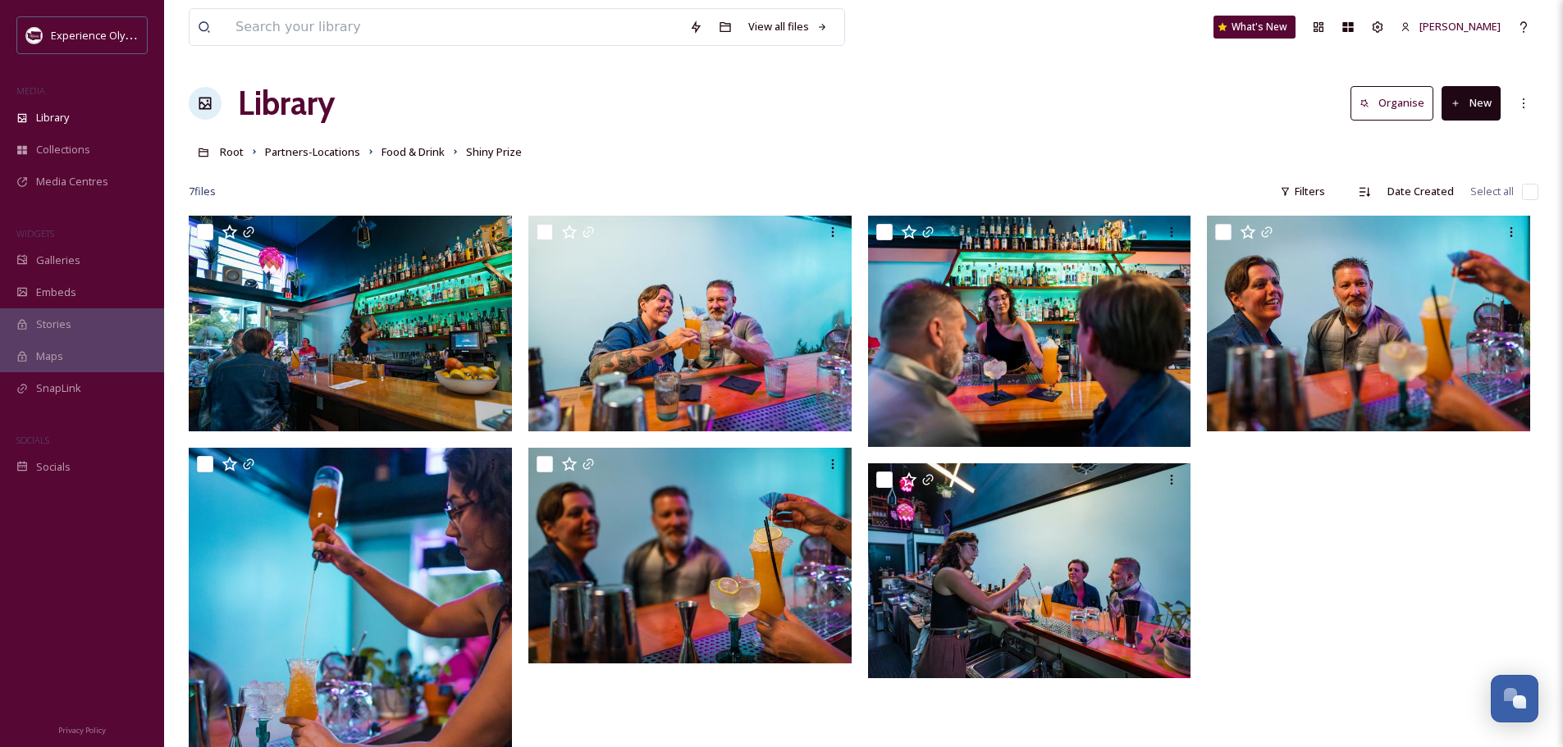
click at [1531, 190] on input "checkbox" at bounding box center [1530, 192] width 16 height 16
checkbox input "true"
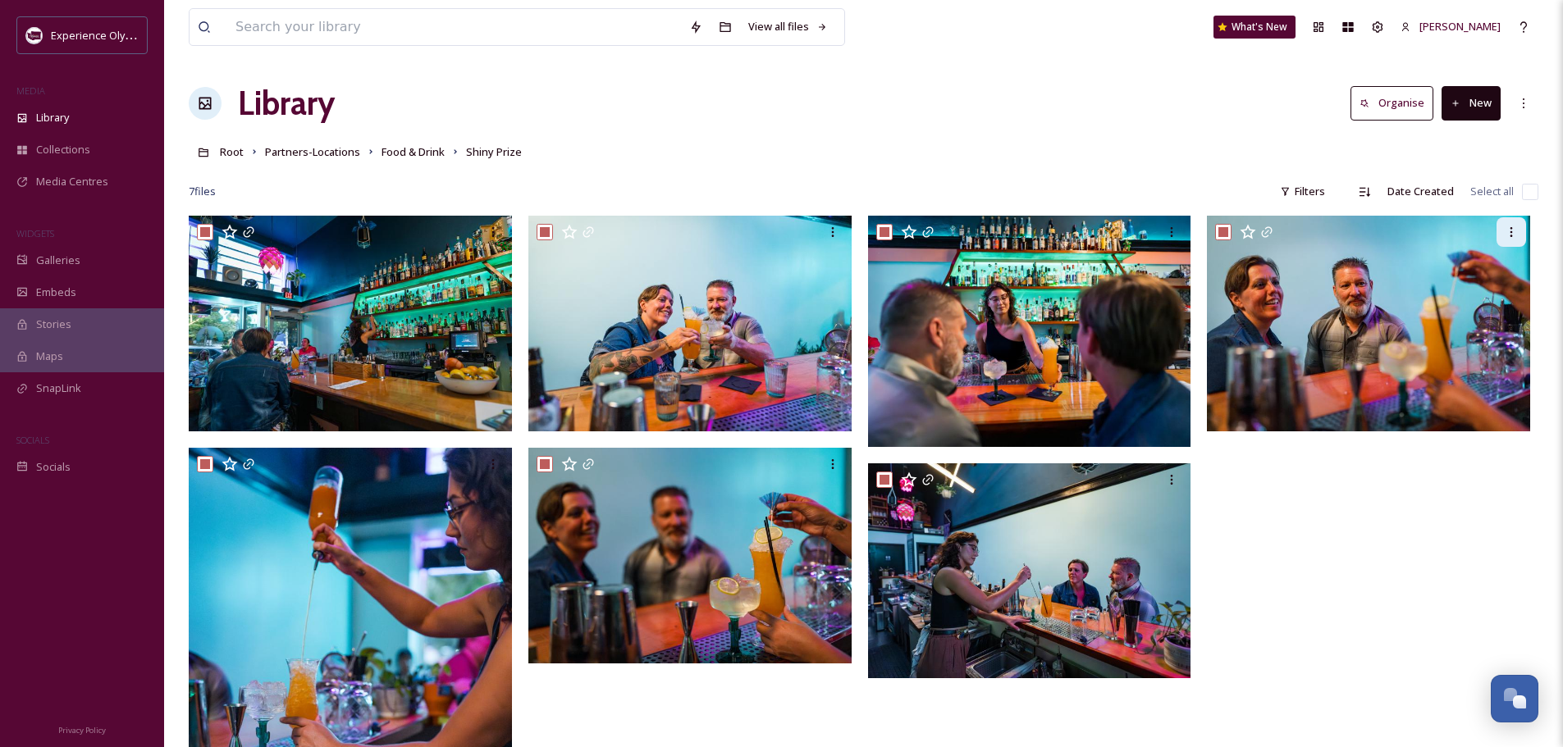
checkbox input "true"
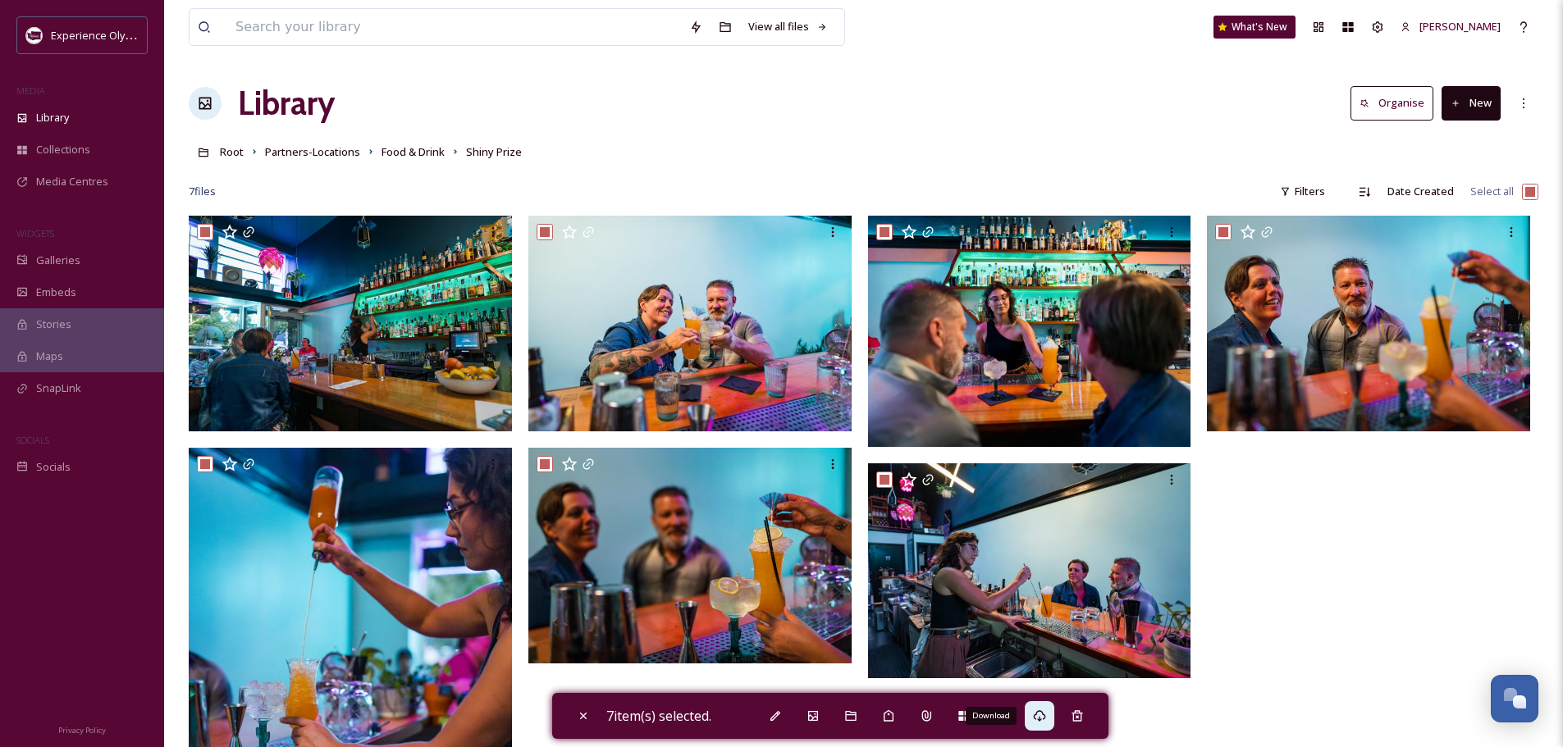
click at [1042, 714] on icon at bounding box center [1039, 716] width 13 height 13
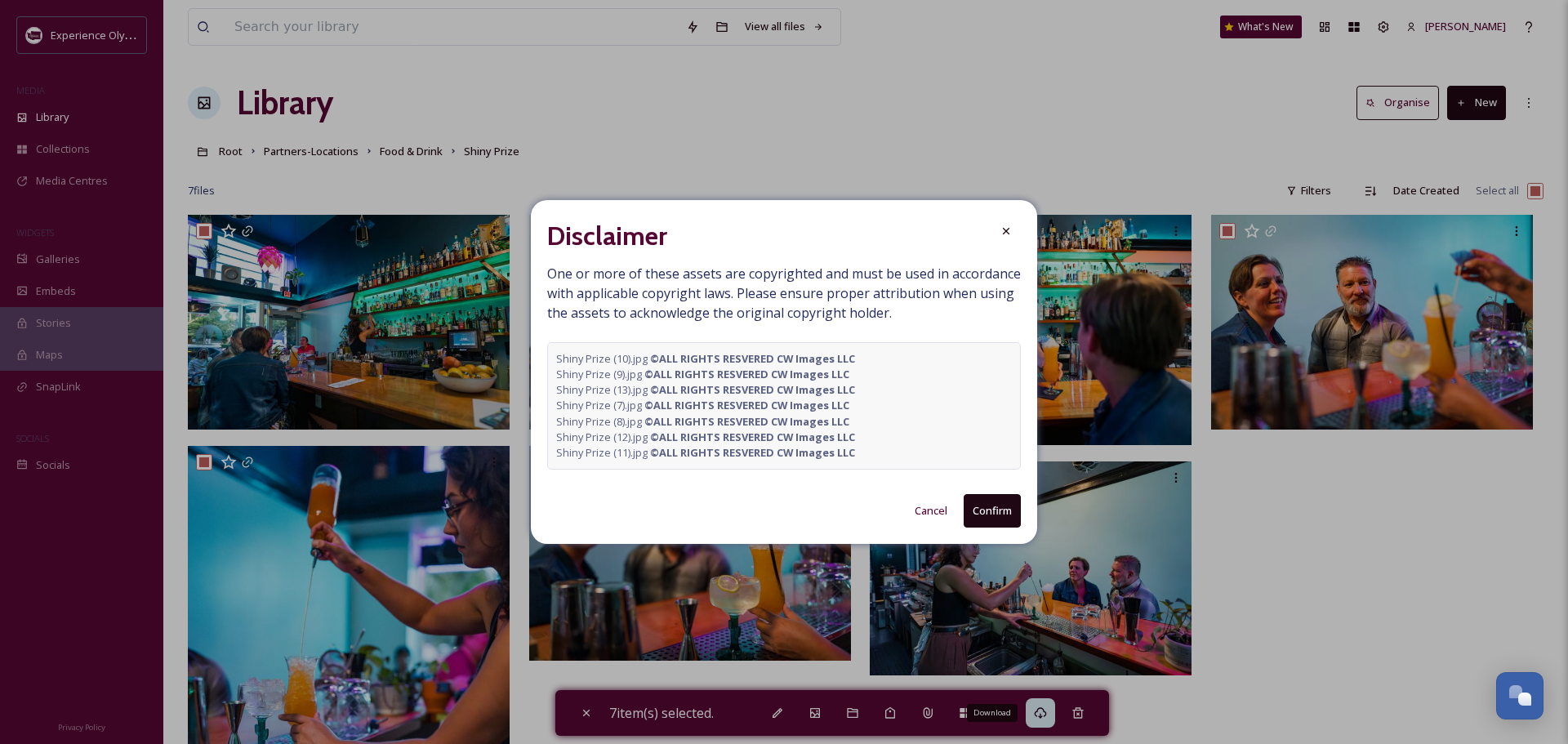
click at [1004, 511] on button "Confirm" at bounding box center [992, 511] width 57 height 34
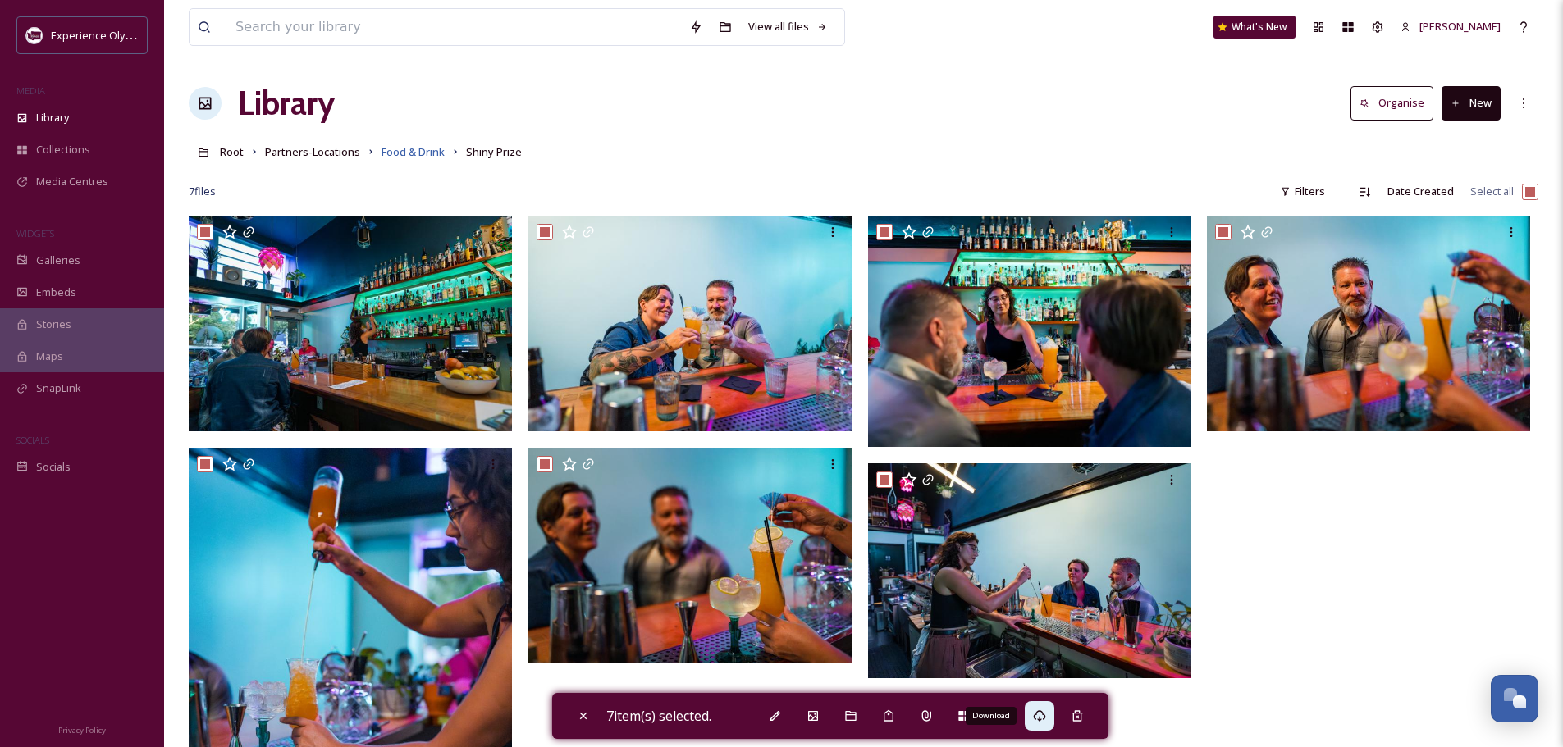
click at [423, 152] on span "Food & Drink" at bounding box center [412, 151] width 63 height 15
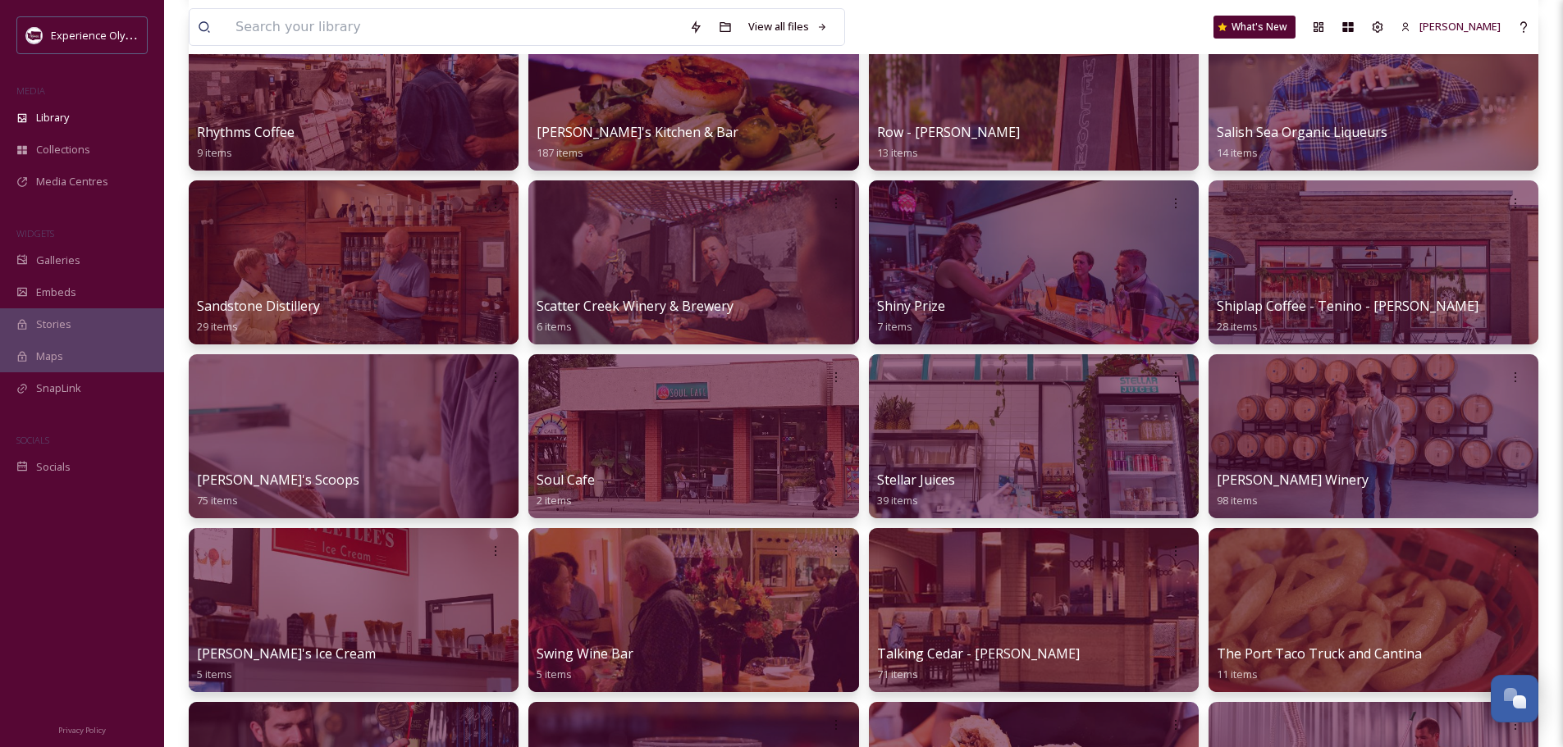
scroll to position [1887, 0]
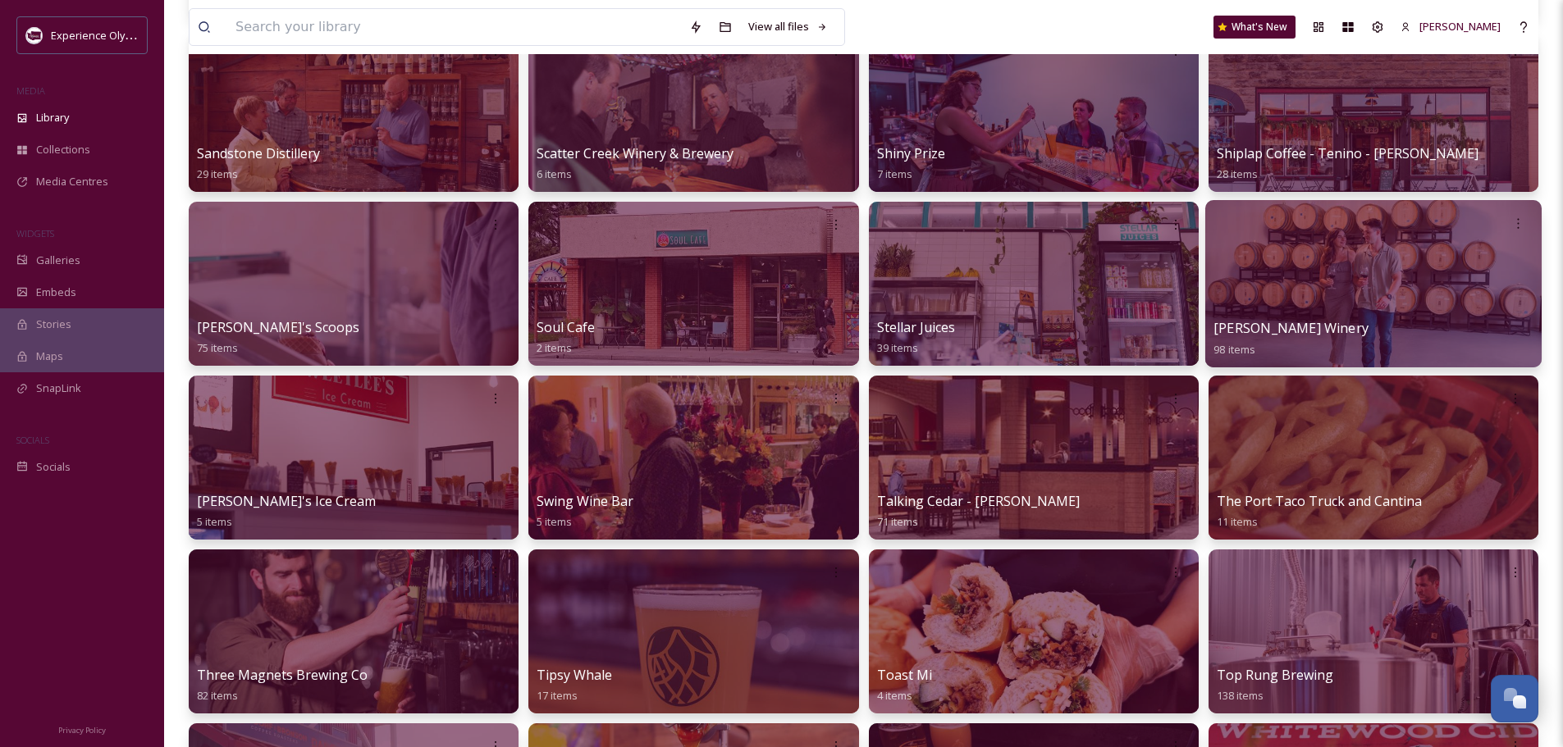
click at [1389, 304] on div at bounding box center [1373, 283] width 336 height 167
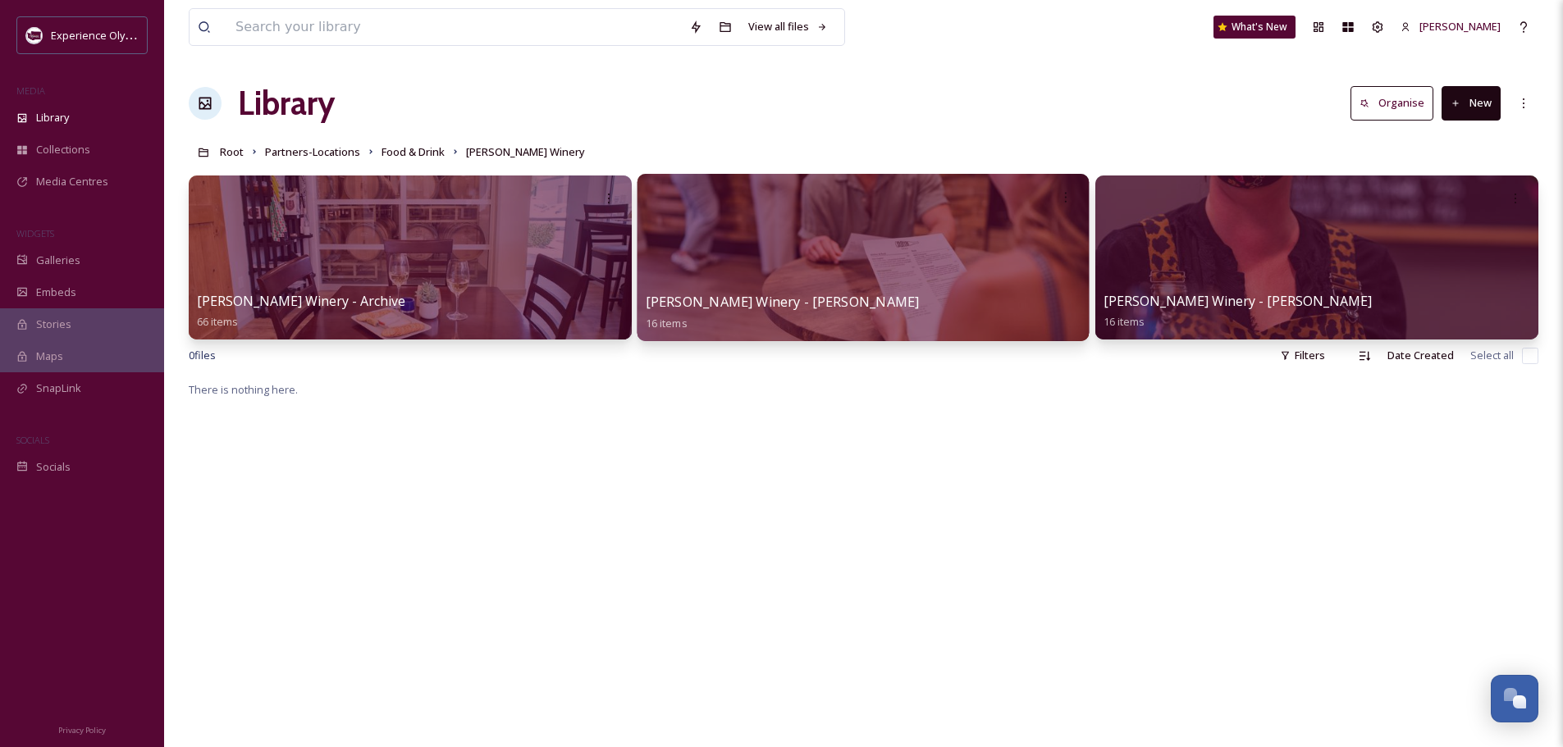
click at [819, 307] on span "[PERSON_NAME] Winery - [PERSON_NAME]" at bounding box center [783, 302] width 274 height 18
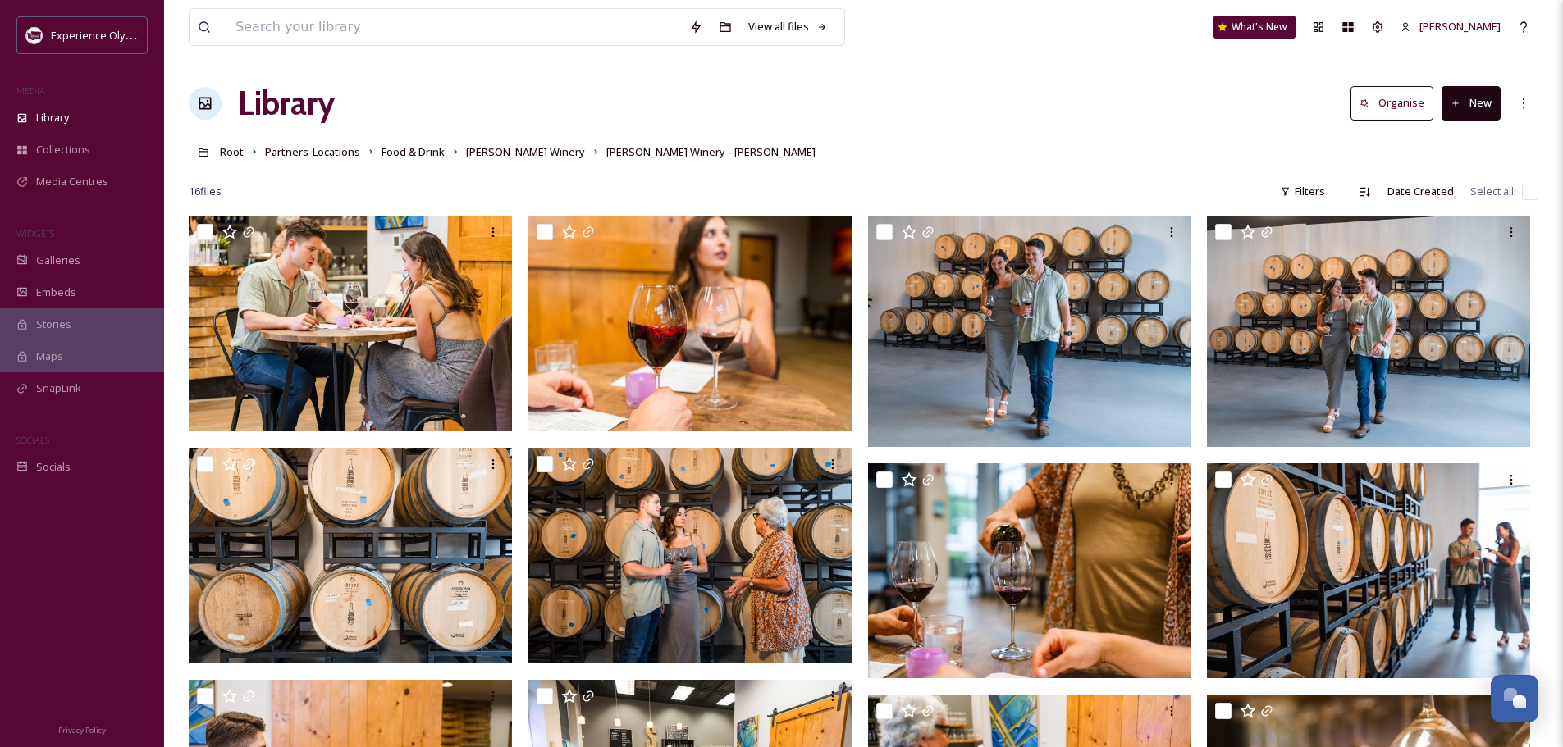
click at [1534, 190] on input "checkbox" at bounding box center [1530, 192] width 16 height 16
checkbox input "true"
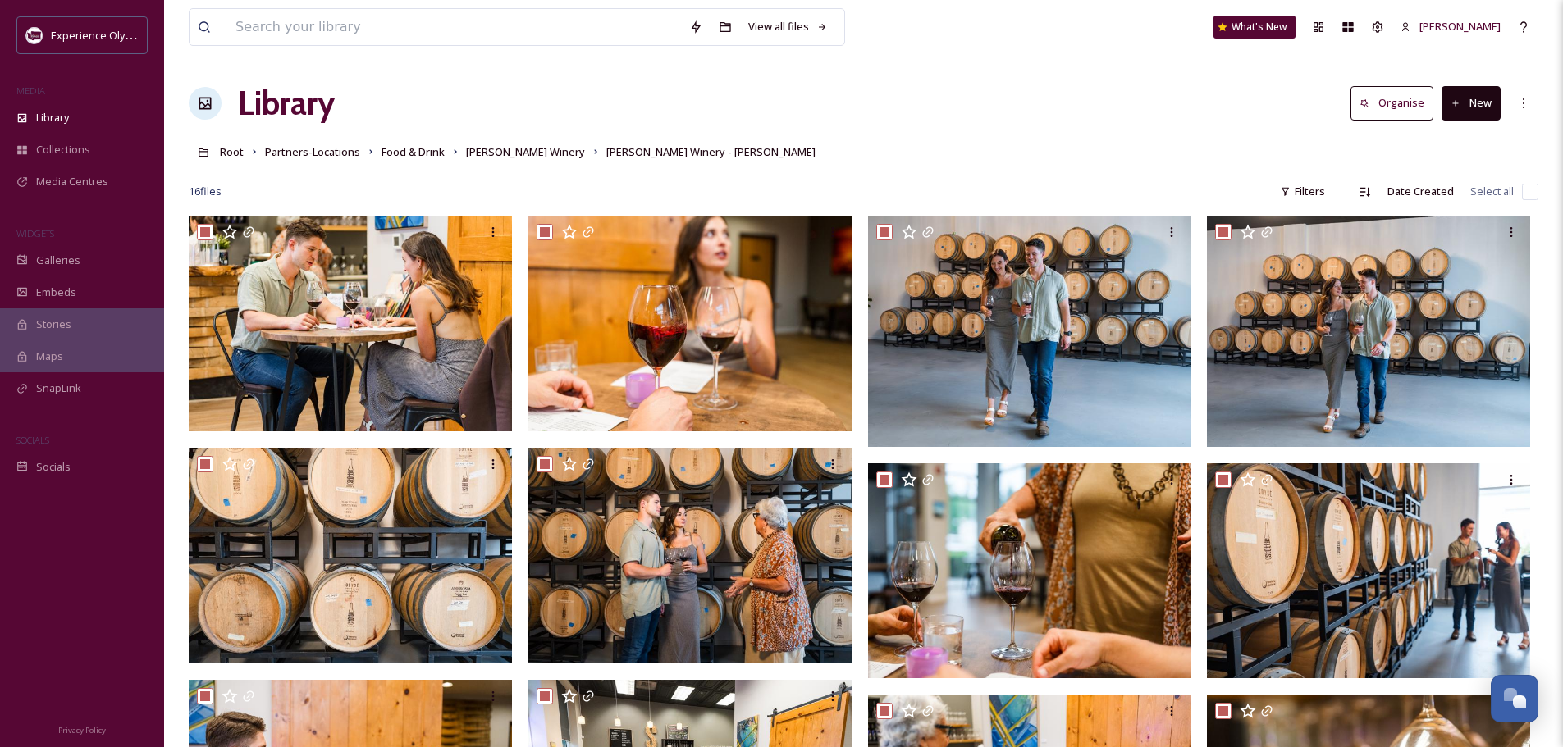
checkbox input "true"
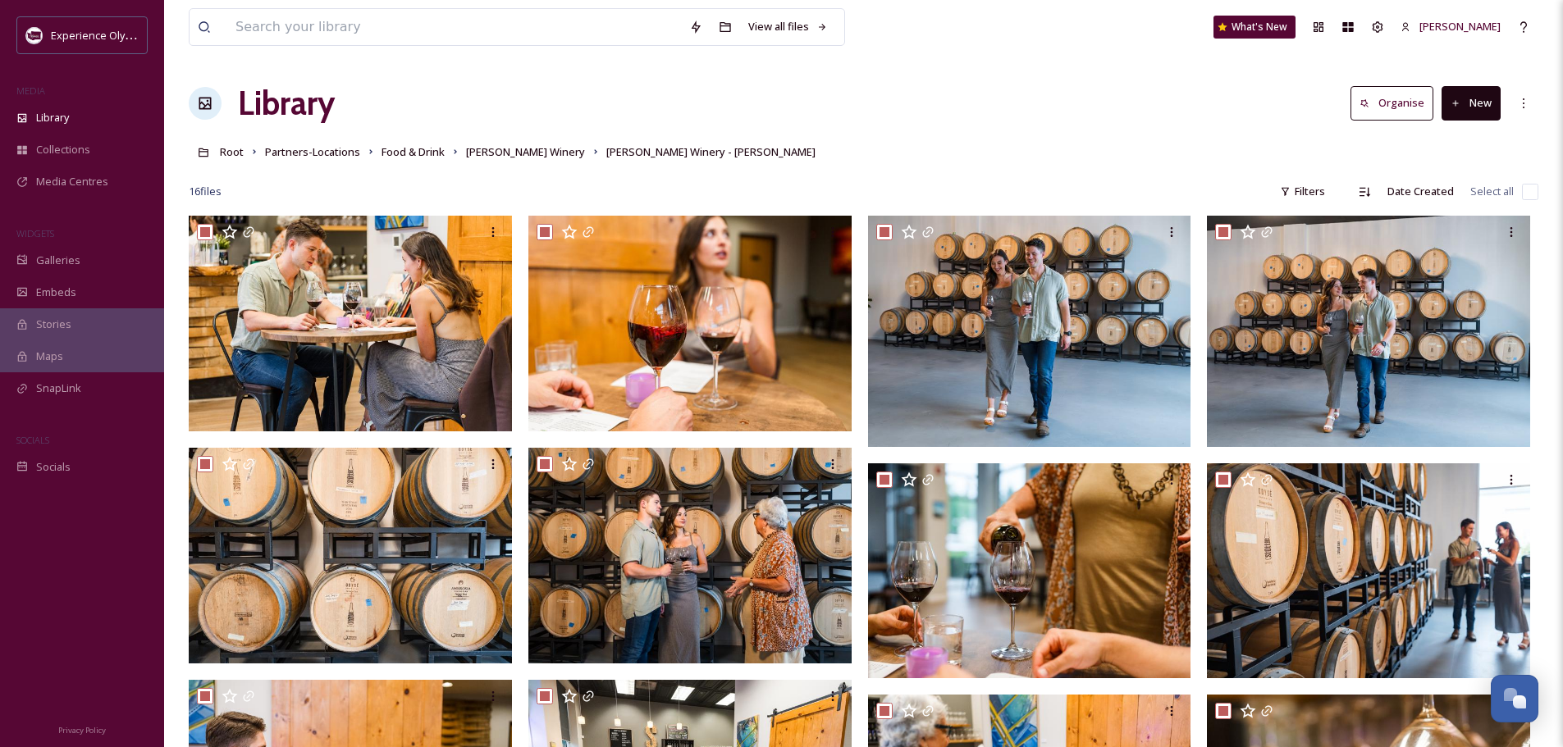
checkbox input "true"
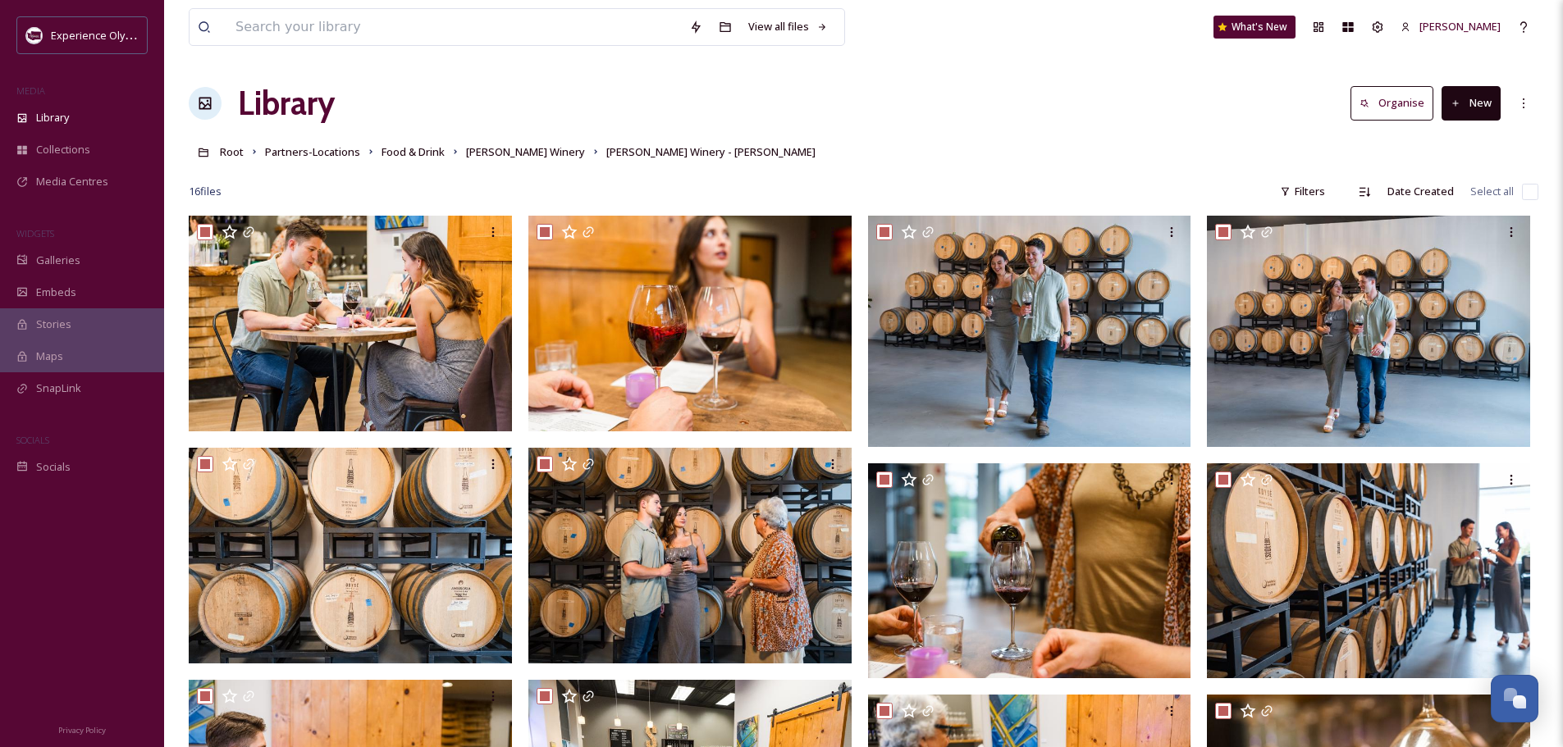
checkbox input "true"
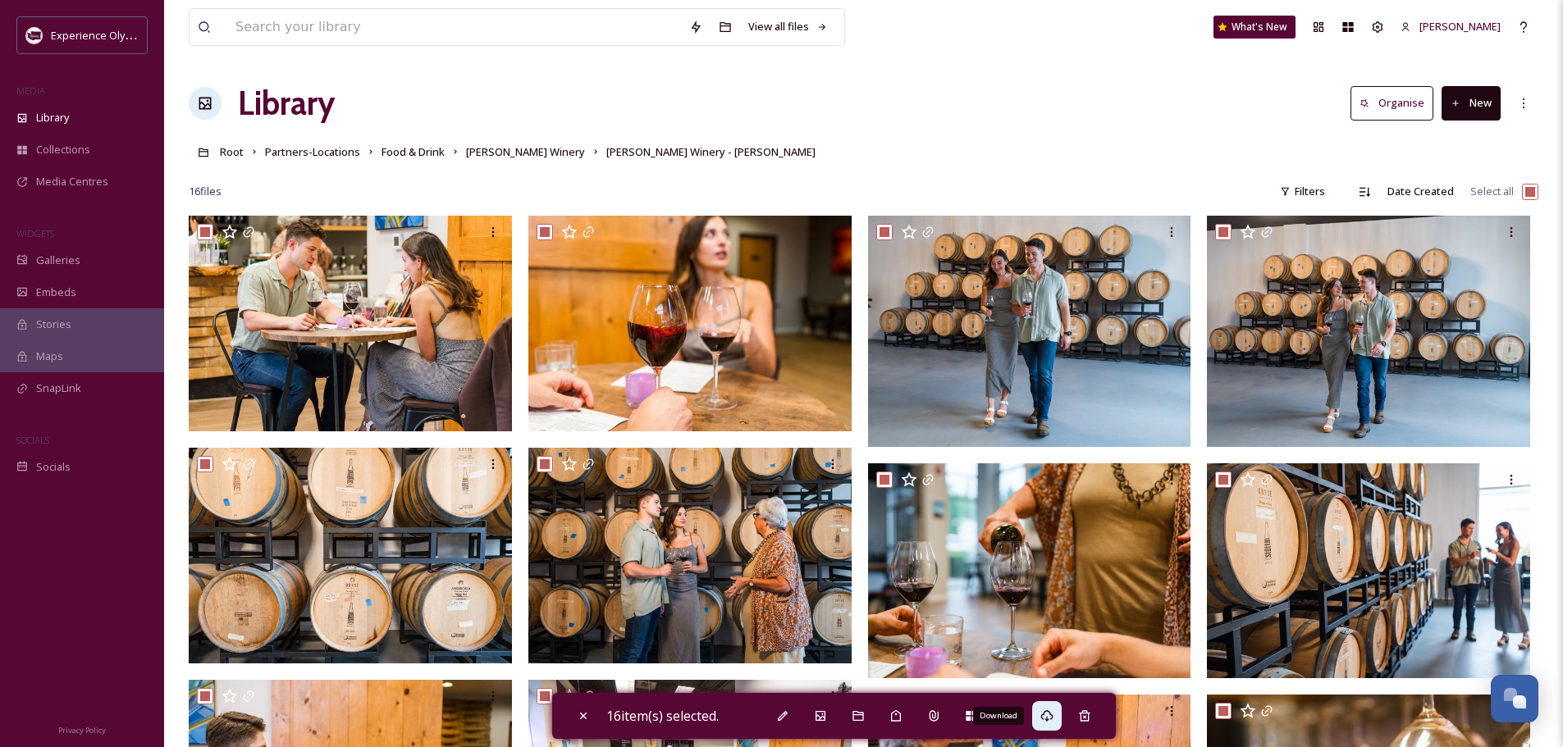
click at [1047, 714] on icon at bounding box center [1046, 715] width 12 height 11
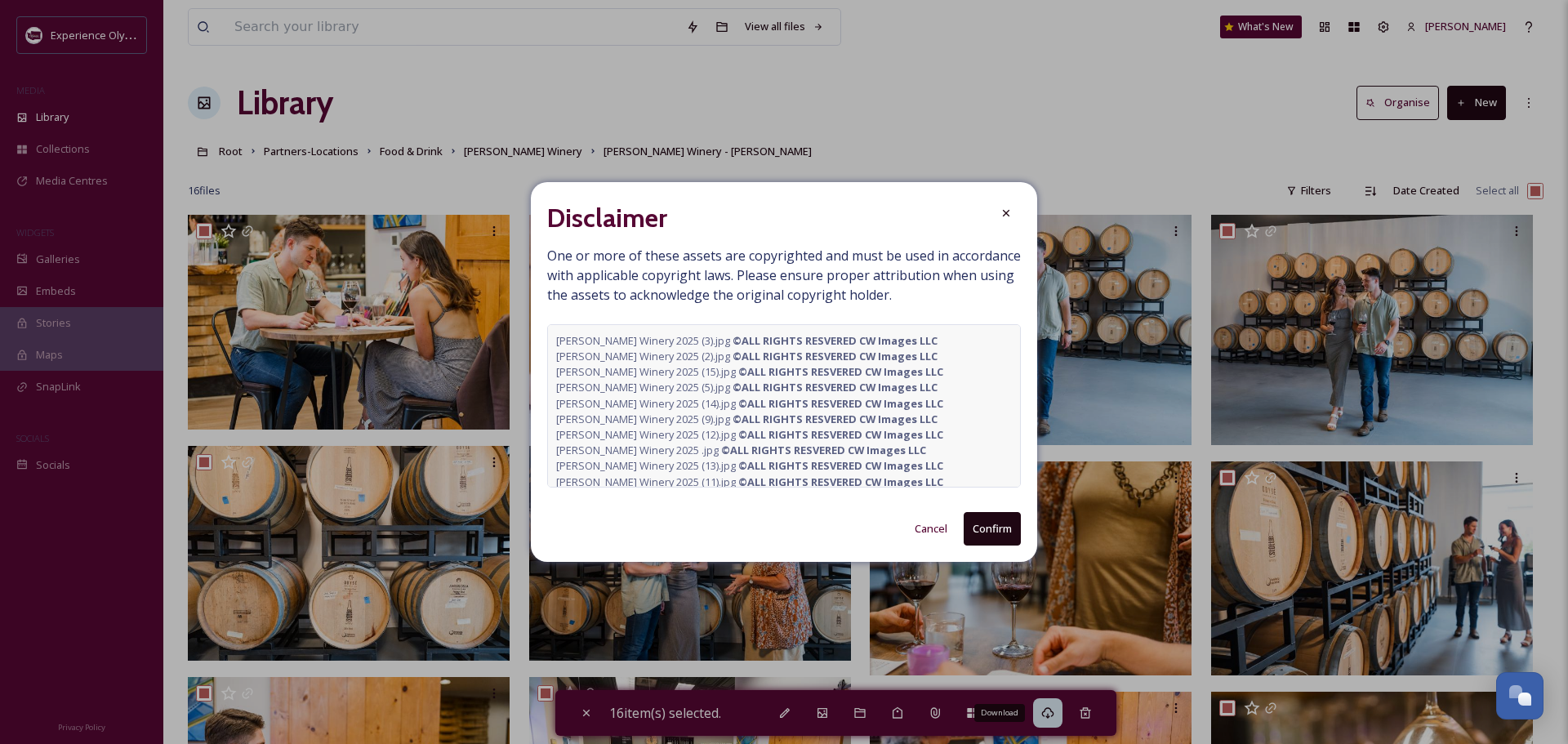
click at [1001, 528] on button "Confirm" at bounding box center [992, 529] width 57 height 34
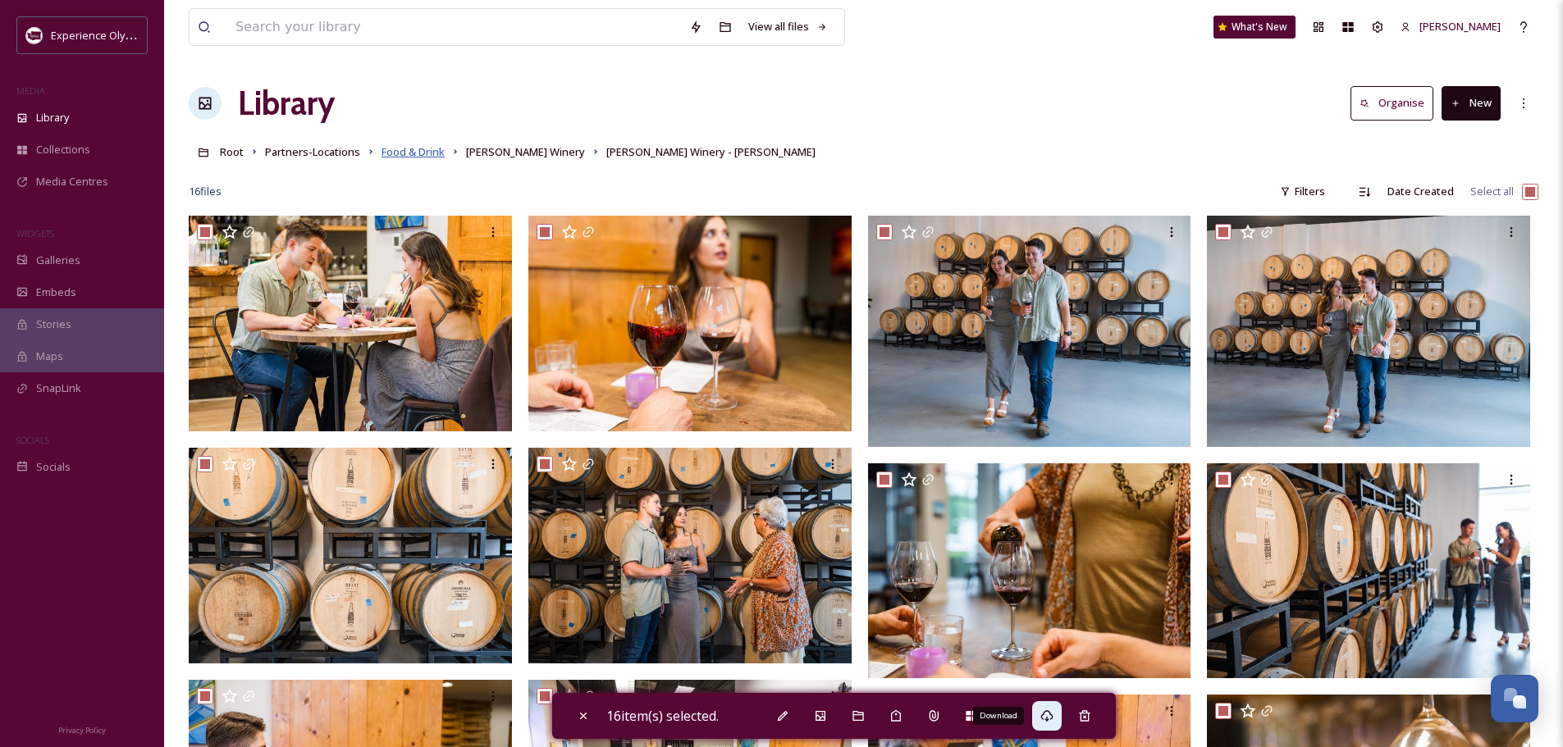
click at [427, 151] on span "Food & Drink" at bounding box center [412, 151] width 63 height 15
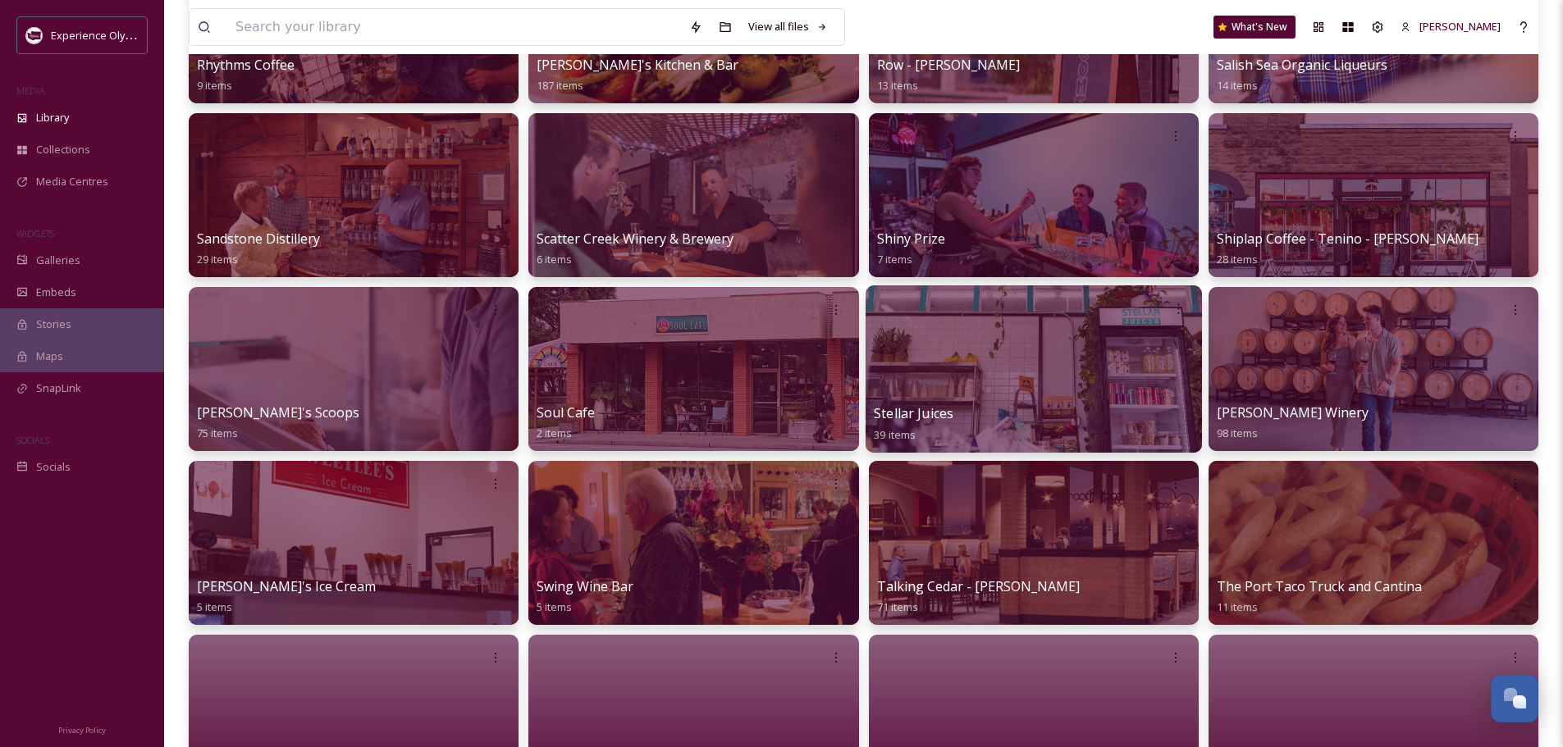
scroll to position [1805, 0]
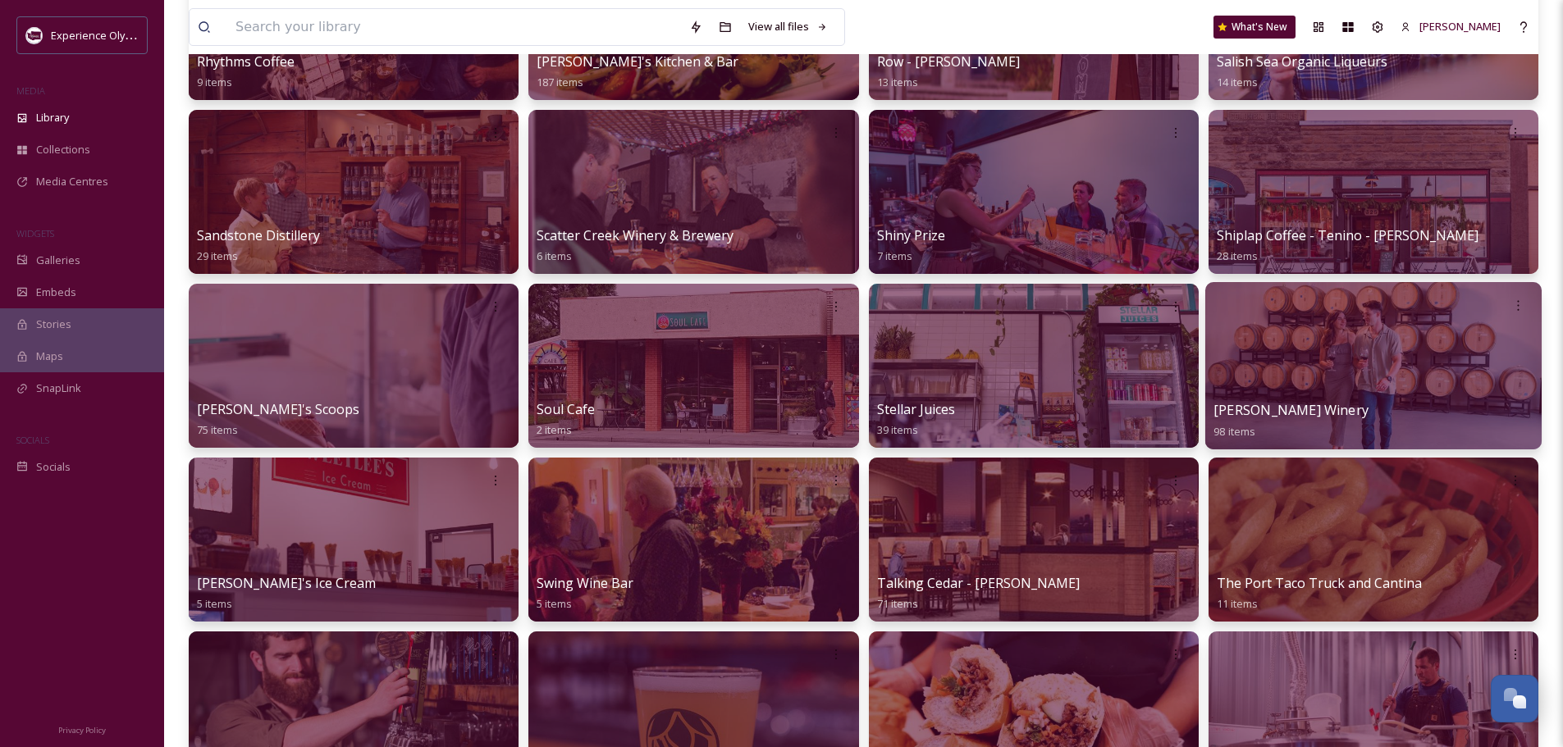
click at [1273, 379] on div at bounding box center [1373, 365] width 336 height 167
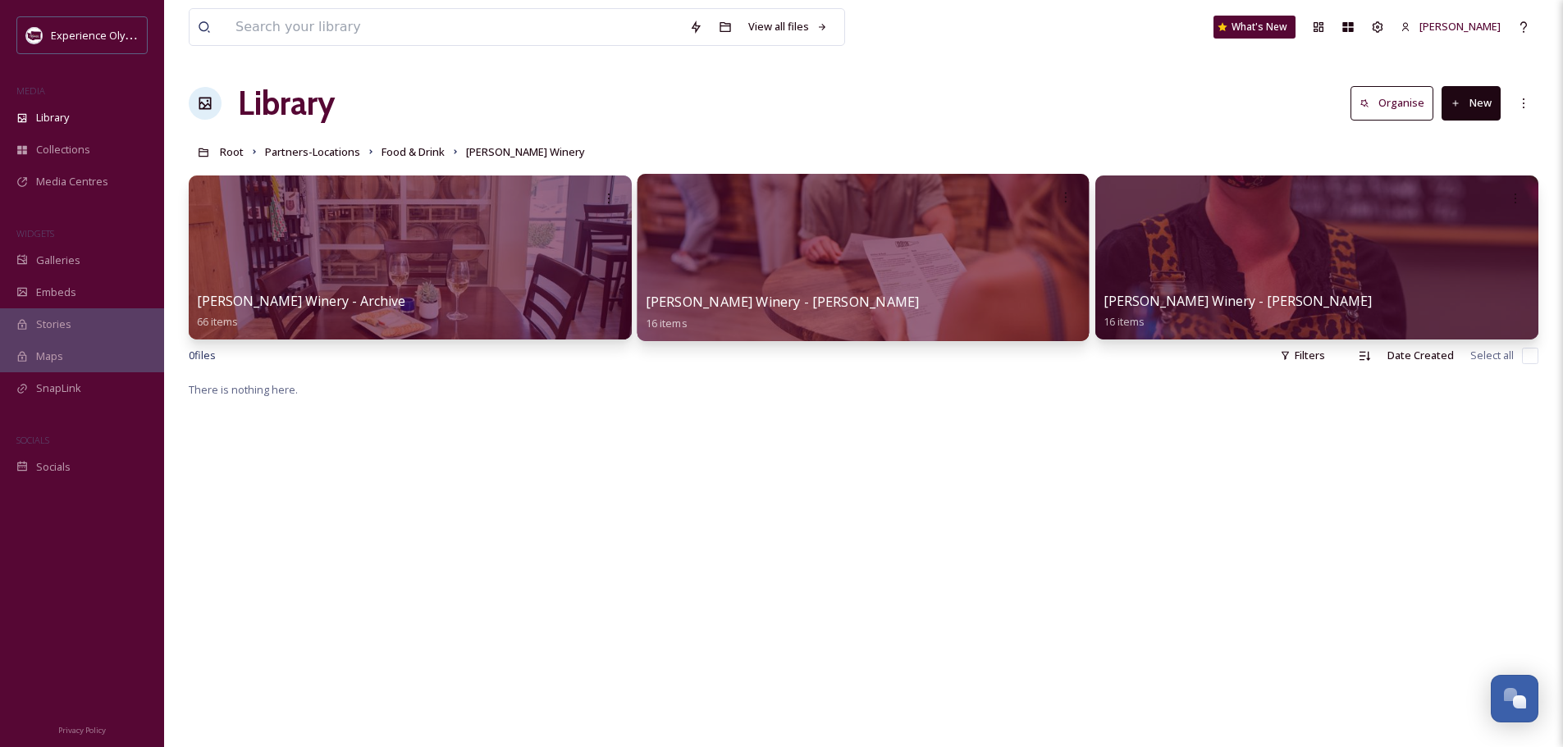
click at [902, 249] on div at bounding box center [863, 257] width 452 height 167
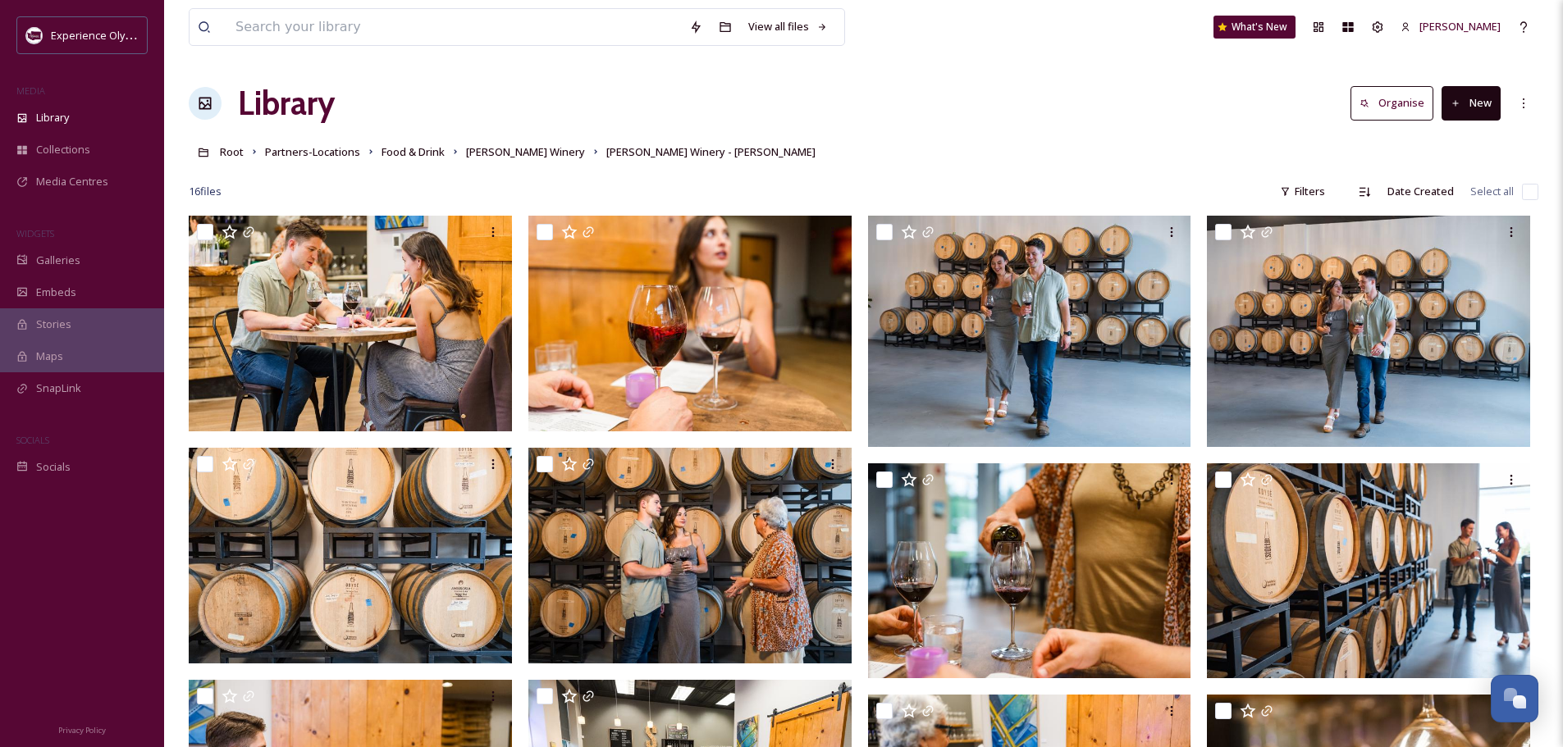
click at [1531, 191] on input "checkbox" at bounding box center [1530, 192] width 16 height 16
checkbox input "true"
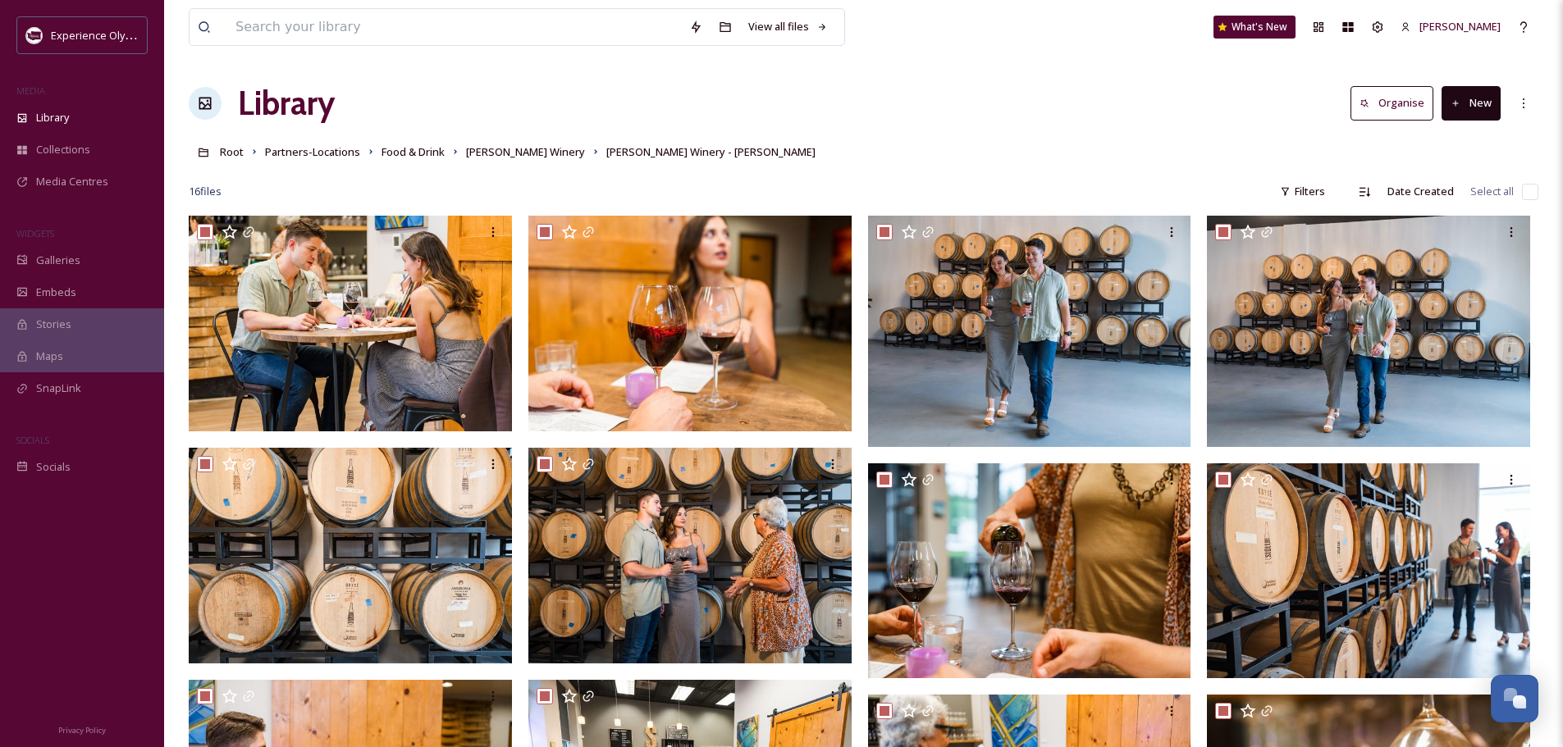
checkbox input "true"
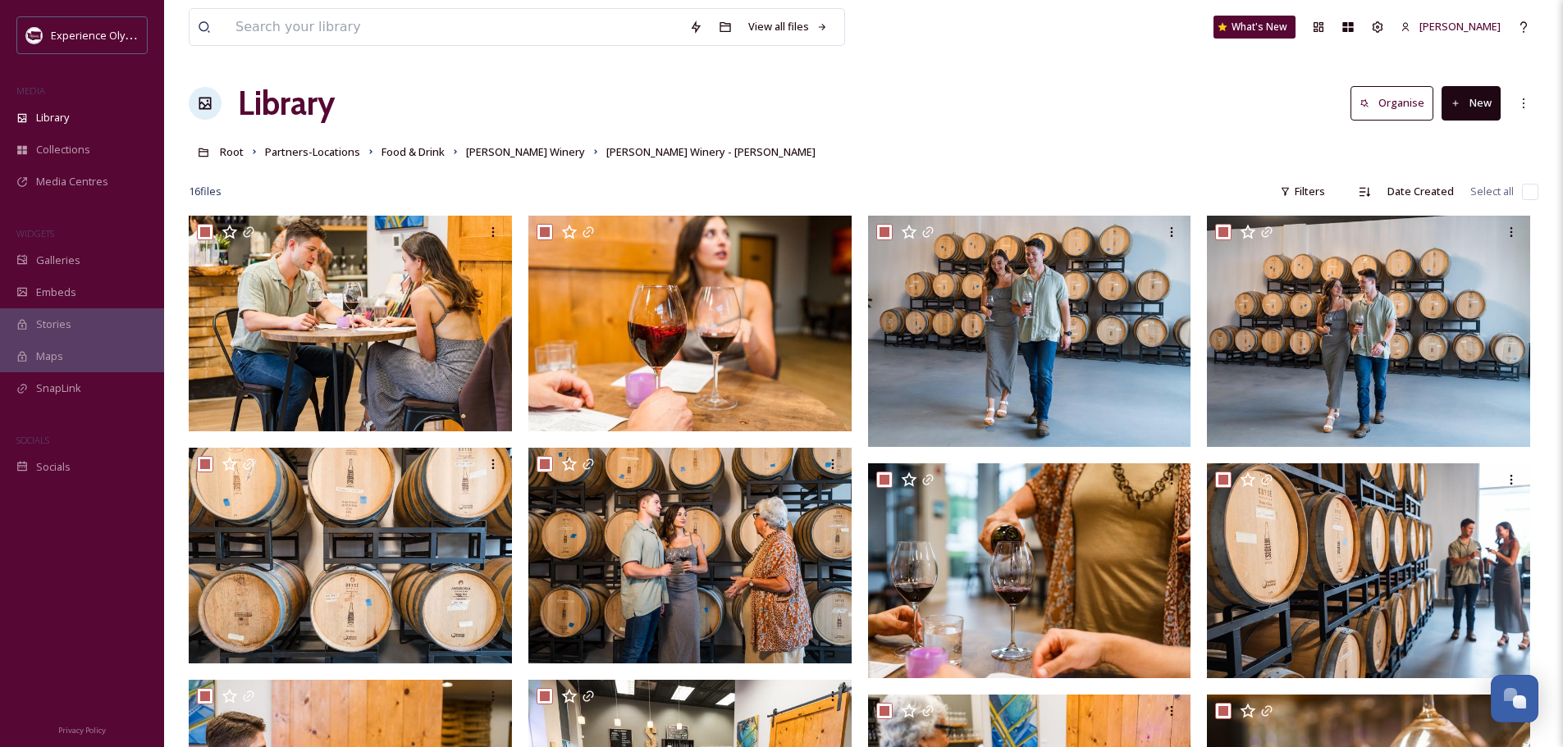
checkbox input "true"
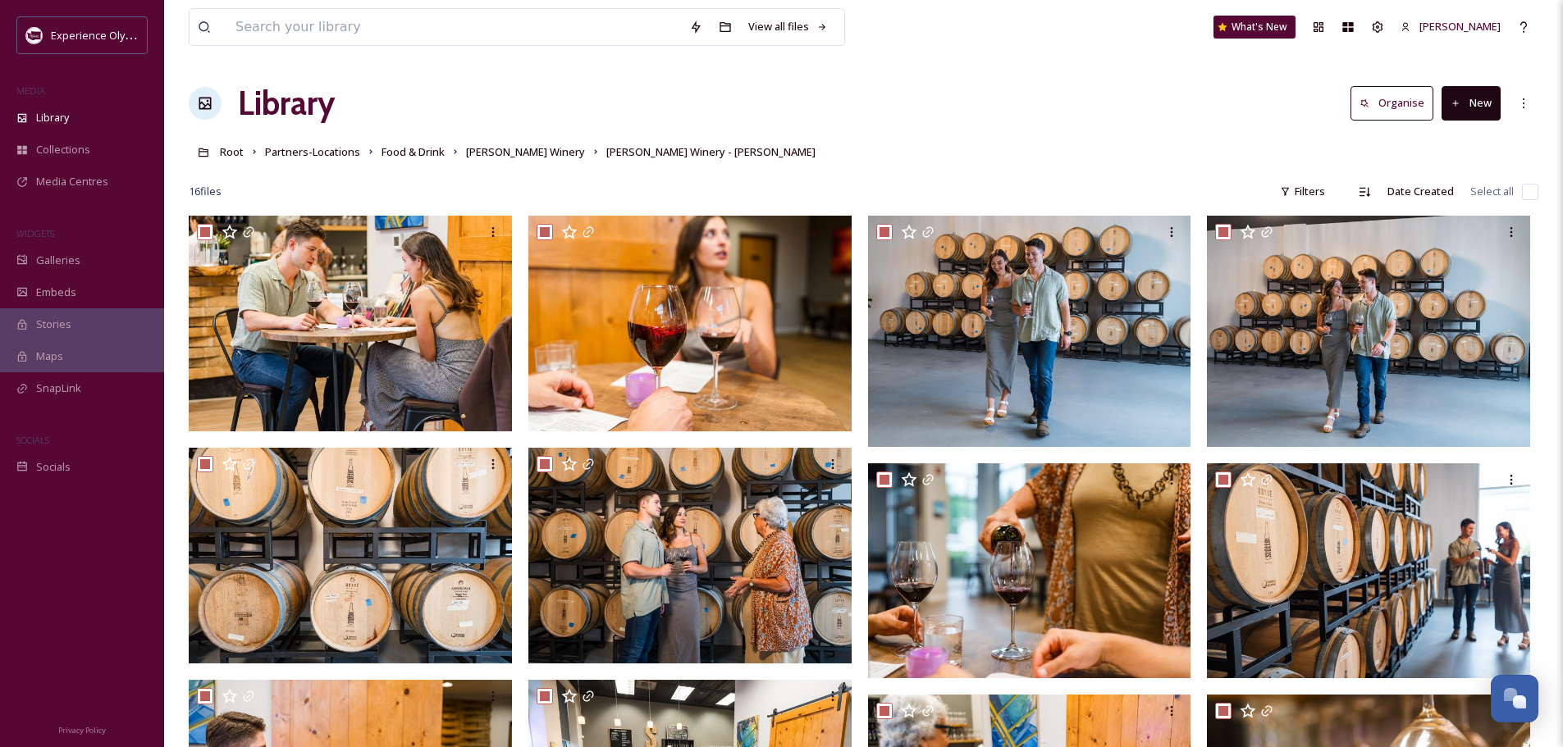
checkbox input "true"
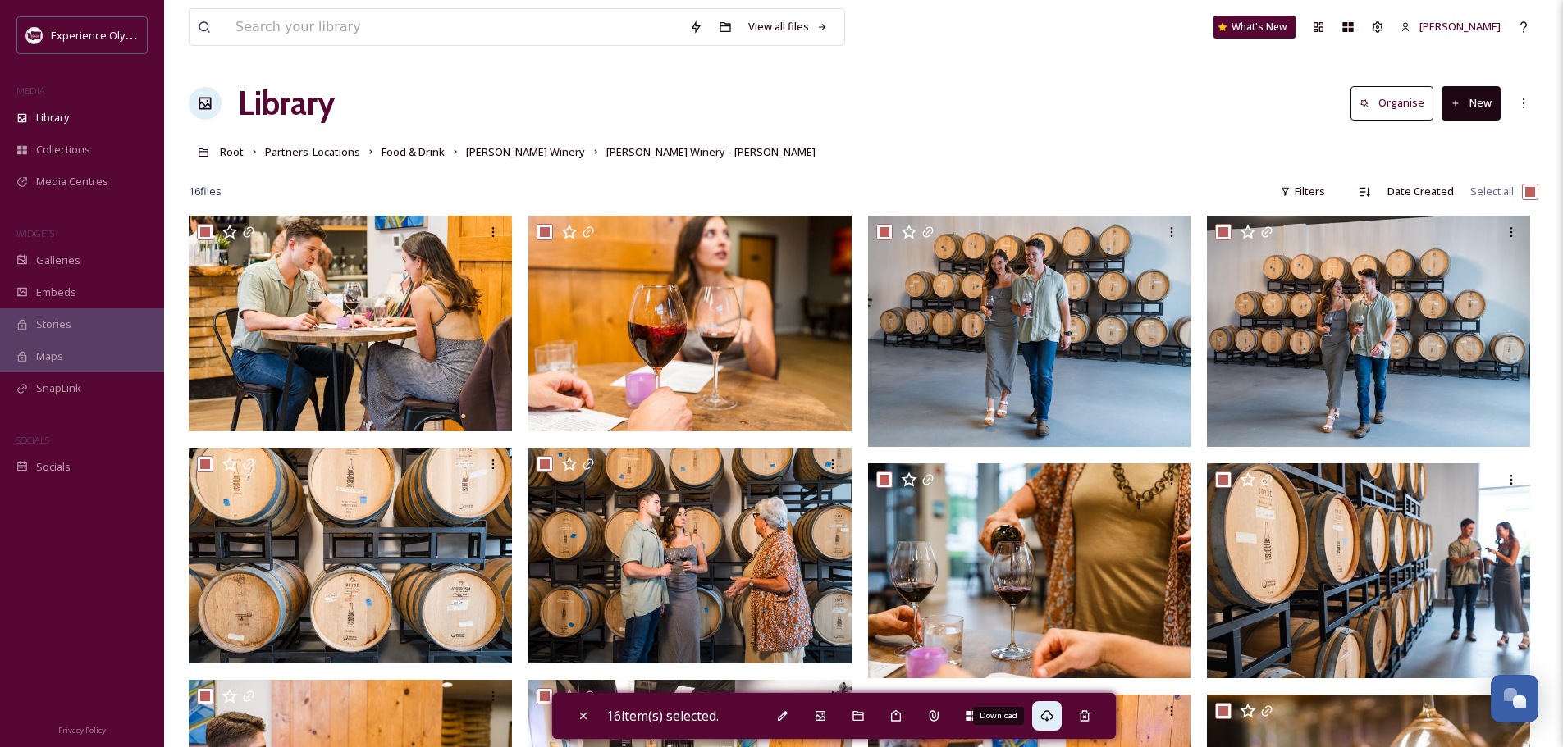
click at [1053, 714] on icon at bounding box center [1046, 716] width 13 height 13
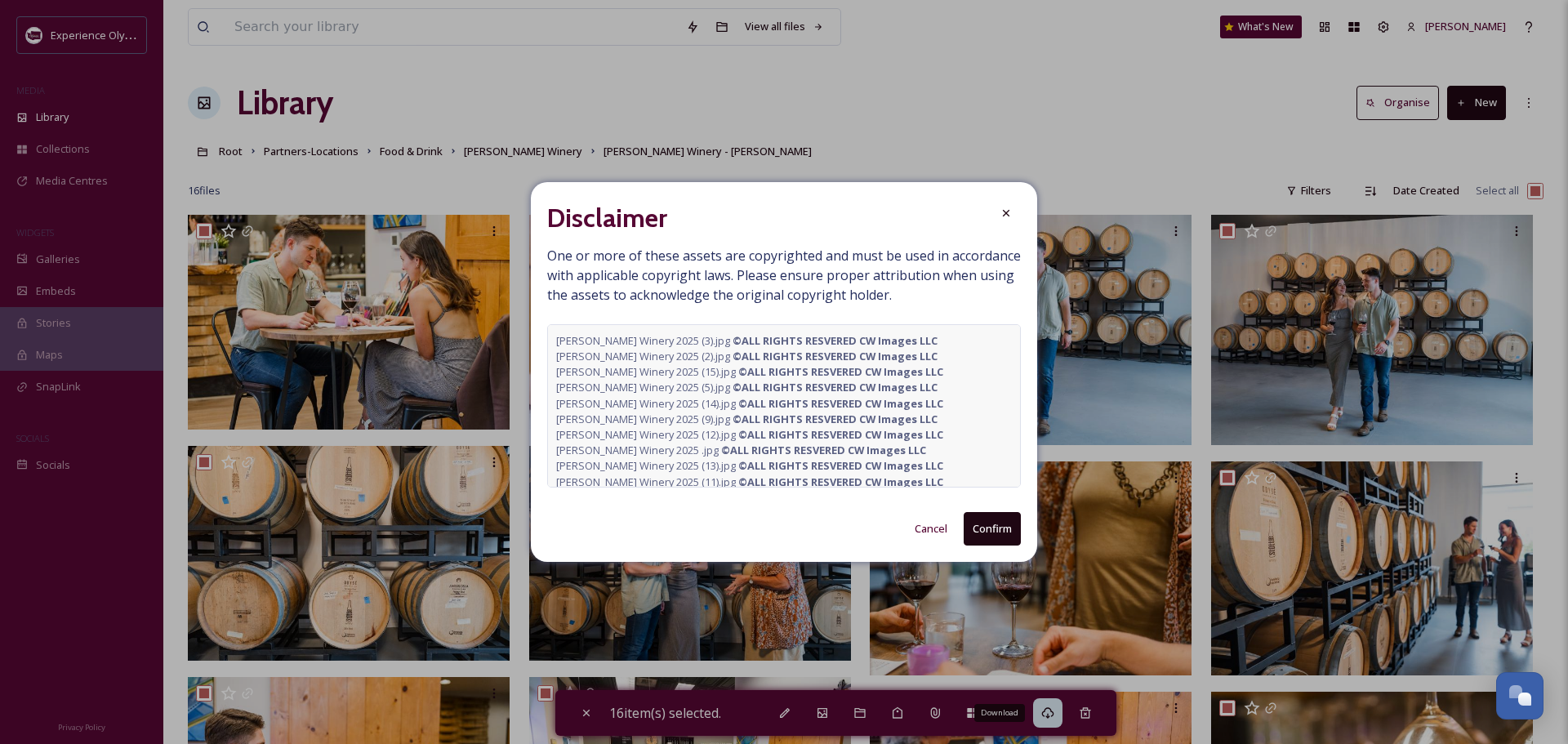
click at [1007, 530] on button "Confirm" at bounding box center [992, 529] width 57 height 34
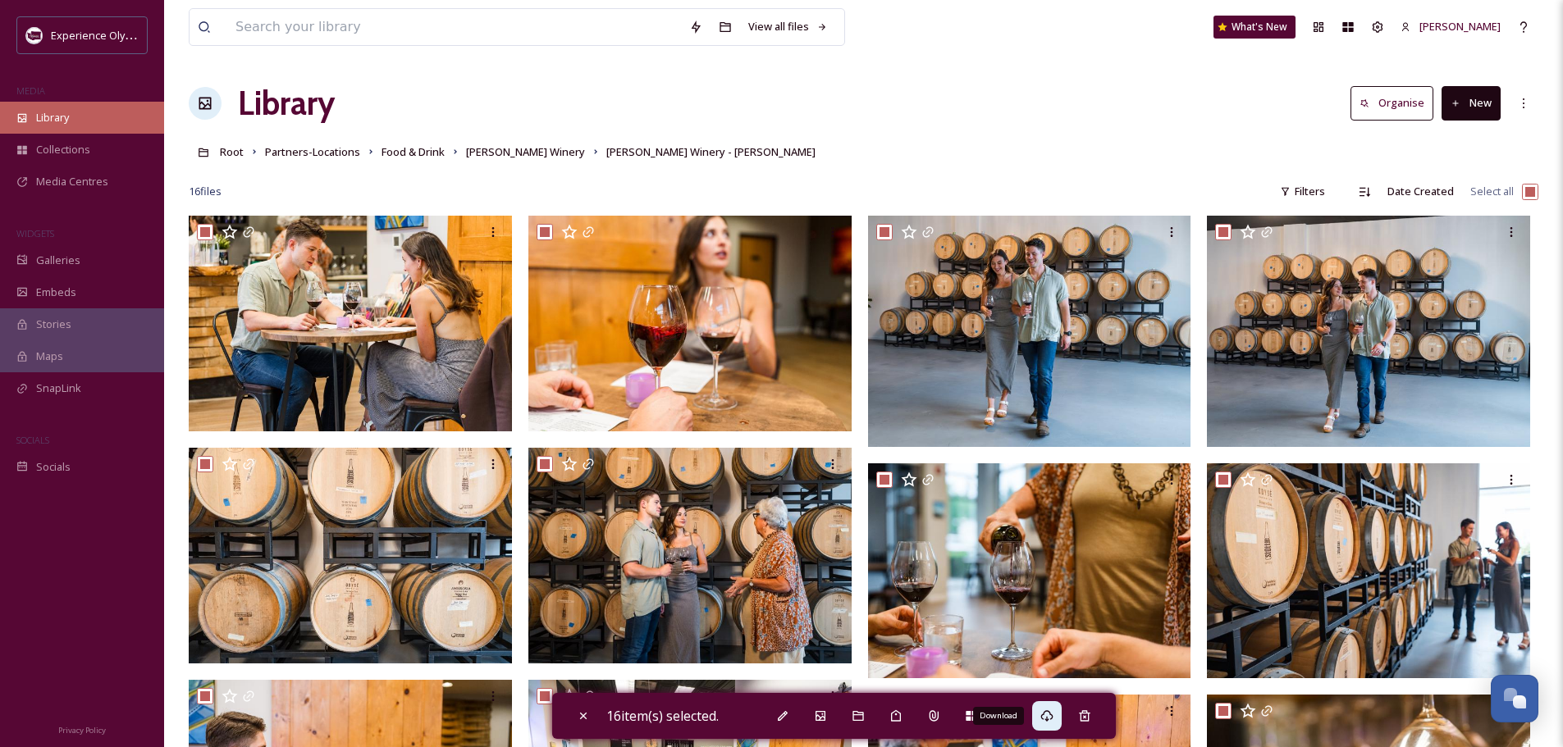
click at [61, 121] on span "Library" at bounding box center [52, 118] width 33 height 16
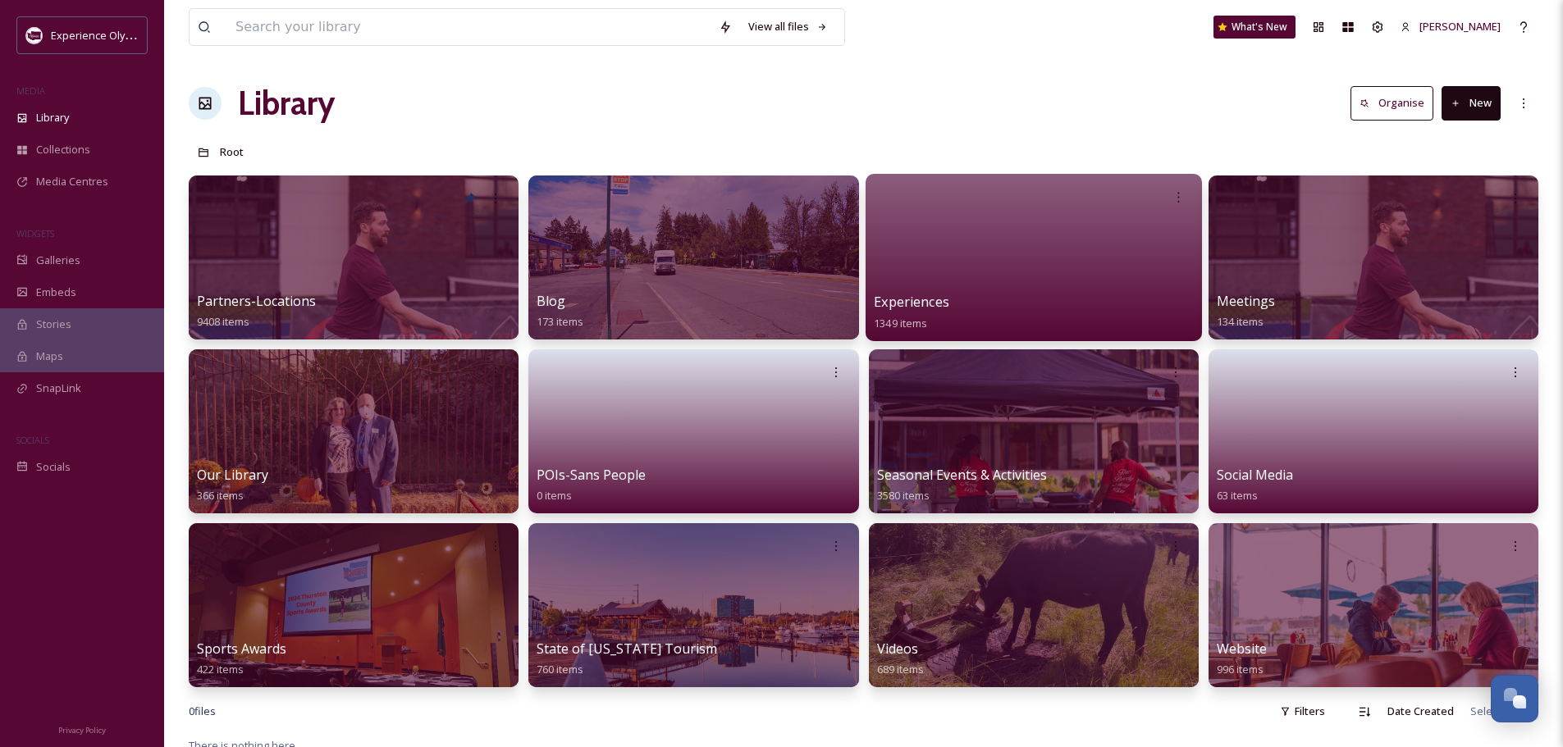
click at [912, 299] on span "Experiences" at bounding box center [911, 302] width 75 height 18
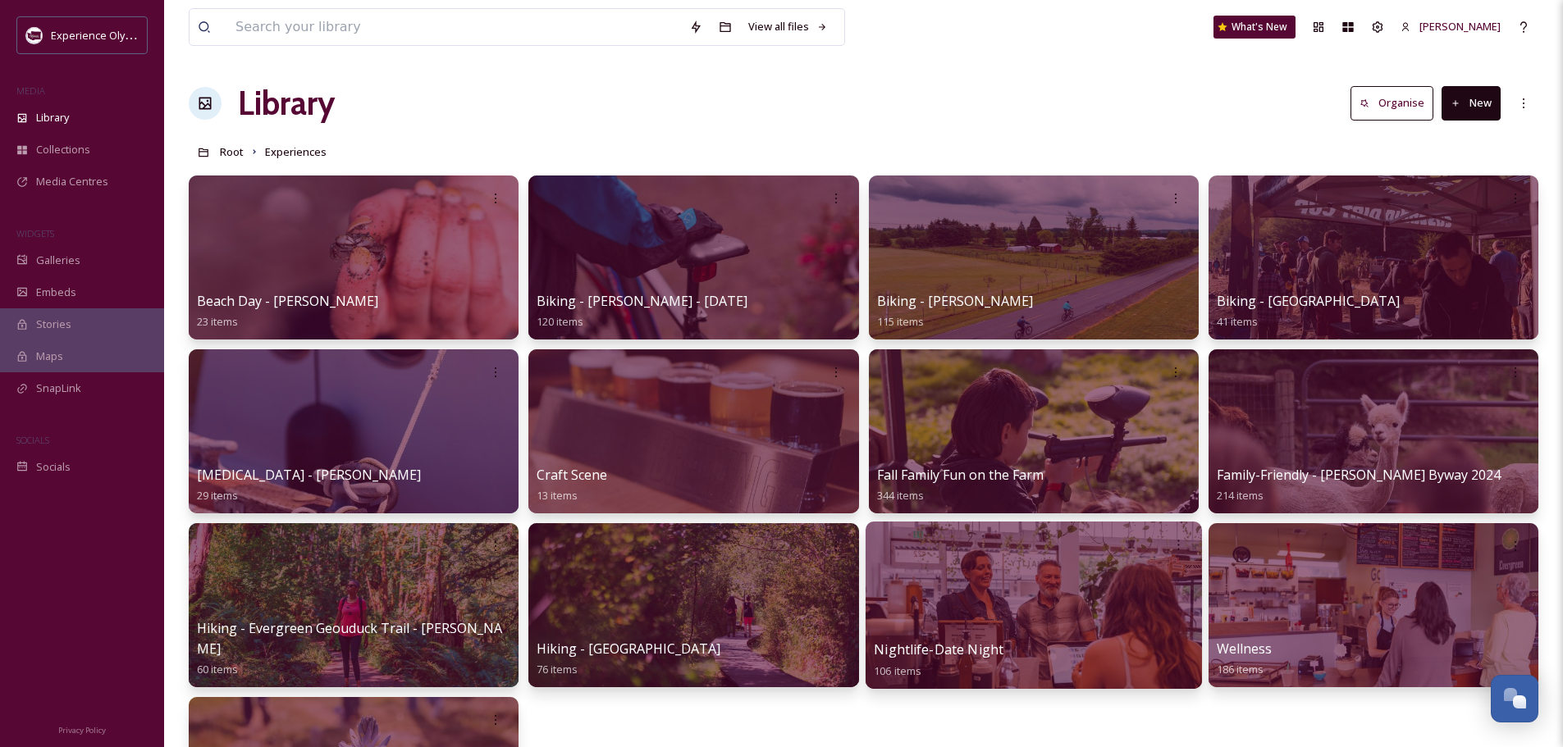
click at [990, 618] on div at bounding box center [1033, 605] width 336 height 167
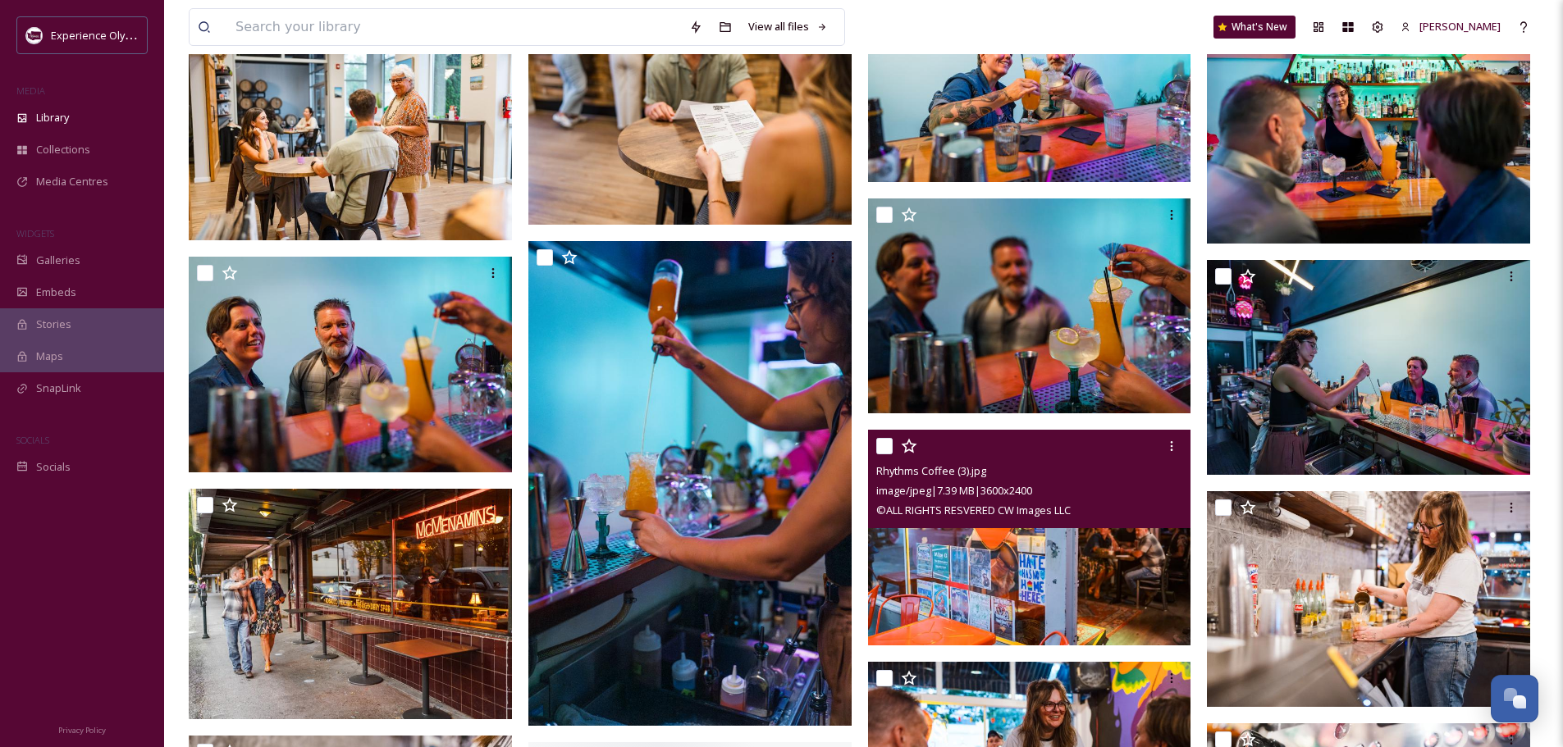
scroll to position [3117, 0]
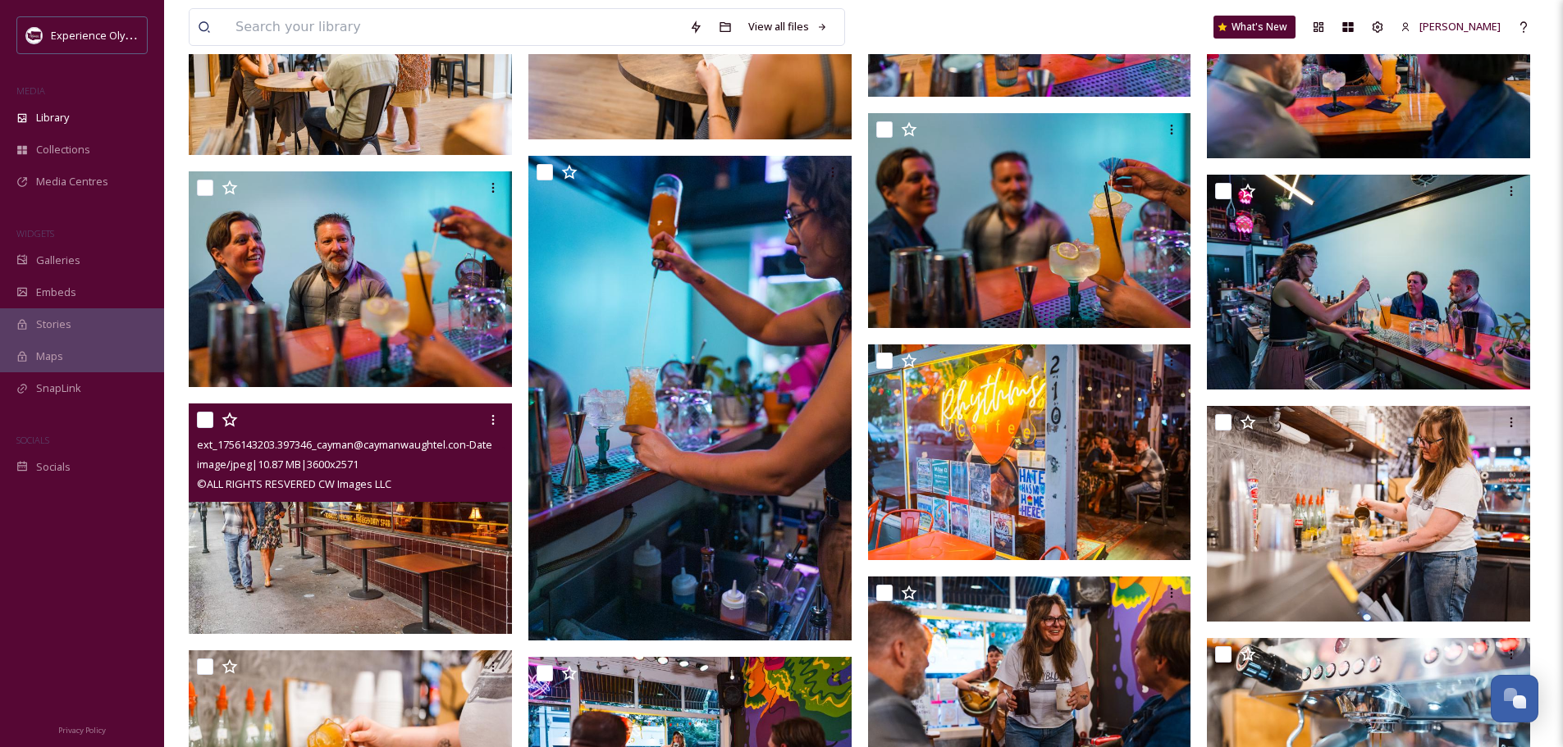
click at [203, 415] on input "checkbox" at bounding box center [205, 420] width 16 height 16
checkbox input "true"
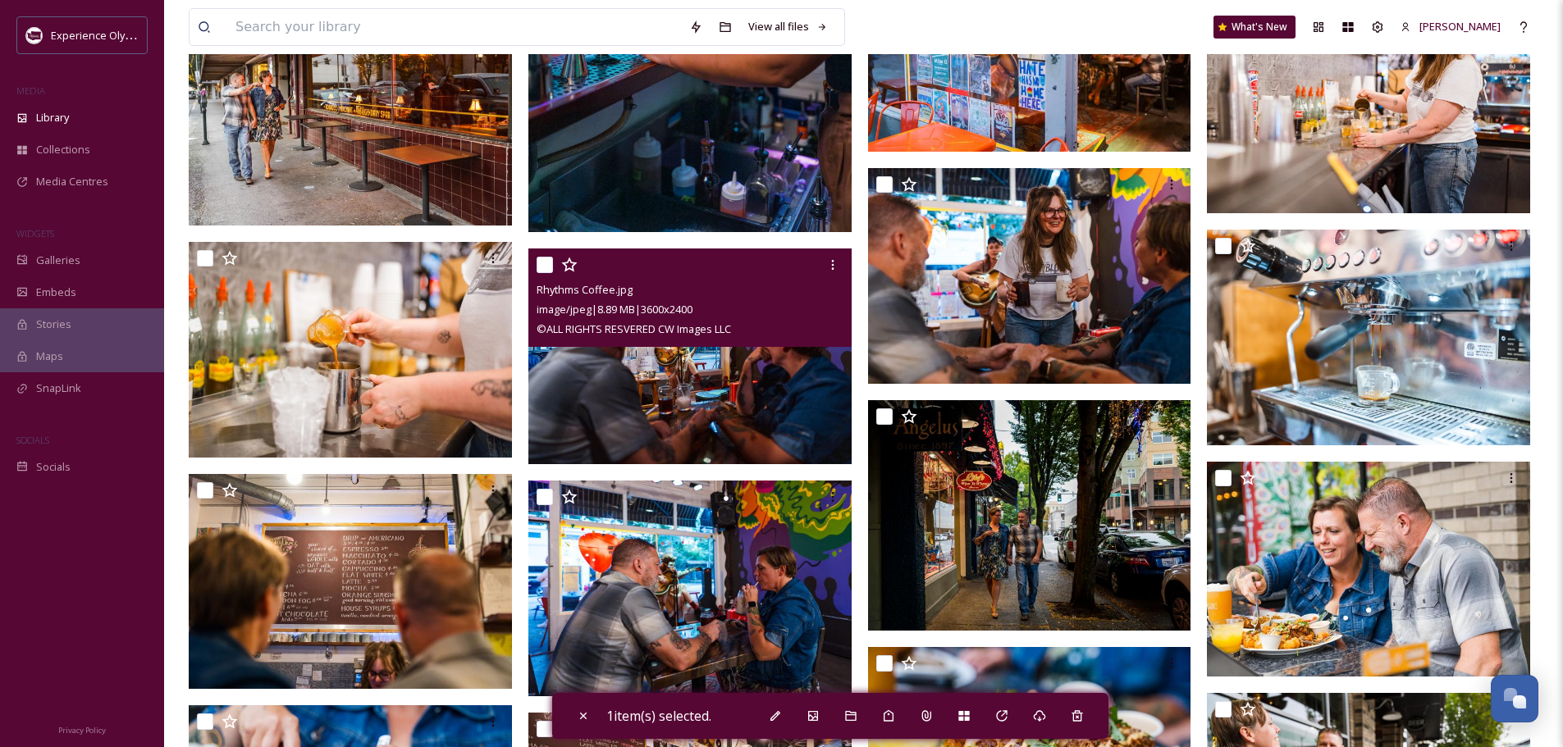
scroll to position [3527, 0]
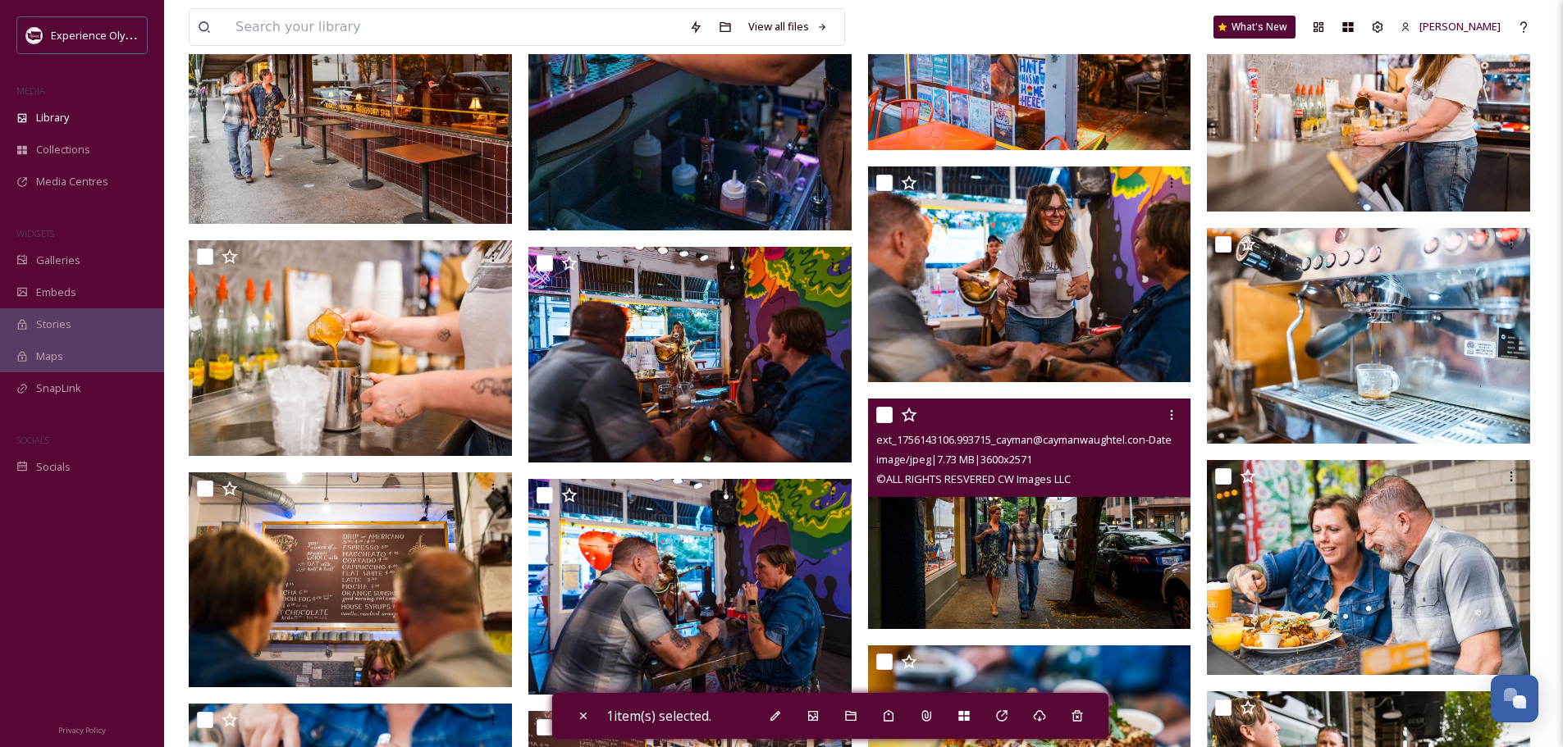
click at [885, 411] on input "checkbox" at bounding box center [884, 415] width 16 height 16
checkbox input "true"
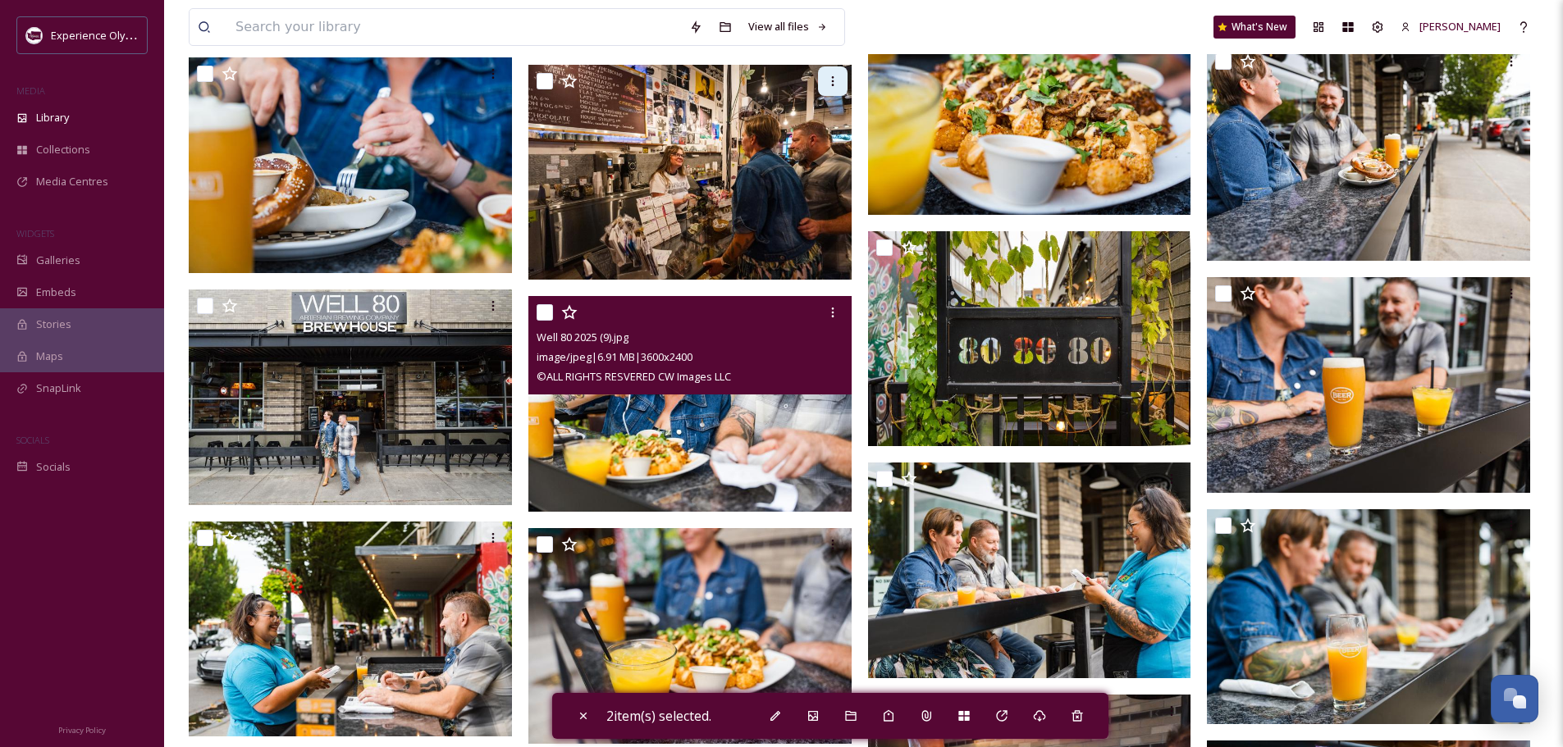
scroll to position [4183, 0]
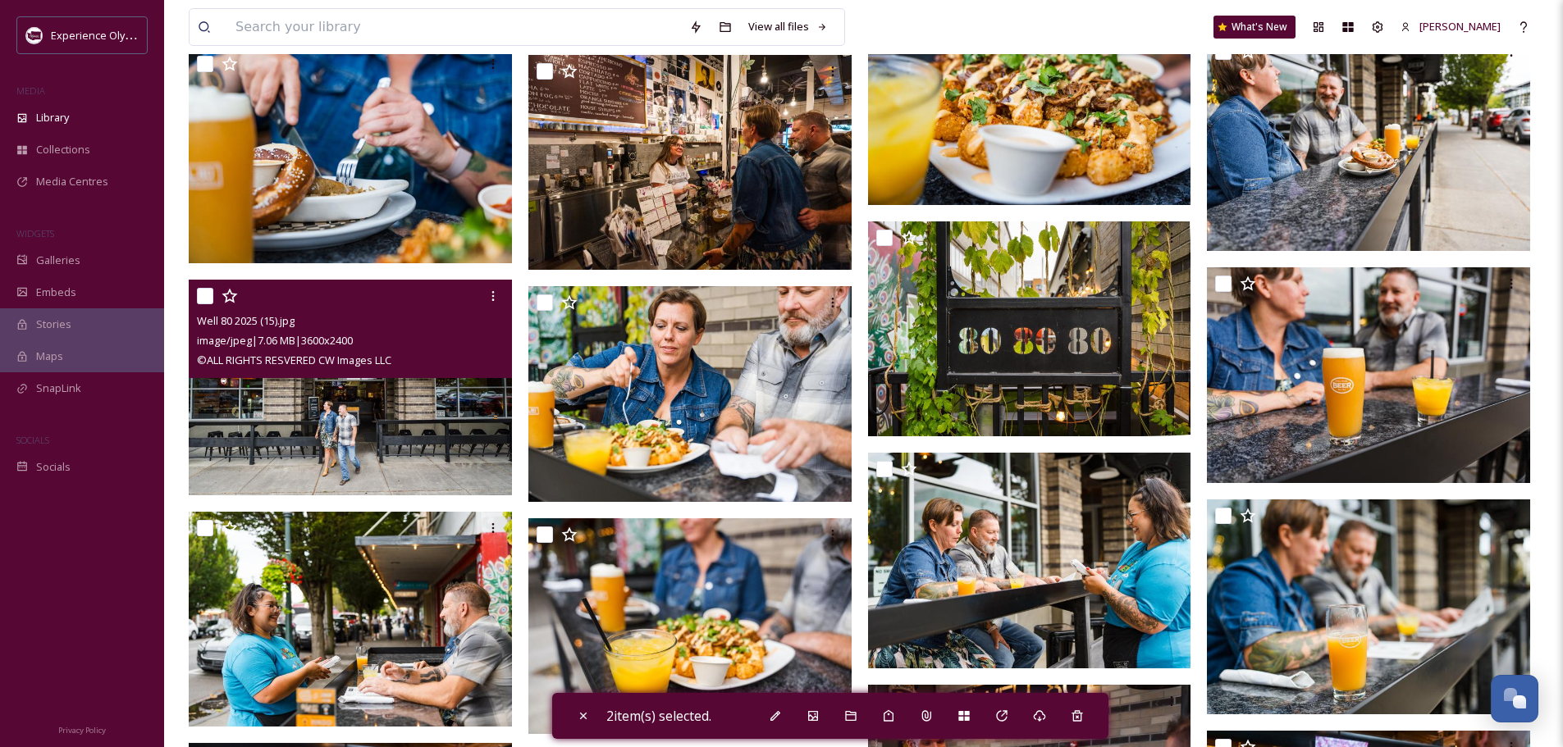
click at [208, 292] on input "checkbox" at bounding box center [205, 296] width 16 height 16
checkbox input "true"
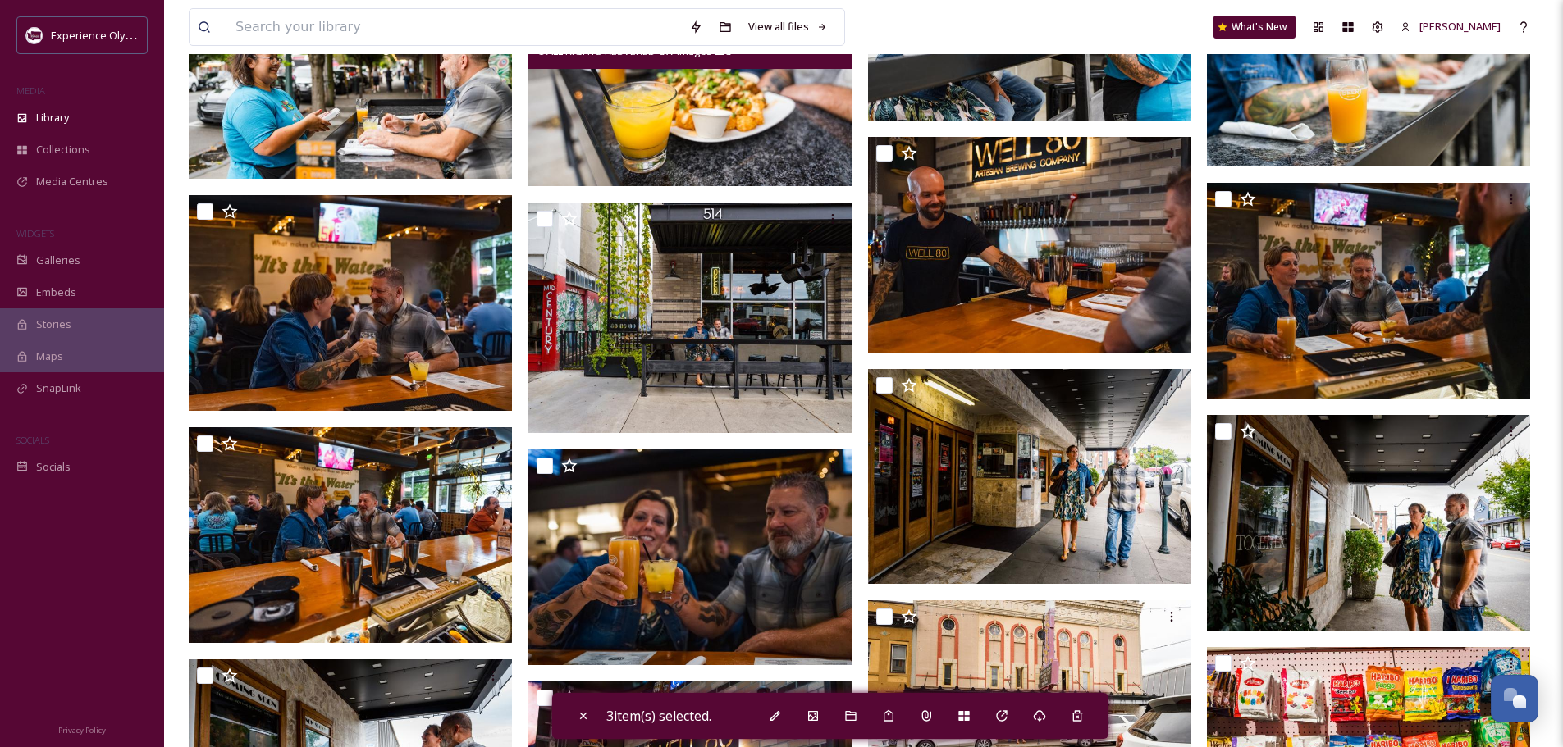
scroll to position [4757, 0]
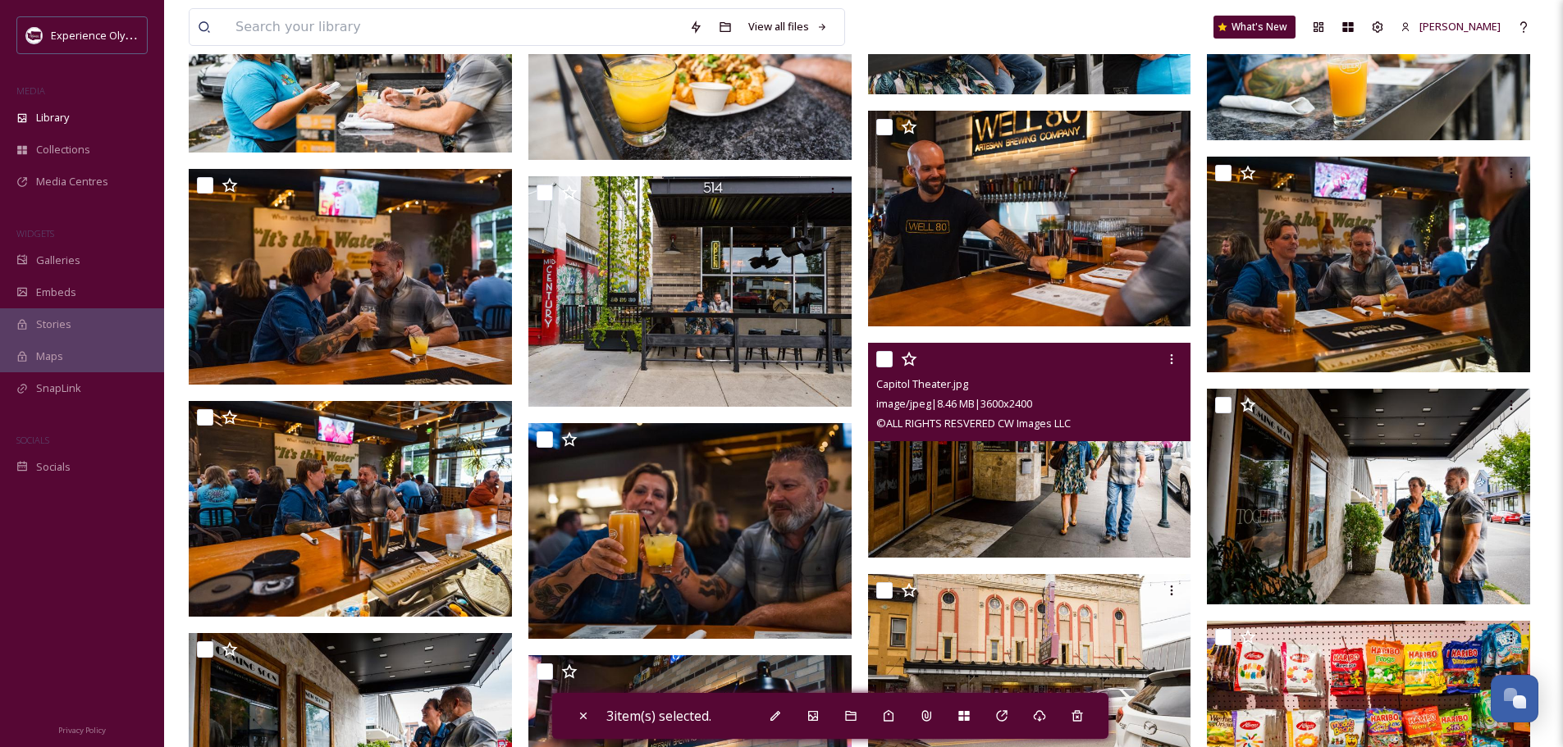
click at [882, 353] on input "checkbox" at bounding box center [884, 359] width 16 height 16
checkbox input "true"
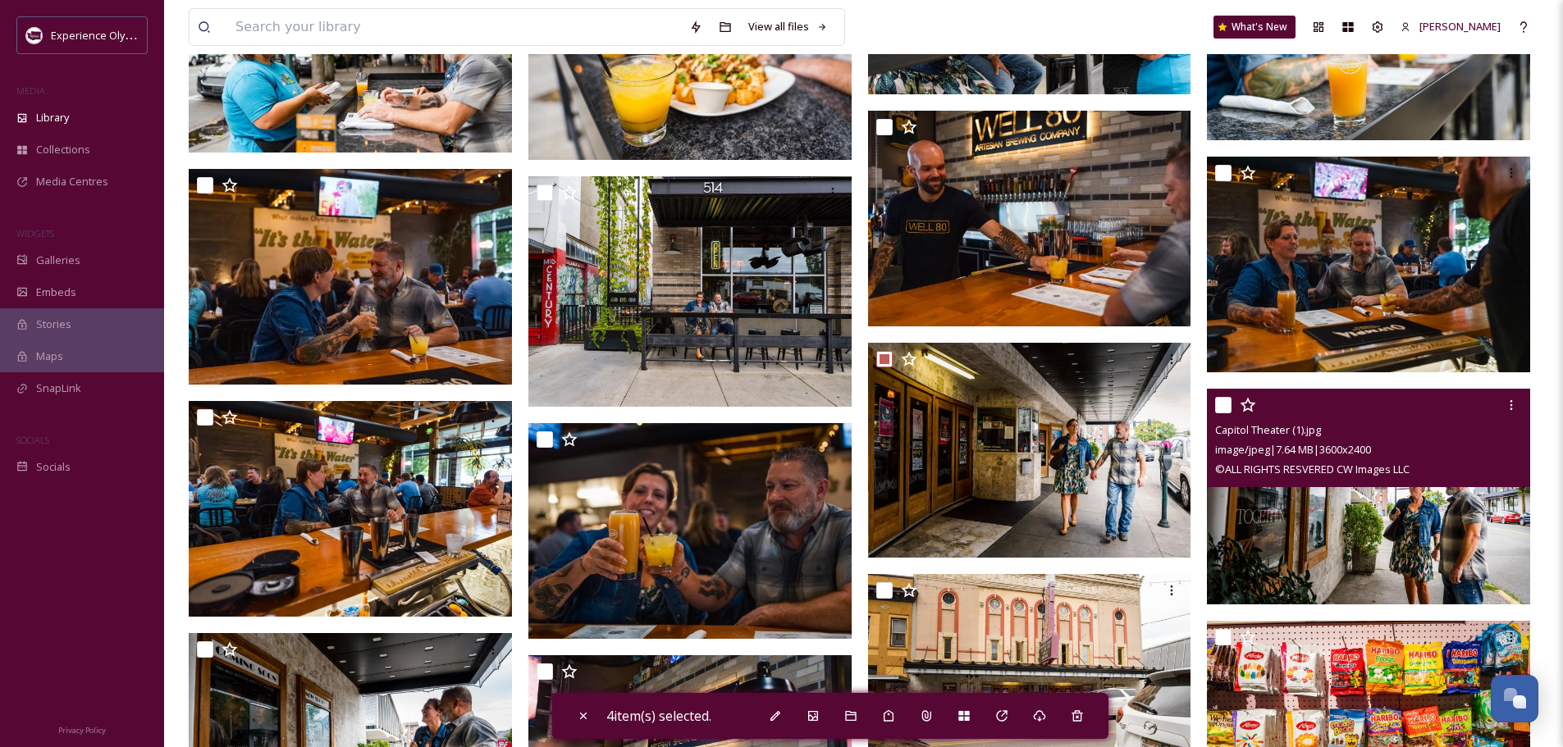
click at [1224, 401] on input "checkbox" at bounding box center [1223, 405] width 16 height 16
checkbox input "true"
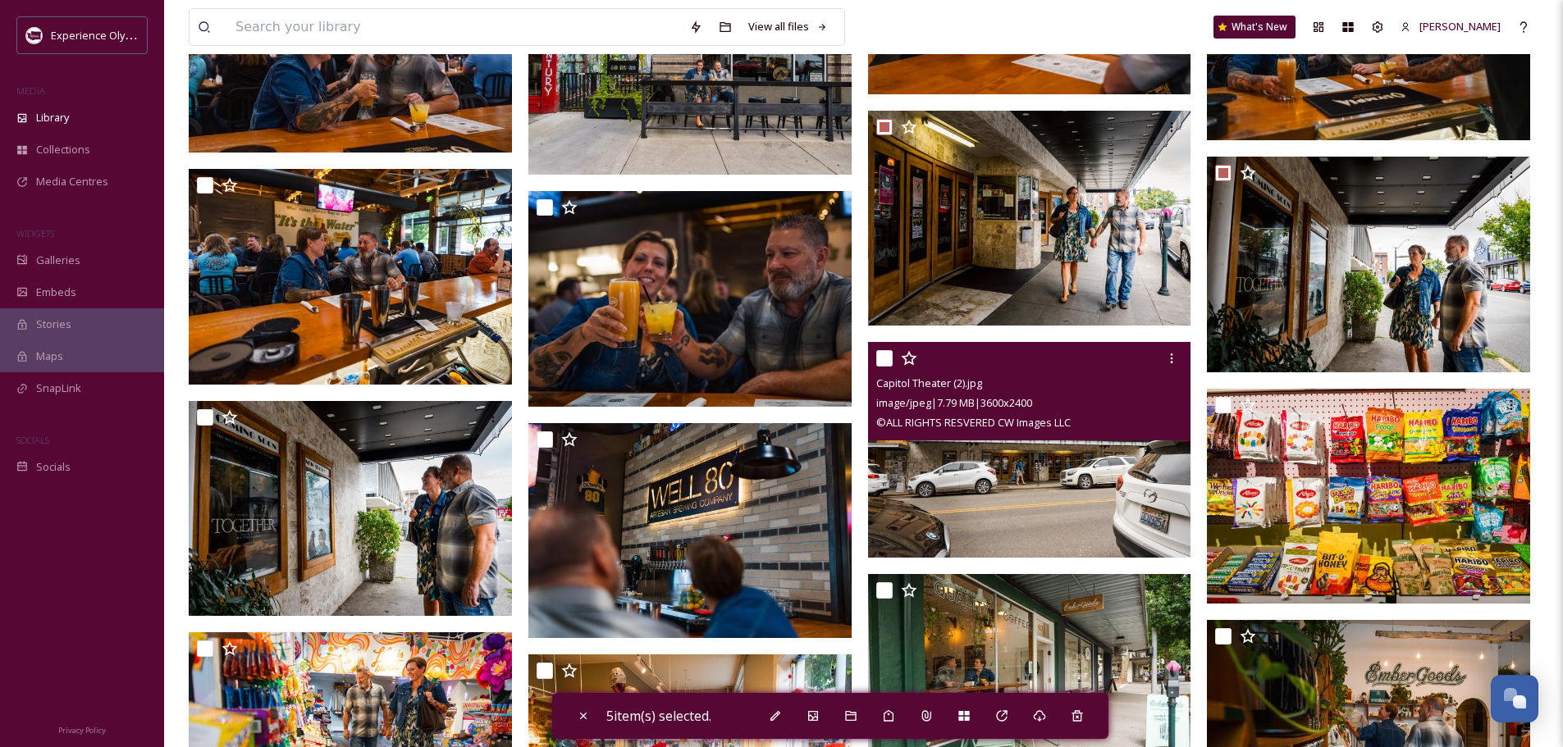
scroll to position [5003, 0]
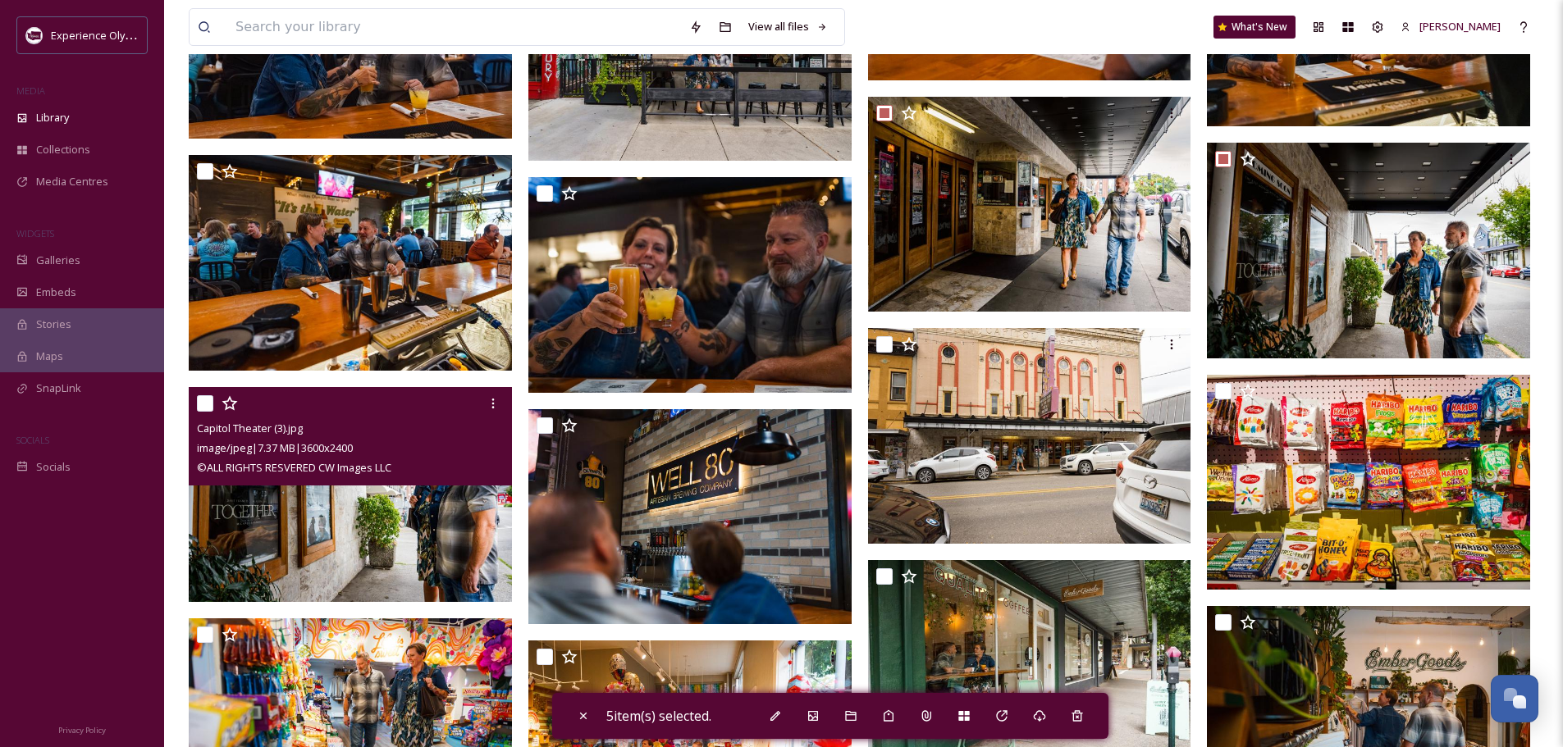
click at [203, 399] on input "checkbox" at bounding box center [205, 403] width 16 height 16
checkbox input "true"
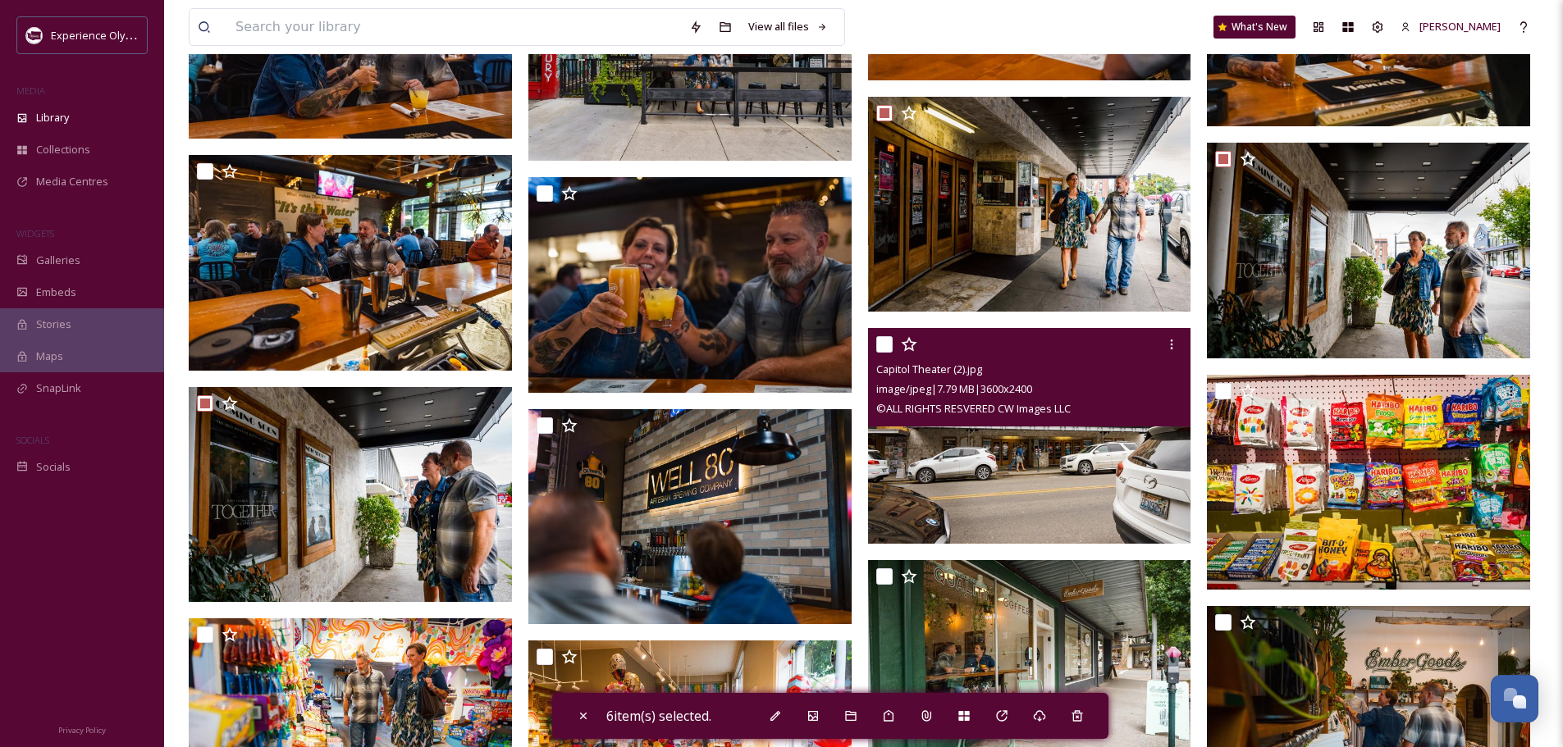
click at [883, 341] on input "checkbox" at bounding box center [884, 344] width 16 height 16
checkbox input "true"
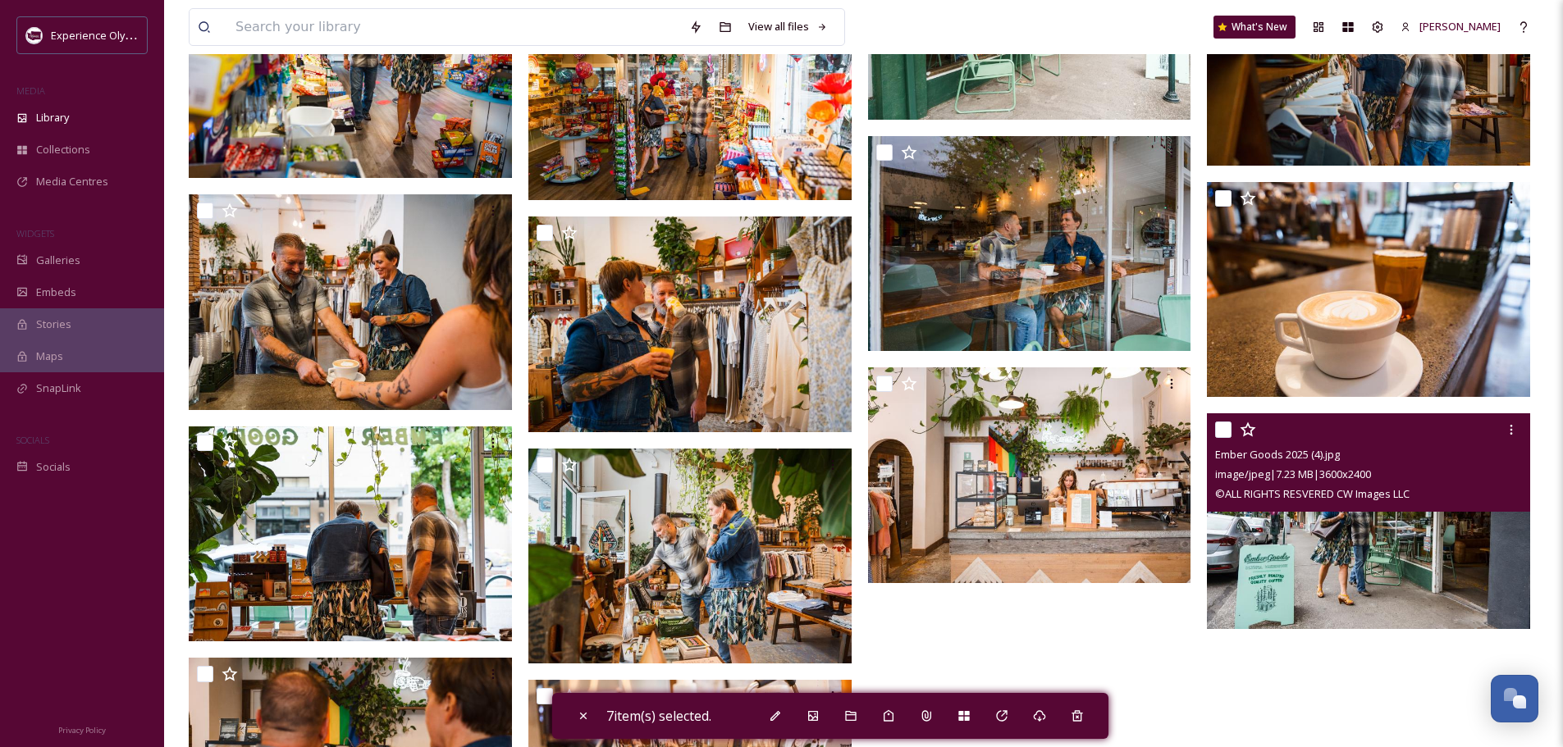
scroll to position [5742, 0]
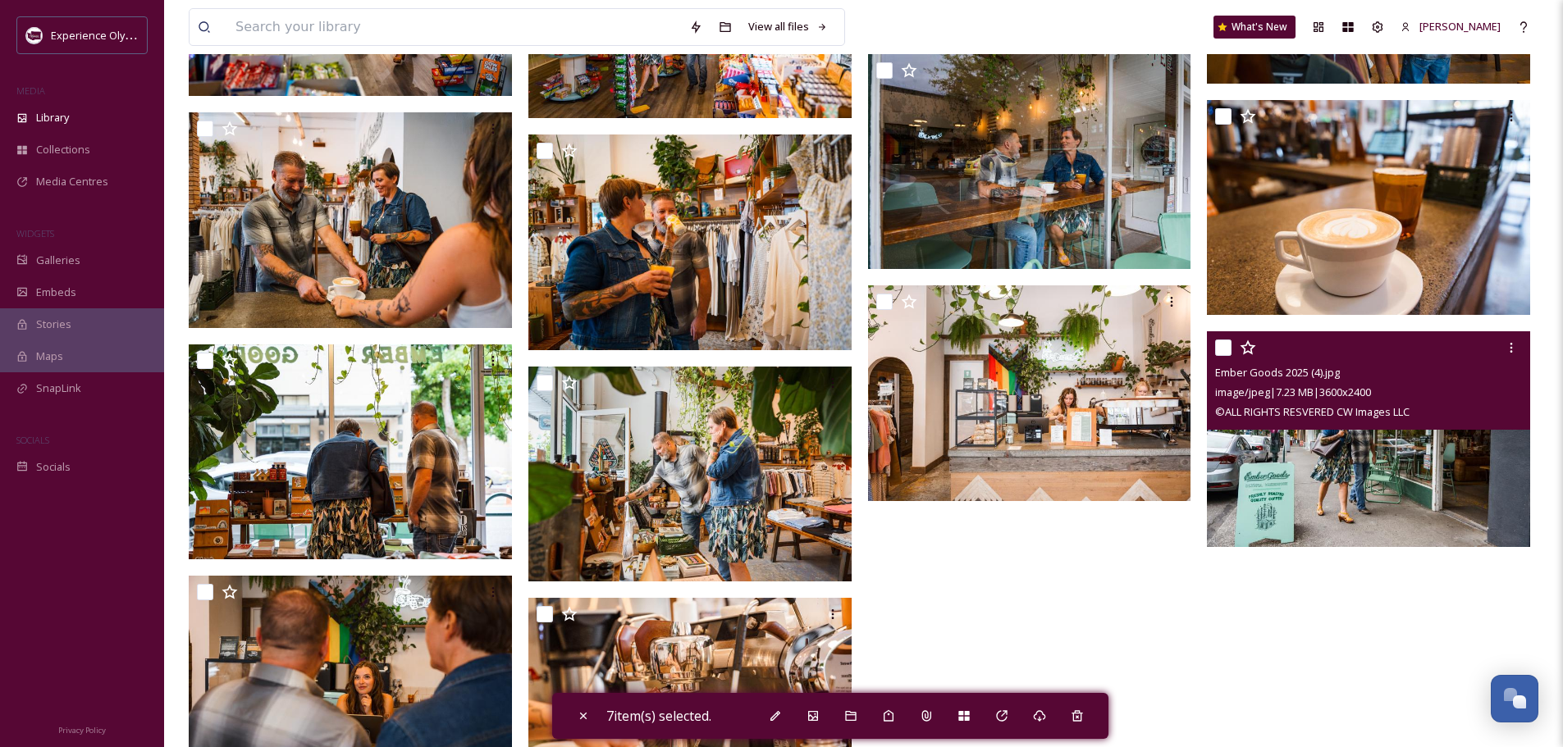
click at [1222, 346] on input "checkbox" at bounding box center [1223, 348] width 16 height 16
checkbox input "true"
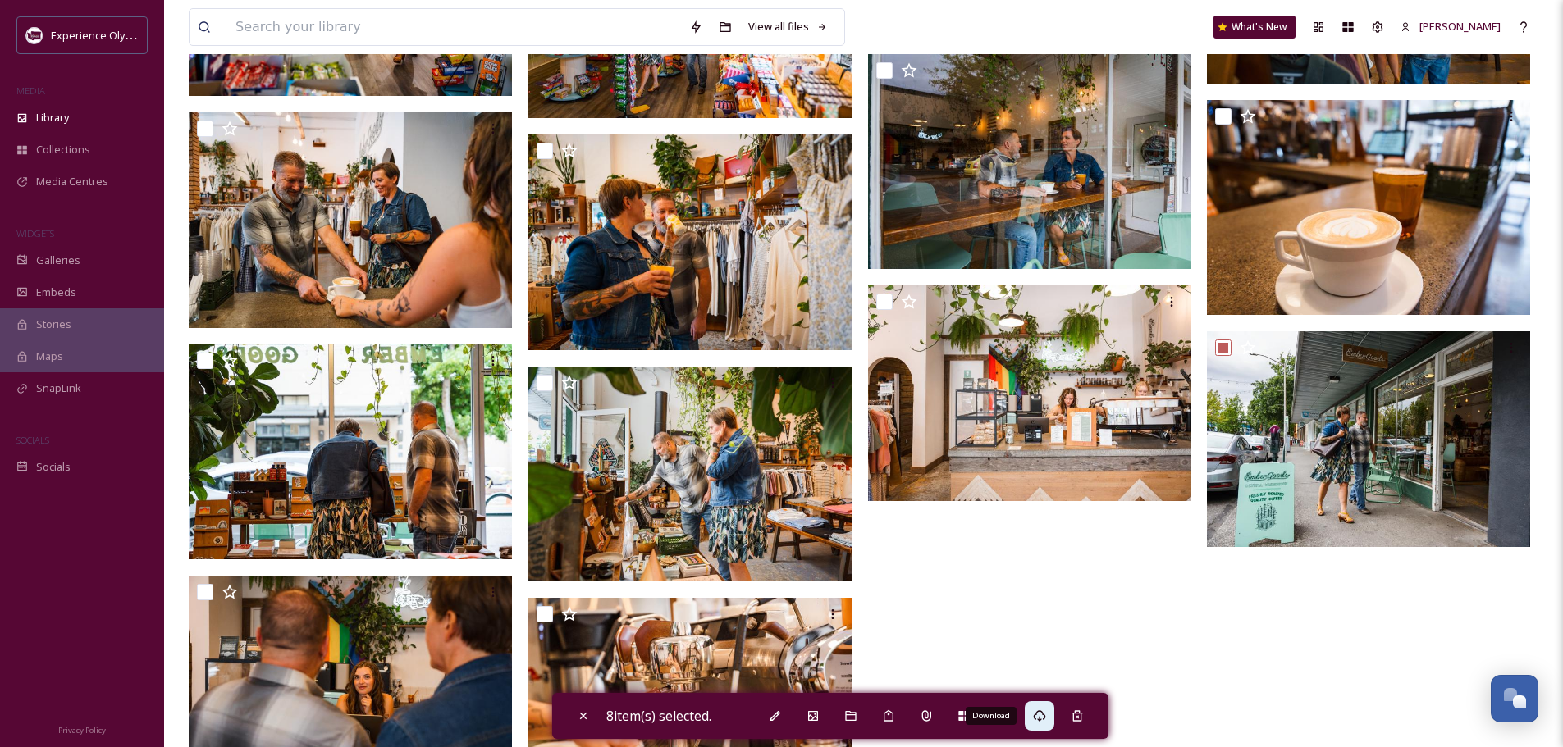
click at [1043, 710] on icon at bounding box center [1039, 716] width 13 height 13
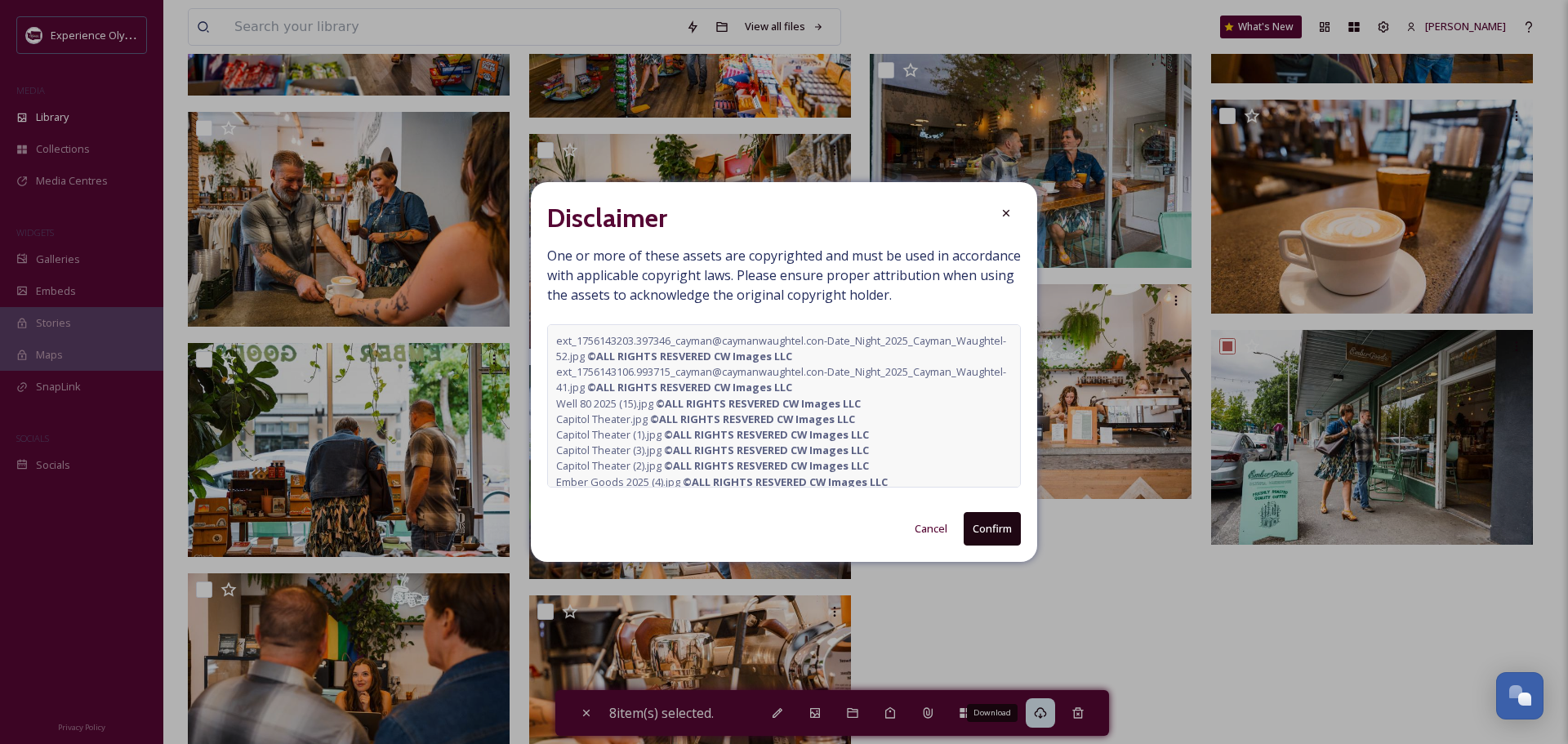
click at [1000, 525] on button "Confirm" at bounding box center [992, 529] width 57 height 34
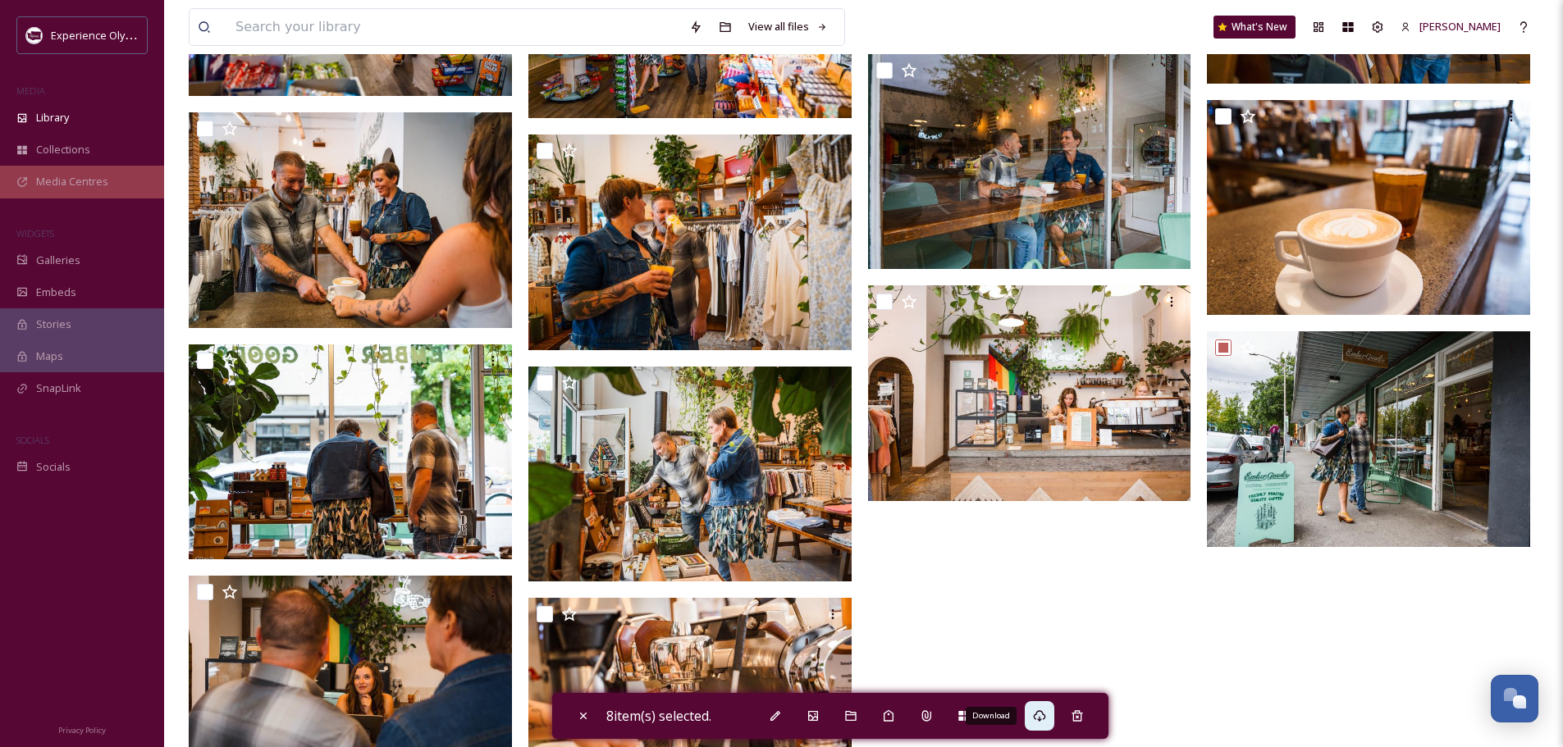
click at [46, 182] on span "Media Centres" at bounding box center [72, 182] width 72 height 16
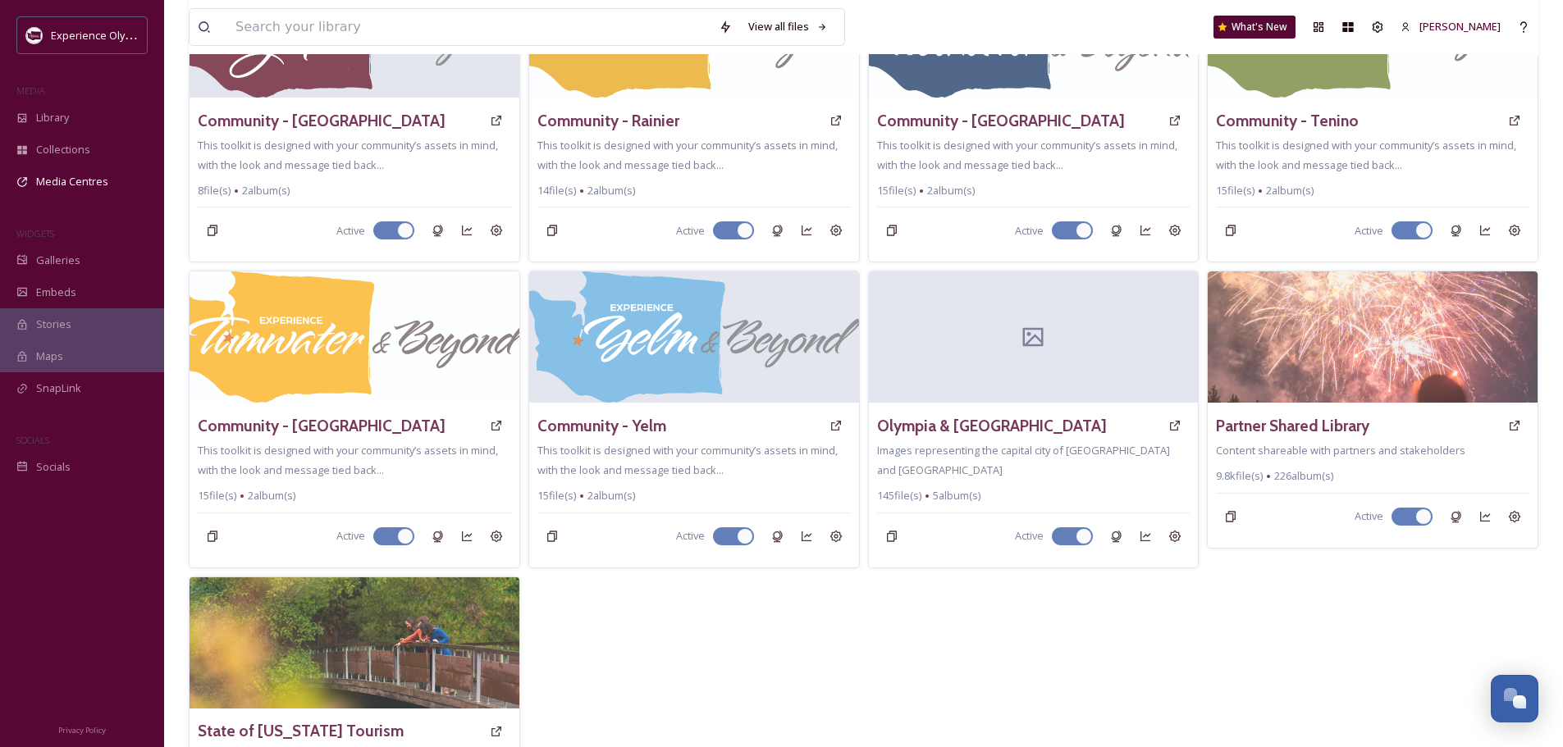
scroll to position [410, 0]
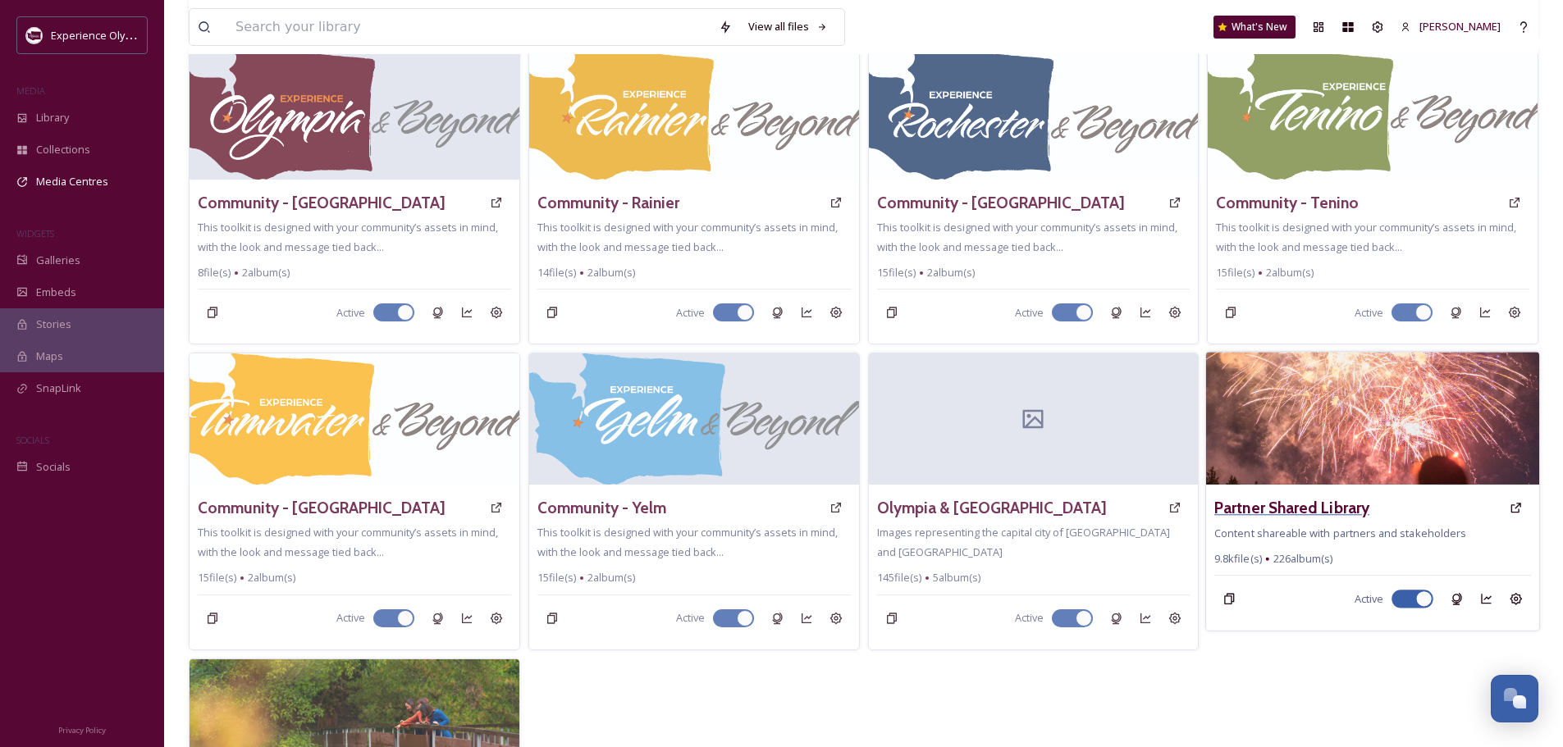
click at [1286, 496] on h3 "Partner Shared Library" at bounding box center [1291, 508] width 155 height 24
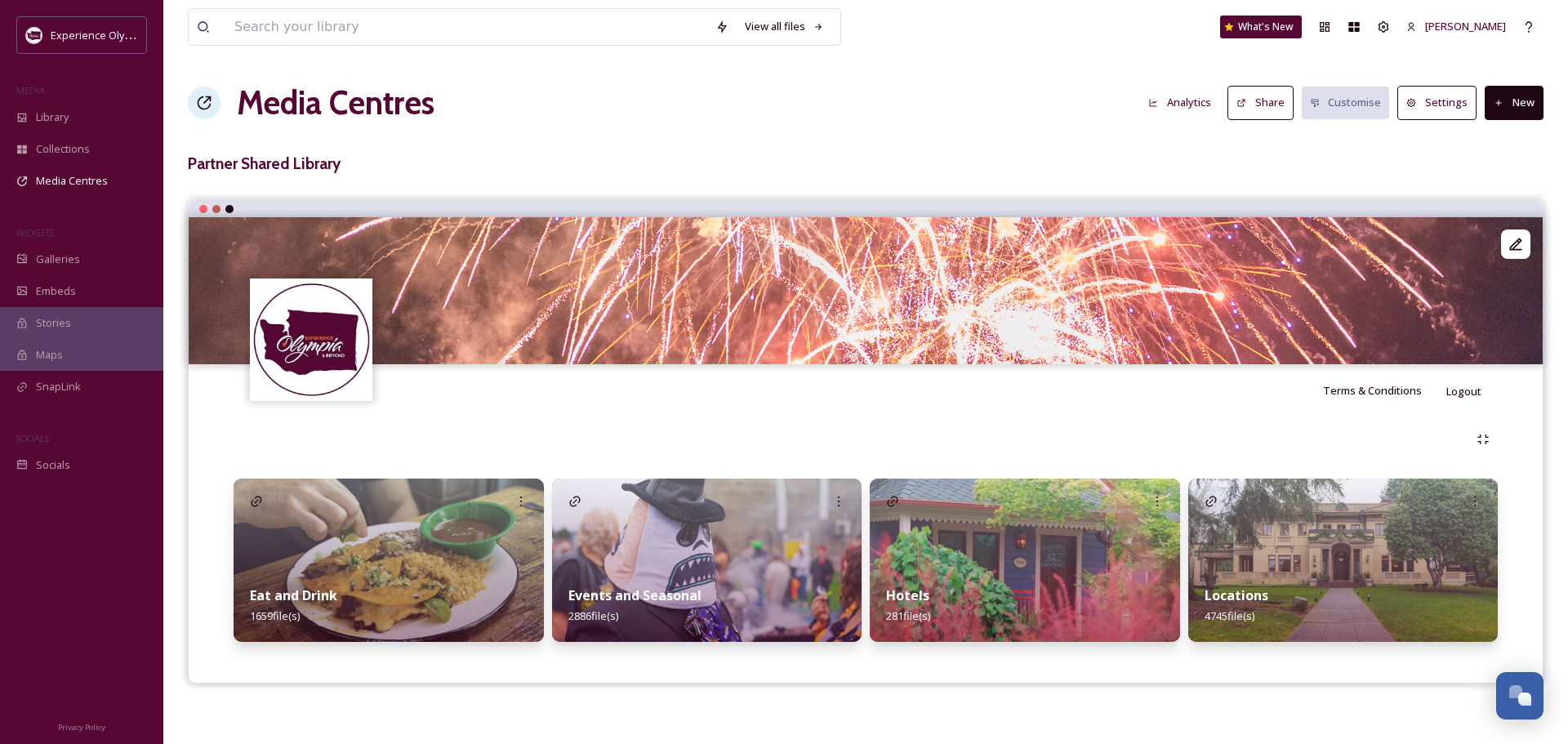
click at [331, 596] on strong "Eat and Drink" at bounding box center [294, 596] width 88 height 18
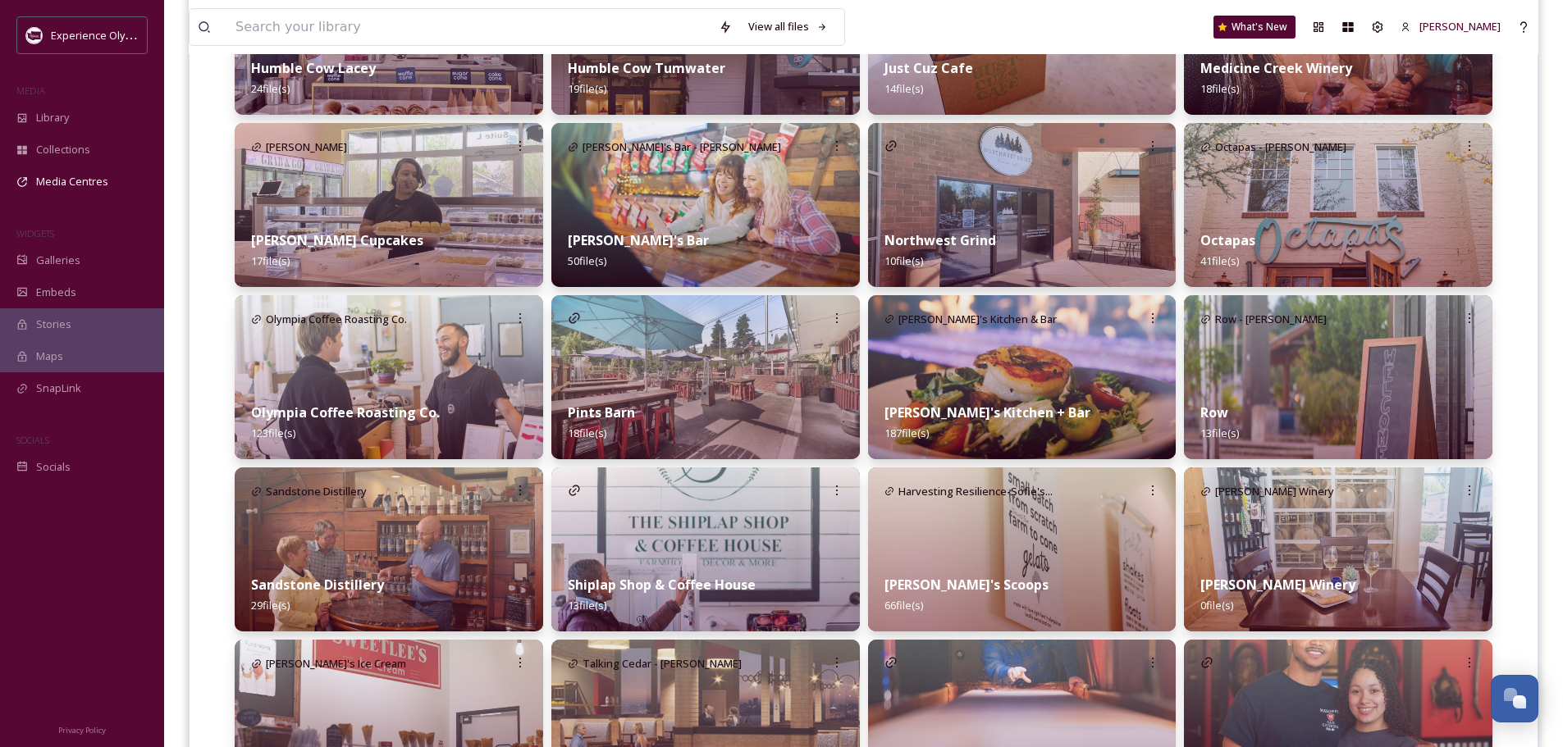
scroll to position [1148, 0]
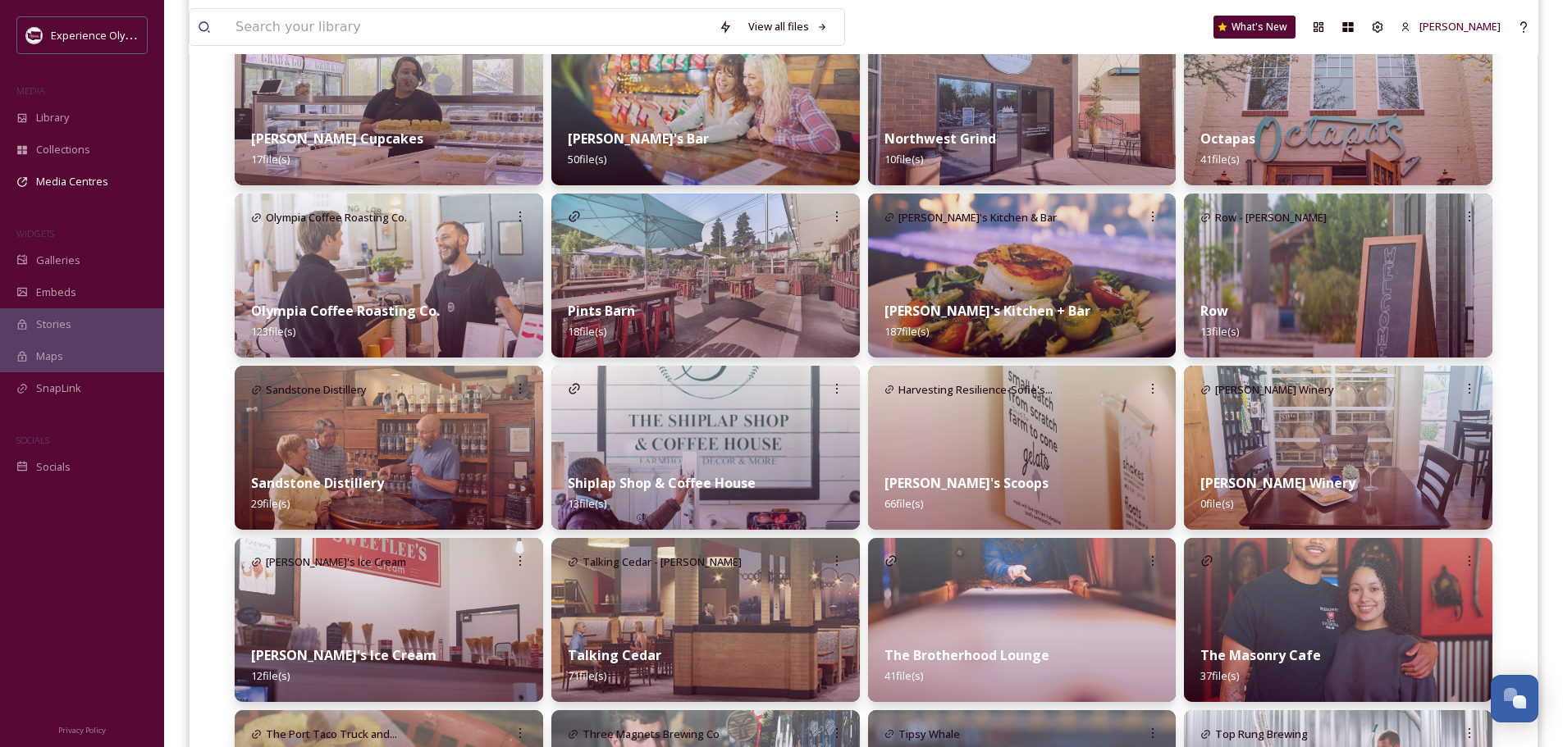
click at [1263, 459] on div "[PERSON_NAME] Winery 0 file(s)" at bounding box center [1338, 493] width 308 height 73
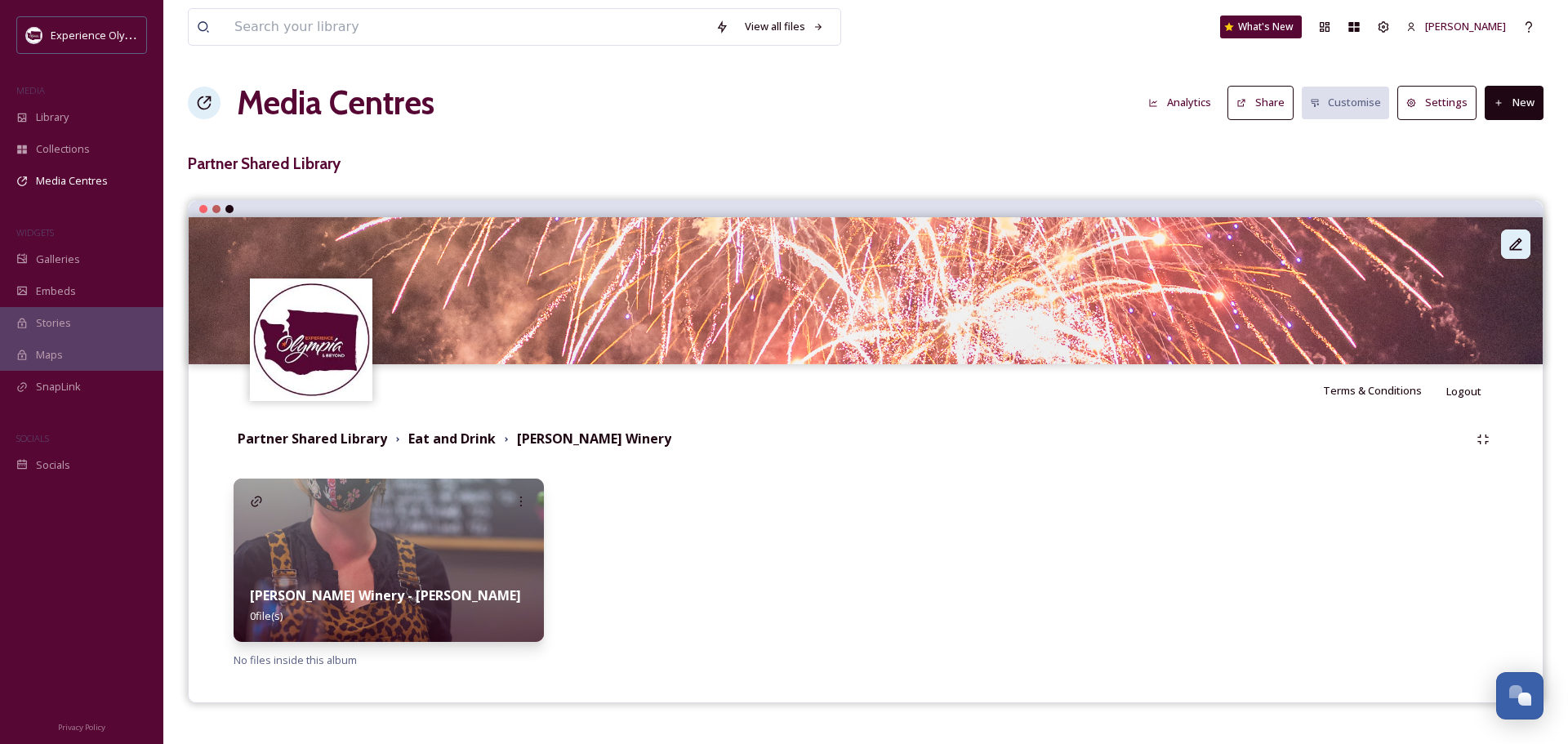
click at [1512, 244] on icon at bounding box center [1516, 244] width 12 height 12
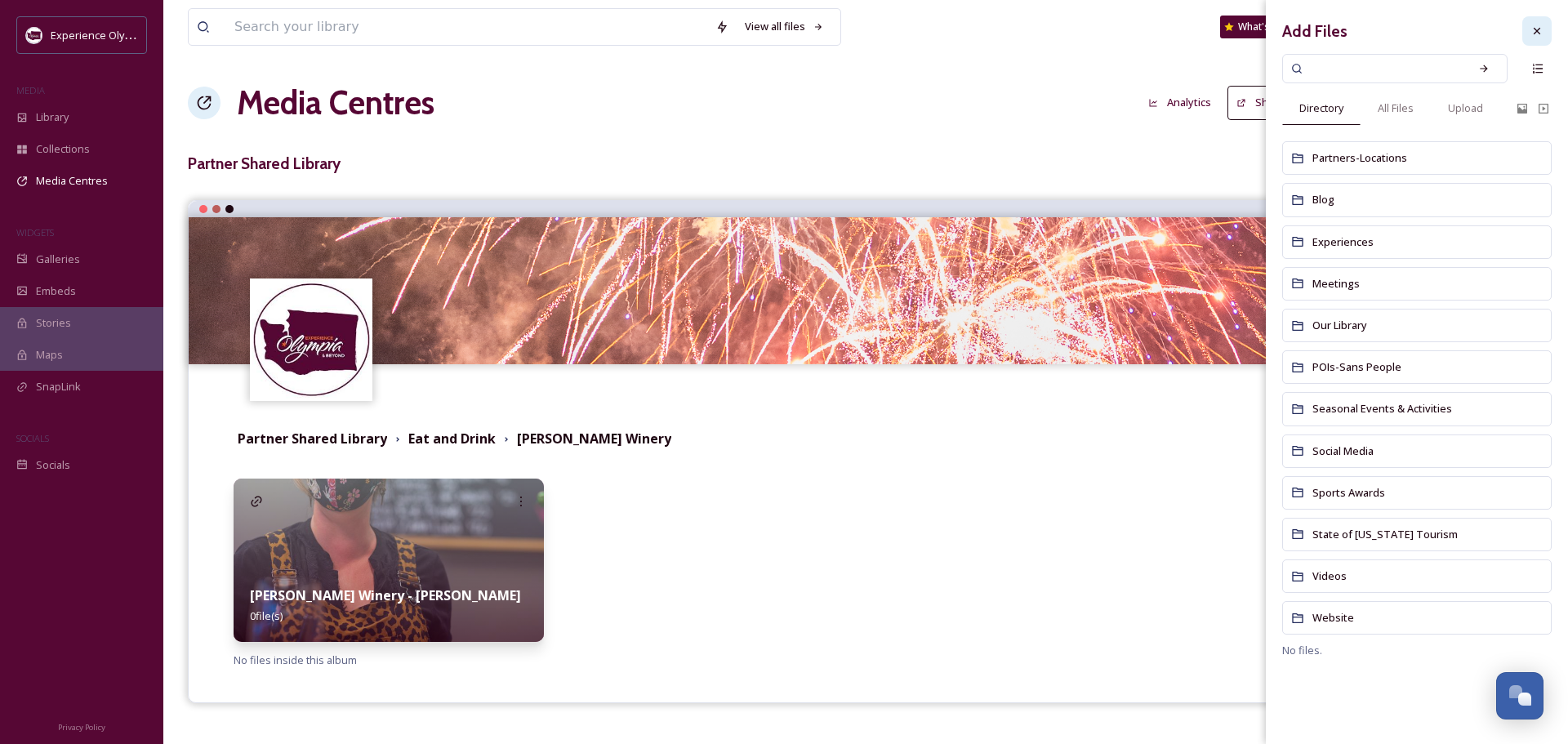
click at [1538, 17] on div at bounding box center [1537, 31] width 30 height 30
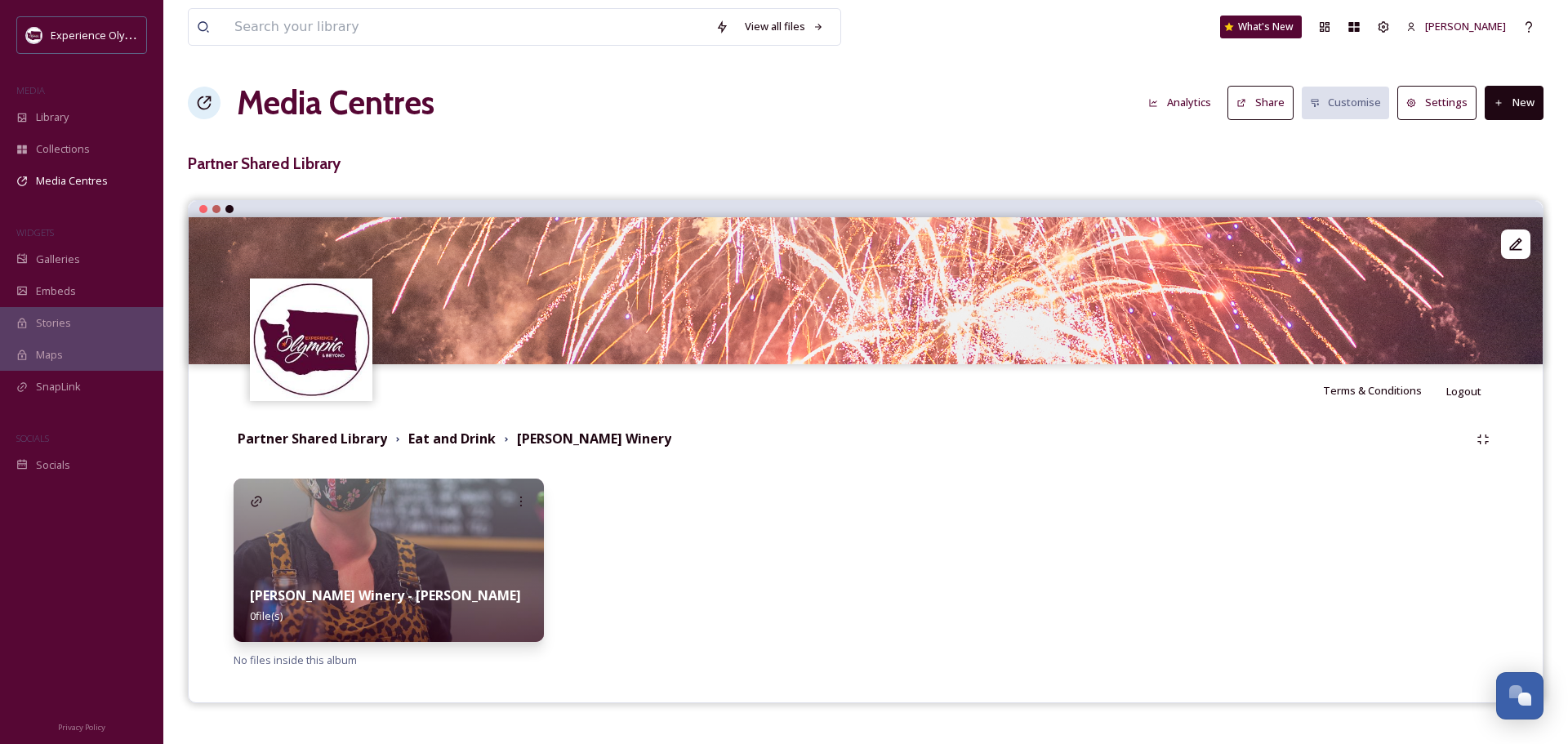
click at [1536, 109] on button "New" at bounding box center [1513, 103] width 59 height 34
click at [1490, 170] on span "Add Album" at bounding box center [1507, 173] width 53 height 16
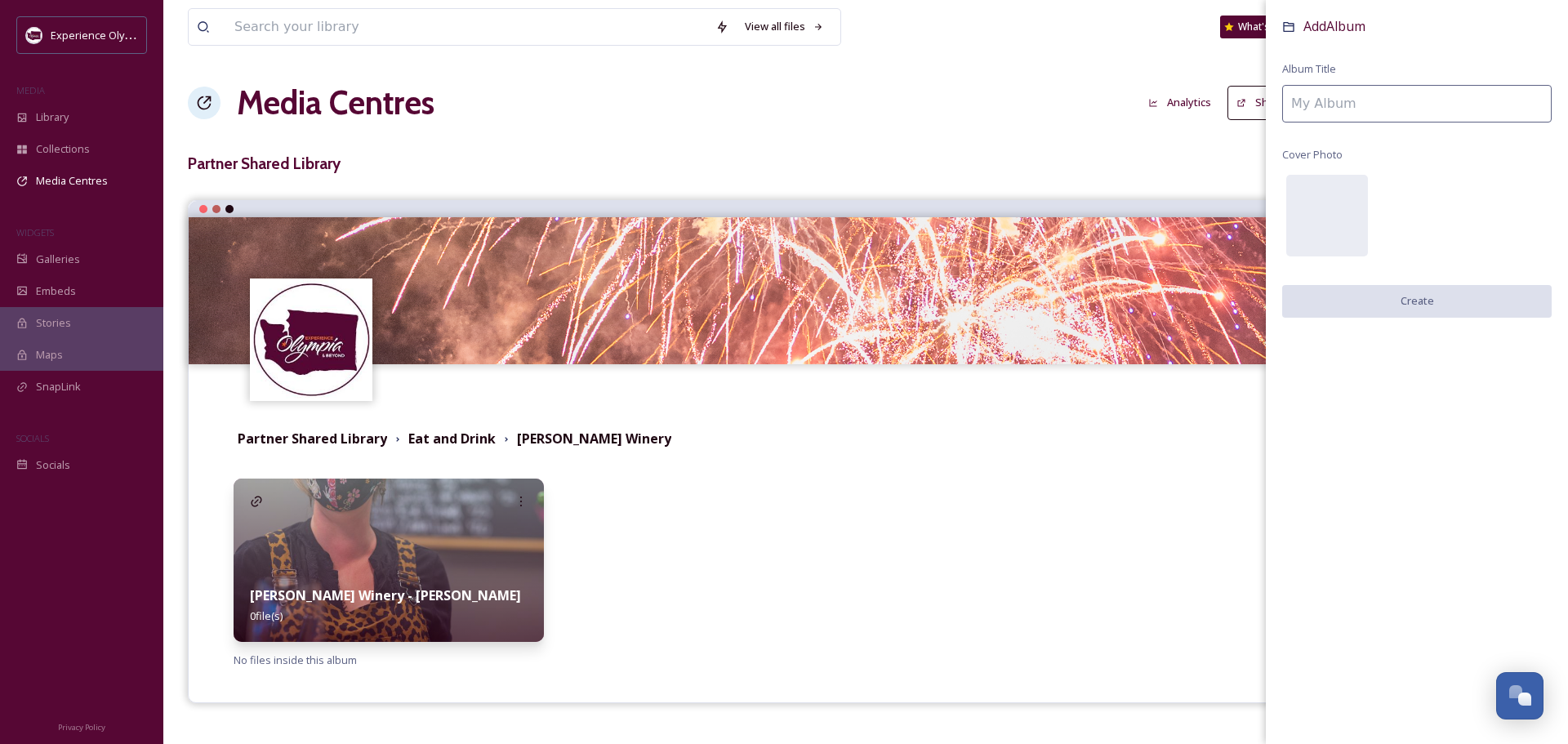
click at [1301, 104] on input at bounding box center [1417, 104] width 270 height 38
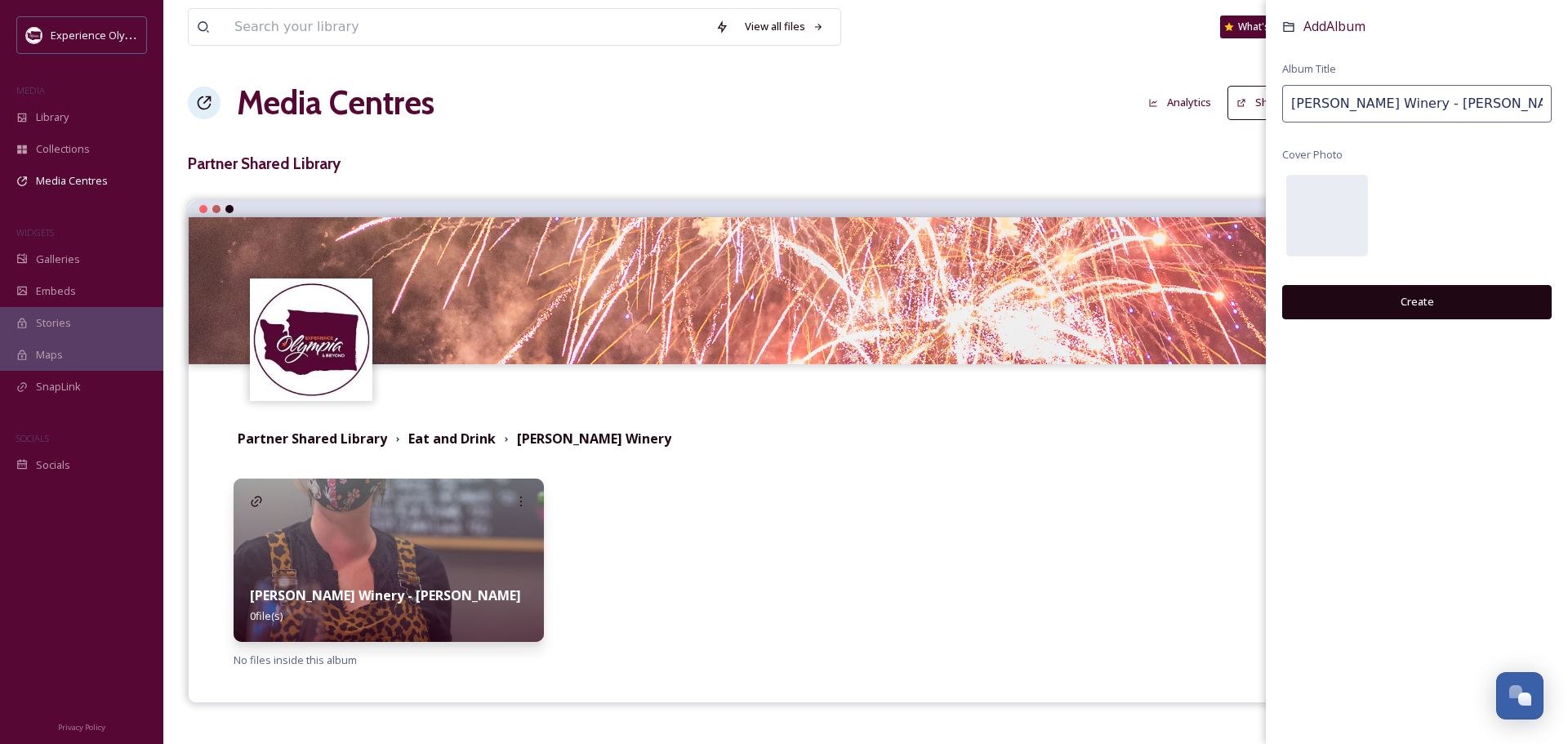
type input "[PERSON_NAME] Winery - [PERSON_NAME]"
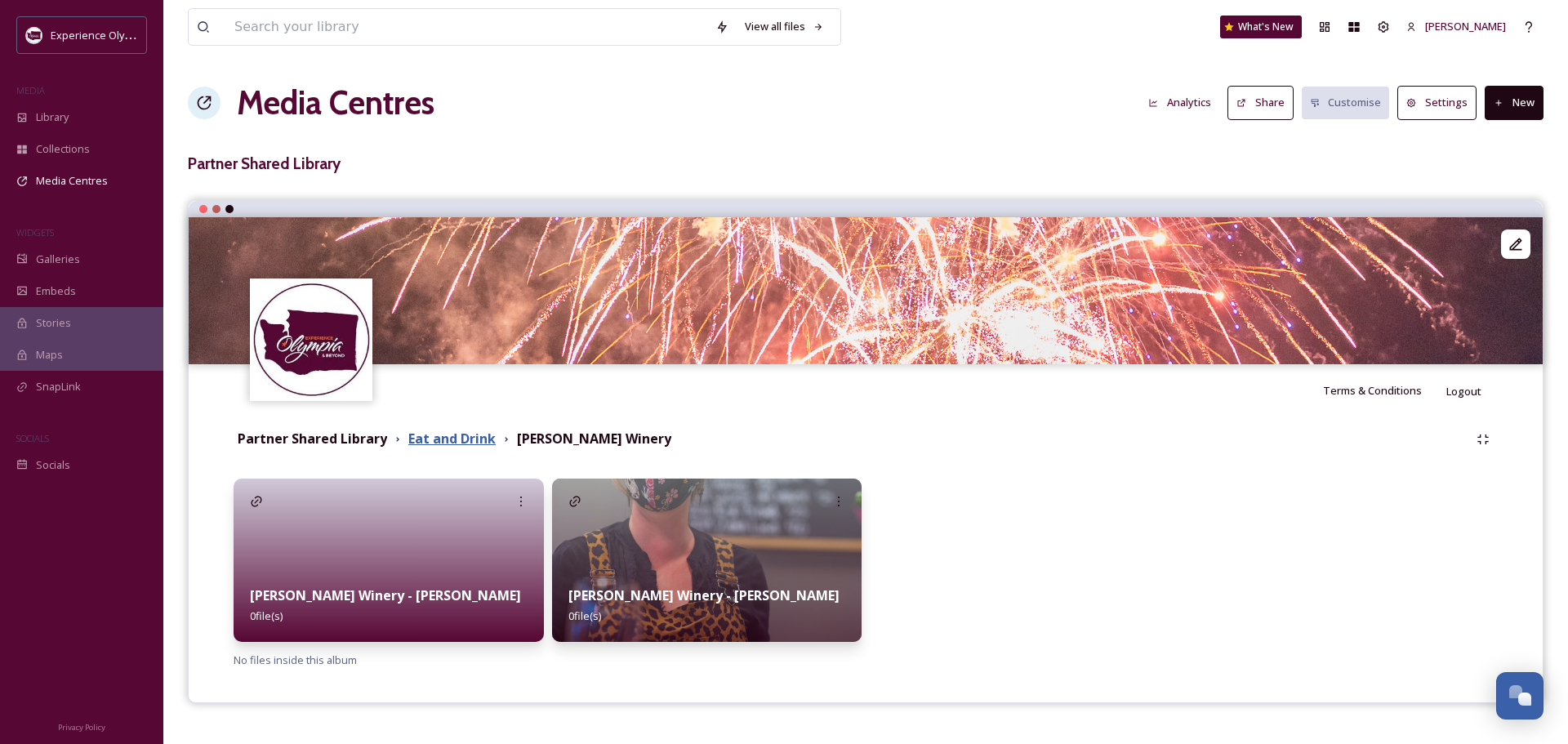
click at [463, 434] on strong "Eat and Drink" at bounding box center [452, 438] width 88 height 18
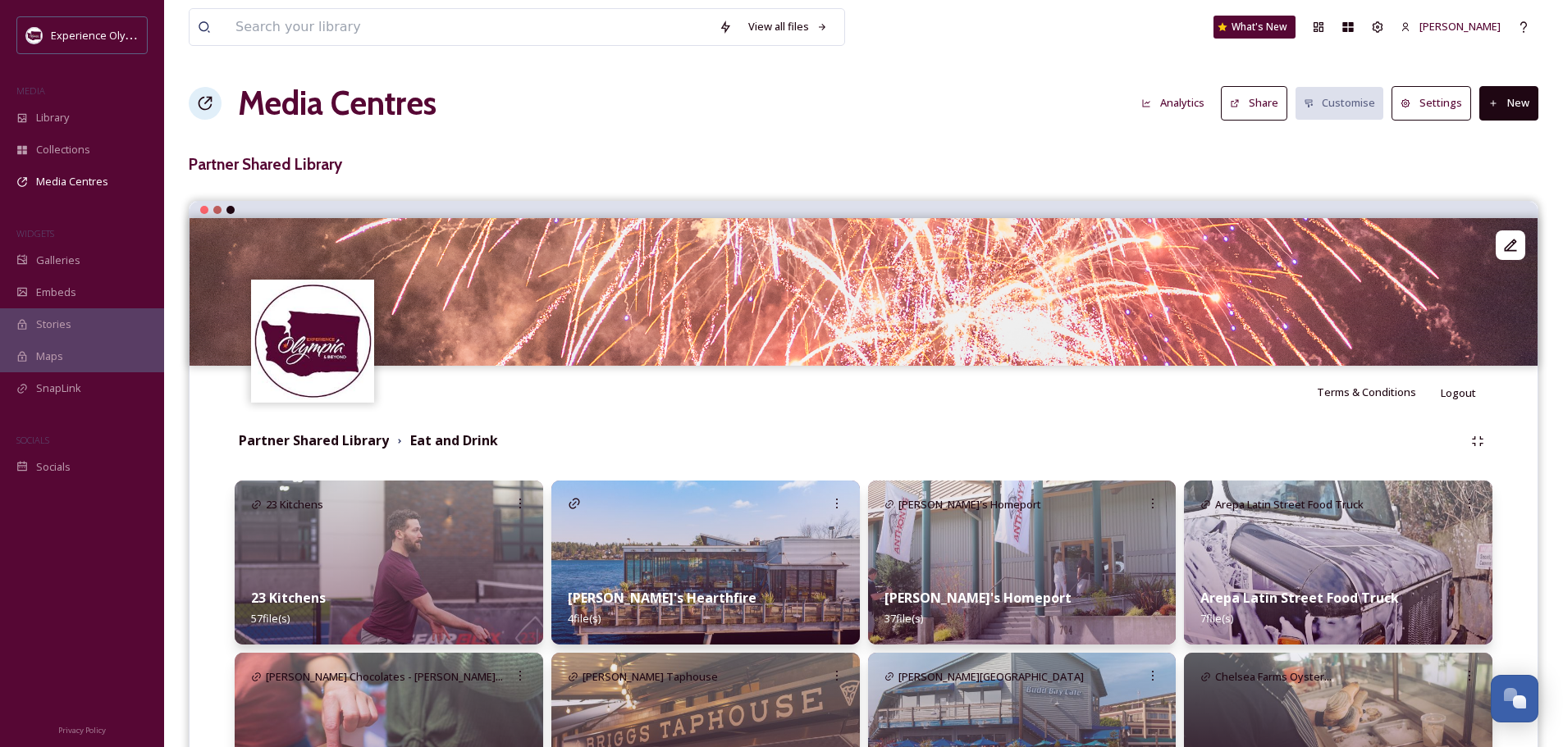
click at [357, 599] on div "23 Kitchens 57 file(s)" at bounding box center [389, 608] width 308 height 73
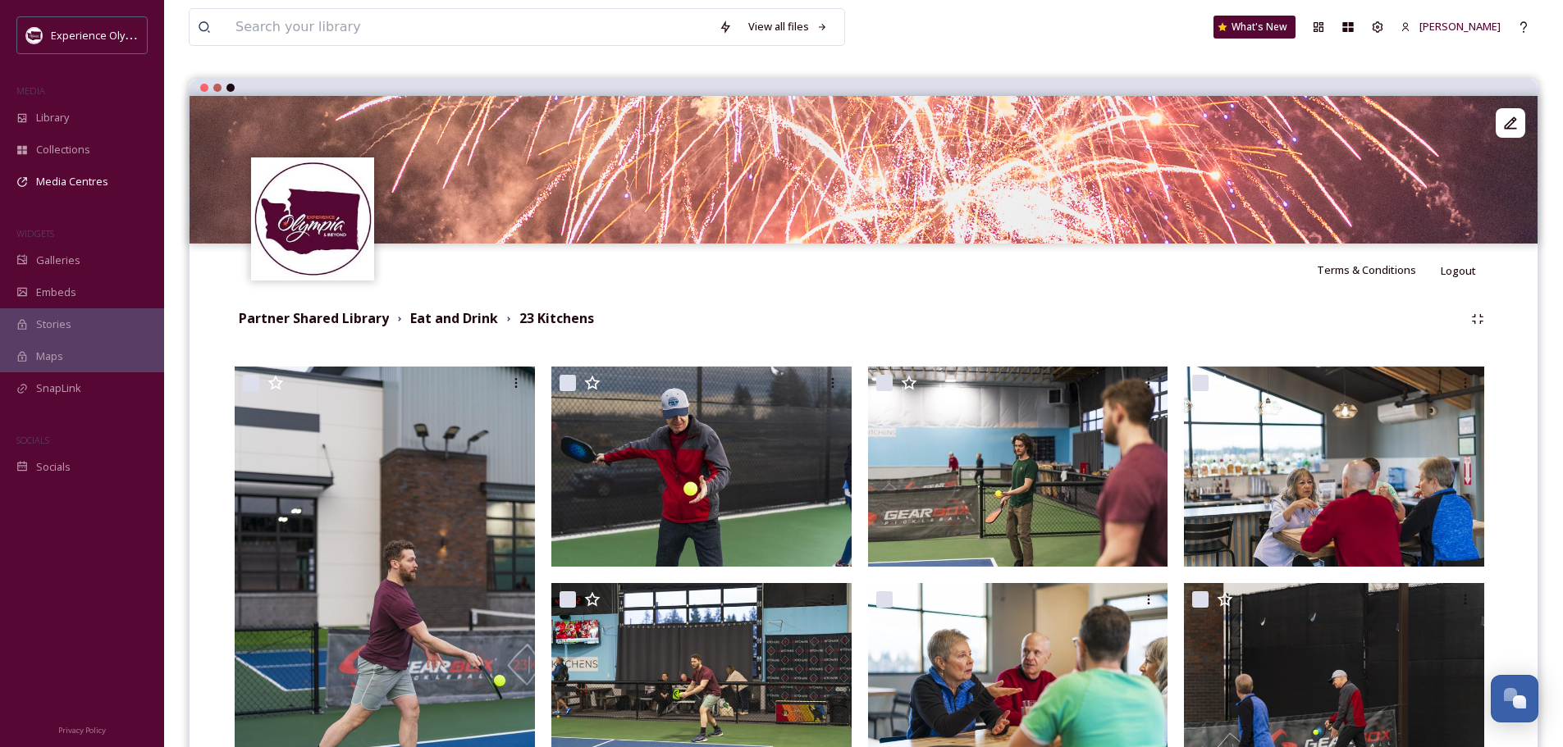
scroll to position [82, 0]
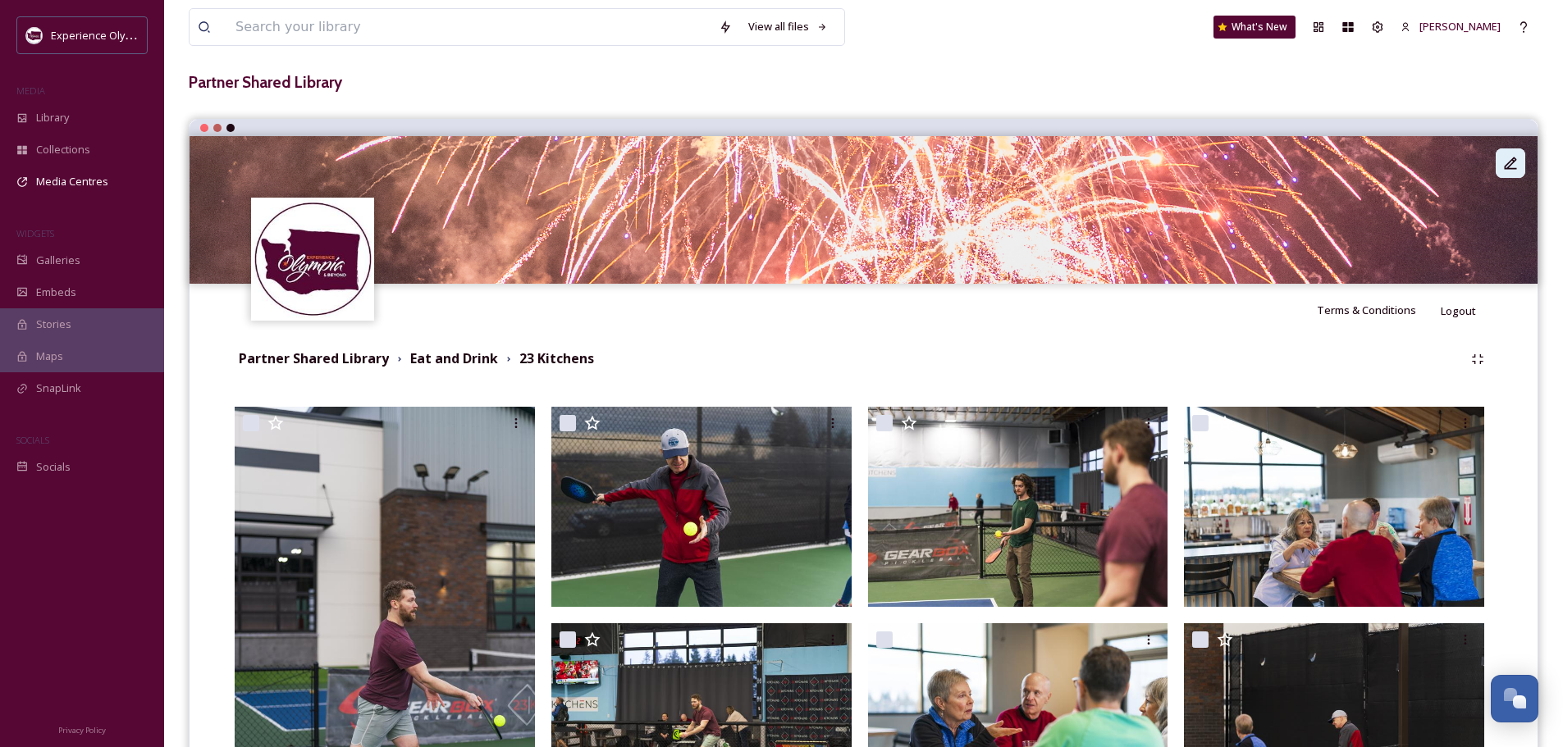
click at [1508, 169] on icon at bounding box center [1510, 163] width 12 height 12
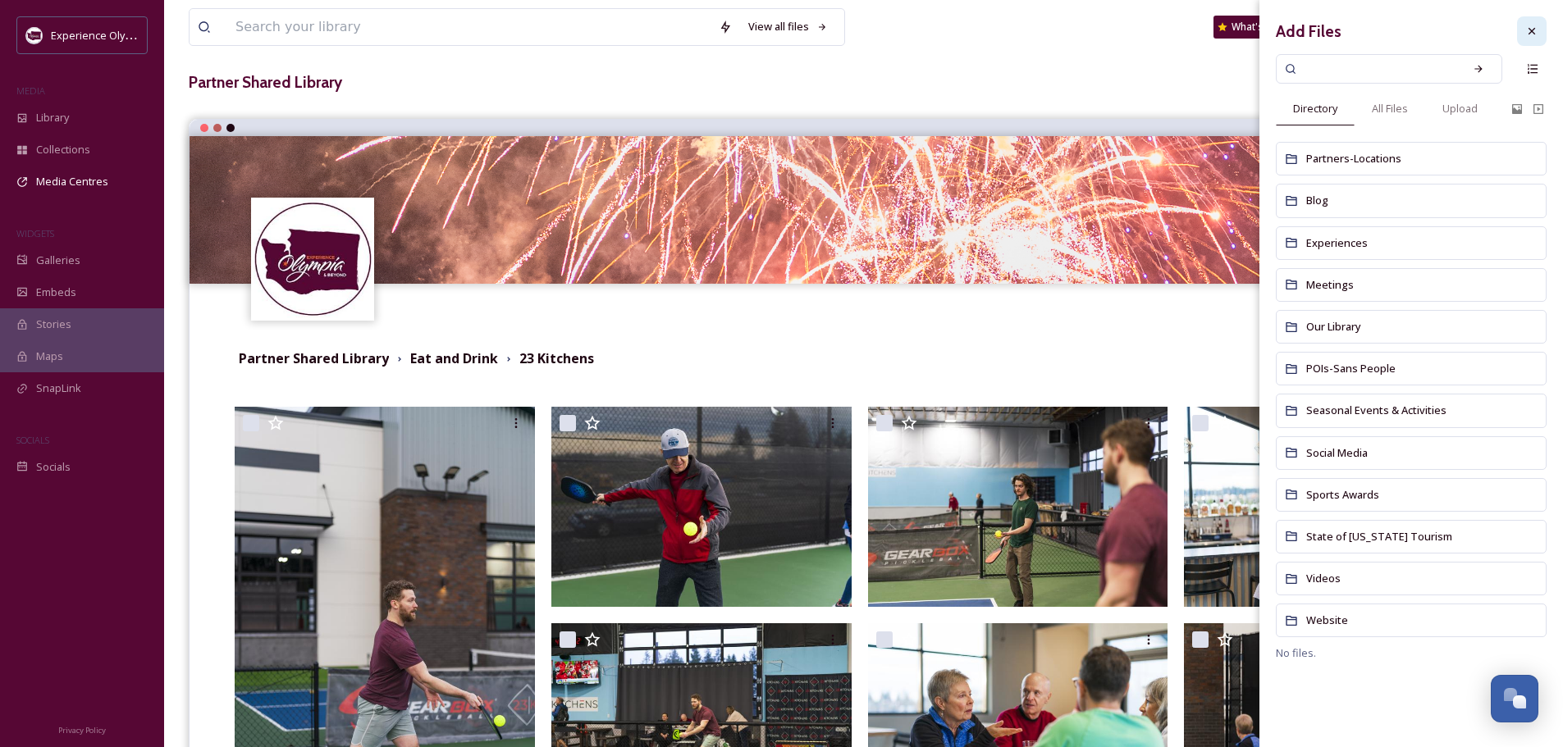
click at [1529, 30] on icon at bounding box center [1531, 31] width 13 height 13
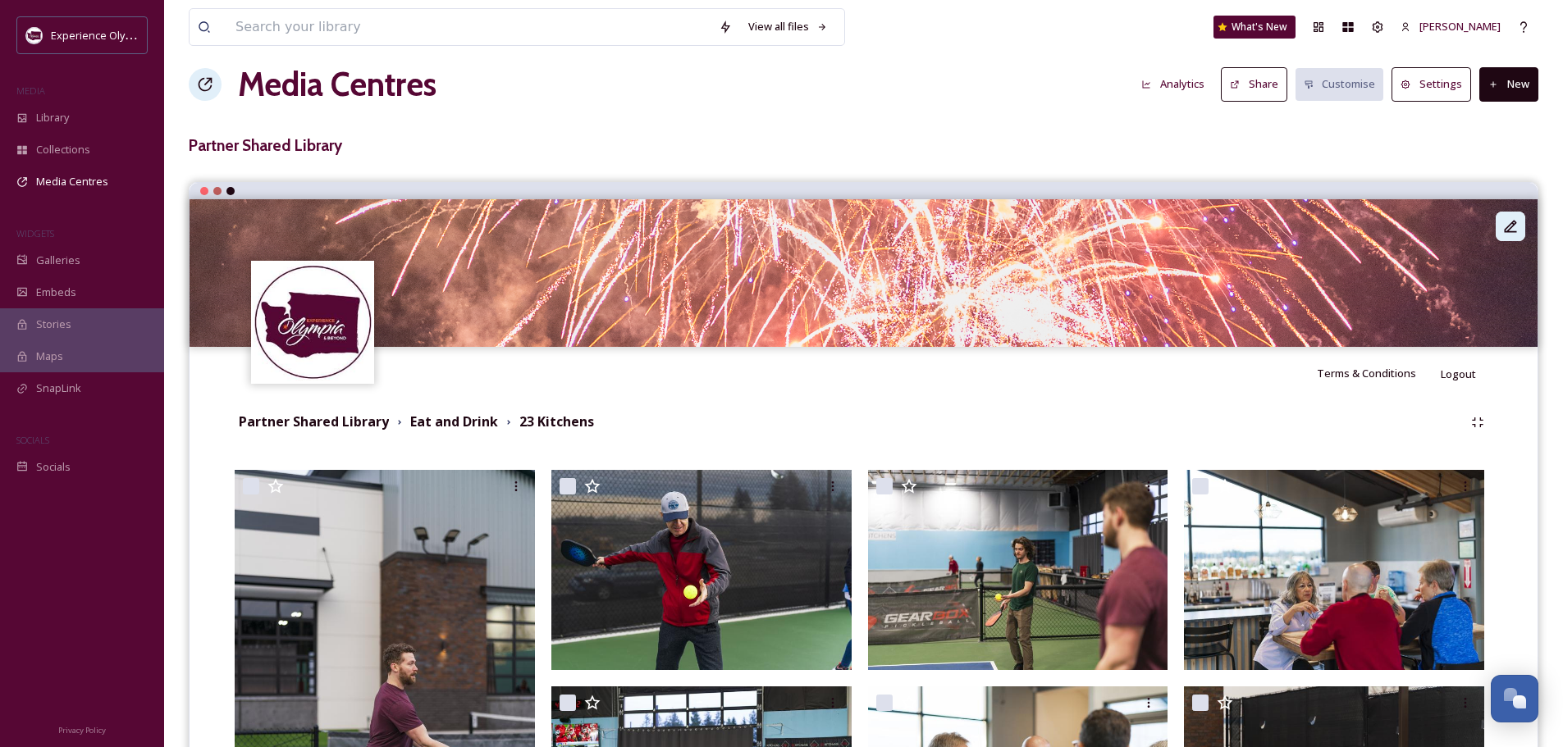
scroll to position [0, 0]
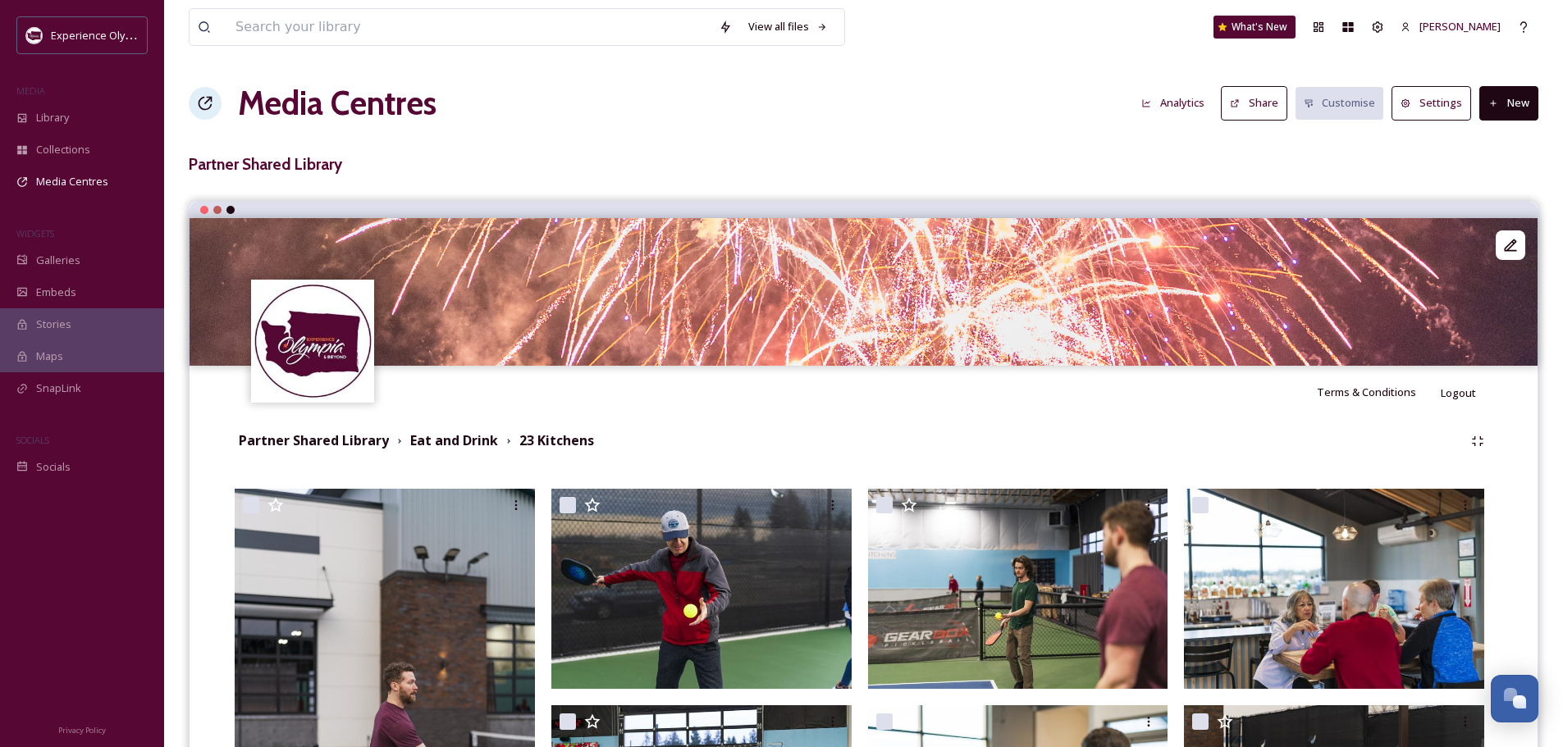
click at [1517, 92] on button "New" at bounding box center [1508, 103] width 59 height 34
click at [1505, 171] on span "Add Album" at bounding box center [1502, 174] width 53 height 16
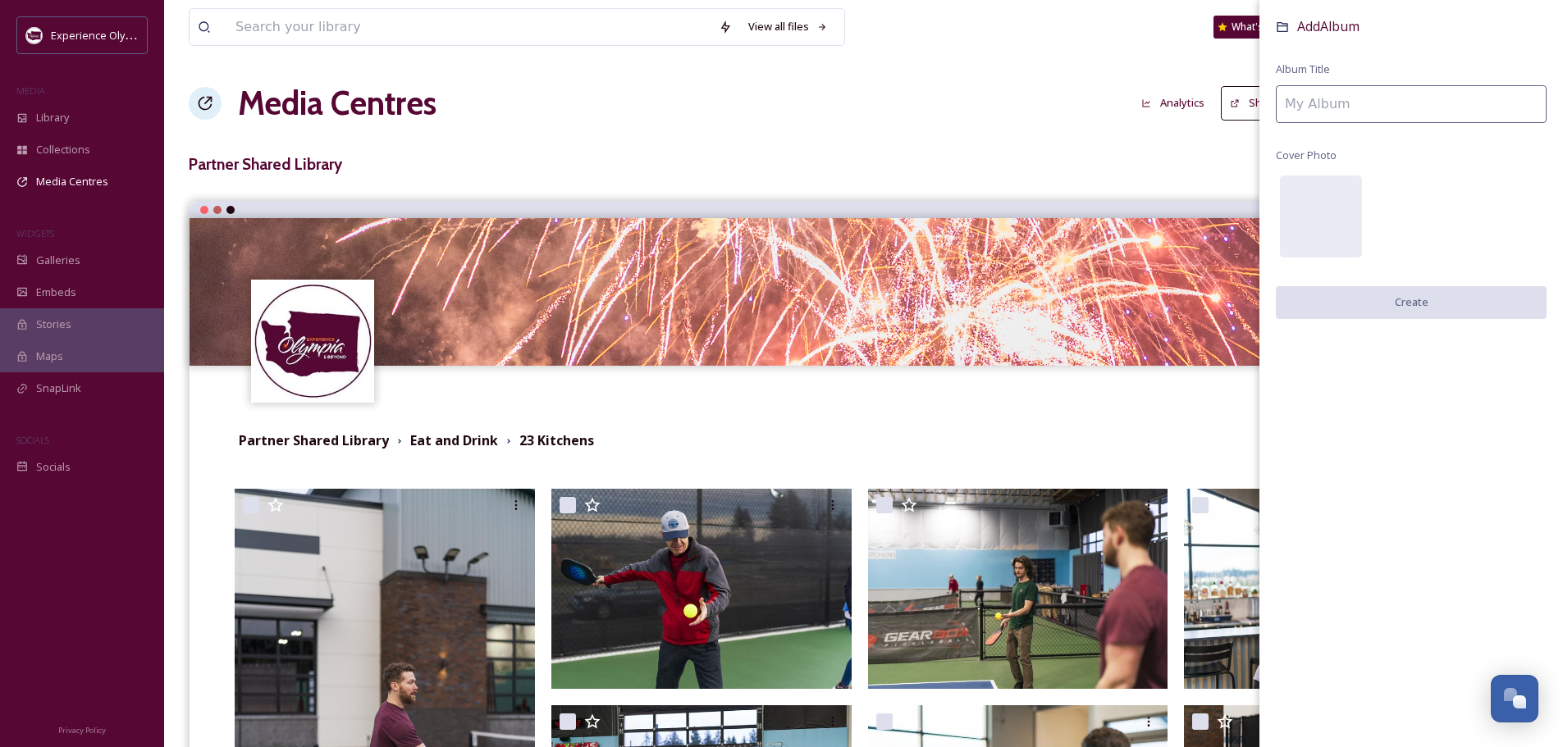
click at [1321, 107] on input at bounding box center [1410, 104] width 271 height 38
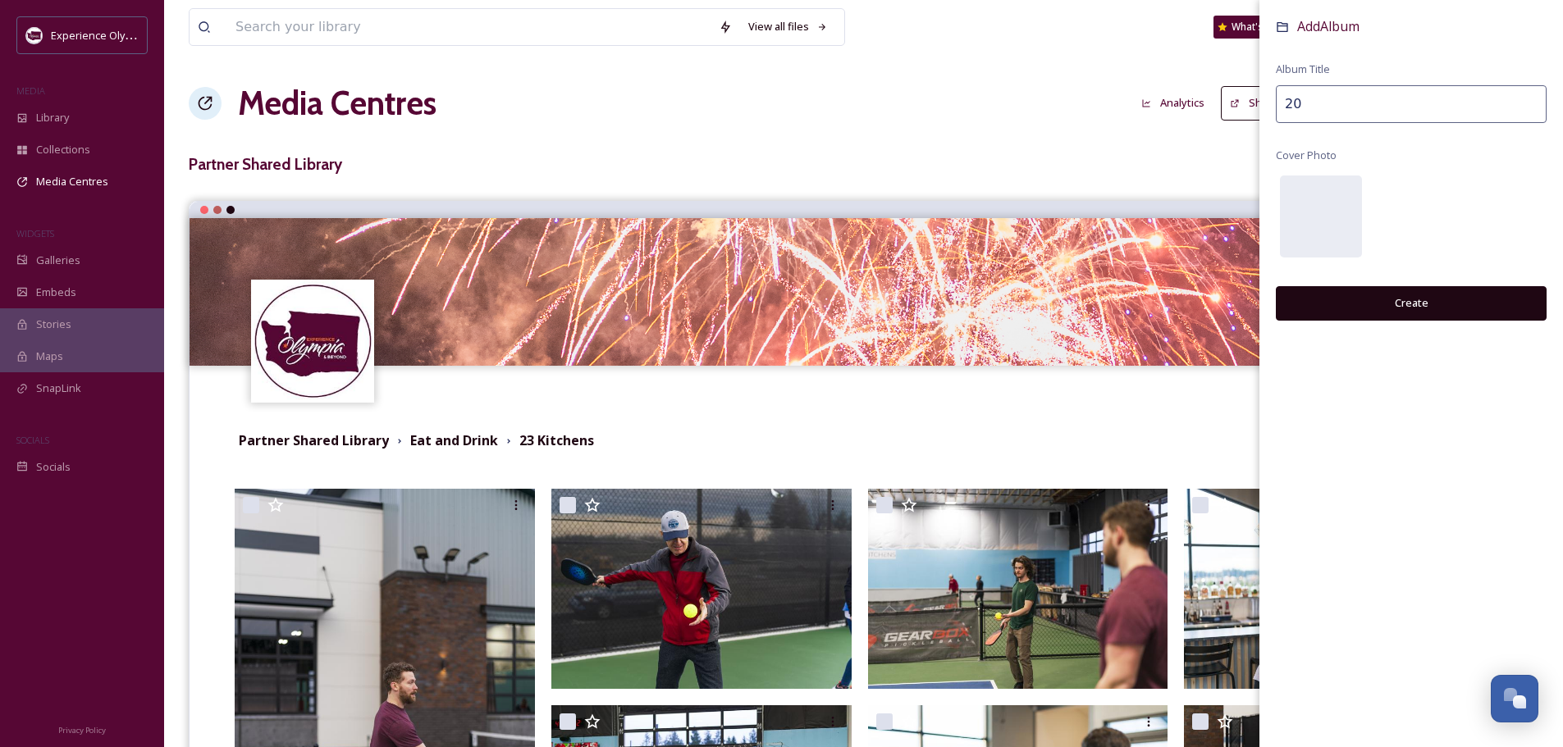
type input "2"
type input "23 Kitchens - 2025"
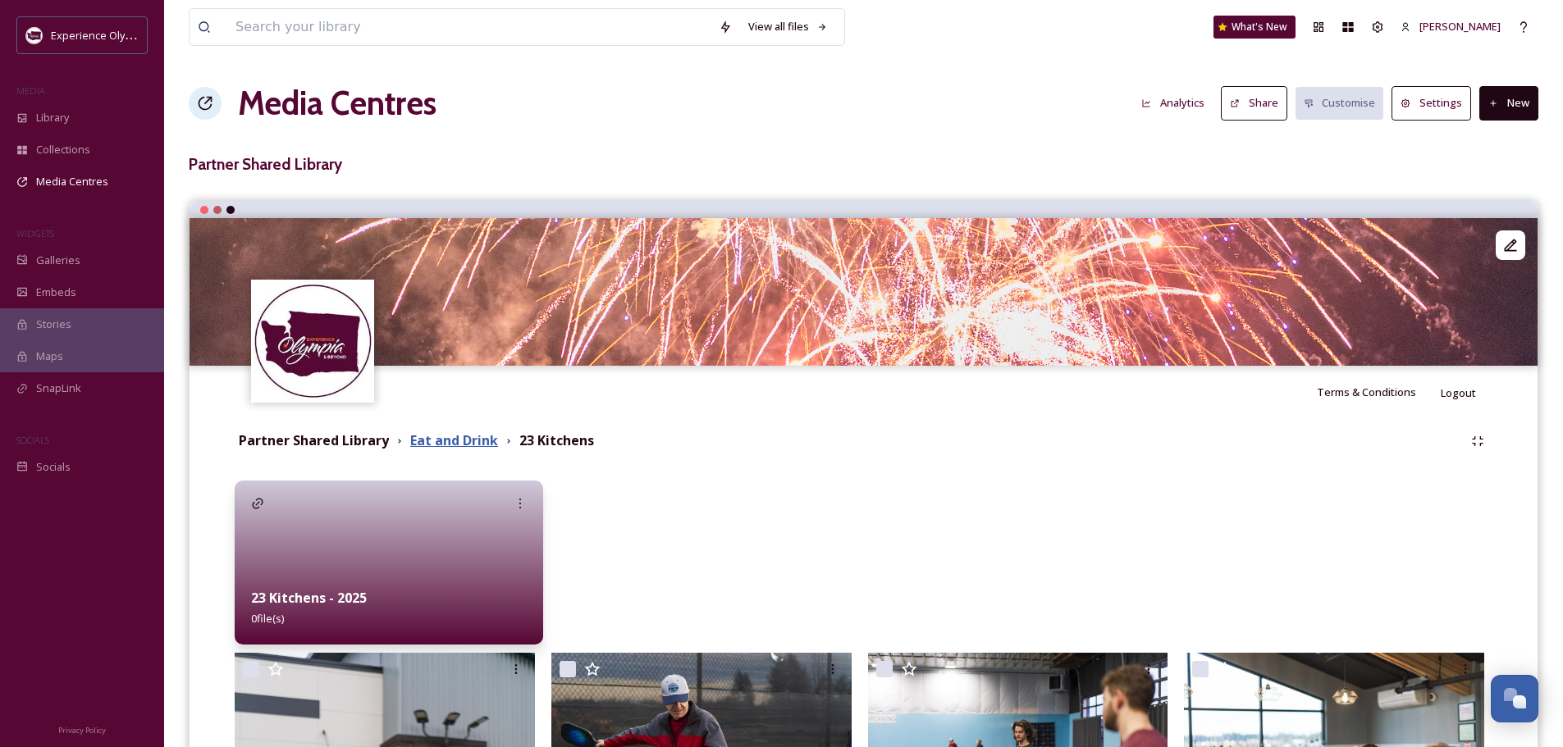
click at [454, 445] on strong "Eat and Drink" at bounding box center [454, 440] width 88 height 18
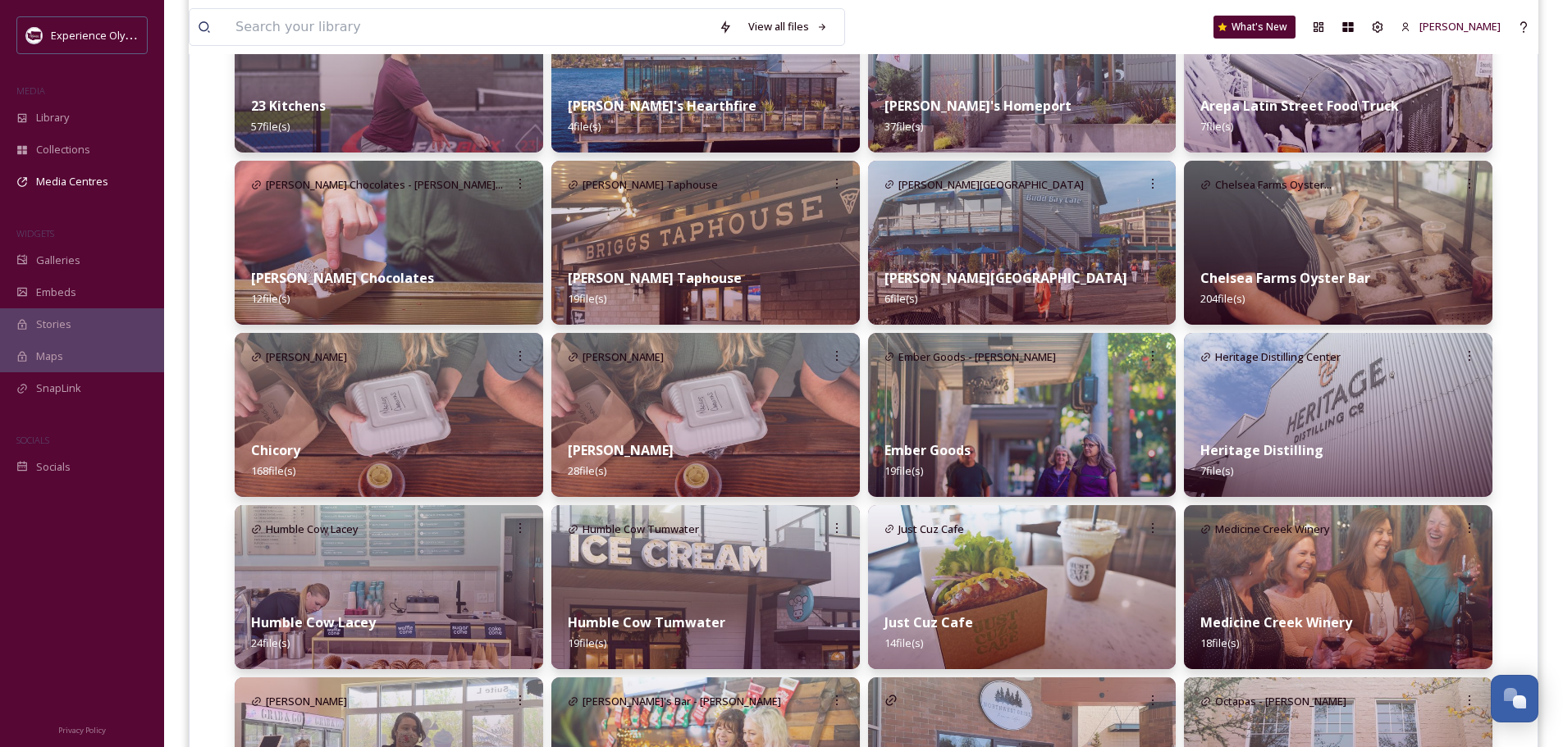
scroll to position [574, 0]
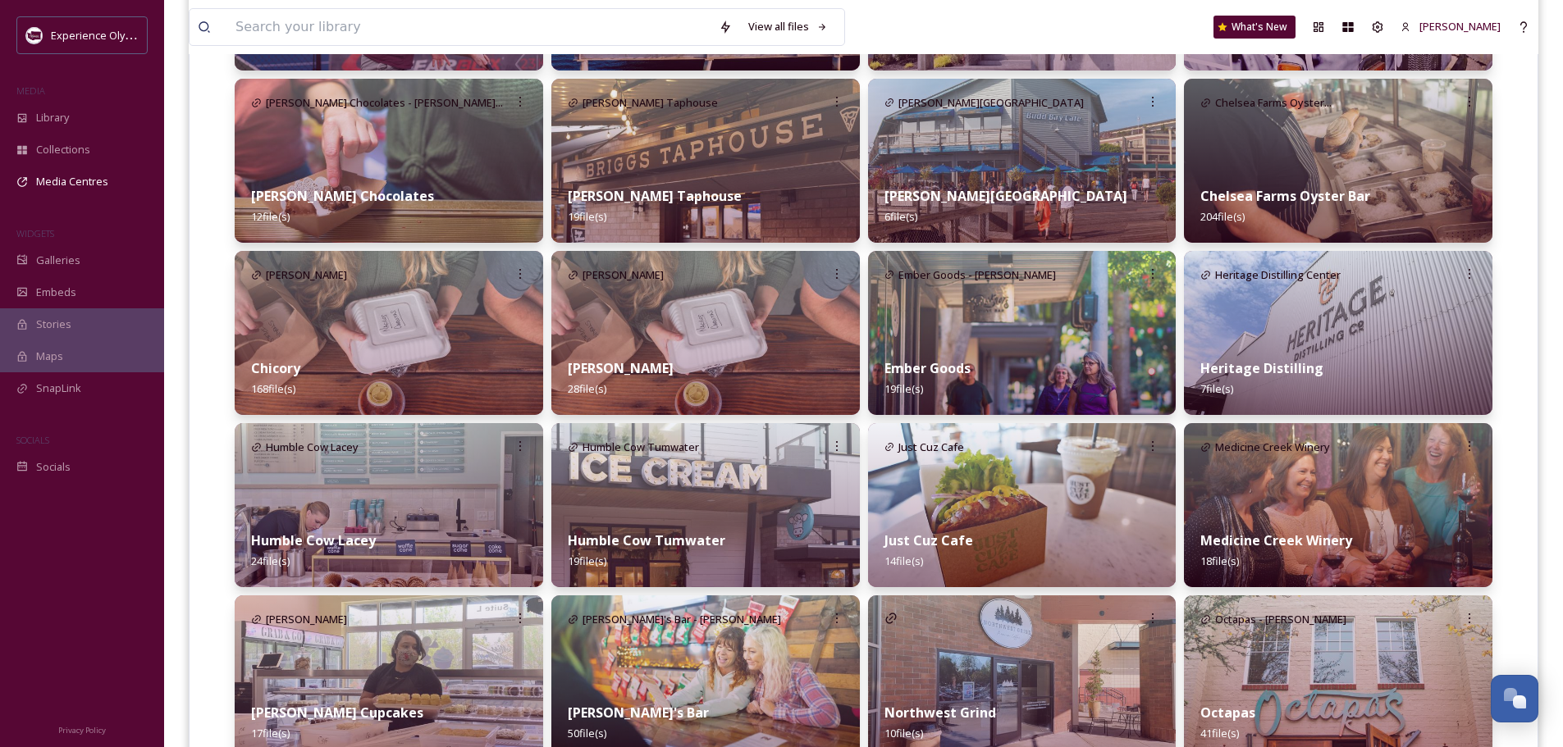
click at [954, 372] on strong "Ember Goods" at bounding box center [927, 368] width 86 height 18
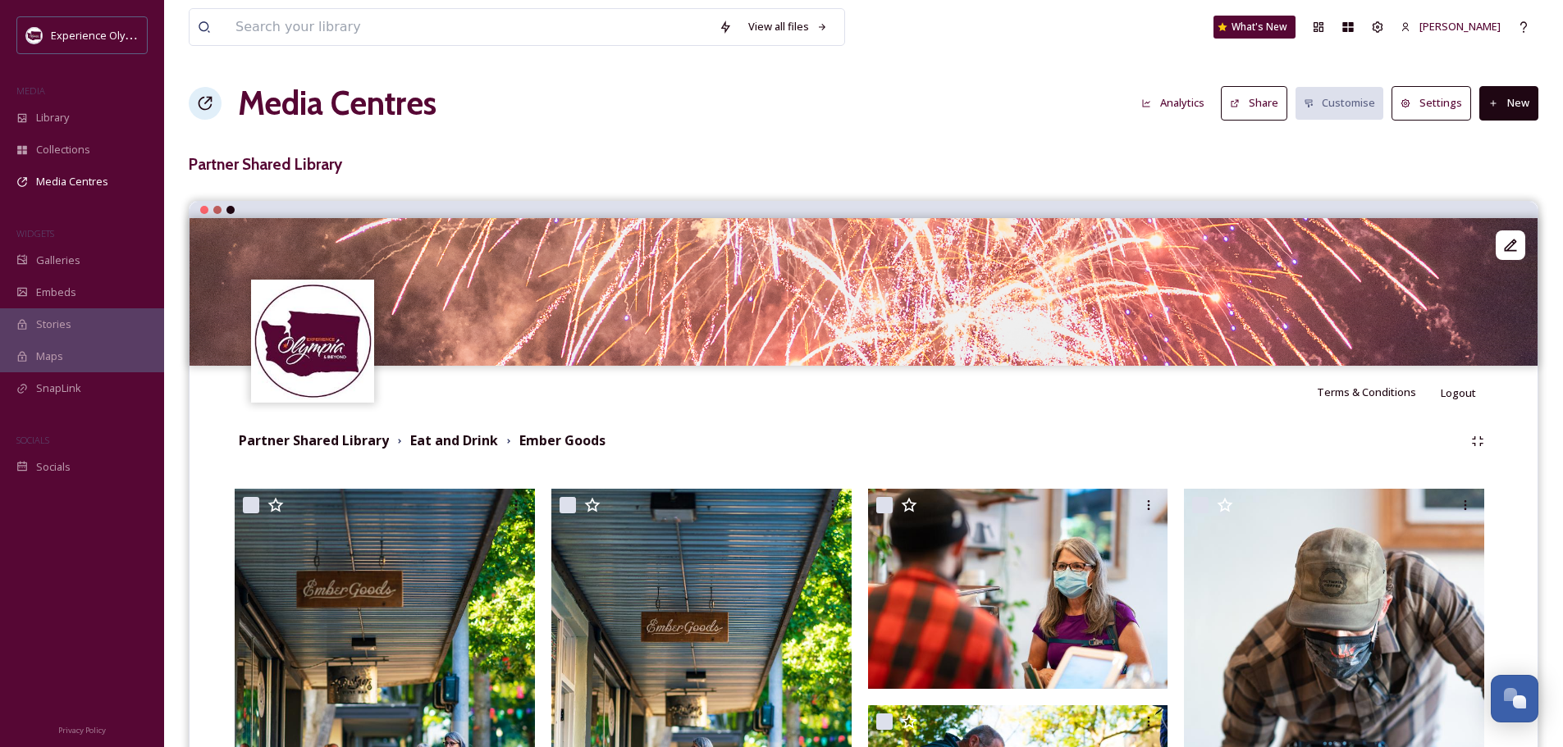
click at [1507, 112] on button "New" at bounding box center [1508, 103] width 59 height 34
click at [1489, 168] on span "Add Album" at bounding box center [1502, 174] width 53 height 16
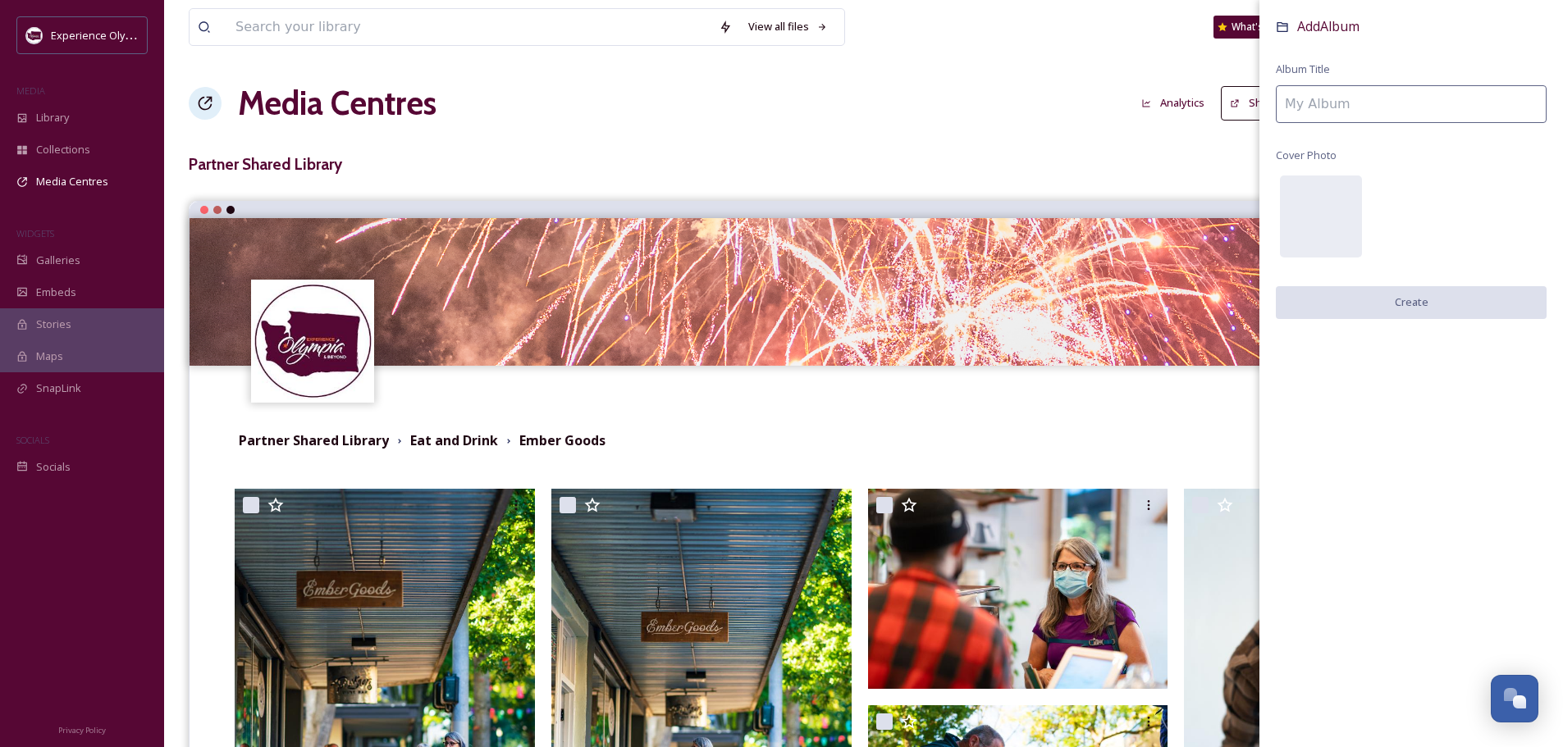
click at [1339, 98] on input at bounding box center [1410, 104] width 271 height 38
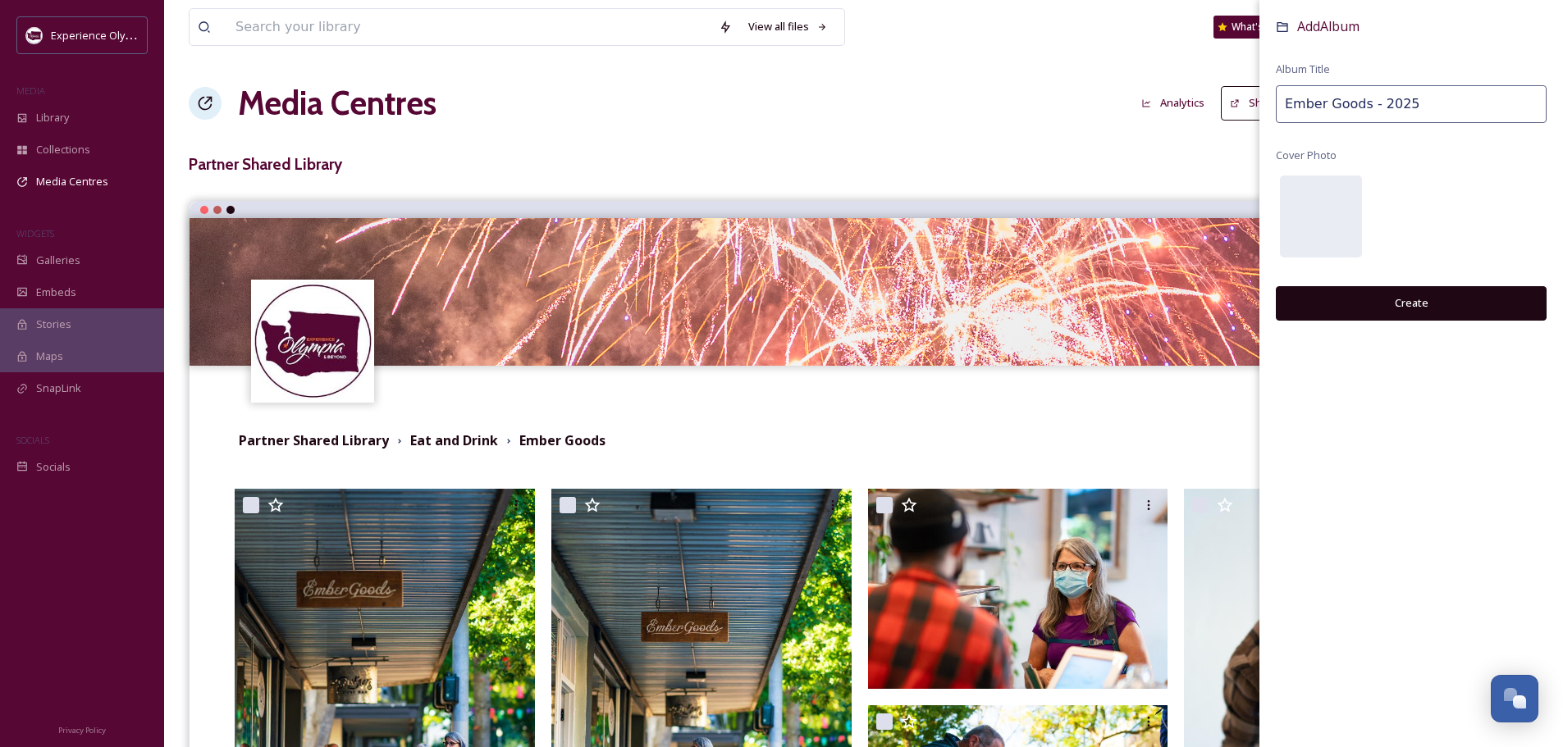
type input "Ember Goods - 2025"
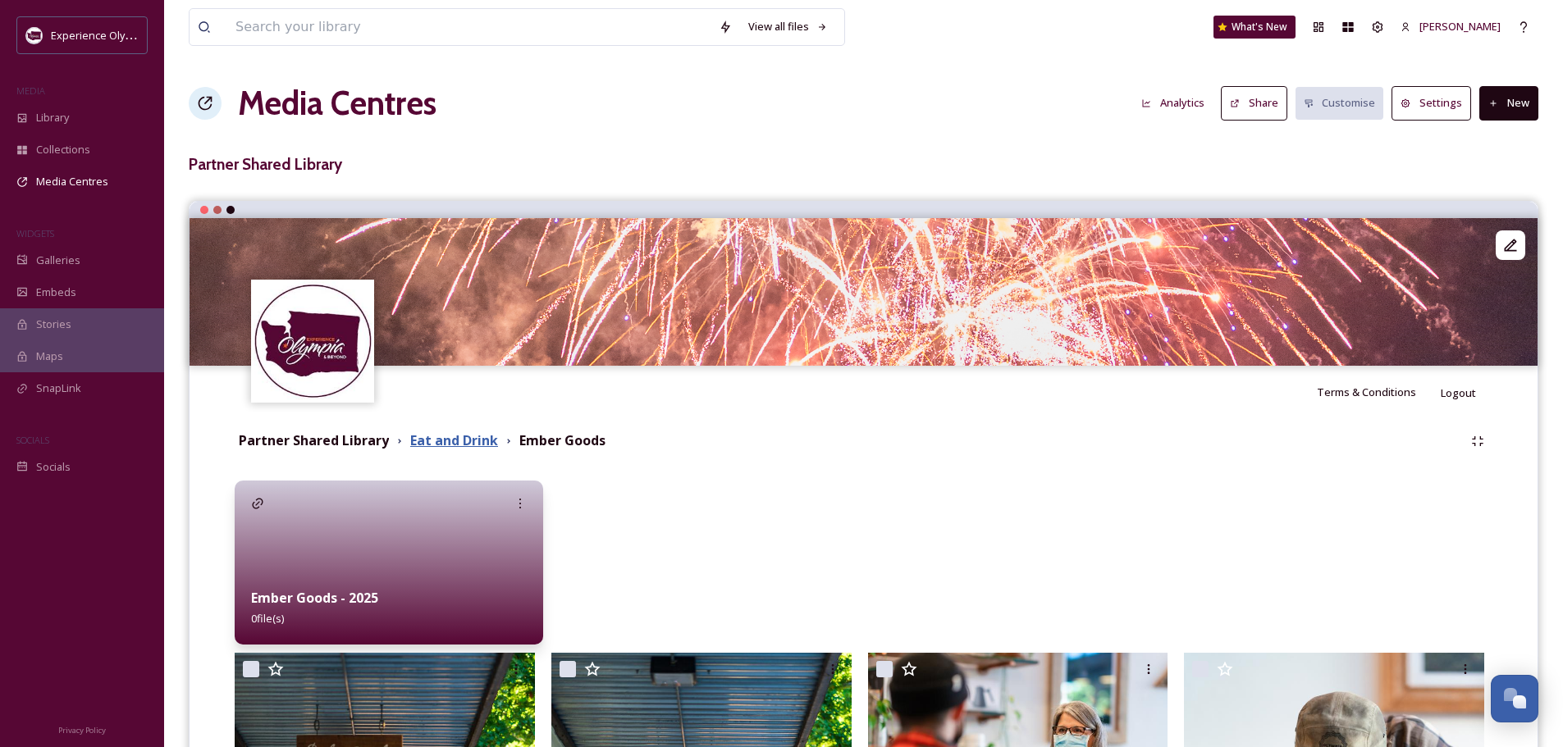
click at [478, 444] on strong "Eat and Drink" at bounding box center [454, 440] width 88 height 18
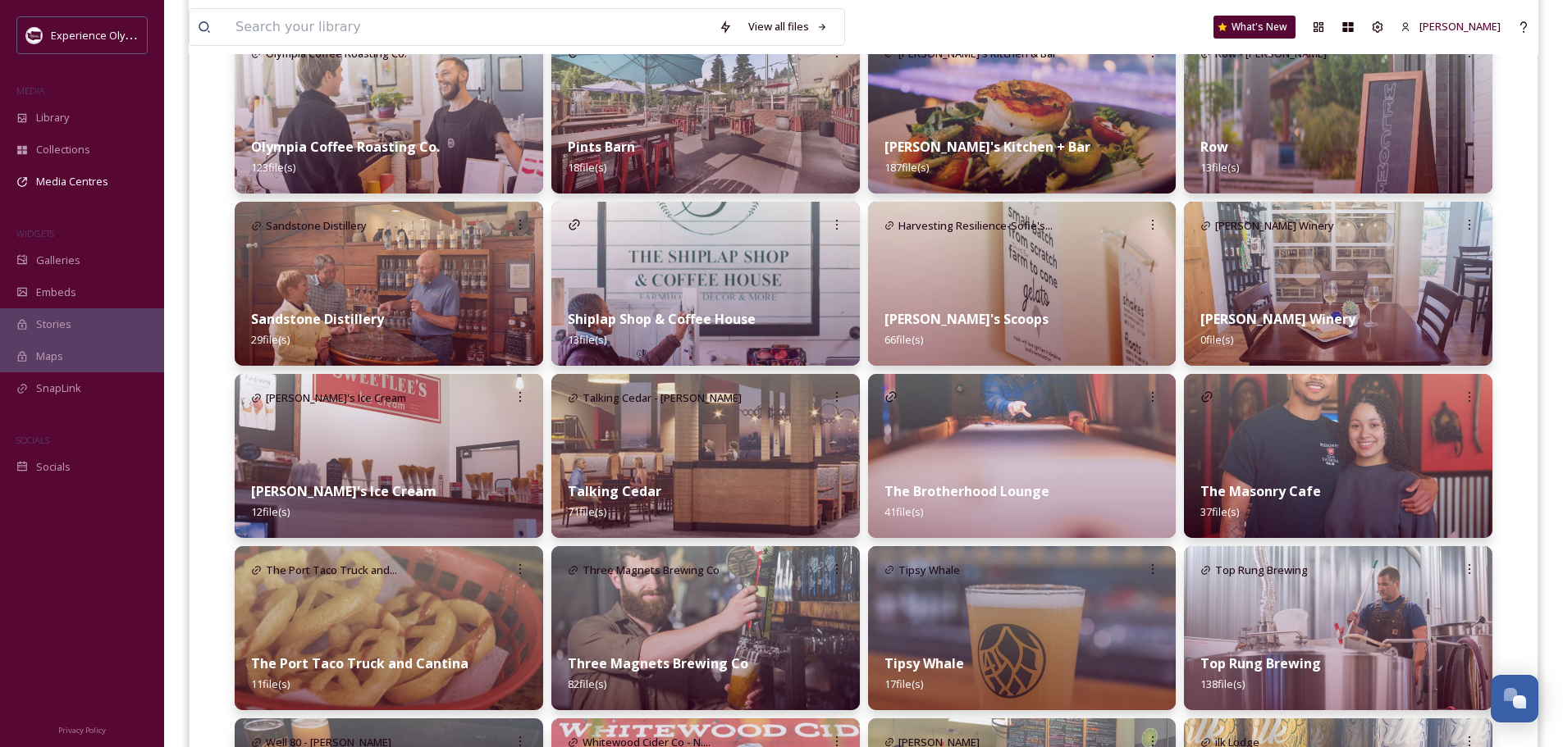
scroll to position [1534, 0]
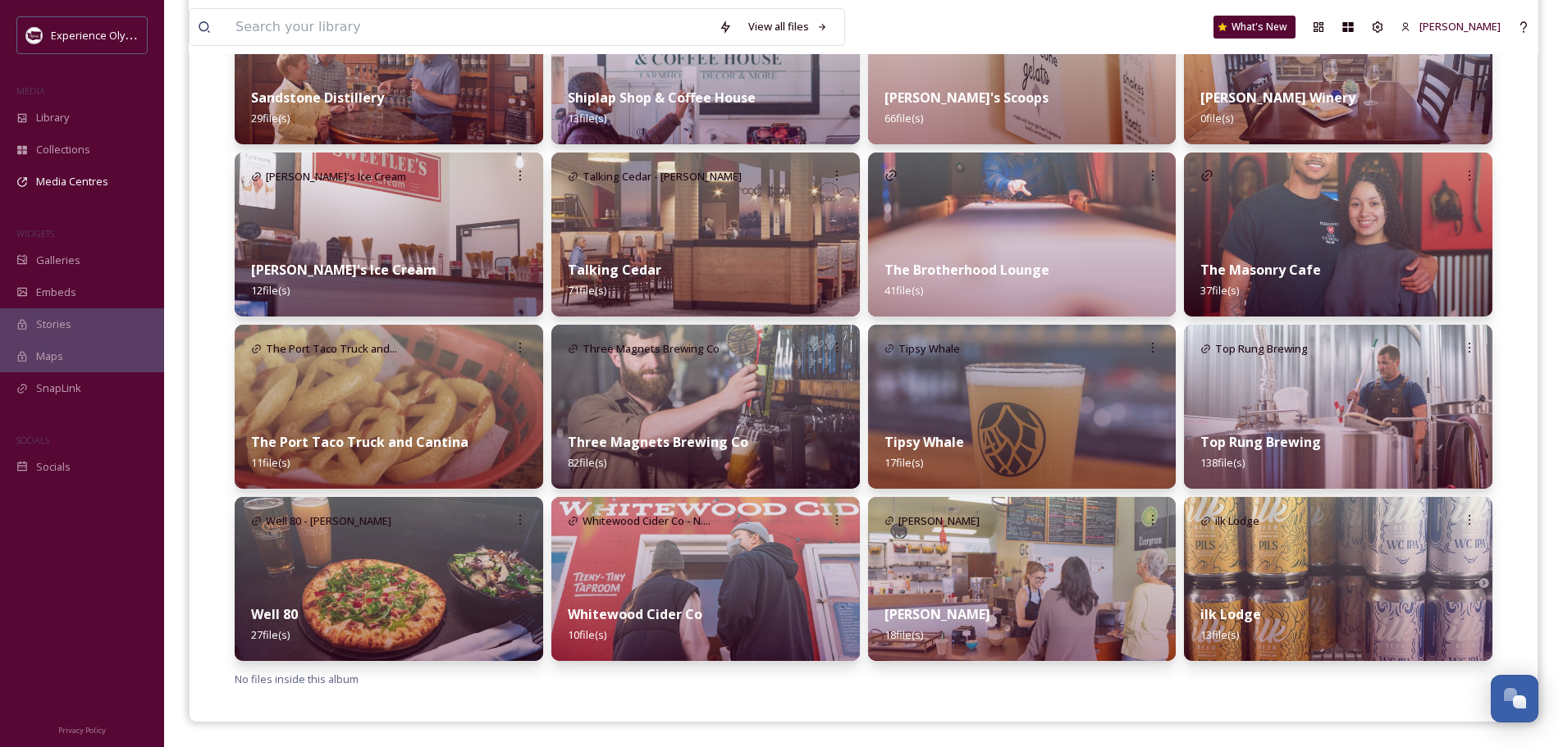
click at [293, 605] on div "Well 80 27 file(s)" at bounding box center [389, 624] width 308 height 73
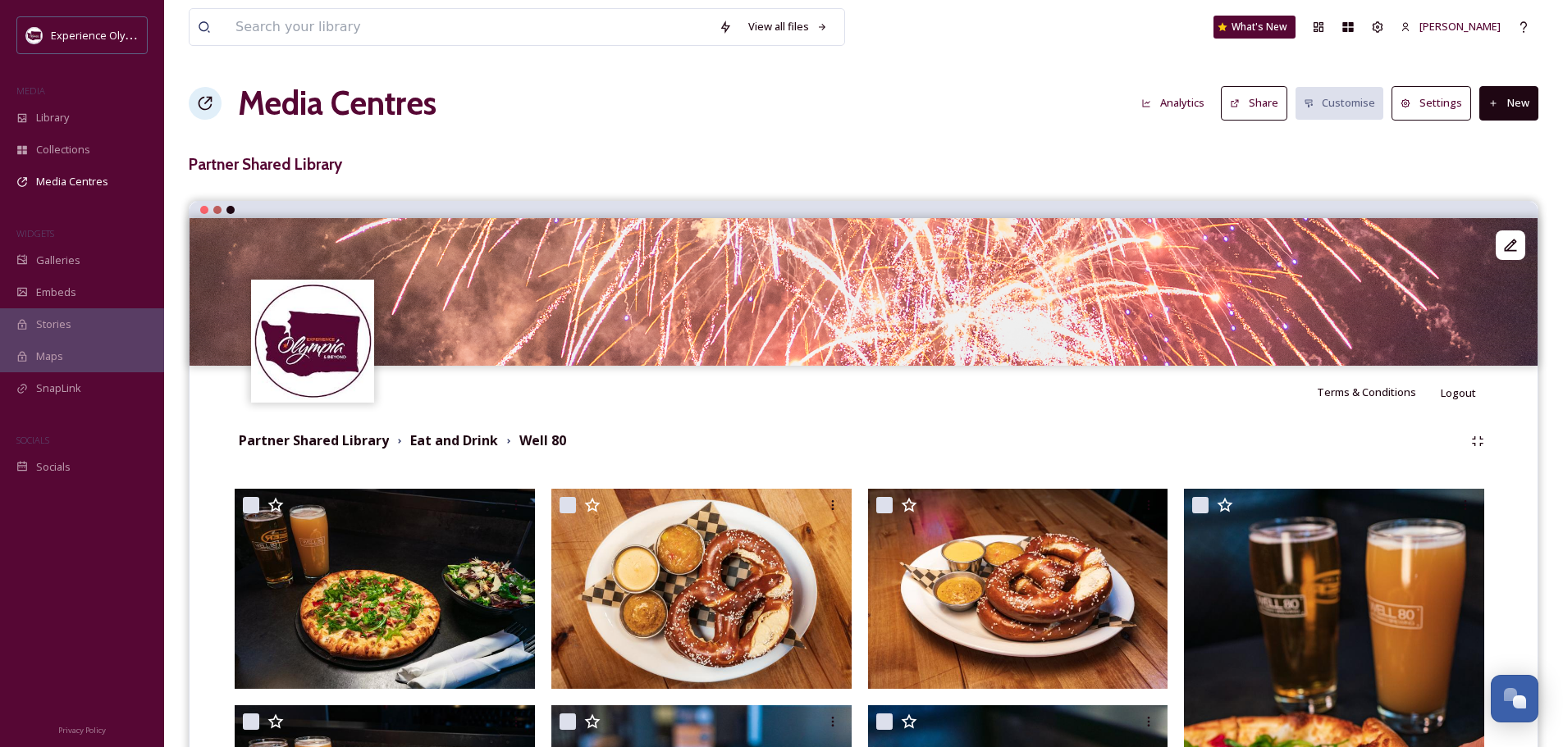
click at [1533, 103] on button "New" at bounding box center [1508, 103] width 59 height 34
click at [1496, 174] on span "Add Album" at bounding box center [1502, 174] width 53 height 16
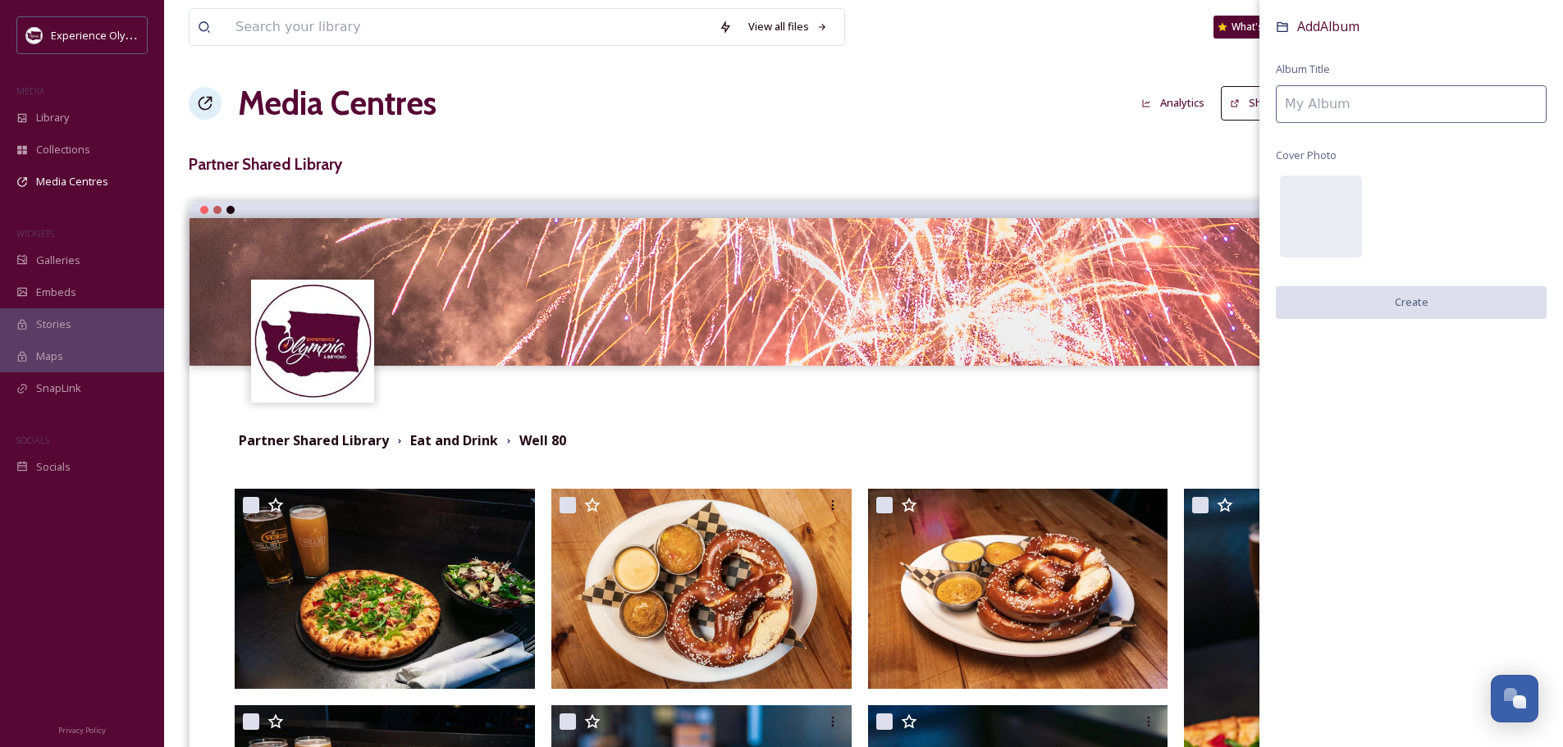
click at [1286, 98] on input at bounding box center [1410, 104] width 271 height 38
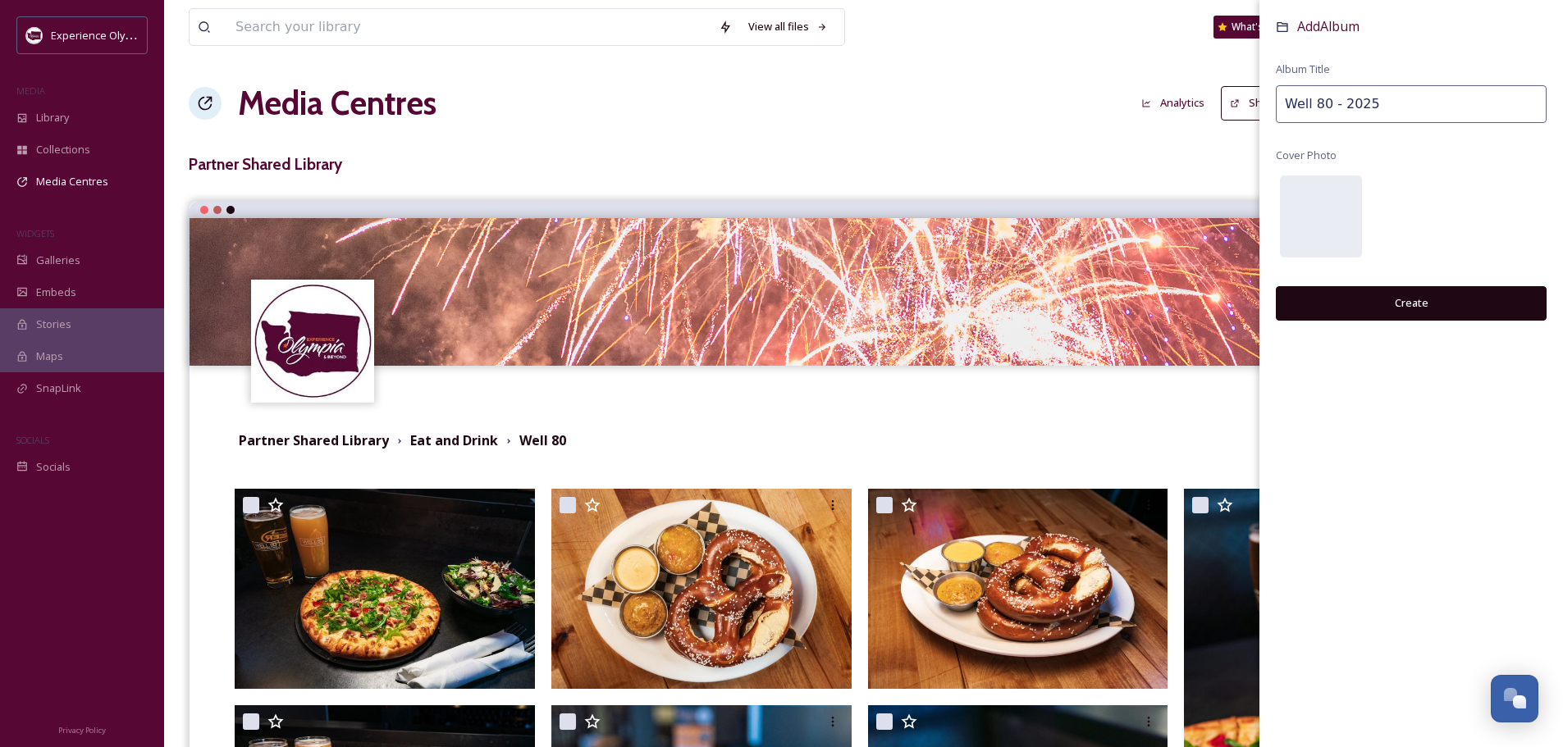
type input "Well 80 - 2025"
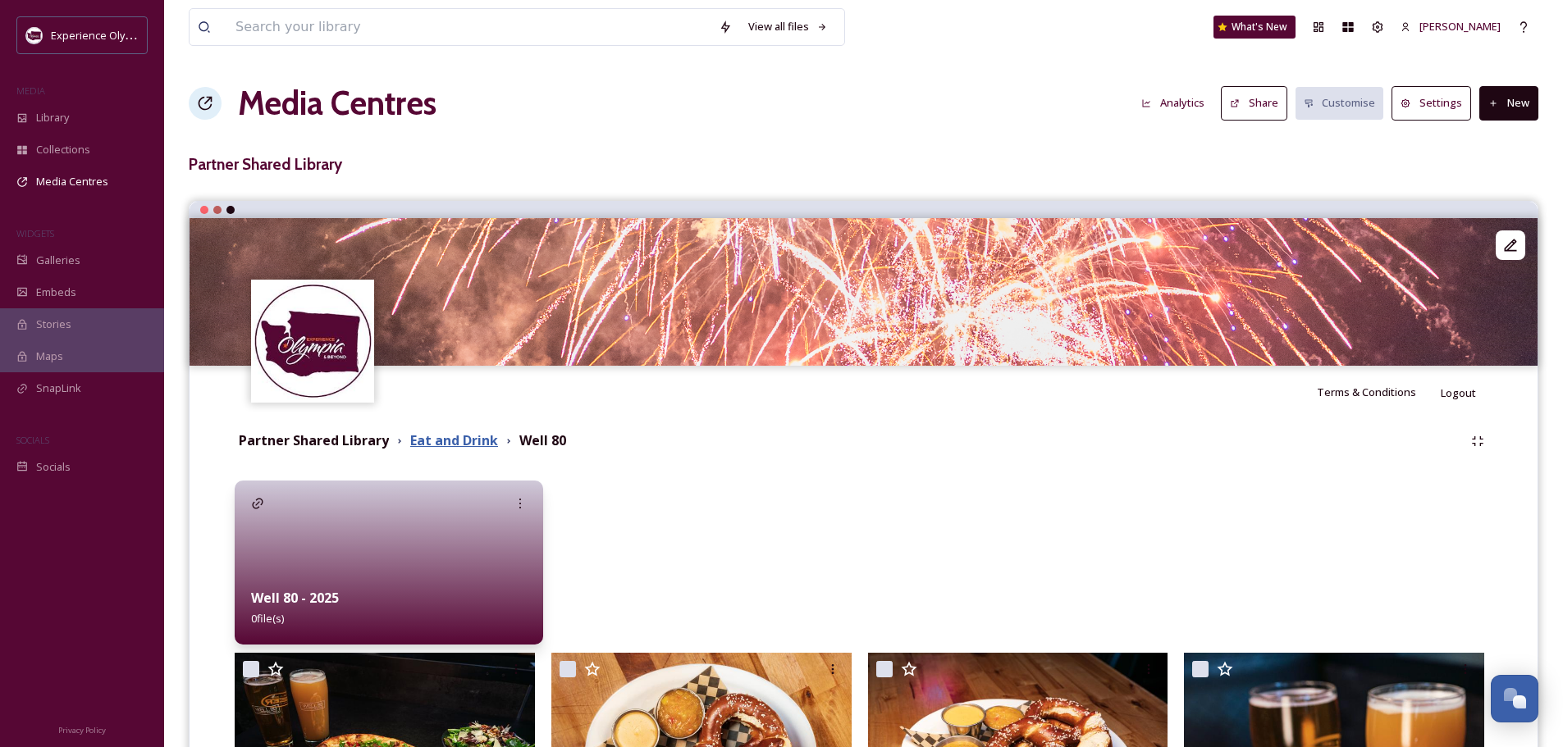
click at [486, 442] on strong "Eat and Drink" at bounding box center [454, 440] width 88 height 18
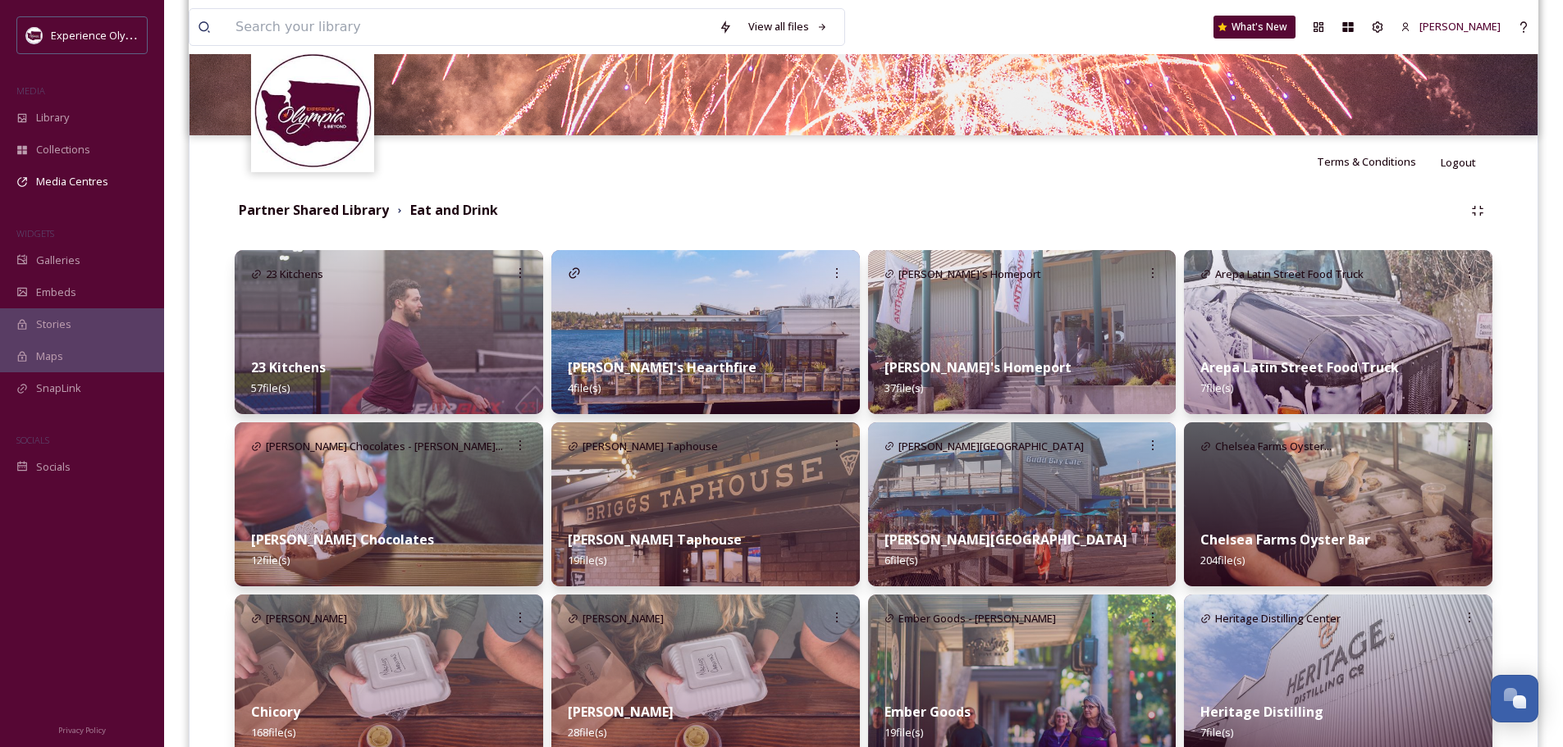
scroll to position [82, 0]
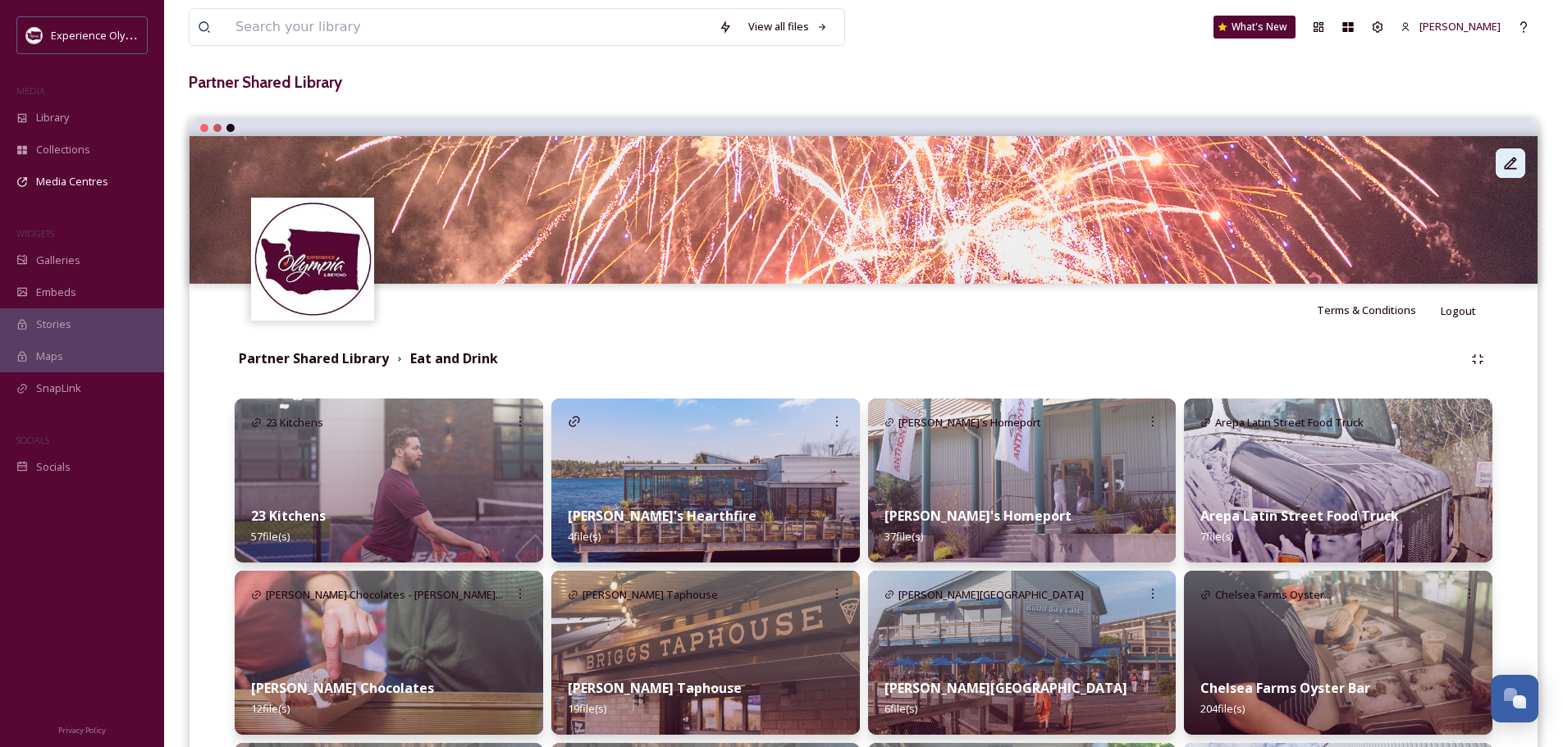
click at [1502, 167] on icon at bounding box center [1510, 163] width 16 height 16
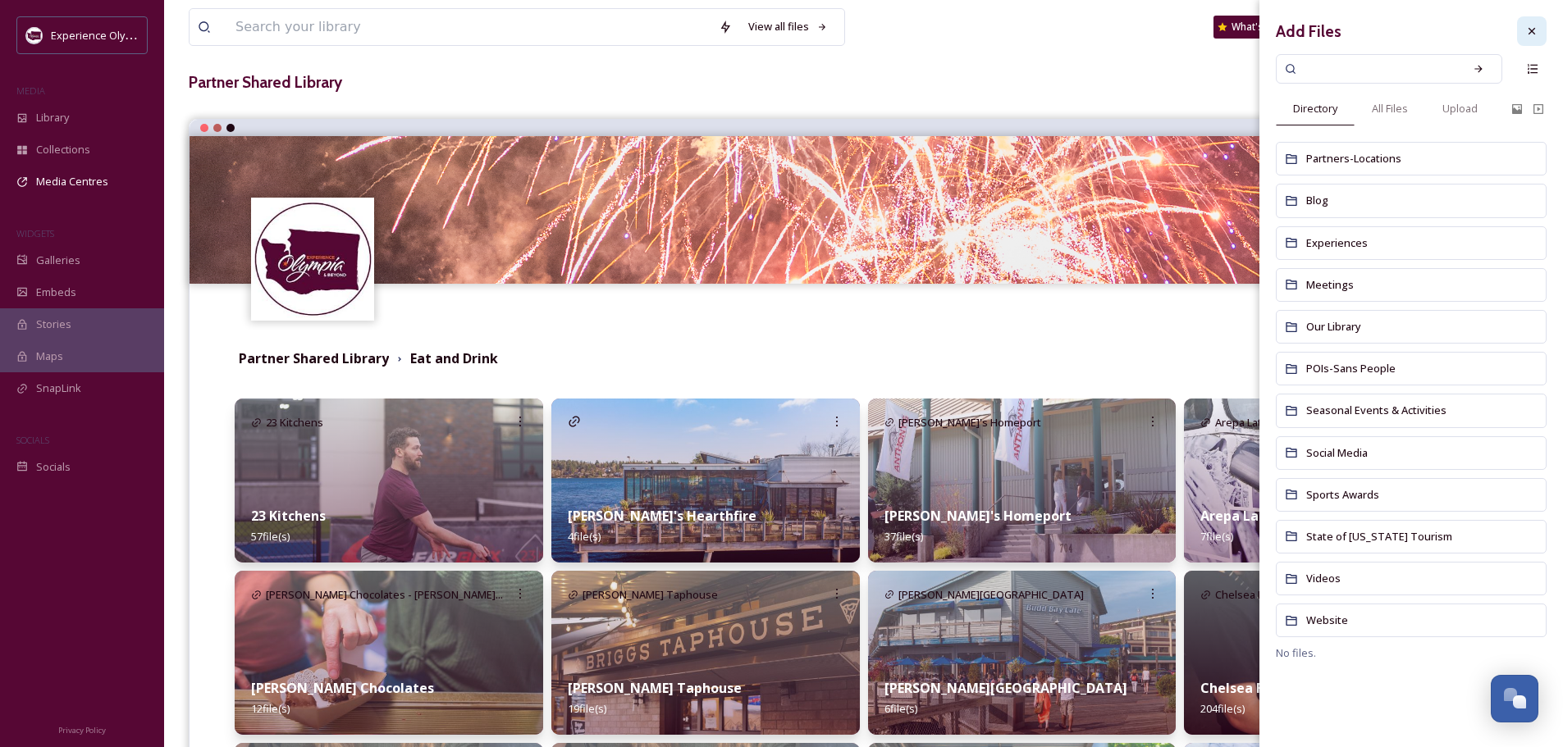
drag, startPoint x: 1535, startPoint y: 32, endPoint x: 1535, endPoint y: 59, distance: 27.1
click at [1535, 32] on icon at bounding box center [1531, 31] width 13 height 13
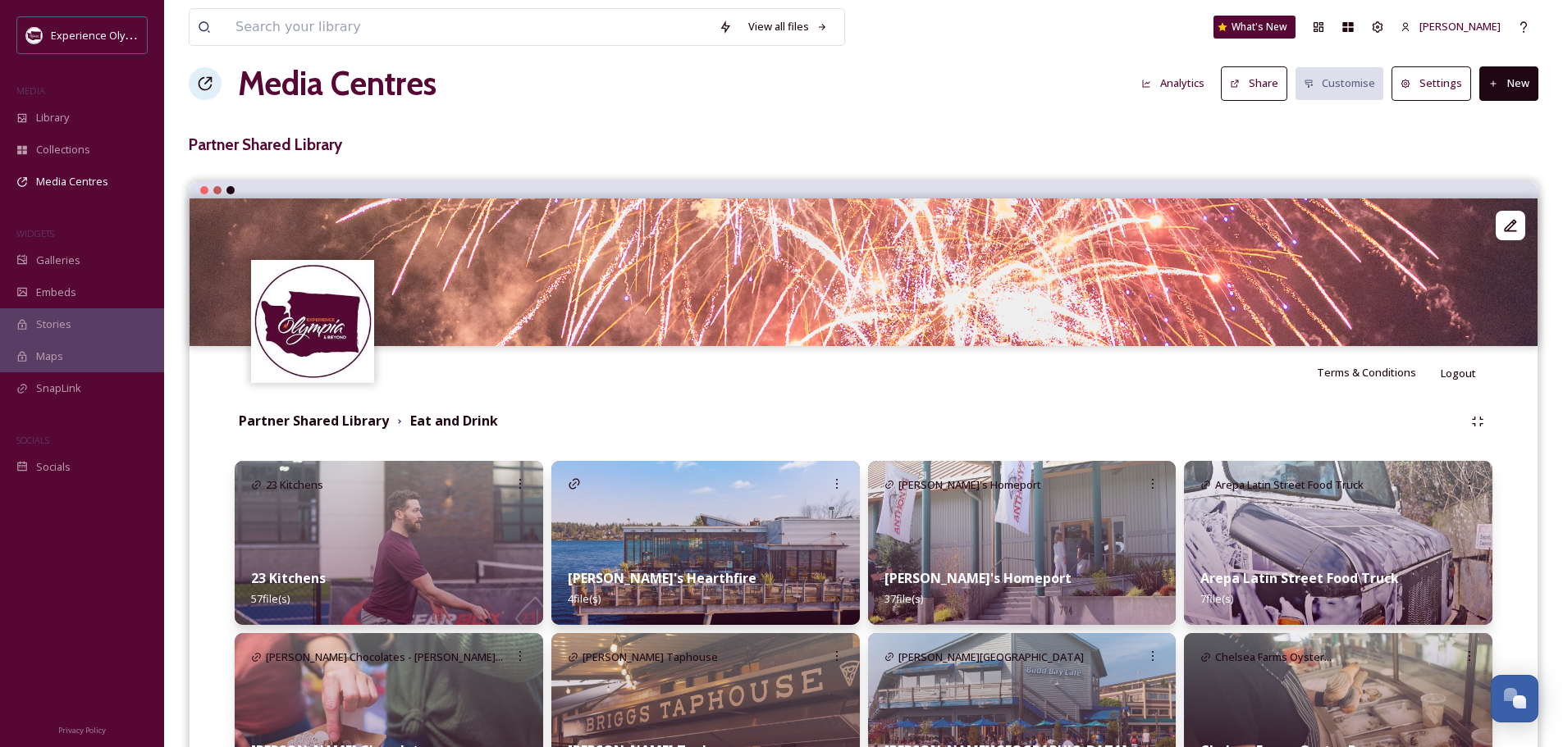
scroll to position [0, 0]
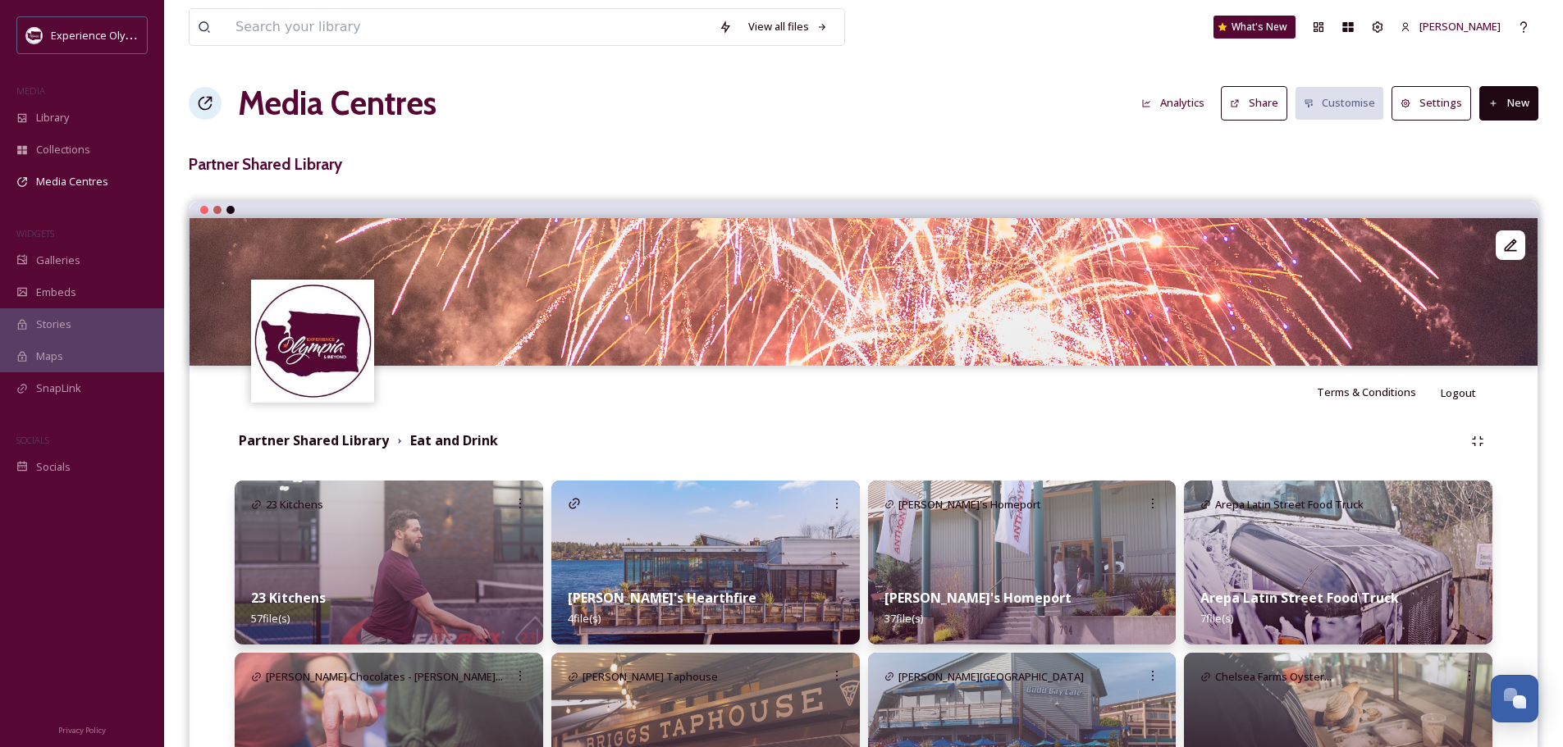
click at [1520, 96] on button "New" at bounding box center [1508, 103] width 59 height 34
click at [1488, 170] on span "Add Album" at bounding box center [1502, 174] width 53 height 16
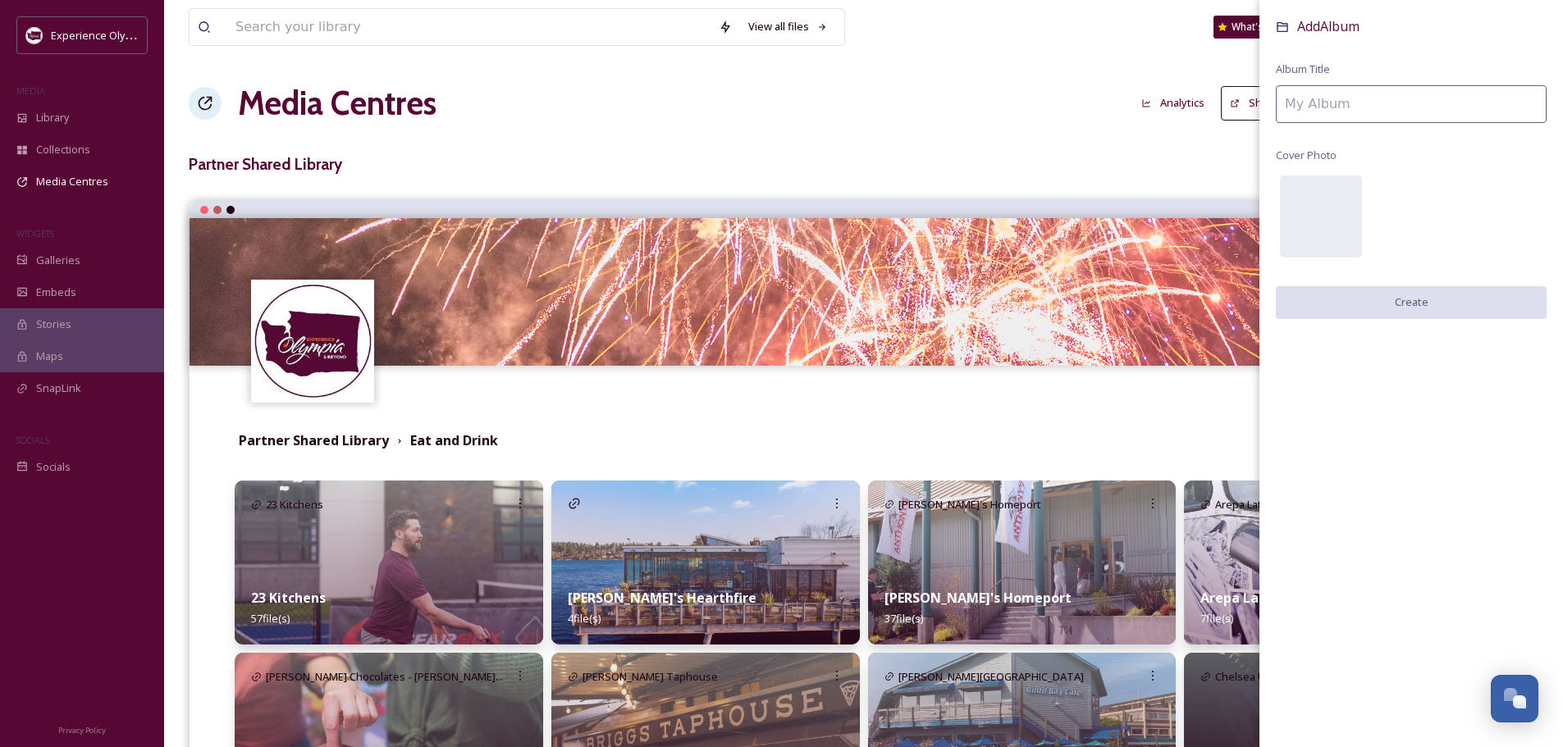
click at [1317, 100] on input at bounding box center [1410, 104] width 271 height 38
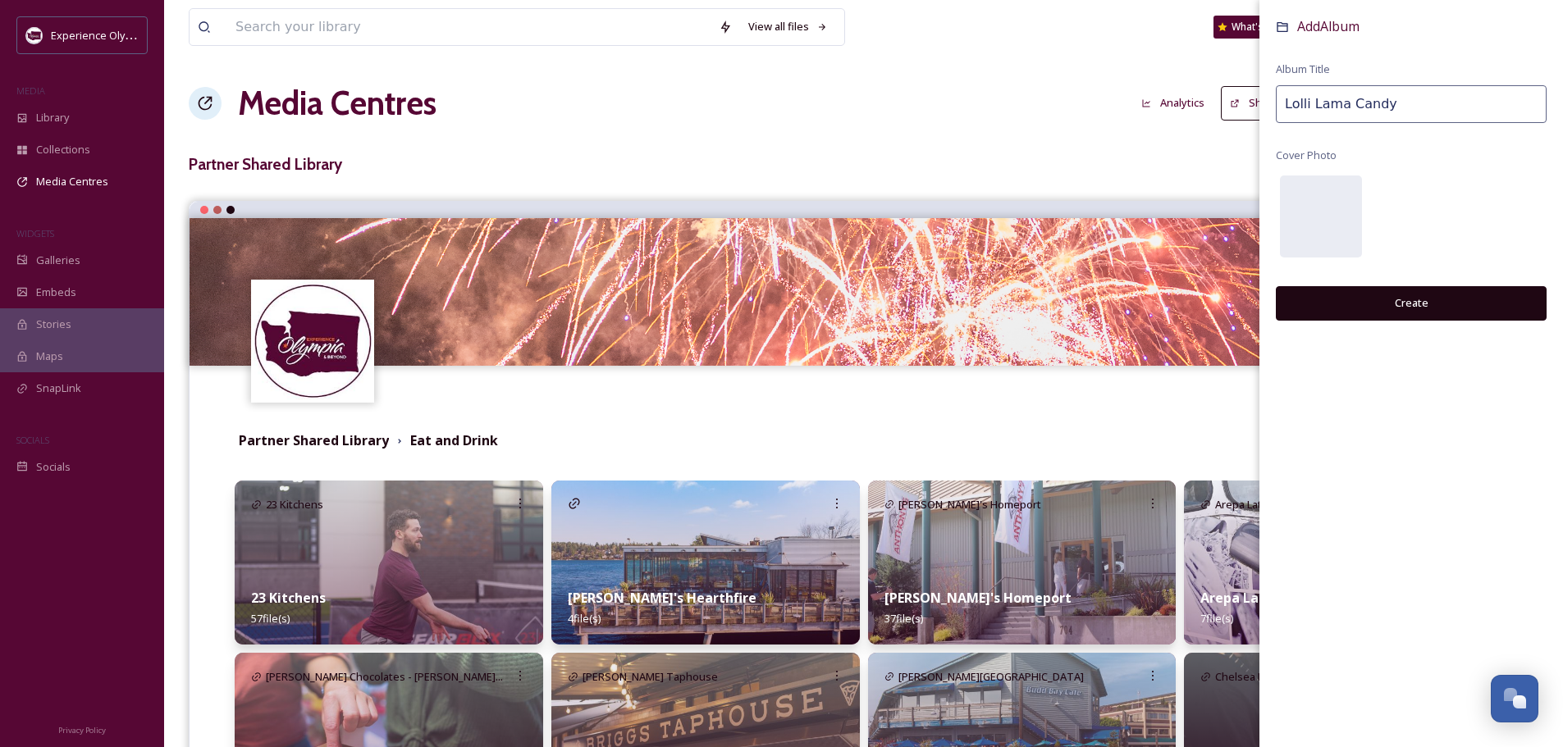
type input "Lolli Lama Candy"
click at [1401, 308] on button "Create" at bounding box center [1410, 303] width 271 height 34
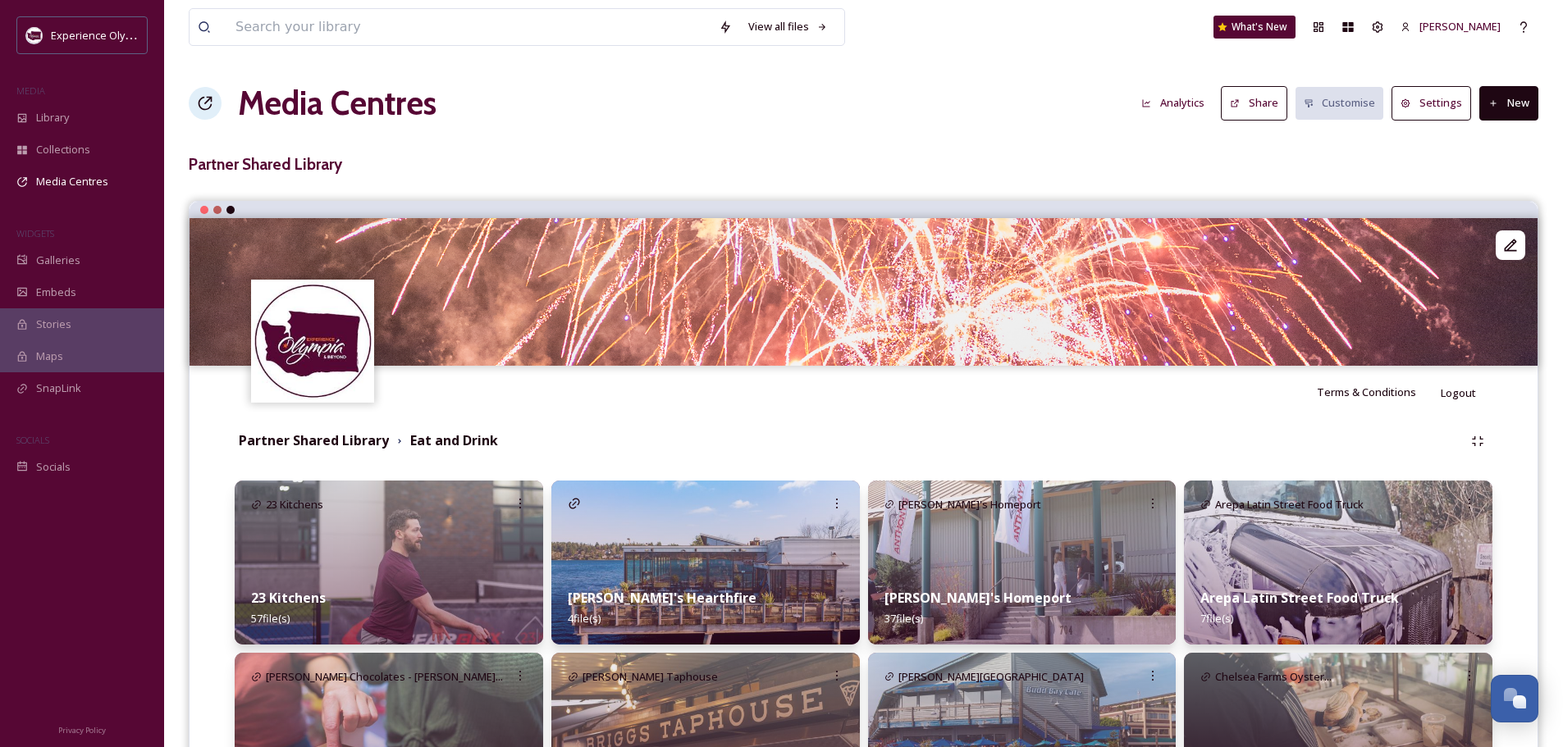
click at [1512, 109] on button "New" at bounding box center [1508, 103] width 59 height 34
click at [1514, 166] on span "Add Album" at bounding box center [1502, 174] width 53 height 16
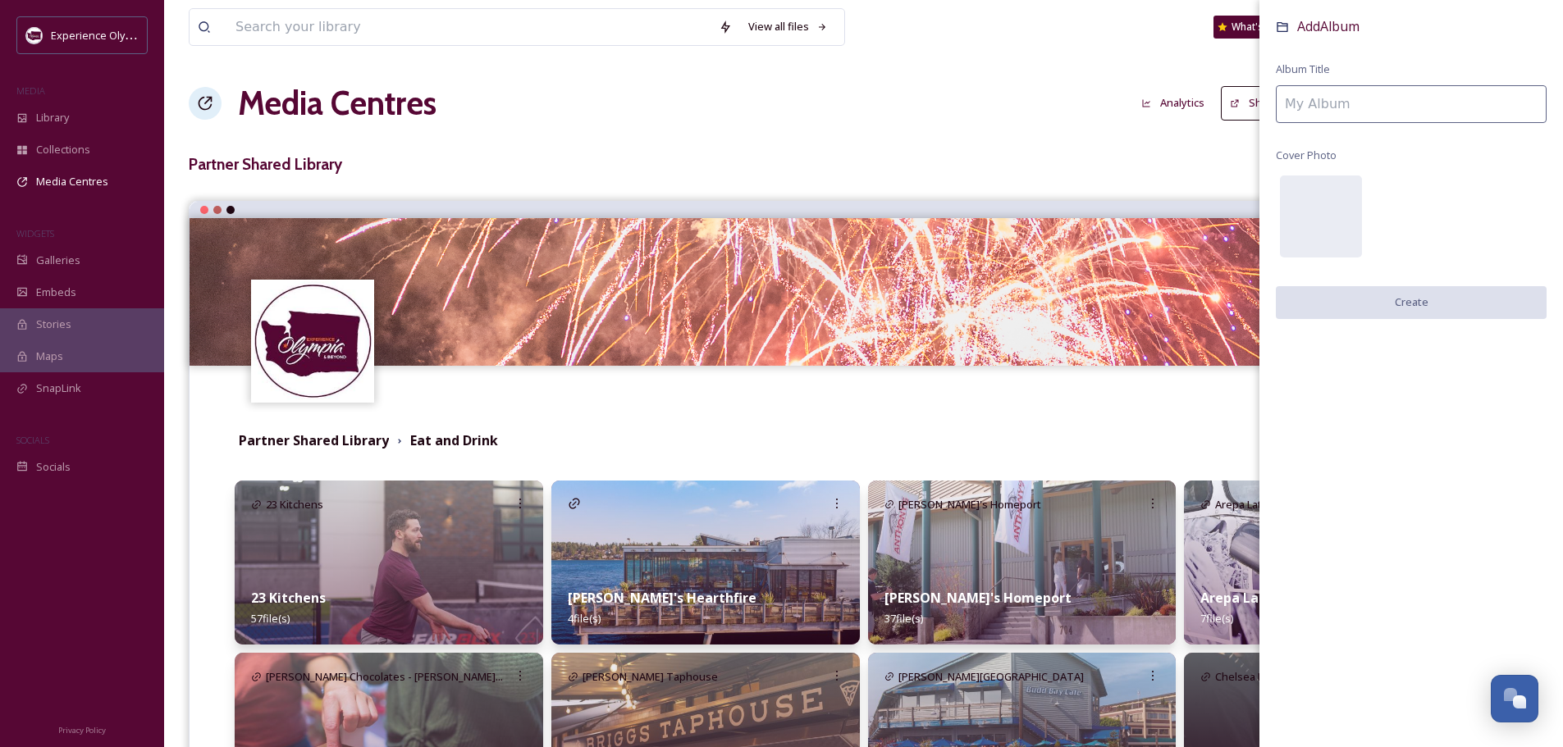
click at [1383, 113] on input at bounding box center [1410, 104] width 271 height 38
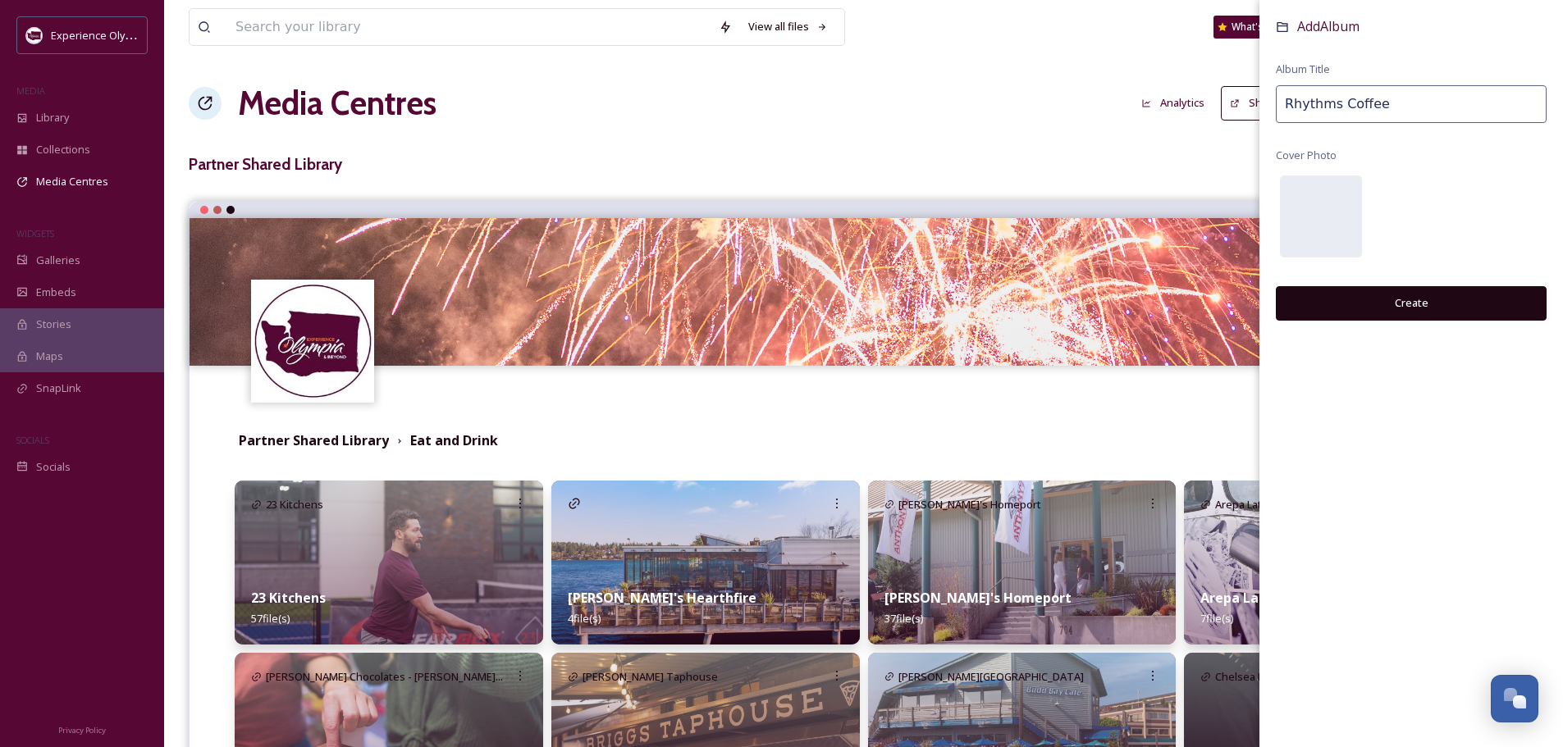
type input "Rhythms Coffee"
click at [1399, 306] on button "Create" at bounding box center [1410, 303] width 271 height 34
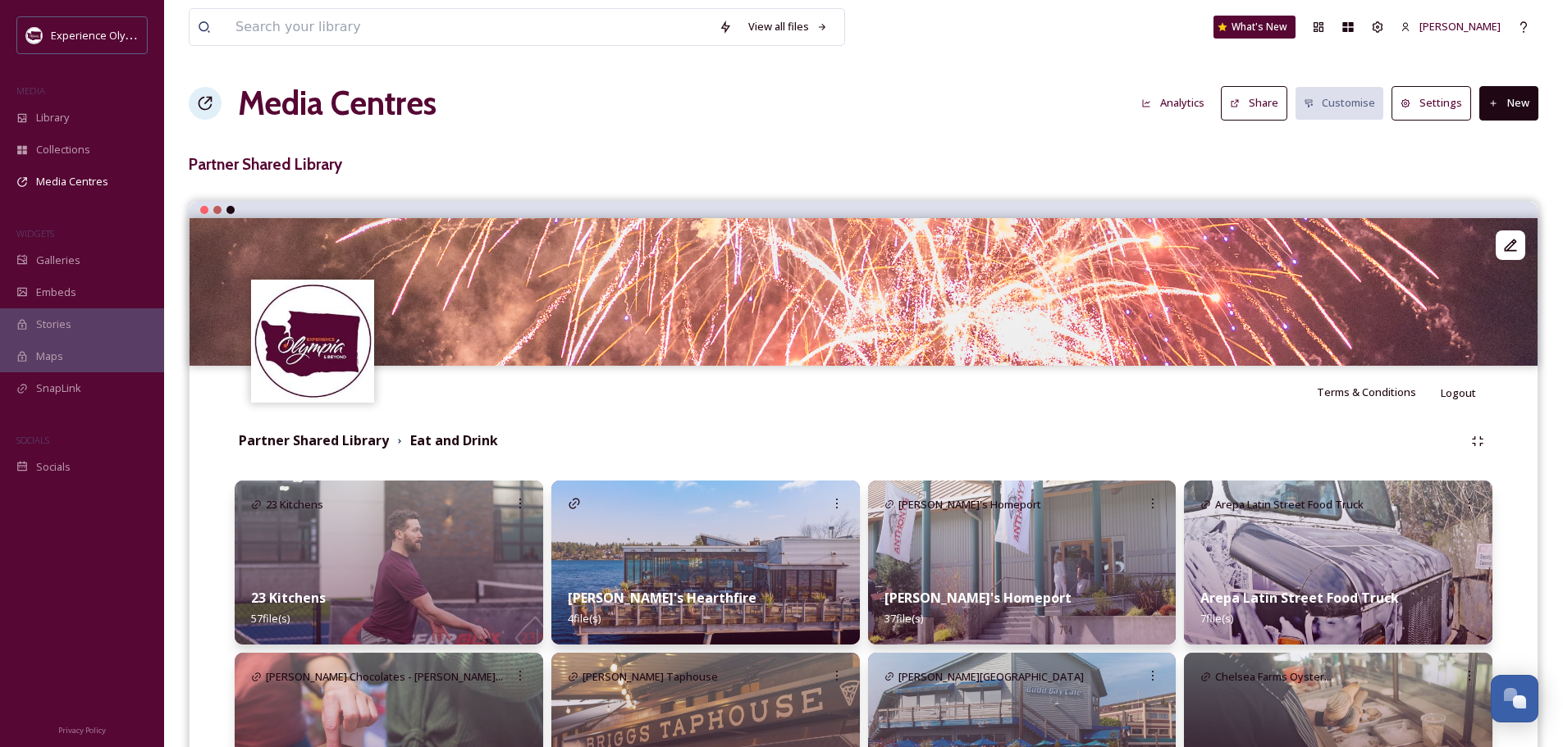
click at [1529, 98] on button "New" at bounding box center [1508, 103] width 59 height 34
click at [1508, 166] on span "Add Album" at bounding box center [1502, 174] width 53 height 16
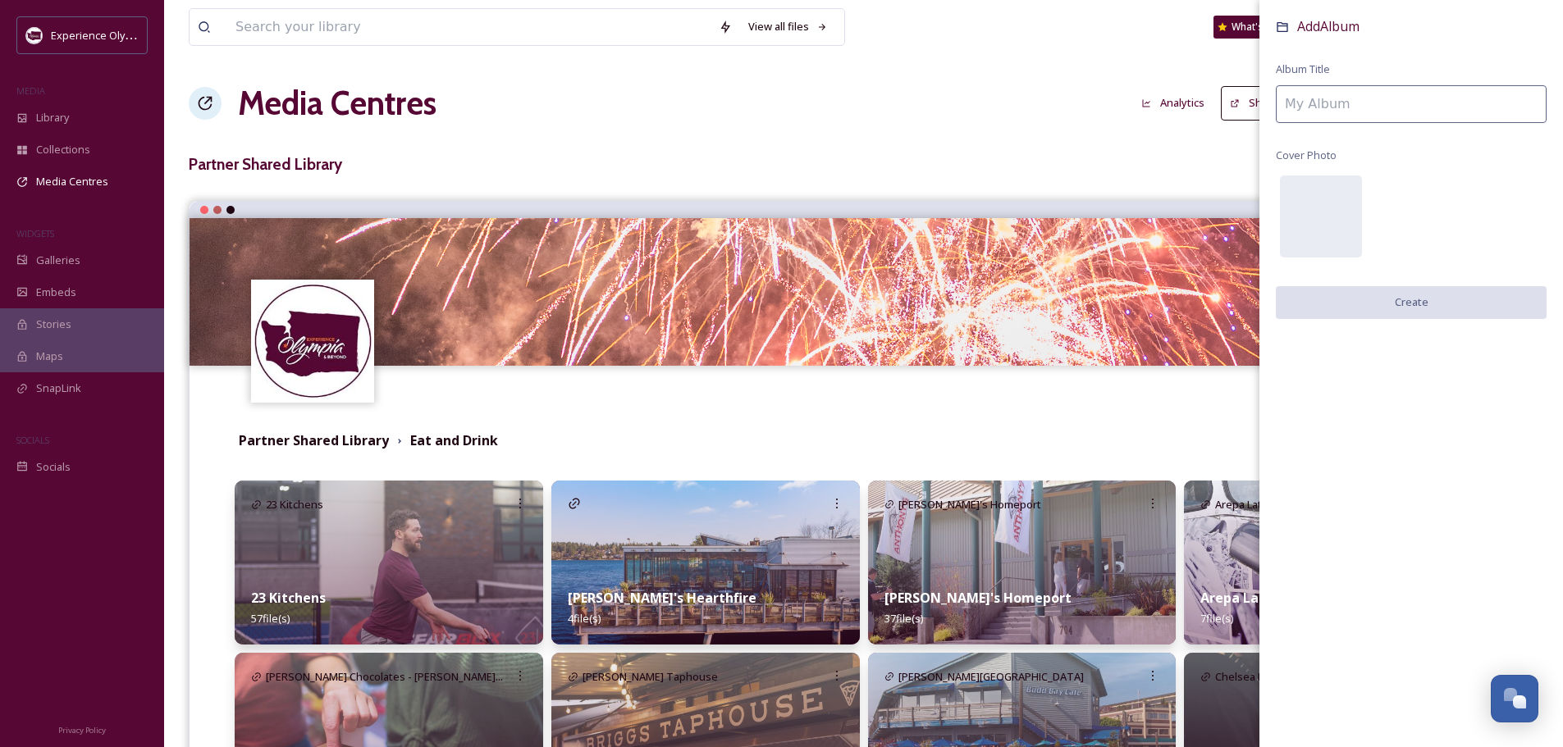
click at [1333, 110] on input at bounding box center [1410, 104] width 271 height 38
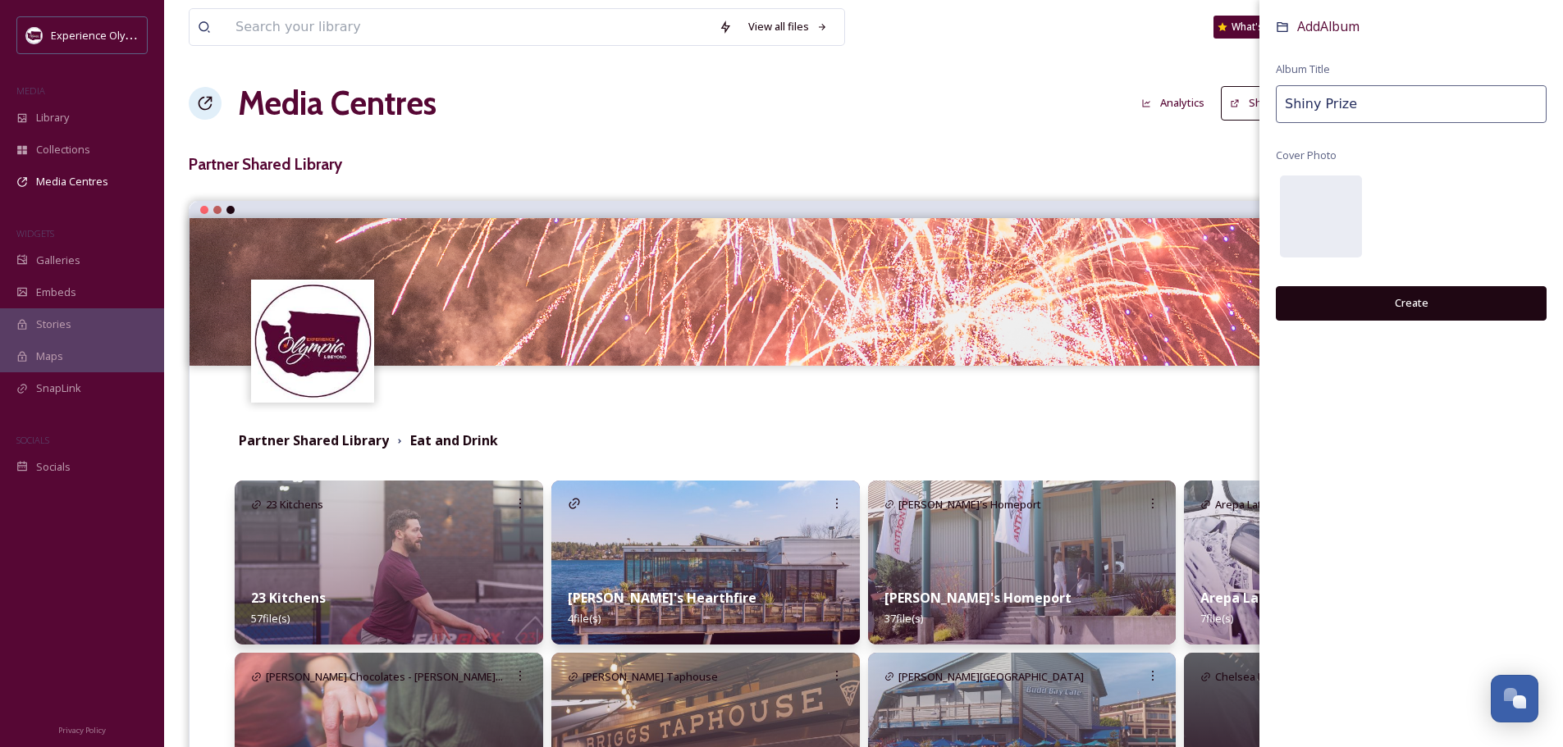
type input "Shiny Prize"
click at [1403, 312] on button "Create" at bounding box center [1410, 303] width 271 height 34
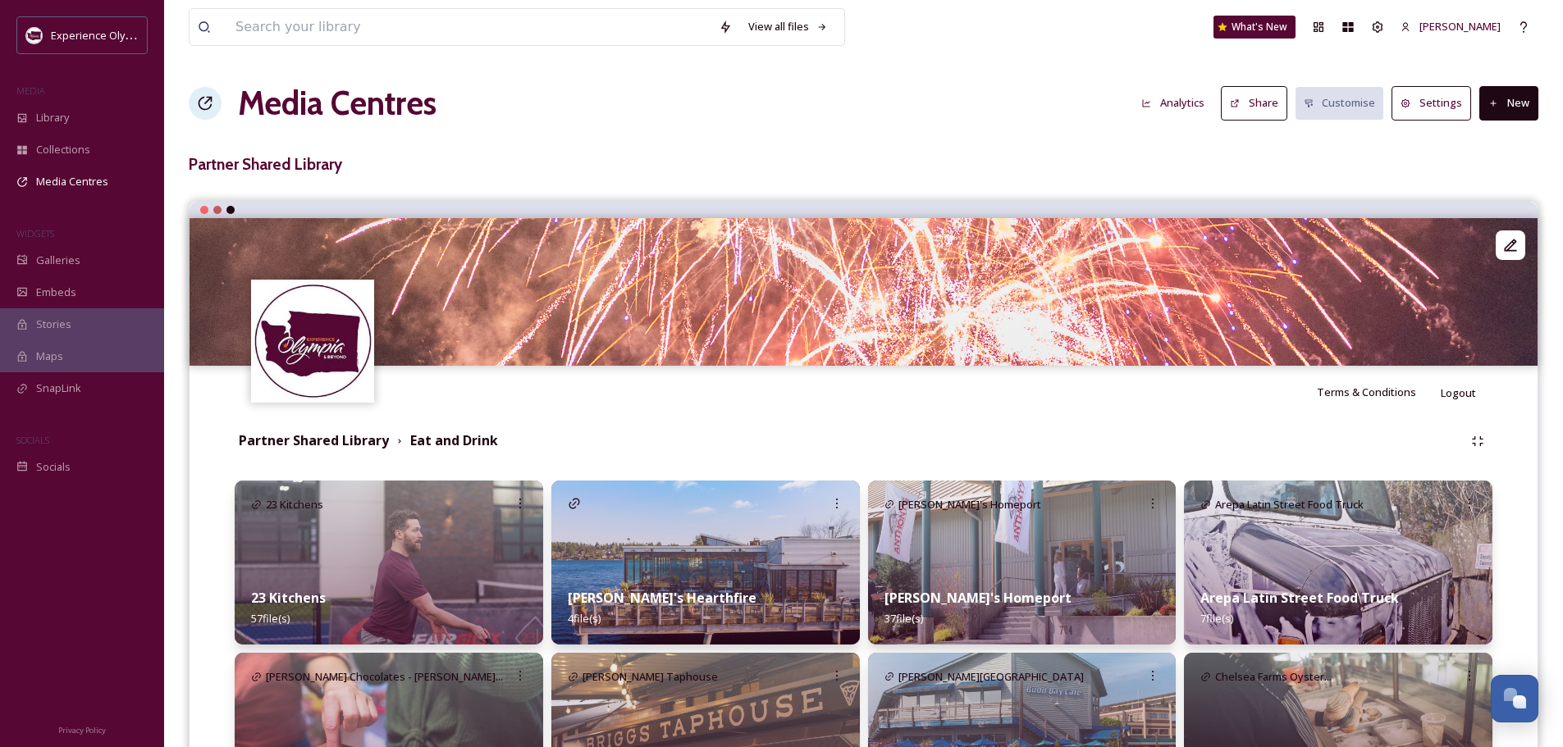
click at [276, 598] on strong "23 Kitchens" at bounding box center [288, 598] width 75 height 18
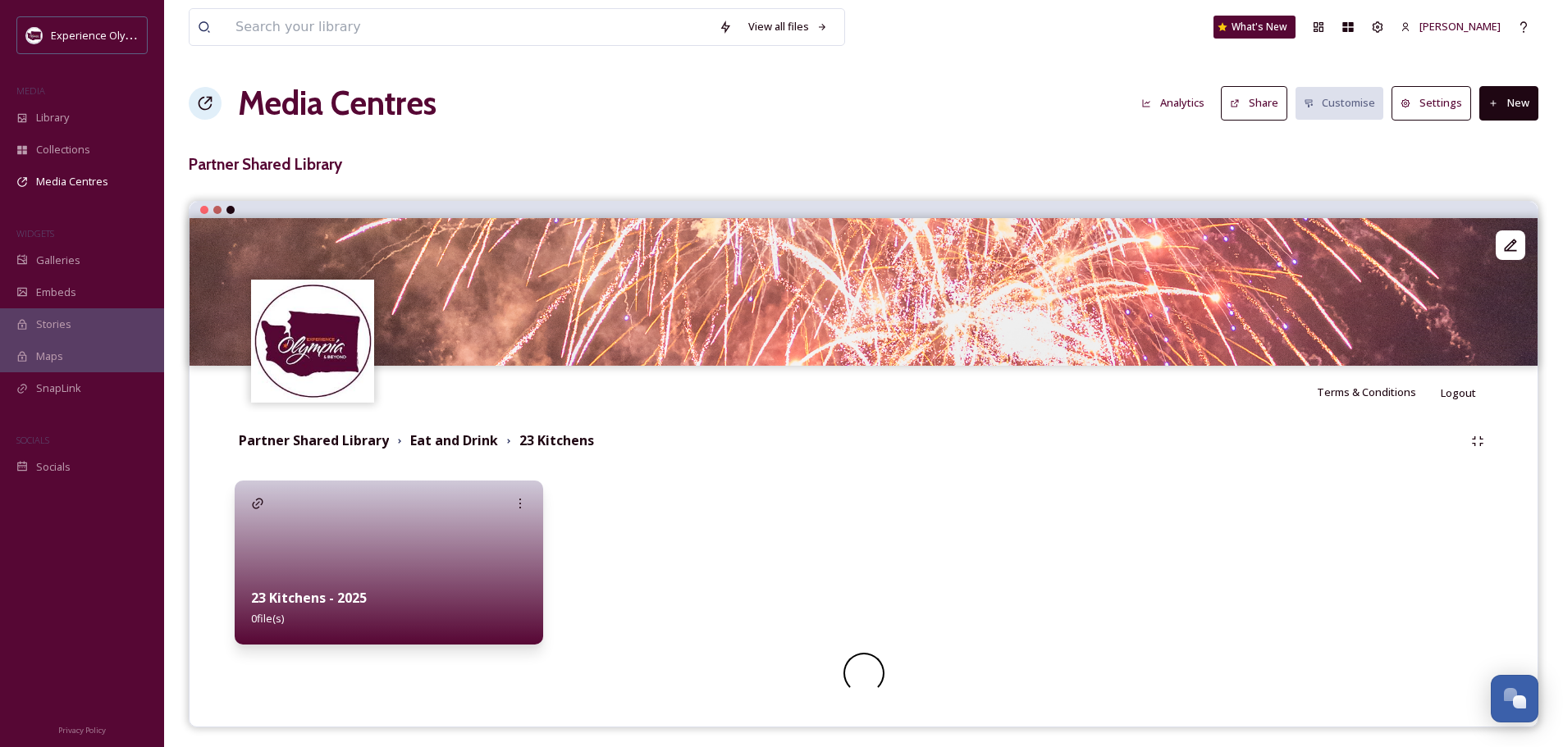
click at [435, 572] on div "23 Kitchens - 2025 0 file(s)" at bounding box center [389, 608] width 308 height 73
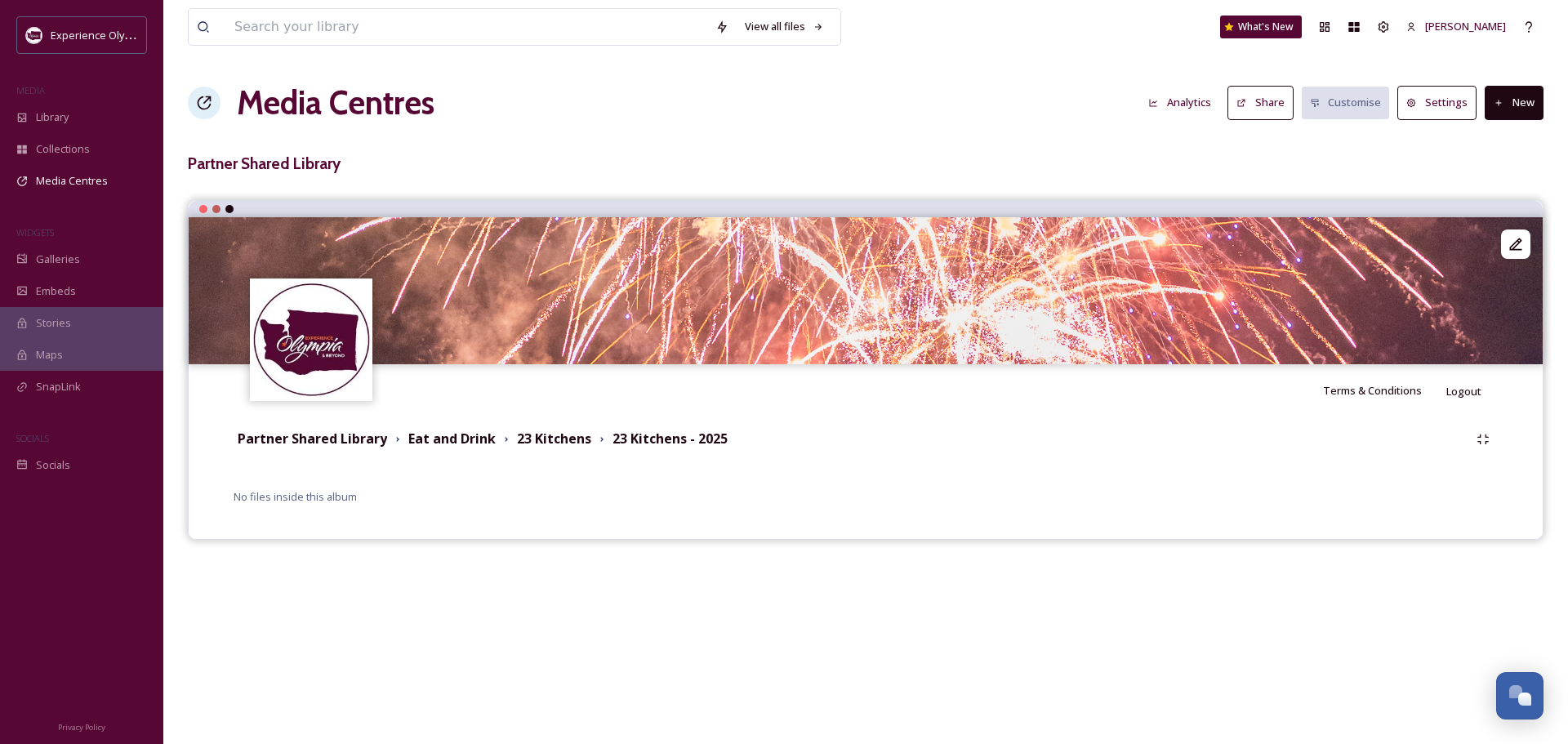
click at [1524, 108] on button "New" at bounding box center [1513, 103] width 59 height 34
click at [1513, 136] on span "Add Files" at bounding box center [1503, 141] width 44 height 16
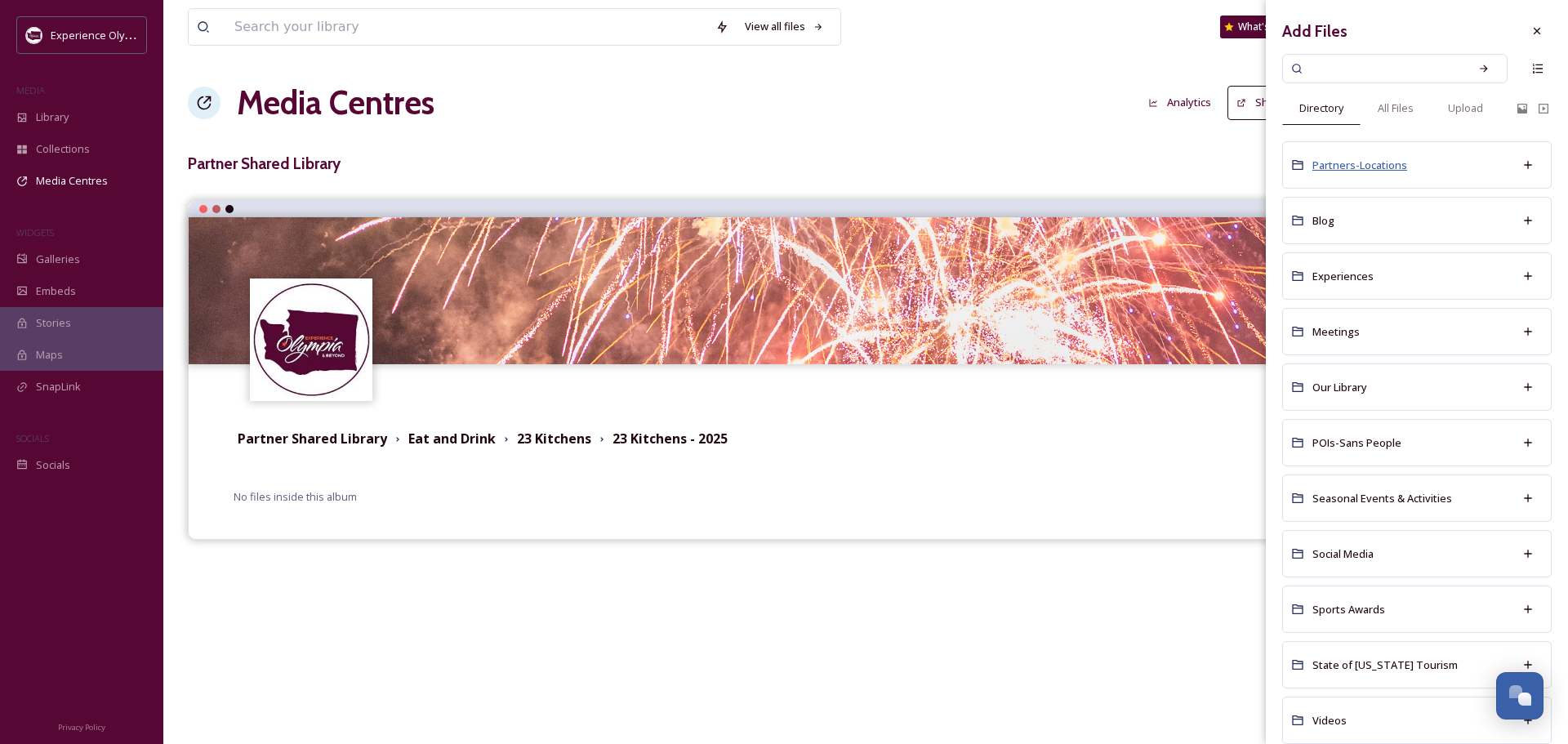
click at [1377, 164] on span "Partners-Locations" at bounding box center [1359, 164] width 95 height 15
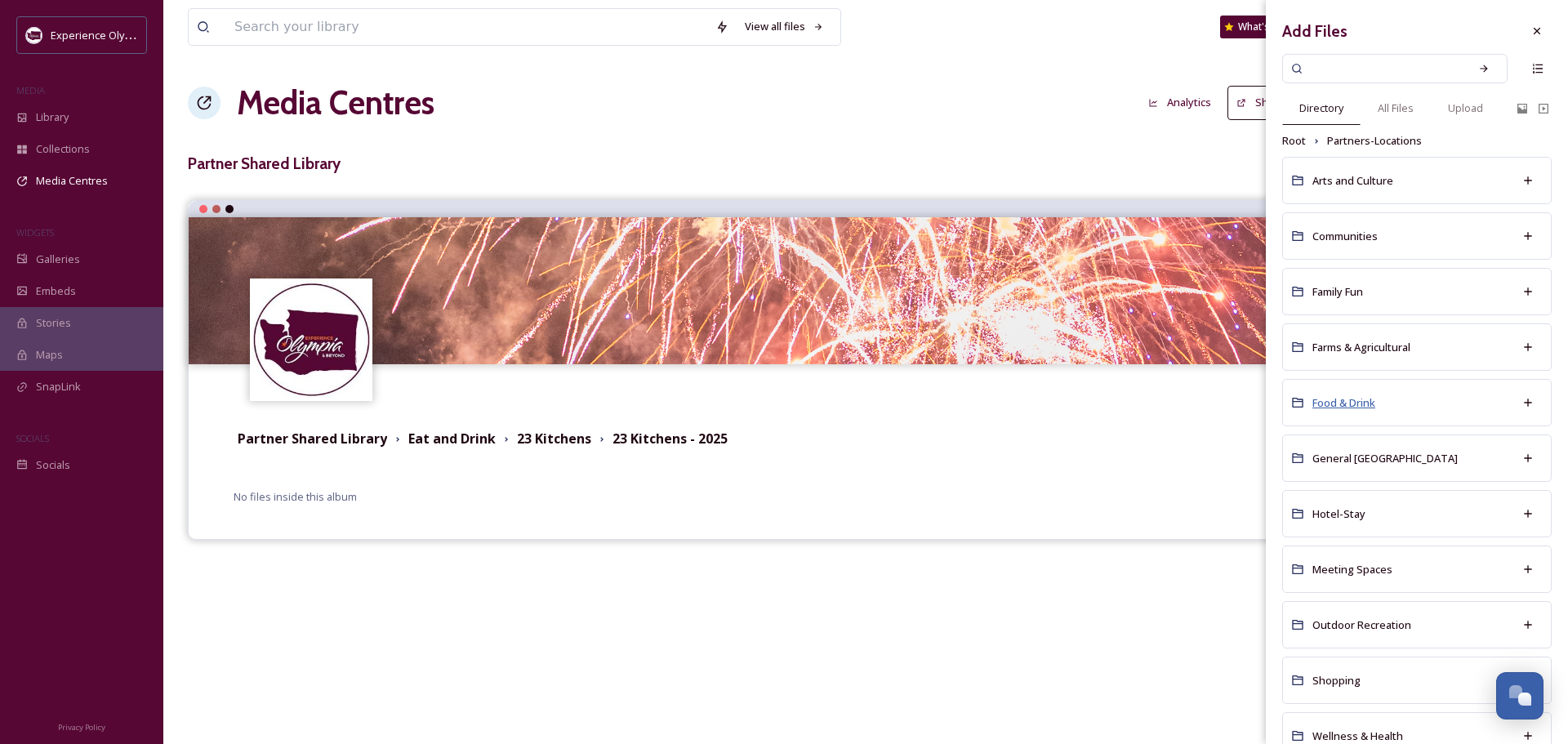
click at [1334, 405] on span "Food & Drink" at bounding box center [1343, 402] width 63 height 15
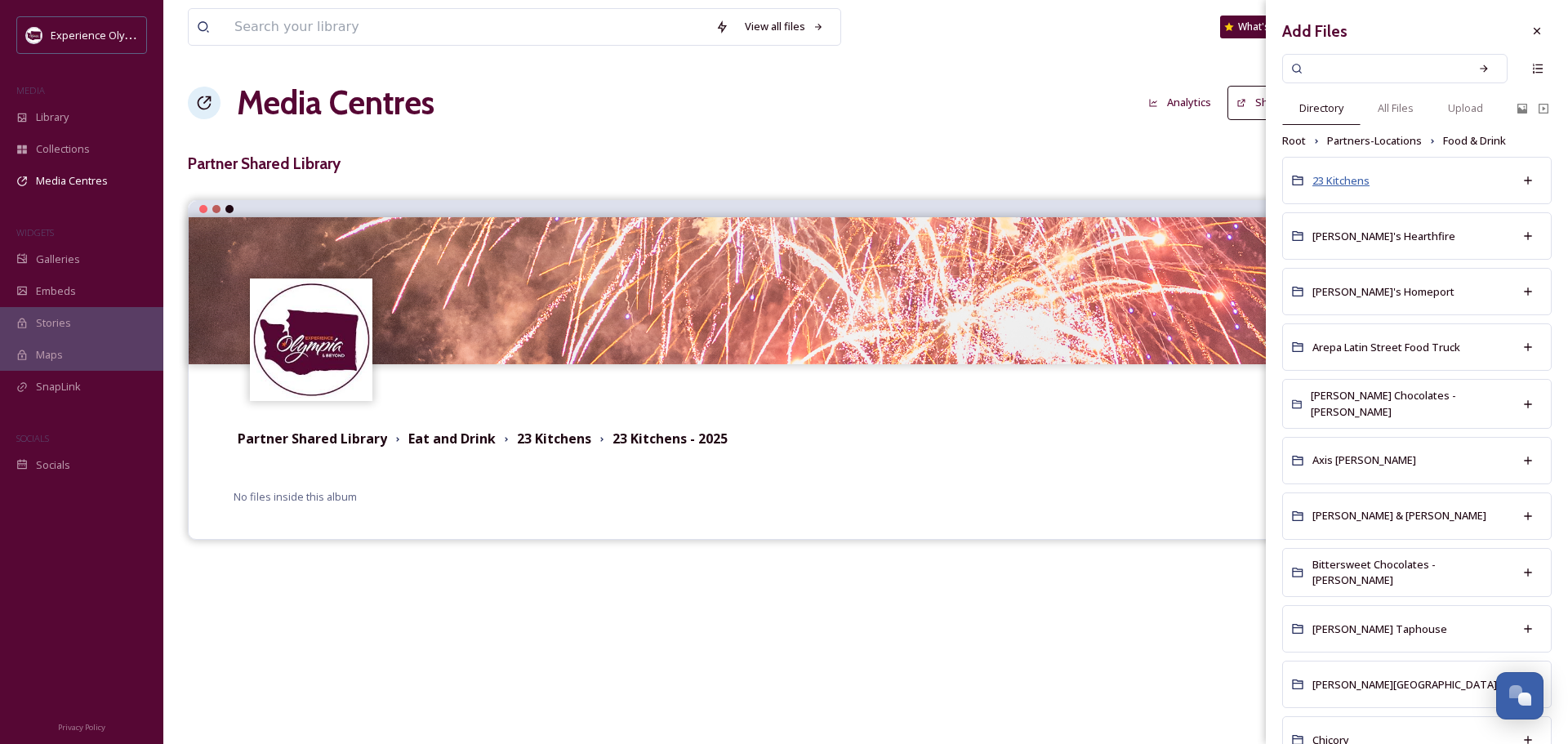
click at [1347, 180] on span "23 Kitchens" at bounding box center [1340, 180] width 57 height 15
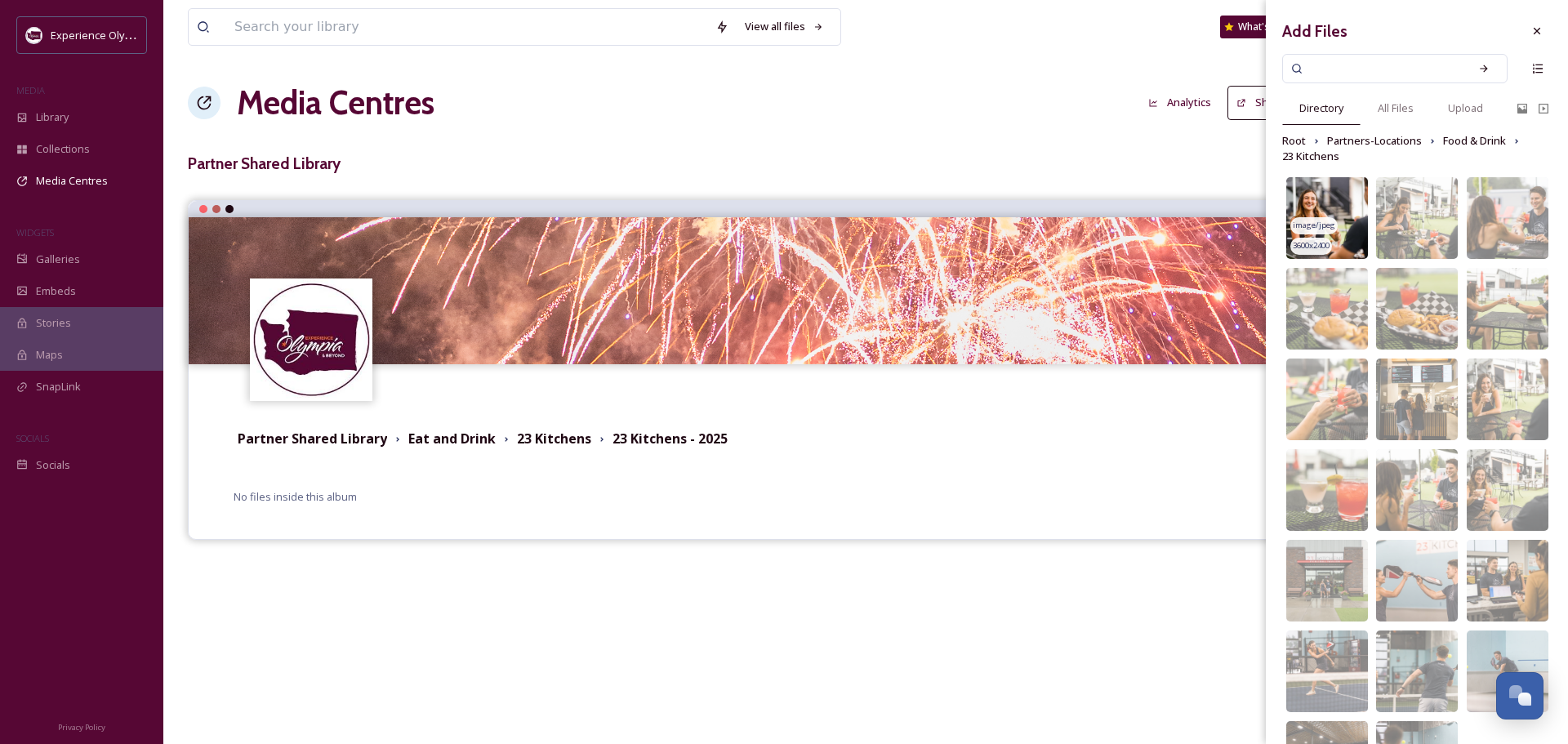
click at [1312, 184] on img at bounding box center [1327, 218] width 82 height 82
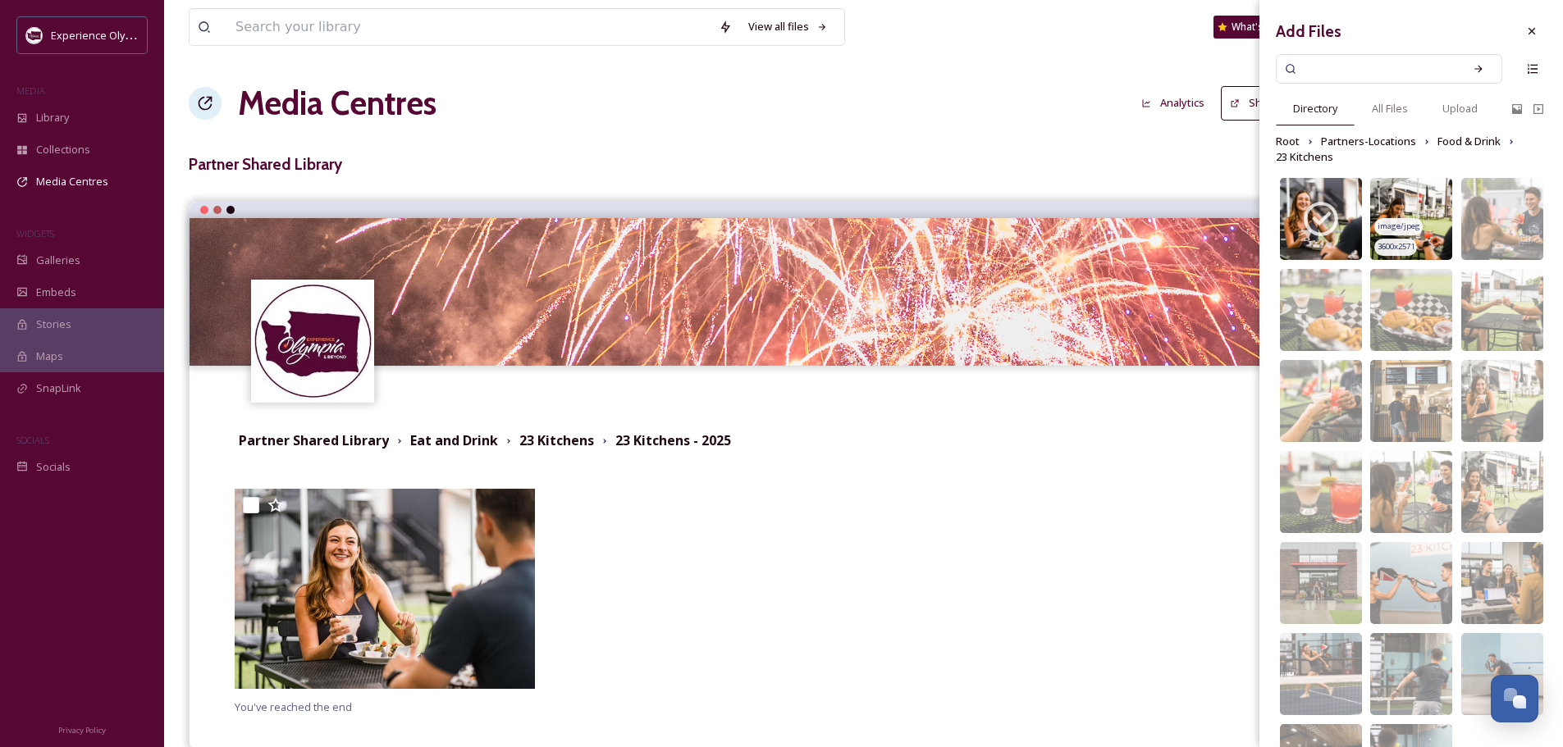
click at [1403, 188] on img at bounding box center [1411, 219] width 82 height 82
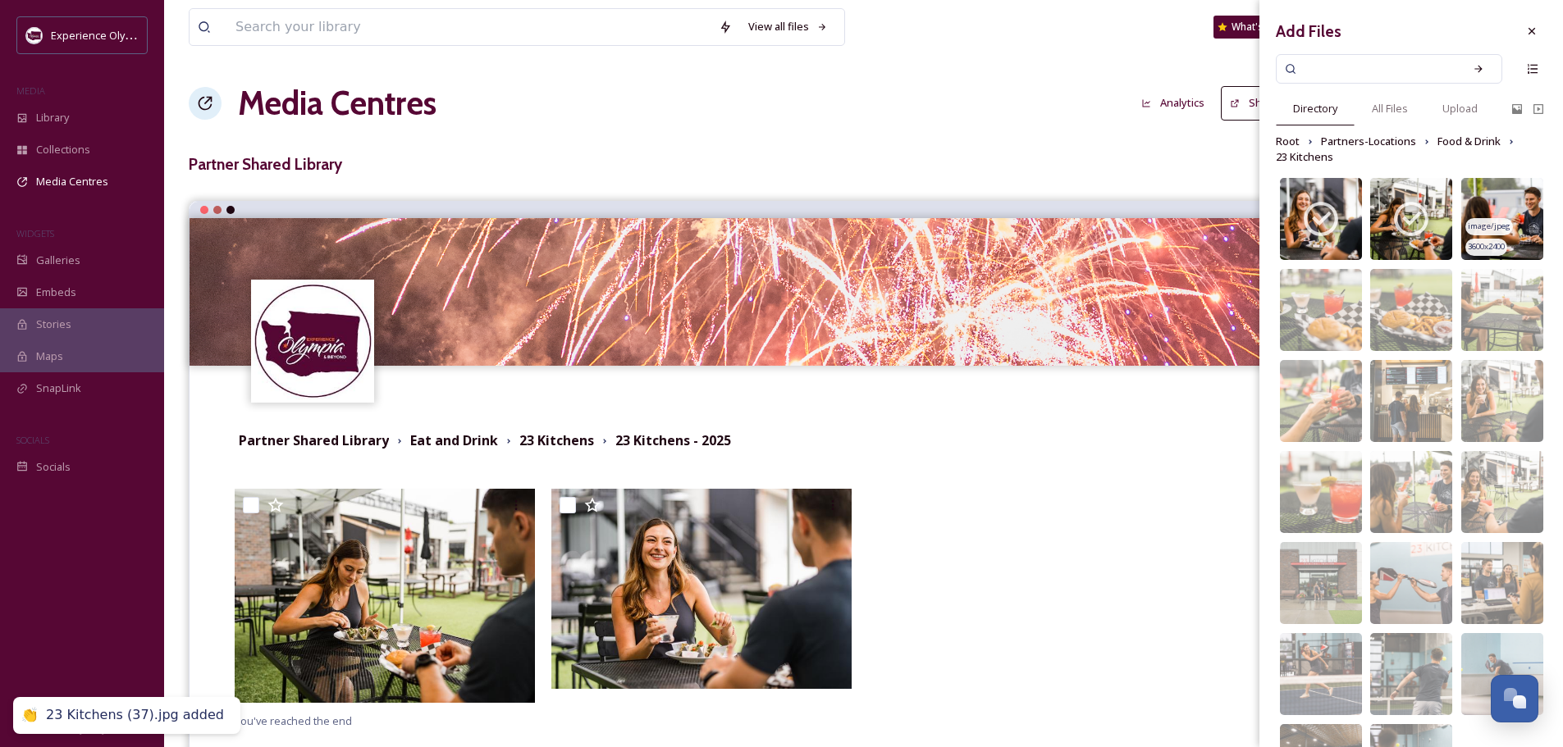
click at [1487, 185] on img at bounding box center [1502, 219] width 82 height 82
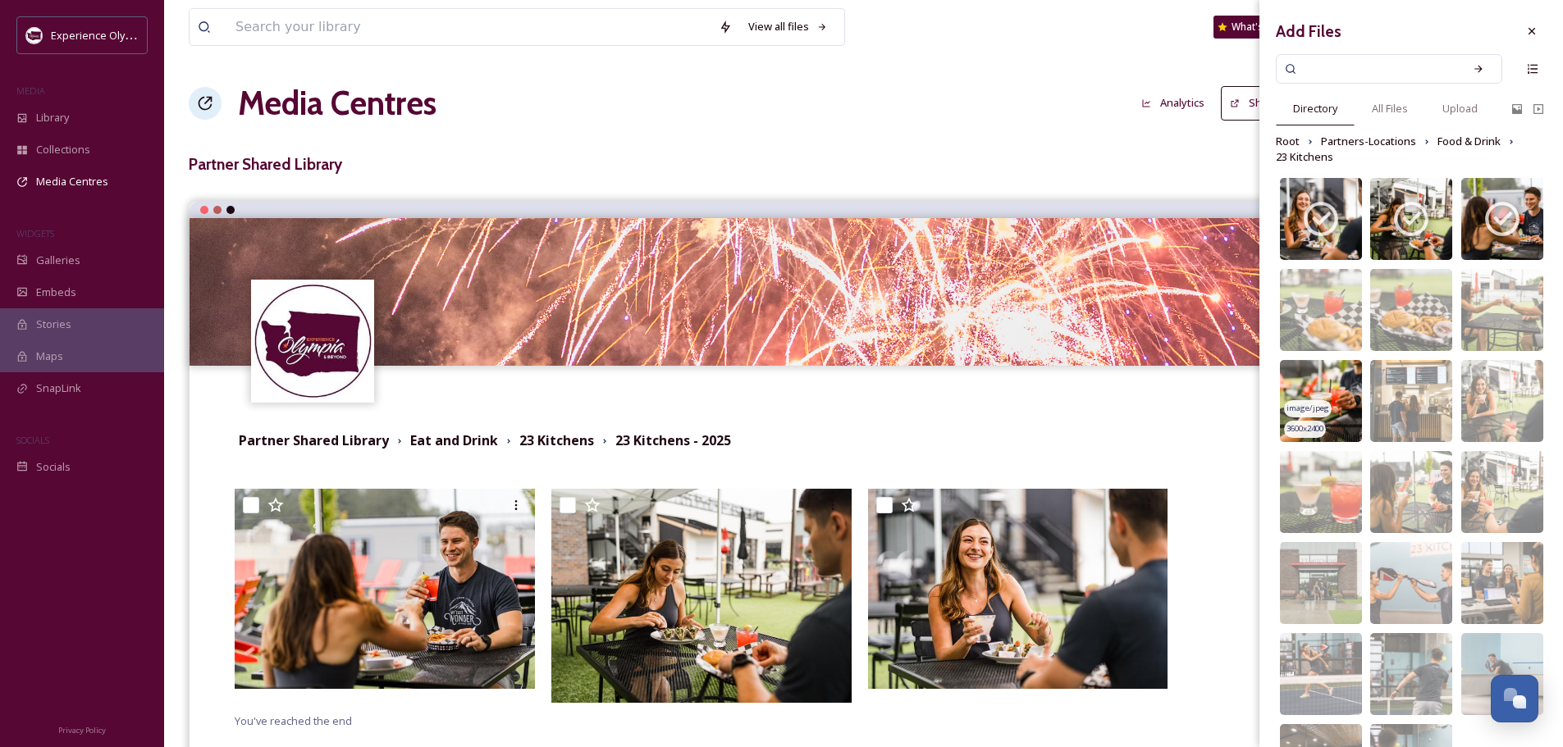
click at [1322, 373] on img at bounding box center [1321, 401] width 82 height 82
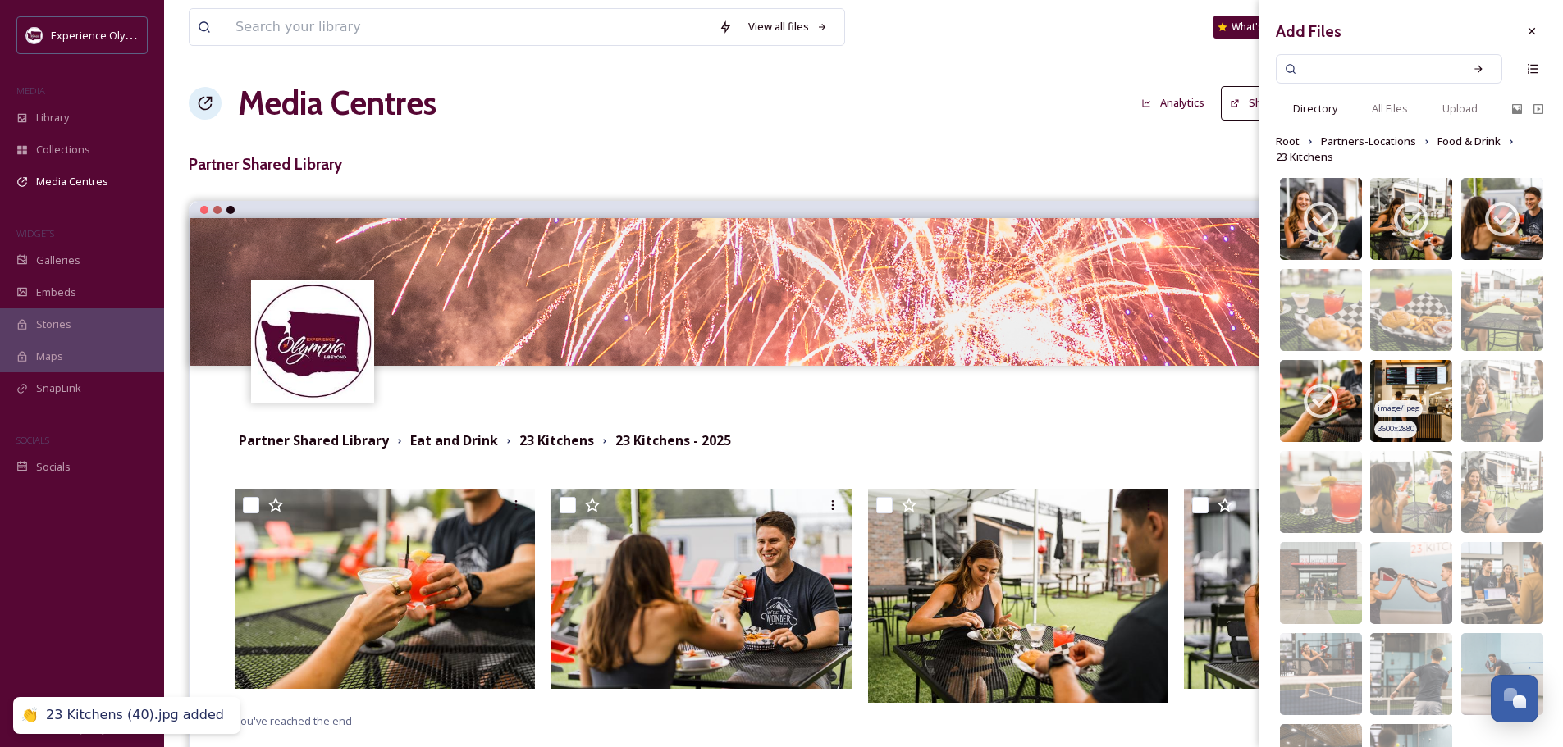
click at [1430, 376] on img at bounding box center [1411, 401] width 82 height 82
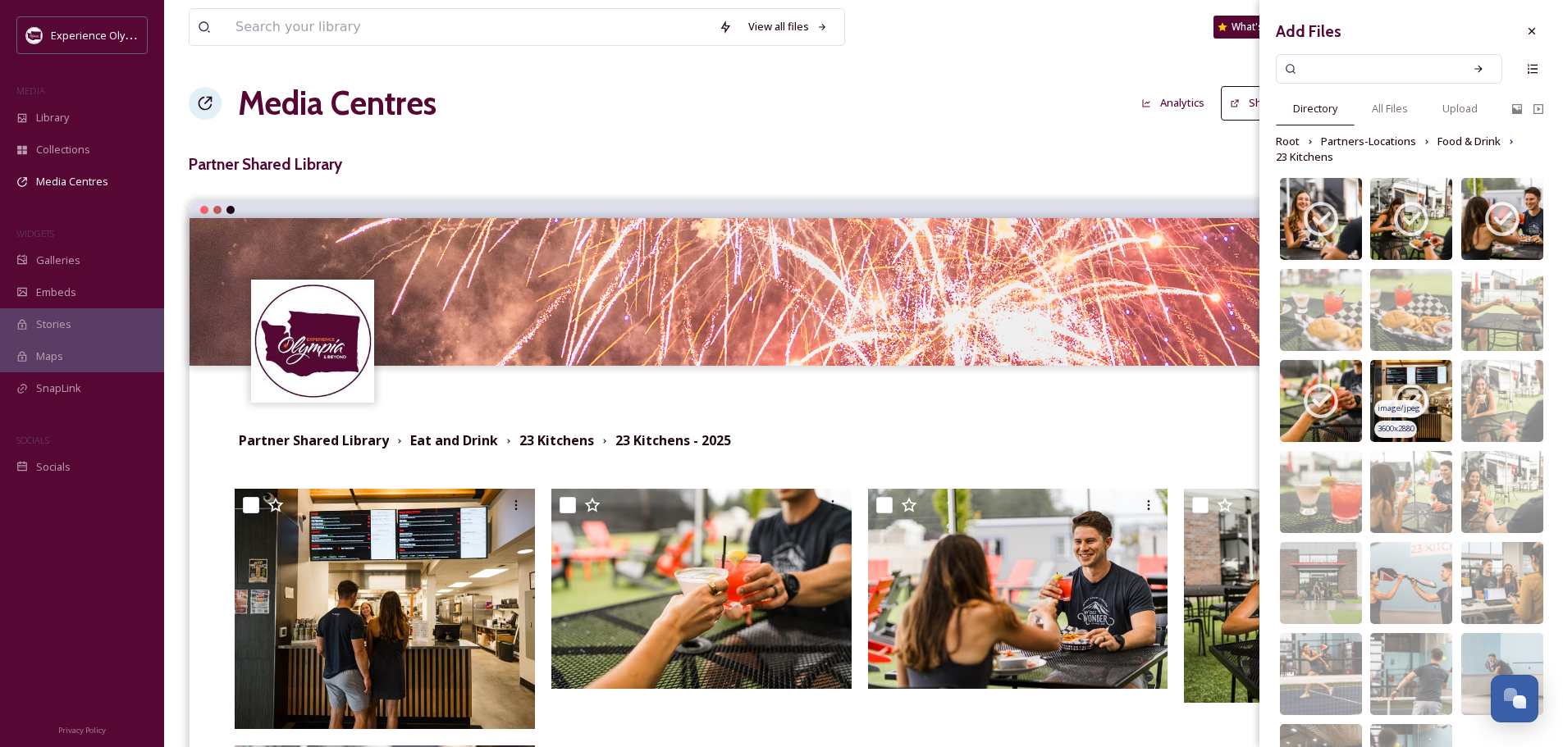
scroll to position [82, 0]
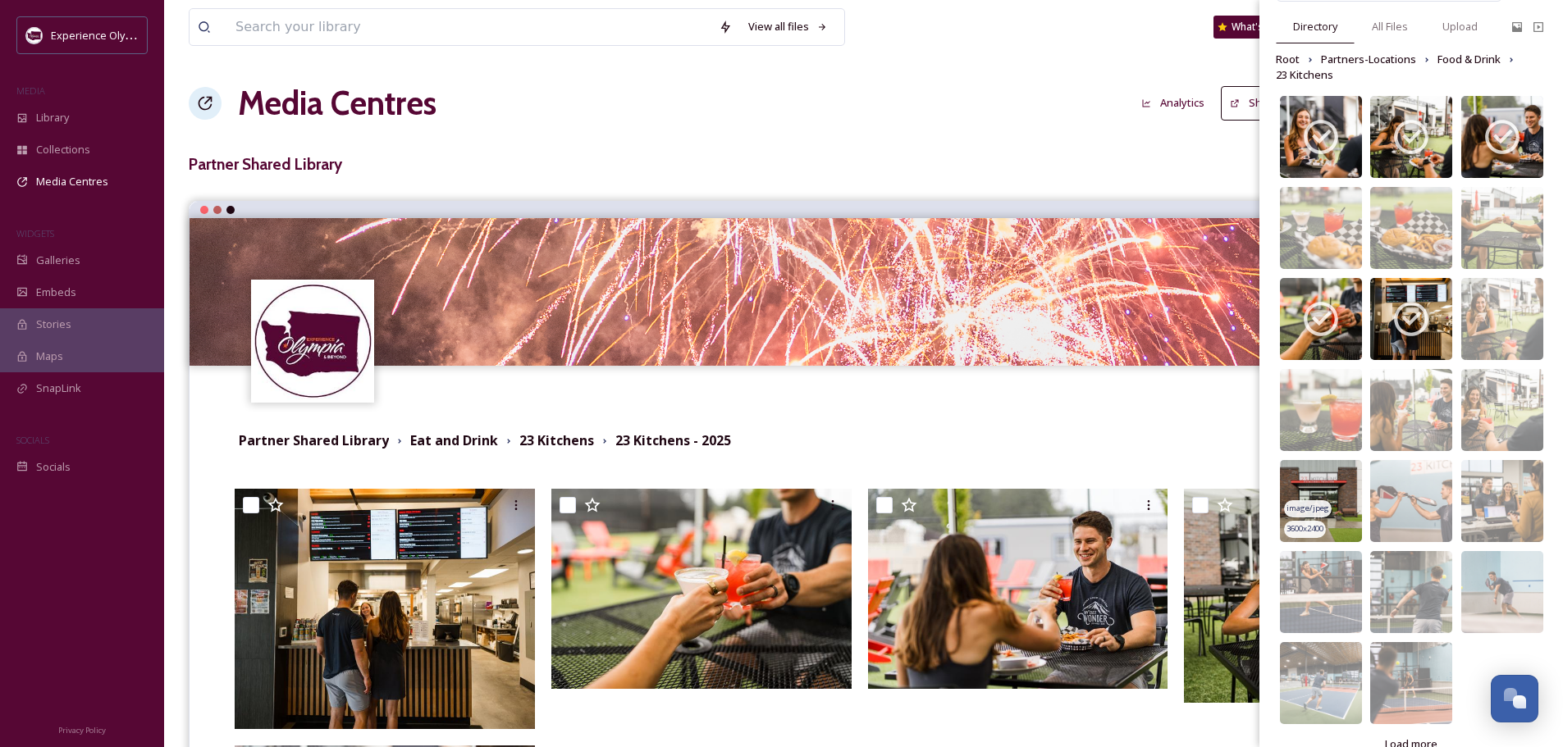
click at [1305, 473] on img at bounding box center [1321, 501] width 82 height 82
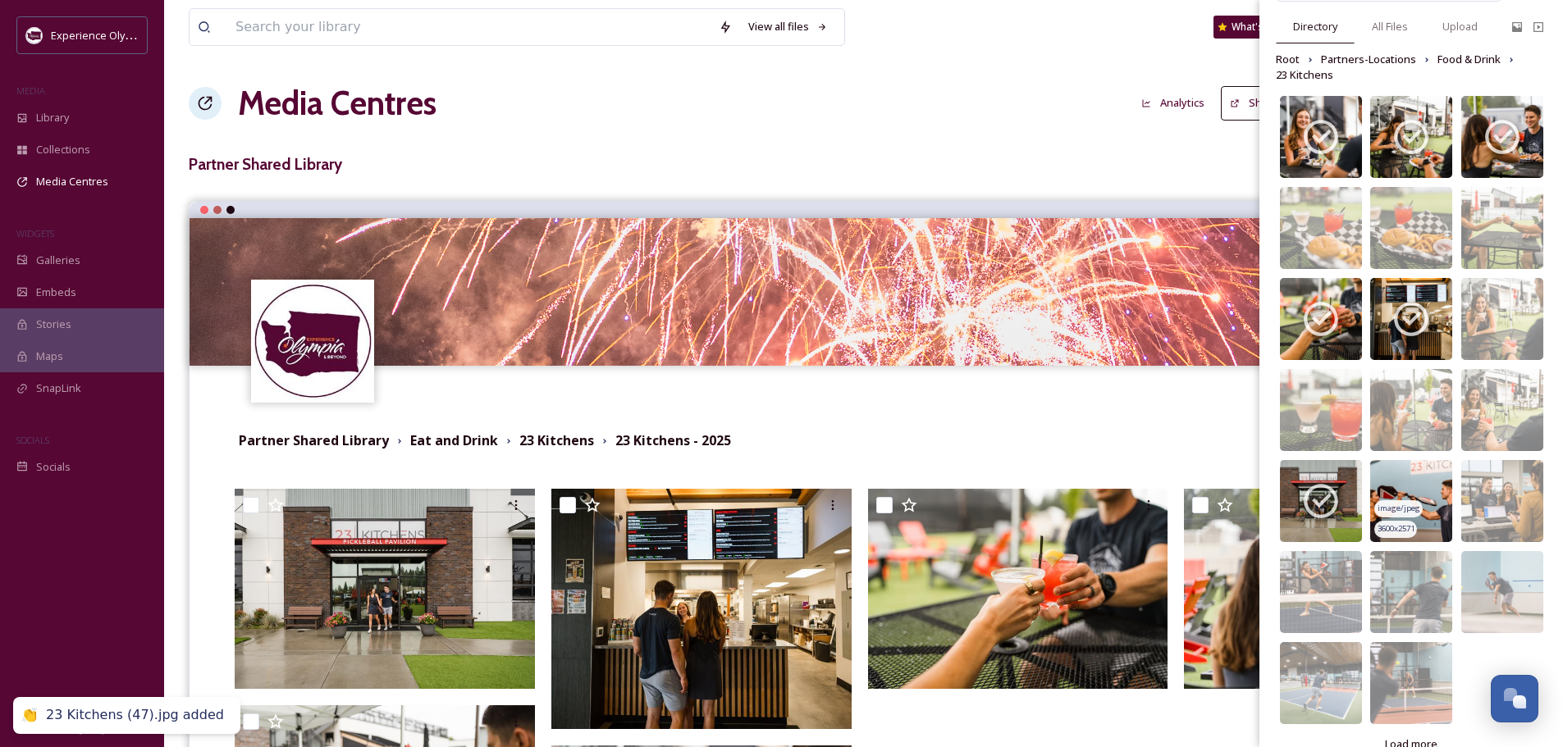
click at [1408, 473] on img at bounding box center [1411, 501] width 82 height 82
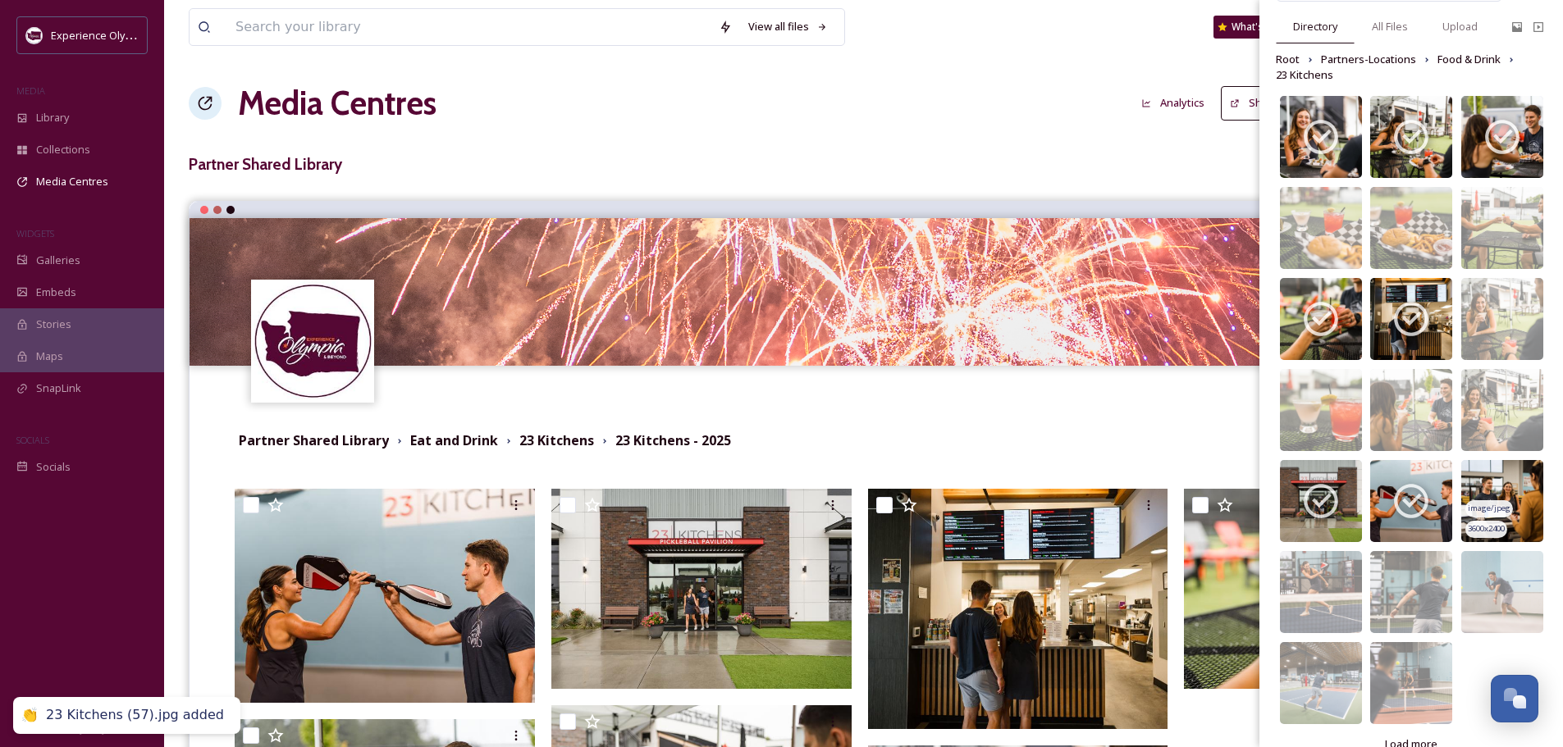
click at [1503, 470] on img at bounding box center [1502, 501] width 82 height 82
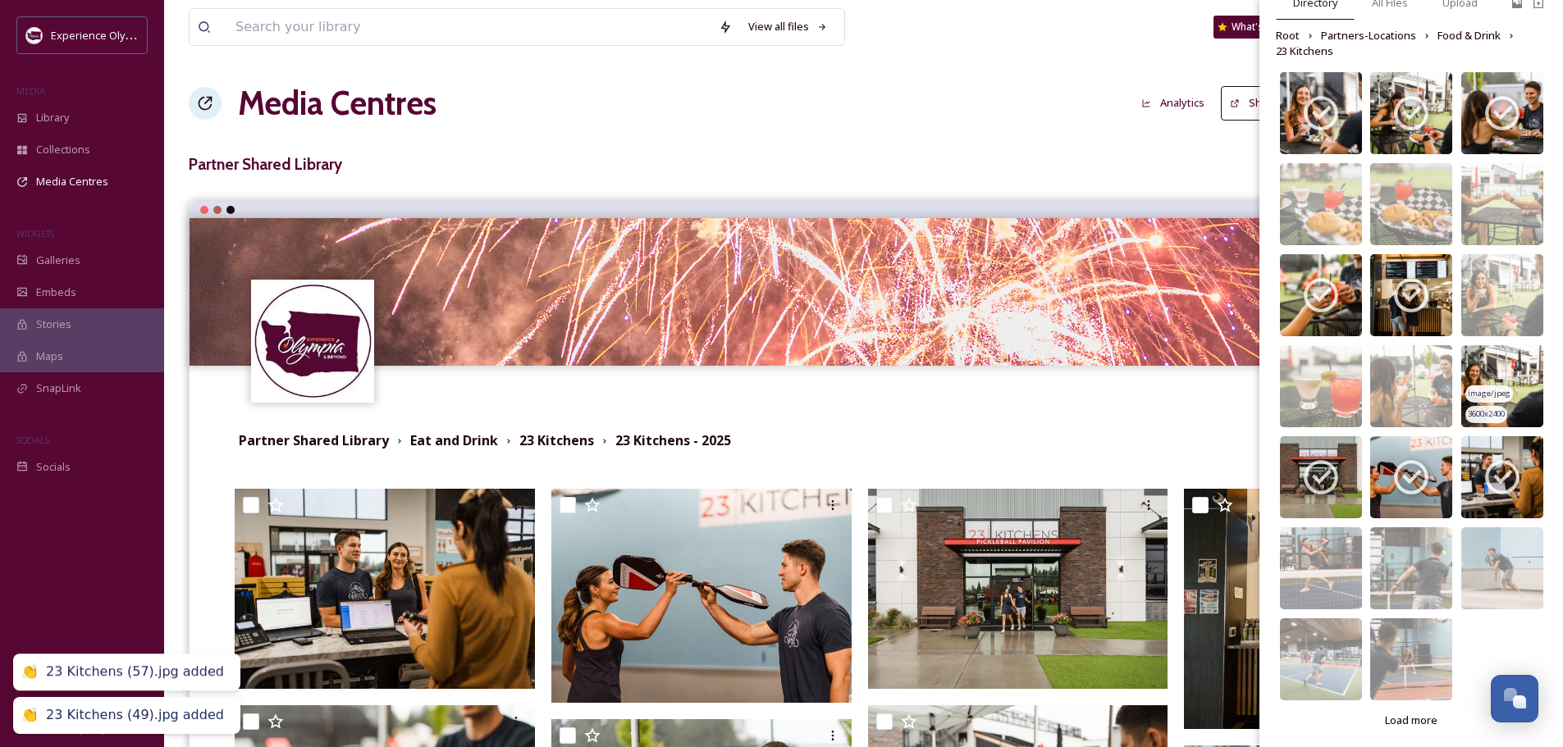
scroll to position [112, 0]
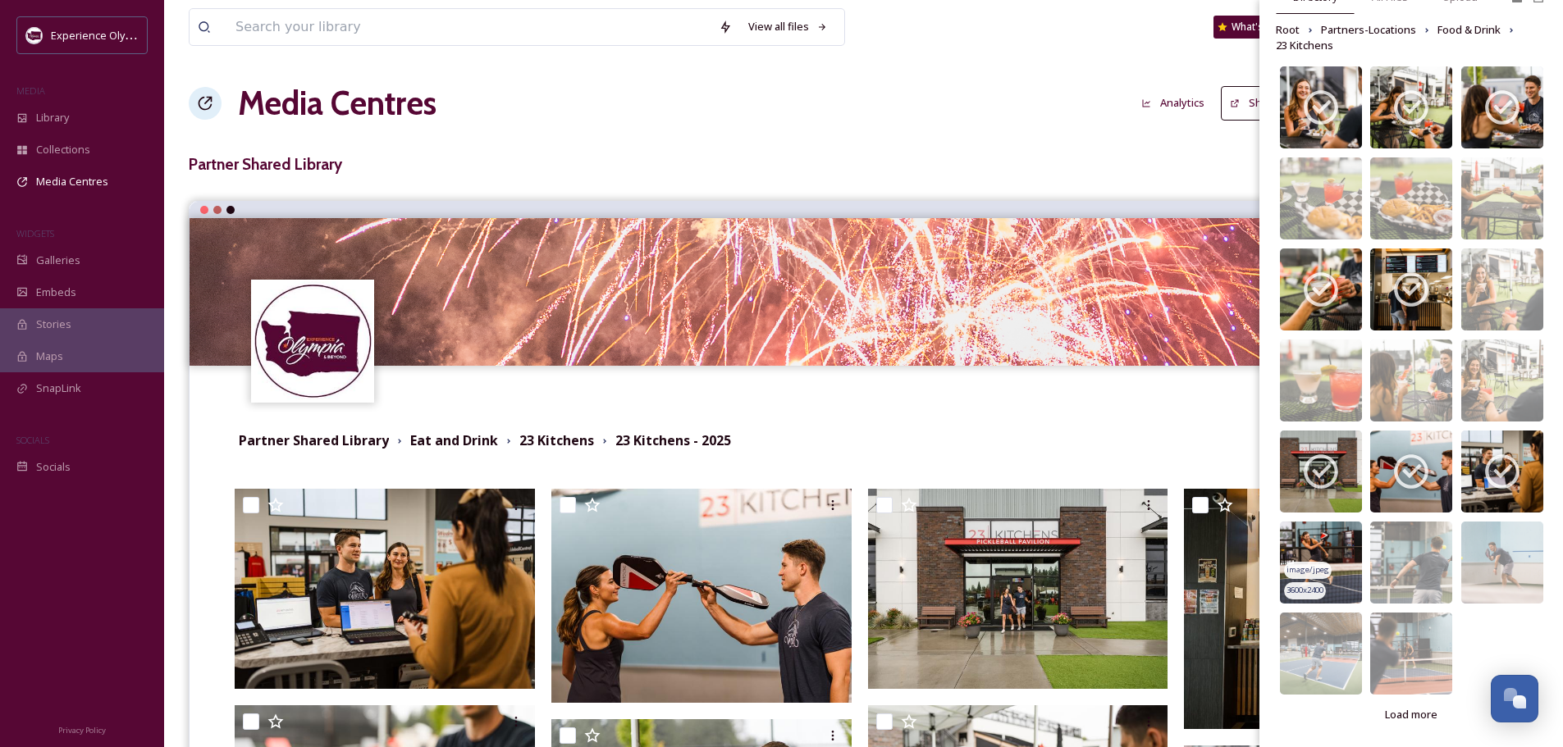
click at [1344, 550] on img at bounding box center [1321, 563] width 82 height 82
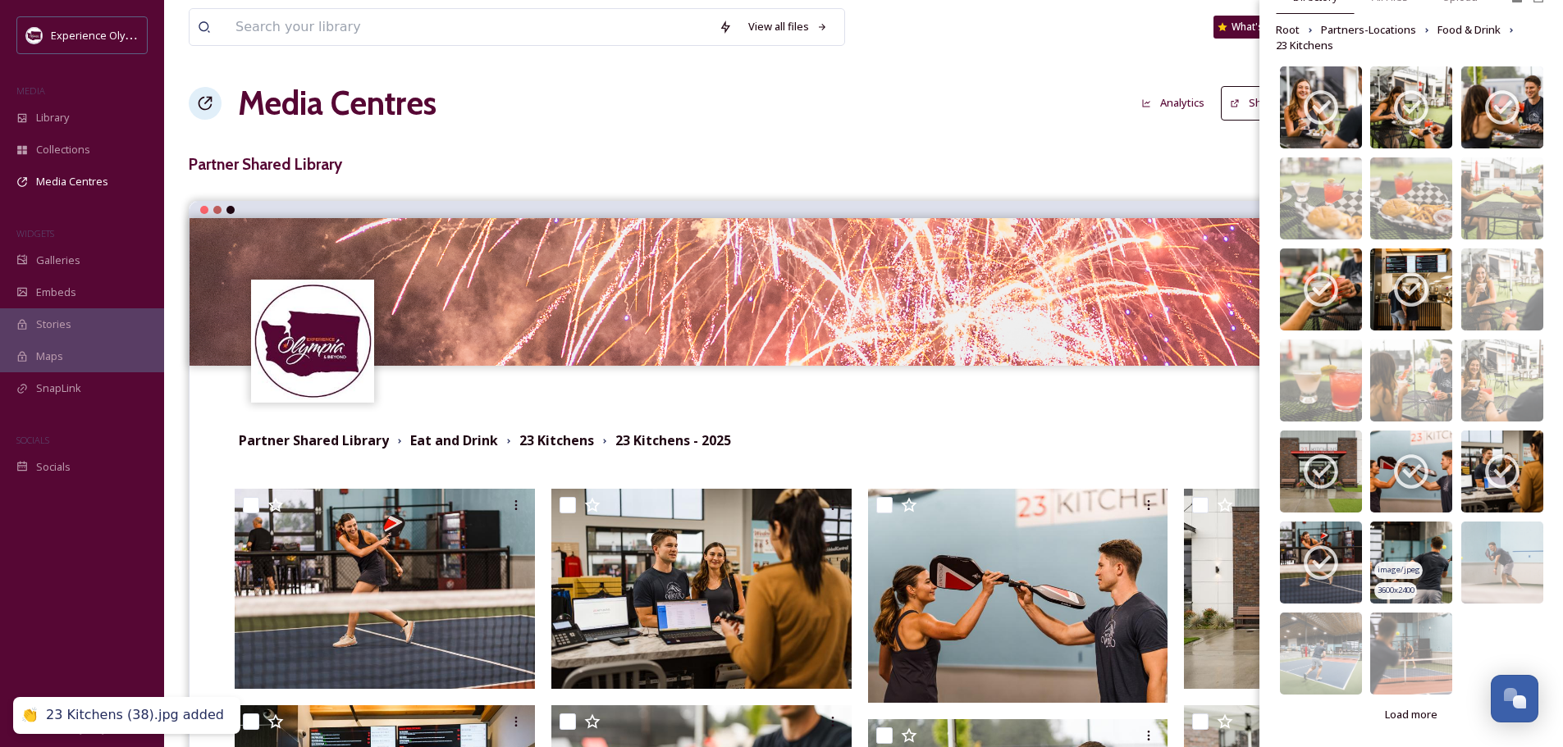
click at [1414, 543] on img at bounding box center [1411, 563] width 82 height 82
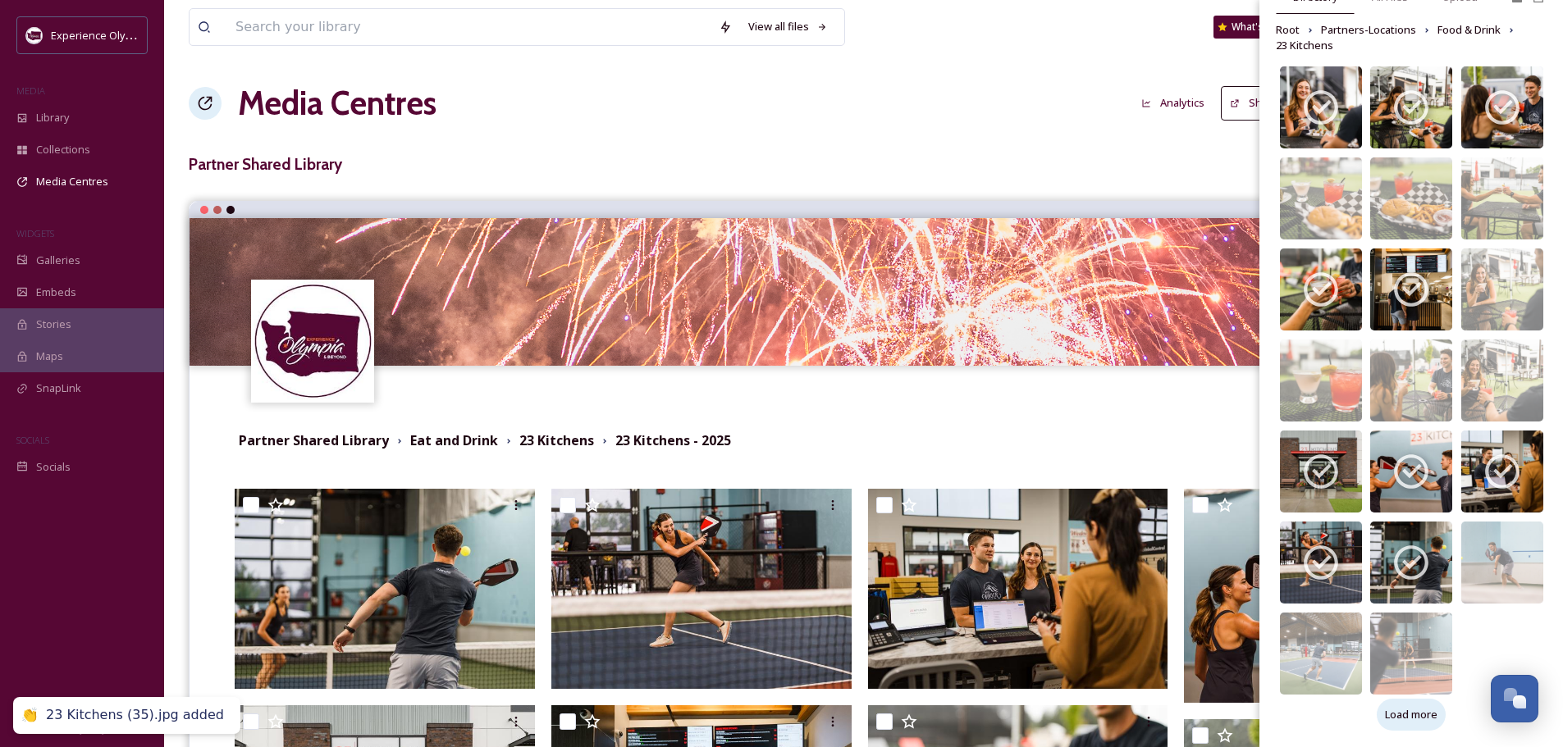
click at [1415, 716] on span "Load more" at bounding box center [1411, 715] width 52 height 16
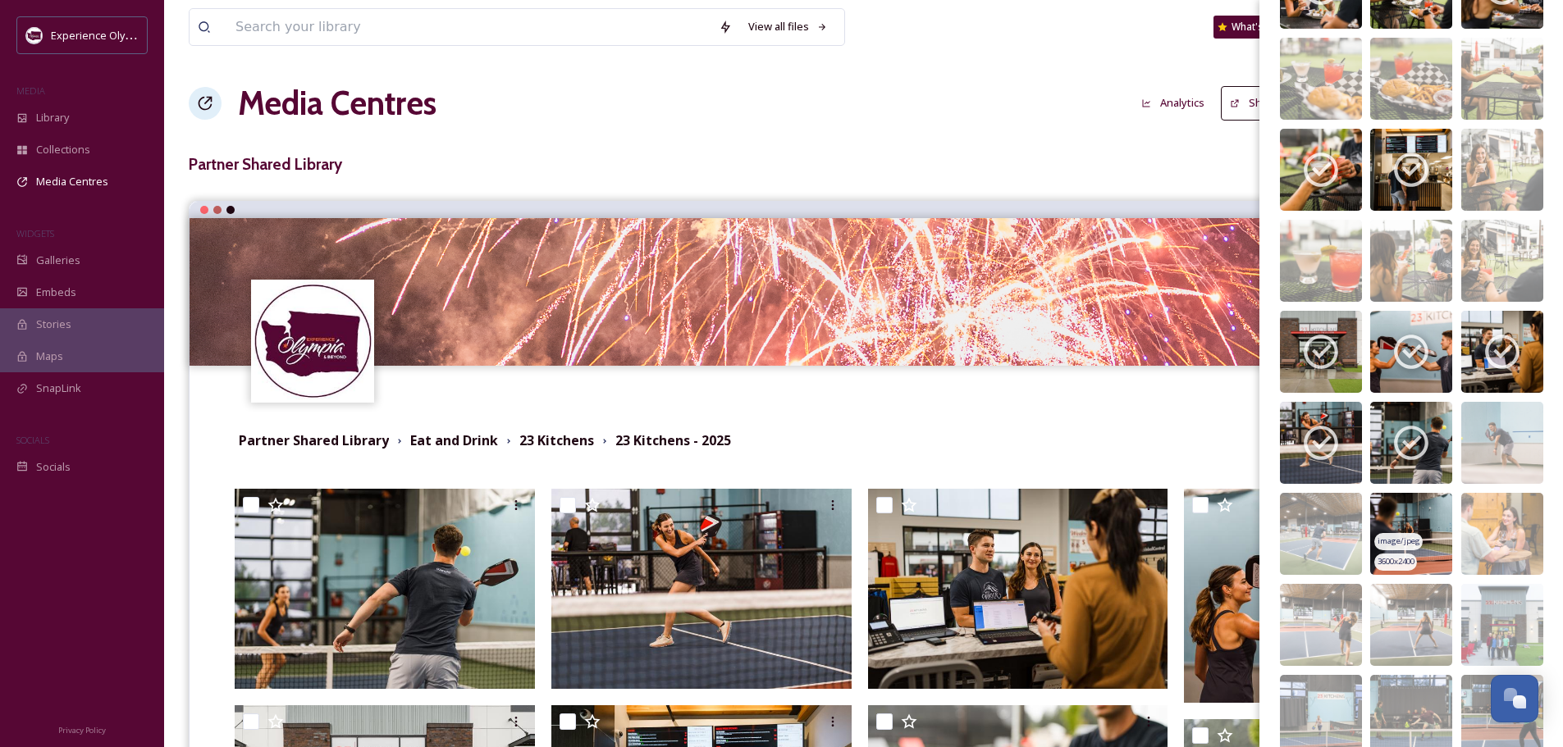
scroll to position [276, 0]
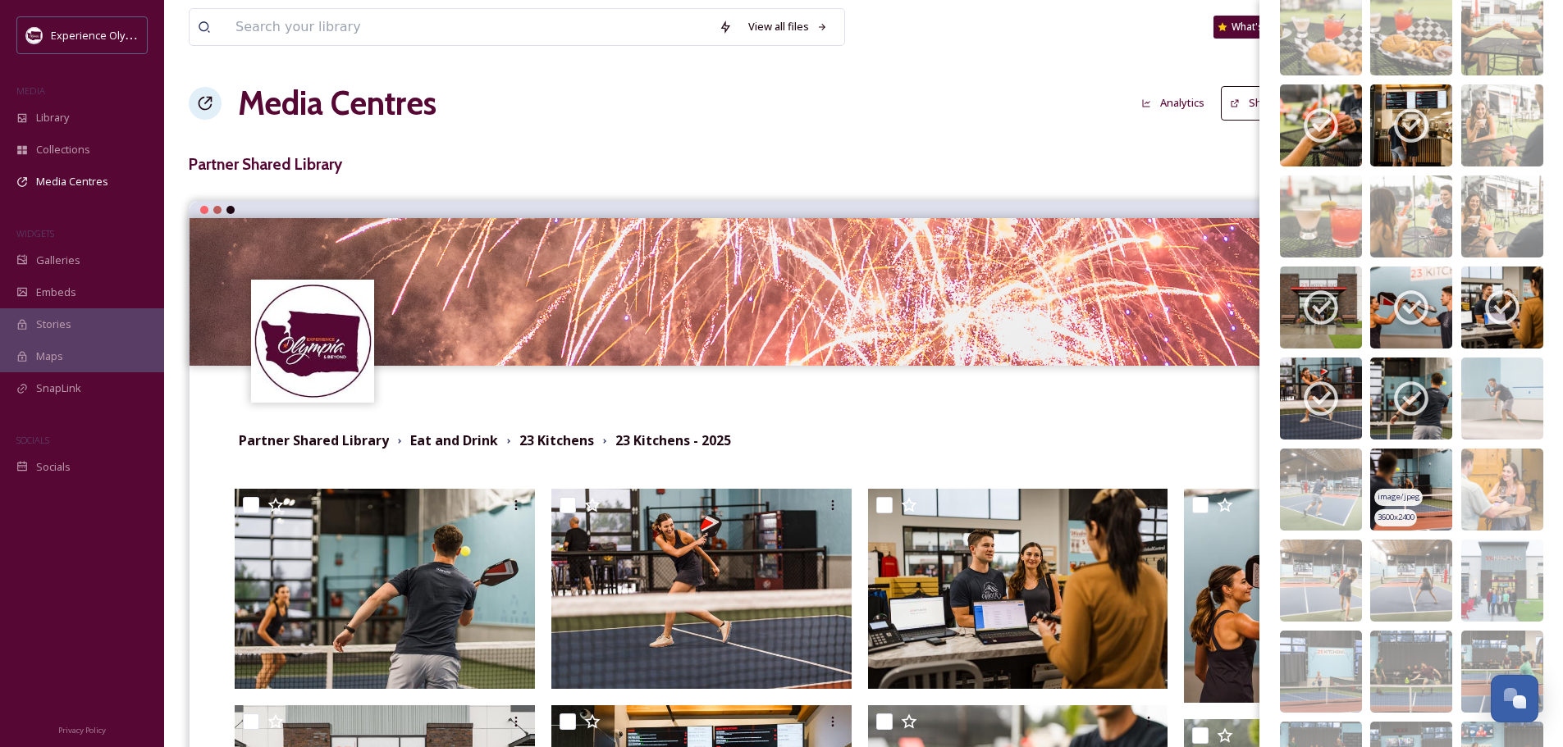
click at [1430, 463] on img at bounding box center [1411, 490] width 82 height 82
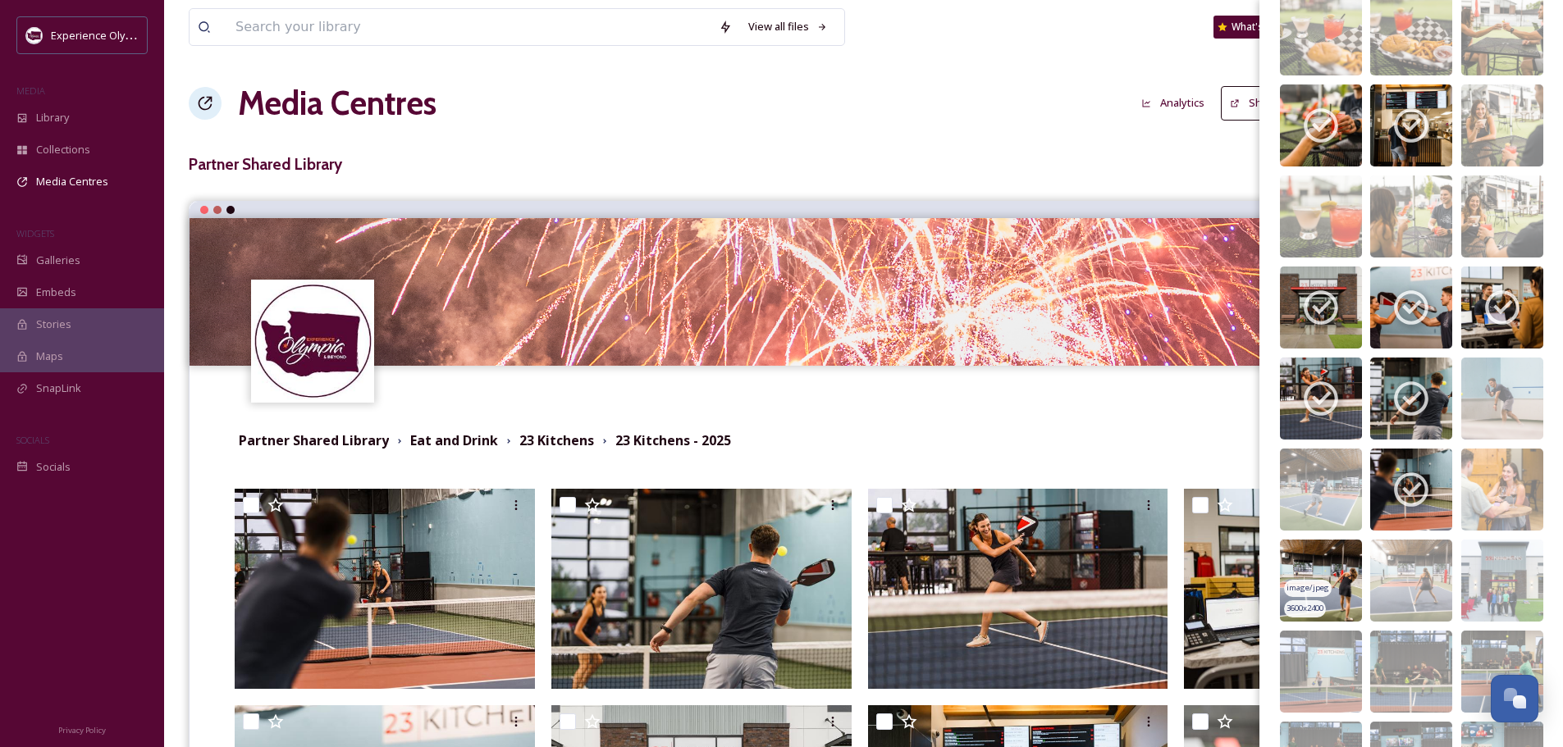
click at [1305, 553] on img at bounding box center [1321, 581] width 82 height 82
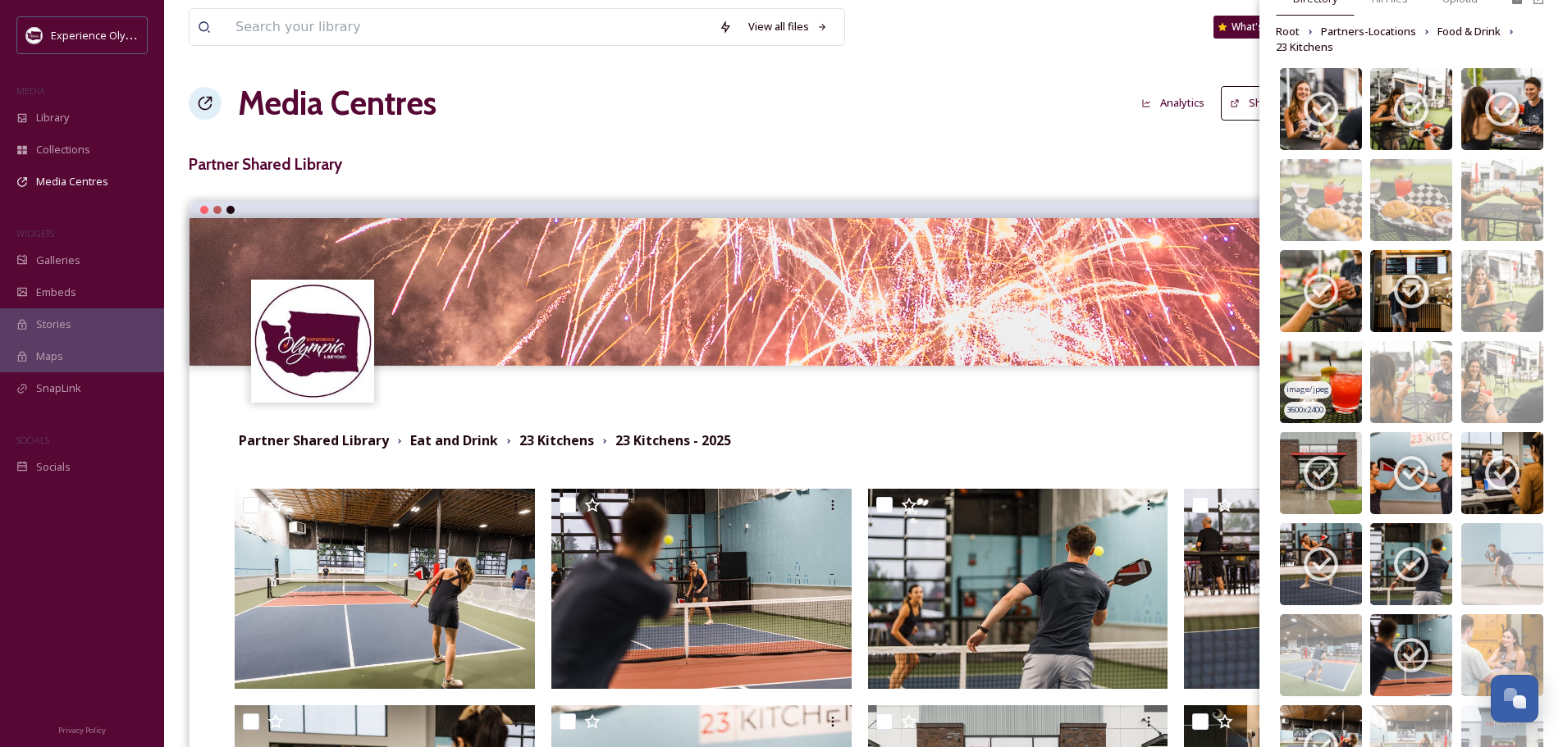
scroll to position [0, 0]
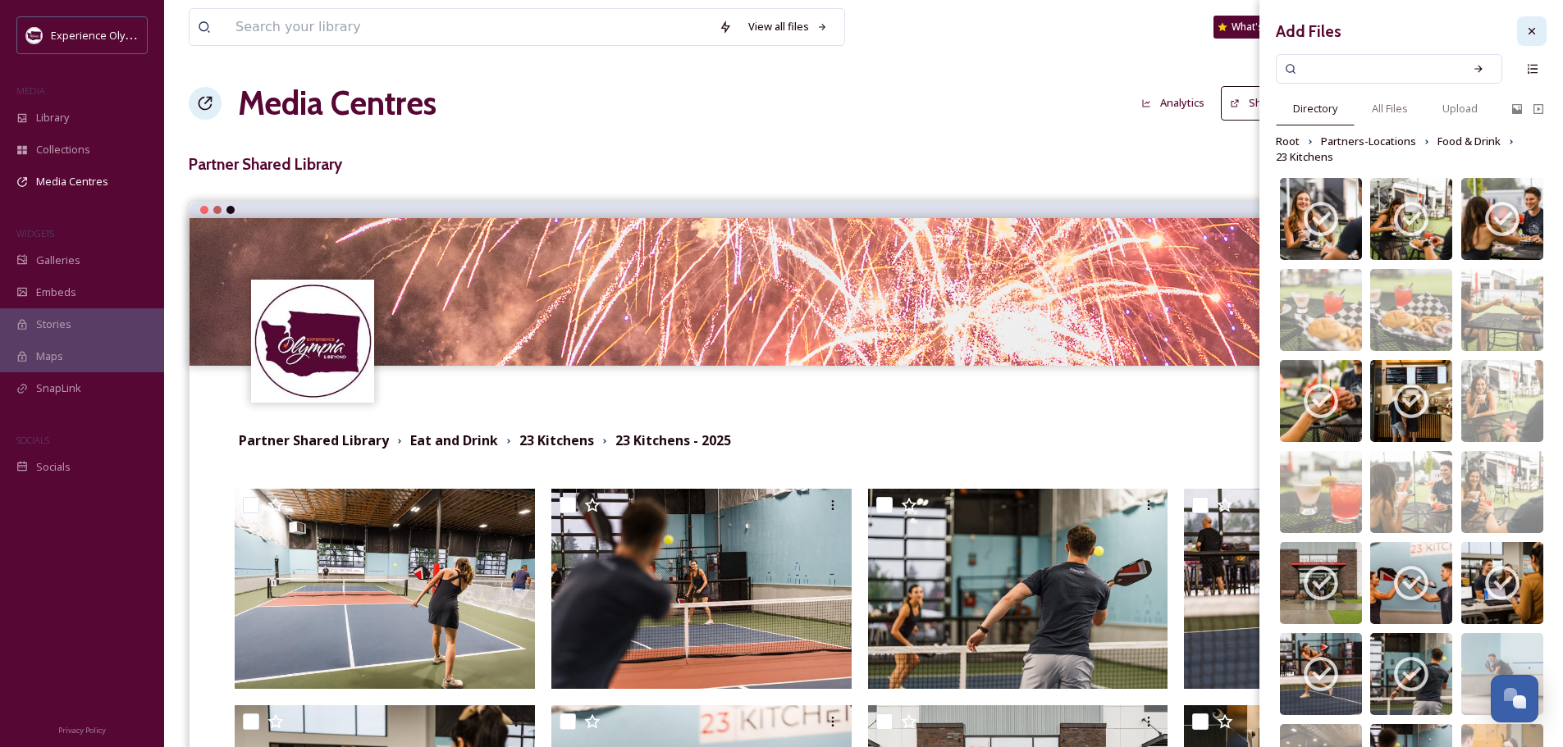
click at [1525, 34] on icon at bounding box center [1531, 31] width 13 height 13
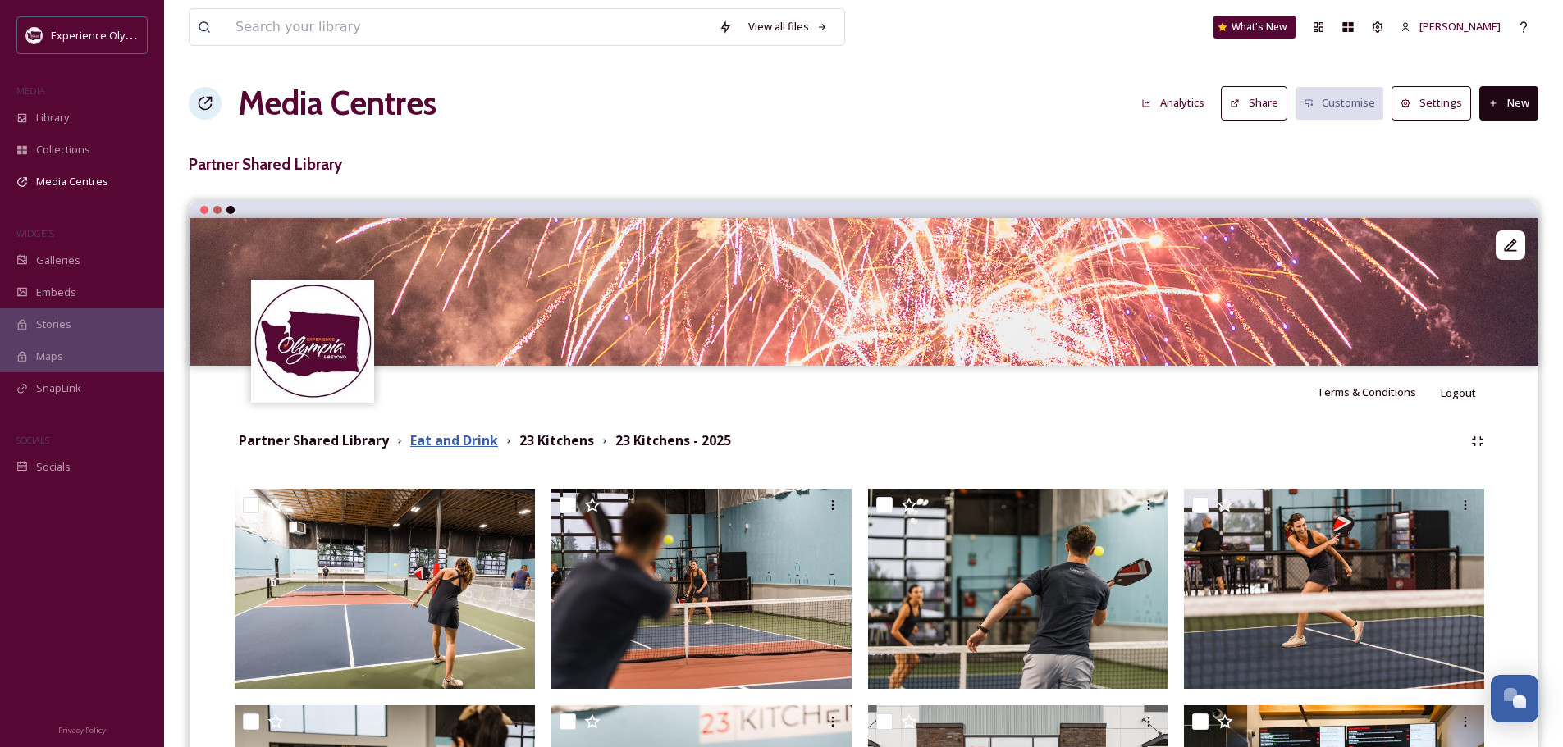
click at [444, 441] on strong "Eat and Drink" at bounding box center [454, 440] width 88 height 18
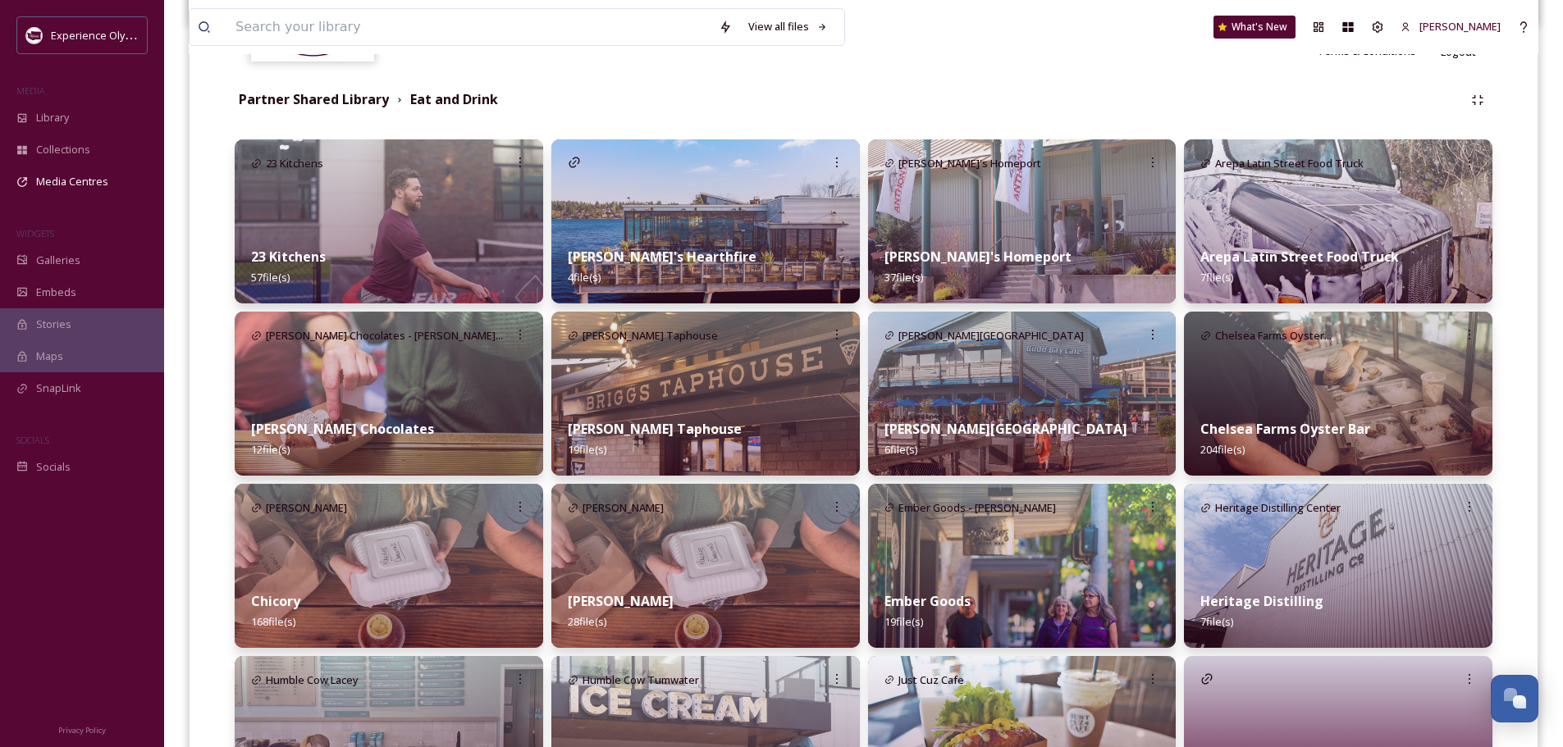
scroll to position [492, 0]
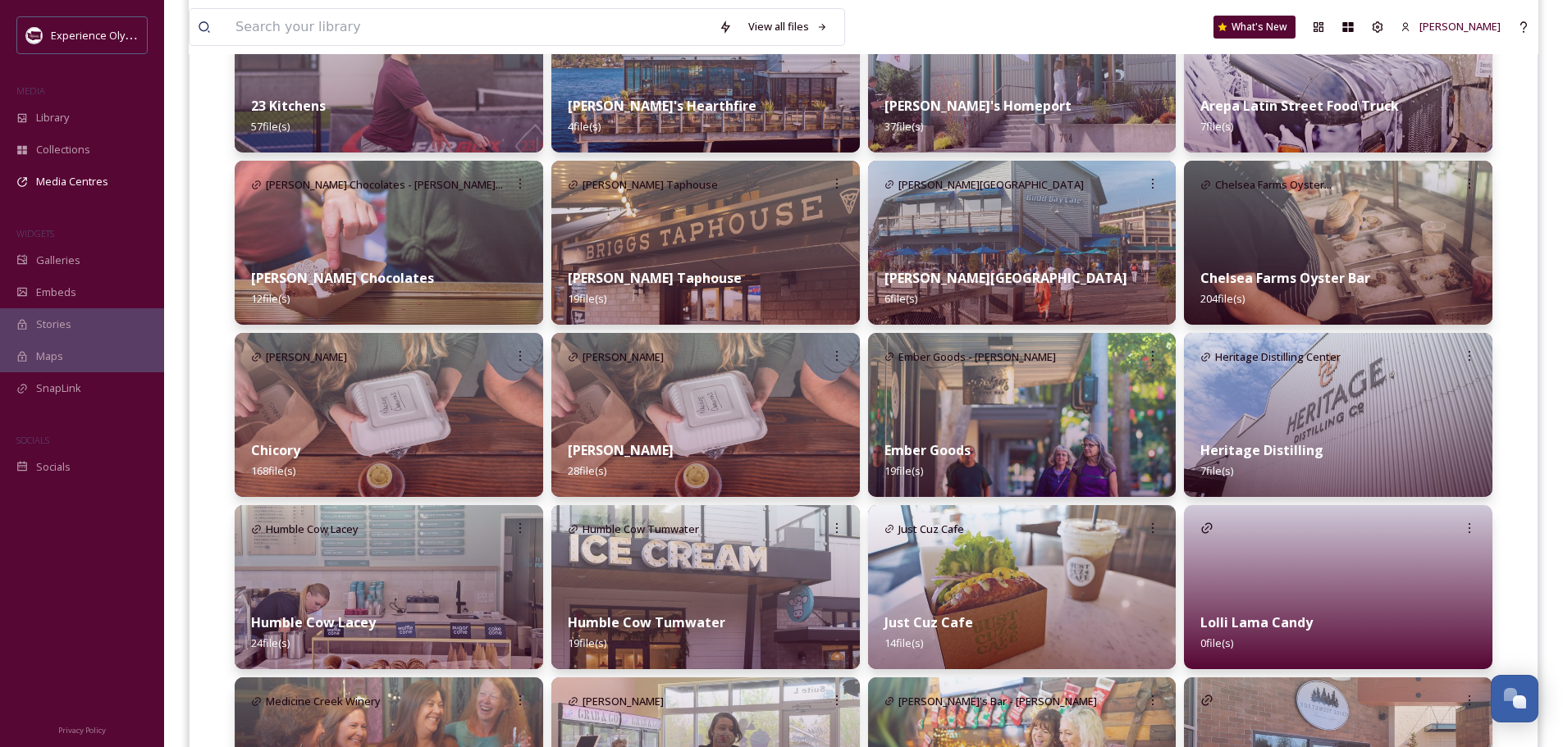
click at [927, 409] on img at bounding box center [1022, 415] width 308 height 164
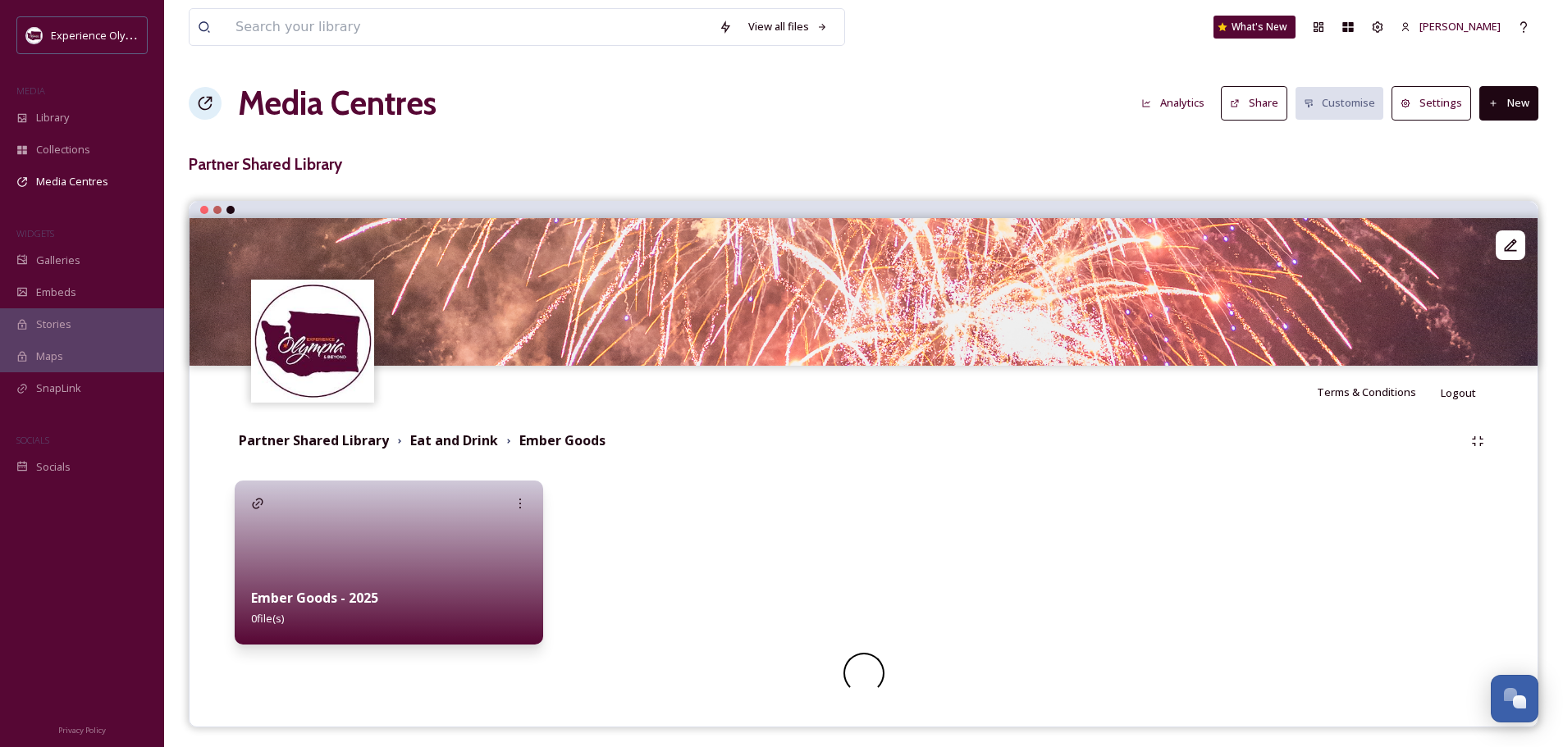
click at [375, 571] on div at bounding box center [389, 563] width 308 height 164
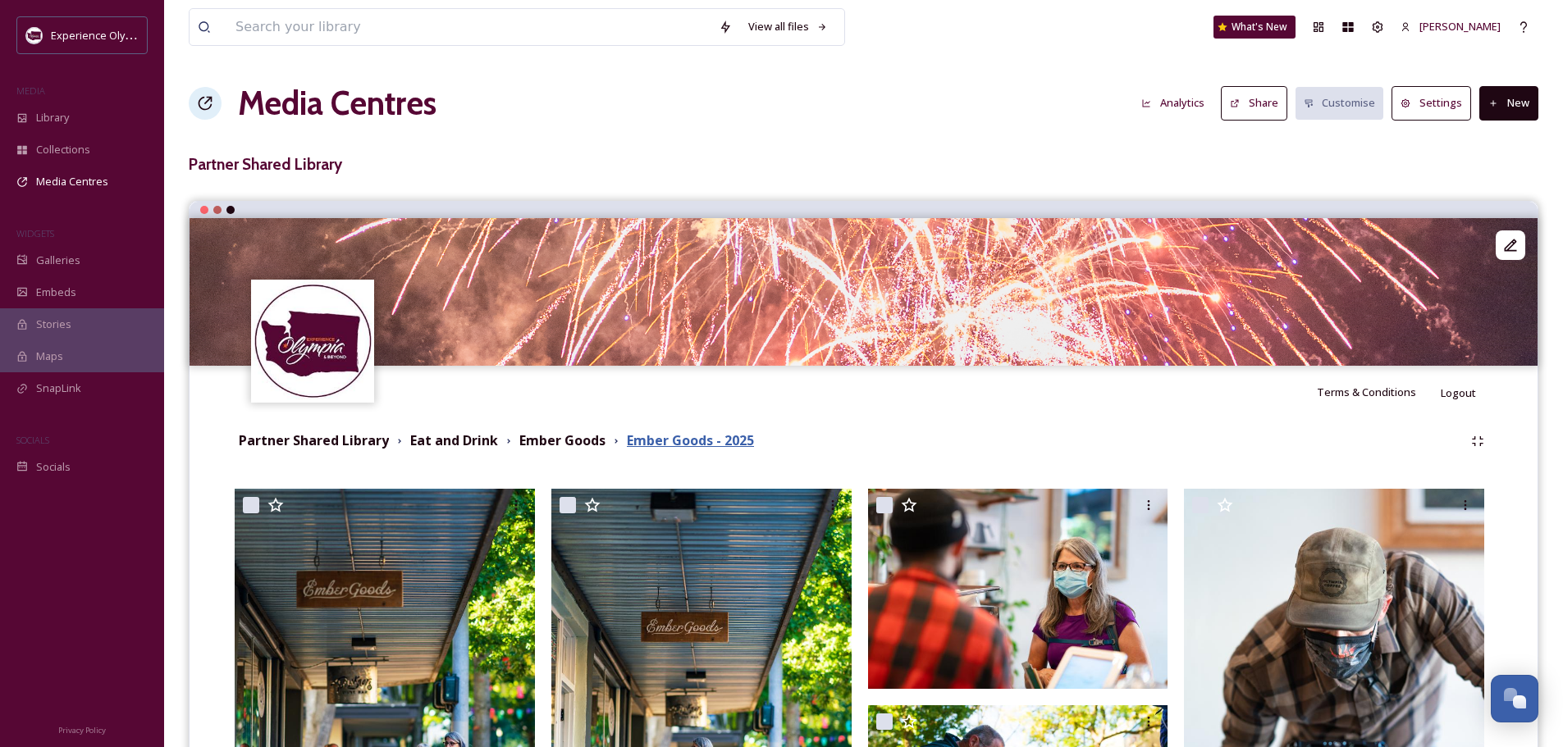
click at [714, 437] on strong "Ember Goods - 2025" at bounding box center [690, 440] width 127 height 18
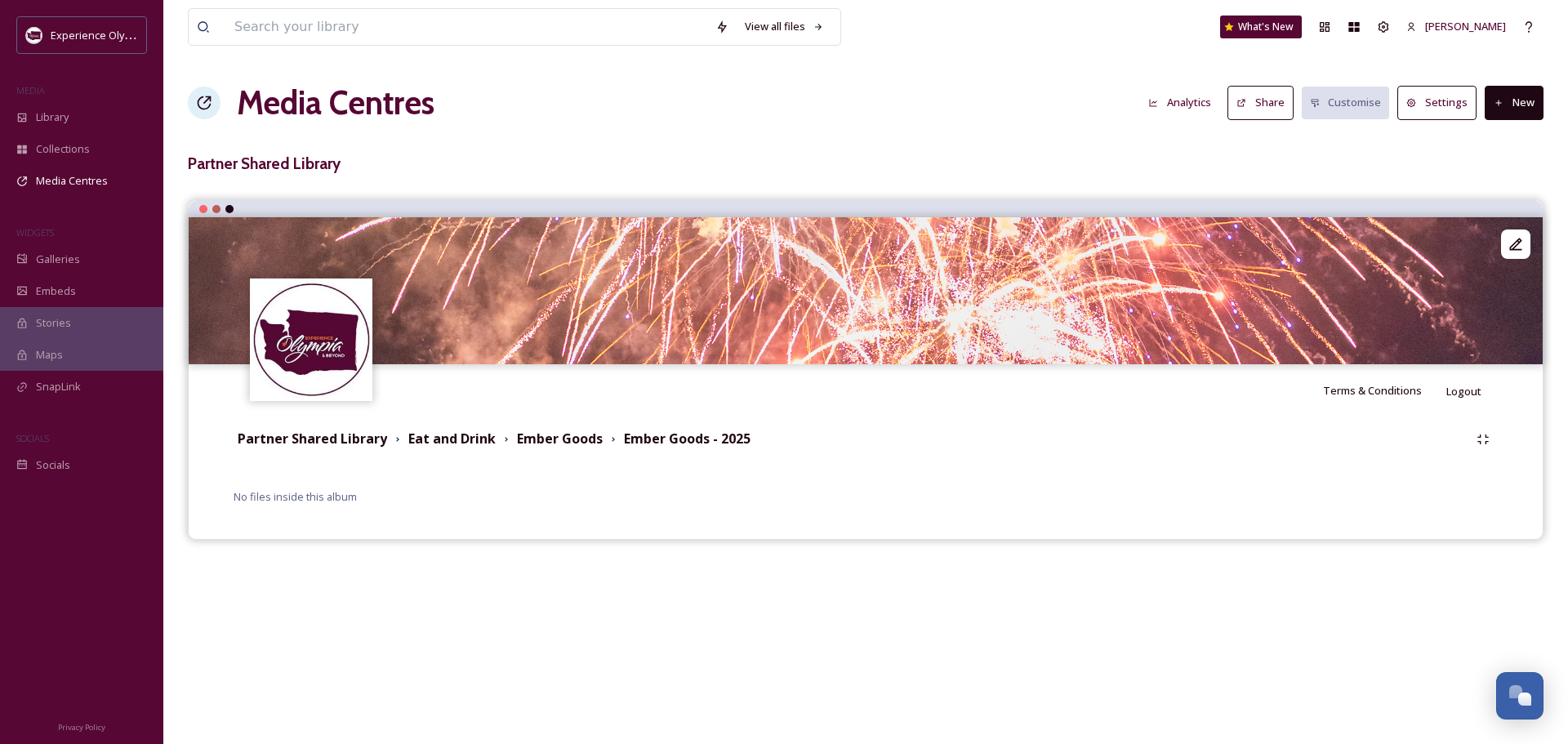
click at [1509, 95] on button "New" at bounding box center [1513, 103] width 59 height 34
click at [1497, 134] on span "Add Files" at bounding box center [1503, 141] width 44 height 16
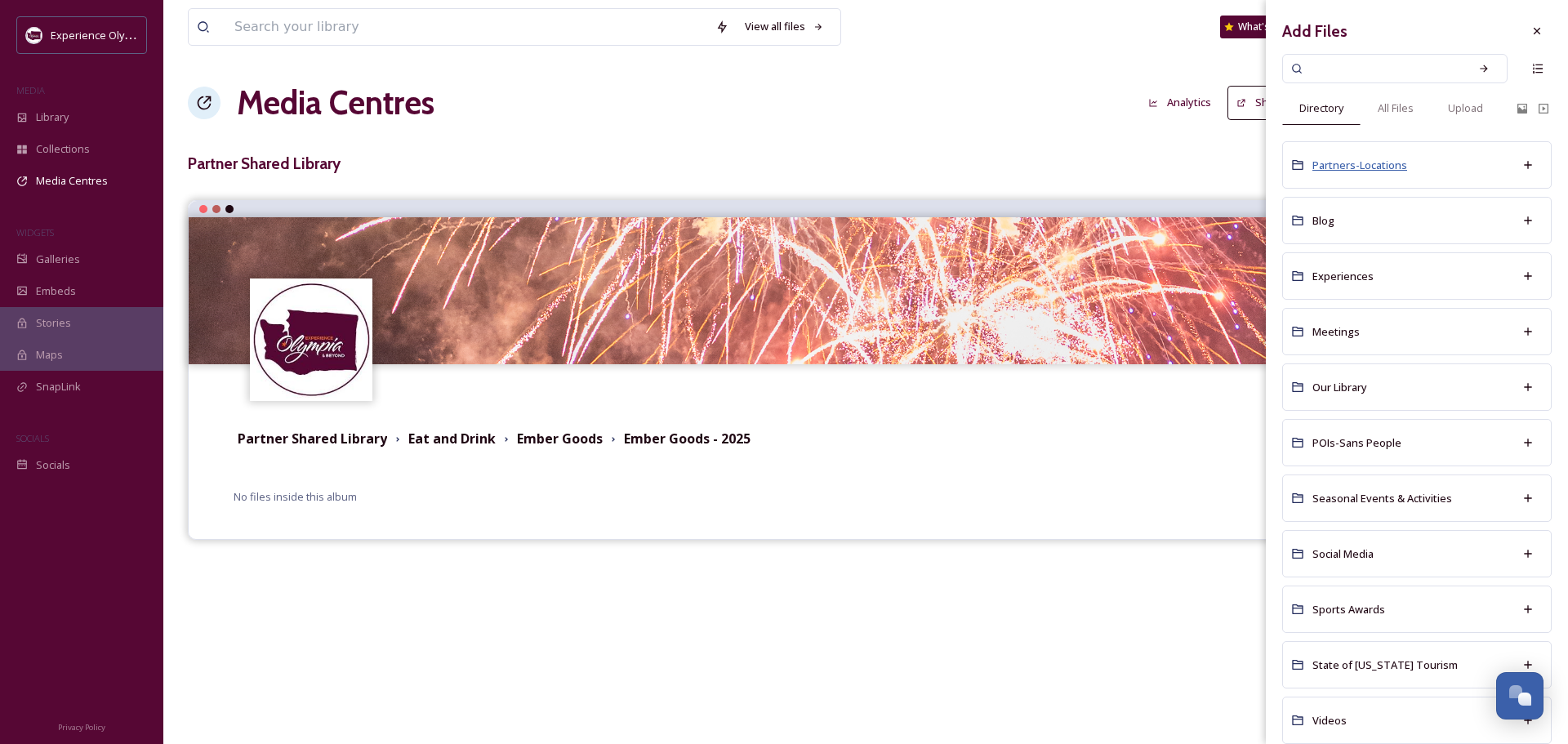
click at [1370, 162] on span "Partners-Locations" at bounding box center [1359, 164] width 95 height 15
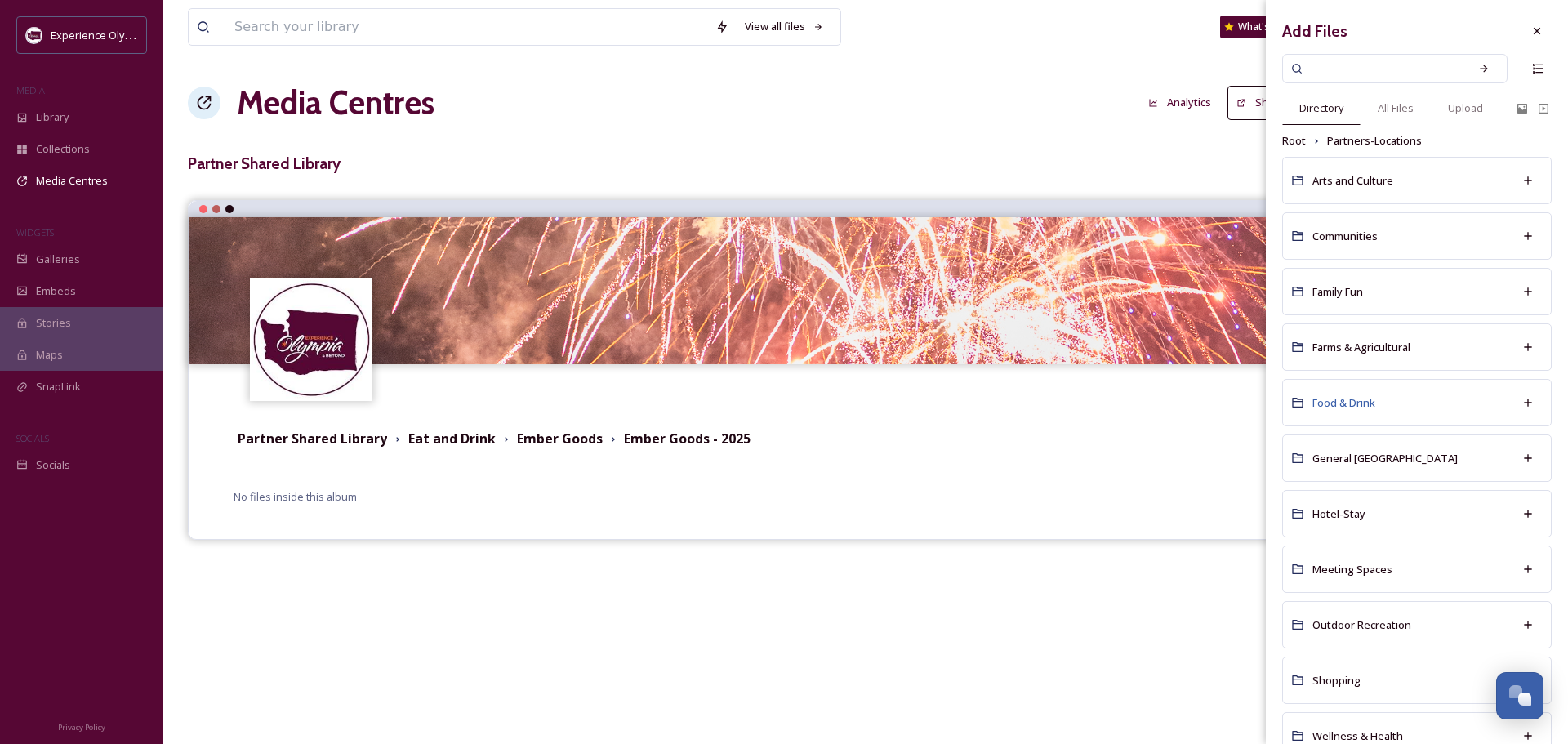
click at [1346, 397] on span "Food & Drink" at bounding box center [1343, 402] width 63 height 15
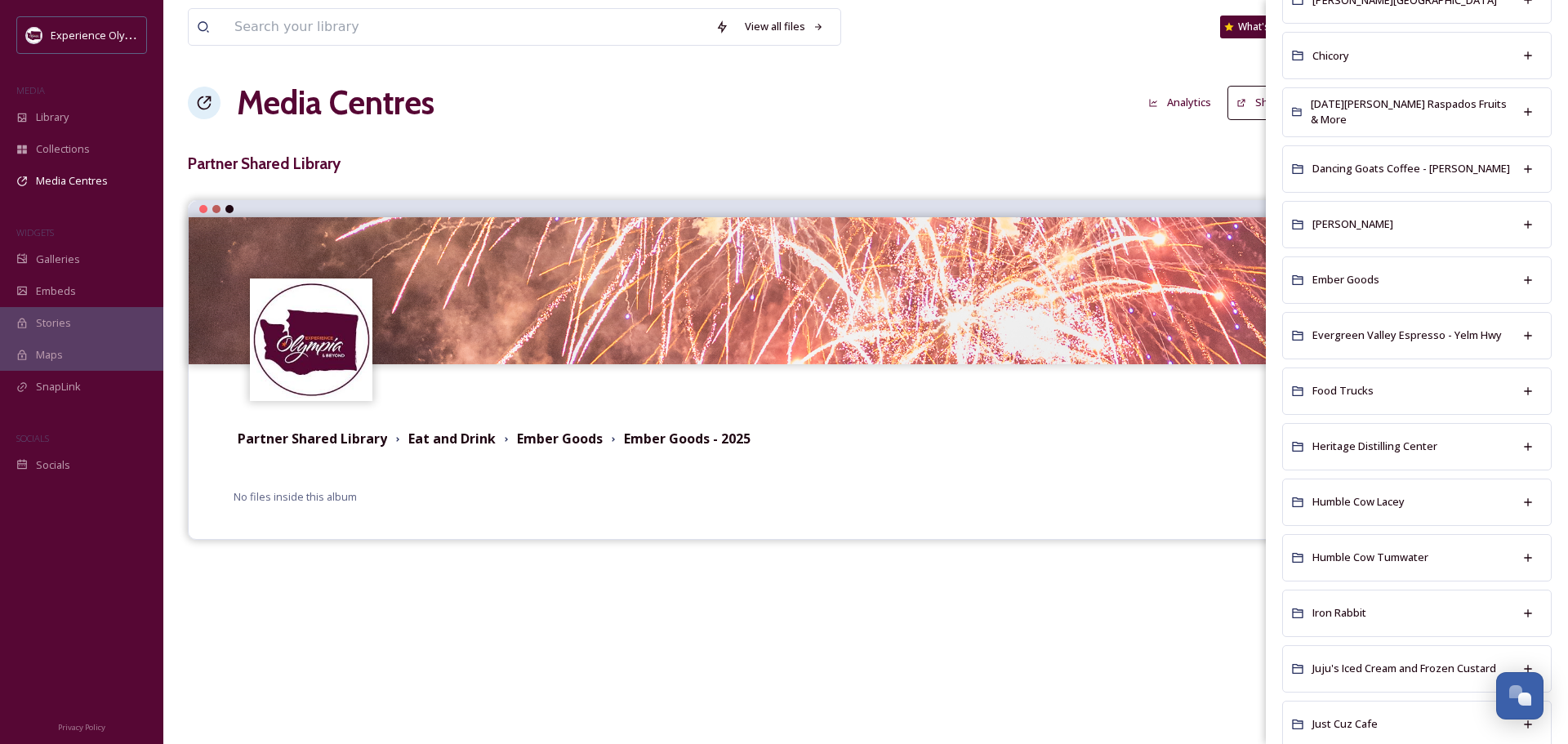
scroll to position [817, 0]
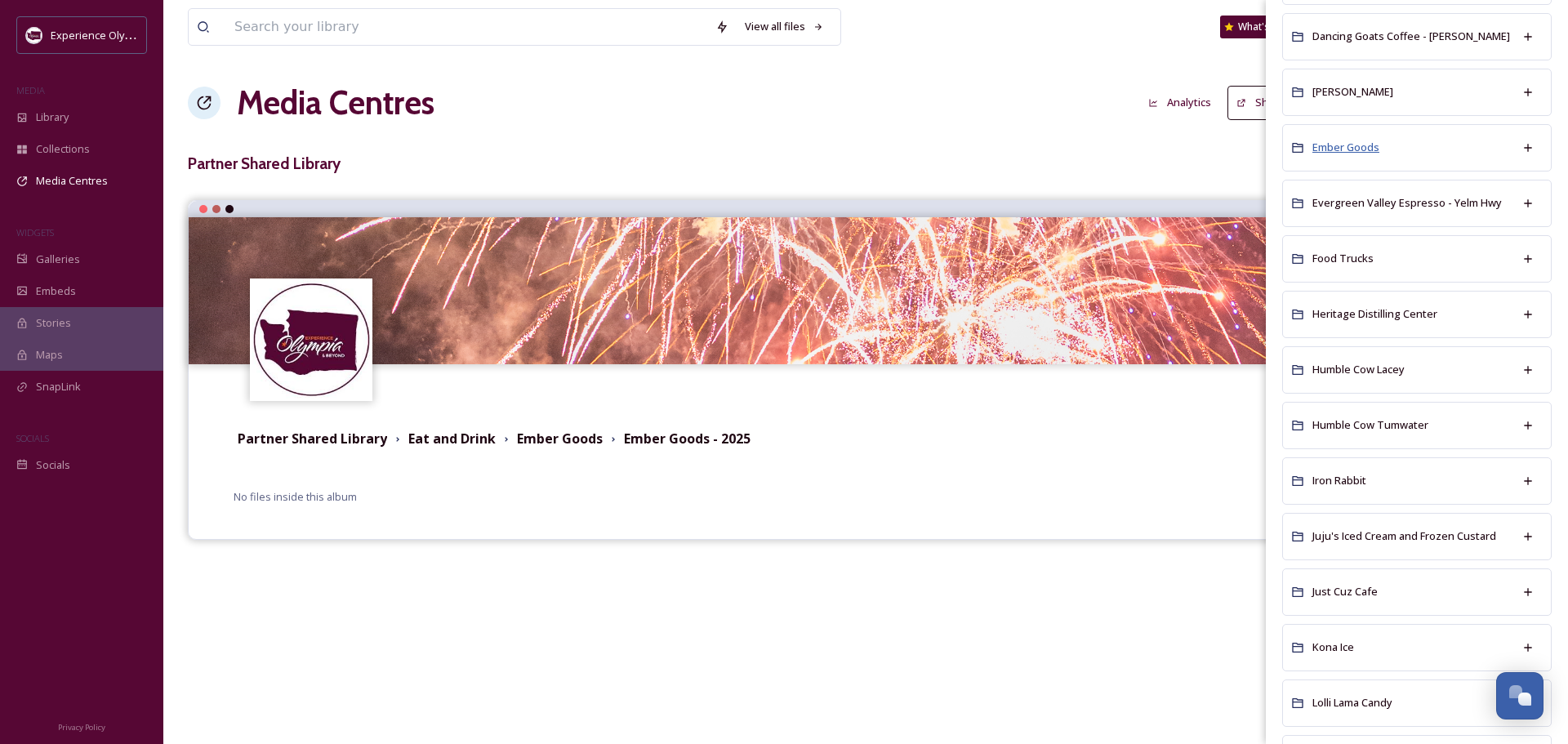
click at [1343, 141] on span "Ember Goods" at bounding box center [1345, 146] width 67 height 15
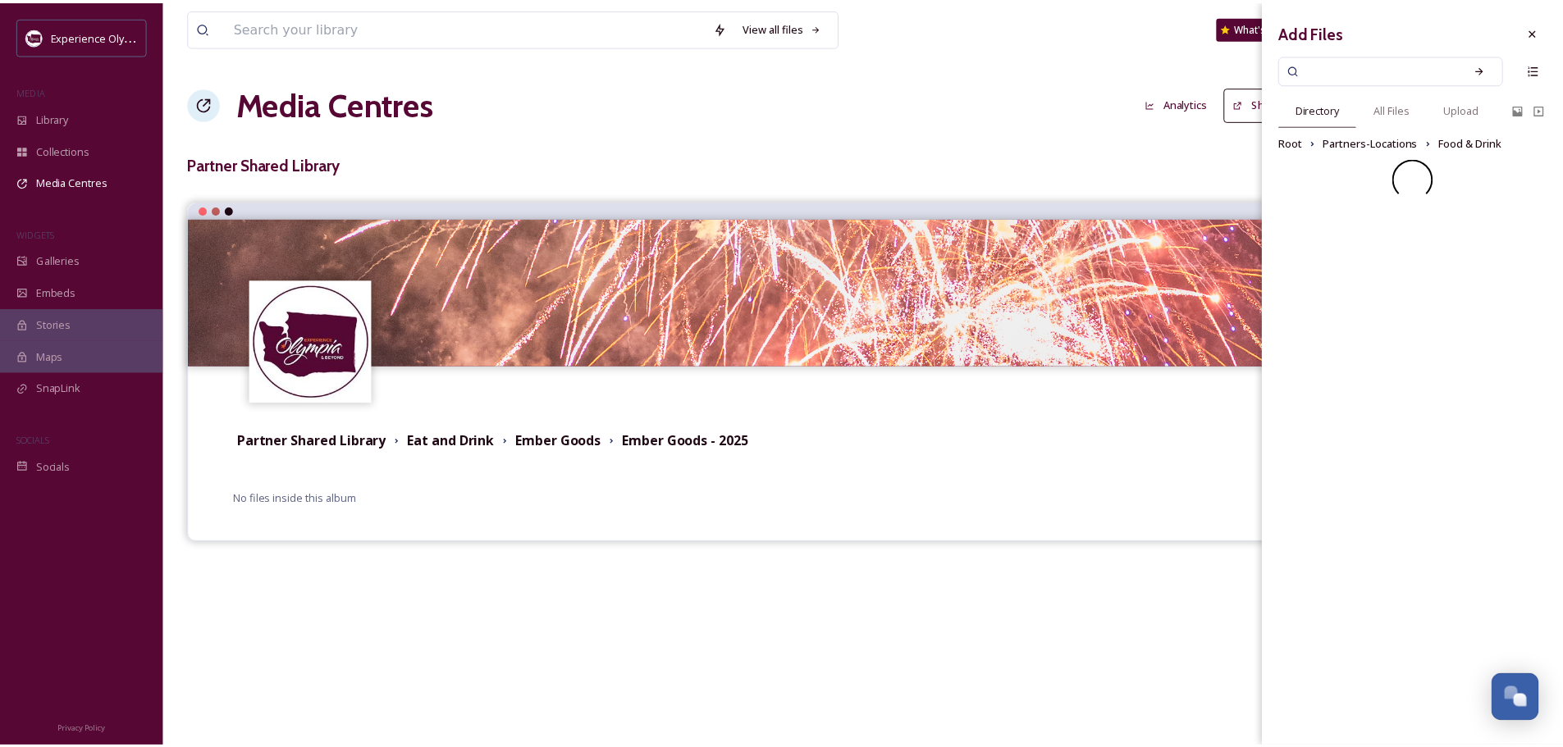
scroll to position [0, 0]
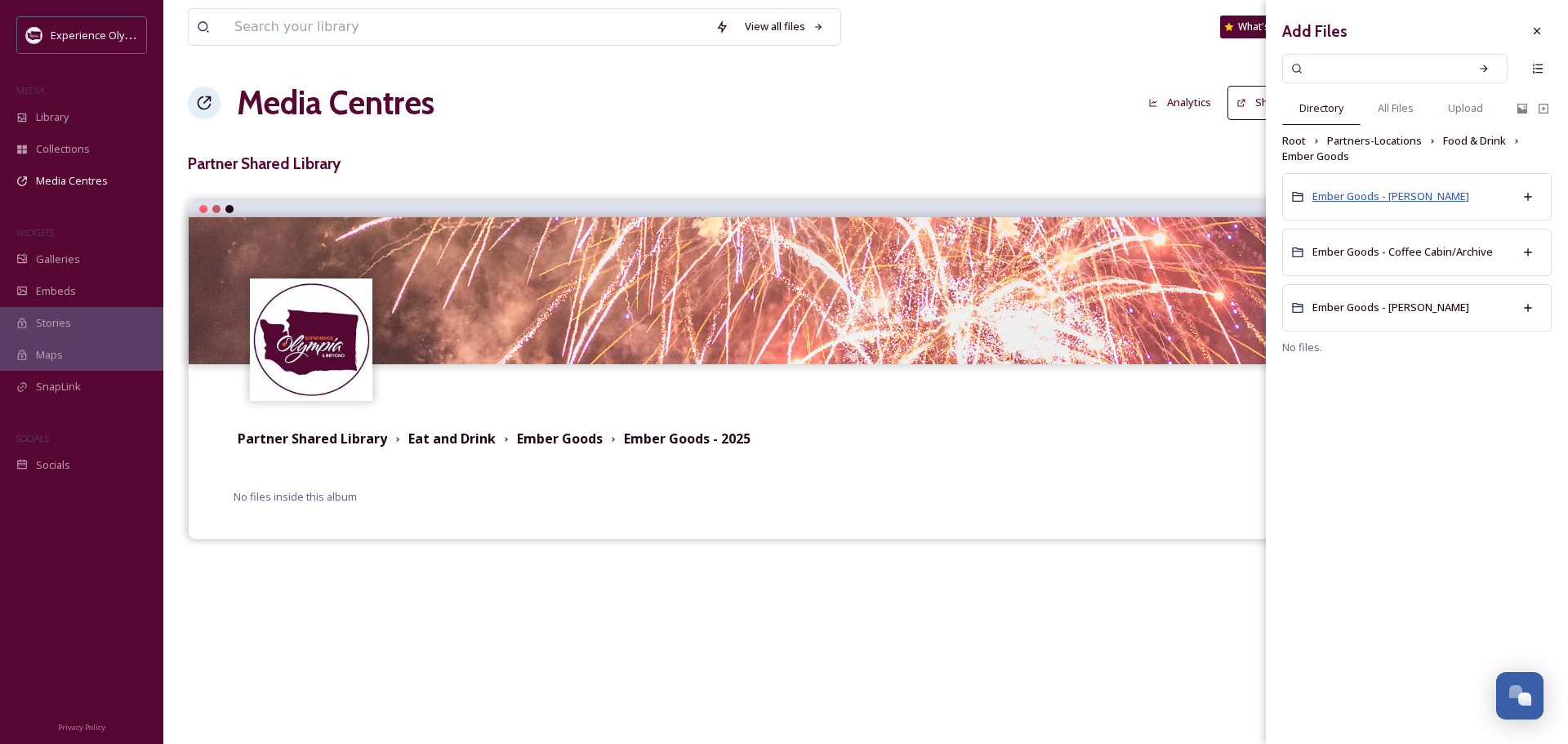
click at [1358, 194] on span "Ember Goods - C. Waughtel" at bounding box center [1390, 195] width 156 height 15
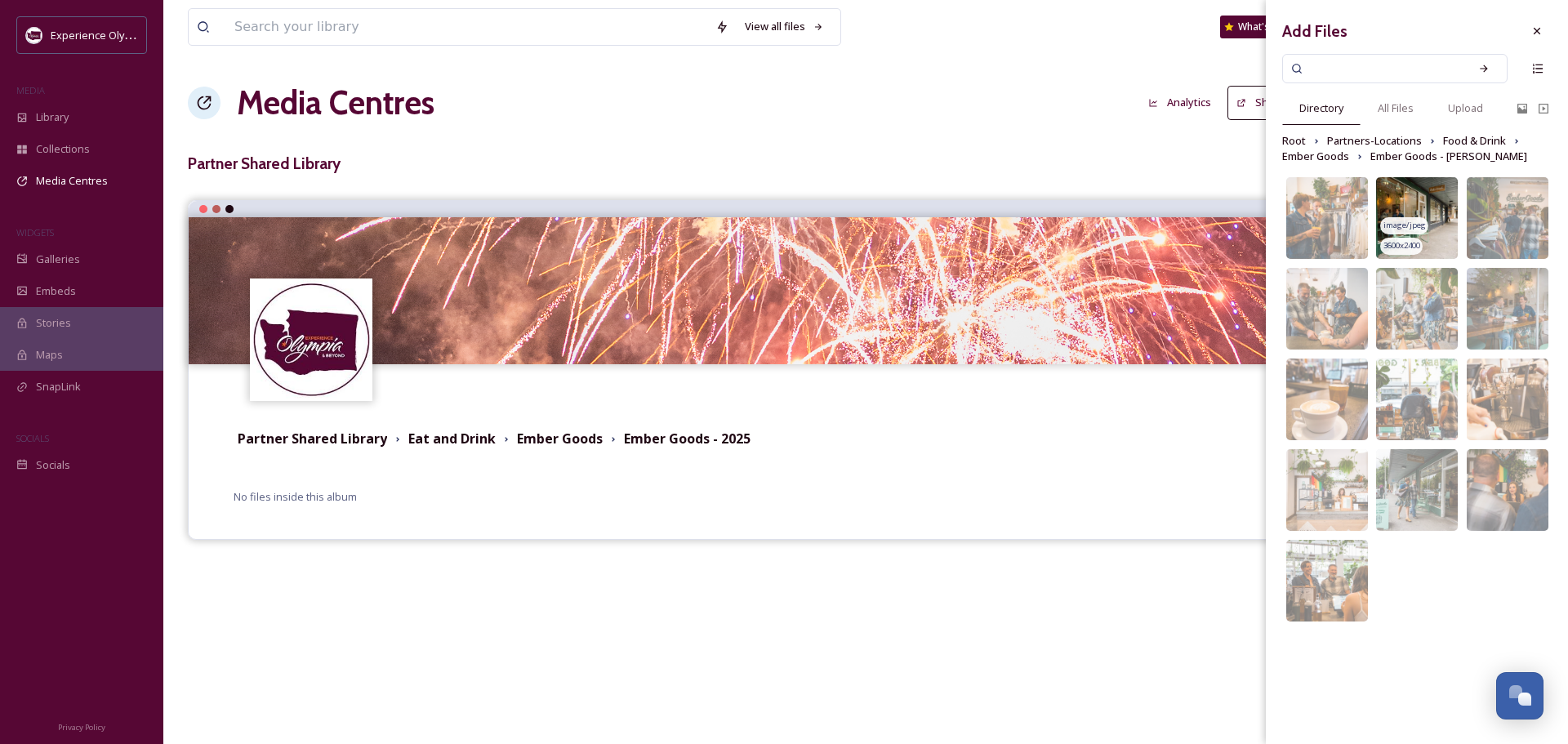
click at [1423, 183] on img at bounding box center [1417, 218] width 82 height 82
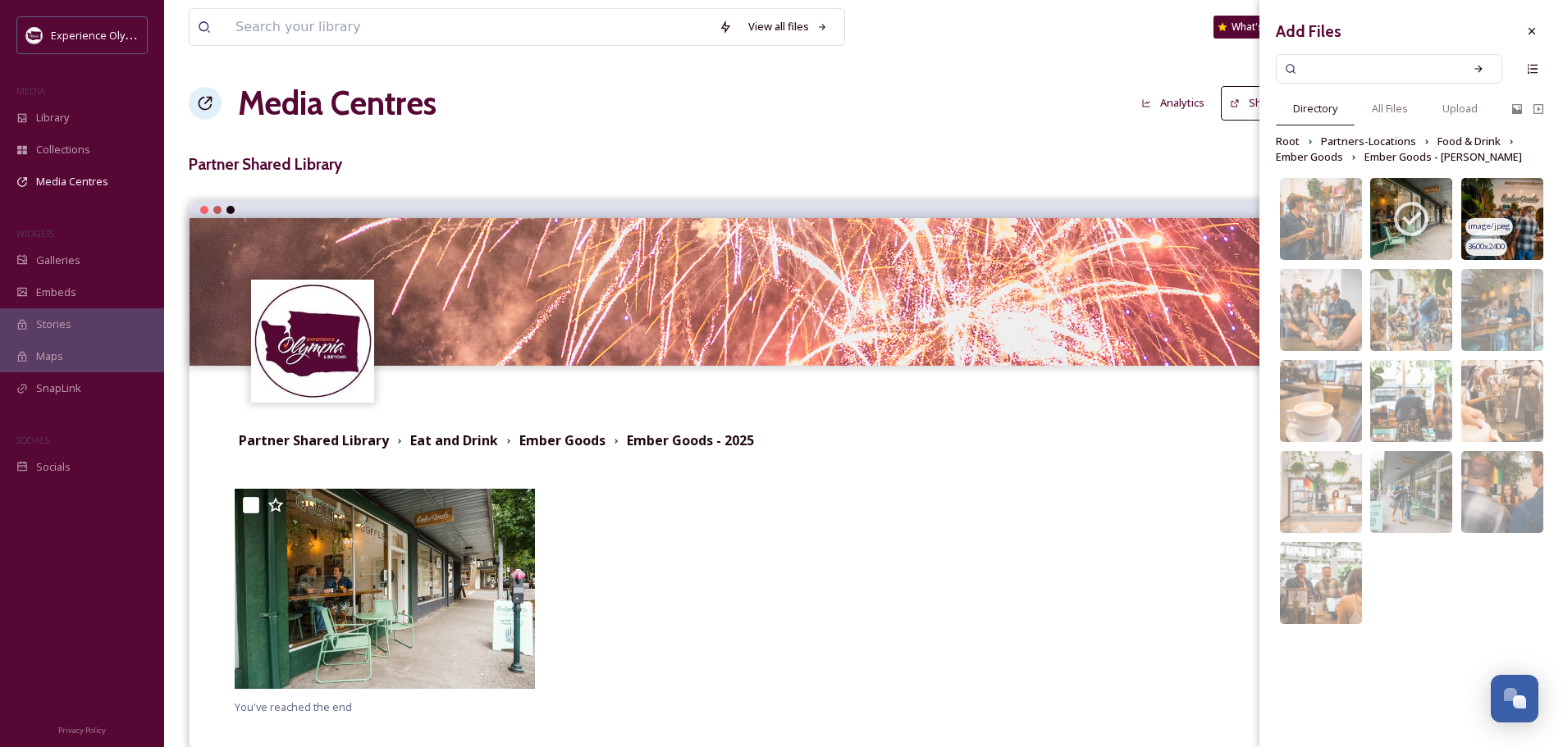
click at [1516, 189] on img at bounding box center [1502, 219] width 82 height 82
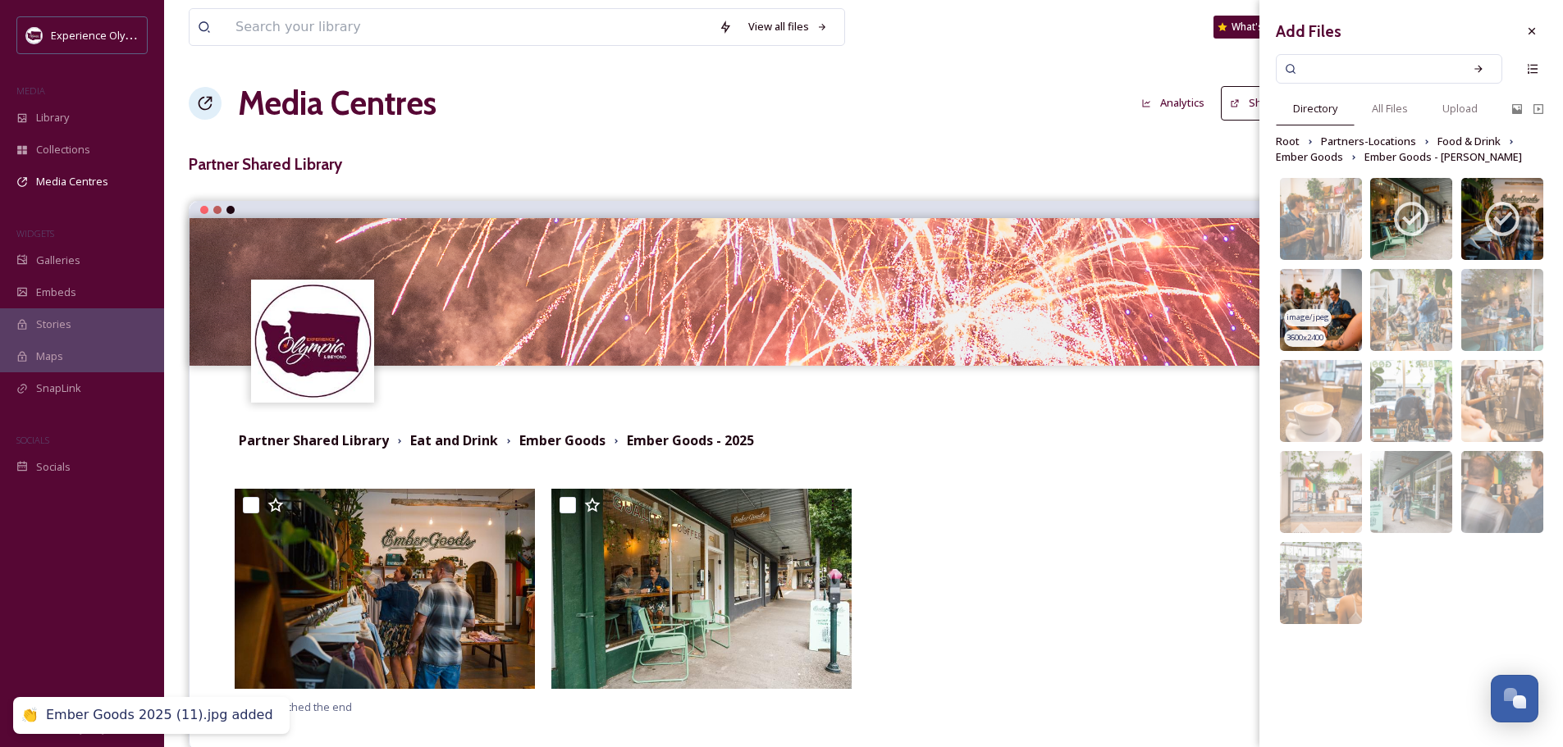
click at [1327, 281] on img at bounding box center [1321, 310] width 82 height 82
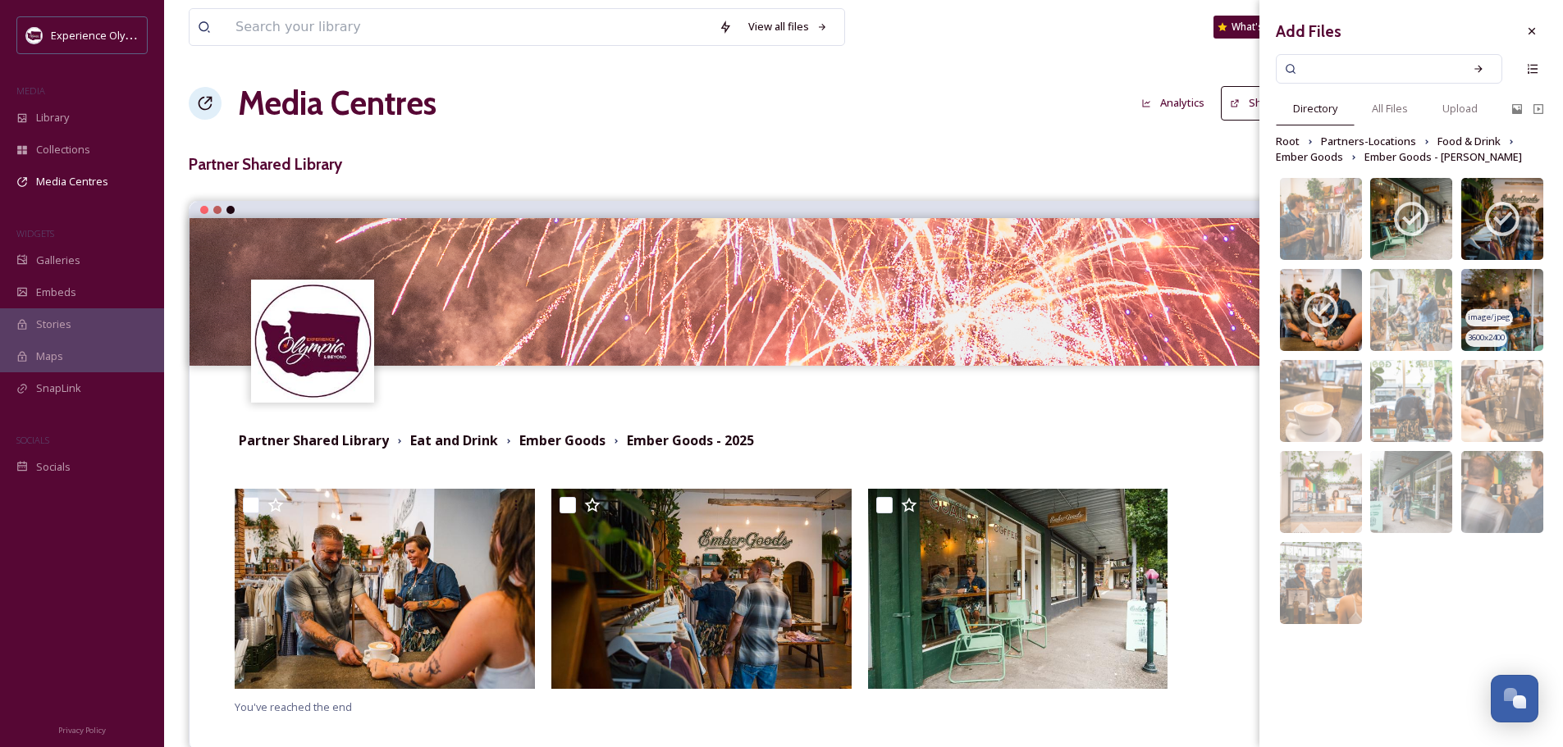
click at [1491, 280] on img at bounding box center [1502, 310] width 82 height 82
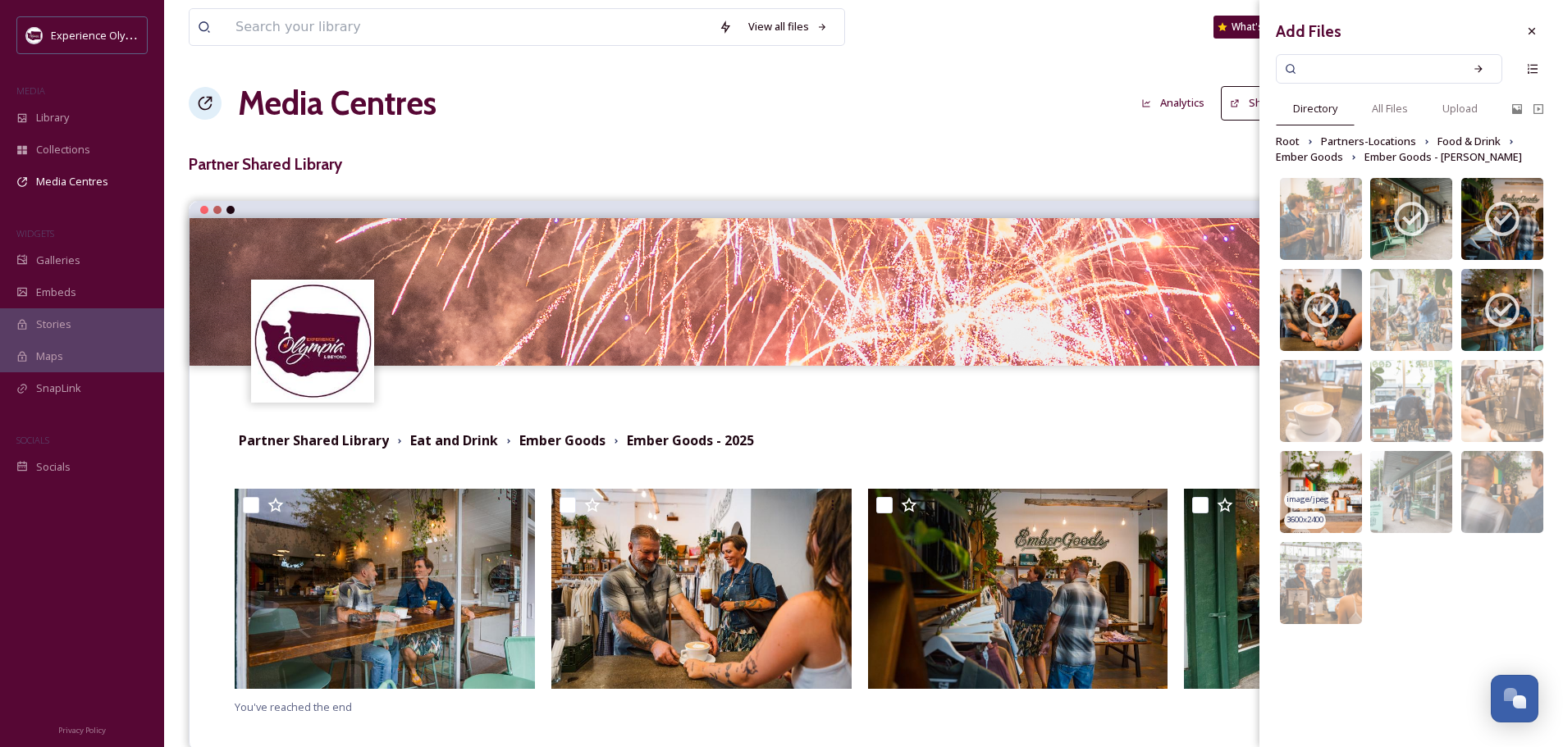
click at [1333, 469] on img at bounding box center [1321, 492] width 82 height 82
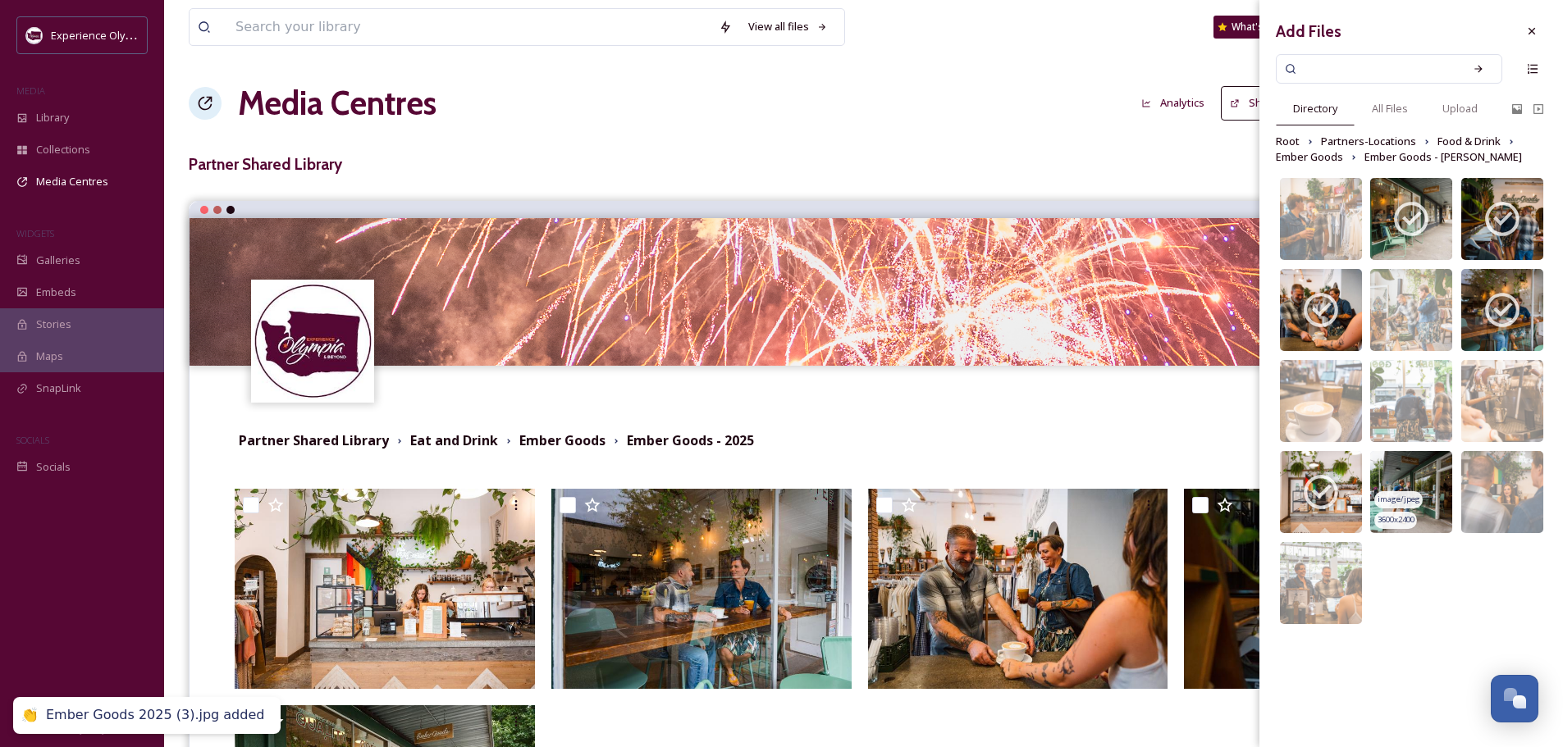
click at [1430, 465] on img at bounding box center [1411, 492] width 82 height 82
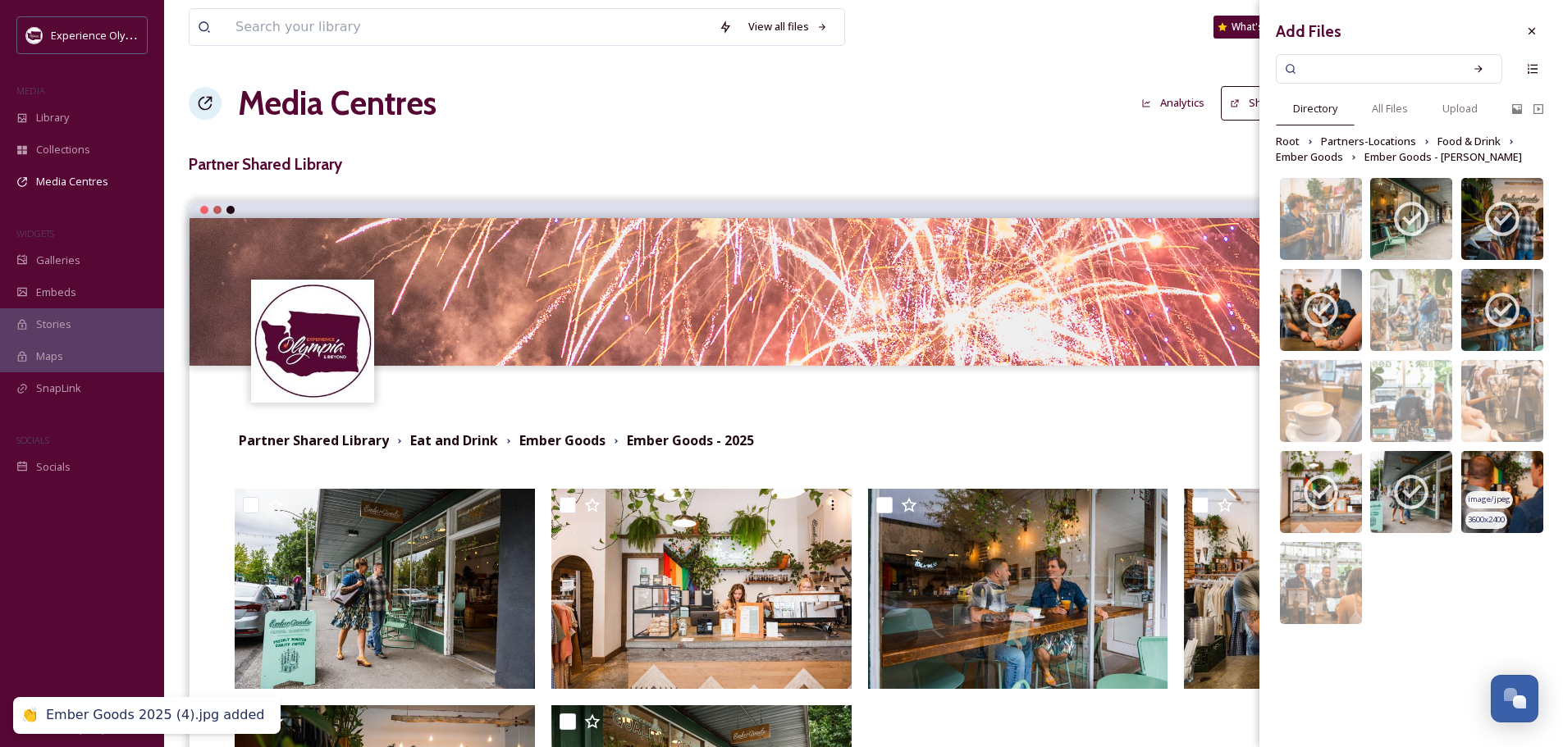
click at [1514, 469] on img at bounding box center [1502, 492] width 82 height 82
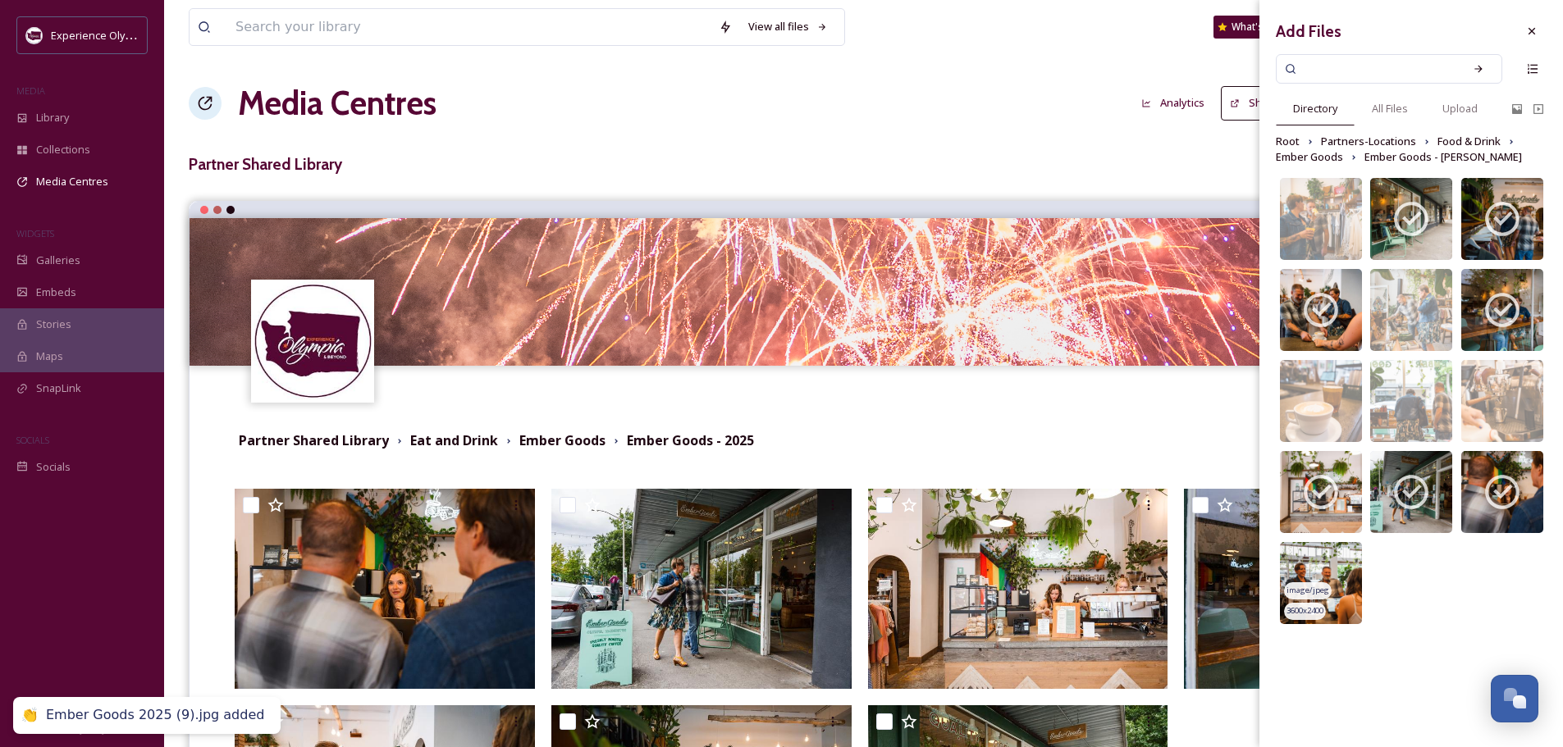
click at [1351, 554] on img at bounding box center [1321, 583] width 82 height 82
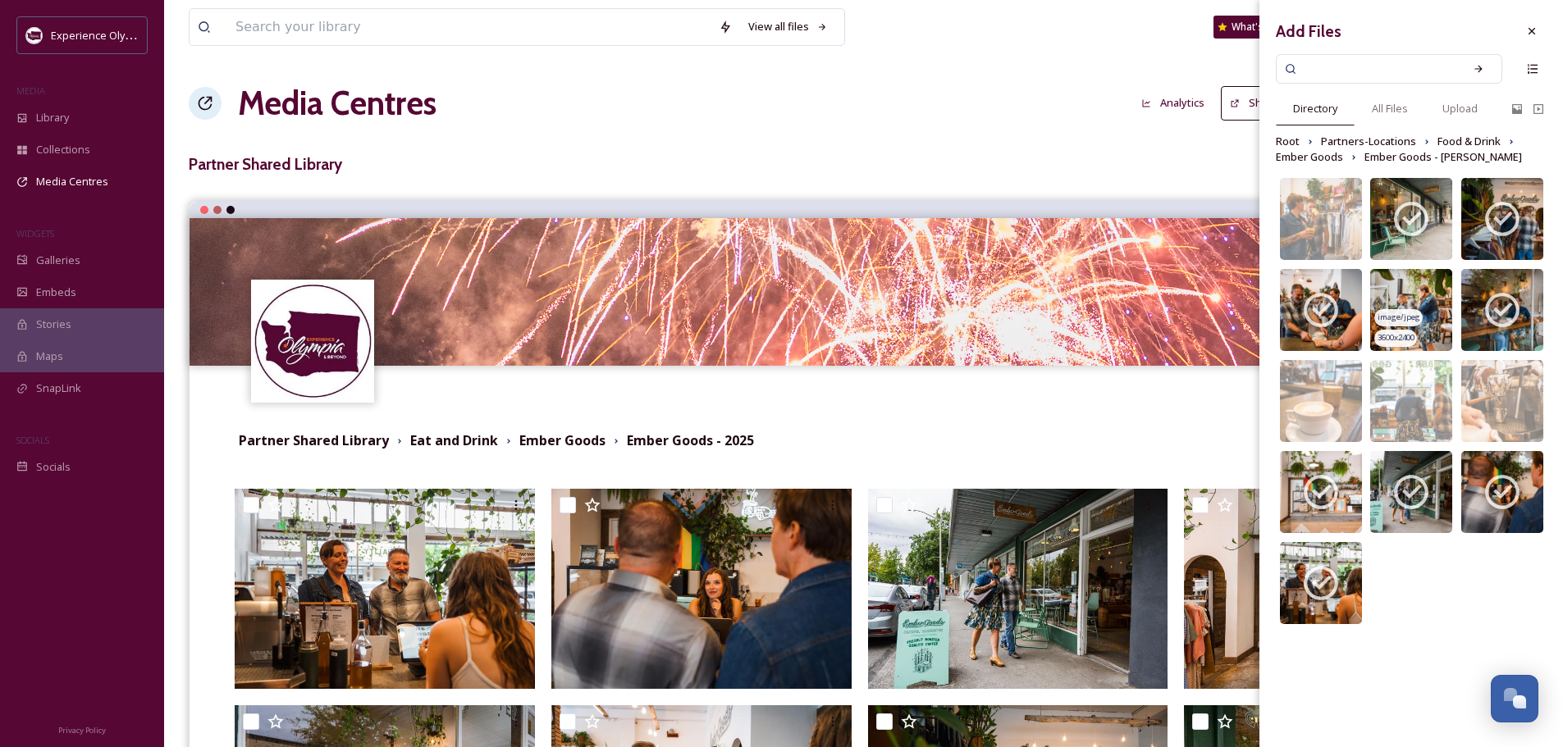
click at [1430, 297] on img at bounding box center [1411, 310] width 82 height 82
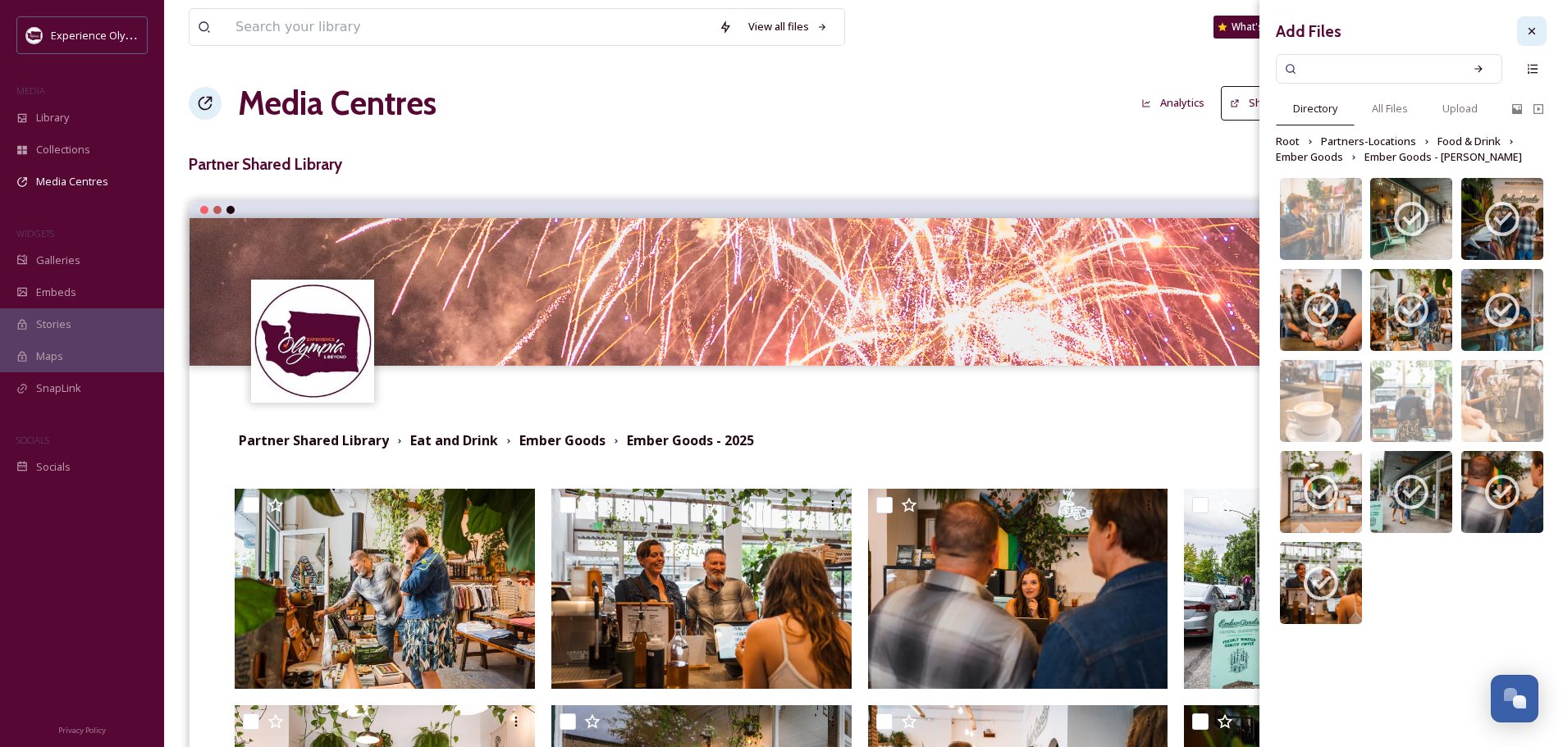
click at [1529, 23] on div at bounding box center [1532, 31] width 30 height 30
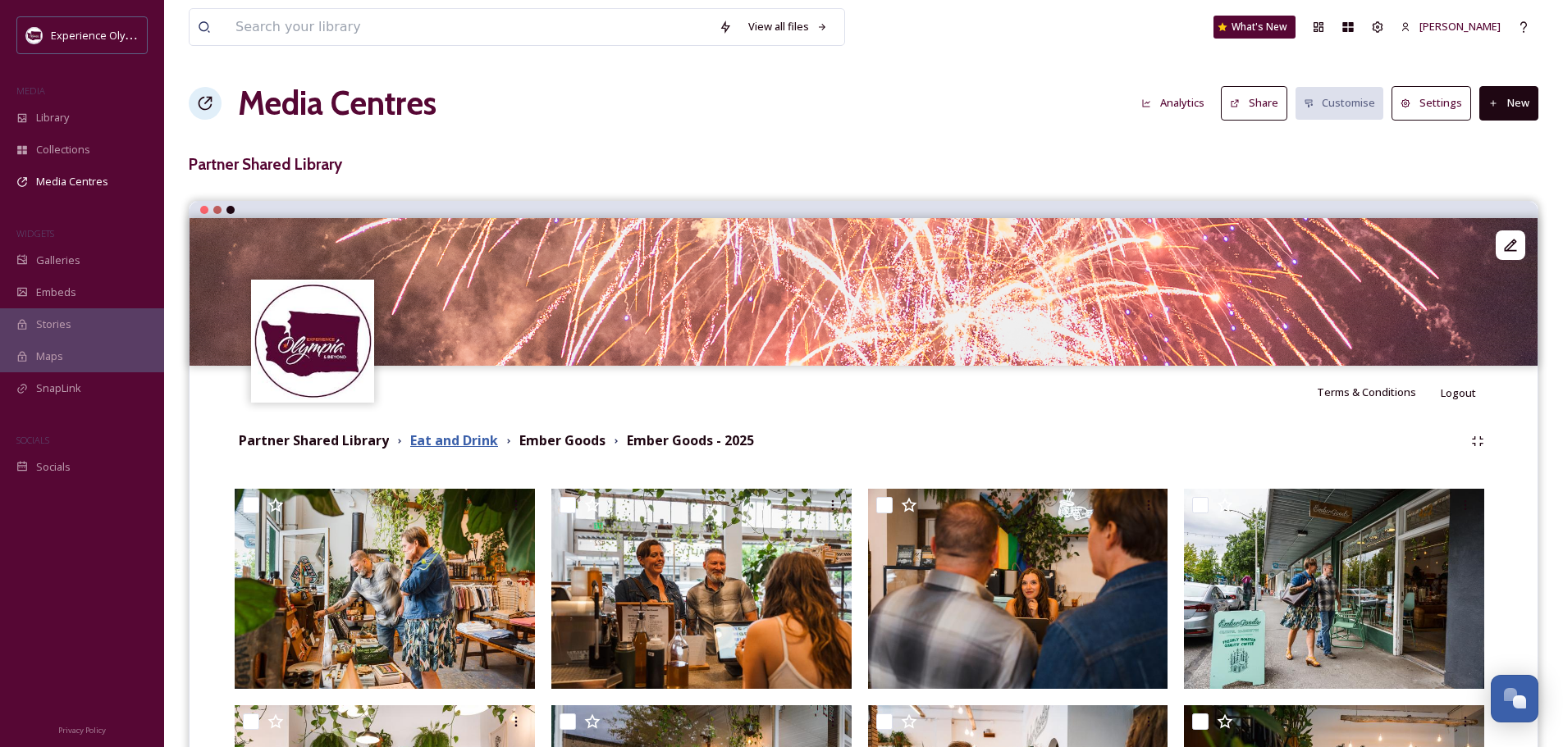
click at [454, 440] on strong "Eat and Drink" at bounding box center [454, 440] width 88 height 18
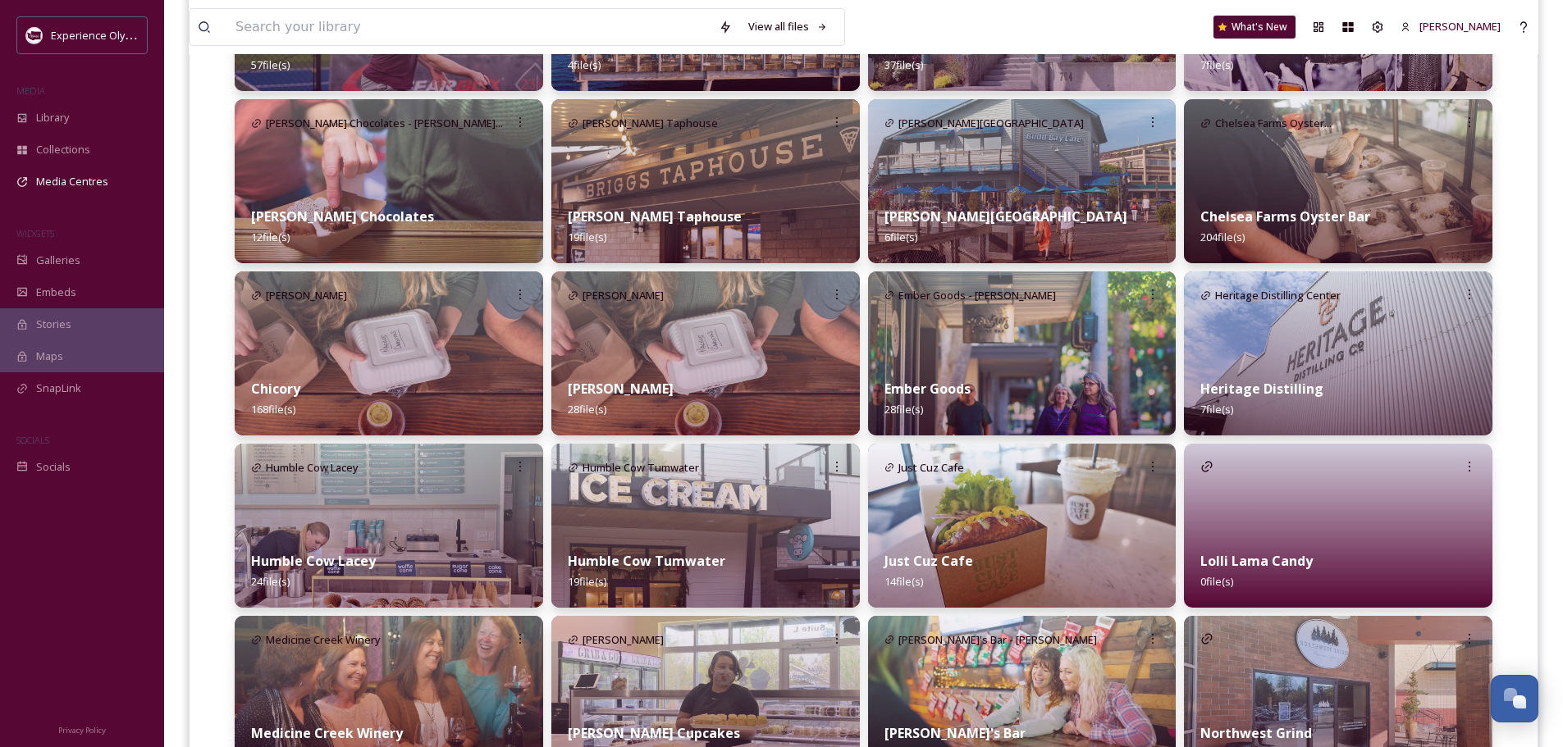
scroll to position [574, 0]
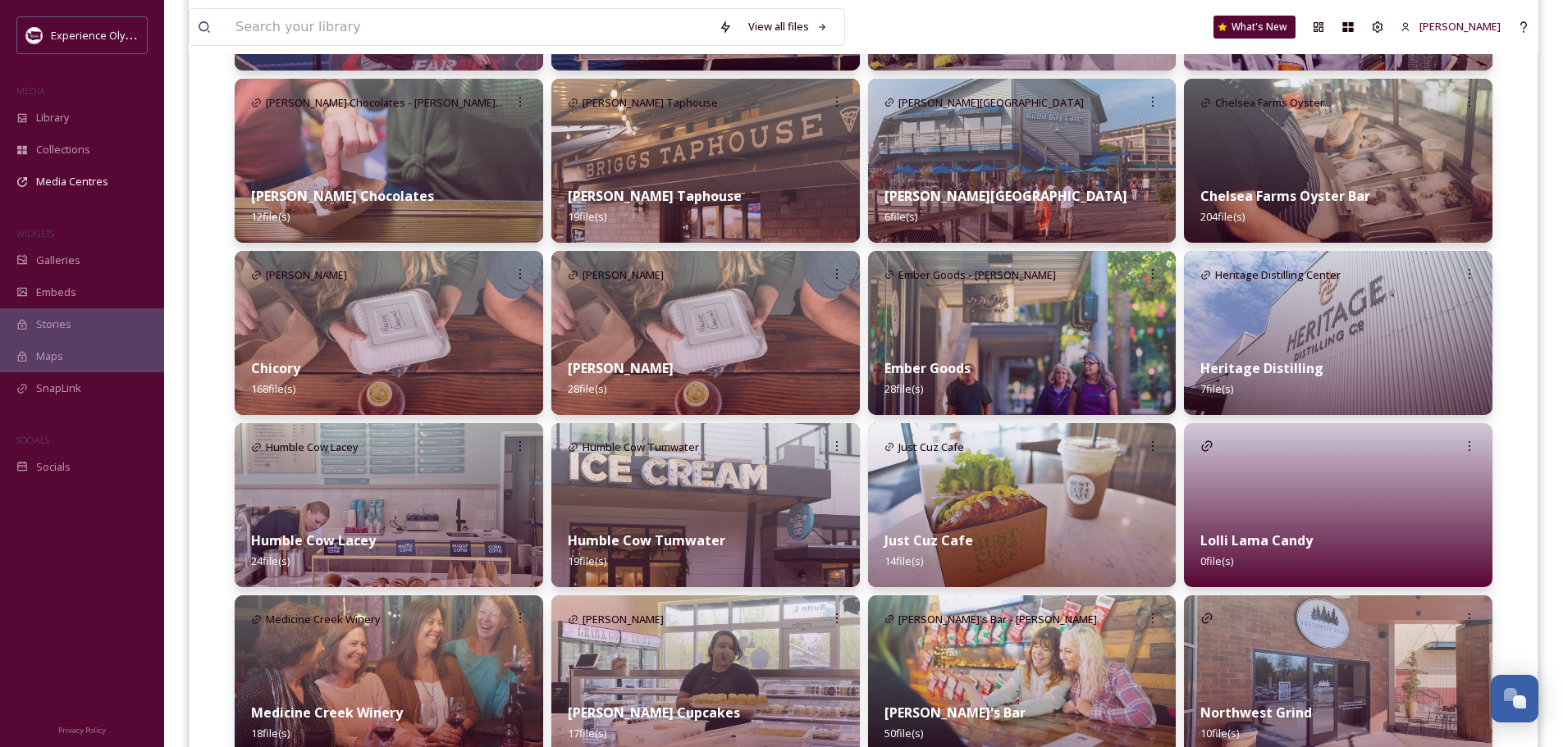
click at [413, 493] on img at bounding box center [389, 505] width 308 height 164
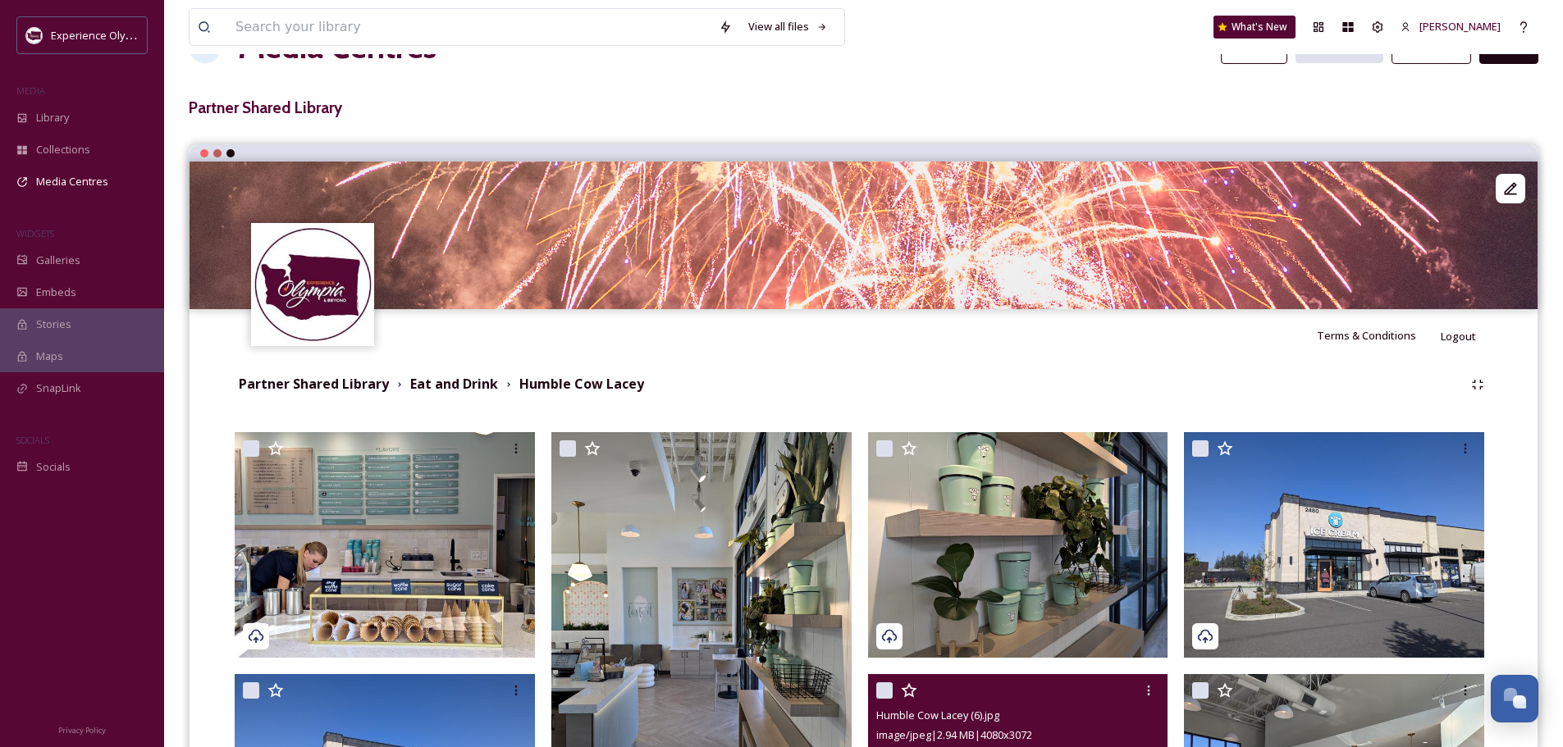
scroll to position [43, 0]
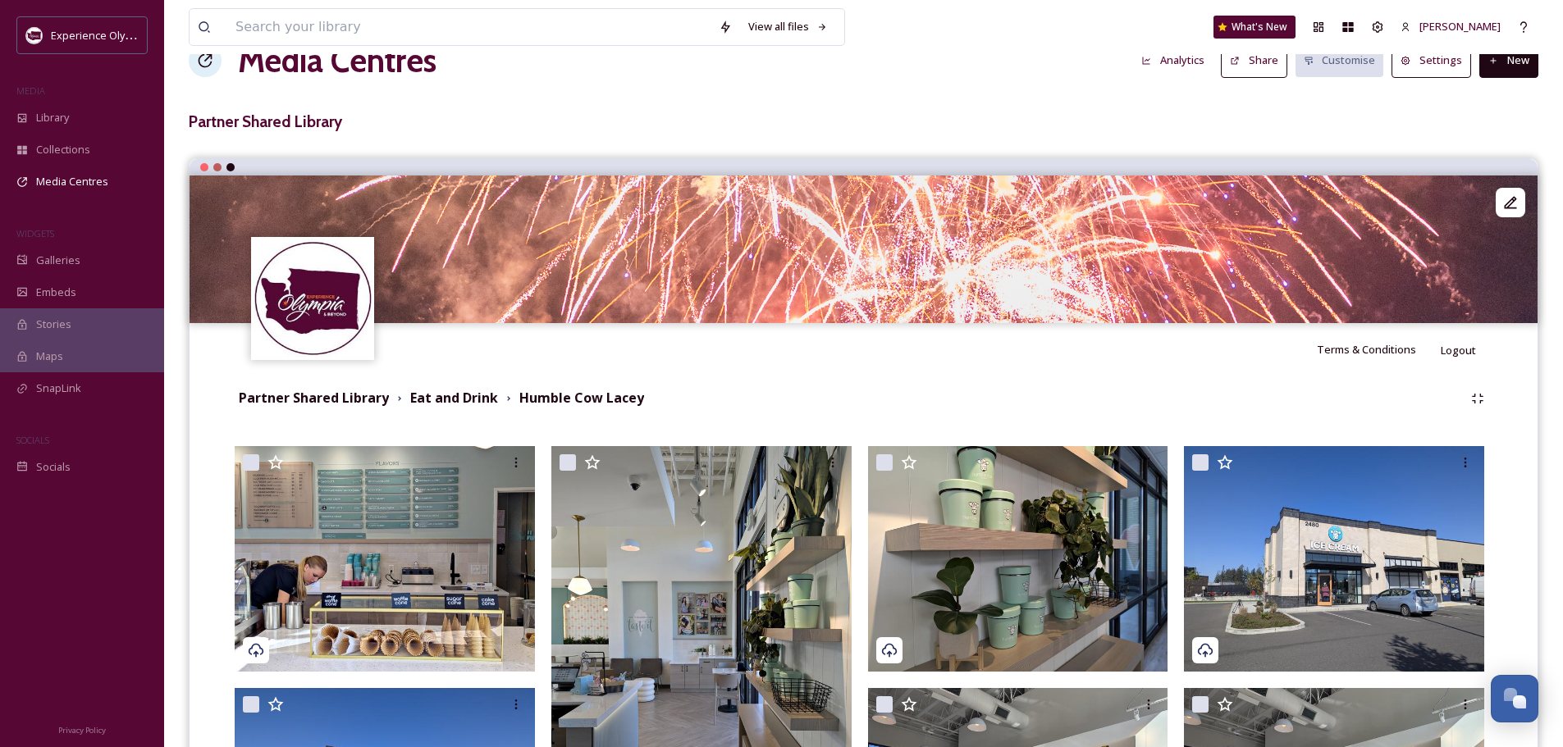
click at [1508, 70] on button "New" at bounding box center [1508, 60] width 59 height 34
click at [1480, 130] on span "Add Album" at bounding box center [1502, 131] width 53 height 16
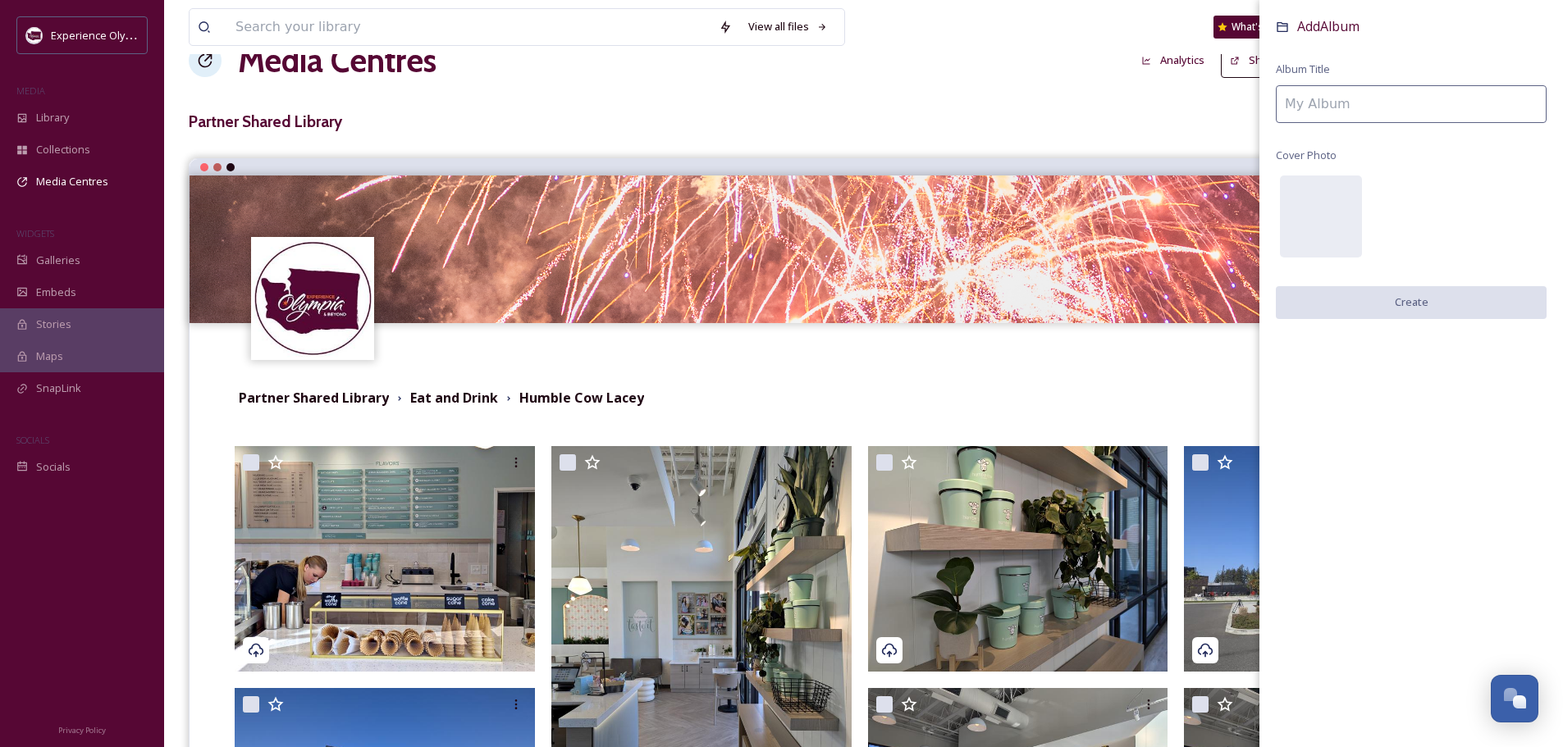
click at [1389, 108] on input at bounding box center [1410, 104] width 271 height 38
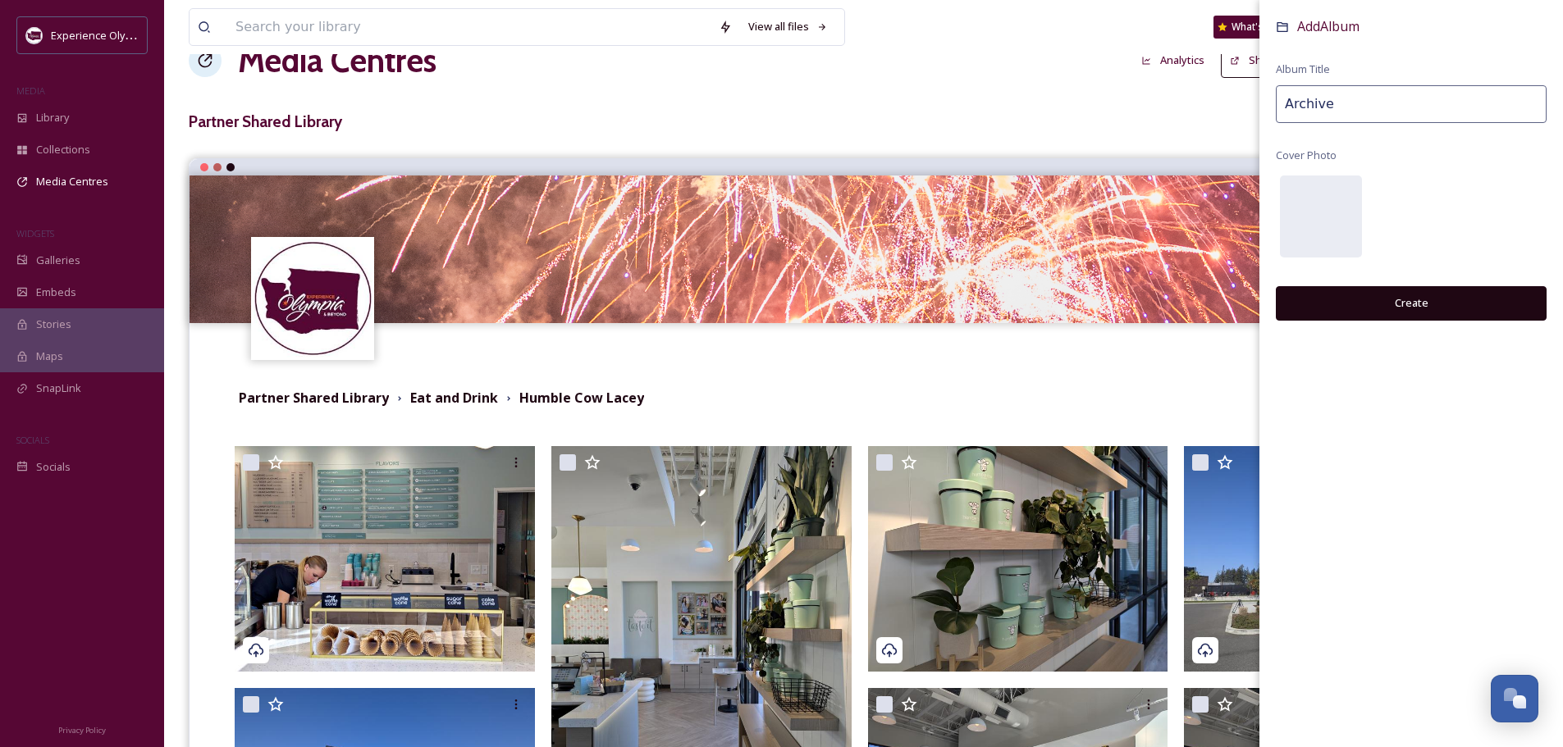
type input "Archive"
click at [1403, 306] on button "Create" at bounding box center [1410, 303] width 271 height 34
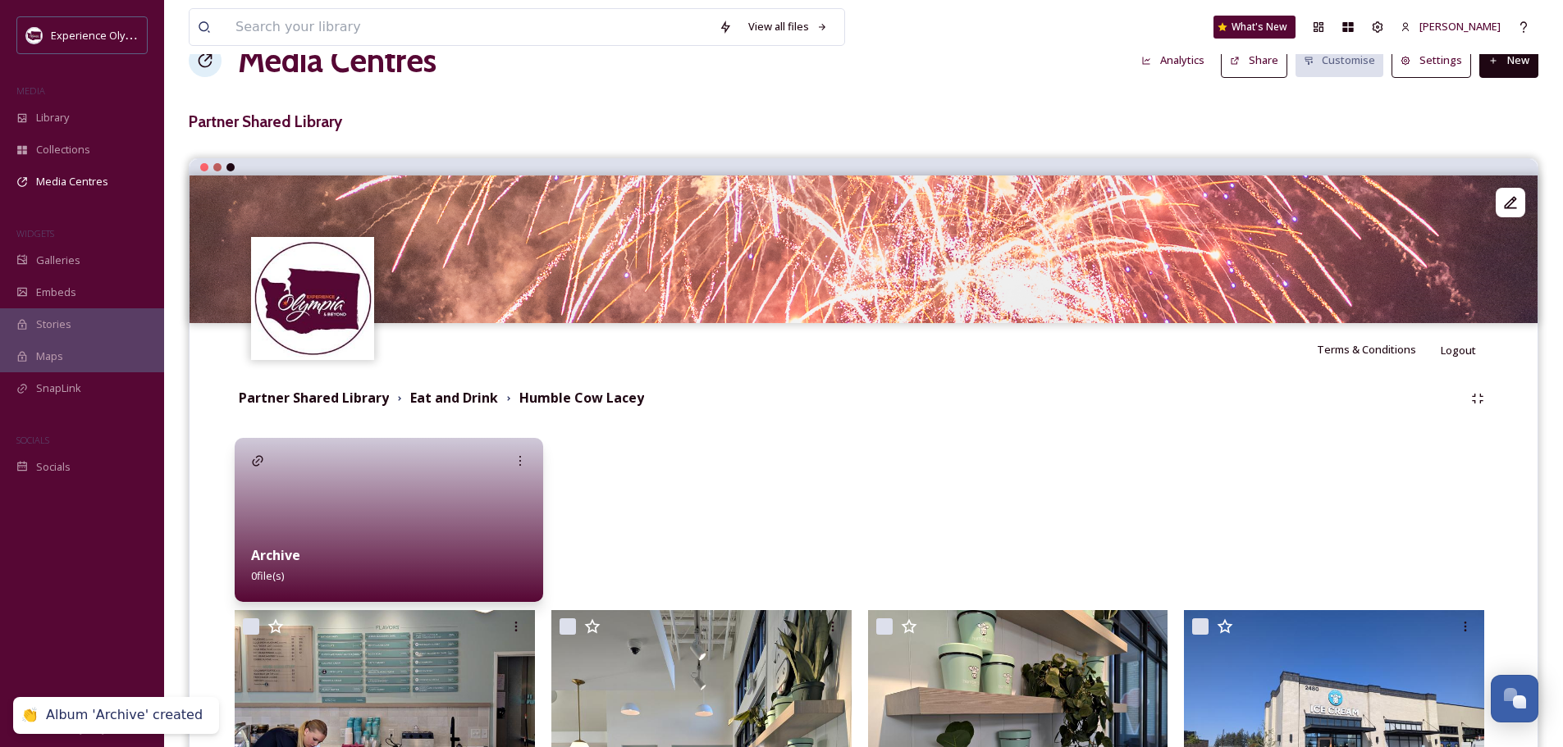
click at [1491, 62] on icon at bounding box center [1493, 61] width 11 height 11
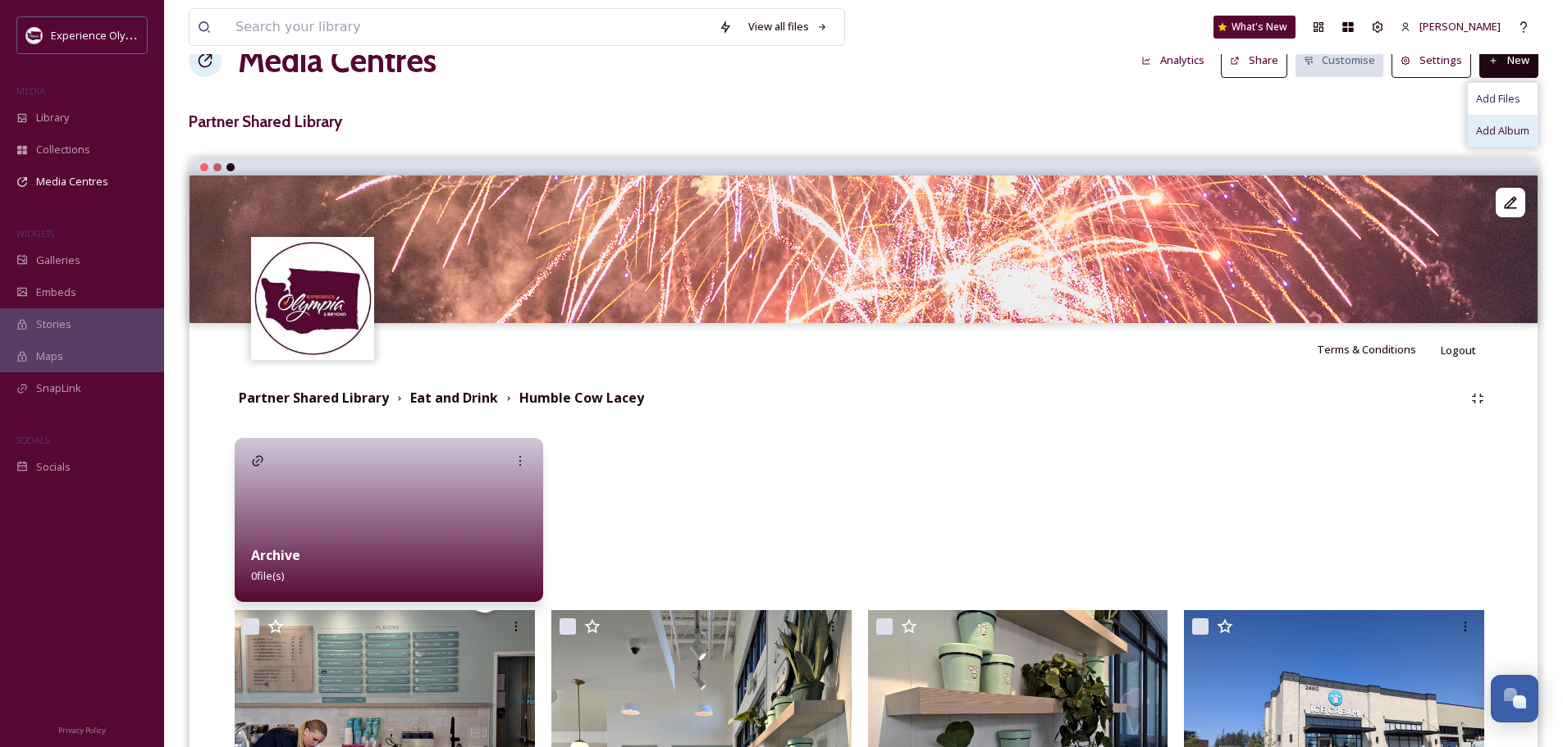
click at [1489, 129] on span "Add Album" at bounding box center [1502, 131] width 53 height 16
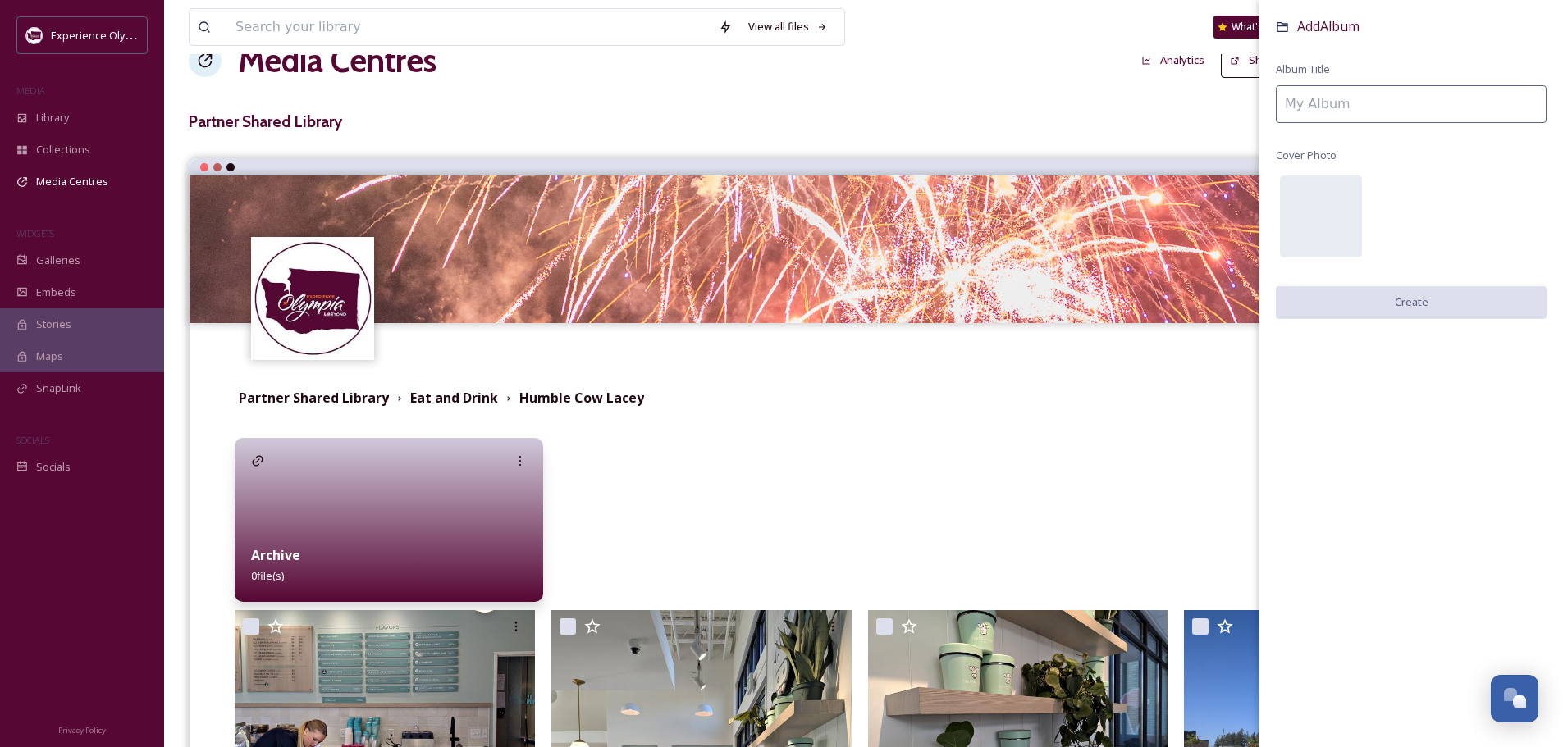
click at [1380, 107] on input at bounding box center [1410, 104] width 271 height 38
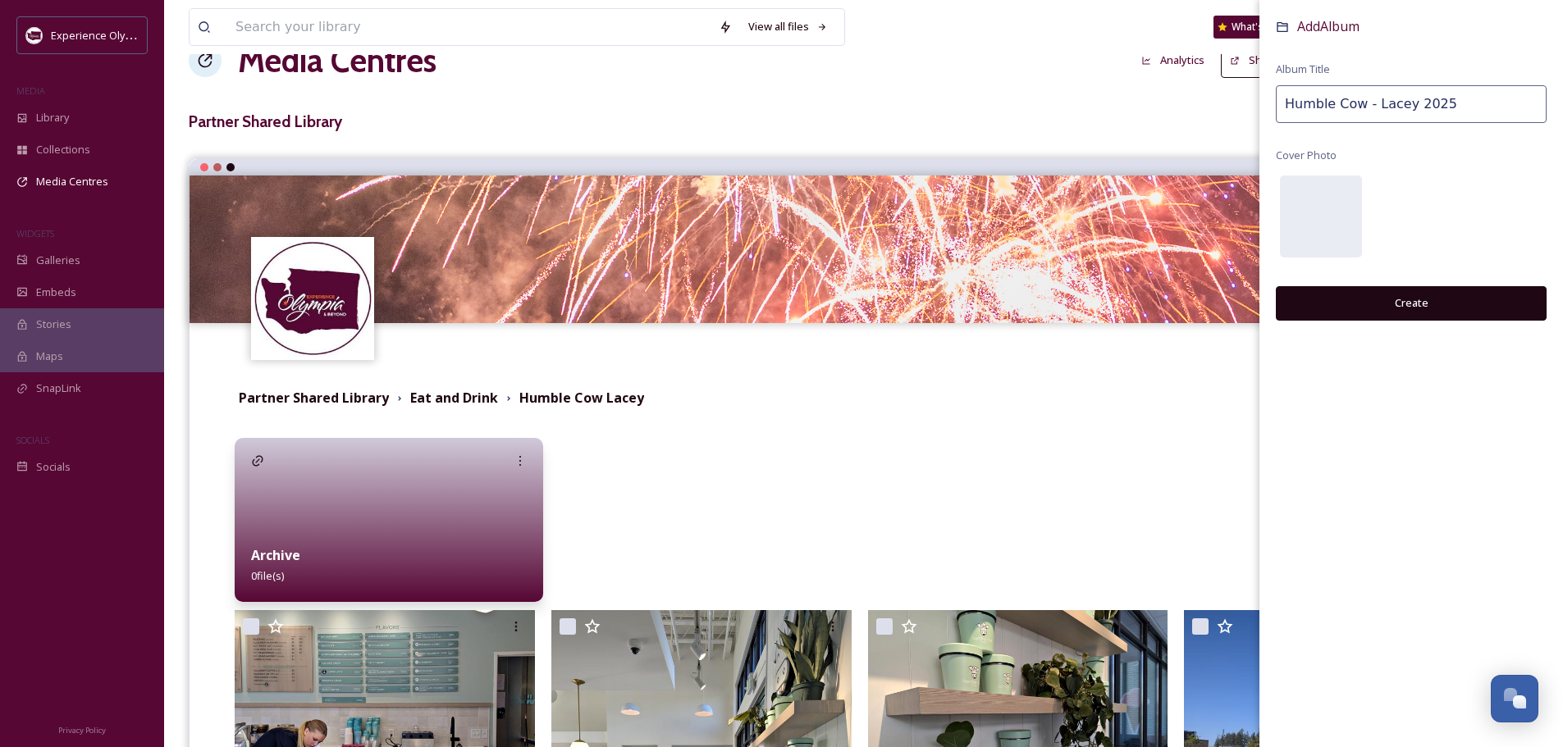
type input "Humble Cow - Lacey 2025"
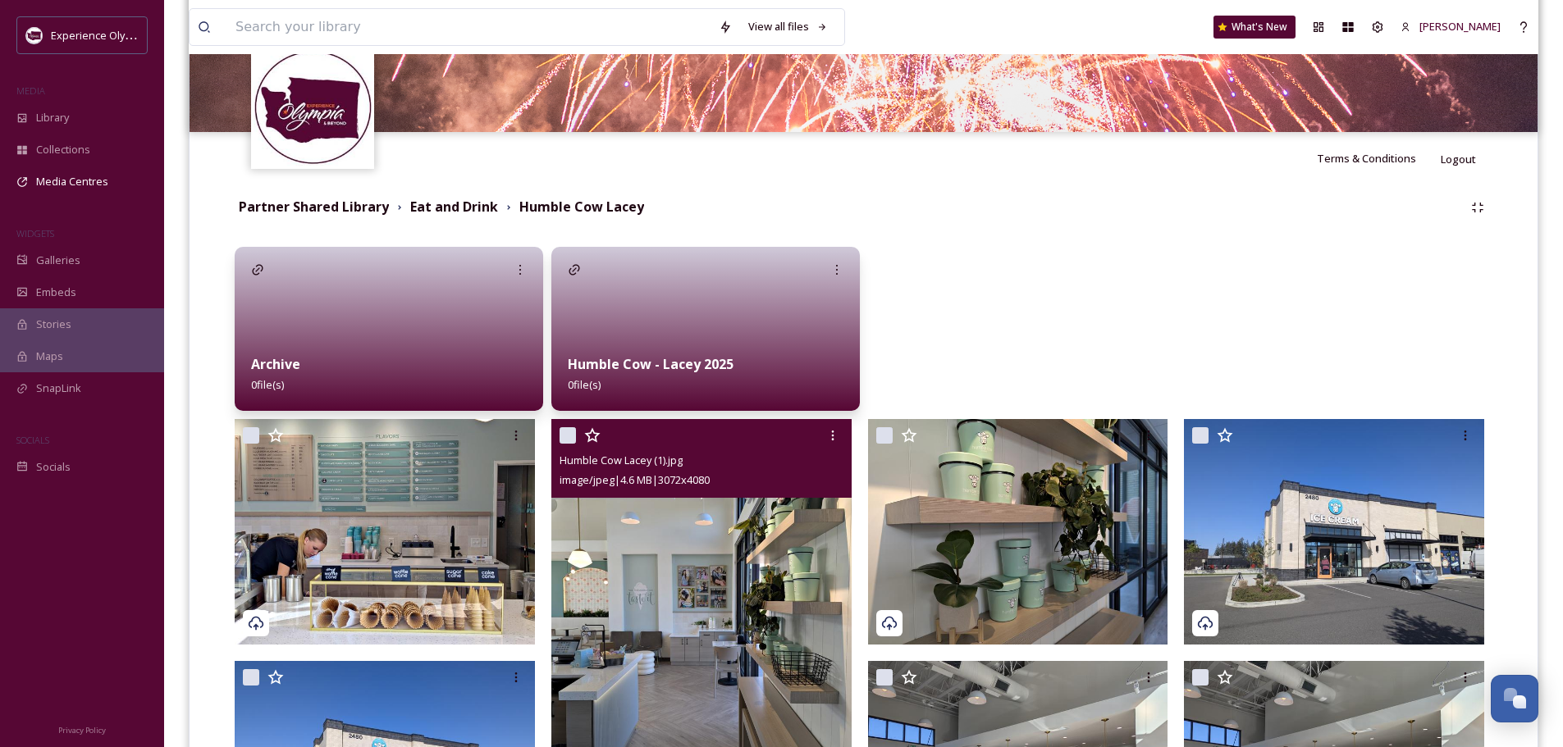
scroll to position [289, 0]
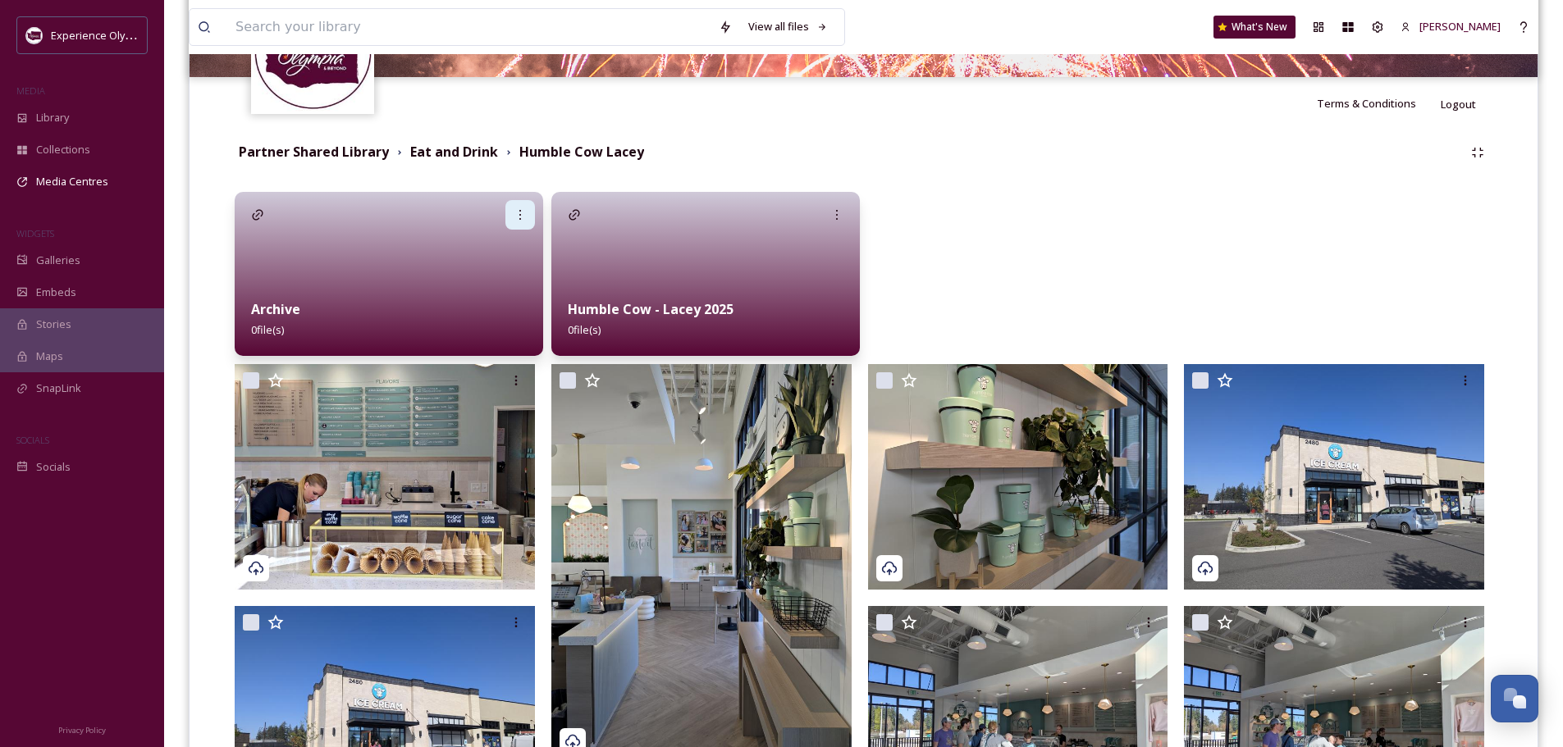
click at [513, 212] on div at bounding box center [520, 215] width 30 height 30
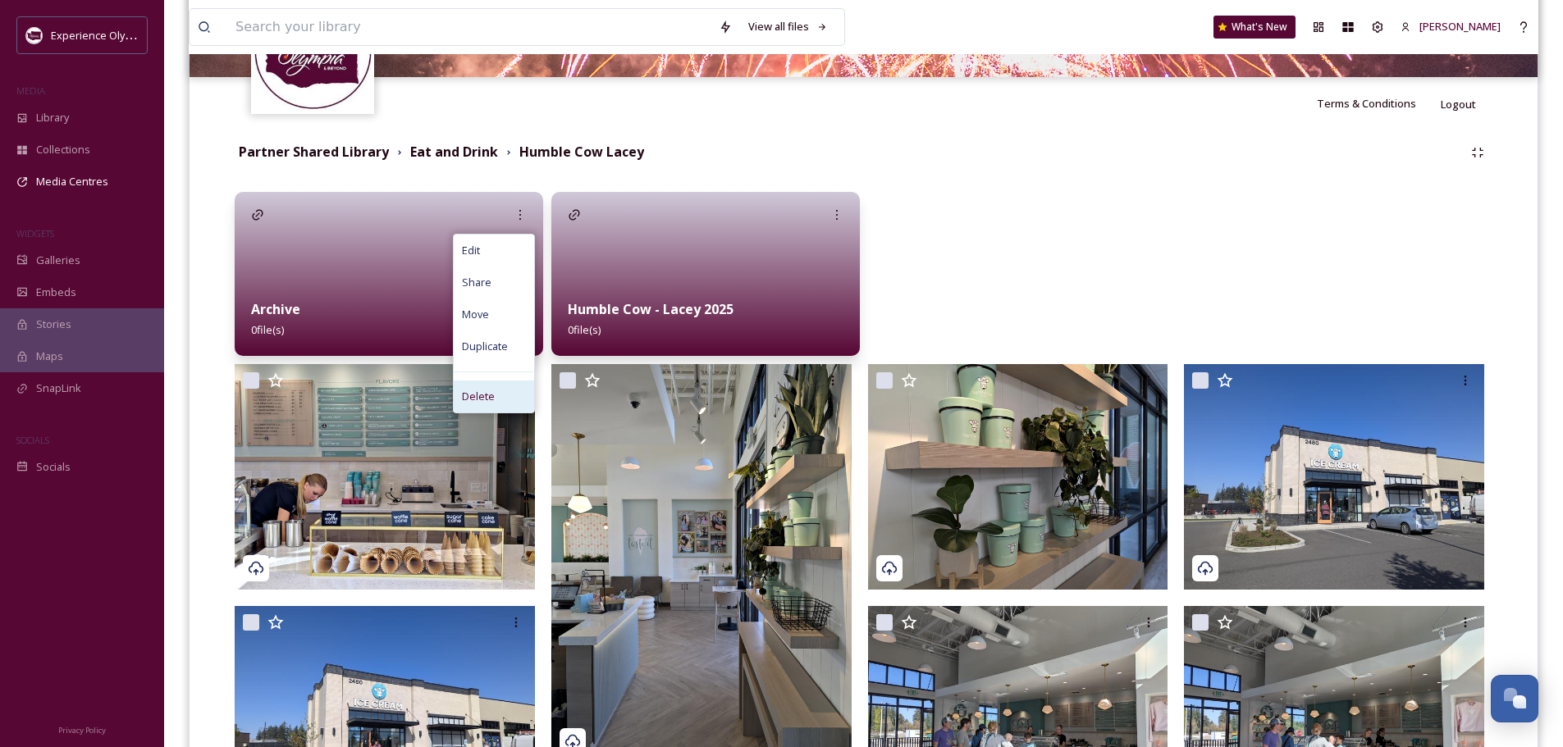
click at [463, 400] on span "Delete" at bounding box center [478, 397] width 33 height 16
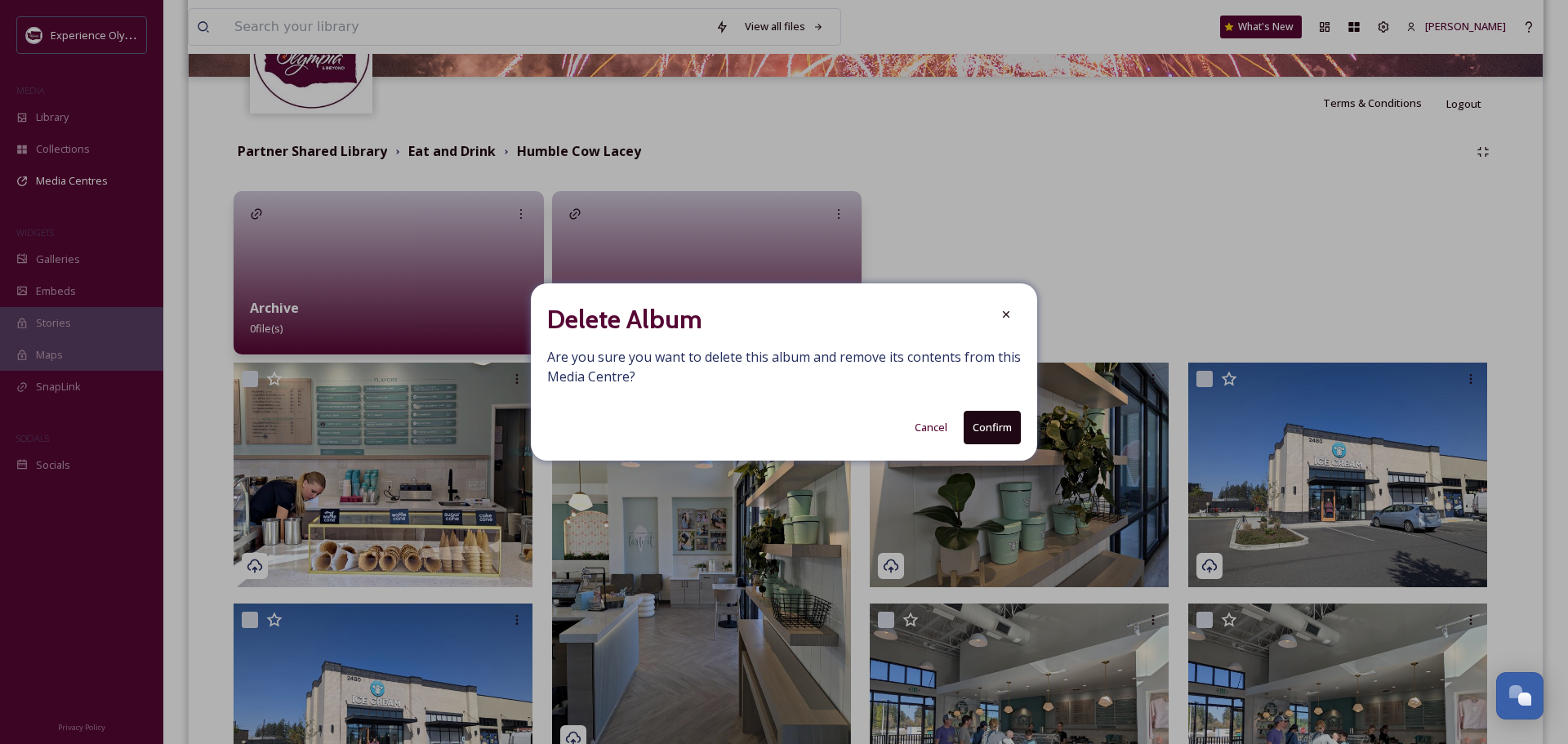
click at [996, 429] on button "Confirm" at bounding box center [992, 428] width 57 height 34
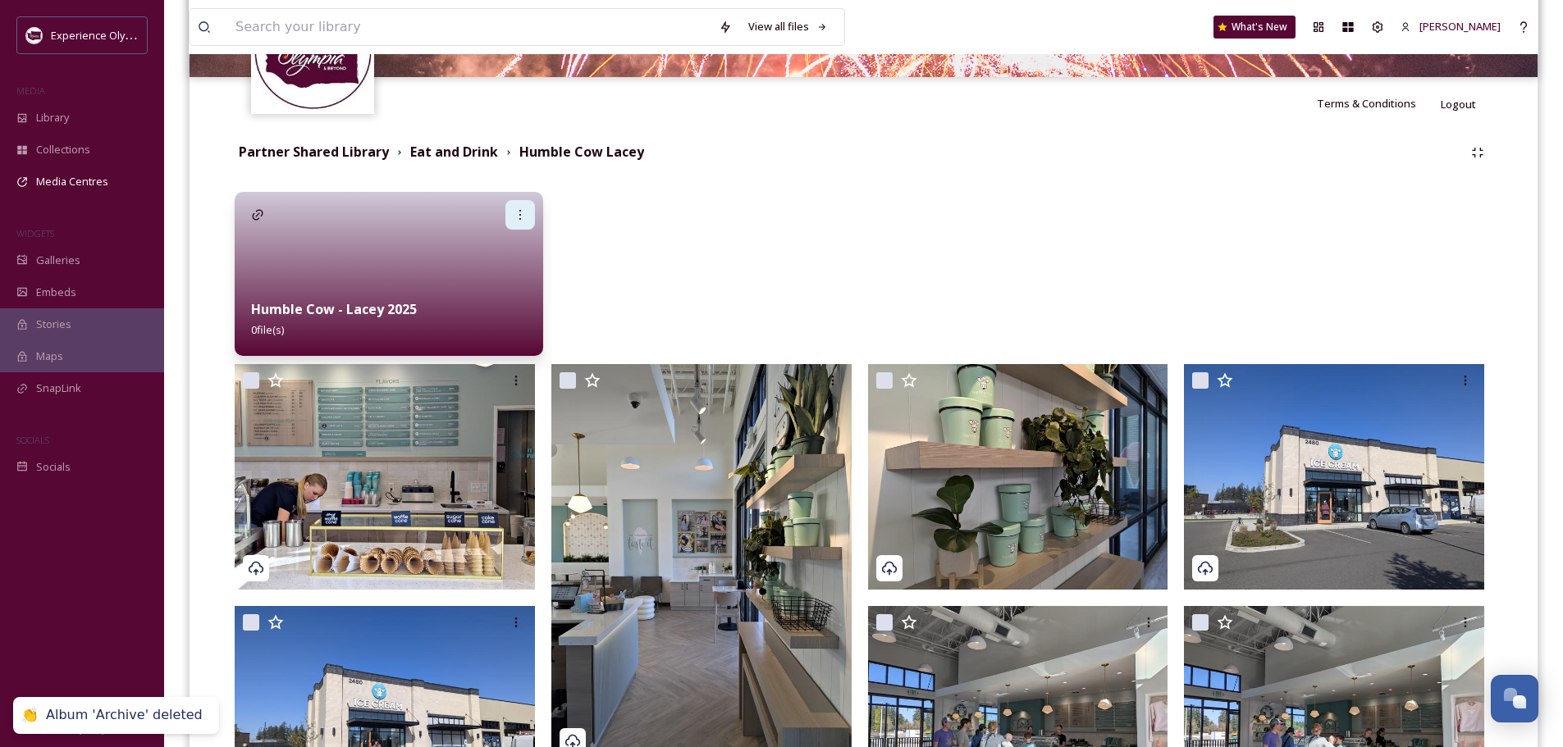
click at [518, 212] on icon at bounding box center [519, 214] width 13 height 13
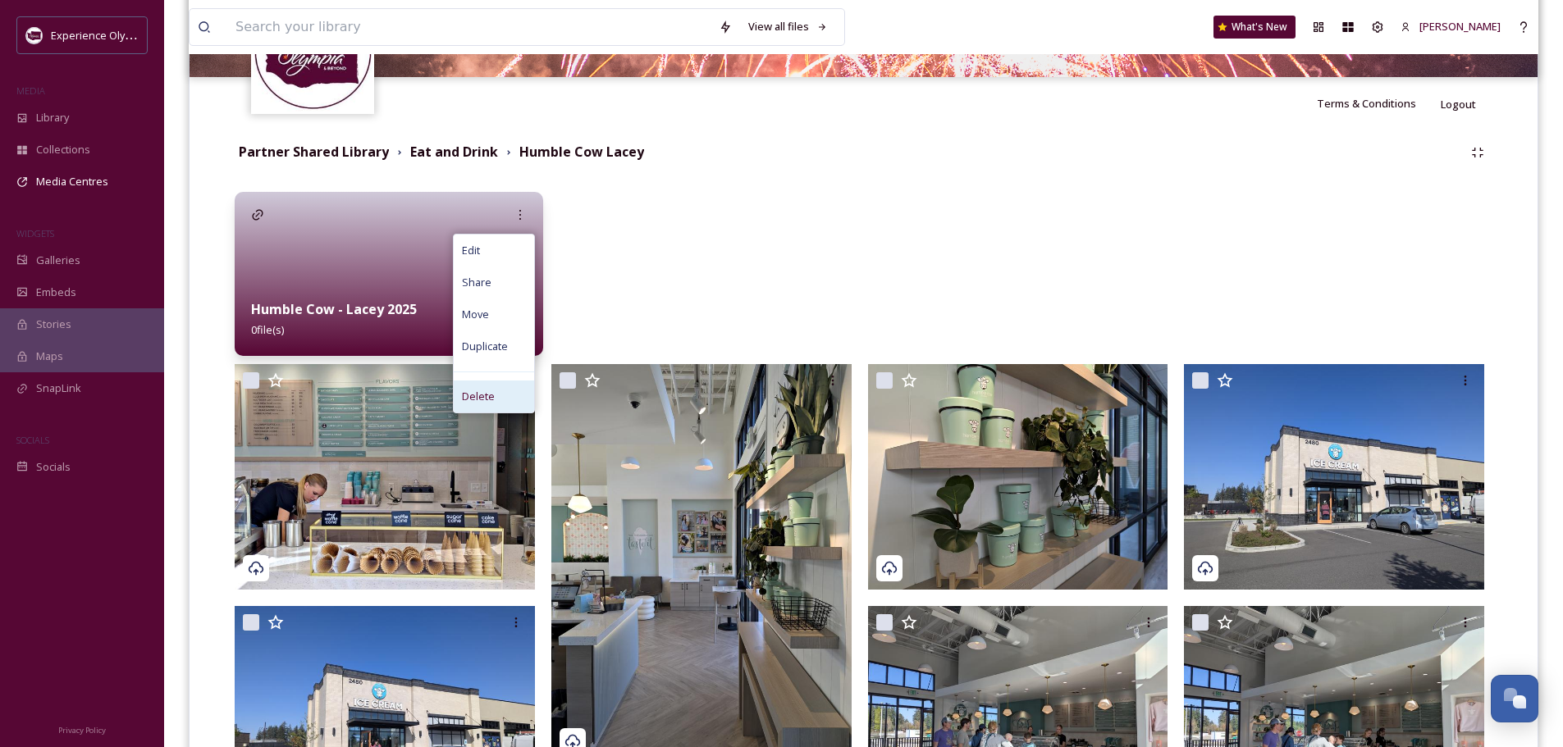
click at [491, 396] on span "Delete" at bounding box center [478, 397] width 33 height 16
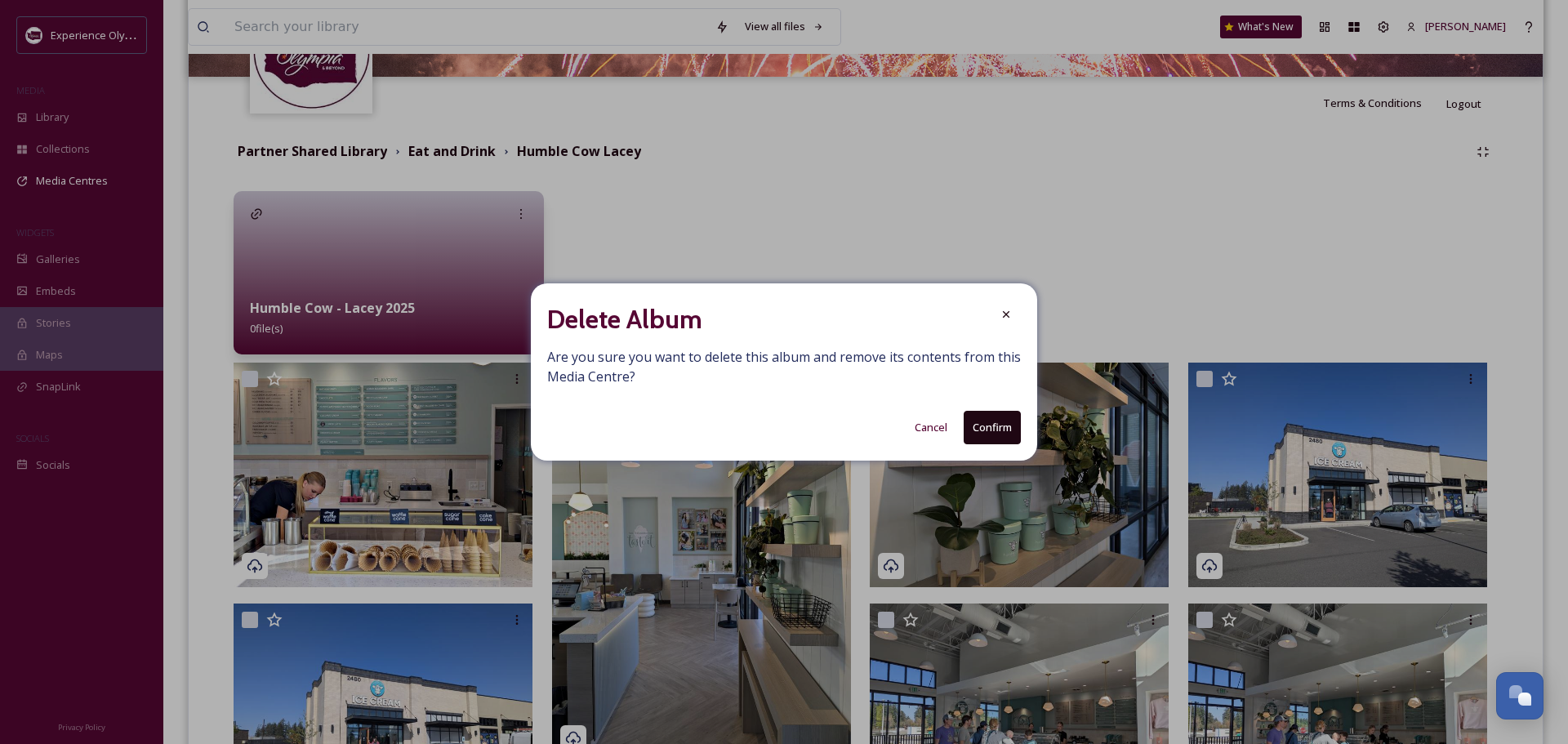
click at [985, 422] on button "Confirm" at bounding box center [992, 428] width 57 height 34
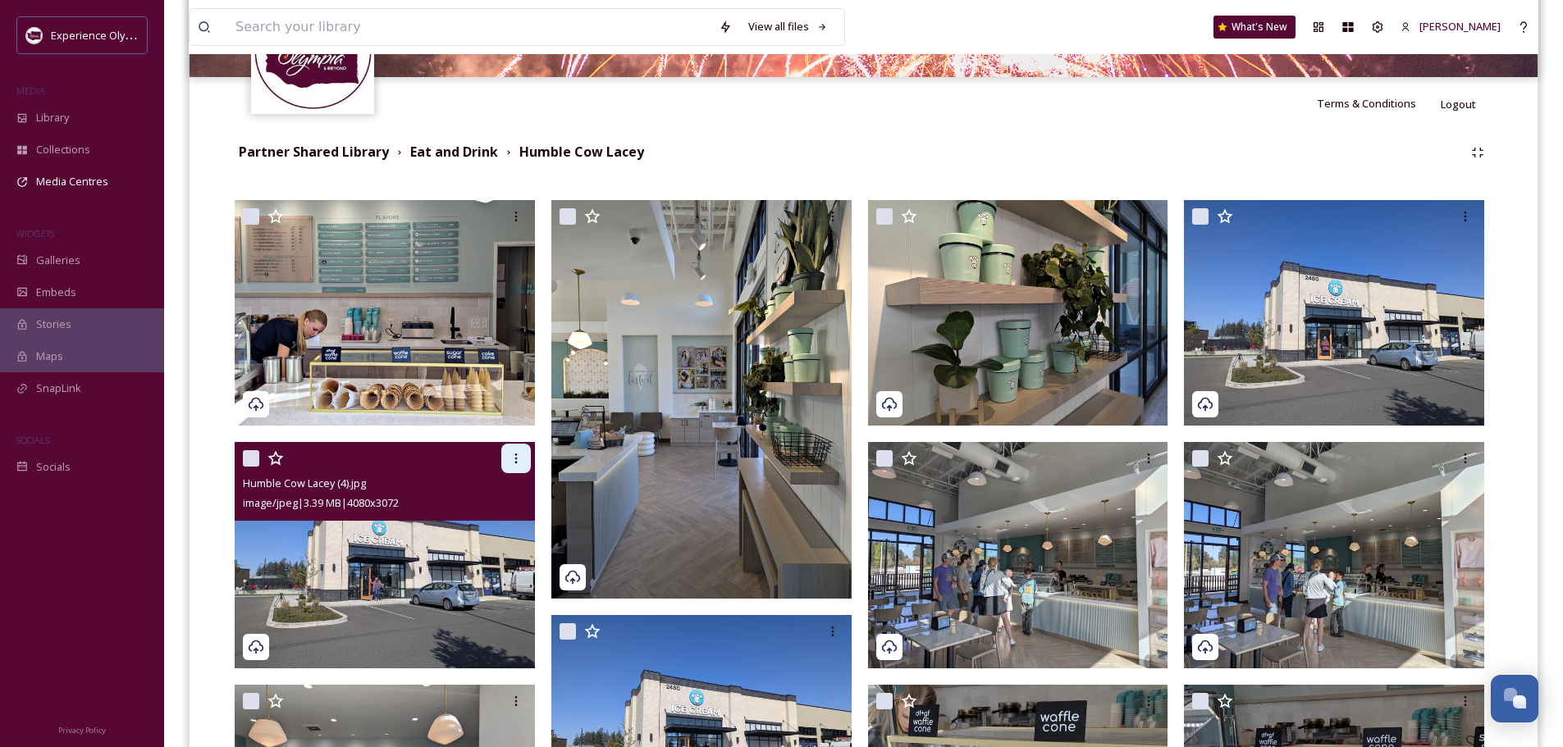
click at [515, 456] on icon at bounding box center [515, 458] width 13 height 13
click at [409, 564] on img at bounding box center [385, 555] width 300 height 226
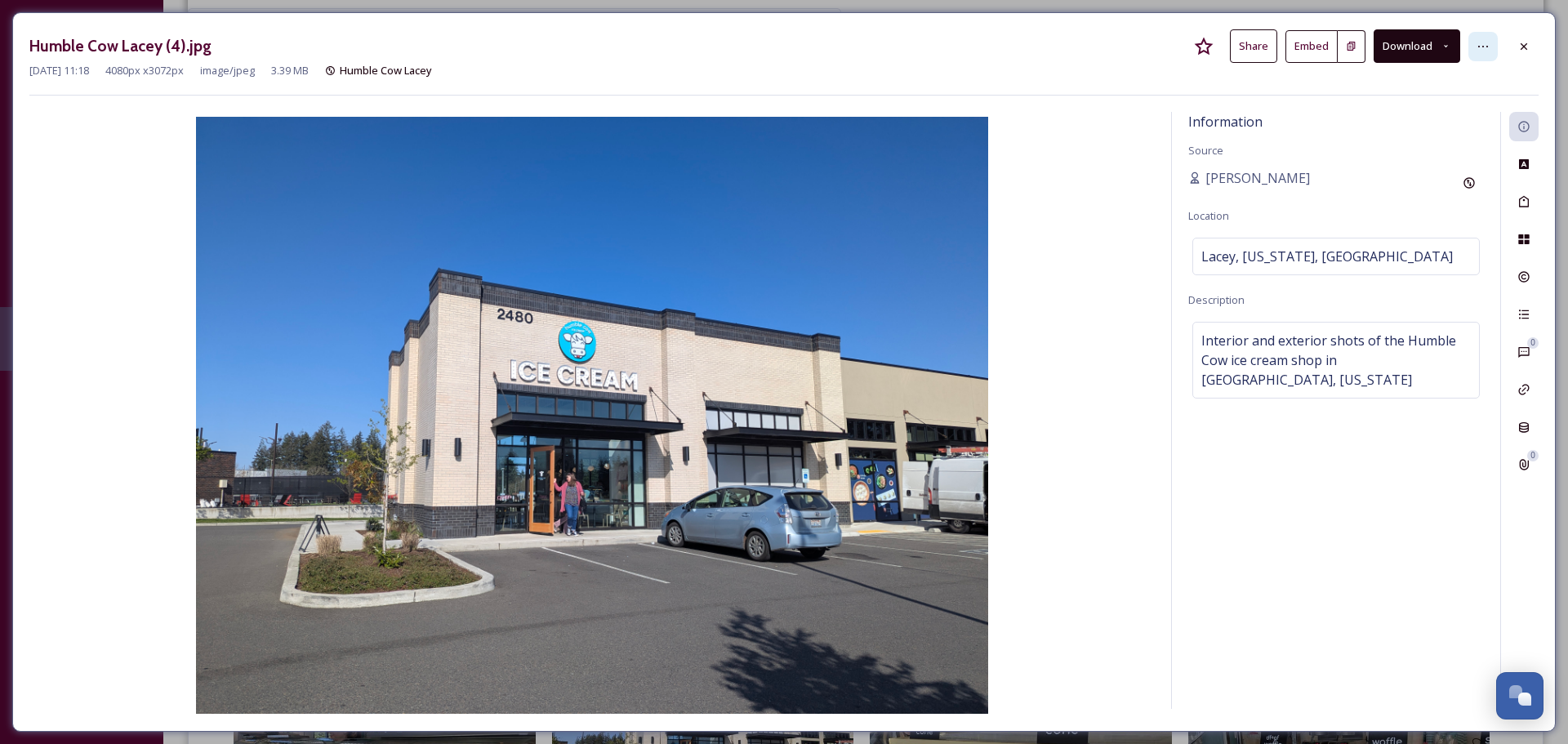
click at [1478, 40] on icon at bounding box center [1482, 46] width 13 height 13
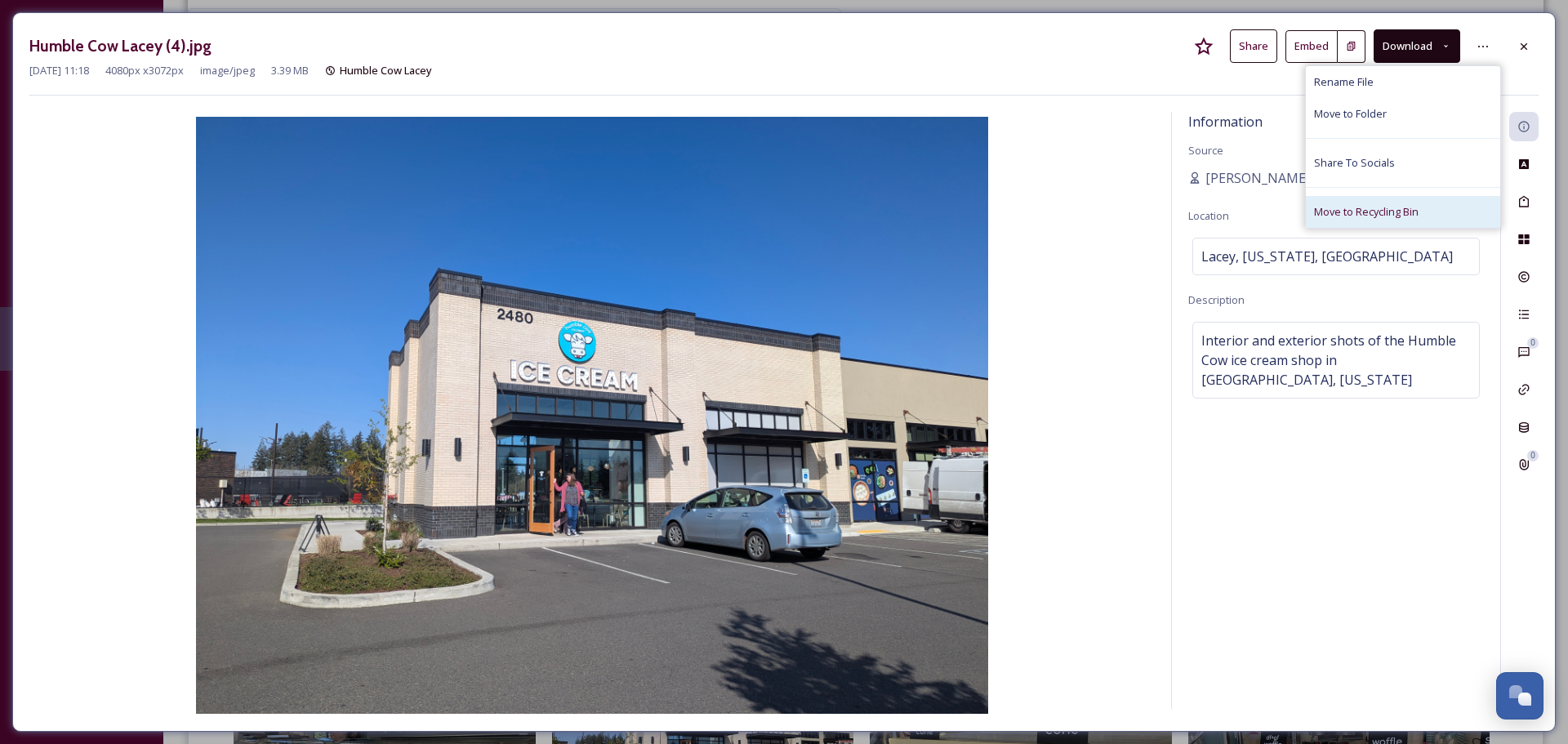
click at [1376, 219] on span "Move to Recycling Bin" at bounding box center [1366, 212] width 105 height 16
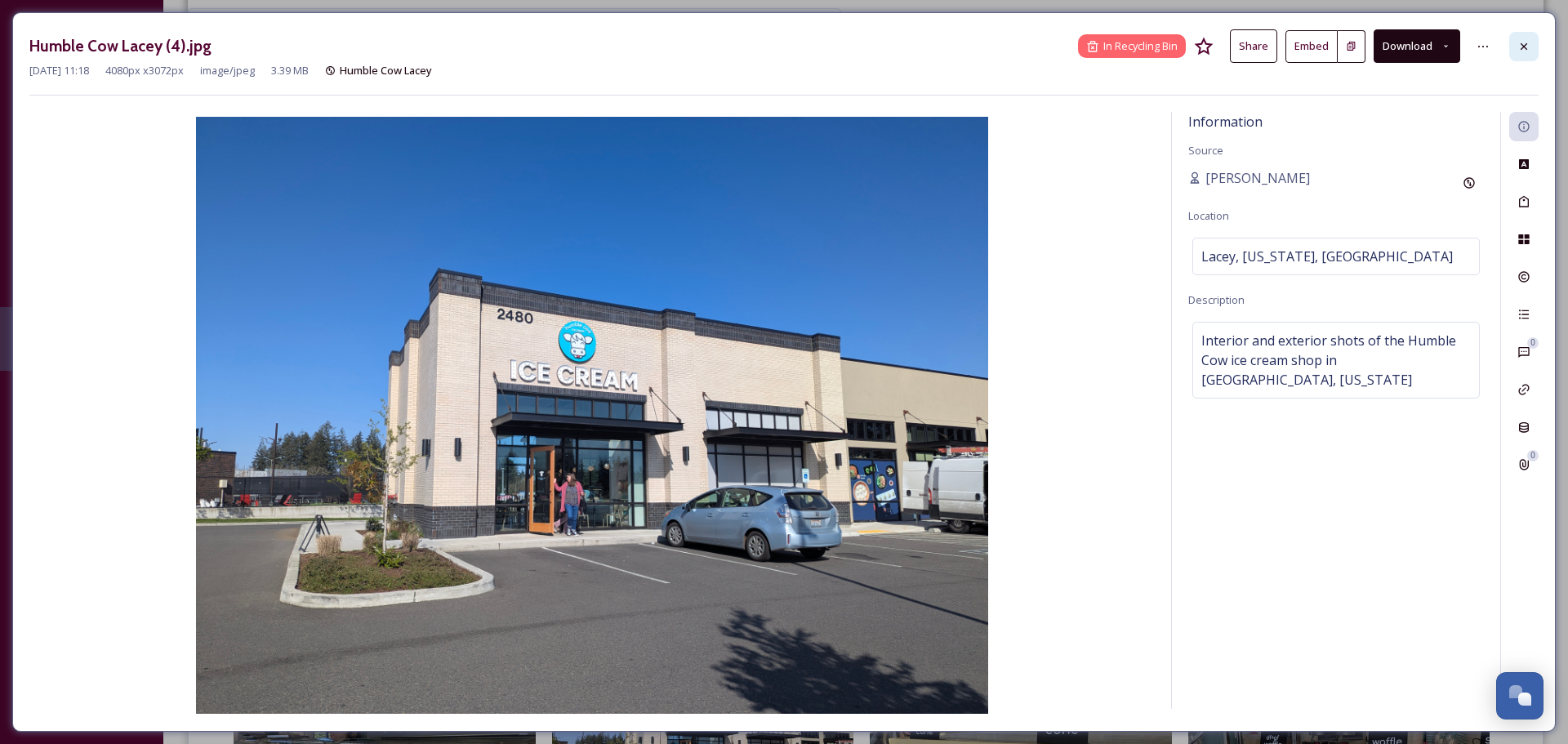
click at [1527, 48] on icon at bounding box center [1523, 46] width 13 height 13
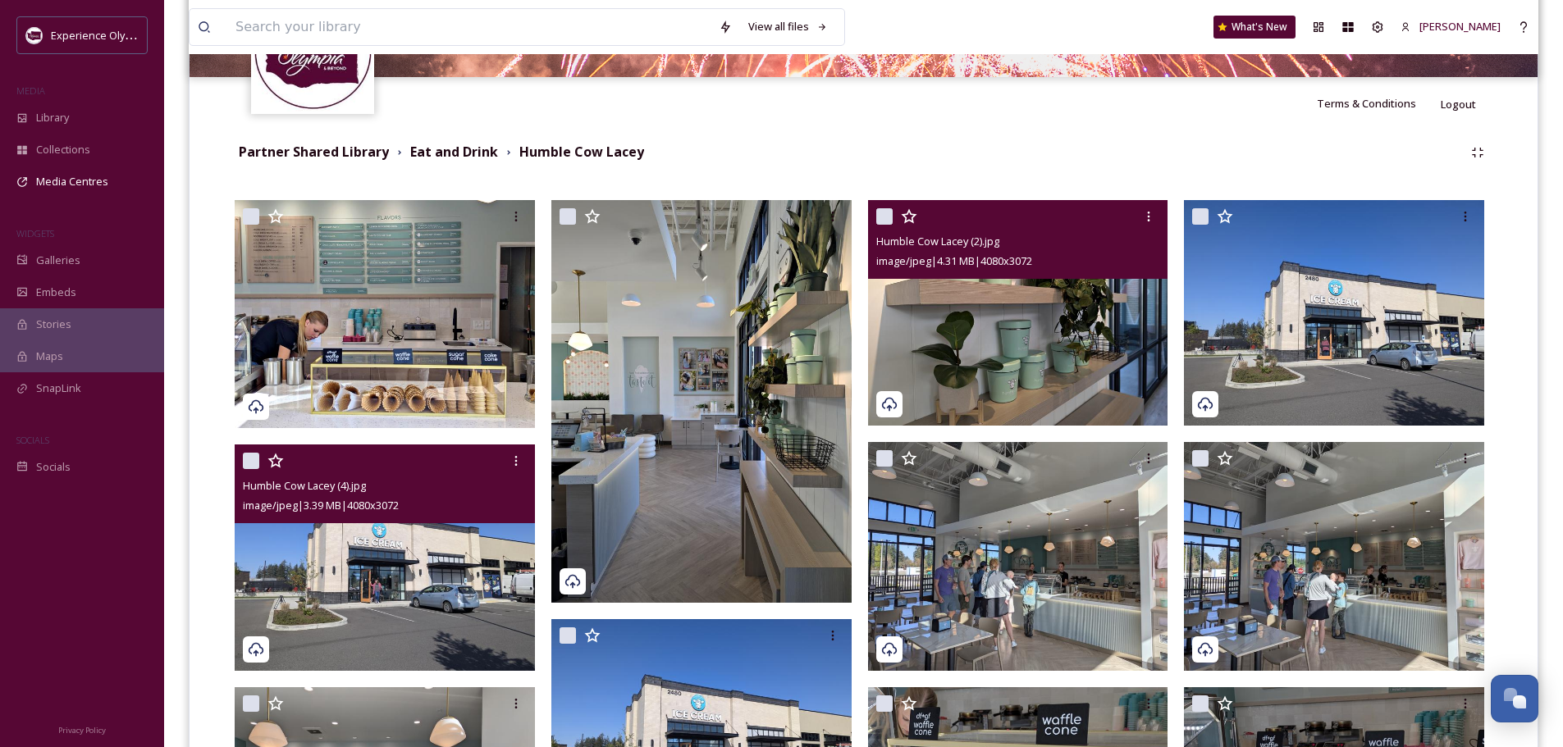
scroll to position [371, 0]
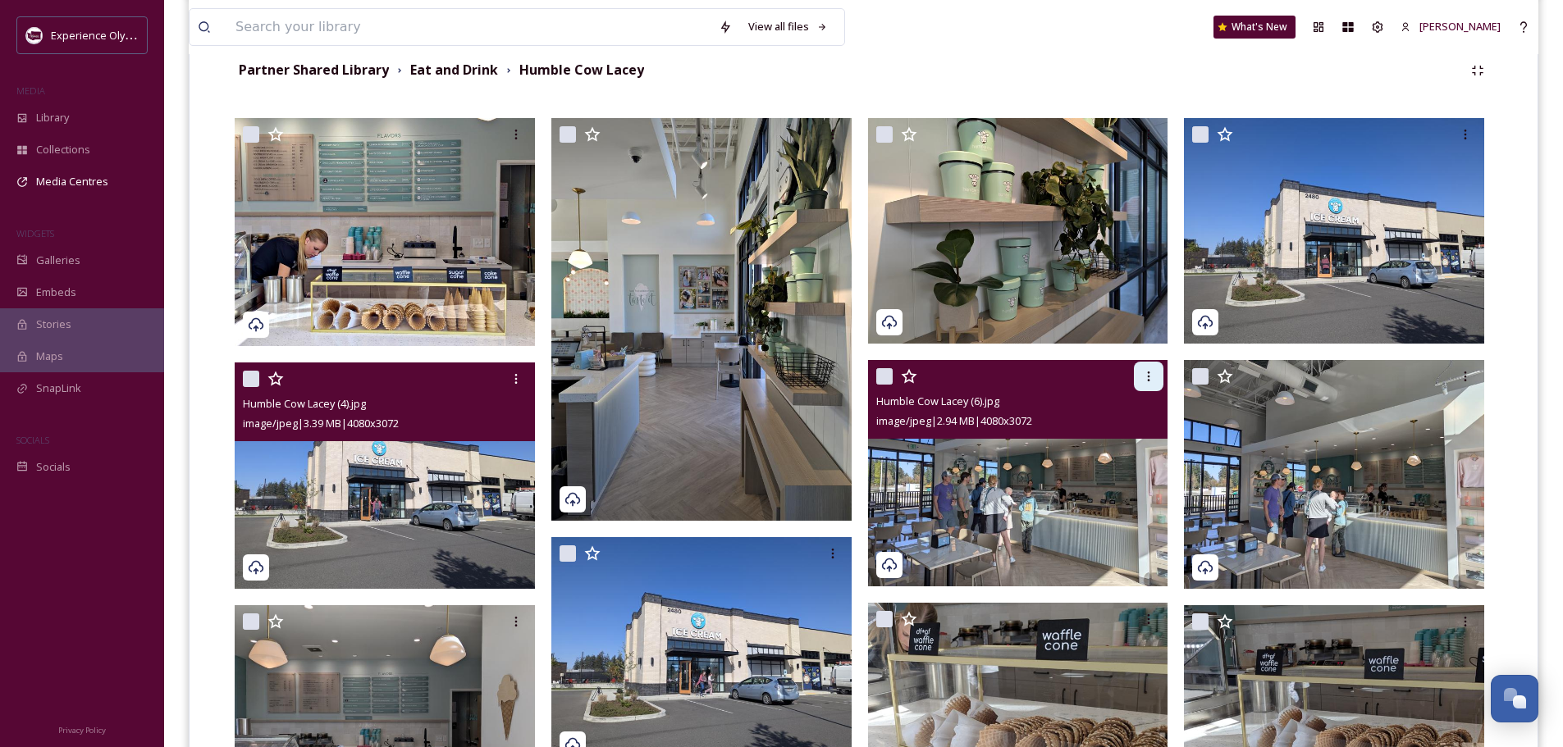
click at [1147, 370] on icon at bounding box center [1148, 376] width 13 height 13
click at [1070, 486] on img at bounding box center [1018, 473] width 300 height 226
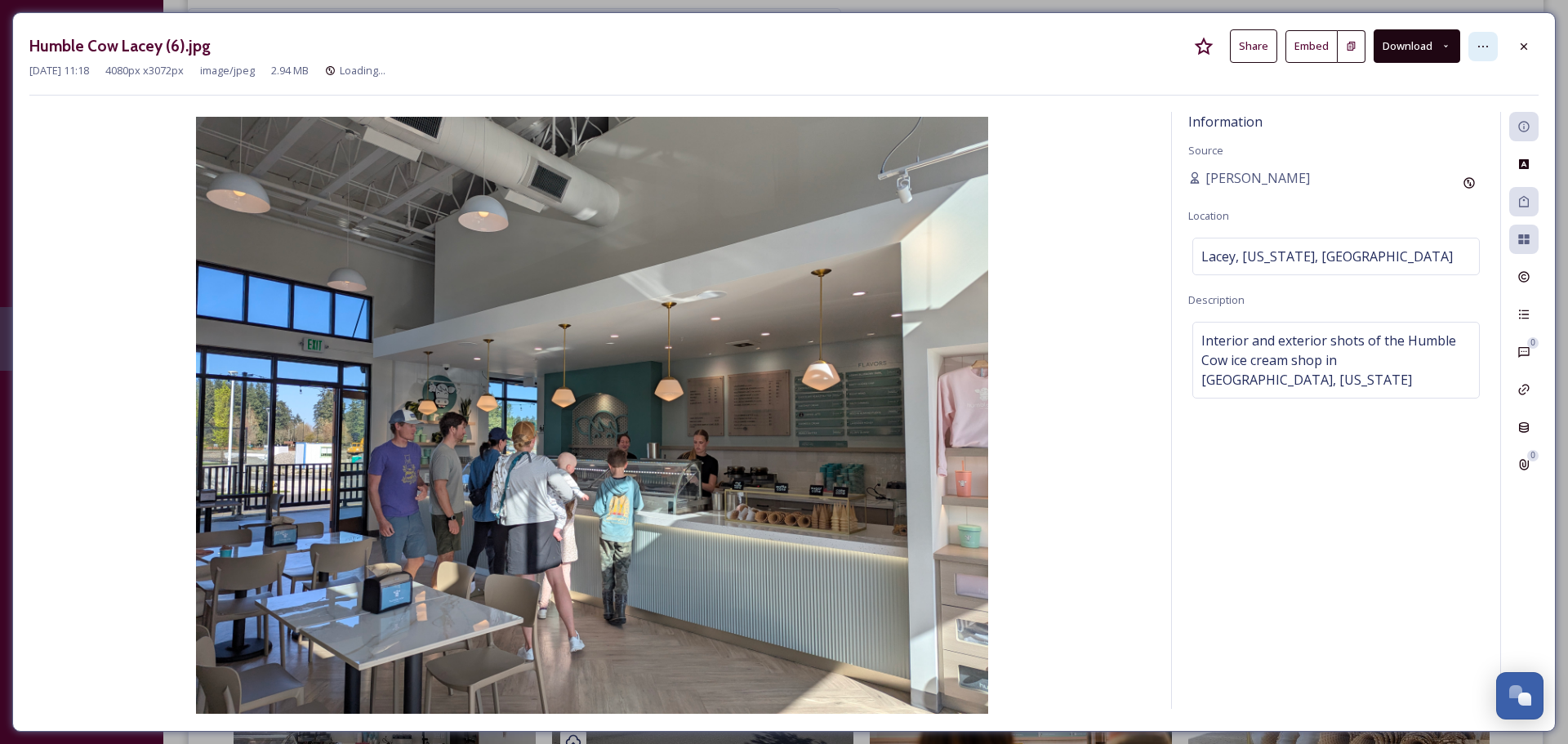
click at [1484, 40] on icon at bounding box center [1482, 46] width 13 height 13
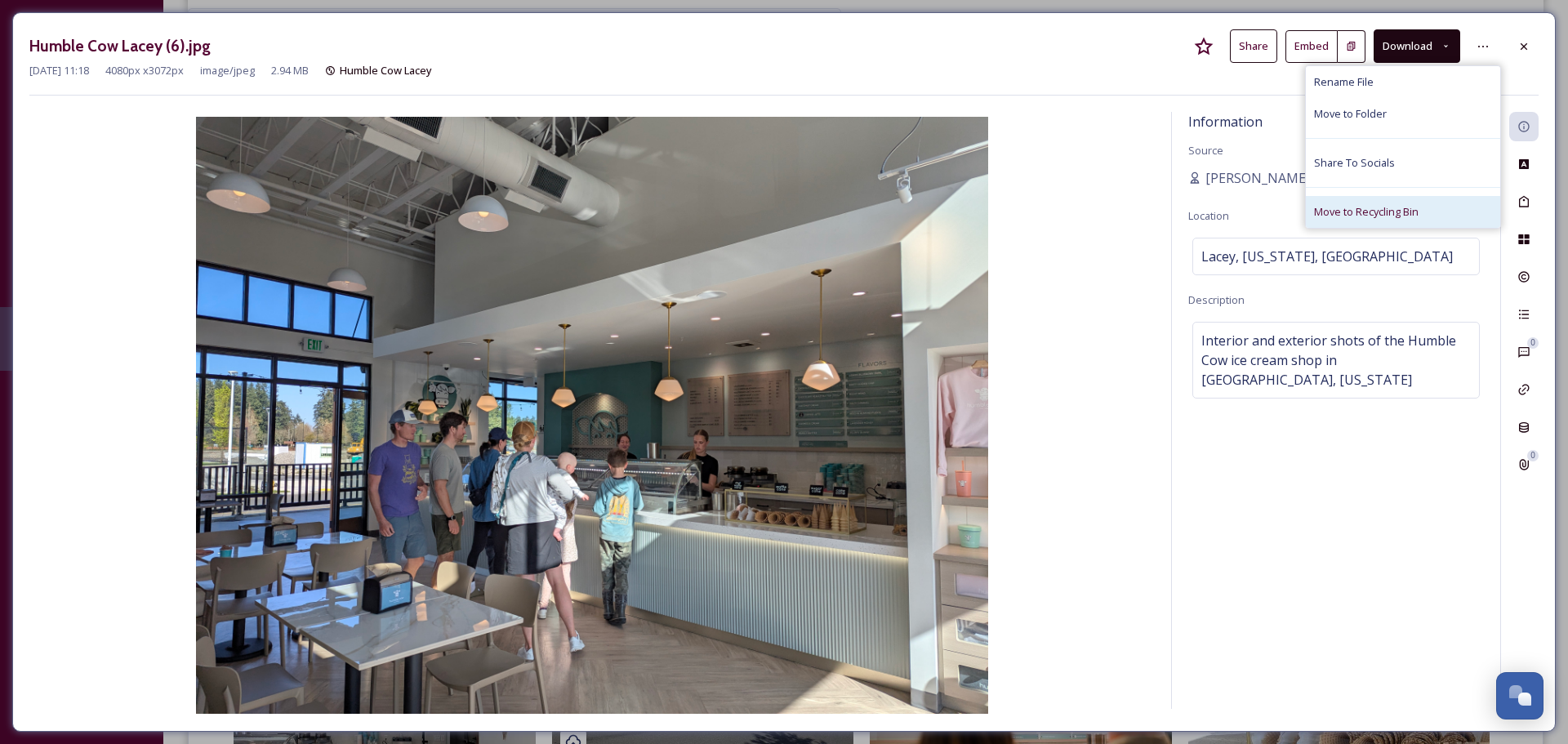
click at [1403, 207] on span "Move to Recycling Bin" at bounding box center [1366, 212] width 105 height 16
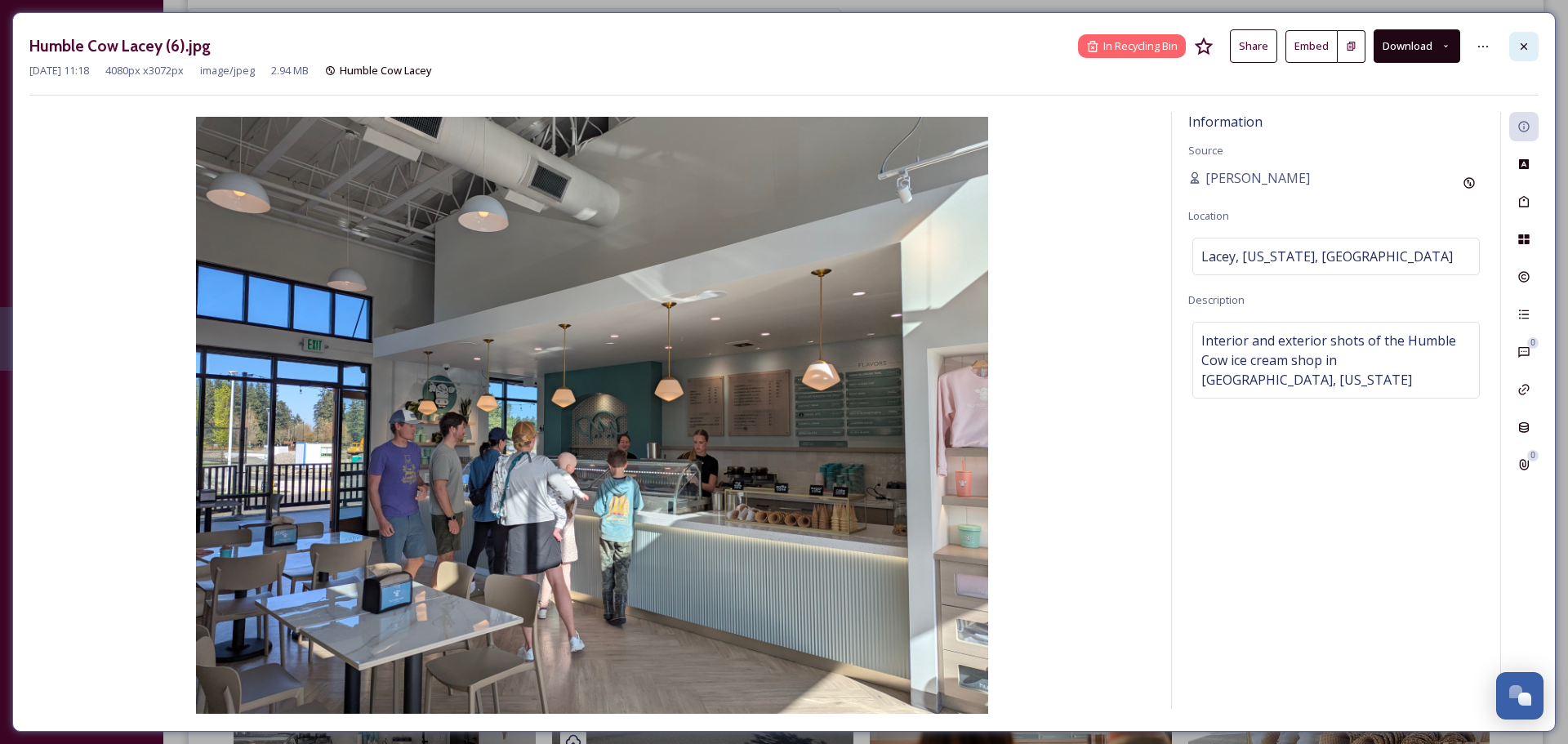
click at [1530, 43] on div at bounding box center [1524, 47] width 30 height 30
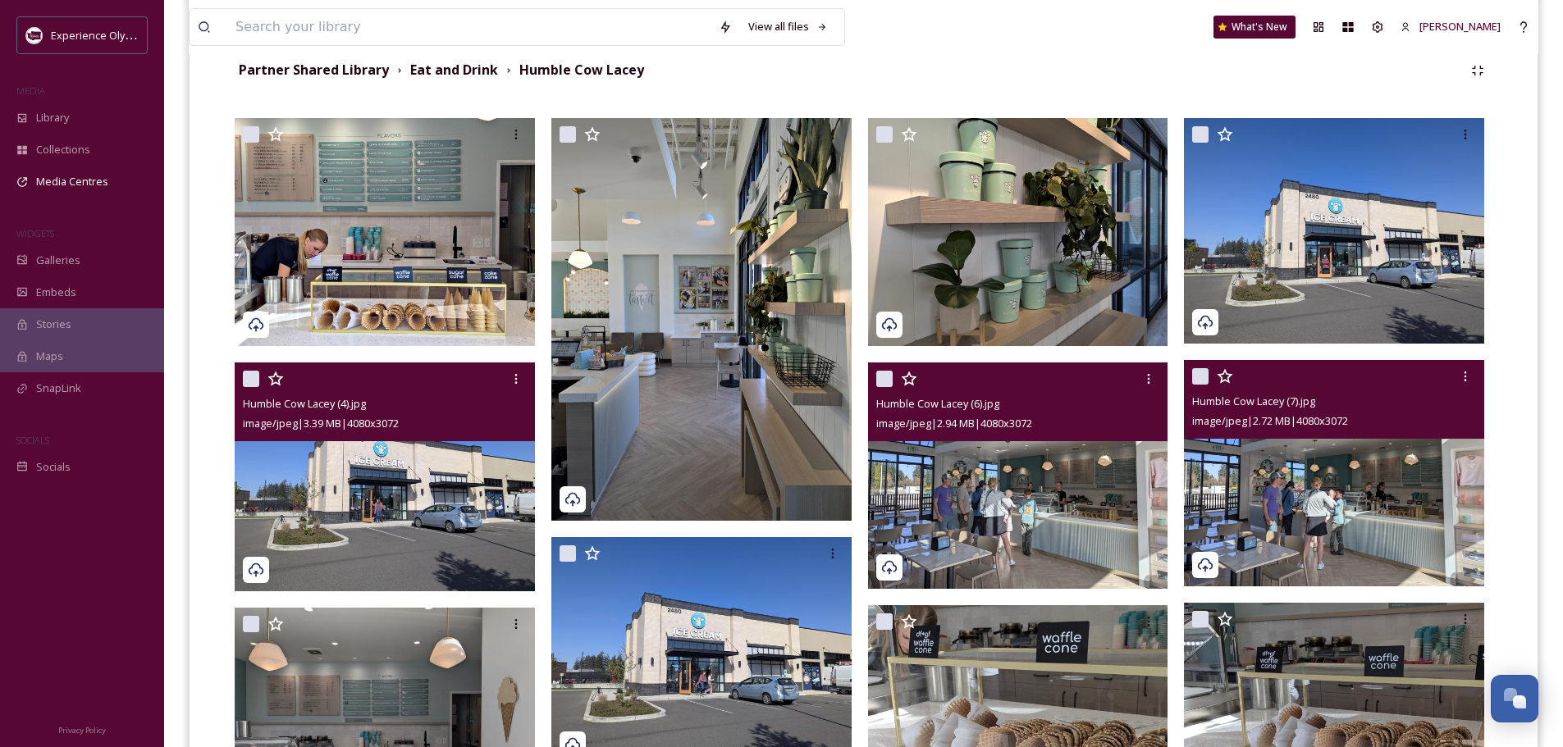
click at [1352, 486] on img at bounding box center [1334, 473] width 300 height 226
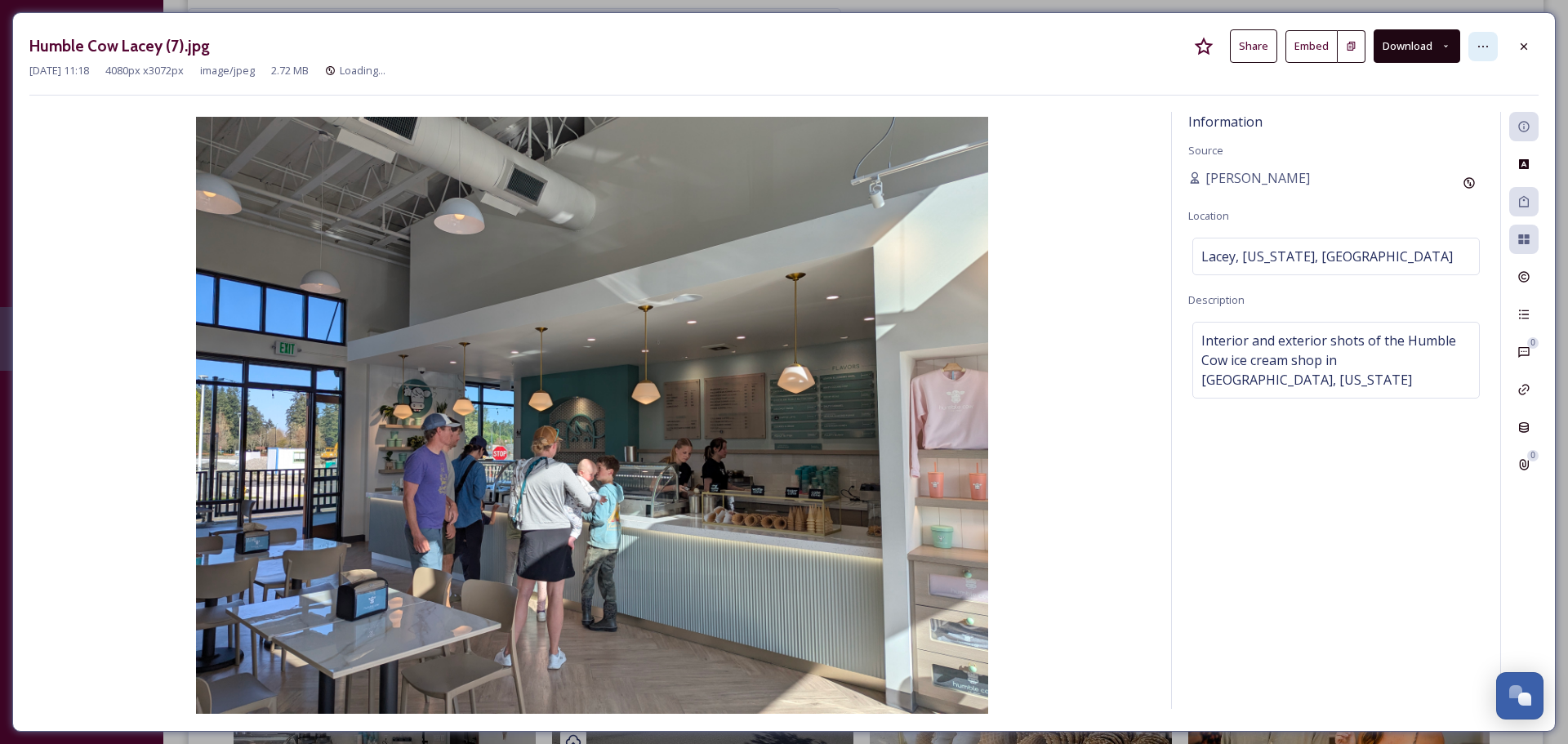
click at [1483, 42] on icon at bounding box center [1482, 46] width 13 height 13
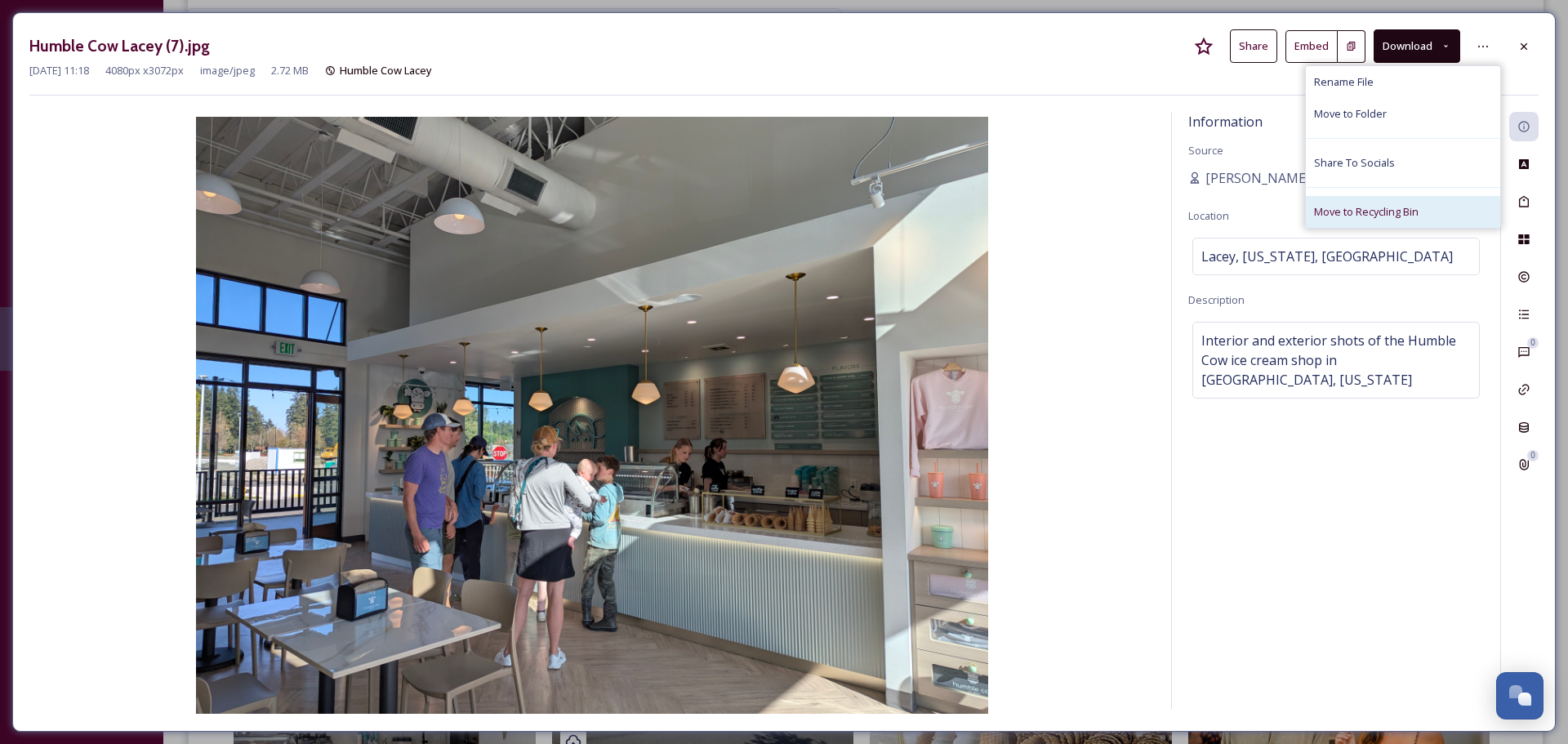
click at [1406, 204] on span "Move to Recycling Bin" at bounding box center [1366, 212] width 105 height 16
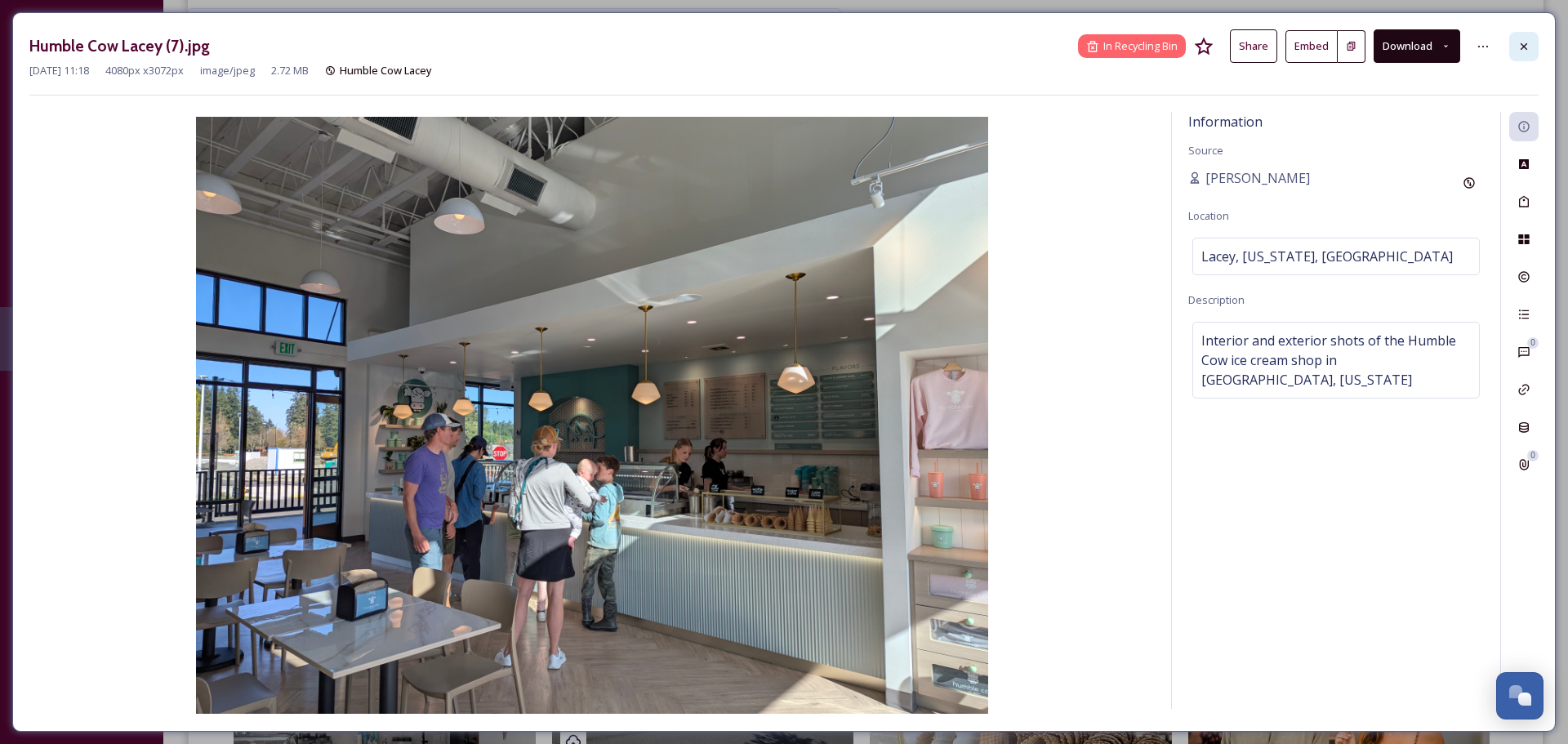
click at [1524, 47] on icon at bounding box center [1523, 46] width 7 height 7
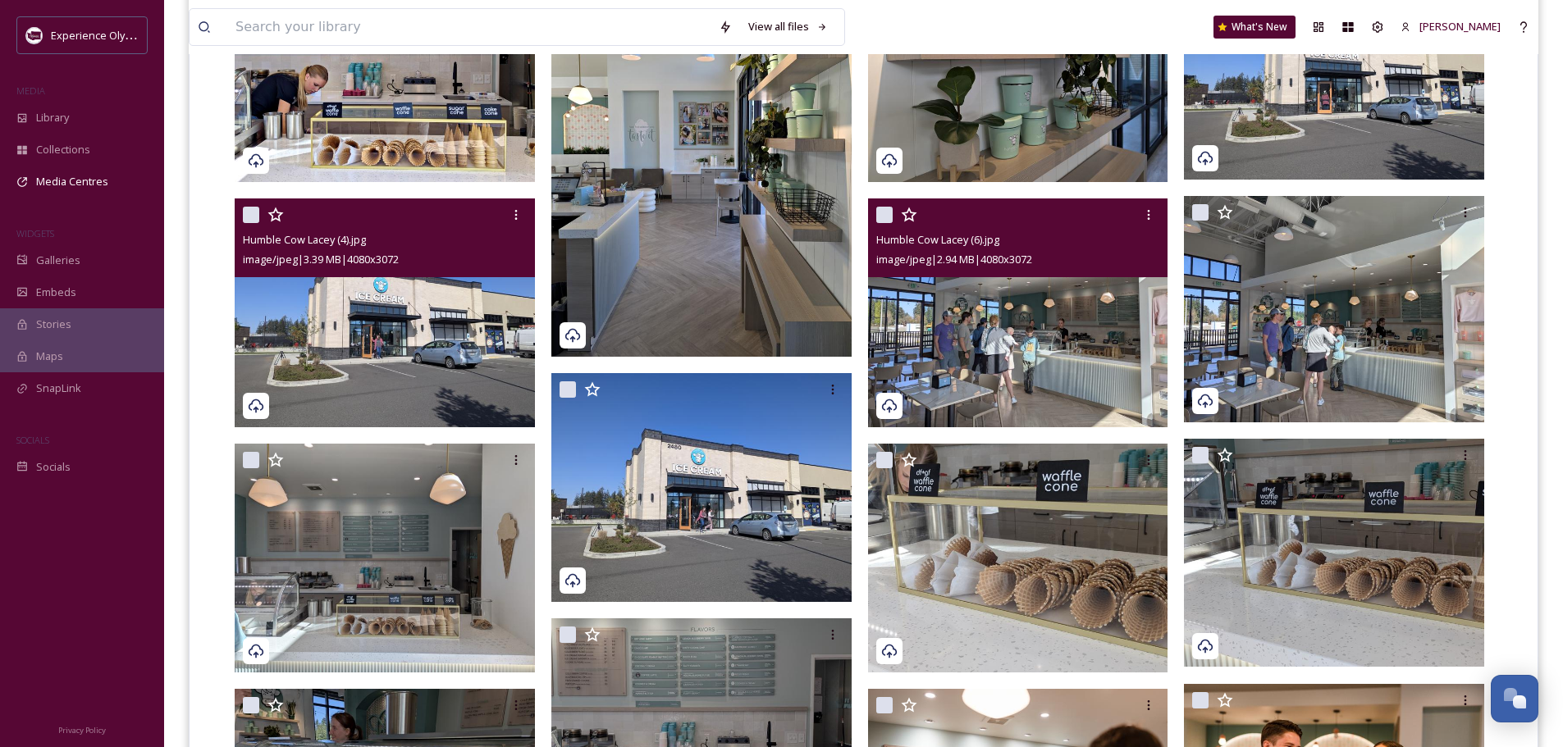
scroll to position [617, 0]
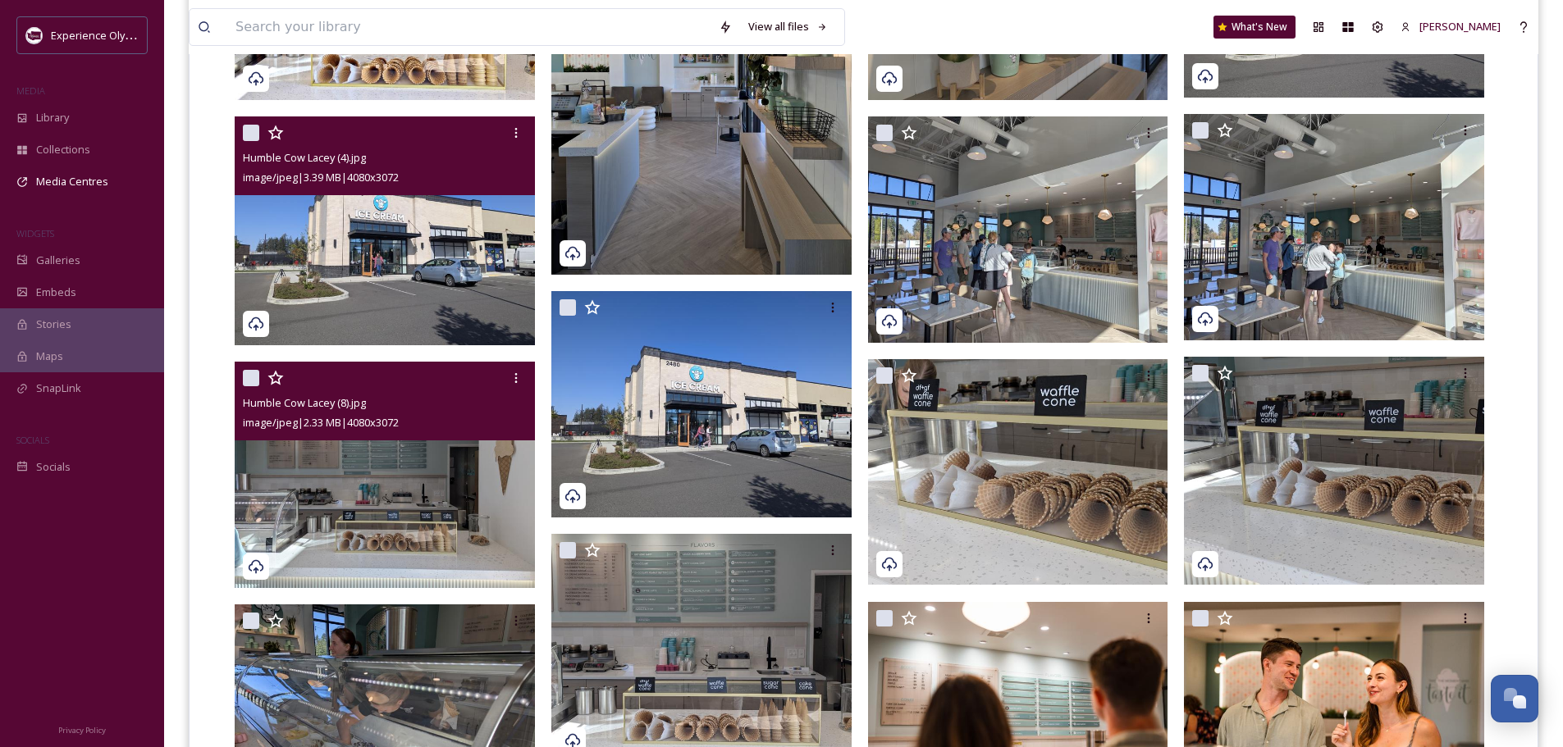
click at [481, 503] on img at bounding box center [385, 475] width 300 height 226
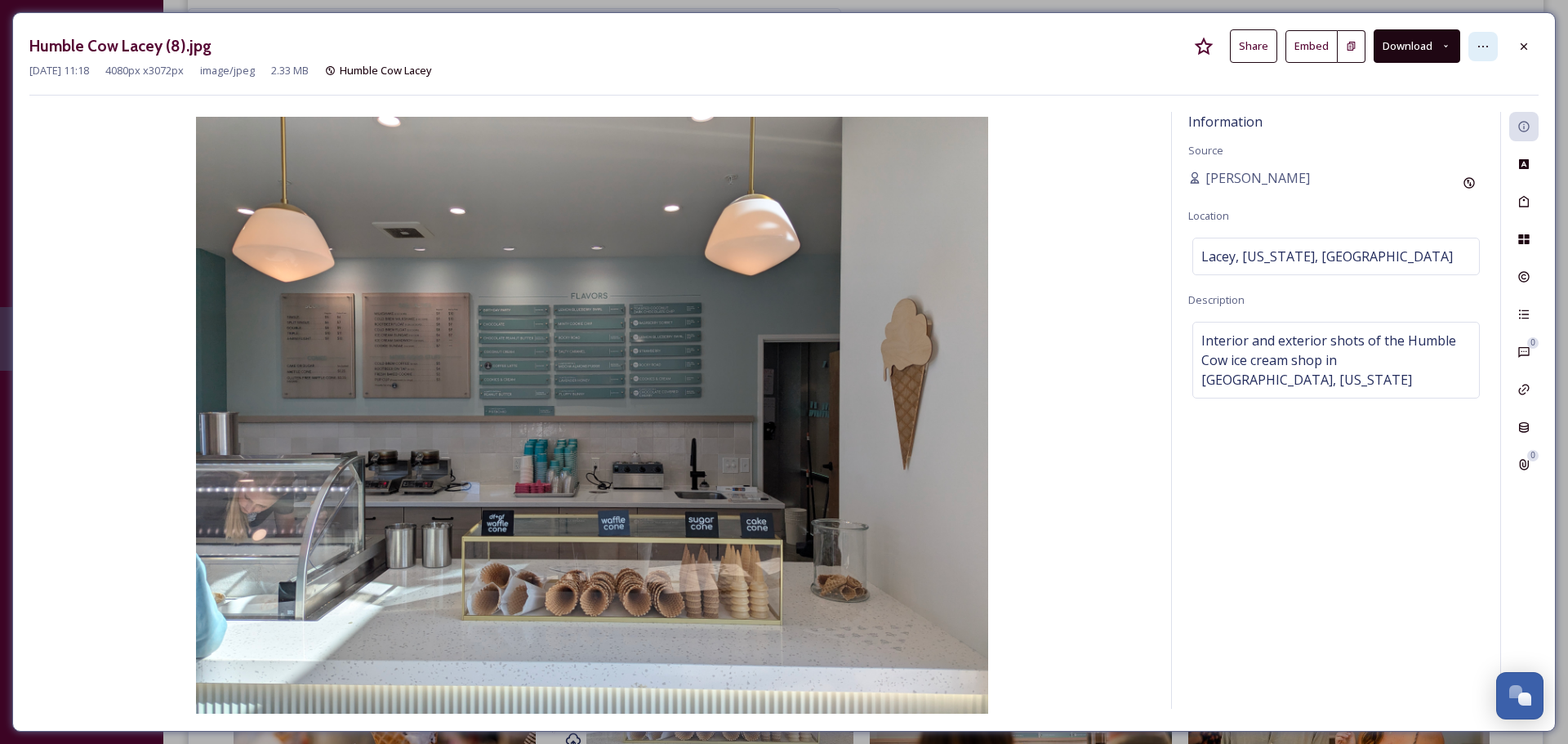
click at [1482, 33] on div at bounding box center [1483, 47] width 30 height 30
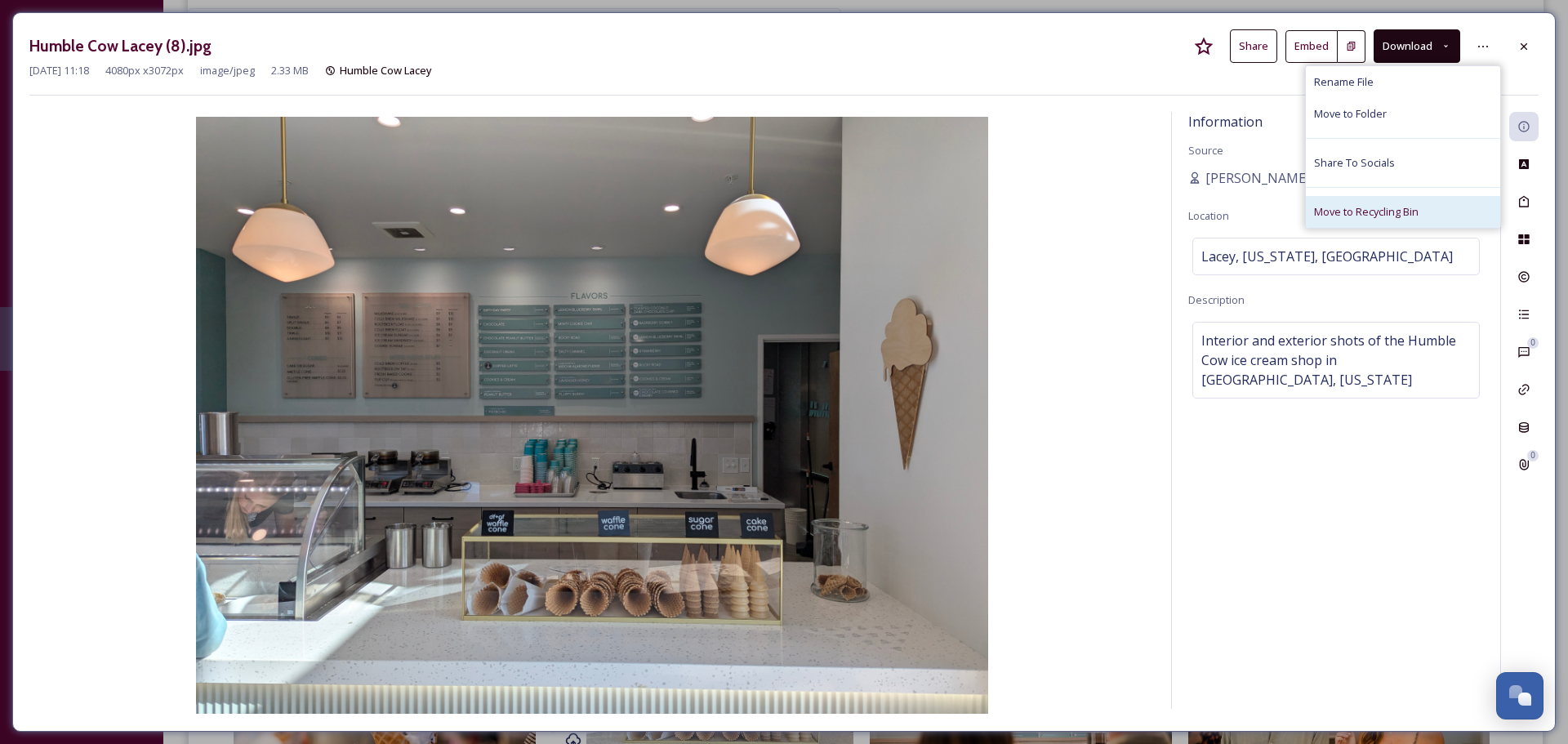
click at [1354, 207] on span "Move to Recycling Bin" at bounding box center [1366, 212] width 105 height 16
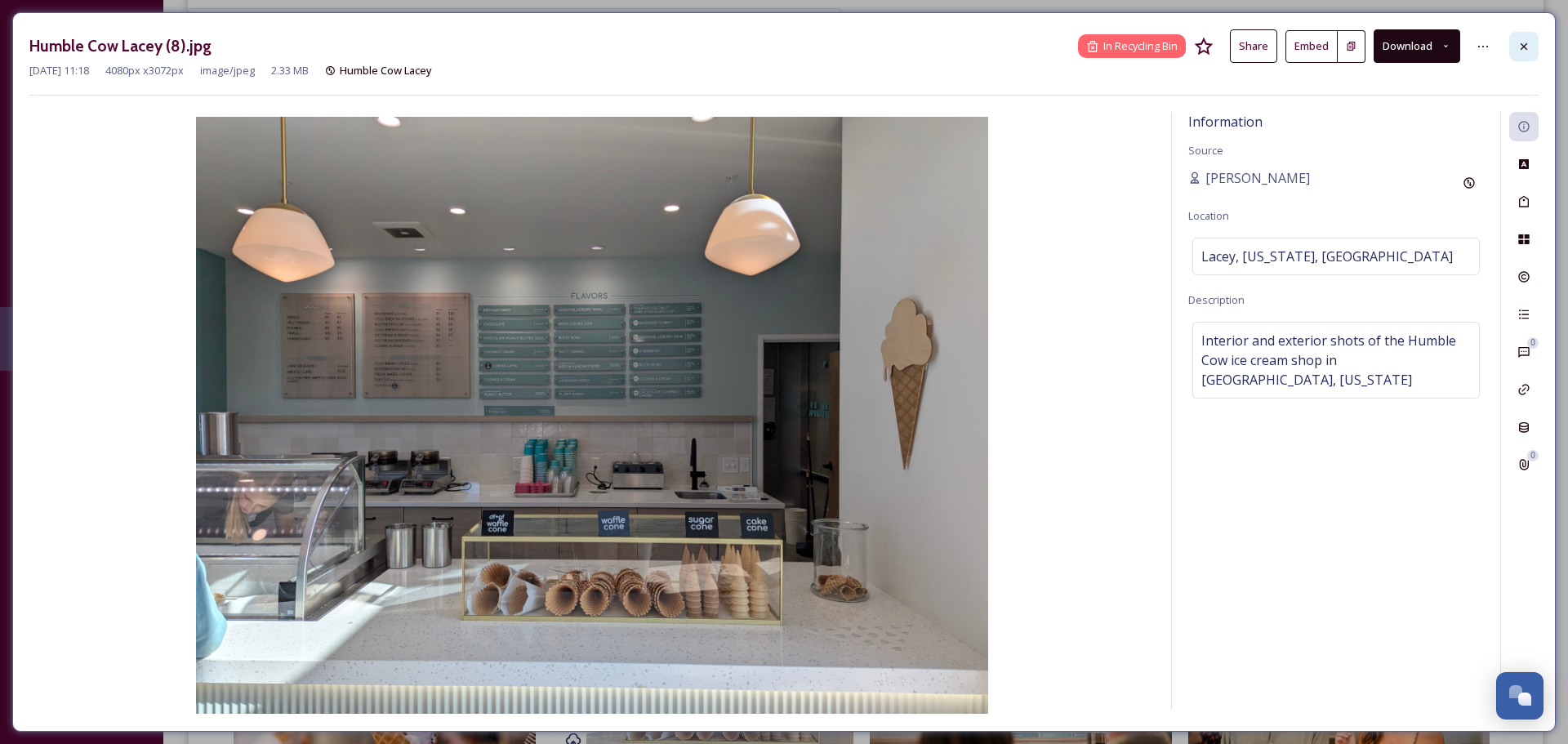
click at [1520, 45] on icon at bounding box center [1523, 46] width 13 height 13
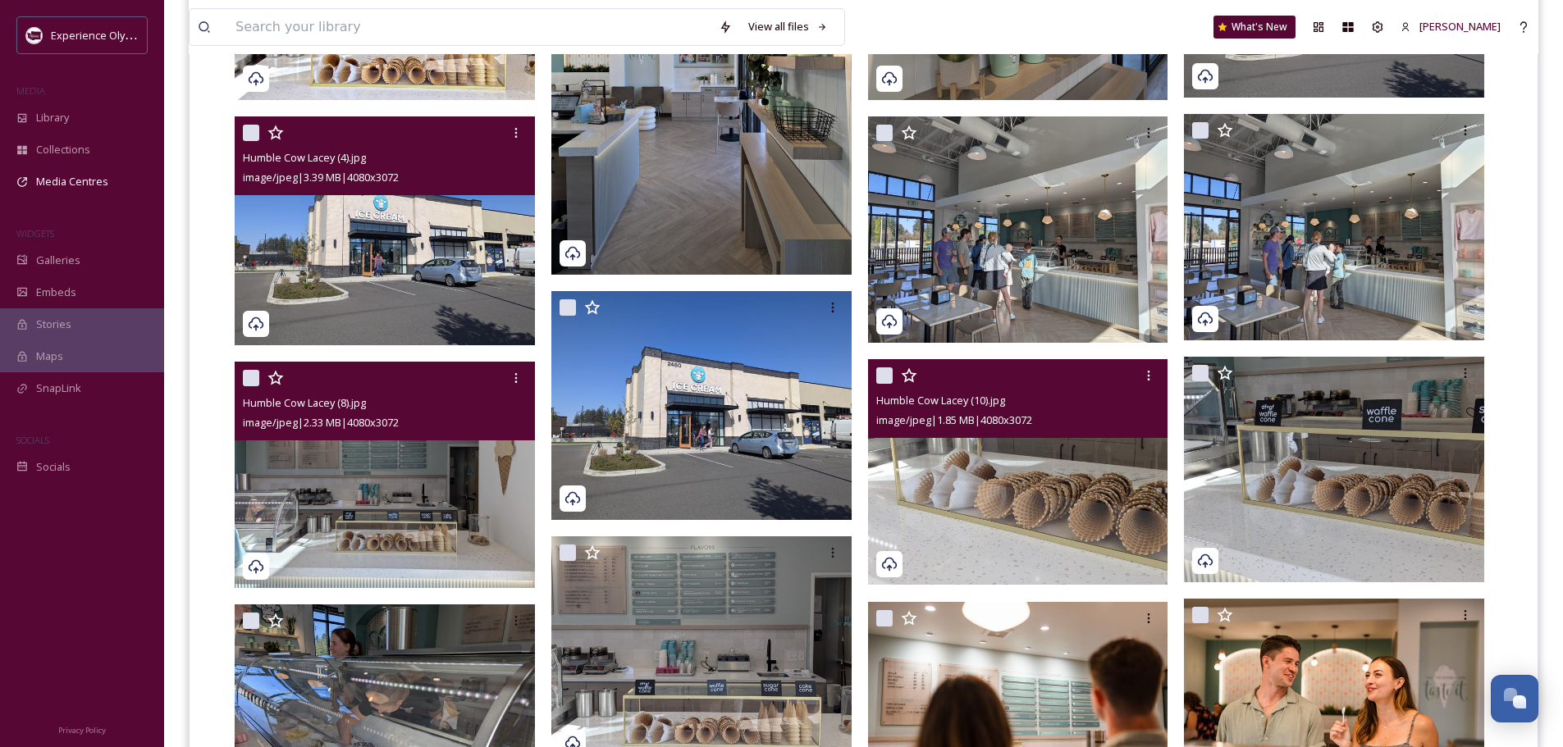
click at [1066, 484] on img at bounding box center [1018, 472] width 300 height 226
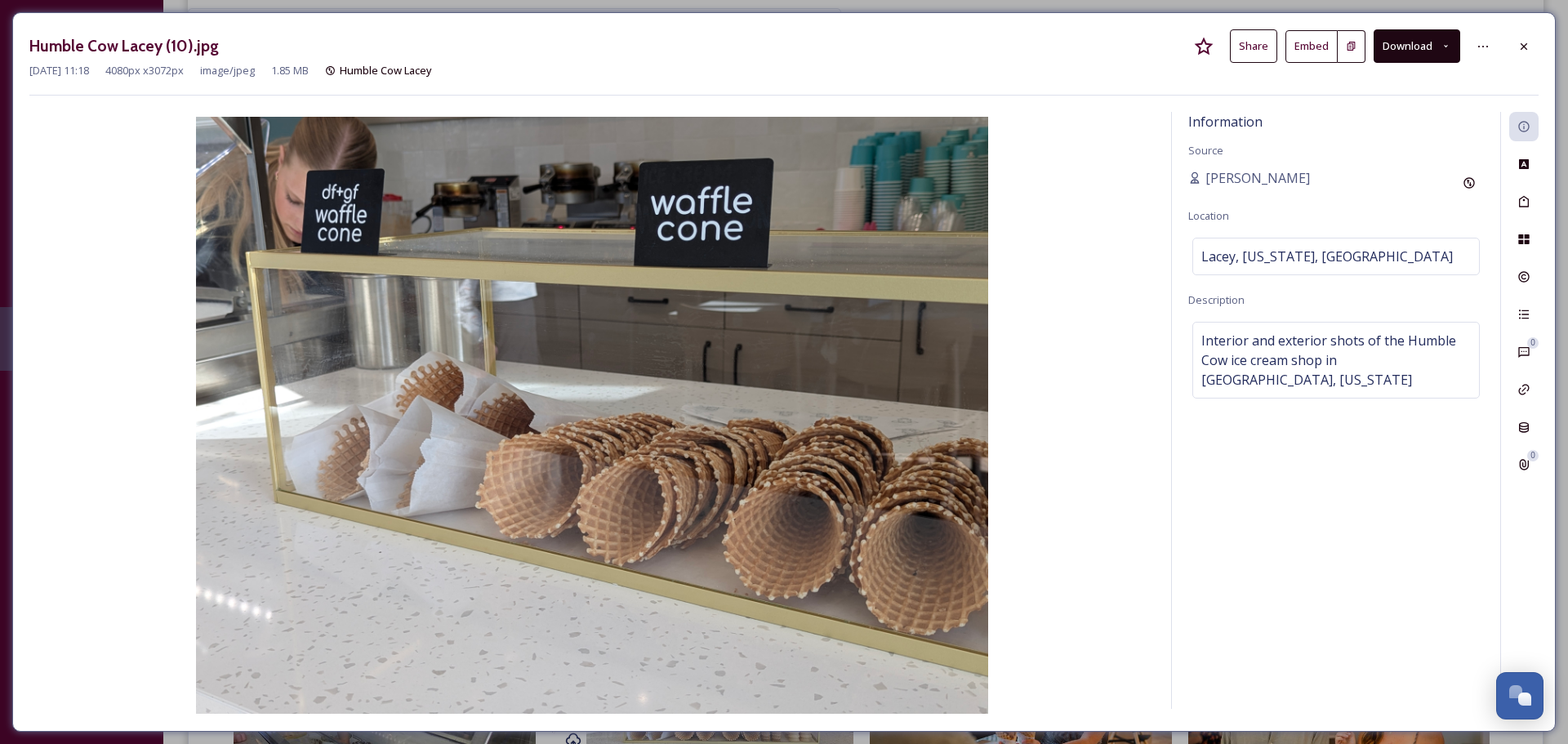
drag, startPoint x: 1521, startPoint y: 50, endPoint x: 1519, endPoint y: 63, distance: 13.2
click at [1522, 50] on icon at bounding box center [1523, 46] width 13 height 13
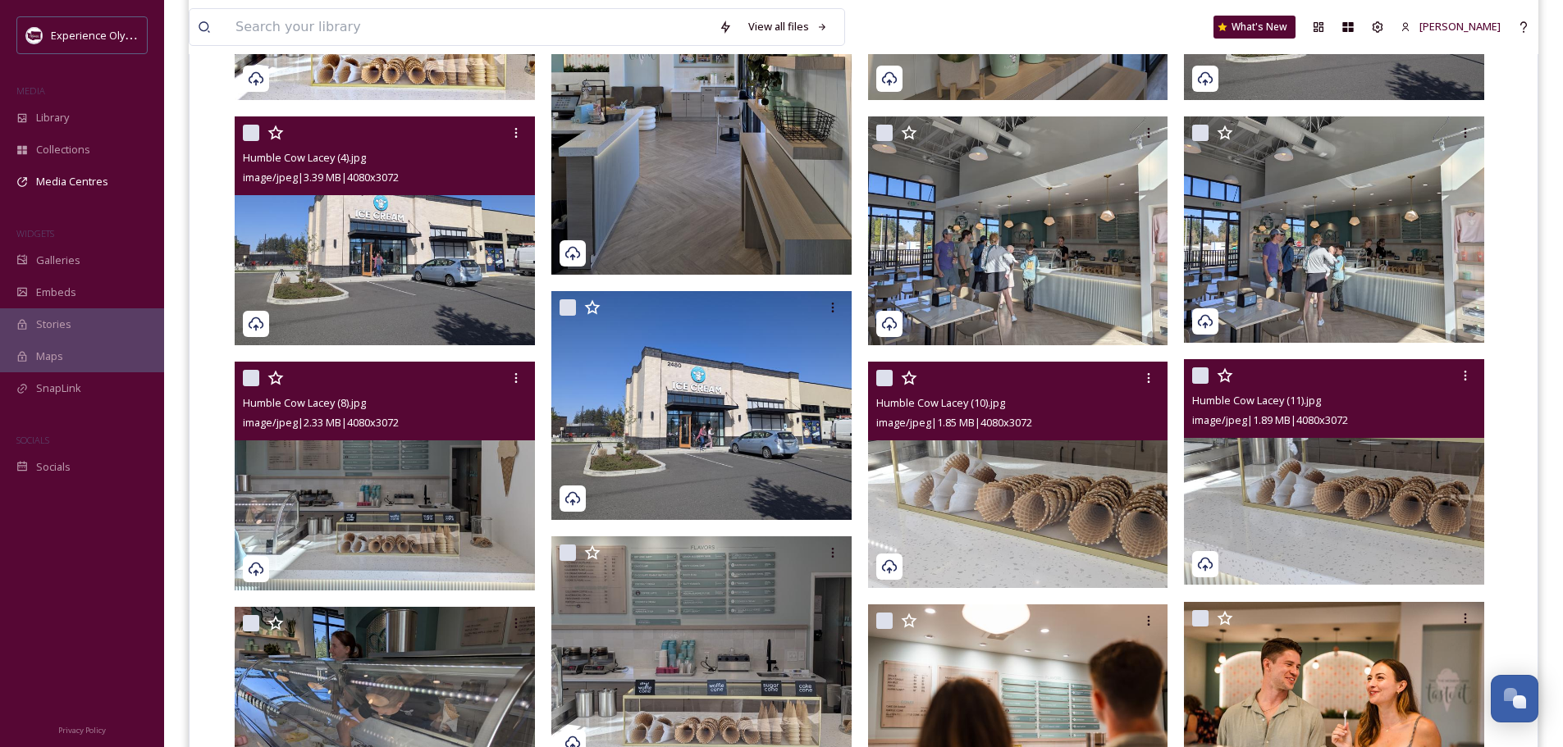
click at [1357, 510] on img at bounding box center [1334, 472] width 300 height 226
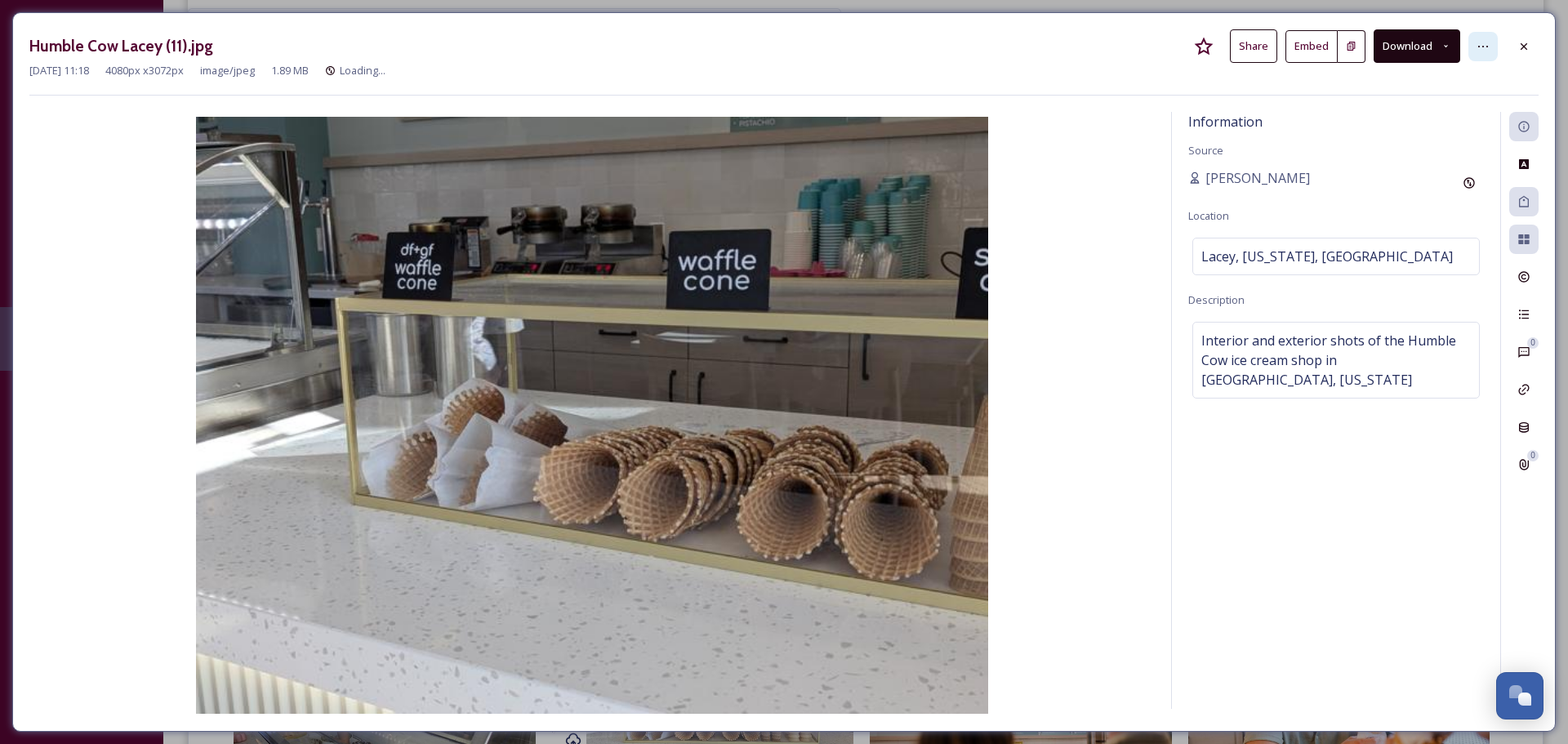
click at [1485, 42] on icon at bounding box center [1482, 46] width 13 height 13
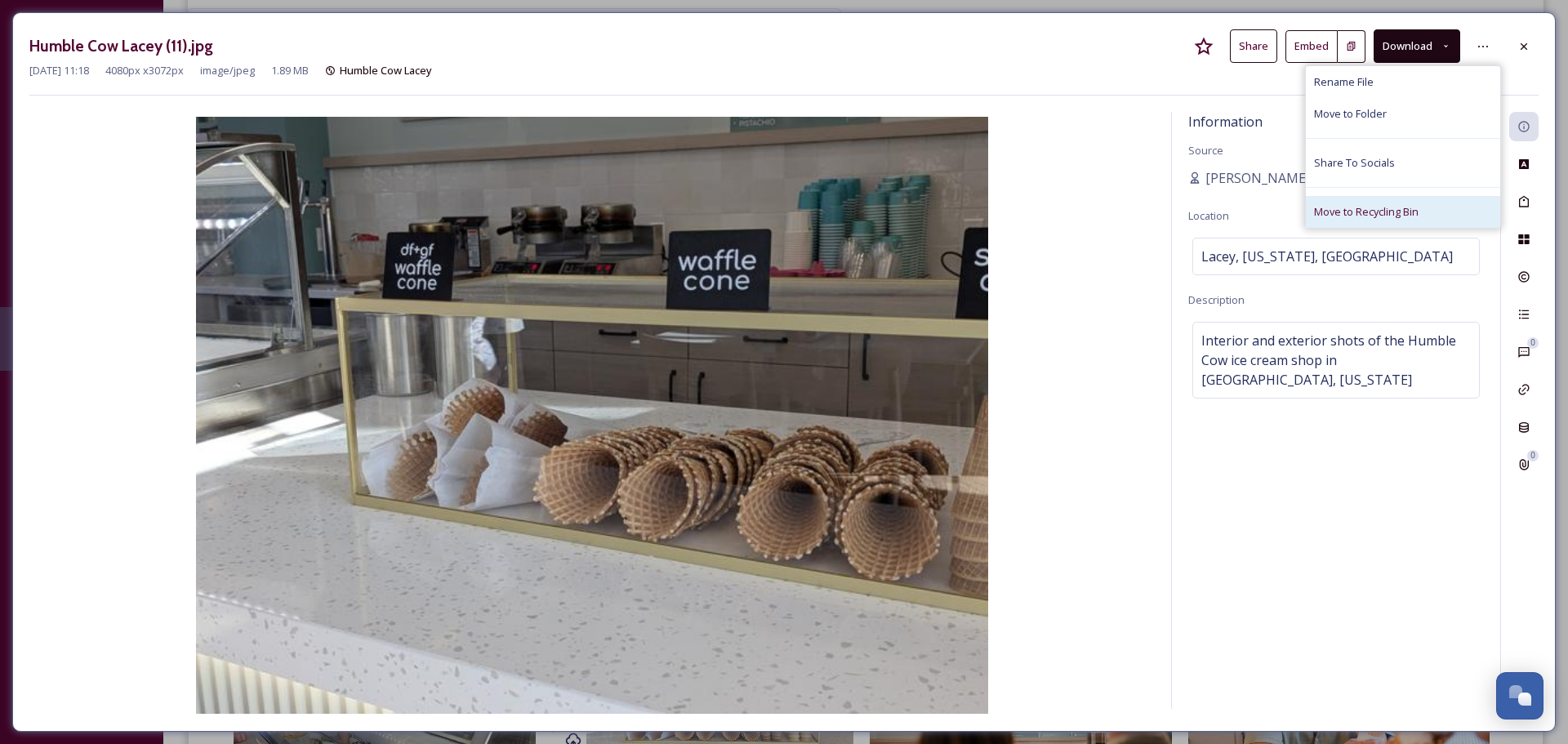
click at [1387, 214] on span "Move to Recycling Bin" at bounding box center [1366, 212] width 105 height 16
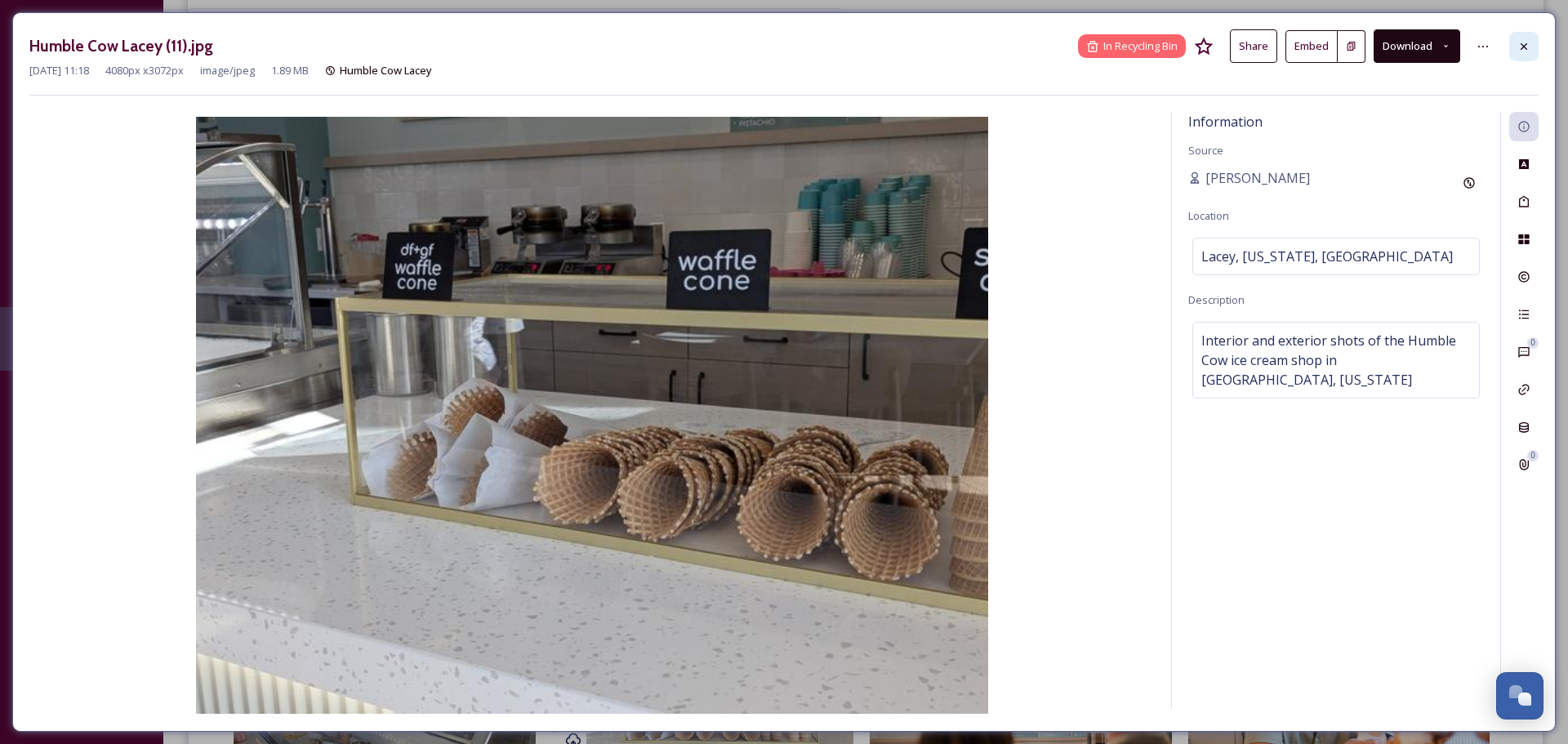
click at [1527, 44] on icon at bounding box center [1523, 46] width 13 height 13
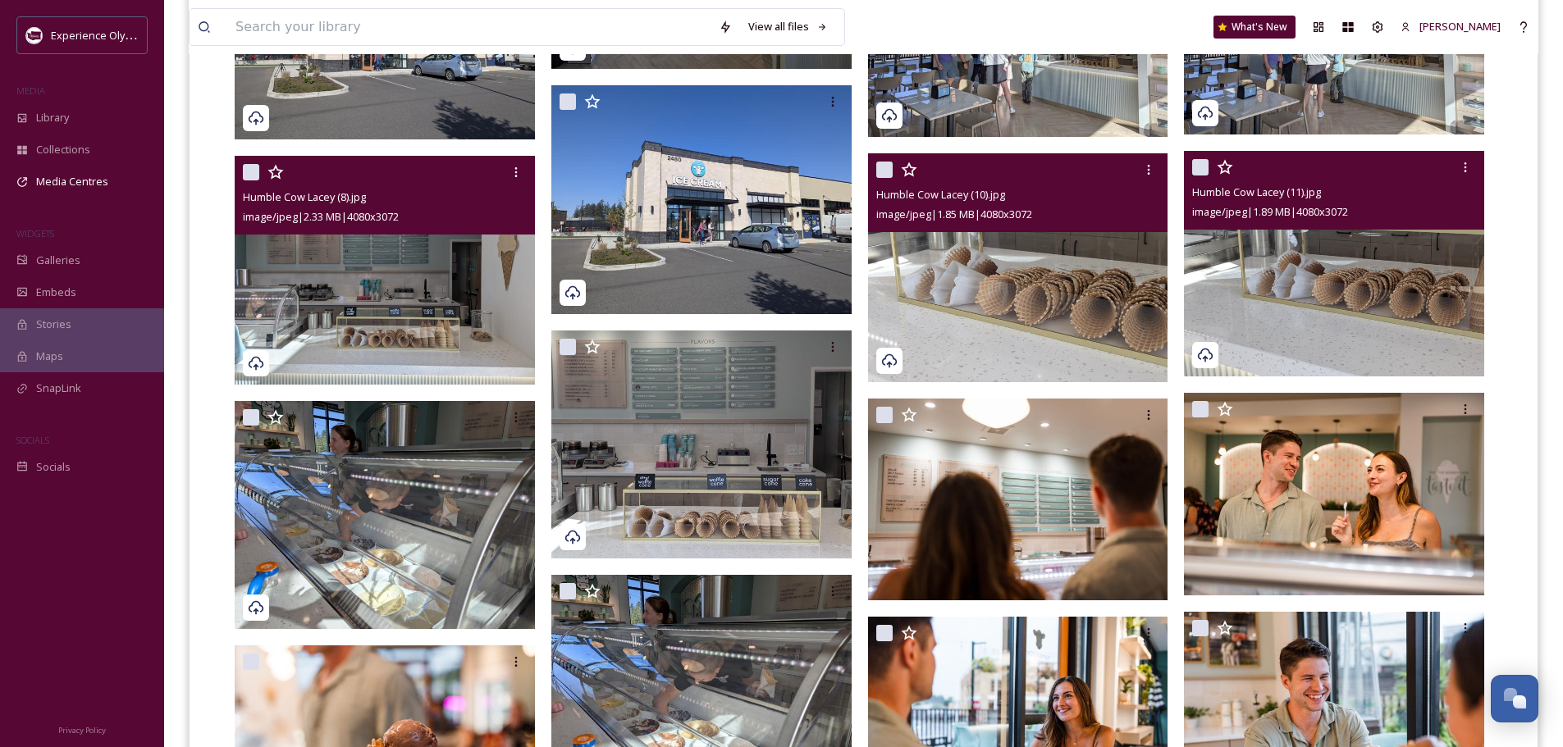
scroll to position [863, 0]
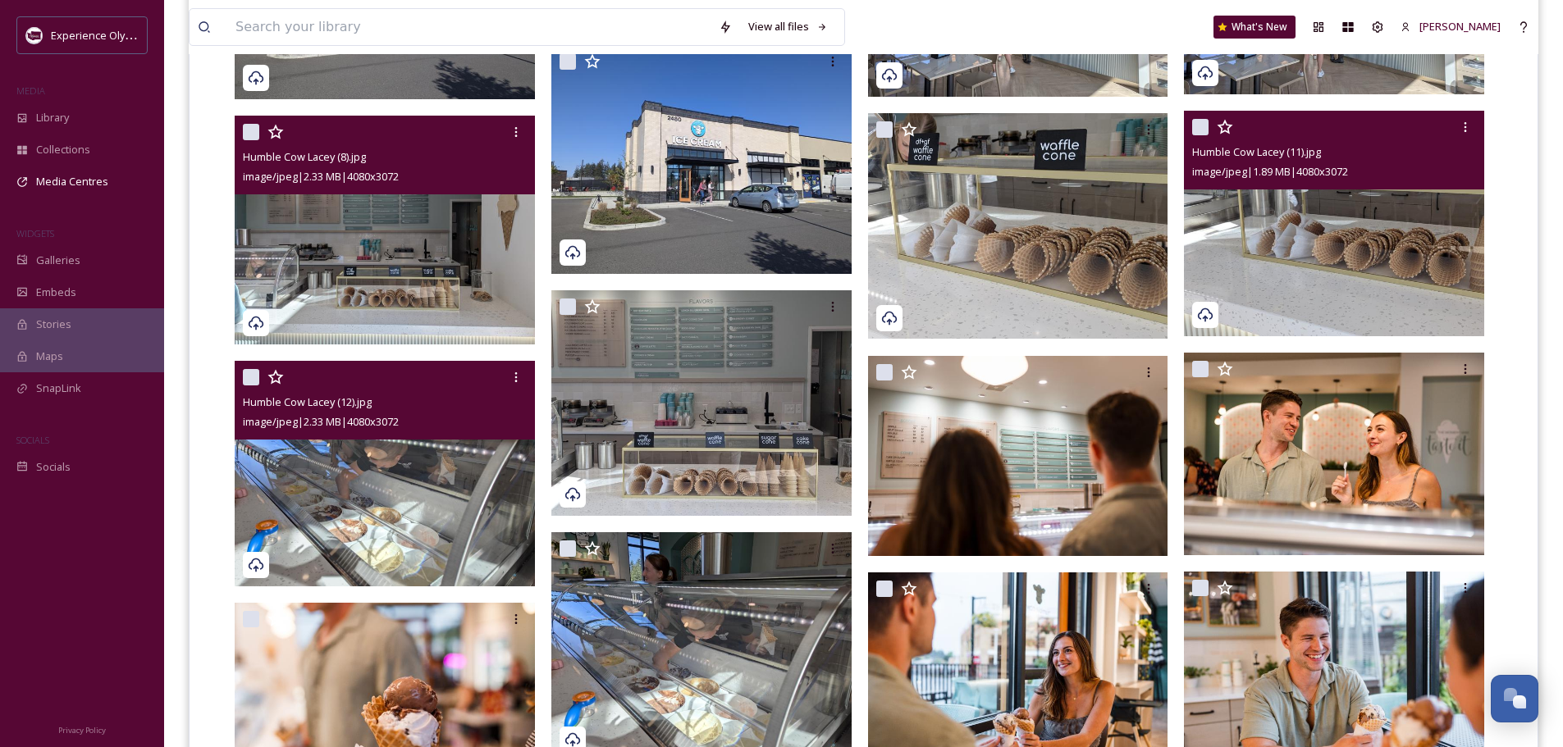
click at [442, 495] on img at bounding box center [385, 474] width 300 height 226
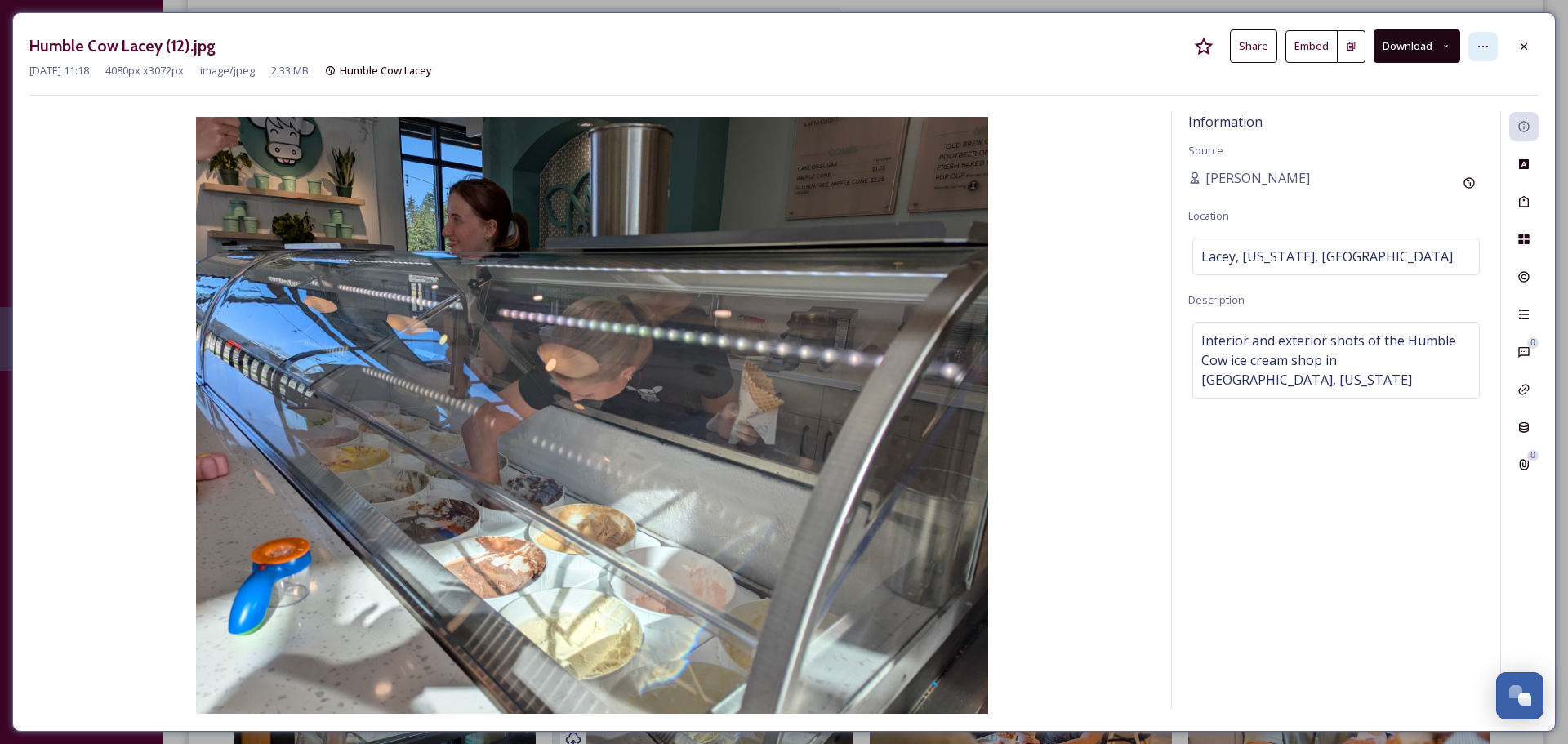
click at [1484, 48] on icon at bounding box center [1482, 46] width 13 height 13
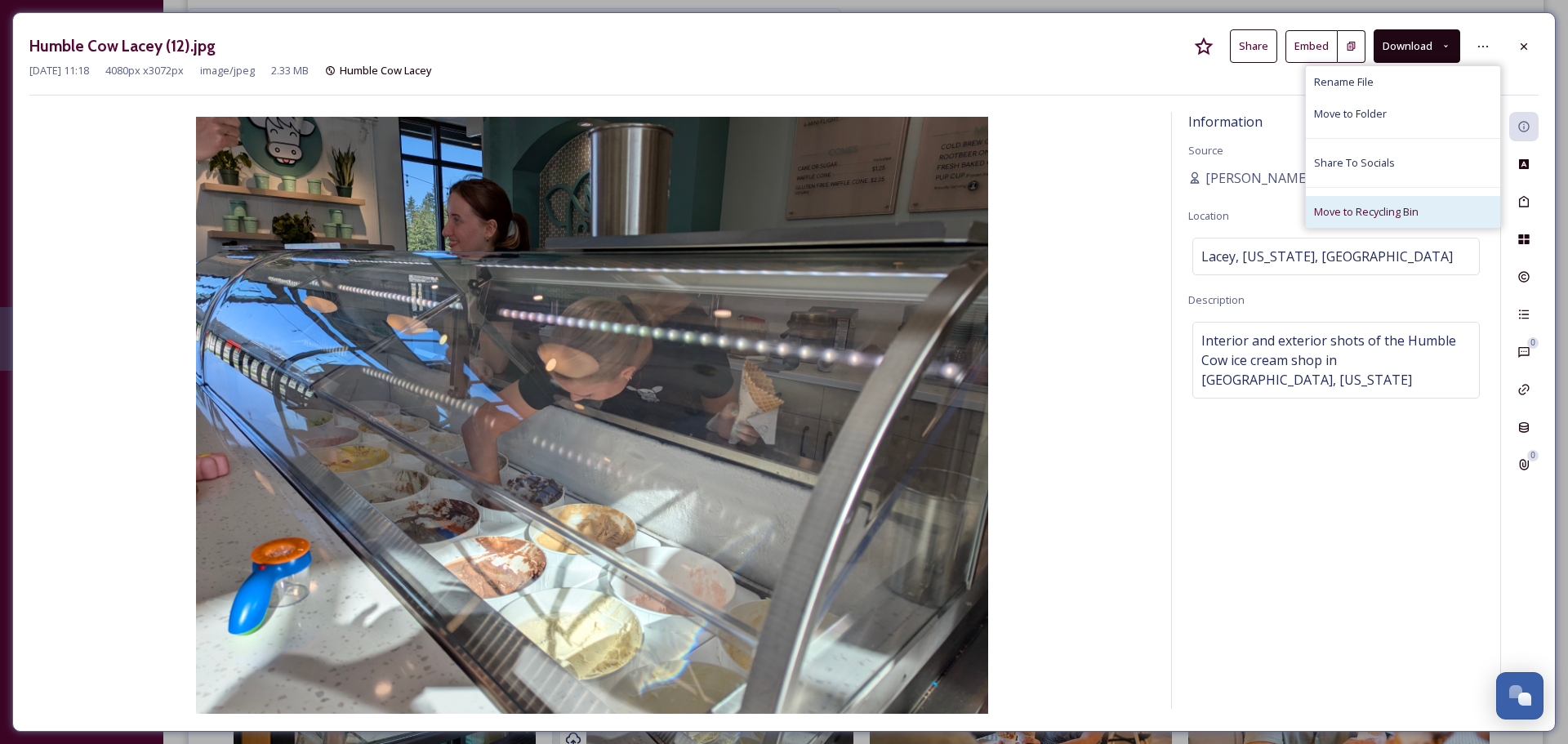
click at [1362, 211] on span "Move to Recycling Bin" at bounding box center [1366, 212] width 105 height 16
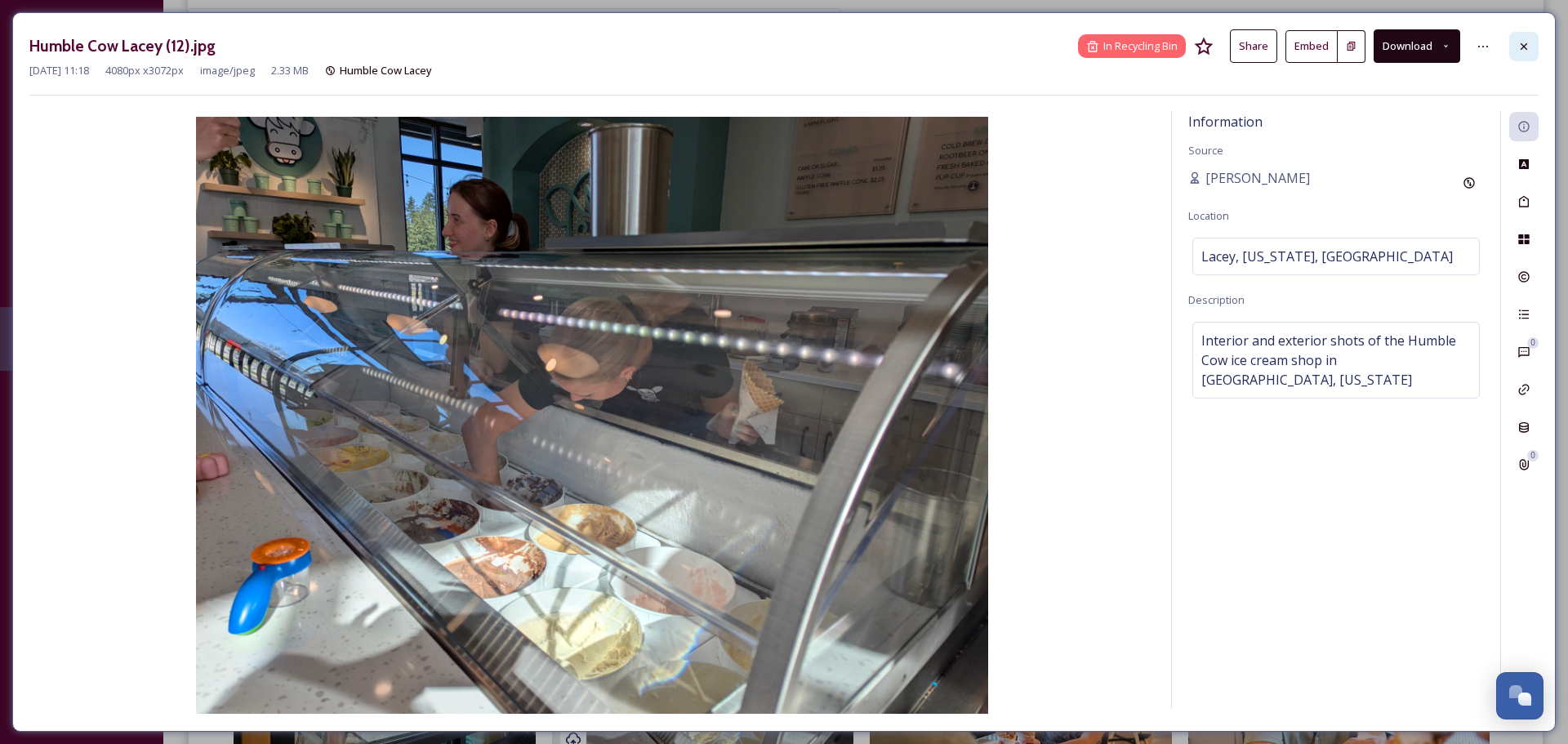
click at [1530, 43] on div at bounding box center [1524, 47] width 30 height 30
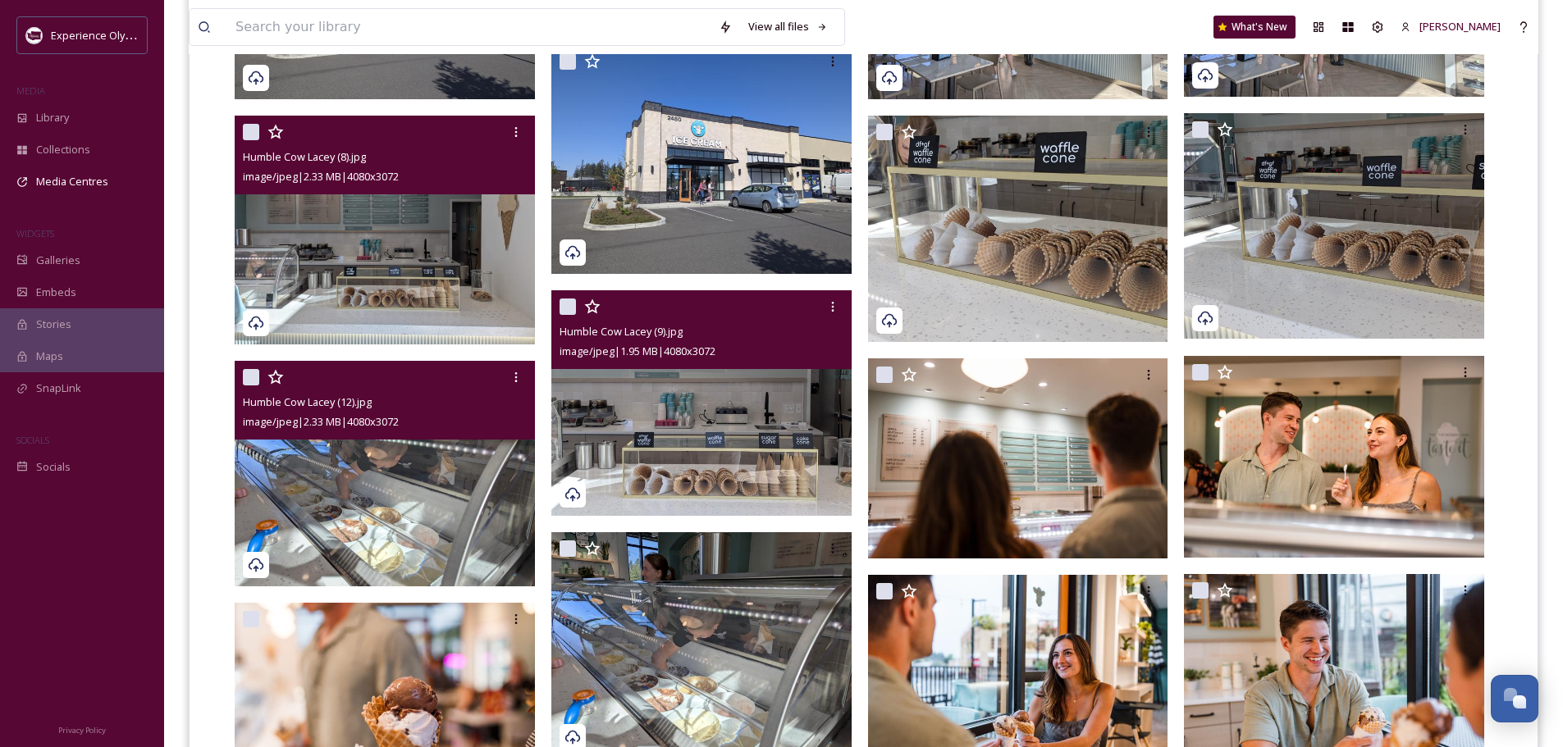
click at [773, 491] on img at bounding box center [701, 403] width 300 height 226
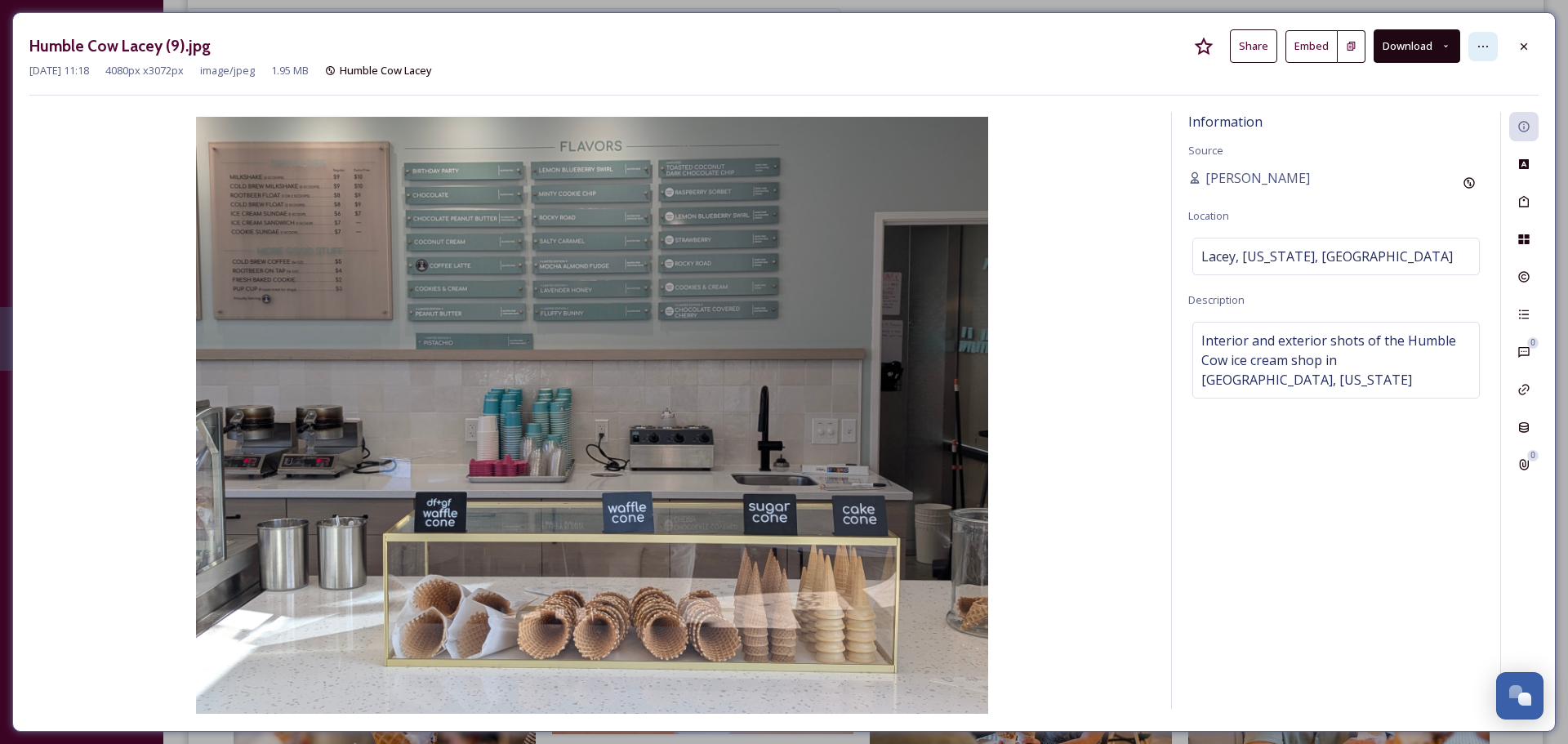
click at [1490, 40] on div at bounding box center [1483, 47] width 30 height 30
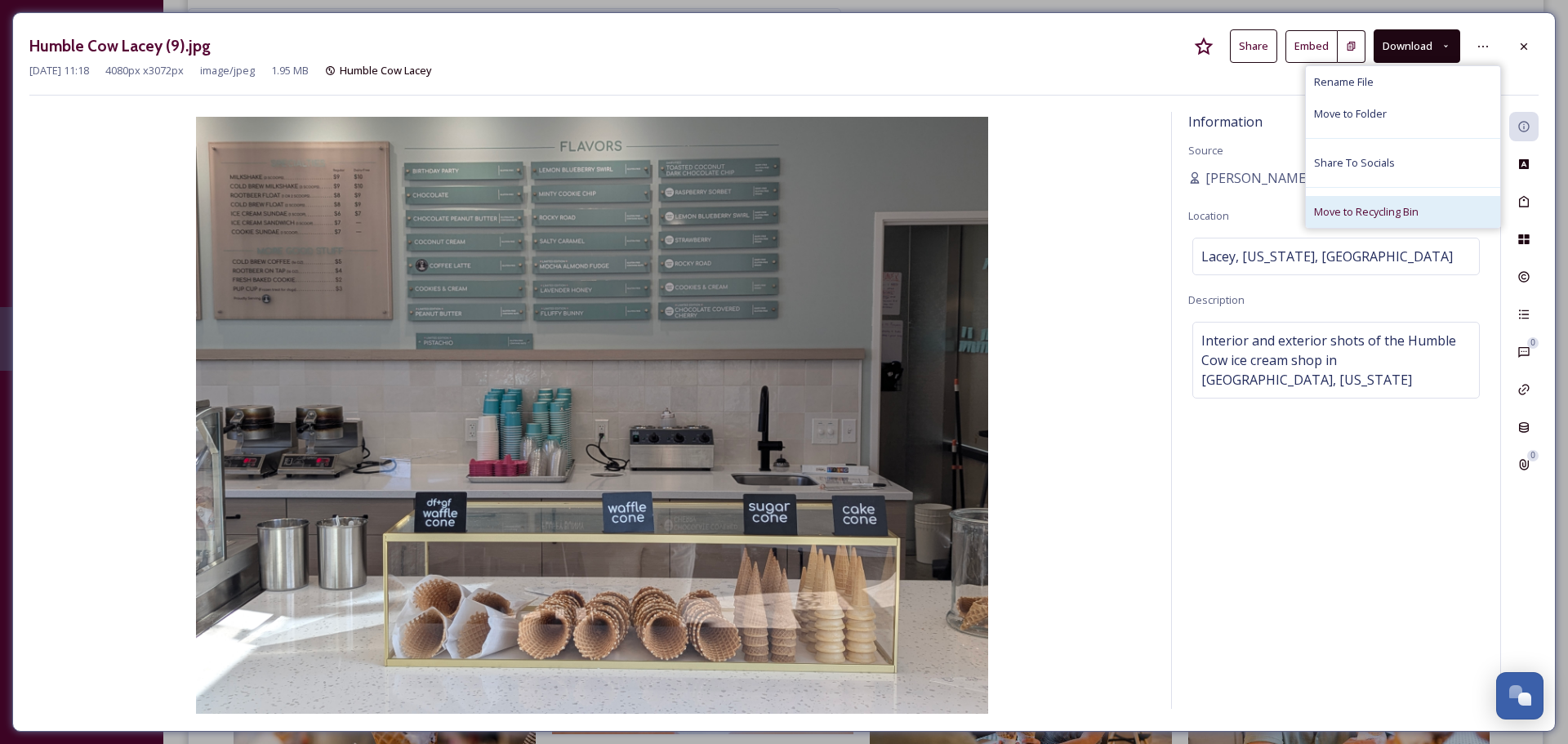
click at [1340, 210] on span "Move to Recycling Bin" at bounding box center [1366, 212] width 105 height 16
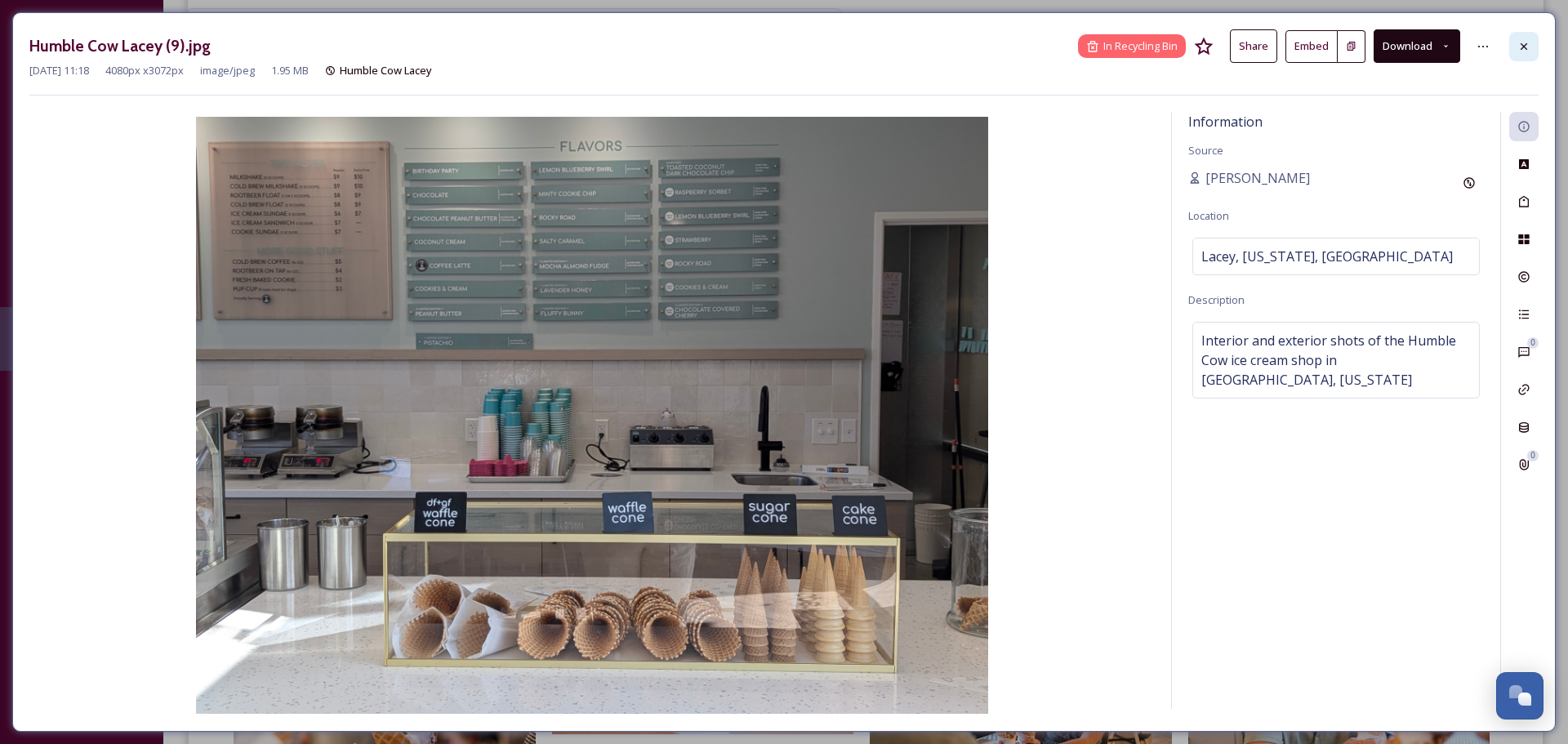
click at [1526, 46] on icon at bounding box center [1523, 46] width 13 height 13
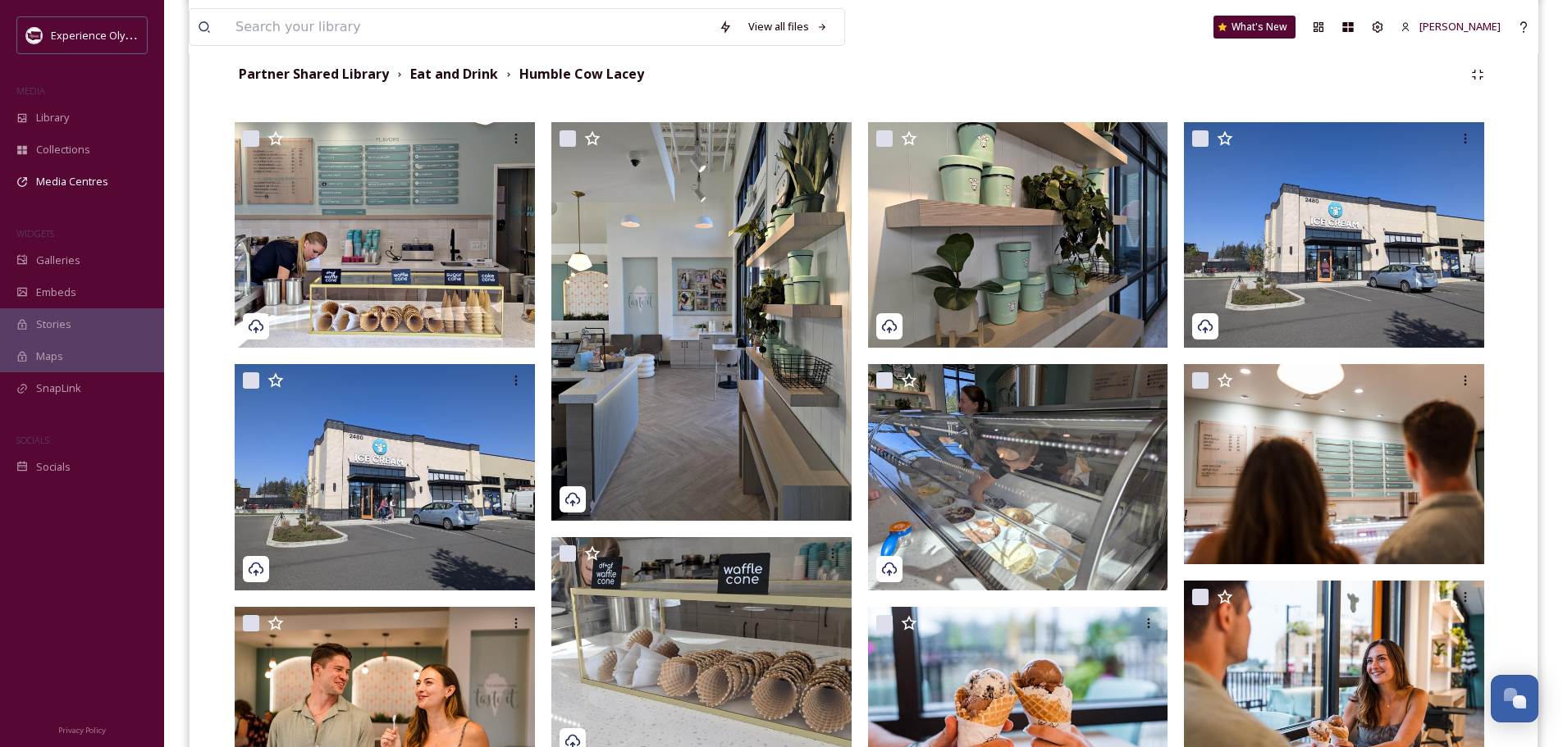
scroll to position [410, 0]
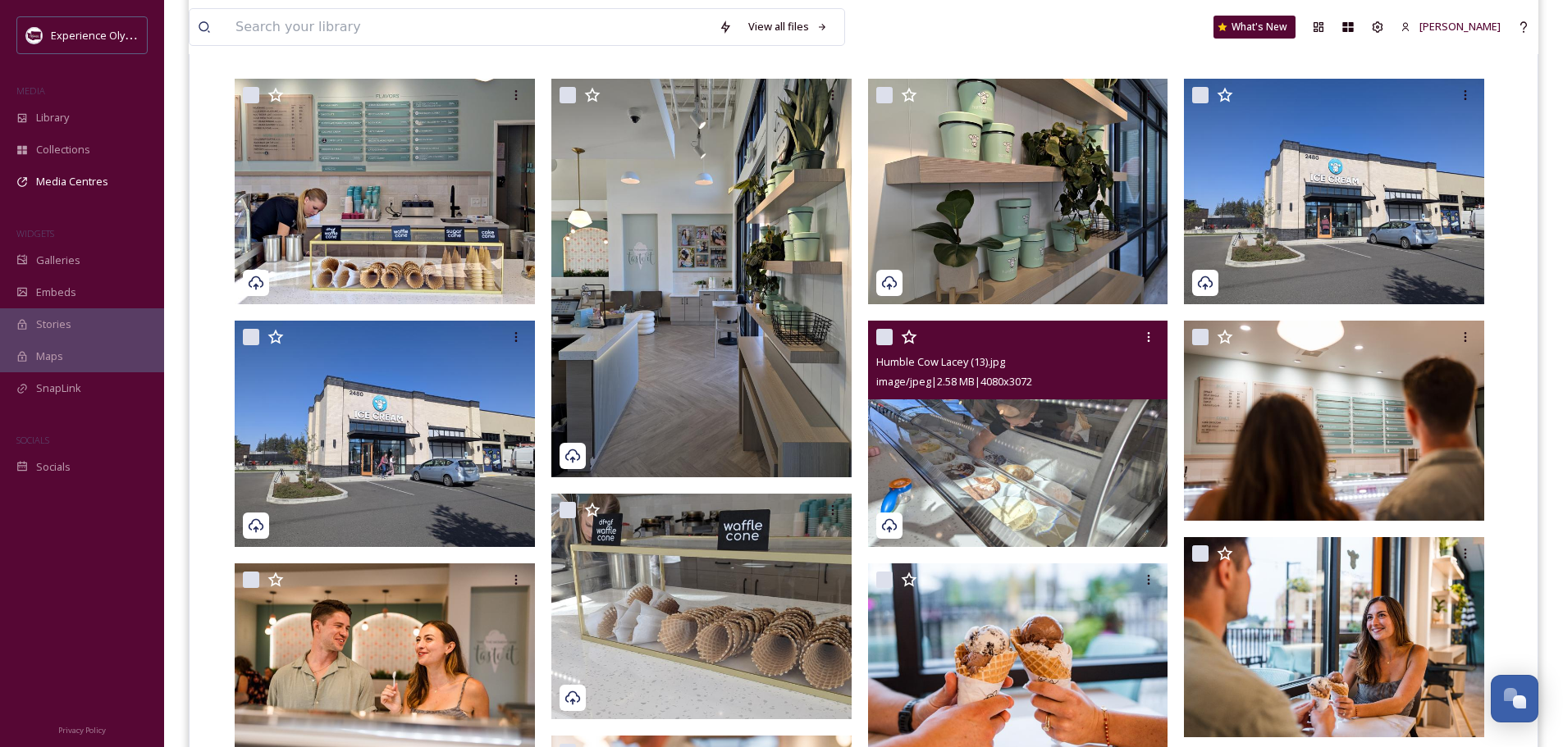
click at [1043, 436] on img at bounding box center [1018, 434] width 300 height 226
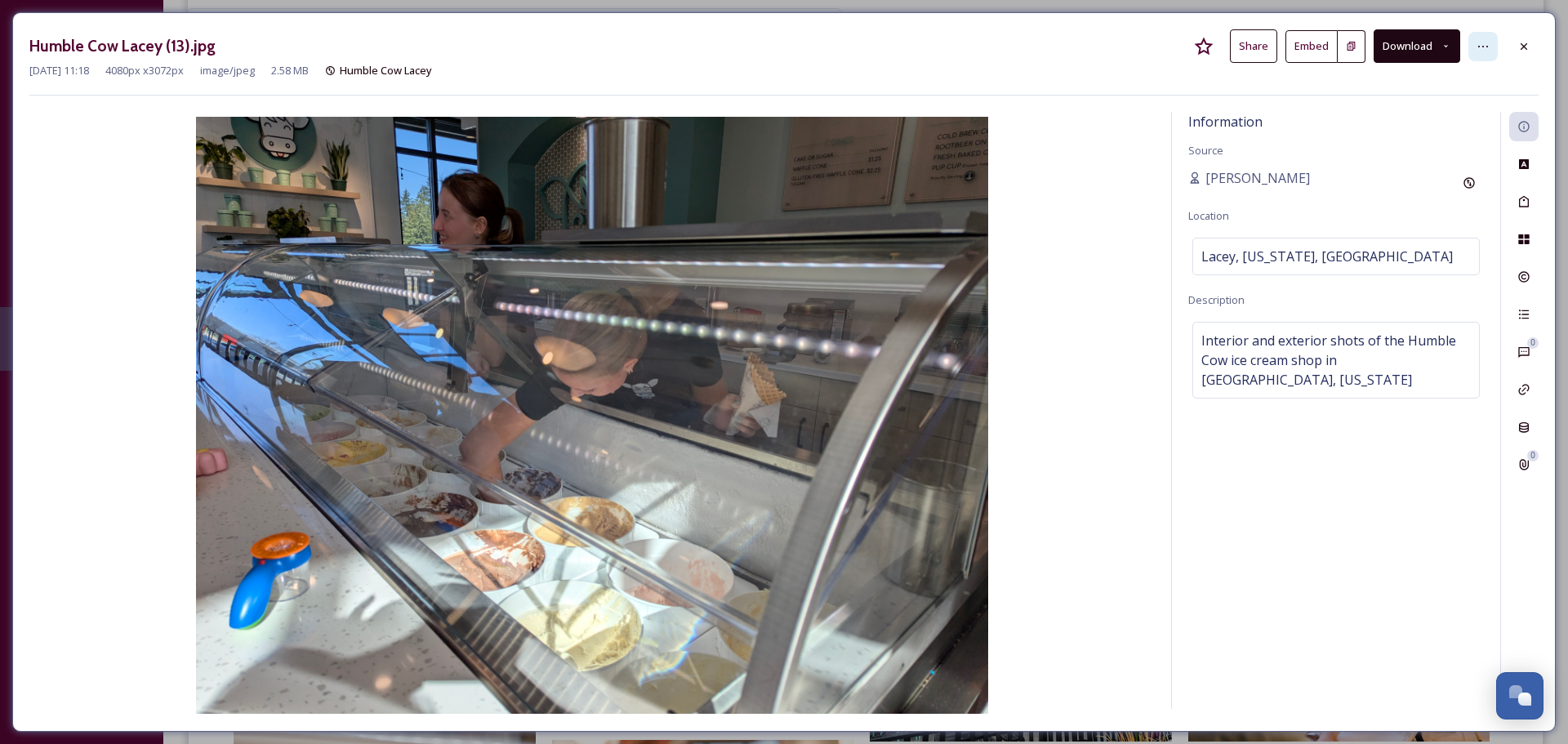
click at [1482, 43] on icon at bounding box center [1482, 46] width 13 height 13
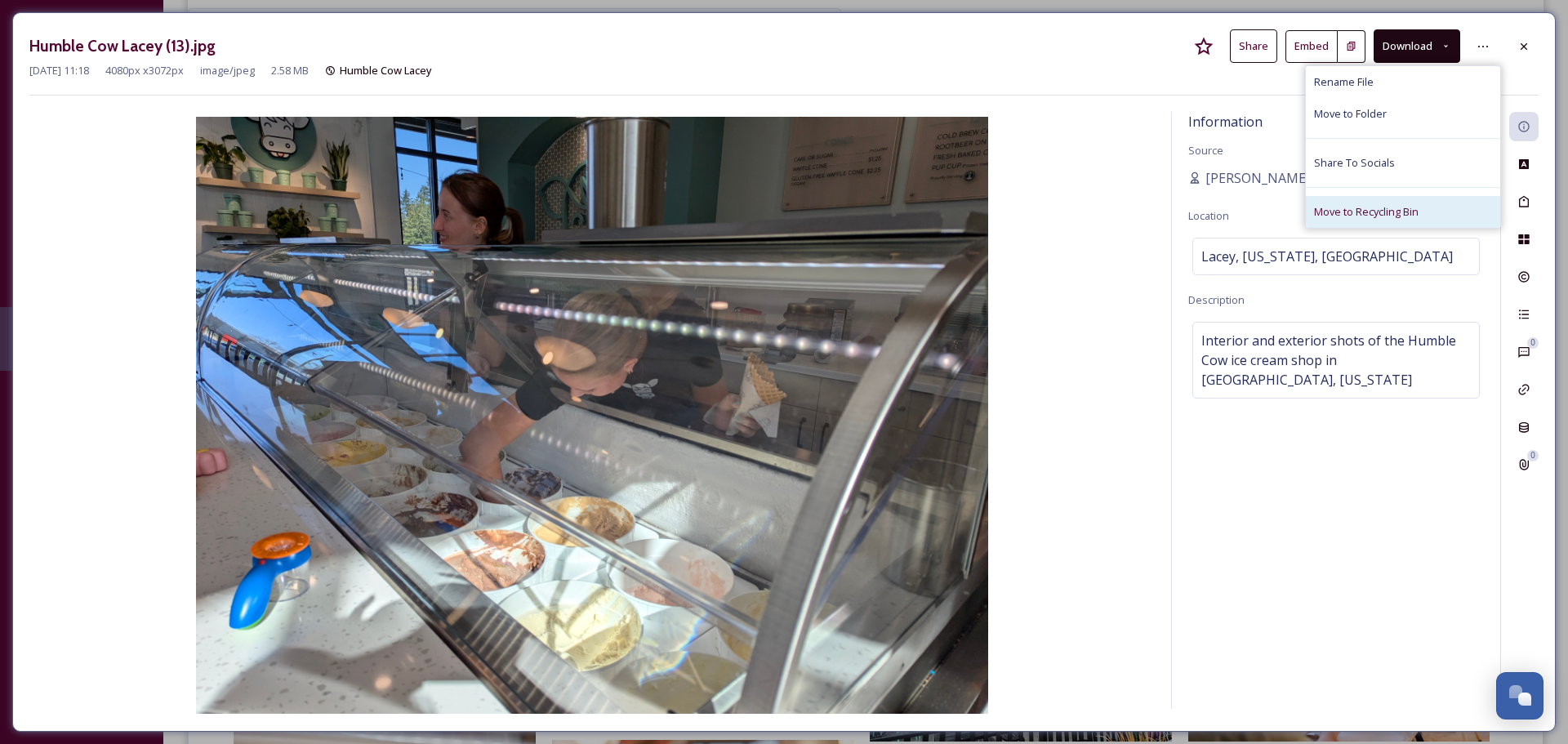
click at [1363, 201] on div "Move to Recycling Bin" at bounding box center [1403, 212] width 194 height 32
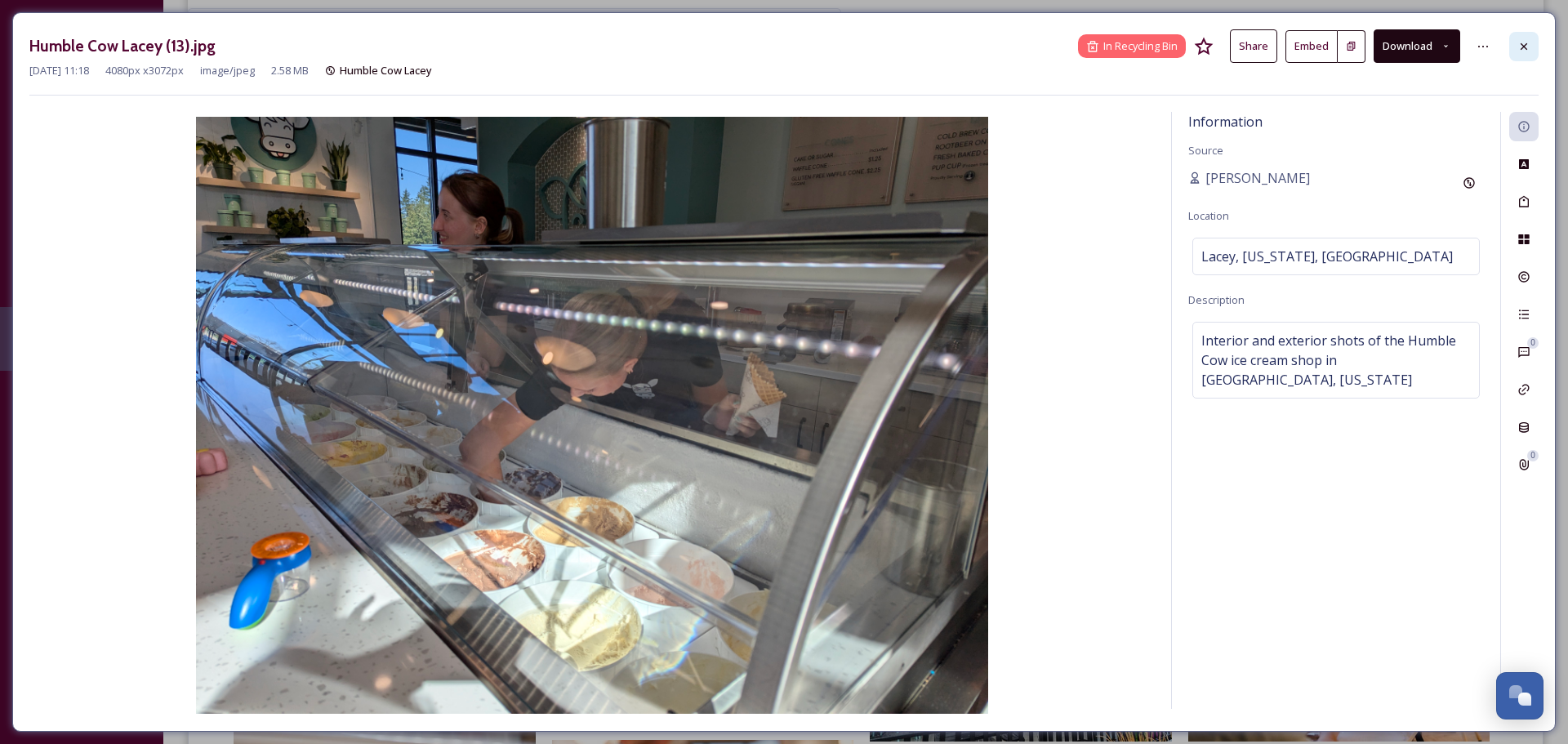
click at [1516, 50] on div at bounding box center [1524, 47] width 30 height 30
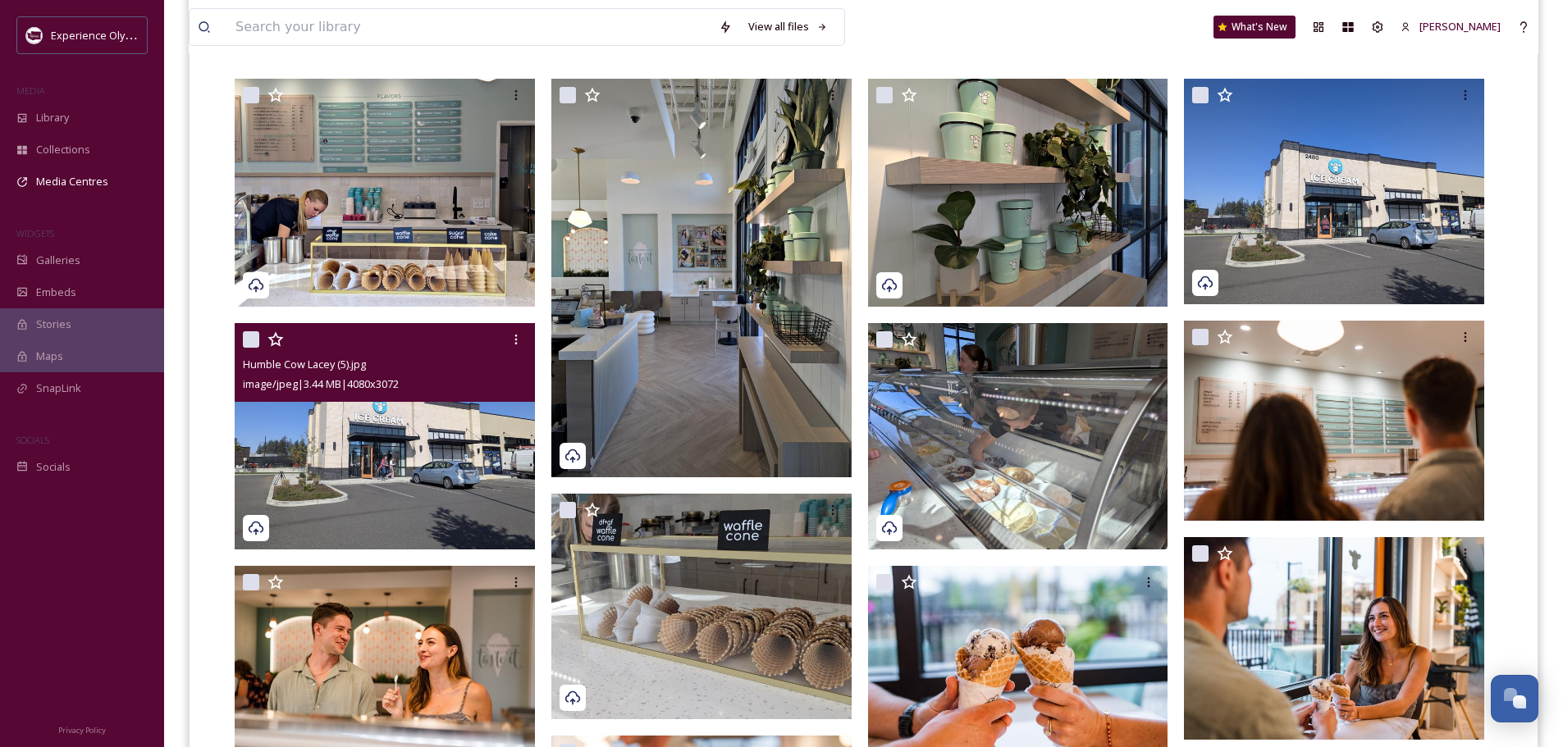
click at [506, 463] on img at bounding box center [385, 436] width 300 height 226
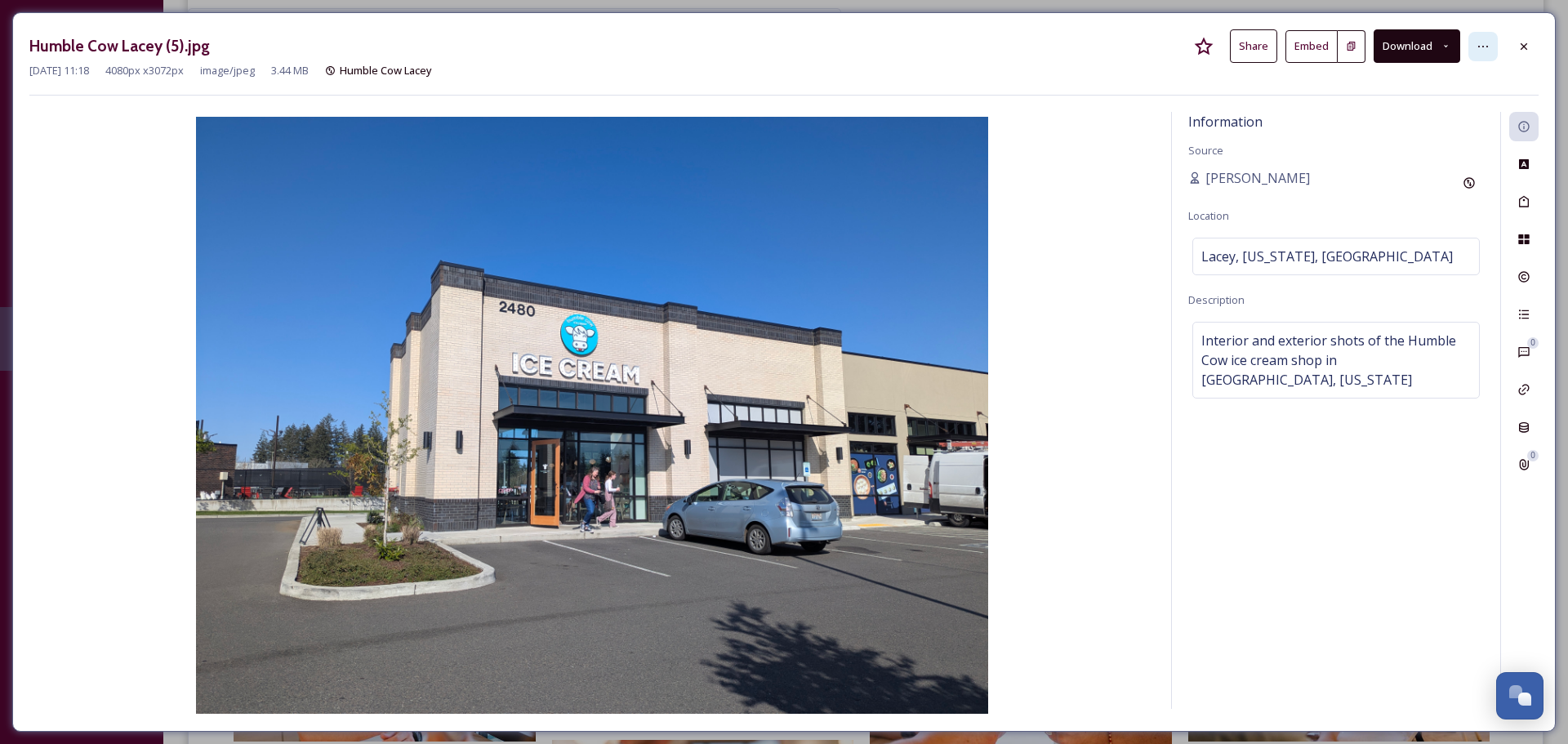
click at [1488, 46] on icon at bounding box center [1482, 46] width 13 height 13
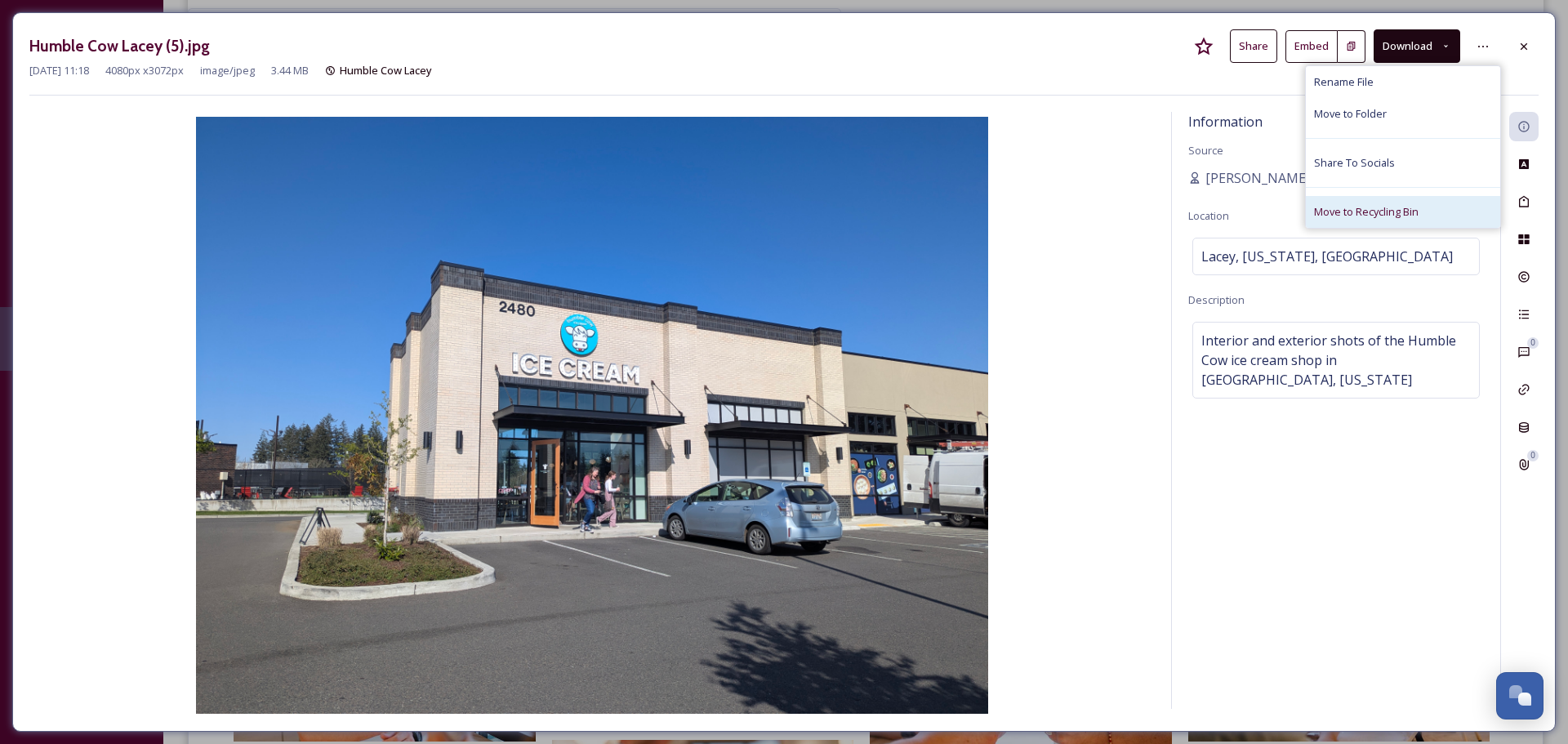
click at [1341, 211] on span "Move to Recycling Bin" at bounding box center [1366, 212] width 105 height 16
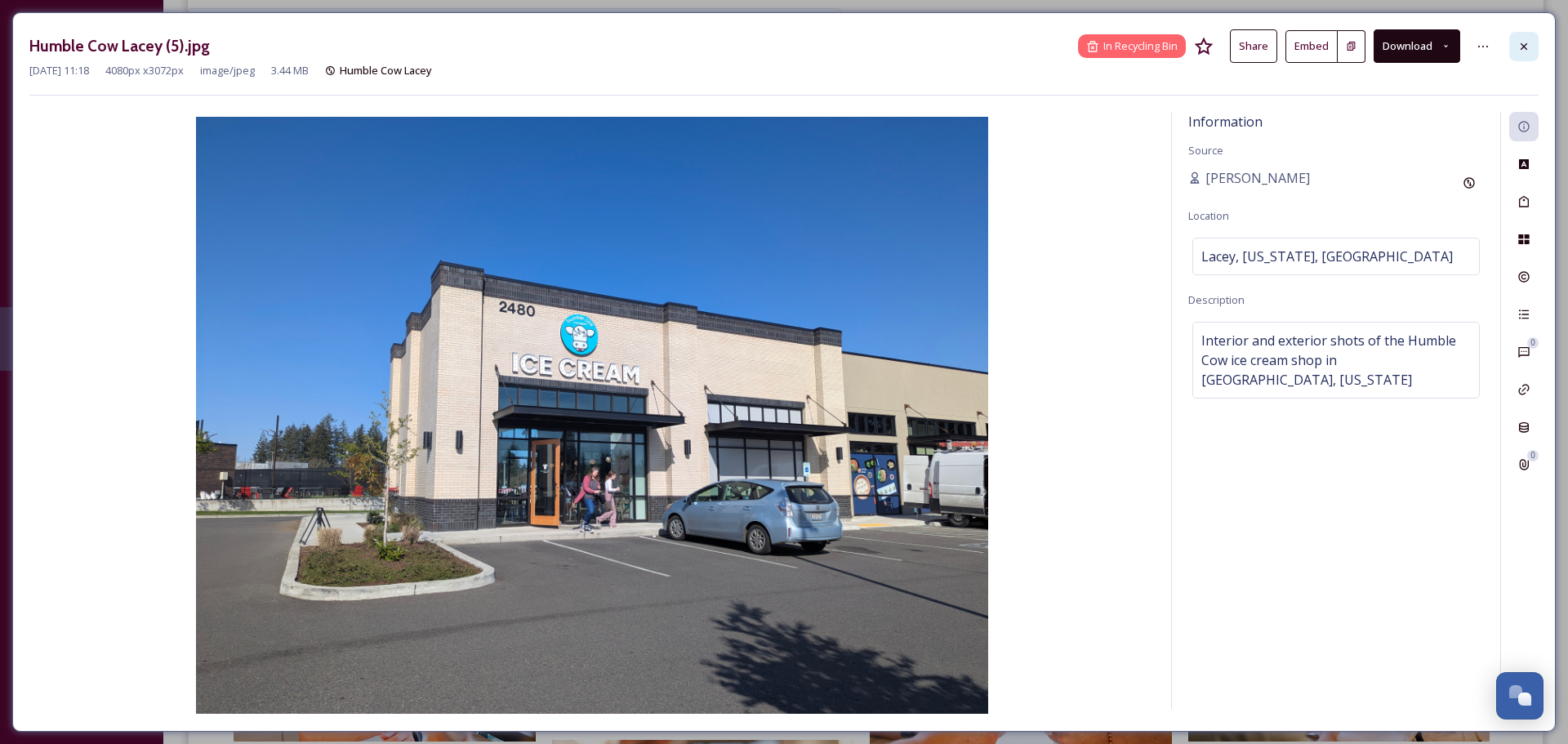
click at [1522, 40] on icon at bounding box center [1523, 46] width 13 height 13
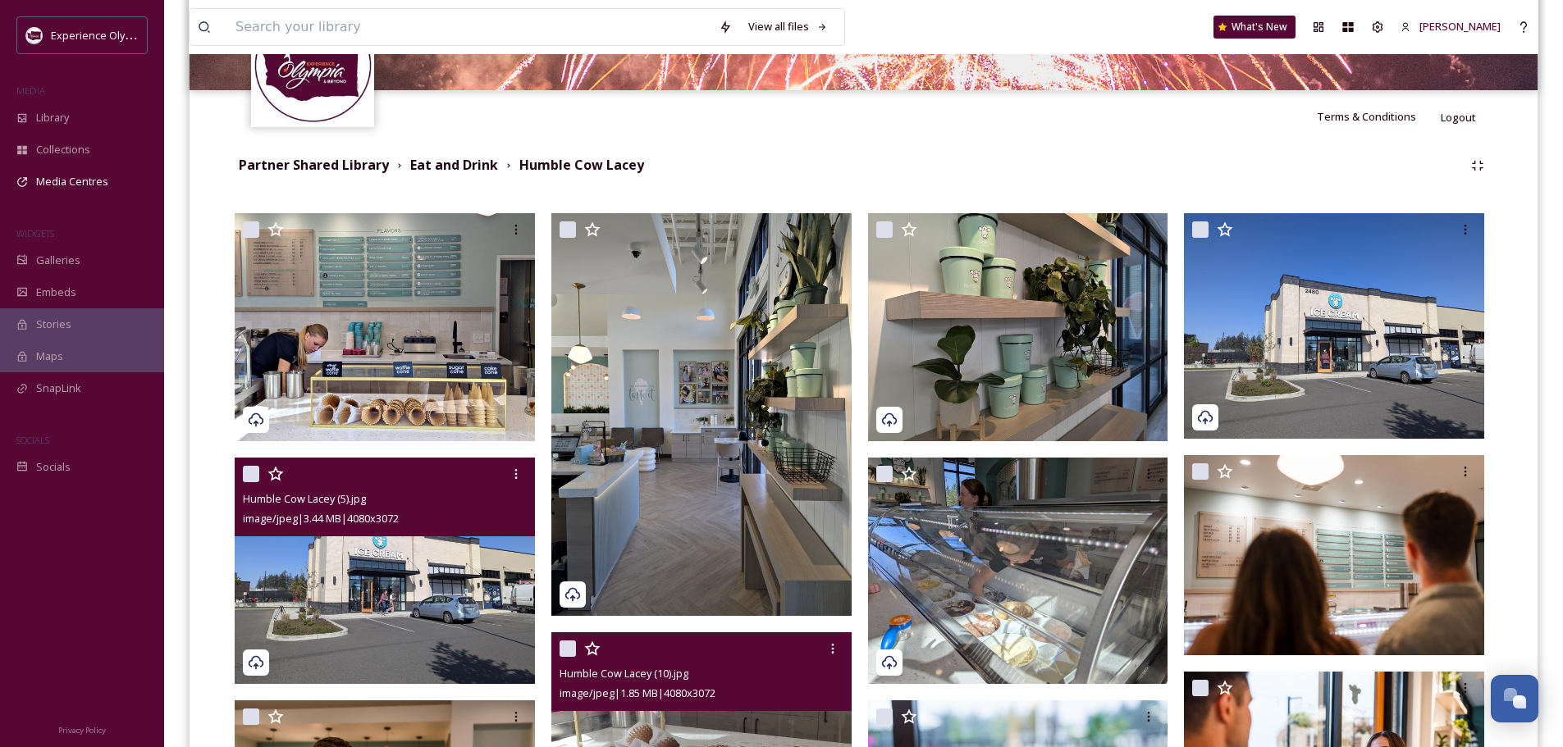
scroll to position [246, 0]
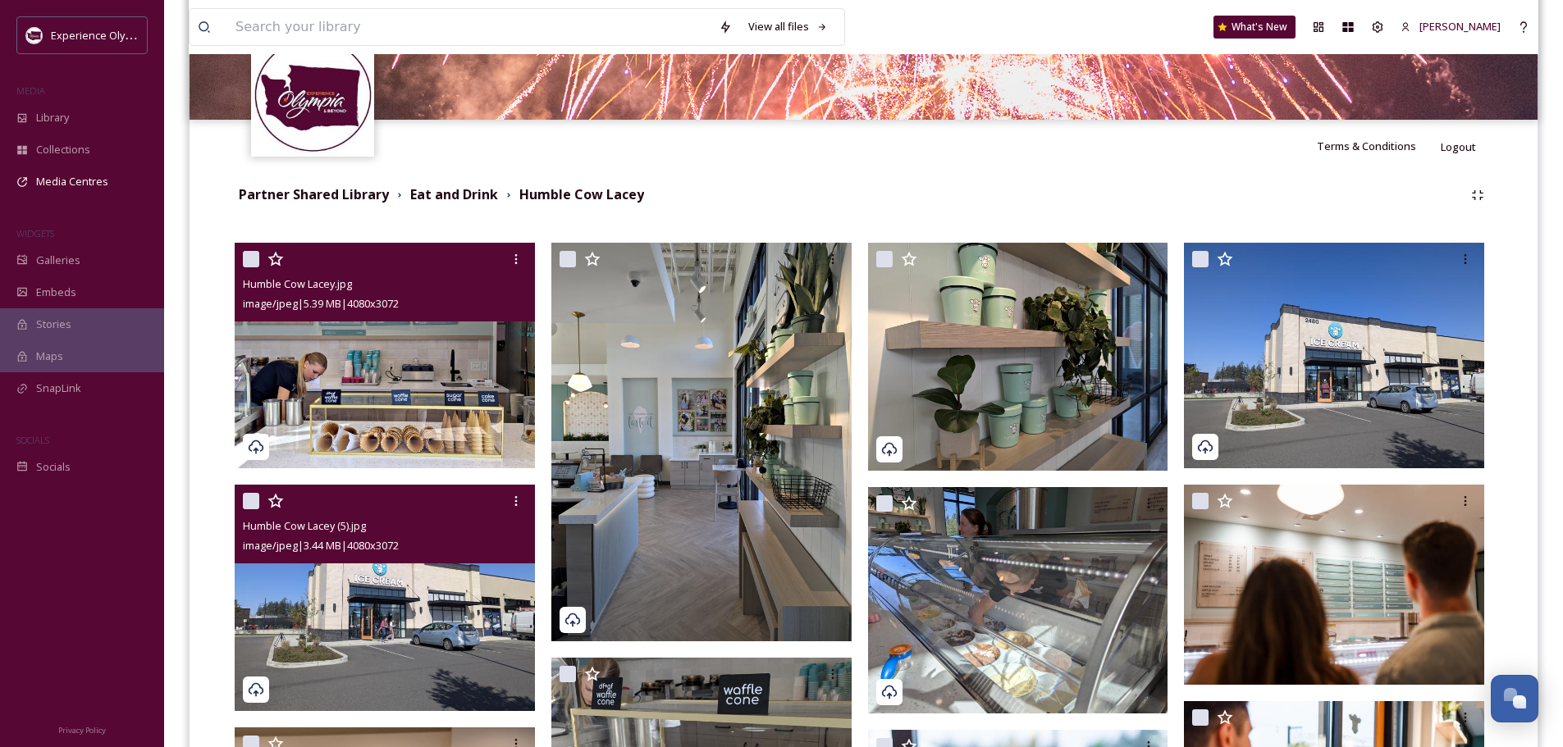
click at [409, 354] on img at bounding box center [385, 356] width 300 height 226
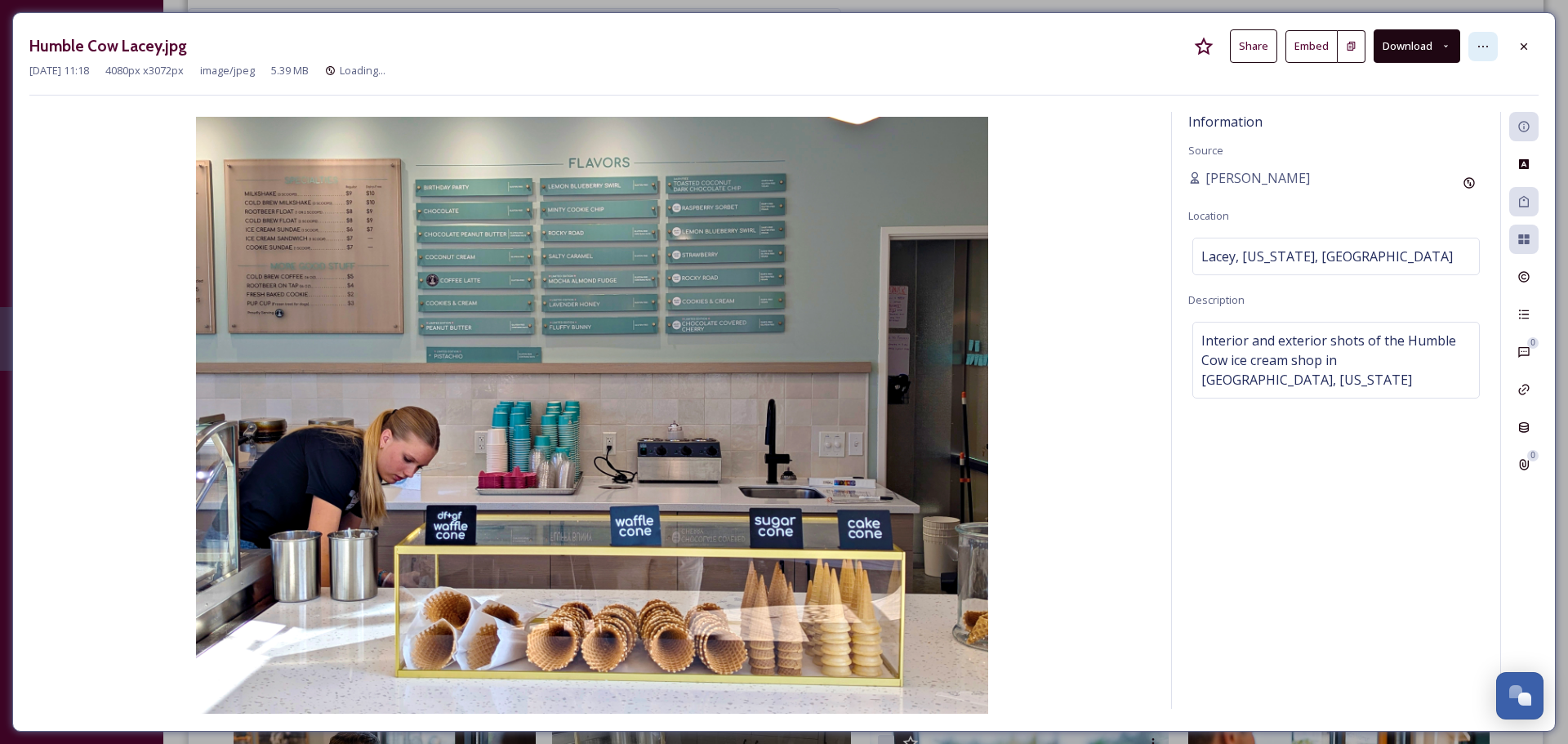
click at [1483, 50] on icon at bounding box center [1482, 46] width 13 height 13
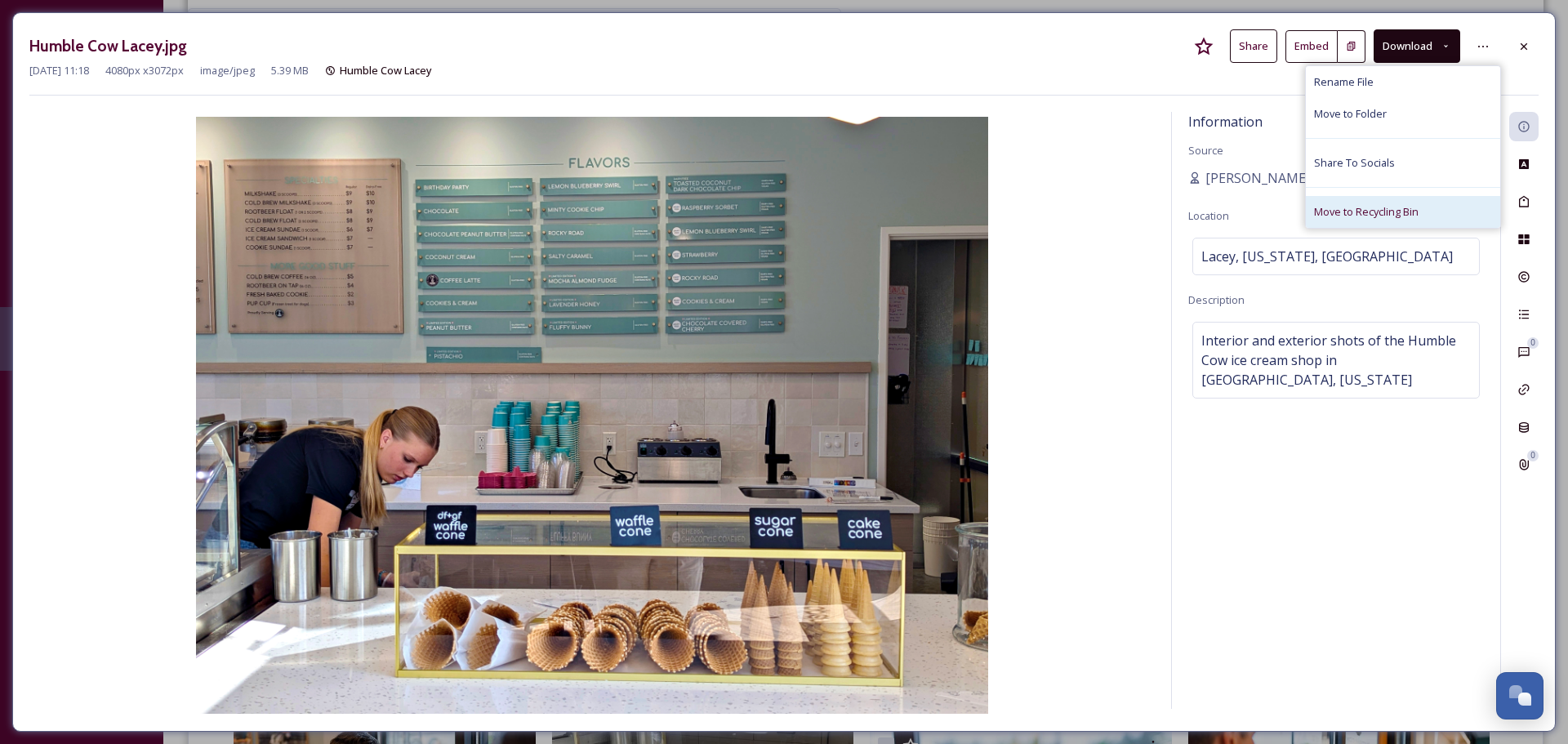
click at [1370, 206] on span "Move to Recycling Bin" at bounding box center [1366, 212] width 105 height 16
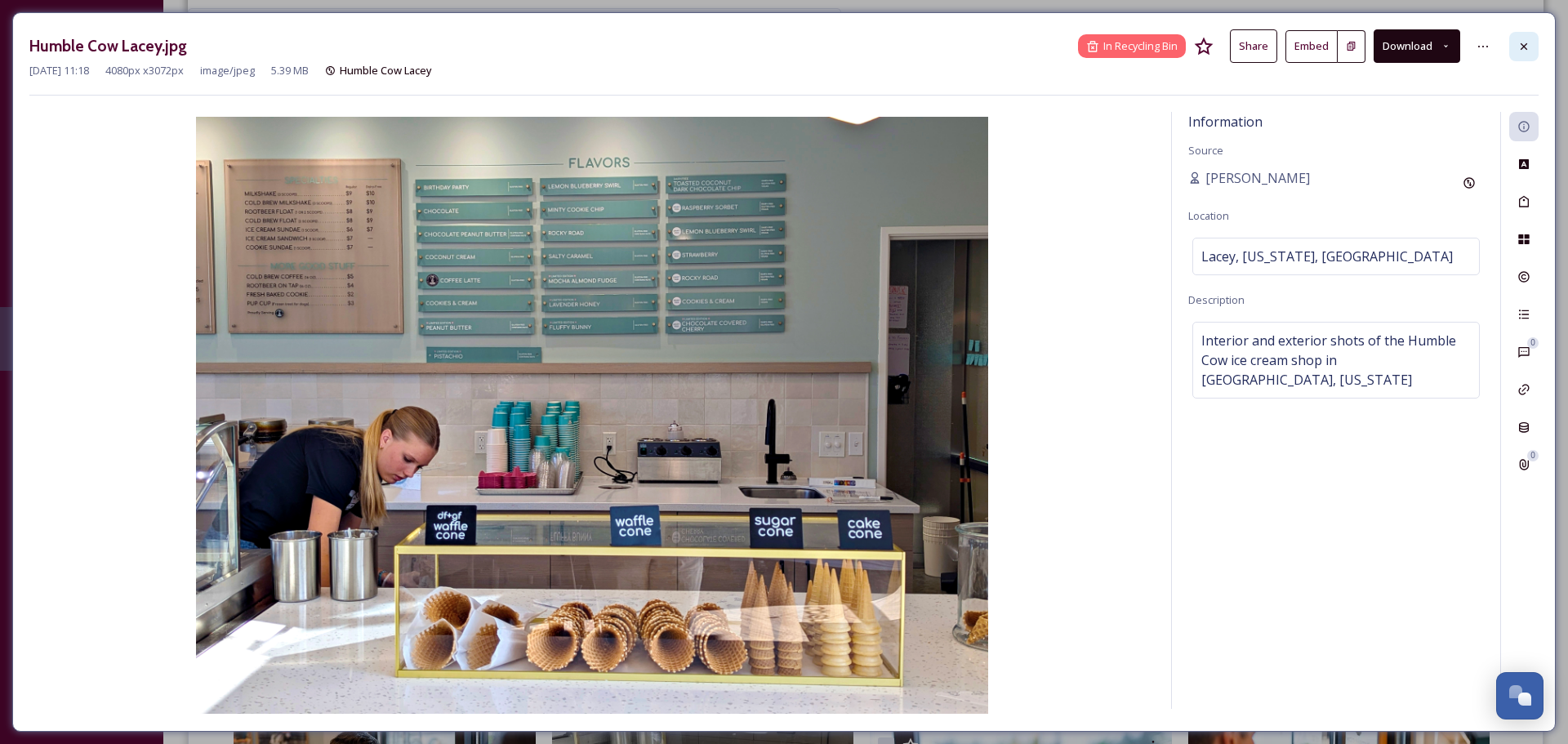
click at [1516, 40] on div at bounding box center [1524, 47] width 30 height 30
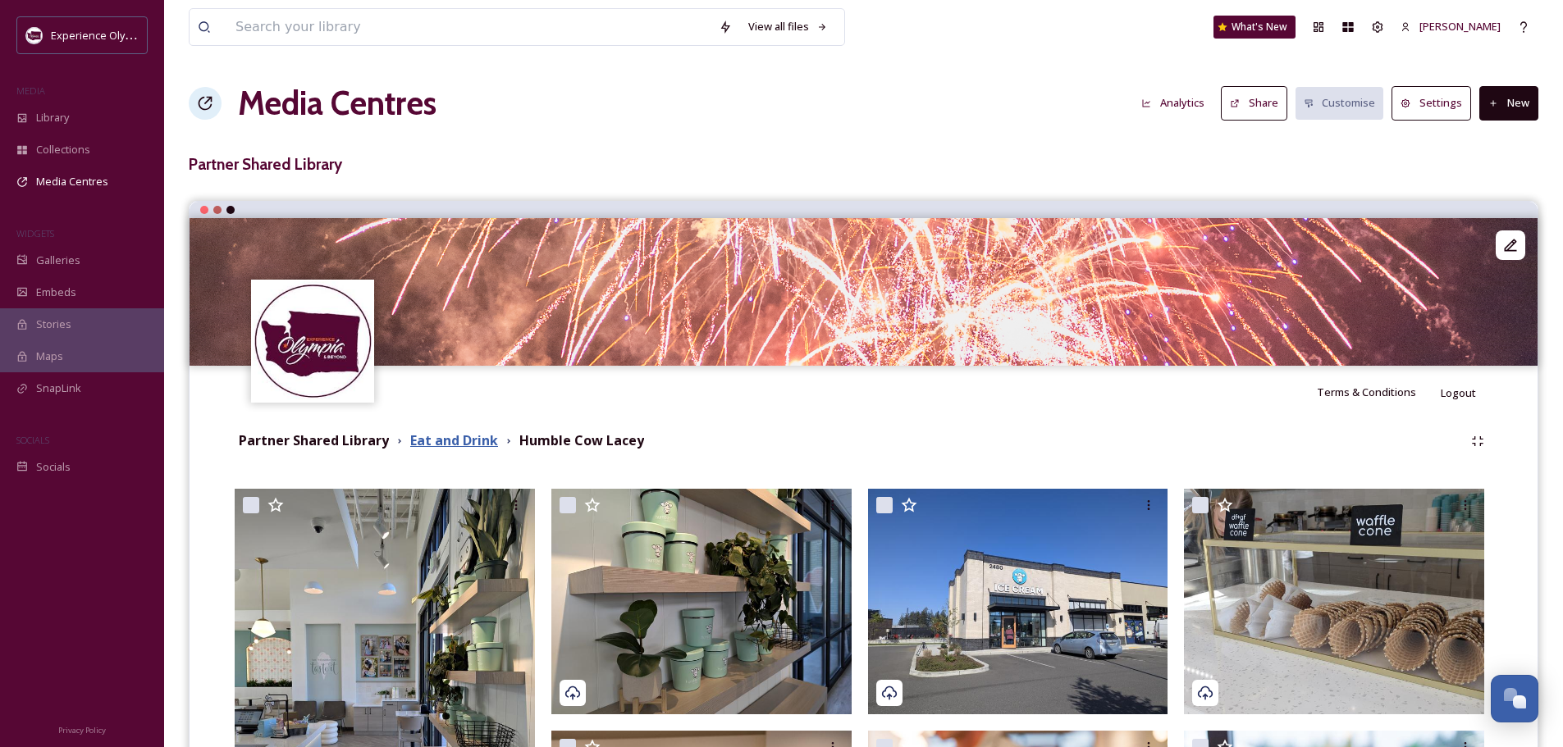
click at [486, 439] on strong "Eat and Drink" at bounding box center [454, 440] width 88 height 18
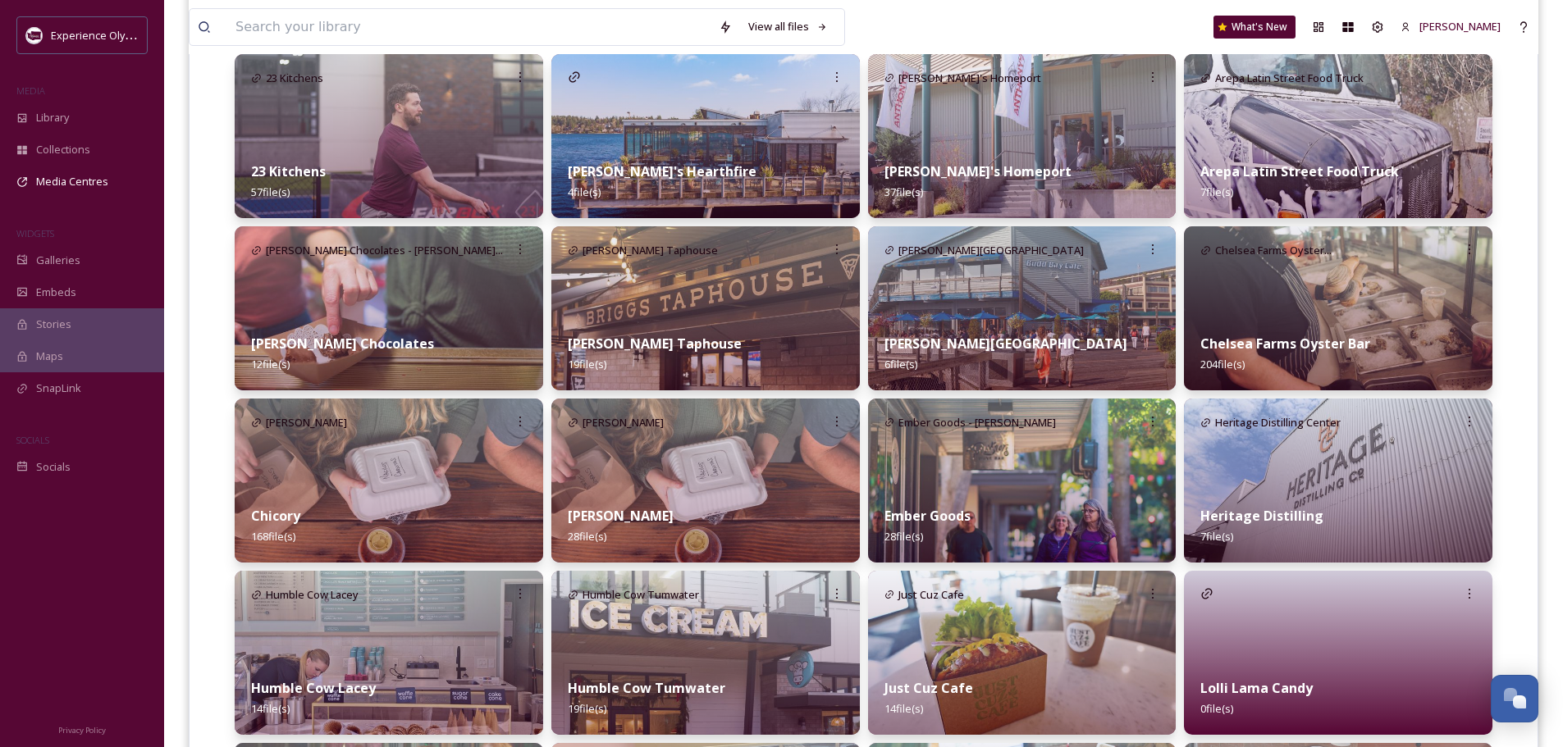
scroll to position [574, 0]
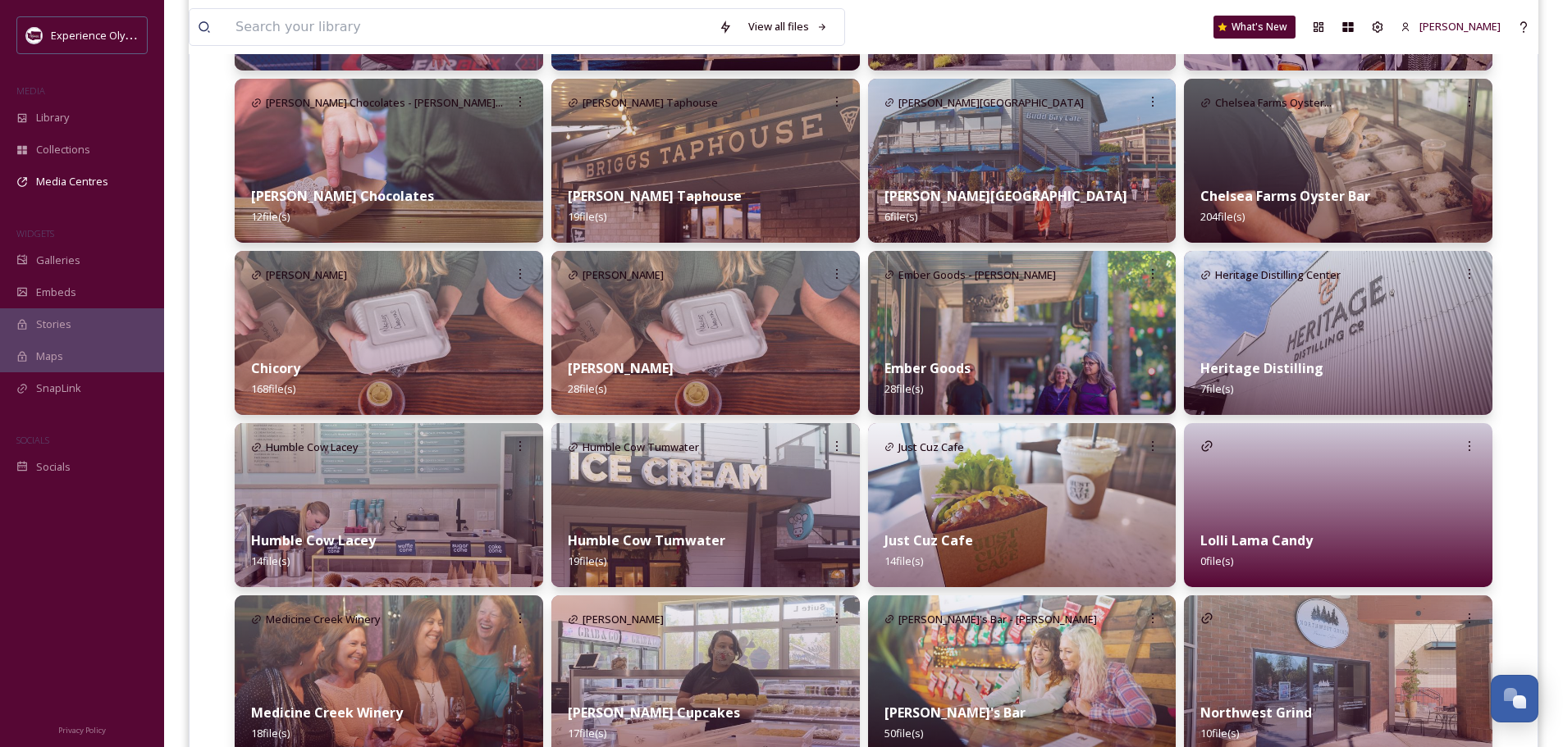
click at [1253, 495] on div at bounding box center [1338, 505] width 308 height 164
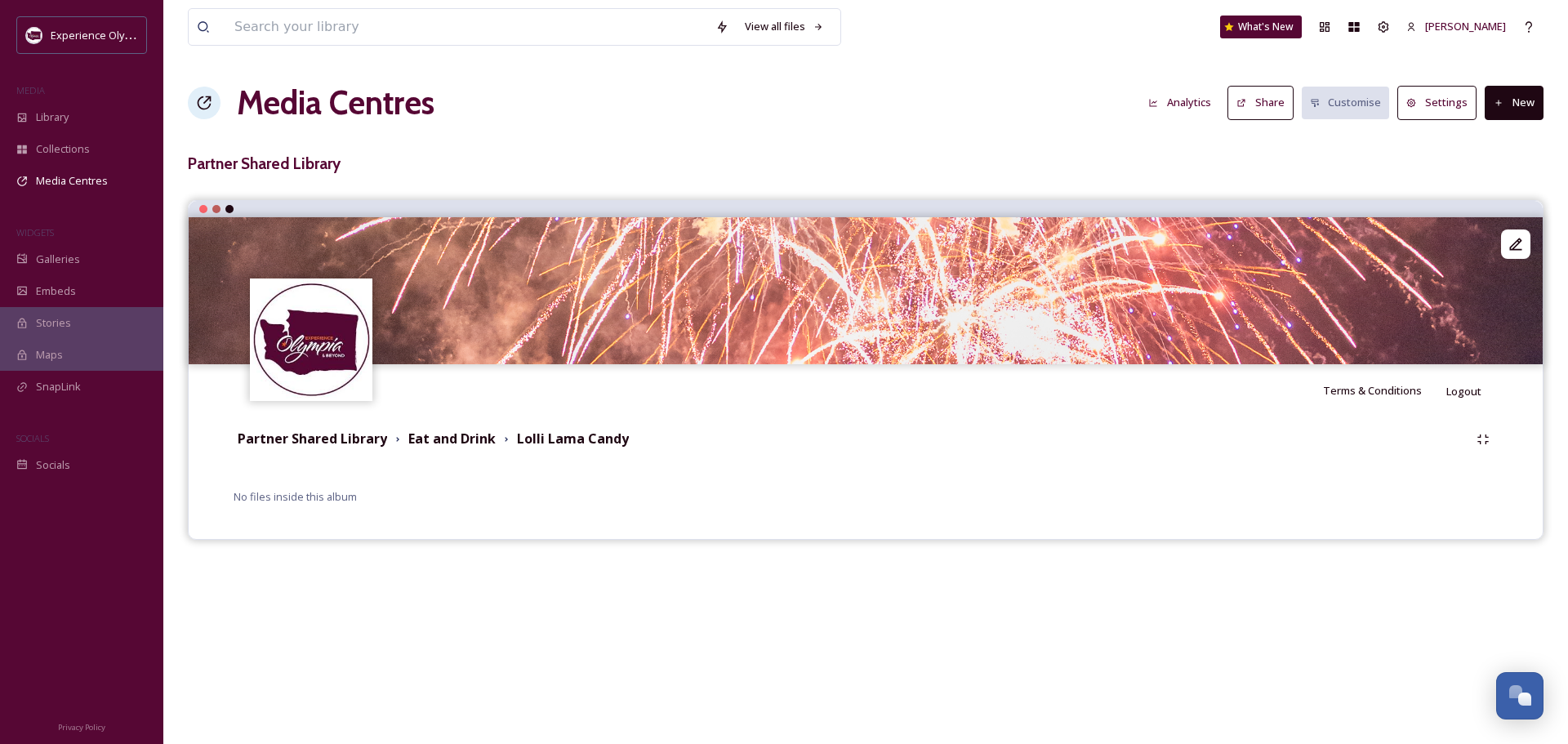
click at [1524, 103] on button "New" at bounding box center [1513, 103] width 59 height 34
click at [1514, 144] on span "Add Files" at bounding box center [1503, 141] width 44 height 16
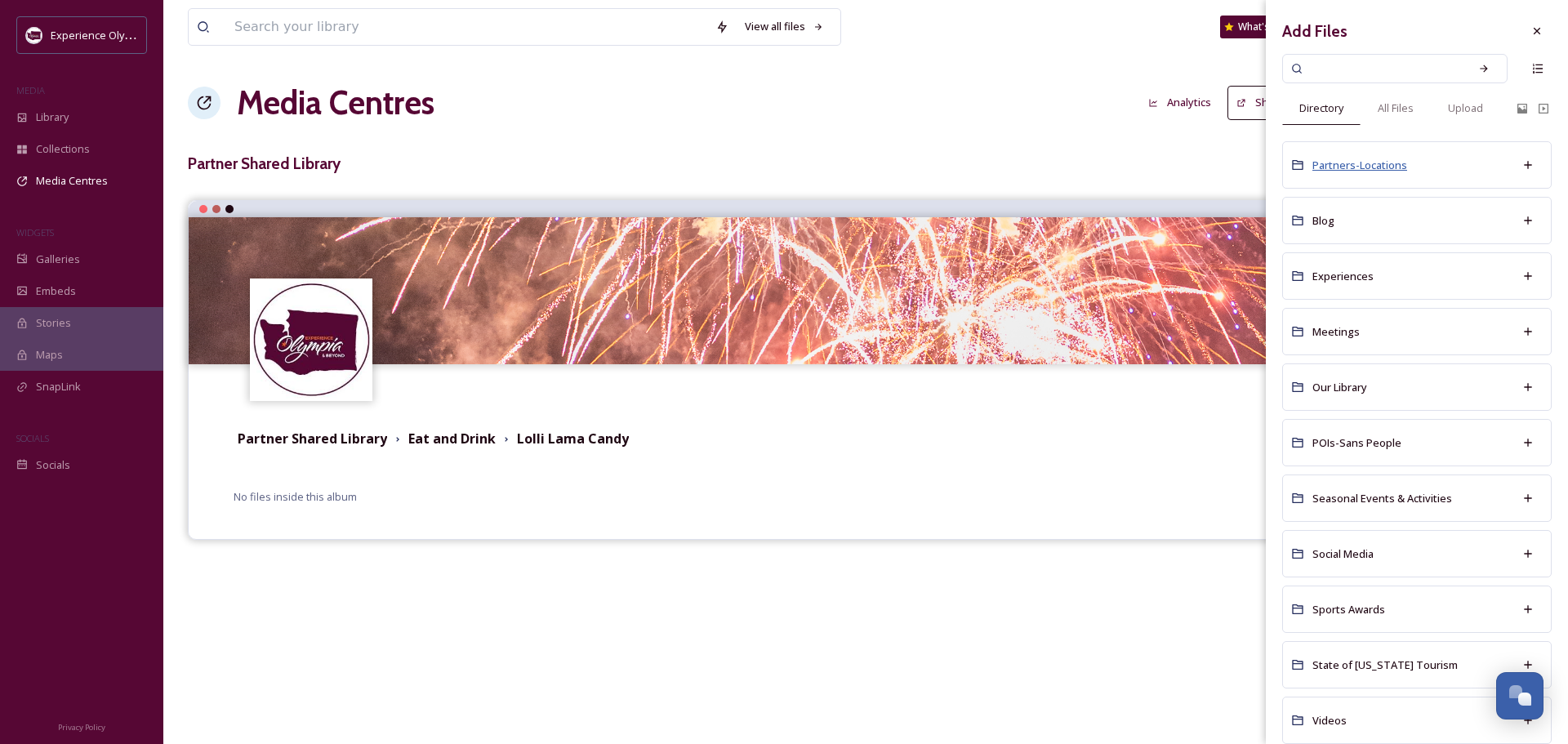
click at [1361, 168] on span "Partners-Locations" at bounding box center [1359, 164] width 95 height 15
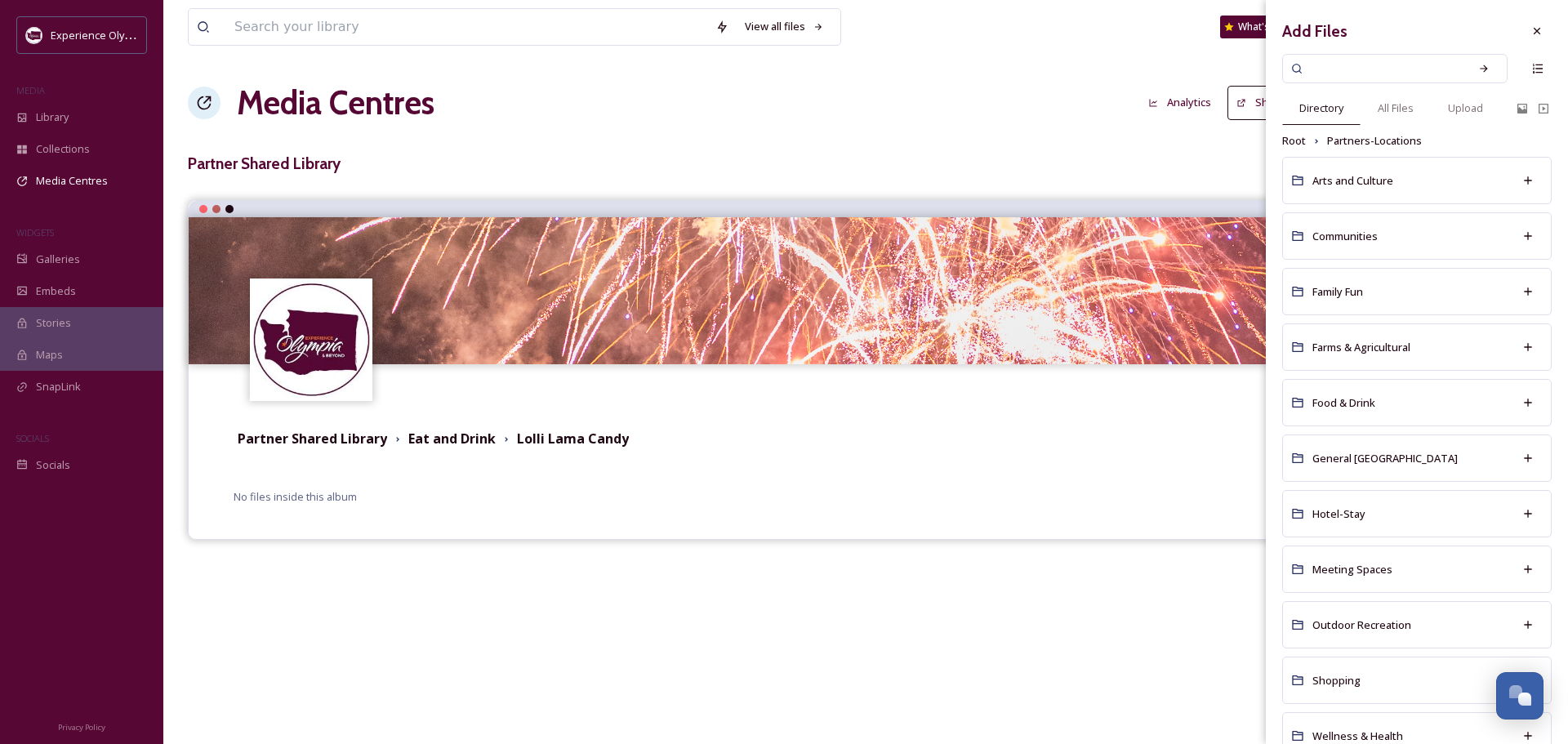
click at [1340, 54] on input at bounding box center [1383, 69] width 154 height 36
type input "lolli lama"
click at [1469, 72] on div "Search" at bounding box center [1484, 69] width 30 height 30
click at [1342, 406] on span "Food & Drink" at bounding box center [1343, 402] width 63 height 15
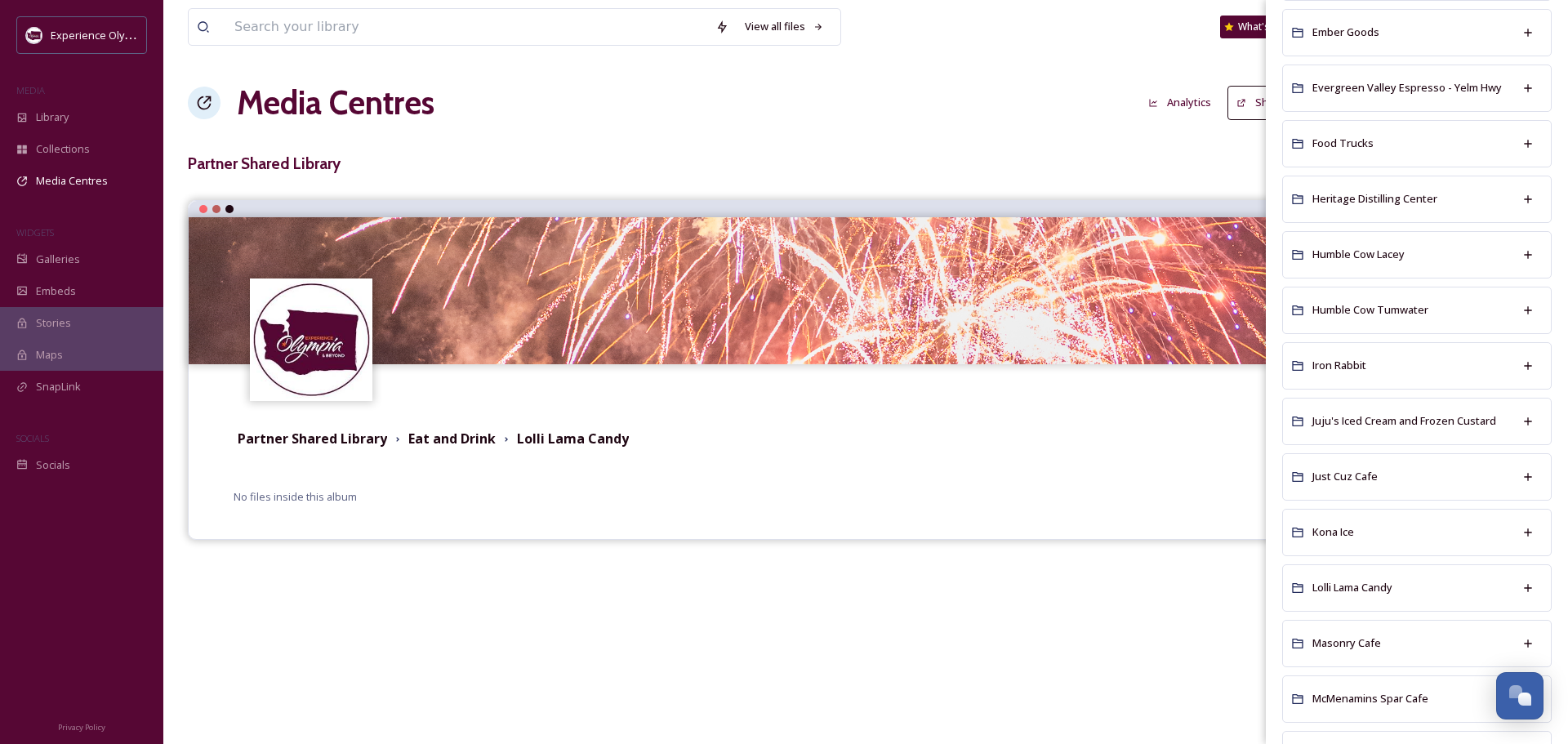
scroll to position [980, 0]
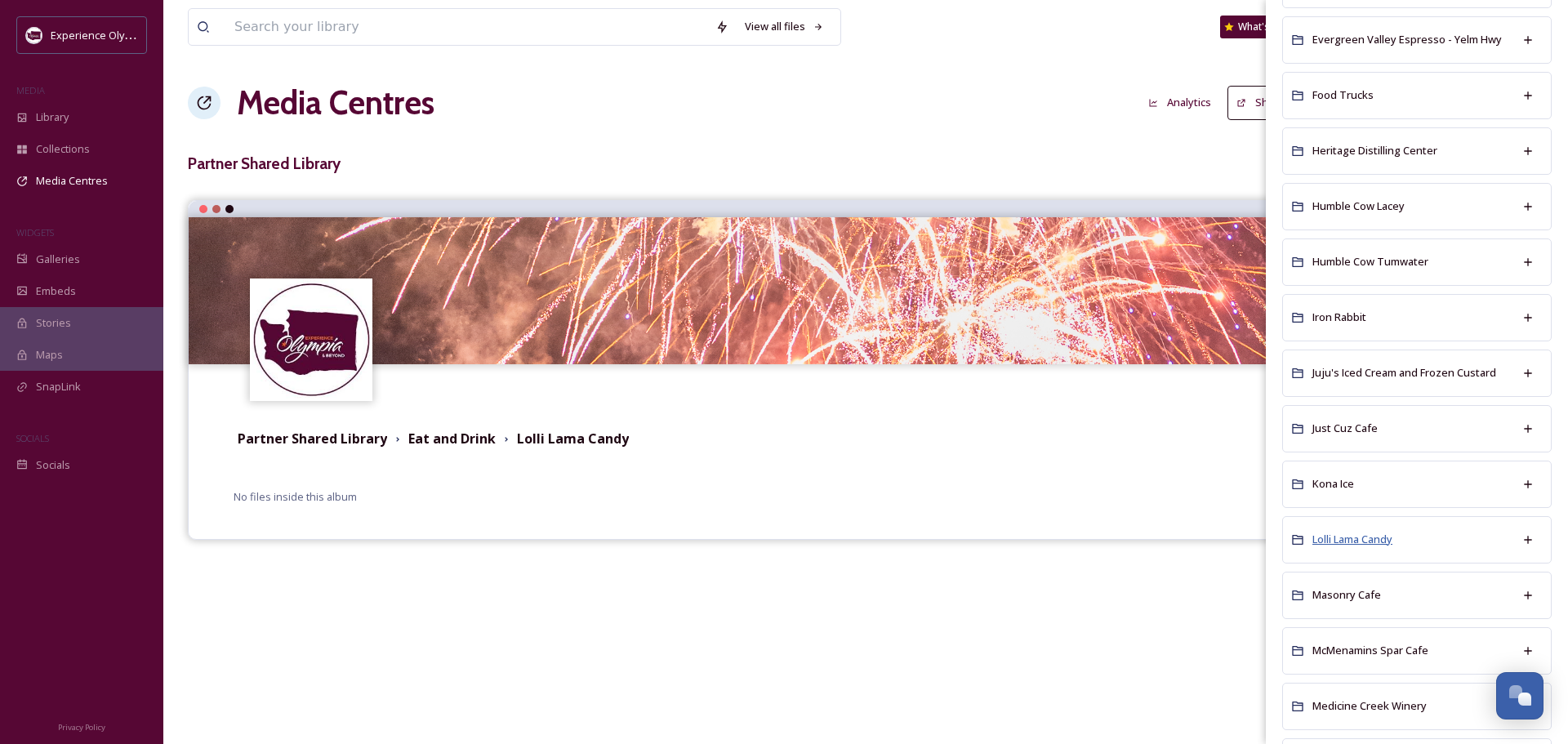
click at [1344, 534] on span "Lolli Lama Candy" at bounding box center [1352, 539] width 80 height 15
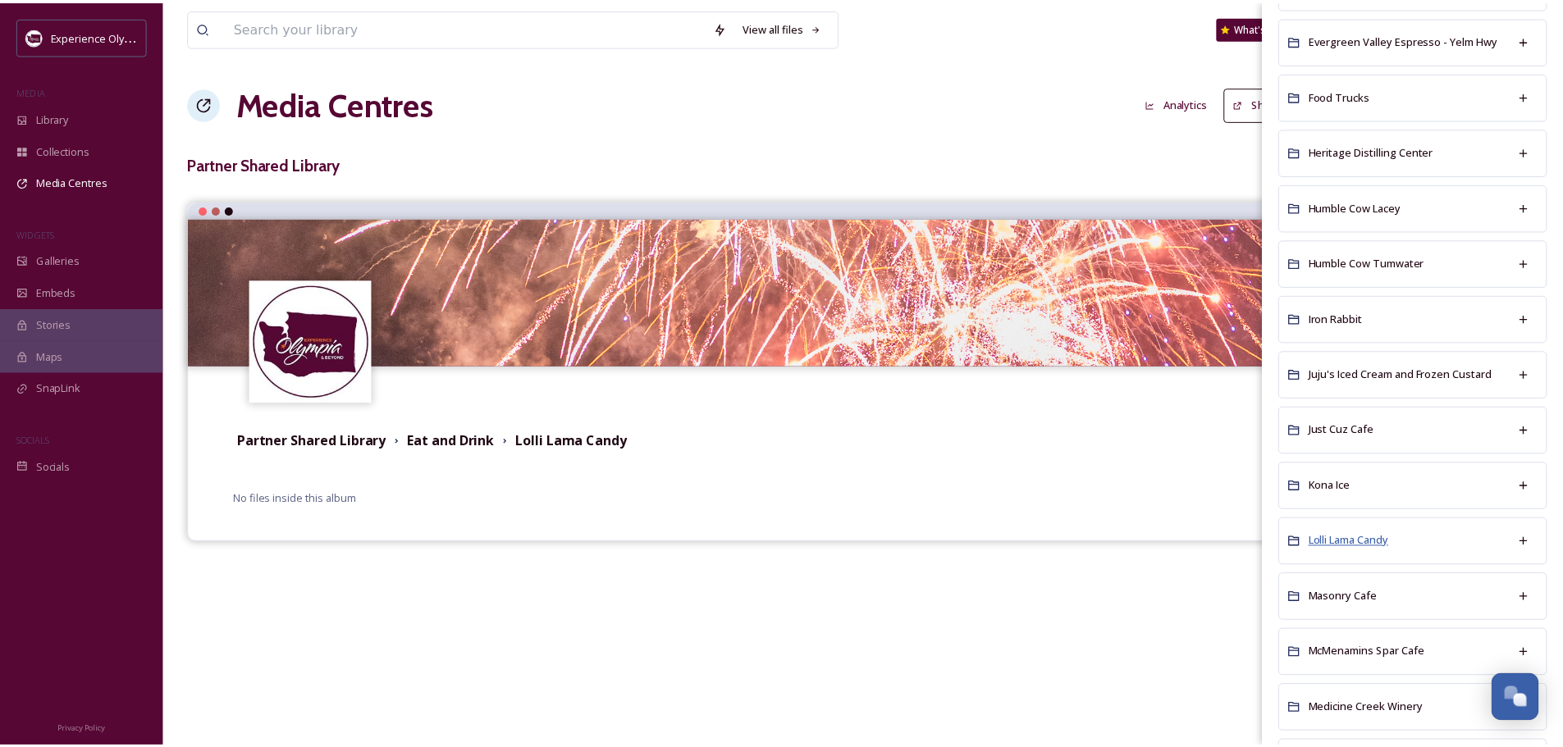
scroll to position [0, 0]
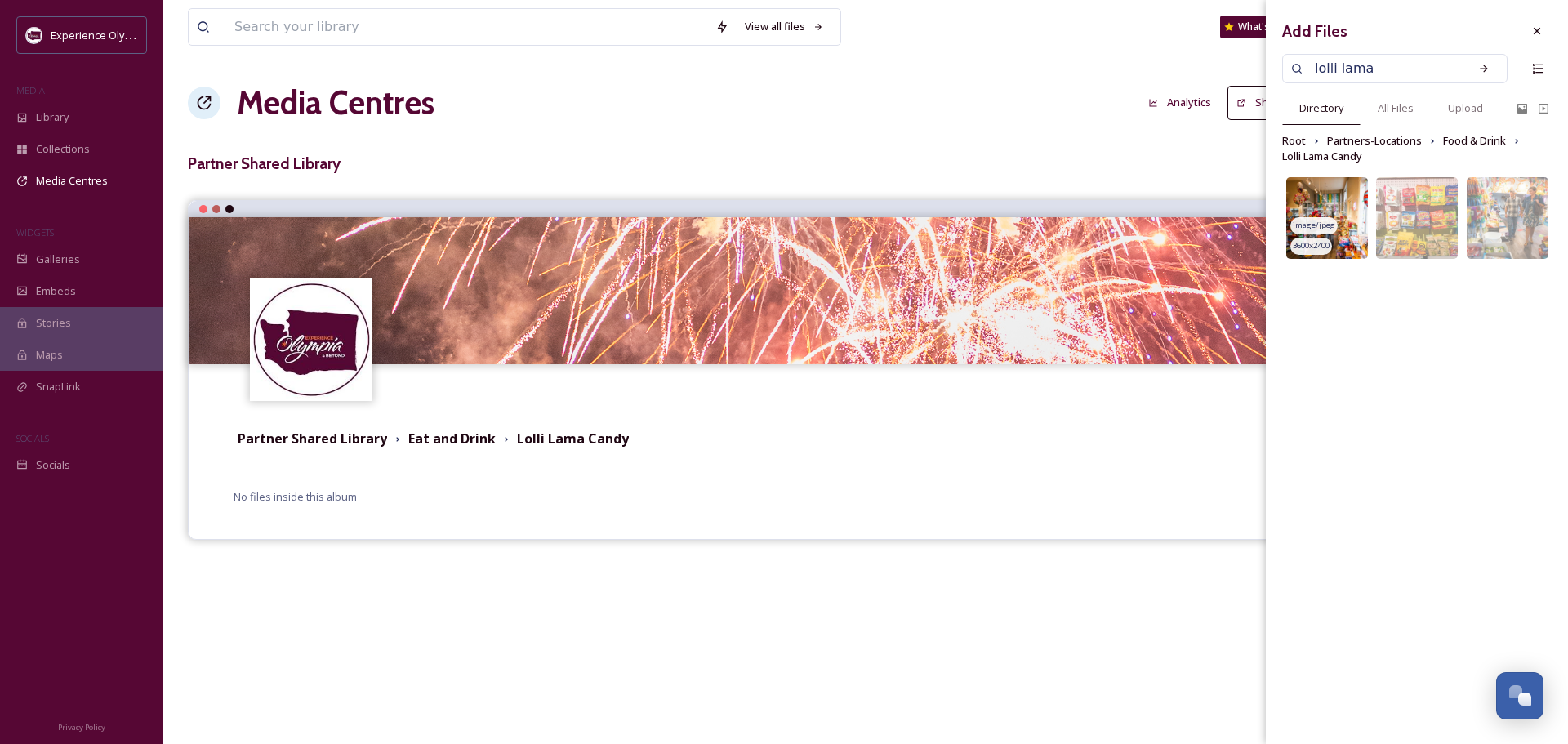
click at [1303, 187] on img at bounding box center [1327, 218] width 82 height 82
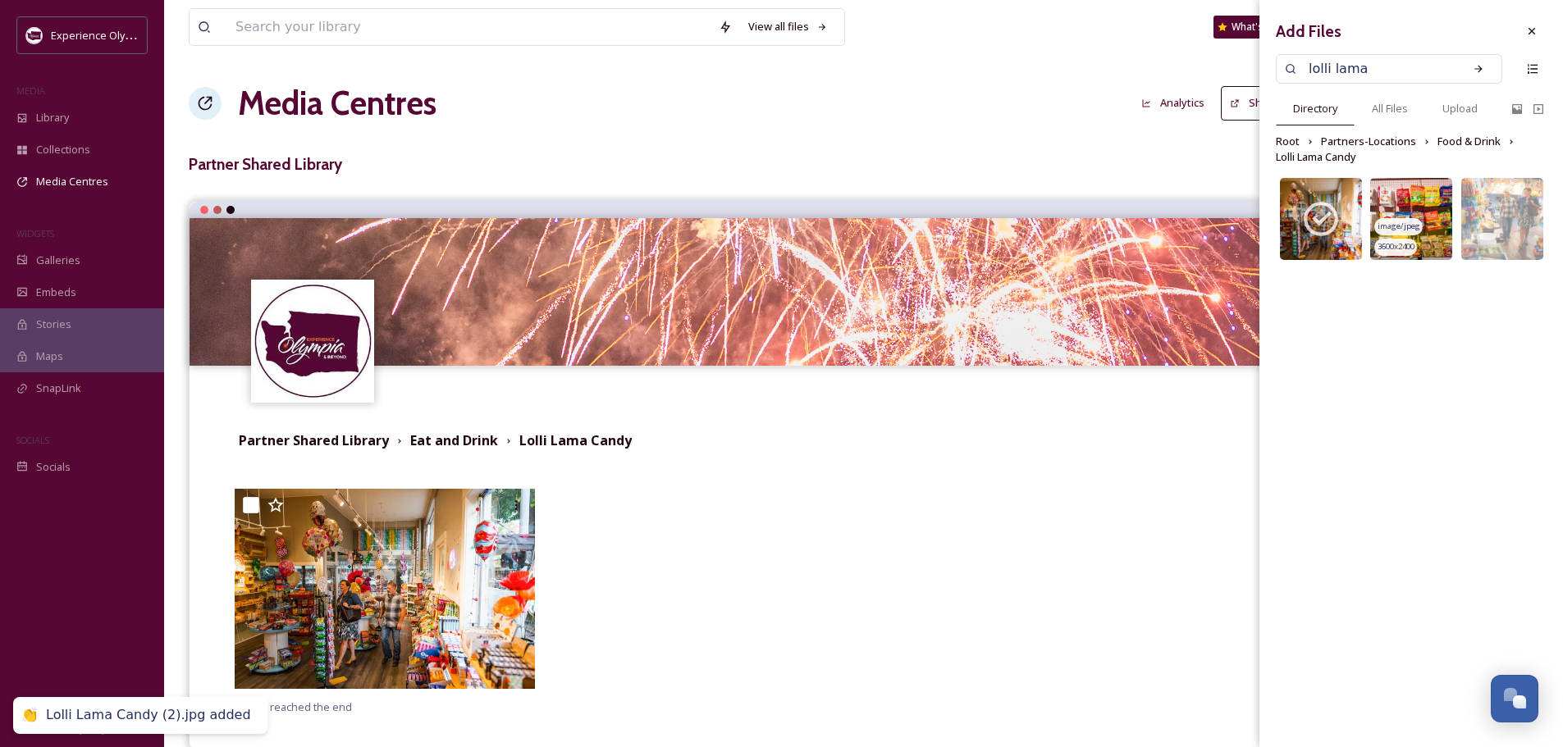
click at [1419, 187] on img at bounding box center [1411, 219] width 82 height 82
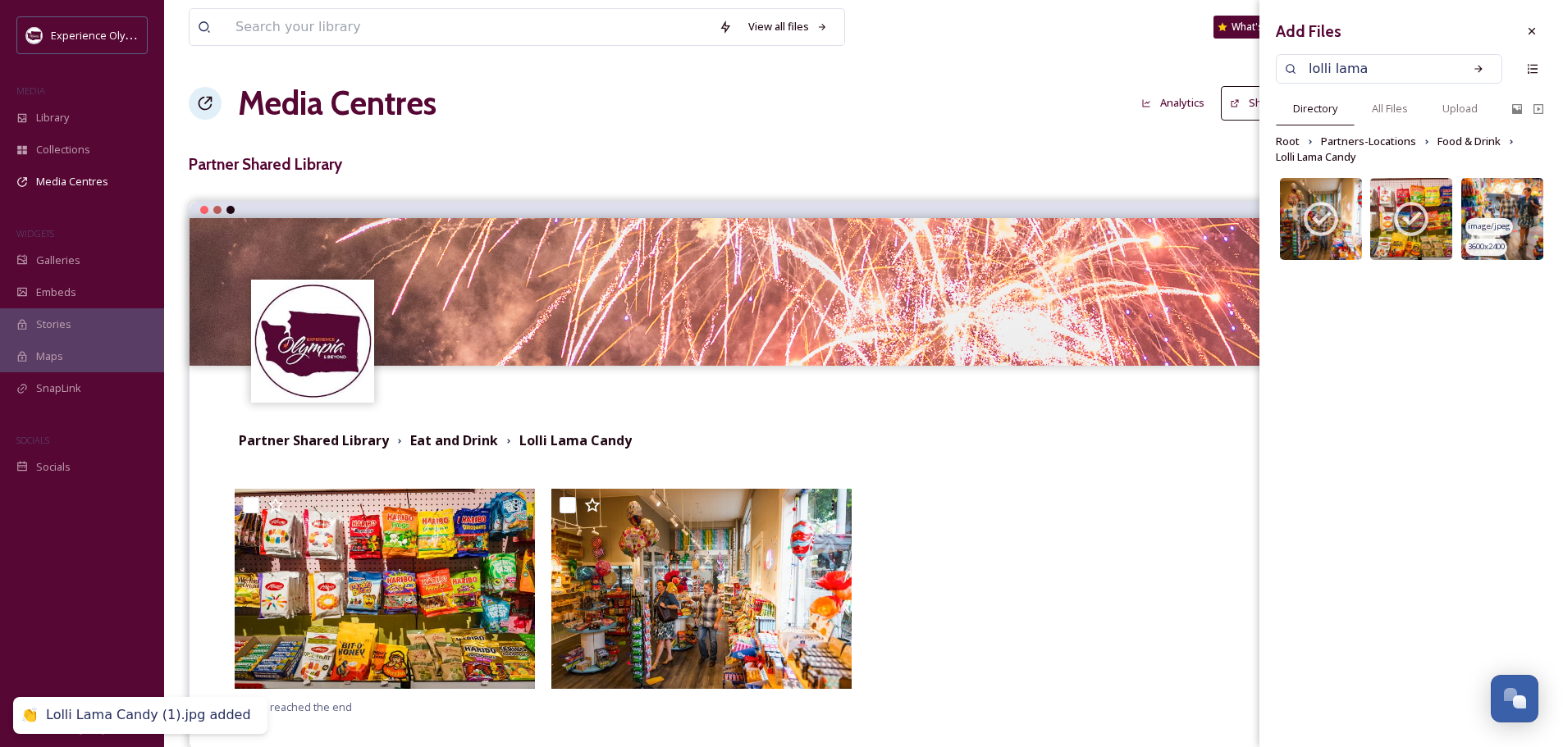
click at [1503, 190] on img at bounding box center [1502, 219] width 82 height 82
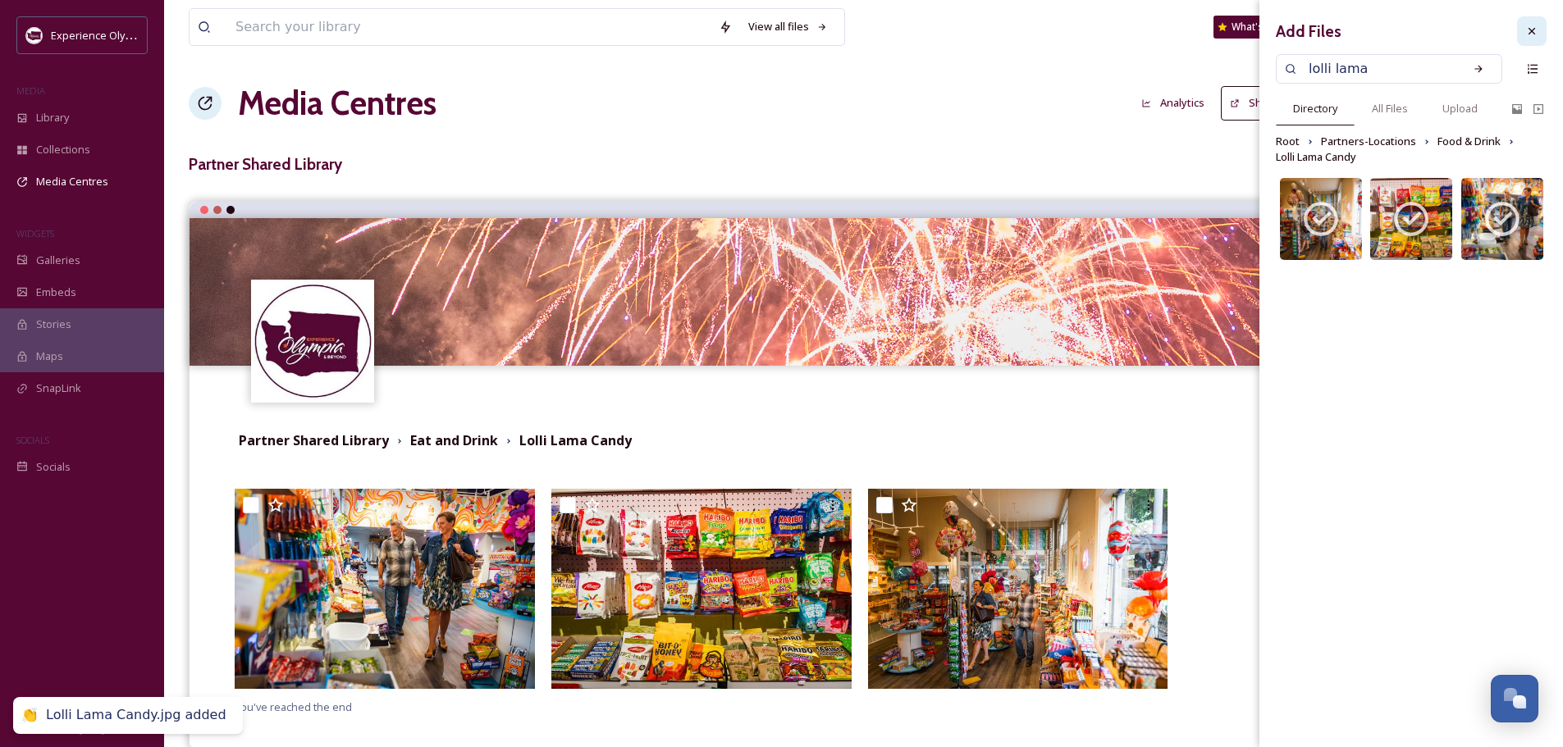
click at [1539, 28] on div at bounding box center [1532, 31] width 30 height 30
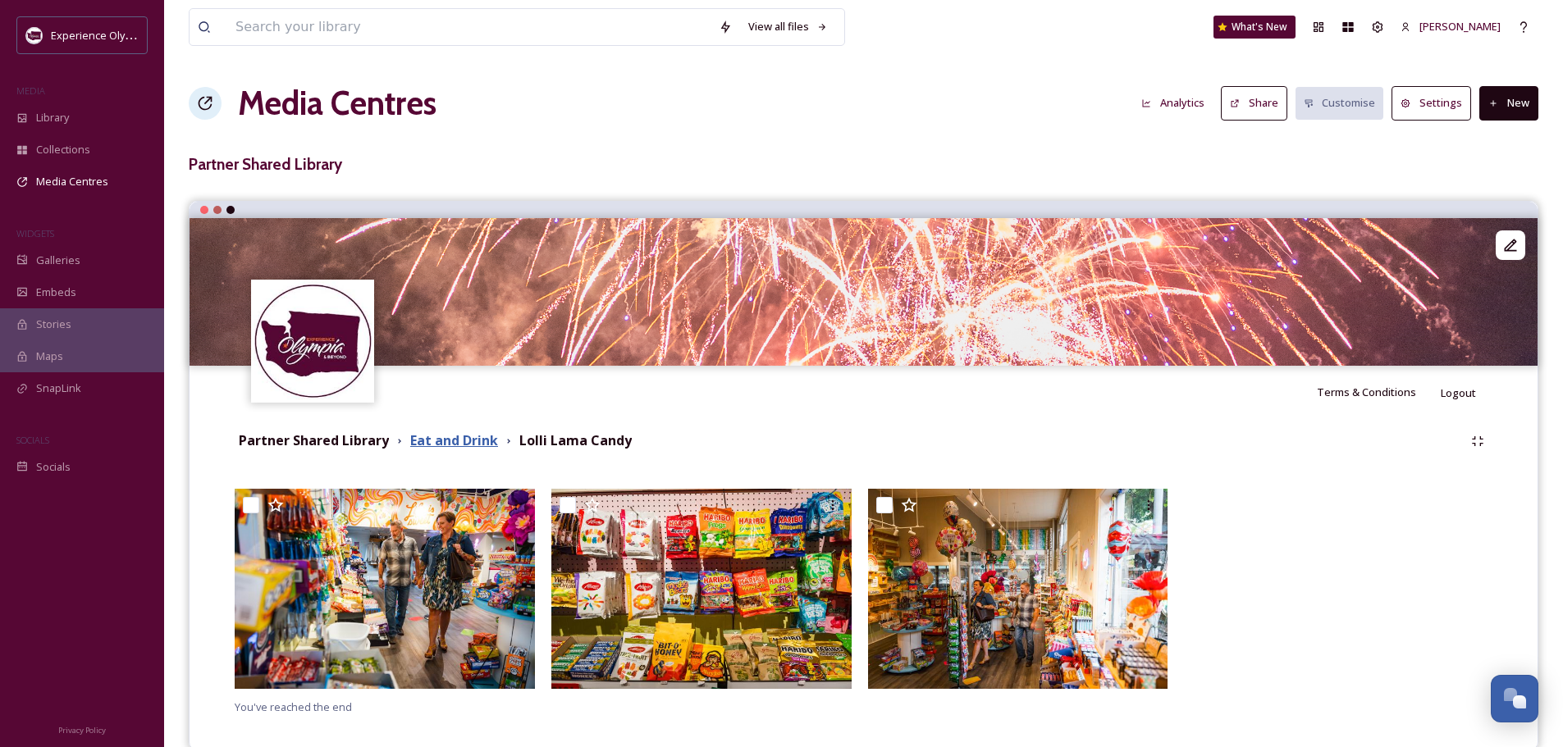
click at [479, 440] on strong "Eat and Drink" at bounding box center [454, 440] width 88 height 18
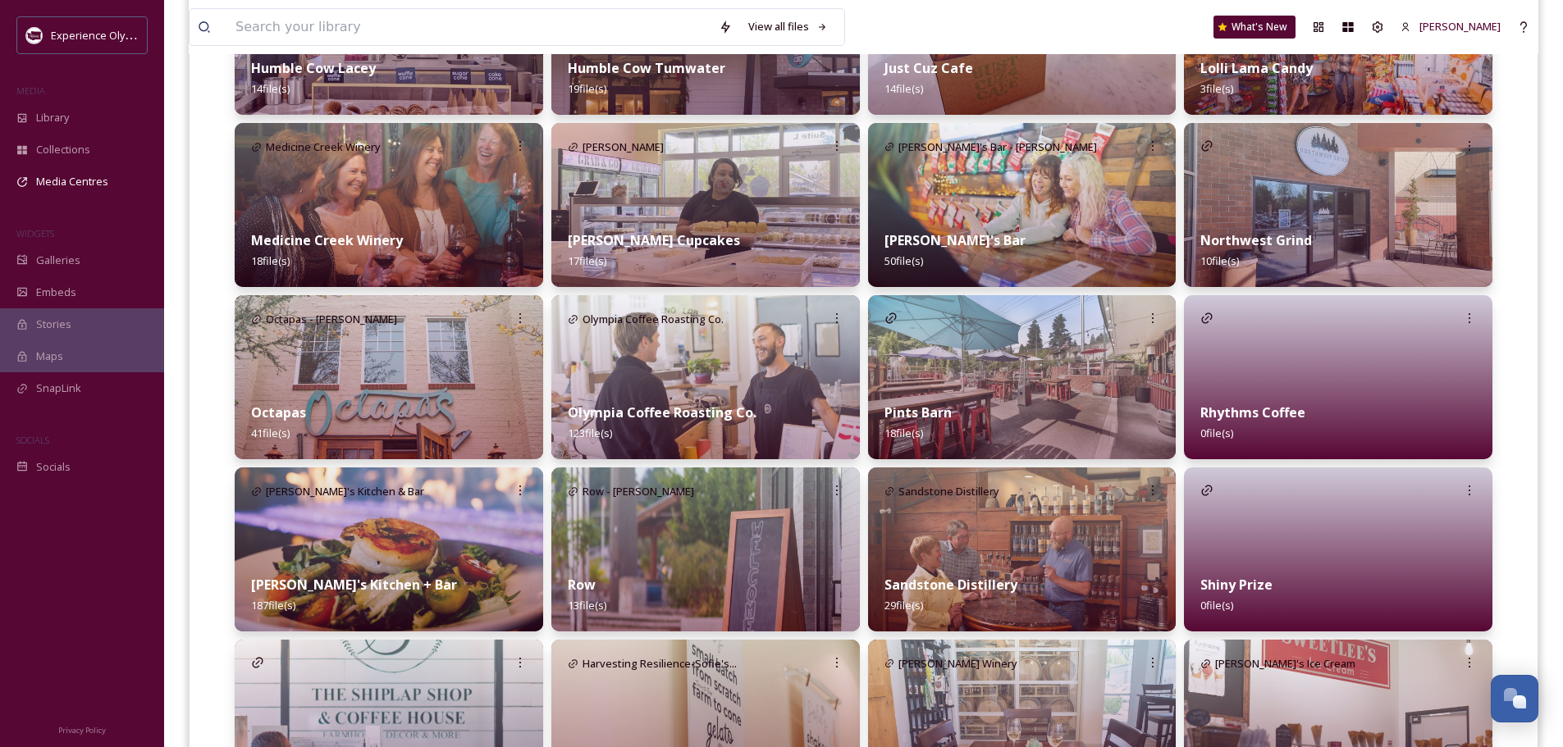
scroll to position [1066, 0]
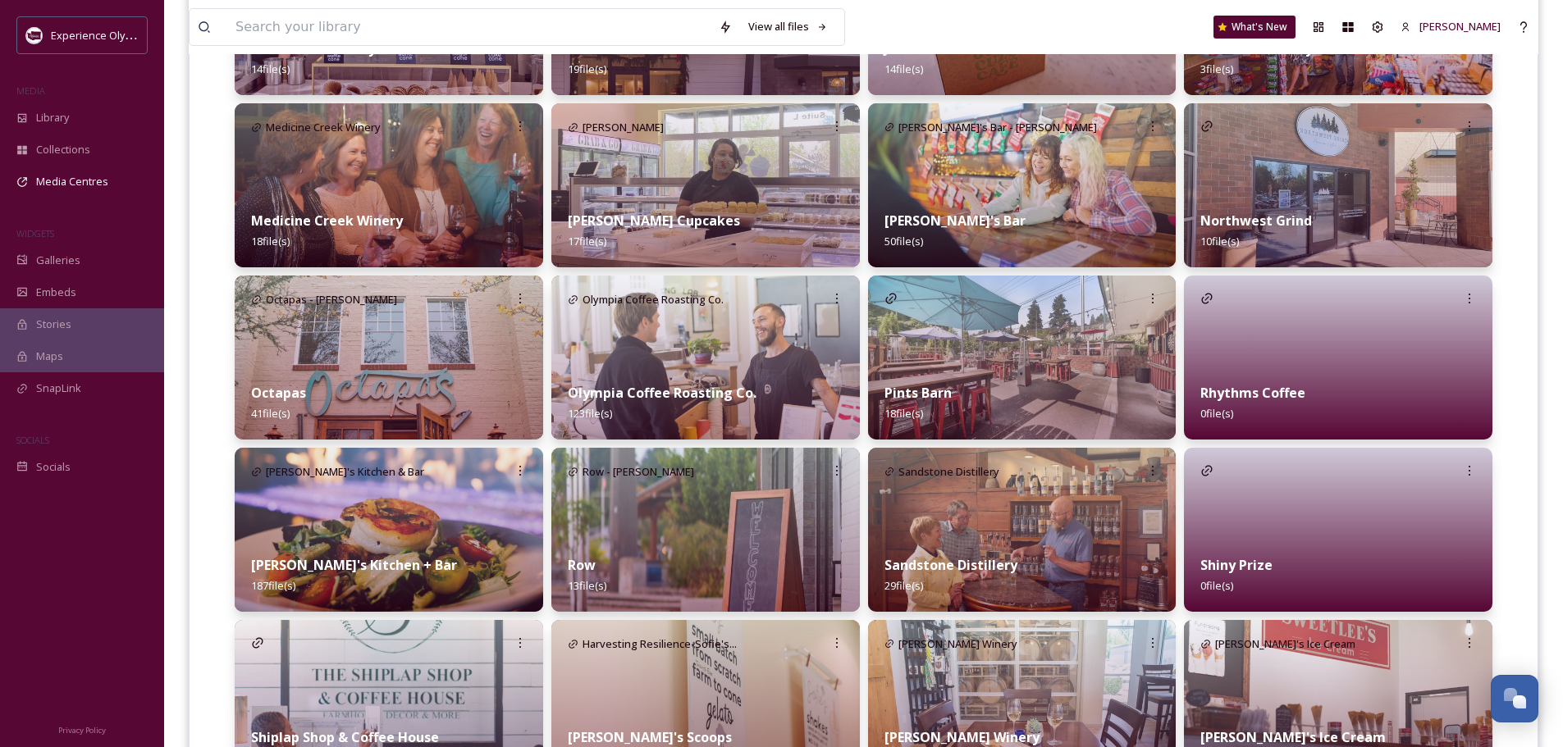
click at [1415, 341] on div at bounding box center [1338, 358] width 308 height 164
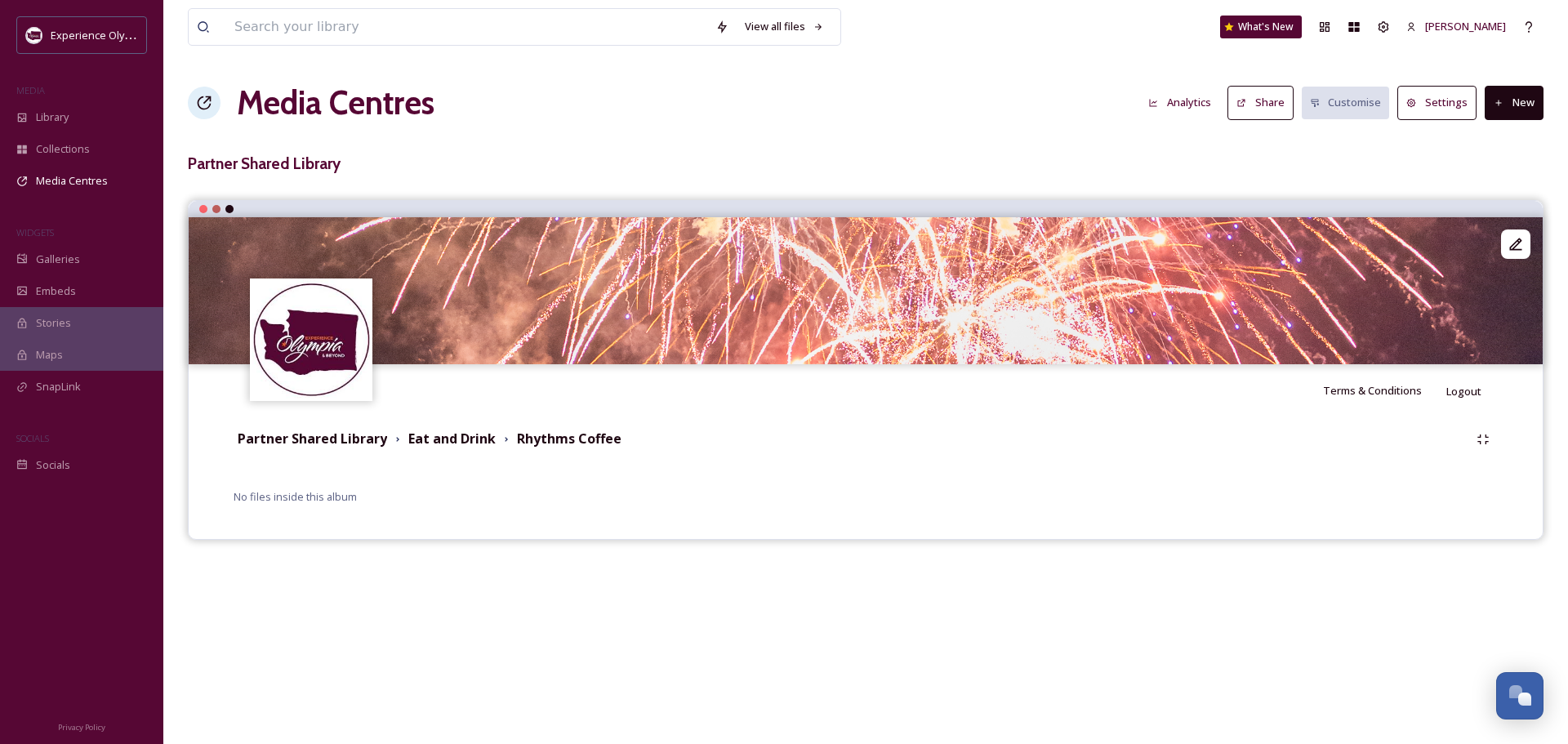
click at [1516, 103] on button "New" at bounding box center [1513, 103] width 59 height 34
click at [1498, 142] on span "Add Files" at bounding box center [1503, 141] width 44 height 16
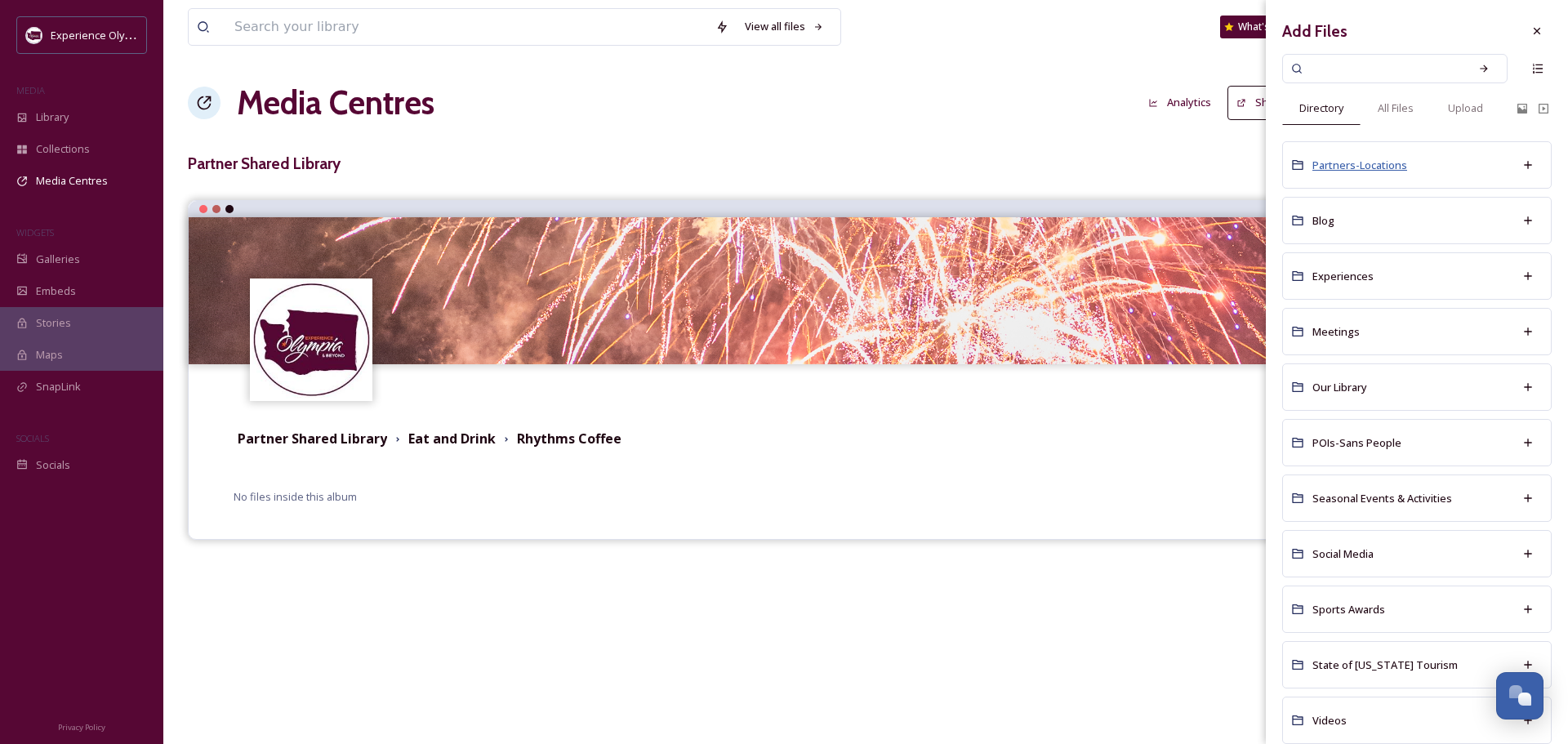
click at [1366, 166] on span "Partners-Locations" at bounding box center [1359, 164] width 95 height 15
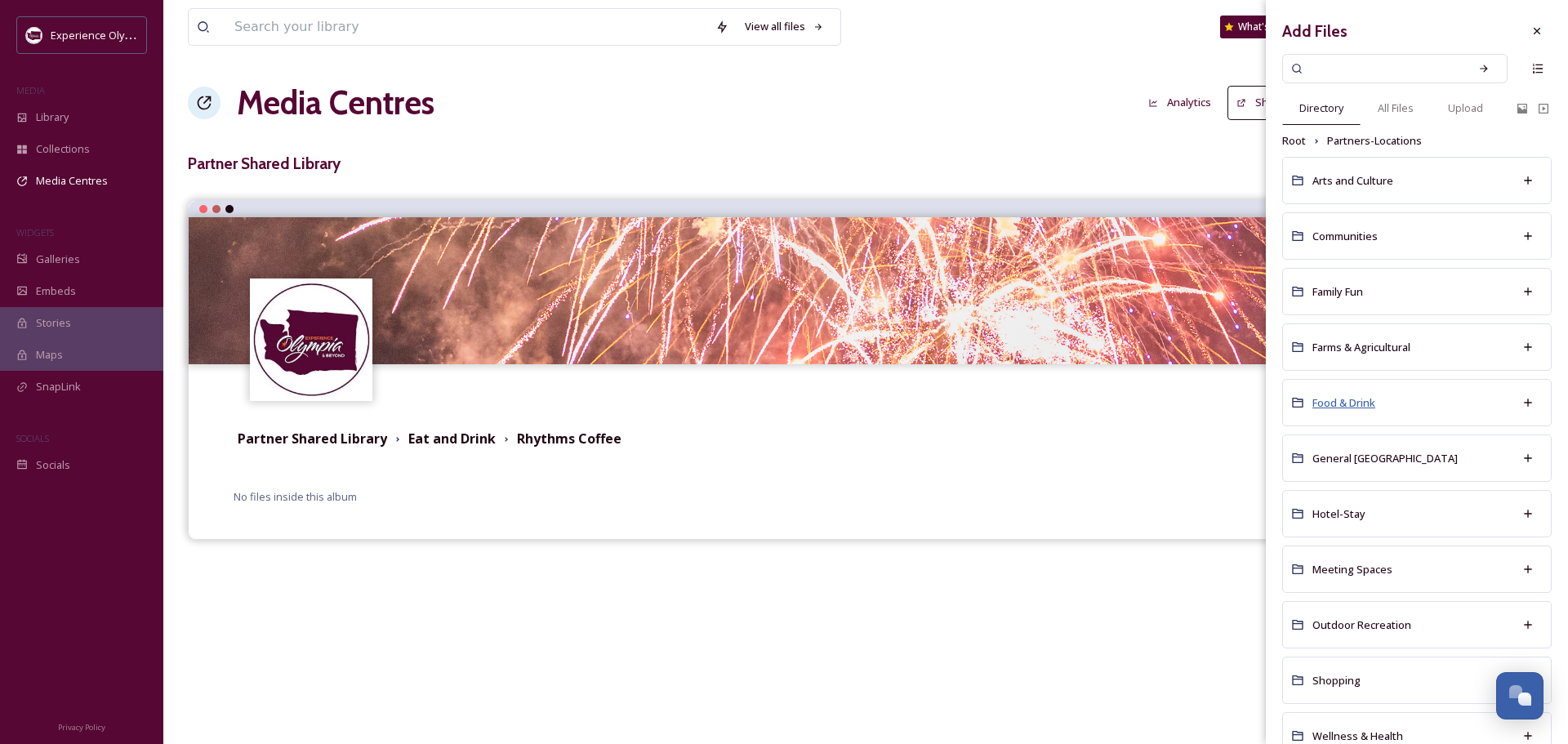
click at [1351, 402] on span "Food & Drink" at bounding box center [1343, 402] width 63 height 15
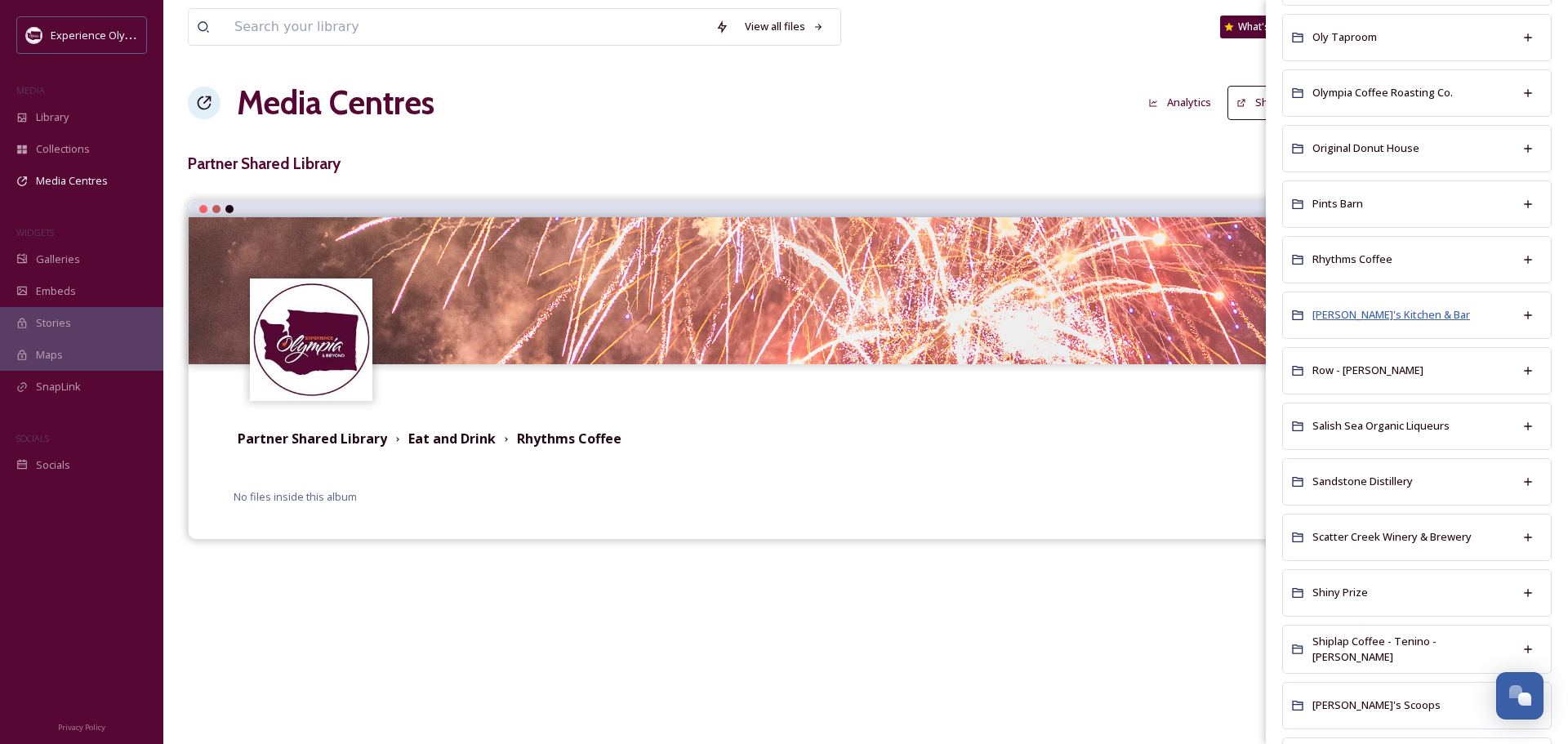
scroll to position [1961, 0]
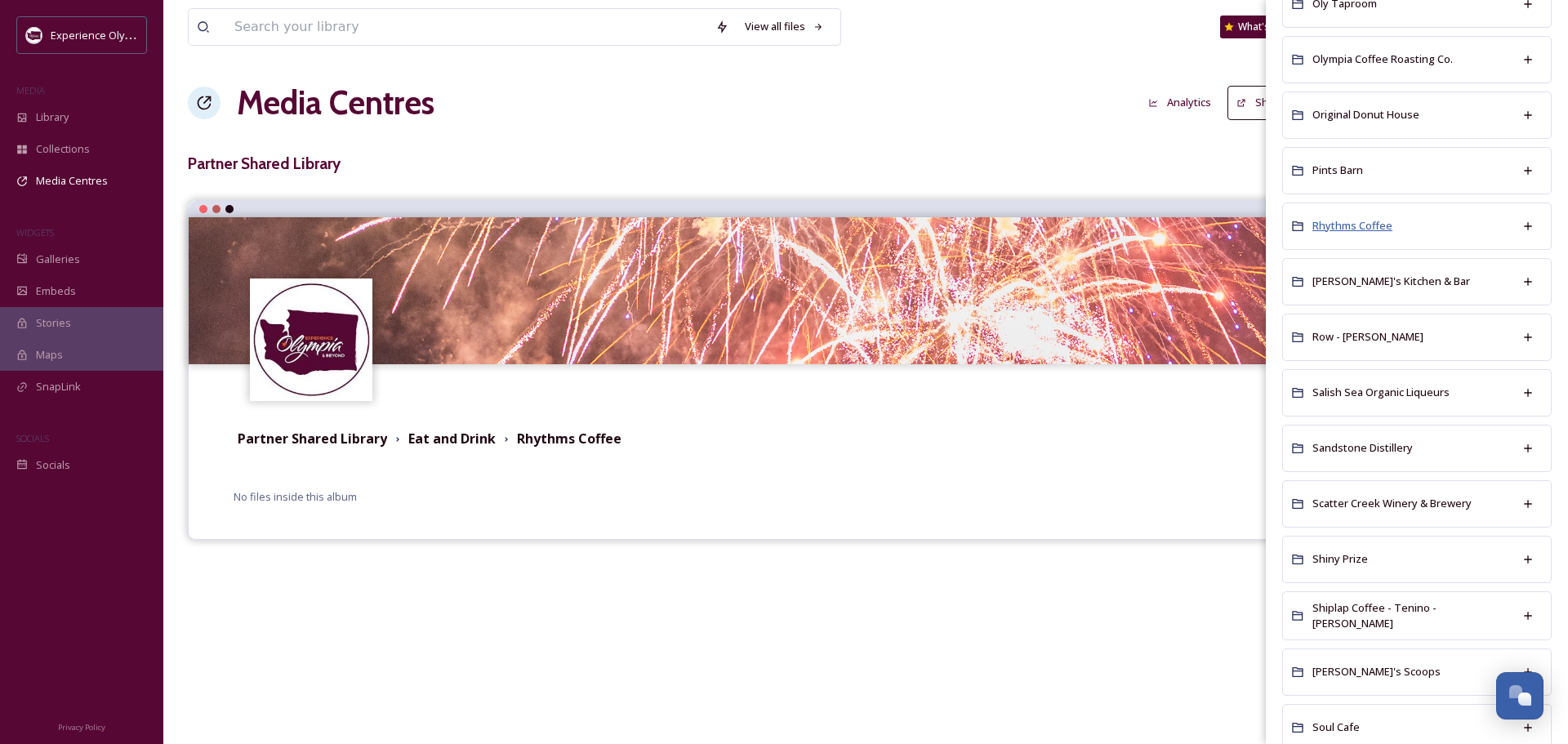
click at [1358, 223] on span "Rhythms Coffee" at bounding box center [1352, 225] width 80 height 15
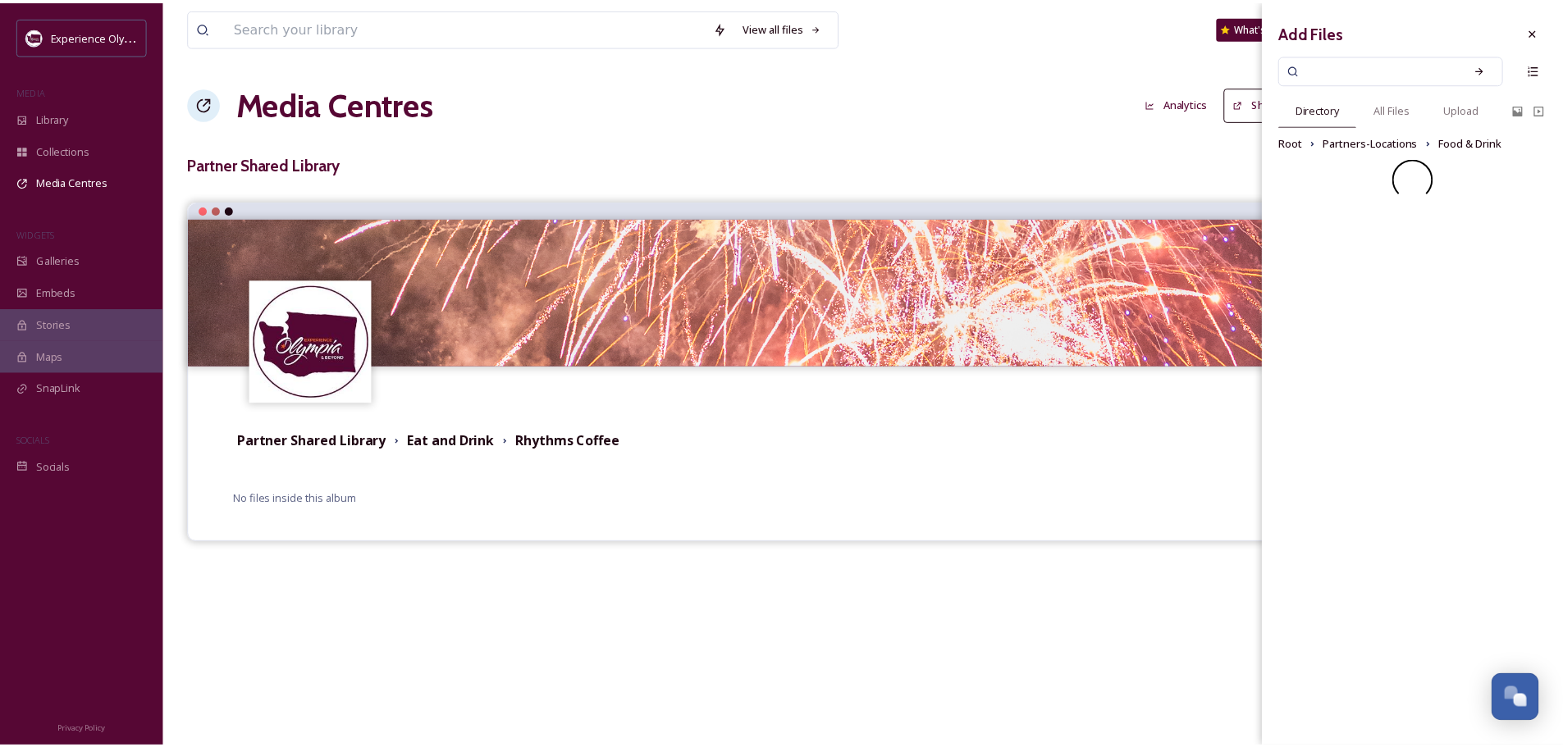
scroll to position [0, 0]
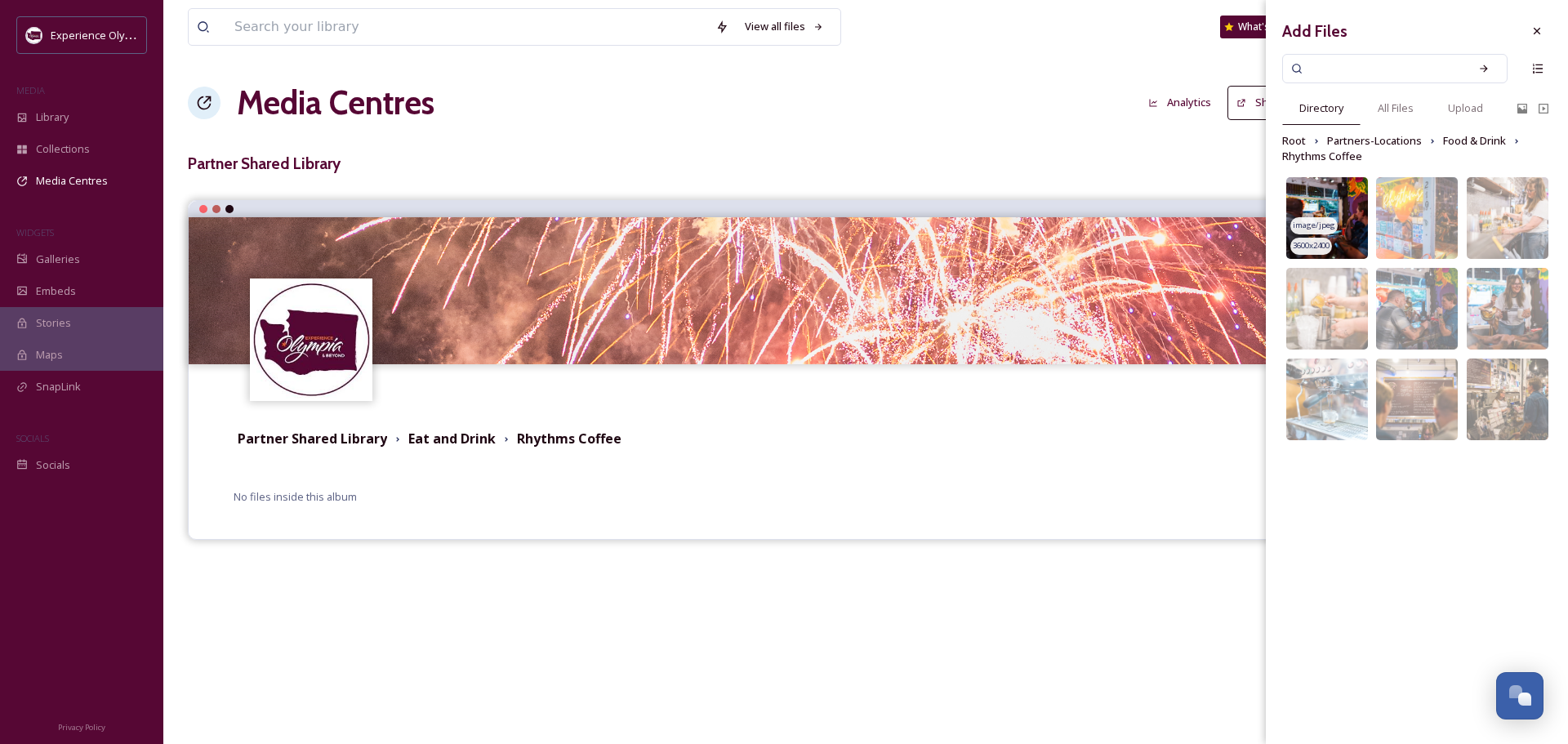
click at [1342, 192] on img at bounding box center [1327, 218] width 82 height 82
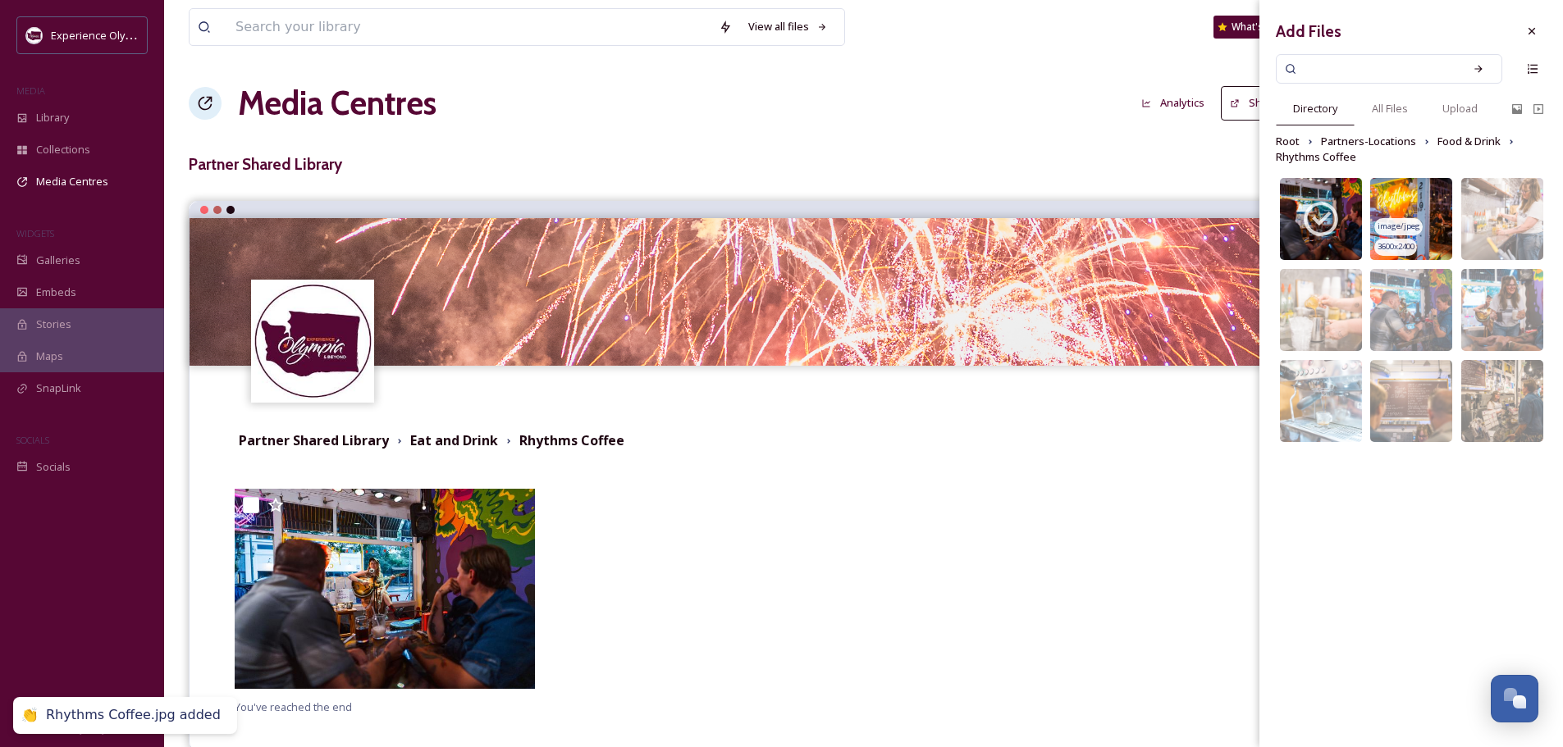
click at [1412, 185] on img at bounding box center [1411, 219] width 82 height 82
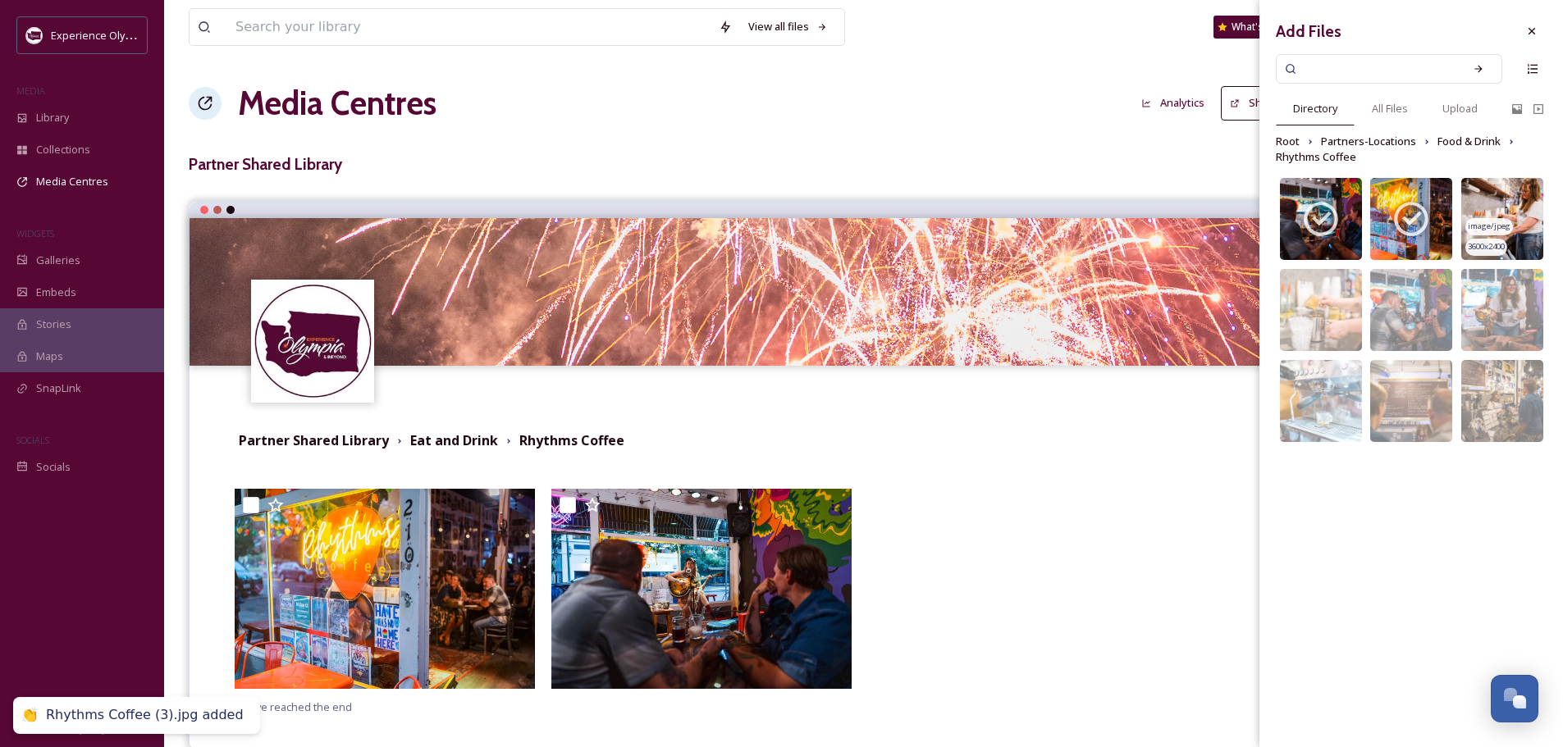
click at [1512, 183] on img at bounding box center [1502, 219] width 82 height 82
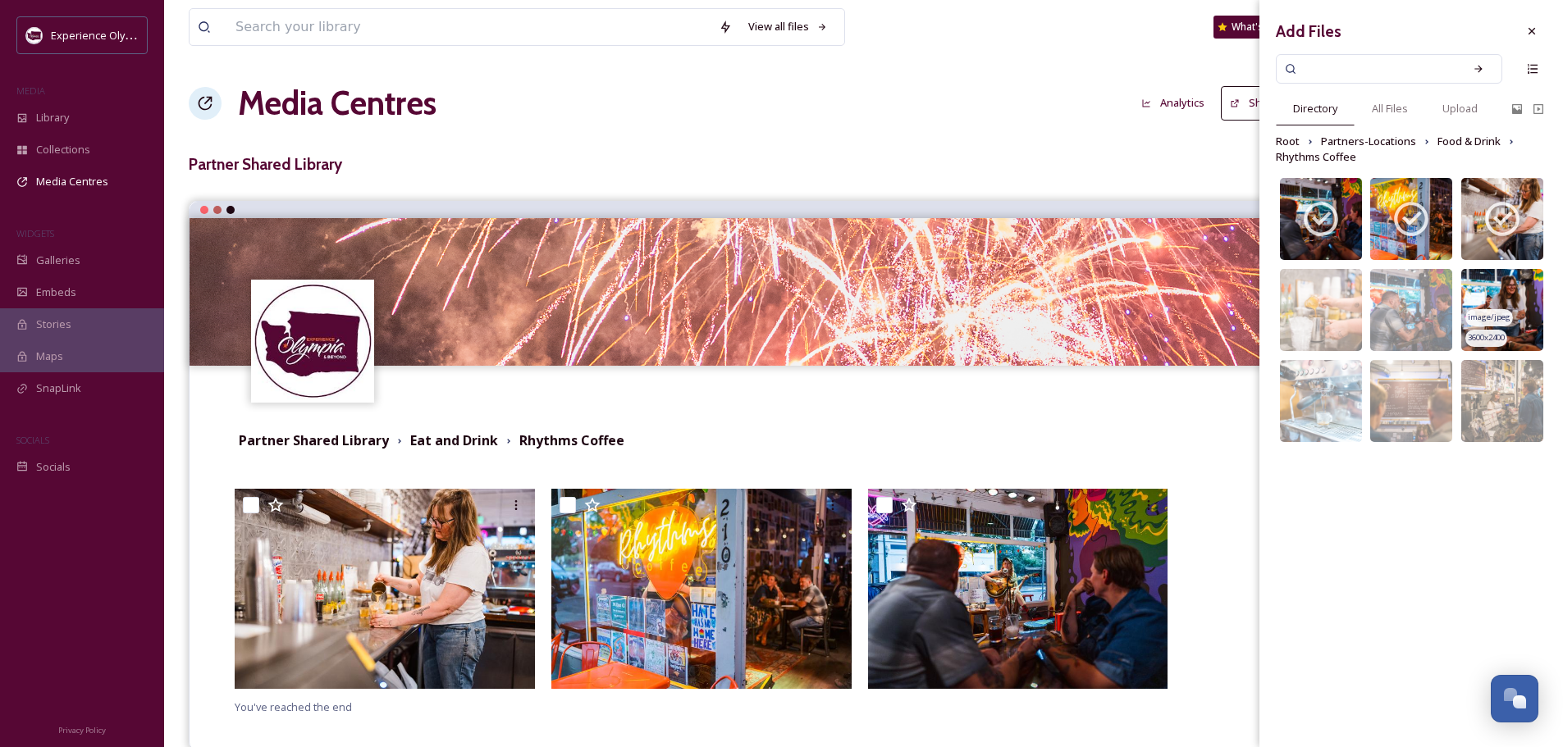
click at [1508, 280] on img at bounding box center [1502, 310] width 82 height 82
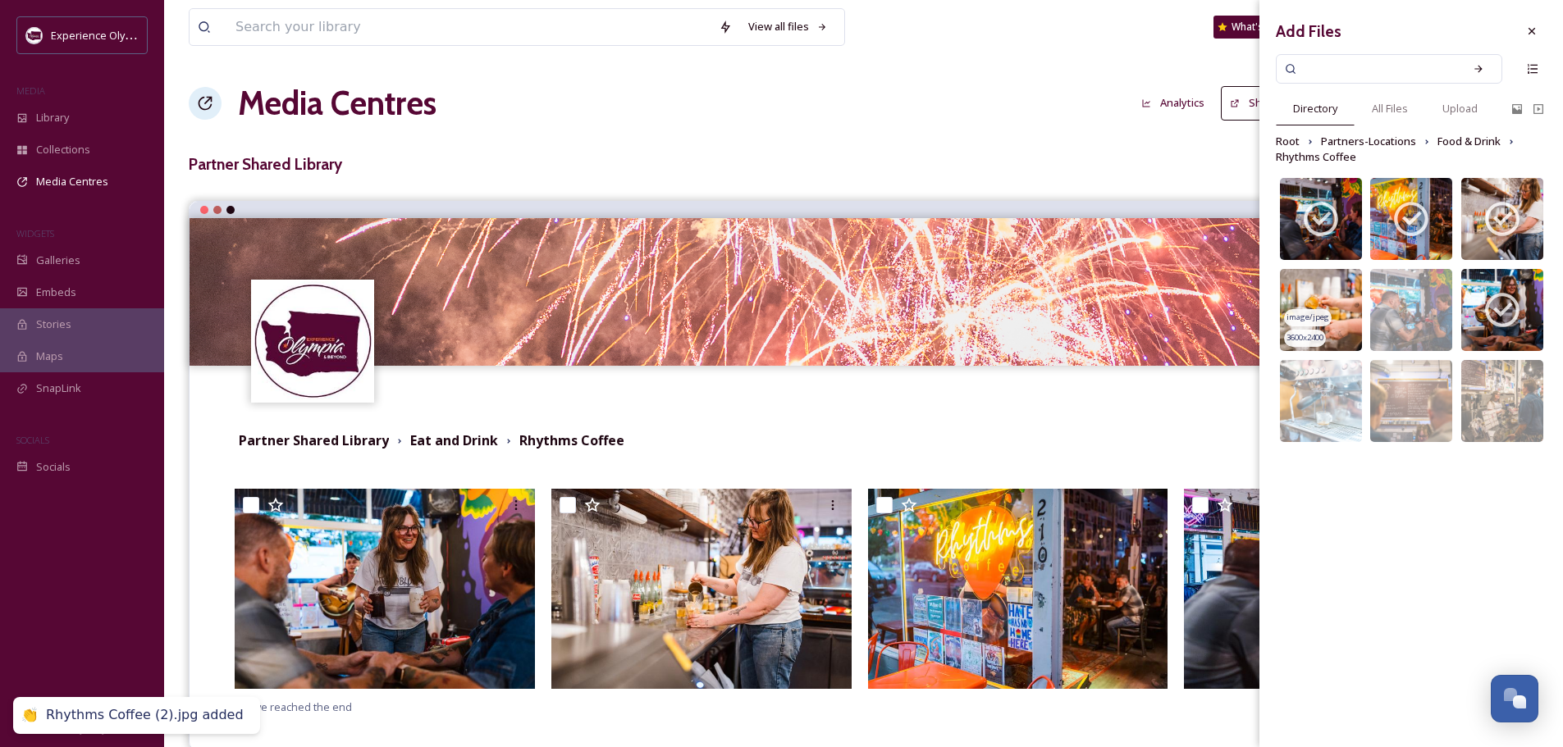
click at [1318, 281] on img at bounding box center [1321, 310] width 82 height 82
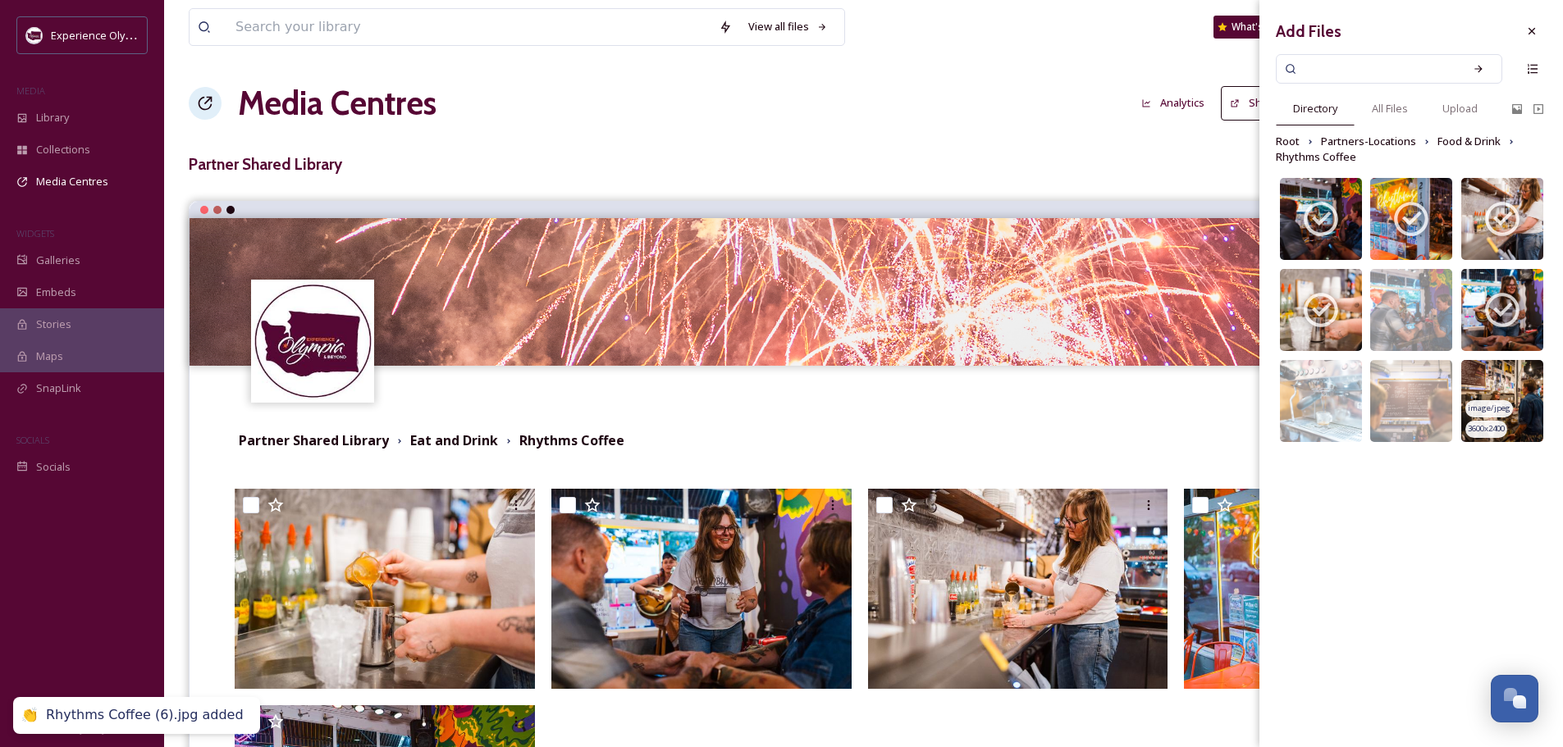
click at [1501, 379] on img at bounding box center [1502, 401] width 82 height 82
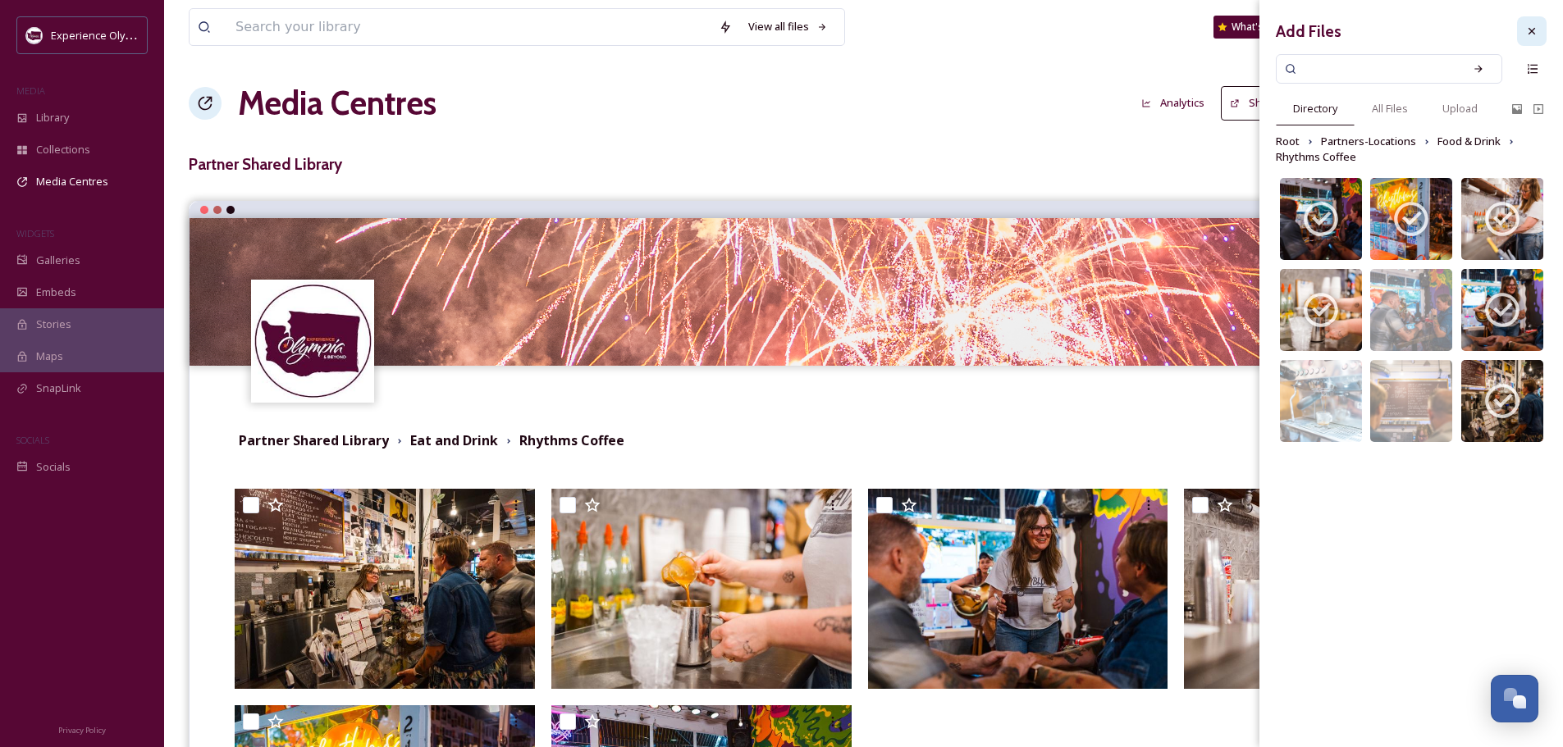
click at [1533, 34] on icon at bounding box center [1531, 31] width 13 height 13
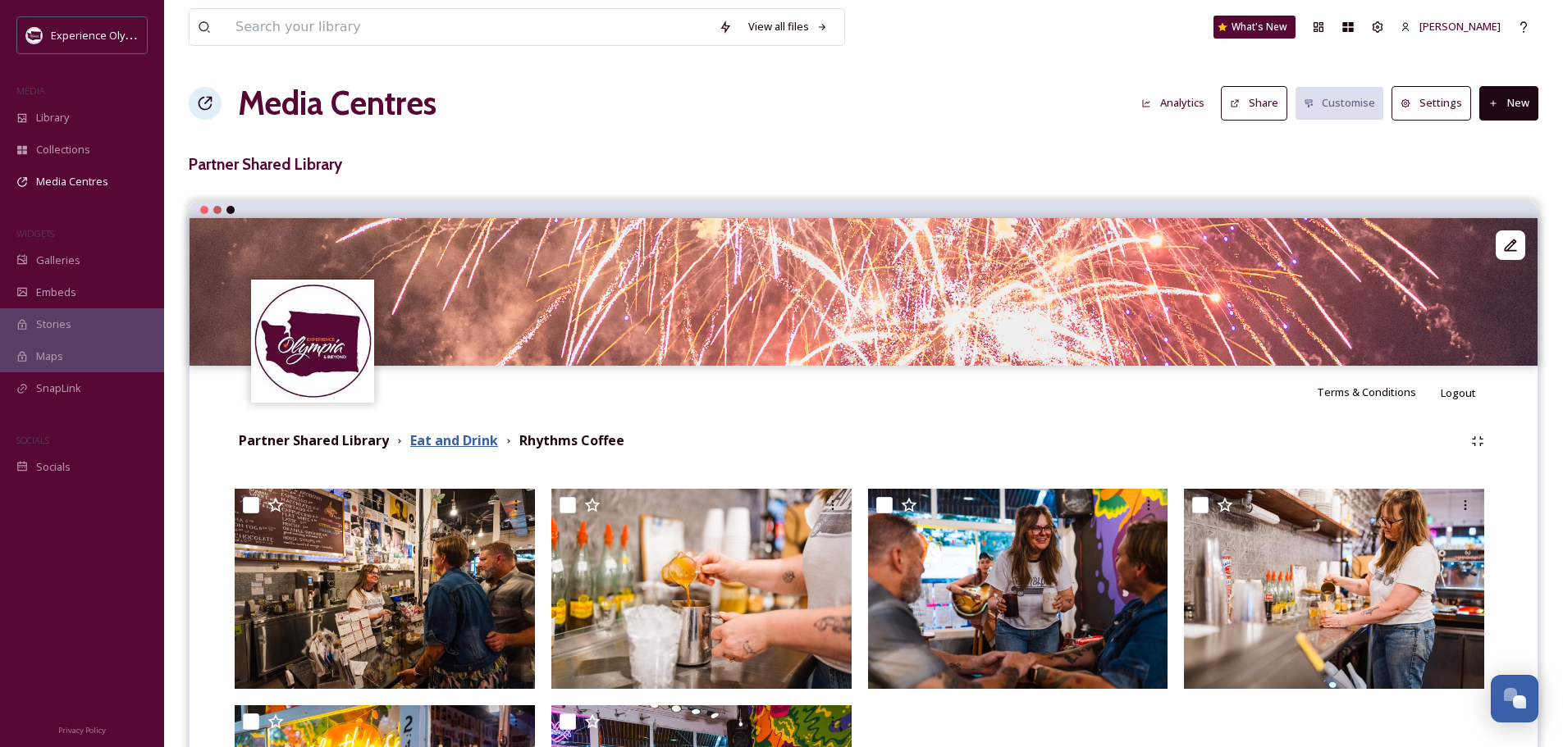
click at [440, 444] on strong "Eat and Drink" at bounding box center [454, 440] width 88 height 18
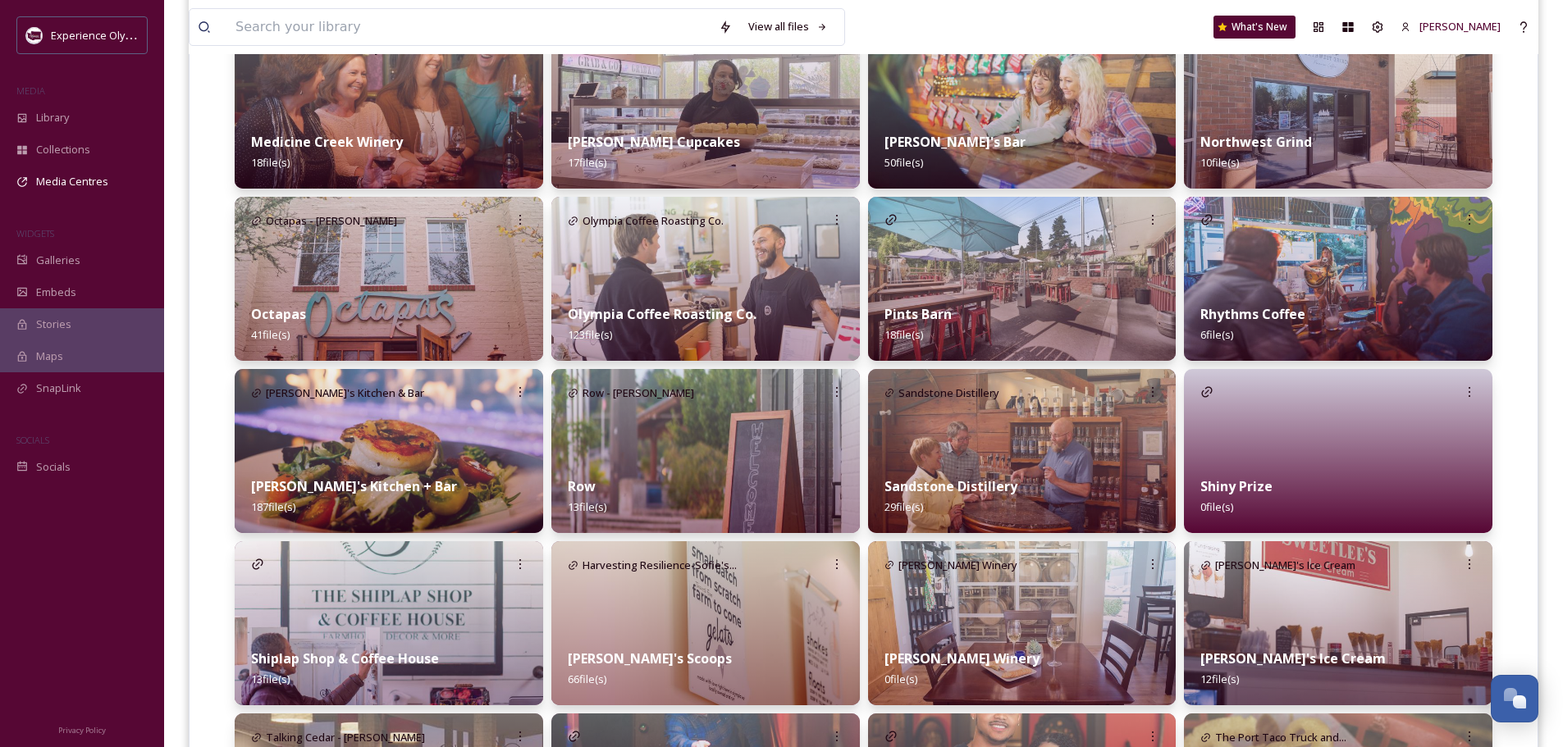
scroll to position [1148, 0]
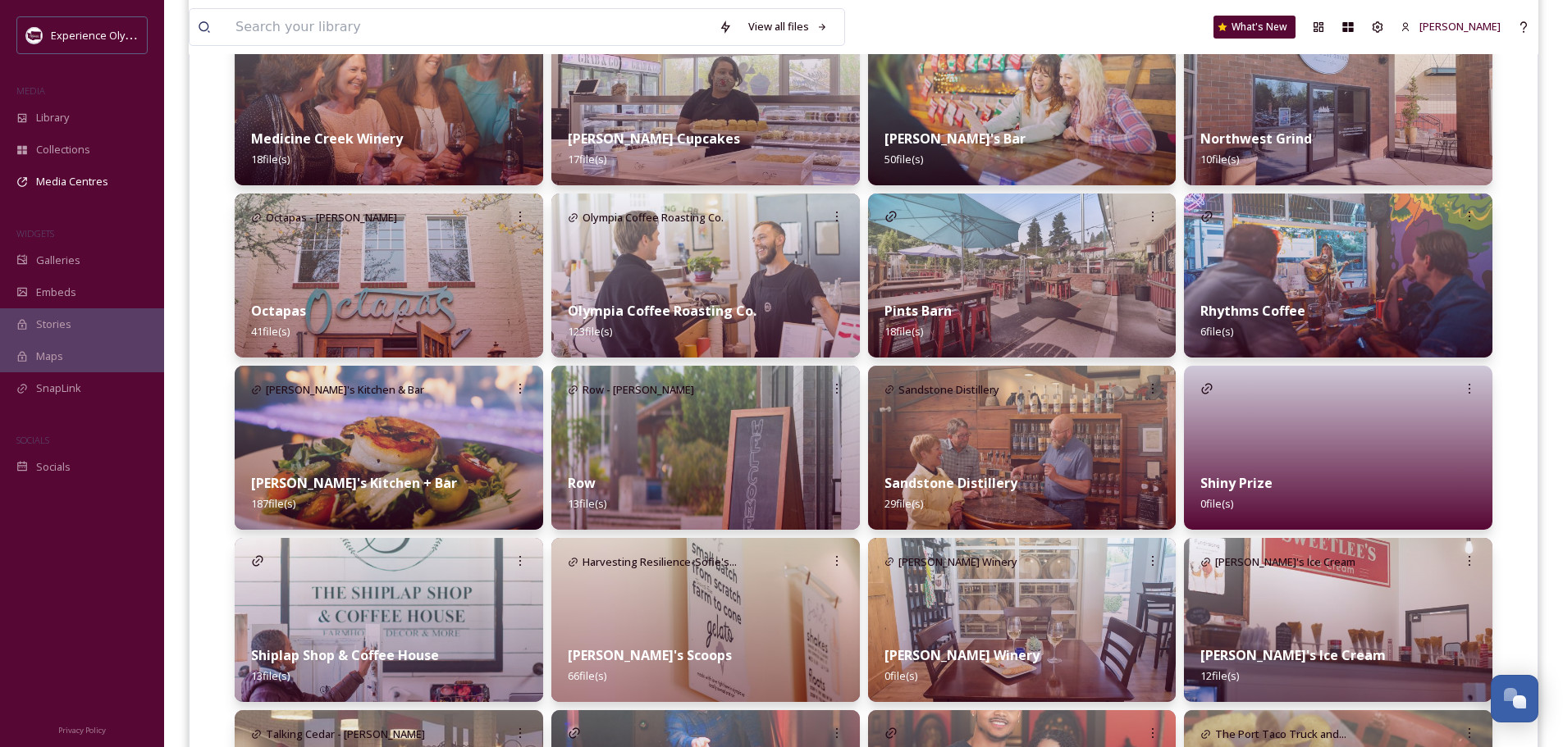
click at [1300, 437] on div at bounding box center [1338, 448] width 308 height 164
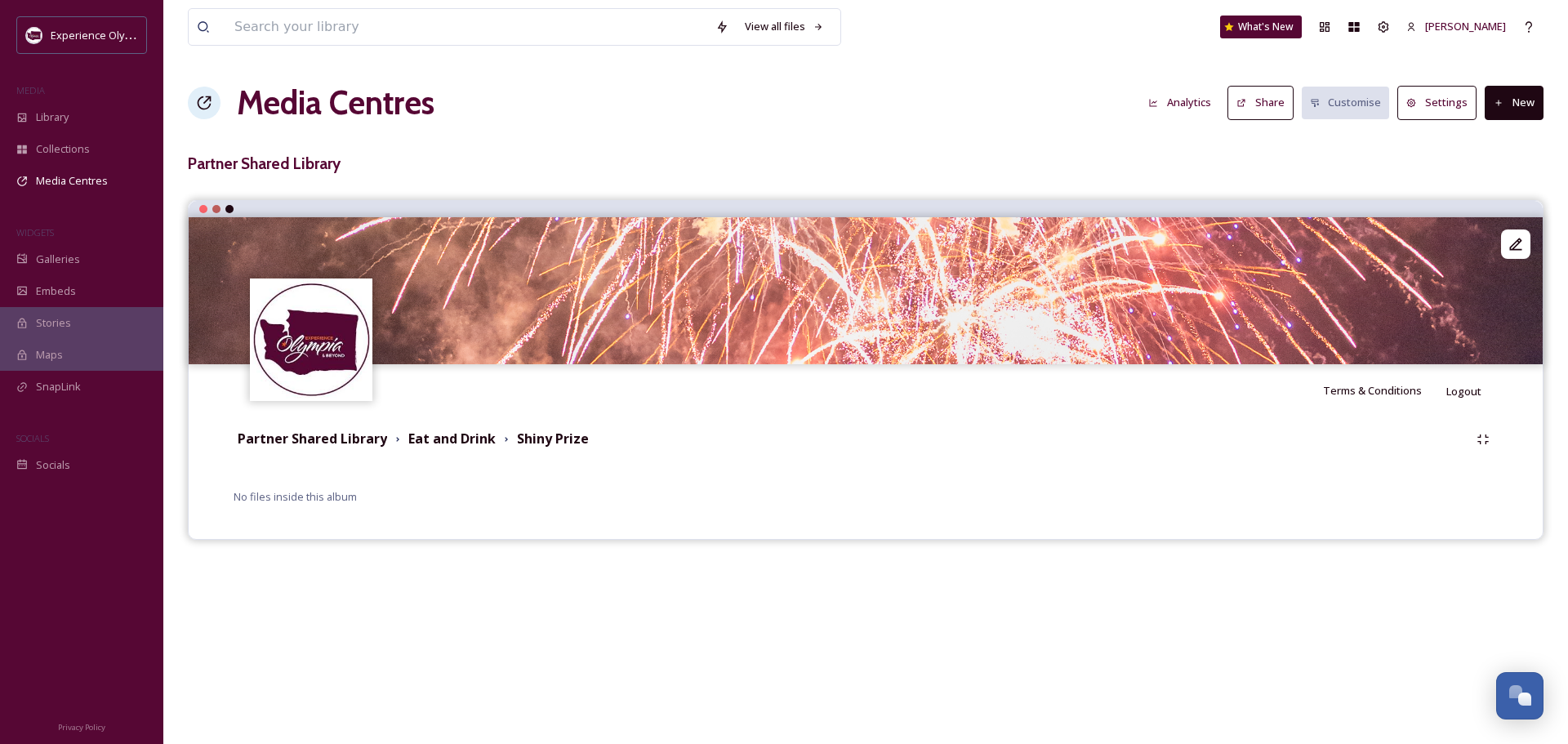
click at [1517, 98] on button "New" at bounding box center [1513, 103] width 59 height 34
click at [1500, 137] on span "Add Files" at bounding box center [1503, 141] width 44 height 16
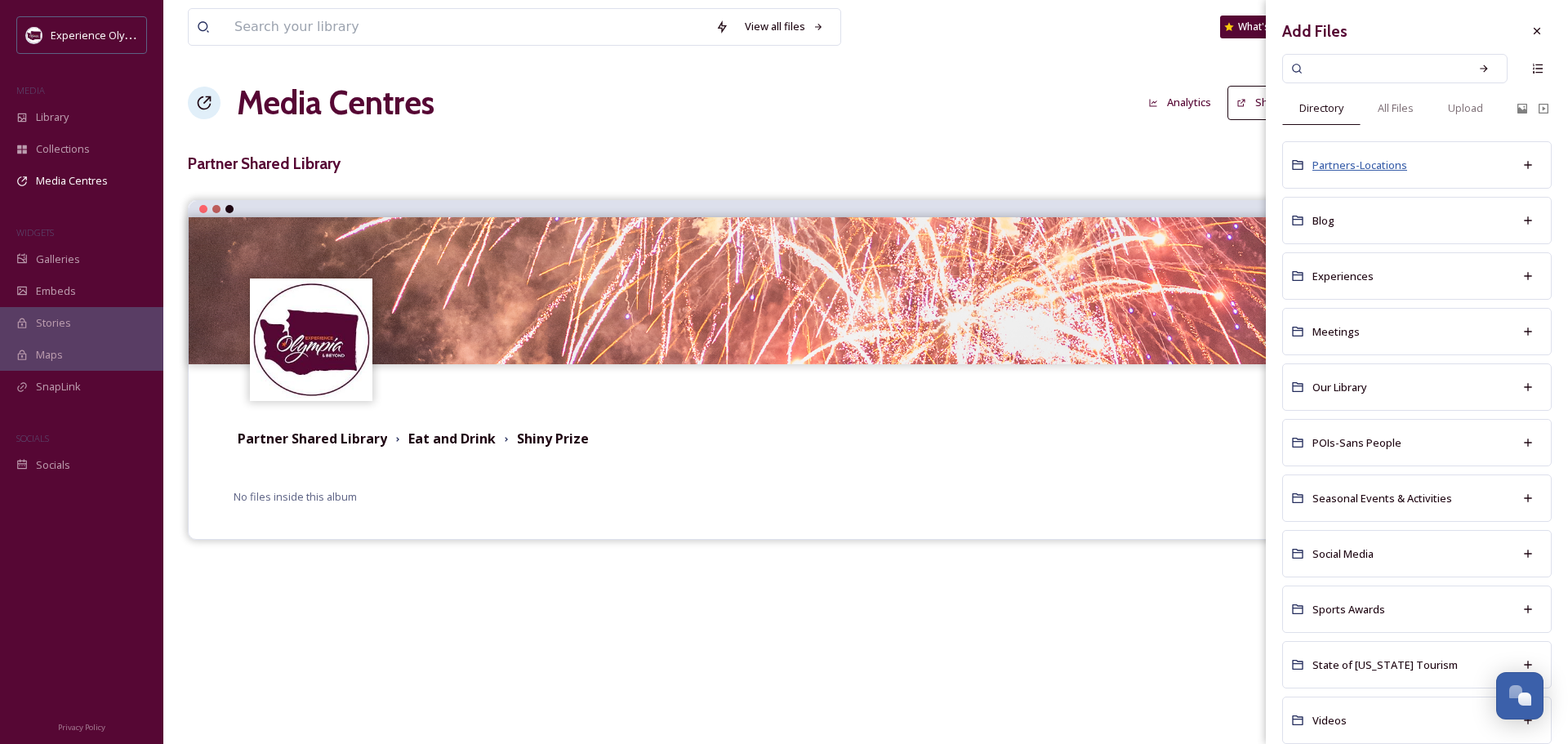
click at [1341, 162] on span "Partners-Locations" at bounding box center [1359, 164] width 95 height 15
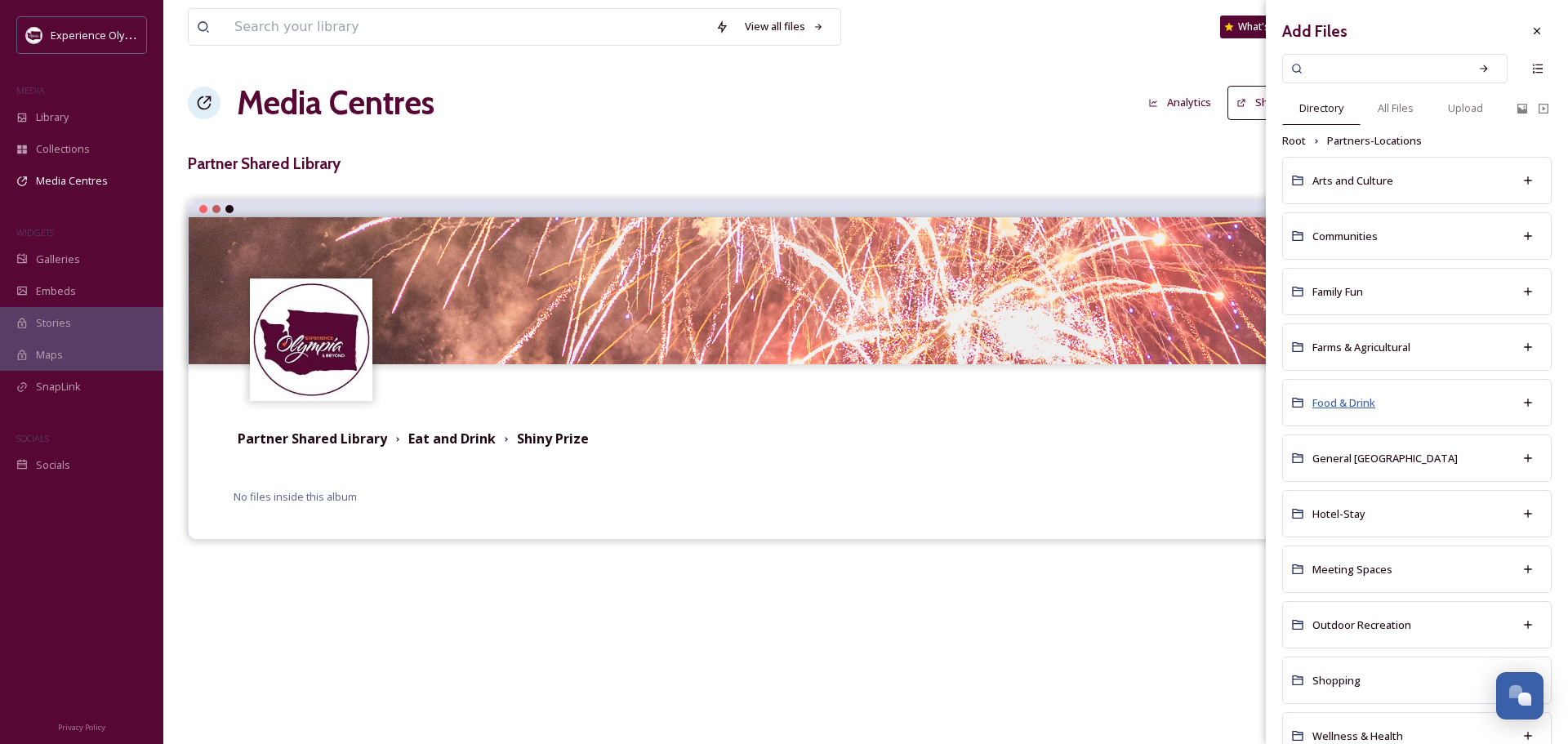
click at [1329, 399] on span "Food & Drink" at bounding box center [1343, 402] width 63 height 15
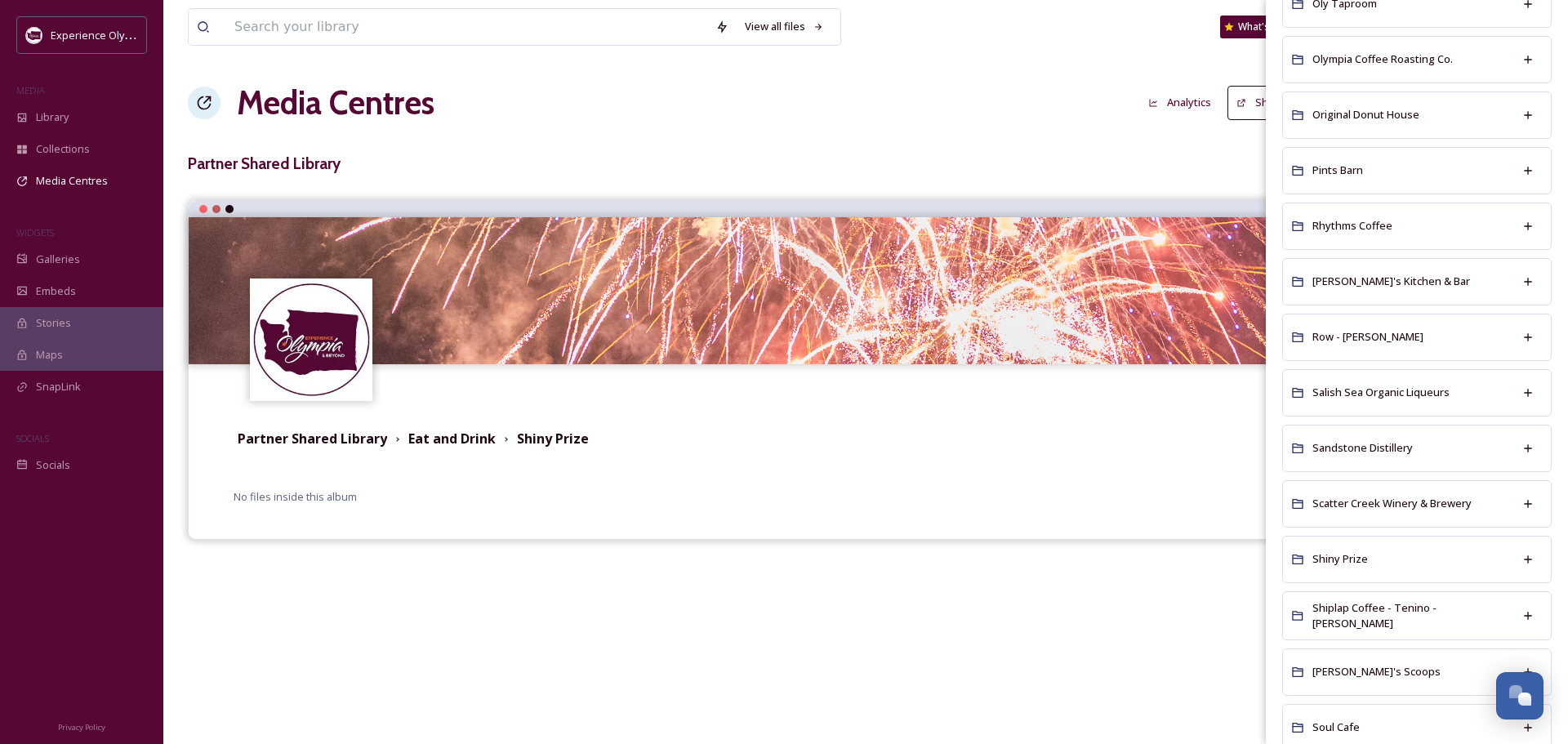
scroll to position [2288, 0]
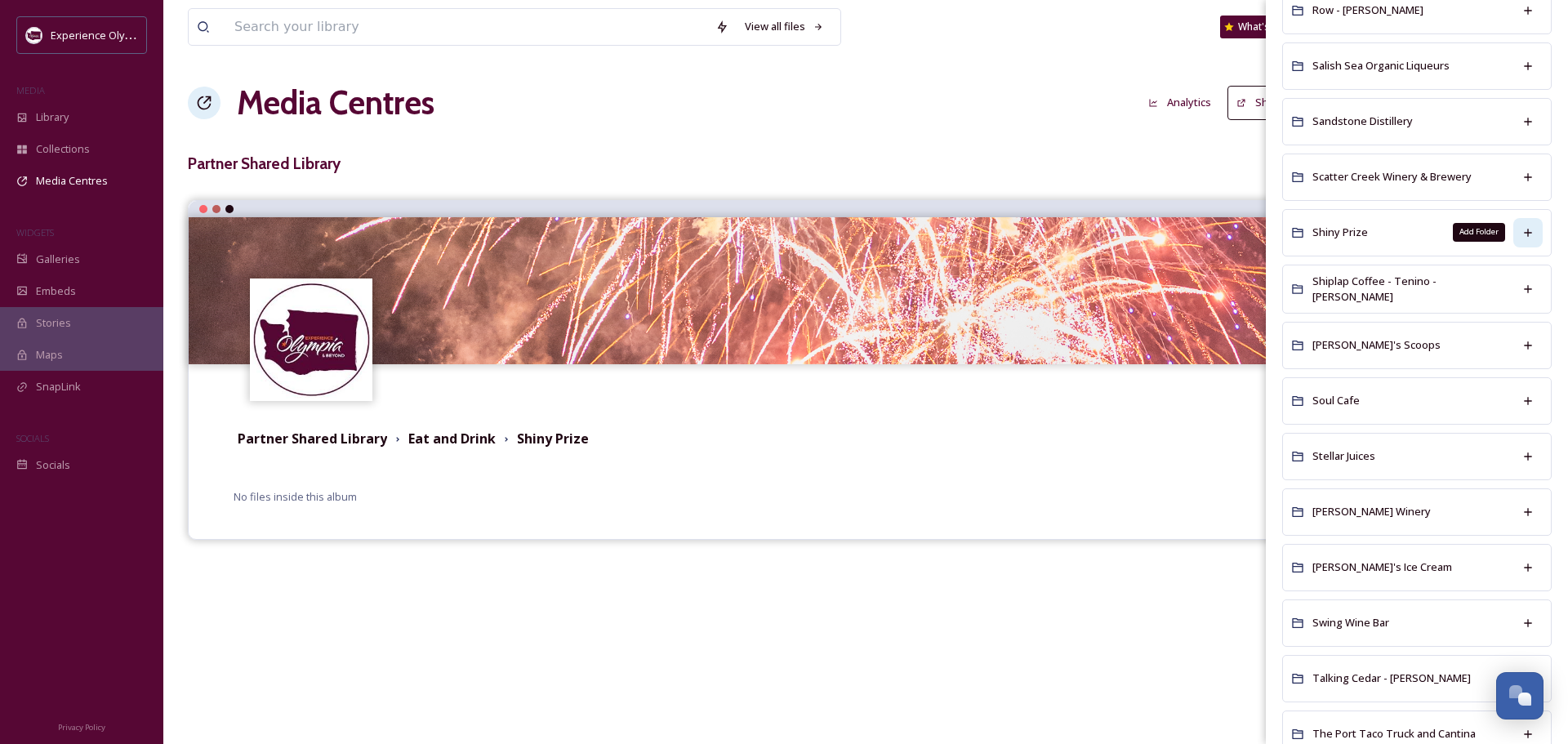
click at [1521, 230] on icon at bounding box center [1527, 232] width 13 height 13
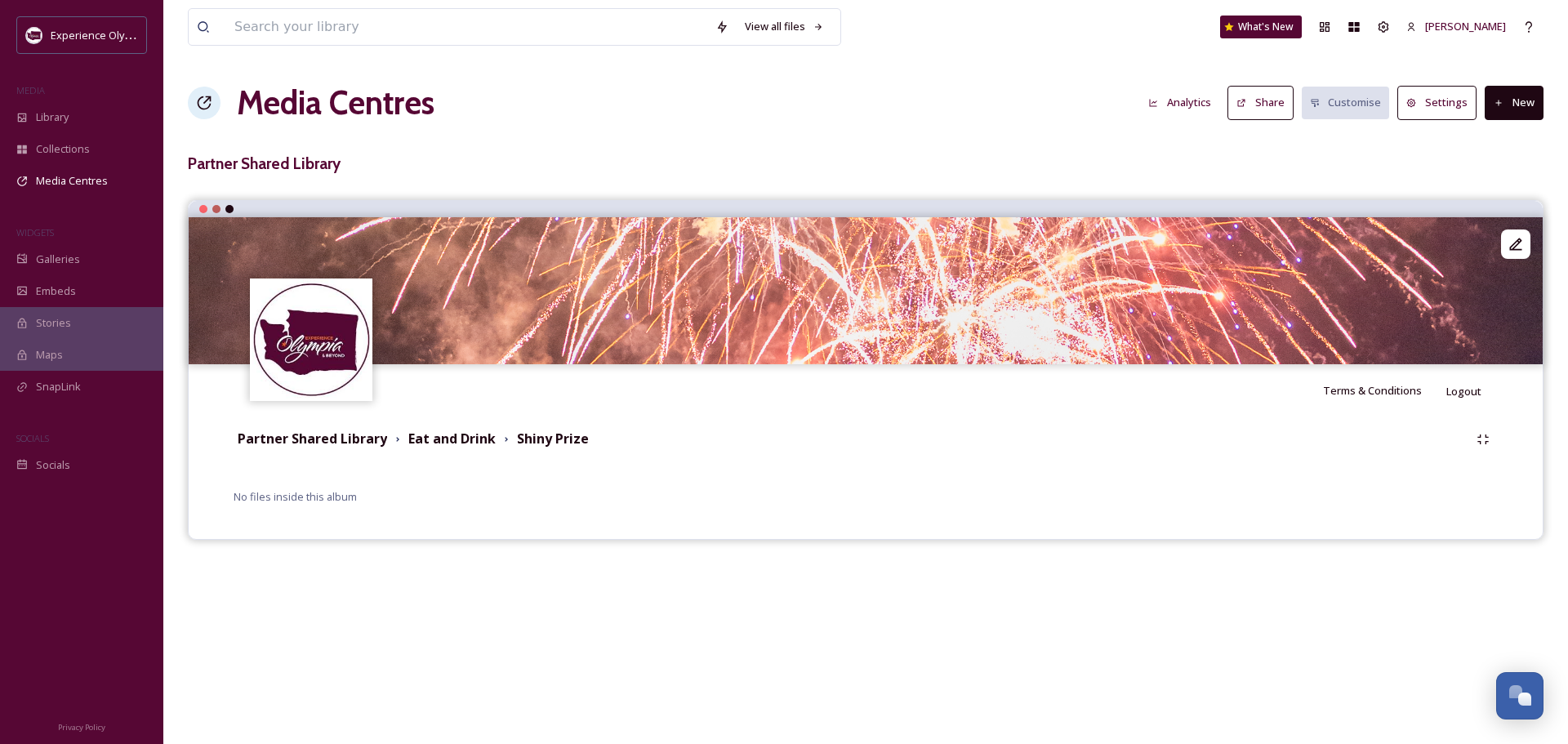
drag, startPoint x: 819, startPoint y: 468, endPoint x: 805, endPoint y: 483, distance: 20.5
click at [819, 467] on div "Partner Shared Library Eat and Drink Shiny Prize No files inside this album" at bounding box center [865, 465] width 1329 height 98
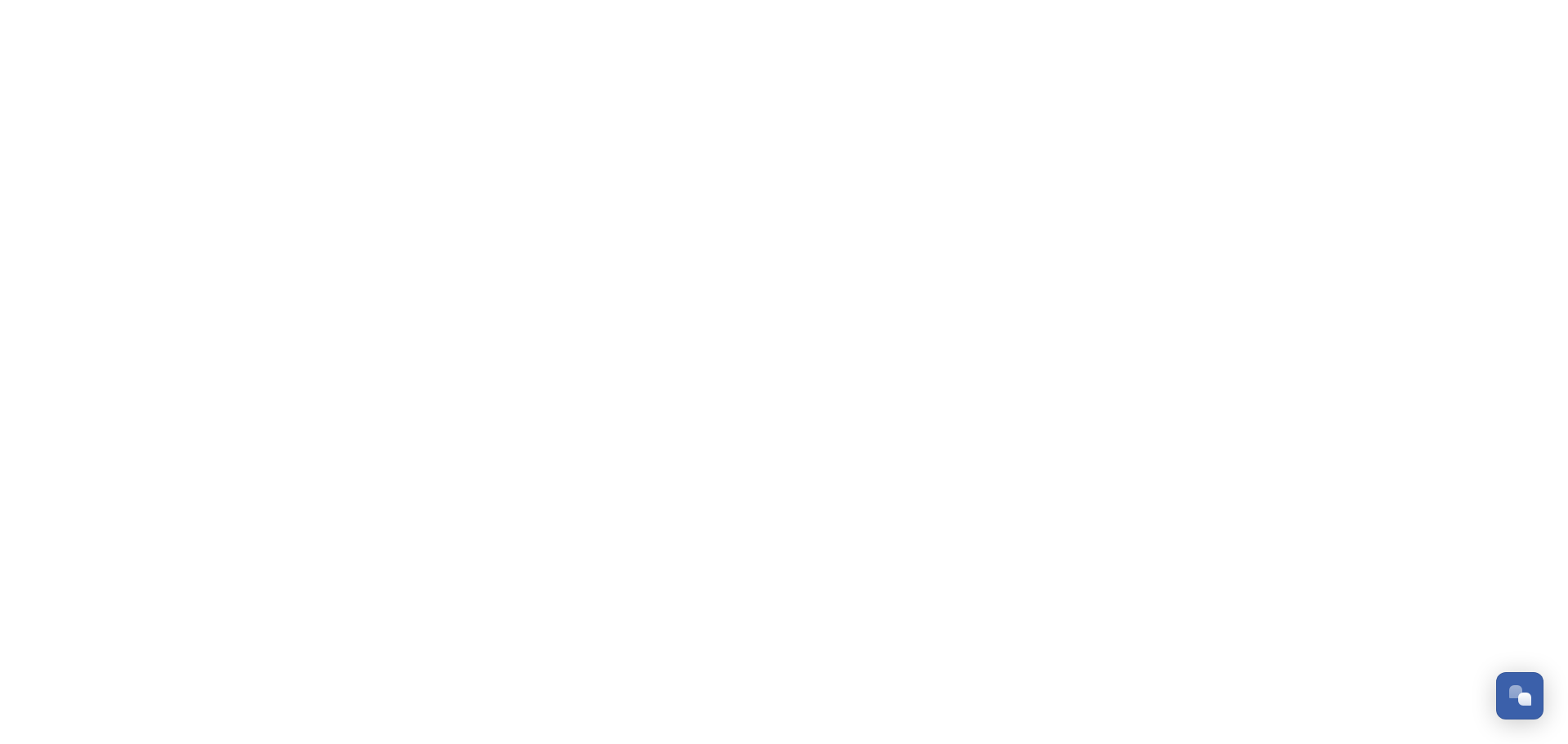
scroll to position [7317, 0]
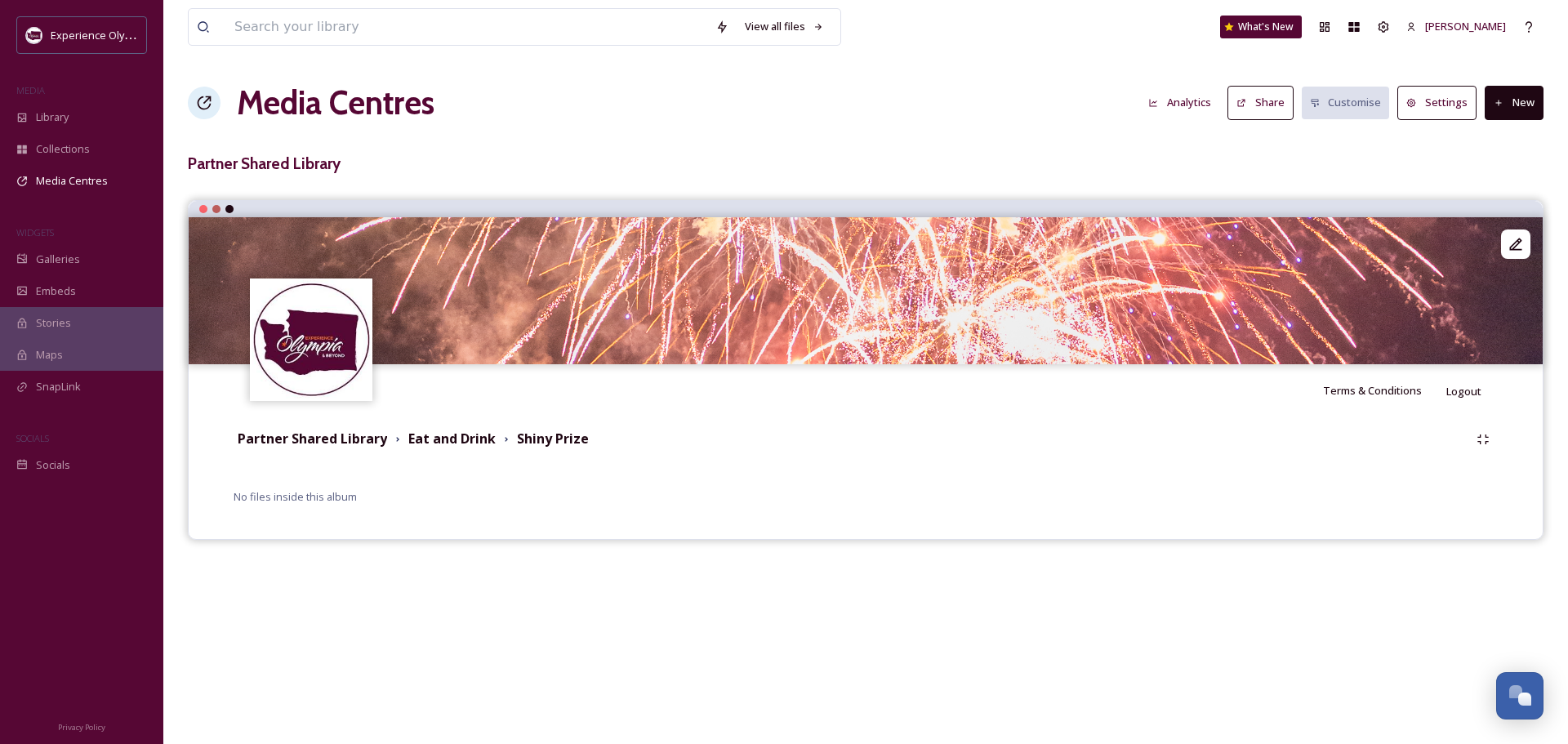
click at [1504, 103] on button "New" at bounding box center [1513, 103] width 59 height 34
click at [1501, 149] on div "Add Files" at bounding box center [1508, 140] width 70 height 32
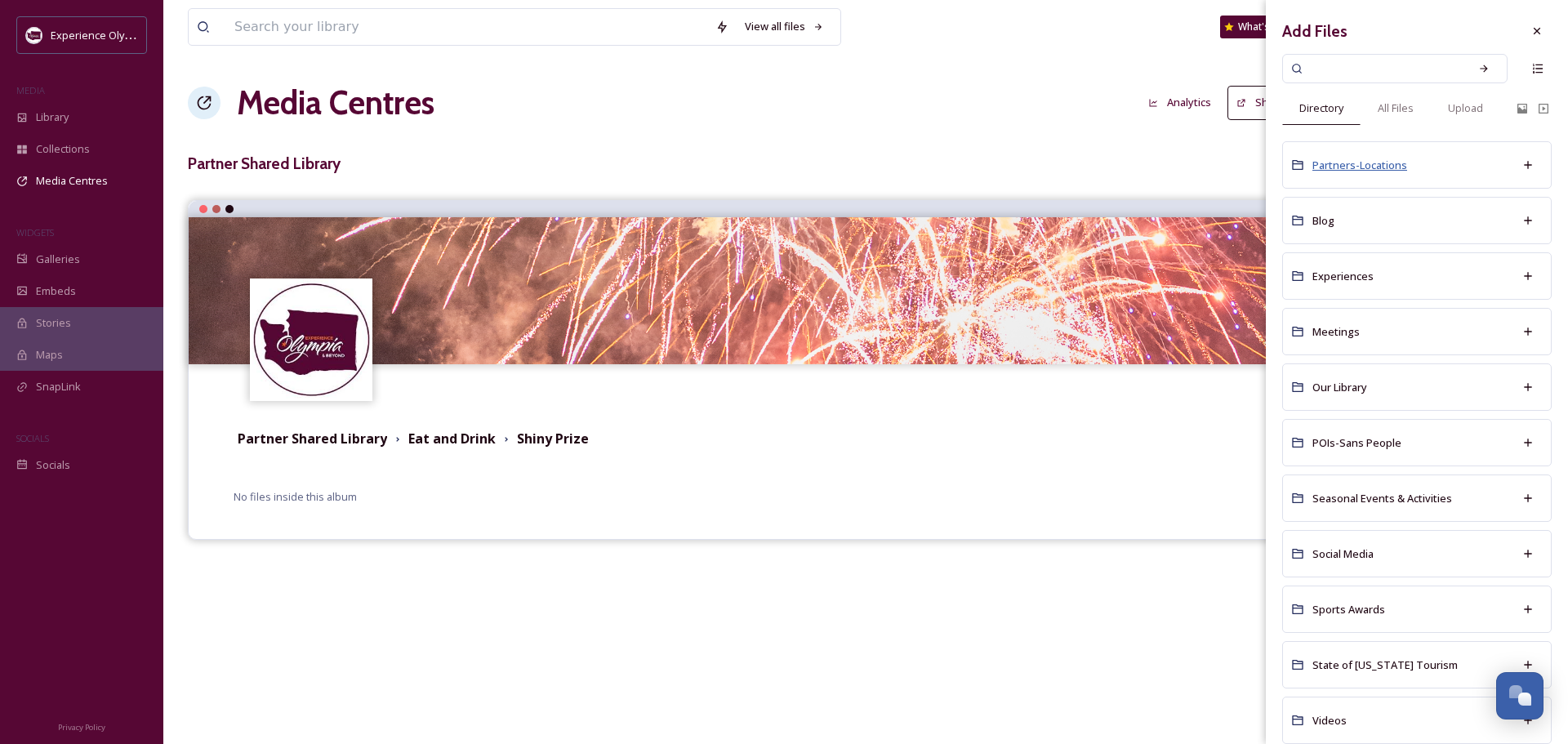
click at [1325, 163] on span "Partners-Locations" at bounding box center [1359, 164] width 95 height 15
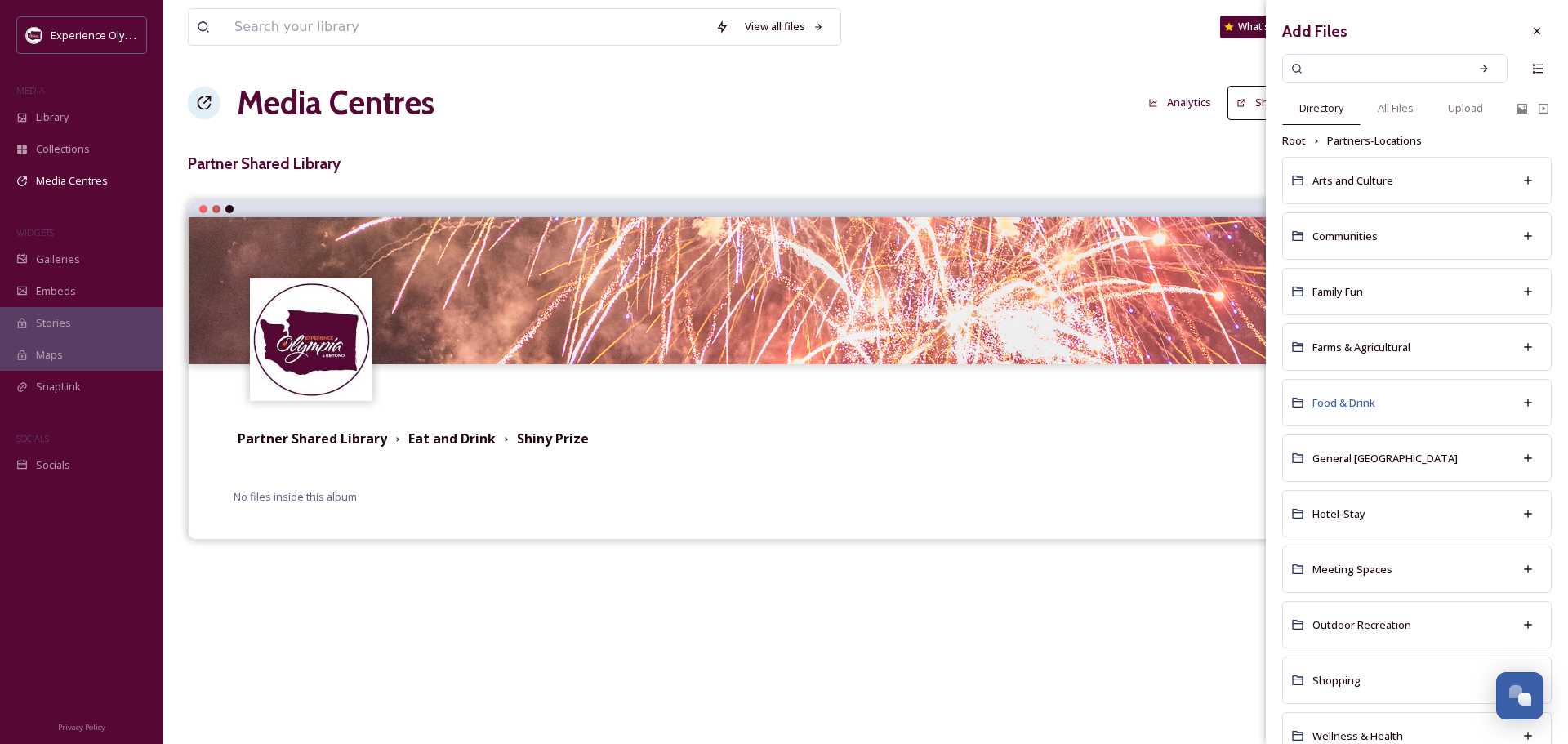
click at [1335, 402] on span "Food & Drink" at bounding box center [1343, 402] width 63 height 15
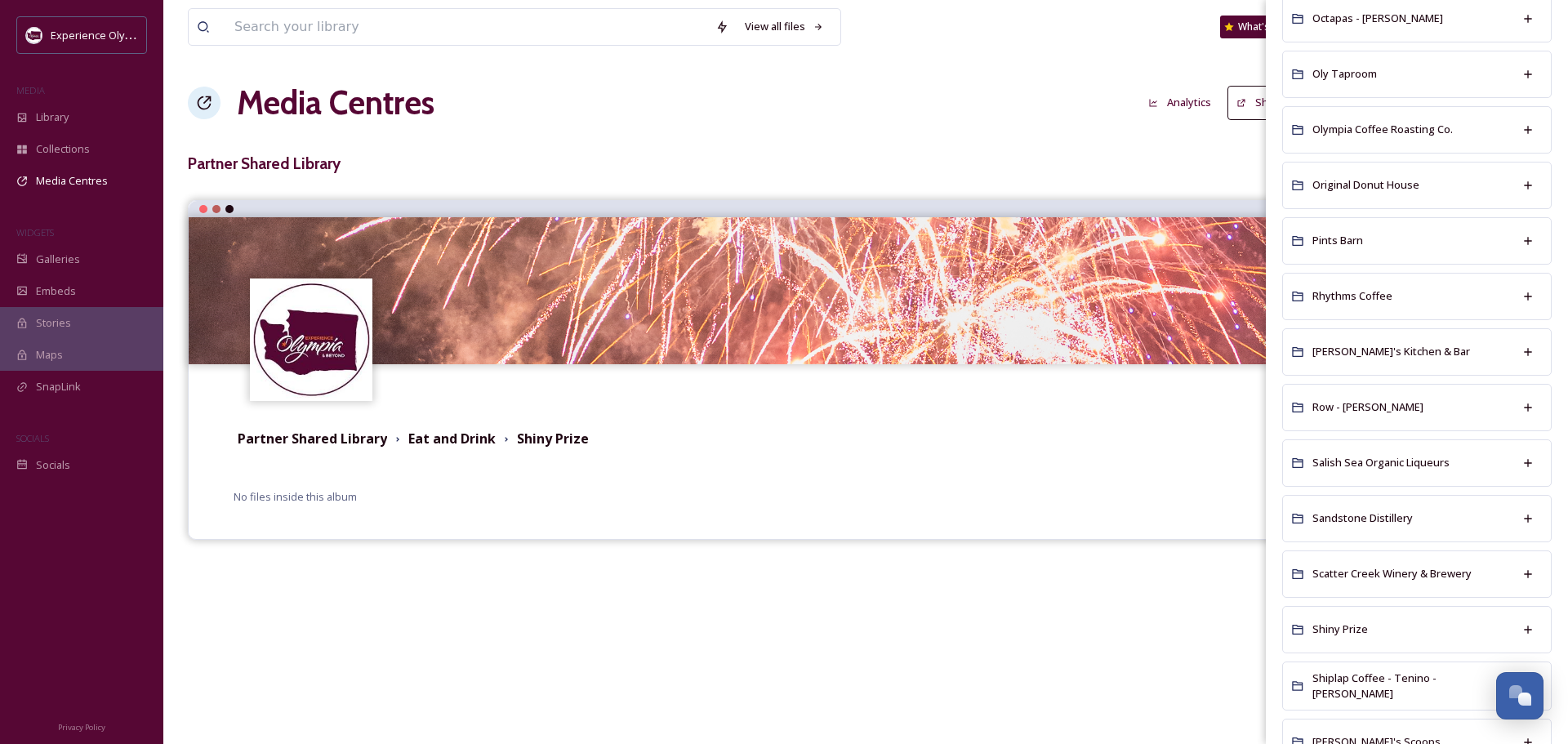
scroll to position [1961, 0]
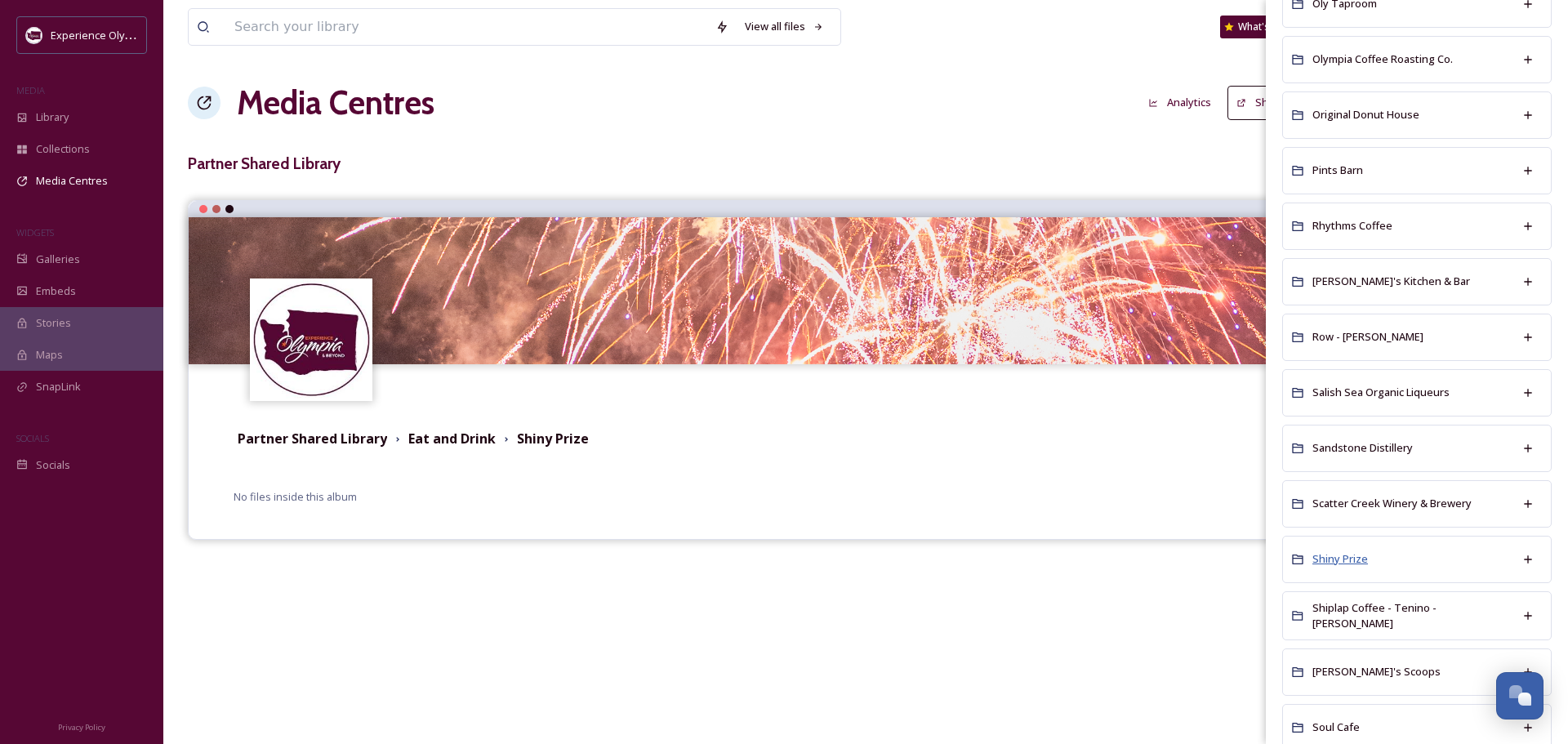
click at [1350, 560] on span "Shiny Prize" at bounding box center [1340, 559] width 56 height 15
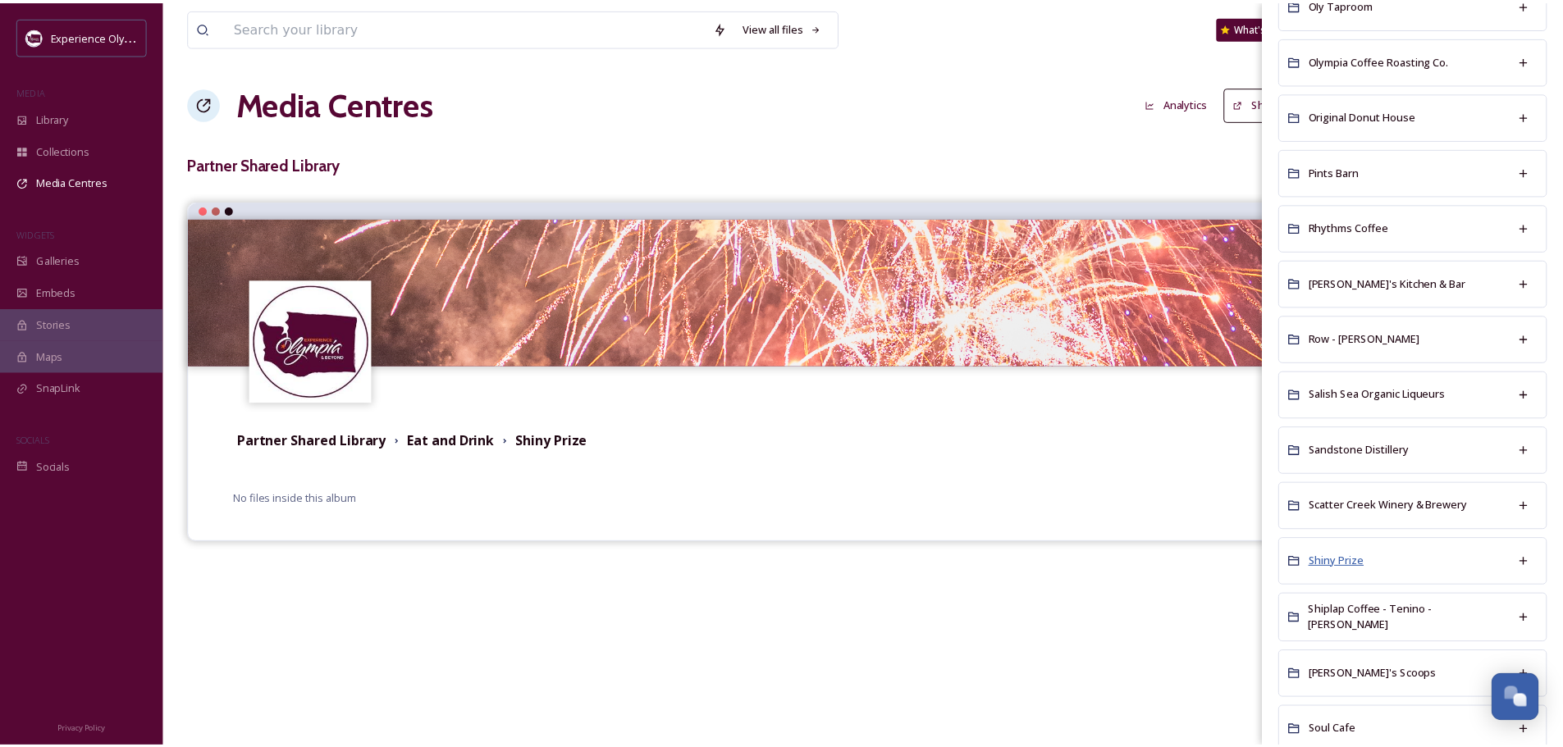
scroll to position [0, 0]
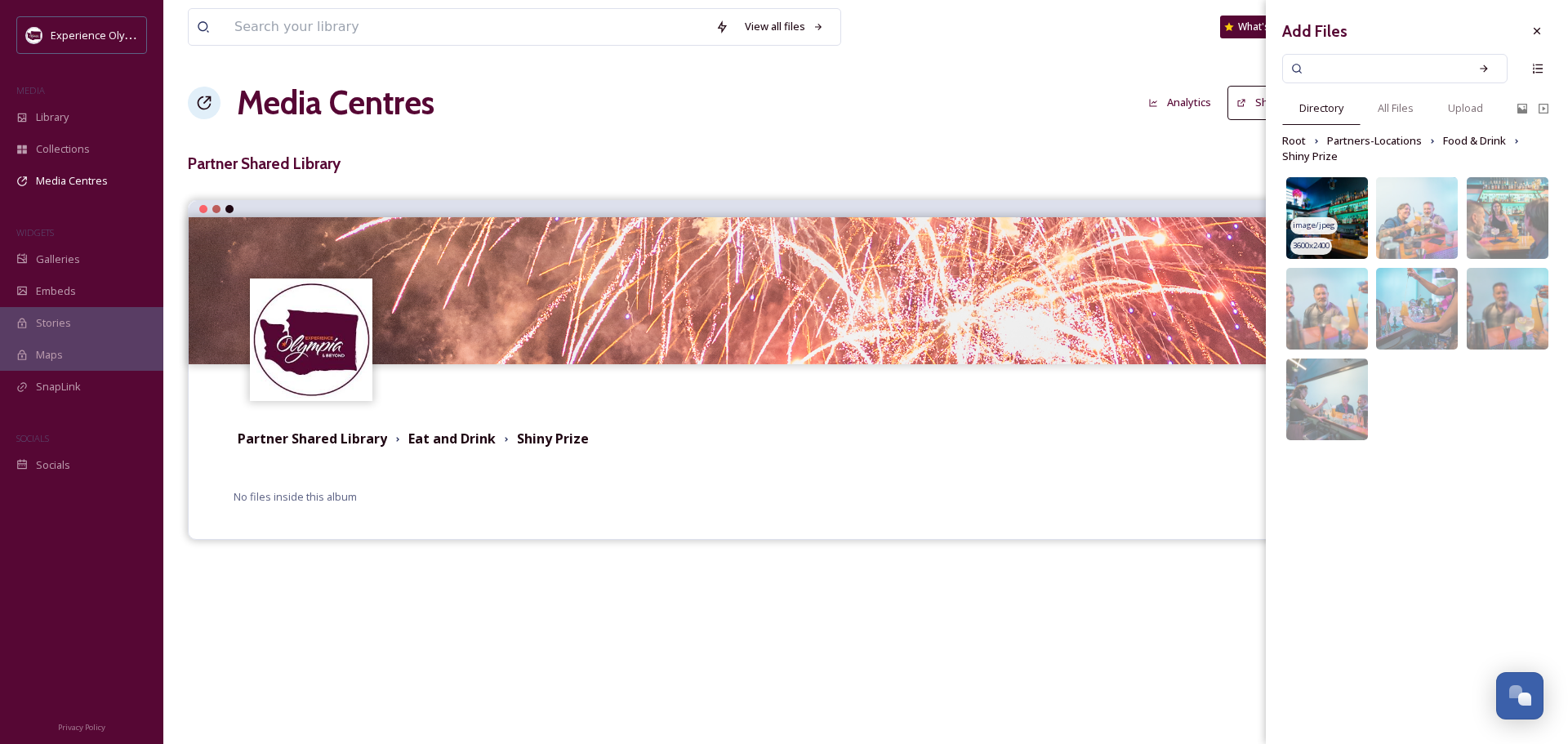
click at [1334, 192] on img at bounding box center [1327, 218] width 82 height 82
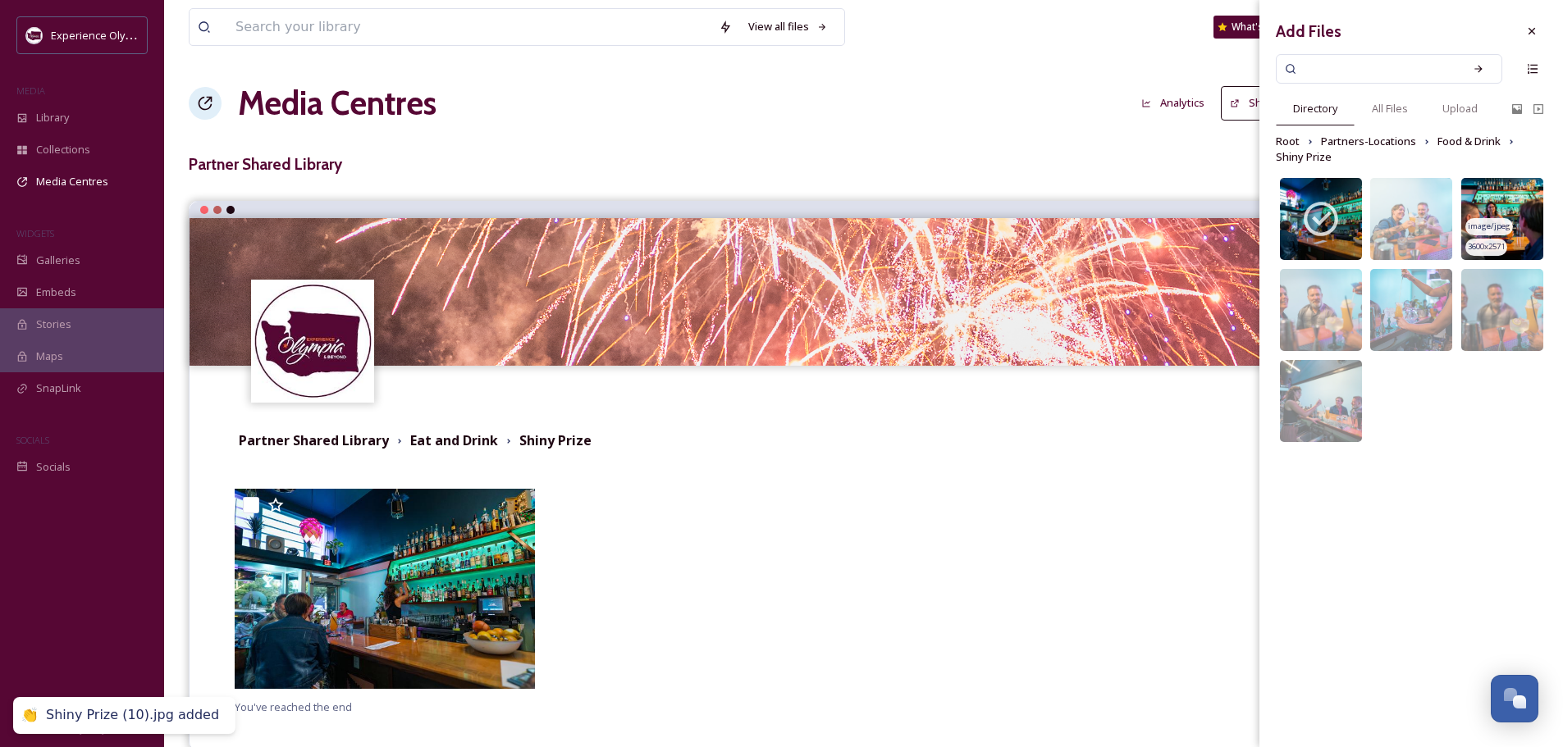
click at [1503, 189] on img at bounding box center [1502, 219] width 82 height 82
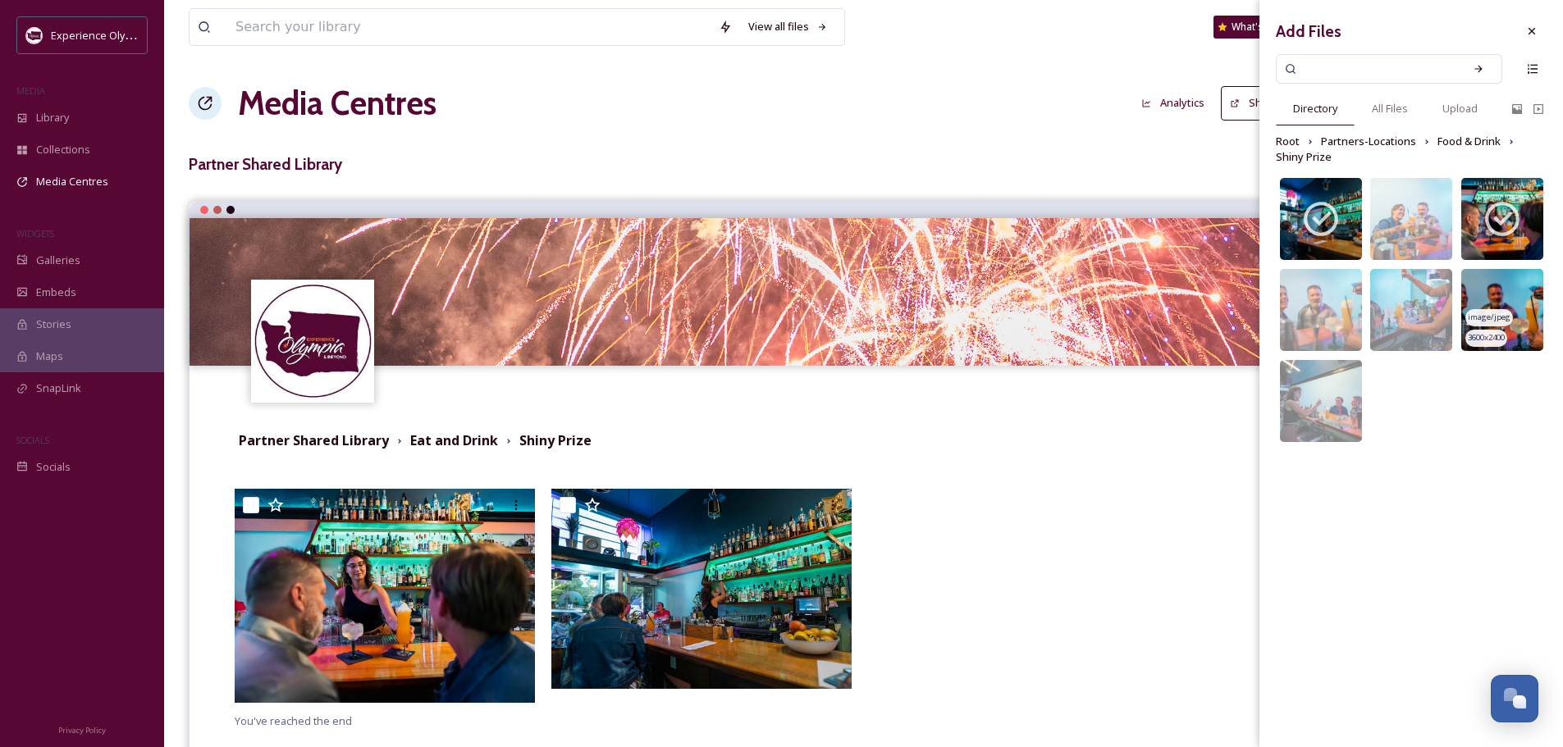
click at [1517, 277] on img at bounding box center [1502, 310] width 82 height 82
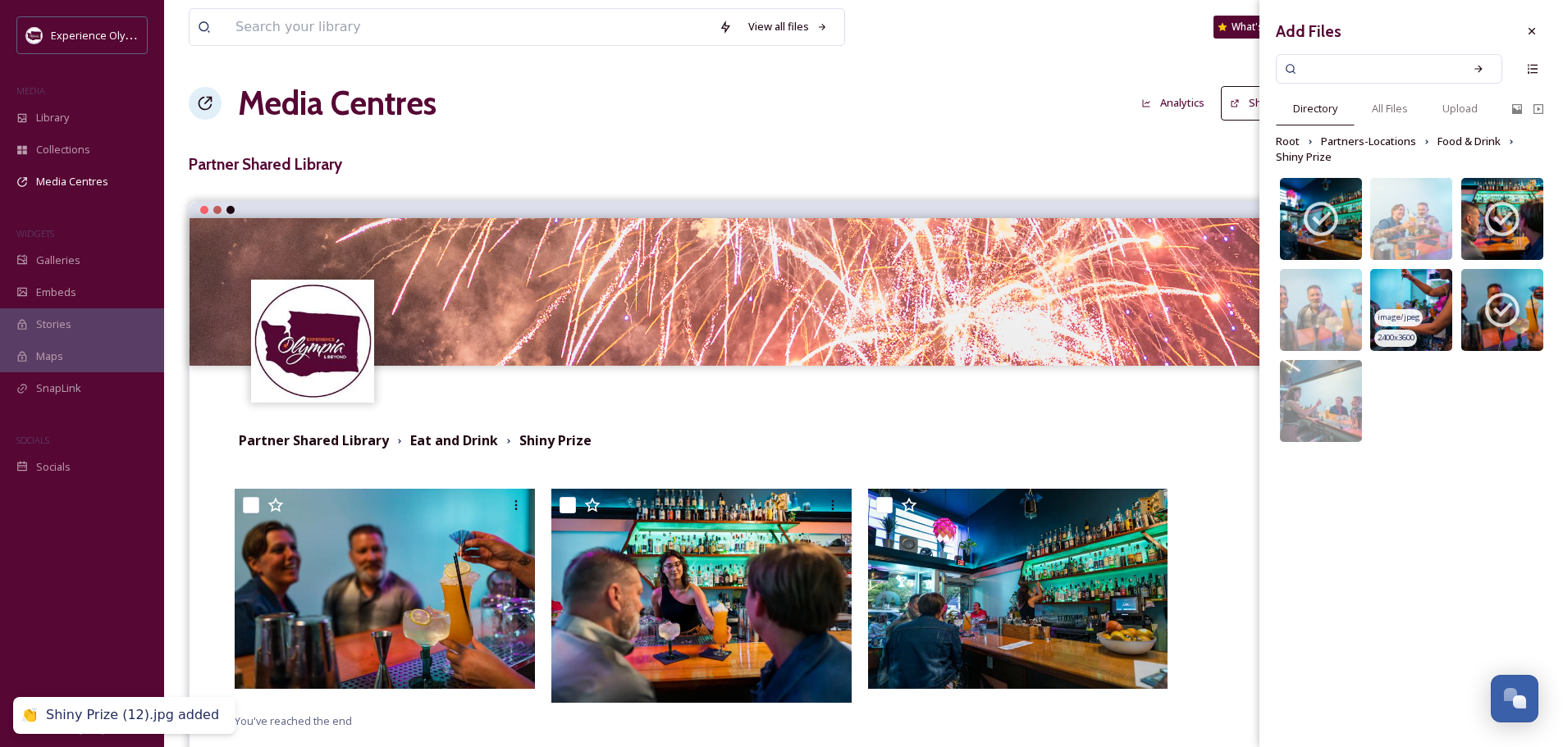
click at [1418, 276] on img at bounding box center [1411, 310] width 82 height 82
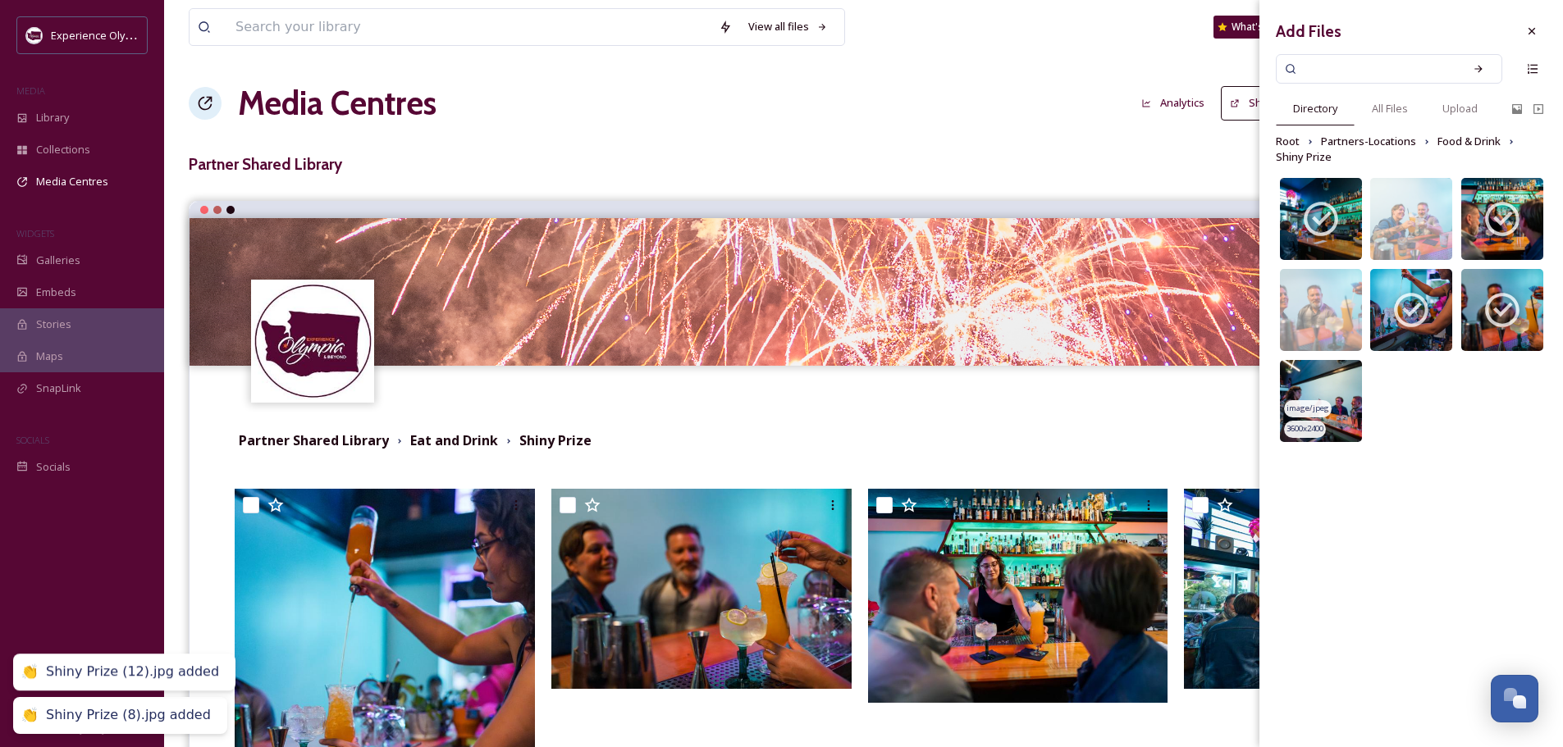
click at [1330, 367] on img at bounding box center [1321, 401] width 82 height 82
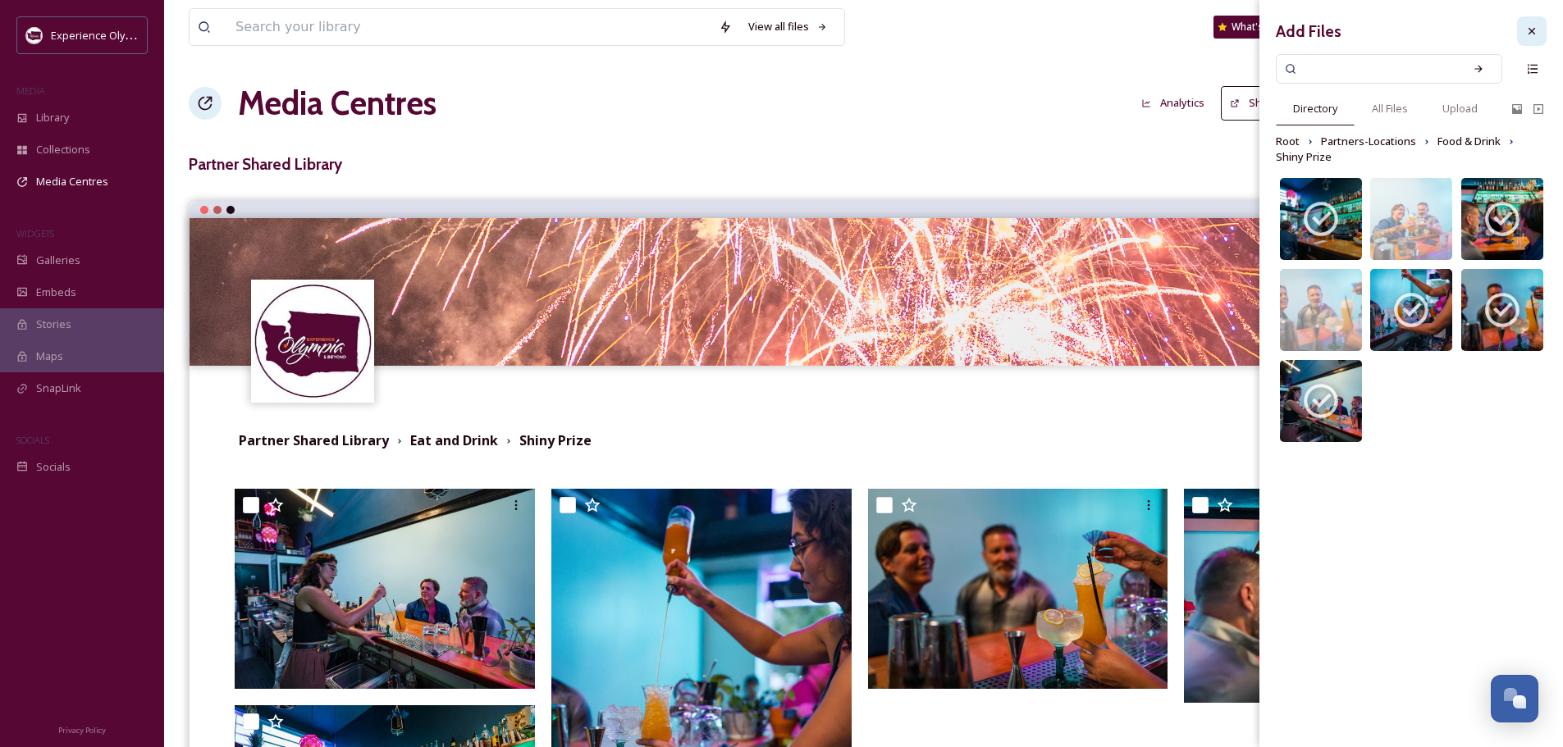
click at [1527, 30] on icon at bounding box center [1531, 31] width 13 height 13
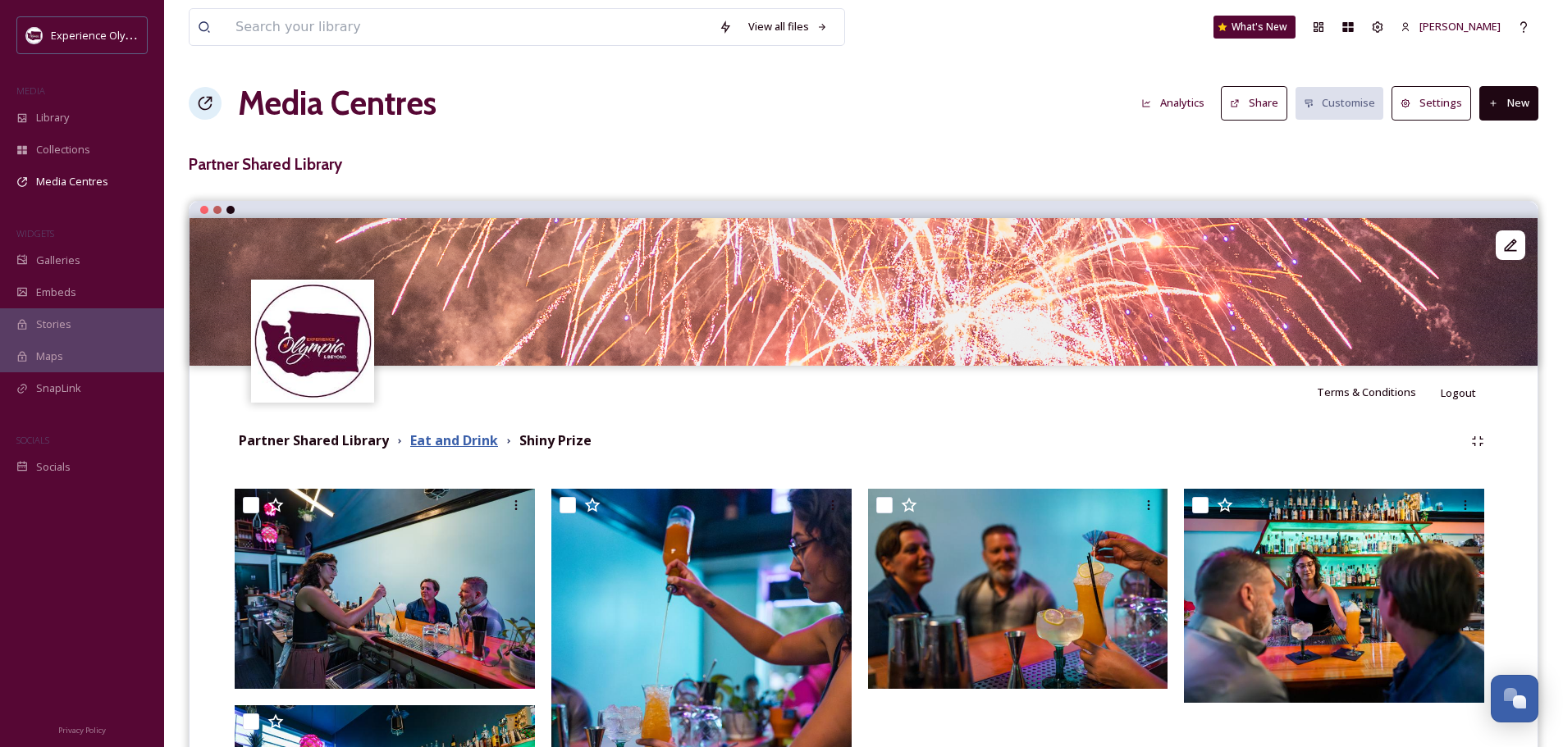
click at [460, 438] on strong "Eat and Drink" at bounding box center [454, 440] width 88 height 18
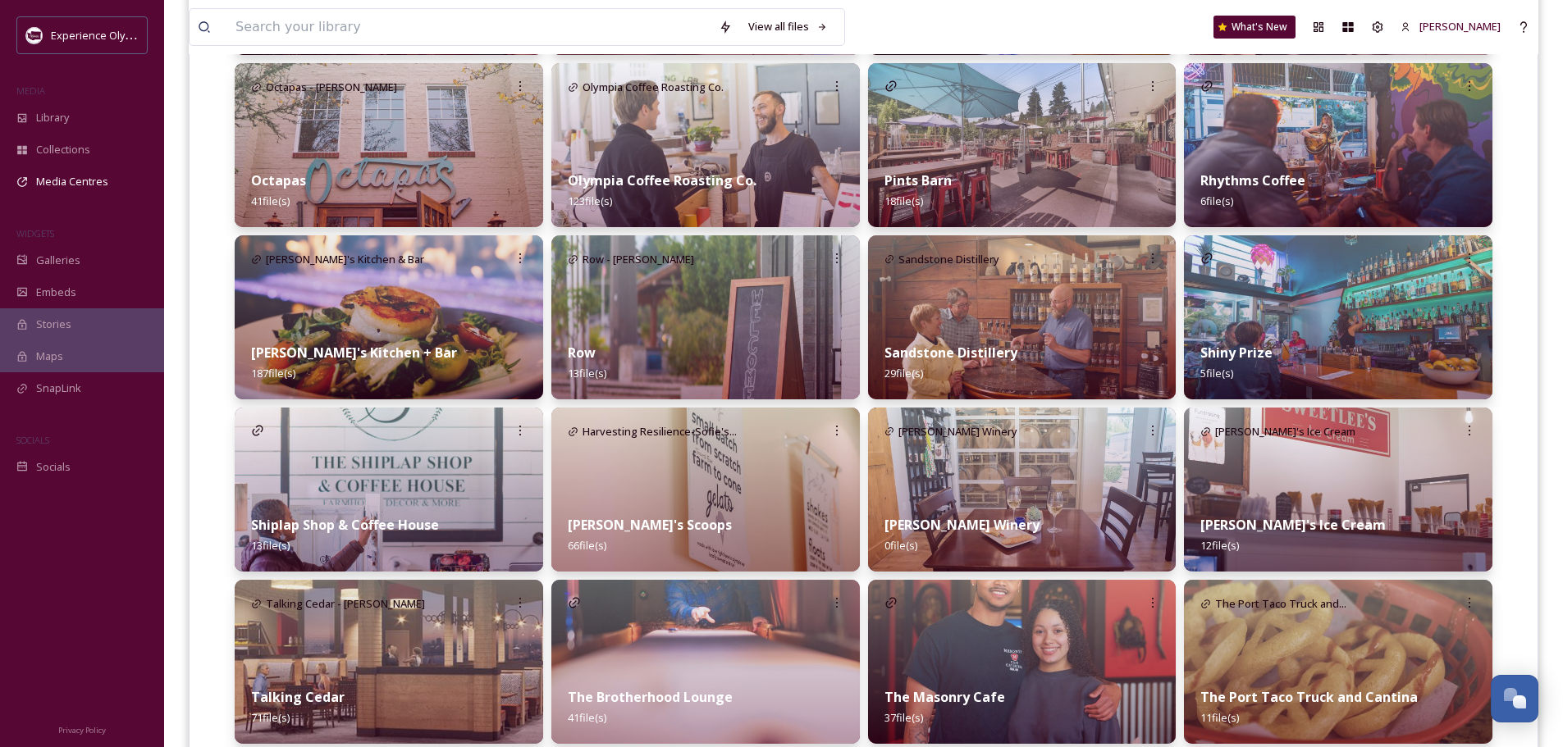
scroll to position [1312, 0]
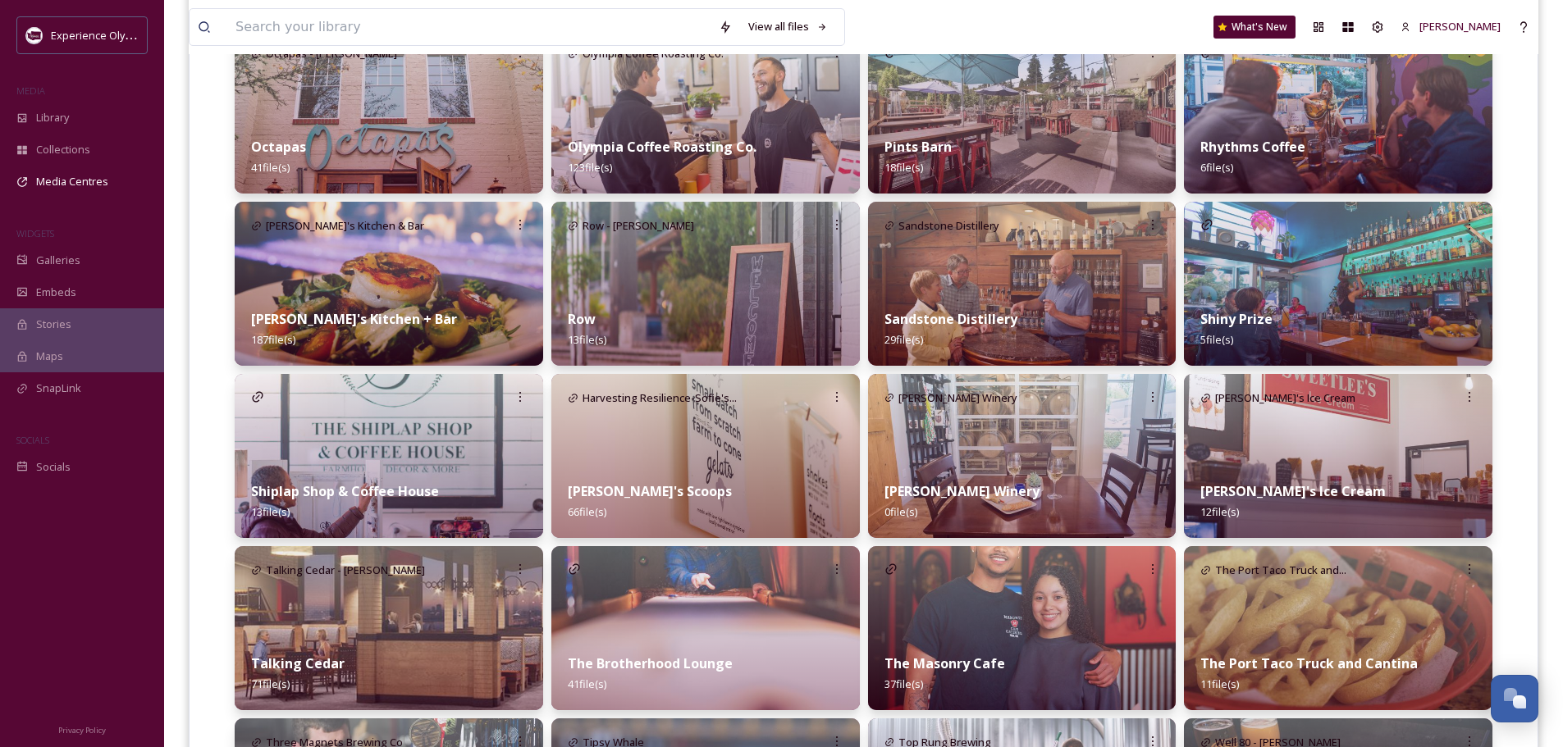
click at [957, 474] on div "[PERSON_NAME] Winery 0 file(s)" at bounding box center [1022, 501] width 308 height 73
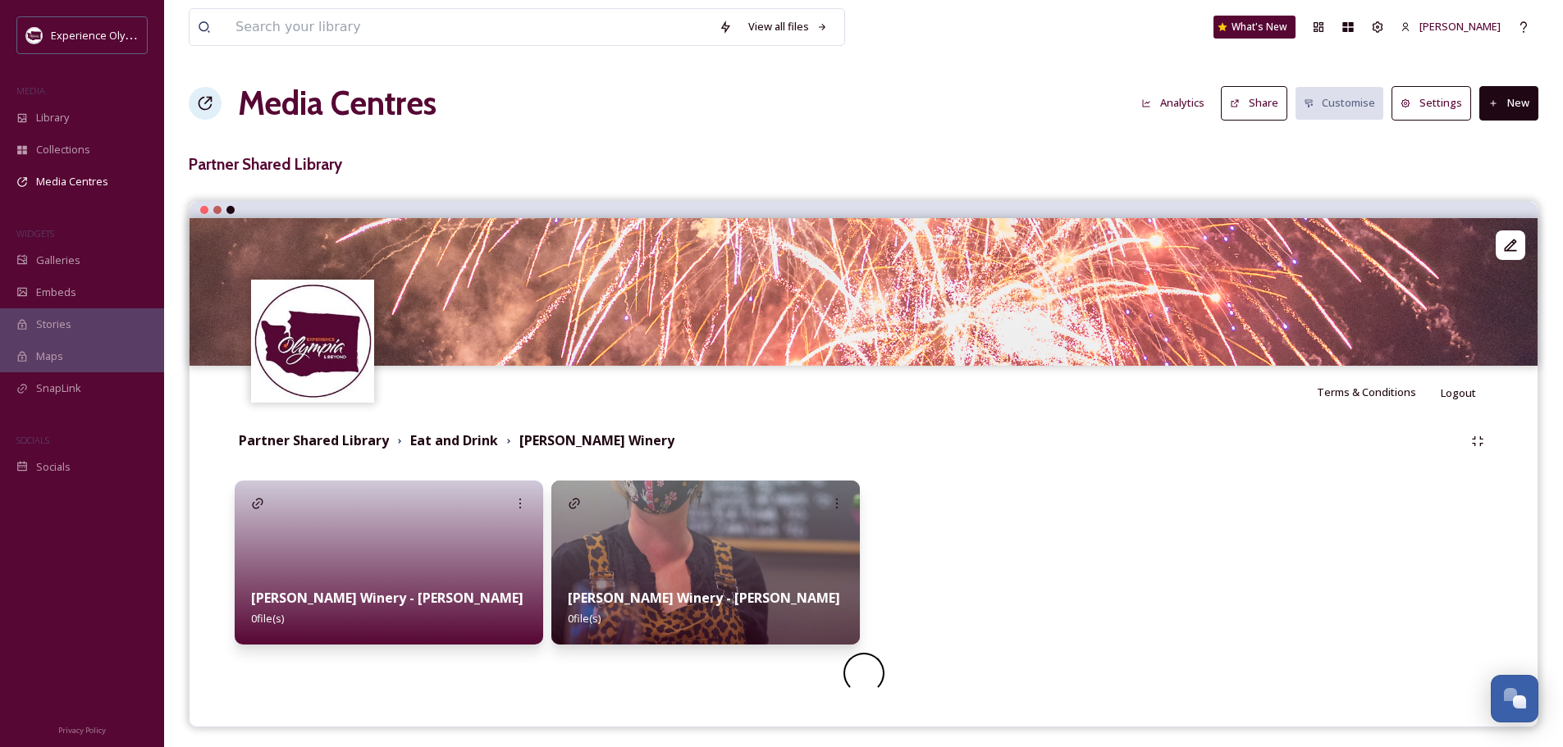
click at [459, 554] on div at bounding box center [389, 563] width 308 height 164
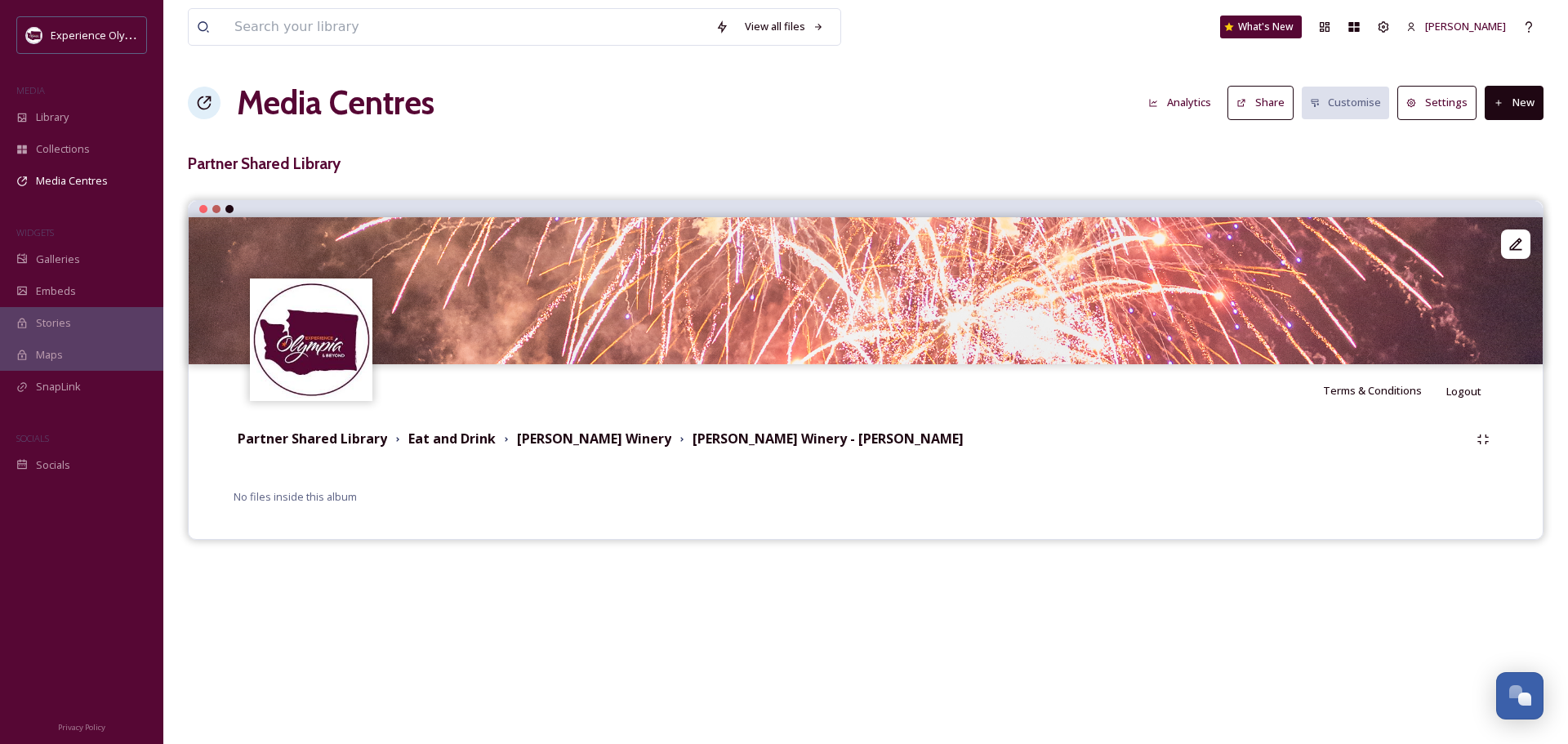
click at [1517, 102] on button "New" at bounding box center [1513, 103] width 59 height 34
click at [1510, 142] on span "Add Files" at bounding box center [1503, 141] width 44 height 16
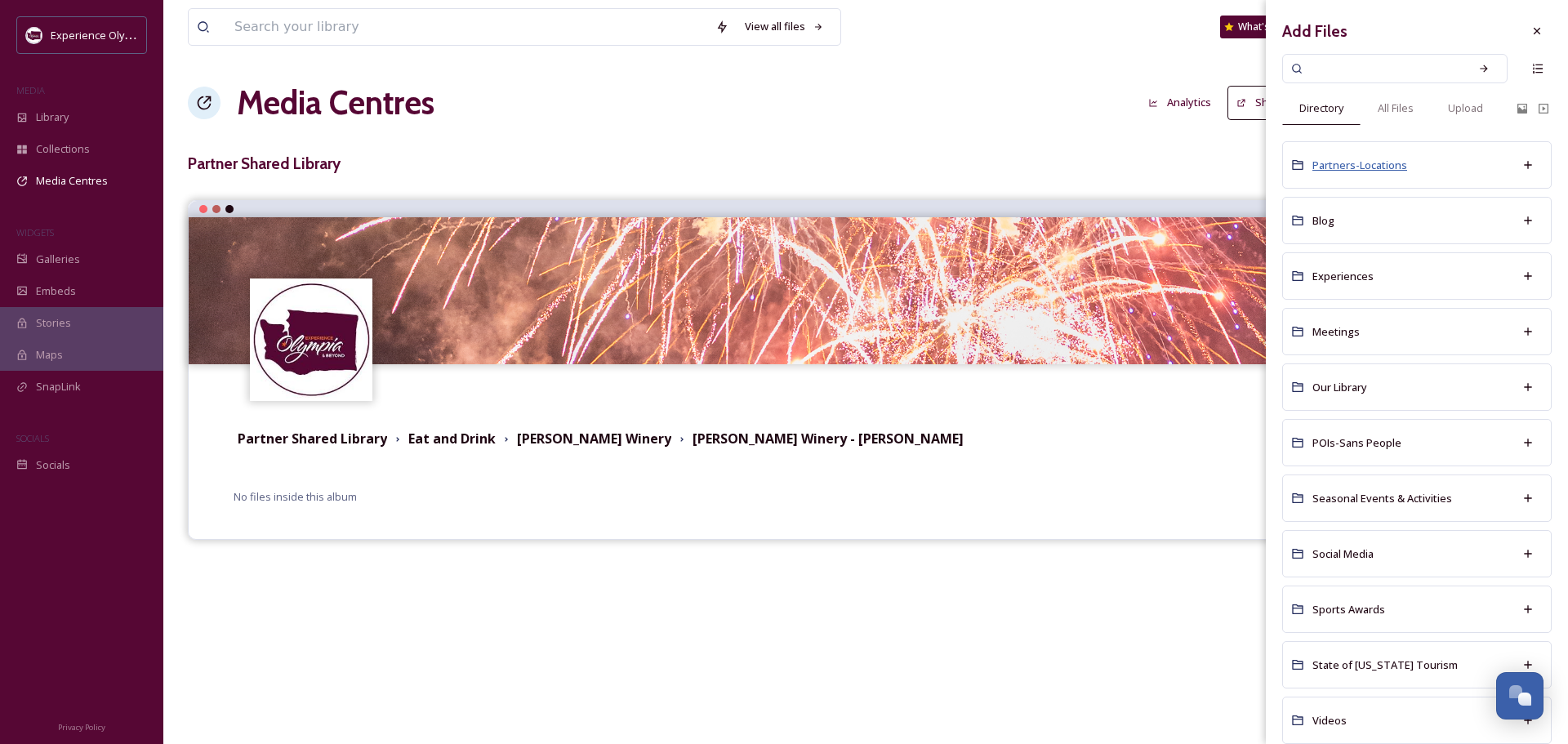
click at [1382, 163] on span "Partners-Locations" at bounding box center [1359, 164] width 95 height 15
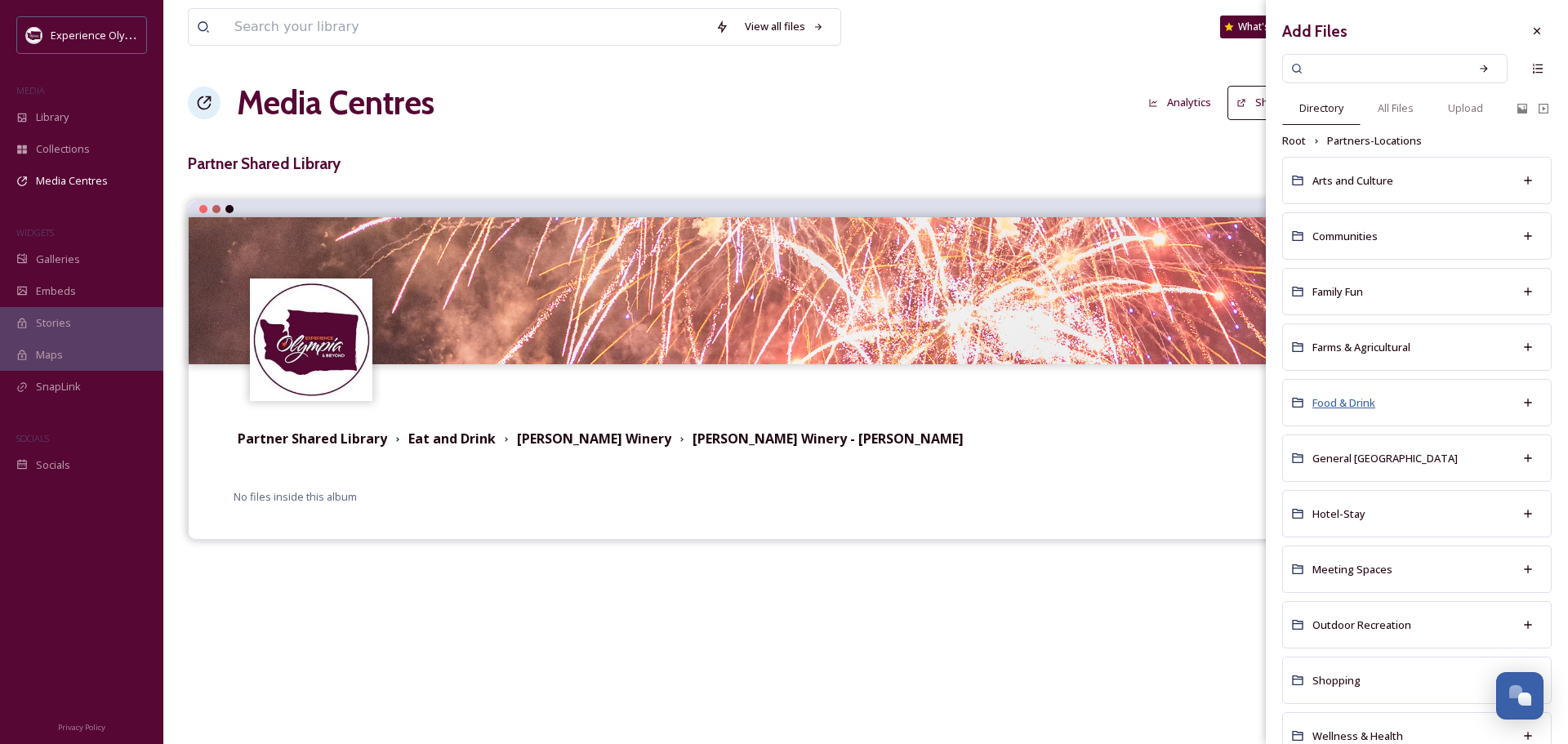
click at [1345, 398] on span "Food & Drink" at bounding box center [1343, 402] width 63 height 15
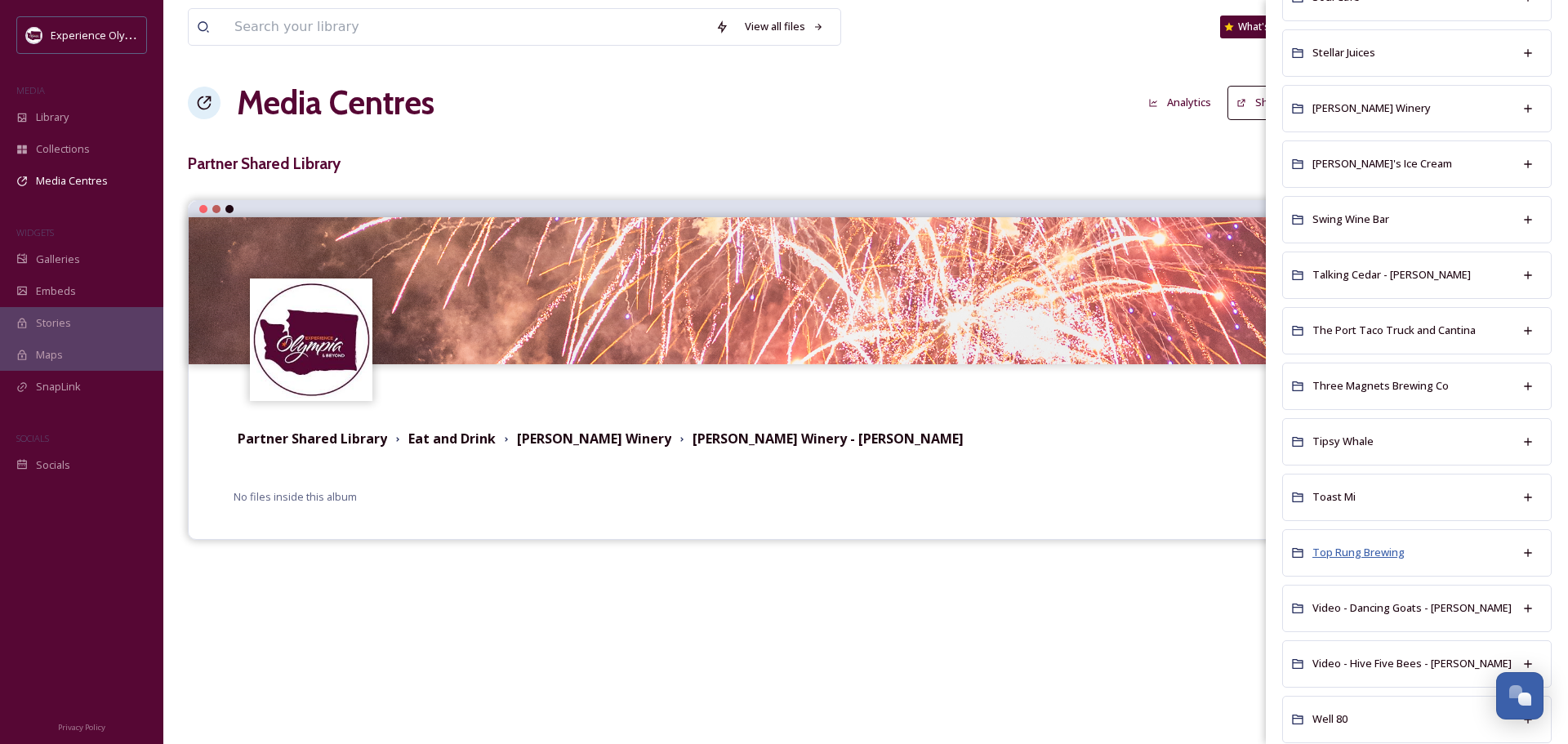
scroll to position [2614, 0]
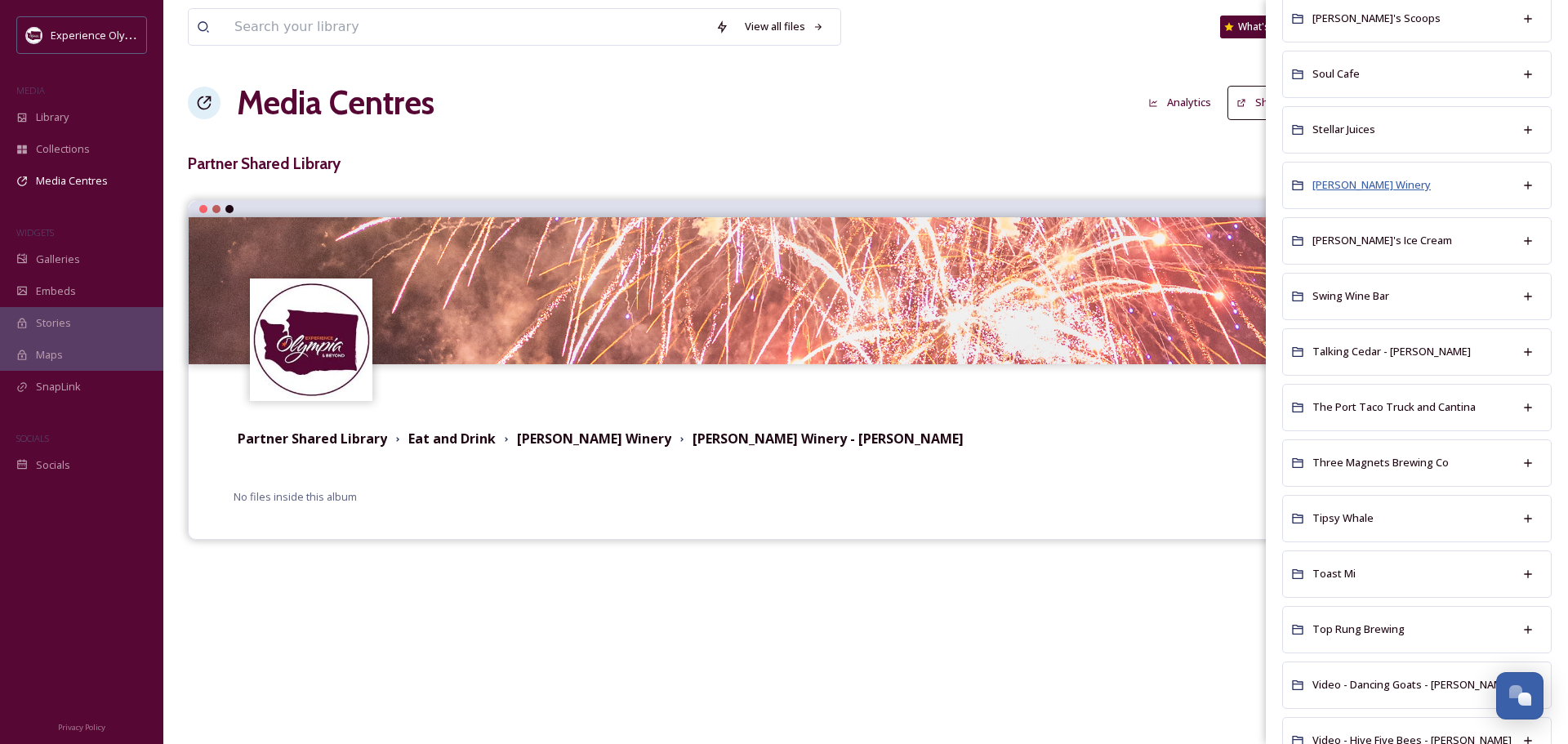
click at [1370, 179] on span "[PERSON_NAME] Winery" at bounding box center [1371, 184] width 118 height 15
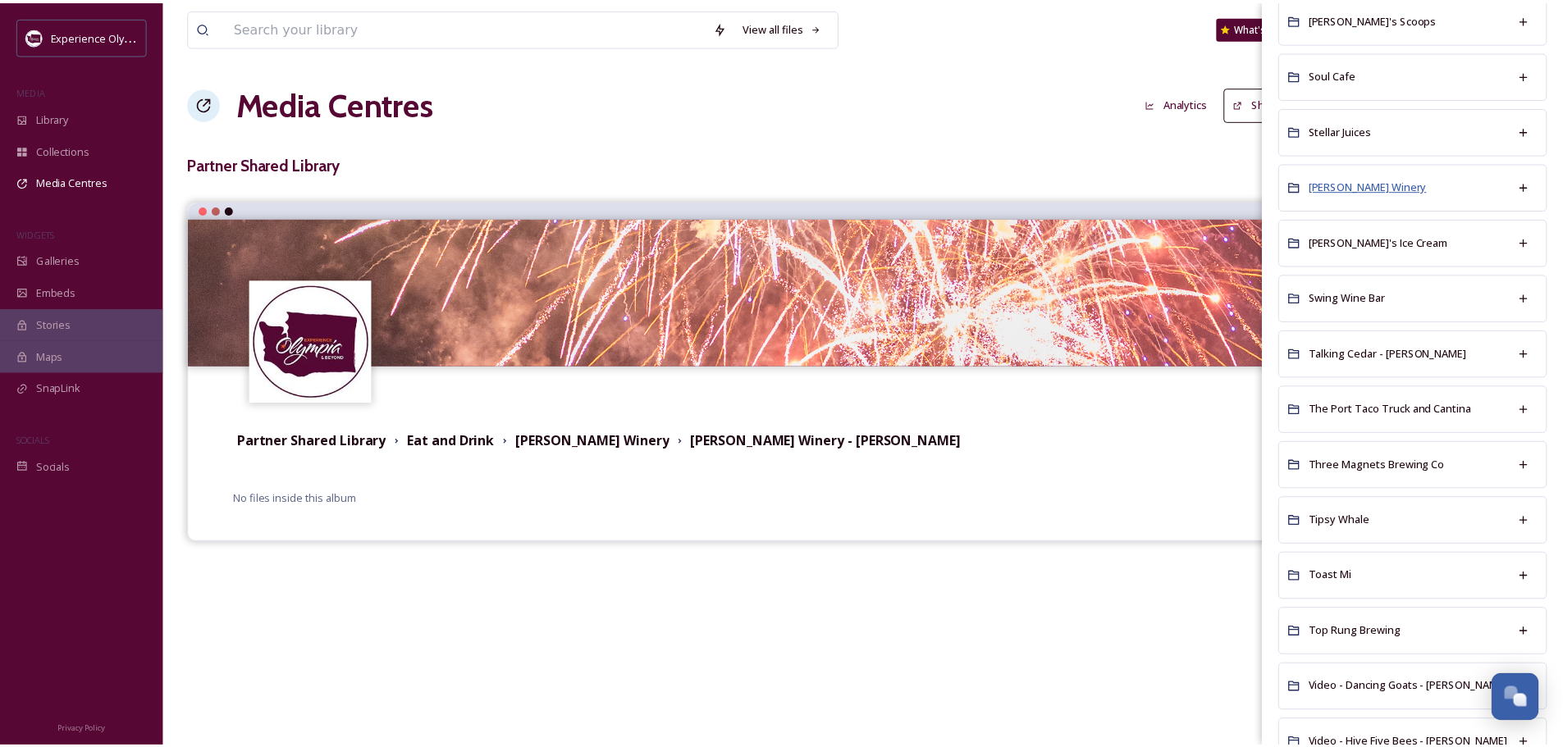
scroll to position [0, 0]
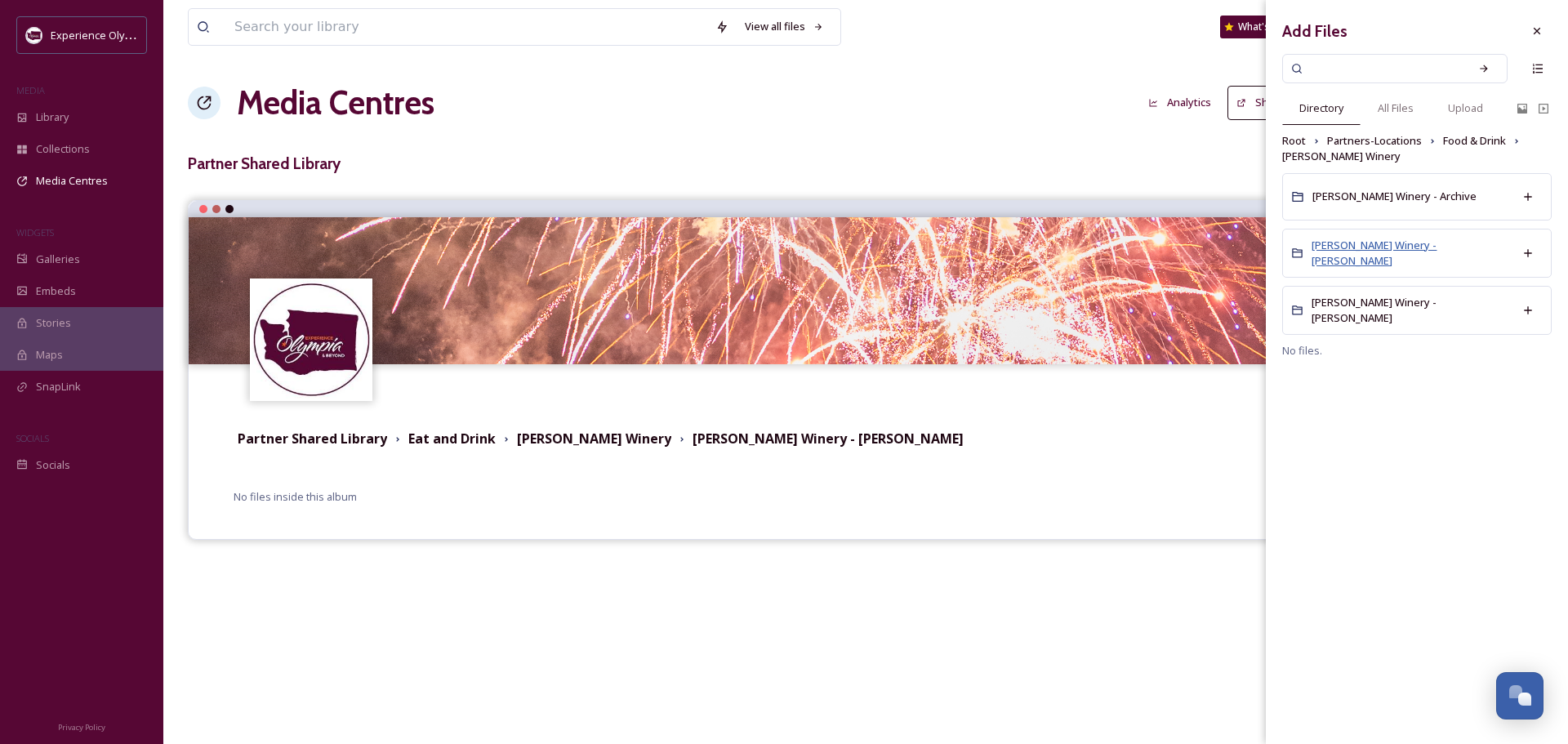
click at [1343, 255] on span "[PERSON_NAME] Winery - [PERSON_NAME]" at bounding box center [1373, 253] width 124 height 30
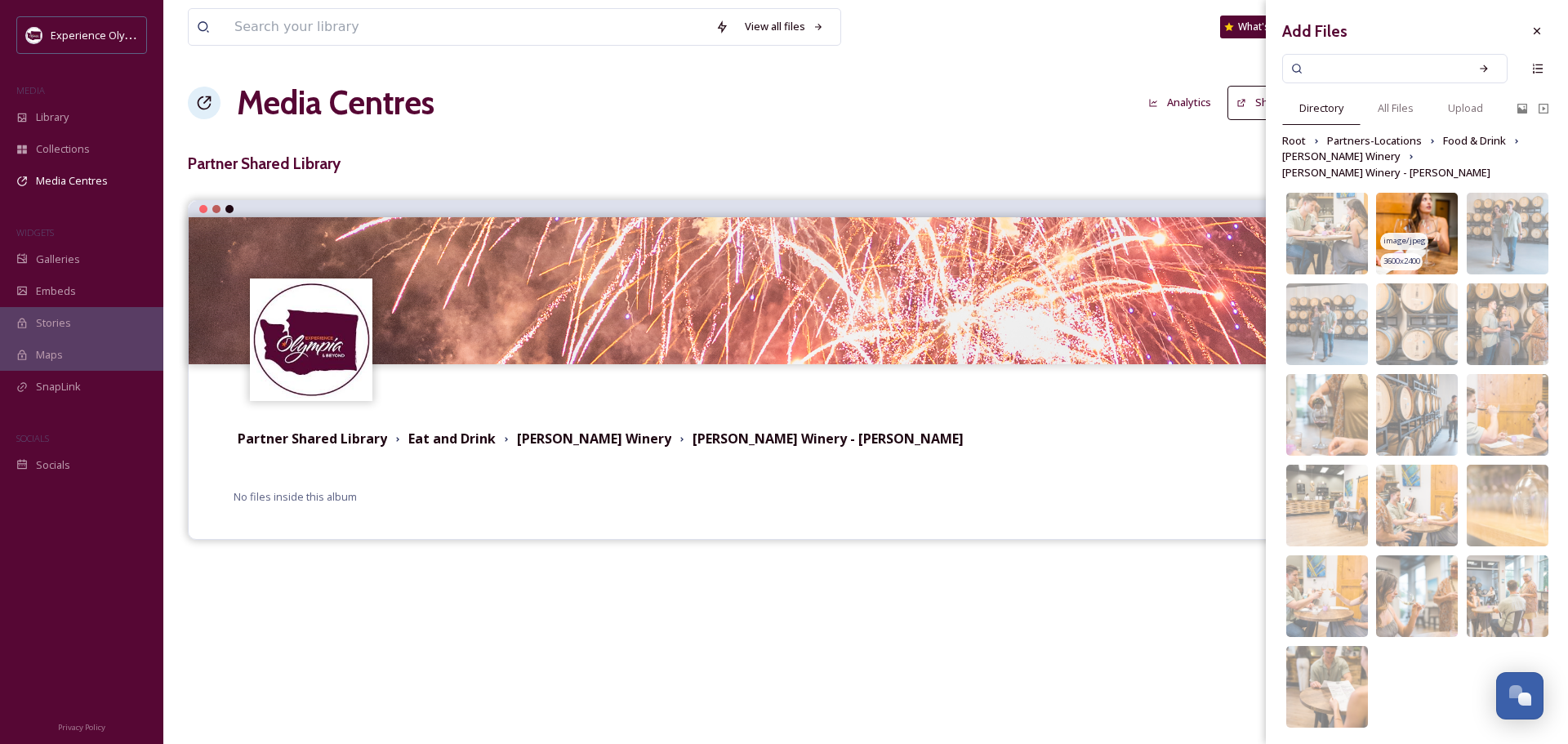
click at [1442, 193] on img at bounding box center [1417, 234] width 82 height 82
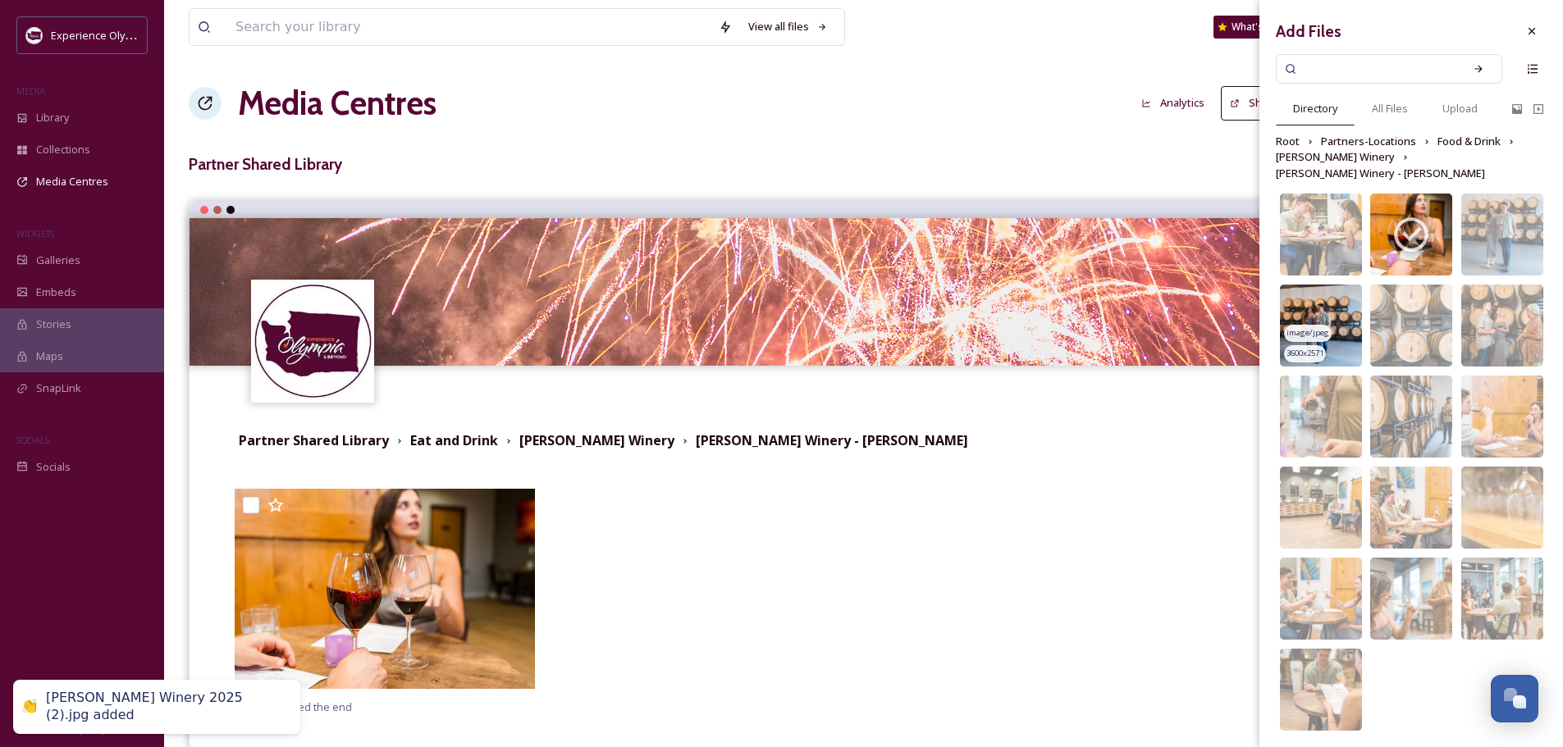
click at [1325, 285] on img at bounding box center [1321, 326] width 82 height 82
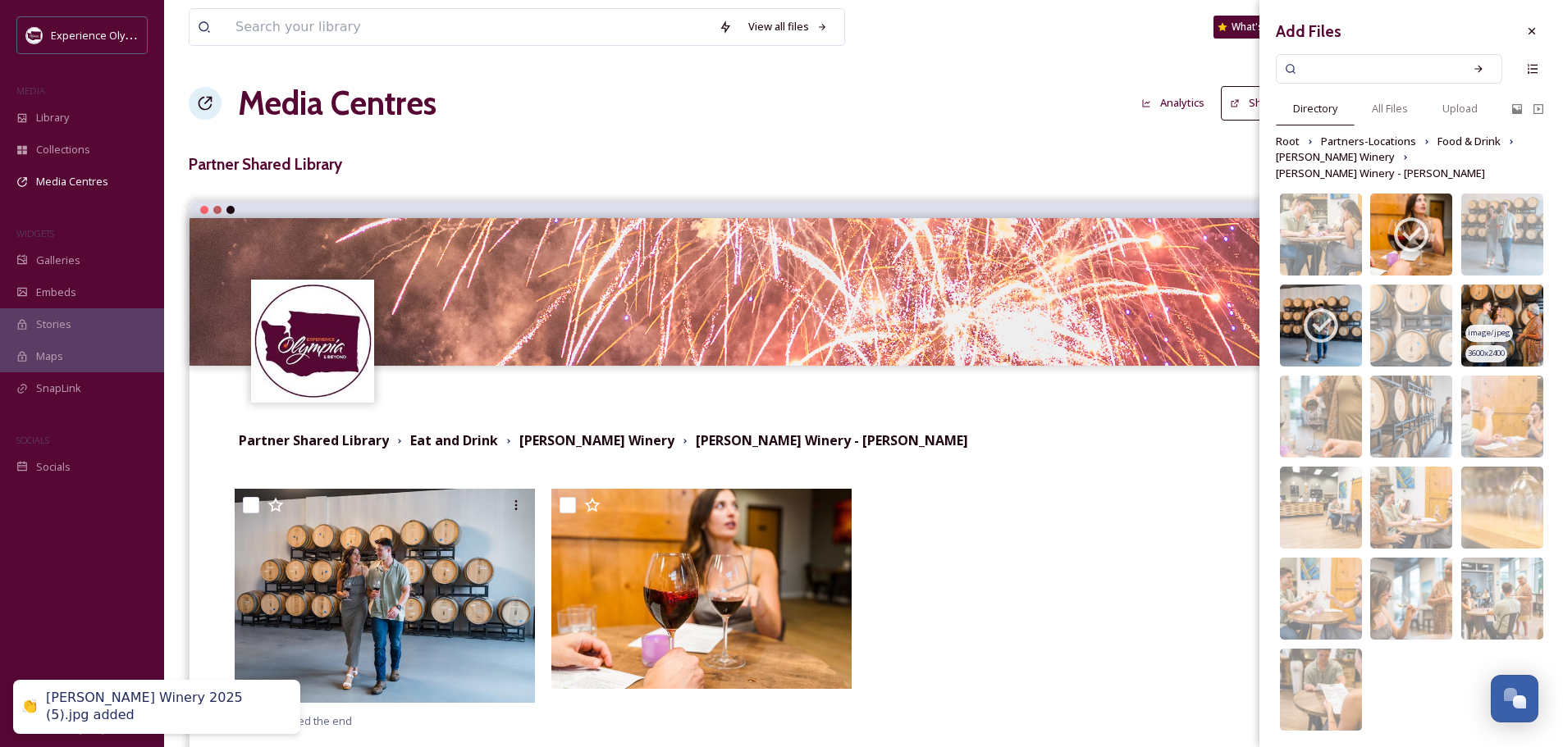
click at [1513, 285] on img at bounding box center [1502, 326] width 82 height 82
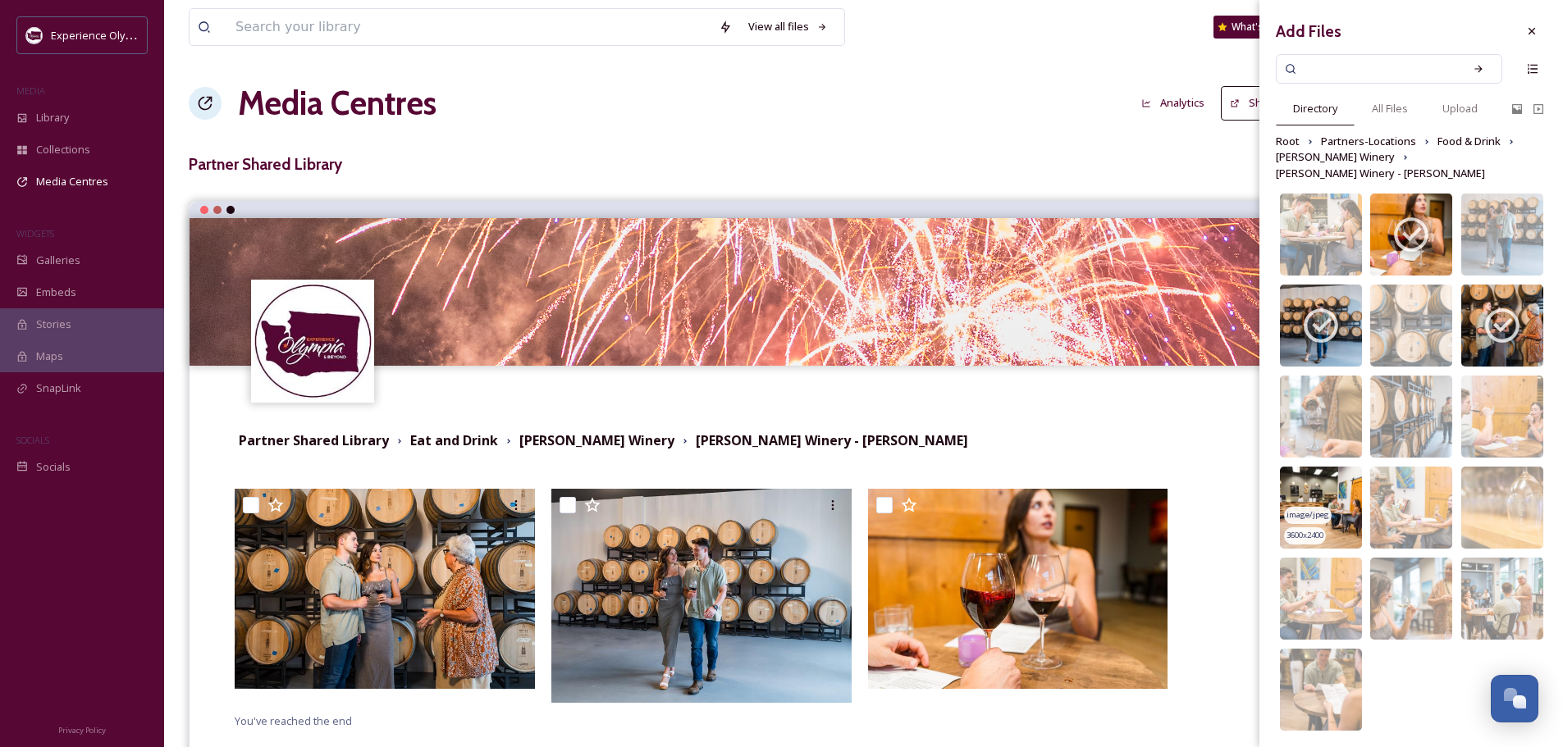
click at [1331, 468] on img at bounding box center [1321, 508] width 82 height 82
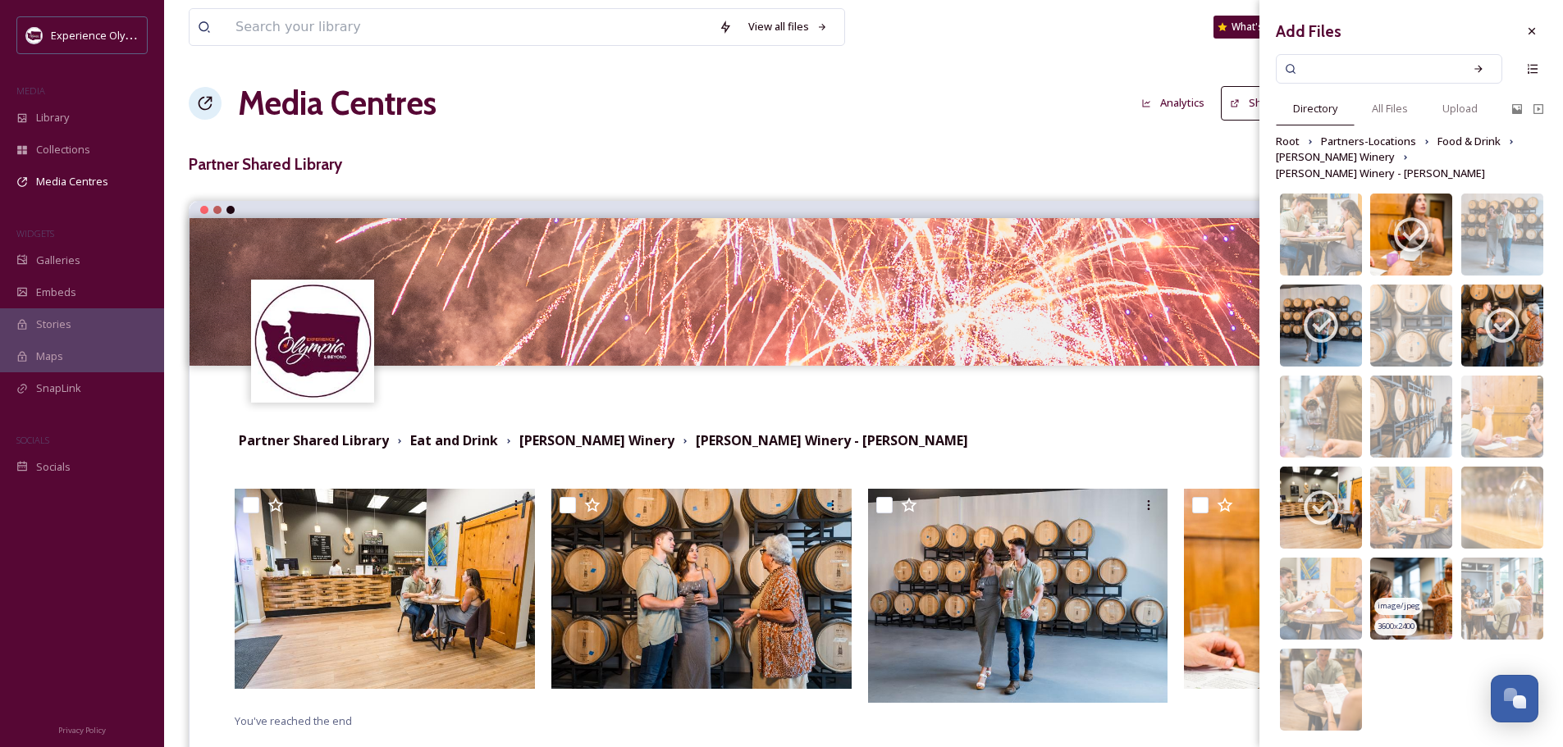
click at [1417, 567] on img at bounding box center [1411, 599] width 82 height 82
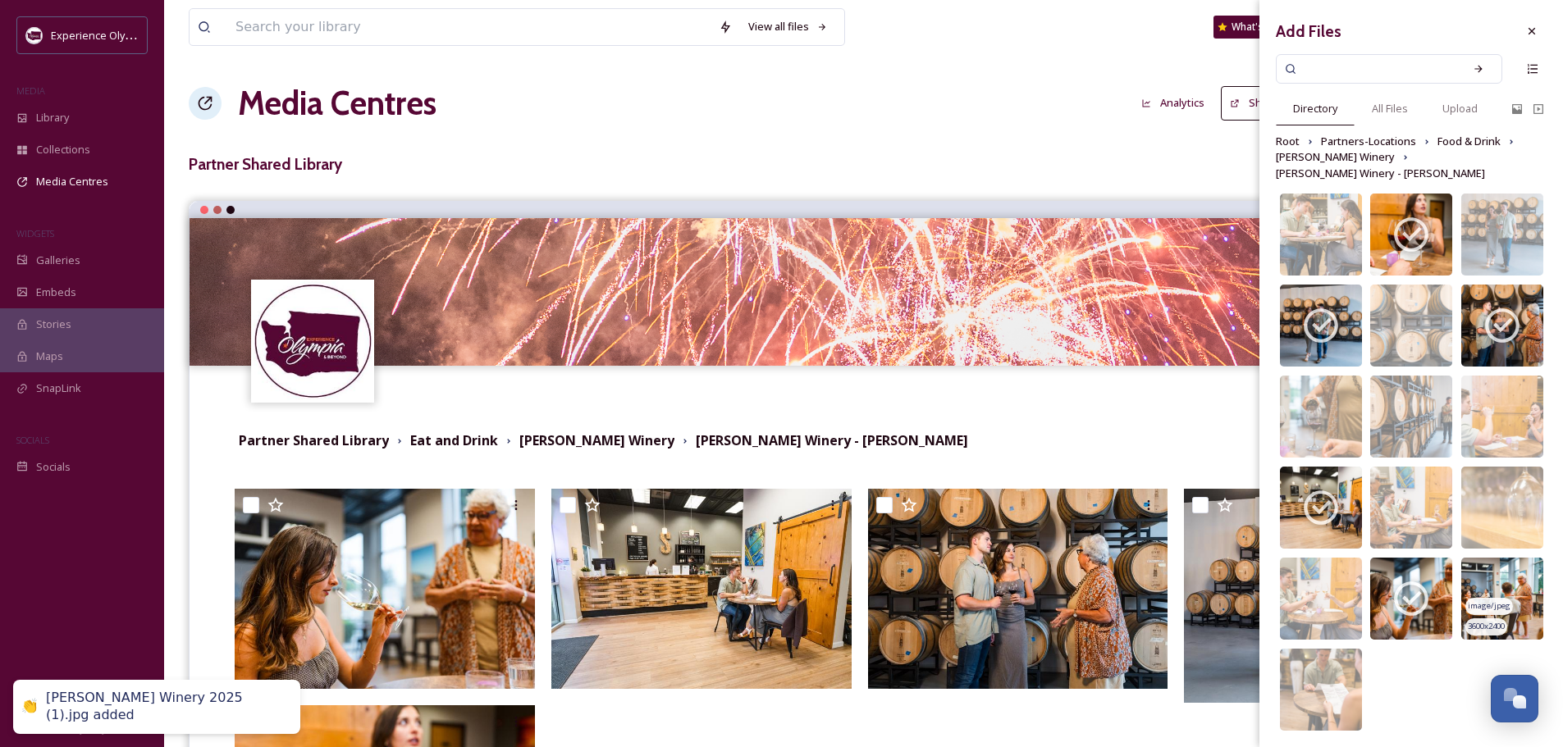
click at [1506, 558] on img at bounding box center [1502, 599] width 82 height 82
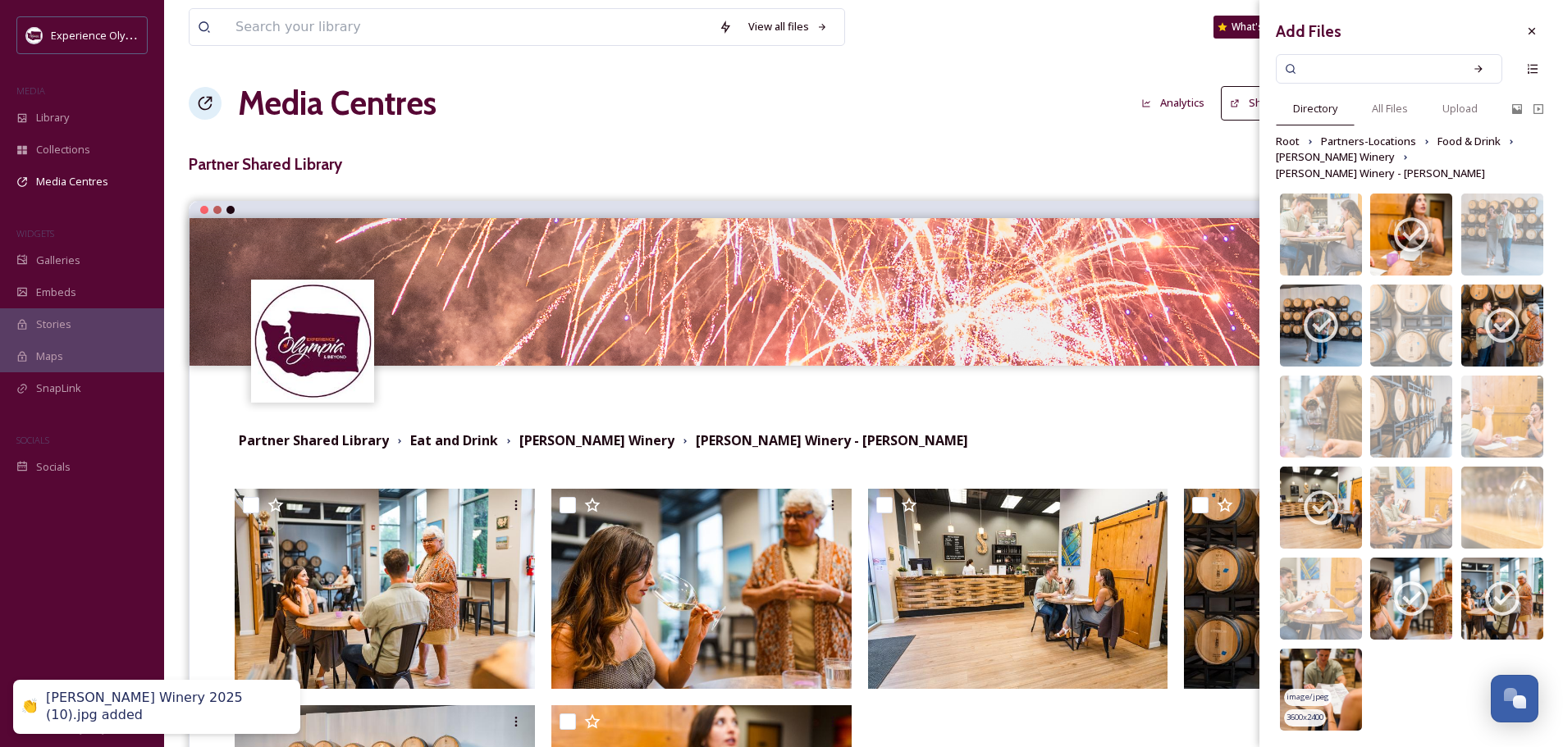
click at [1310, 651] on img at bounding box center [1321, 690] width 82 height 82
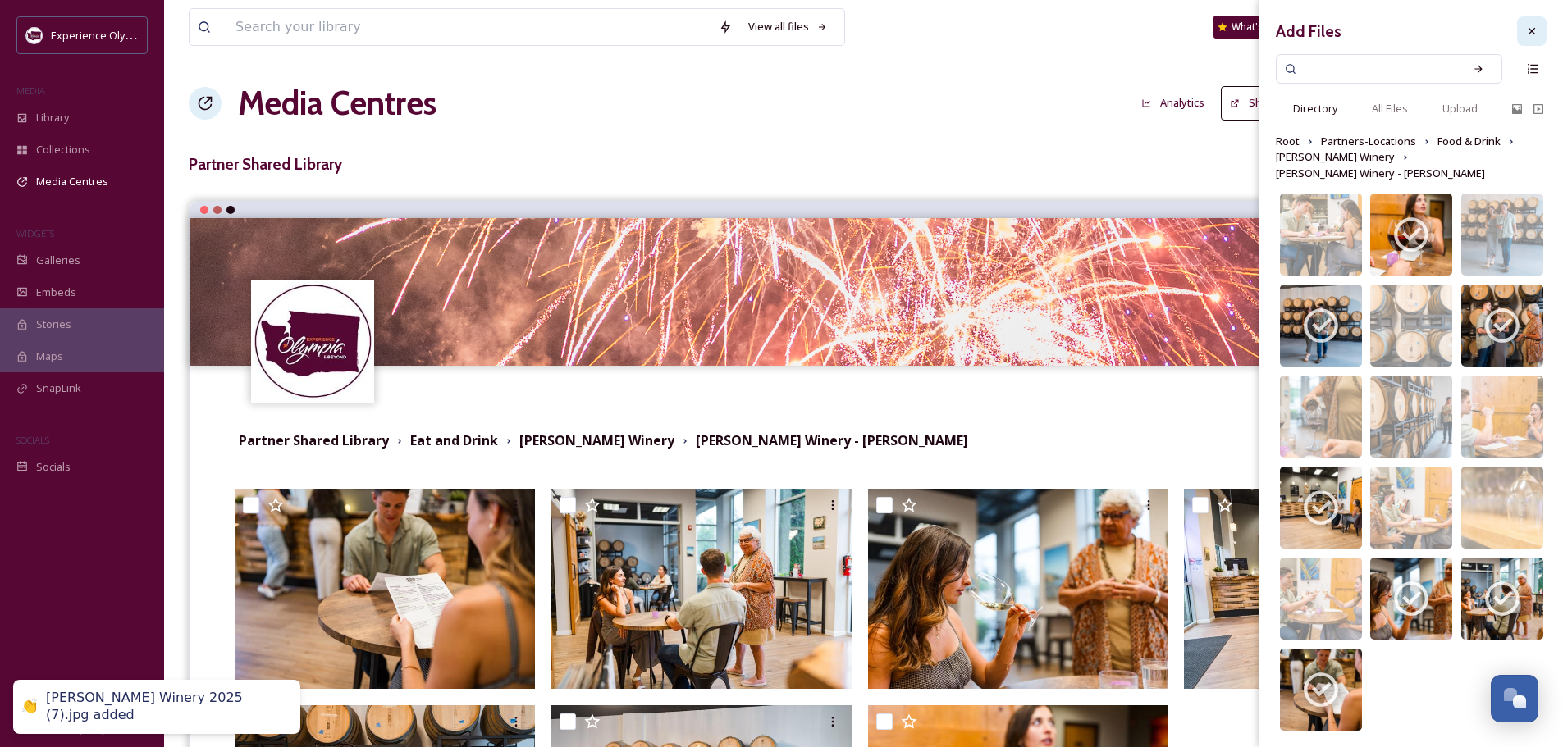
click at [1526, 28] on icon at bounding box center [1531, 31] width 13 height 13
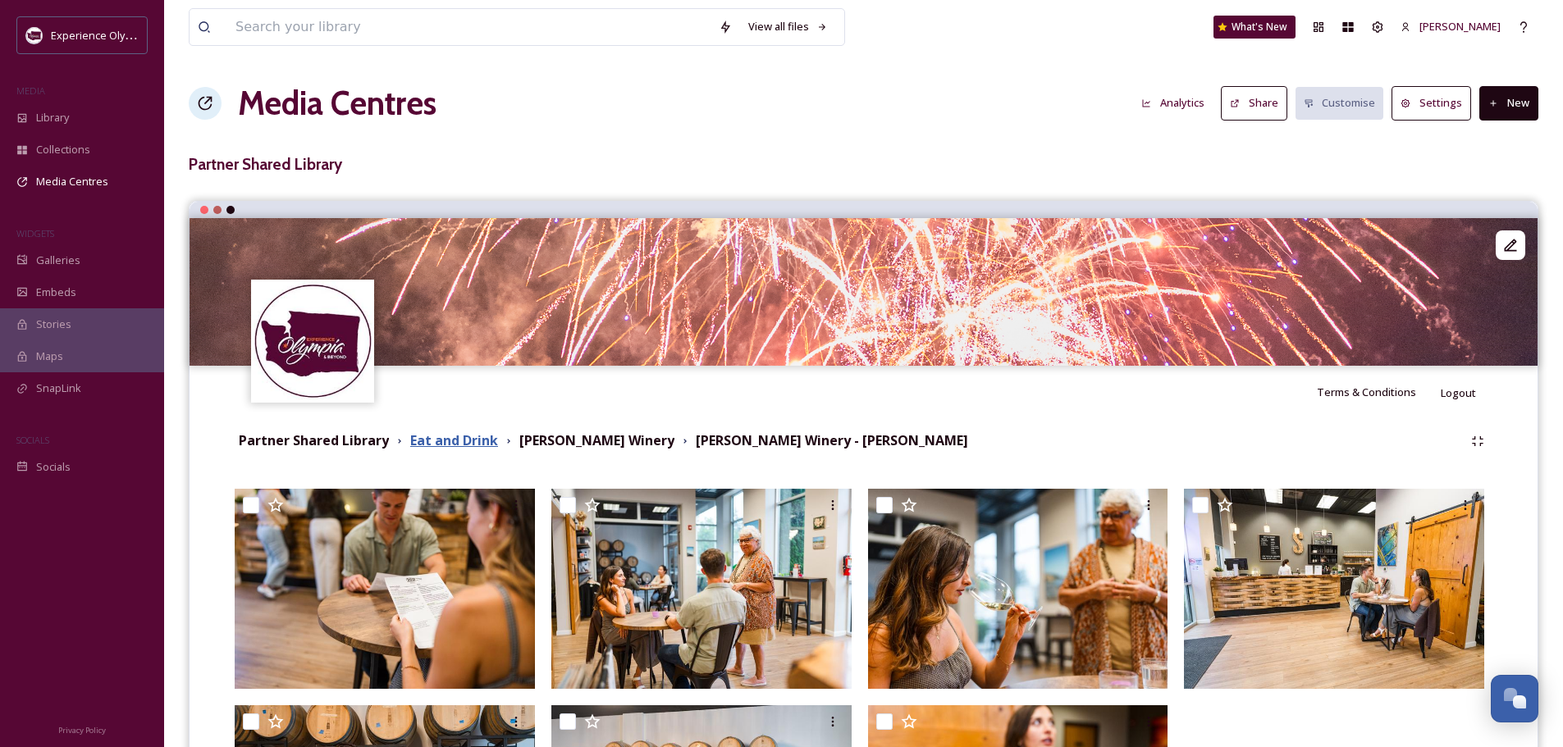
click at [447, 440] on strong "Eat and Drink" at bounding box center [454, 440] width 88 height 18
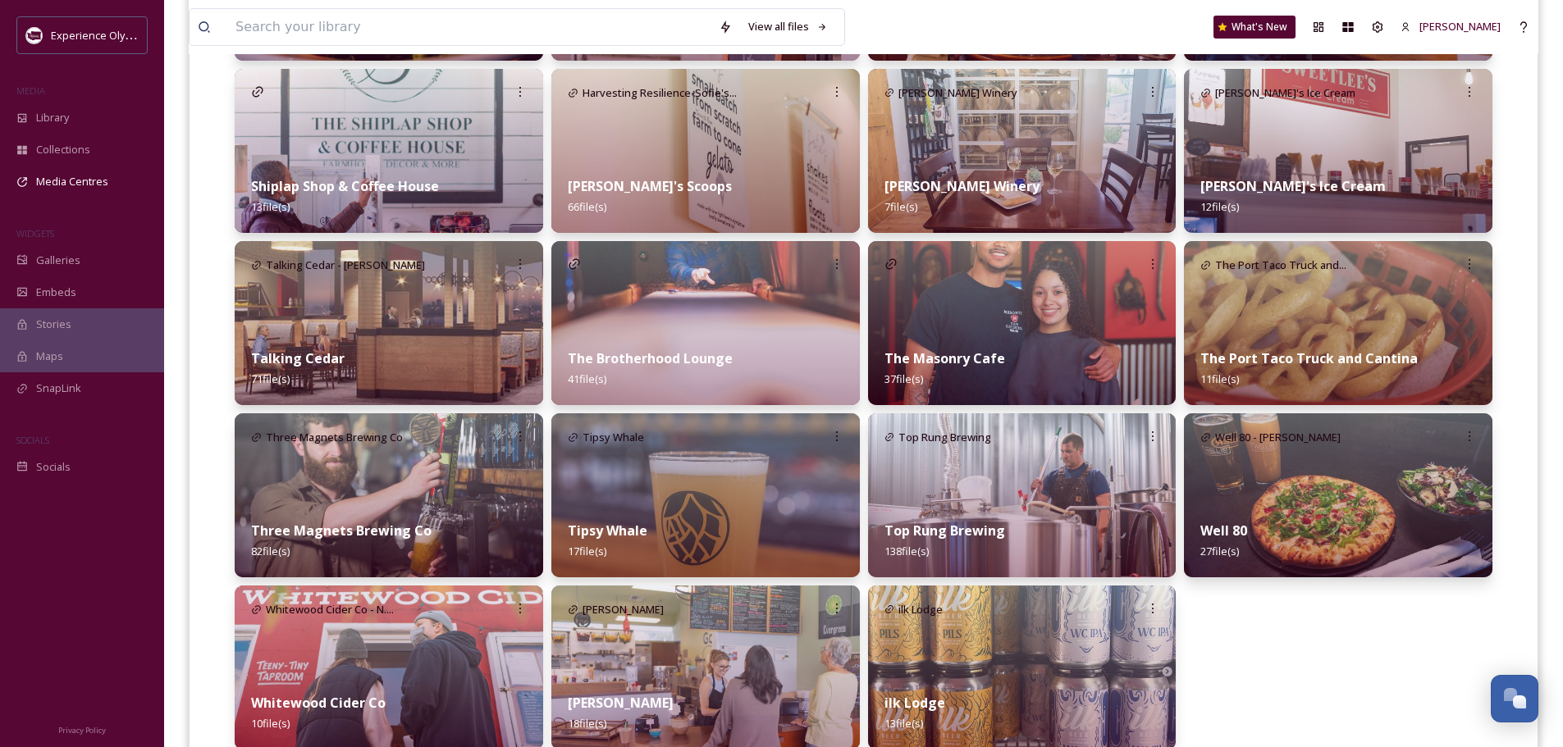
scroll to position [1706, 0]
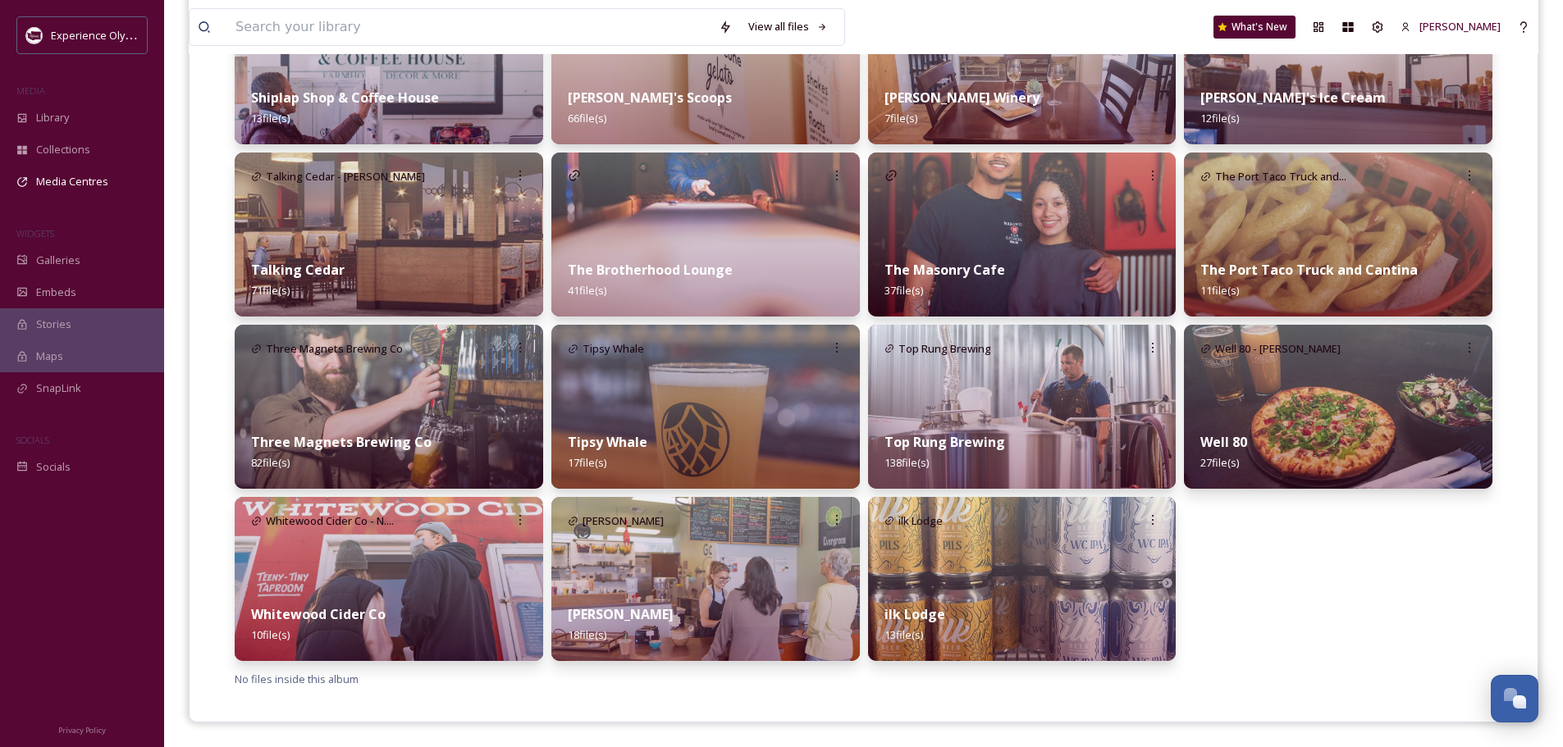
click at [1267, 408] on img at bounding box center [1338, 407] width 308 height 164
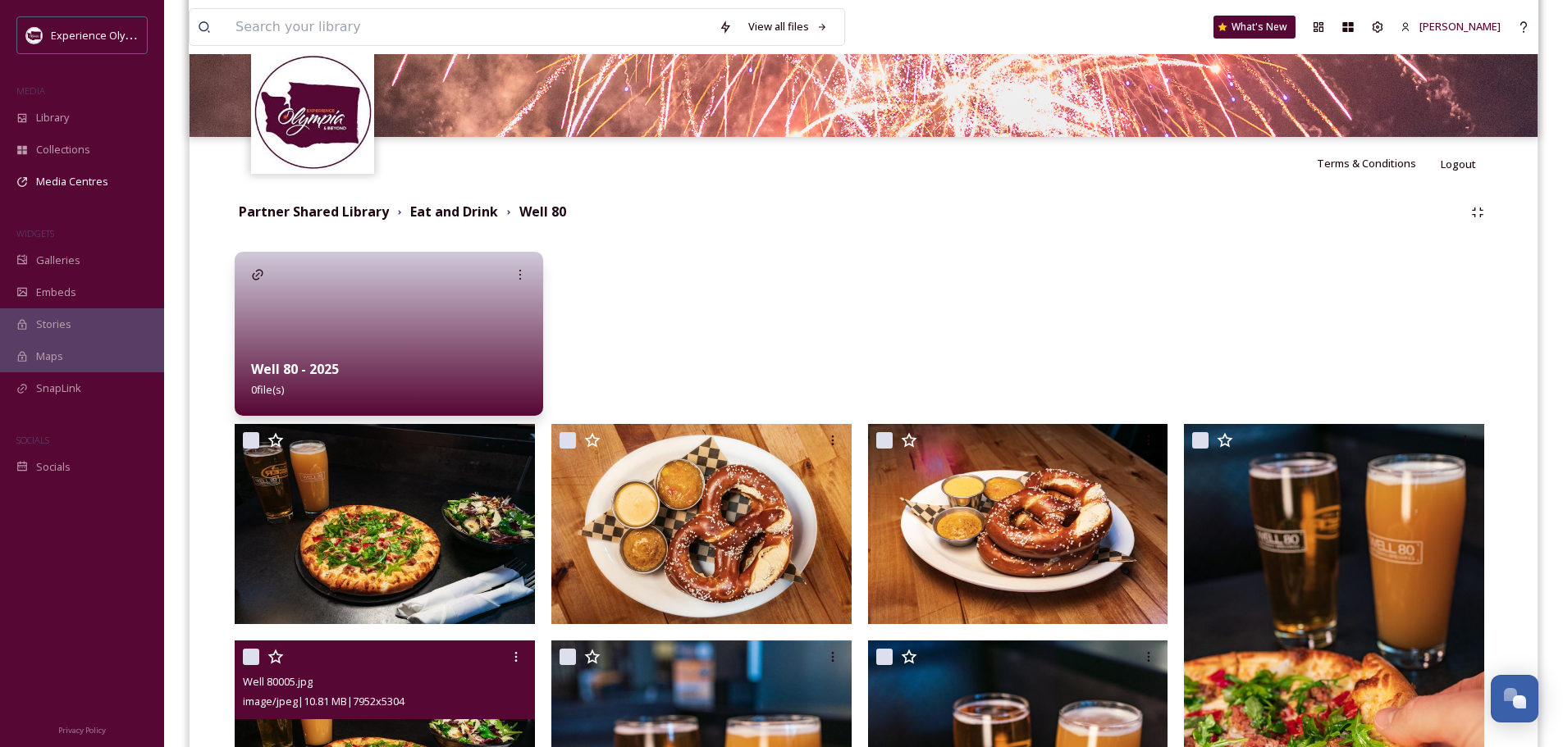
scroll to position [87, 0]
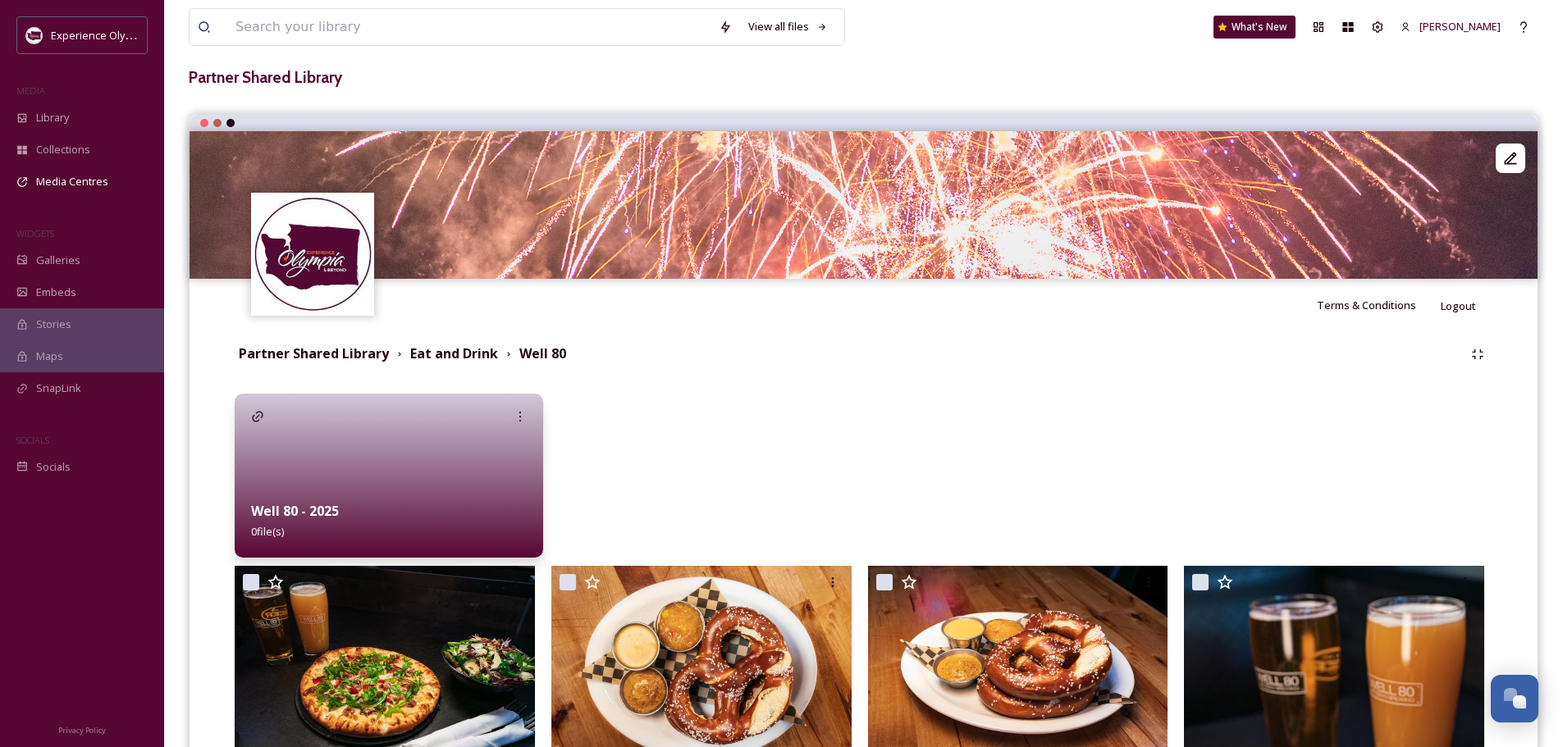
click at [422, 493] on div "Well 80 - 2025 0 file(s)" at bounding box center [389, 521] width 308 height 73
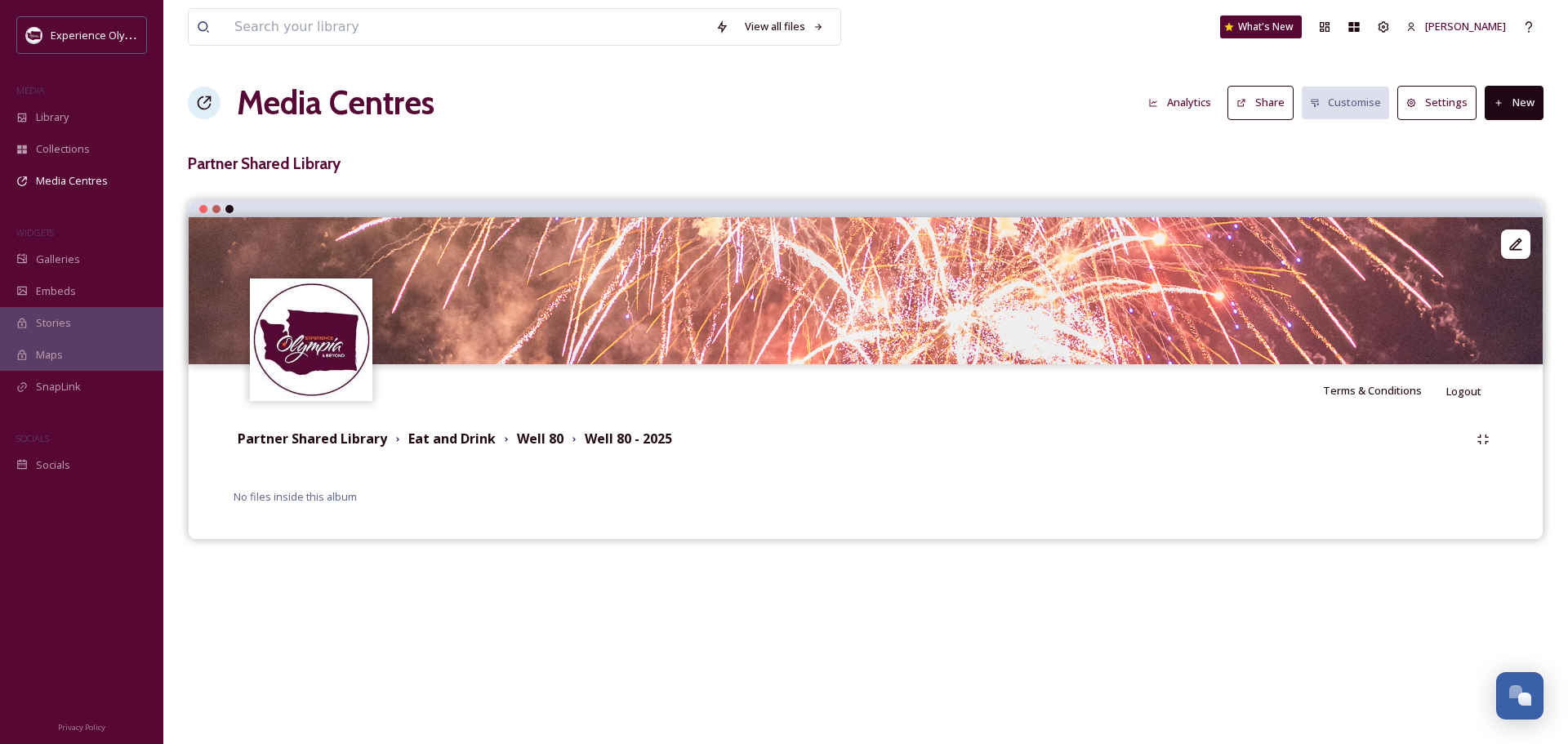
click at [1510, 96] on button "New" at bounding box center [1513, 103] width 59 height 34
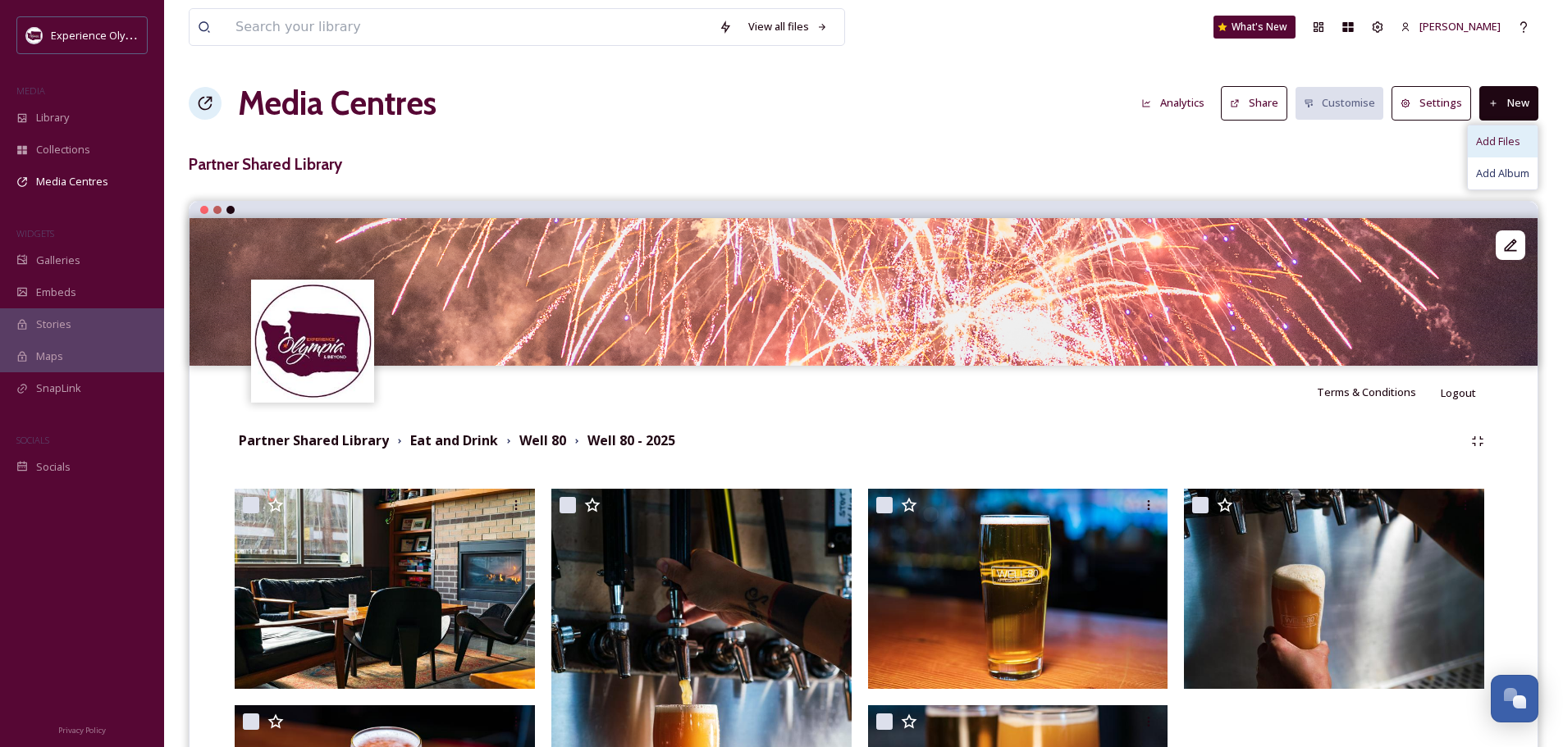
click at [1513, 142] on span "Add Files" at bounding box center [1498, 142] width 44 height 16
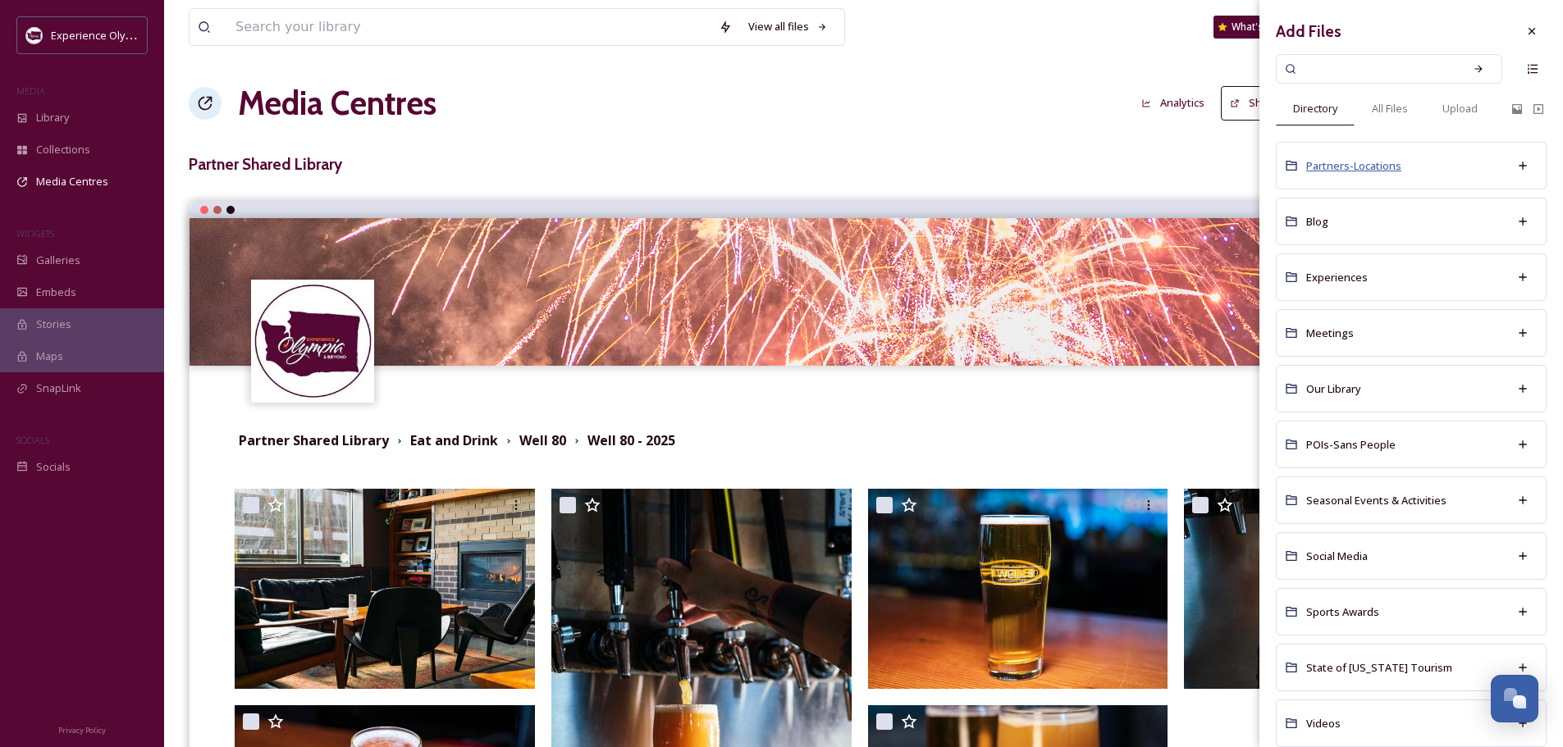
click at [1357, 162] on span "Partners-Locations" at bounding box center [1353, 165] width 95 height 15
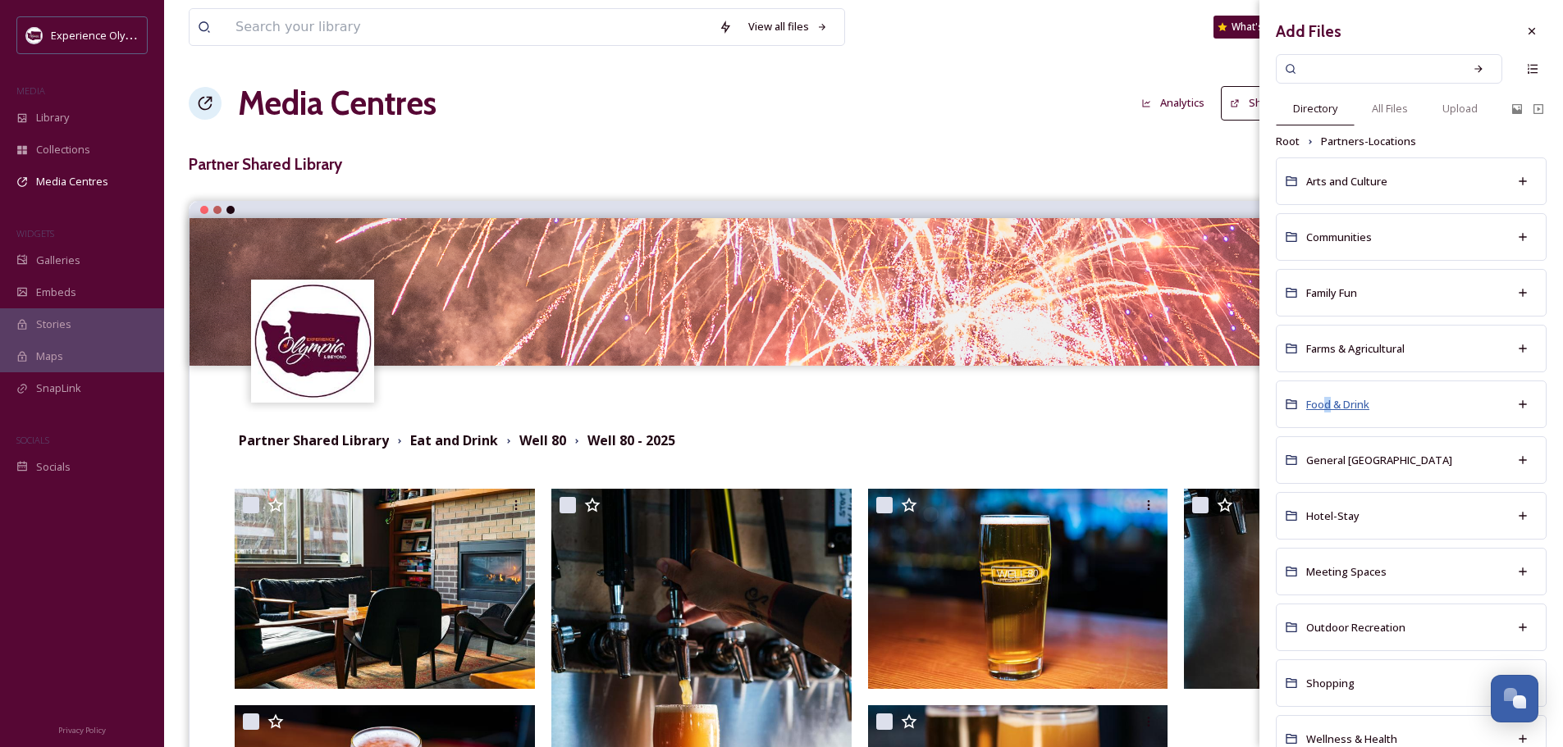
click at [1327, 406] on span "Food & Drink" at bounding box center [1337, 404] width 63 height 15
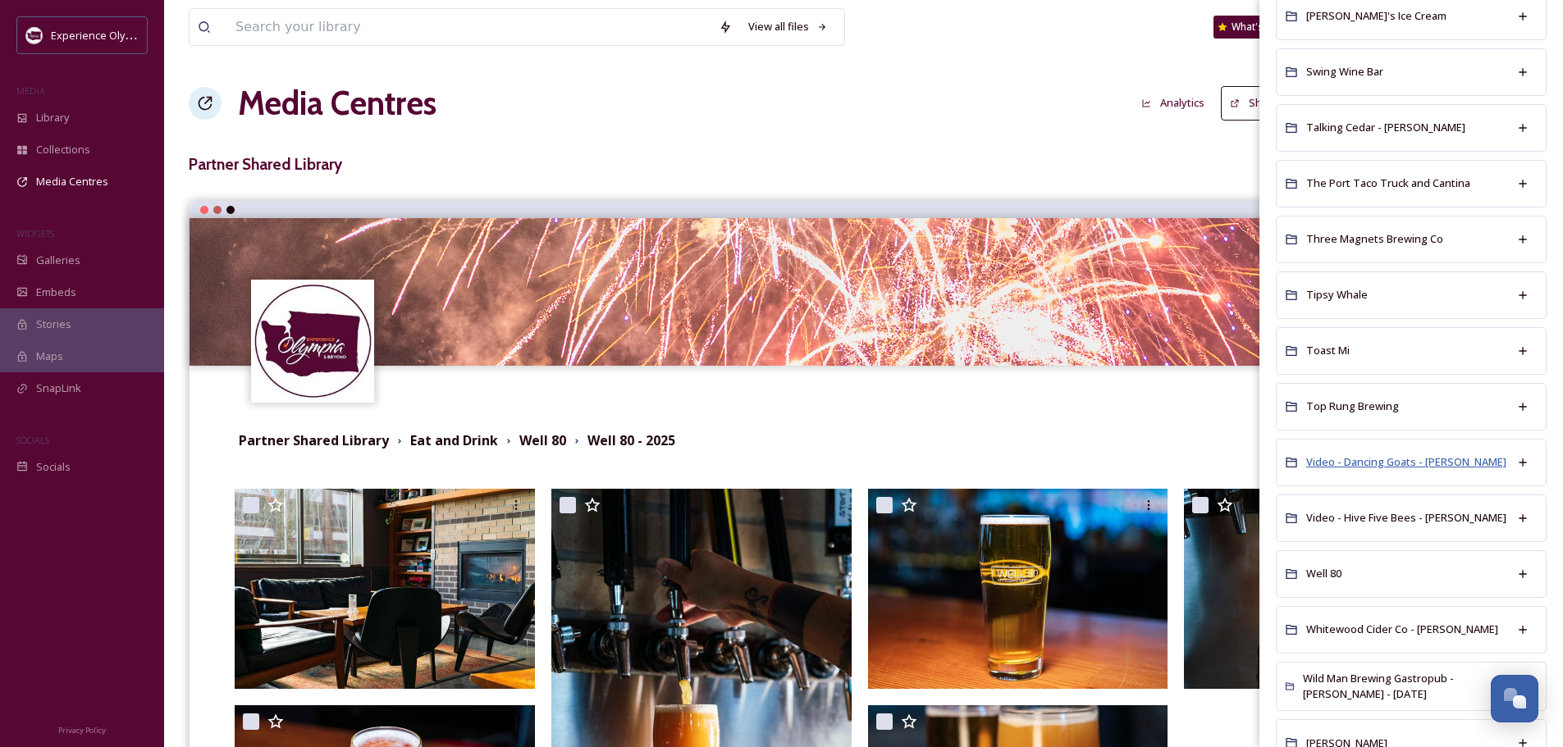
scroll to position [2953, 0]
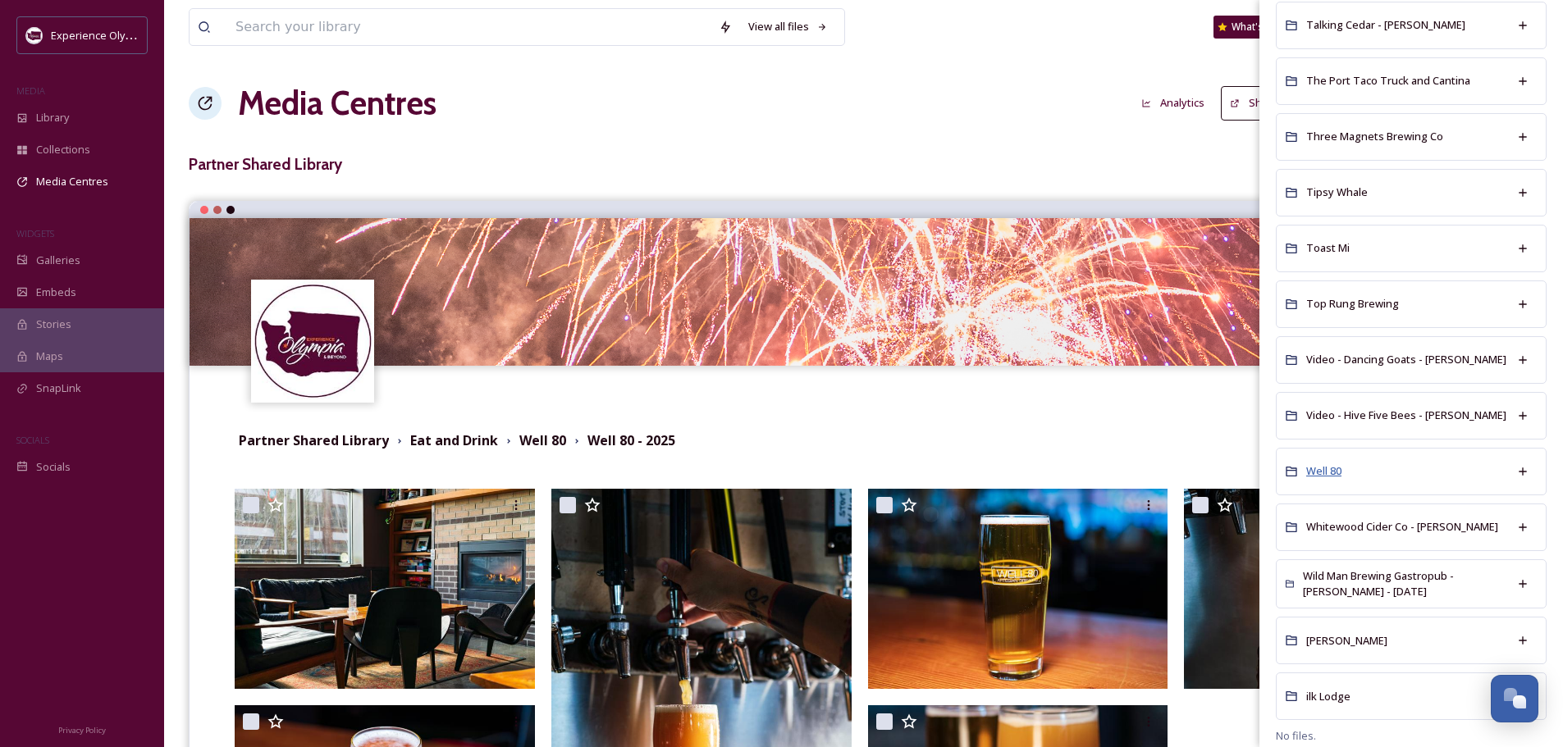
click at [1326, 463] on span "Well 80" at bounding box center [1323, 470] width 35 height 15
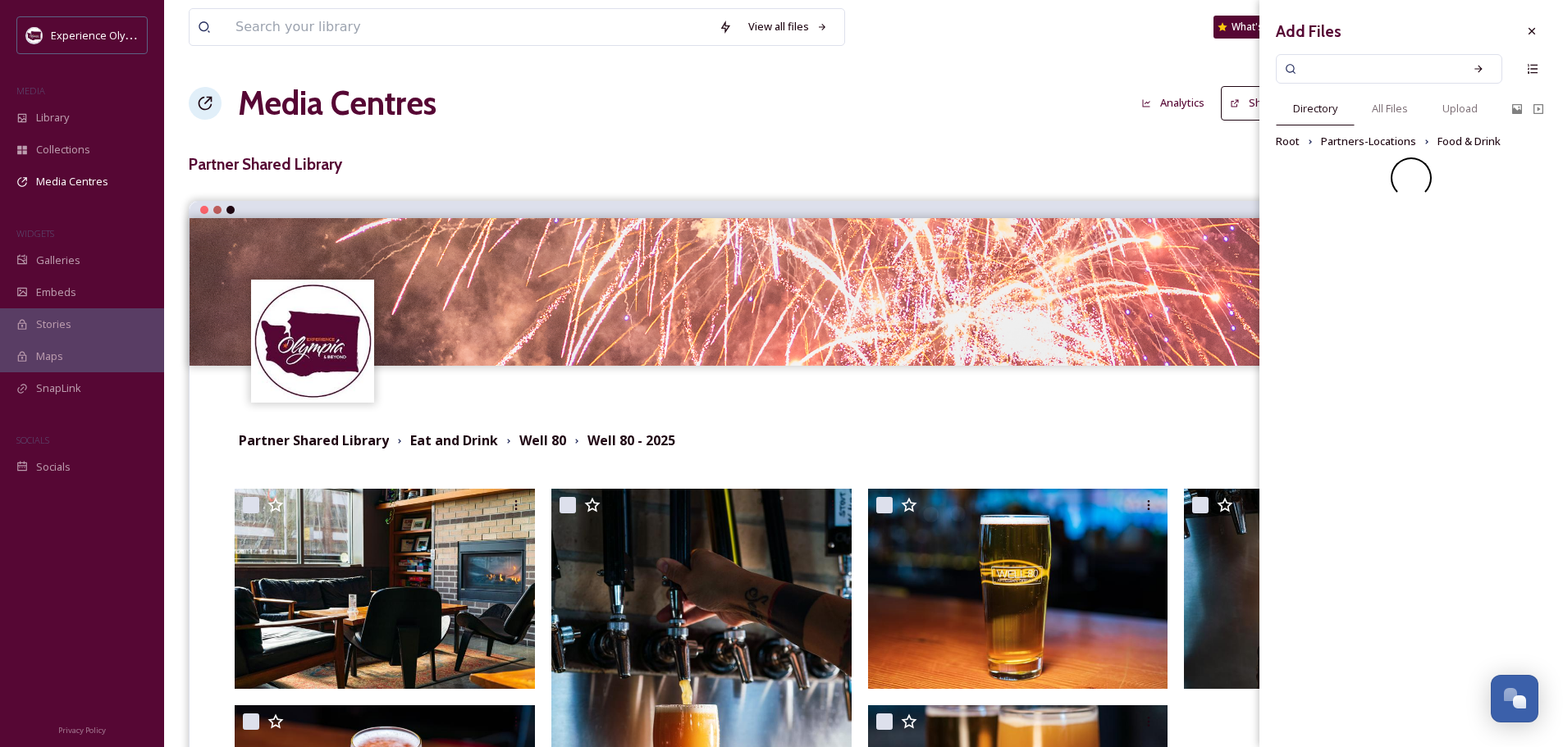
scroll to position [0, 0]
click at [1375, 257] on span "Well 80 - [PERSON_NAME]" at bounding box center [1368, 252] width 125 height 15
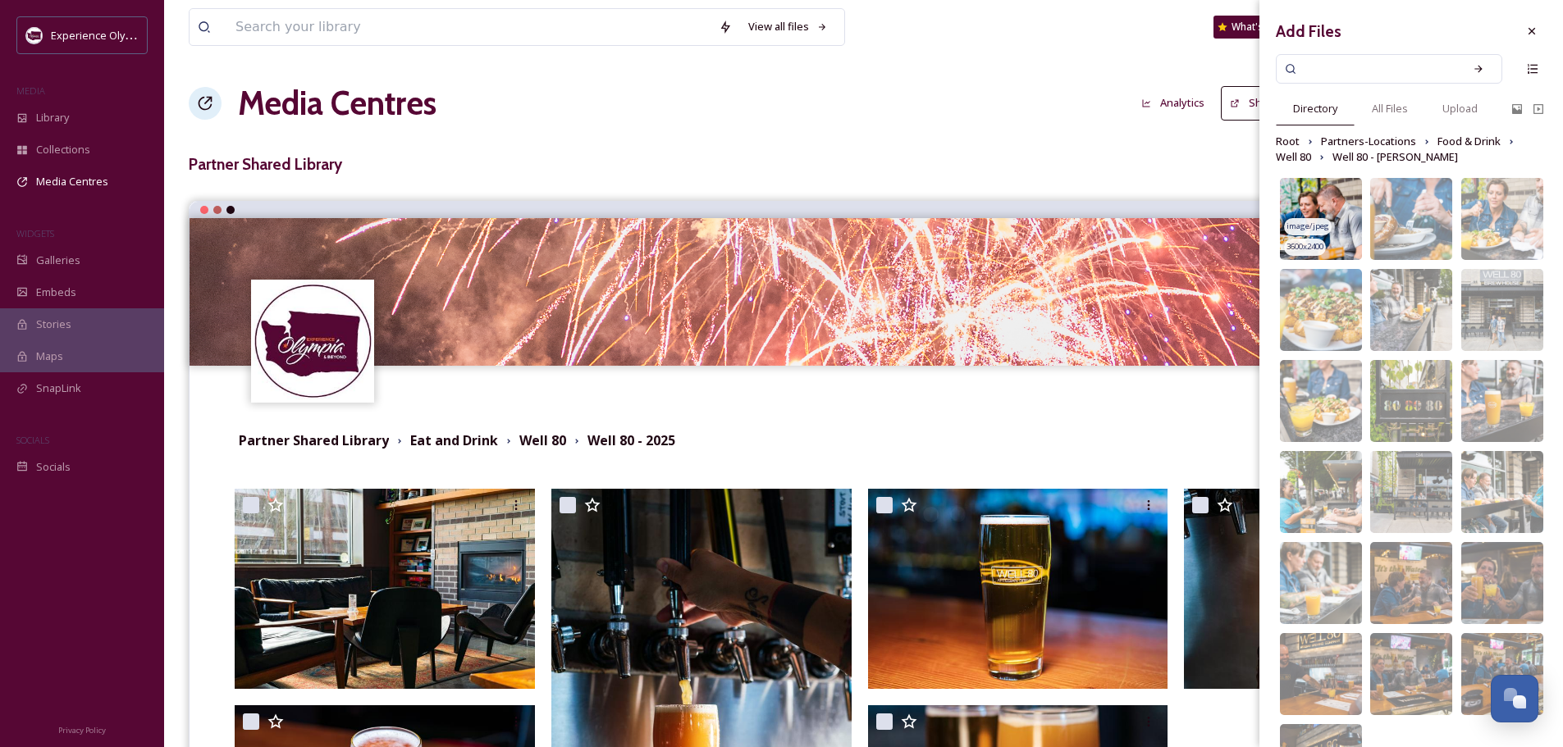
click at [1335, 193] on img at bounding box center [1321, 219] width 82 height 82
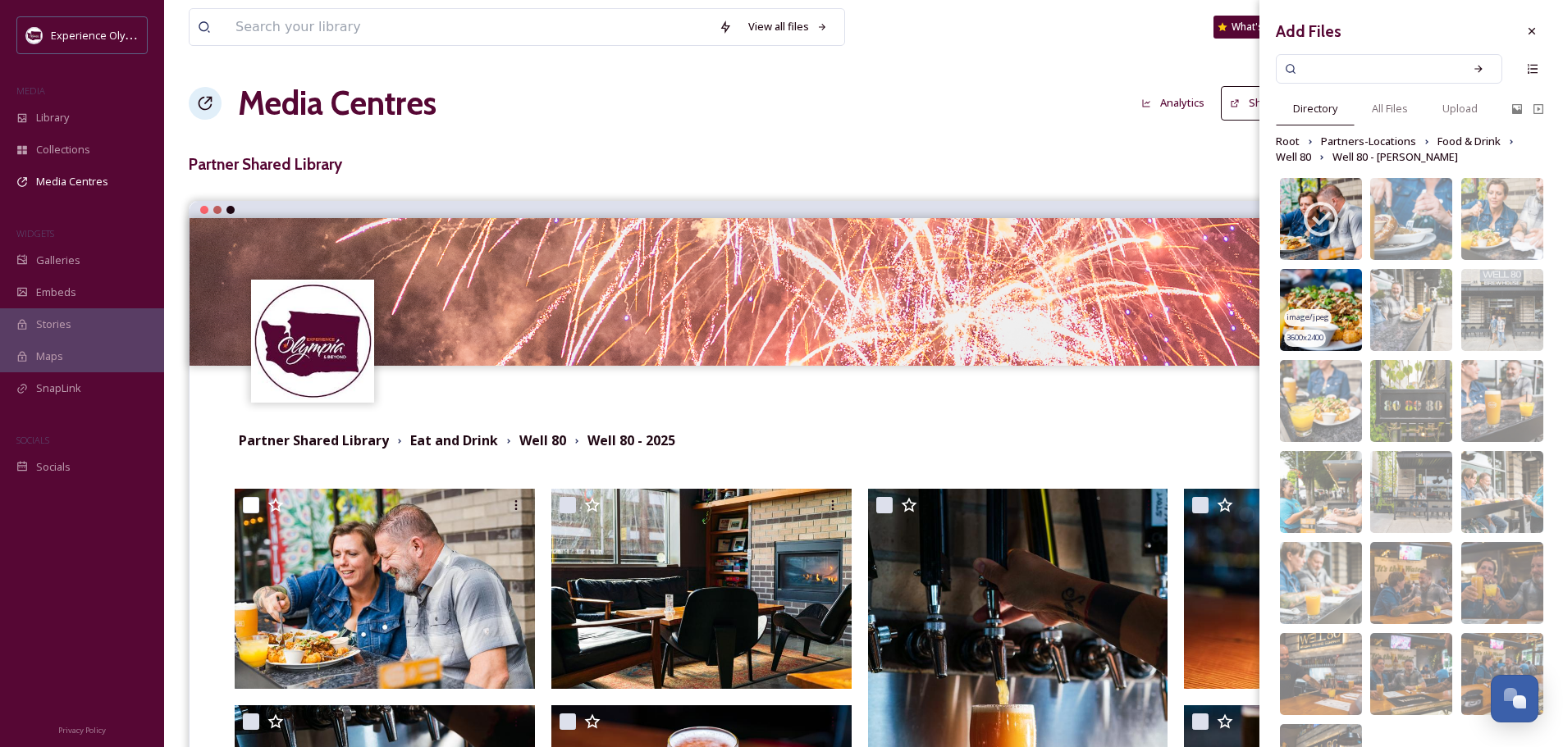
click at [1348, 280] on img at bounding box center [1321, 310] width 82 height 82
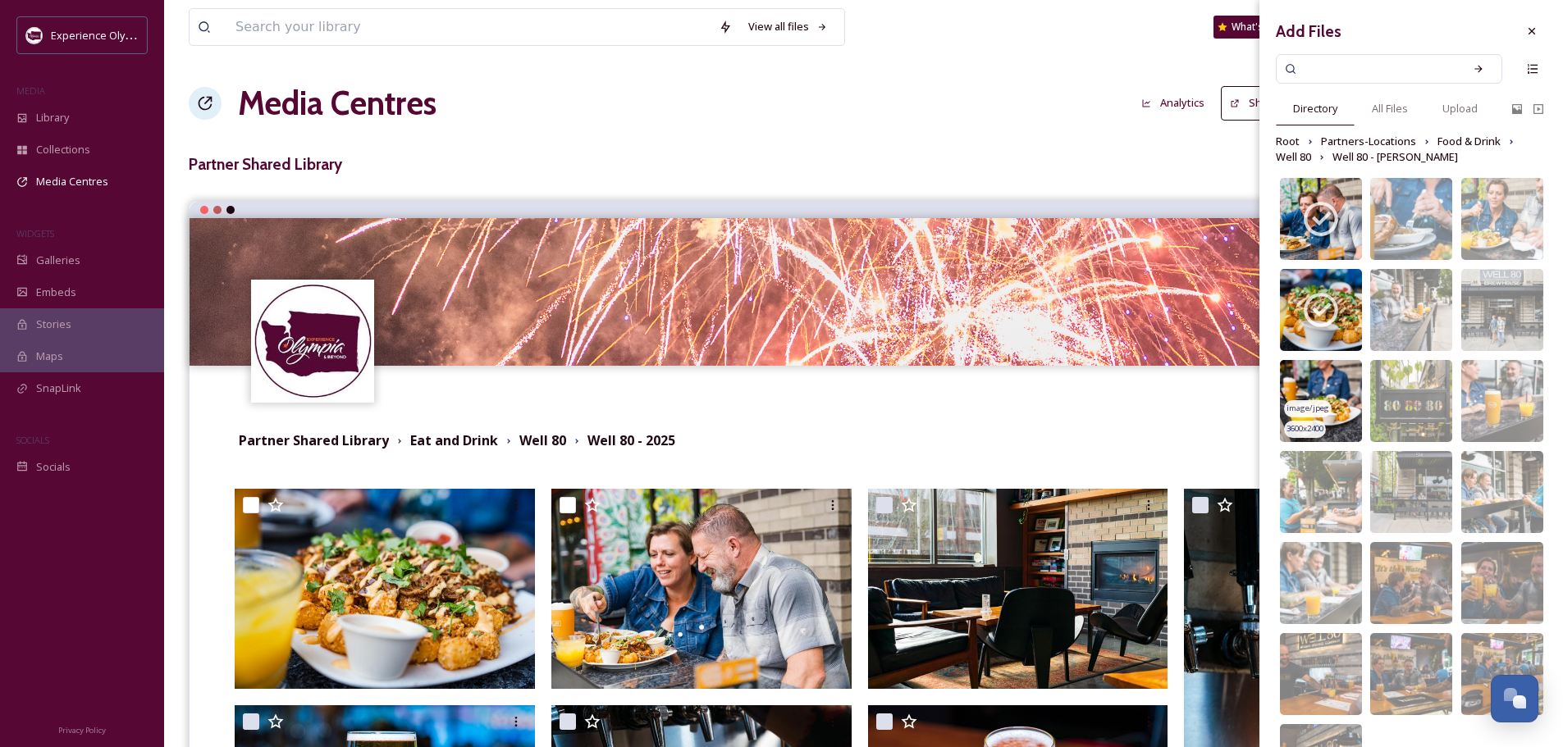
click at [1342, 383] on img at bounding box center [1321, 401] width 82 height 82
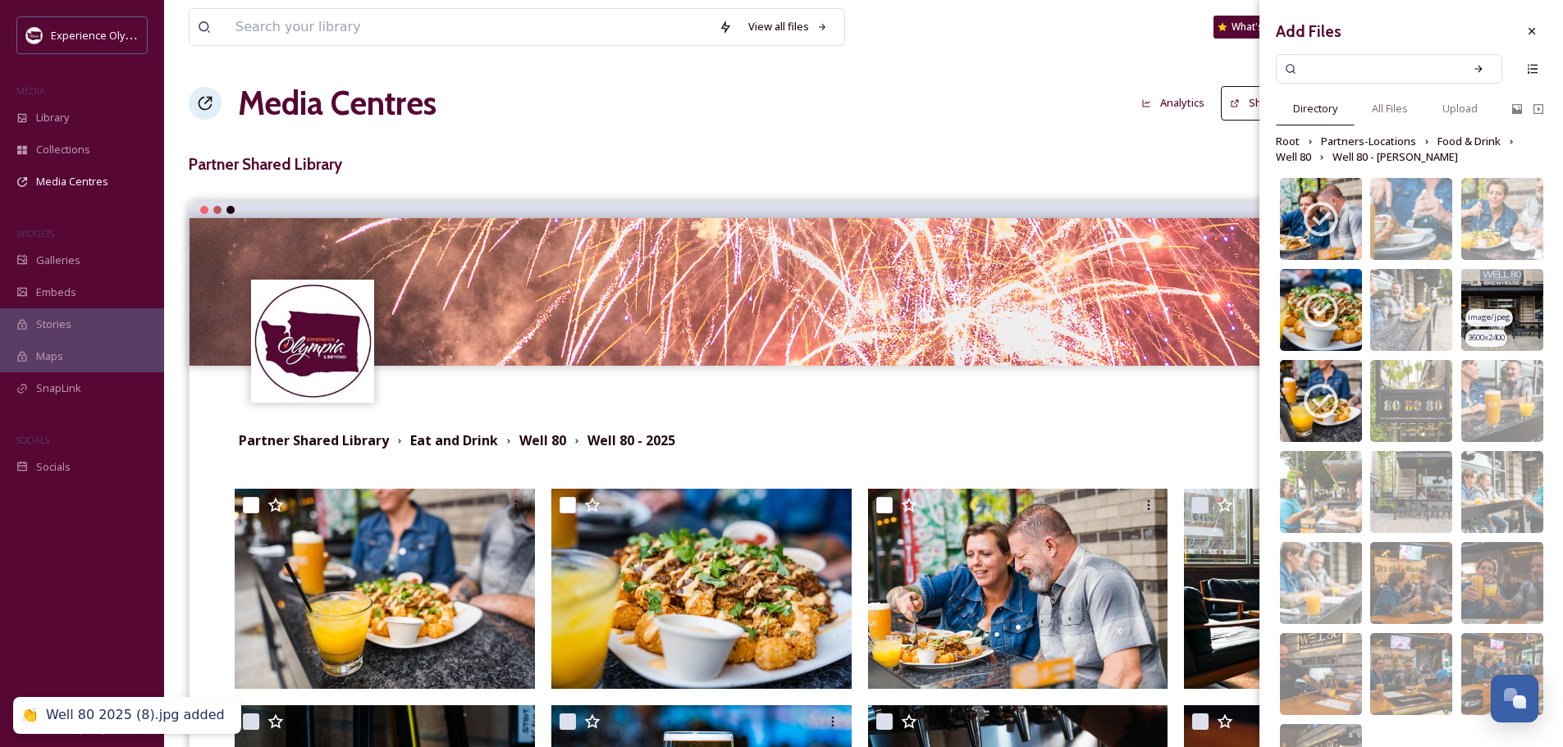
click at [1521, 293] on img at bounding box center [1502, 310] width 82 height 82
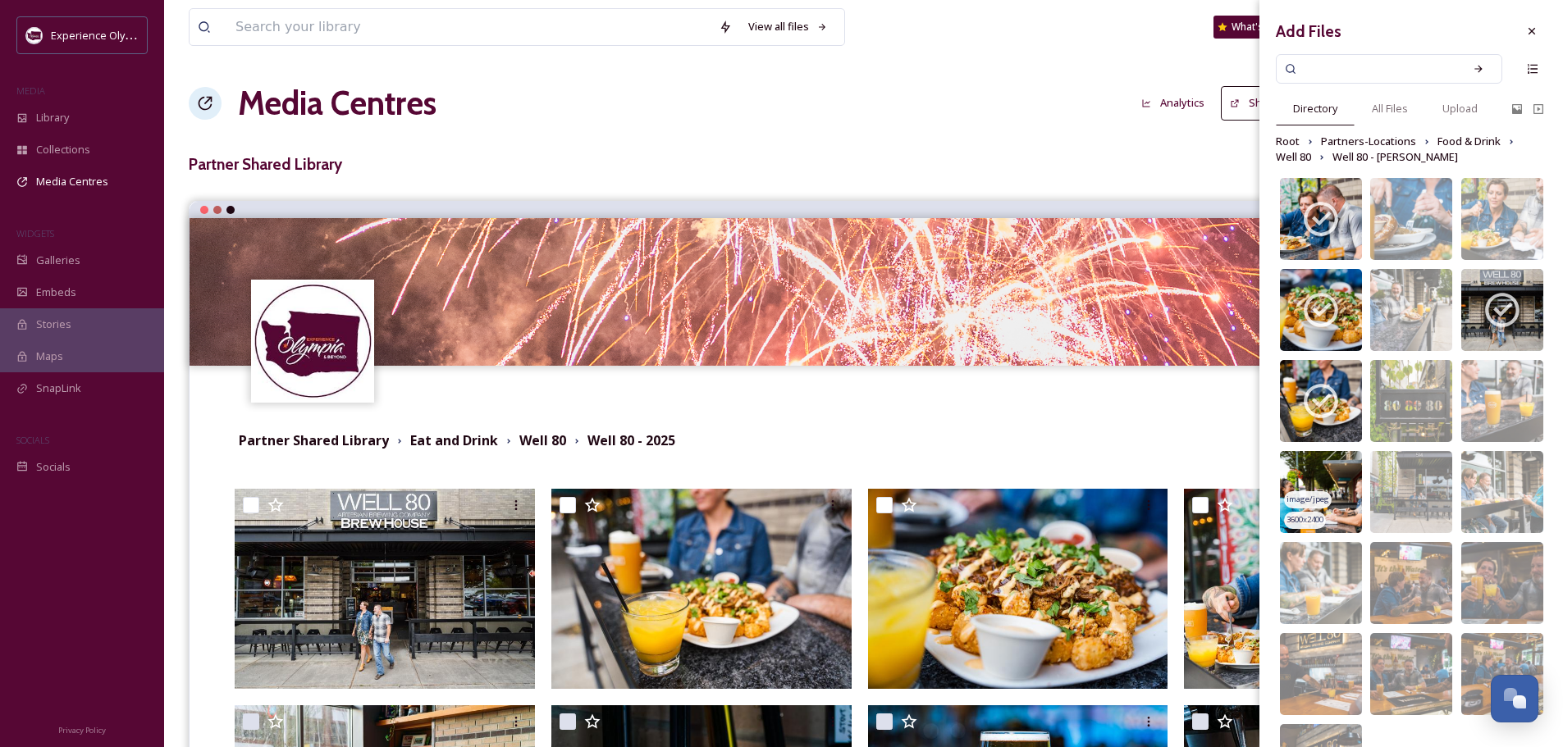
click at [1340, 472] on img at bounding box center [1321, 492] width 82 height 82
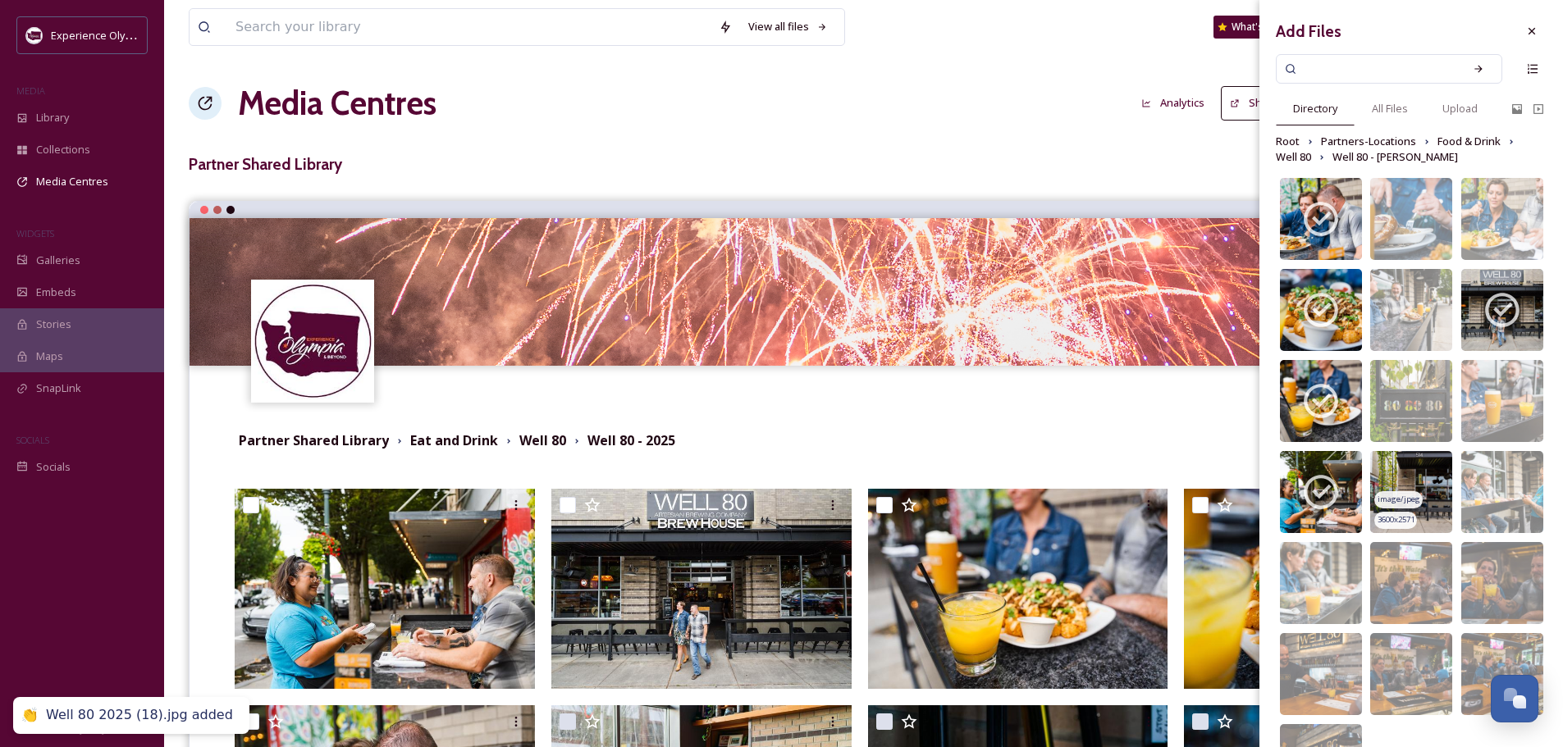
click at [1430, 465] on img at bounding box center [1411, 492] width 82 height 82
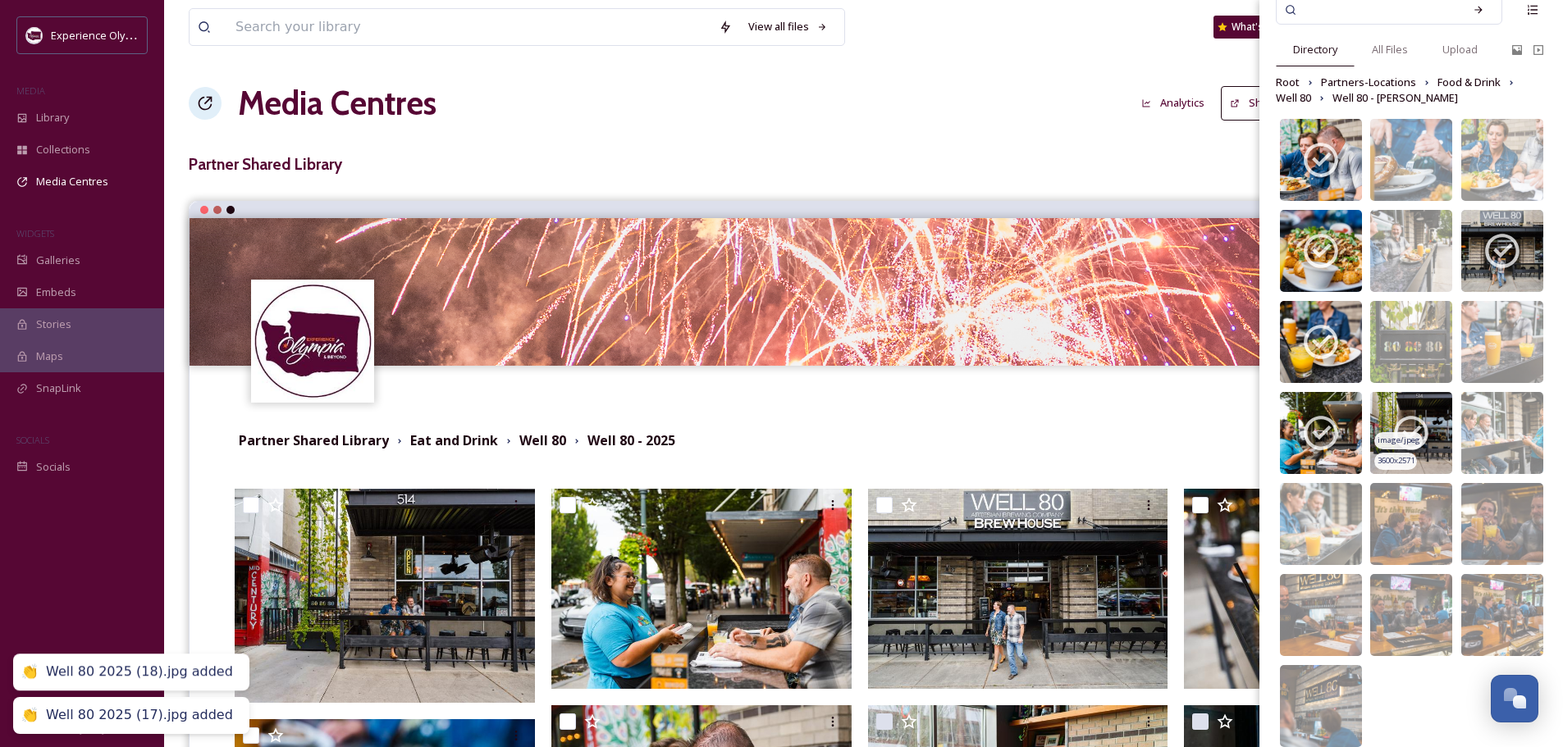
scroll to position [79, 0]
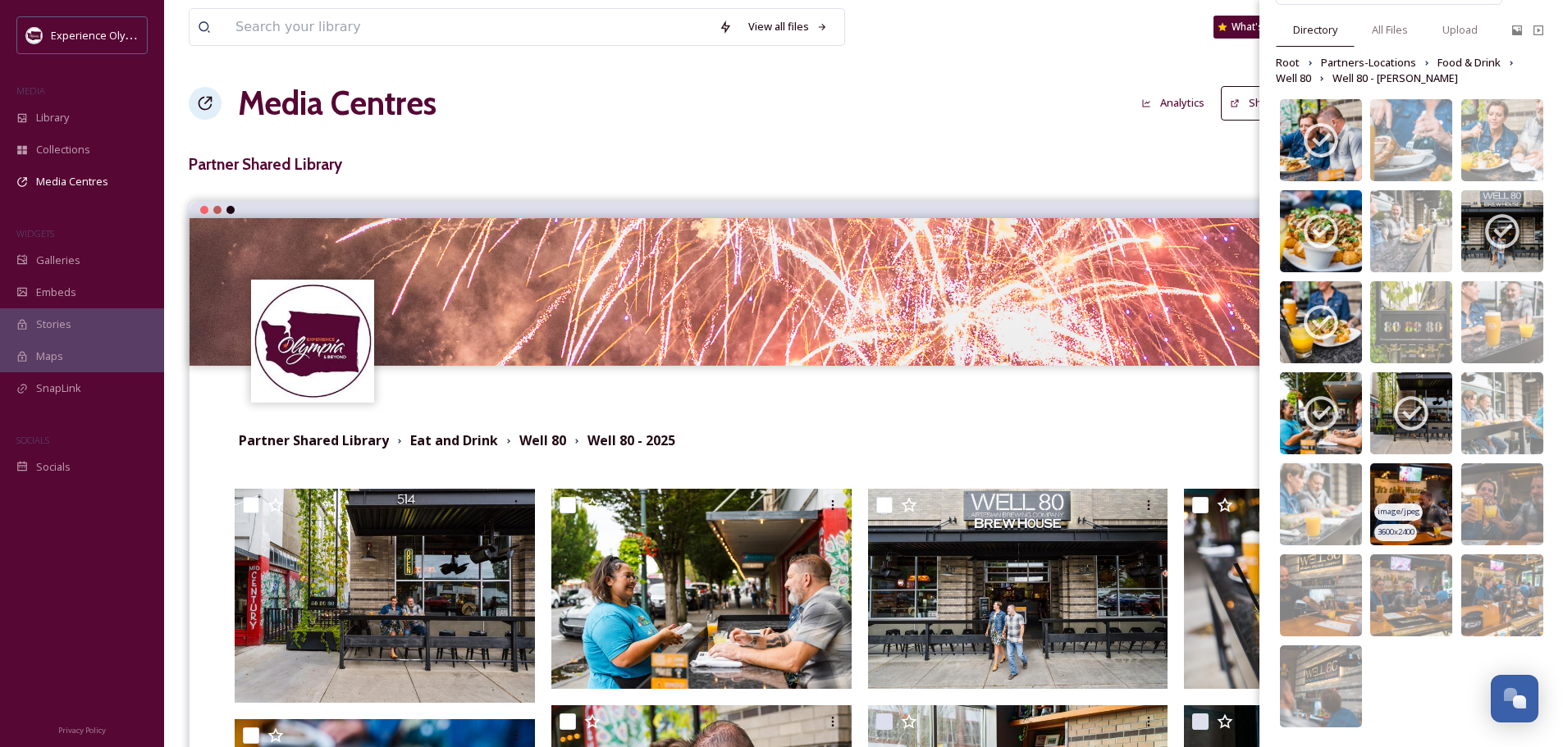
click at [1422, 477] on img at bounding box center [1411, 504] width 82 height 82
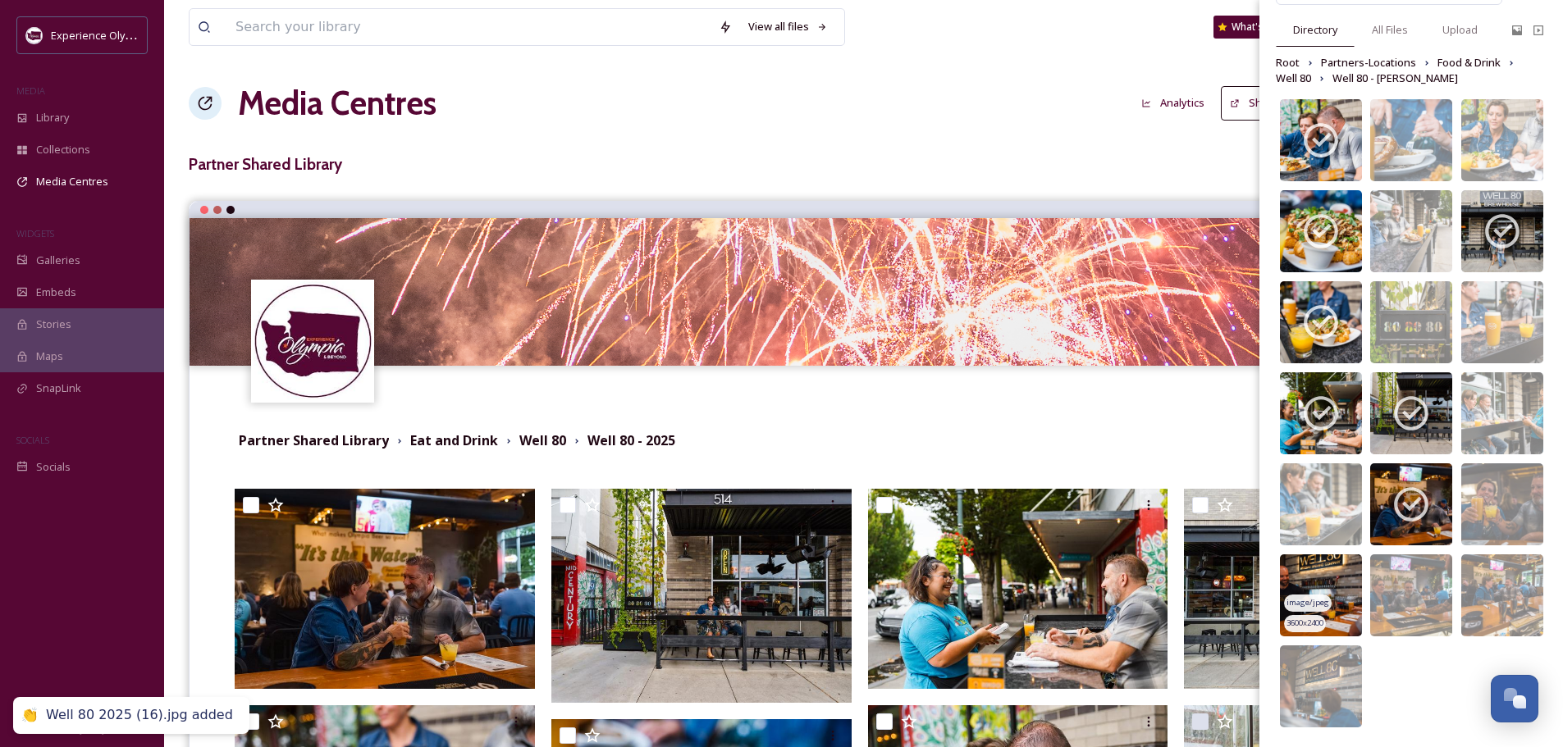
click at [1318, 568] on img at bounding box center [1321, 595] width 82 height 82
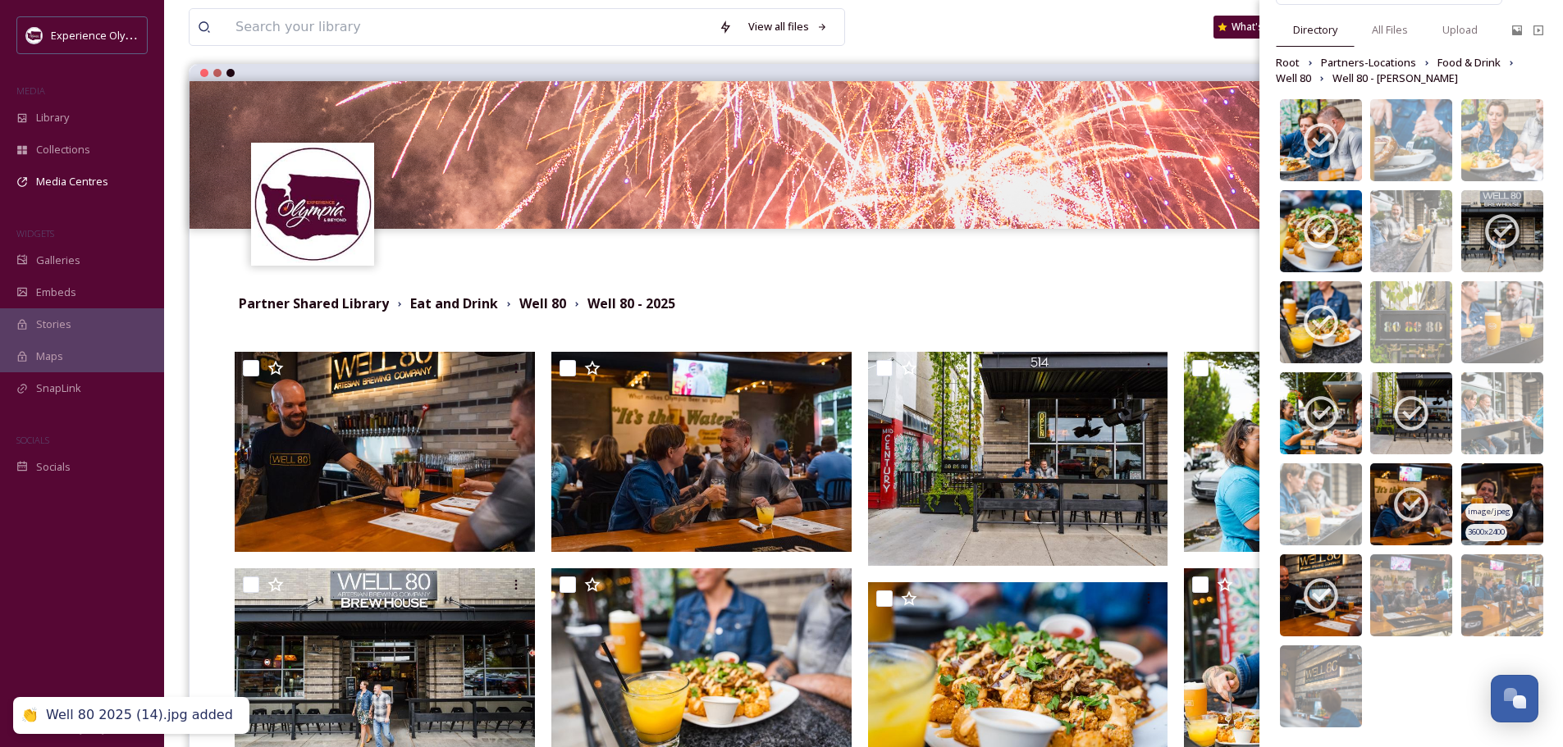
scroll to position [164, 0]
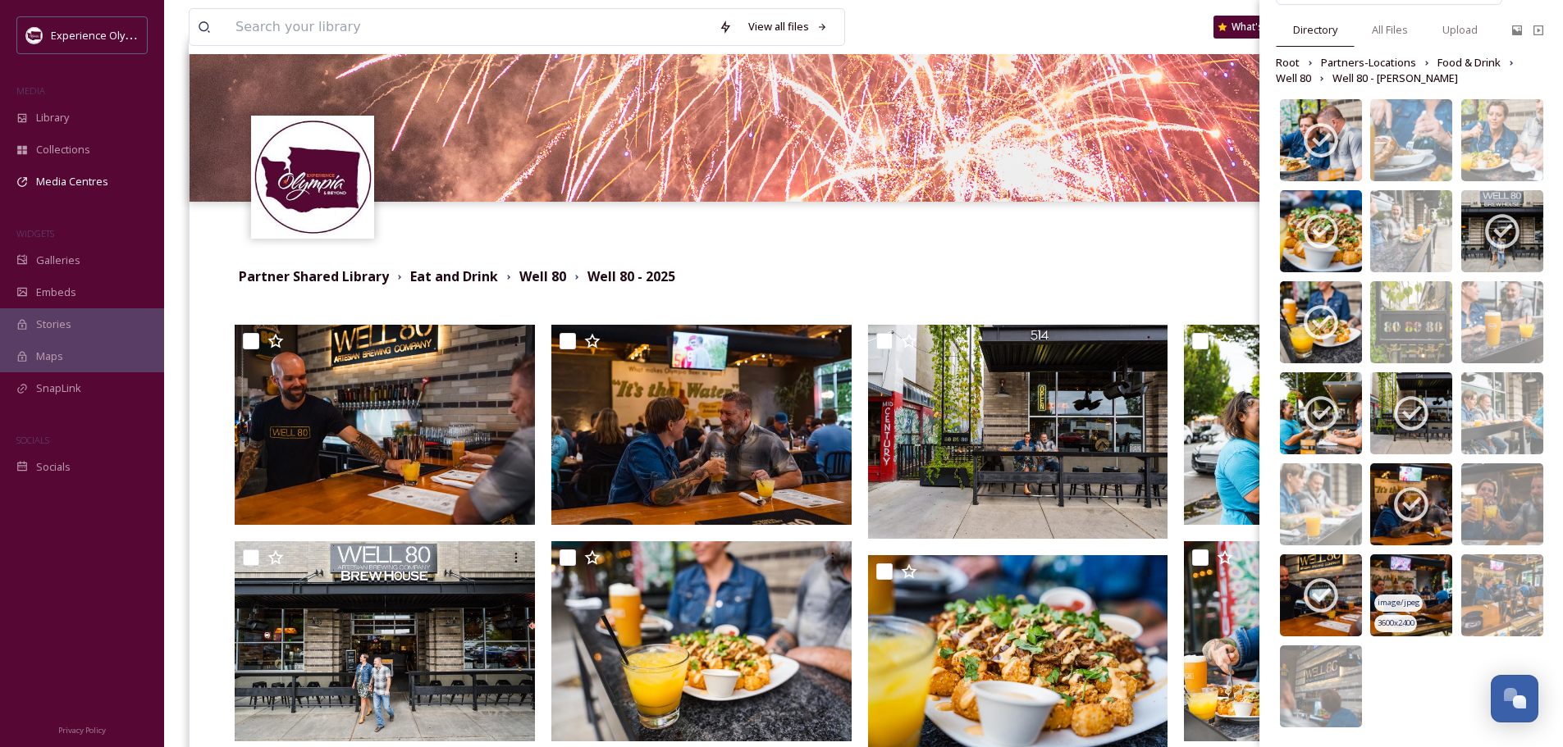
click at [1423, 564] on img at bounding box center [1411, 595] width 82 height 82
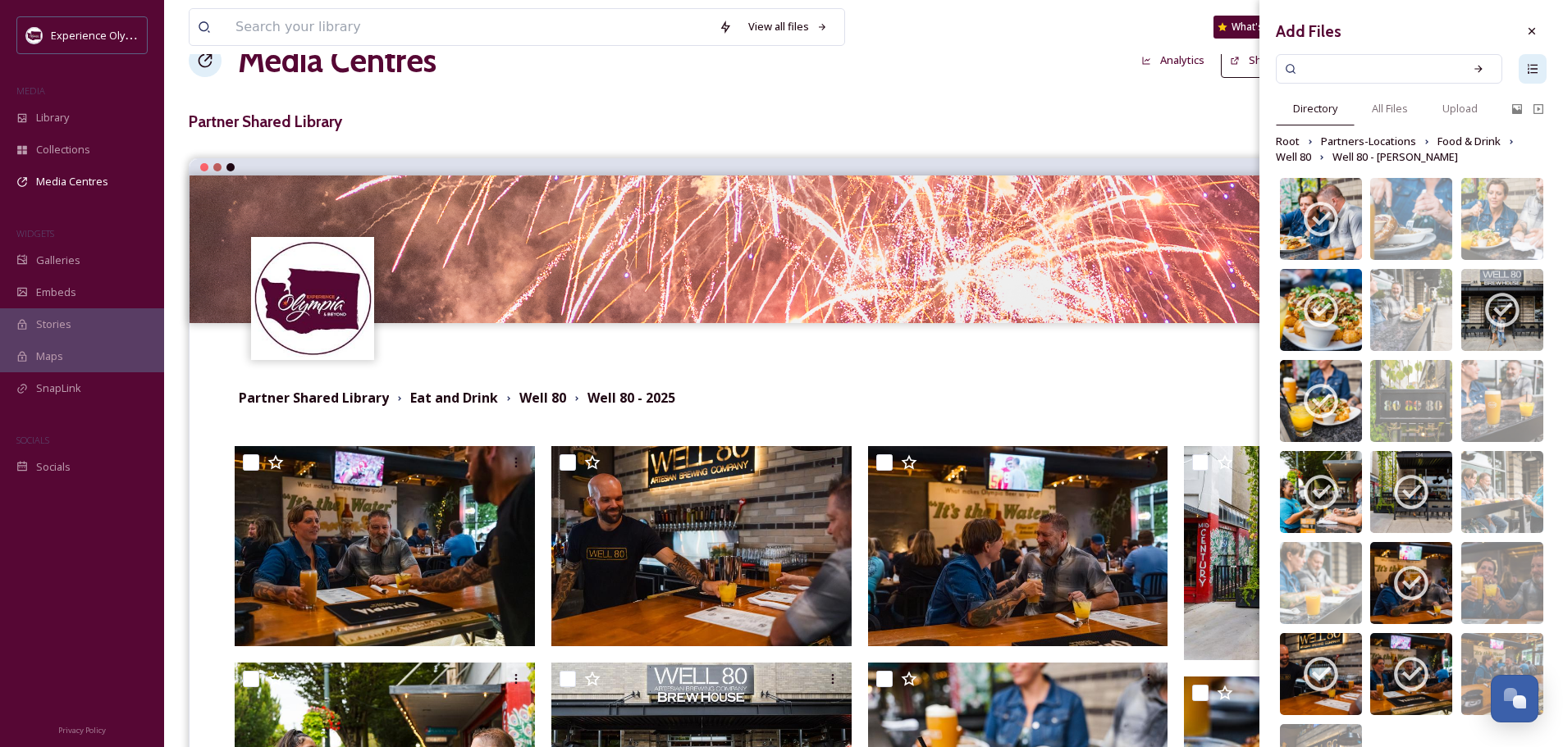
scroll to position [0, 0]
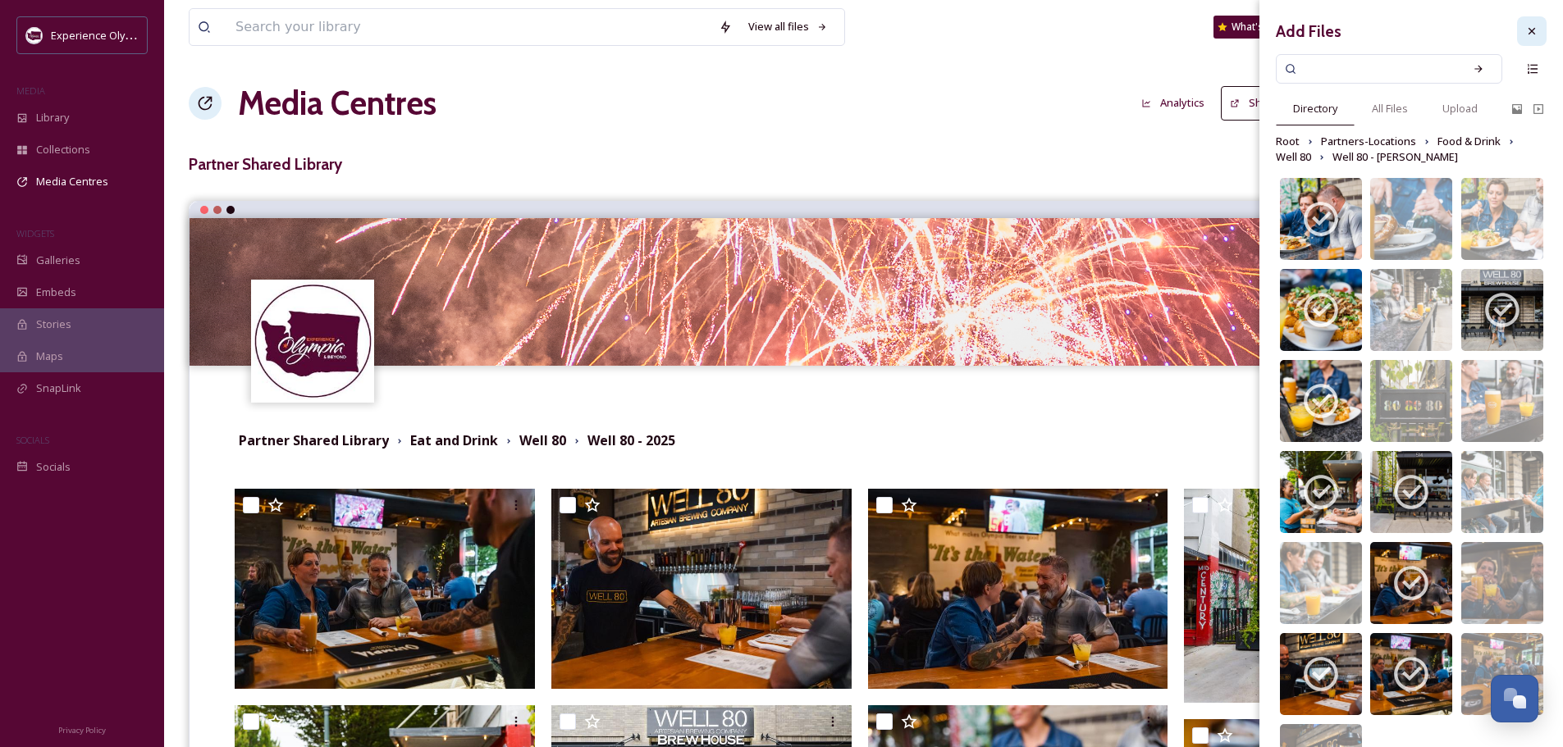
click at [1525, 30] on icon at bounding box center [1531, 31] width 13 height 13
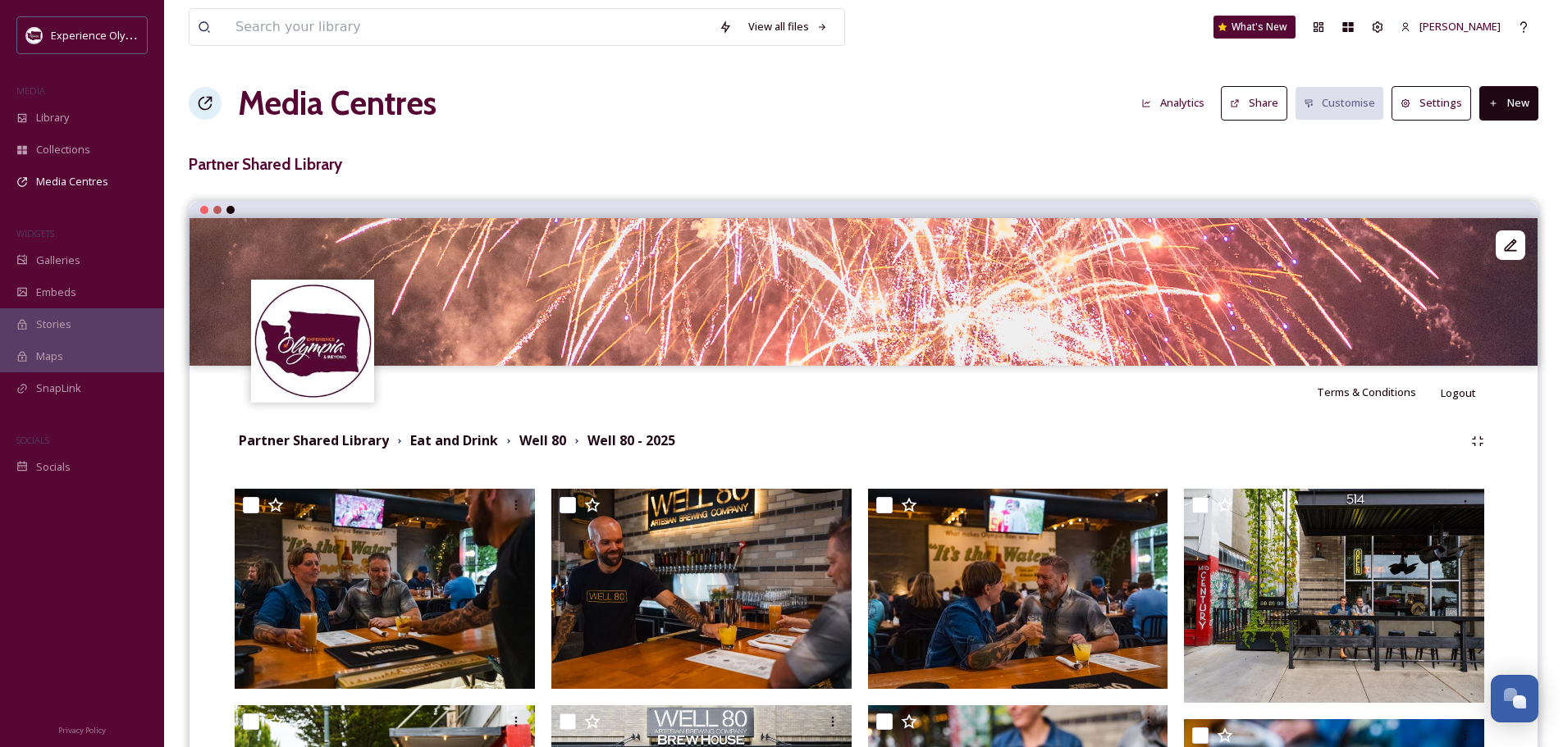
click at [1257, 105] on button "Share" at bounding box center [1254, 103] width 66 height 34
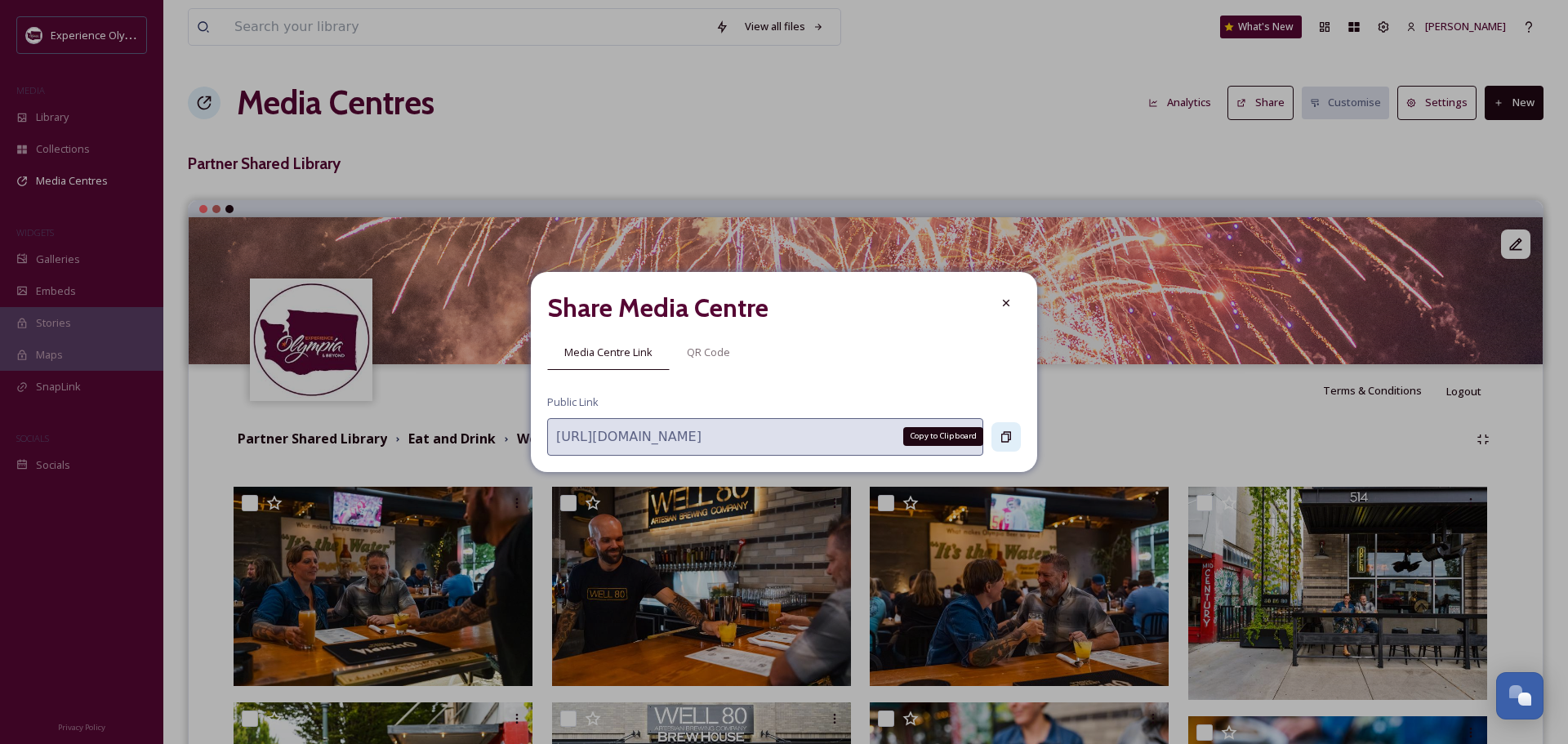
click at [1007, 430] on icon at bounding box center [1006, 436] width 13 height 13
click at [1004, 298] on icon at bounding box center [1006, 303] width 13 height 13
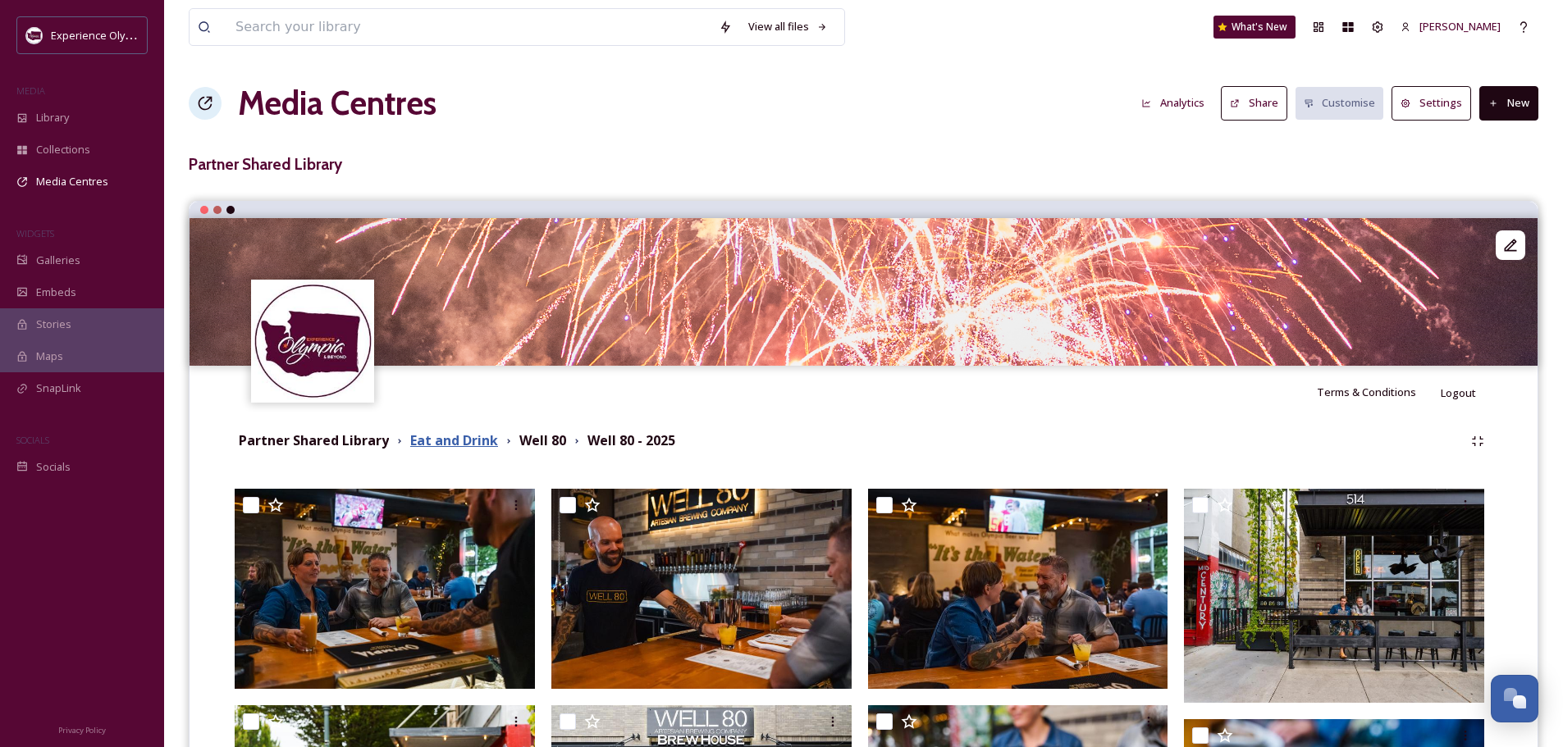
click at [461, 444] on strong "Eat and Drink" at bounding box center [454, 440] width 88 height 18
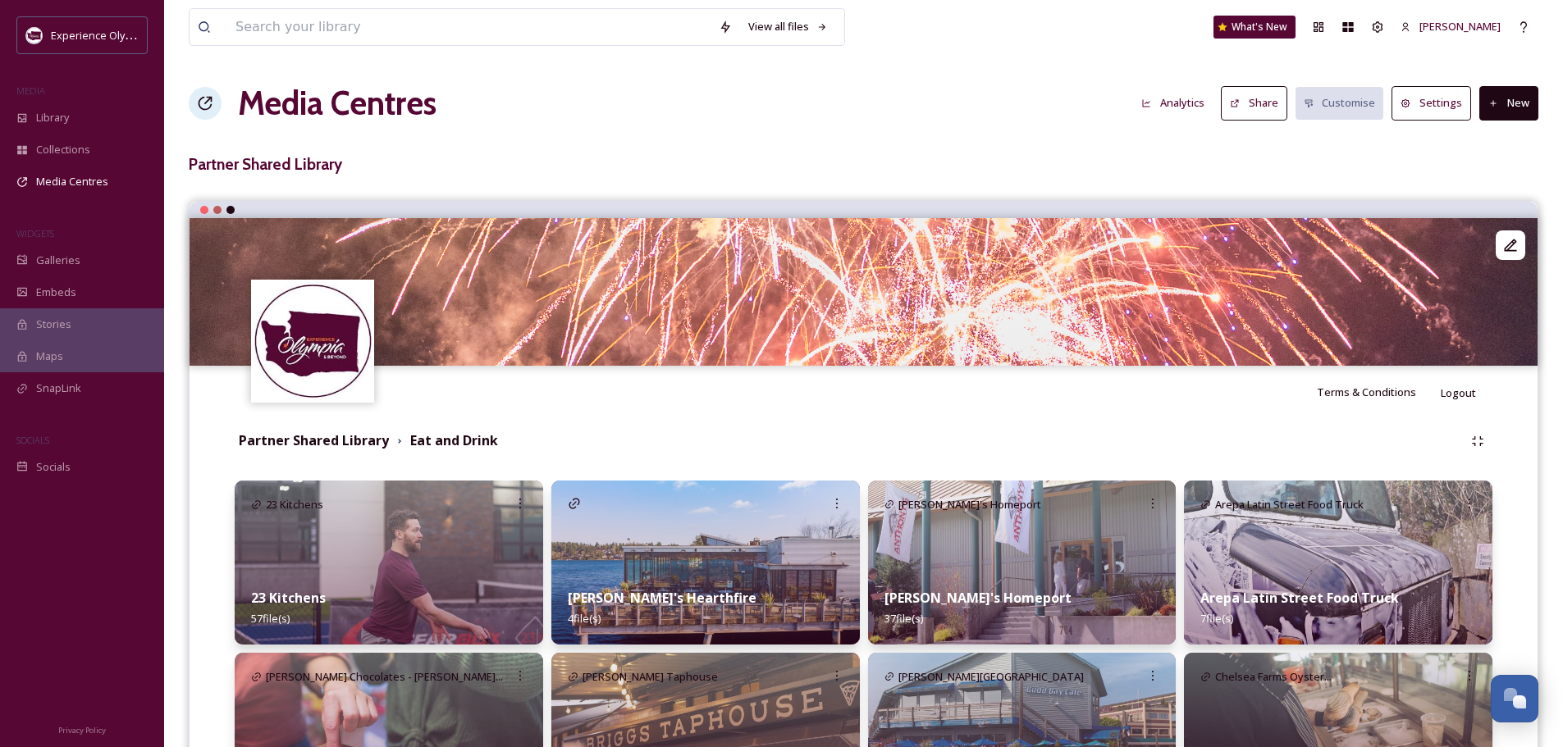
click at [294, 597] on strong "23 Kitchens" at bounding box center [288, 598] width 75 height 18
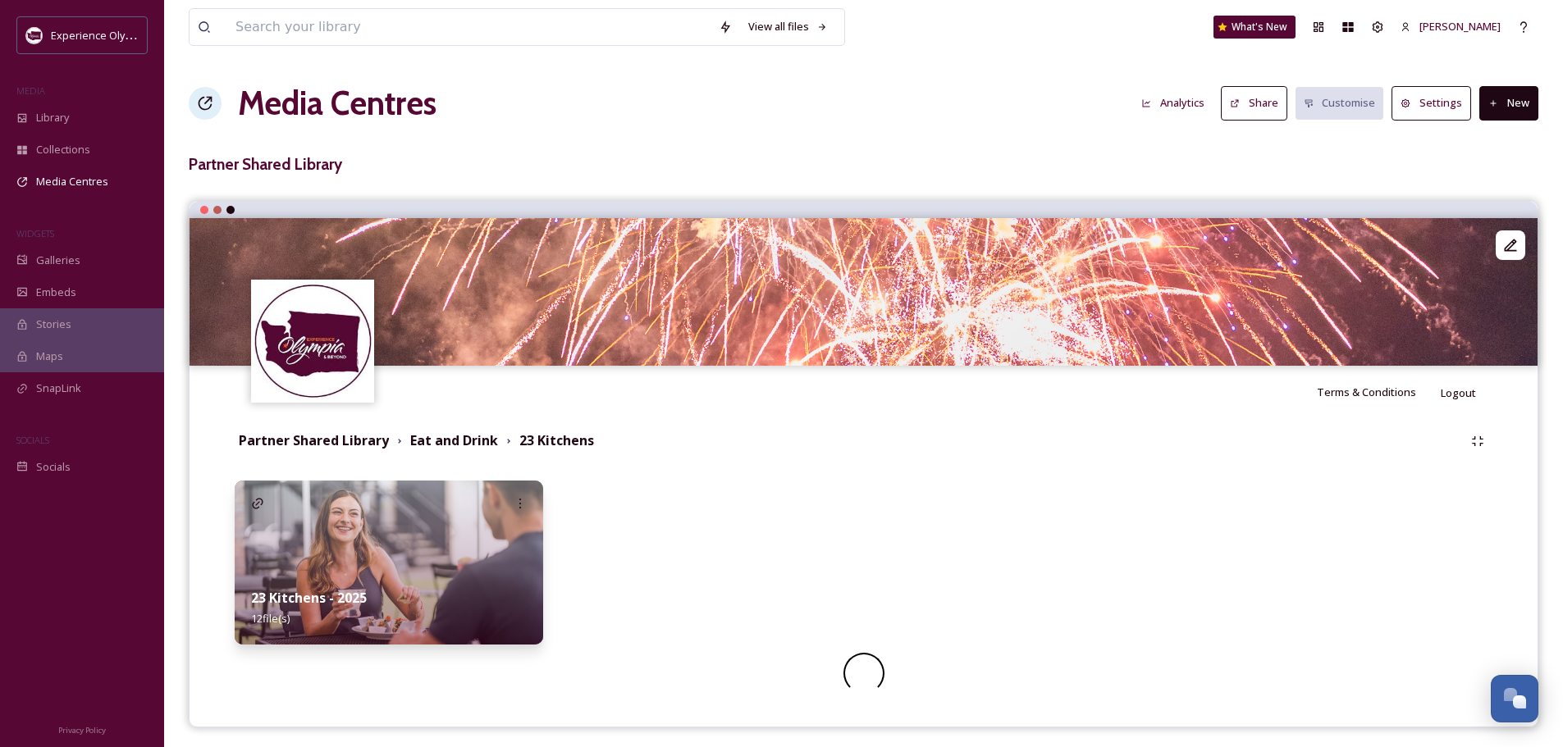
click at [407, 578] on div "23 Kitchens - 2025 12 file(s)" at bounding box center [389, 608] width 308 height 73
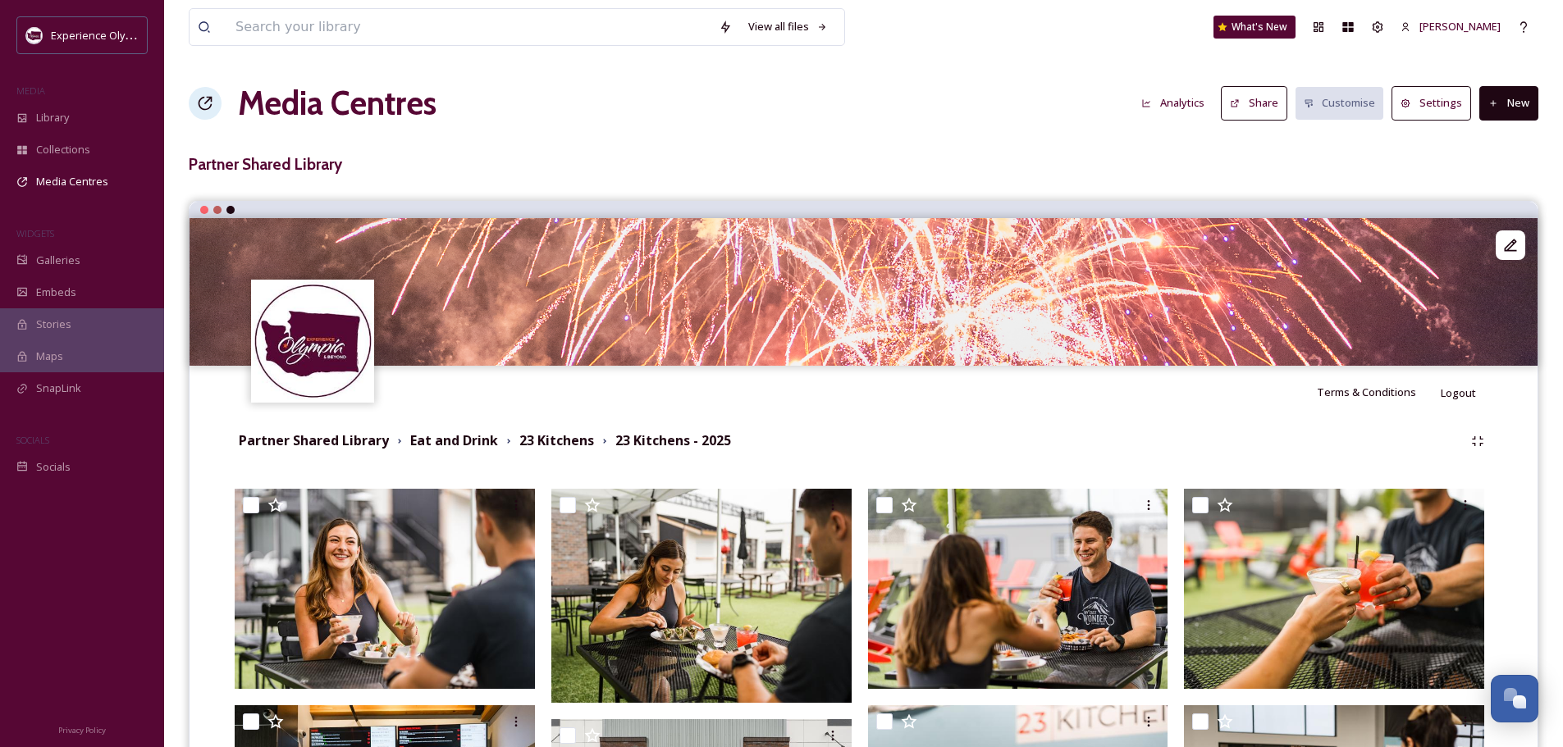
click at [1263, 94] on button "Share" at bounding box center [1254, 103] width 66 height 34
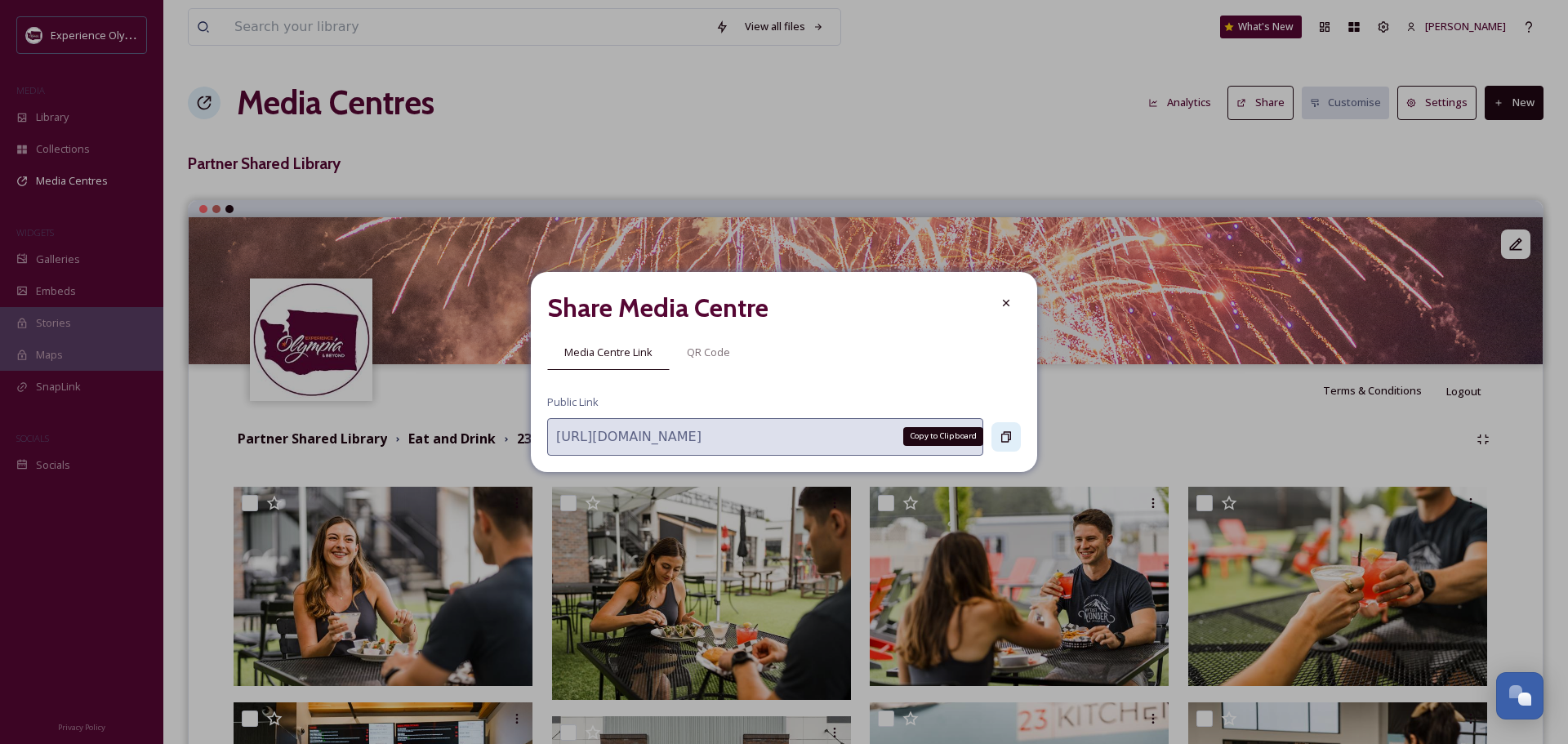
click at [1005, 435] on icon at bounding box center [1006, 436] width 13 height 13
click at [995, 307] on div at bounding box center [1007, 304] width 30 height 30
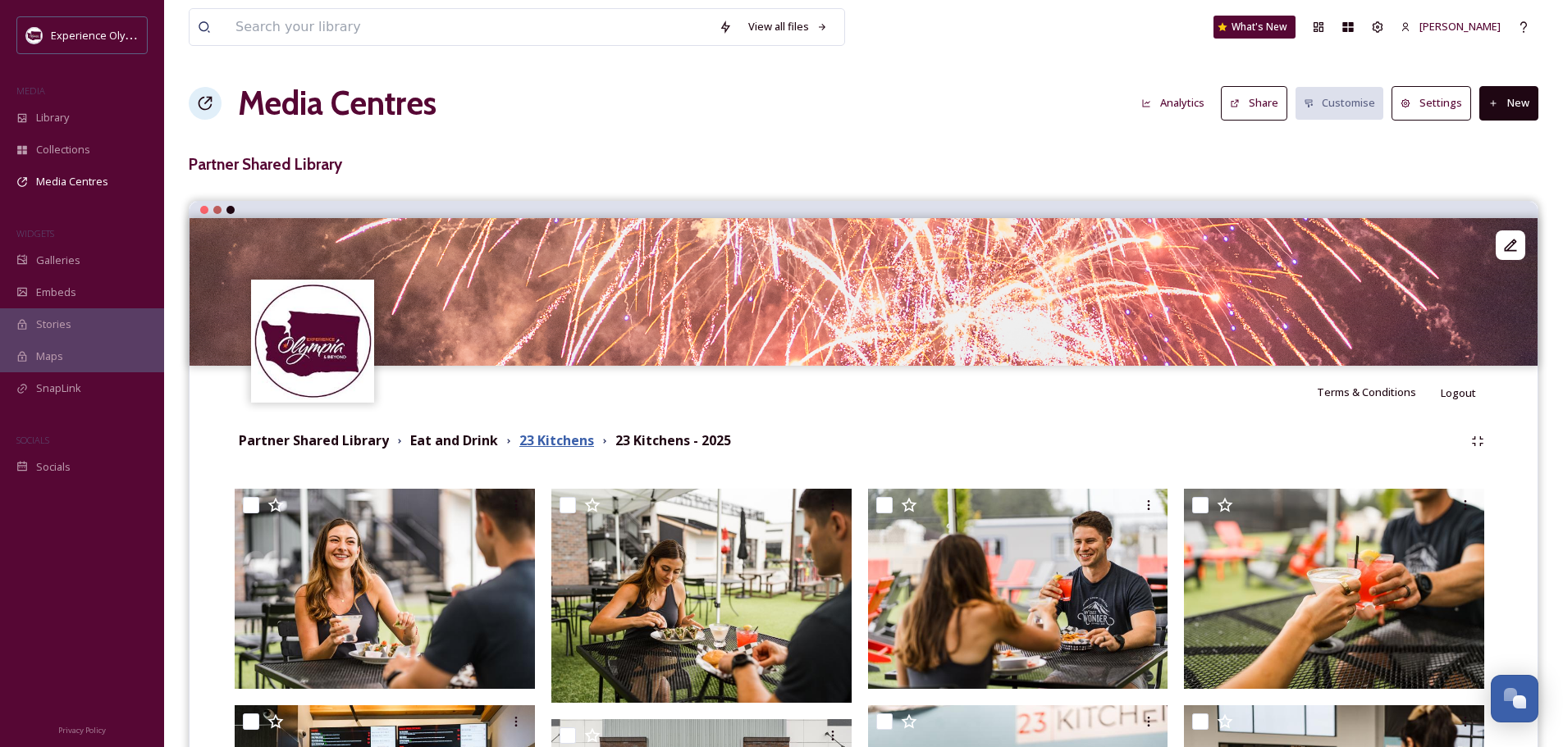
click at [551, 442] on strong "23 Kitchens" at bounding box center [556, 440] width 75 height 18
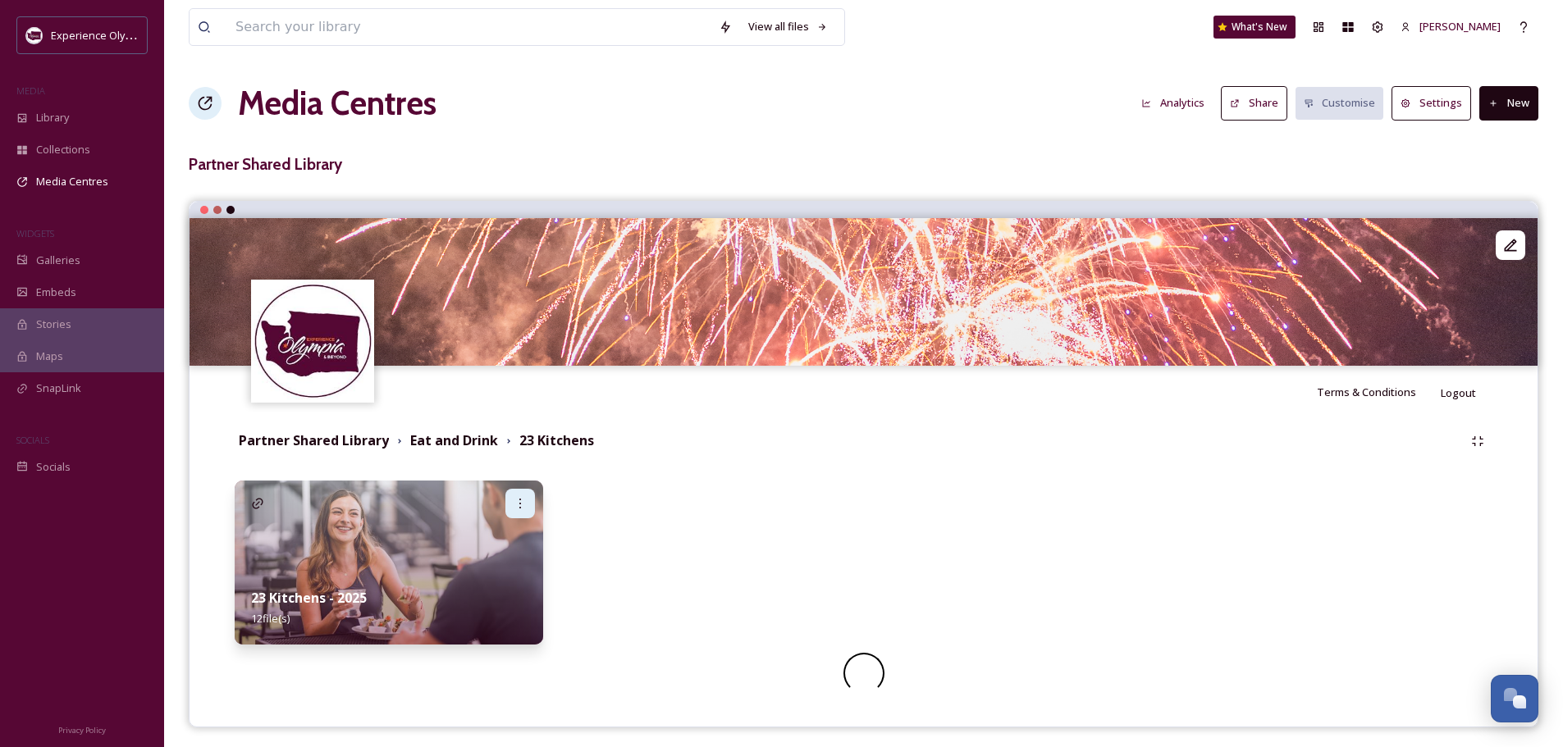
click at [517, 497] on icon at bounding box center [519, 503] width 13 height 13
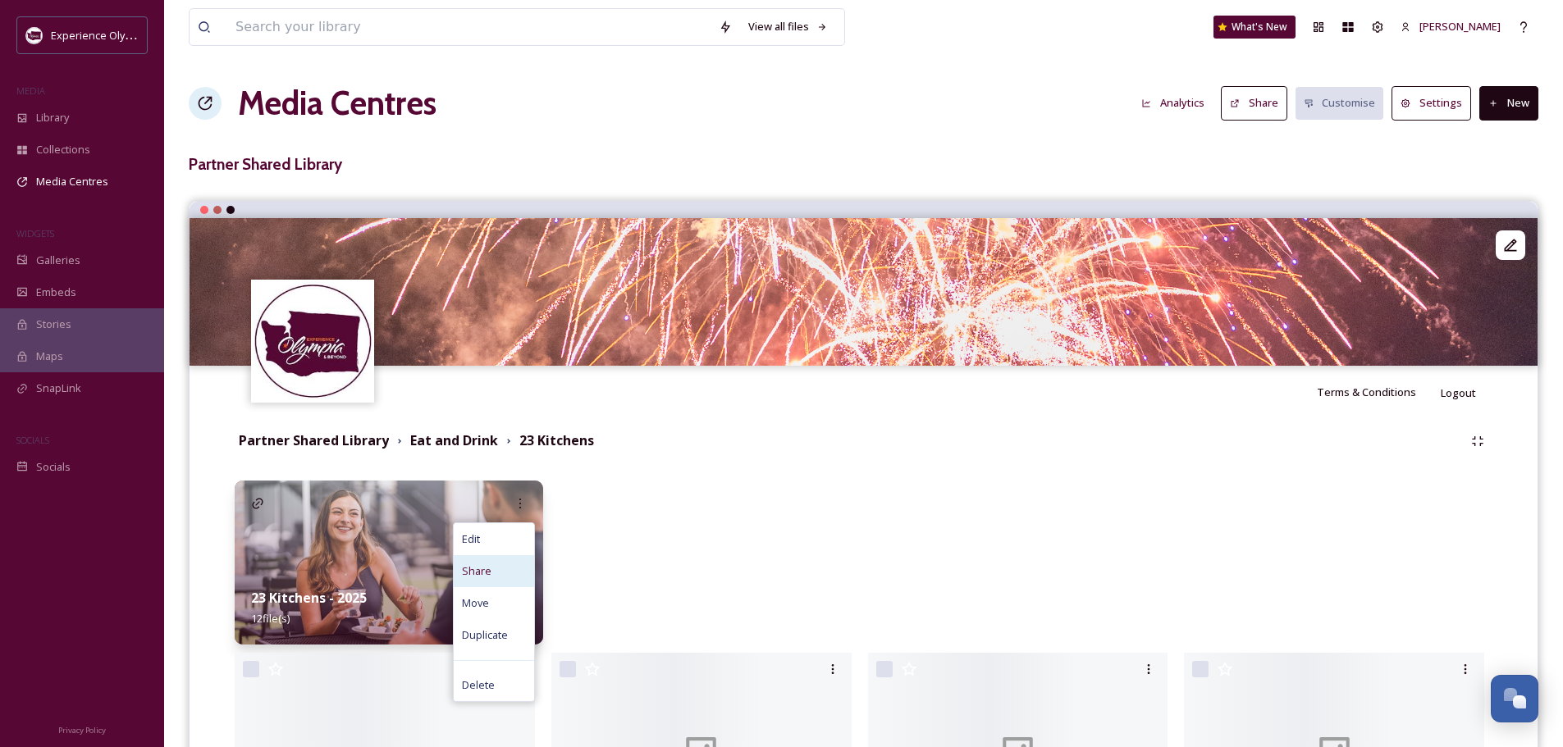
click at [489, 574] on span "Share" at bounding box center [477, 572] width 30 height 16
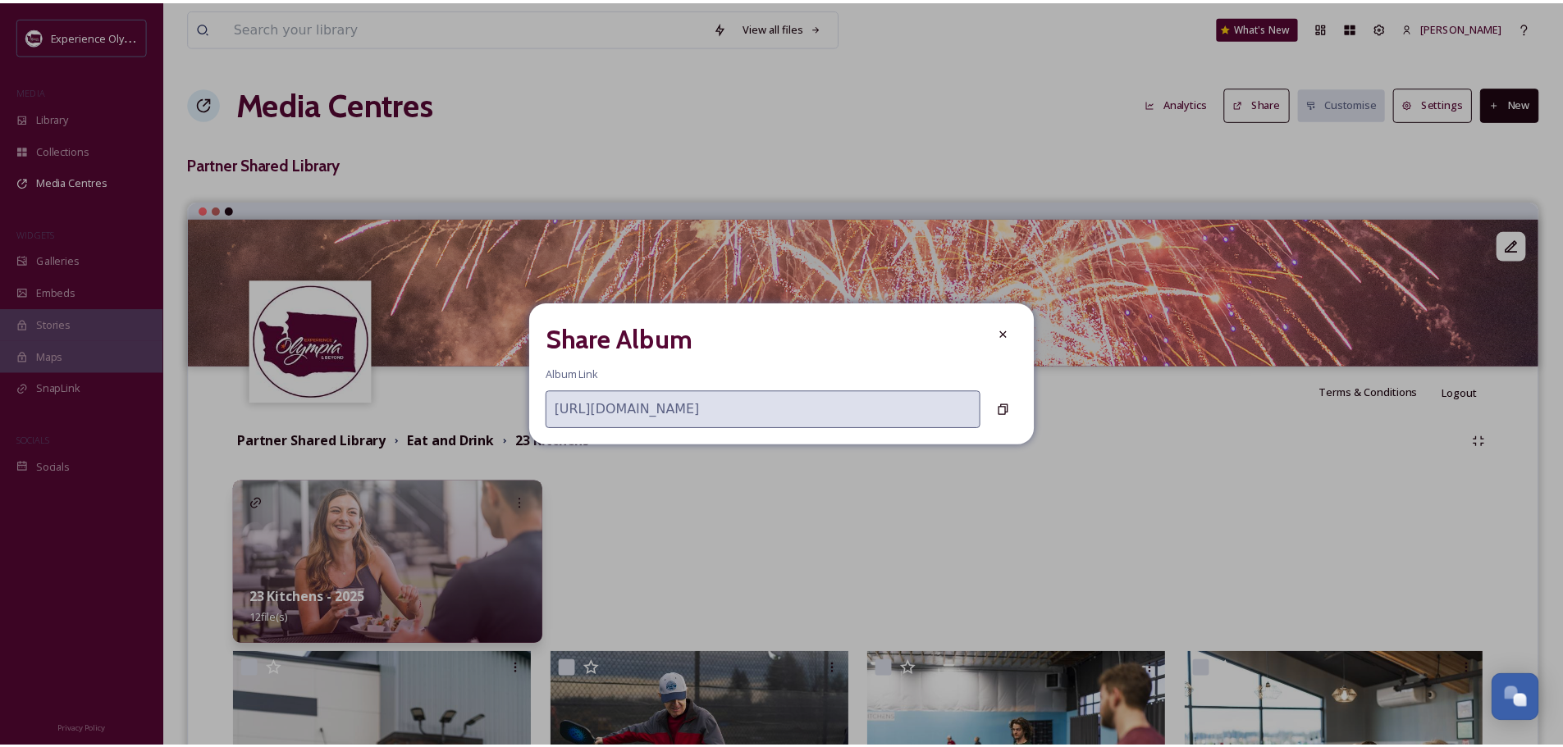
scroll to position [0, 350]
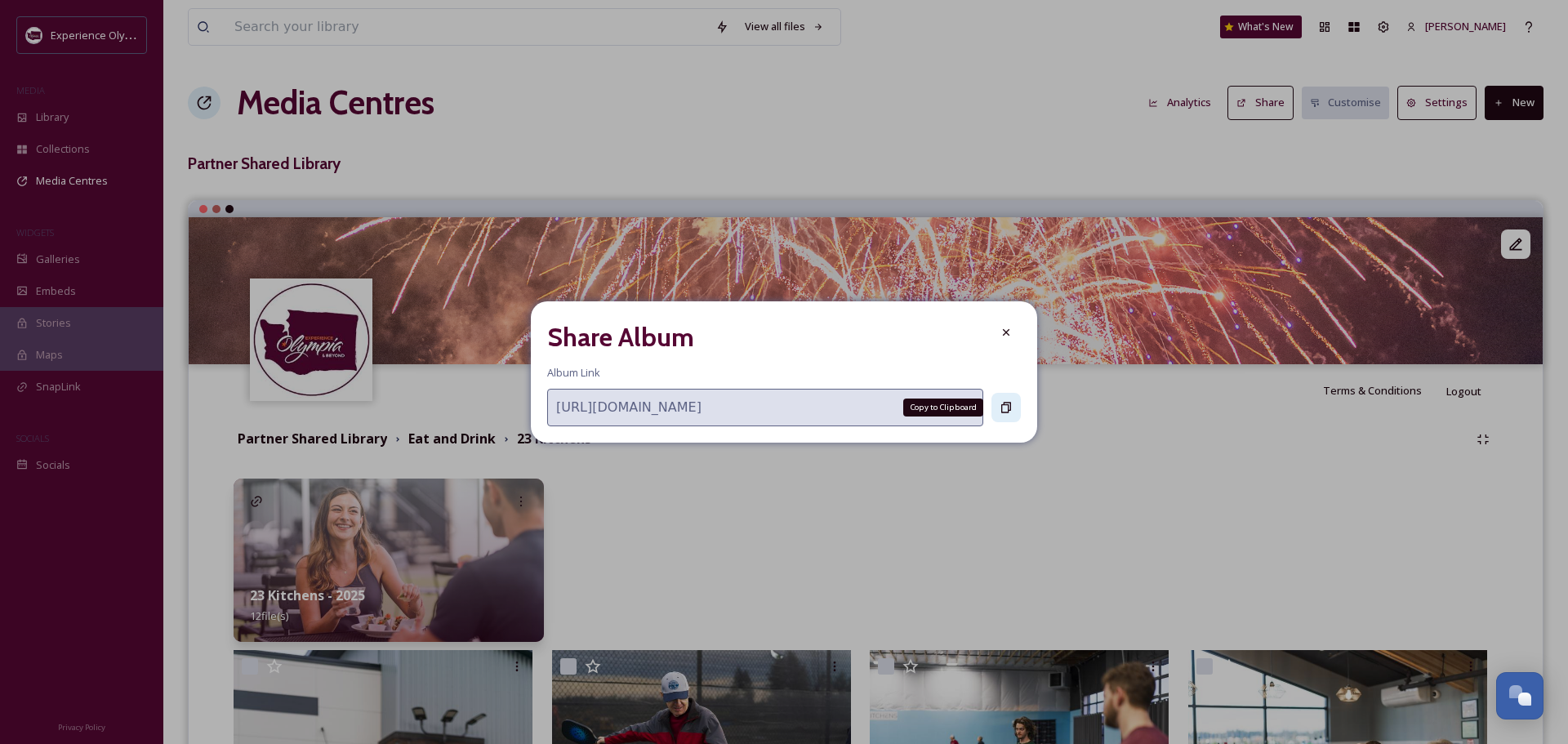
click at [1003, 406] on icon at bounding box center [1006, 407] width 13 height 13
click at [1008, 334] on icon at bounding box center [1006, 333] width 7 height 7
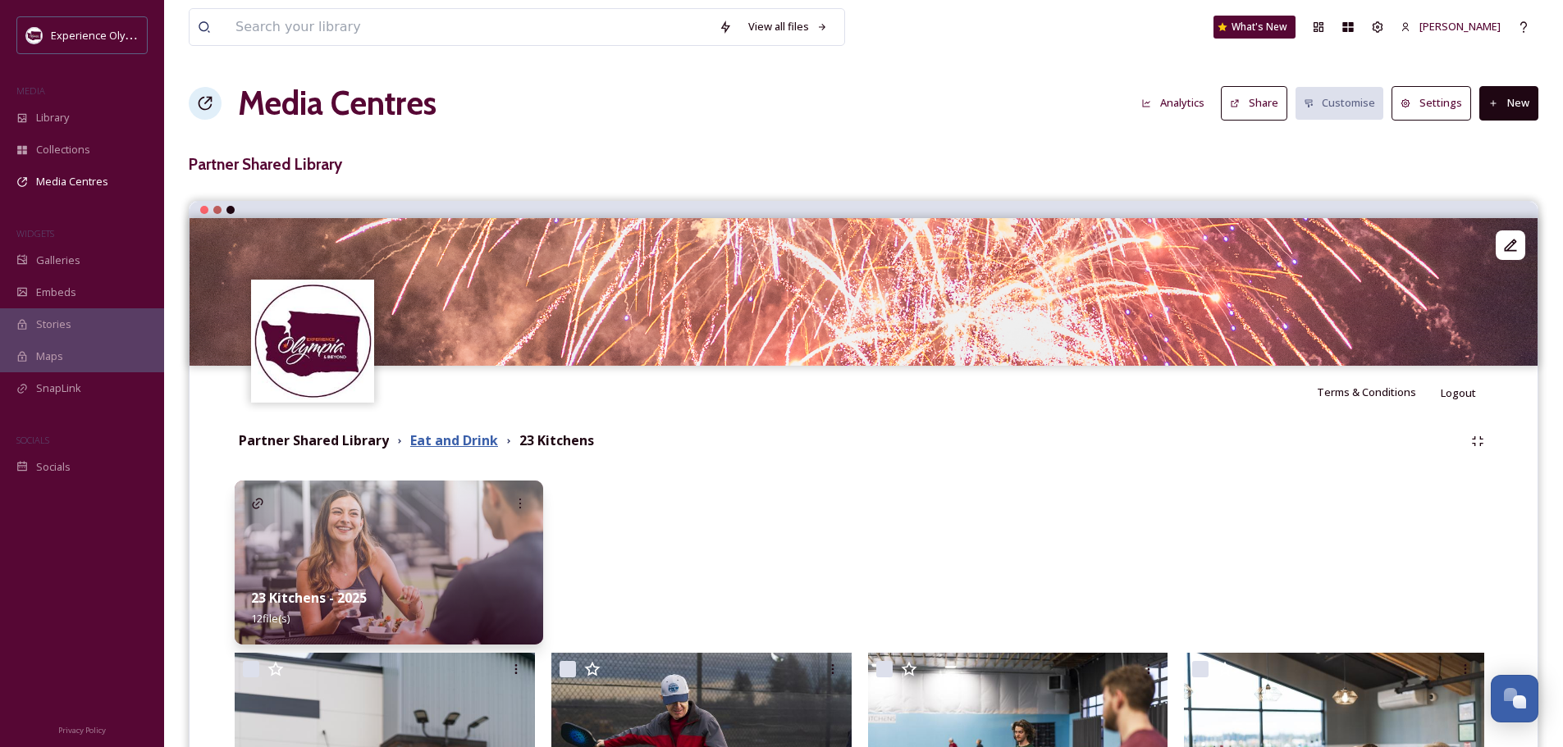
click at [413, 439] on strong "Eat and Drink" at bounding box center [454, 440] width 88 height 18
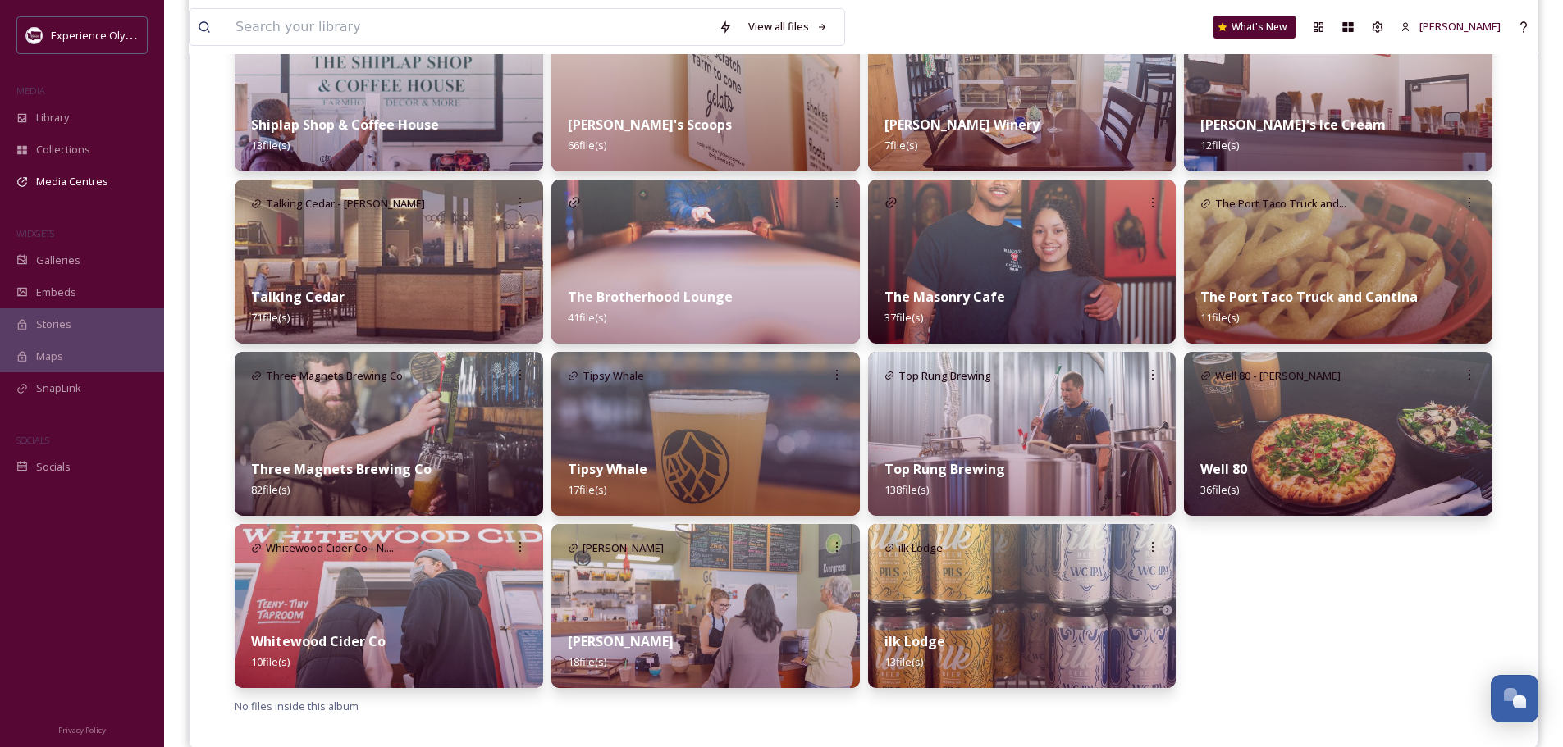
scroll to position [1706, 0]
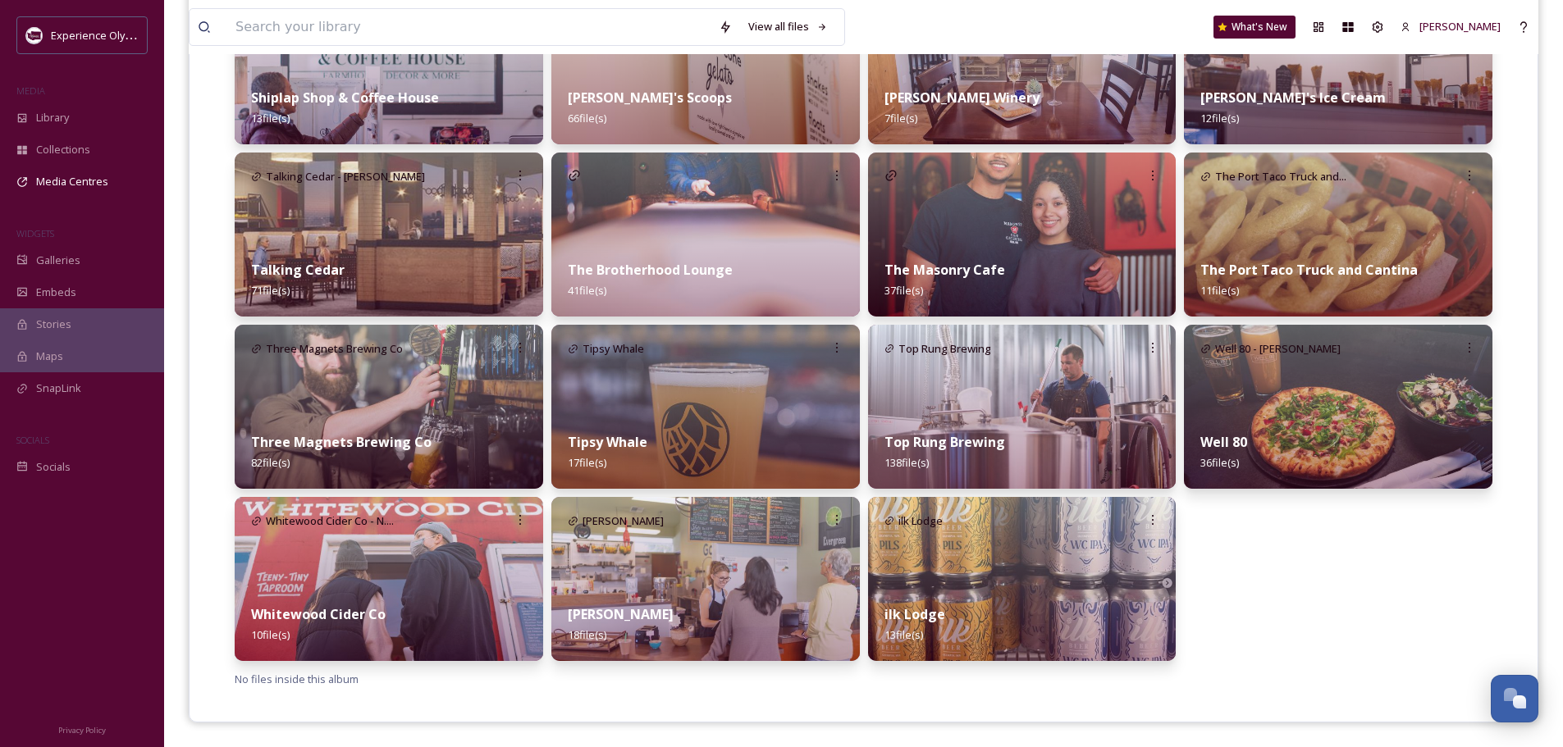
click at [1250, 431] on div "Well 80 36 file(s)" at bounding box center [1338, 452] width 308 height 73
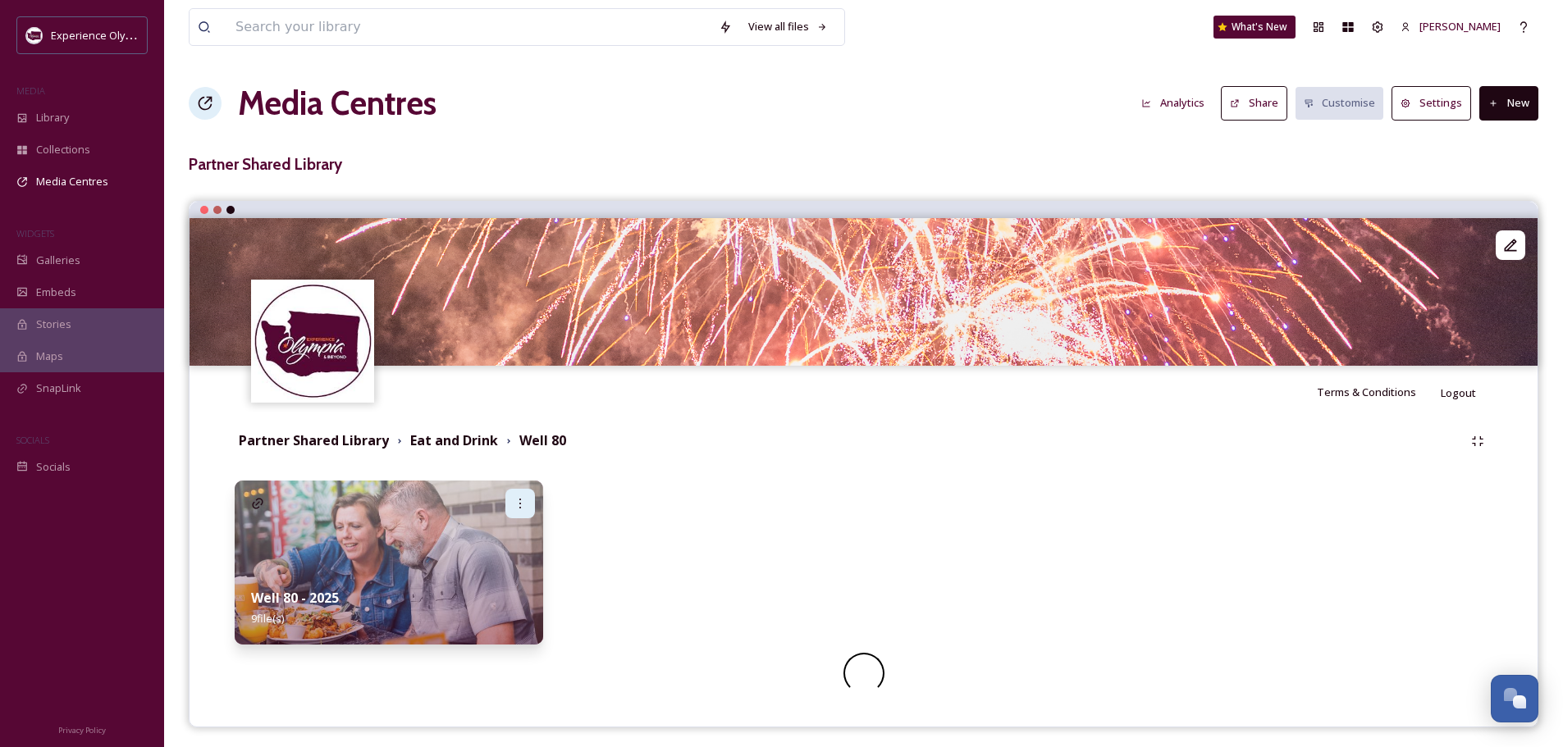
click at [527, 501] on div at bounding box center [520, 504] width 30 height 30
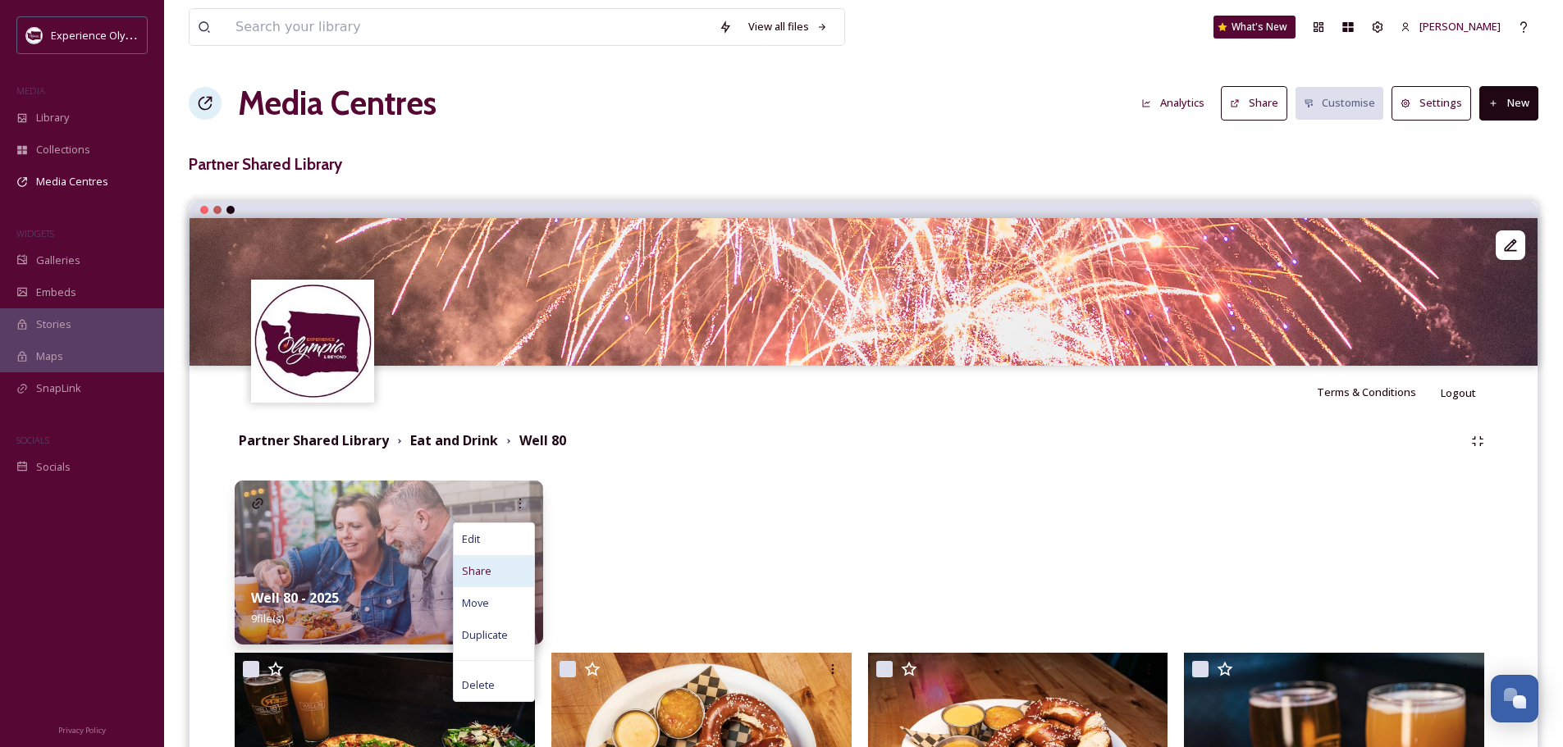
click at [485, 567] on span "Share" at bounding box center [477, 572] width 30 height 16
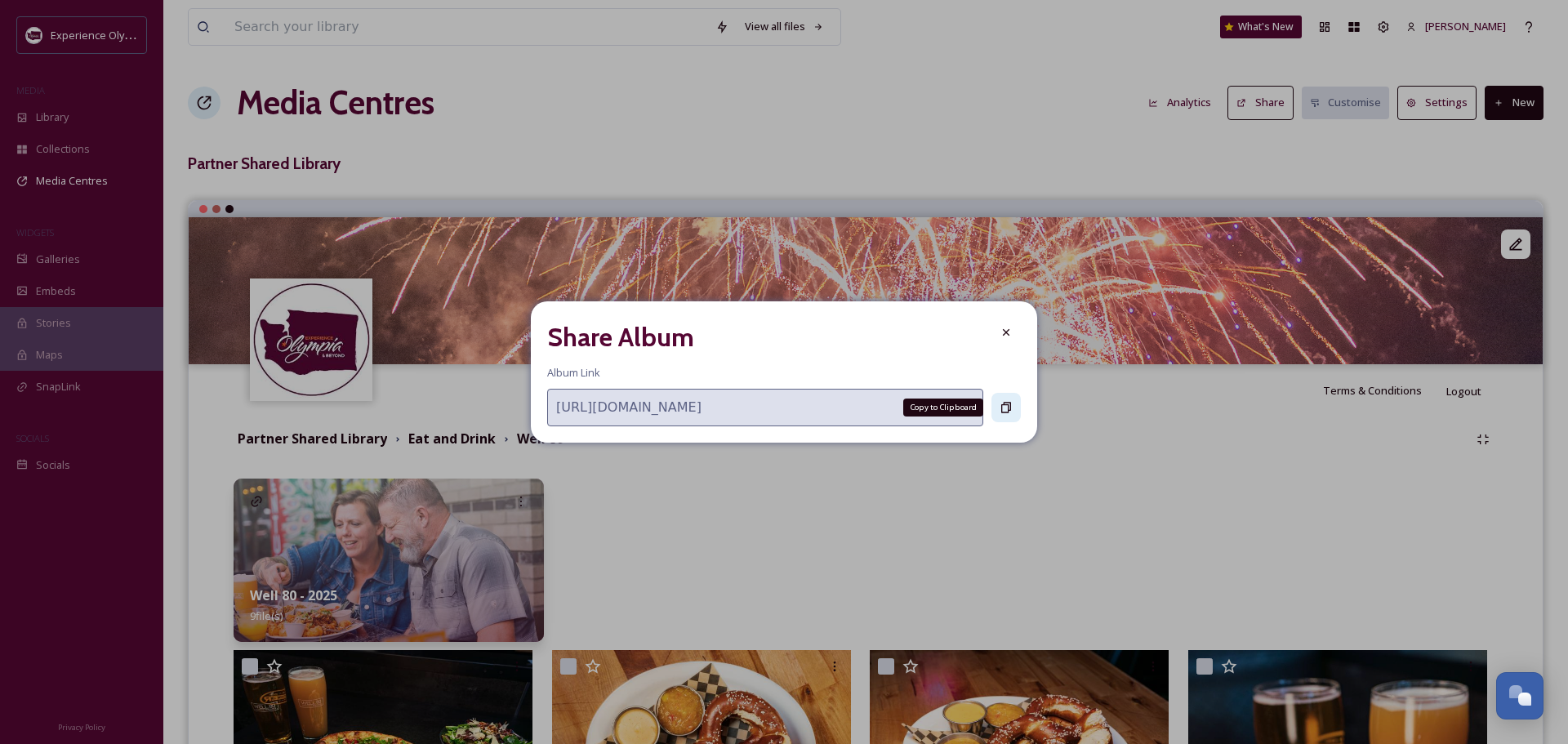
click at [1003, 411] on icon at bounding box center [1006, 407] width 13 height 13
click at [1002, 329] on icon at bounding box center [1006, 332] width 13 height 13
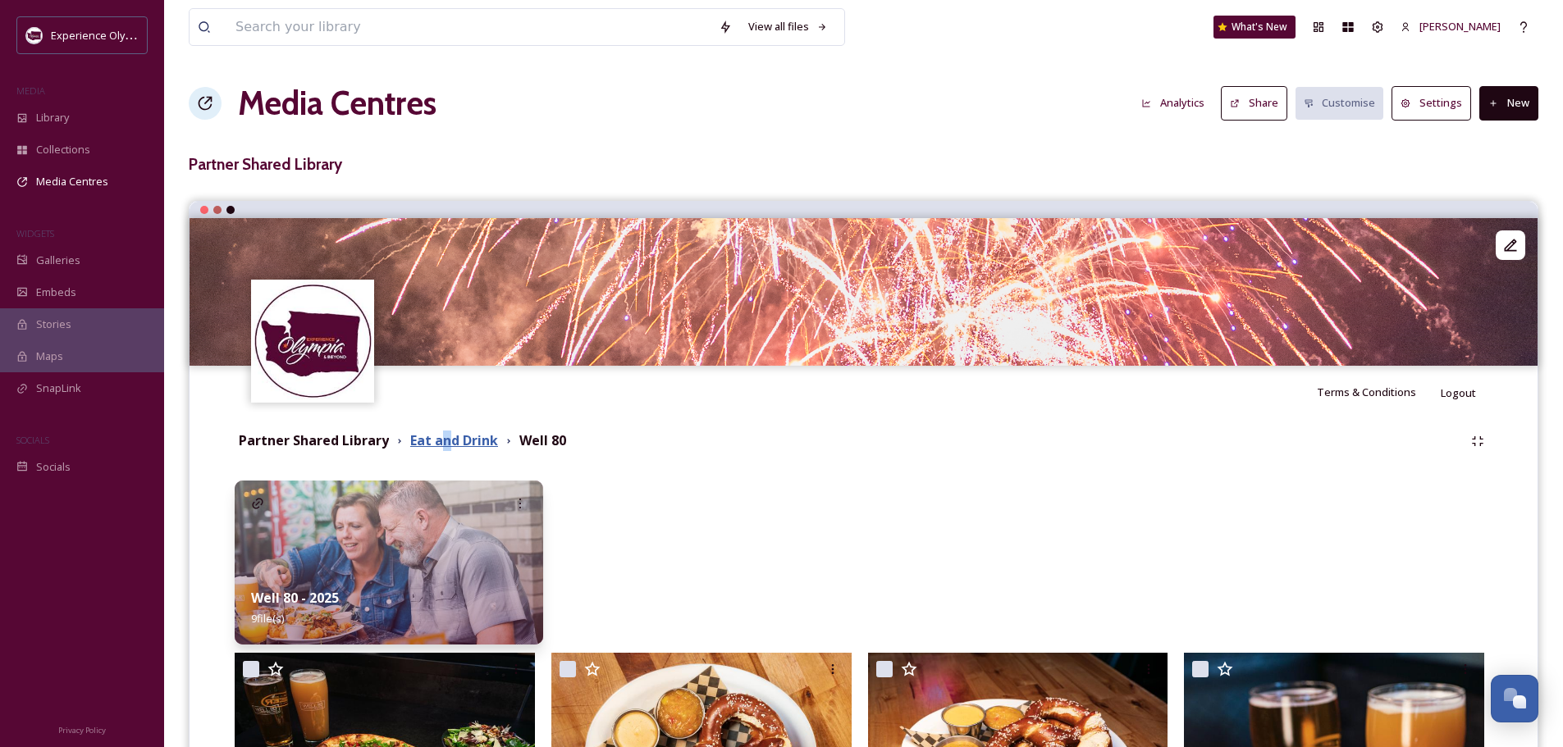
click at [446, 436] on strong "Eat and Drink" at bounding box center [454, 440] width 88 height 18
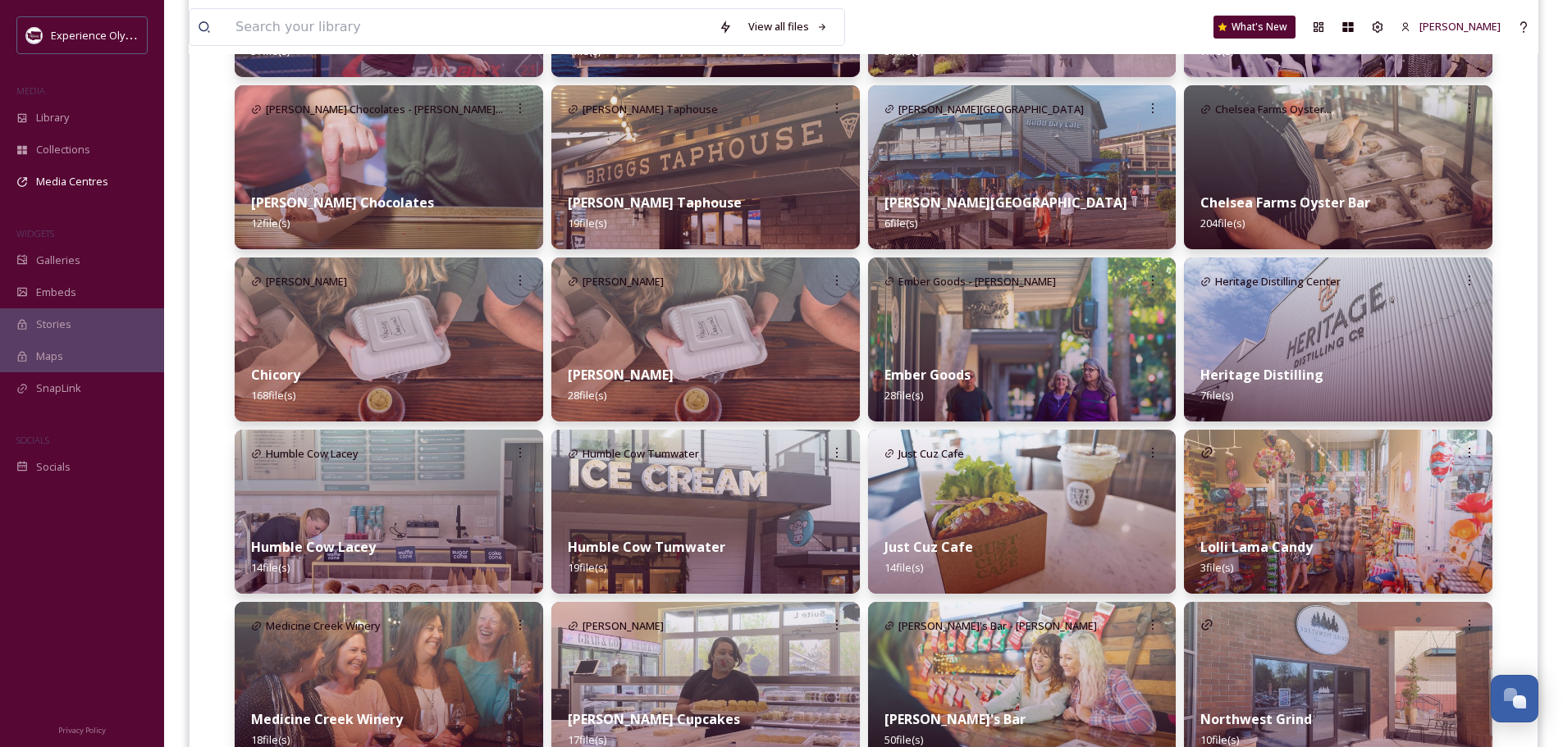
scroll to position [574, 0]
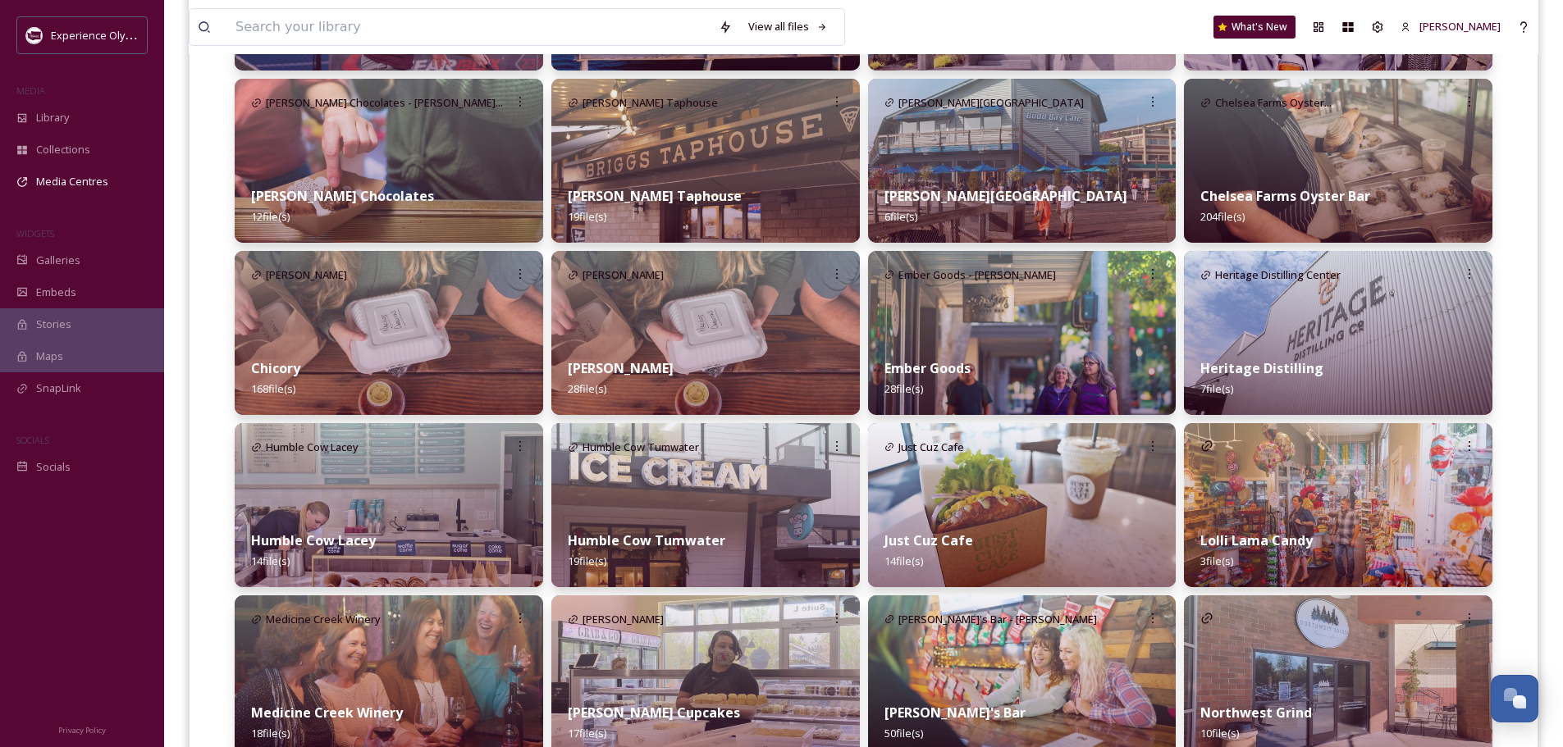
click at [926, 367] on strong "Ember Goods" at bounding box center [927, 368] width 86 height 18
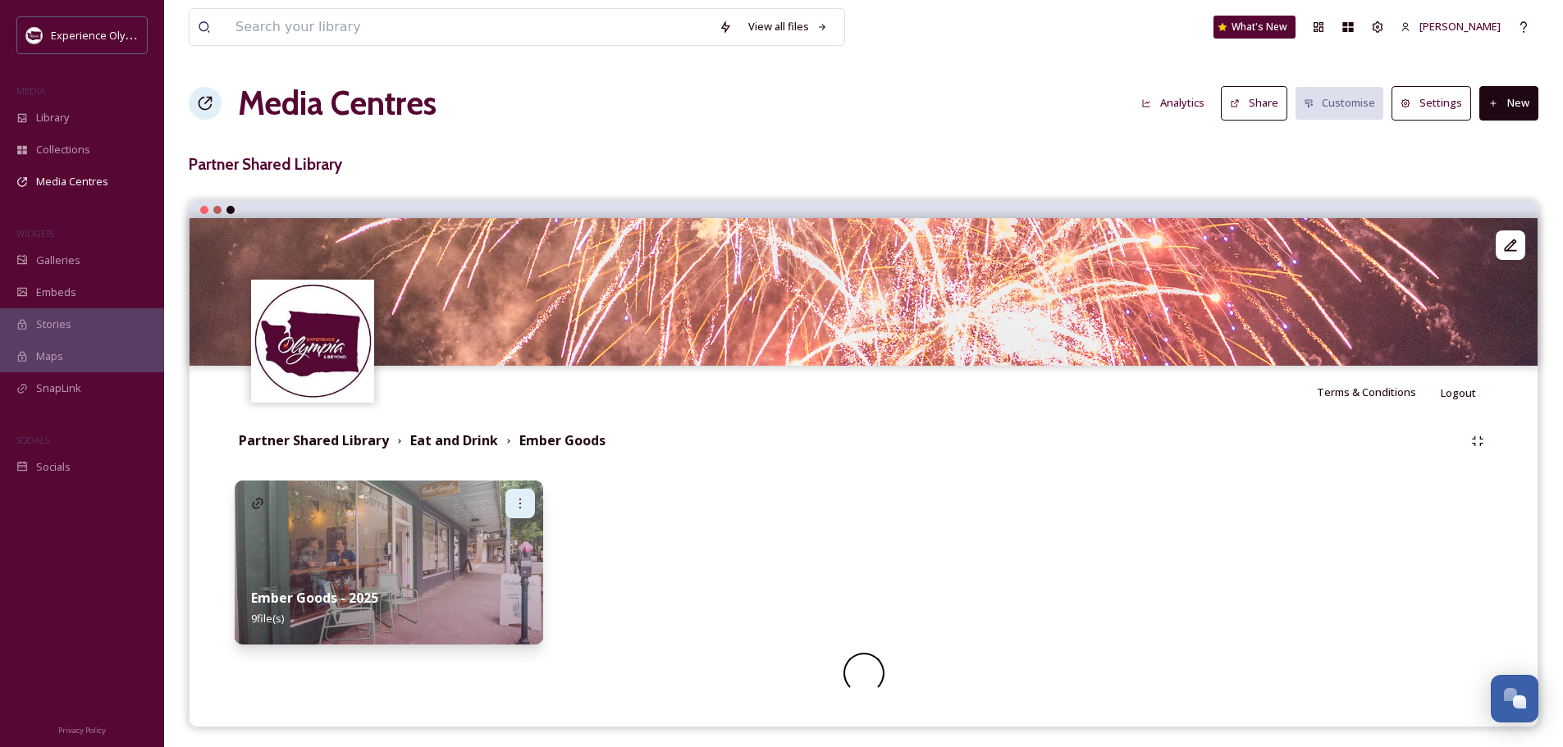
click at [515, 504] on icon at bounding box center [519, 503] width 13 height 13
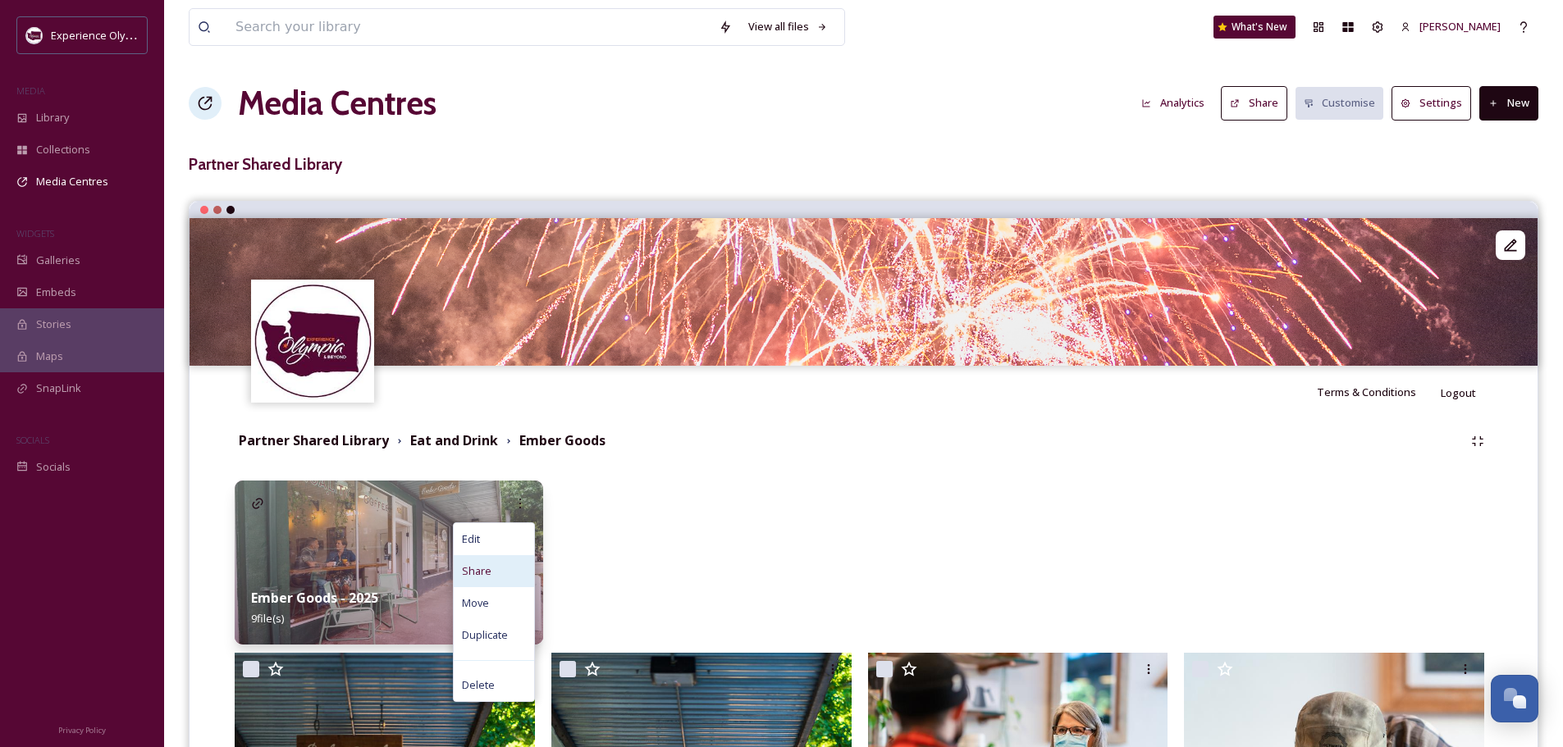
click at [475, 571] on span "Share" at bounding box center [477, 572] width 30 height 16
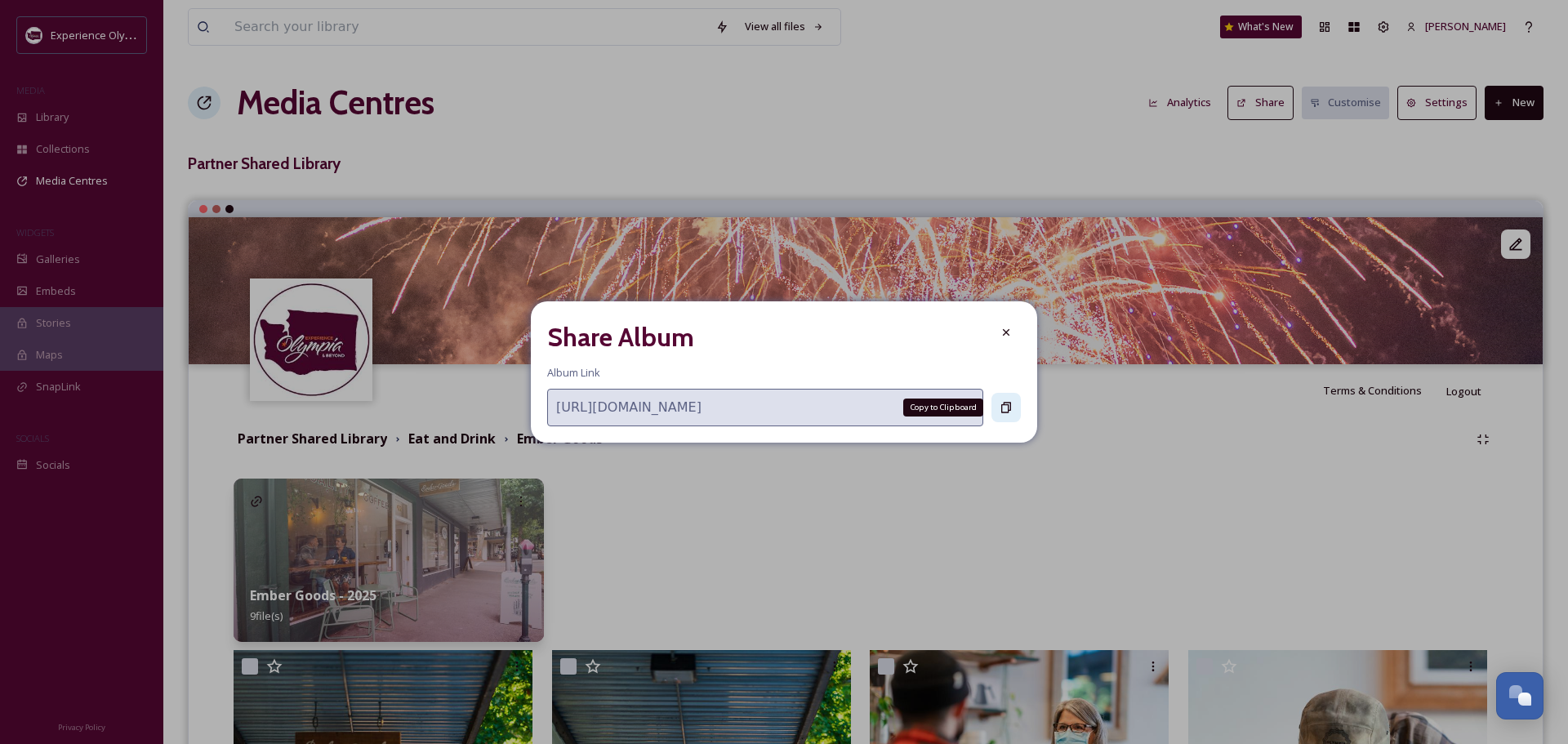
click at [999, 407] on div "Copy to Clipboard" at bounding box center [1007, 408] width 30 height 30
click at [1004, 336] on icon at bounding box center [1006, 332] width 13 height 13
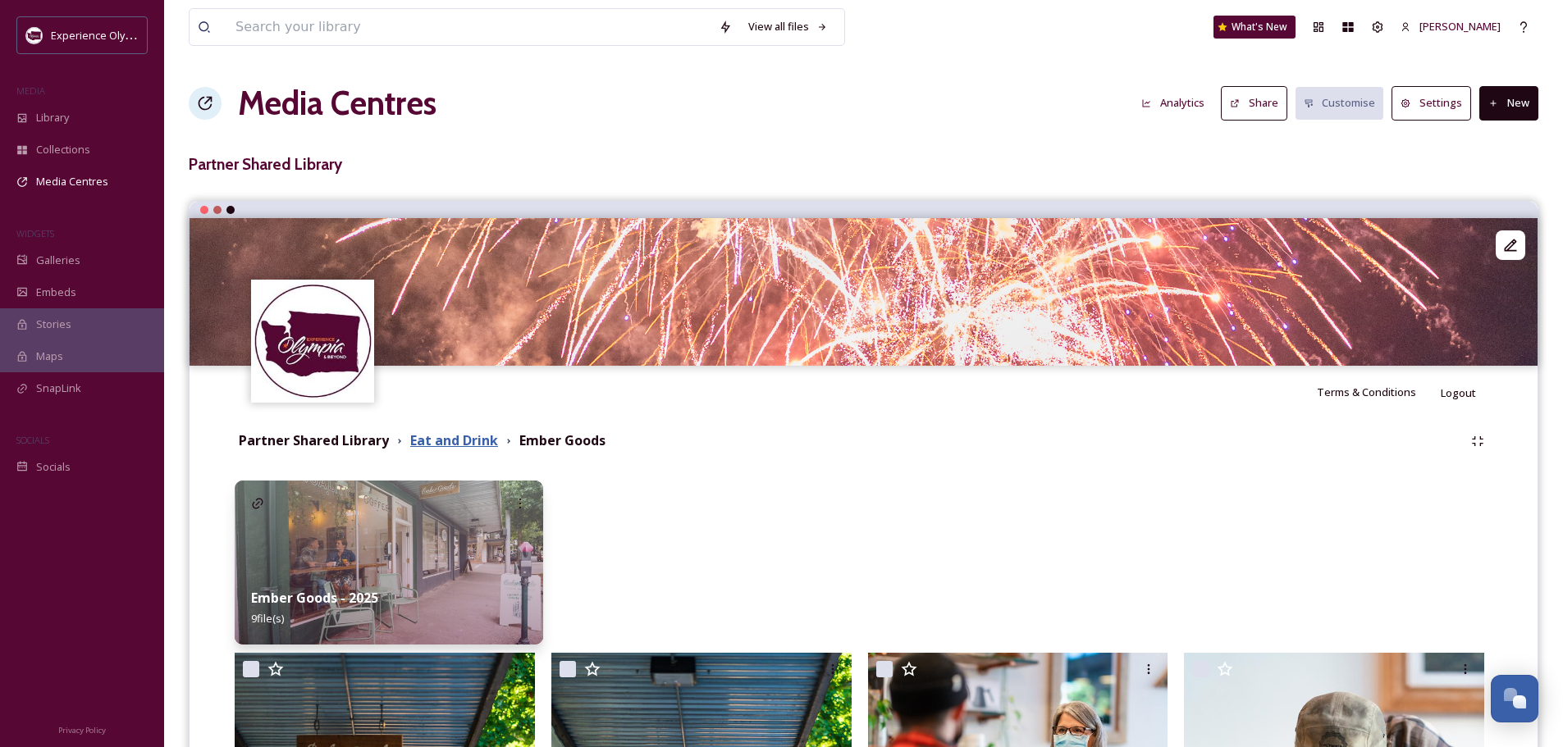
click at [464, 442] on strong "Eat and Drink" at bounding box center [454, 440] width 88 height 18
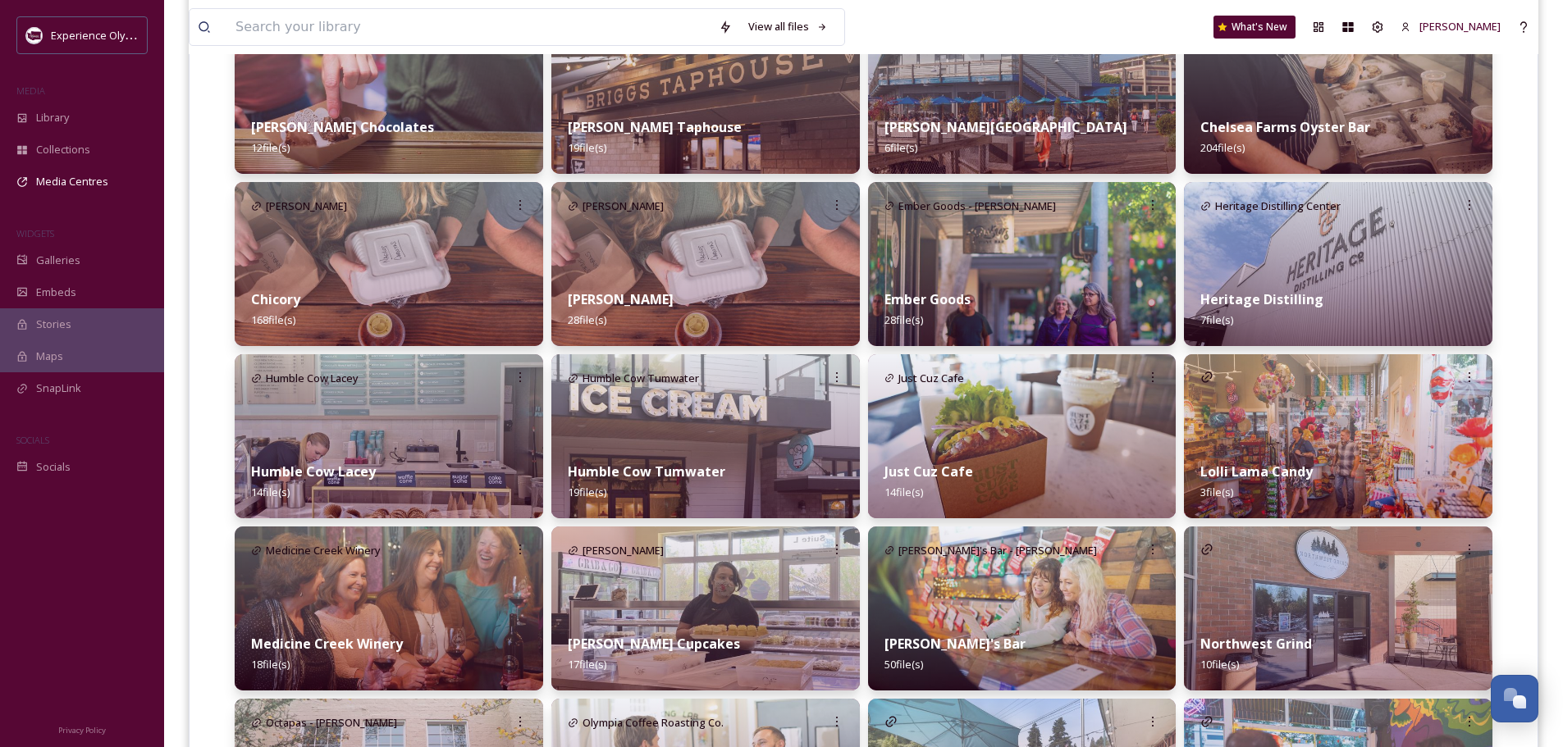
scroll to position [656, 0]
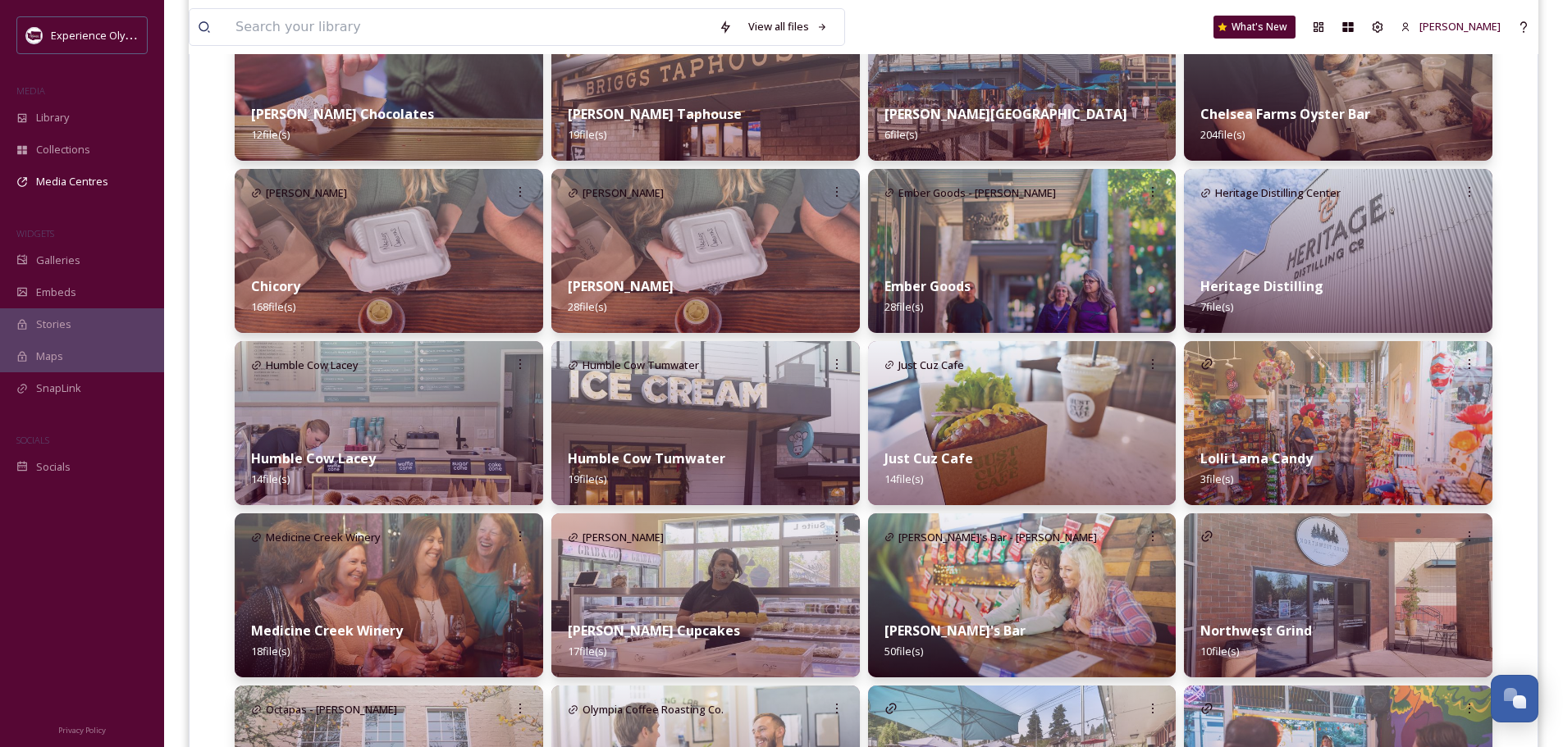
click at [351, 459] on strong "Humble Cow Lacey" at bounding box center [313, 458] width 125 height 18
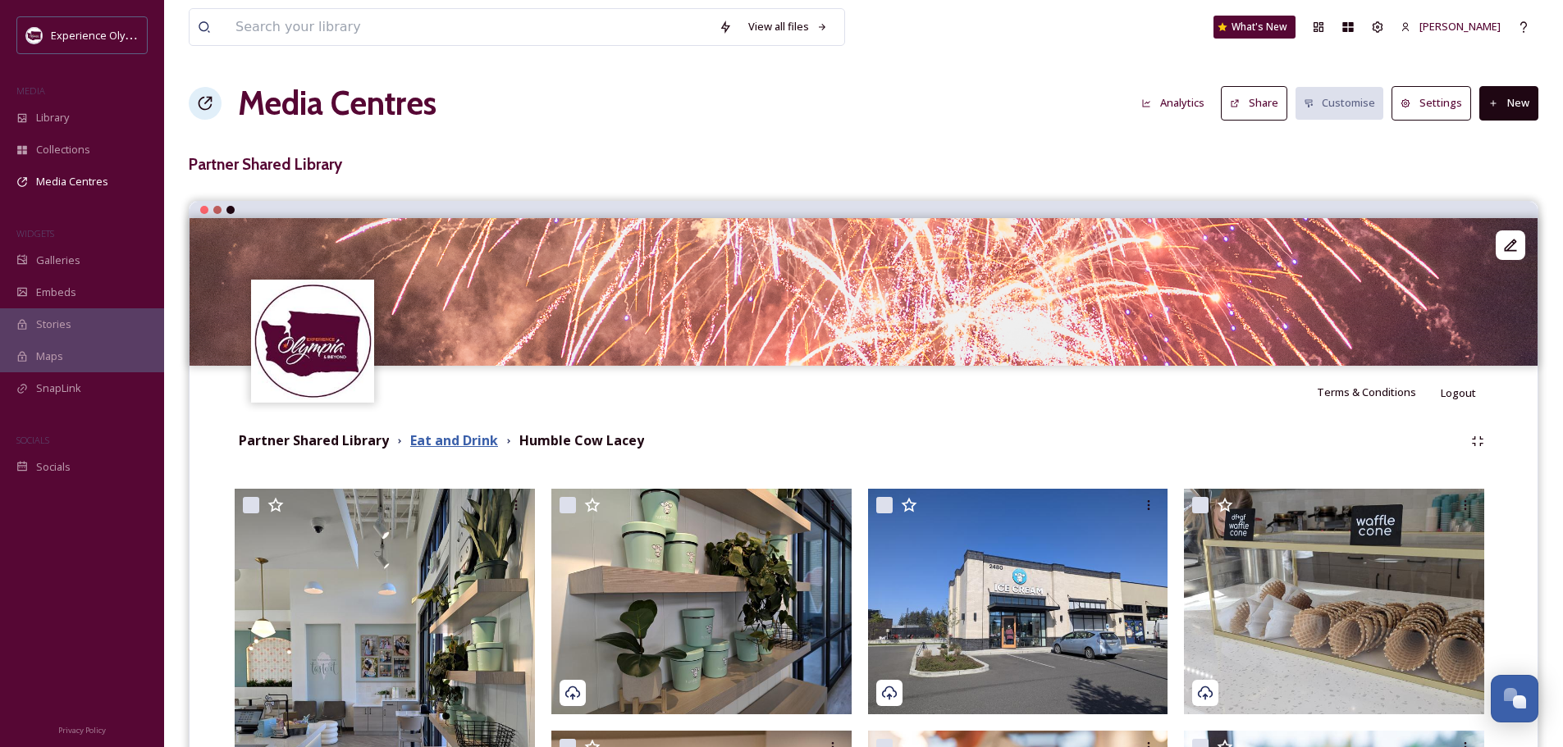
click at [449, 443] on strong "Eat and Drink" at bounding box center [454, 440] width 88 height 18
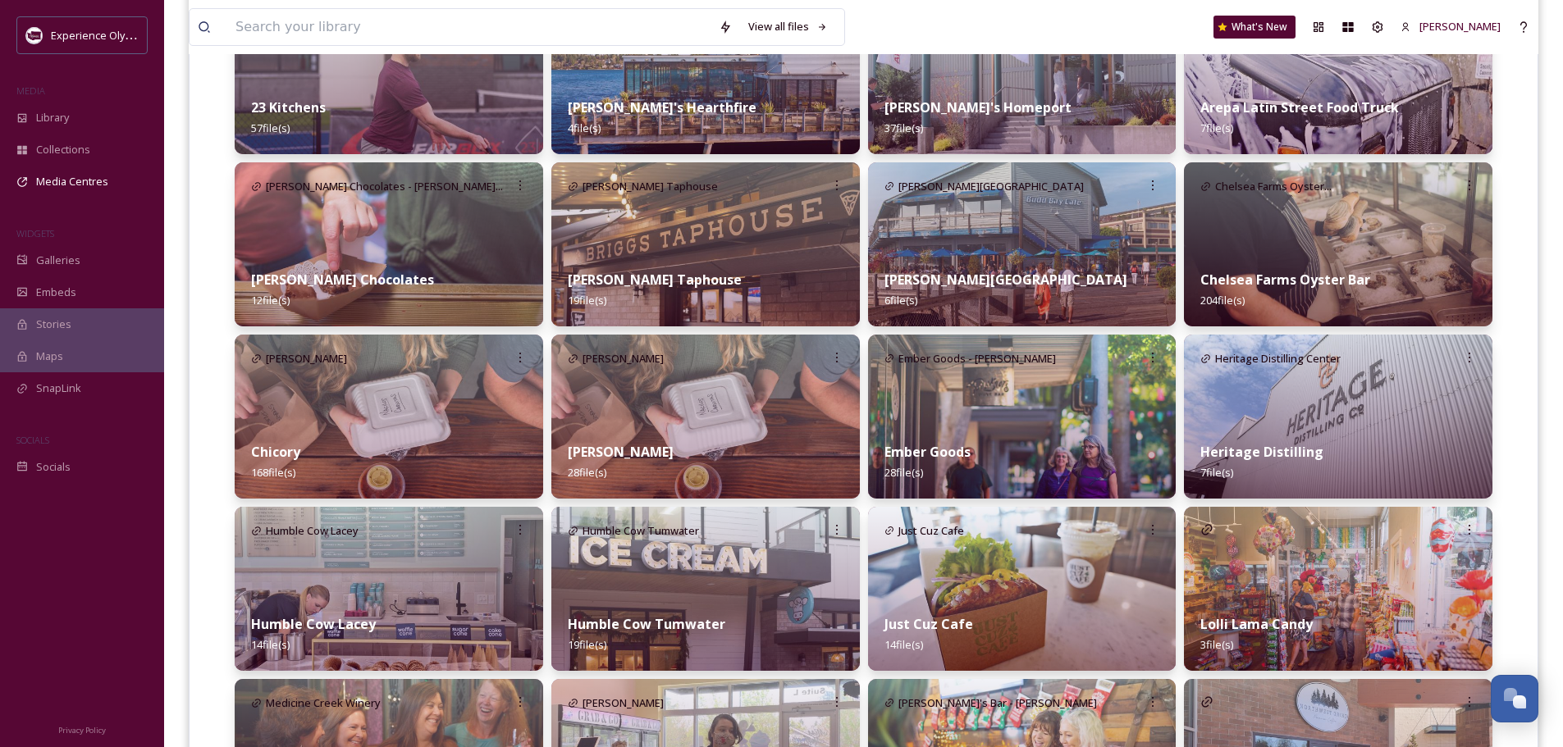
scroll to position [574, 0]
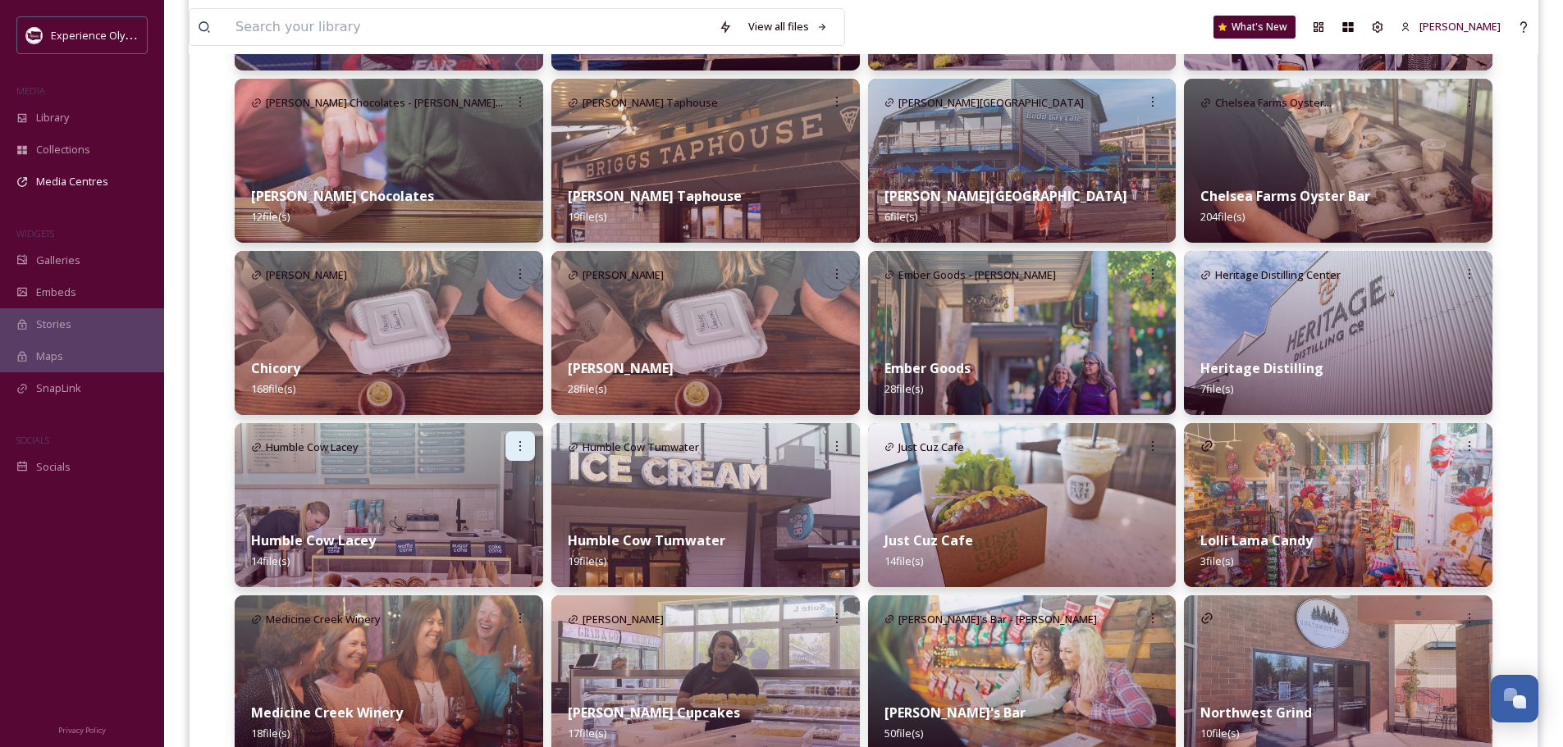
click at [518, 449] on icon at bounding box center [519, 446] width 13 height 13
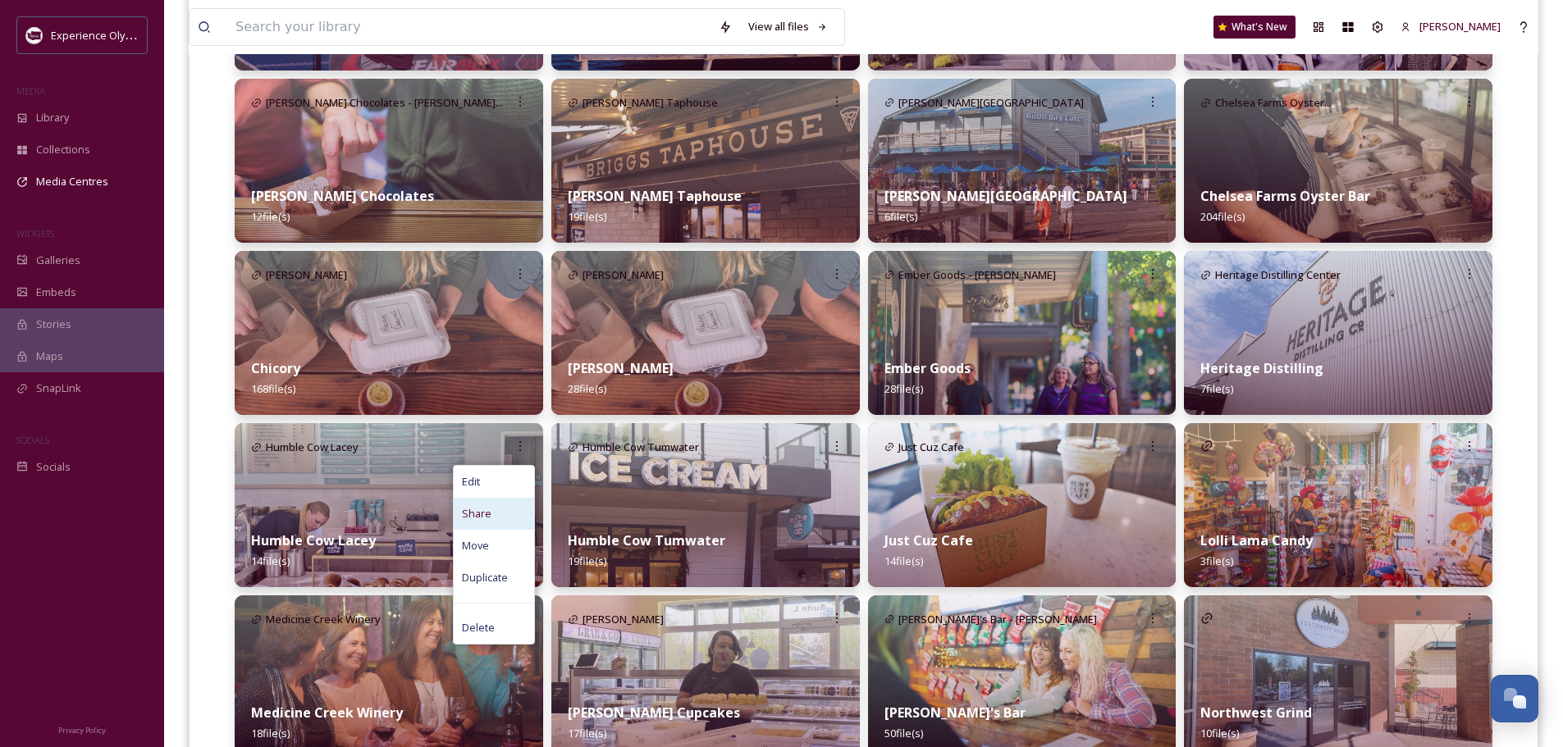
click at [472, 515] on span "Share" at bounding box center [477, 514] width 30 height 16
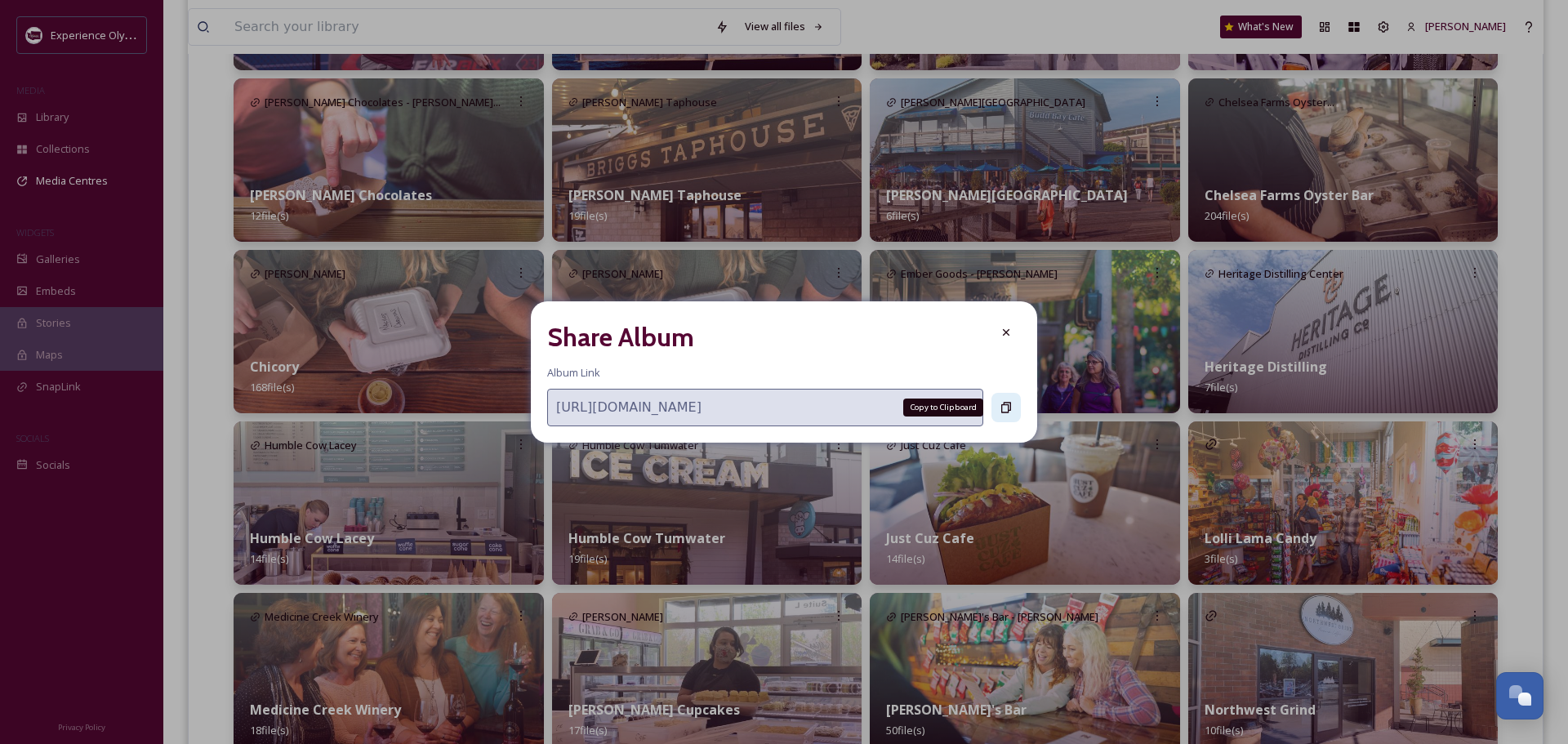
click at [1002, 407] on icon at bounding box center [1006, 407] width 13 height 13
click at [1004, 402] on icon at bounding box center [1007, 407] width 10 height 11
click at [1002, 332] on icon at bounding box center [1006, 332] width 13 height 13
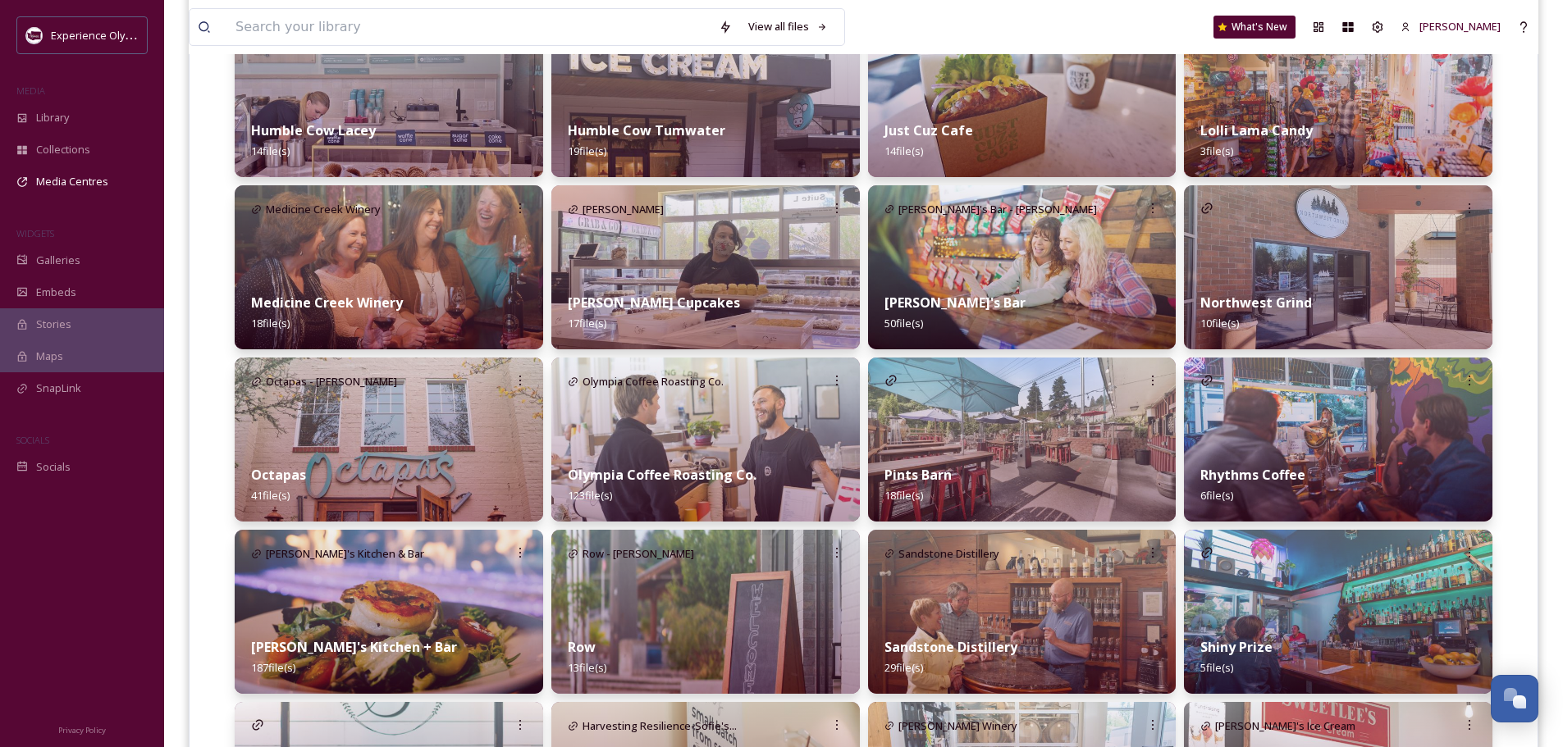
scroll to position [1066, 0]
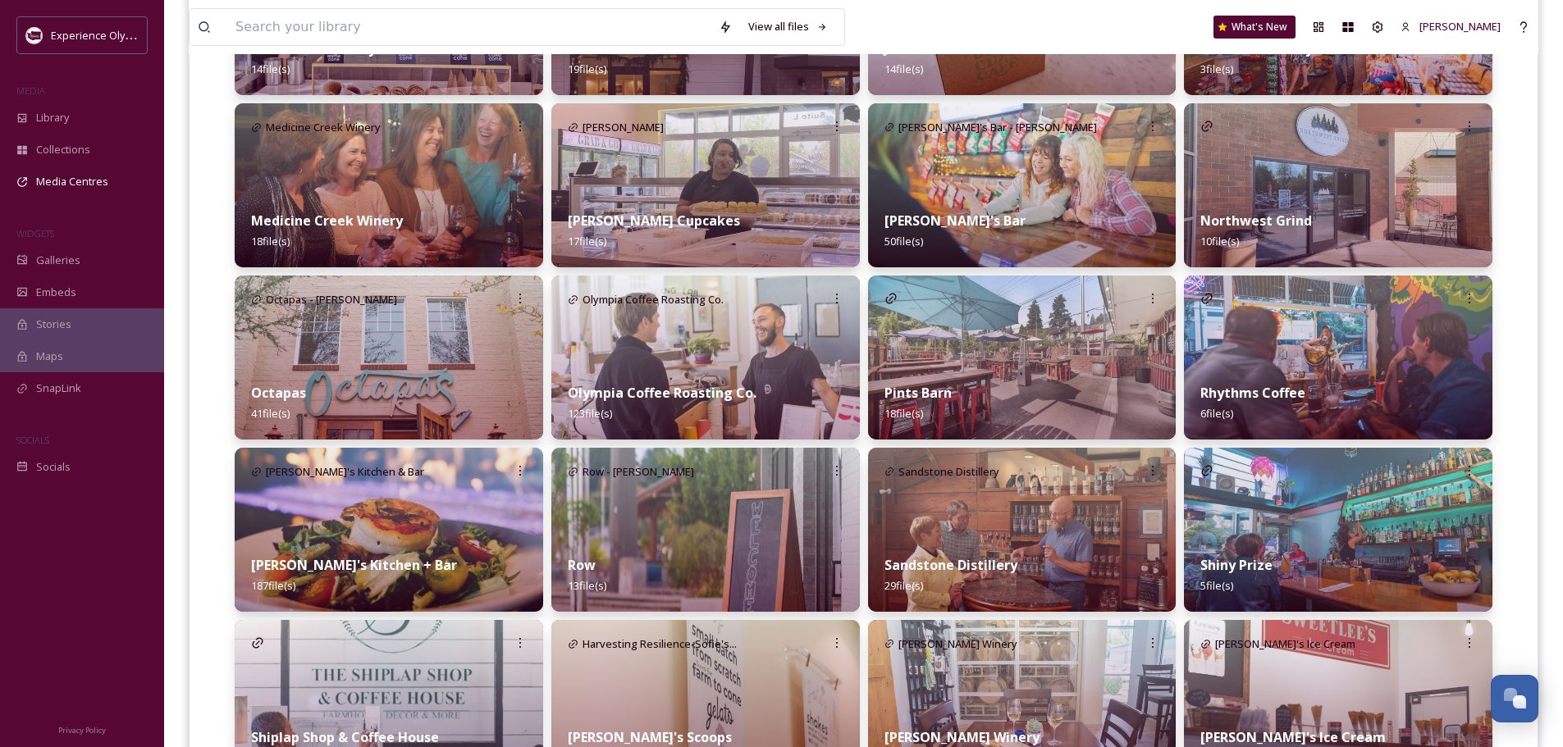
drag, startPoint x: 1471, startPoint y: 295, endPoint x: 1385, endPoint y: 273, distance: 88.9
click at [1385, 273] on div "Arepa Latin Street Food Truck Arepa Latin Street Food Truck 7 file(s) Chelsea F…" at bounding box center [1338, 357] width 308 height 1887
click at [1464, 292] on icon at bounding box center [1468, 298] width 13 height 13
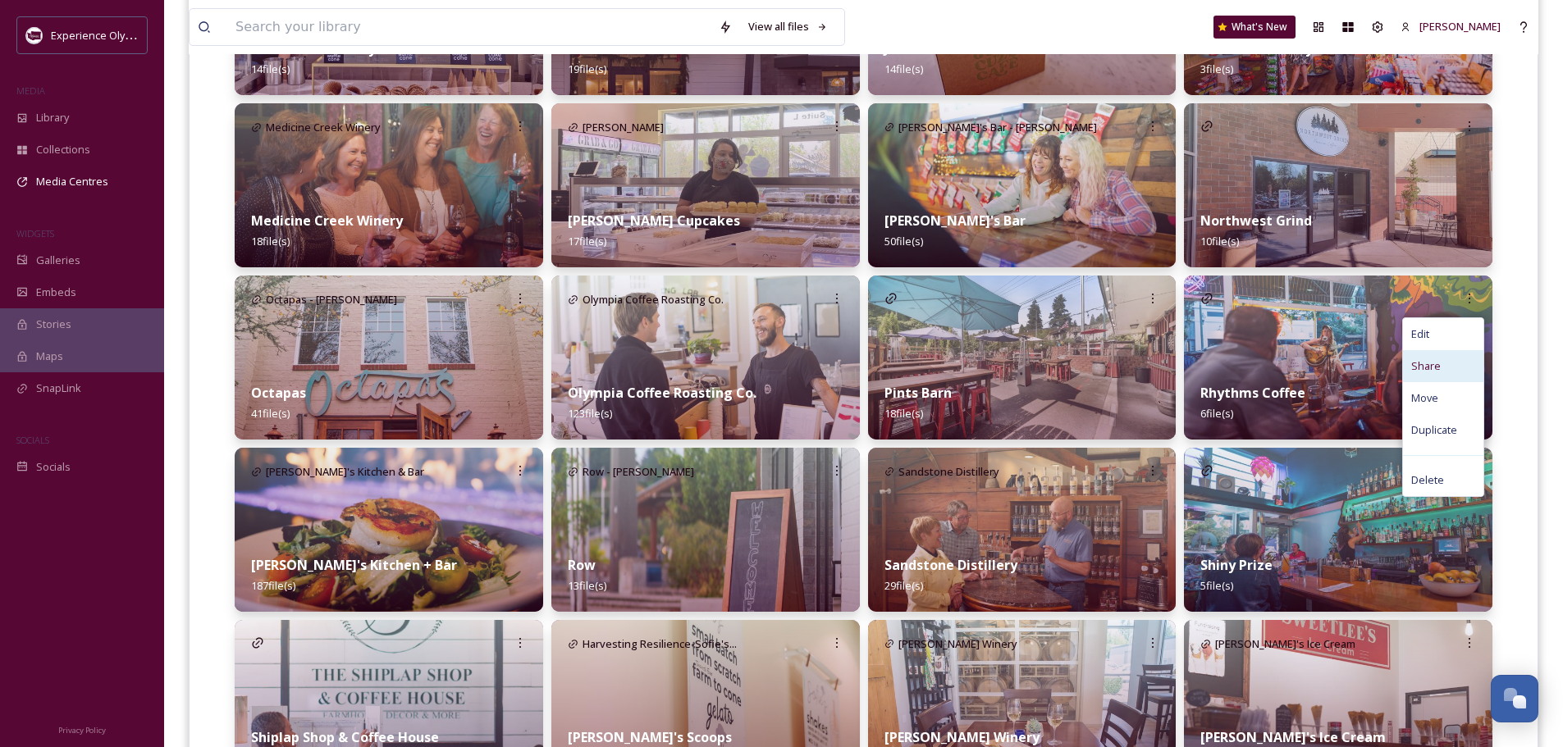
click at [1441, 363] on div "Share" at bounding box center [1443, 366] width 80 height 32
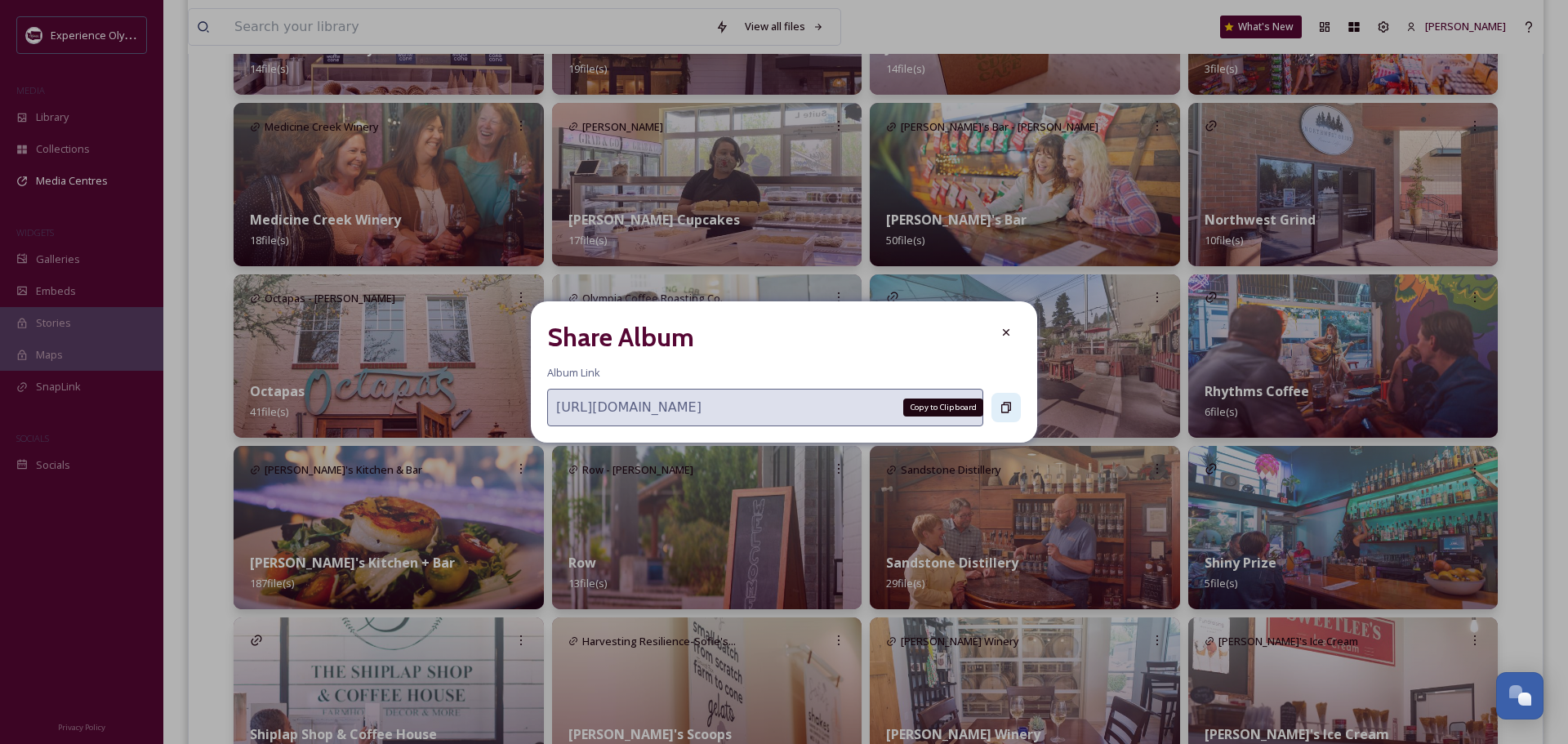
click at [1008, 410] on icon at bounding box center [1007, 407] width 10 height 11
click at [1003, 333] on icon at bounding box center [1006, 332] width 13 height 13
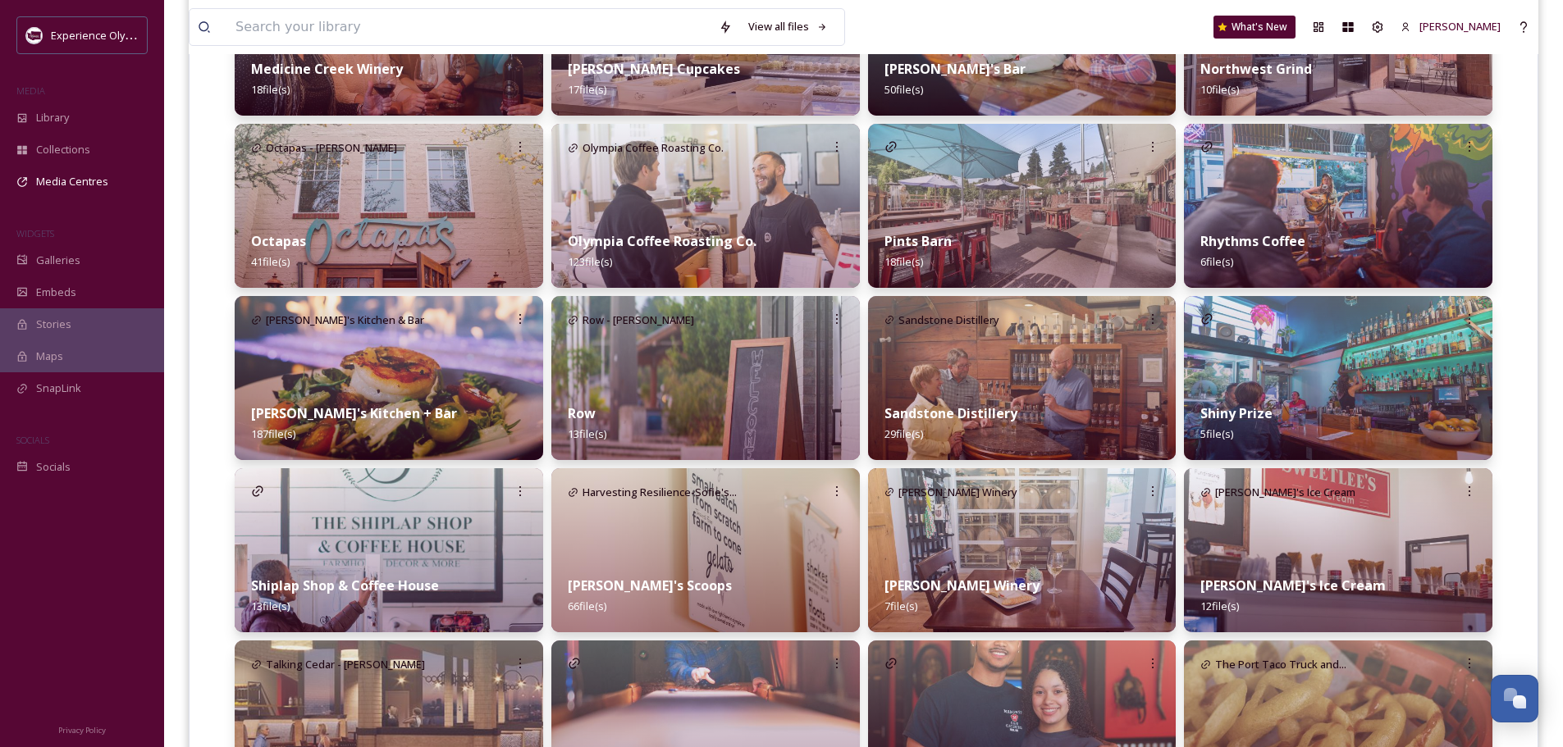
scroll to position [1394, 0]
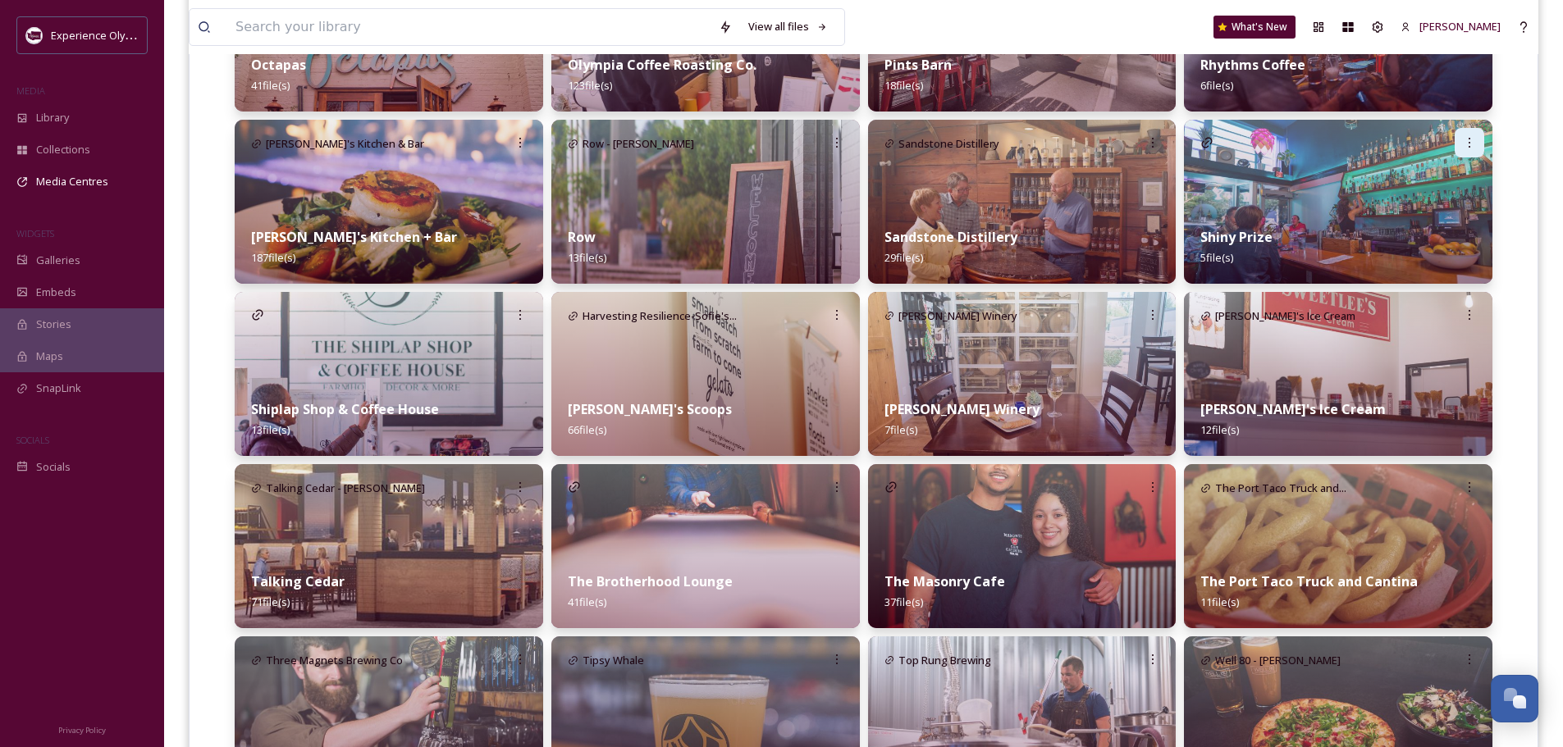
click at [1476, 143] on div at bounding box center [1469, 143] width 30 height 30
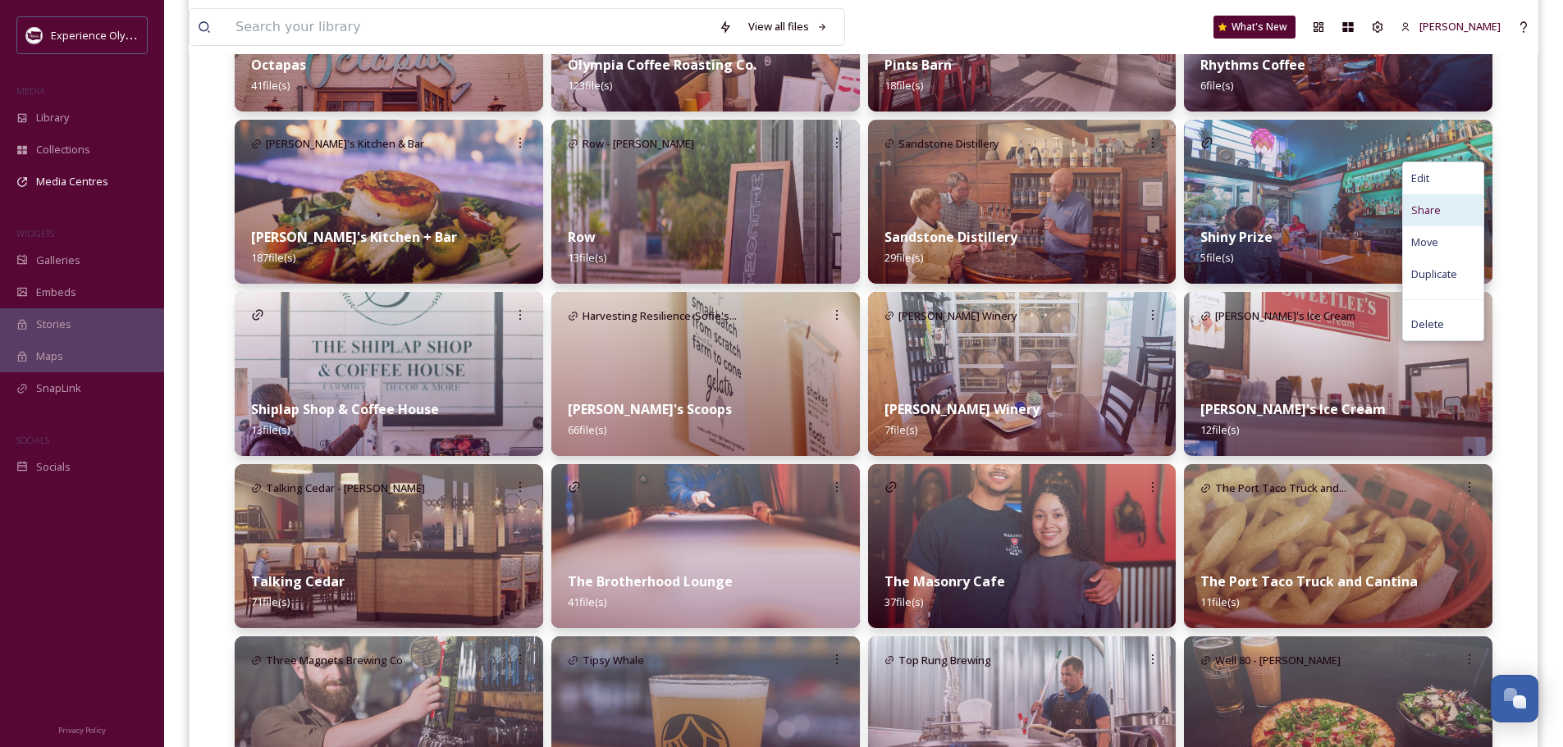
click at [1426, 204] on span "Share" at bounding box center [1426, 211] width 30 height 16
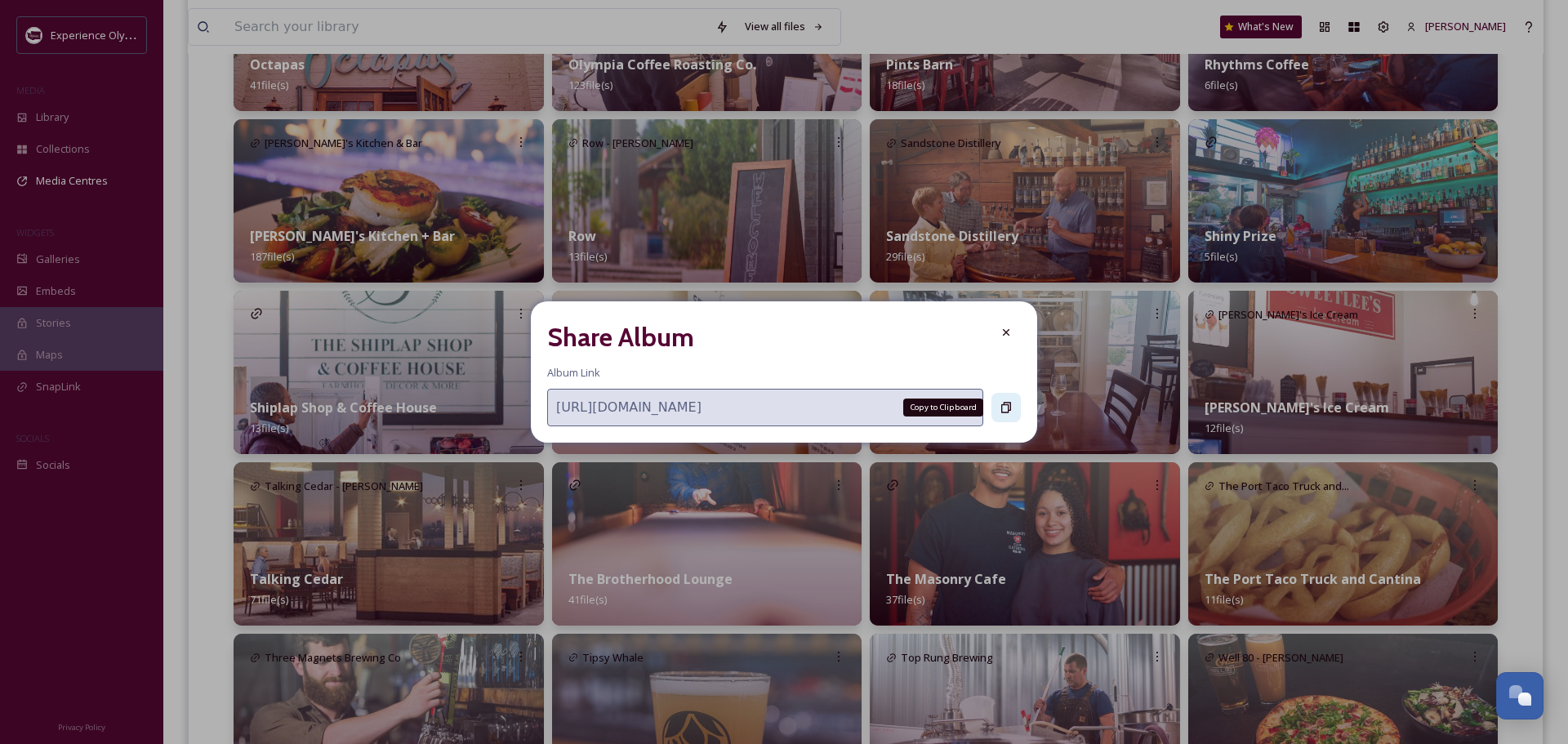
click at [1009, 409] on icon at bounding box center [1006, 407] width 13 height 13
click at [1001, 402] on icon at bounding box center [1006, 407] width 13 height 13
click at [1004, 334] on icon at bounding box center [1006, 332] width 13 height 13
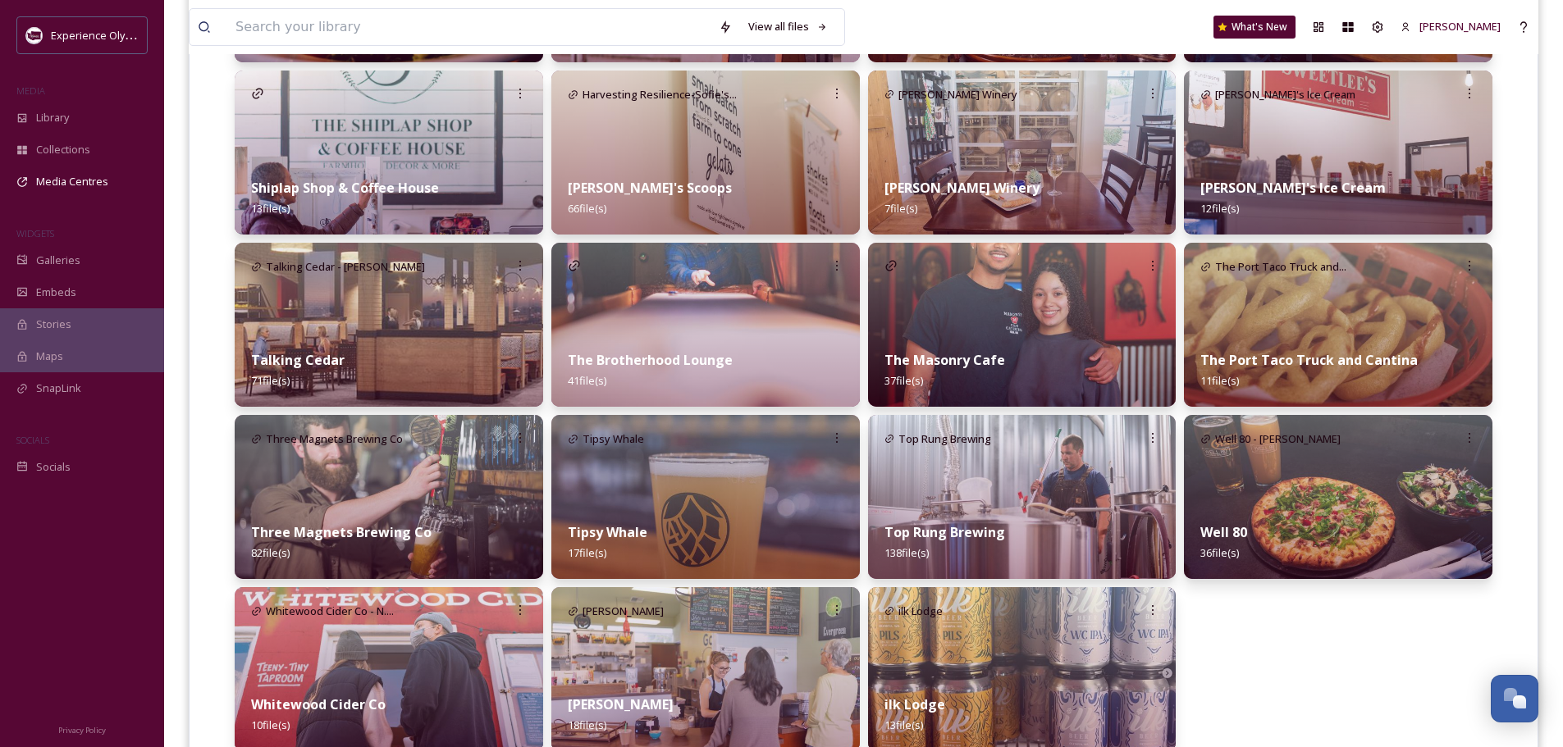
scroll to position [1542, 0]
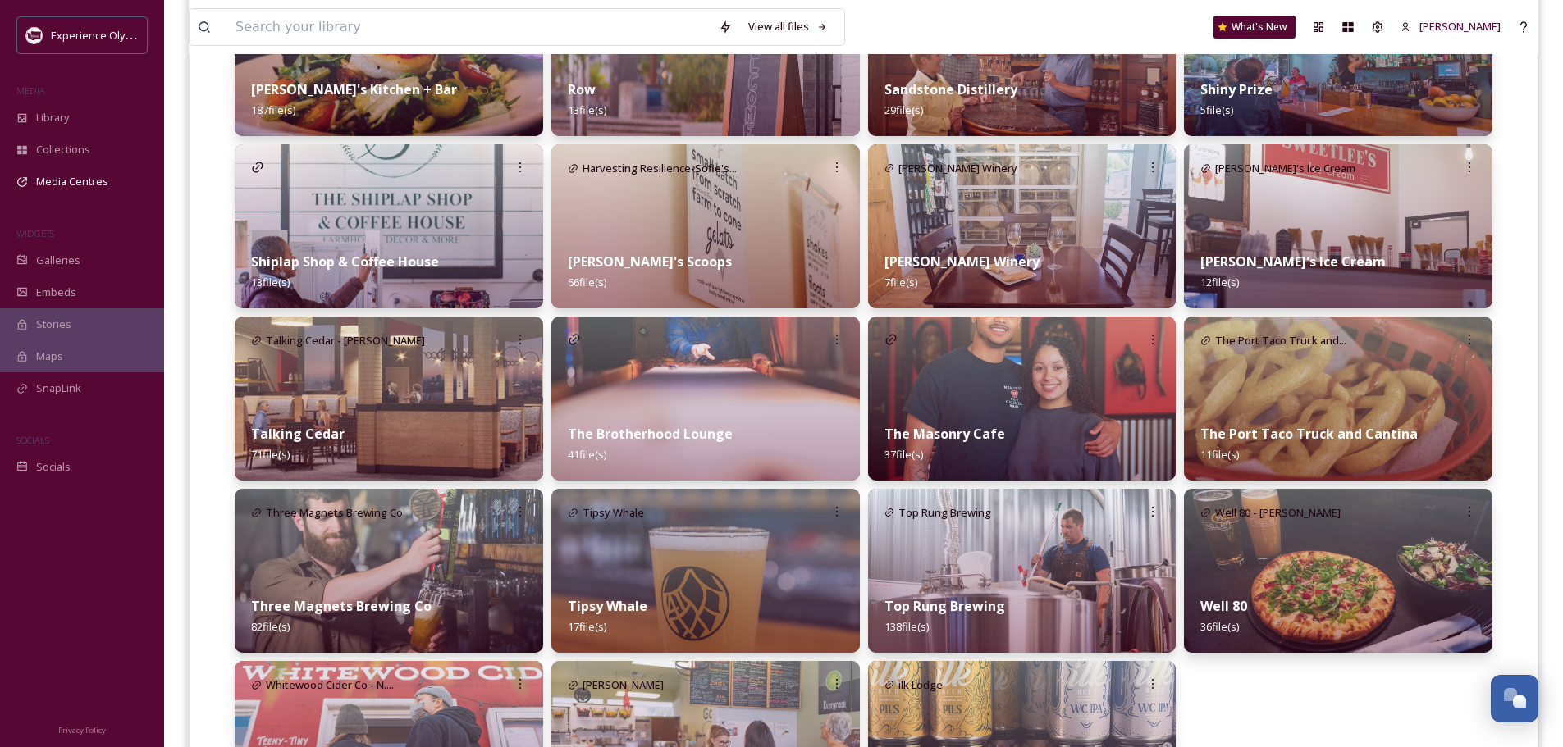
click at [966, 264] on strong "[PERSON_NAME] Winery" at bounding box center [961, 262] width 155 height 18
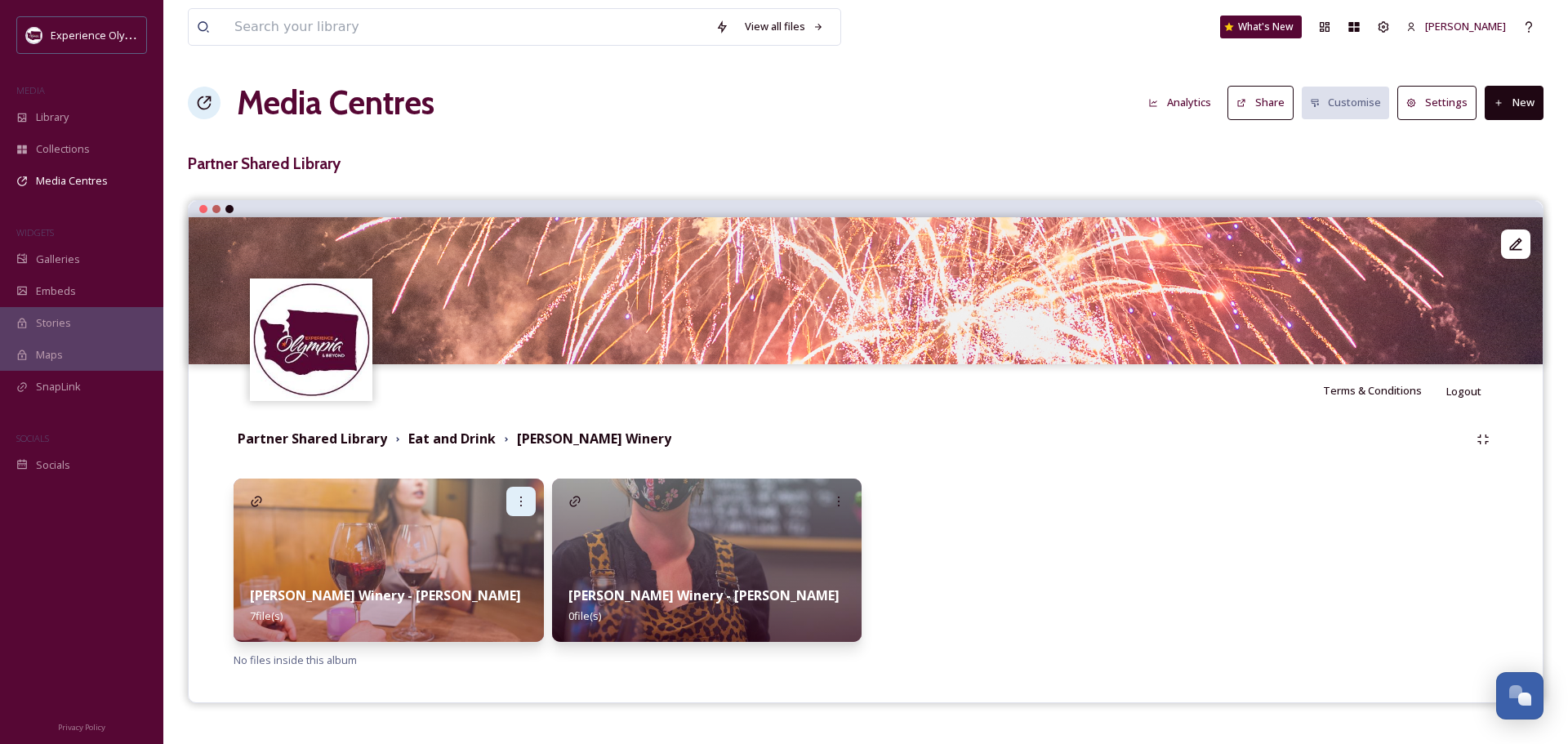
click at [525, 491] on div at bounding box center [522, 502] width 30 height 30
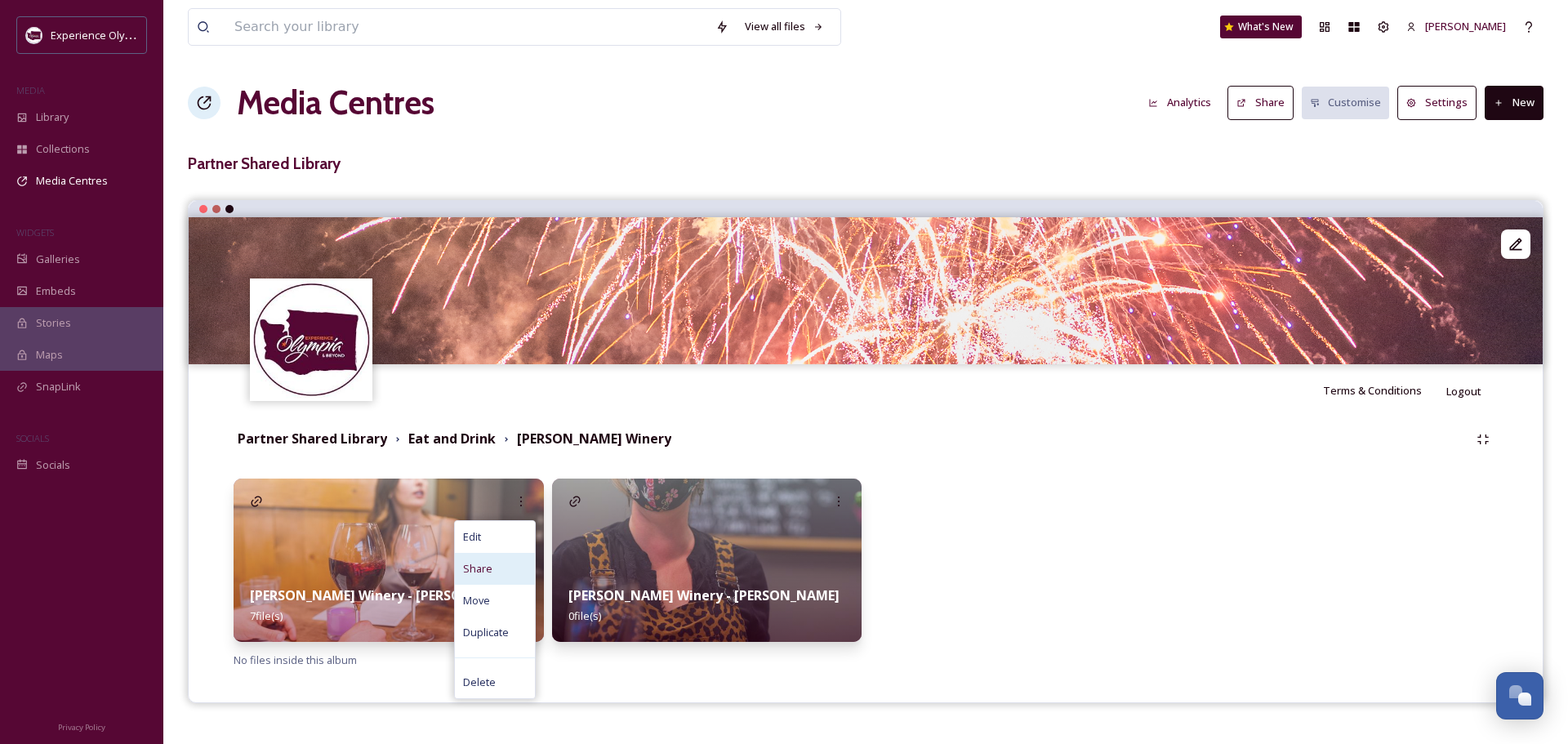
click at [484, 570] on span "Share" at bounding box center [478, 570] width 30 height 16
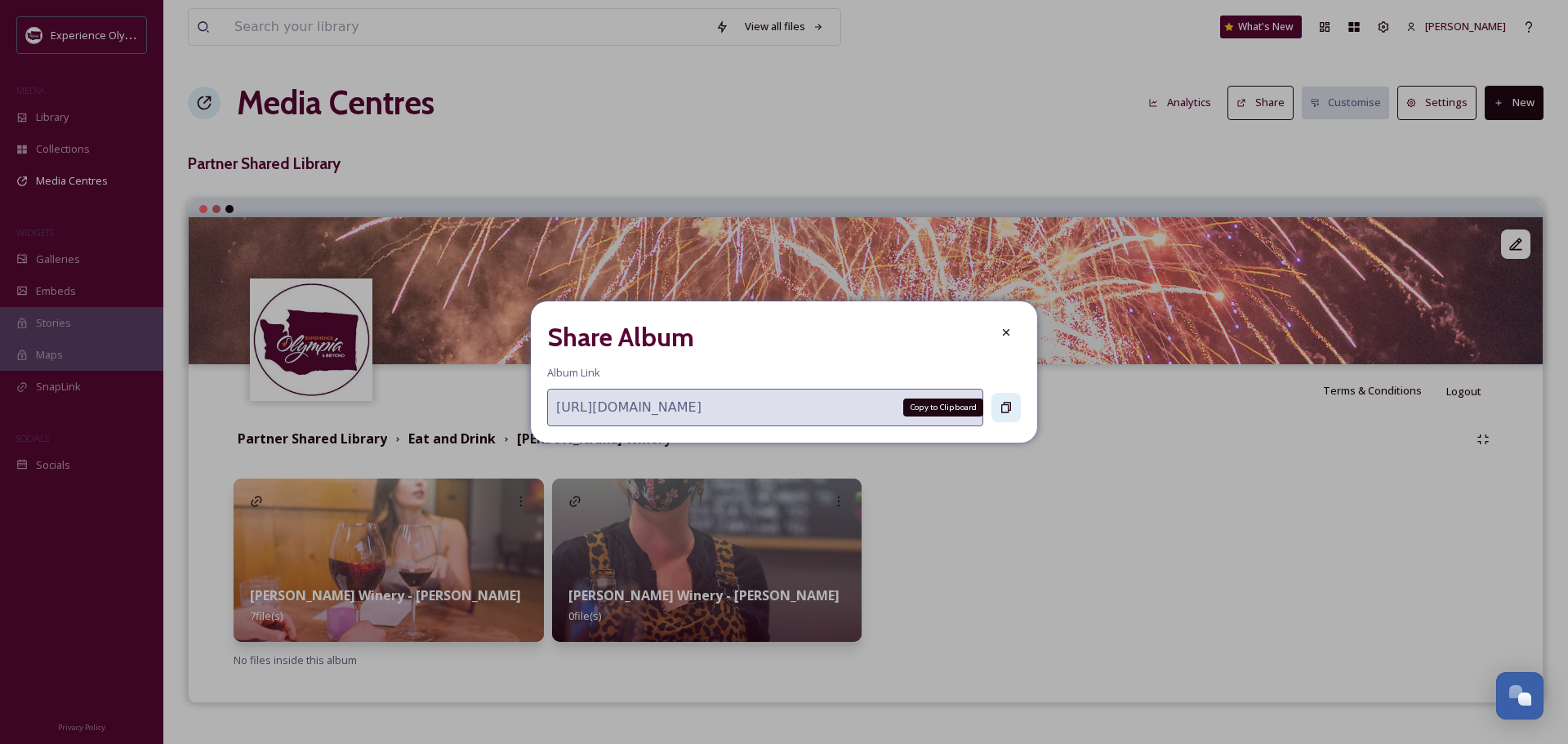
click at [999, 407] on div "Copy to Clipboard" at bounding box center [1007, 408] width 30 height 30
click at [1010, 326] on icon at bounding box center [1006, 332] width 13 height 13
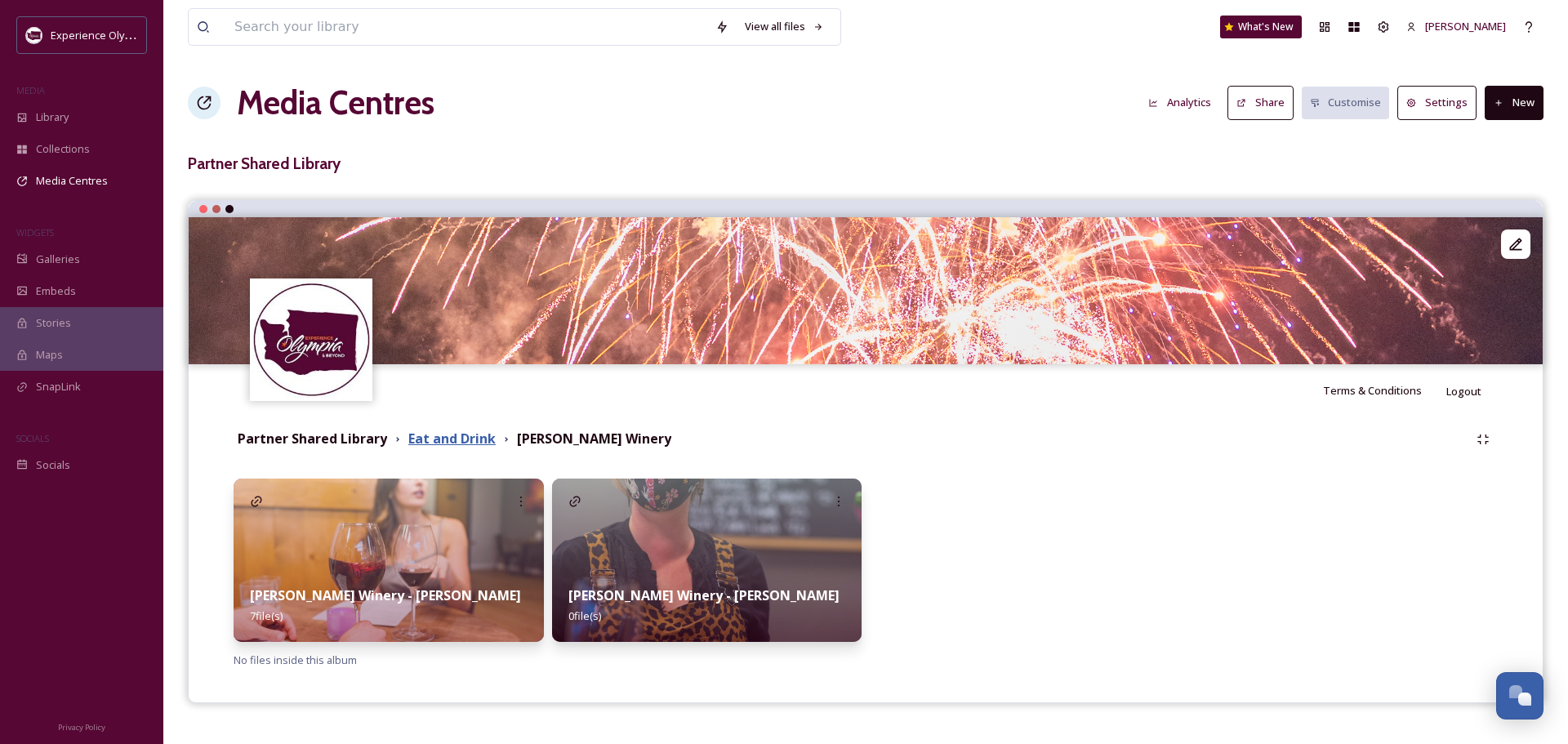
click at [444, 441] on strong "Eat and Drink" at bounding box center [452, 438] width 88 height 18
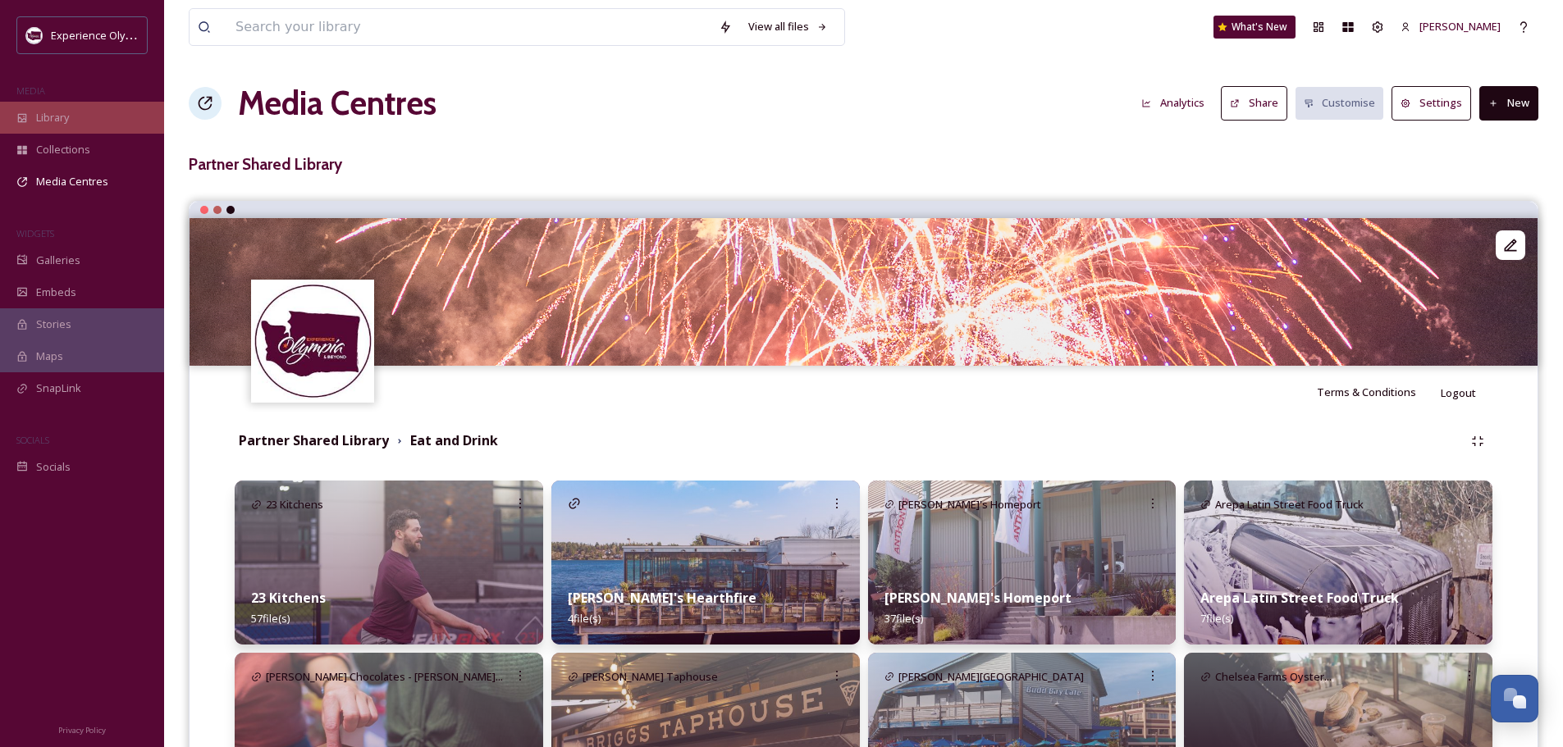
click at [33, 121] on div "Library" at bounding box center [82, 118] width 164 height 32
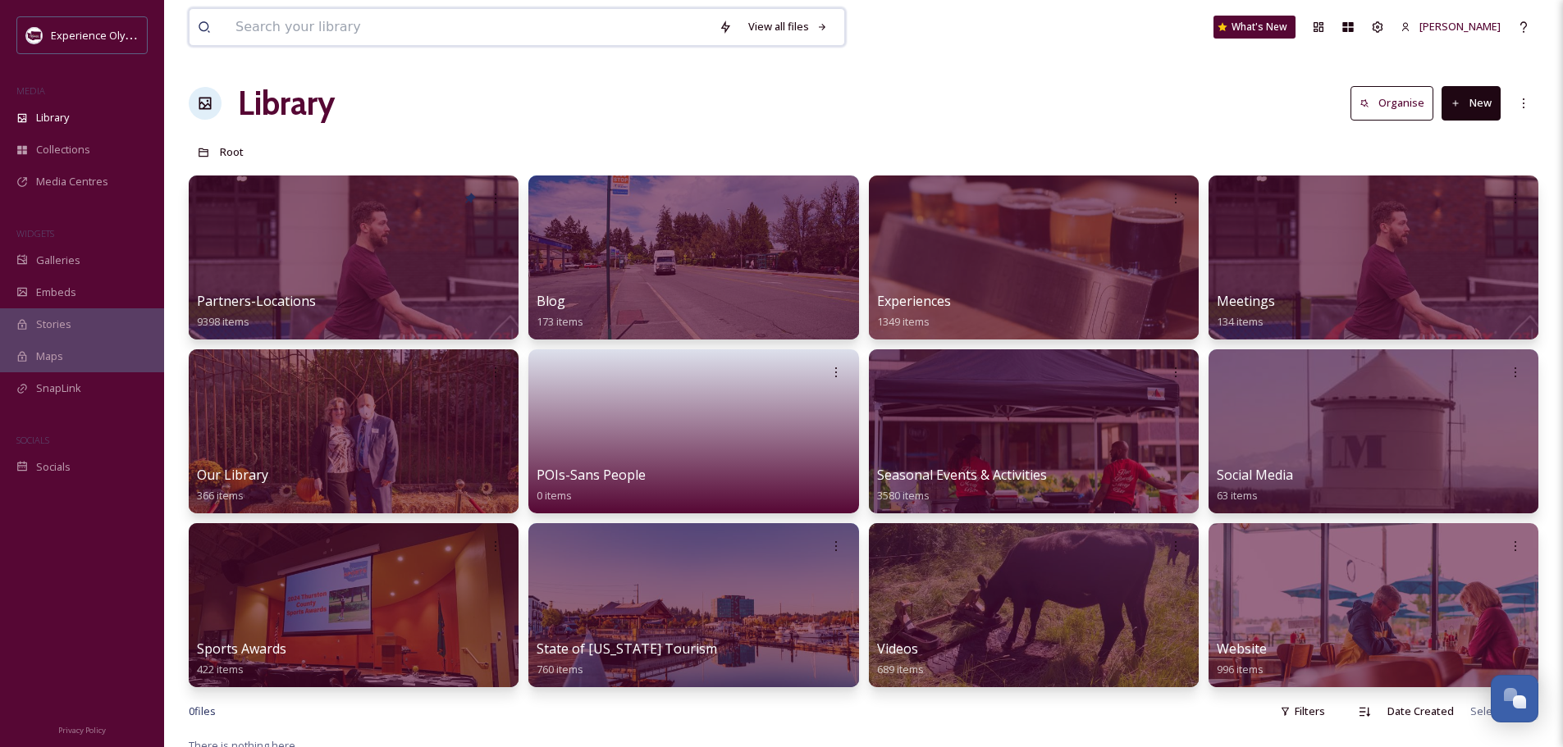
click at [426, 29] on input at bounding box center [468, 27] width 483 height 36
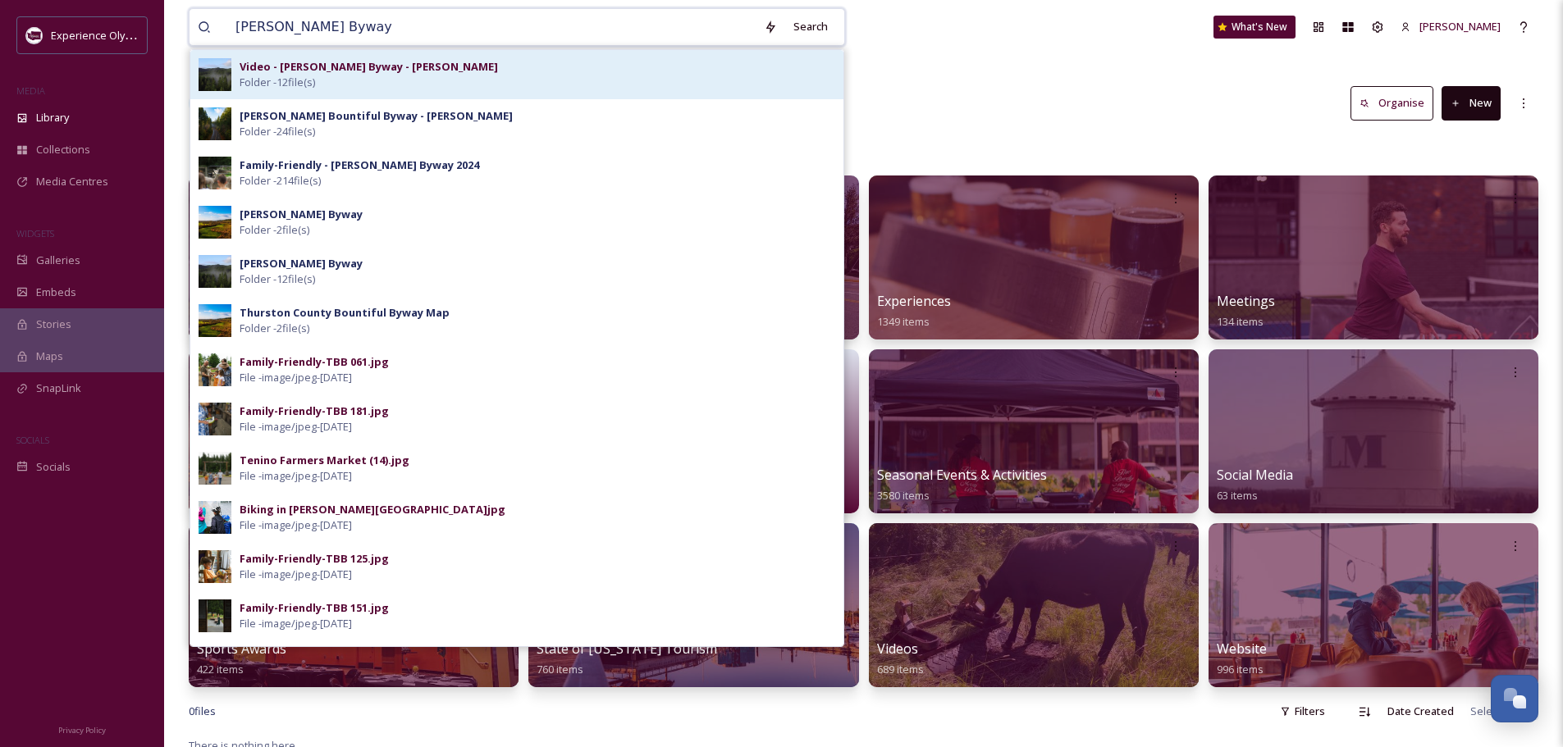
type input "[PERSON_NAME] Byway"
click at [415, 68] on strong "Video - [PERSON_NAME] Byway - [PERSON_NAME]" at bounding box center [369, 66] width 258 height 15
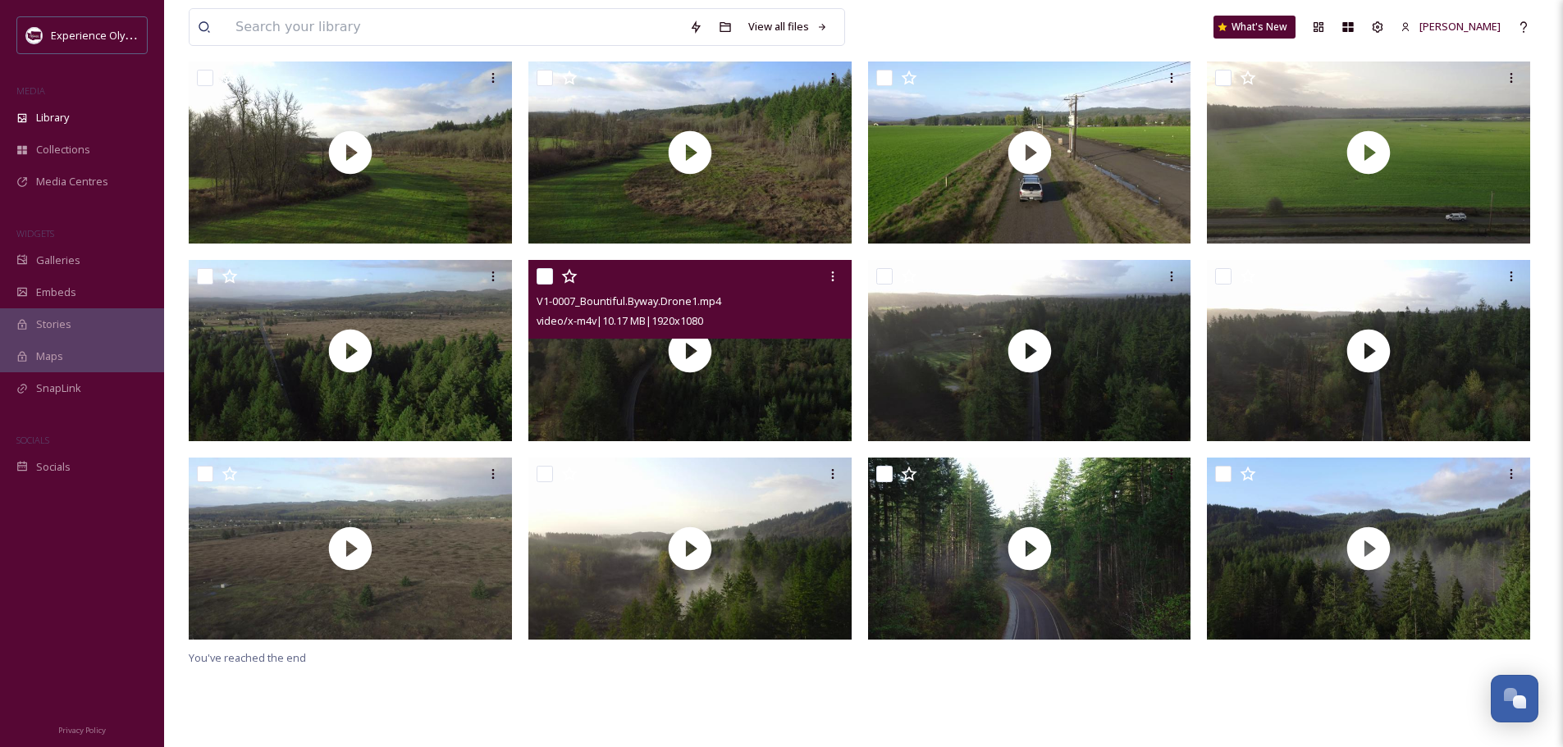
scroll to position [164, 0]
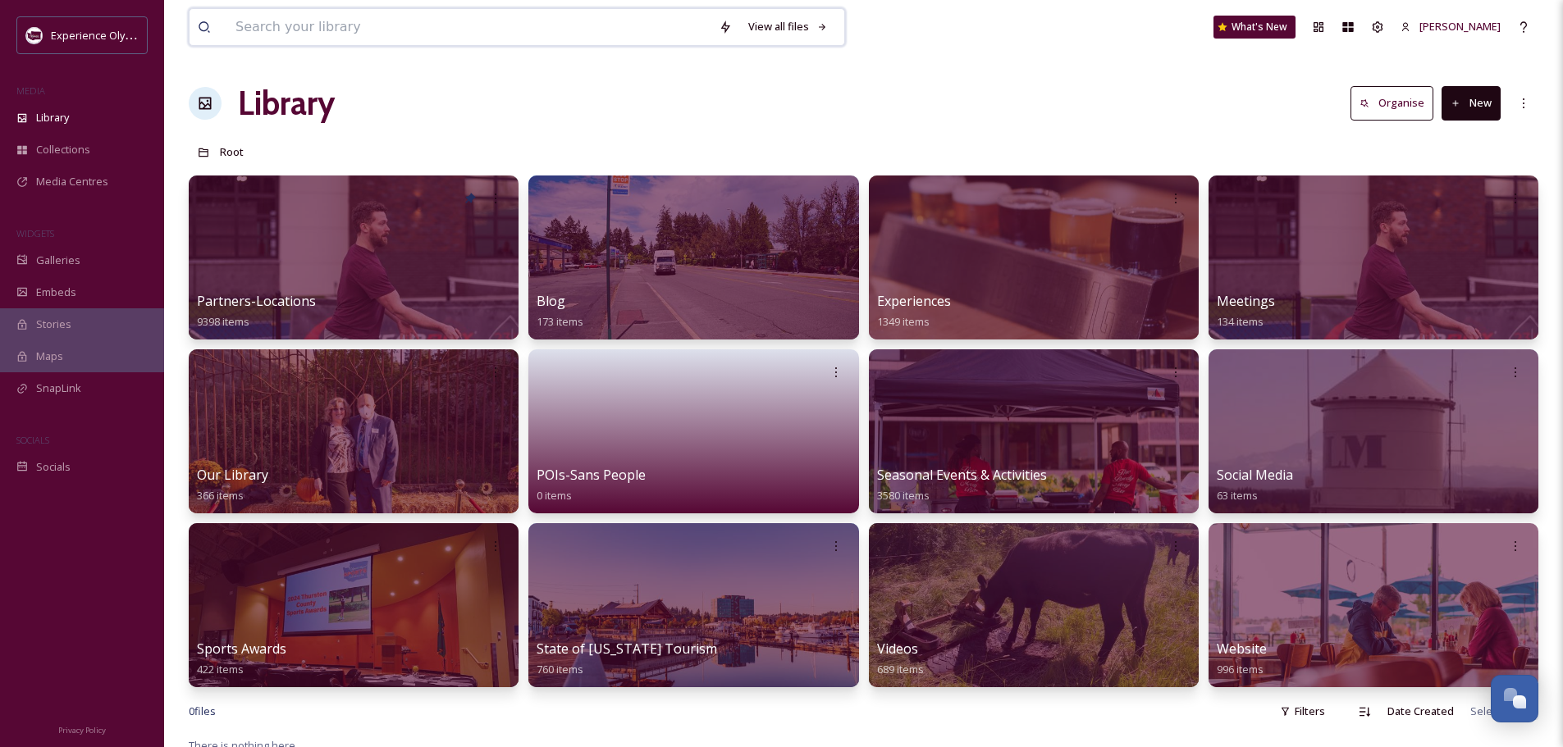
click at [399, 26] on input at bounding box center [468, 27] width 483 height 36
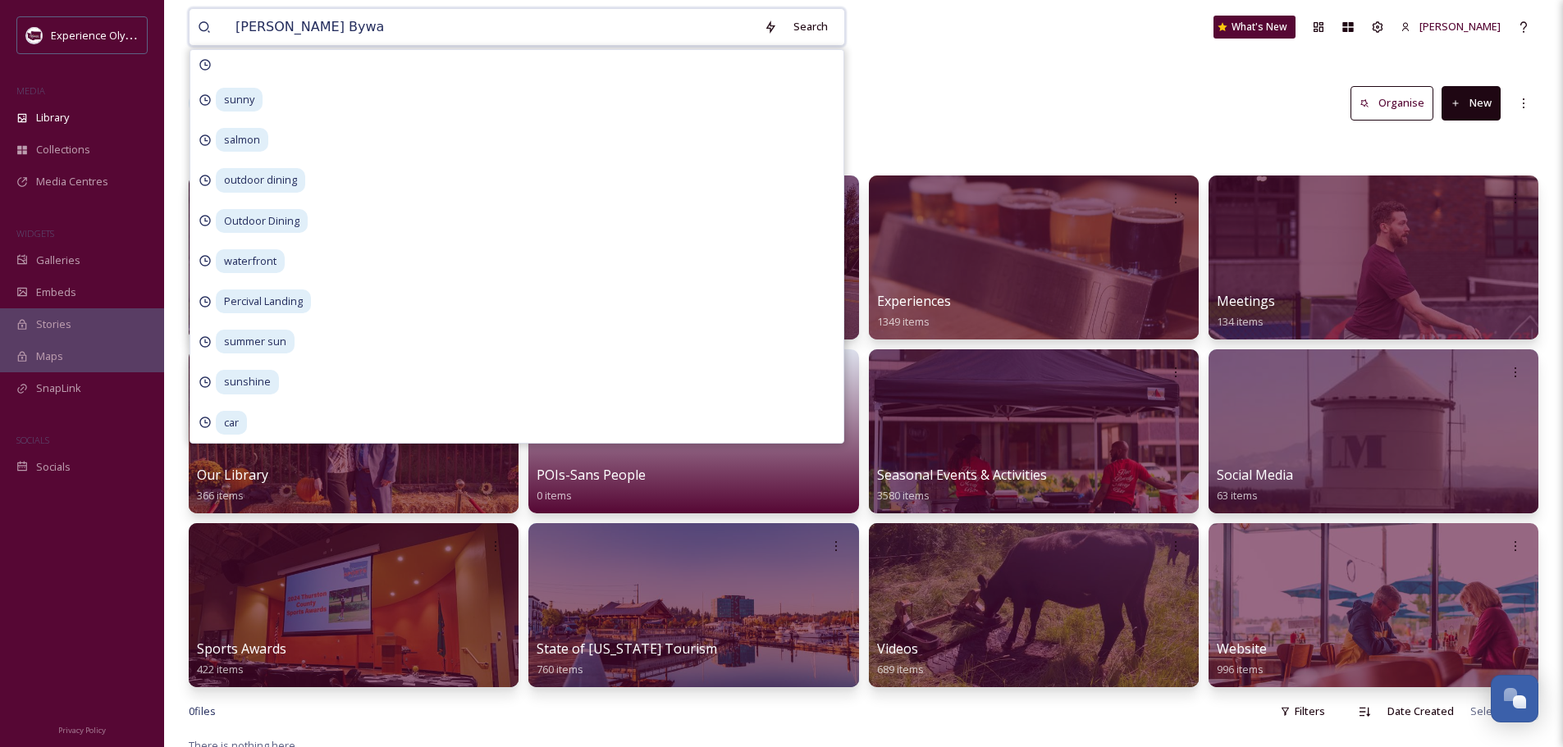
type input "[PERSON_NAME] Byway"
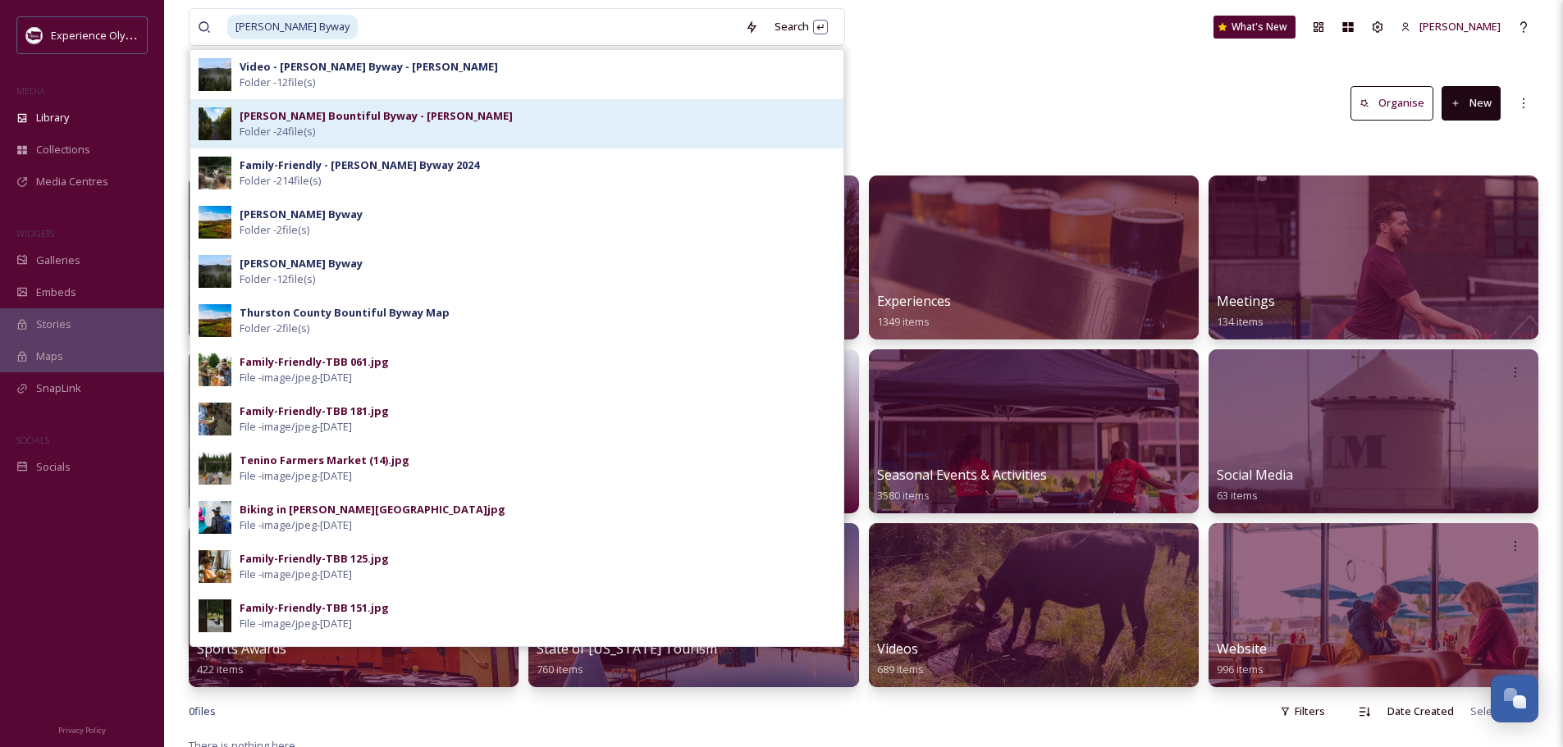
click at [373, 129] on div "[PERSON_NAME] Bountiful Byway - [PERSON_NAME] Folder - 24 file(s)" at bounding box center [537, 123] width 595 height 31
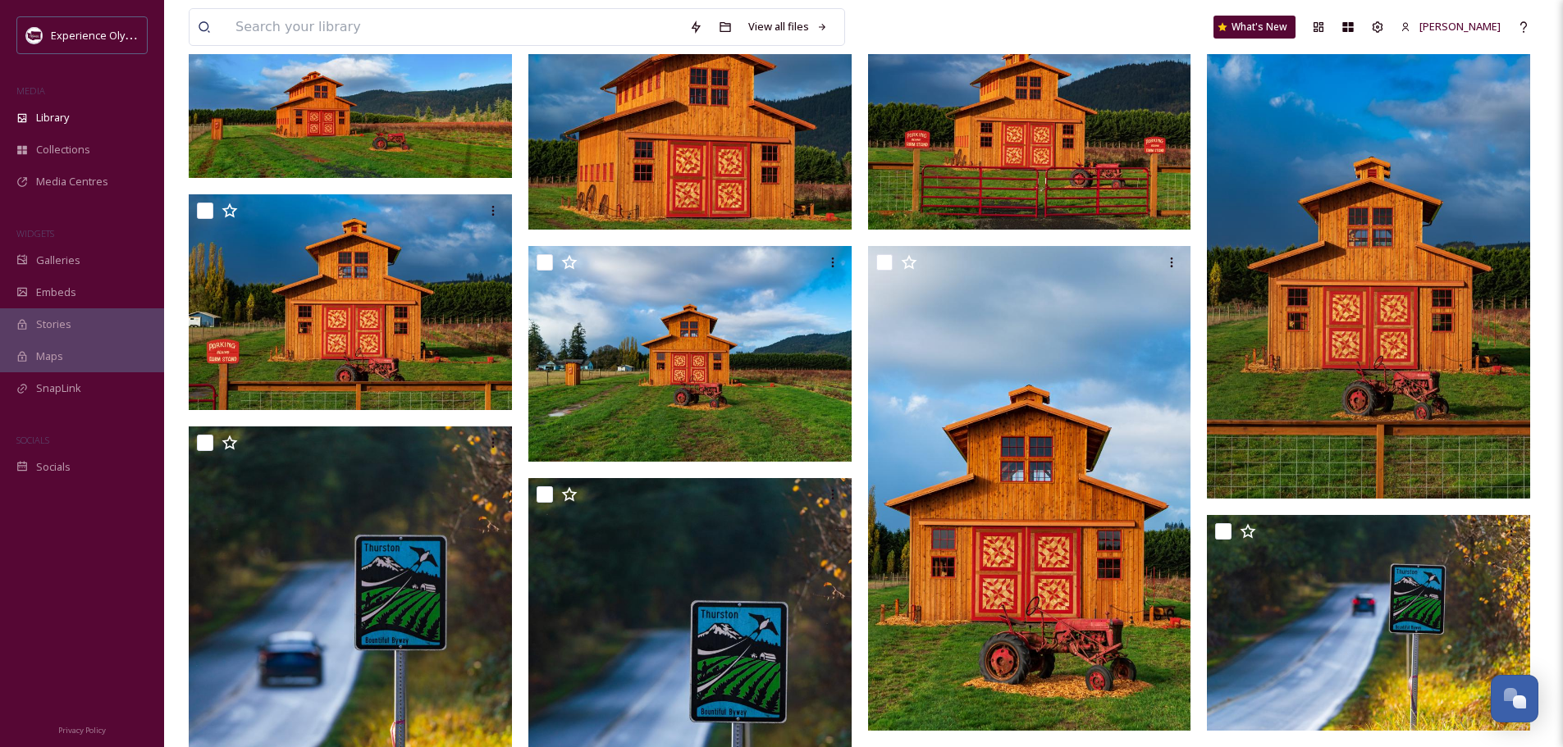
scroll to position [246, 0]
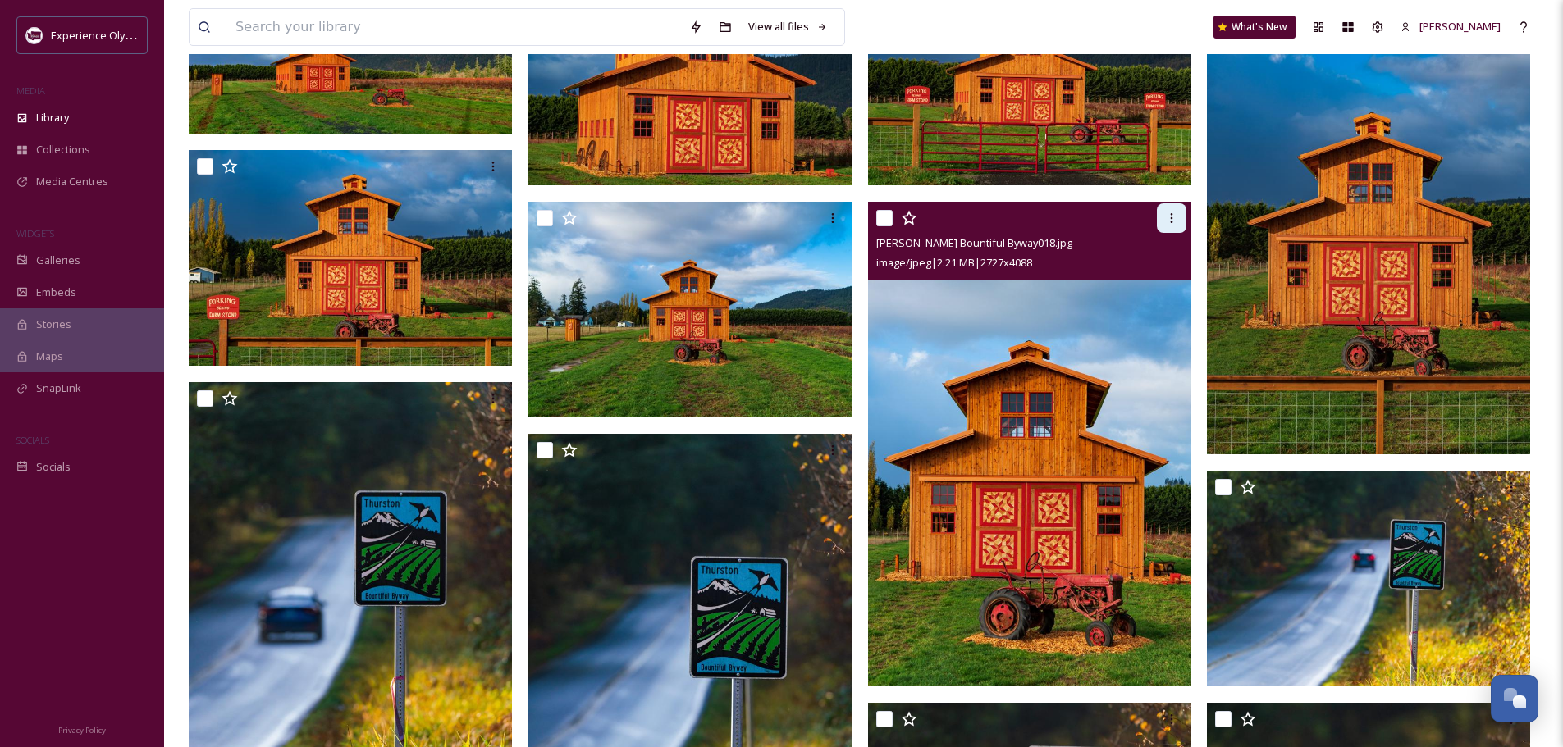
click at [1170, 222] on icon at bounding box center [1171, 218] width 2 height 10
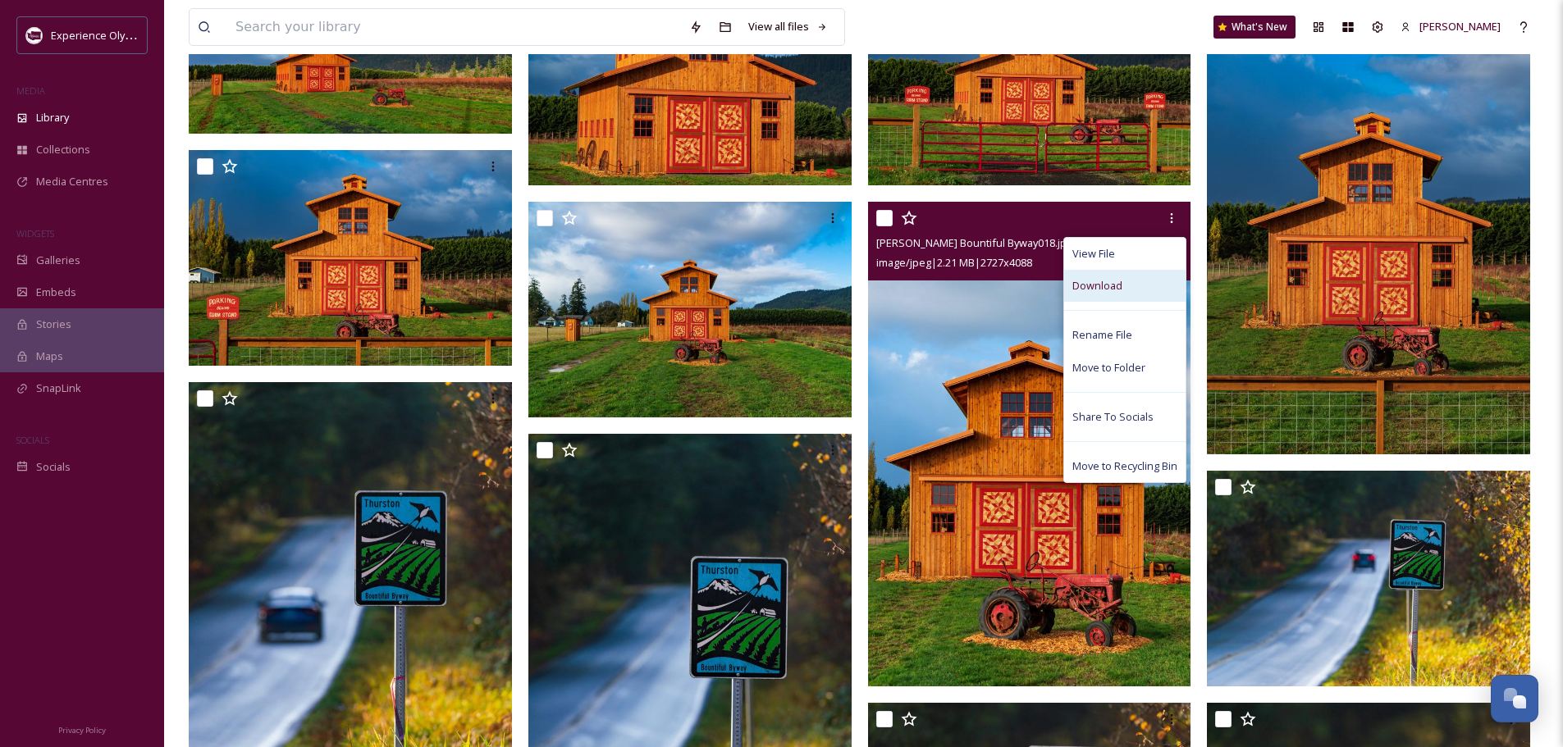
click at [1093, 285] on span "Download" at bounding box center [1097, 286] width 50 height 16
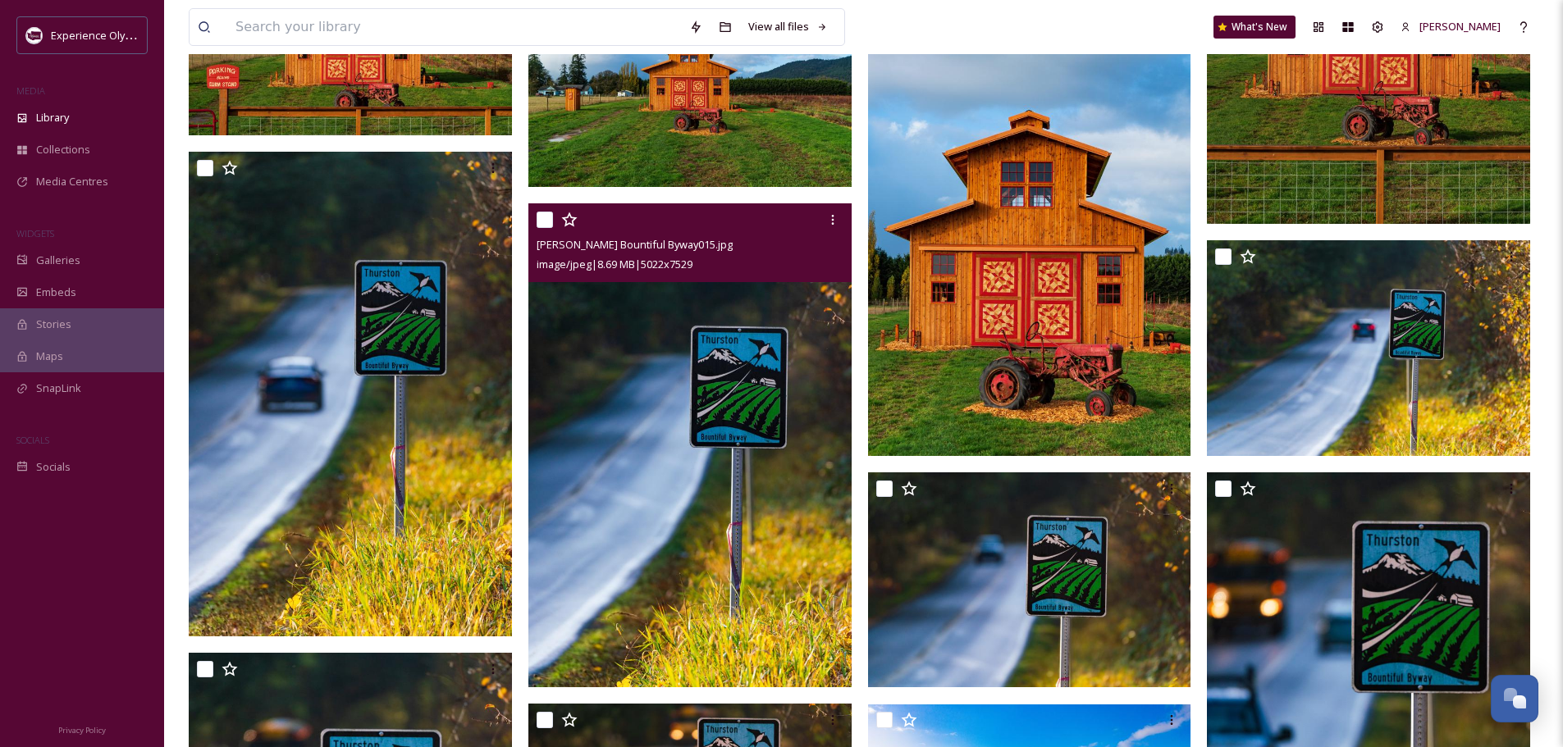
scroll to position [492, 0]
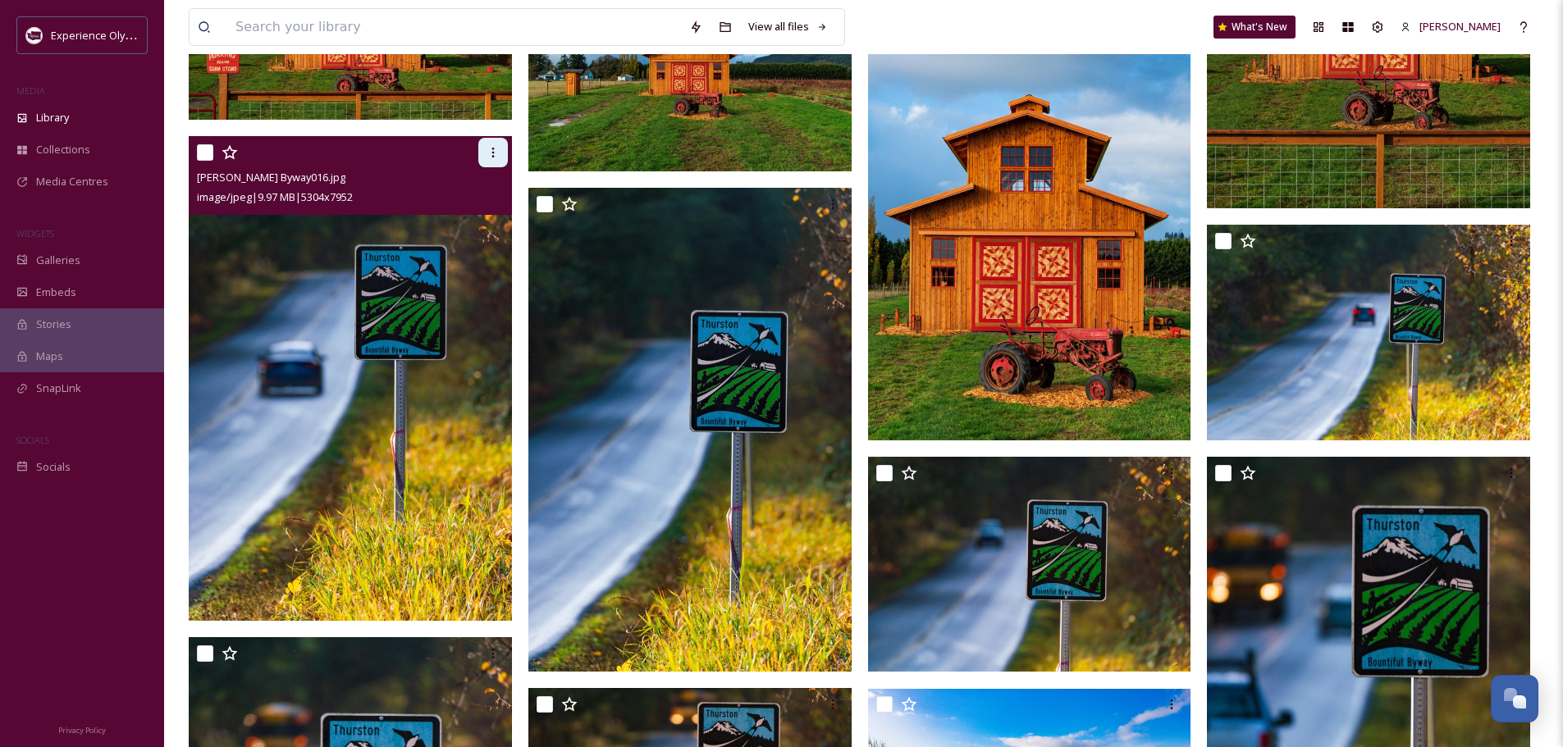
click at [486, 148] on icon at bounding box center [492, 152] width 13 height 13
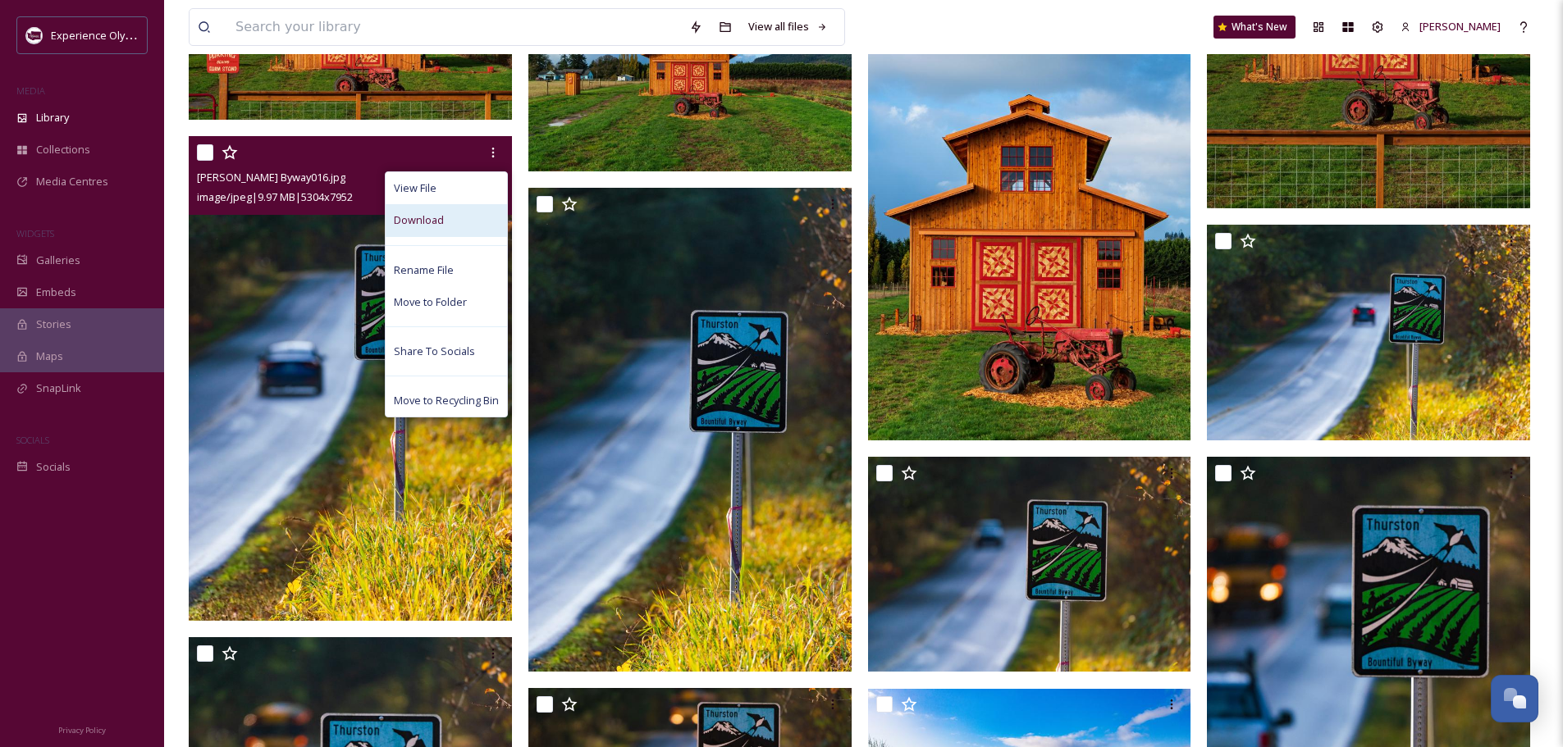
click at [427, 217] on span "Download" at bounding box center [419, 220] width 50 height 16
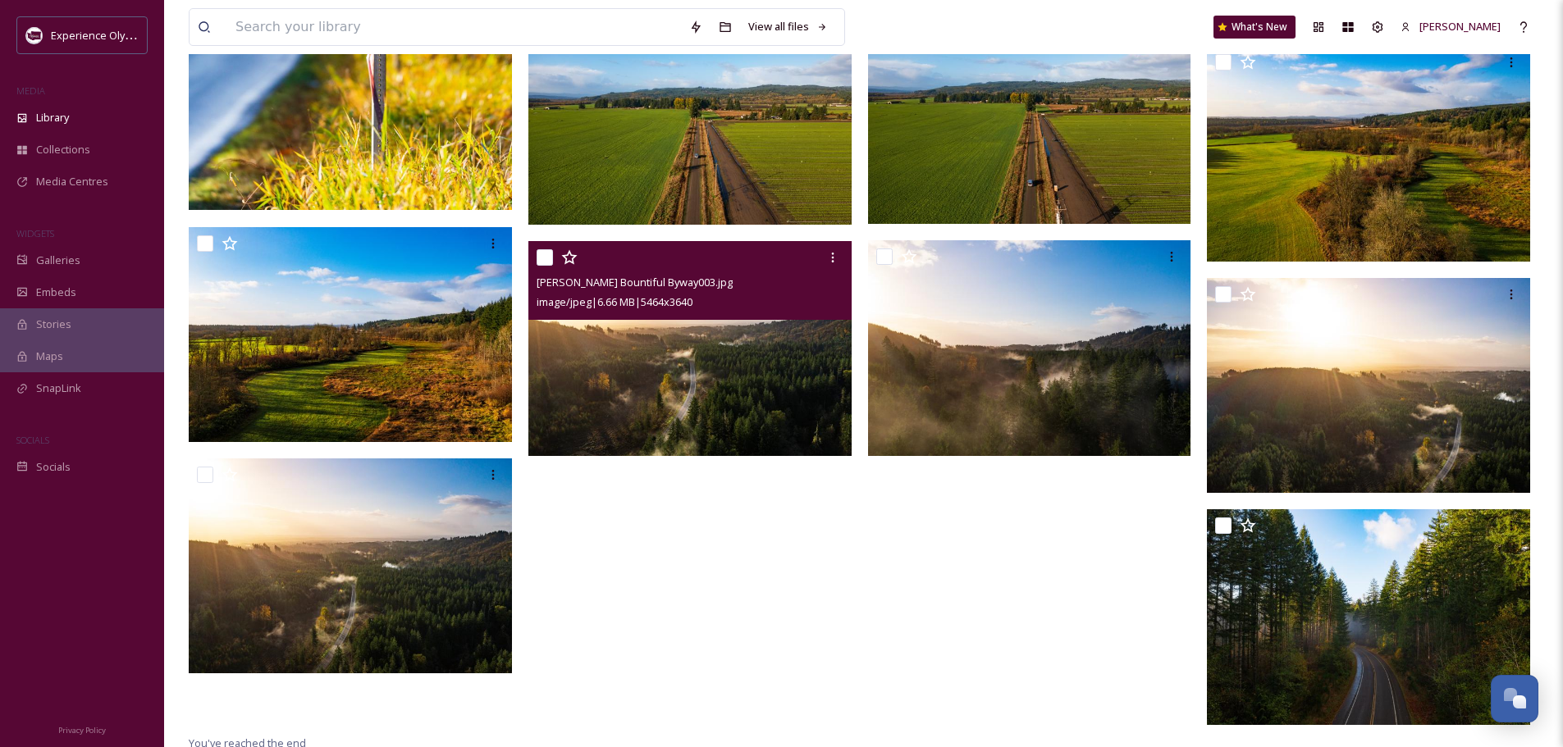
scroll to position [1409, 0]
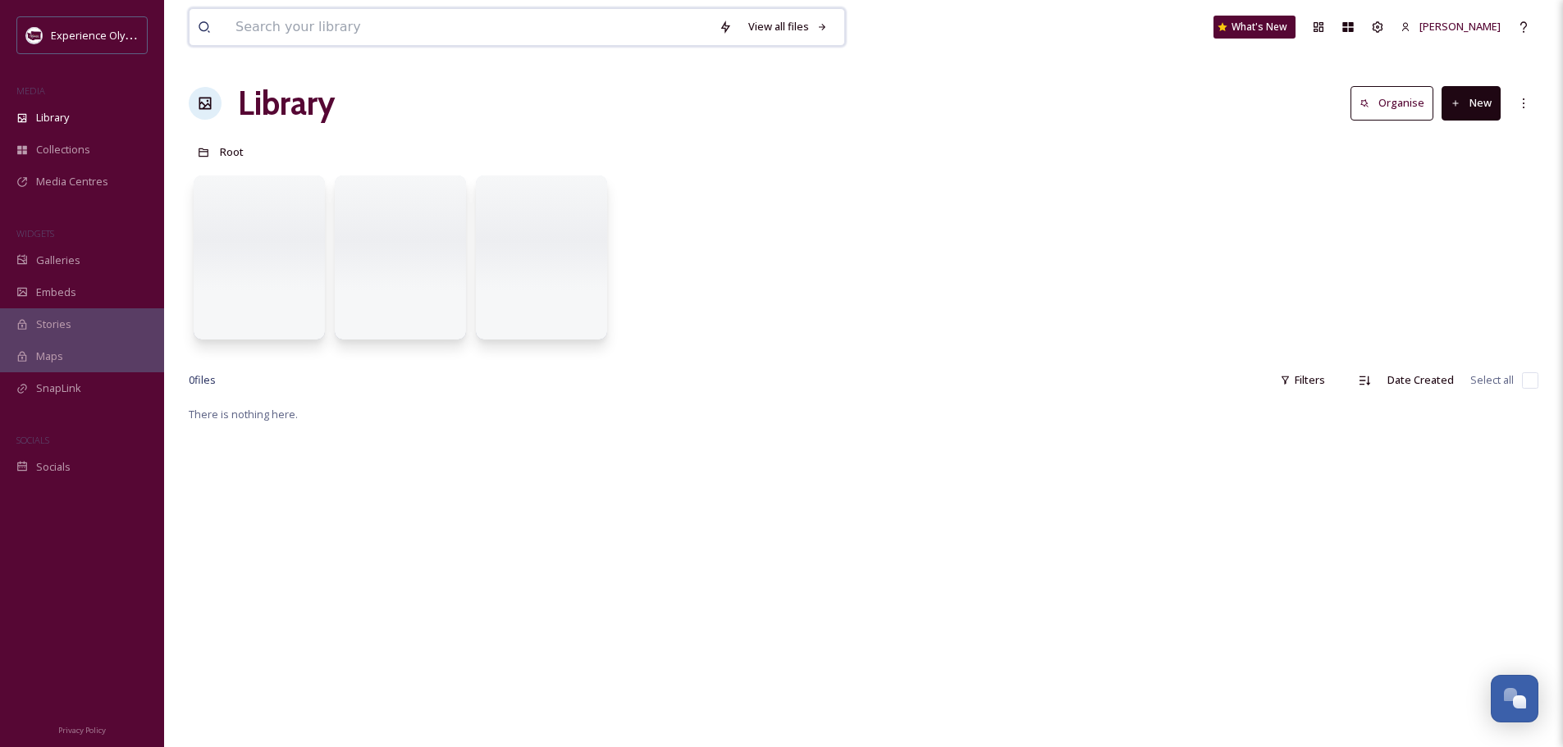
click at [366, 30] on input at bounding box center [468, 27] width 483 height 36
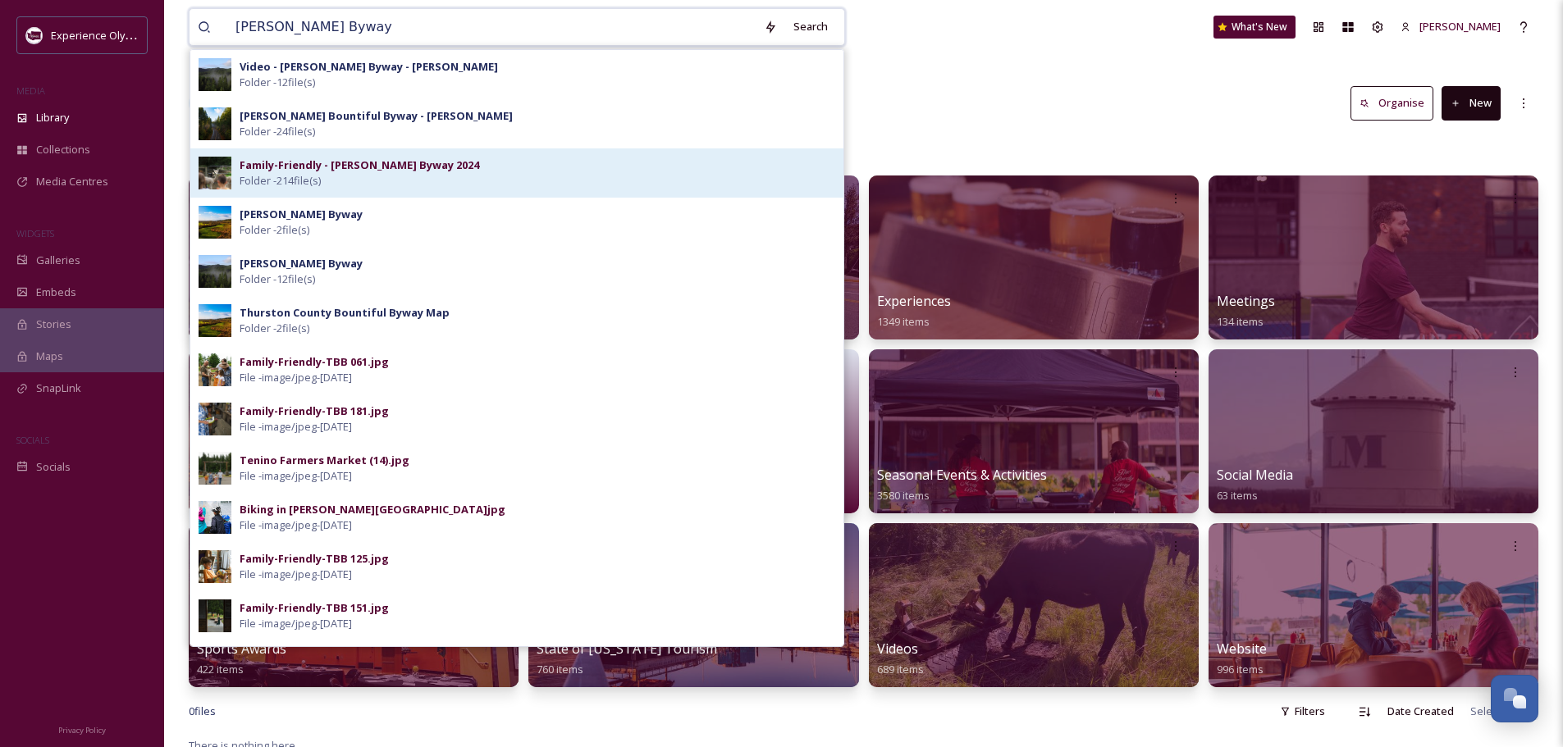
type input "[PERSON_NAME] Byway"
click at [428, 178] on div "Family-Friendly - [PERSON_NAME] Byway 2024 Folder - 214 file(s)" at bounding box center [537, 172] width 595 height 31
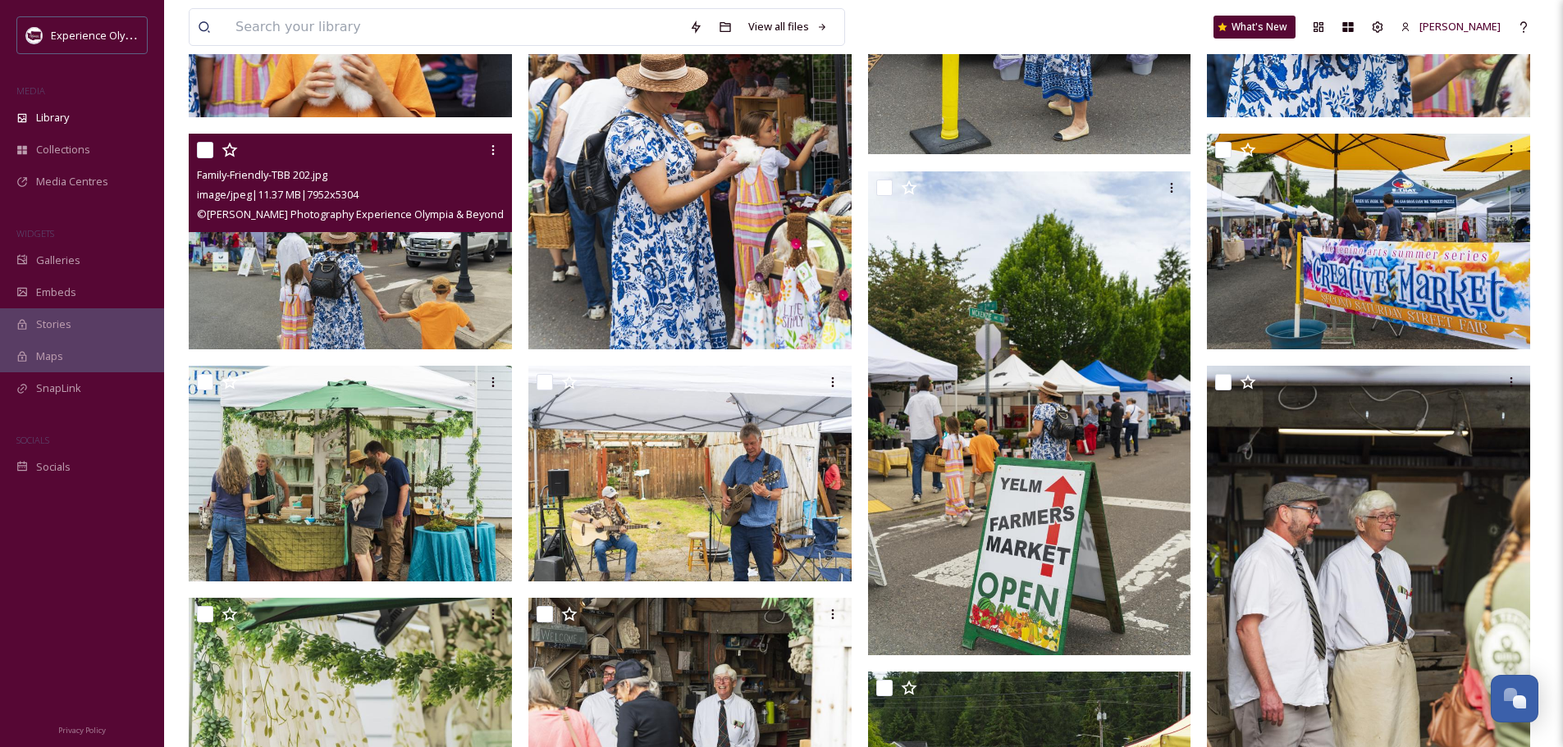
scroll to position [1066, 0]
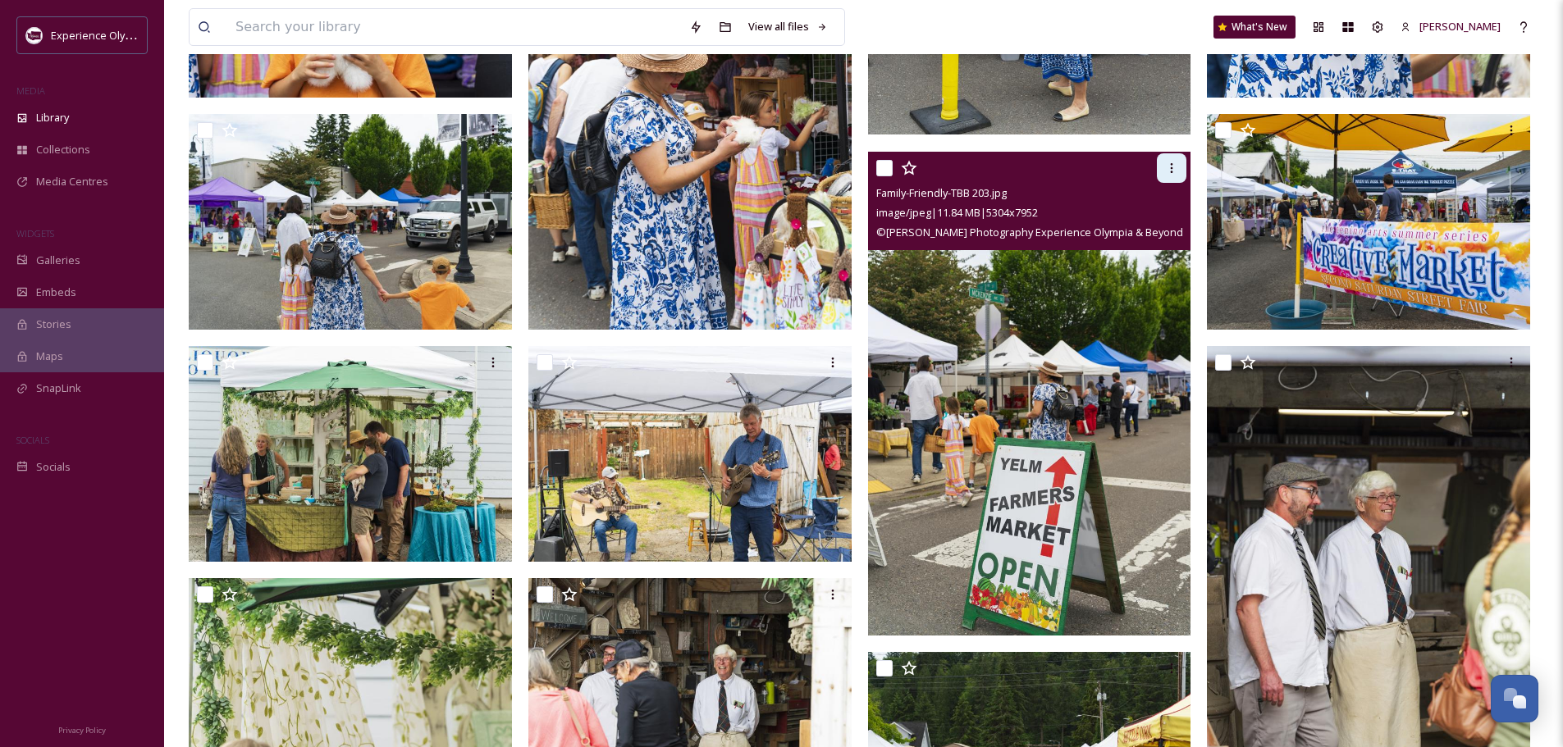
click at [1167, 164] on icon at bounding box center [1171, 168] width 13 height 13
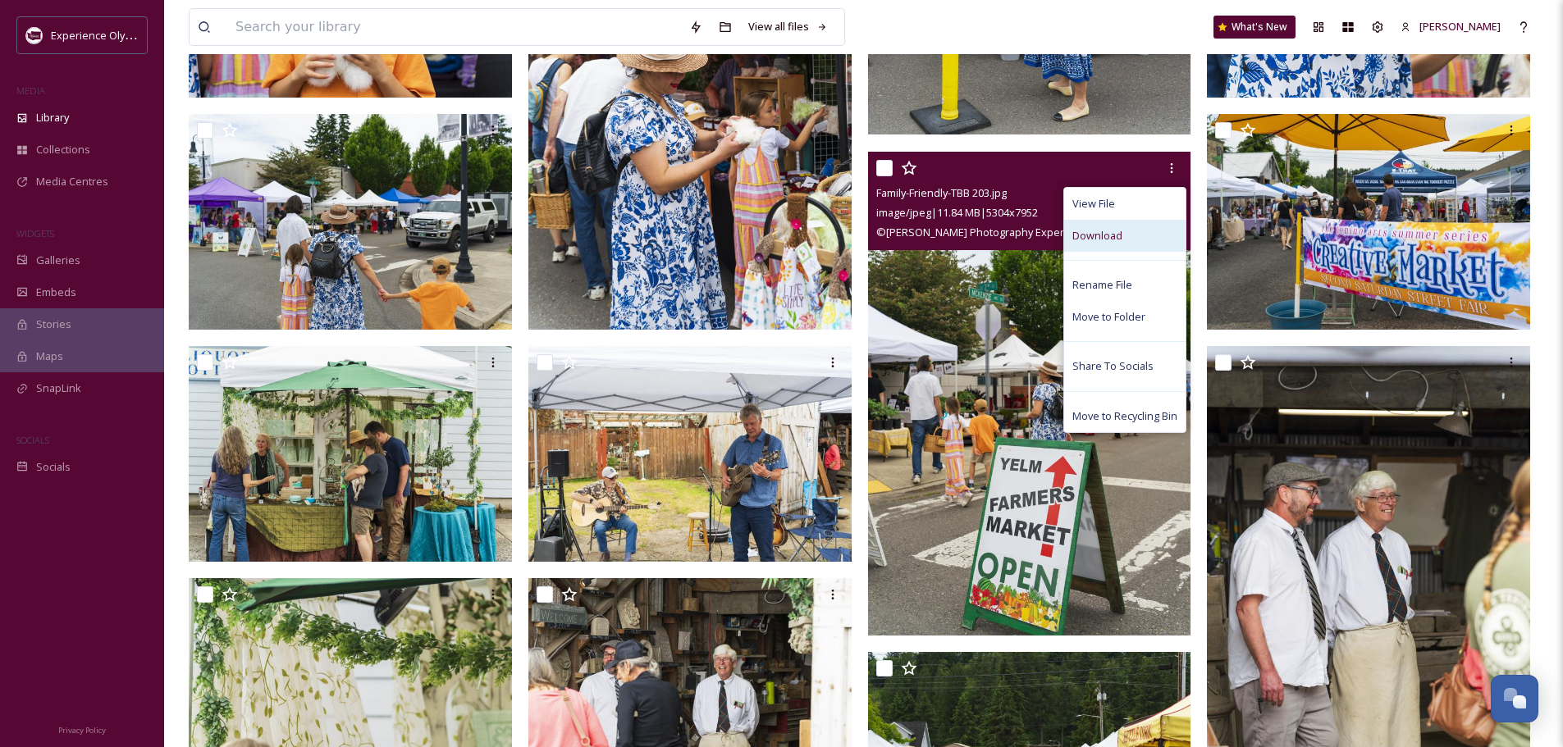
click at [1111, 236] on span "Download" at bounding box center [1097, 236] width 50 height 16
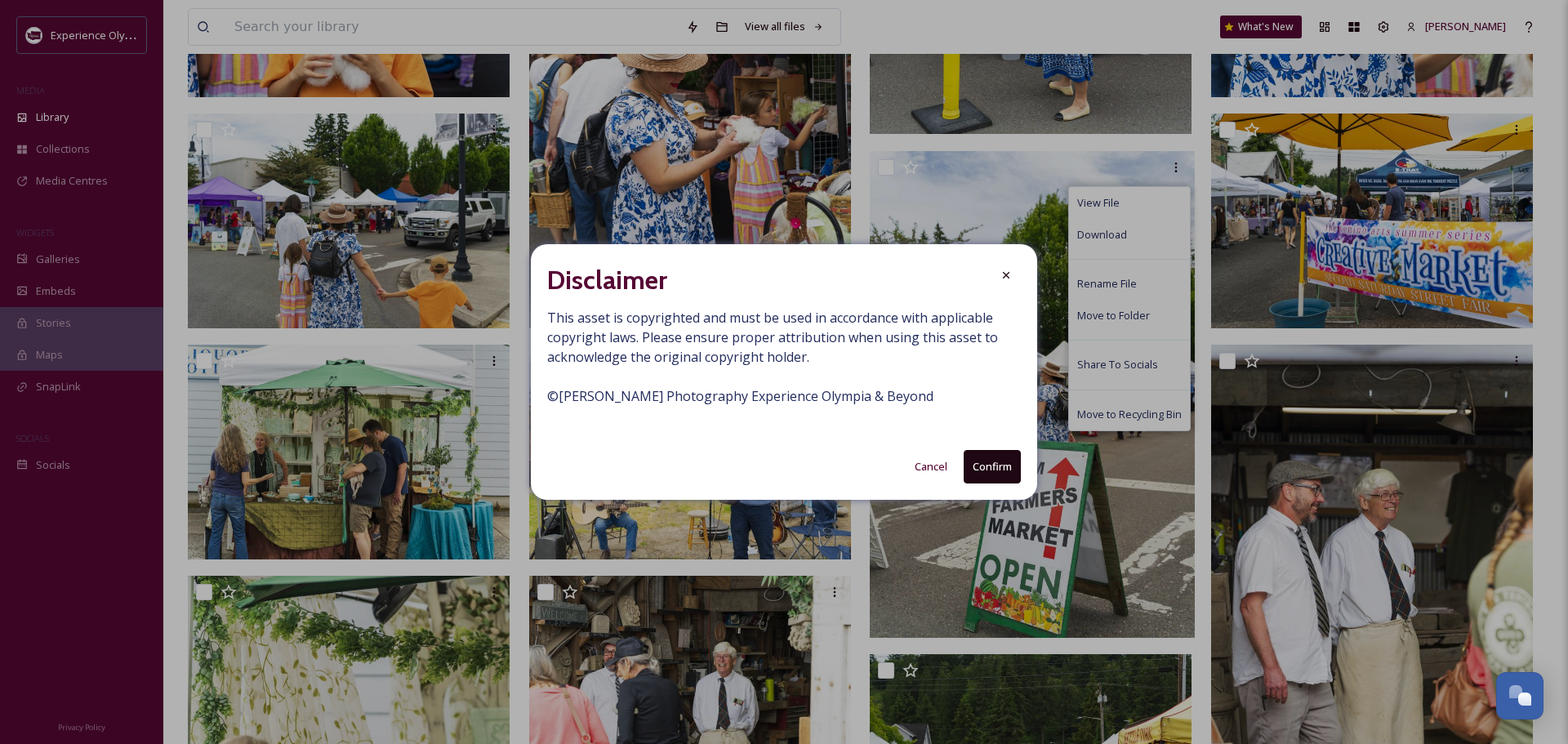
click at [989, 464] on button "Confirm" at bounding box center [992, 467] width 57 height 34
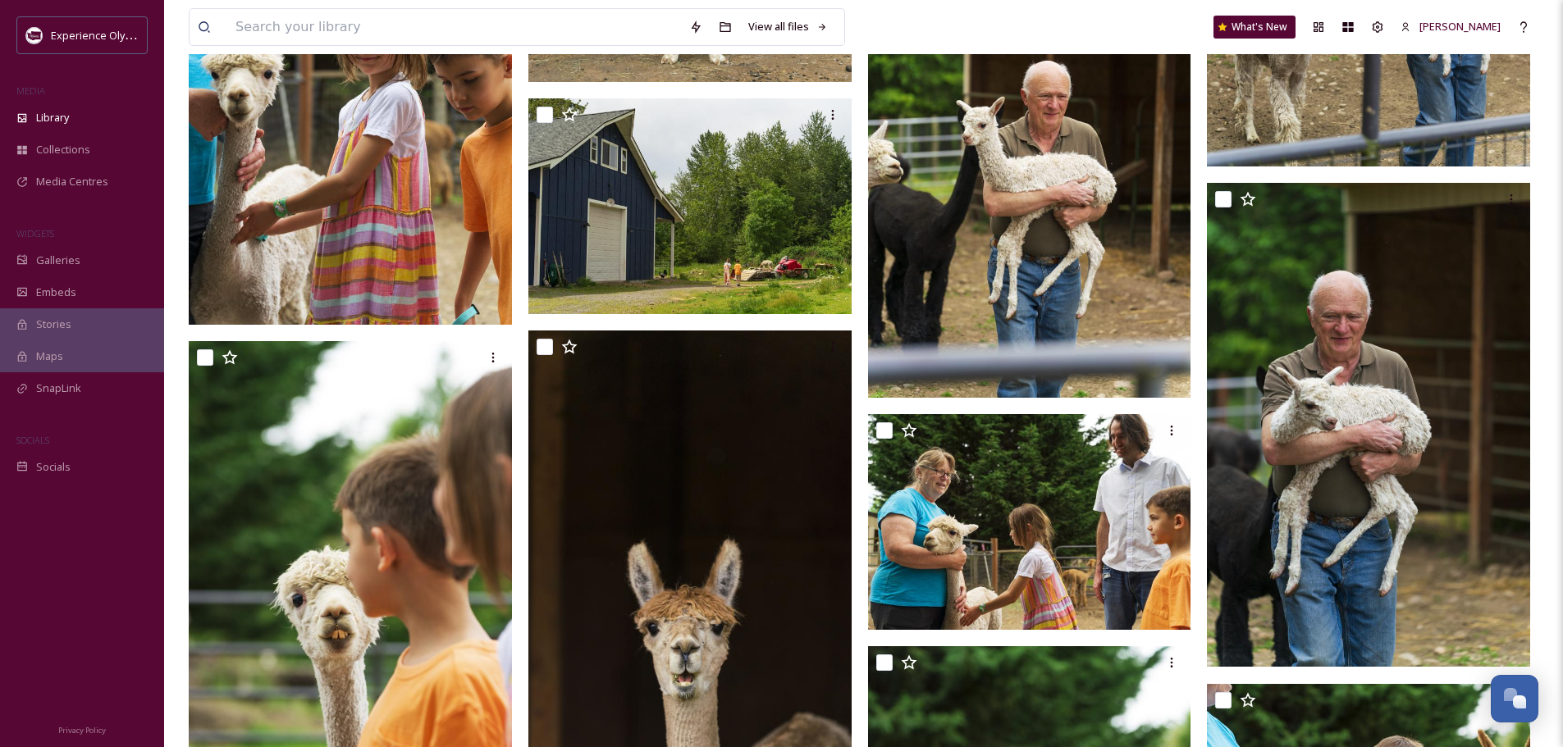
scroll to position [14354, 0]
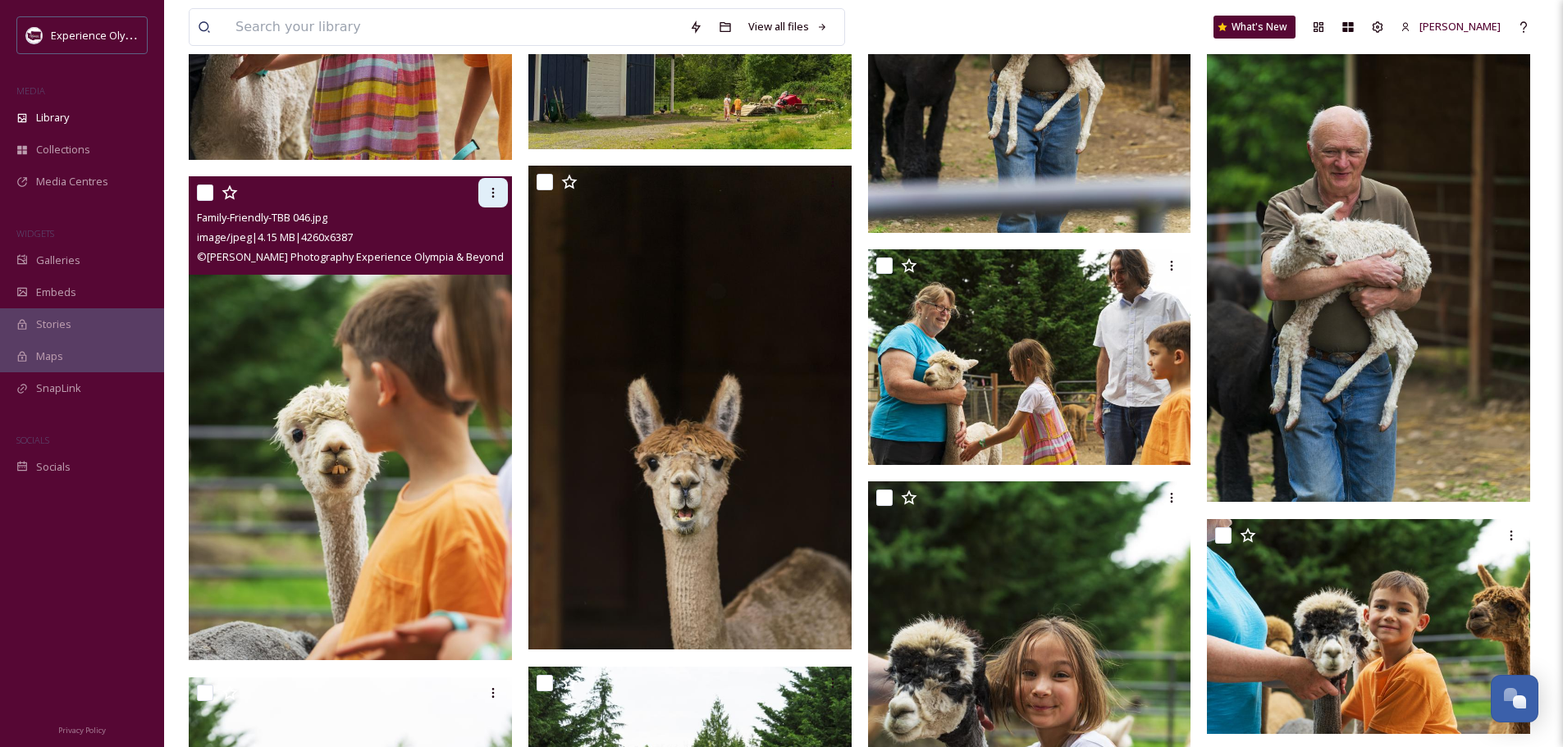
click at [492, 189] on icon at bounding box center [492, 193] width 2 height 10
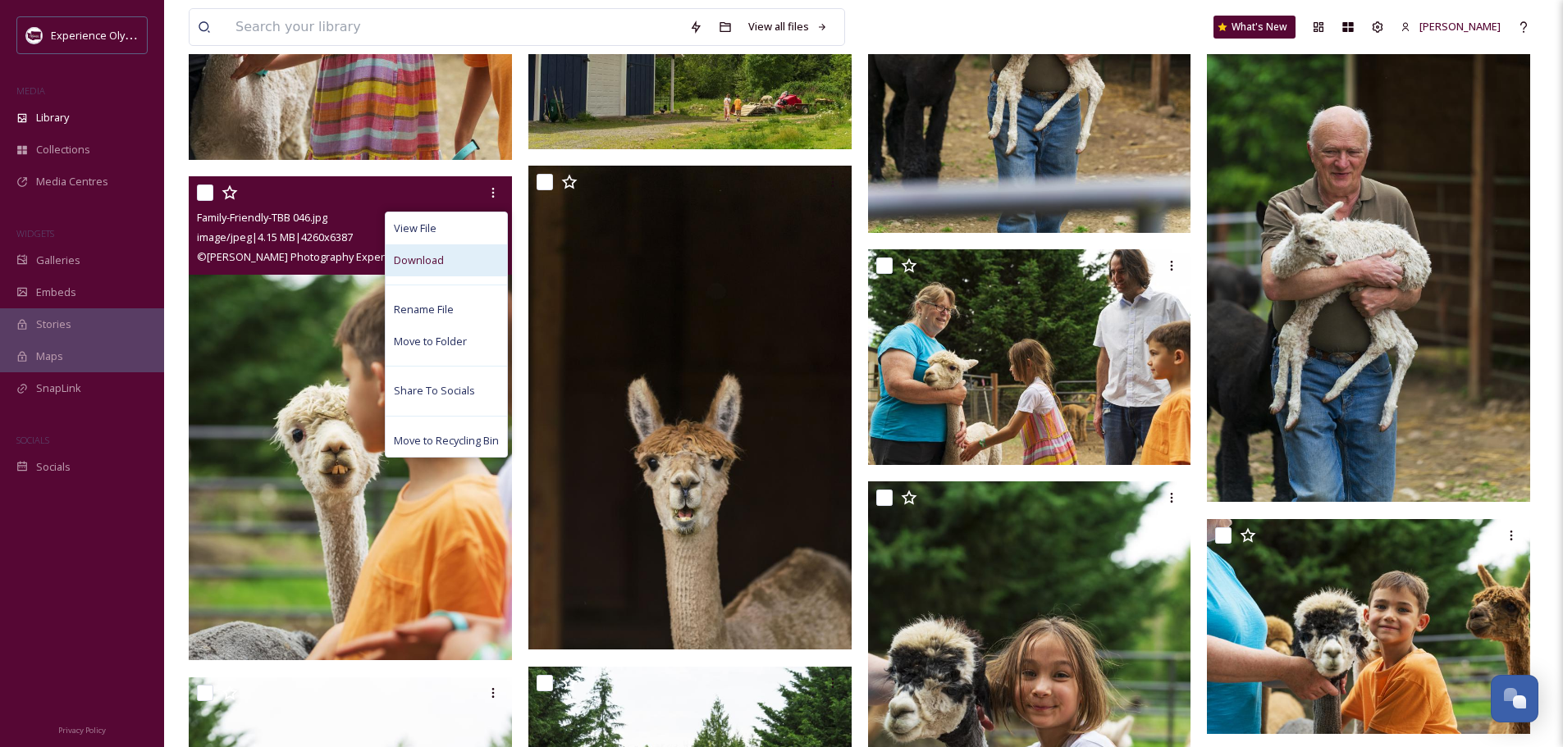
click at [411, 249] on div "Download" at bounding box center [446, 260] width 121 height 32
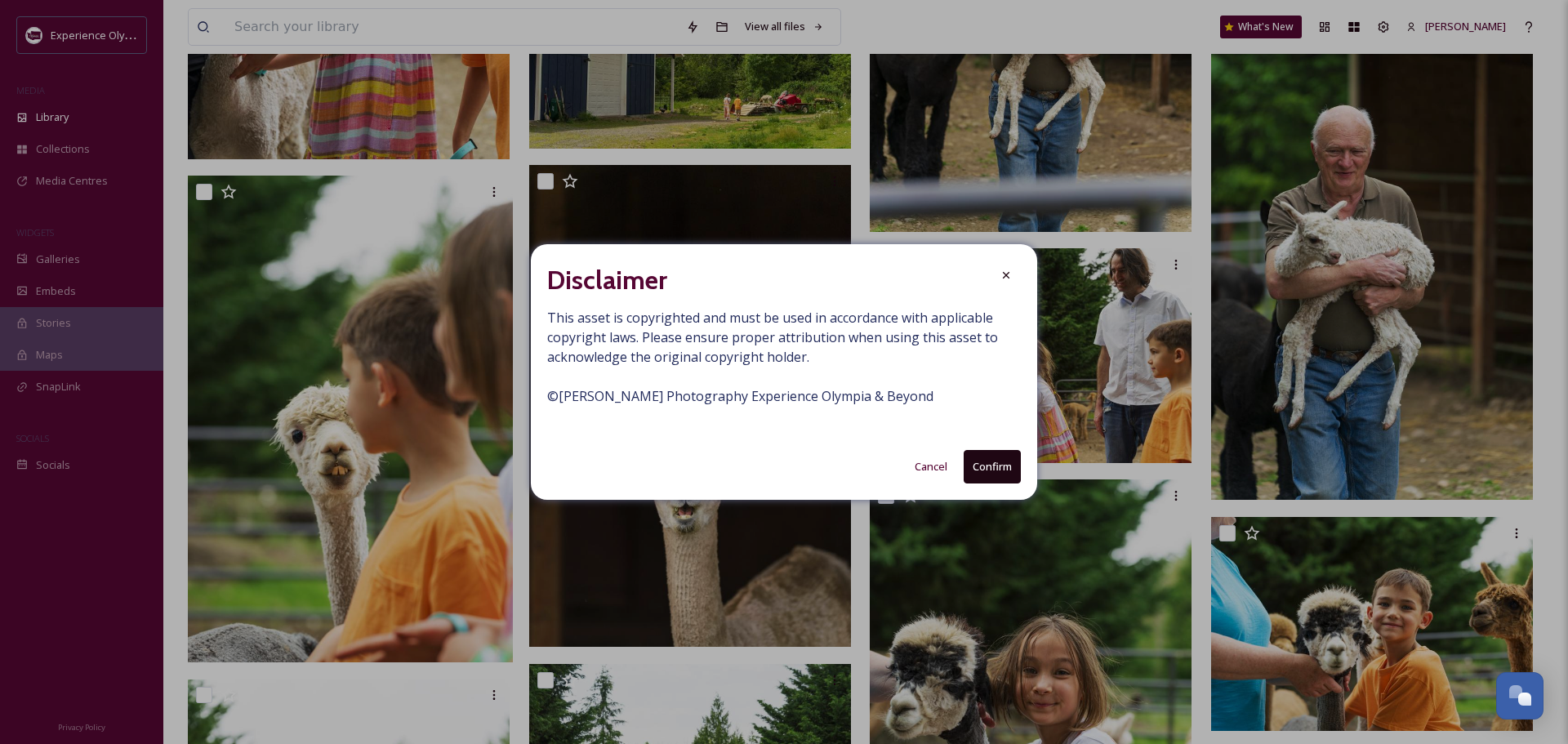
click at [996, 461] on button "Confirm" at bounding box center [992, 467] width 57 height 34
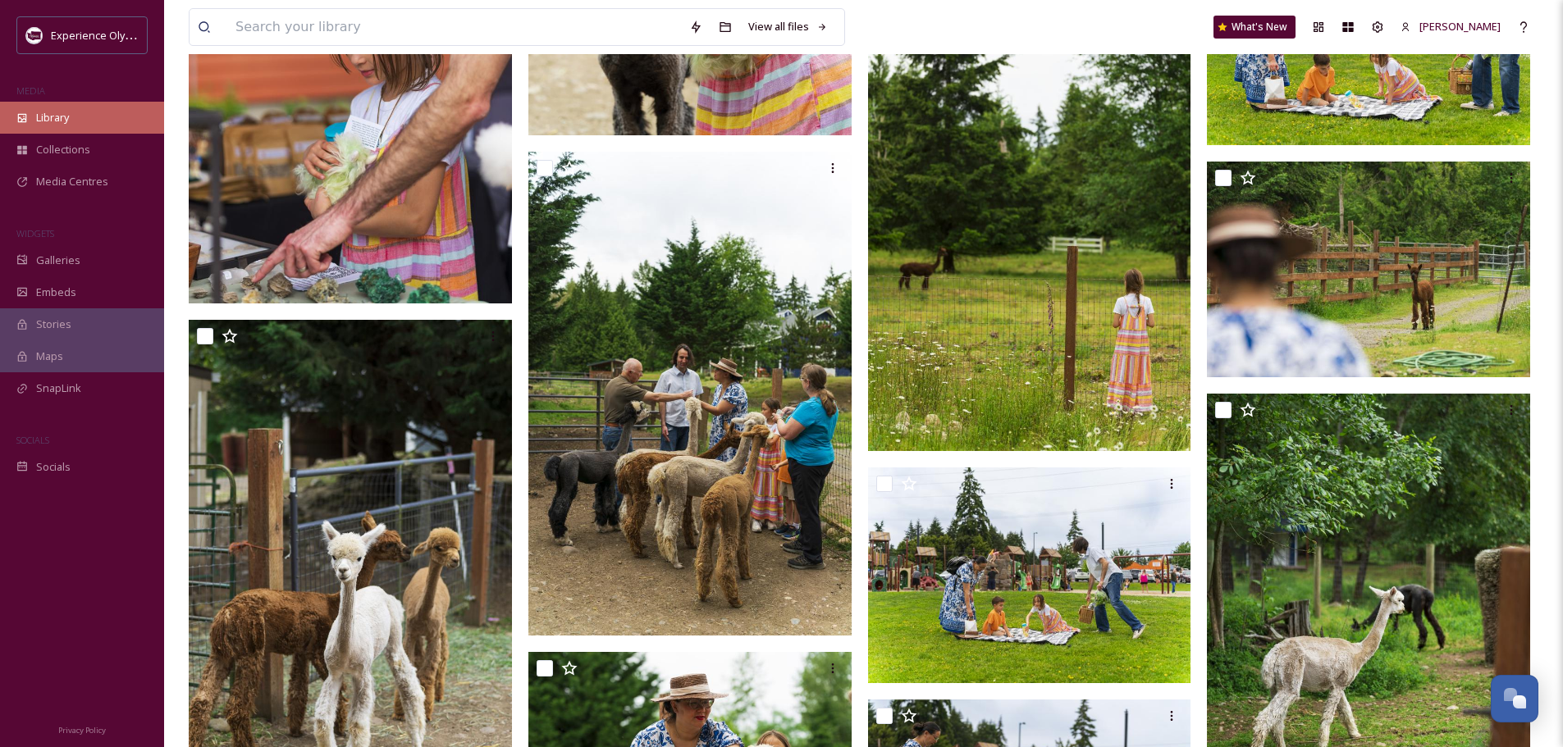
scroll to position [17553, 0]
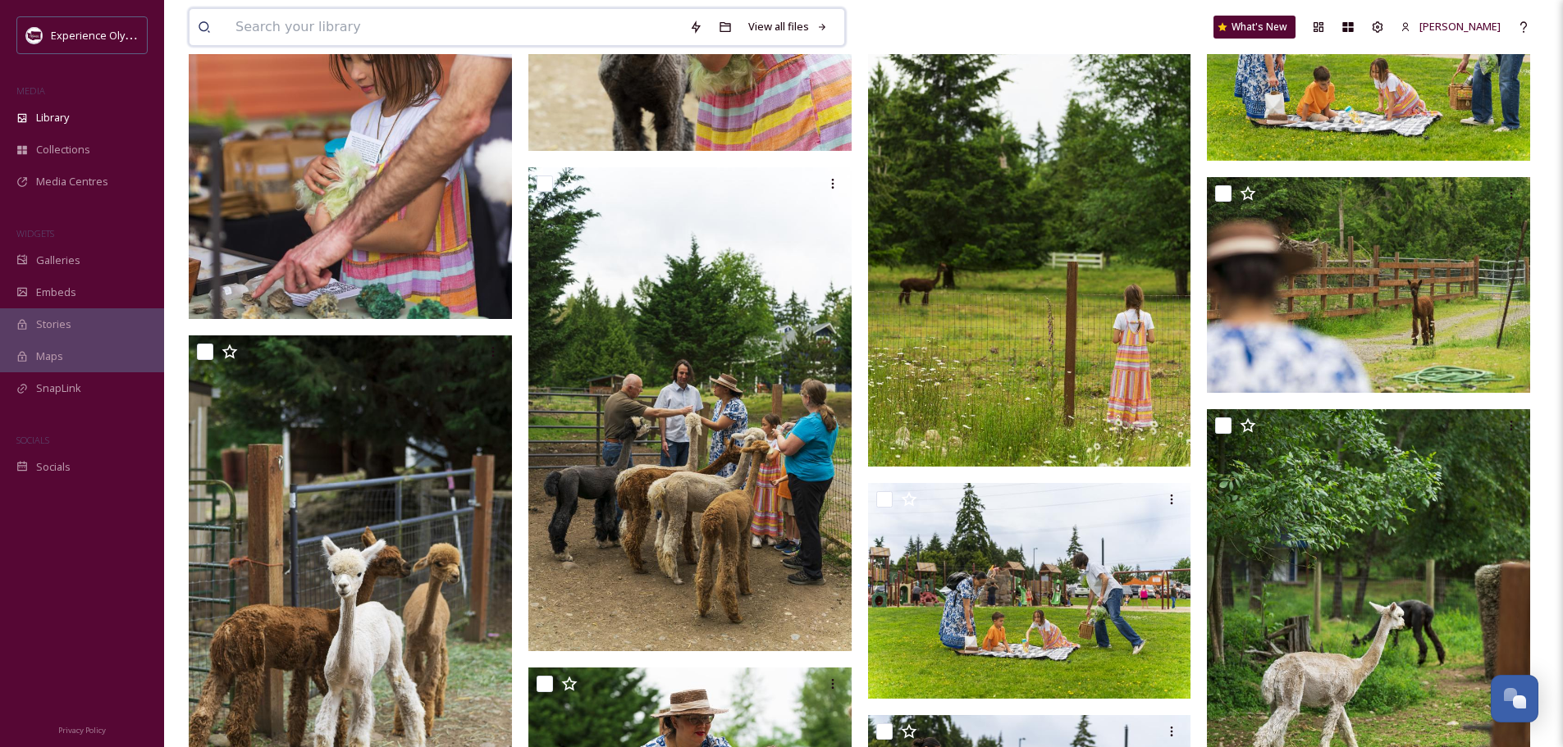
click at [290, 30] on input at bounding box center [454, 27] width 454 height 36
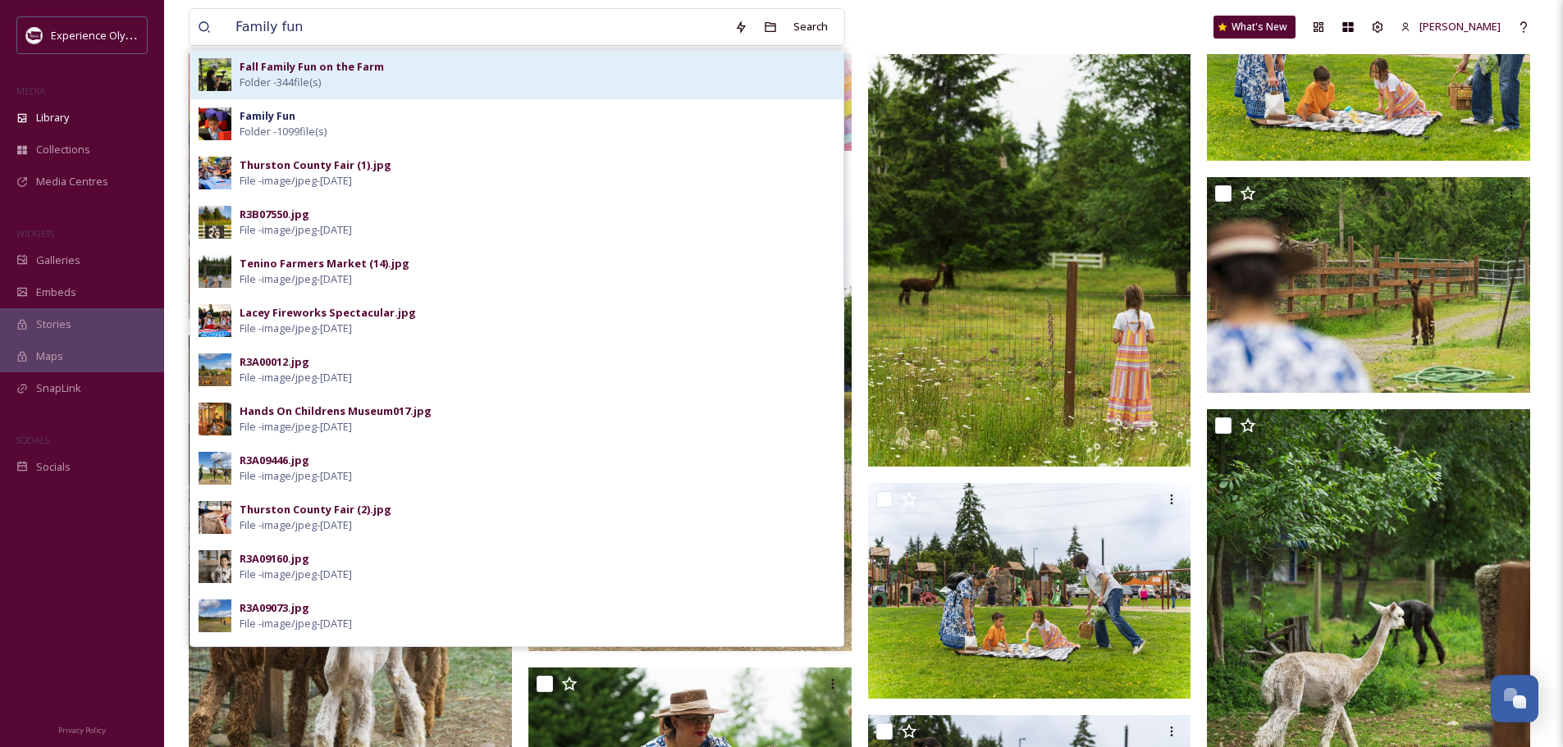
click at [387, 67] on div "Fall Family Fun on the Farm Folder - 344 file(s)" at bounding box center [537, 74] width 595 height 31
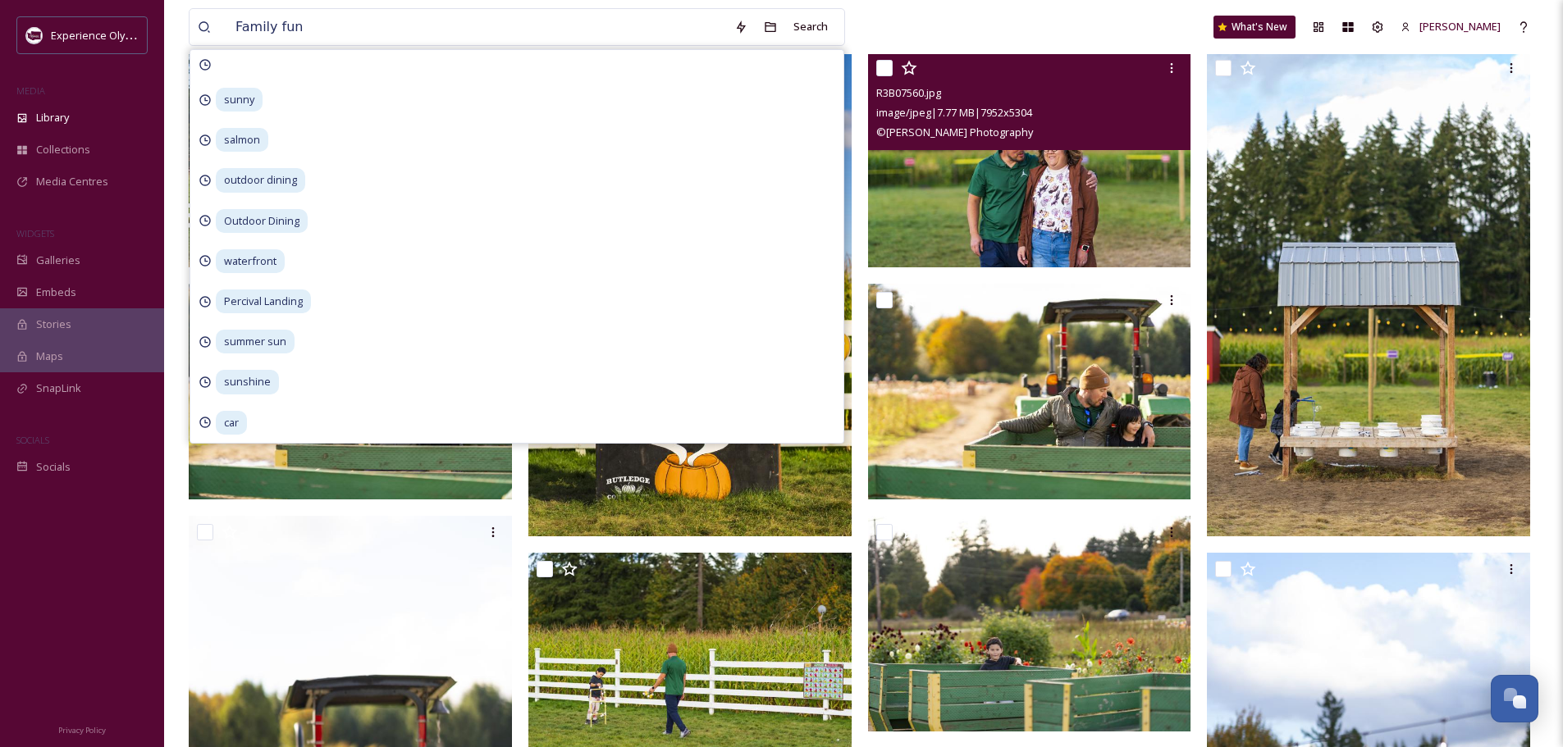
scroll to position [82, 0]
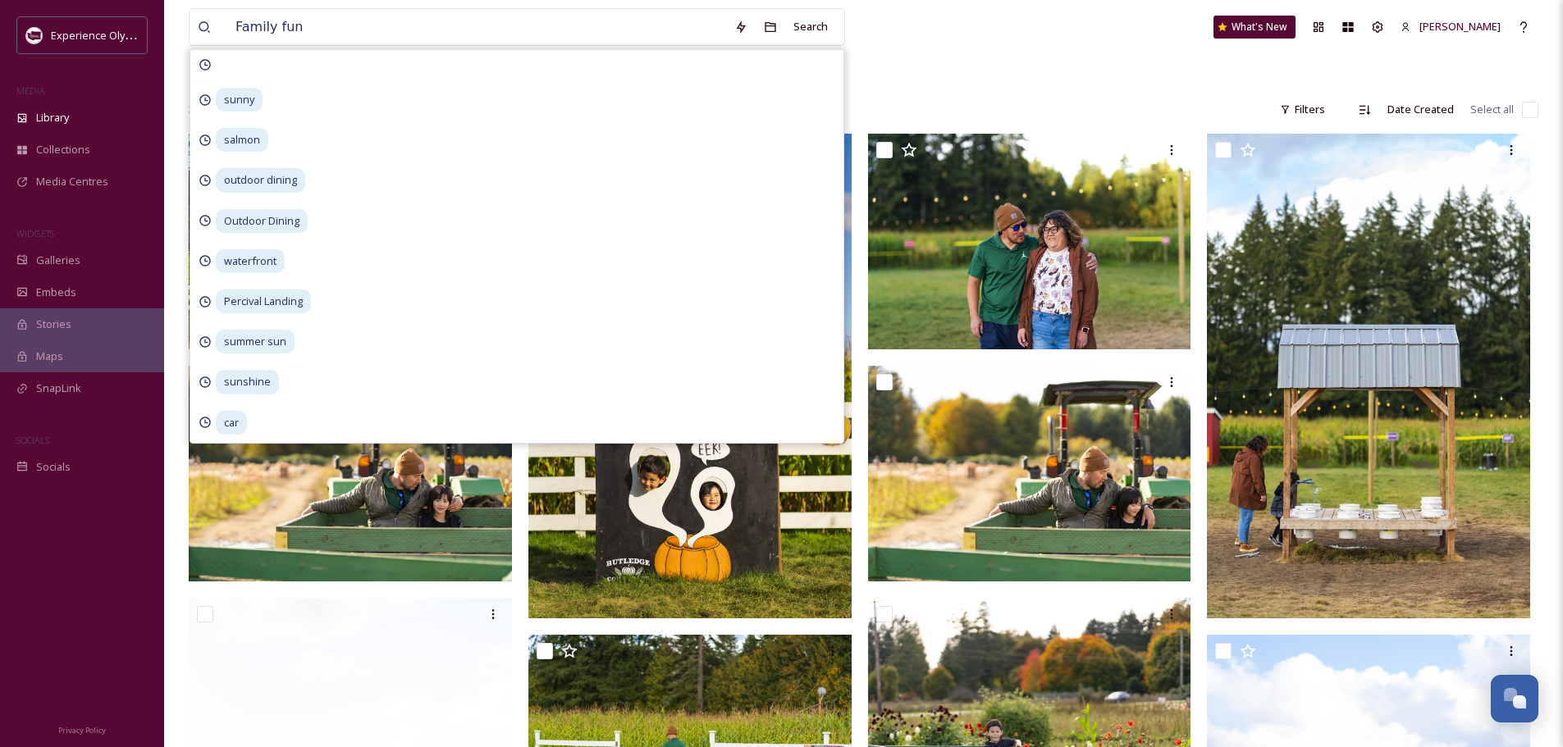
click at [972, 81] on div "Root Experiences Fall Family Fun on the Farm" at bounding box center [863, 69] width 1349 height 31
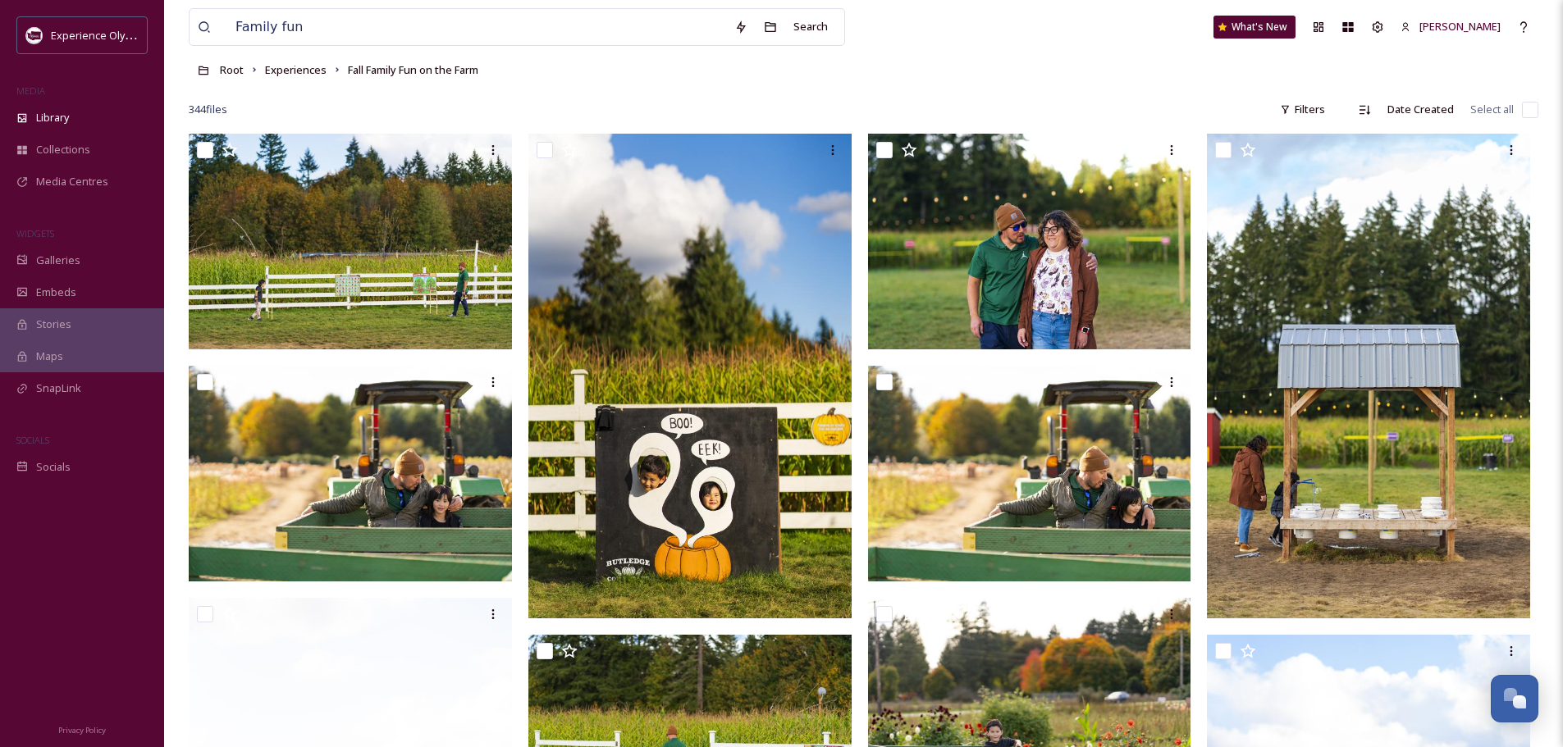
scroll to position [164, 0]
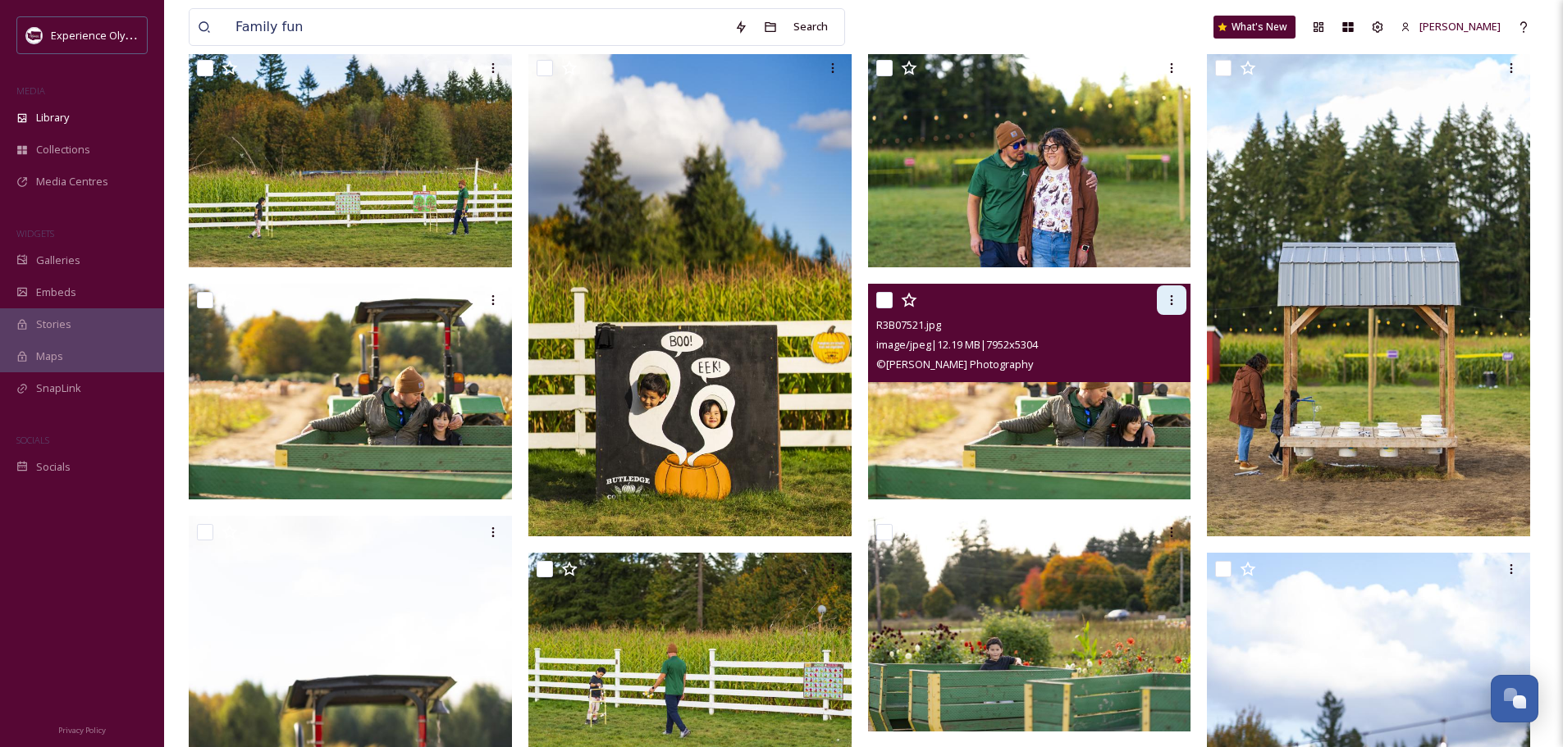
click at [1178, 297] on div at bounding box center [1172, 300] width 30 height 30
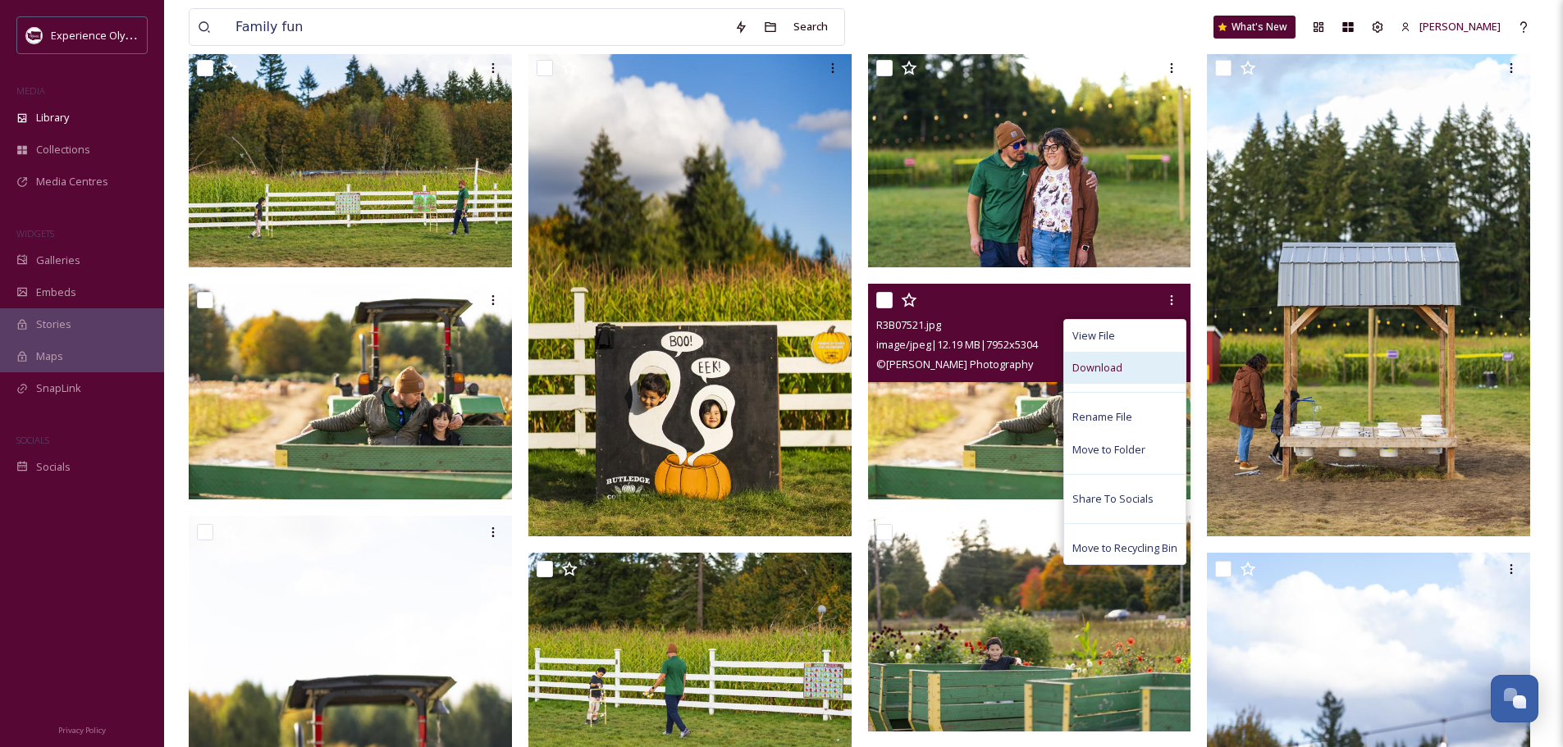
click at [1089, 363] on span "Download" at bounding box center [1097, 368] width 50 height 16
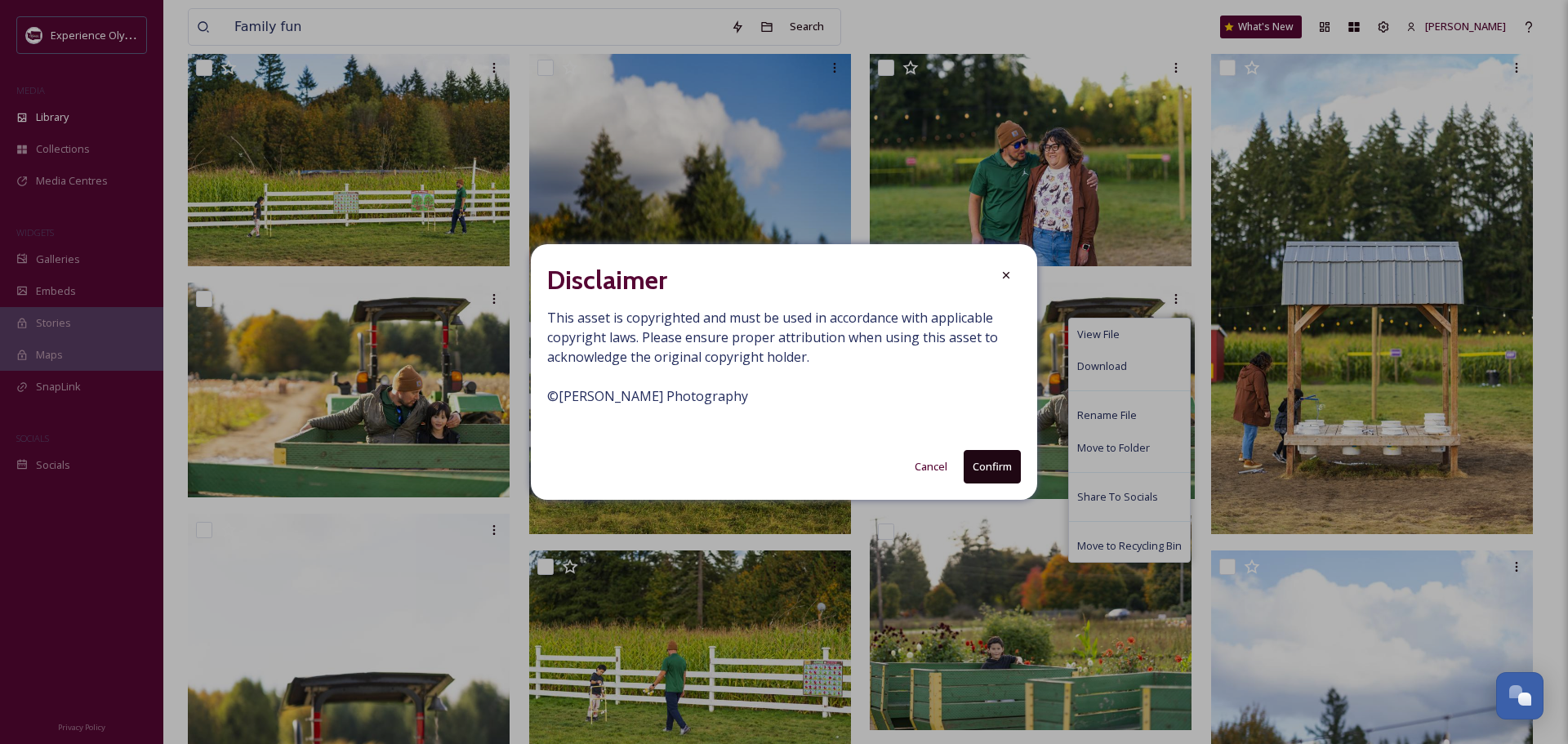
click at [993, 470] on button "Confirm" at bounding box center [992, 467] width 57 height 34
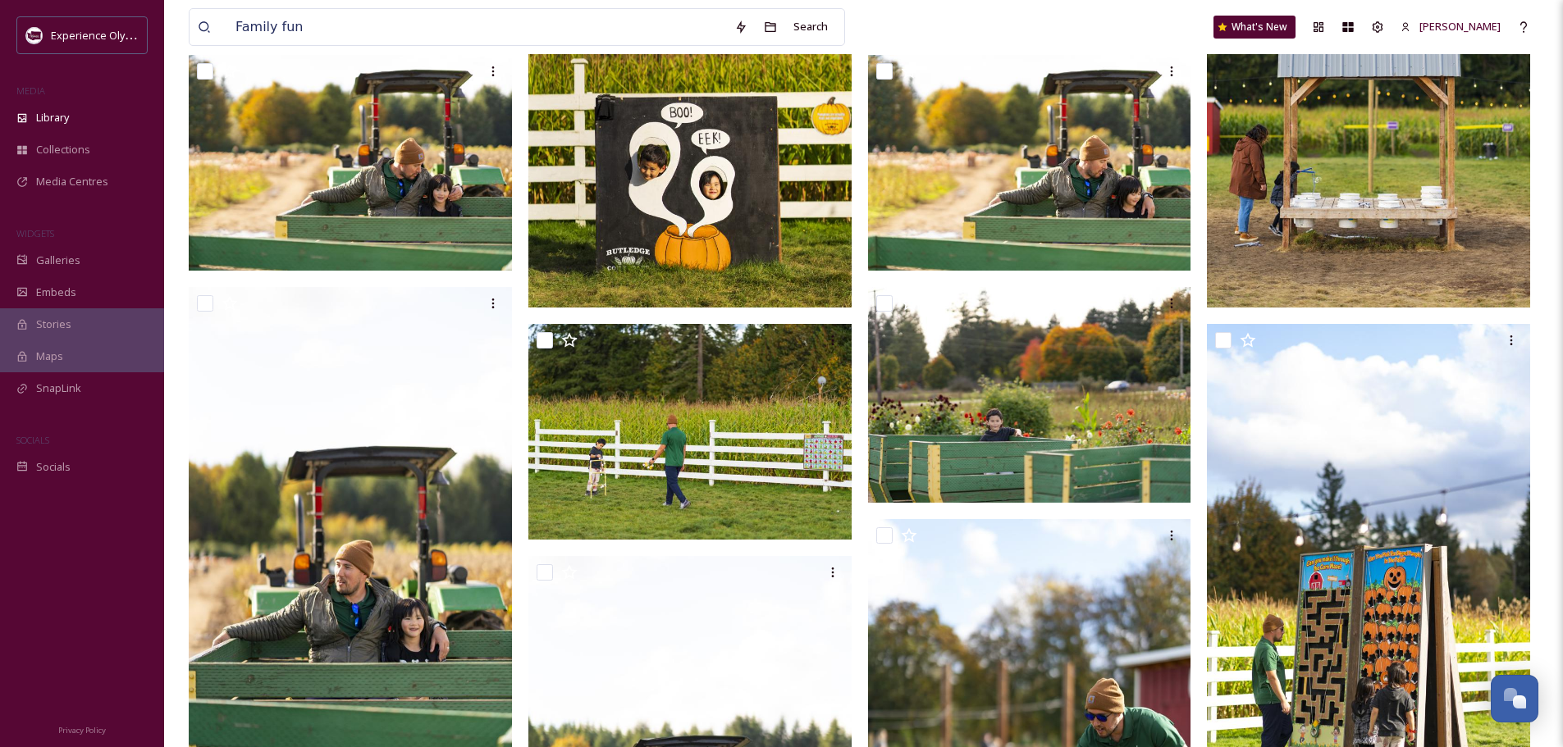
scroll to position [492, 0]
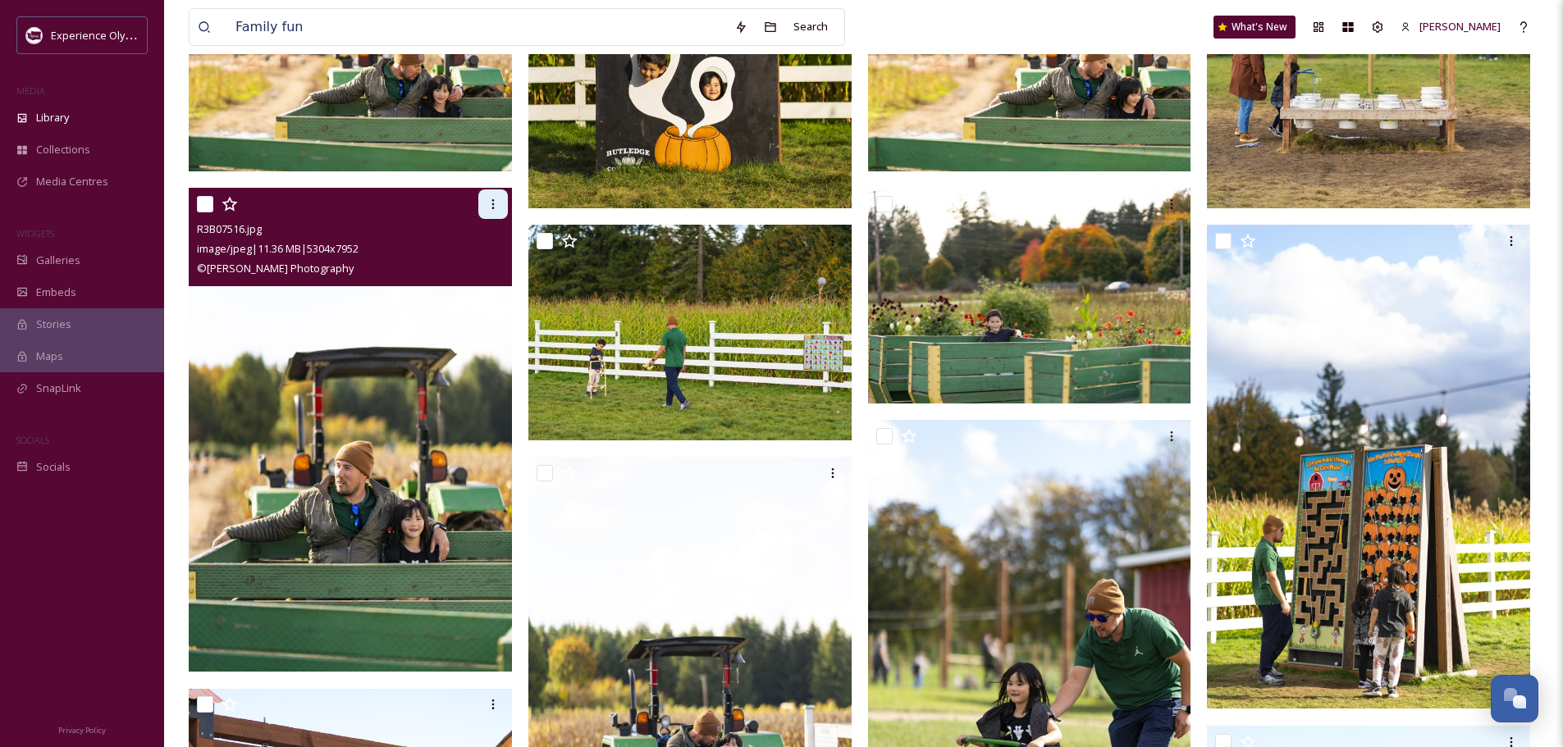
click at [491, 208] on icon at bounding box center [492, 204] width 13 height 13
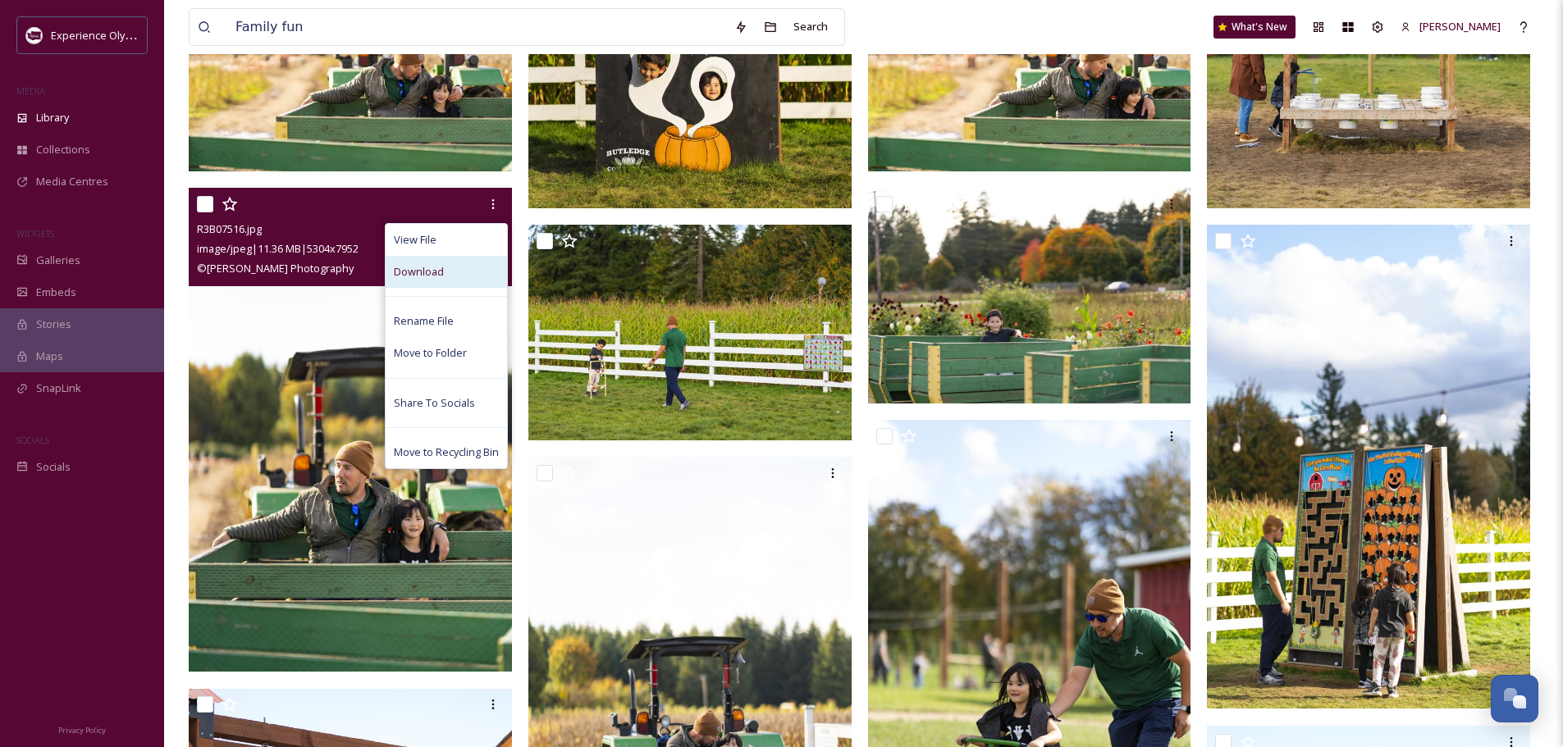
click at [451, 278] on div "Download" at bounding box center [446, 272] width 121 height 32
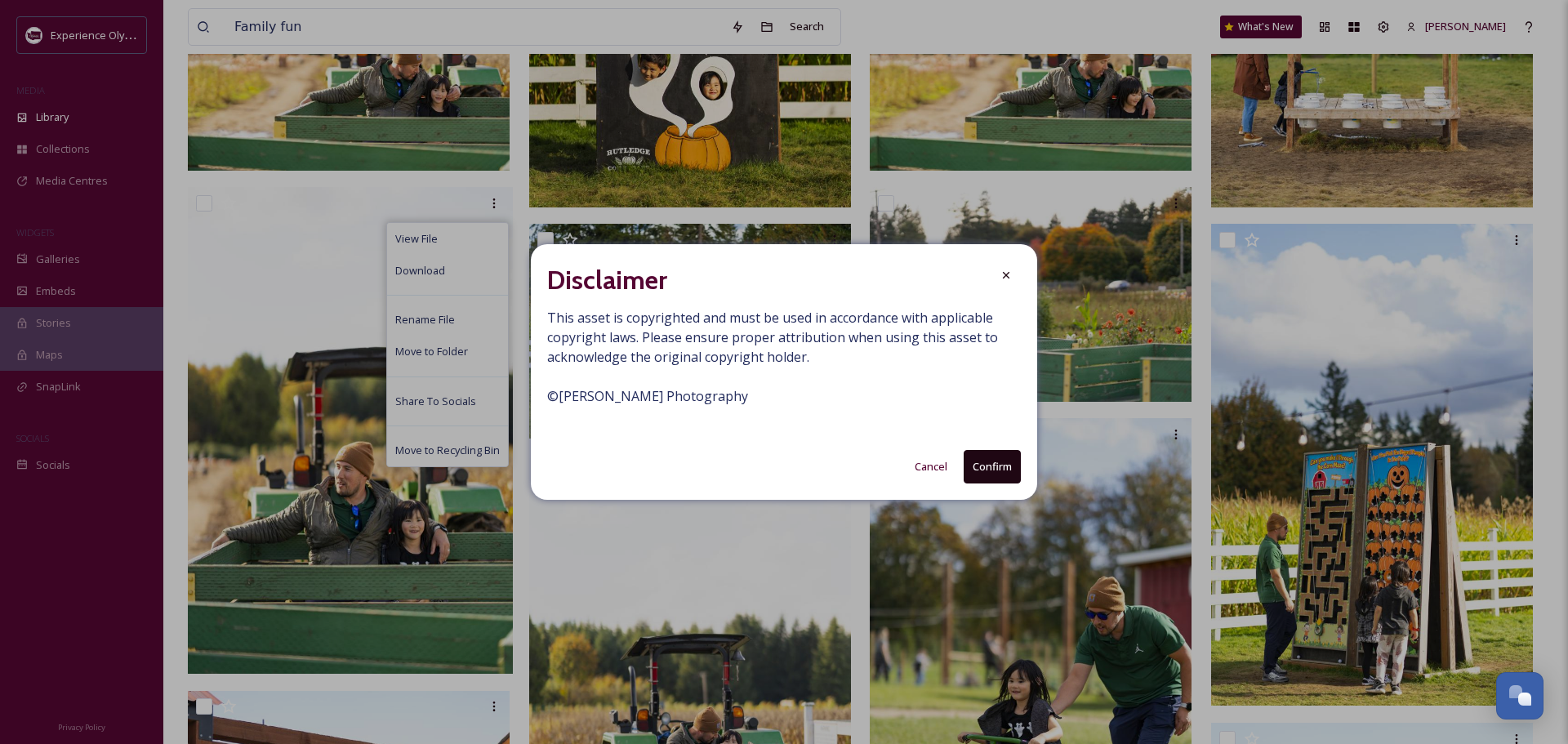
click at [1004, 465] on button "Confirm" at bounding box center [992, 467] width 57 height 34
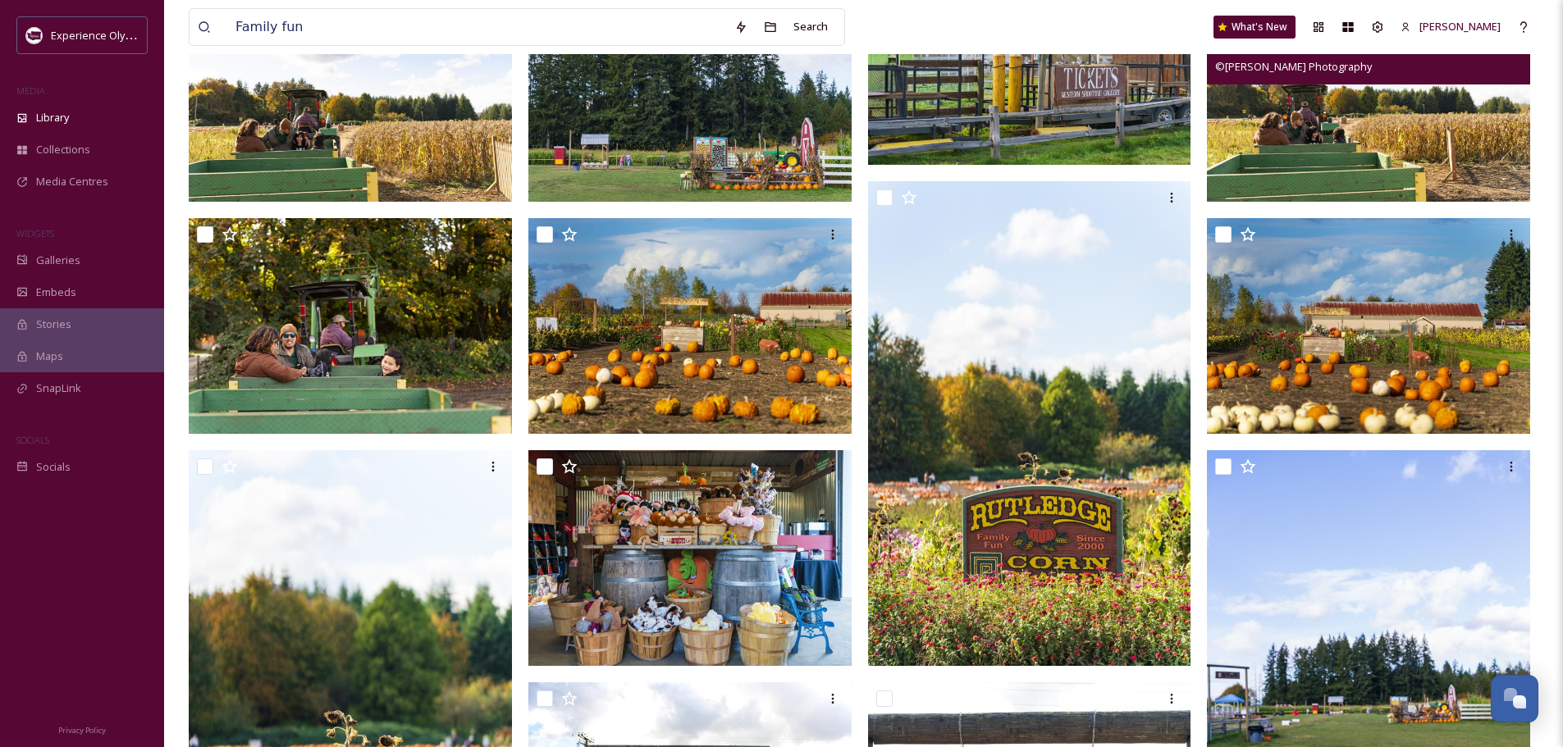
scroll to position [2789, 0]
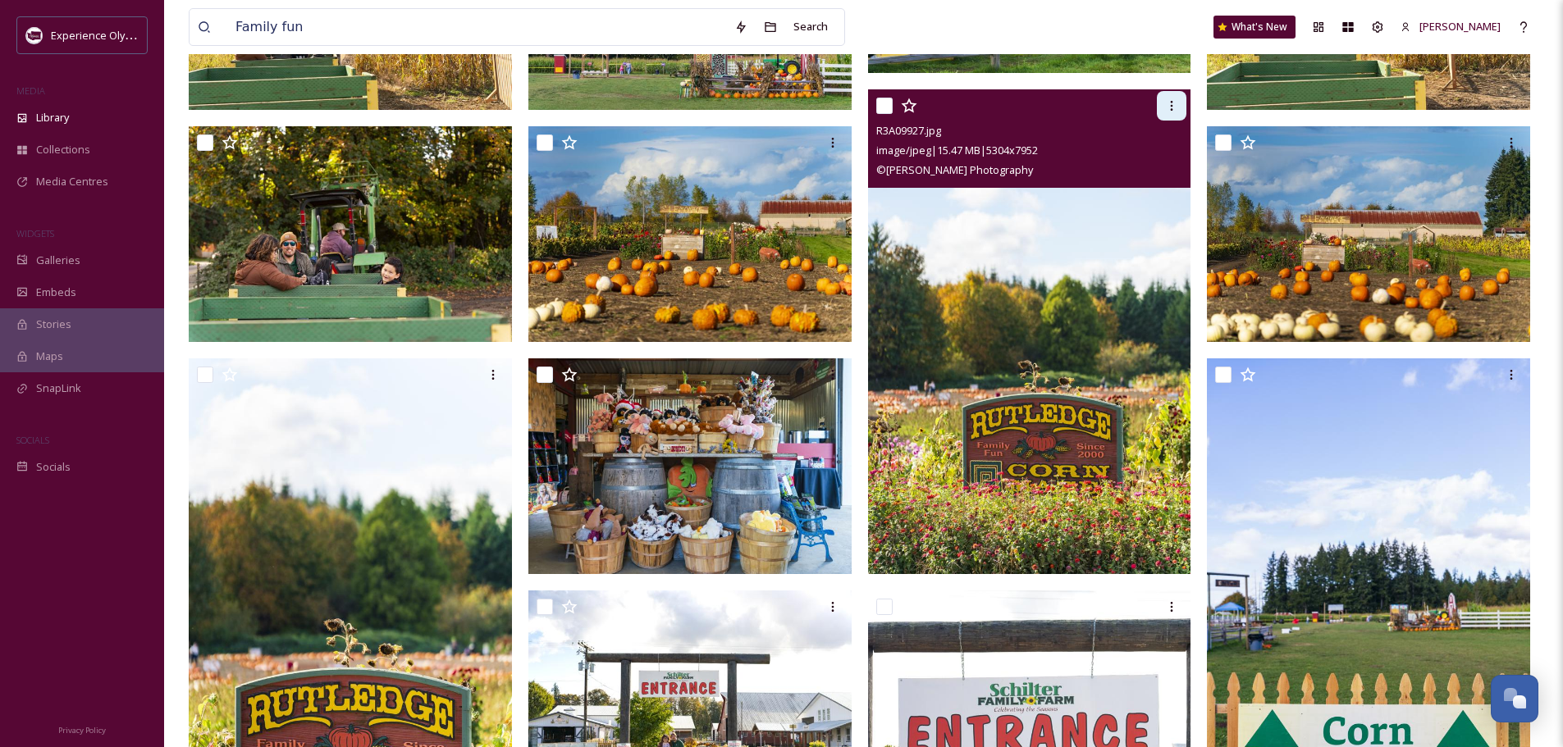
click at [1170, 109] on icon at bounding box center [1171, 105] width 13 height 13
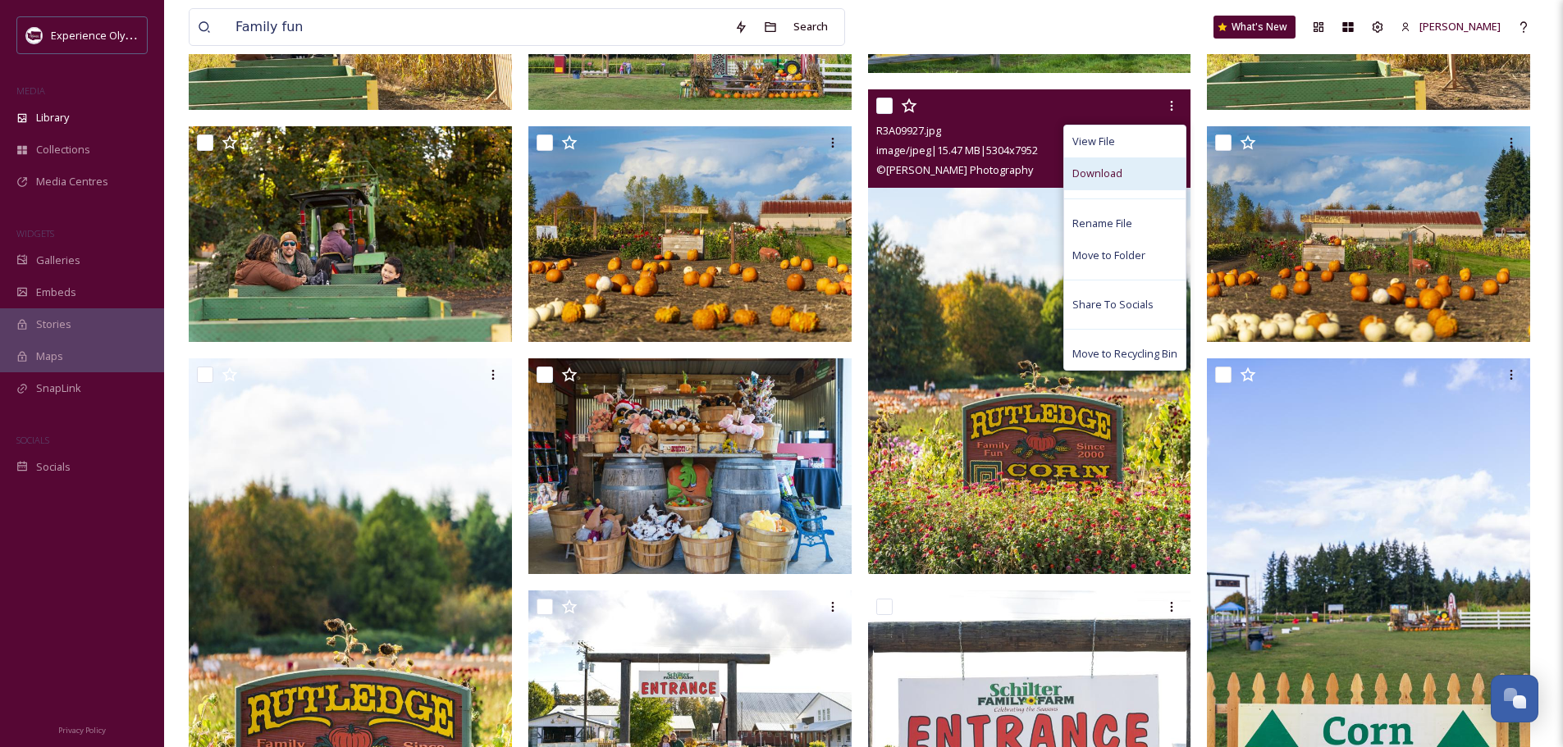
click at [1131, 176] on div "Download" at bounding box center [1124, 173] width 121 height 32
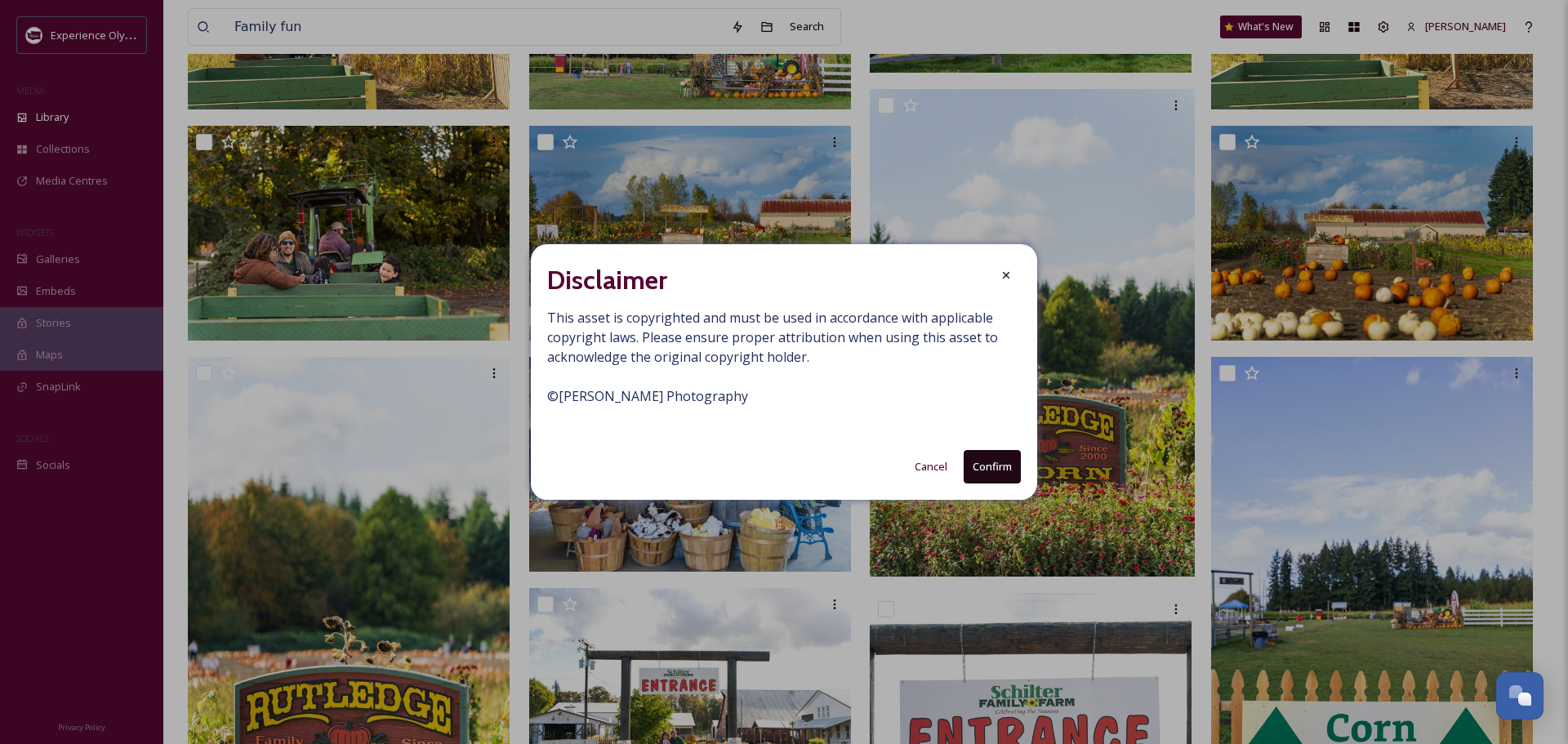
click at [1003, 461] on button "Confirm" at bounding box center [992, 467] width 57 height 34
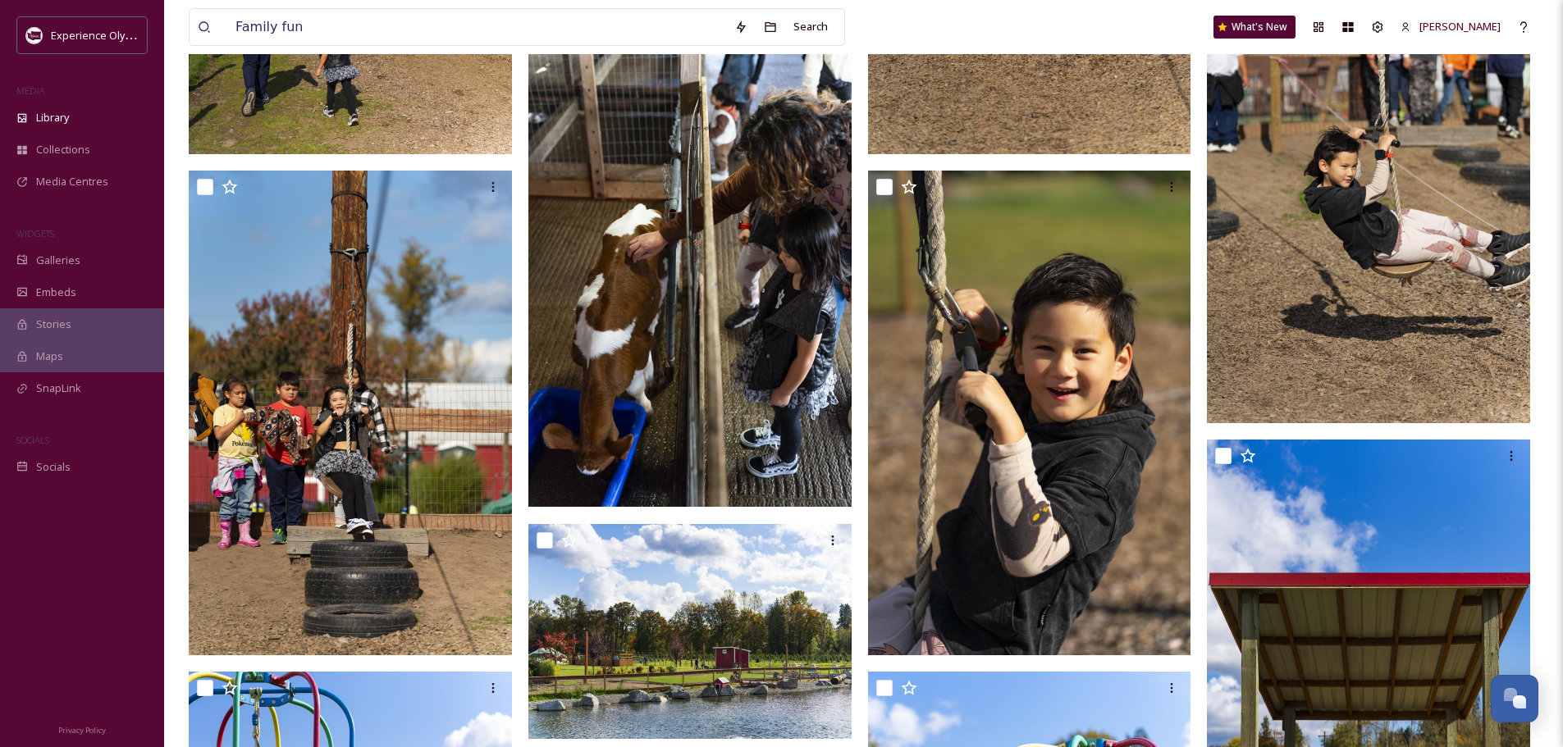
scroll to position [12960, 0]
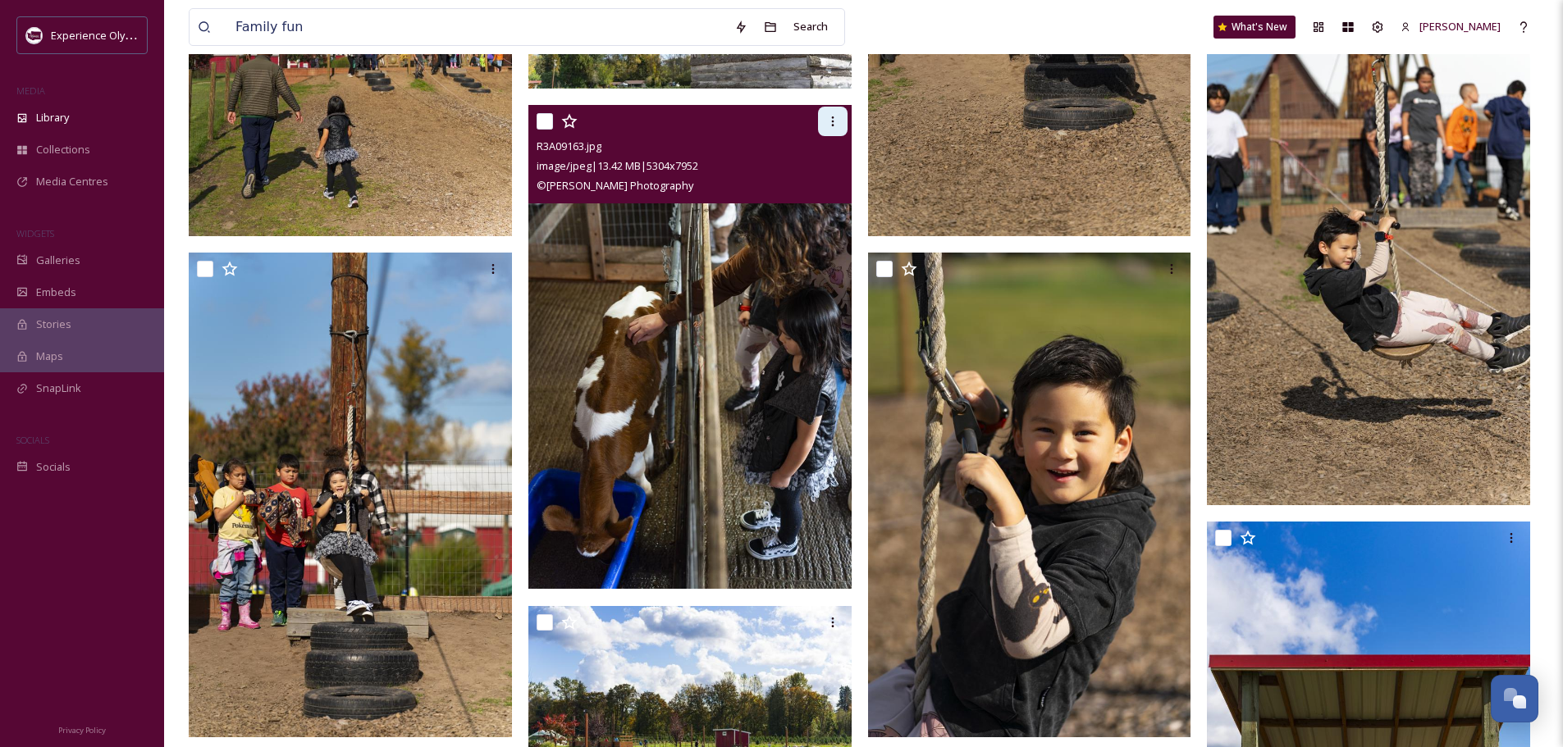
click at [837, 121] on icon at bounding box center [832, 121] width 13 height 13
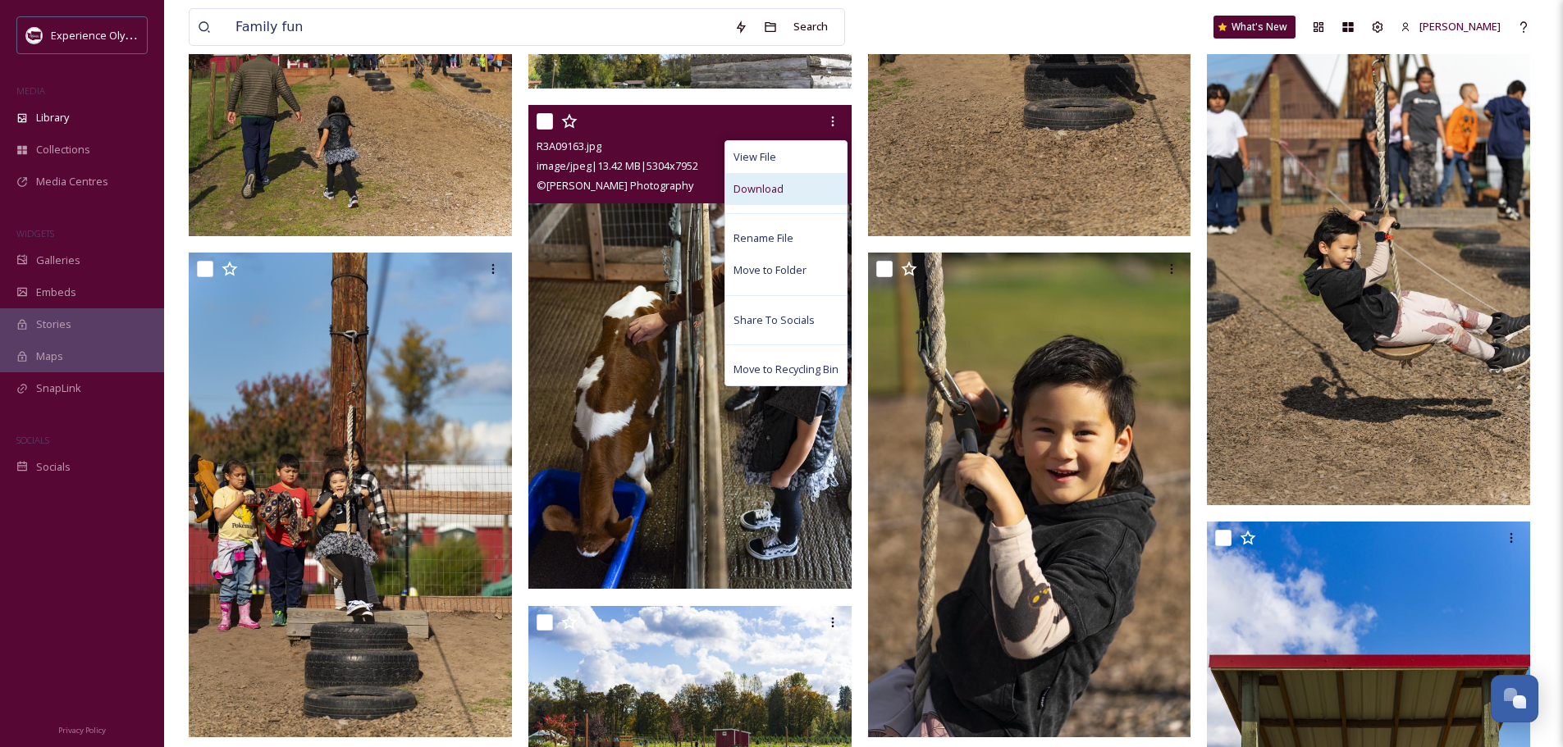
click at [763, 189] on span "Download" at bounding box center [758, 189] width 50 height 16
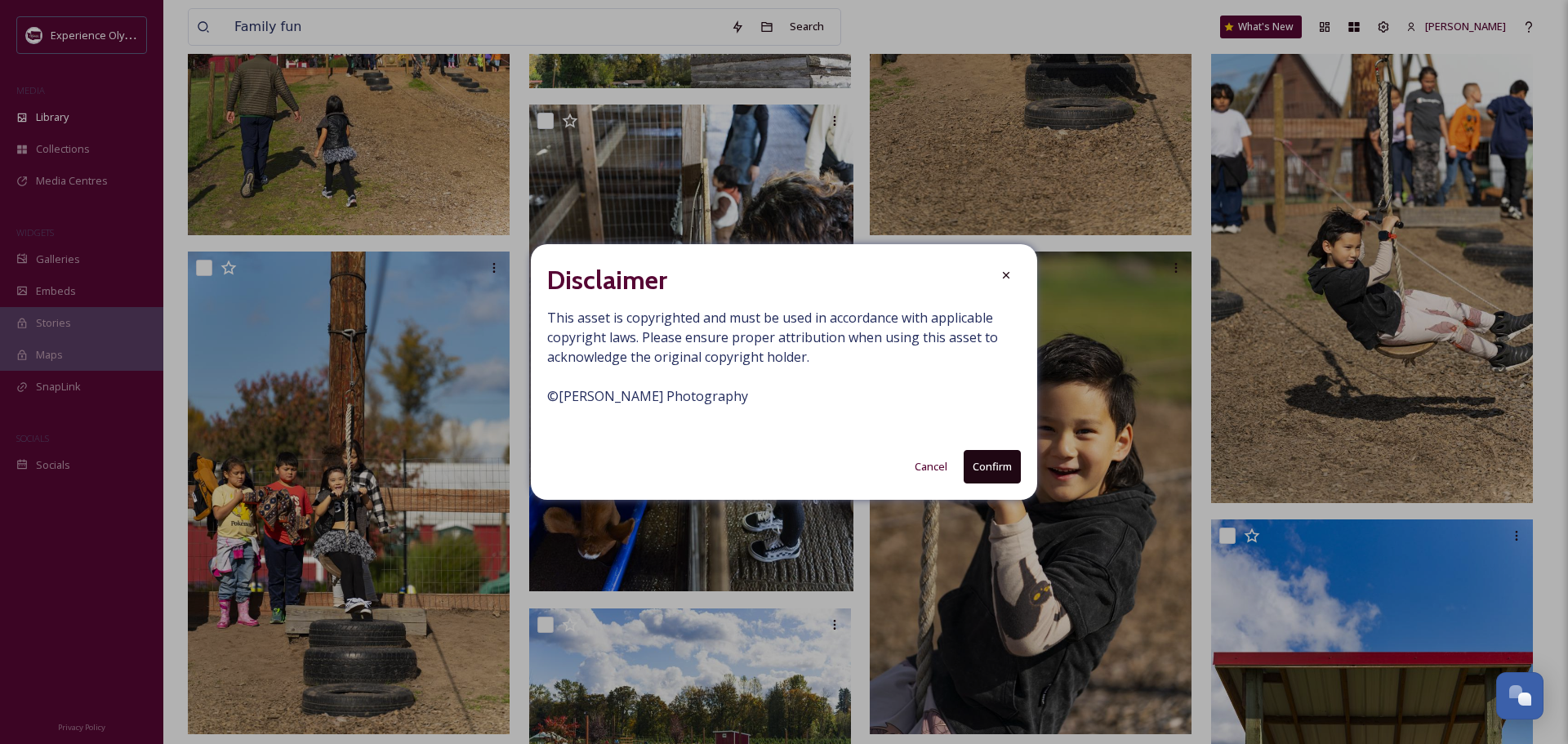
click at [993, 472] on button "Confirm" at bounding box center [992, 467] width 57 height 34
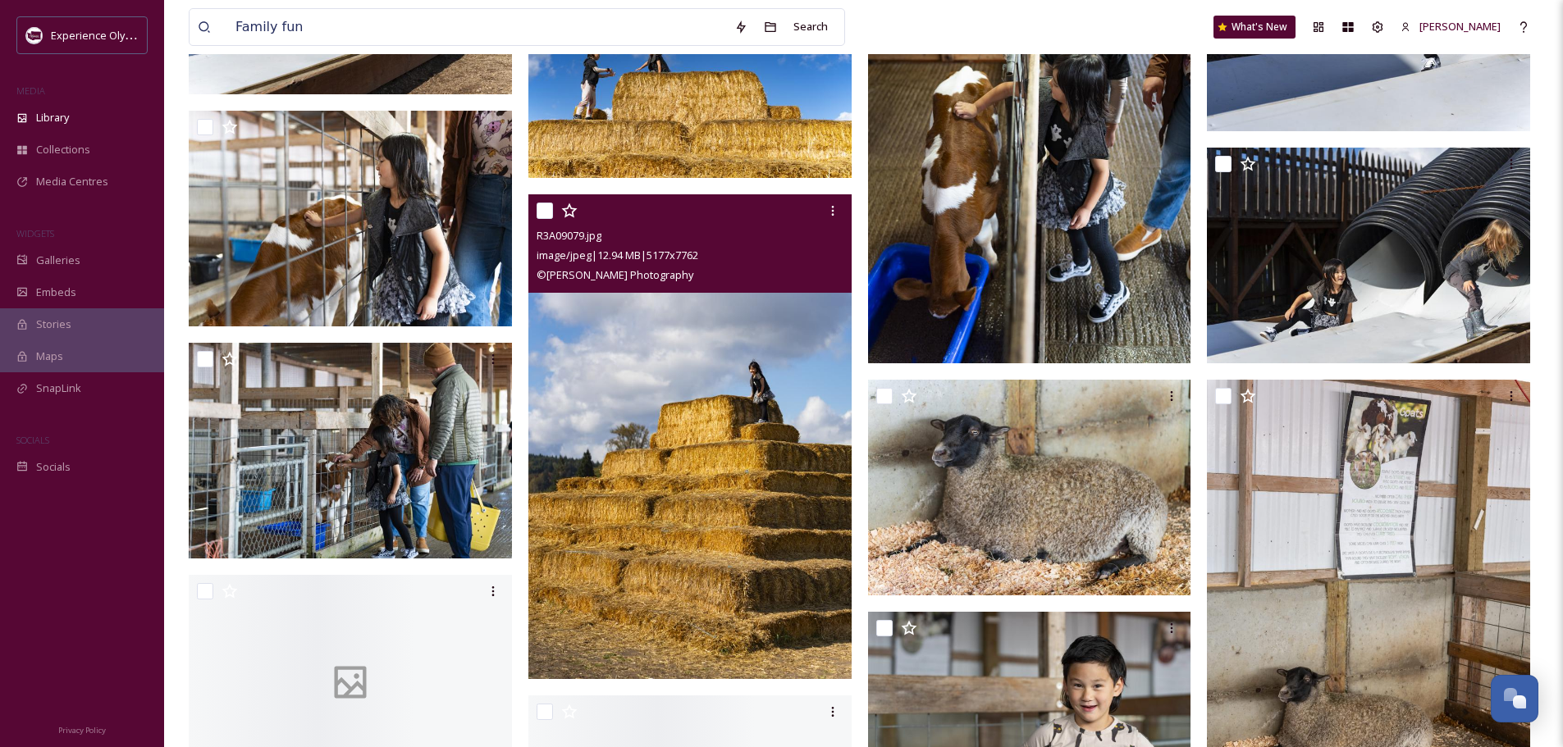
scroll to position [14846, 0]
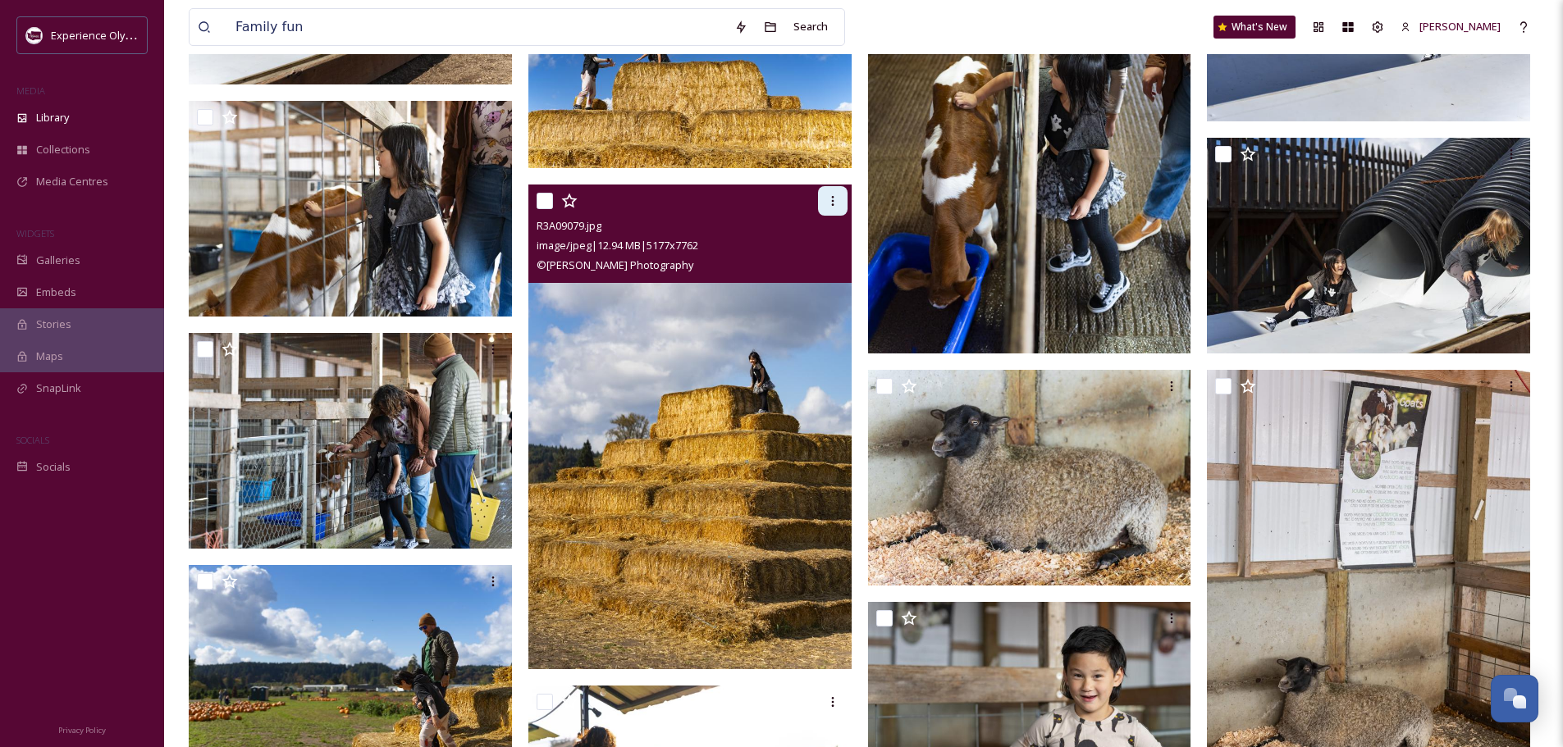
click at [831, 199] on icon at bounding box center [832, 200] width 13 height 13
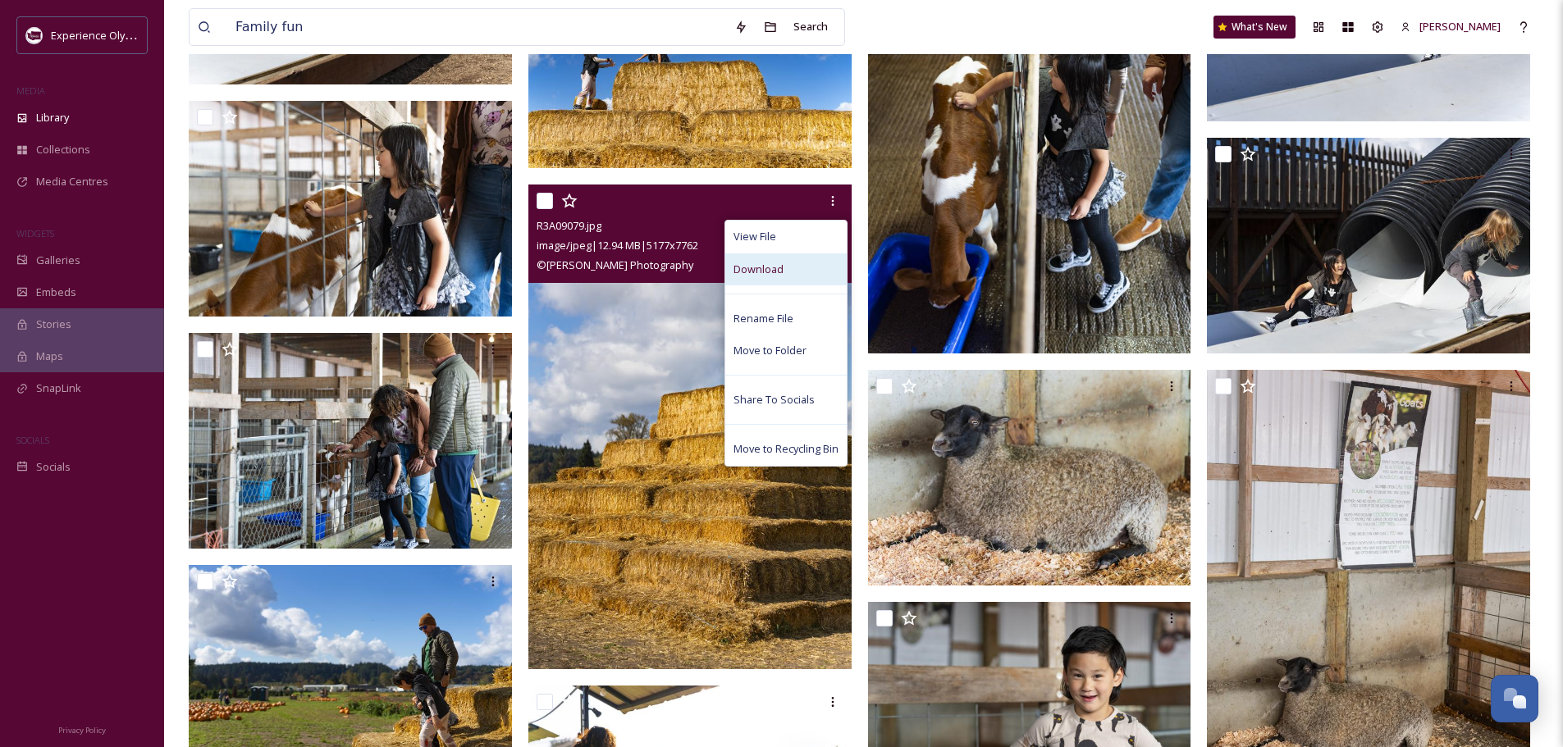
click at [776, 270] on span "Download" at bounding box center [758, 270] width 50 height 16
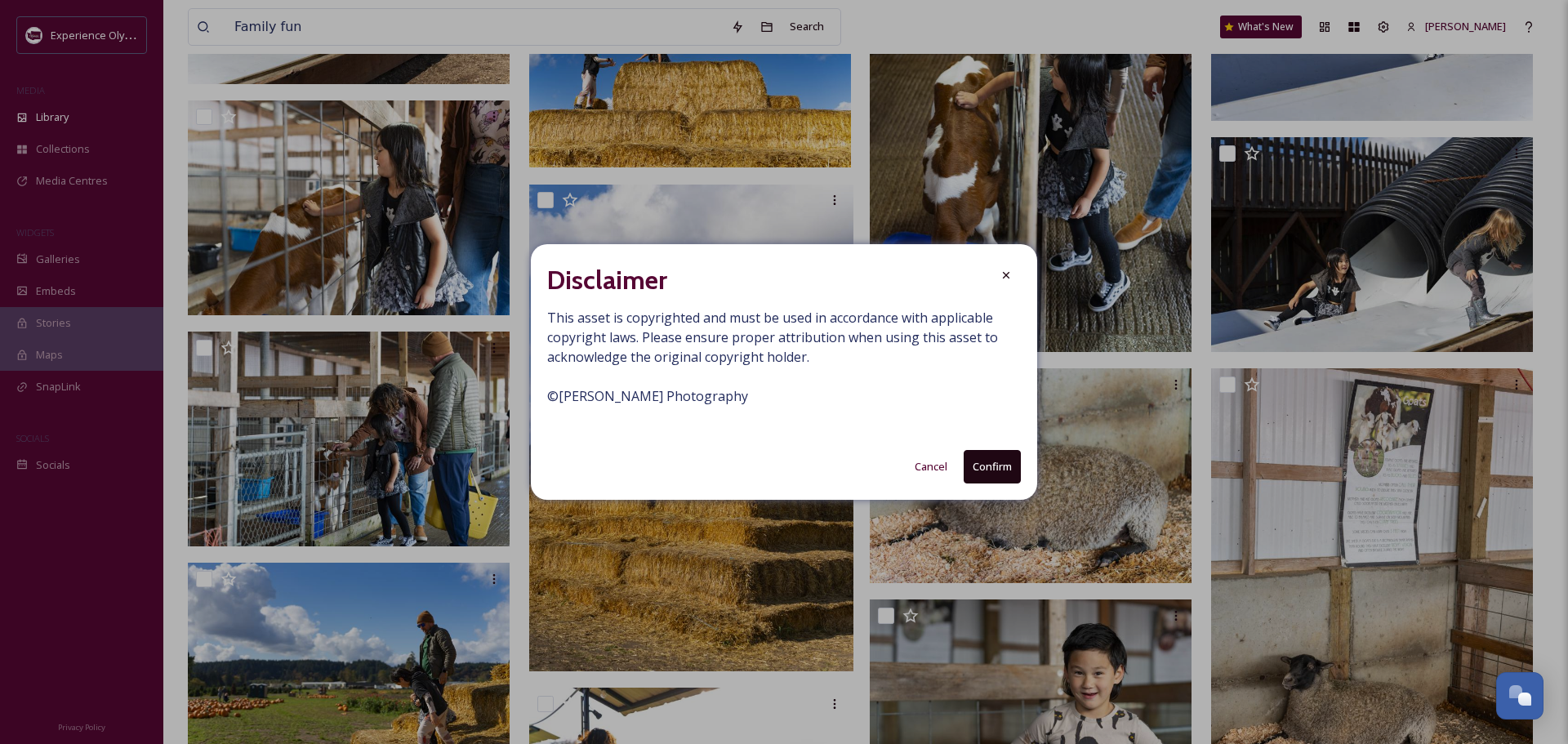
click at [979, 464] on button "Confirm" at bounding box center [992, 467] width 57 height 34
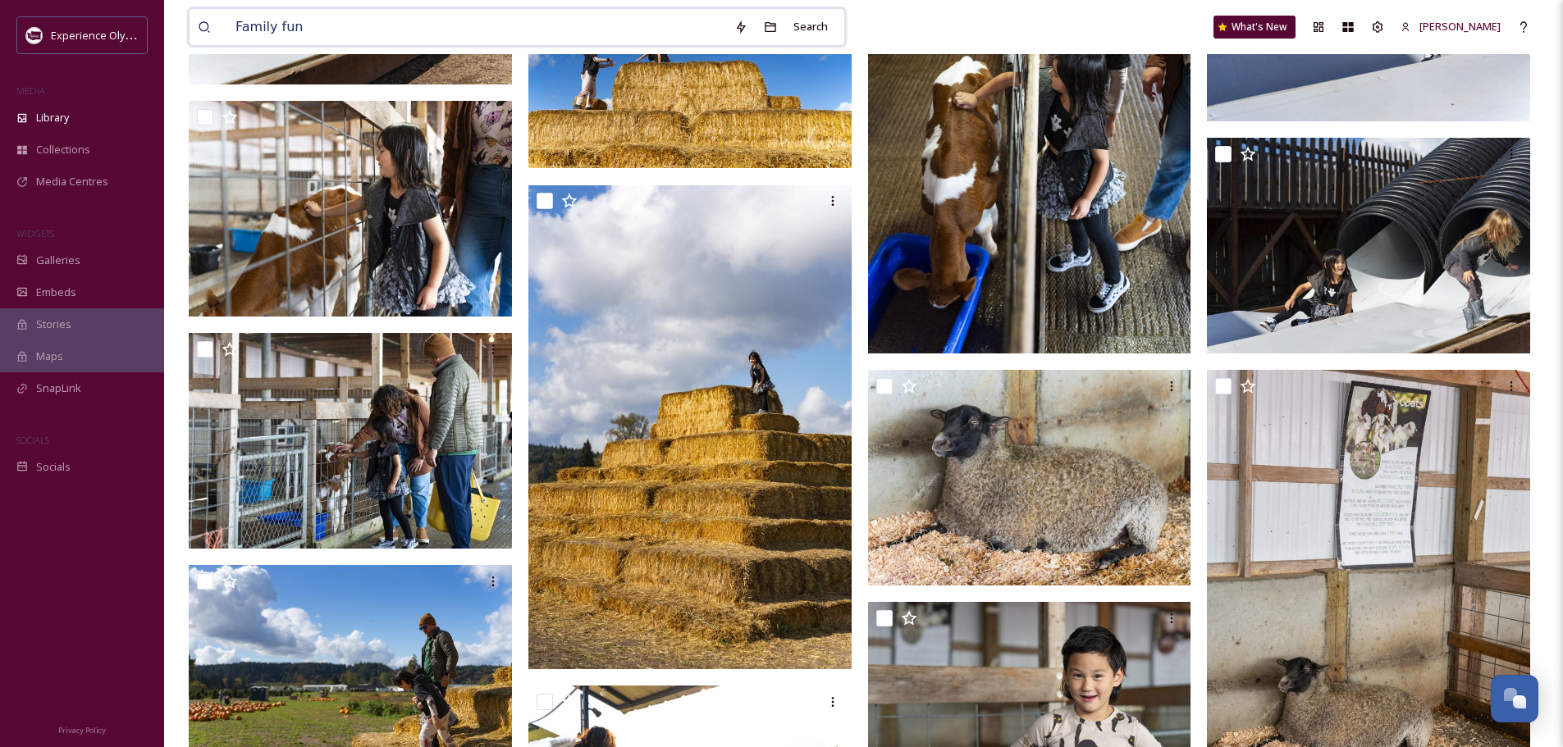
drag, startPoint x: 307, startPoint y: 29, endPoint x: 194, endPoint y: 34, distance: 112.5
click at [194, 33] on div "Family fun Search" at bounding box center [517, 27] width 656 height 38
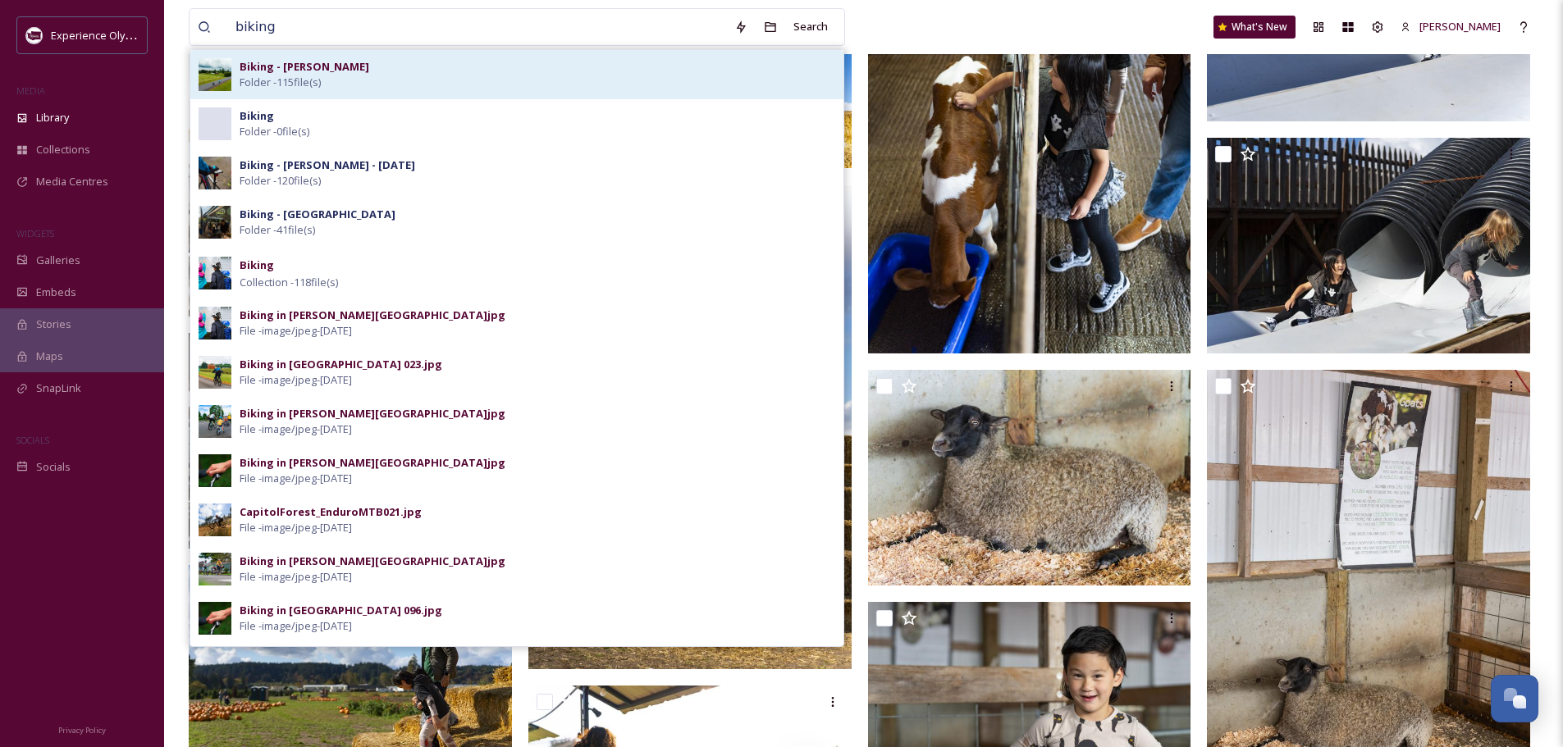
click at [426, 74] on div "Biking - [PERSON_NAME] Folder - 115 file(s)" at bounding box center [537, 74] width 595 height 31
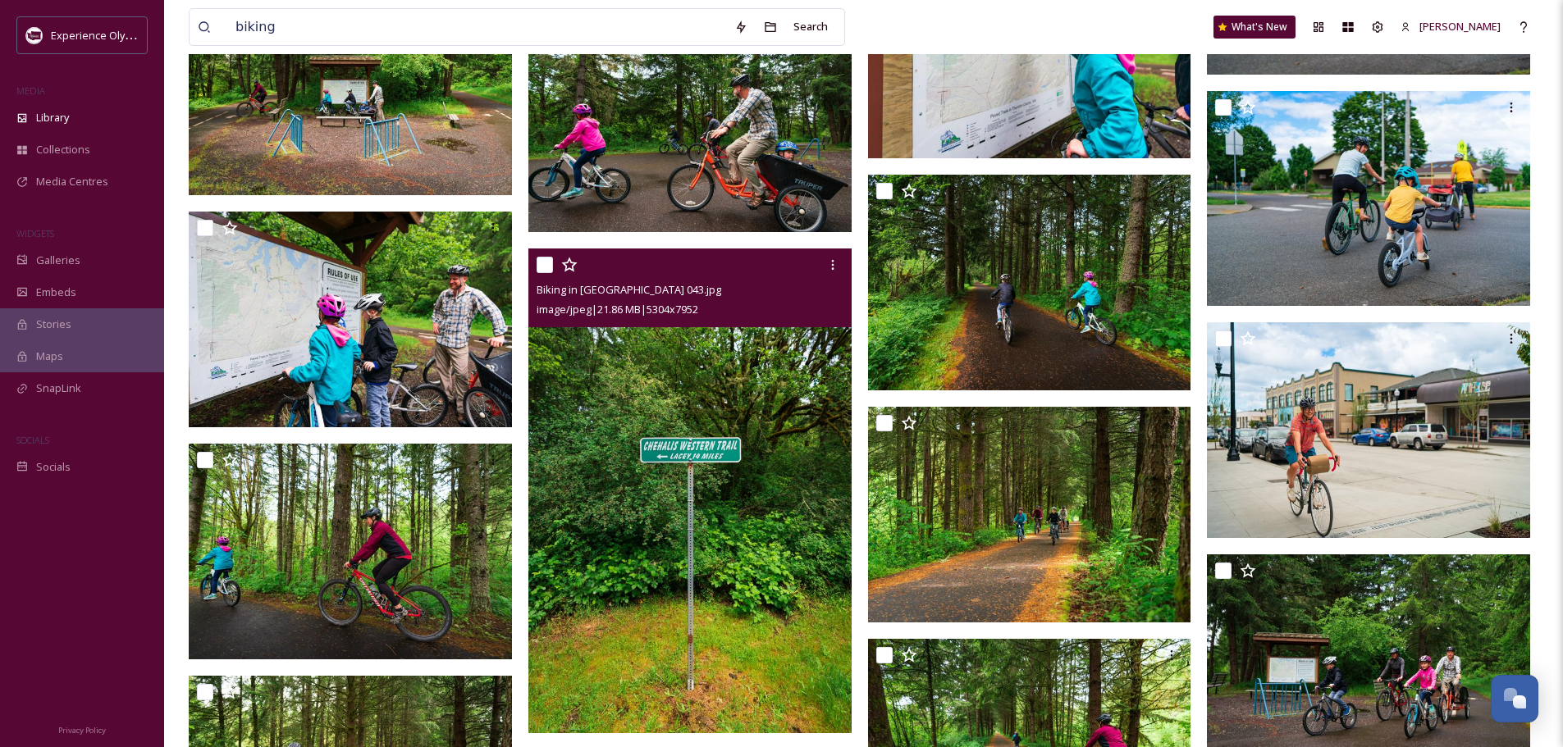
scroll to position [4675, 0]
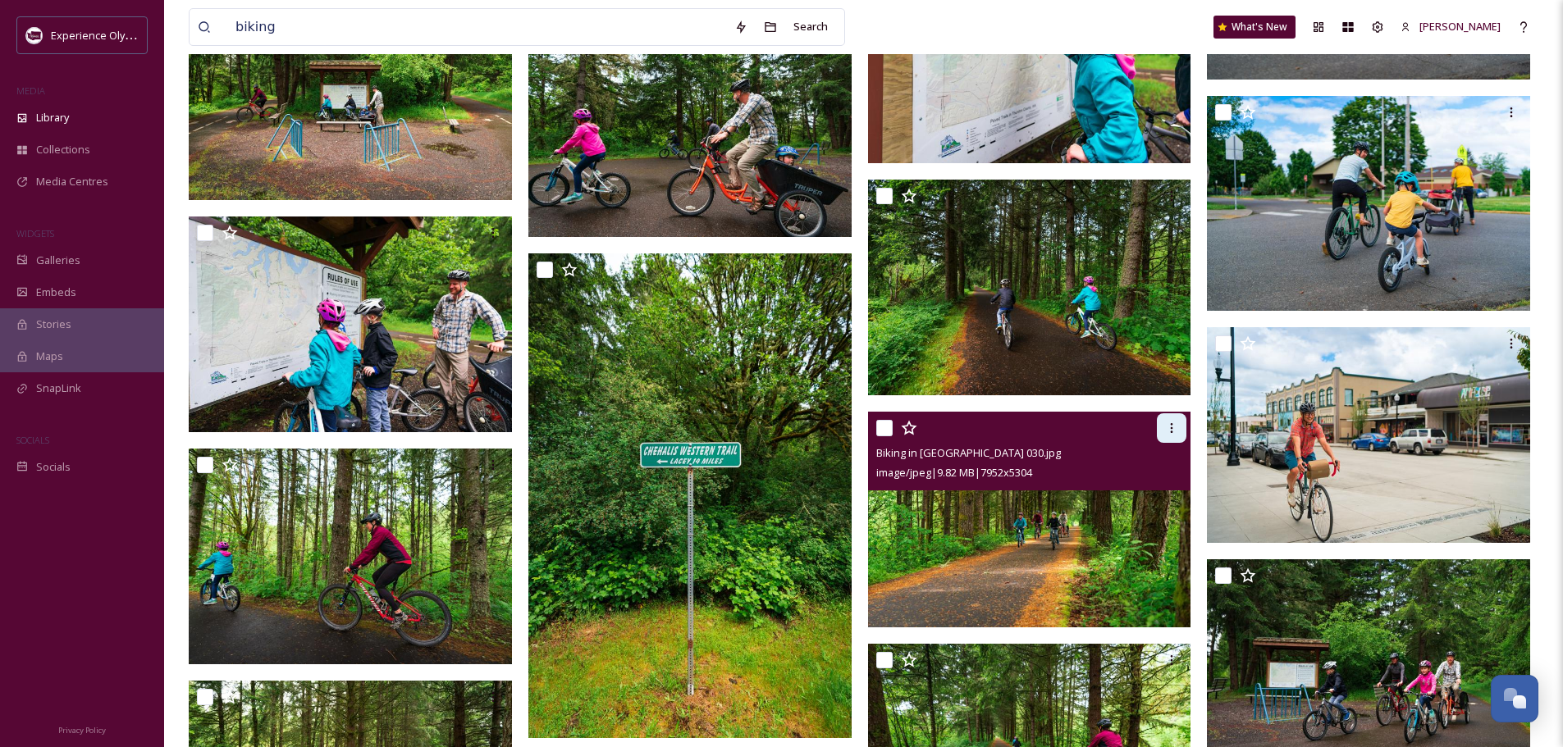
click at [1175, 429] on icon at bounding box center [1171, 428] width 13 height 13
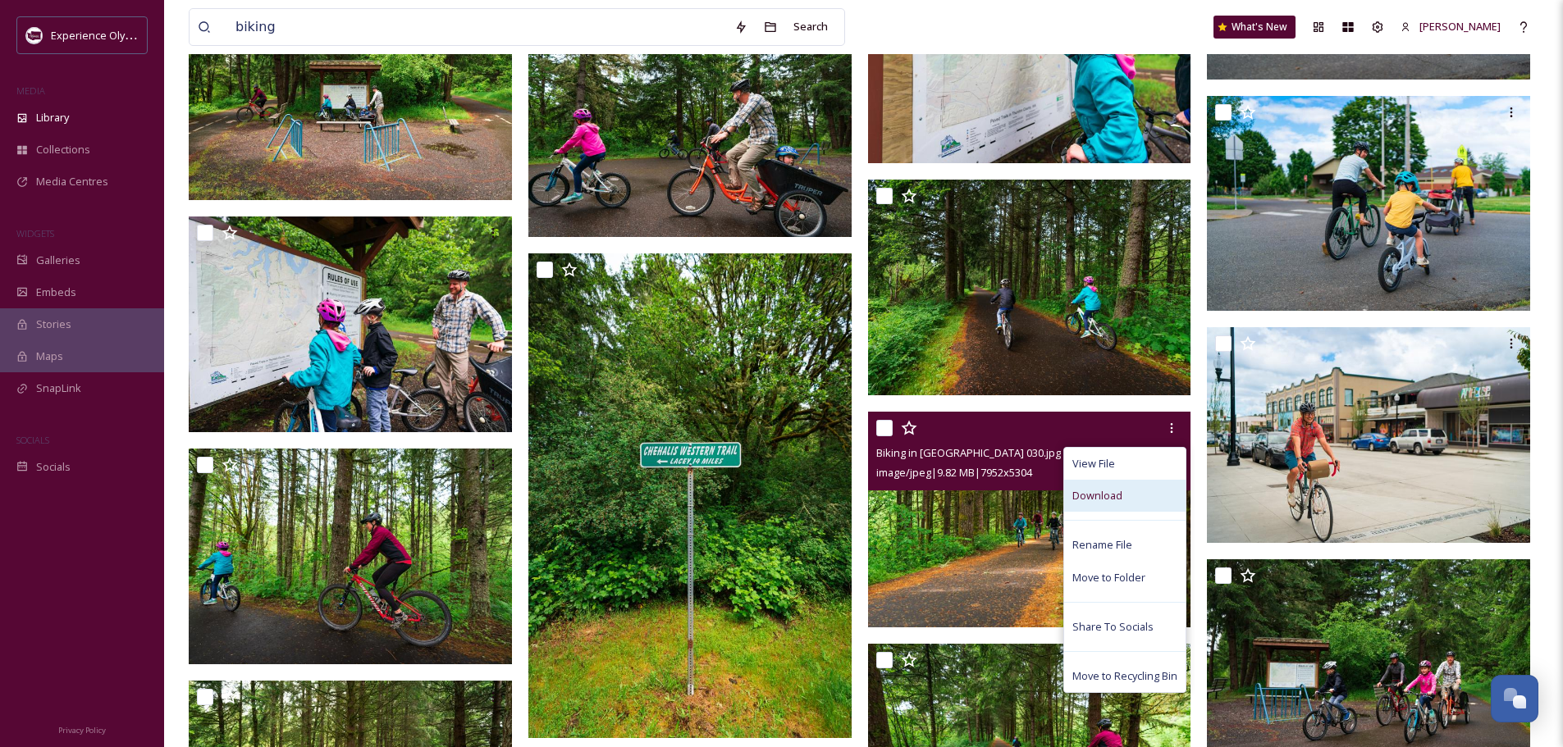
click at [1104, 500] on span "Download" at bounding box center [1097, 496] width 50 height 16
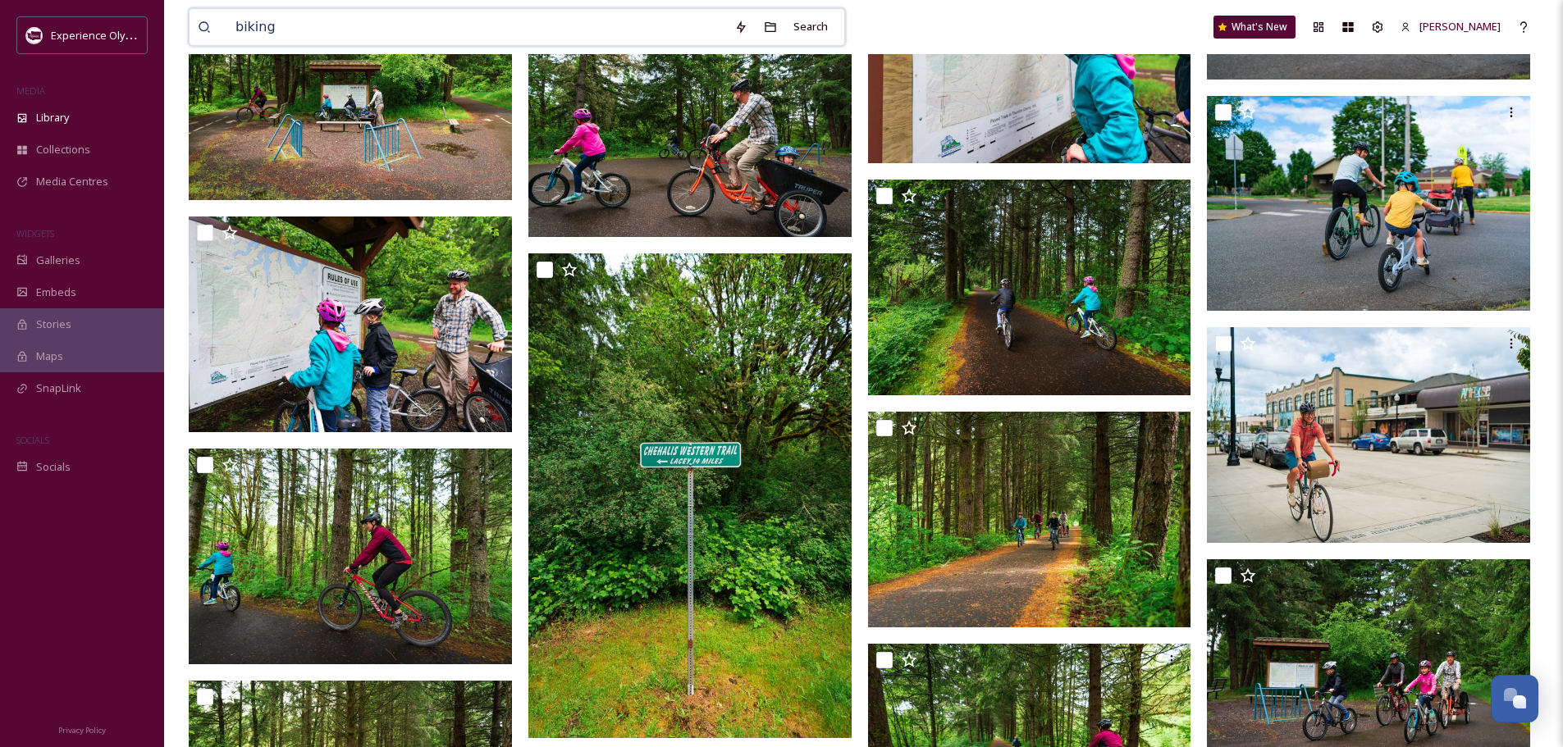
drag, startPoint x: 304, startPoint y: 21, endPoint x: 221, endPoint y: 27, distance: 83.0
click at [222, 24] on div "biking" at bounding box center [462, 27] width 528 height 36
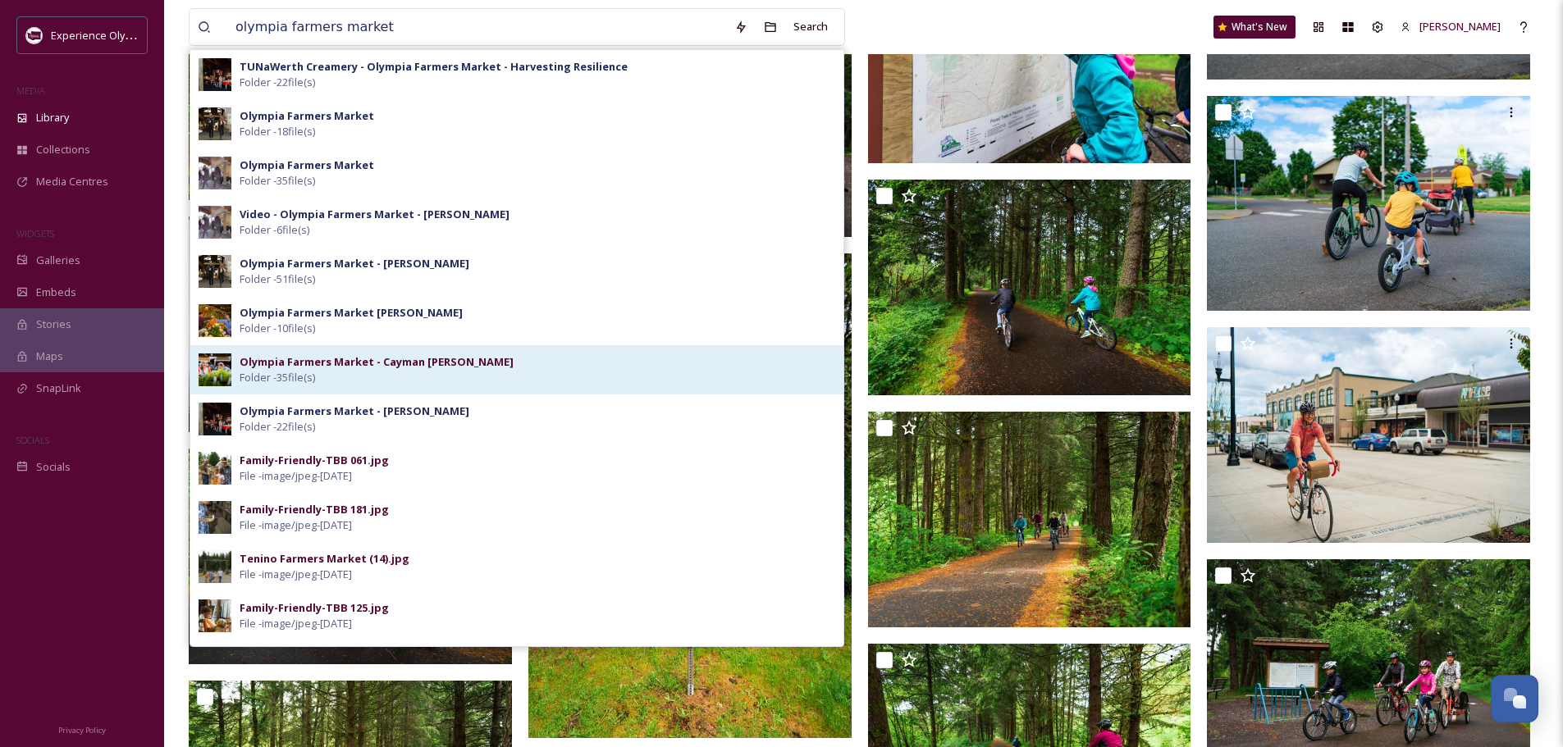
click at [459, 376] on div "Olympia Farmers Market - Cayman [PERSON_NAME] Folder - 35 file(s)" at bounding box center [537, 369] width 595 height 31
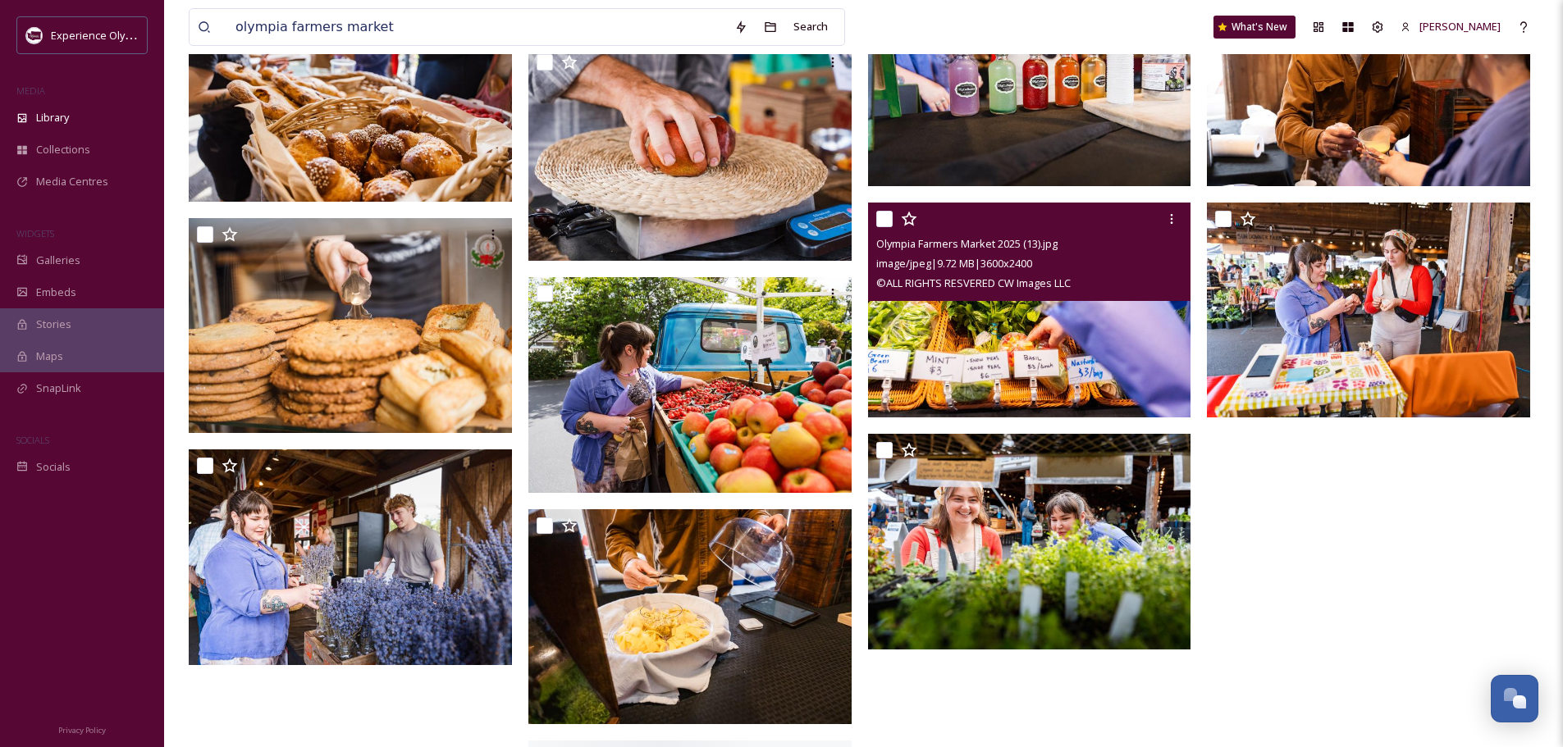
scroll to position [1640, 0]
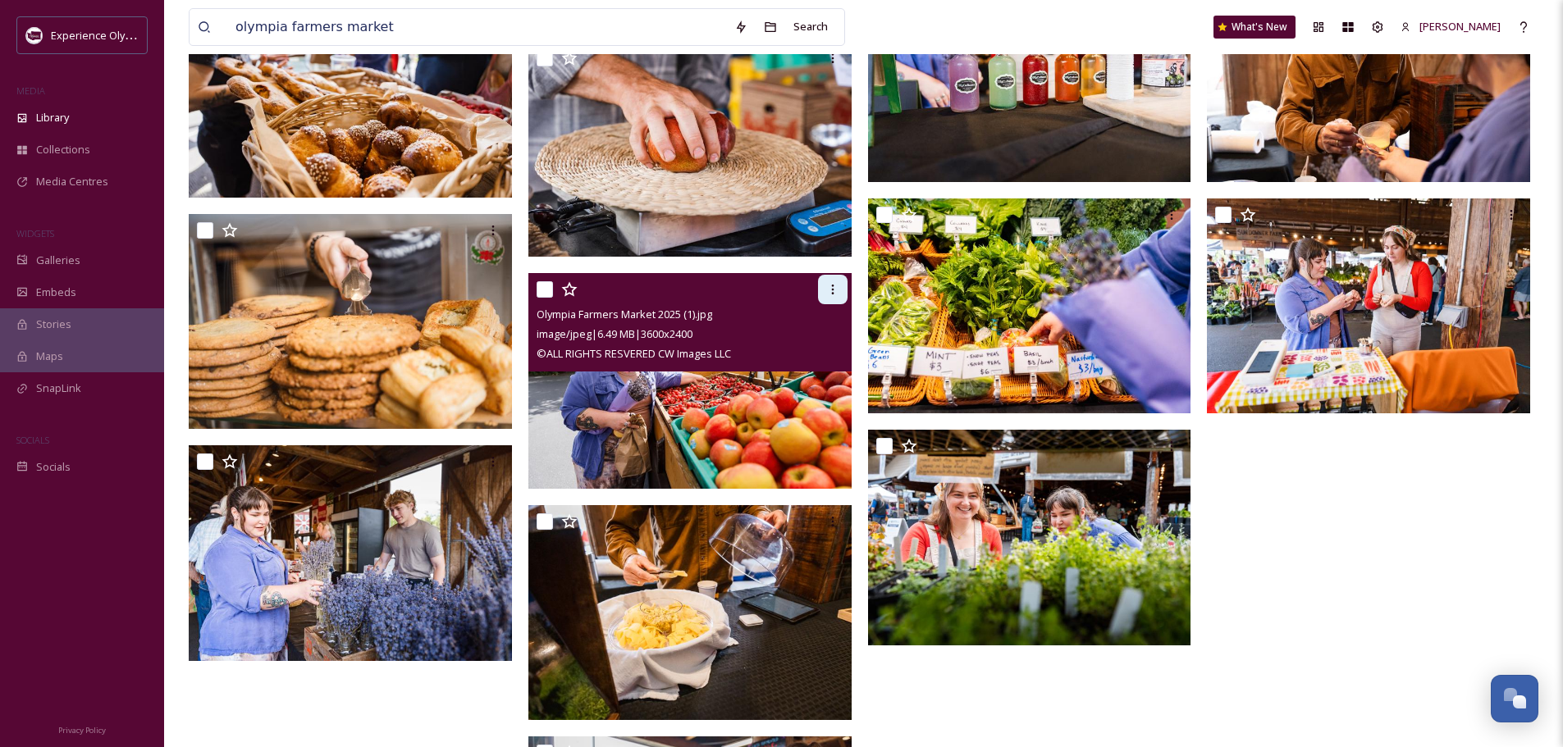
click at [838, 282] on div at bounding box center [833, 290] width 30 height 30
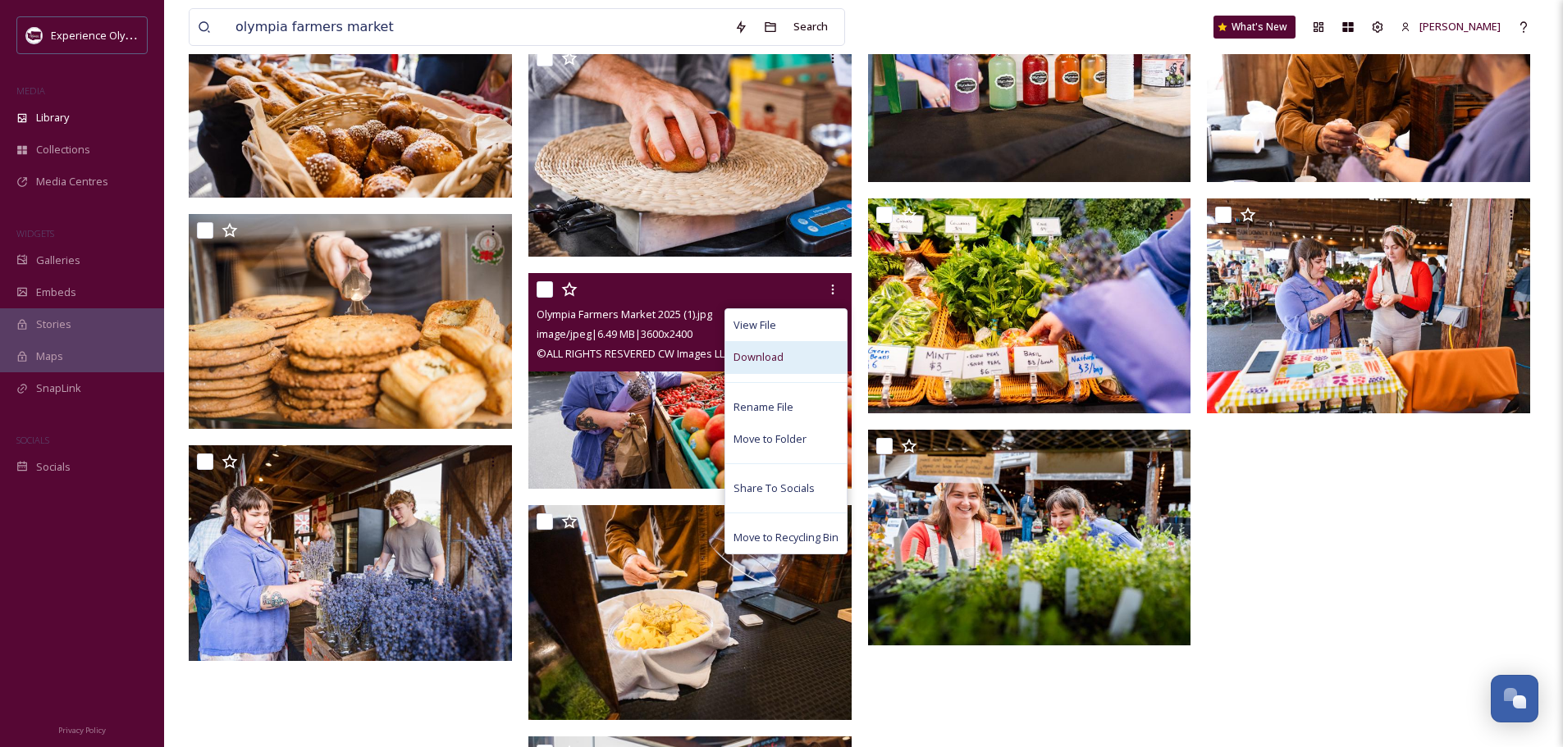
click at [764, 354] on span "Download" at bounding box center [758, 357] width 50 height 16
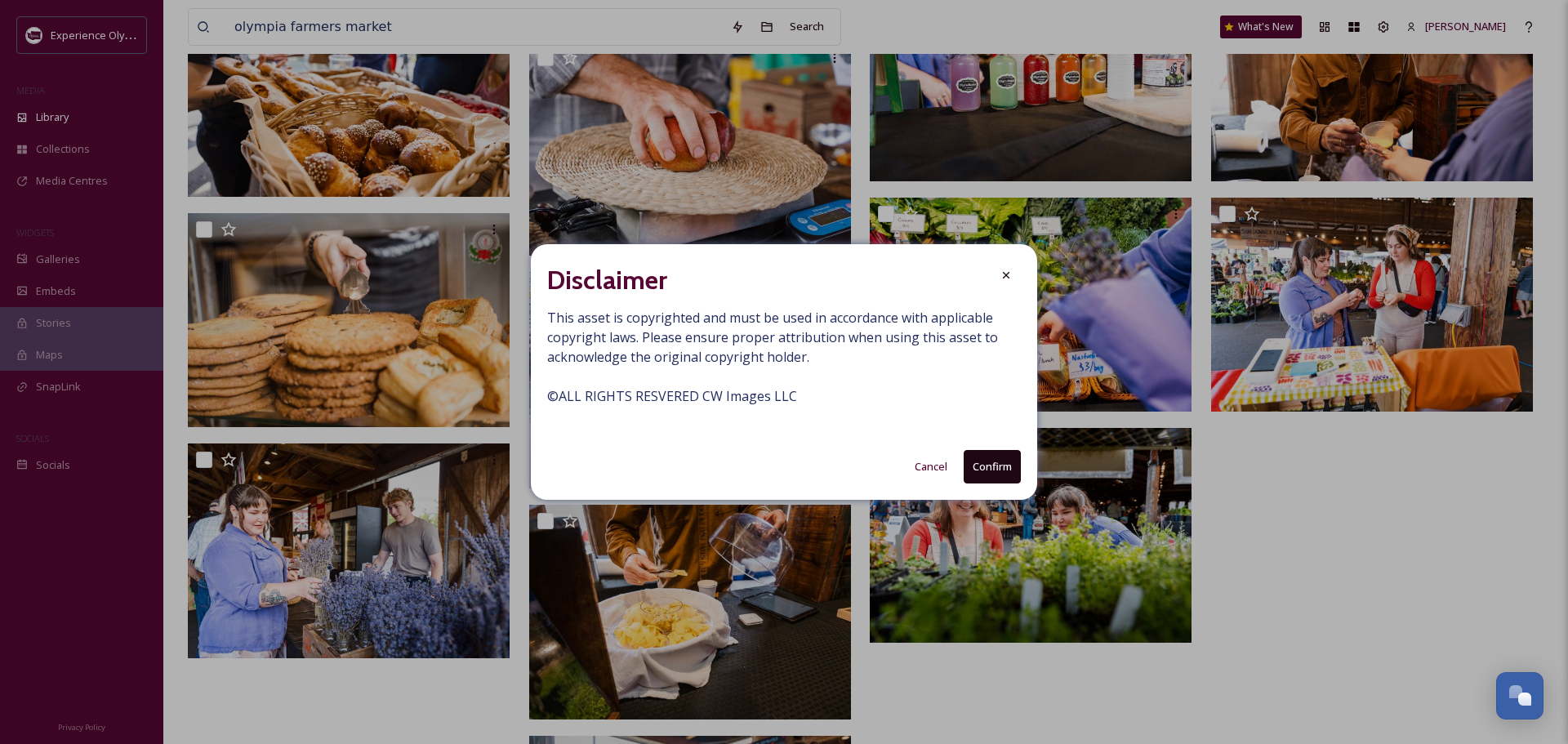
click at [998, 473] on button "Confirm" at bounding box center [992, 467] width 57 height 34
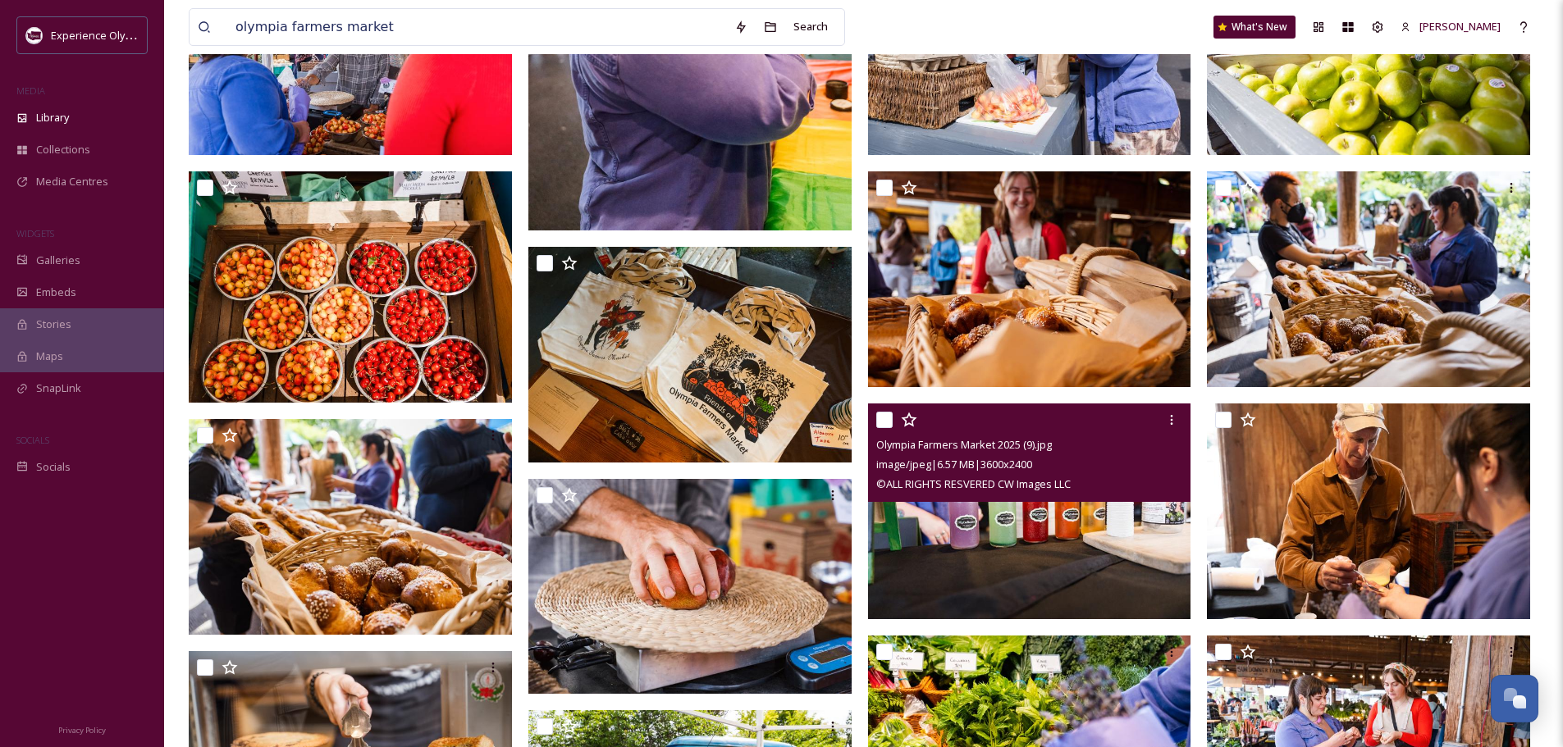
scroll to position [1121, 0]
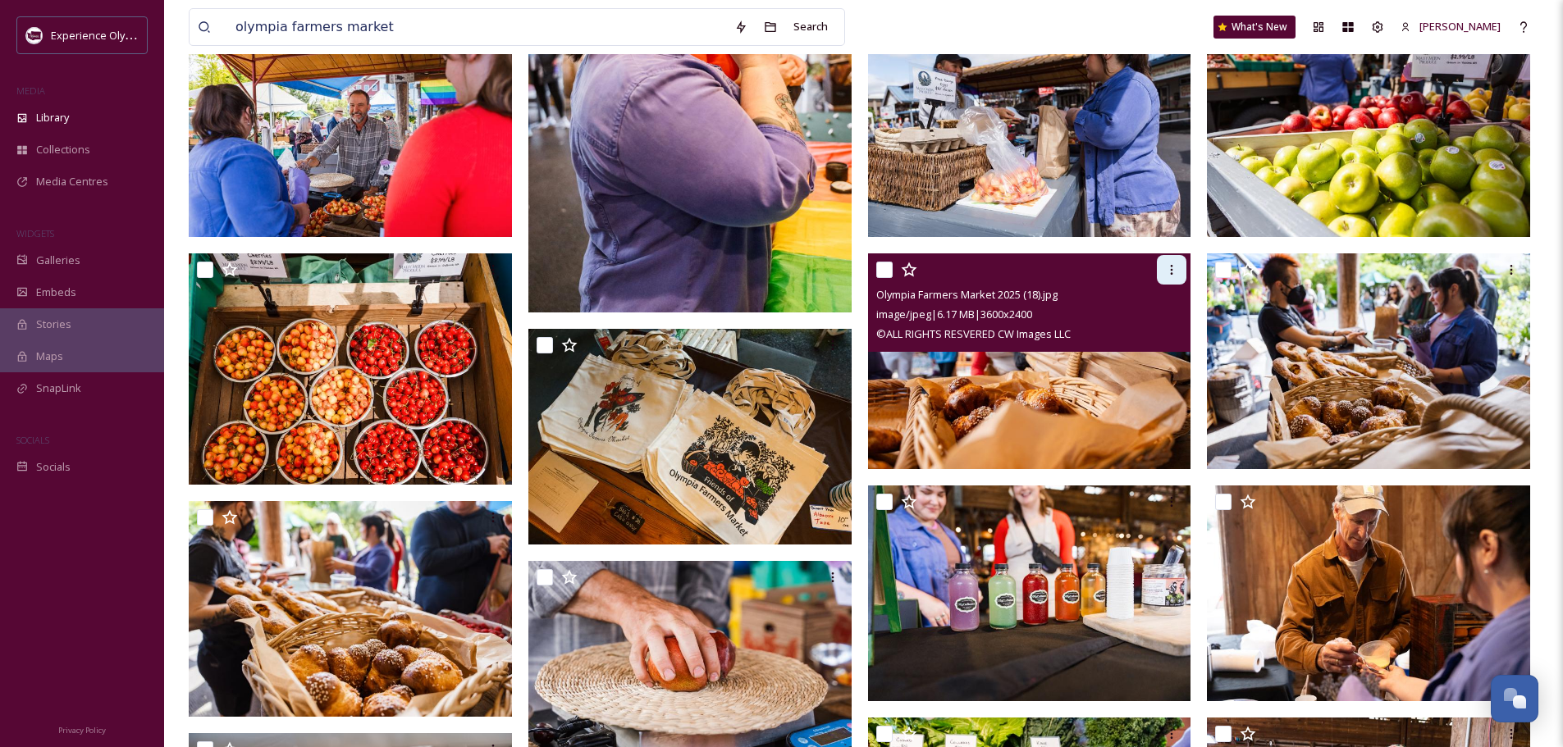
click at [1168, 272] on icon at bounding box center [1171, 269] width 13 height 13
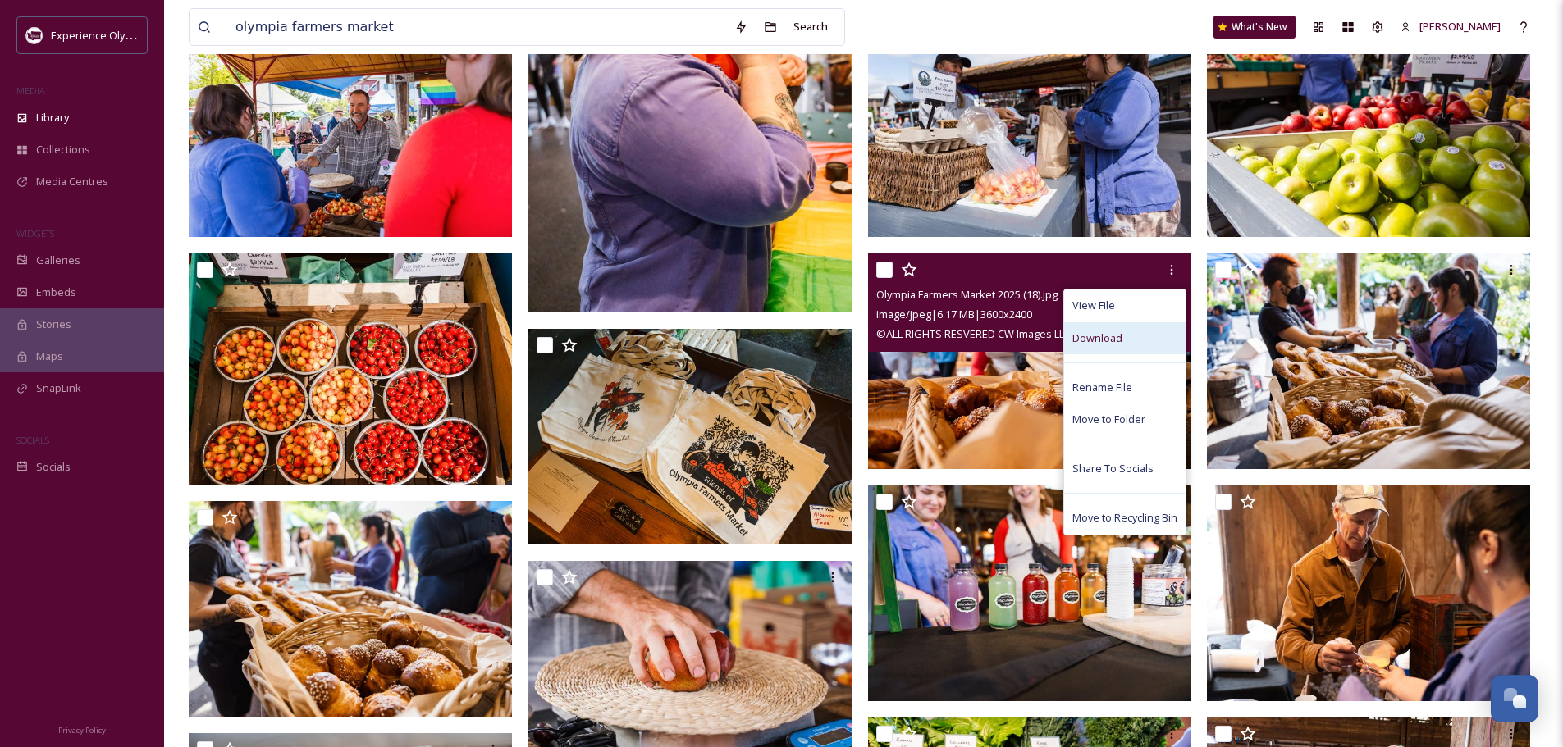
click at [1120, 340] on span "Download" at bounding box center [1097, 339] width 50 height 16
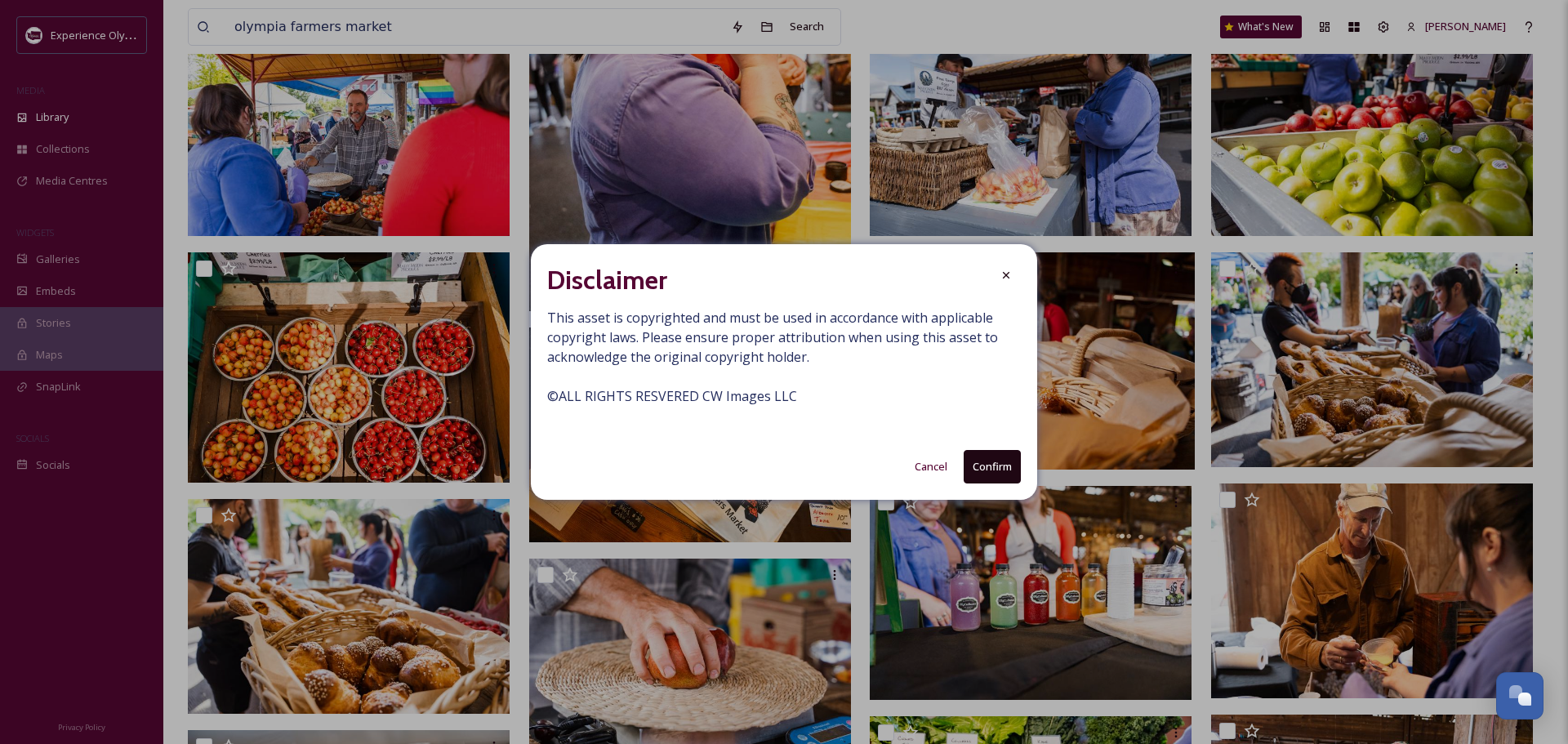
click at [1003, 457] on button "Confirm" at bounding box center [992, 467] width 57 height 34
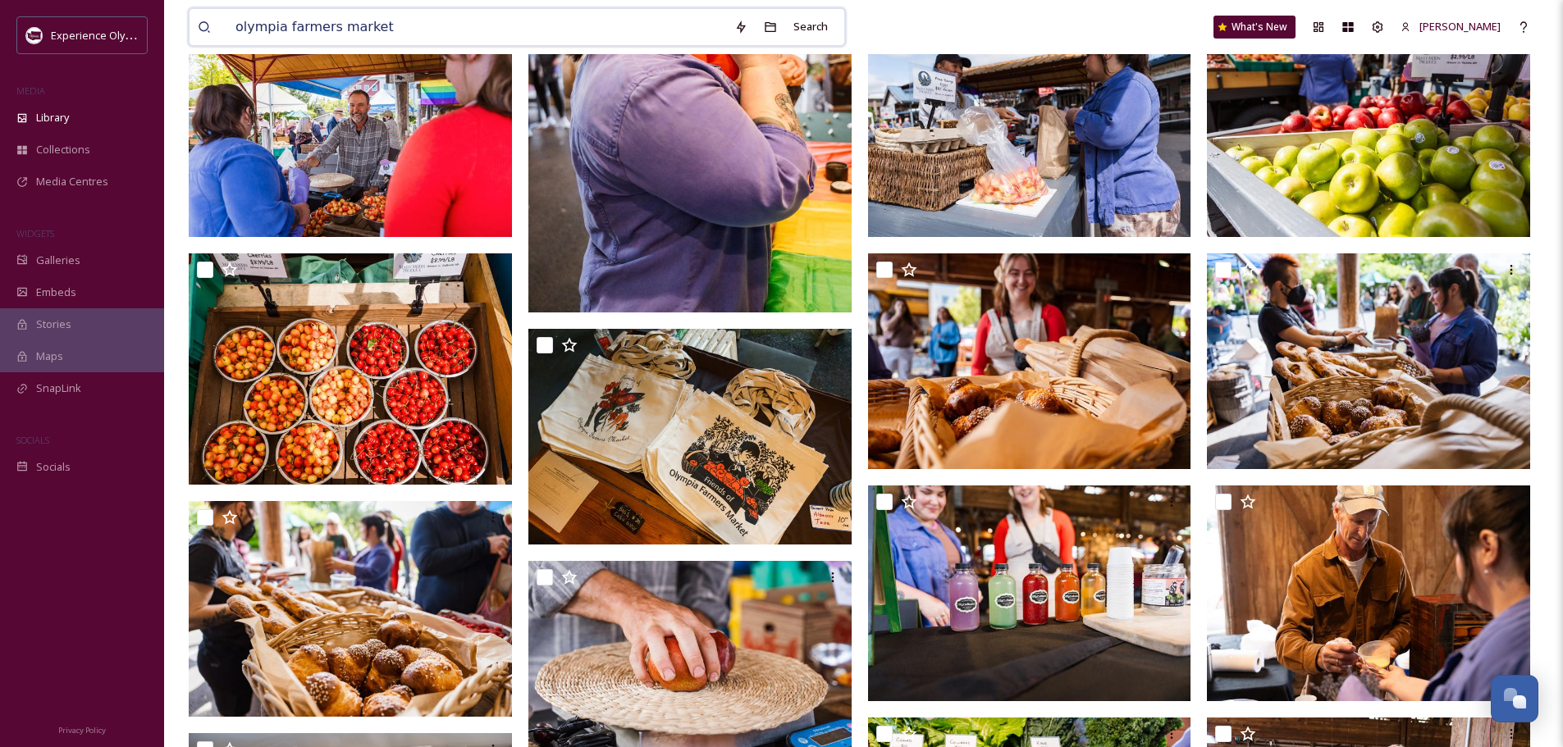
drag, startPoint x: 388, startPoint y: 27, endPoint x: 202, endPoint y: 32, distance: 186.3
click at [202, 32] on div "olympia farmers market" at bounding box center [462, 27] width 528 height 36
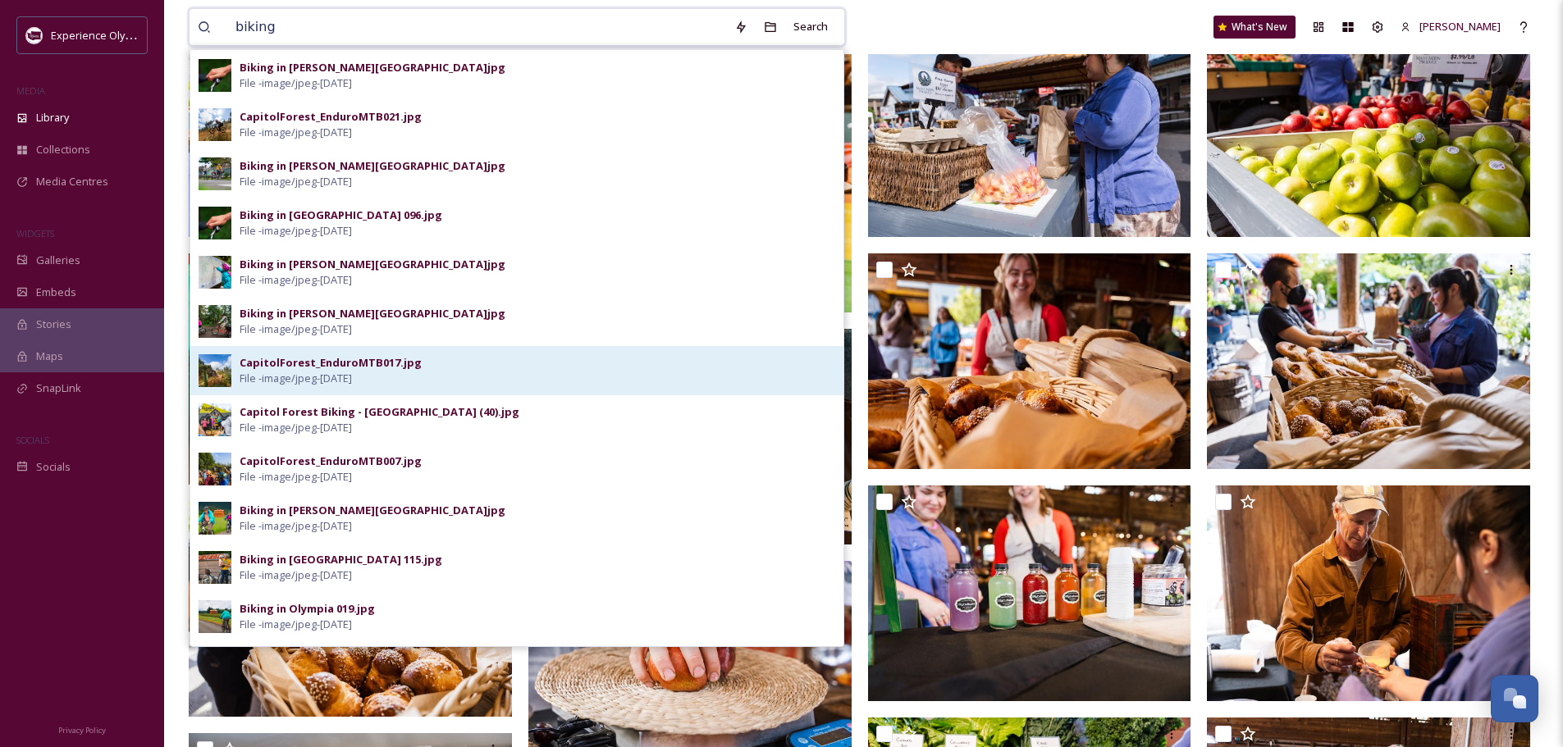
scroll to position [410, 0]
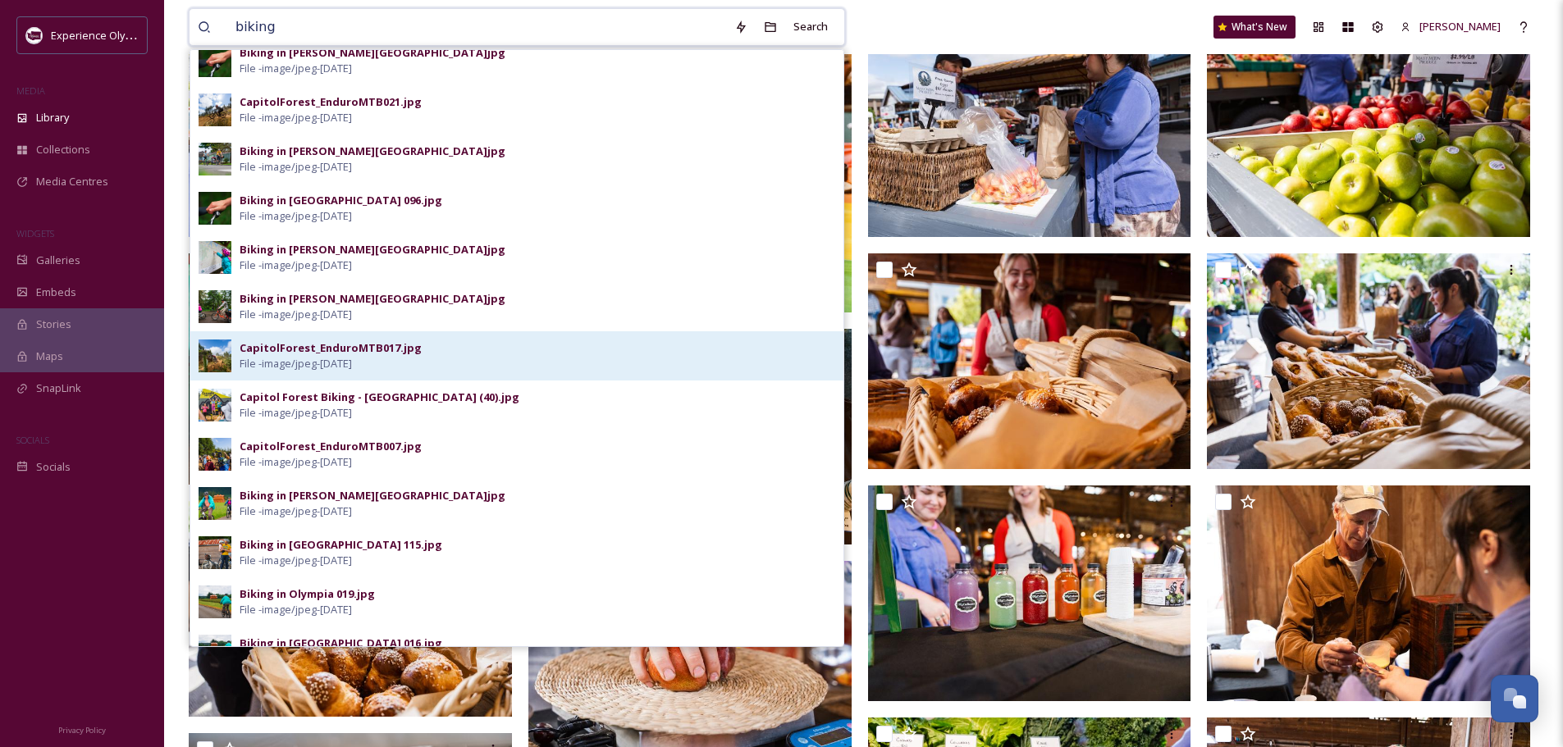
type input "biking"
click at [344, 343] on div "CapitolForest_EnduroMTB017.jpg" at bounding box center [331, 348] width 182 height 16
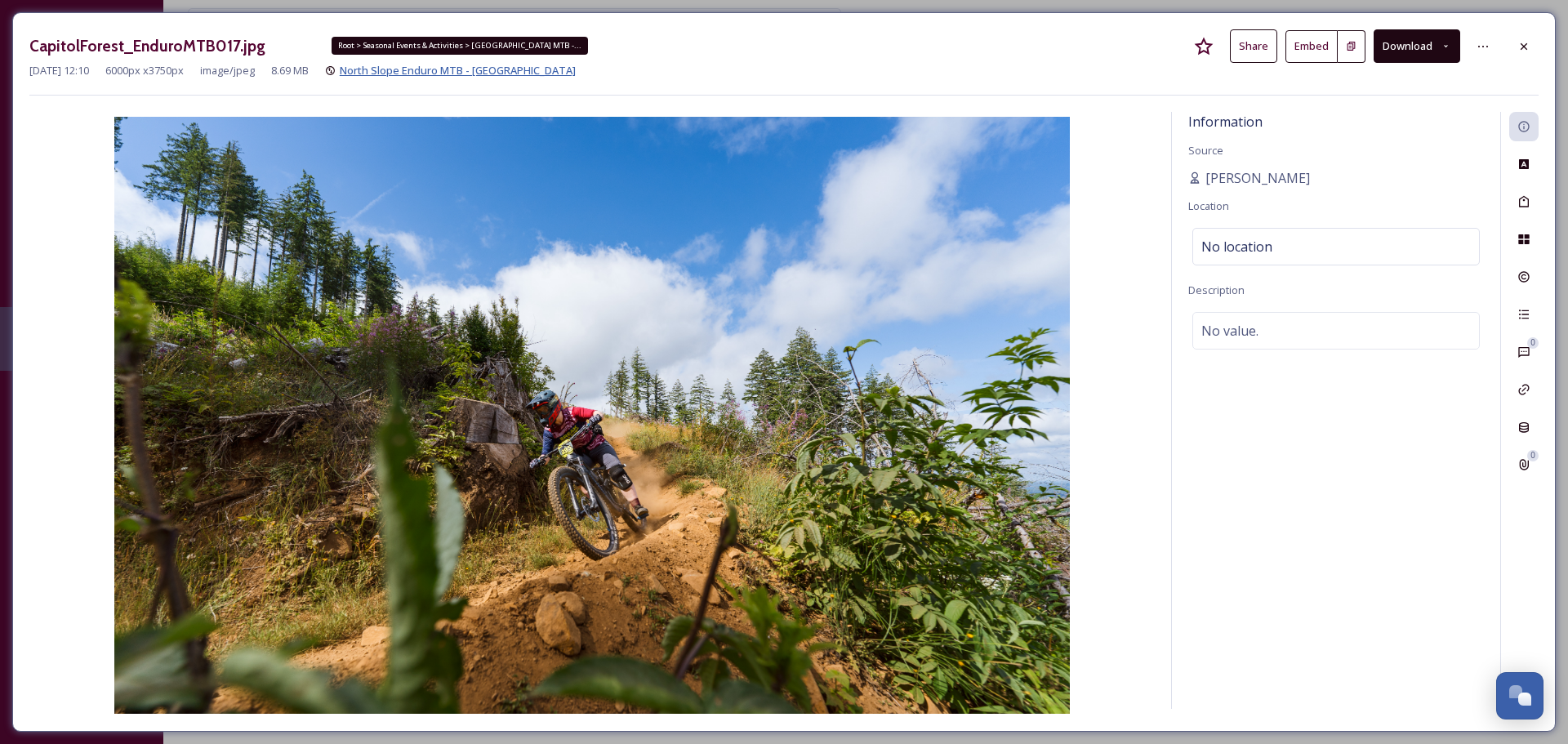
click at [429, 70] on span "North Slope Enduro MTB - [GEOGRAPHIC_DATA]" at bounding box center [457, 70] width 236 height 15
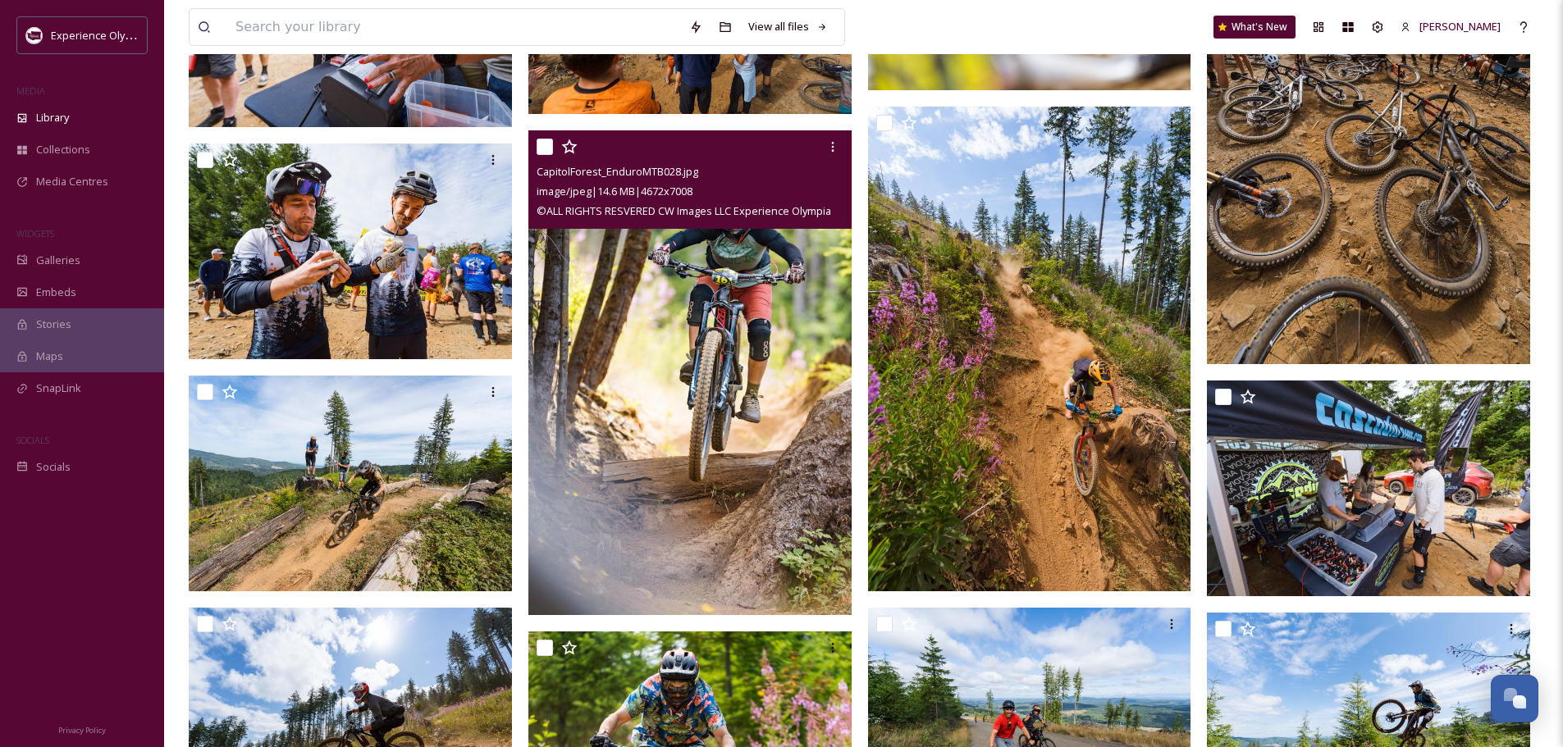
scroll to position [984, 0]
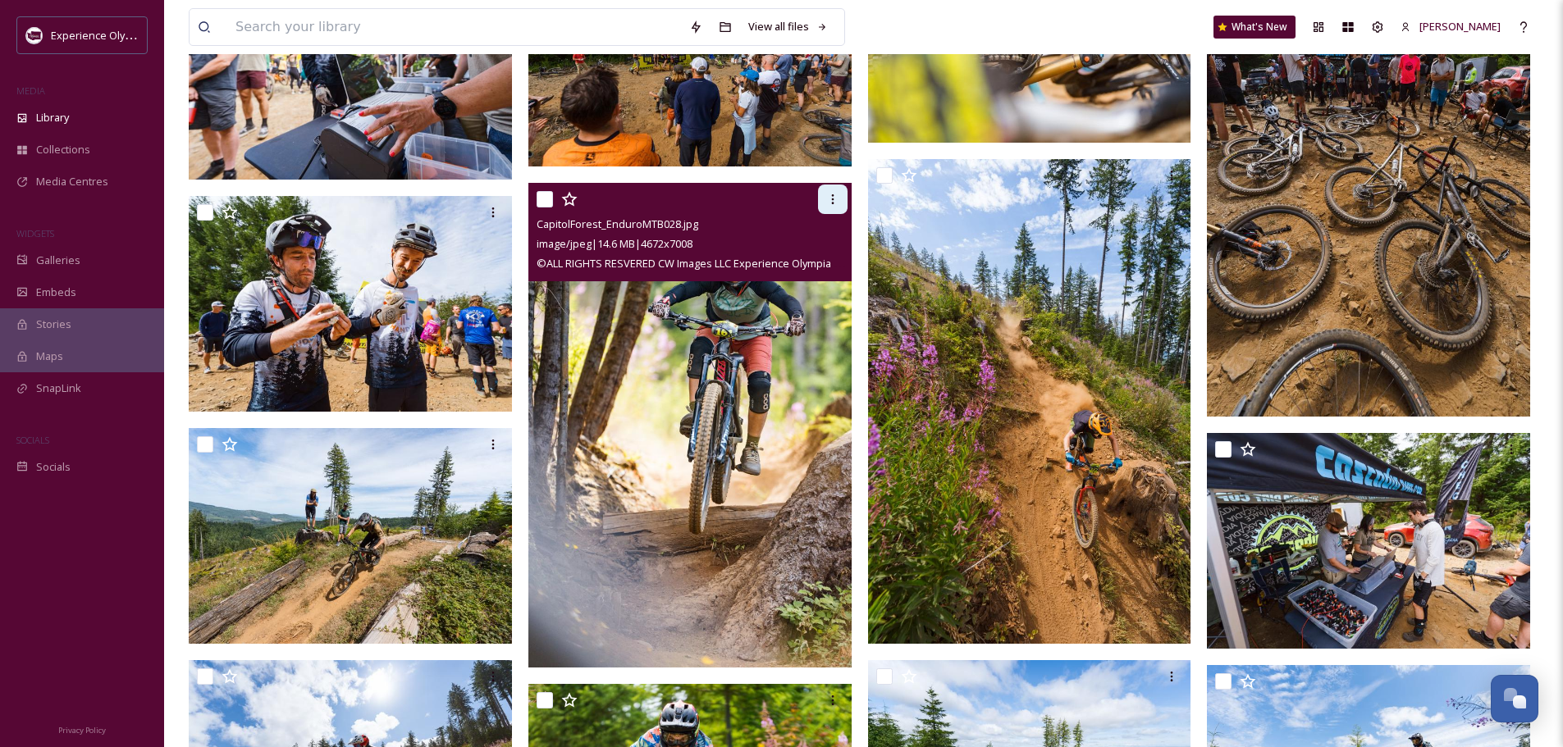
click at [832, 198] on icon at bounding box center [832, 199] width 13 height 13
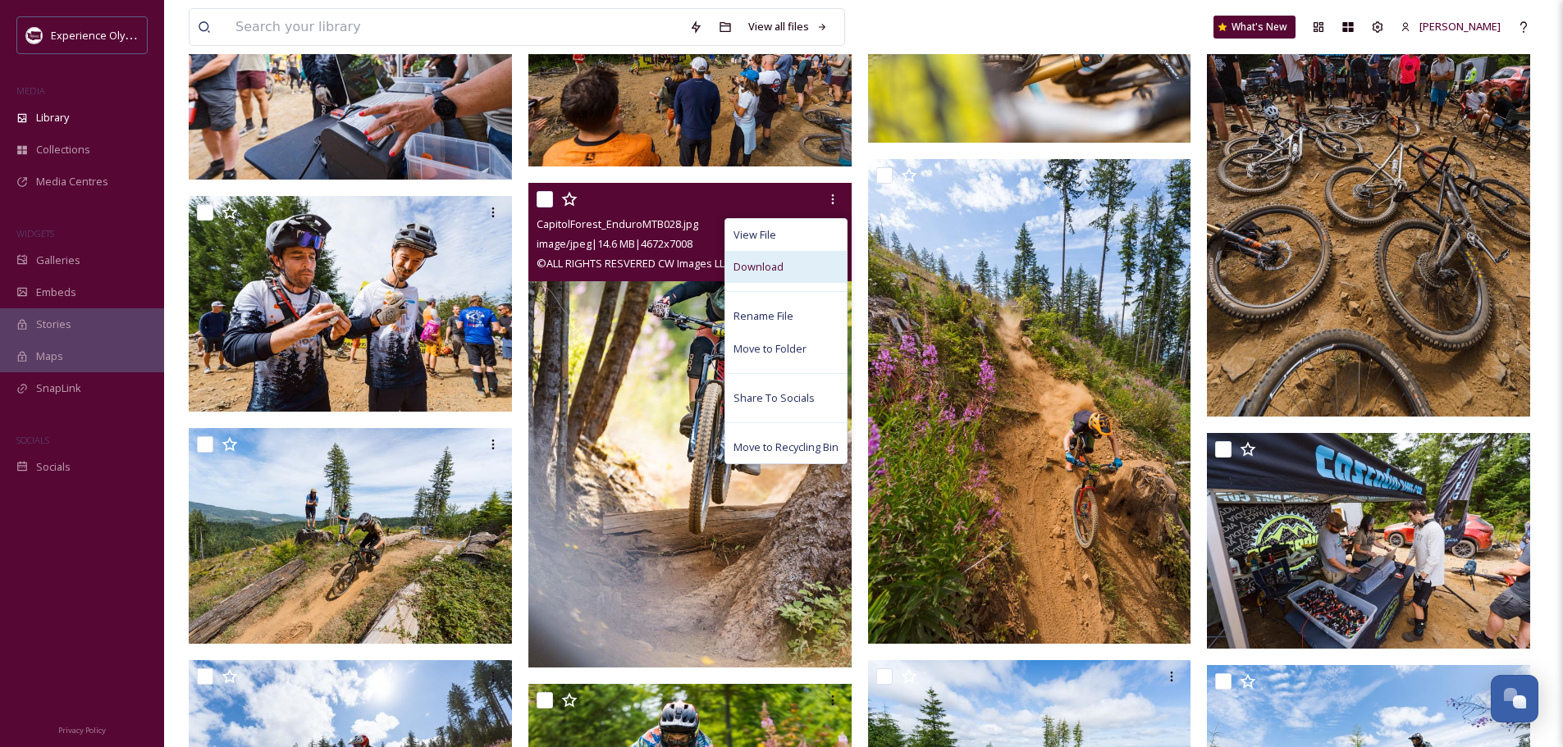
click at [801, 262] on div "Download" at bounding box center [785, 267] width 121 height 32
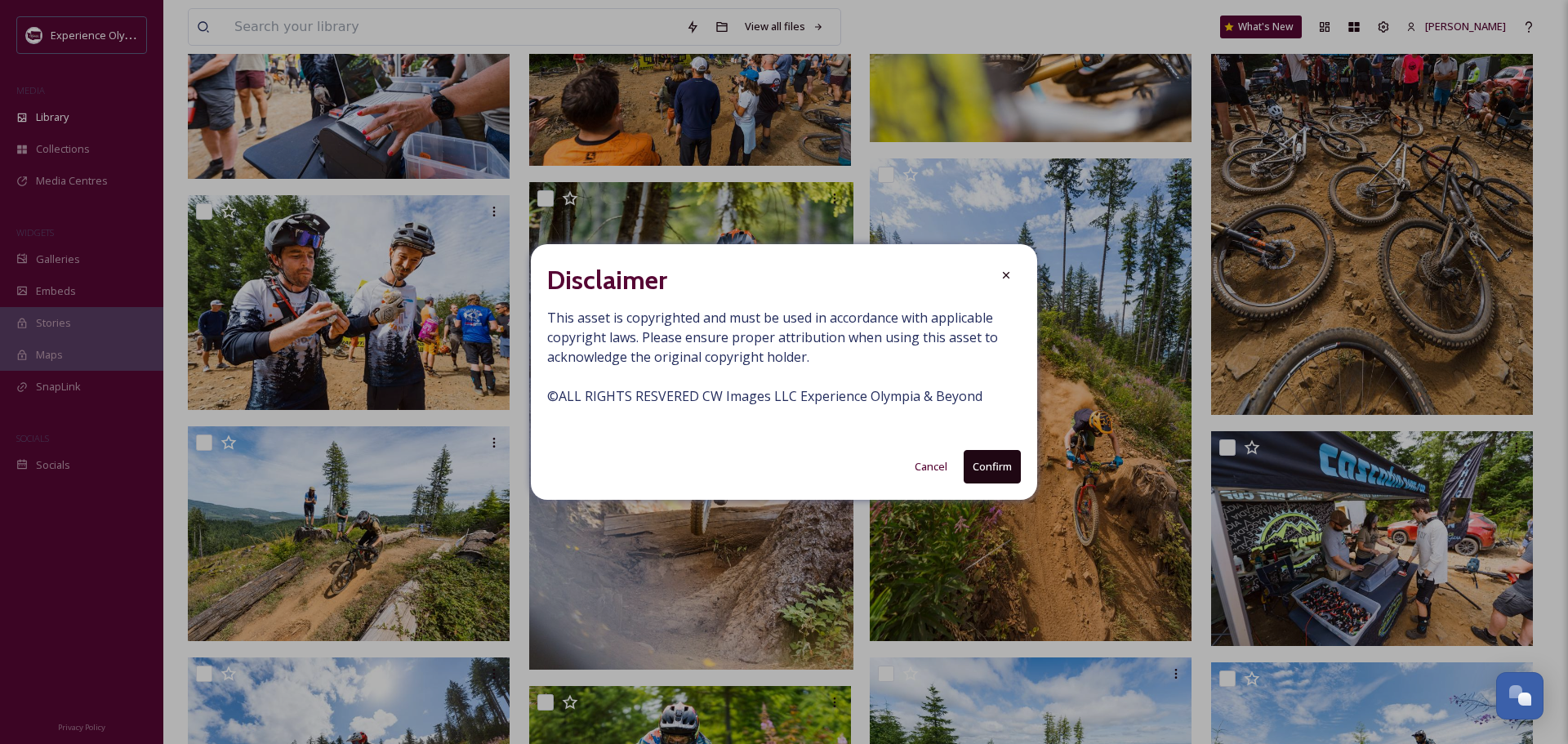
click at [1000, 458] on button "Confirm" at bounding box center [992, 467] width 57 height 34
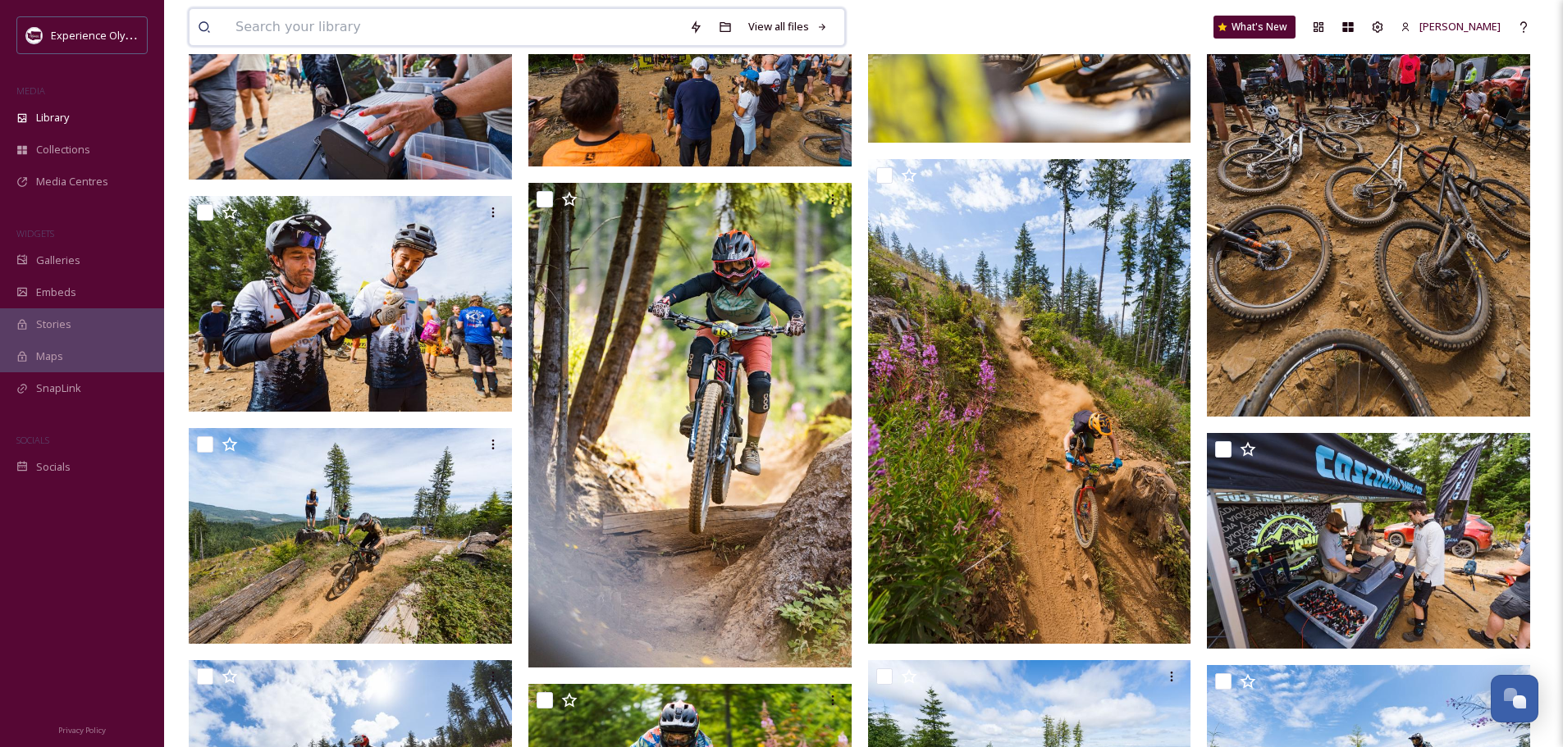
click at [292, 22] on input at bounding box center [454, 27] width 454 height 36
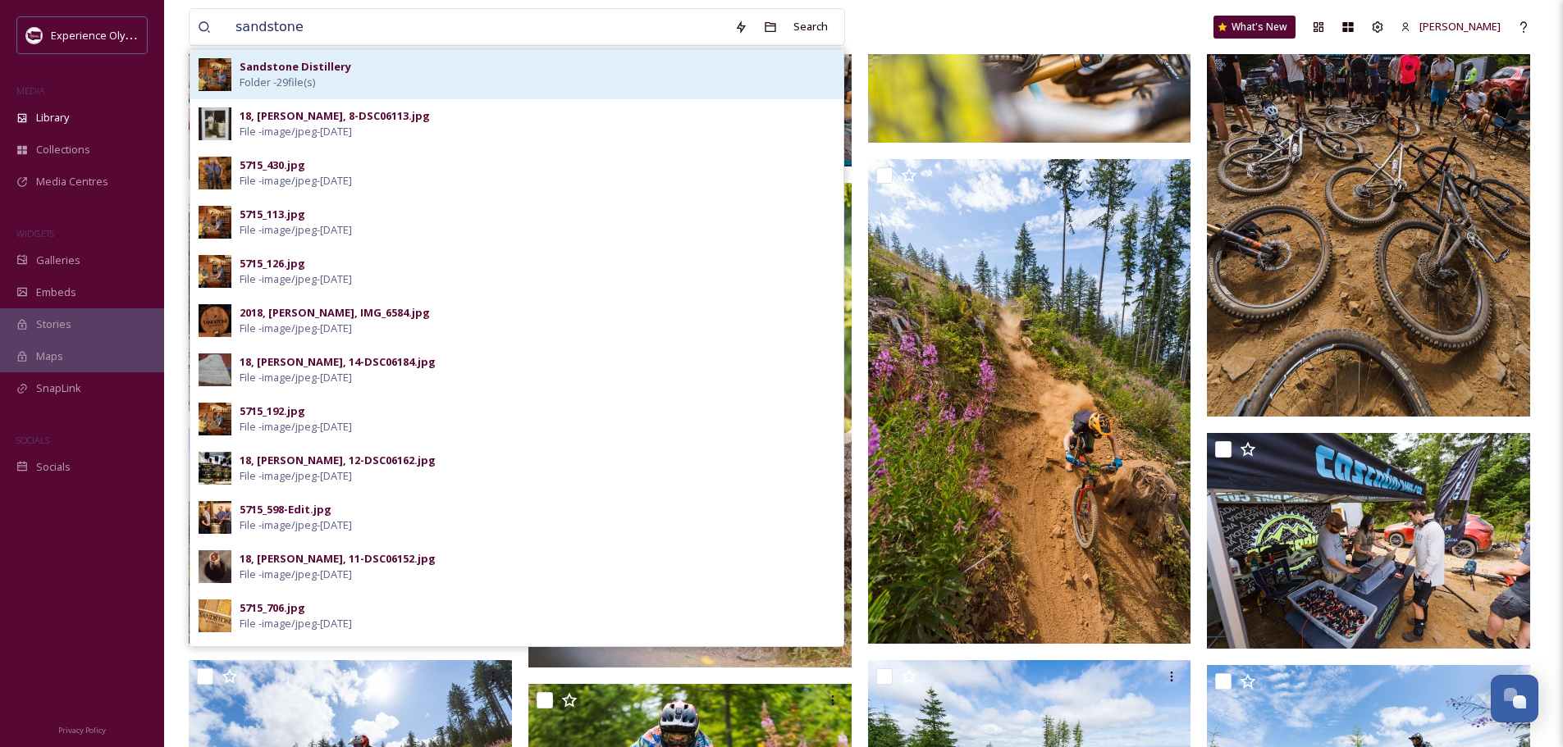
click at [290, 69] on strong "Sandstone Distillery" at bounding box center [296, 66] width 112 height 15
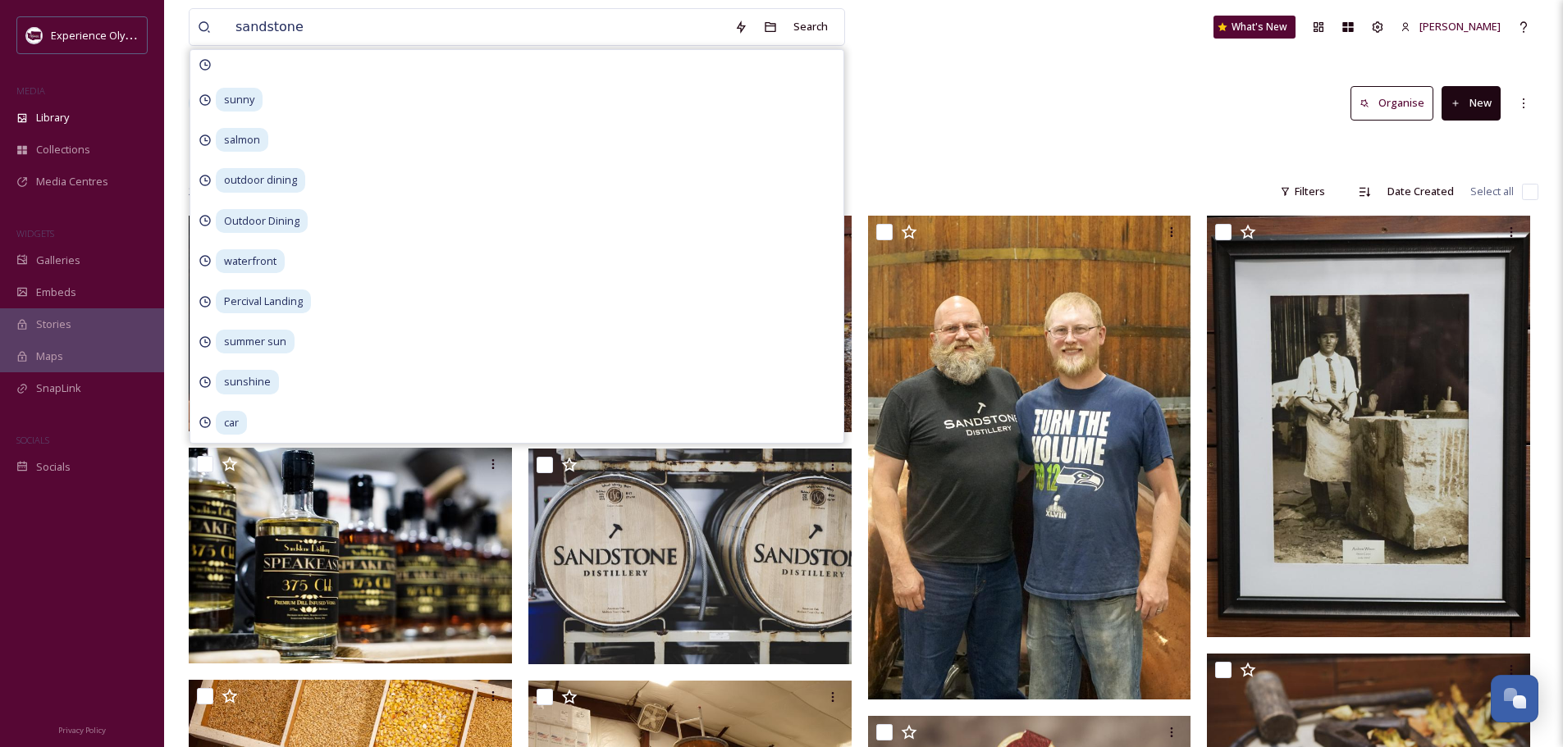
click at [1068, 98] on div "Library Organise New" at bounding box center [863, 103] width 1349 height 49
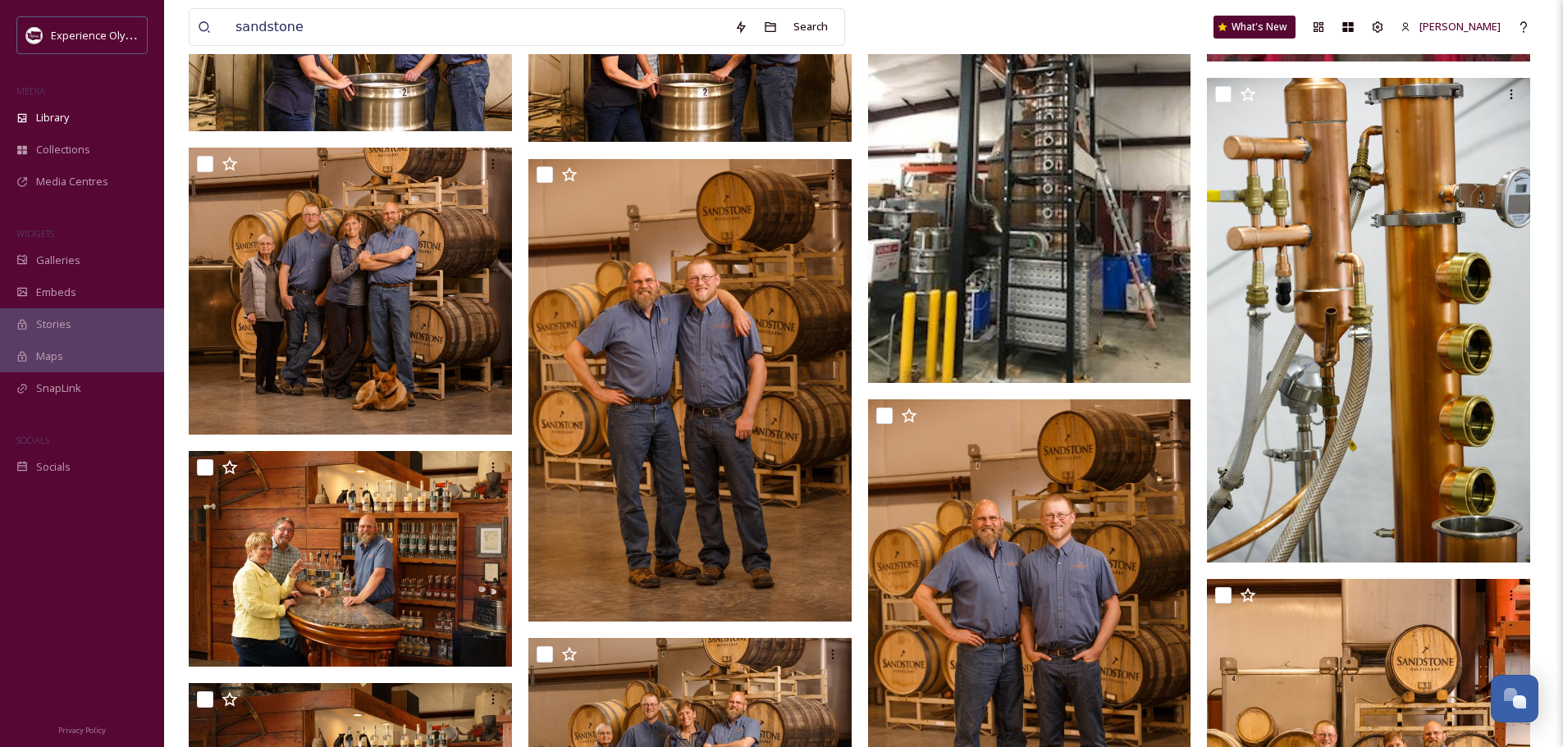
scroll to position [1350, 0]
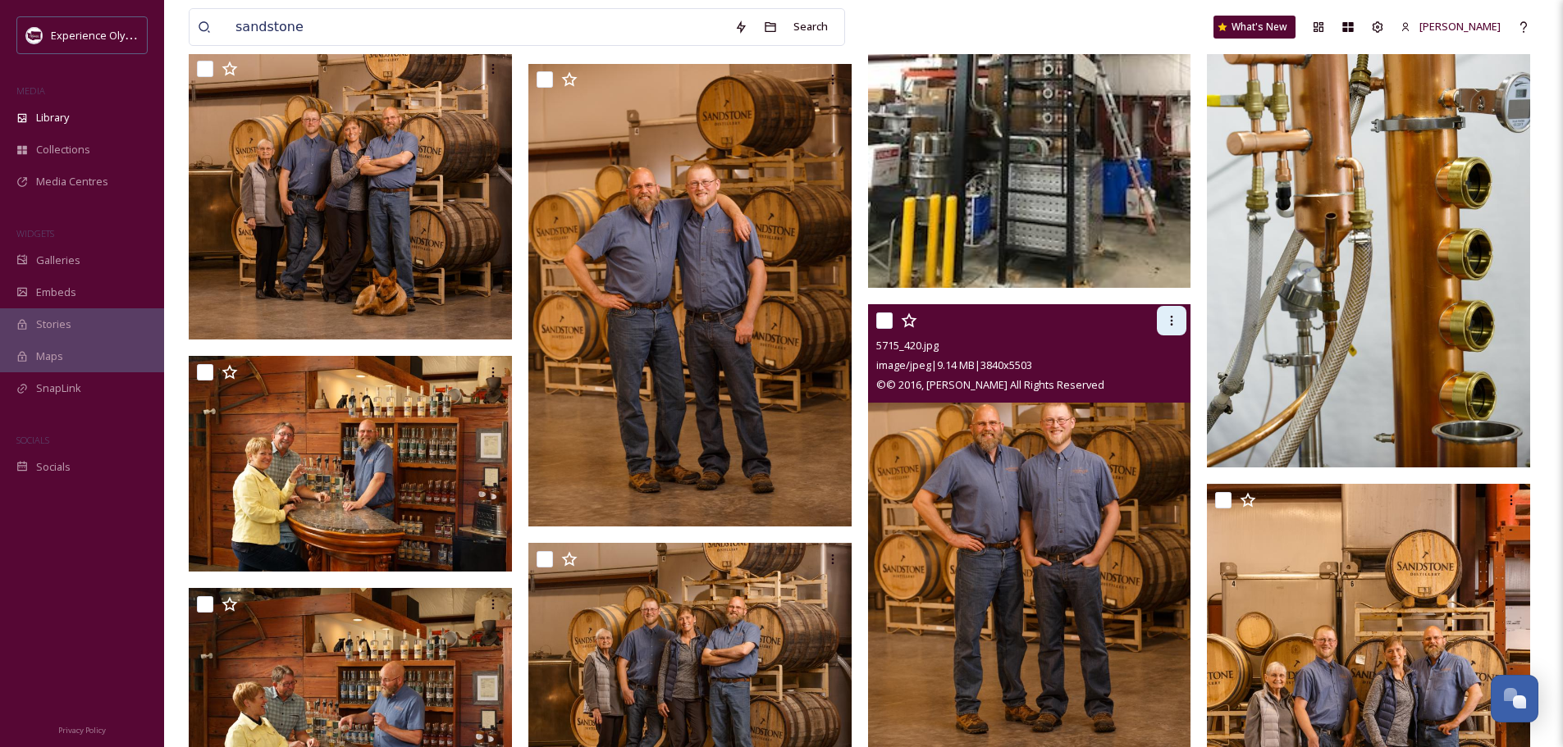
click at [1174, 319] on icon at bounding box center [1171, 320] width 13 height 13
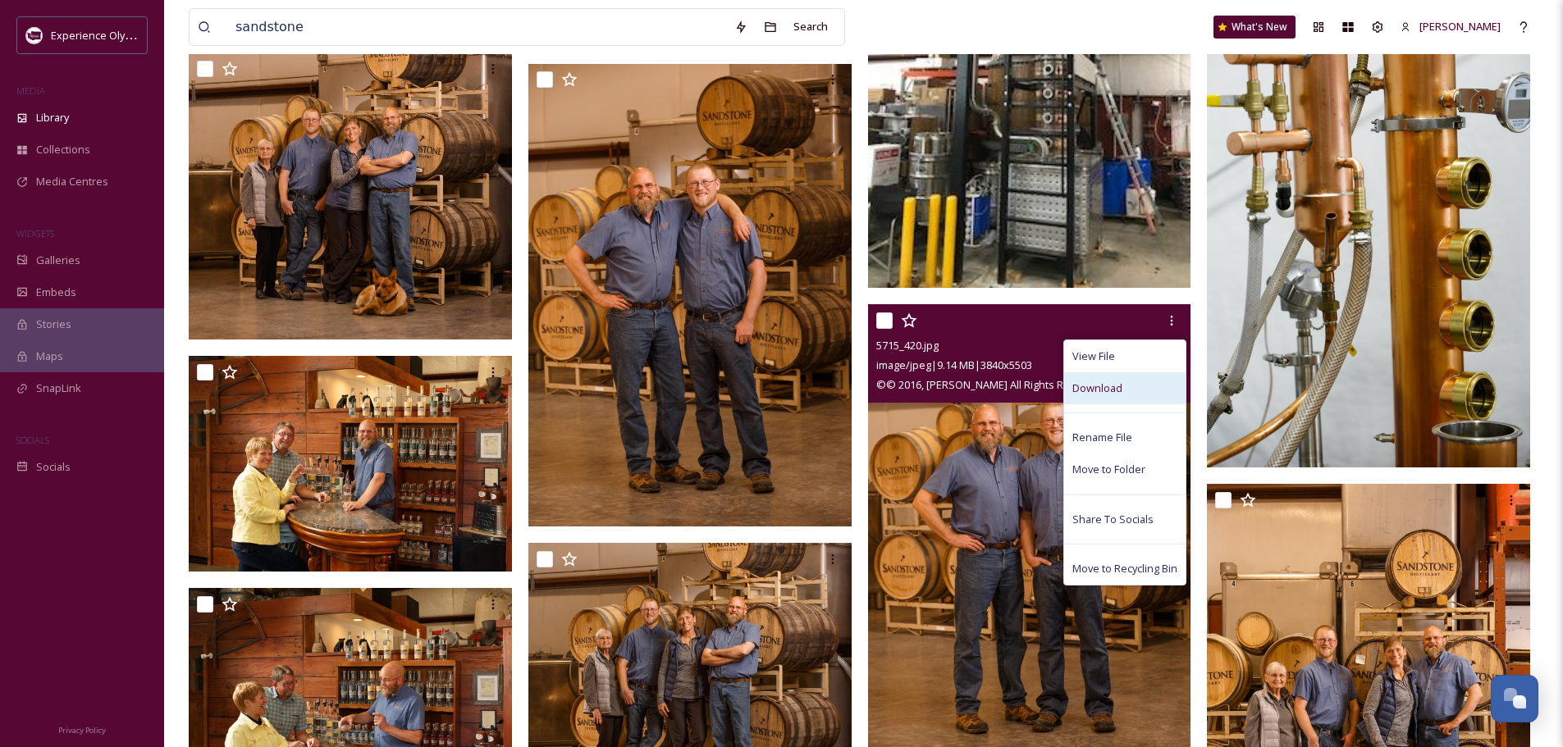
click at [1108, 386] on span "Download" at bounding box center [1097, 389] width 50 height 16
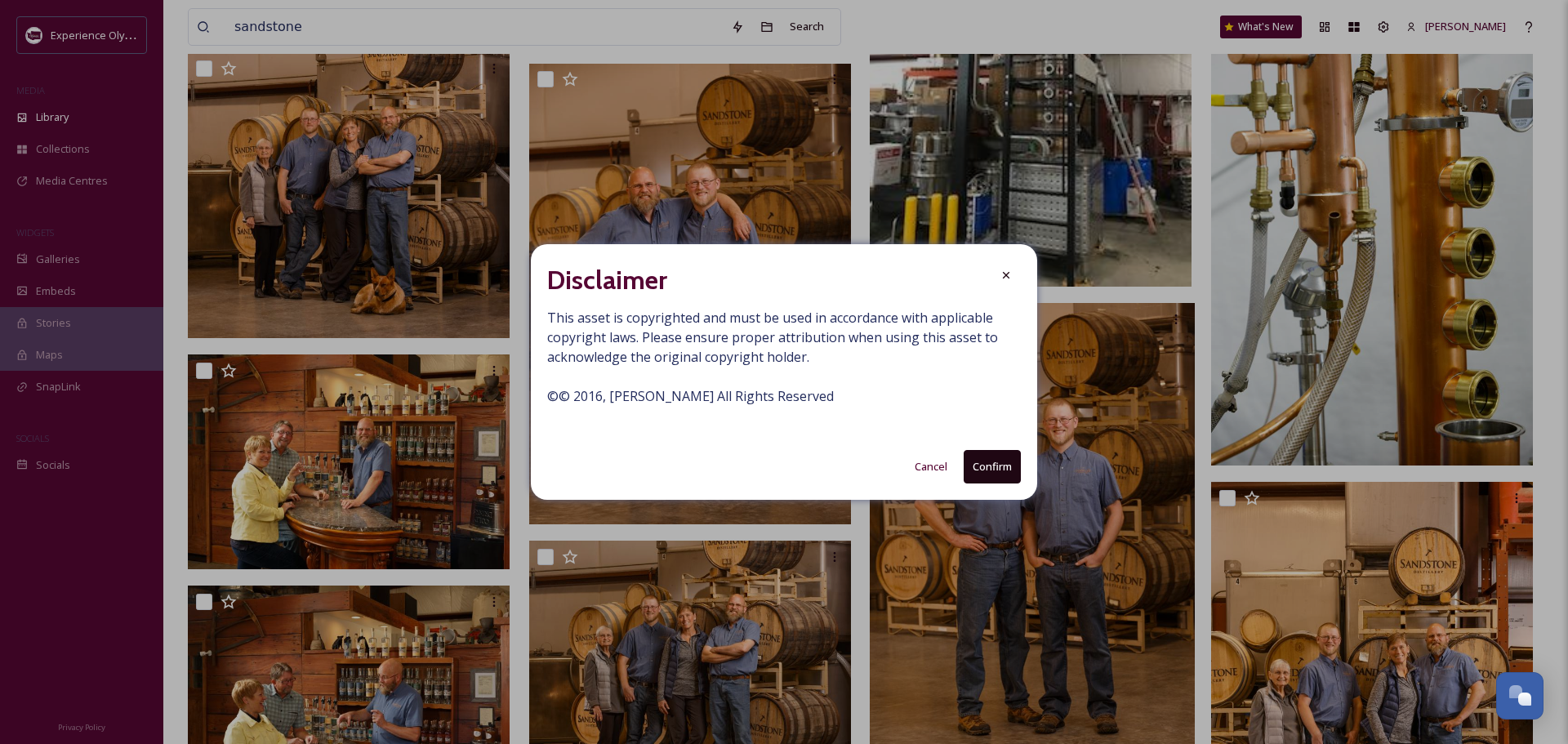
click at [1008, 470] on button "Confirm" at bounding box center [992, 467] width 57 height 34
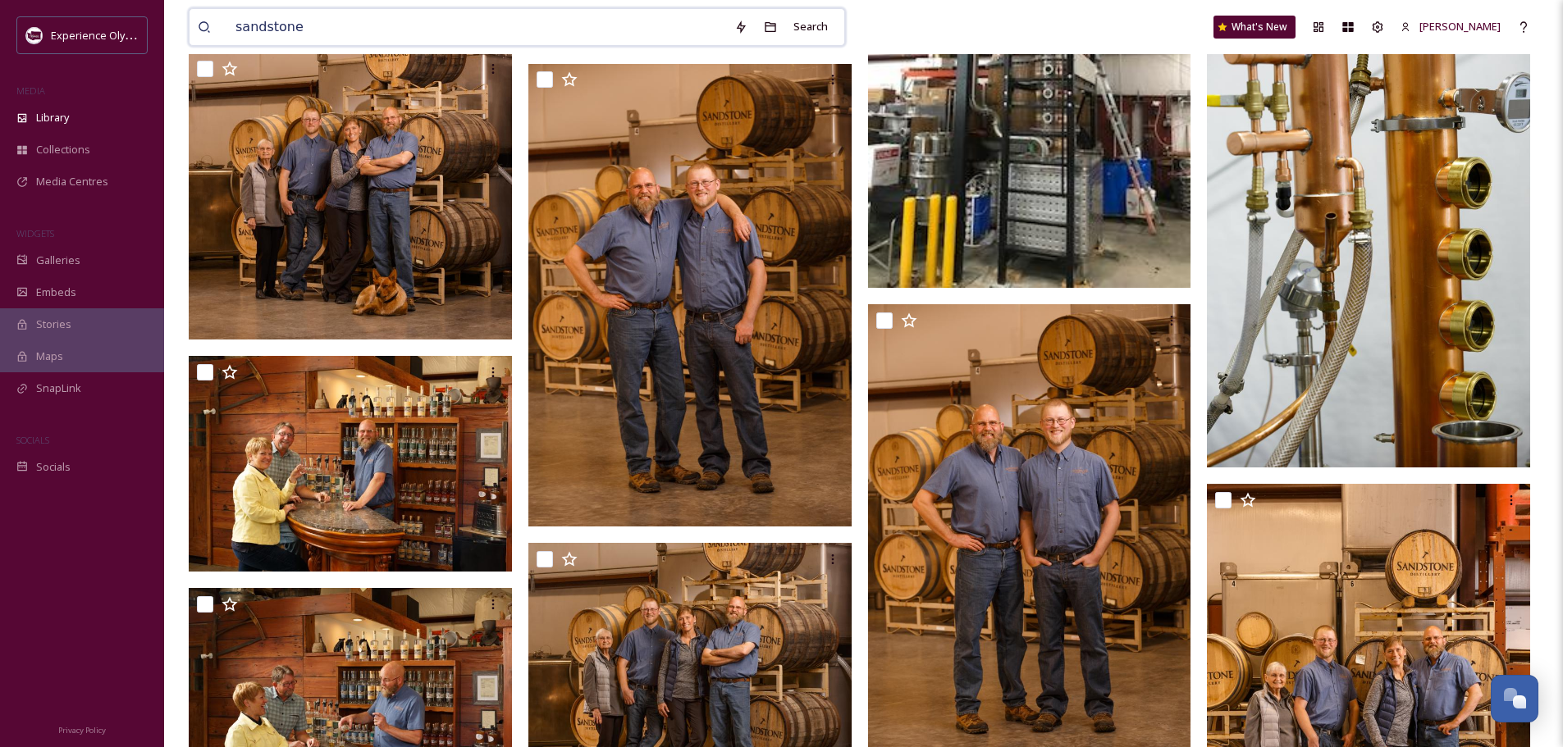
drag, startPoint x: 319, startPoint y: 21, endPoint x: 235, endPoint y: 29, distance: 84.1
click at [235, 29] on input "sandstone" at bounding box center [476, 27] width 499 height 36
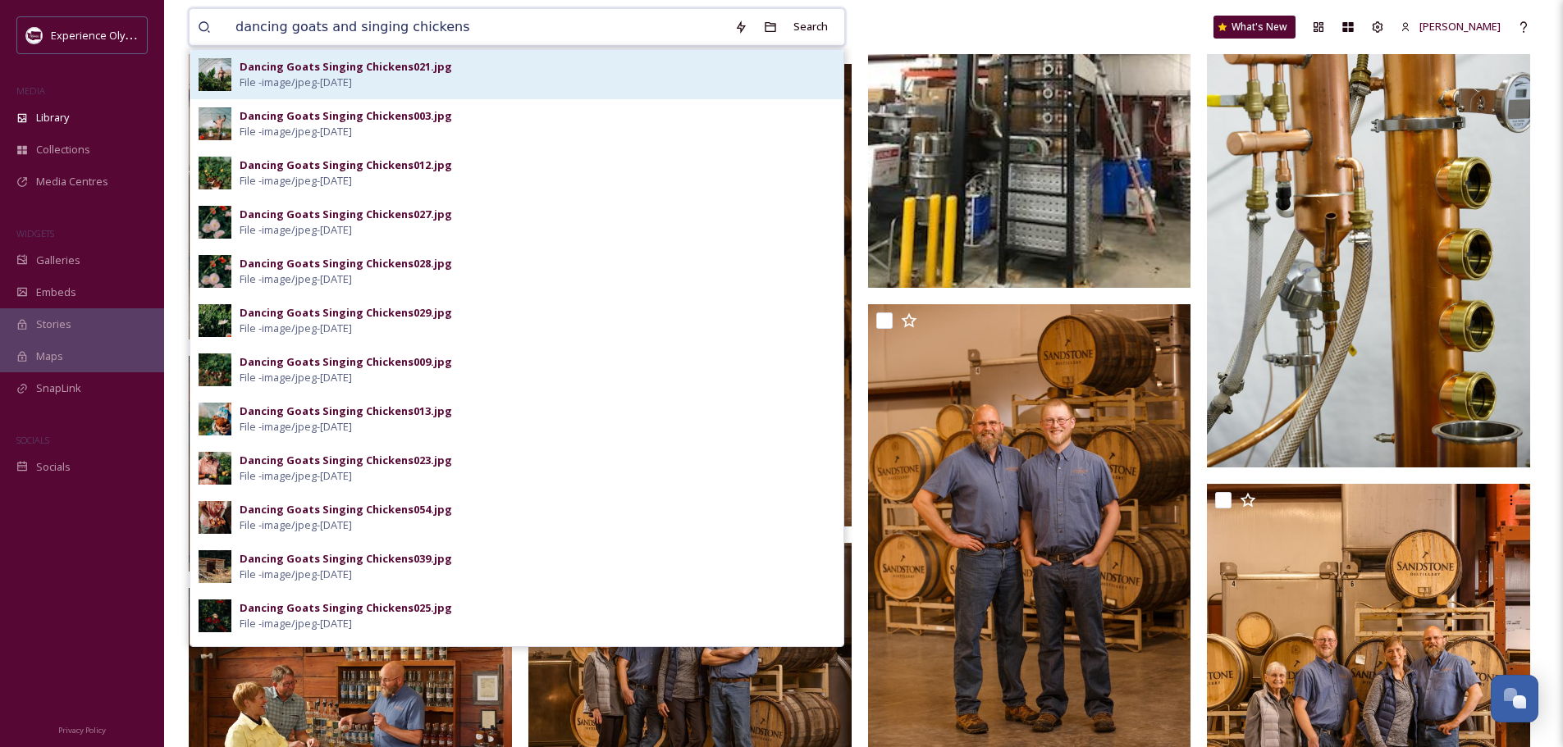
type input "dancing goats and singing chickens"
click at [305, 63] on div "Dancing Goats Singing Chickens021.jpg" at bounding box center [346, 67] width 212 height 16
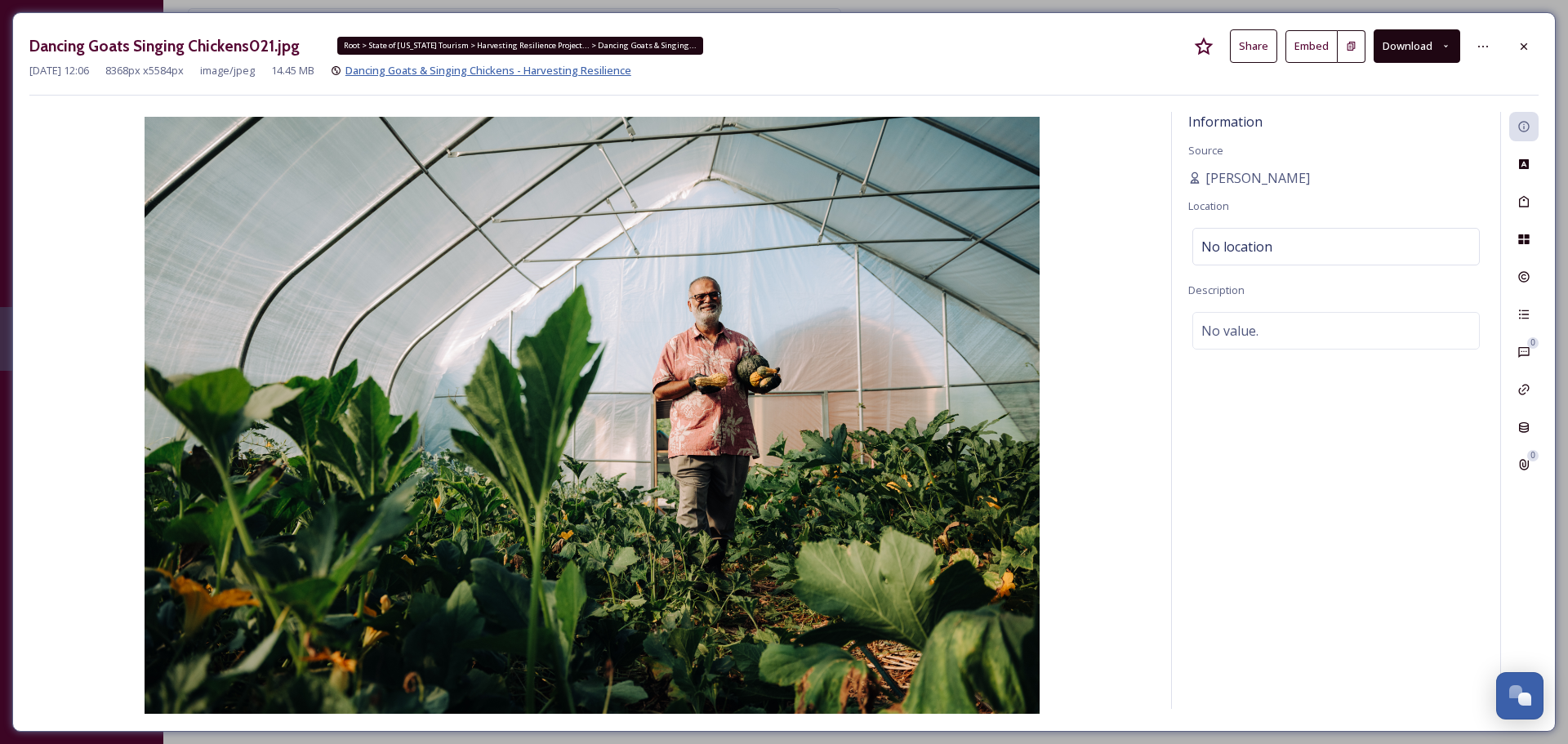
click at [438, 64] on span "Dancing Goats & Singing Chickens - Harvesting Resilience" at bounding box center [488, 70] width 286 height 15
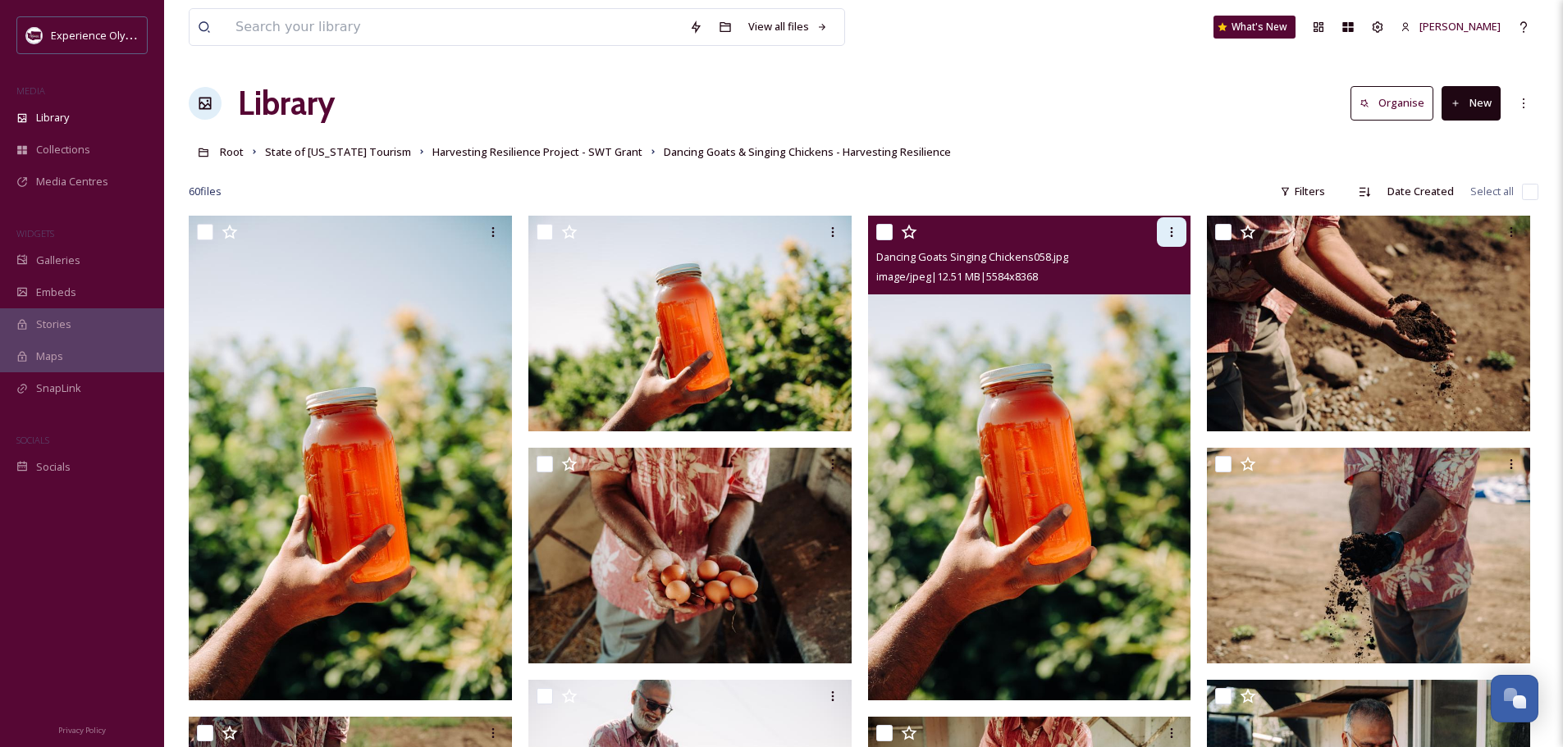
click at [1177, 229] on icon at bounding box center [1171, 232] width 13 height 13
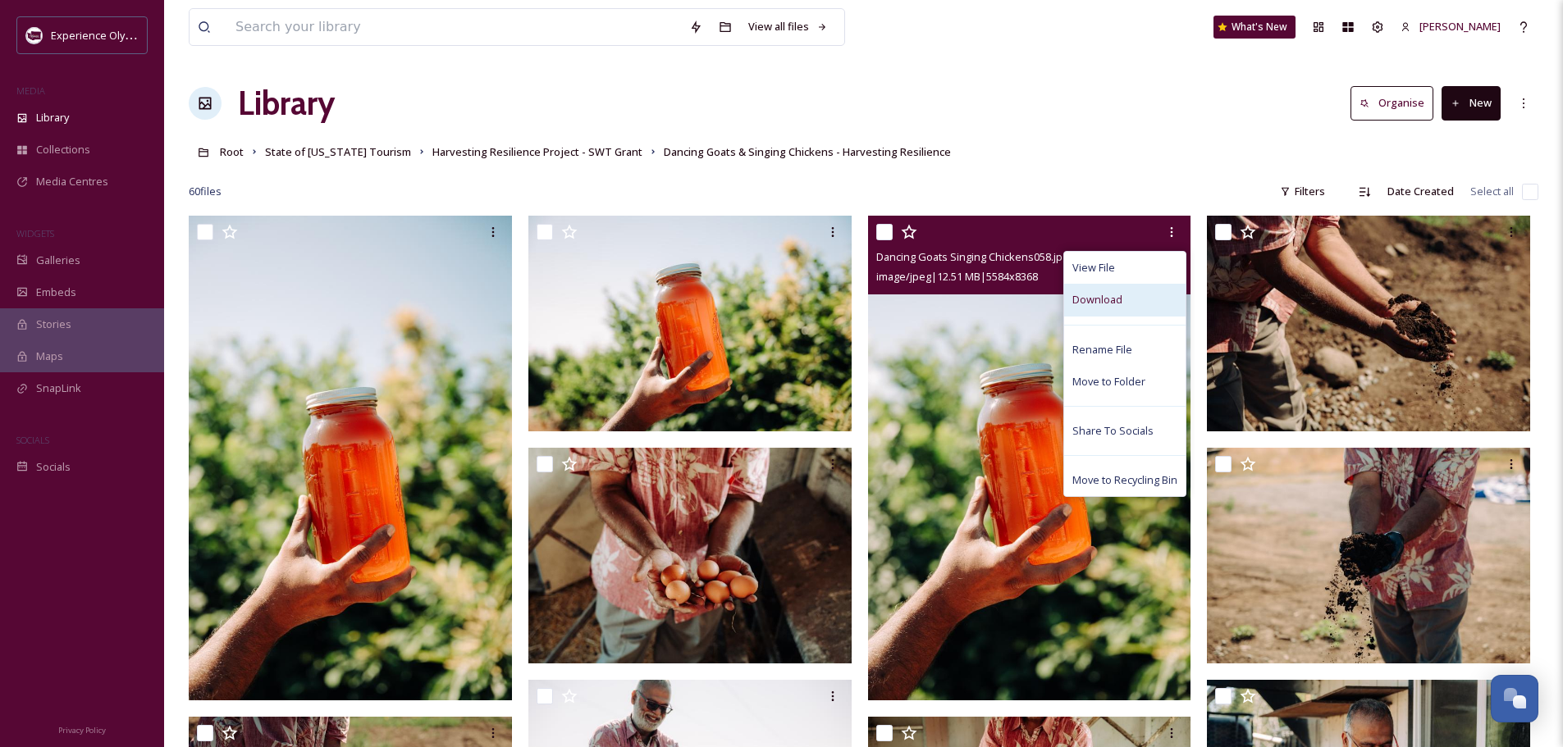
click at [1129, 299] on div "Download" at bounding box center [1124, 300] width 121 height 32
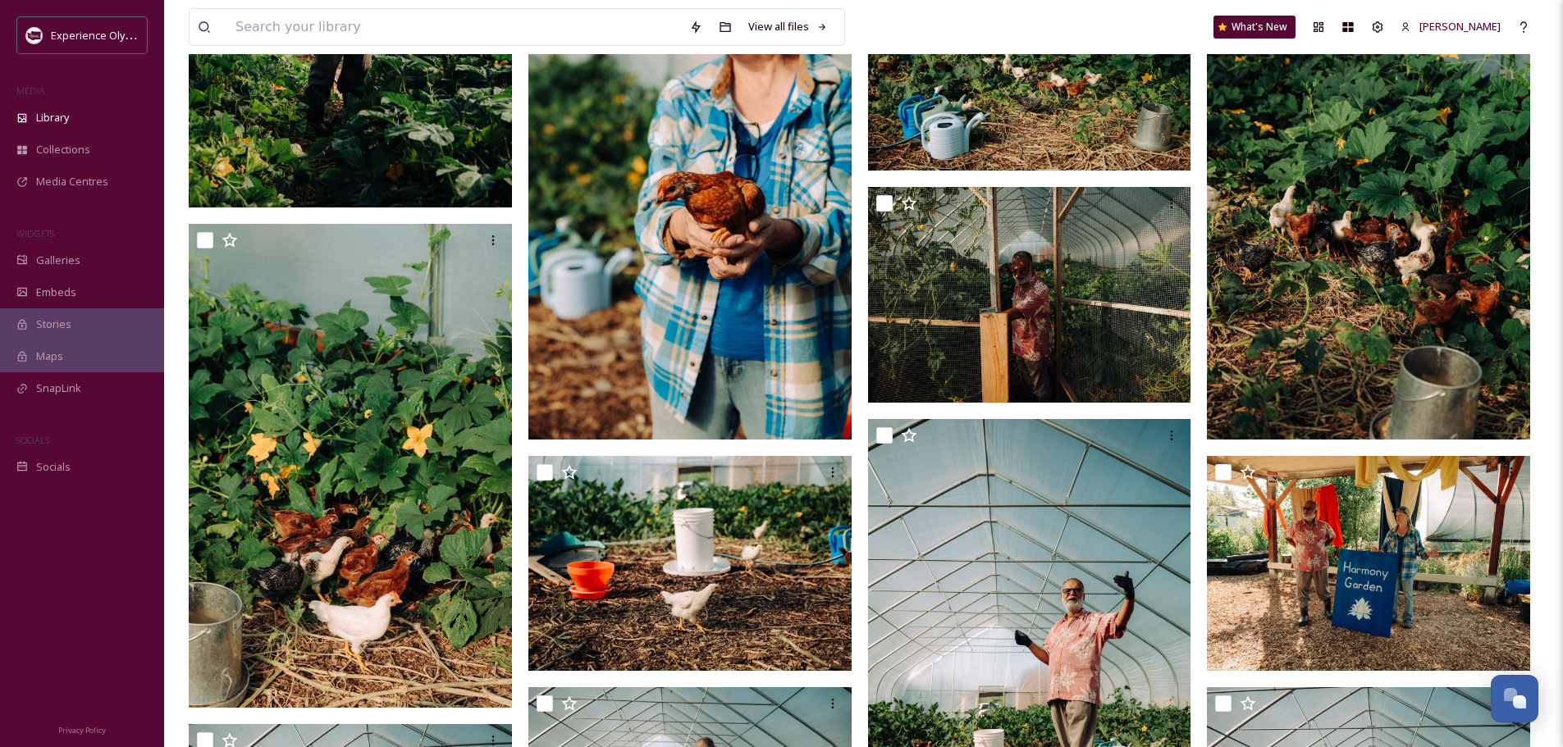
scroll to position [3379, 0]
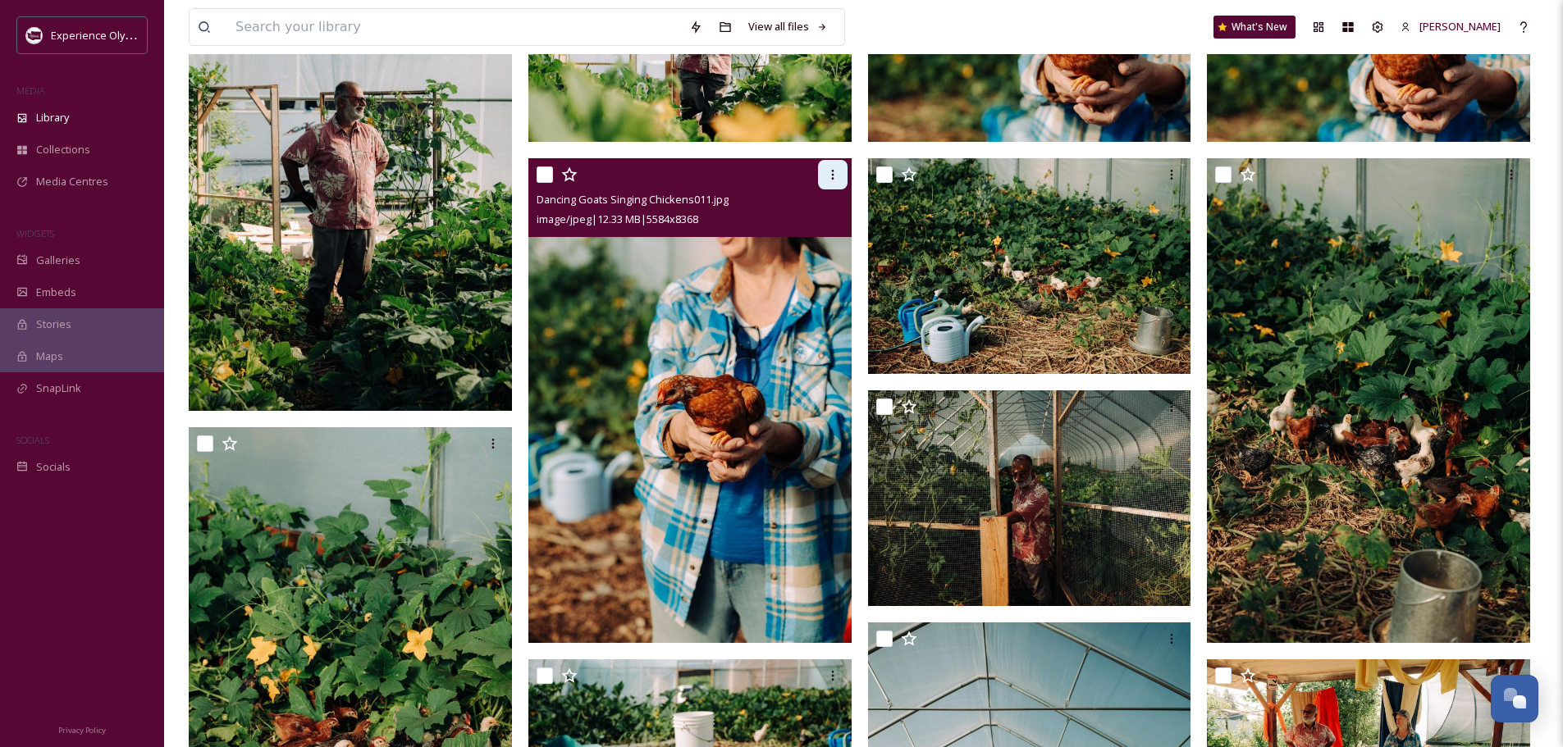
click at [831, 180] on icon at bounding box center [832, 174] width 13 height 13
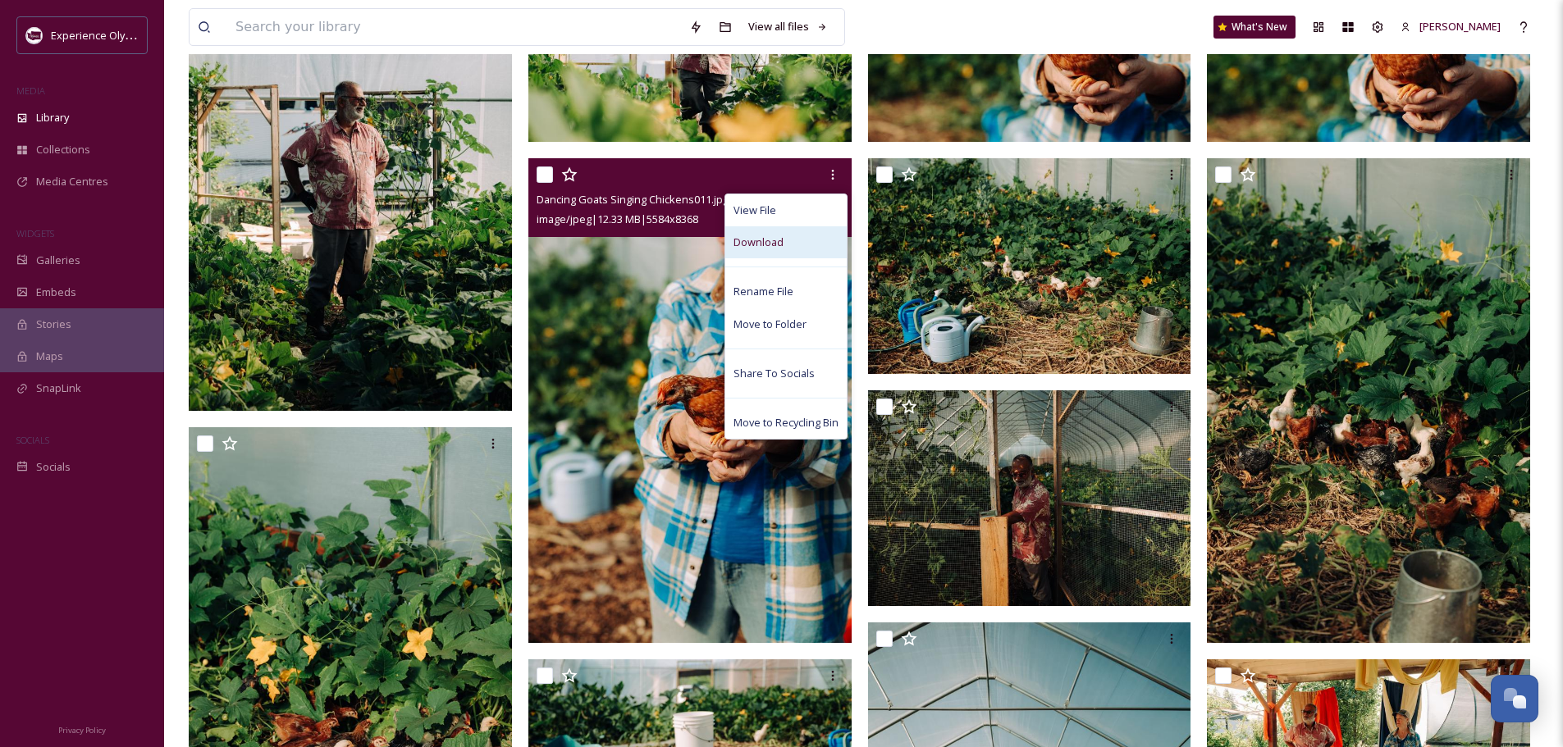
click at [803, 235] on div "Download" at bounding box center [785, 242] width 121 height 32
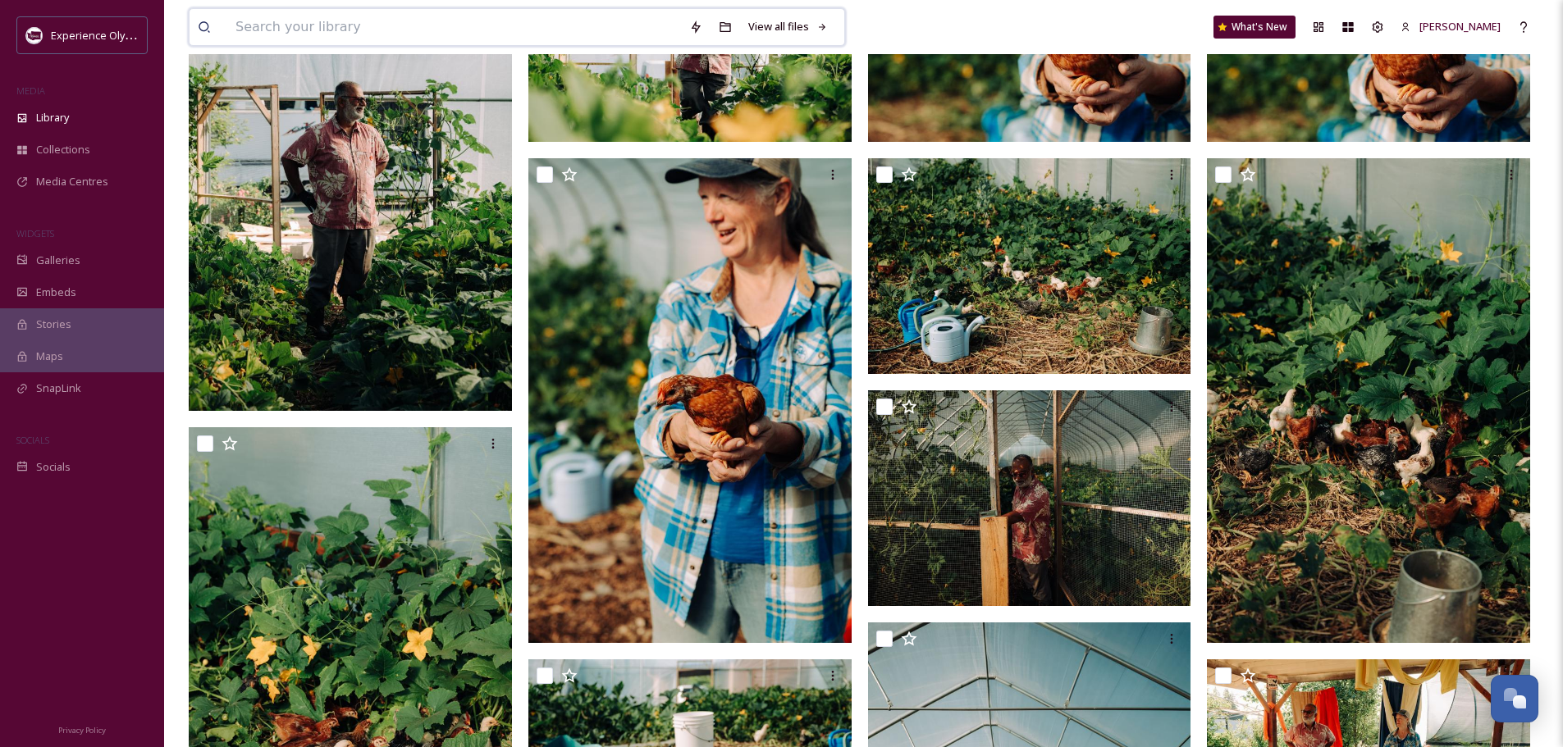
click at [475, 31] on input at bounding box center [454, 27] width 454 height 36
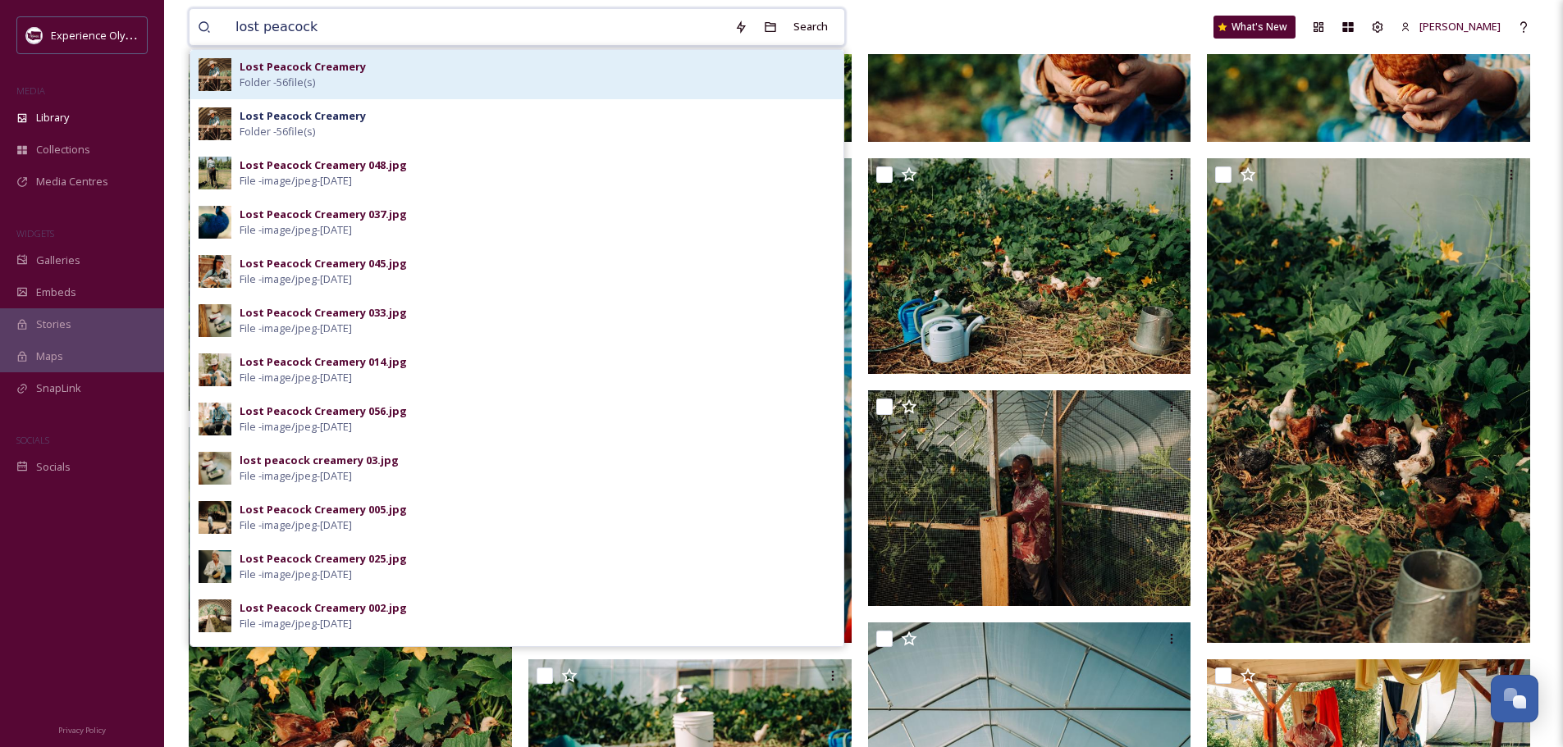
type input "lost peacock"
click at [446, 94] on div "Lost Peacock Creamery Folder - 56 file(s)" at bounding box center [516, 74] width 653 height 49
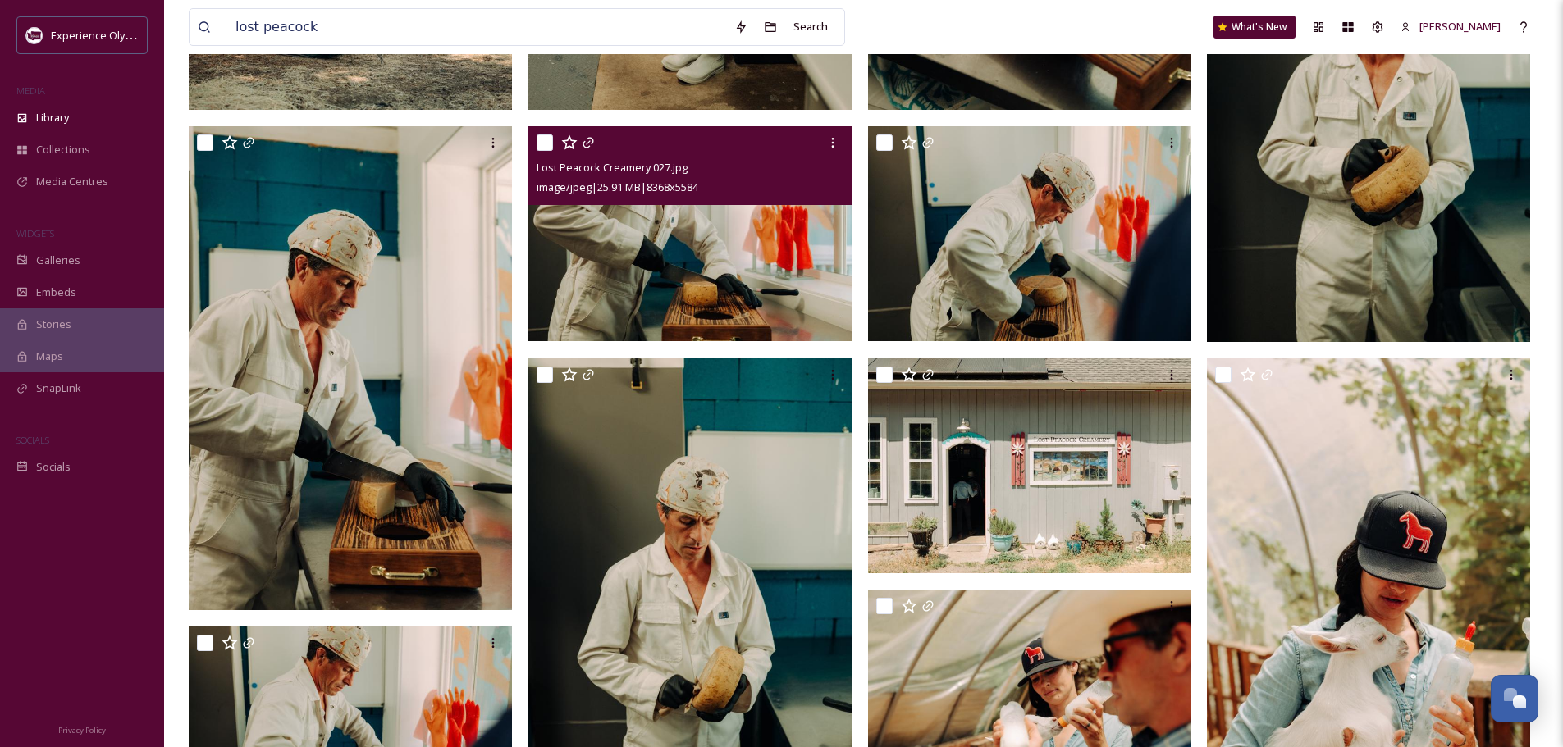
scroll to position [2461, 0]
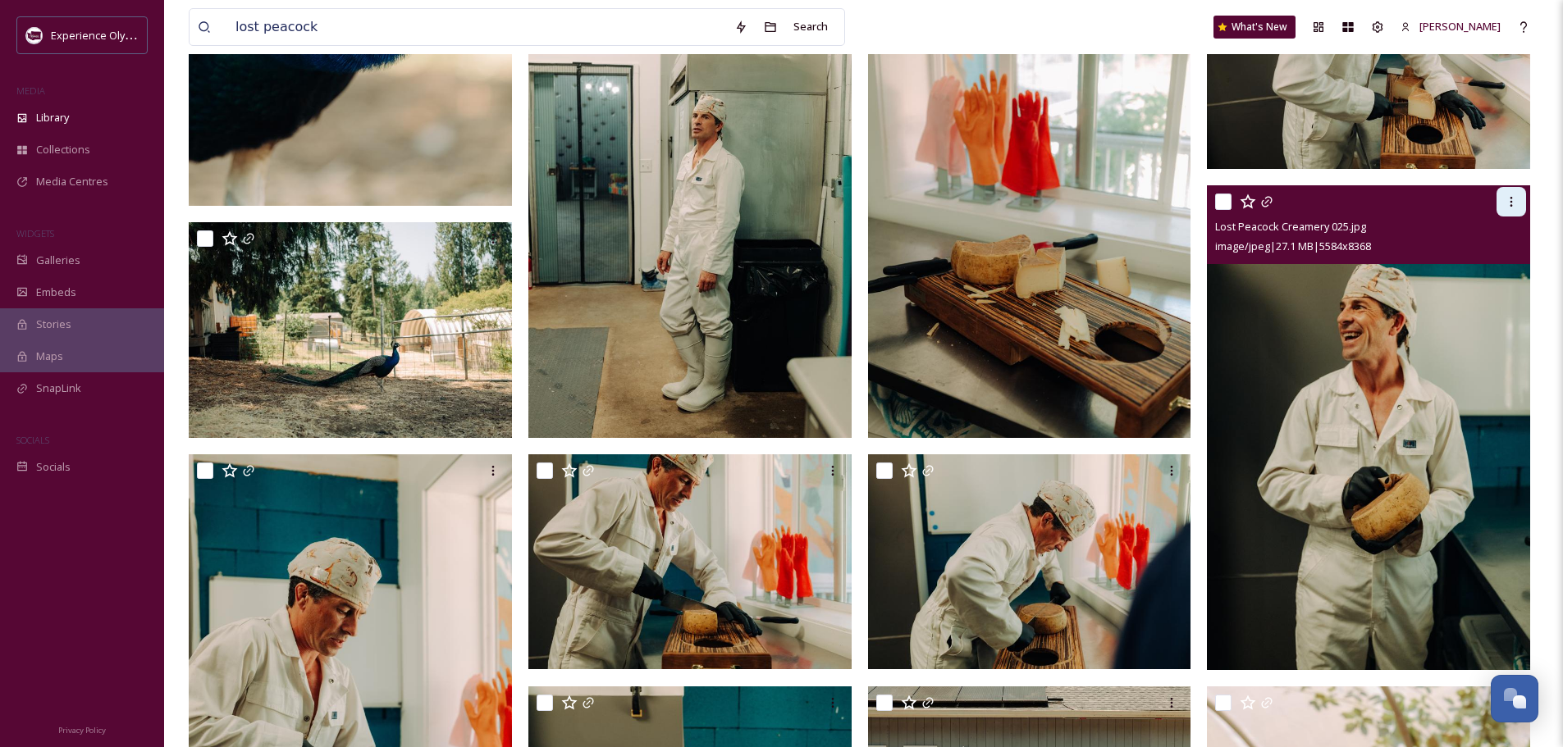
click at [1503, 200] on div at bounding box center [1511, 202] width 30 height 30
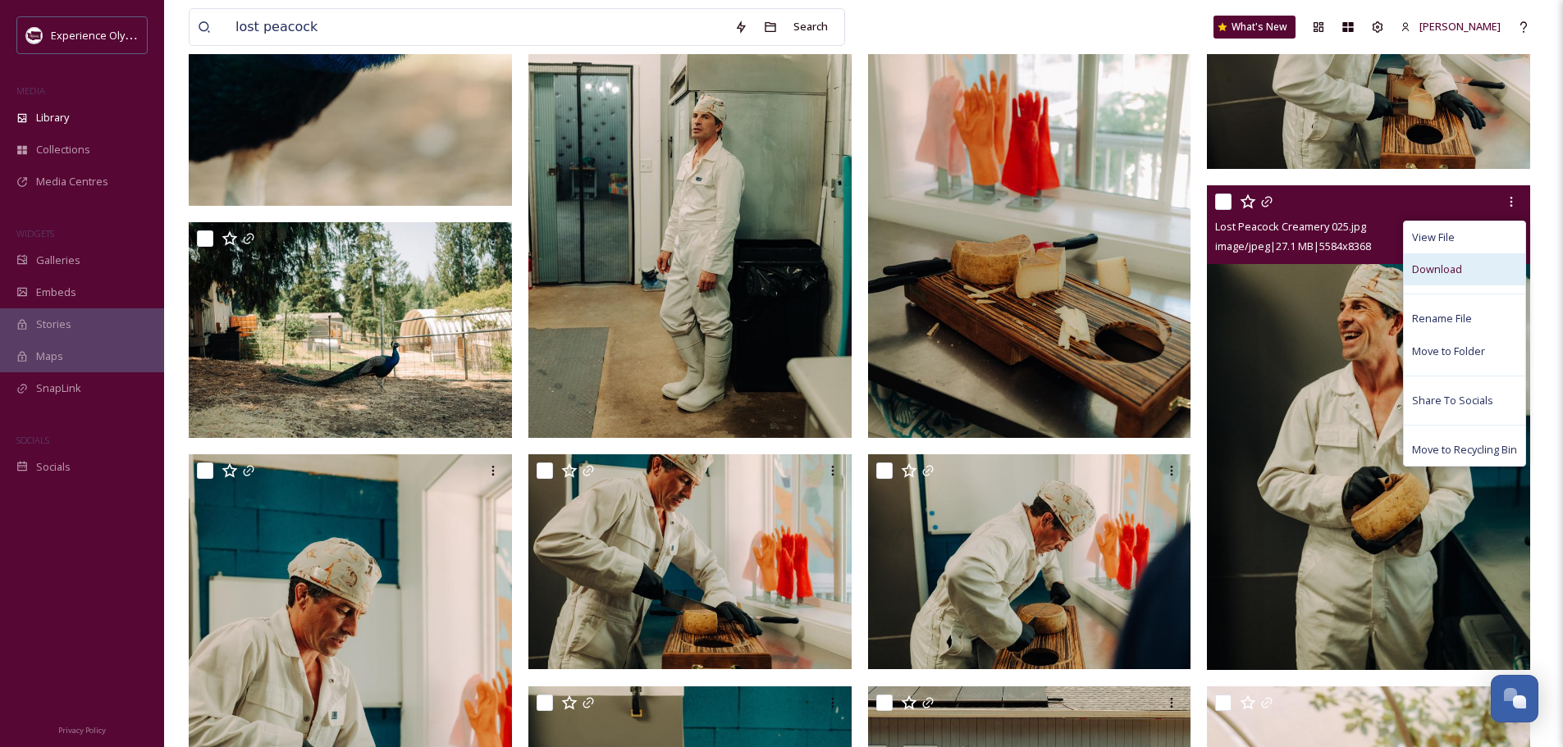
click at [1450, 271] on span "Download" at bounding box center [1437, 270] width 50 height 16
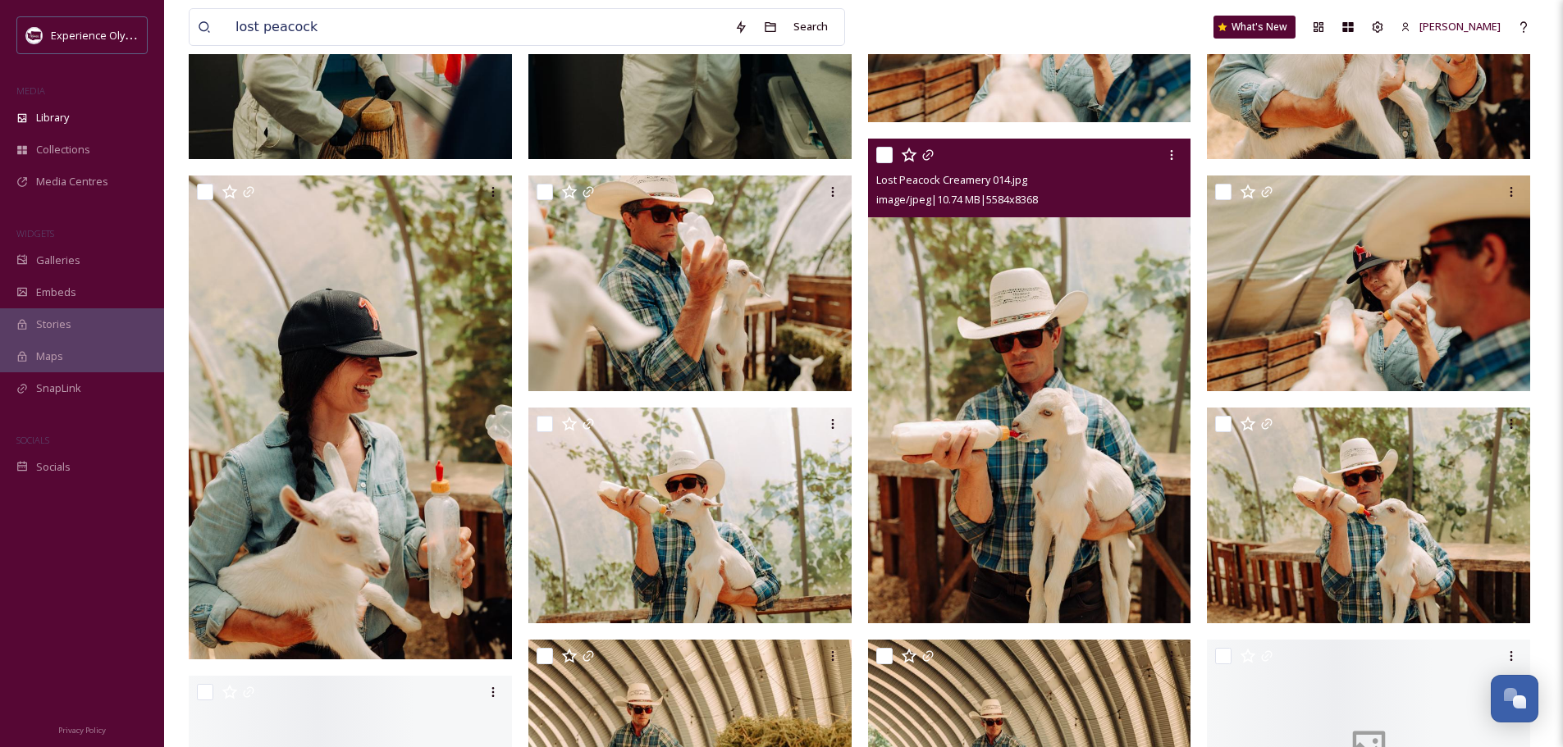
scroll to position [3527, 0]
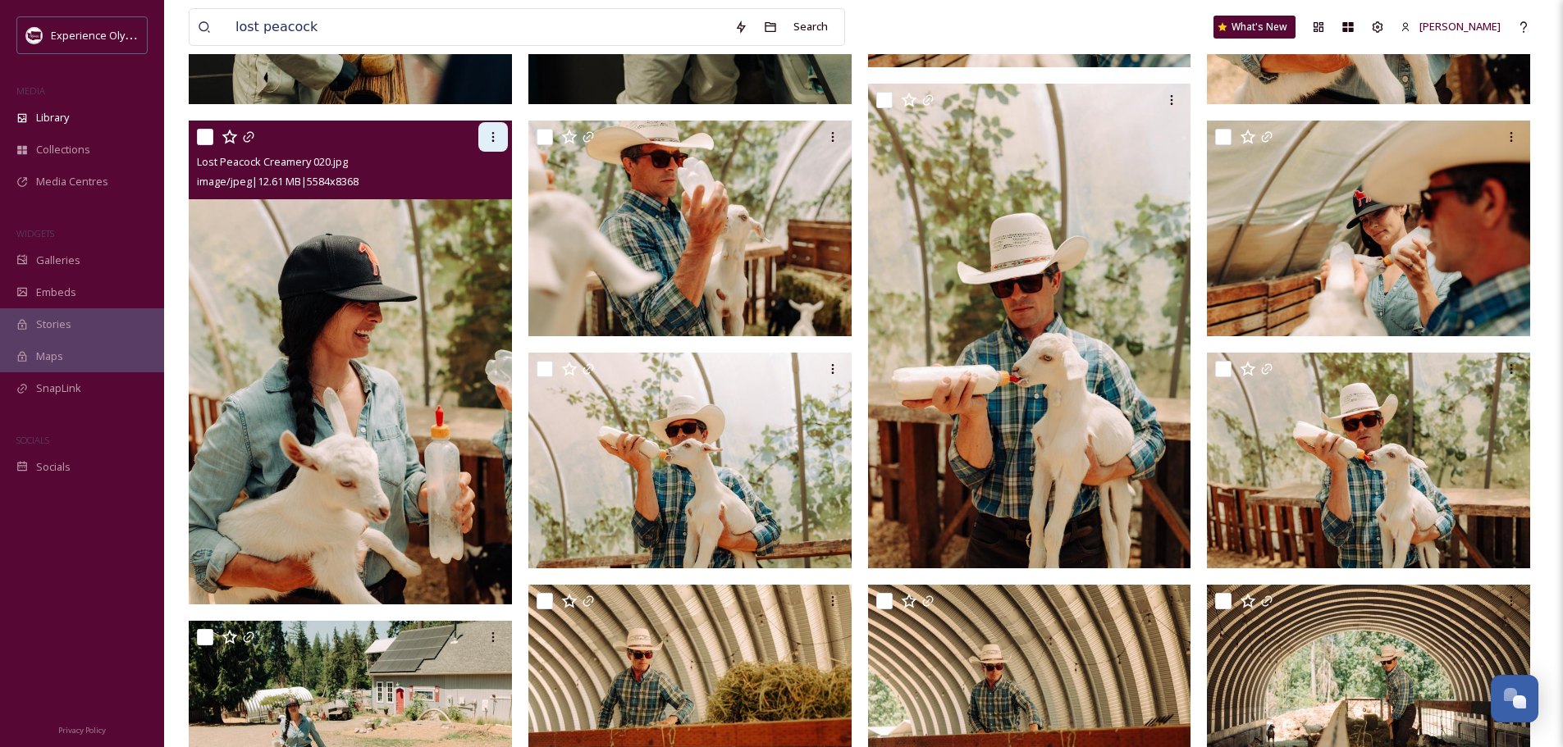
click at [491, 141] on icon at bounding box center [492, 137] width 2 height 10
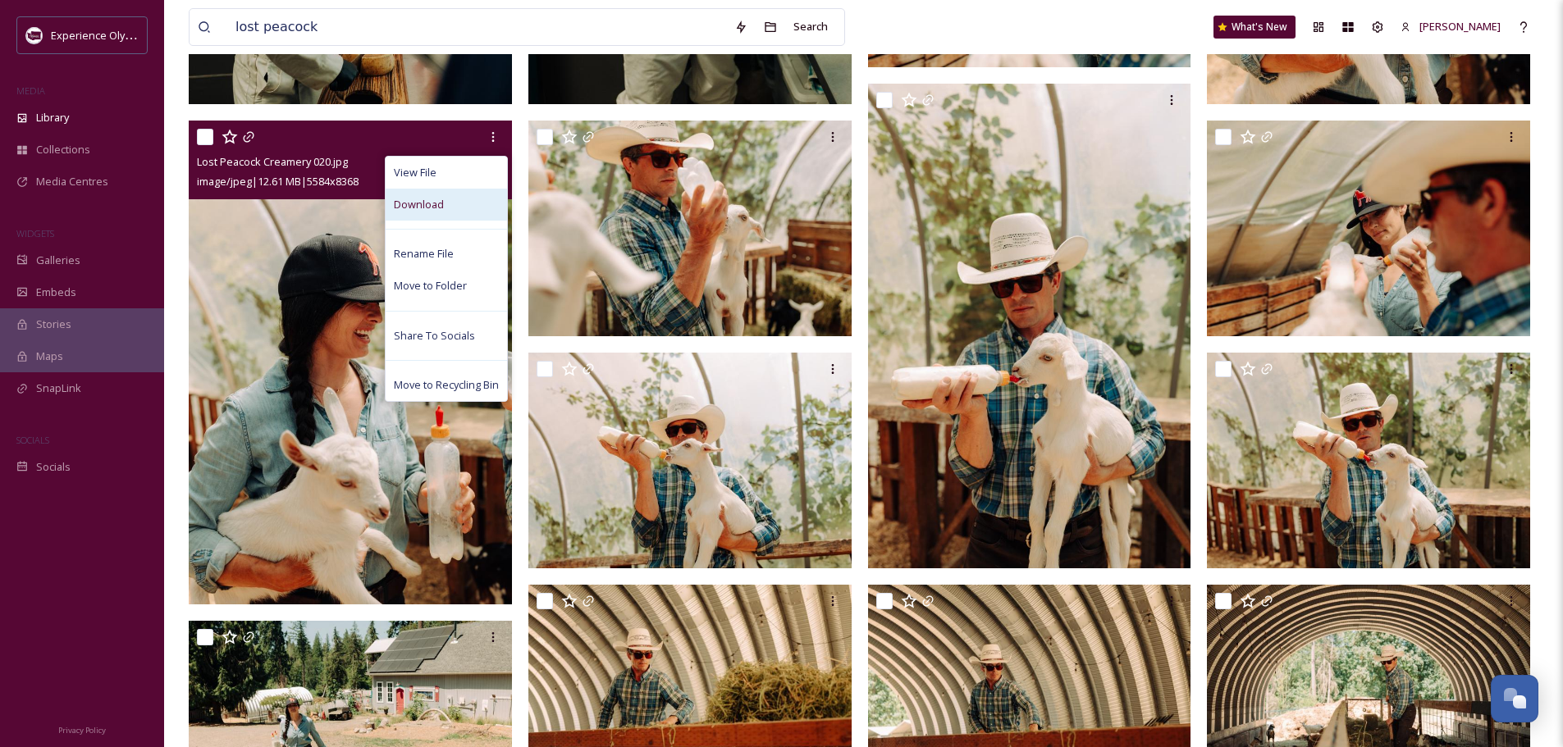
click at [454, 204] on div "Download" at bounding box center [446, 205] width 121 height 32
